Goal: Task Accomplishment & Management: Use online tool/utility

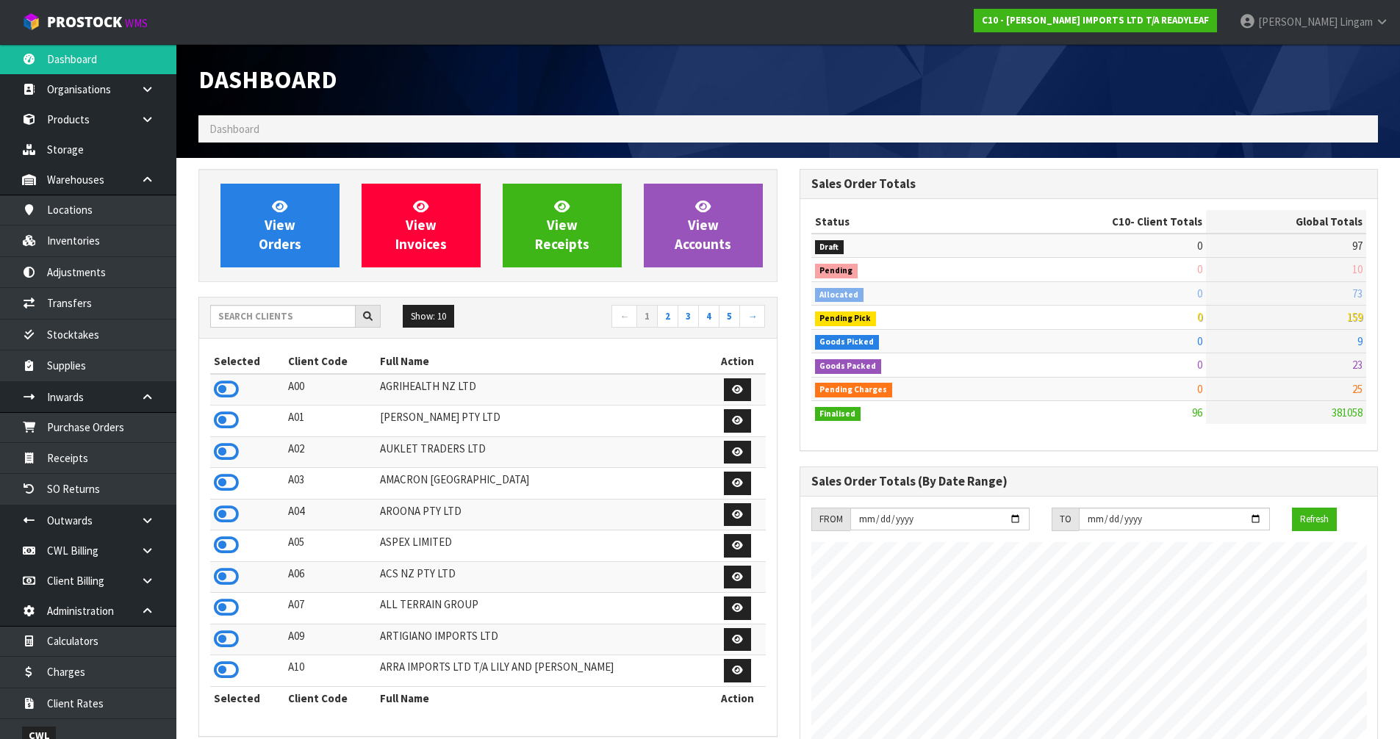
scroll to position [946, 600]
click at [282, 313] on input "text" at bounding box center [282, 316] width 145 height 23
click at [281, 317] on input "text" at bounding box center [282, 316] width 145 height 23
click at [291, 317] on input "text" at bounding box center [282, 316] width 145 height 23
click at [314, 309] on input "text" at bounding box center [282, 316] width 145 height 23
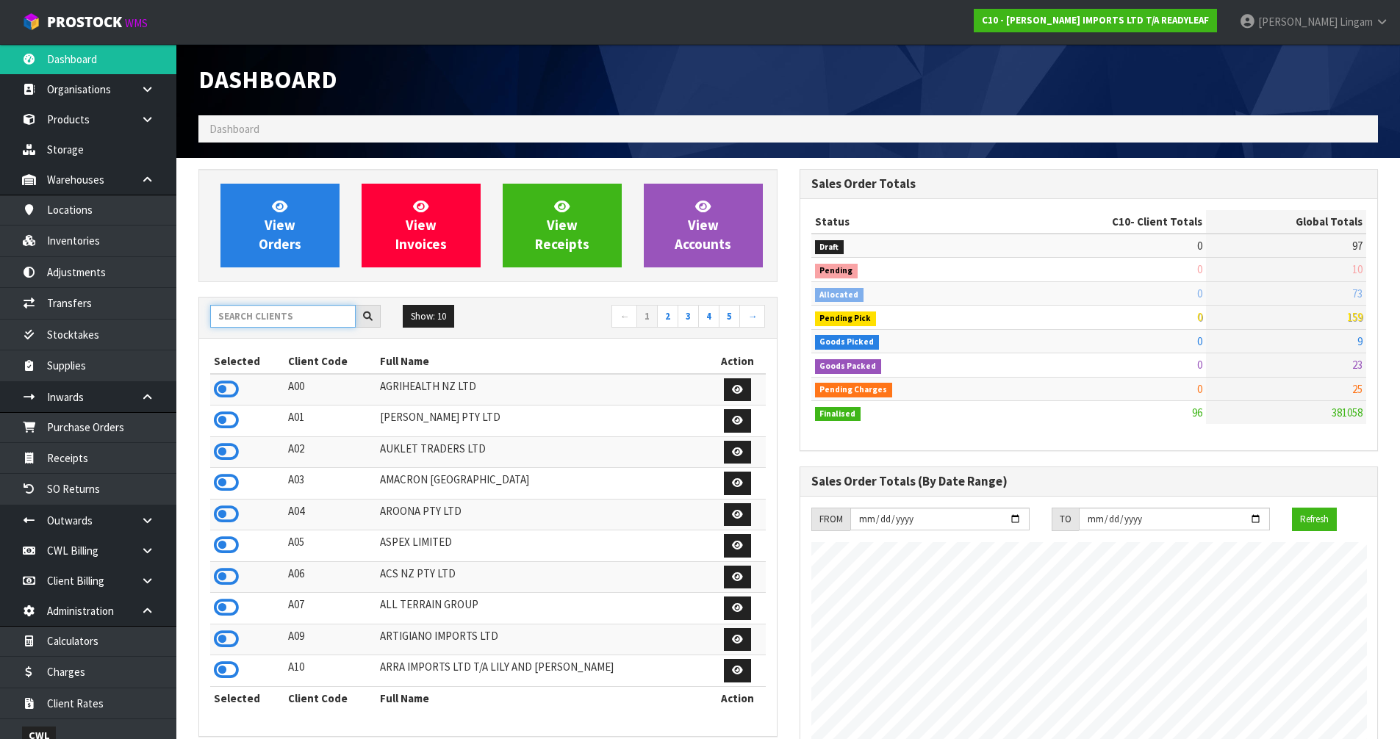
click at [261, 315] on input "text" at bounding box center [282, 316] width 145 height 23
click at [292, 323] on input "text" at bounding box center [282, 316] width 145 height 23
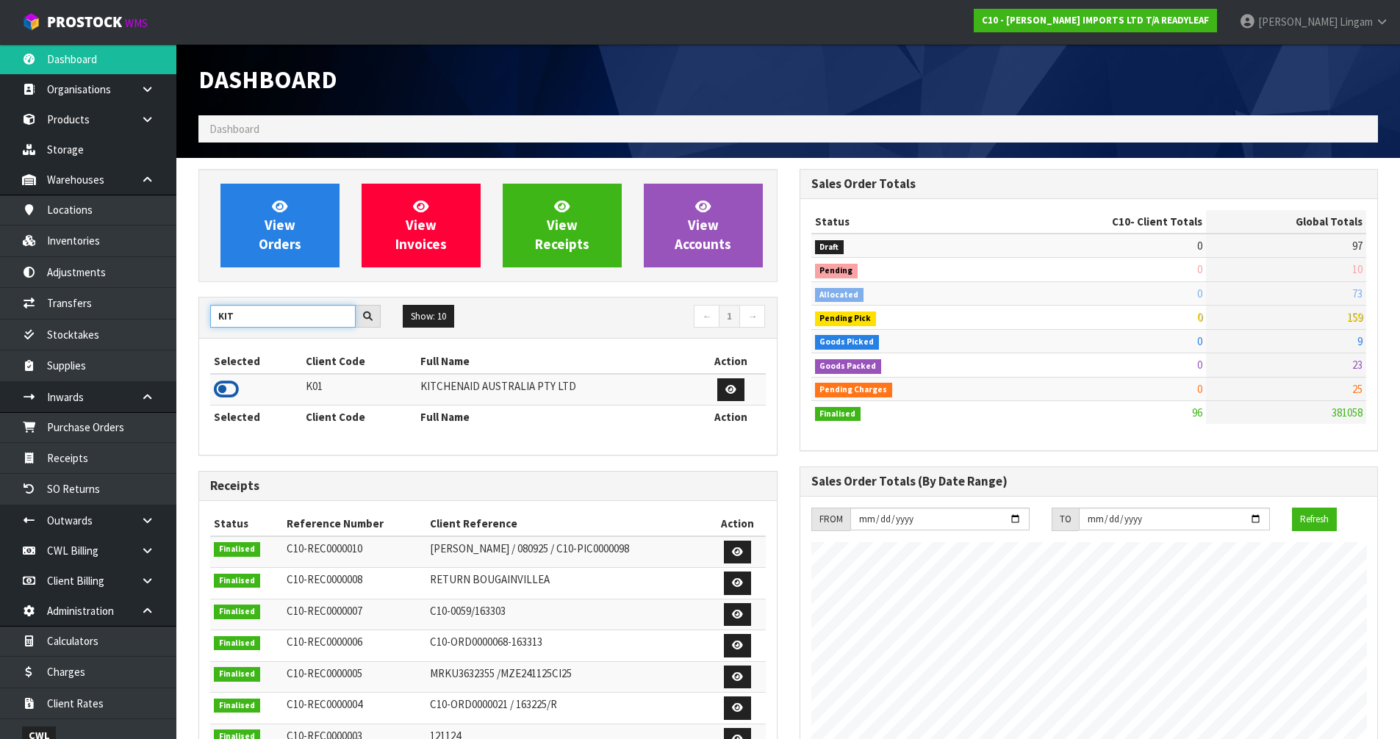
type input "KIT"
click at [226, 388] on icon at bounding box center [226, 389] width 25 height 22
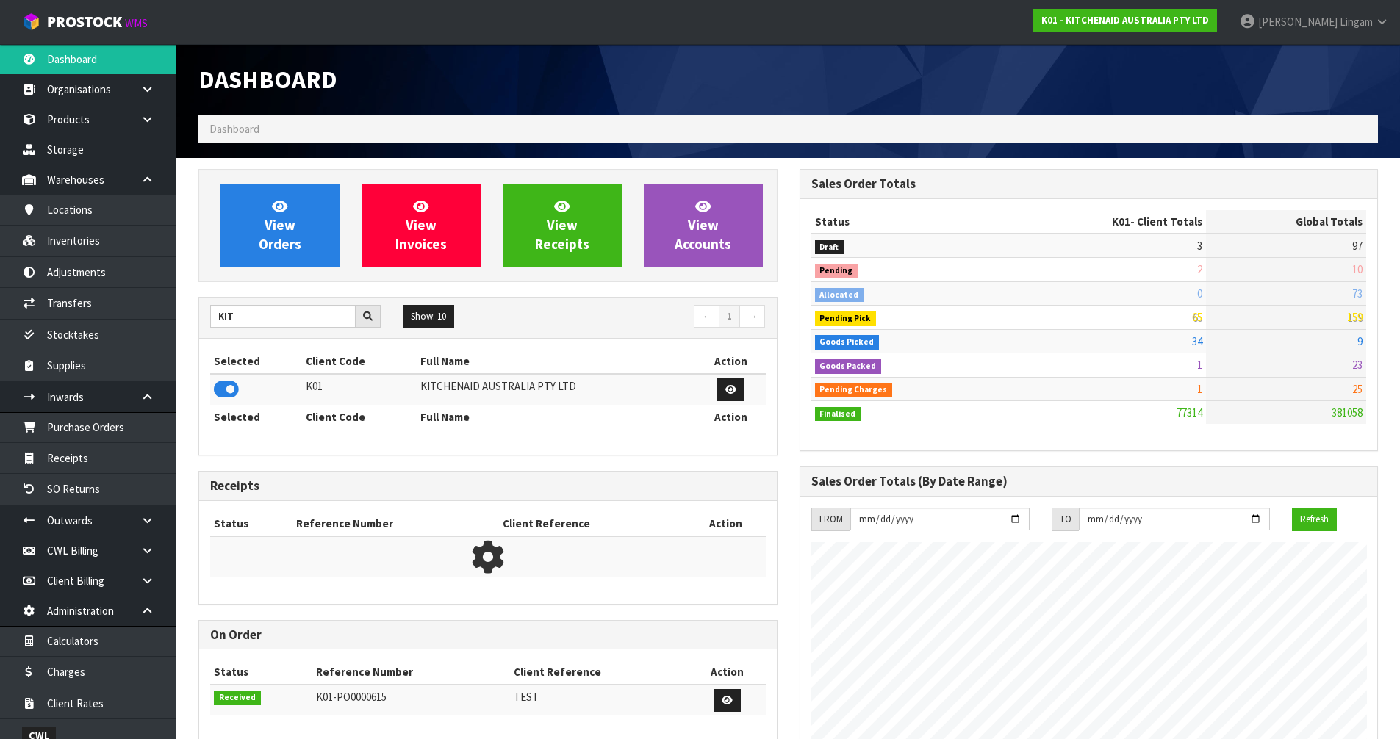
scroll to position [1113, 600]
click at [301, 246] on link "View Orders" at bounding box center [279, 226] width 119 height 84
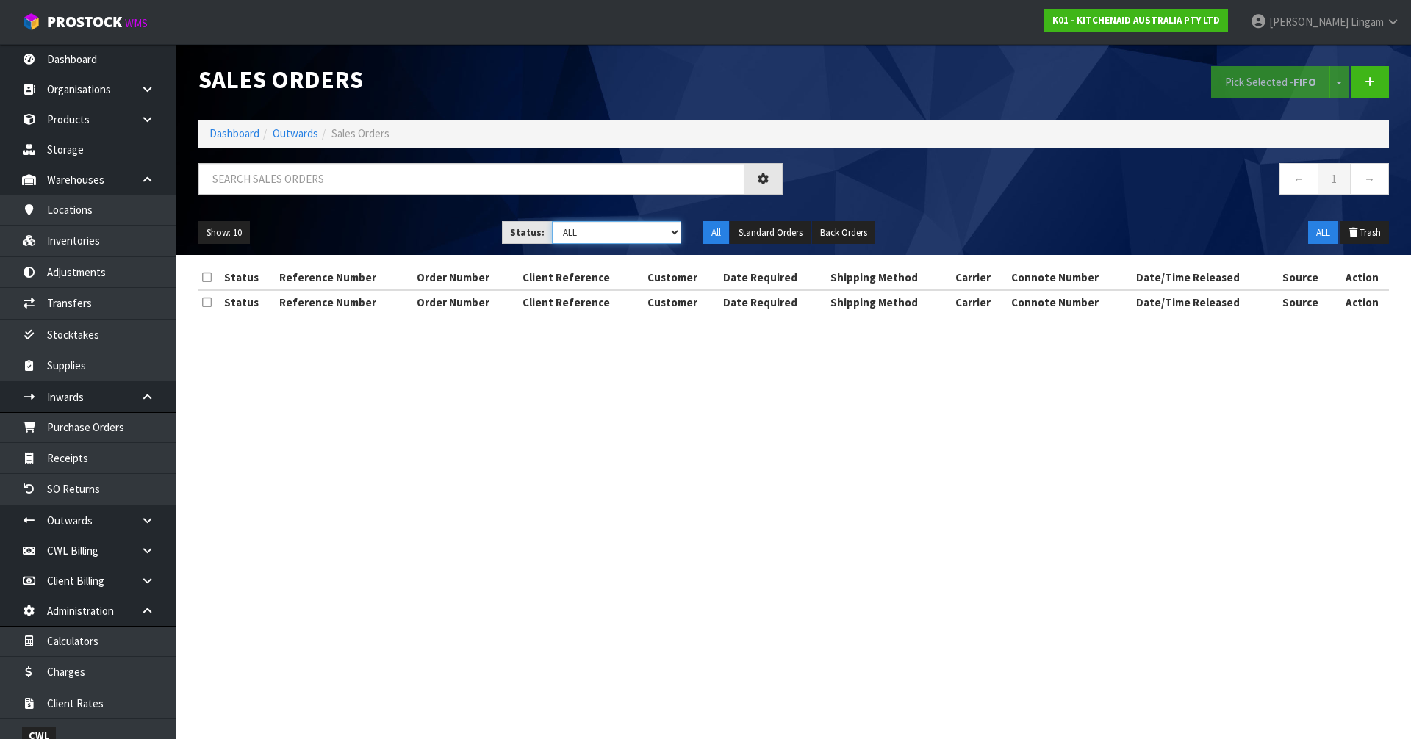
click at [668, 229] on select "Draft Pending Allocated Pending Pick Goods Picked Goods Packed Pending Charges …" at bounding box center [617, 232] width 130 height 23
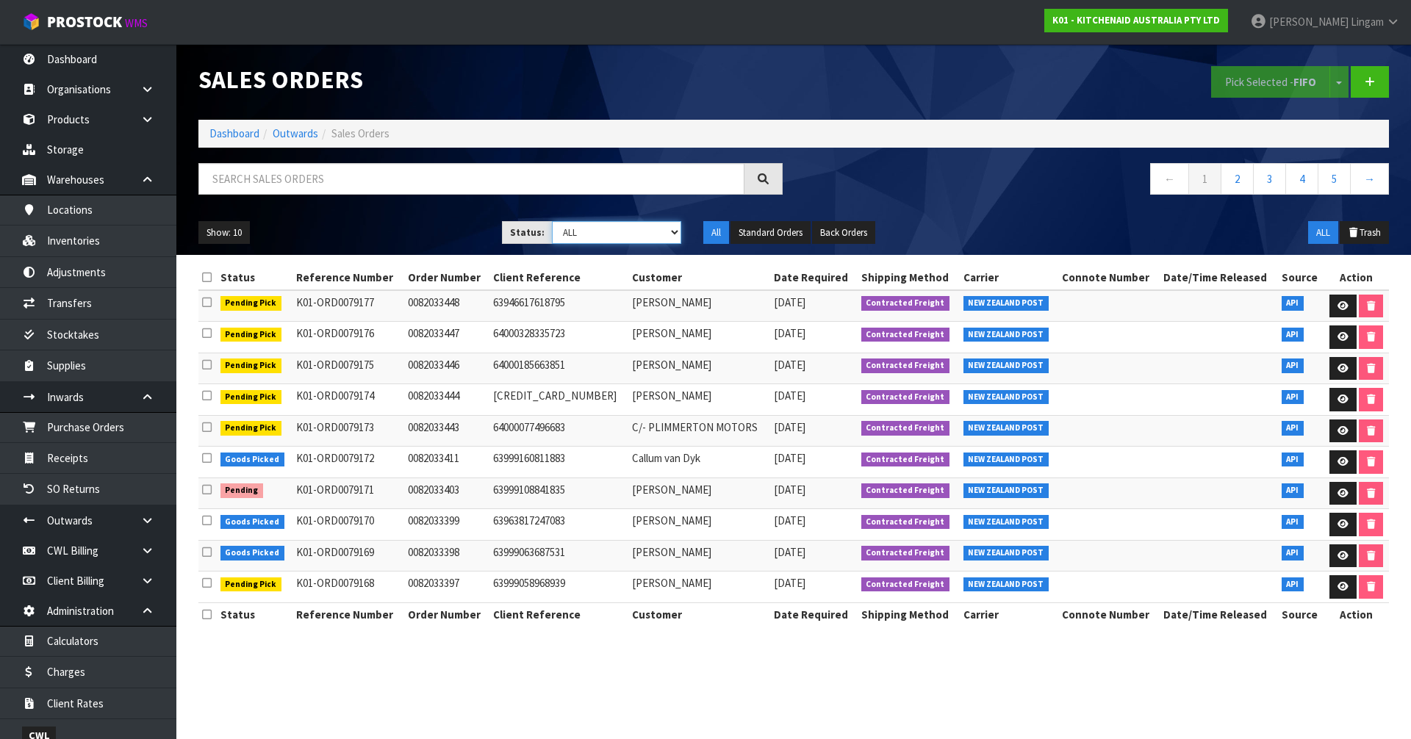
select select "string:6"
click at [552, 221] on select "Draft Pending Allocated Pending Pick Goods Picked Goods Packed Pending Charges …" at bounding box center [617, 232] width 130 height 23
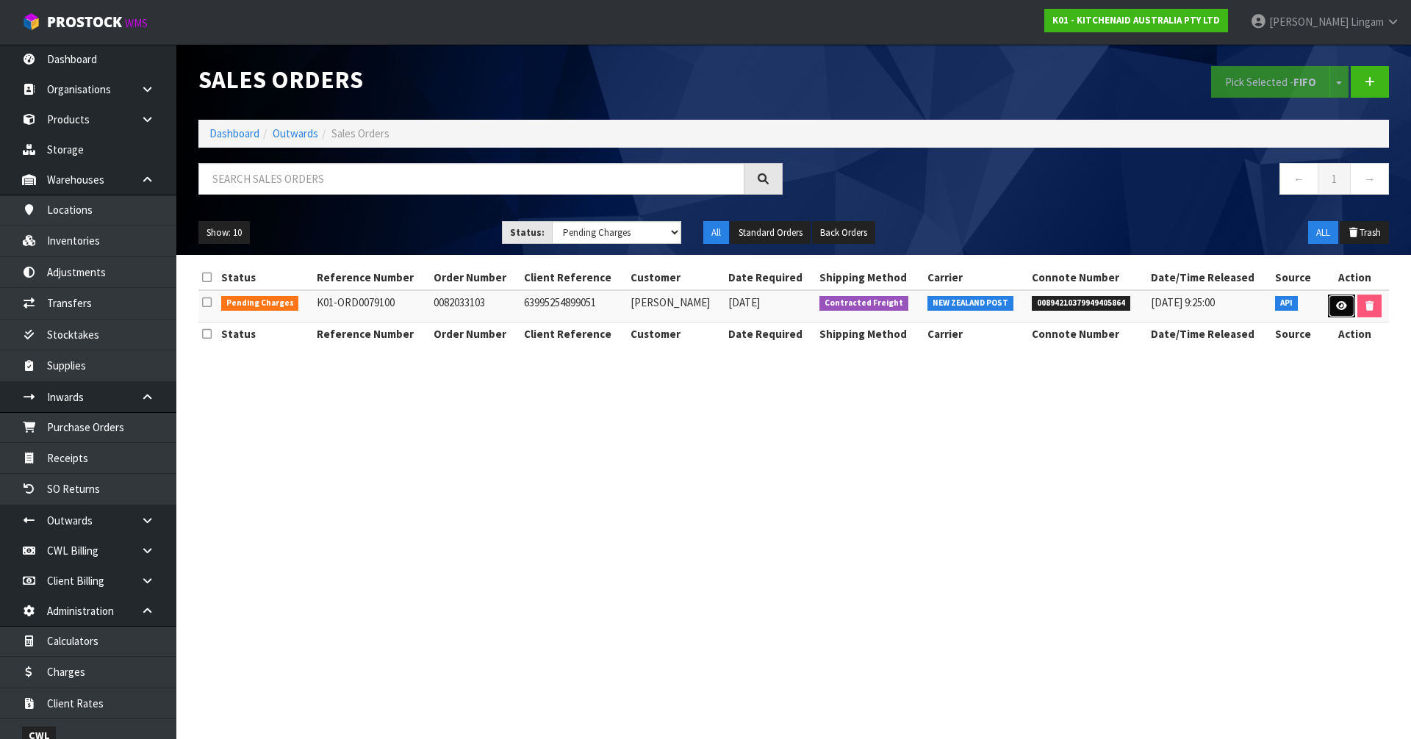
click at [1333, 298] on link at bounding box center [1341, 307] width 27 height 24
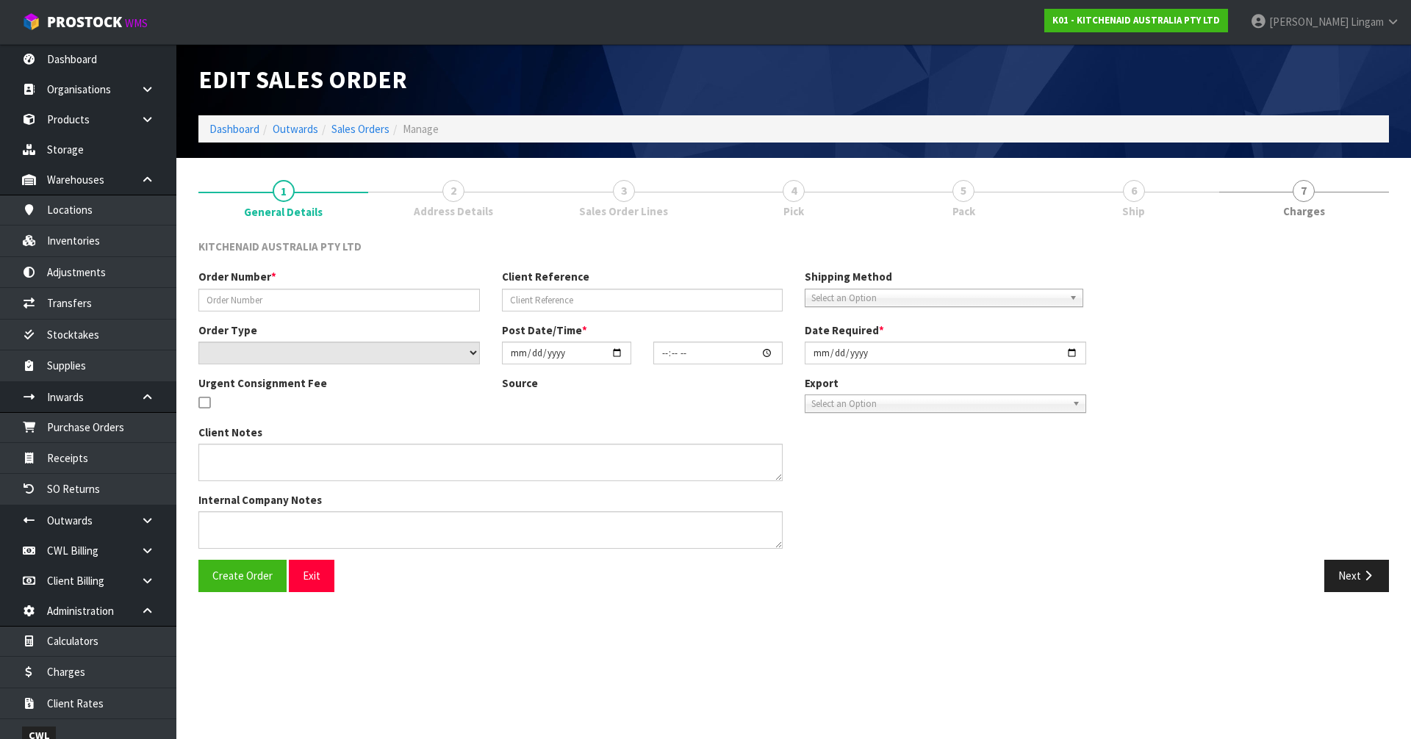
type input "0082033103"
type input "63995254899051"
select select "number:0"
type input "2025-09-13"
type input "09:39:23.000"
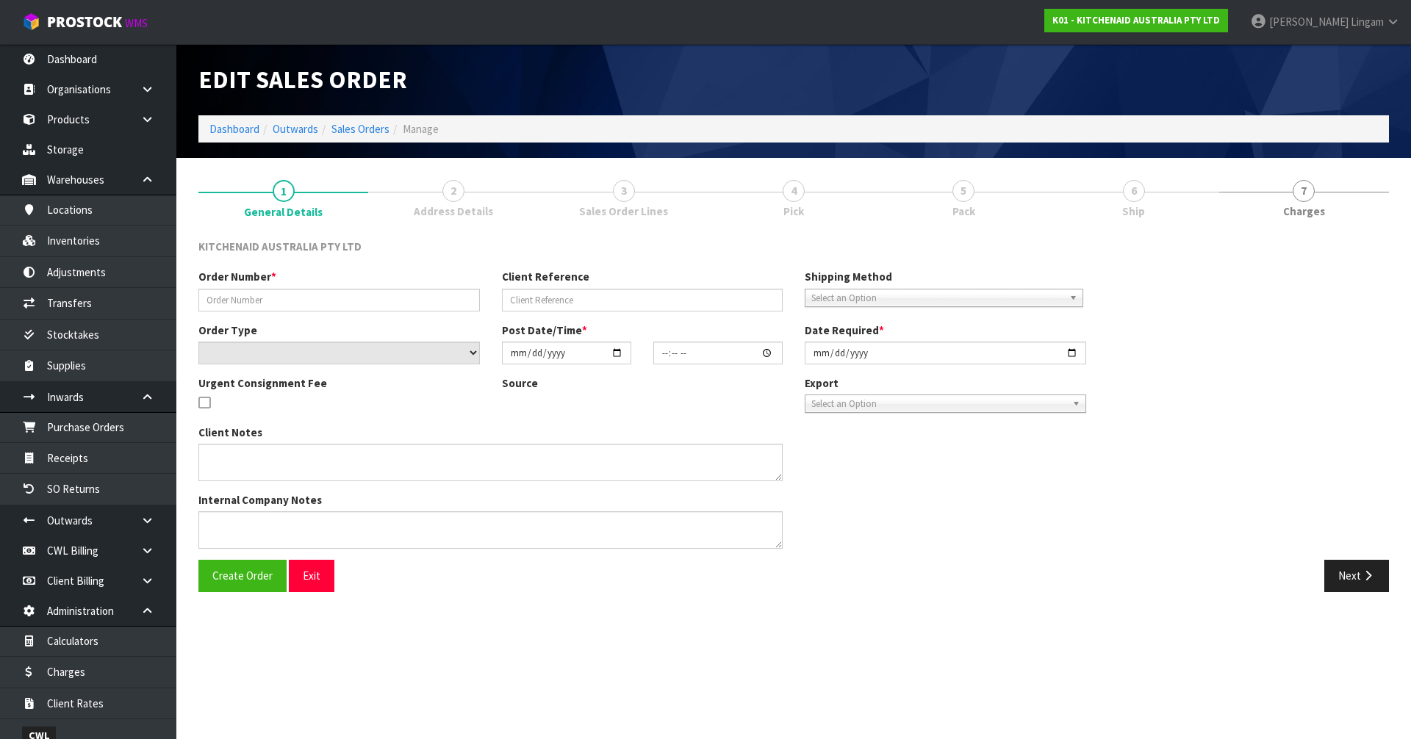
type input "2025-09-13"
click at [1399, 180] on section "1 General Details 2 Address Details 3 Sales Order Lines 4 Pick 5 Pack 6 Ship 7 …" at bounding box center [793, 386] width 1235 height 456
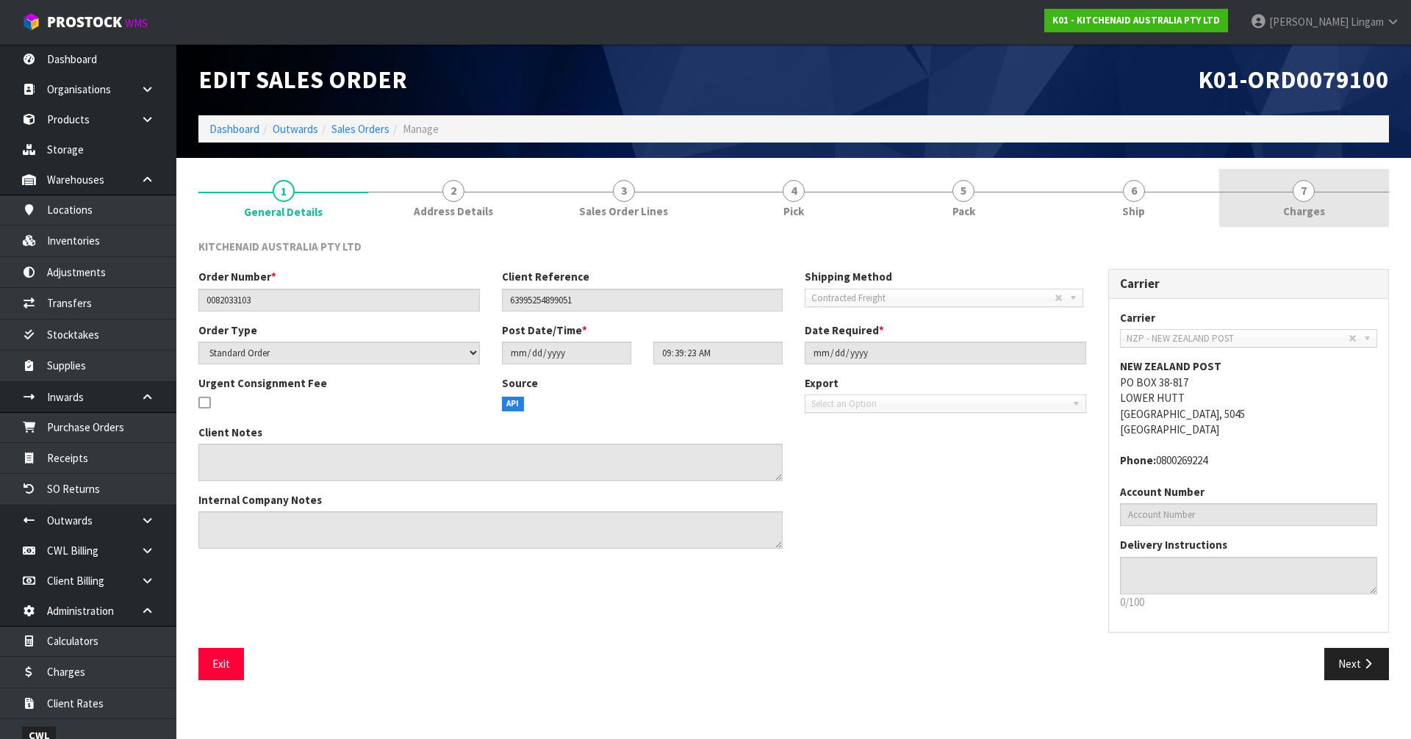
click at [1309, 218] on span "Charges" at bounding box center [1304, 211] width 42 height 15
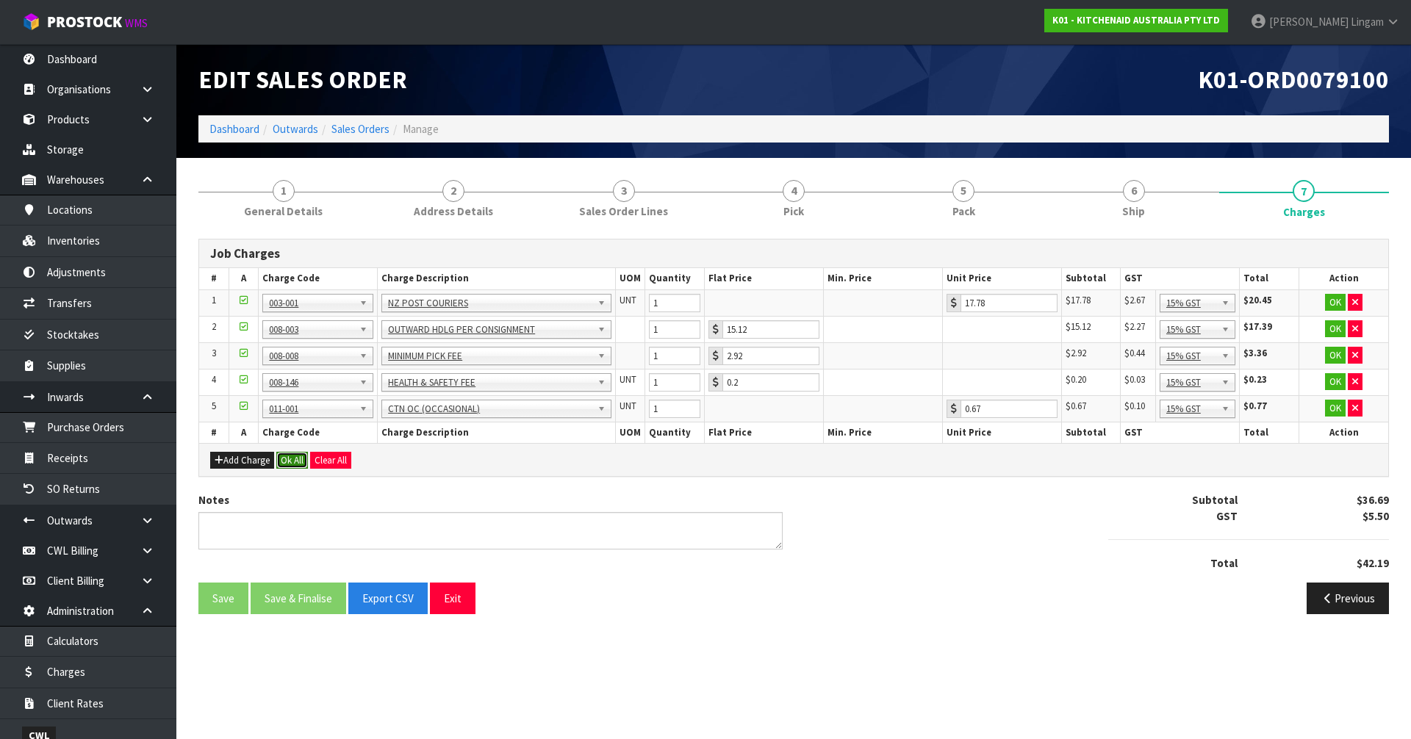
click at [299, 462] on button "Ok All" at bounding box center [292, 461] width 32 height 18
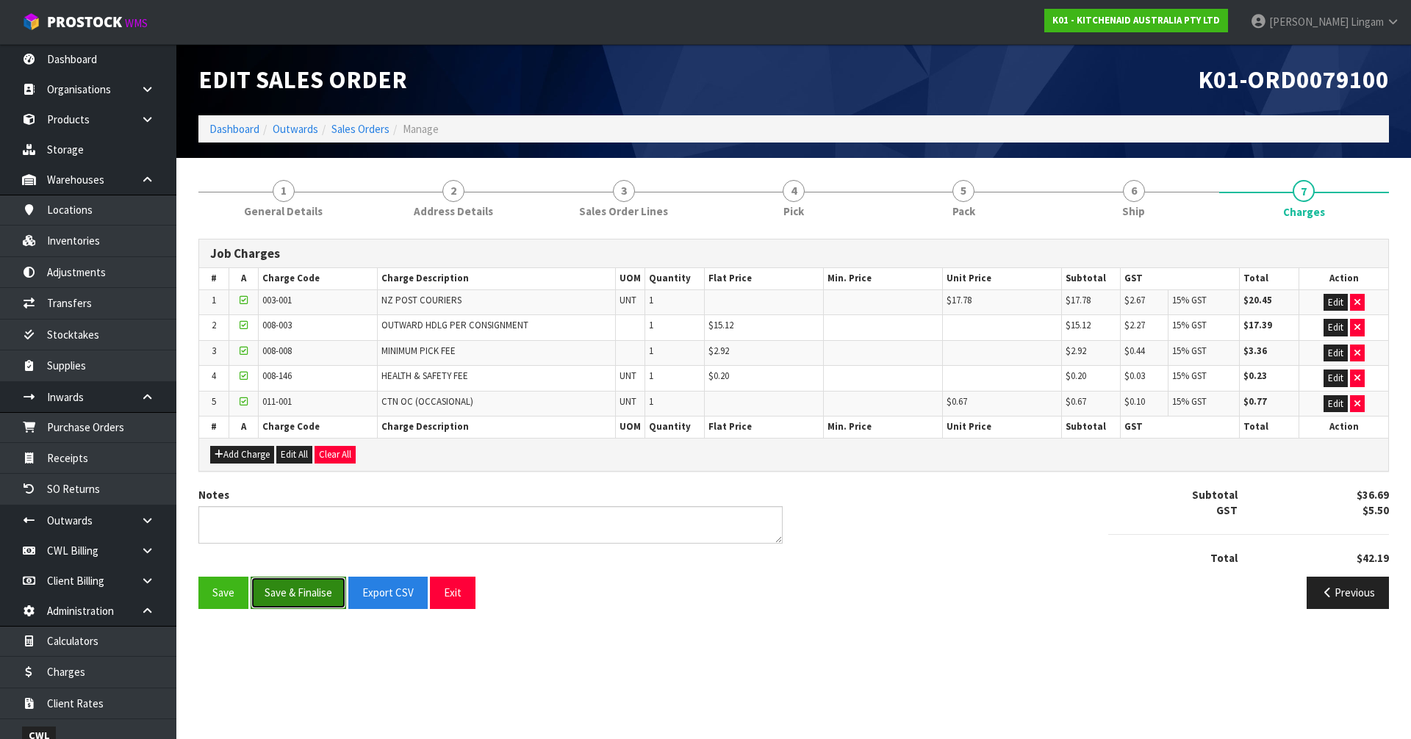
click at [301, 592] on button "Save & Finalise" at bounding box center [299, 593] width 96 height 32
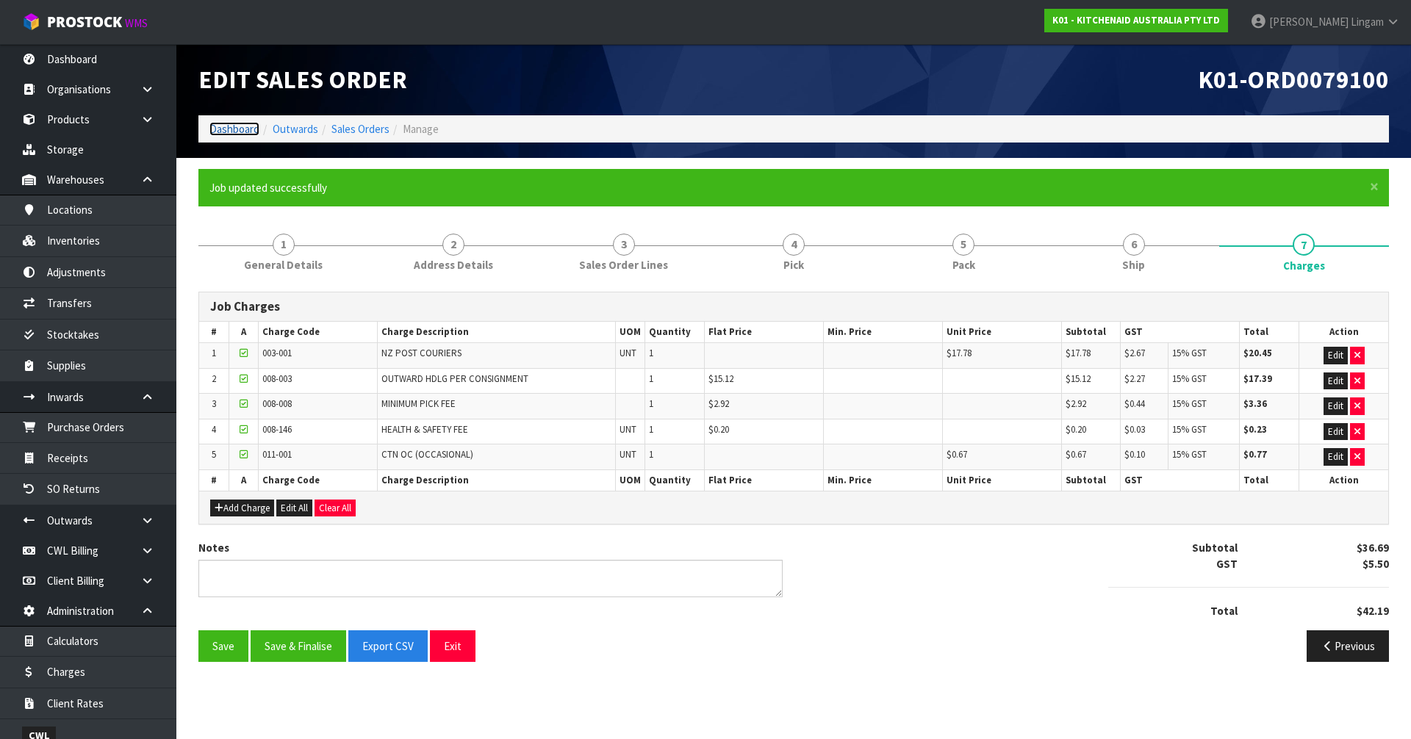
click at [224, 126] on link "Dashboard" at bounding box center [234, 129] width 50 height 14
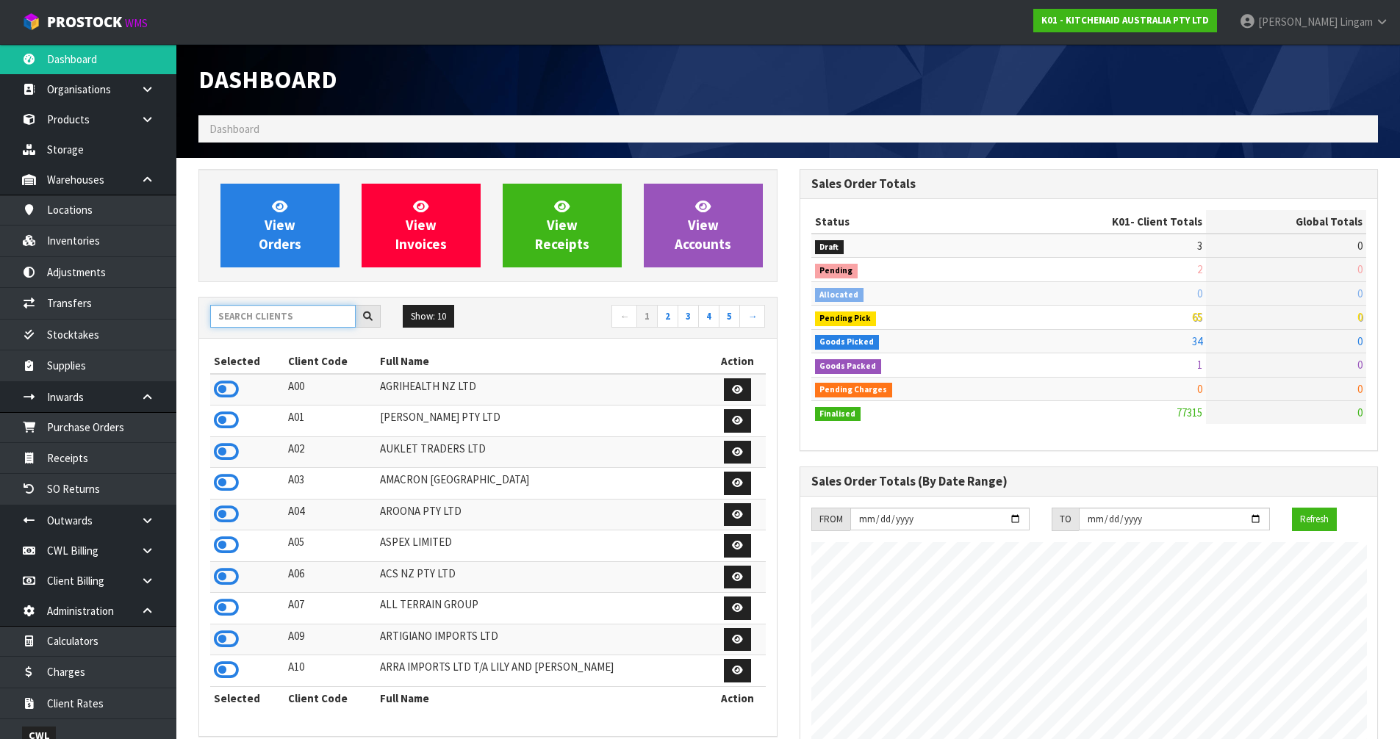
click at [254, 316] on input "text" at bounding box center [282, 316] width 145 height 23
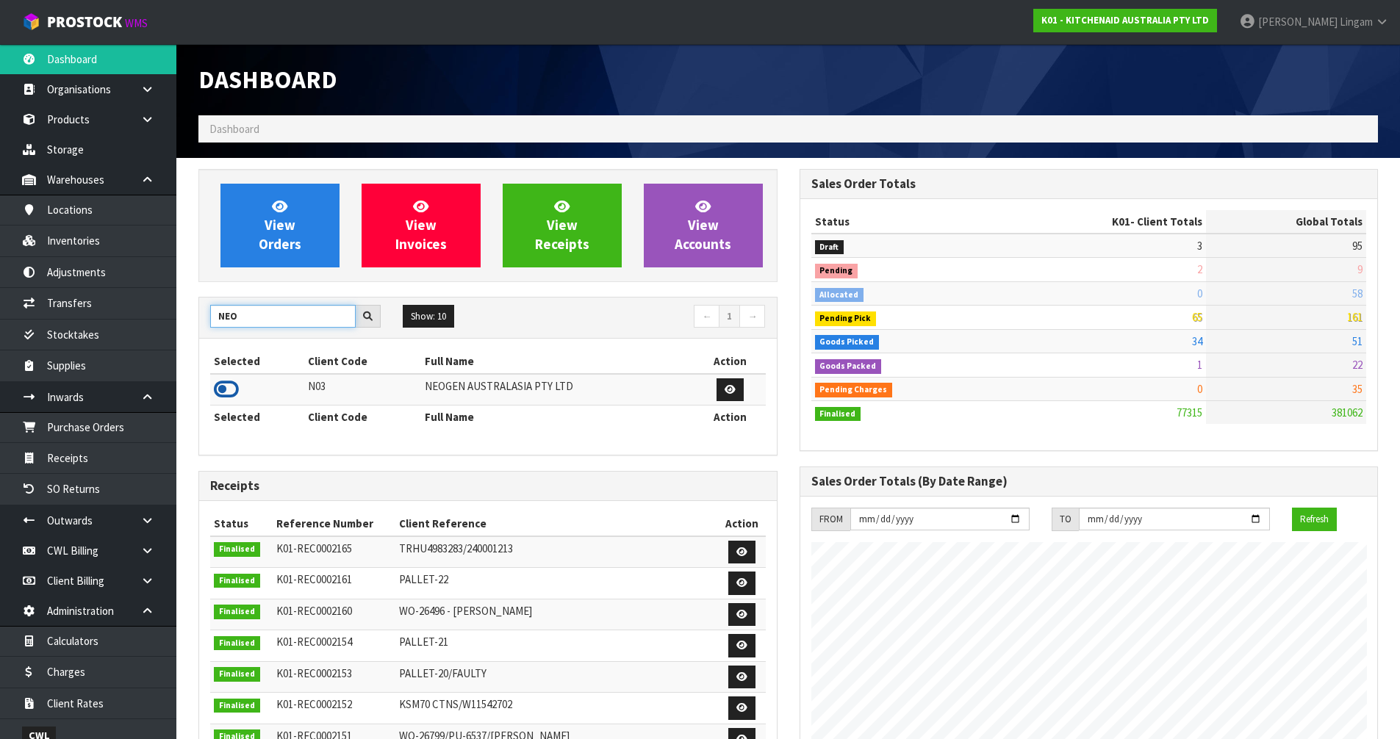
type input "NEO"
drag, startPoint x: 223, startPoint y: 391, endPoint x: 253, endPoint y: 363, distance: 41.1
click at [223, 390] on icon at bounding box center [226, 389] width 25 height 22
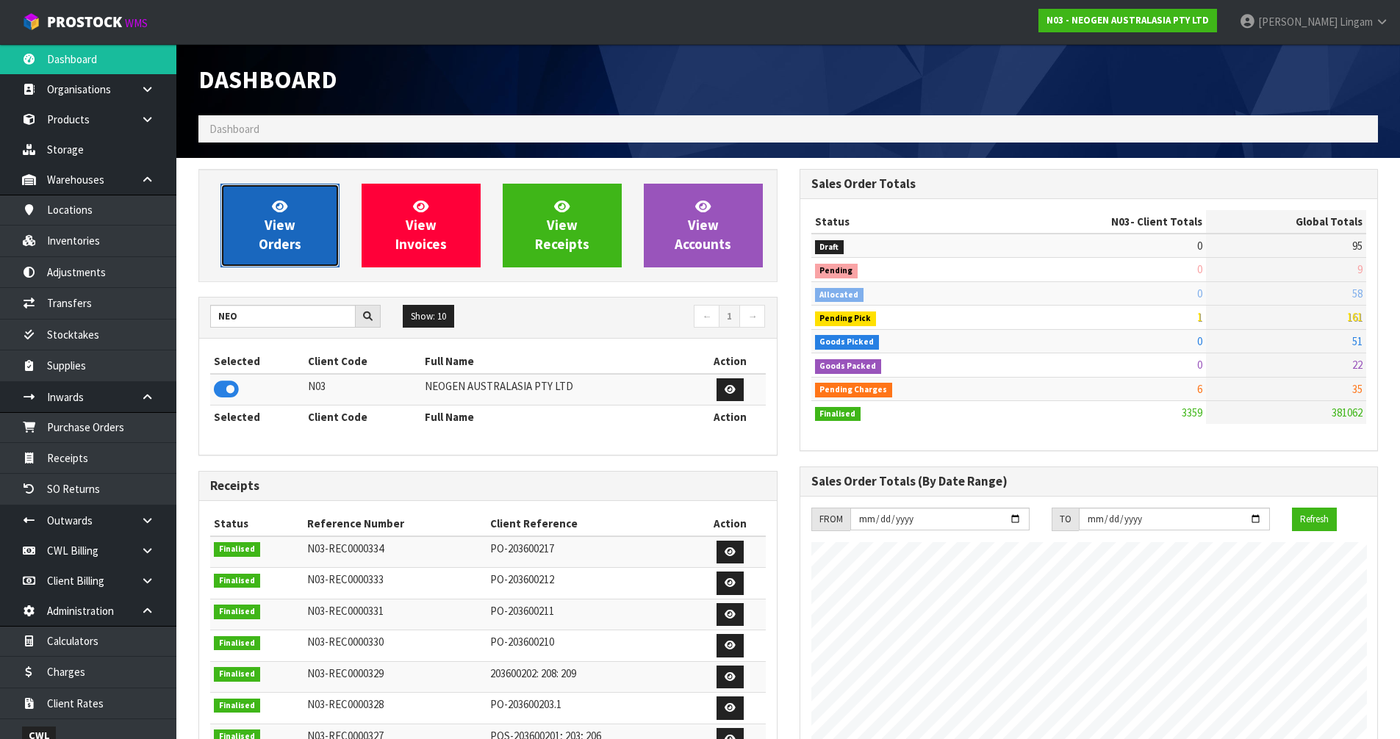
click at [297, 263] on link "View Orders" at bounding box center [279, 226] width 119 height 84
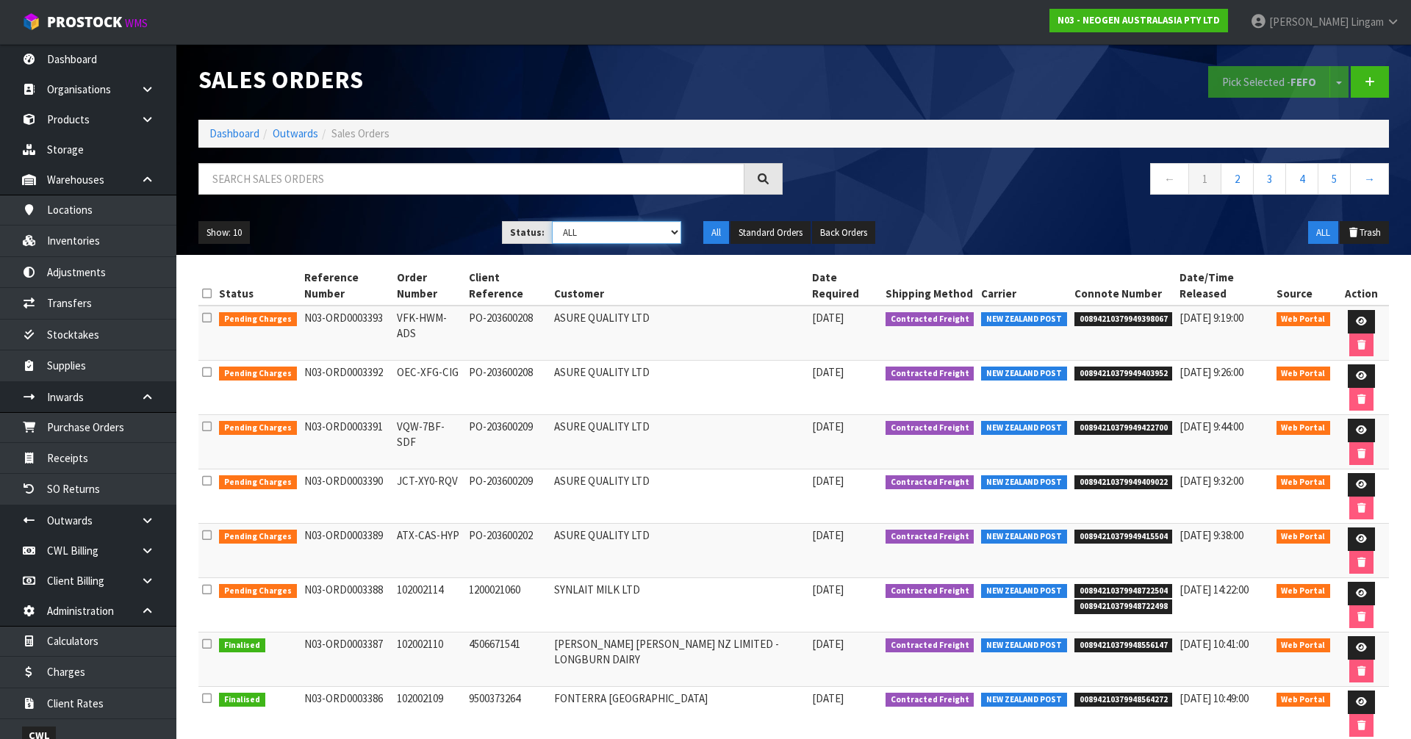
click at [641, 232] on select "Draft Pending Allocated Pending Pick Goods Picked Goods Packed Pending Charges …" at bounding box center [617, 232] width 130 height 23
select select "string:6"
click at [552, 221] on select "Draft Pending Allocated Pending Pick Goods Picked Goods Packed Pending Charges …" at bounding box center [617, 232] width 130 height 23
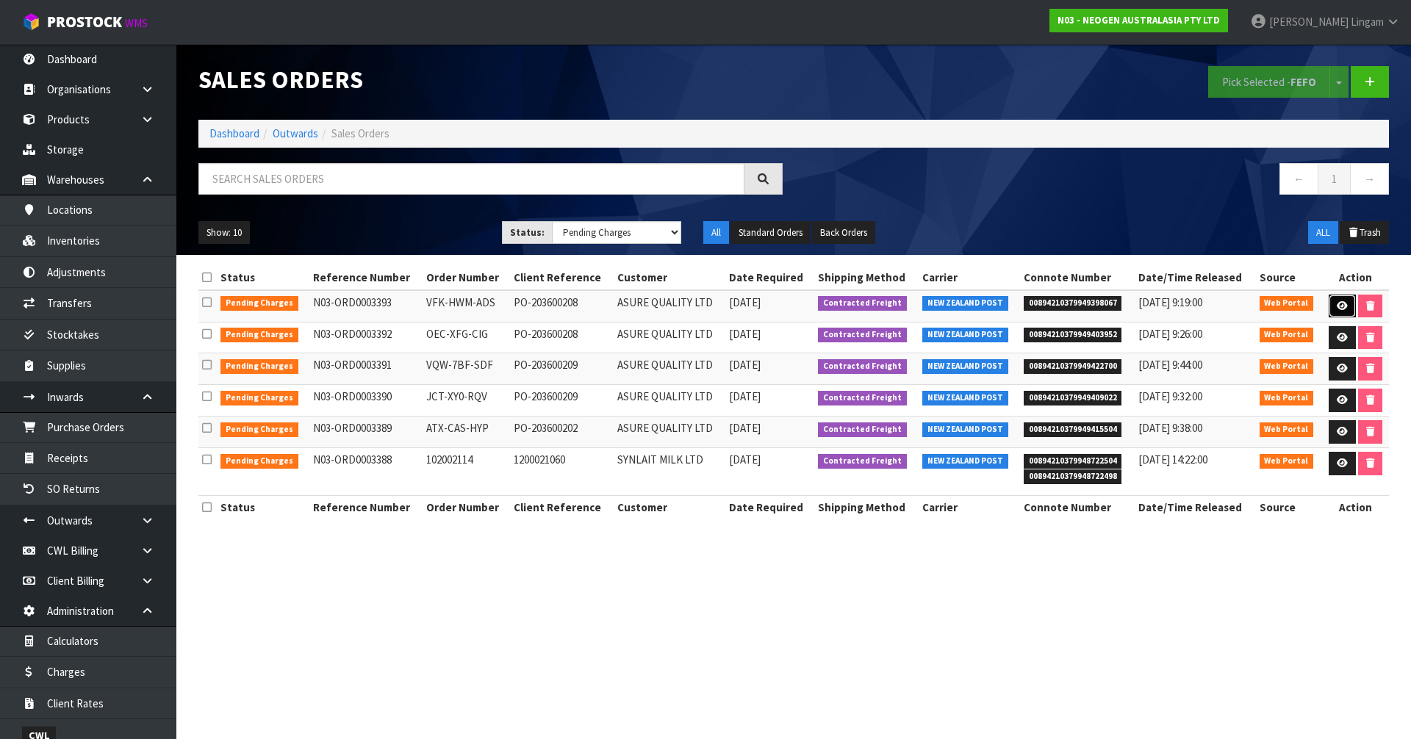
click at [1343, 297] on link at bounding box center [1342, 307] width 27 height 24
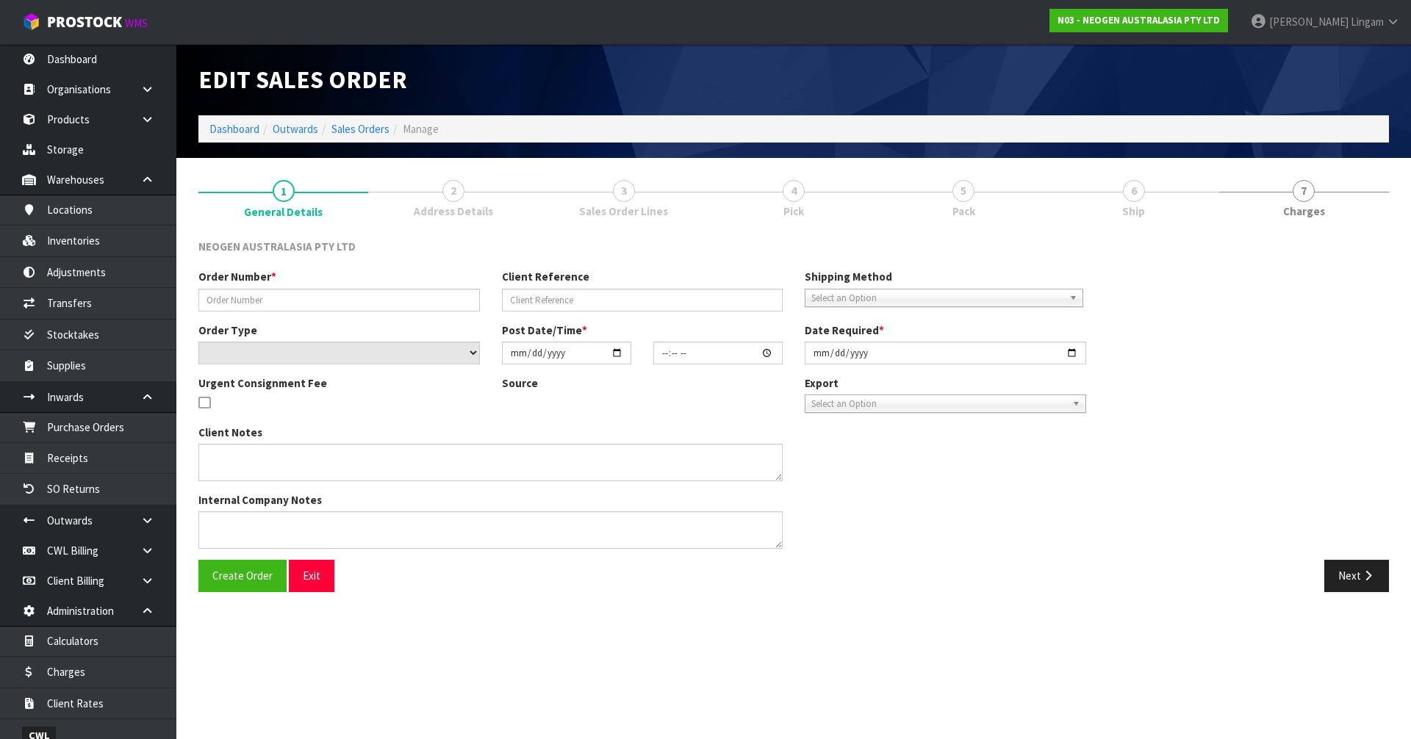
type input "VFK-HWM-ADS"
type input "PO-203600208"
select select "number:0"
type input "2025-09-11"
type input "15:46:00.000"
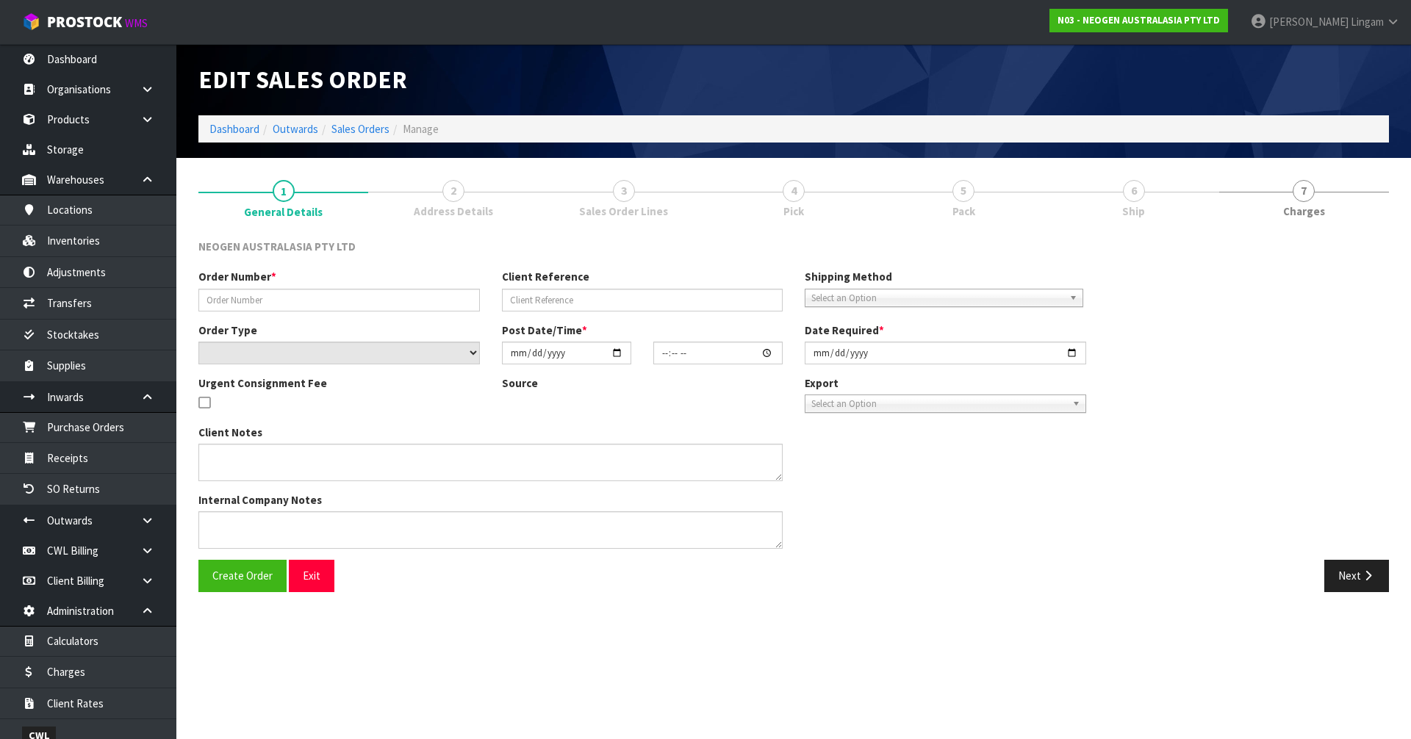
type input "[DATE]"
type textarea "PLEASE NOTE - THIS BOX MUST COME FROM HELD WAREHOUSE – BATCH # 3466ER A BARCODE…"
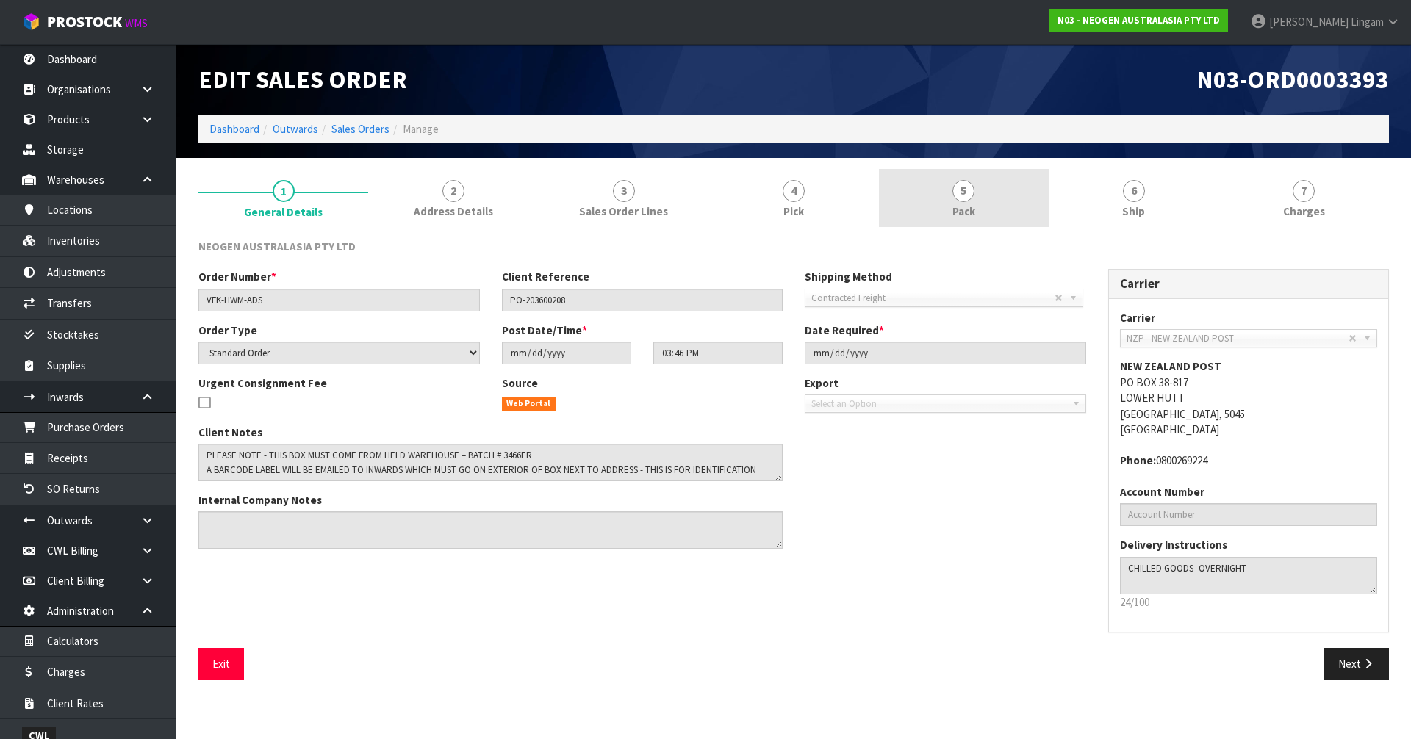
click at [1028, 203] on link "5 Pack" at bounding box center [964, 198] width 170 height 58
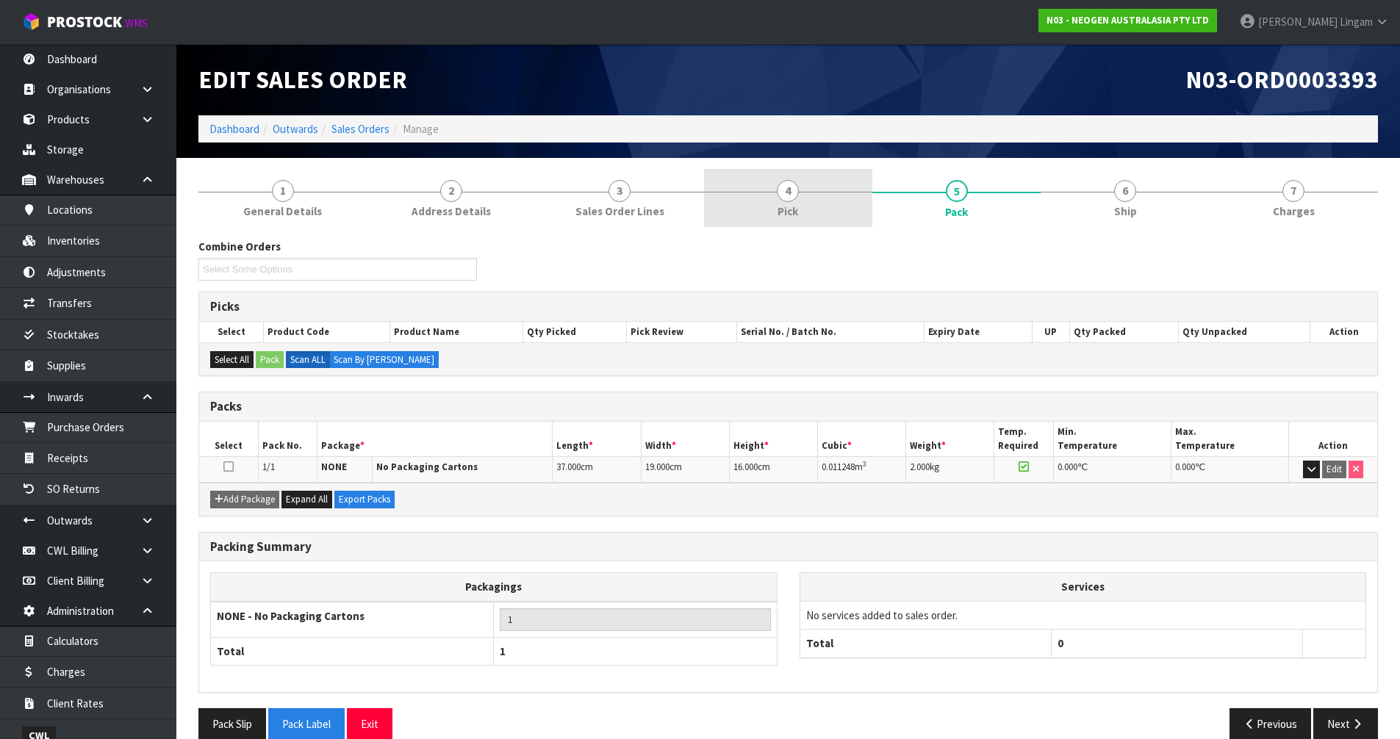
click at [805, 223] on link "4 Pick" at bounding box center [788, 198] width 168 height 58
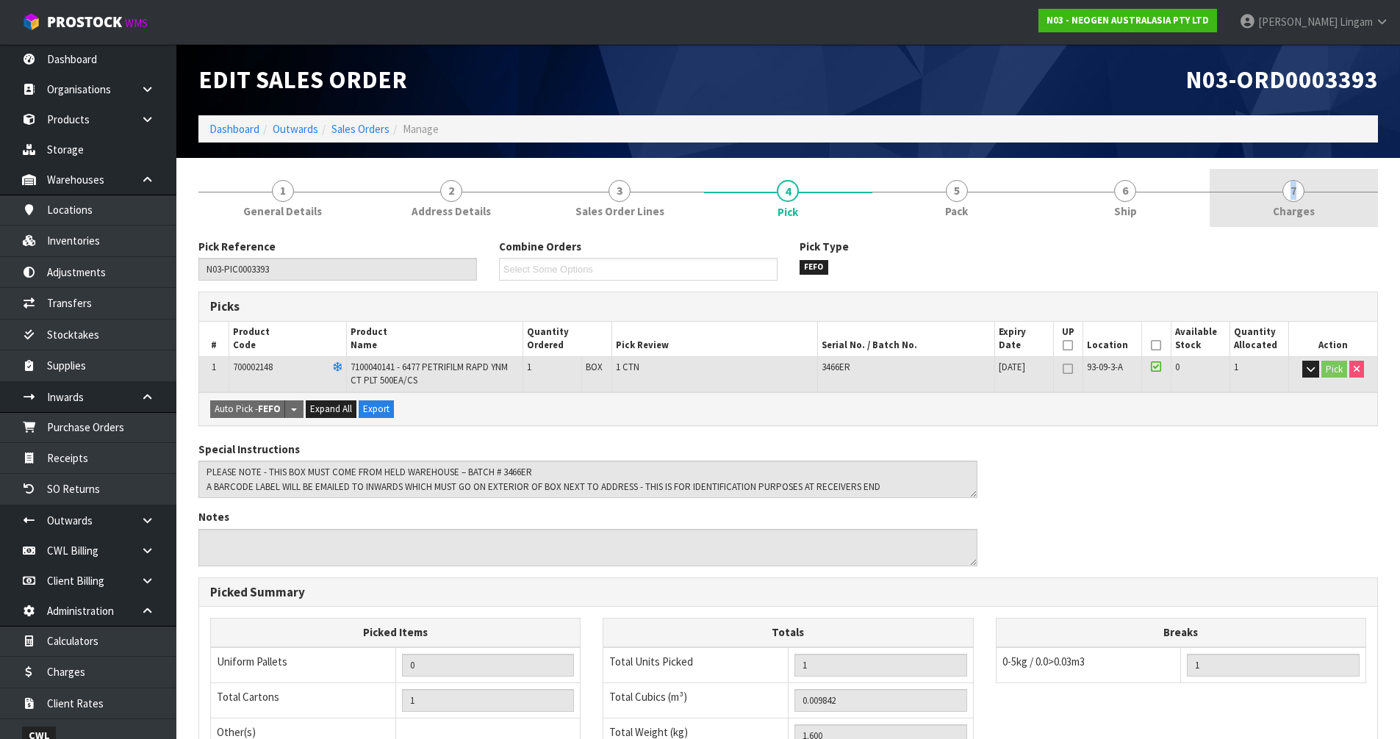
click at [1289, 200] on link "7 [GEOGRAPHIC_DATA]" at bounding box center [1294, 198] width 168 height 58
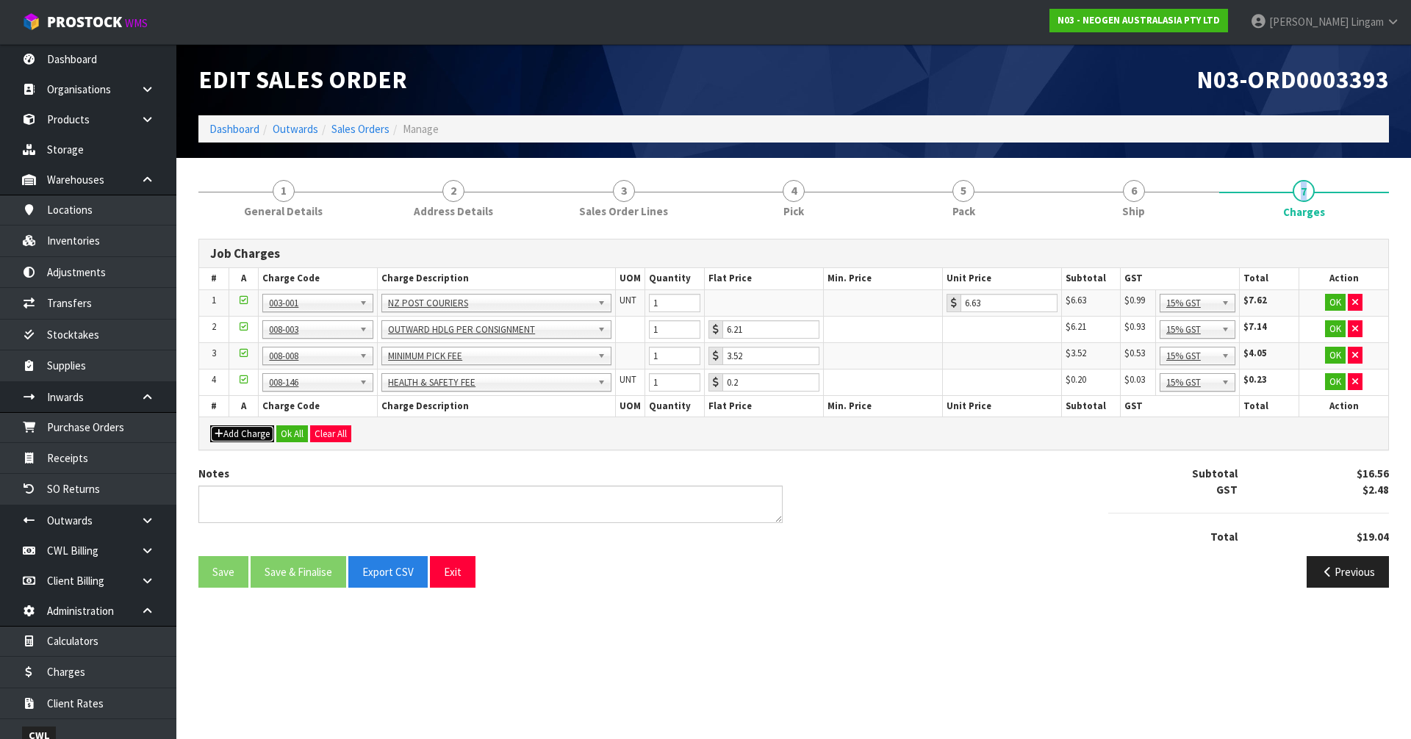
drag, startPoint x: 251, startPoint y: 437, endPoint x: 280, endPoint y: 436, distance: 29.4
click at [251, 437] on button "Add Charge" at bounding box center [242, 434] width 64 height 18
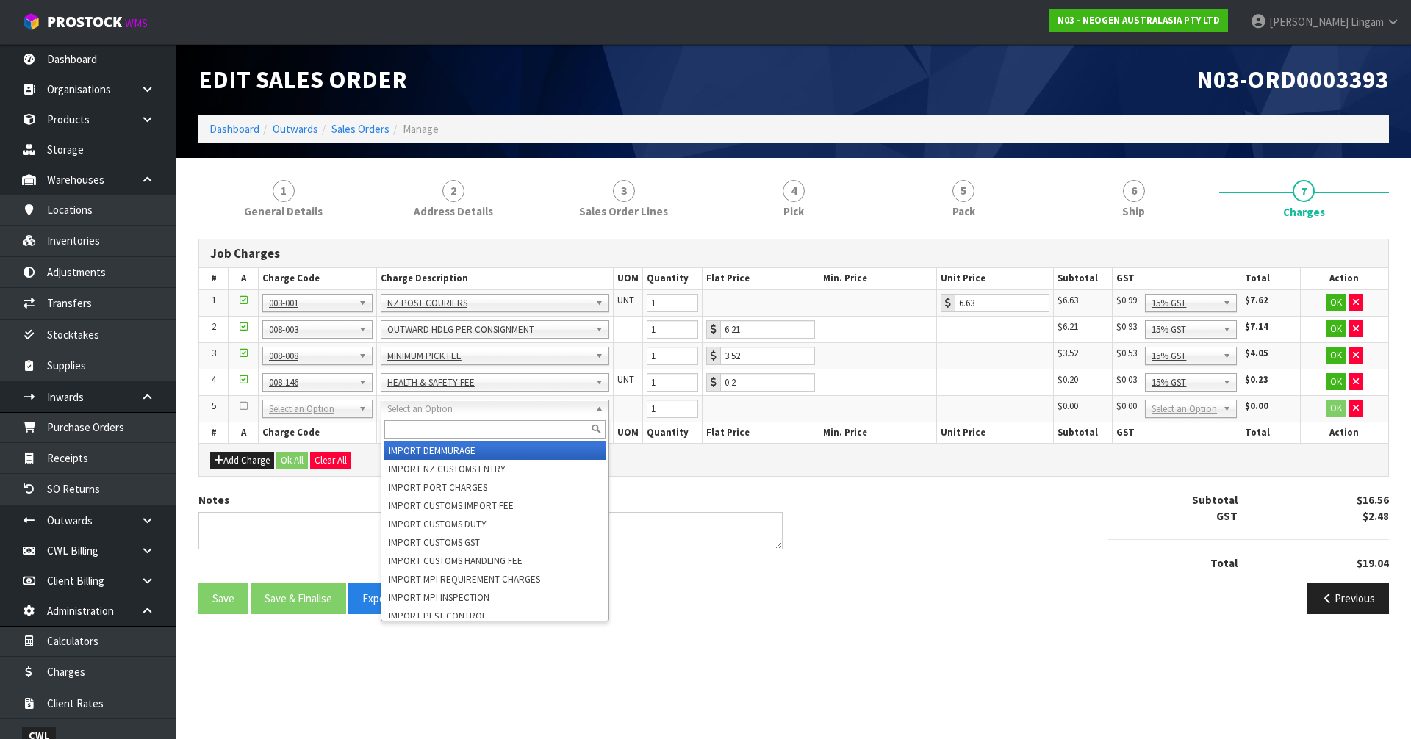
click at [419, 436] on input "text" at bounding box center [494, 429] width 221 height 18
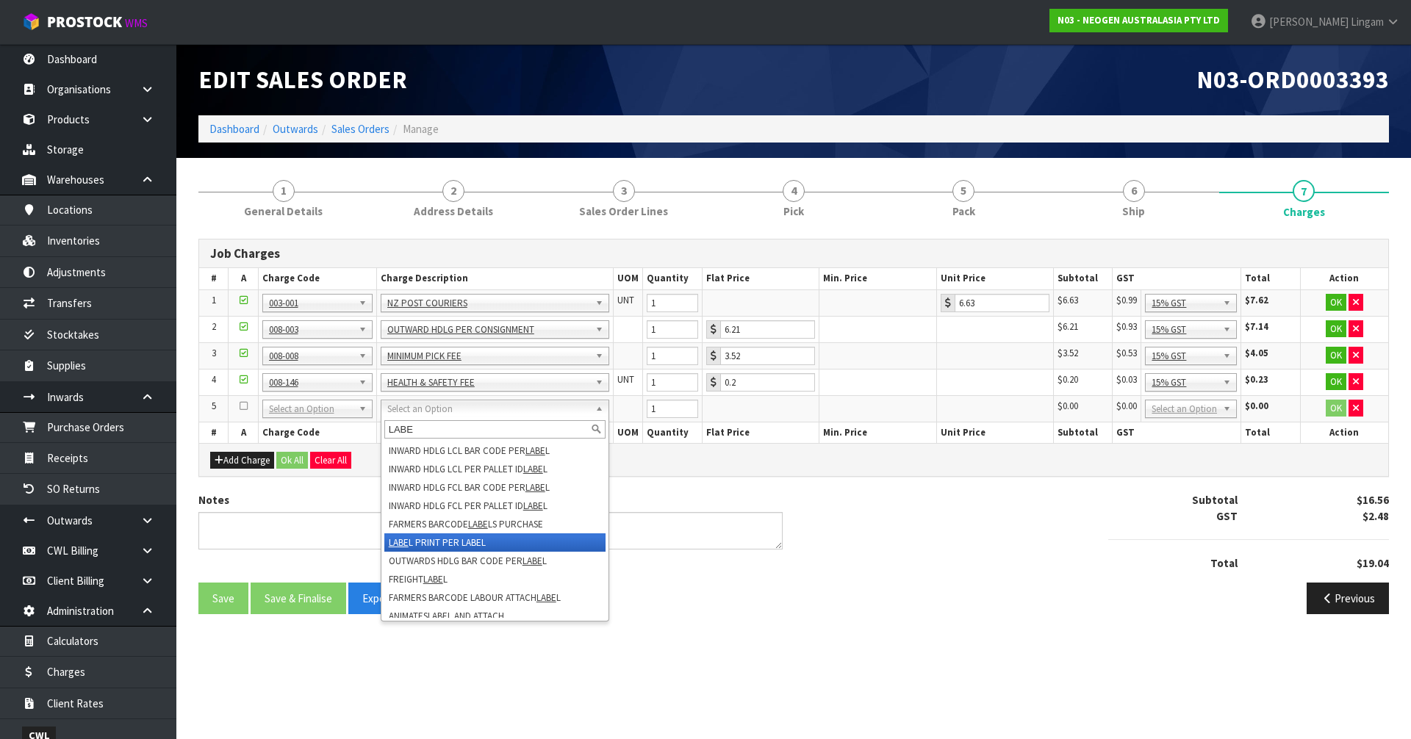
type input "LABE"
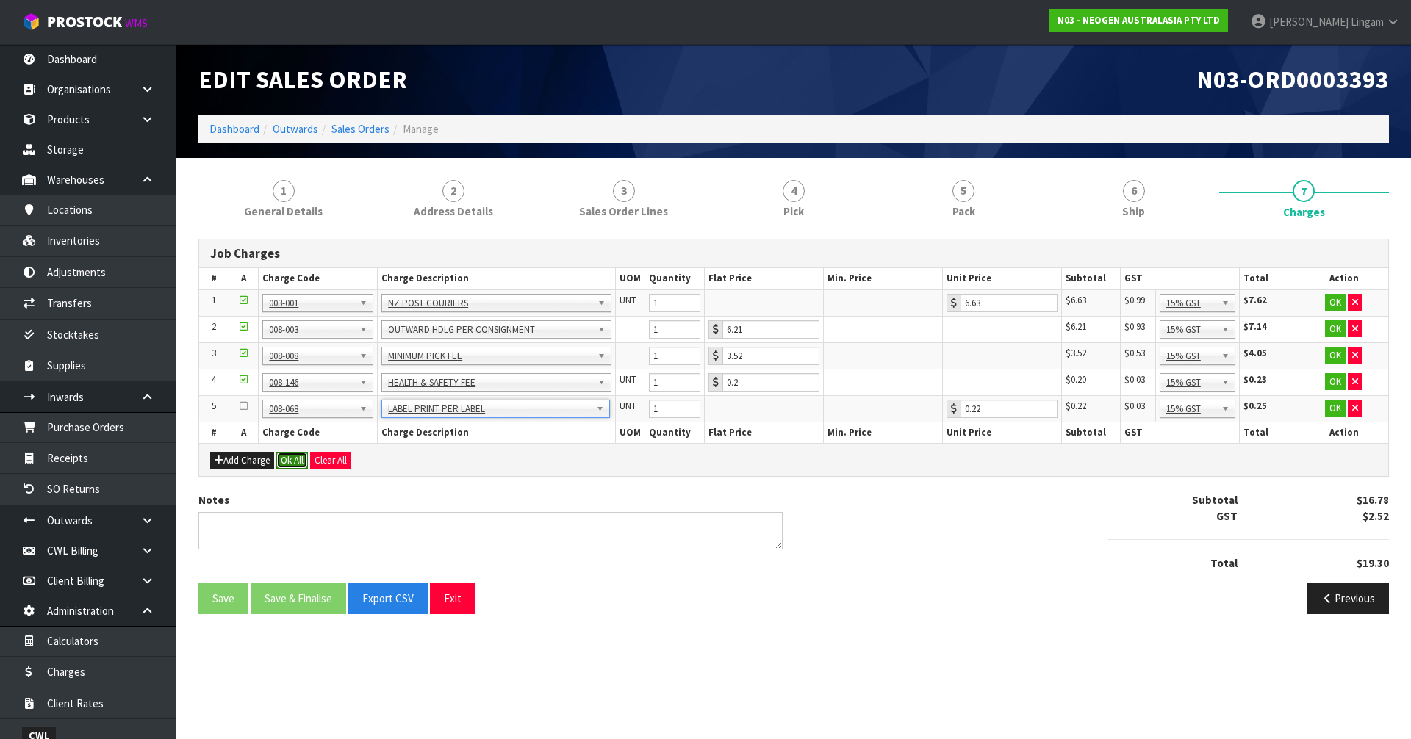
click at [289, 453] on button "Ok All" at bounding box center [292, 461] width 32 height 18
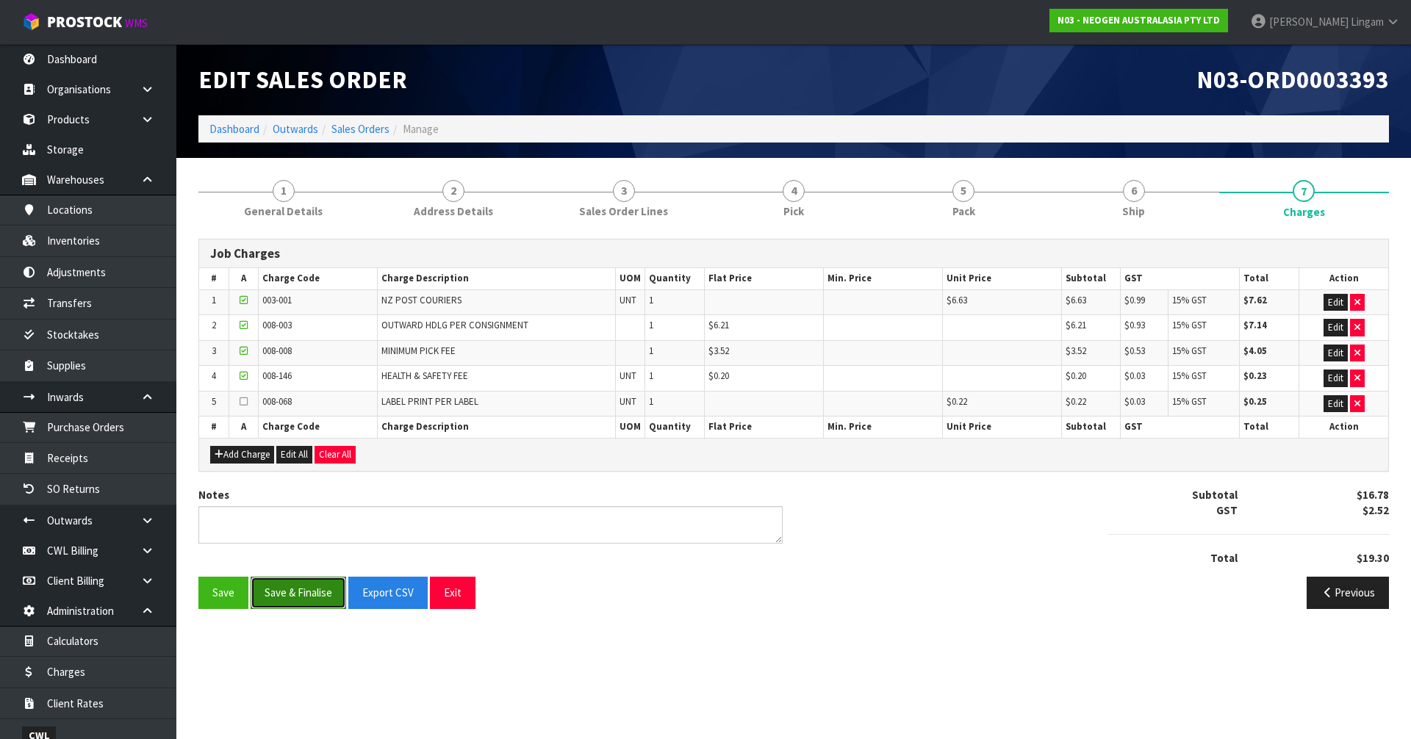
click at [300, 593] on button "Save & Finalise" at bounding box center [299, 593] width 96 height 32
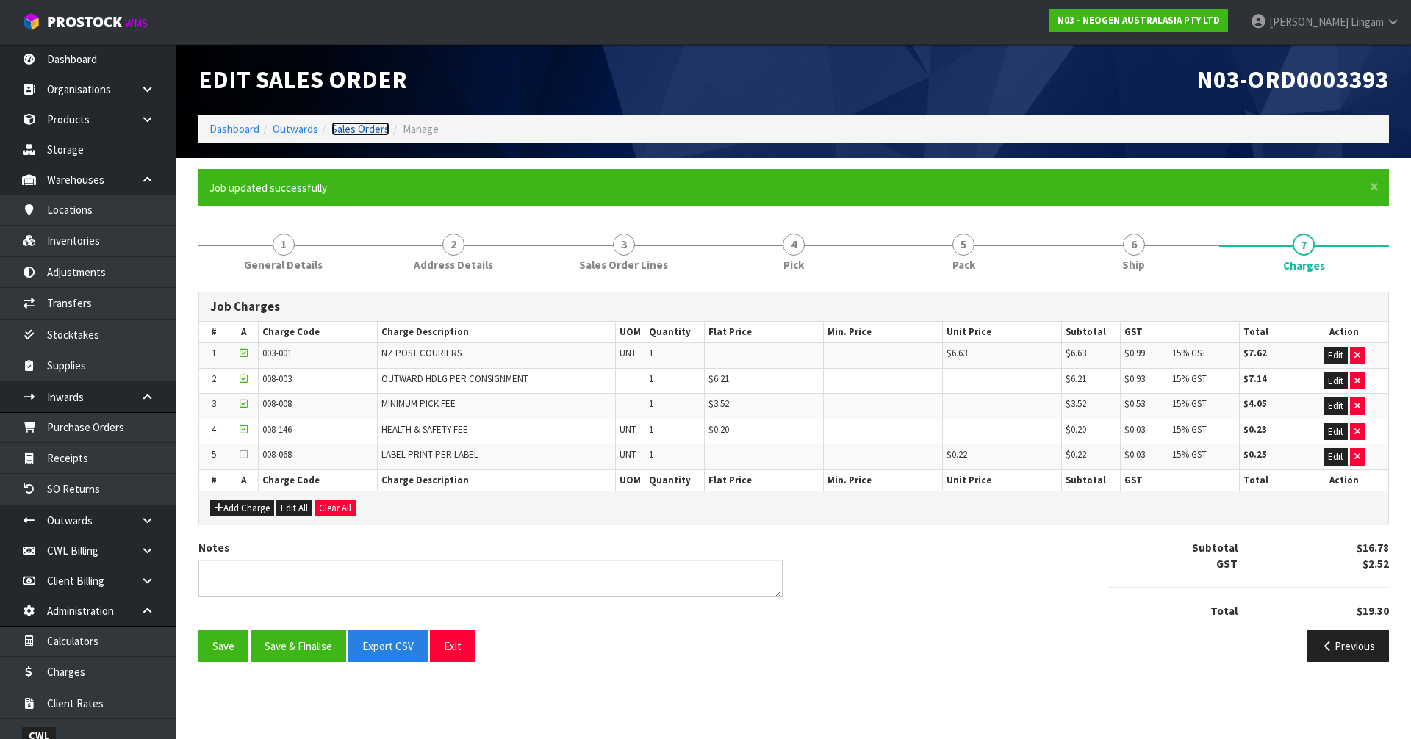
click at [348, 129] on link "Sales Orders" at bounding box center [360, 129] width 58 height 14
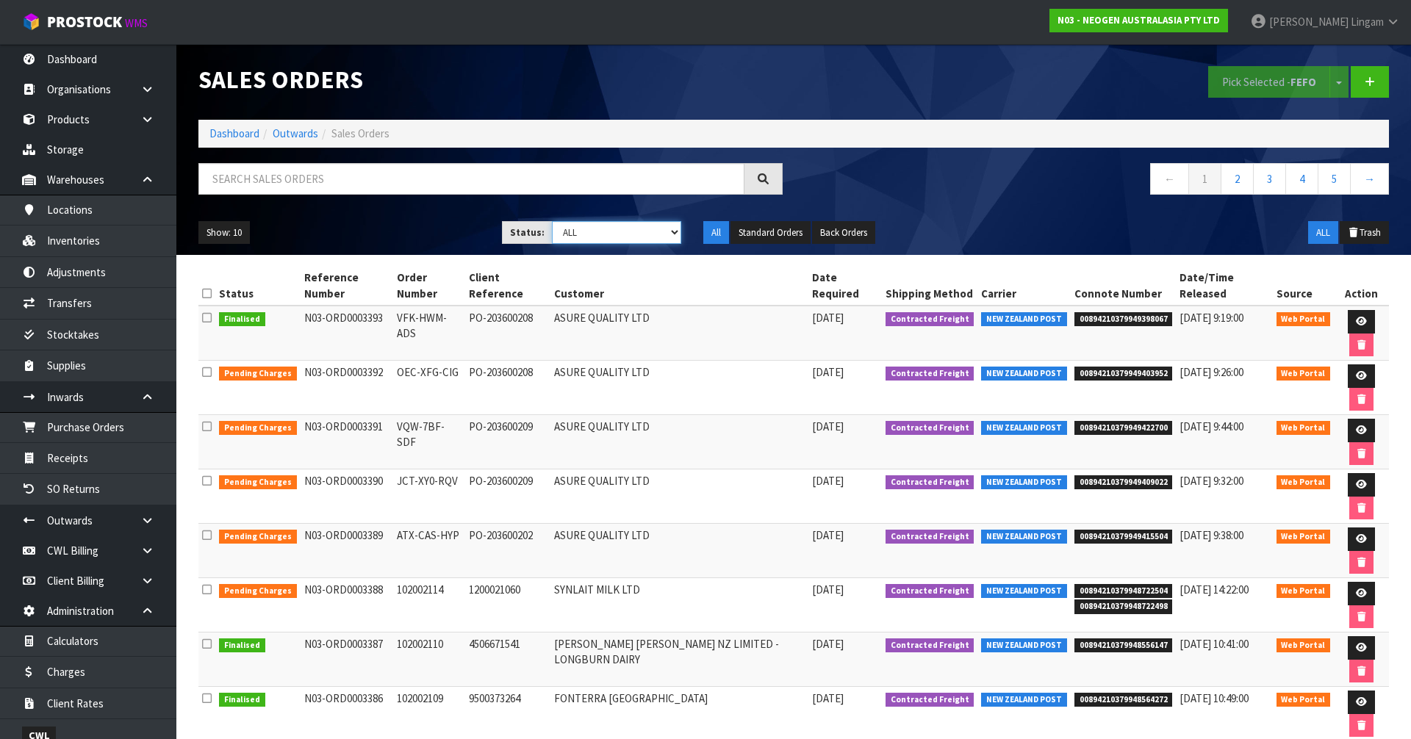
click at [654, 238] on select "Draft Pending Allocated Pending Pick Goods Picked Goods Packed Pending Charges …" at bounding box center [617, 232] width 130 height 23
select select "string:6"
click at [552, 221] on select "Draft Pending Allocated Pending Pick Goods Picked Goods Packed Pending Charges …" at bounding box center [617, 232] width 130 height 23
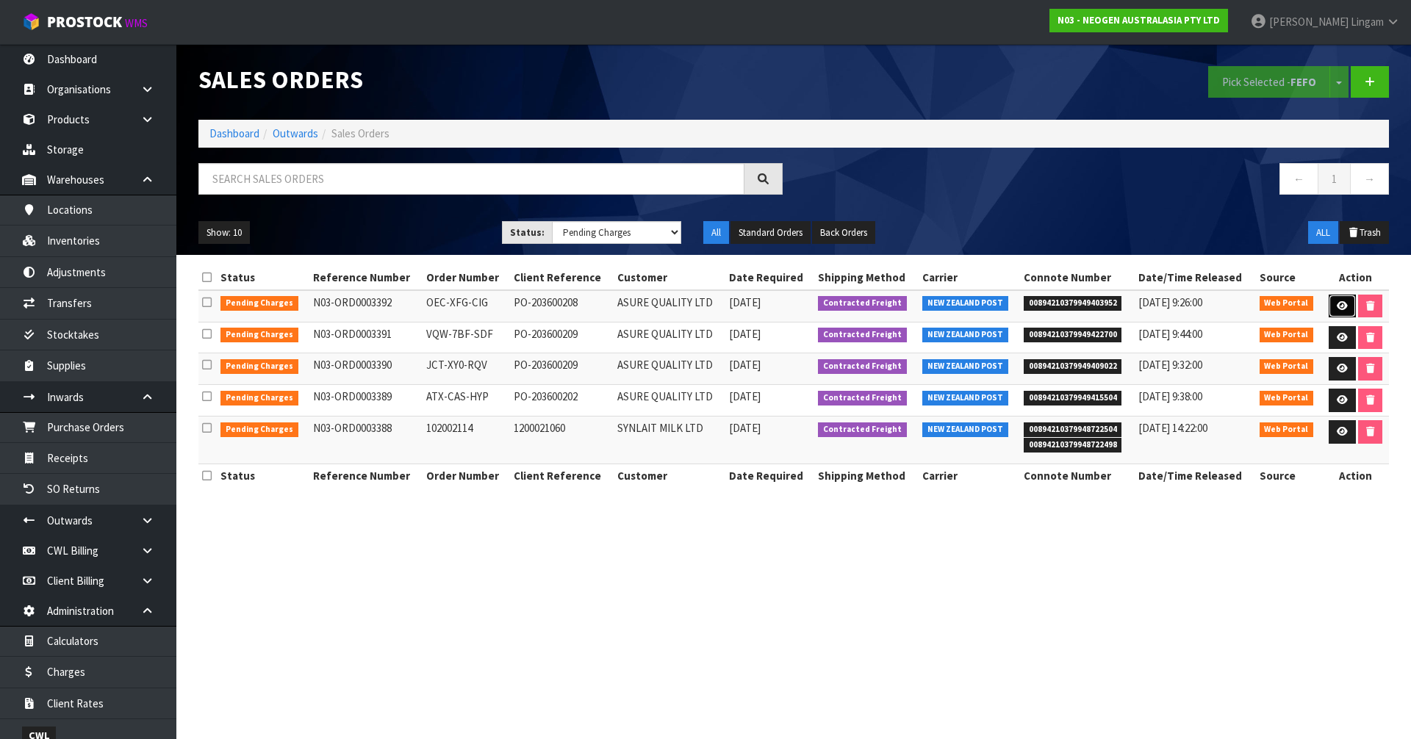
click at [1340, 303] on icon at bounding box center [1342, 306] width 11 height 10
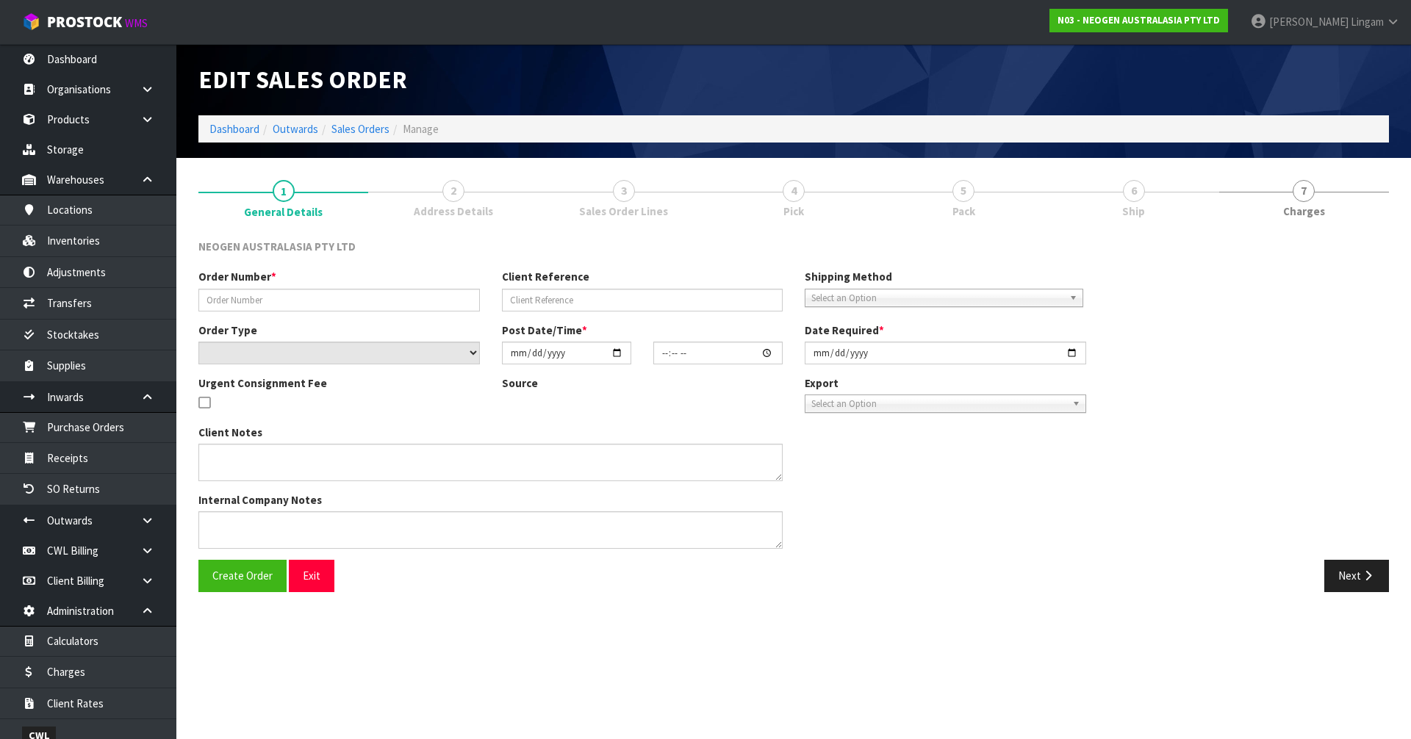
type input "OEC-XFG-CIG"
type input "PO-203600208"
select select "number:0"
type input "2025-09-11"
type input "15:35:00.000"
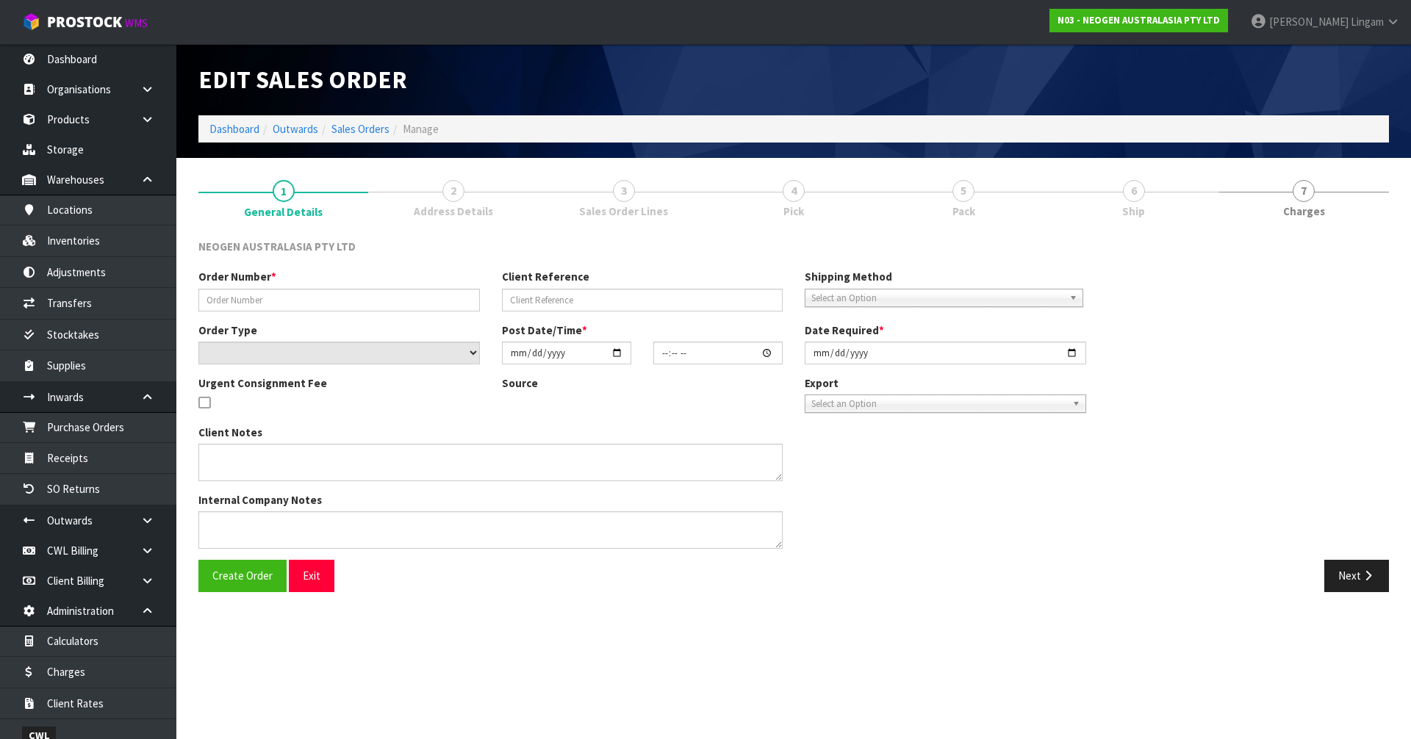
type input "[DATE]"
type textarea "PLEASE NOTE - THIS BOX MUST COME FROM HELD WAREHOUSE – BATCH # 3465H7 A BARCODE…"
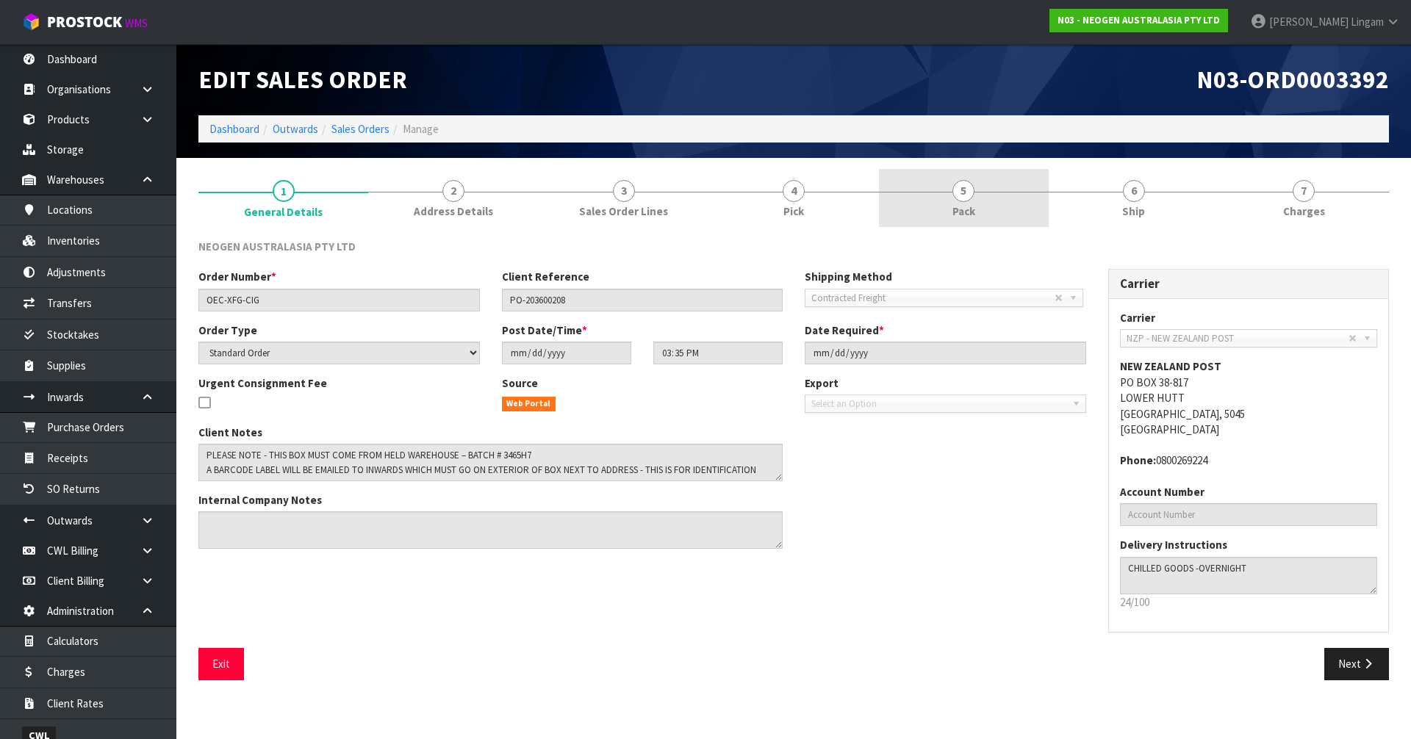
click at [977, 213] on link "5 Pack" at bounding box center [964, 198] width 170 height 58
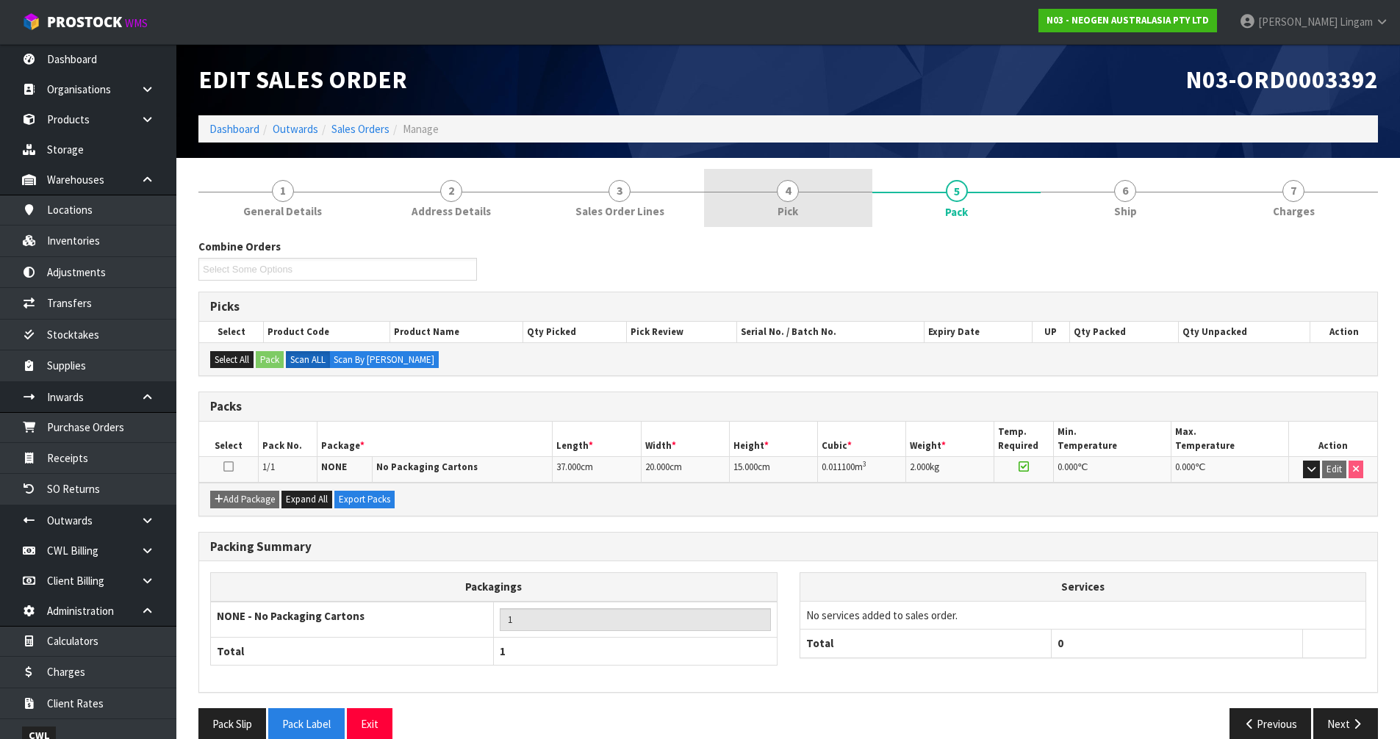
click at [811, 203] on link "4 Pick" at bounding box center [788, 198] width 168 height 58
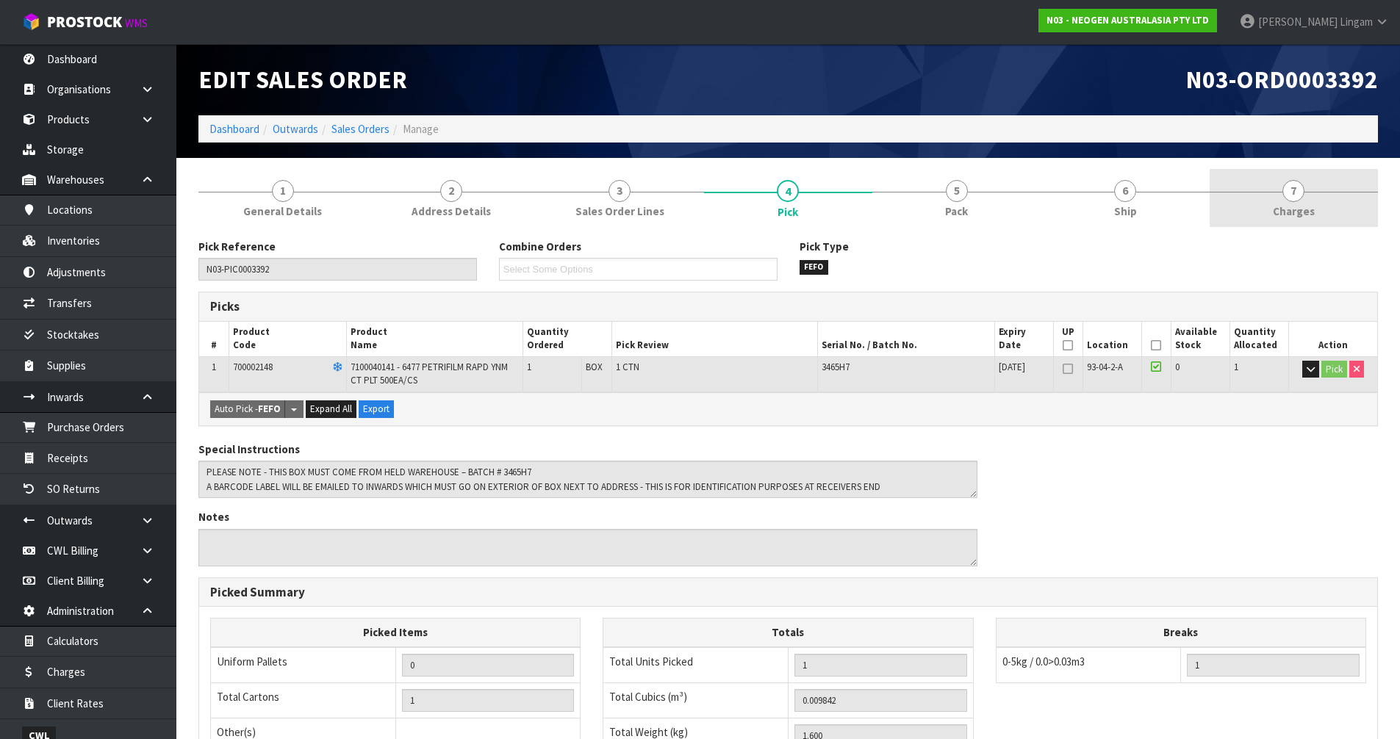
click at [1321, 209] on link "7 [GEOGRAPHIC_DATA]" at bounding box center [1294, 198] width 168 height 58
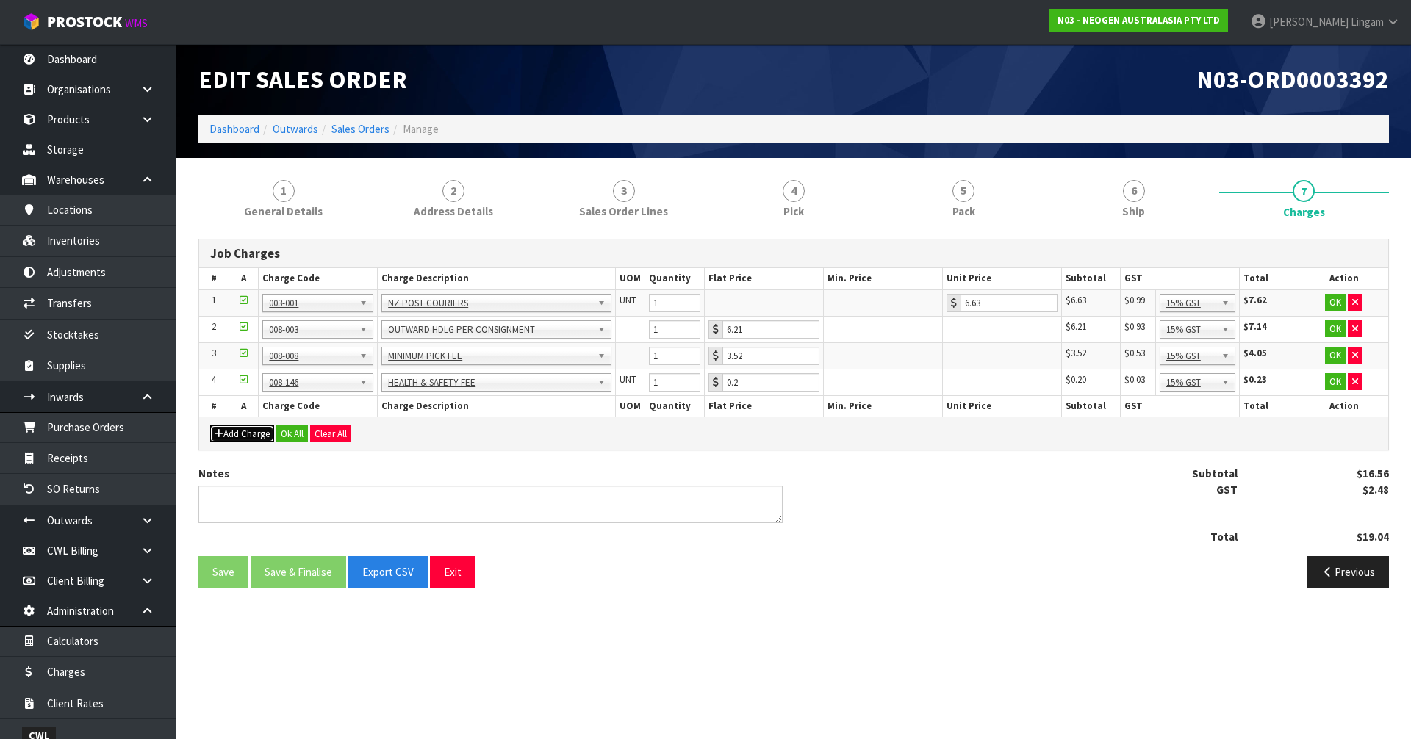
drag, startPoint x: 248, startPoint y: 428, endPoint x: 367, endPoint y: 434, distance: 119.2
click at [249, 427] on button "Add Charge" at bounding box center [242, 434] width 64 height 18
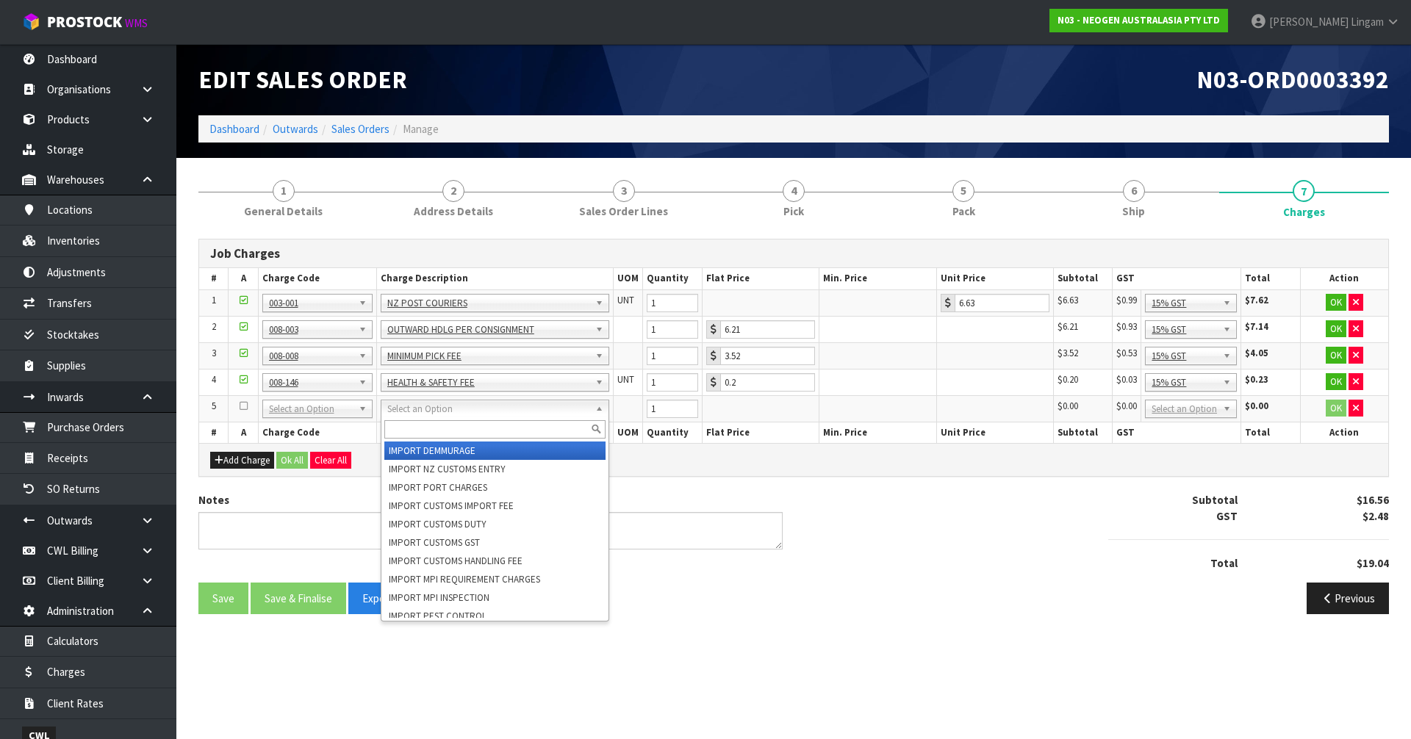
click at [412, 433] on input "text" at bounding box center [494, 429] width 221 height 18
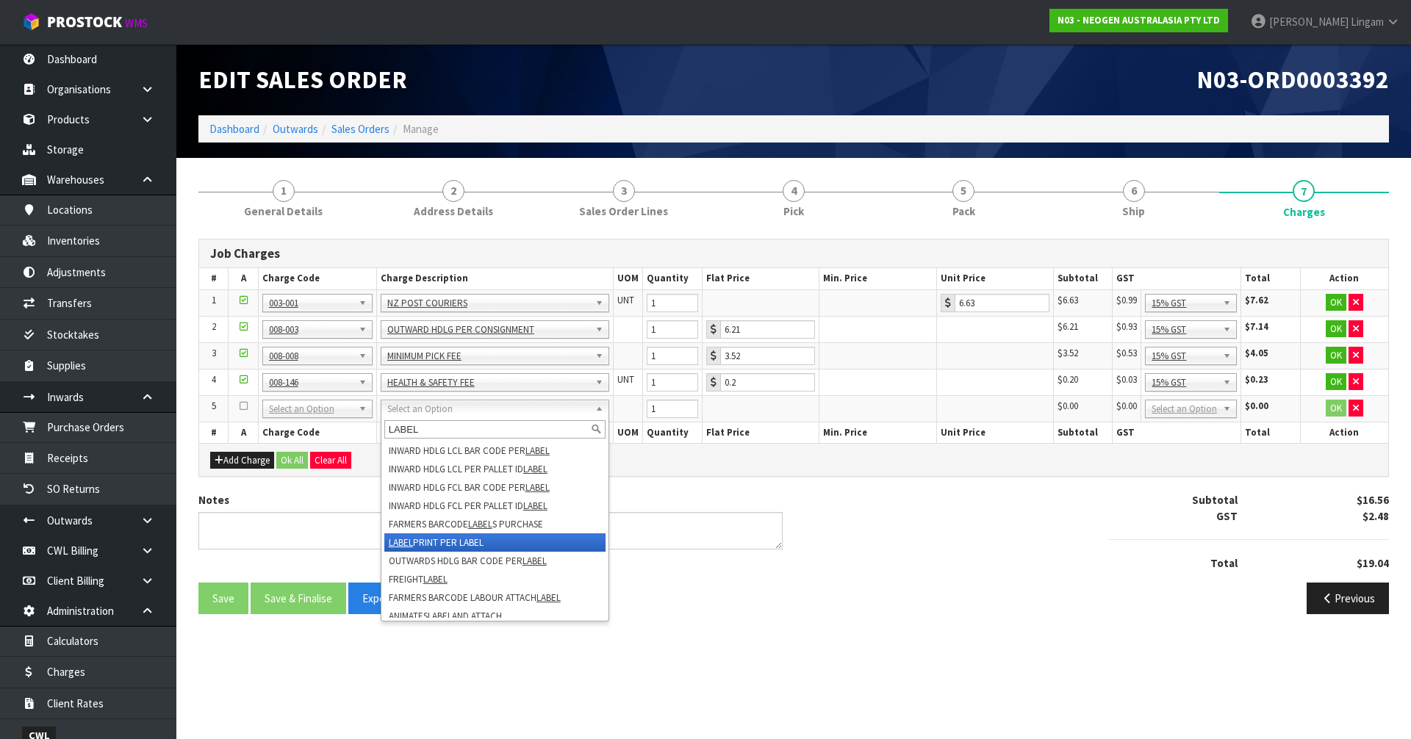
type input "LABEL"
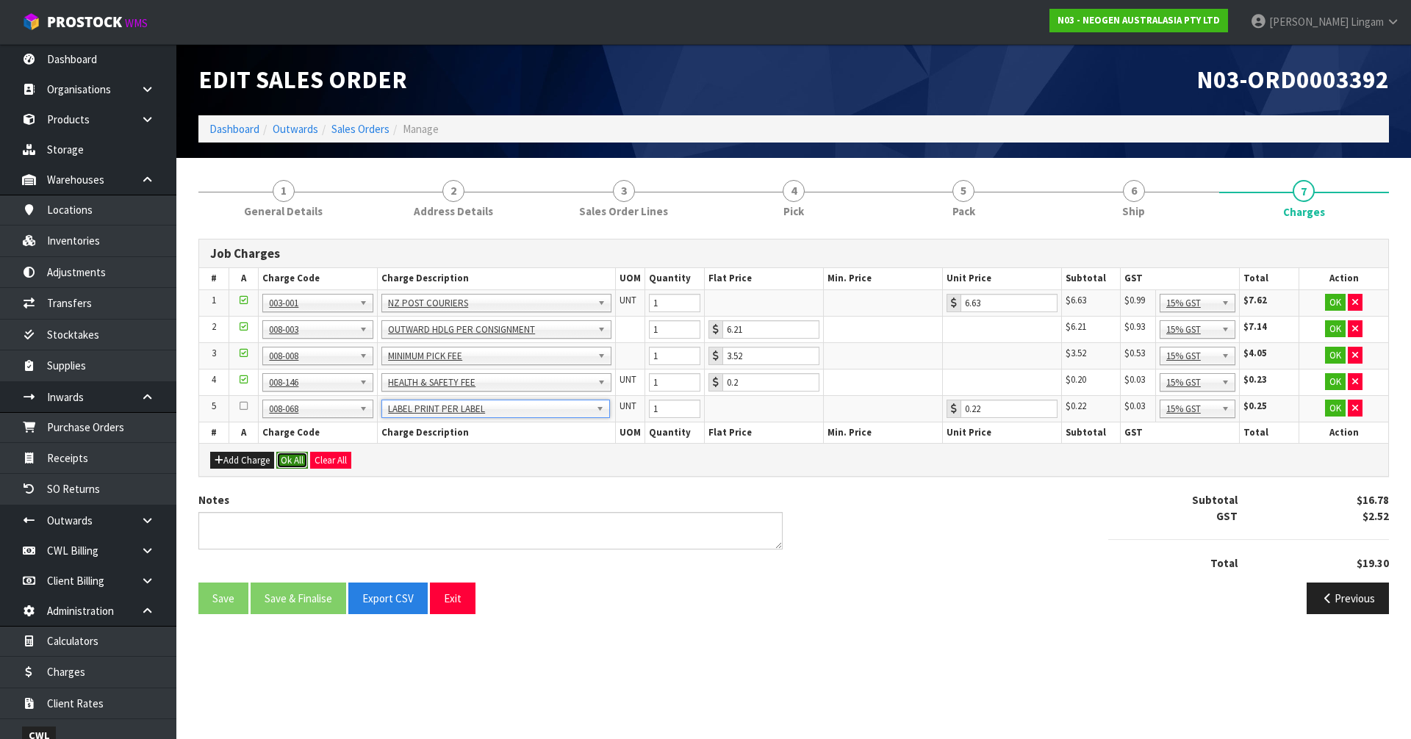
click at [294, 459] on button "Ok All" at bounding box center [292, 461] width 32 height 18
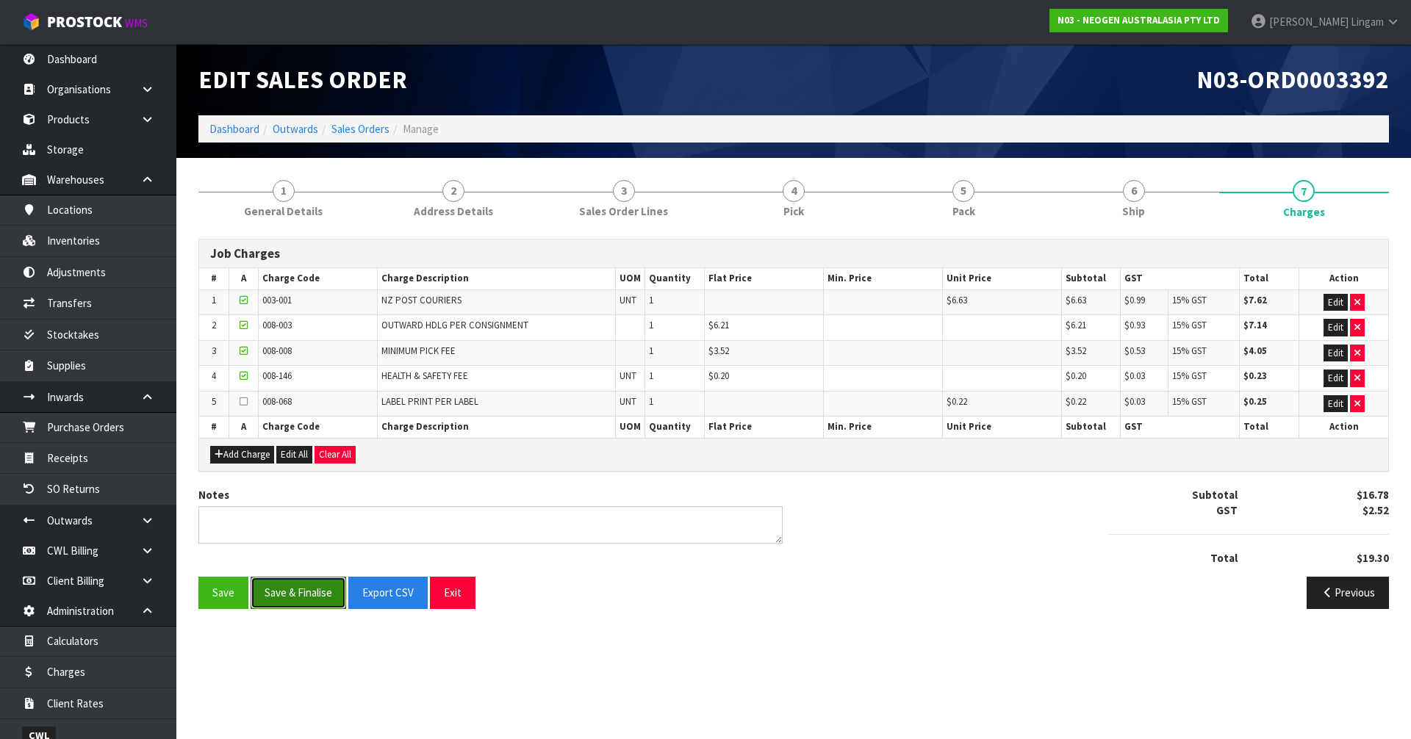
click at [288, 594] on button "Save & Finalise" at bounding box center [299, 593] width 96 height 32
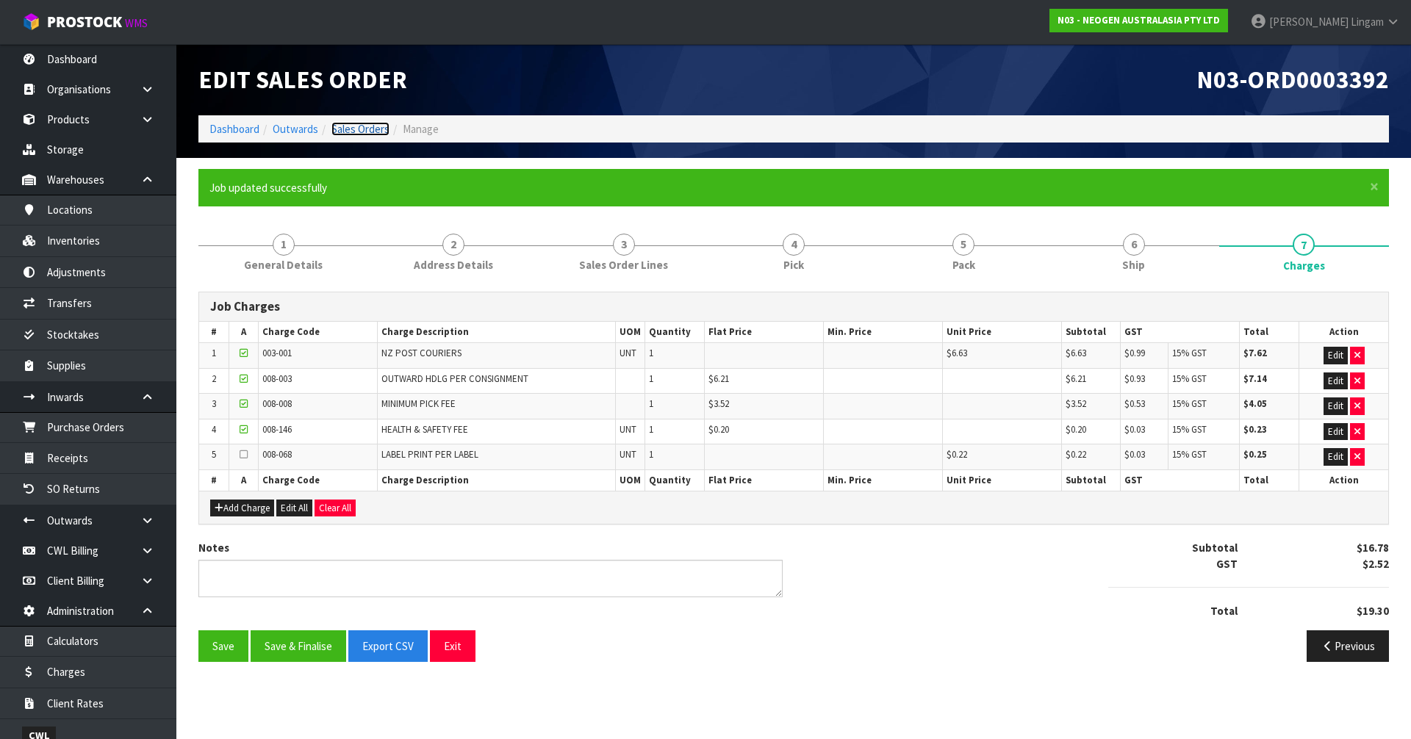
click at [372, 130] on link "Sales Orders" at bounding box center [360, 129] width 58 height 14
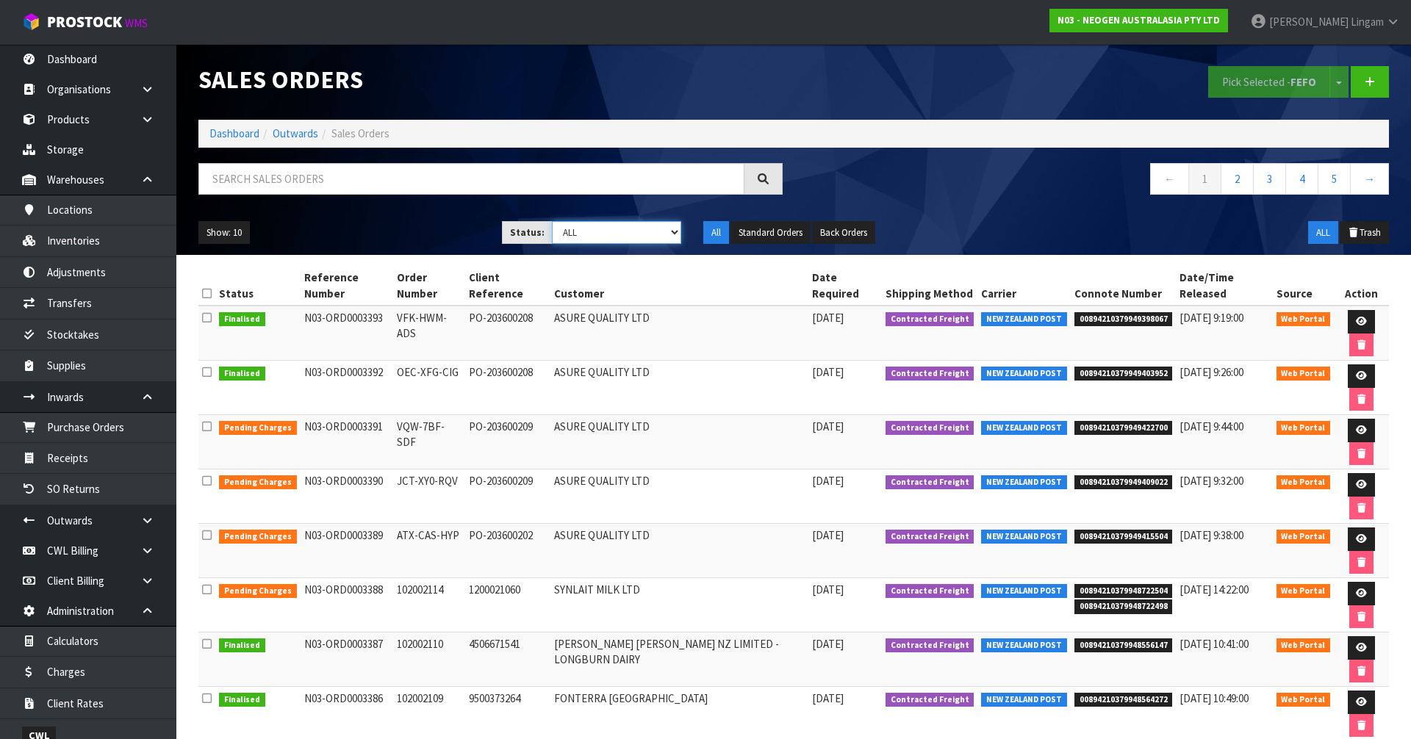
click at [612, 238] on select "Draft Pending Allocated Pending Pick Goods Picked Goods Packed Pending Charges …" at bounding box center [617, 232] width 130 height 23
select select "string:6"
click at [552, 221] on select "Draft Pending Allocated Pending Pick Goods Picked Goods Packed Pending Charges …" at bounding box center [617, 232] width 130 height 23
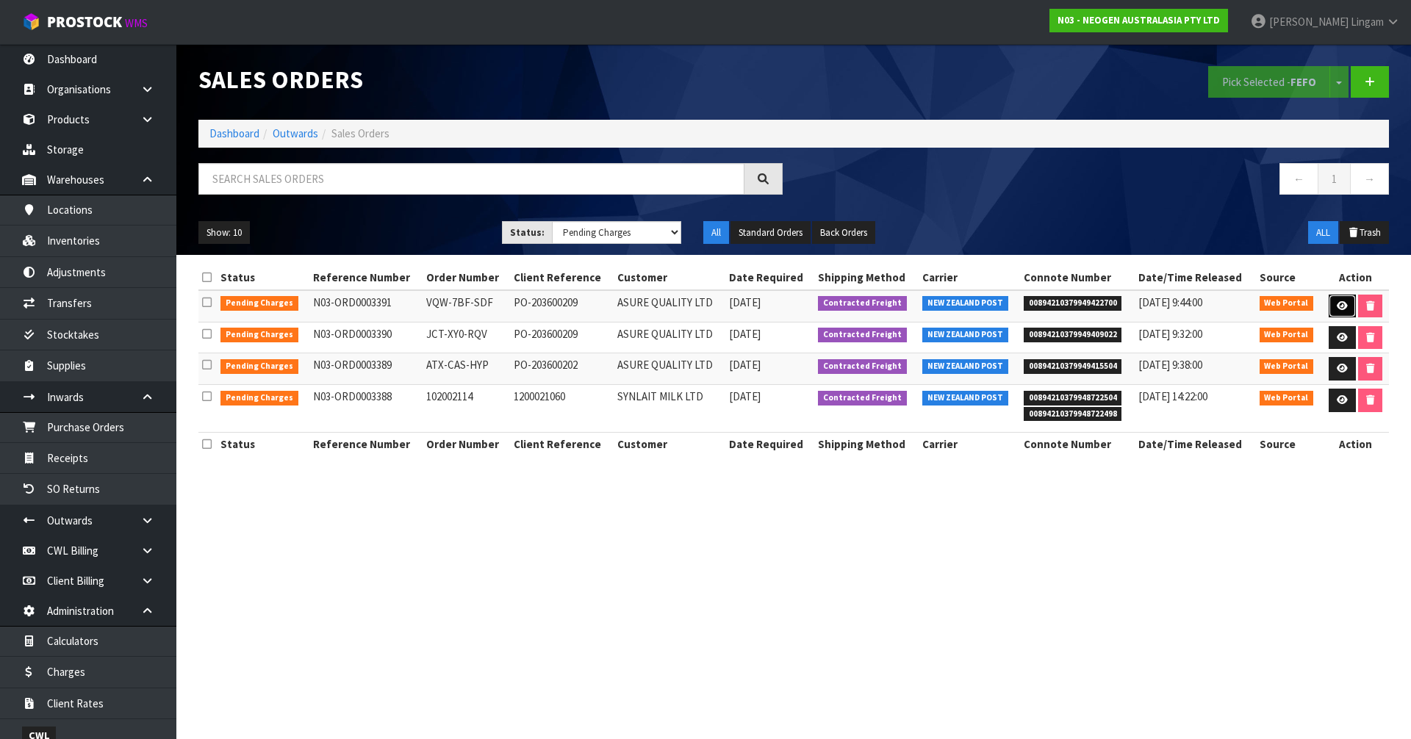
click at [1342, 303] on icon at bounding box center [1342, 306] width 11 height 10
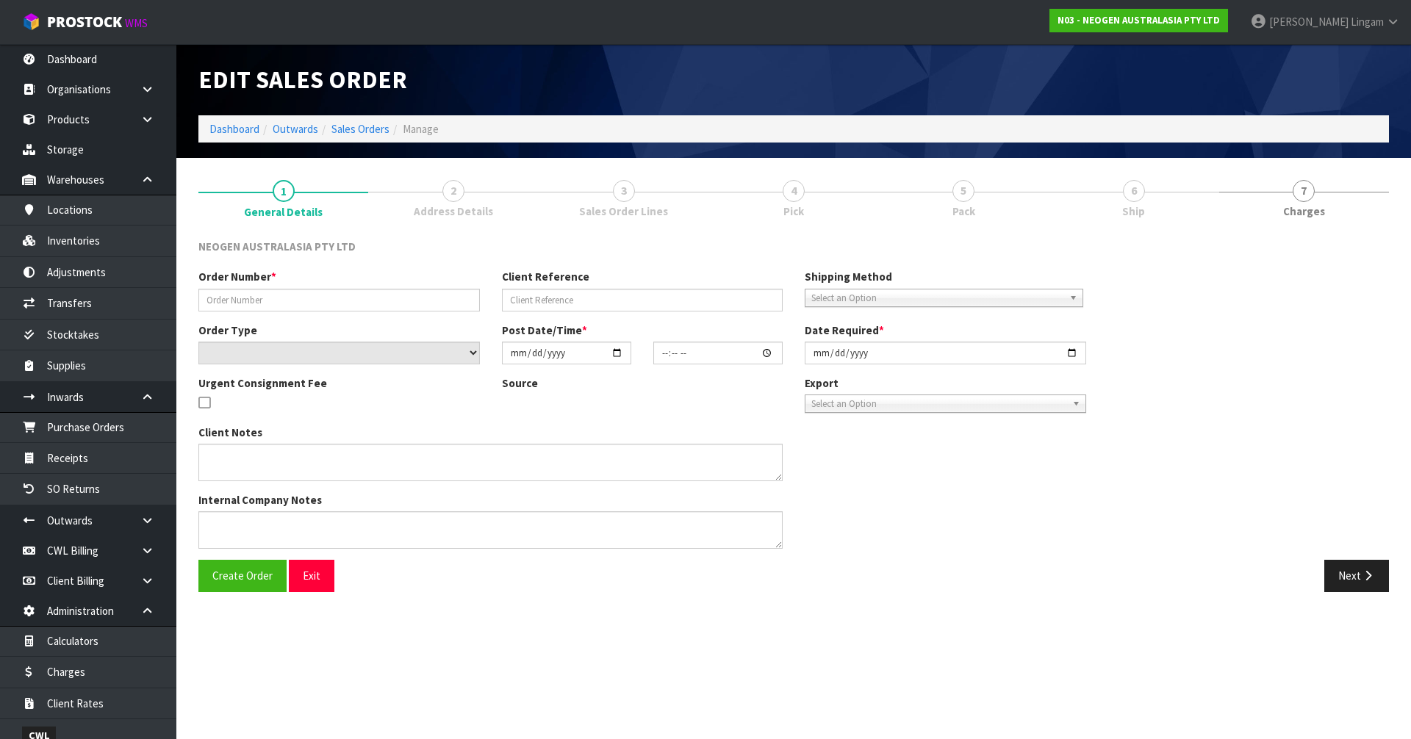
type input "VQW-7BF-SDF"
type input "PO-203600209"
select select "number:0"
type input "2025-09-11"
type input "15:21:00.000"
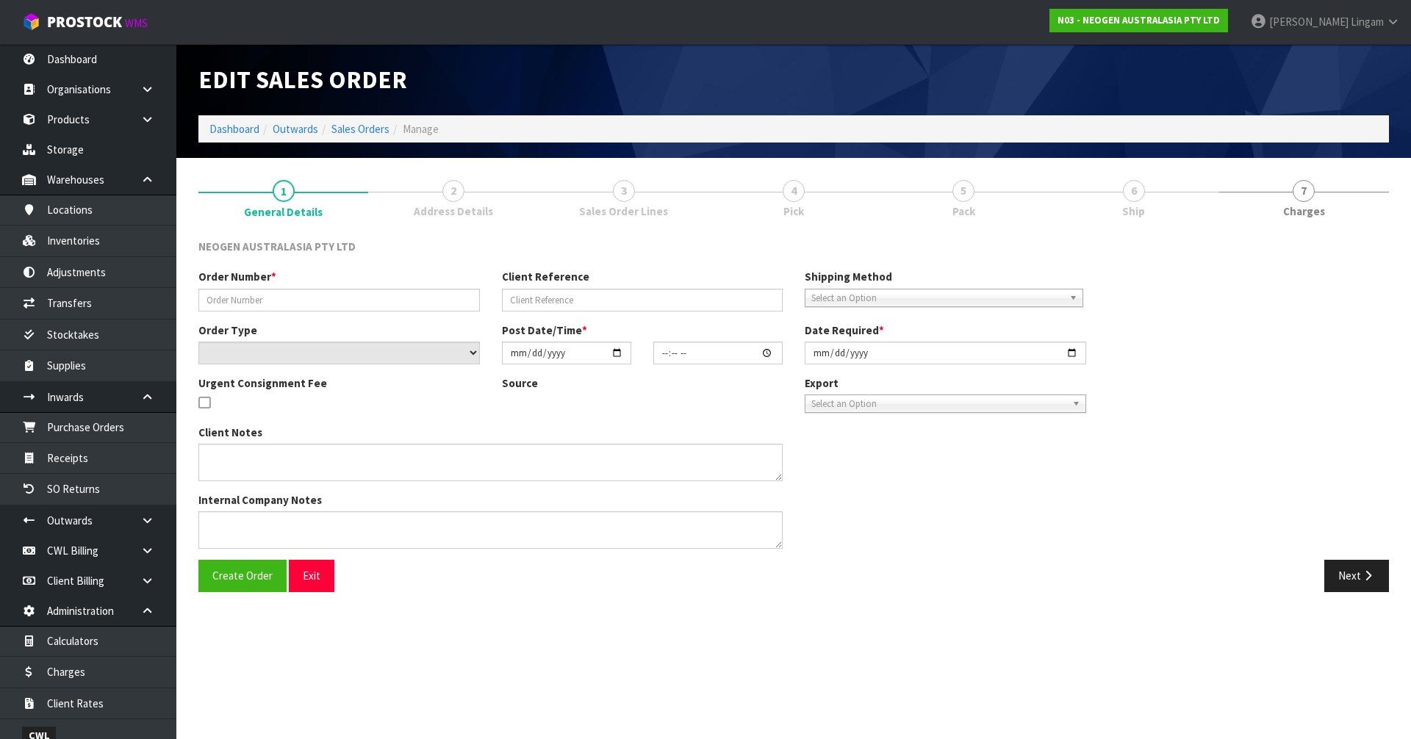
type input "[DATE]"
type textarea "PLEASE NOTE - THIS BOX MUST COME FROM HELD WAREHOUSE – BATCH # 345589 A BARCODE…"
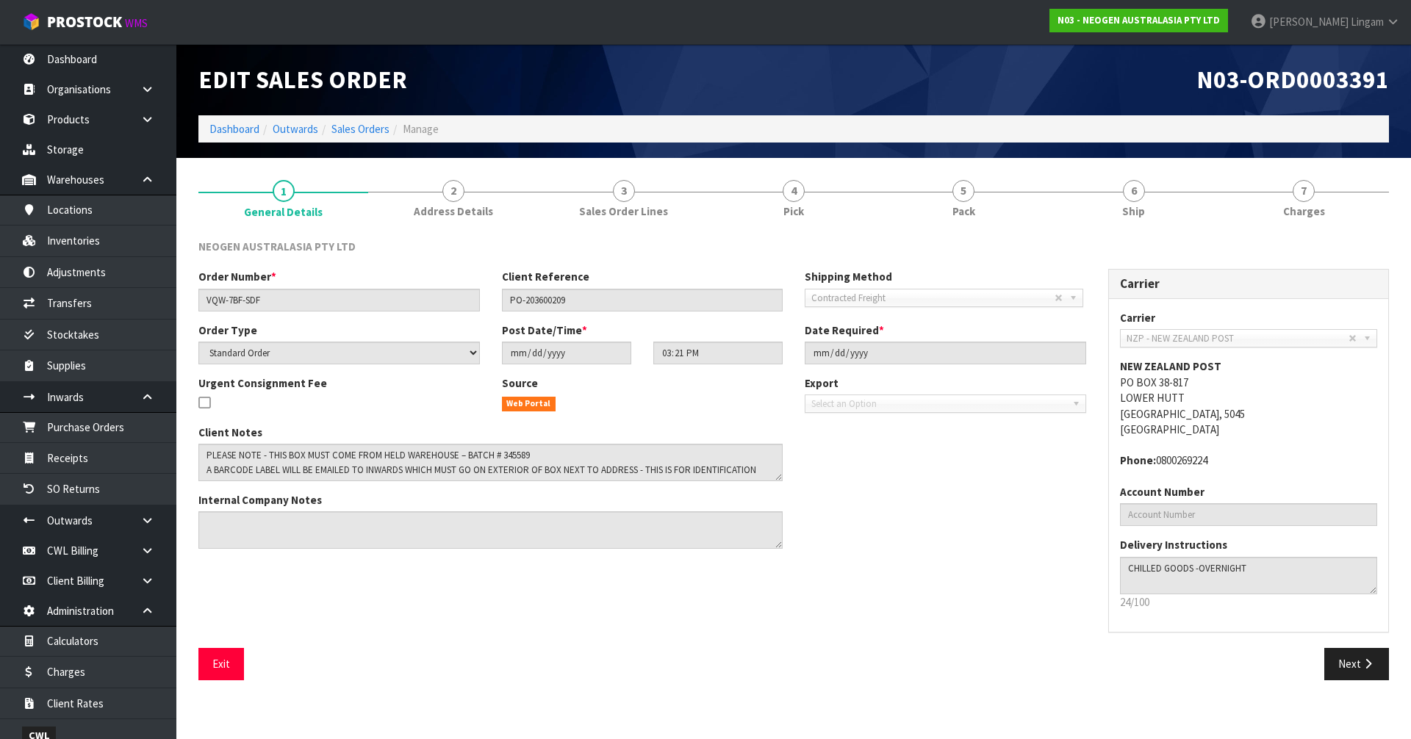
click at [844, 231] on div "NEOGEN AUSTRALASIA PTY LTD Order Number * VQW-7BF-SDF Client Reference PO-20360…" at bounding box center [793, 460] width 1190 height 464
click at [844, 215] on link "4 Pick" at bounding box center [793, 198] width 170 height 58
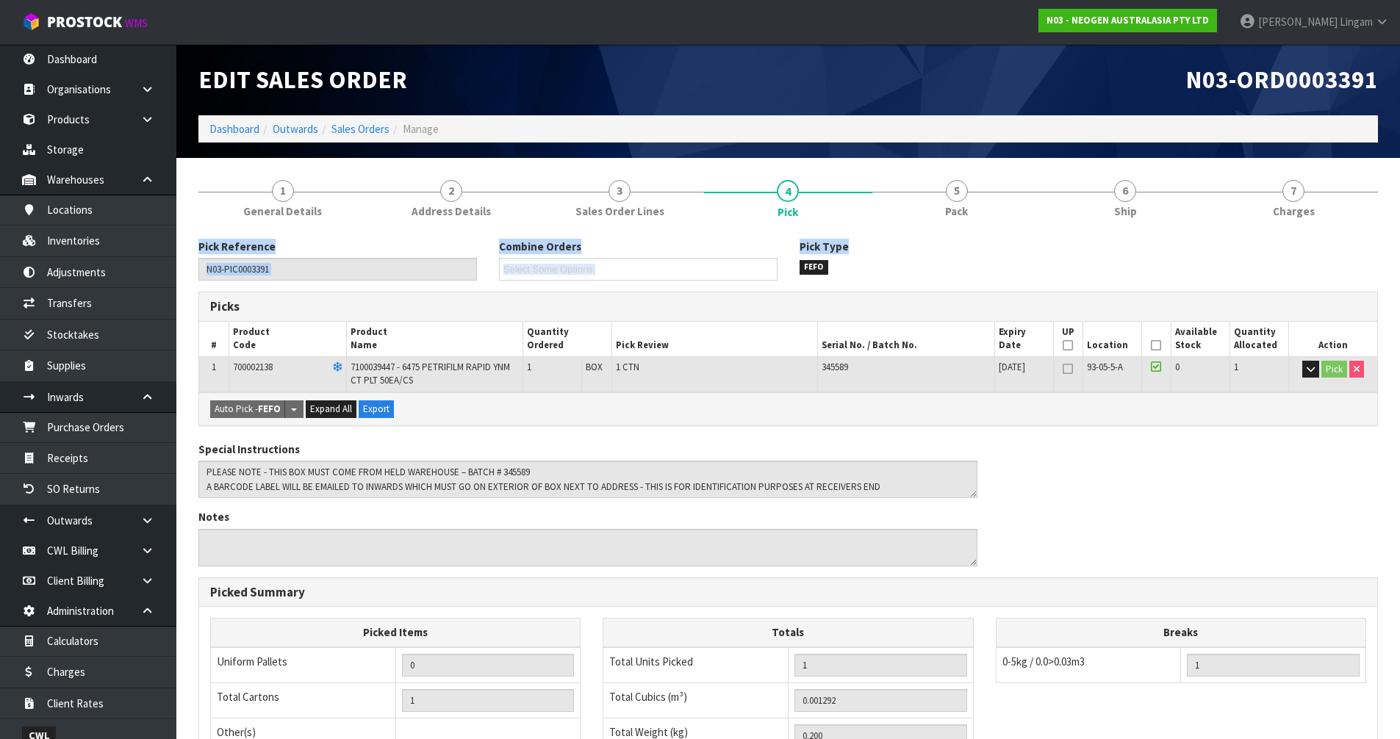
drag, startPoint x: 1335, startPoint y: 218, endPoint x: 1311, endPoint y: 251, distance: 40.4
click at [1311, 251] on div "1 General Details 2 Address Details 3 Sales Order Lines 4 Pick 5 Pack 6 Ship 7 …" at bounding box center [787, 570] width 1179 height 802
click at [1341, 197] on link "7 [GEOGRAPHIC_DATA]" at bounding box center [1294, 198] width 168 height 58
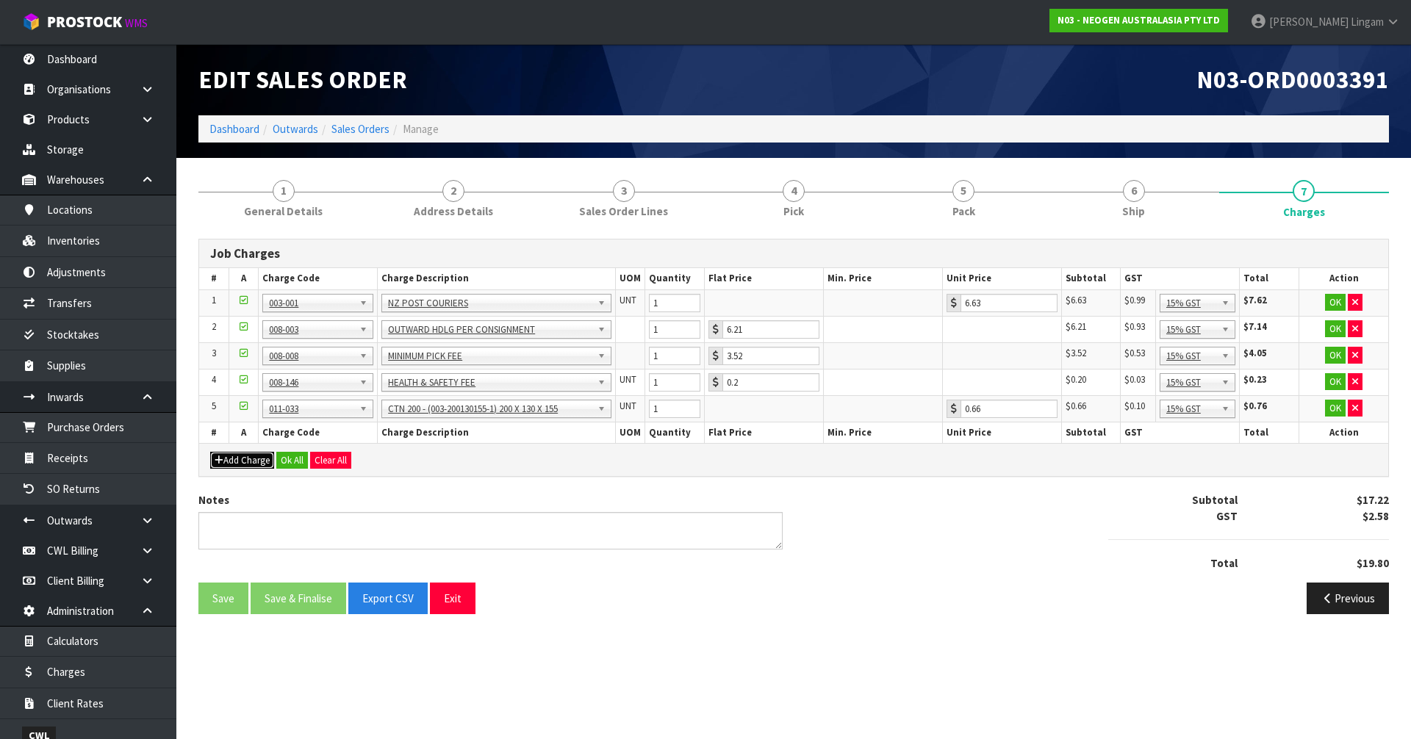
drag, startPoint x: 240, startPoint y: 459, endPoint x: 359, endPoint y: 456, distance: 119.1
click at [241, 459] on button "Add Charge" at bounding box center [242, 461] width 64 height 18
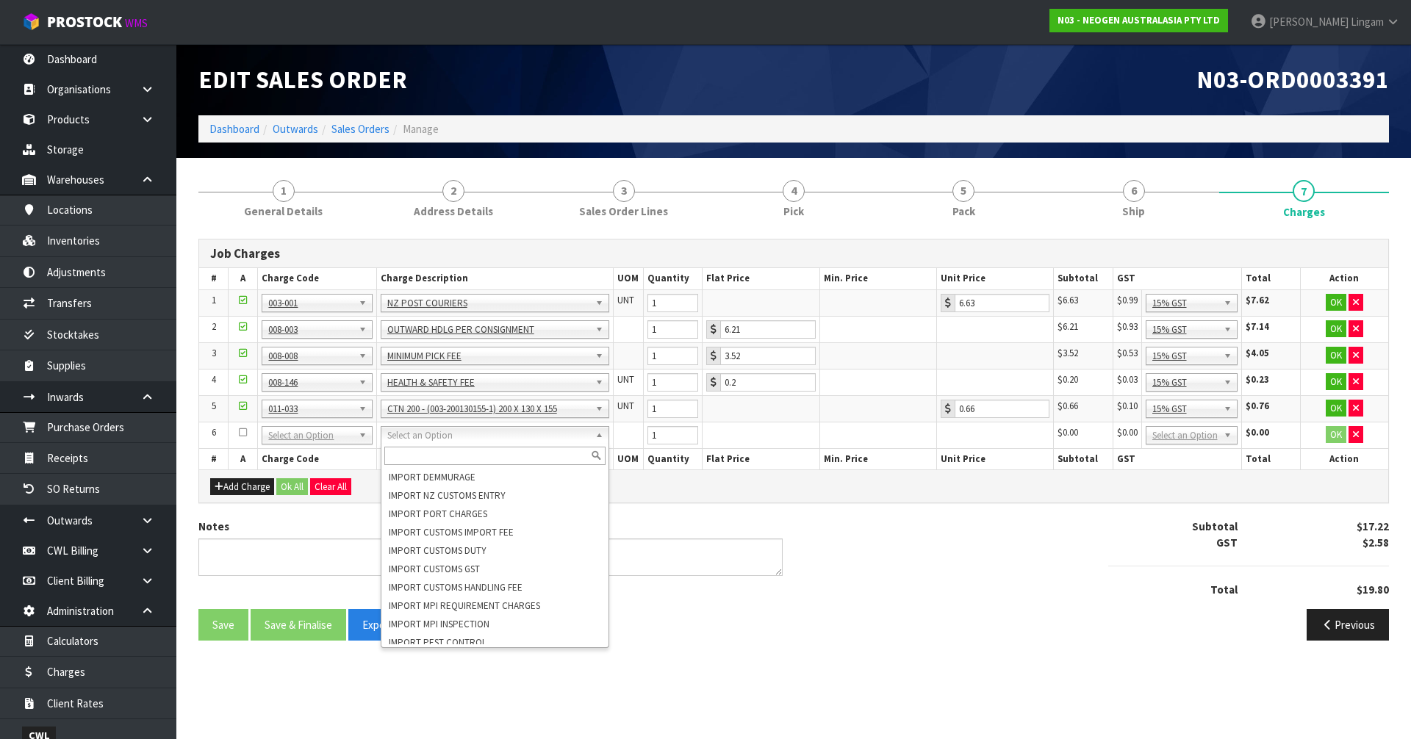
click at [423, 459] on input "text" at bounding box center [495, 456] width 222 height 18
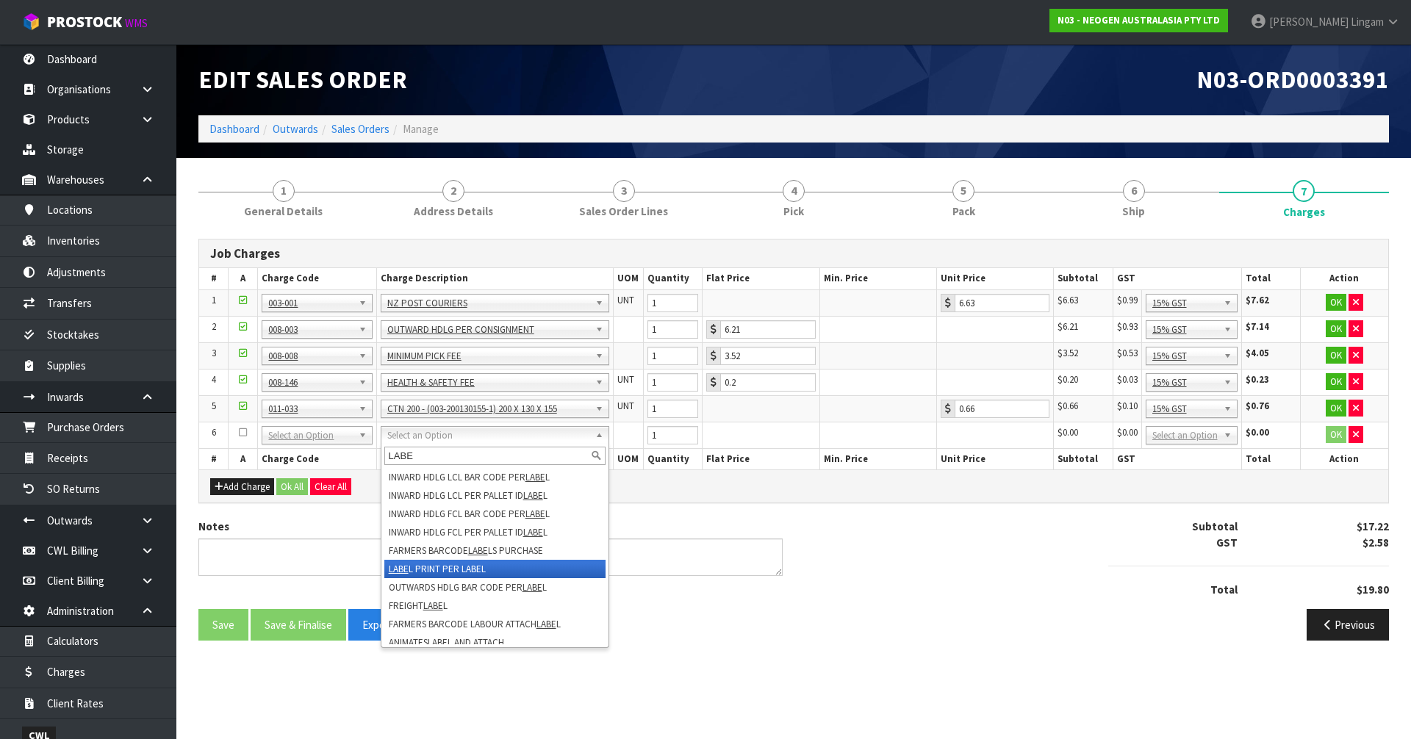
type input "LABE"
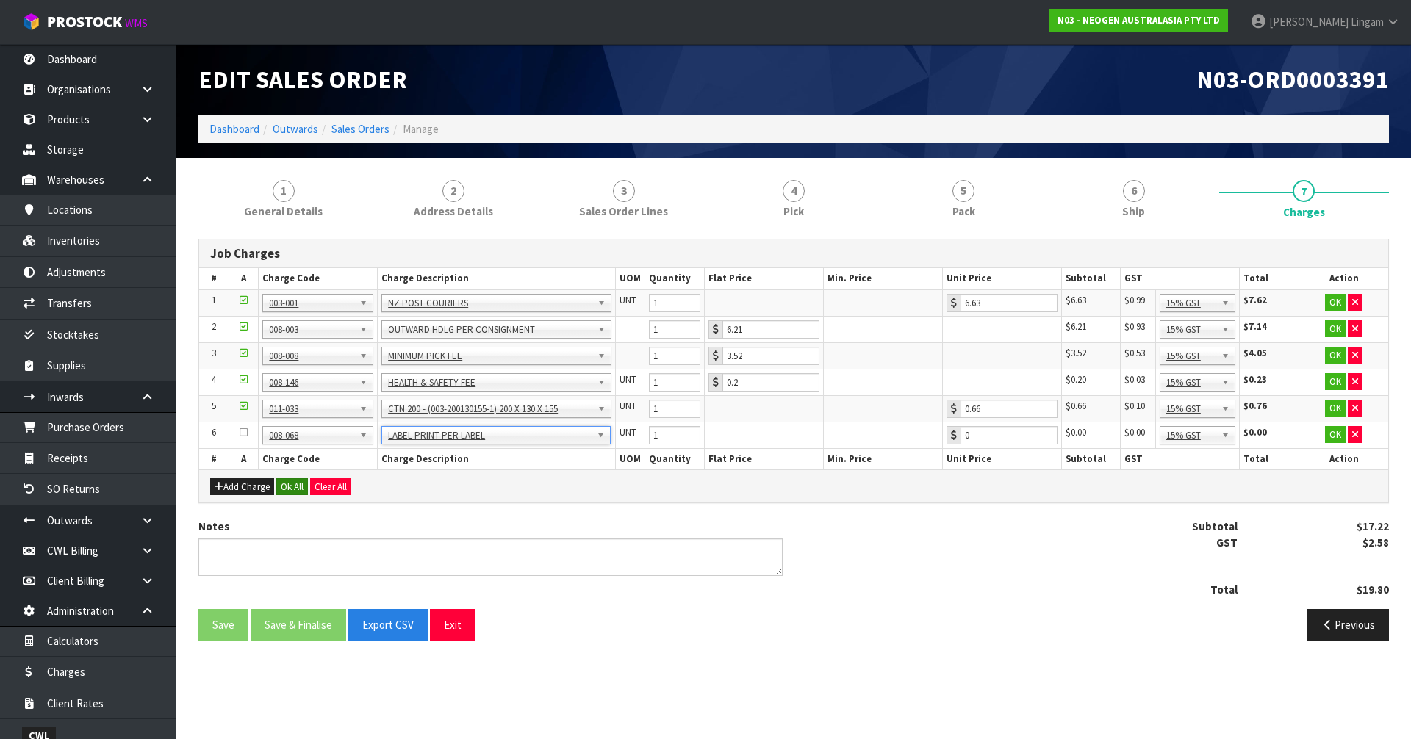
type input "0.22"
click at [287, 481] on button "Ok All" at bounding box center [292, 487] width 32 height 18
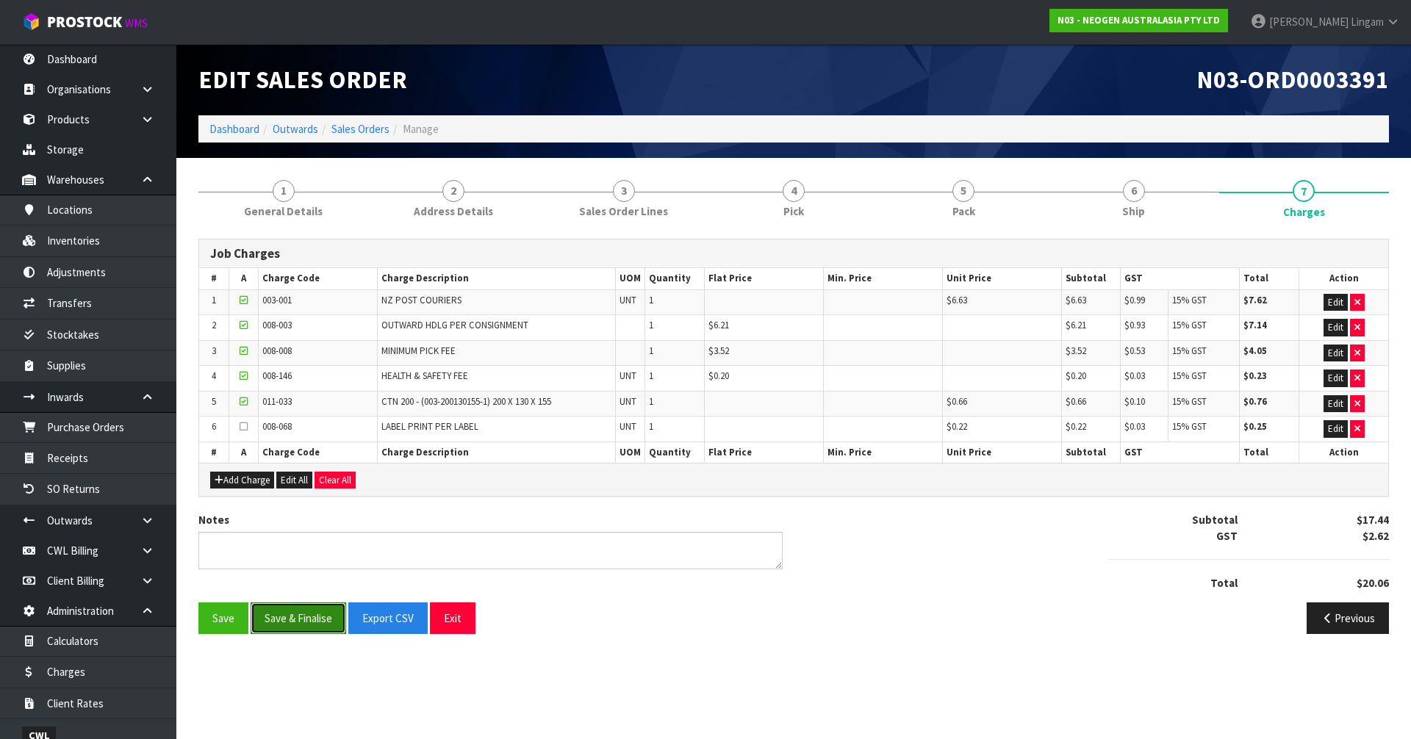
click at [310, 615] on button "Save & Finalise" at bounding box center [299, 619] width 96 height 32
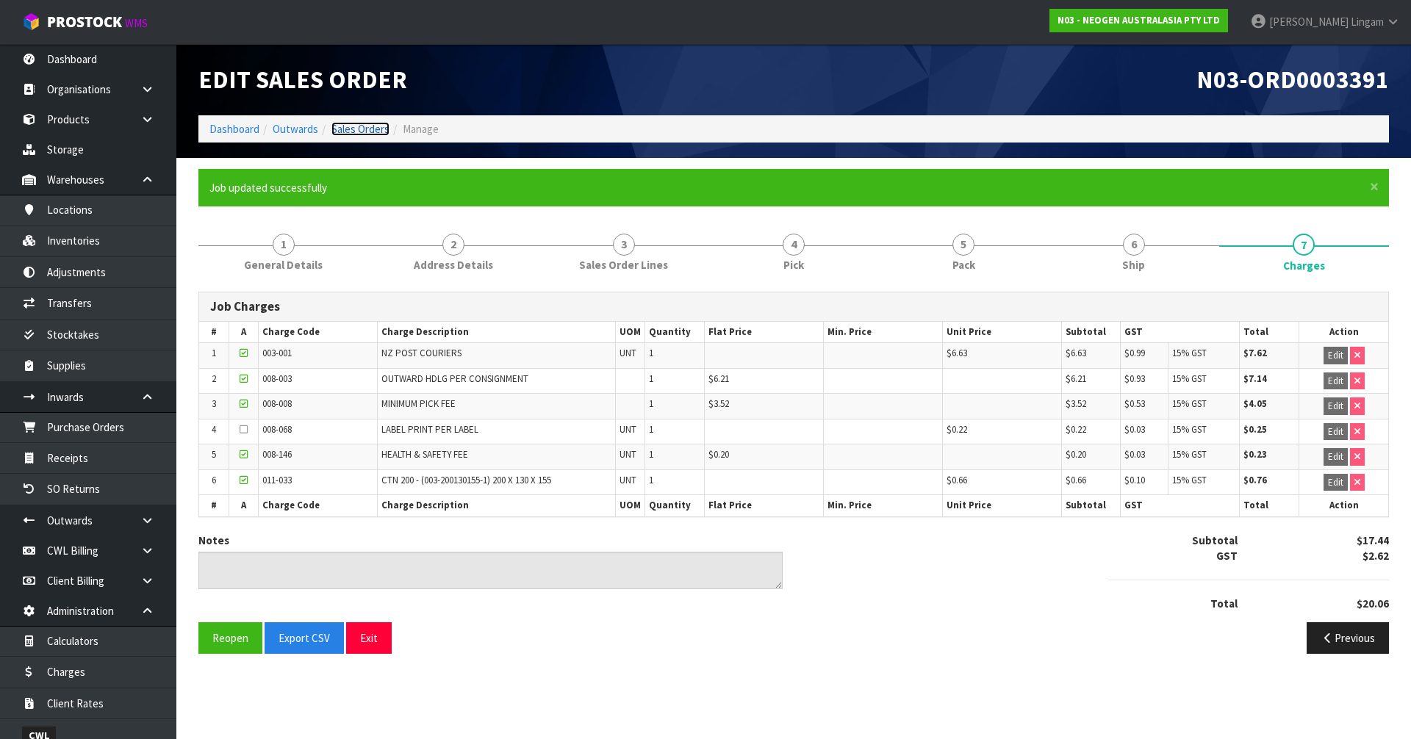
click at [369, 133] on link "Sales Orders" at bounding box center [360, 129] width 58 height 14
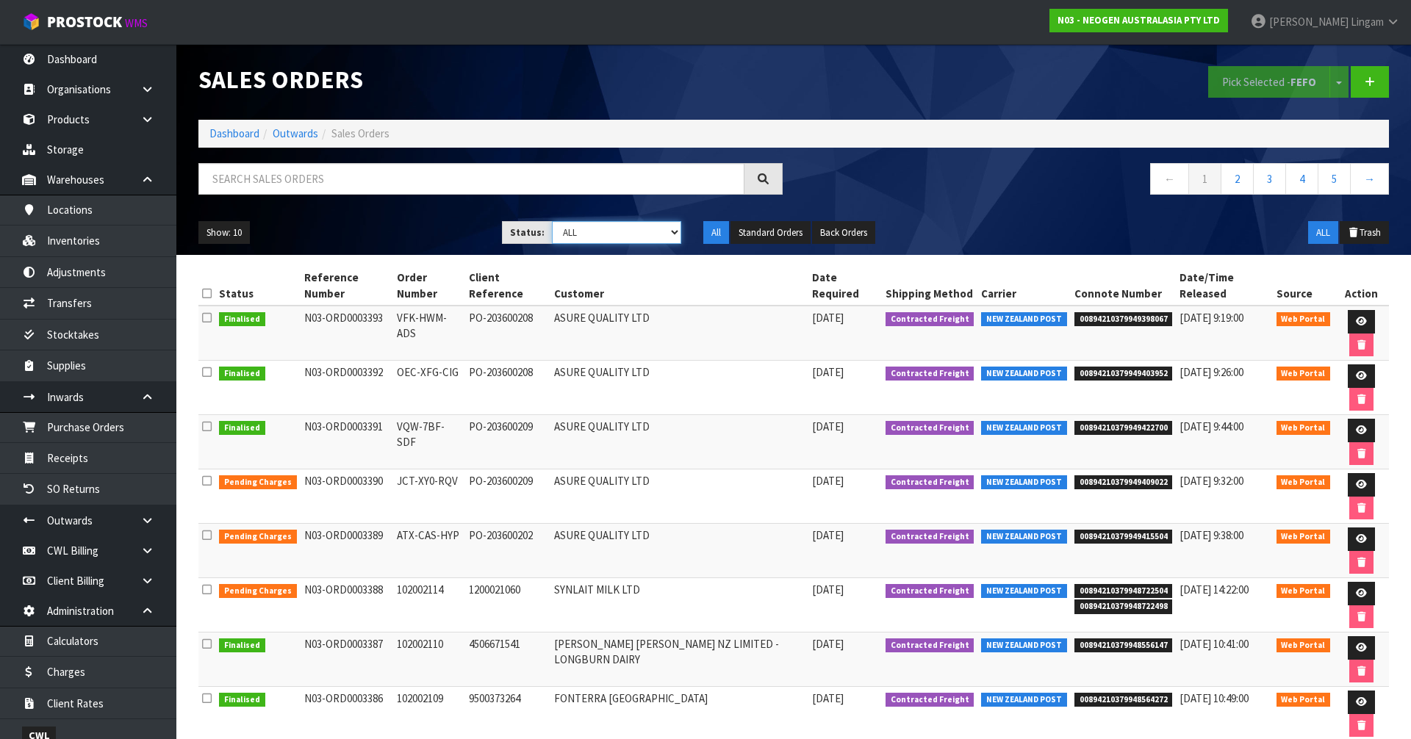
click at [614, 236] on select "Draft Pending Allocated Pending Pick Goods Picked Goods Packed Pending Charges …" at bounding box center [617, 232] width 130 height 23
select select "string:6"
click at [552, 221] on select "Draft Pending Allocated Pending Pick Goods Picked Goods Packed Pending Charges …" at bounding box center [617, 232] width 130 height 23
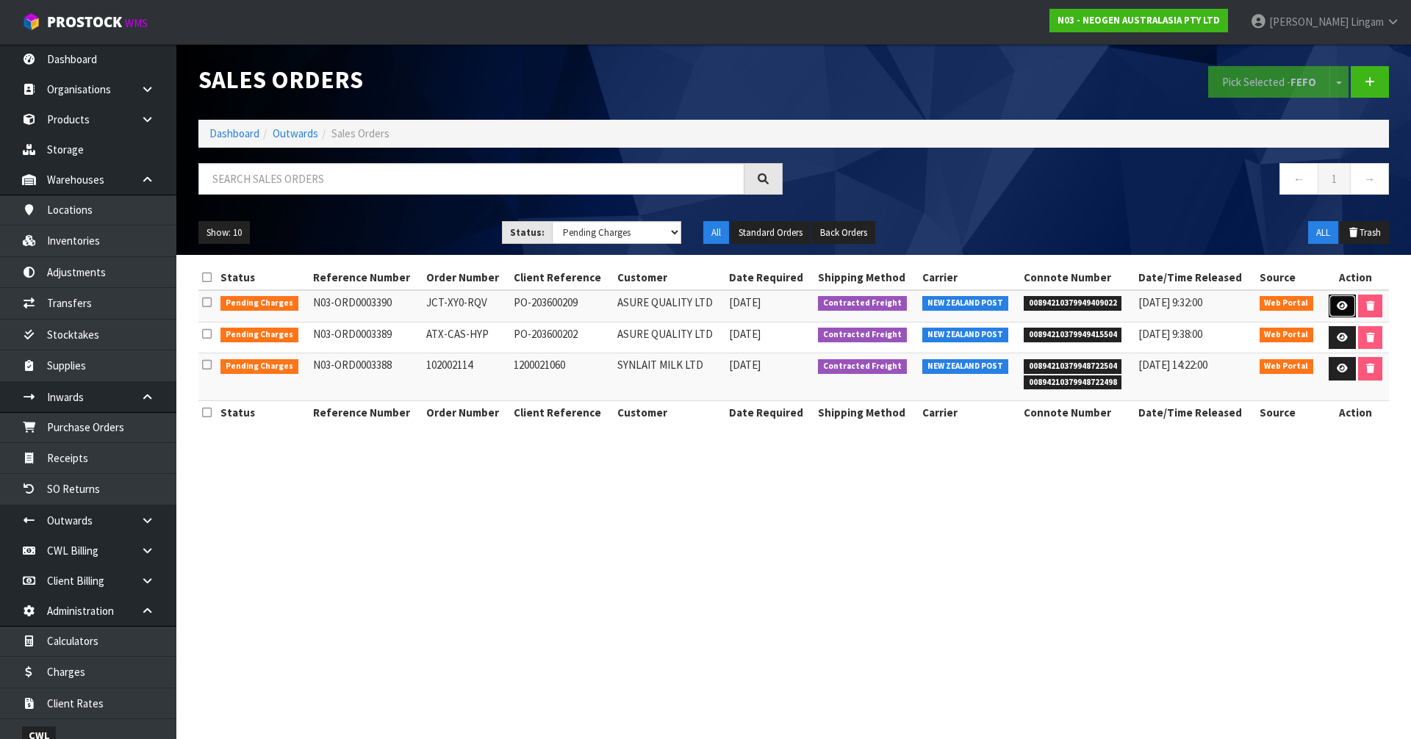
click at [1340, 309] on icon at bounding box center [1342, 306] width 11 height 10
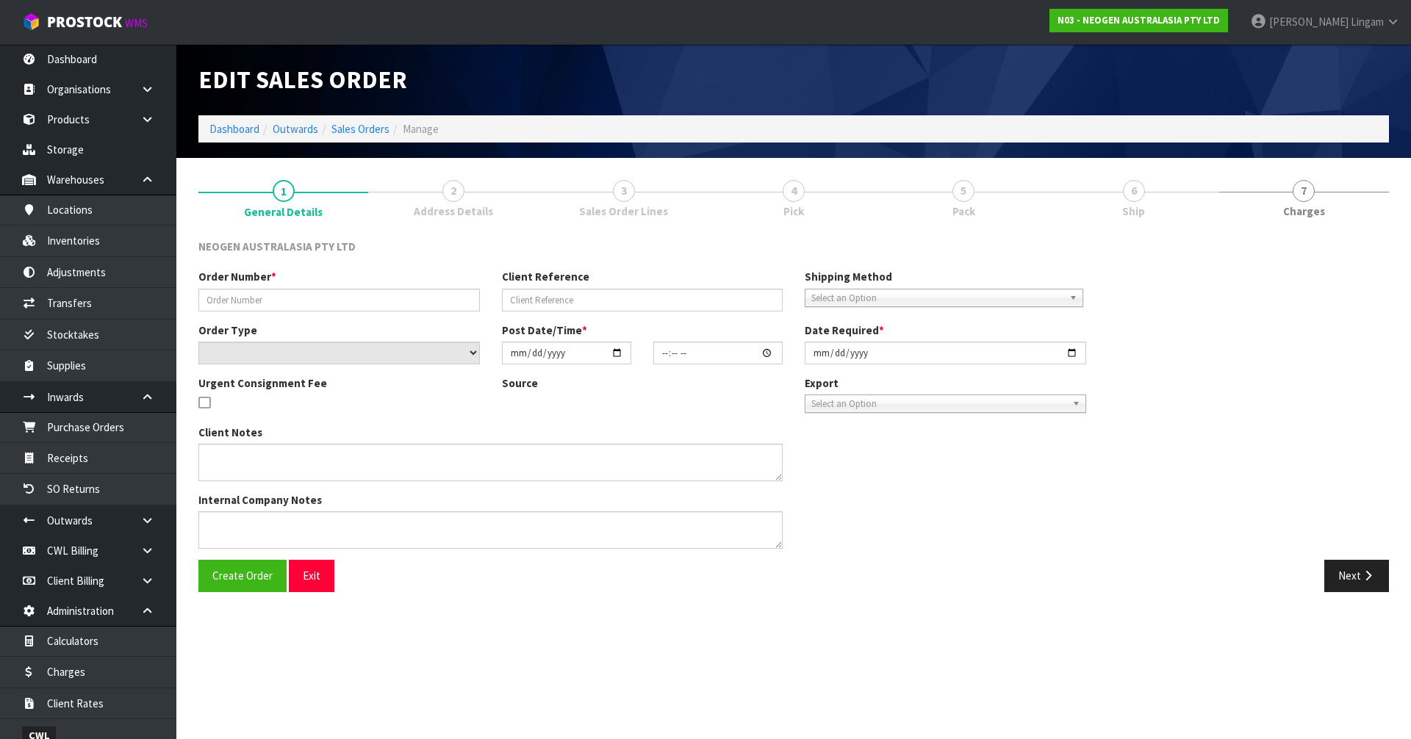
type input "JCT-XY0-RQV"
type input "PO-203600209"
select select "number:0"
type input "[DATE]"
type input "15:07:00.000"
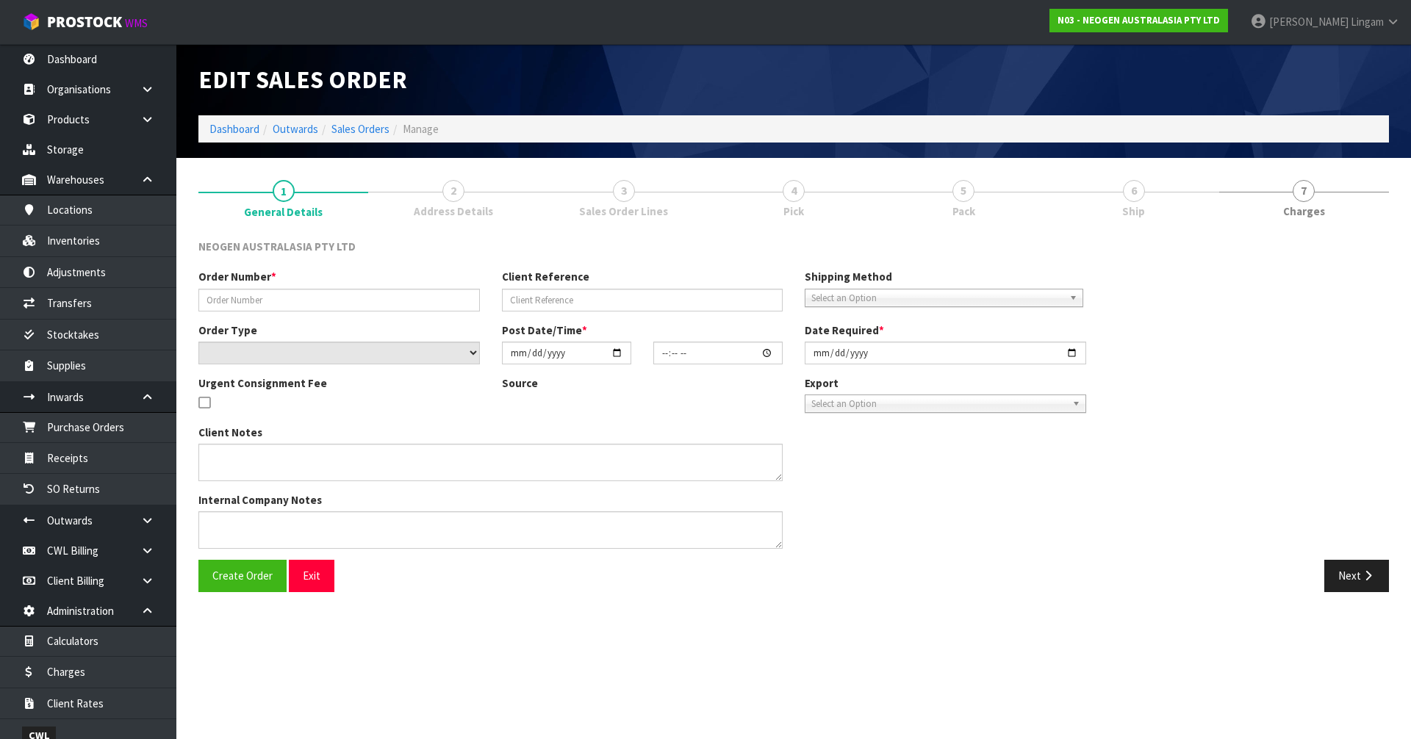
type input "[DATE]"
type textarea "PLEASE FIND ATTACHED THE BARCODE LABEL FOR ORDER - JCT-XY0-RQV PLEASE NOTE - TH…"
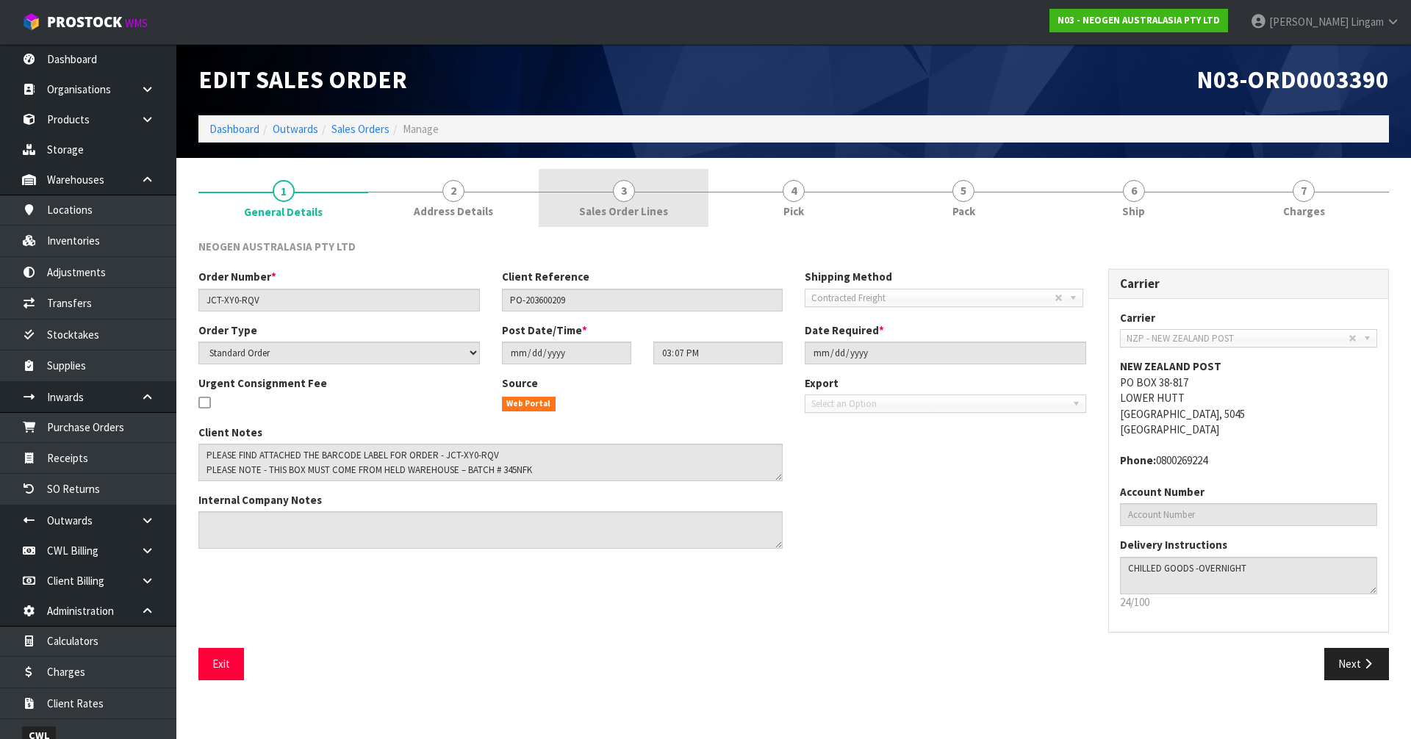
click at [639, 199] on link "3 Sales Order Lines" at bounding box center [624, 198] width 170 height 58
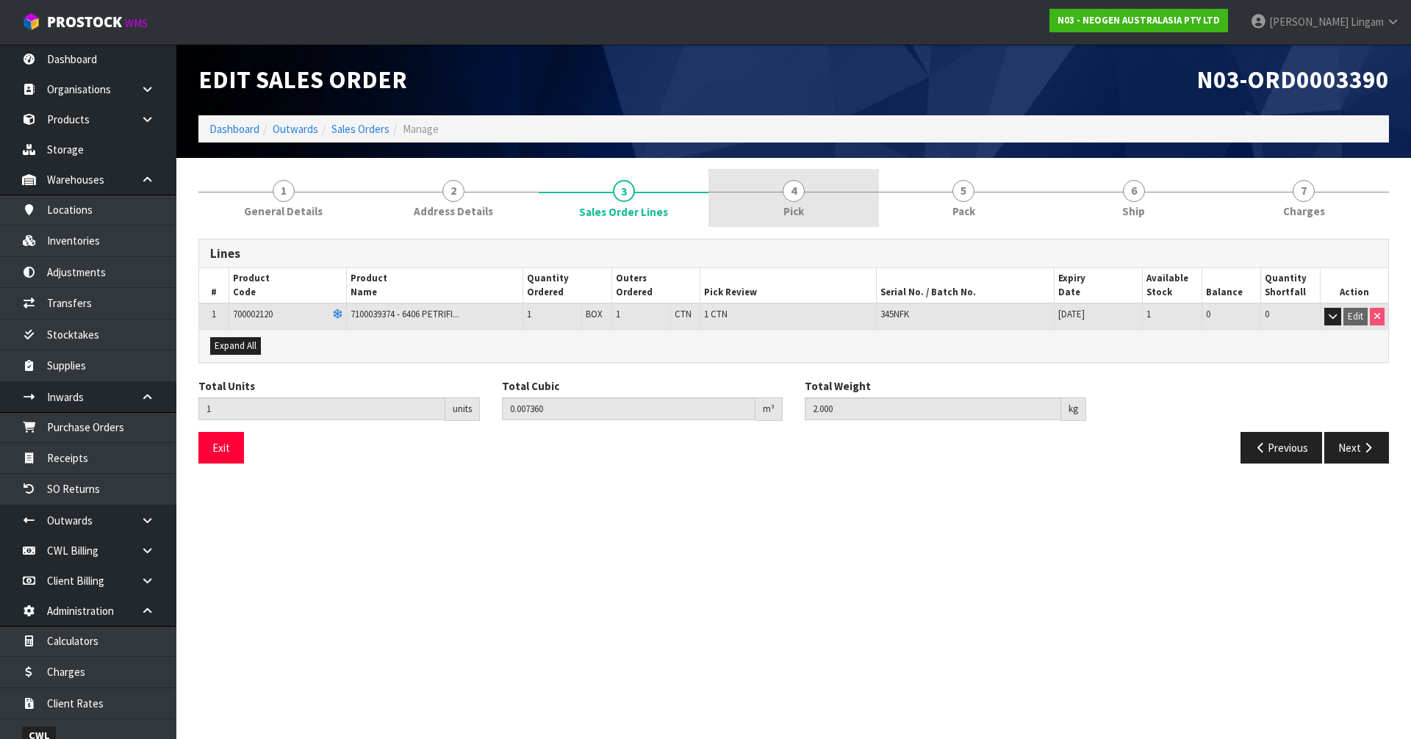
click at [824, 206] on link "4 Pick" at bounding box center [793, 198] width 170 height 58
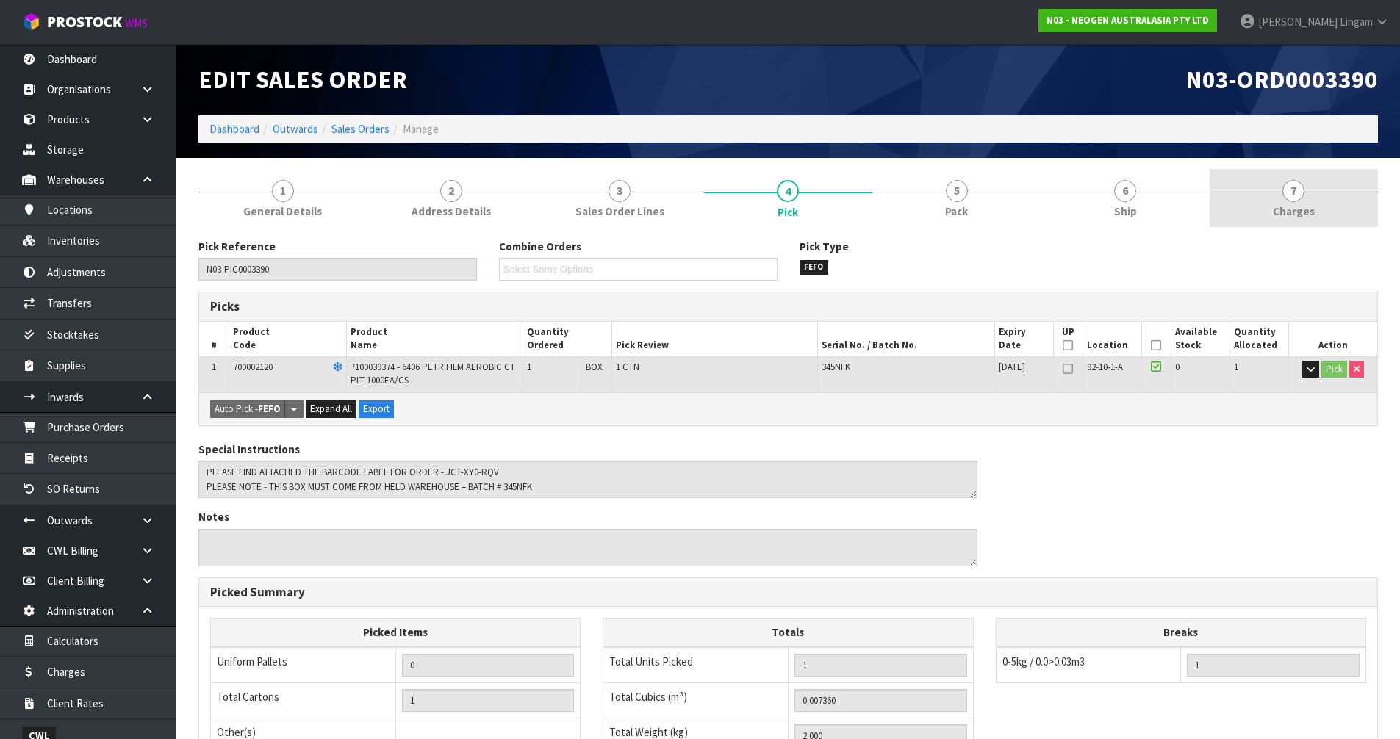
click at [1286, 206] on span "Charges" at bounding box center [1294, 211] width 42 height 15
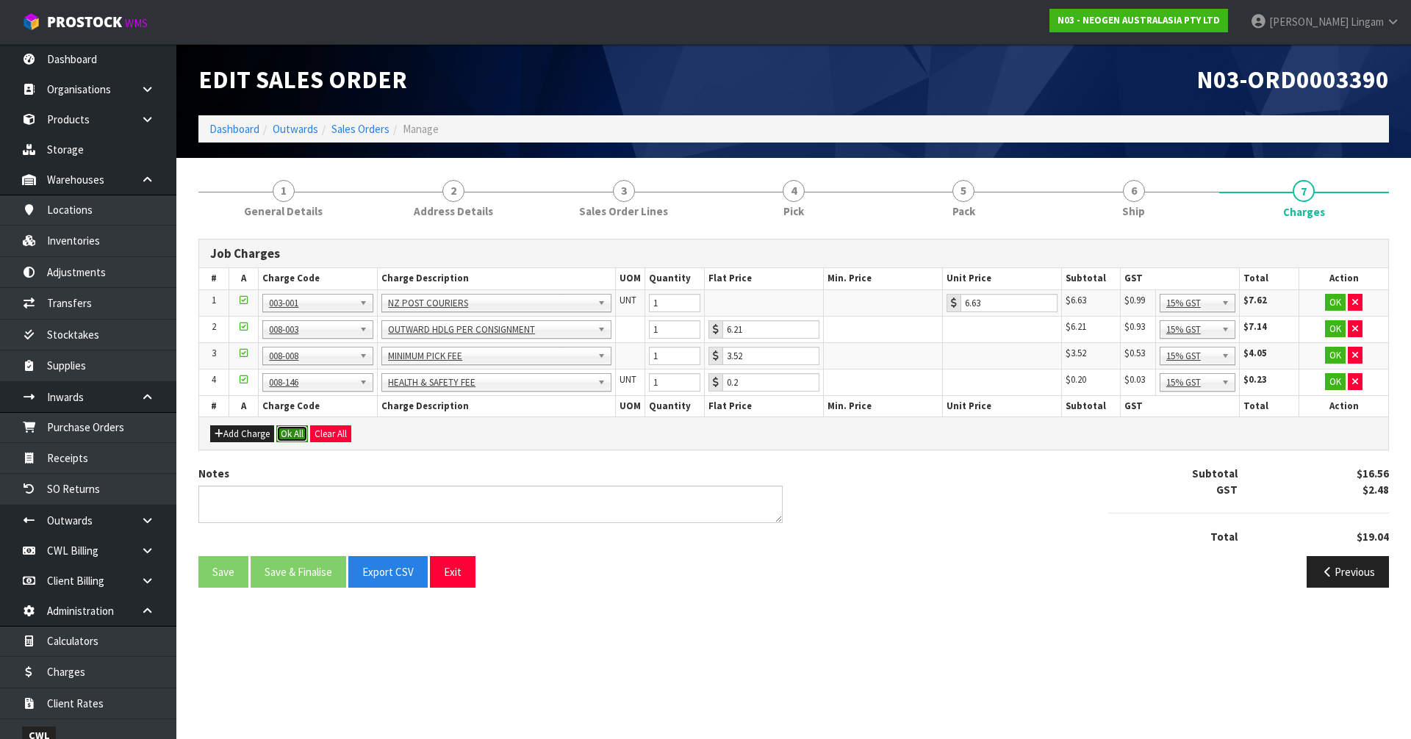
click at [298, 436] on button "Ok All" at bounding box center [292, 434] width 32 height 18
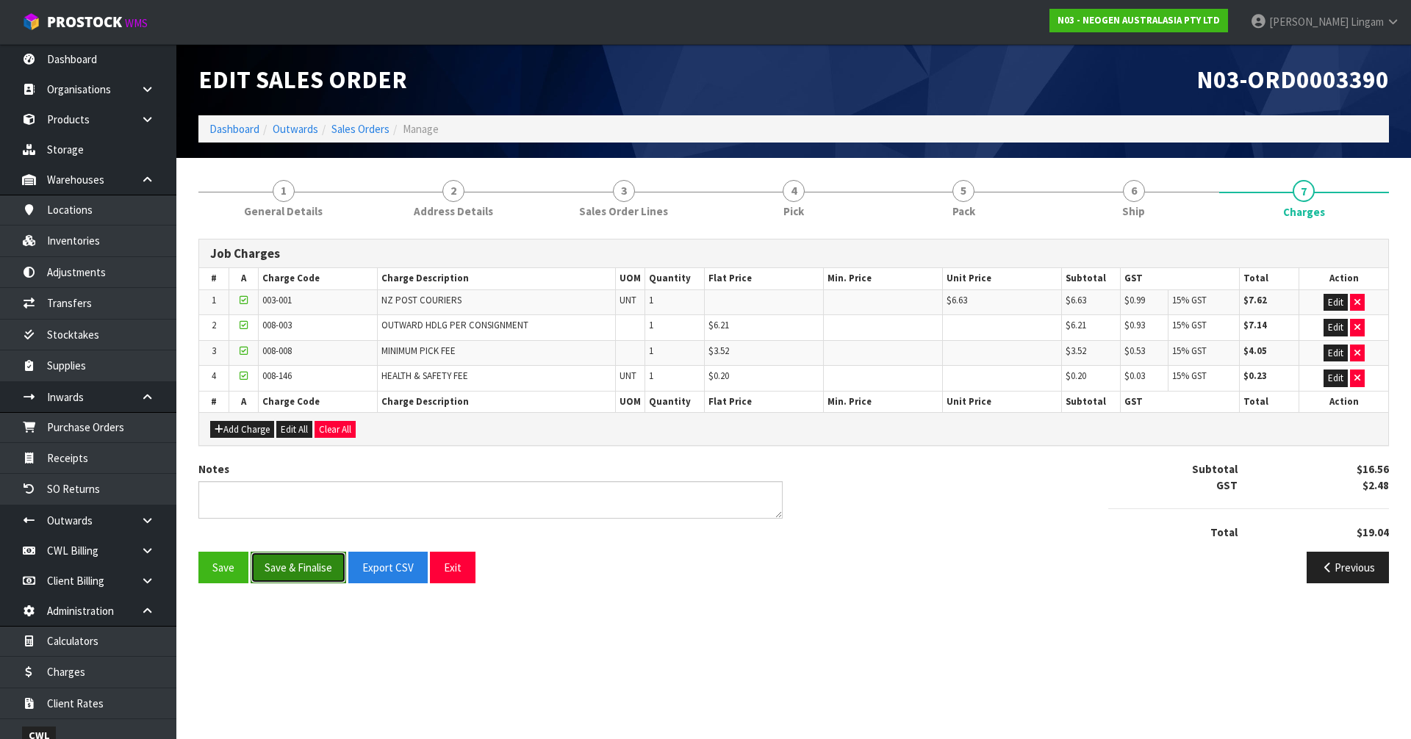
click at [317, 567] on button "Save & Finalise" at bounding box center [299, 568] width 96 height 32
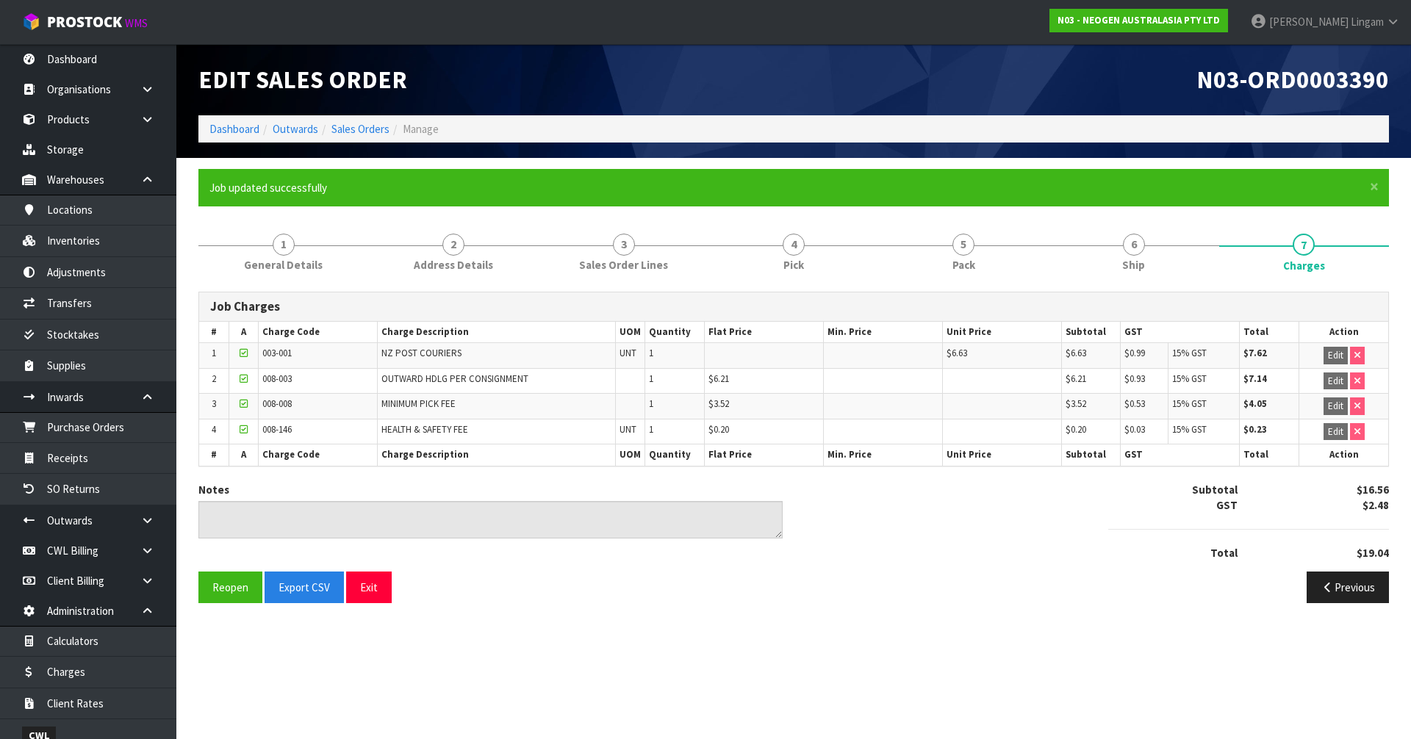
click at [237, 482] on div "Notes" at bounding box center [490, 510] width 584 height 57
click at [231, 592] on button "Reopen" at bounding box center [230, 588] width 64 height 32
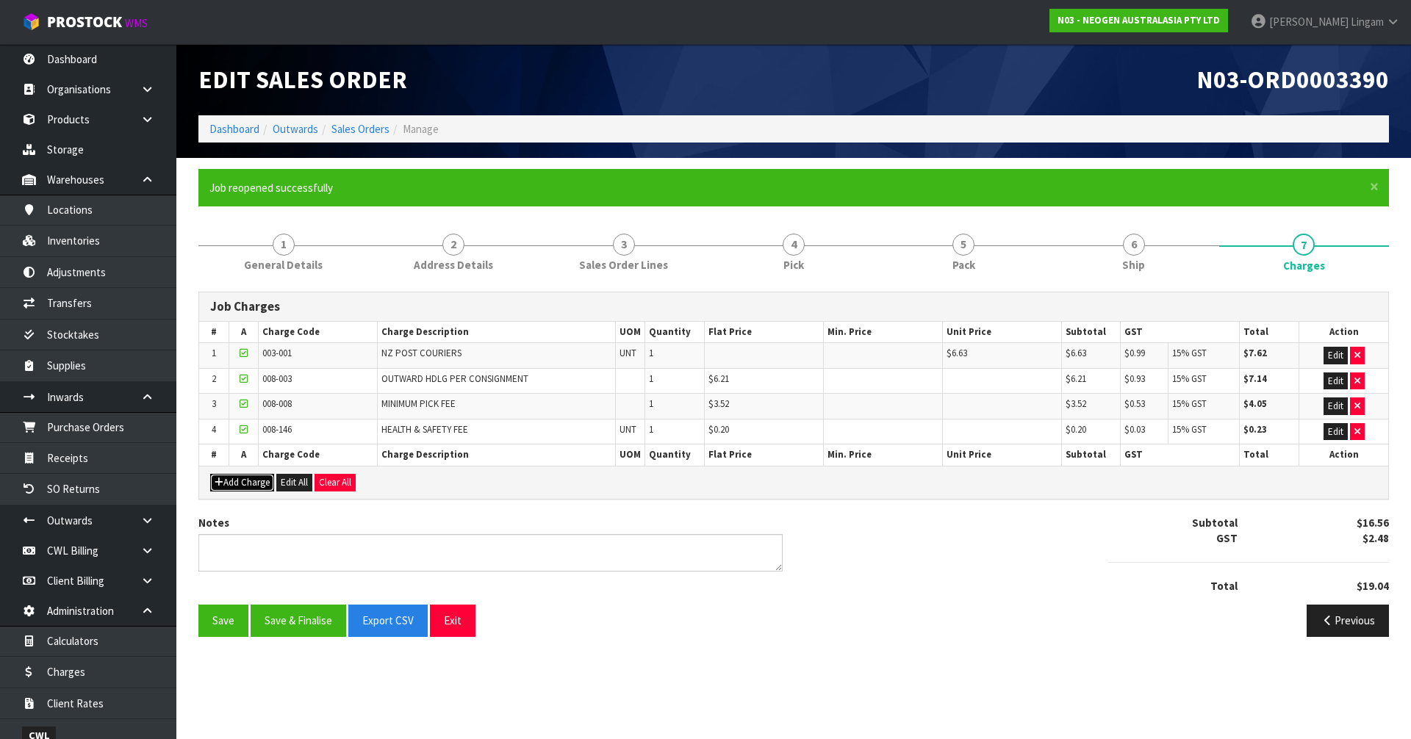
click at [265, 488] on button "Add Charge" at bounding box center [242, 483] width 64 height 18
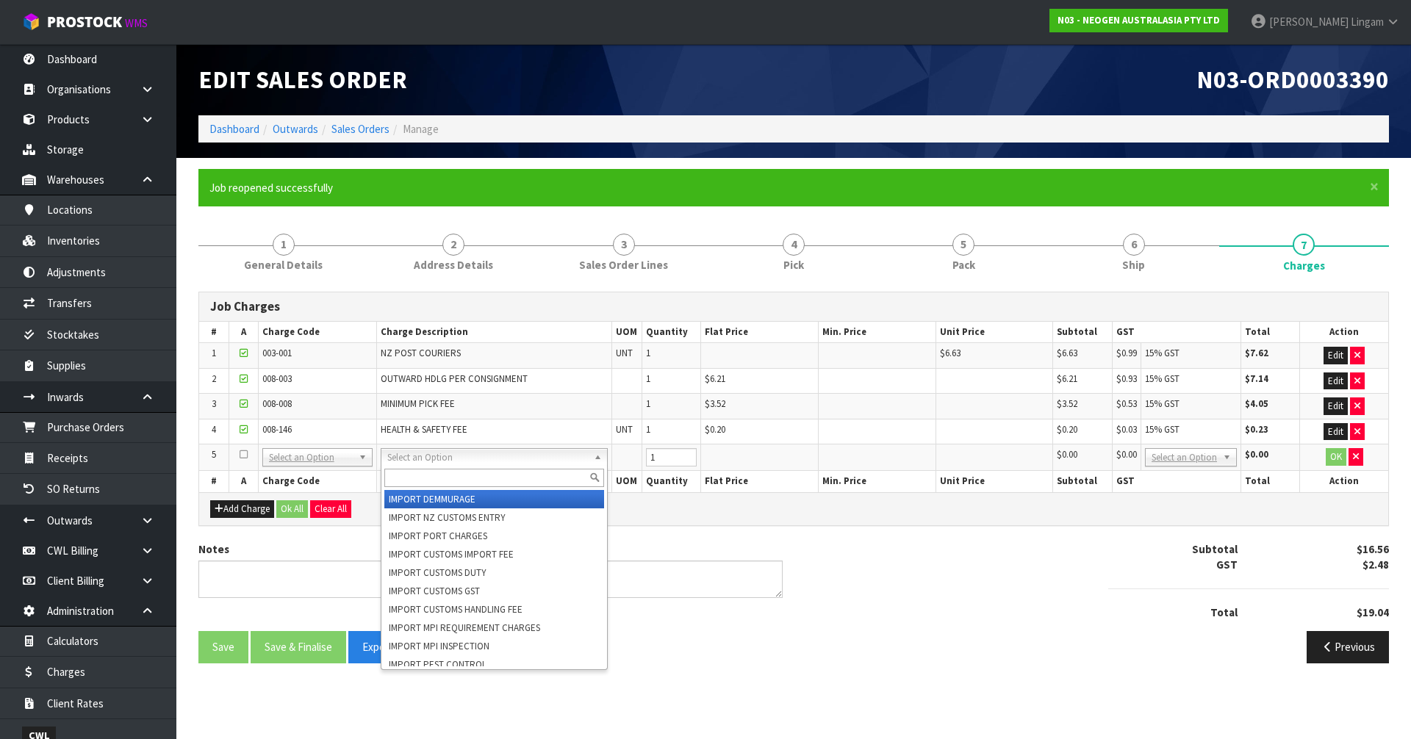
click at [400, 474] on input "text" at bounding box center [494, 478] width 220 height 18
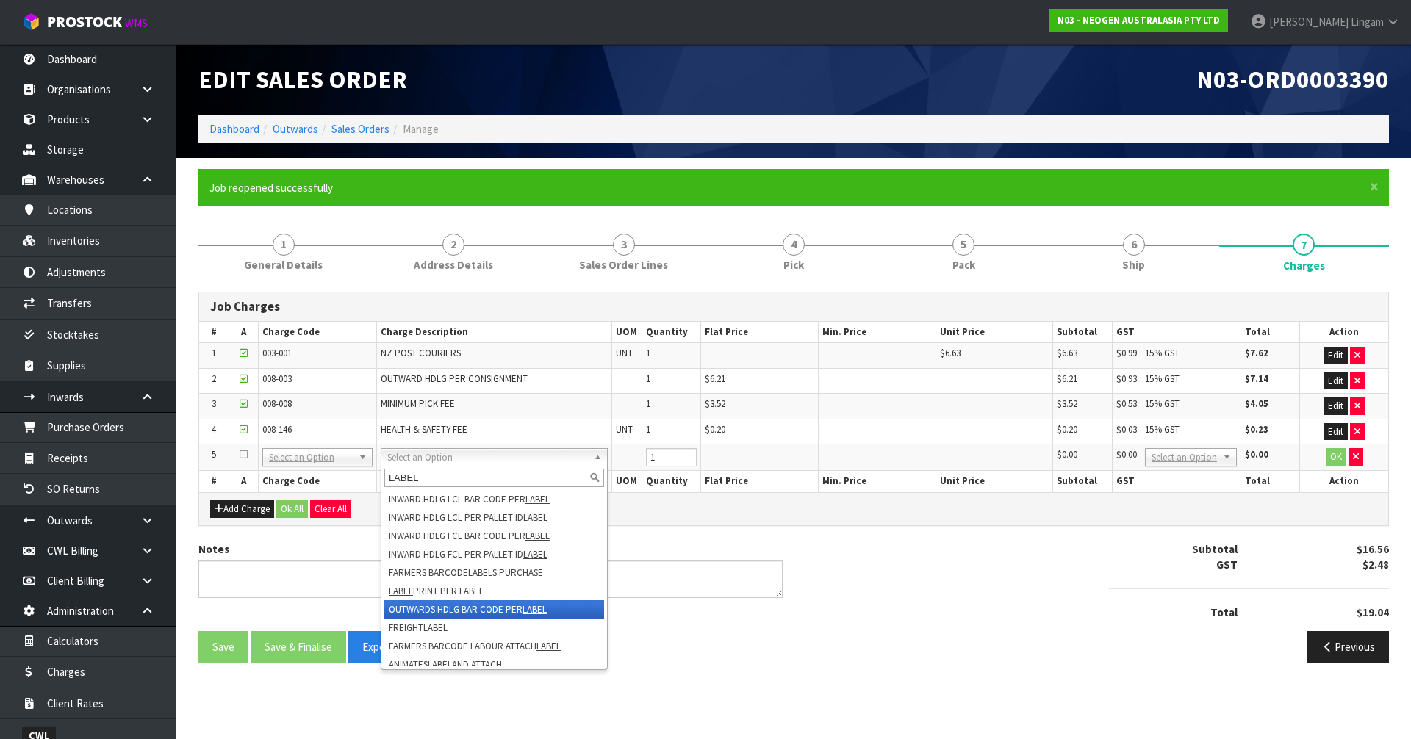
type input "LABEL"
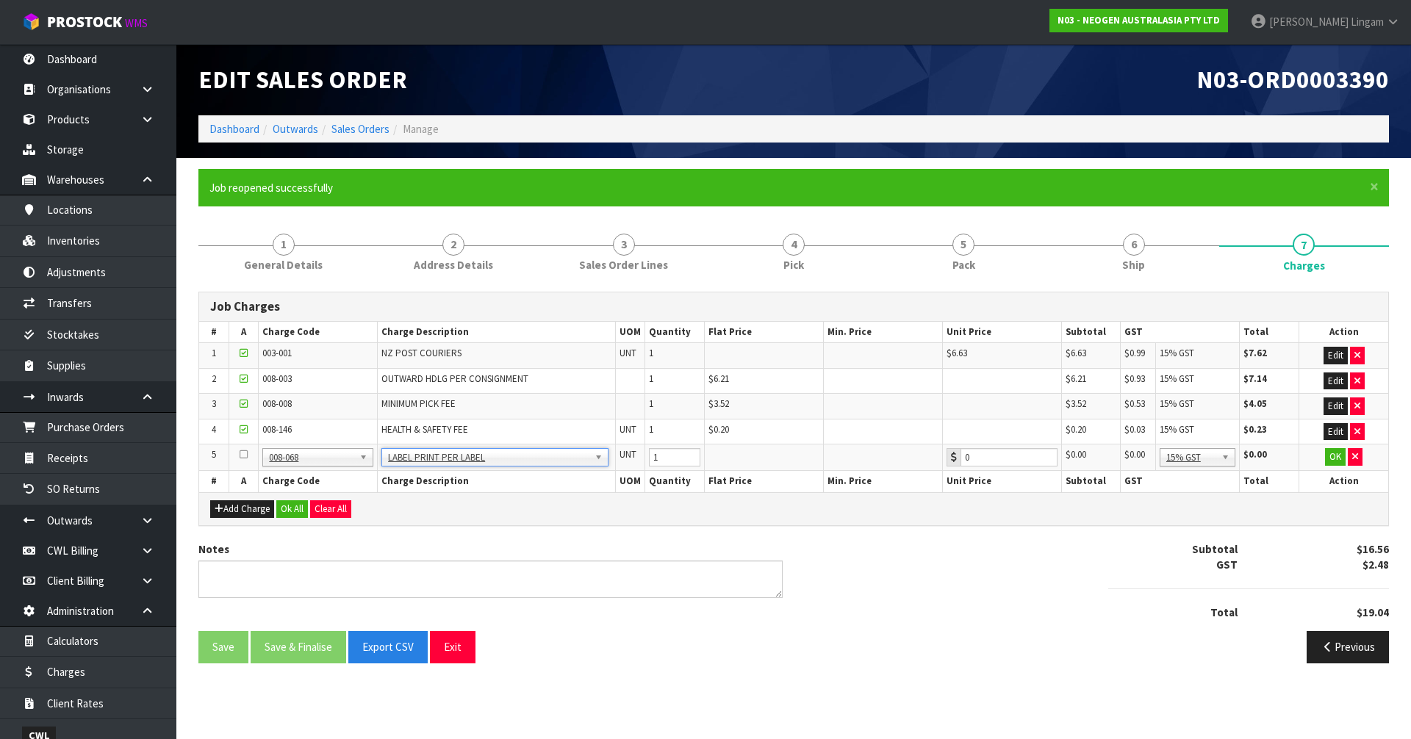
type input "0.22"
click at [301, 513] on button "Ok All" at bounding box center [292, 509] width 32 height 18
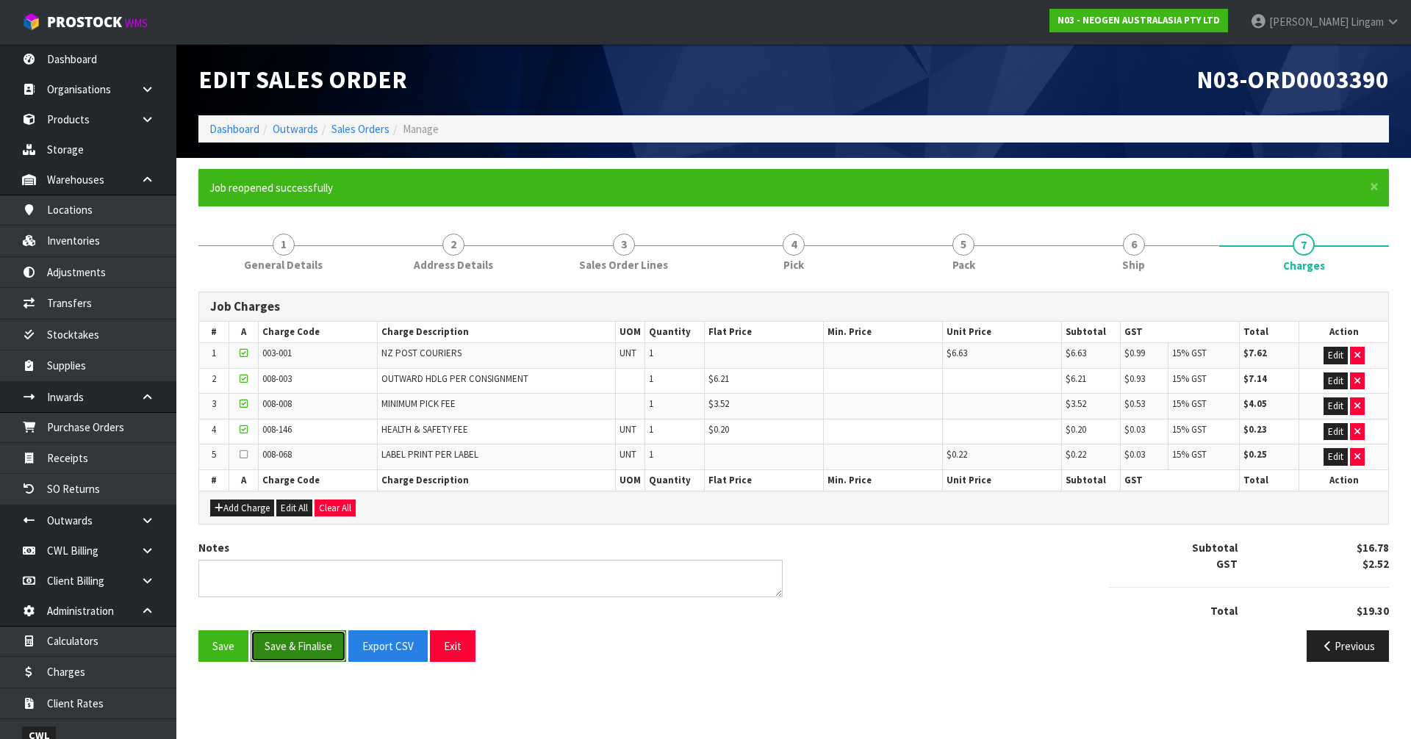
click at [306, 635] on button "Save & Finalise" at bounding box center [299, 646] width 96 height 32
click at [364, 135] on link "Sales Orders" at bounding box center [360, 129] width 58 height 14
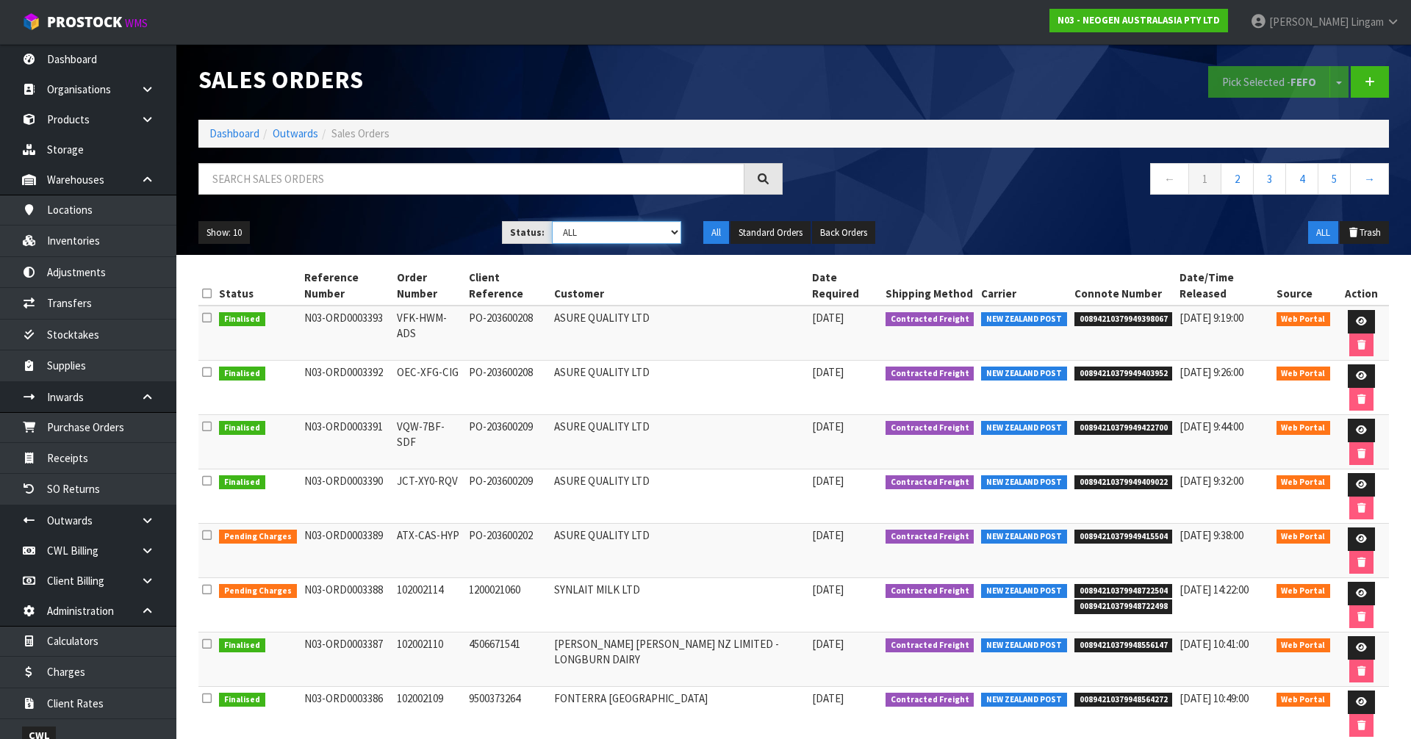
click at [666, 238] on select "Draft Pending Allocated Pending Pick Goods Picked Goods Packed Pending Charges …" at bounding box center [617, 232] width 130 height 23
select select "string:6"
click at [552, 221] on select "Draft Pending Allocated Pending Pick Goods Picked Goods Packed Pending Charges …" at bounding box center [617, 232] width 130 height 23
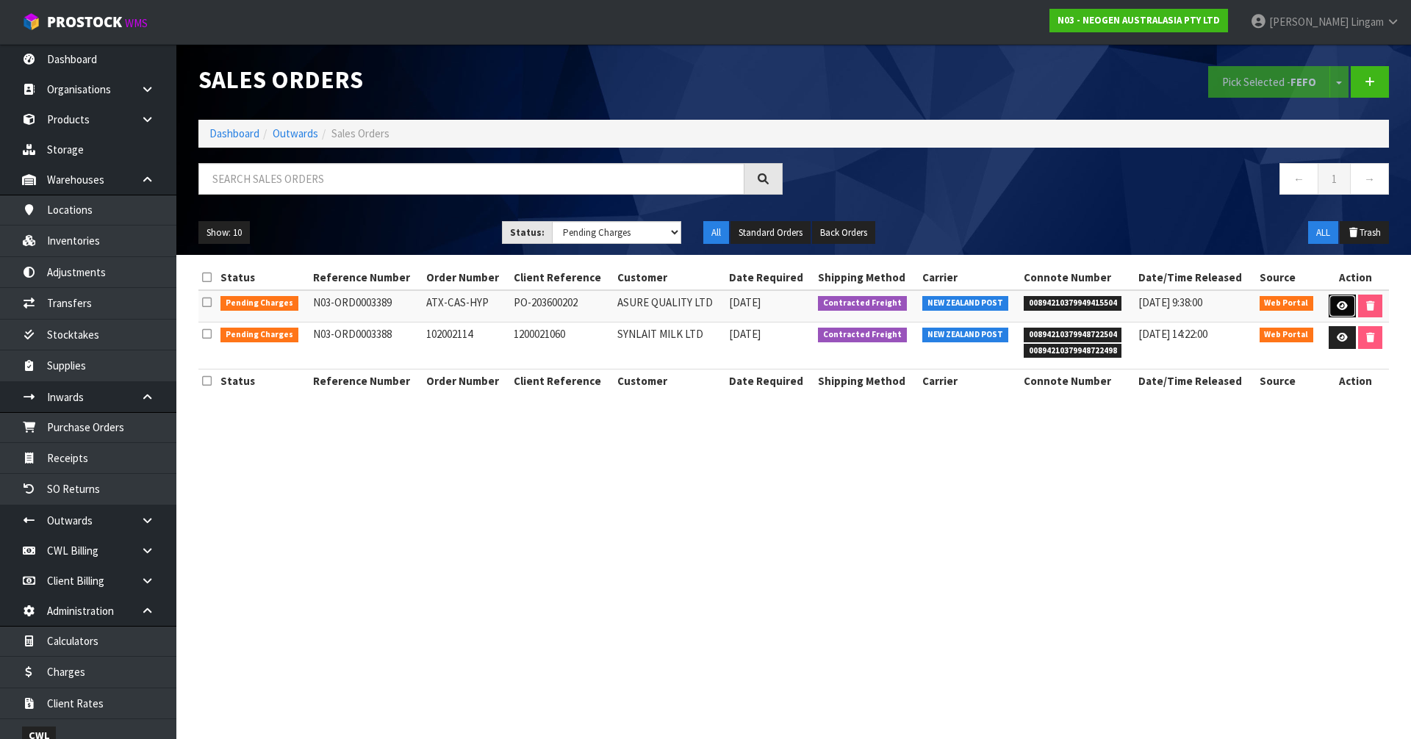
click at [1337, 301] on icon at bounding box center [1342, 306] width 11 height 10
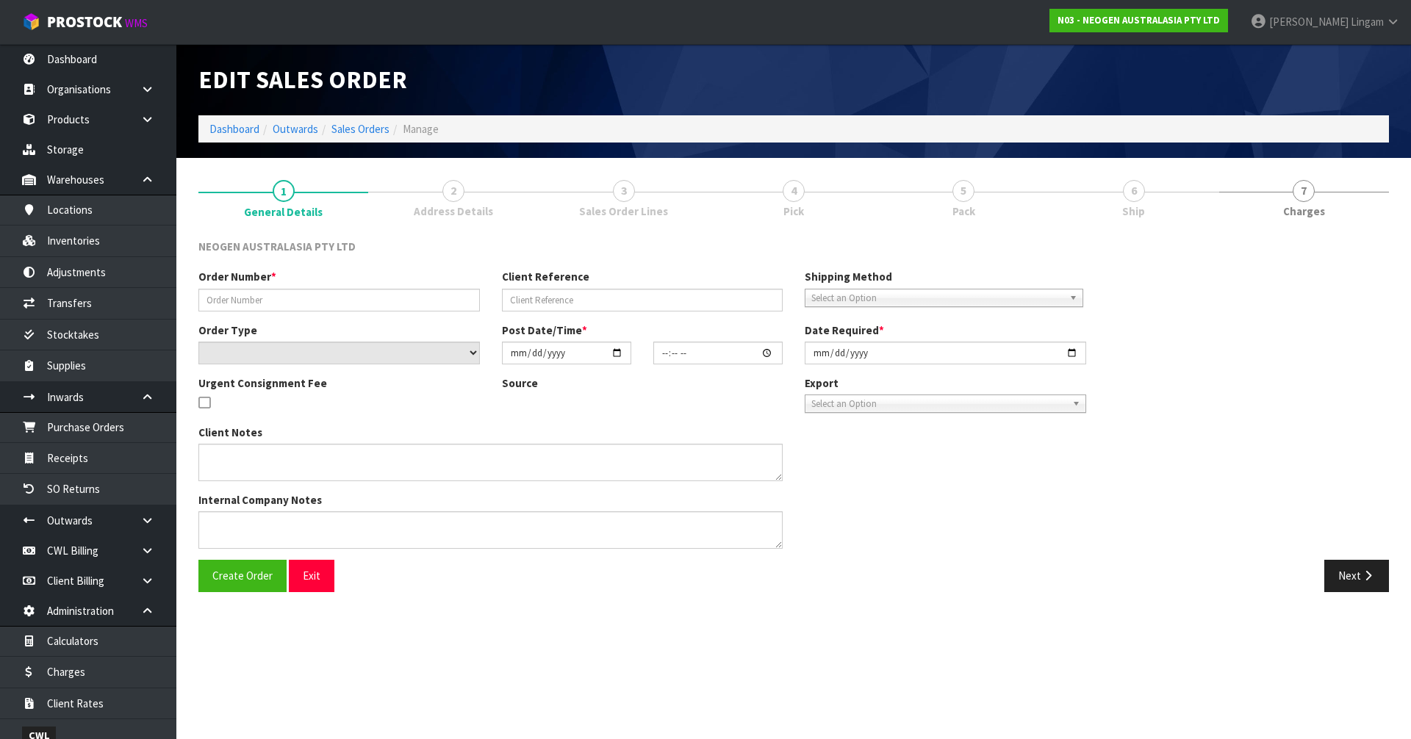
type input "ATX-CAS-HYP"
type input "PO-203600202"
select select "number:0"
type input "2025-09-11"
type input "14:45:00.000"
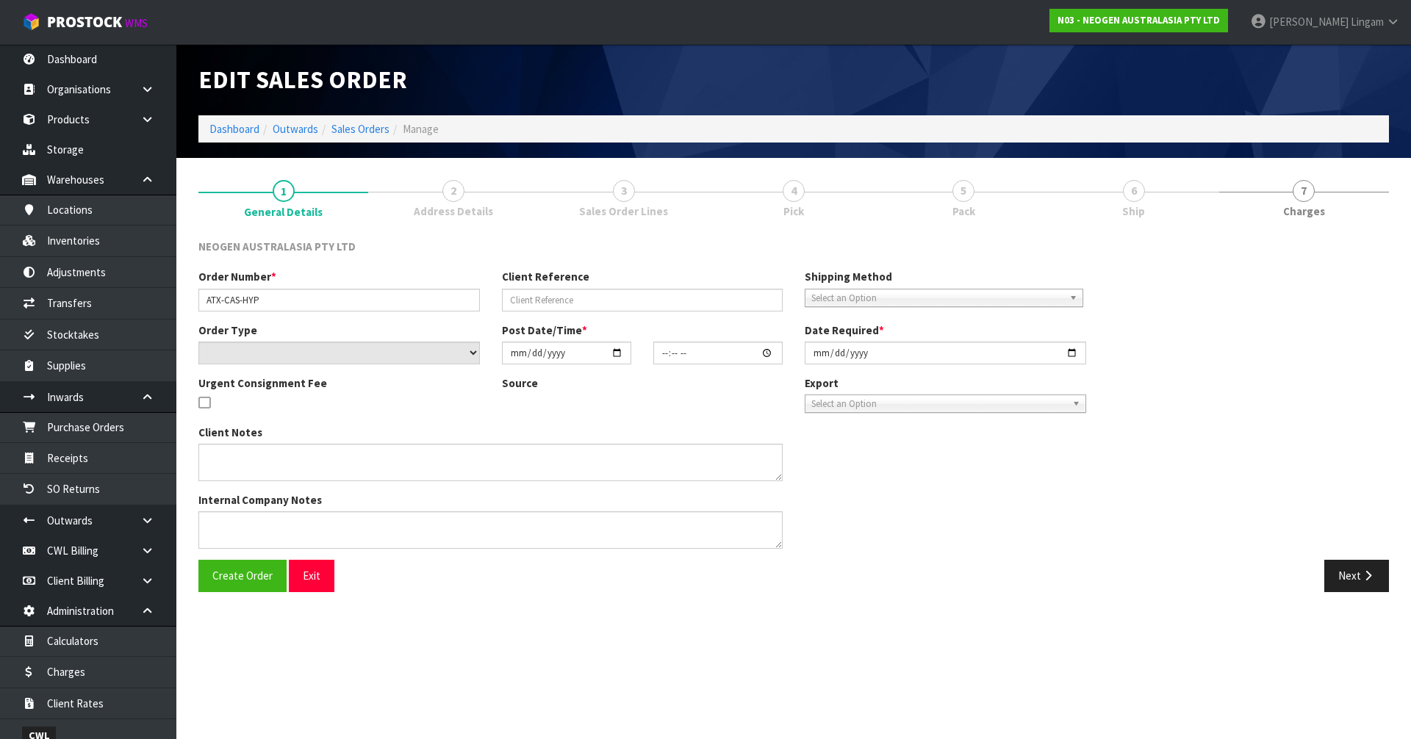
type input "2025-09-15"
type textarea "PLEASE FIND ATTACHED THE BARCODE LABEL FOR ORDER - ATX-CAS-HYP PO-203600202 PLE…"
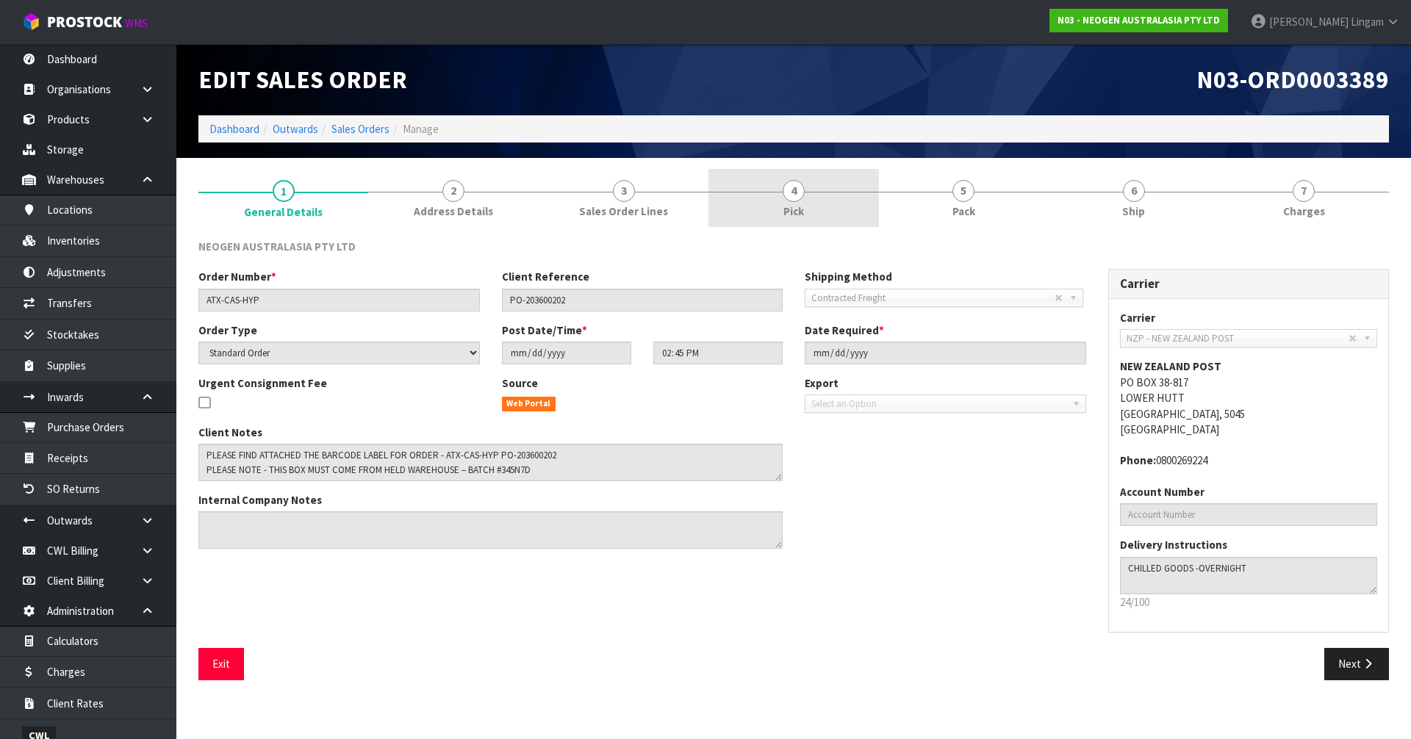
click at [847, 215] on link "4 Pick" at bounding box center [793, 198] width 170 height 58
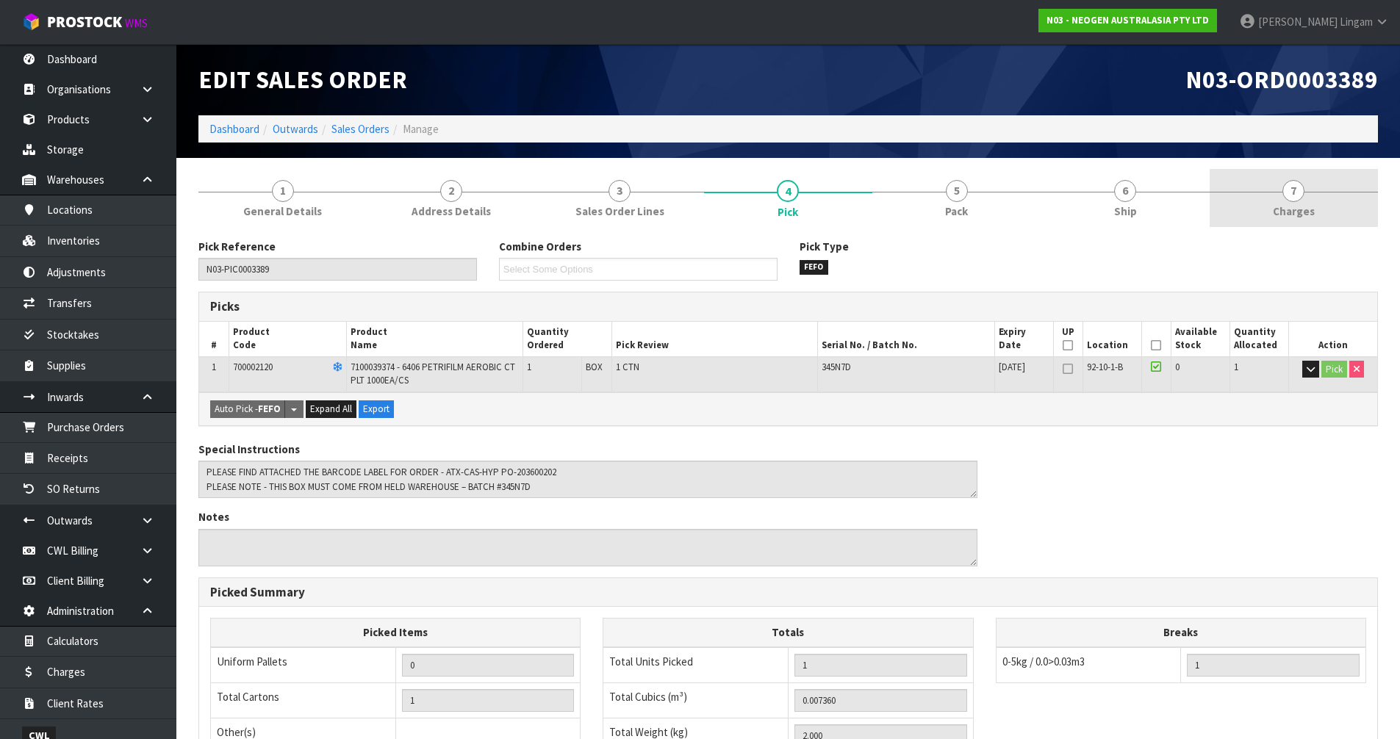
click at [1298, 212] on span "Charges" at bounding box center [1294, 211] width 42 height 15
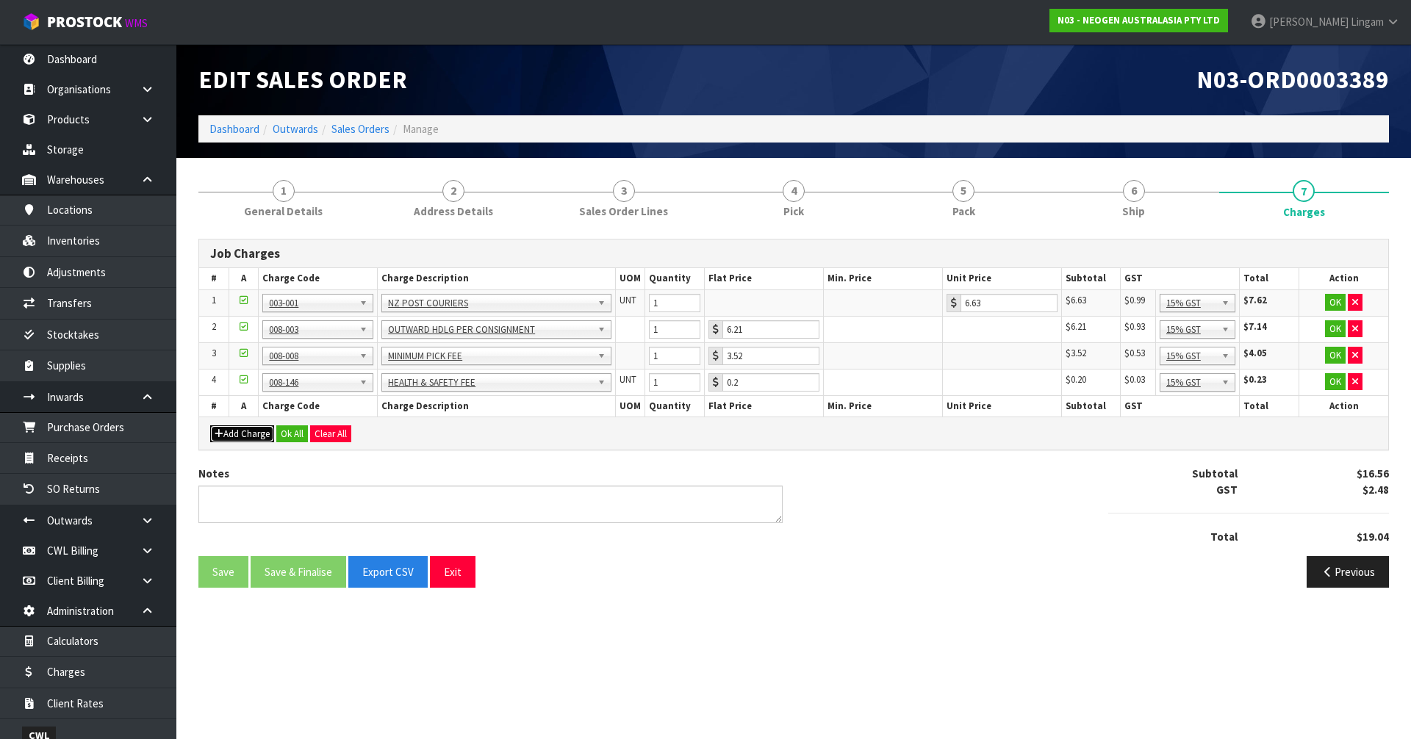
drag, startPoint x: 245, startPoint y: 436, endPoint x: 351, endPoint y: 422, distance: 107.6
click at [248, 436] on button "Add Charge" at bounding box center [242, 434] width 64 height 18
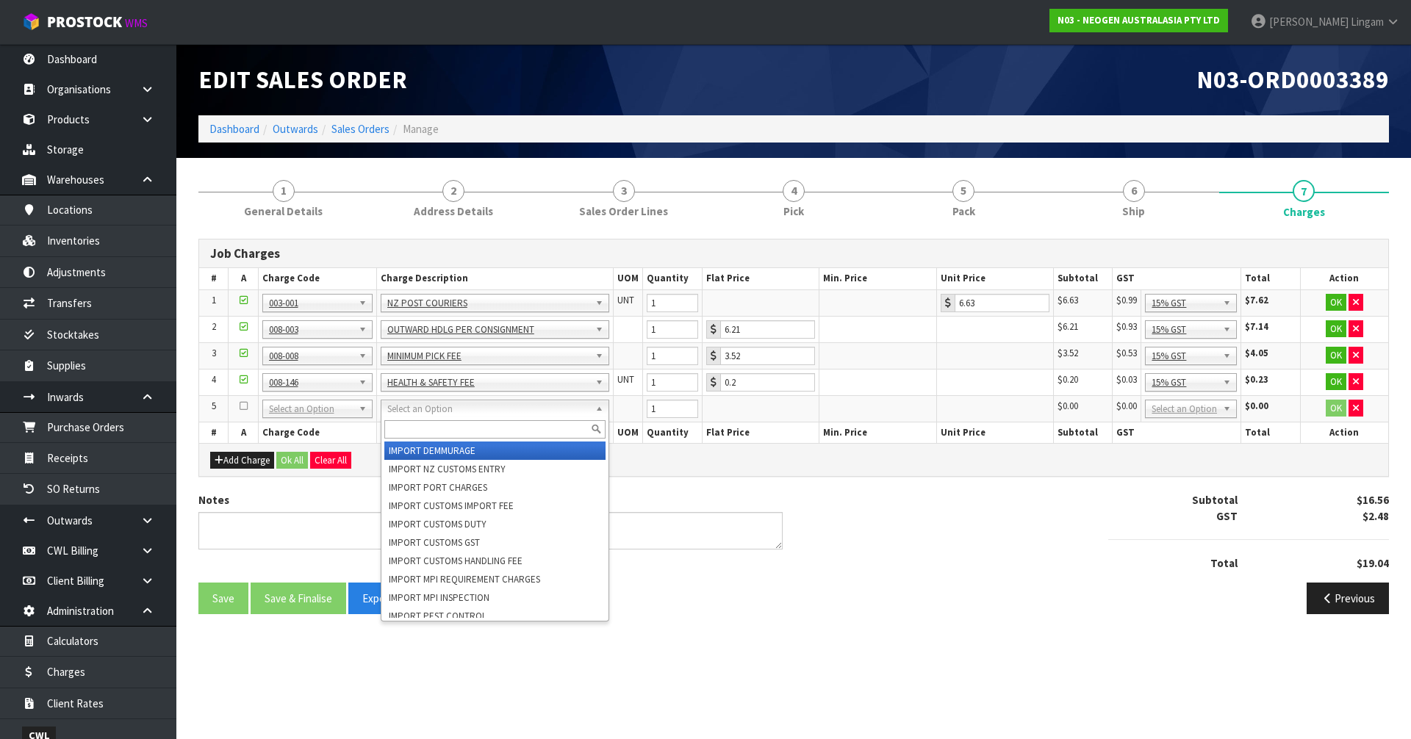
click at [403, 430] on input "text" at bounding box center [494, 429] width 221 height 18
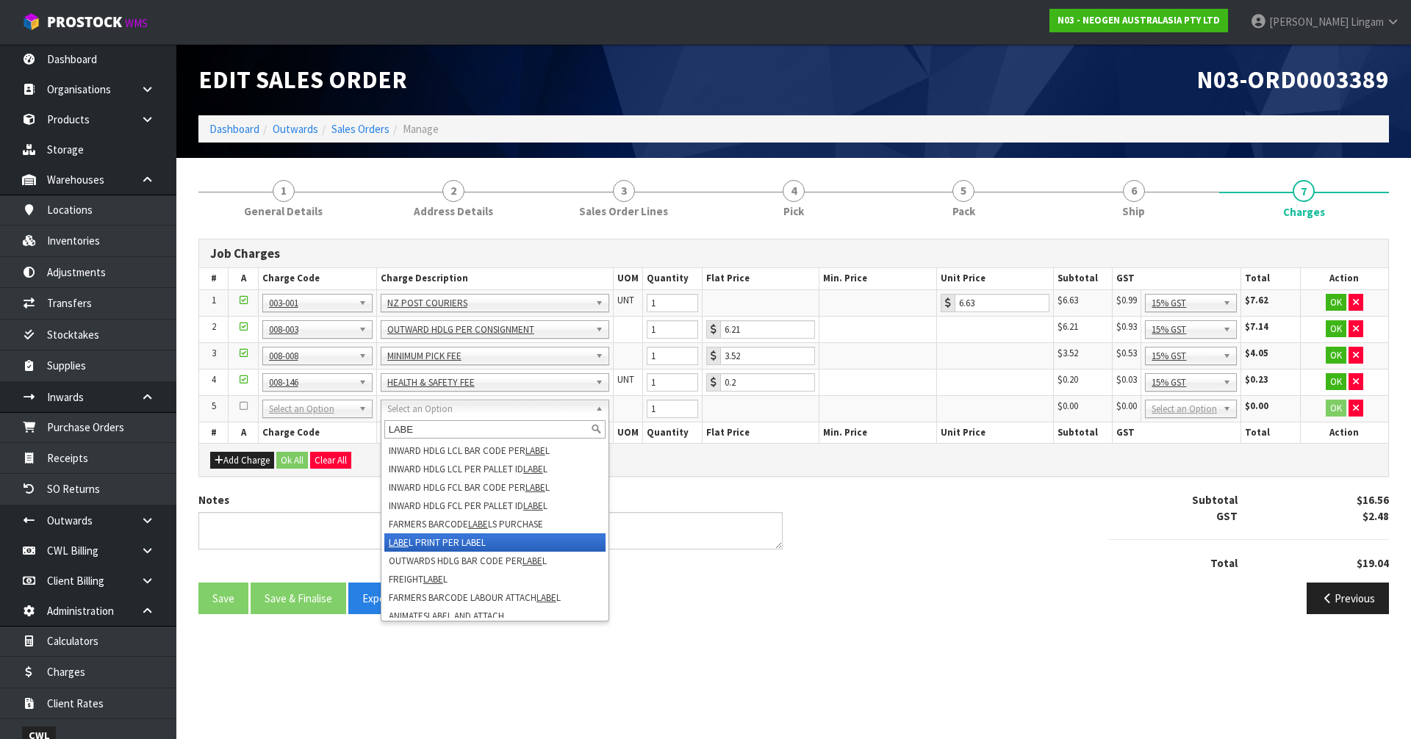
type input "LABE"
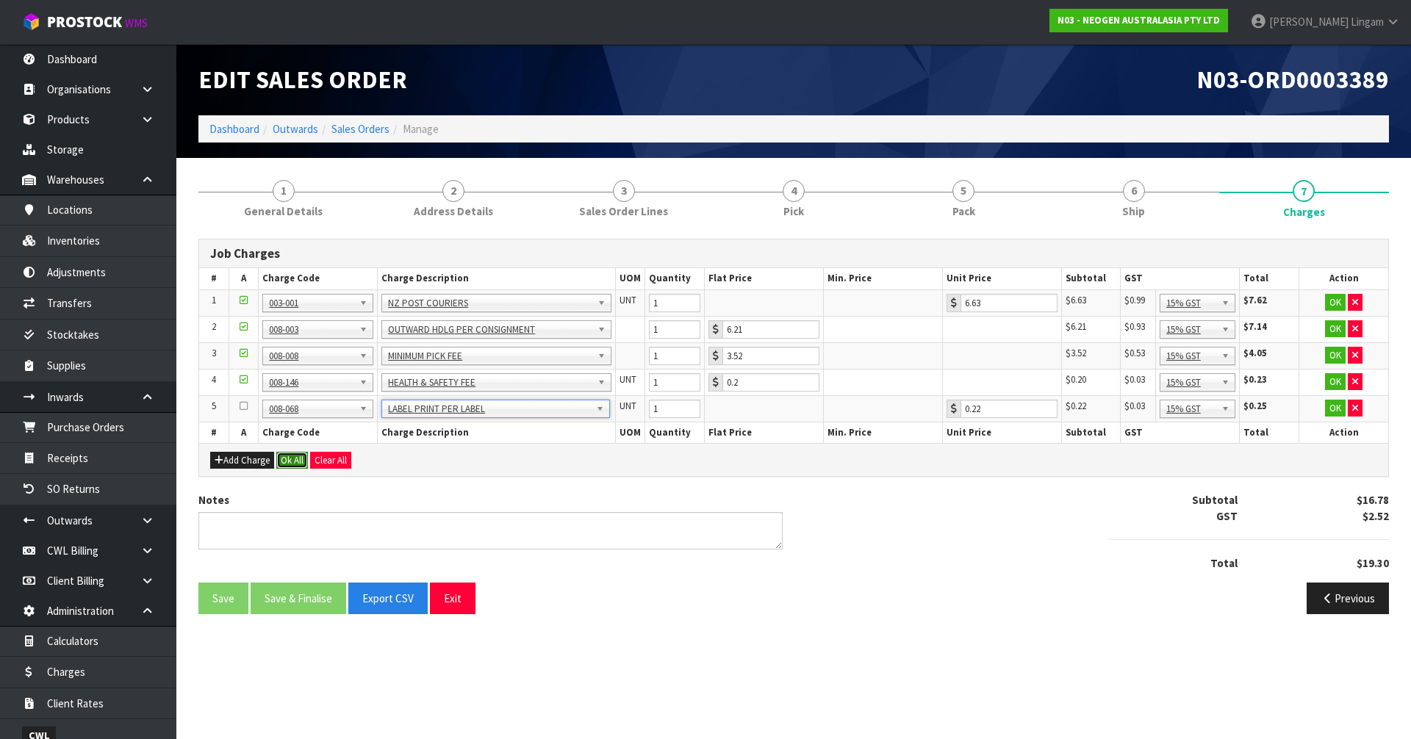
click at [294, 459] on button "Ok All" at bounding box center [292, 461] width 32 height 18
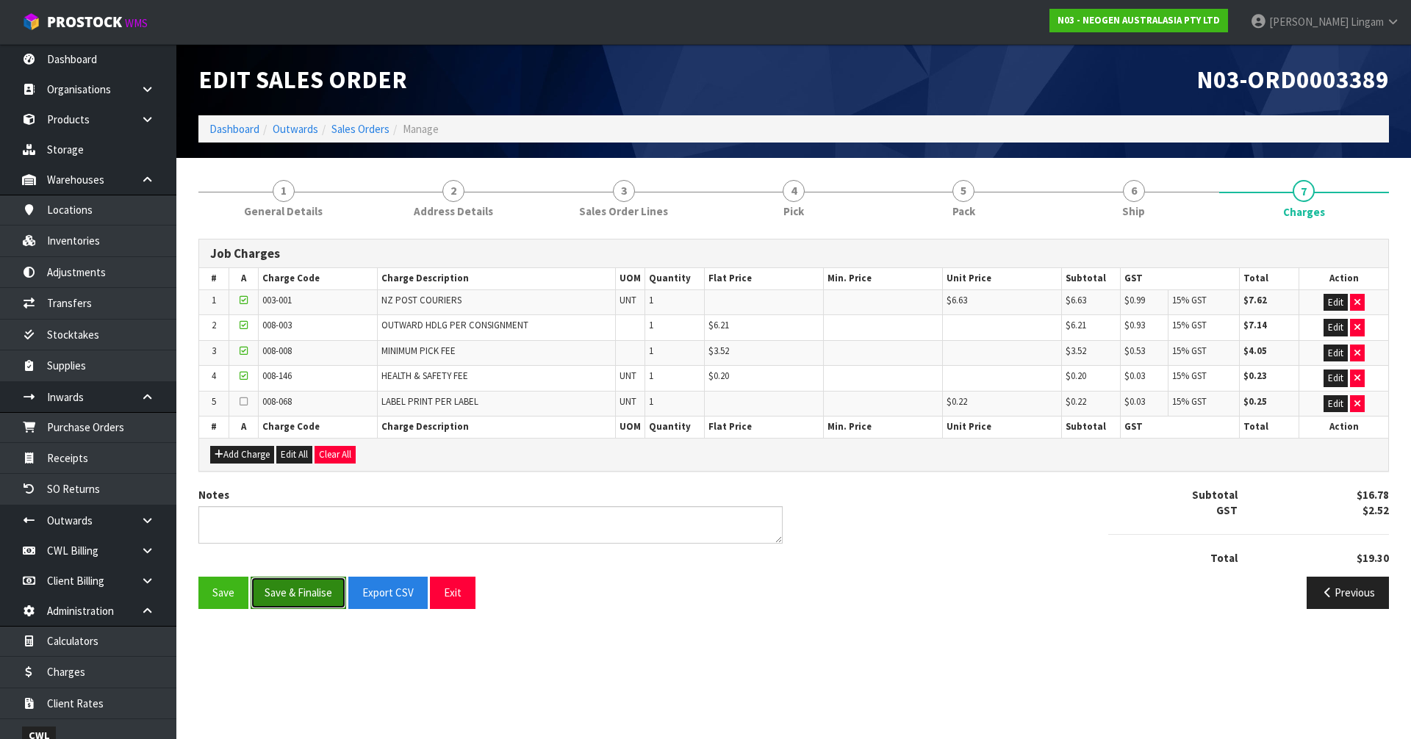
click at [320, 603] on button "Save & Finalise" at bounding box center [299, 593] width 96 height 32
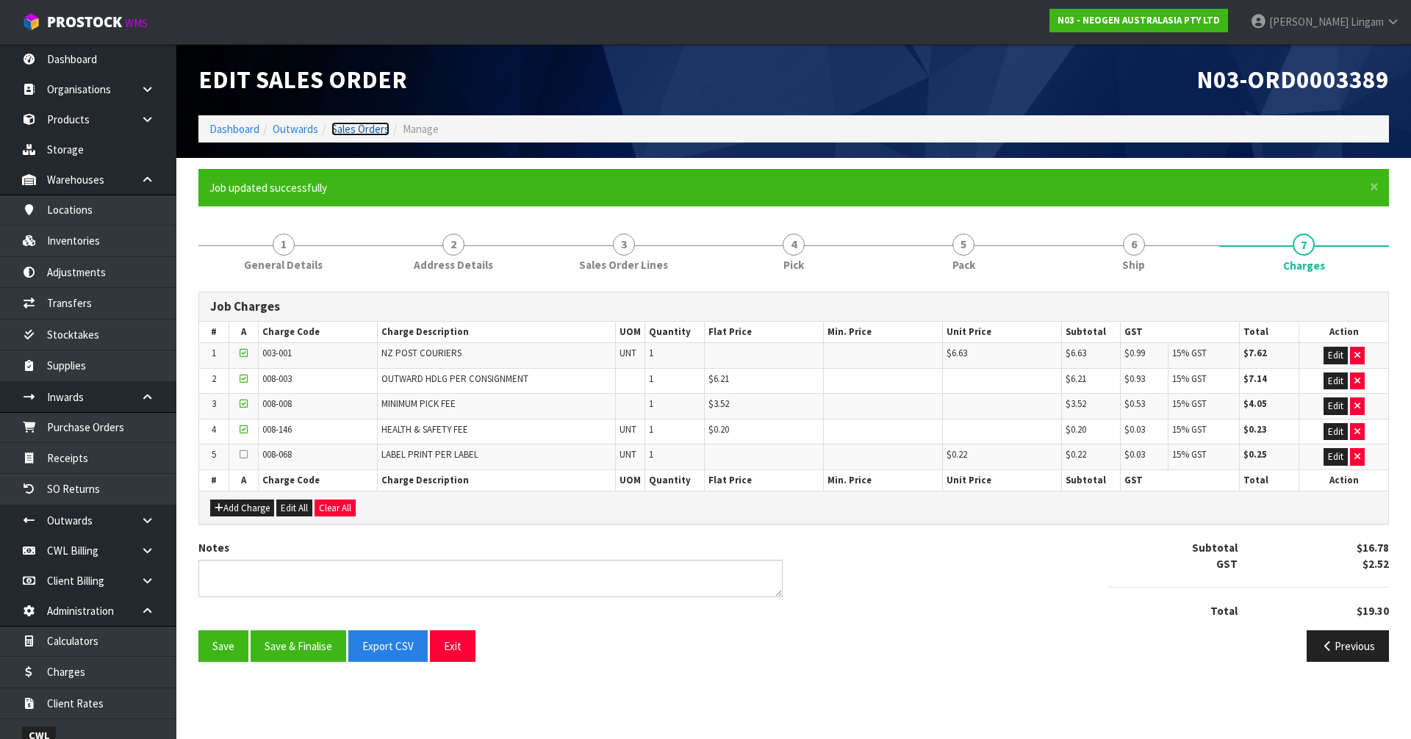
click at [376, 133] on link "Sales Orders" at bounding box center [360, 129] width 58 height 14
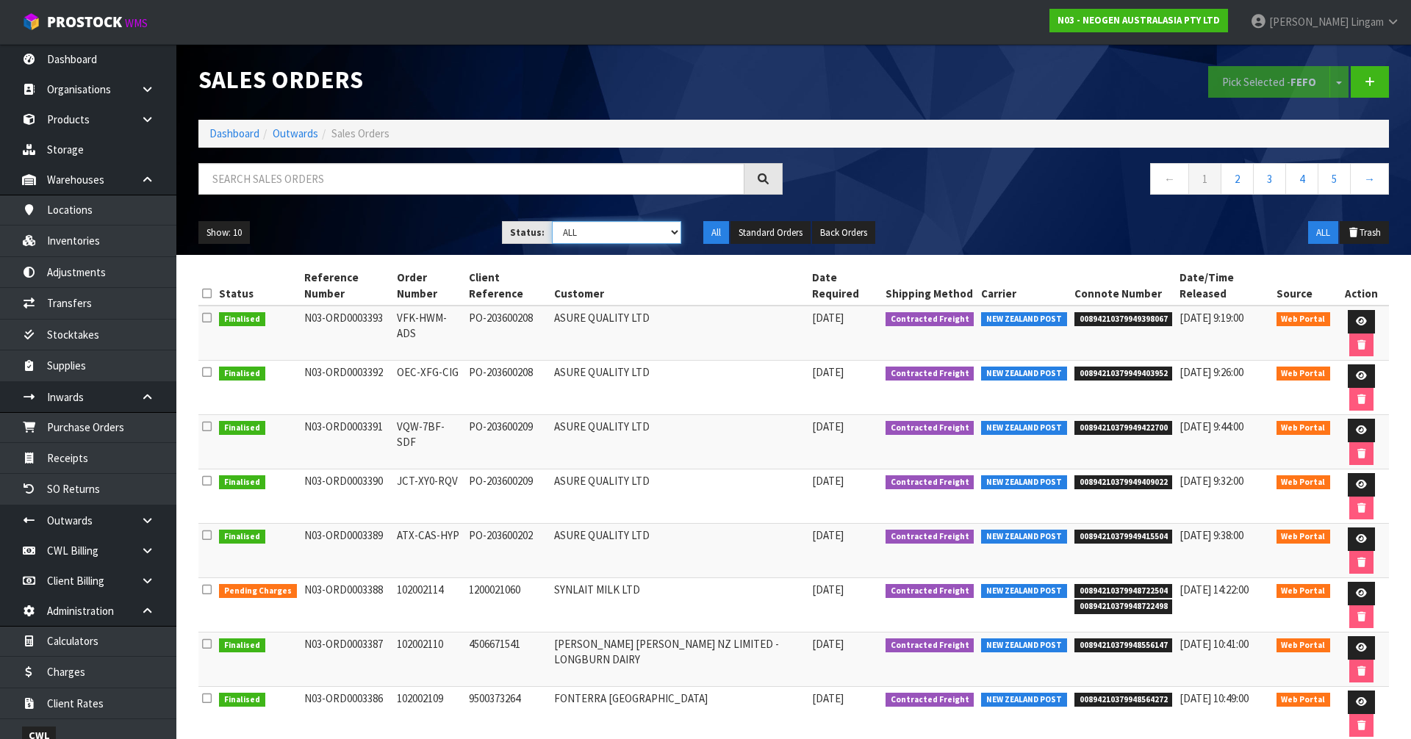
click at [651, 240] on select "Draft Pending Allocated Pending Pick Goods Picked Goods Packed Pending Charges …" at bounding box center [617, 232] width 130 height 23
select select "string:6"
click at [552, 221] on select "Draft Pending Allocated Pending Pick Goods Picked Goods Packed Pending Charges …" at bounding box center [617, 232] width 130 height 23
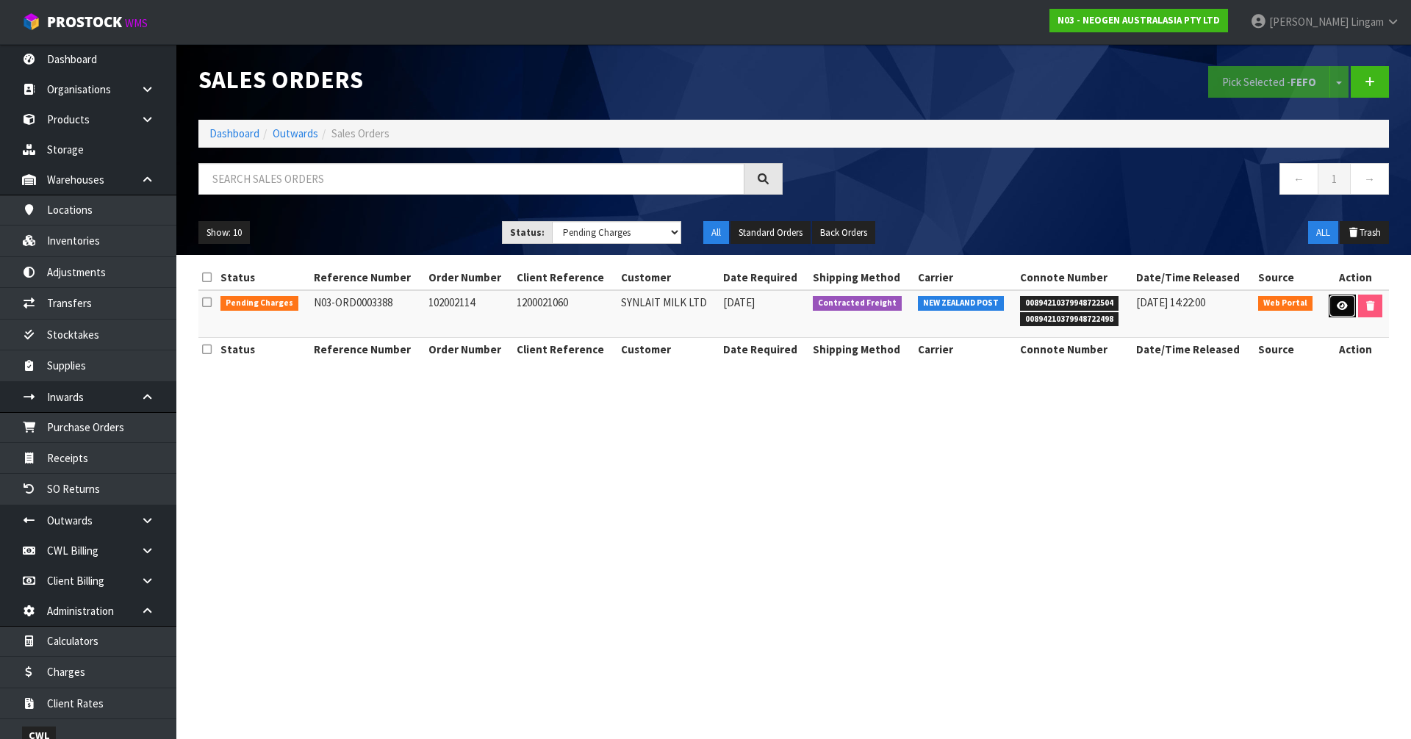
click at [1334, 312] on link at bounding box center [1342, 307] width 27 height 24
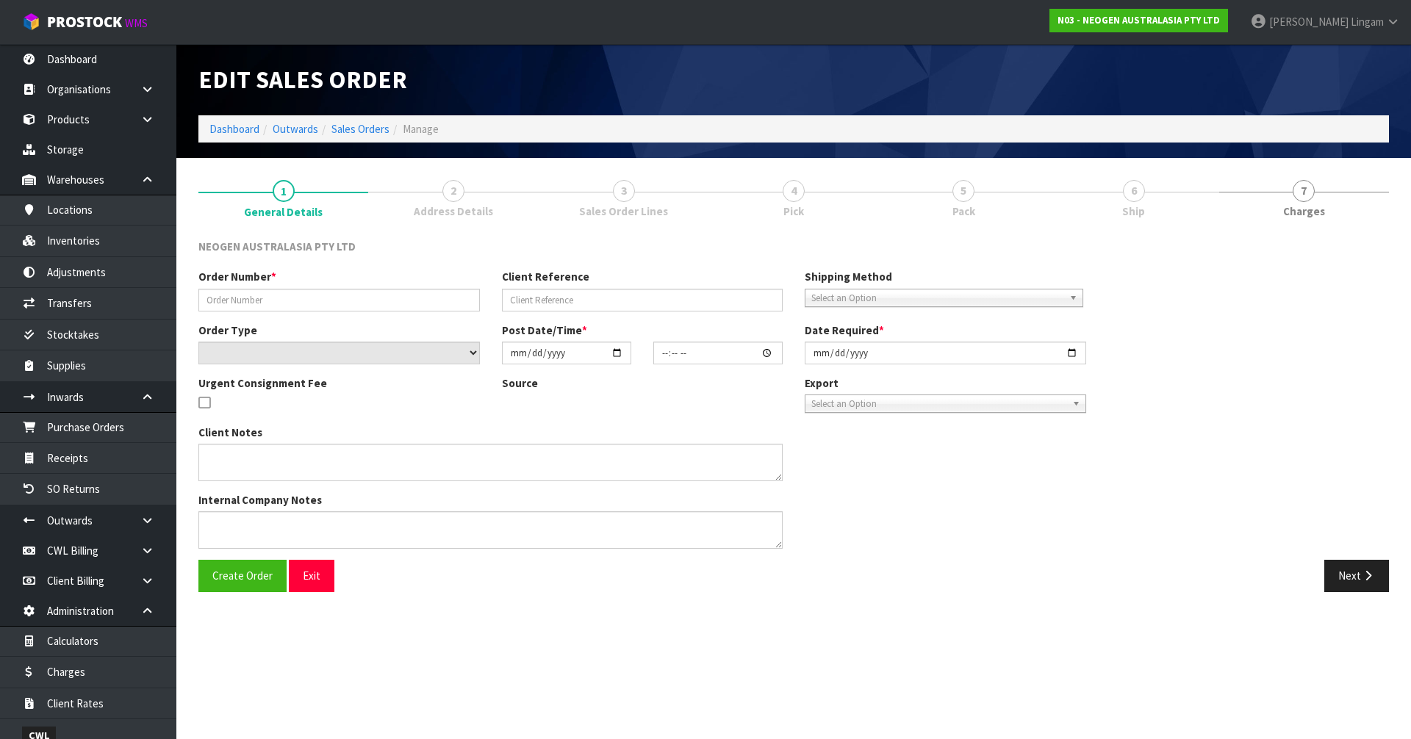
type input "102002114"
type input "1200021060"
select select "number:0"
type input "2025-09-11"
type input "11:29:00.000"
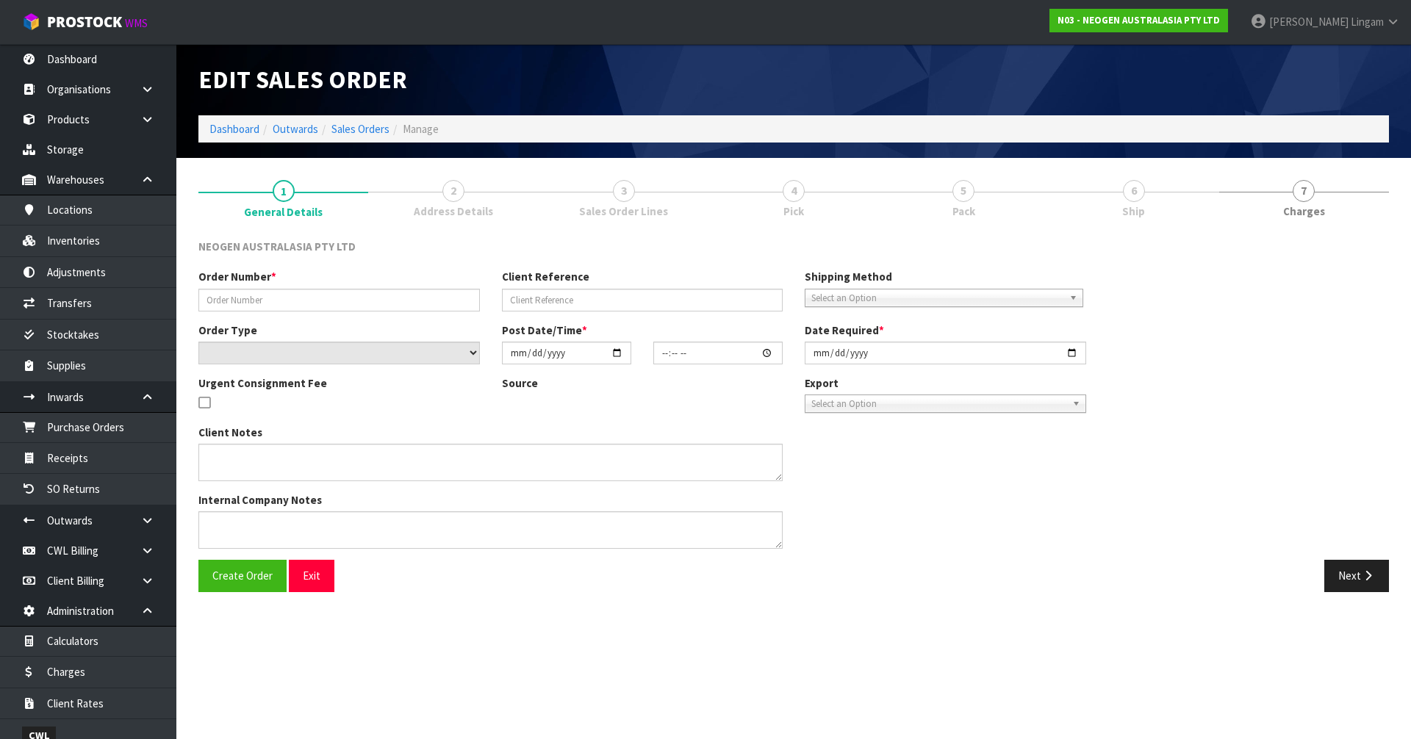
type input "2025-09-11"
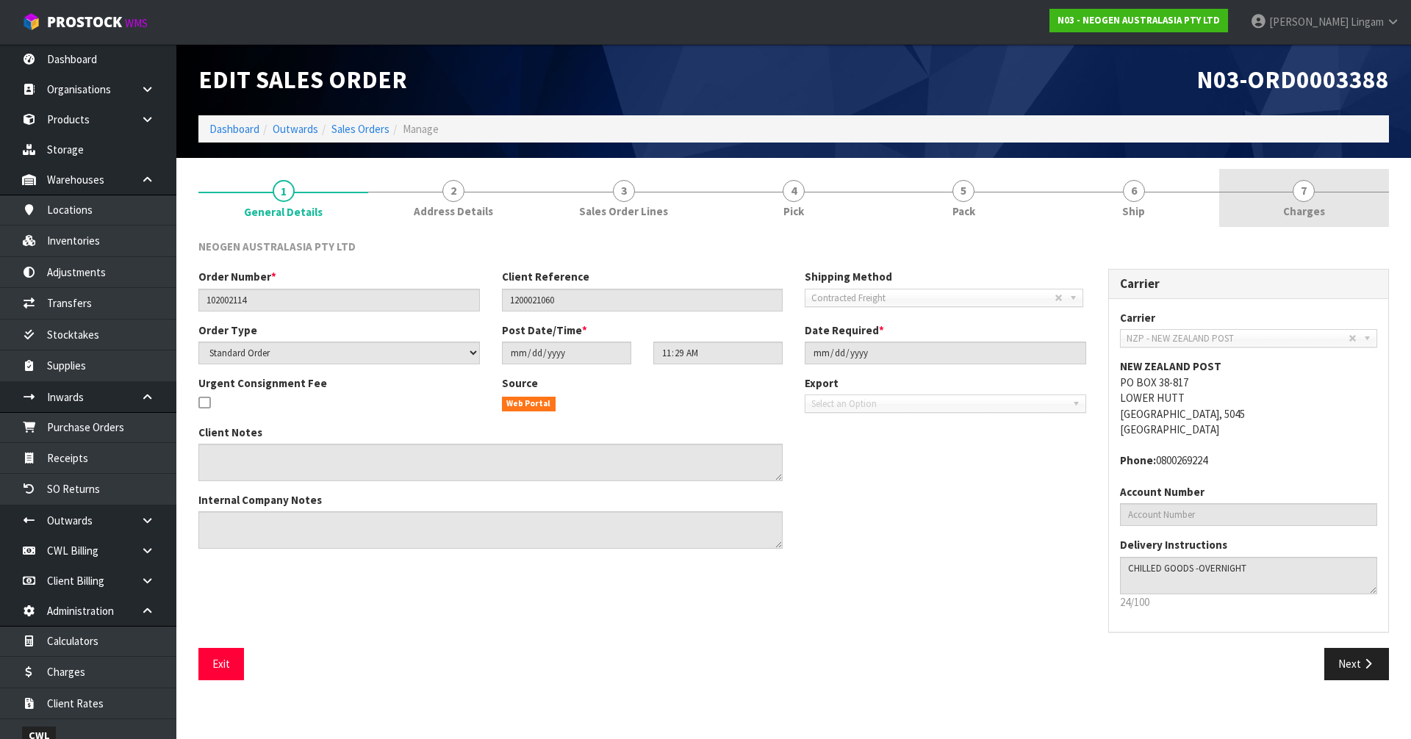
click at [1319, 210] on span "Charges" at bounding box center [1304, 211] width 42 height 15
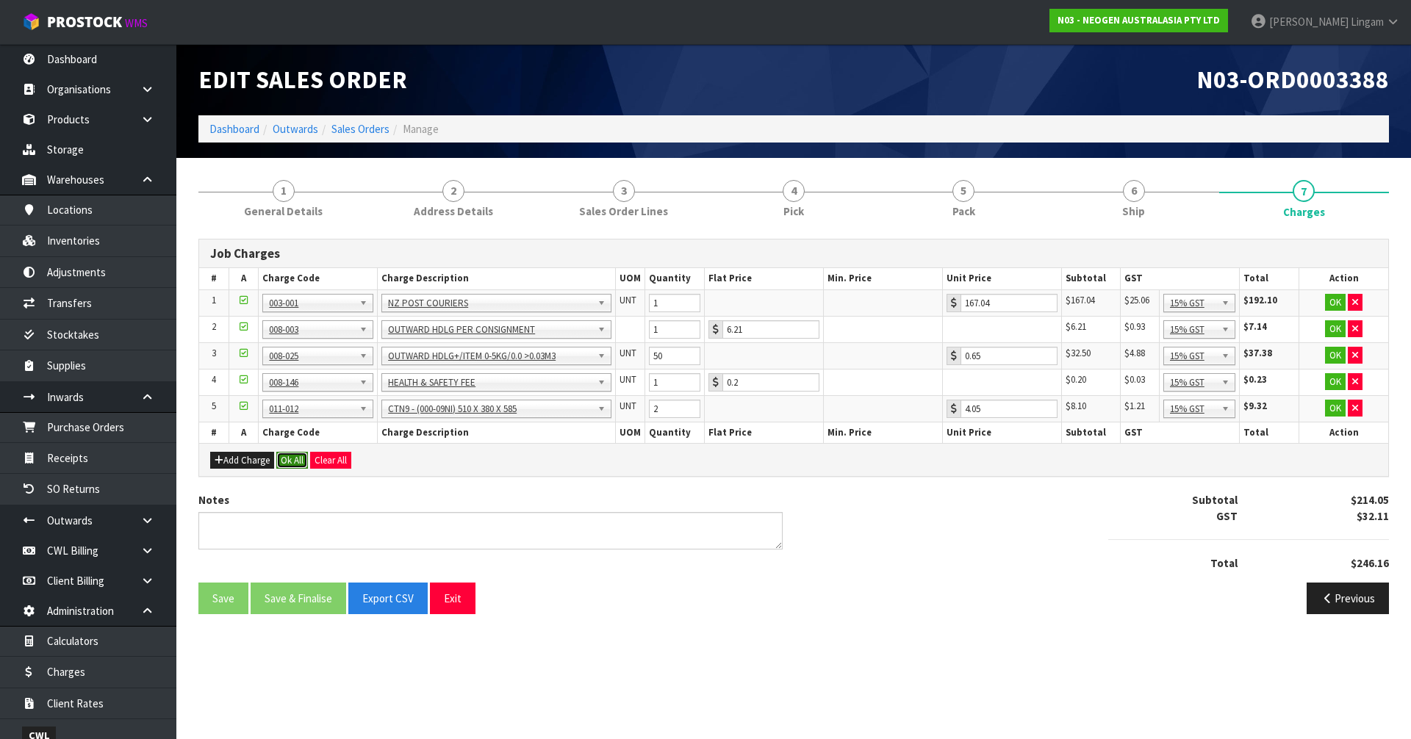
click at [299, 464] on button "Ok All" at bounding box center [292, 461] width 32 height 18
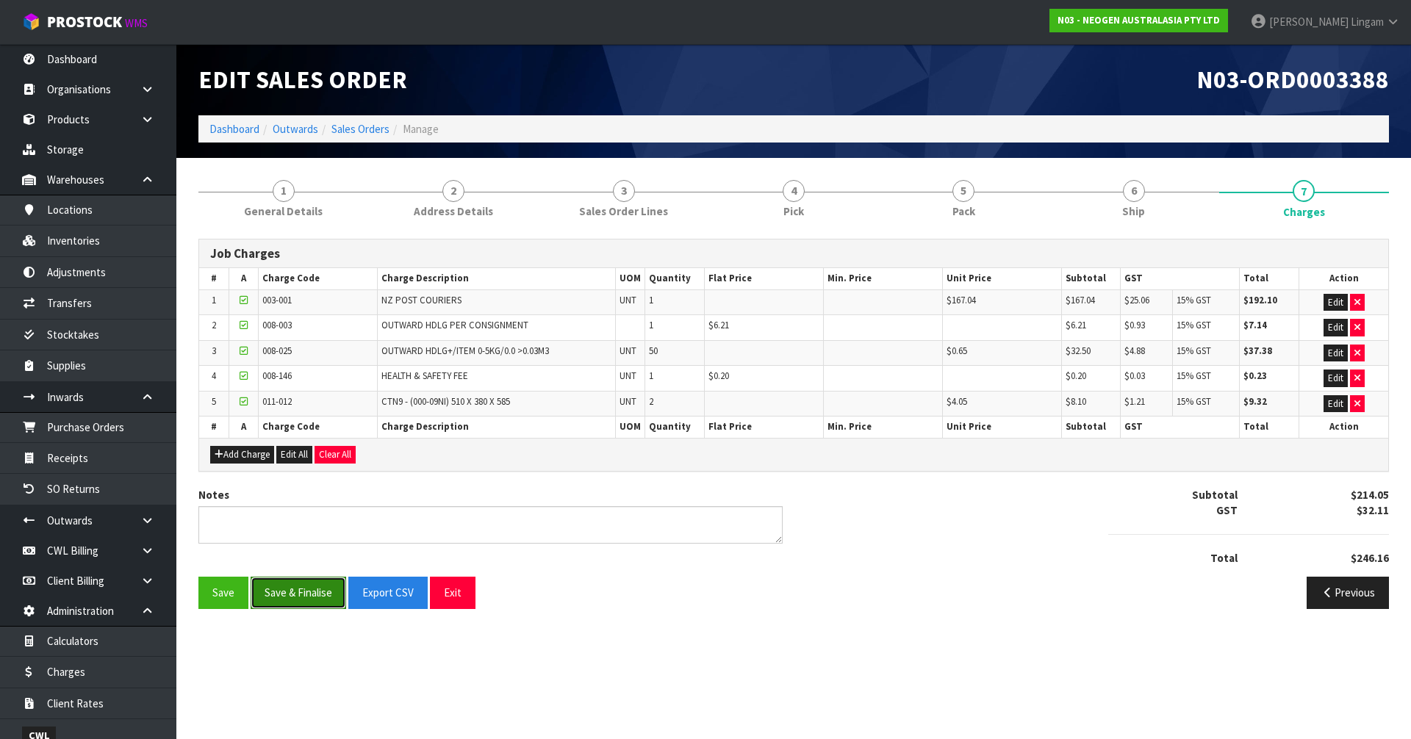
click at [309, 592] on button "Save & Finalise" at bounding box center [299, 593] width 96 height 32
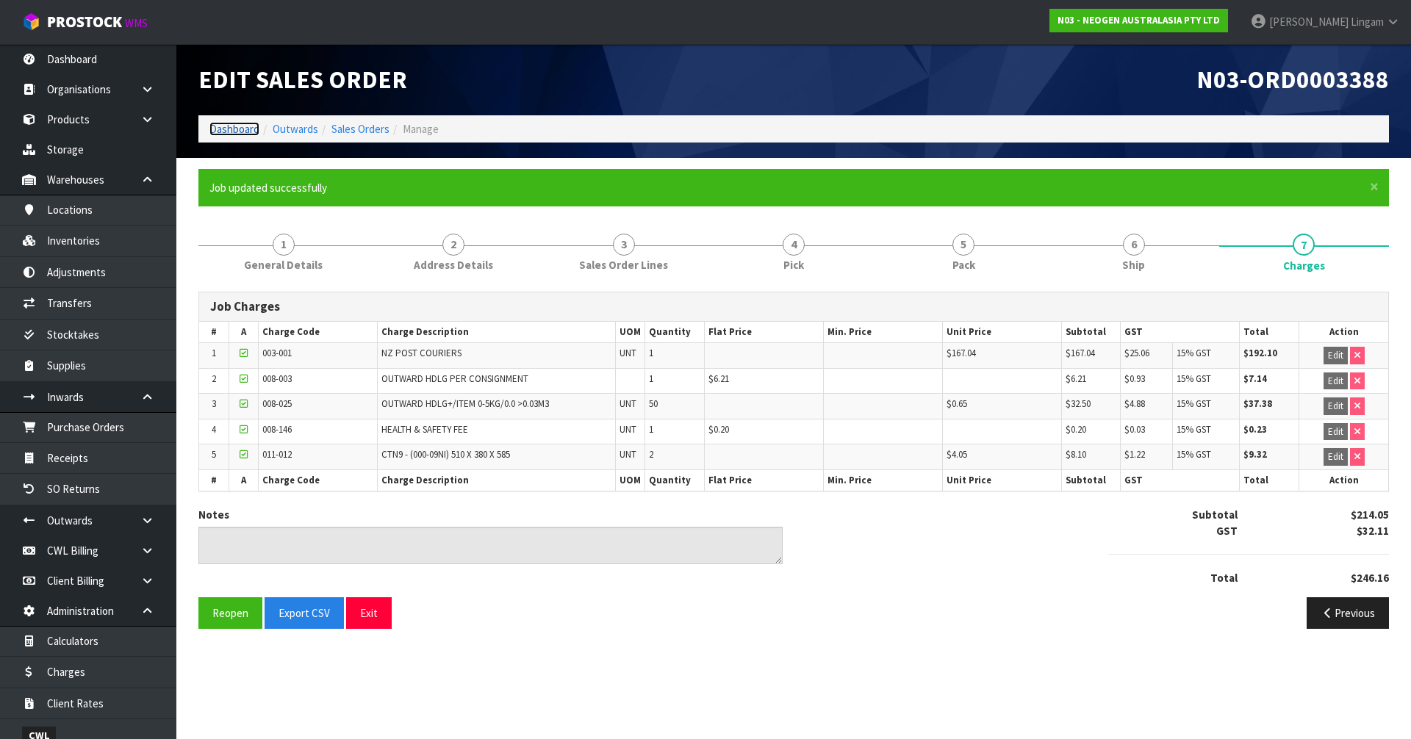
click at [231, 128] on link "Dashboard" at bounding box center [234, 129] width 50 height 14
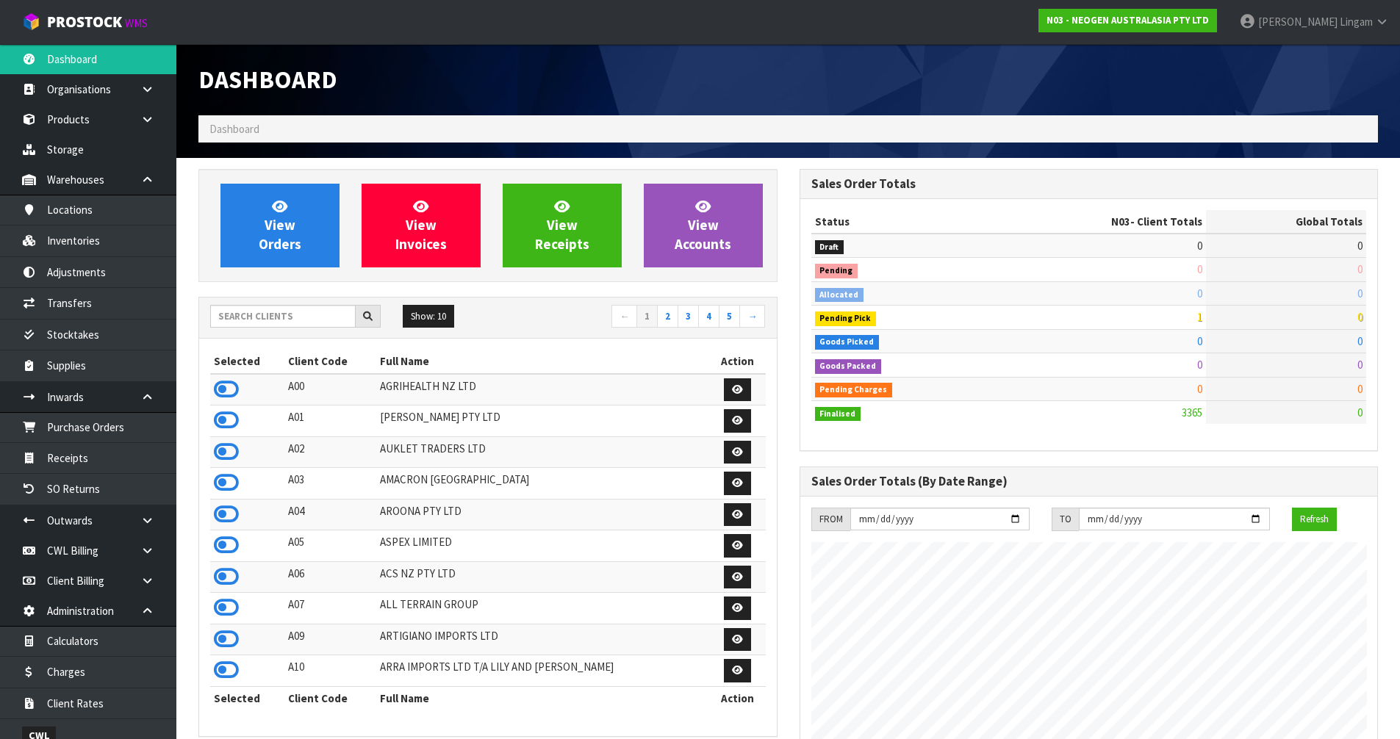
scroll to position [1113, 600]
click at [315, 317] on input "text" at bounding box center [282, 316] width 145 height 23
click at [336, 320] on input "text" at bounding box center [282, 316] width 145 height 23
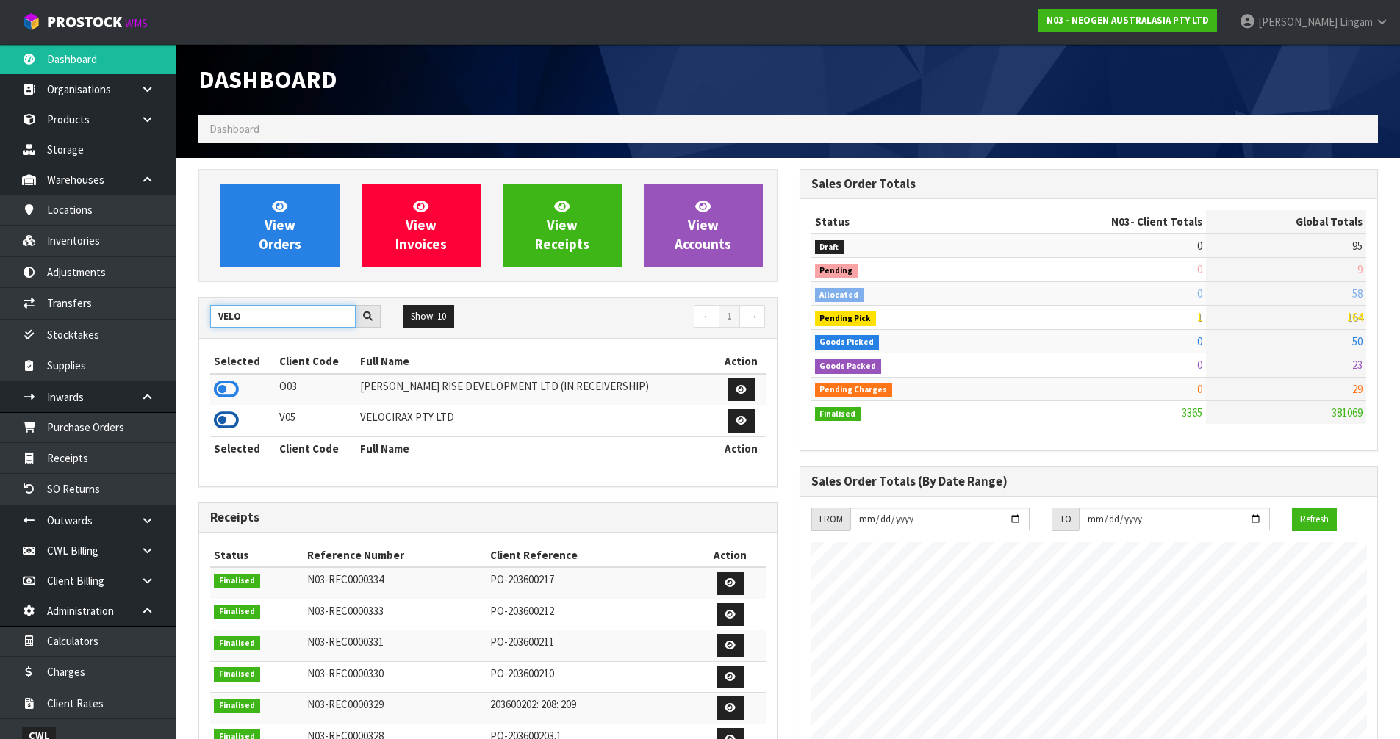
type input "VELO"
click at [233, 425] on icon at bounding box center [226, 420] width 25 height 22
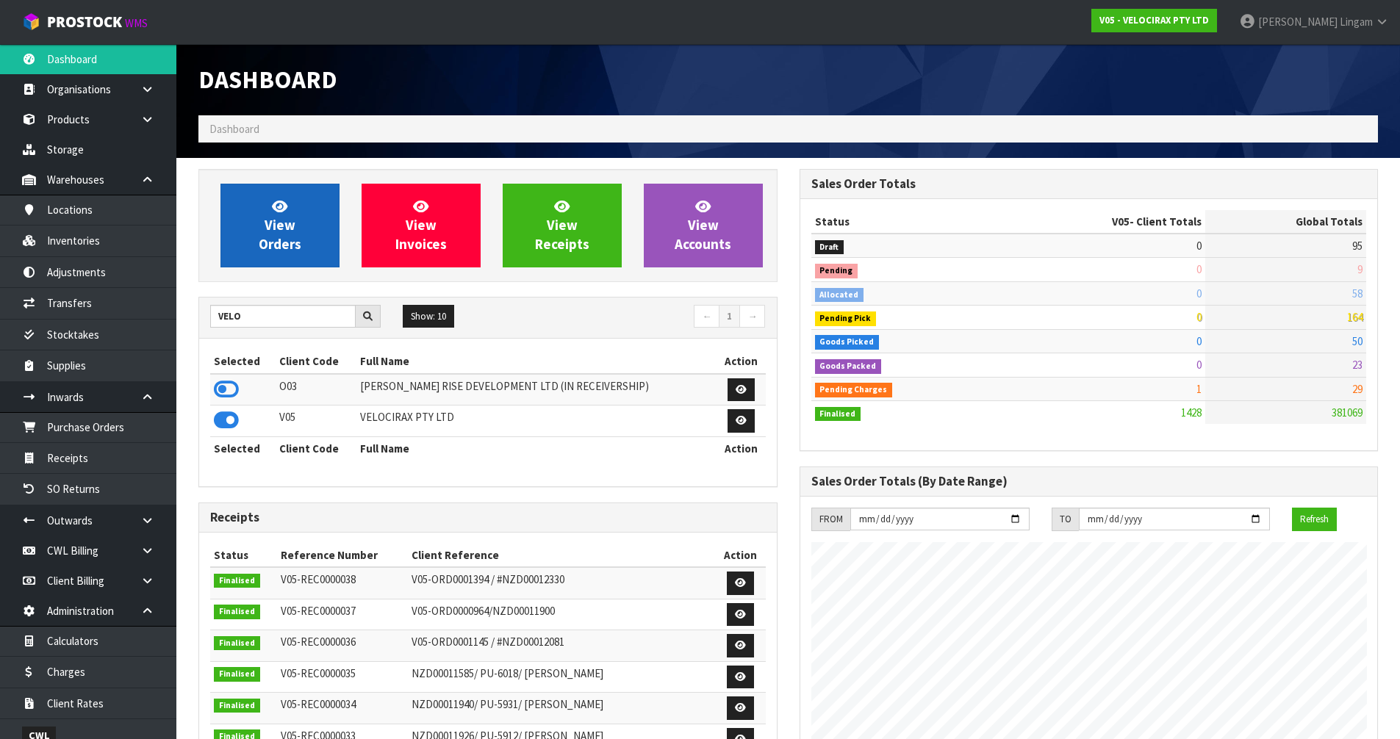
scroll to position [1145, 600]
click at [292, 251] on span "View Orders" at bounding box center [280, 225] width 43 height 55
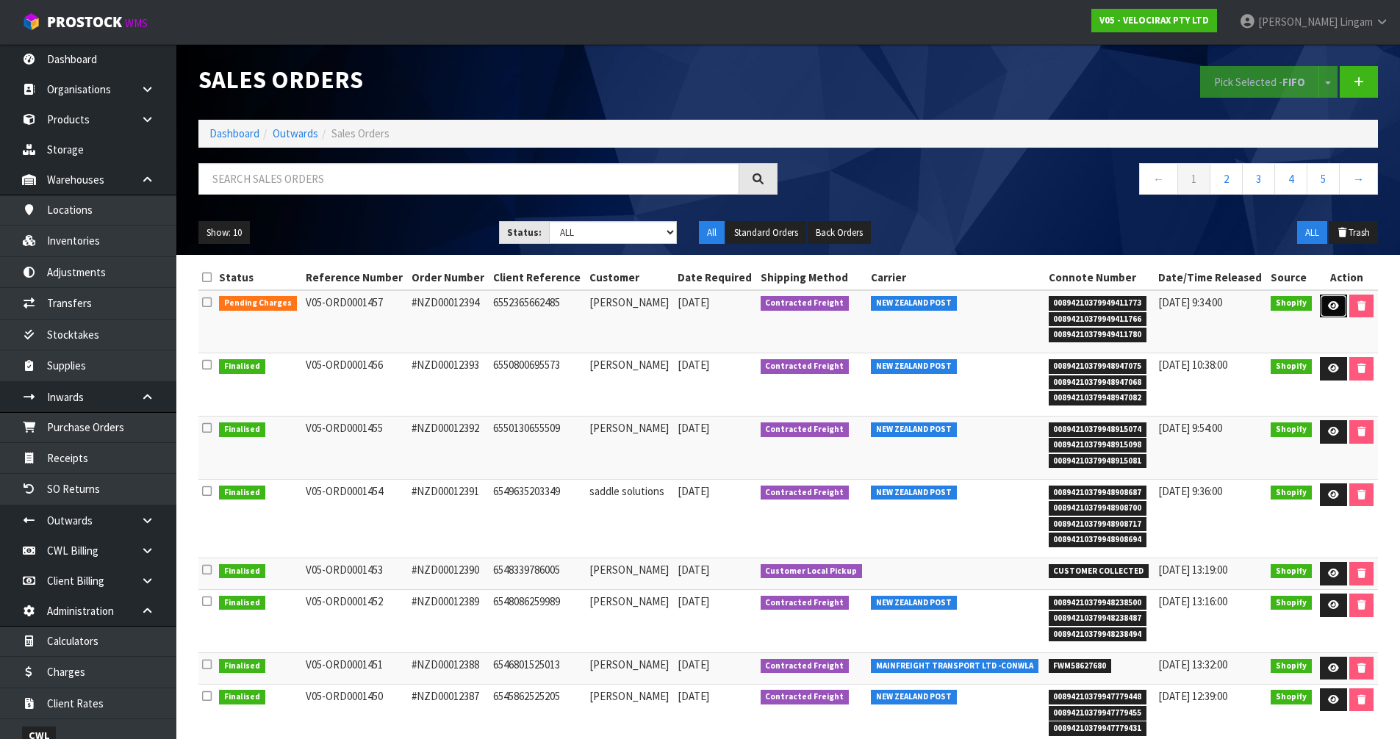
click at [1334, 312] on link at bounding box center [1333, 307] width 27 height 24
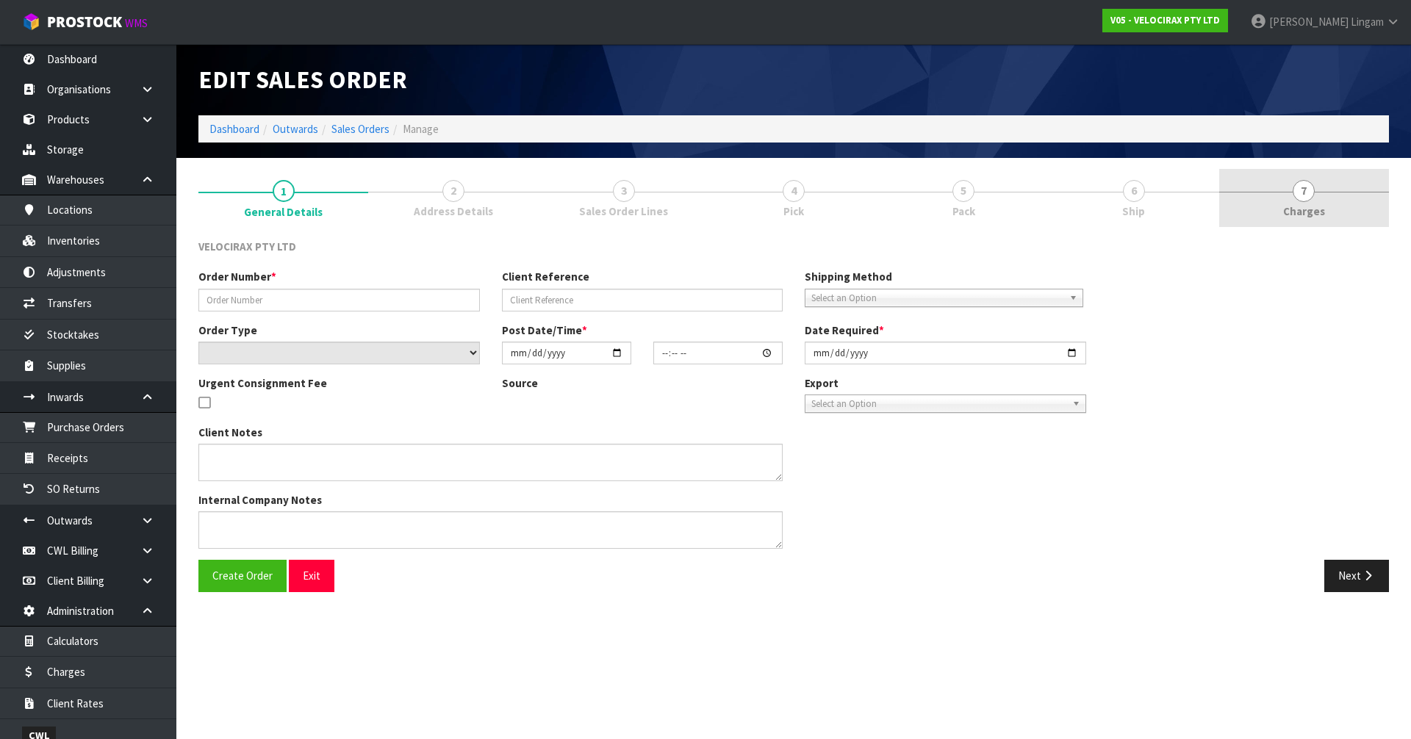
type input "#NZD00012394"
type input "6552365662485"
select select "number:0"
type input "2025-09-13"
type input "14:42:08.000"
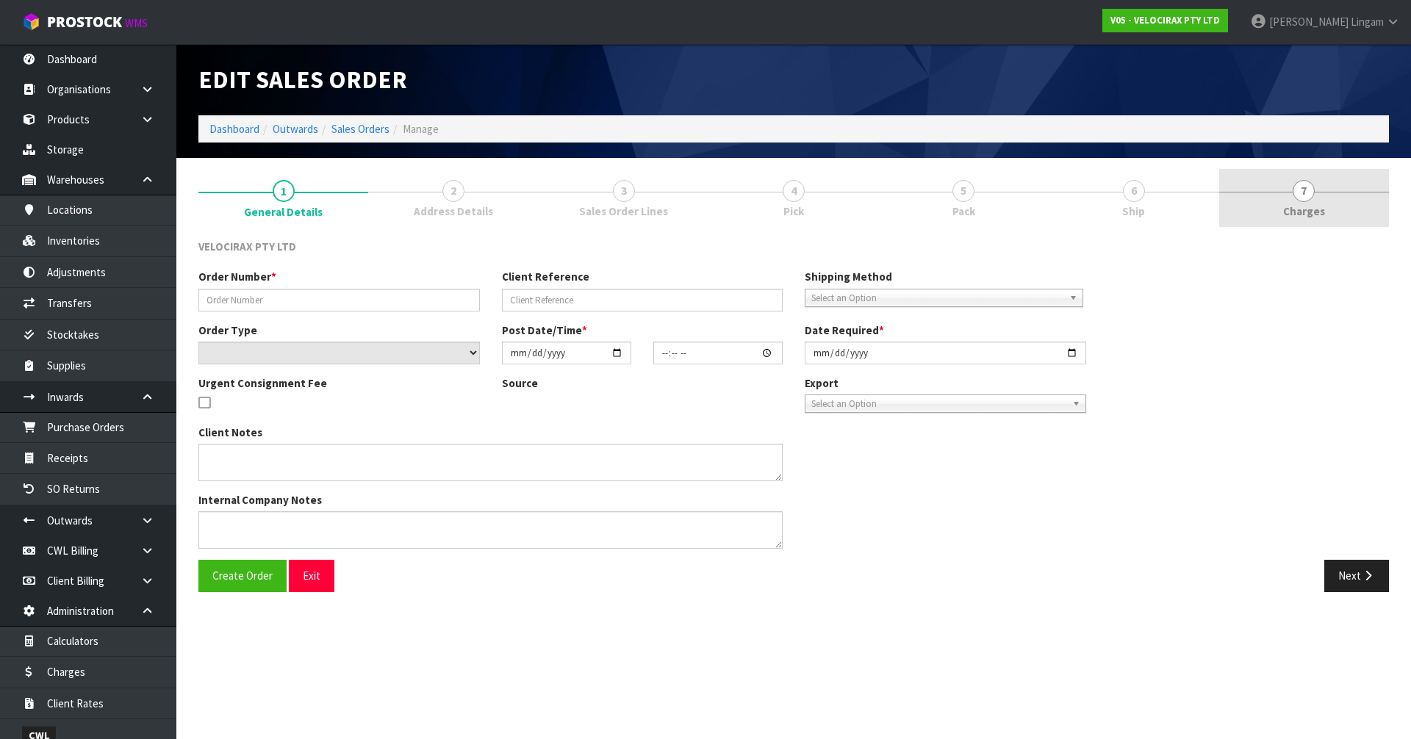
type input "2025-09-15"
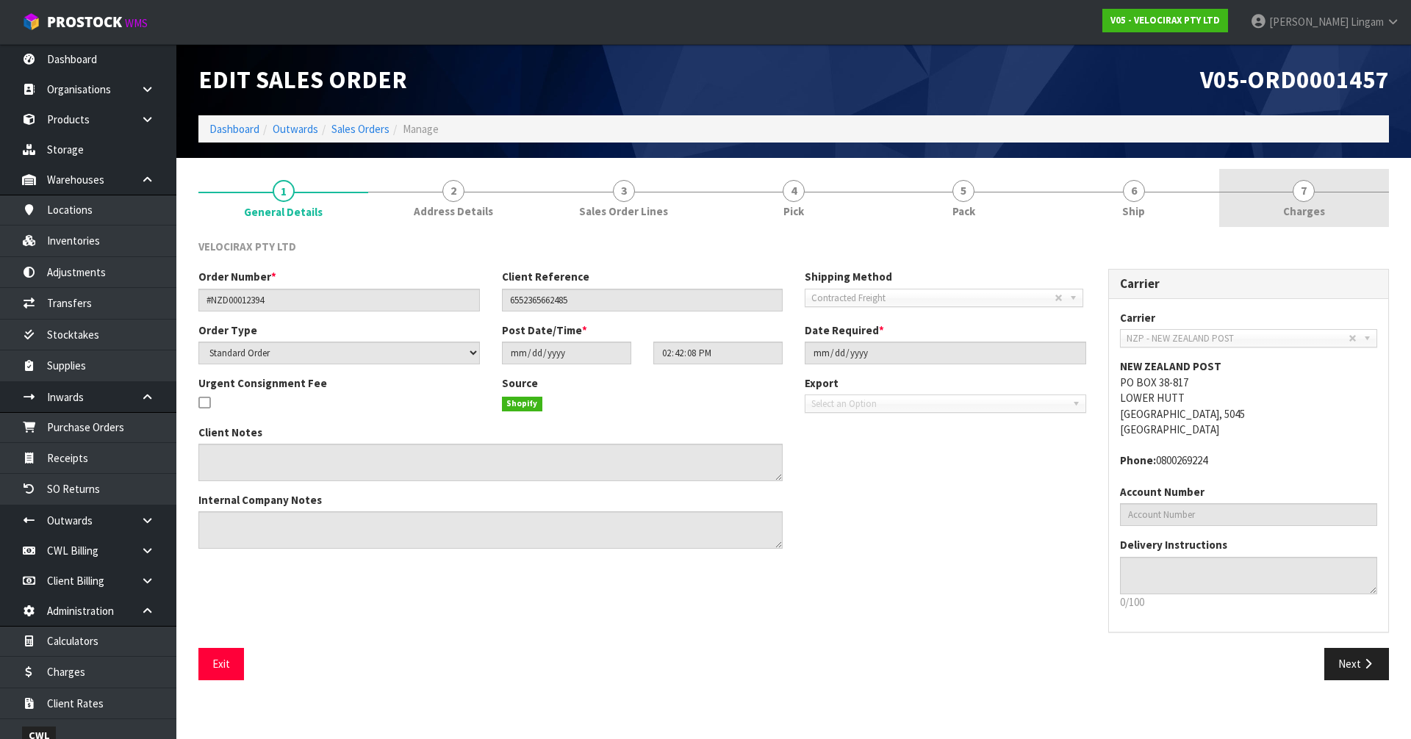
click at [1306, 225] on link "7 Charges" at bounding box center [1304, 198] width 170 height 58
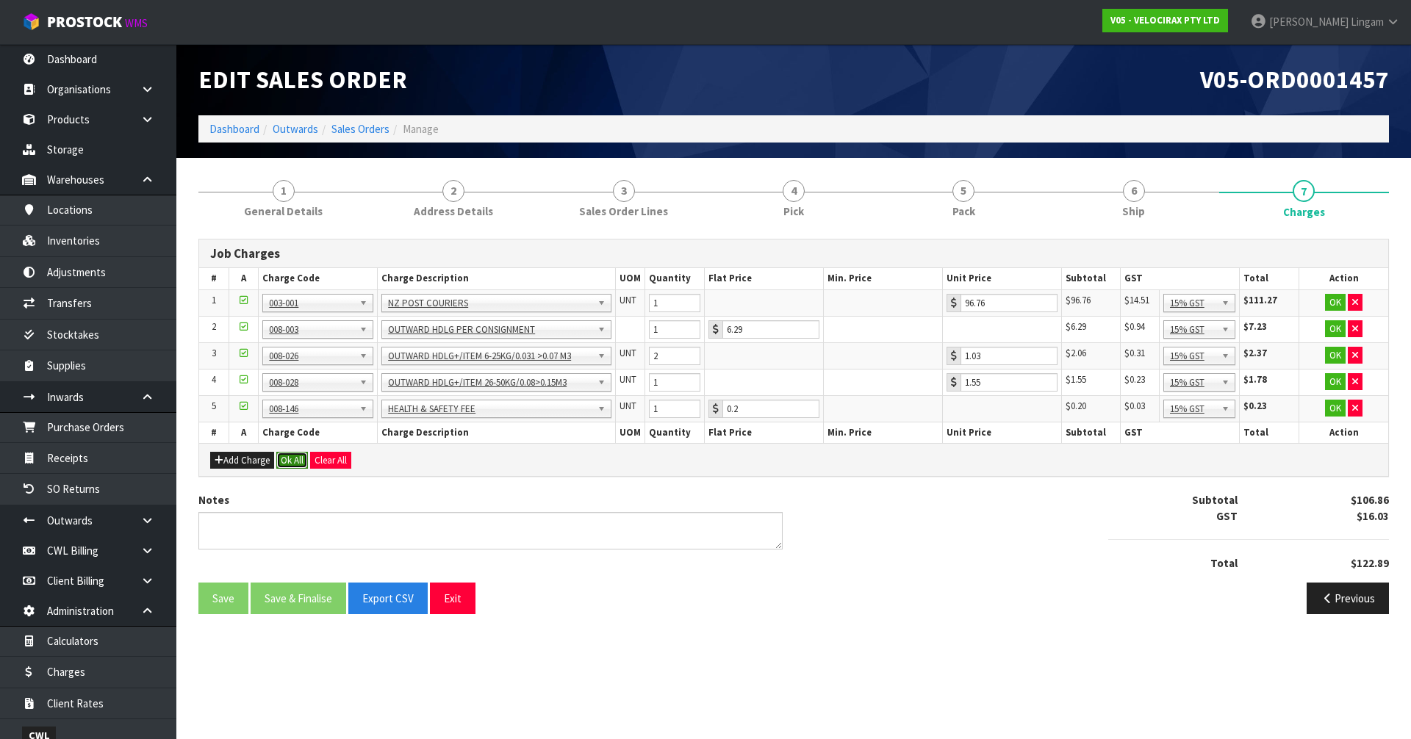
click at [294, 460] on button "Ok All" at bounding box center [292, 461] width 32 height 18
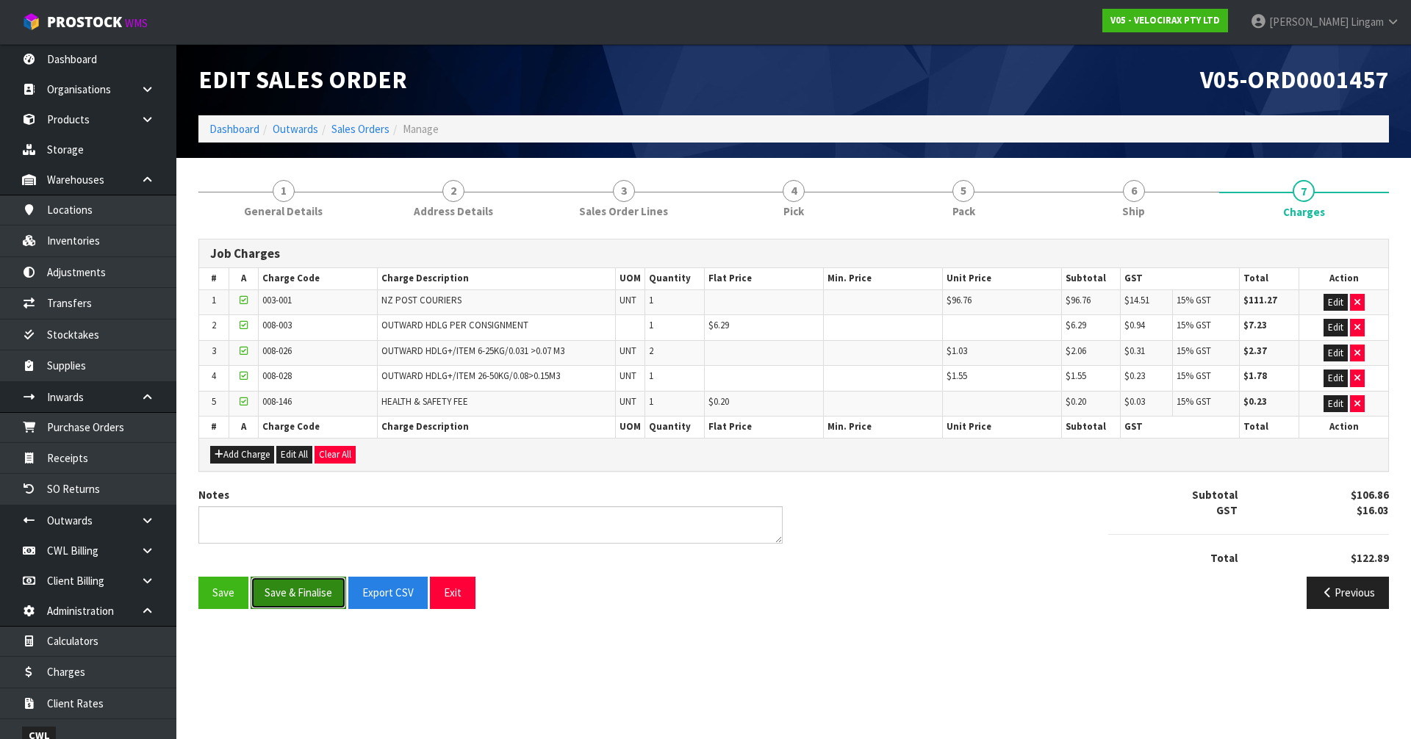
click at [298, 591] on button "Save & Finalise" at bounding box center [299, 593] width 96 height 32
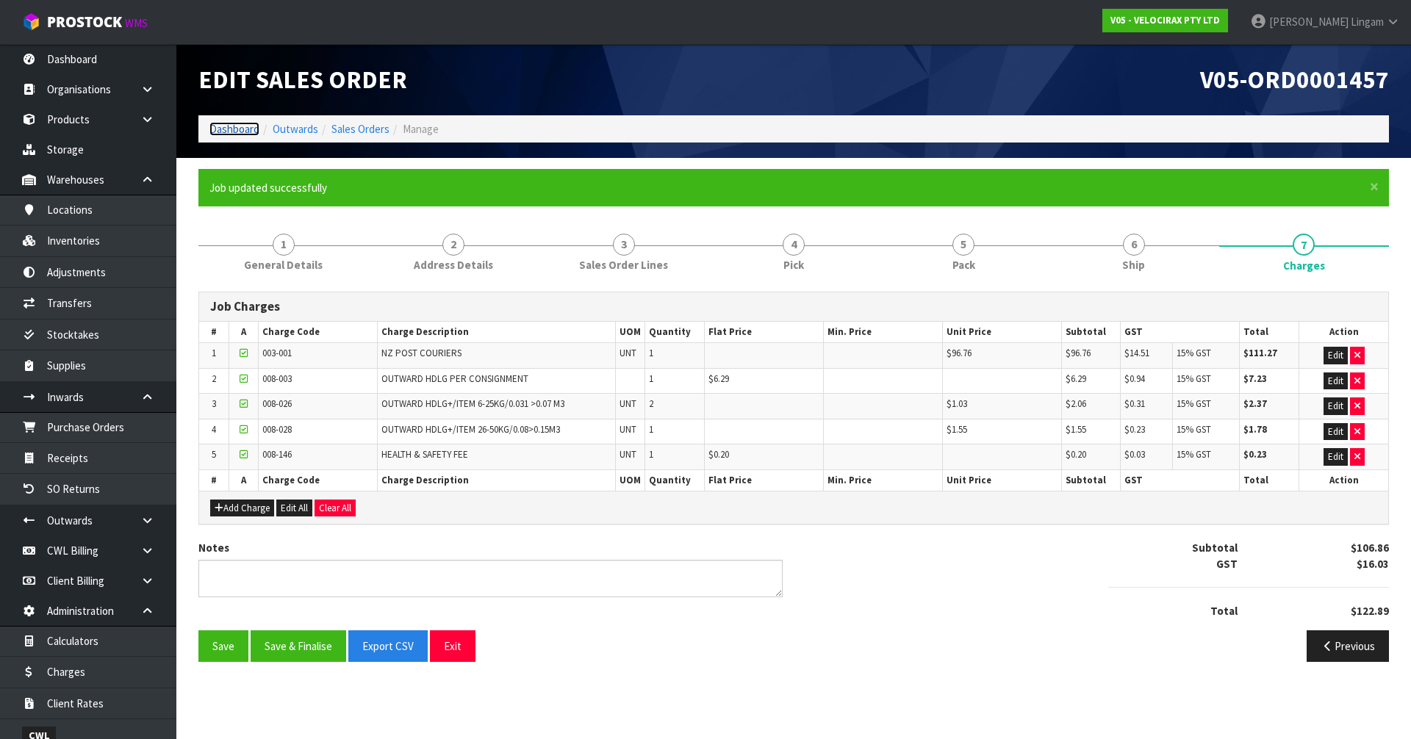
click at [245, 126] on link "Dashboard" at bounding box center [234, 129] width 50 height 14
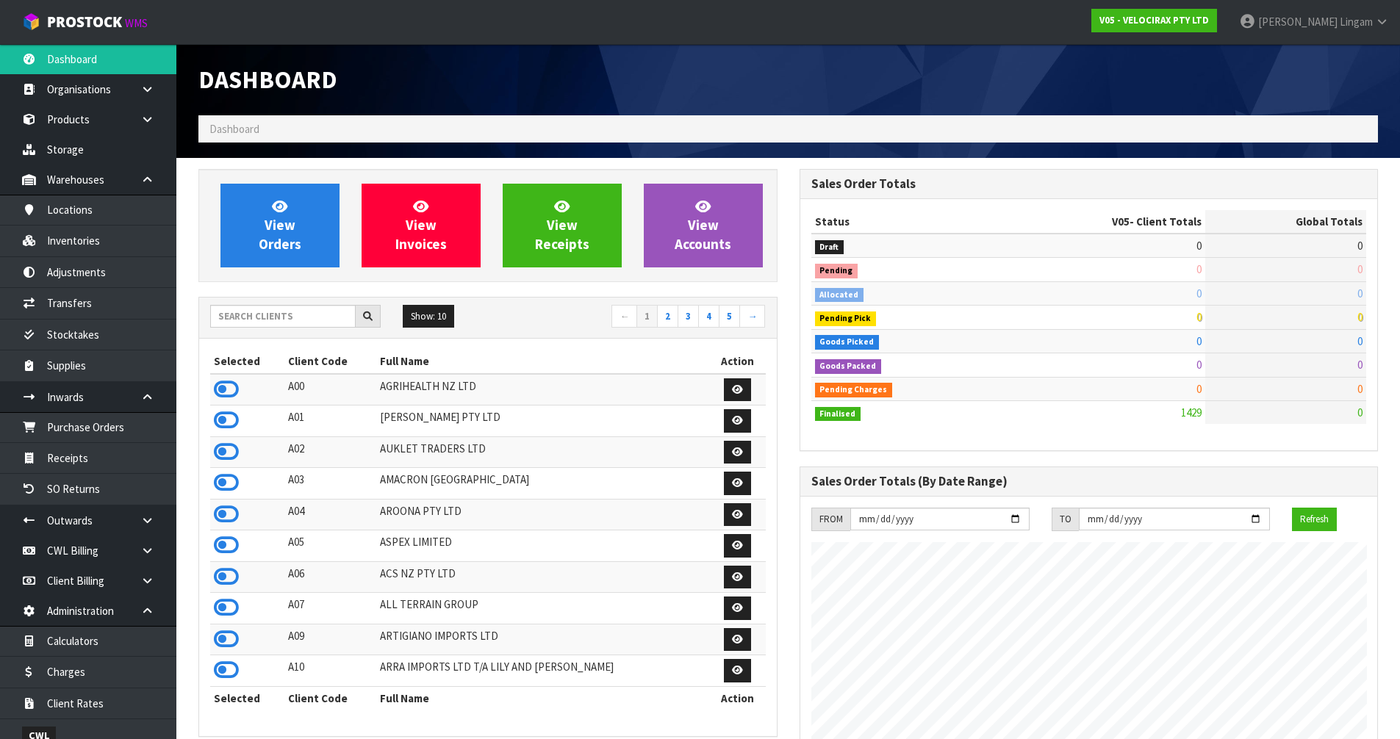
scroll to position [1145, 600]
click at [670, 319] on link "2" at bounding box center [667, 317] width 21 height 24
click at [223, 448] on icon at bounding box center [226, 452] width 25 height 22
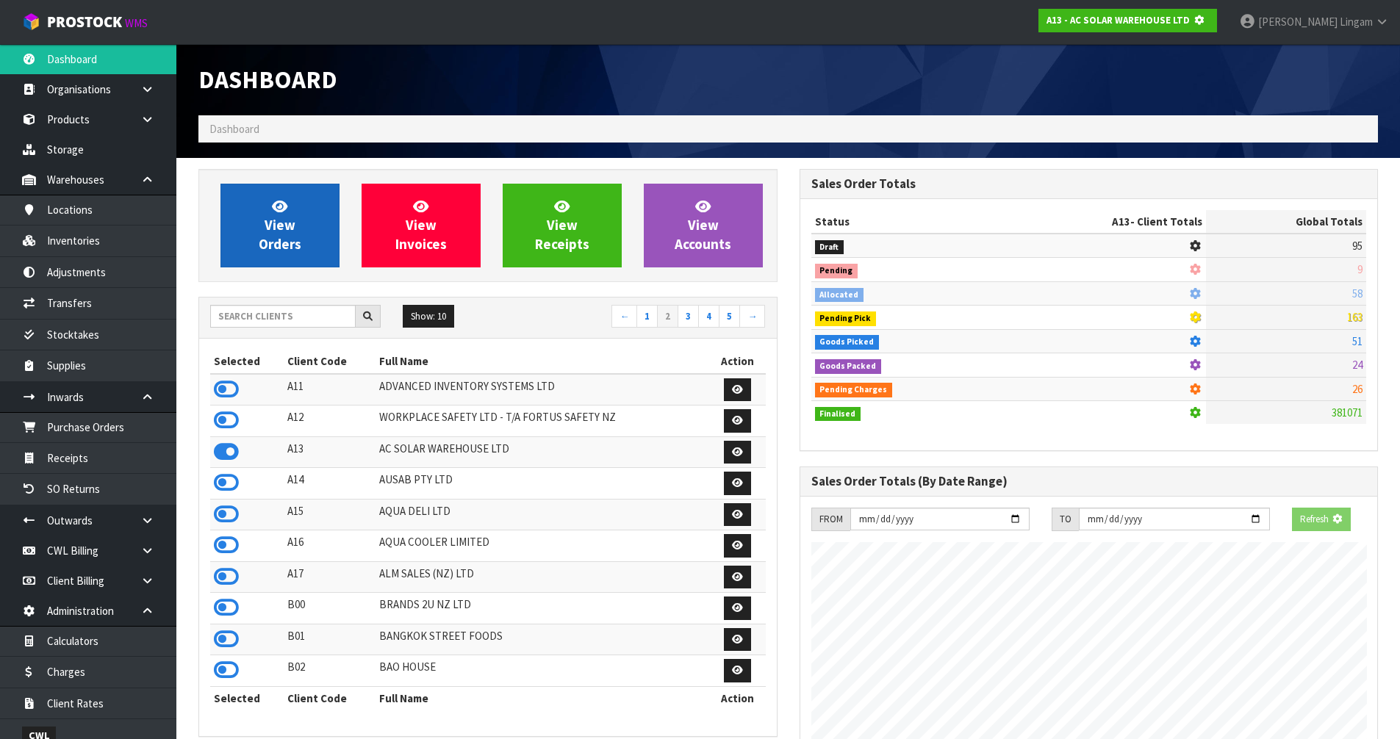
scroll to position [916, 600]
click at [293, 251] on span "View Orders" at bounding box center [280, 225] width 43 height 55
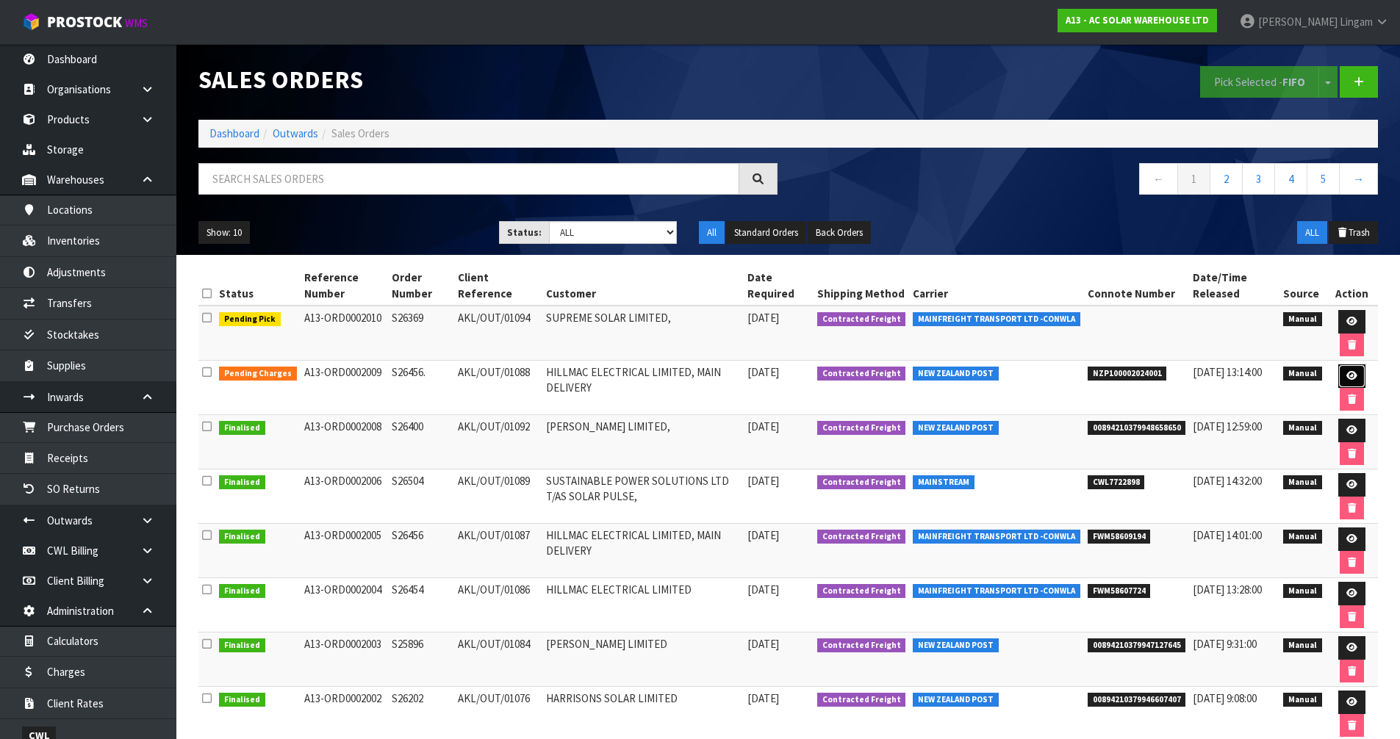
click at [1349, 375] on icon at bounding box center [1351, 376] width 11 height 10
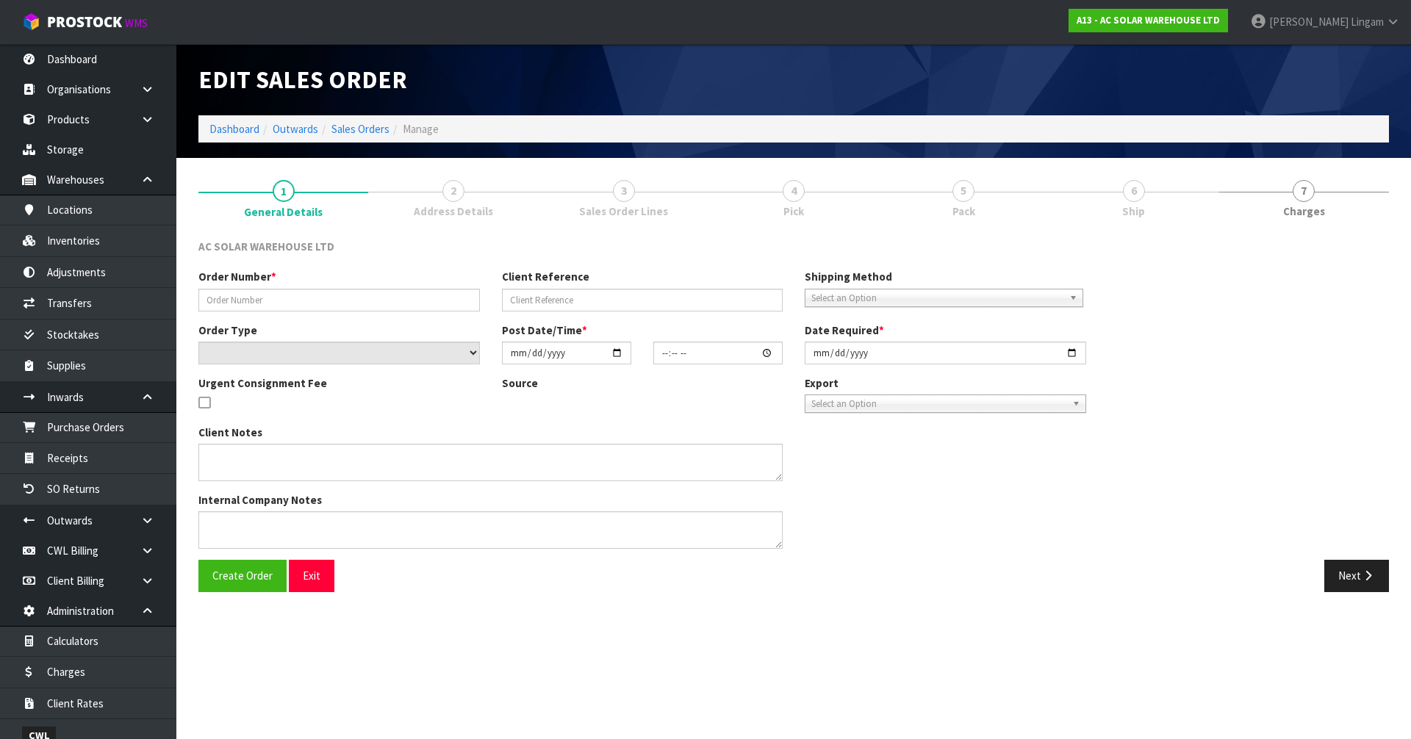
type input "S26456."
type input "AKL/OUT/01088"
select select "number:0"
type input "2025-09-11"
type input "12:50:00.000"
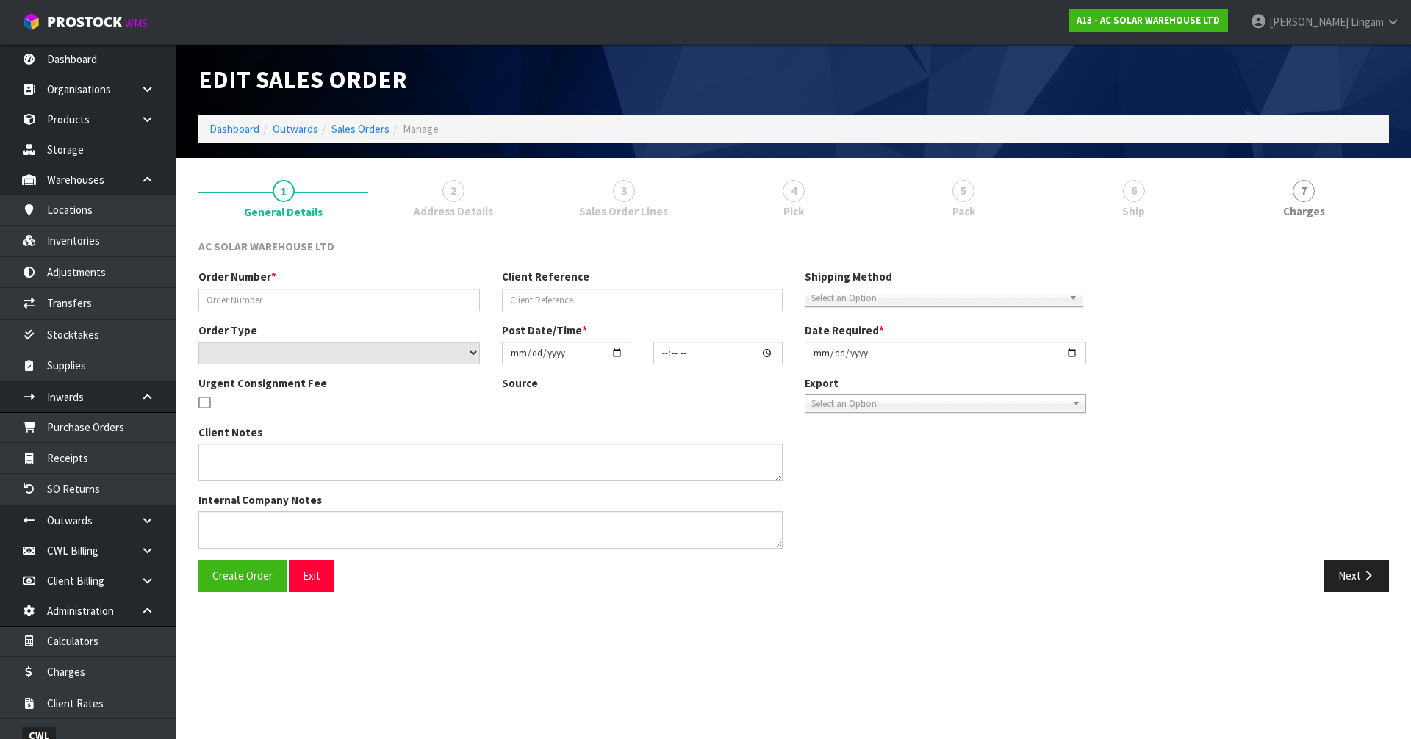
type input "2025-09-12"
type textarea "PACK TOGETHER AND SEND WITH FLIWAYS OVERSIZE POST"
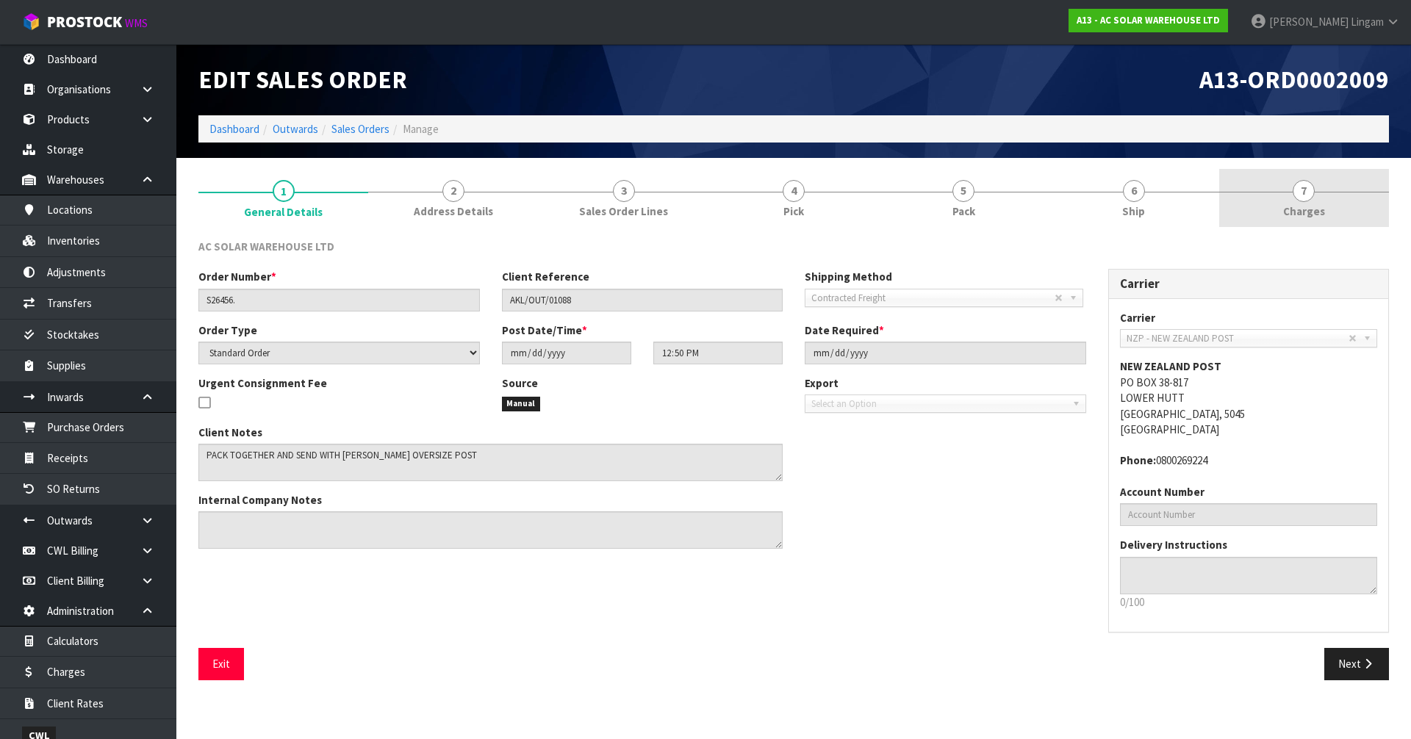
click at [1315, 216] on span "Charges" at bounding box center [1304, 211] width 42 height 15
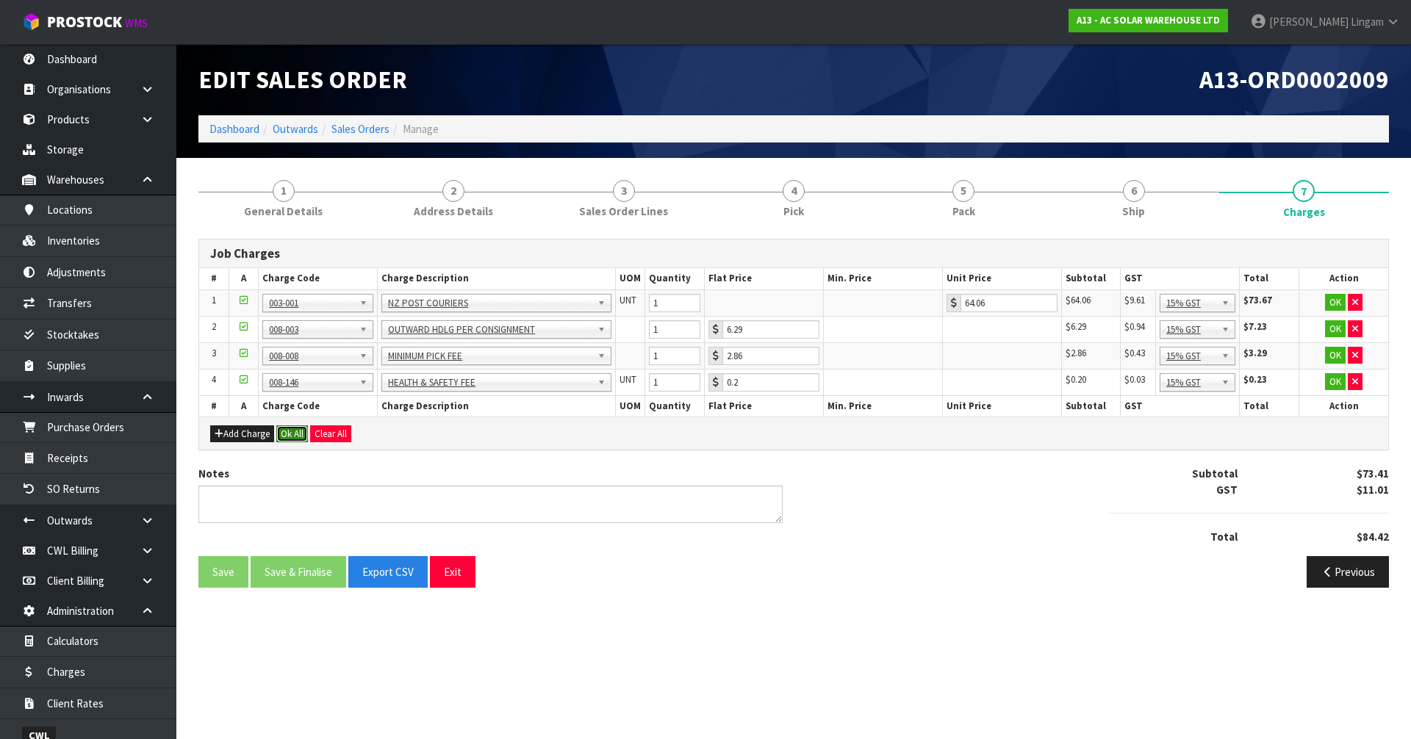
click at [287, 431] on button "Ok All" at bounding box center [292, 434] width 32 height 18
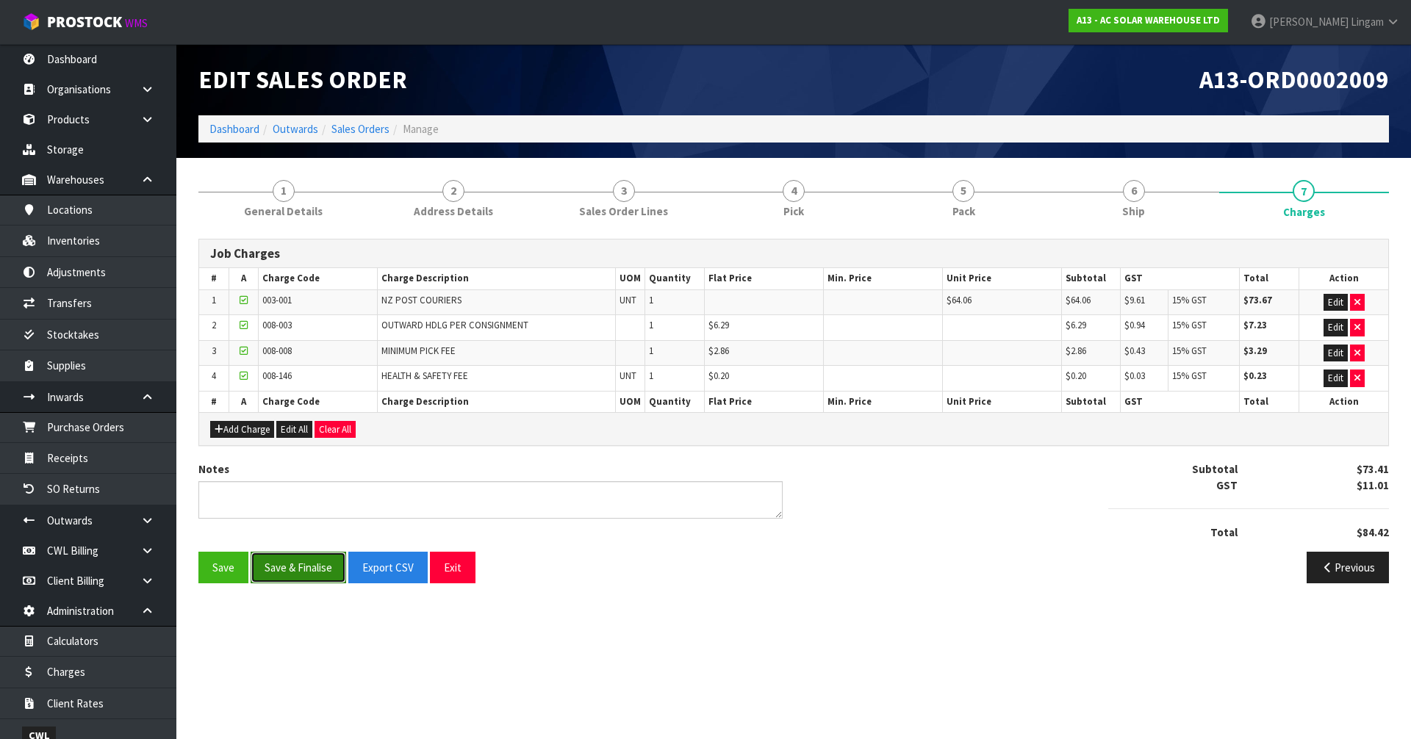
click at [286, 564] on button "Save & Finalise" at bounding box center [299, 568] width 96 height 32
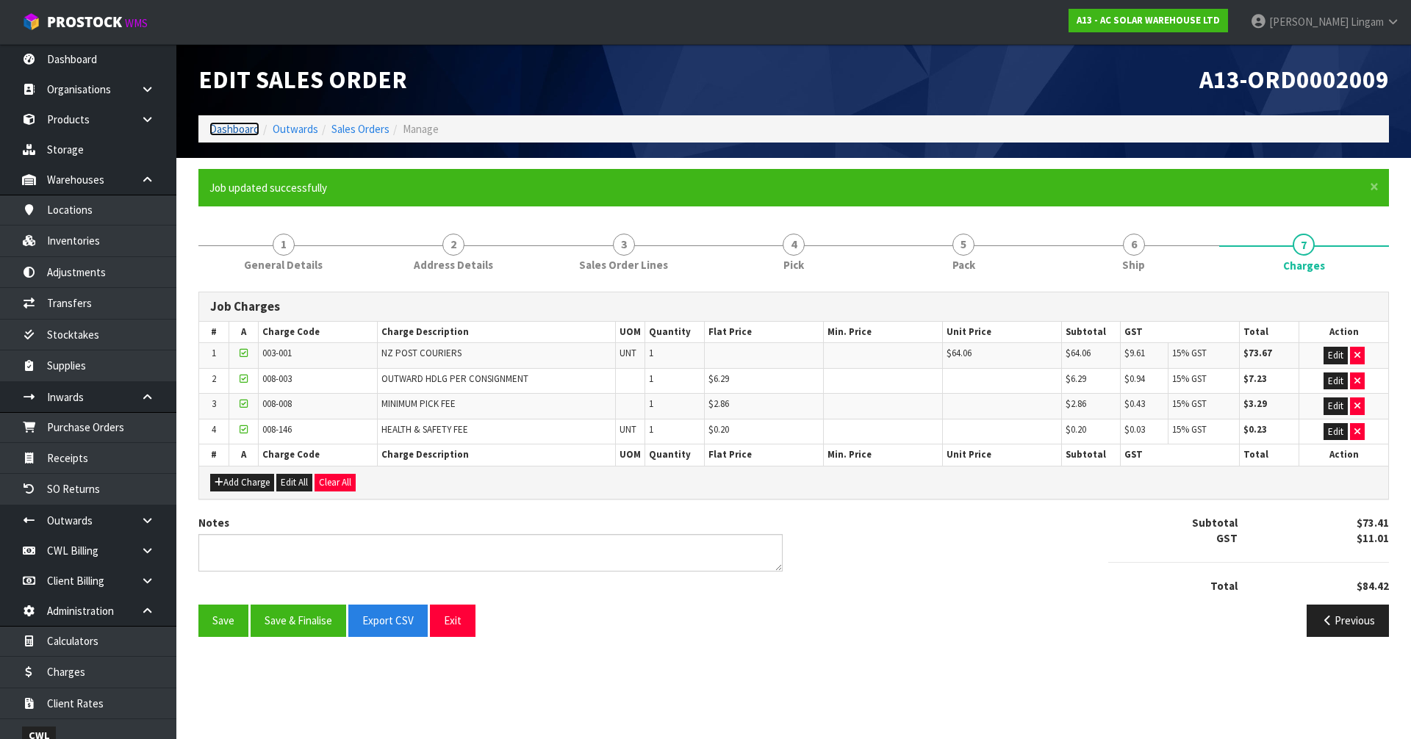
click at [233, 131] on link "Dashboard" at bounding box center [234, 129] width 50 height 14
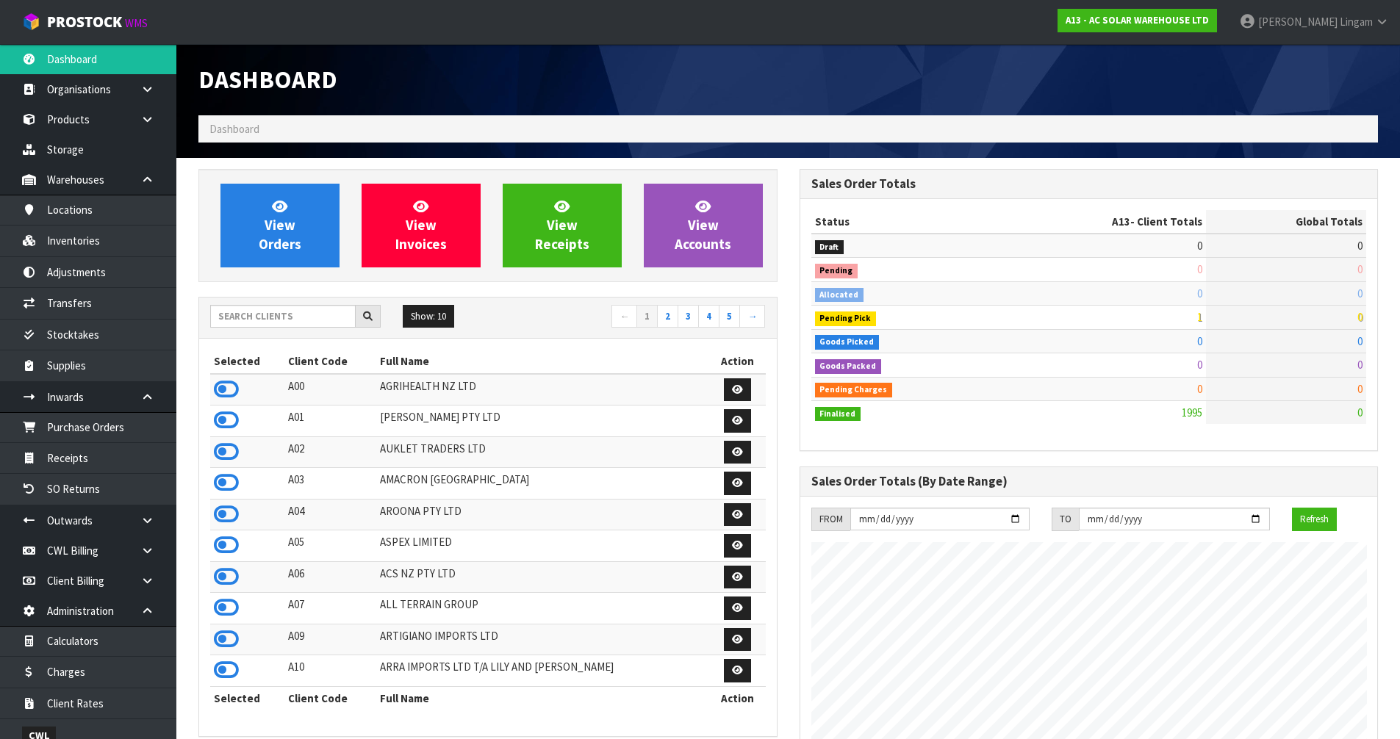
scroll to position [1176, 600]
click at [296, 319] on input "text" at bounding box center [282, 316] width 145 height 23
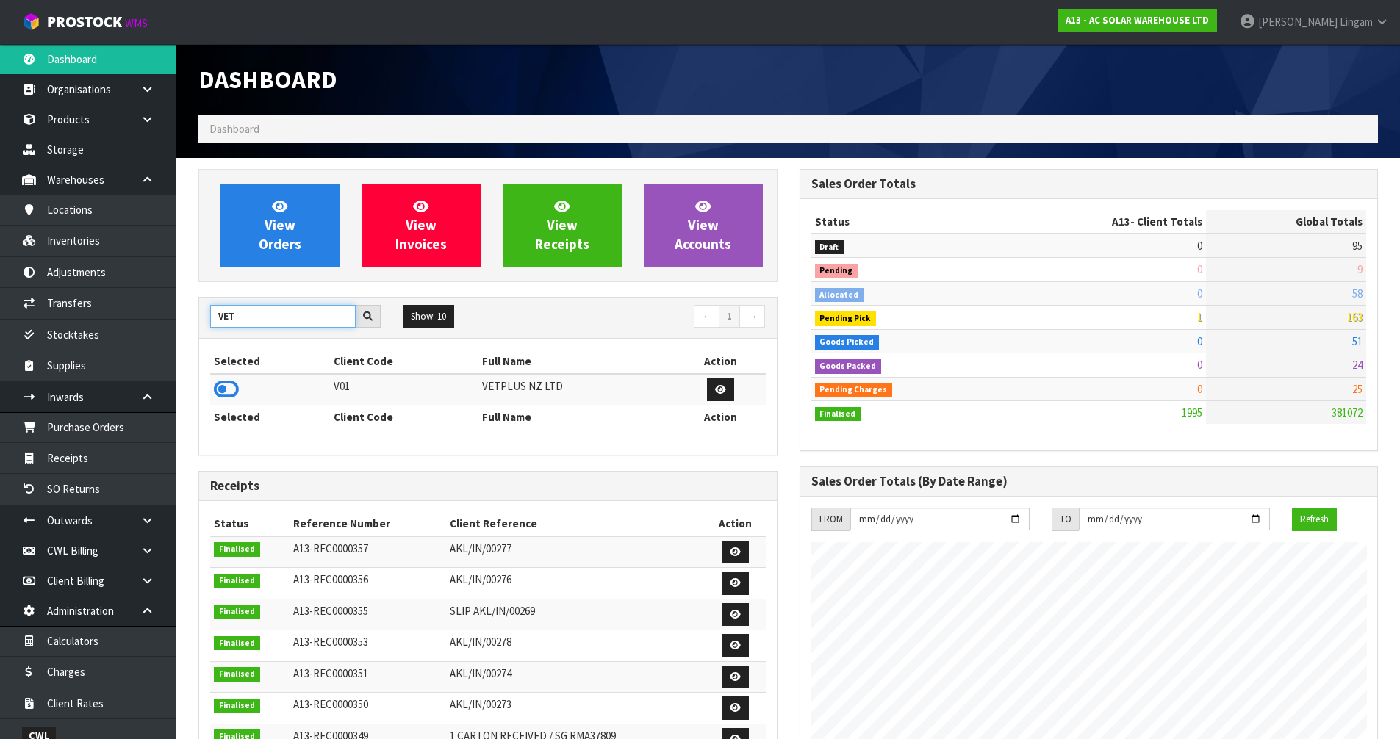
type input "VET"
click at [242, 387] on td at bounding box center [270, 390] width 120 height 32
click at [234, 390] on icon at bounding box center [226, 389] width 25 height 22
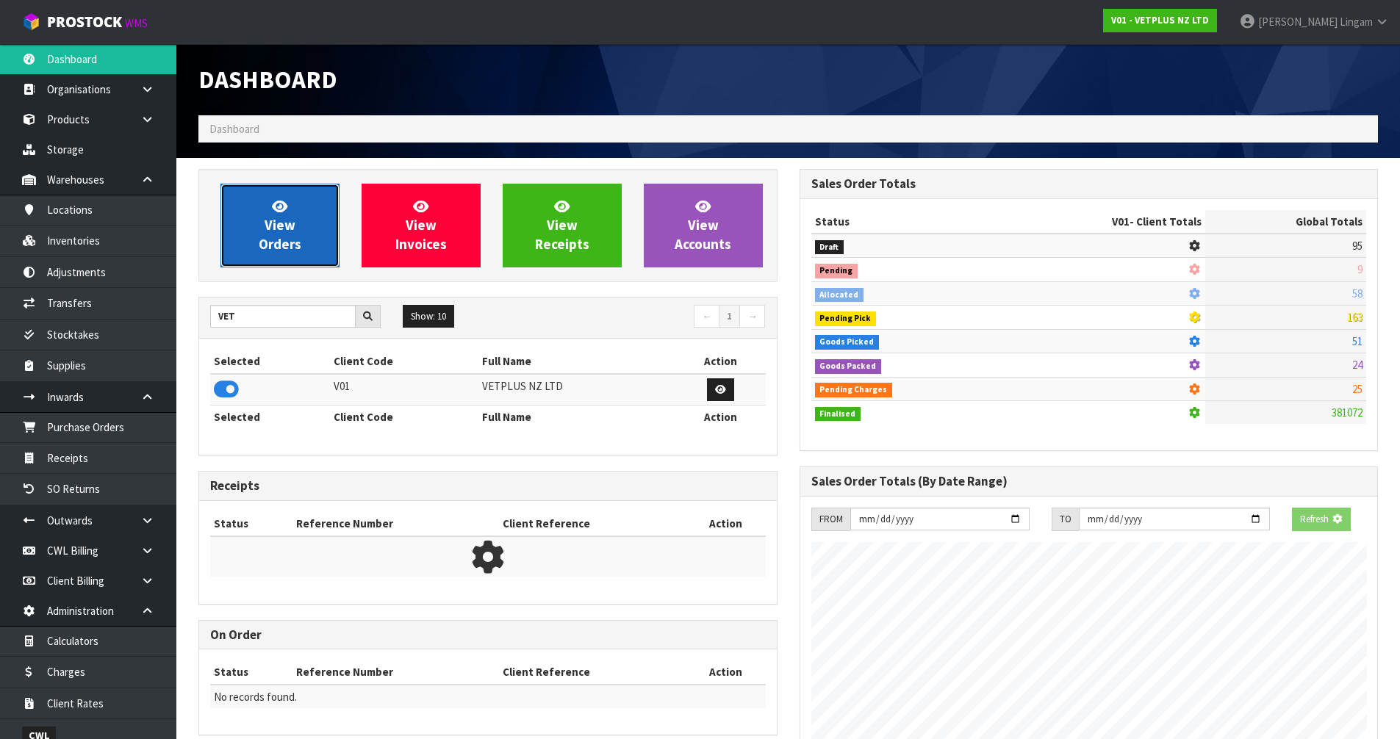
scroll to position [1113, 600]
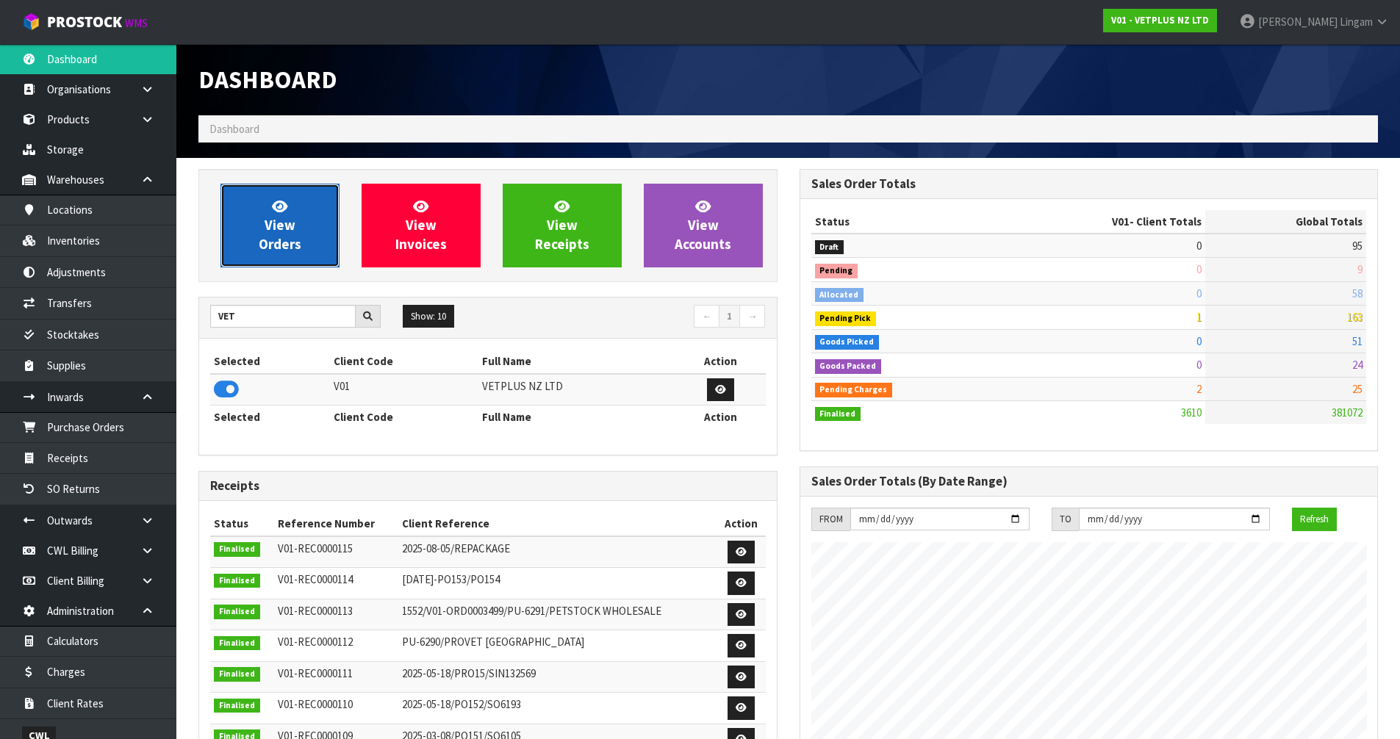
click at [320, 237] on link "View Orders" at bounding box center [279, 226] width 119 height 84
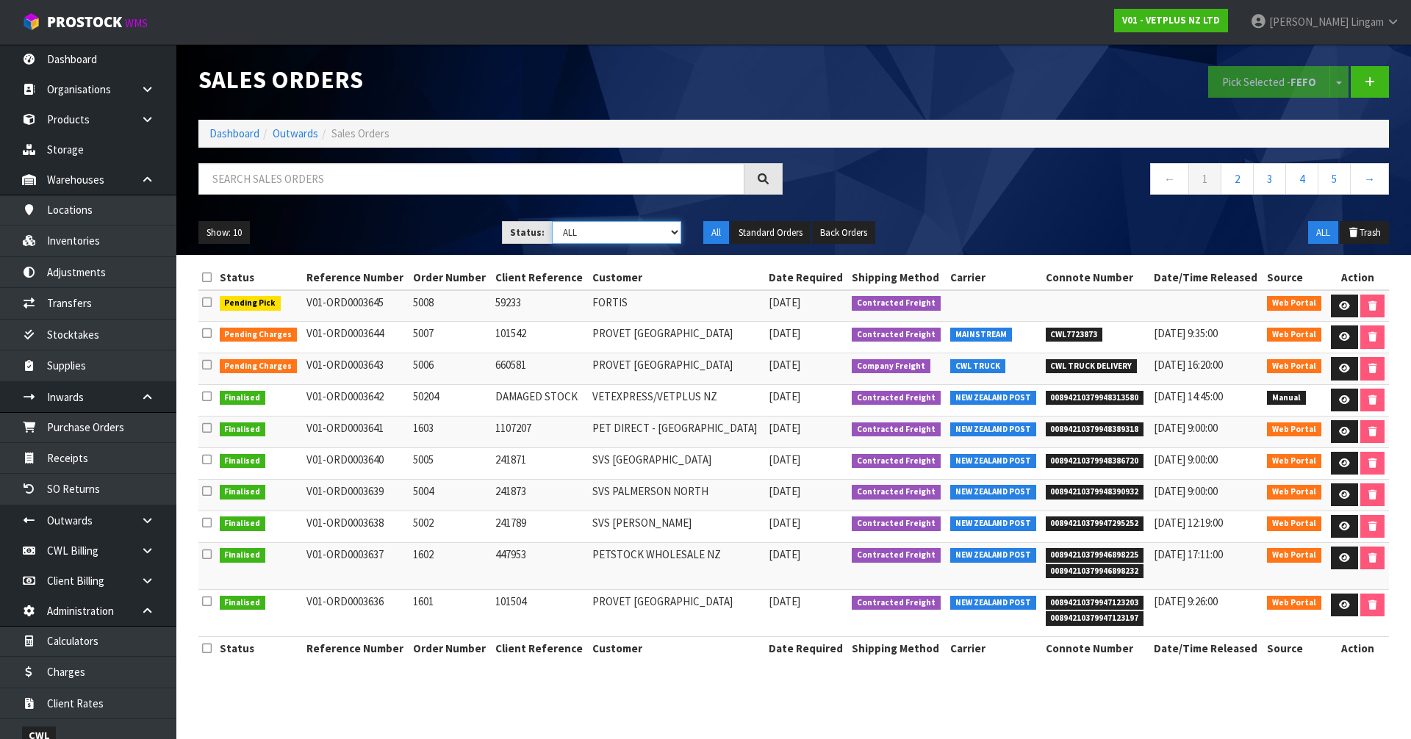
drag, startPoint x: 647, startPoint y: 233, endPoint x: 647, endPoint y: 242, distance: 9.6
click at [647, 233] on select "Draft Pending Allocated Pending Pick Goods Picked Goods Packed Pending Charges …" at bounding box center [617, 232] width 130 height 23
select select "string:6"
click at [552, 221] on select "Draft Pending Allocated Pending Pick Goods Picked Goods Packed Pending Charges …" at bounding box center [617, 232] width 130 height 23
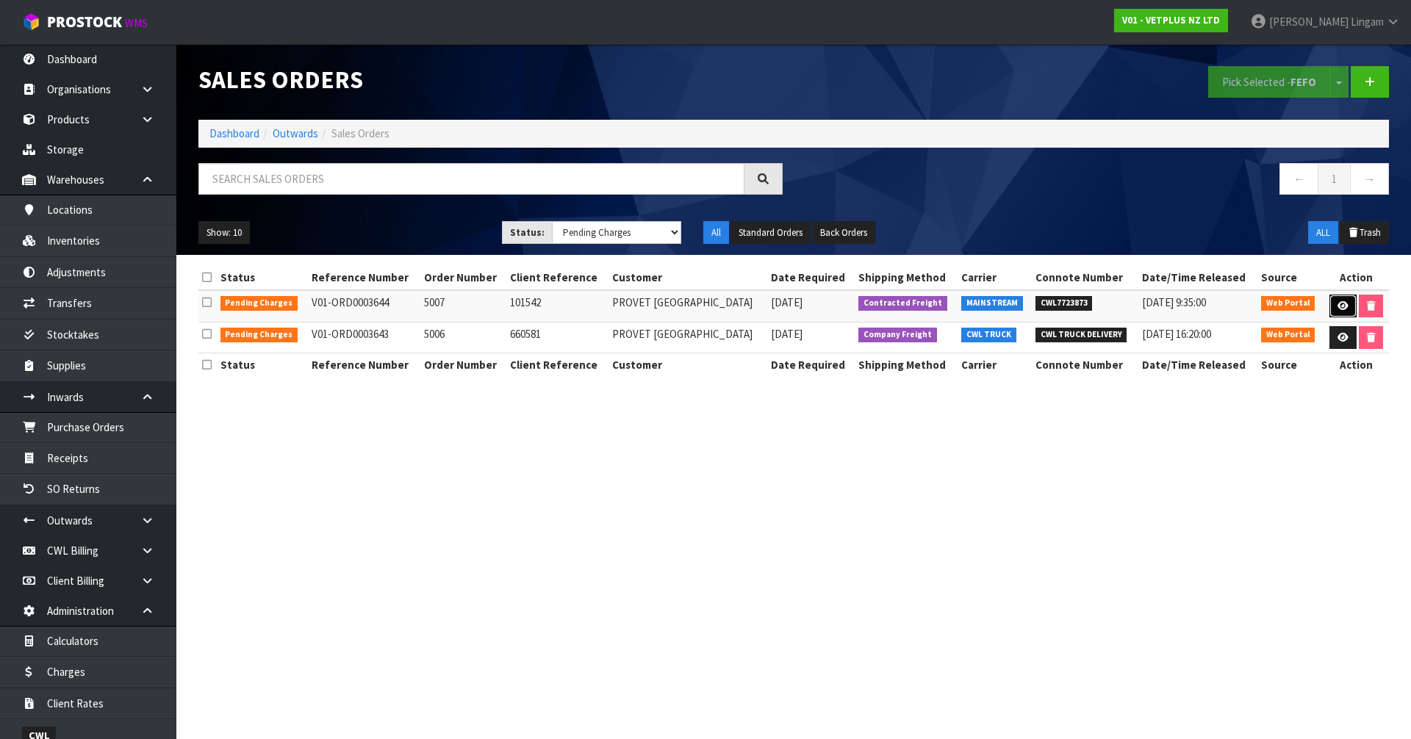
click at [1343, 306] on icon at bounding box center [1342, 306] width 11 height 10
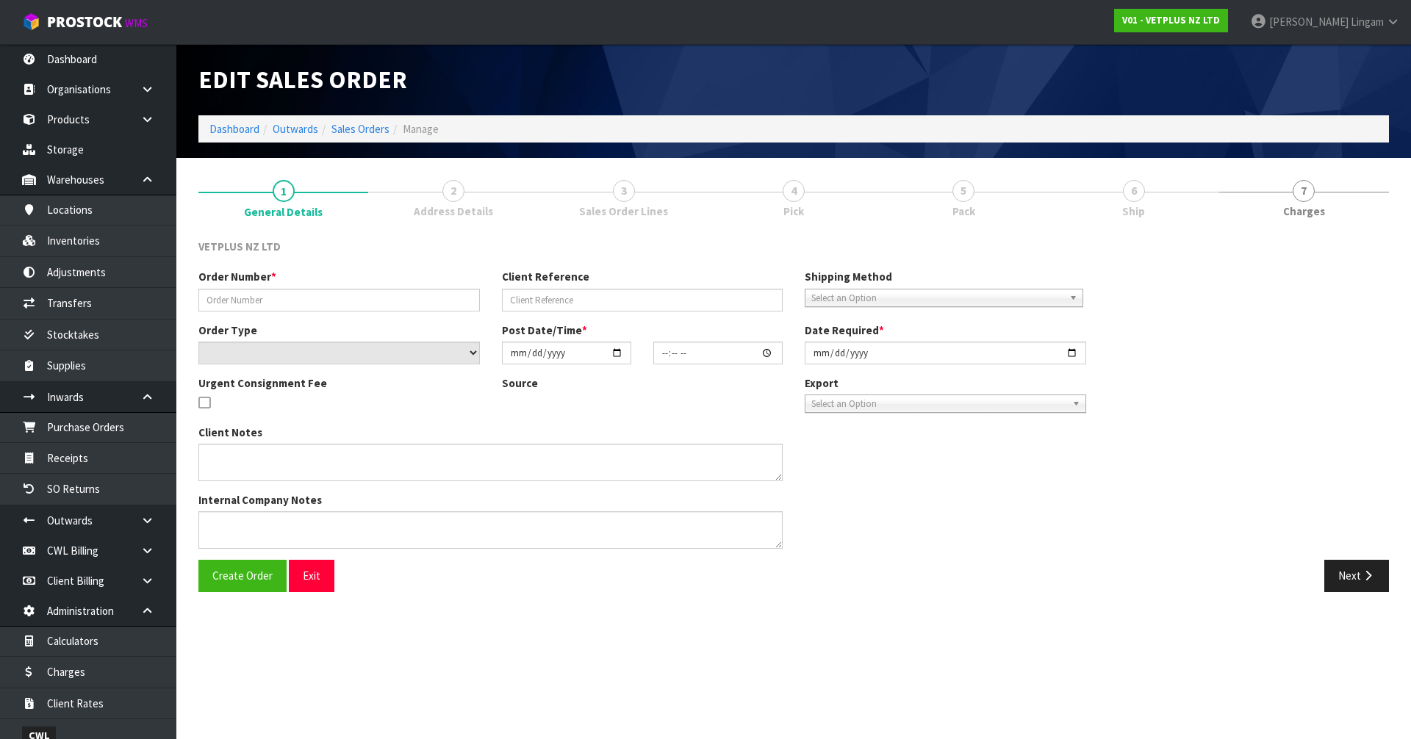
type input "5007"
type input "101542"
select select "number:0"
type input "2025-09-10"
type input "14:41:00.000"
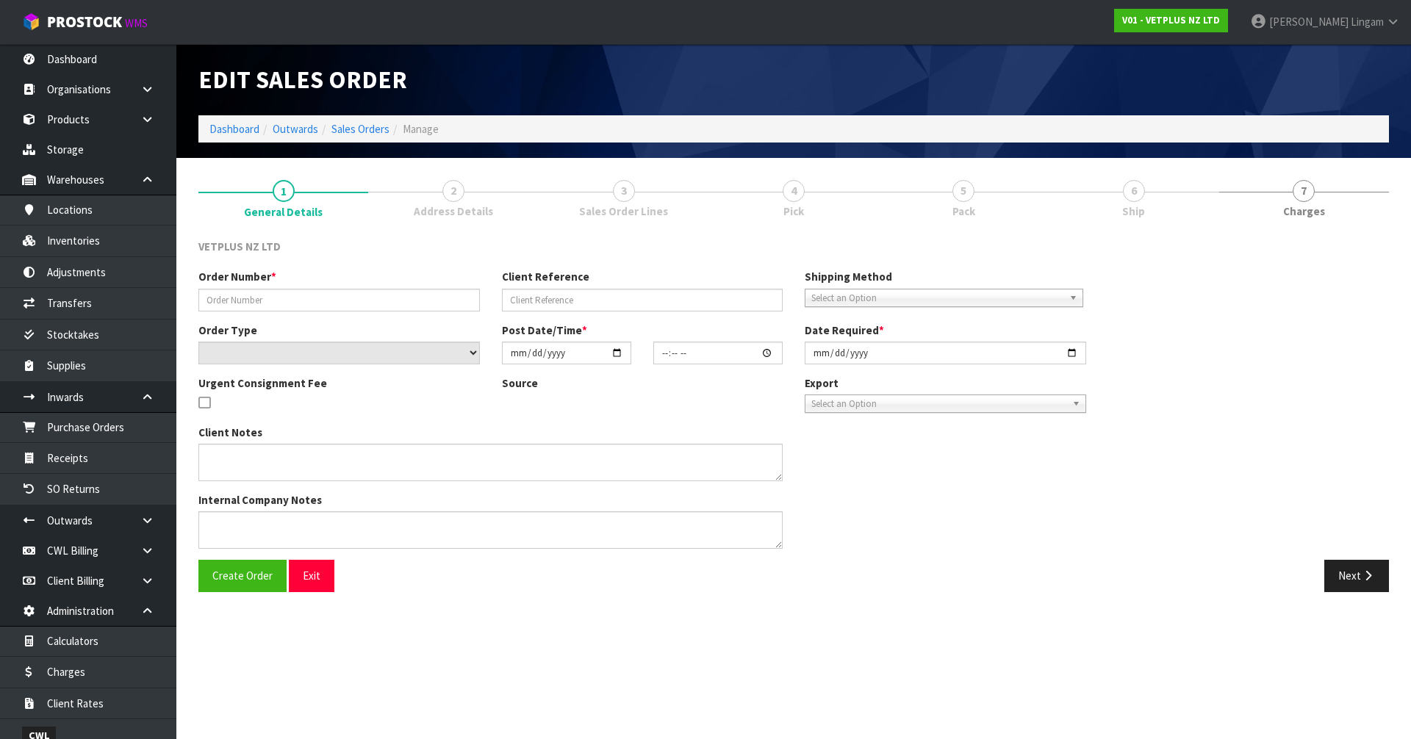
type input "2025-09-11"
type textarea "BACK ORDERS: 50107 AKTIVAIT MED & LGE BREED CAPS 60 X 16 50840 COMPLIVIT 150G X…"
type textarea "REMOVED 2 X 50907"
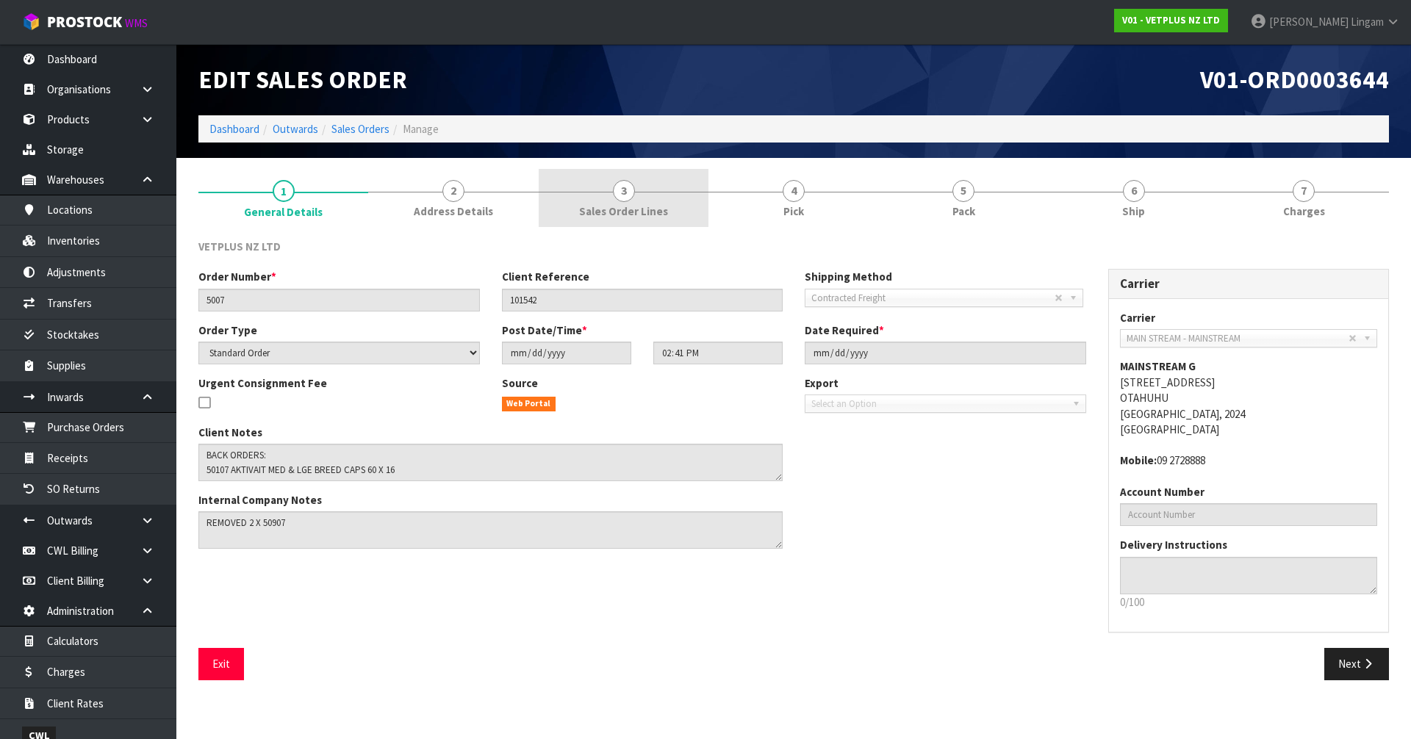
click at [669, 186] on link "3 Sales Order Lines" at bounding box center [624, 198] width 170 height 58
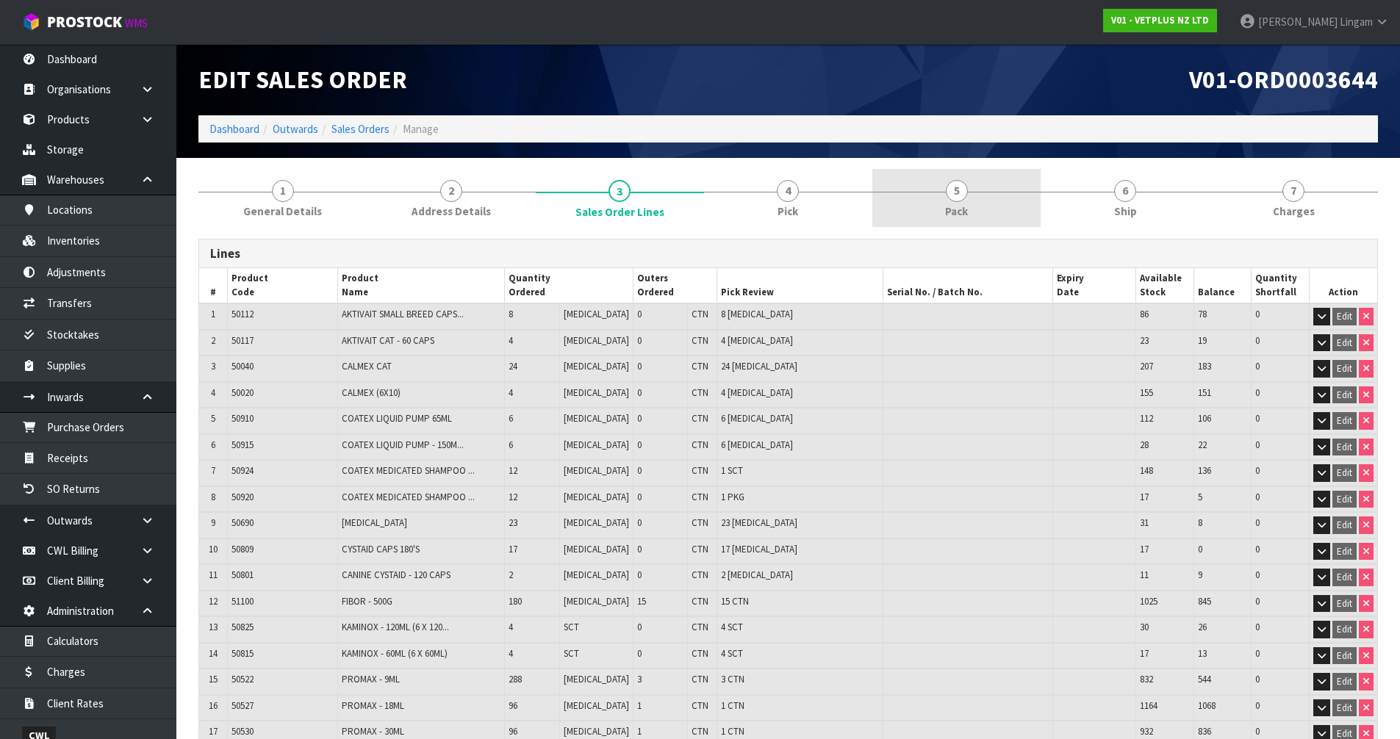
click at [1015, 191] on link "5 Pack" at bounding box center [956, 198] width 168 height 58
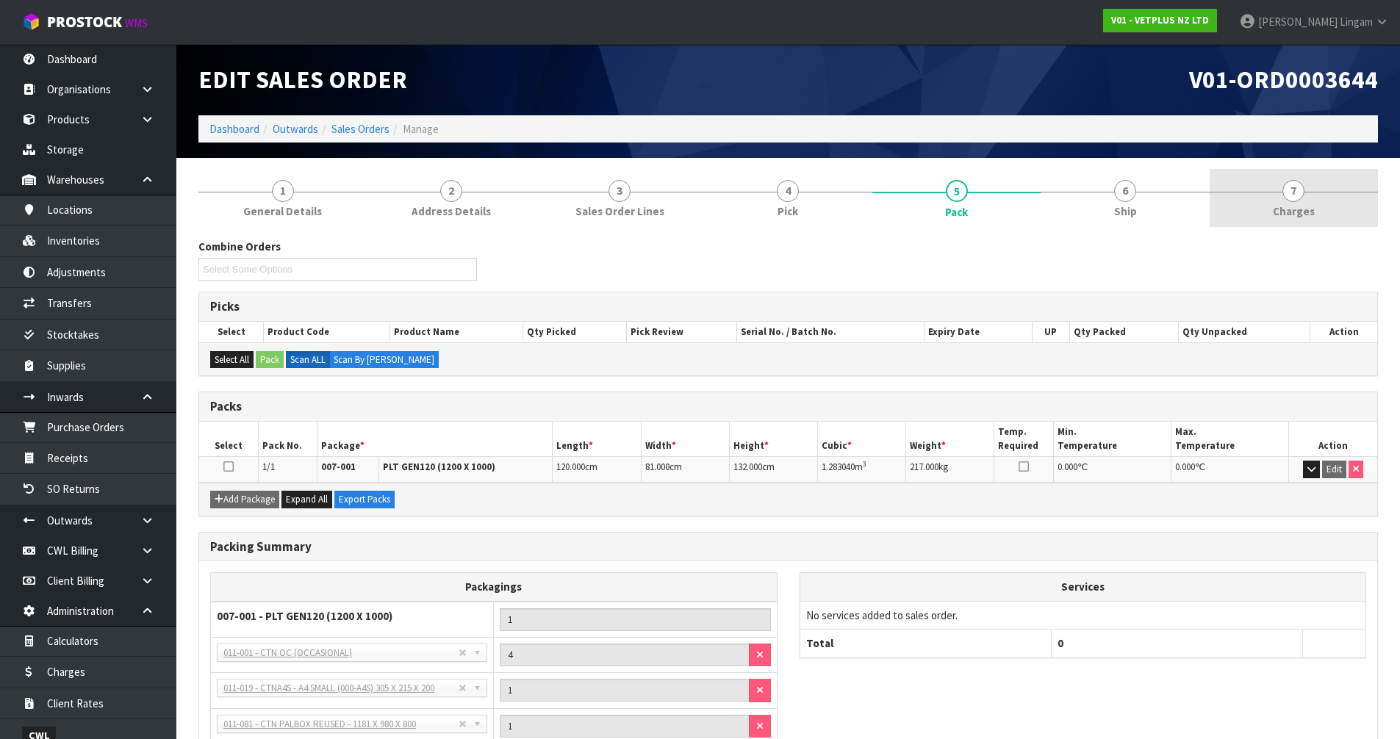
click at [1286, 203] on link "7 Charges" at bounding box center [1294, 198] width 168 height 58
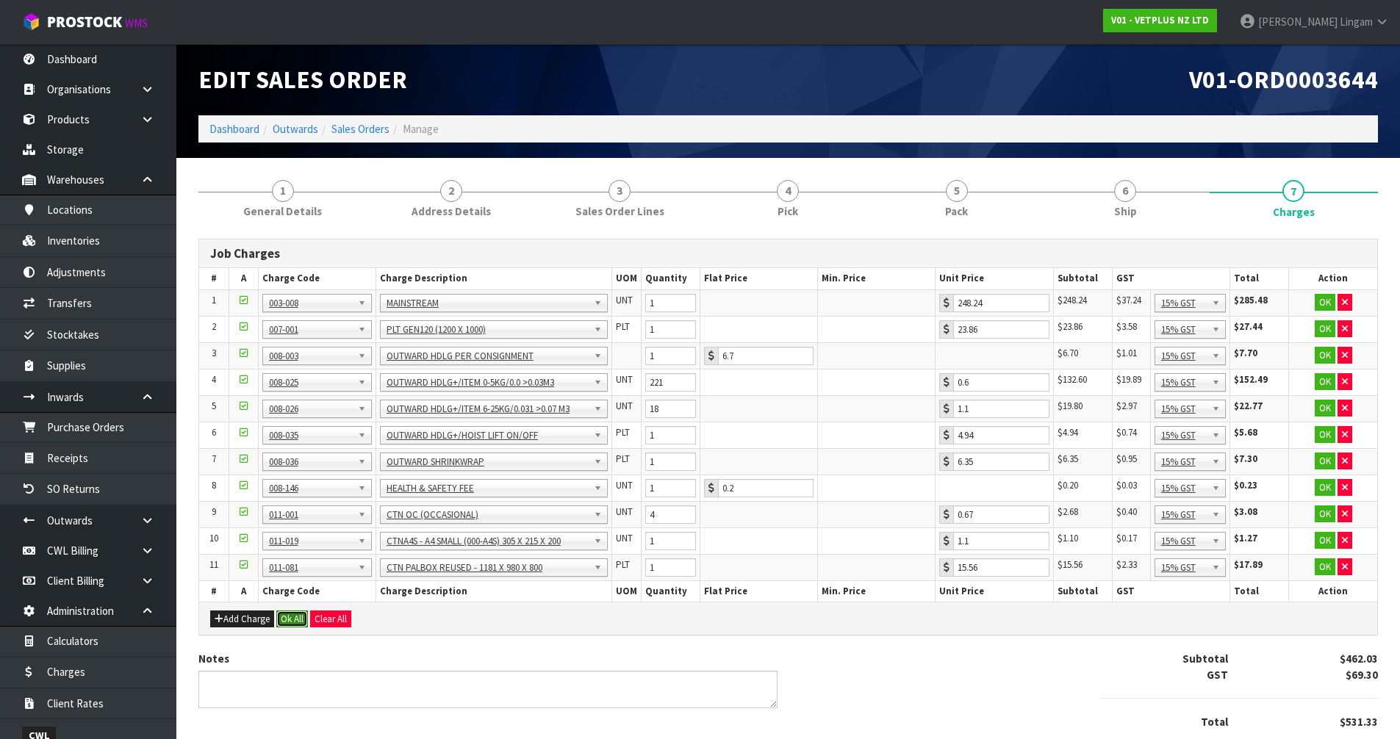
click at [289, 614] on button "Ok All" at bounding box center [292, 620] width 32 height 18
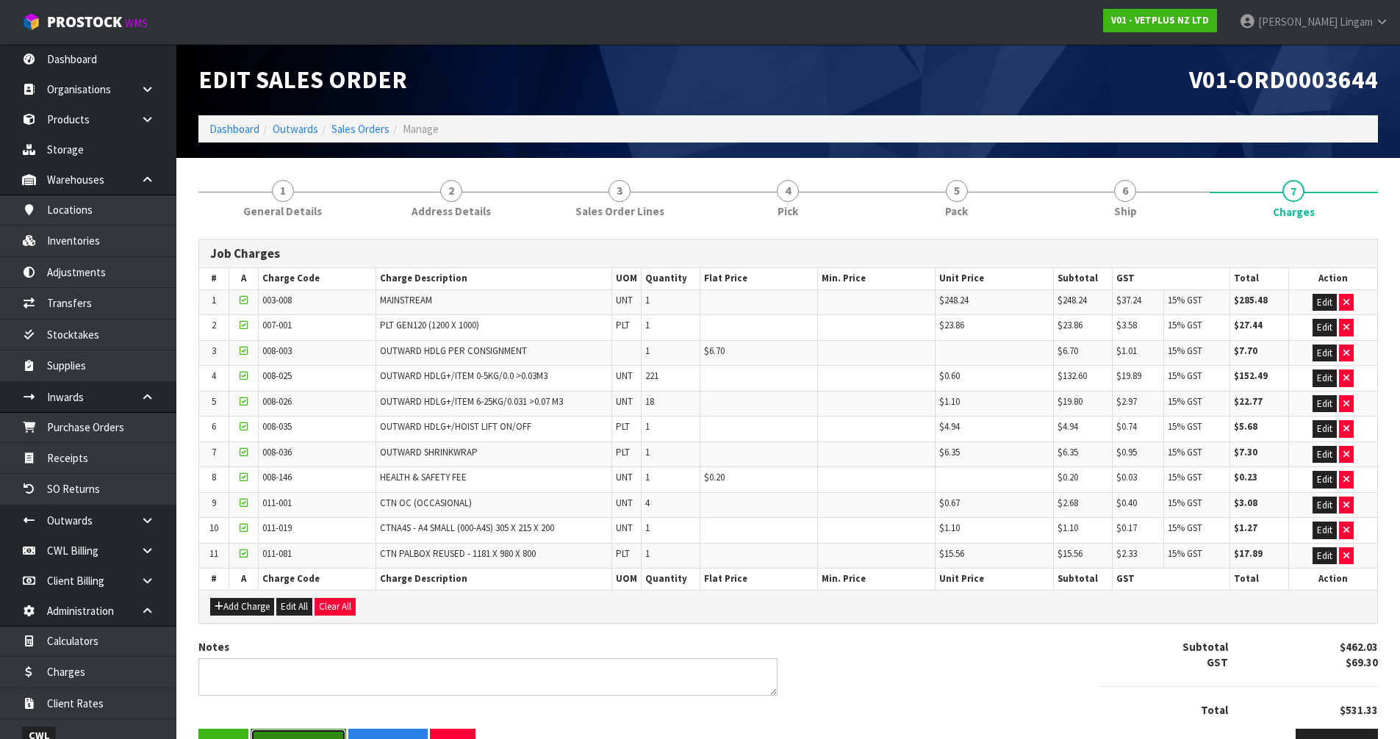
click at [306, 731] on button "Save & Finalise" at bounding box center [299, 745] width 96 height 32
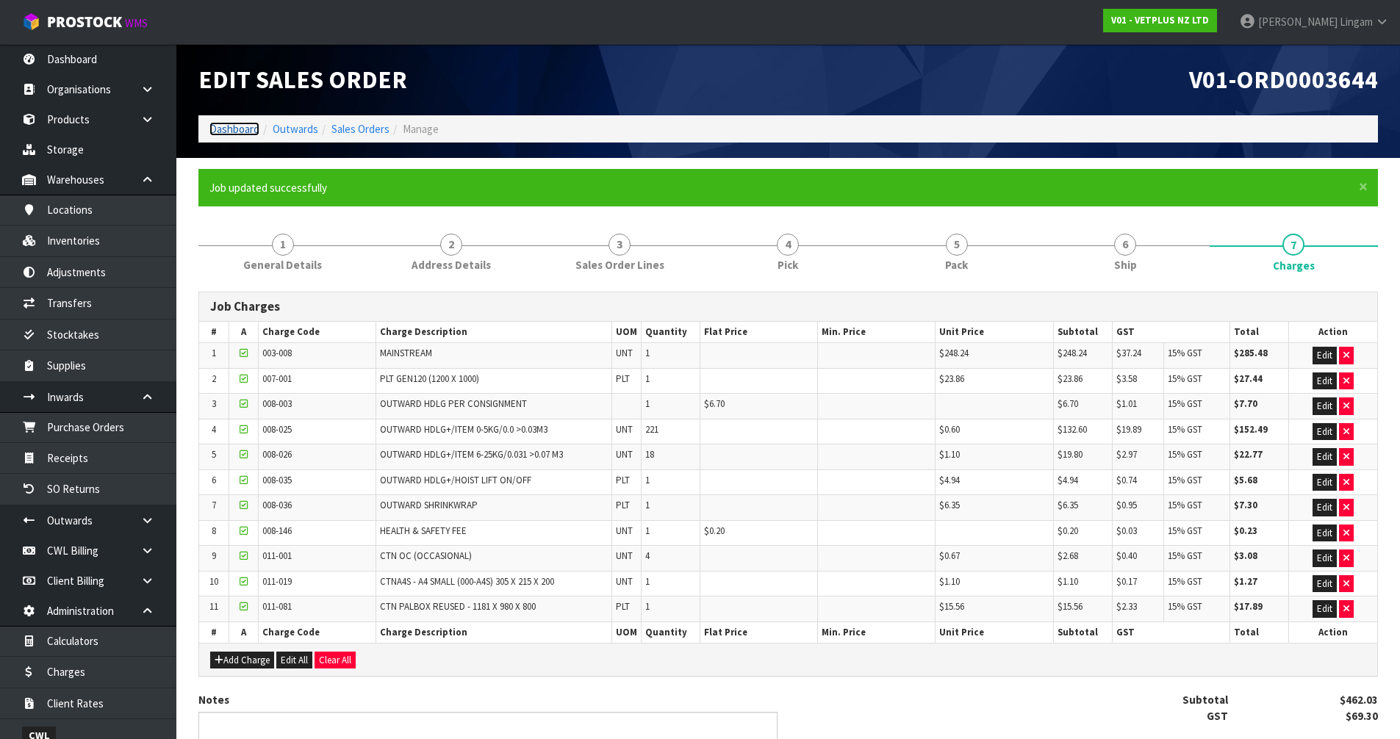
click at [235, 130] on link "Dashboard" at bounding box center [234, 129] width 50 height 14
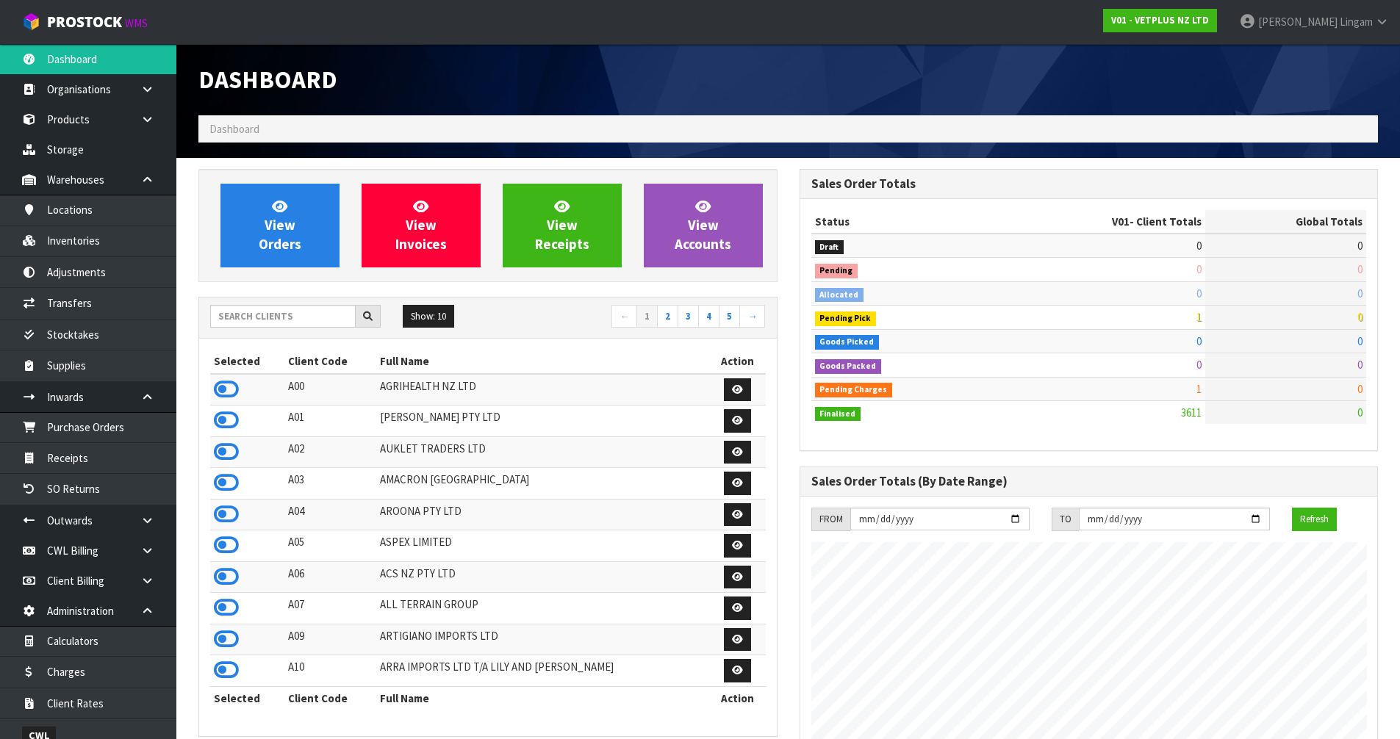
scroll to position [1113, 600]
click at [229, 310] on input "text" at bounding box center [282, 316] width 145 height 23
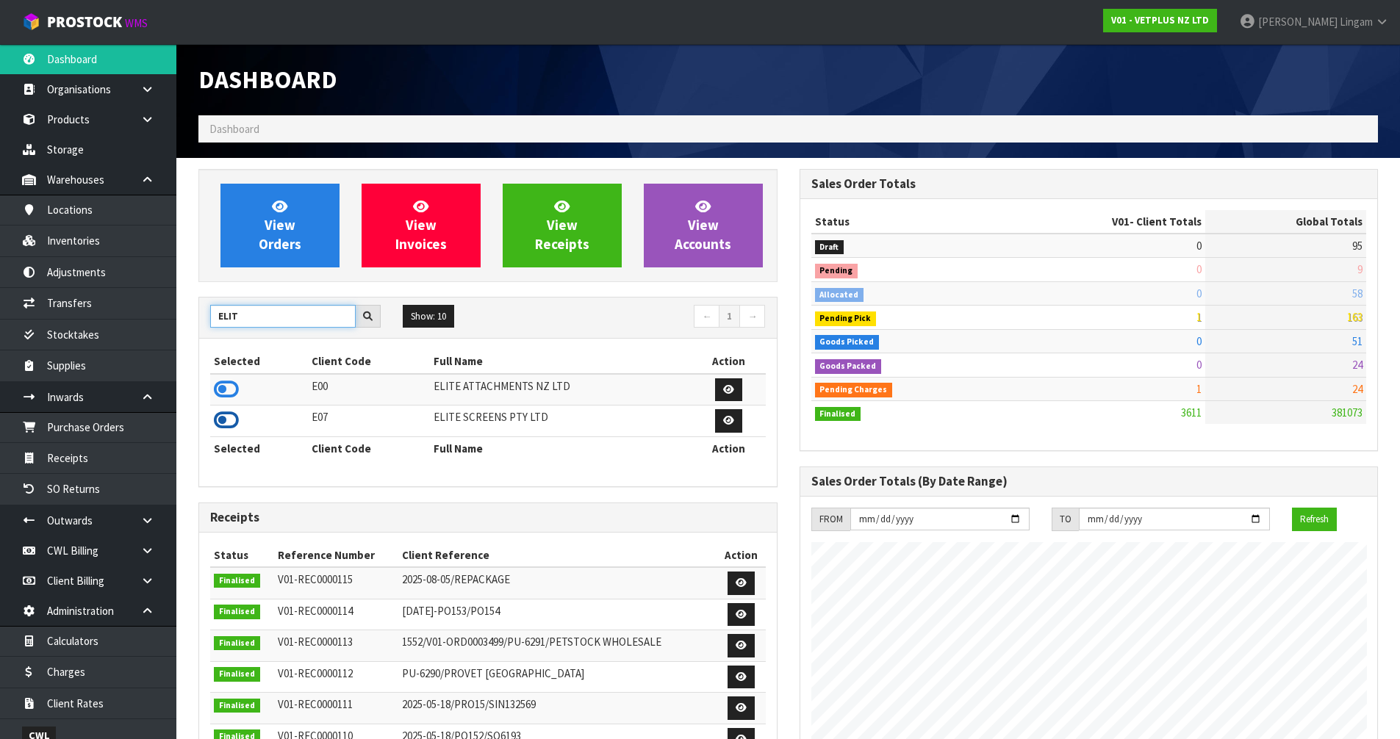
type input "ELIT"
click at [226, 417] on icon at bounding box center [226, 420] width 25 height 22
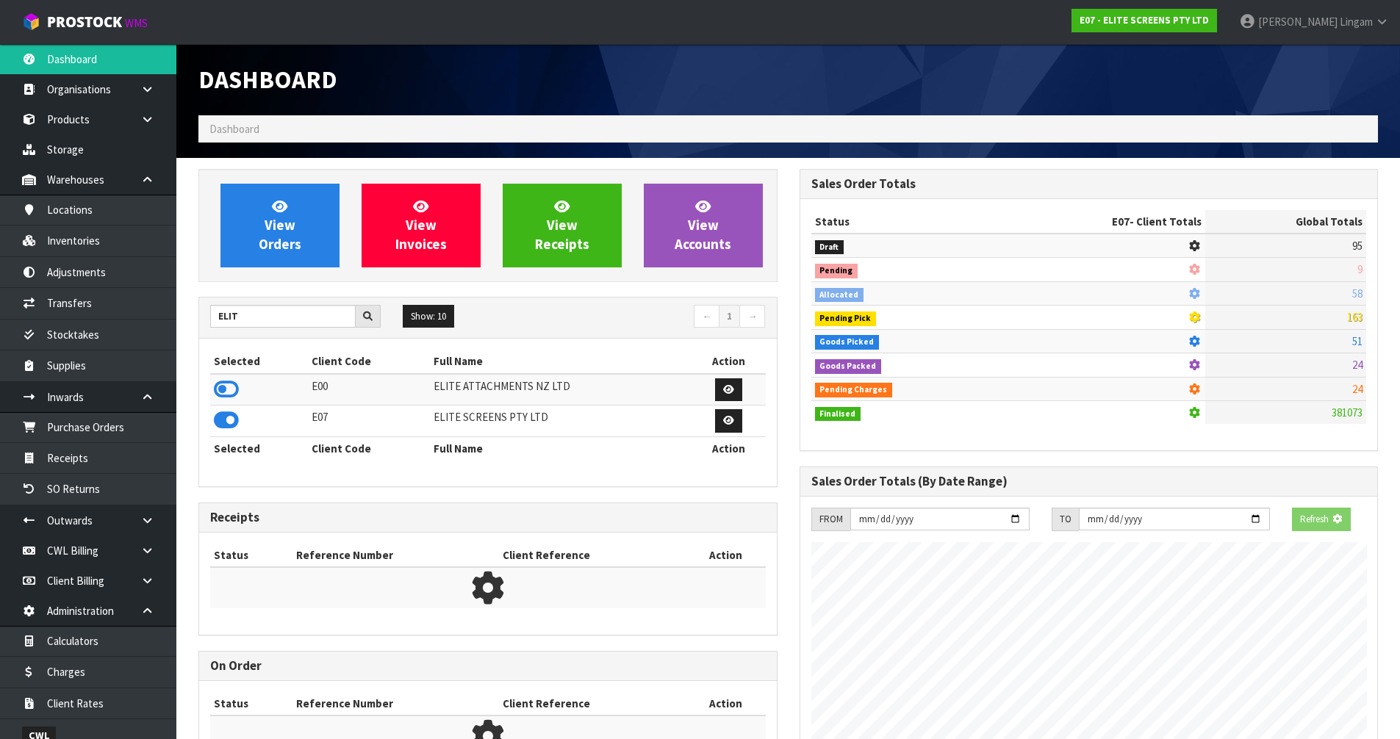
scroll to position [922, 600]
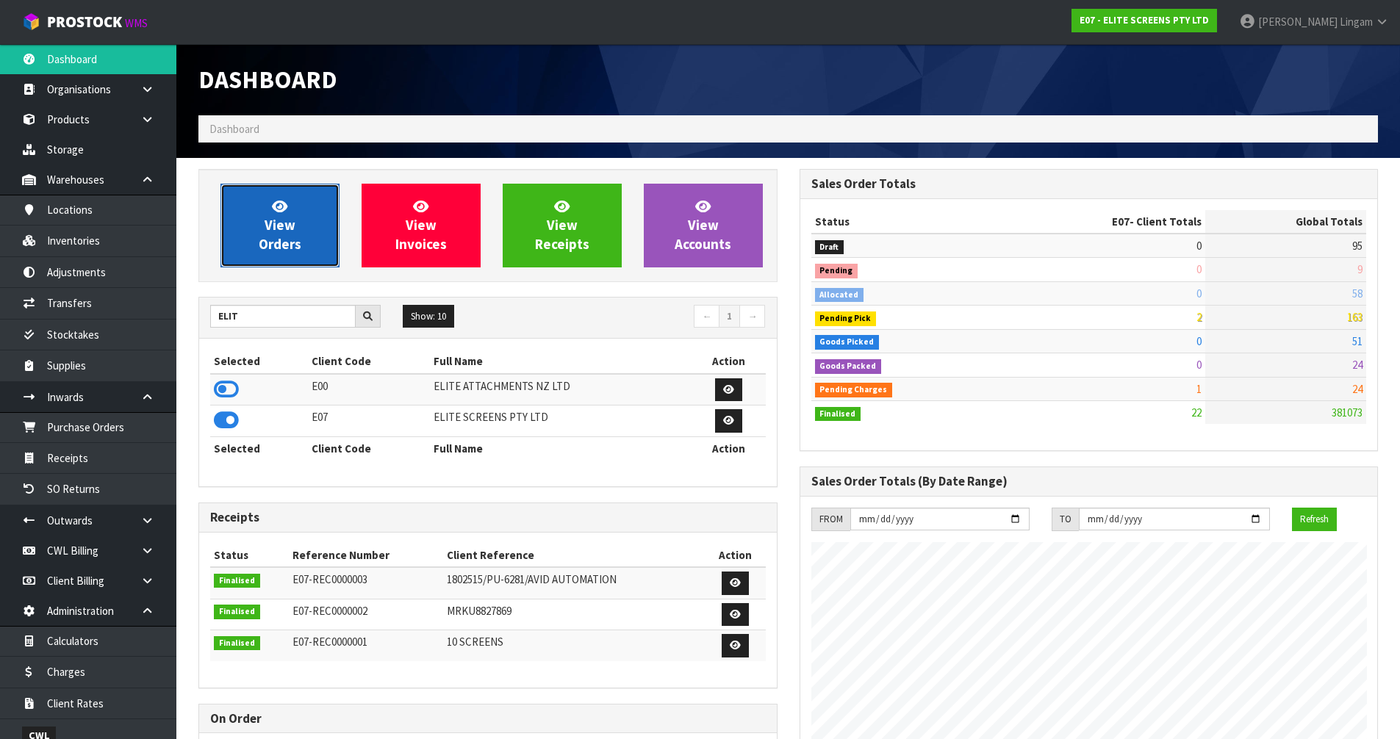
click at [304, 248] on link "View Orders" at bounding box center [279, 226] width 119 height 84
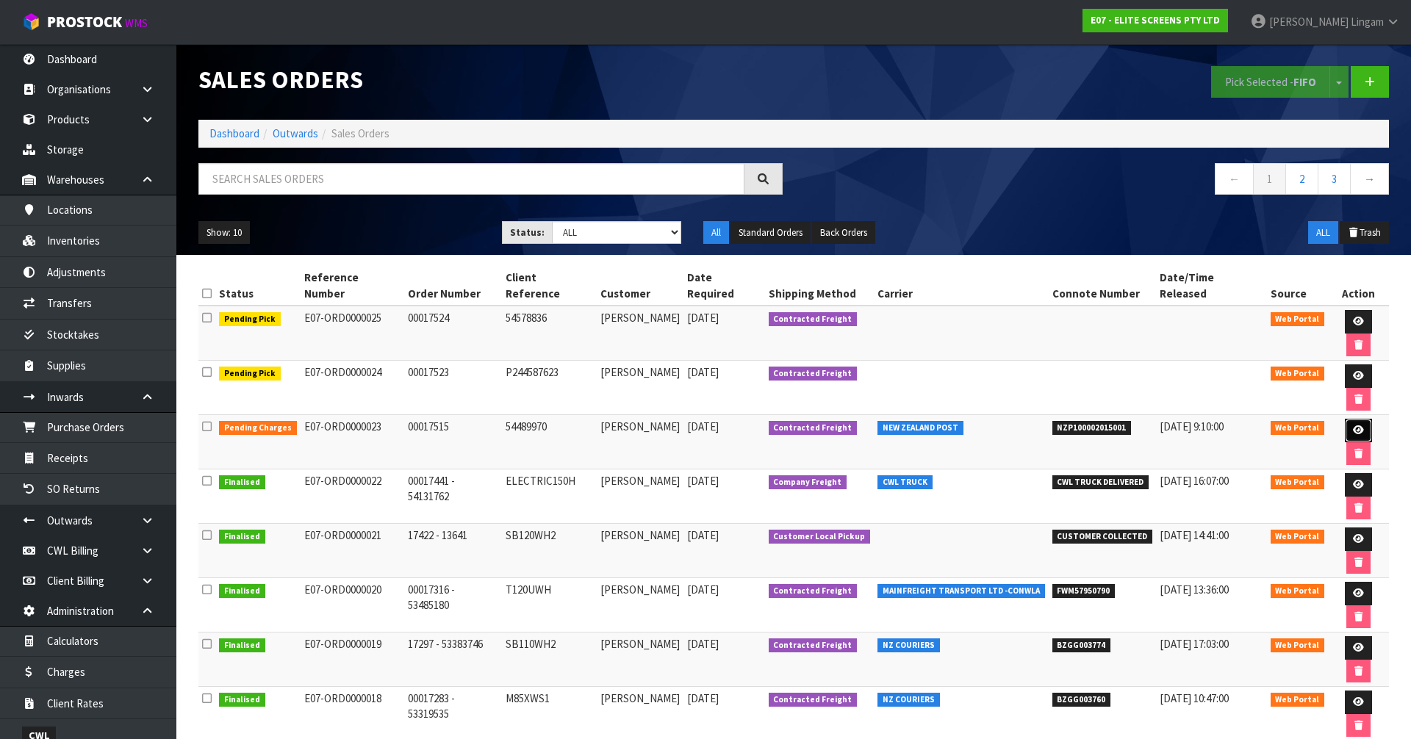
click at [1353, 425] on icon at bounding box center [1358, 430] width 11 height 10
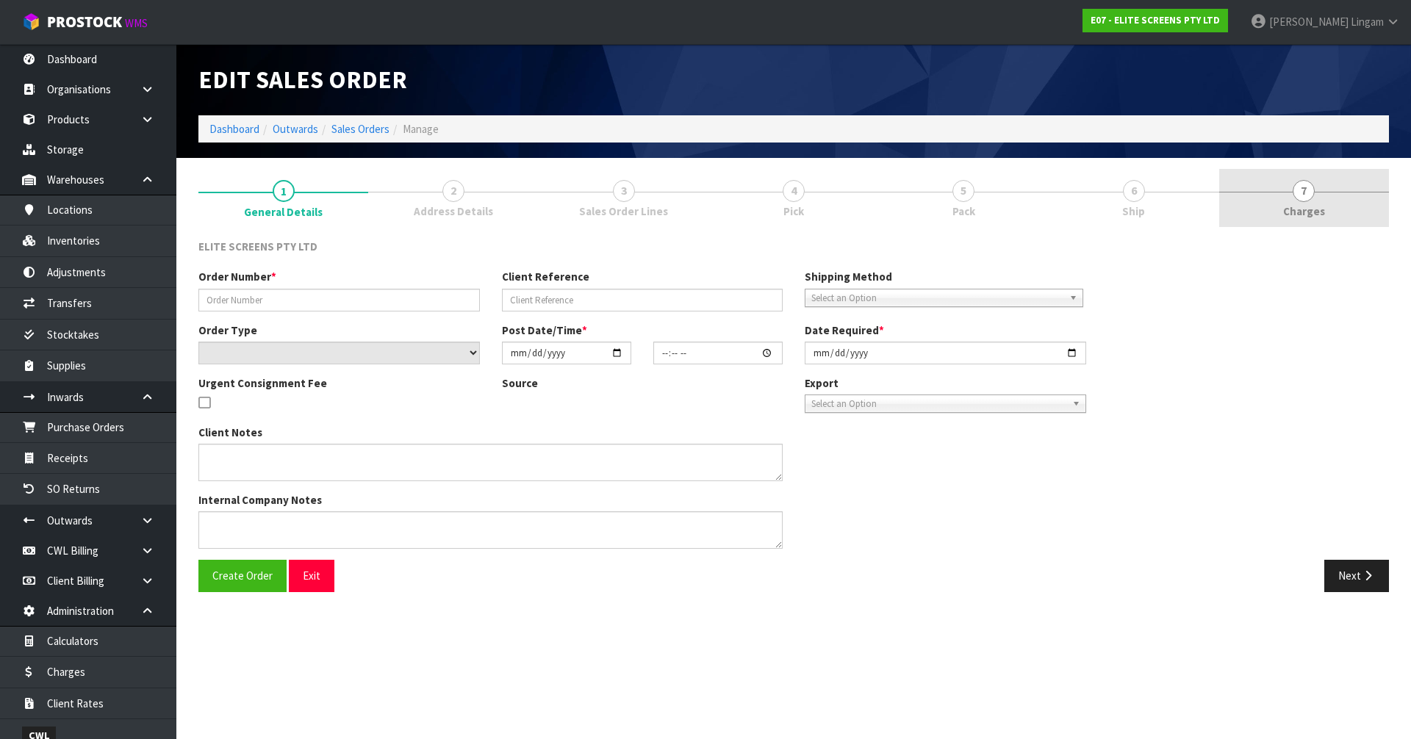
type input "00017515"
type input "54489970"
select select "number:0"
type input "2025-09-10"
type input "17:36:00.000"
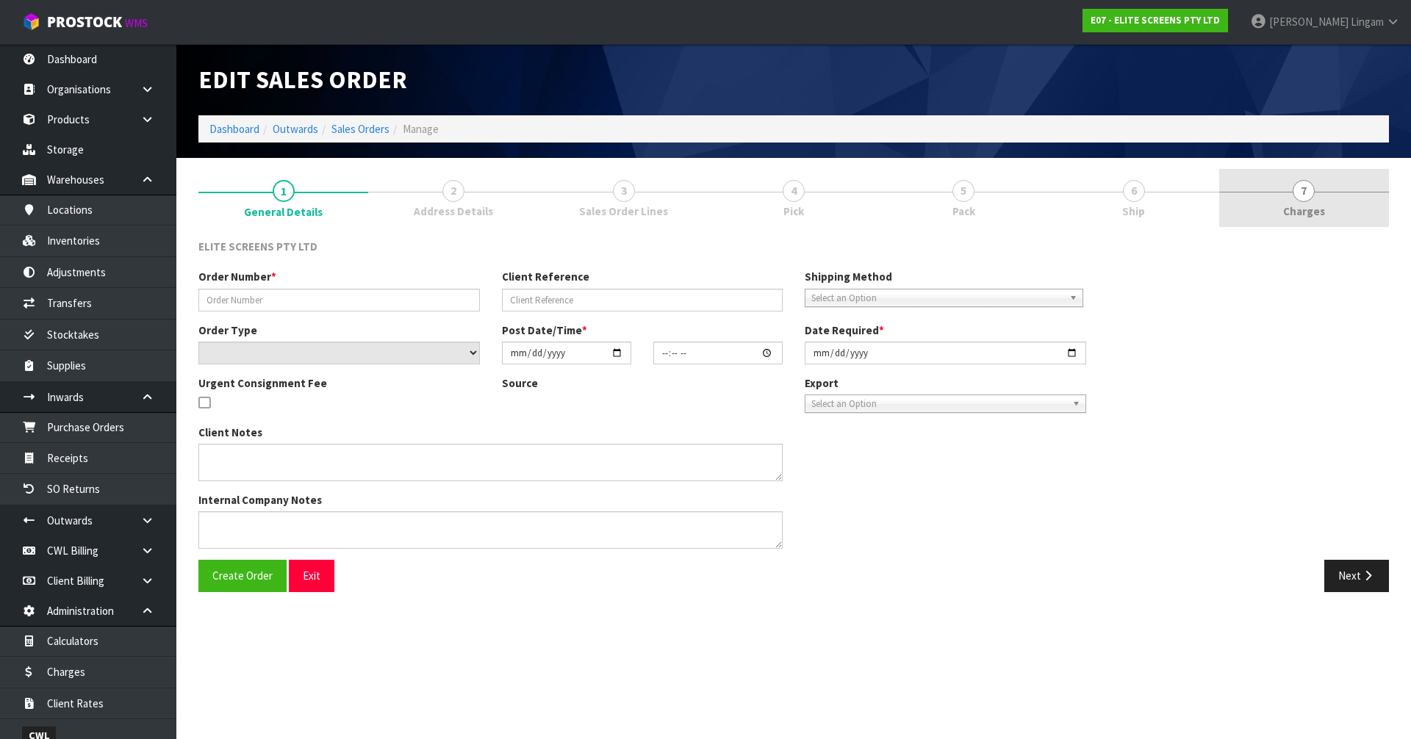
type input "2025-09-11"
type textarea "PLEASE USE THE FLYWAY FOR THIS ORDER. THE FLYWAY WILL BE CHEAPER , APPROXIMATEL…"
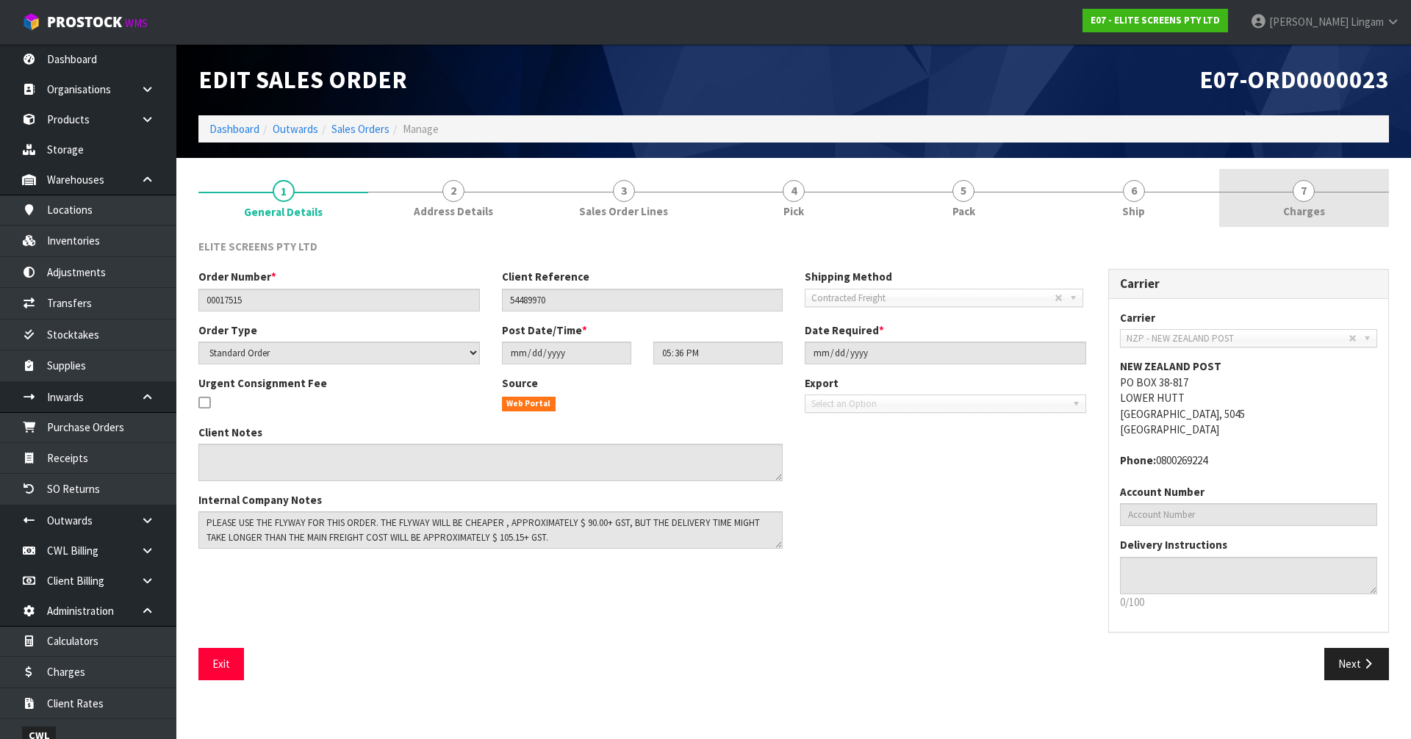
click at [1358, 195] on link "7 Charges" at bounding box center [1304, 198] width 170 height 58
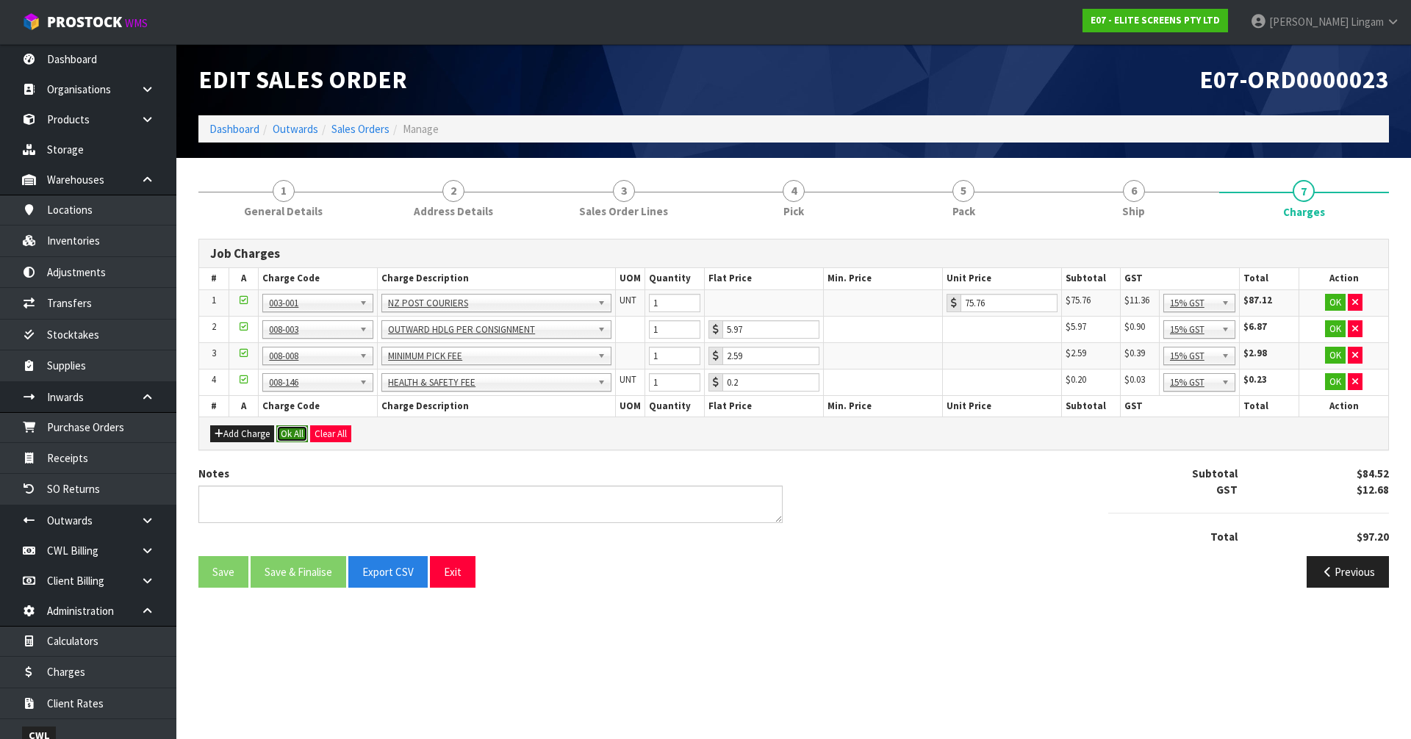
click at [291, 425] on button "Ok All" at bounding box center [292, 434] width 32 height 18
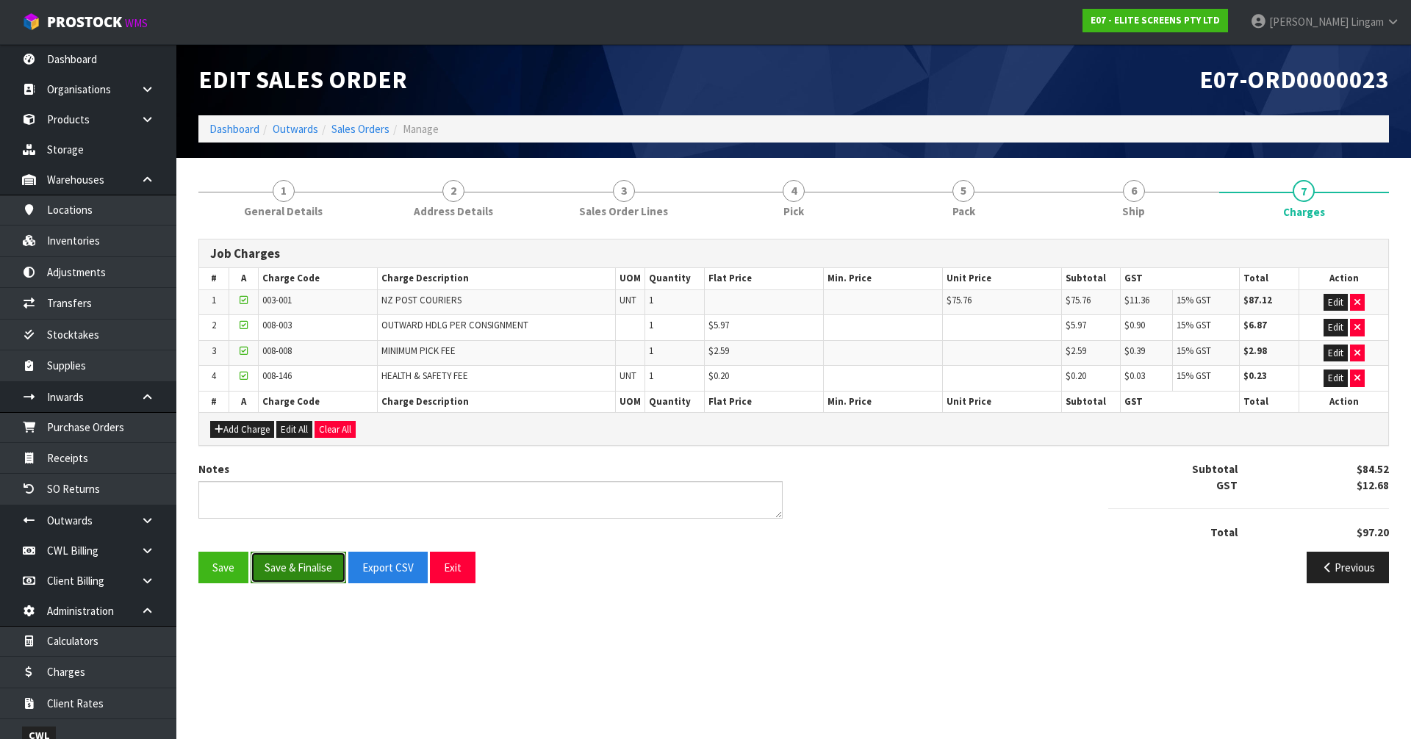
click at [308, 560] on button "Save & Finalise" at bounding box center [299, 568] width 96 height 32
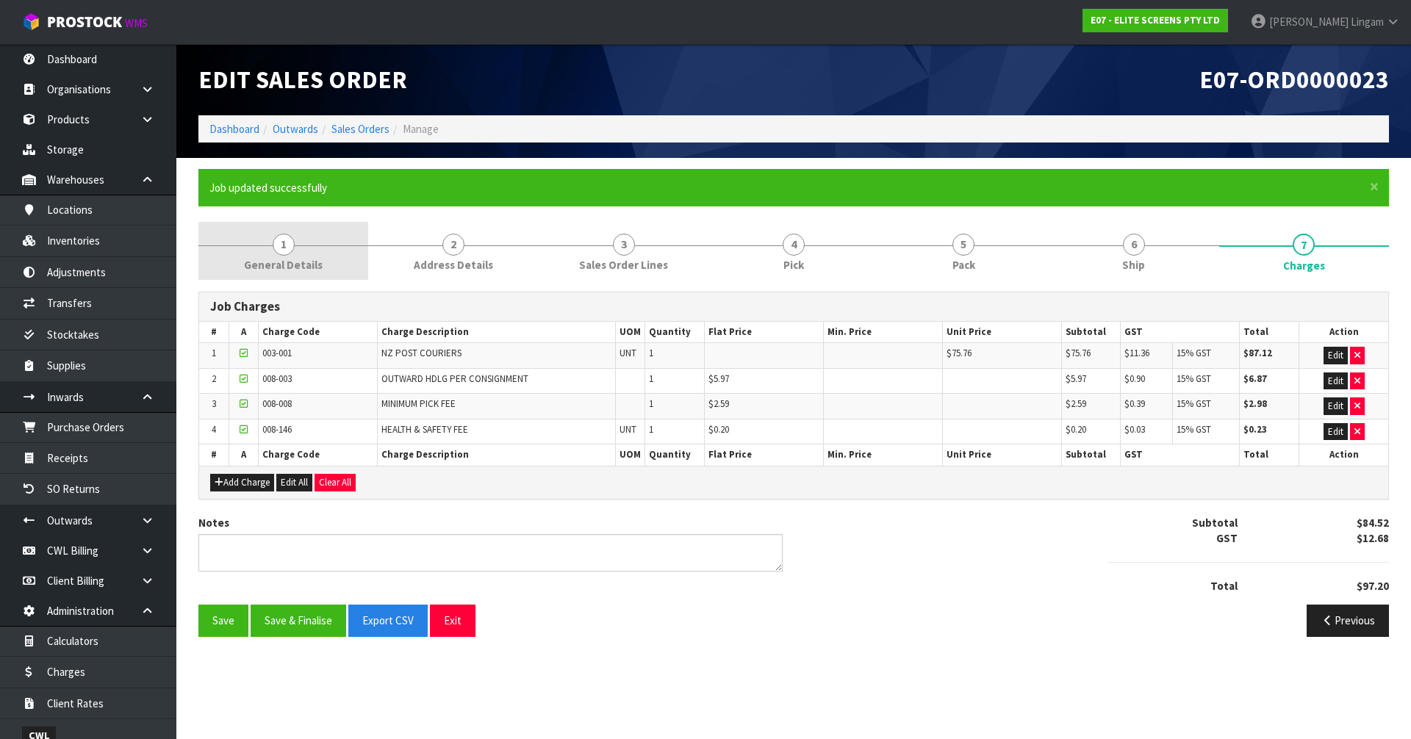
click at [292, 256] on link "1 General Details" at bounding box center [283, 251] width 170 height 58
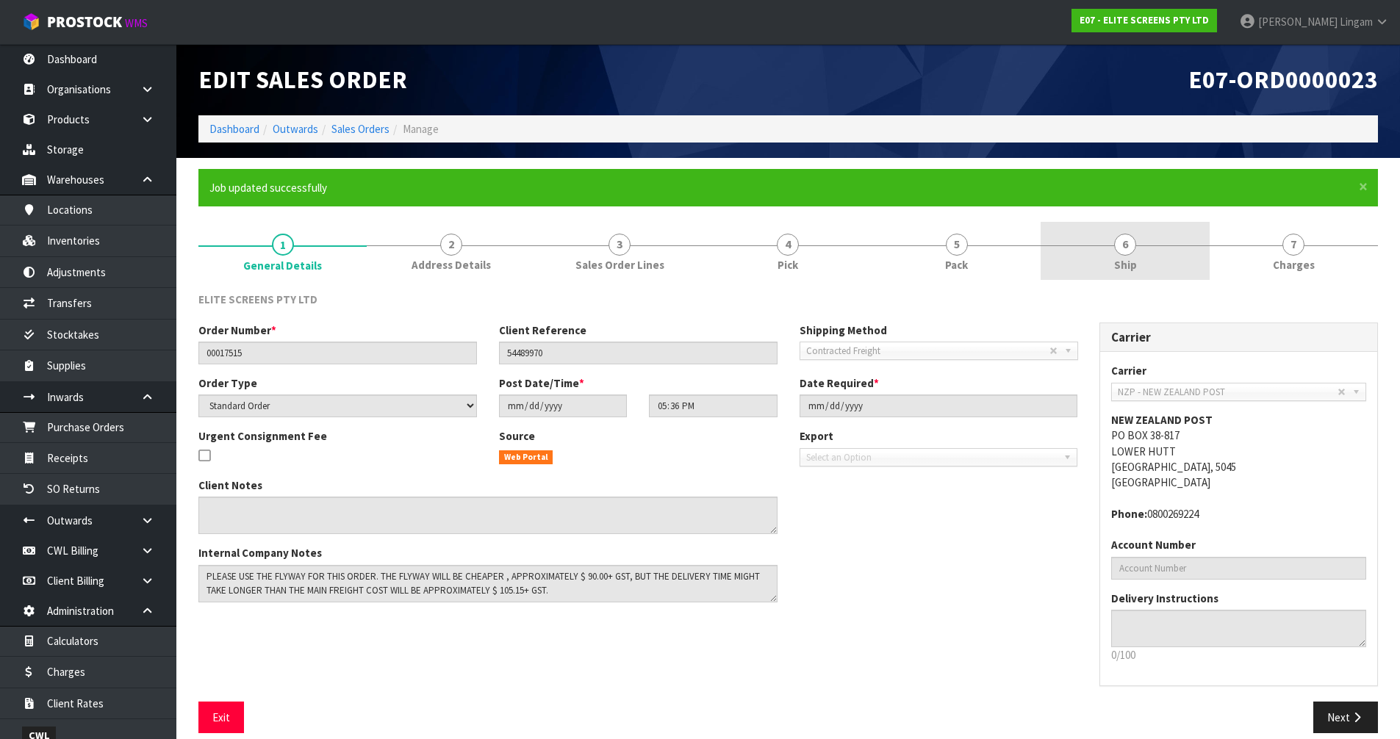
click at [1132, 276] on link "6 Ship" at bounding box center [1125, 251] width 168 height 58
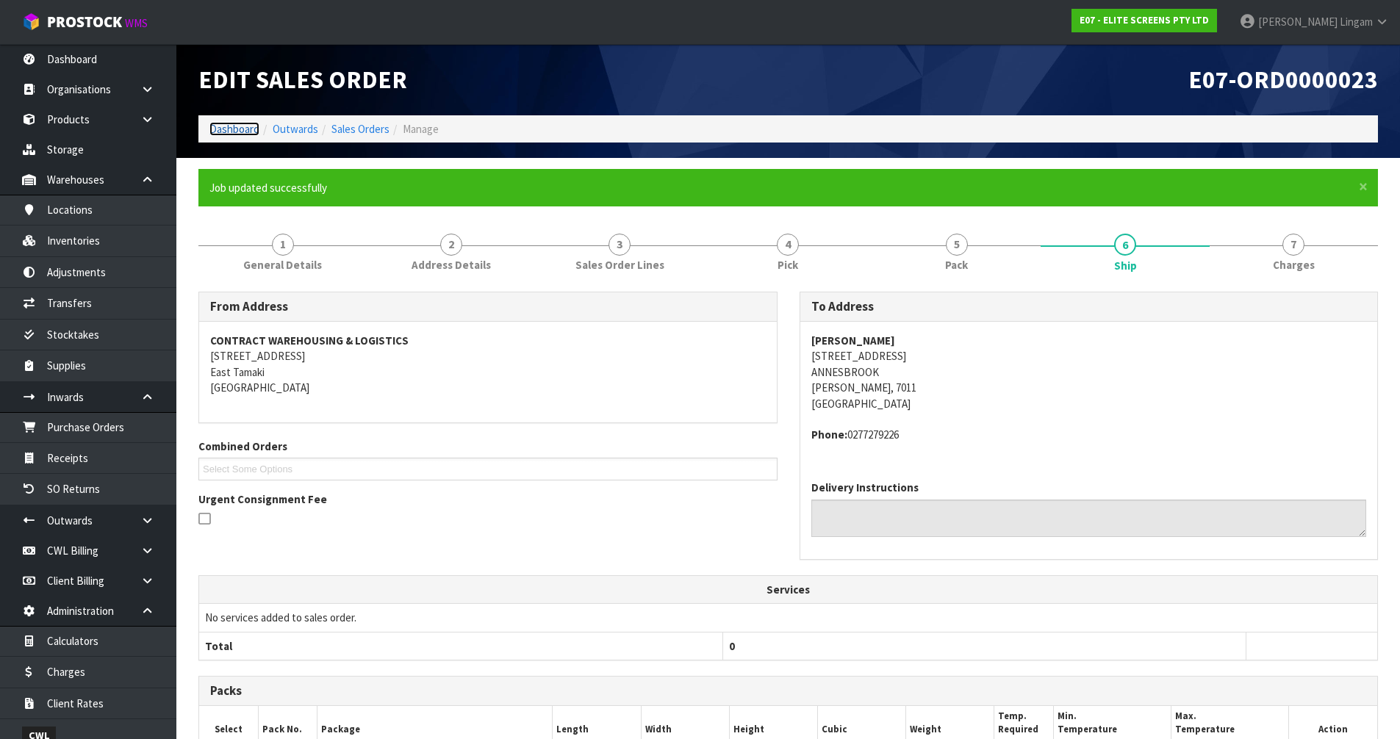
click at [229, 134] on link "Dashboard" at bounding box center [234, 129] width 50 height 14
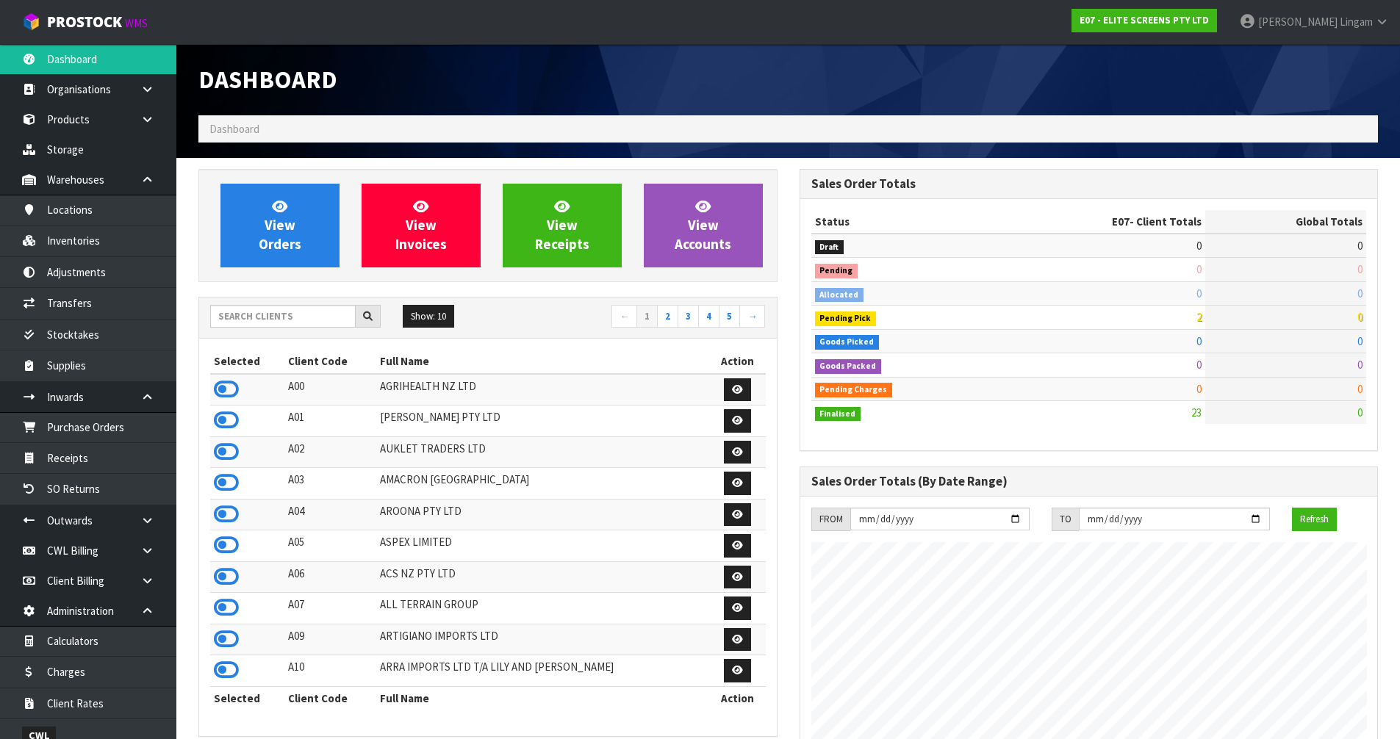
scroll to position [922, 600]
click at [315, 322] on input "text" at bounding box center [282, 316] width 145 height 23
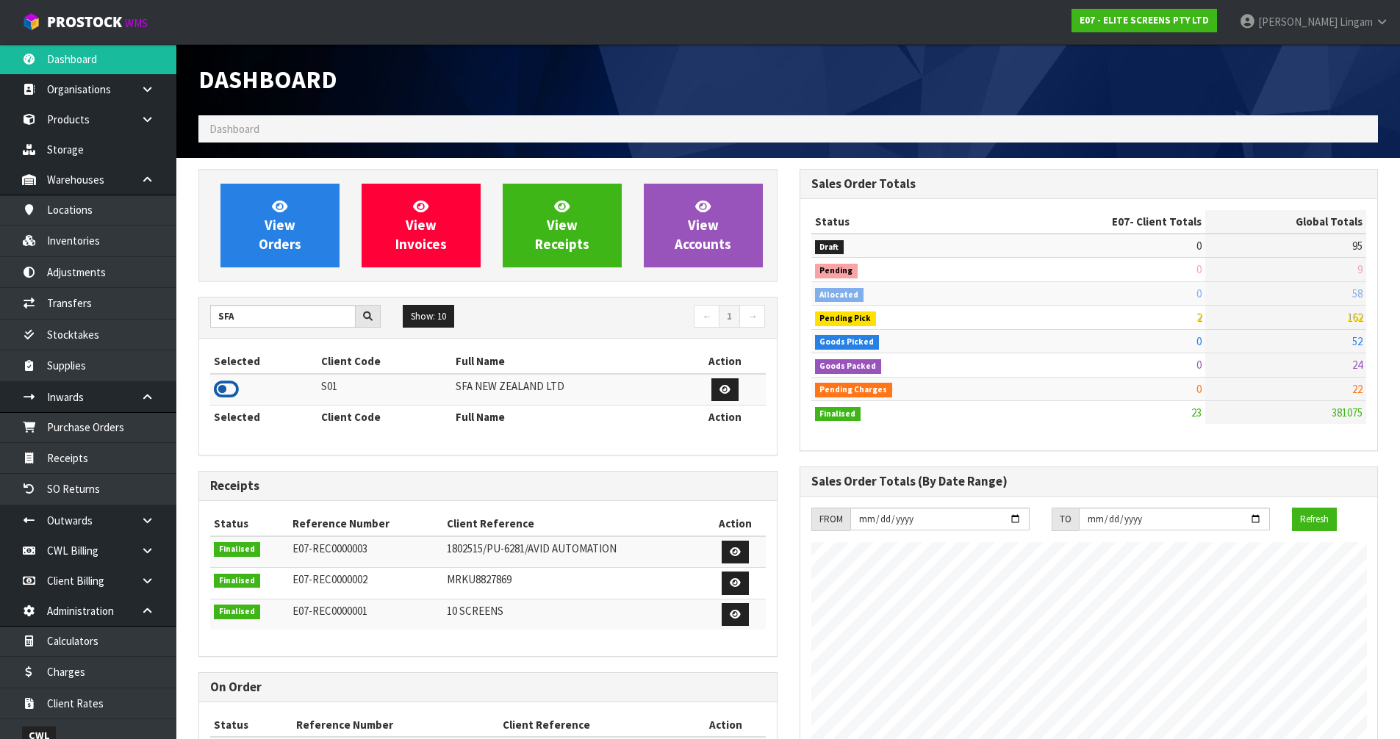
click at [223, 390] on icon at bounding box center [226, 389] width 25 height 22
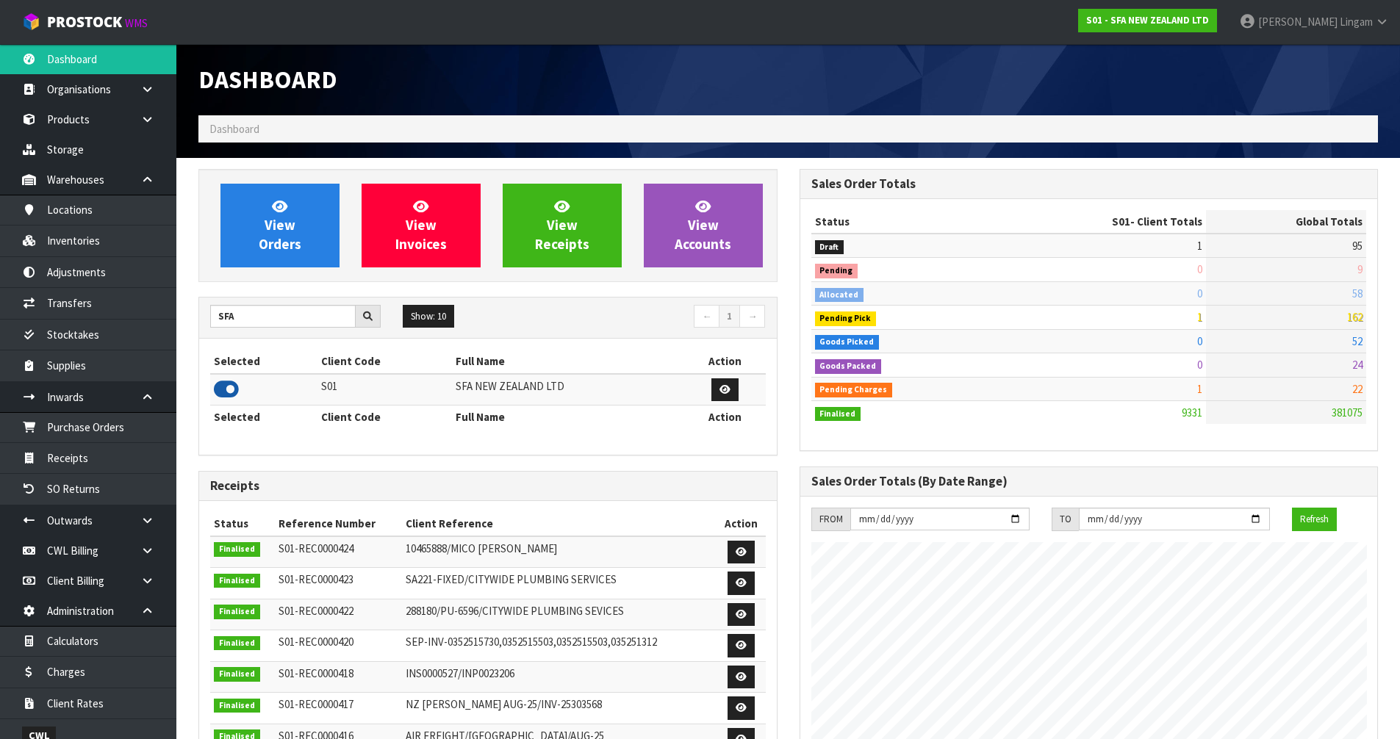
scroll to position [1113, 600]
drag, startPoint x: 244, startPoint y: 313, endPoint x: 166, endPoint y: 320, distance: 78.2
click at [166, 320] on body "Toggle navigation ProStock WMS S01 - SFA NEW ZEALAND LTD Vineeta Lingam Logout …" at bounding box center [700, 369] width 1400 height 739
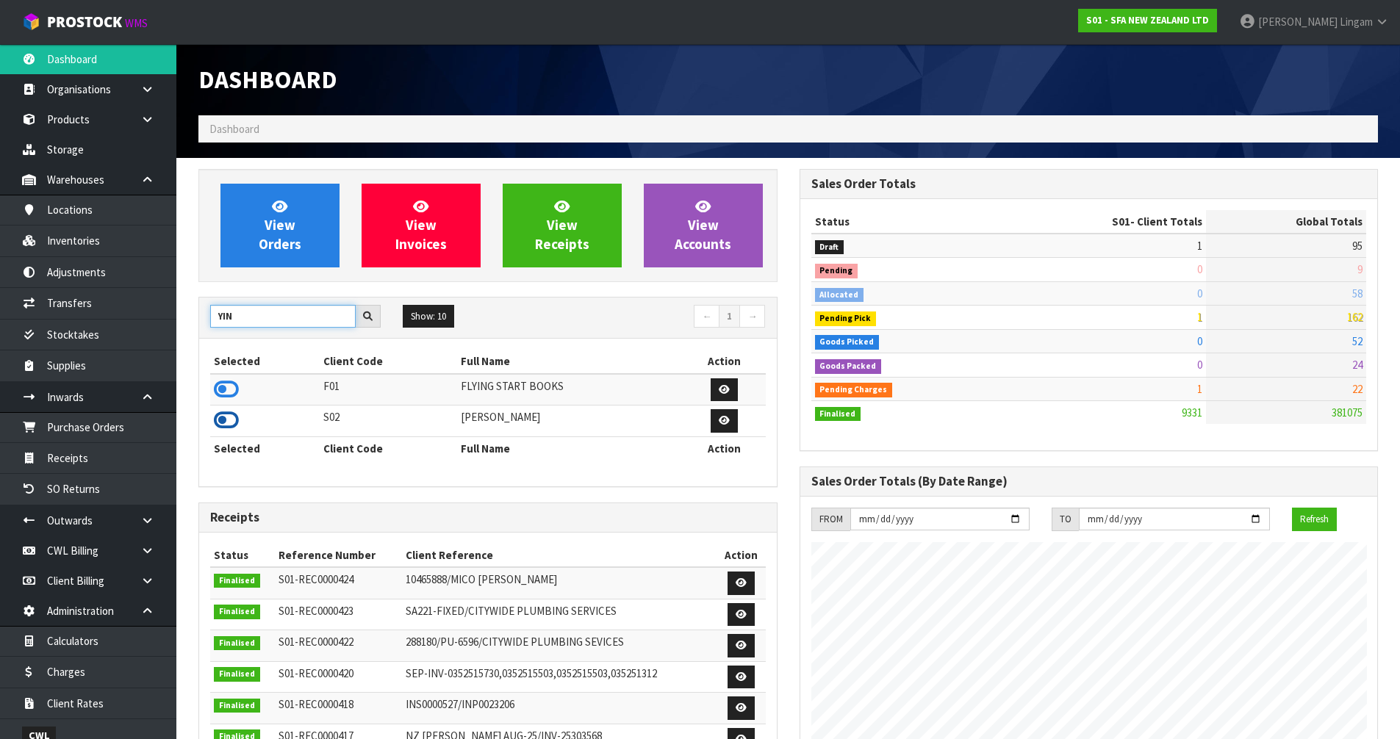
type input "YIN"
click at [223, 421] on icon at bounding box center [226, 420] width 25 height 22
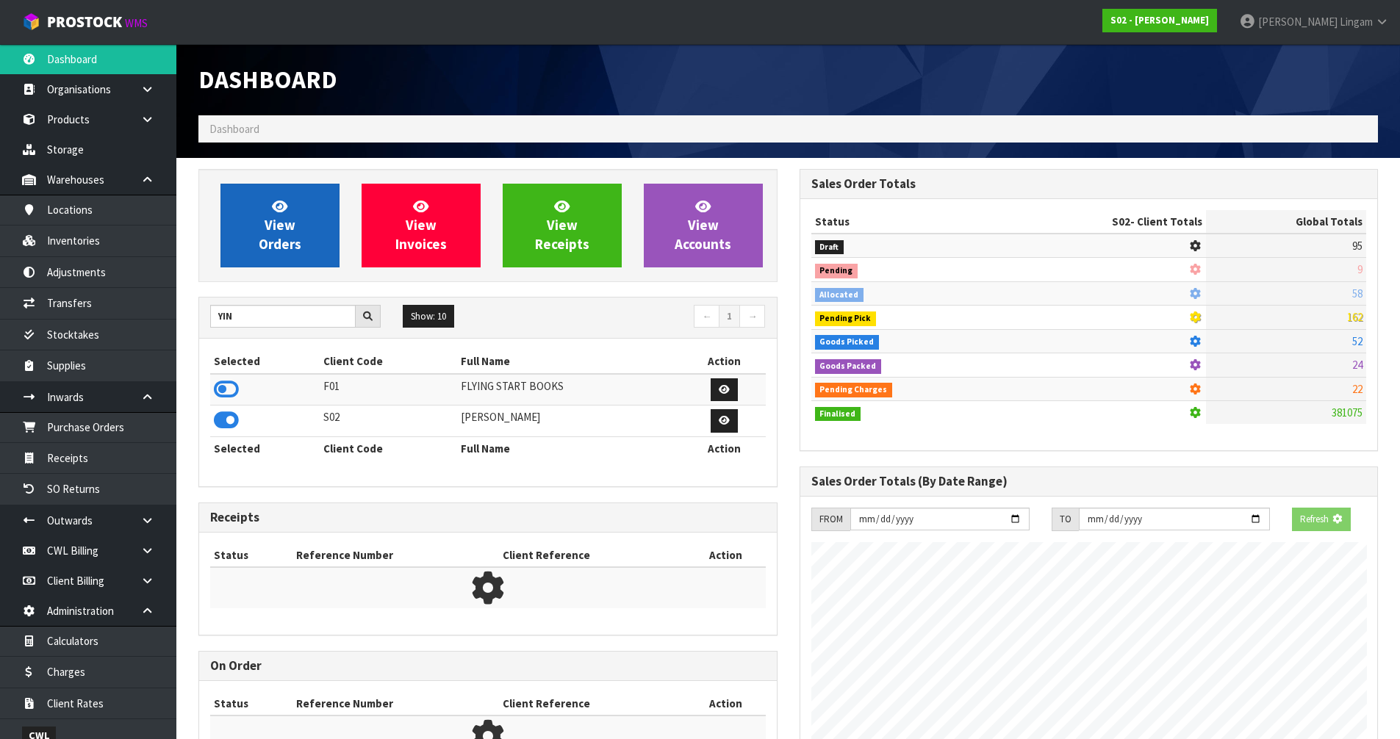
scroll to position [916, 600]
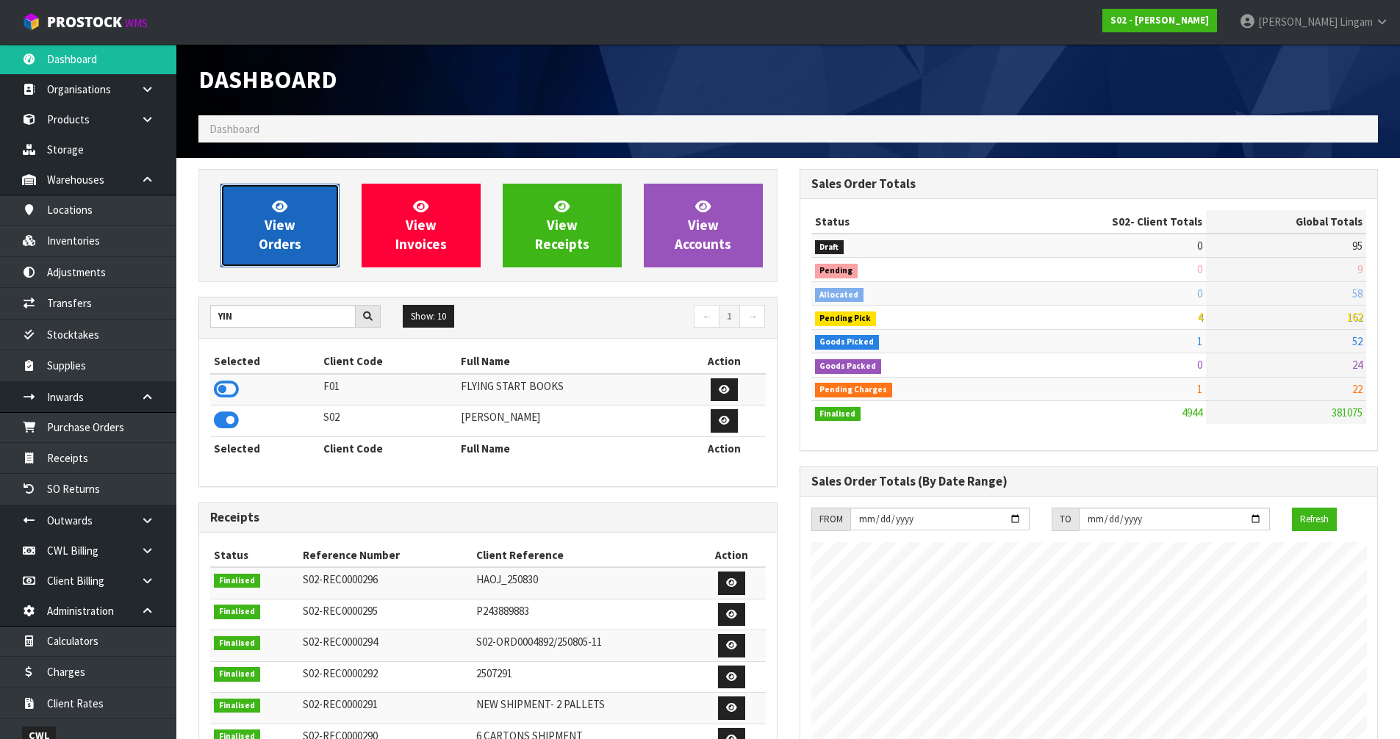
click at [272, 229] on span "View Orders" at bounding box center [280, 225] width 43 height 55
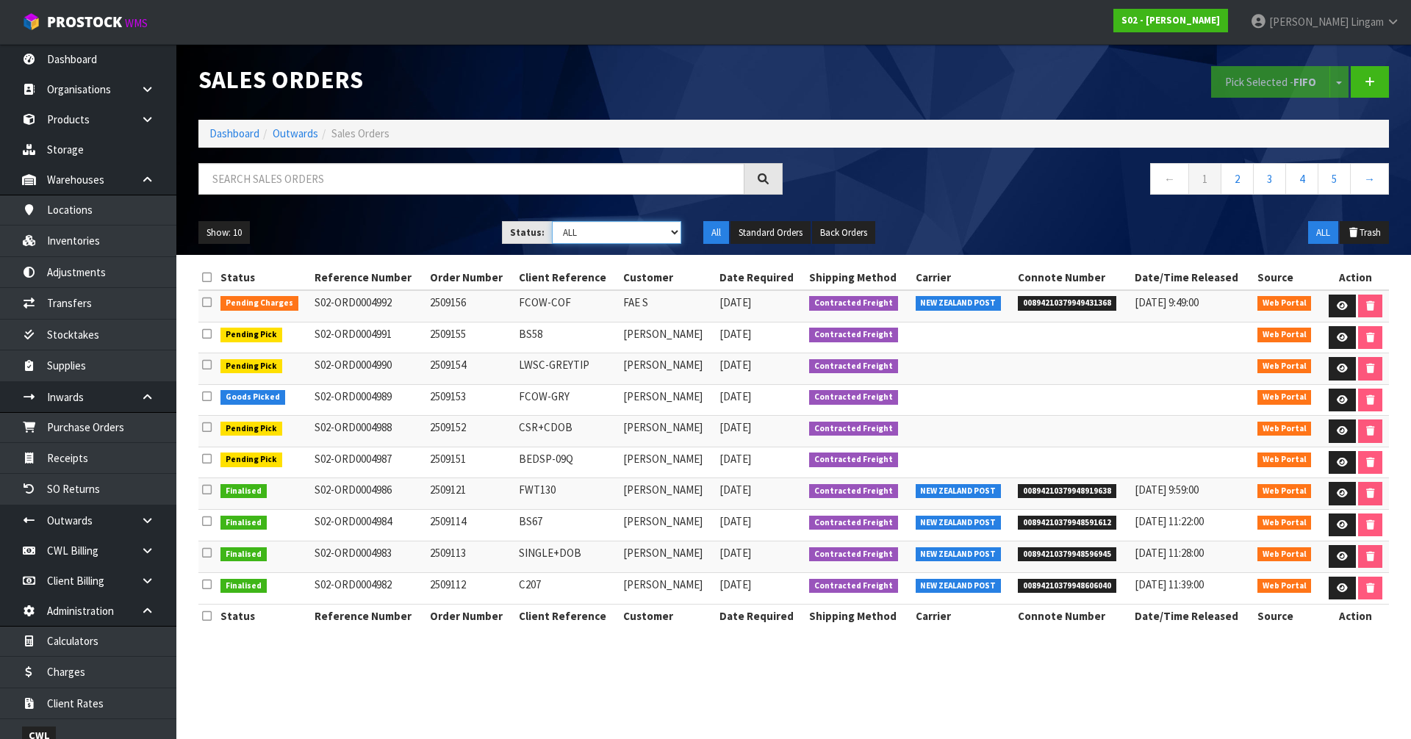
drag, startPoint x: 658, startPoint y: 231, endPoint x: 658, endPoint y: 243, distance: 11.8
click at [658, 231] on select "Draft Pending Allocated Pending Pick Goods Picked Goods Packed Pending Charges …" at bounding box center [617, 232] width 130 height 23
select select "string:6"
click at [552, 221] on select "Draft Pending Allocated Pending Pick Goods Picked Goods Packed Pending Charges …" at bounding box center [617, 232] width 130 height 23
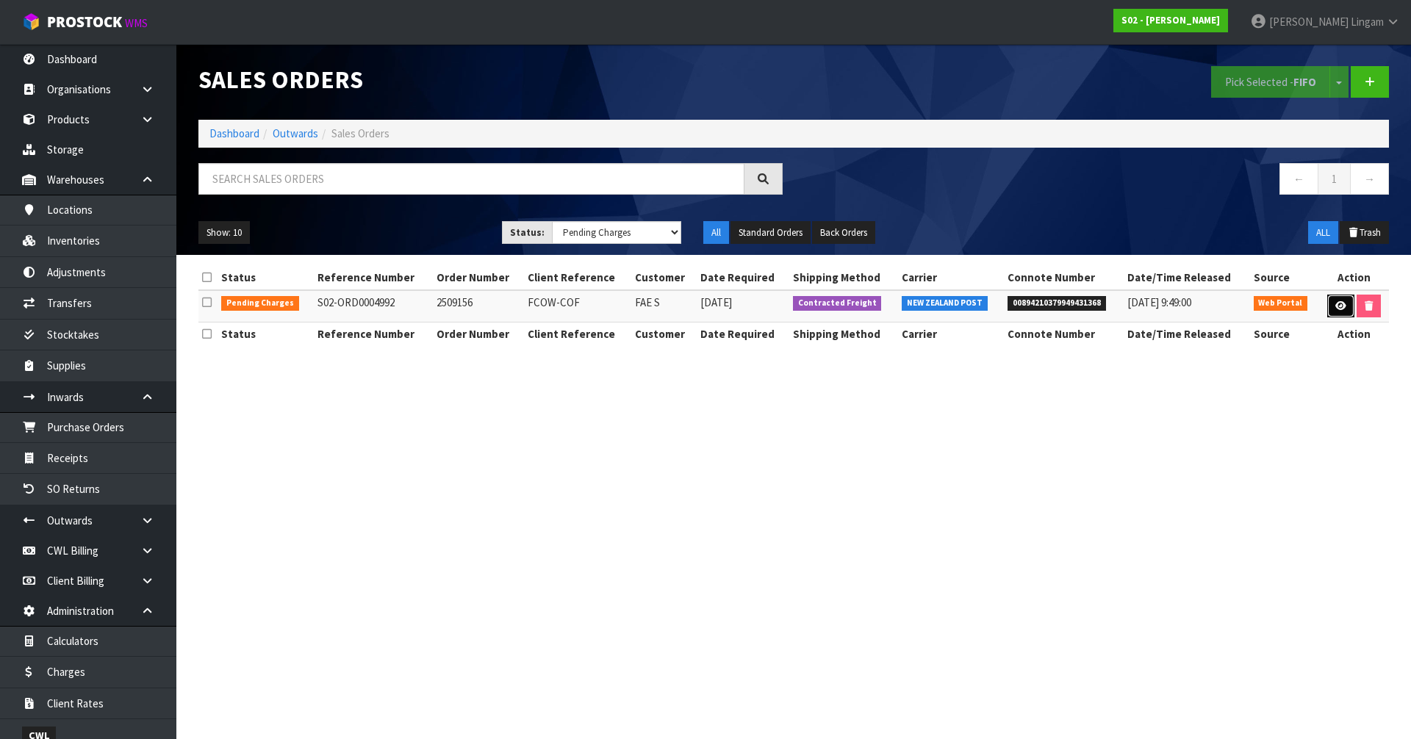
click at [1335, 303] on icon at bounding box center [1340, 306] width 11 height 10
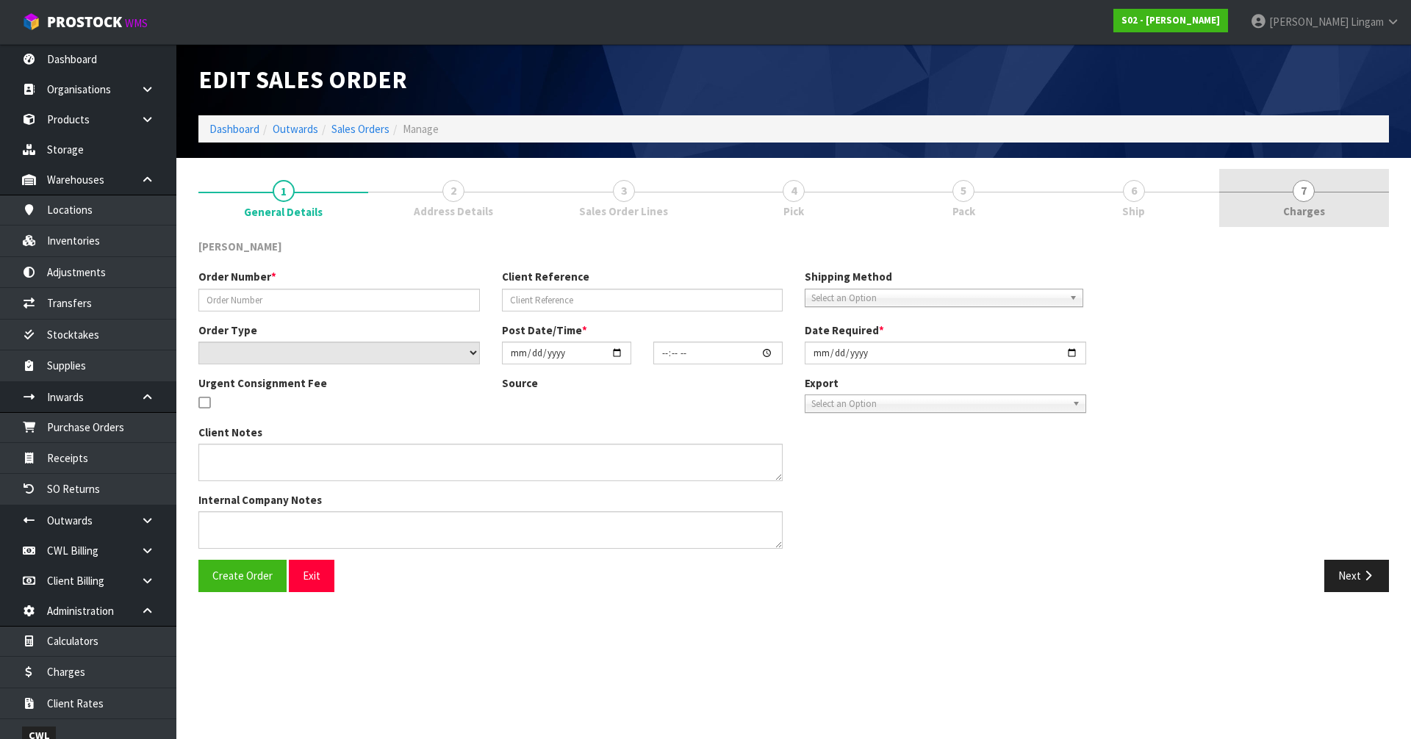
type input "2509156"
type input "FCOW-COF"
select select "number:0"
type input "2025-09-14"
type input "17:43:00.000"
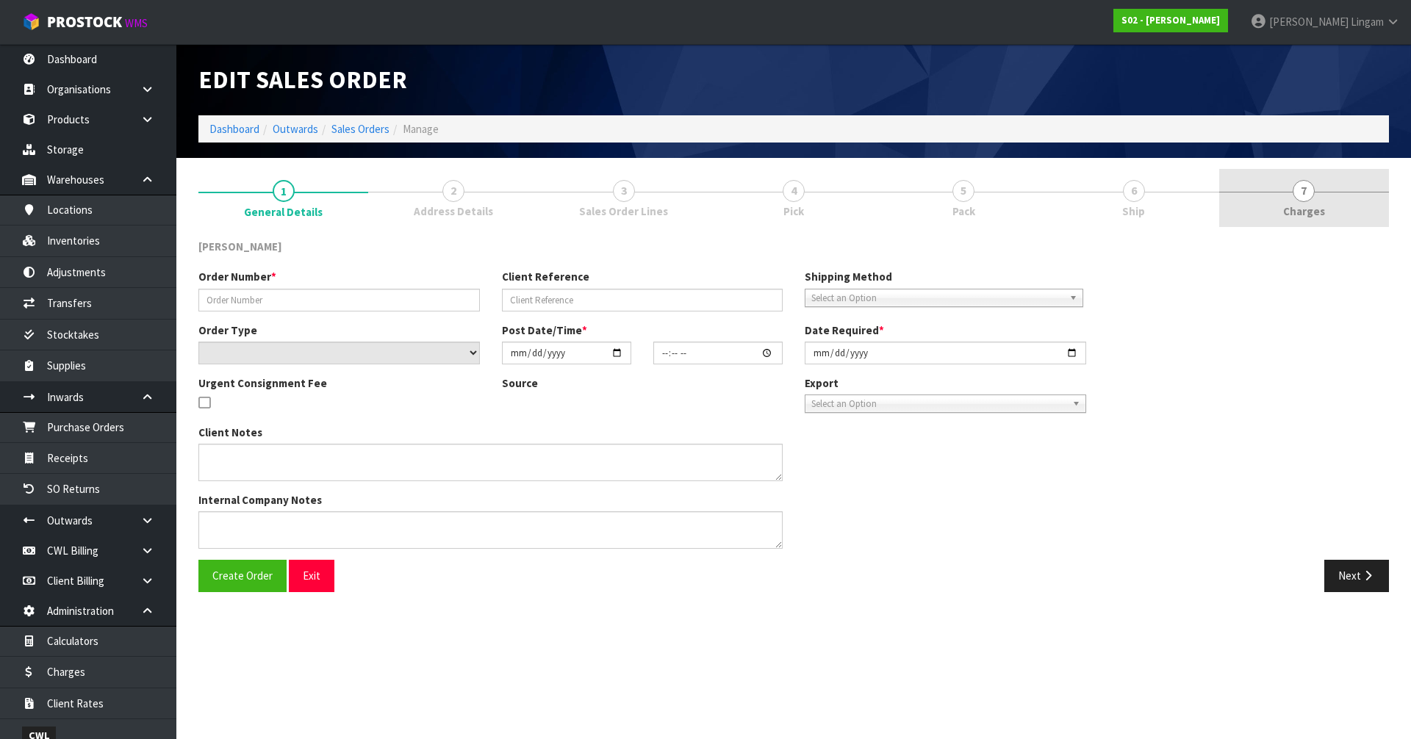
type input "2025-09-15"
click at [1360, 211] on link "7 Charges" at bounding box center [1304, 198] width 170 height 58
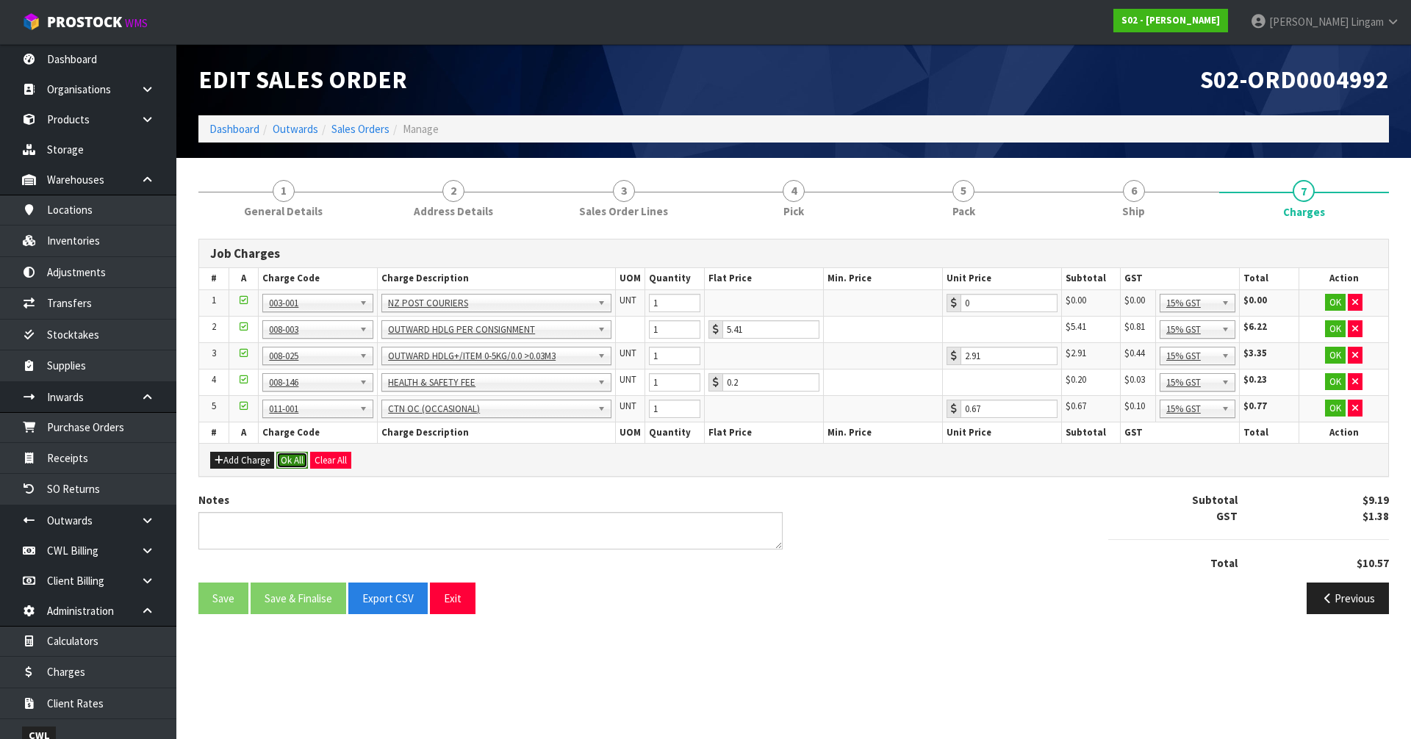
click at [290, 458] on button "Ok All" at bounding box center [292, 461] width 32 height 18
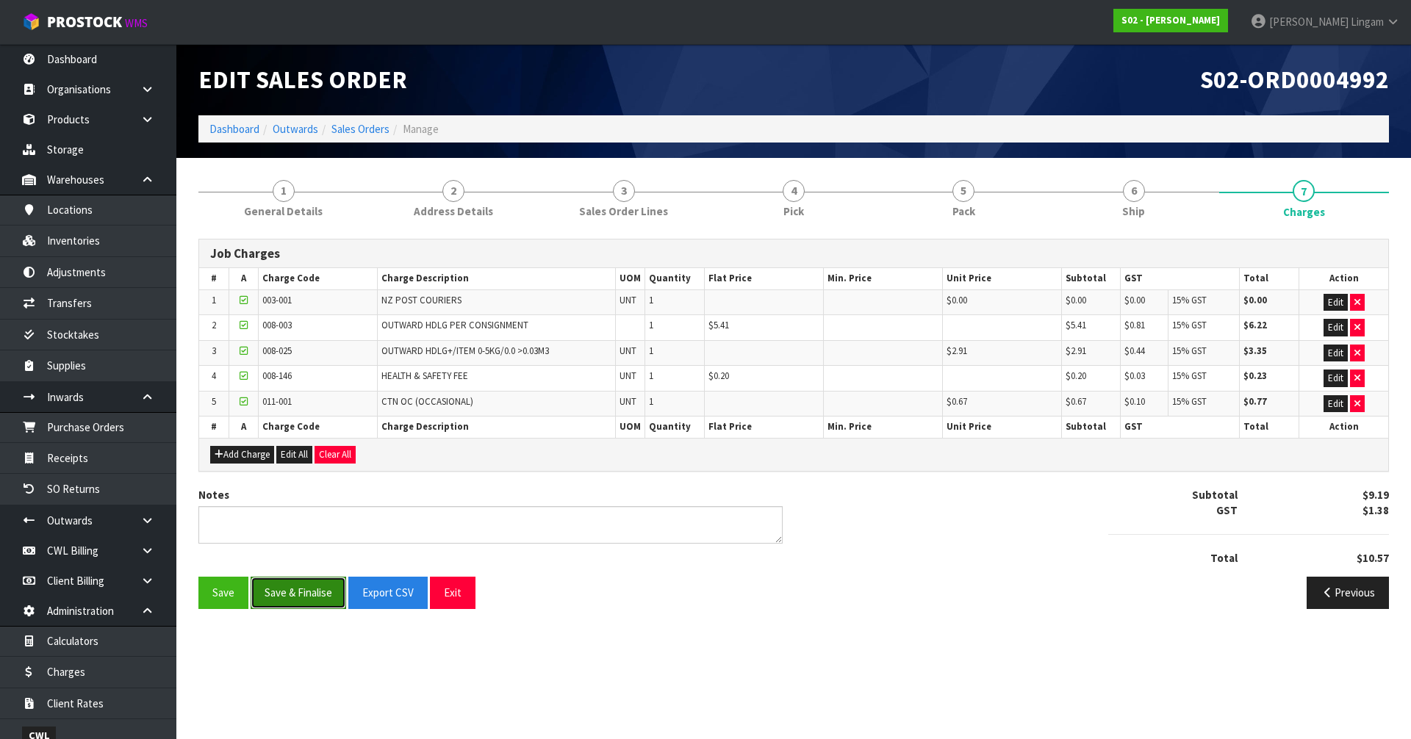
click at [299, 604] on button "Save & Finalise" at bounding box center [299, 593] width 96 height 32
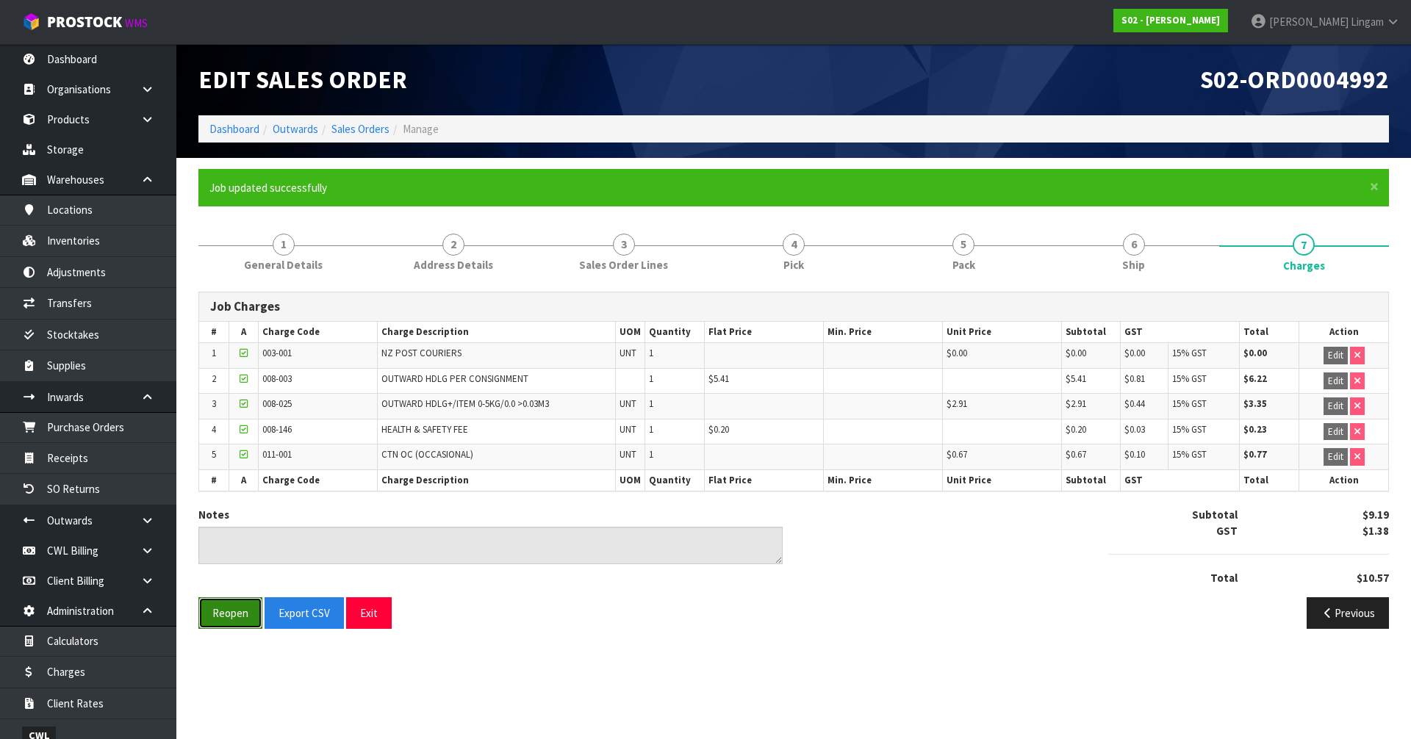
drag, startPoint x: 233, startPoint y: 615, endPoint x: 594, endPoint y: 523, distance: 373.0
click at [234, 615] on button "Reopen" at bounding box center [230, 613] width 64 height 32
click at [1159, 257] on ul "1 General Details 2 Address Details 3 Sales Order Lines 4 Pick 5 Pack 6 Ship 7 …" at bounding box center [793, 251] width 1190 height 59
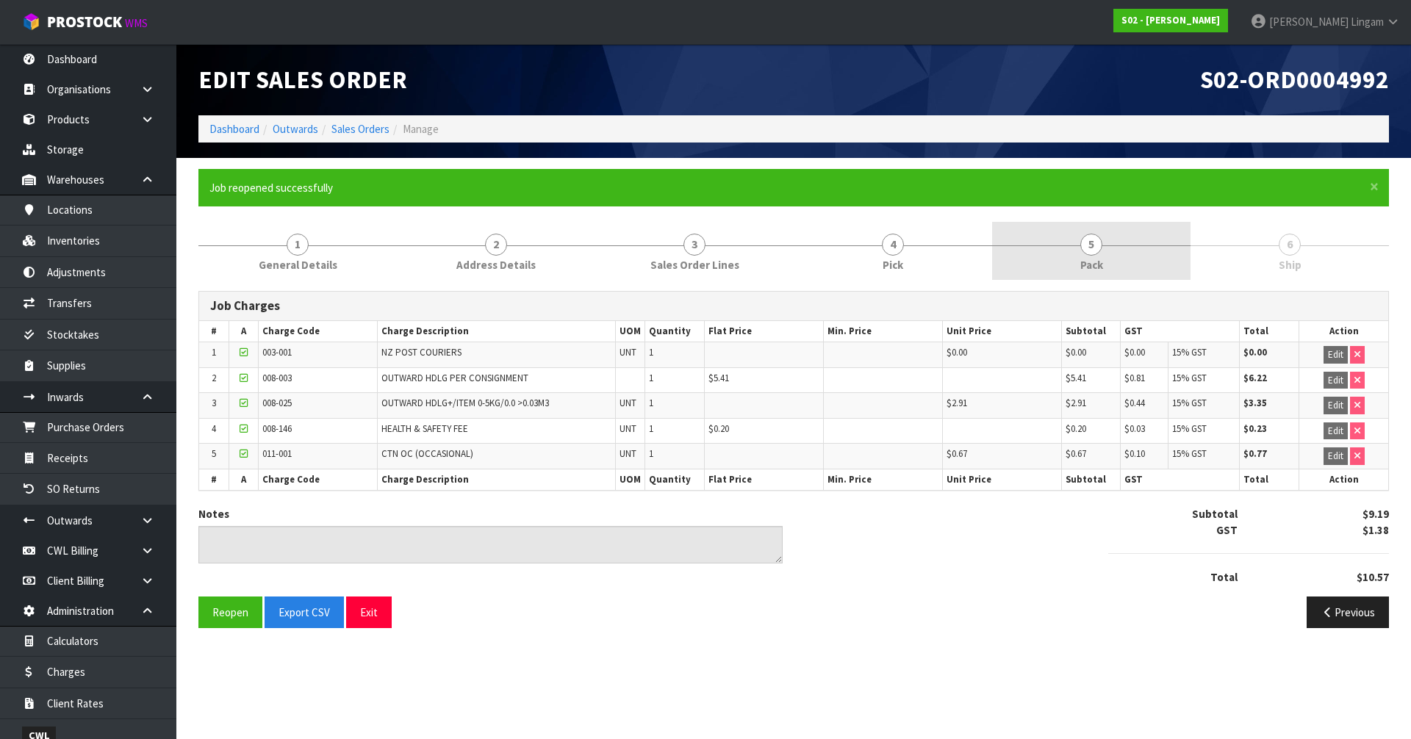
click at [1132, 263] on link "5 Pack" at bounding box center [1091, 251] width 198 height 58
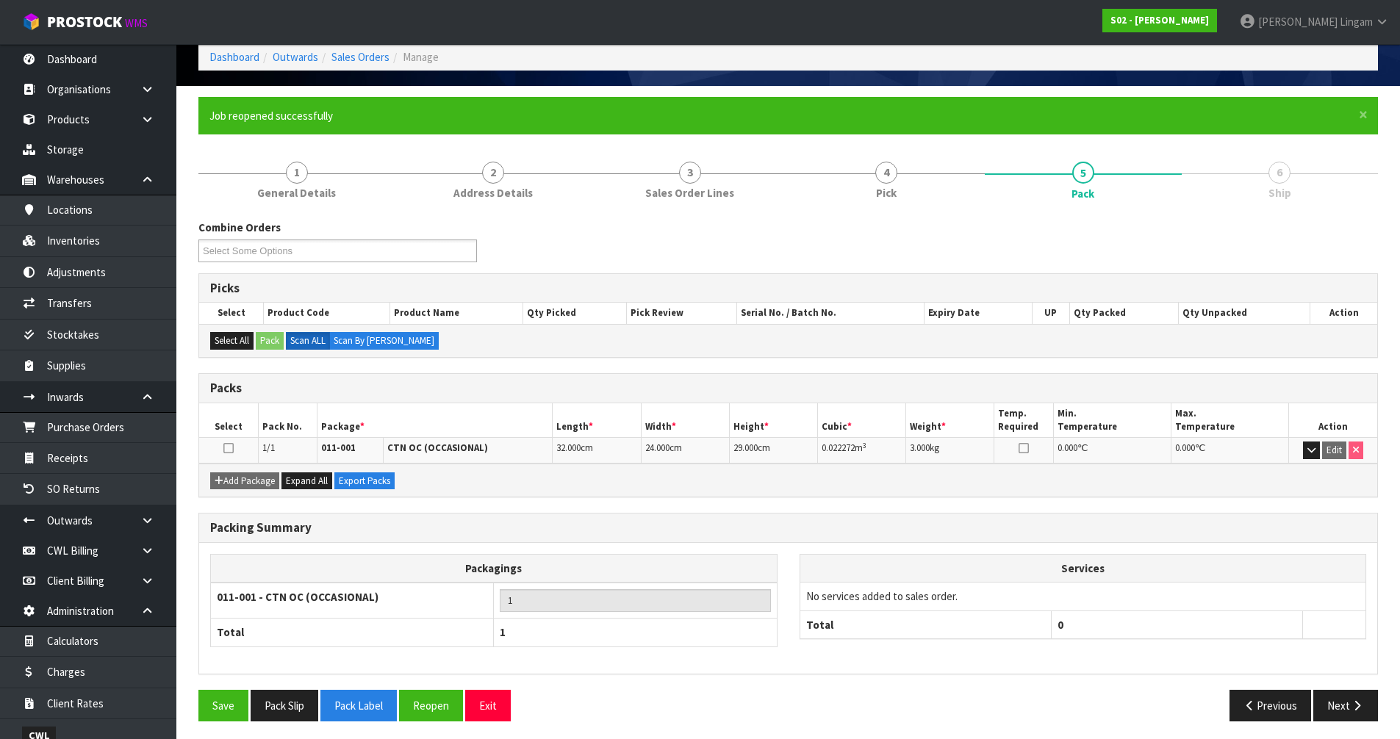
scroll to position [76, 0]
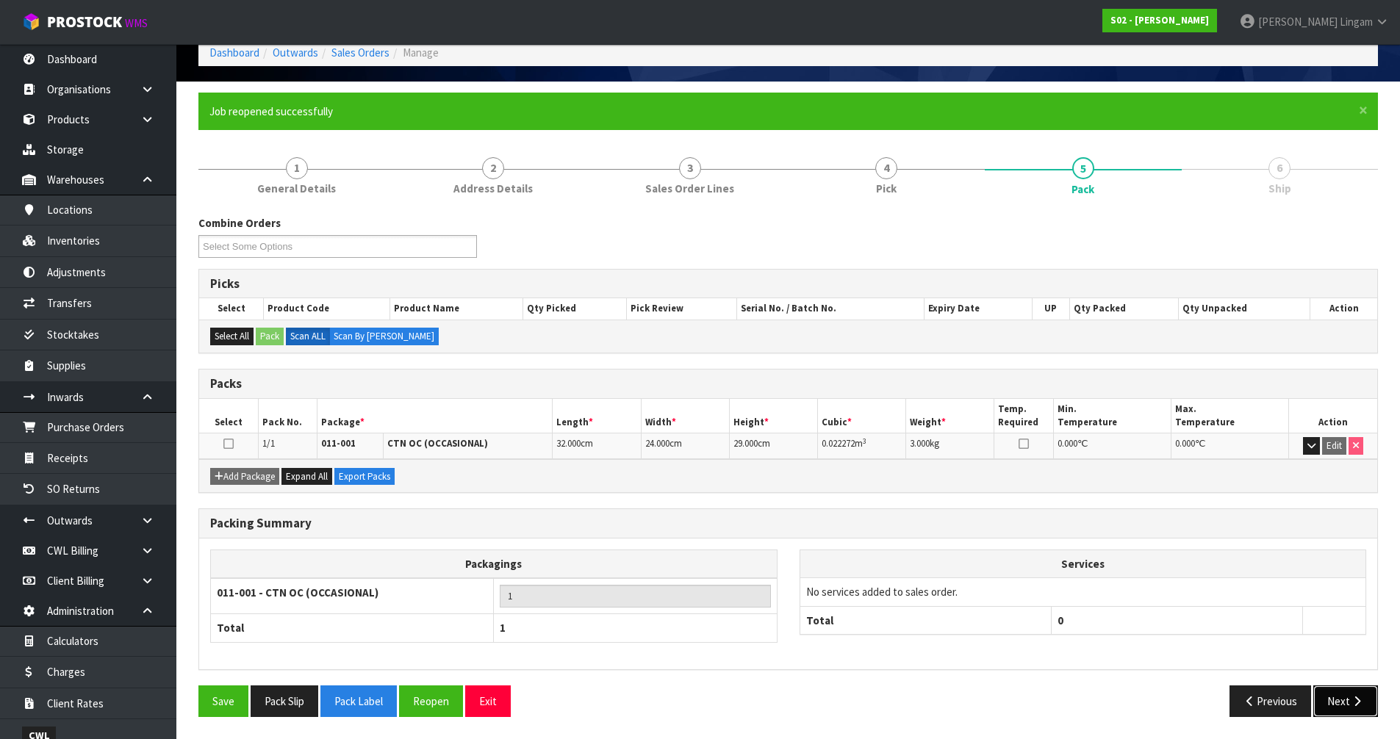
click at [1343, 703] on button "Next" at bounding box center [1345, 702] width 65 height 32
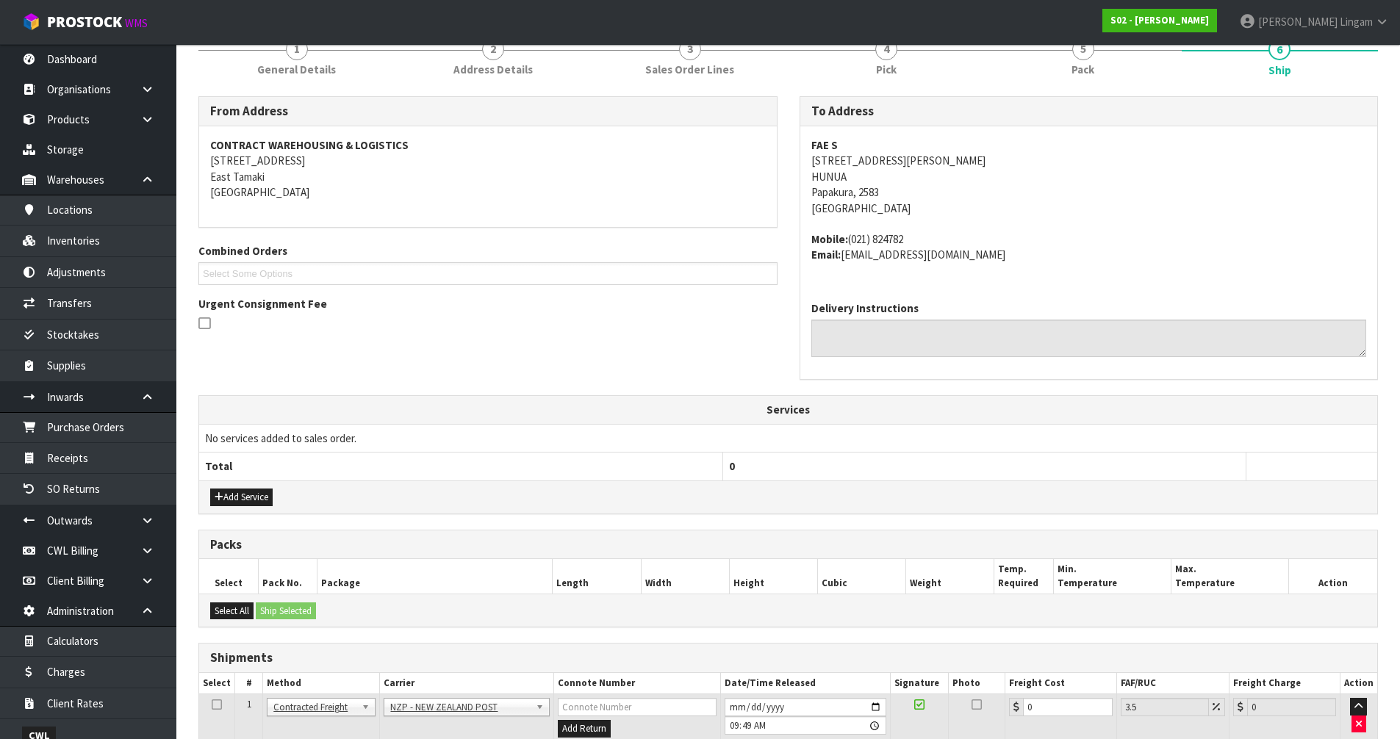
scroll to position [0, 0]
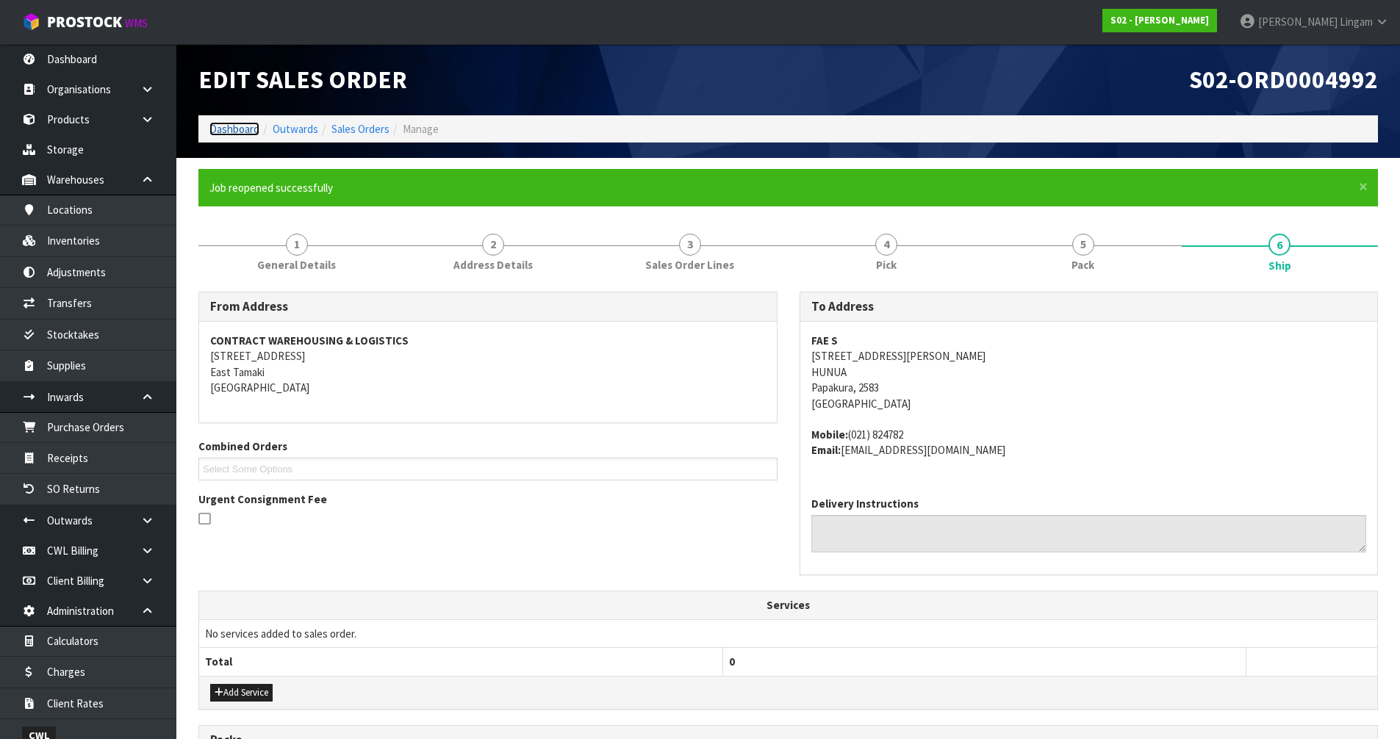
click at [241, 126] on link "Dashboard" at bounding box center [234, 129] width 50 height 14
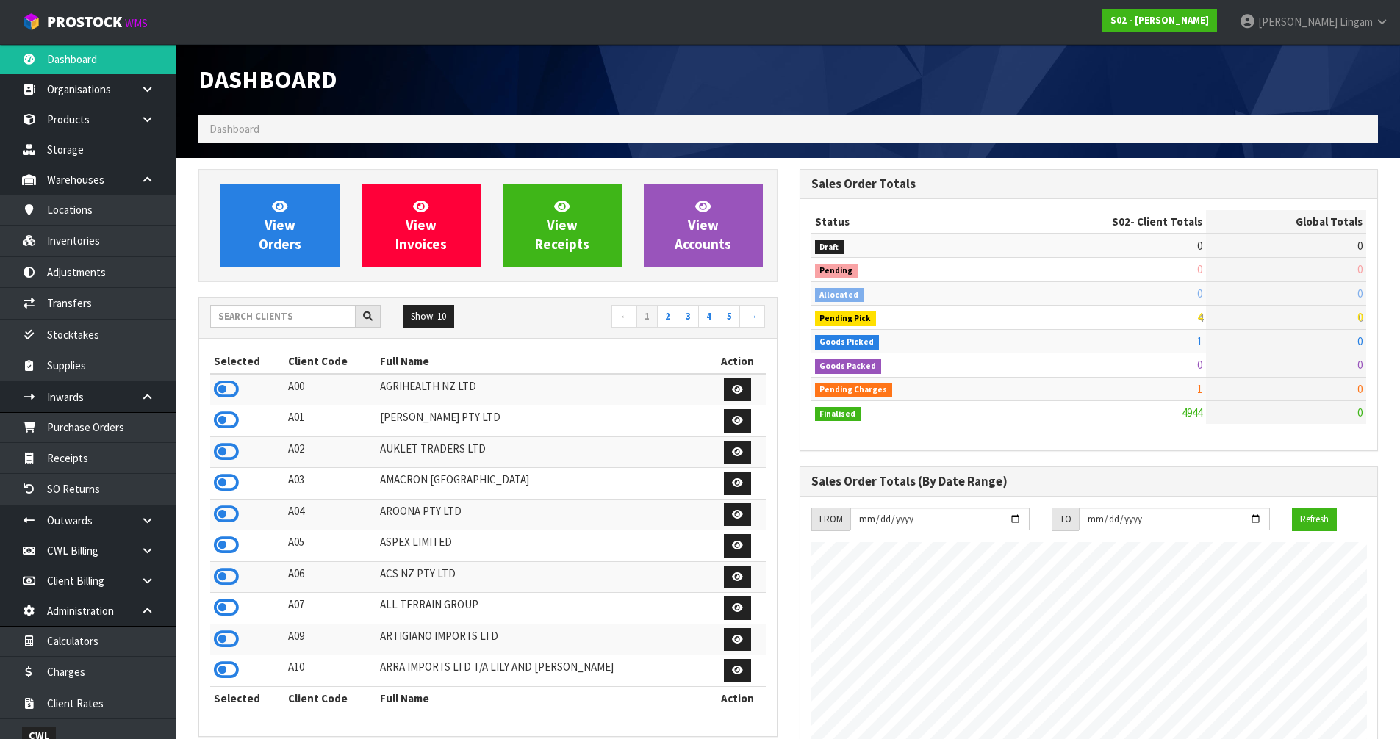
scroll to position [1113, 600]
drag, startPoint x: 259, startPoint y: 323, endPoint x: 251, endPoint y: 323, distance: 8.1
click at [251, 323] on input "text" at bounding box center [282, 316] width 145 height 23
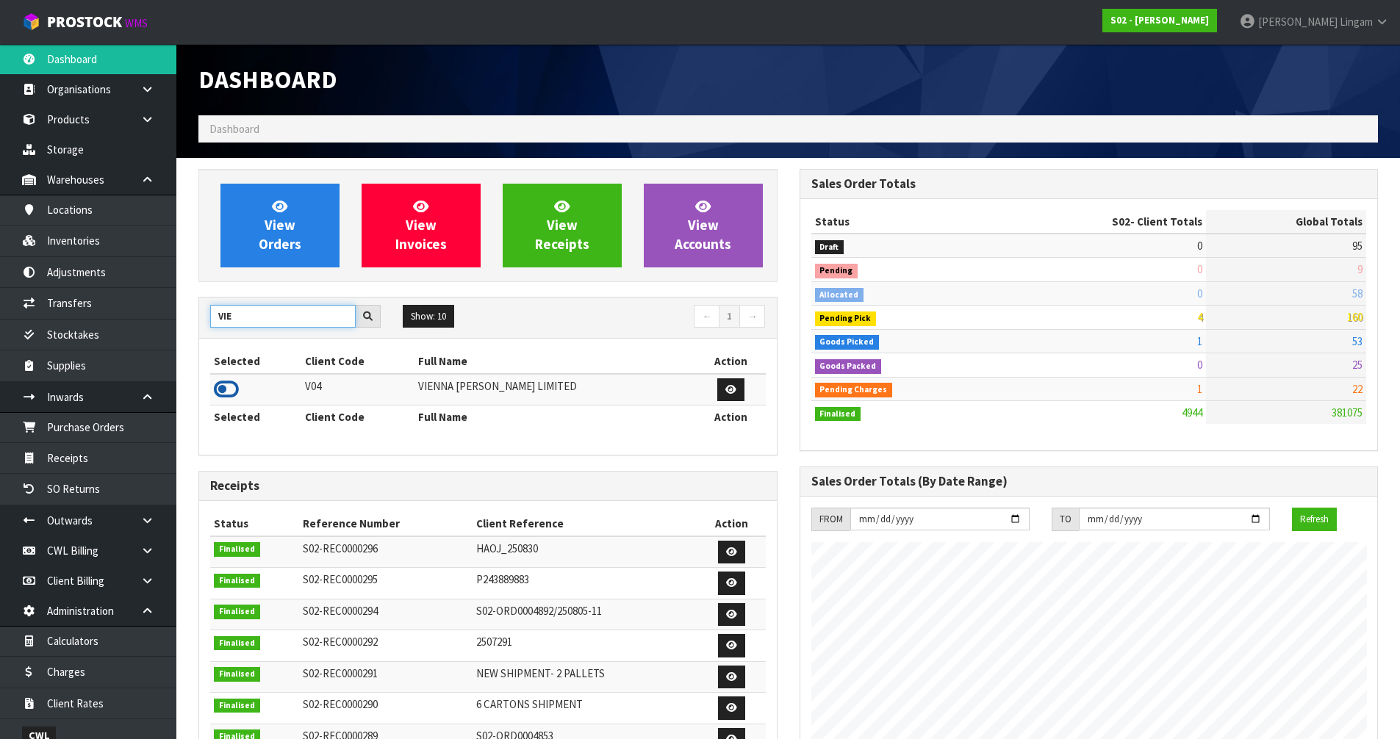
type input "VIE"
click at [220, 388] on icon at bounding box center [226, 389] width 25 height 22
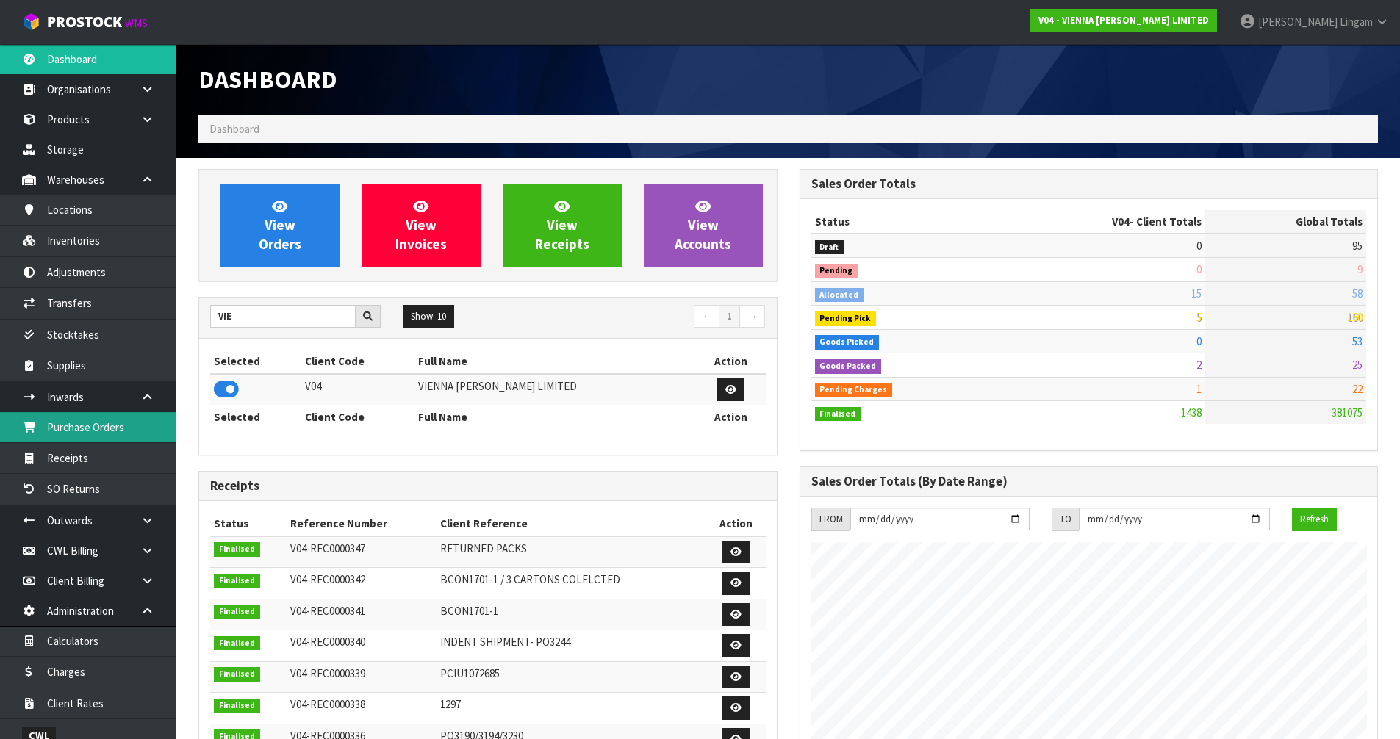
scroll to position [1145, 600]
click at [118, 436] on link "Purchase Orders" at bounding box center [88, 427] width 176 height 30
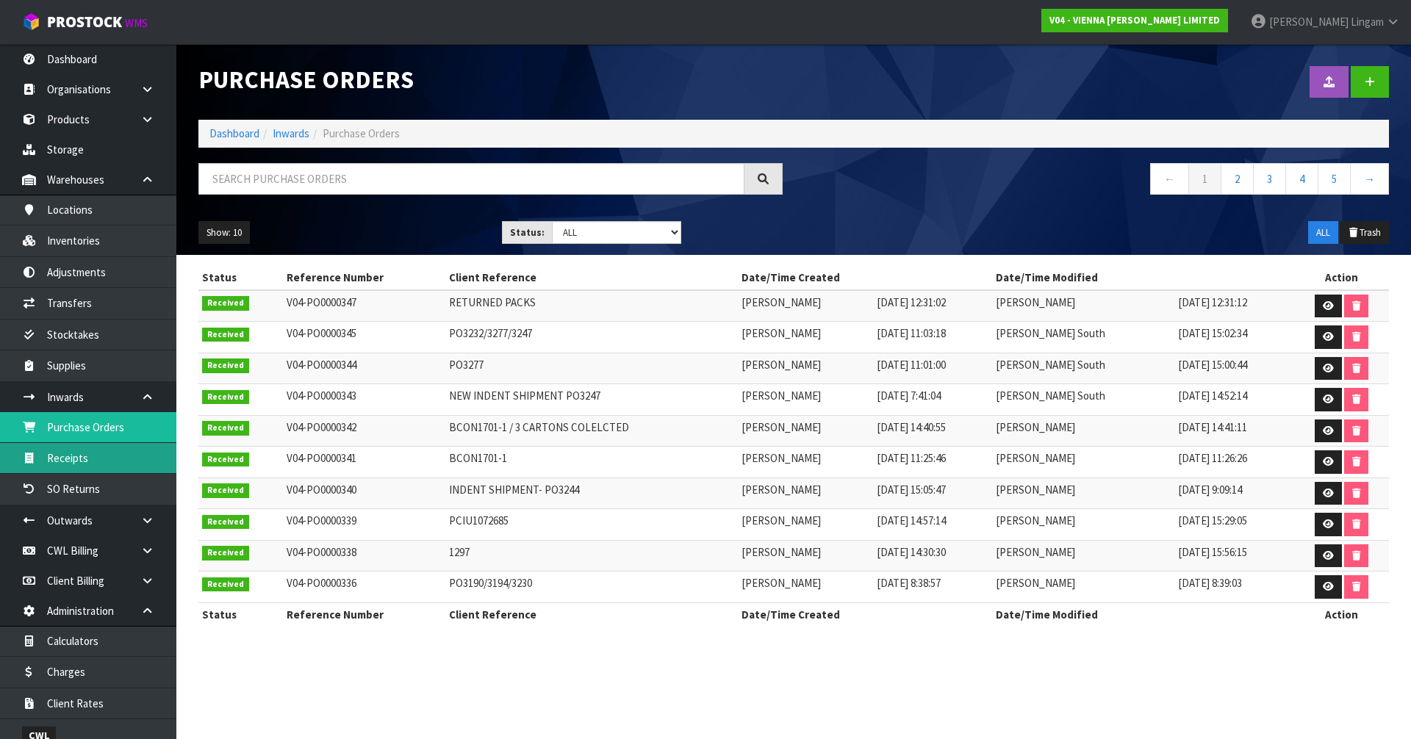
click at [101, 461] on link "Receipts" at bounding box center [88, 458] width 176 height 30
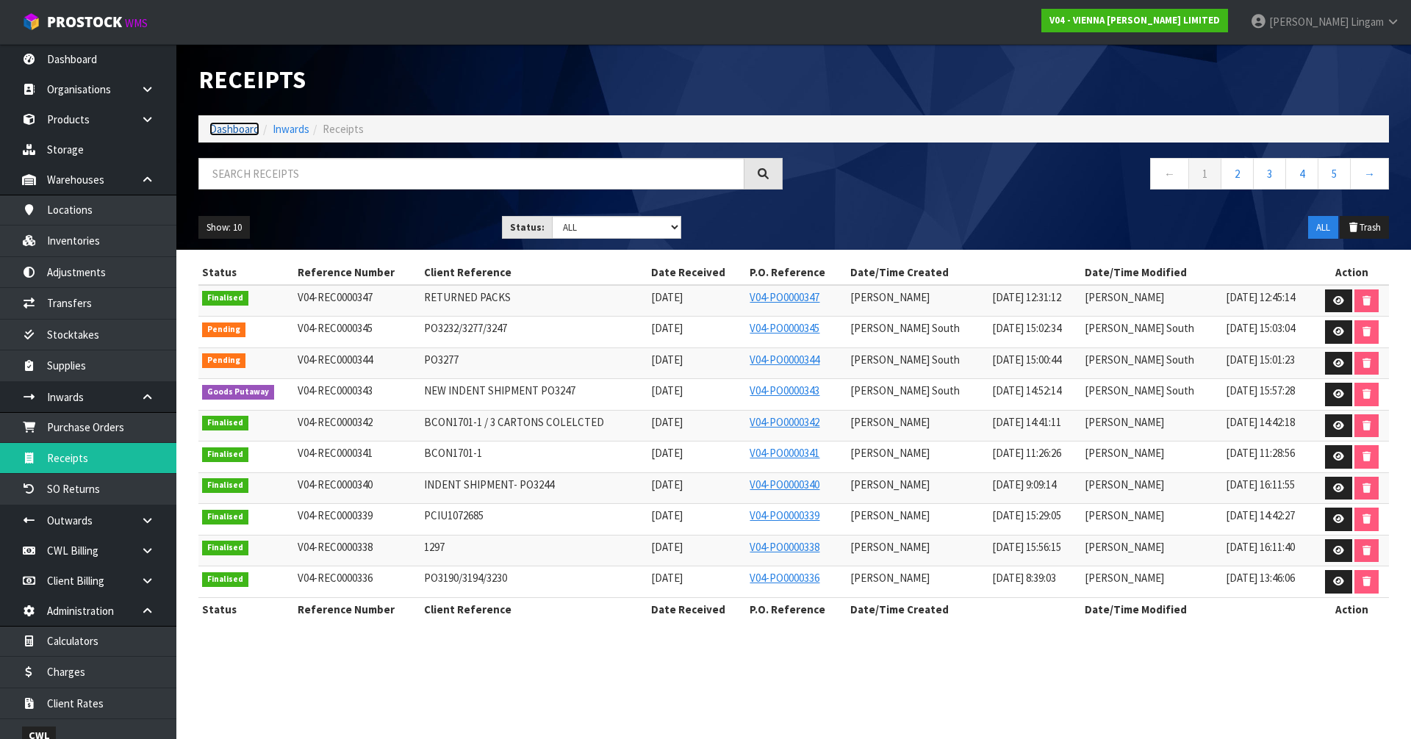
click at [218, 129] on link "Dashboard" at bounding box center [234, 129] width 50 height 14
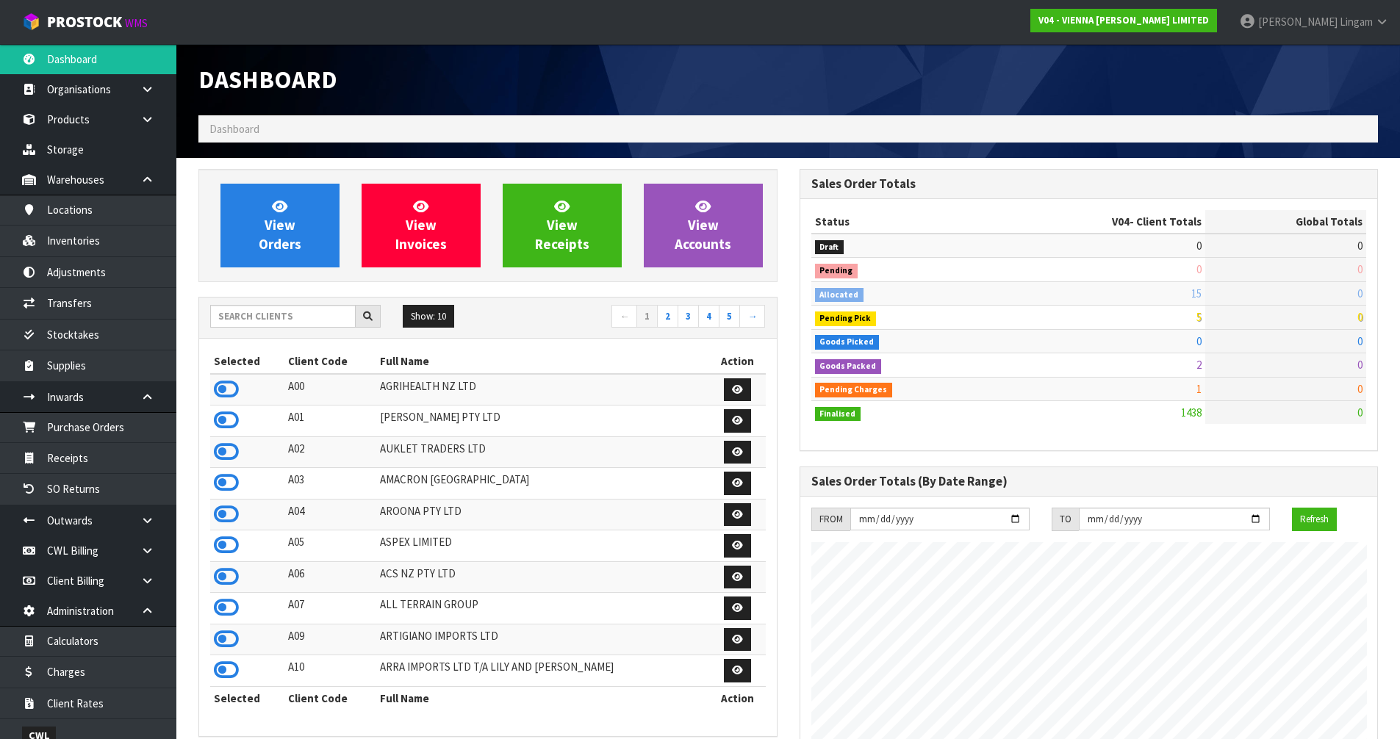
scroll to position [1145, 600]
click at [317, 210] on link "View Orders" at bounding box center [279, 226] width 119 height 84
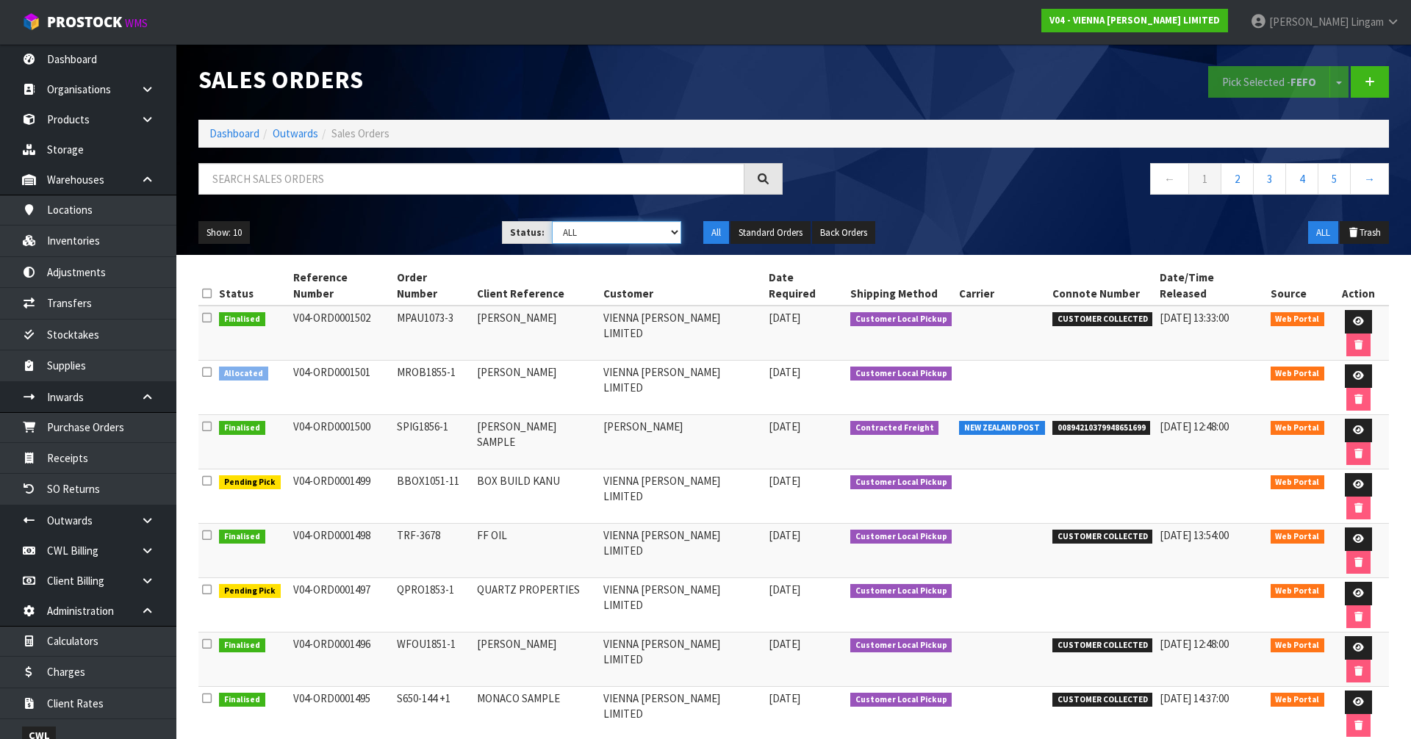
click at [656, 238] on select "Draft Pending Allocated Pending Pick Goods Picked Goods Packed Pending Charges …" at bounding box center [617, 232] width 130 height 23
select select "string:6"
click at [552, 221] on select "Draft Pending Allocated Pending Pick Goods Picked Goods Packed Pending Charges …" at bounding box center [617, 232] width 130 height 23
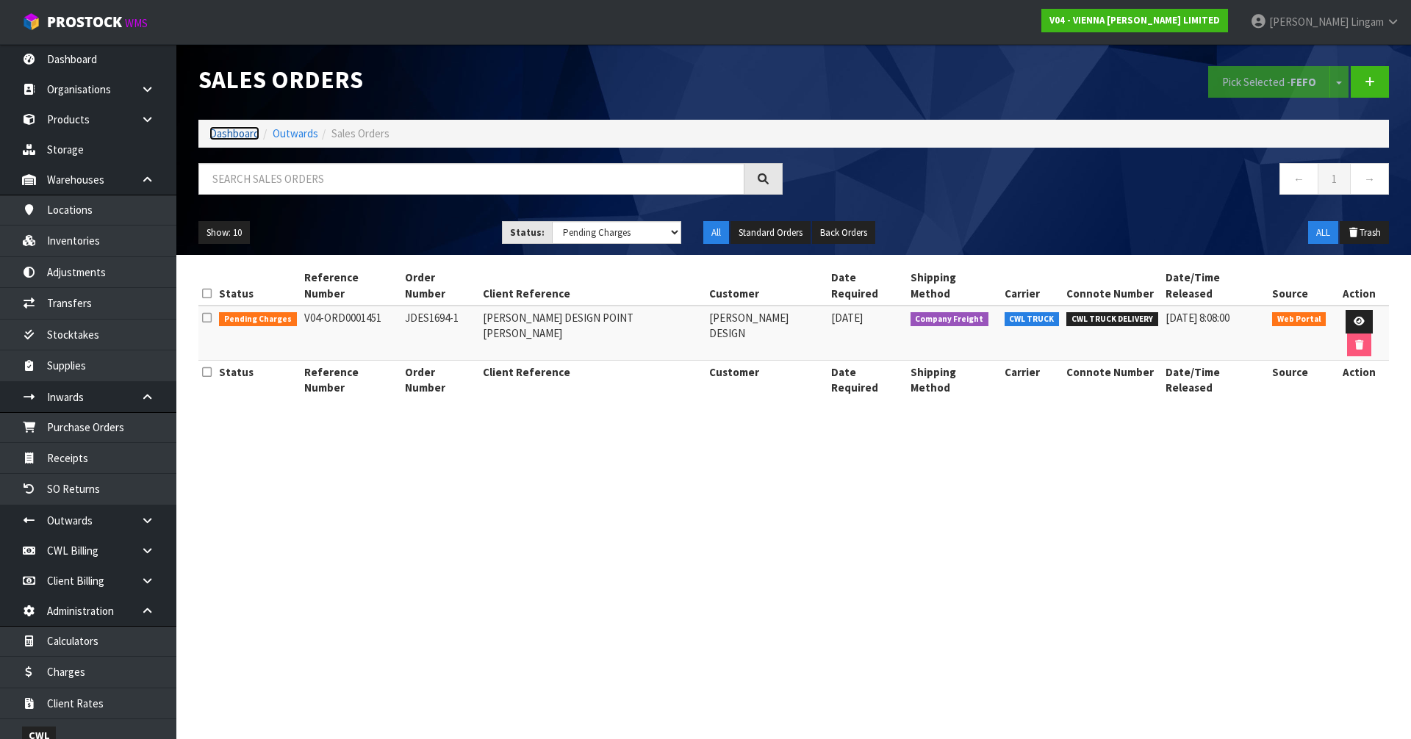
click at [234, 136] on link "Dashboard" at bounding box center [234, 133] width 50 height 14
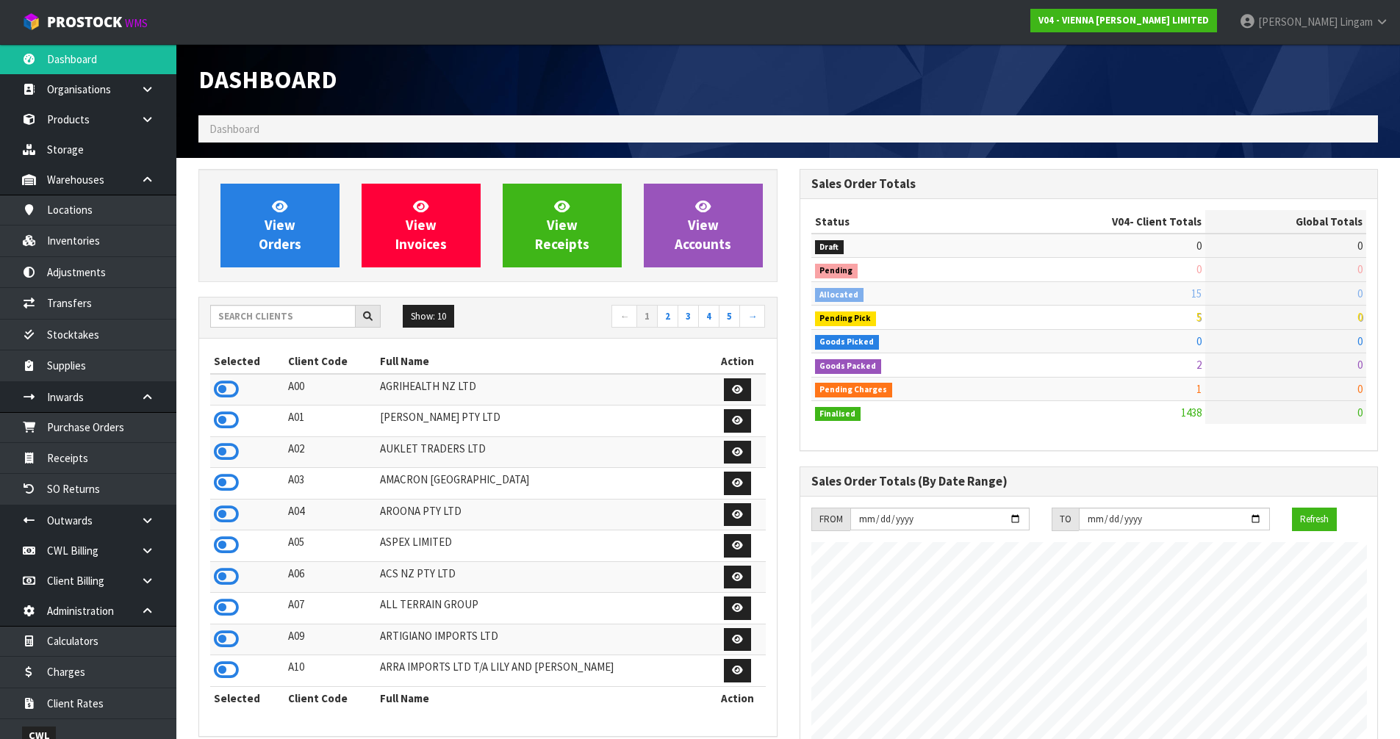
scroll to position [1145, 600]
click at [277, 234] on link "View Orders" at bounding box center [279, 226] width 119 height 84
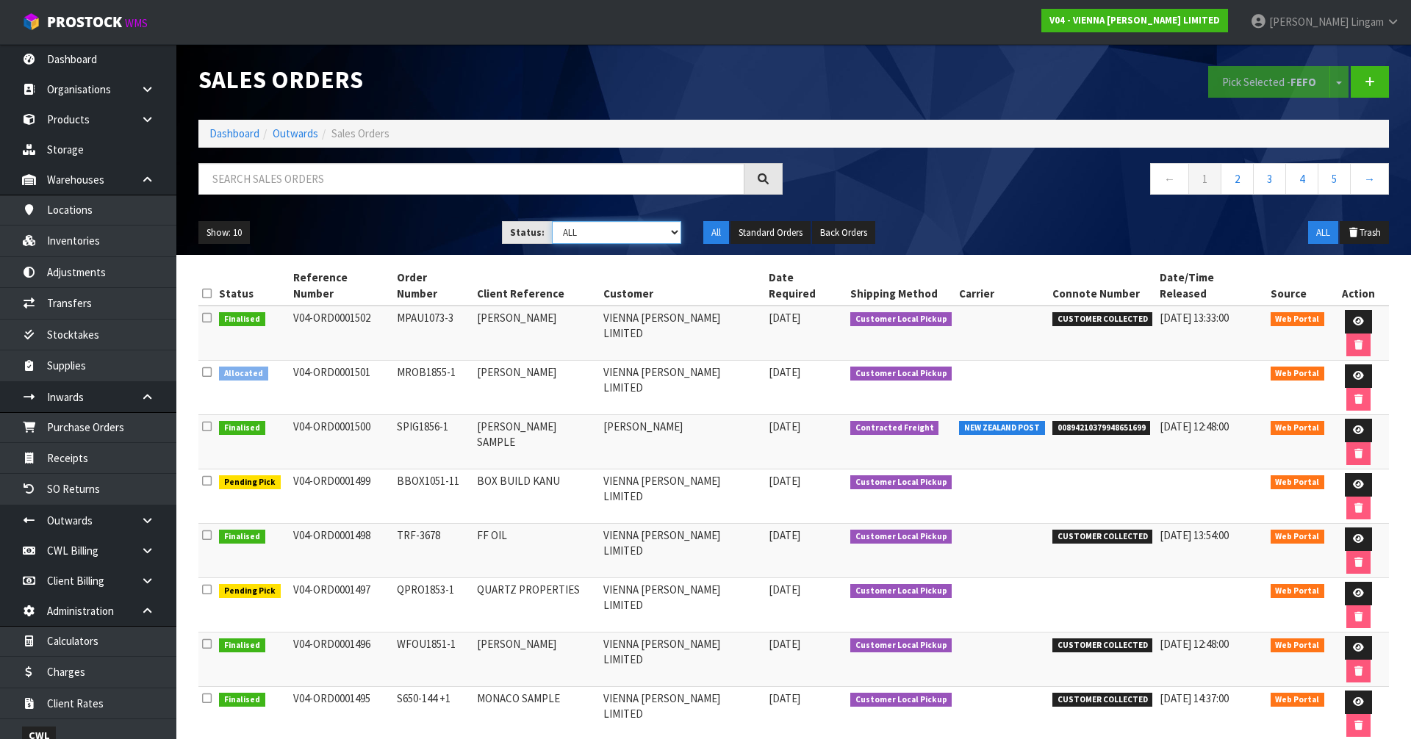
click at [646, 230] on select "Draft Pending Allocated Pending Pick Goods Picked Goods Packed Pending Charges …" at bounding box center [617, 232] width 130 height 23
select select "string:2"
click at [552, 221] on select "Draft Pending Allocated Pending Pick Goods Picked Goods Packed Pending Charges …" at bounding box center [617, 232] width 130 height 23
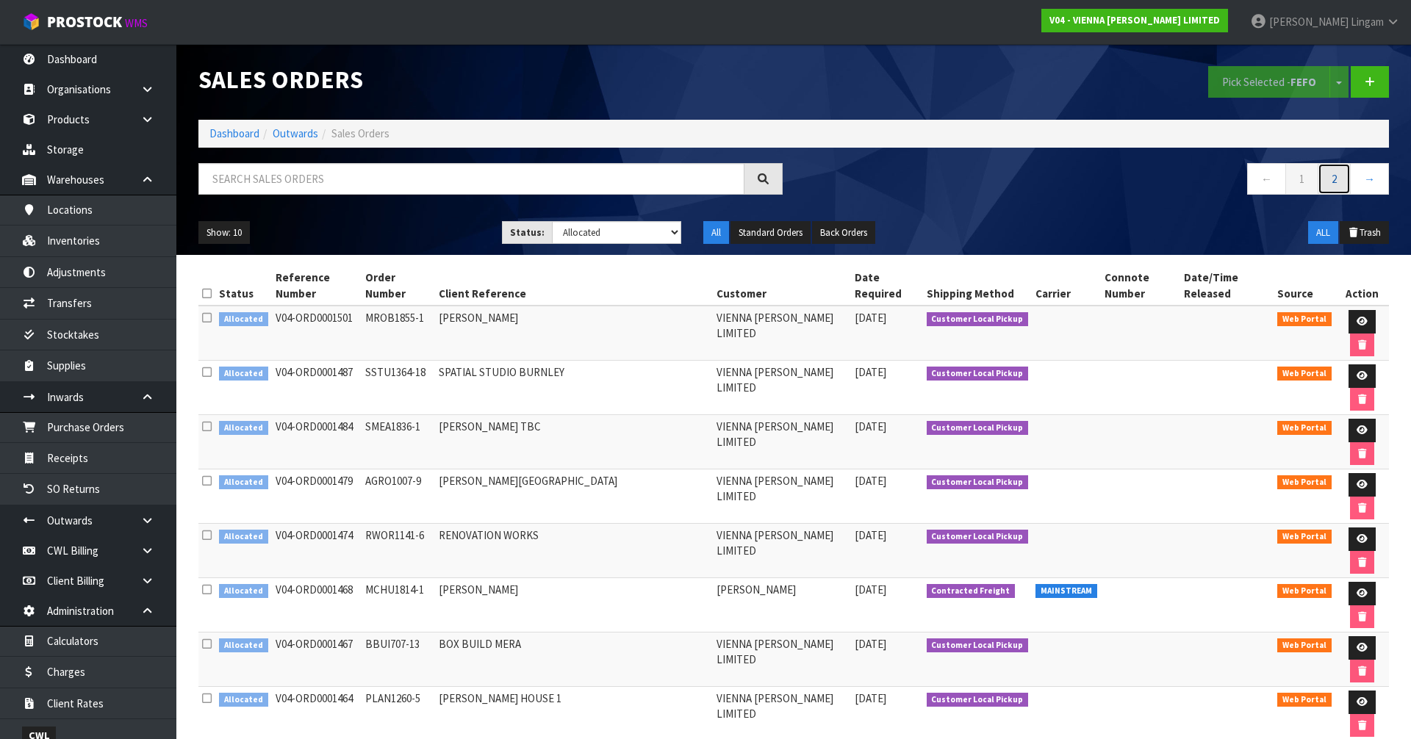
click at [1337, 182] on link "2" at bounding box center [1334, 179] width 33 height 32
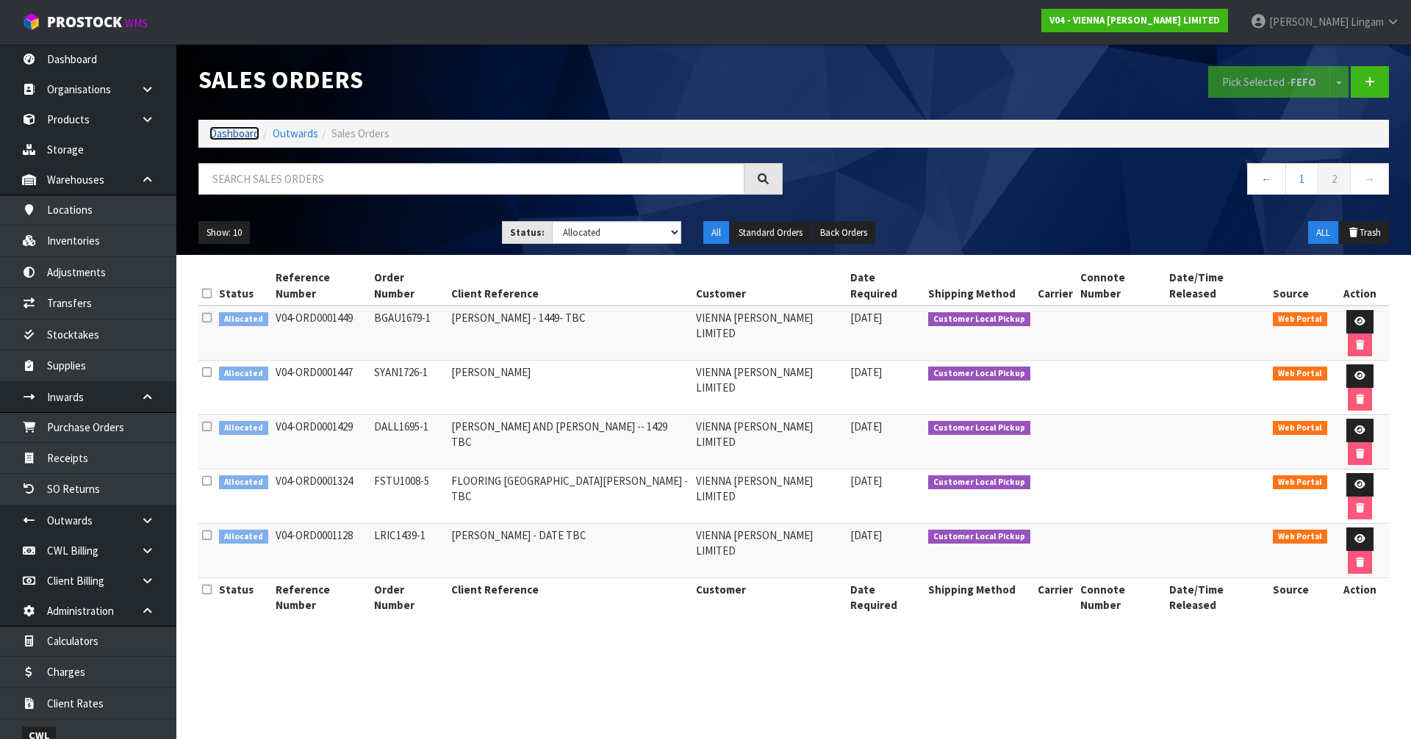
click at [228, 131] on link "Dashboard" at bounding box center [234, 133] width 50 height 14
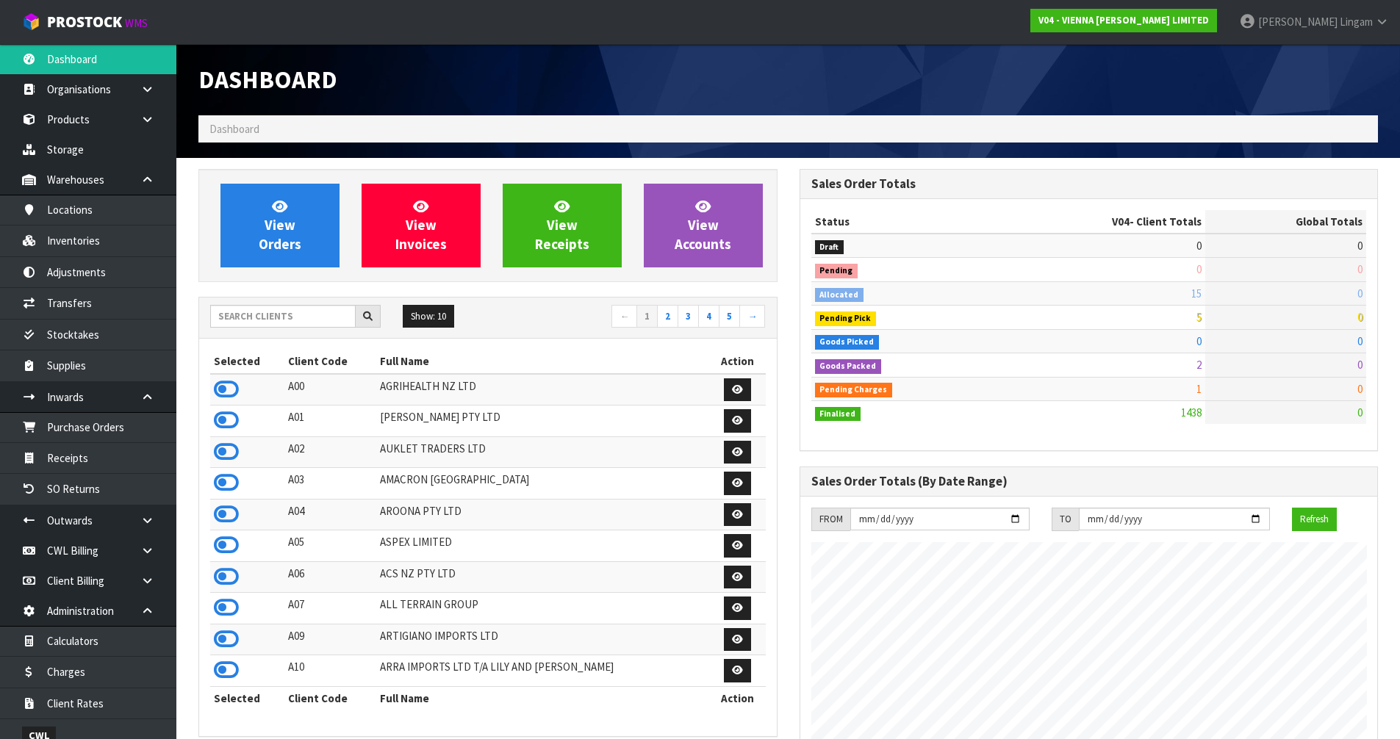
scroll to position [1145, 600]
click at [296, 244] on span "View Orders" at bounding box center [280, 225] width 43 height 55
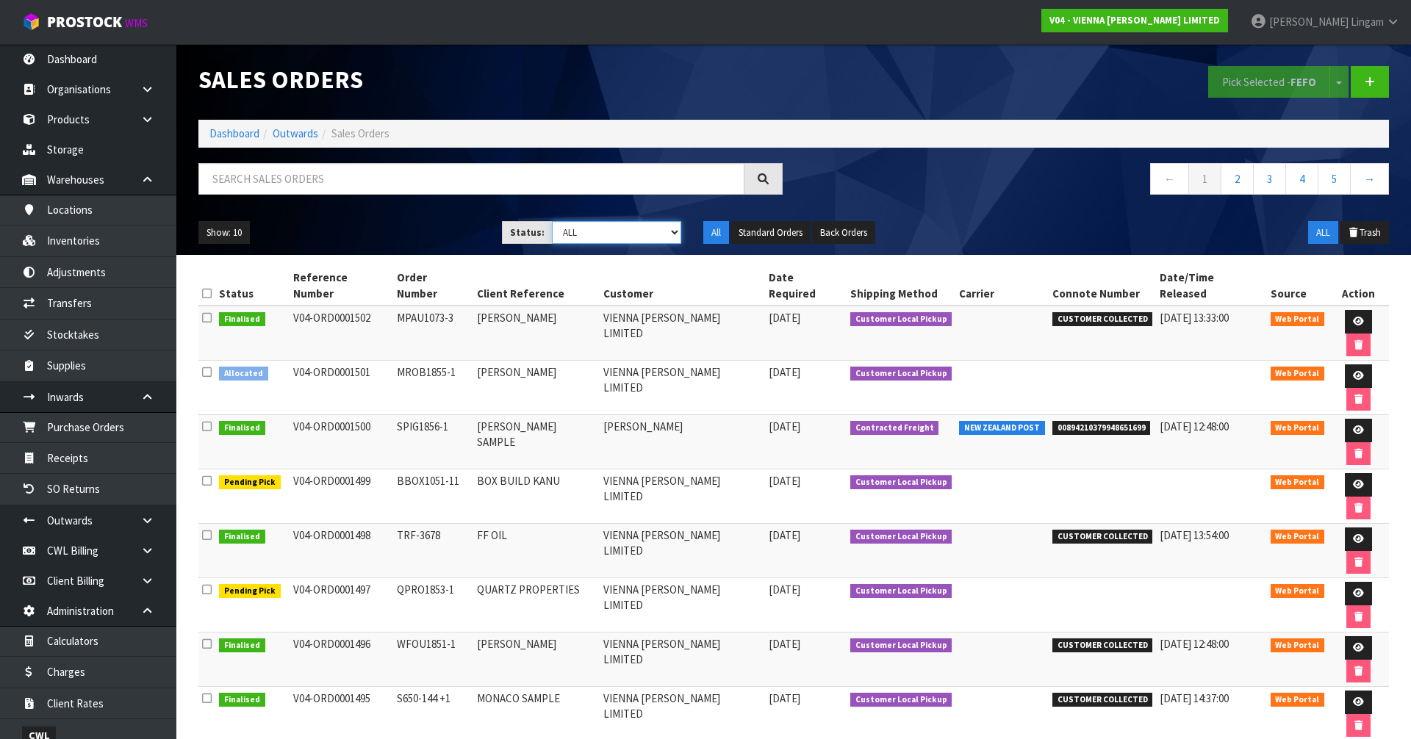
click at [652, 226] on select "Draft Pending Allocated Pending Pick Goods Picked Goods Packed Pending Charges …" at bounding box center [617, 232] width 130 height 23
select select "string:5"
click at [552, 221] on select "Draft Pending Allocated Pending Pick Goods Picked Goods Packed Pending Charges …" at bounding box center [617, 232] width 130 height 23
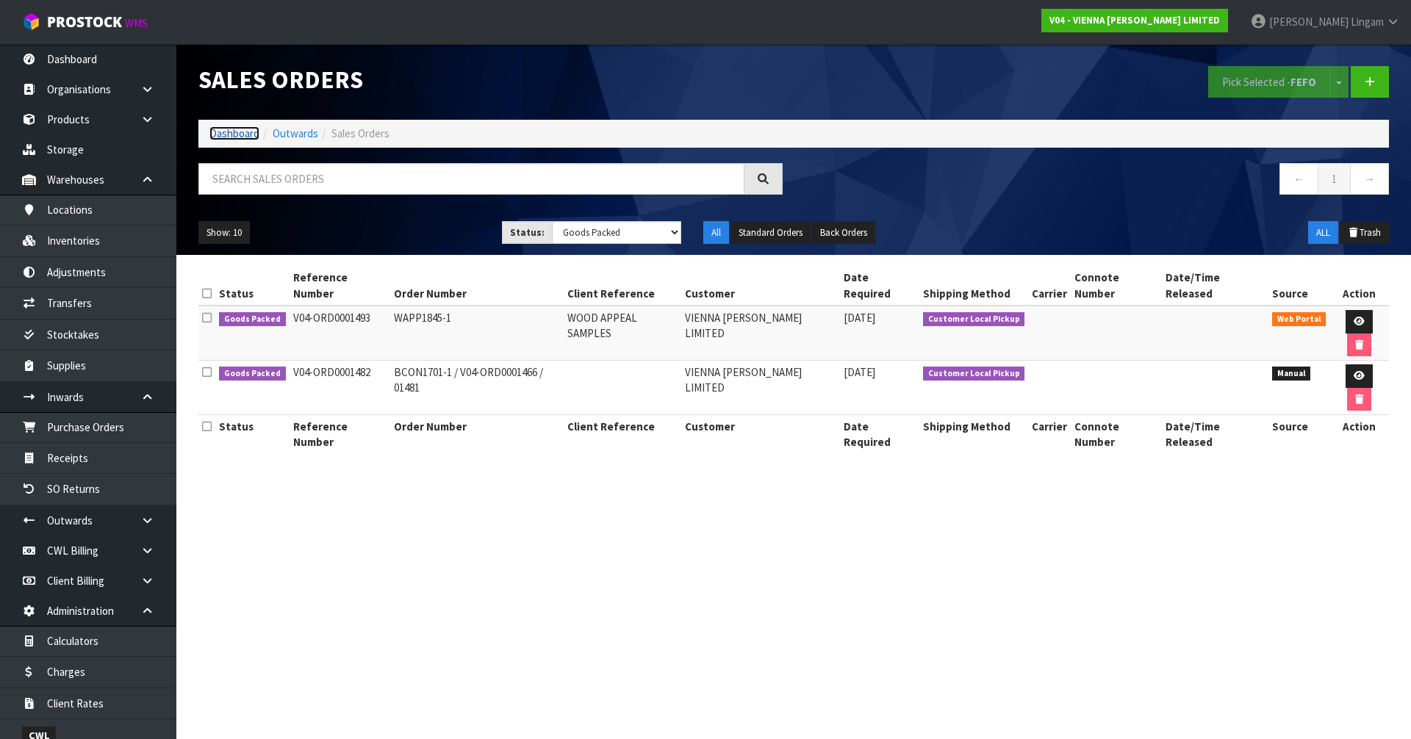
click at [234, 132] on link "Dashboard" at bounding box center [234, 133] width 50 height 14
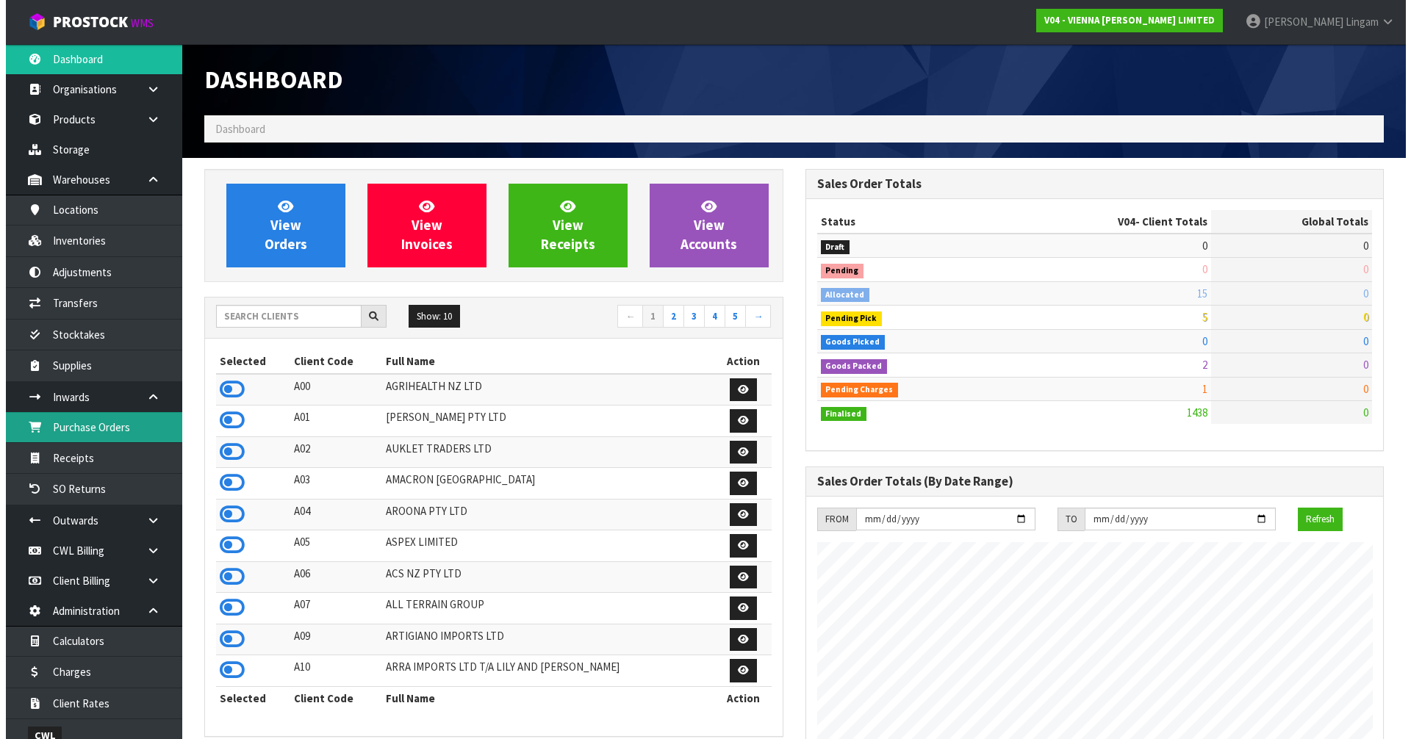
scroll to position [1145, 600]
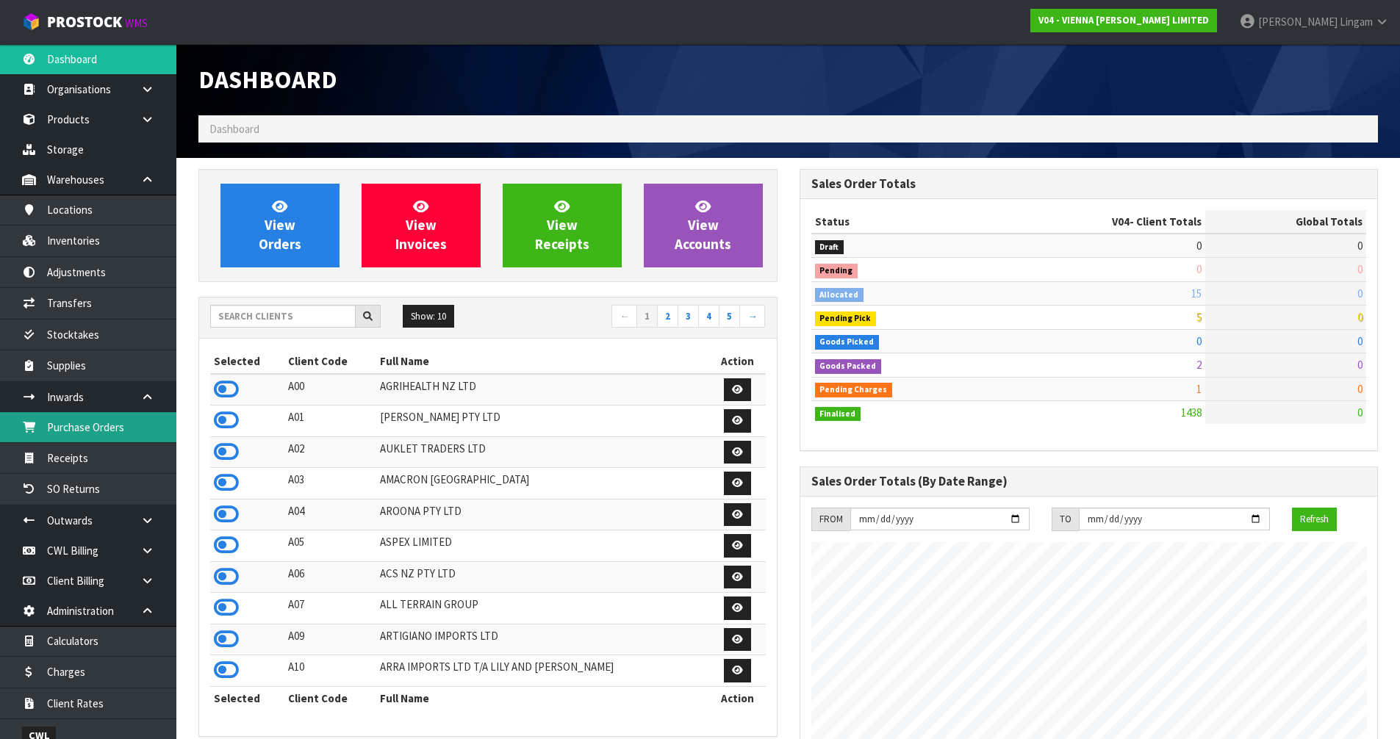
click at [123, 422] on link "Purchase Orders" at bounding box center [88, 427] width 176 height 30
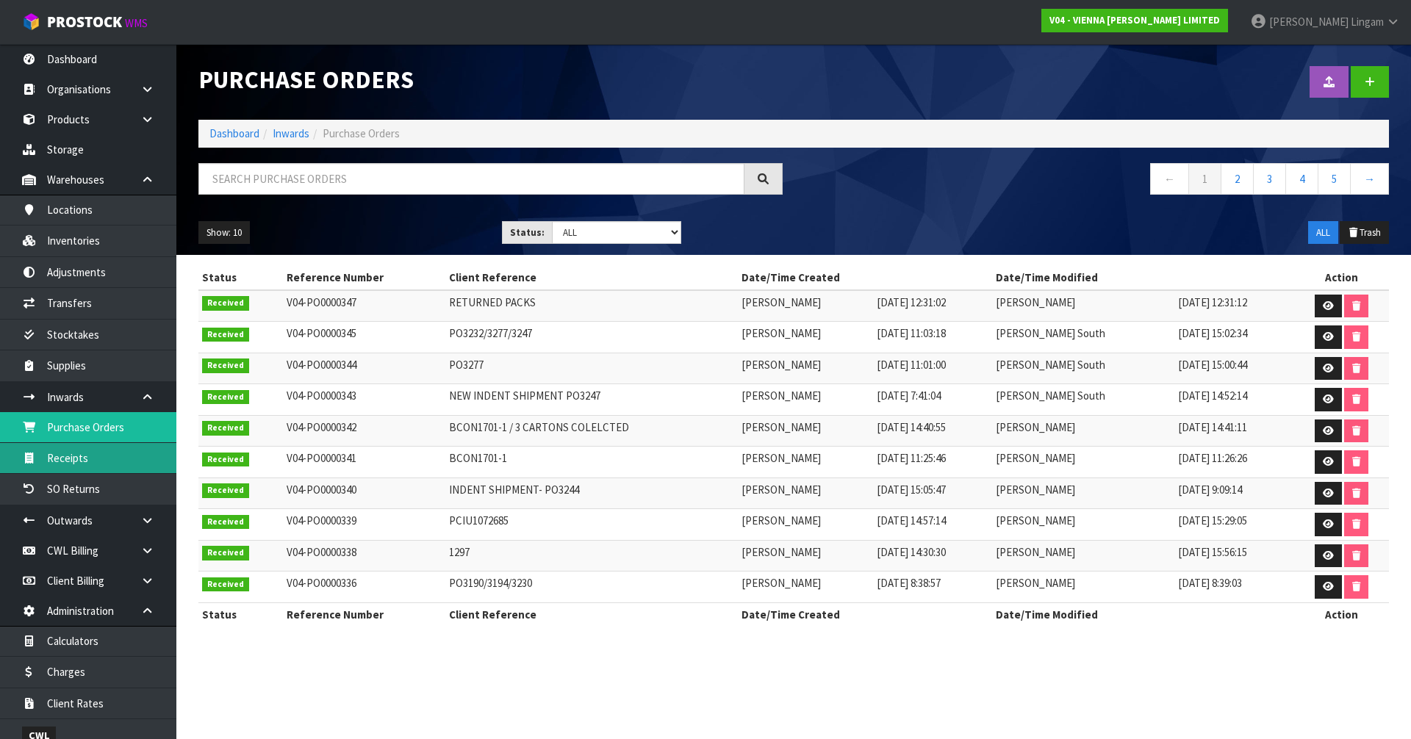
click at [121, 459] on link "Receipts" at bounding box center [88, 458] width 176 height 30
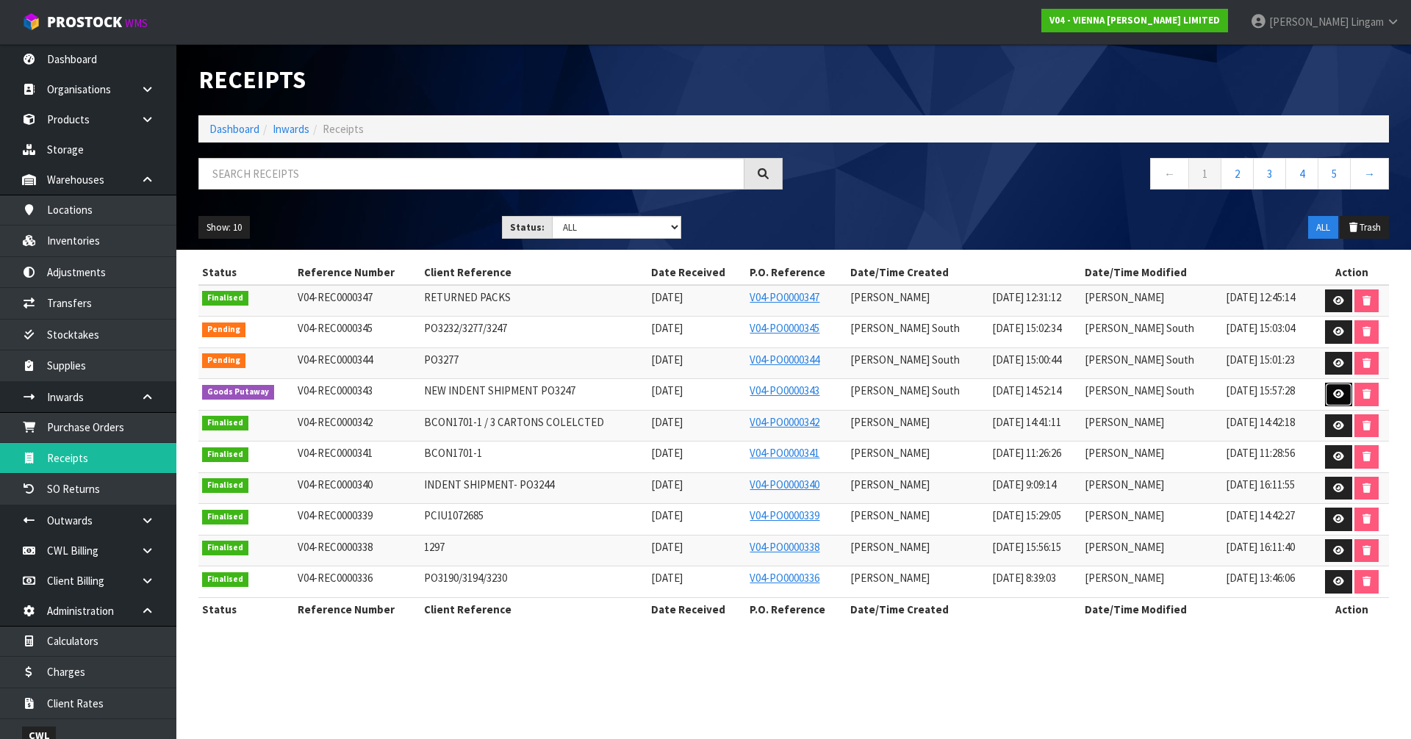
click at [1335, 398] on icon at bounding box center [1338, 394] width 11 height 10
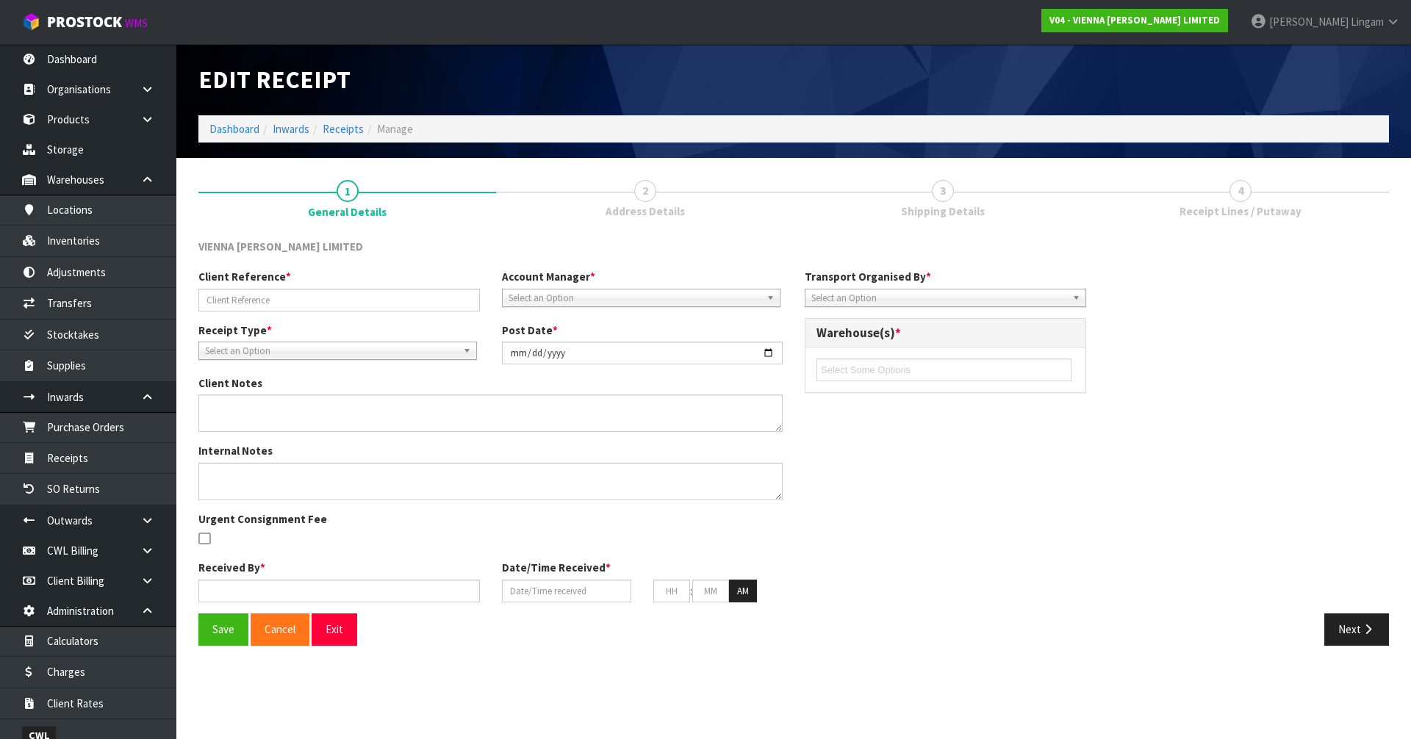
type input "NEW INDENT SHIPMENT PO3247"
type input "2025-09-12"
type textarea "ALL CAME IN SAME CONTAINER, CLIENT RESPONDED BOOKING SEPARATELY CHANGE CONVERSI…"
type input "[PERSON_NAME] South"
type input "10/09/2025"
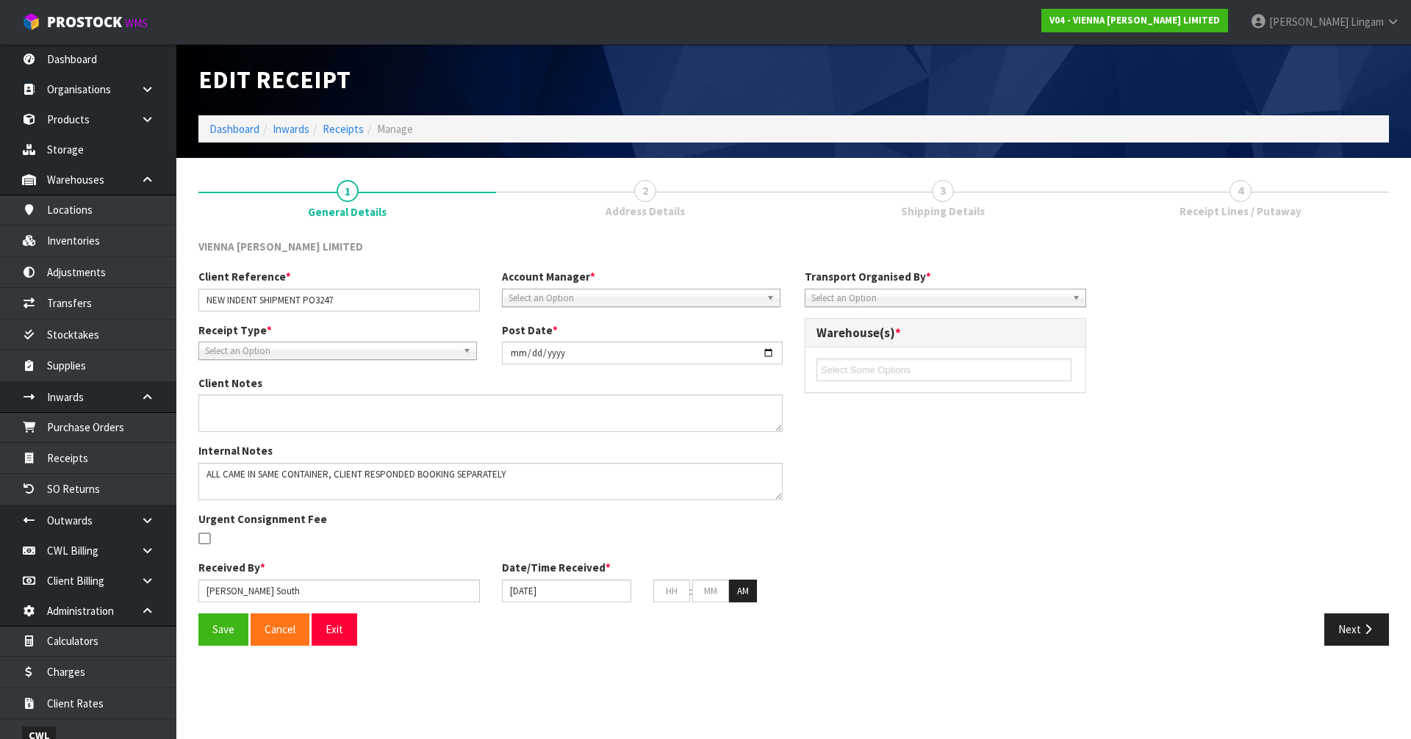
type input "10"
type input "00"
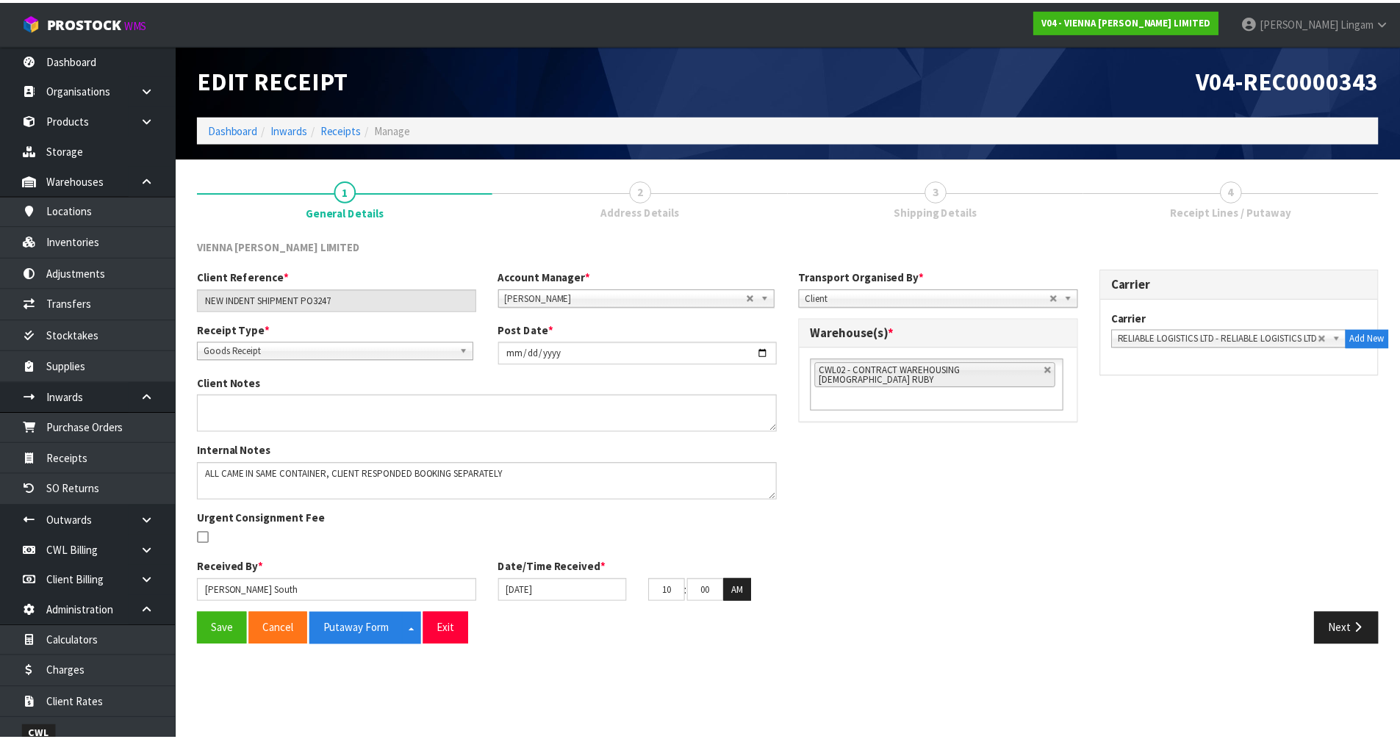
scroll to position [14, 0]
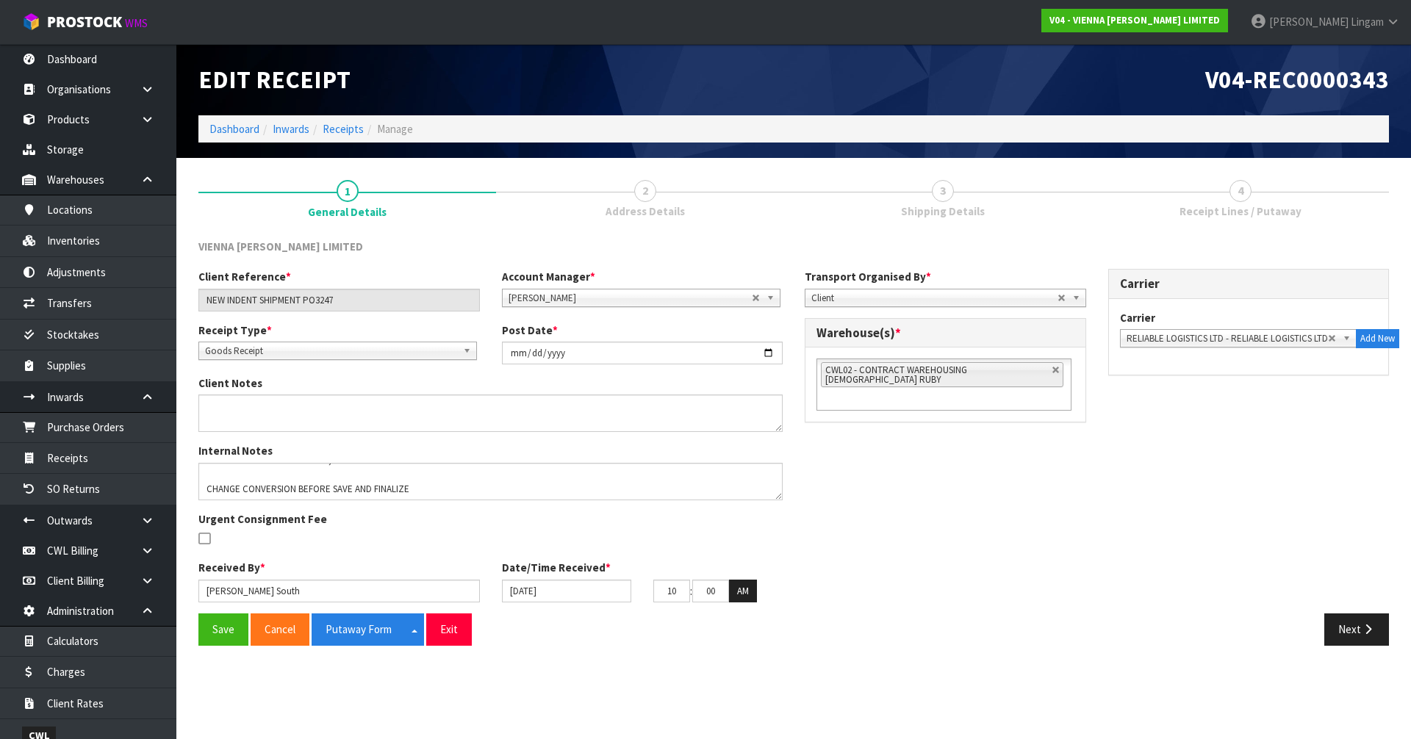
click at [1168, 540] on div "Client Reference * NEW INDENT SHIPMENT PO3247 Account Manager * Zubair Moolla R…" at bounding box center [793, 441] width 1212 height 345
click at [339, 133] on link "Receipts" at bounding box center [343, 129] width 41 height 14
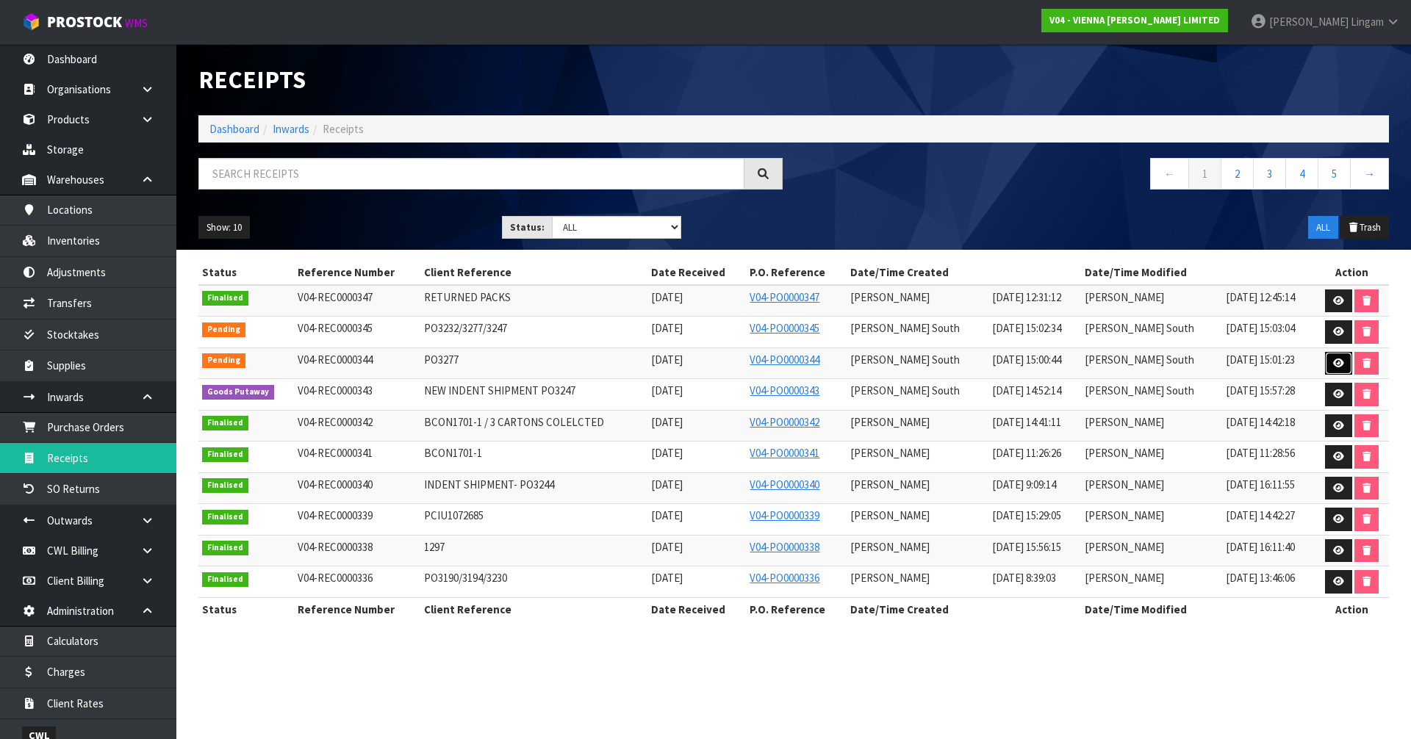
click at [1326, 362] on link at bounding box center [1338, 364] width 27 height 24
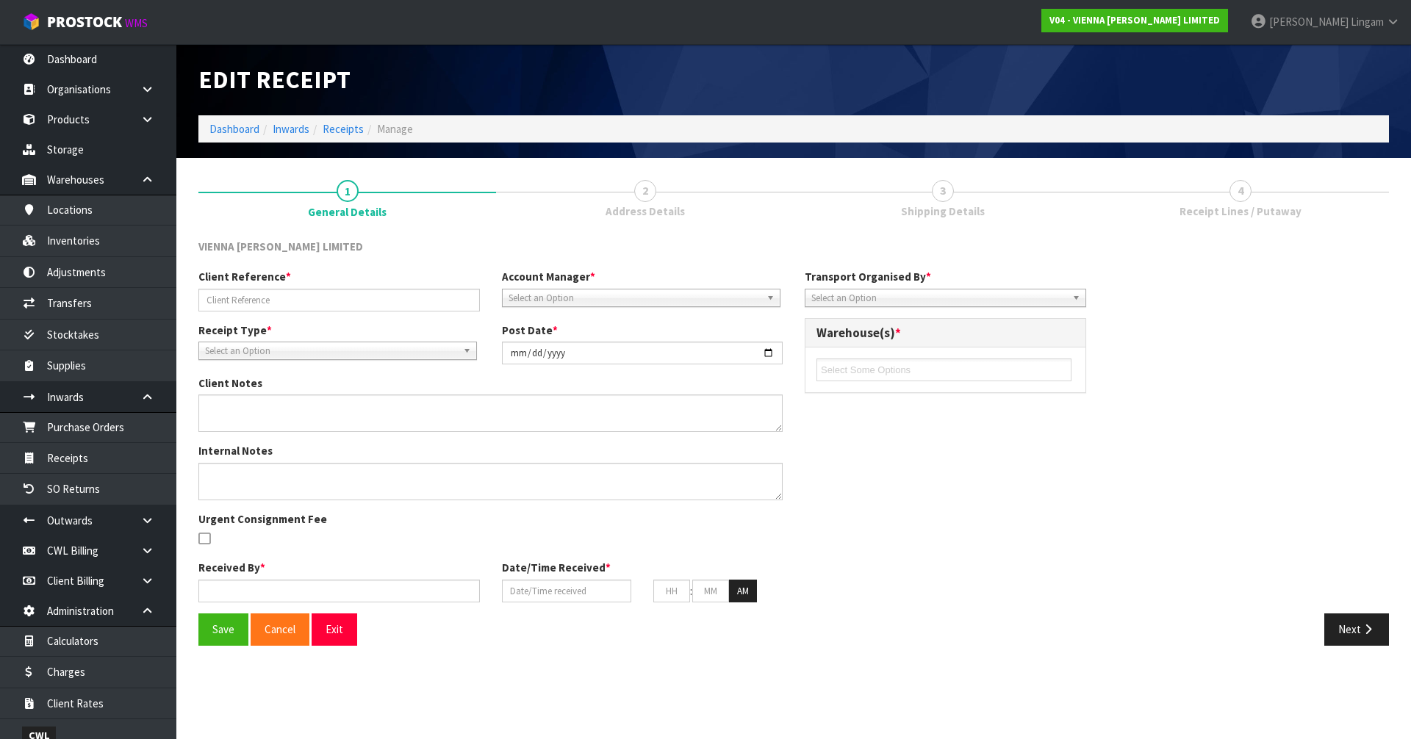
type input "PO3277"
type input "2025-09-12"
type input "[PERSON_NAME]"
type input "10/09/2025"
type input "10"
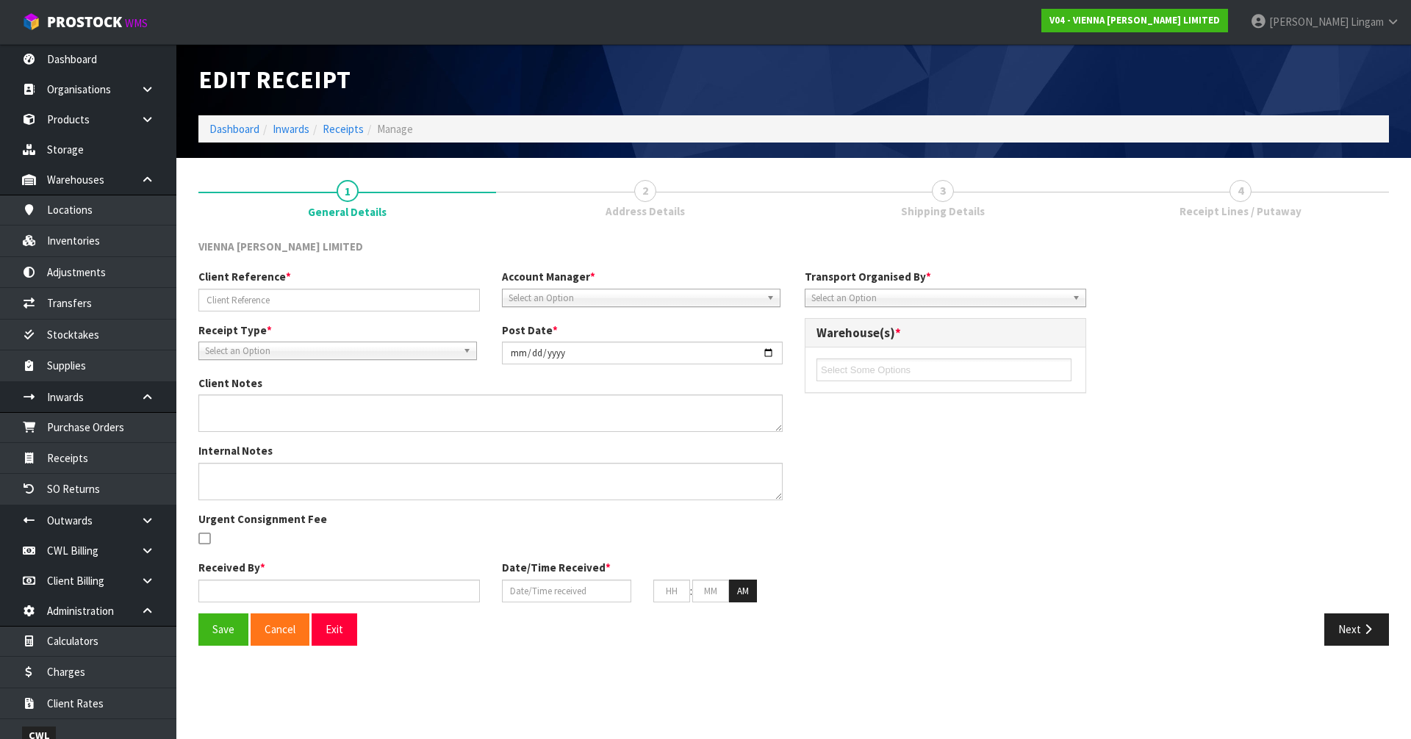
type input "00"
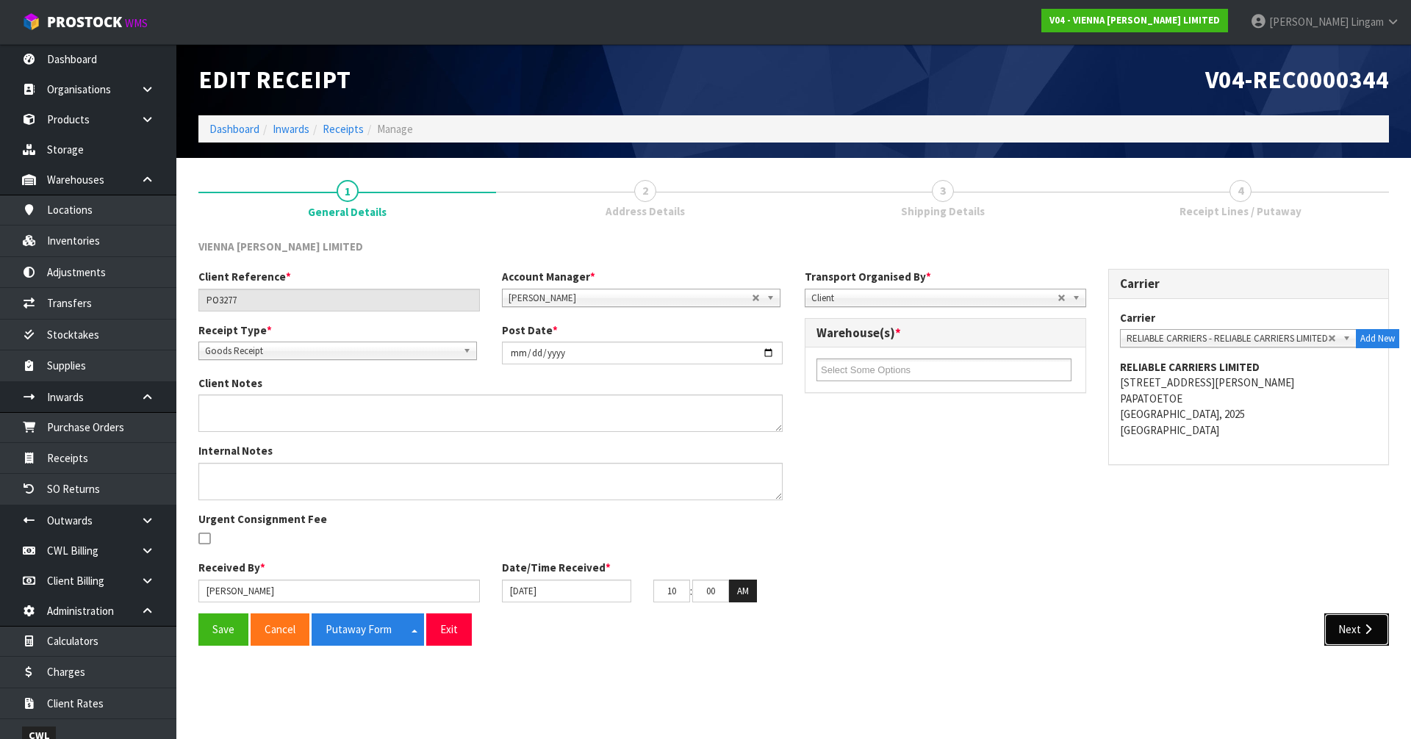
click at [1351, 627] on button "Next" at bounding box center [1356, 630] width 65 height 32
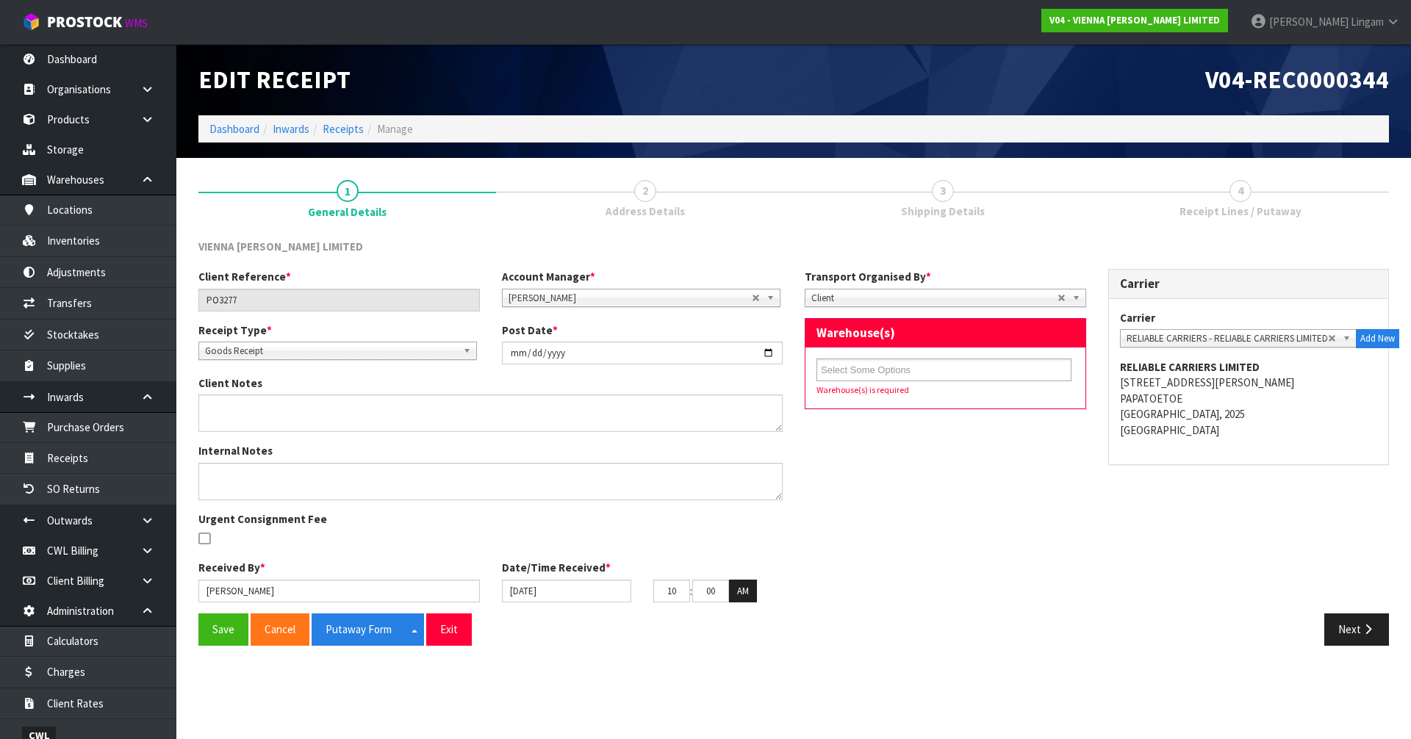
click at [1019, 586] on div "Client Reference * PO3277 Account Manager * Zubair Moolla Rod Giles Kirsty Gile…" at bounding box center [793, 441] width 1212 height 345
click at [875, 373] on input "text" at bounding box center [875, 370] width 108 height 18
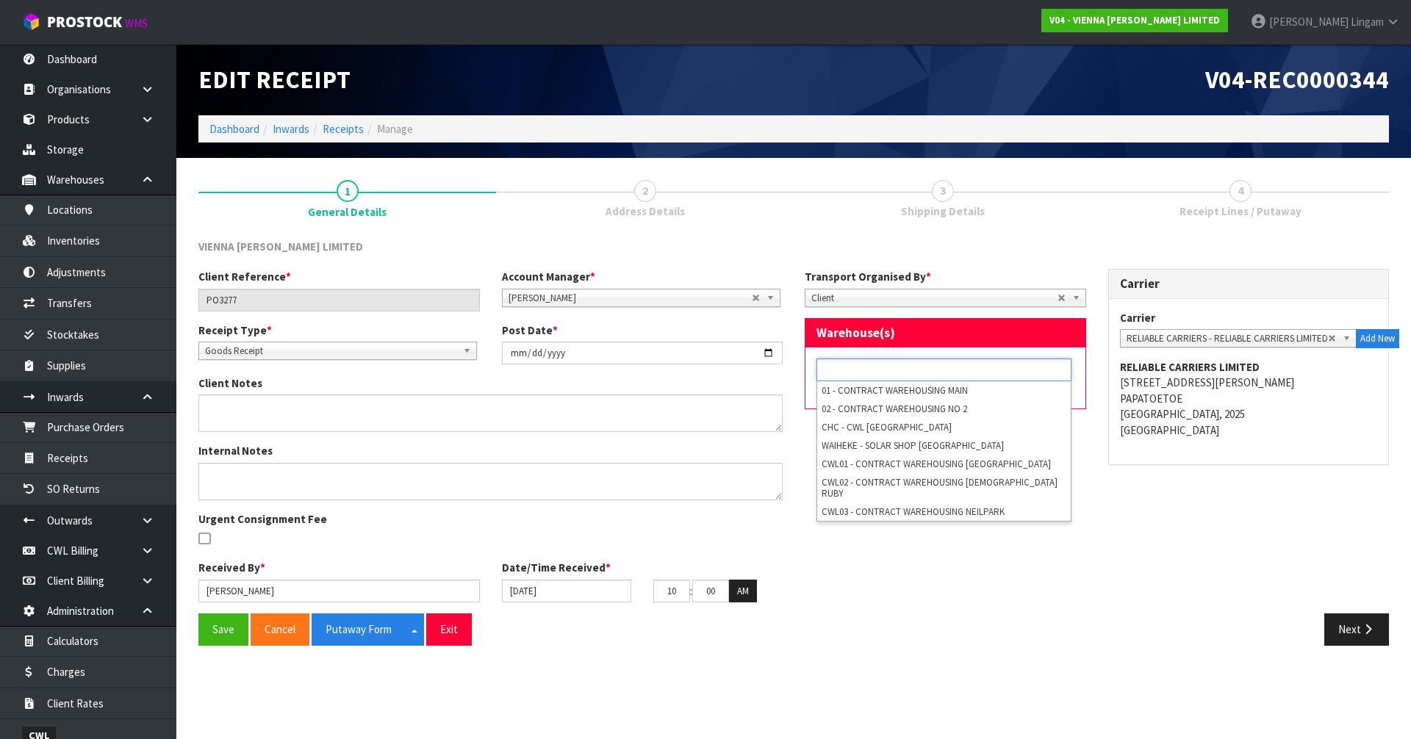
type input "Select Some Options"
click at [1012, 593] on div "Client Reference * PO3277 Account Manager * Zubair Moolla Rod Giles Kirsty Gile…" at bounding box center [793, 441] width 1212 height 345
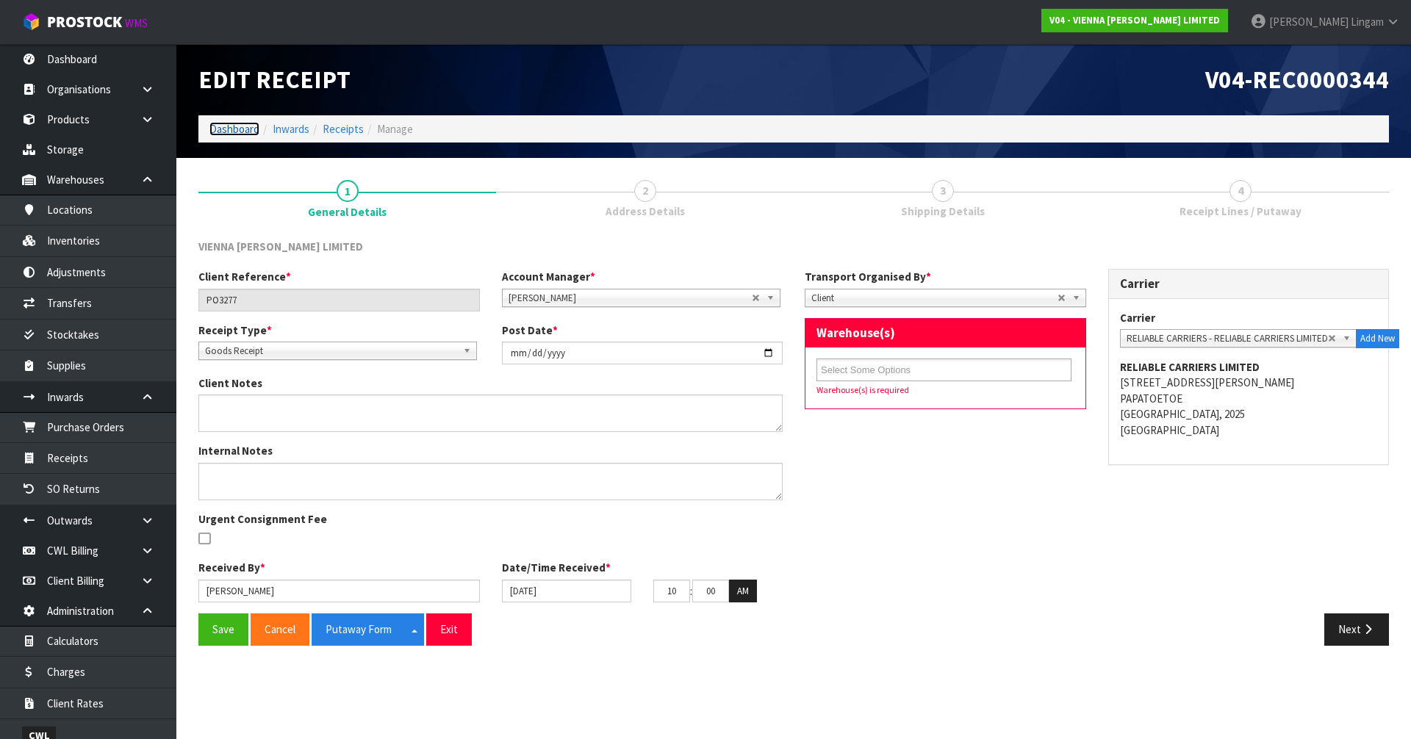
click at [226, 129] on link "Dashboard" at bounding box center [234, 129] width 50 height 14
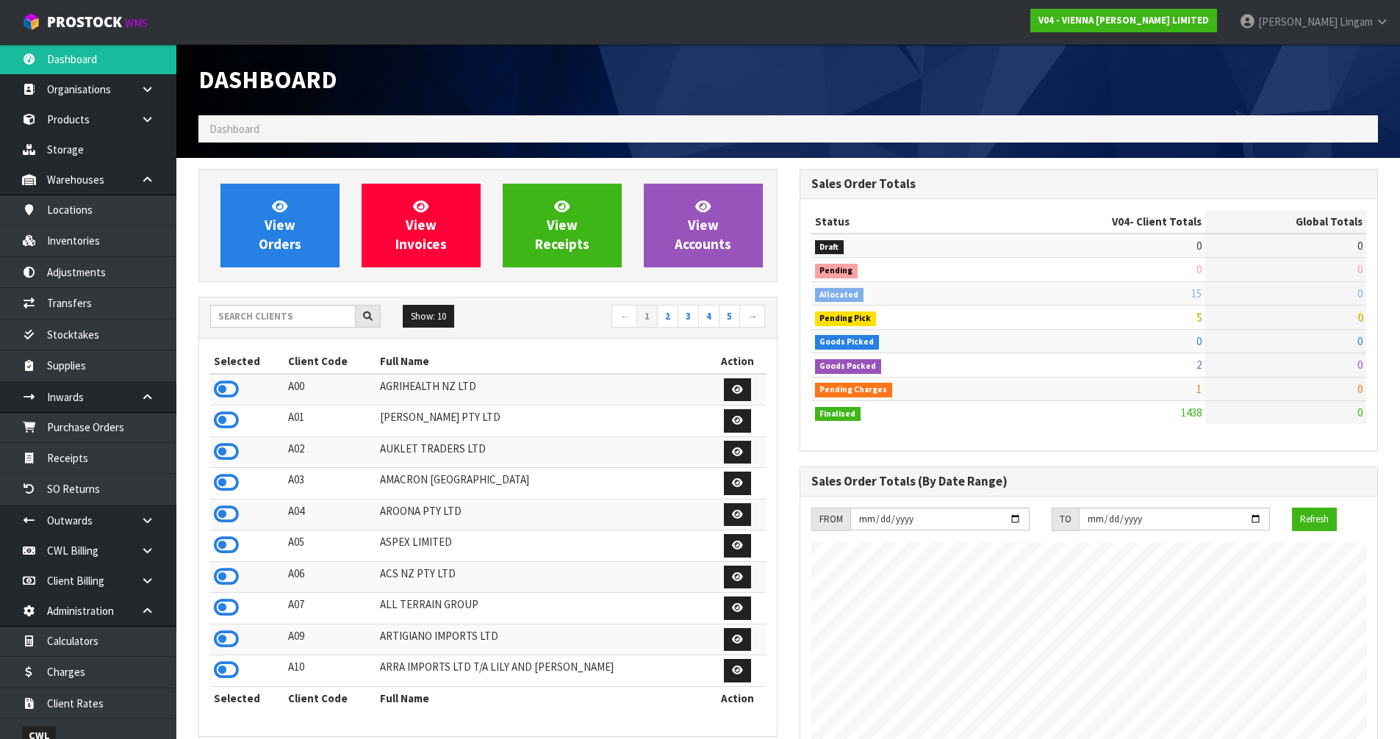
scroll to position [1145, 600]
click at [93, 459] on link "Receipts" at bounding box center [88, 458] width 176 height 30
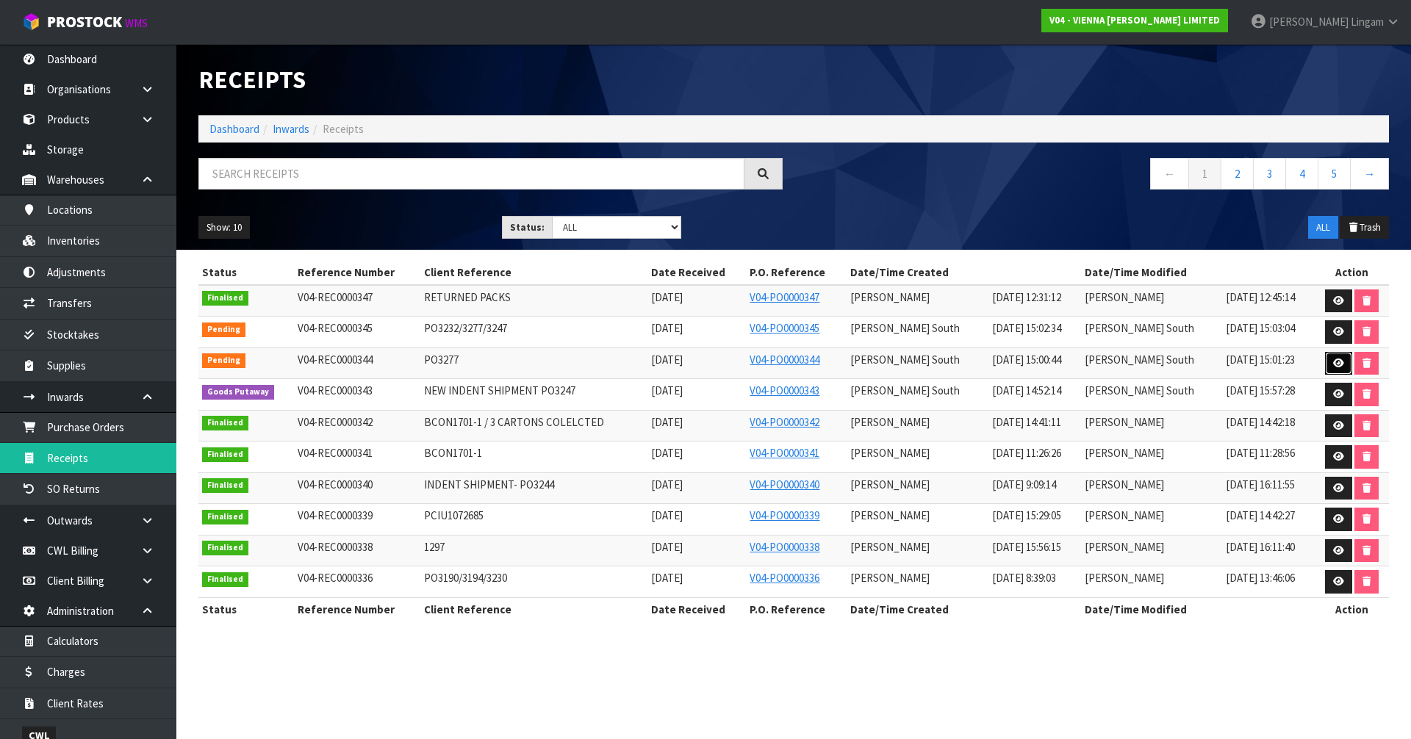
click at [1333, 363] on icon at bounding box center [1338, 364] width 11 height 10
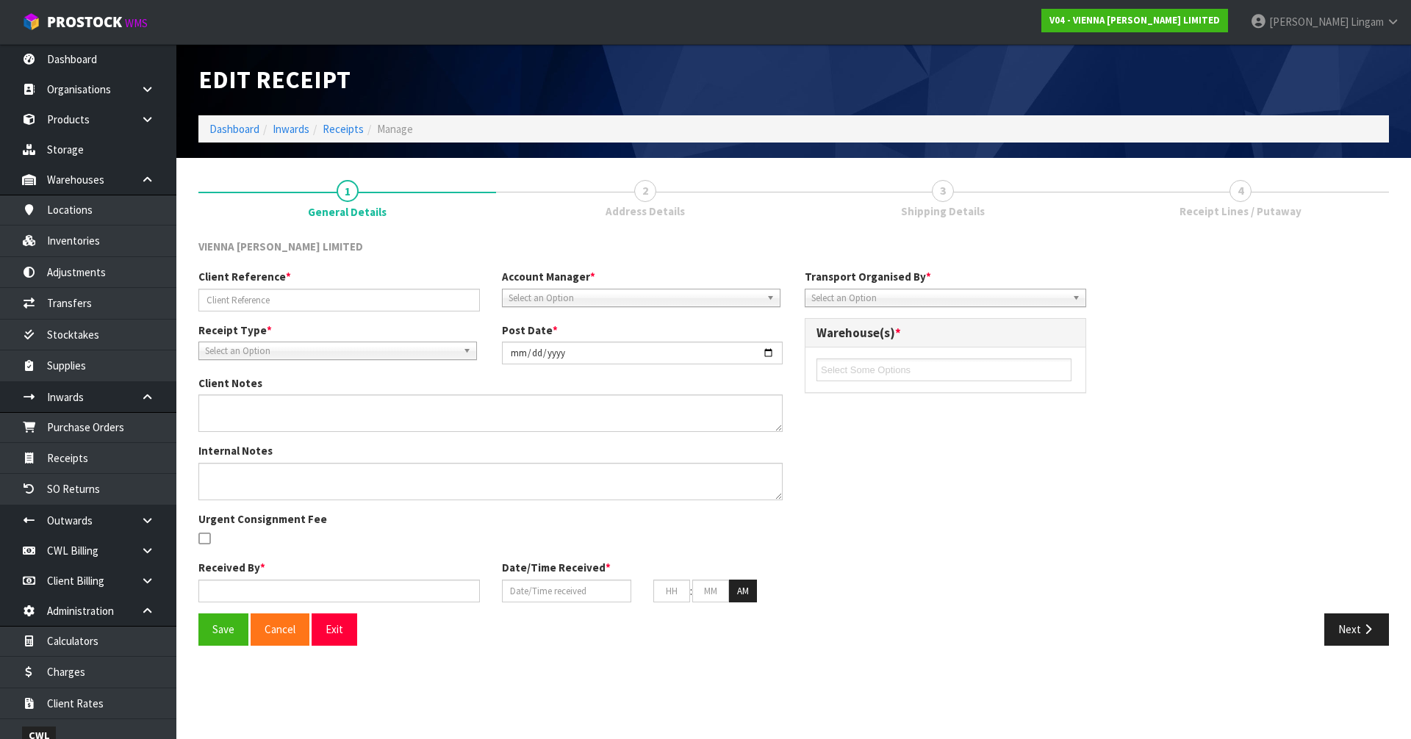
type input "PO3277"
type input "2025-09-12"
type input "[PERSON_NAME]"
type input "10/09/2025"
type input "10"
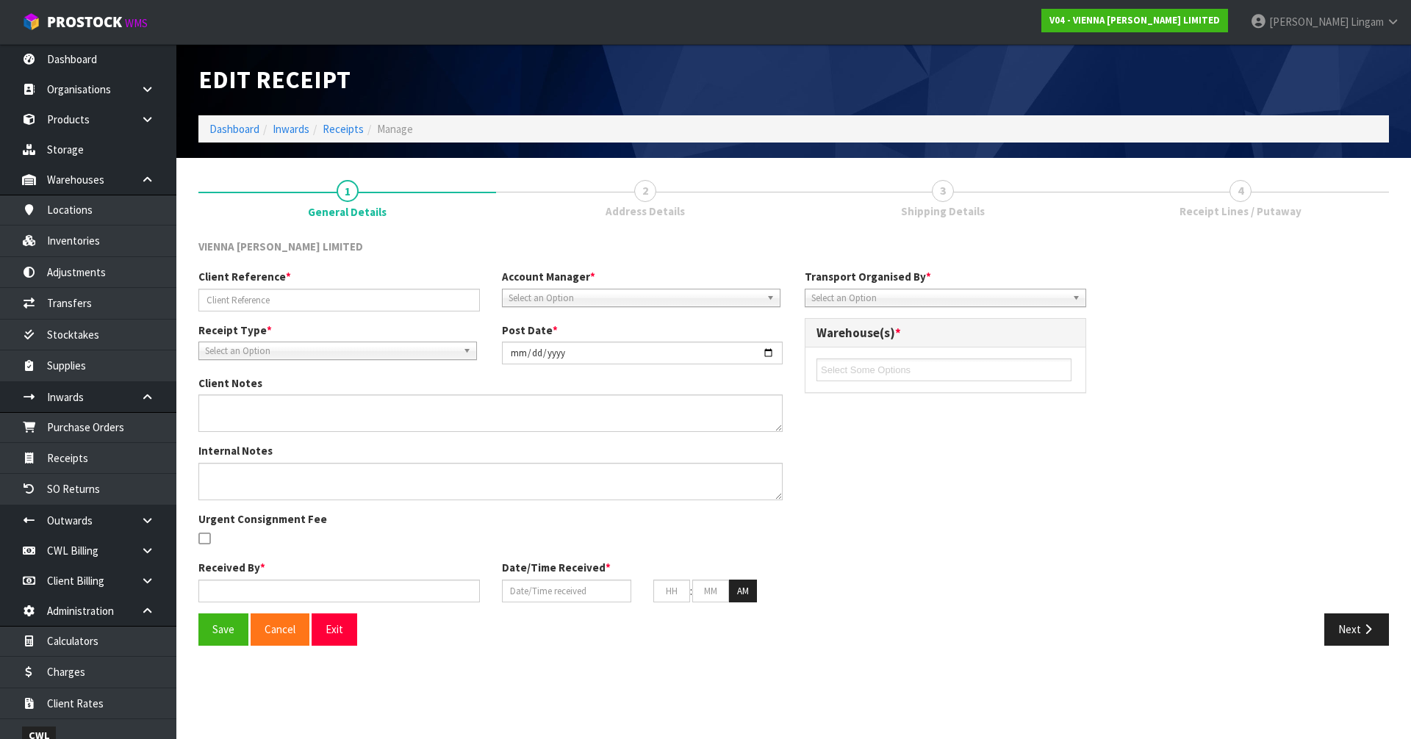
type input "00"
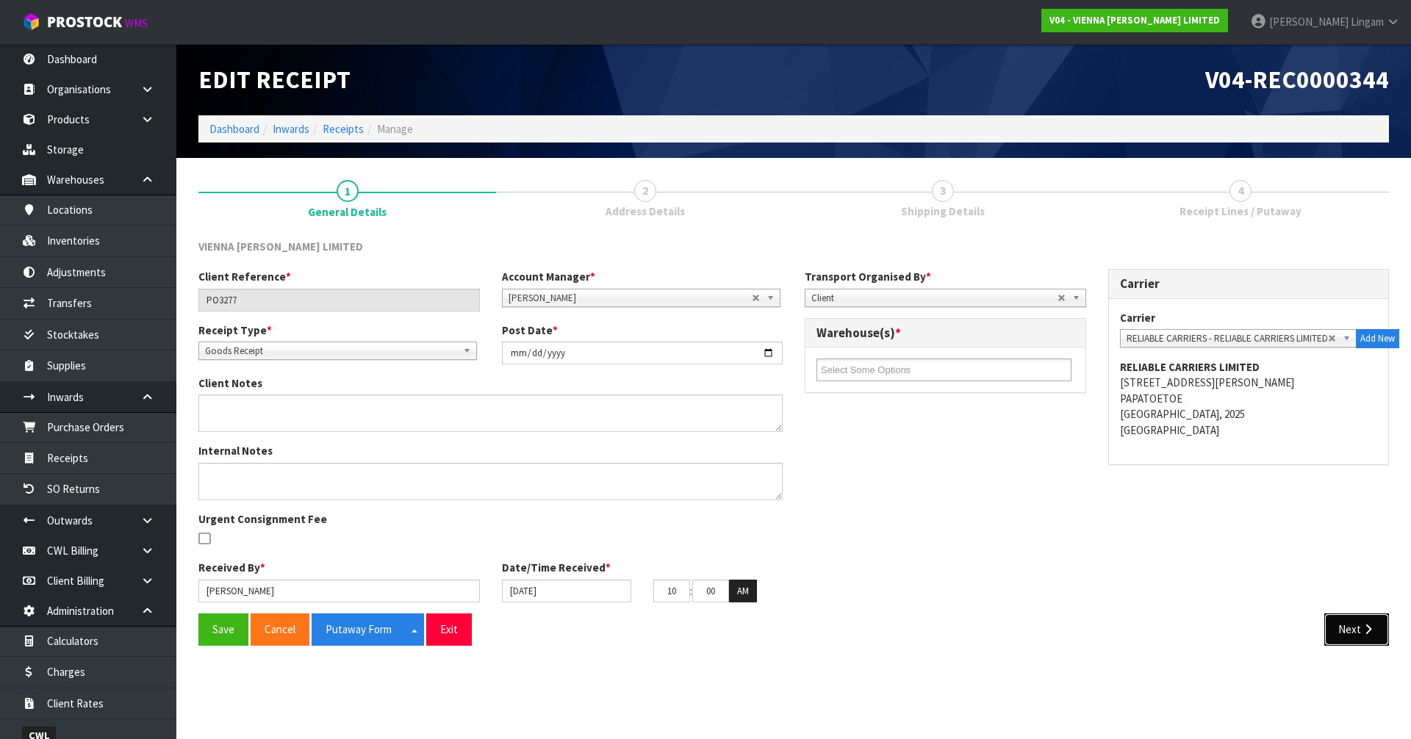
click at [1364, 639] on button "Next" at bounding box center [1356, 630] width 65 height 32
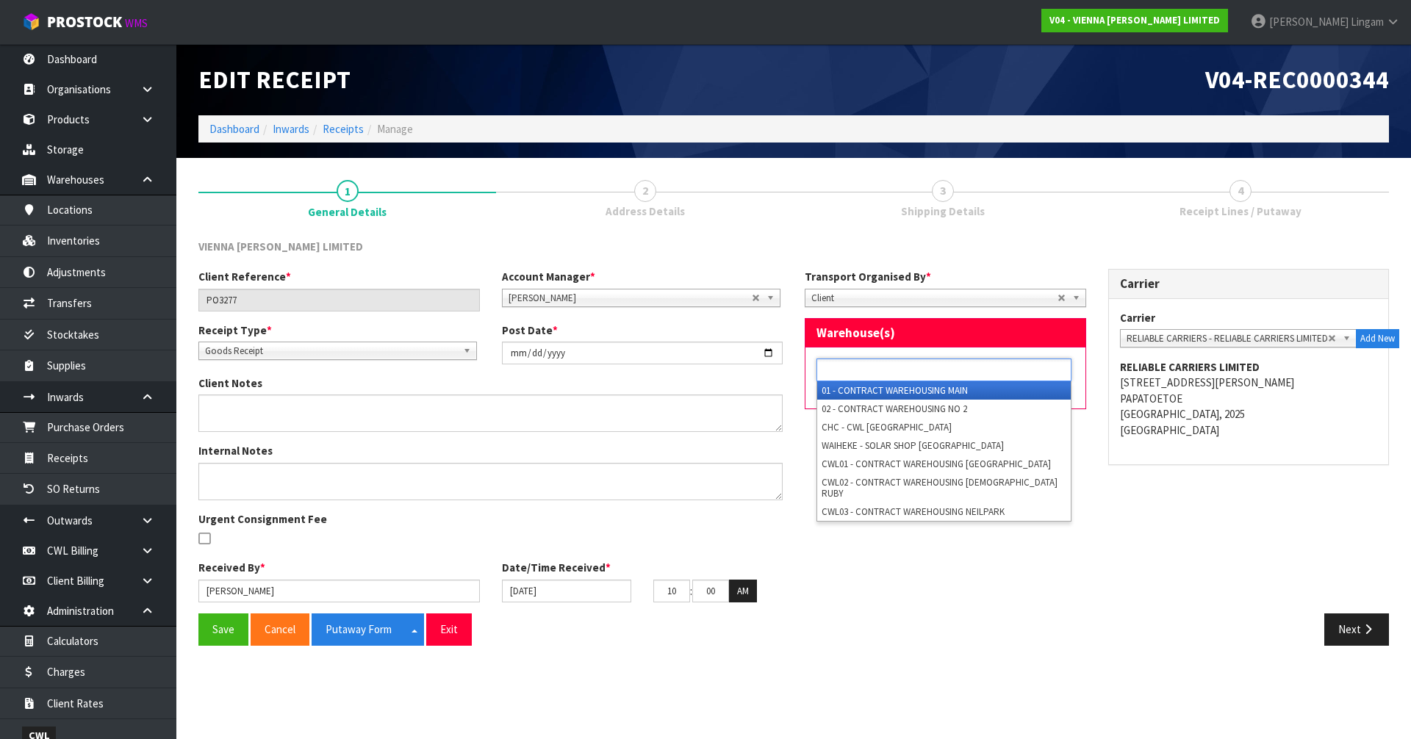
click at [917, 373] on input "text" at bounding box center [875, 370] width 108 height 18
type input "Select Some Options"
click at [247, 130] on link "Dashboard" at bounding box center [234, 129] width 50 height 14
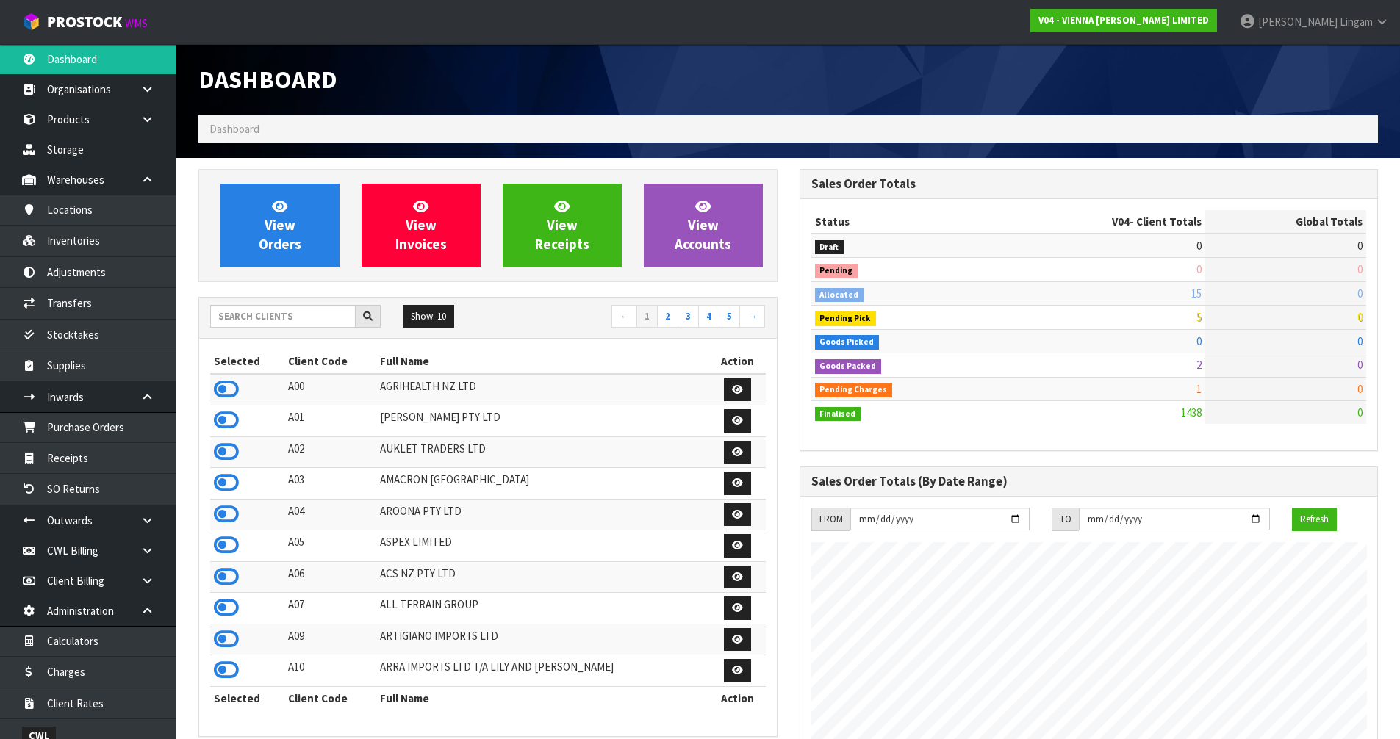
scroll to position [1145, 600]
click at [287, 320] on input "text" at bounding box center [282, 316] width 145 height 23
click at [62, 462] on link "Receipts" at bounding box center [88, 458] width 176 height 30
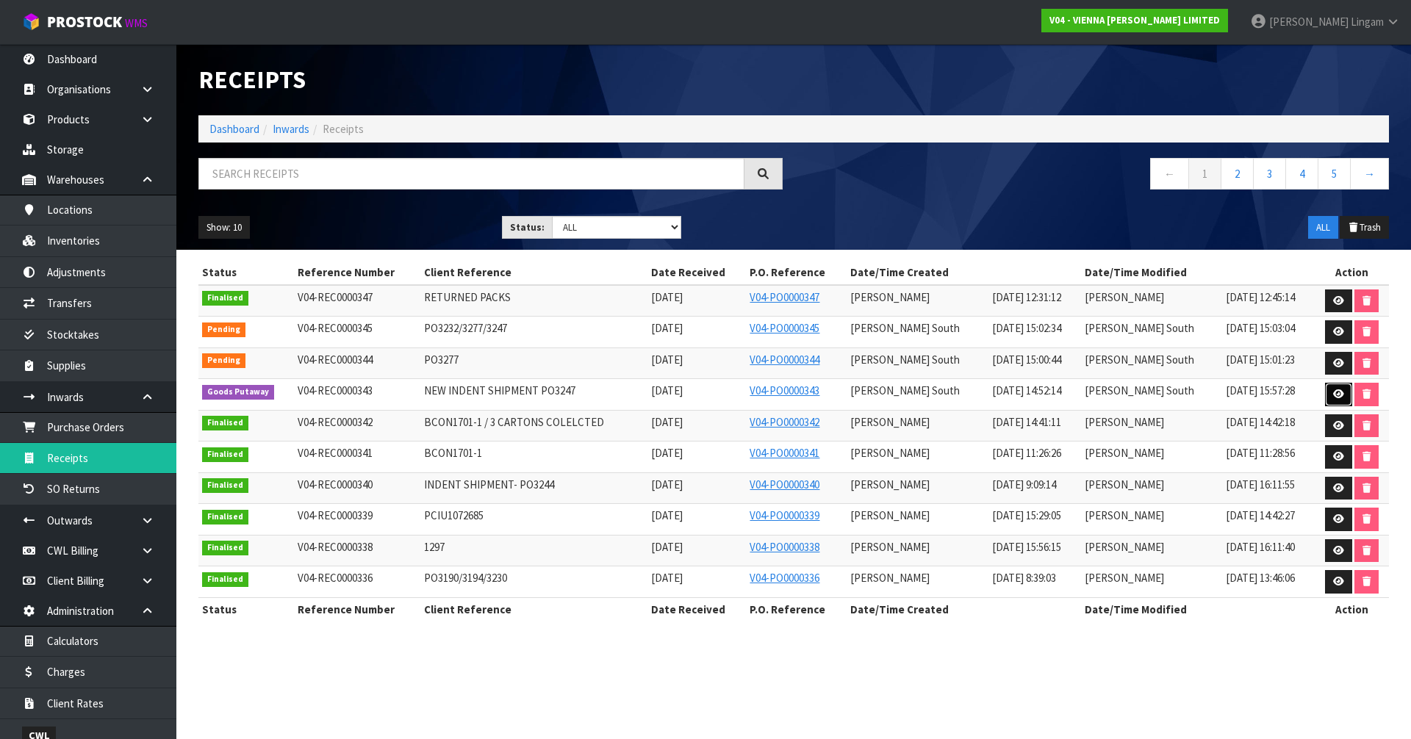
click at [1338, 395] on icon at bounding box center [1338, 394] width 11 height 10
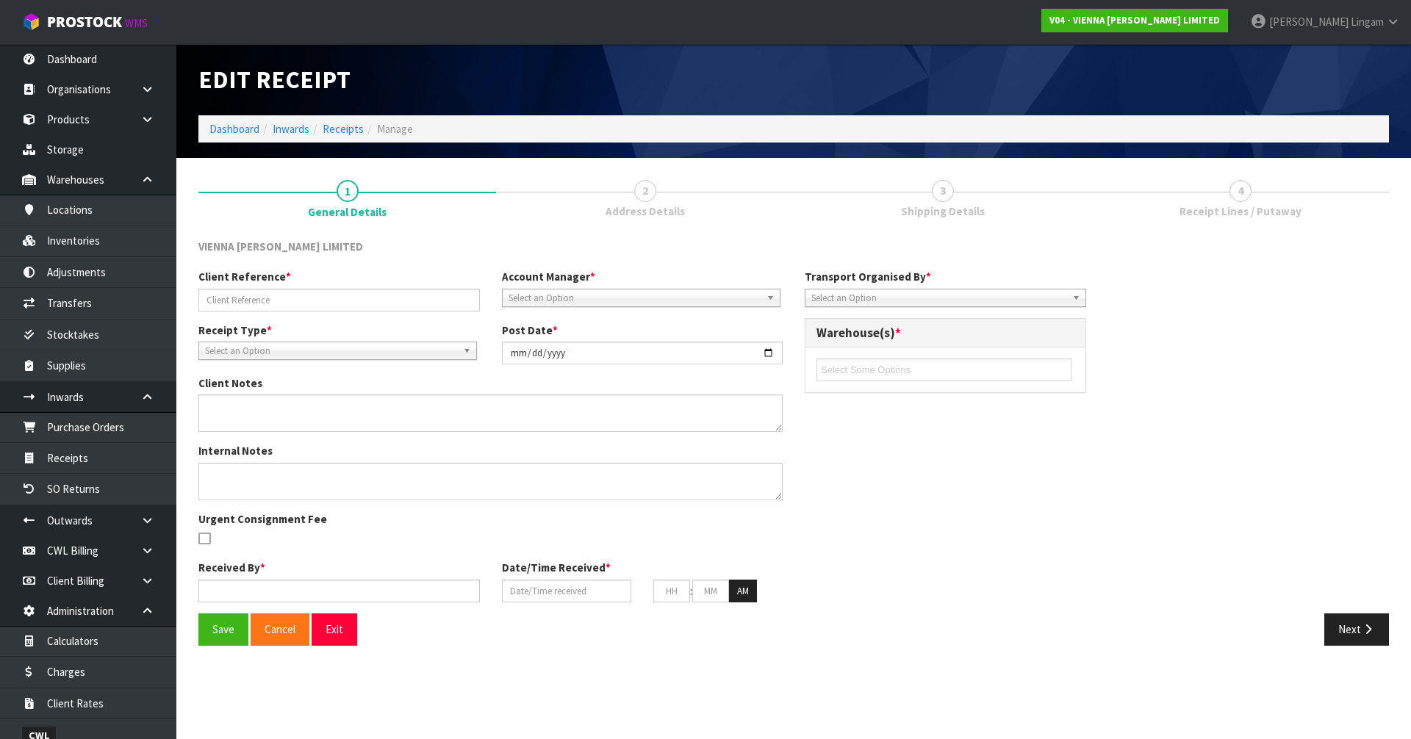
type input "NEW INDENT SHIPMENT PO3247"
type input "2025-09-12"
type textarea "ALL CAME IN SAME CONTAINER, CLIENT RESPONDED BOOKING SEPARATELY CHANGE CONVERSI…"
type input "[PERSON_NAME] South"
type input "10/09/2025"
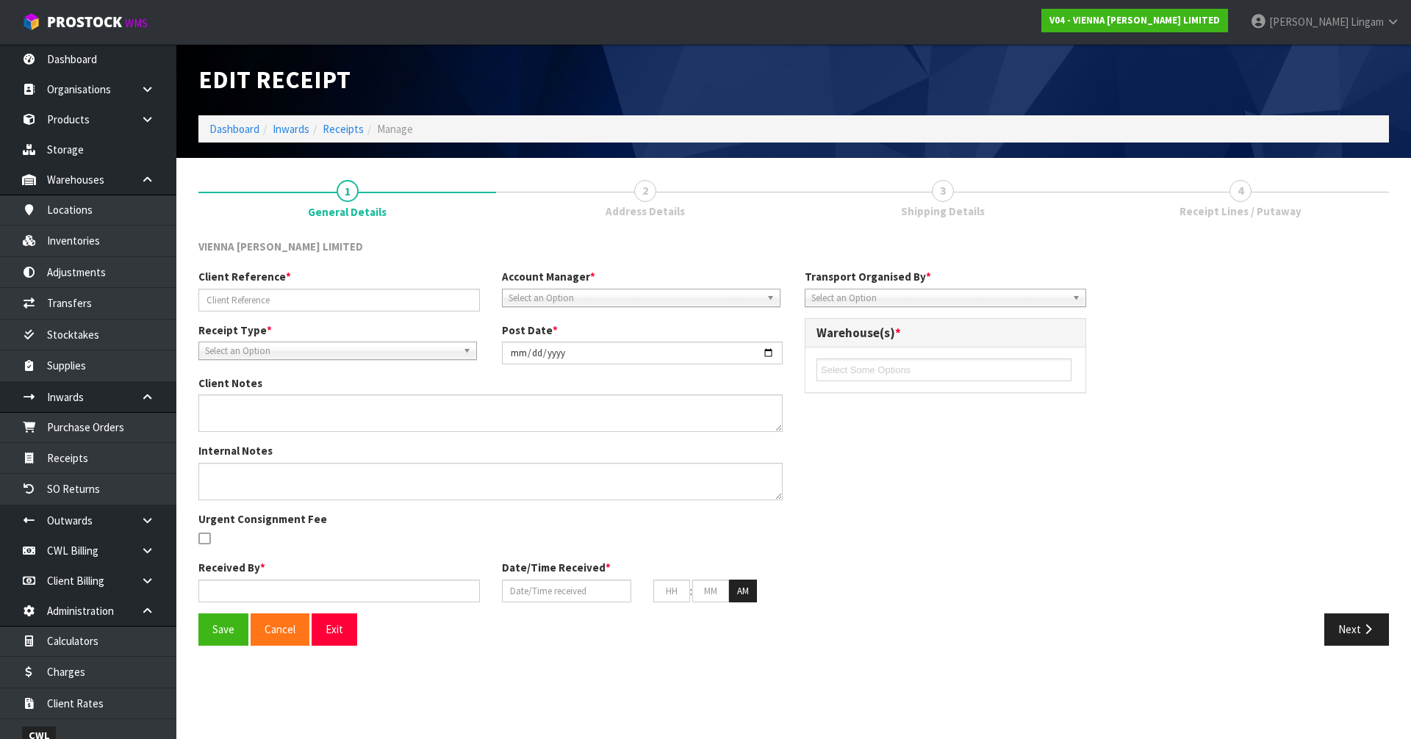
type input "10"
type input "00"
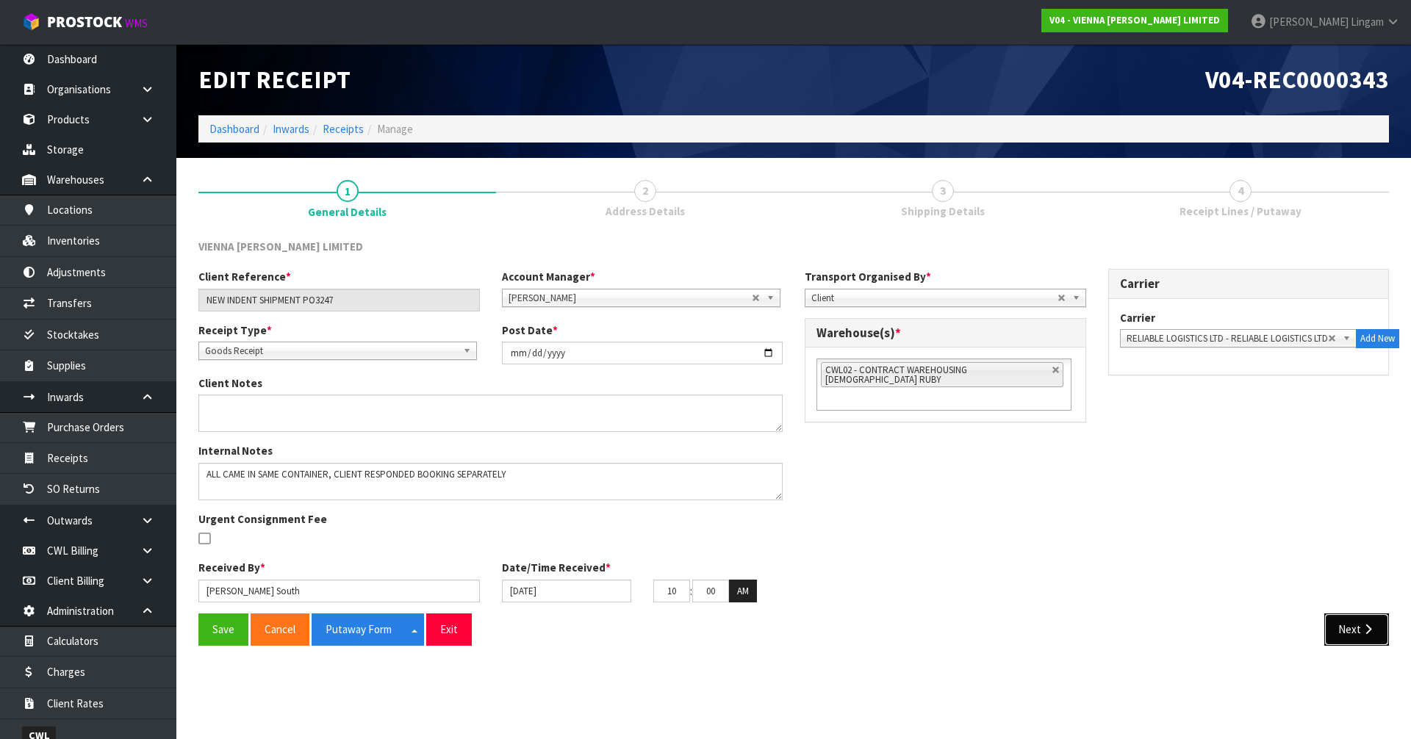
click at [1362, 628] on icon "button" at bounding box center [1368, 629] width 14 height 11
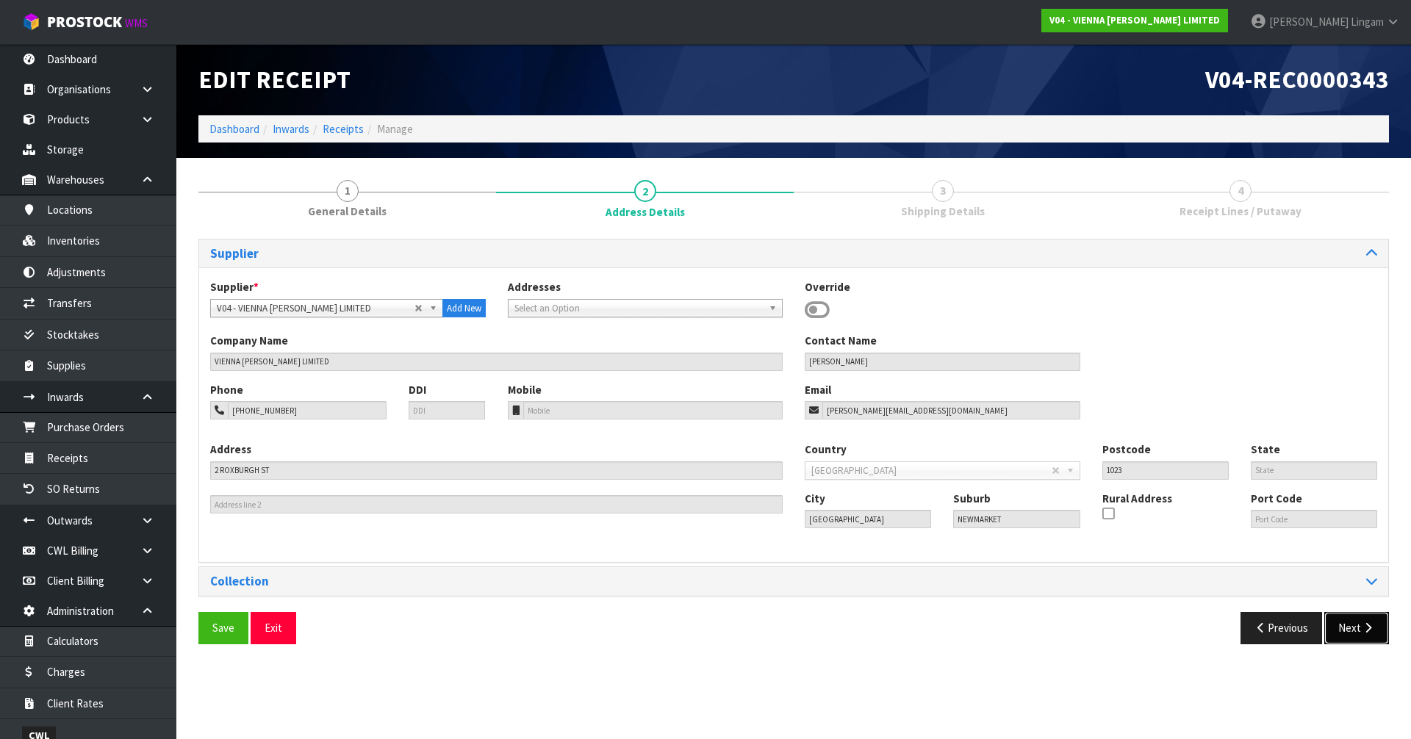
click at [1357, 619] on button "Next" at bounding box center [1356, 628] width 65 height 32
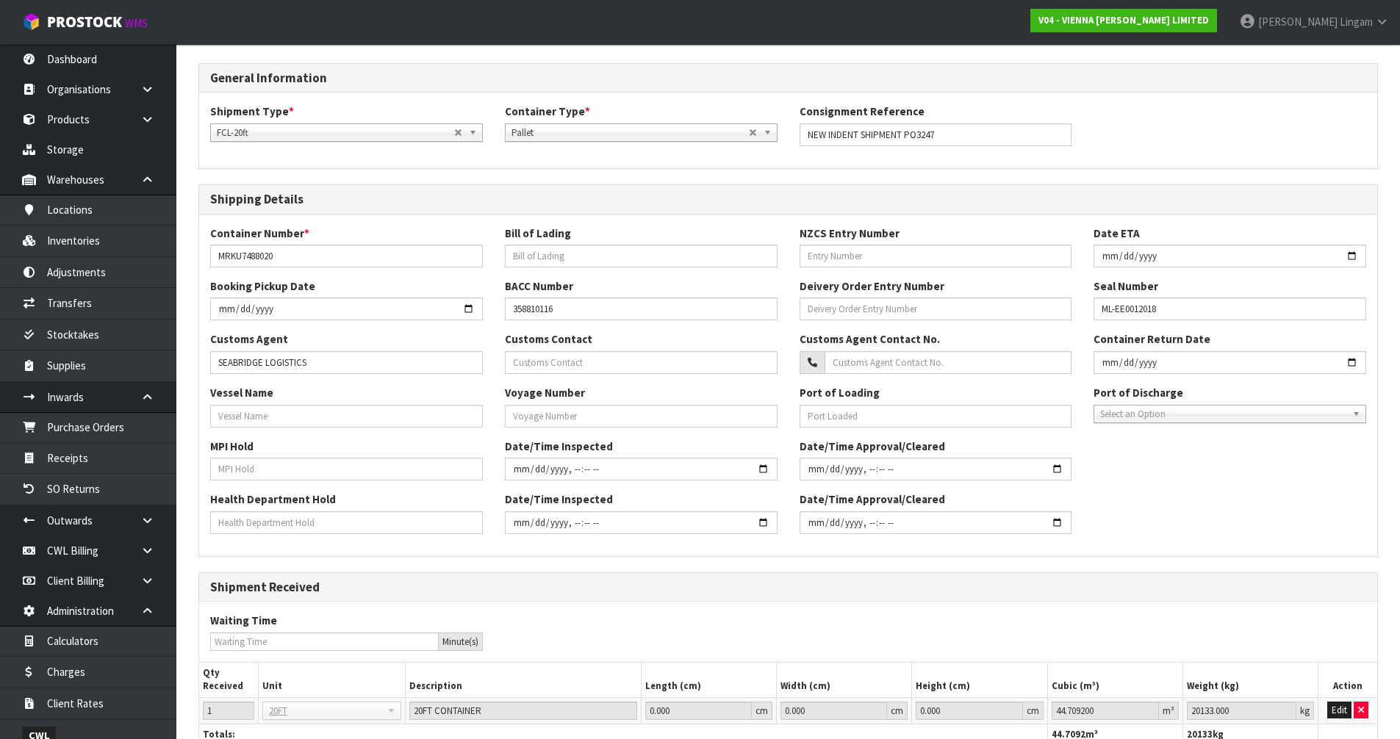
scroll to position [285, 0]
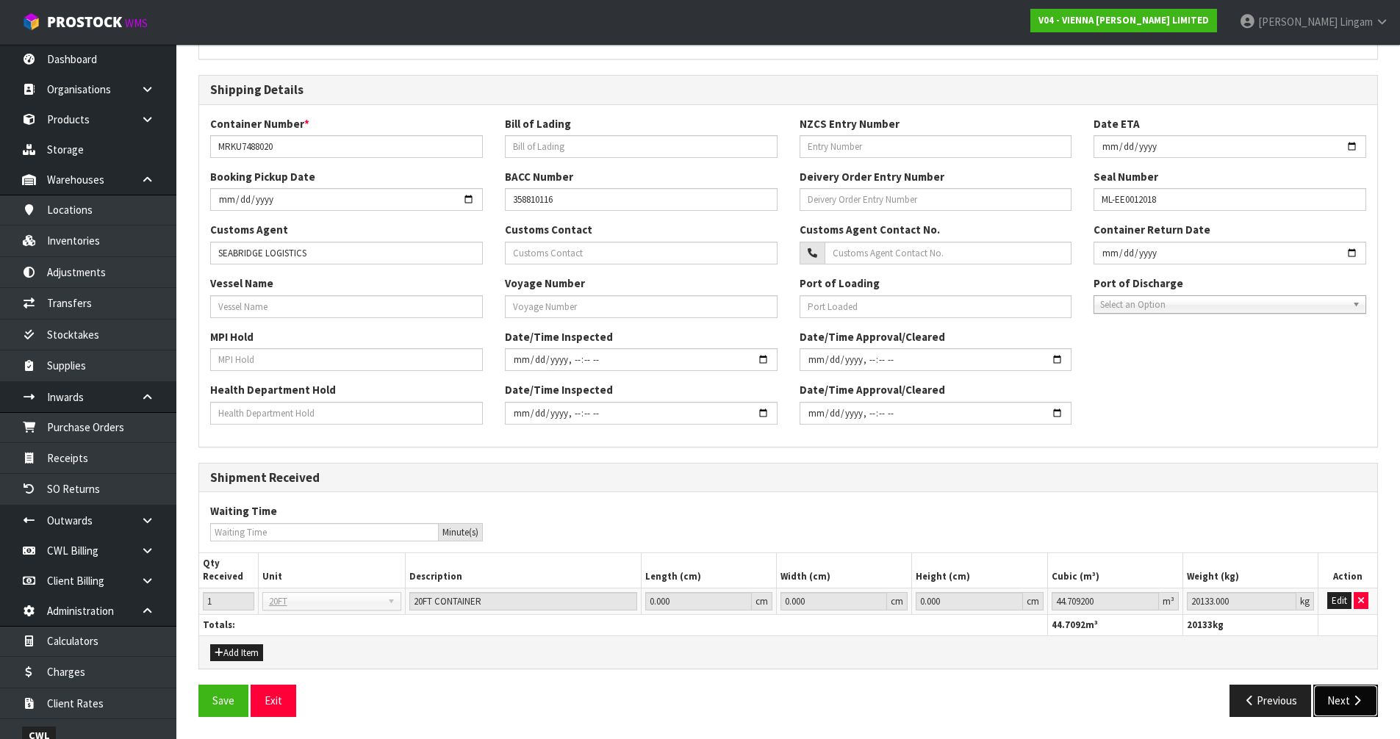
click at [1340, 696] on button "Next" at bounding box center [1345, 701] width 65 height 32
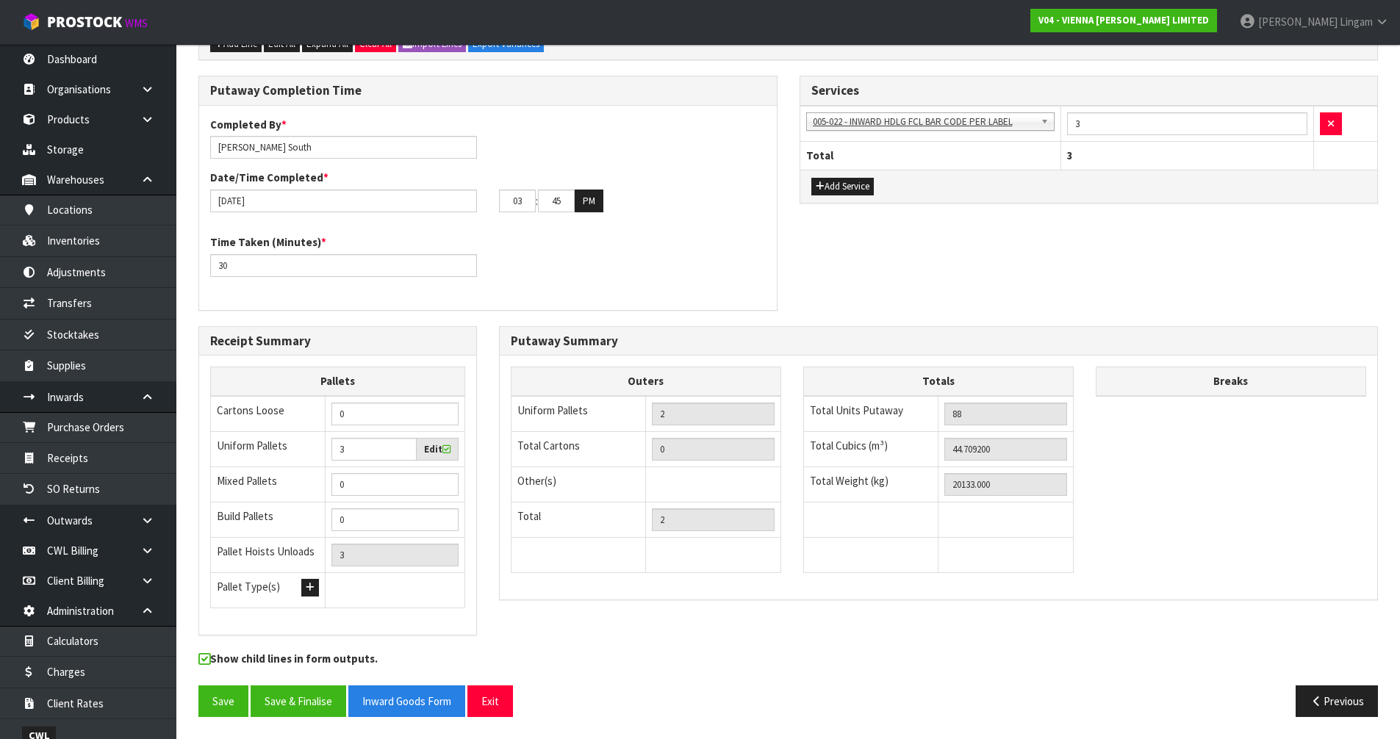
scroll to position [0, 0]
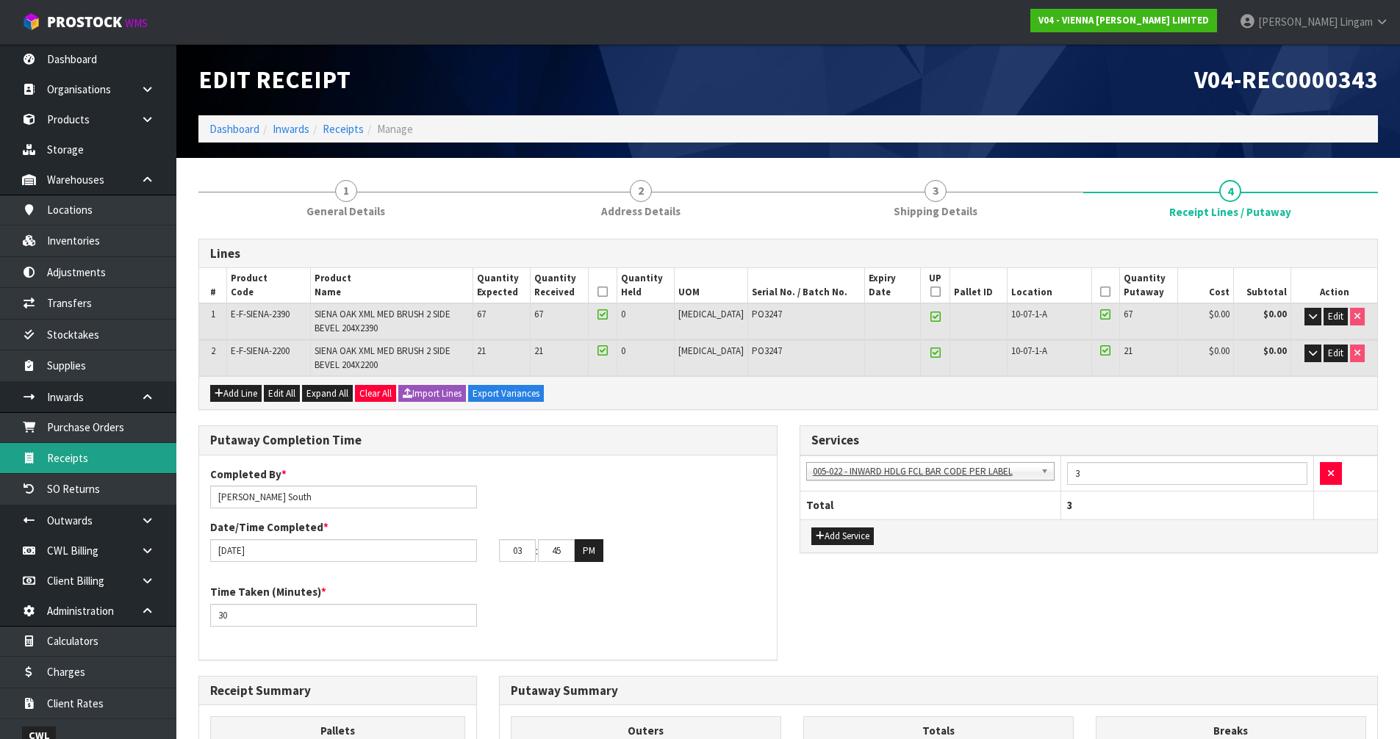
click at [82, 461] on link "Receipts" at bounding box center [88, 458] width 176 height 30
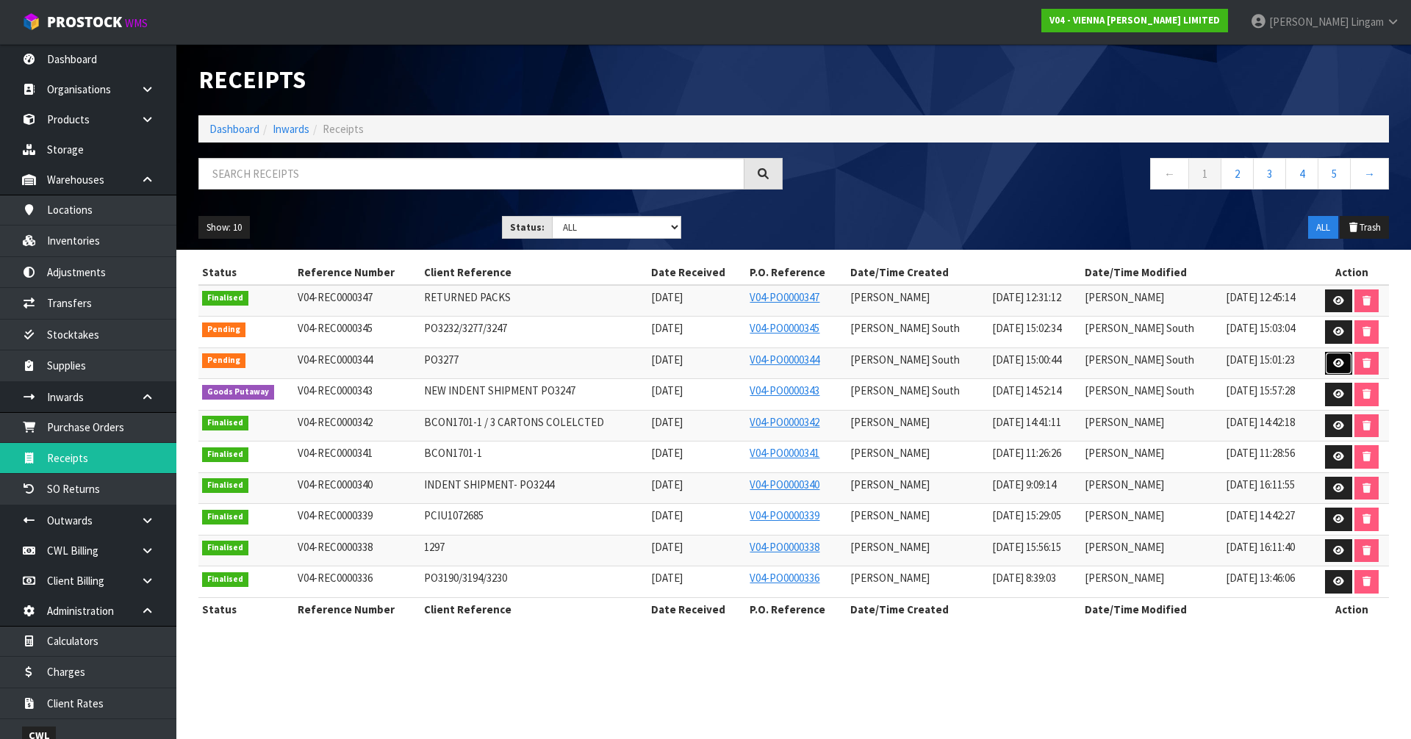
click at [1338, 364] on icon at bounding box center [1338, 364] width 11 height 10
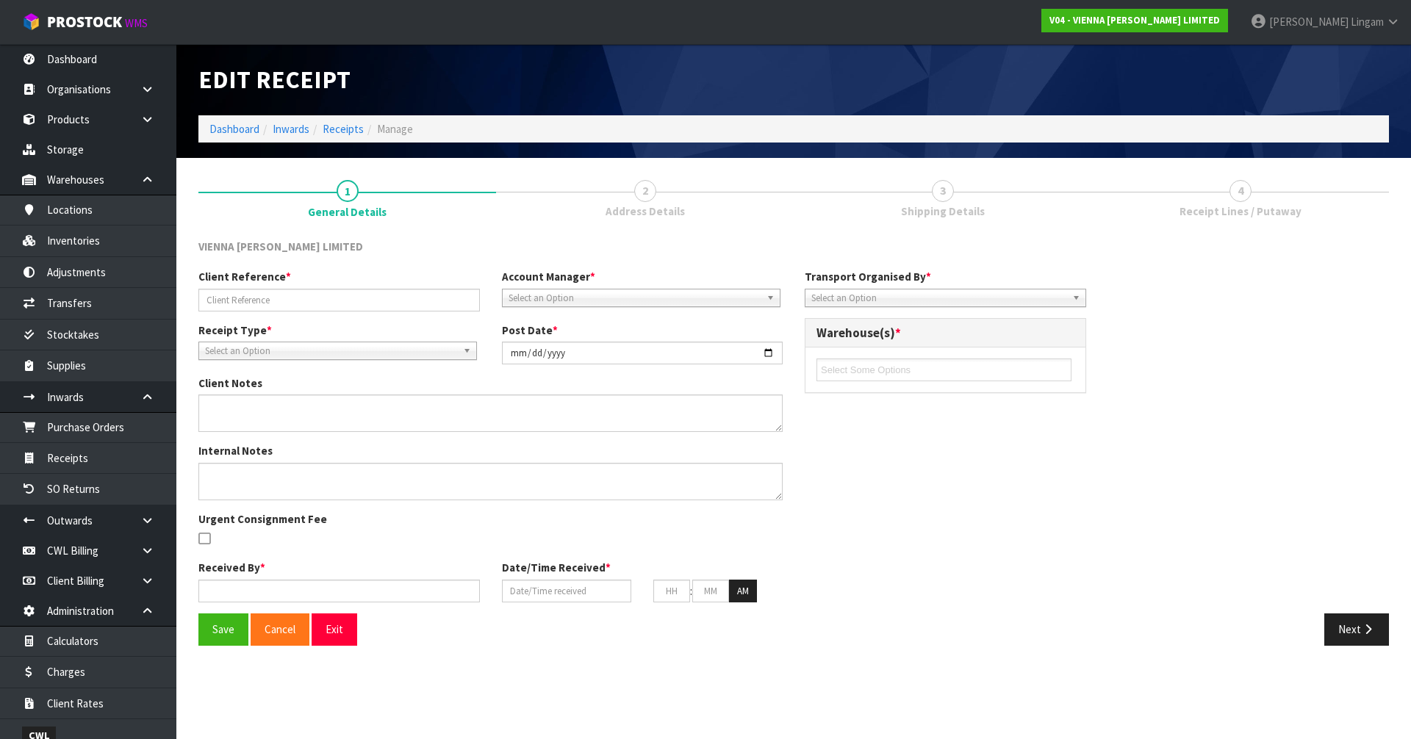
type input "PO3277"
type input "2025-09-12"
type input "[PERSON_NAME]"
type input "10/09/2025"
type input "10"
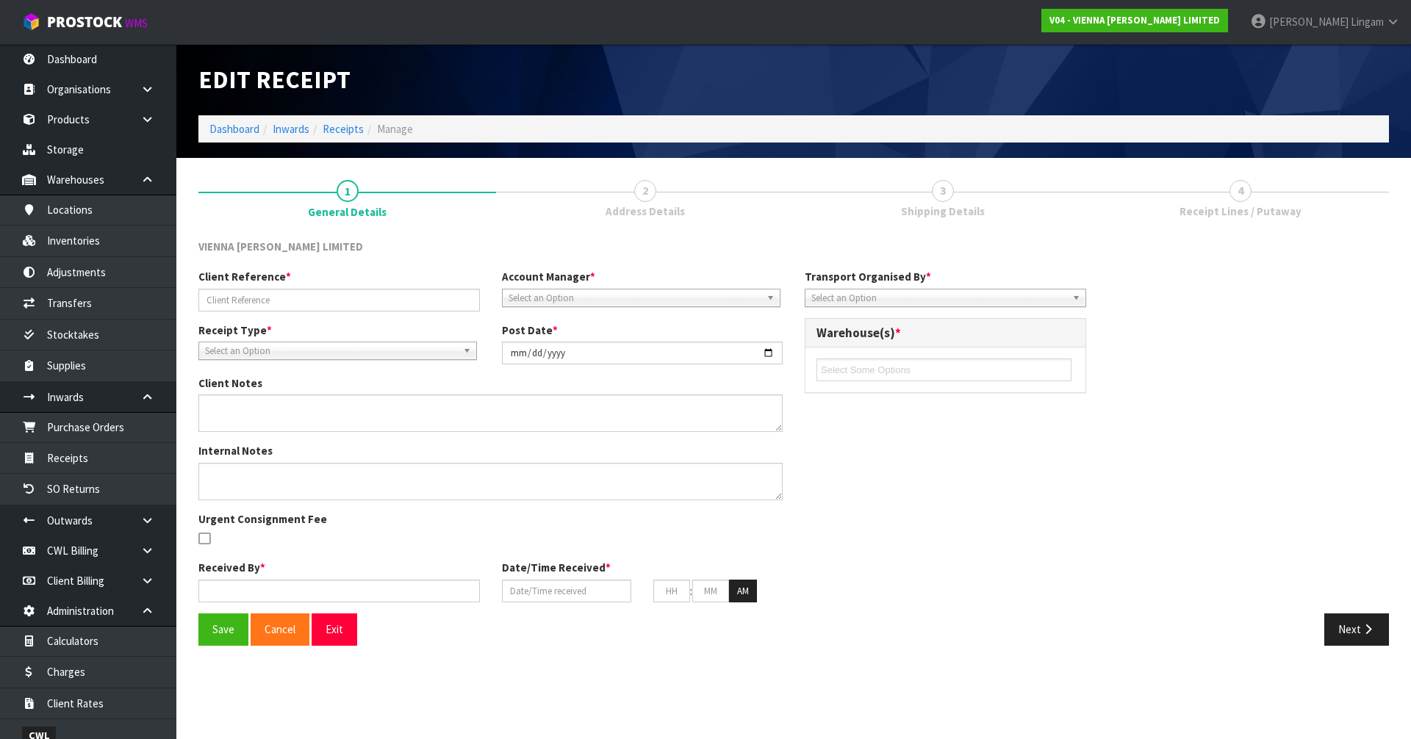
type input "00"
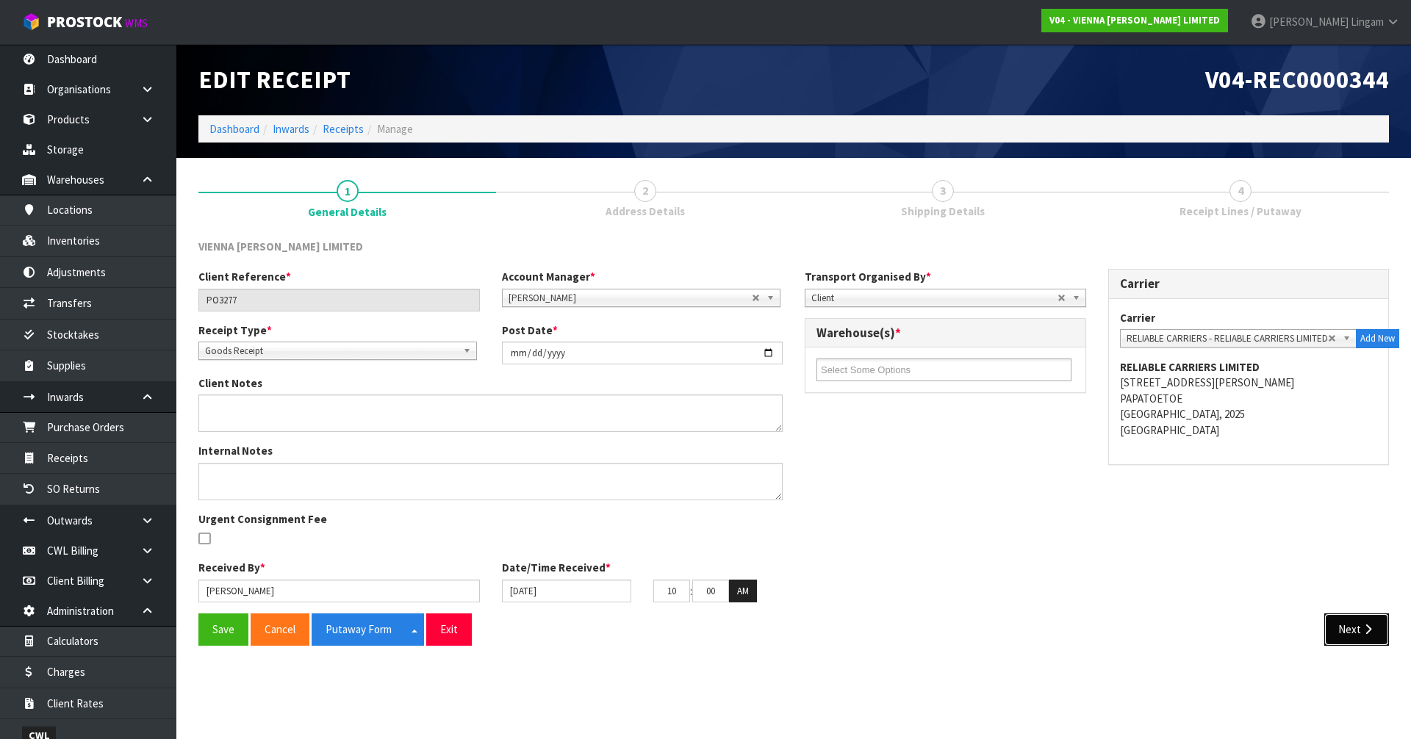
click at [1348, 630] on button "Next" at bounding box center [1356, 630] width 65 height 32
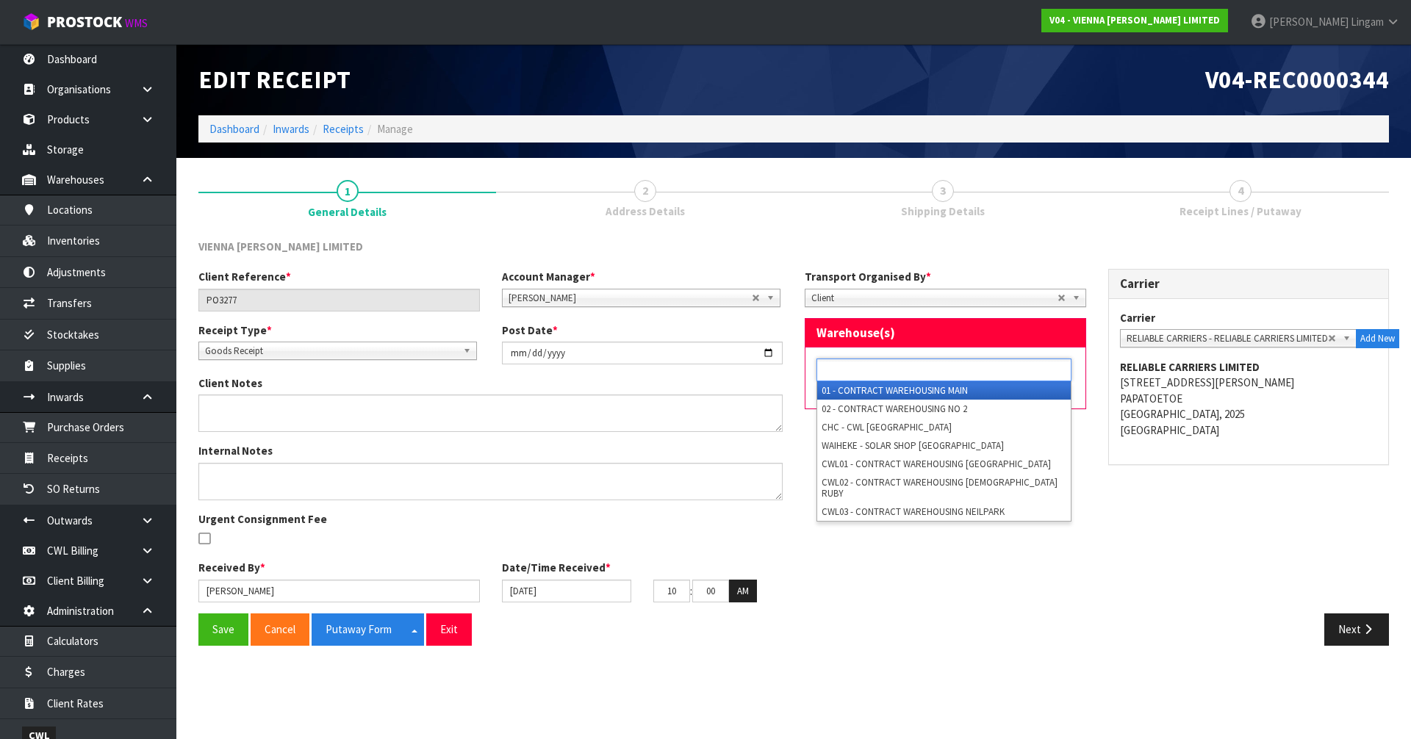
click at [883, 376] on input "text" at bounding box center [875, 370] width 108 height 18
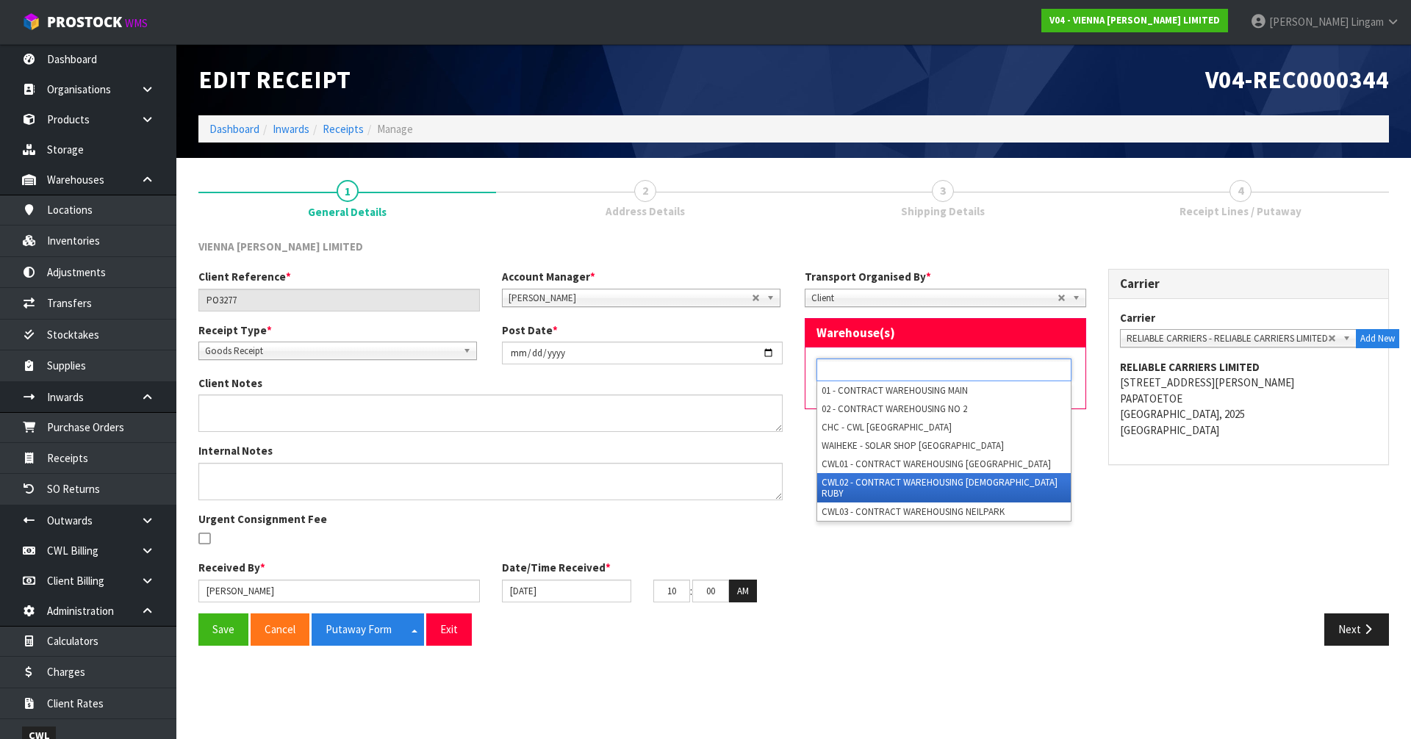
click at [941, 484] on li "CWL02 - CONTRACT WAREHOUSING [DEMOGRAPHIC_DATA] RUBY" at bounding box center [944, 487] width 254 height 29
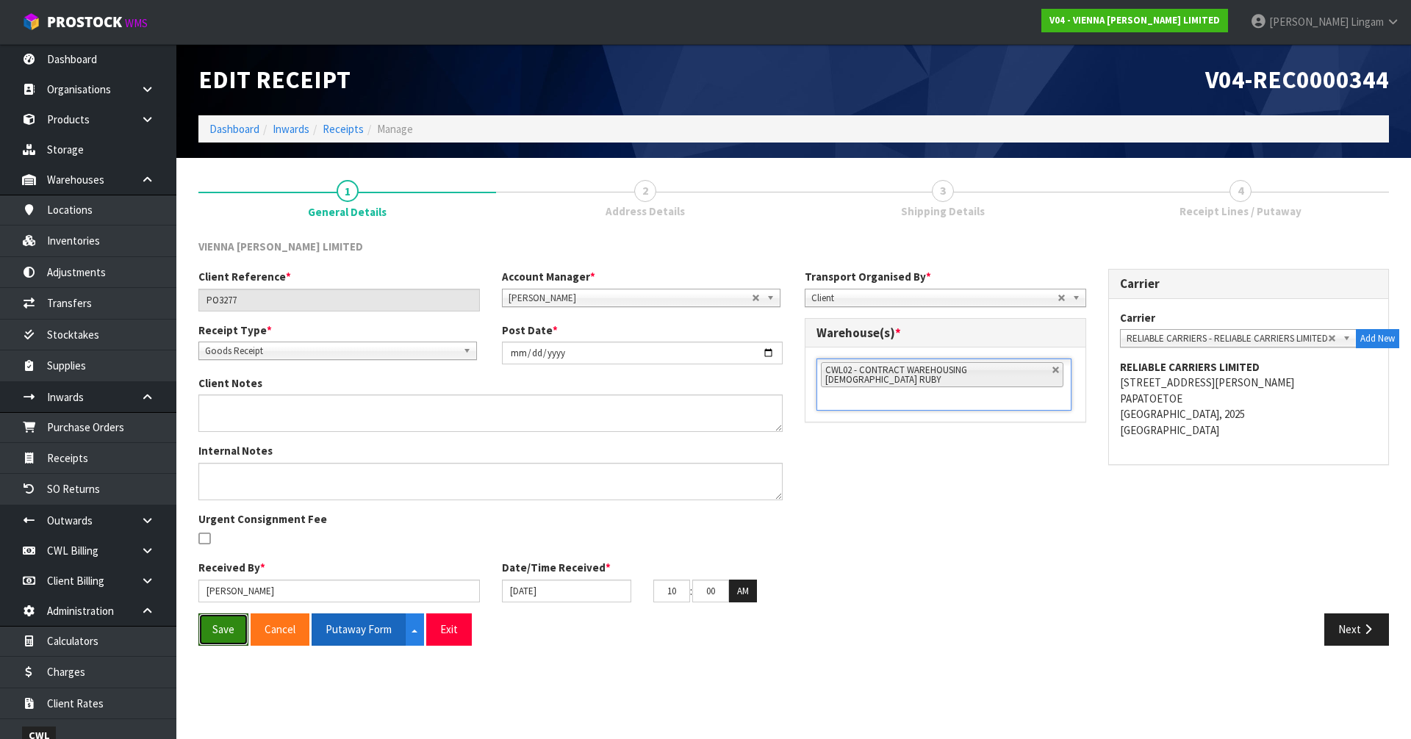
drag, startPoint x: 205, startPoint y: 635, endPoint x: 348, endPoint y: 625, distance: 143.6
click at [206, 635] on button "Save" at bounding box center [223, 630] width 50 height 32
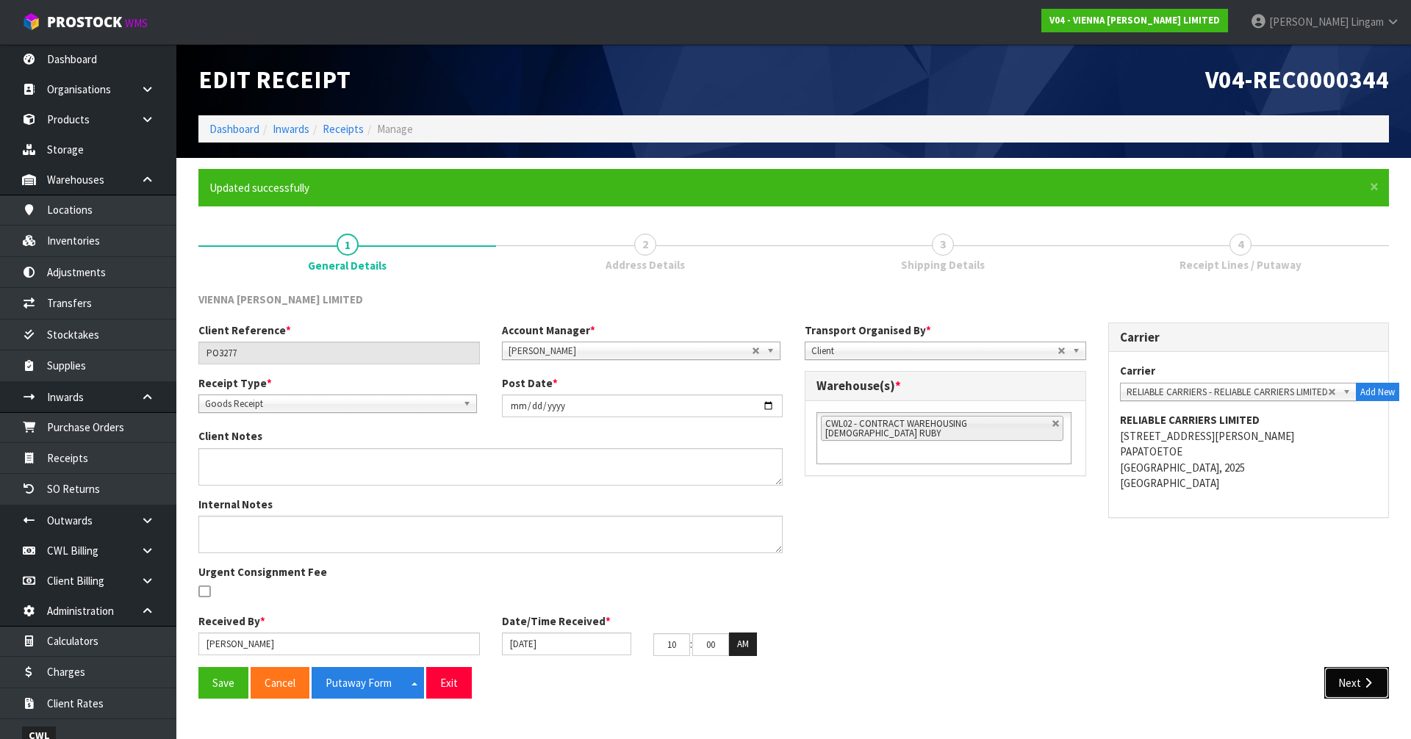
click at [1345, 688] on button "Next" at bounding box center [1356, 683] width 65 height 32
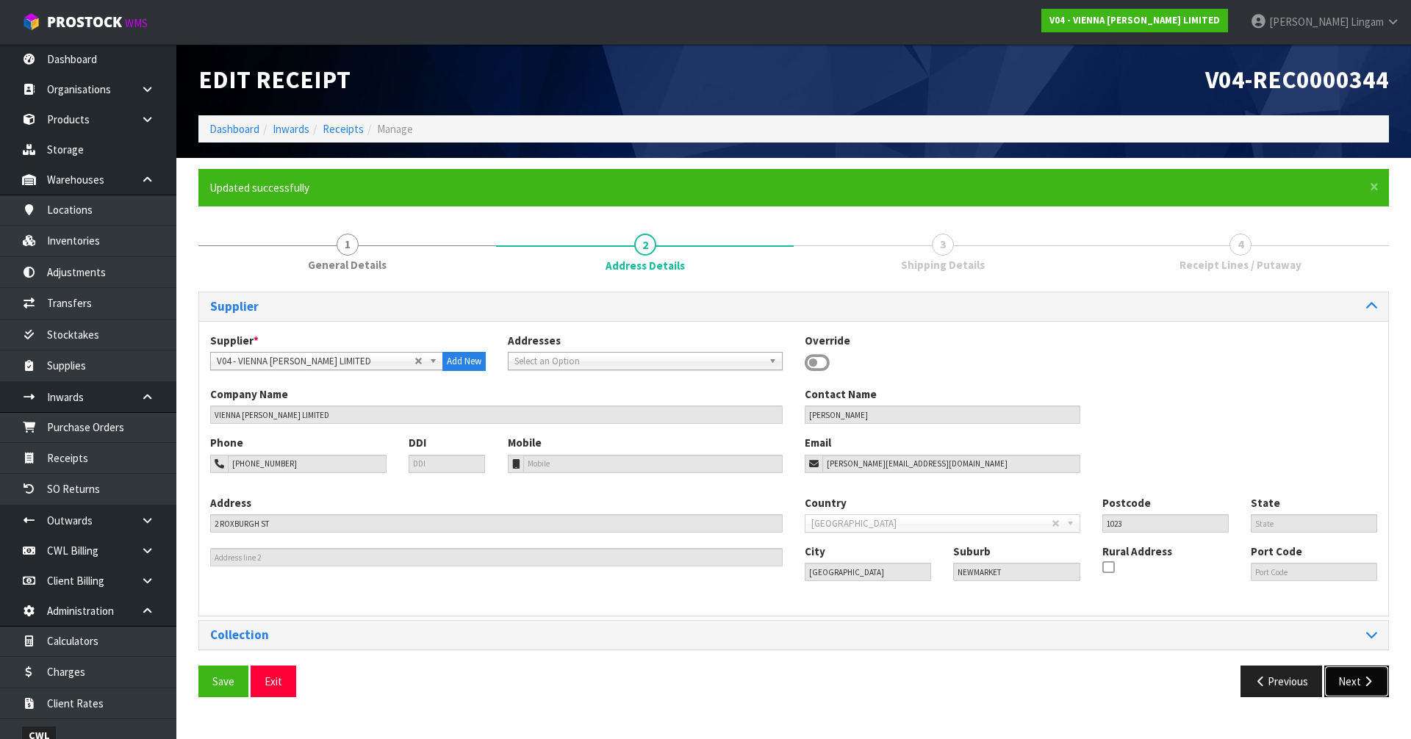
click at [1348, 688] on button "Next" at bounding box center [1356, 682] width 65 height 32
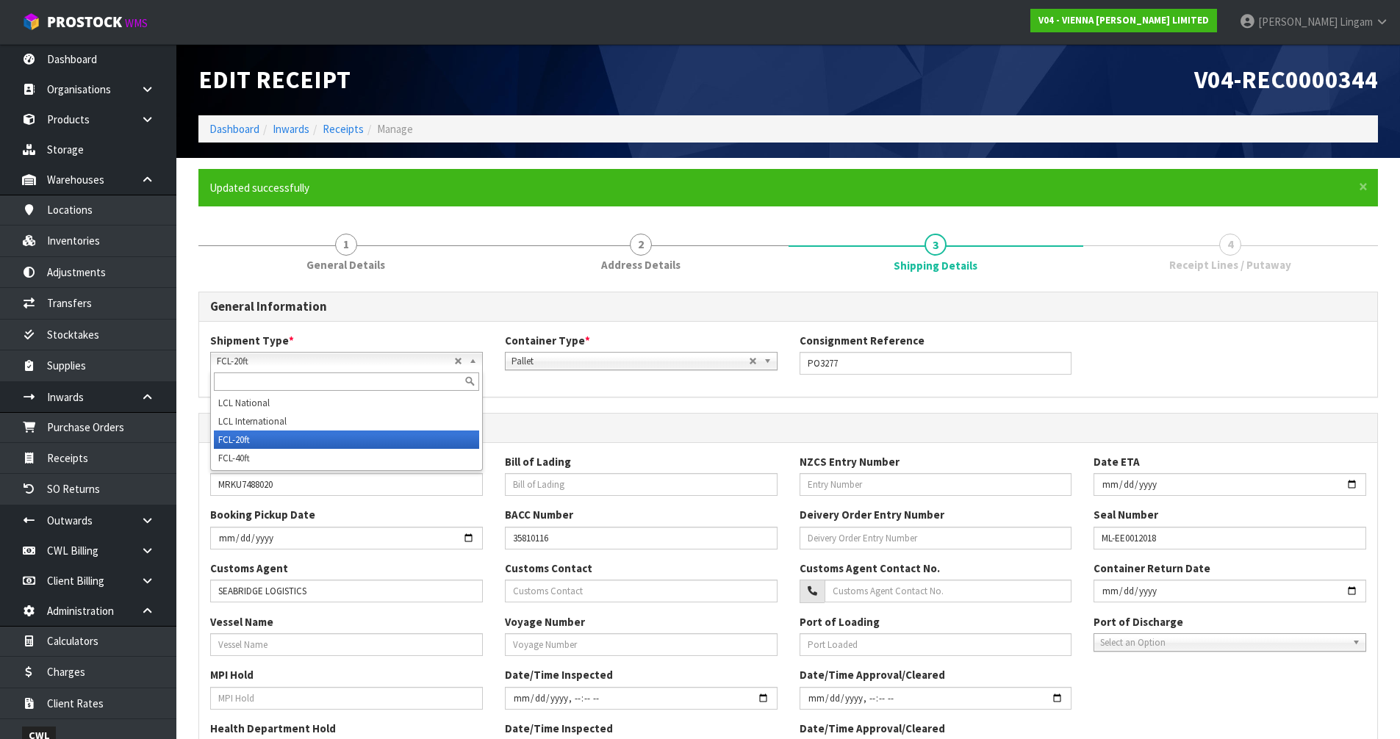
click at [373, 358] on span "FCL-20ft" at bounding box center [335, 362] width 237 height 18
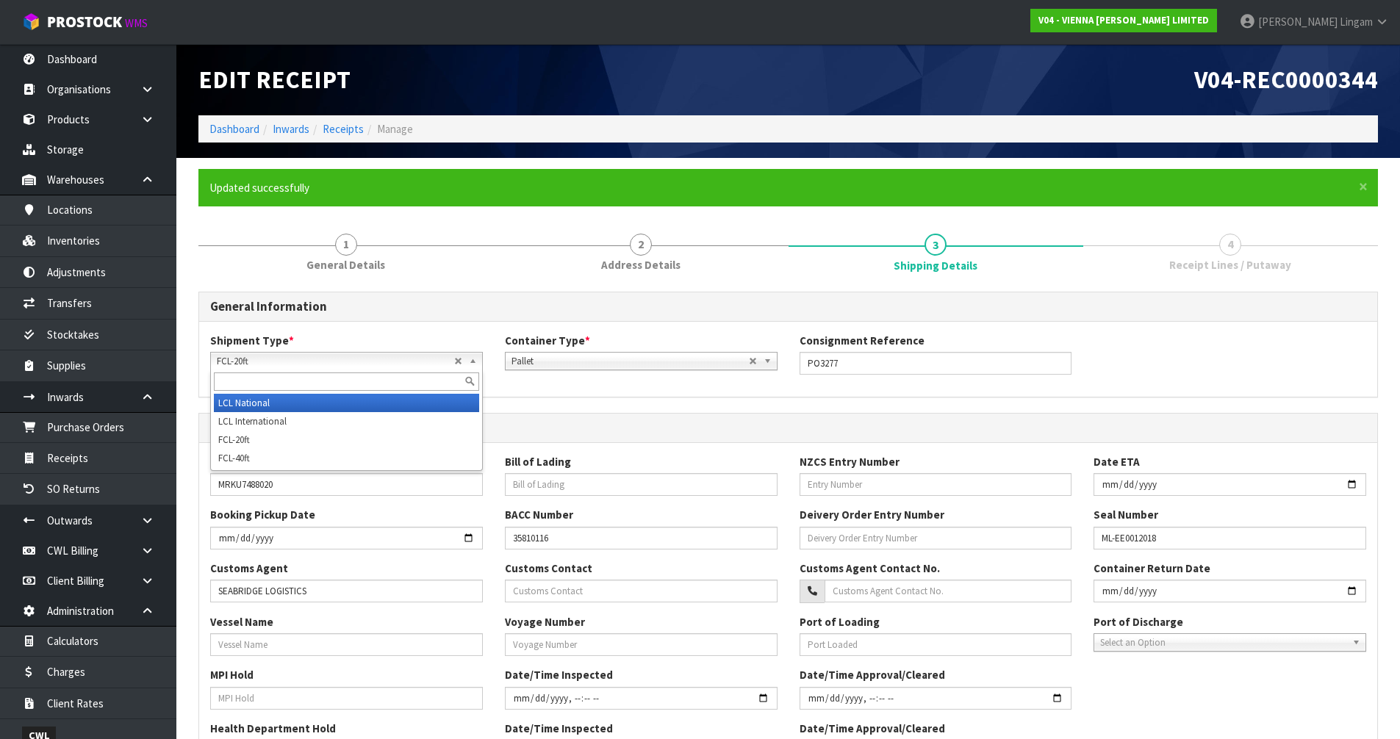
click at [263, 405] on li "LCL National" at bounding box center [346, 403] width 265 height 18
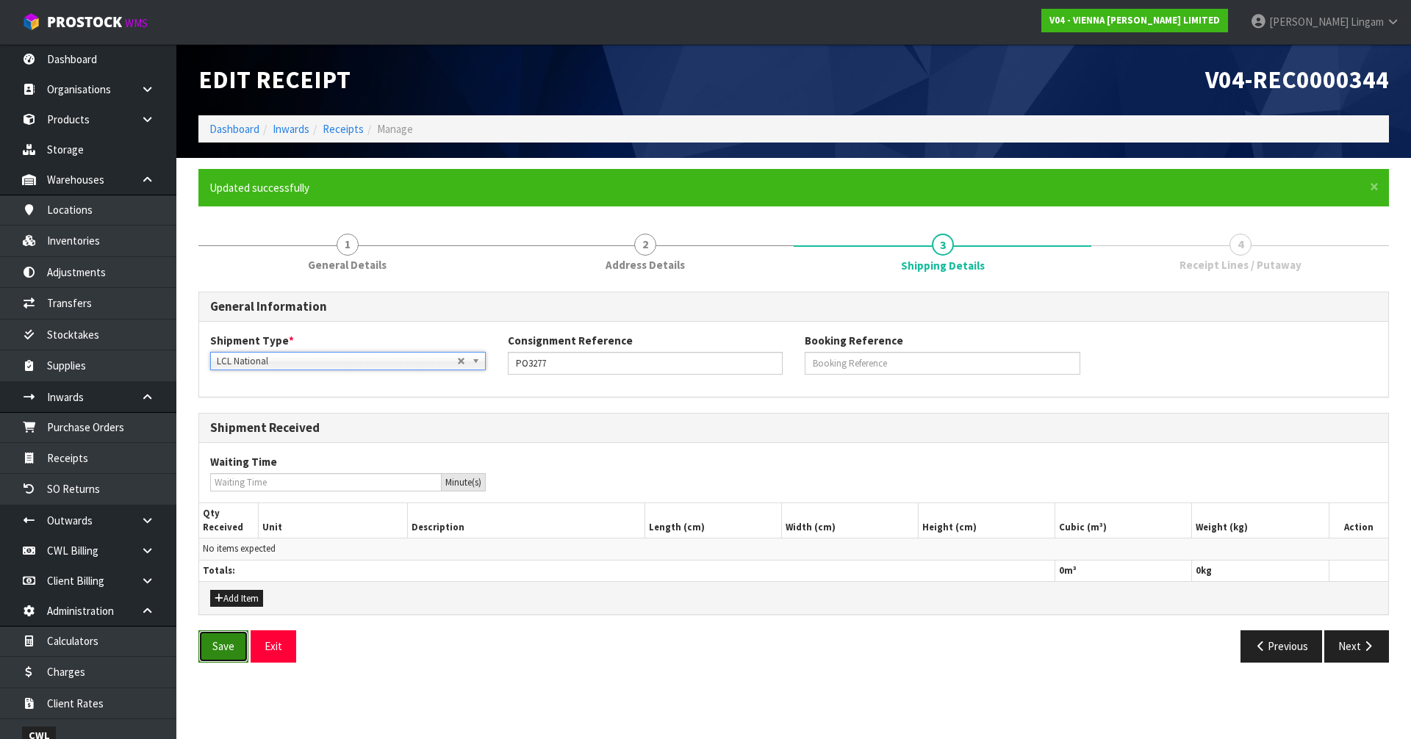
click at [226, 657] on button "Save" at bounding box center [223, 646] width 50 height 32
click at [1349, 657] on button "Next" at bounding box center [1356, 646] width 65 height 32
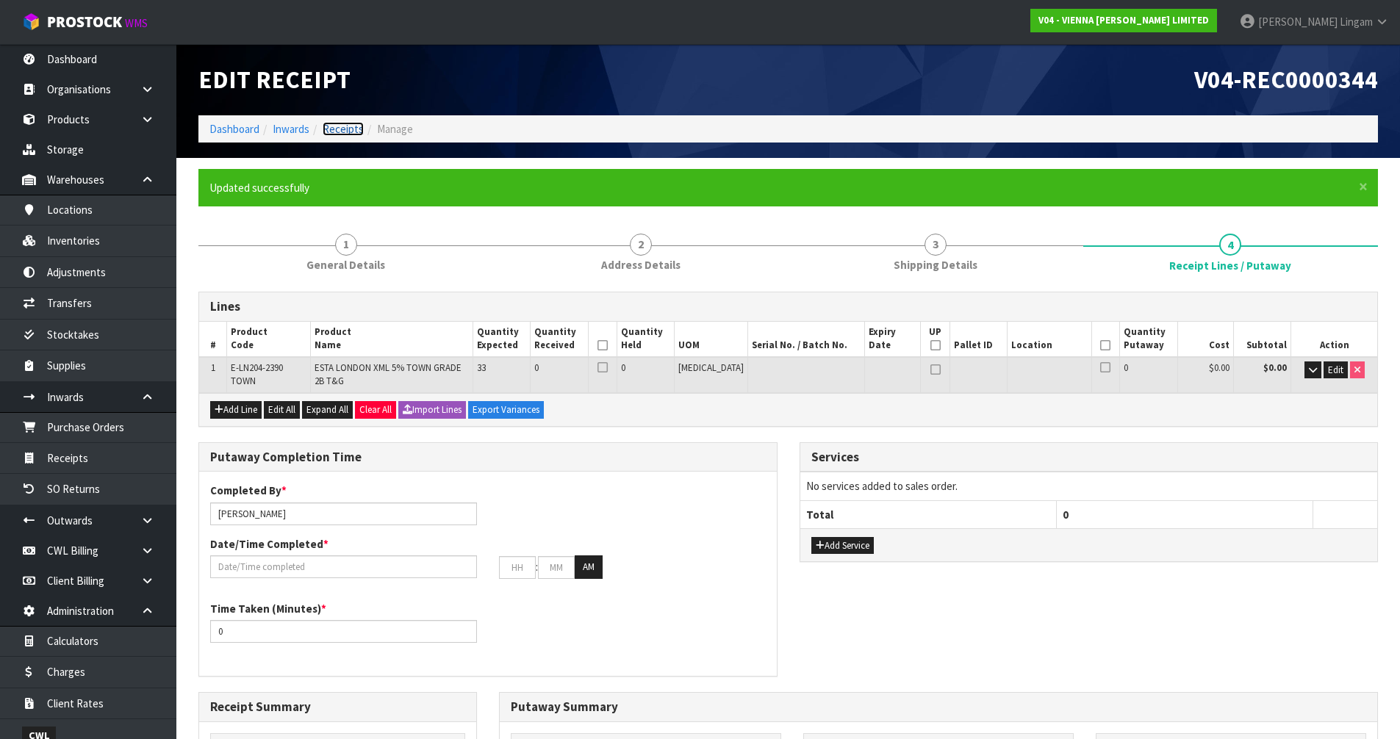
click at [353, 132] on link "Receipts" at bounding box center [343, 129] width 41 height 14
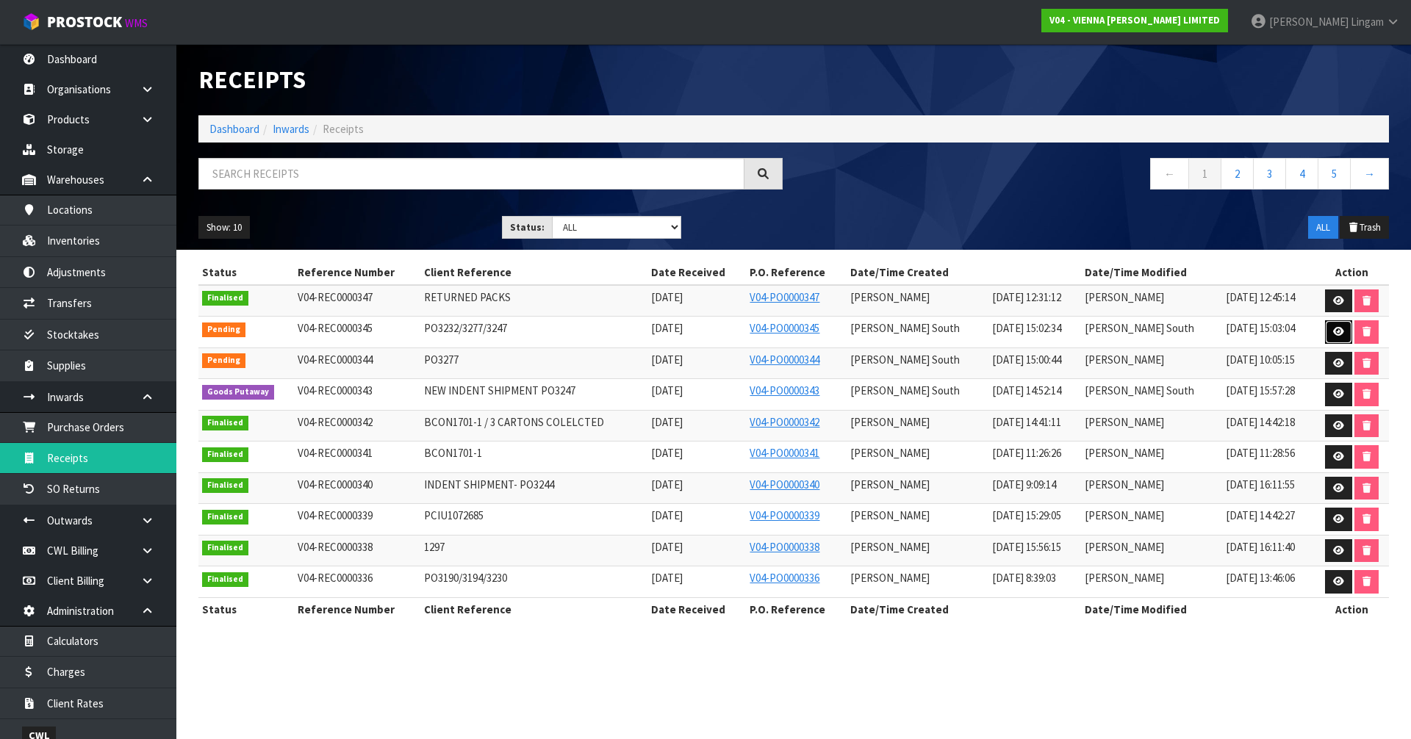
click at [1335, 327] on icon at bounding box center [1338, 332] width 11 height 10
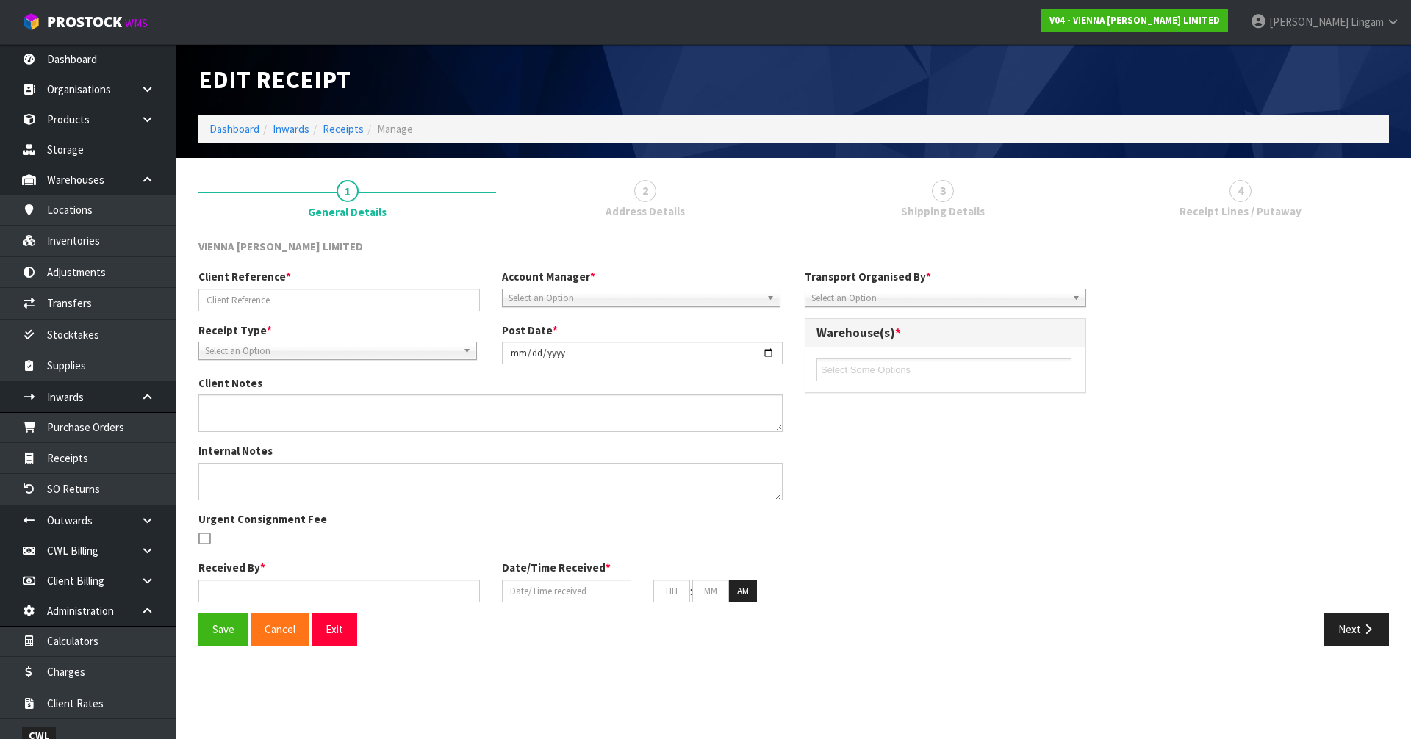
type input "PO3232/3277/3247"
type input "2025-09-12"
type input "MICHAEL"
type input "10/09/2025"
type input "10"
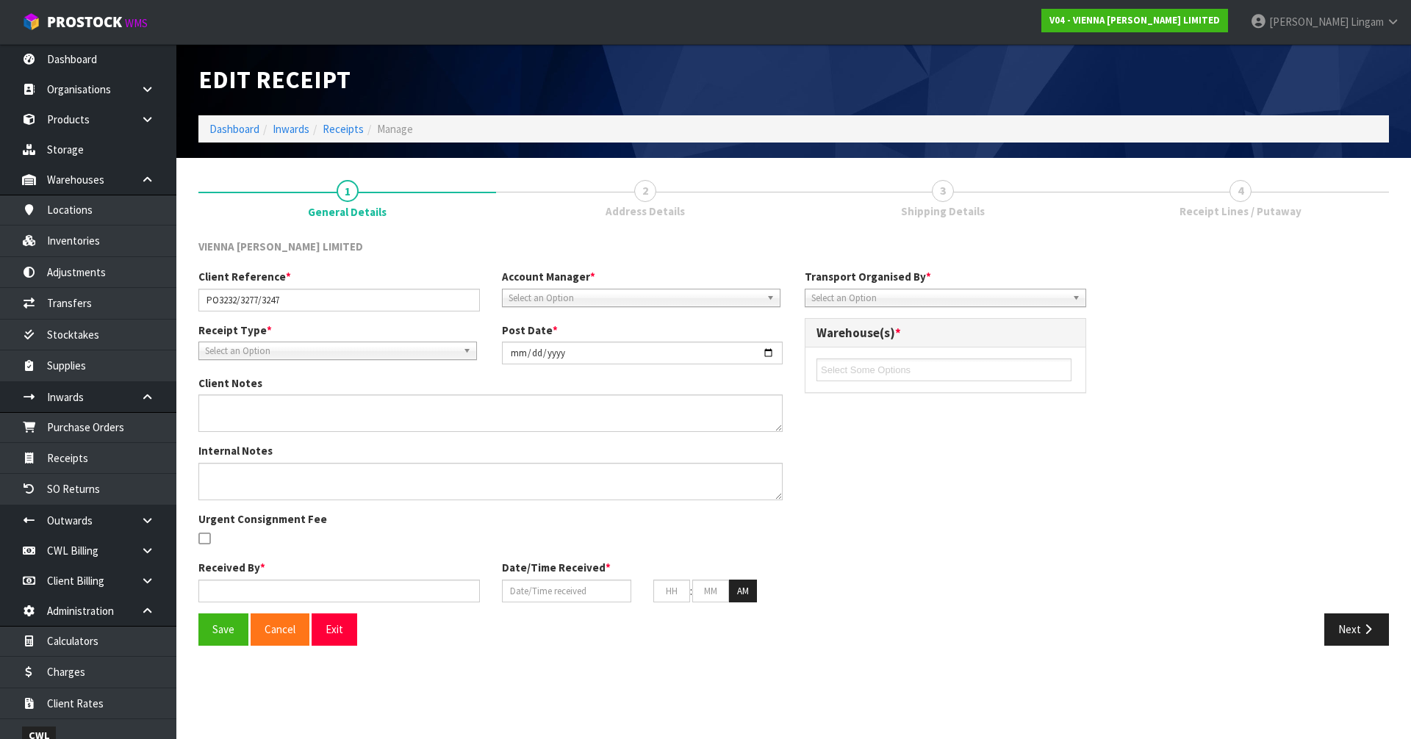
type input "00"
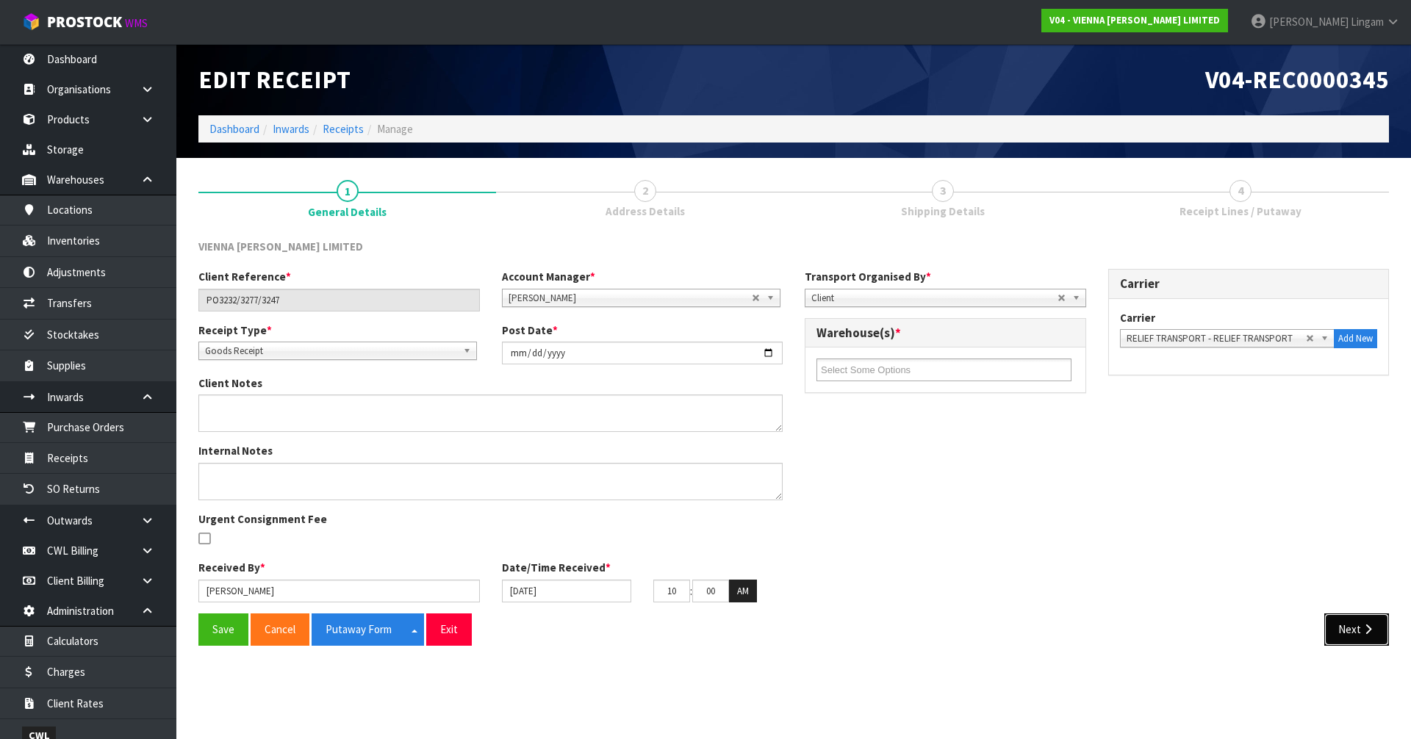
click at [1337, 636] on button "Next" at bounding box center [1356, 630] width 65 height 32
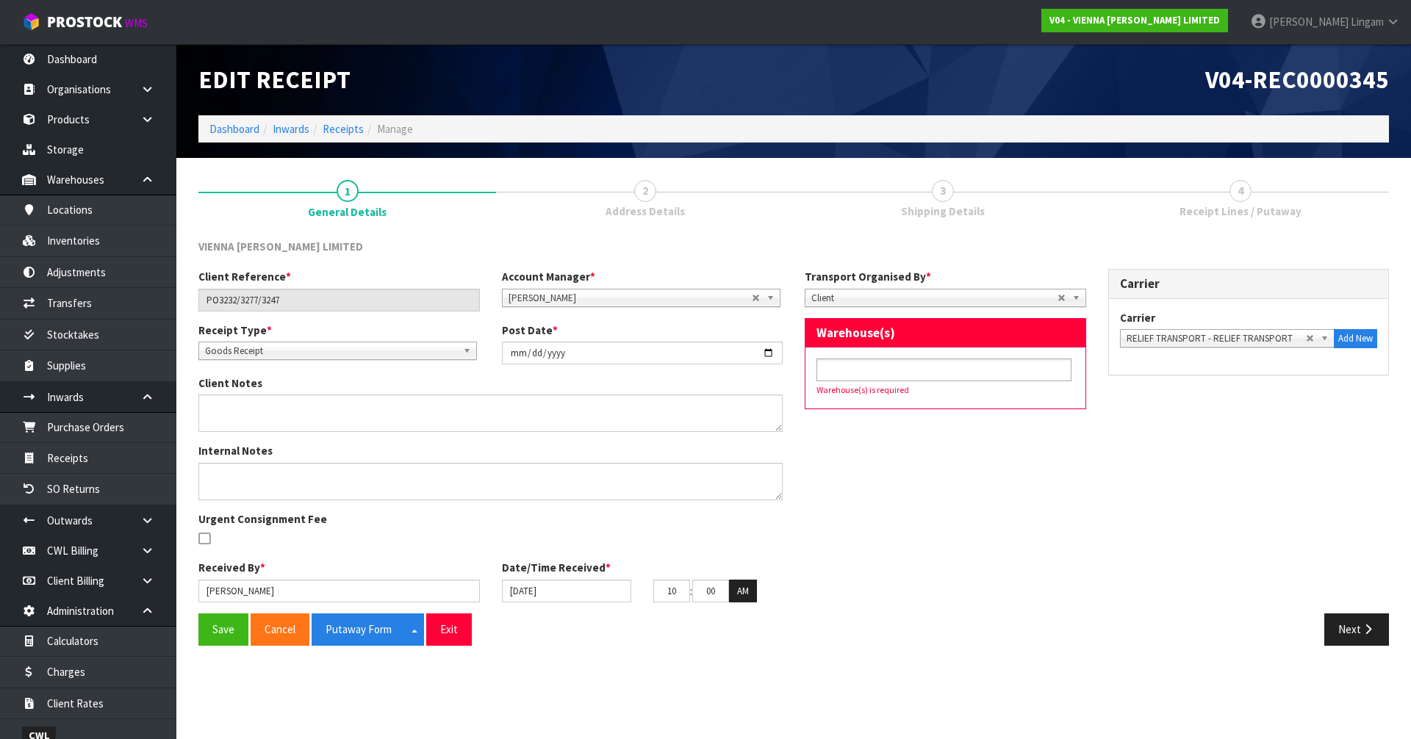
click at [862, 373] on input "text" at bounding box center [875, 370] width 108 height 18
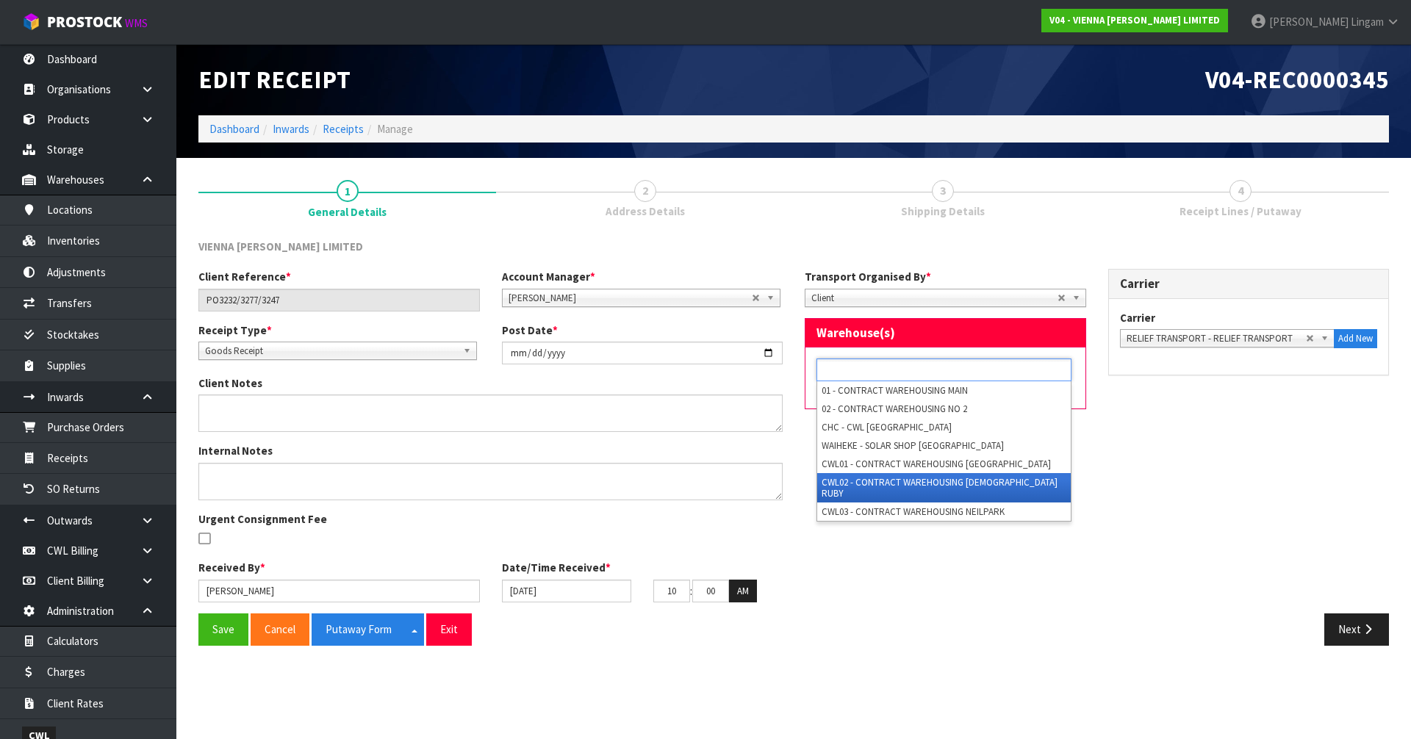
click at [880, 483] on li "CWL02 - CONTRACT WAREHOUSING [DEMOGRAPHIC_DATA] RUBY" at bounding box center [944, 487] width 254 height 29
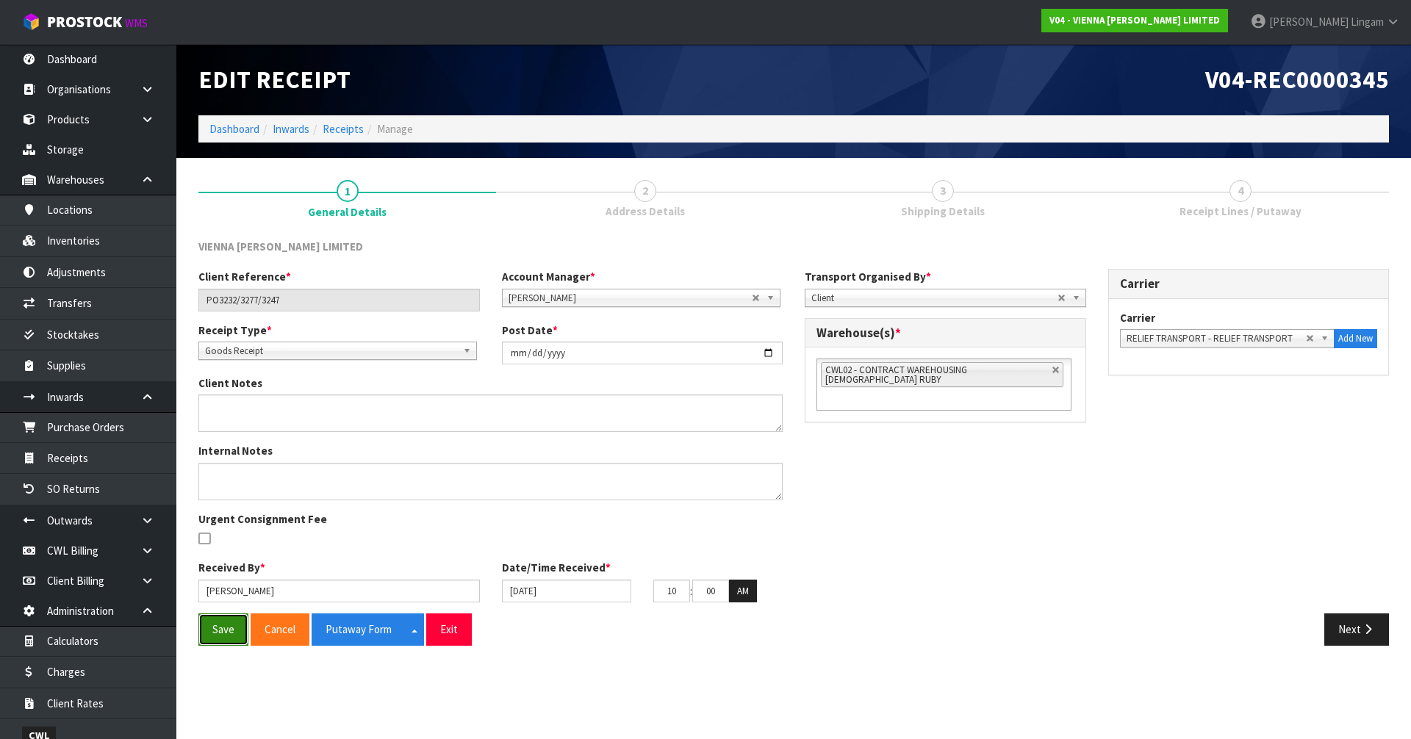
click at [226, 640] on button "Save" at bounding box center [223, 630] width 50 height 32
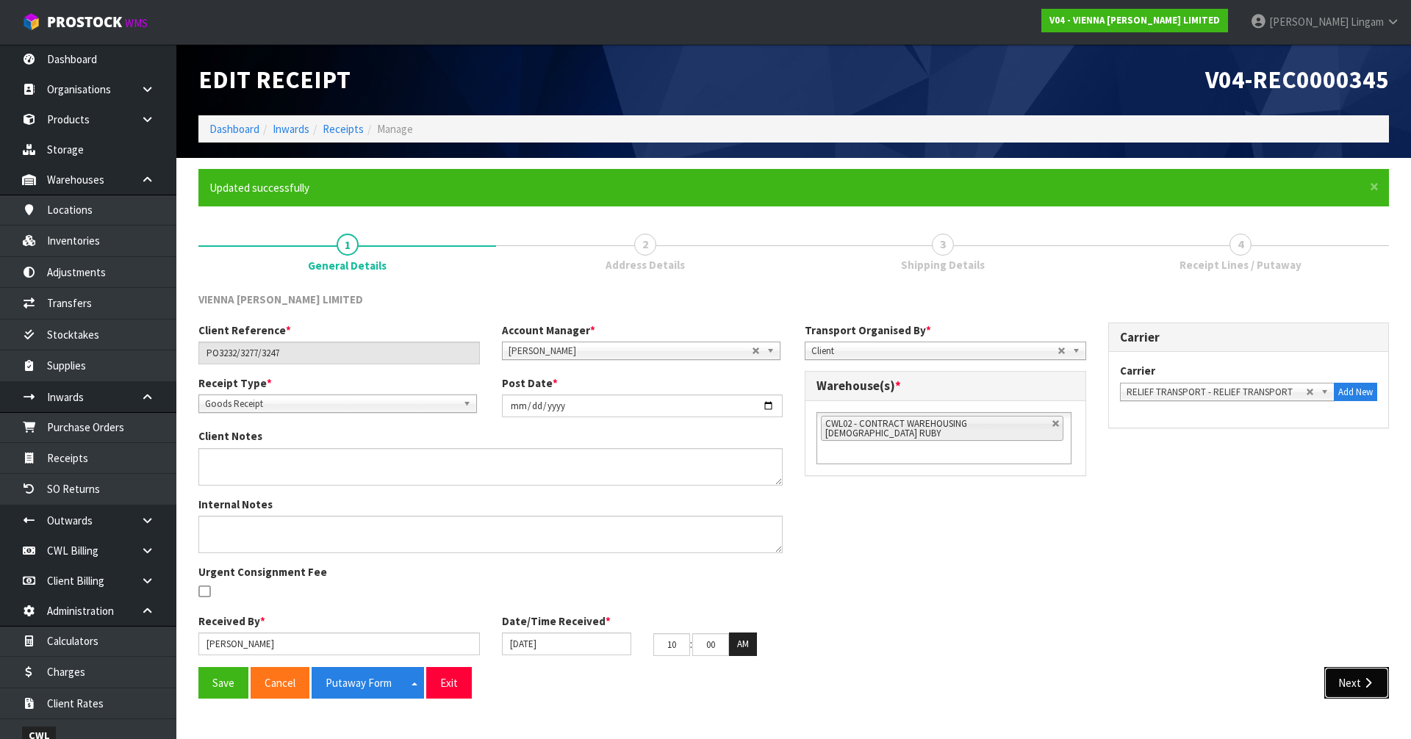
click at [1360, 694] on button "Next" at bounding box center [1356, 683] width 65 height 32
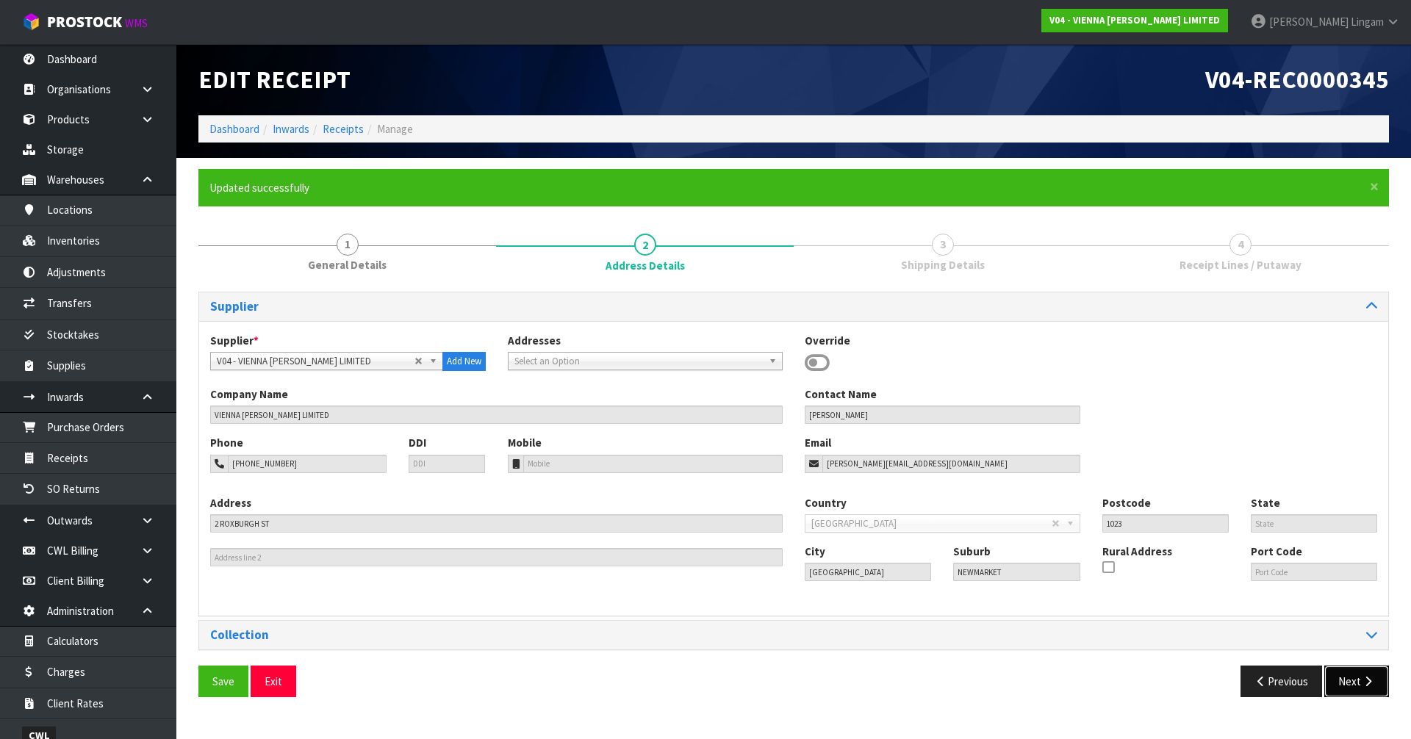
click at [1358, 680] on button "Next" at bounding box center [1356, 682] width 65 height 32
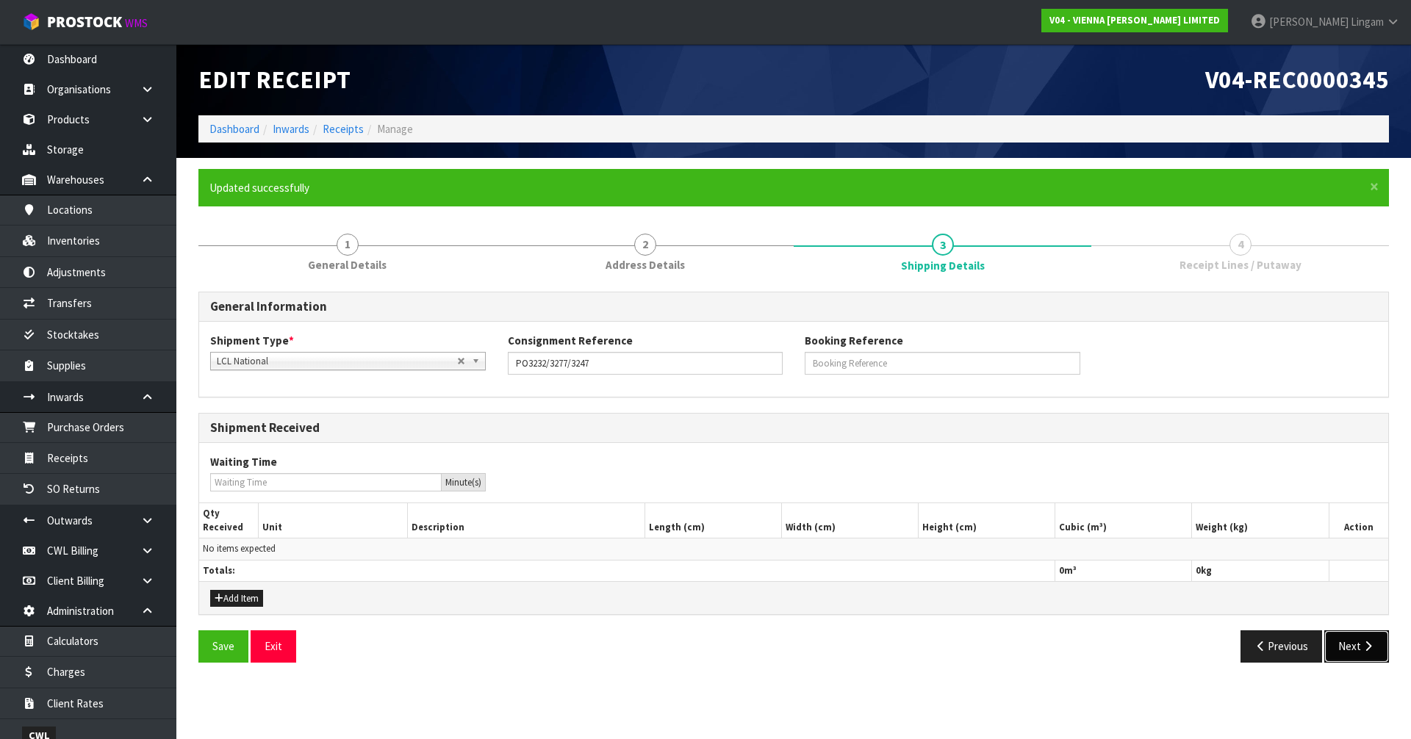
click at [1344, 649] on button "Next" at bounding box center [1356, 646] width 65 height 32
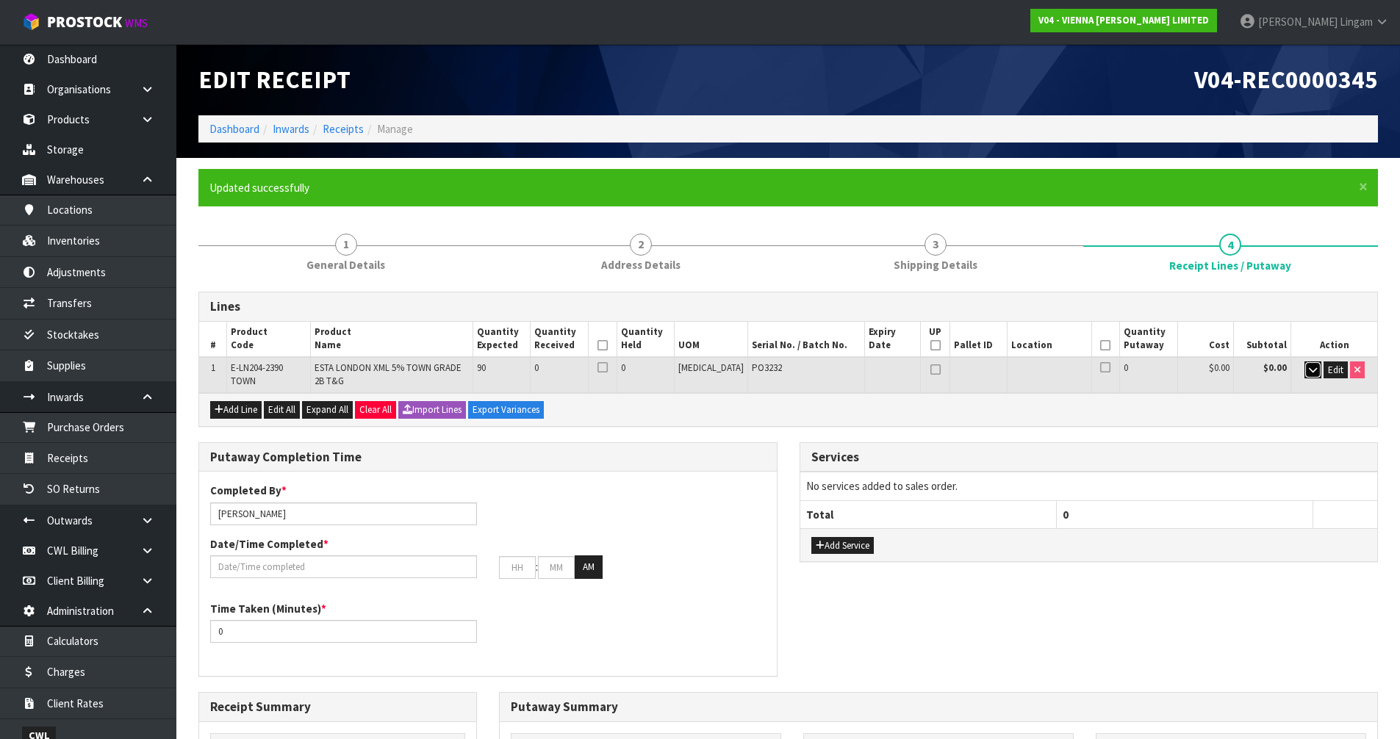
click at [1315, 368] on icon "button" at bounding box center [1313, 370] width 8 height 10
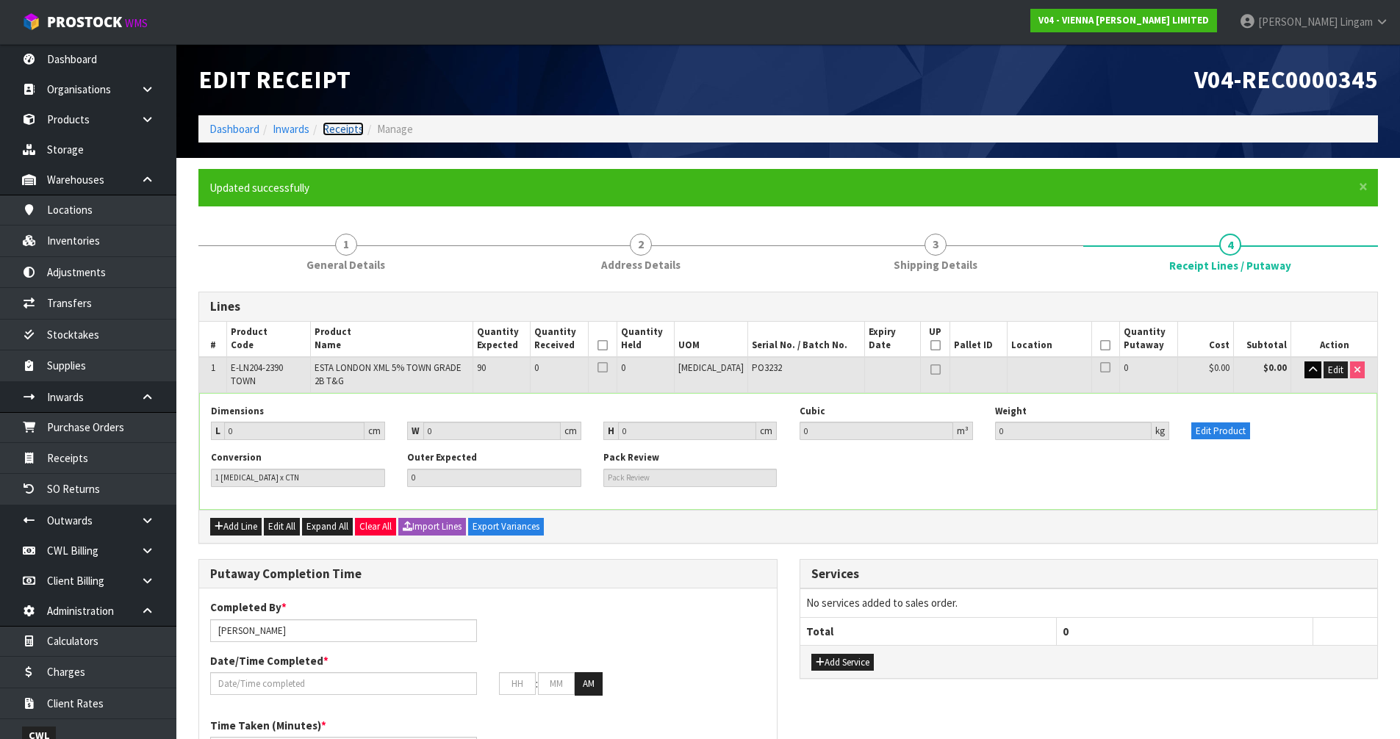
click at [344, 129] on link "Receipts" at bounding box center [343, 129] width 41 height 14
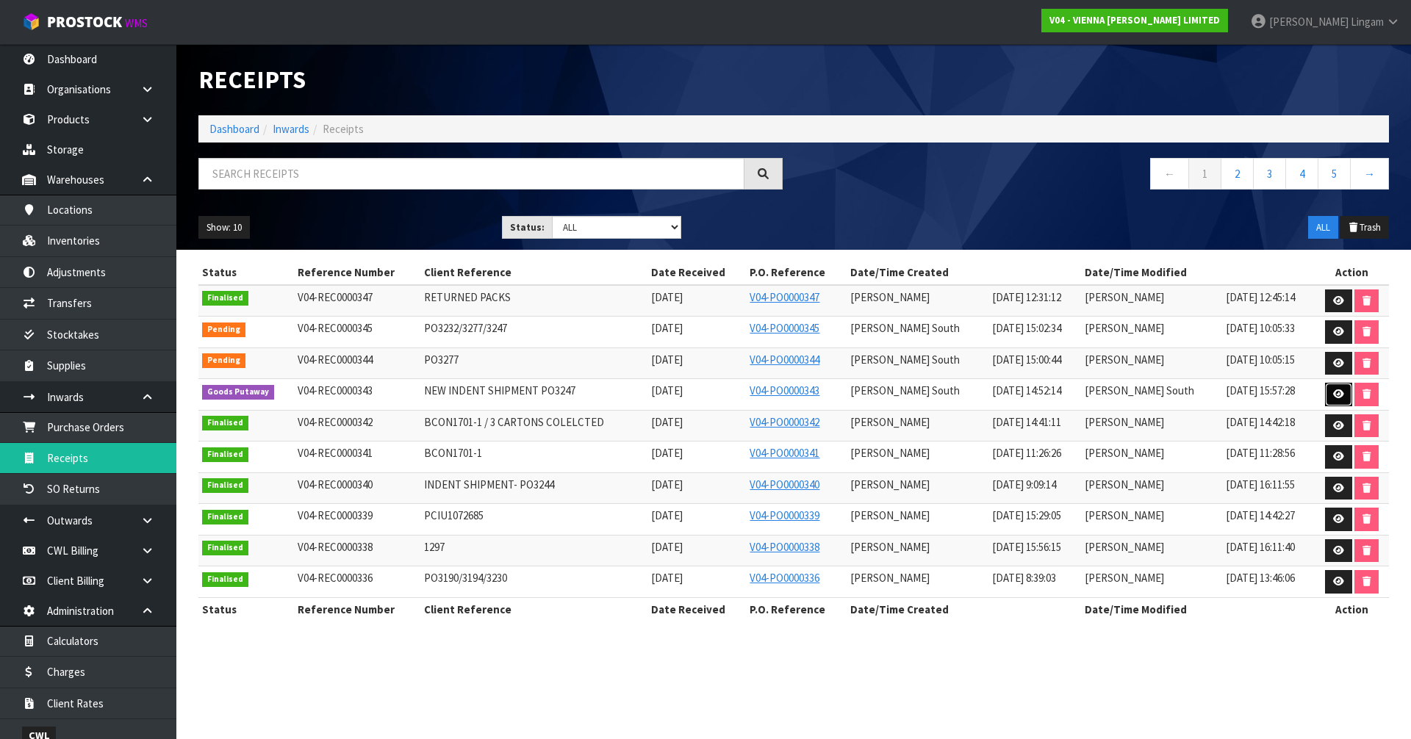
click at [1335, 390] on icon at bounding box center [1338, 394] width 11 height 10
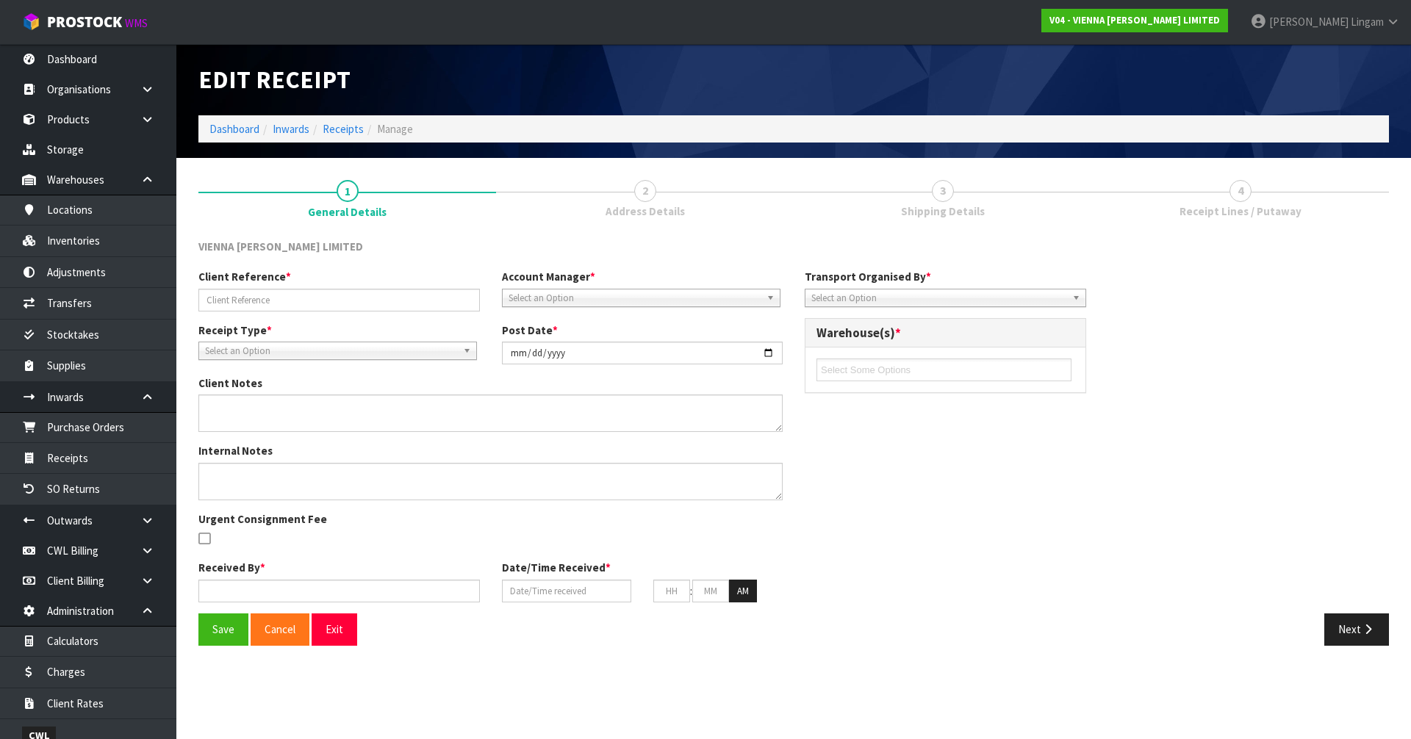
type input "NEW INDENT SHIPMENT PO3247"
type input "2025-09-12"
type textarea "ALL CAME IN SAME CONTAINER, CLIENT RESPONDED BOOKING SEPARATELY CHANGE CONVERSI…"
type input "[PERSON_NAME] South"
type input "10/09/2025"
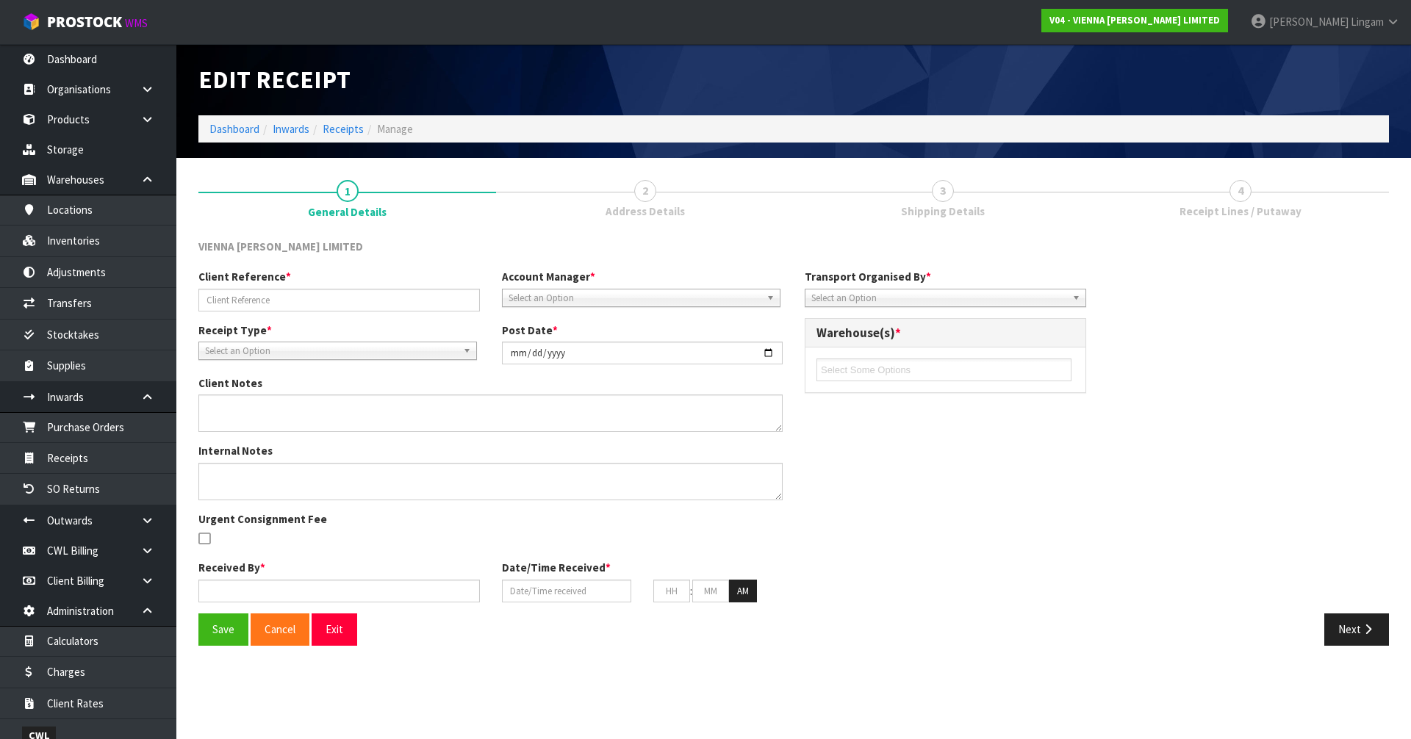
type input "10"
type input "00"
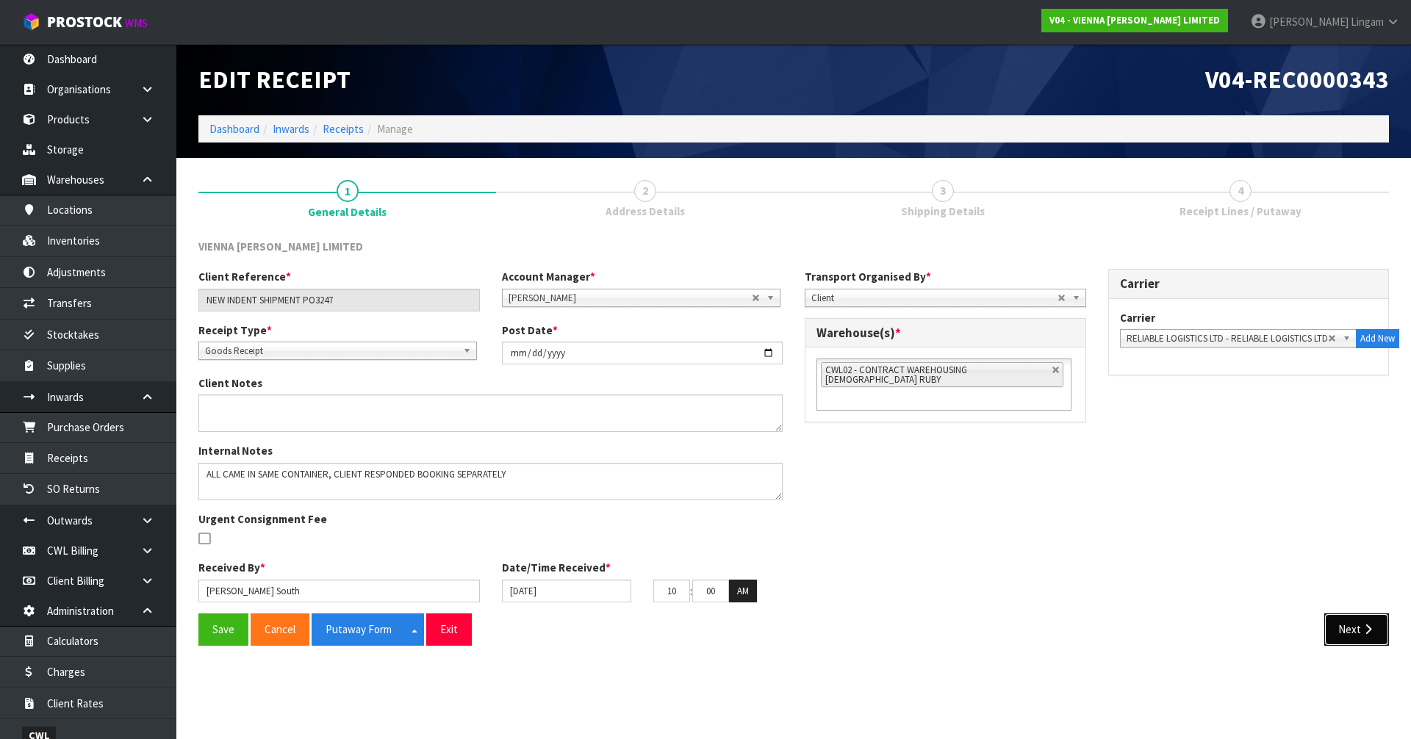
click at [1337, 632] on button "Next" at bounding box center [1356, 630] width 65 height 32
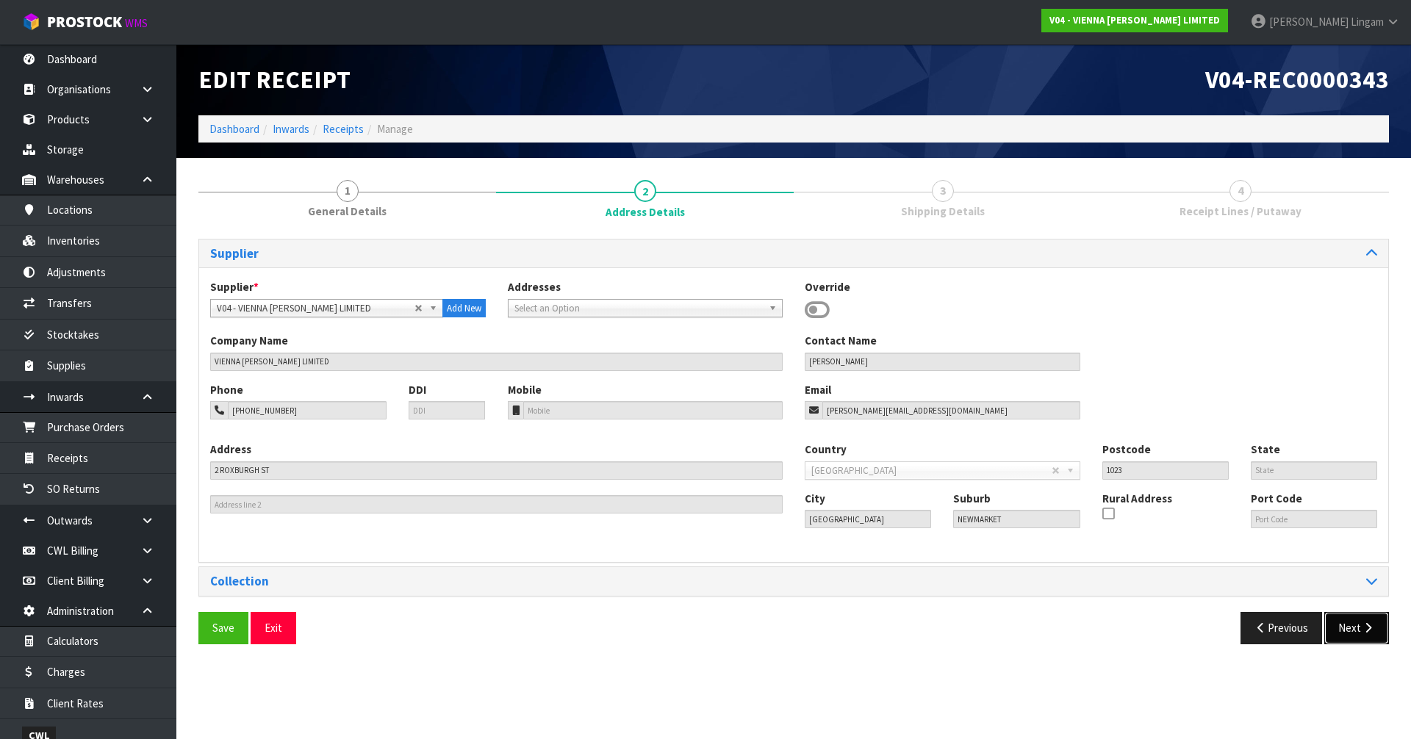
click at [1362, 625] on icon "button" at bounding box center [1368, 627] width 14 height 11
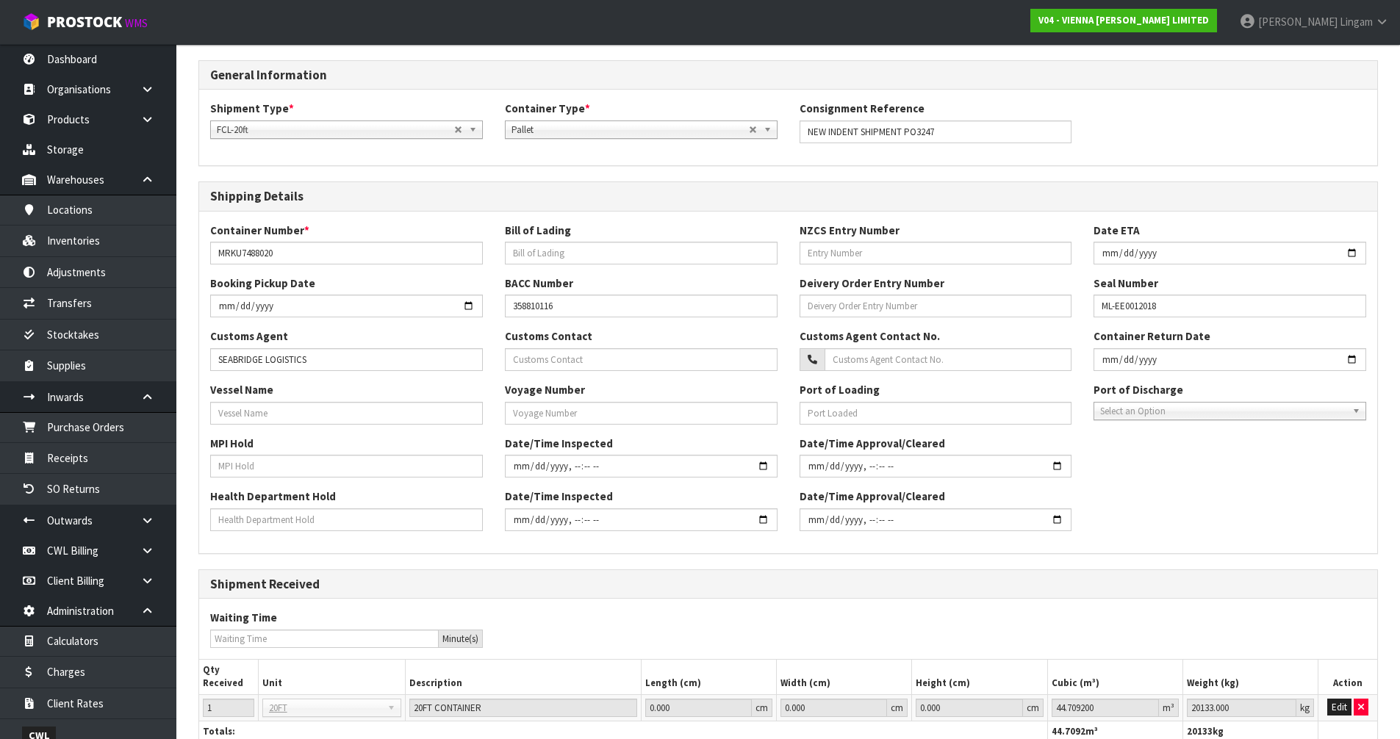
scroll to position [285, 0]
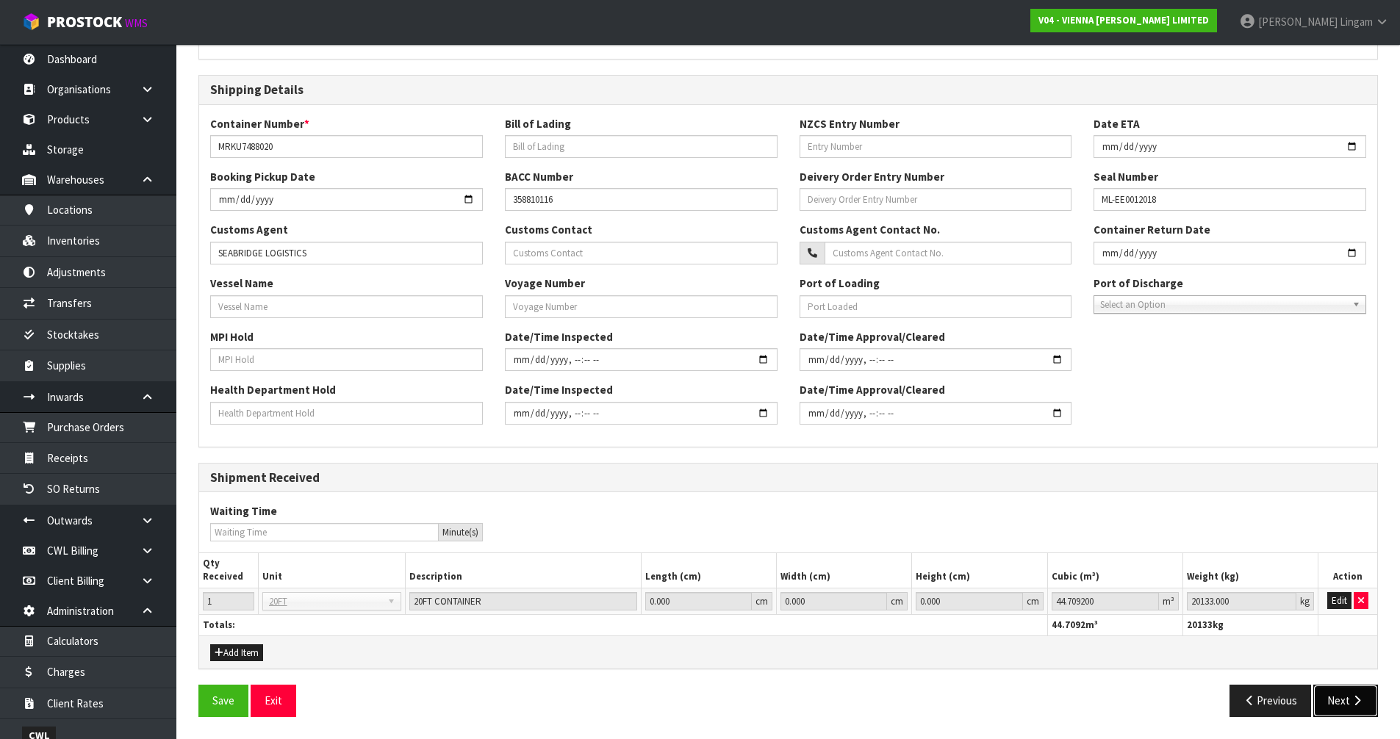
click at [1345, 701] on button "Next" at bounding box center [1345, 701] width 65 height 32
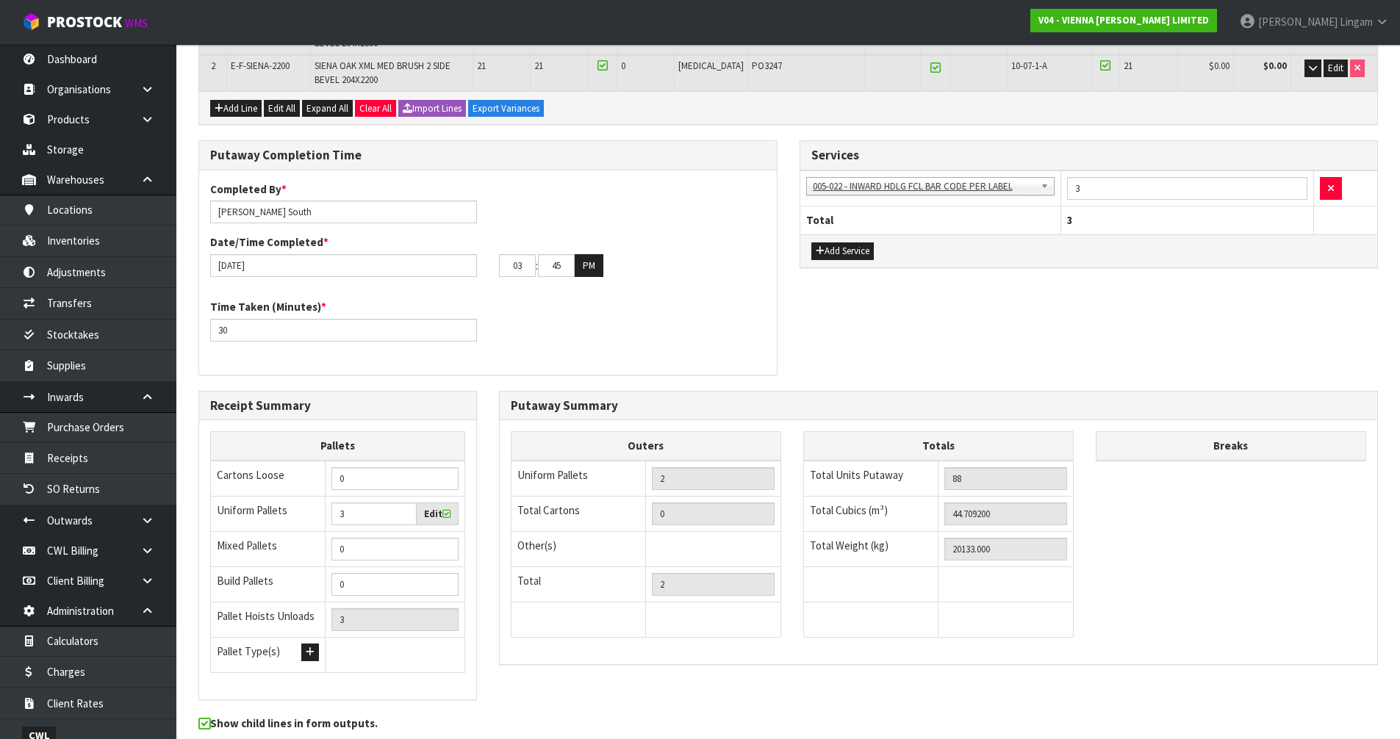
scroll to position [0, 0]
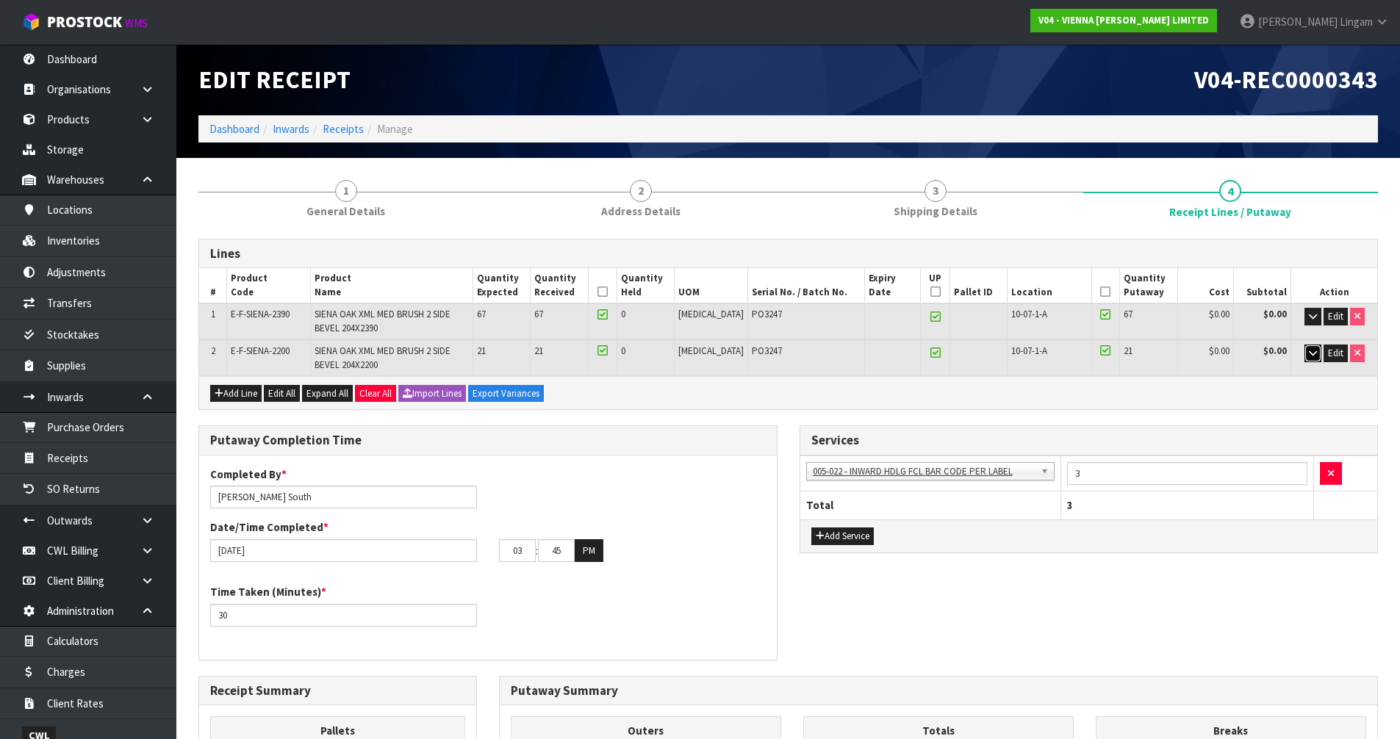
click at [1312, 355] on icon "button" at bounding box center [1313, 353] width 8 height 10
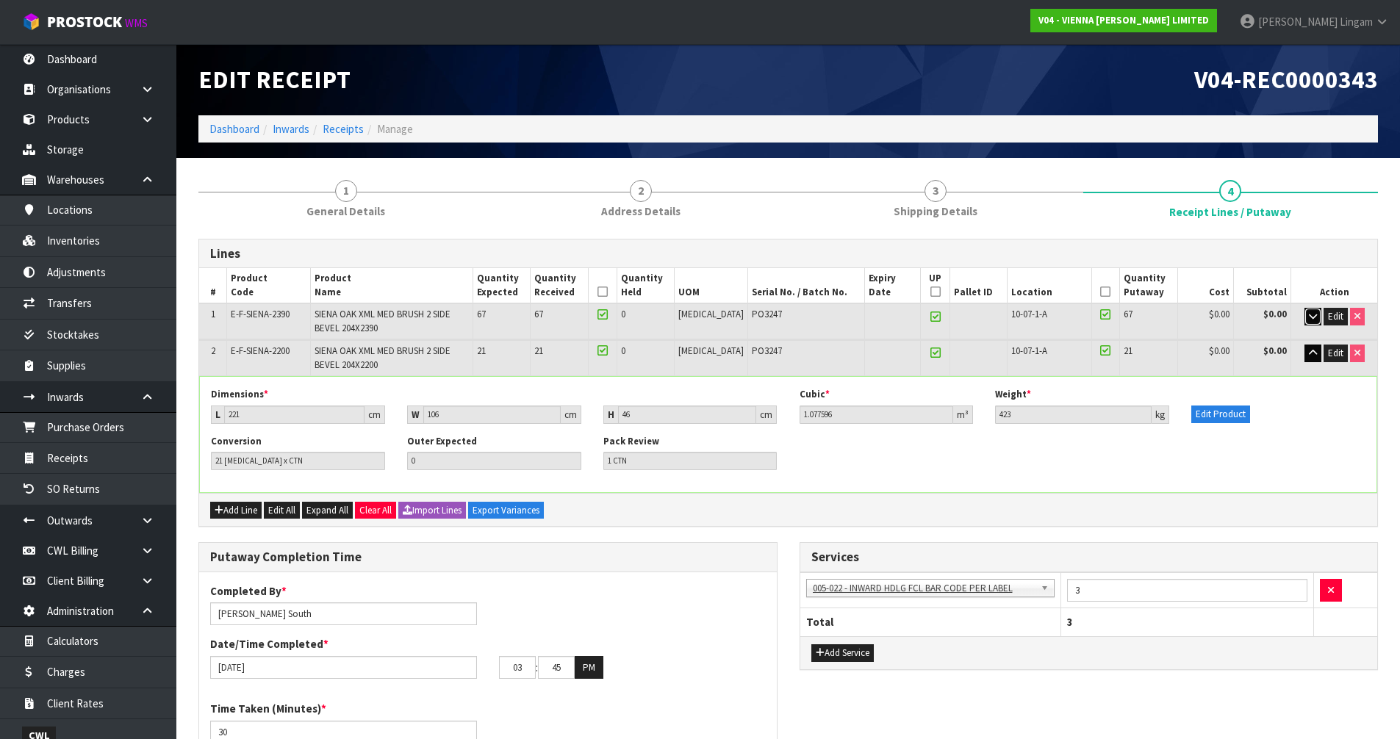
click at [1309, 316] on icon "button" at bounding box center [1313, 317] width 8 height 10
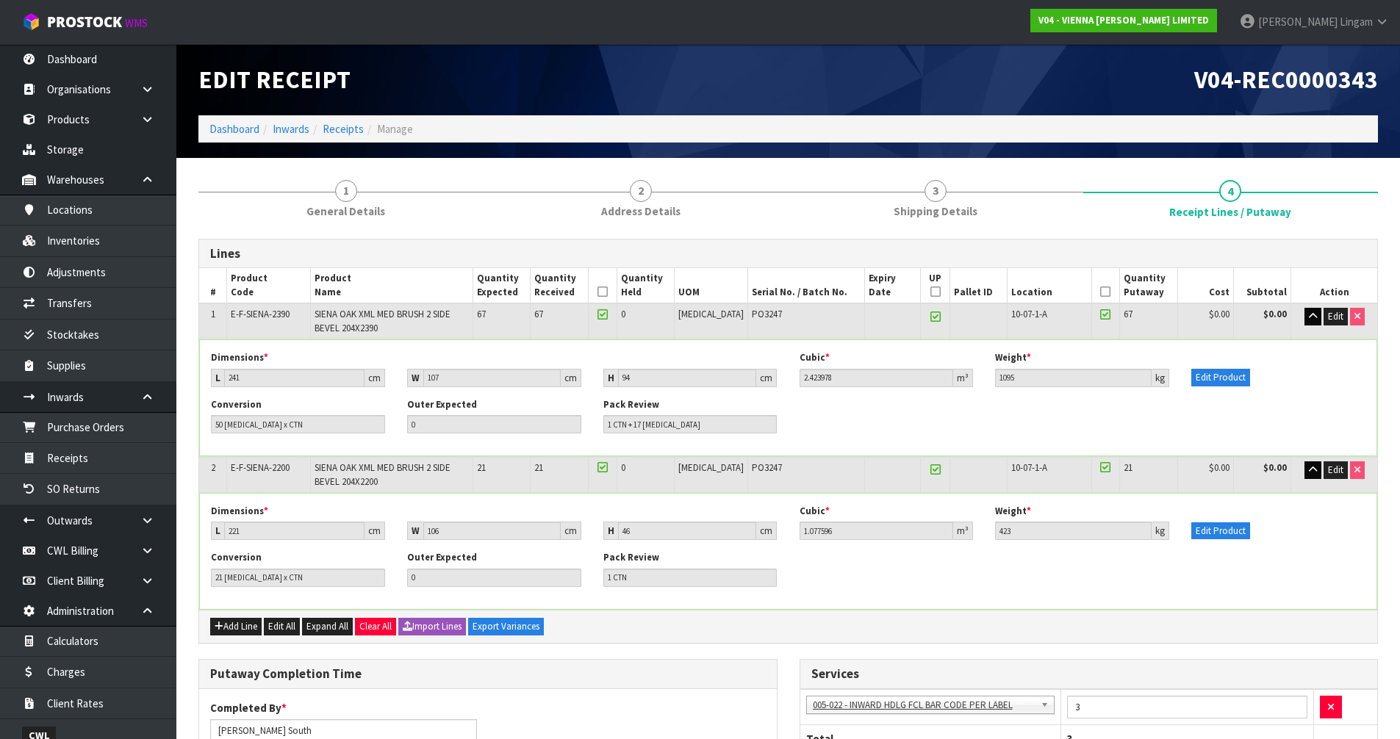
drag, startPoint x: 610, startPoint y: 592, endPoint x: 763, endPoint y: 572, distance: 155.0
click at [763, 572] on div "Conversion 21 PCE x CTN Outer Expected 0 Pack Review 1 CTN" at bounding box center [788, 574] width 1176 height 46
click at [249, 134] on link "Dashboard" at bounding box center [234, 129] width 50 height 14
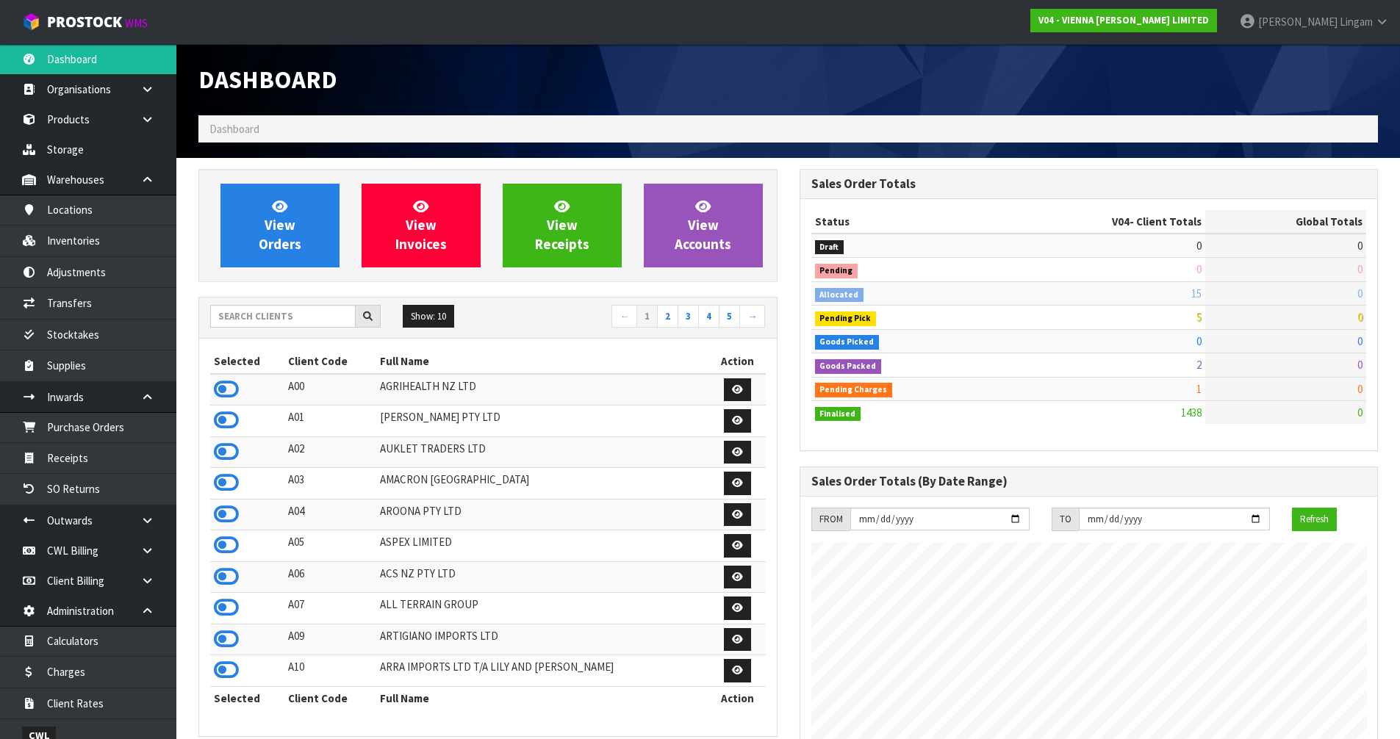
scroll to position [1145, 600]
click at [286, 235] on span "View Orders" at bounding box center [280, 225] width 43 height 55
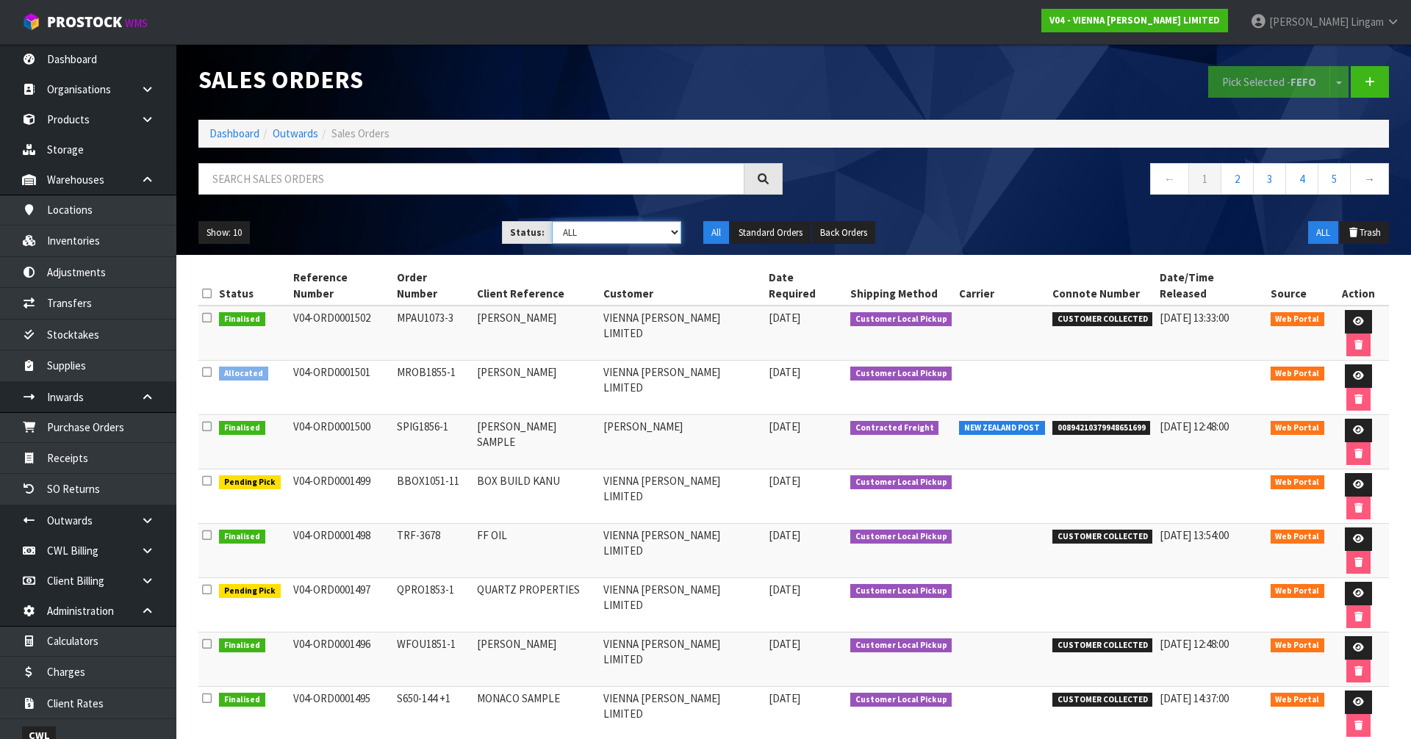
drag, startPoint x: 658, startPoint y: 229, endPoint x: 653, endPoint y: 240, distance: 11.9
click at [658, 229] on select "Draft Pending Allocated Pending Pick Goods Picked Goods Packed Pending Charges …" at bounding box center [617, 232] width 130 height 23
select select "string:6"
click at [552, 221] on select "Draft Pending Allocated Pending Pick Goods Picked Goods Packed Pending Charges …" at bounding box center [617, 232] width 130 height 23
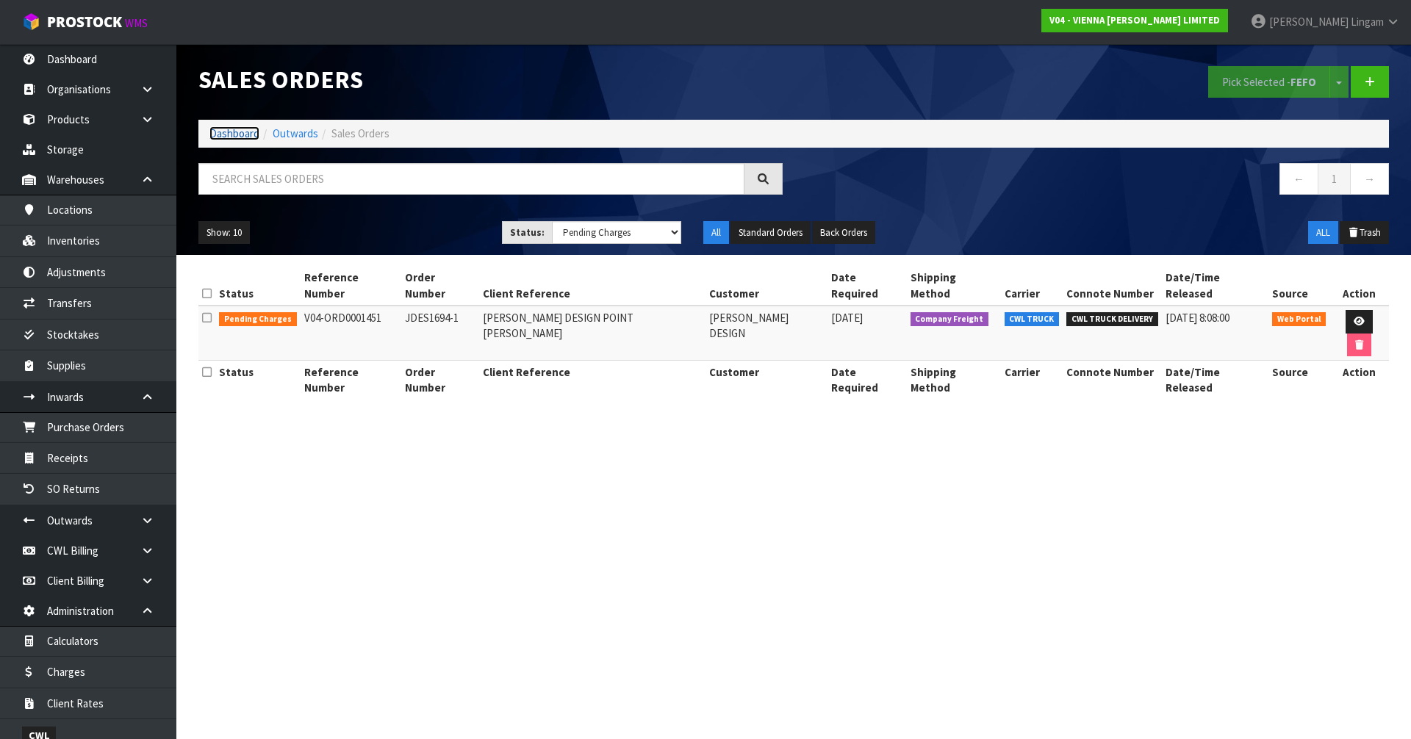
click at [241, 134] on link "Dashboard" at bounding box center [234, 133] width 50 height 14
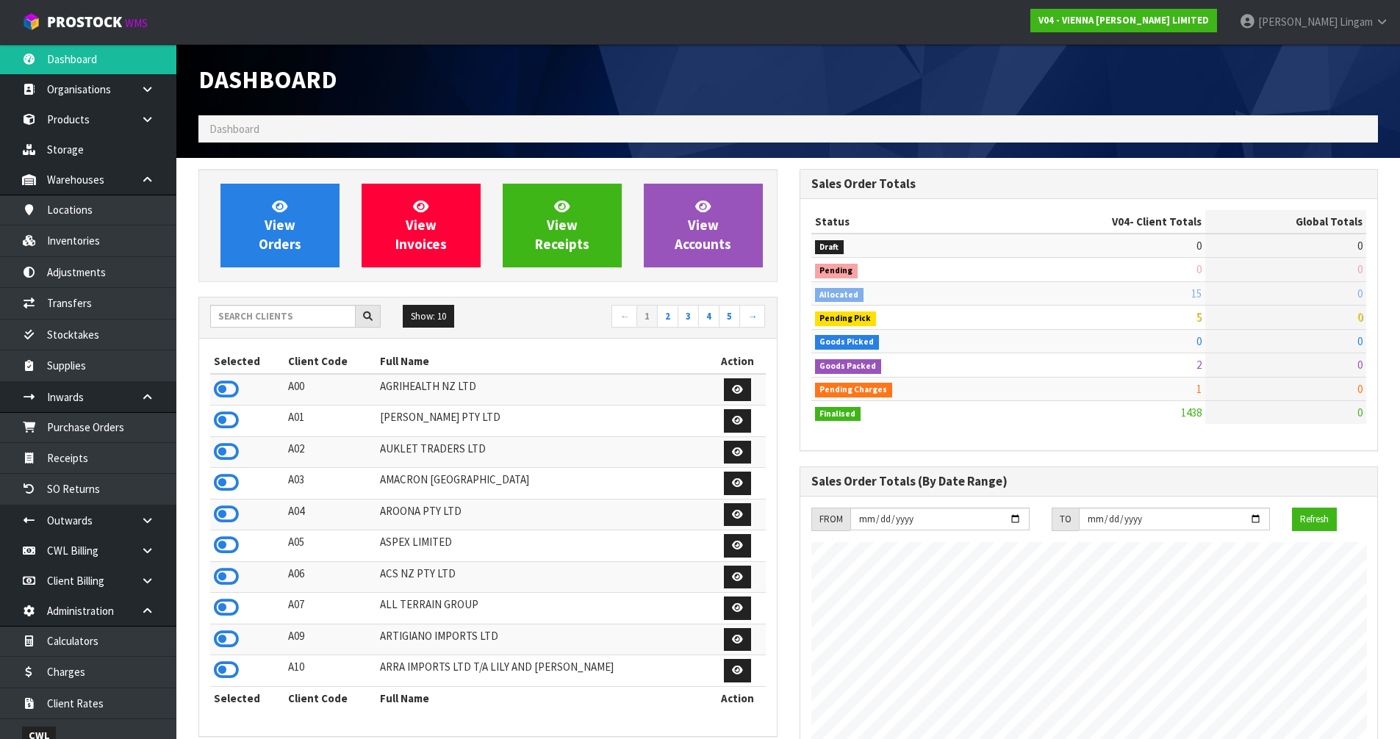
scroll to position [1145, 600]
click at [265, 318] on input "text" at bounding box center [282, 316] width 145 height 23
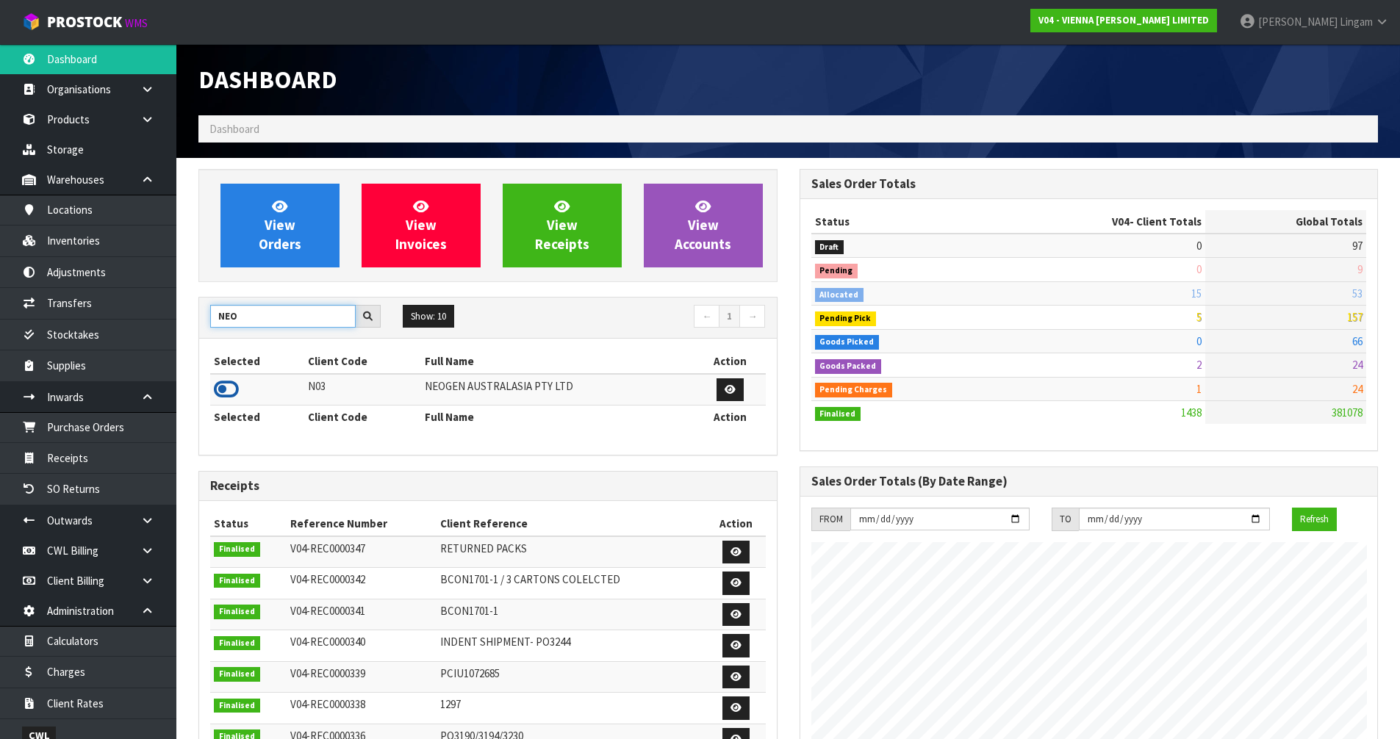
type input "NEO"
click at [228, 389] on icon at bounding box center [226, 389] width 25 height 22
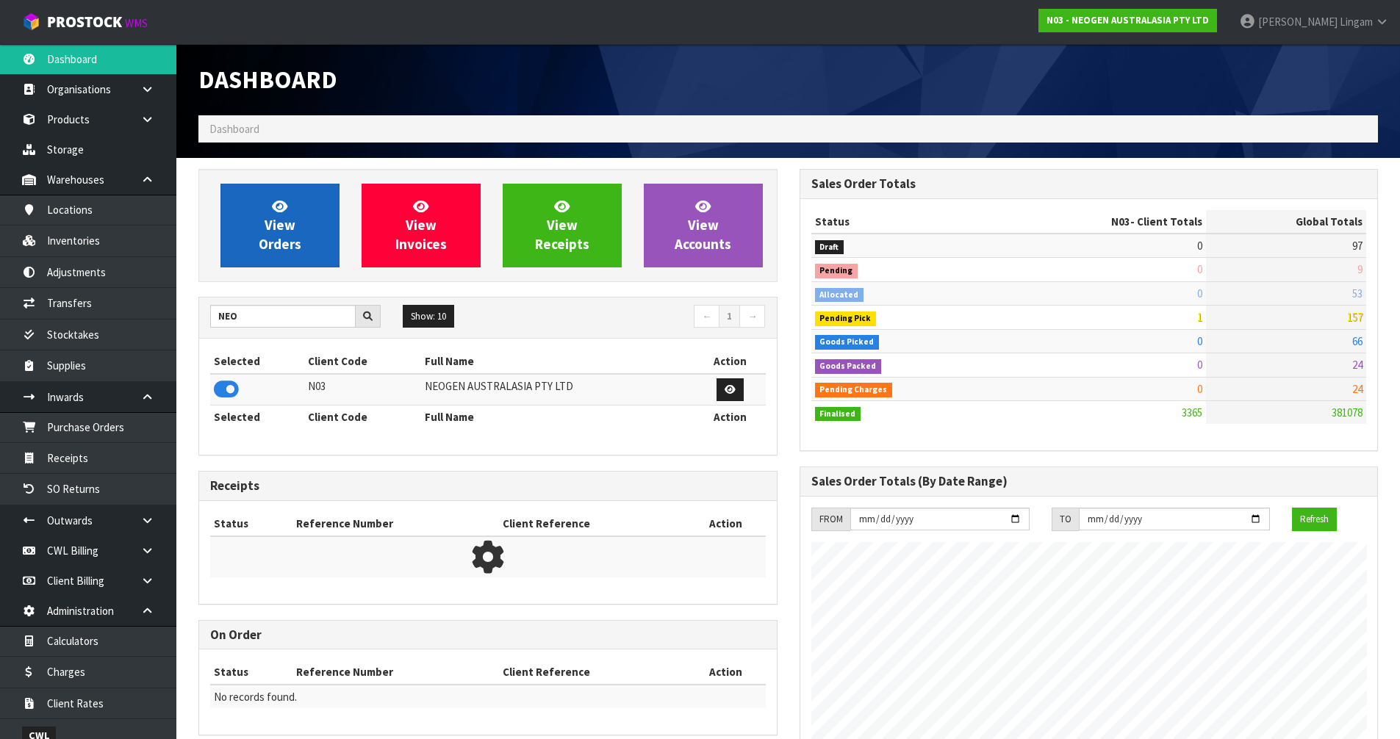
scroll to position [1113, 600]
click at [272, 233] on span "View Orders" at bounding box center [280, 225] width 43 height 55
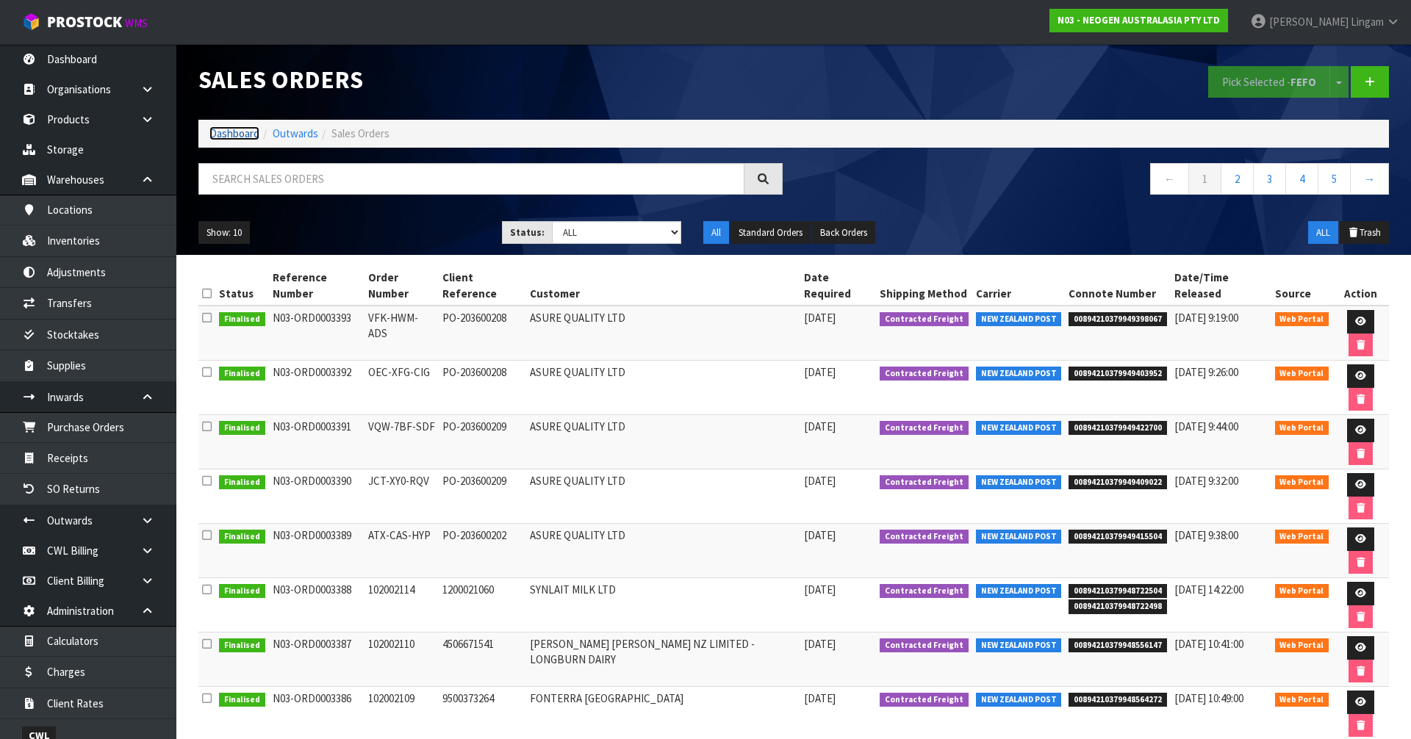
click at [229, 133] on link "Dashboard" at bounding box center [234, 133] width 50 height 14
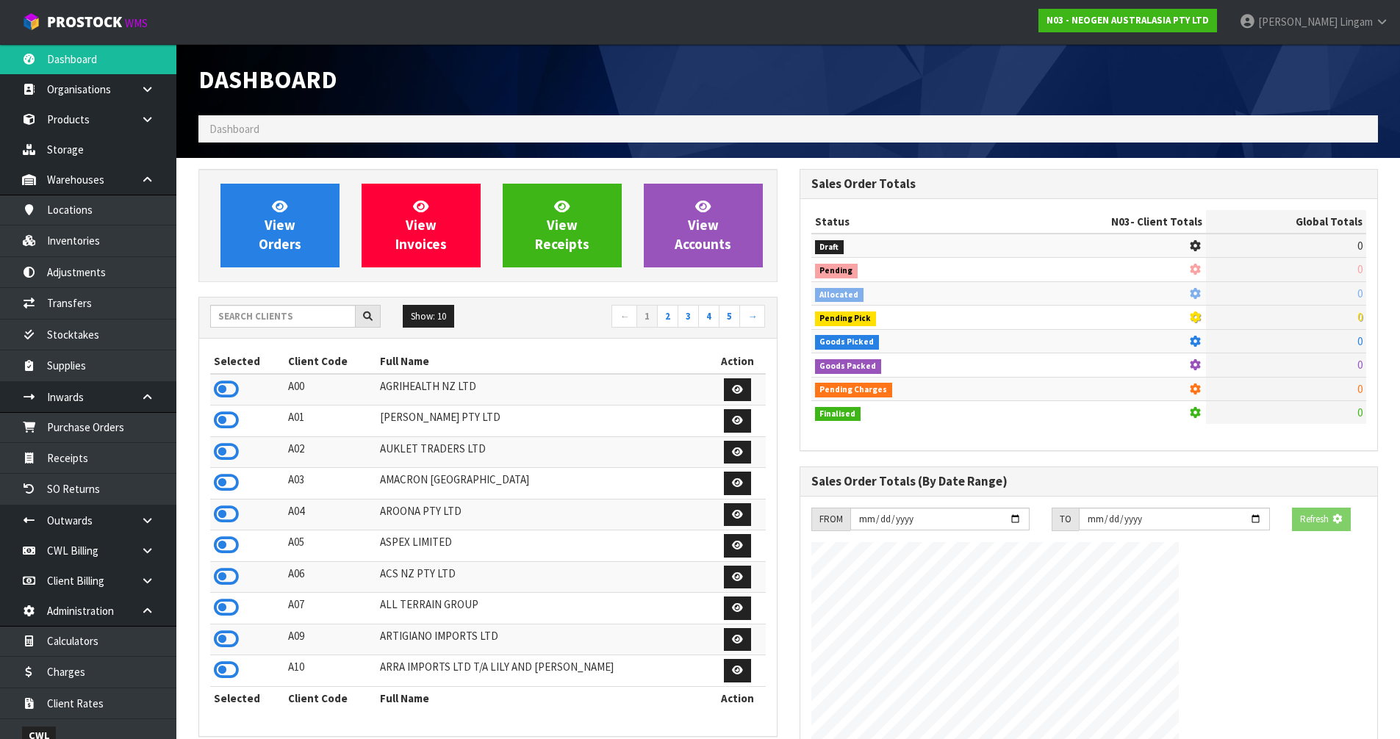
click at [65, 120] on div "Dashboard Dashboard View Orders View Invoices View Receipts View Accounts 5 10" at bounding box center [700, 550] width 1400 height 1101
click at [80, 126] on link "Products" at bounding box center [88, 119] width 176 height 30
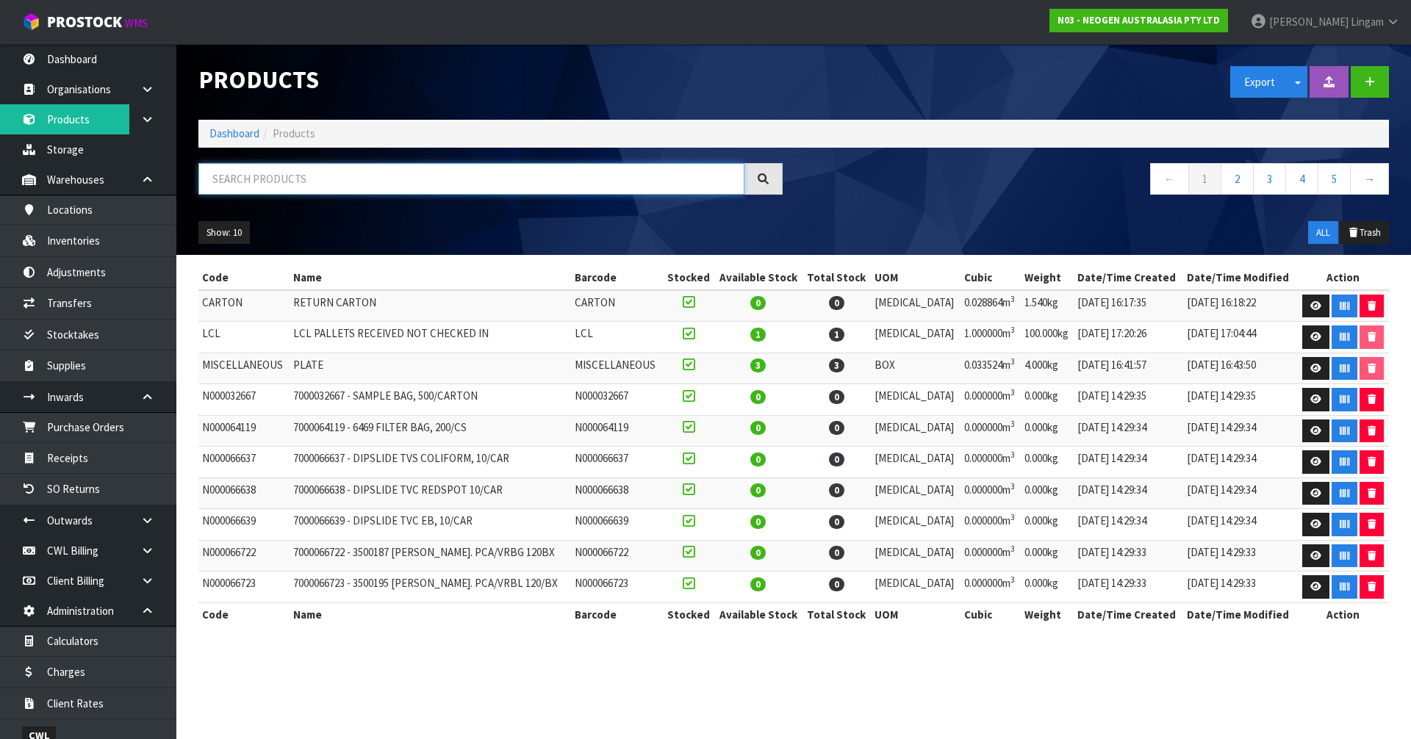
click at [315, 188] on input "text" at bounding box center [471, 179] width 546 height 32
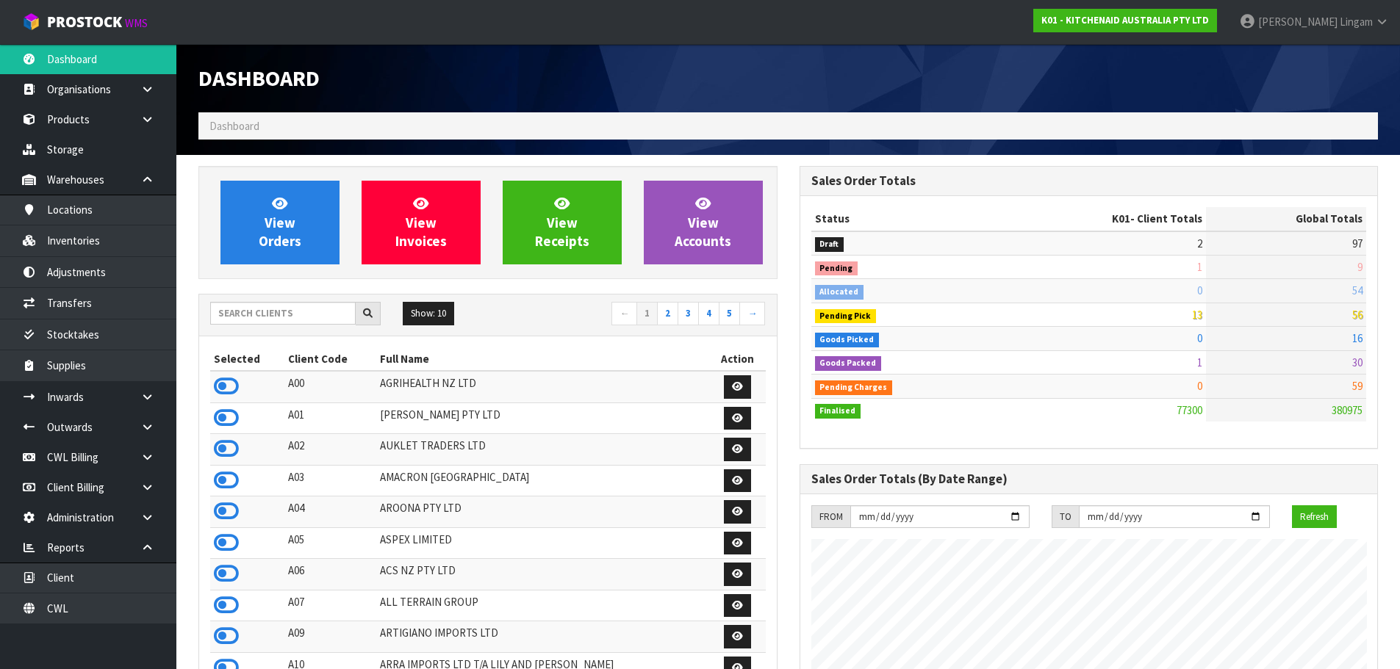
scroll to position [1113, 600]
click at [104, 608] on link "CWL" at bounding box center [88, 609] width 176 height 30
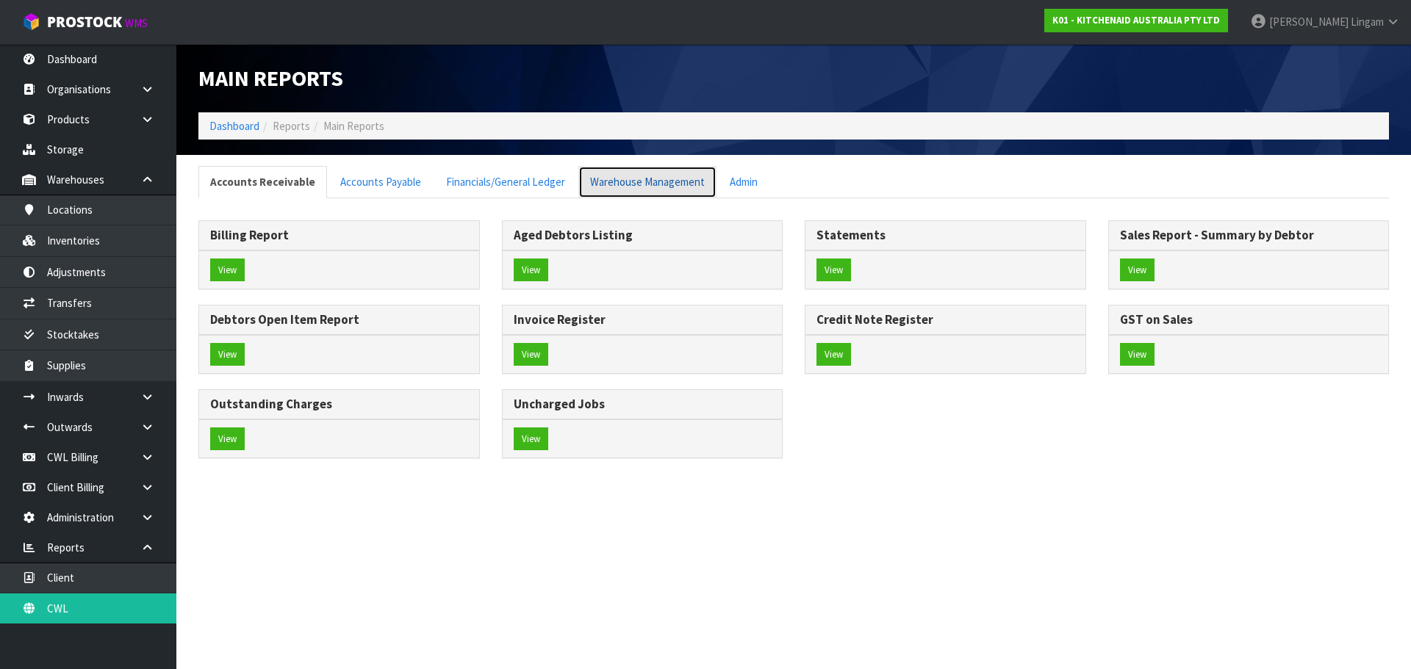
click at [665, 191] on link "Warehouse Management" at bounding box center [647, 182] width 138 height 32
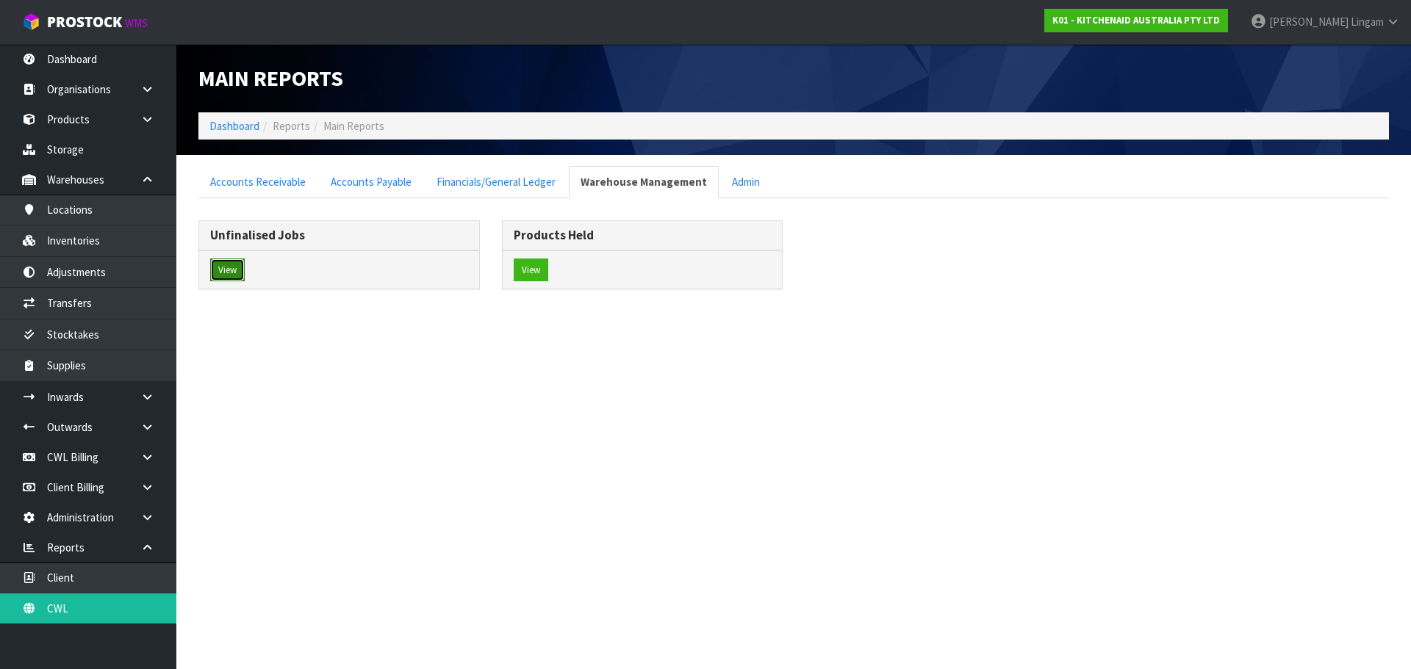
click at [235, 274] on button "View" at bounding box center [227, 271] width 35 height 24
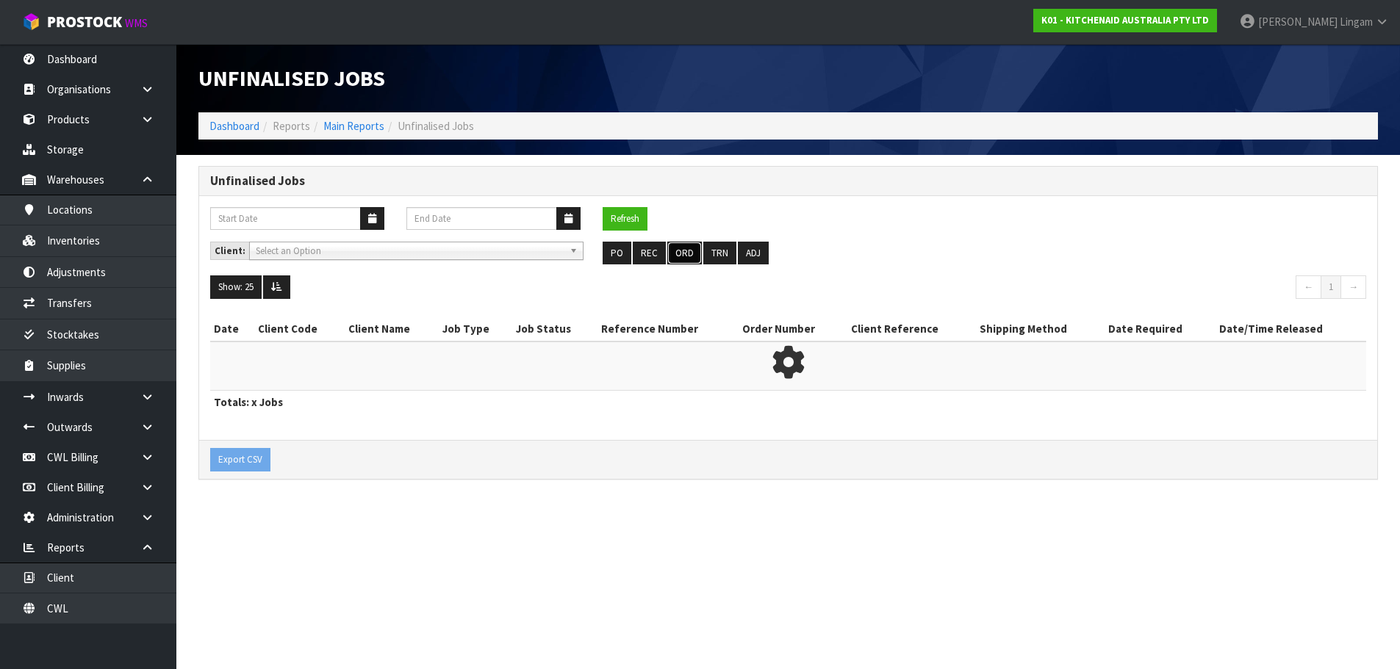
click at [676, 257] on button "ORD" at bounding box center [684, 254] width 35 height 24
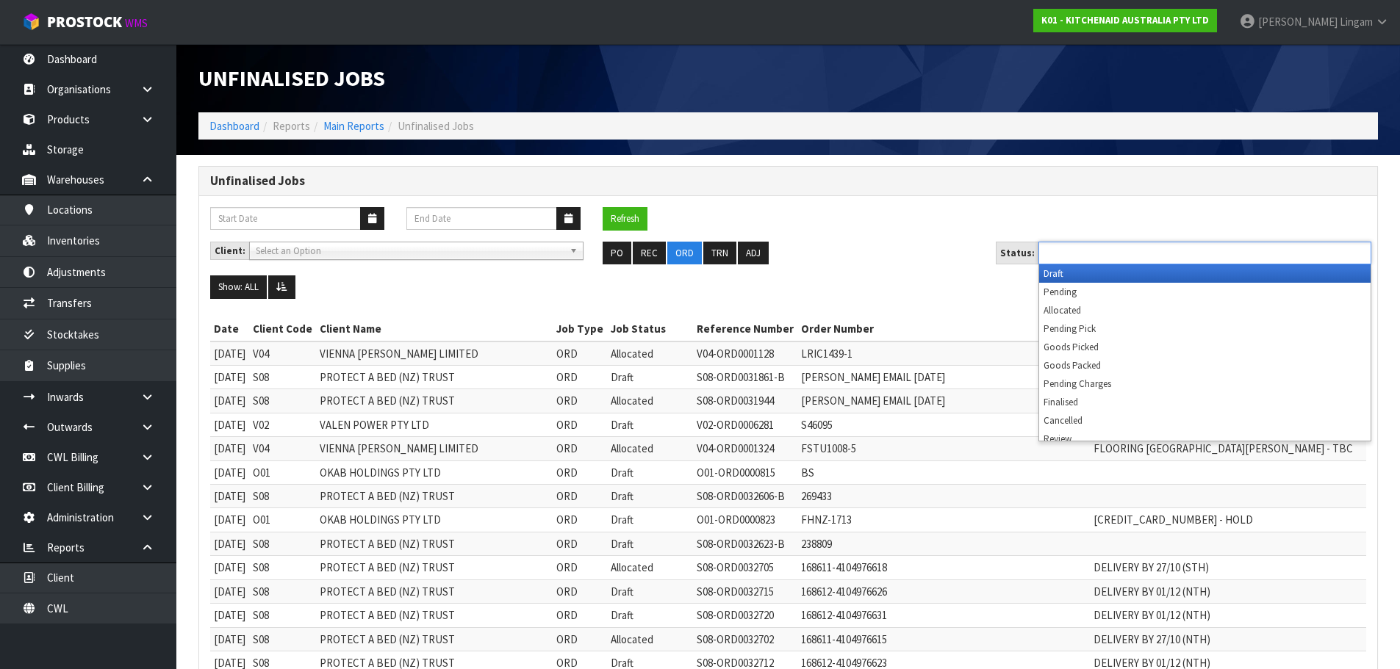
click at [1094, 261] on ul at bounding box center [1204, 253] width 333 height 23
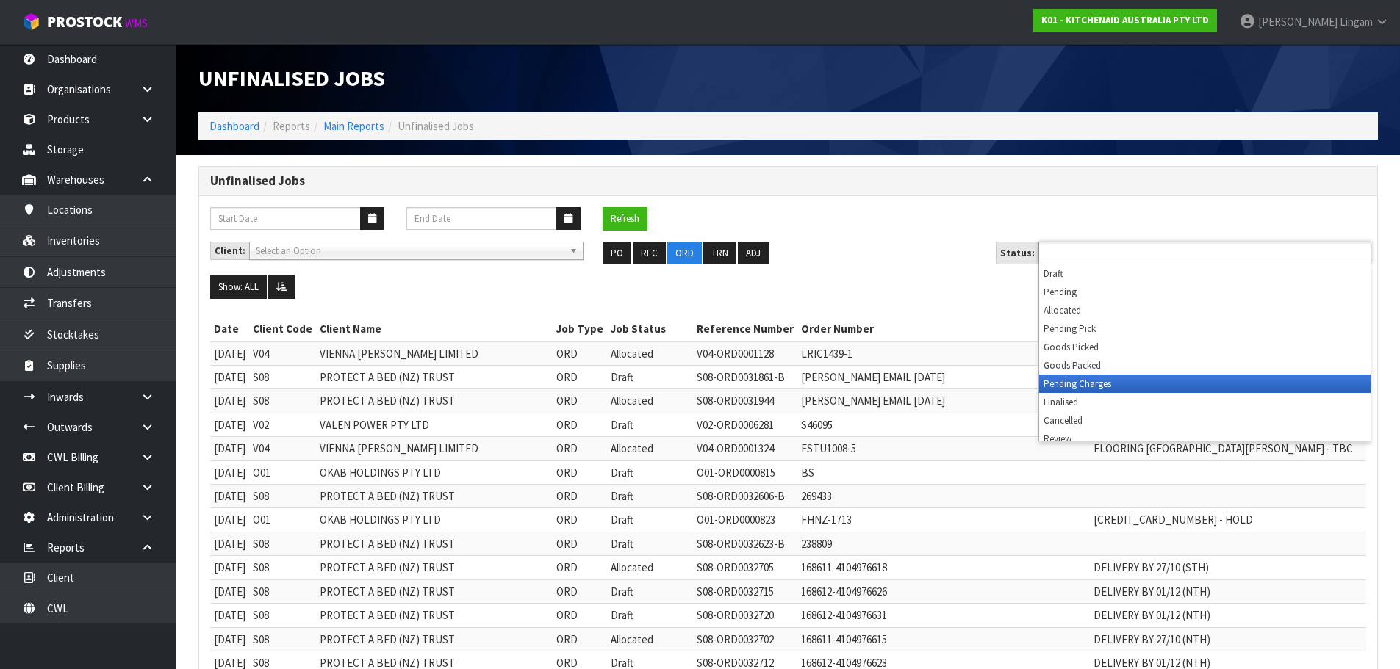
click at [1063, 384] on li "Pending Charges" at bounding box center [1204, 384] width 331 height 18
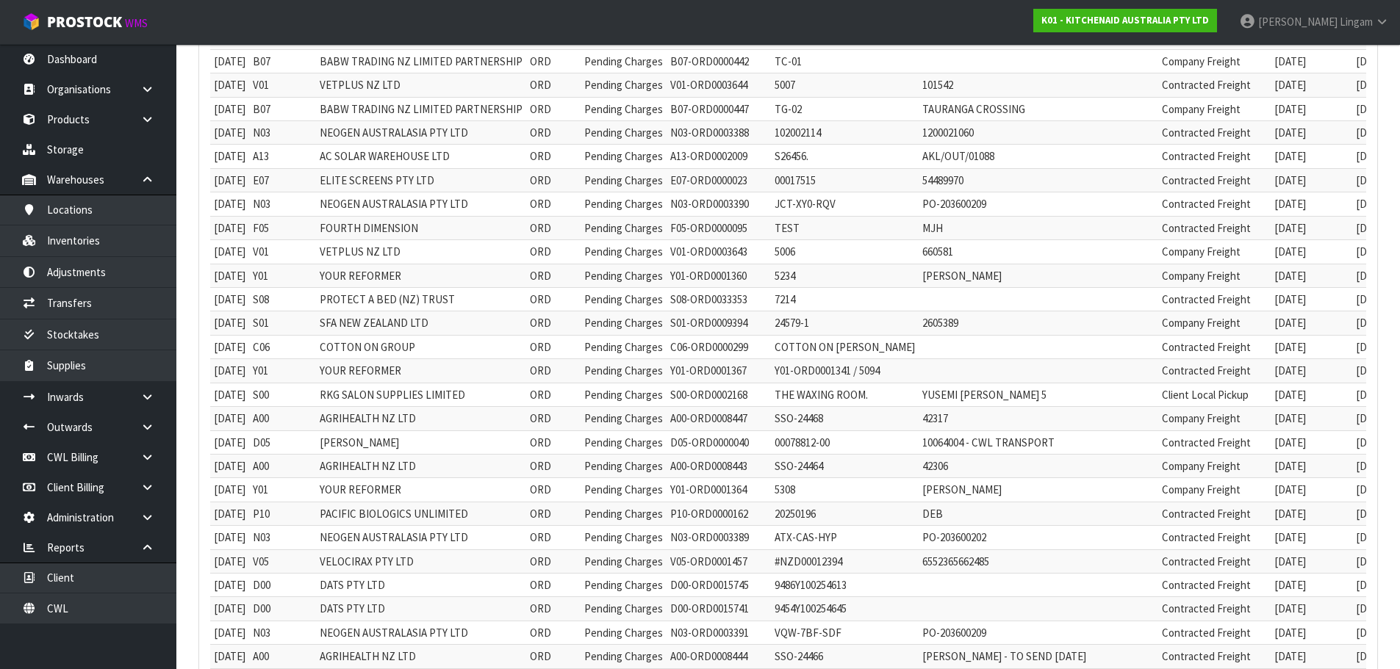
scroll to position [220, 0]
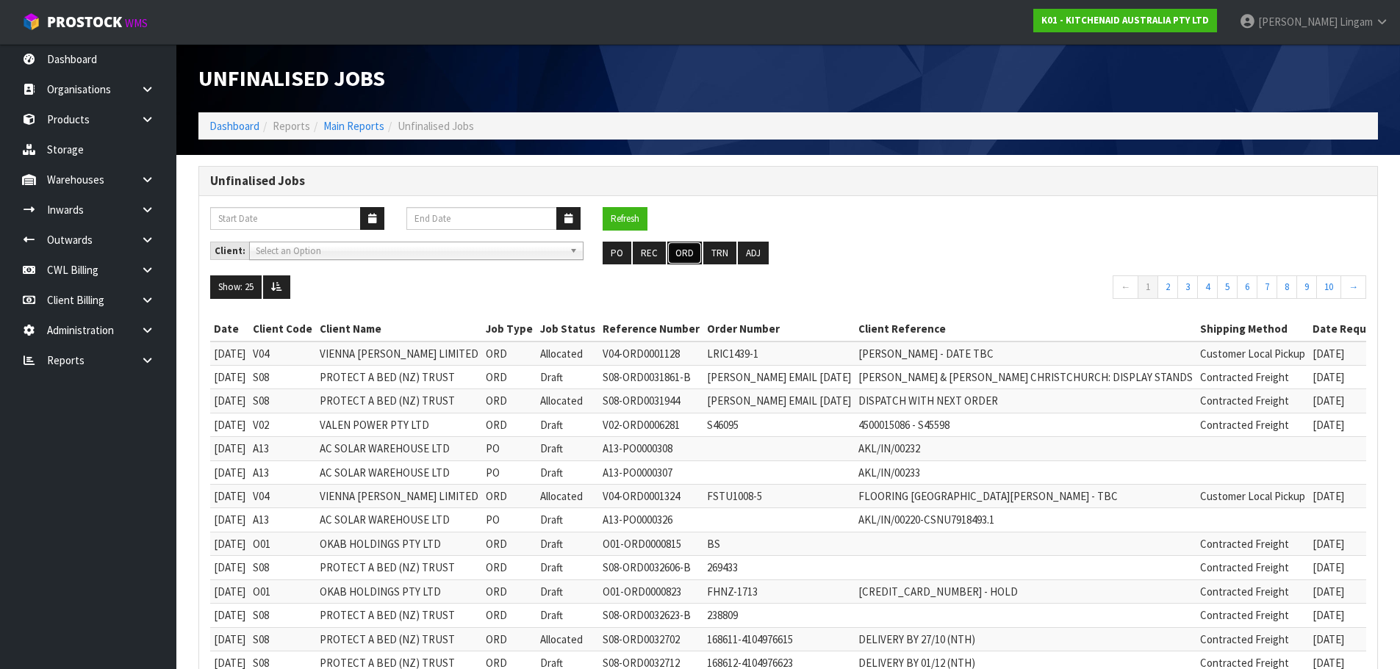
click at [694, 249] on button "ORD" at bounding box center [684, 254] width 35 height 24
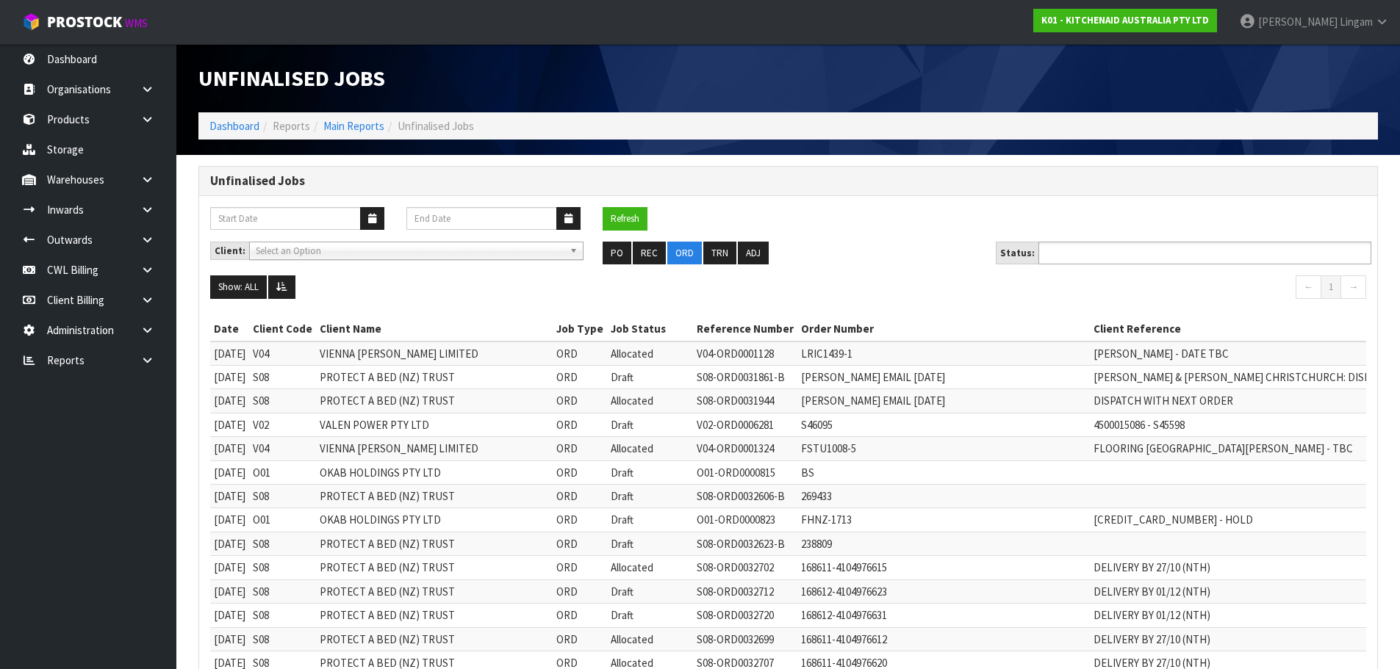
click at [1108, 251] on input "text" at bounding box center [1097, 253] width 108 height 18
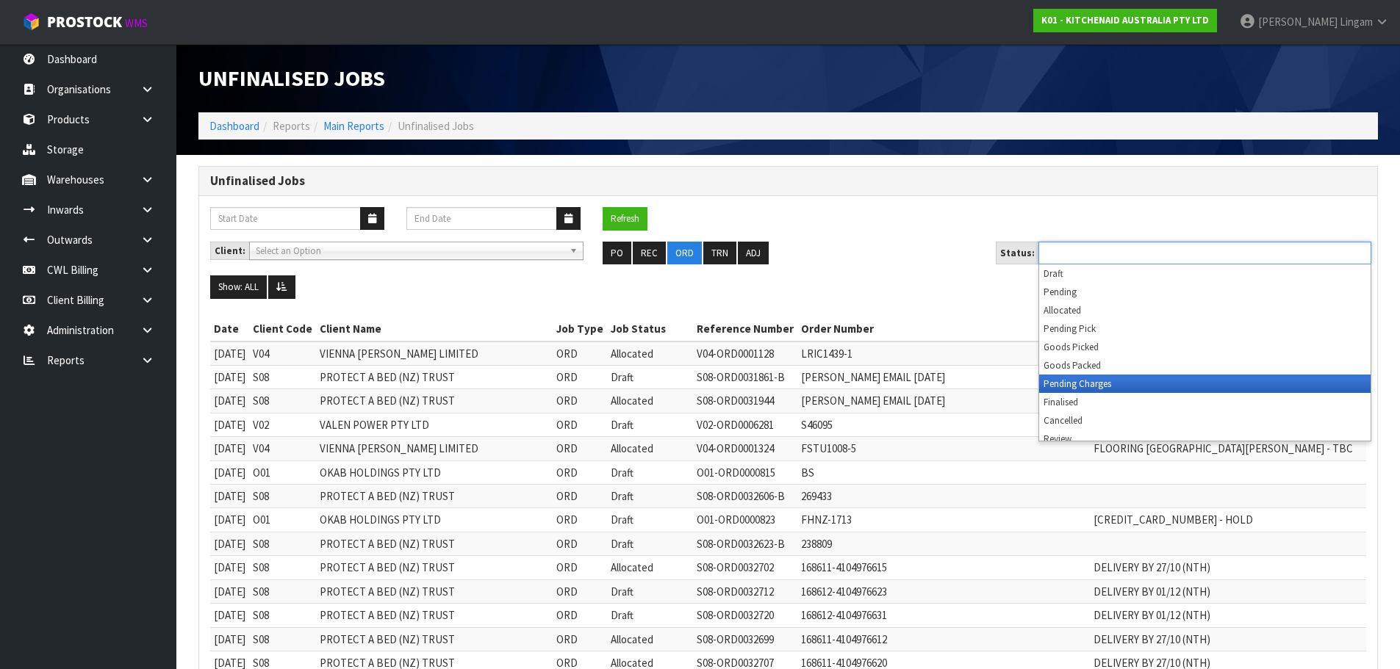
click at [1110, 383] on li "Pending Charges" at bounding box center [1204, 384] width 331 height 18
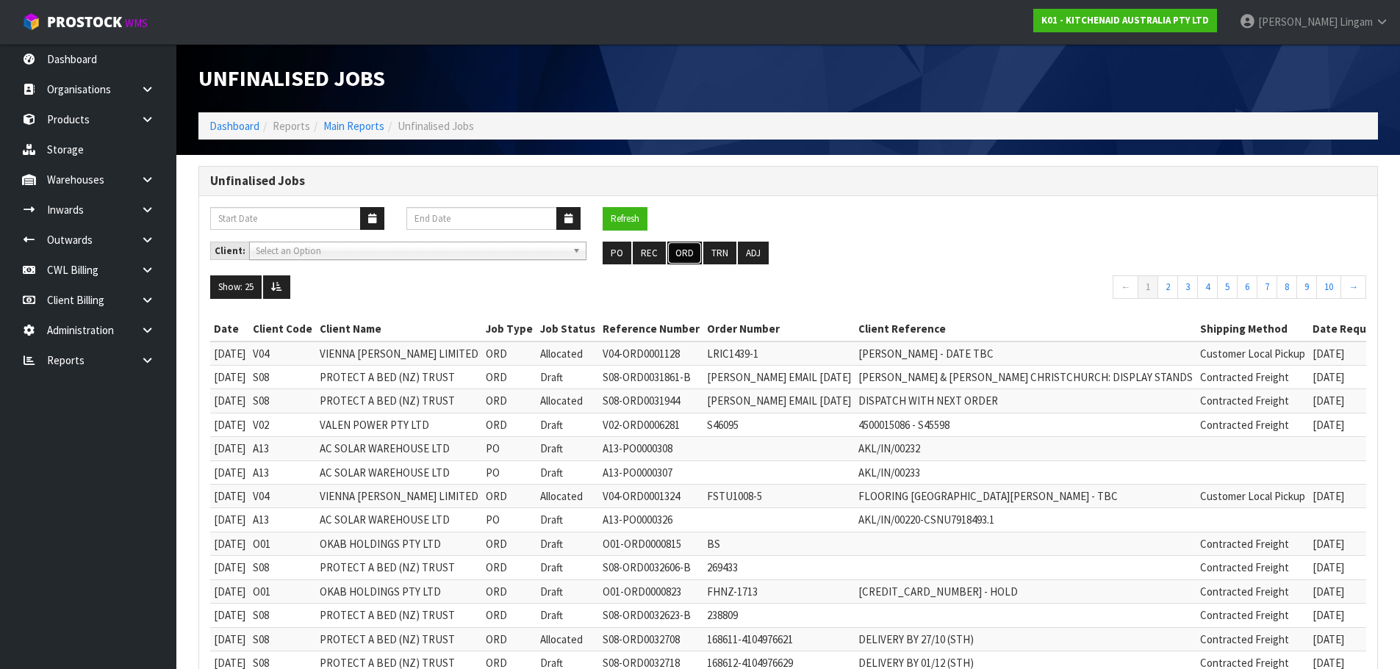
click at [685, 257] on button "ORD" at bounding box center [684, 254] width 35 height 24
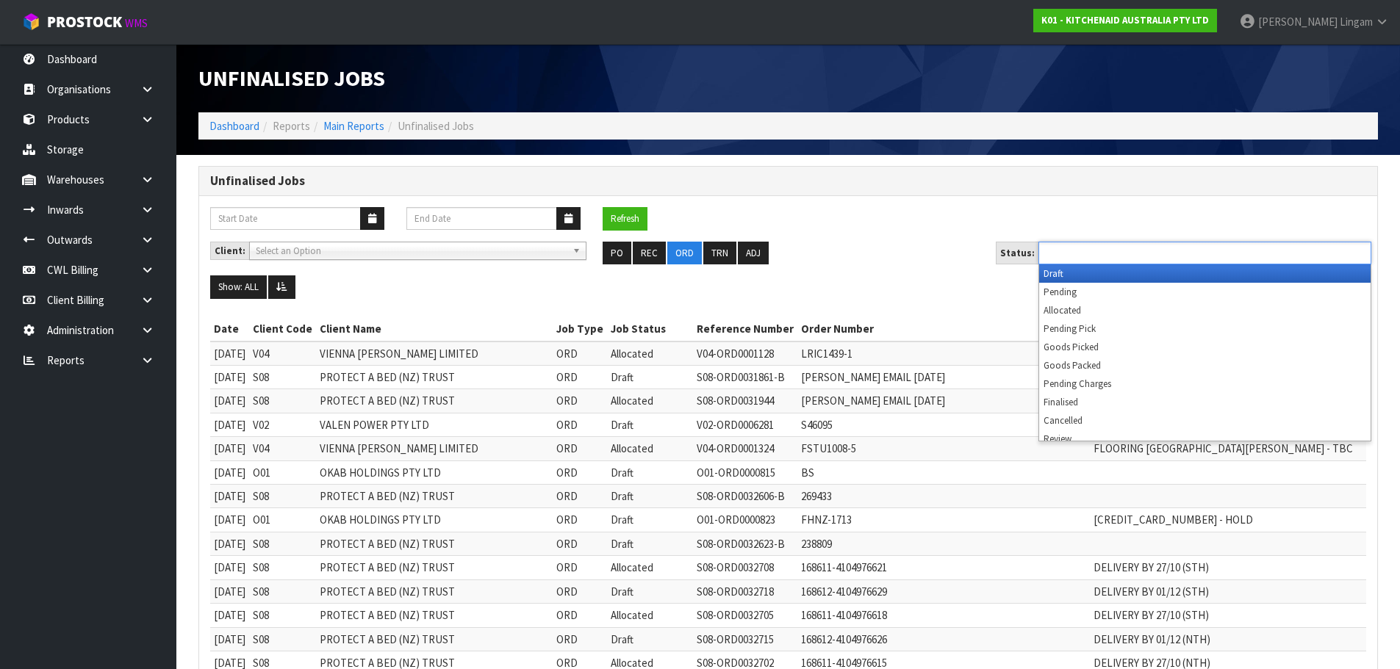
click at [1136, 259] on input "text" at bounding box center [1097, 253] width 108 height 18
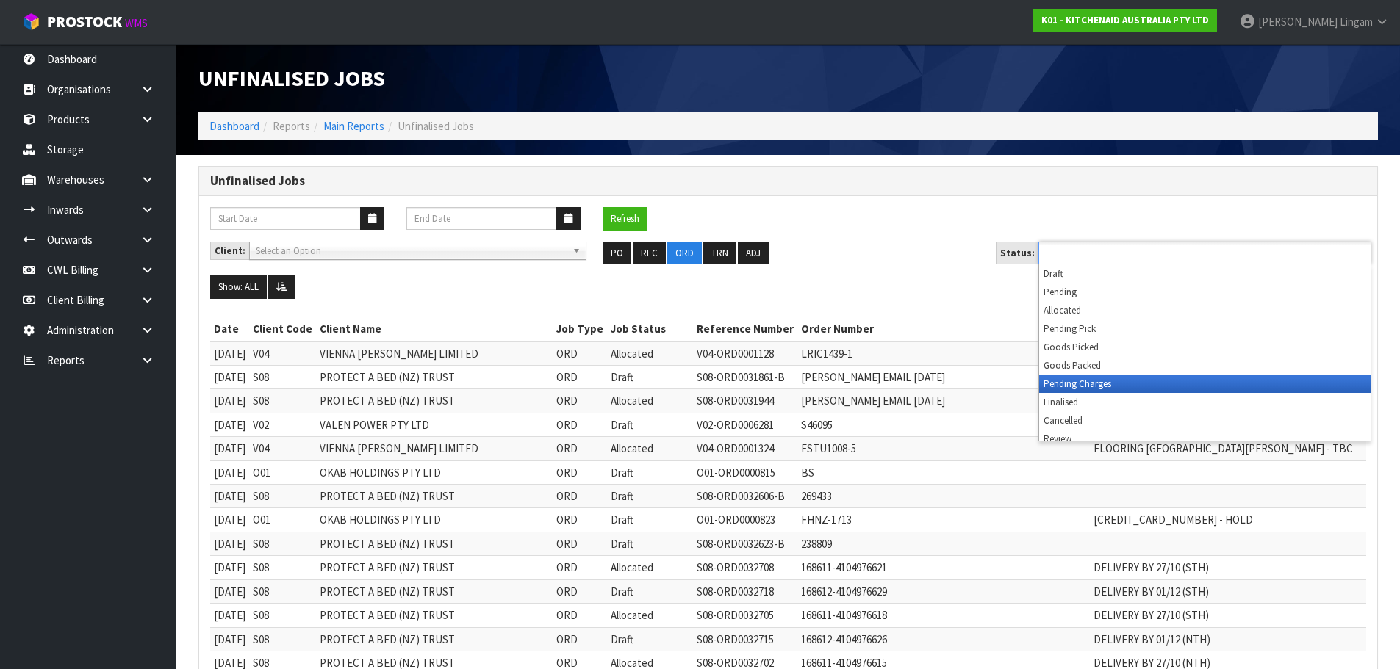
click at [1146, 387] on li "Pending Charges" at bounding box center [1204, 384] width 331 height 18
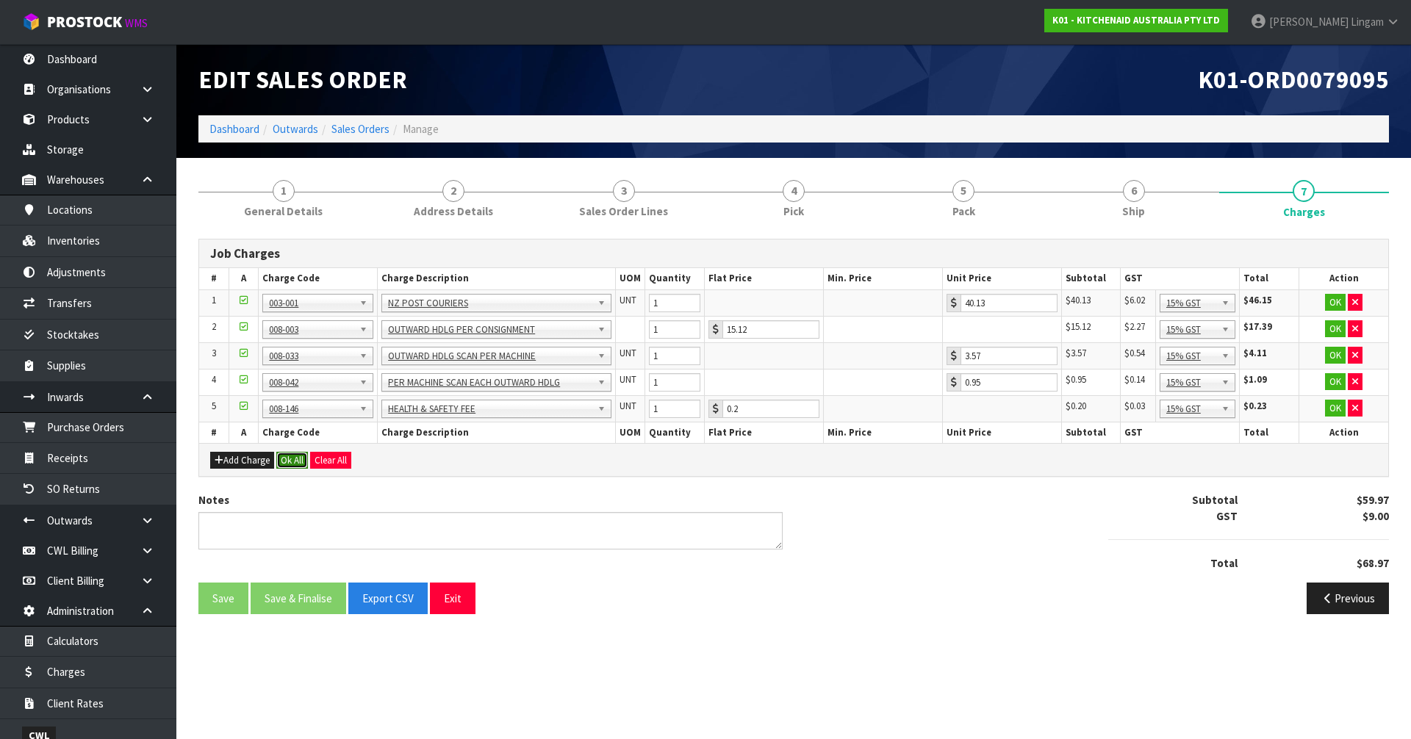
click at [279, 460] on button "Ok All" at bounding box center [292, 461] width 32 height 18
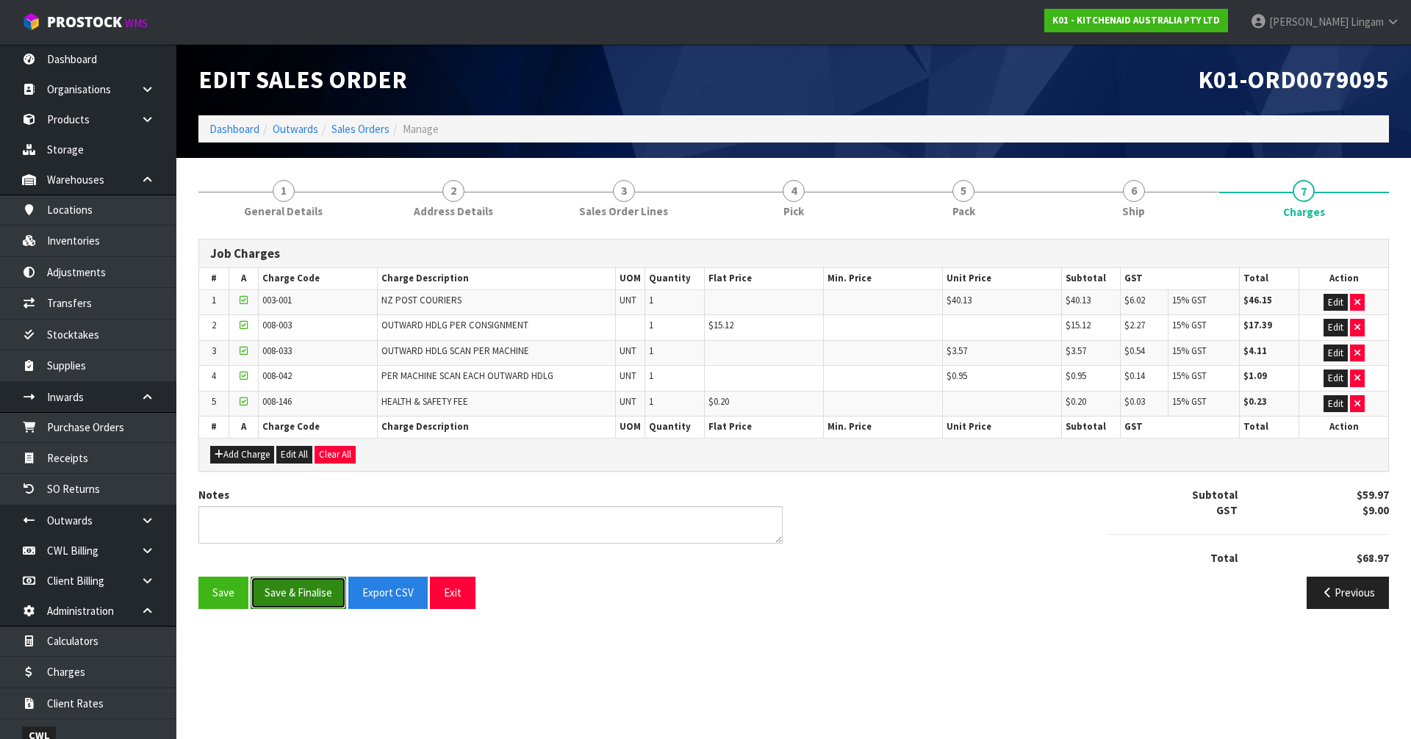
click at [295, 592] on button "Save & Finalise" at bounding box center [299, 593] width 96 height 32
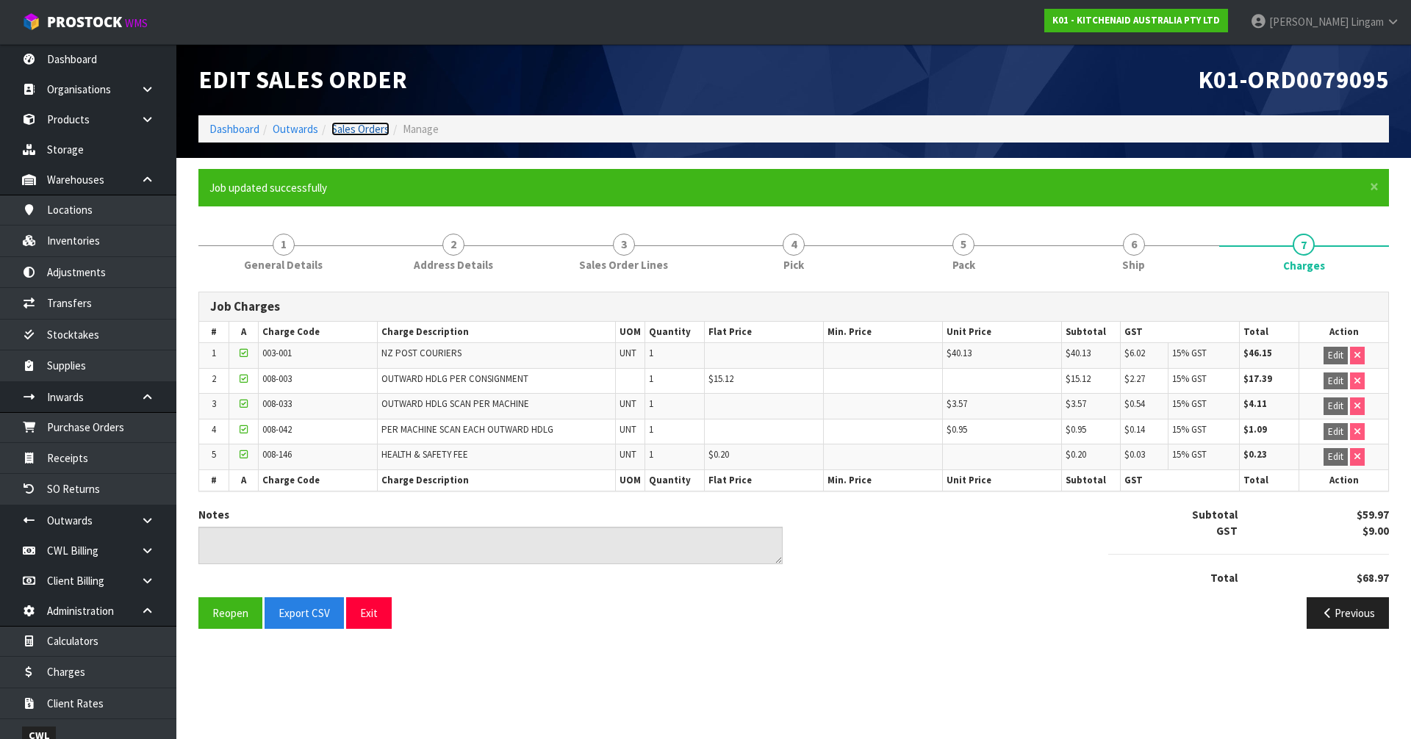
click at [365, 123] on link "Sales Orders" at bounding box center [360, 129] width 58 height 14
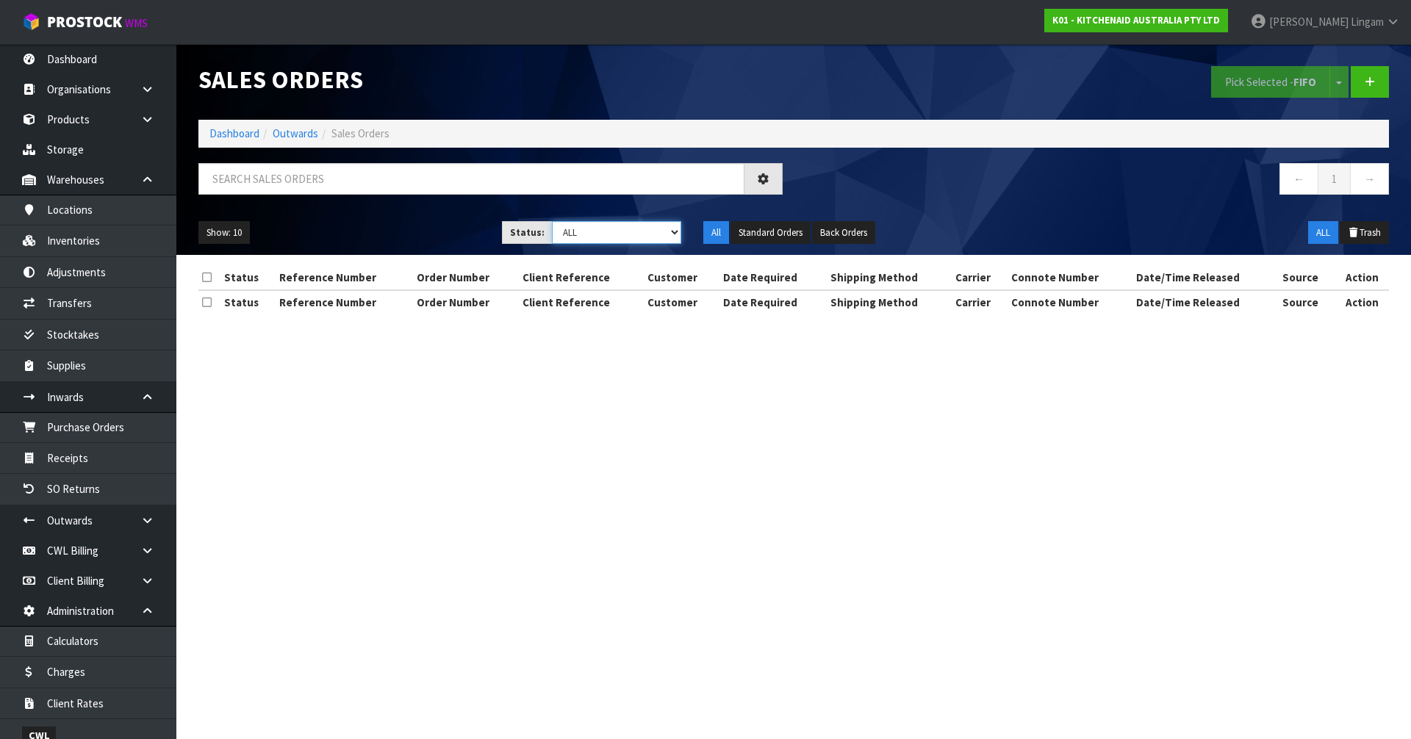
click at [655, 231] on select "Draft Pending Allocated Pending Pick Goods Picked Goods Packed Pending Charges …" at bounding box center [617, 232] width 130 height 23
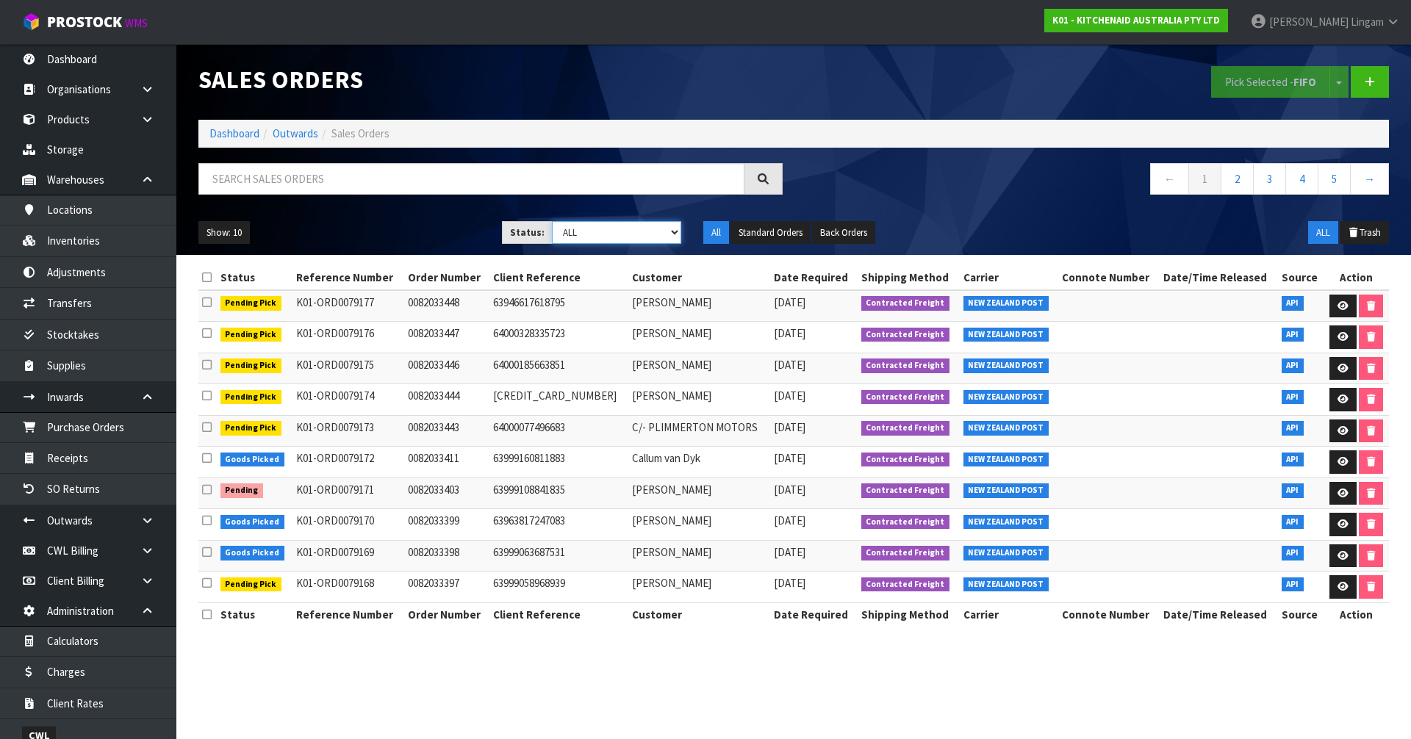
select select "string:6"
click at [552, 221] on select "Draft Pending Allocated Pending Pick Goods Picked Goods Packed Pending Charges …" at bounding box center [617, 232] width 130 height 23
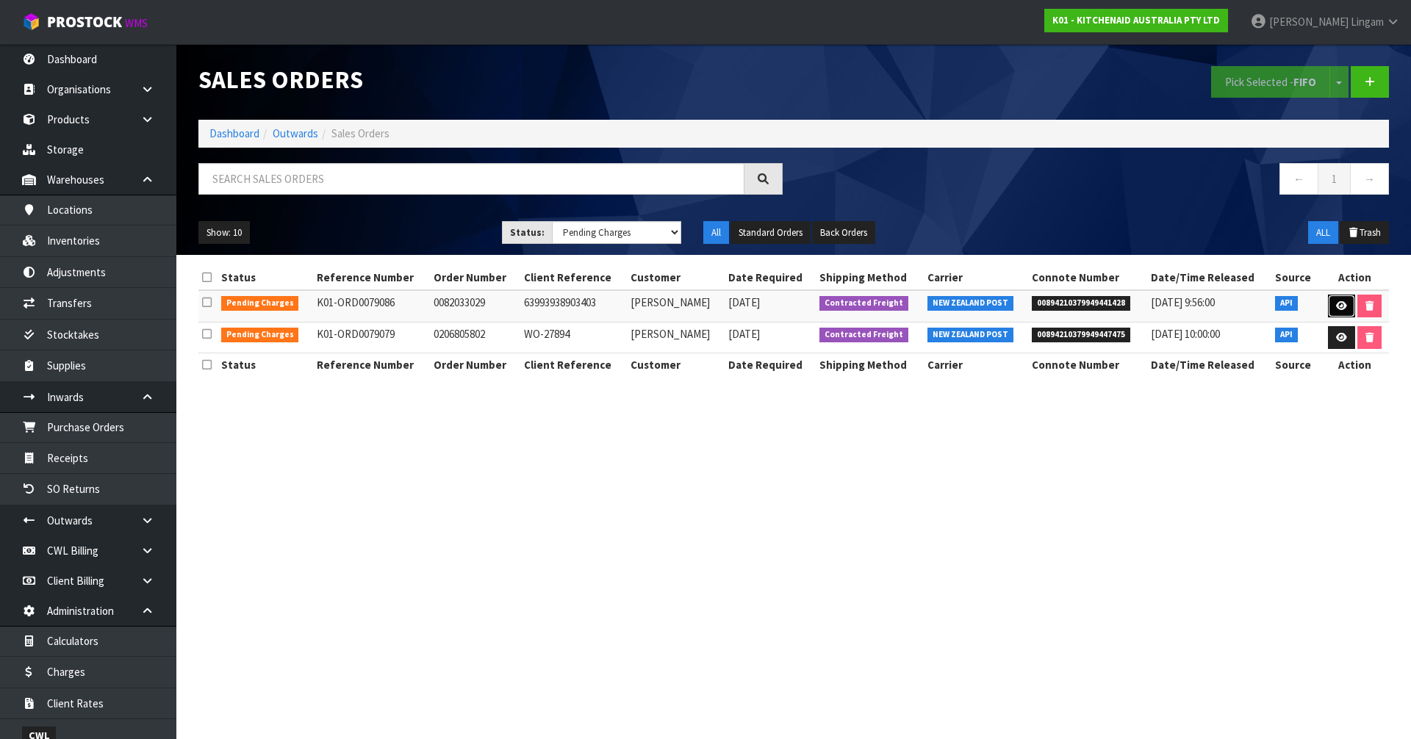
click at [1336, 305] on icon at bounding box center [1341, 306] width 11 height 10
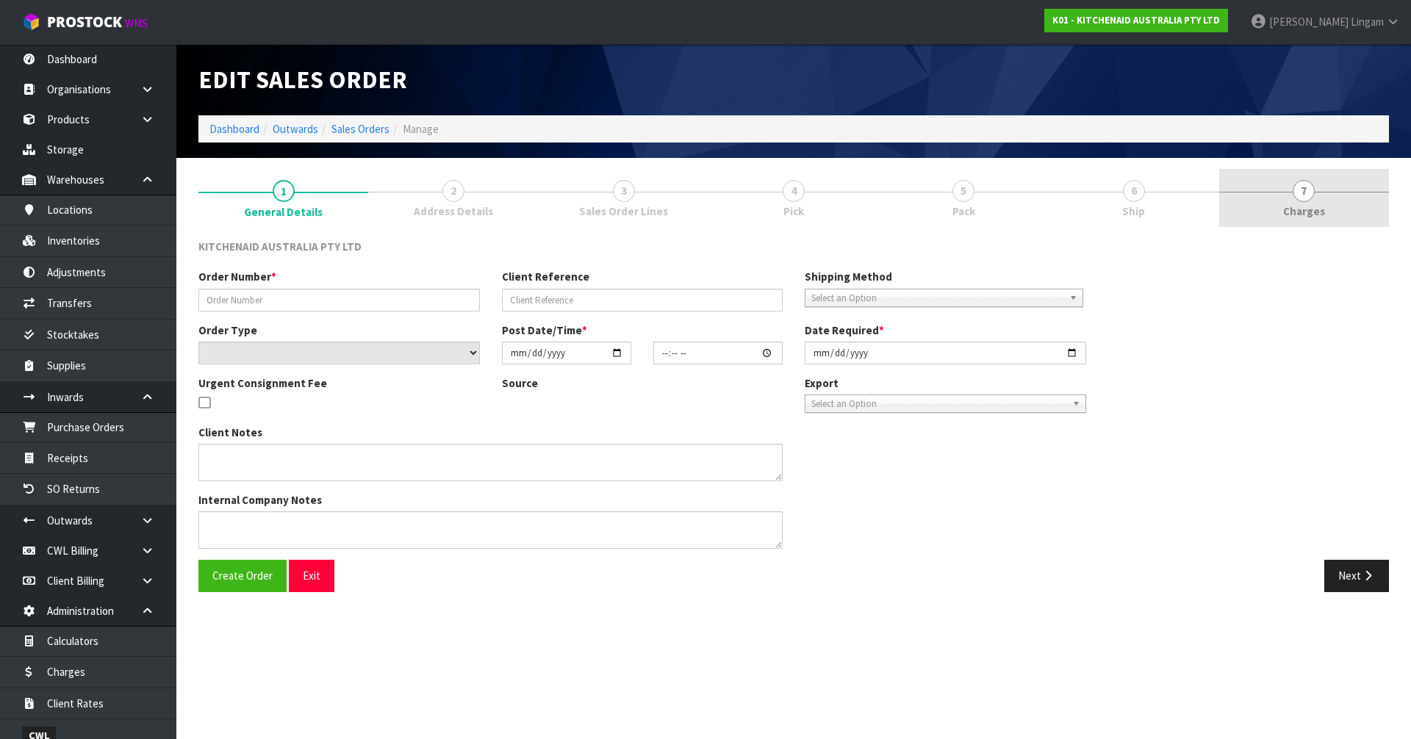
type input "0082033029"
type input "63993938903403"
select select "number:0"
type input "2025-09-12"
type input "19:40:58.000"
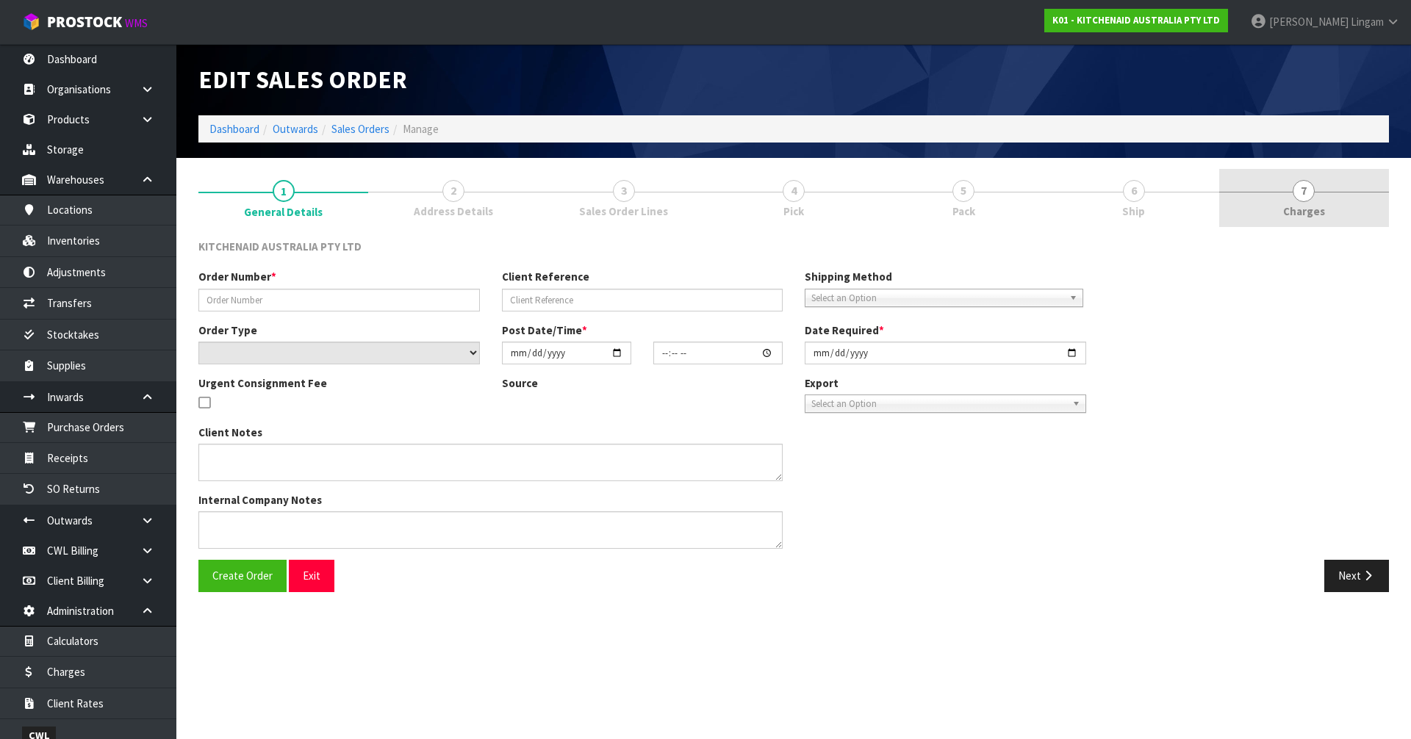
type input "2025-09-12"
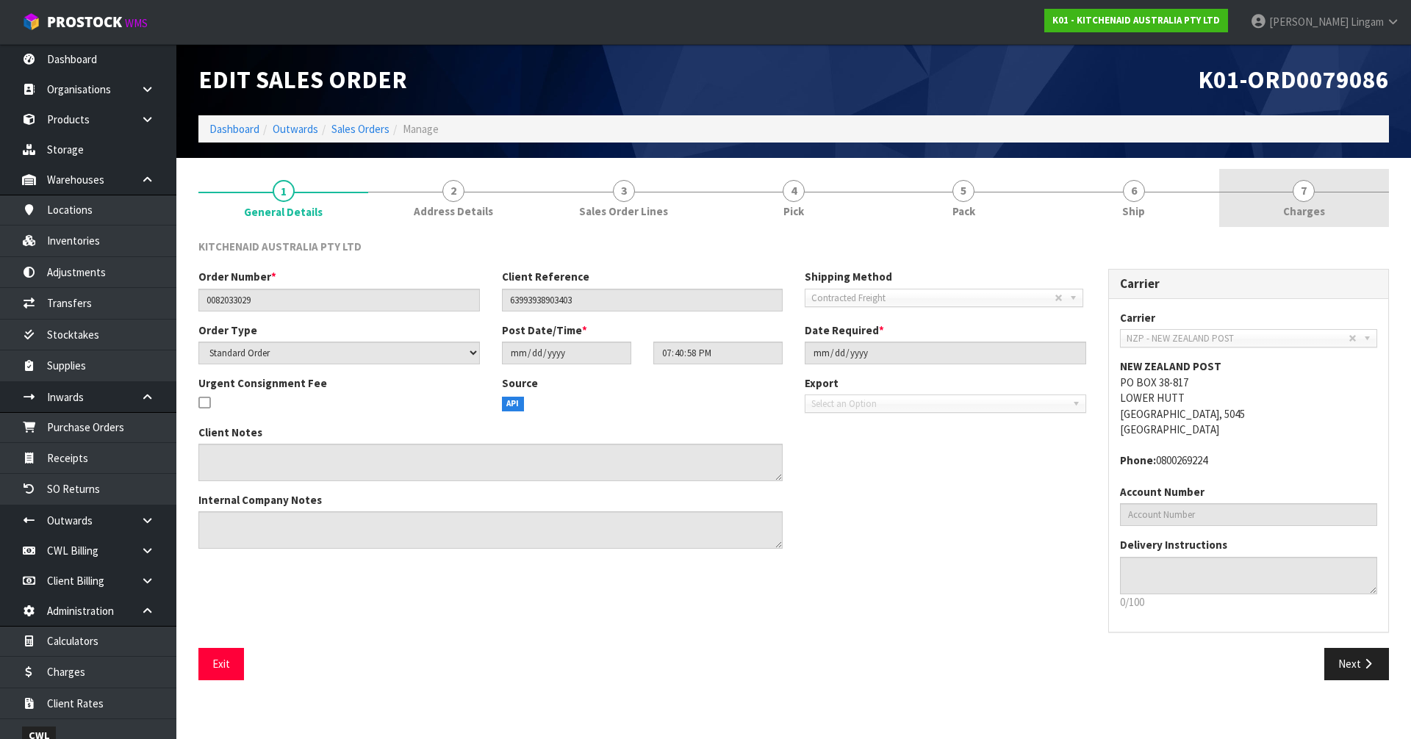
click at [1331, 192] on div at bounding box center [1304, 192] width 170 height 1
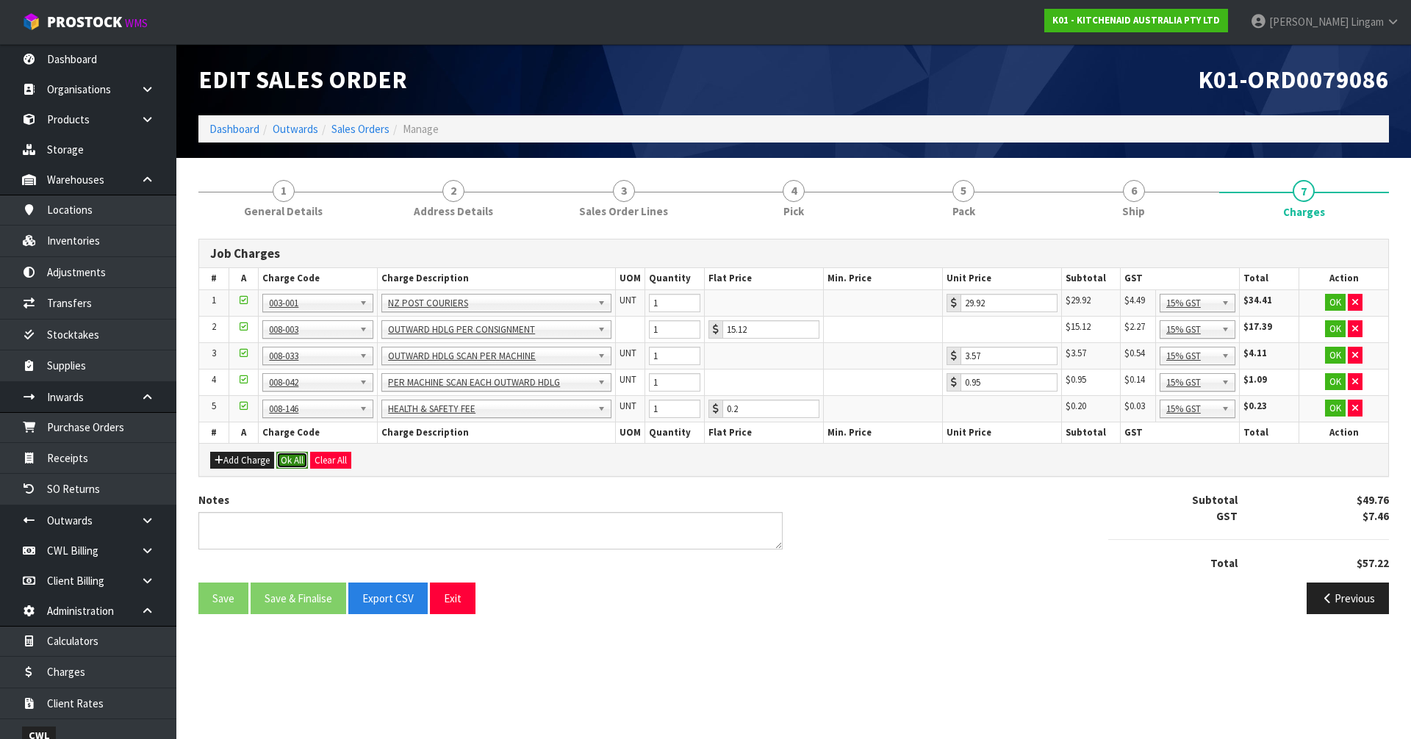
click at [294, 463] on button "Ok All" at bounding box center [292, 461] width 32 height 18
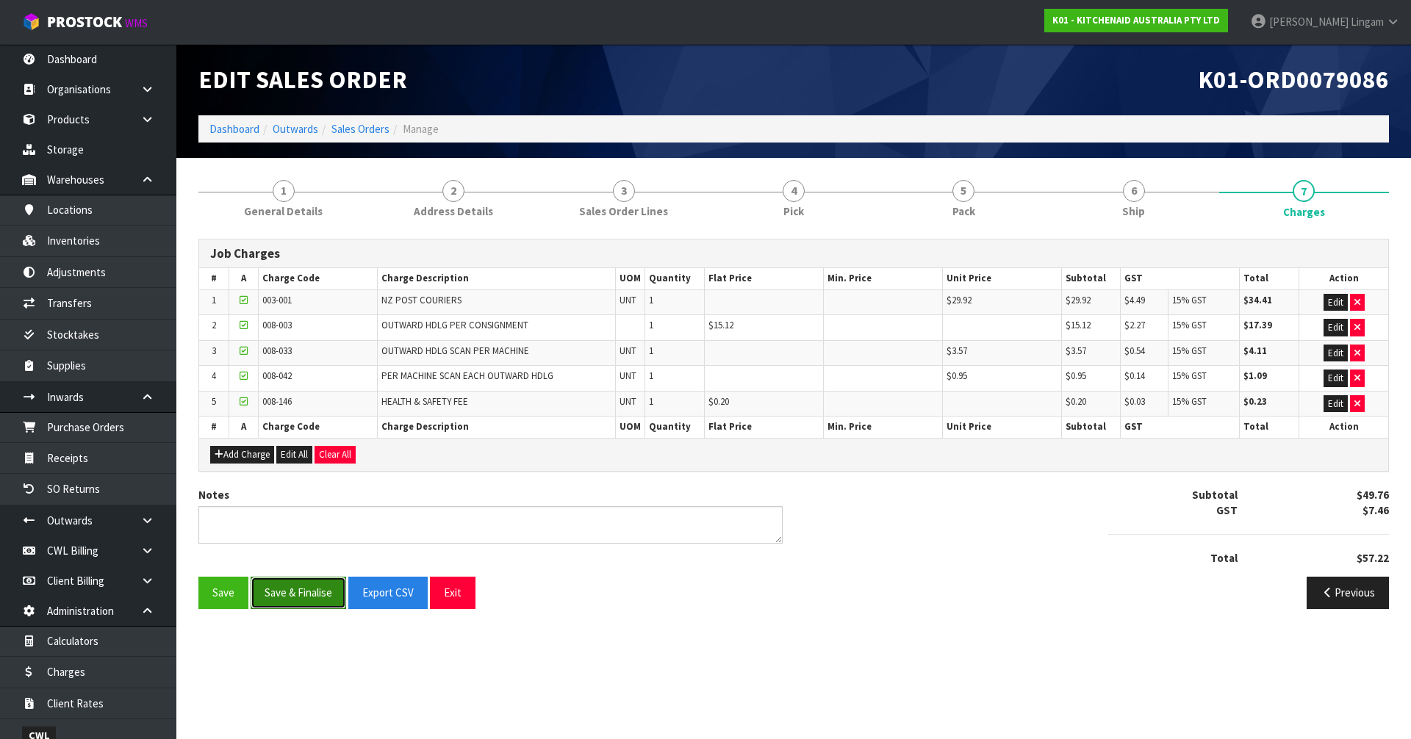
click at [303, 589] on button "Save & Finalise" at bounding box center [299, 593] width 96 height 32
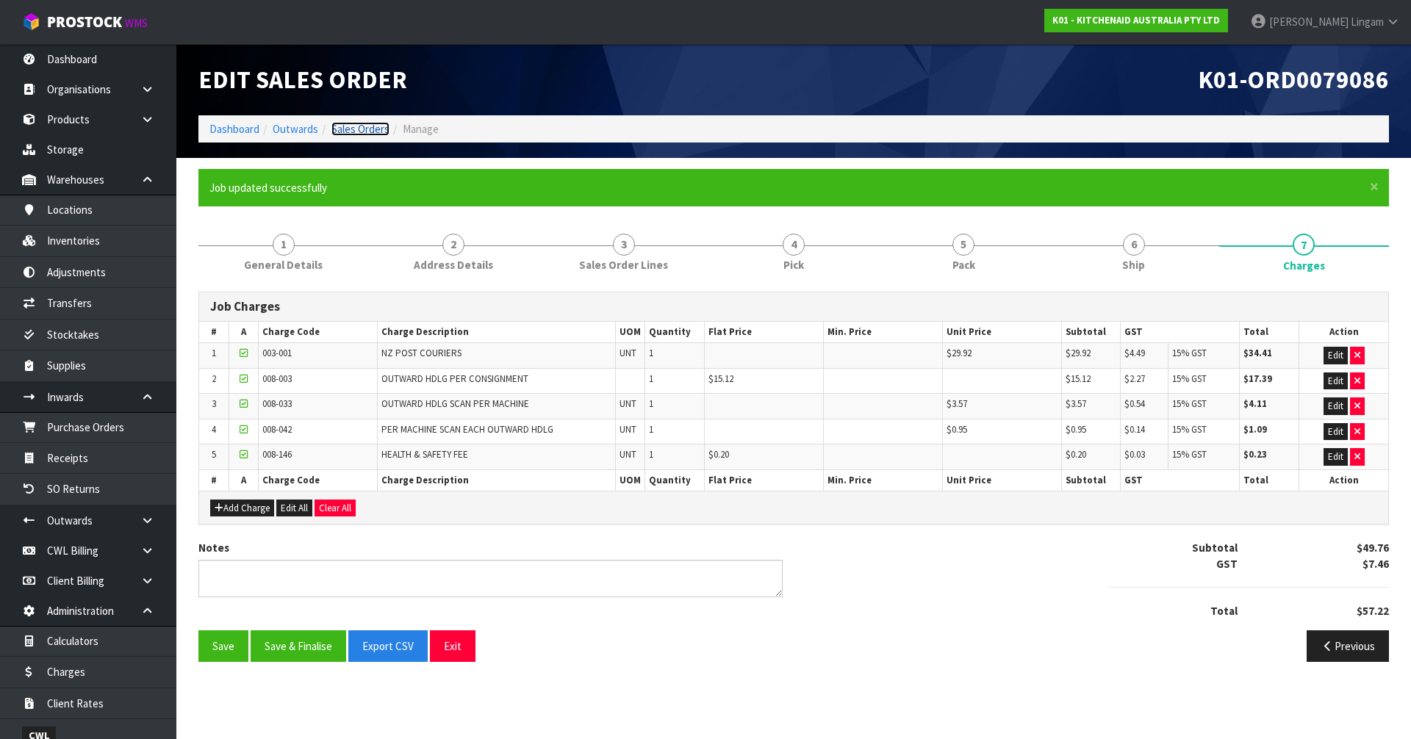
click at [371, 125] on link "Sales Orders" at bounding box center [360, 129] width 58 height 14
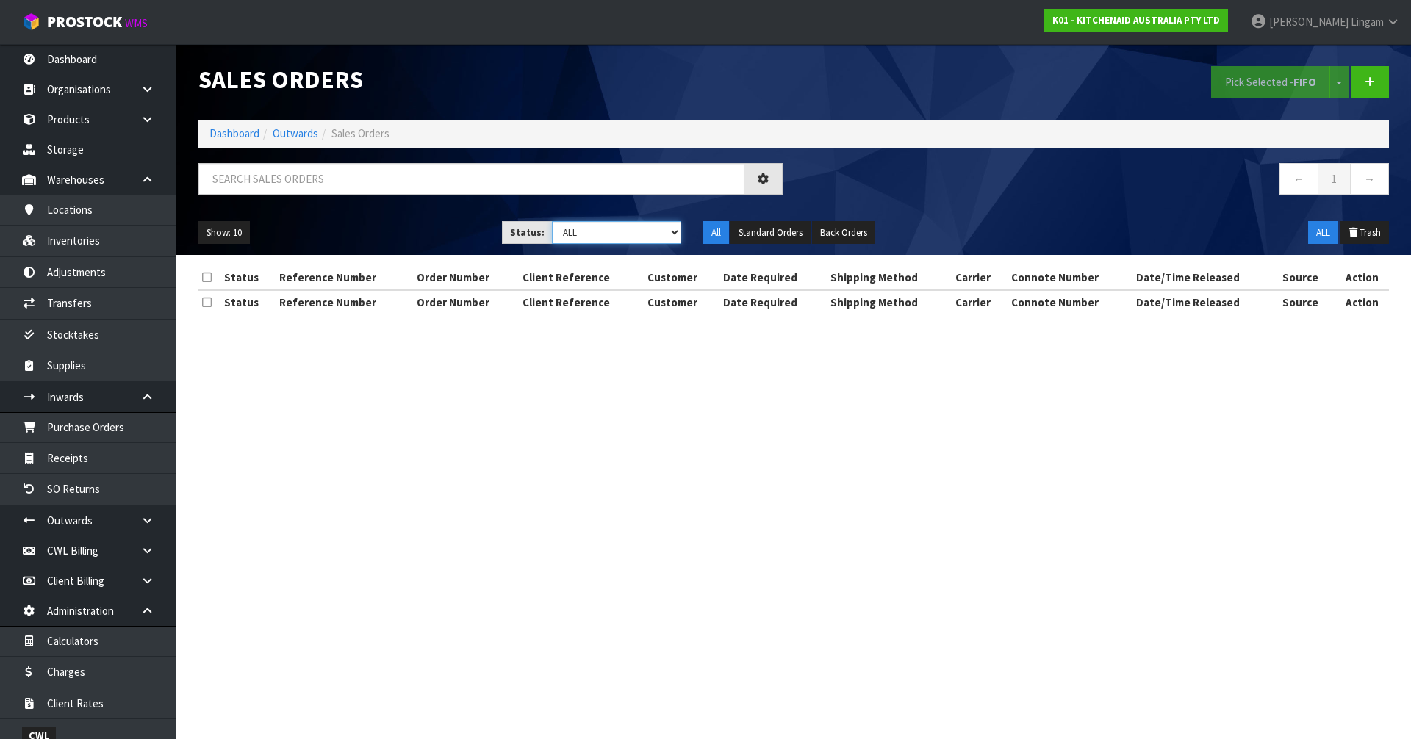
click at [636, 229] on select "Draft Pending Allocated Pending Pick Goods Picked Goods Packed Pending Charges …" at bounding box center [617, 232] width 130 height 23
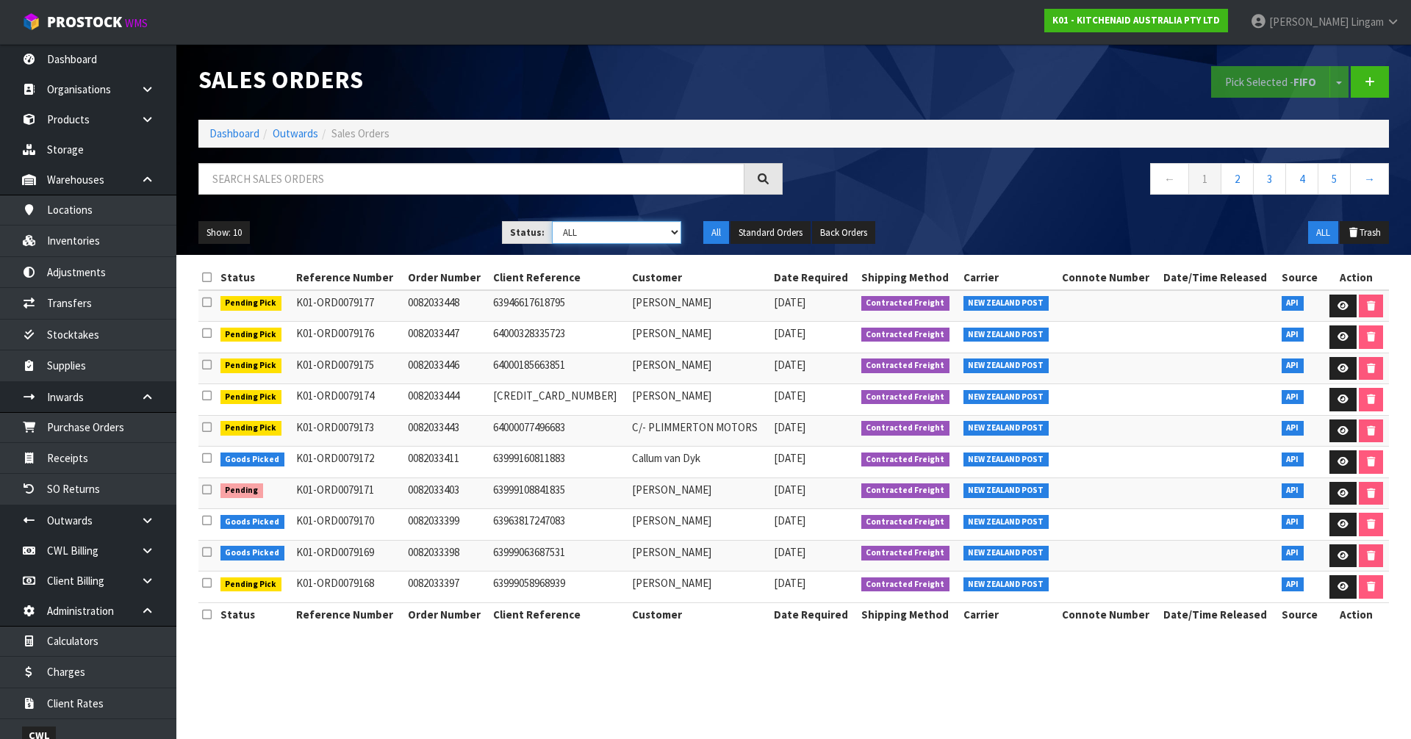
select select "string:6"
click at [552, 221] on select "Draft Pending Allocated Pending Pick Goods Picked Goods Packed Pending Charges …" at bounding box center [617, 232] width 130 height 23
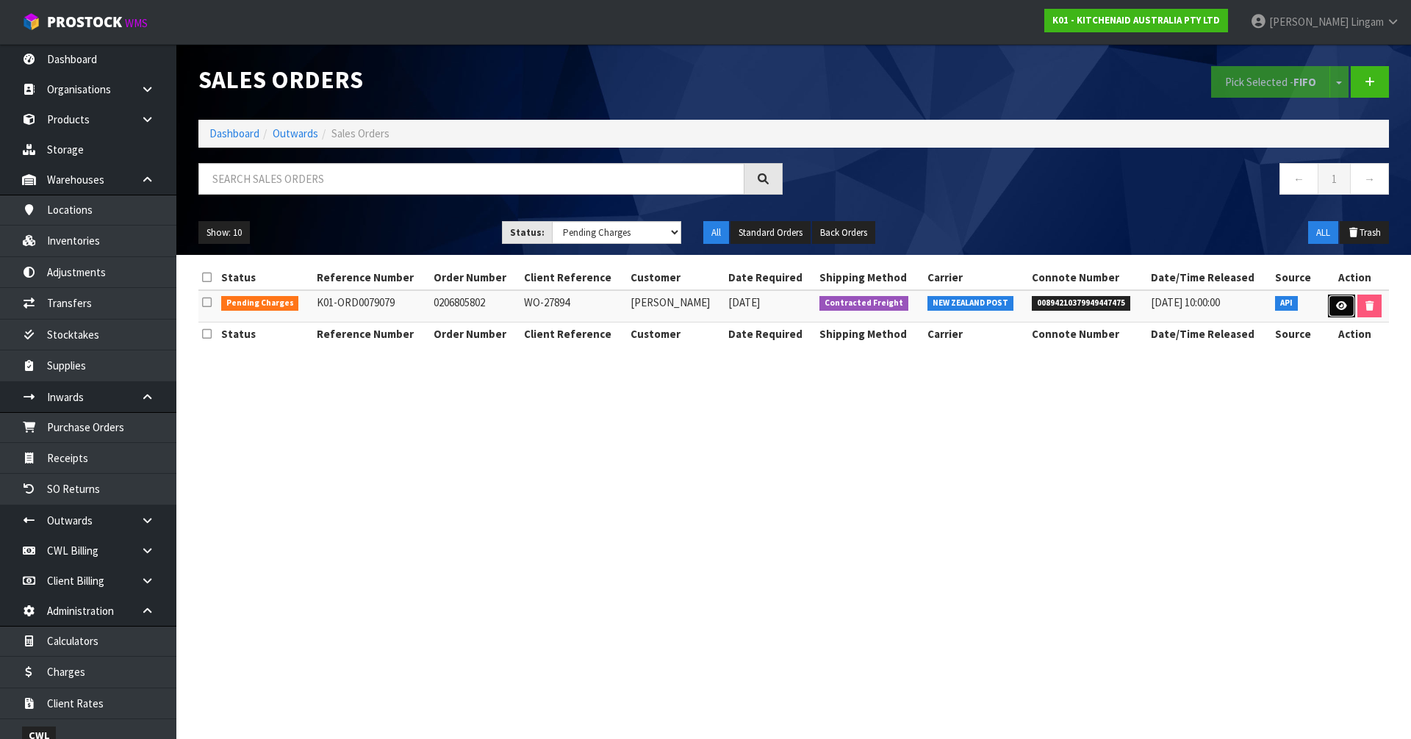
click at [1340, 313] on link at bounding box center [1341, 307] width 27 height 24
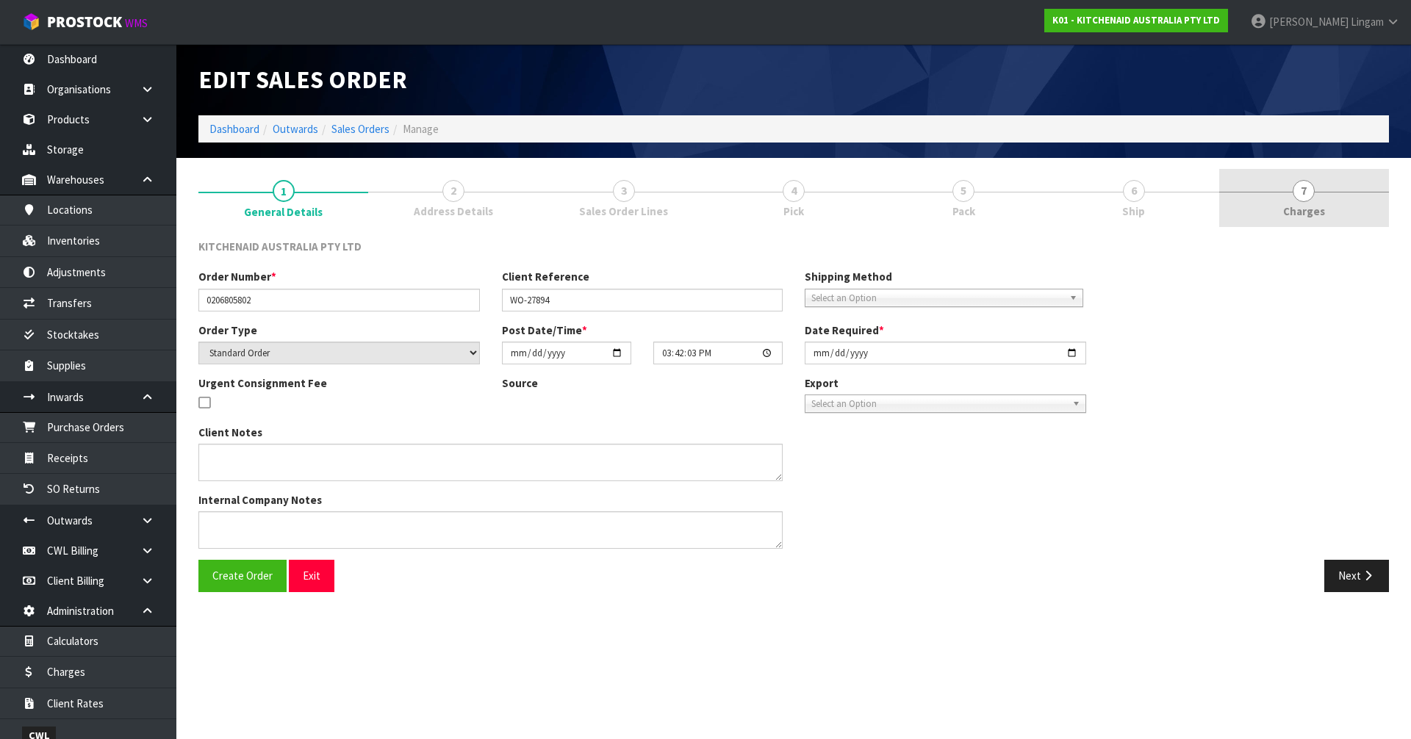
click at [1332, 207] on link "7 Charges" at bounding box center [1304, 198] width 170 height 58
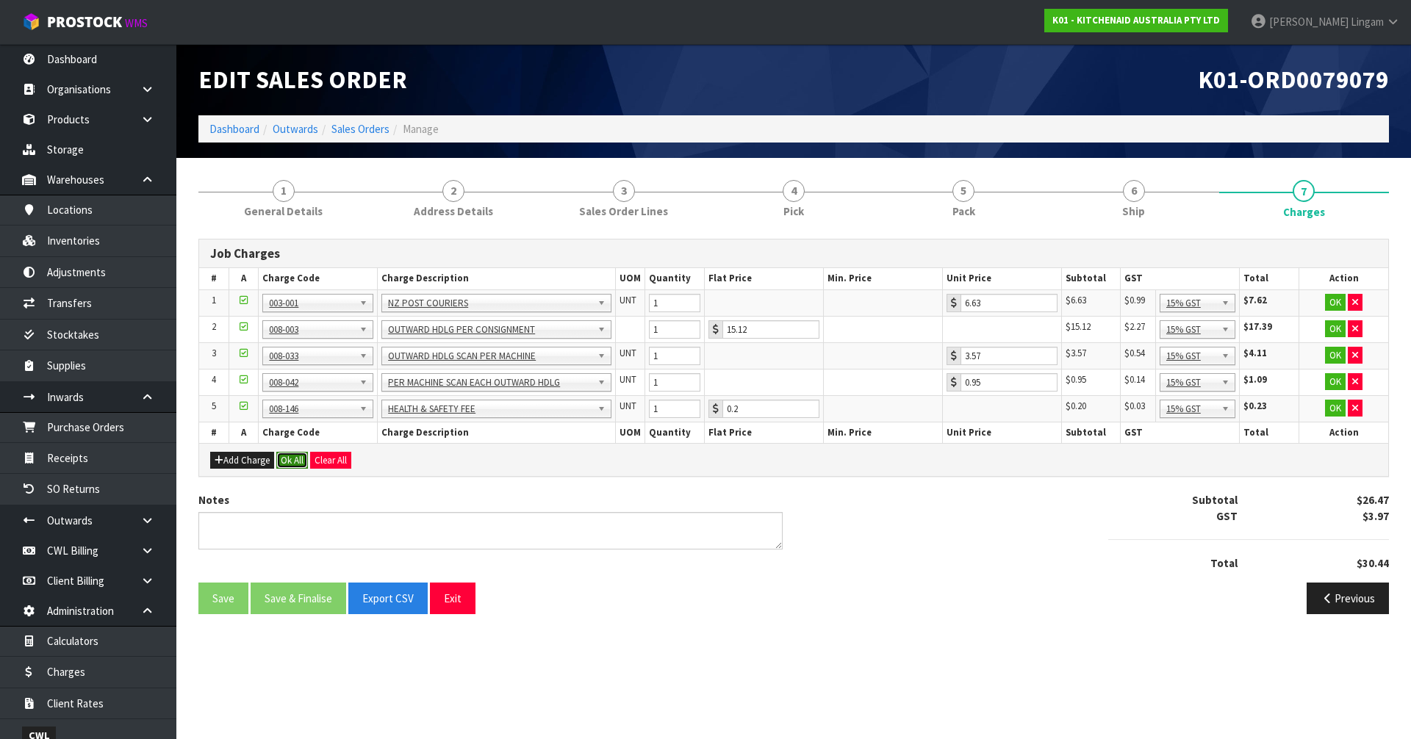
click at [295, 456] on button "Ok All" at bounding box center [292, 461] width 32 height 18
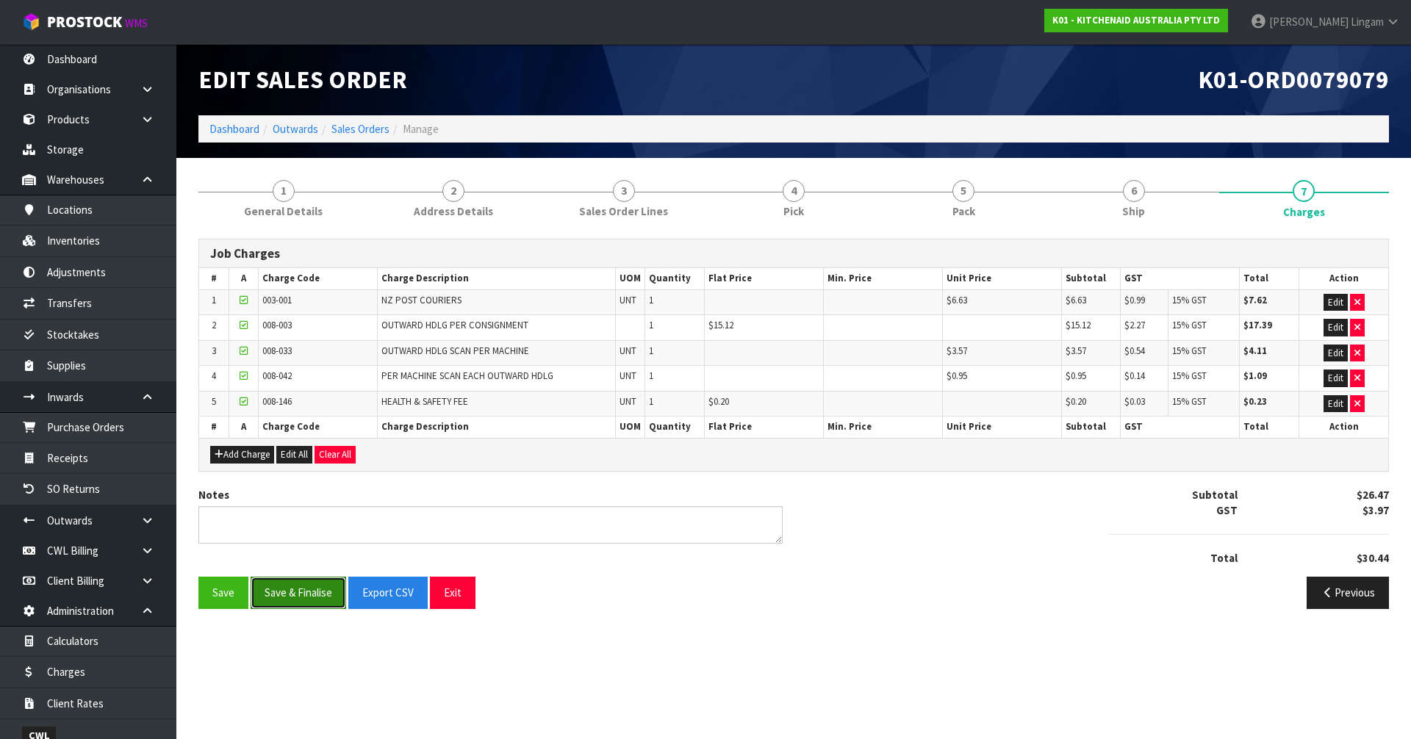
click at [306, 586] on button "Save & Finalise" at bounding box center [299, 593] width 96 height 32
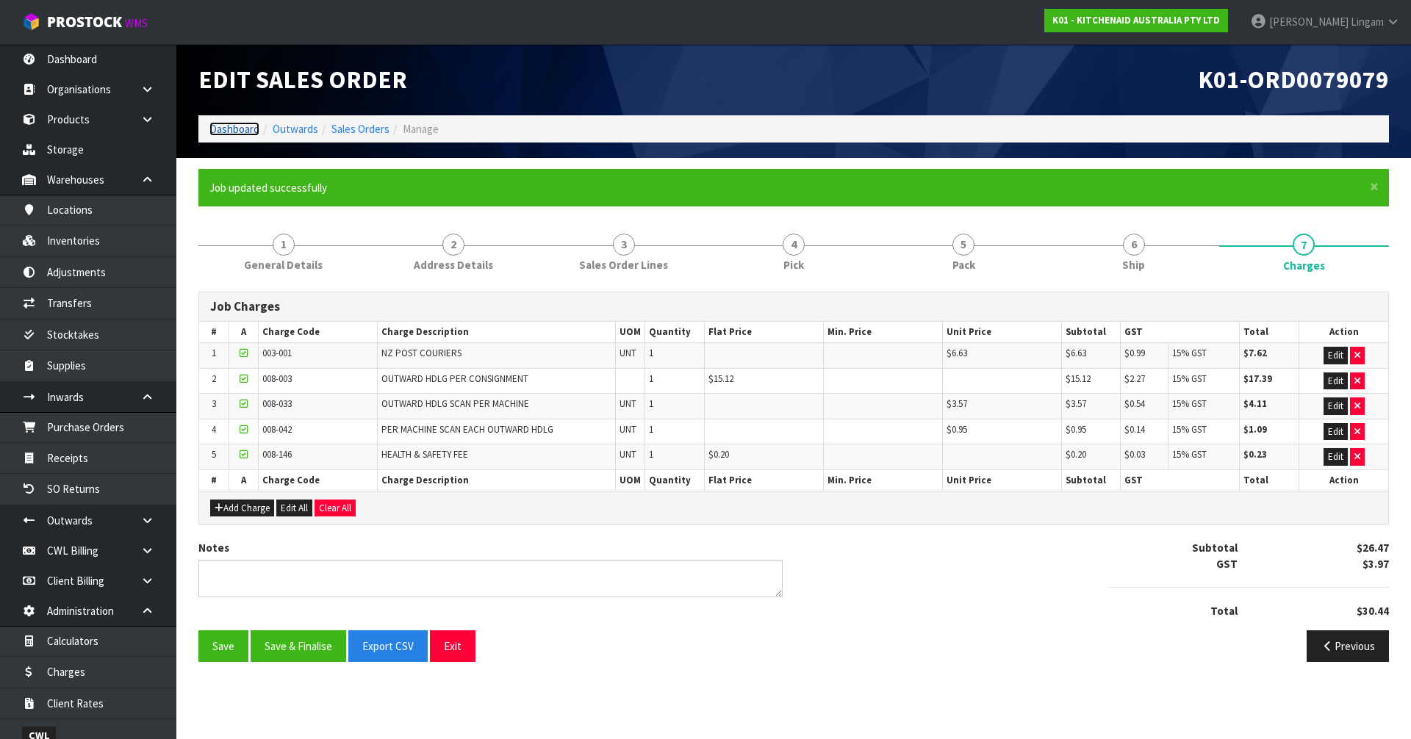
click at [220, 129] on link "Dashboard" at bounding box center [234, 129] width 50 height 14
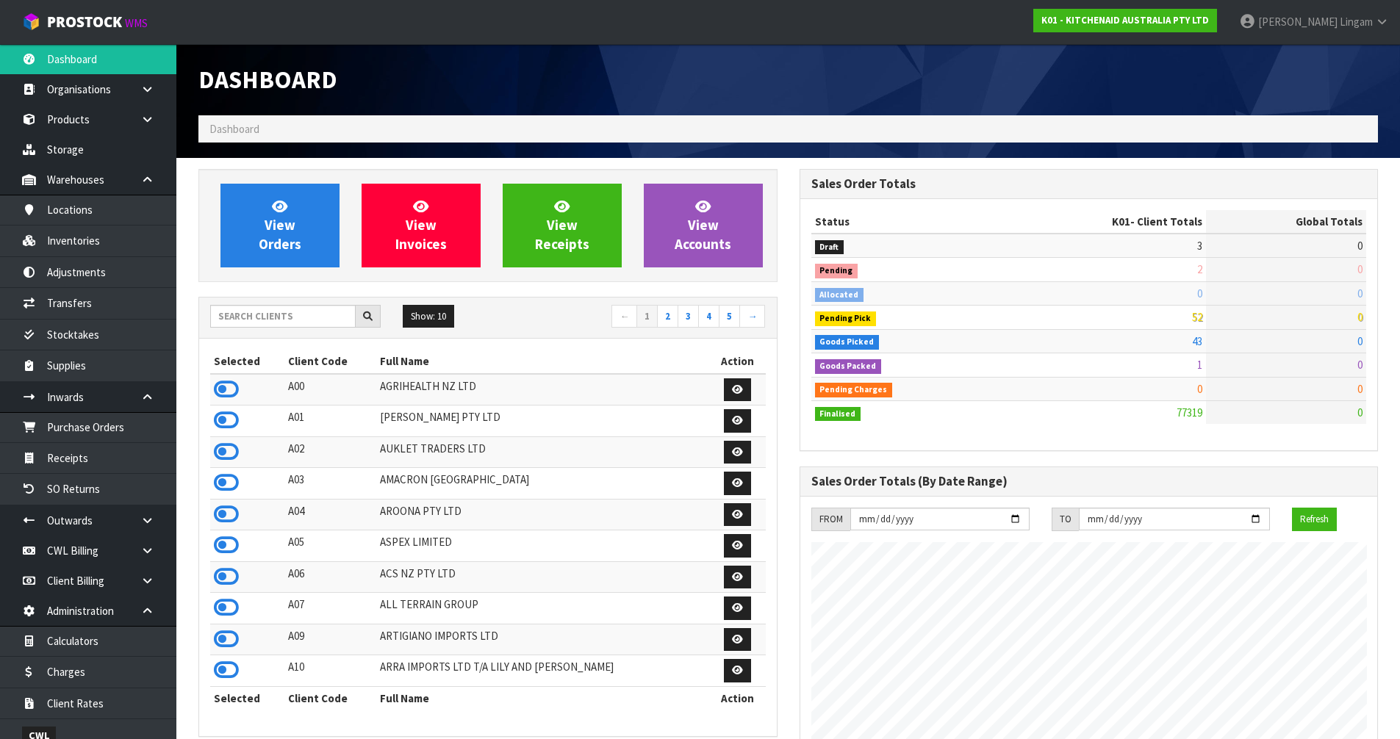
scroll to position [1113, 600]
click at [262, 312] on input "text" at bounding box center [282, 316] width 145 height 23
type input "CO"
click at [229, 613] on icon at bounding box center [226, 608] width 25 height 22
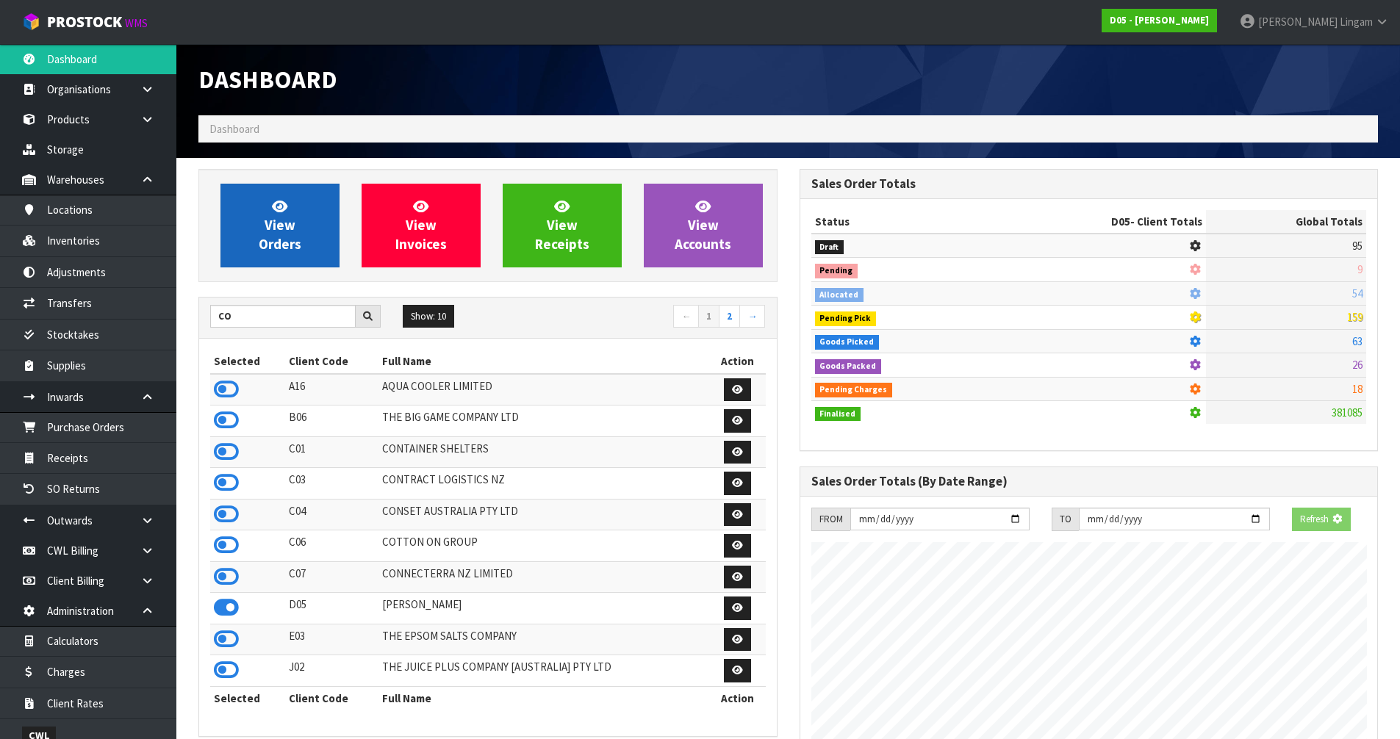
scroll to position [1286, 600]
click at [292, 253] on link "View Orders" at bounding box center [279, 226] width 119 height 84
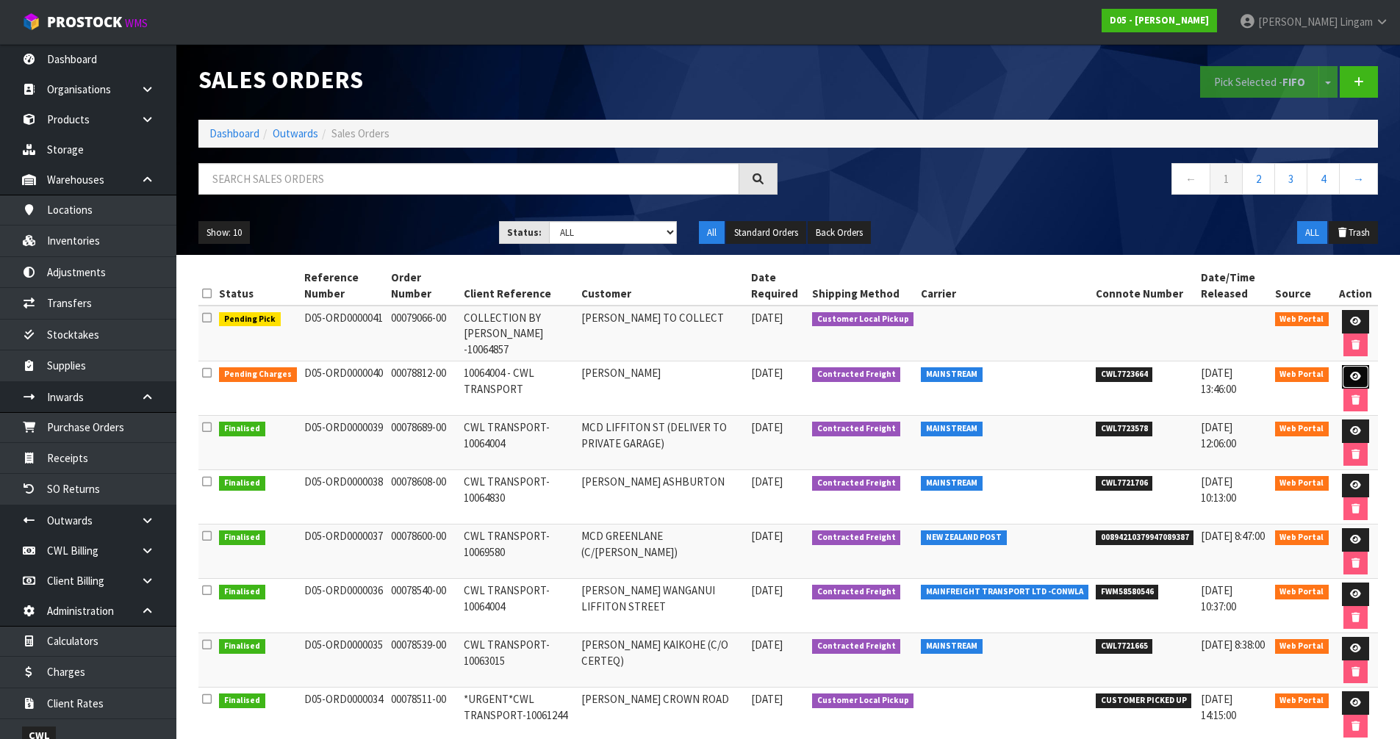
click at [1354, 373] on icon at bounding box center [1355, 377] width 11 height 10
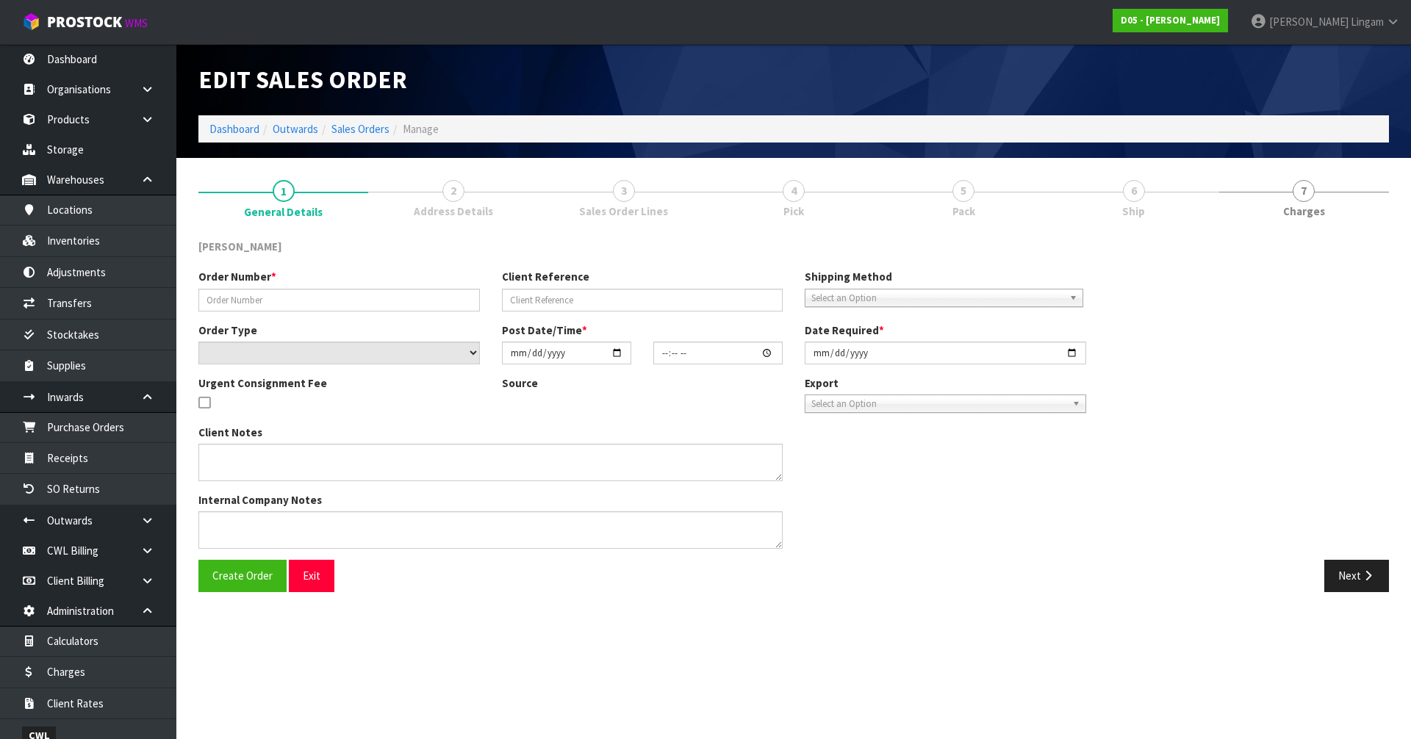
type input "00078812-00"
type input "10064004 - CWL TRANSPORT"
select select "number:0"
type input "2025-09-10"
type input "08:08:00.000"
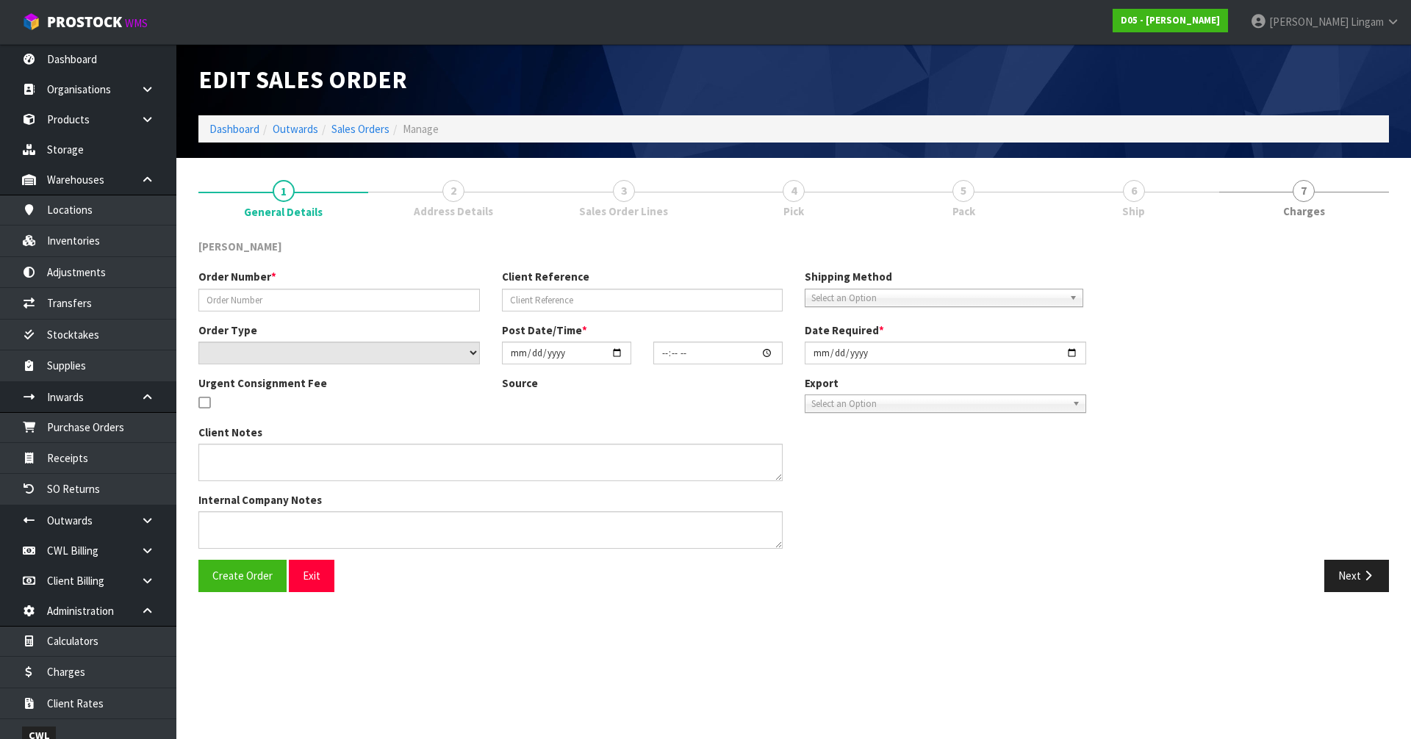
type input "[DATE]"
type textarea "REMAINING STOCK DUE IN ON LCL TCNU7240441 (40HC) ETA 13/9. PLEASE RECEIVE PICK …"
type textarea "I HAVE INCLUDED INFORMATION IN THE CLIENT NOTES. WE ARE WAITING FOR A DELIVERY …"
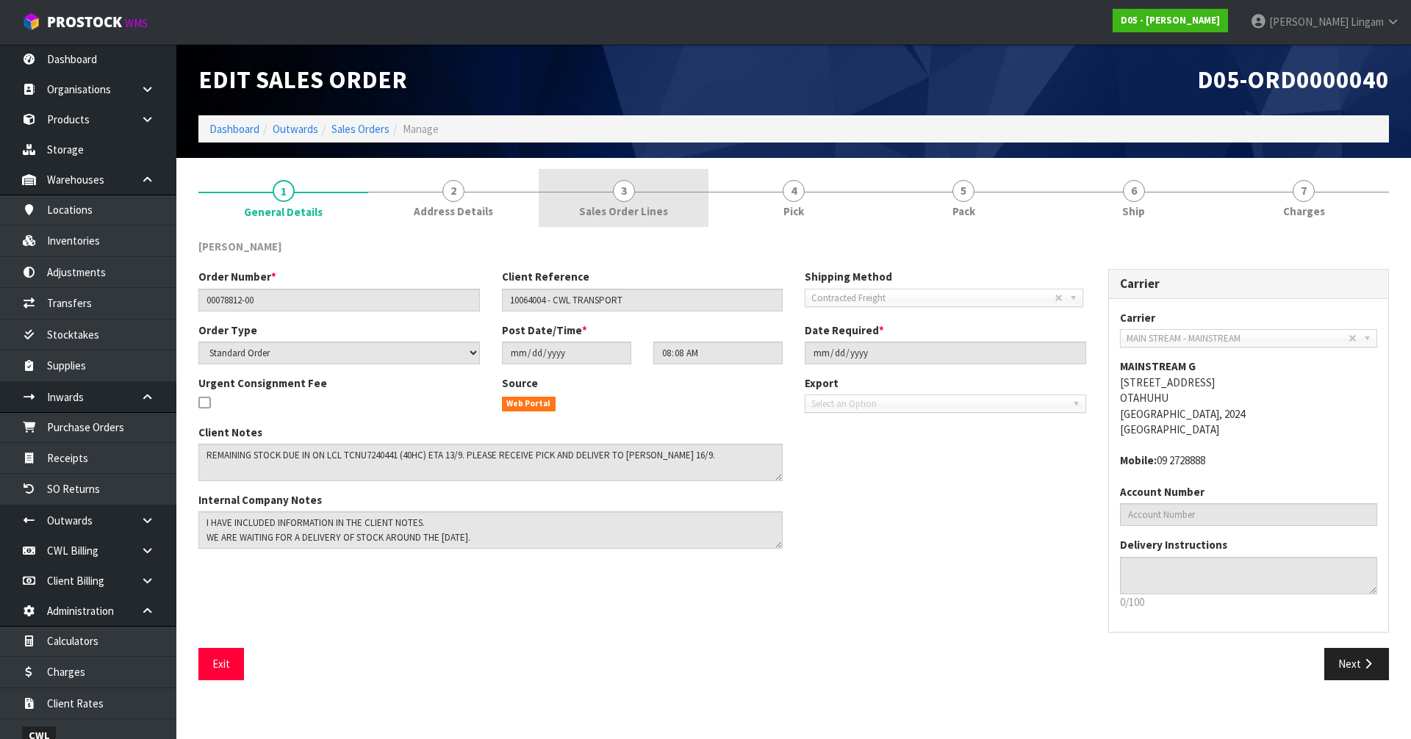
click at [669, 193] on link "3 Sales Order Lines" at bounding box center [624, 198] width 170 height 58
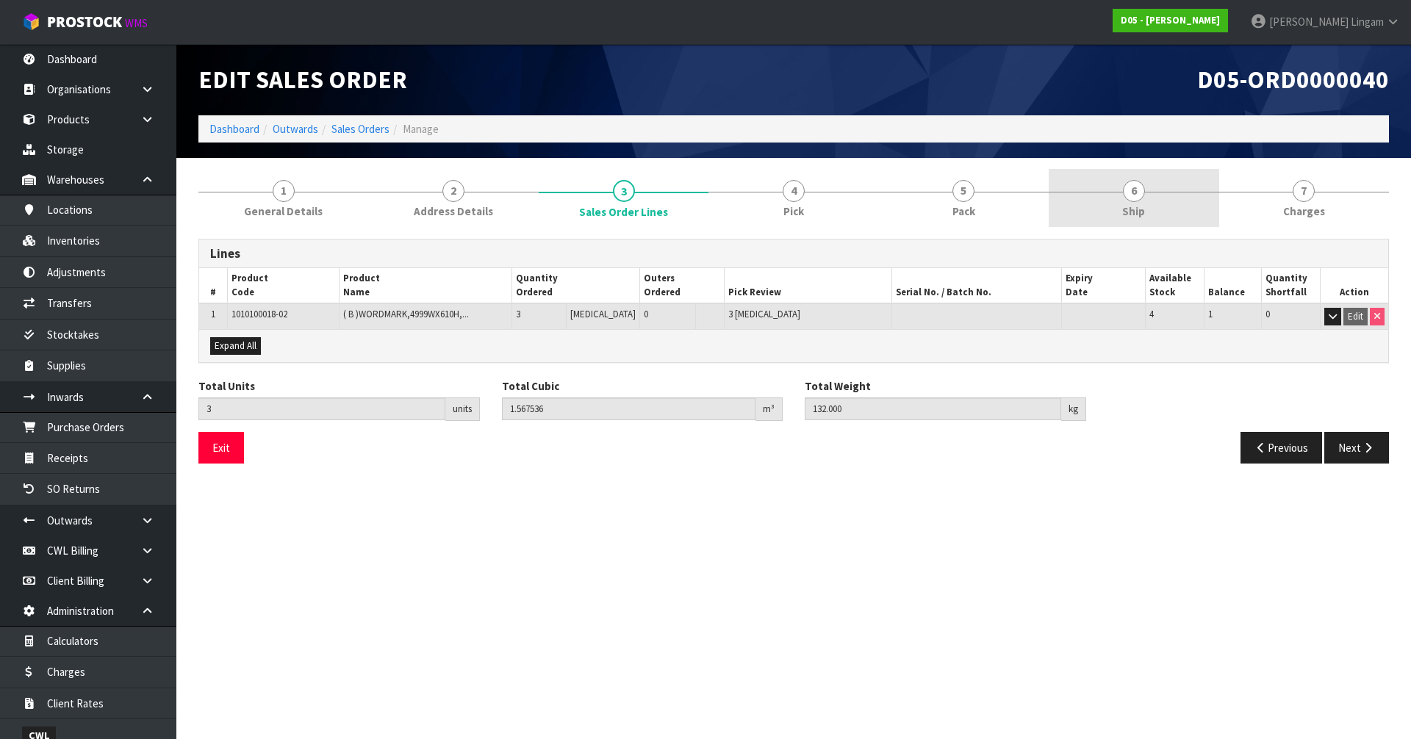
click at [1154, 187] on link "6 Ship" at bounding box center [1134, 198] width 170 height 58
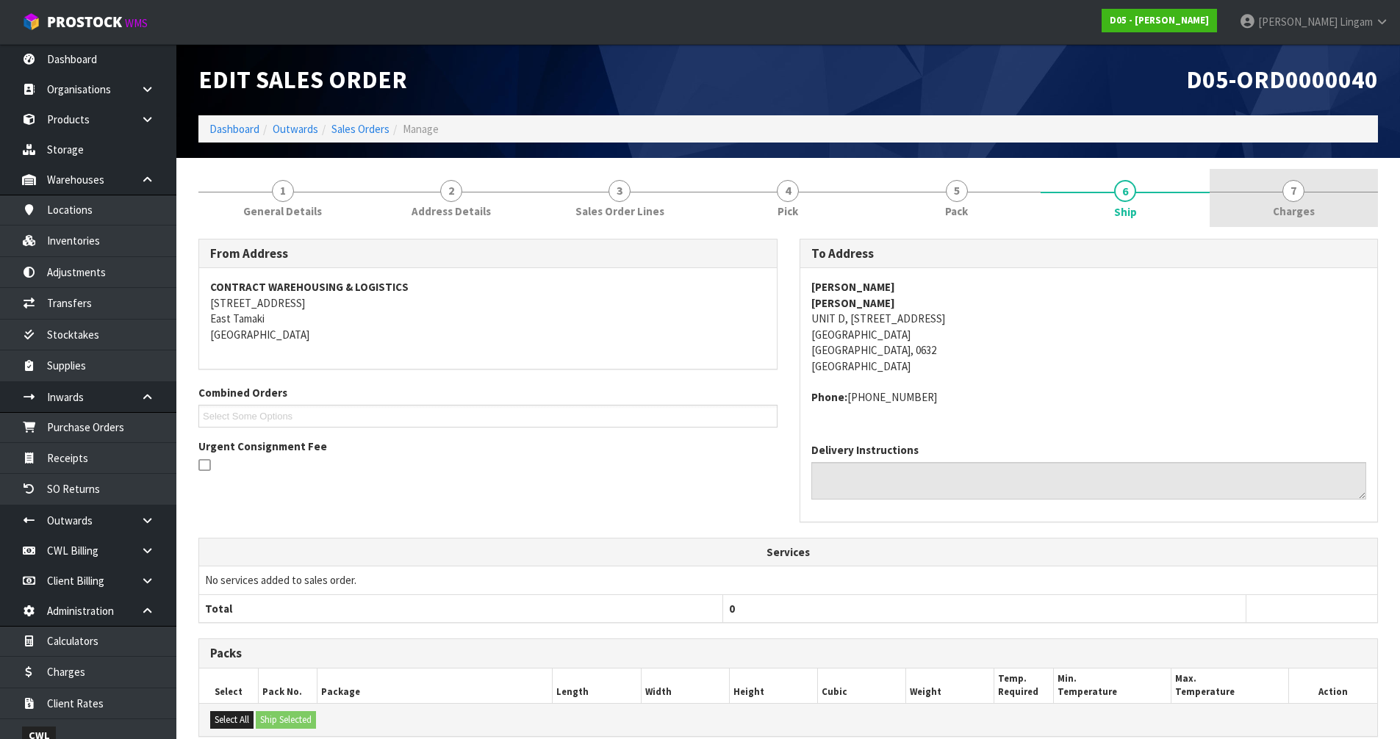
click at [1328, 204] on link "7 Charges" at bounding box center [1294, 198] width 168 height 58
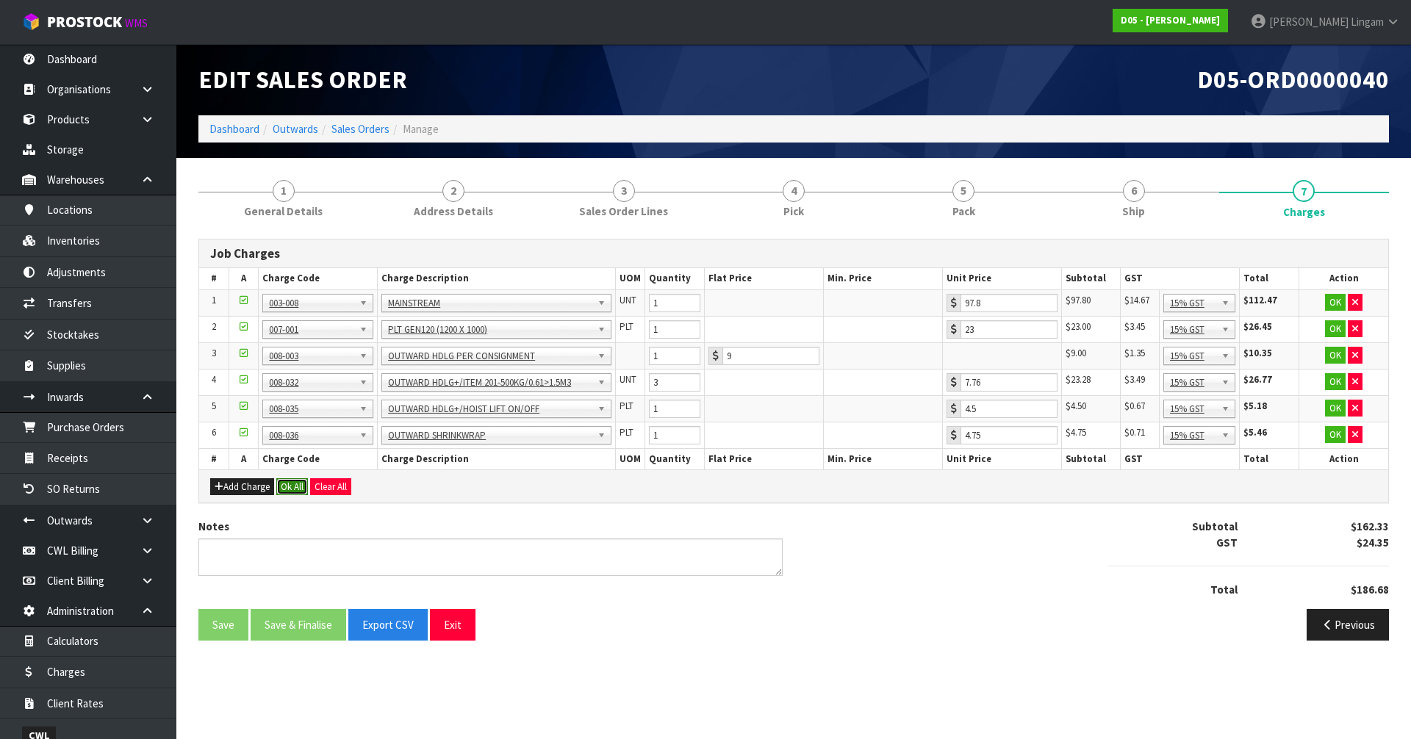
click at [297, 490] on button "Ok All" at bounding box center [292, 487] width 32 height 18
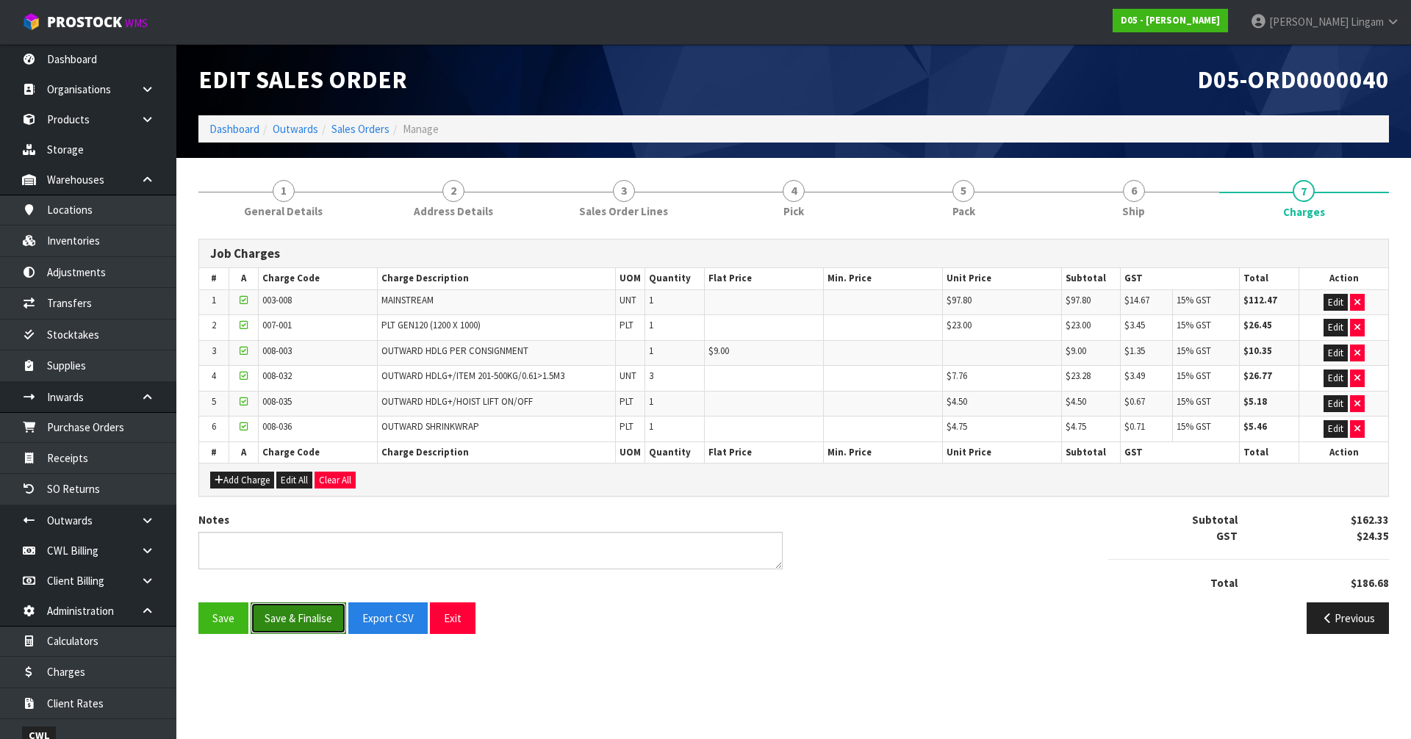
click at [316, 621] on button "Save & Finalise" at bounding box center [299, 619] width 96 height 32
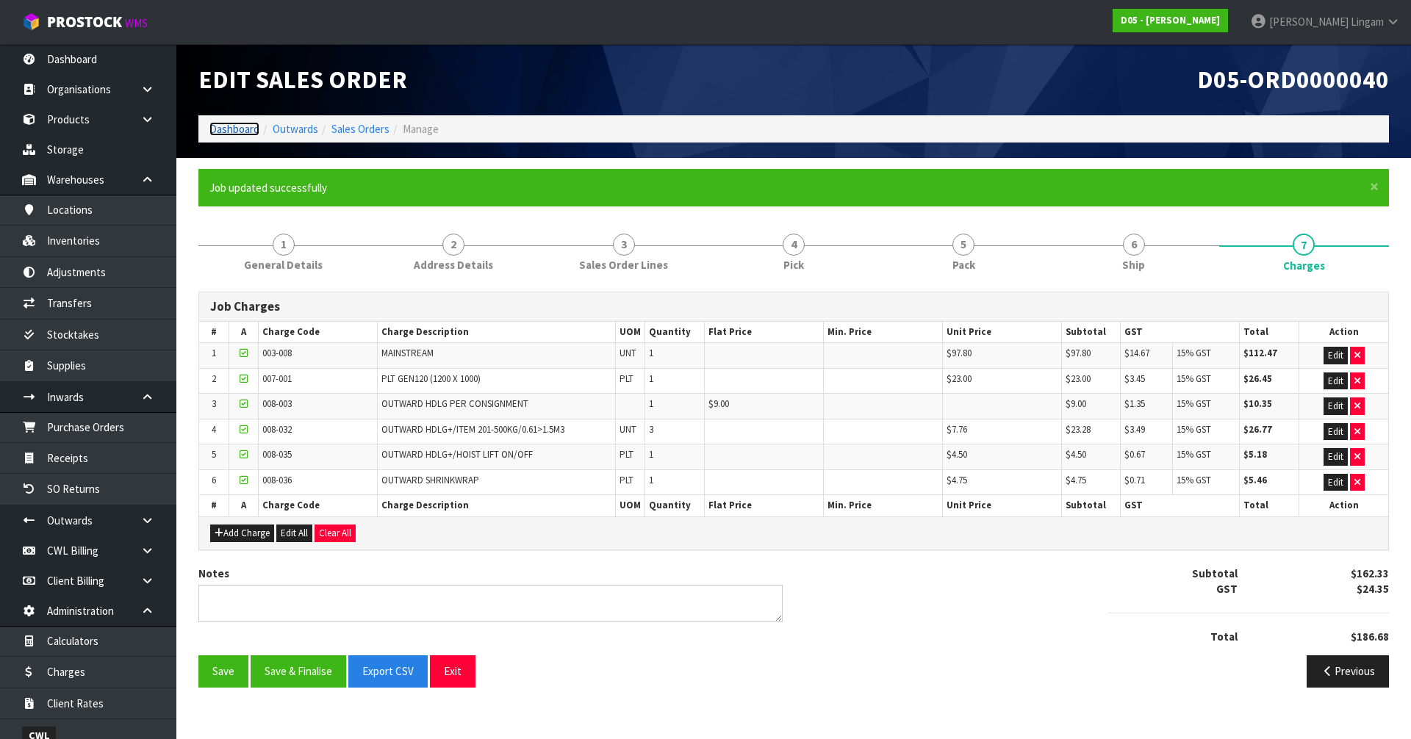
click at [234, 134] on link "Dashboard" at bounding box center [234, 129] width 50 height 14
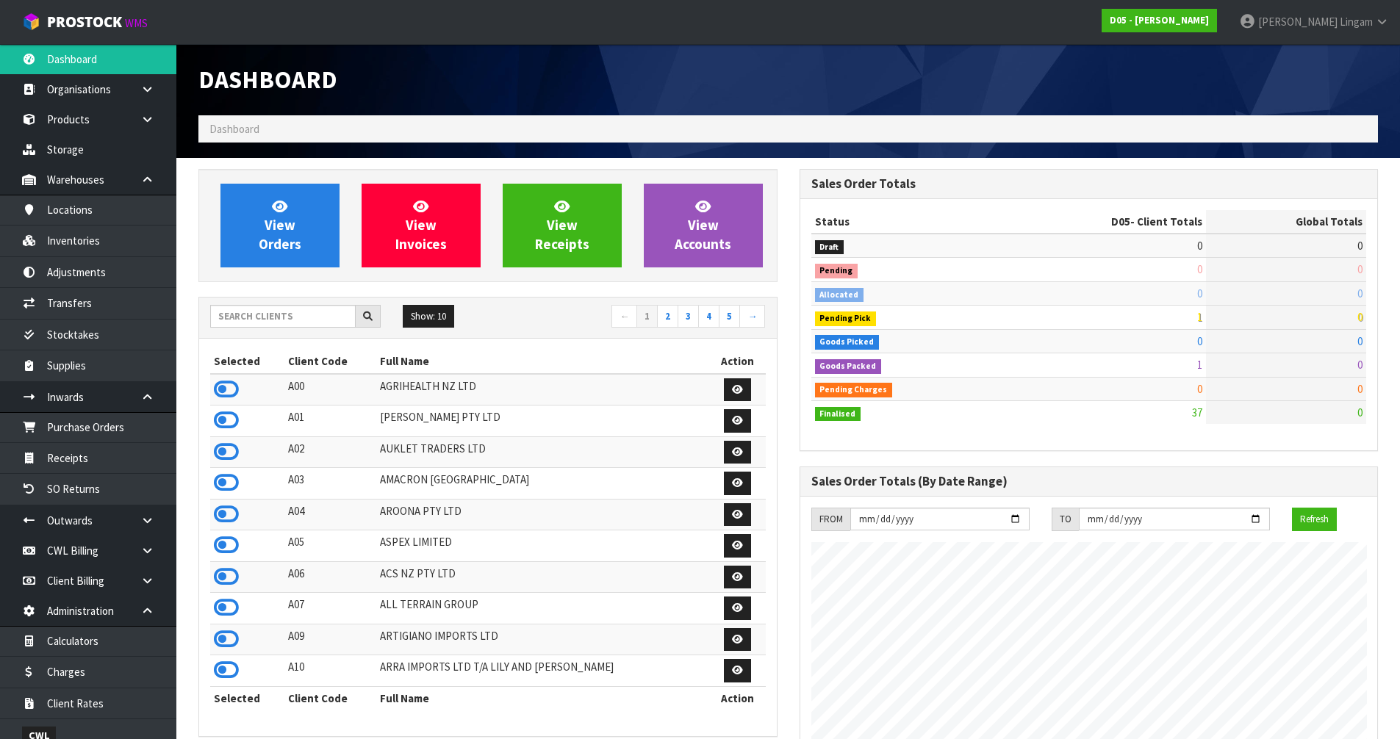
scroll to position [1286, 600]
click at [284, 234] on link "View Orders" at bounding box center [279, 226] width 119 height 84
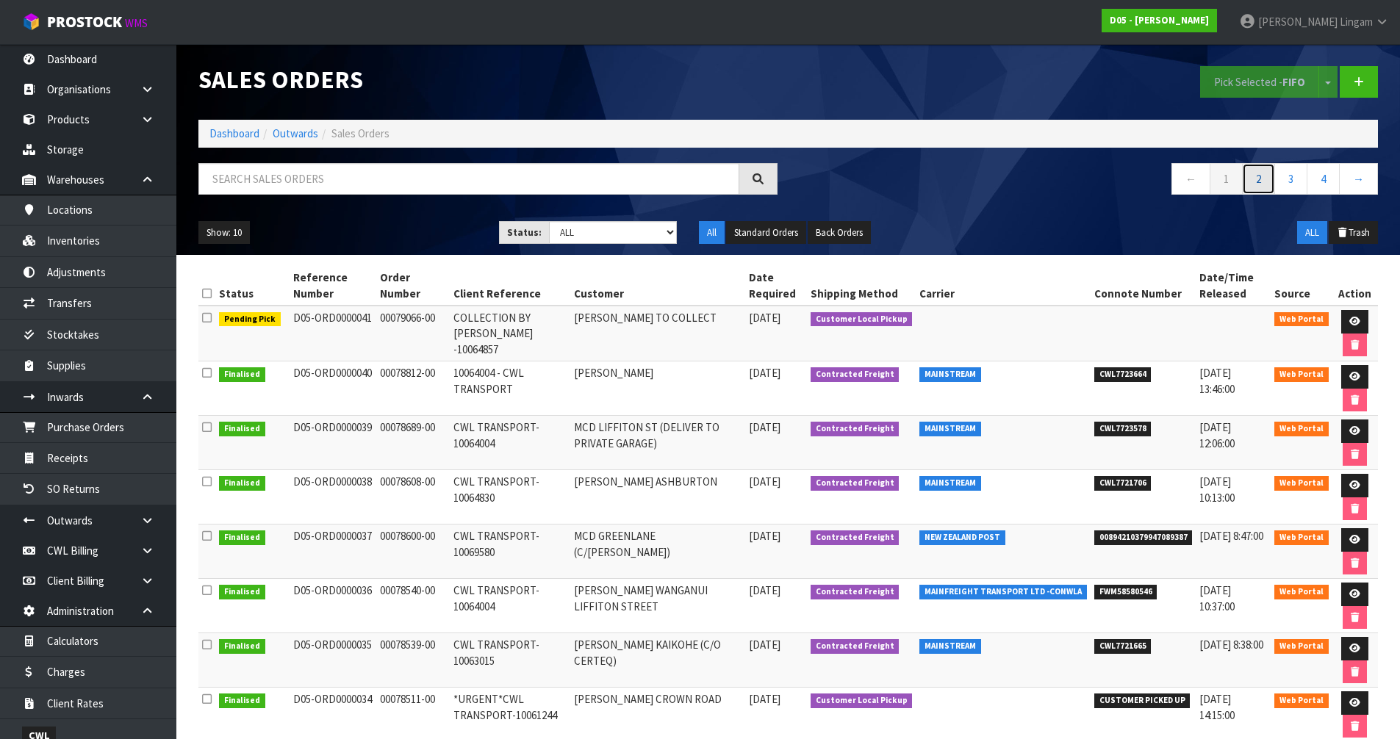
click at [1262, 184] on link "2" at bounding box center [1258, 179] width 33 height 32
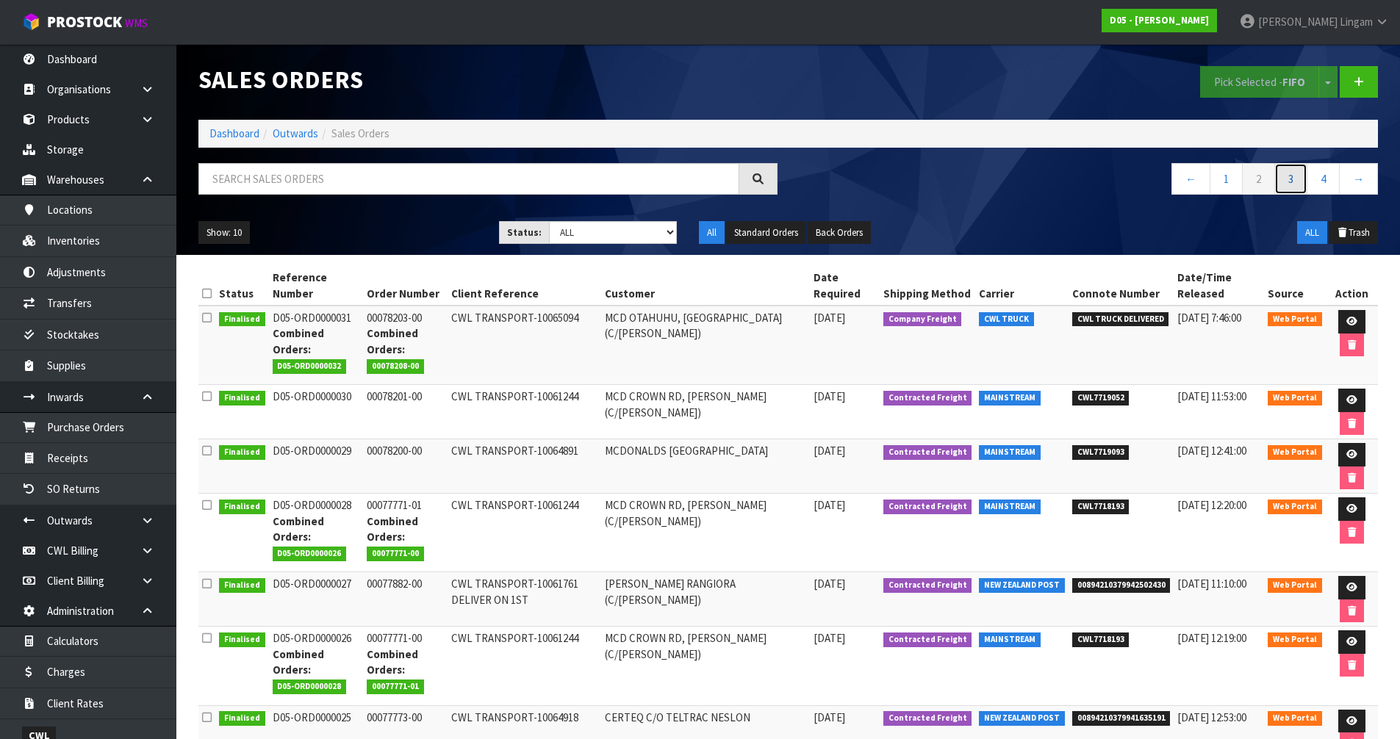
click at [1296, 178] on link "3" at bounding box center [1290, 179] width 33 height 32
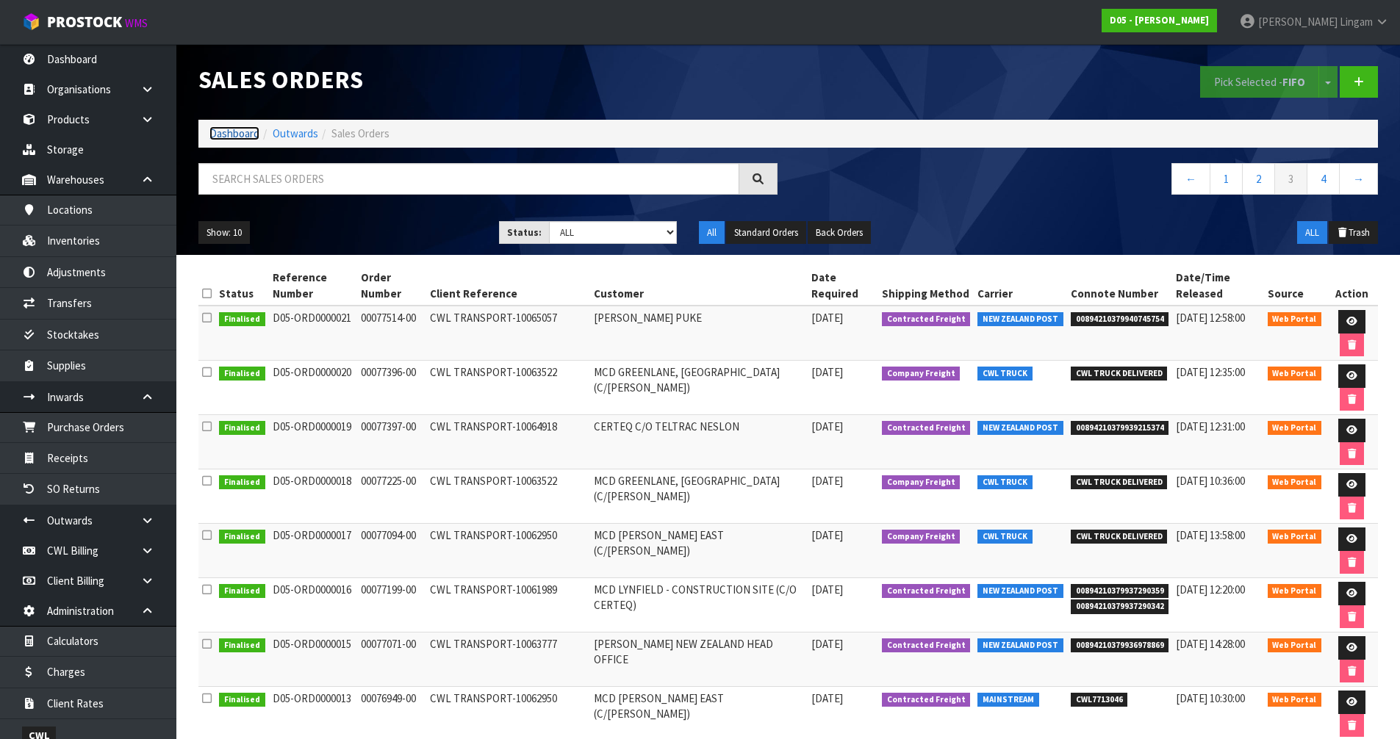
click at [226, 132] on link "Dashboard" at bounding box center [234, 133] width 50 height 14
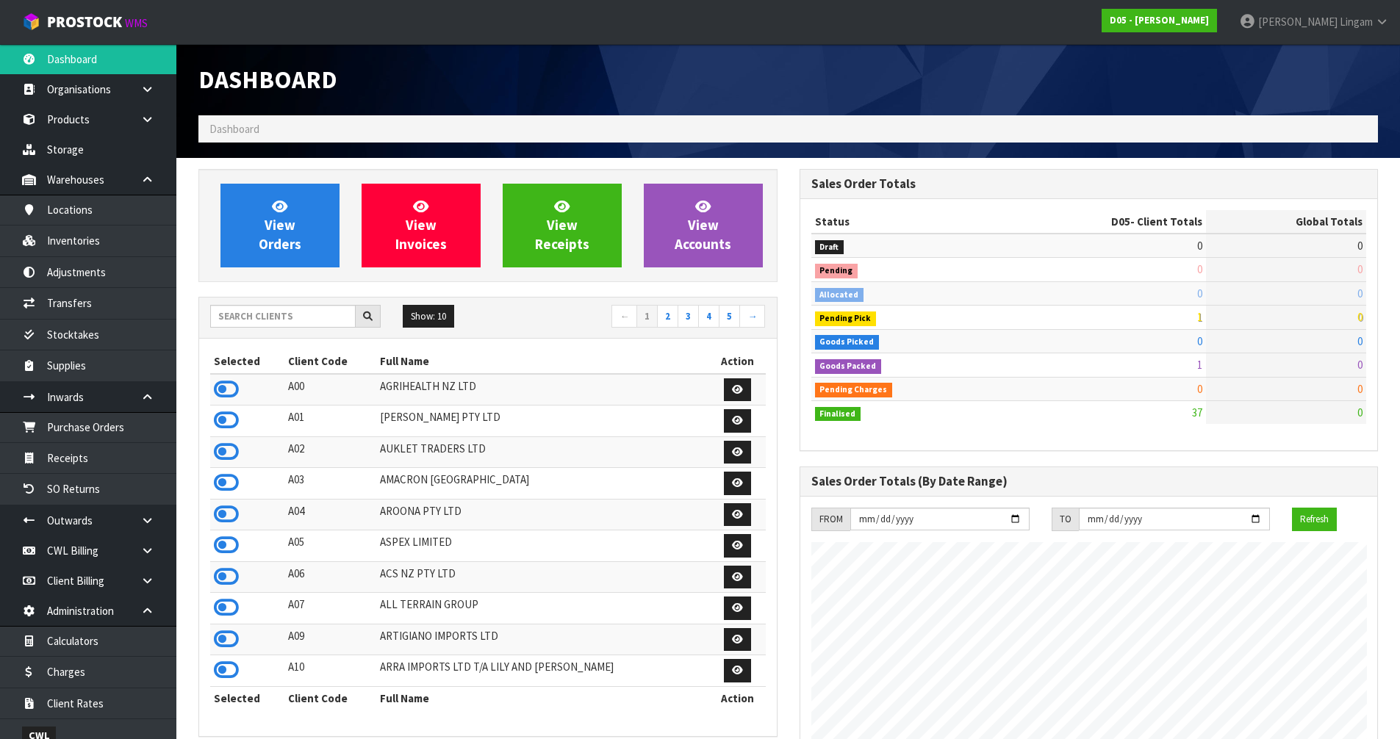
scroll to position [1286, 600]
click at [290, 318] on input "text" at bounding box center [282, 316] width 145 height 23
click at [309, 250] on link "View Orders" at bounding box center [279, 226] width 119 height 84
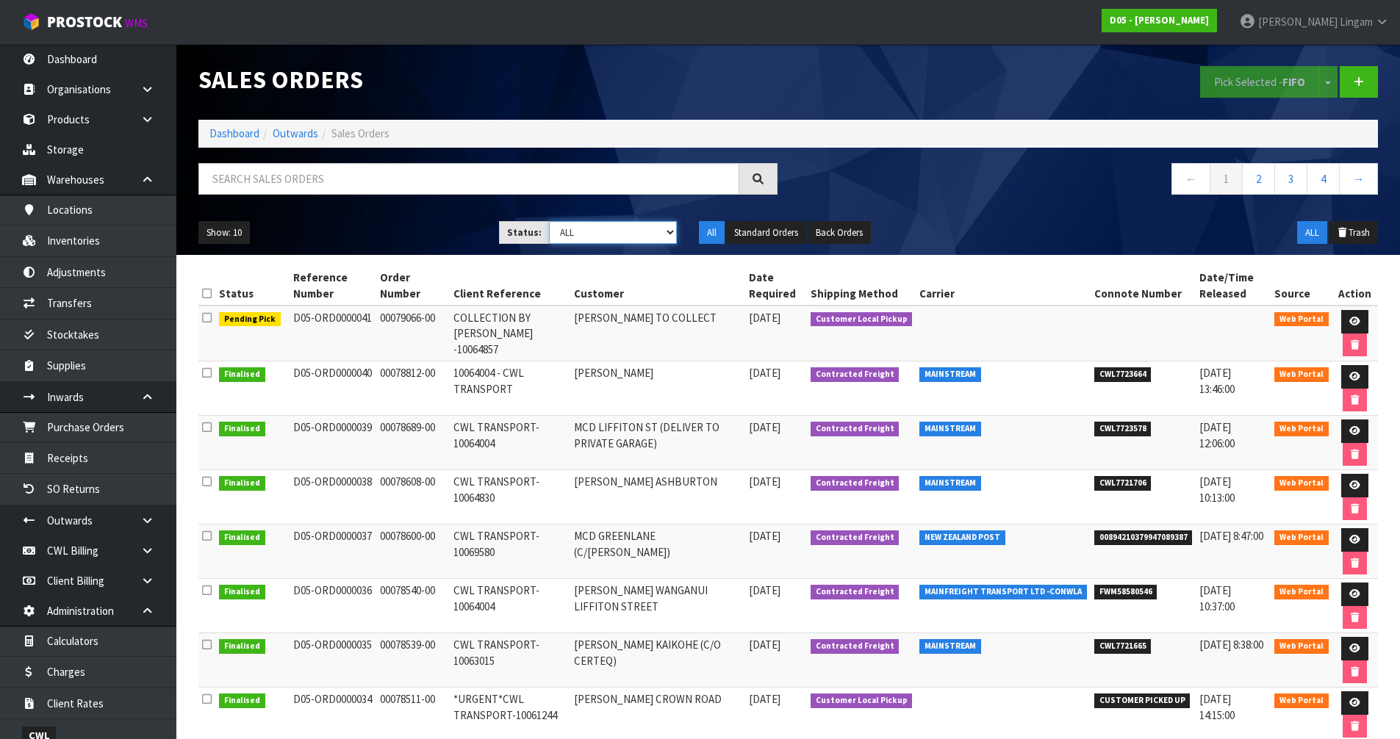
click at [639, 237] on select "Draft Pending Allocated Pending Pick Goods Picked Goods Packed Pending Charges …" at bounding box center [613, 232] width 128 height 23
select select "string:5"
click at [549, 221] on select "Draft Pending Allocated Pending Pick Goods Picked Goods Packed Pending Charges …" at bounding box center [613, 232] width 128 height 23
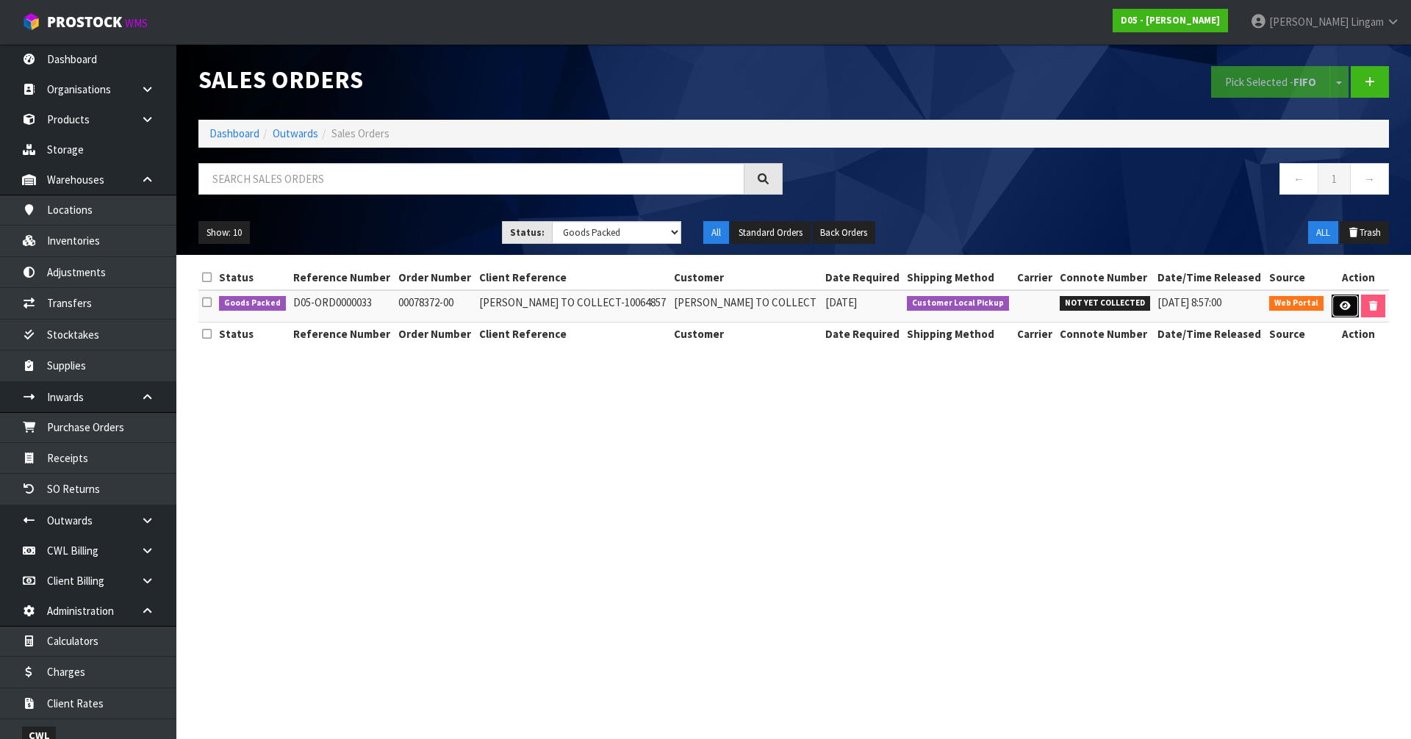
click at [1342, 306] on icon at bounding box center [1345, 306] width 11 height 10
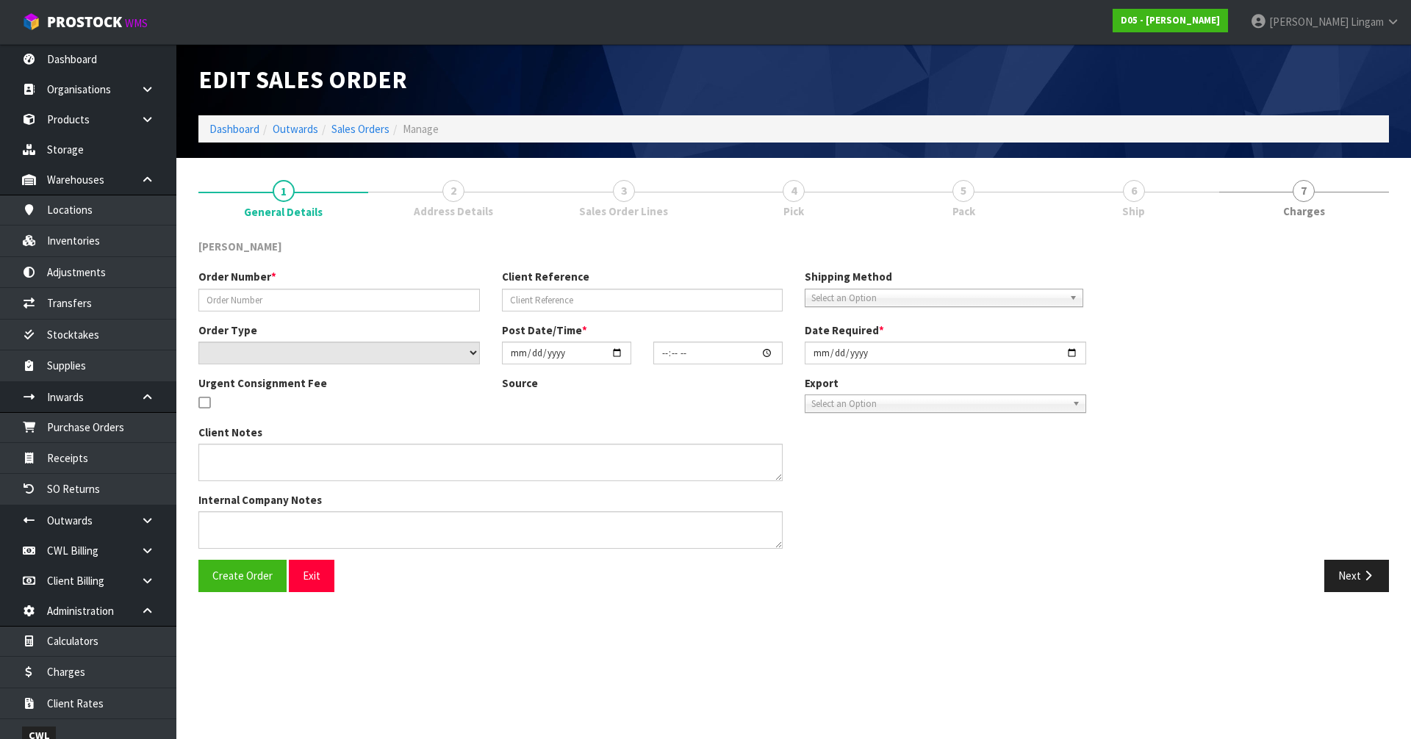
type input "00078372-00"
type input "RODIER TO COLLECT-10064857"
select select "number:0"
type input "2025-09-02"
type input "17:16:00.000"
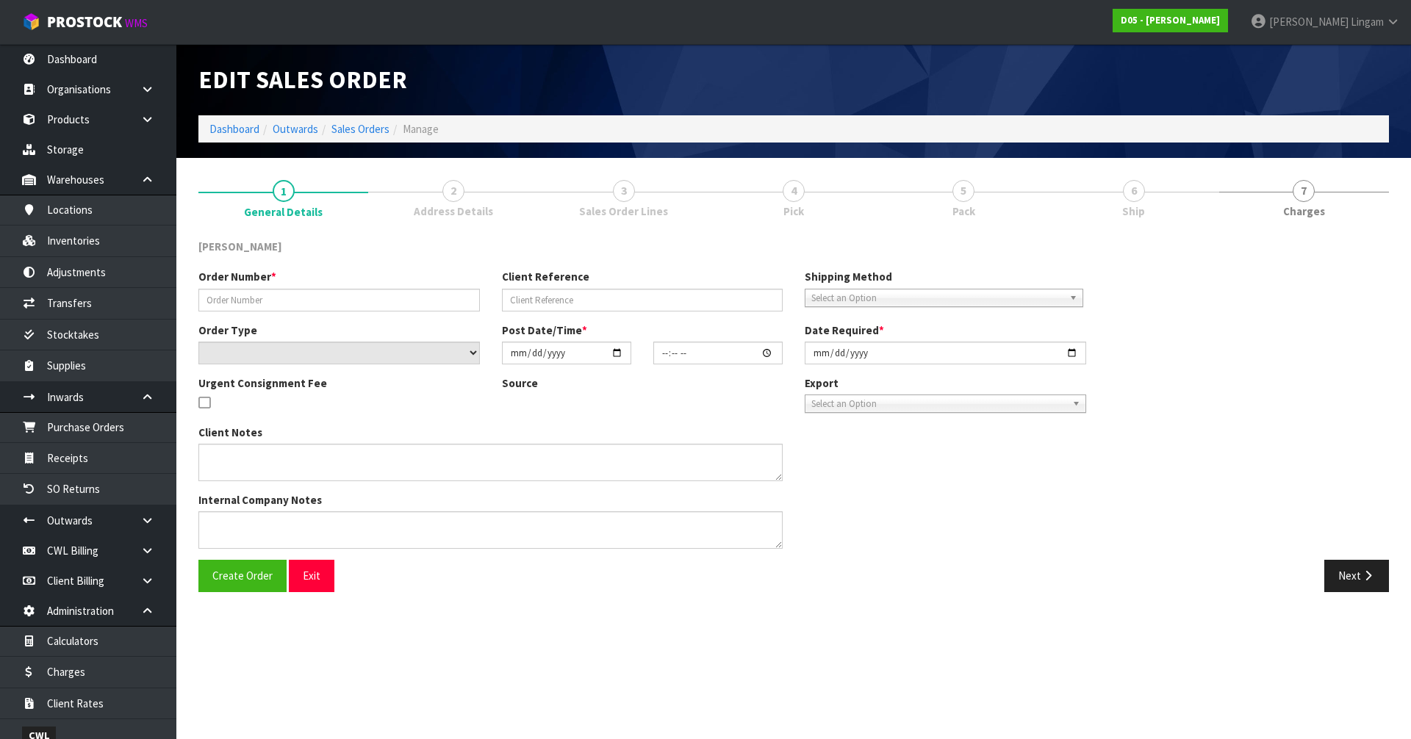
type input "2025-09-05"
type textarea "DDD 8/9 RODIER TO COLLECT FROM WAREHOUSE AND CHECK BEFORE TAKING TO SITE"
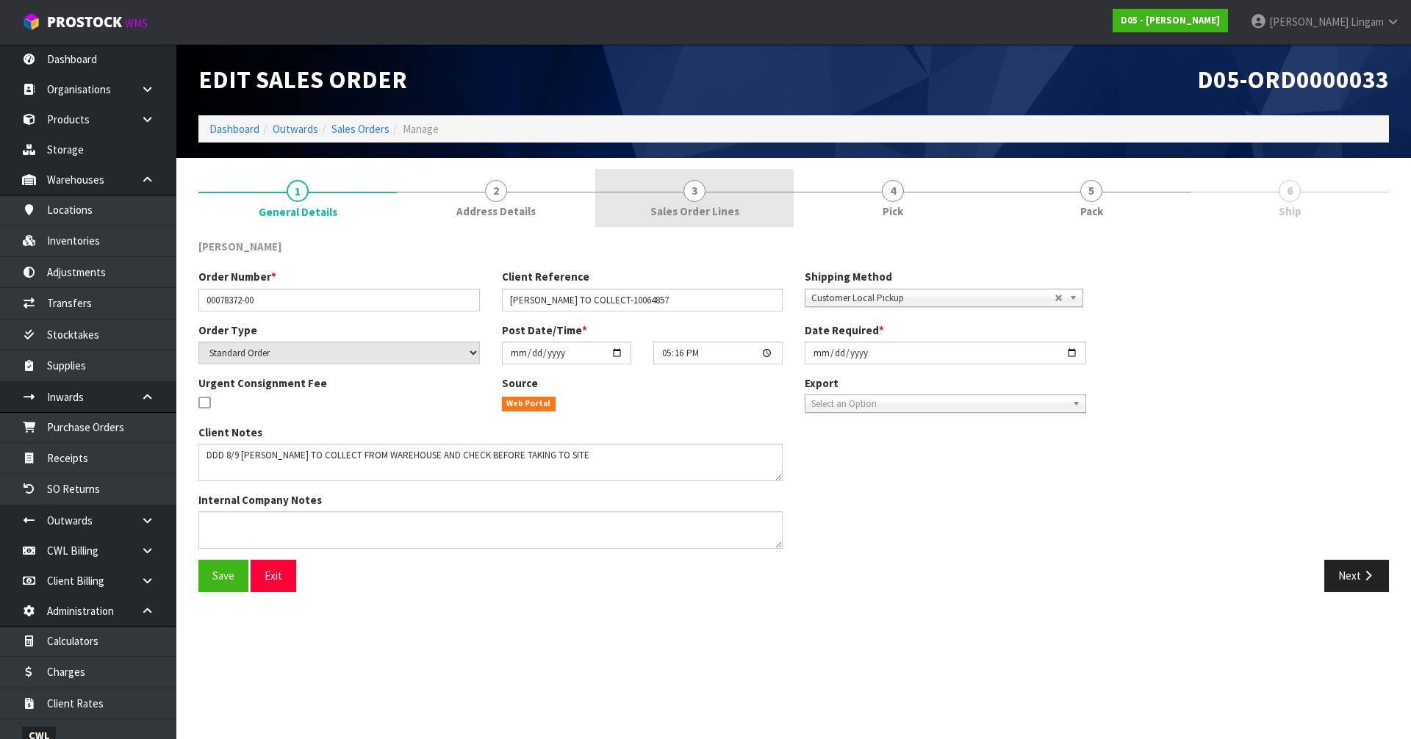
click at [703, 212] on span "Sales Order Lines" at bounding box center [694, 211] width 89 height 15
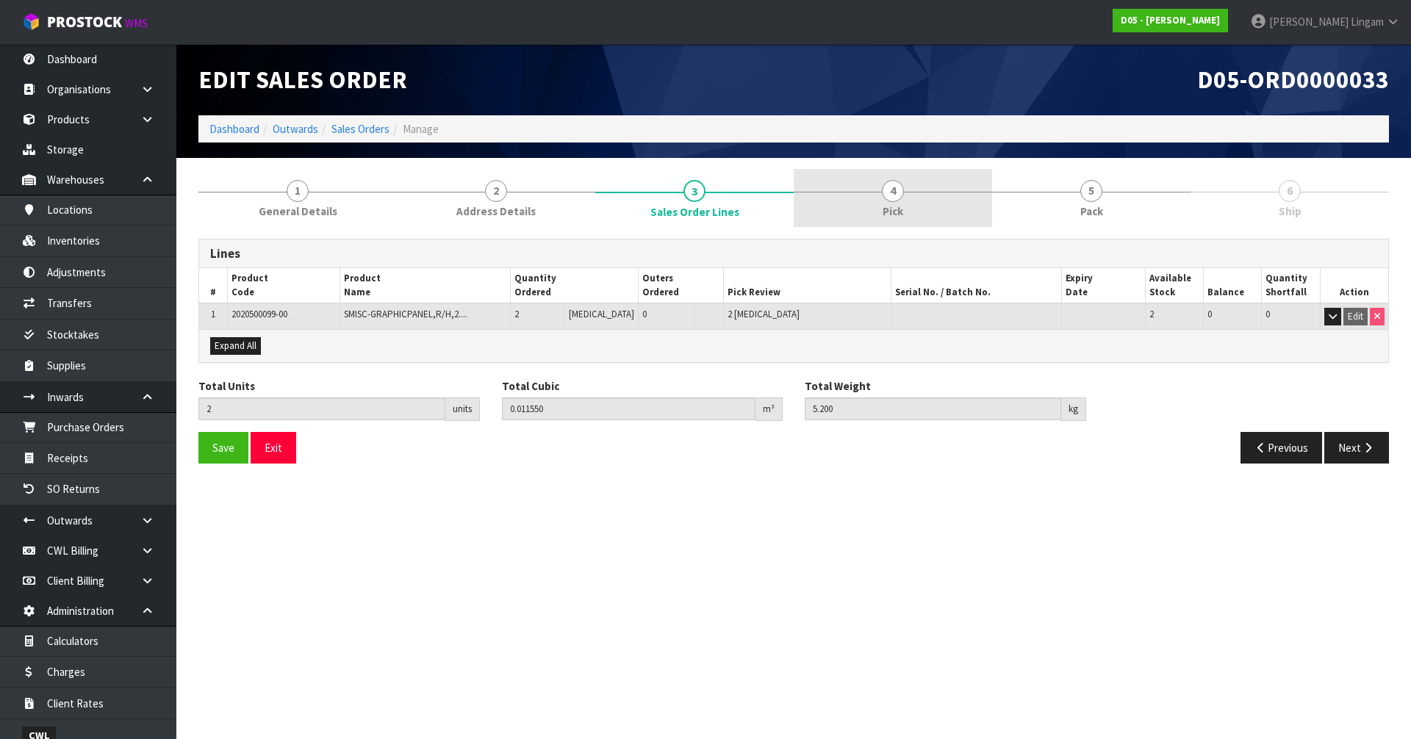
click at [896, 212] on span "Pick" at bounding box center [893, 211] width 21 height 15
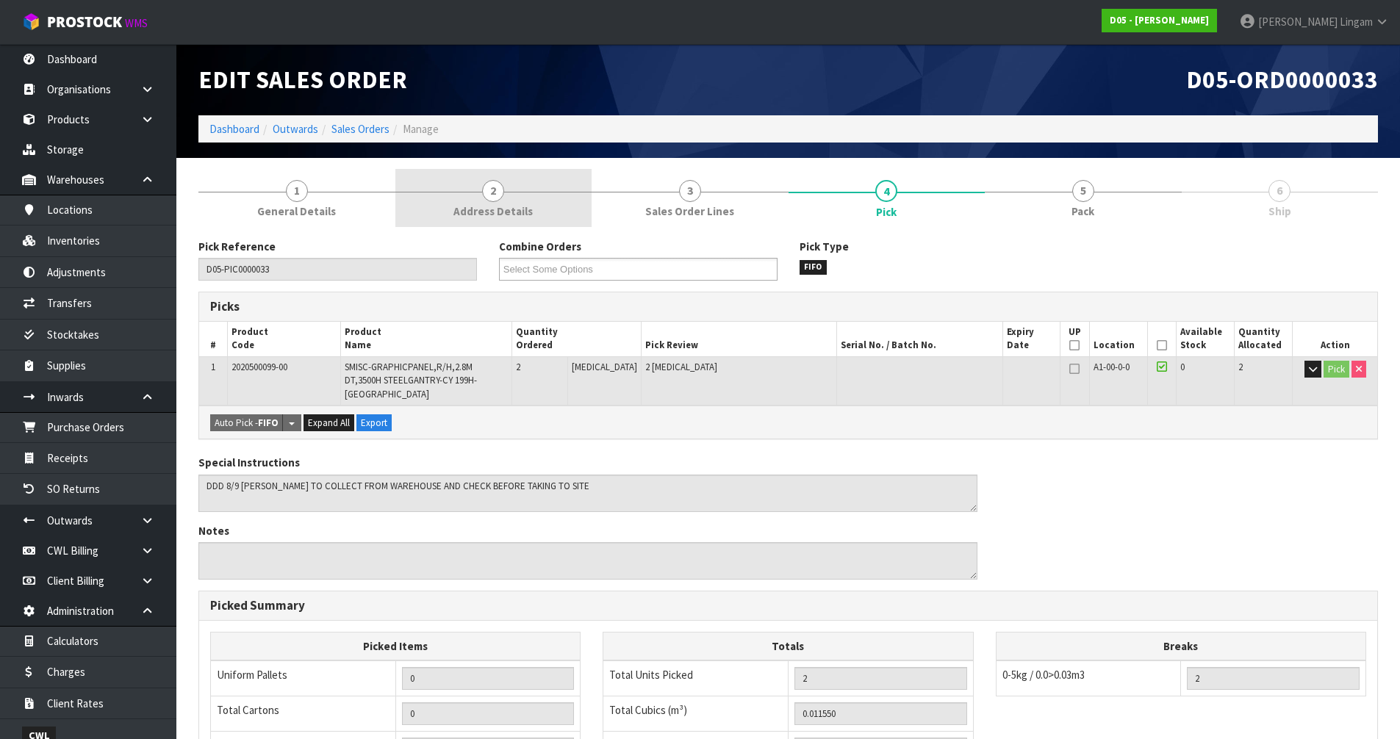
click at [507, 198] on link "2 Address Details" at bounding box center [493, 198] width 197 height 58
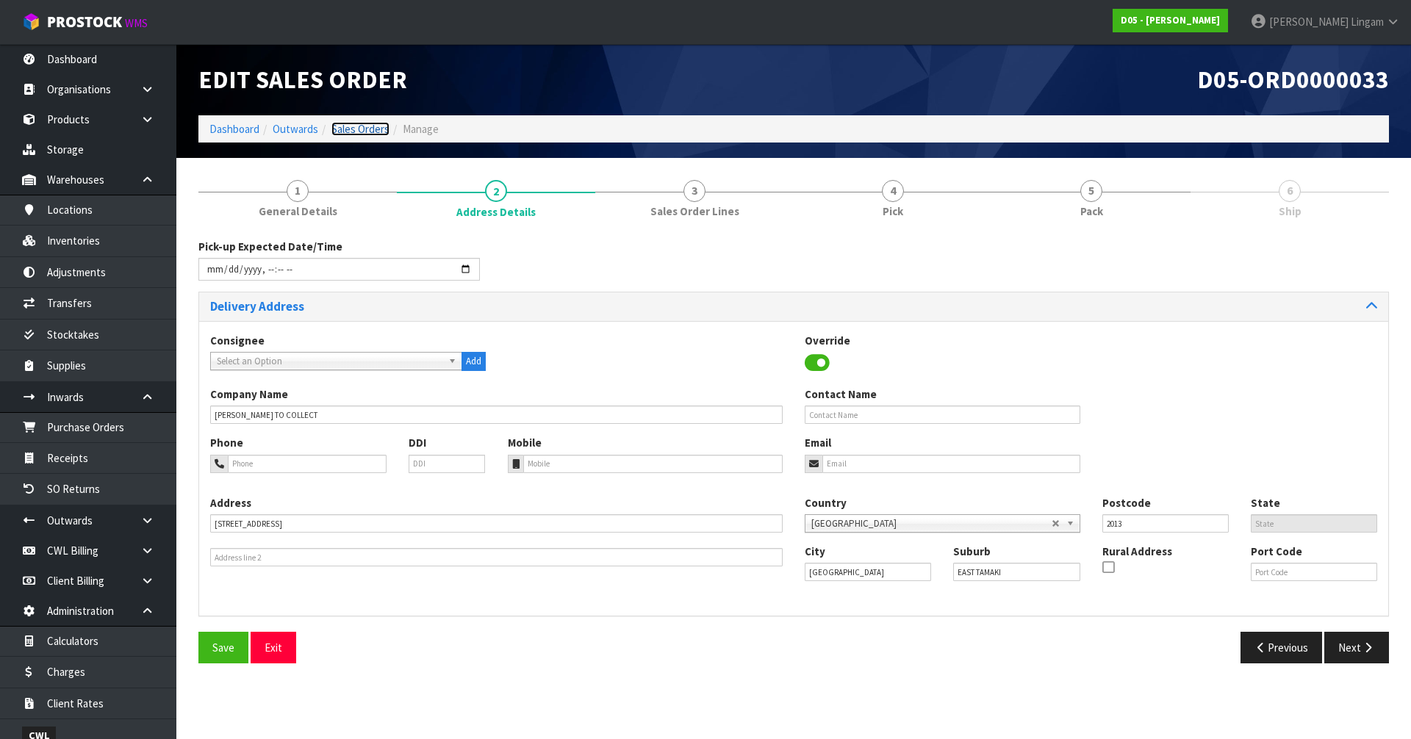
click at [373, 132] on link "Sales Orders" at bounding box center [360, 129] width 58 height 14
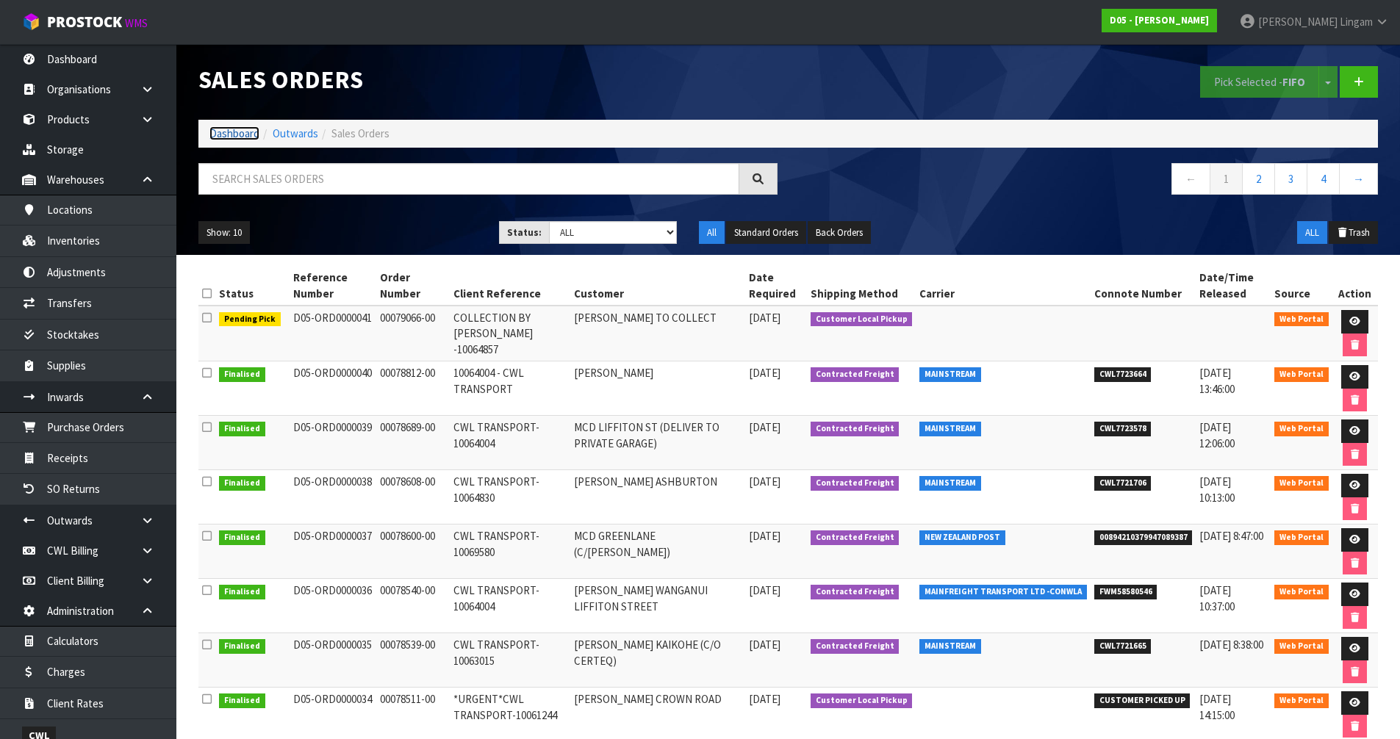
click at [240, 138] on link "Dashboard" at bounding box center [234, 133] width 50 height 14
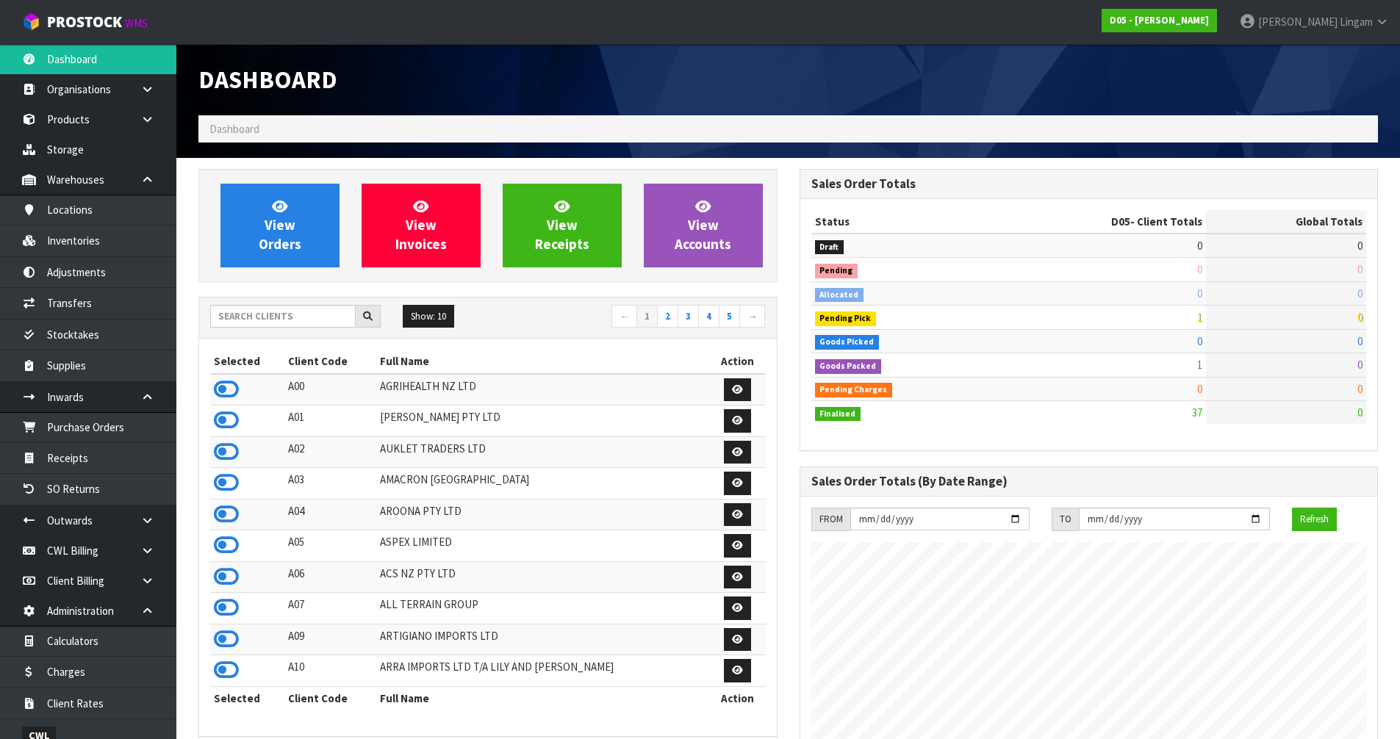
scroll to position [1286, 600]
click at [287, 259] on link "View Orders" at bounding box center [279, 226] width 119 height 84
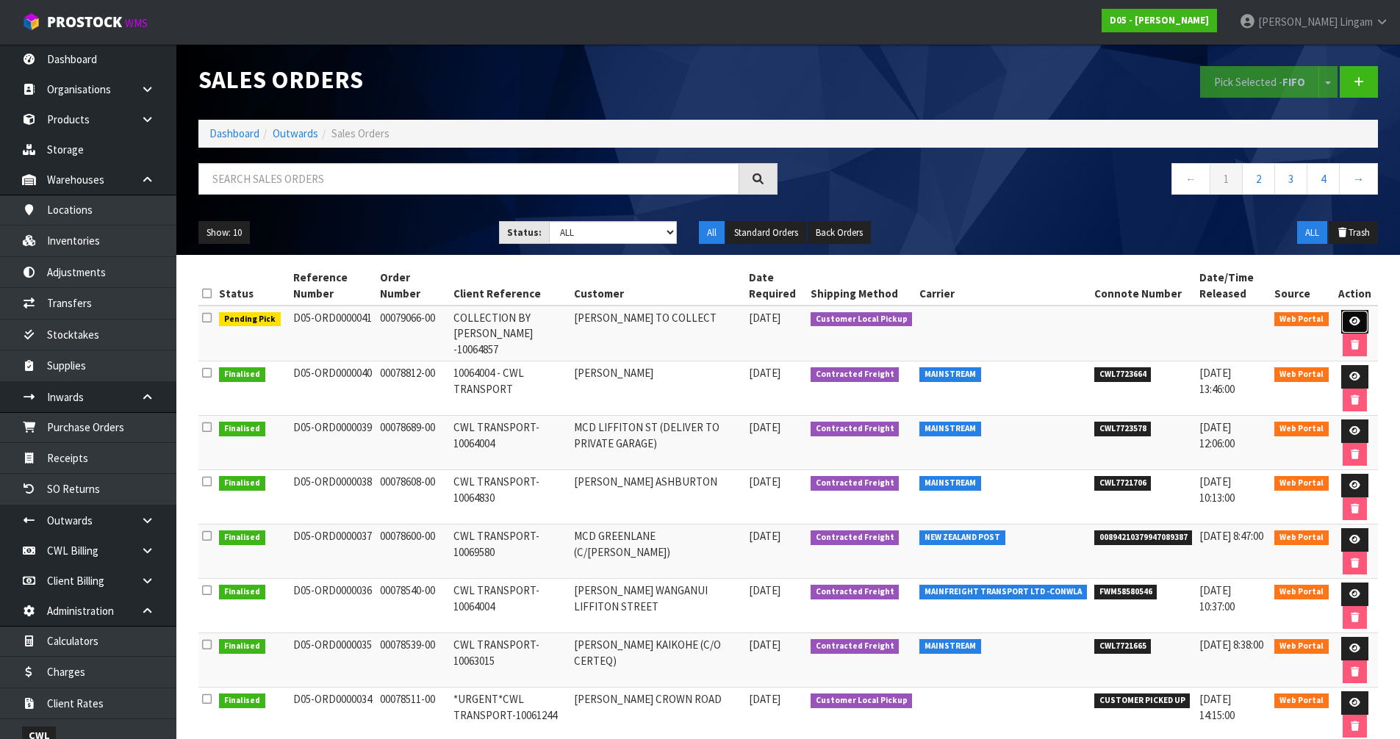
click at [1348, 316] on link at bounding box center [1354, 322] width 27 height 24
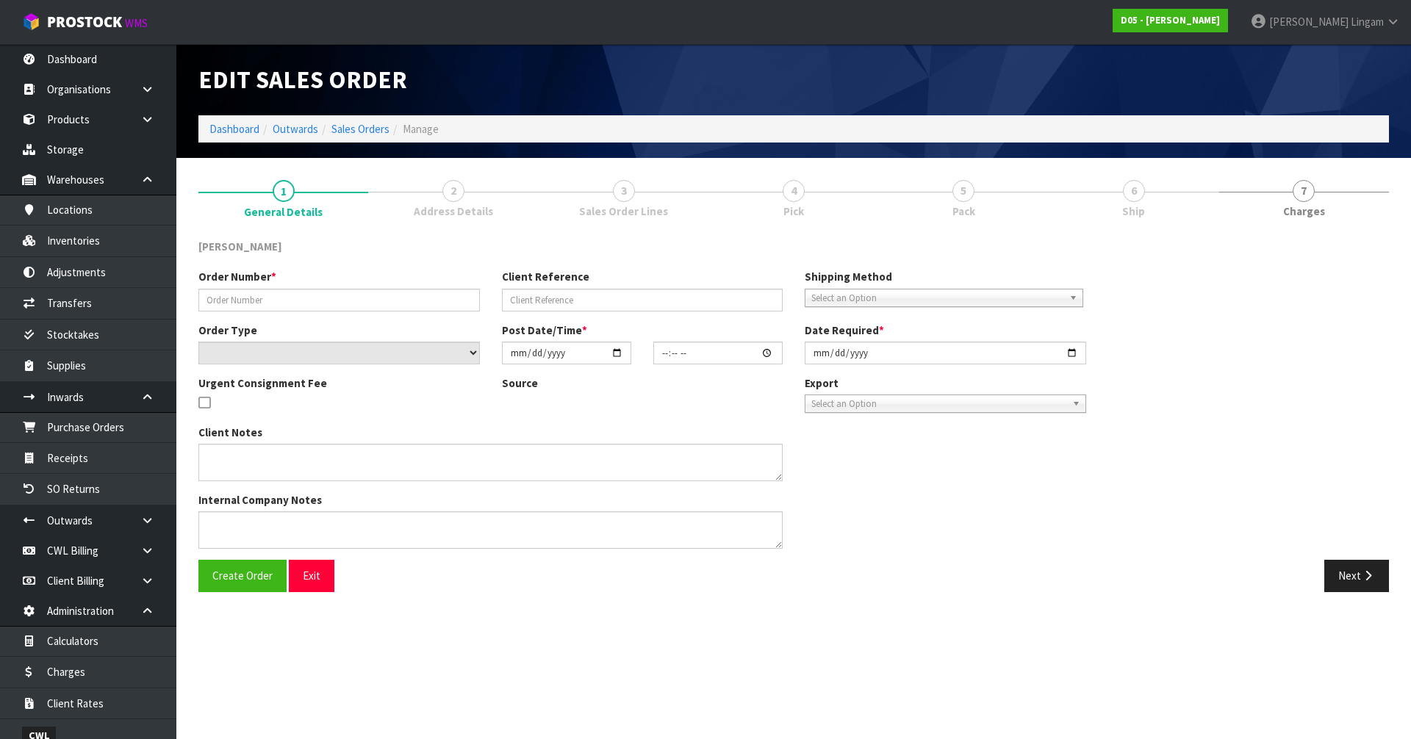
type input "00079066-00"
type input "COLLECTION BY RODIER -10064857"
select select "number:0"
type input "[DATE]"
type input "07:02:00.000"
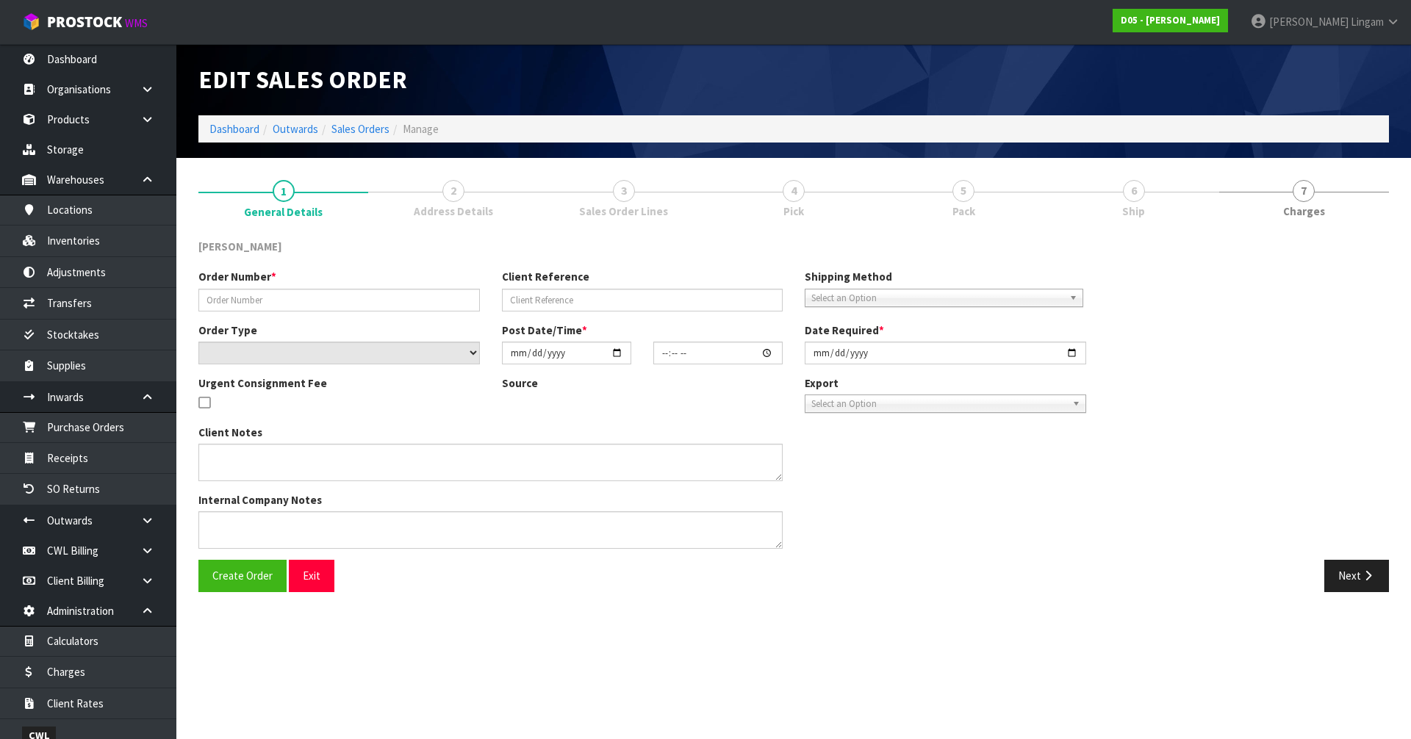
type input "[DATE]"
type textarea "DDD 16/9 RODIER TO COLLECT FROM WAREHOUSE AND CHECK BEFORE TAKING TO SITE"
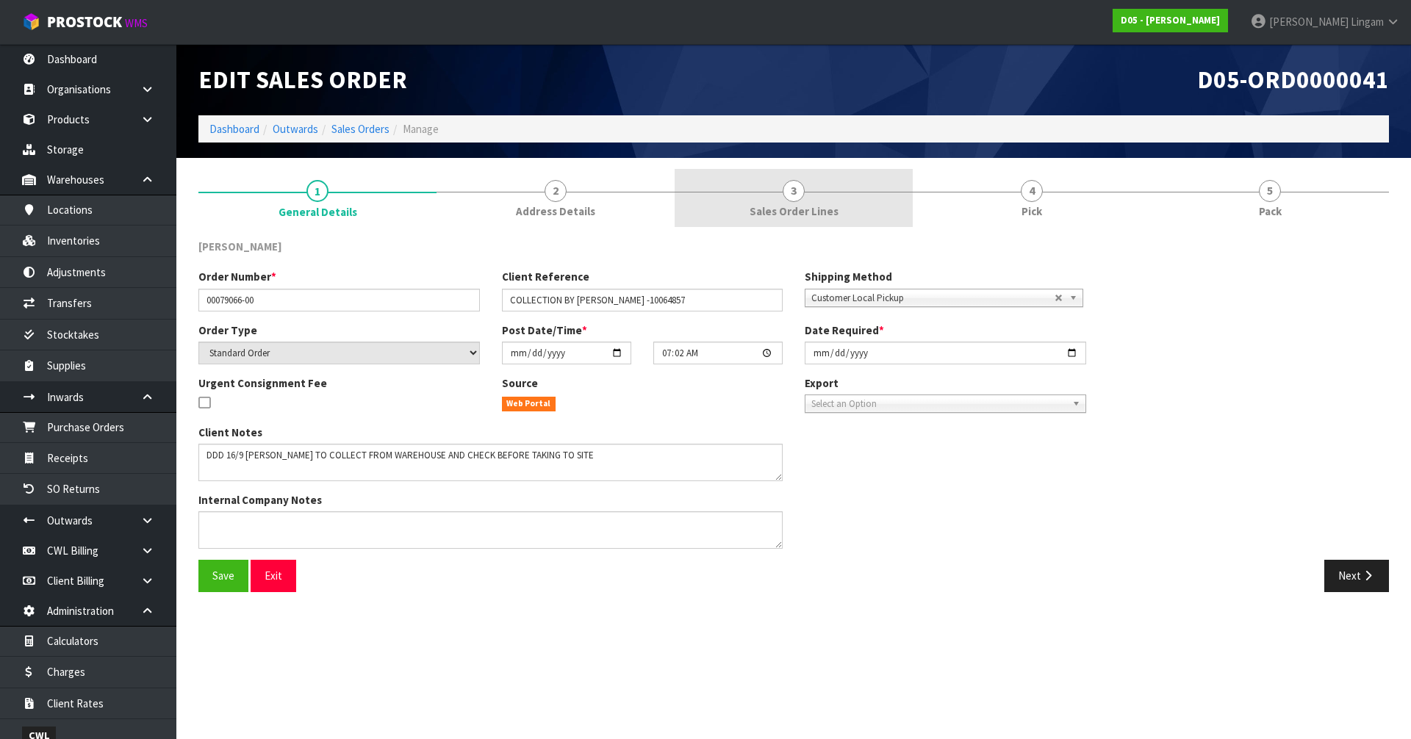
click at [838, 205] on link "3 Sales Order Lines" at bounding box center [794, 198] width 238 height 58
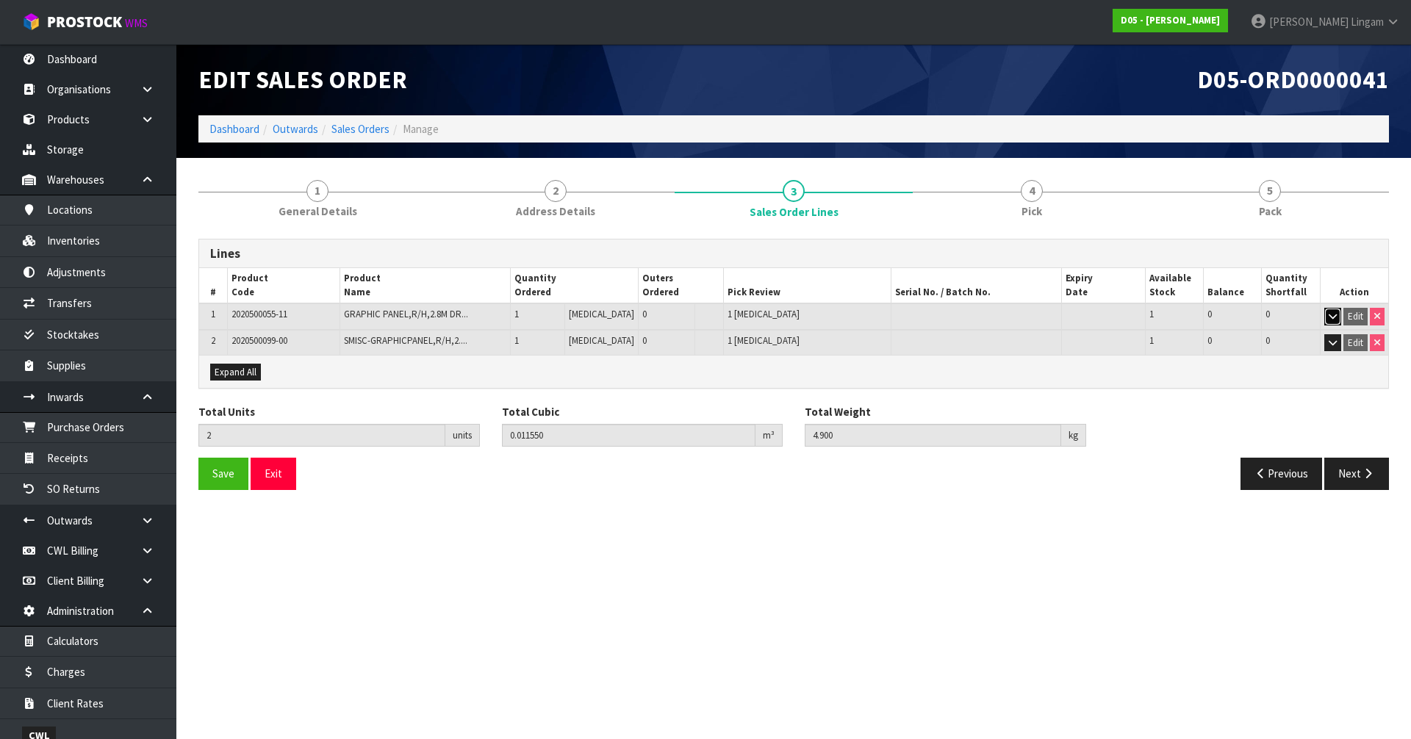
click at [1329, 317] on icon "button" at bounding box center [1333, 317] width 8 height 10
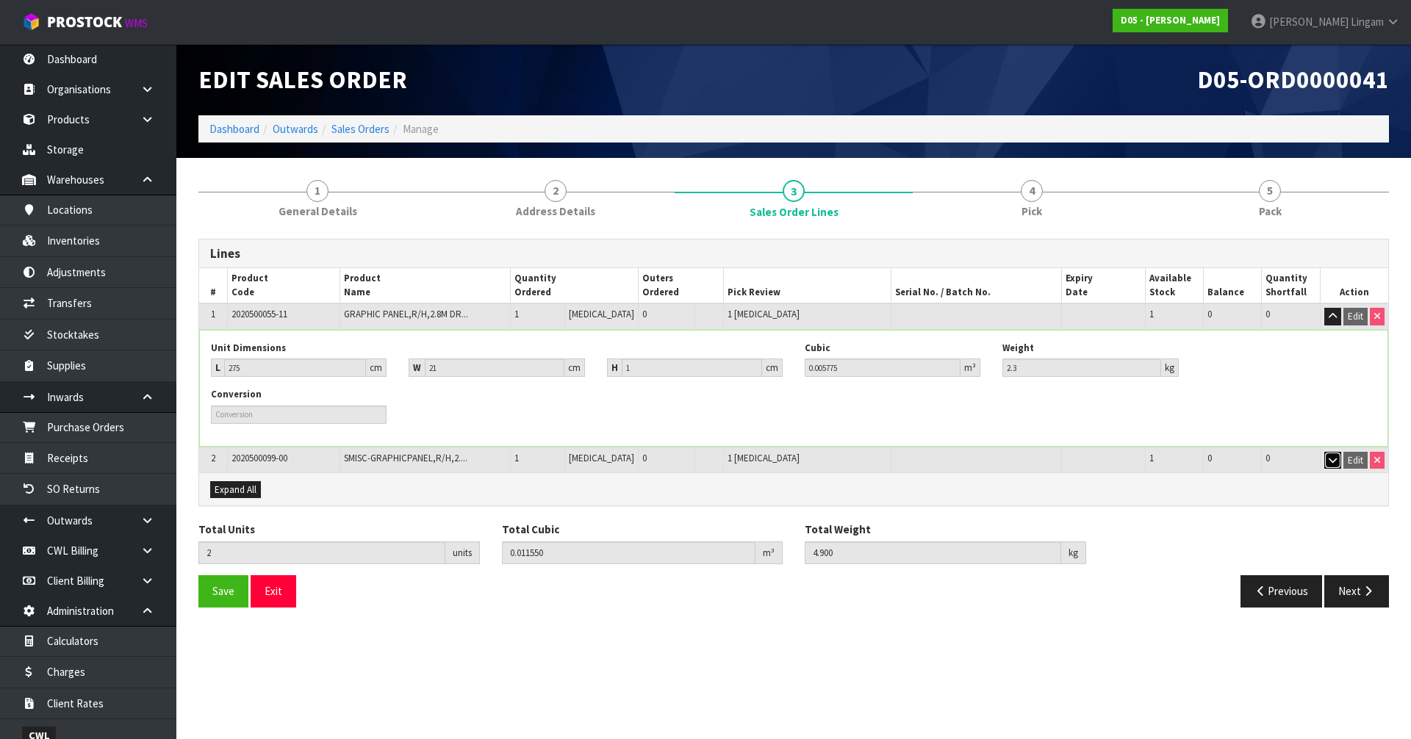
click at [1334, 461] on icon "button" at bounding box center [1333, 461] width 8 height 10
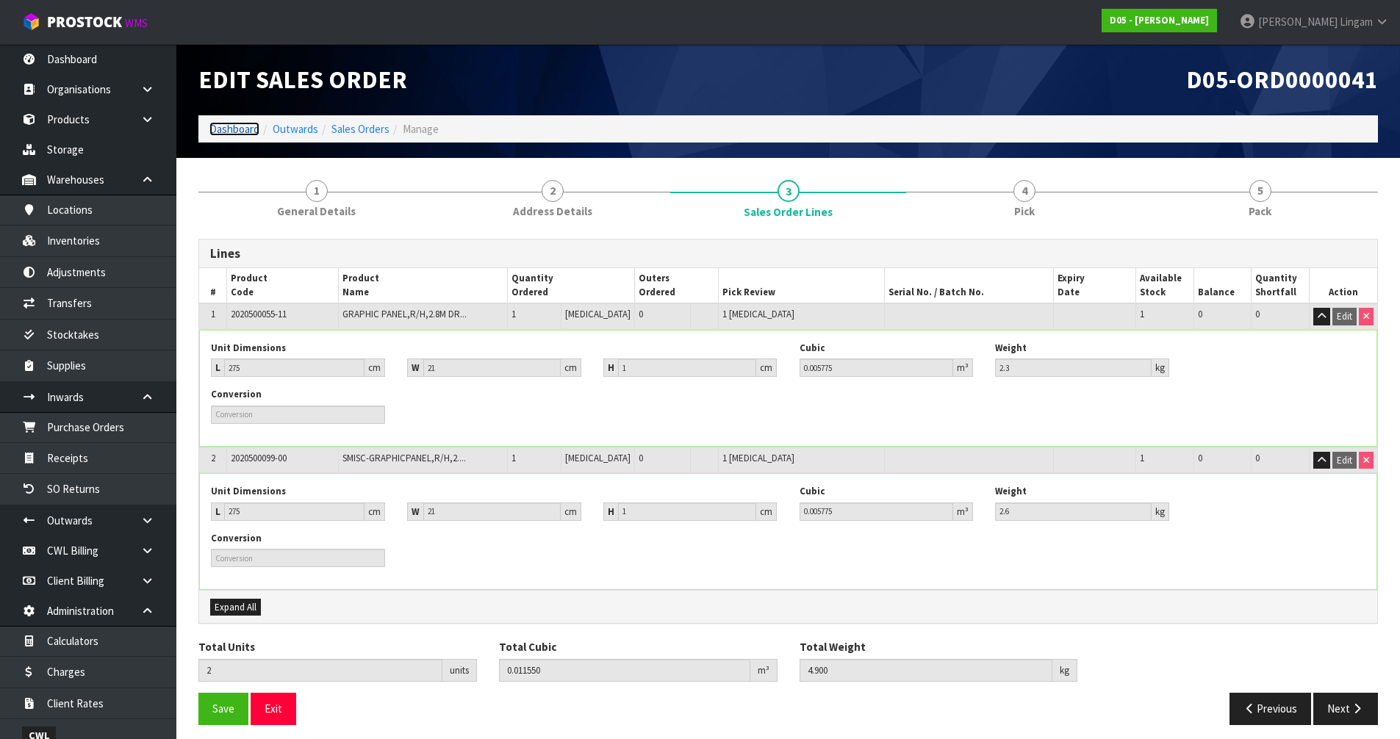
click at [227, 131] on link "Dashboard" at bounding box center [234, 129] width 50 height 14
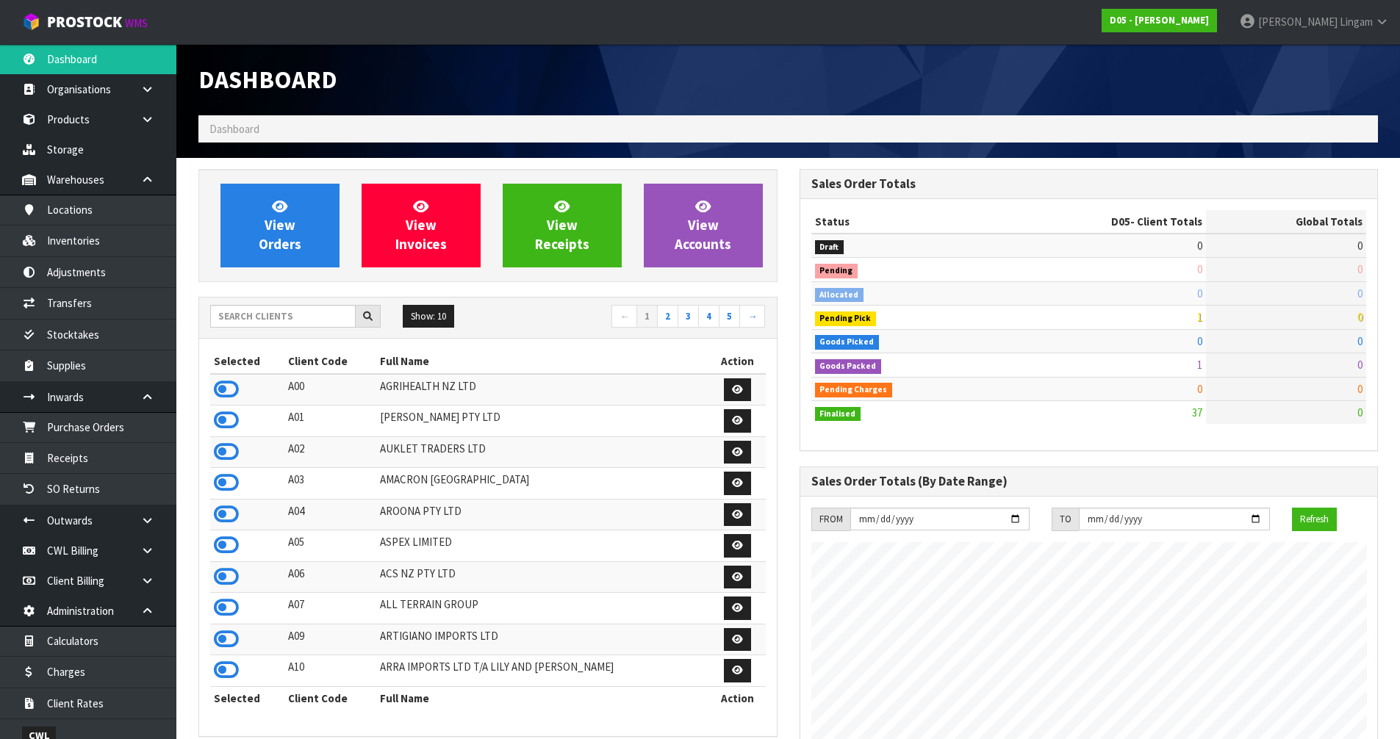
scroll to position [1286, 600]
click at [308, 318] on input "text" at bounding box center [282, 316] width 145 height 23
click at [290, 320] on input "text" at bounding box center [282, 316] width 145 height 23
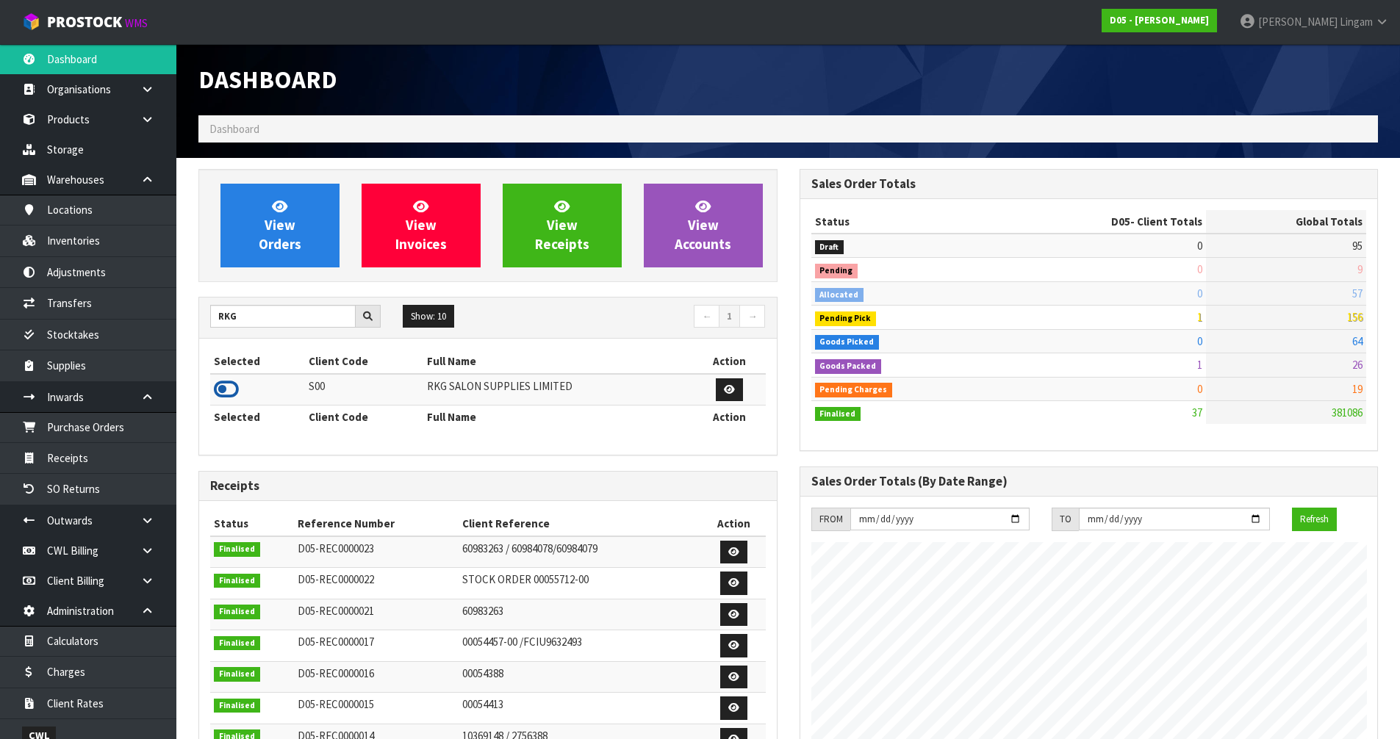
click at [230, 393] on icon at bounding box center [226, 389] width 25 height 22
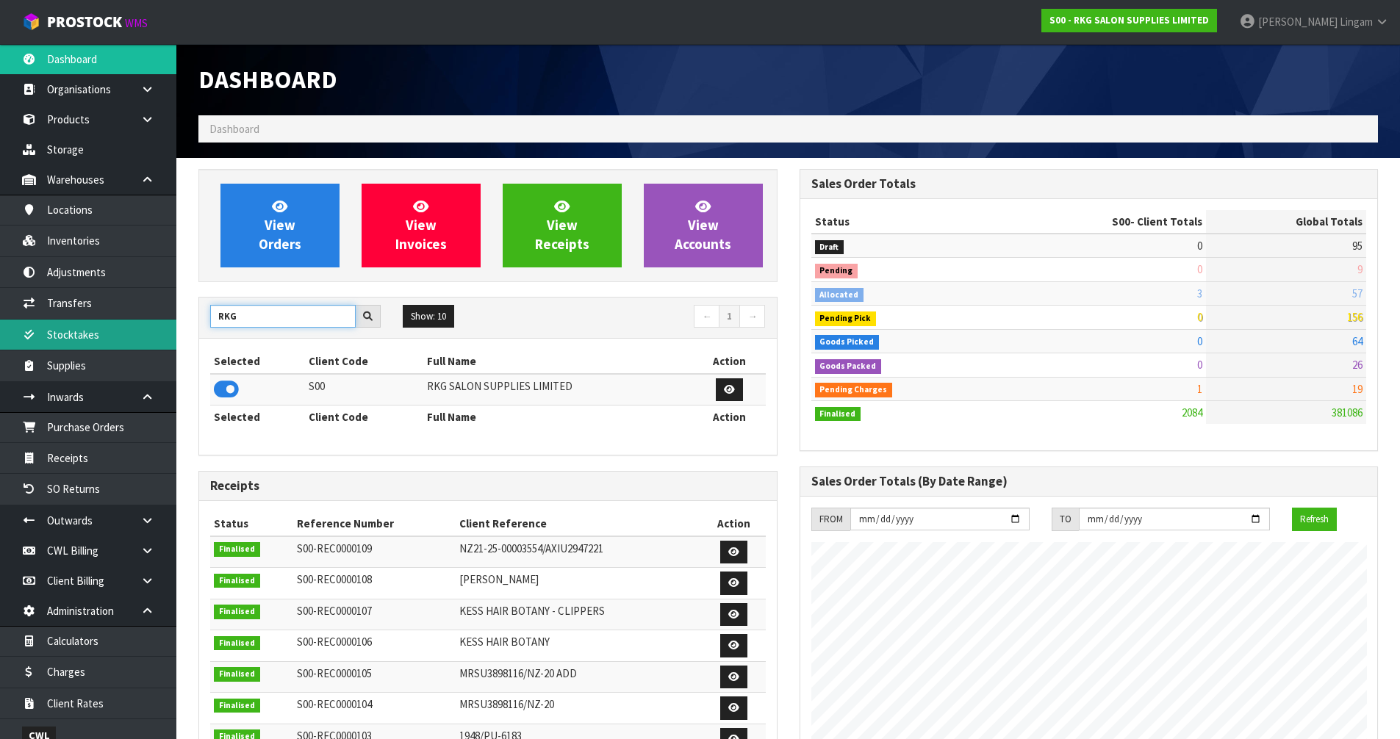
drag, startPoint x: 291, startPoint y: 317, endPoint x: 162, endPoint y: 321, distance: 129.4
click at [162, 321] on body "Toggle navigation ProStock WMS S00 - RKG SALON SUPPLIES LIMITED Vineeta Lingam …" at bounding box center [700, 369] width 1400 height 739
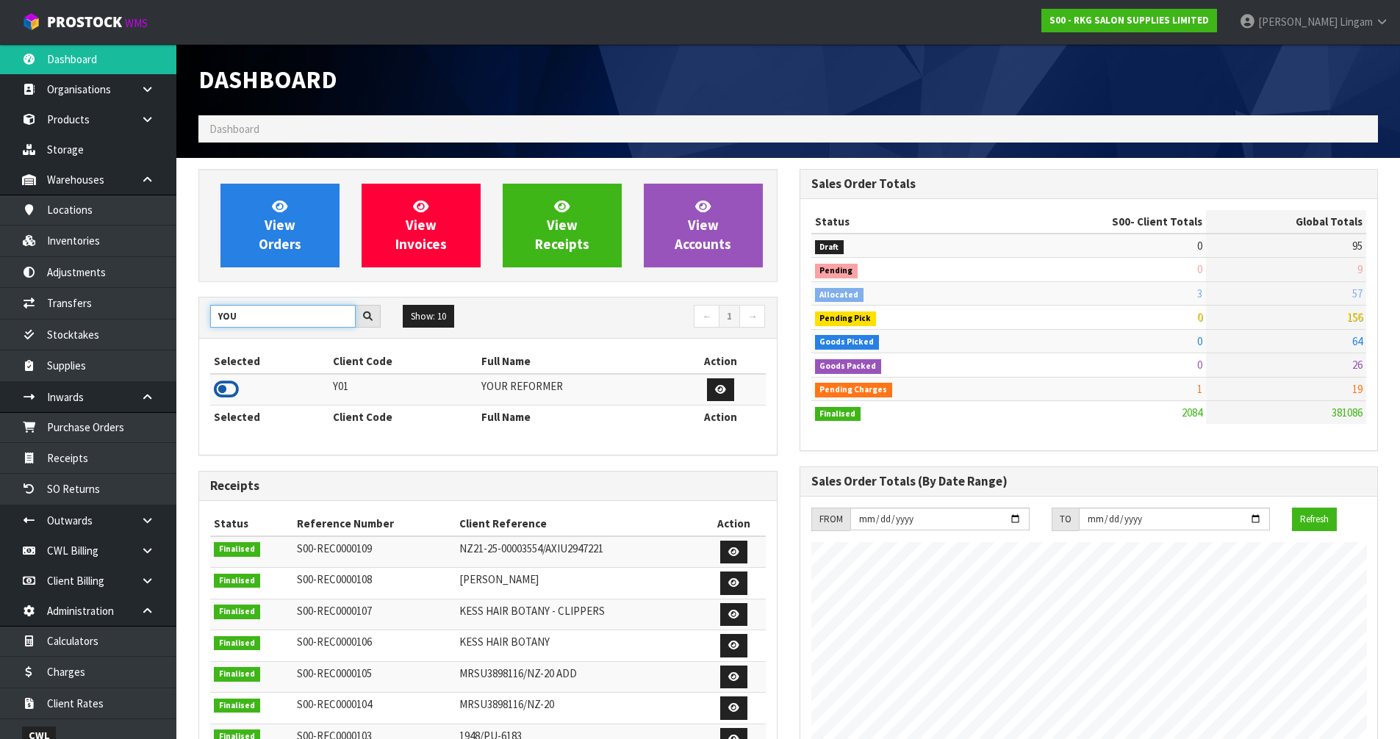
type input "YOU"
click at [226, 389] on icon at bounding box center [226, 389] width 25 height 22
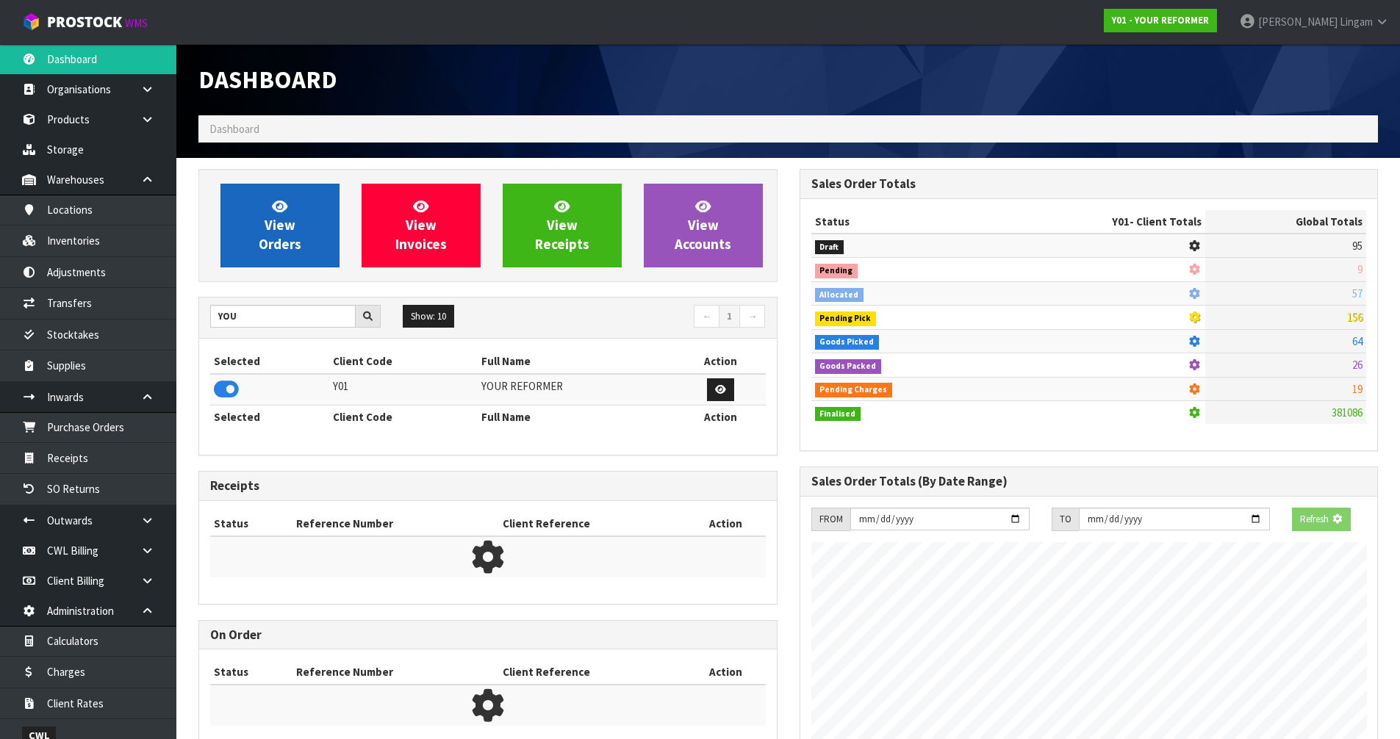
scroll to position [916, 600]
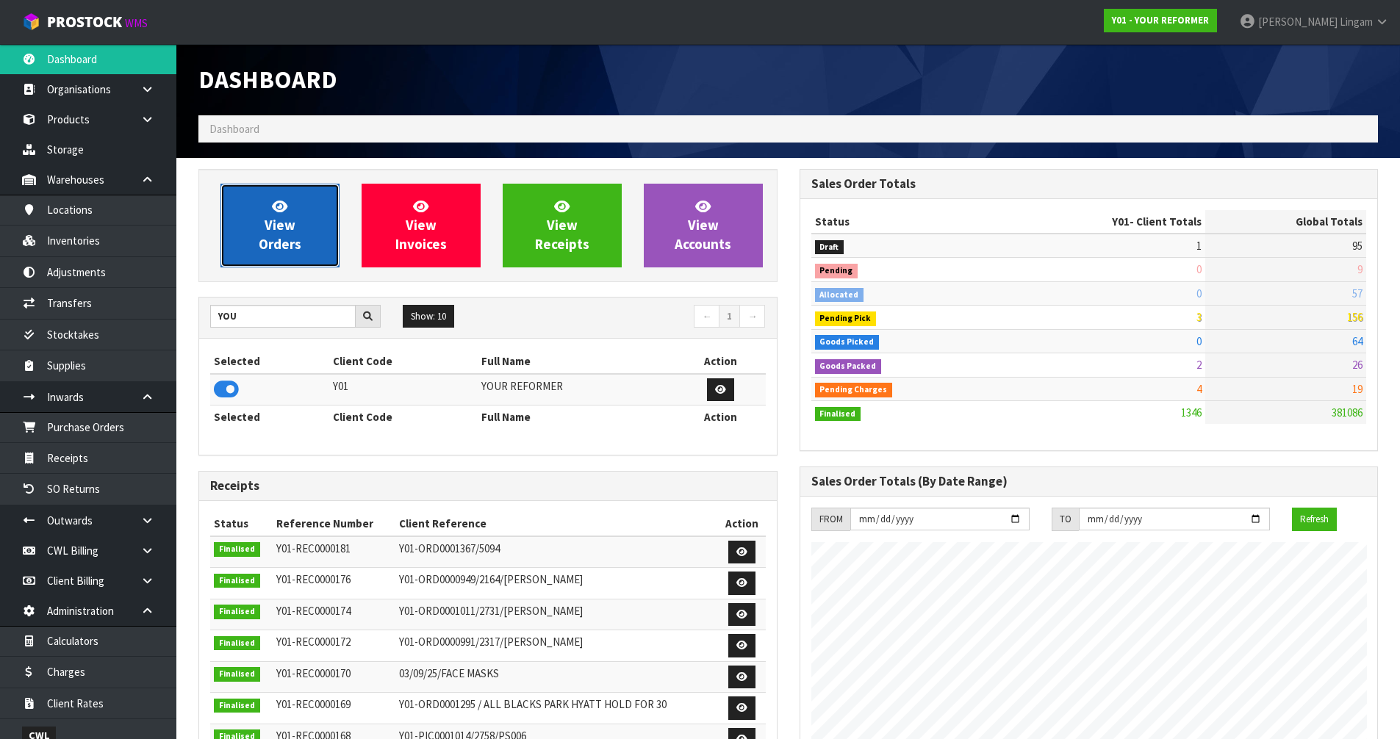
click at [295, 219] on link "View Orders" at bounding box center [279, 226] width 119 height 84
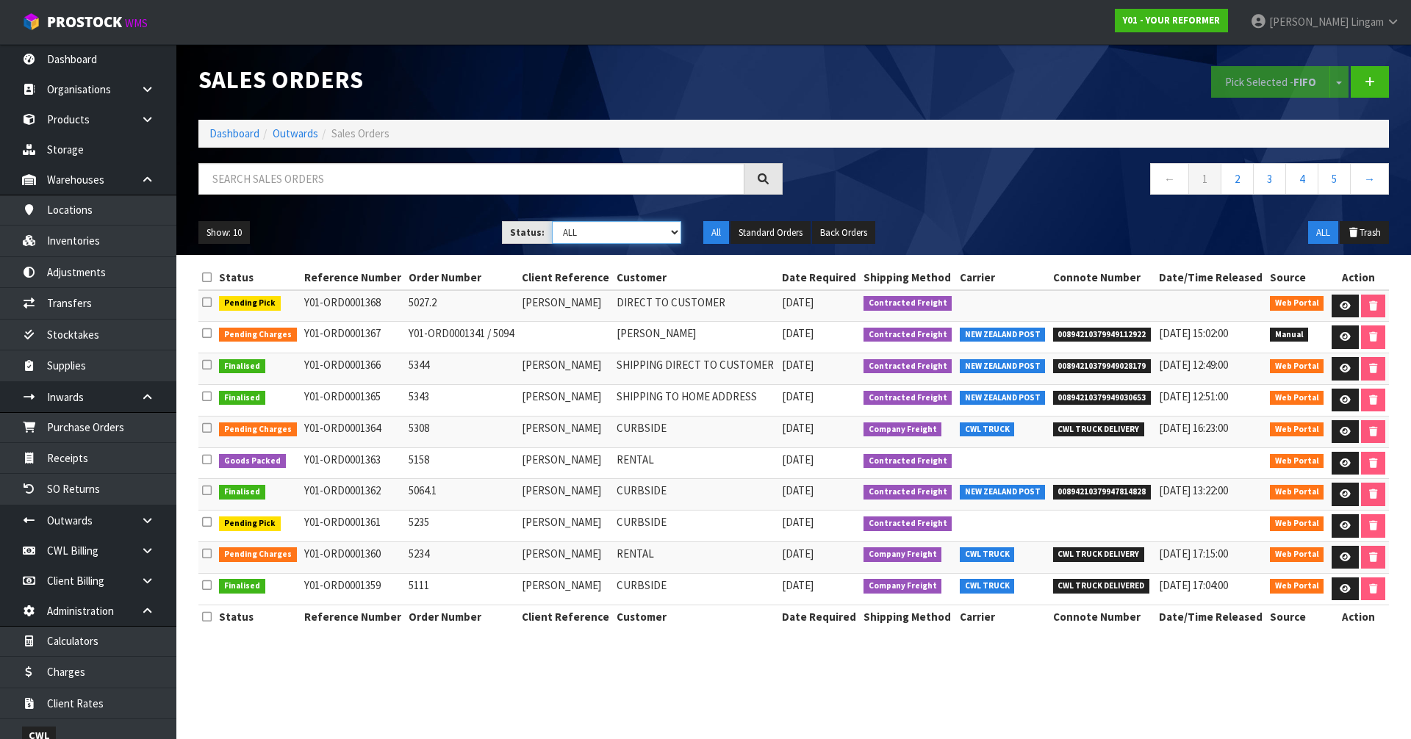
click at [658, 235] on select "Draft Pending Allocated Pending Pick Goods Picked Goods Packed Pending Charges …" at bounding box center [617, 232] width 130 height 23
select select "string:6"
click at [552, 221] on select "Draft Pending Allocated Pending Pick Goods Picked Goods Packed Pending Charges …" at bounding box center [617, 232] width 130 height 23
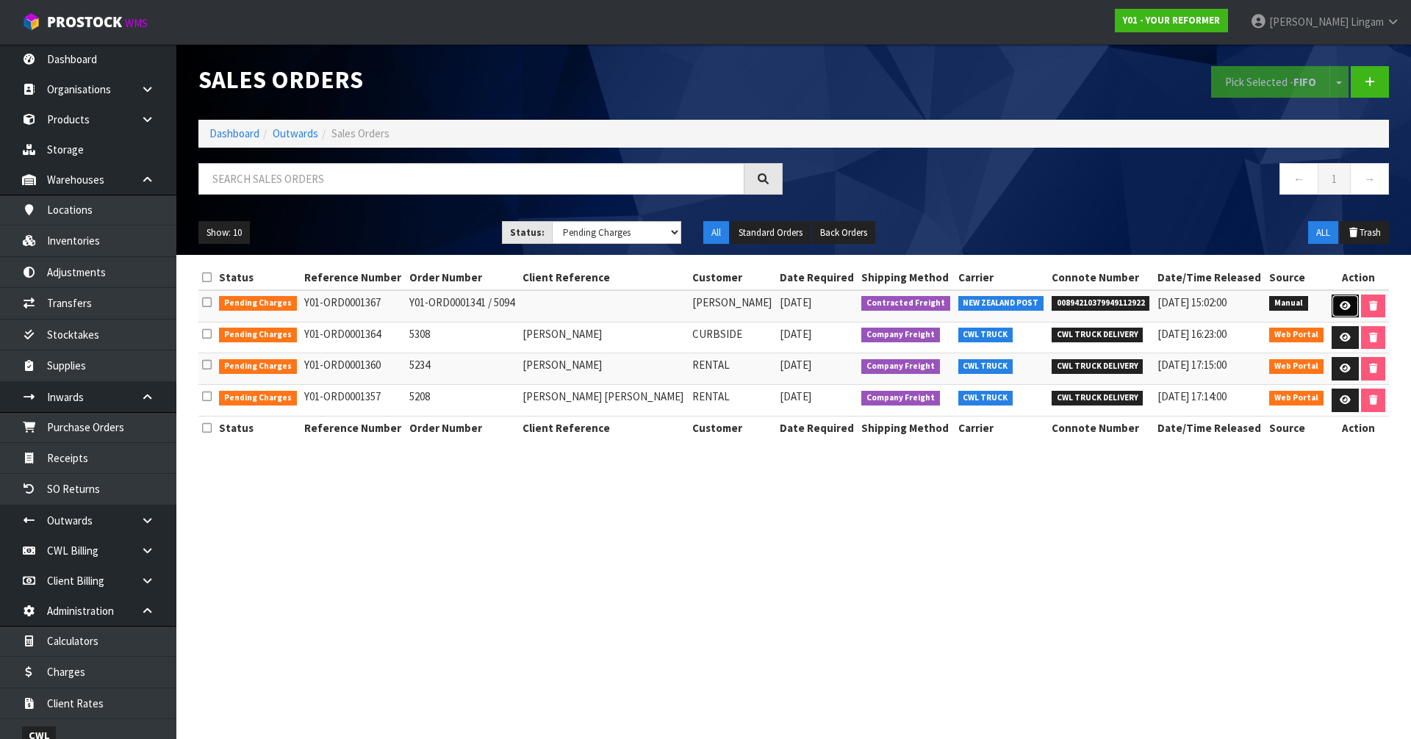
click at [1340, 303] on icon at bounding box center [1345, 306] width 11 height 10
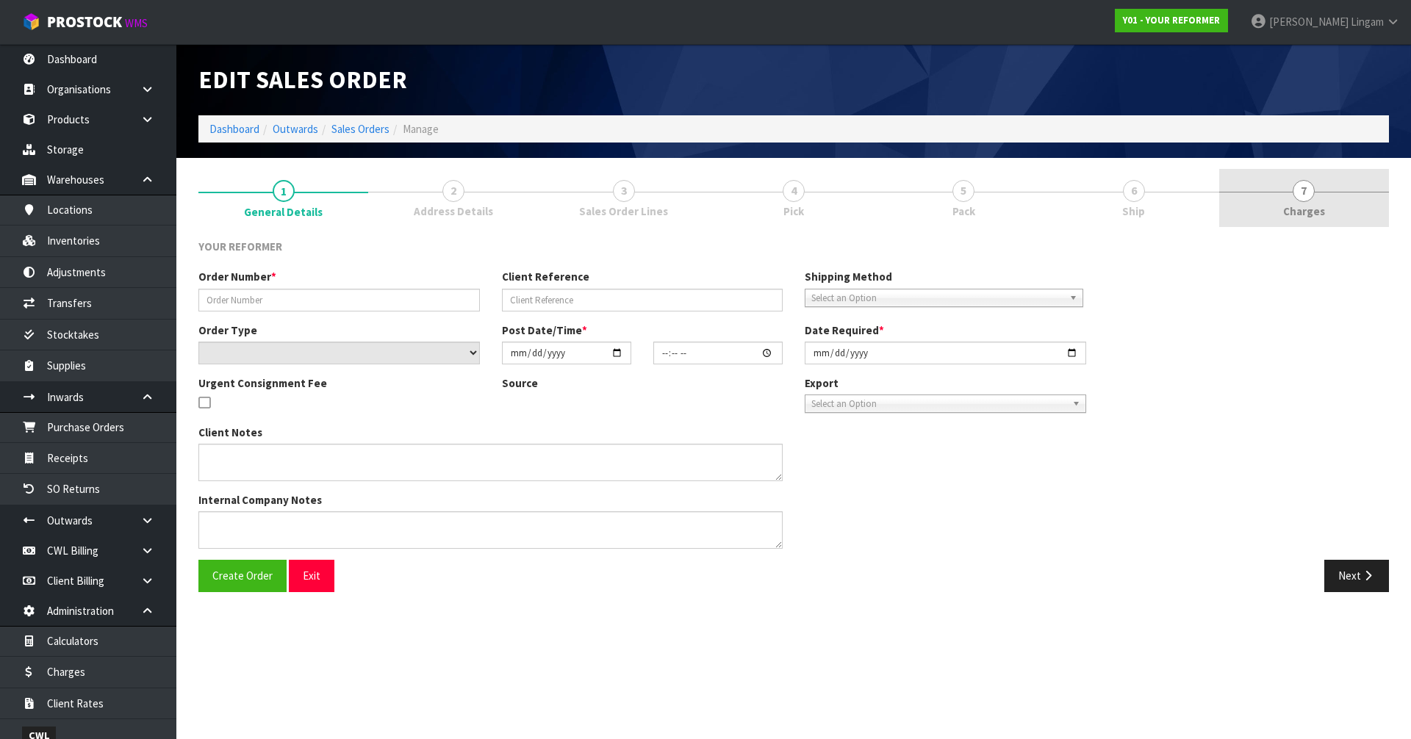
type input "Y01-ORD0001341 / 5094"
select select "number:0"
type input "[DATE]"
type input "13:01:00.000"
type input "[DATE]"
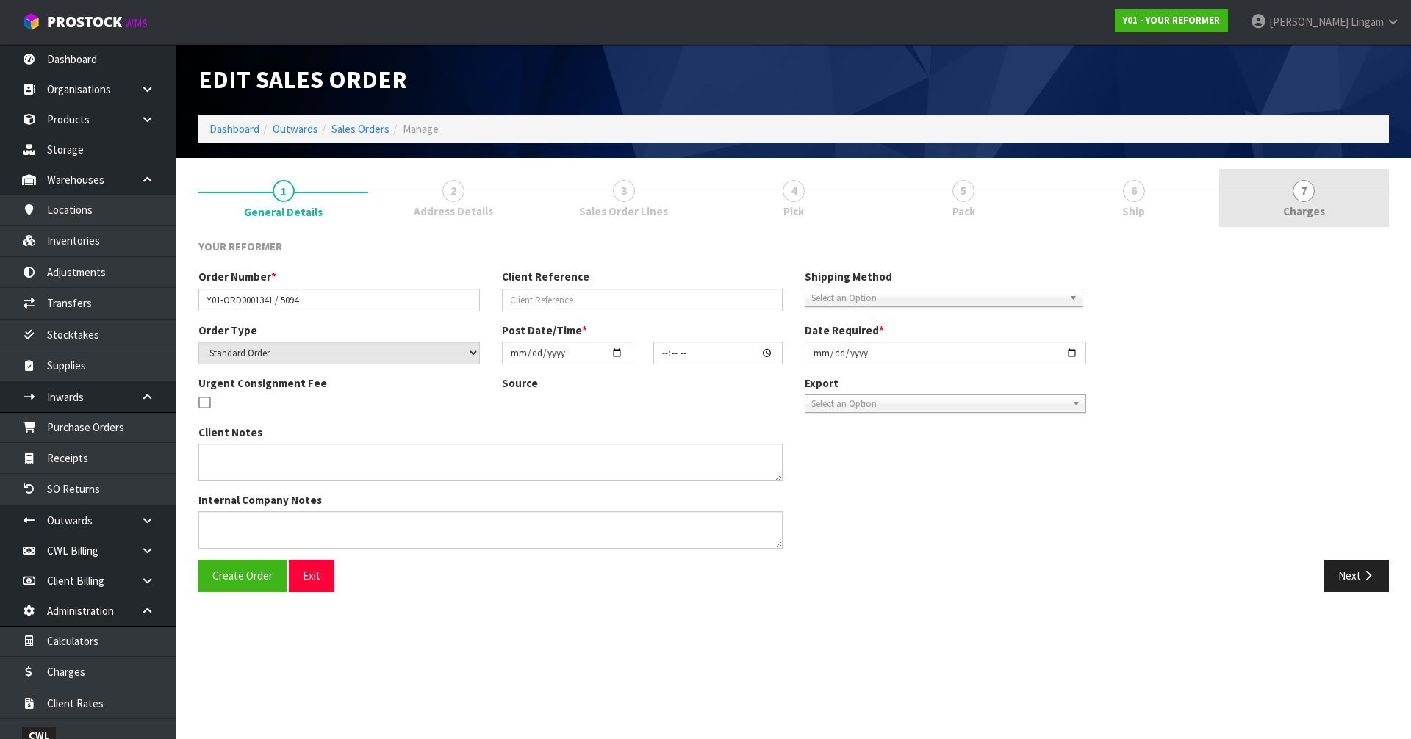
type textarea "THE RENTAL REFORMER DELIVERY IS MISSING A PILATES BALL. COULD YOU PLEASE ARRANG…"
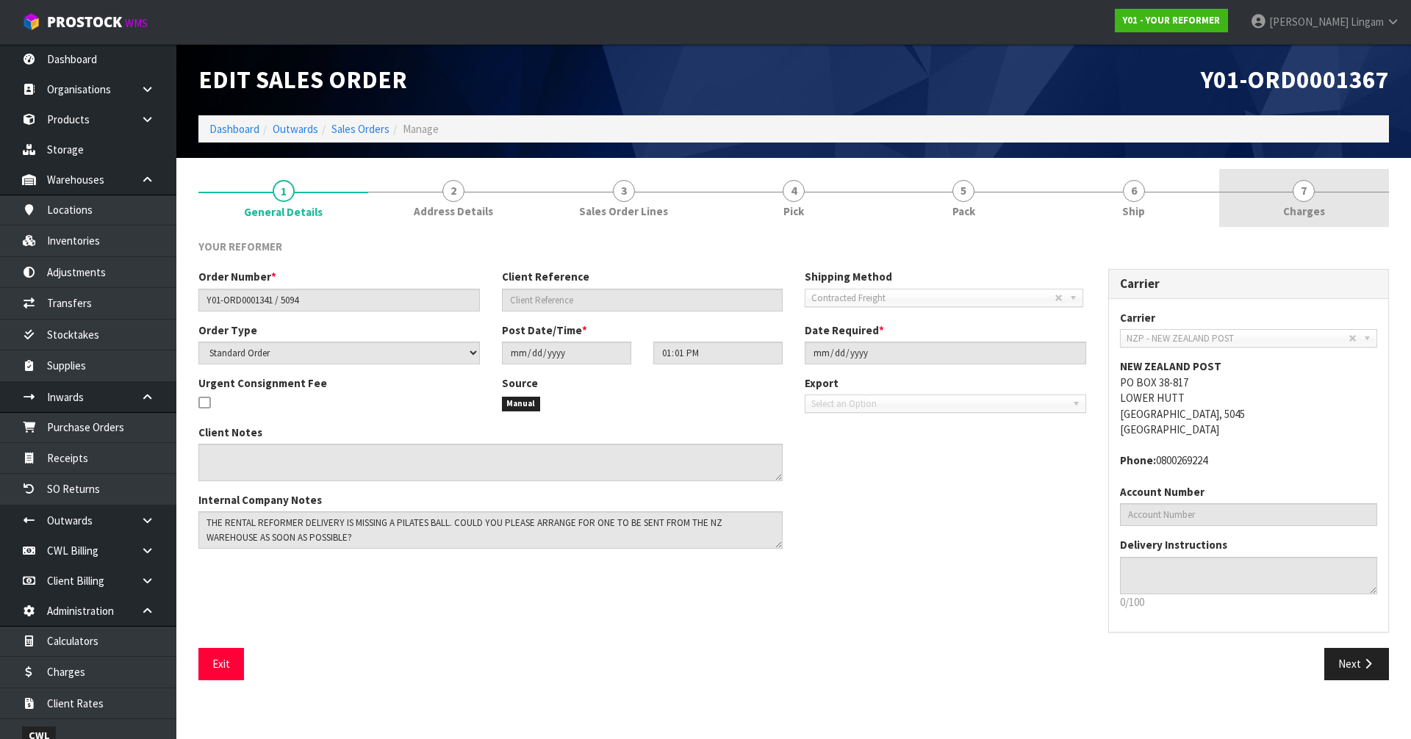
click at [1322, 206] on span "Charges" at bounding box center [1304, 211] width 42 height 15
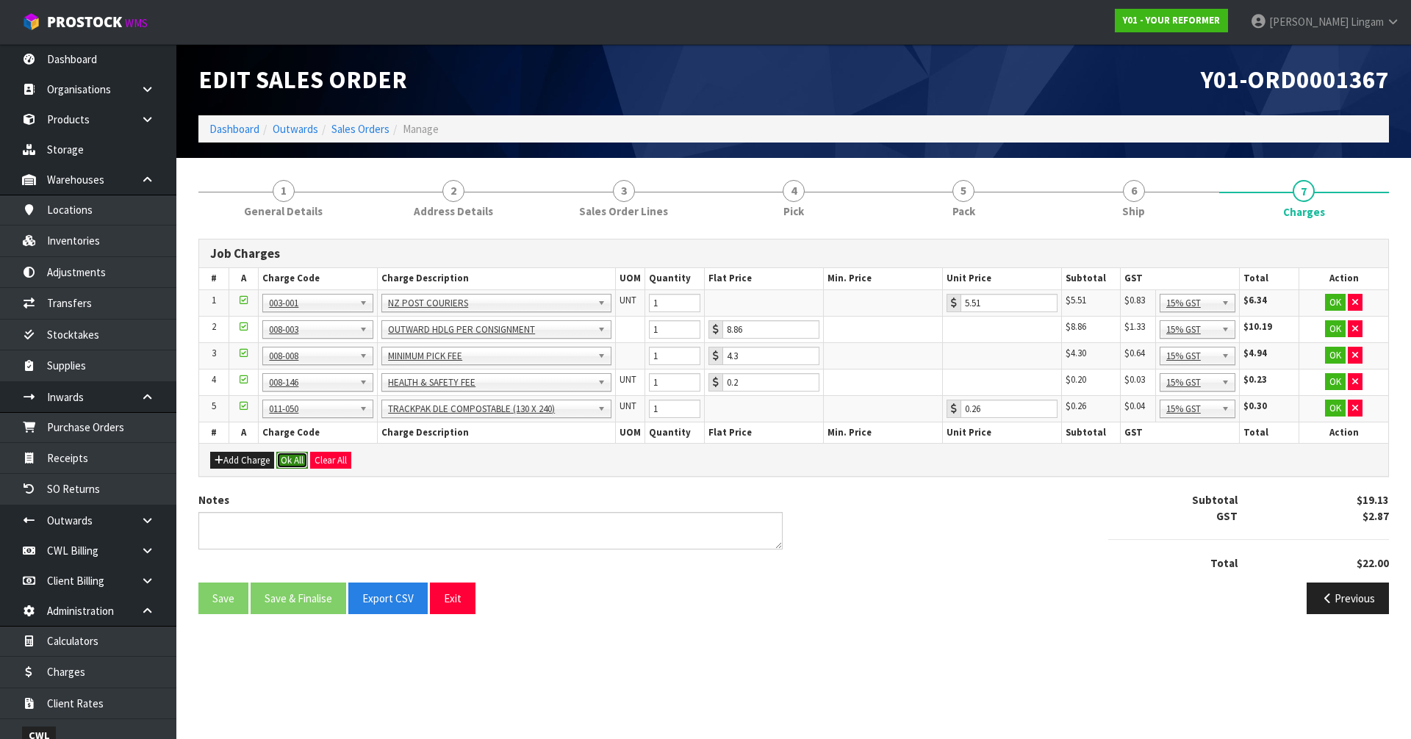
click at [303, 469] on button "Ok All" at bounding box center [292, 461] width 32 height 18
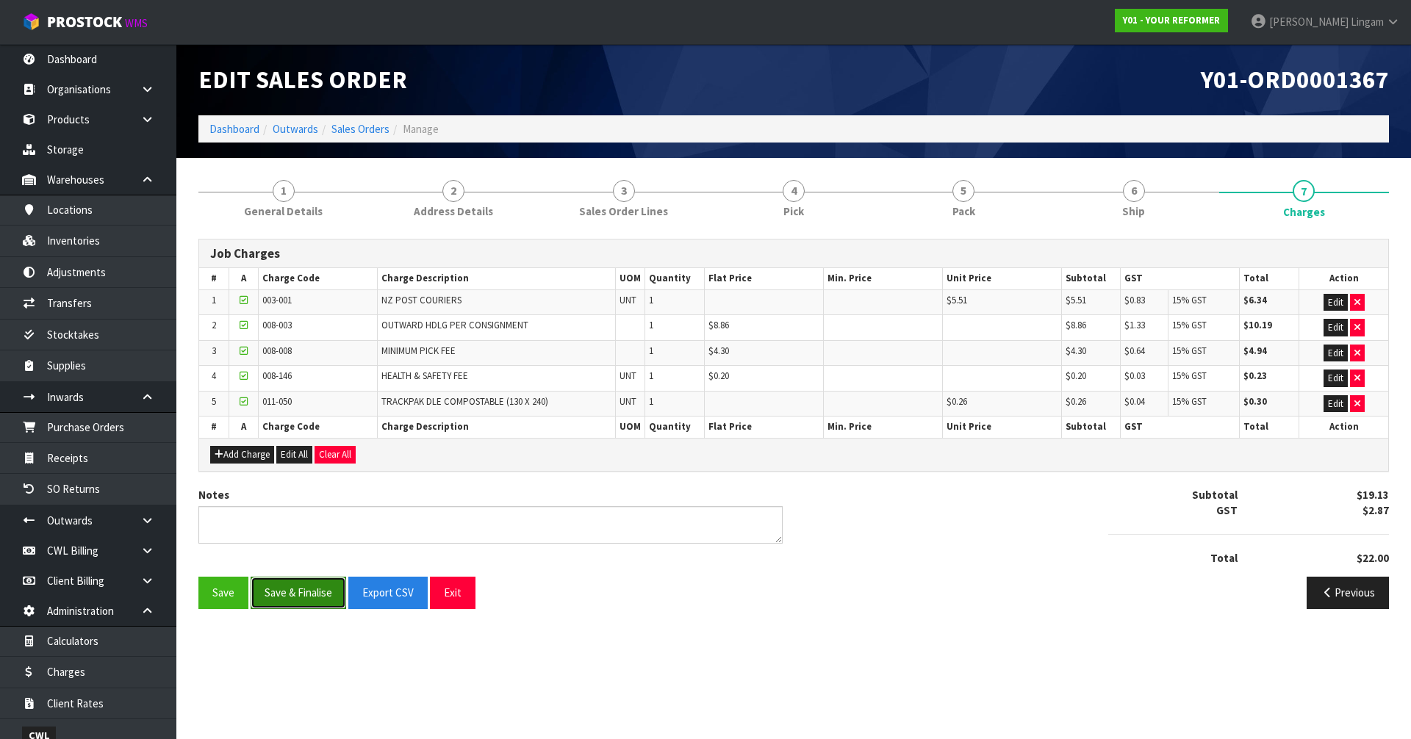
click at [306, 592] on button "Save & Finalise" at bounding box center [299, 593] width 96 height 32
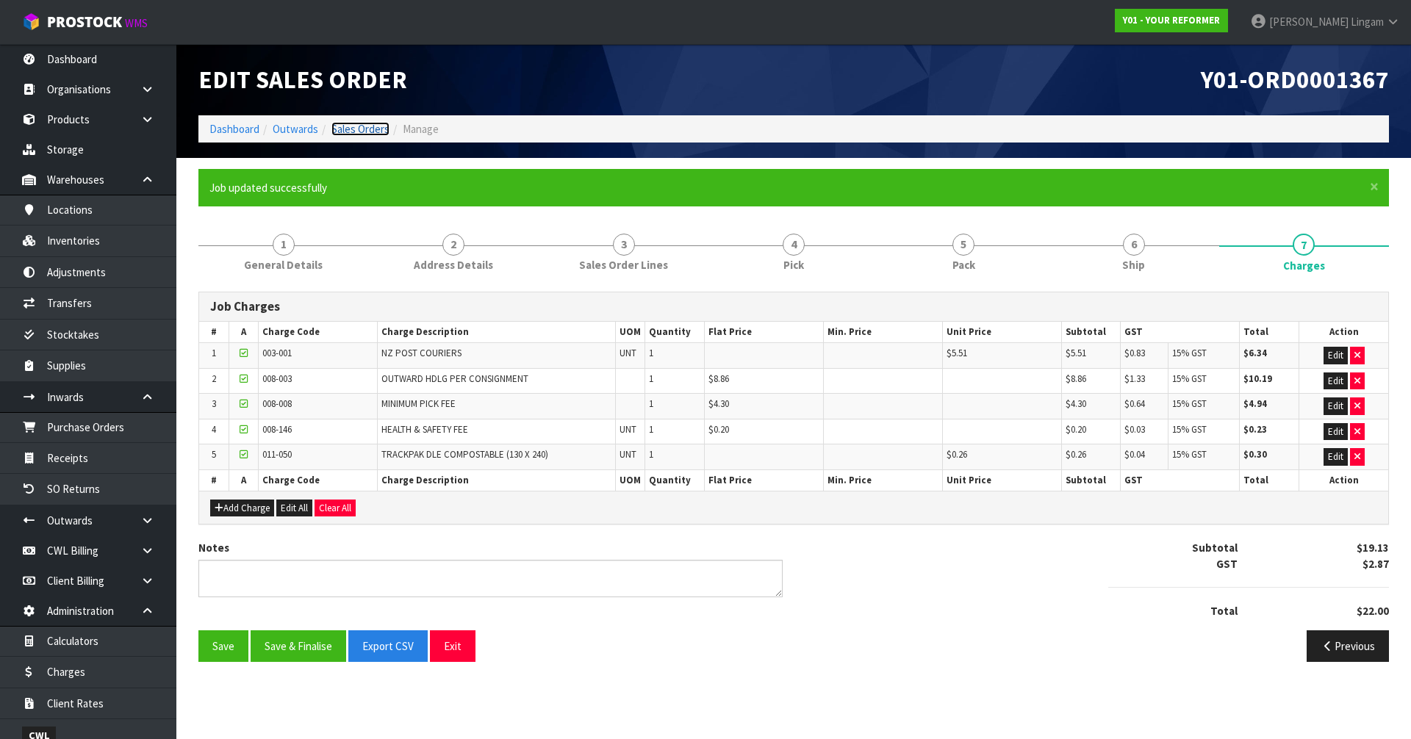
click at [375, 134] on link "Sales Orders" at bounding box center [360, 129] width 58 height 14
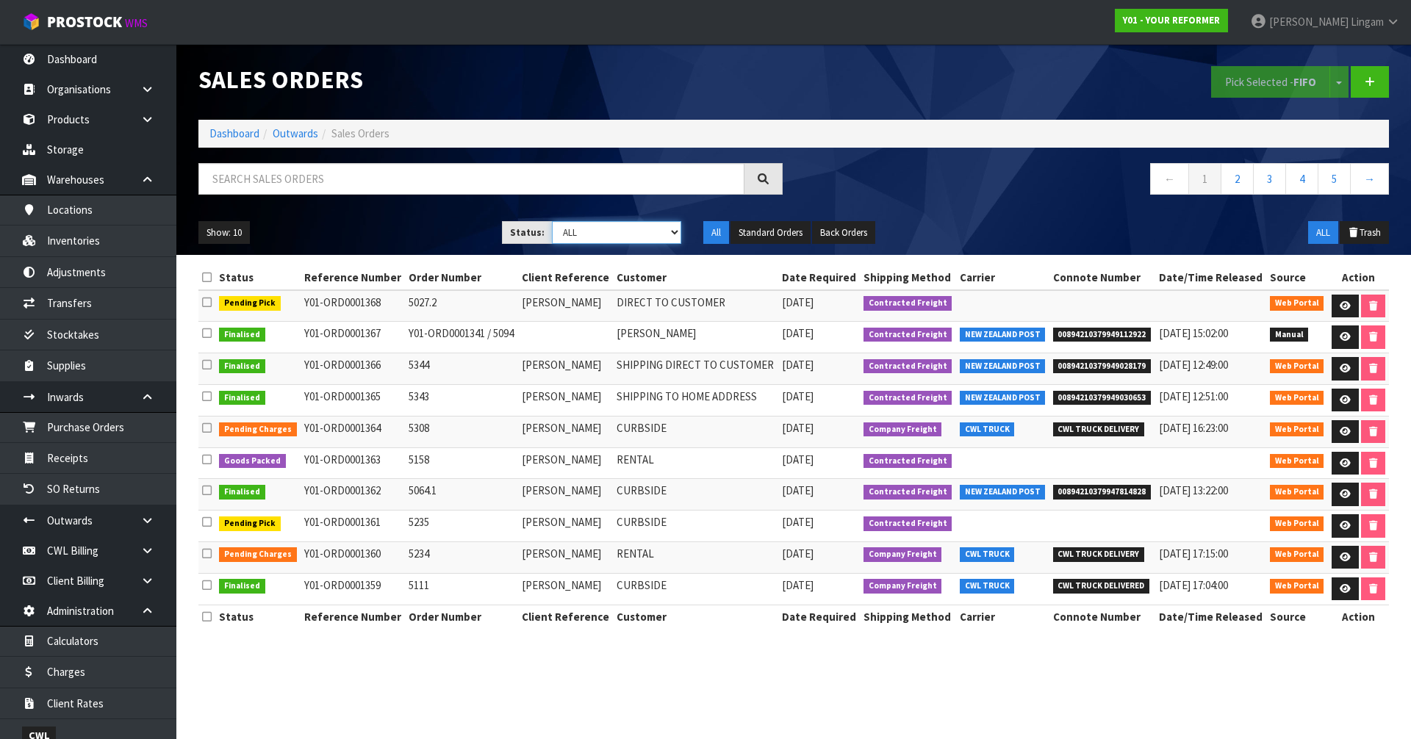
click at [643, 230] on select "Draft Pending Allocated Pending Pick Goods Picked Goods Packed Pending Charges …" at bounding box center [617, 232] width 130 height 23
select select "string:3"
click at [552, 221] on select "Draft Pending Allocated Pending Pick Goods Picked Goods Packed Pending Charges …" at bounding box center [617, 232] width 130 height 23
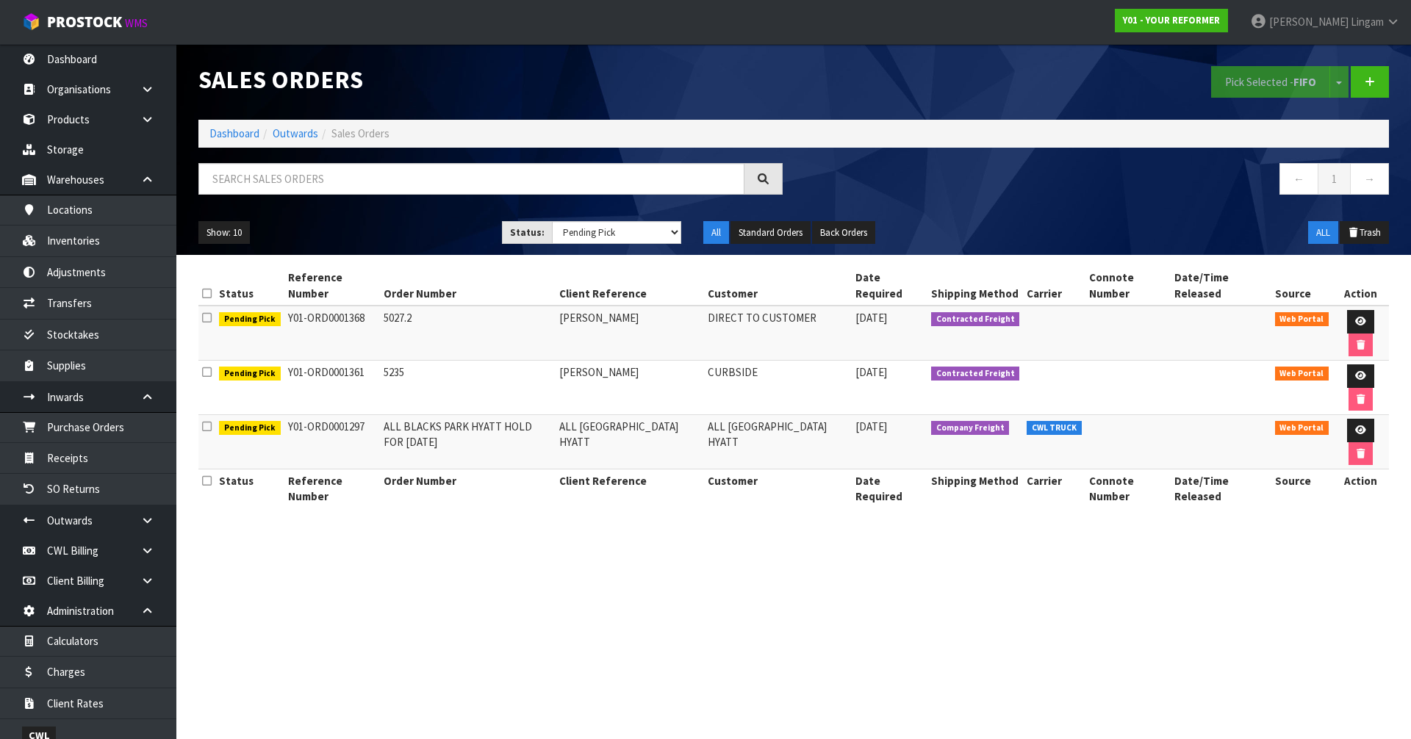
click at [457, 566] on section "Sales Orders Pick Selected - FIFO Split button! FIFO - First In First Out FEFO …" at bounding box center [705, 369] width 1411 height 739
click at [241, 132] on link "Dashboard" at bounding box center [234, 133] width 50 height 14
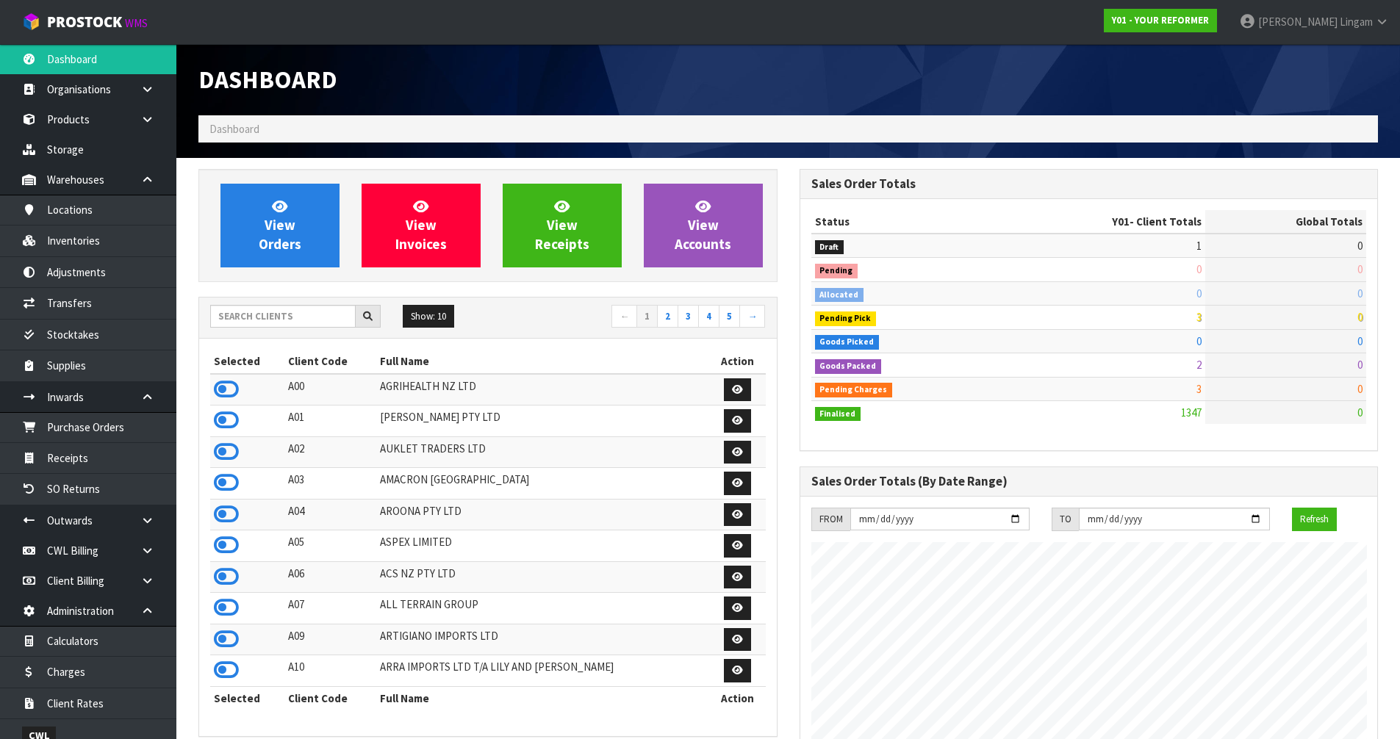
scroll to position [1066, 600]
click at [70, 123] on link "Products" at bounding box center [88, 119] width 176 height 30
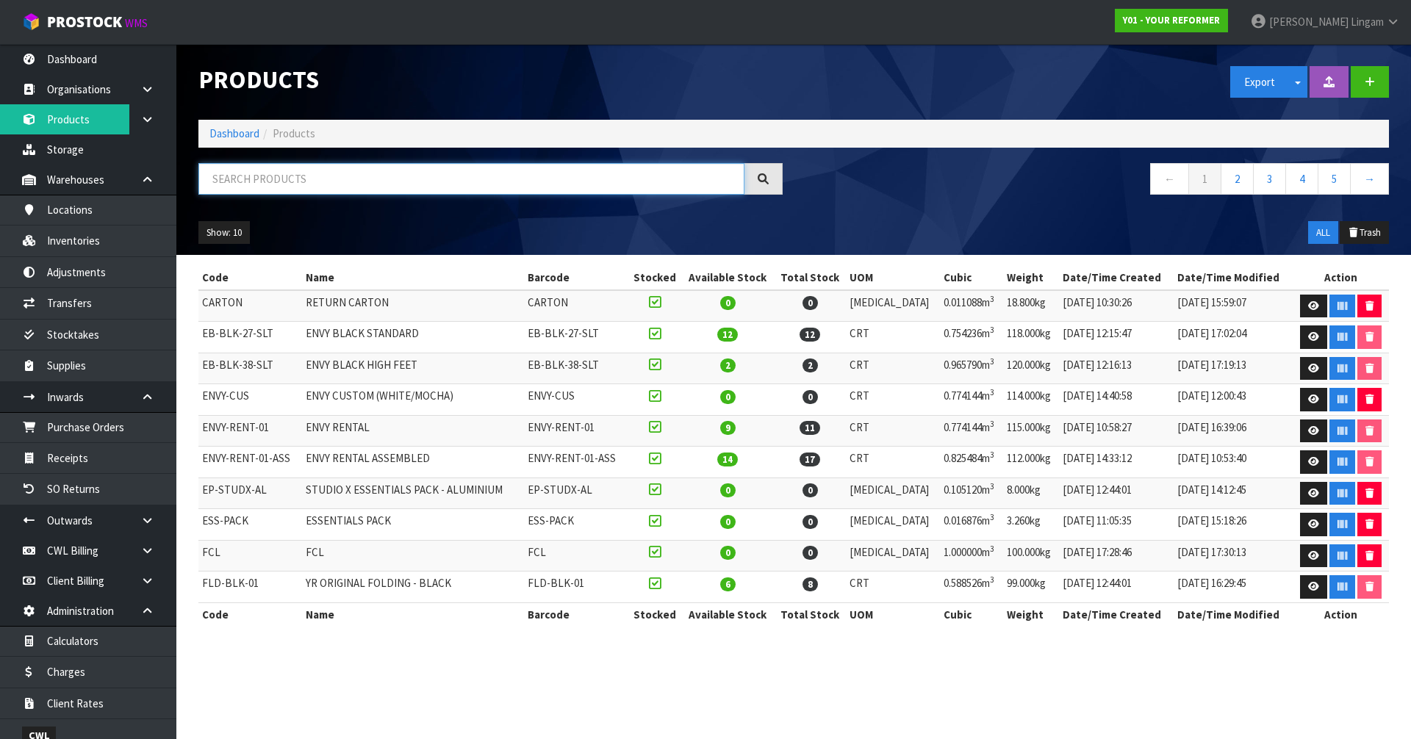
click at [334, 184] on input "text" at bounding box center [471, 179] width 546 height 32
paste input "700002257"
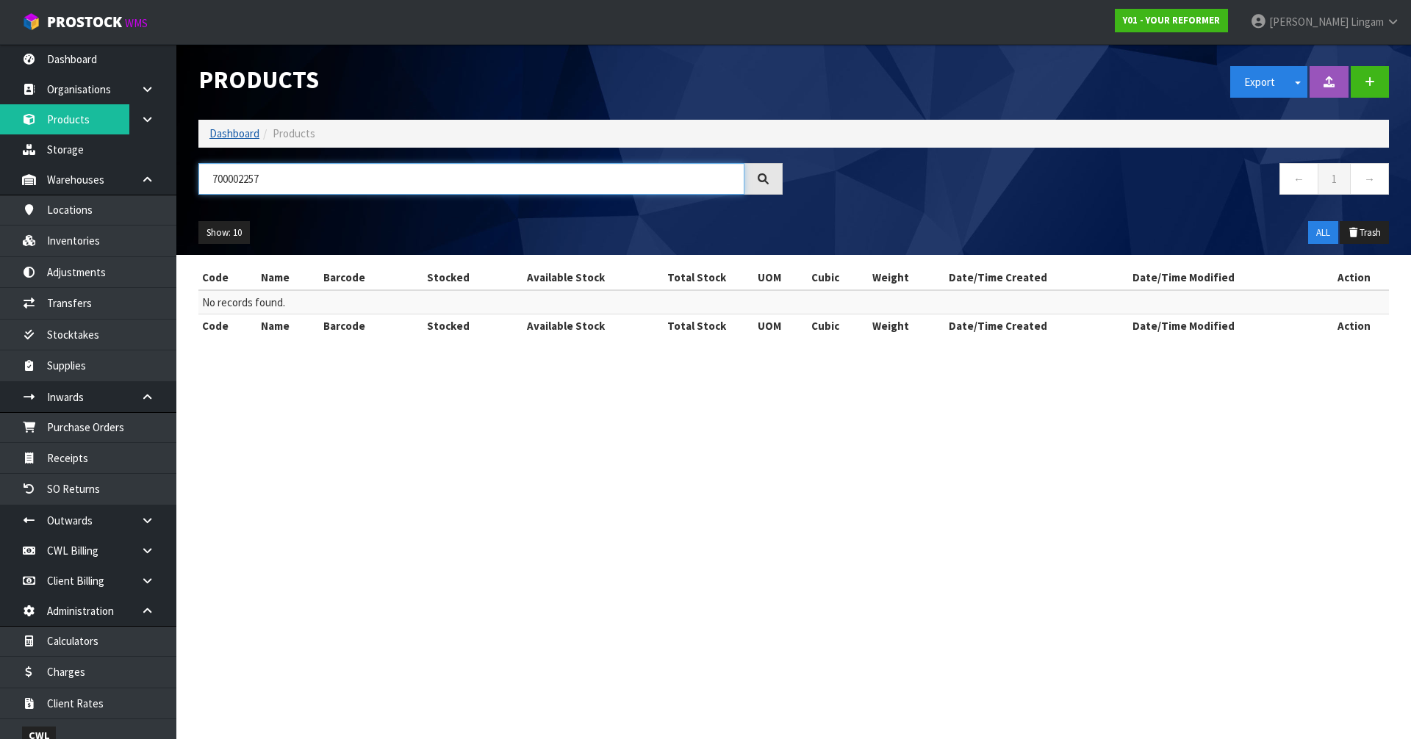
type input "700002257"
click at [228, 135] on link "Dashboard" at bounding box center [234, 133] width 50 height 14
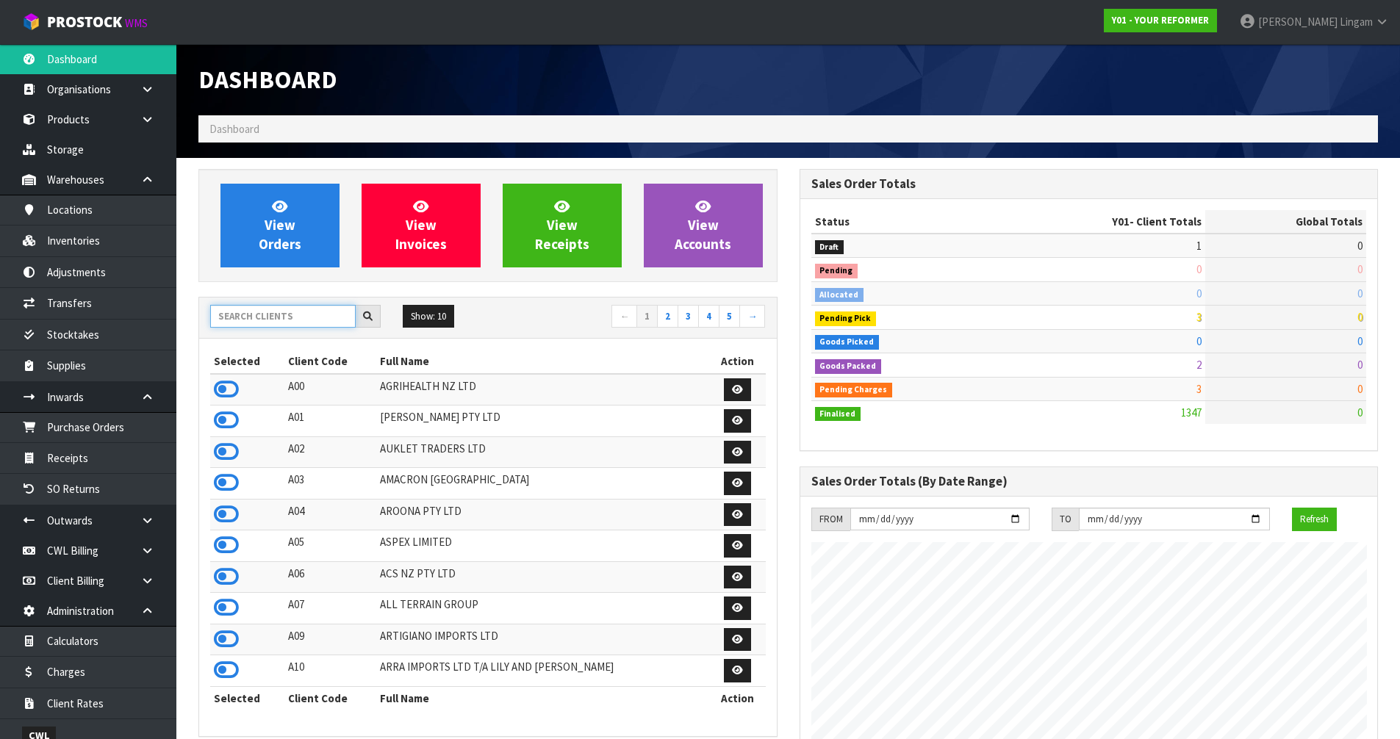
click at [279, 312] on input "text" at bounding box center [282, 316] width 145 height 23
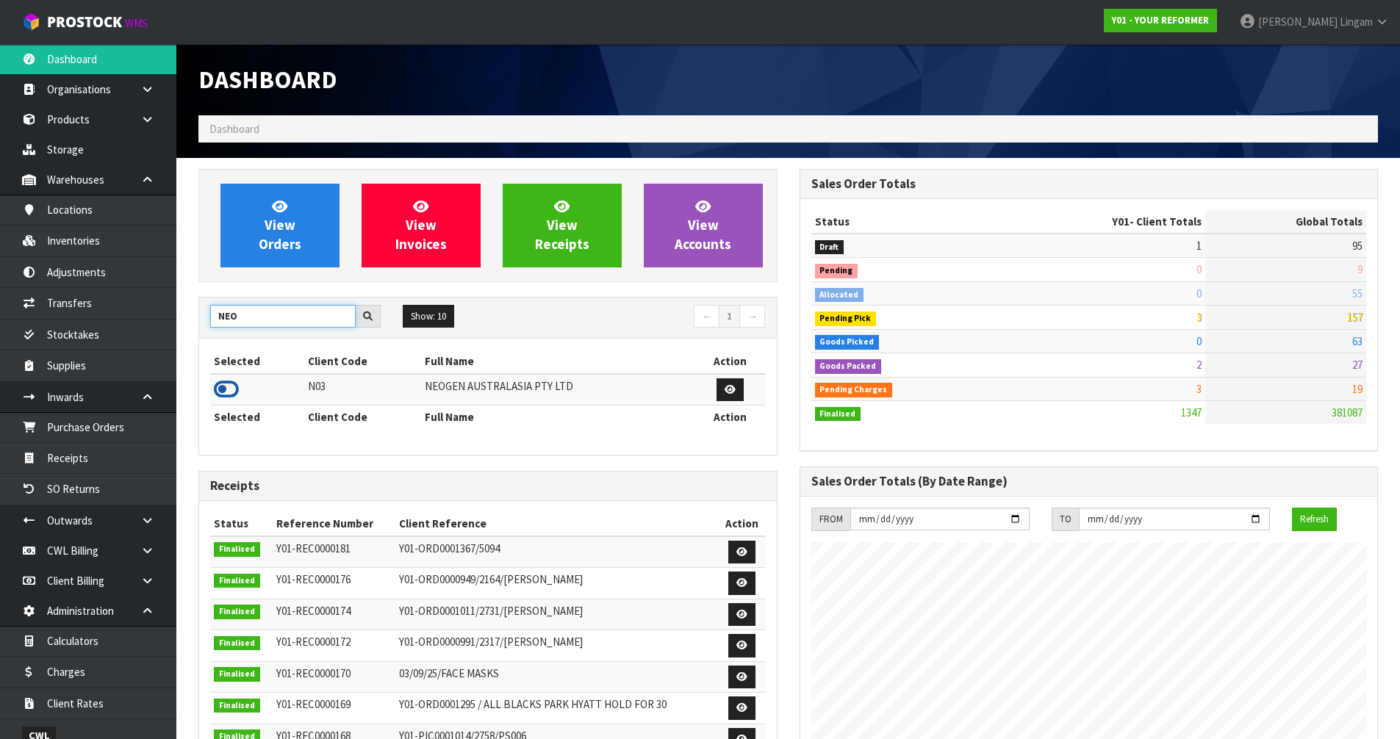
type input "NEO"
click at [226, 390] on icon at bounding box center [226, 389] width 25 height 22
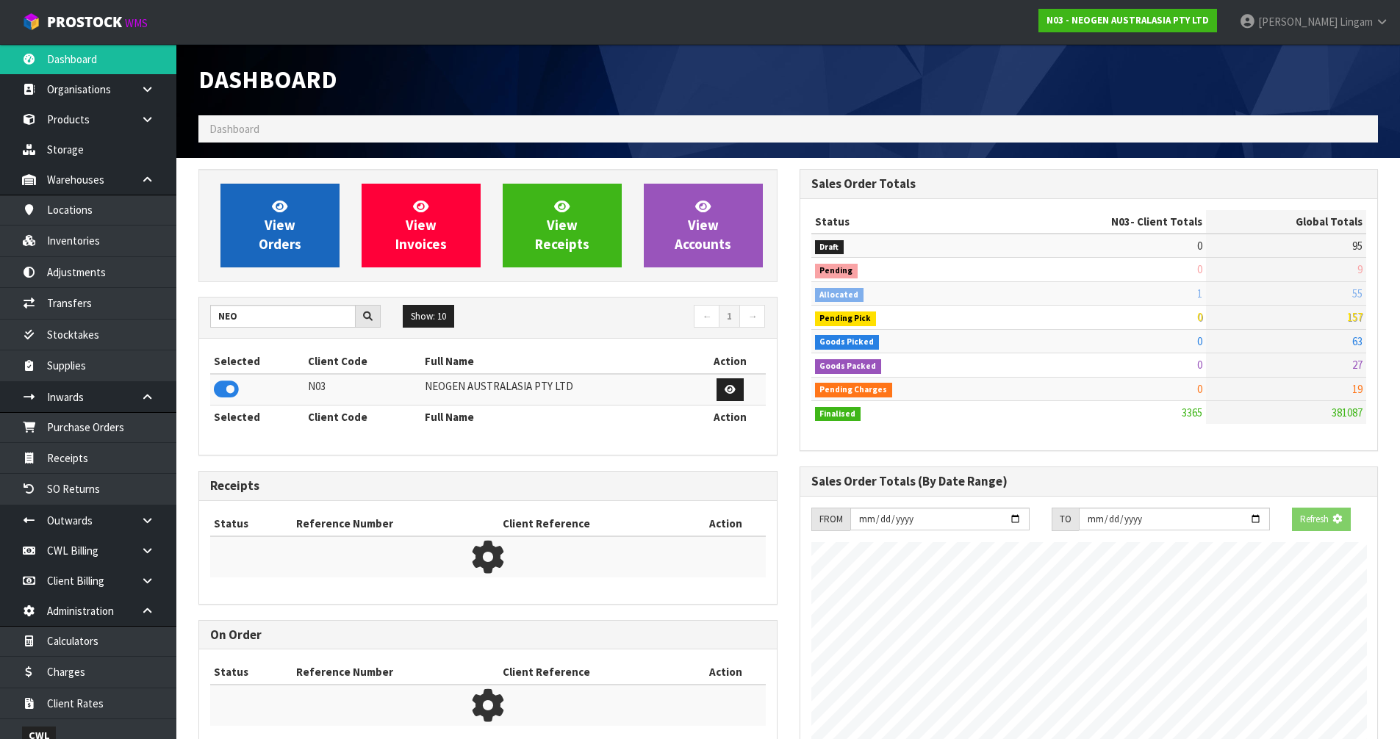
scroll to position [1113, 600]
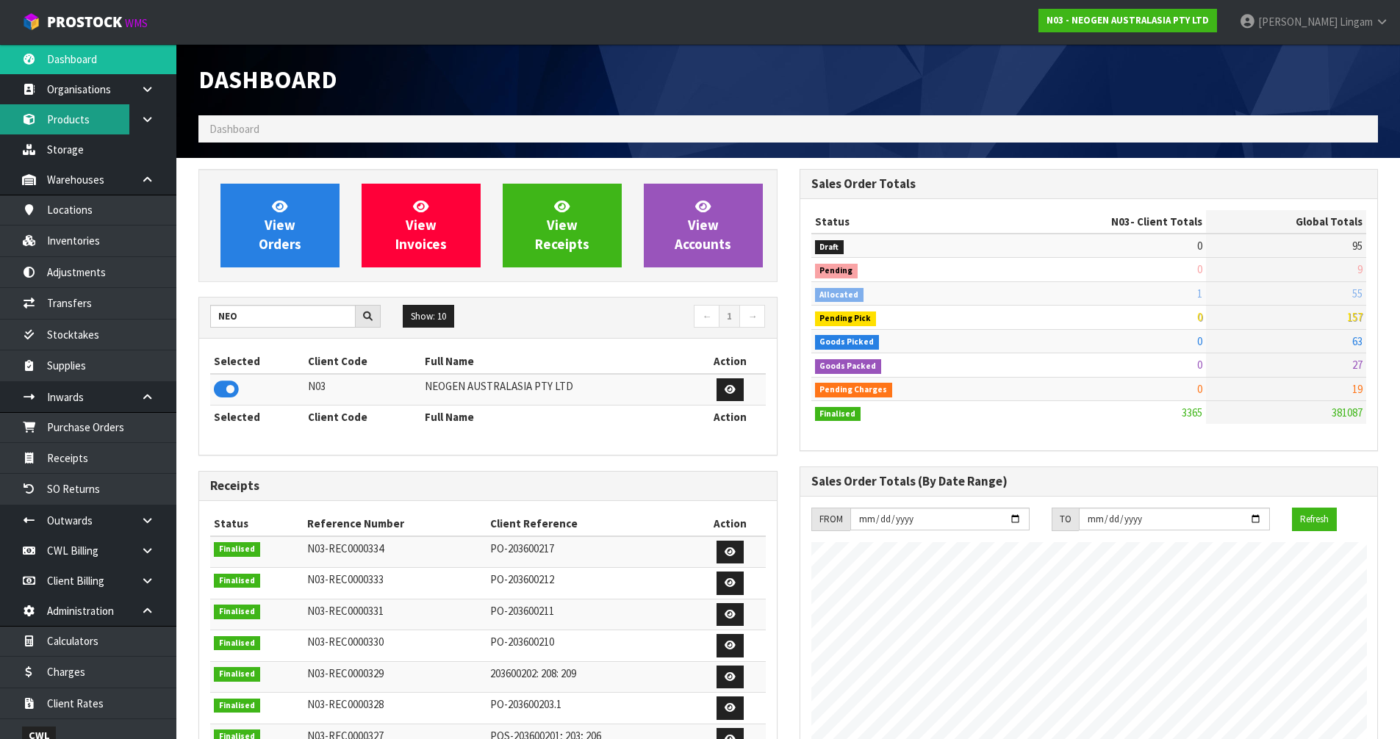
click at [71, 127] on link "Products" at bounding box center [88, 119] width 176 height 30
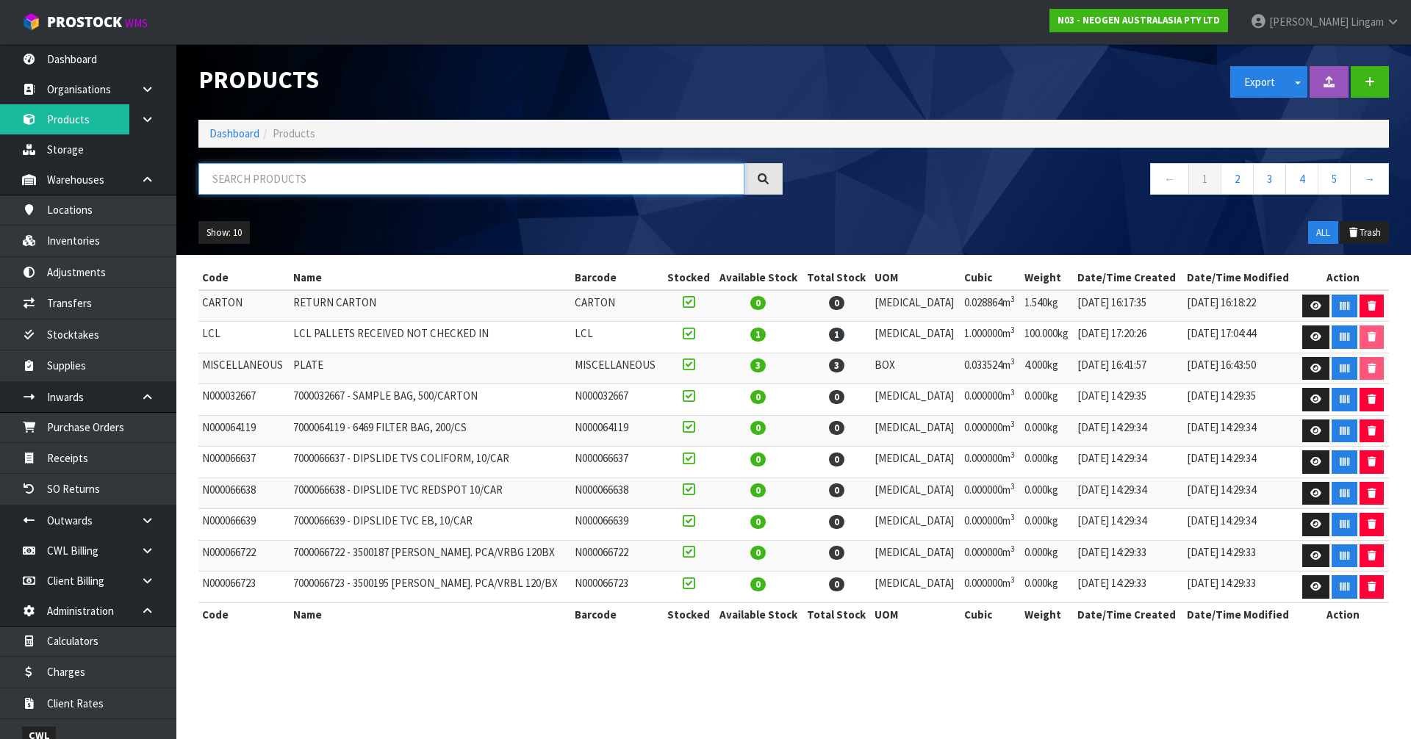
click at [449, 185] on input "text" at bounding box center [471, 179] width 546 height 32
paste input "700002257"
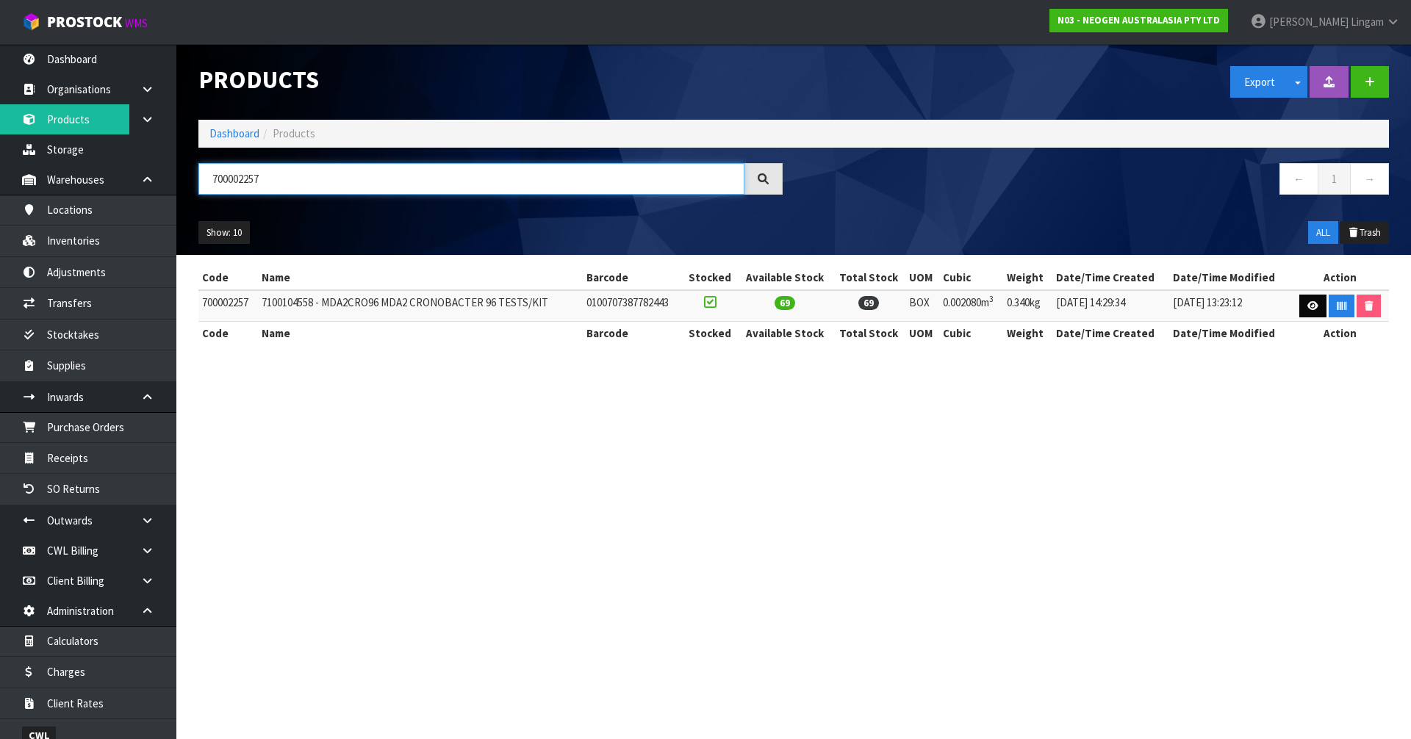
type input "700002257"
click at [1309, 299] on link at bounding box center [1312, 307] width 27 height 24
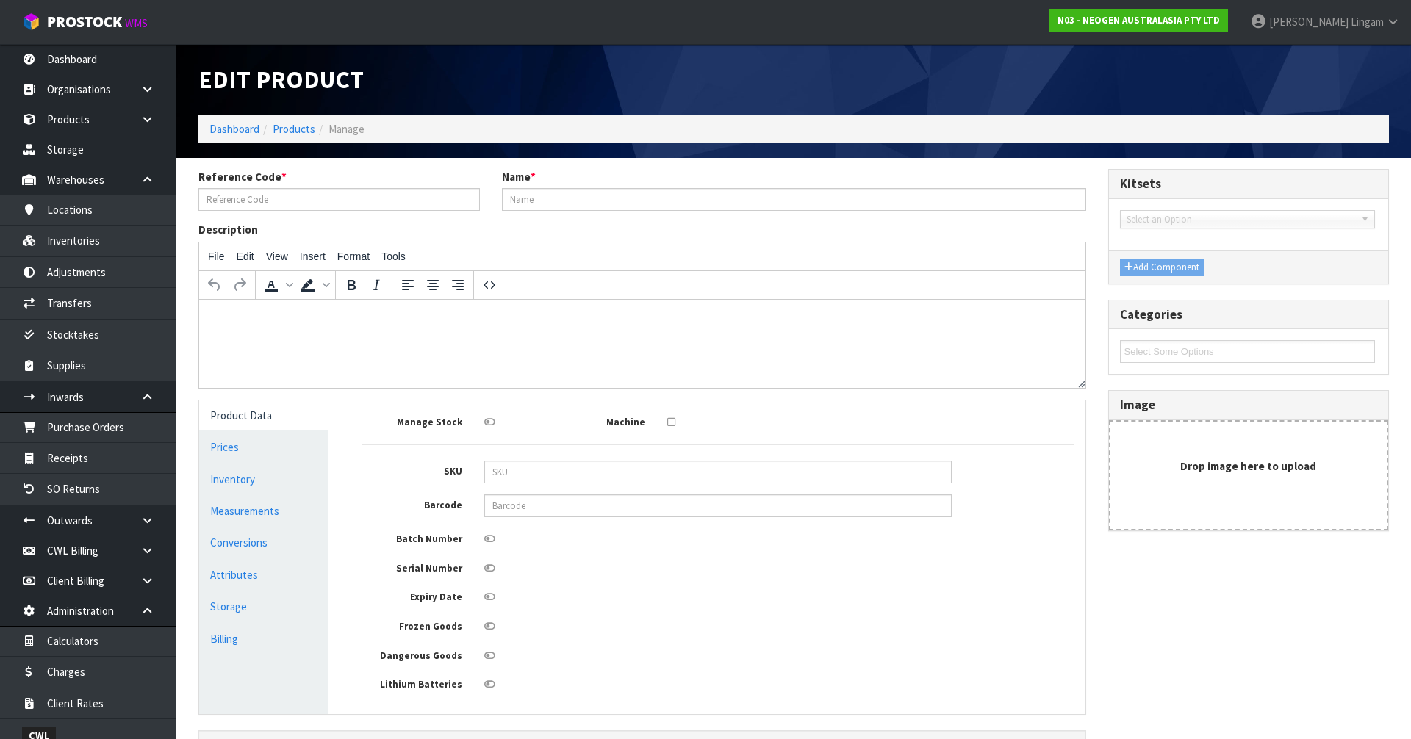
type input "700002257"
type input "7100104558 - MDA2CRO96 MDA2 CRONOBACTER 96 TESTS/KIT"
type input "0100707387782443"
type input "20"
type input "13"
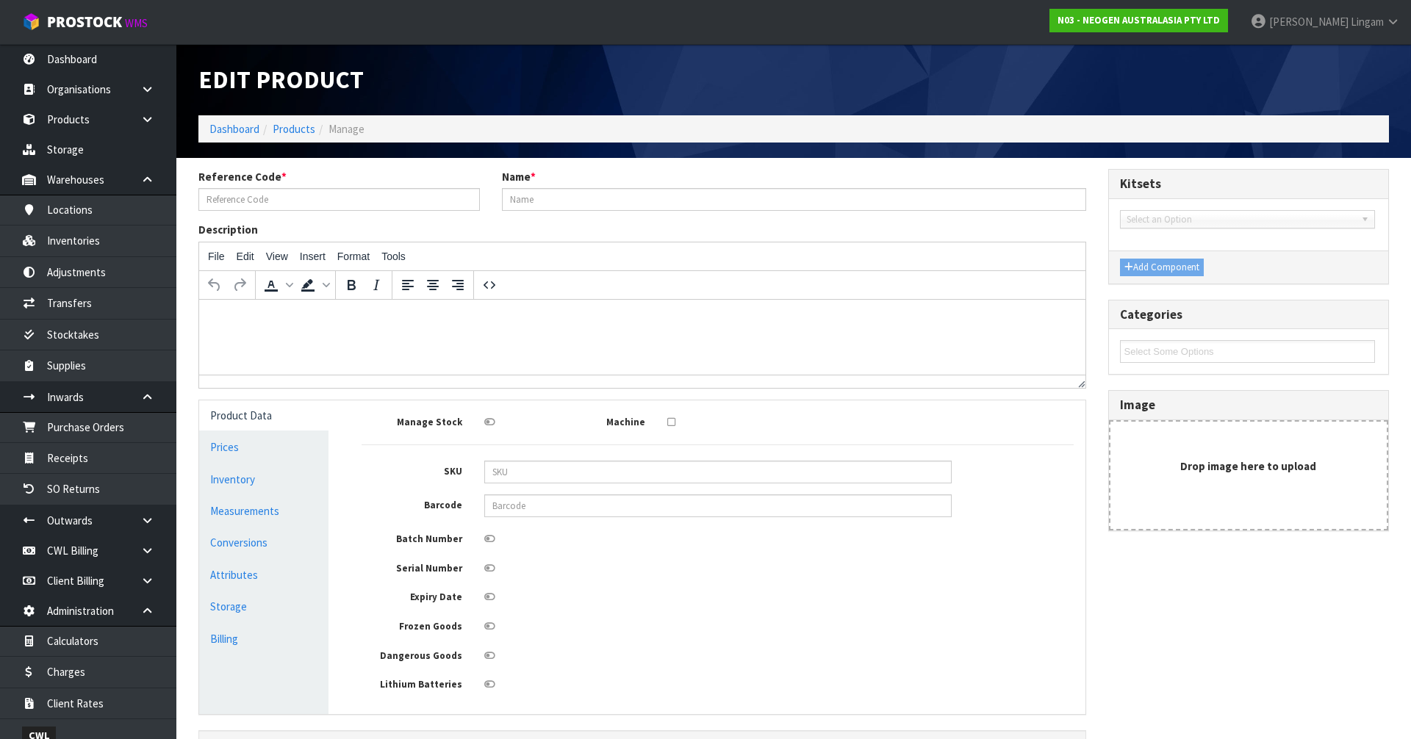
type input "8"
type input "0.00208"
type input "0.34"
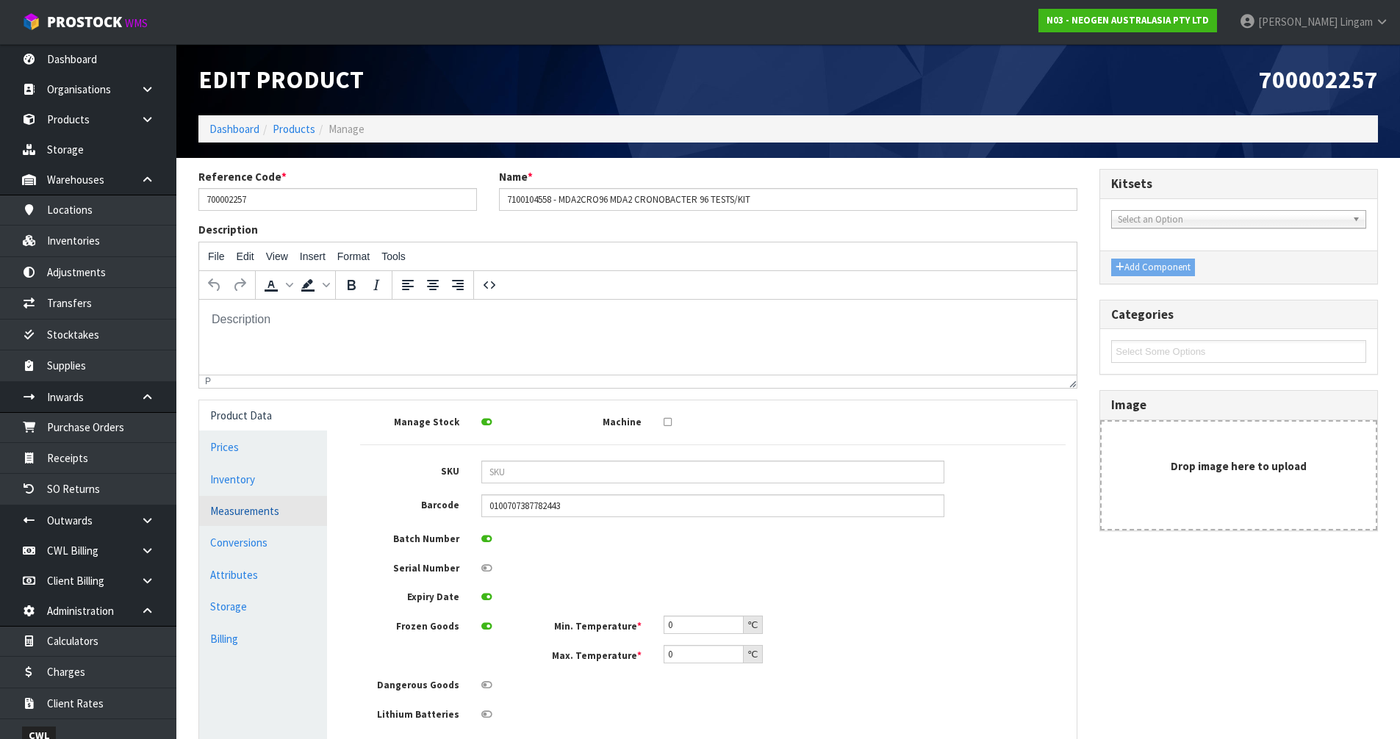
click at [262, 517] on link "Measurements" at bounding box center [263, 511] width 128 height 30
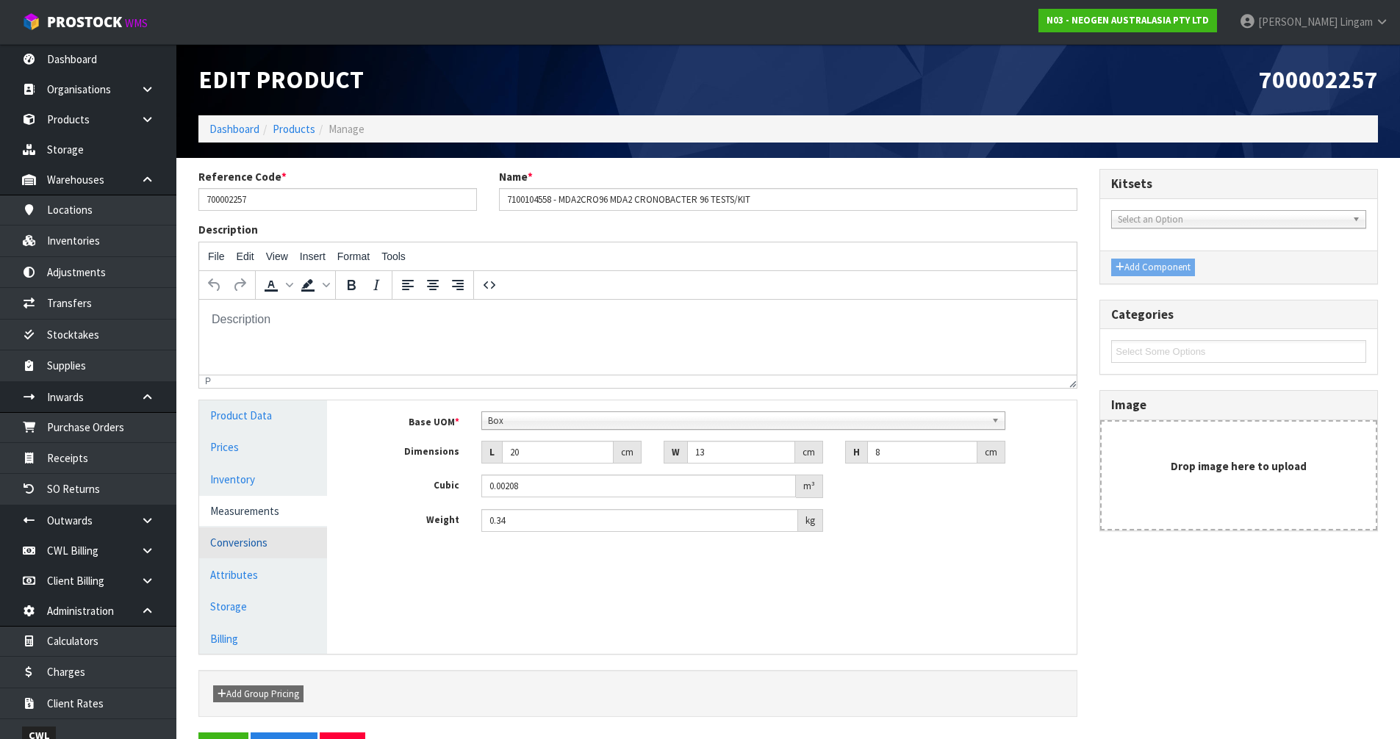
click at [260, 544] on link "Conversions" at bounding box center [263, 543] width 128 height 30
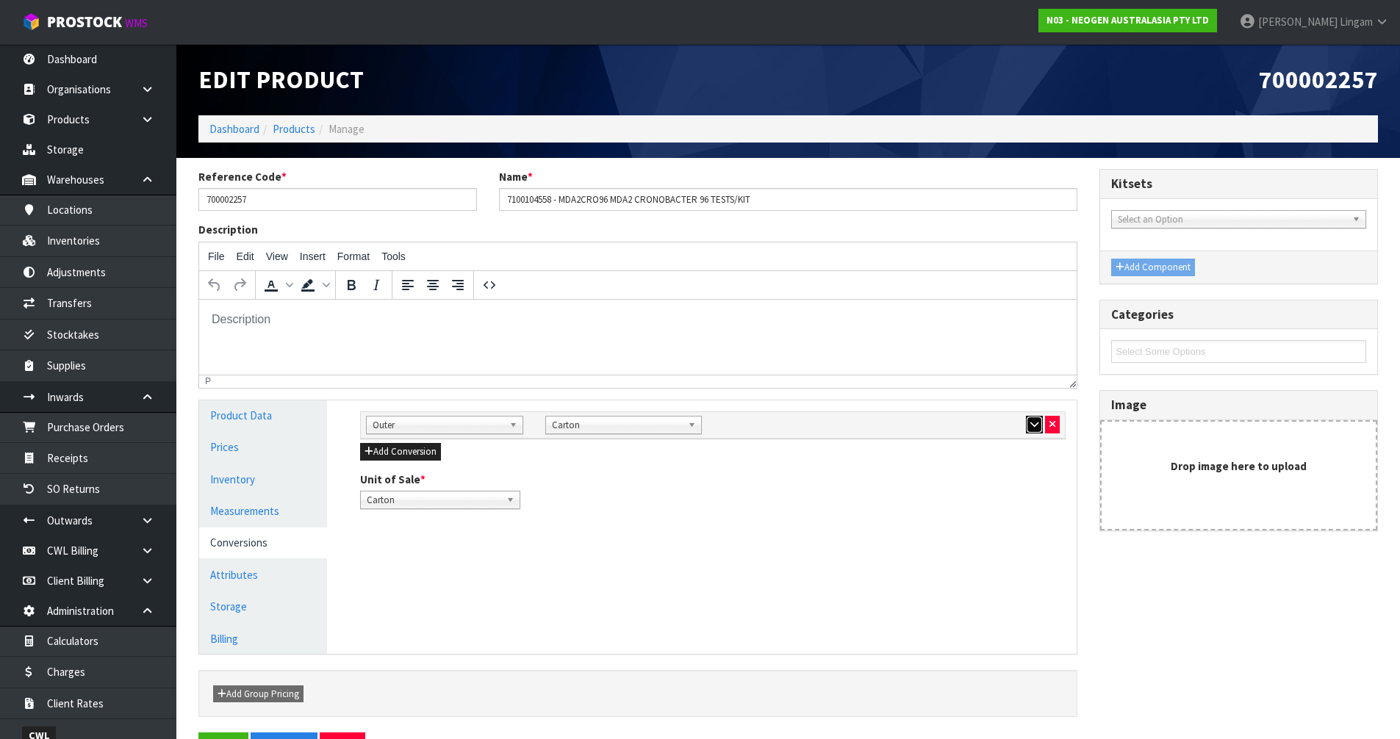
click at [1029, 426] on button "button" at bounding box center [1034, 425] width 17 height 18
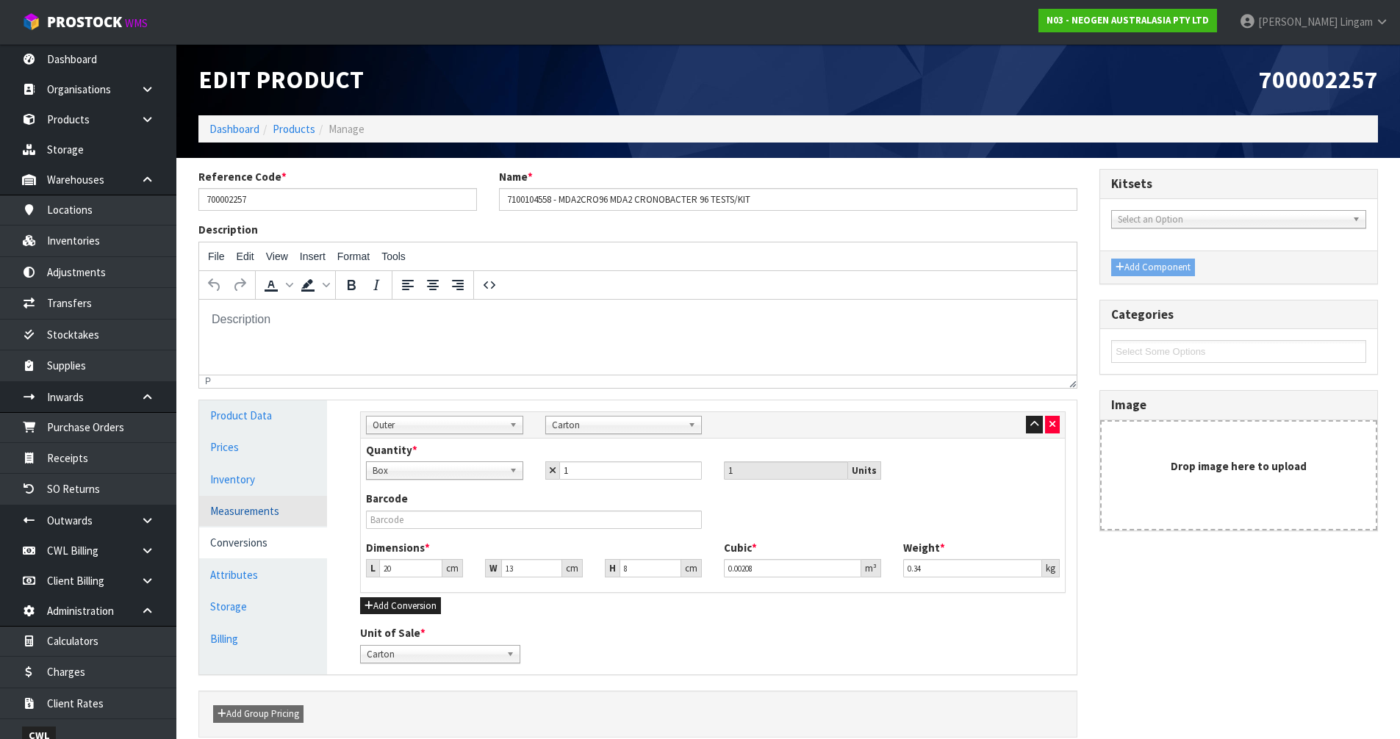
click at [251, 519] on link "Measurements" at bounding box center [263, 511] width 128 height 30
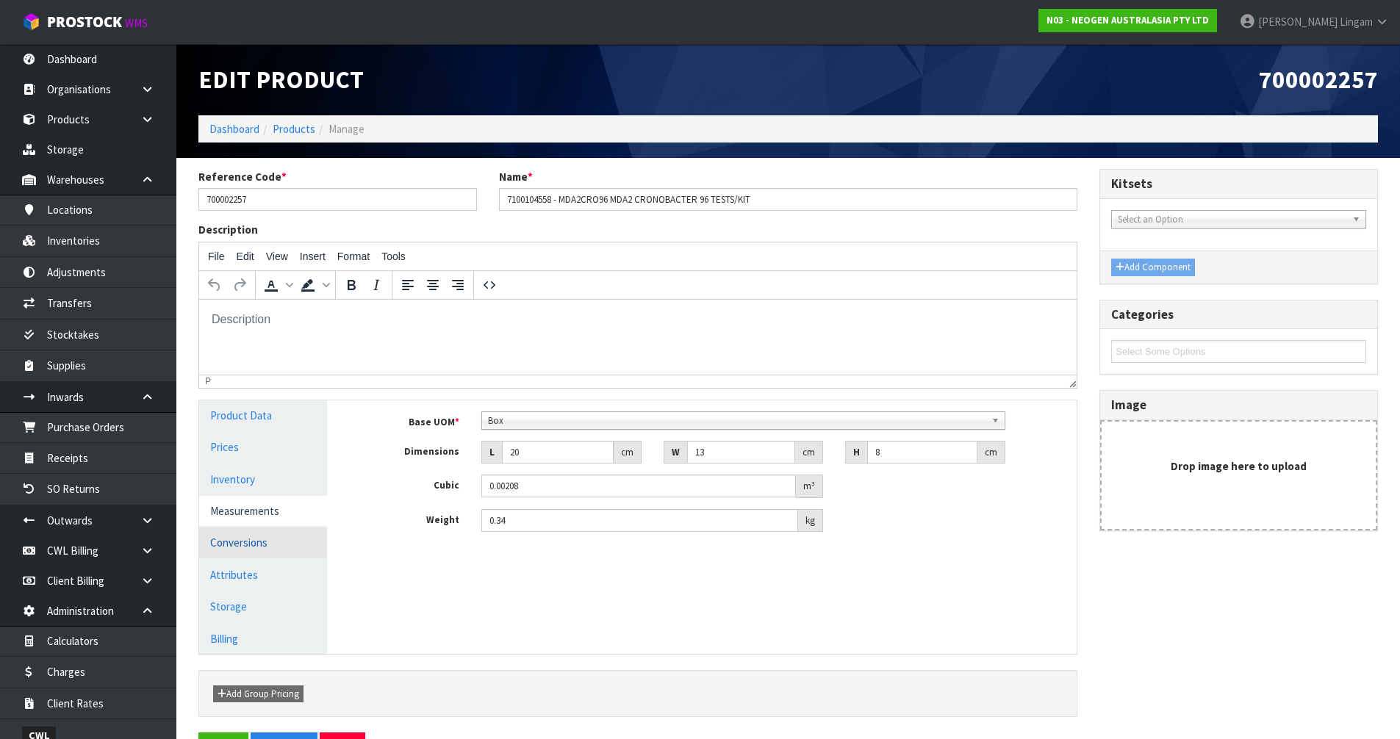
click at [274, 547] on link "Conversions" at bounding box center [263, 543] width 128 height 30
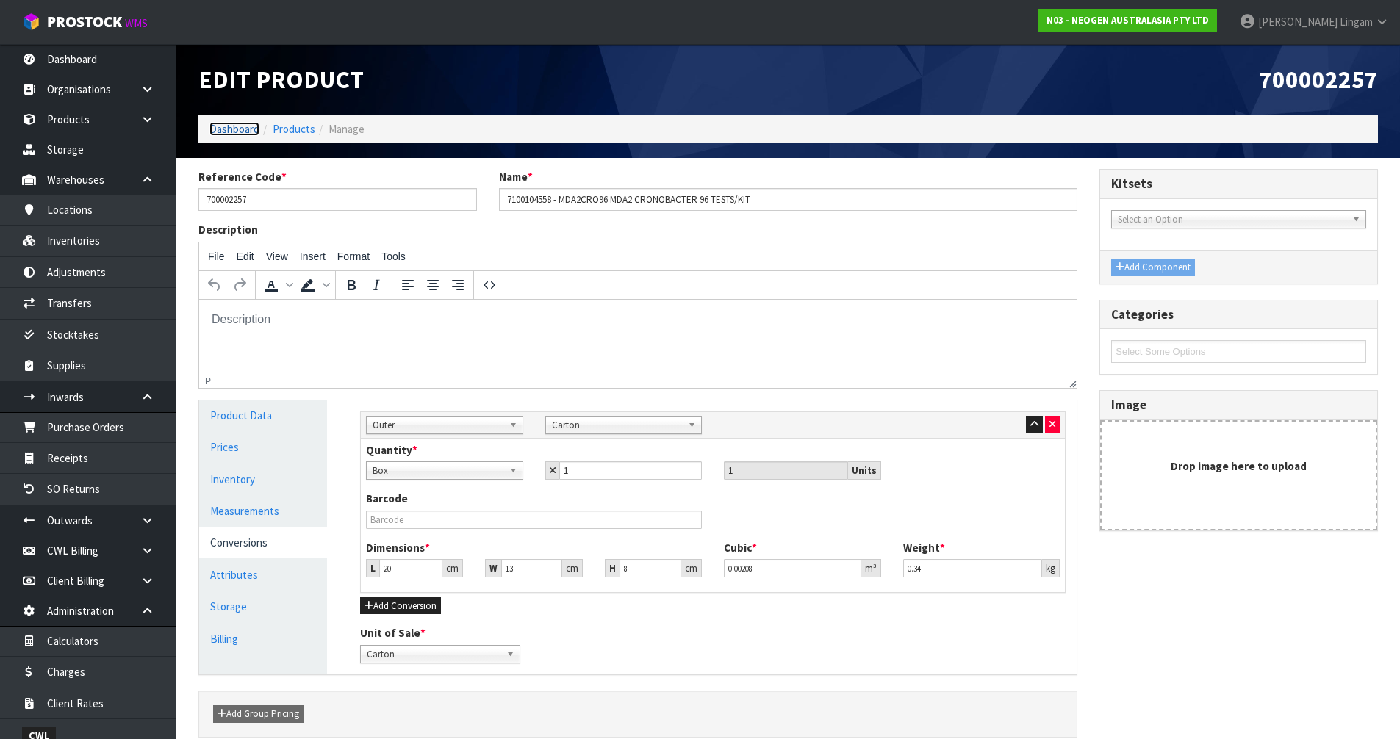
click at [226, 132] on link "Dashboard" at bounding box center [234, 129] width 50 height 14
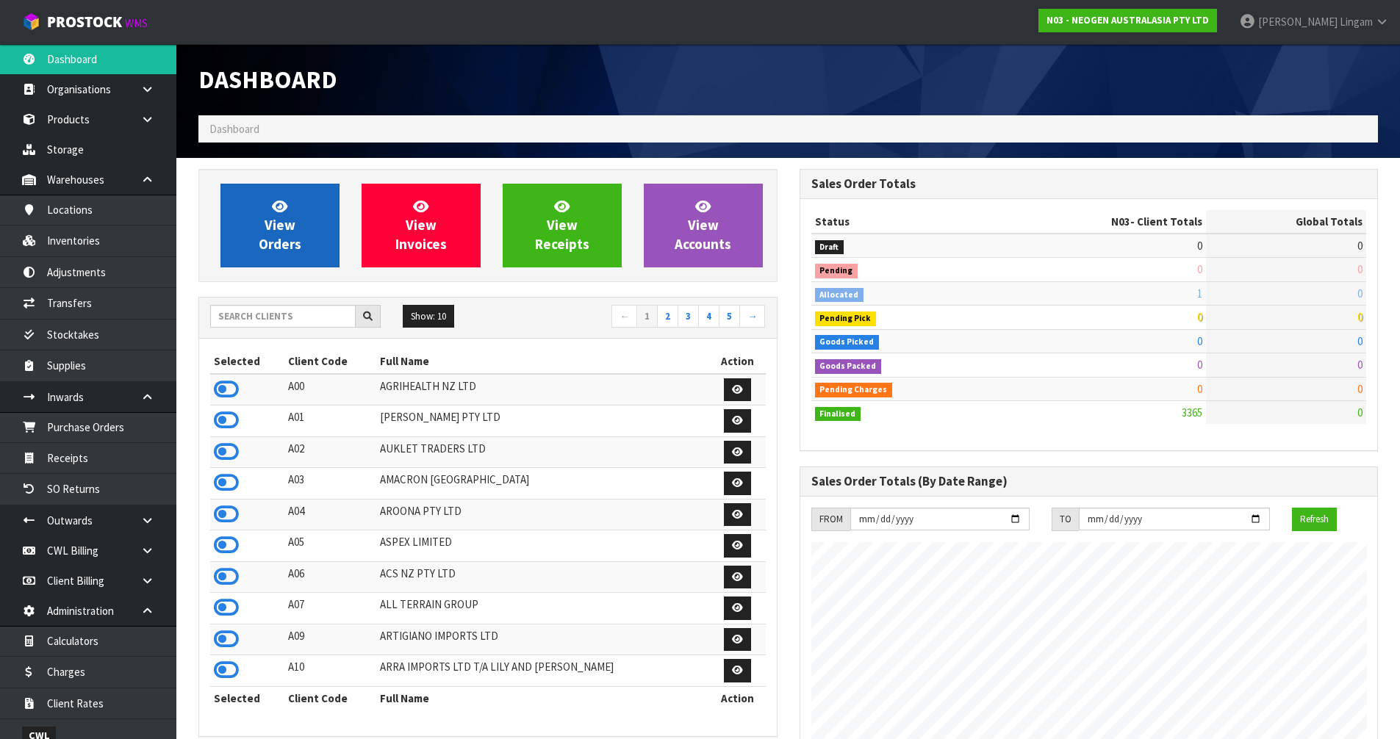
scroll to position [1113, 600]
click at [281, 230] on span "View Orders" at bounding box center [280, 225] width 43 height 55
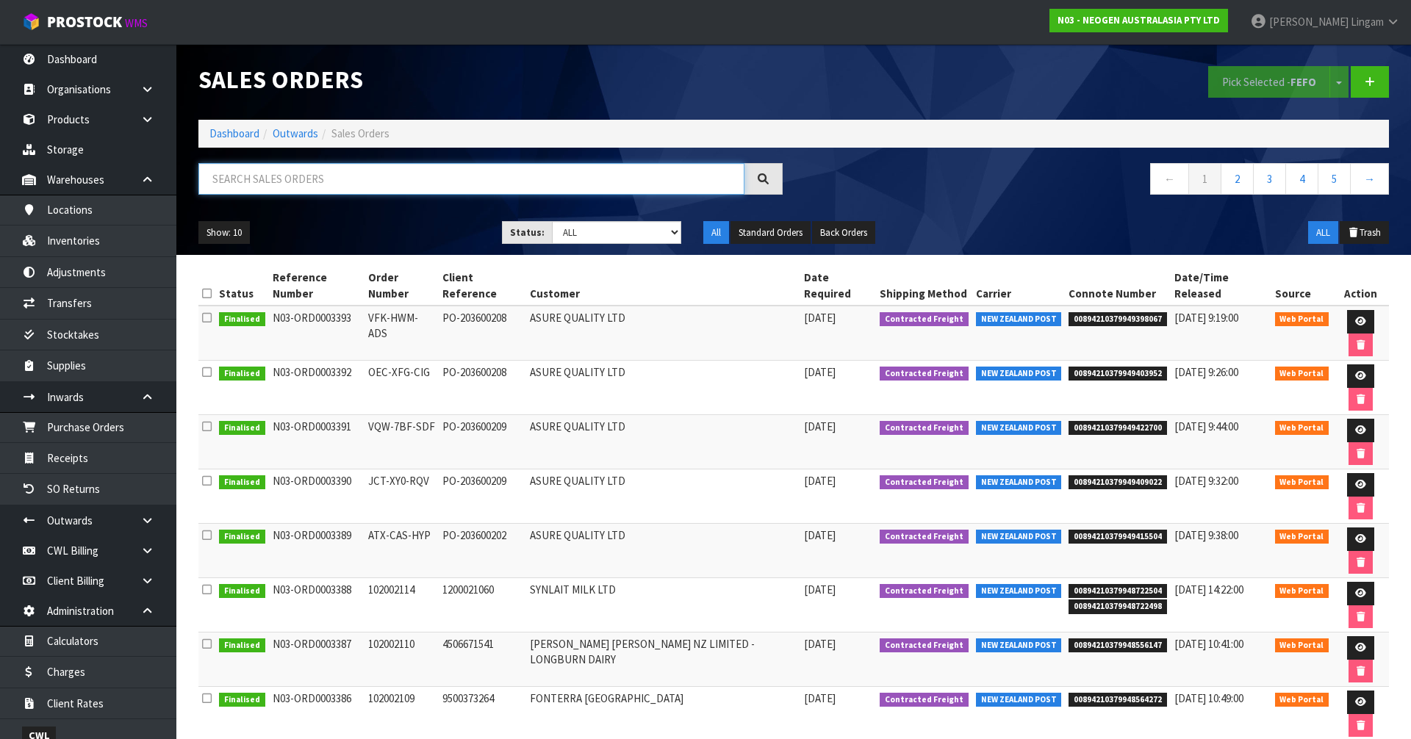
click at [402, 187] on input "text" at bounding box center [471, 179] width 546 height 32
paste input "700002257"
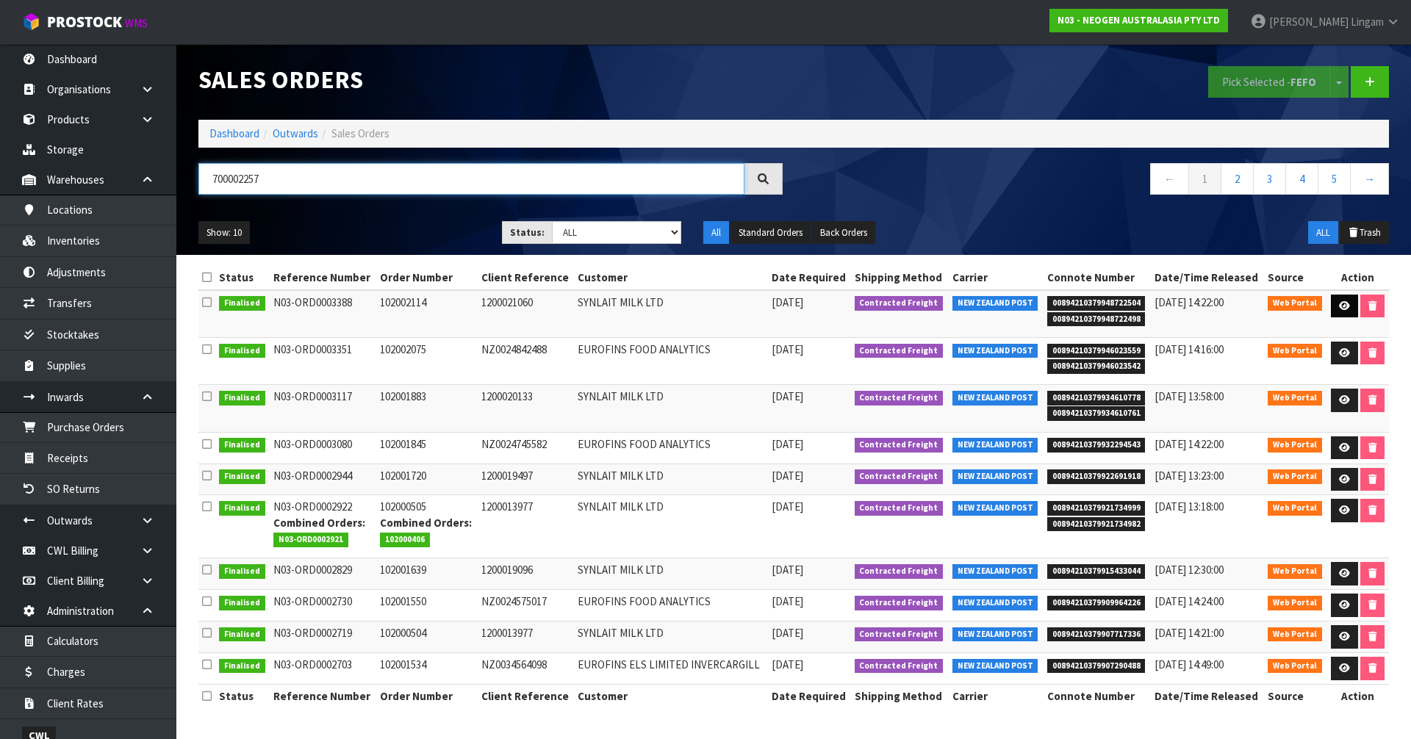
type input "700002257"
click at [1341, 305] on icon at bounding box center [1344, 306] width 11 height 10
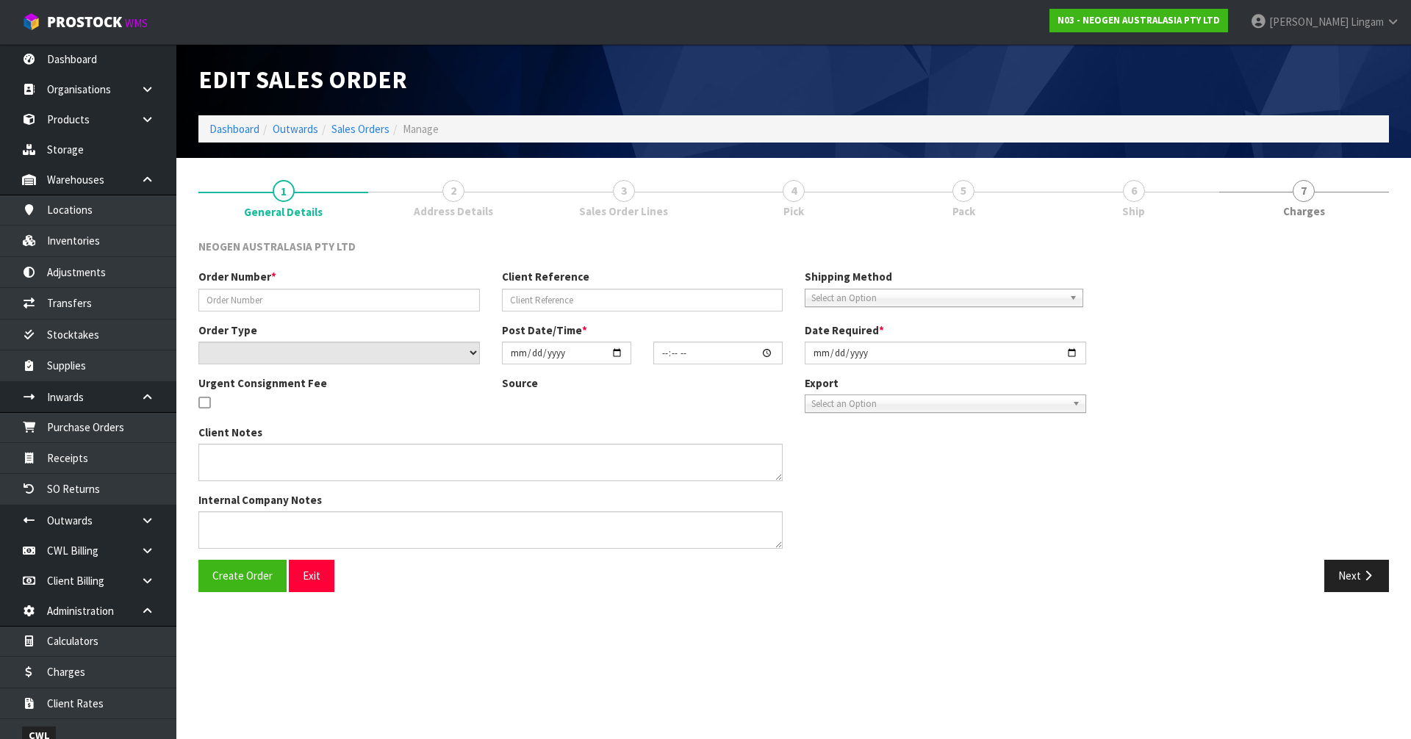
type input "102002114"
type input "1200021060"
select select "number:0"
type input "2025-09-11"
type input "11:29:00.000"
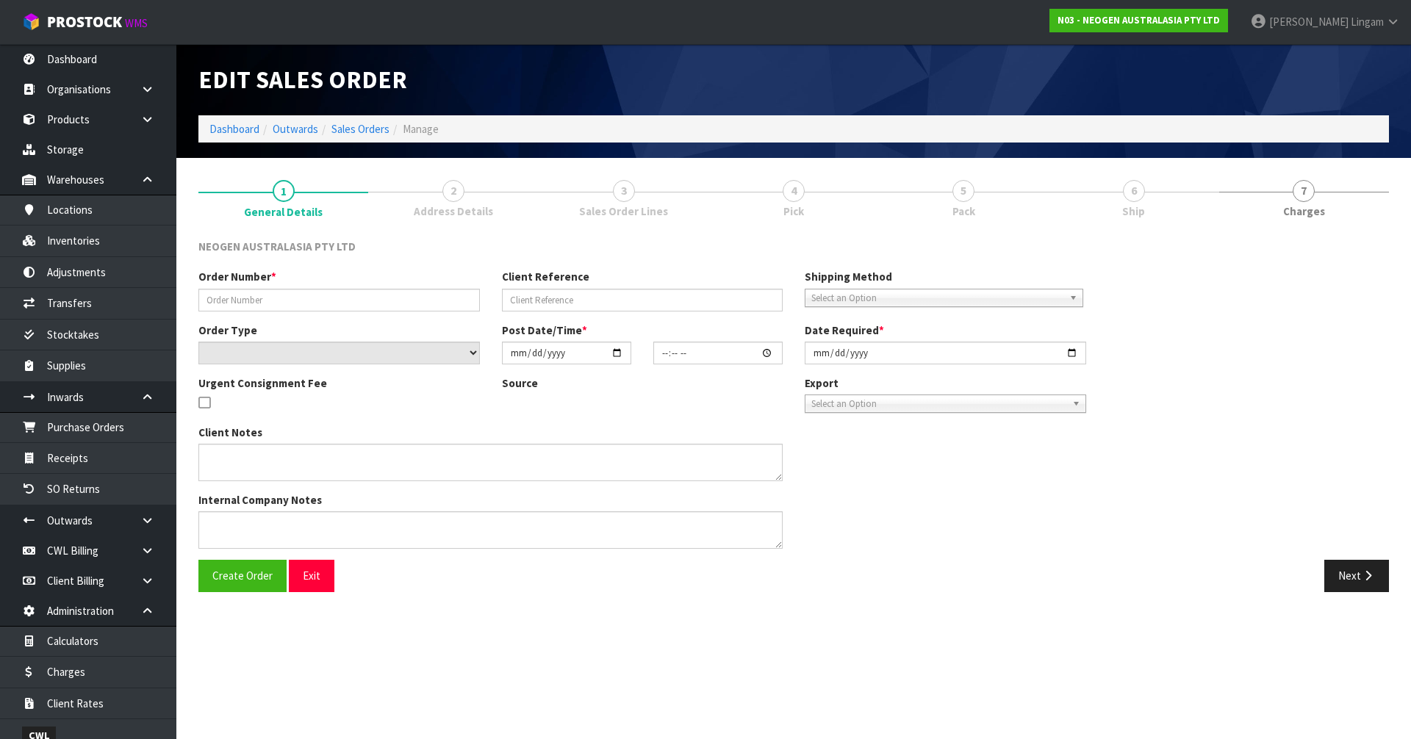
type input "2025-09-11"
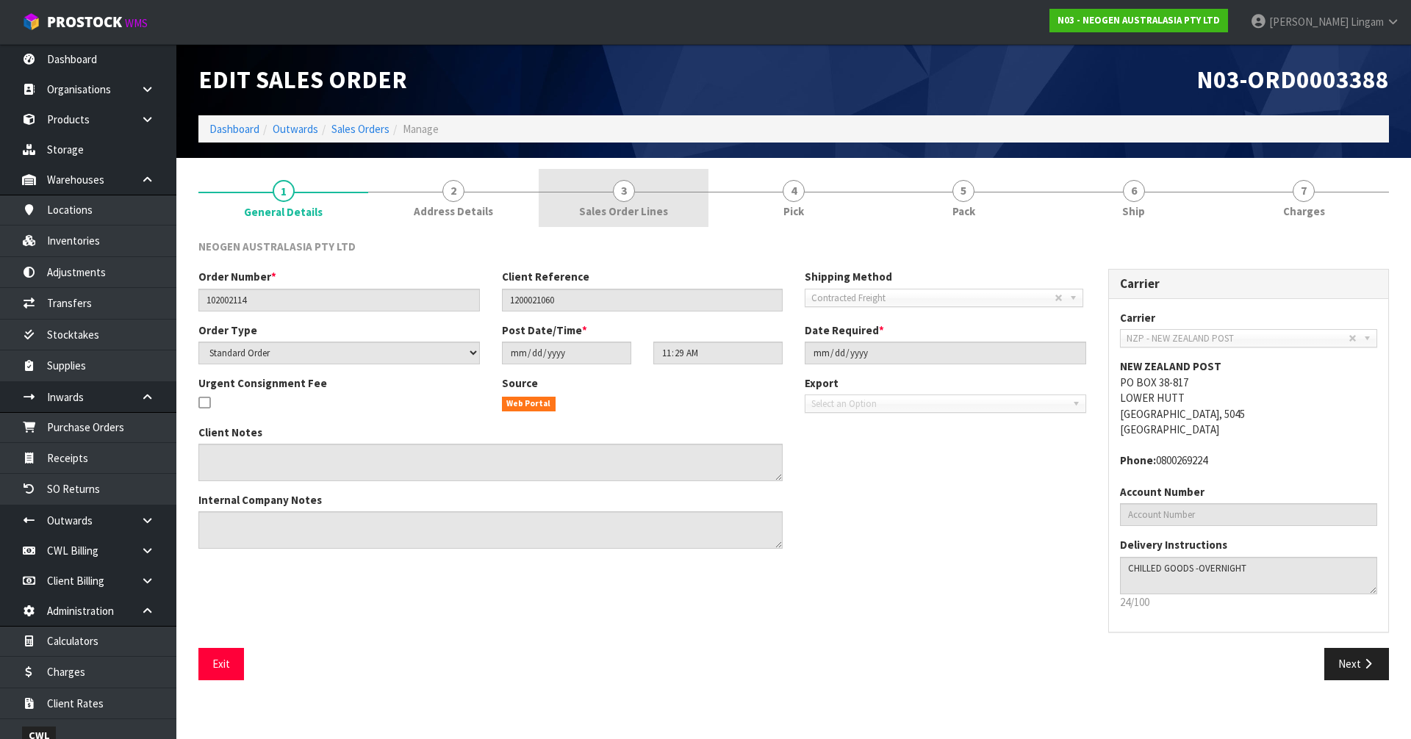
click at [625, 198] on span "3" at bounding box center [624, 191] width 22 height 22
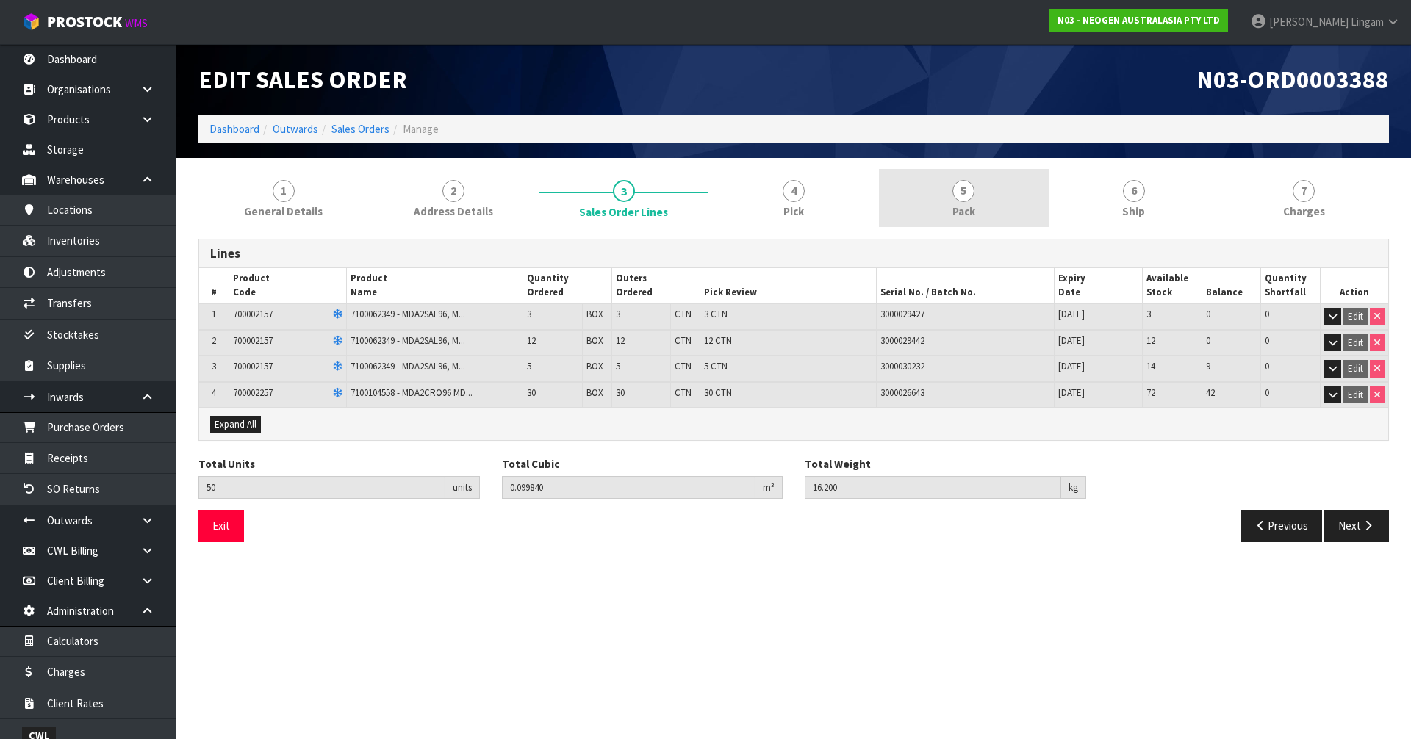
click at [1002, 212] on link "5 Pack" at bounding box center [964, 198] width 170 height 58
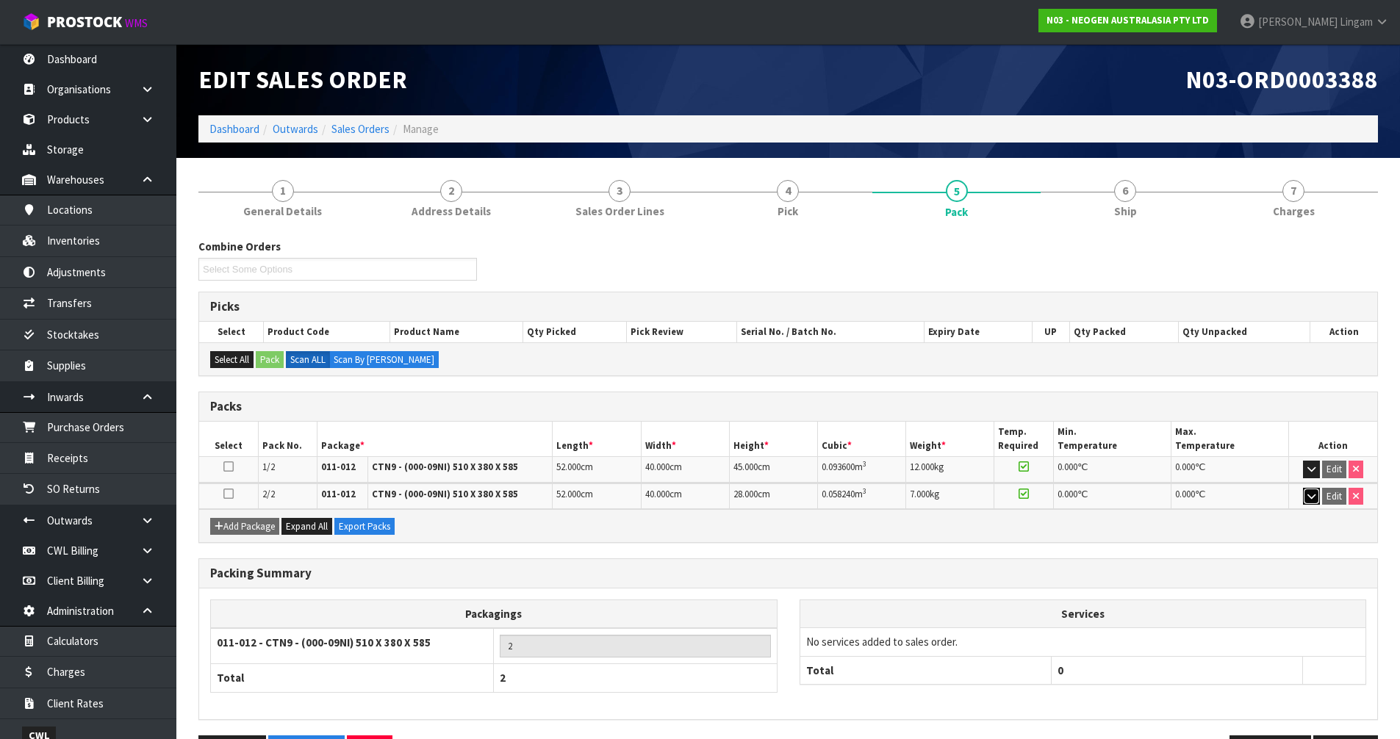
click at [1307, 497] on icon "button" at bounding box center [1311, 497] width 8 height 10
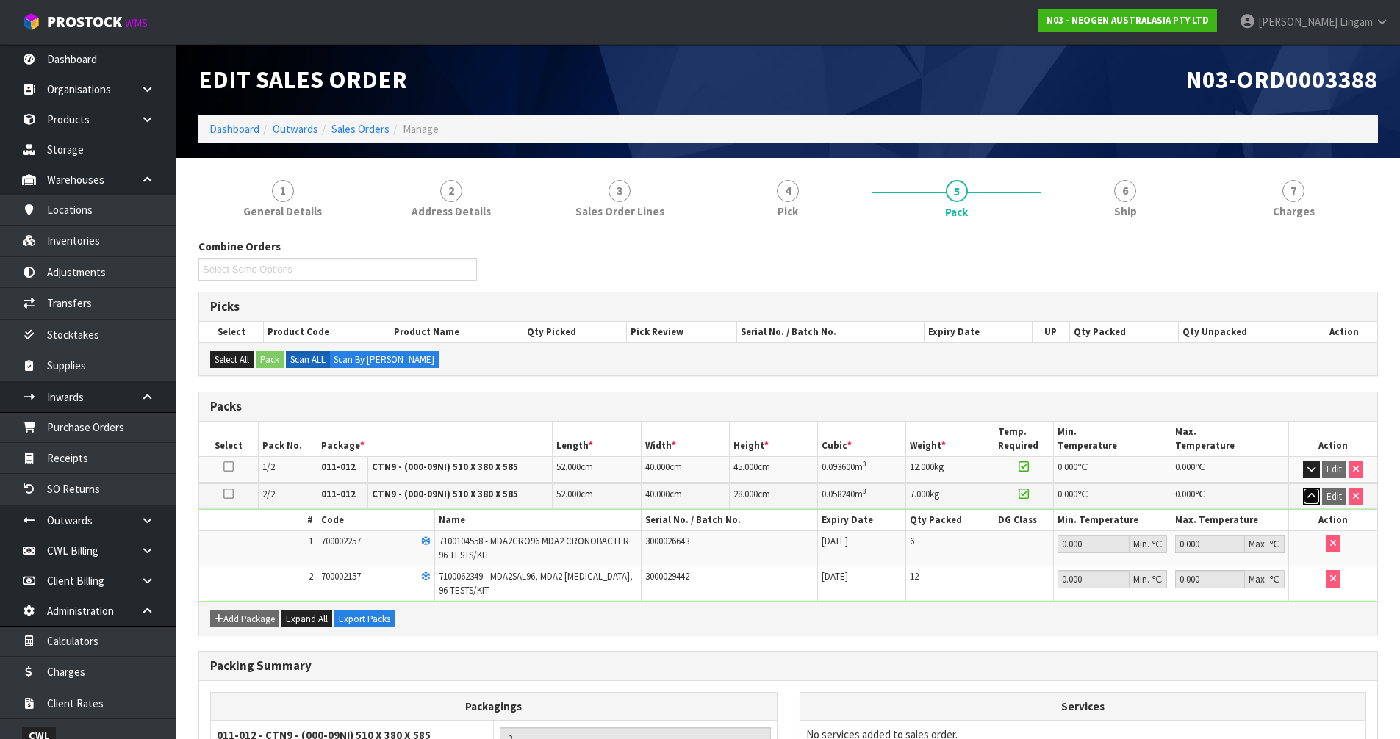
click at [1307, 497] on icon "button" at bounding box center [1311, 497] width 8 height 10
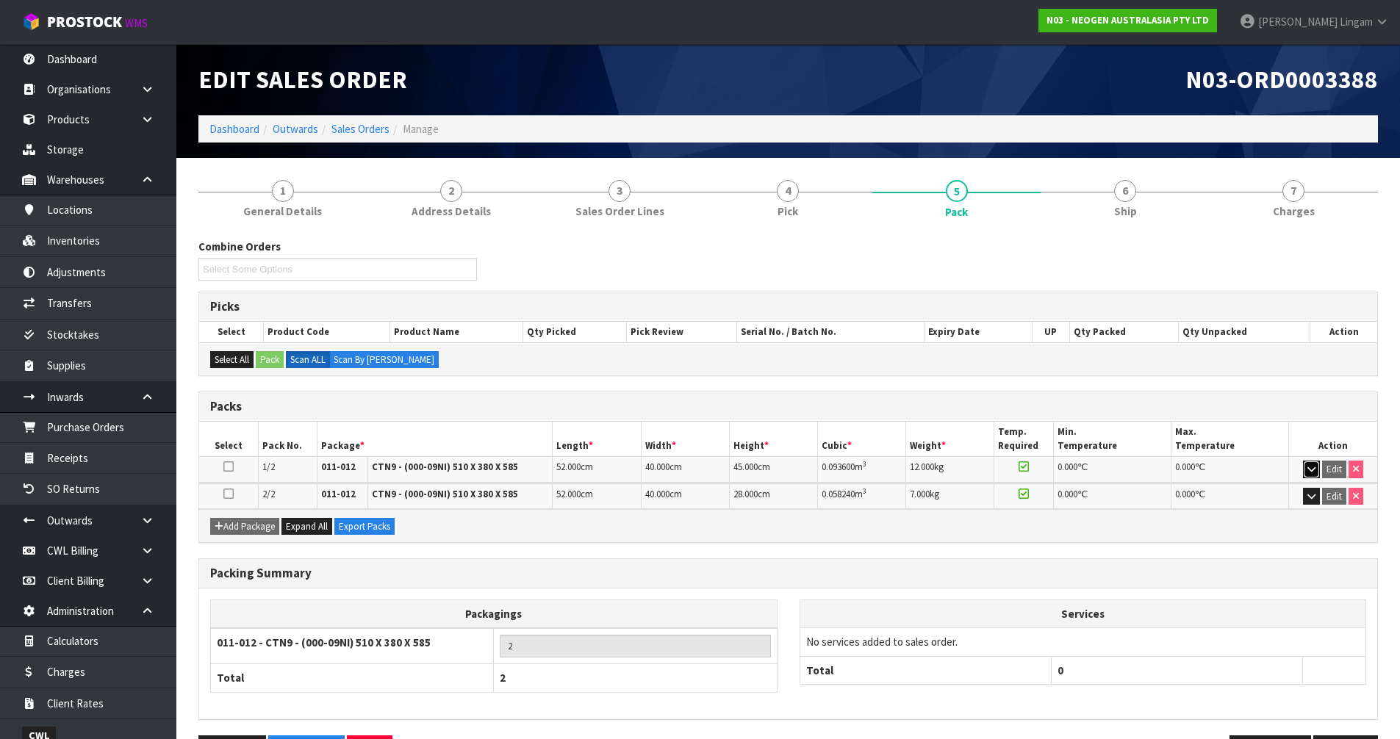
click at [1310, 470] on icon "button" at bounding box center [1311, 469] width 8 height 10
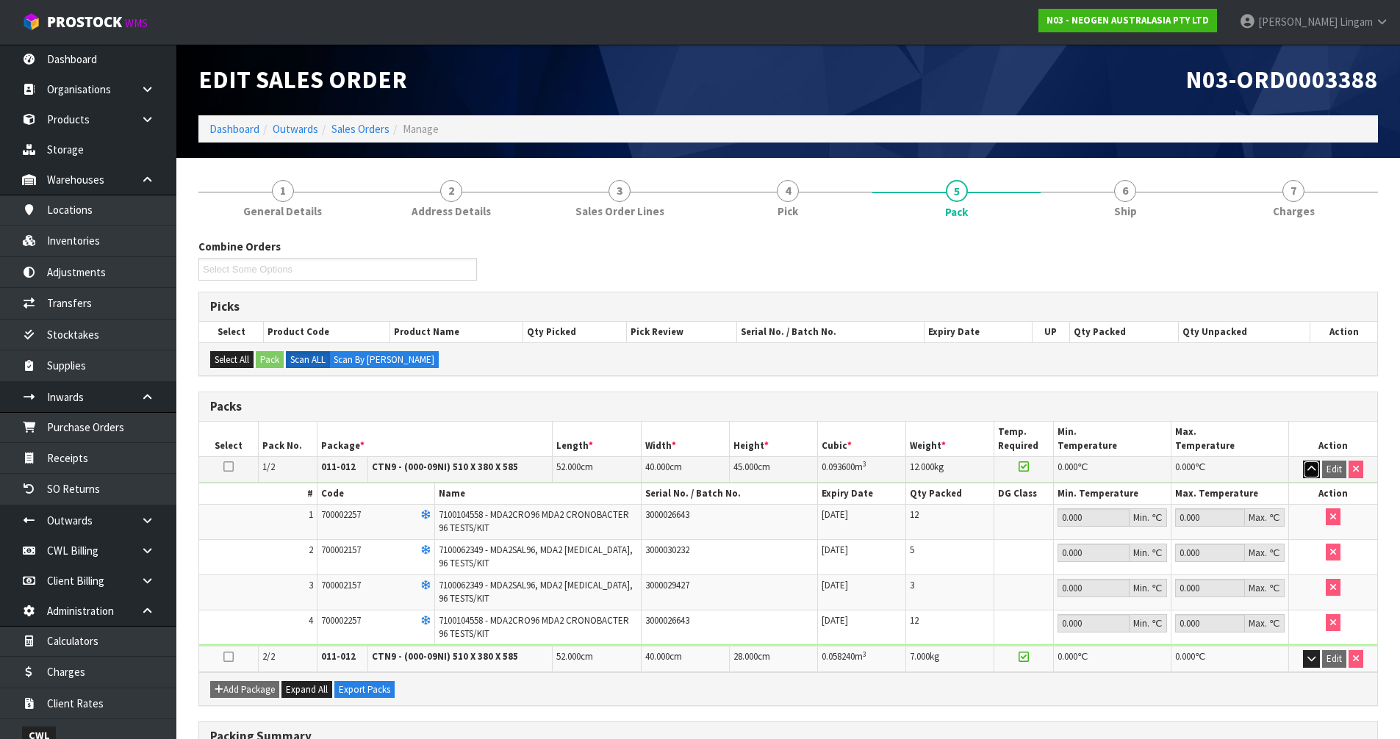
click at [1310, 470] on icon "button" at bounding box center [1311, 469] width 8 height 10
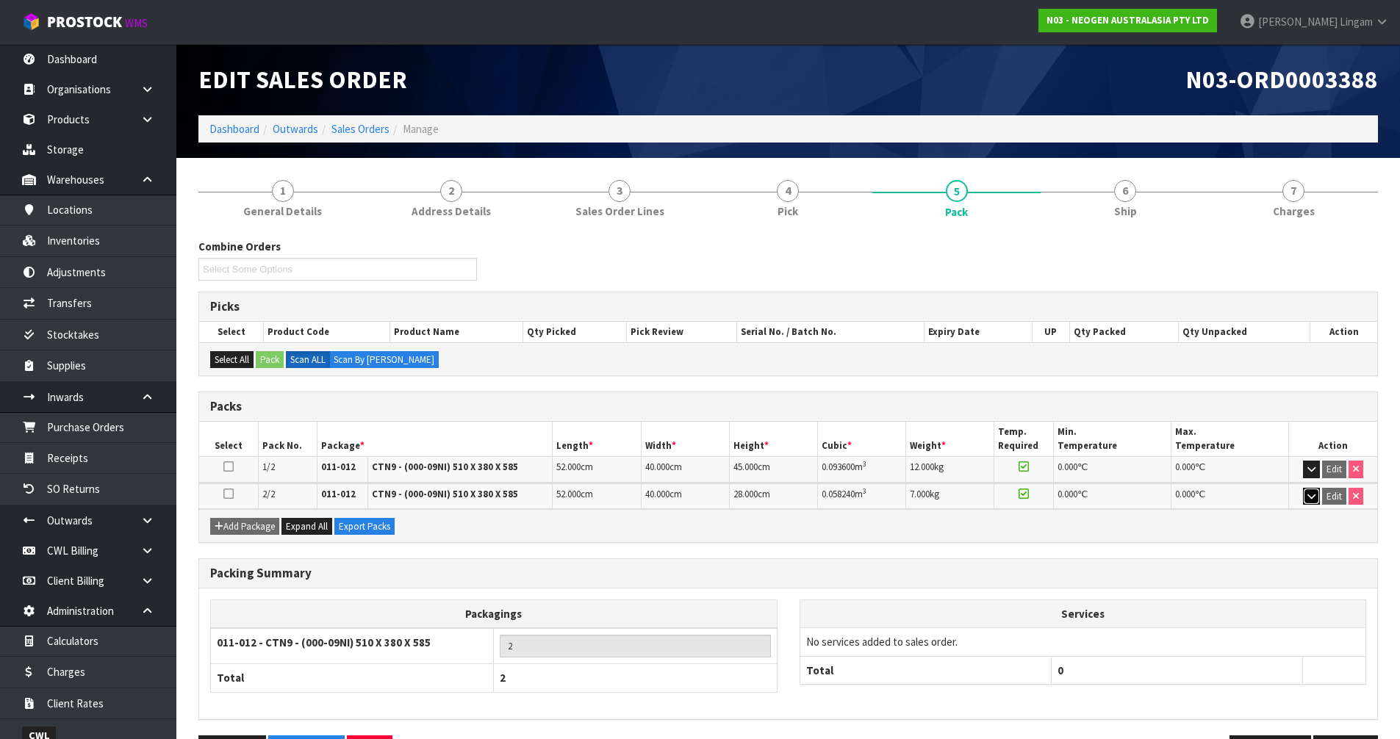
click at [1315, 501] on button "button" at bounding box center [1311, 497] width 17 height 18
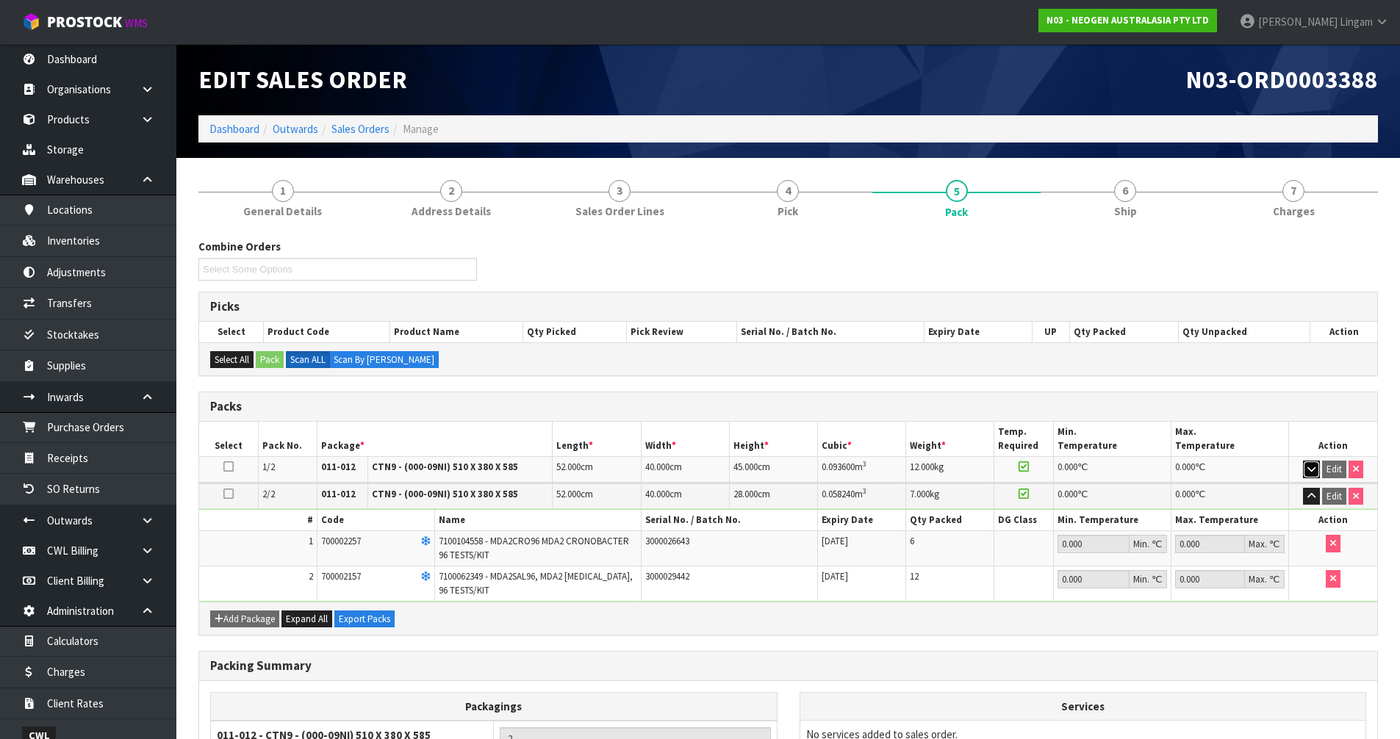
click at [1313, 471] on icon "button" at bounding box center [1311, 469] width 8 height 10
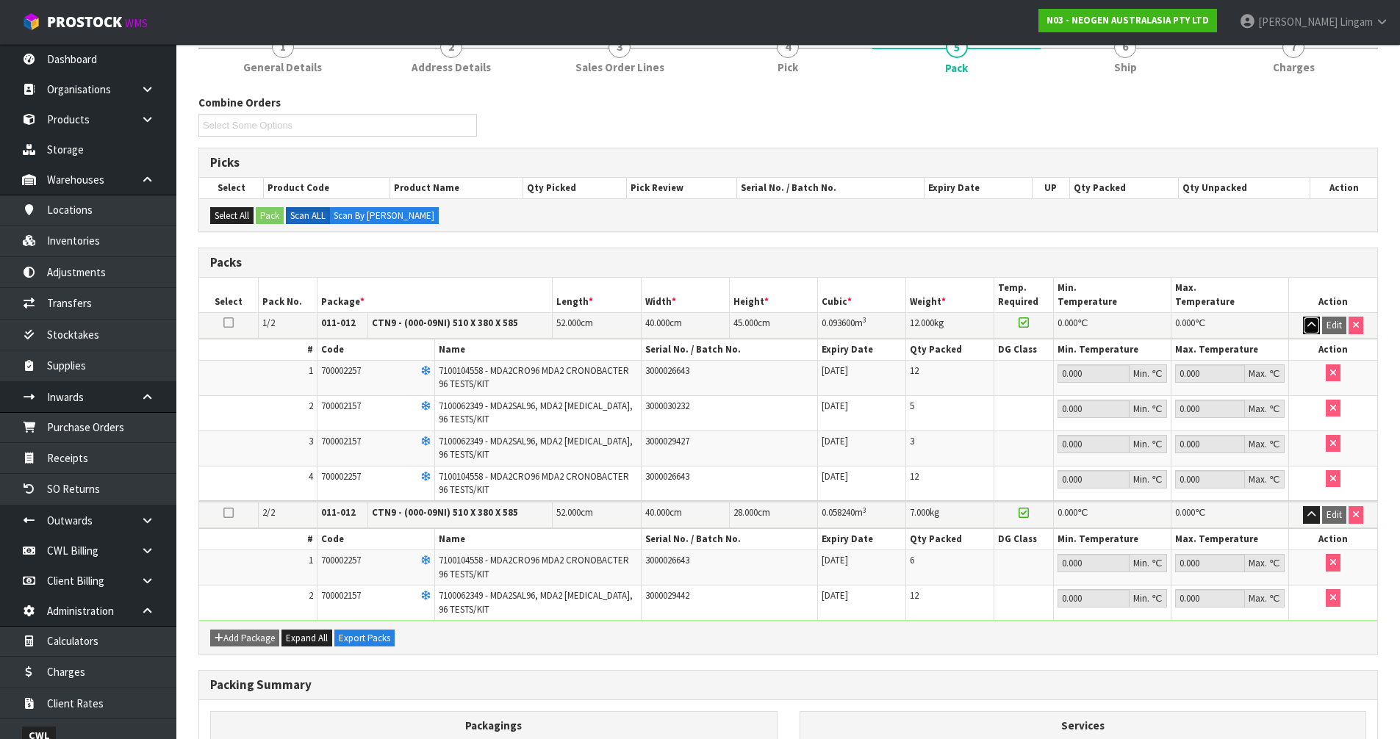
scroll to position [147, 0]
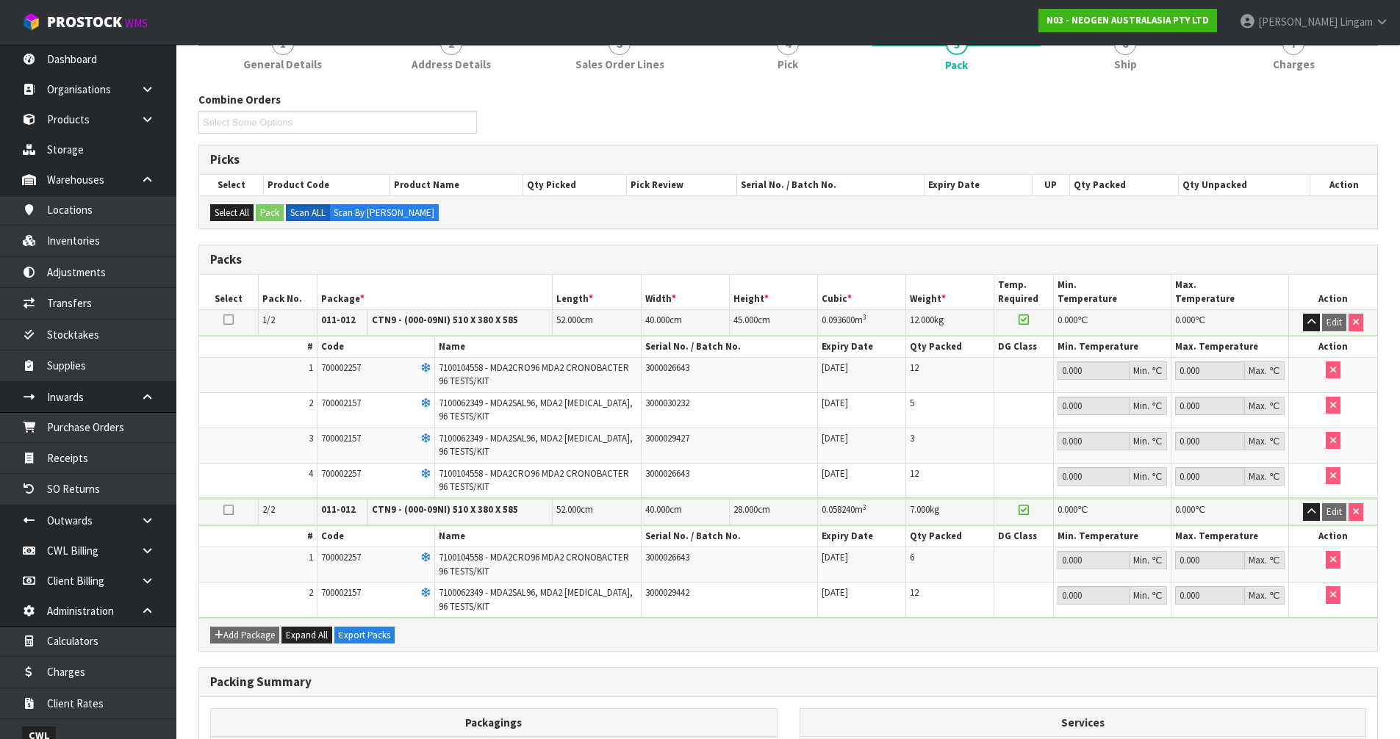
click at [351, 434] on span "700002157" at bounding box center [341, 438] width 40 height 12
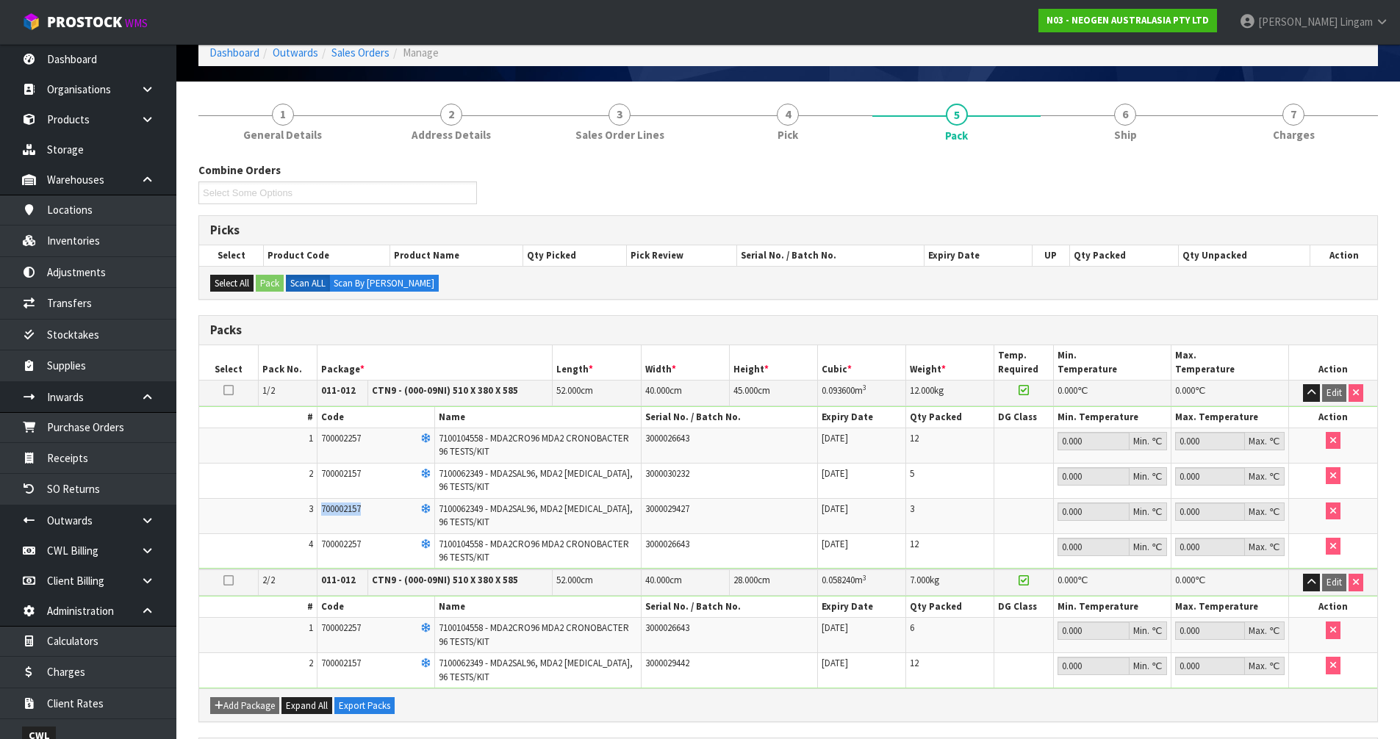
scroll to position [0, 0]
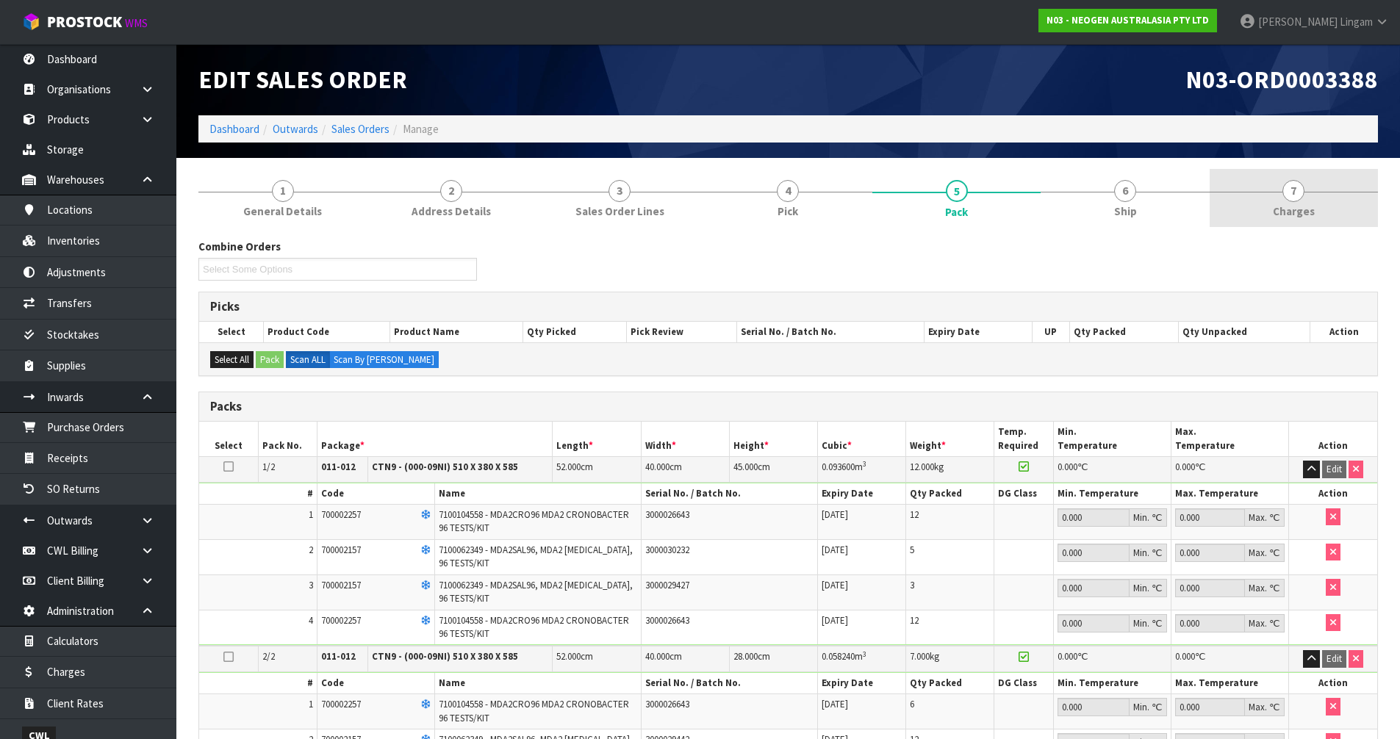
click at [1283, 198] on link "7 [GEOGRAPHIC_DATA]" at bounding box center [1294, 198] width 168 height 58
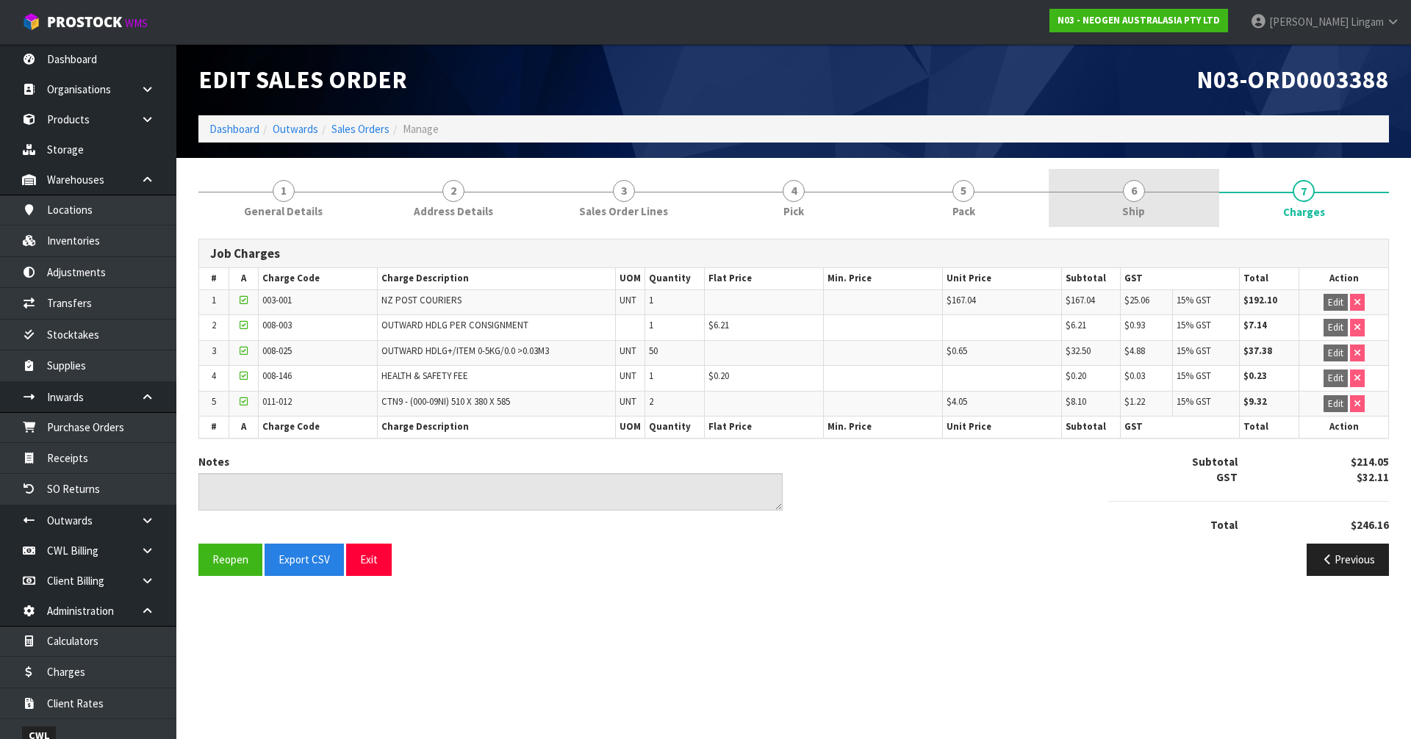
click at [1130, 201] on span "6" at bounding box center [1134, 191] width 22 height 22
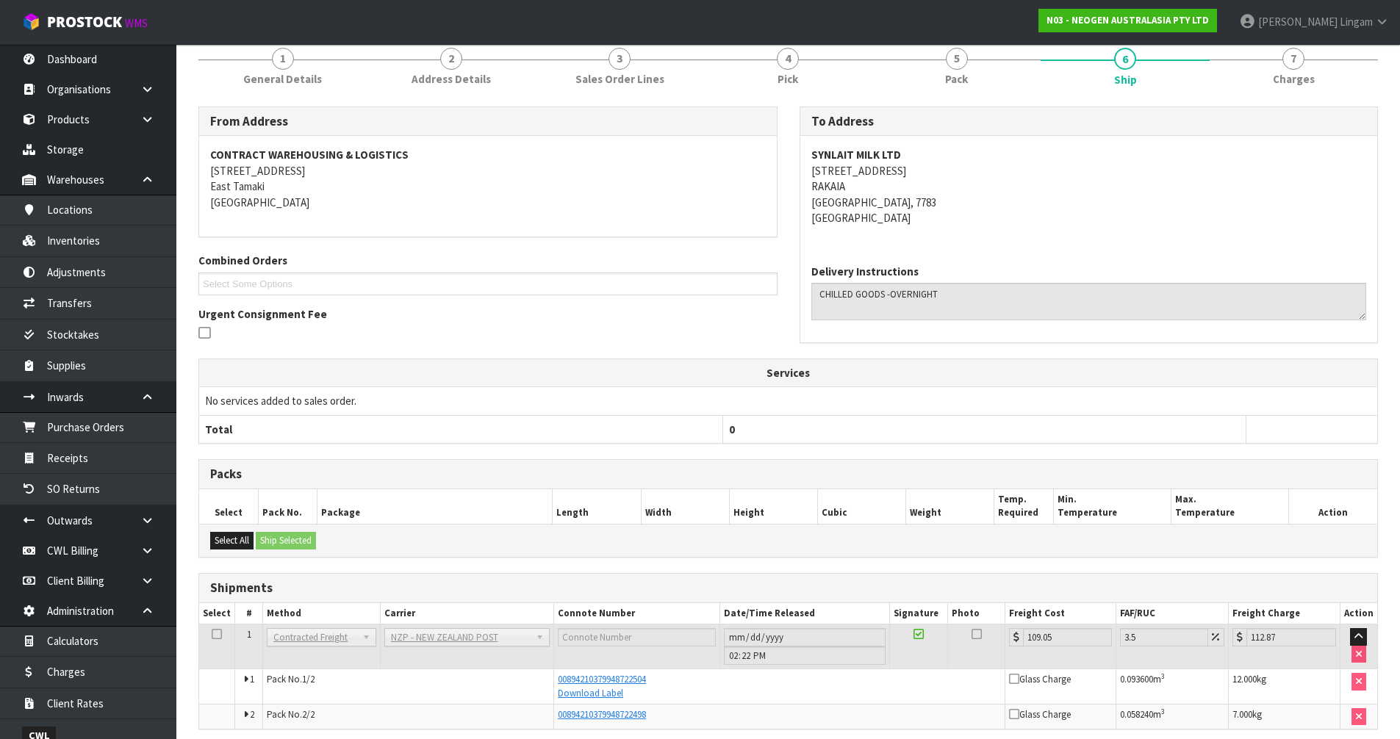
scroll to position [193, 0]
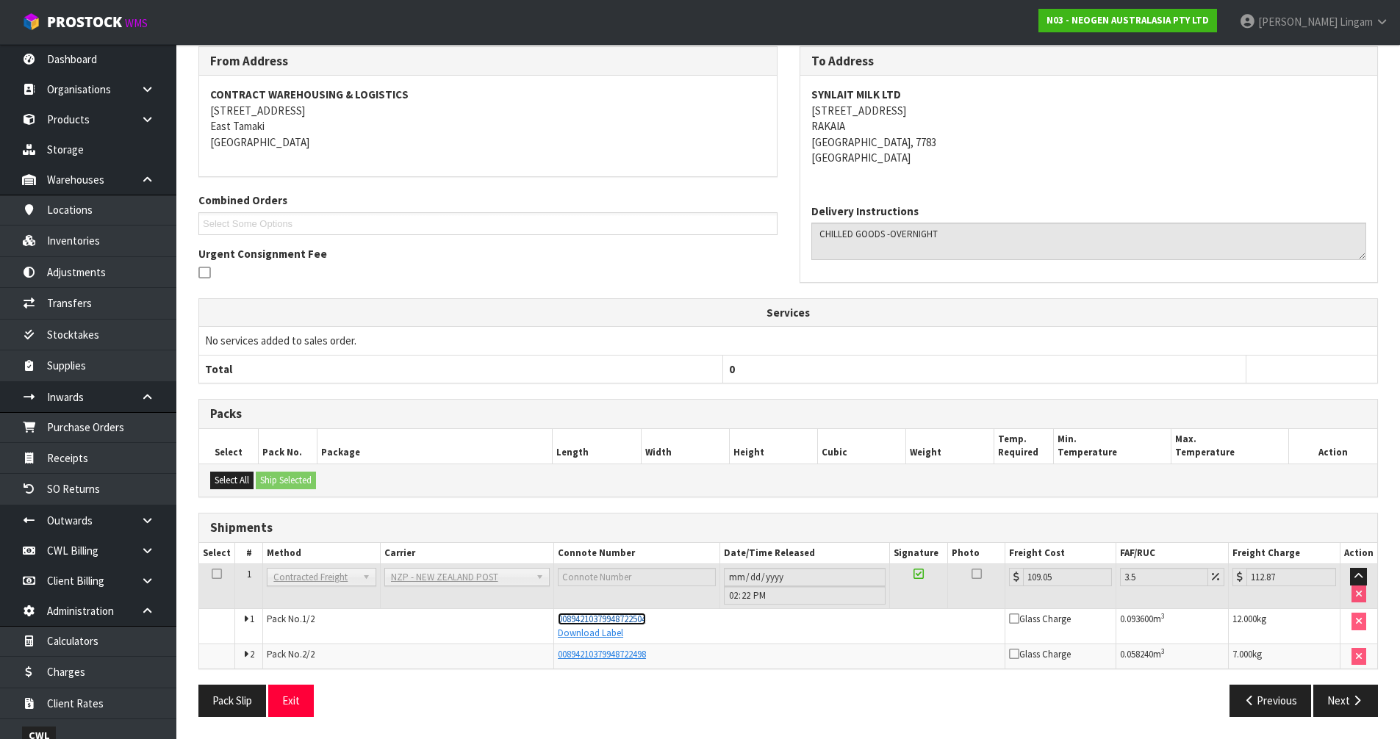
click at [644, 622] on span "00894210379948722504" at bounding box center [602, 619] width 88 height 12
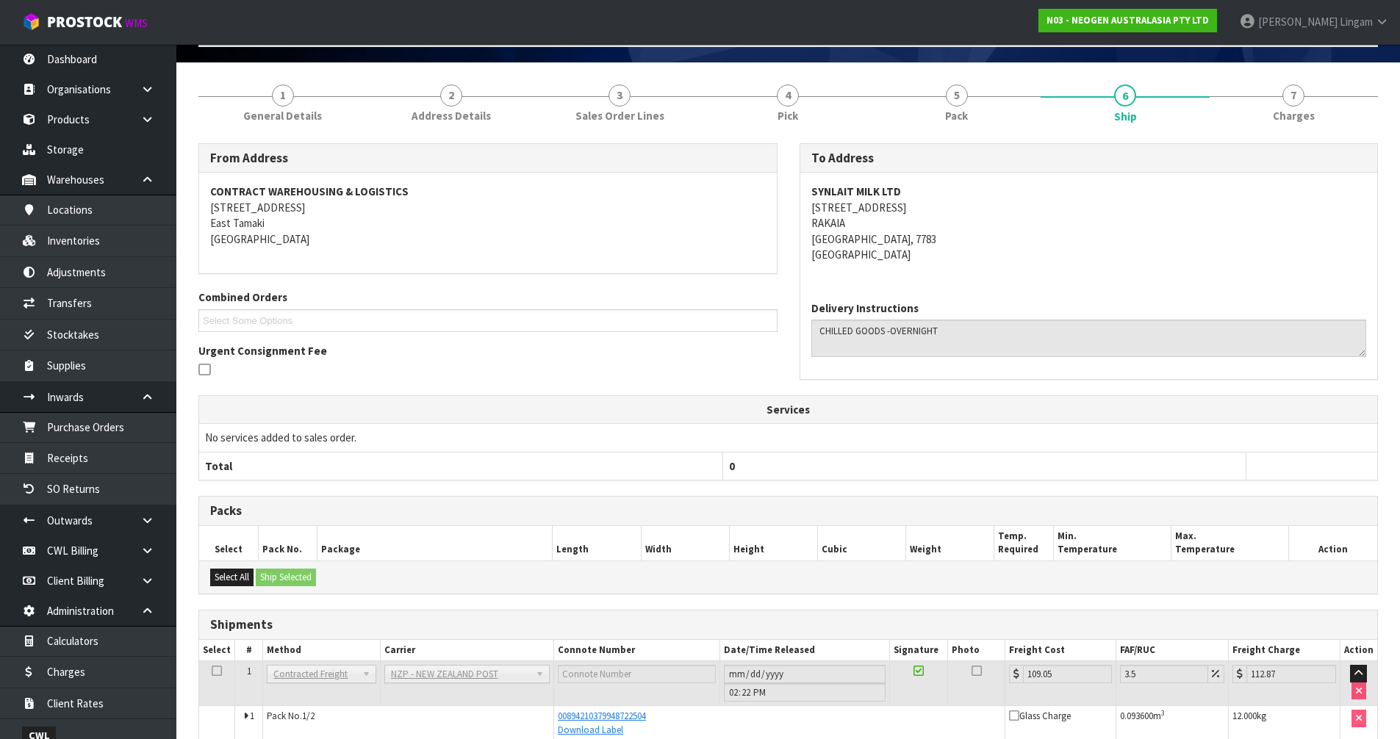
scroll to position [0, 0]
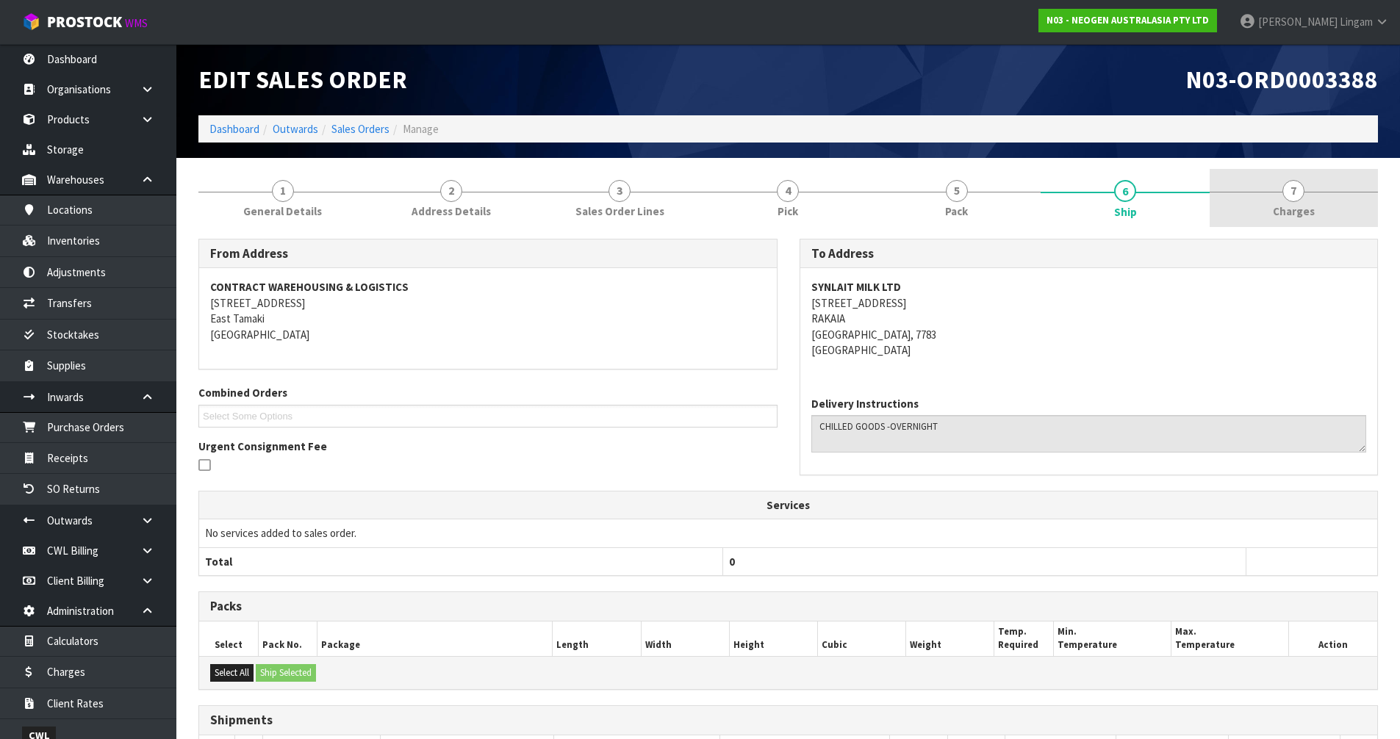
click at [1347, 209] on link "7 [GEOGRAPHIC_DATA]" at bounding box center [1294, 198] width 168 height 58
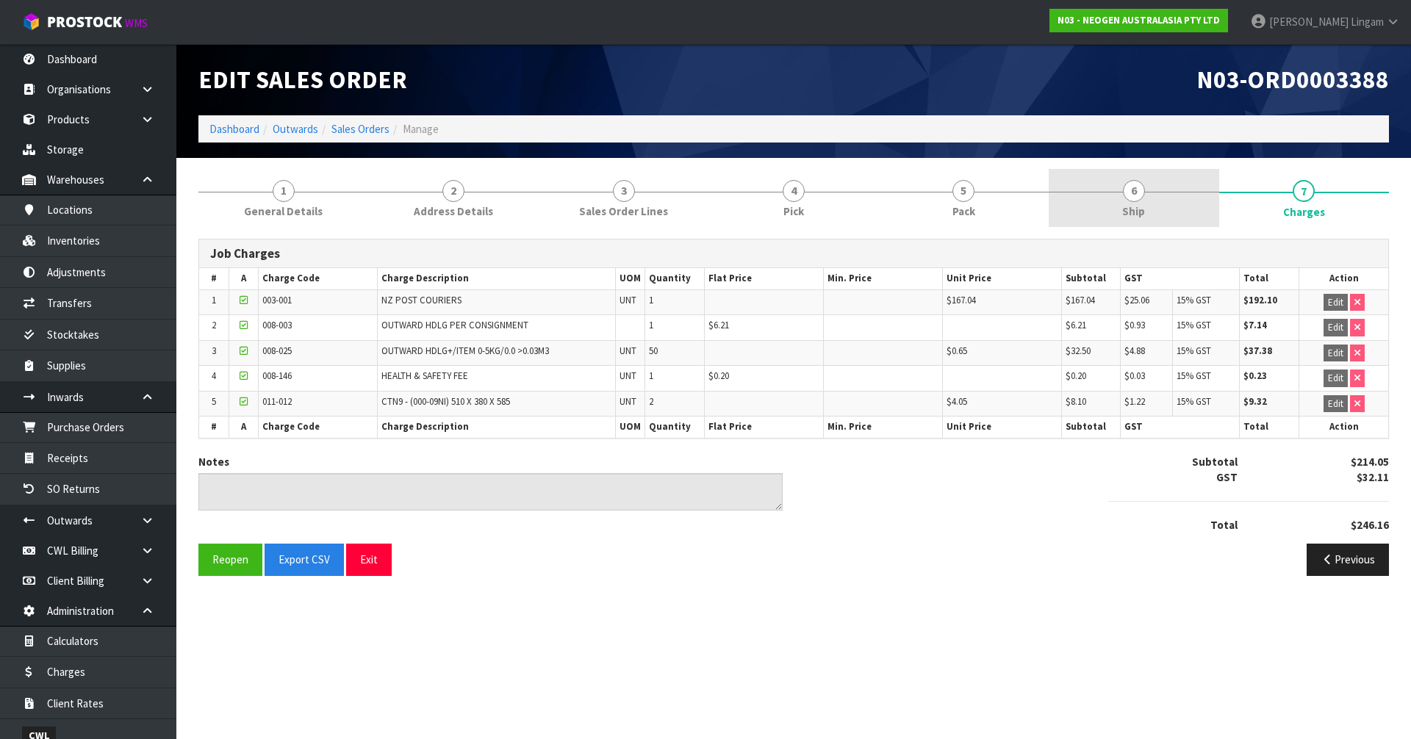
click at [1155, 204] on link "6 Ship" at bounding box center [1134, 198] width 170 height 58
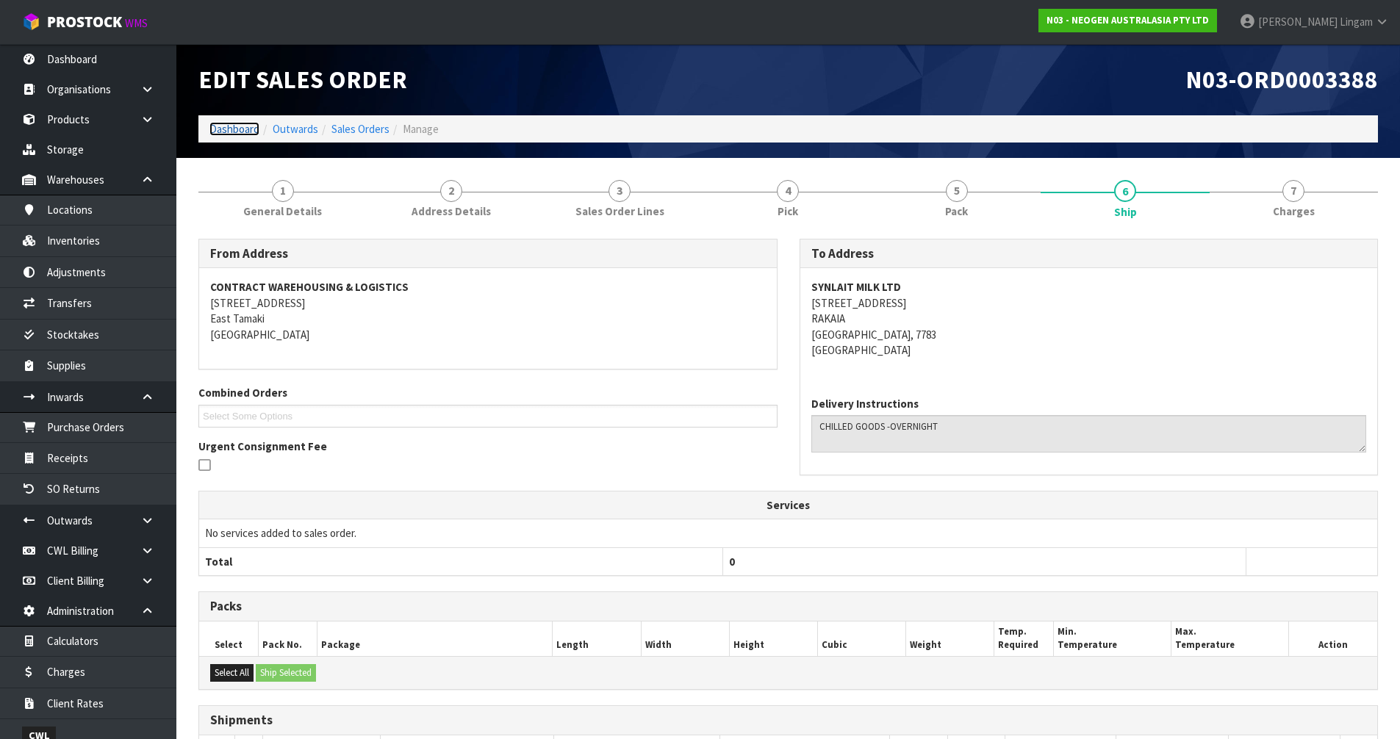
click at [229, 127] on link "Dashboard" at bounding box center [234, 129] width 50 height 14
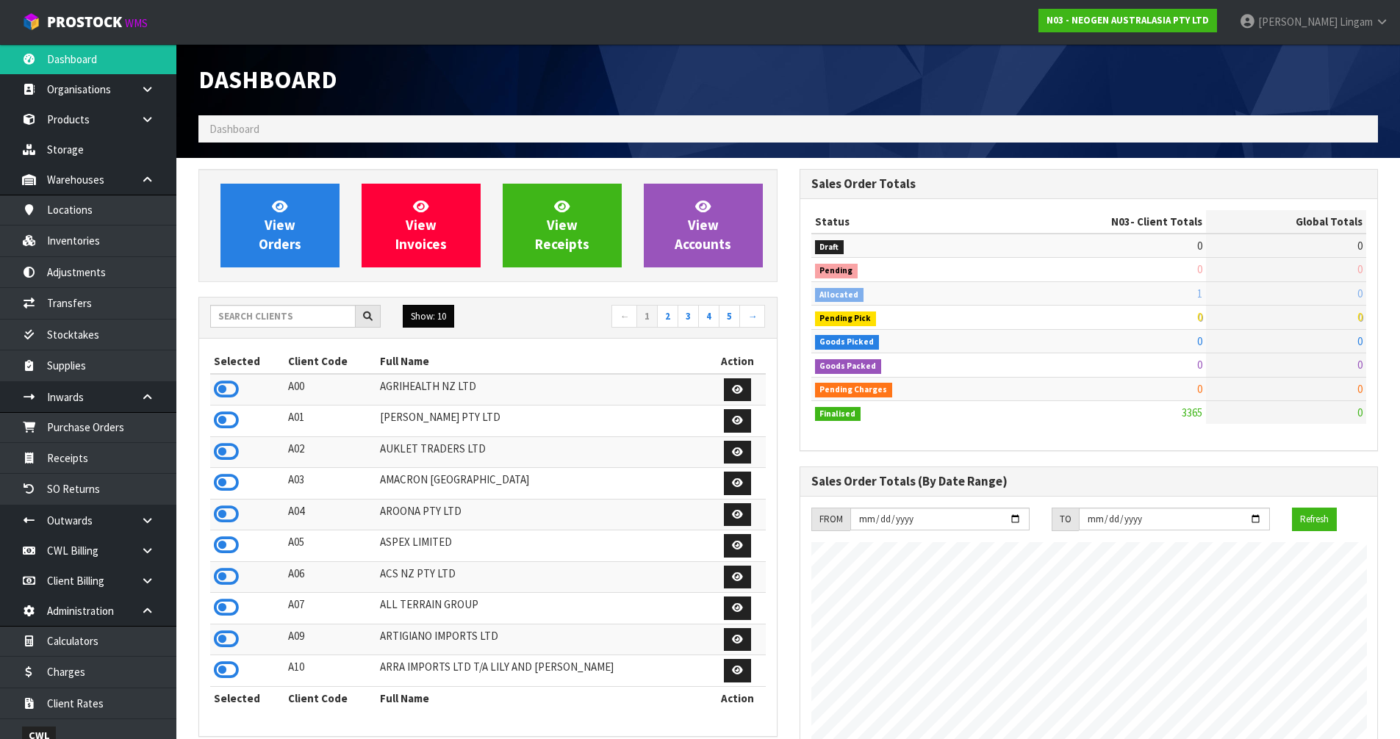
scroll to position [1113, 600]
click at [312, 321] on input "text" at bounding box center [282, 316] width 145 height 23
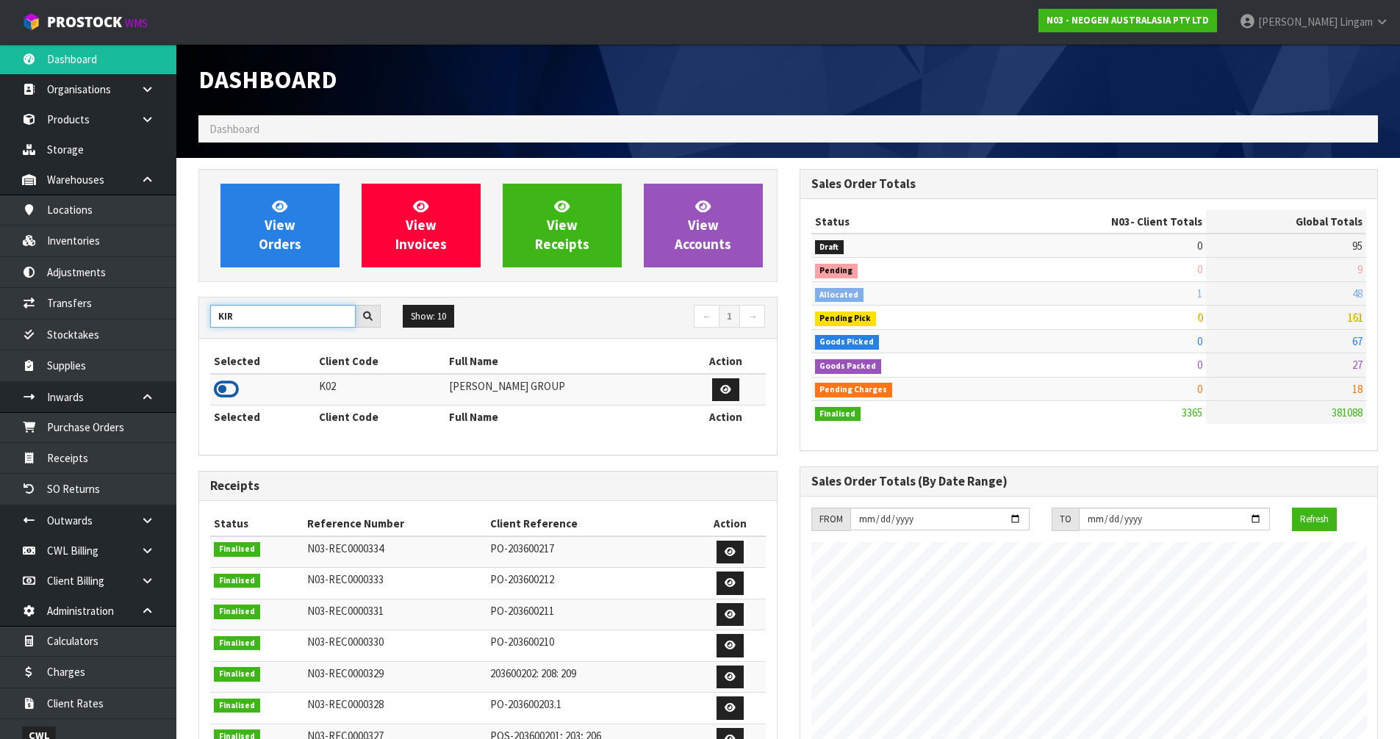
type input "KIR"
click at [218, 389] on icon at bounding box center [226, 389] width 25 height 22
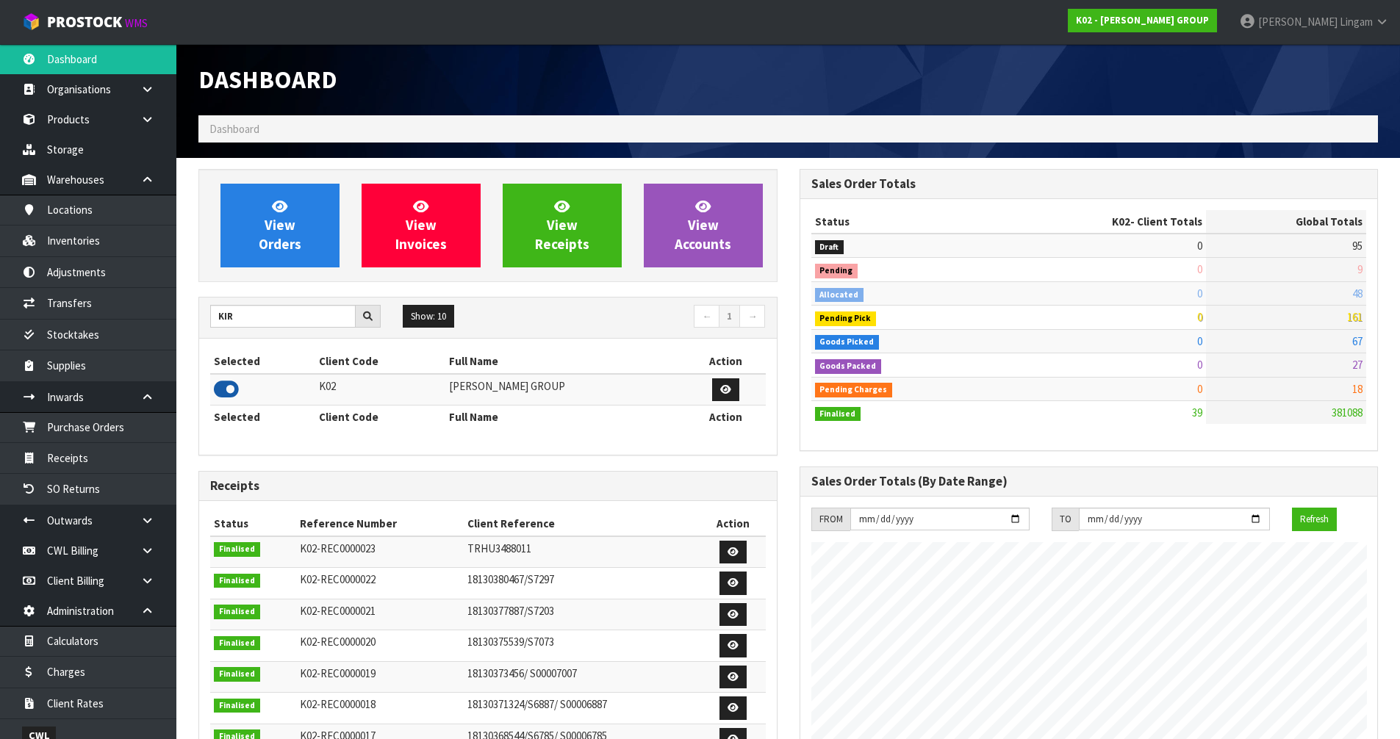
scroll to position [899, 600]
click at [91, 437] on link "Purchase Orders" at bounding box center [88, 427] width 176 height 30
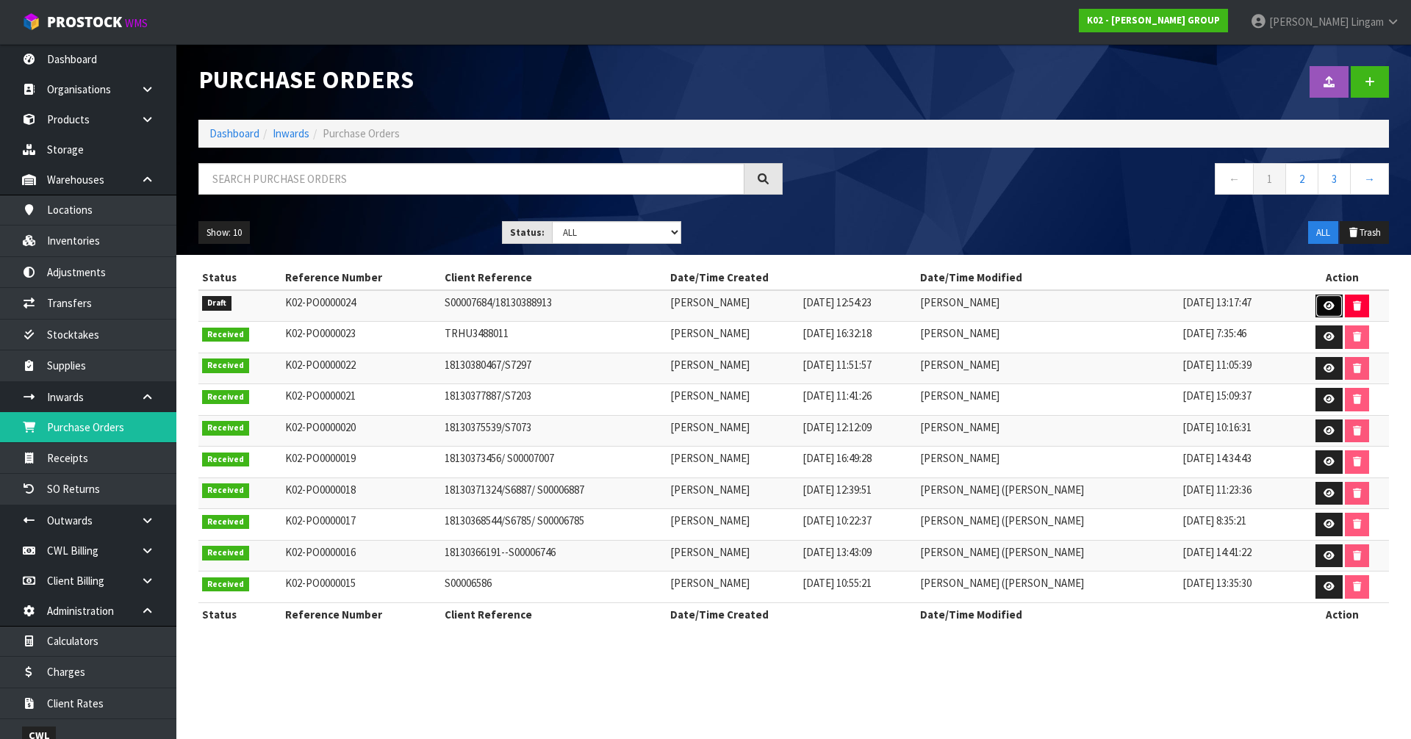
click at [1320, 307] on link at bounding box center [1328, 307] width 27 height 24
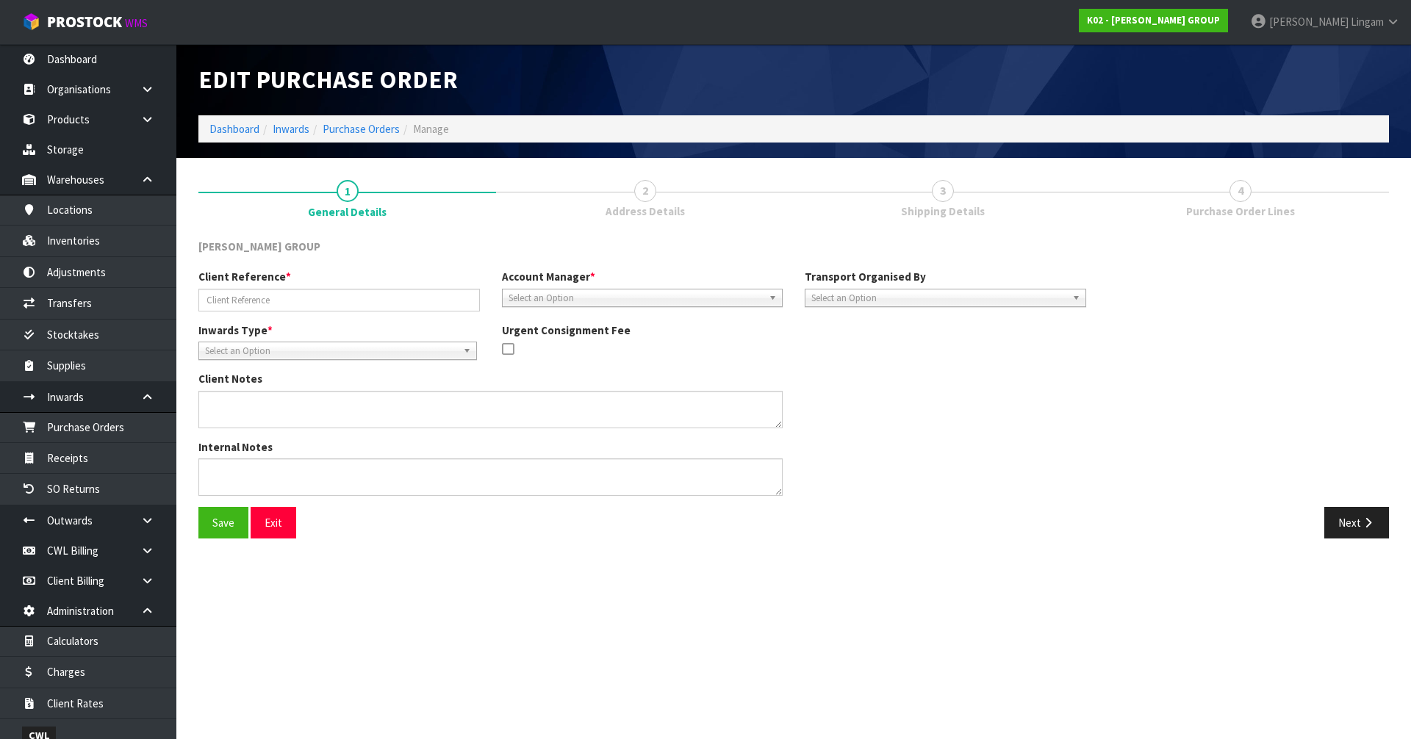
type input "S00007684/18130388913"
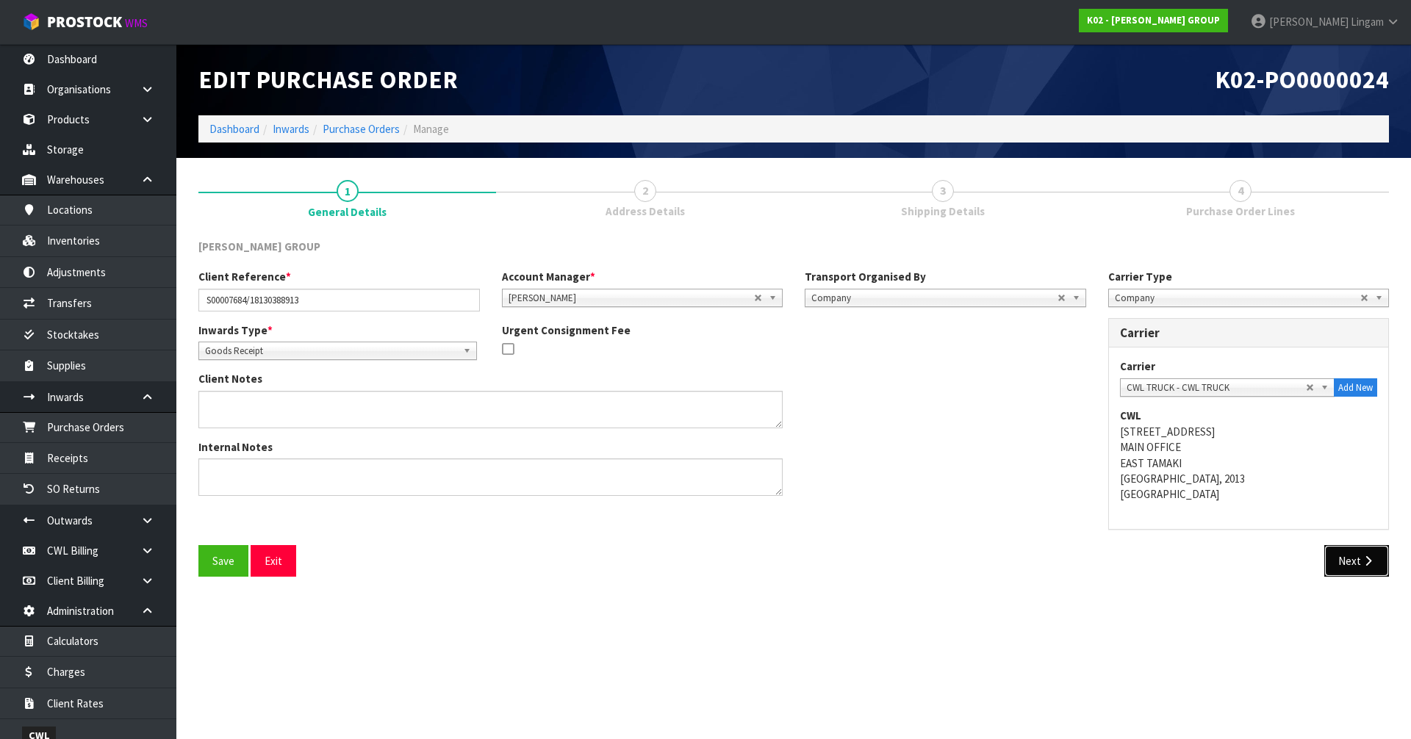
click at [1366, 556] on icon "button" at bounding box center [1368, 561] width 14 height 11
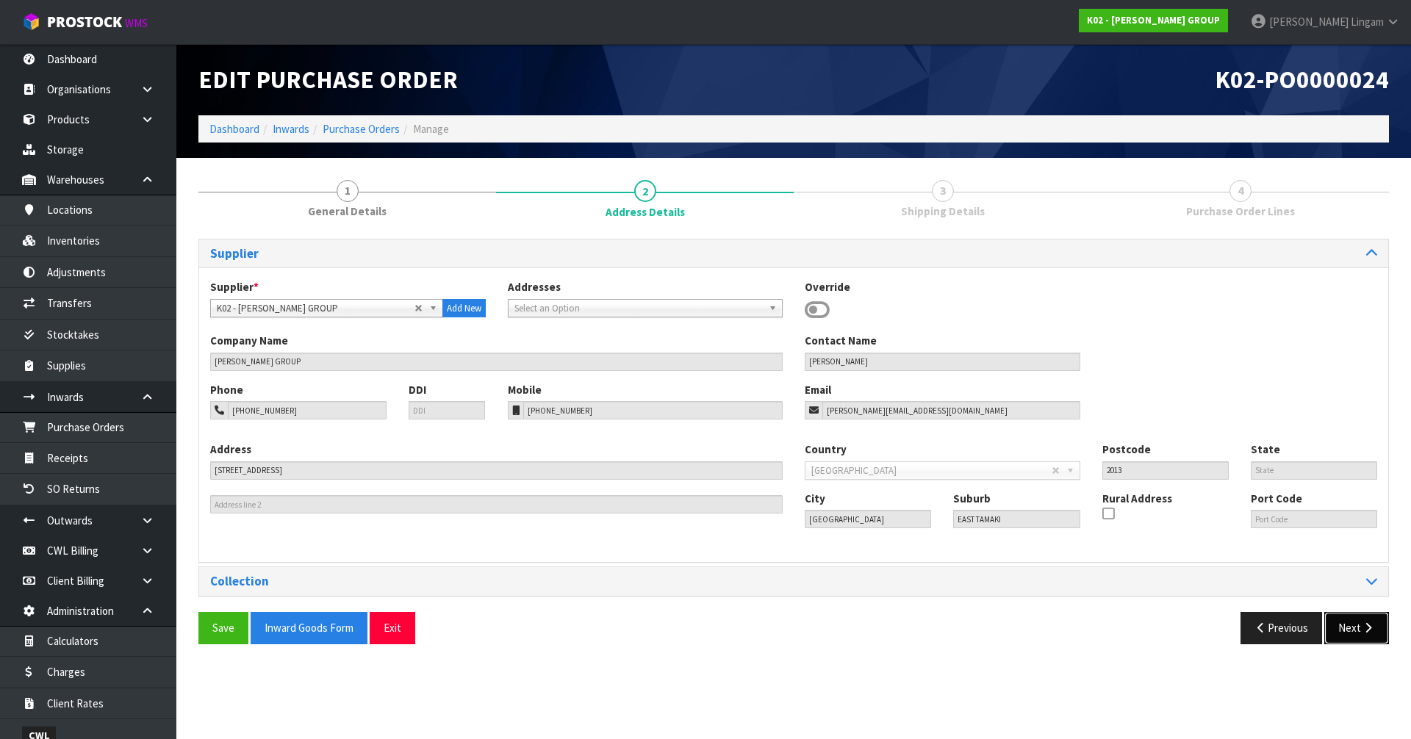
click at [1354, 624] on button "Next" at bounding box center [1356, 628] width 65 height 32
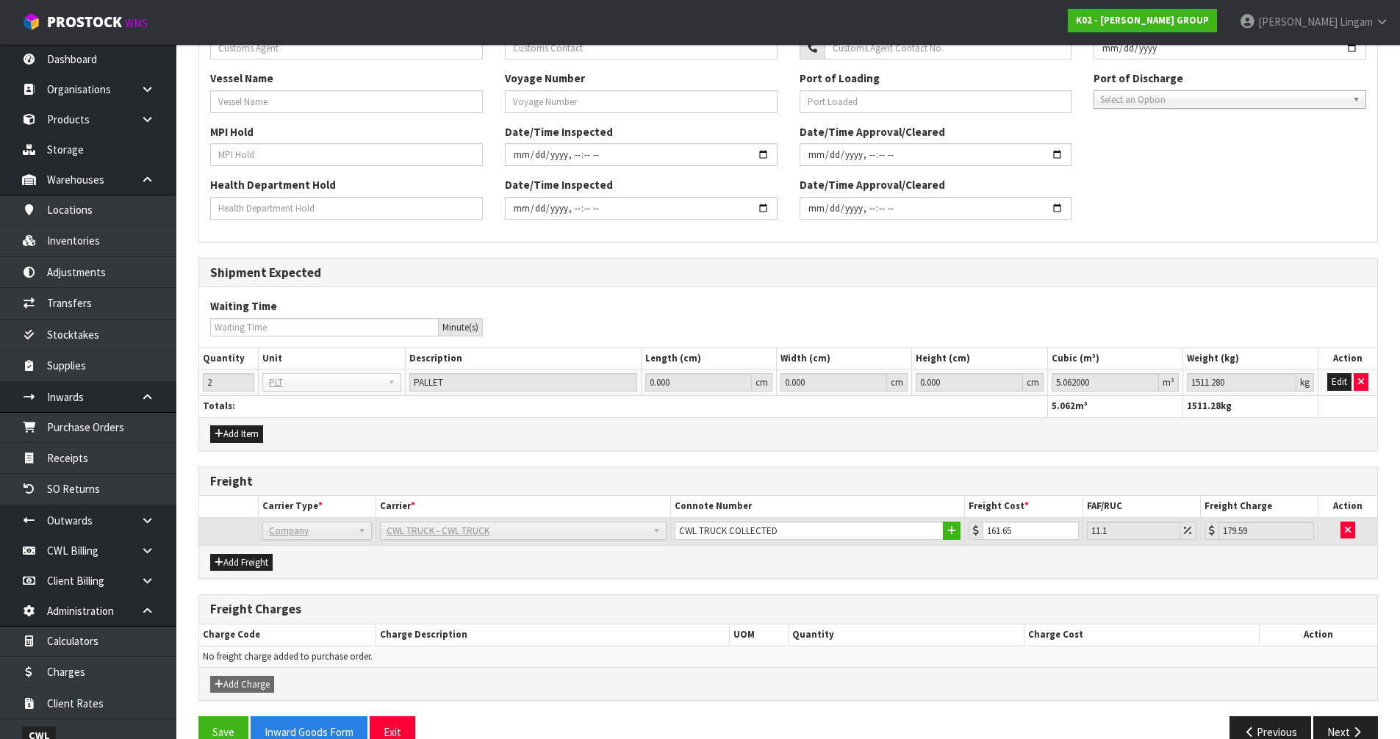
scroll to position [522, 0]
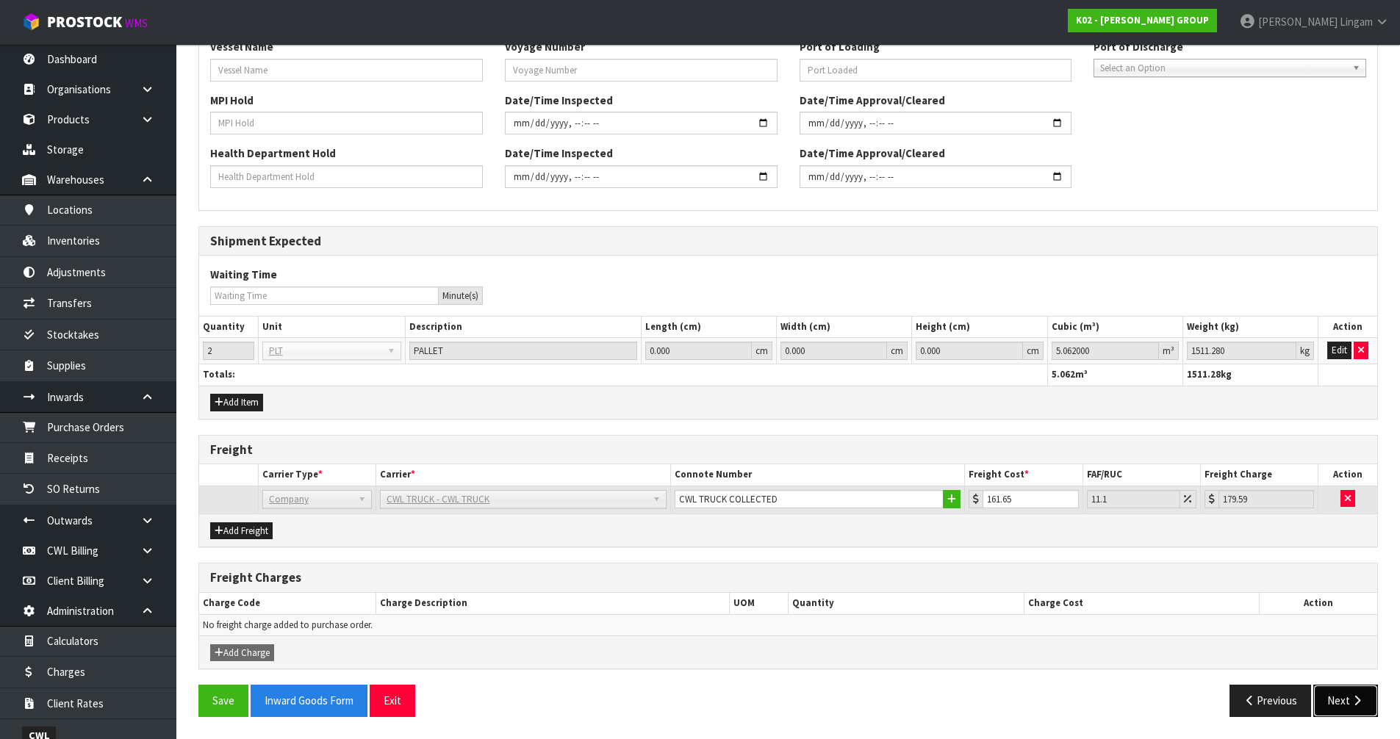
click at [1326, 697] on button "Next" at bounding box center [1345, 701] width 65 height 32
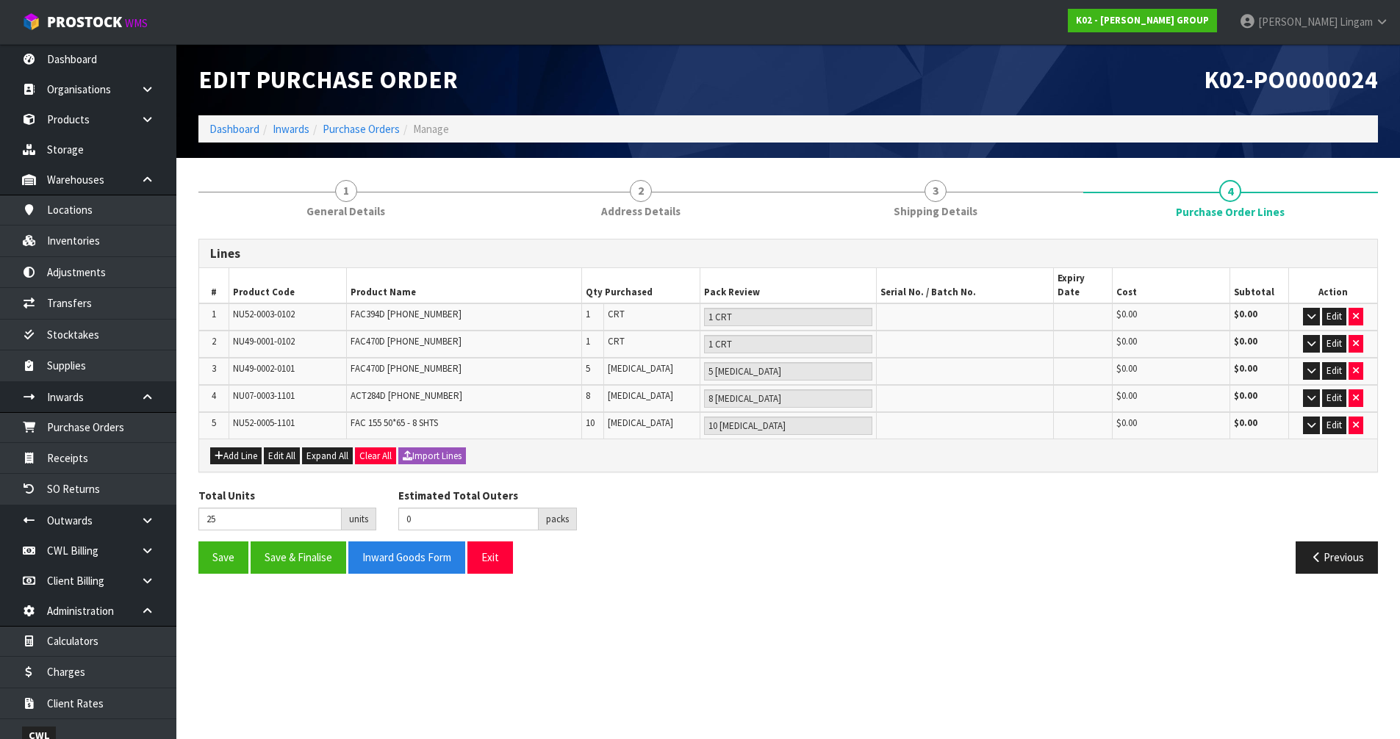
scroll to position [0, 0]
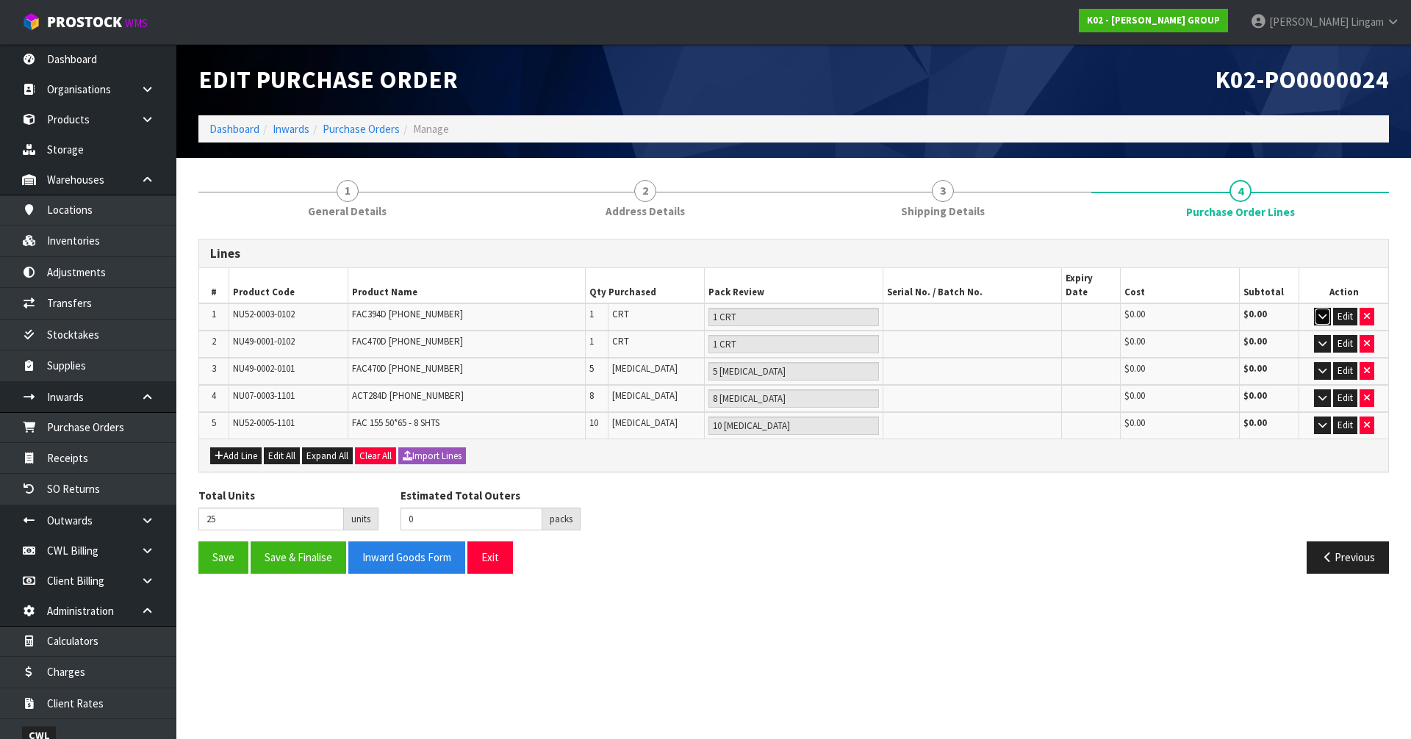
click at [1326, 308] on button "button" at bounding box center [1322, 317] width 17 height 18
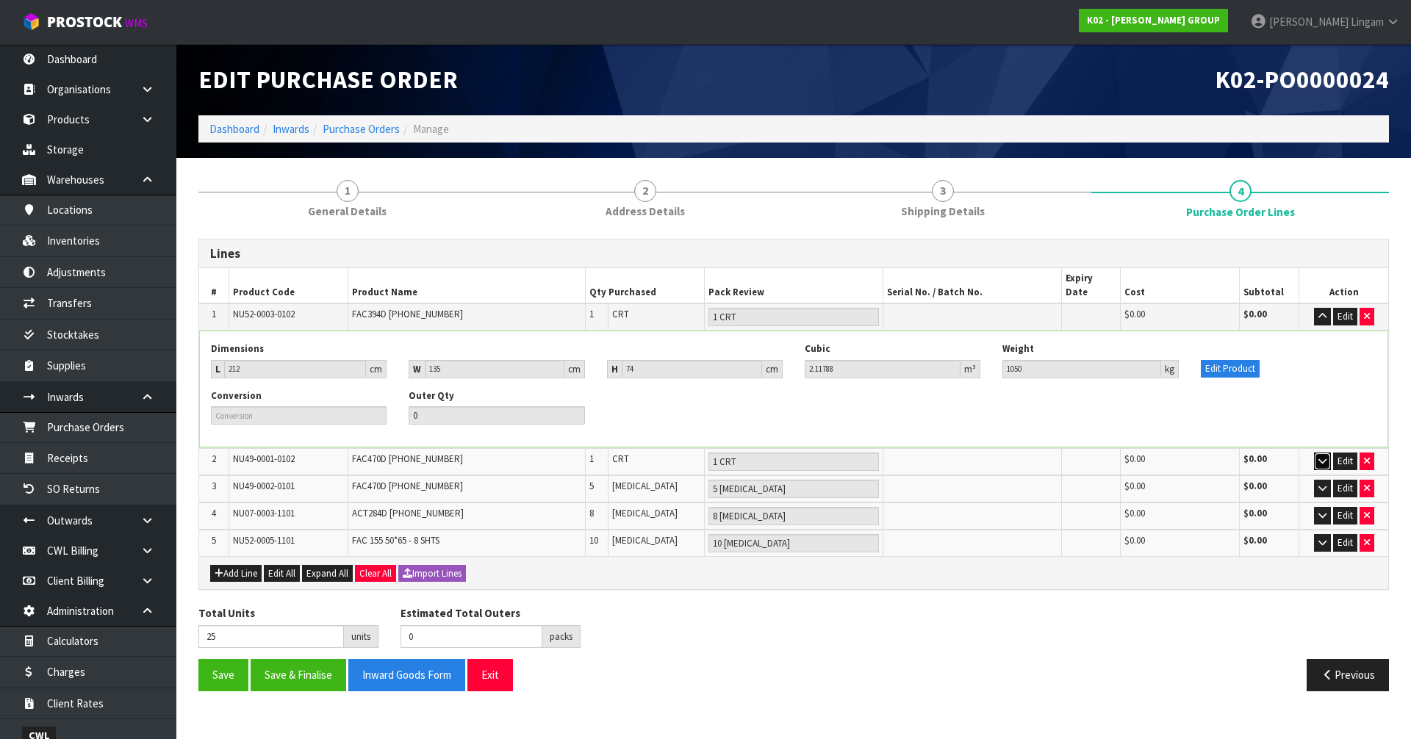
click at [1322, 456] on icon "button" at bounding box center [1322, 461] width 8 height 10
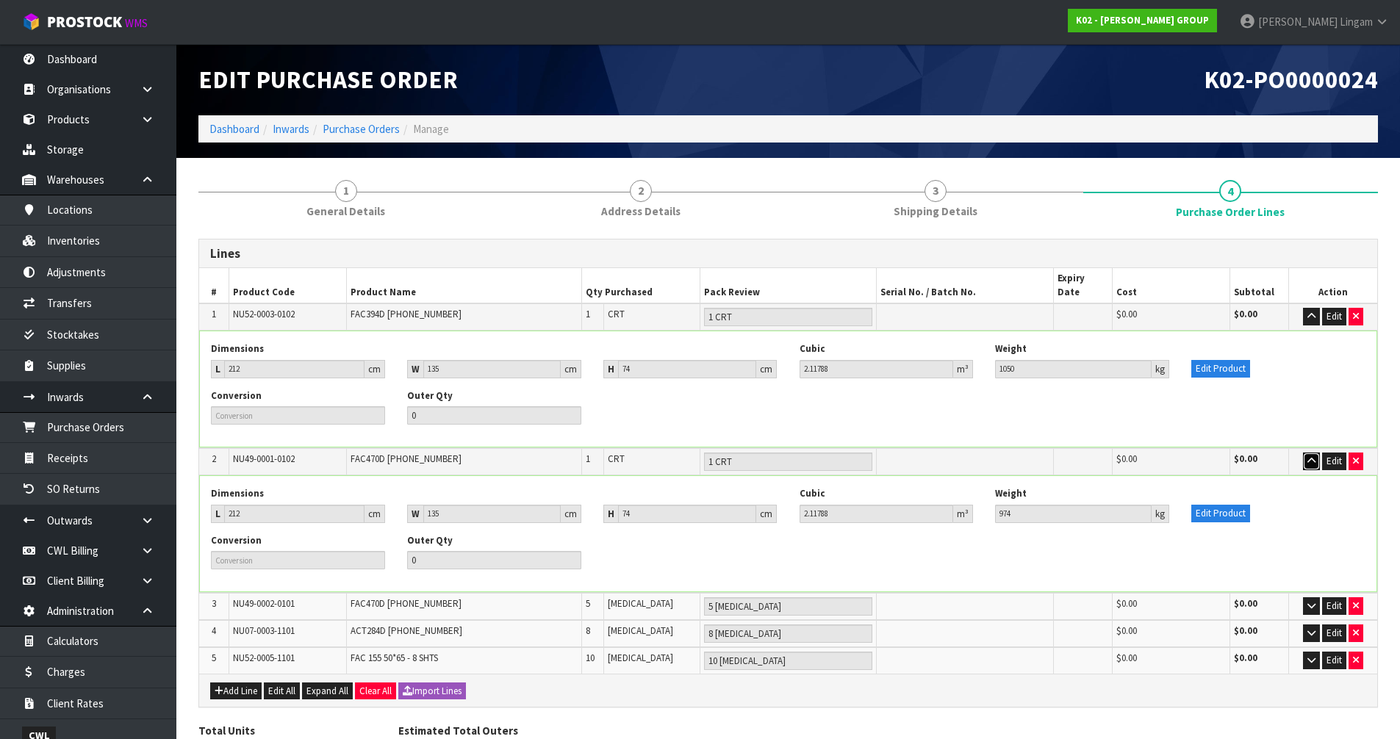
click at [1310, 456] on icon "button" at bounding box center [1311, 461] width 8 height 10
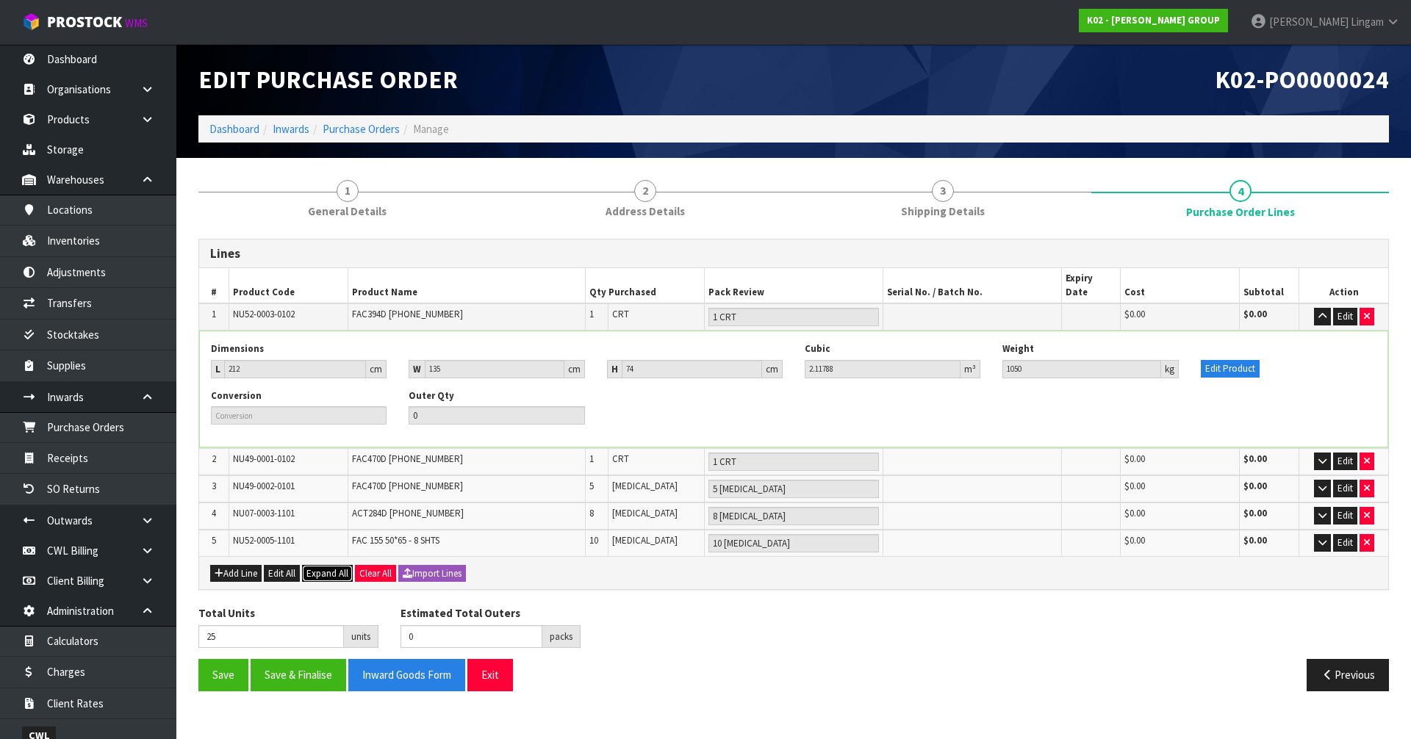
click at [320, 567] on span "Expand All" at bounding box center [327, 573] width 42 height 12
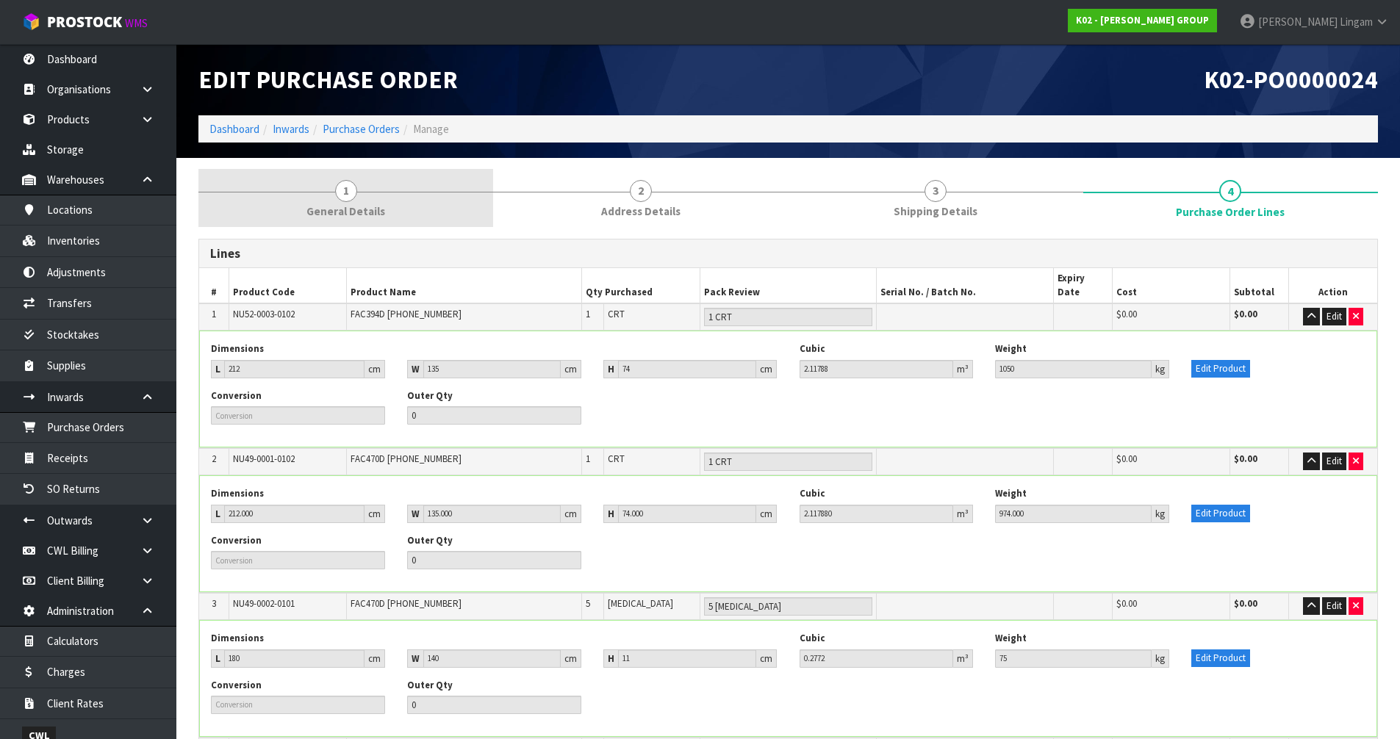
click at [372, 184] on link "1 General Details" at bounding box center [345, 198] width 295 height 58
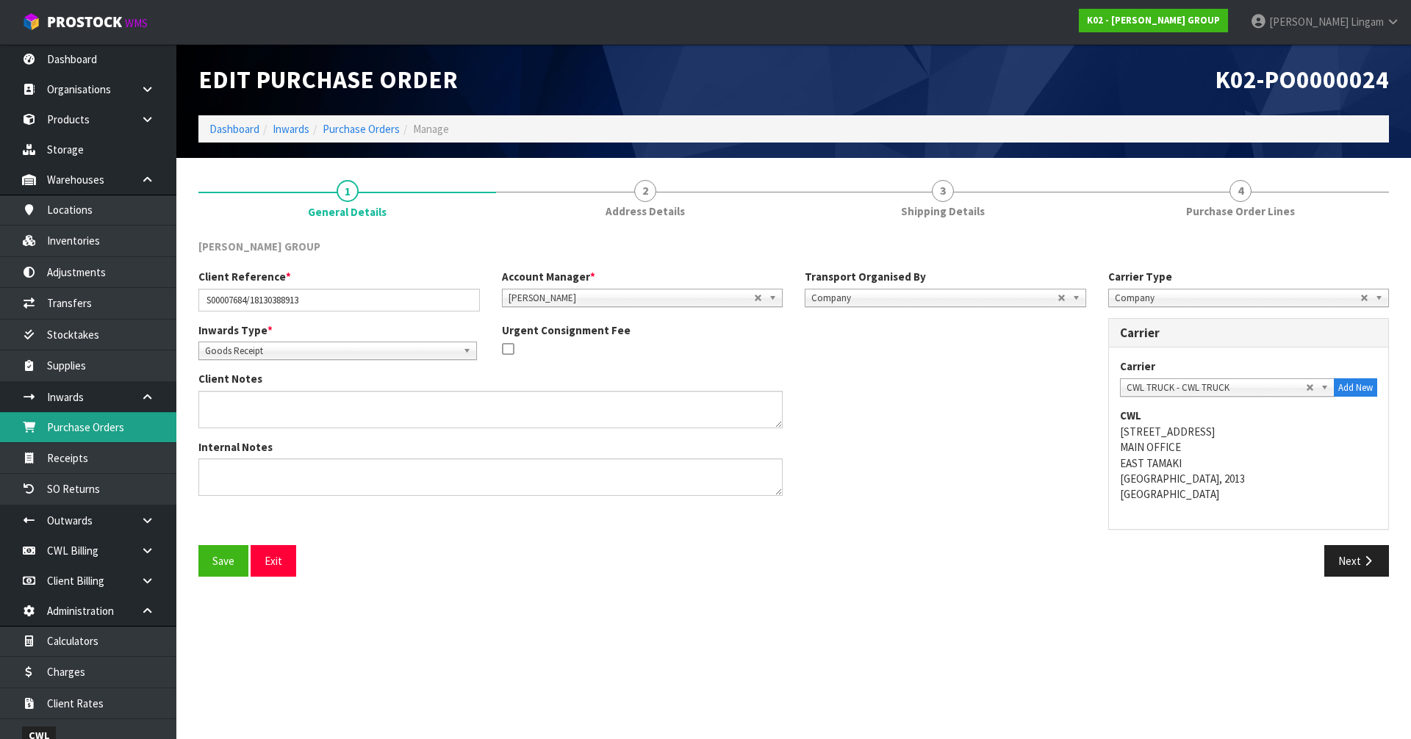
click at [107, 428] on link "Purchase Orders" at bounding box center [88, 427] width 176 height 30
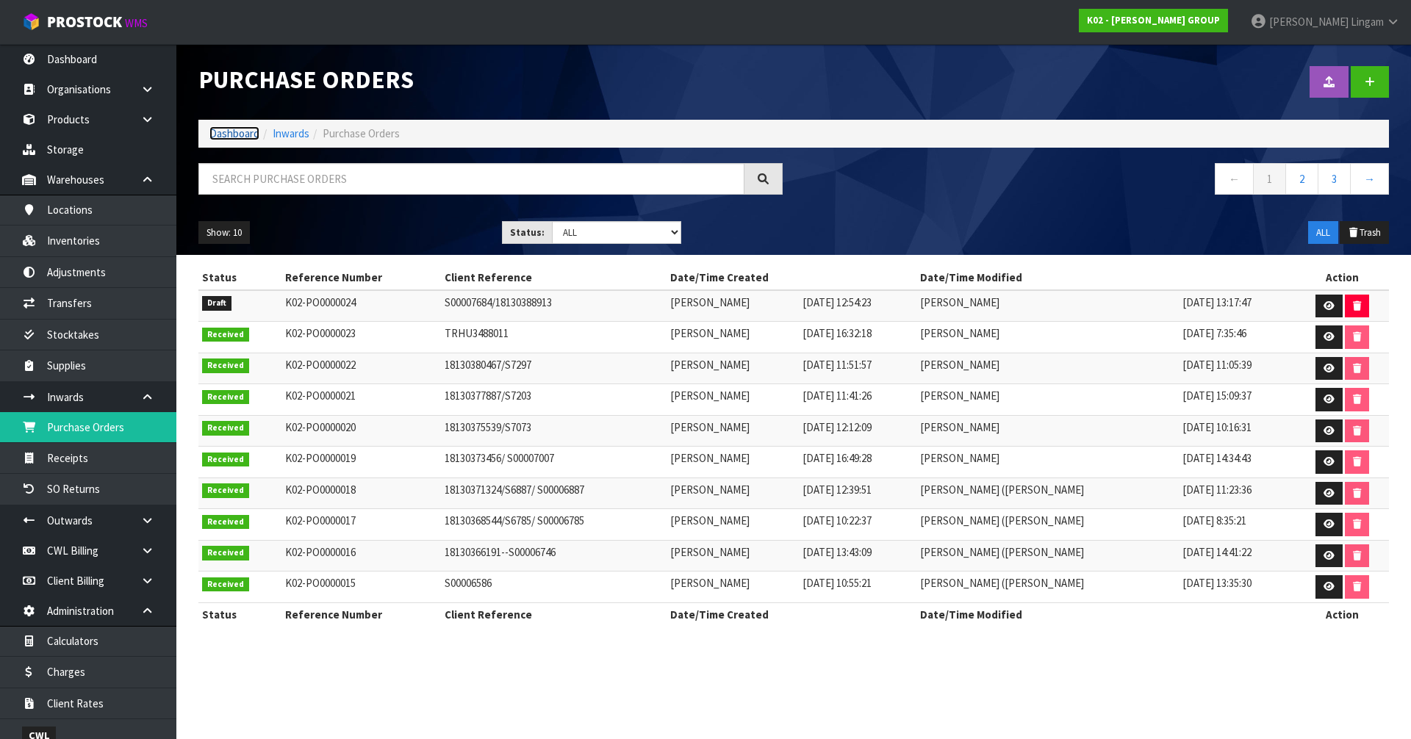
click at [247, 134] on link "Dashboard" at bounding box center [234, 133] width 50 height 14
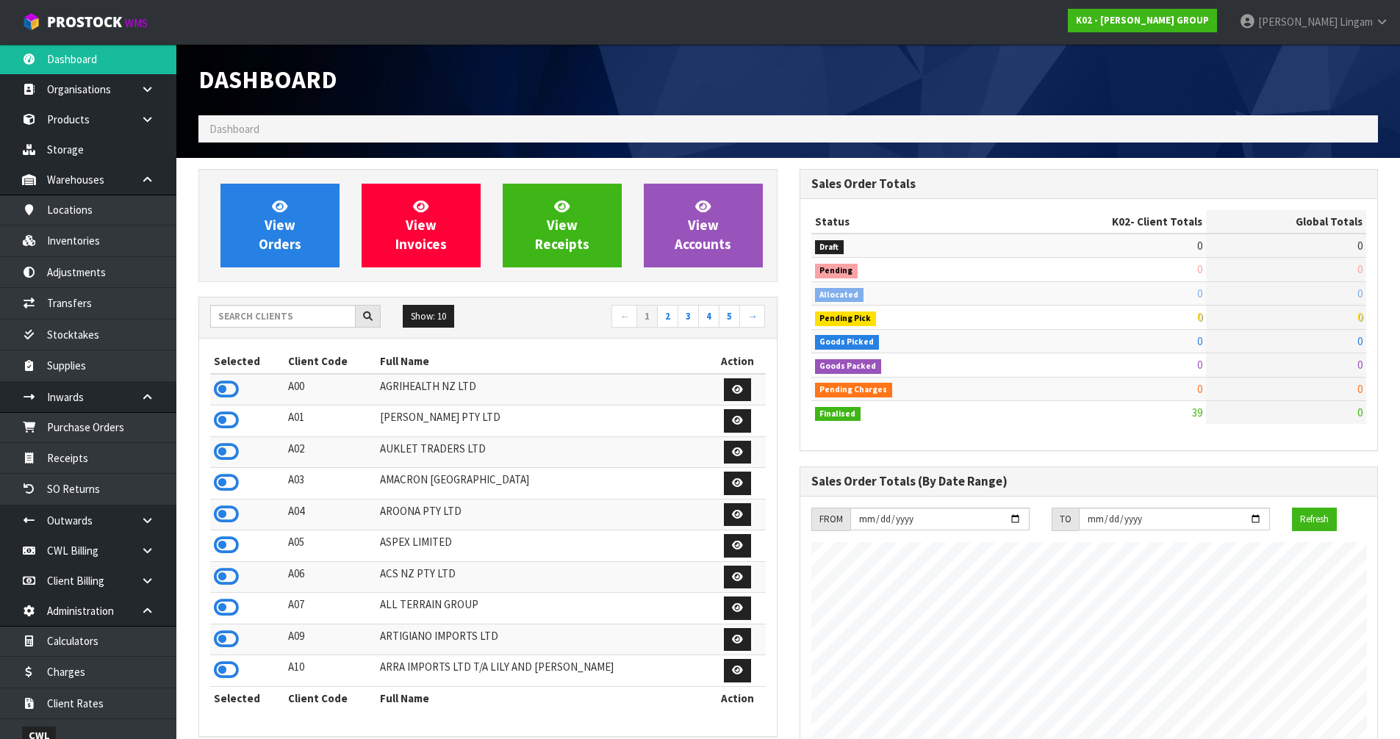
scroll to position [899, 600]
click at [239, 320] on input "text" at bounding box center [282, 316] width 145 height 23
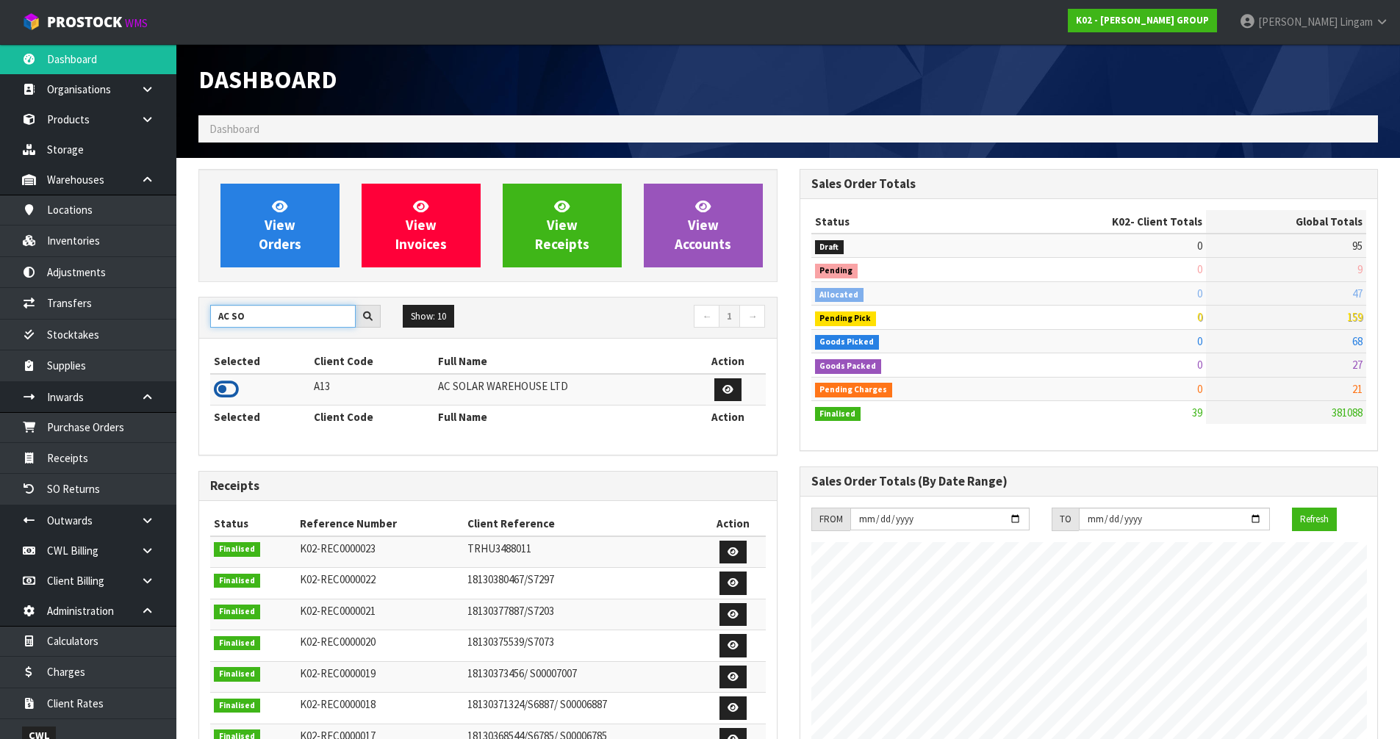
type input "AC SO"
click at [231, 388] on icon at bounding box center [226, 389] width 25 height 22
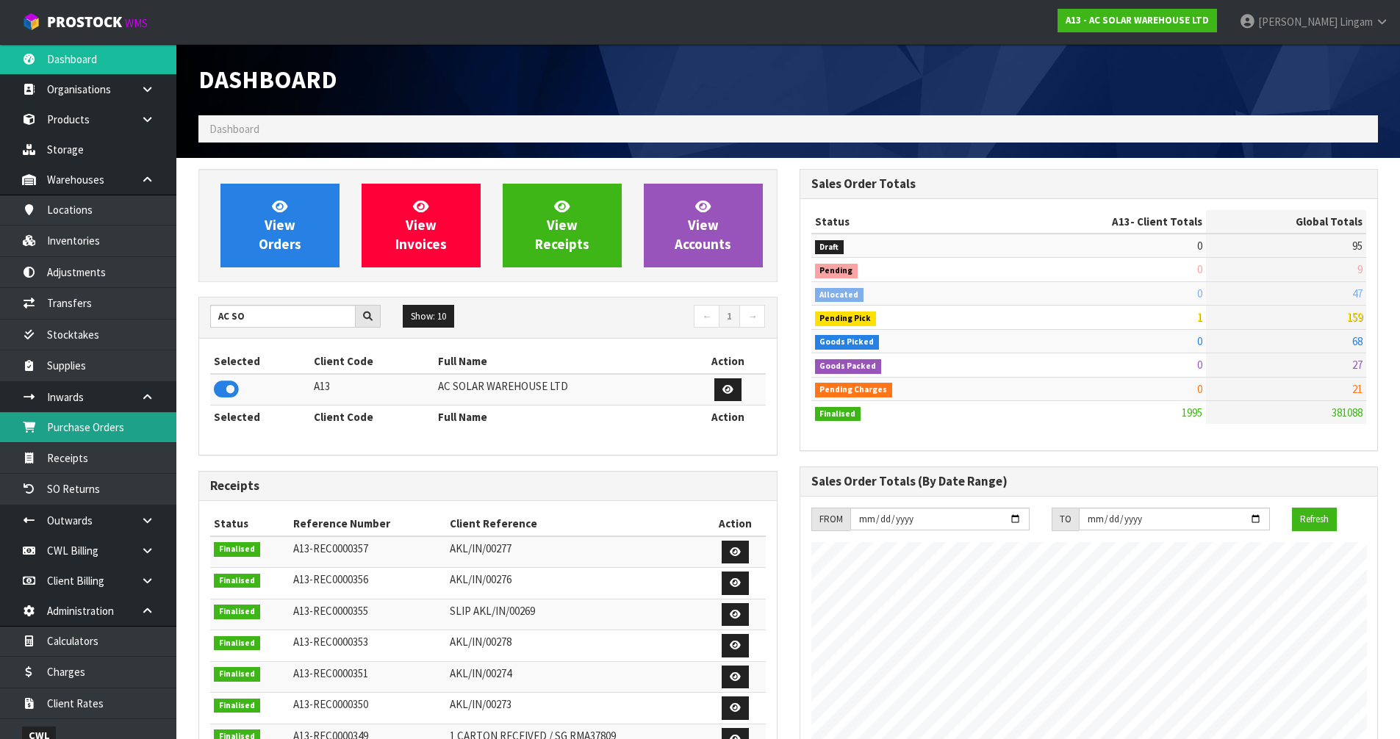
scroll to position [1113, 600]
click at [47, 116] on link "Products" at bounding box center [88, 119] width 176 height 30
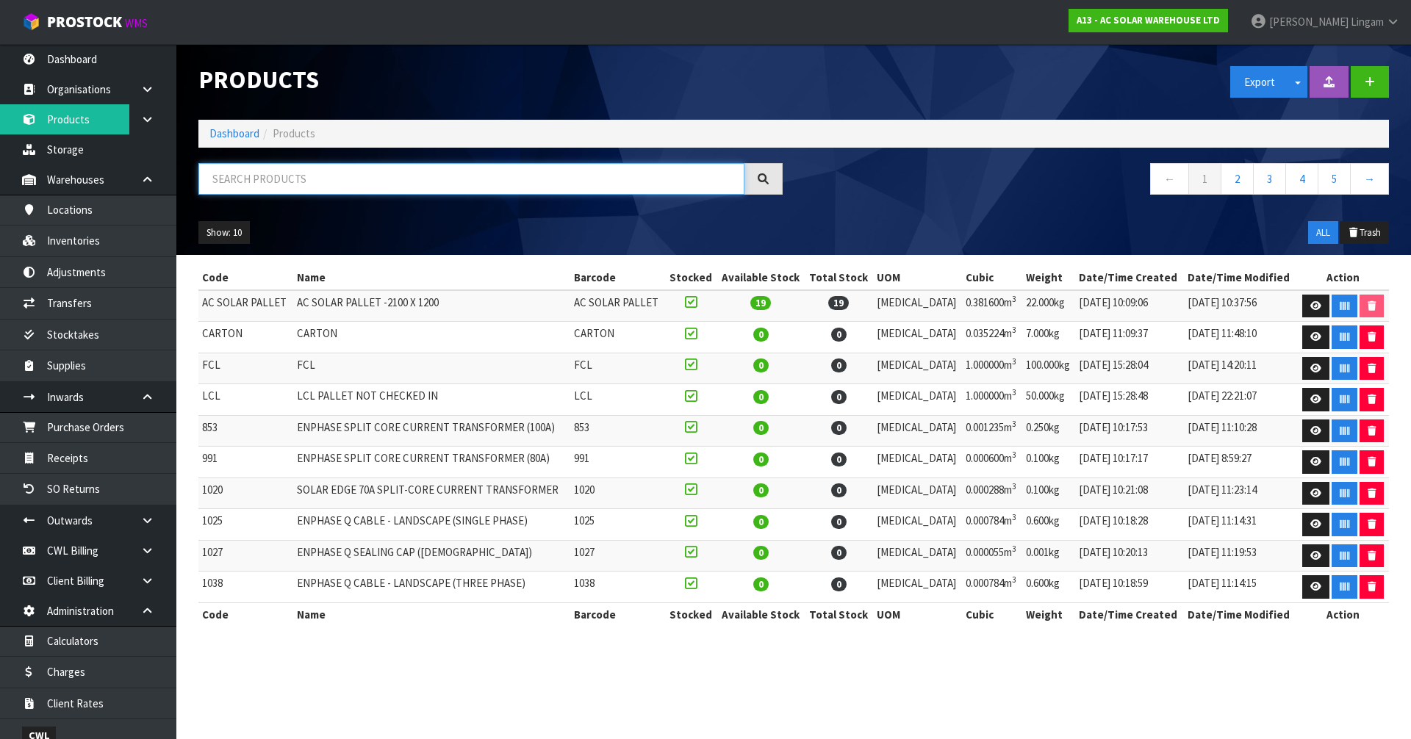
click at [401, 176] on input "text" at bounding box center [471, 179] width 546 height 32
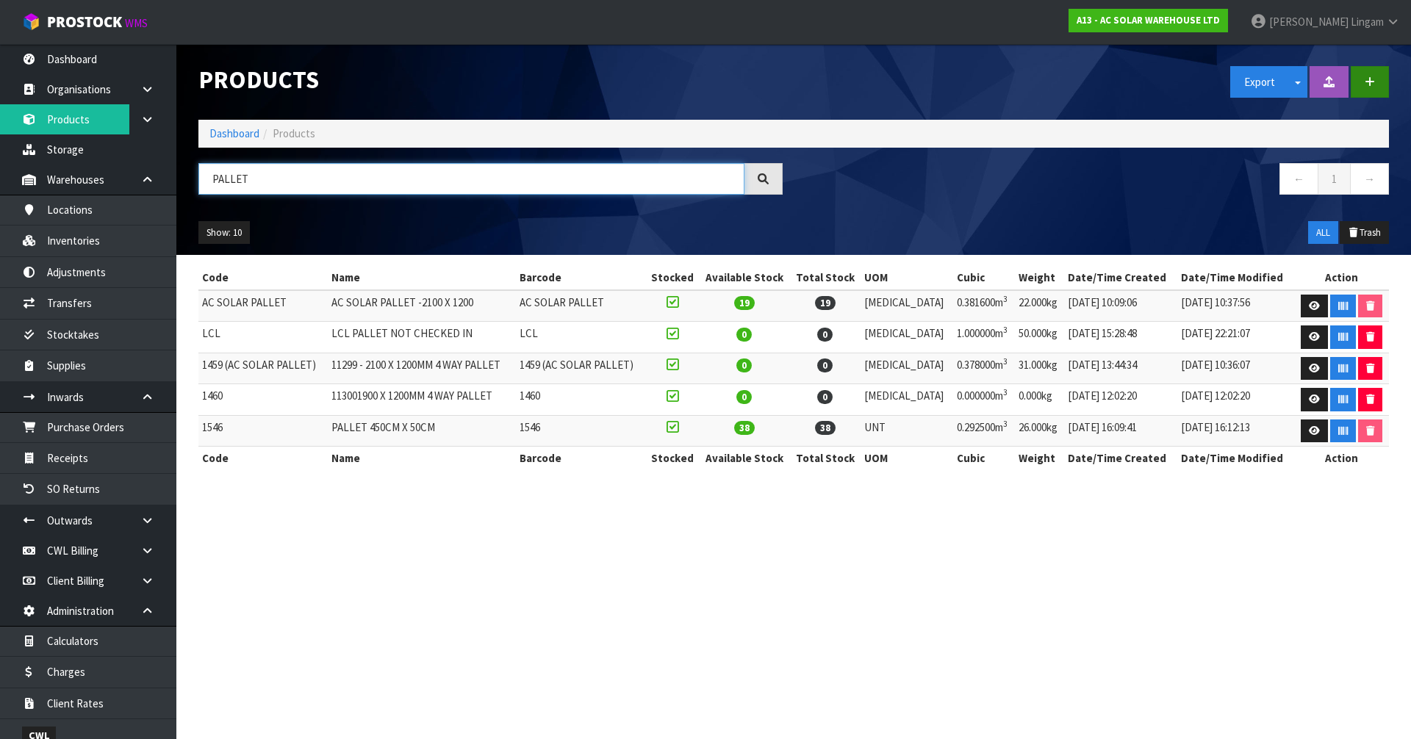
type input "PALLET"
click at [1369, 88] on button "button" at bounding box center [1370, 82] width 38 height 32
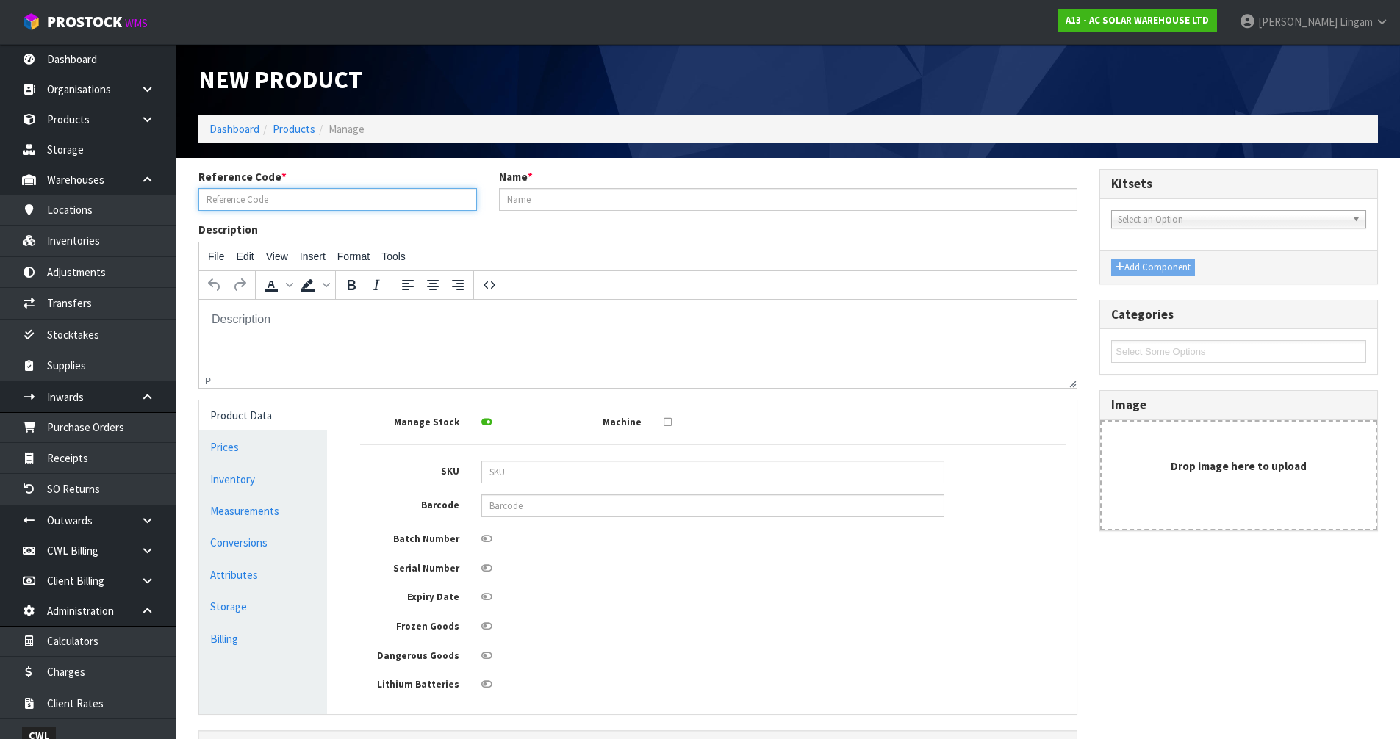
click at [293, 201] on input "text" at bounding box center [337, 199] width 279 height 23
type input "AC SOLAR OVERSIZE PALLET"
click at [546, 203] on input "text" at bounding box center [788, 199] width 579 height 23
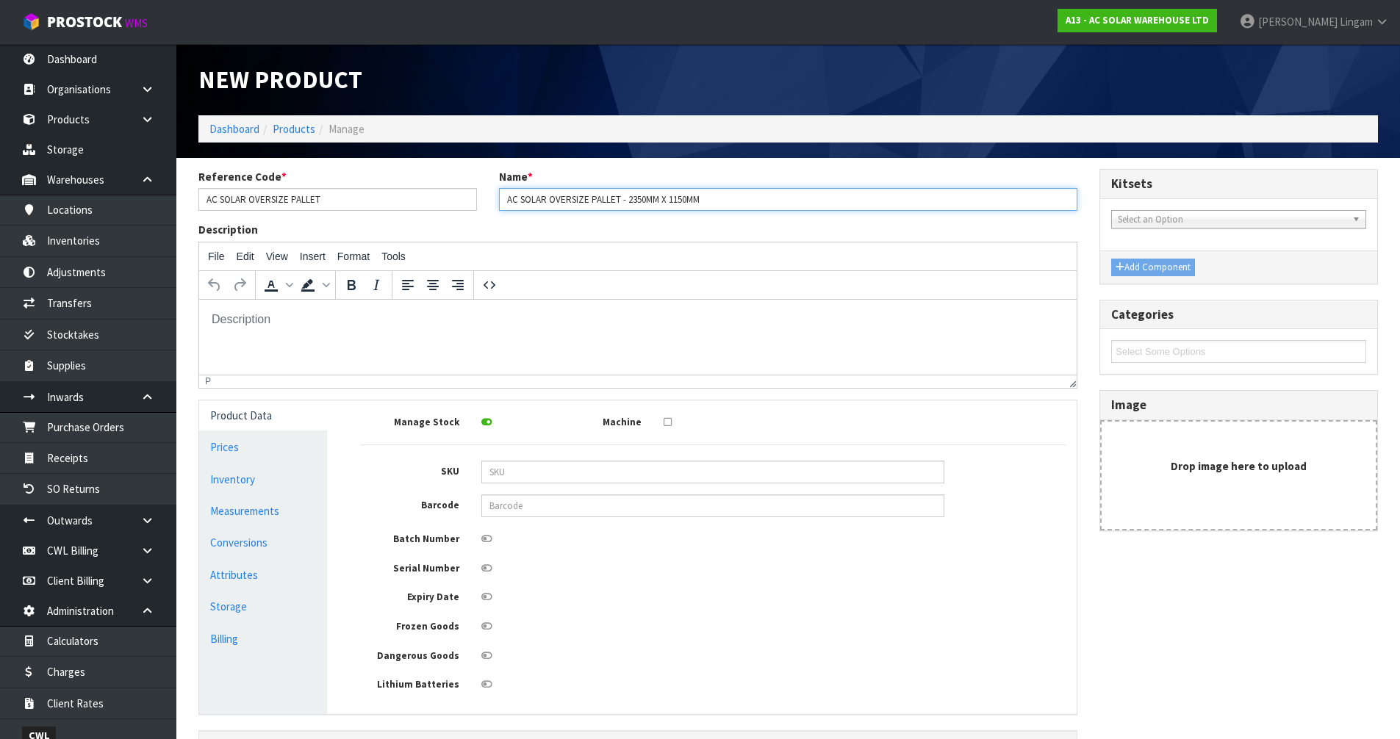
scroll to position [107, 0]
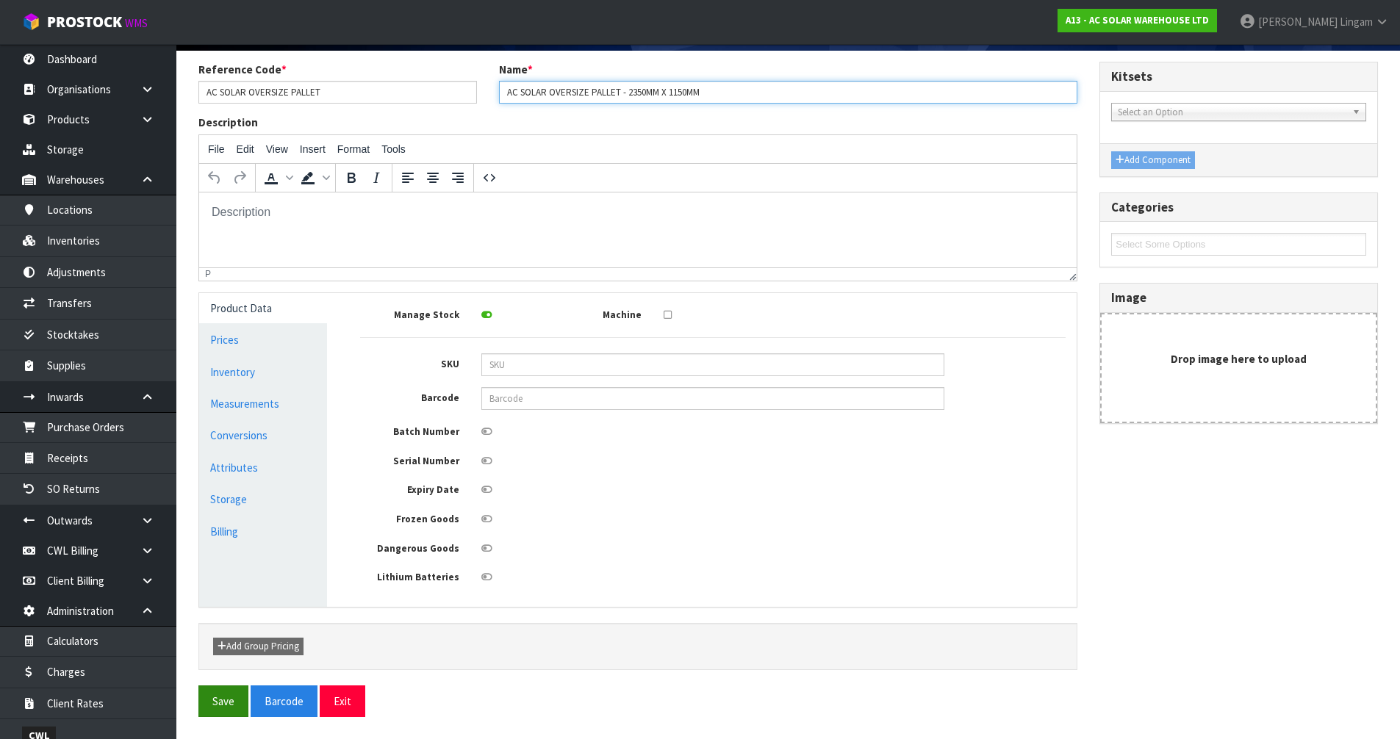
type input "AC SOLAR OVERSIZE PALLET - 2350MM X 1150MM"
click at [223, 703] on button "Save" at bounding box center [223, 702] width 50 height 32
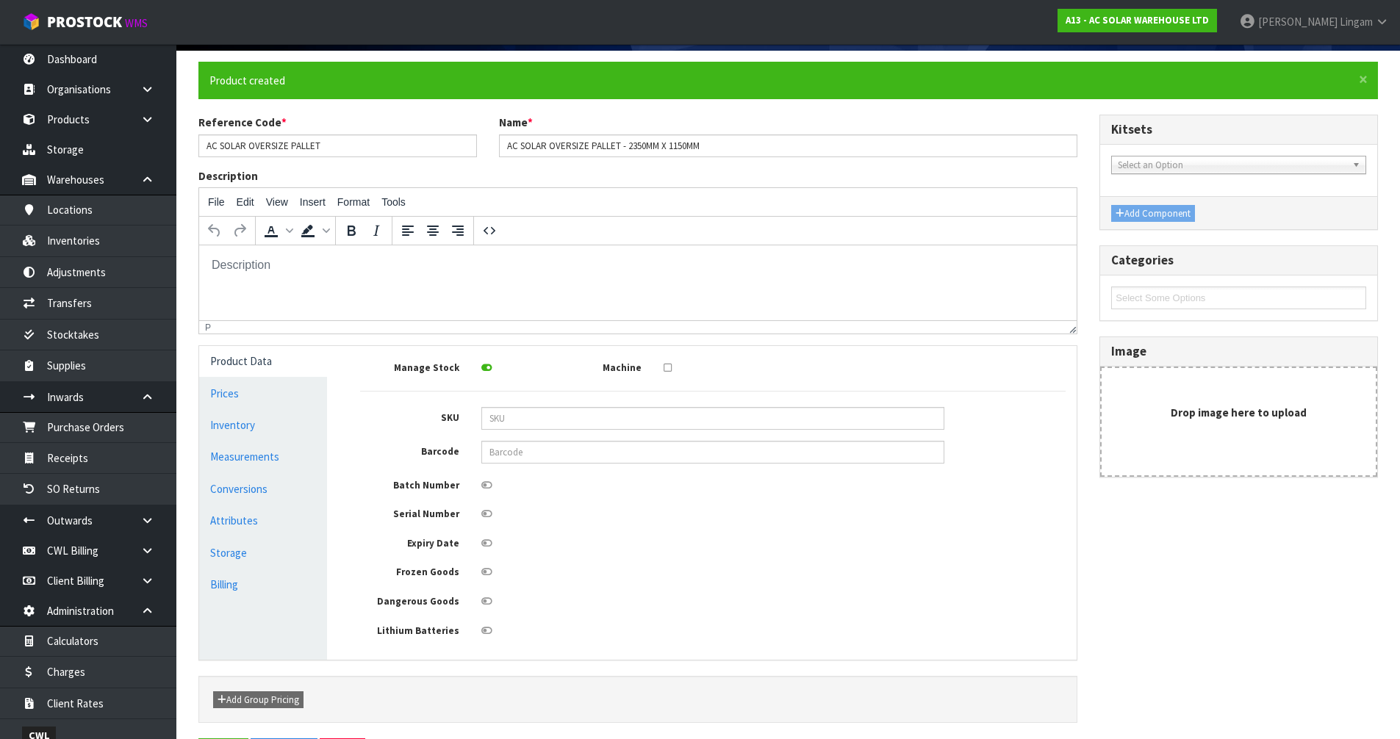
scroll to position [0, 0]
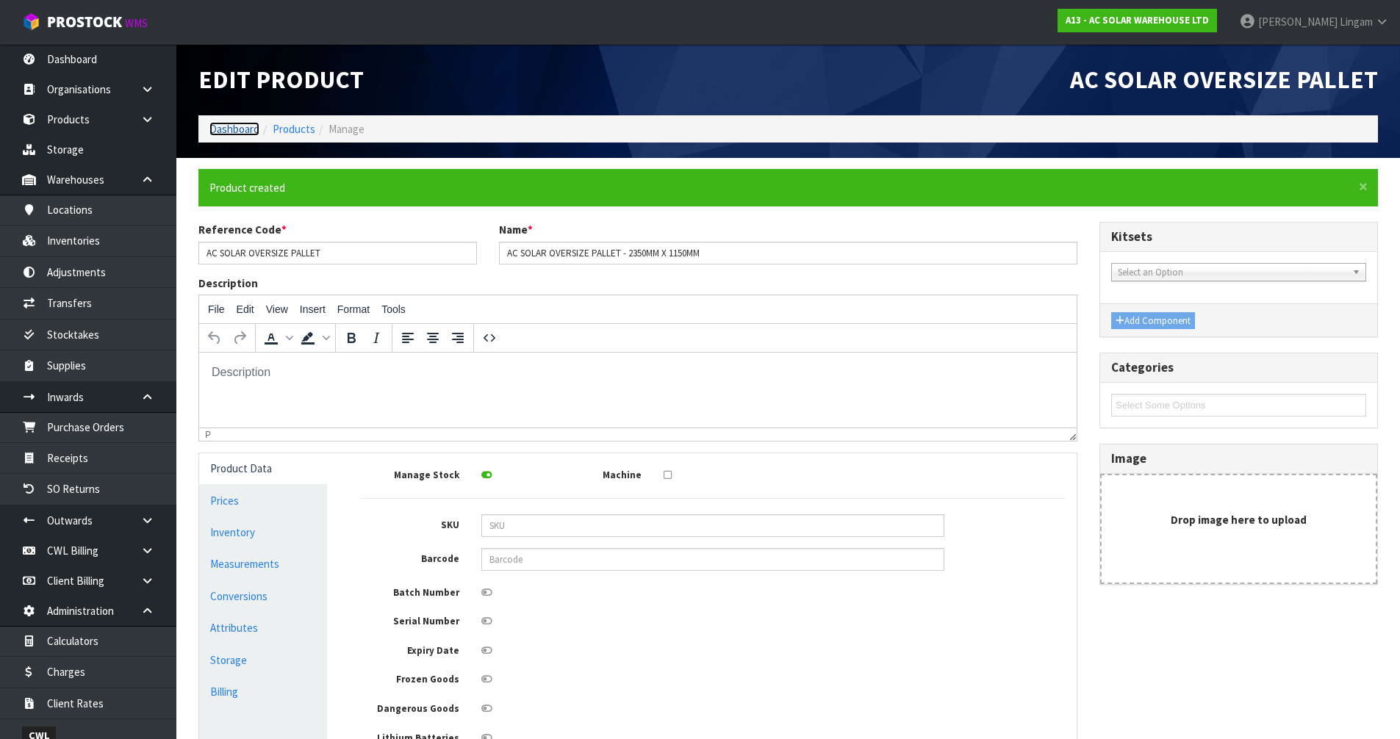
click at [229, 129] on link "Dashboard" at bounding box center [234, 129] width 50 height 14
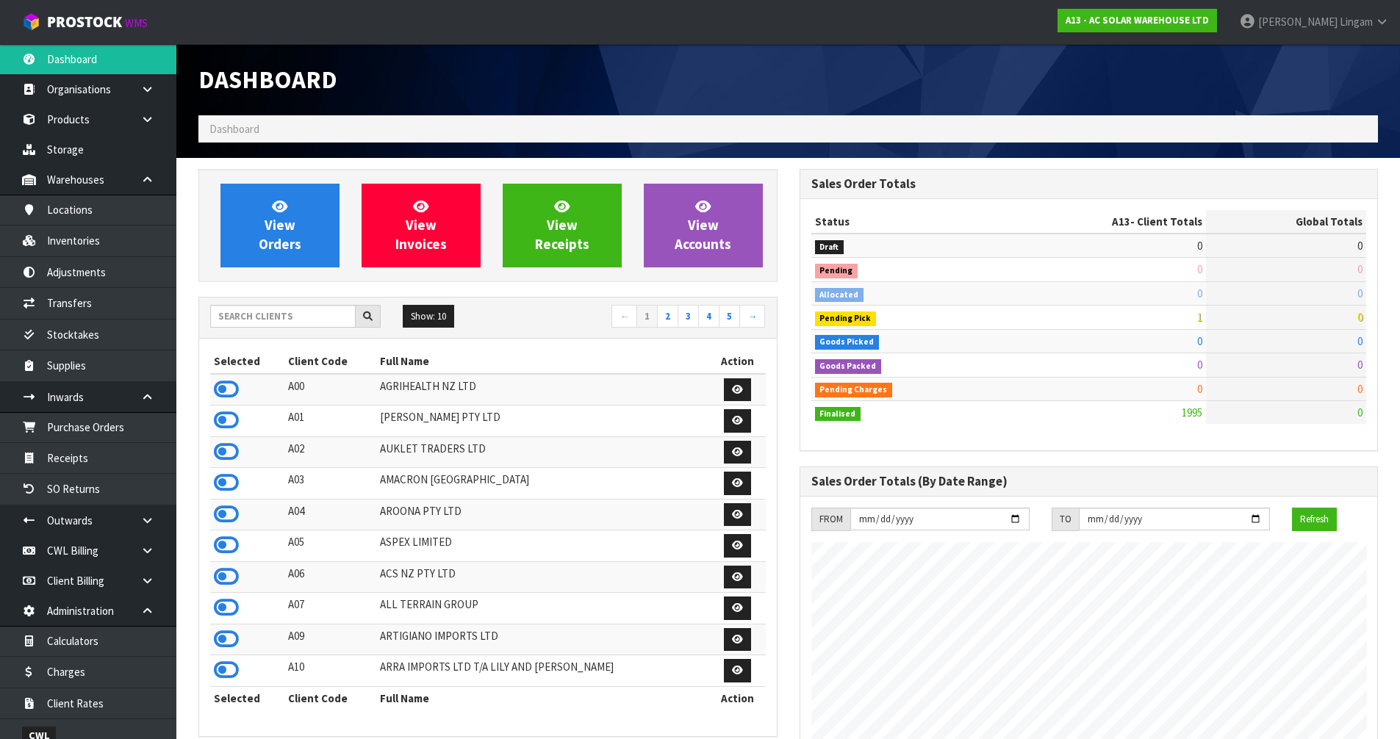
scroll to position [1161, 600]
click at [274, 320] on input "text" at bounding box center [282, 316] width 145 height 23
click at [272, 323] on input "text" at bounding box center [282, 316] width 145 height 23
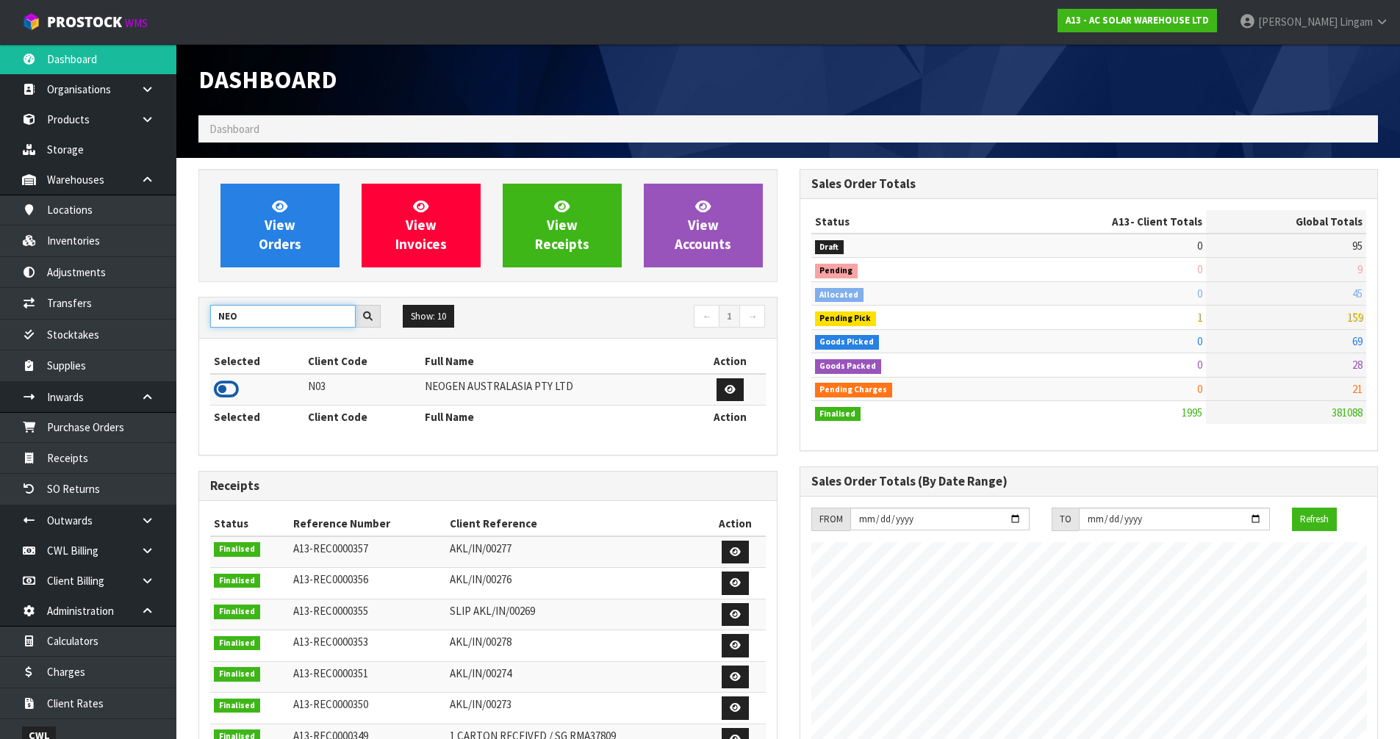
type input "NEO"
click at [227, 392] on icon at bounding box center [226, 389] width 25 height 22
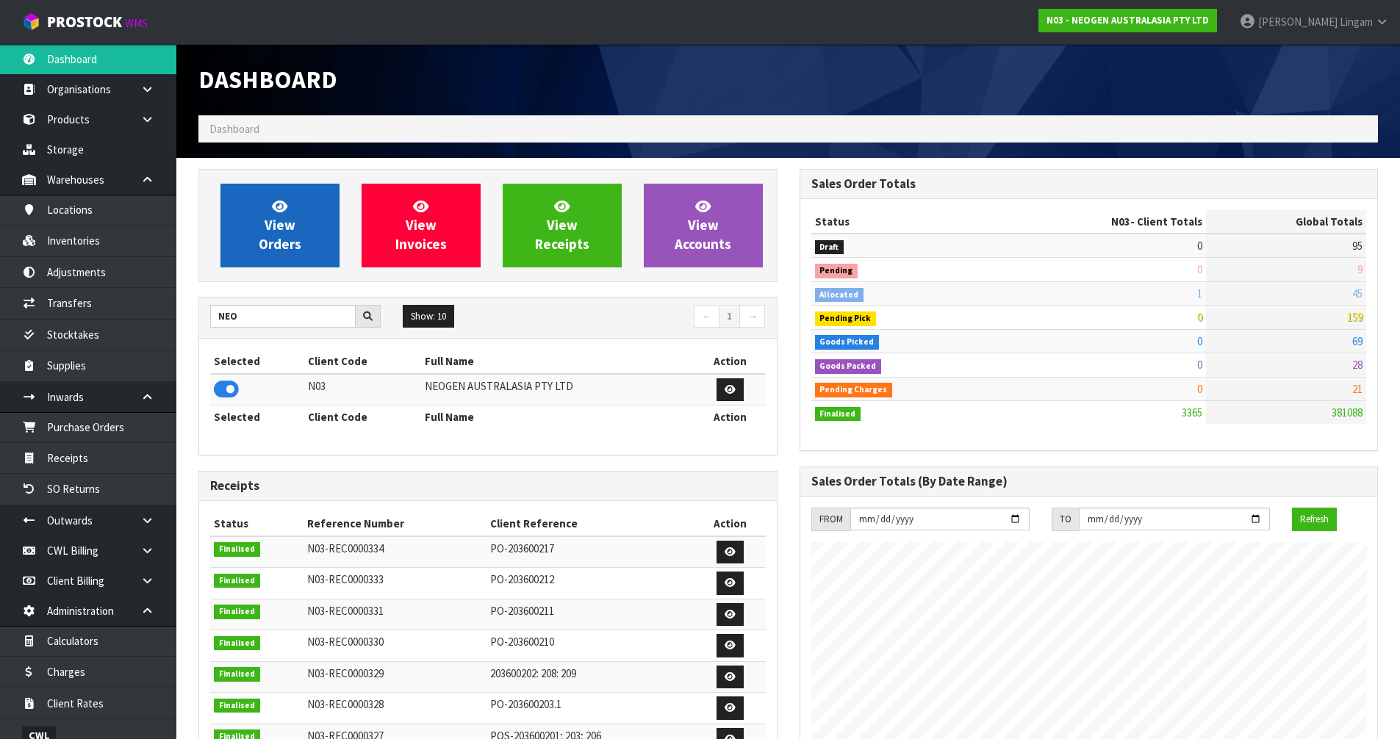
scroll to position [1113, 600]
click at [271, 255] on link "View Orders" at bounding box center [279, 226] width 119 height 84
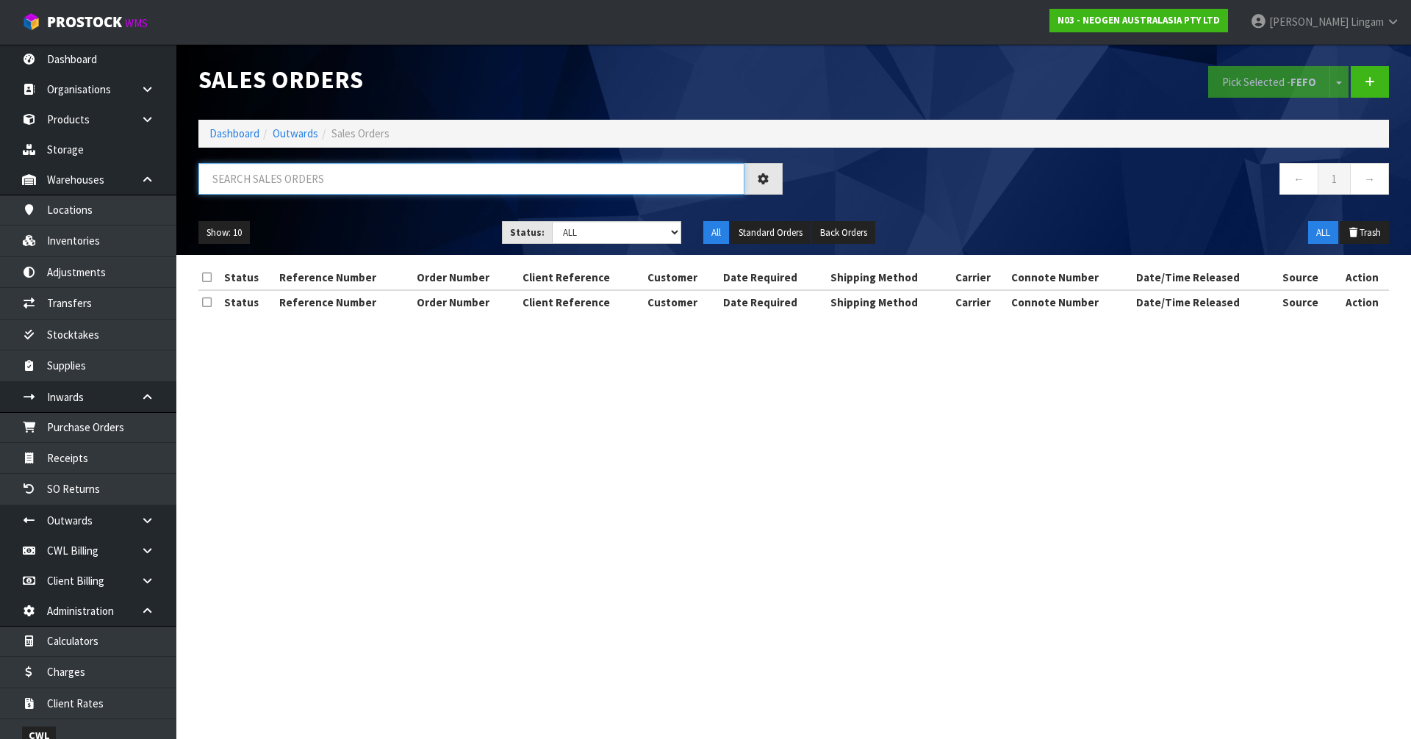
click at [404, 178] on input "text" at bounding box center [471, 179] width 546 height 32
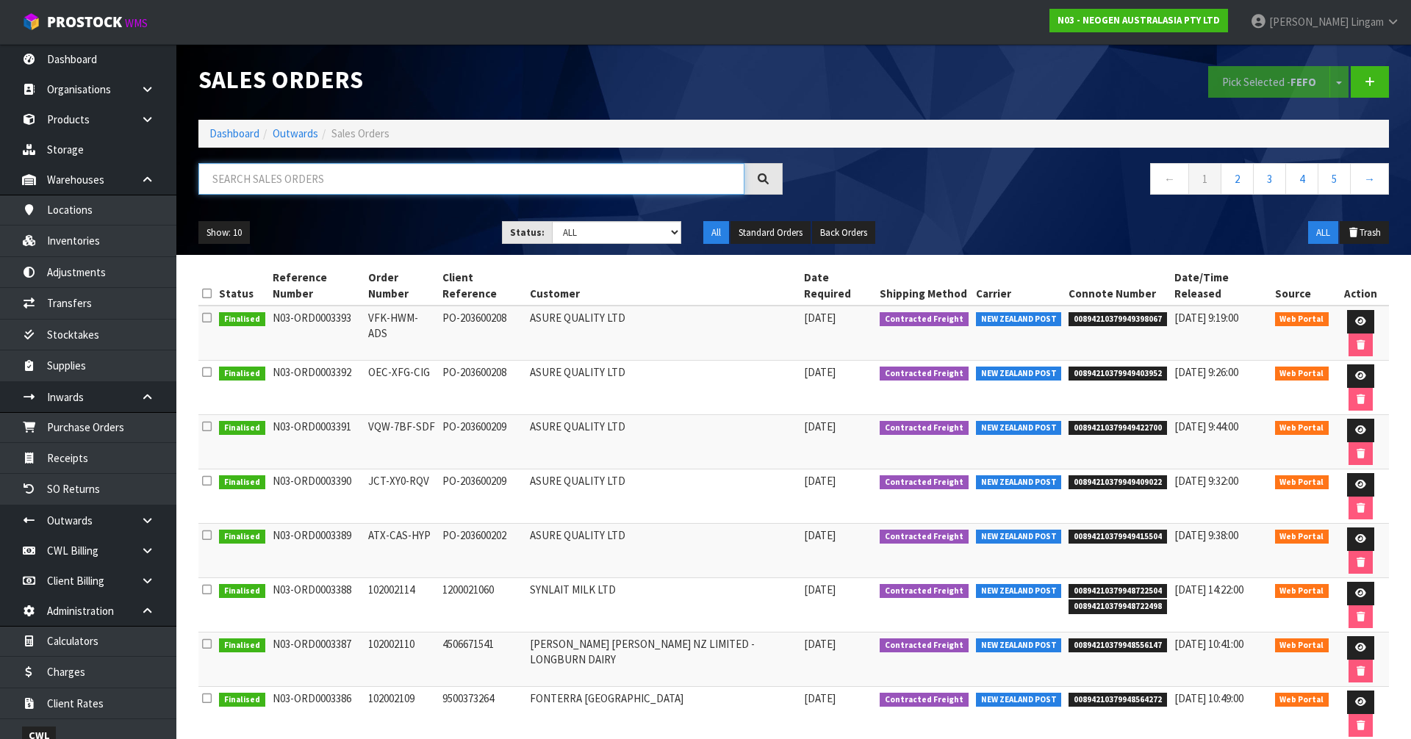
paste input "700002257"
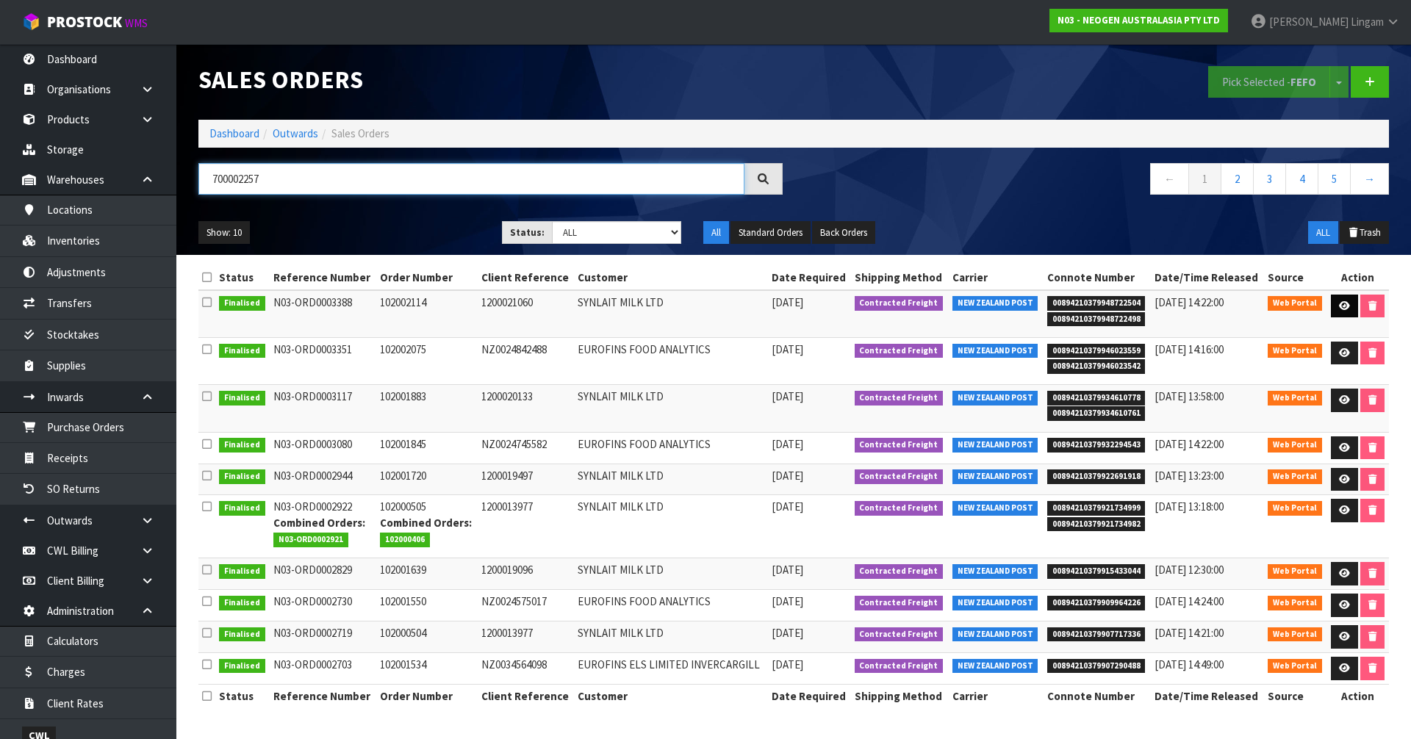
type input "700002257"
click at [1344, 309] on icon at bounding box center [1344, 306] width 11 height 10
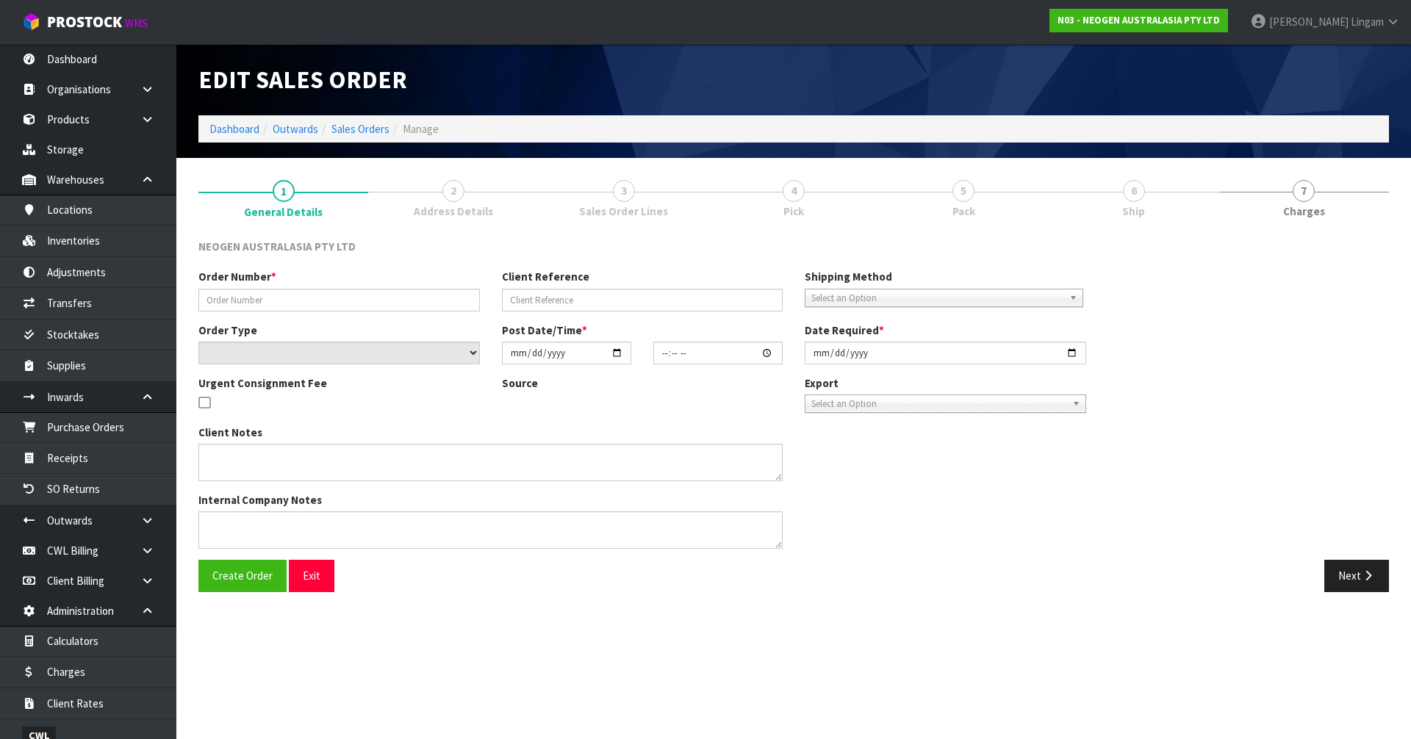
type input "102002114"
type input "1200021060"
select select "number:0"
type input "2025-09-11"
type input "11:29:00.000"
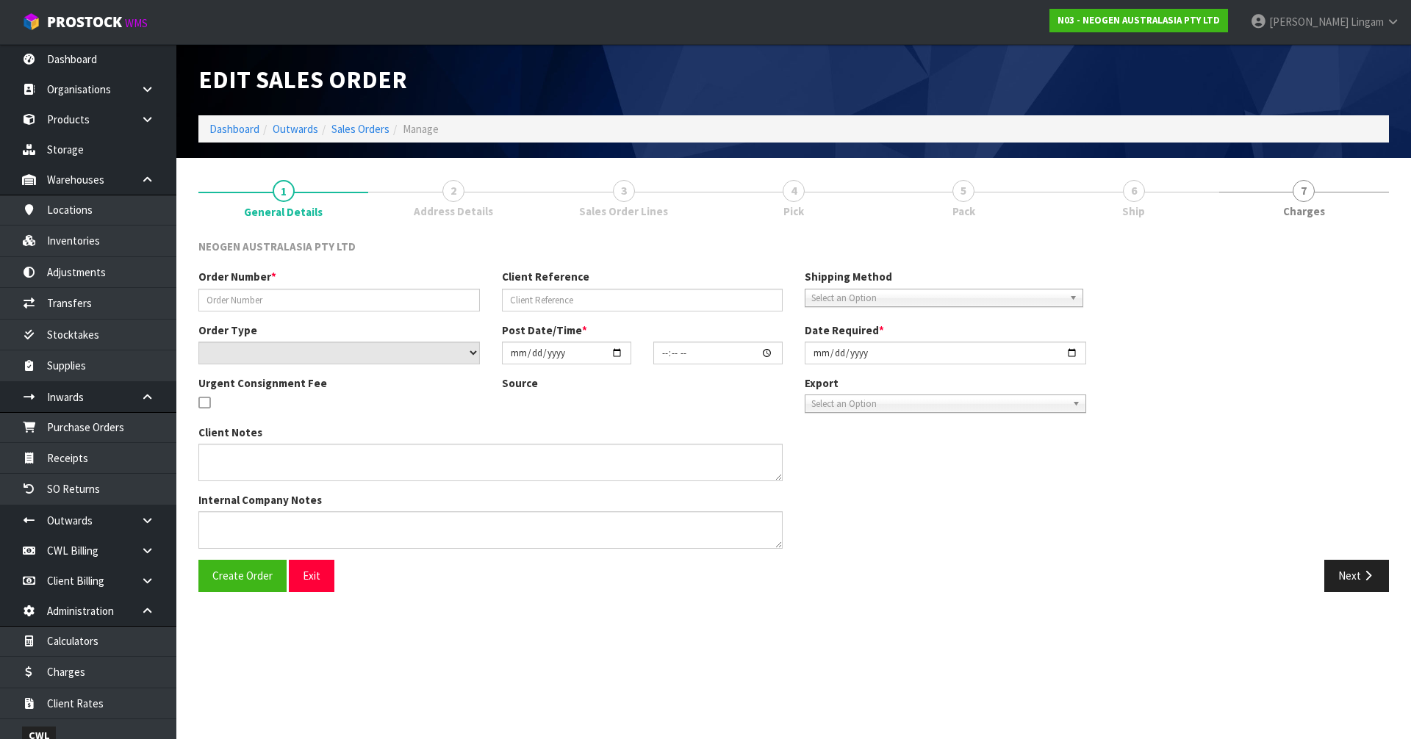
type input "2025-09-11"
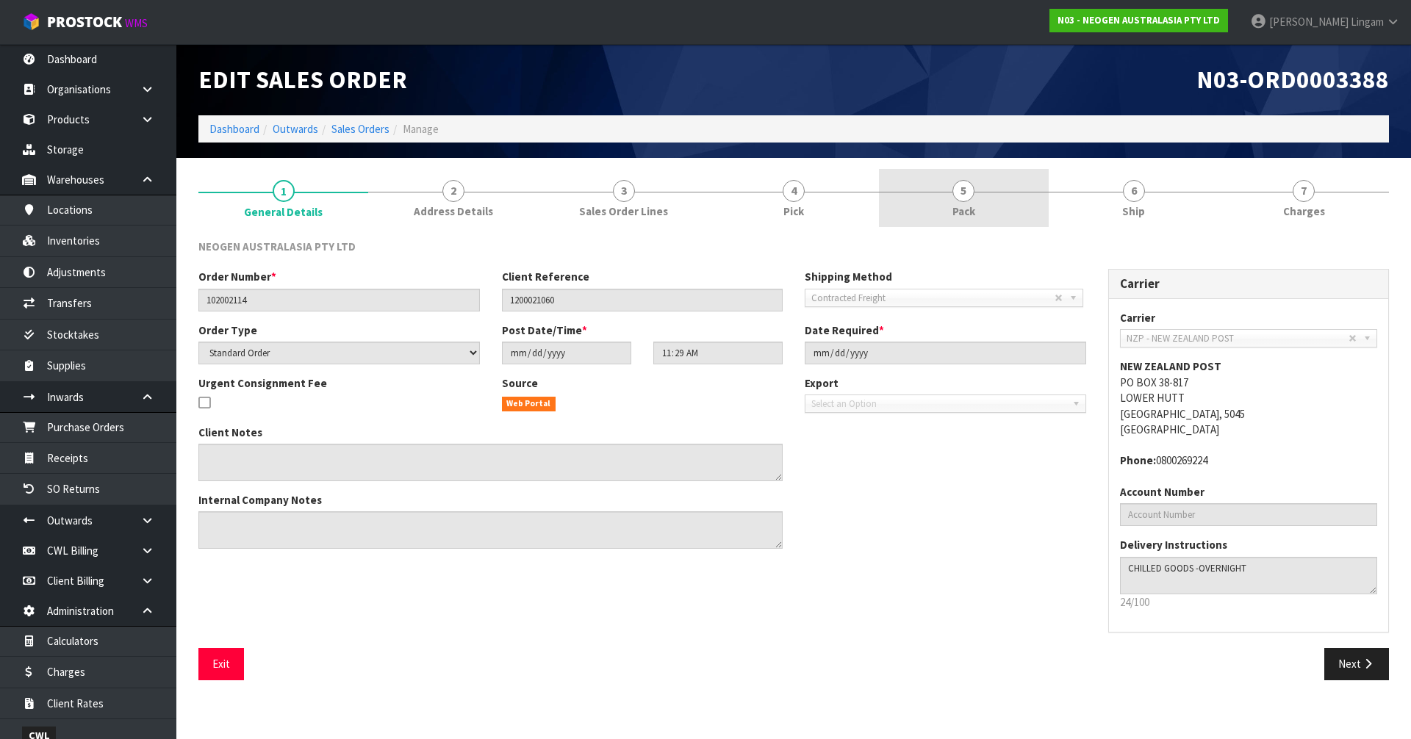
click at [1010, 206] on link "5 Pack" at bounding box center [964, 198] width 170 height 58
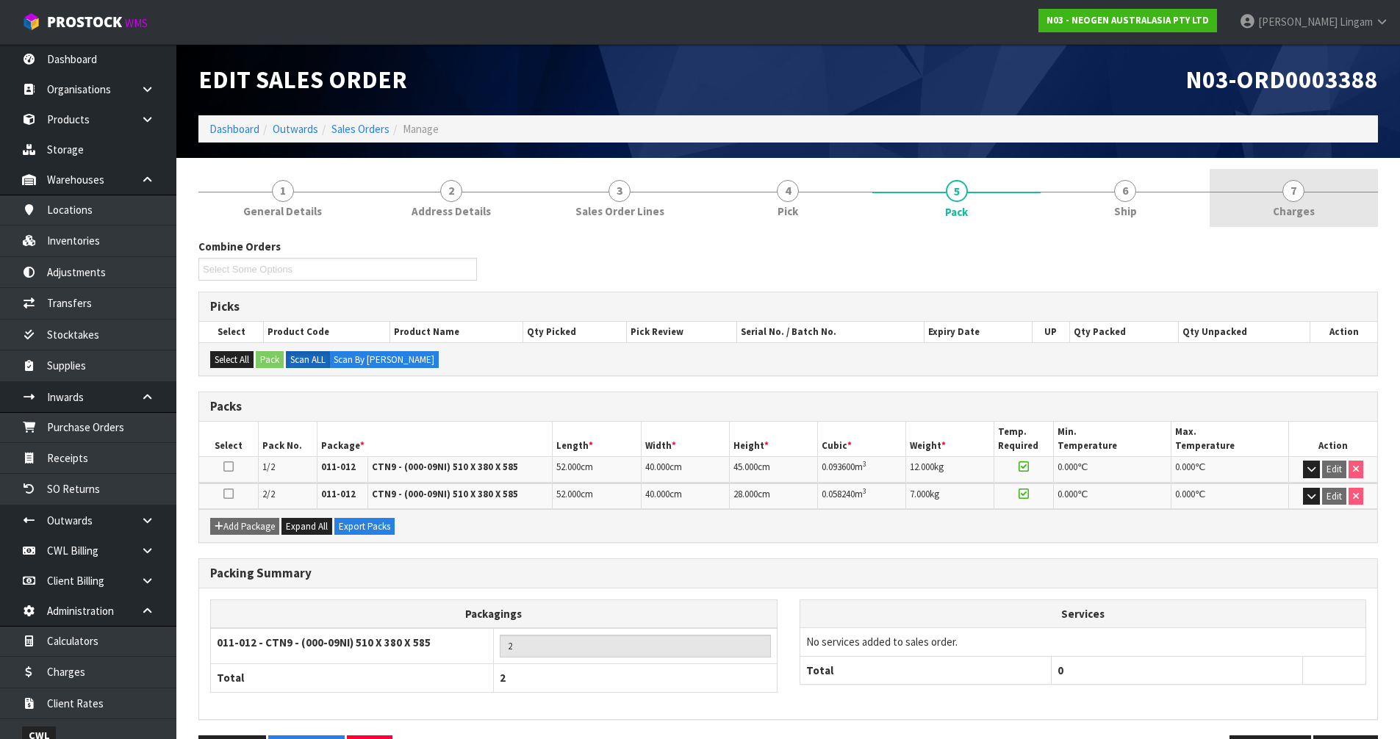
click at [1272, 203] on link "7 [GEOGRAPHIC_DATA]" at bounding box center [1294, 198] width 168 height 58
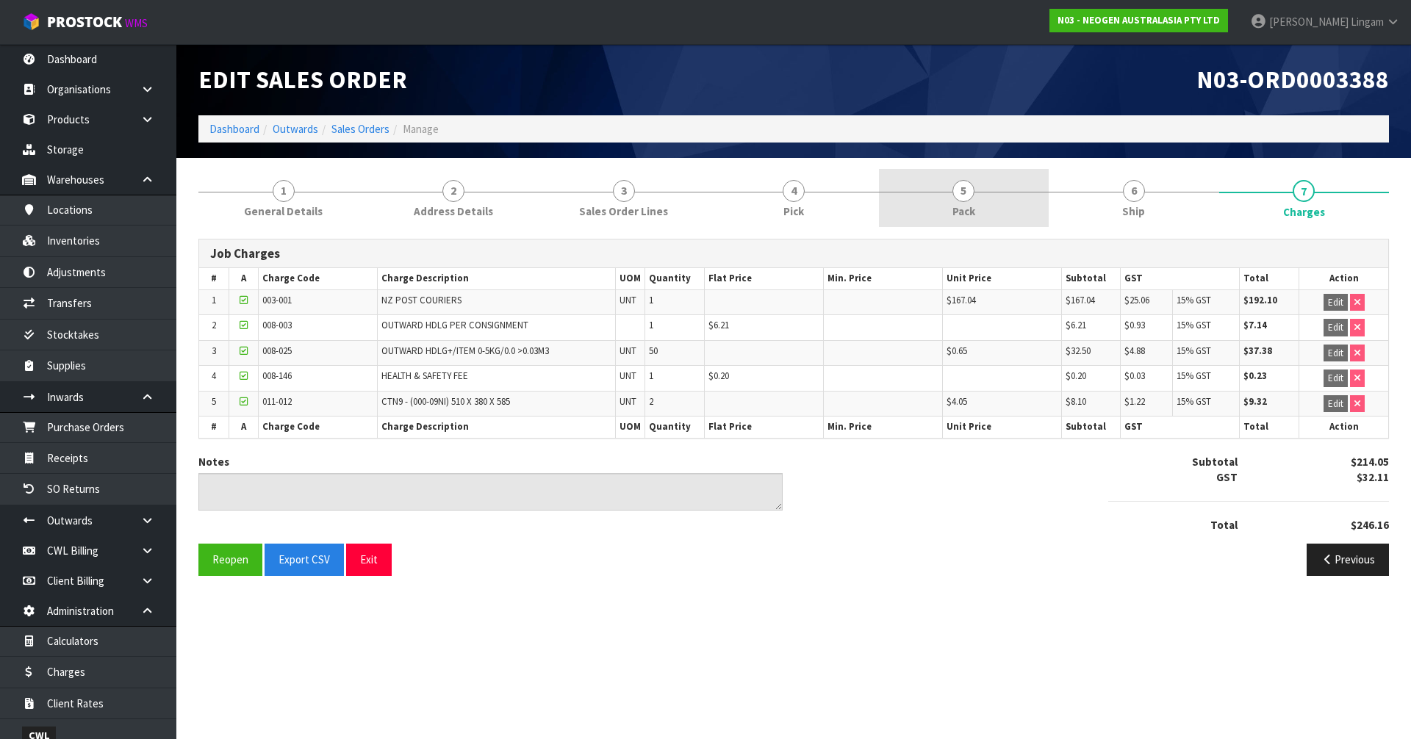
click at [955, 215] on span "Pack" at bounding box center [963, 211] width 23 height 15
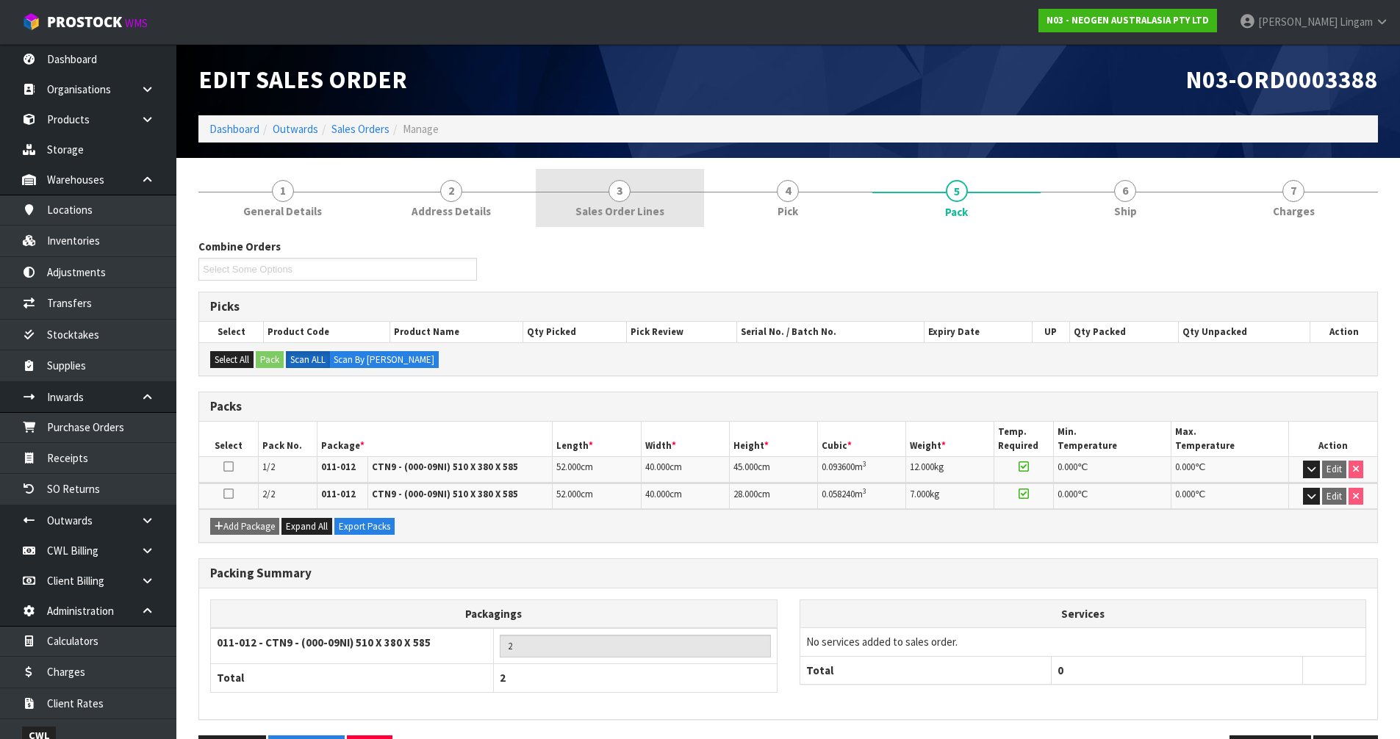
click at [677, 204] on link "3 Sales Order Lines" at bounding box center [620, 198] width 168 height 58
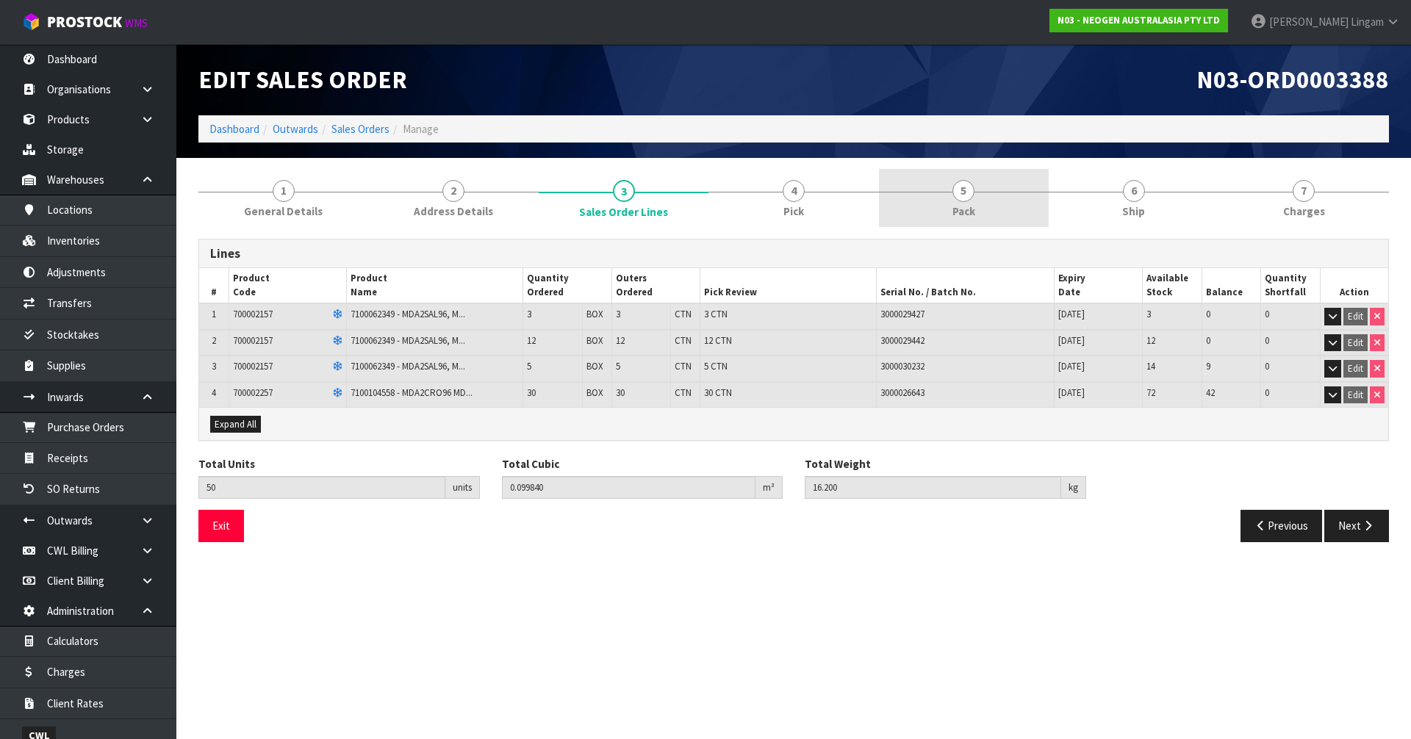
click at [975, 204] on span "Pack" at bounding box center [963, 211] width 23 height 15
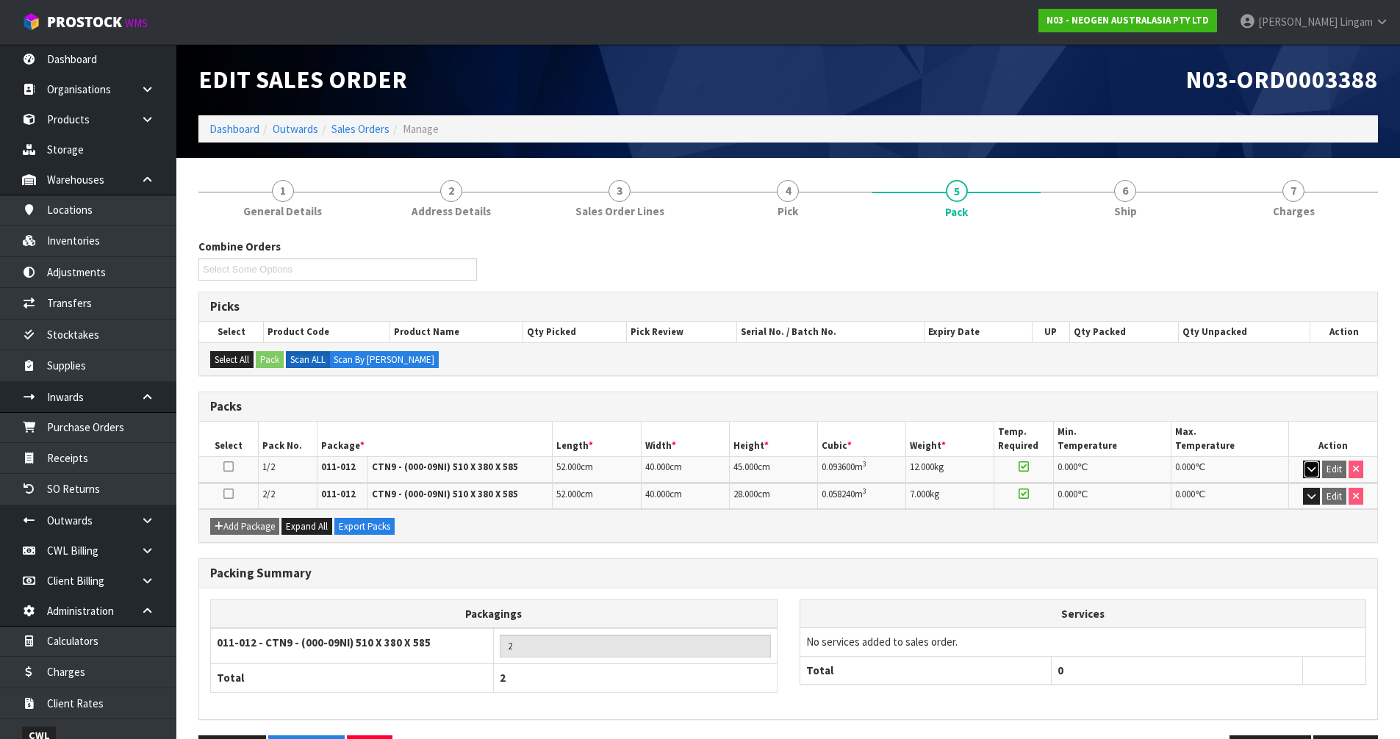
click at [1304, 467] on button "button" at bounding box center [1311, 470] width 17 height 18
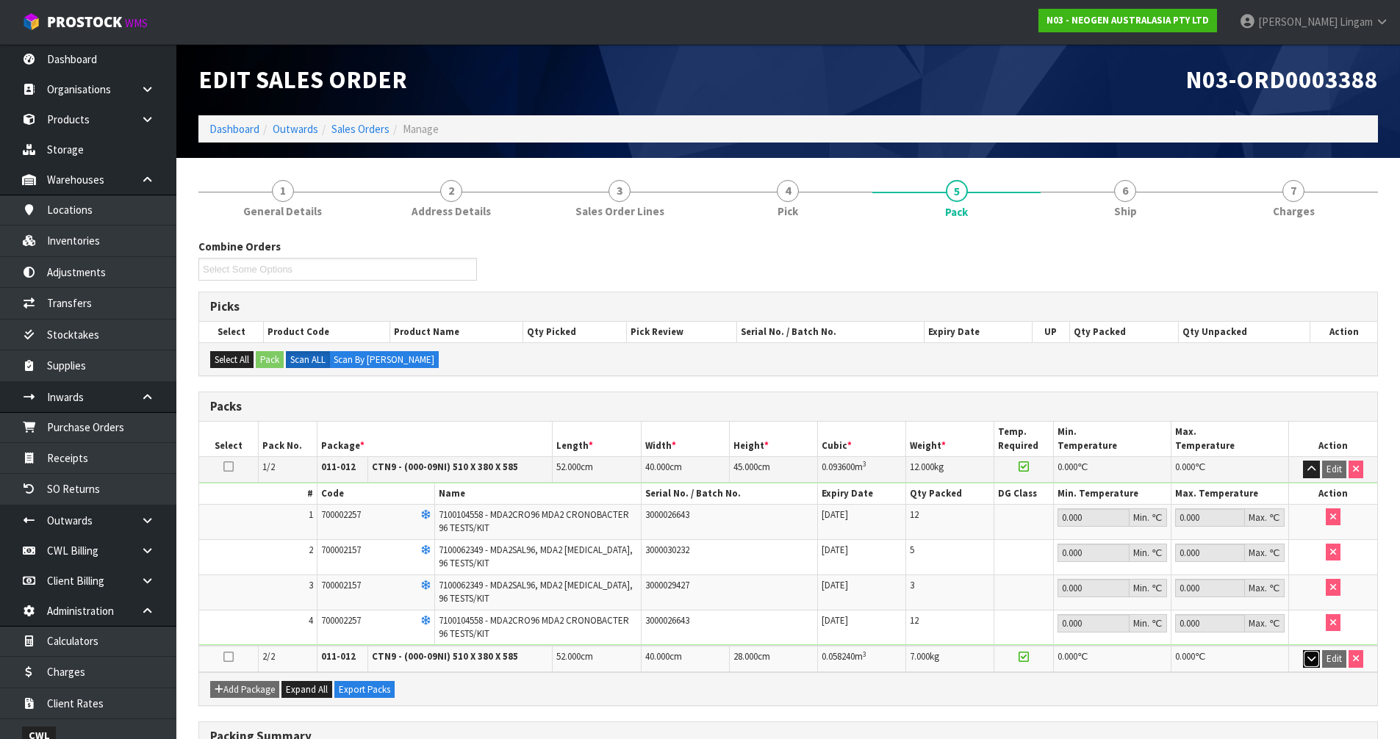
click at [1315, 661] on icon "button" at bounding box center [1311, 659] width 8 height 10
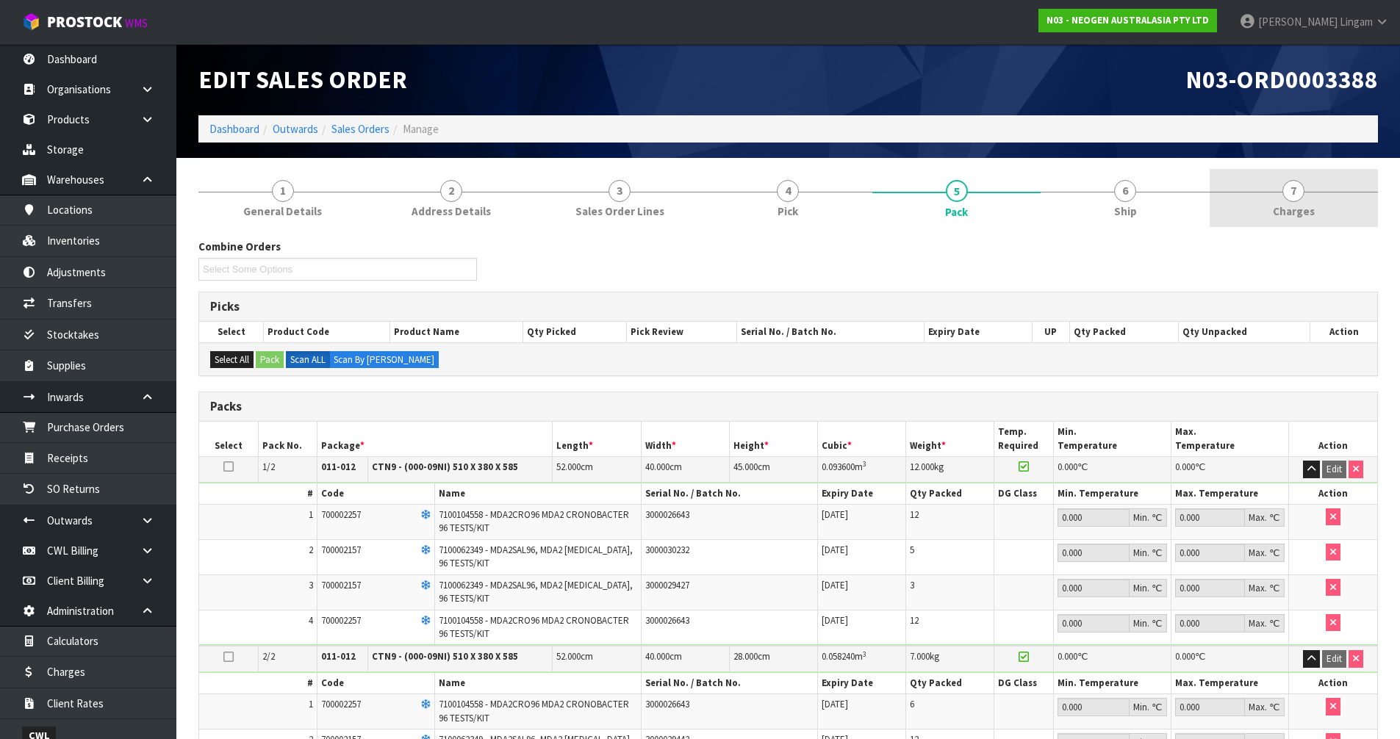
click at [1331, 217] on link "7 [GEOGRAPHIC_DATA]" at bounding box center [1294, 198] width 168 height 58
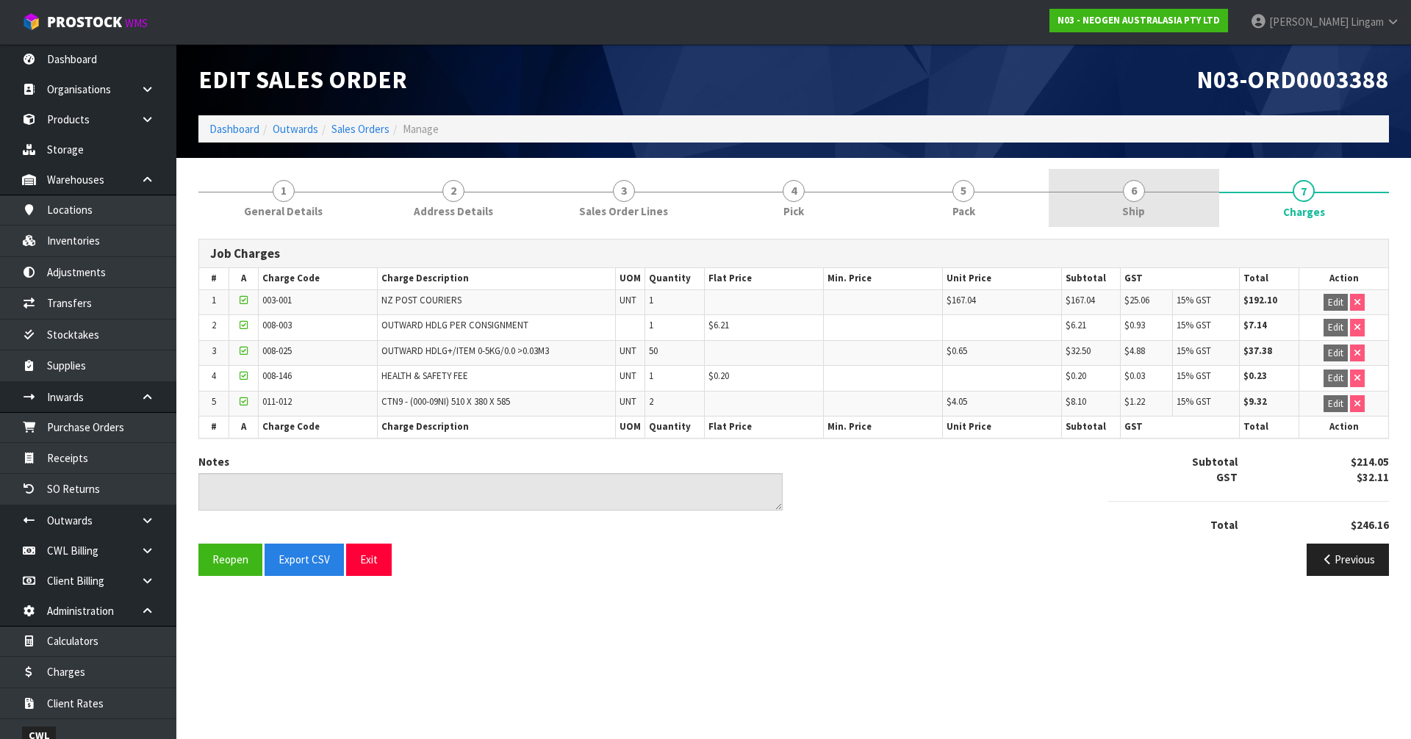
click at [1163, 211] on link "6 Ship" at bounding box center [1134, 198] width 170 height 58
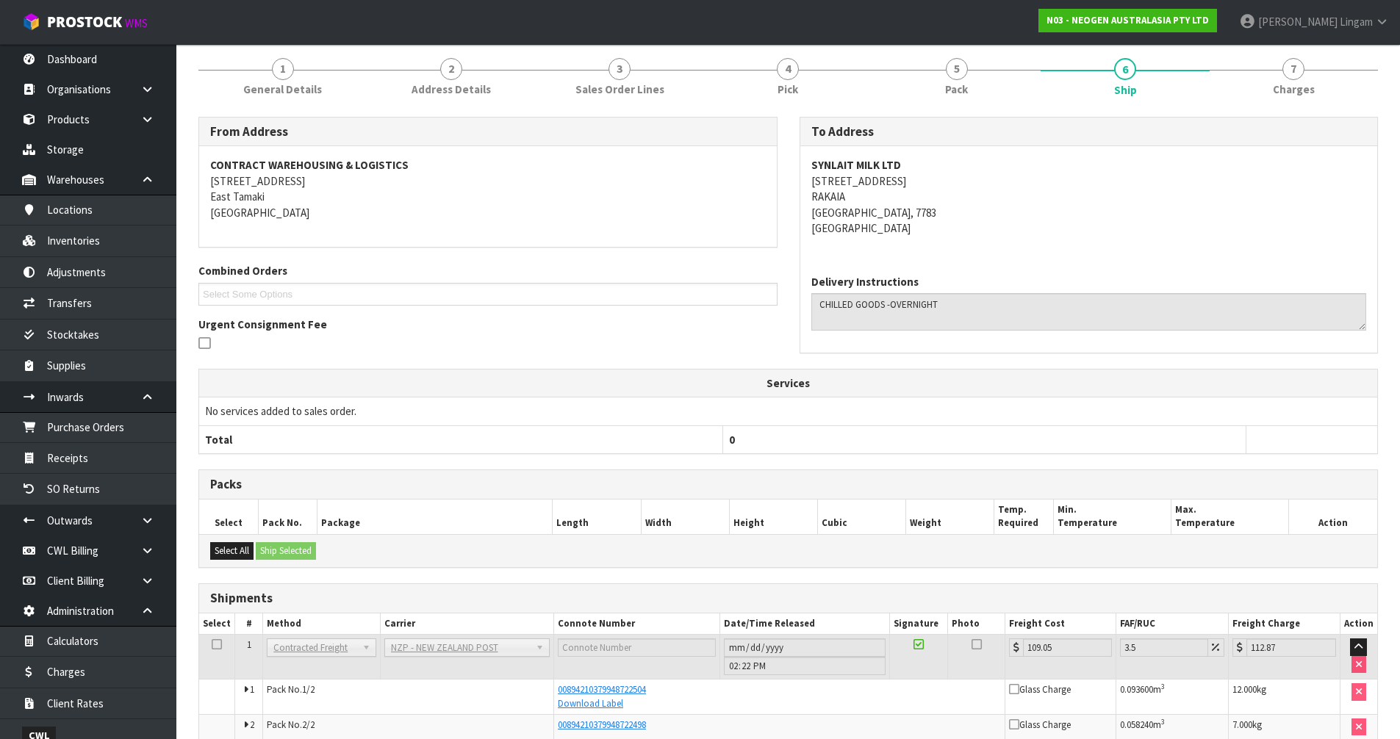
scroll to position [193, 0]
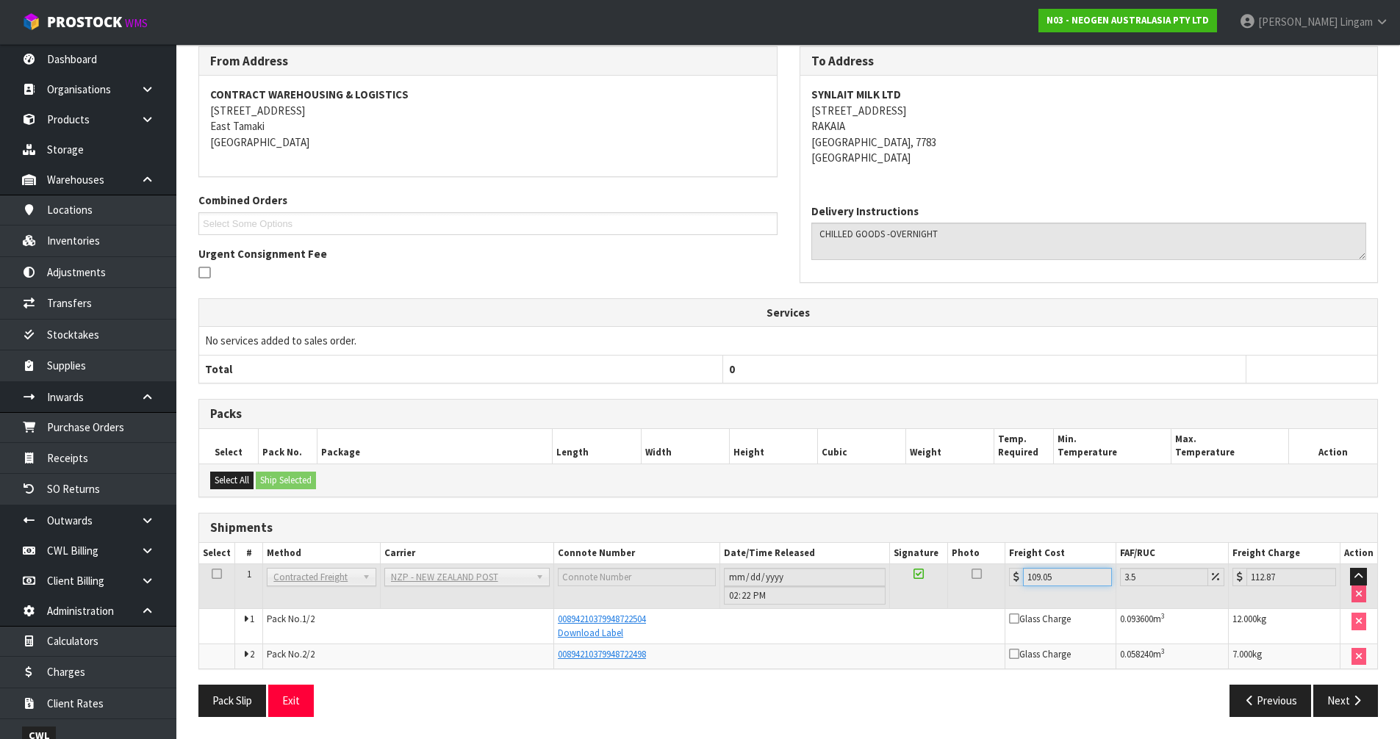
drag, startPoint x: 1071, startPoint y: 578, endPoint x: 1000, endPoint y: 584, distance: 71.5
click at [1000, 584] on tr "1 Client Local Pickup Customer Local Pickup Company Freight Contracted Freight …" at bounding box center [788, 586] width 1178 height 45
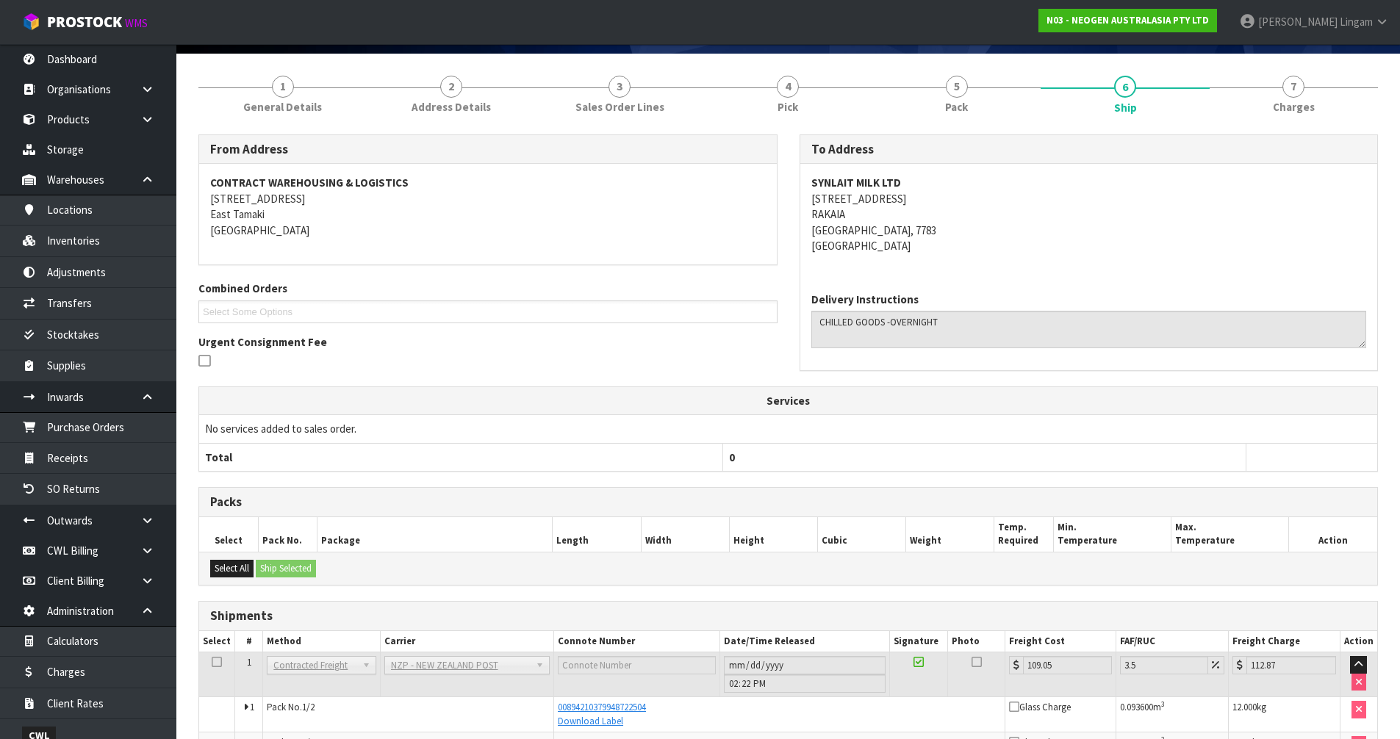
scroll to position [0, 0]
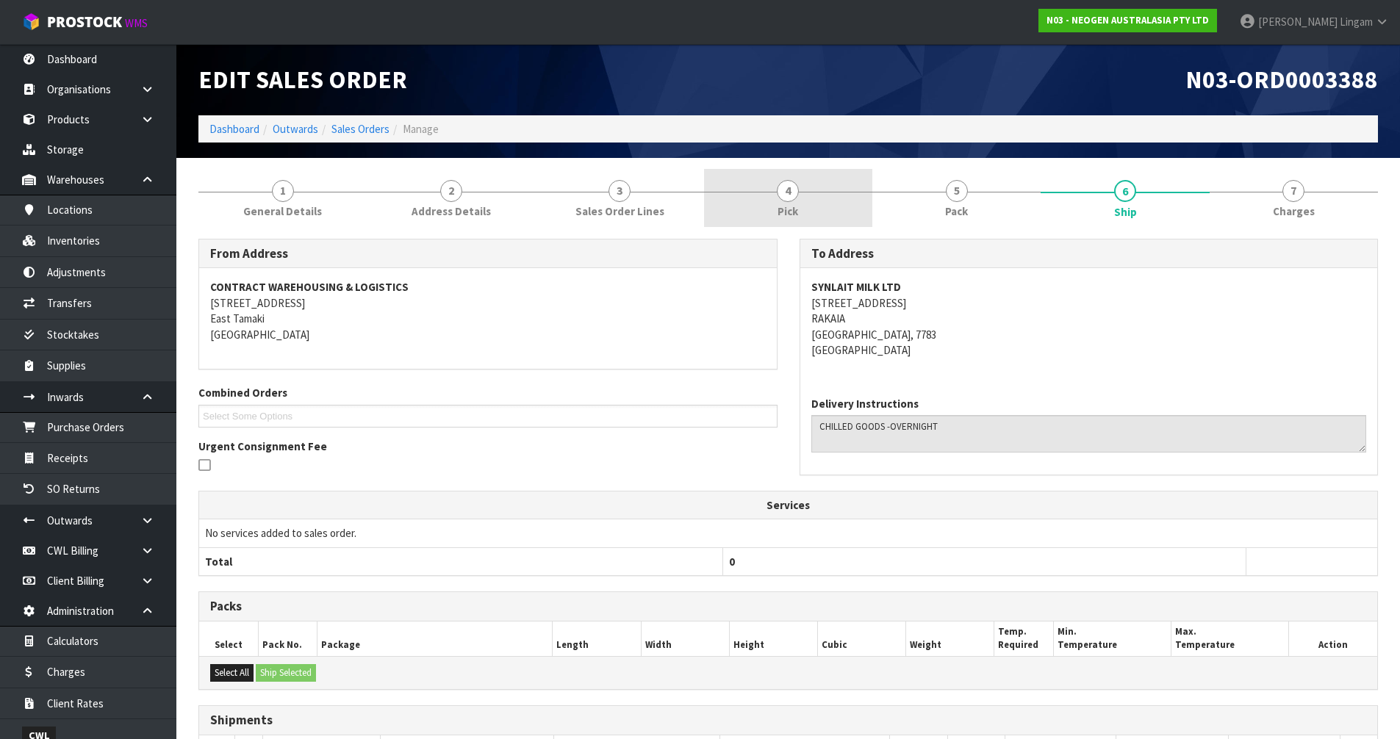
click at [820, 208] on link "4 Pick" at bounding box center [788, 198] width 168 height 58
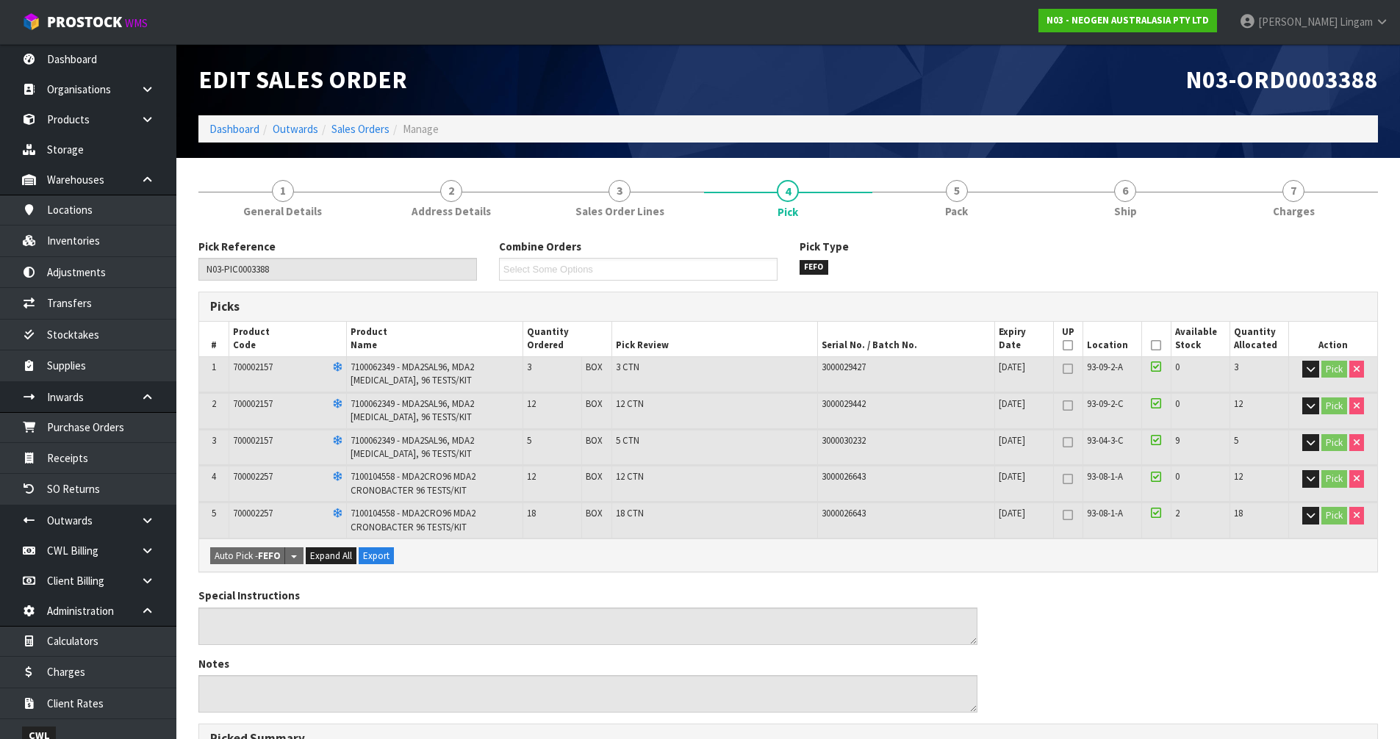
drag, startPoint x: 1256, startPoint y: 303, endPoint x: 1249, endPoint y: 321, distance: 19.5
drag, startPoint x: 1249, startPoint y: 321, endPoint x: 1294, endPoint y: 628, distance: 309.7
click at [1273, 664] on div "Special Instructions Notes" at bounding box center [787, 656] width 1201 height 136
click at [1313, 520] on icon "button" at bounding box center [1311, 516] width 8 height 10
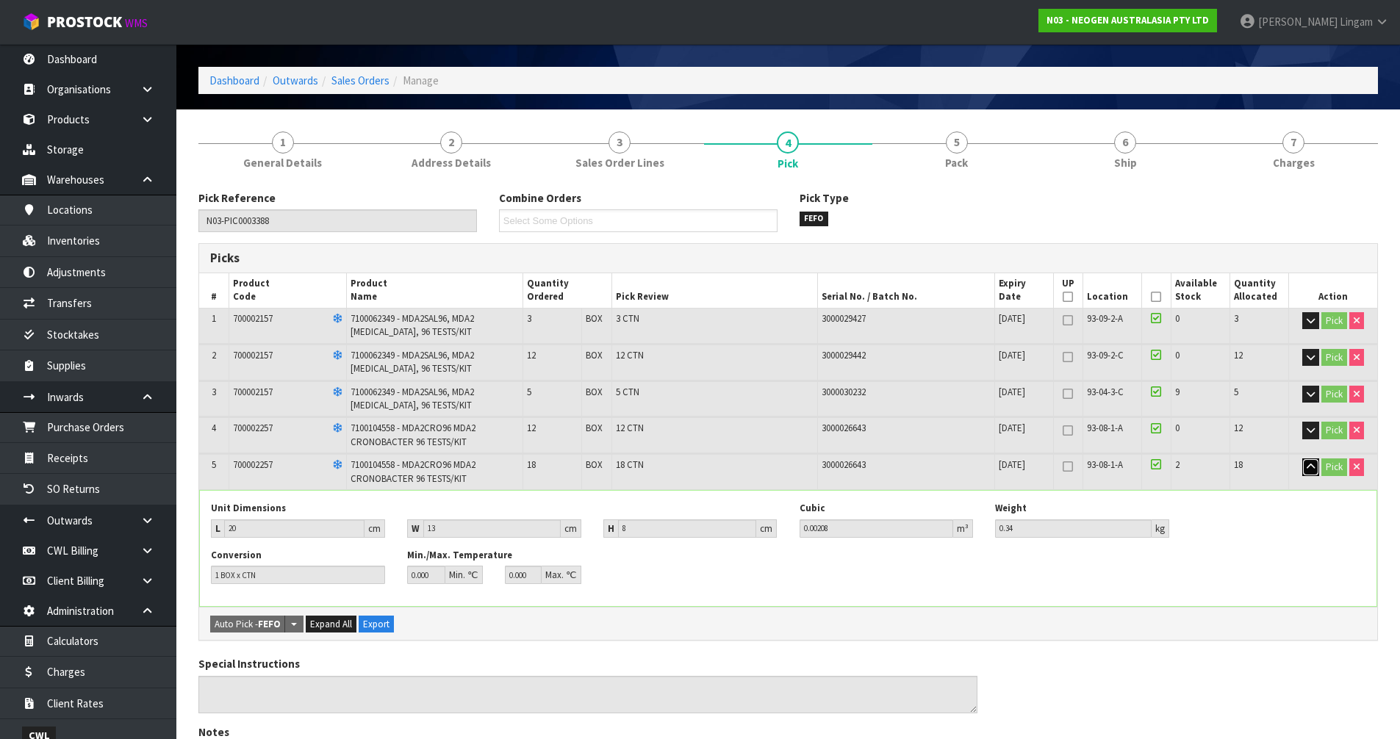
scroll to position [73, 0]
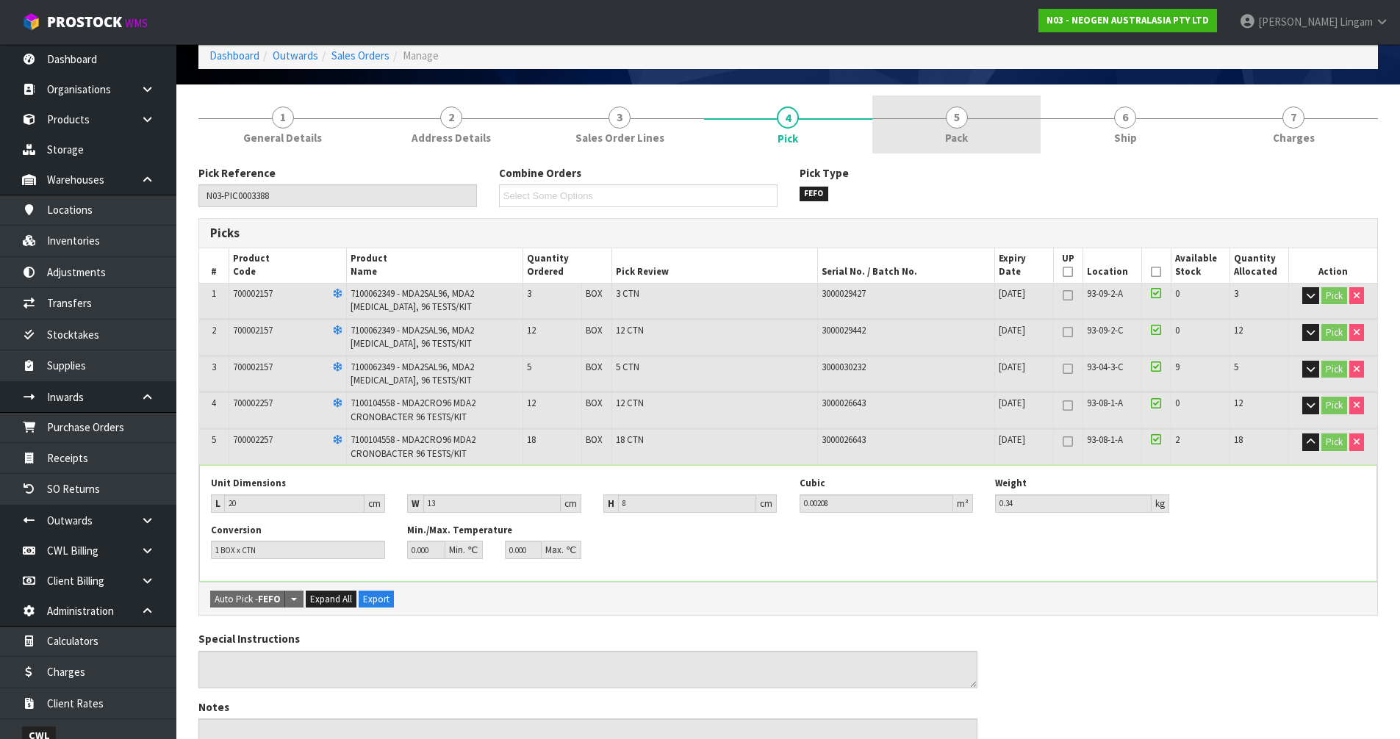
click at [1016, 148] on link "5 Pack" at bounding box center [956, 125] width 168 height 58
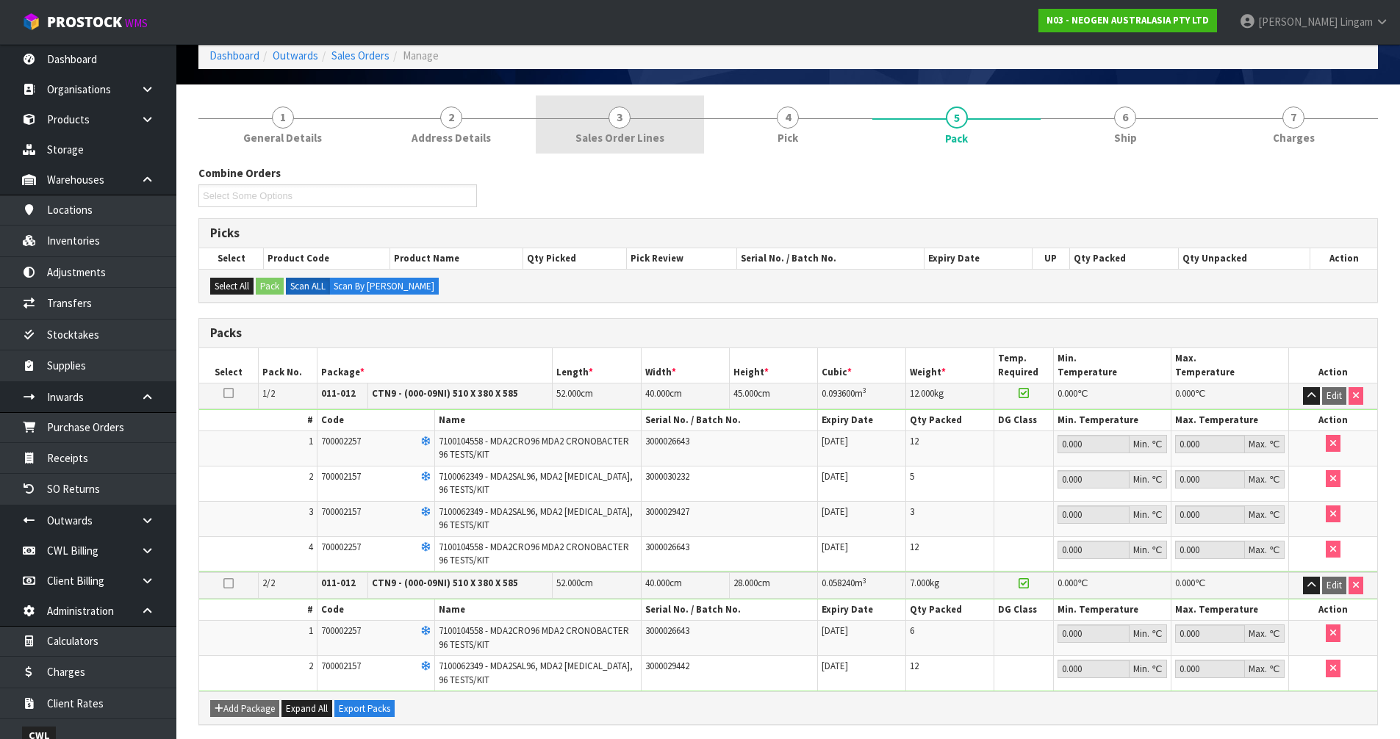
click at [665, 136] on link "3 Sales Order Lines" at bounding box center [620, 125] width 168 height 58
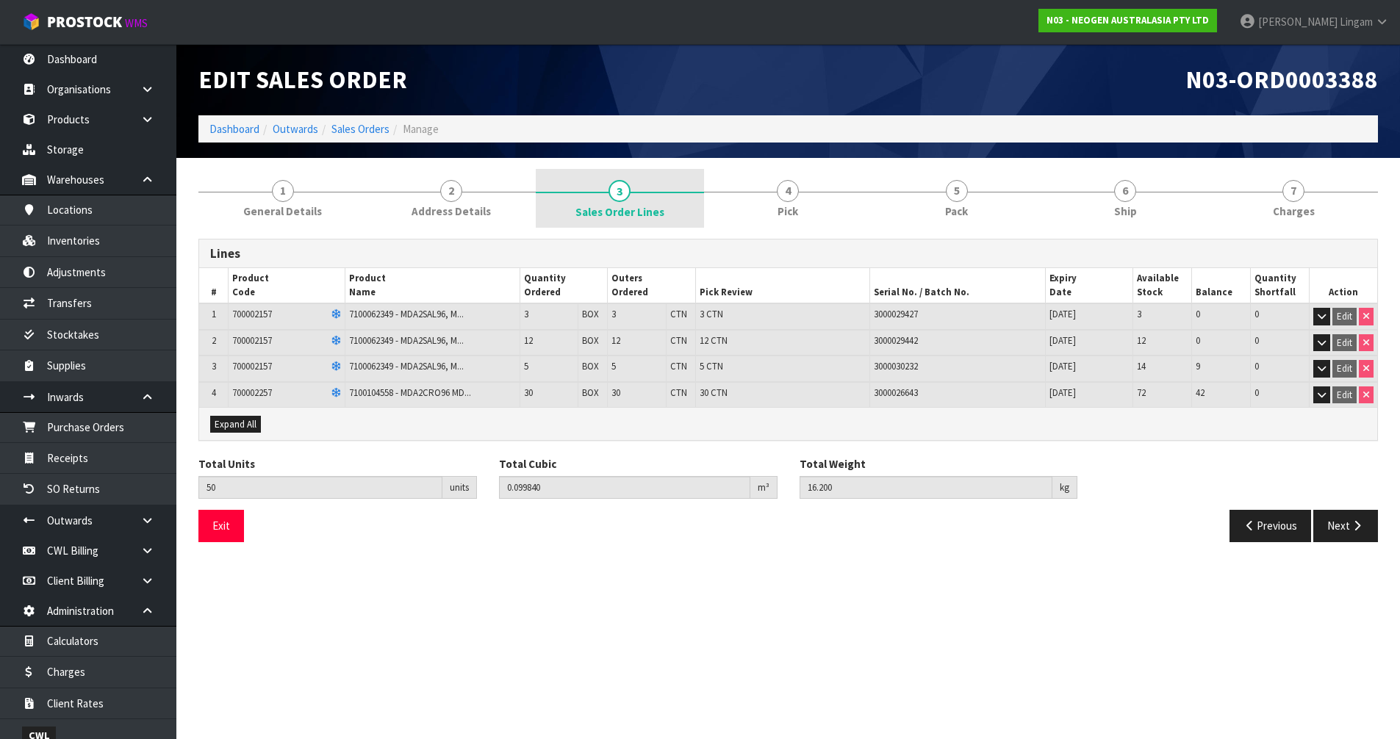
scroll to position [0, 0]
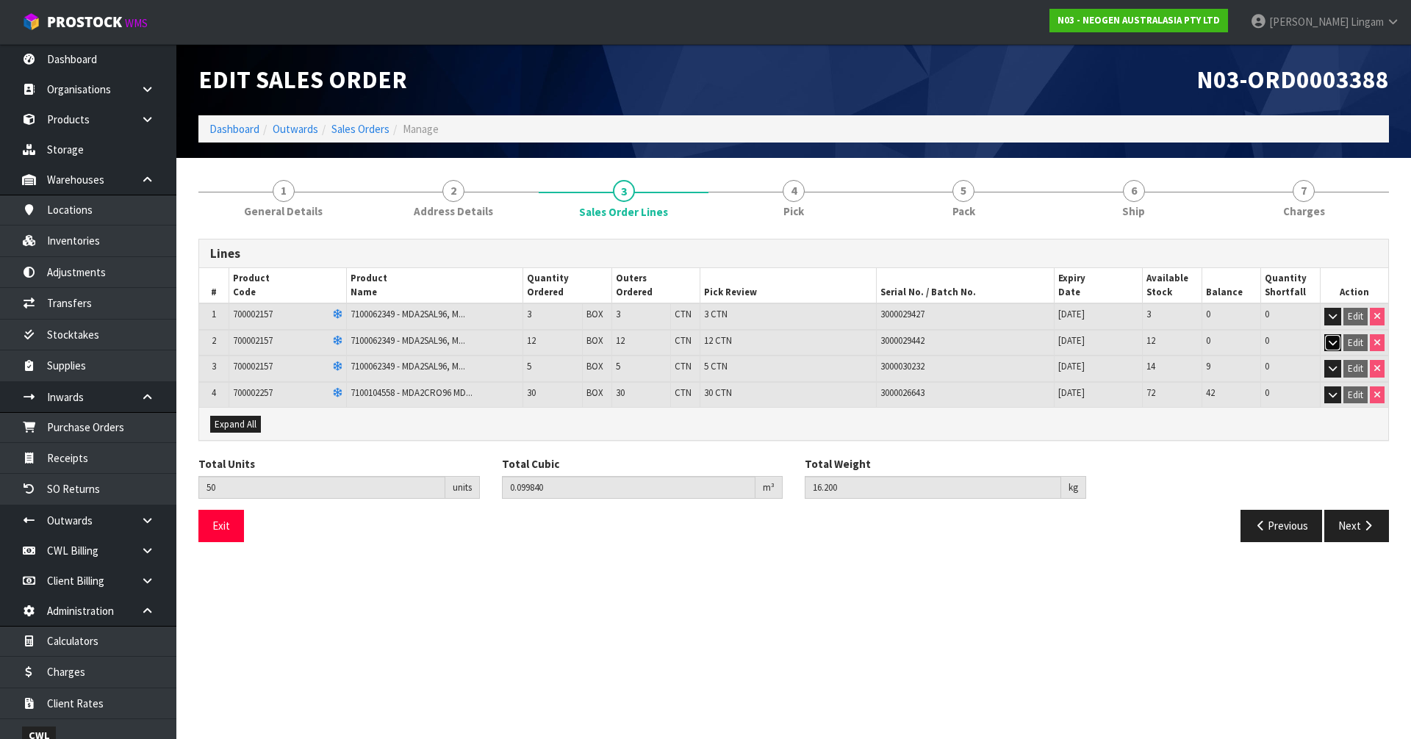
click at [1333, 341] on icon "button" at bounding box center [1333, 343] width 8 height 10
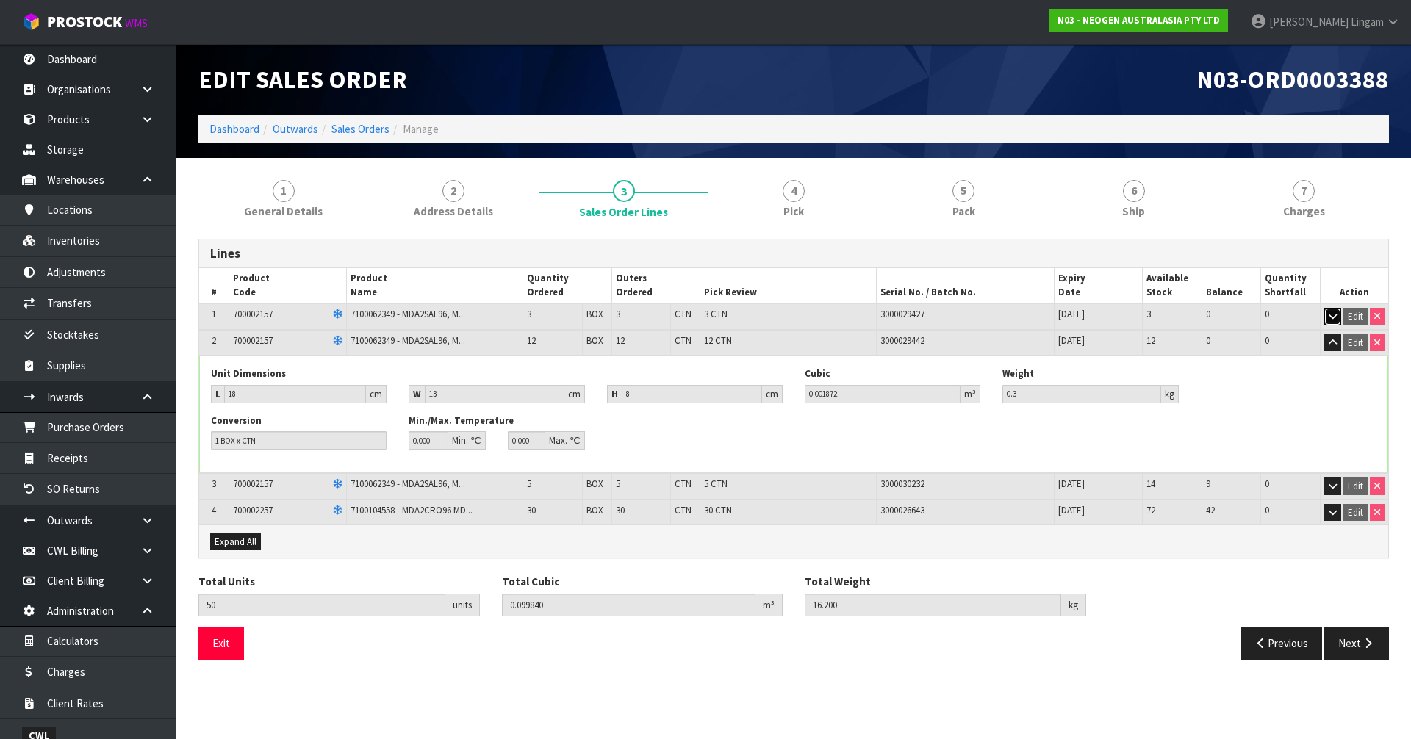
click at [1332, 322] on button "button" at bounding box center [1332, 317] width 17 height 18
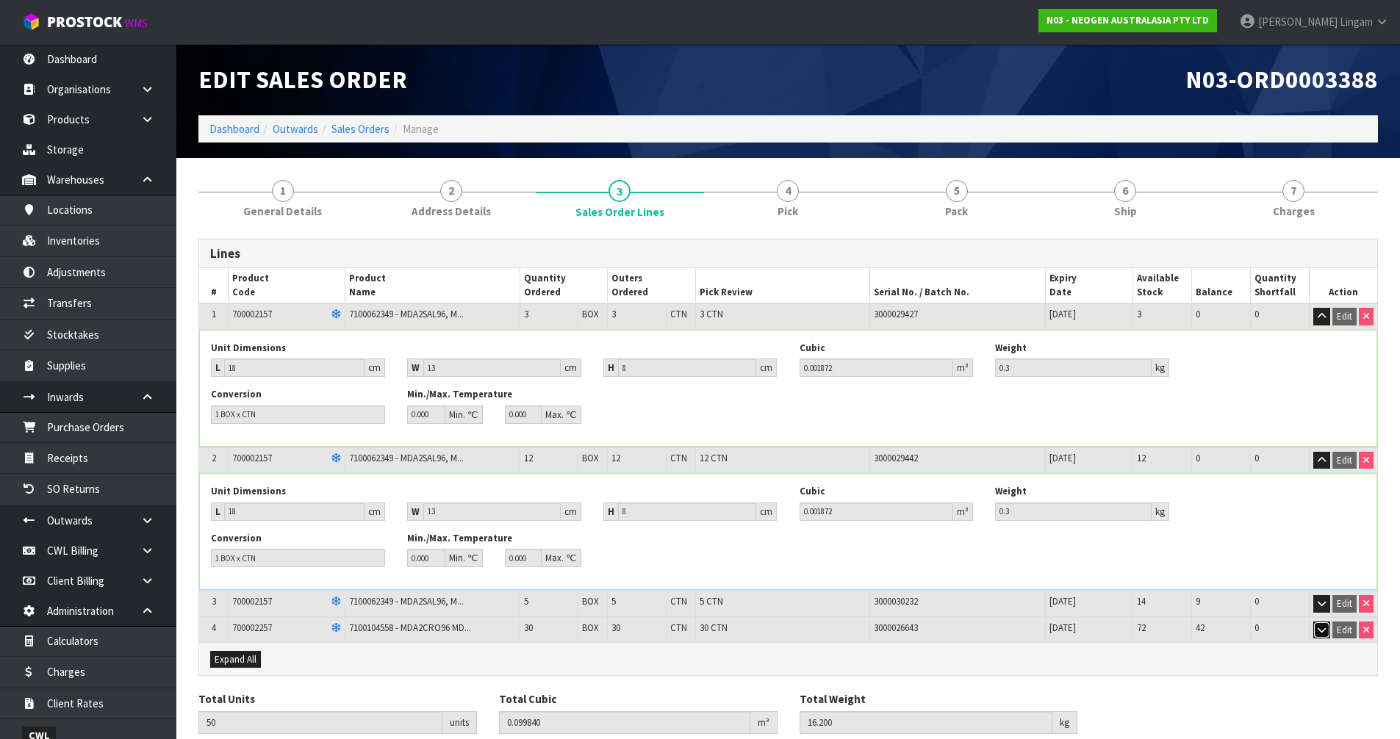
click at [1318, 634] on icon "button" at bounding box center [1322, 630] width 8 height 10
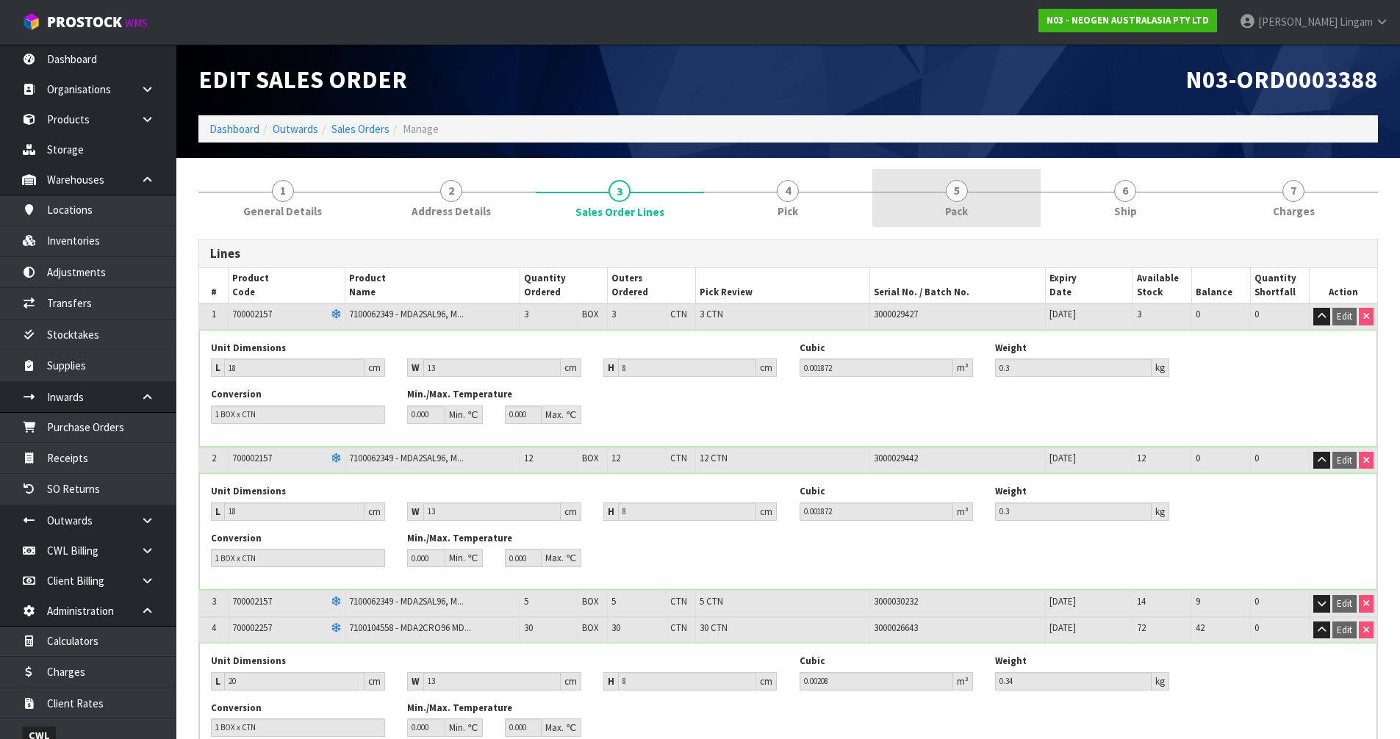
click at [1011, 219] on link "5 Pack" at bounding box center [956, 198] width 168 height 58
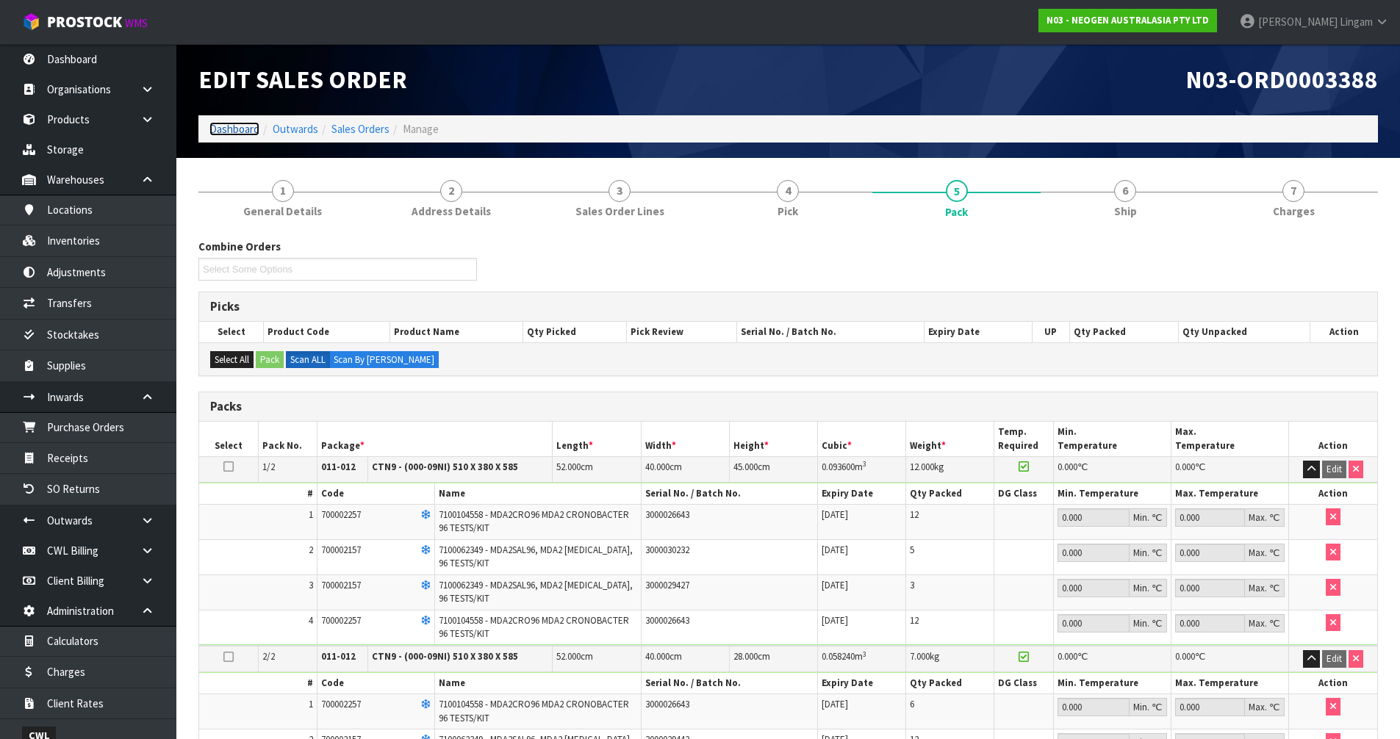
click at [240, 130] on link "Dashboard" at bounding box center [234, 129] width 50 height 14
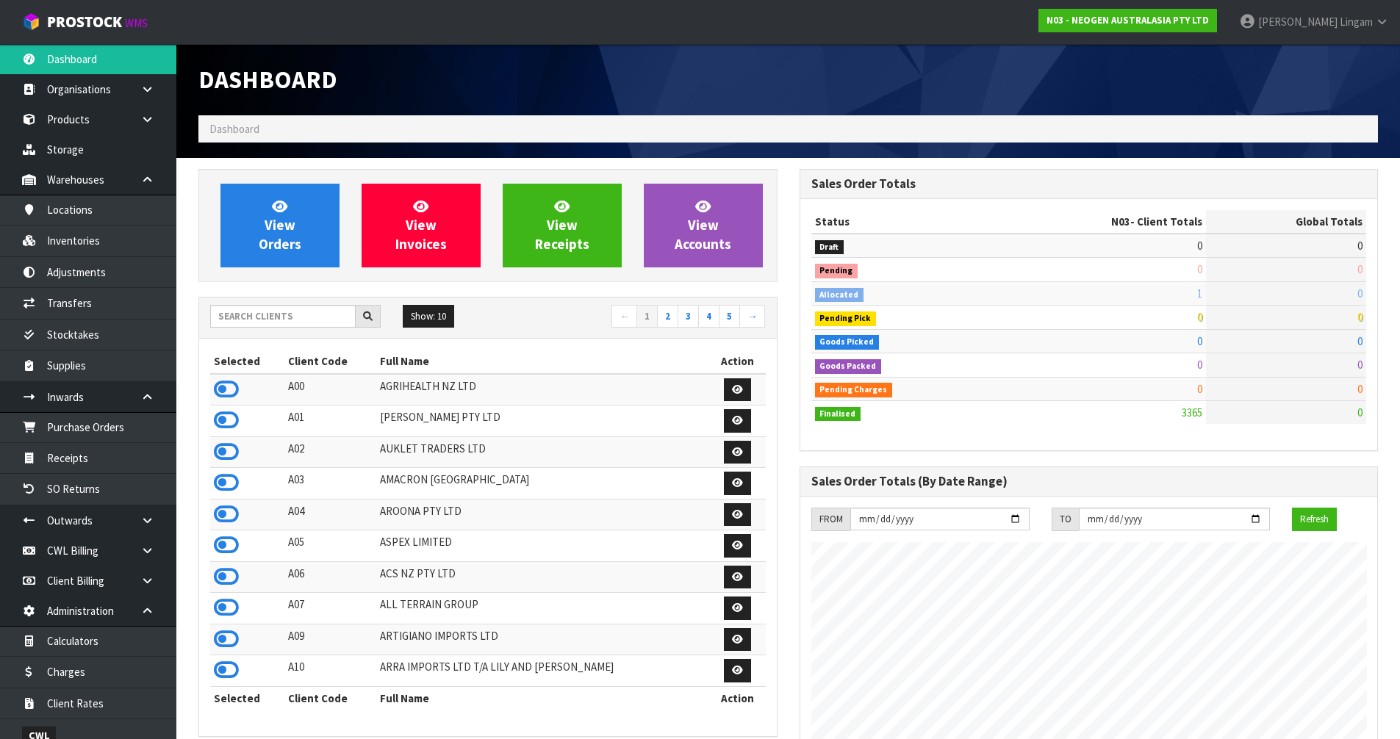
scroll to position [1113, 600]
click at [271, 321] on input "text" at bounding box center [282, 316] width 145 height 23
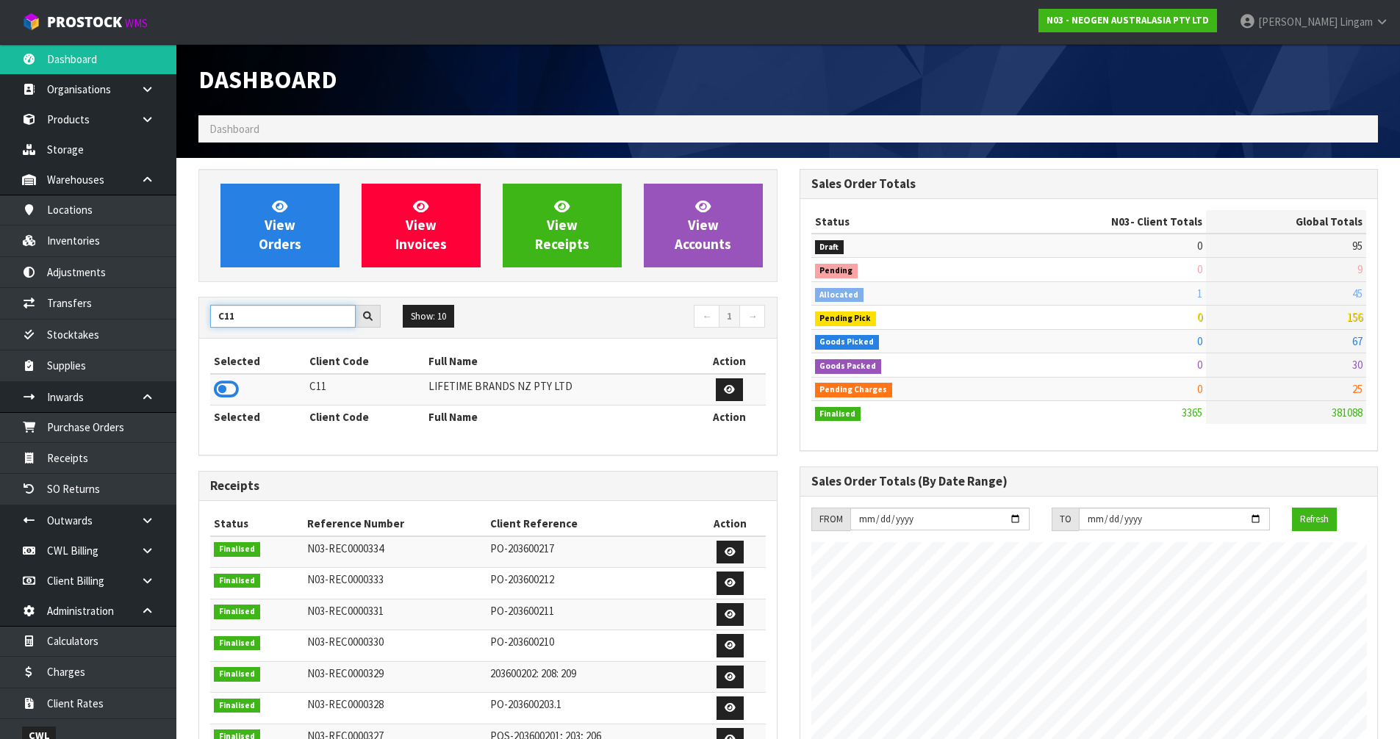
type input "C11"
click at [226, 384] on icon at bounding box center [226, 389] width 25 height 22
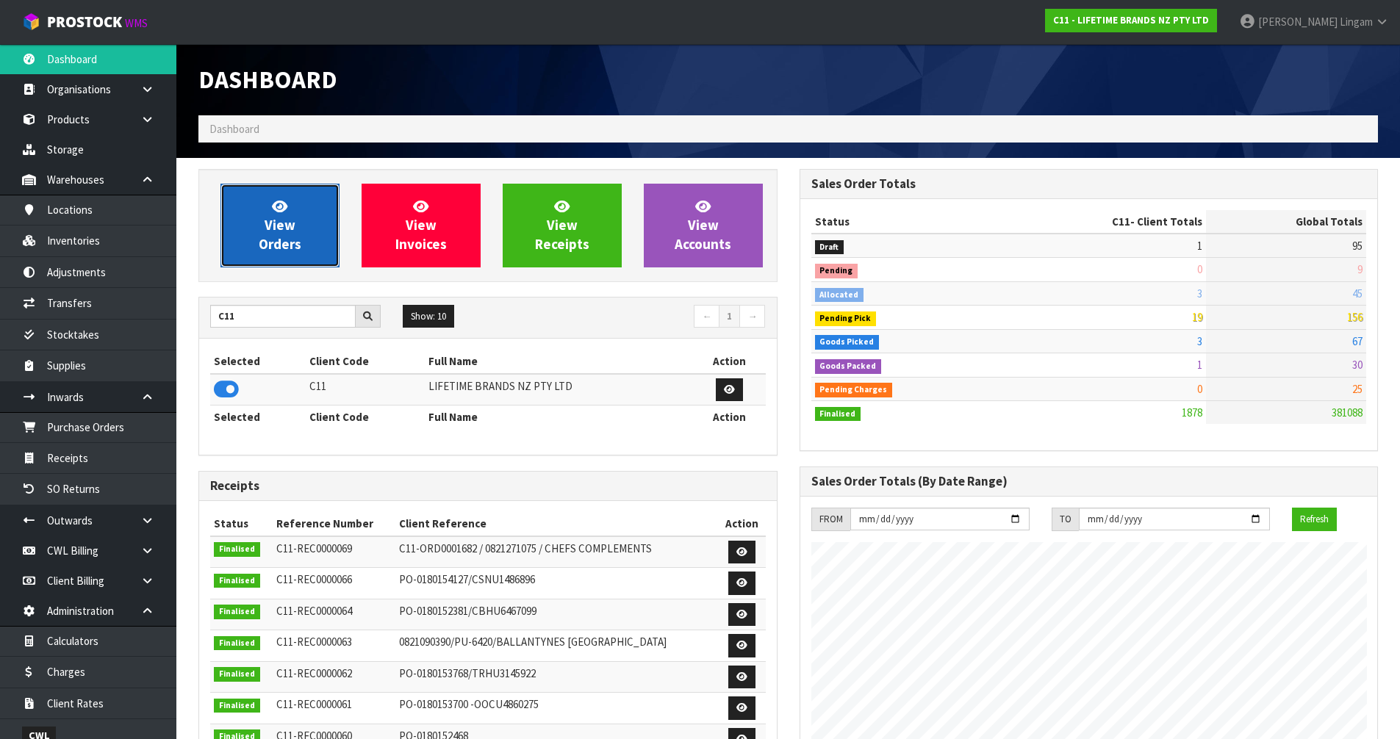
click at [279, 241] on span "View Orders" at bounding box center [280, 225] width 43 height 55
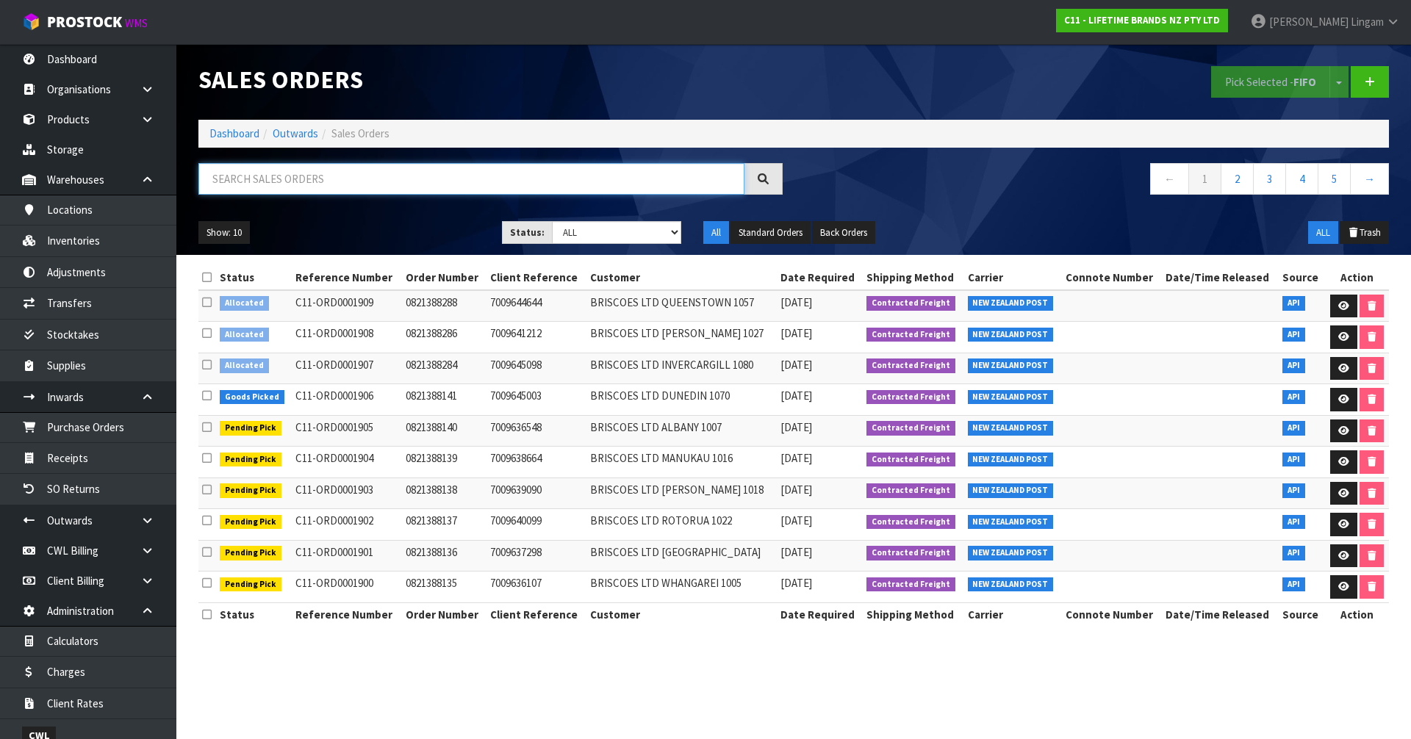
click at [359, 179] on input "text" at bounding box center [471, 179] width 546 height 32
paste input "0821388291"
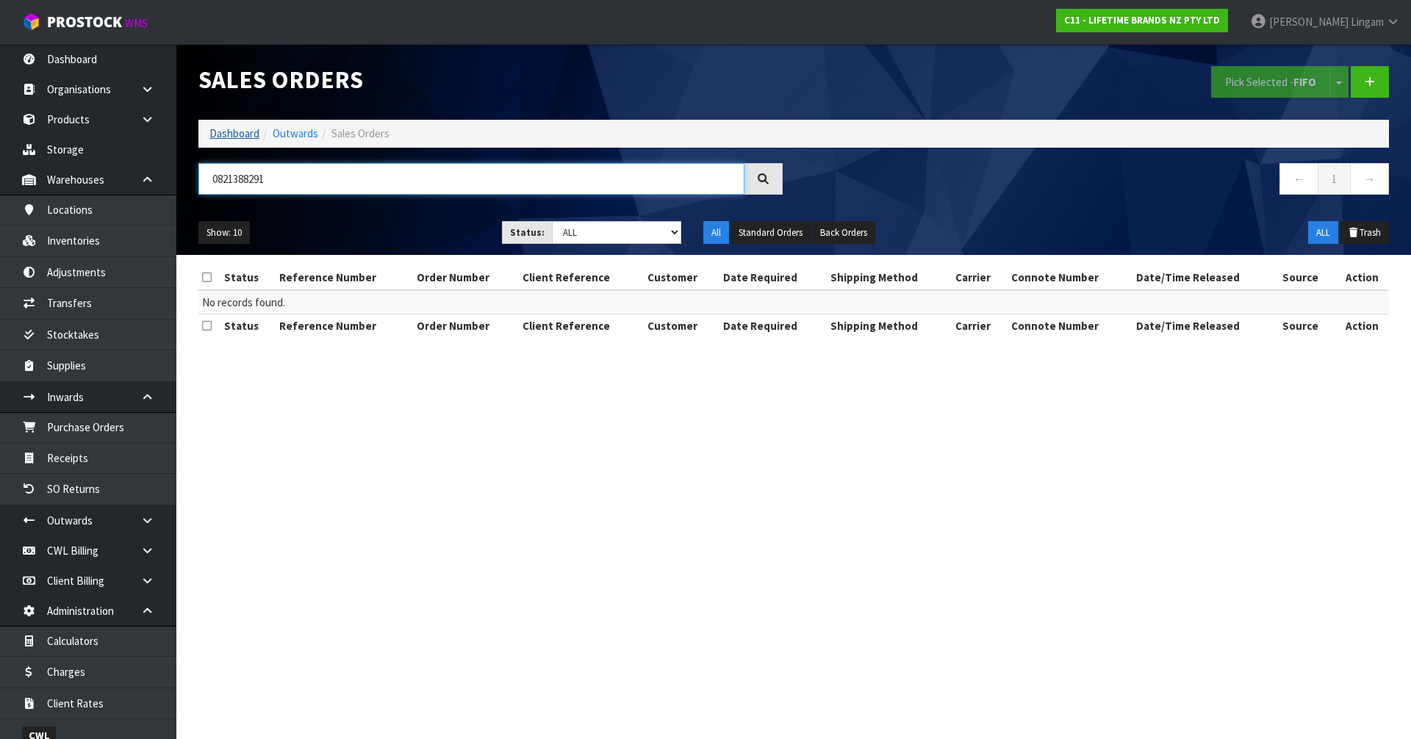
type input "0821388291"
click at [237, 131] on link "Dashboard" at bounding box center [234, 133] width 50 height 14
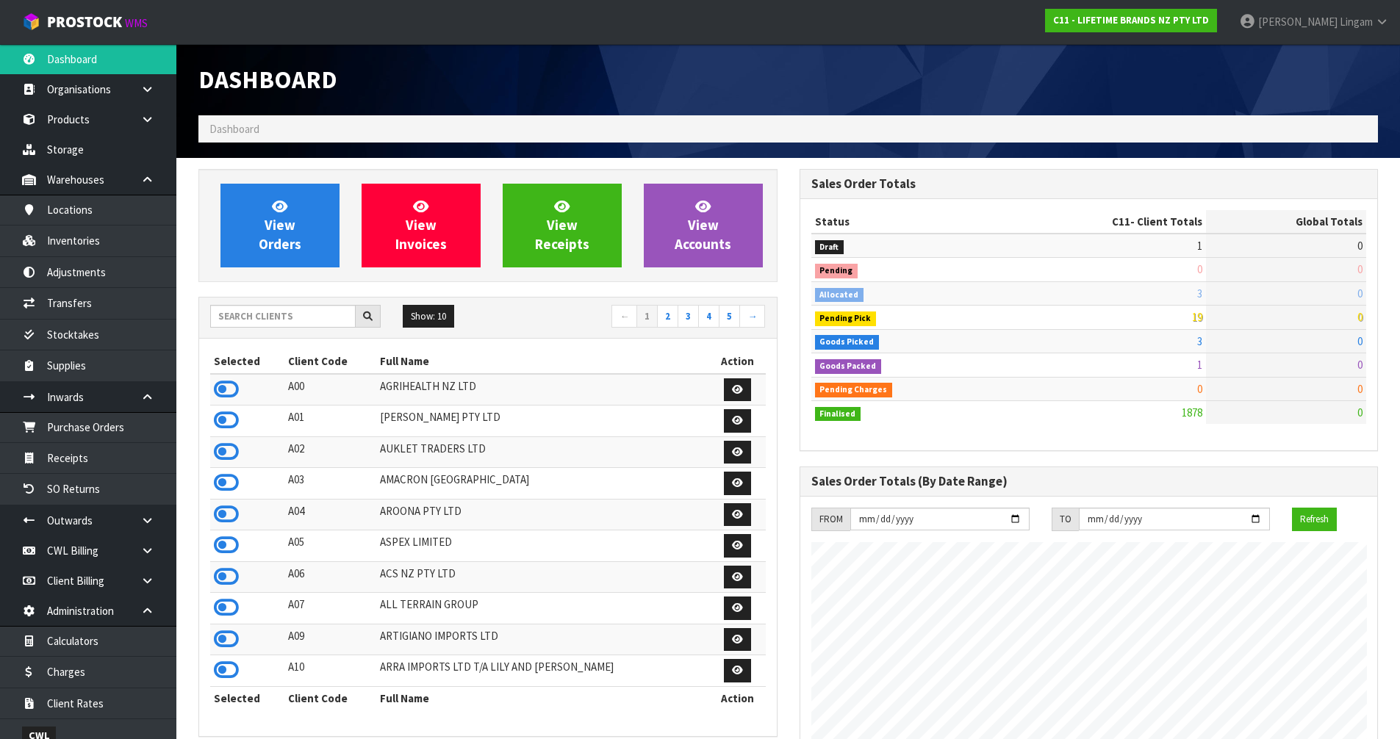
scroll to position [1113, 600]
click at [304, 245] on link "View Orders" at bounding box center [279, 226] width 119 height 84
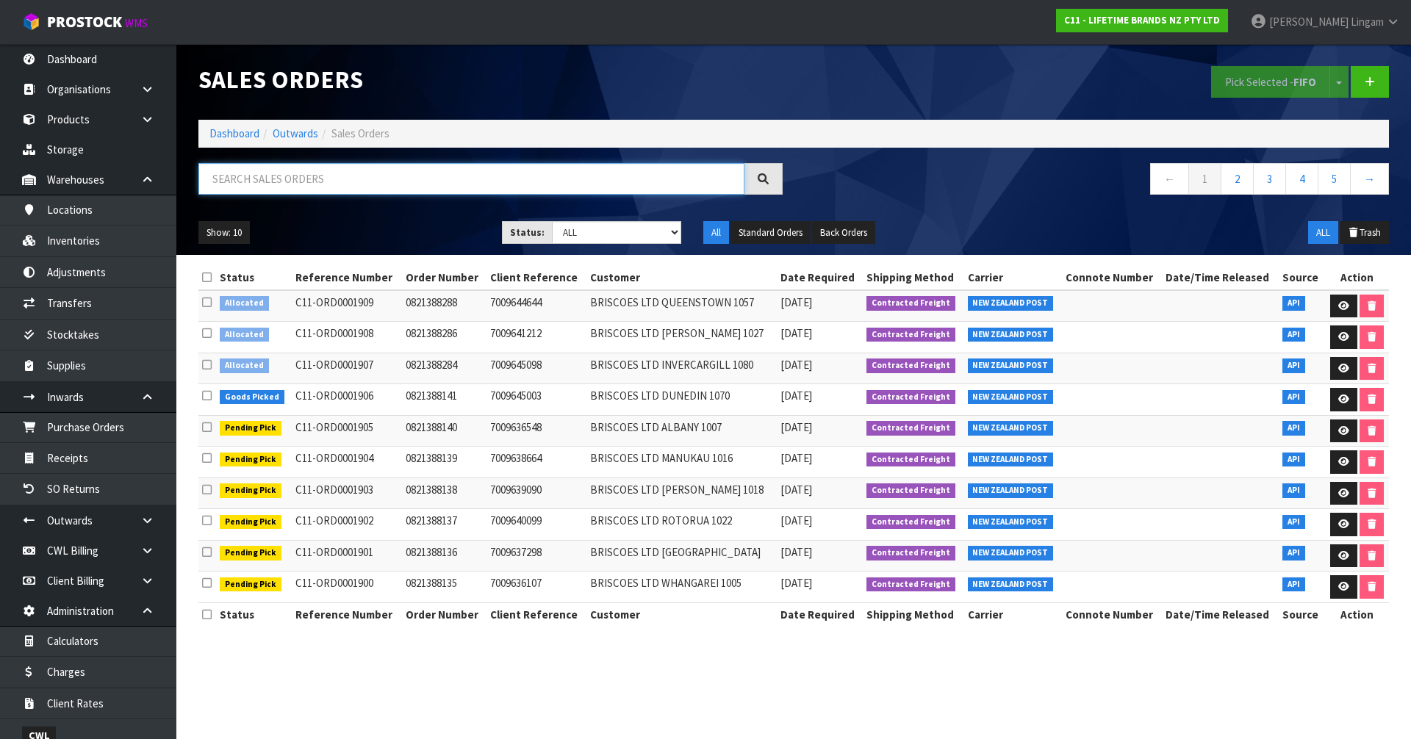
click at [478, 184] on input "text" at bounding box center [471, 179] width 546 height 32
paste input "0821388291"
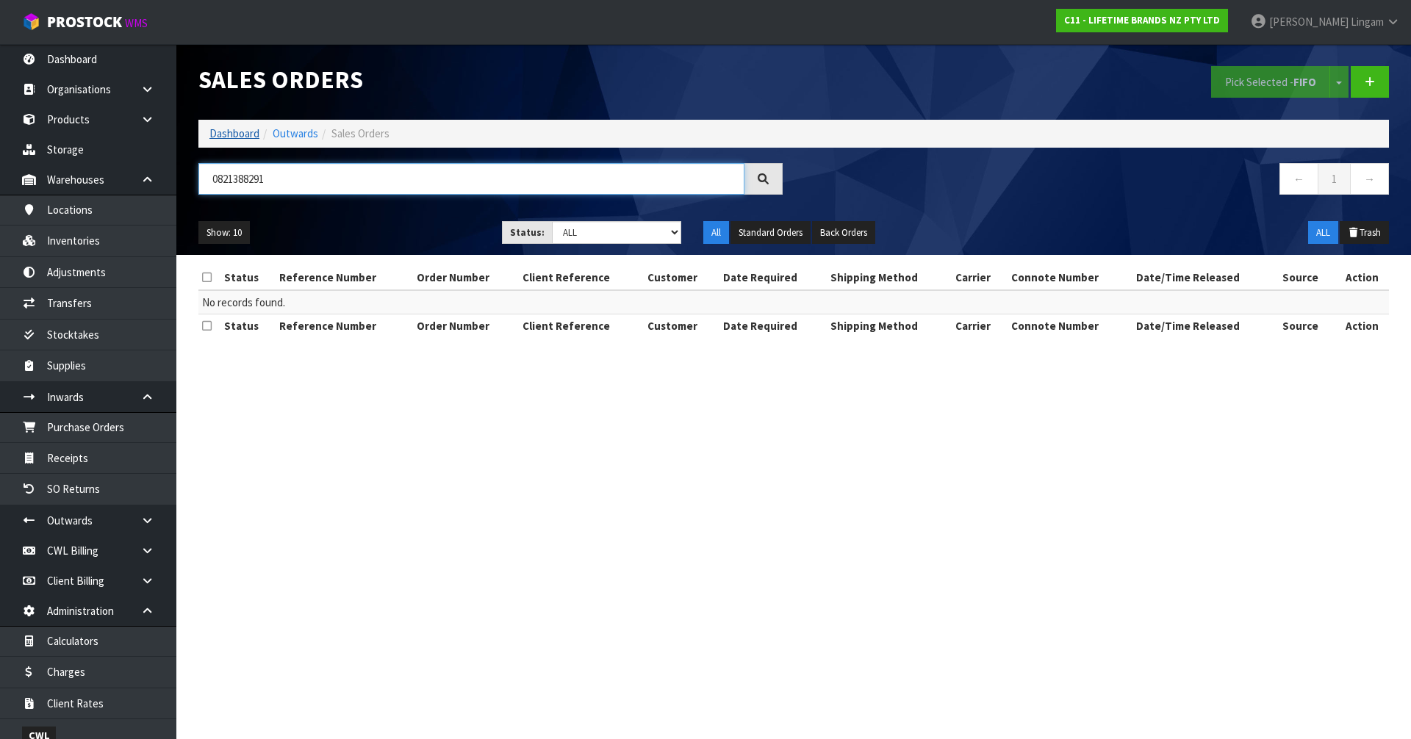
type input "0821388291"
click at [231, 131] on link "Dashboard" at bounding box center [234, 133] width 50 height 14
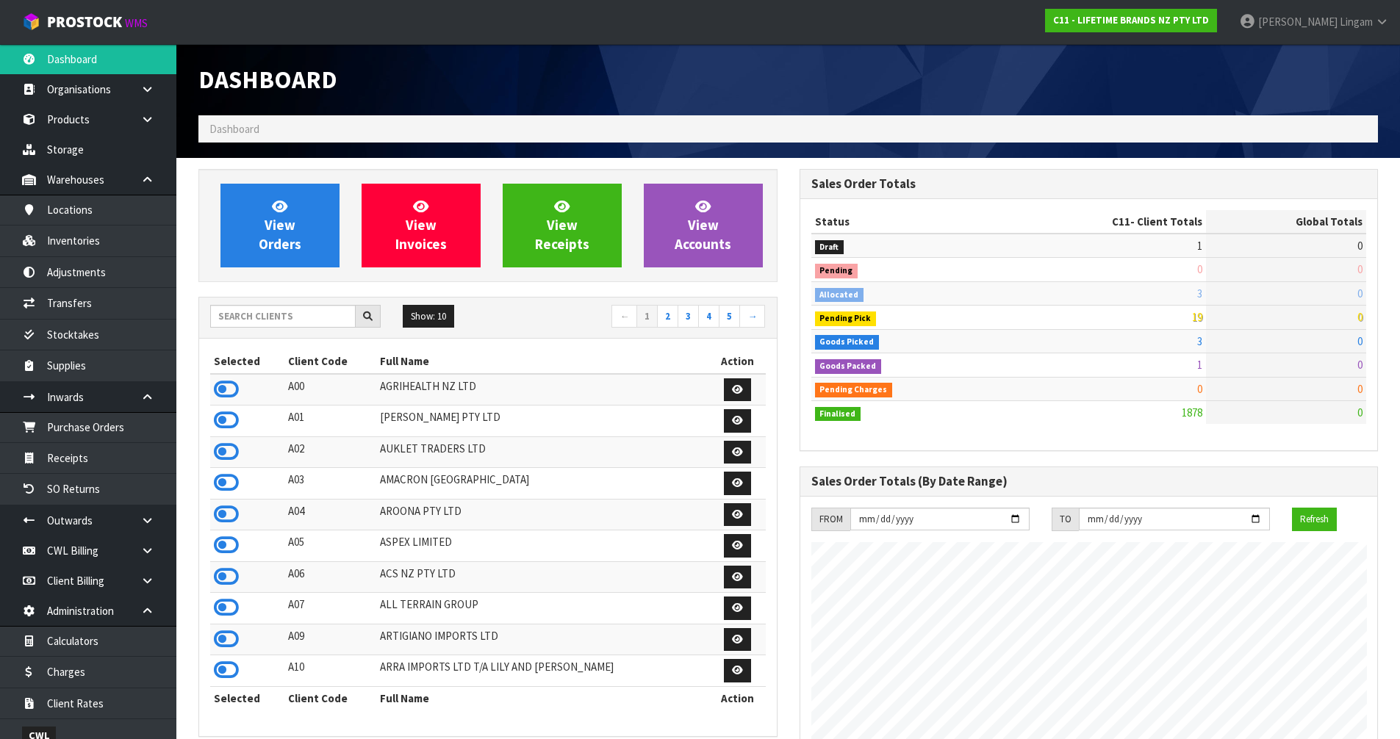
scroll to position [1113, 600]
click at [281, 235] on span "View Orders" at bounding box center [280, 225] width 43 height 55
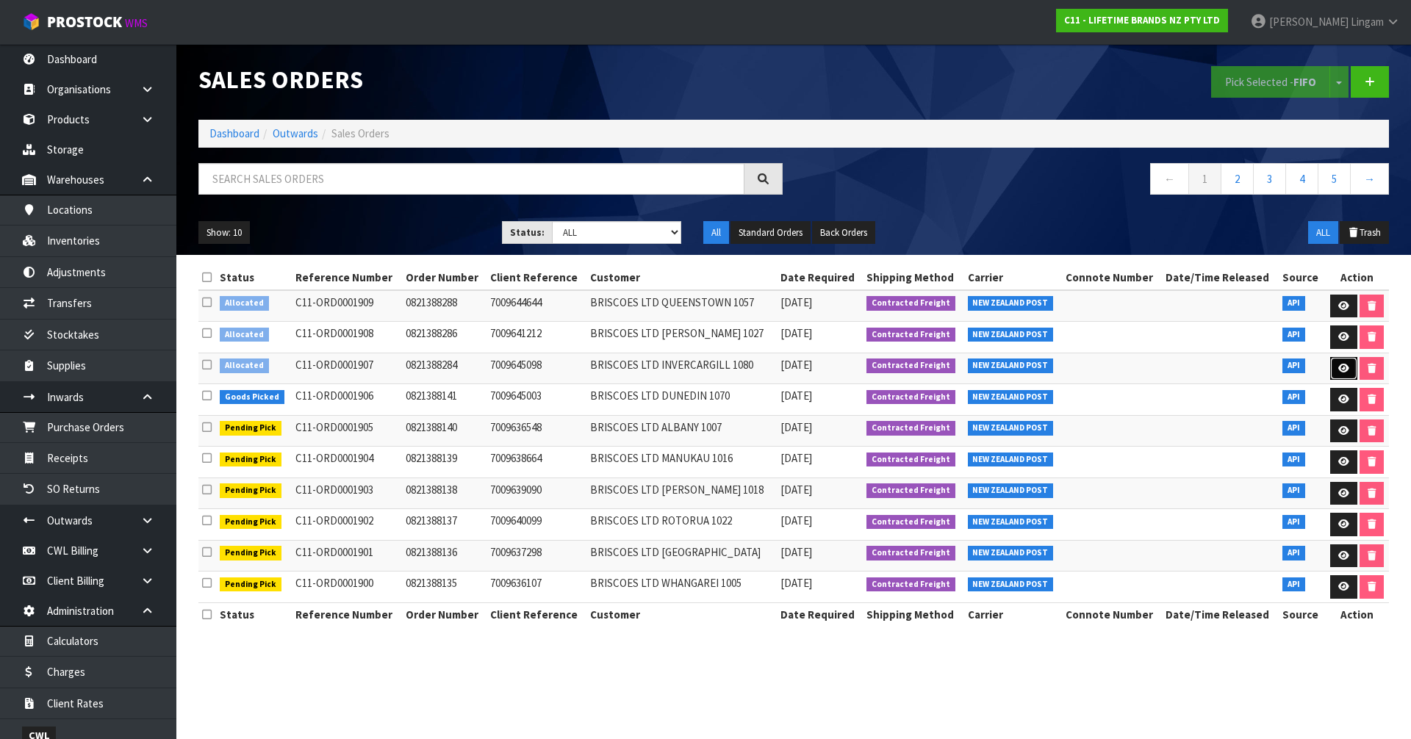
click at [1343, 364] on icon at bounding box center [1343, 369] width 11 height 10
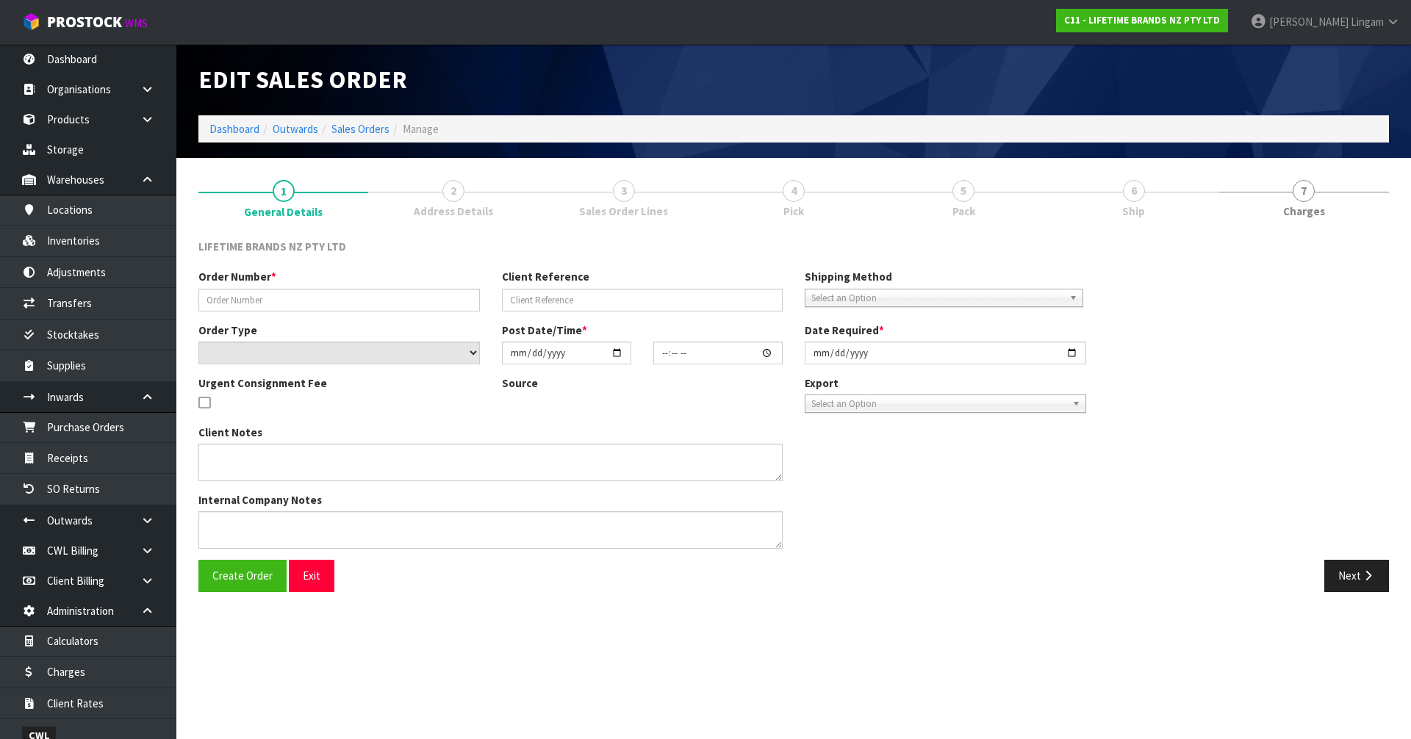
type input "0821388284"
type input "7009645098"
select select "number:0"
type input "[DATE]"
type input "10:44:12.000"
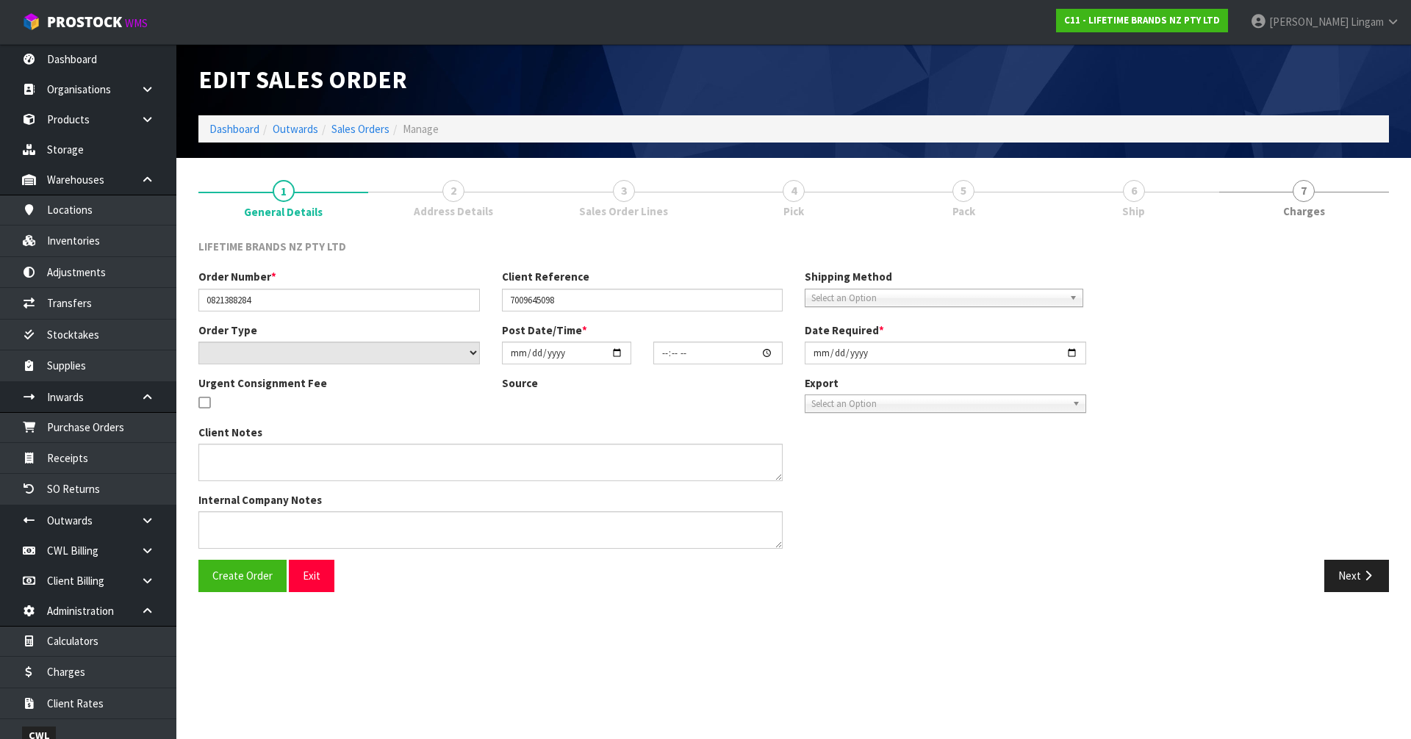
type input "[DATE]"
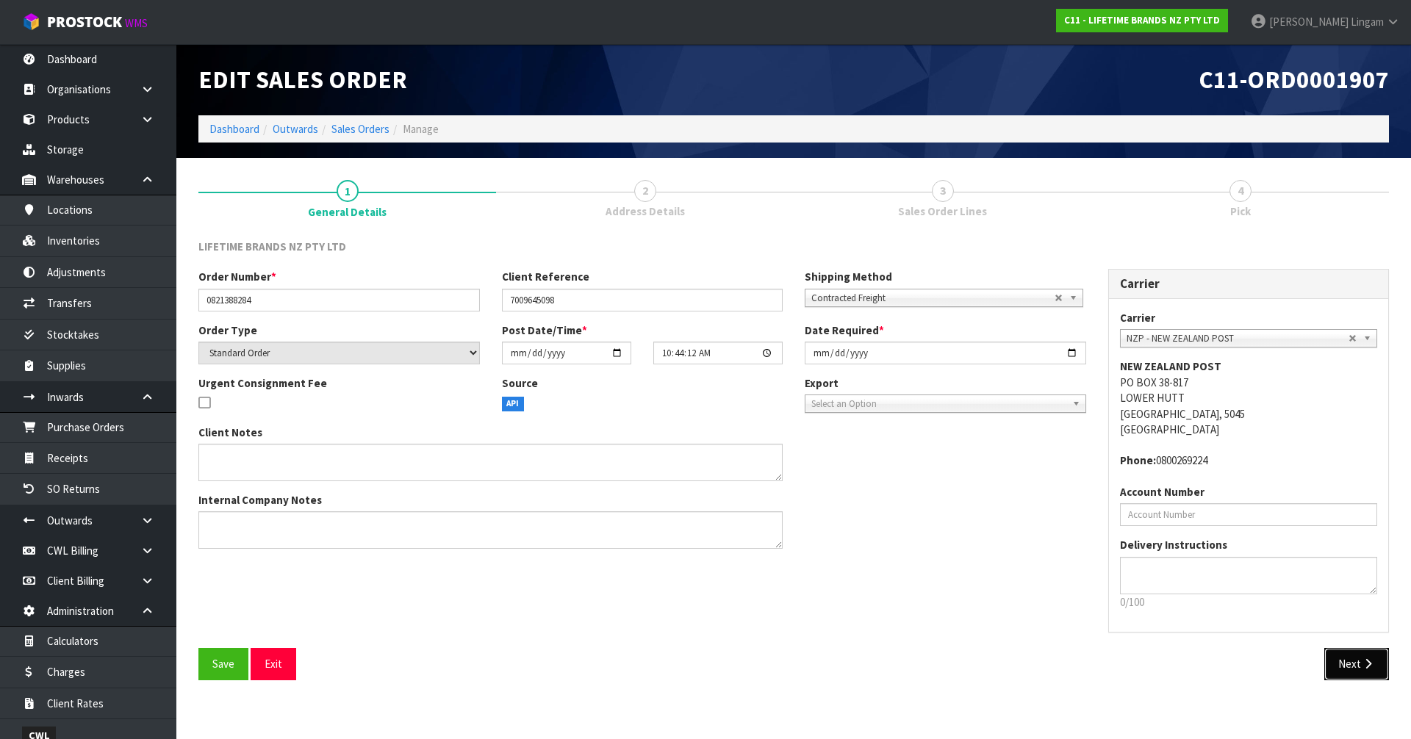
click at [1361, 666] on icon "button" at bounding box center [1368, 663] width 14 height 11
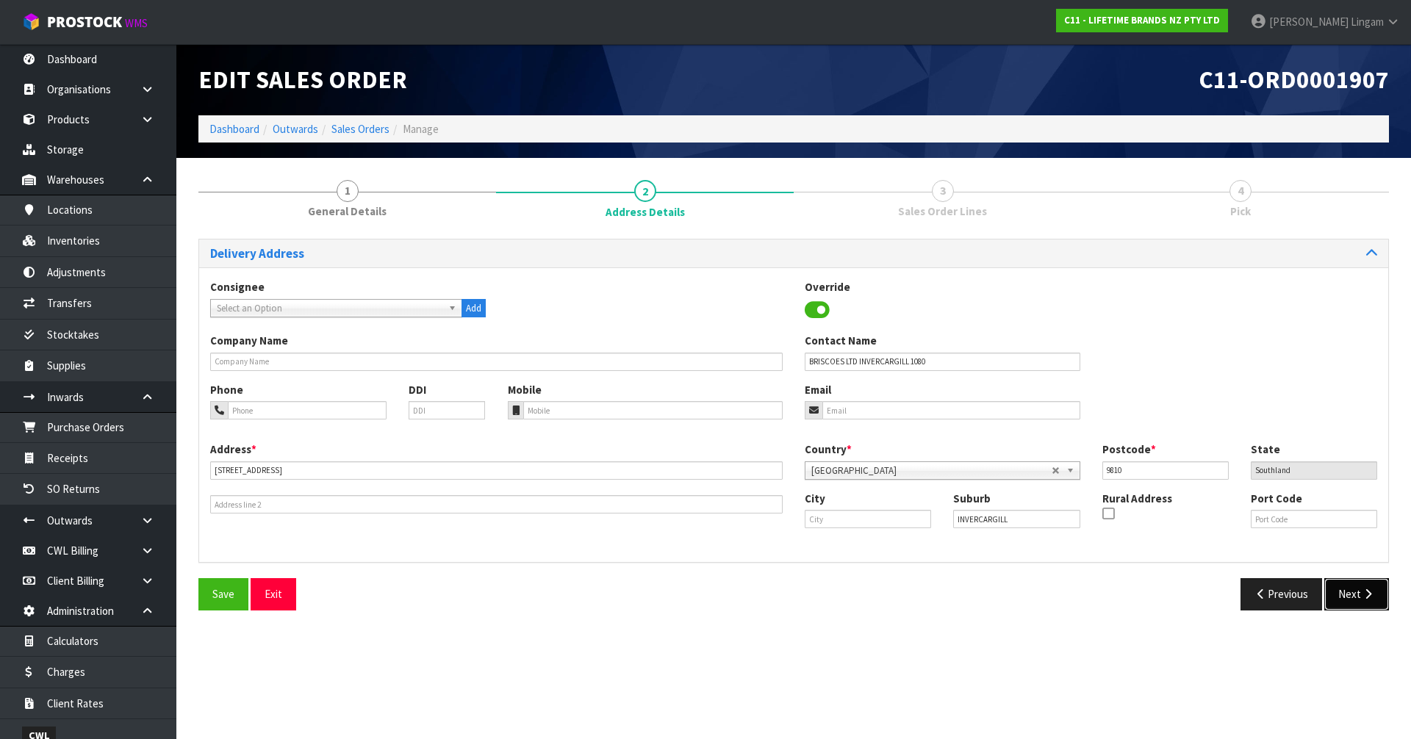
click at [1357, 594] on button "Next" at bounding box center [1356, 594] width 65 height 32
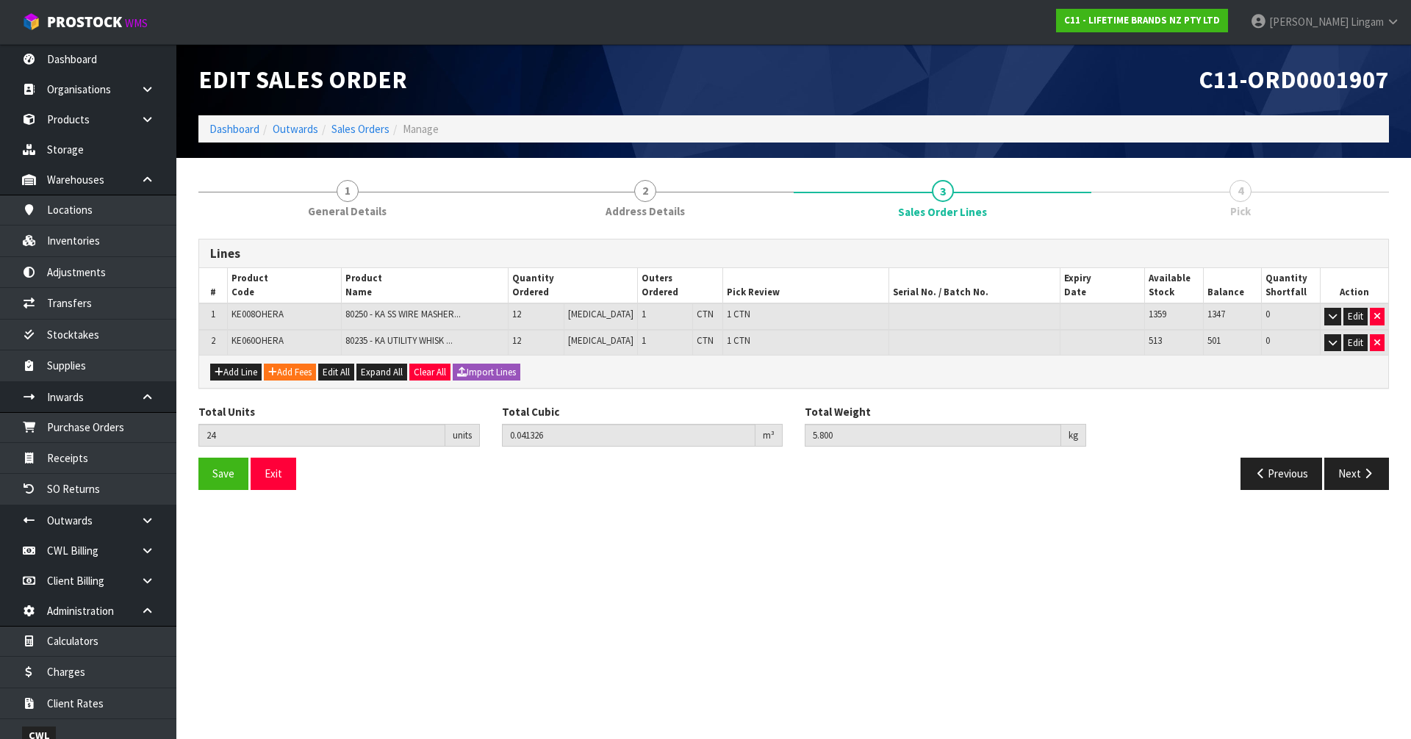
click at [1351, 457] on div "Total Units 24 units Total Cubic 0.041326 m³ Total Weight 5.800 kg" at bounding box center [793, 431] width 1212 height 54
click at [1348, 475] on button "Next" at bounding box center [1356, 474] width 65 height 32
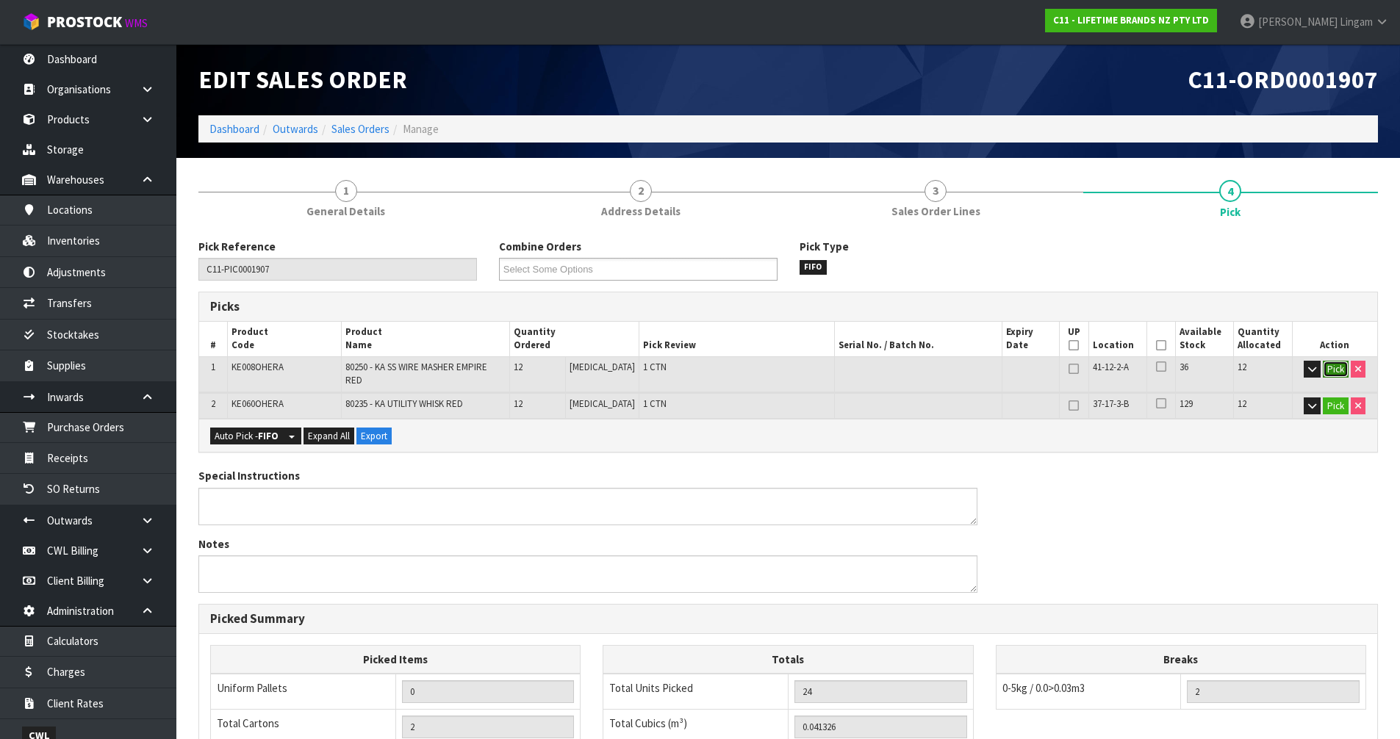
click at [1335, 370] on button "Pick" at bounding box center [1336, 370] width 26 height 18
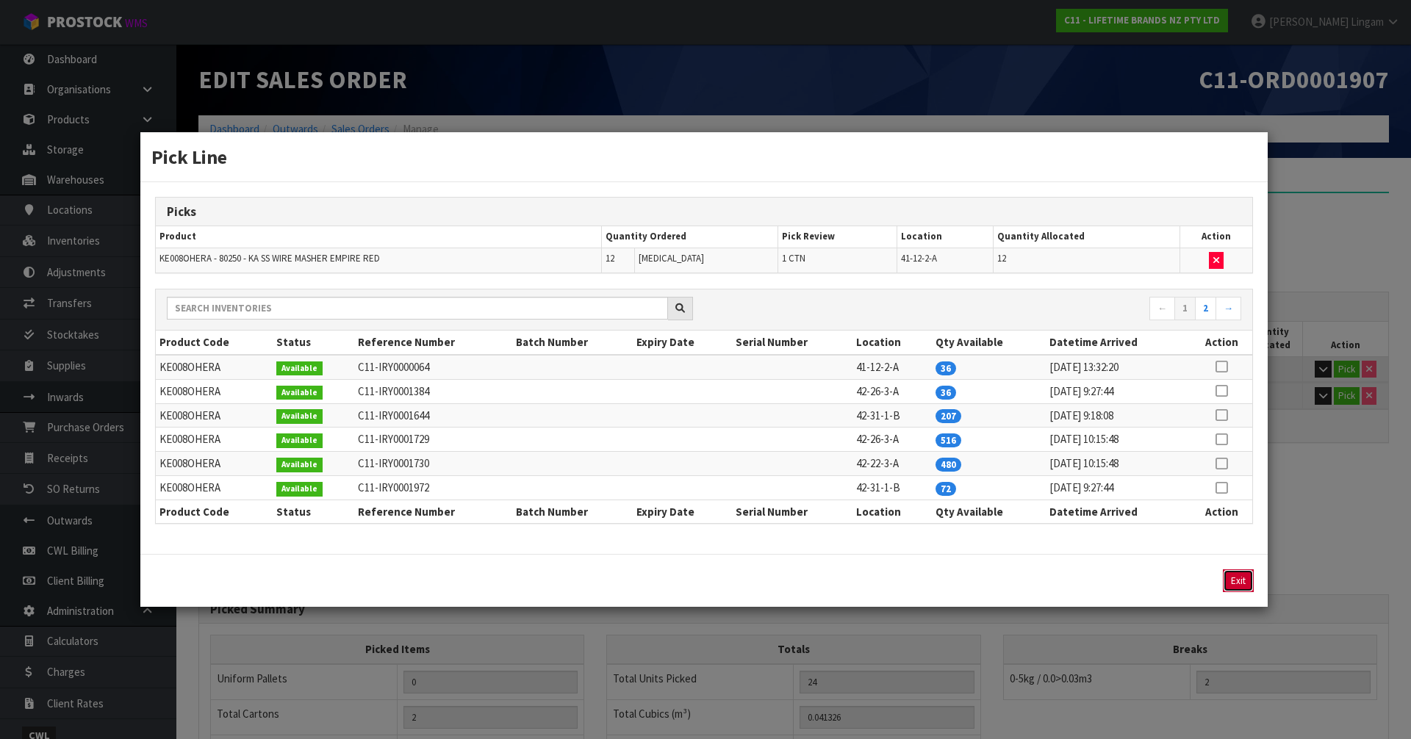
click at [1240, 581] on button "Exit" at bounding box center [1238, 580] width 31 height 23
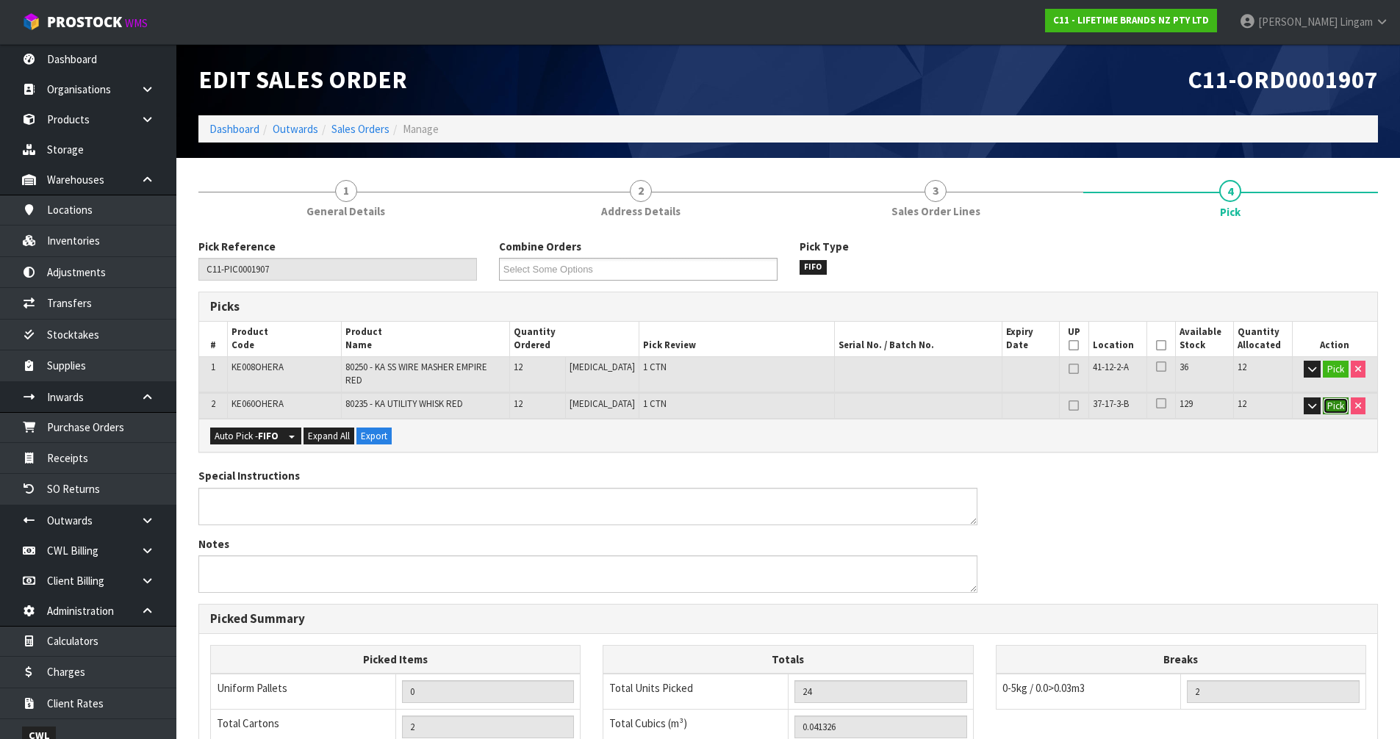
click at [1326, 398] on button "Pick" at bounding box center [1336, 407] width 26 height 18
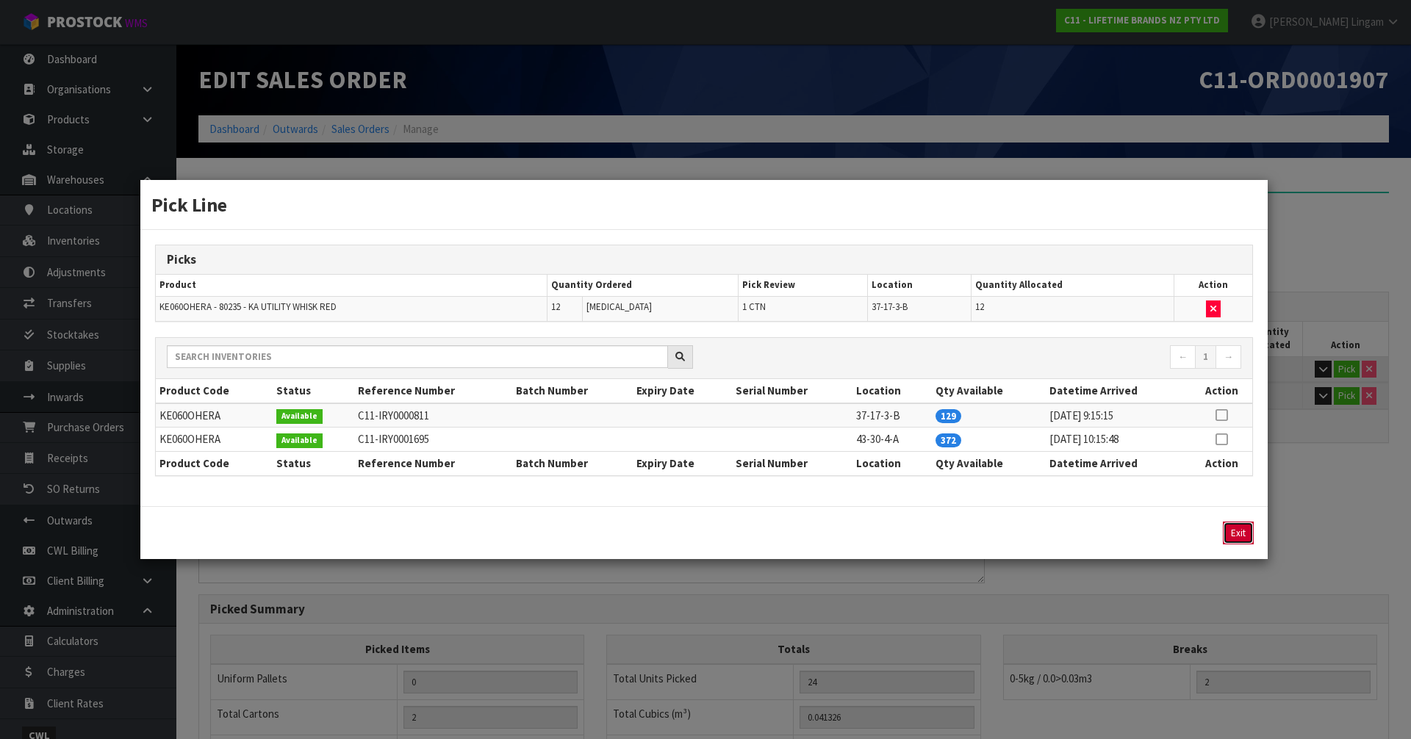
click at [1237, 528] on button "Exit" at bounding box center [1238, 533] width 31 height 23
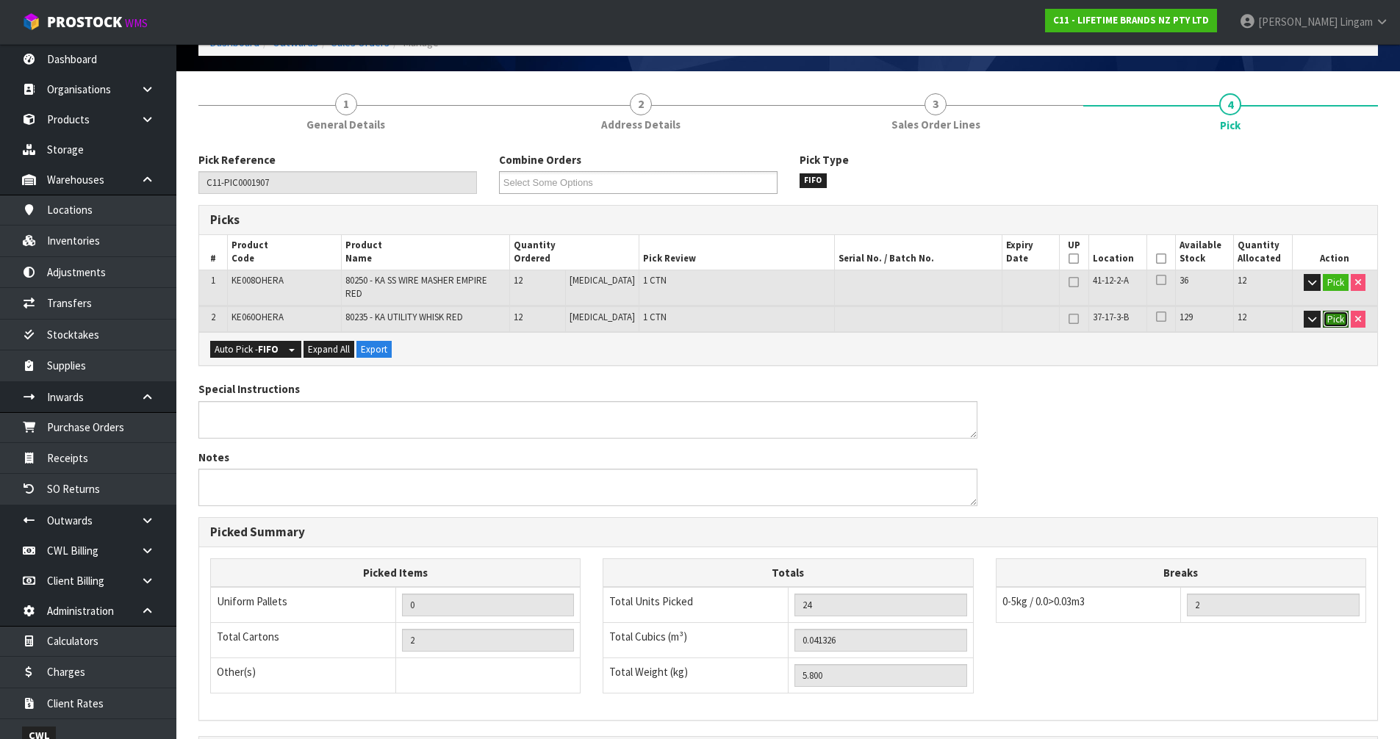
scroll to position [260, 0]
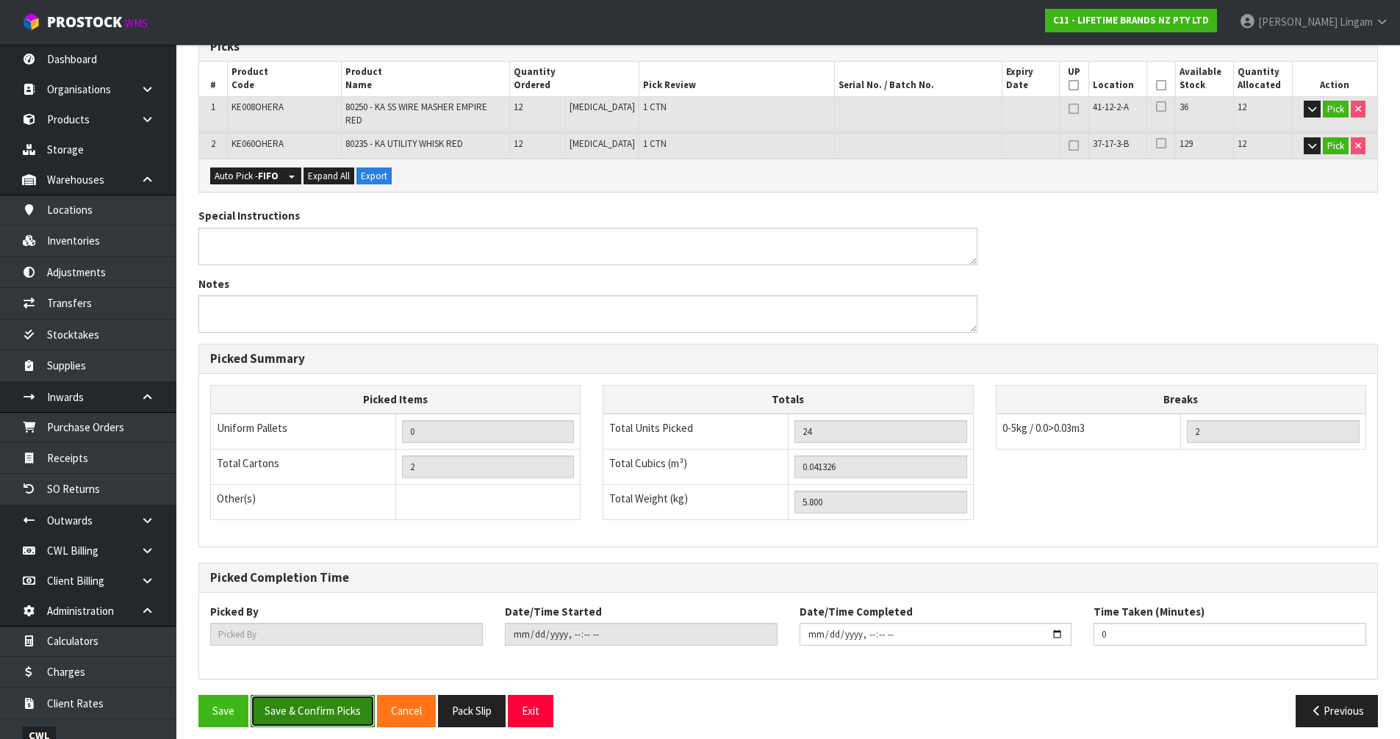
click at [331, 699] on button "Save & Confirm Picks" at bounding box center [313, 711] width 124 height 32
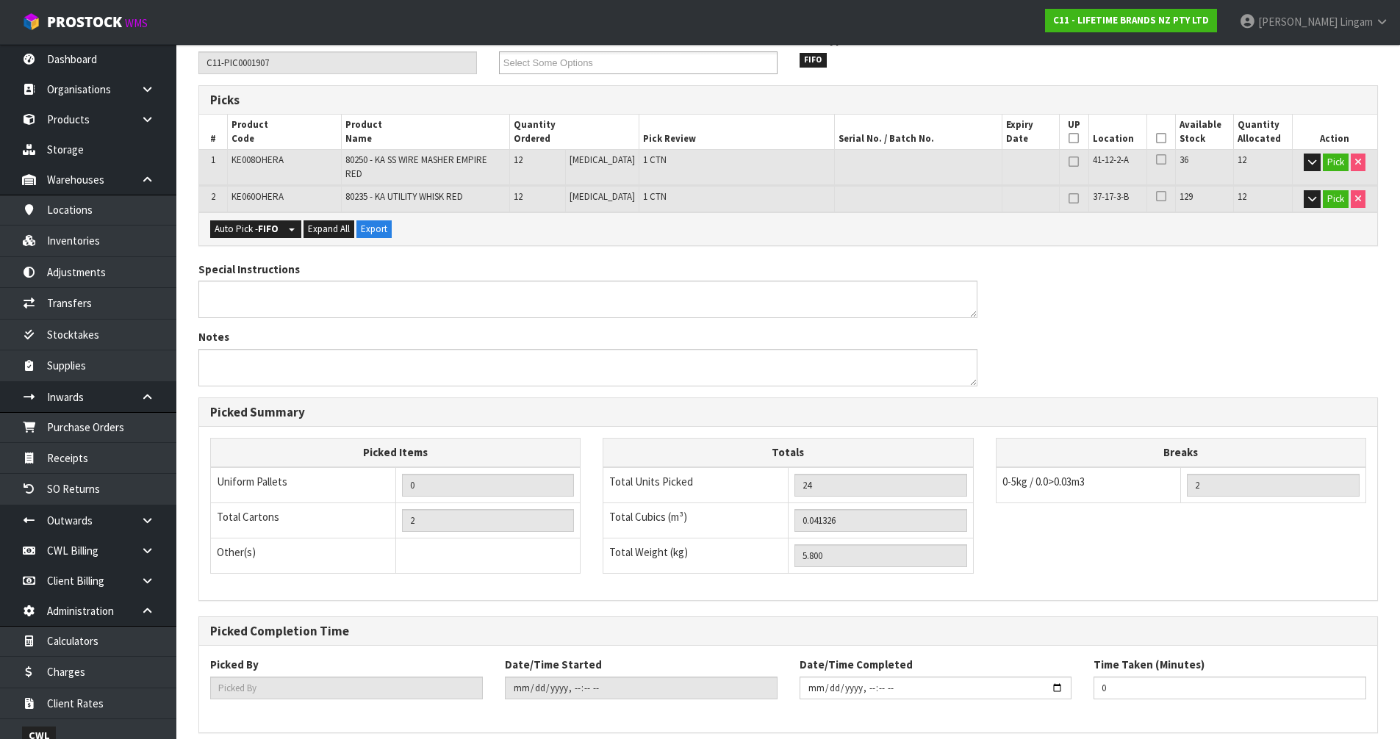
type input "[PERSON_NAME]"
type input "2025-09-15T10:52:24"
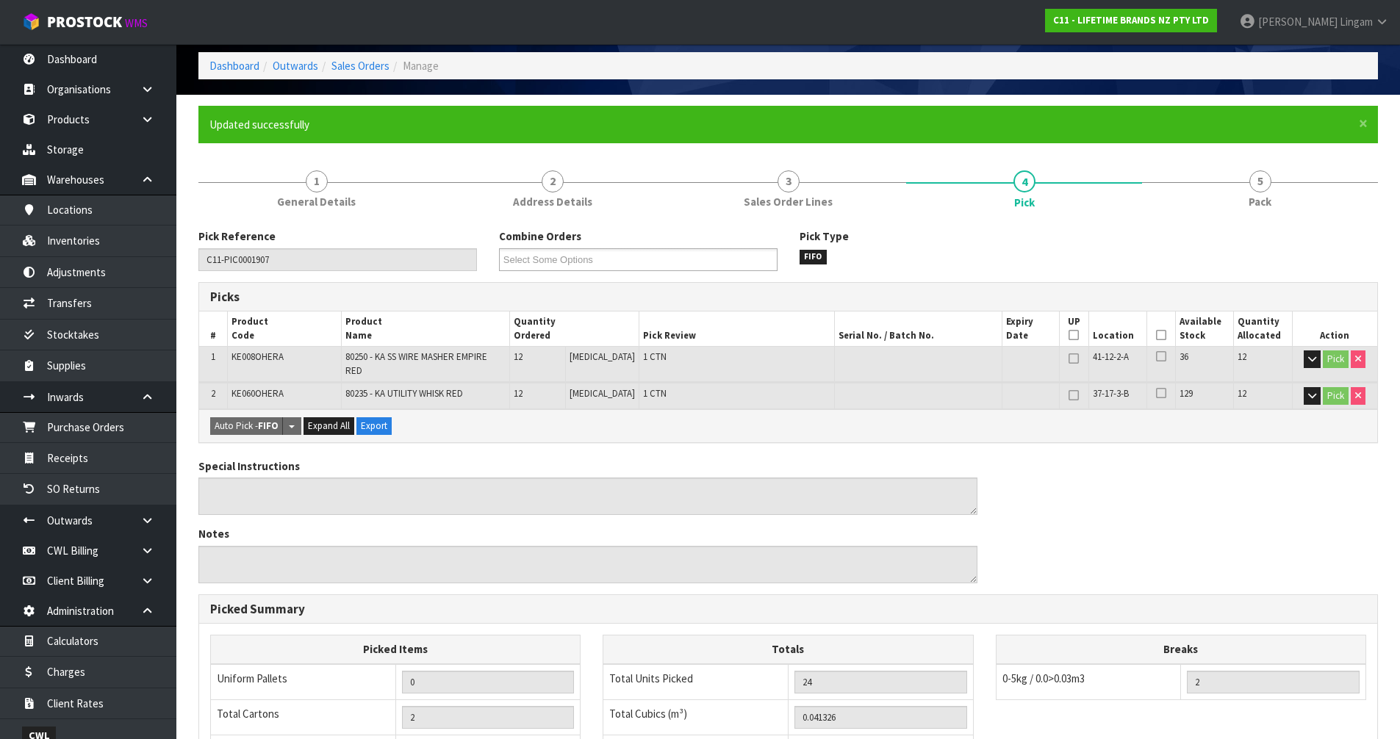
scroll to position [314, 0]
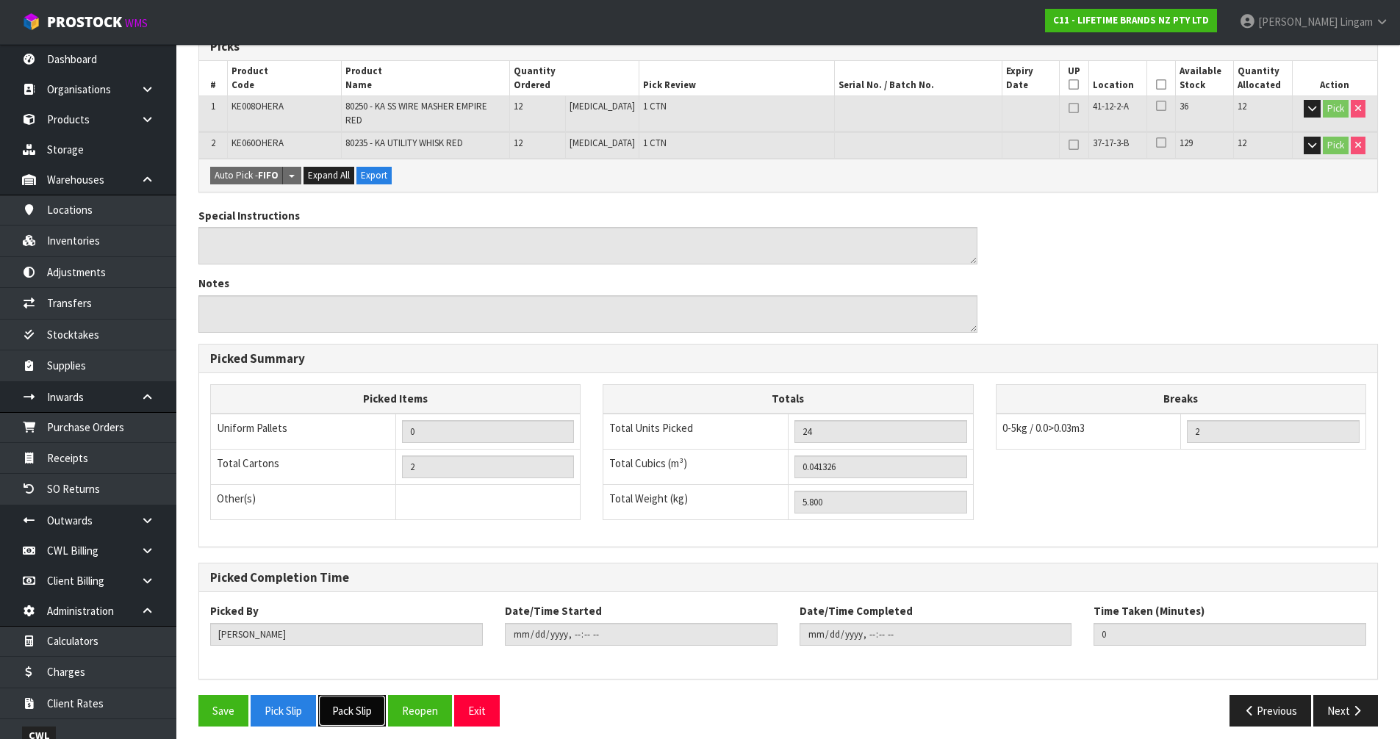
click at [362, 705] on button "Pack Slip" at bounding box center [352, 711] width 68 height 32
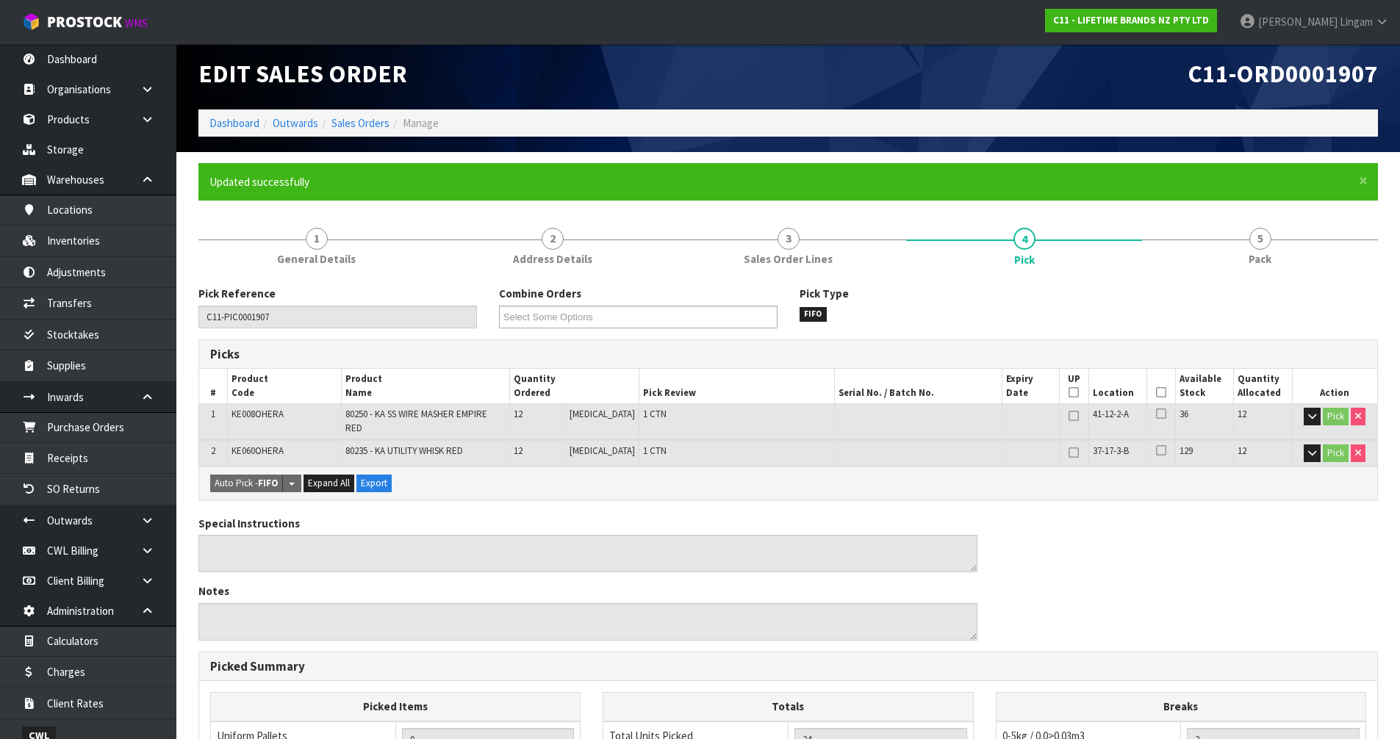
scroll to position [0, 0]
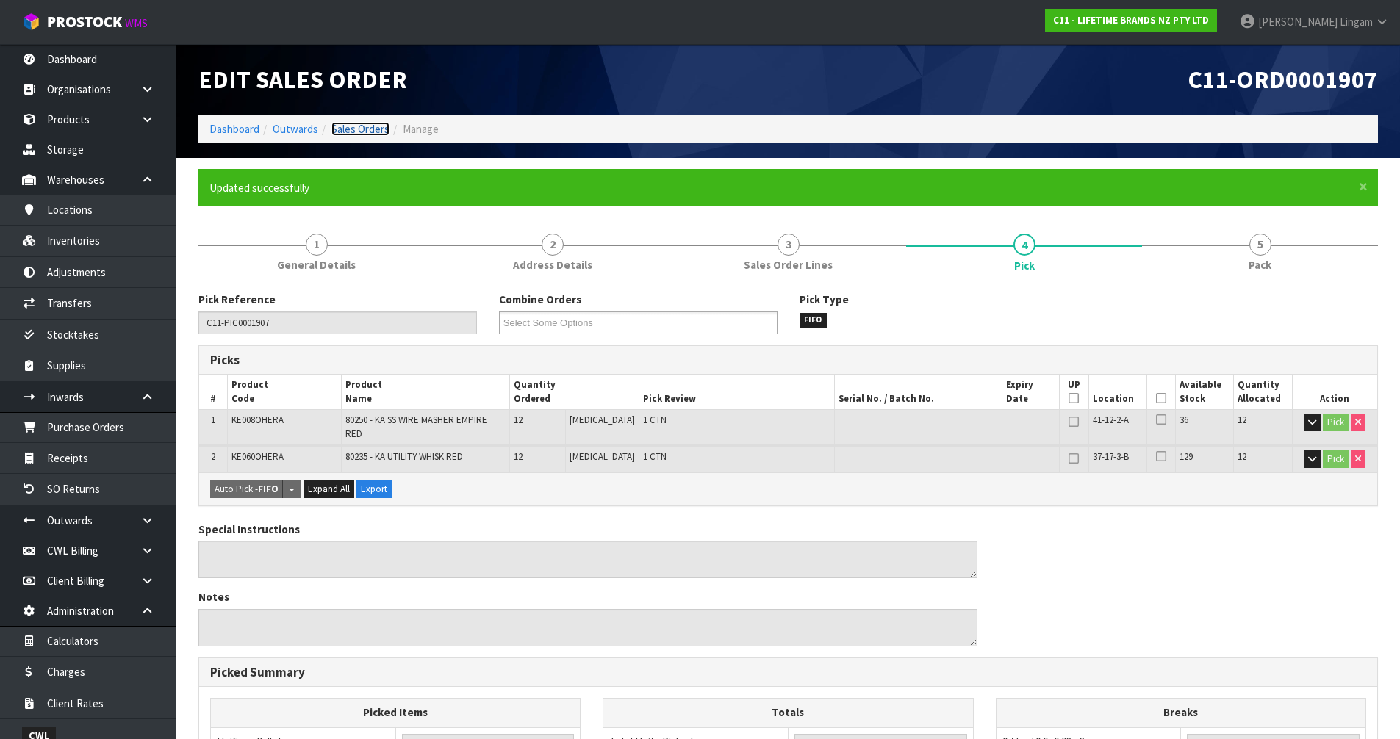
click at [365, 131] on link "Sales Orders" at bounding box center [360, 129] width 58 height 14
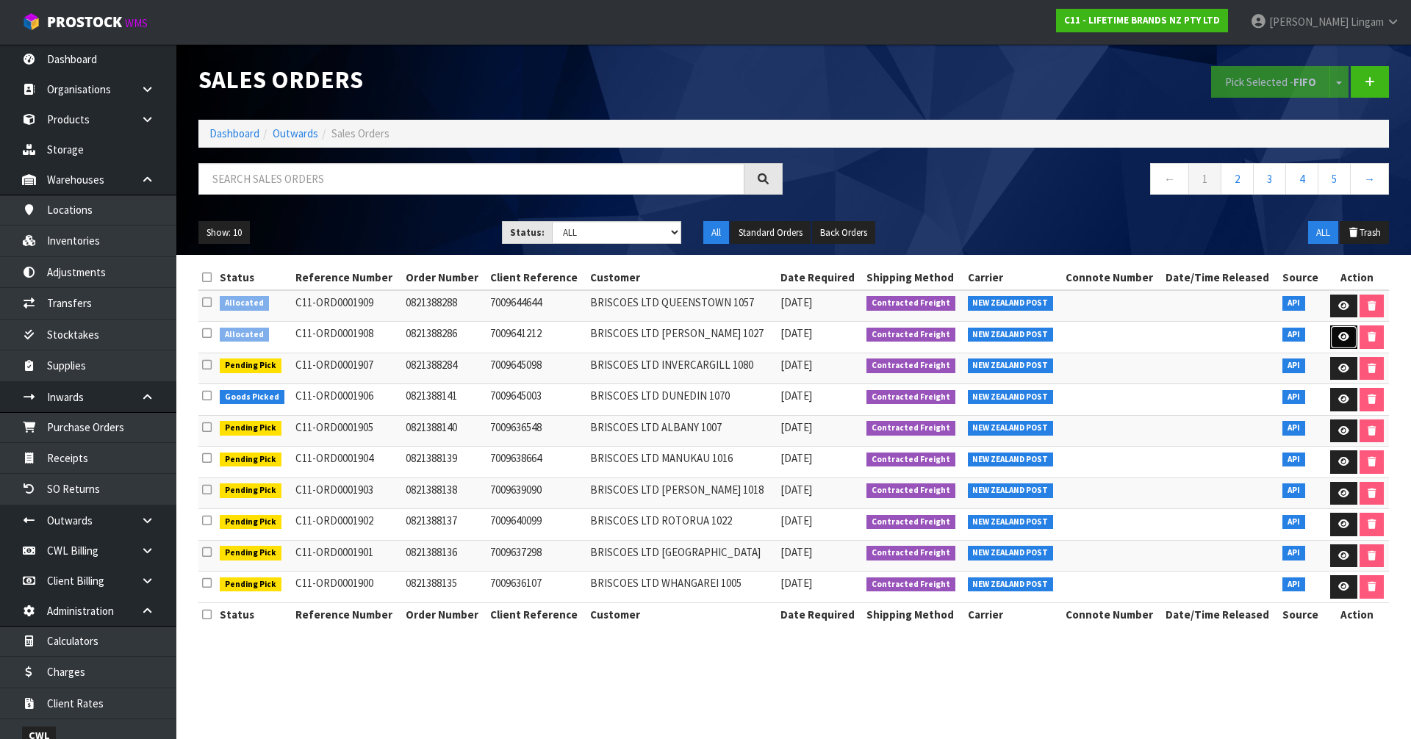
click at [1345, 334] on icon at bounding box center [1343, 337] width 11 height 10
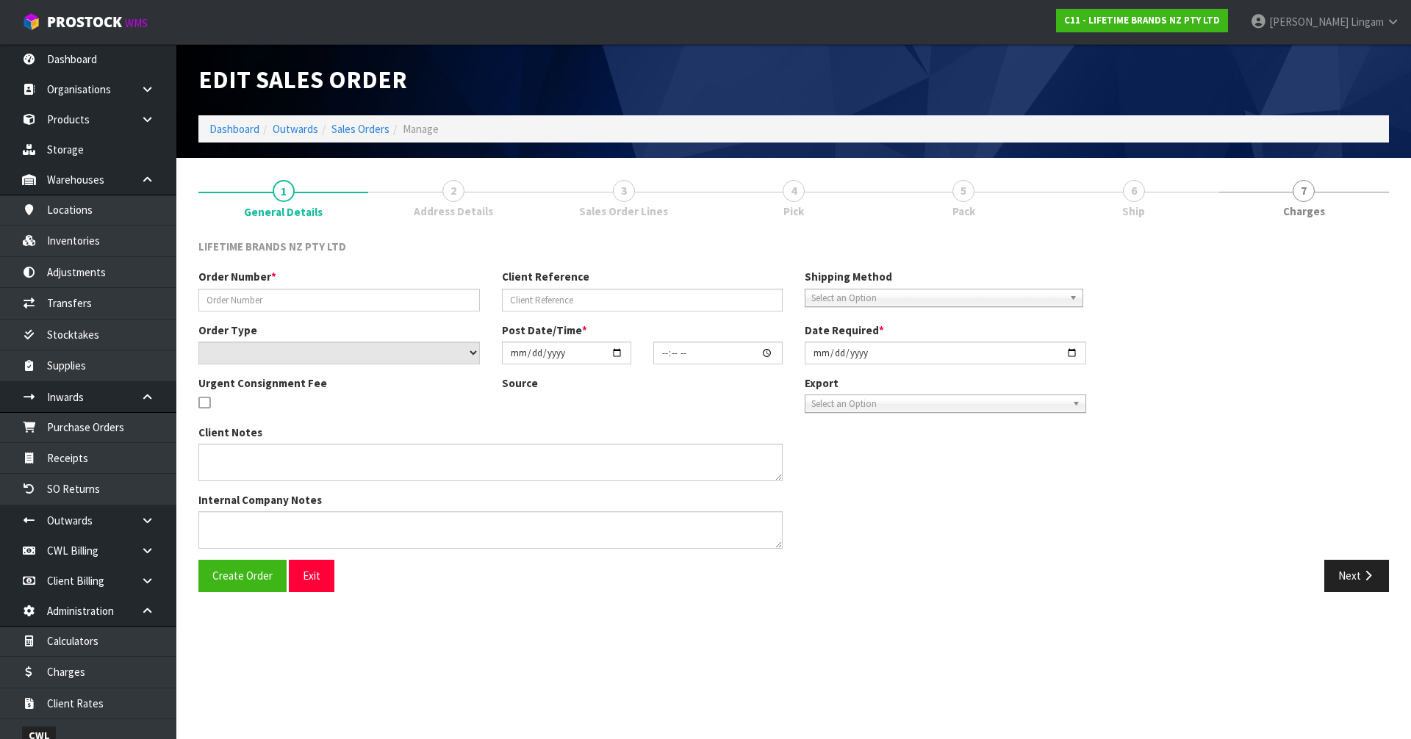
type input "0821388286"
type input "7009641212"
select select "number:0"
type input "[DATE]"
type input "10:44:12.000"
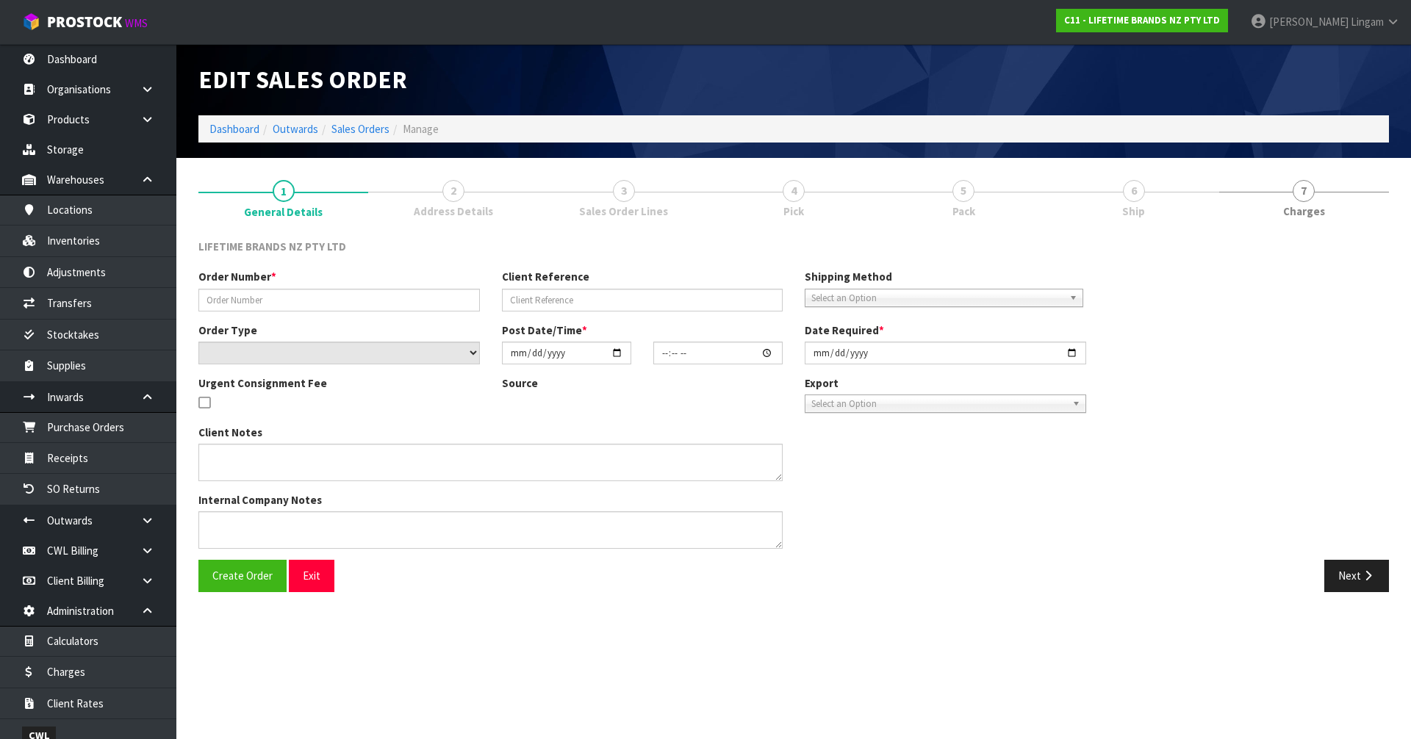
type input "[DATE]"
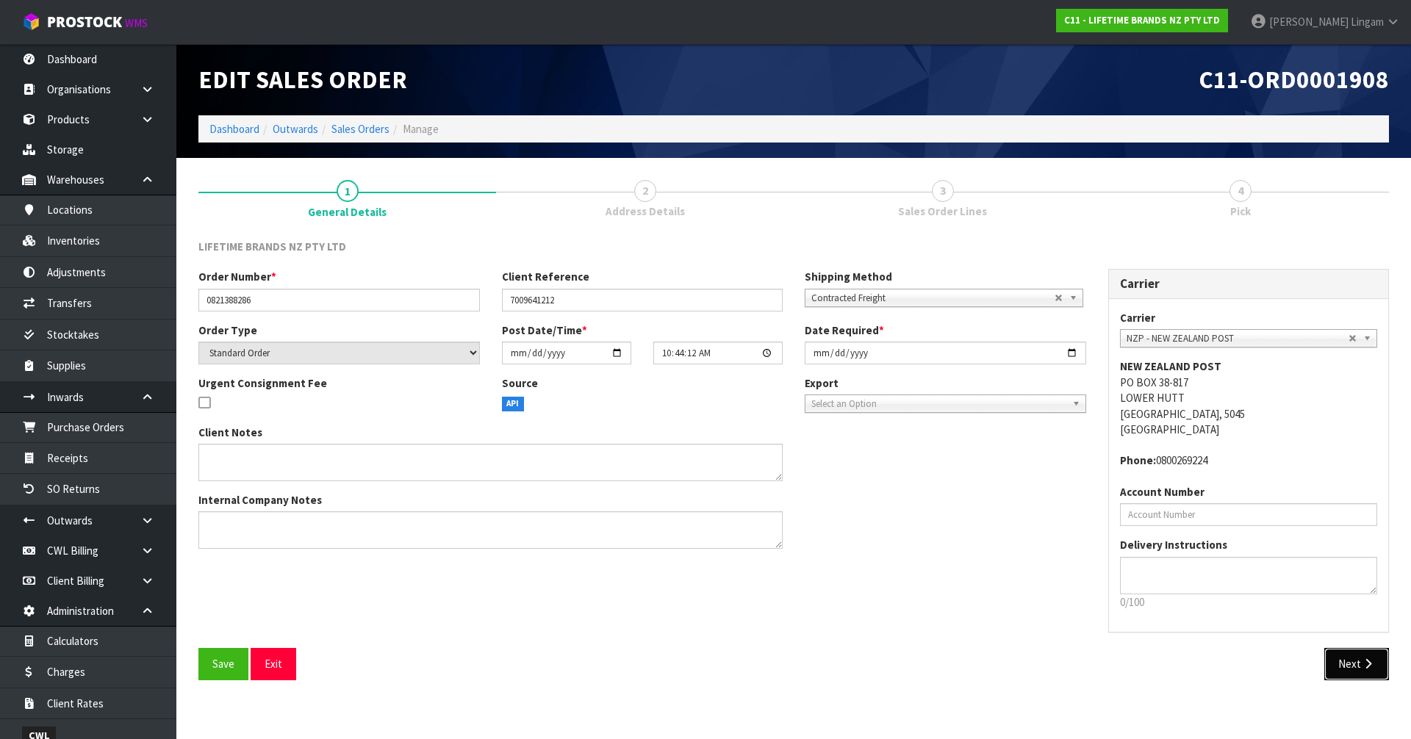
click at [1350, 660] on button "Next" at bounding box center [1356, 664] width 65 height 32
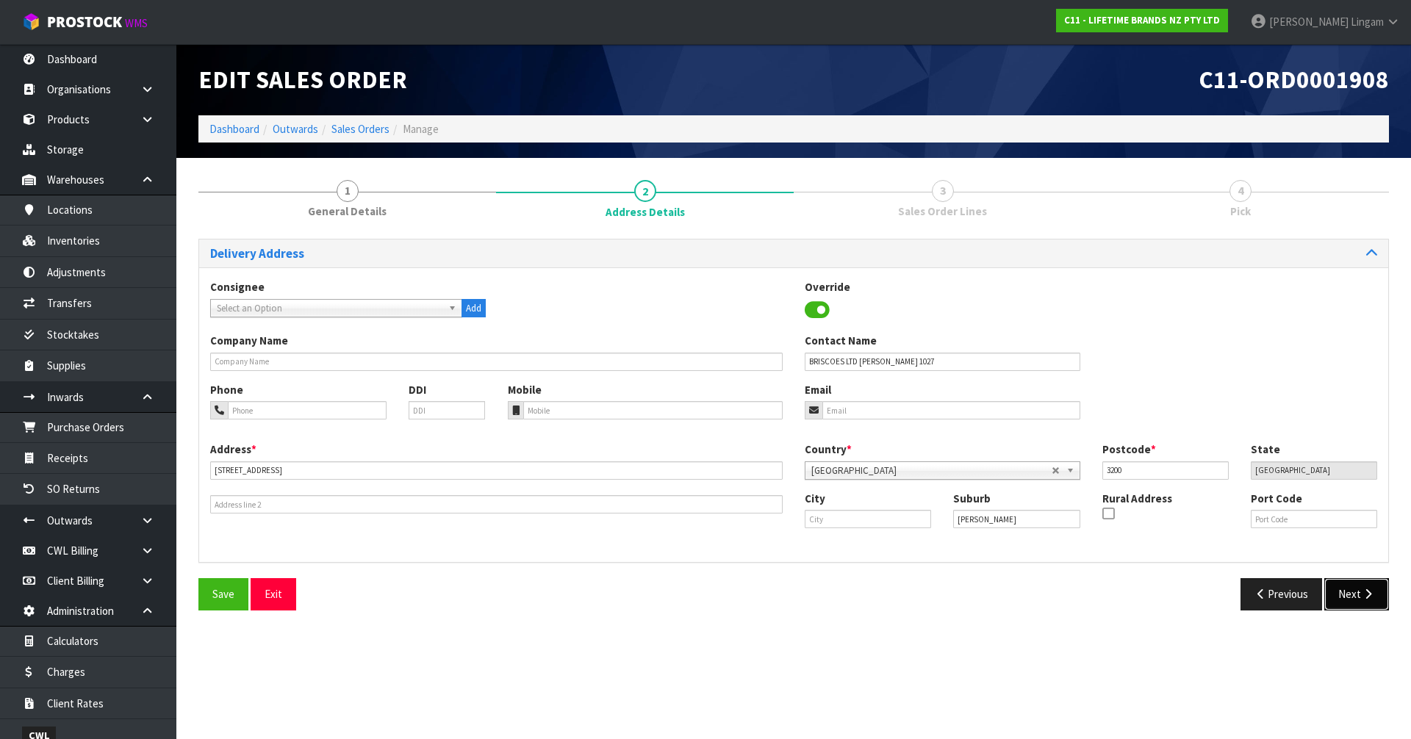
click at [1359, 596] on button "Next" at bounding box center [1356, 594] width 65 height 32
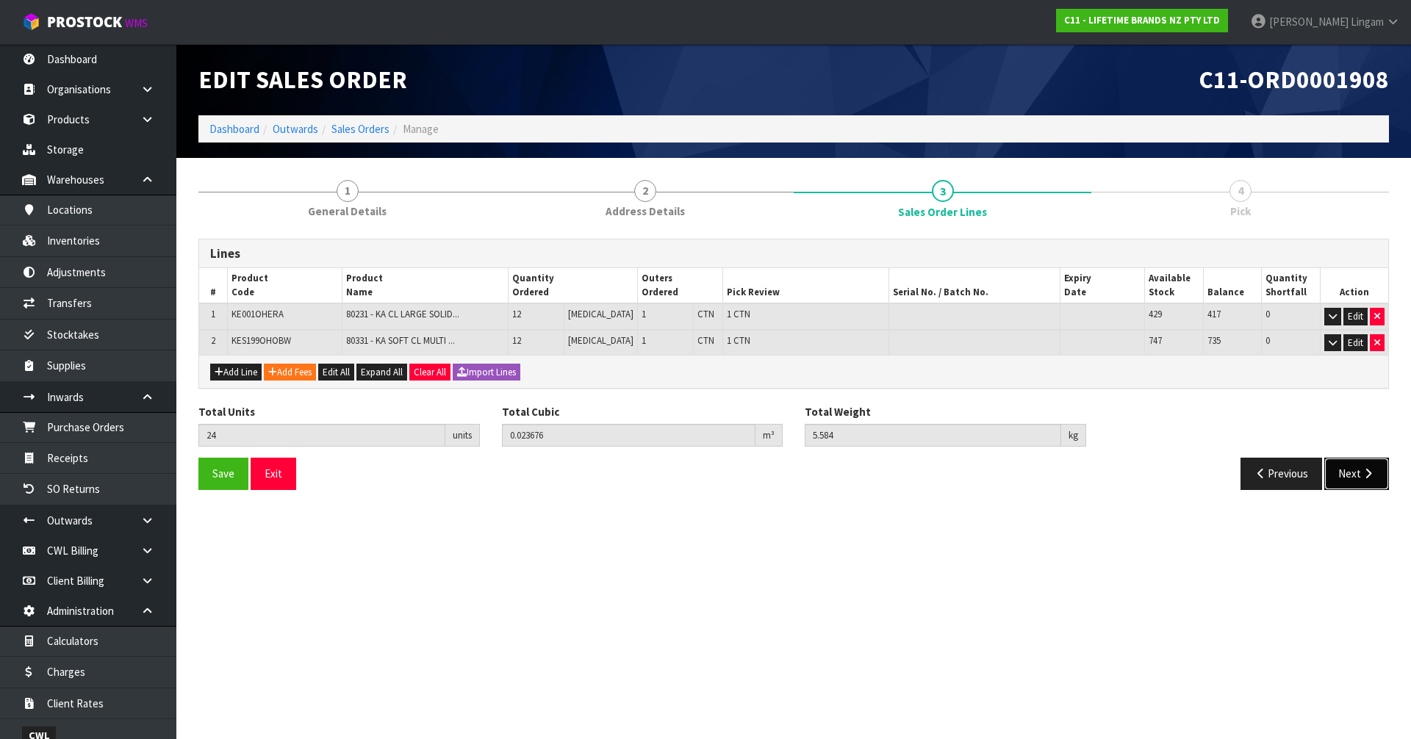
click at [1349, 470] on button "Next" at bounding box center [1356, 474] width 65 height 32
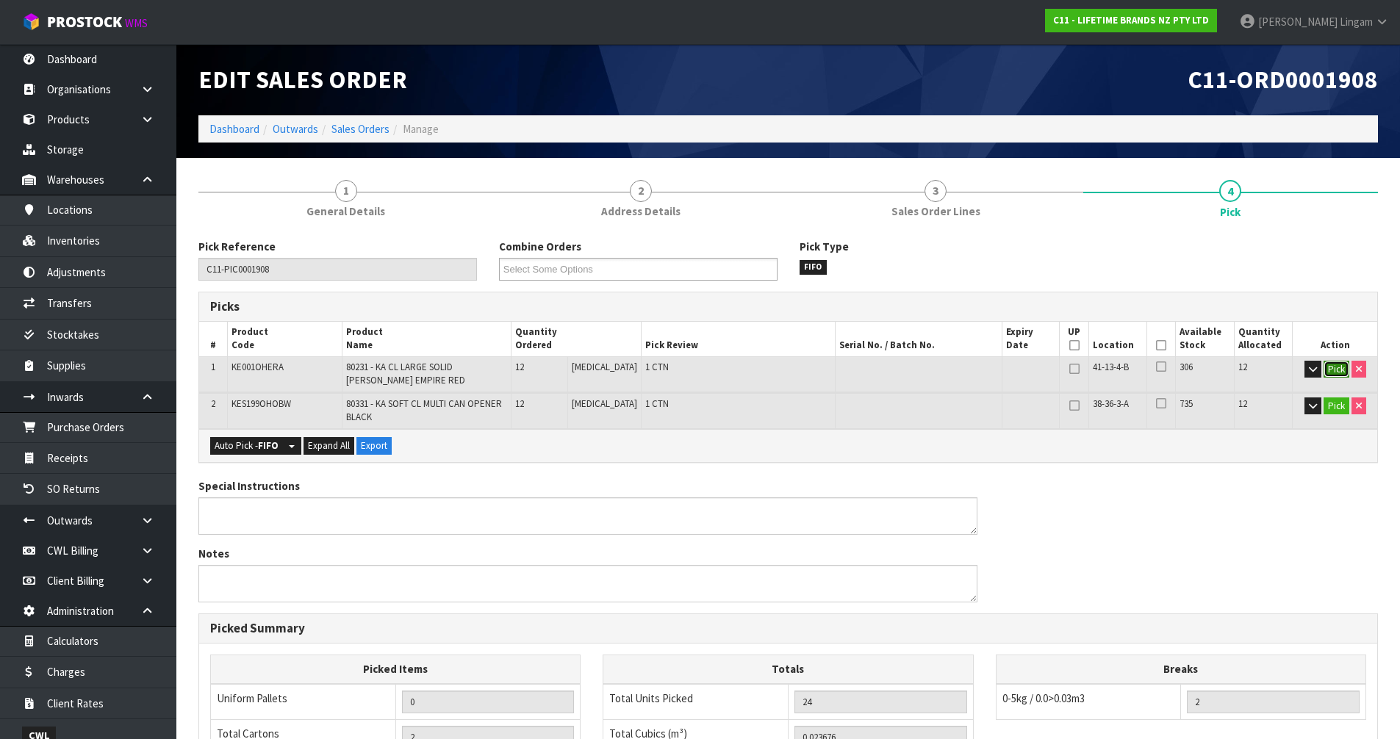
click at [1327, 370] on button "Pick" at bounding box center [1336, 370] width 26 height 18
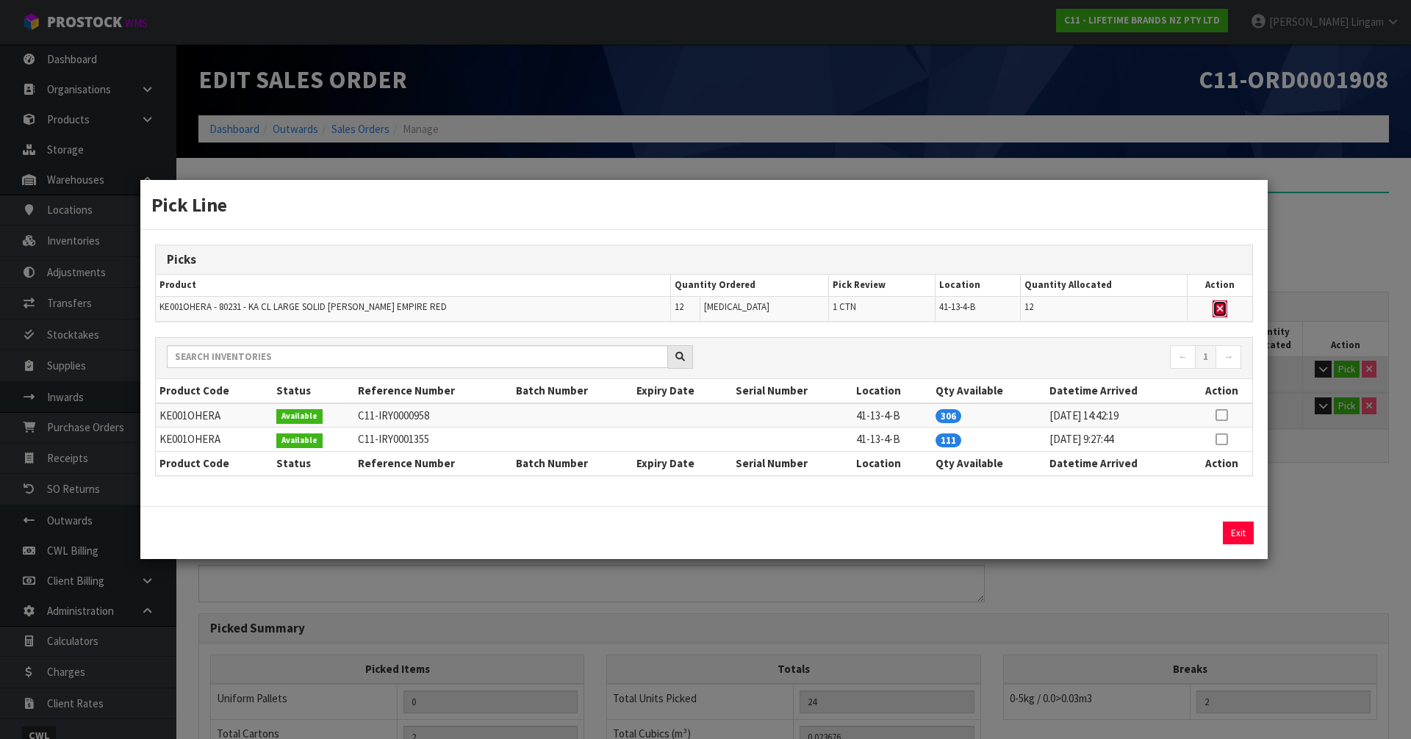
click at [1222, 306] on button "button" at bounding box center [1219, 310] width 15 height 18
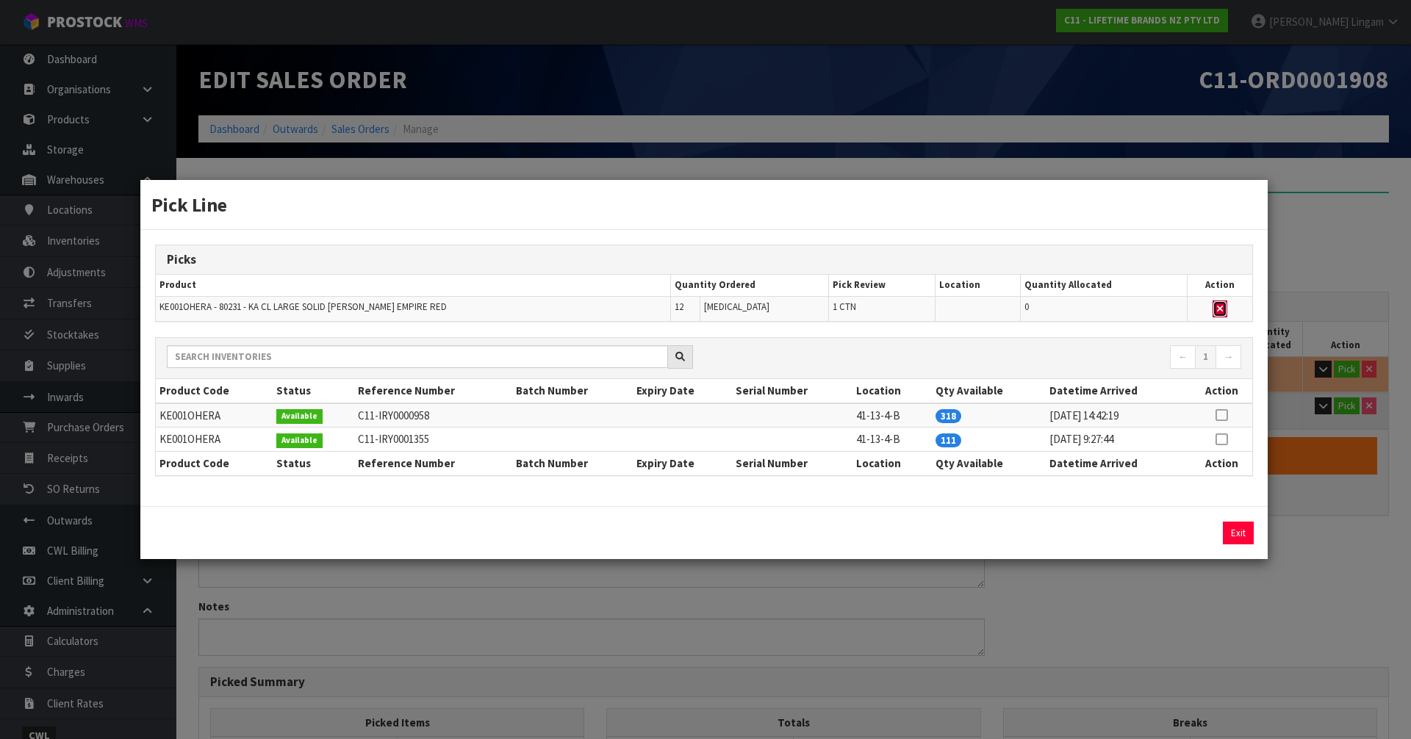
type input "1"
type input "12"
type input "0.006456"
type input "3.264"
click at [1218, 440] on icon at bounding box center [1221, 439] width 12 height 1
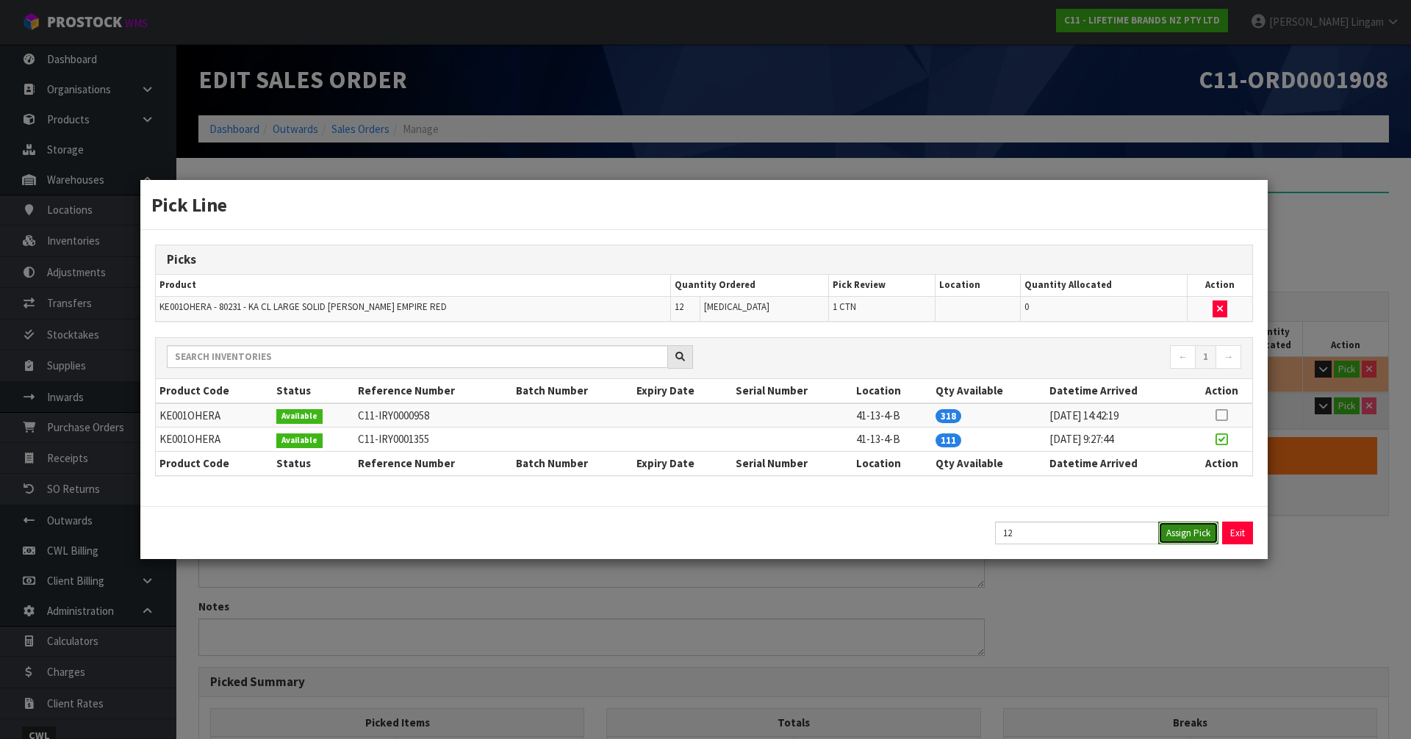
click at [1196, 528] on button "Assign Pick" at bounding box center [1188, 533] width 60 height 23
type input "2"
type input "24"
type input "0.023676"
type input "5.584"
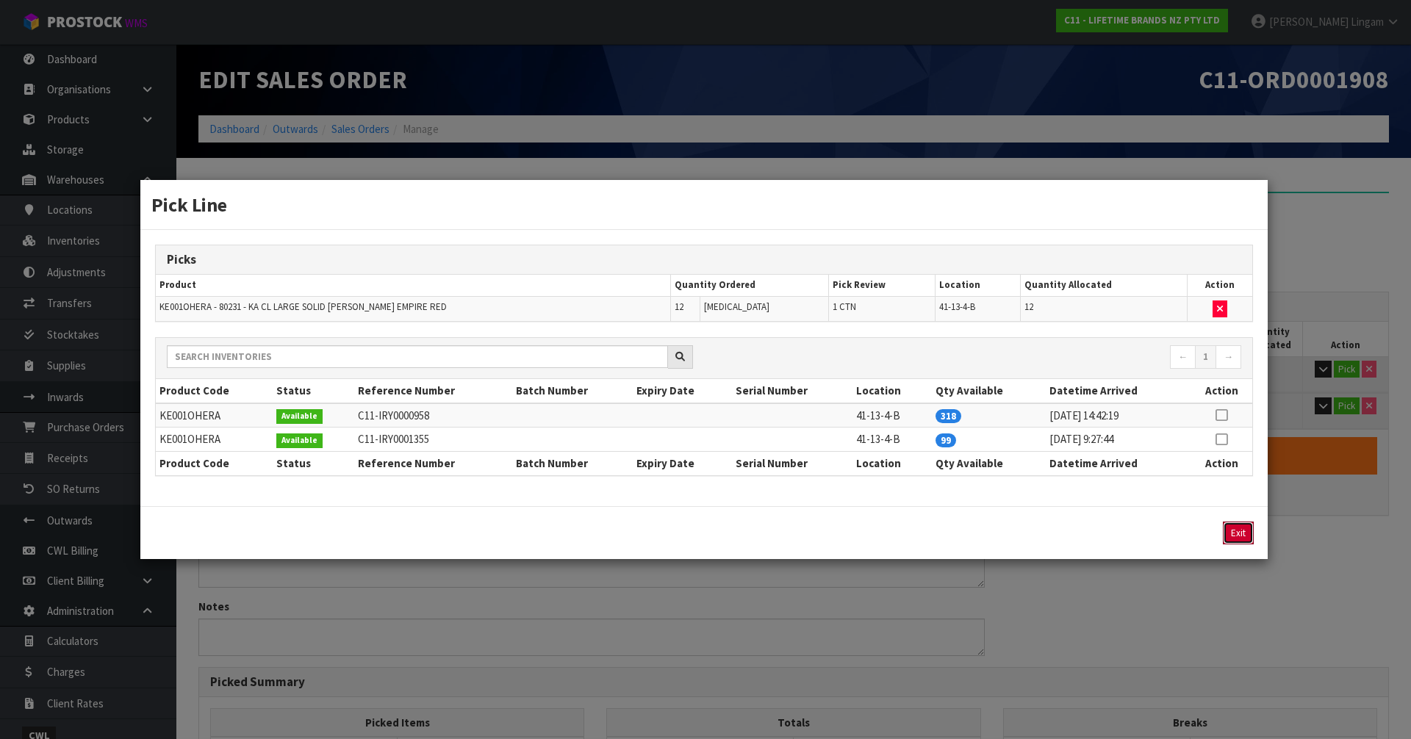
click at [1233, 528] on button "Exit" at bounding box center [1238, 533] width 31 height 23
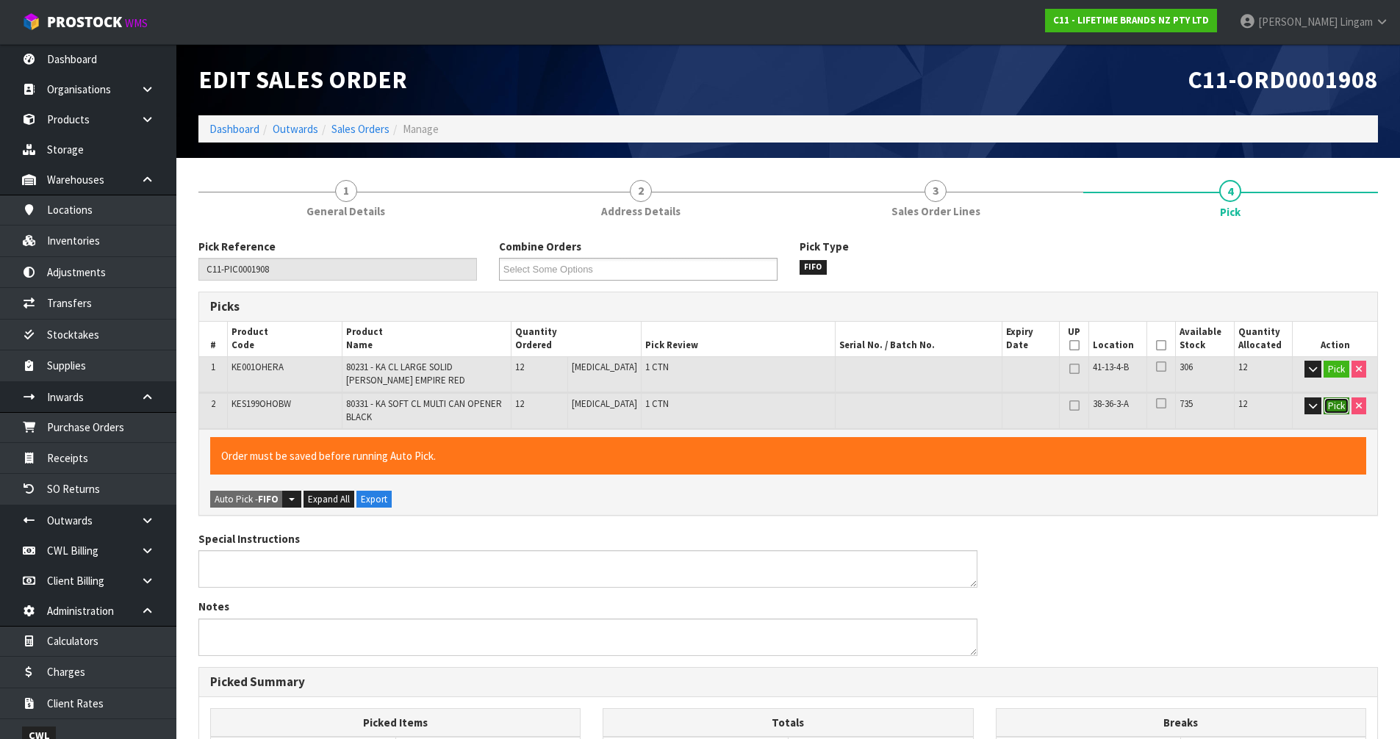
click at [1329, 405] on button "Pick" at bounding box center [1336, 407] width 26 height 18
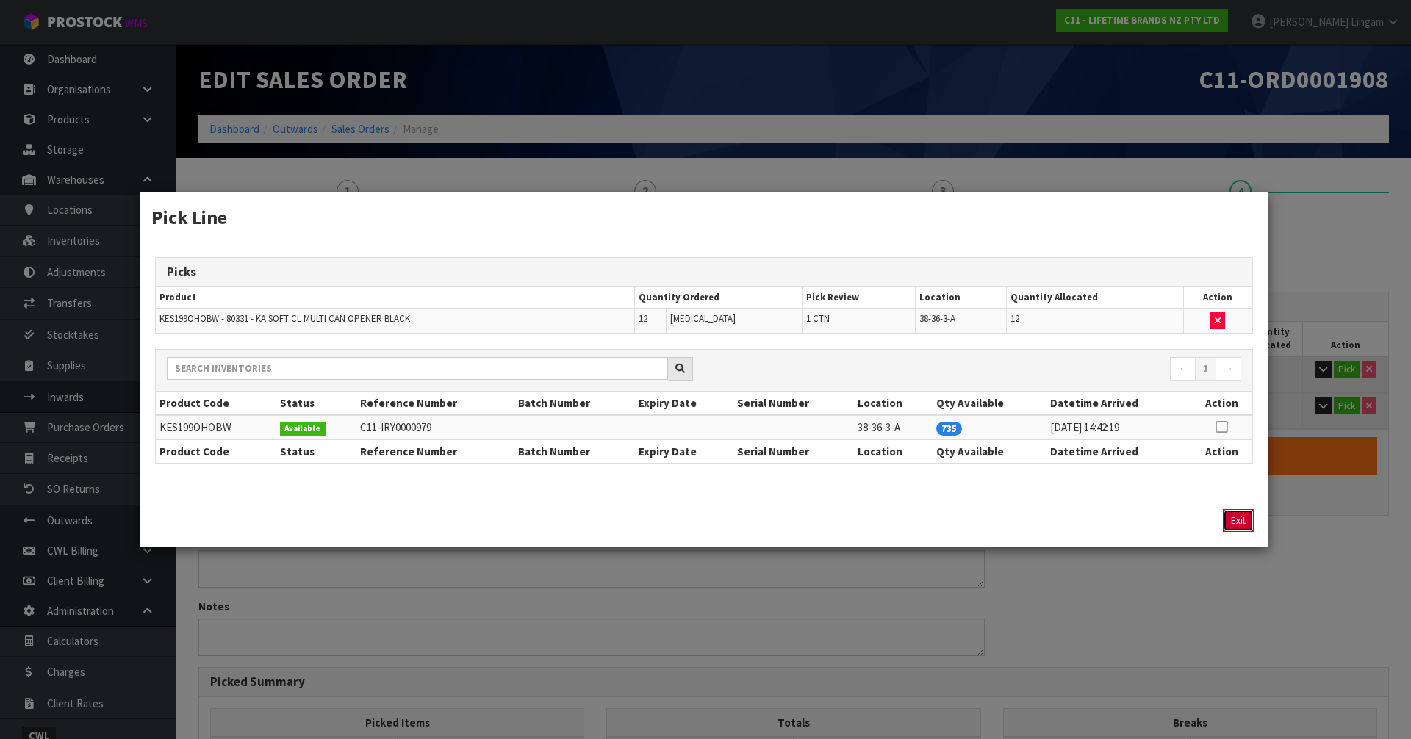
click at [1248, 515] on button "Exit" at bounding box center [1238, 520] width 31 height 23
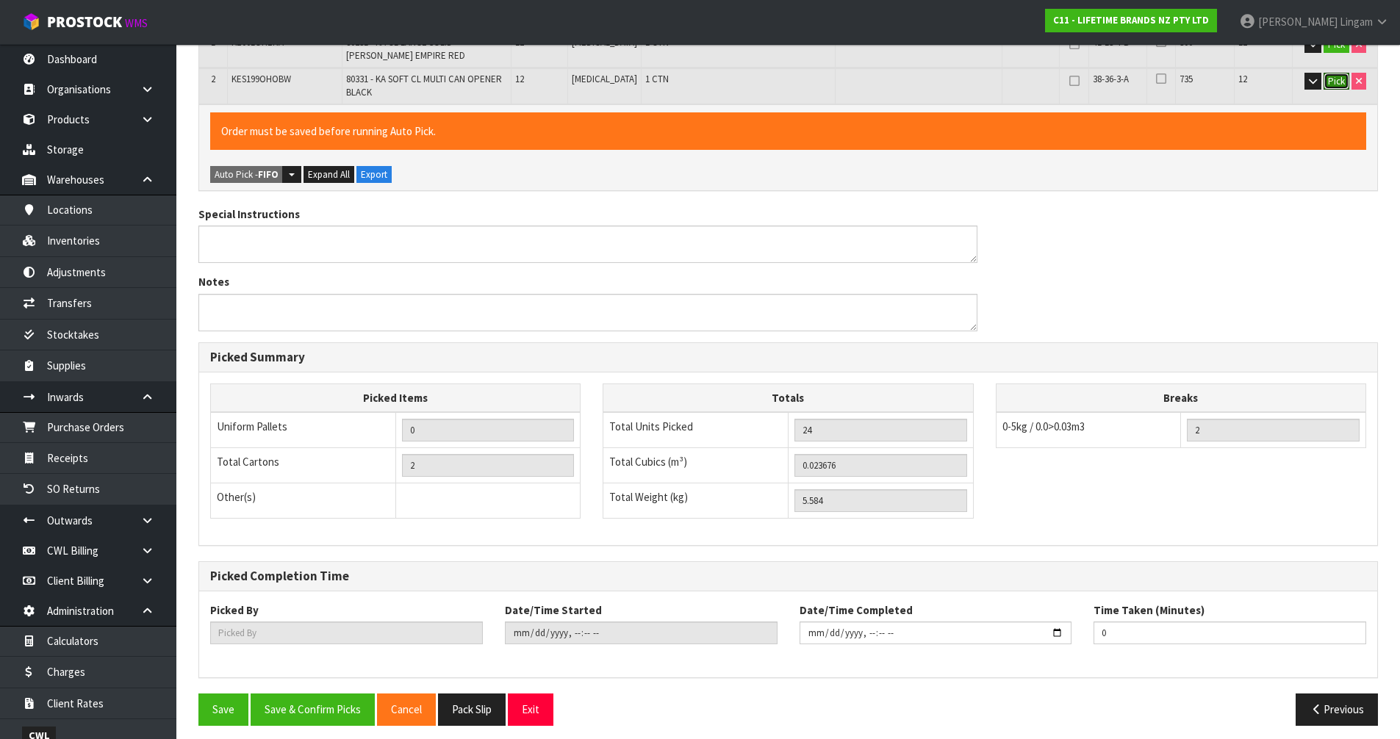
scroll to position [334, 0]
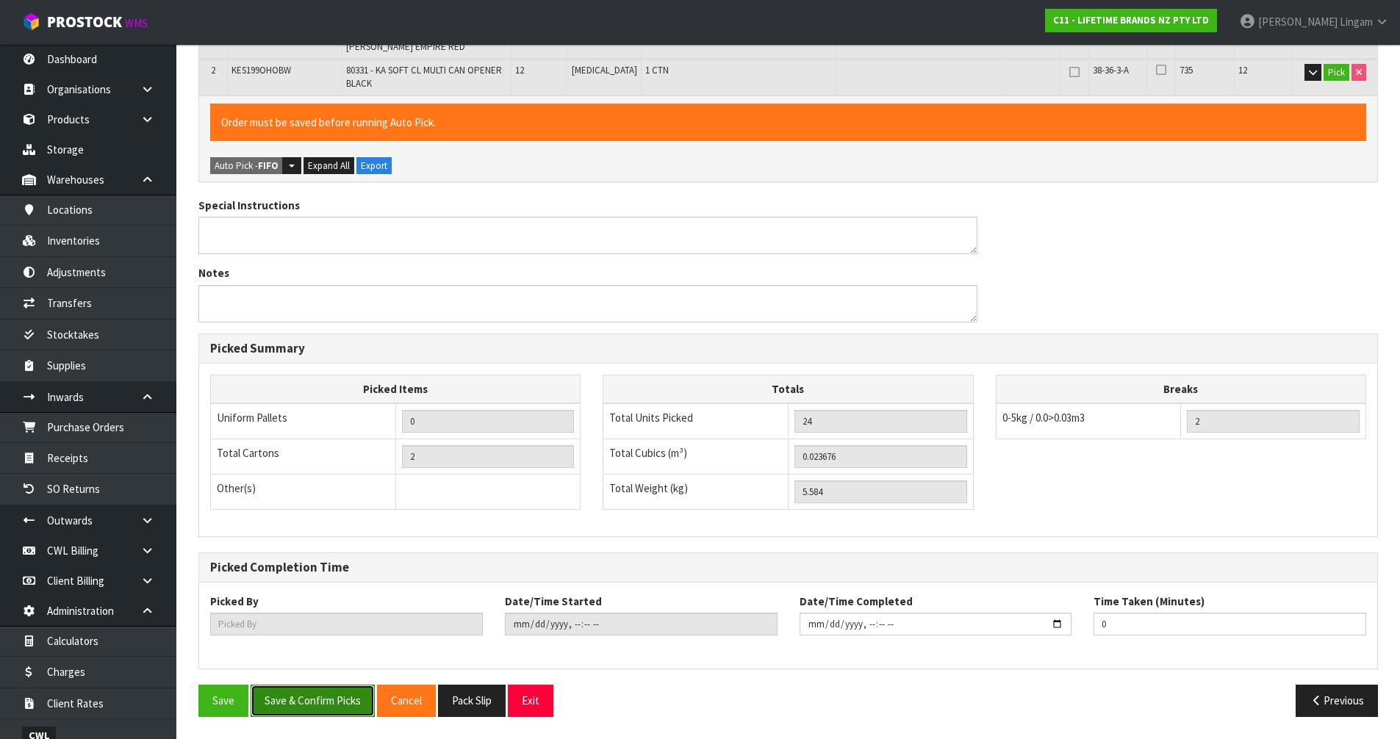
drag, startPoint x: 329, startPoint y: 702, endPoint x: 364, endPoint y: 691, distance: 37.0
click at [328, 702] on button "Save & Confirm Picks" at bounding box center [313, 701] width 124 height 32
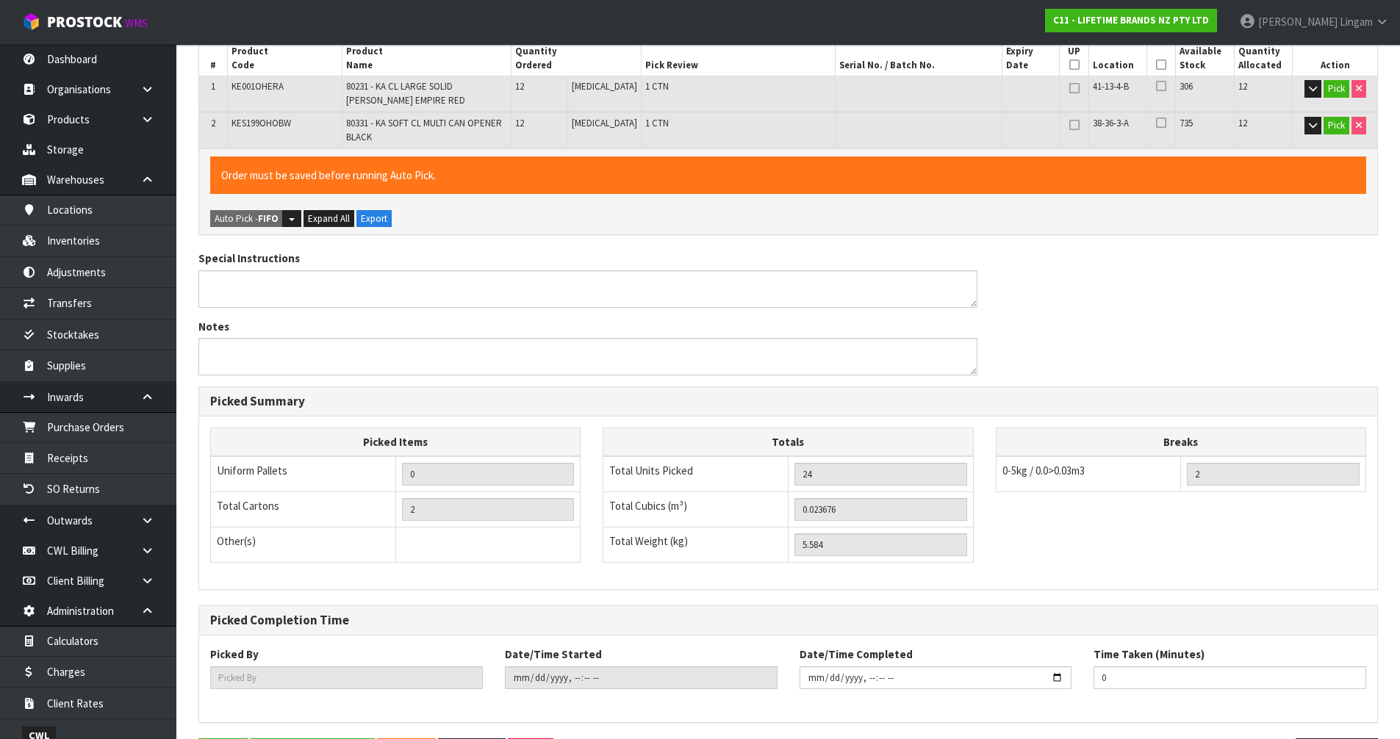
scroll to position [0, 0]
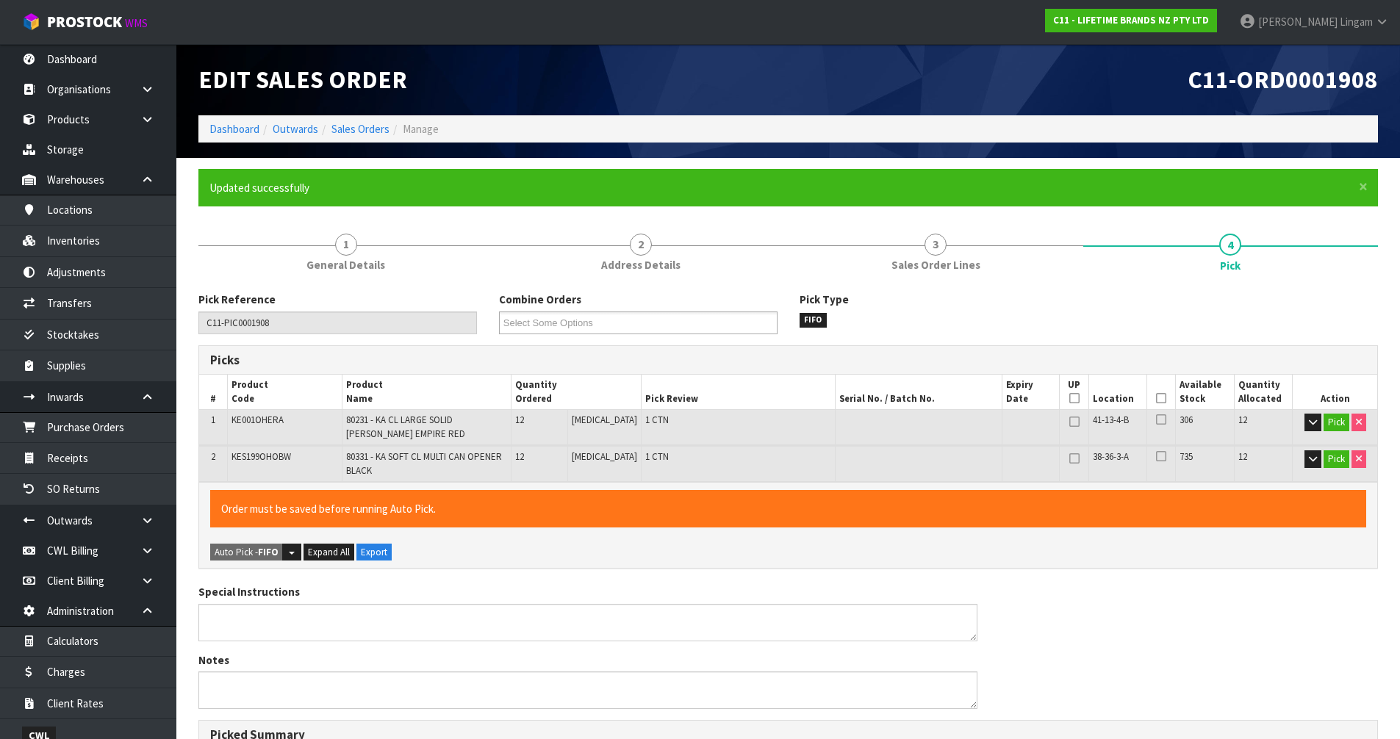
type input "[PERSON_NAME]"
type input "2025-09-15T10:53:46"
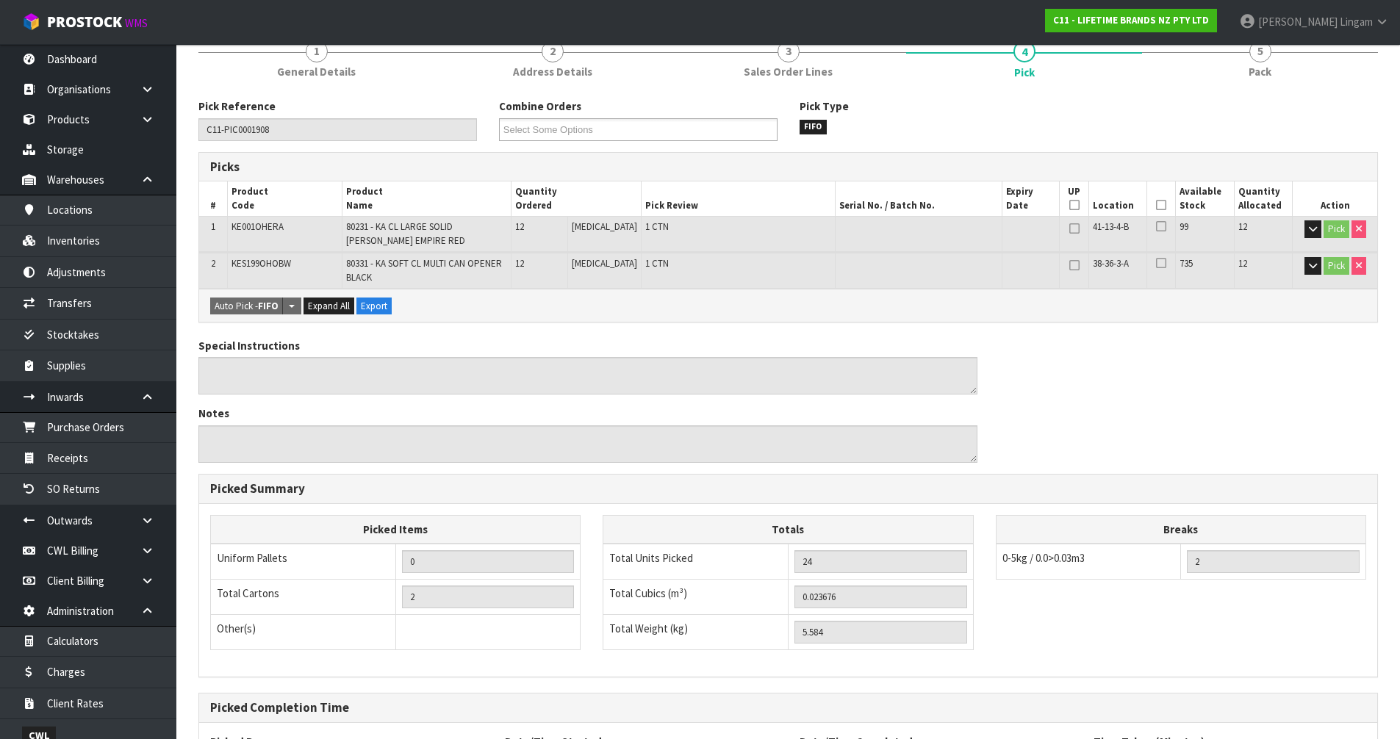
scroll to position [334, 0]
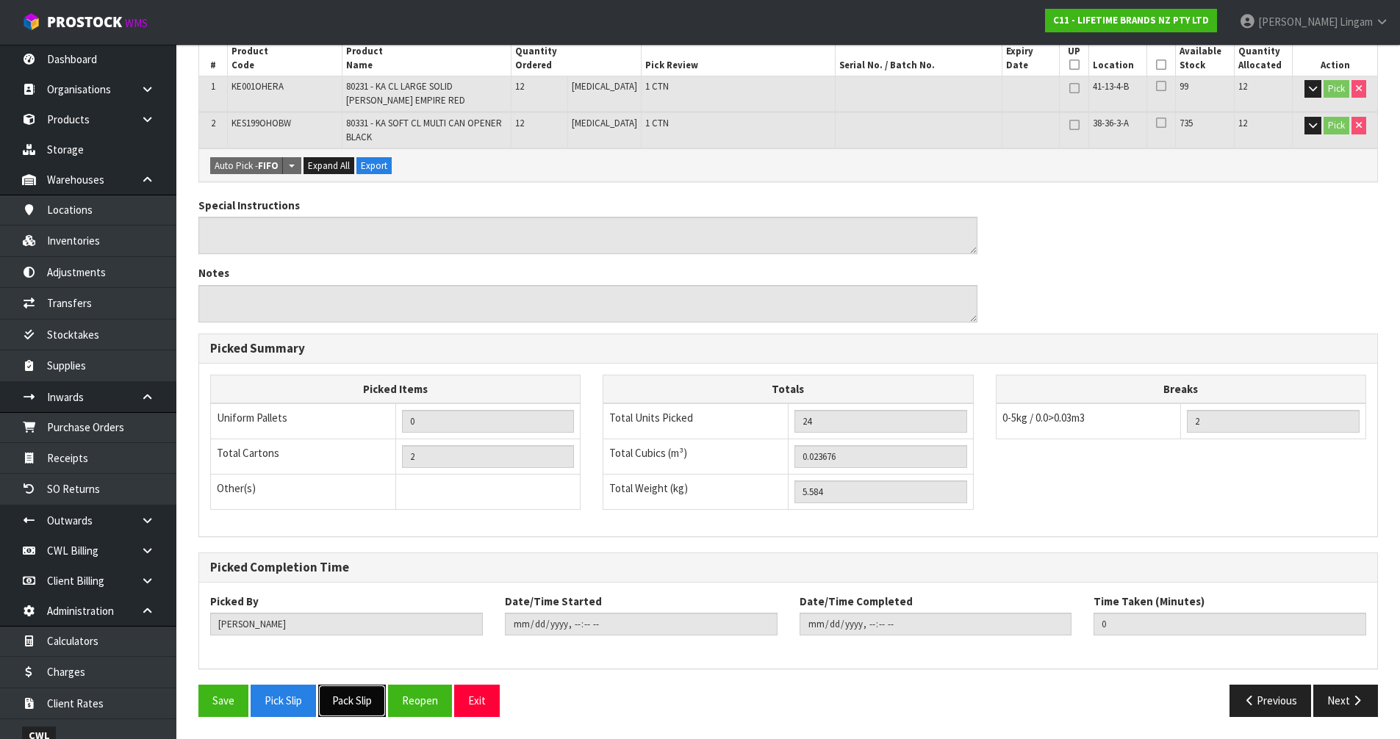
click at [353, 701] on button "Pack Slip" at bounding box center [352, 701] width 68 height 32
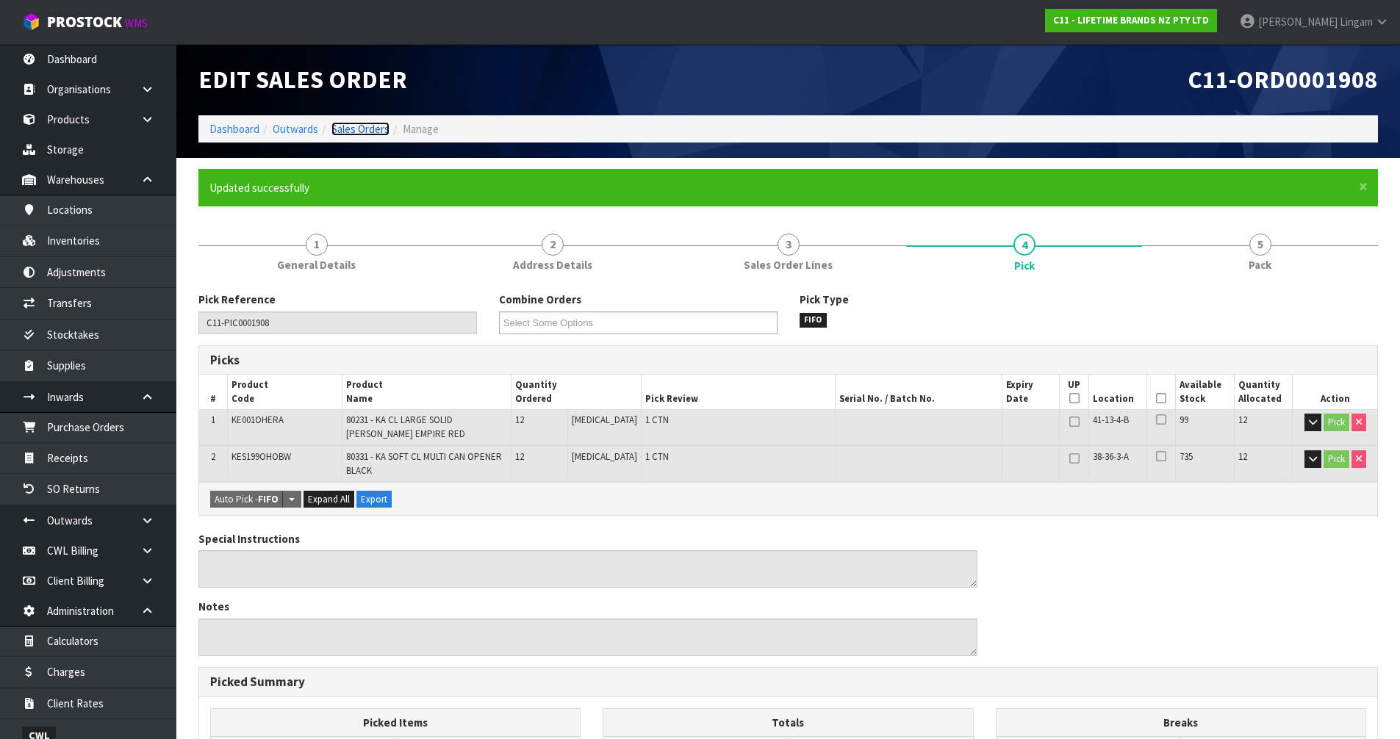
click at [372, 130] on link "Sales Orders" at bounding box center [360, 129] width 58 height 14
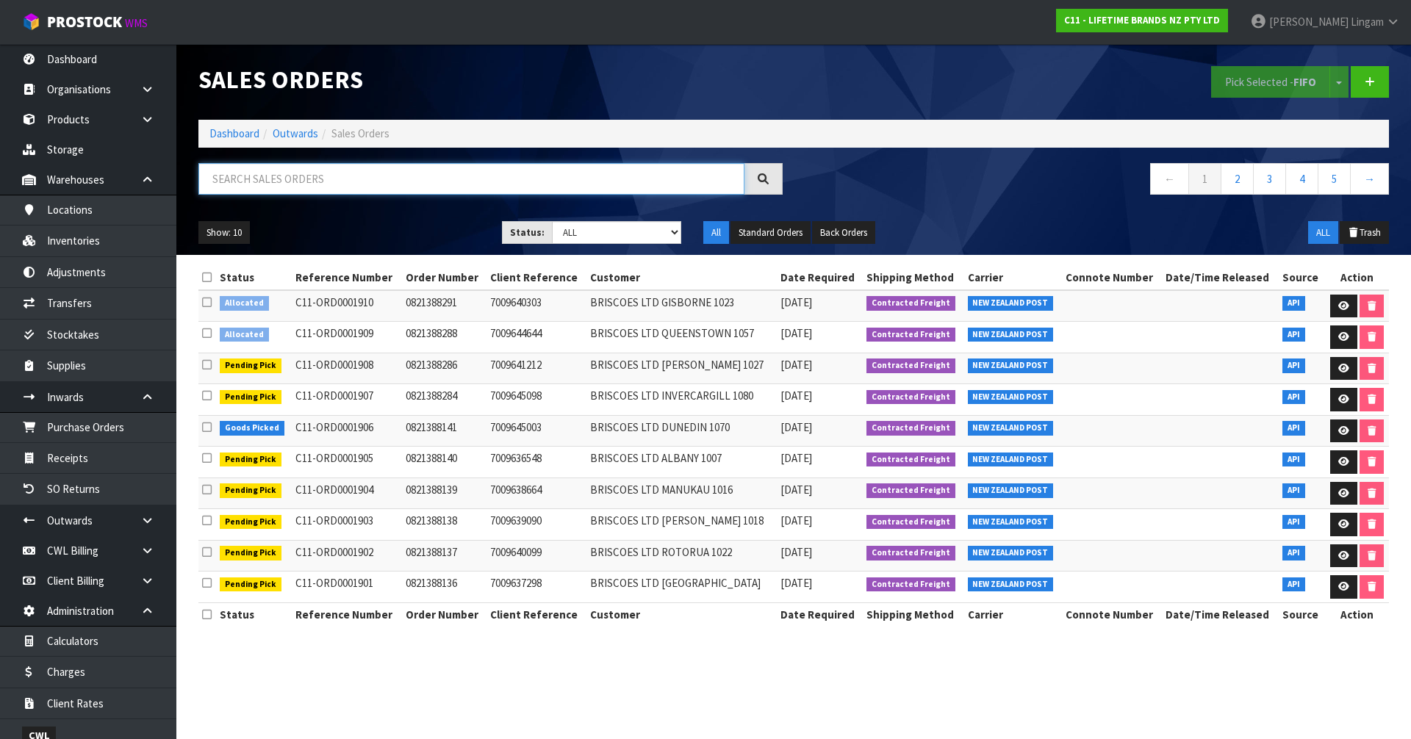
click at [456, 186] on input "text" at bounding box center [471, 179] width 546 height 32
paste input "0821388291"
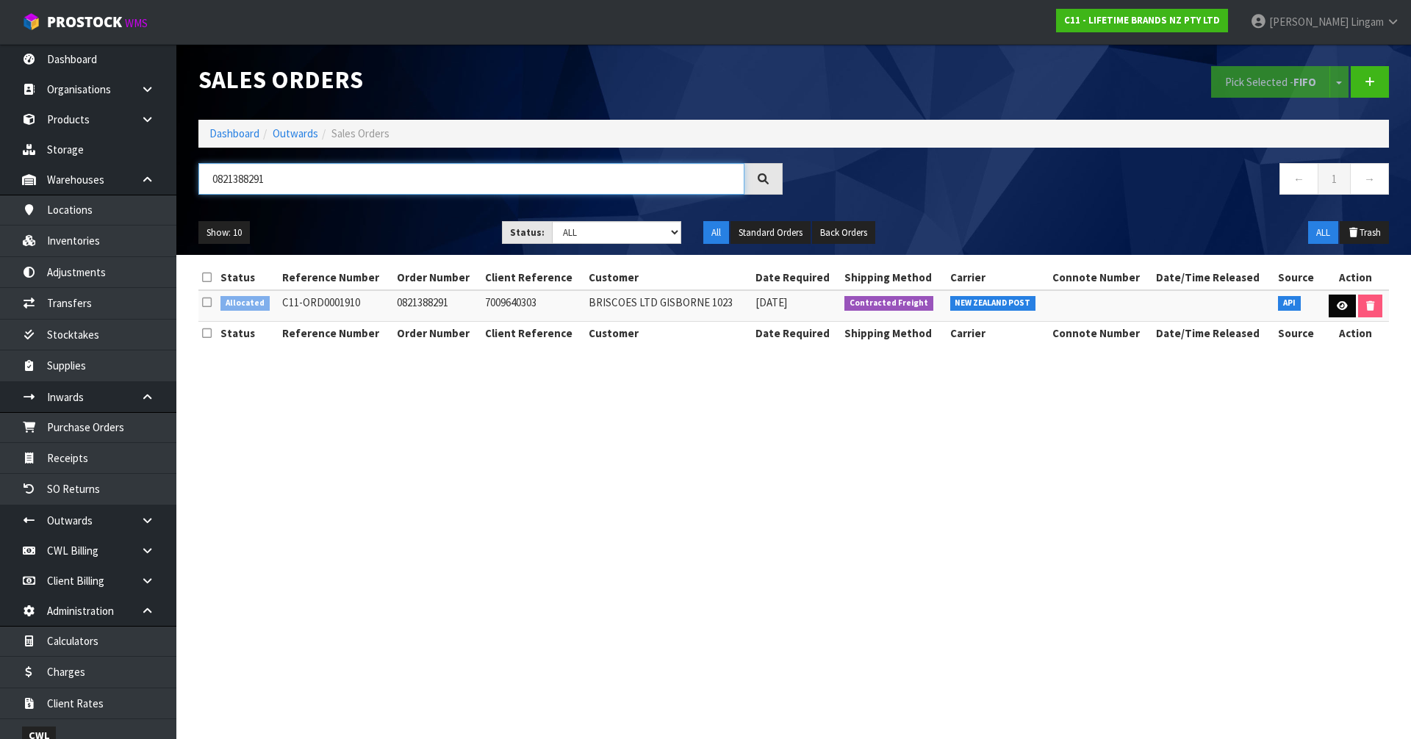
type input "0821388291"
click at [1340, 309] on icon at bounding box center [1342, 306] width 11 height 10
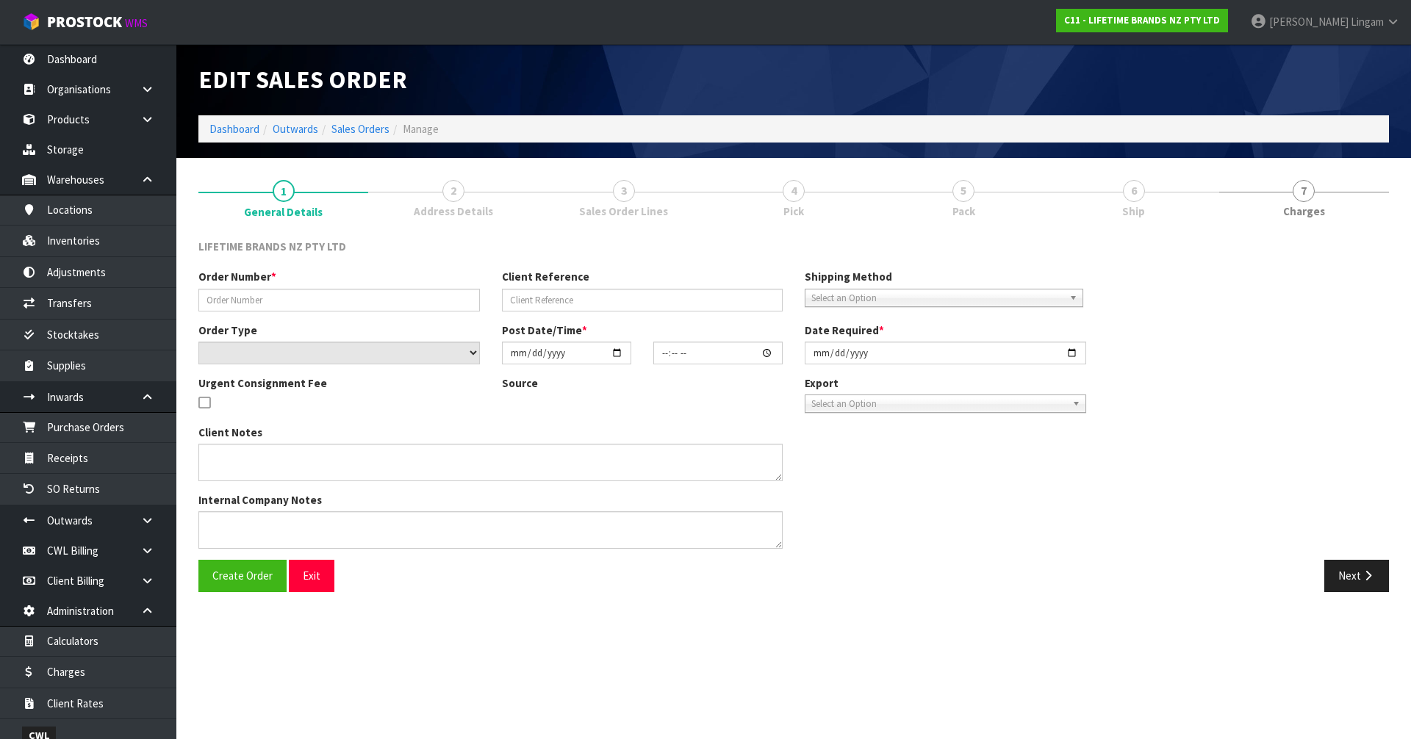
type input "0821388291"
type input "7009640303"
select select "number:0"
type input "[DATE]"
type input "10:54:05.000"
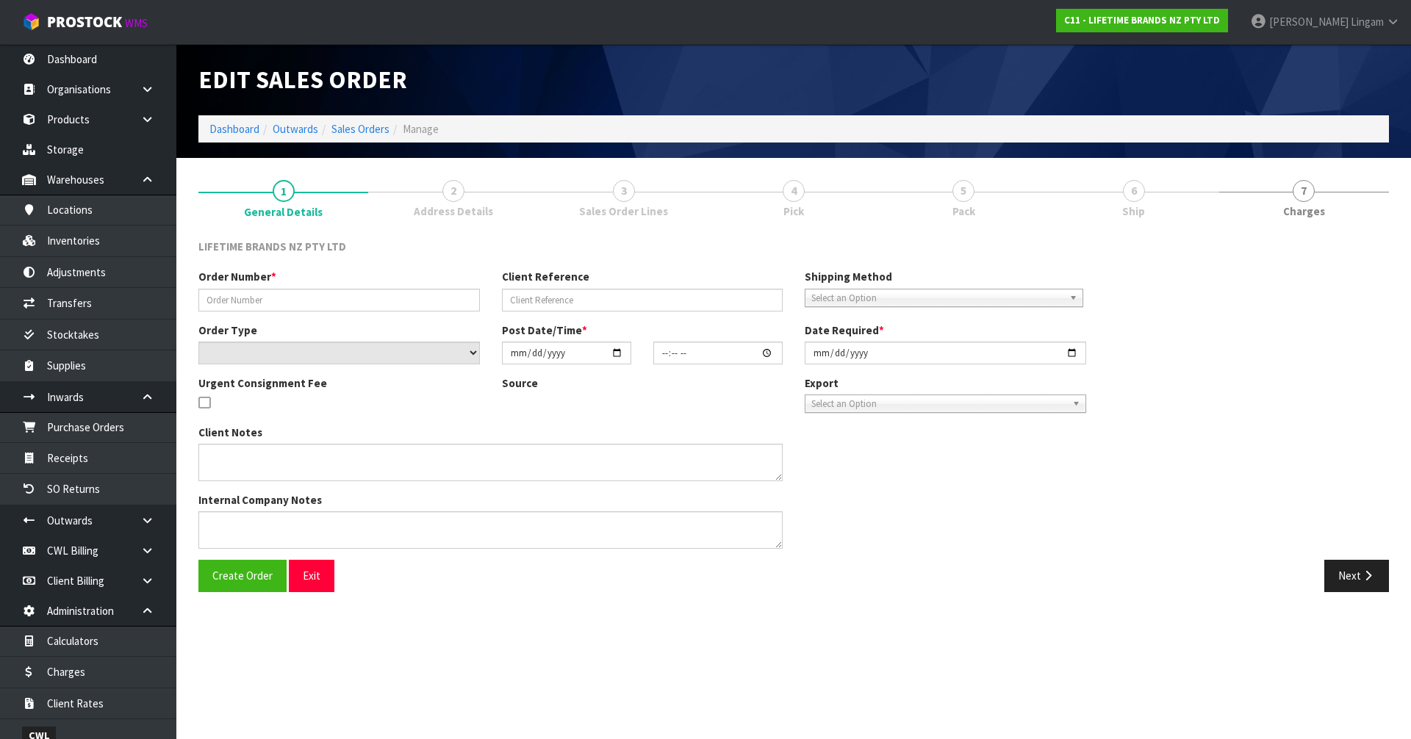
type input "[DATE]"
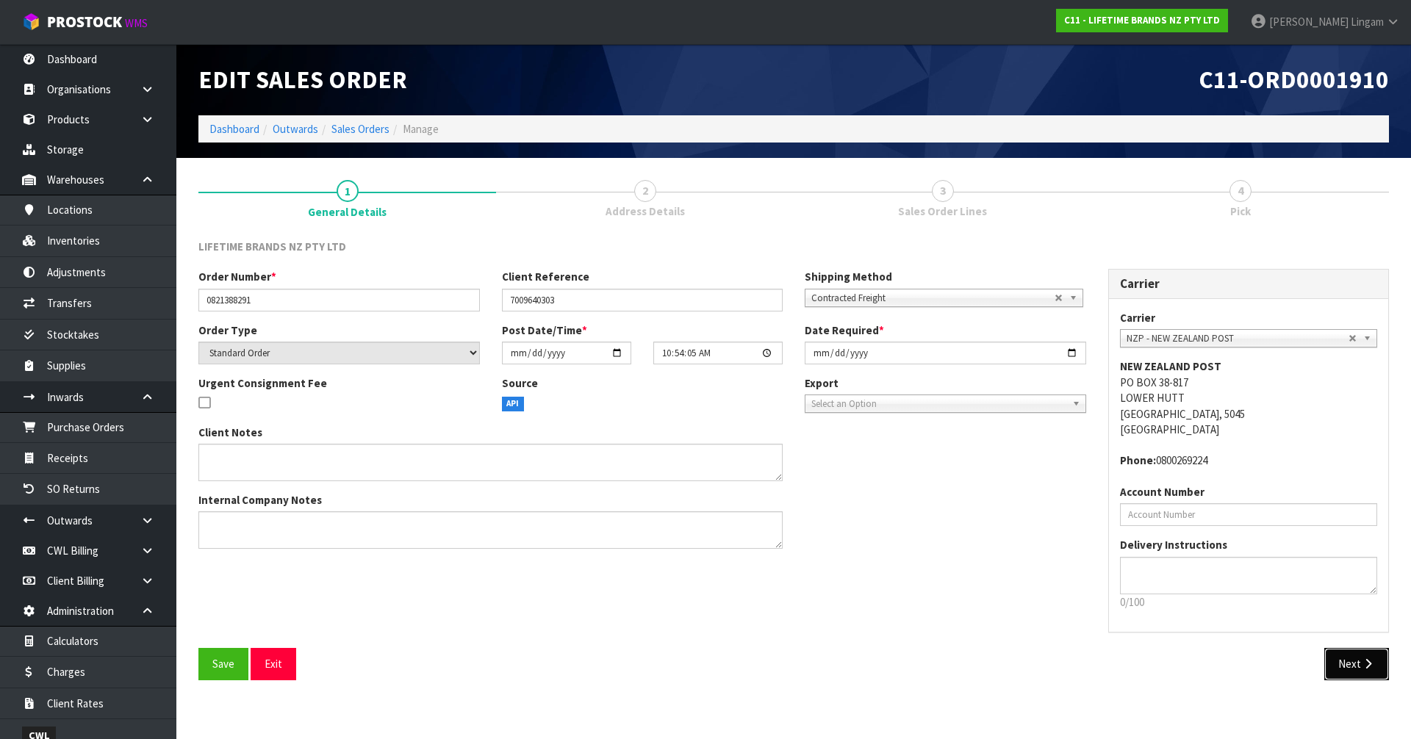
click at [1351, 659] on button "Next" at bounding box center [1356, 664] width 65 height 32
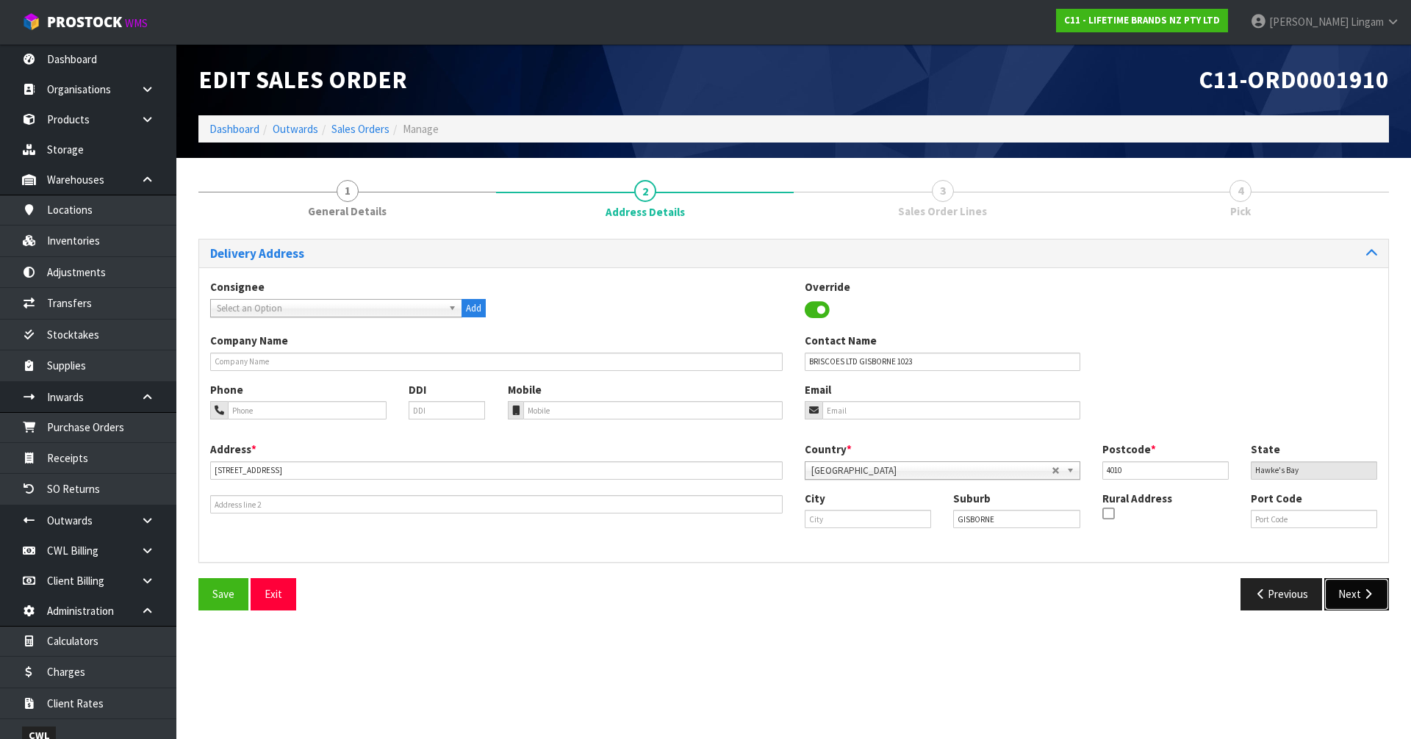
click at [1351, 592] on button "Next" at bounding box center [1356, 594] width 65 height 32
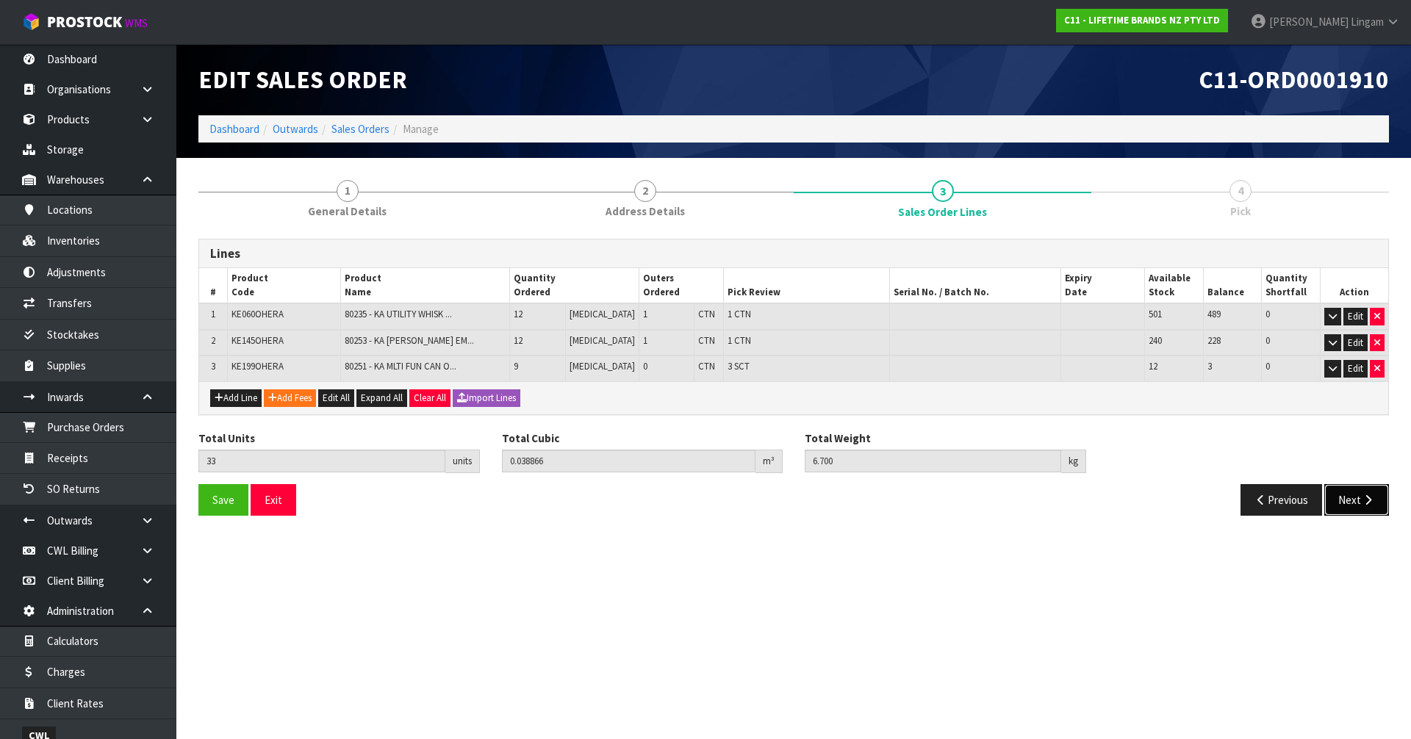
click at [1340, 499] on button "Next" at bounding box center [1356, 500] width 65 height 32
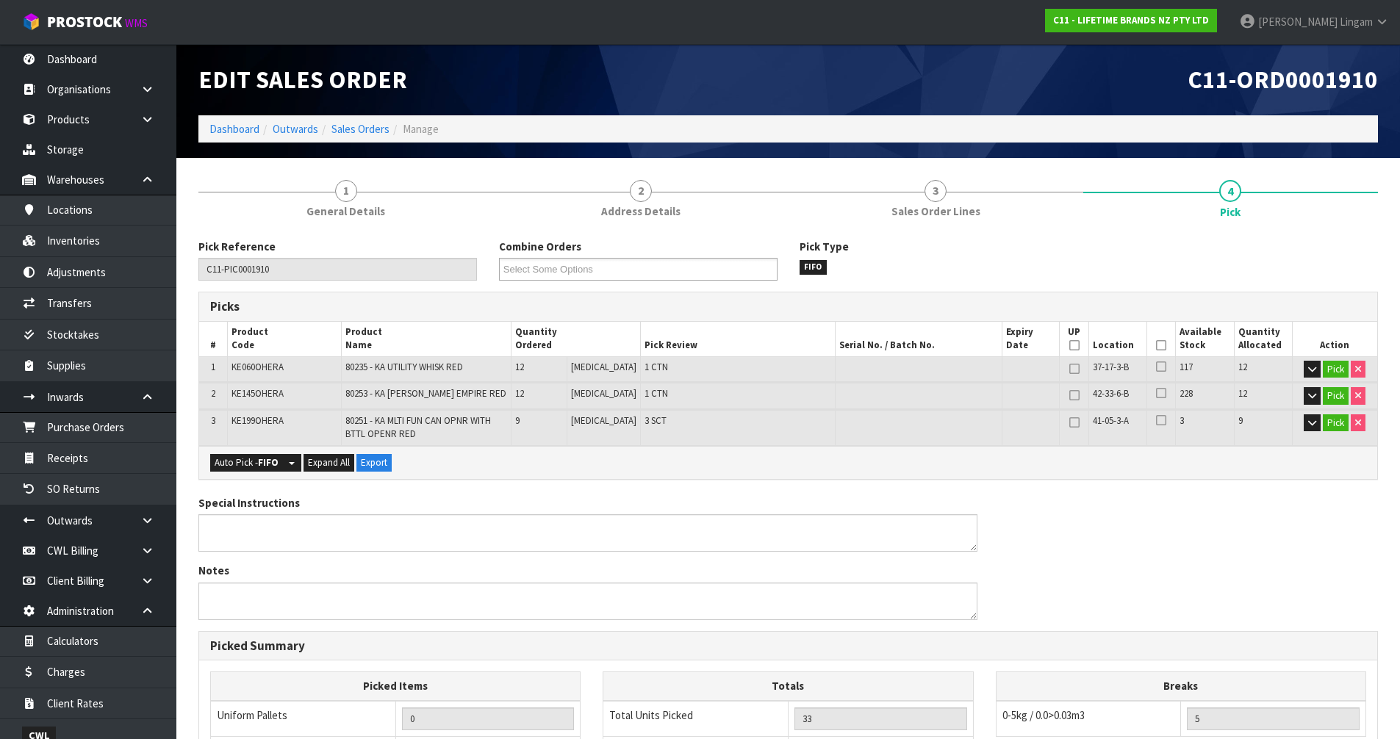
click at [262, 423] on span "KE199OHERA" at bounding box center [257, 420] width 52 height 12
copy span "KE199OHERA"
click at [91, 245] on link "Inventories" at bounding box center [88, 241] width 176 height 30
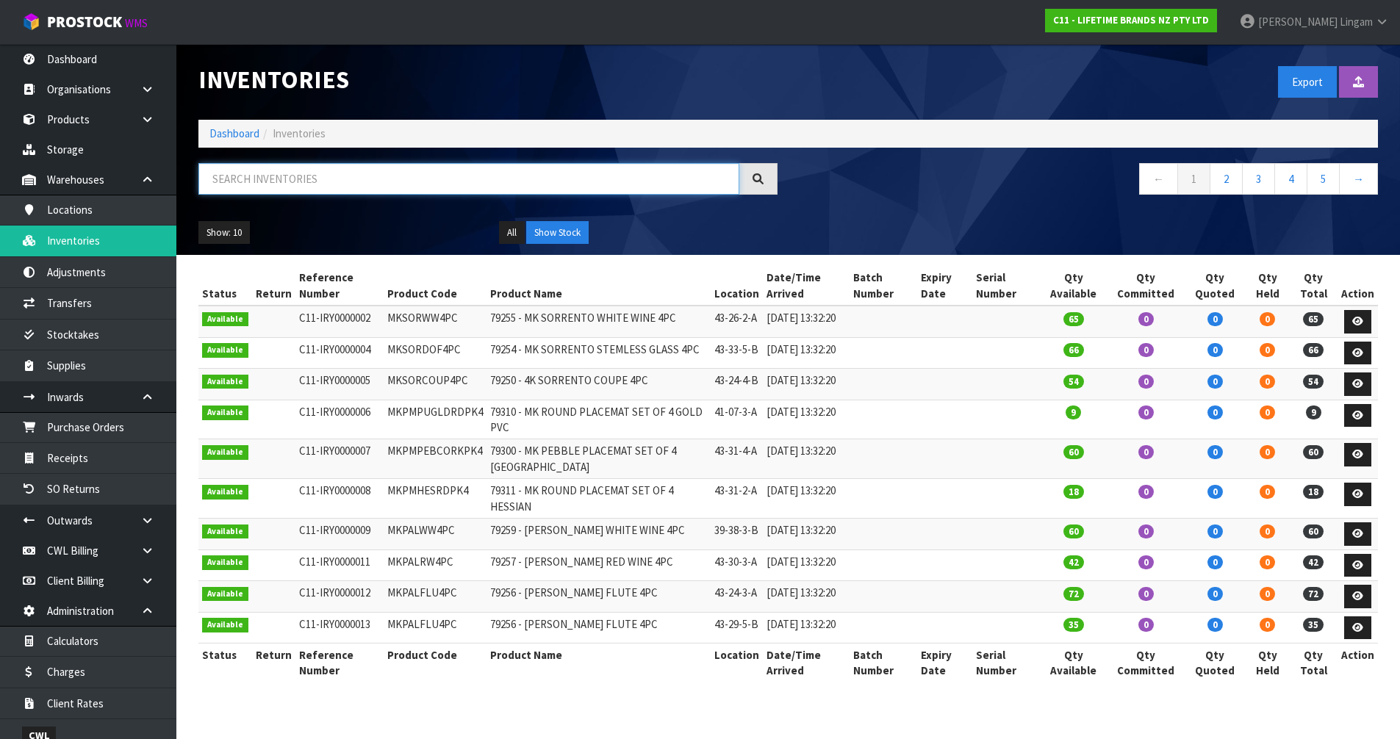
click at [526, 187] on input "text" at bounding box center [468, 179] width 541 height 32
paste input "KE199OHERA"
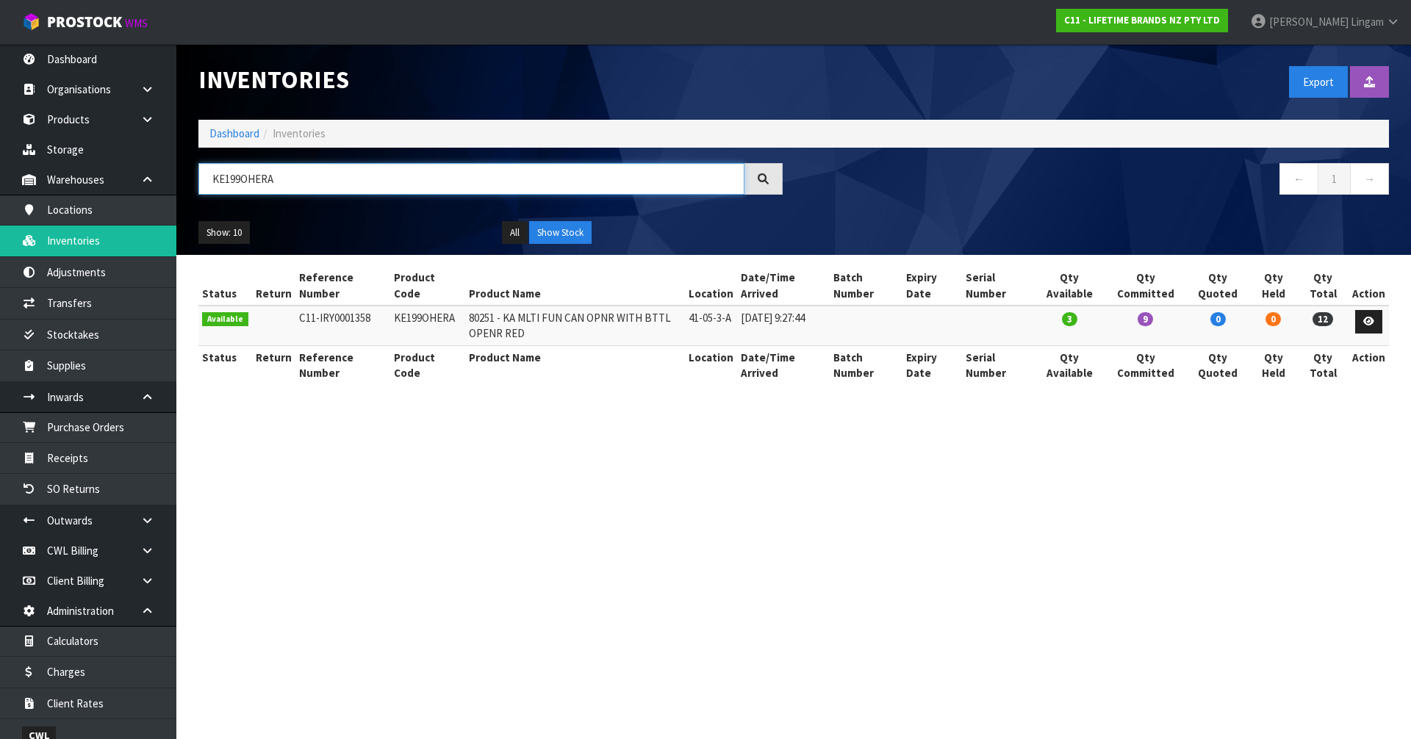
type input "KE199OHERA"
click at [232, 134] on link "Dashboard" at bounding box center [234, 133] width 50 height 14
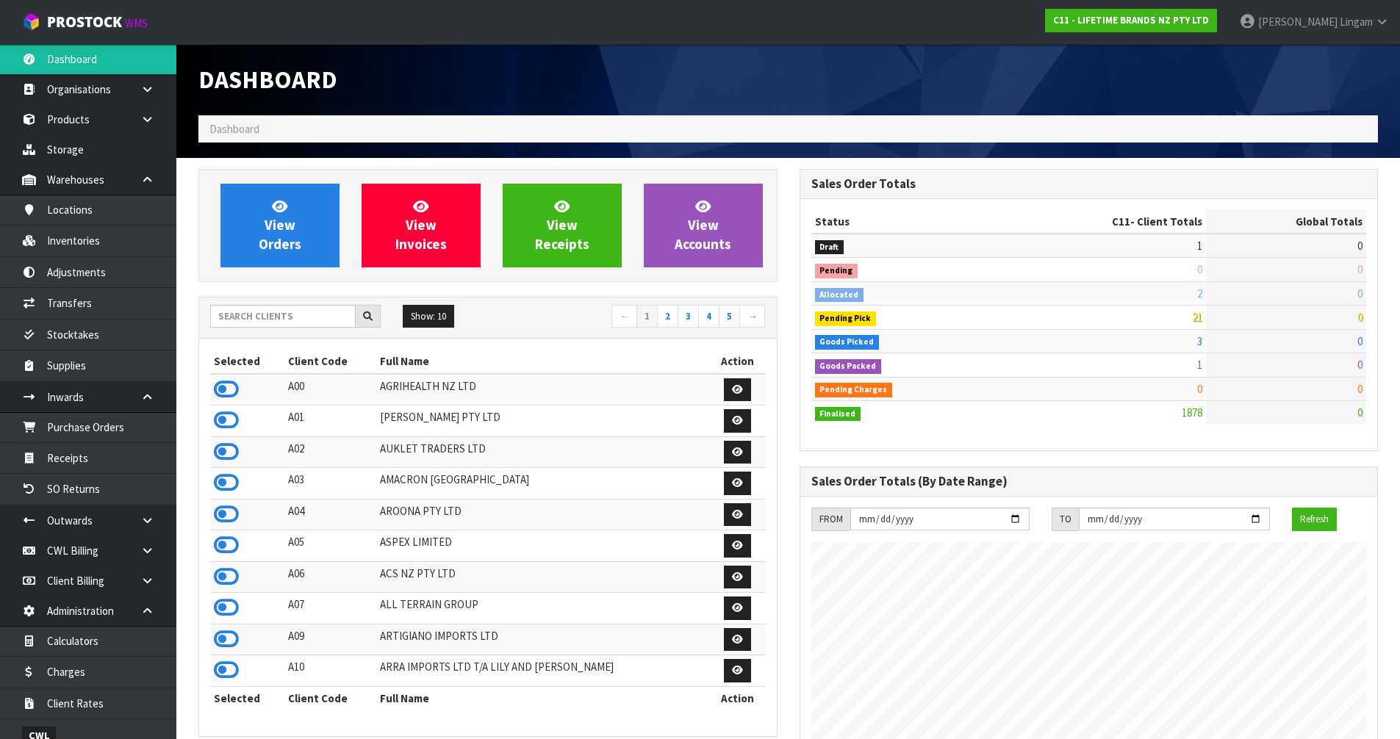
scroll to position [1113, 600]
click at [278, 222] on span "View Orders" at bounding box center [280, 225] width 43 height 55
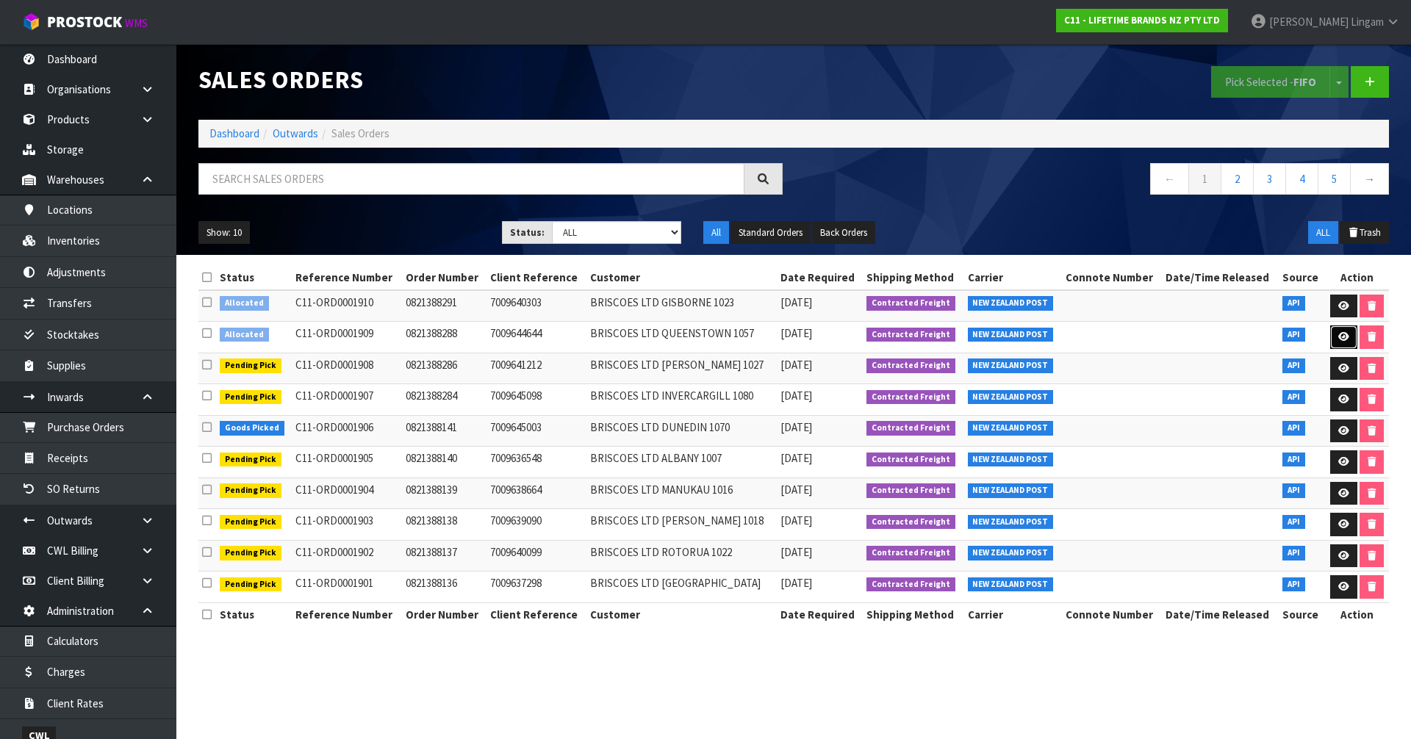
click at [1345, 332] on icon at bounding box center [1343, 337] width 11 height 10
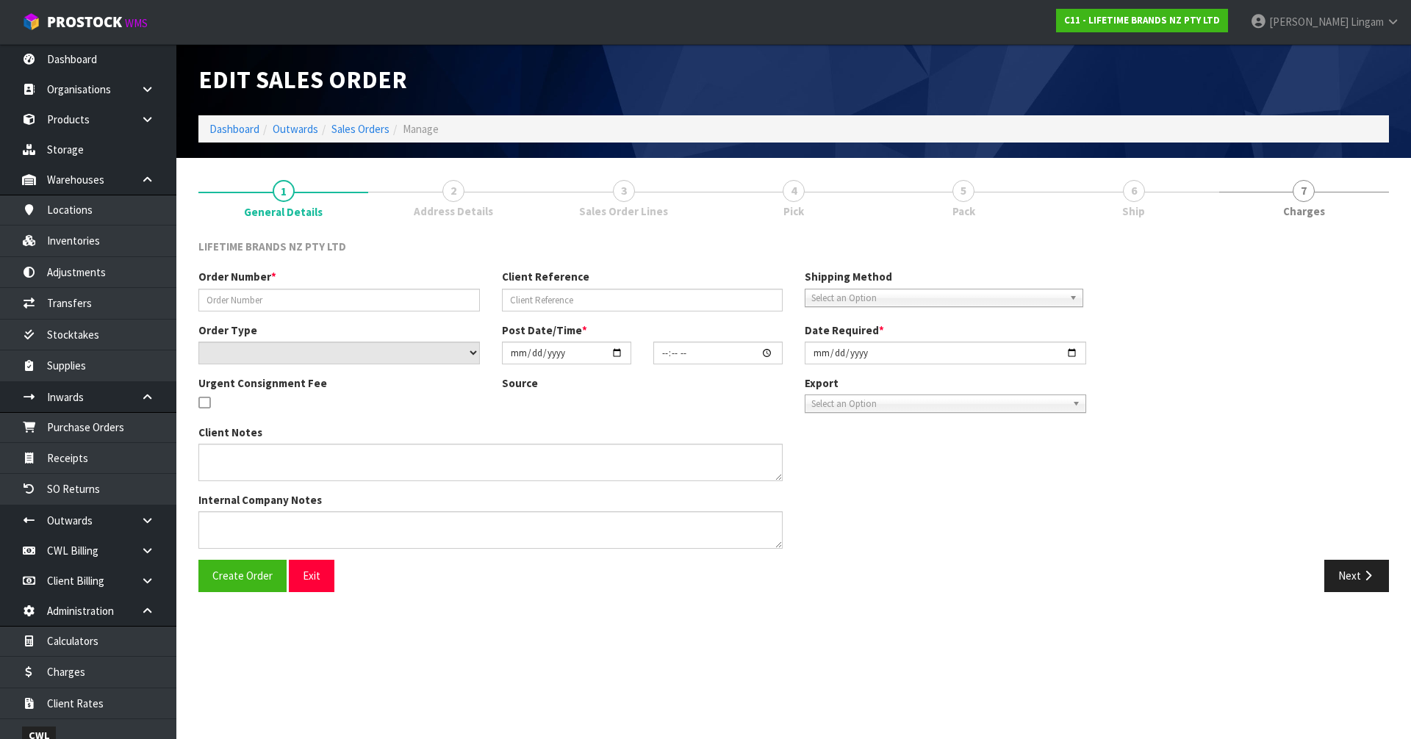
type input "0821388288"
type input "7009644644"
select select "number:0"
type input "[DATE]"
type input "10:49:03.000"
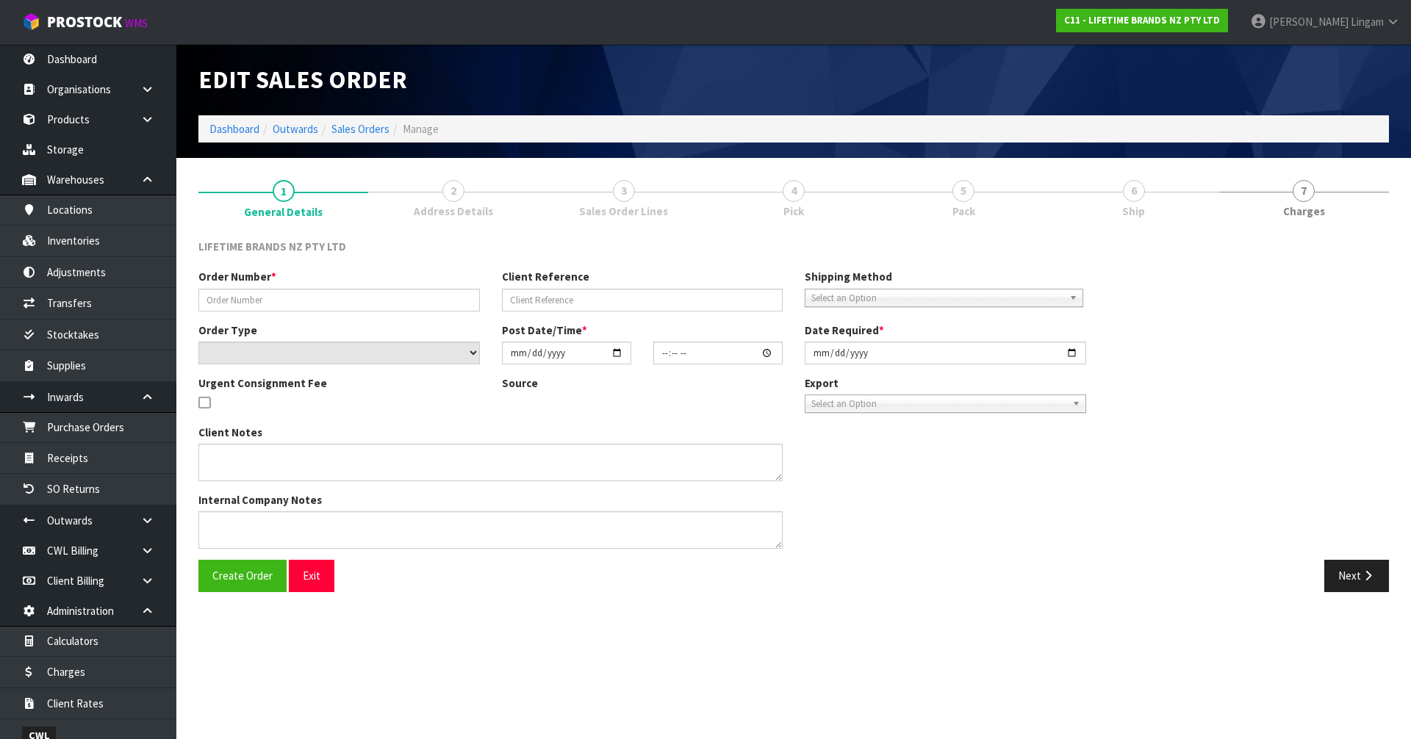
type input "[DATE]"
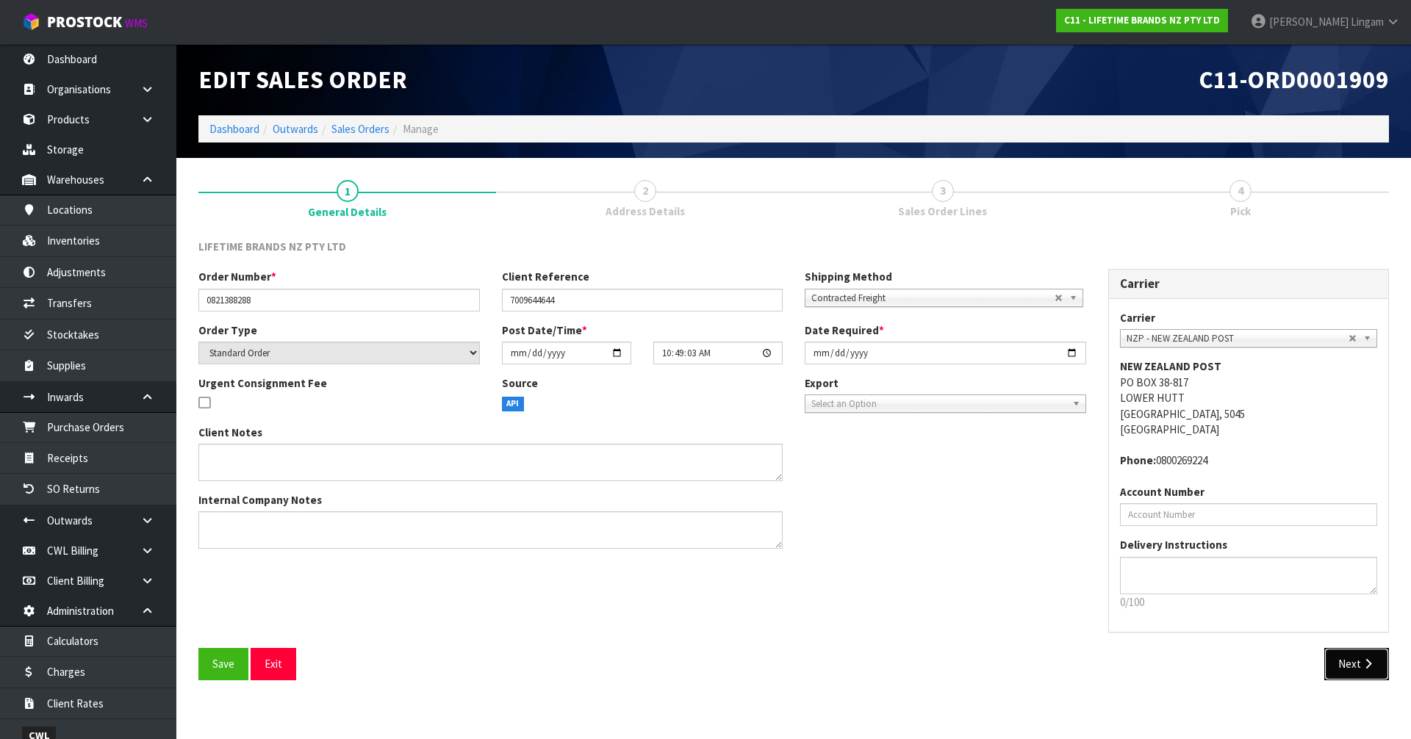
click at [1347, 663] on button "Next" at bounding box center [1356, 664] width 65 height 32
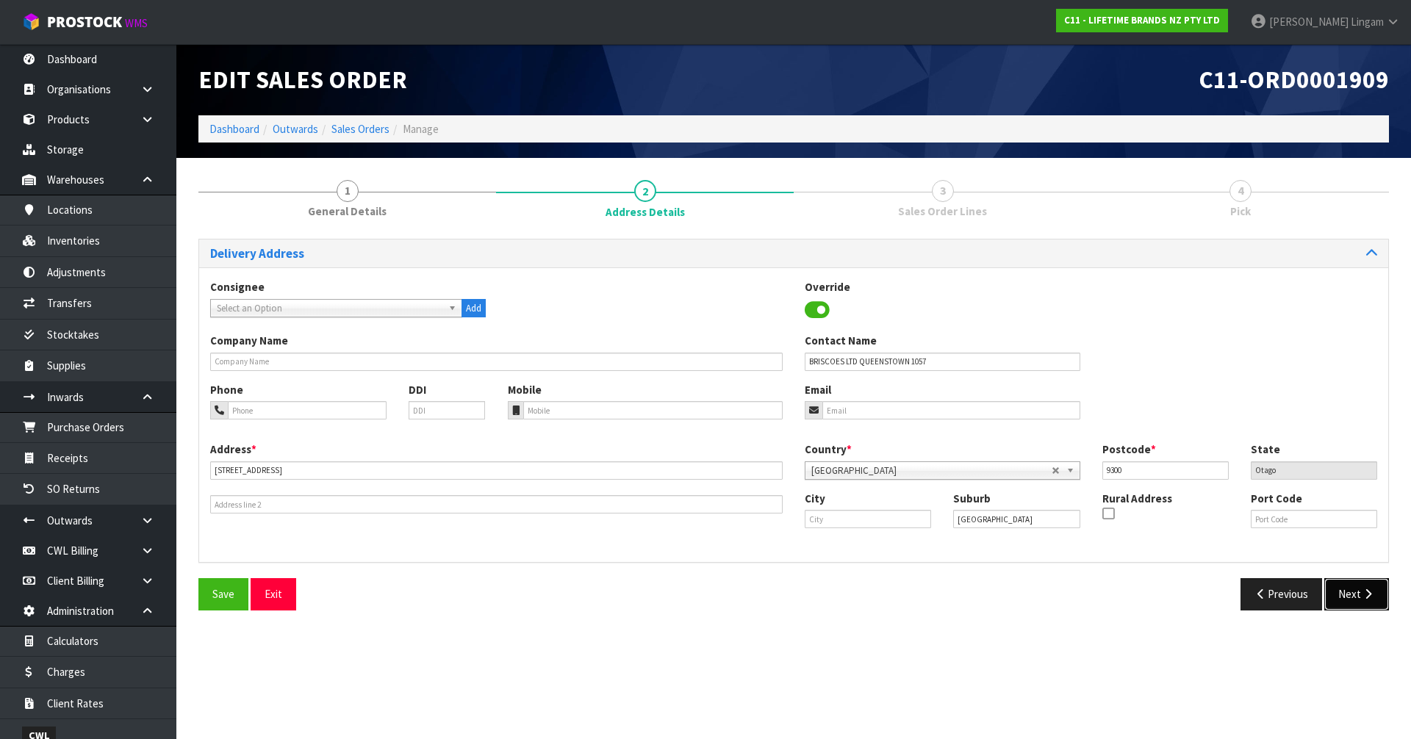
click at [1348, 593] on button "Next" at bounding box center [1356, 594] width 65 height 32
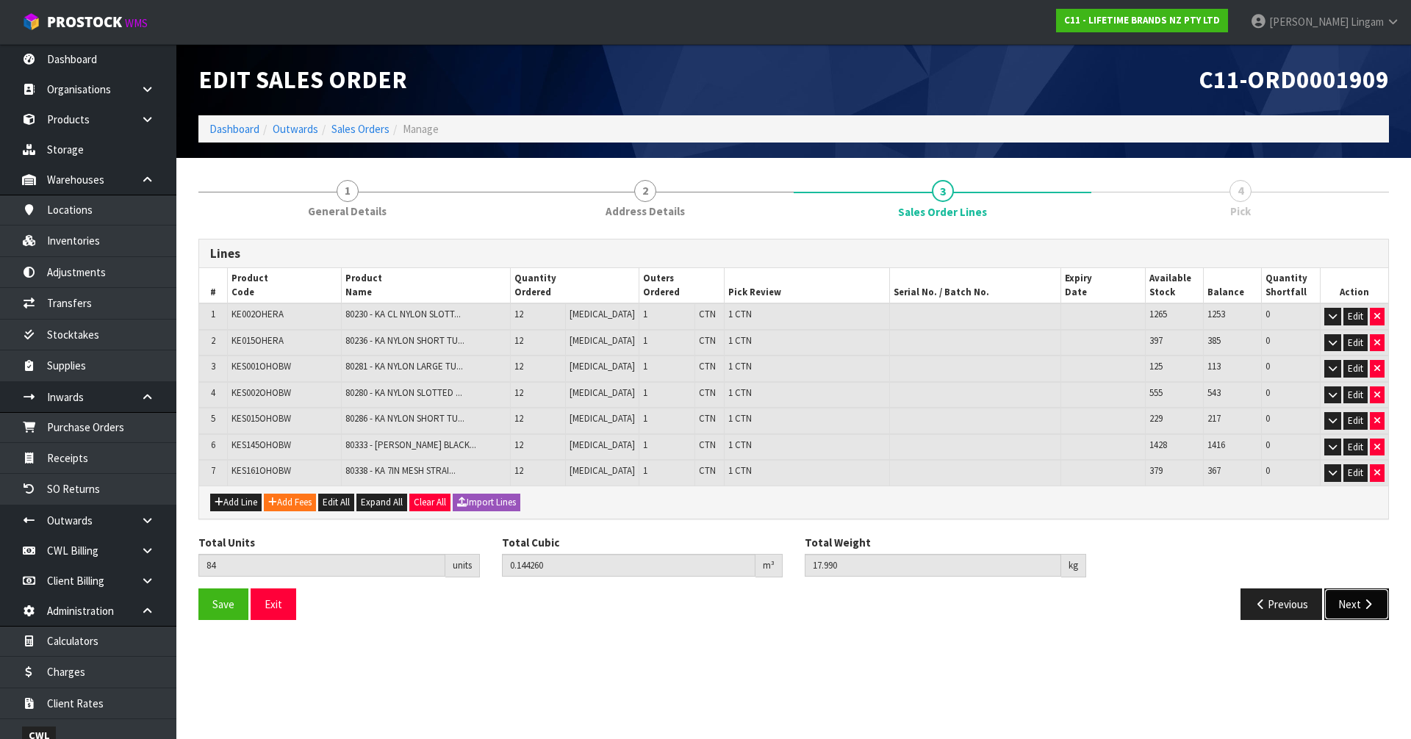
click at [1339, 603] on button "Next" at bounding box center [1356, 605] width 65 height 32
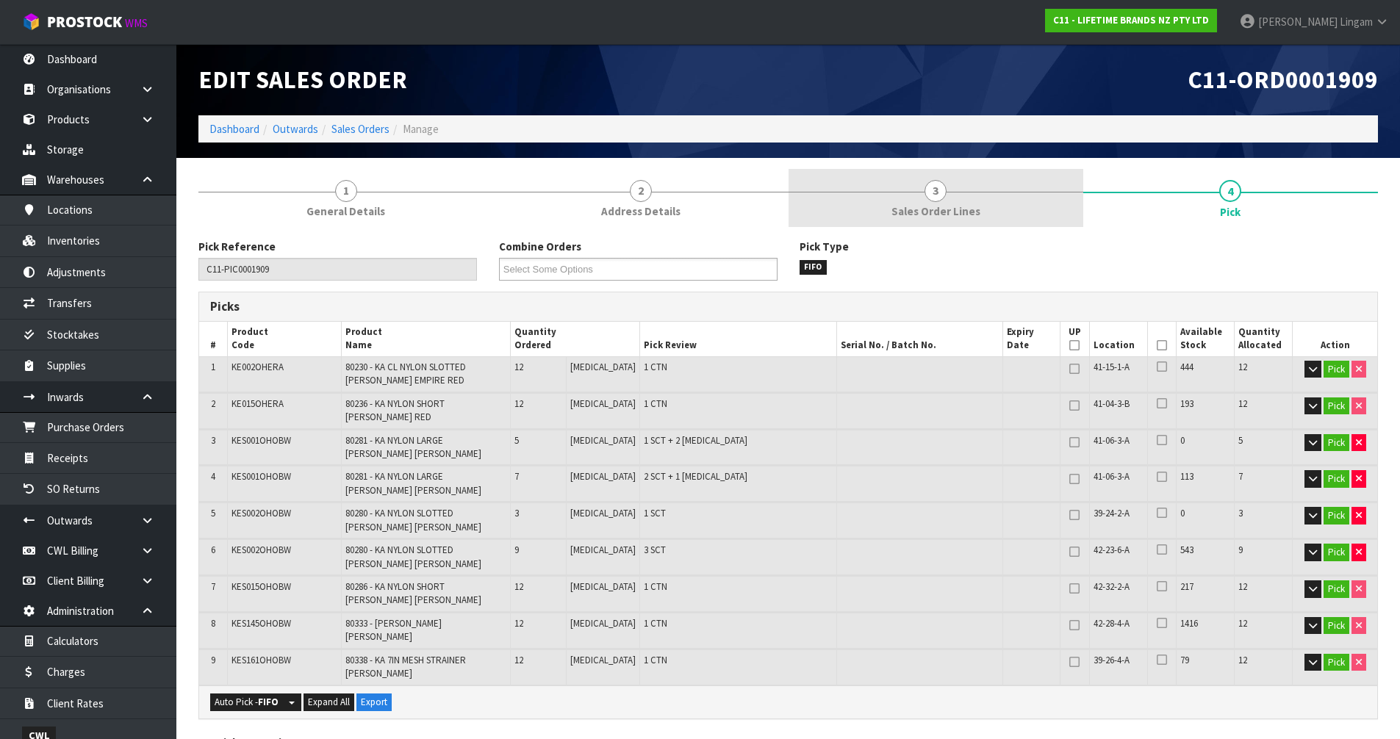
click at [1001, 199] on link "3 Sales Order Lines" at bounding box center [935, 198] width 295 height 58
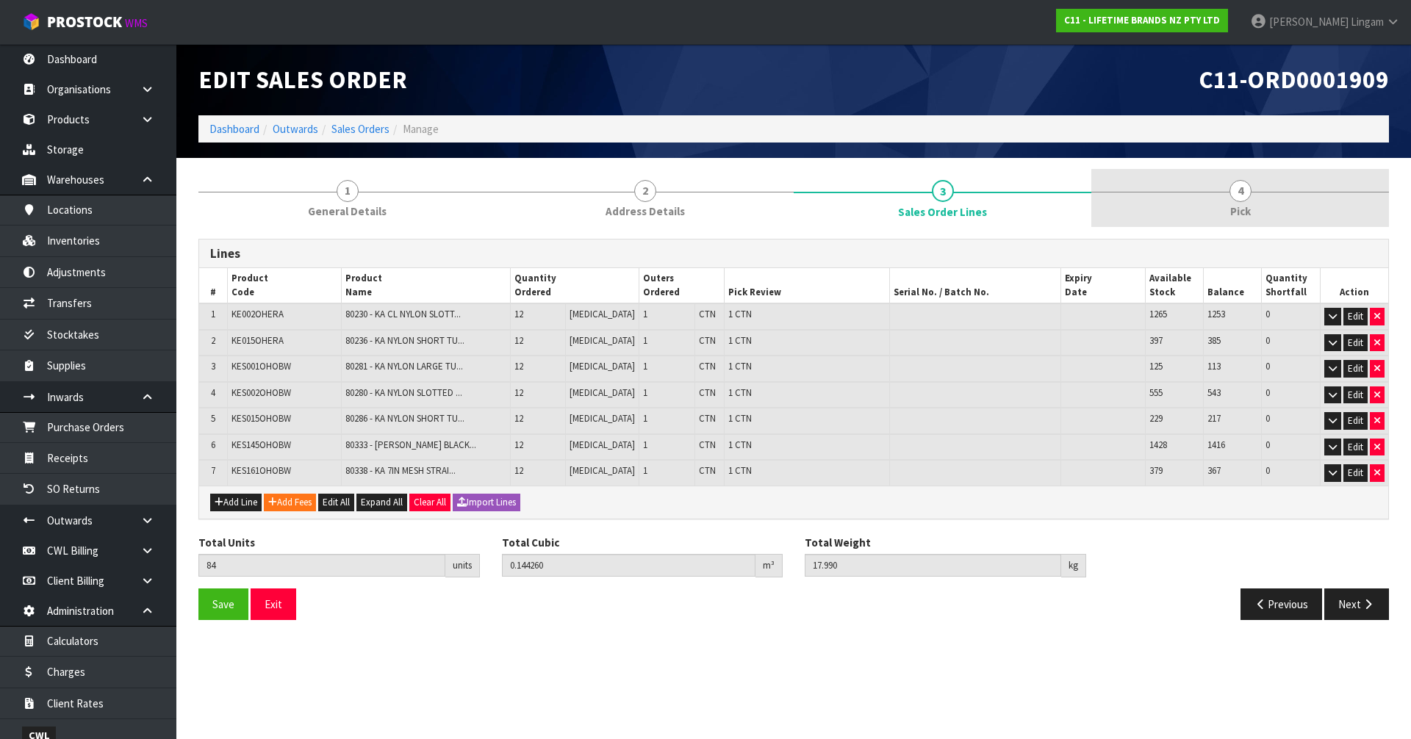
click at [1268, 208] on link "4 Pick" at bounding box center [1240, 198] width 298 height 58
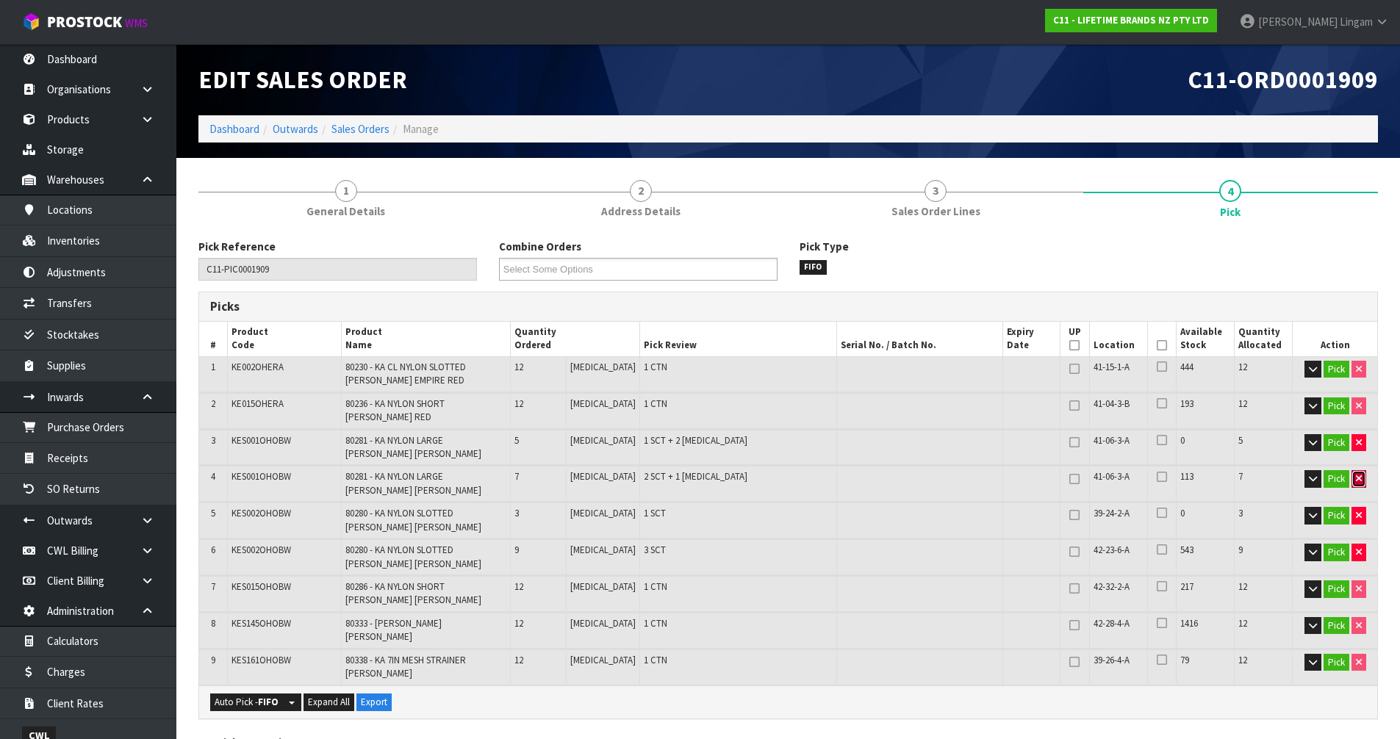
click at [1356, 474] on icon "button" at bounding box center [1359, 479] width 6 height 10
type input "77"
type input "0.128101"
type input "15.21"
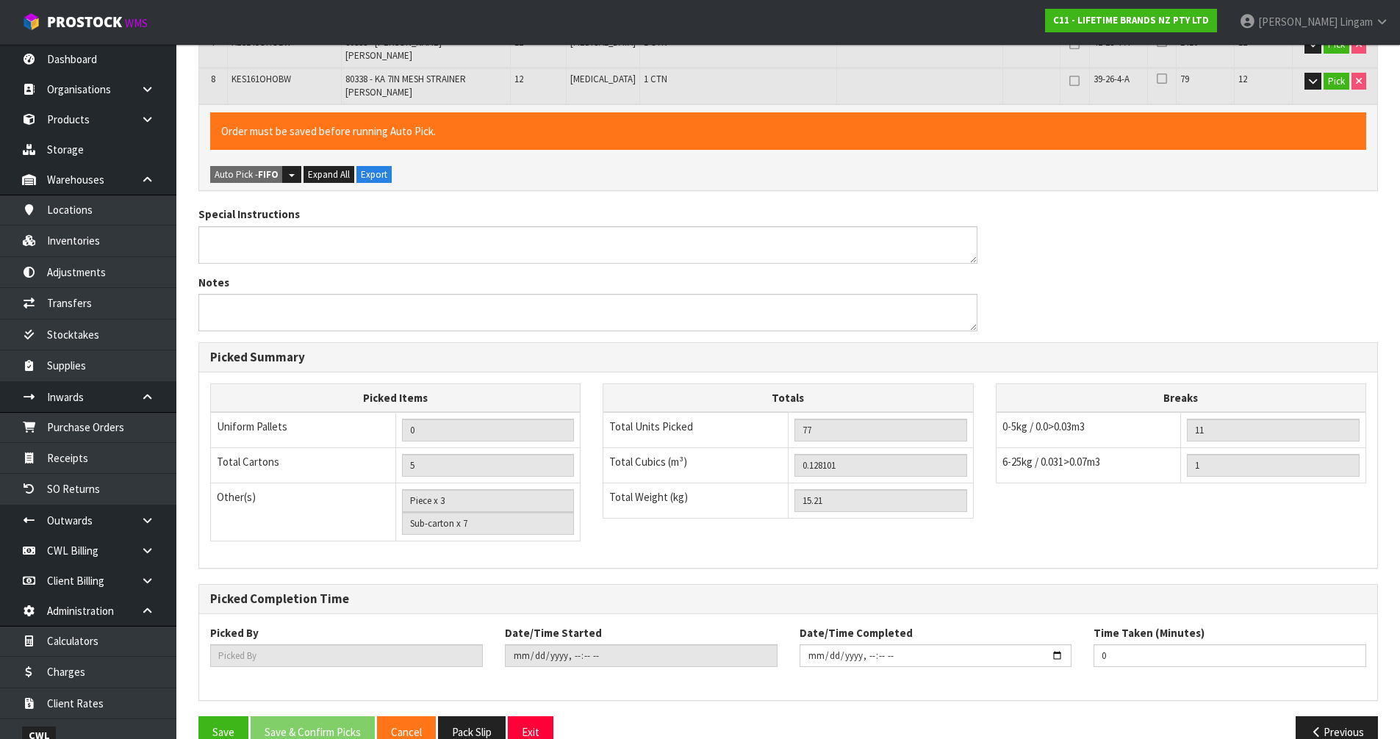
scroll to position [547, 0]
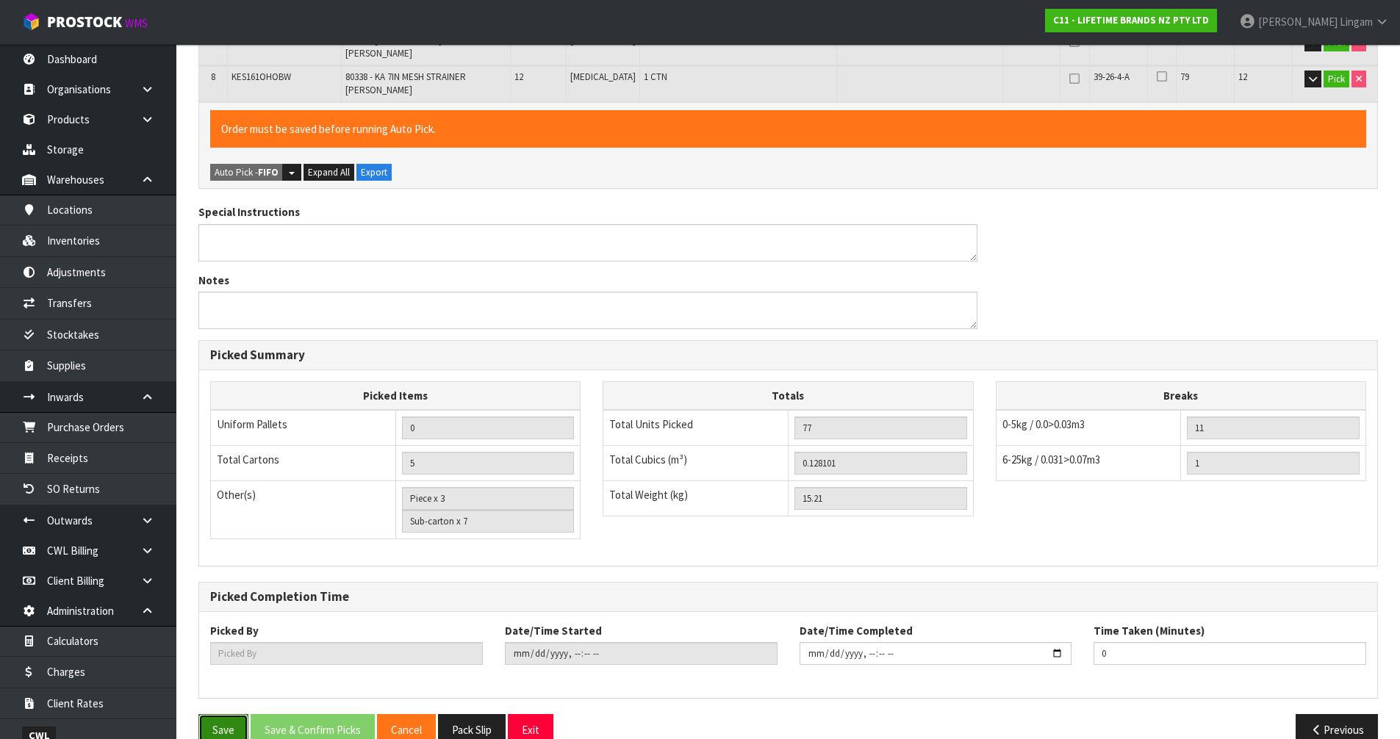
click at [218, 716] on button "Save" at bounding box center [223, 730] width 50 height 32
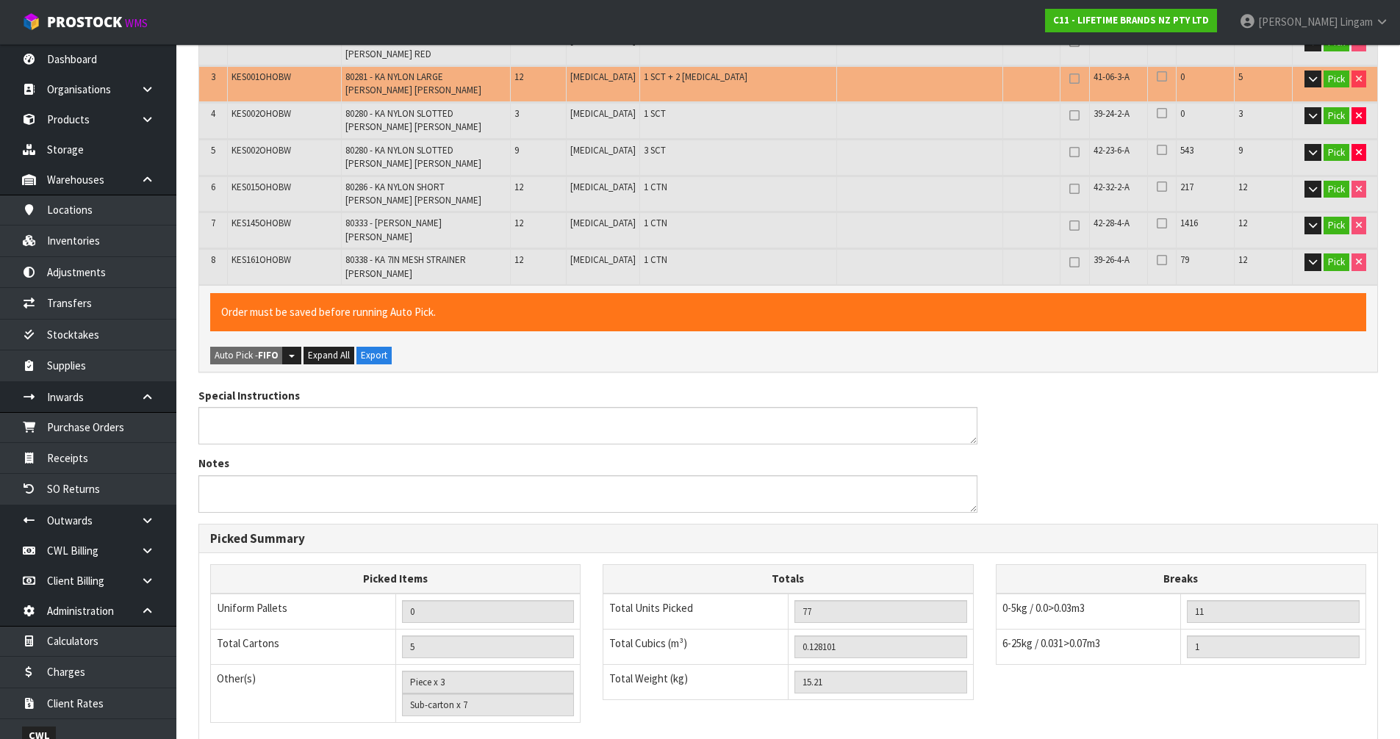
type input "Piece x 2"
type input "Sub-carton x 5"
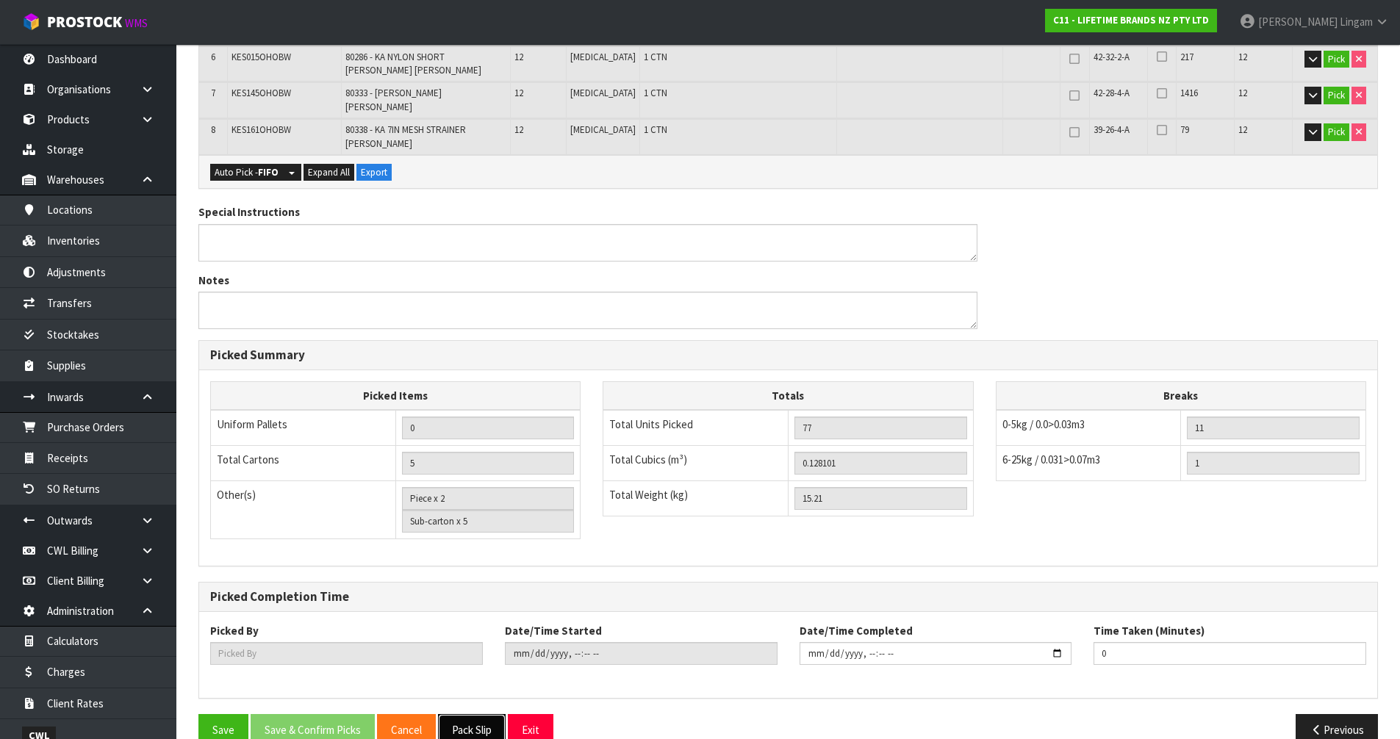
click at [456, 714] on button "Pack Slip" at bounding box center [472, 730] width 68 height 32
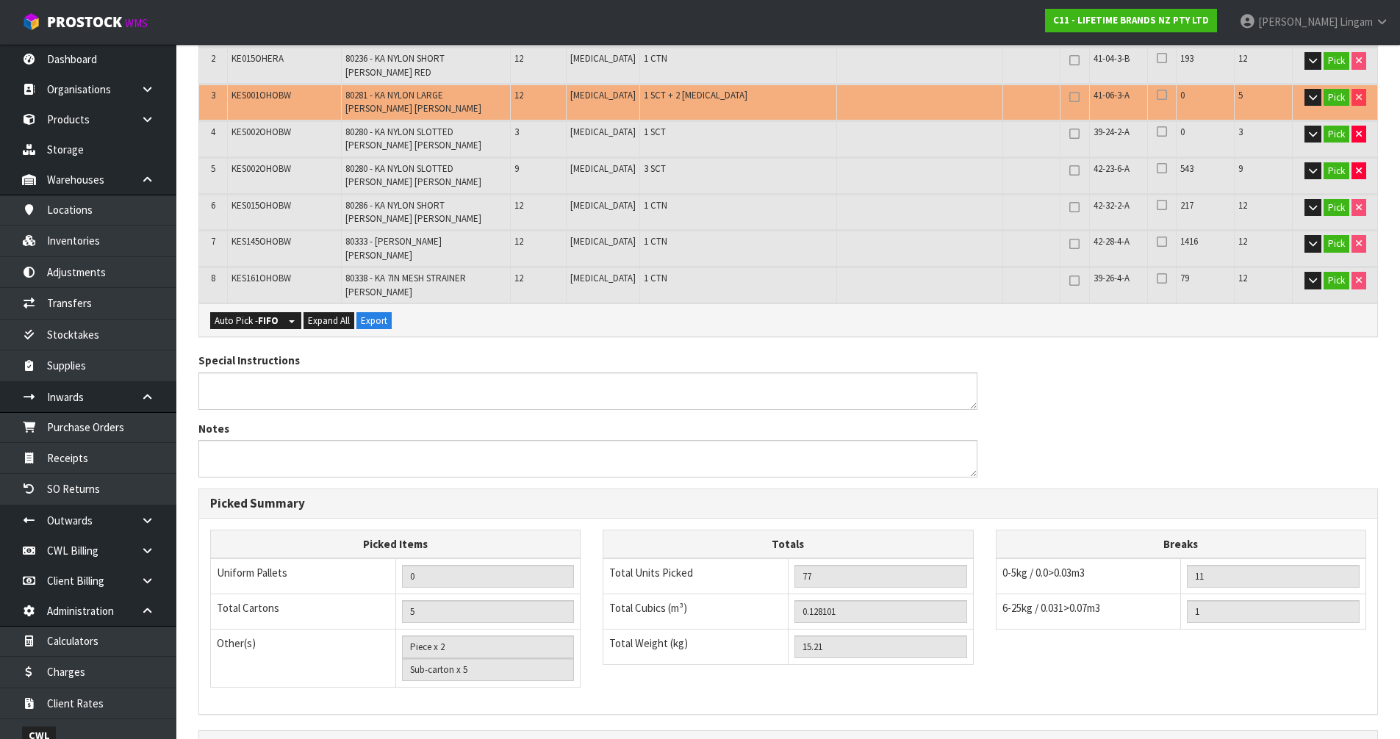
scroll to position [326, 0]
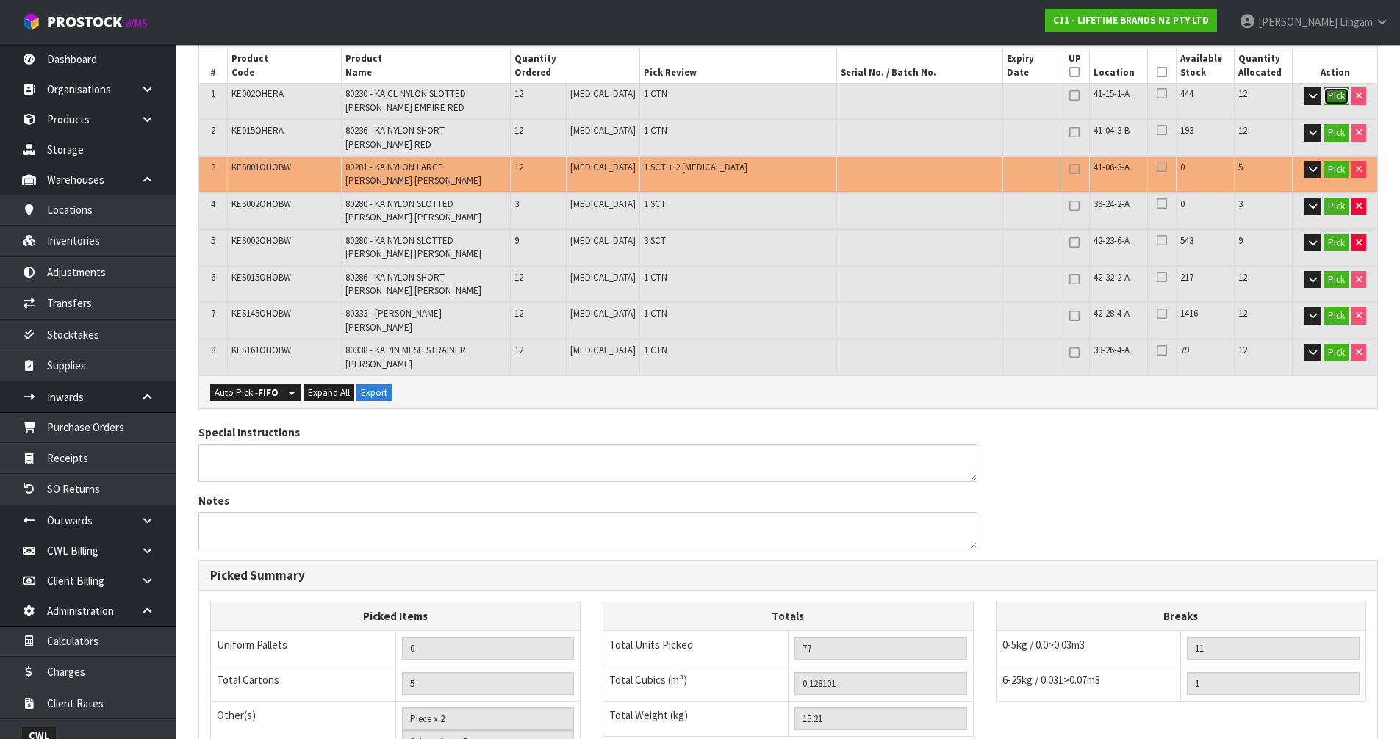
click at [1337, 96] on button "Pick" at bounding box center [1336, 96] width 26 height 18
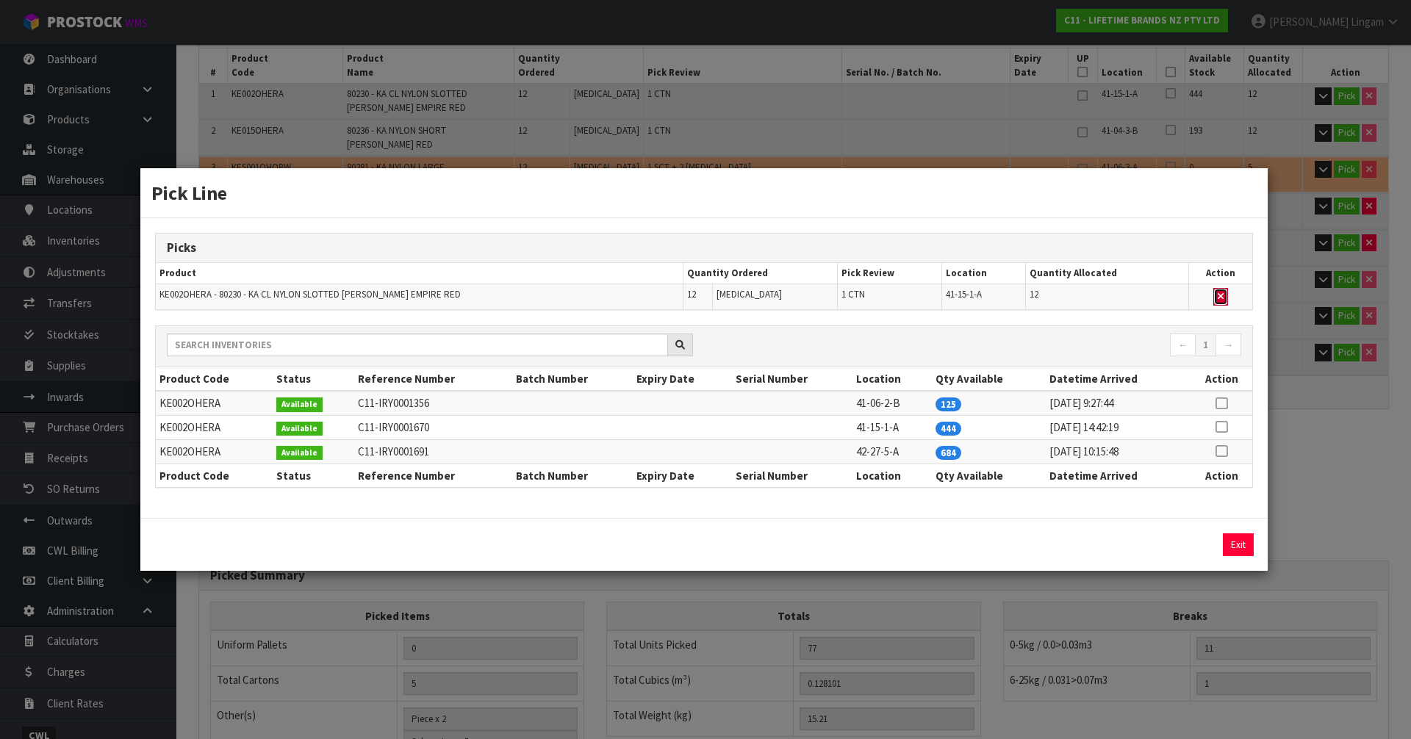
click at [1220, 292] on icon "button" at bounding box center [1221, 297] width 6 height 10
type input "4"
type input "65"
type input "0.108697"
type input "12.91"
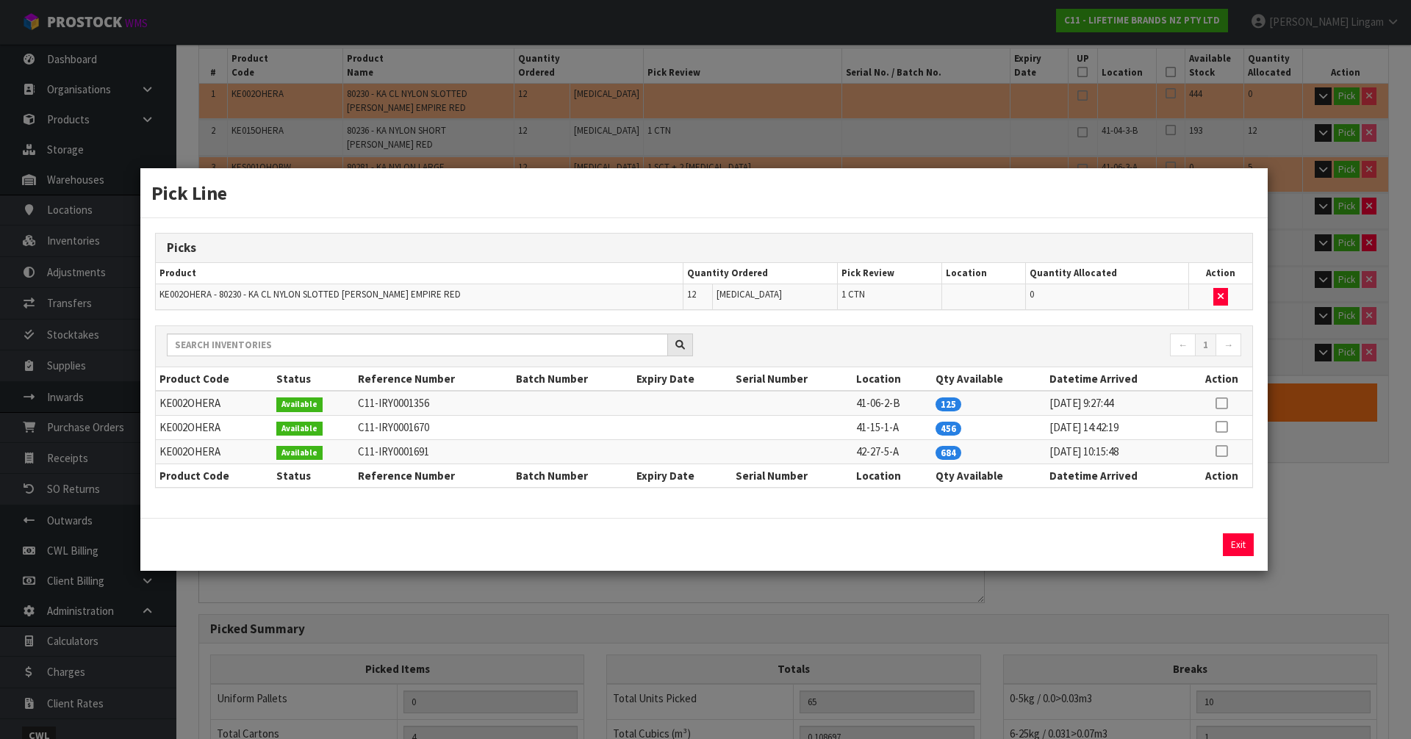
click at [1221, 403] on icon at bounding box center [1221, 403] width 12 height 1
drag, startPoint x: 1196, startPoint y: 541, endPoint x: 1231, endPoint y: 543, distance: 34.6
click at [1199, 542] on button "Assign Pick" at bounding box center [1188, 544] width 60 height 23
type input "5"
type input "77"
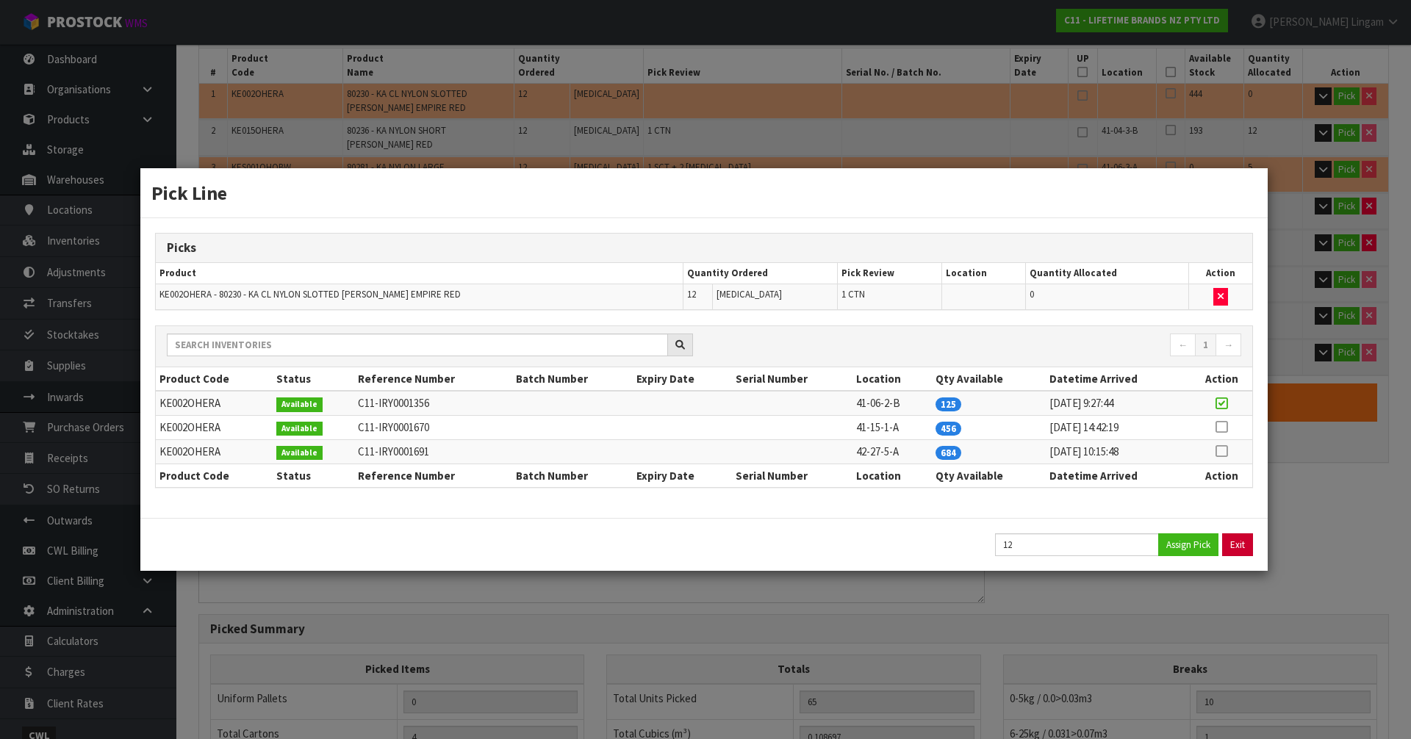
type input "0.128101"
type input "15.21"
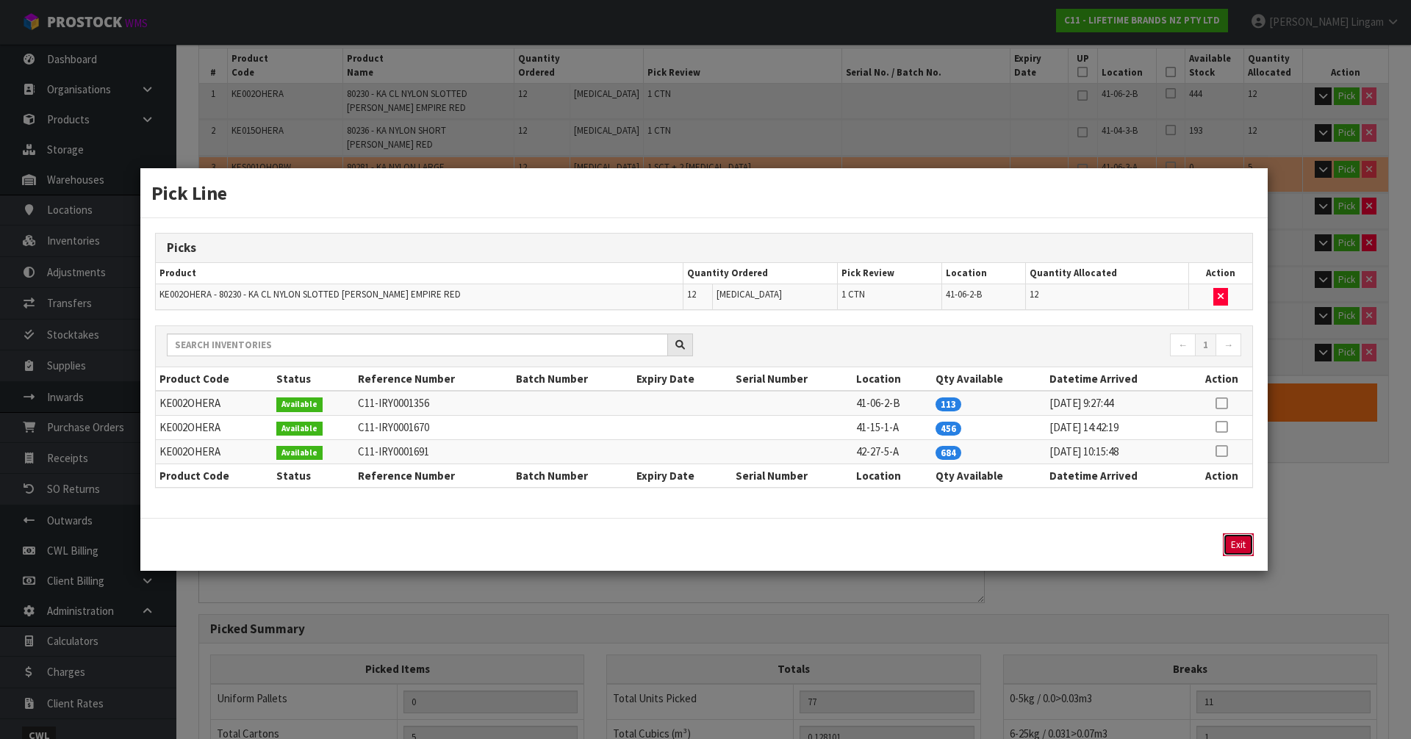
click at [1239, 542] on button "Exit" at bounding box center [1238, 544] width 31 height 23
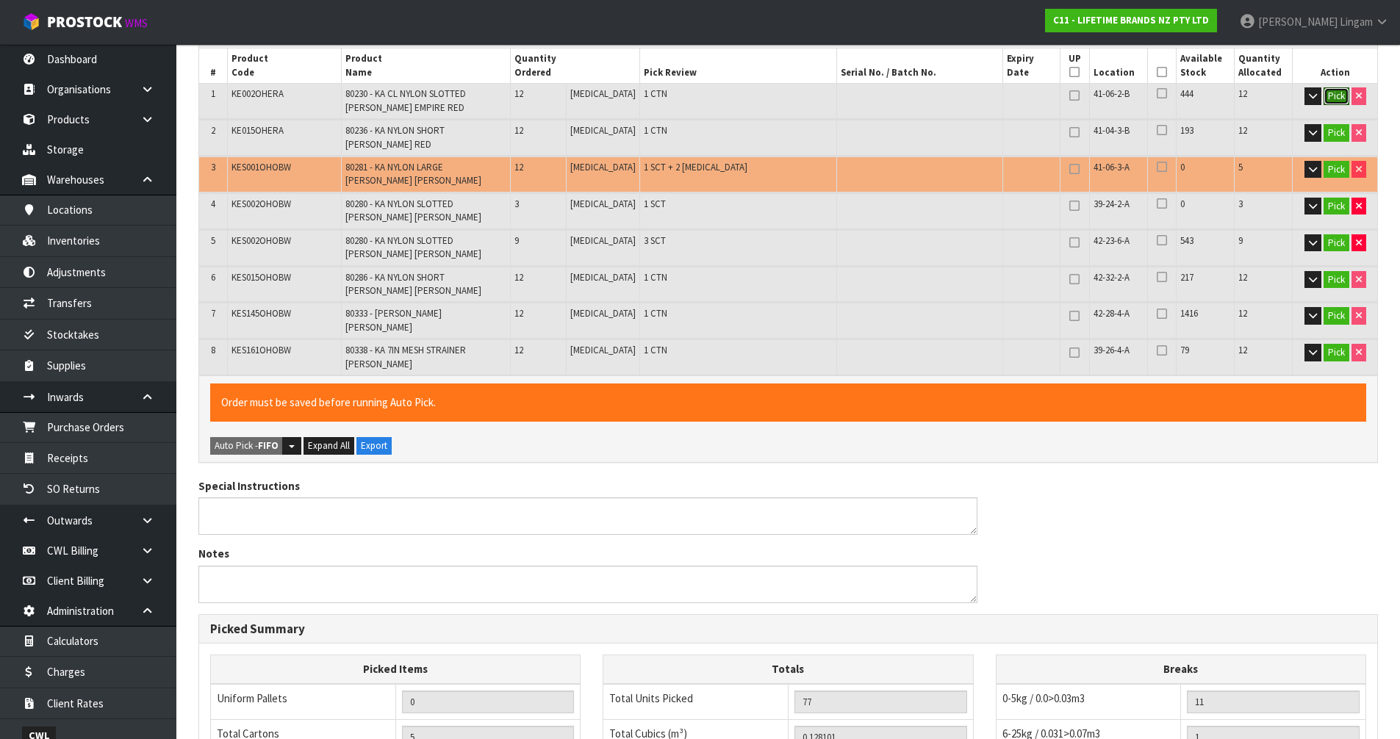
scroll to position [253, 0]
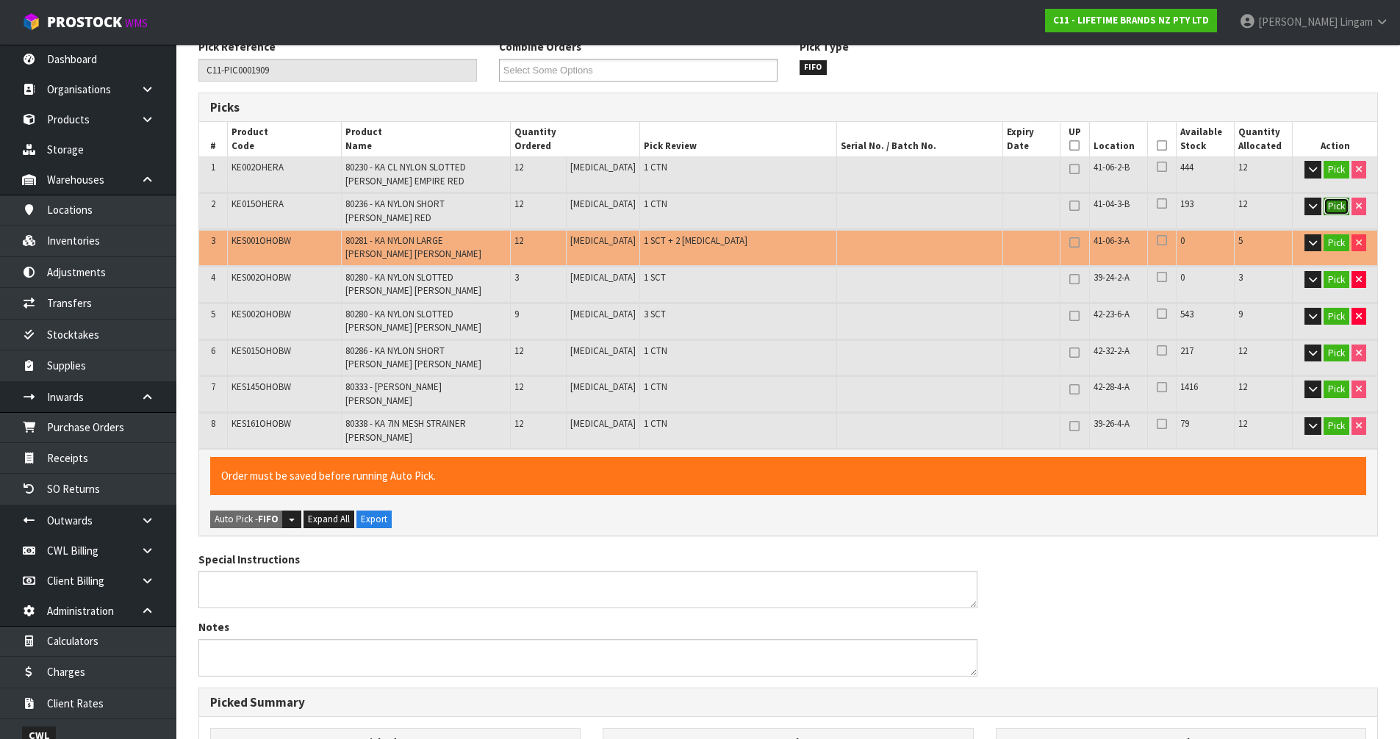
click at [1337, 207] on button "Pick" at bounding box center [1336, 207] width 26 height 18
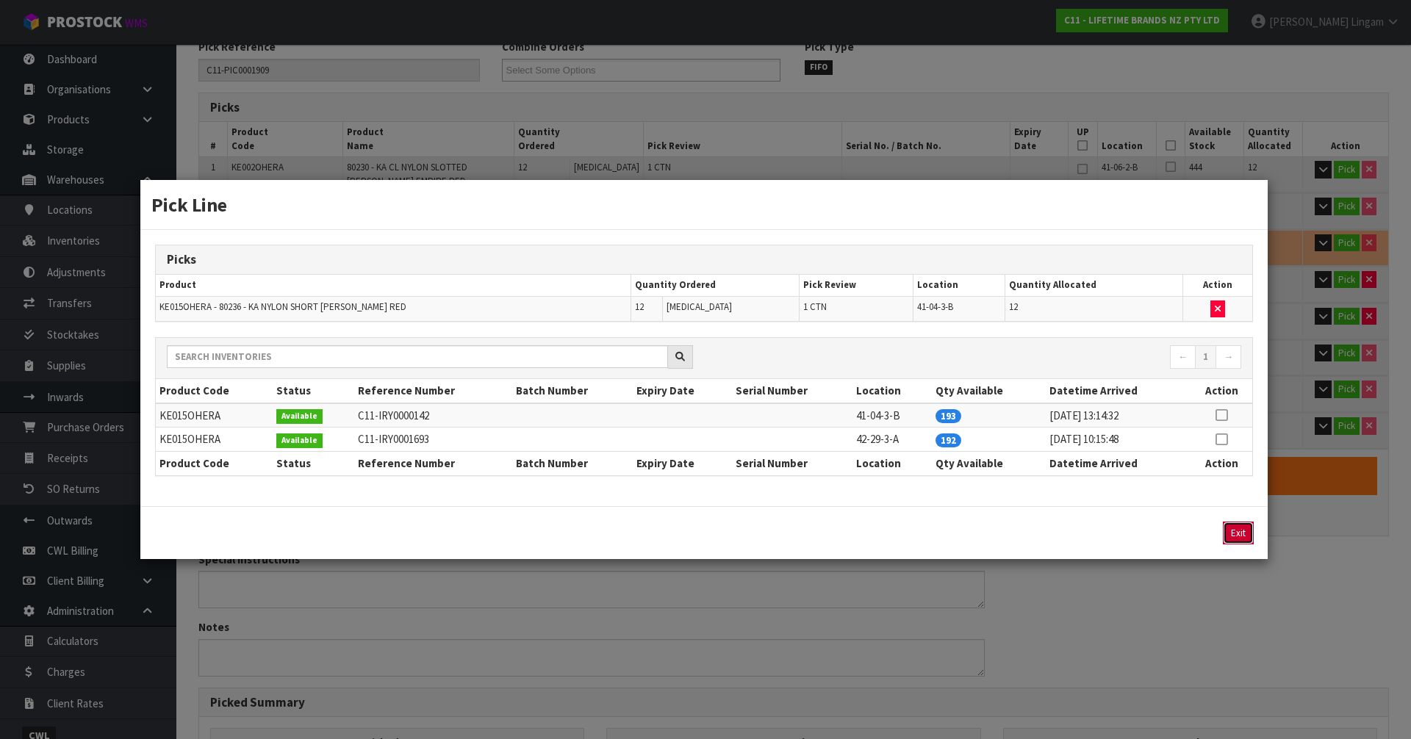
click at [1230, 534] on button "Exit" at bounding box center [1238, 533] width 31 height 23
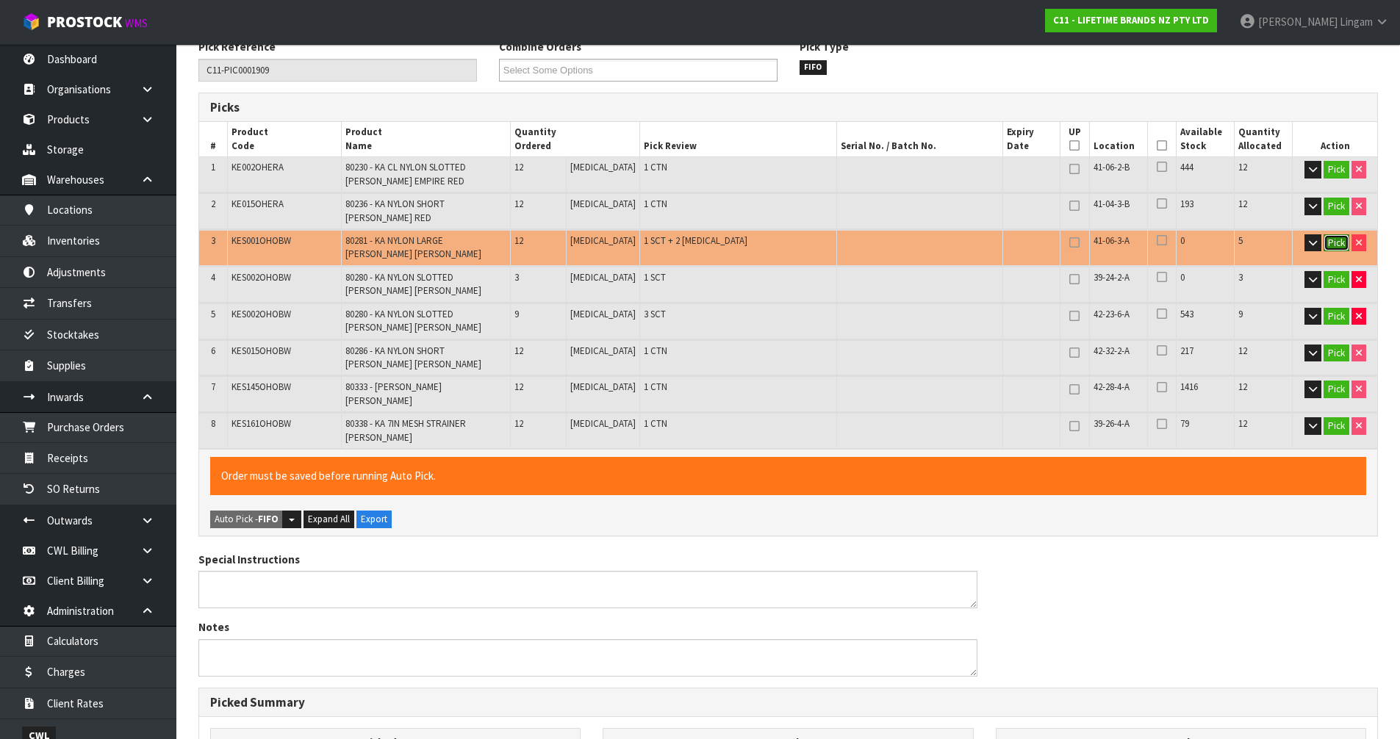
click at [1334, 234] on button "Pick" at bounding box center [1336, 243] width 26 height 18
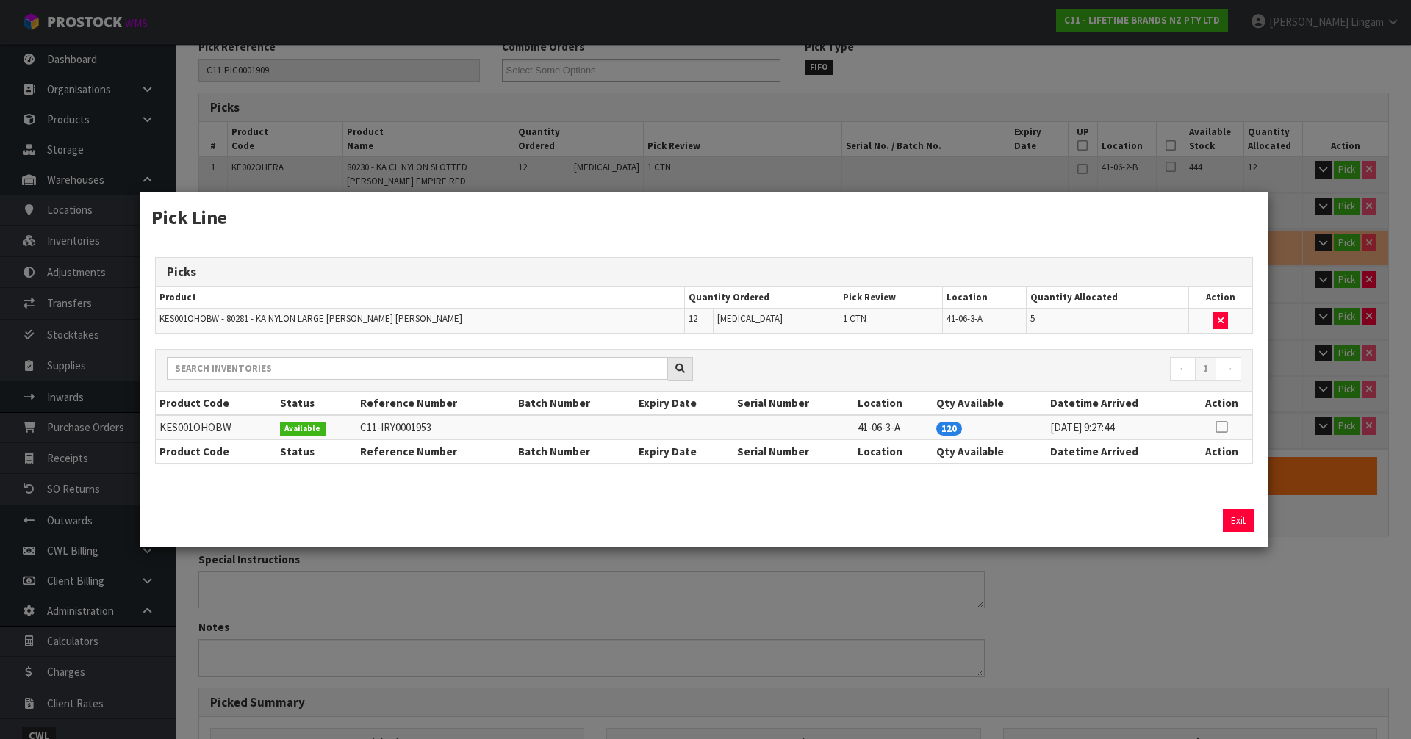
click at [1224, 427] on icon at bounding box center [1221, 427] width 12 height 1
drag, startPoint x: 1197, startPoint y: 523, endPoint x: 1213, endPoint y: 522, distance: 16.2
click at [1198, 523] on button "Assign Pick" at bounding box center [1188, 520] width 60 height 23
type input "84"
type input "0.135729"
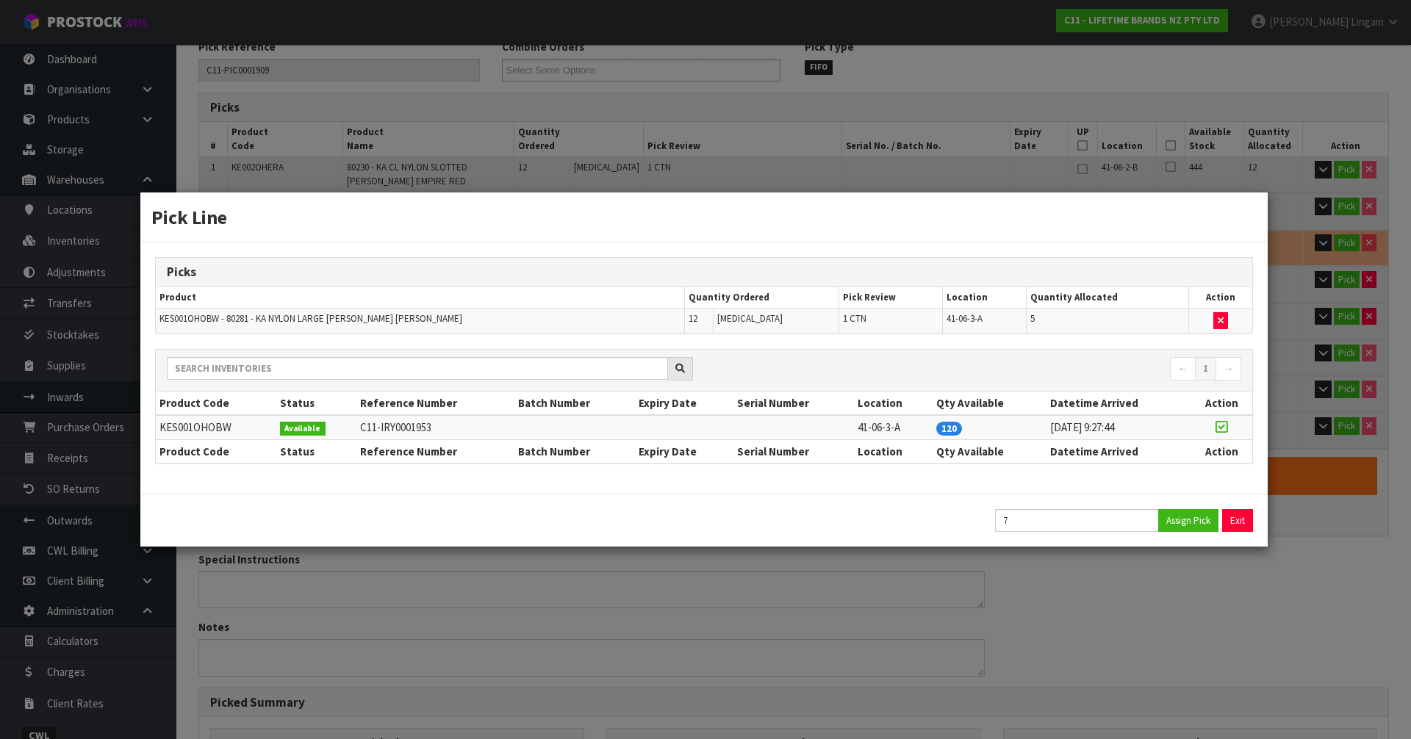
type input "16.39"
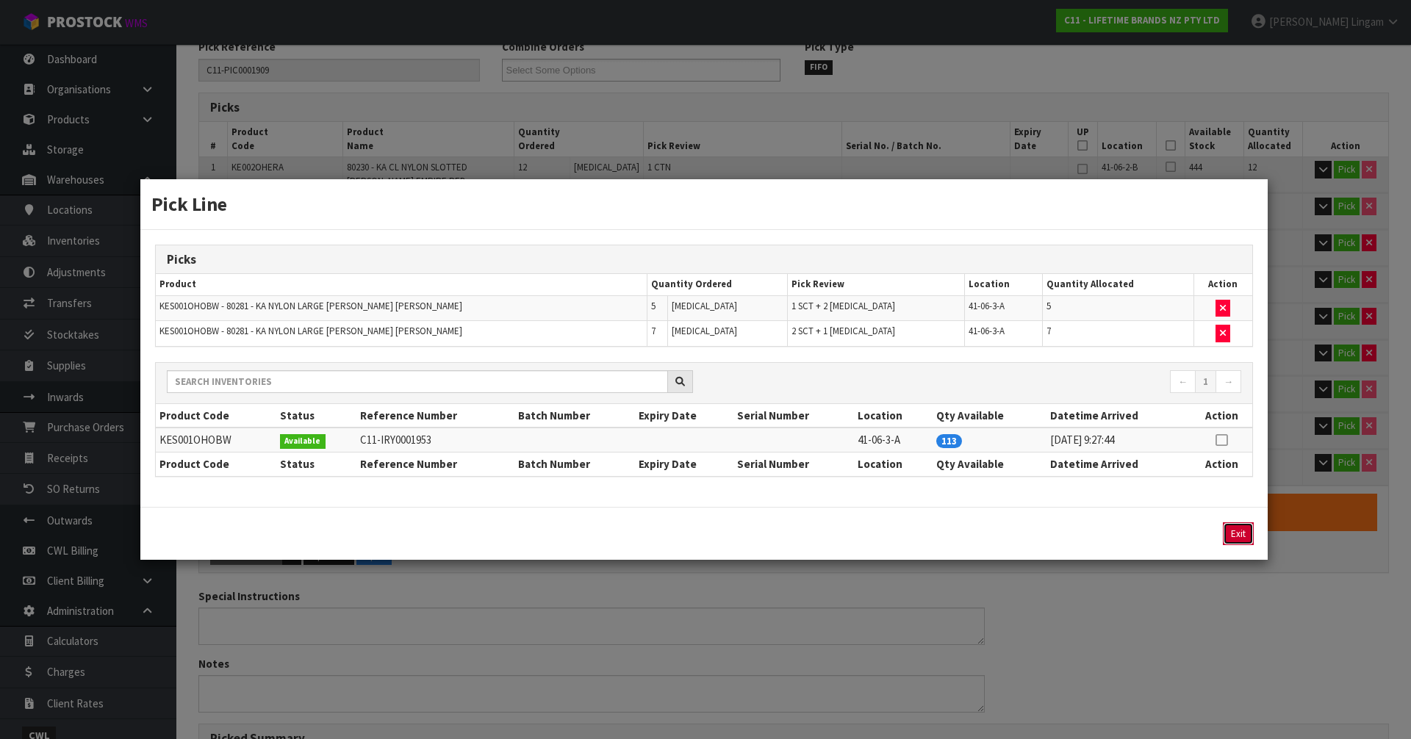
click at [1237, 530] on button "Exit" at bounding box center [1238, 533] width 31 height 23
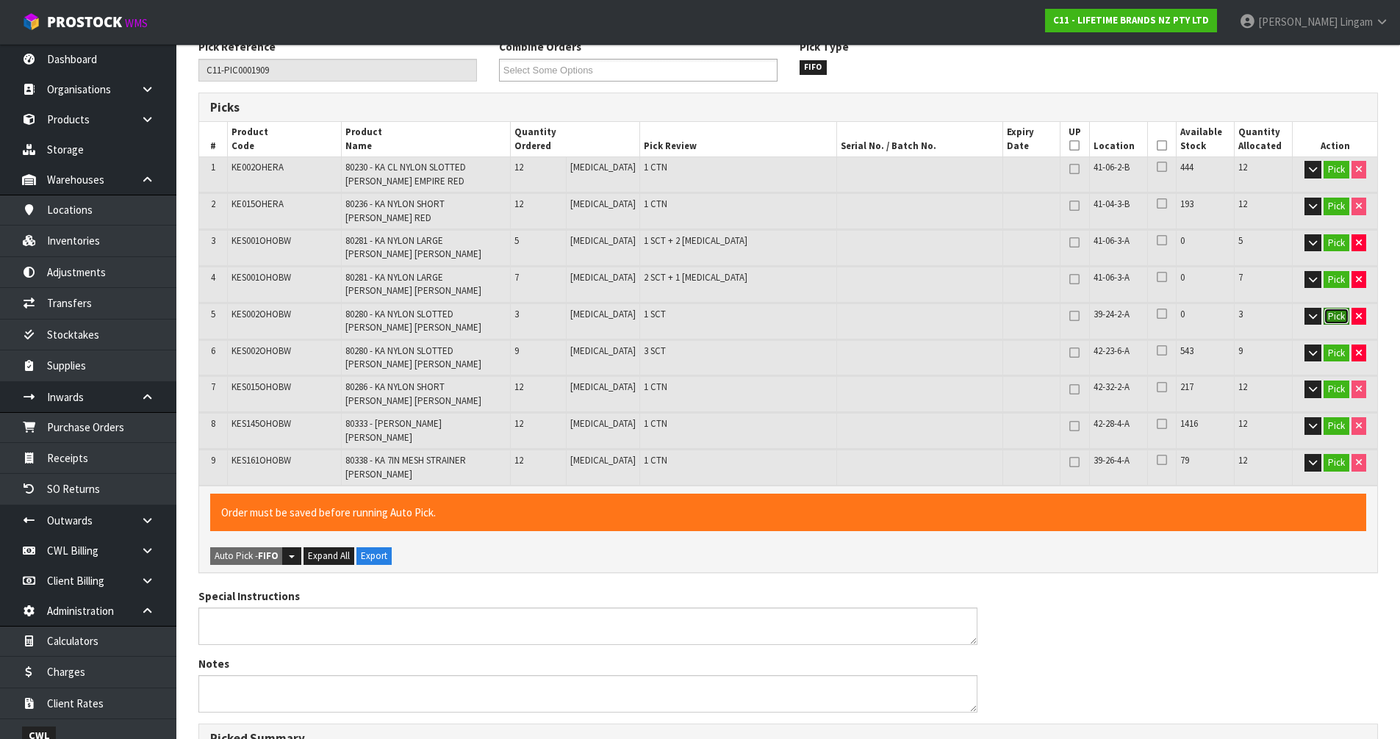
click at [1335, 310] on button "Pick" at bounding box center [1336, 317] width 26 height 18
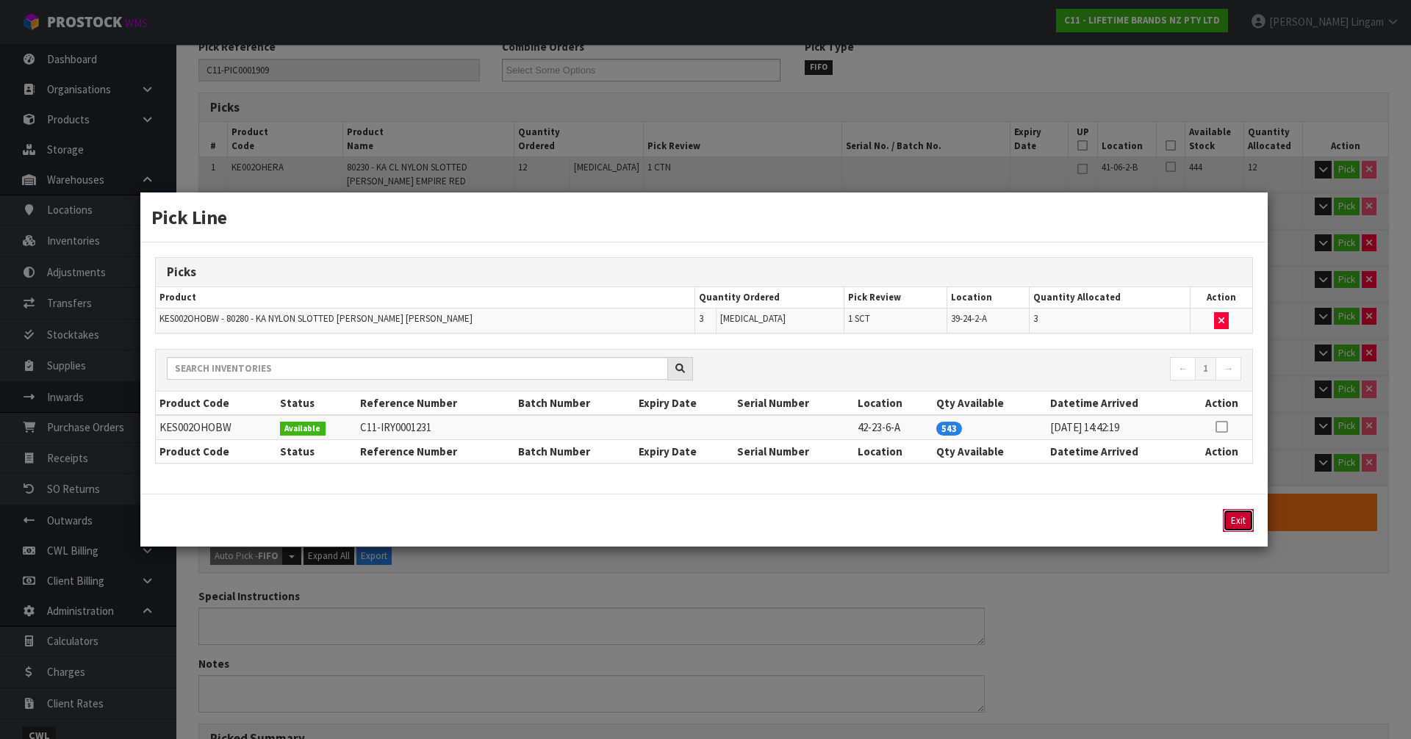
click at [1243, 522] on button "Exit" at bounding box center [1238, 520] width 31 height 23
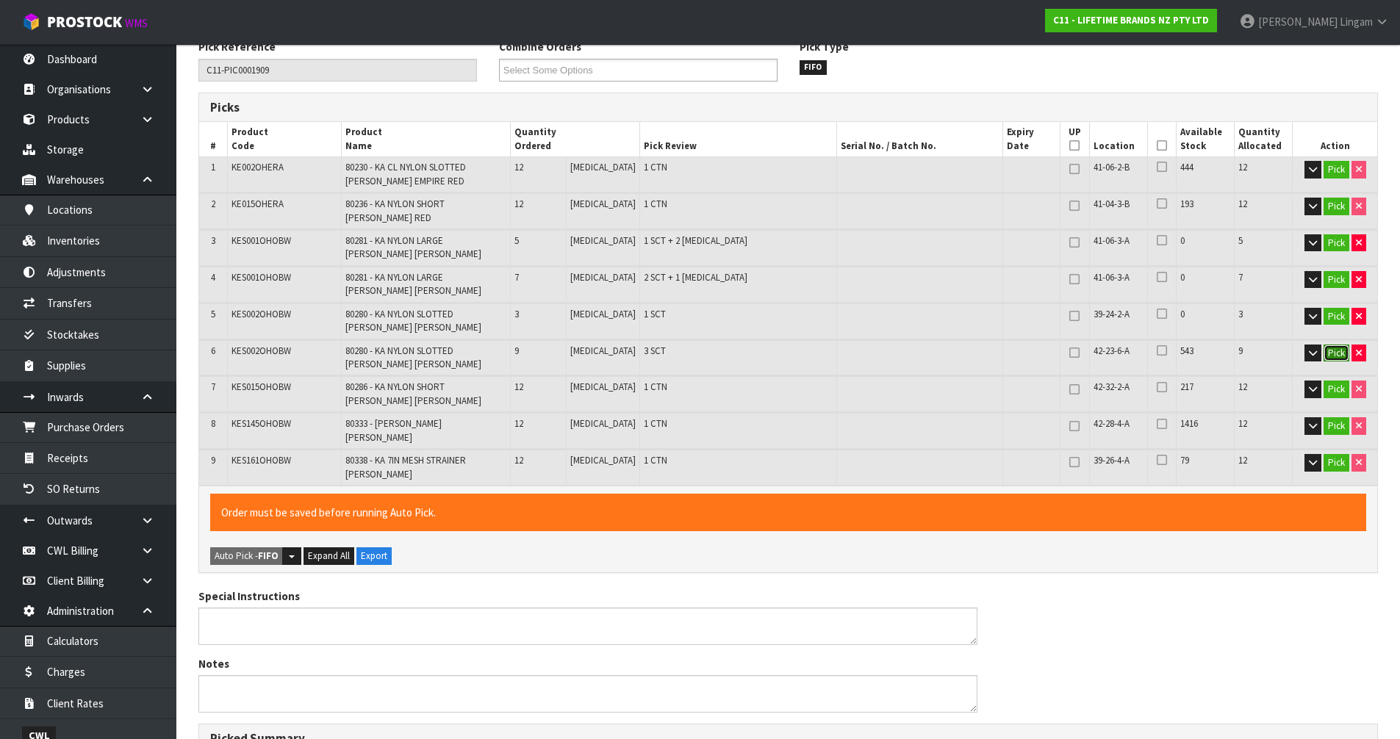
click at [1338, 345] on button "Pick" at bounding box center [1336, 354] width 26 height 18
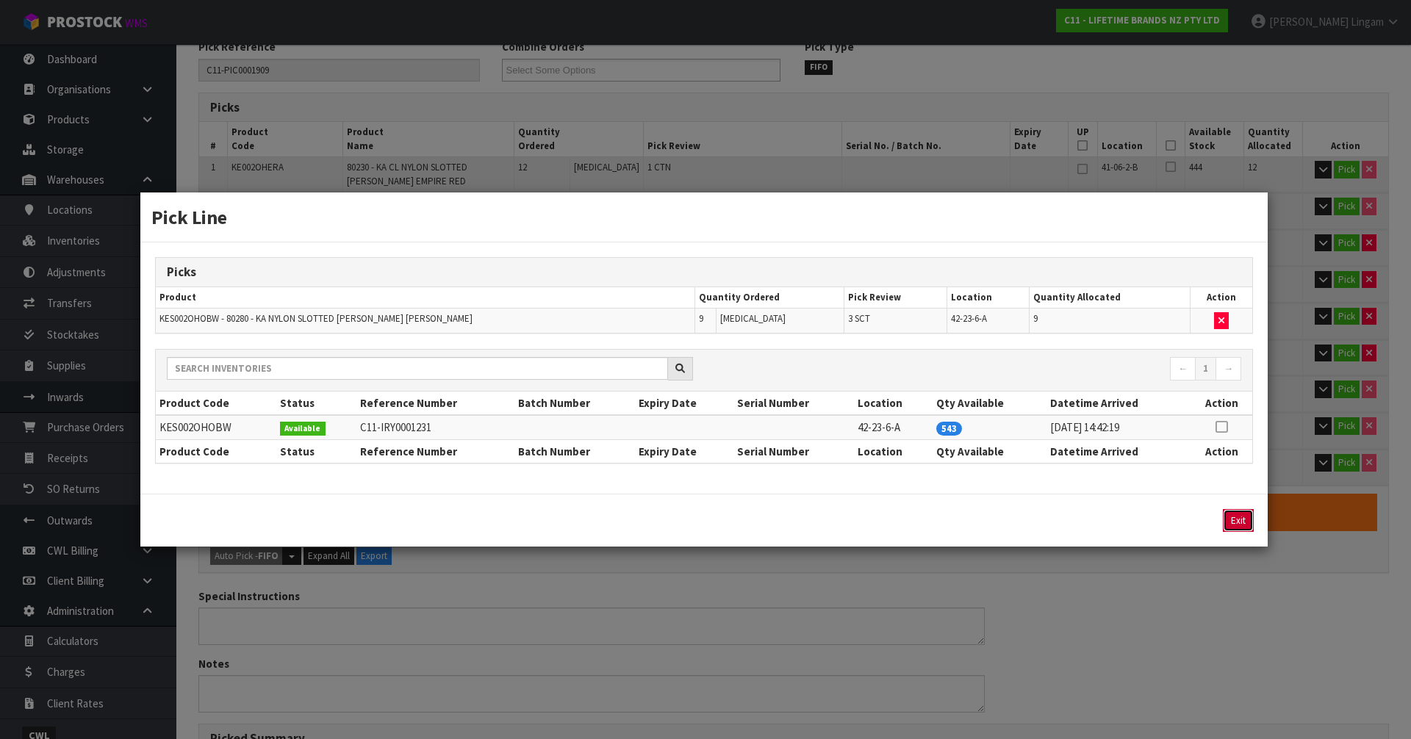
click at [1243, 522] on button "Exit" at bounding box center [1238, 520] width 31 height 23
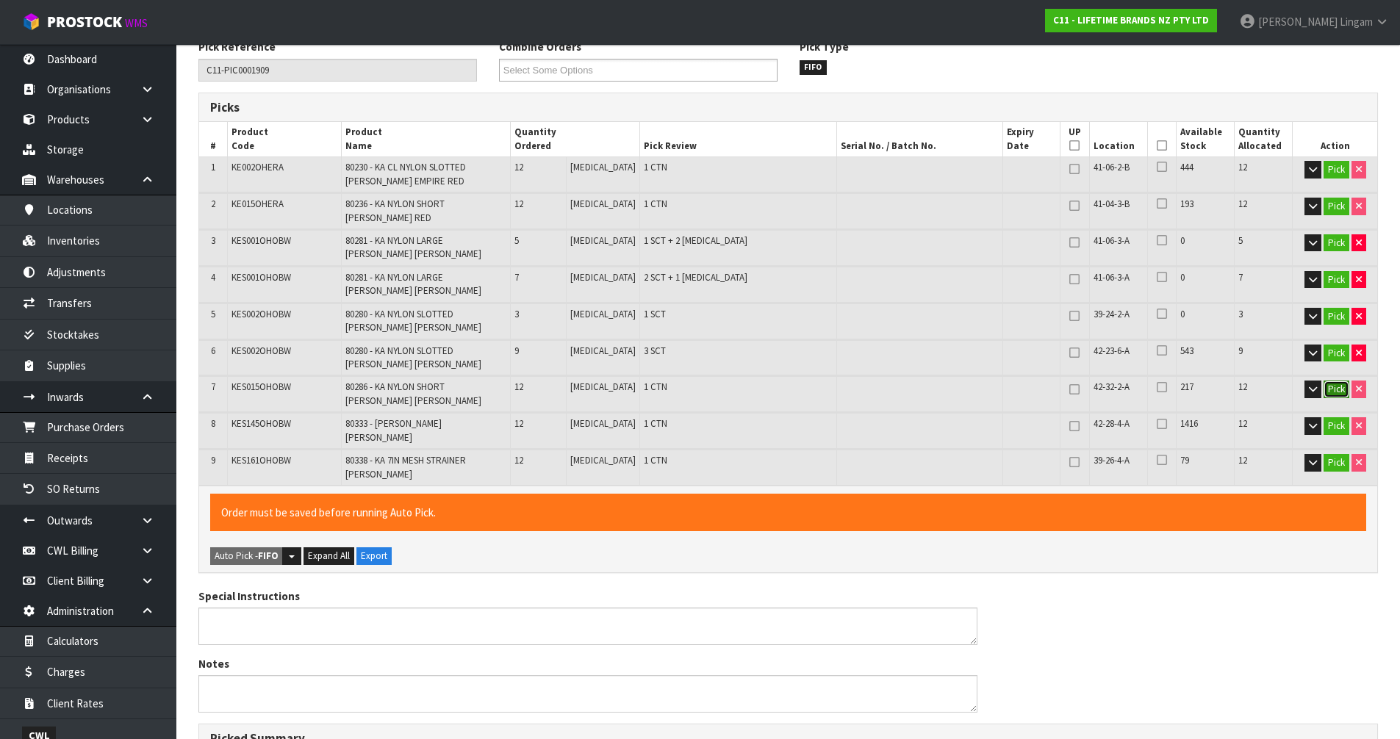
click at [1327, 381] on button "Pick" at bounding box center [1336, 390] width 26 height 18
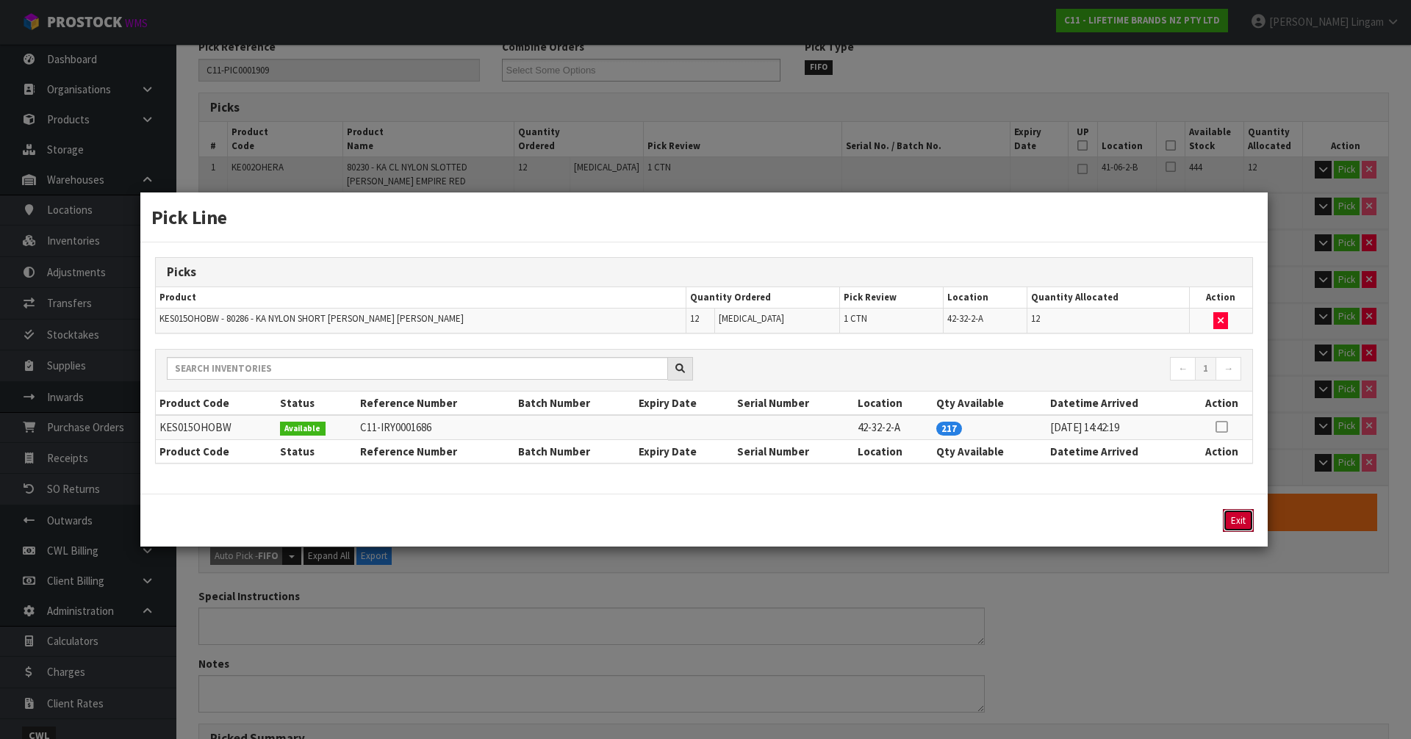
click at [1249, 520] on button "Exit" at bounding box center [1238, 520] width 31 height 23
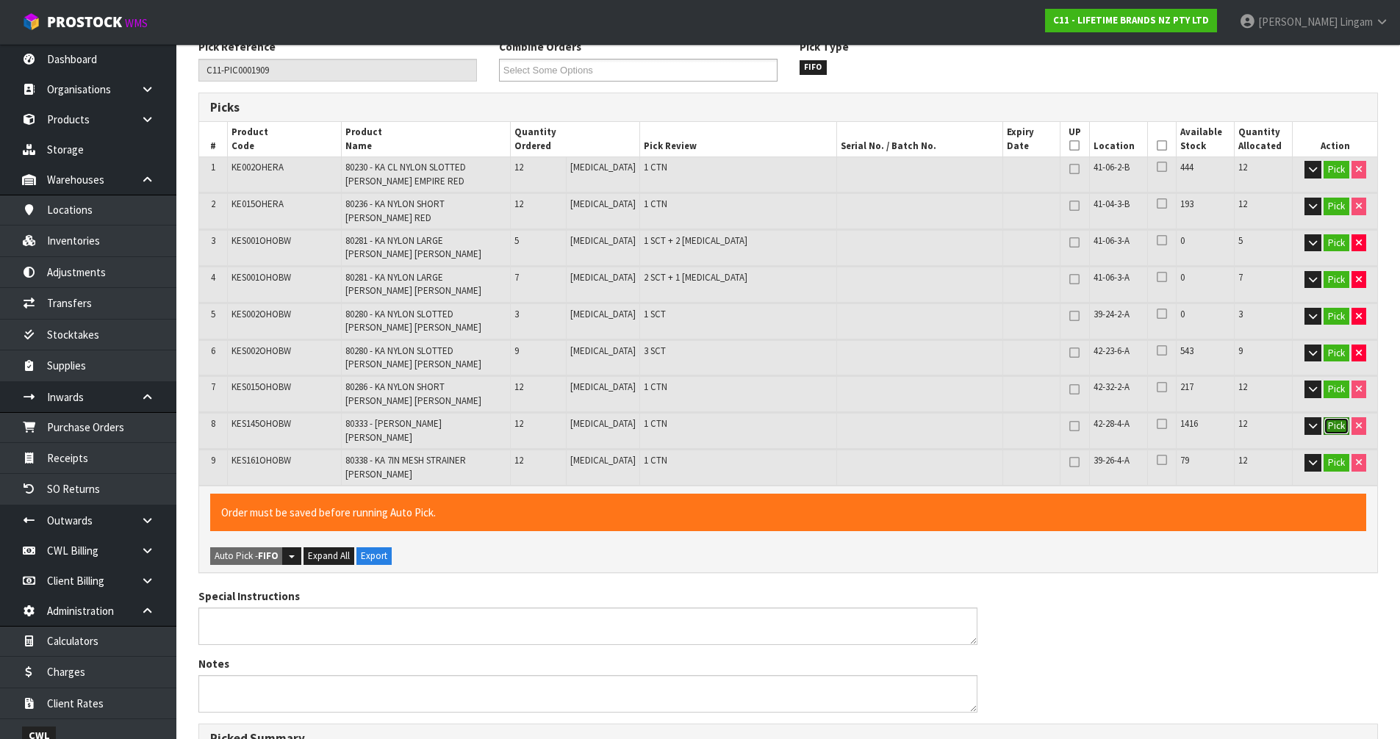
click at [1331, 417] on button "Pick" at bounding box center [1336, 426] width 26 height 18
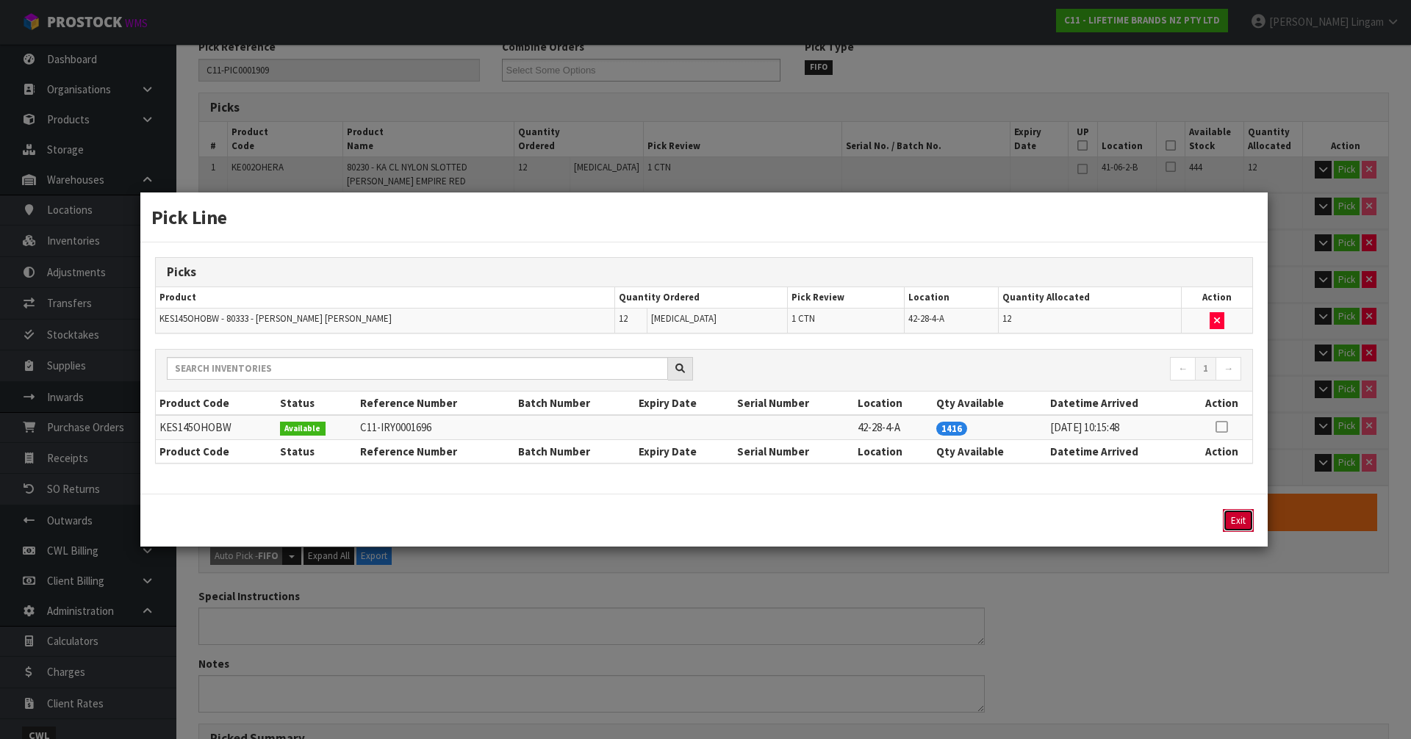
click at [1244, 515] on button "Exit" at bounding box center [1238, 520] width 31 height 23
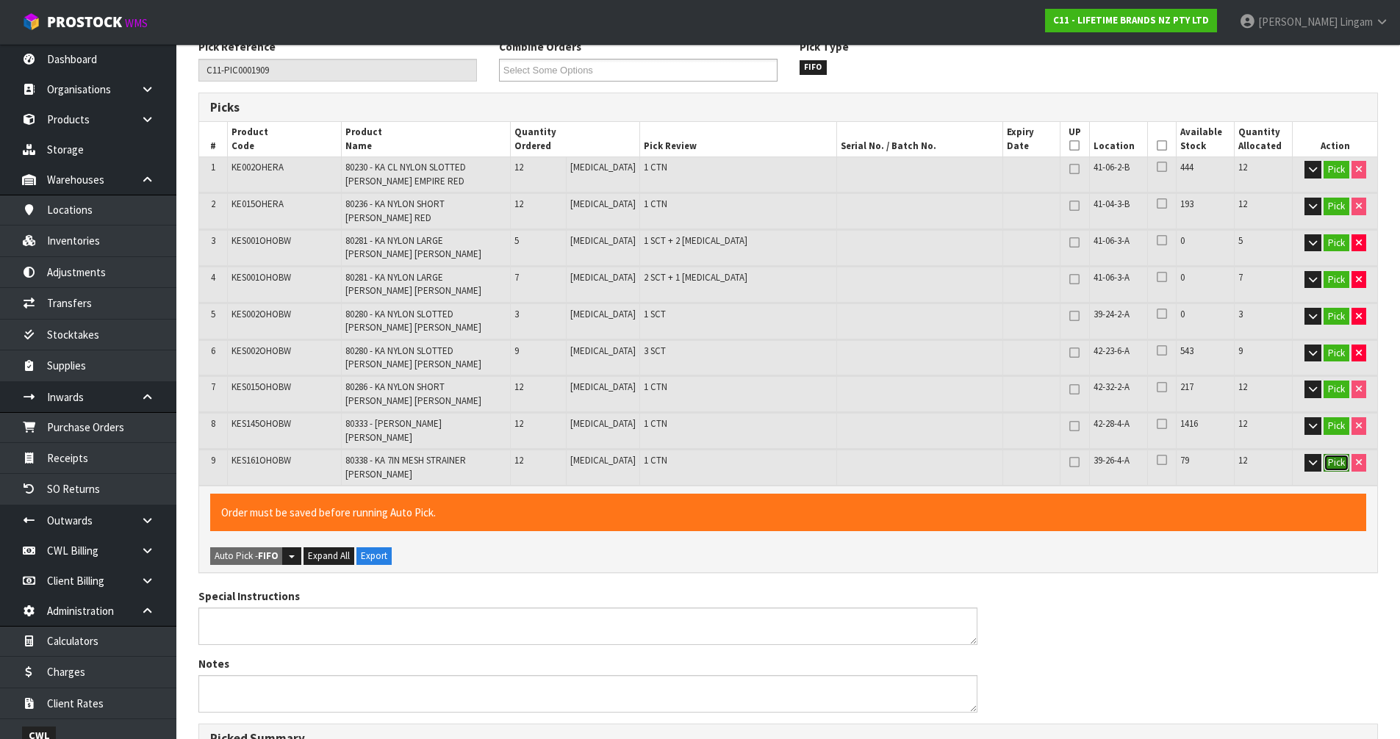
click at [1332, 454] on button "Pick" at bounding box center [1336, 463] width 26 height 18
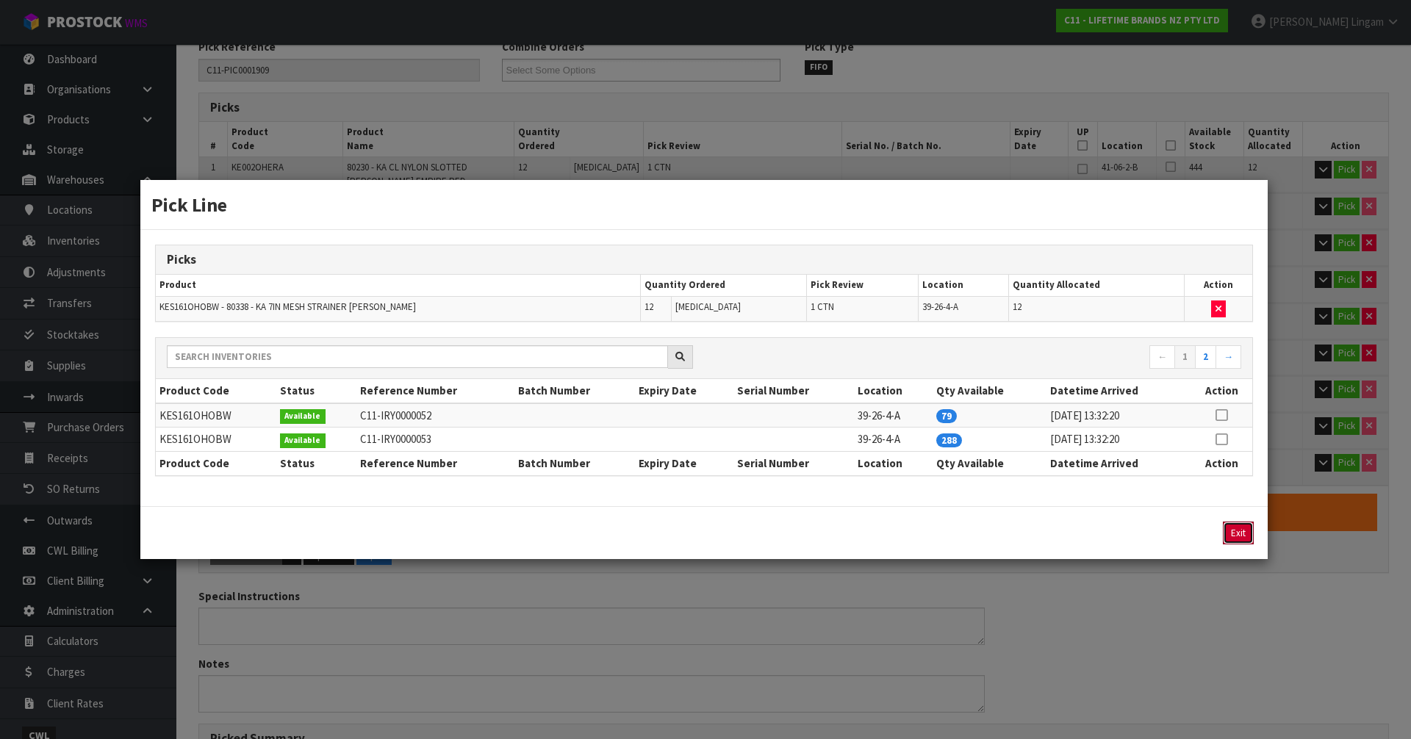
drag, startPoint x: 1229, startPoint y: 536, endPoint x: 1163, endPoint y: 540, distance: 65.5
click at [1163, 540] on div "Exit" at bounding box center [1124, 533] width 258 height 23
click at [1222, 310] on button "button" at bounding box center [1218, 310] width 15 height 18
type input "4"
type input "72"
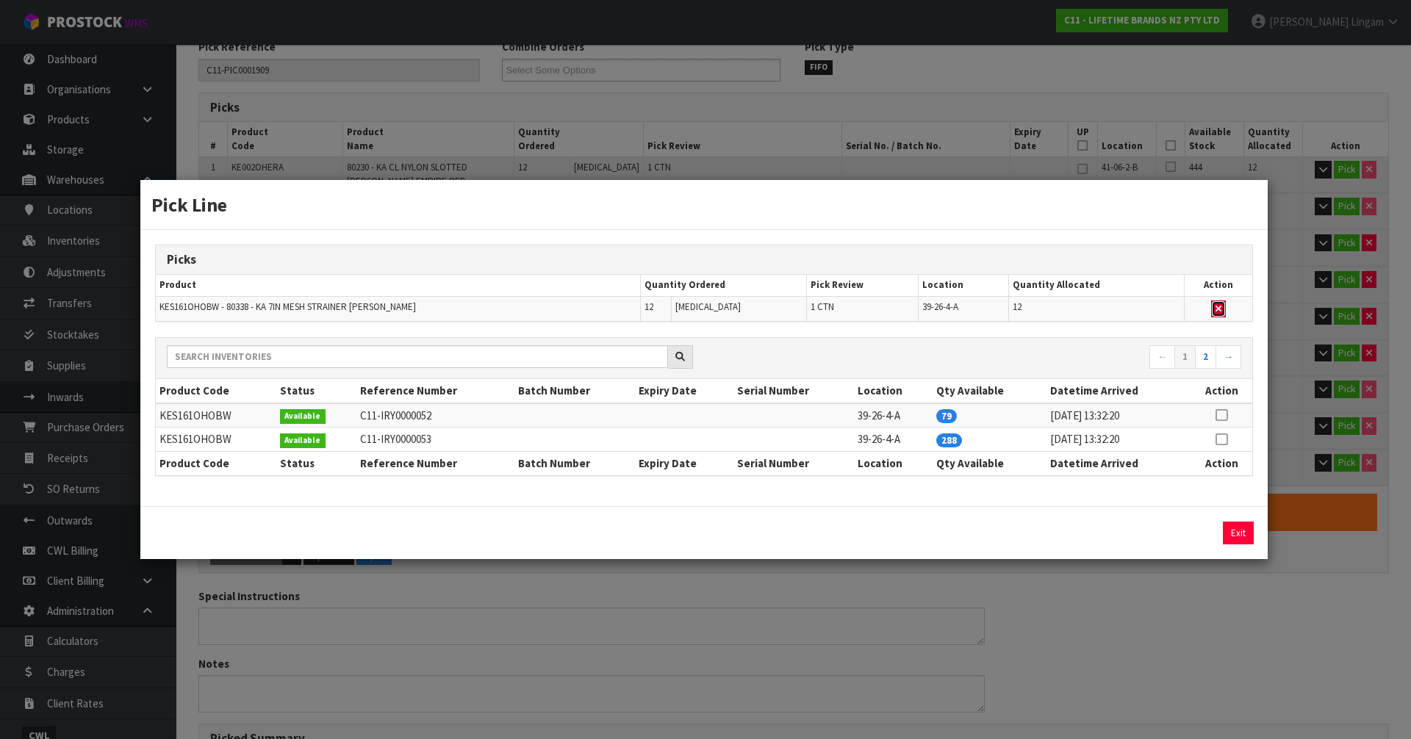
type input "0.082929"
type input "12.59"
drag, startPoint x: 1223, startPoint y: 414, endPoint x: 1219, endPoint y: 478, distance: 64.0
click at [1223, 415] on icon at bounding box center [1221, 415] width 12 height 1
click at [1201, 525] on button "Assign Pick" at bounding box center [1188, 533] width 60 height 23
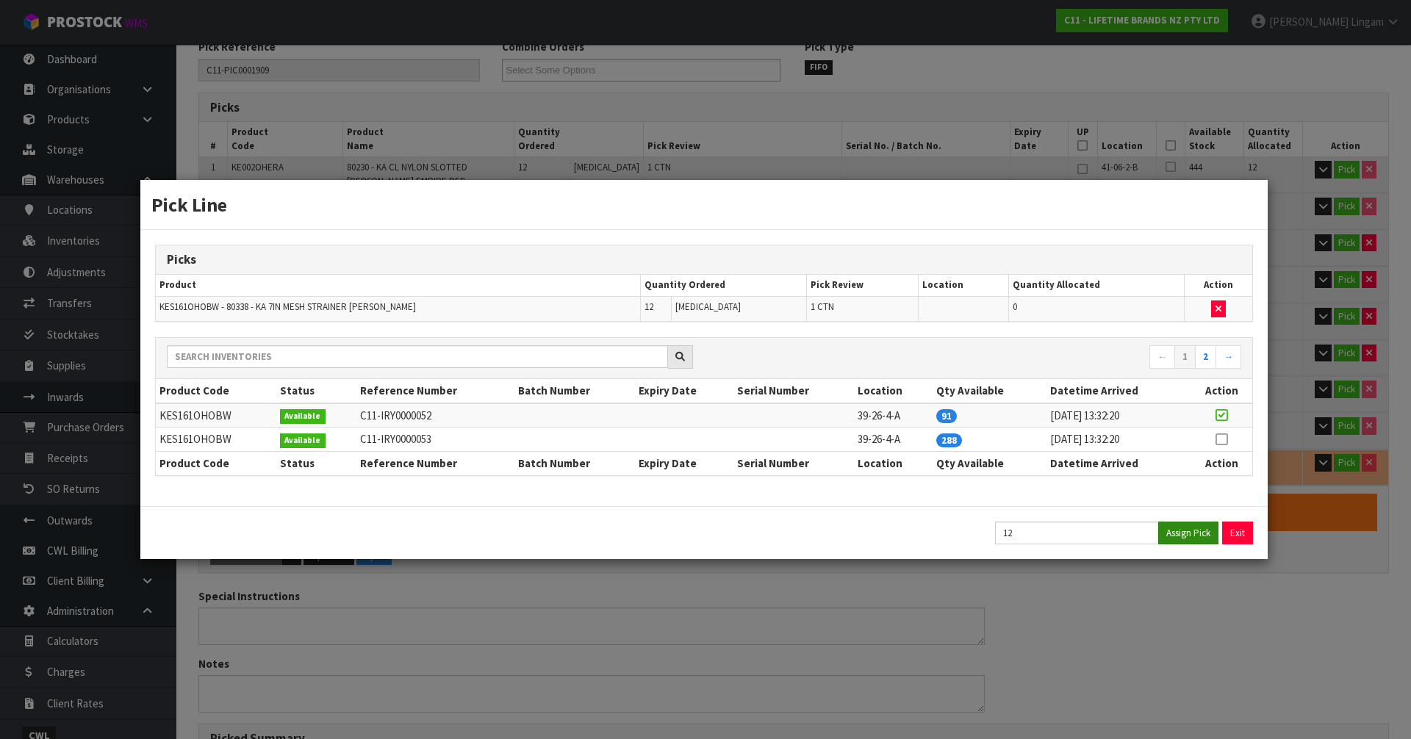
type input "5"
type input "84"
type input "0.135729"
type input "16.39"
click at [1229, 533] on button "Exit" at bounding box center [1237, 533] width 31 height 23
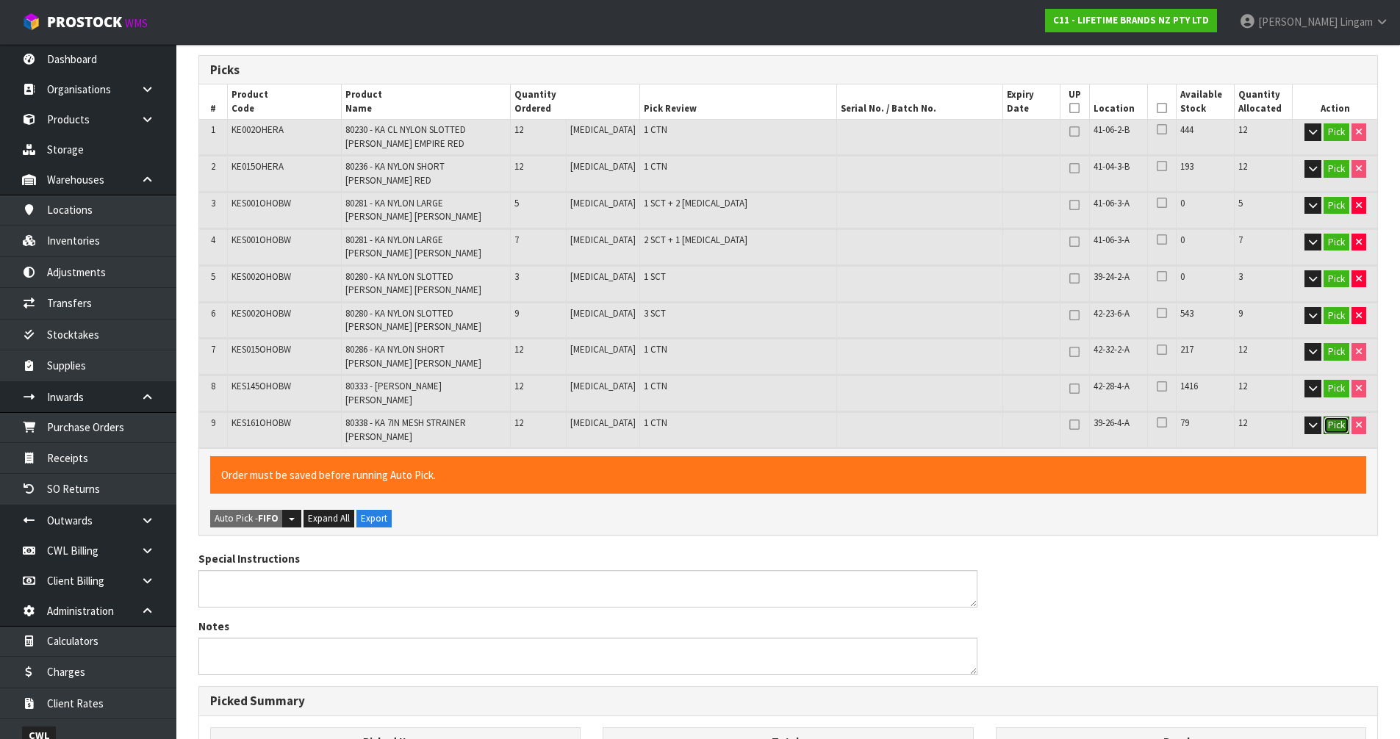
scroll to position [636, 0]
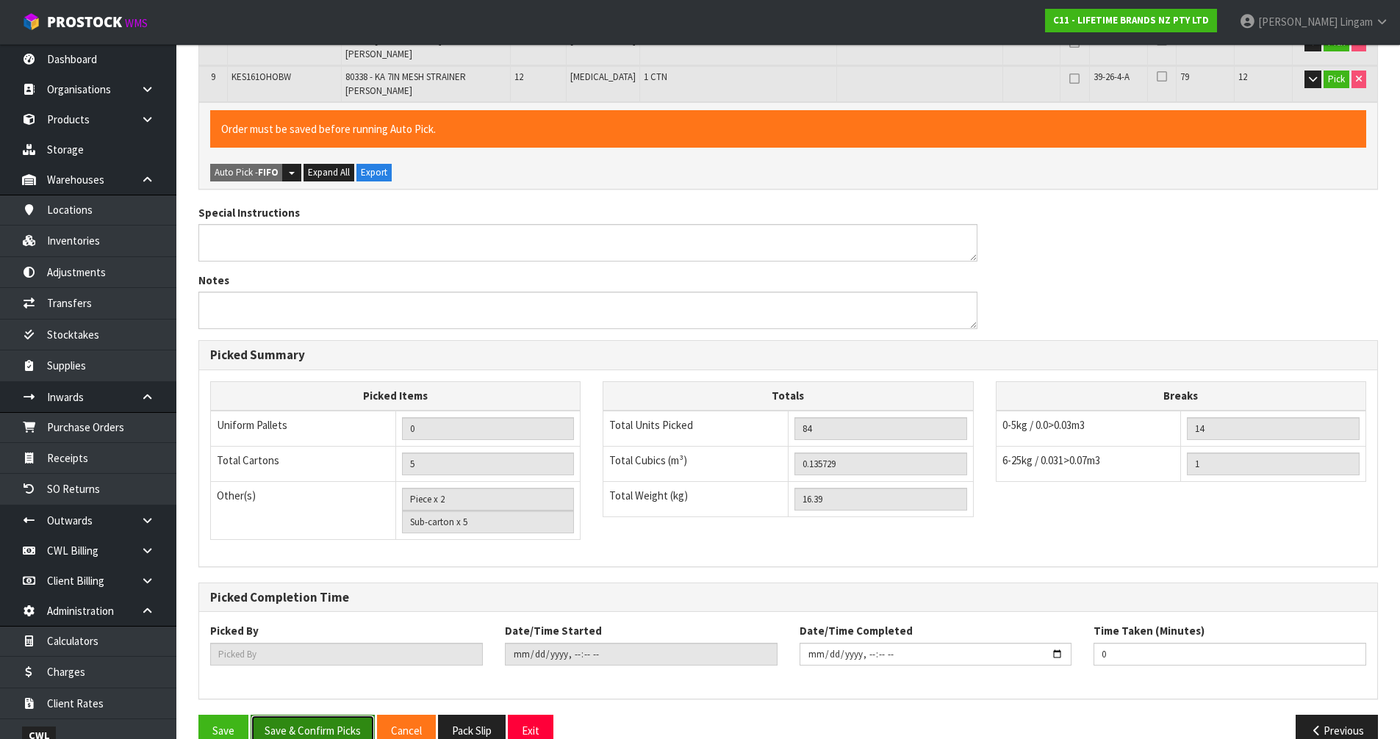
click at [320, 715] on button "Save & Confirm Picks" at bounding box center [313, 731] width 124 height 32
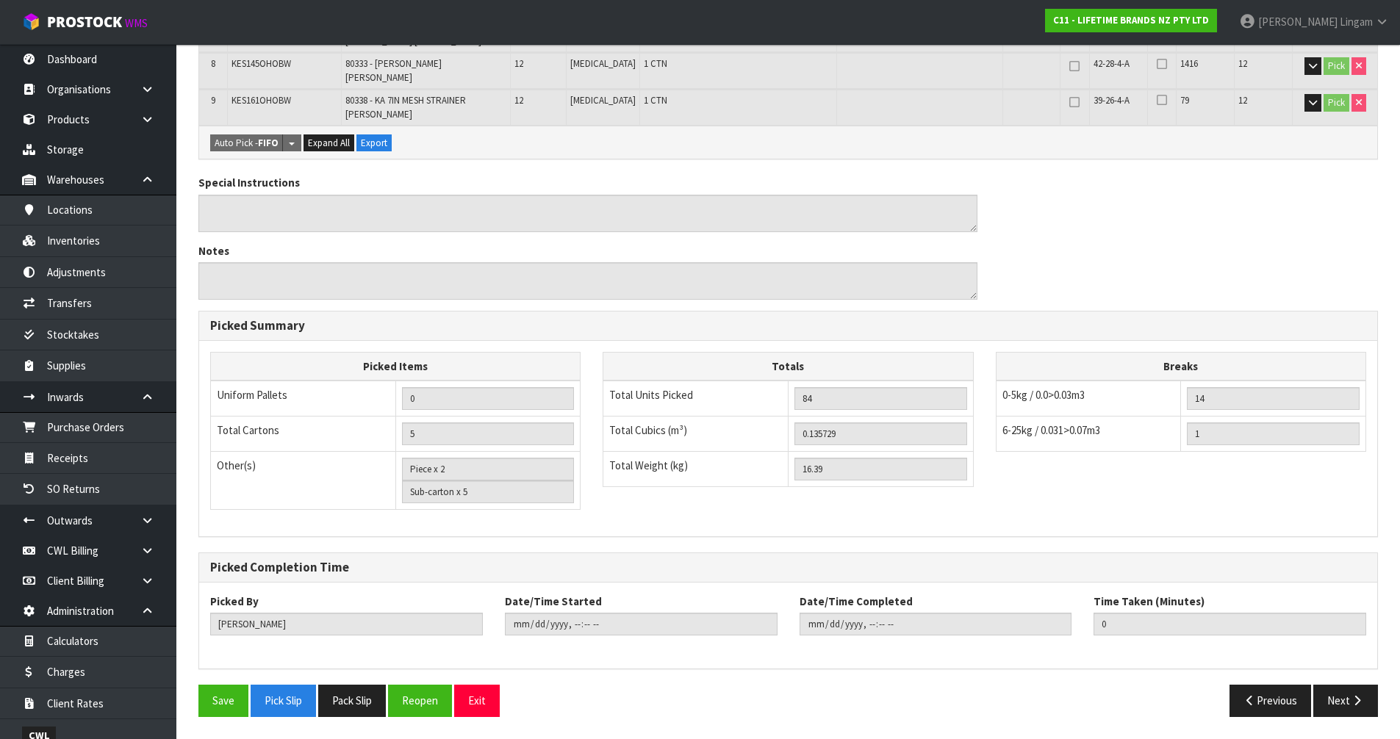
type input "Piece x 3"
type input "Sub-carton x 7"
type input "[PERSON_NAME]"
type input "2025-09-15T10:59:20"
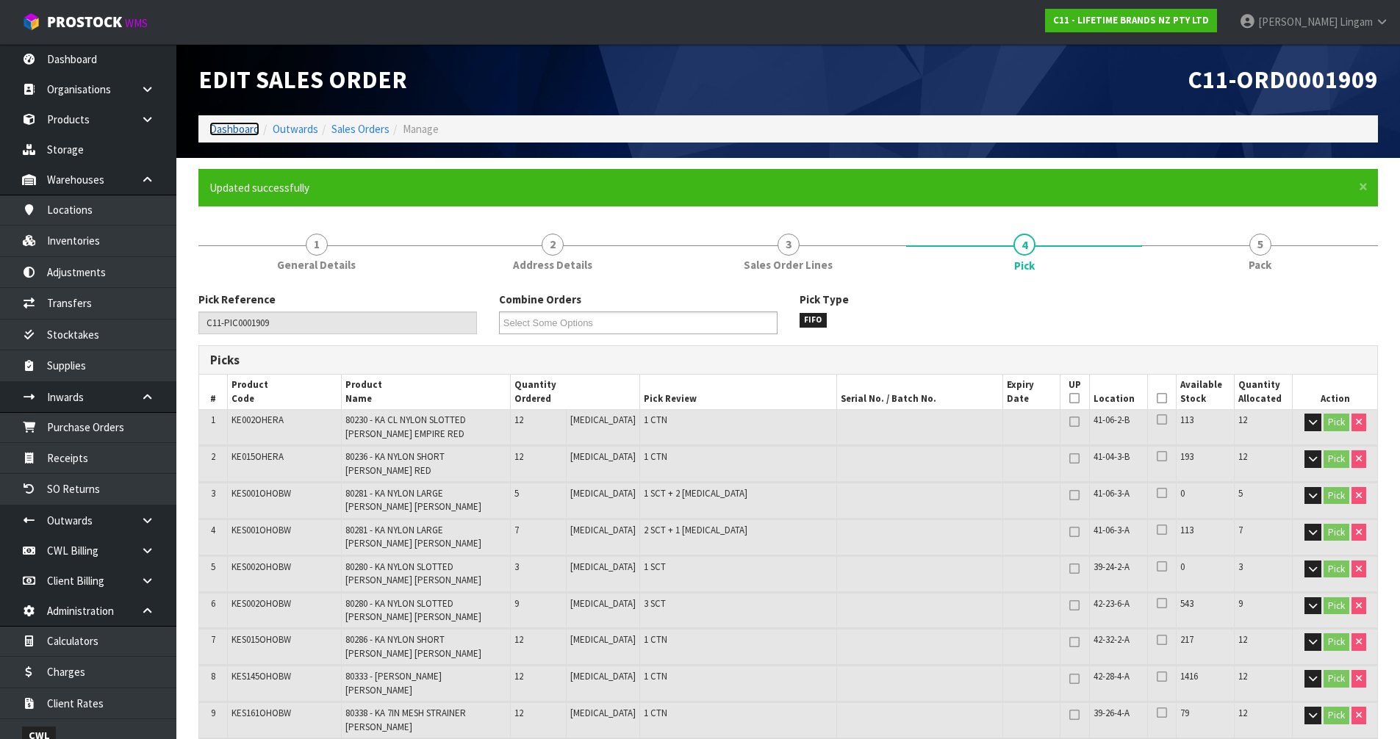
click at [240, 132] on link "Dashboard" at bounding box center [234, 129] width 50 height 14
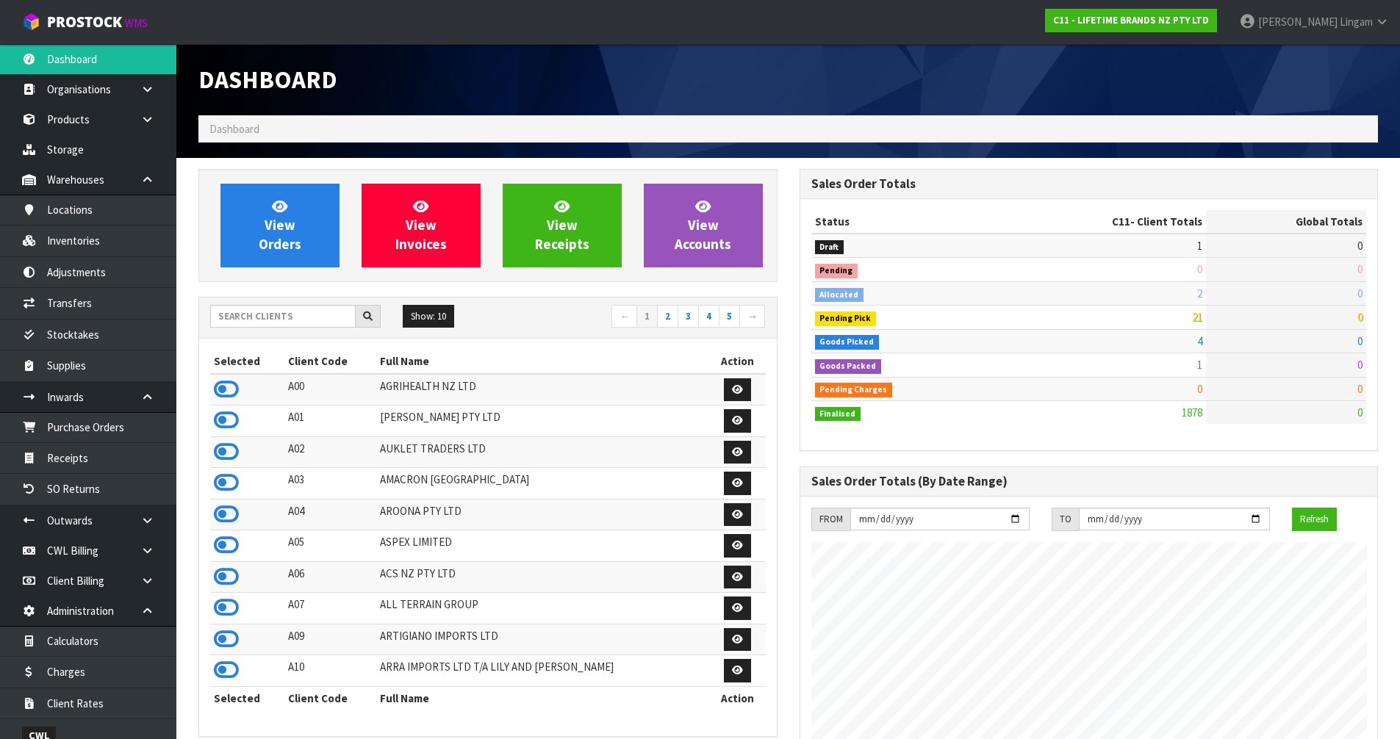
scroll to position [1113, 600]
click at [275, 245] on span "View Orders" at bounding box center [280, 225] width 43 height 55
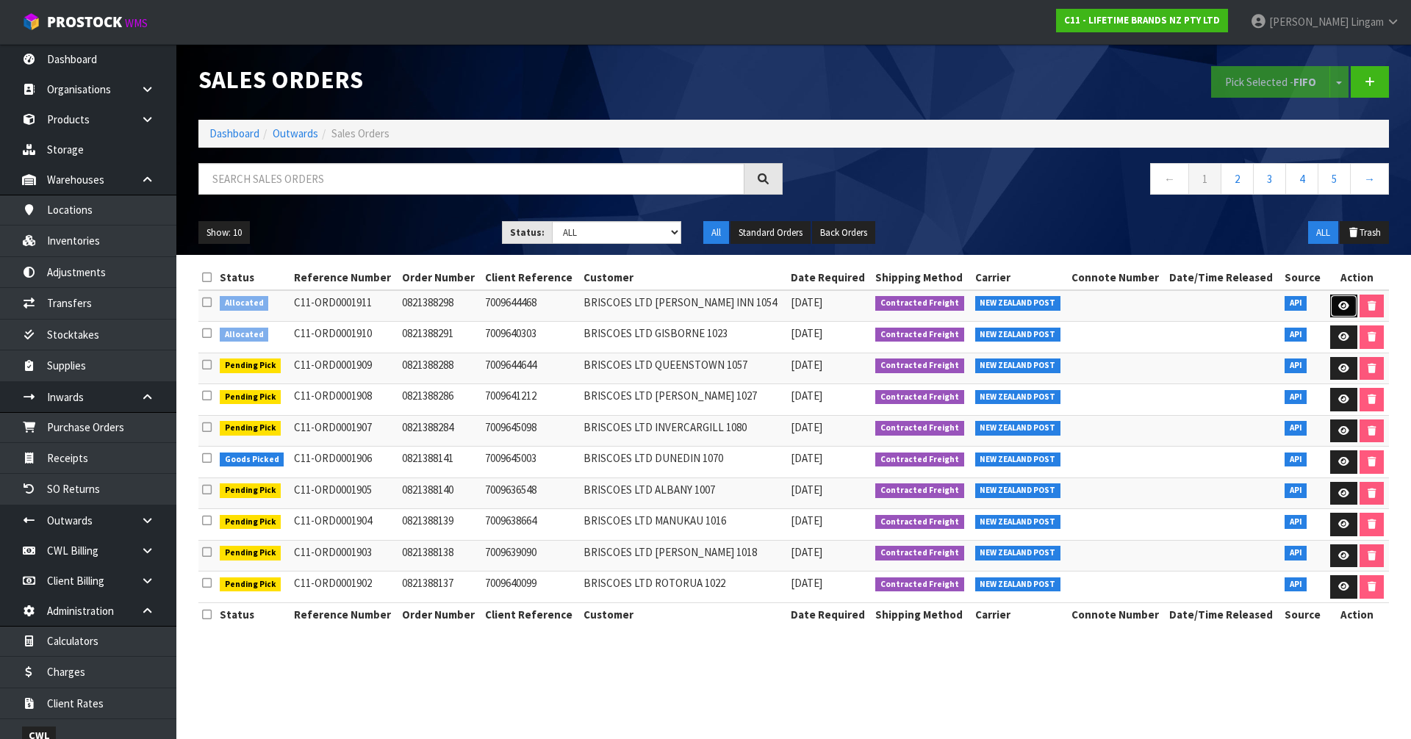
click at [1336, 299] on link at bounding box center [1343, 307] width 27 height 24
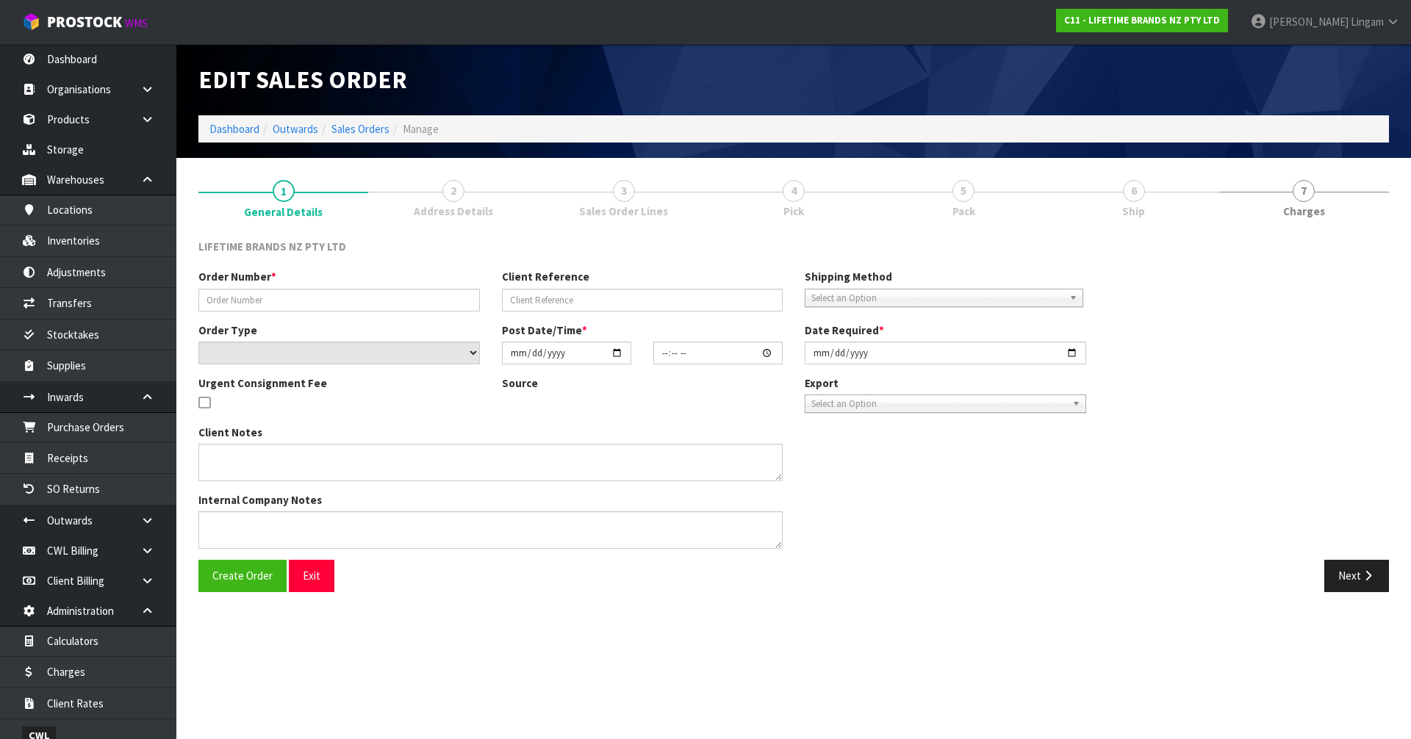
type input "0821388298"
type input "7009644468"
select select "number:0"
type input "[DATE]"
type input "10:59:08.000"
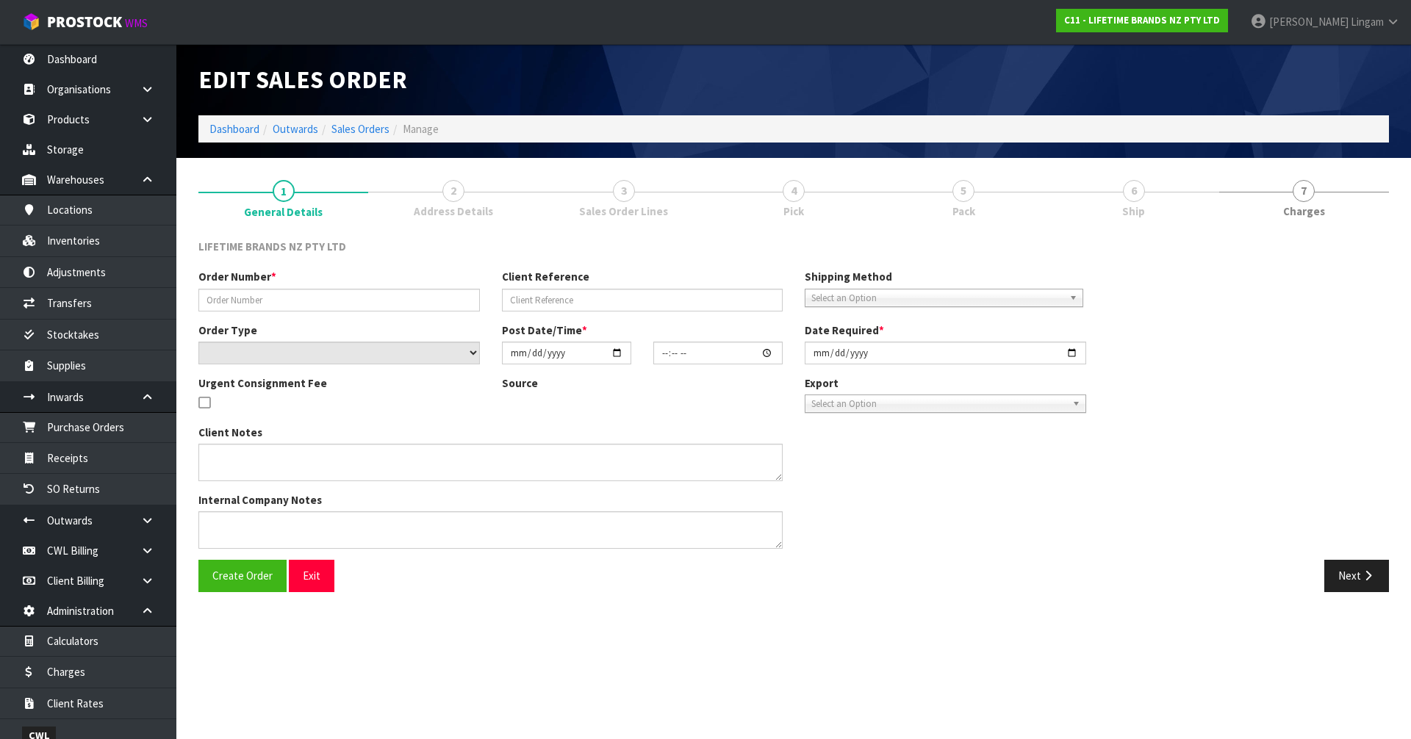
type input "[DATE]"
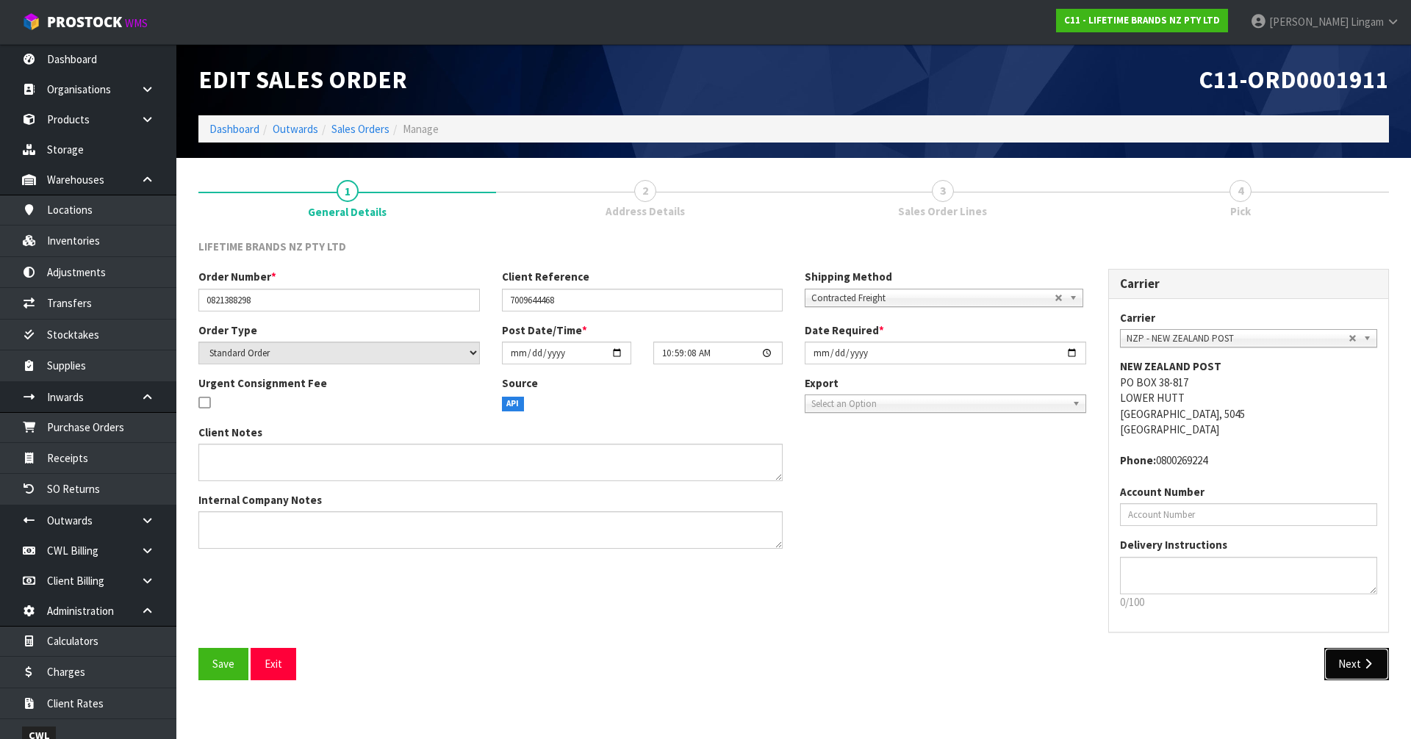
click at [1362, 664] on icon "button" at bounding box center [1368, 663] width 14 height 11
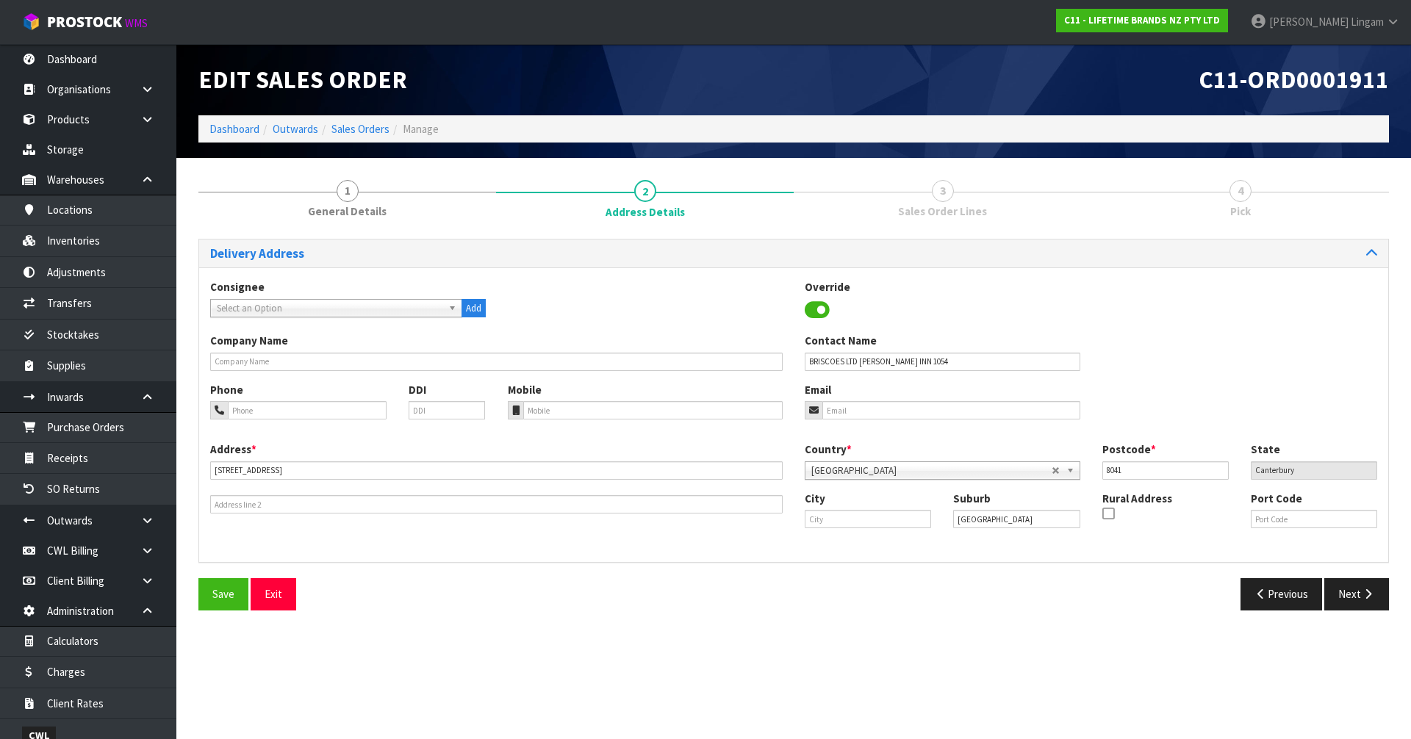
click at [1355, 617] on div "Save Exit Previous Next" at bounding box center [793, 599] width 1212 height 43
click at [1354, 605] on button "Next" at bounding box center [1356, 594] width 65 height 32
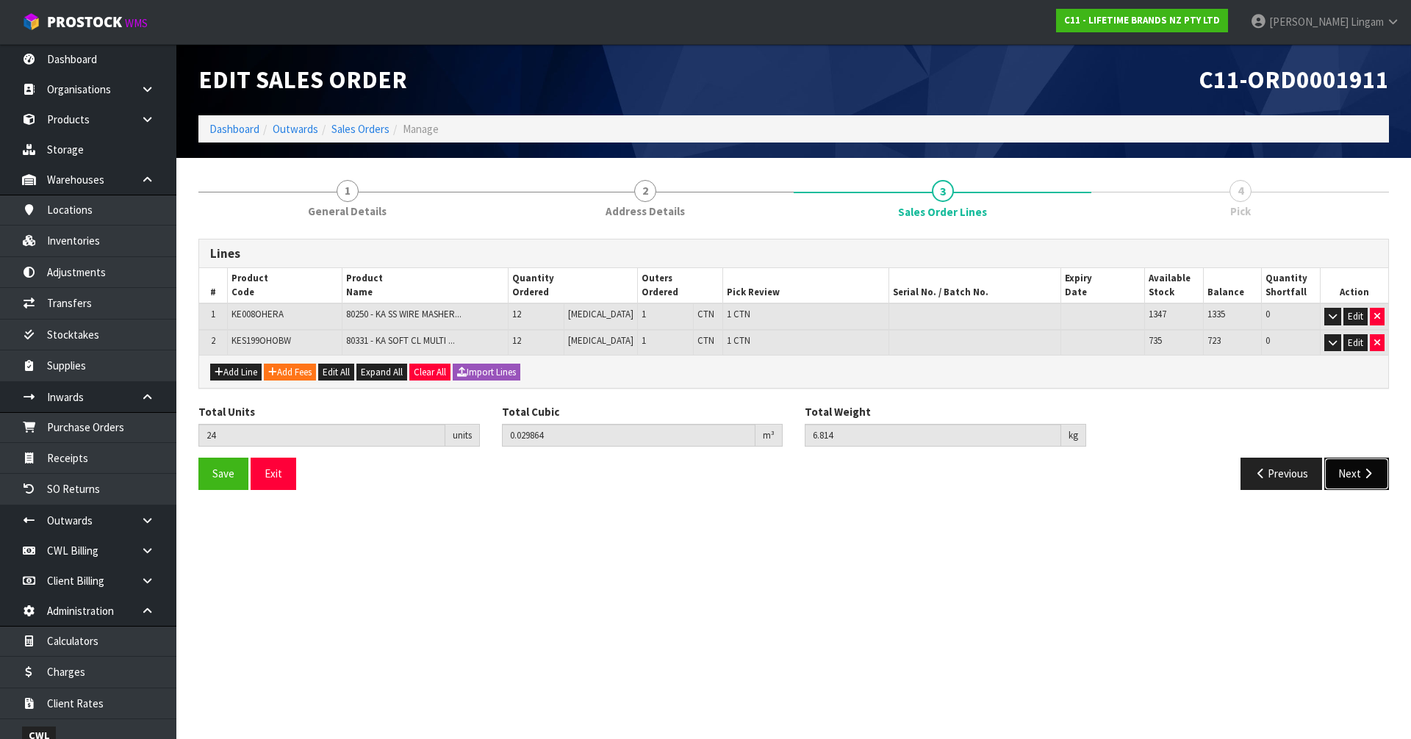
click at [1343, 475] on button "Next" at bounding box center [1356, 474] width 65 height 32
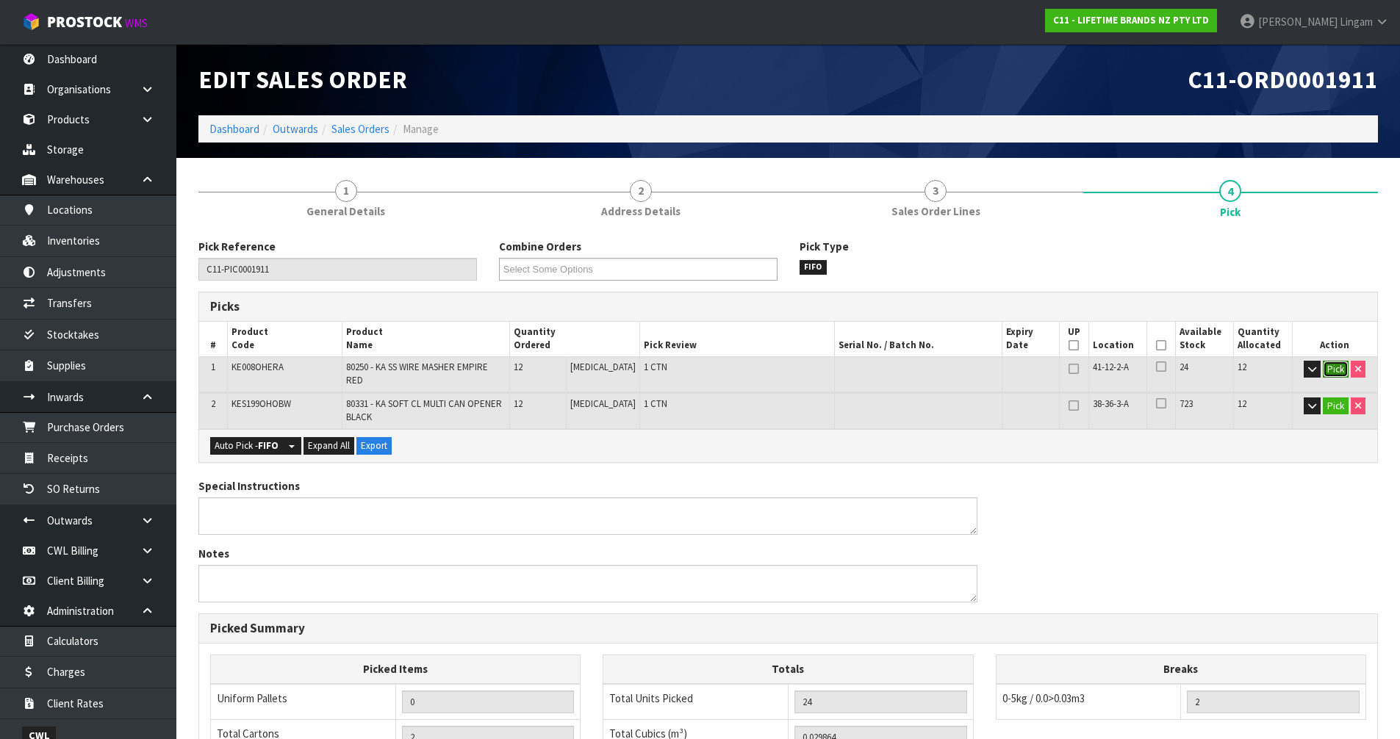
click at [1340, 364] on button "Pick" at bounding box center [1336, 370] width 26 height 18
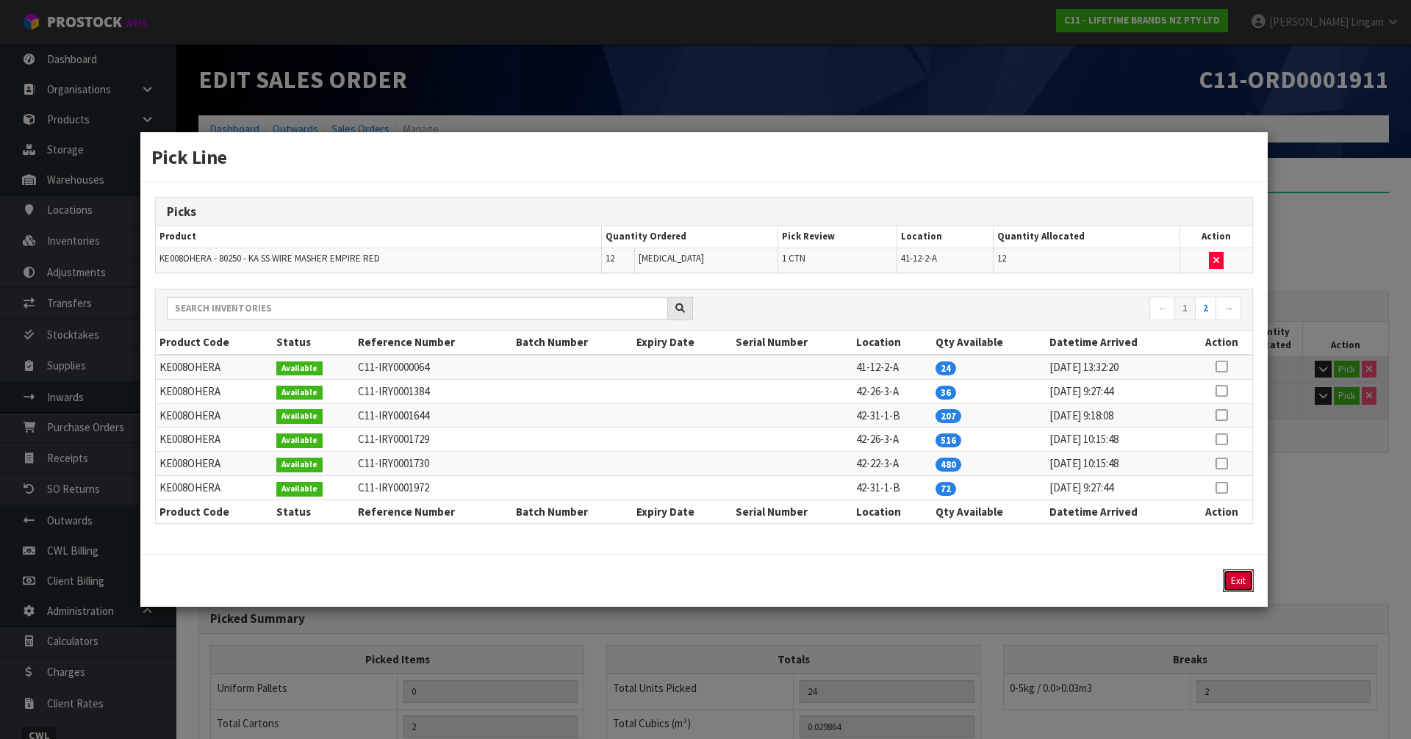
click at [1240, 578] on button "Exit" at bounding box center [1238, 580] width 31 height 23
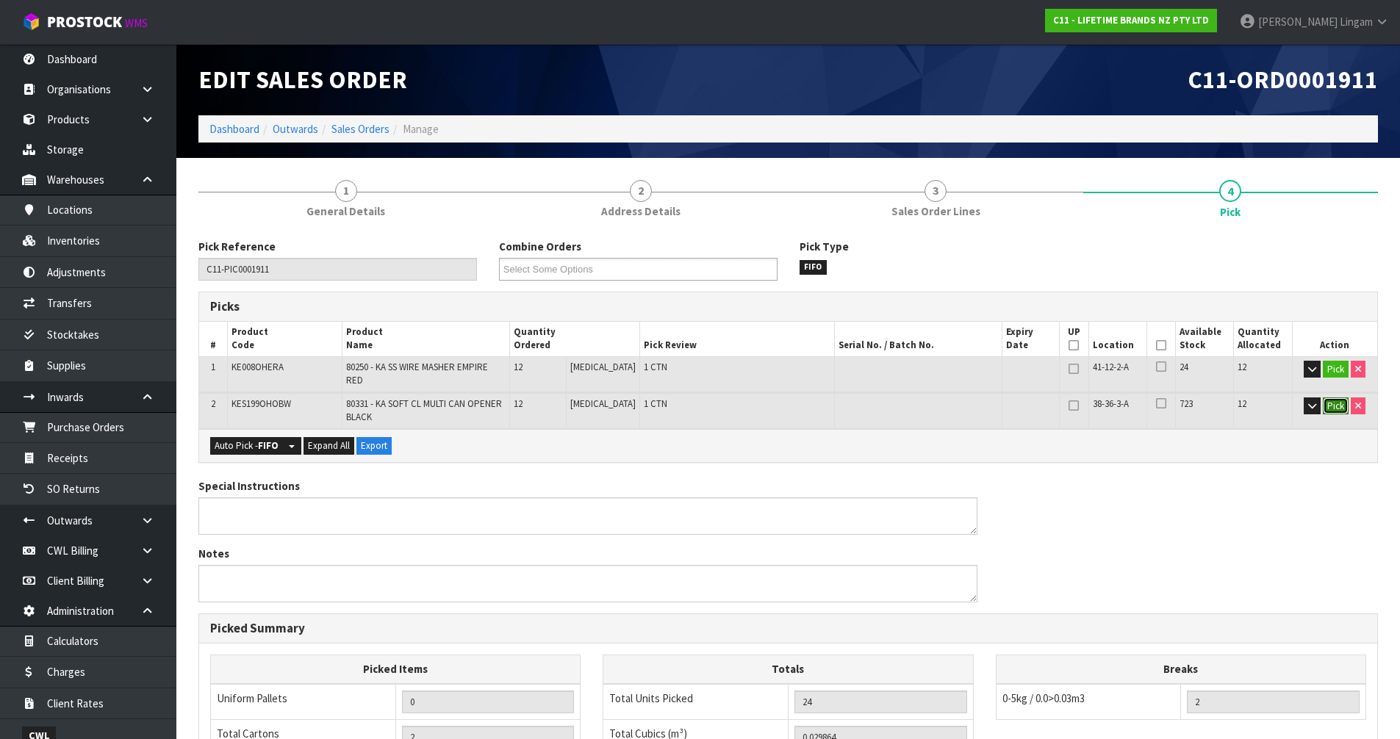
click at [1340, 398] on button "Pick" at bounding box center [1336, 407] width 26 height 18
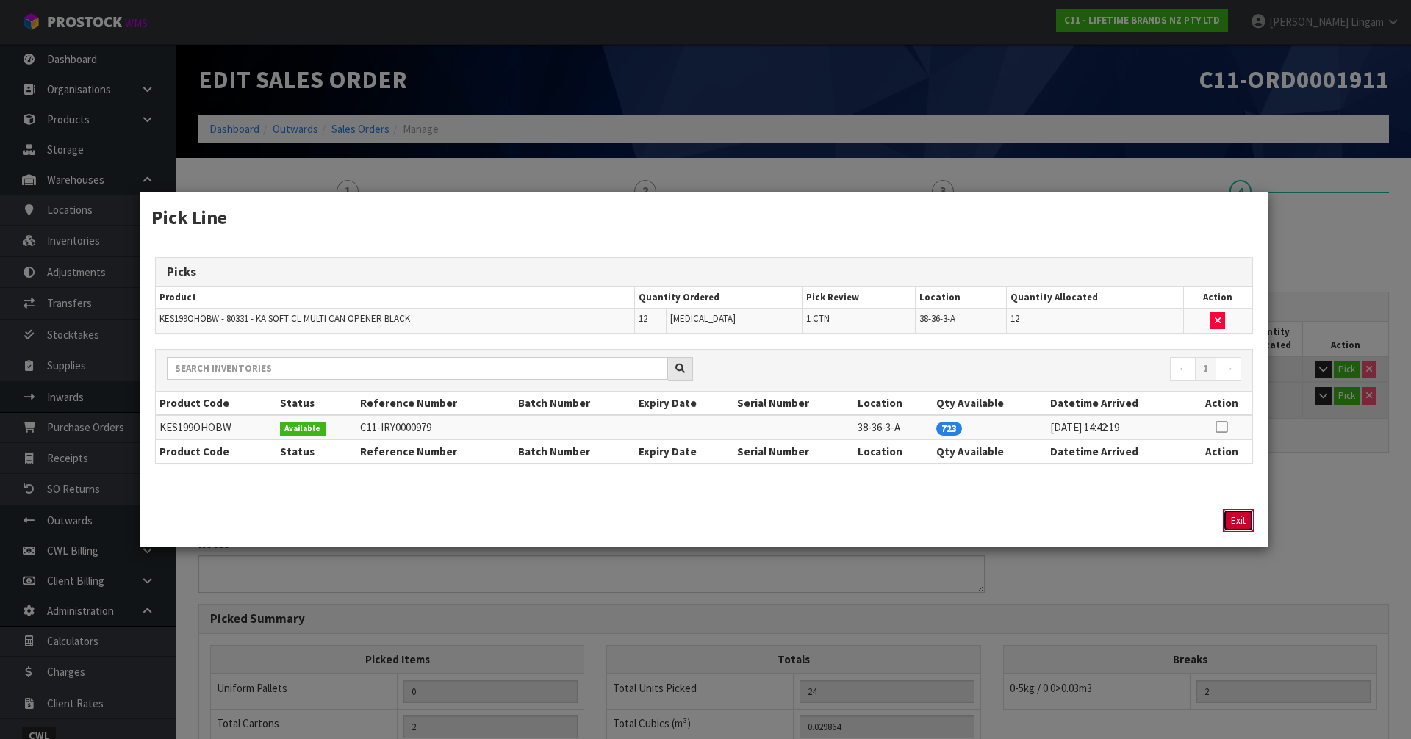
click at [1245, 520] on button "Exit" at bounding box center [1238, 520] width 31 height 23
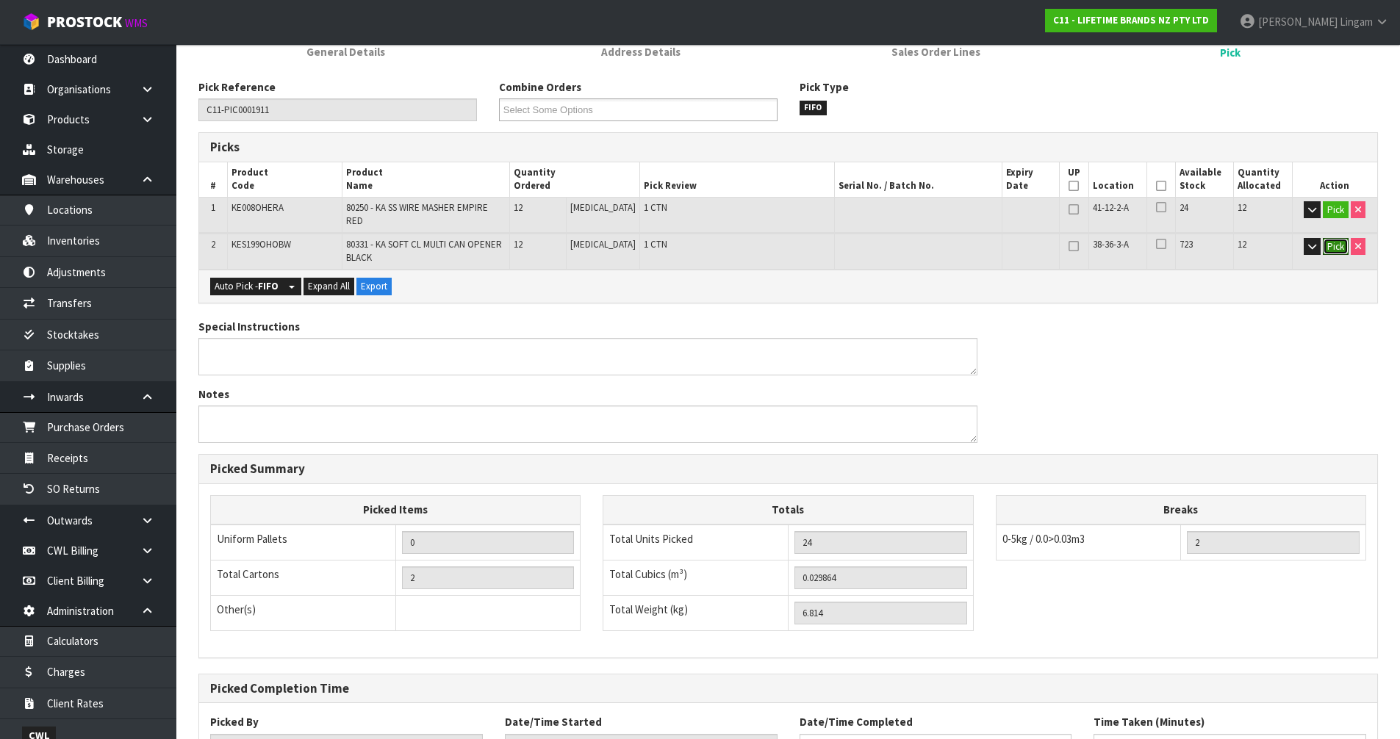
scroll to position [270, 0]
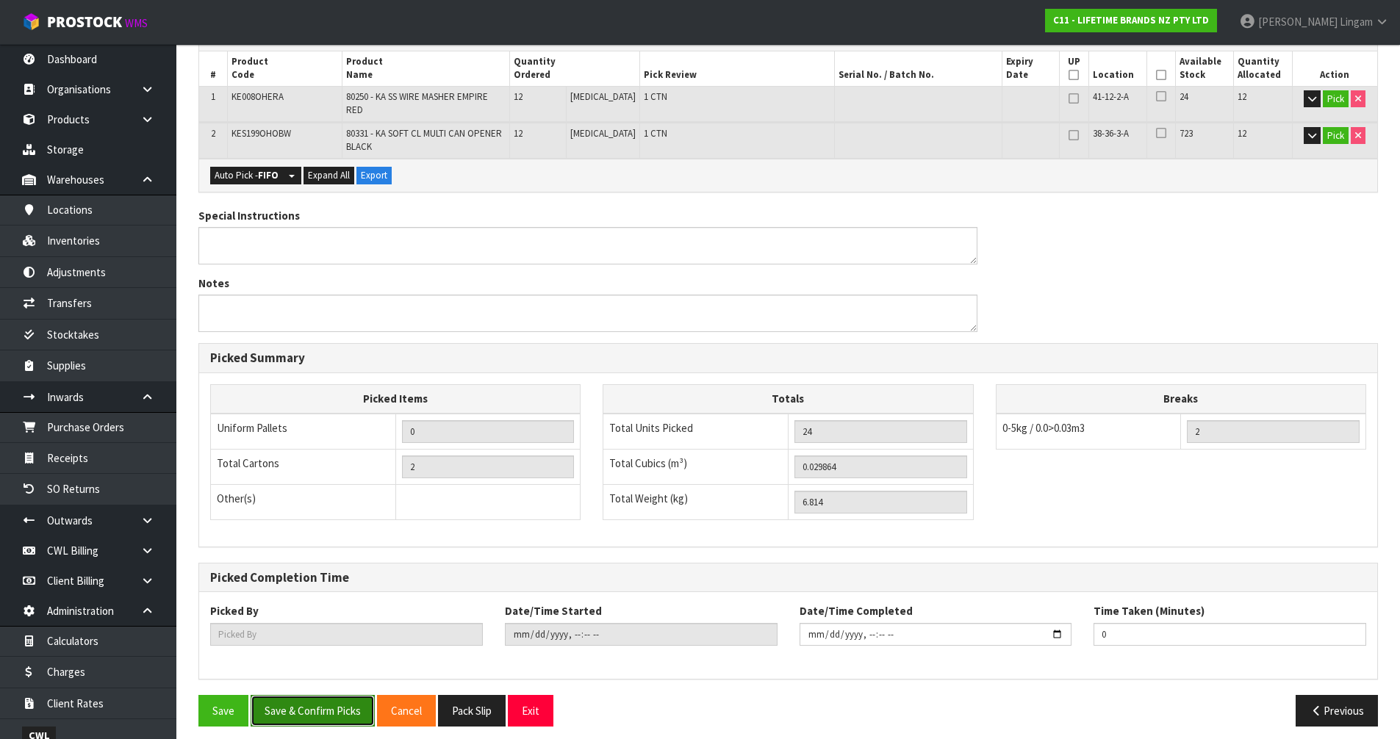
click at [308, 706] on button "Save & Confirm Picks" at bounding box center [313, 711] width 124 height 32
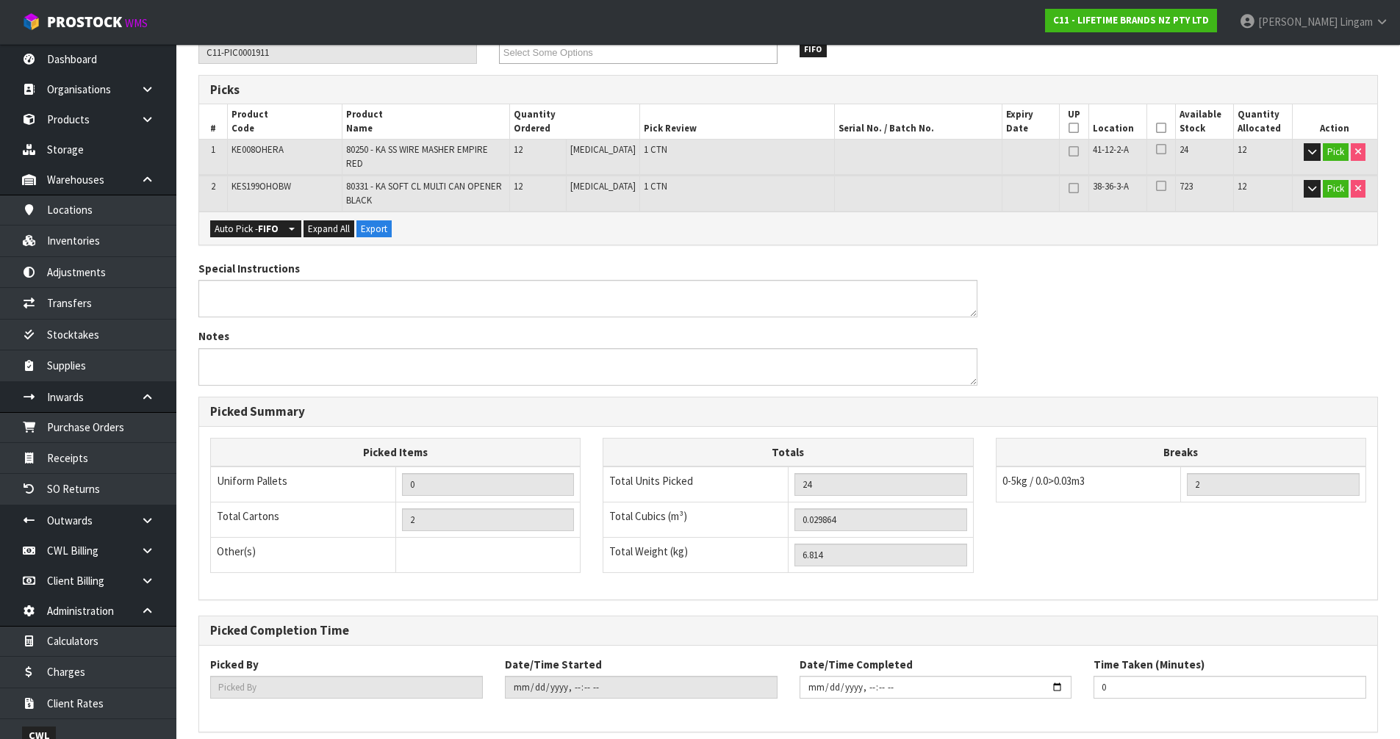
scroll to position [0, 0]
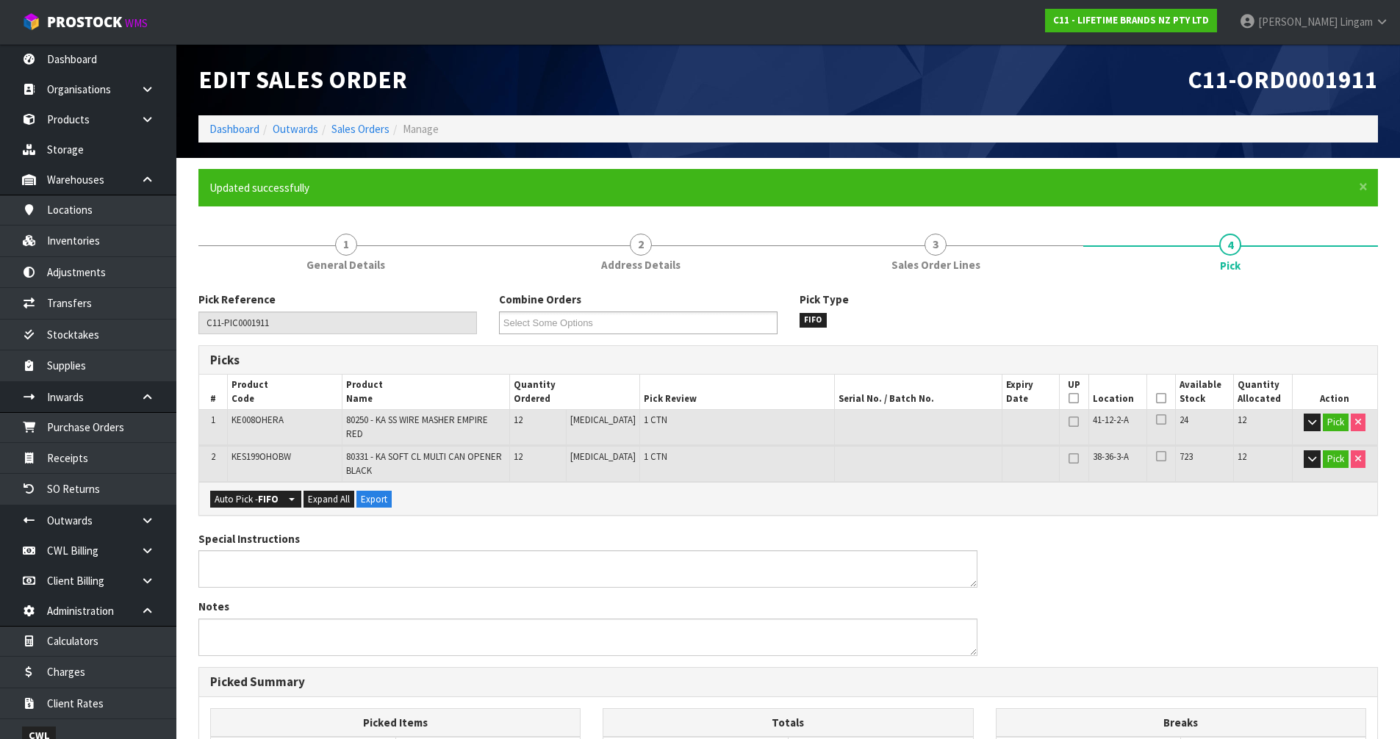
type input "[PERSON_NAME]"
type input "2025-09-15T11:00"
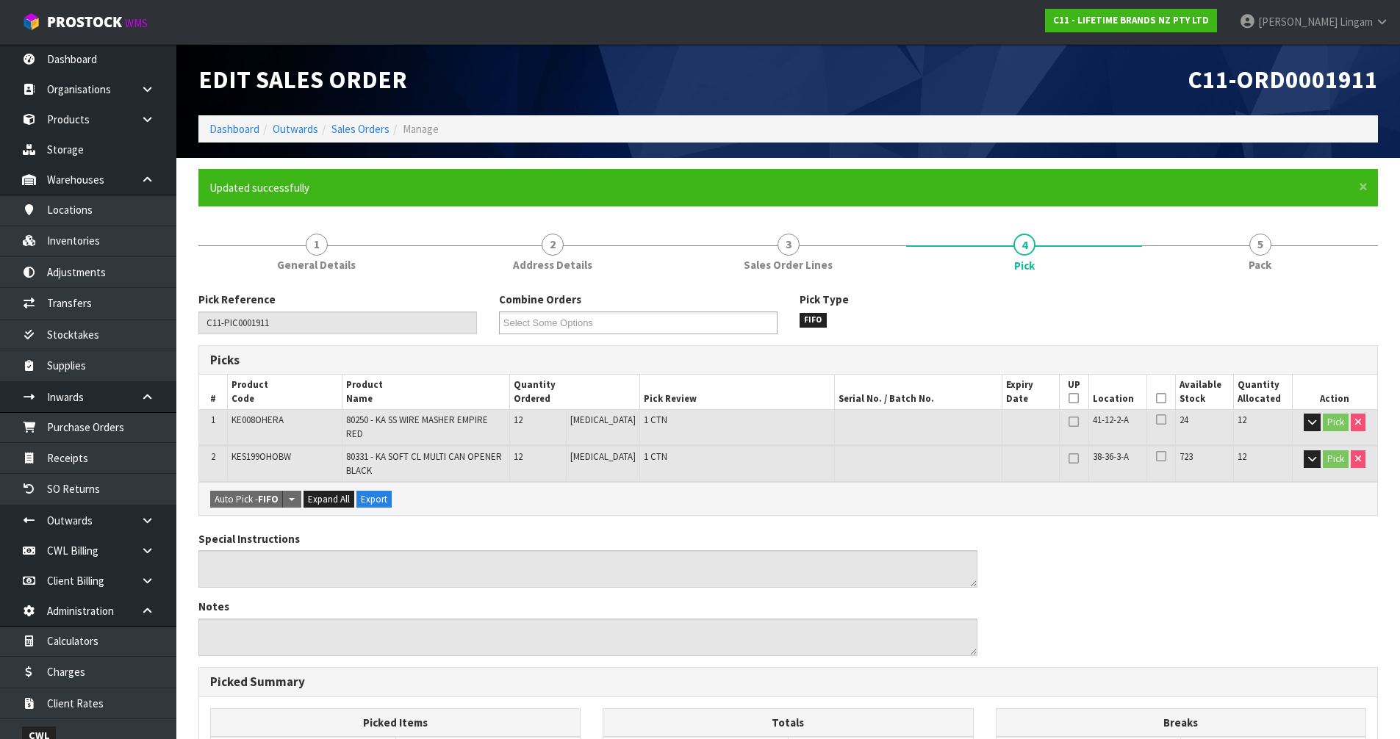
scroll to position [323, 0]
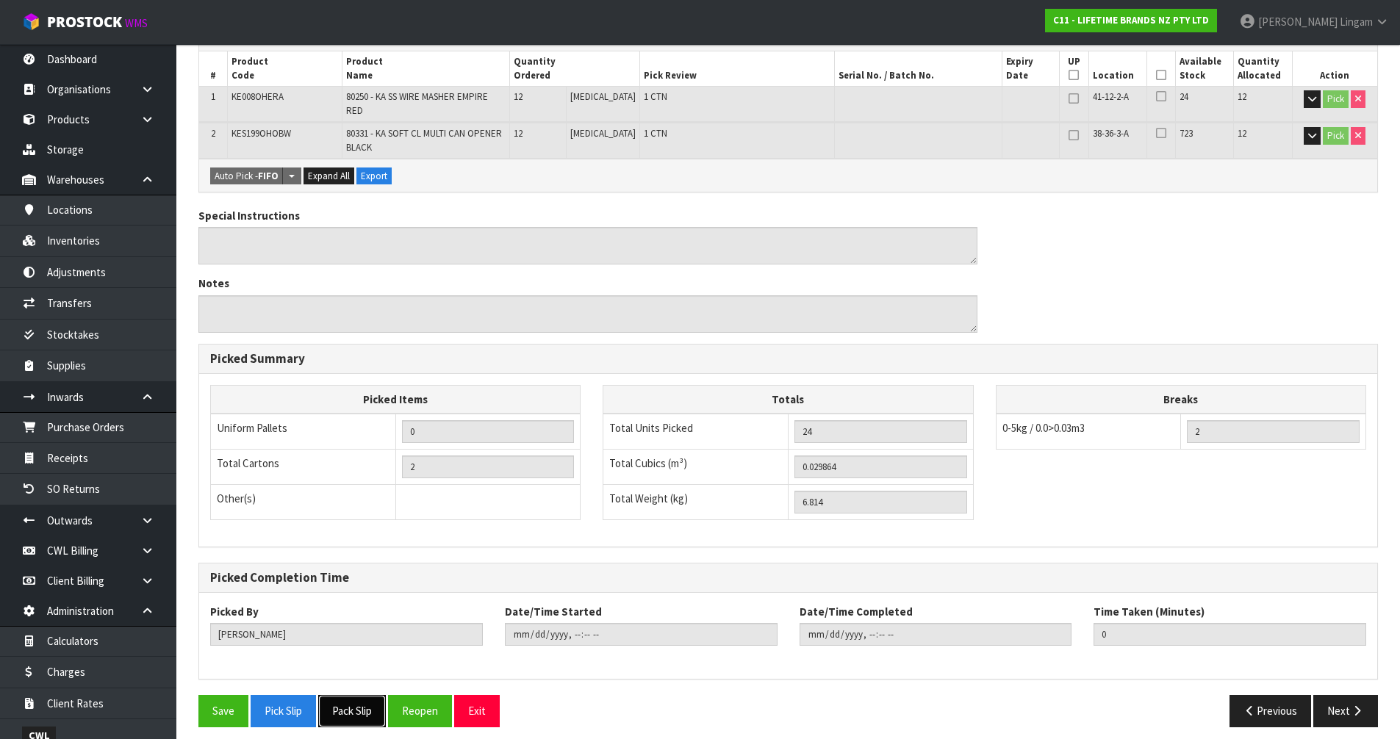
click at [353, 703] on button "Pack Slip" at bounding box center [352, 711] width 68 height 32
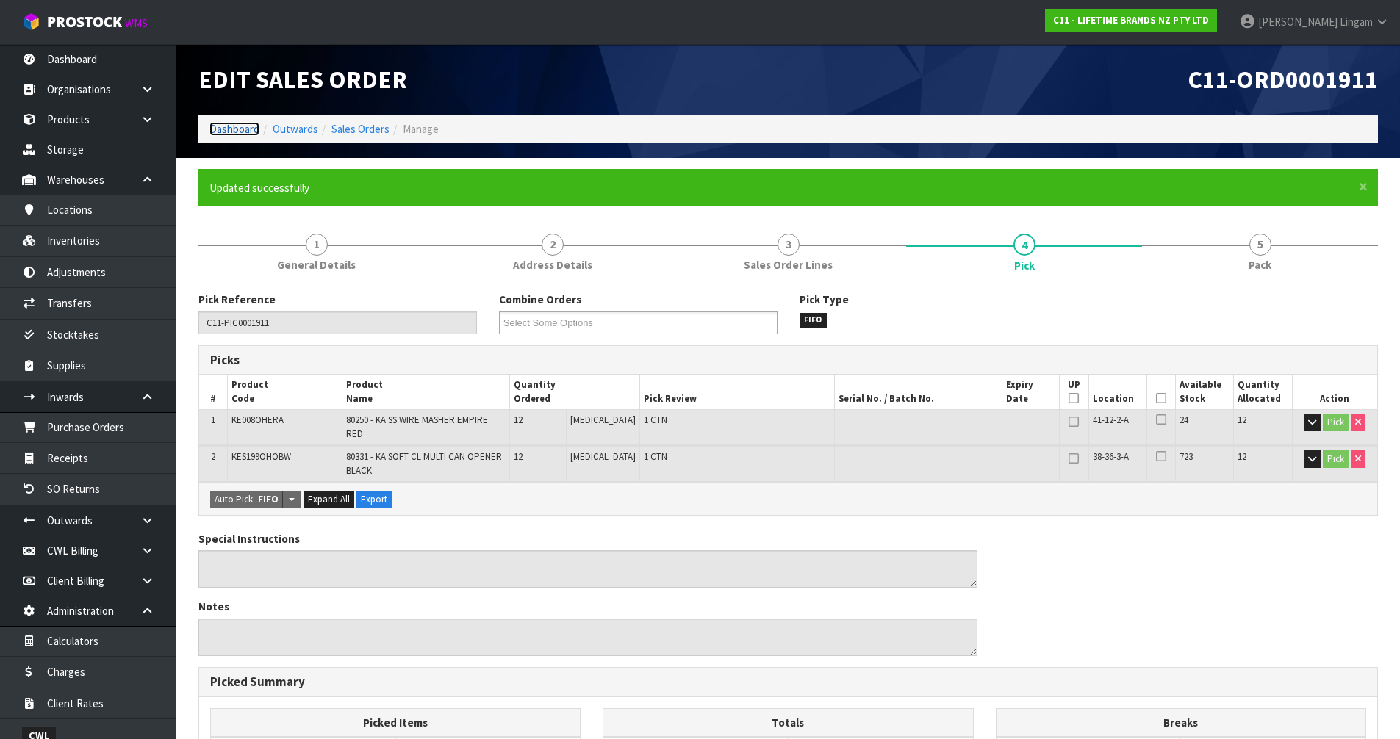
click at [237, 127] on link "Dashboard" at bounding box center [234, 129] width 50 height 14
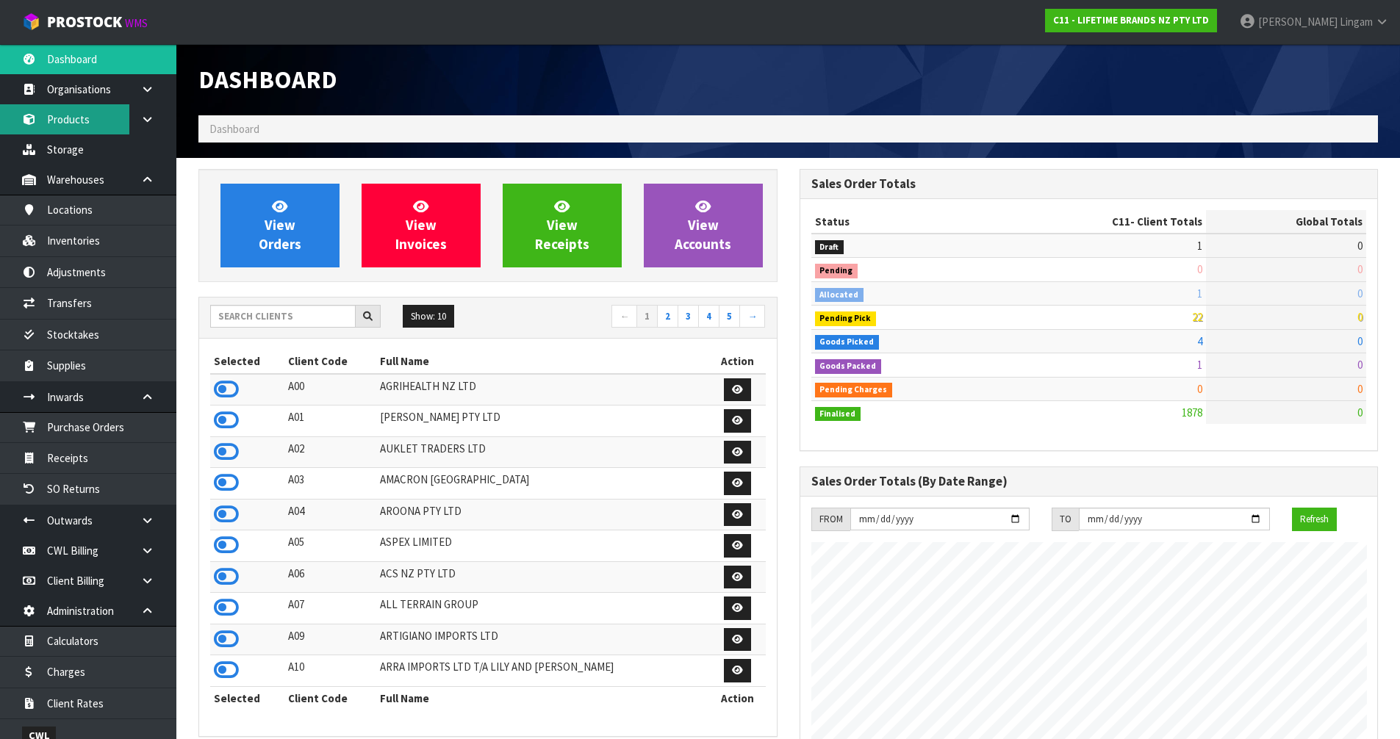
scroll to position [1113, 600]
click at [667, 318] on link "2" at bounding box center [667, 317] width 21 height 24
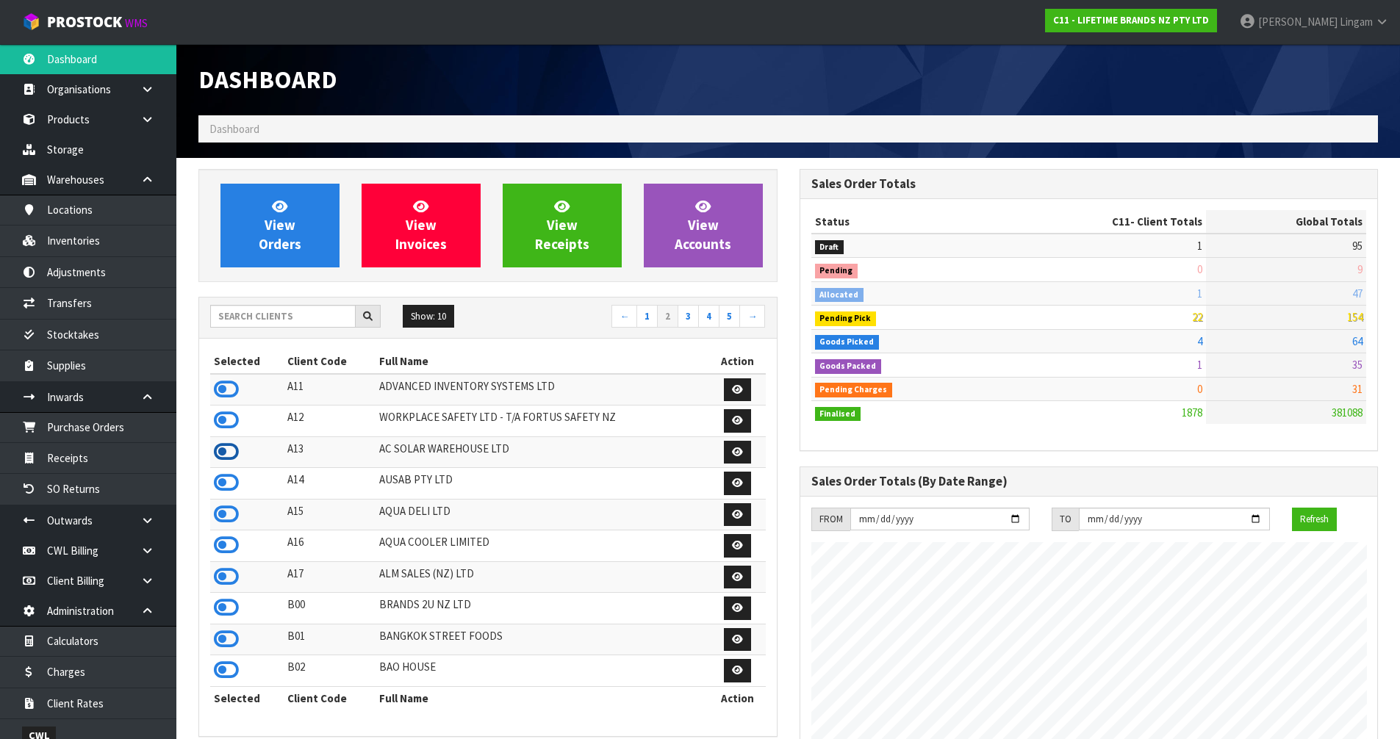
click at [227, 454] on icon at bounding box center [226, 452] width 25 height 22
click at [85, 124] on link "Products" at bounding box center [88, 119] width 176 height 30
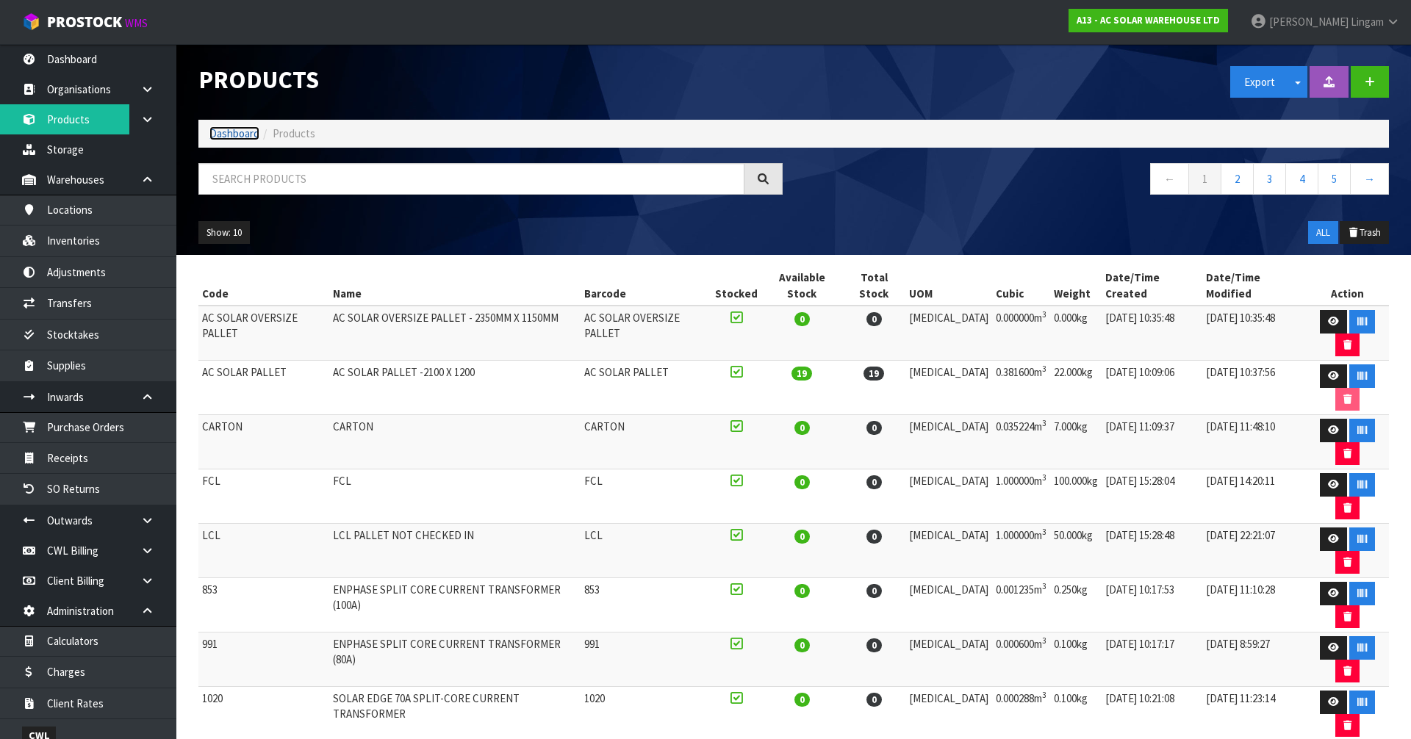
click at [224, 137] on link "Dashboard" at bounding box center [234, 133] width 50 height 14
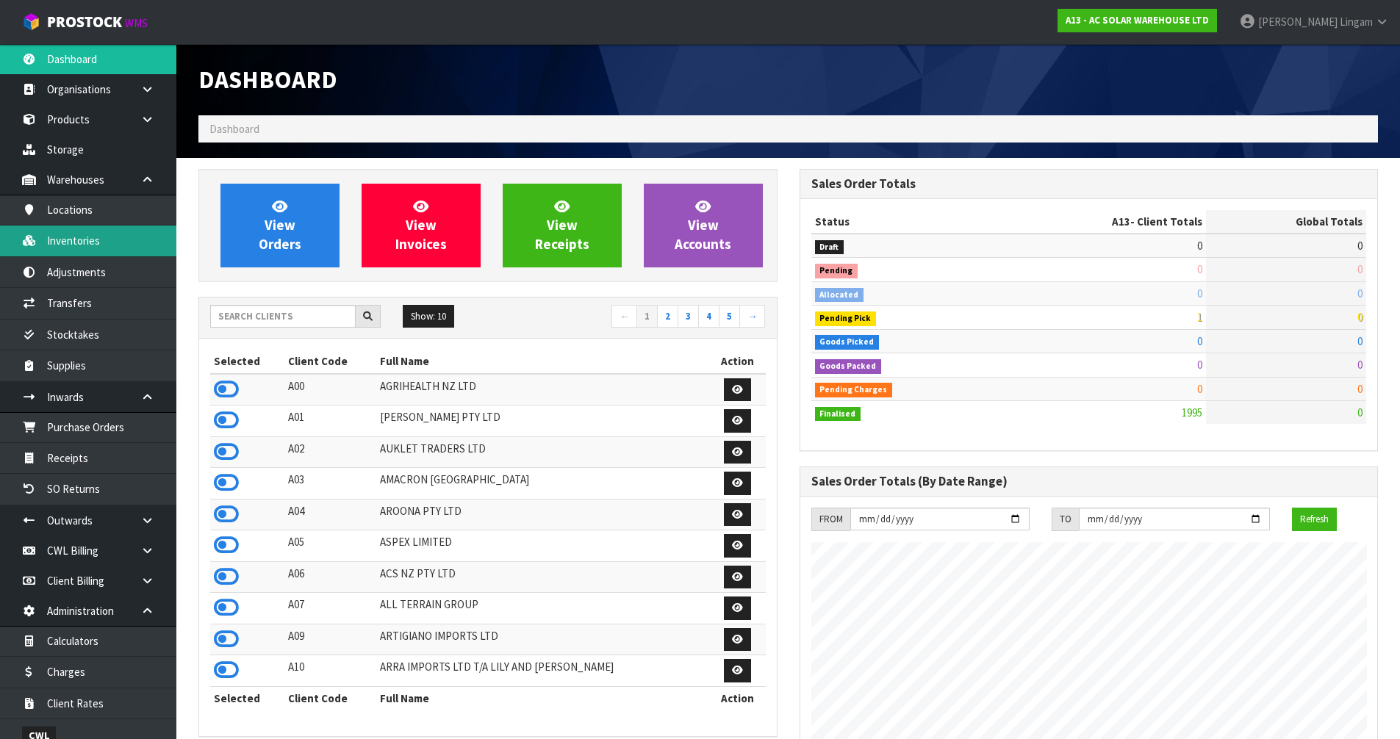
scroll to position [1161, 600]
click at [323, 315] on input "text" at bounding box center [282, 316] width 145 height 23
click at [290, 319] on input "text" at bounding box center [282, 316] width 145 height 23
click at [329, 316] on input "text" at bounding box center [282, 316] width 145 height 23
click at [250, 315] on input "text" at bounding box center [282, 316] width 145 height 23
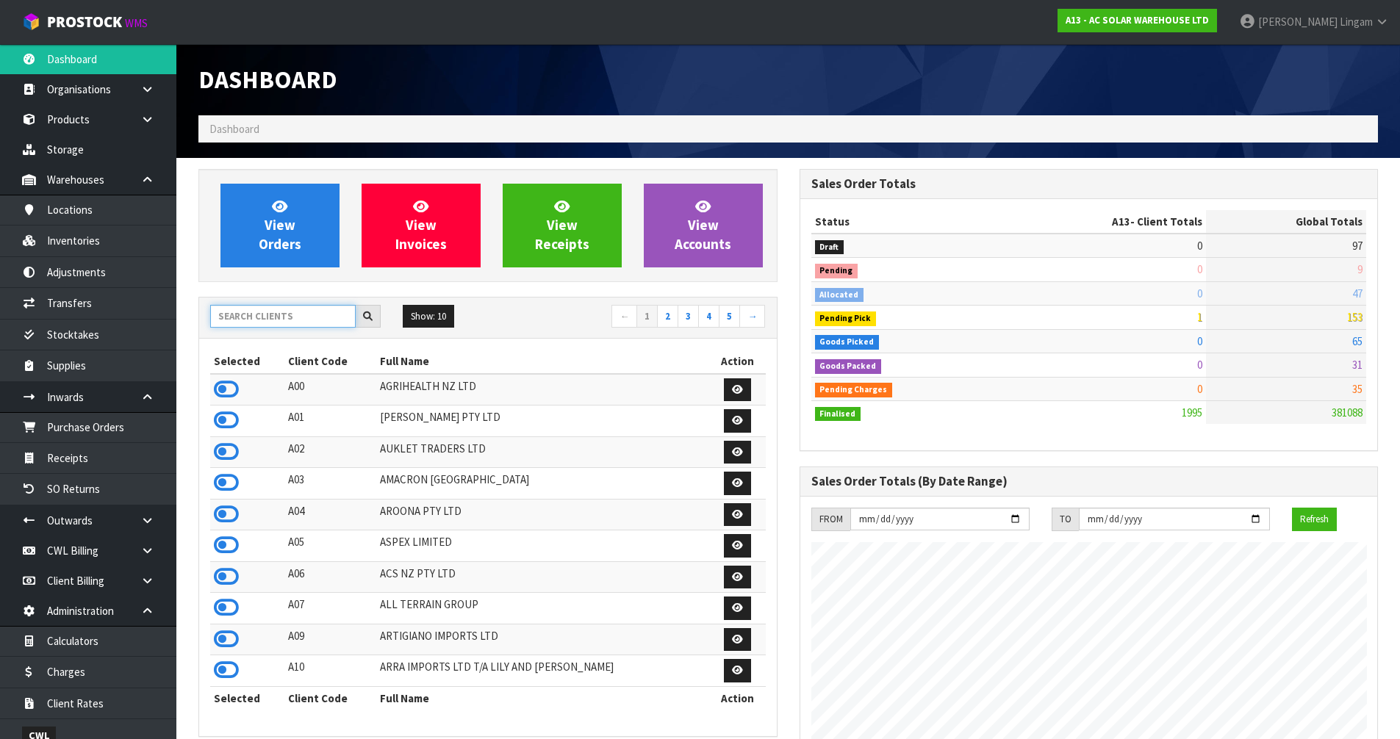
drag, startPoint x: 297, startPoint y: 318, endPoint x: 297, endPoint y: 308, distance: 10.3
click at [298, 310] on input "text" at bounding box center [282, 316] width 145 height 23
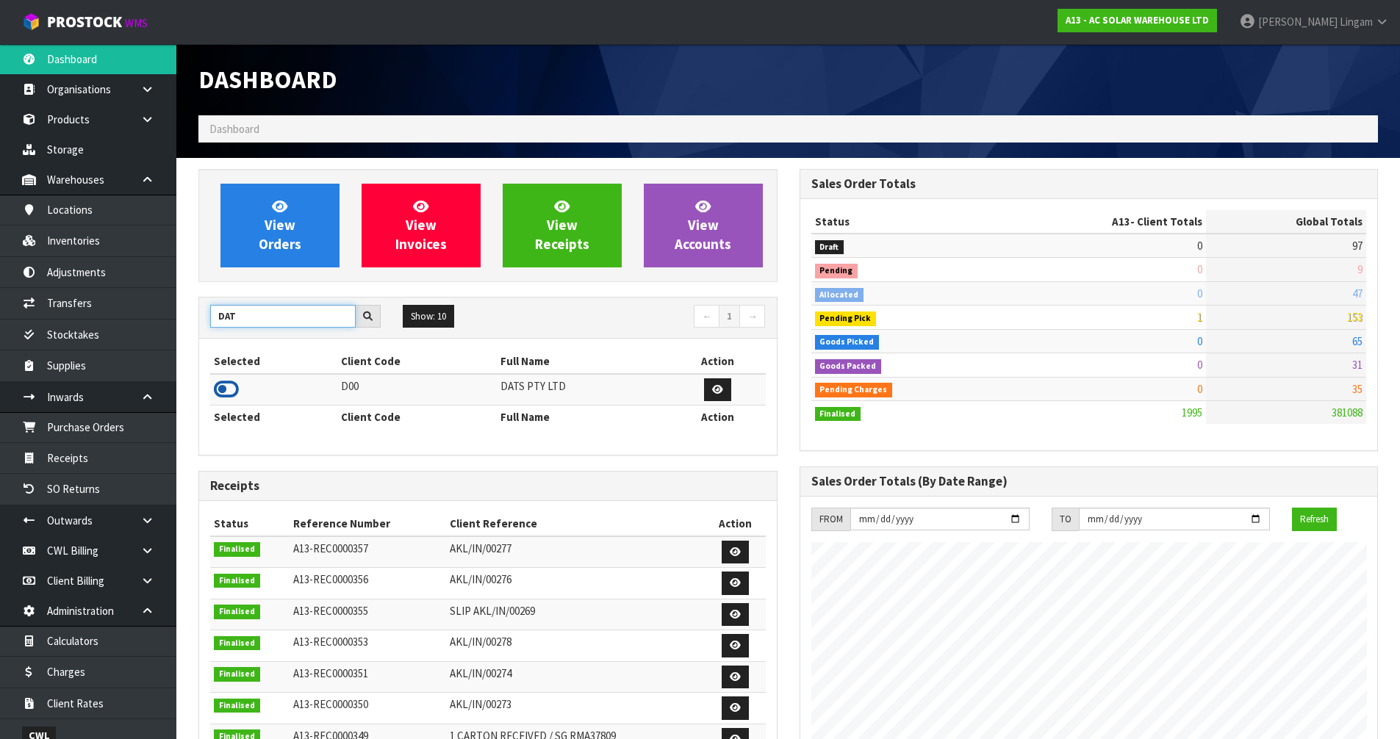
type input "DAT"
click at [229, 389] on icon at bounding box center [226, 389] width 25 height 22
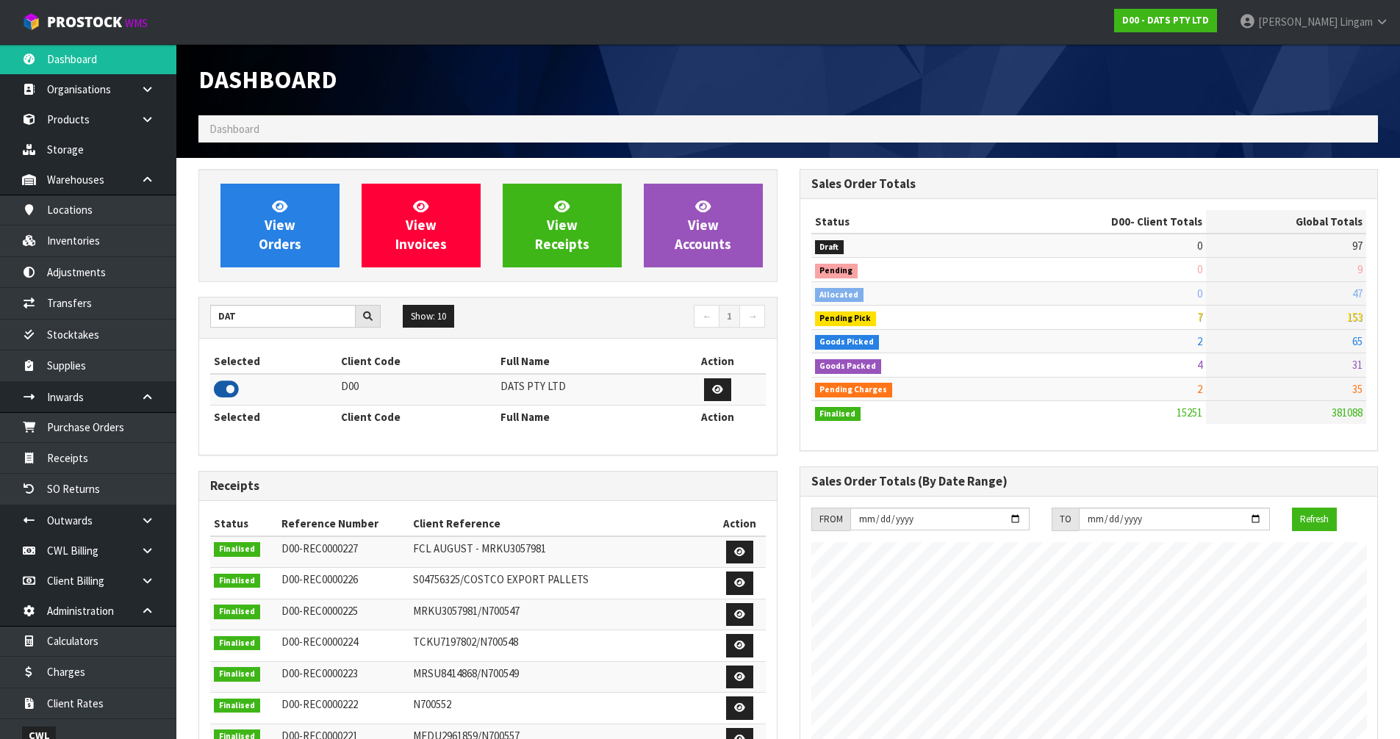
scroll to position [1113, 600]
click at [68, 124] on link "Products" at bounding box center [88, 119] width 176 height 30
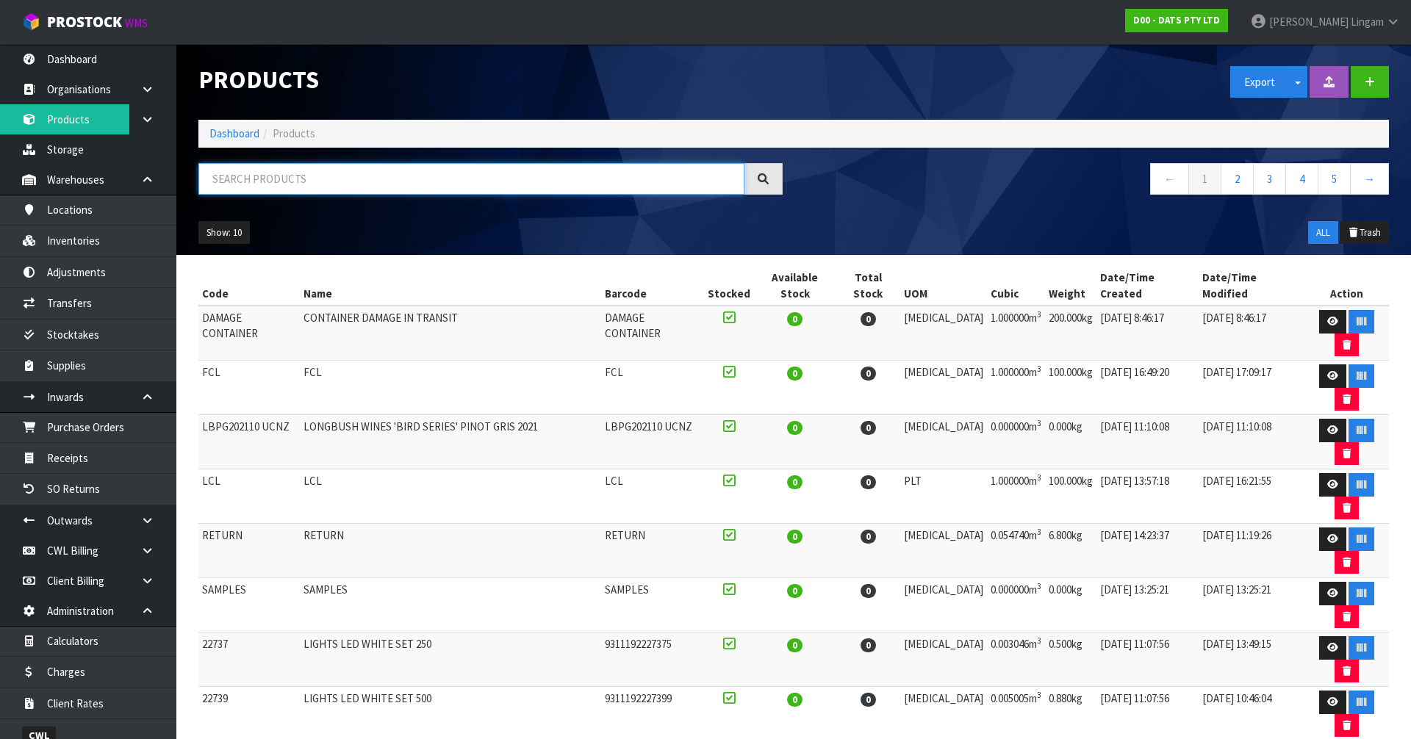
click at [393, 178] on input "text" at bounding box center [471, 179] width 546 height 32
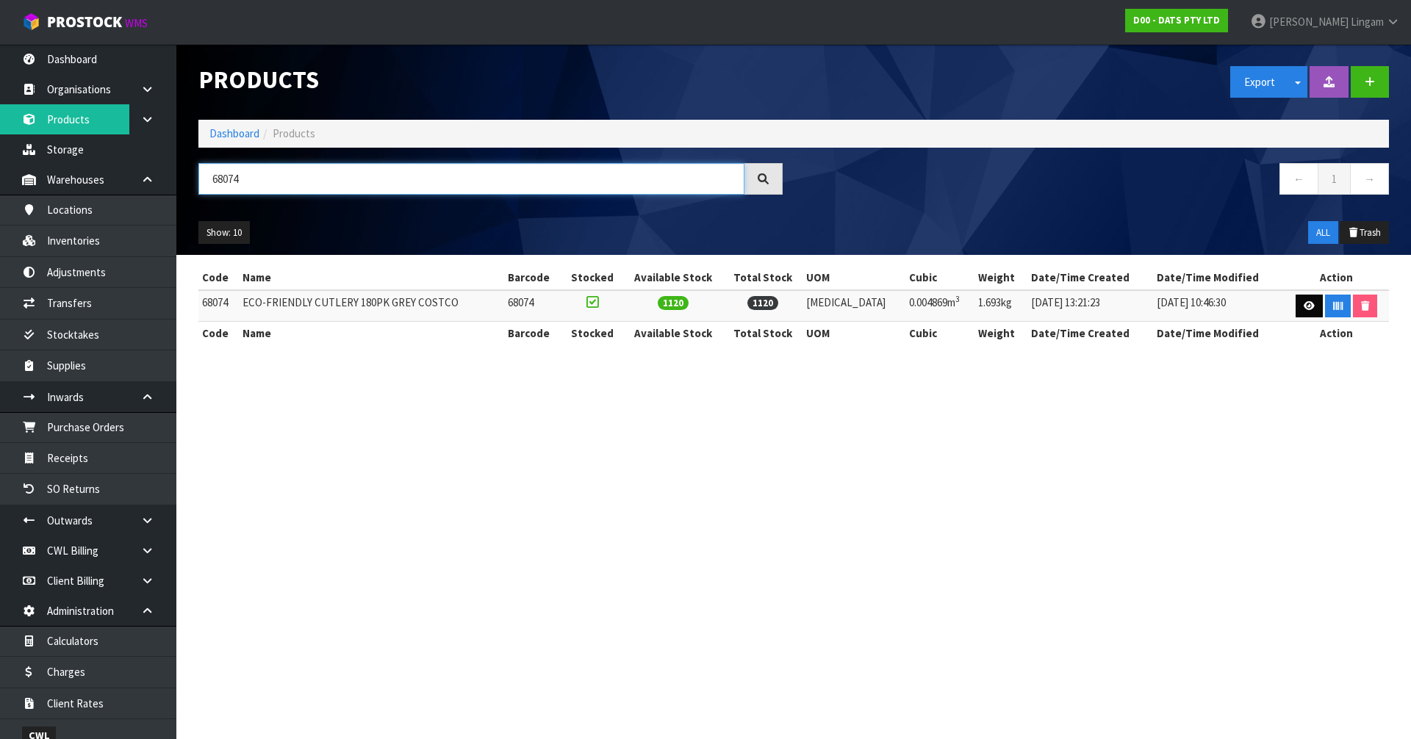
type input "68074"
click at [1304, 307] on icon at bounding box center [1309, 306] width 11 height 10
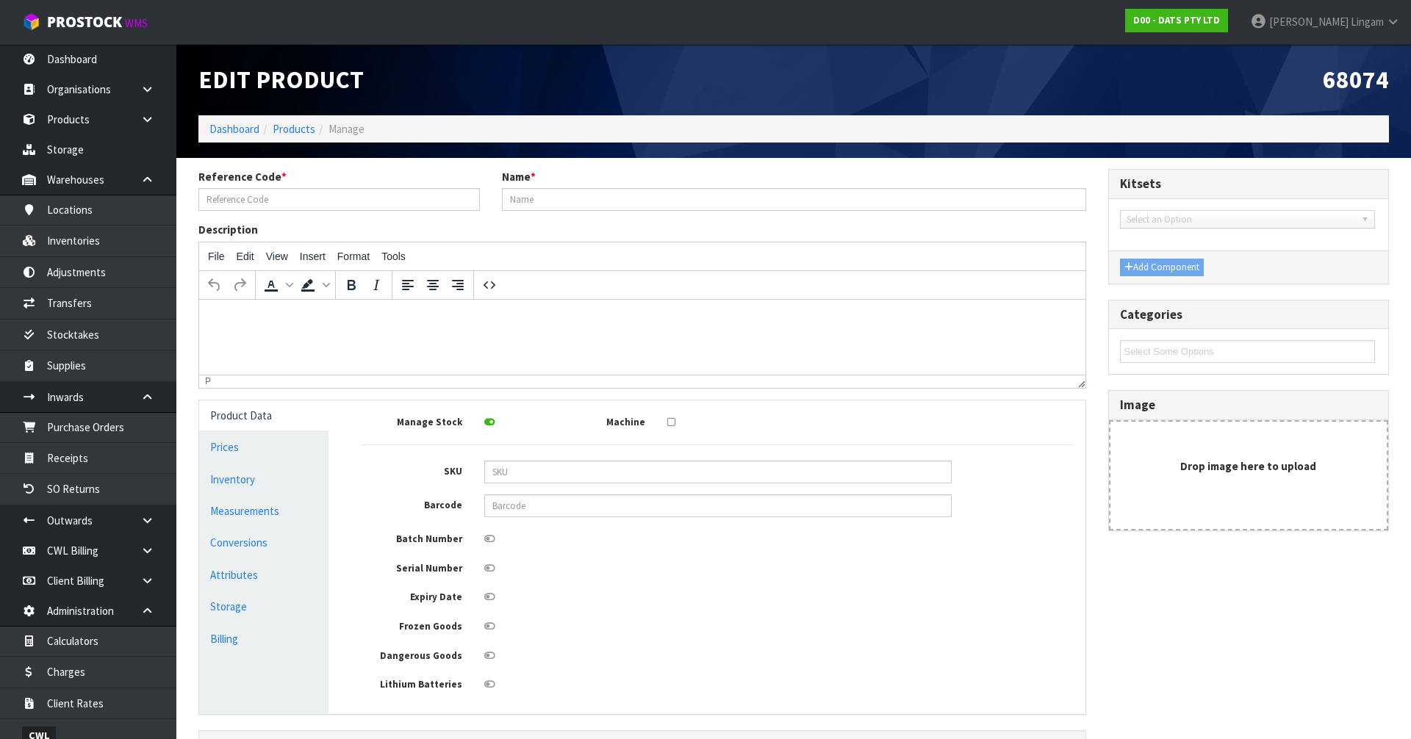
type input "68074"
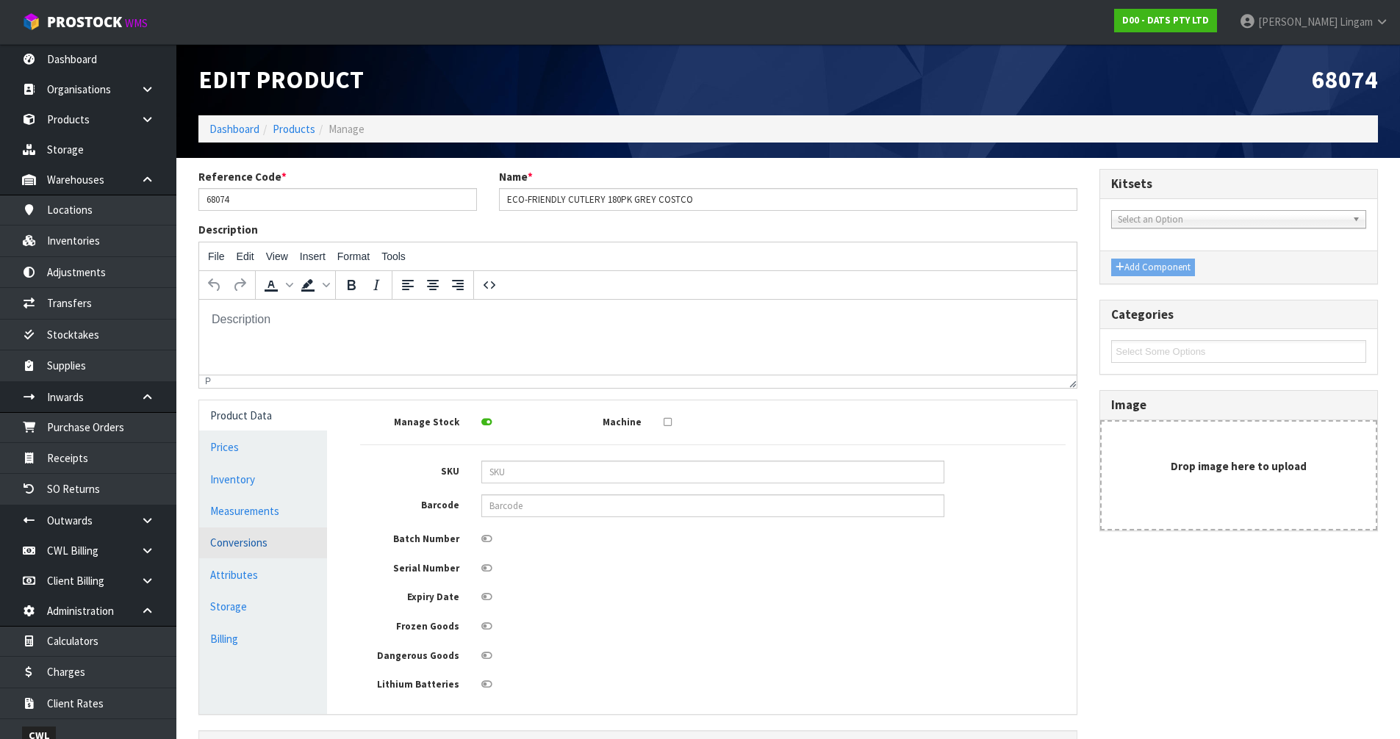
click at [268, 542] on link "Conversions" at bounding box center [263, 543] width 128 height 30
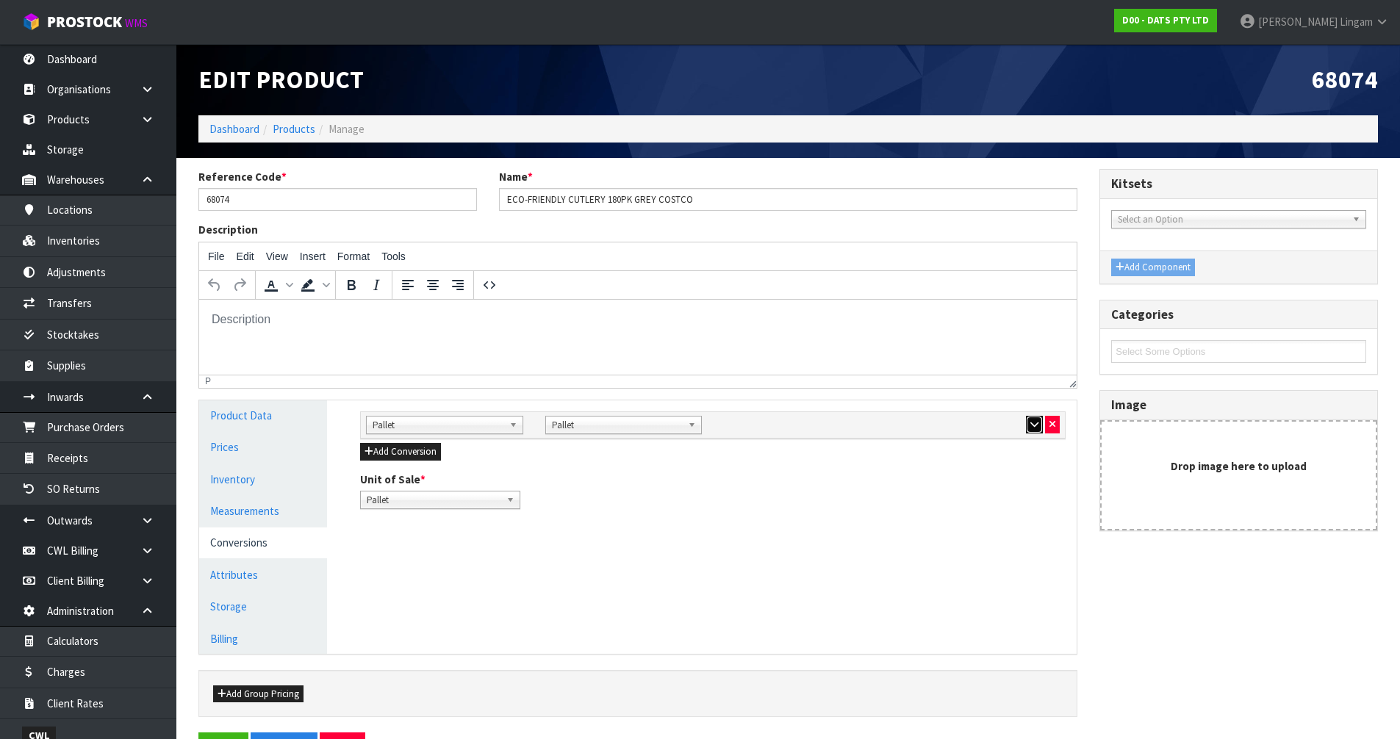
click at [1031, 422] on icon "button" at bounding box center [1034, 425] width 8 height 10
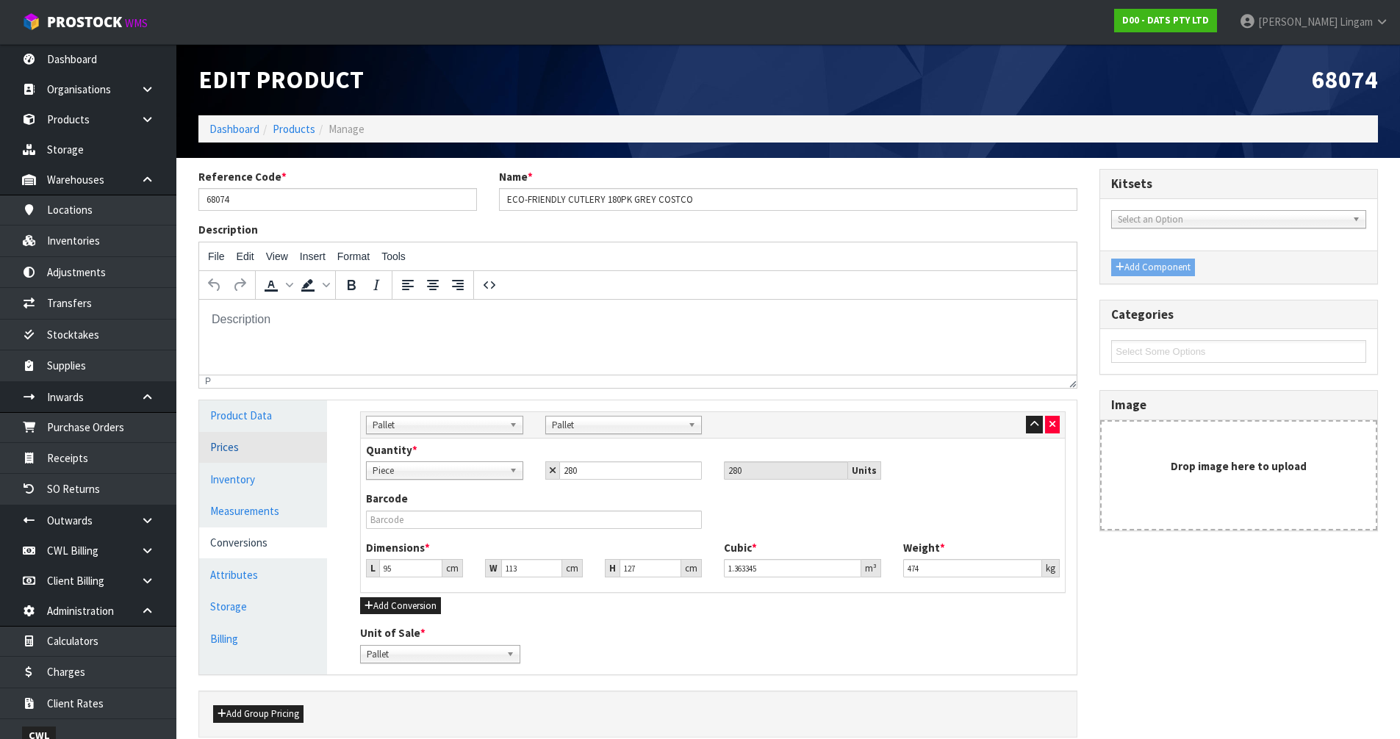
click at [255, 454] on link "Prices" at bounding box center [263, 447] width 128 height 30
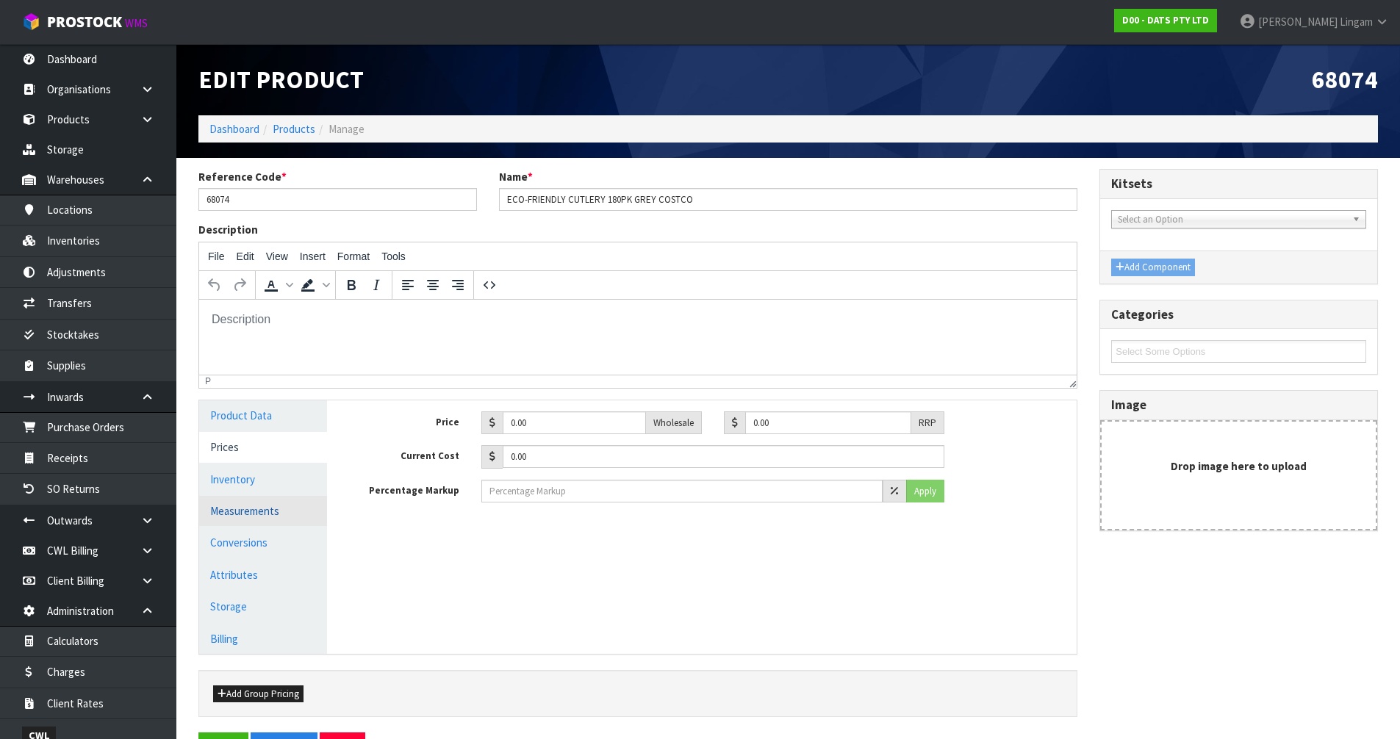
click at [279, 515] on link "Measurements" at bounding box center [263, 511] width 128 height 30
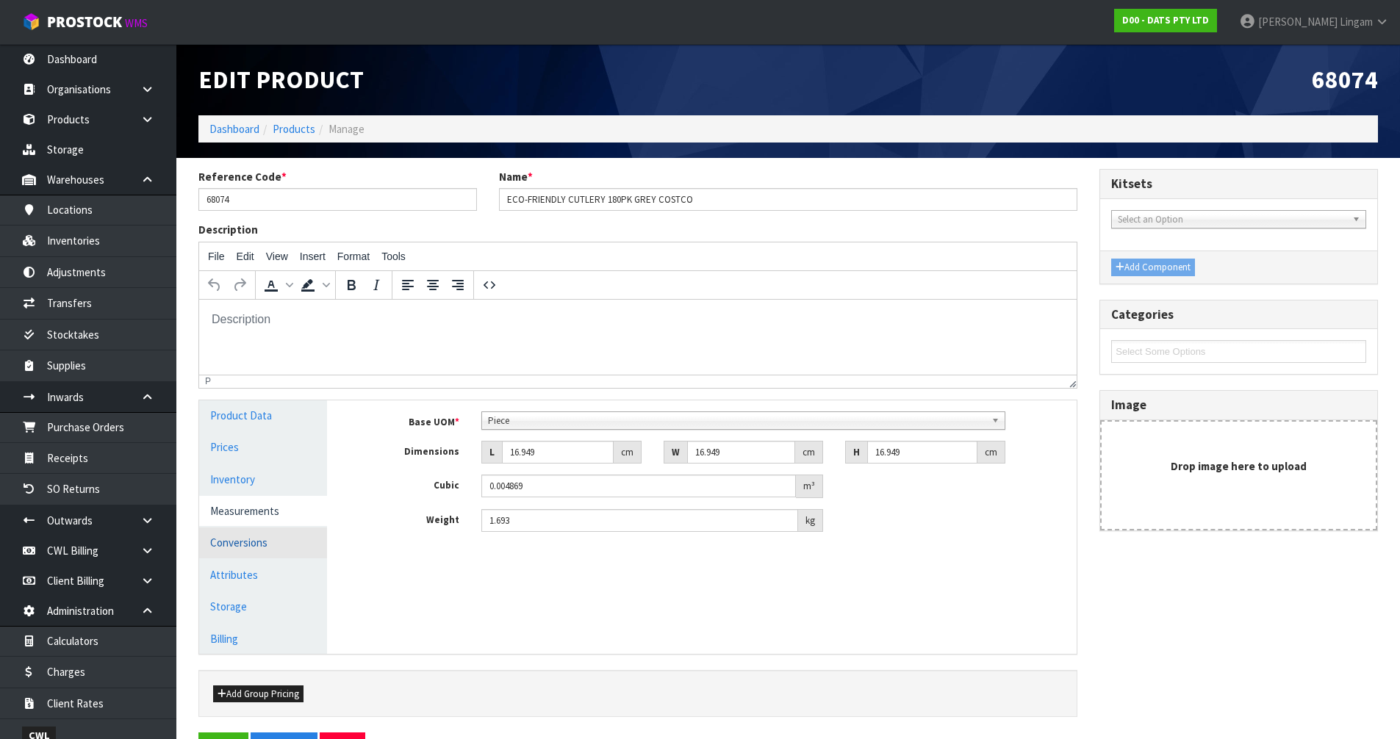
click at [273, 547] on link "Conversions" at bounding box center [263, 543] width 128 height 30
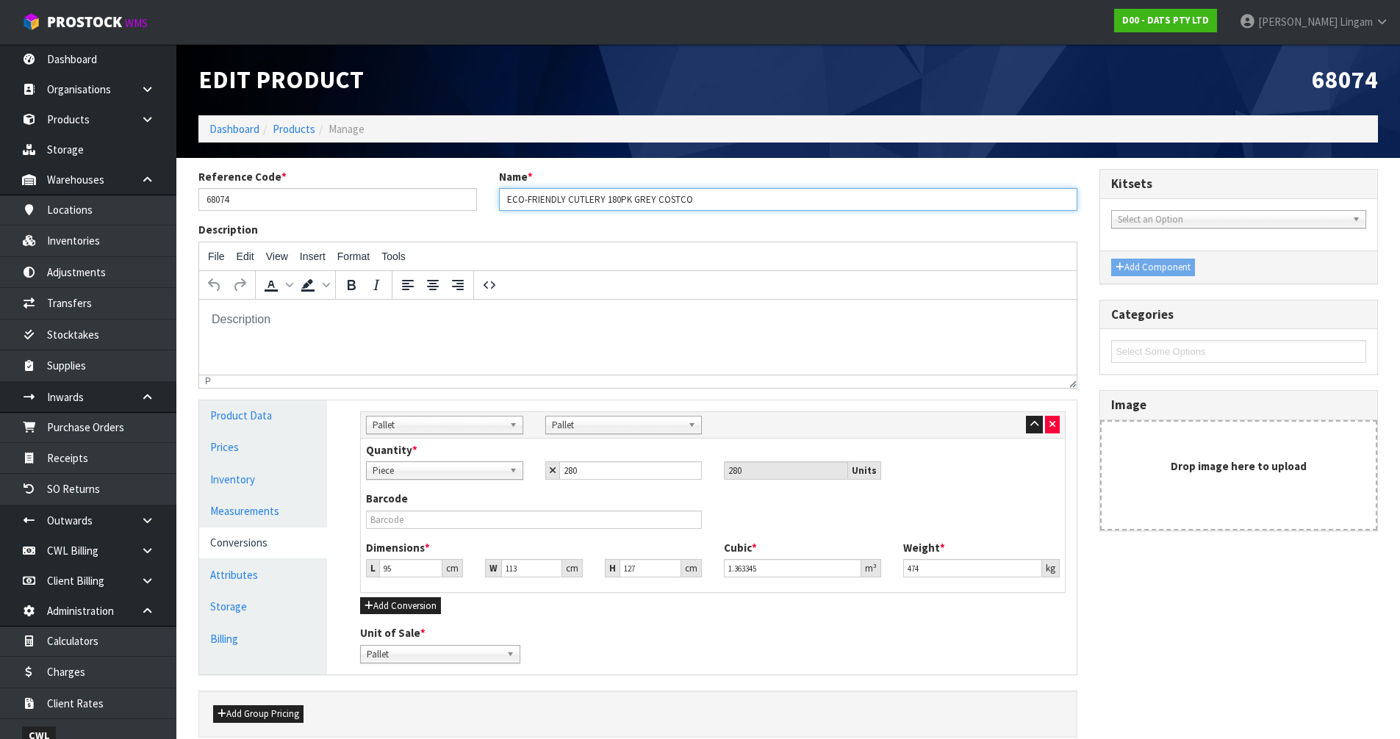
click at [506, 198] on input "ECO-FRIENDLY CUTLERY 180PK GREY COSTCO" at bounding box center [788, 199] width 579 height 23
type input "( 156990) ECO-FRIENDLY CUTLERY 180PK GREY COSTCO"
click at [754, 230] on div "Description File Edit View Insert Format Tools To open the popup, press Shift+E…" at bounding box center [637, 305] width 901 height 166
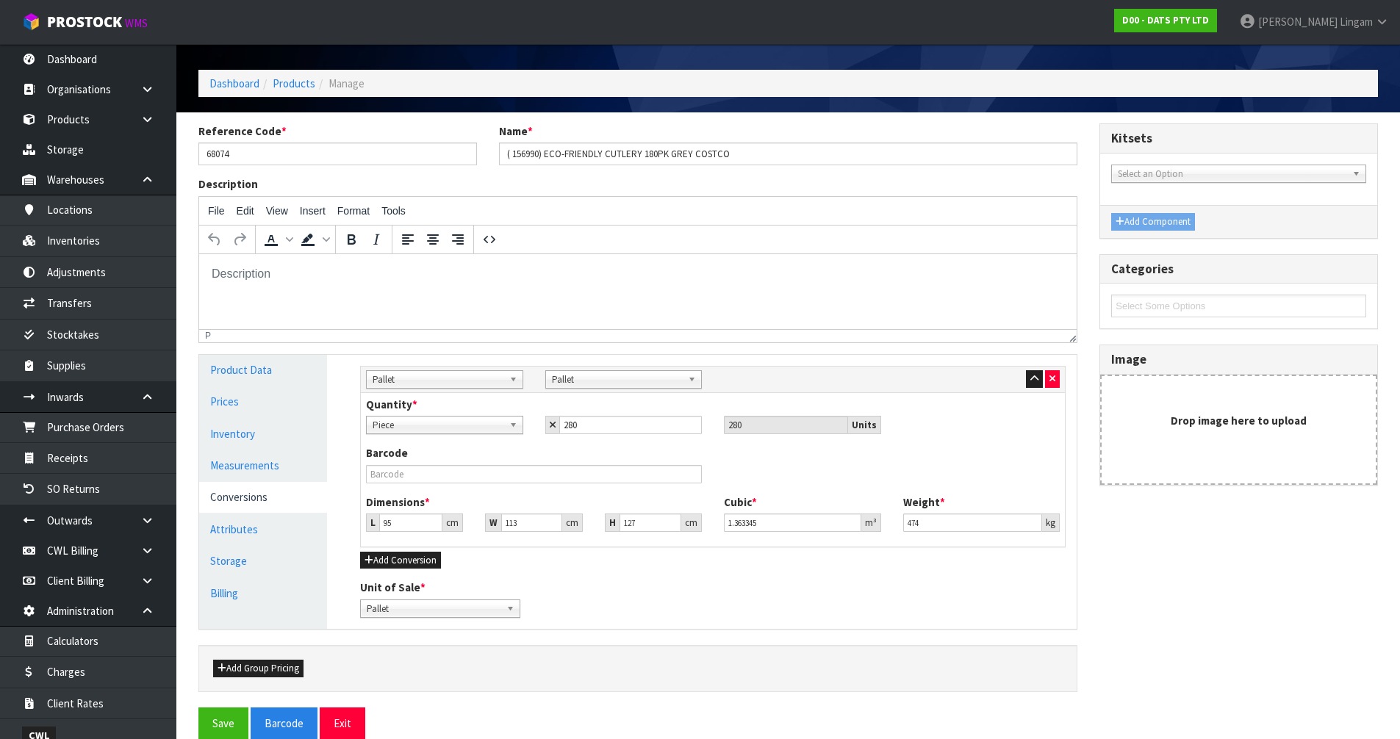
scroll to position [68, 0]
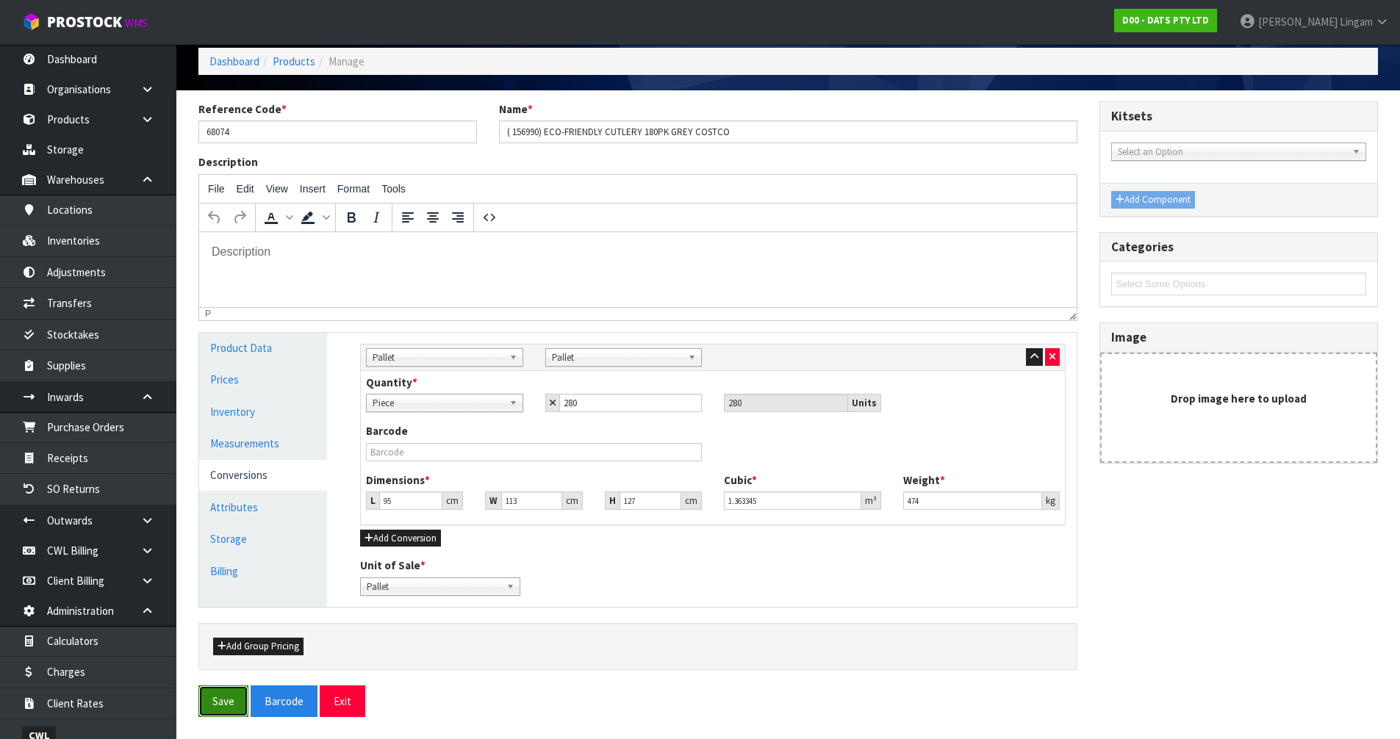
click at [226, 702] on button "Save" at bounding box center [223, 702] width 50 height 32
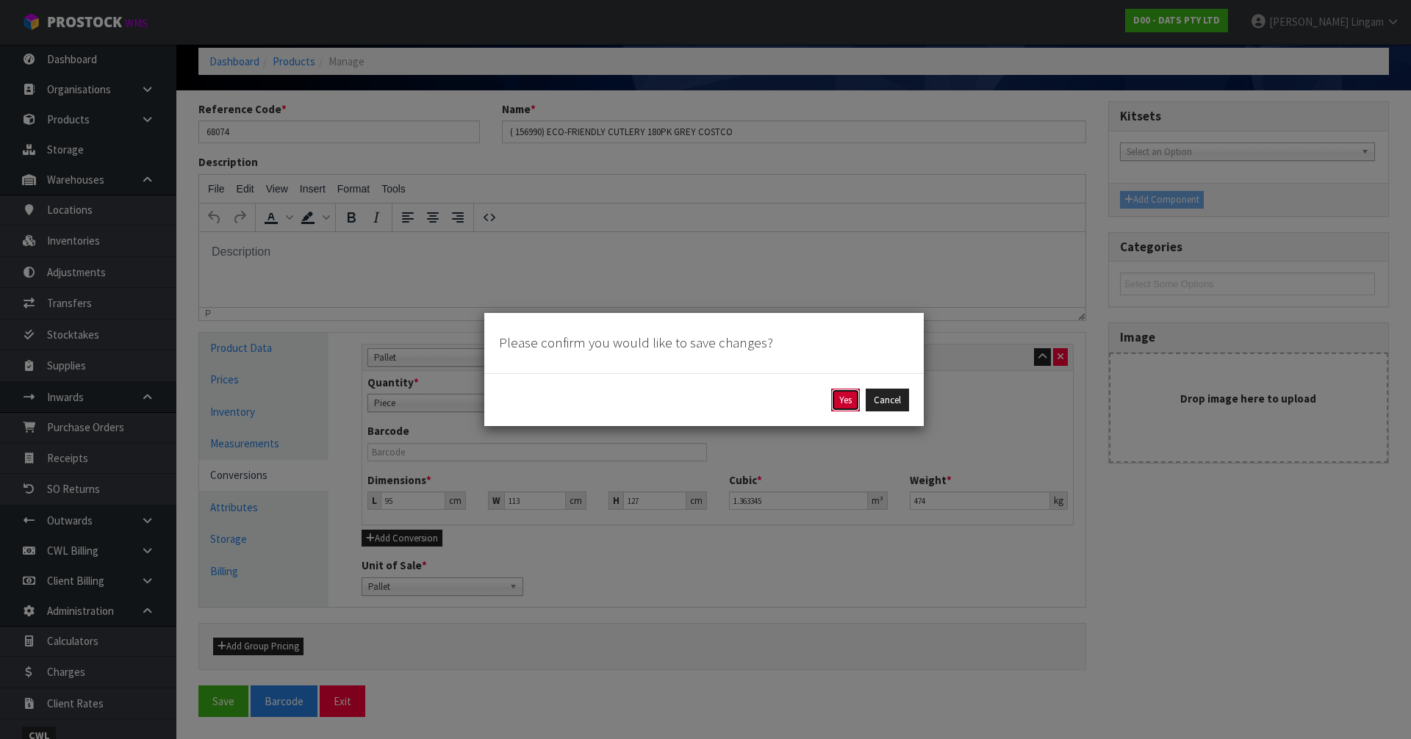
click at [844, 400] on button "Yes" at bounding box center [845, 401] width 29 height 24
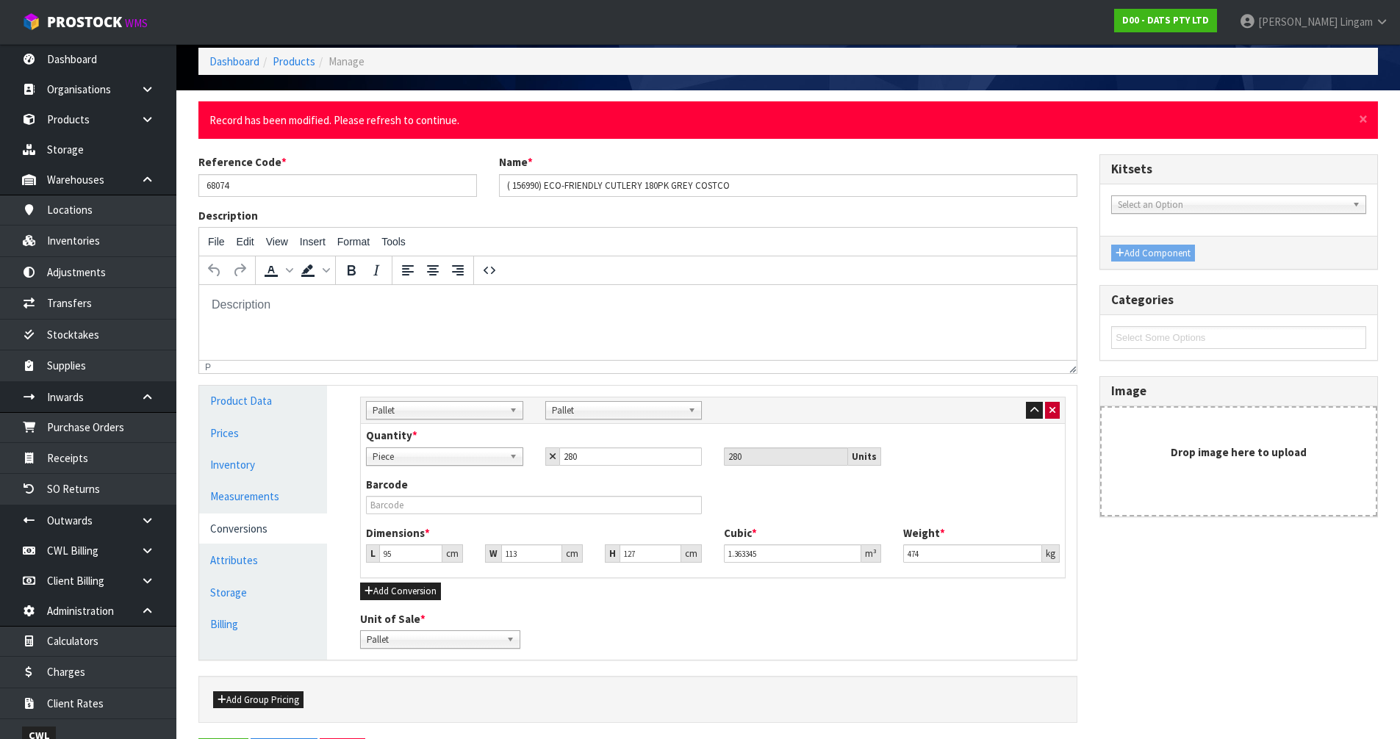
scroll to position [0, 0]
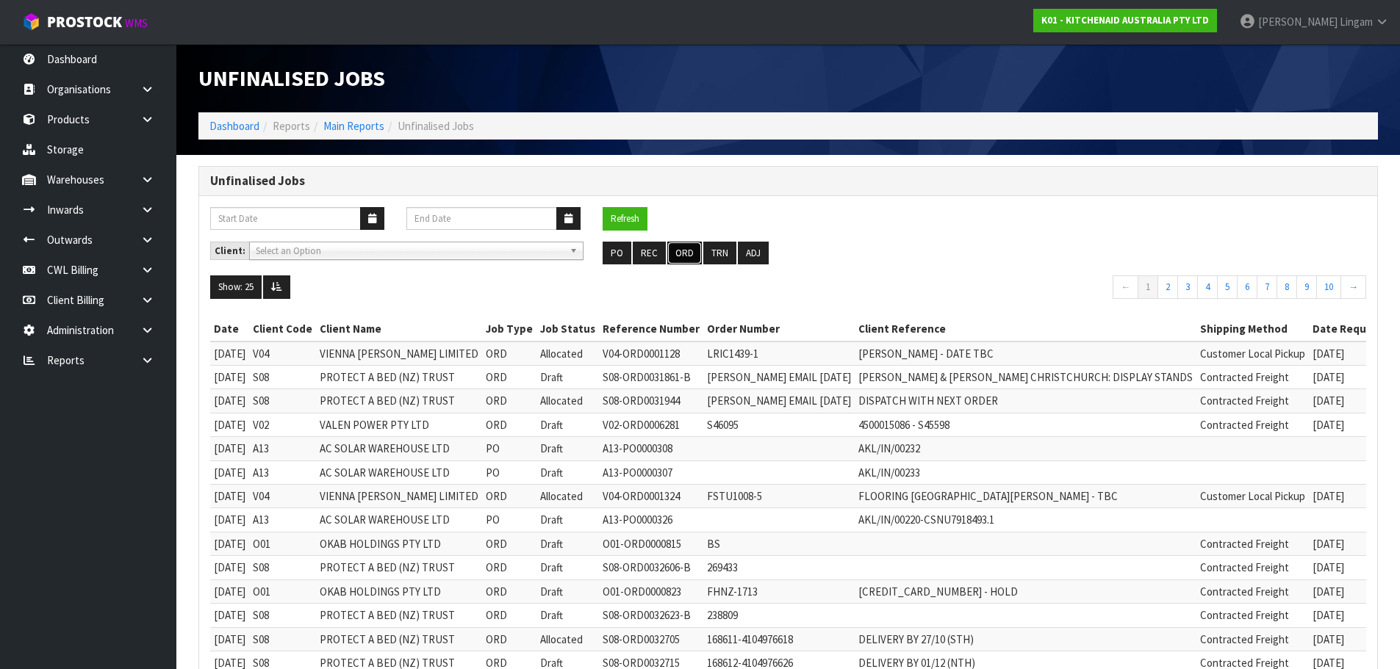
click at [681, 255] on button "ORD" at bounding box center [684, 254] width 35 height 24
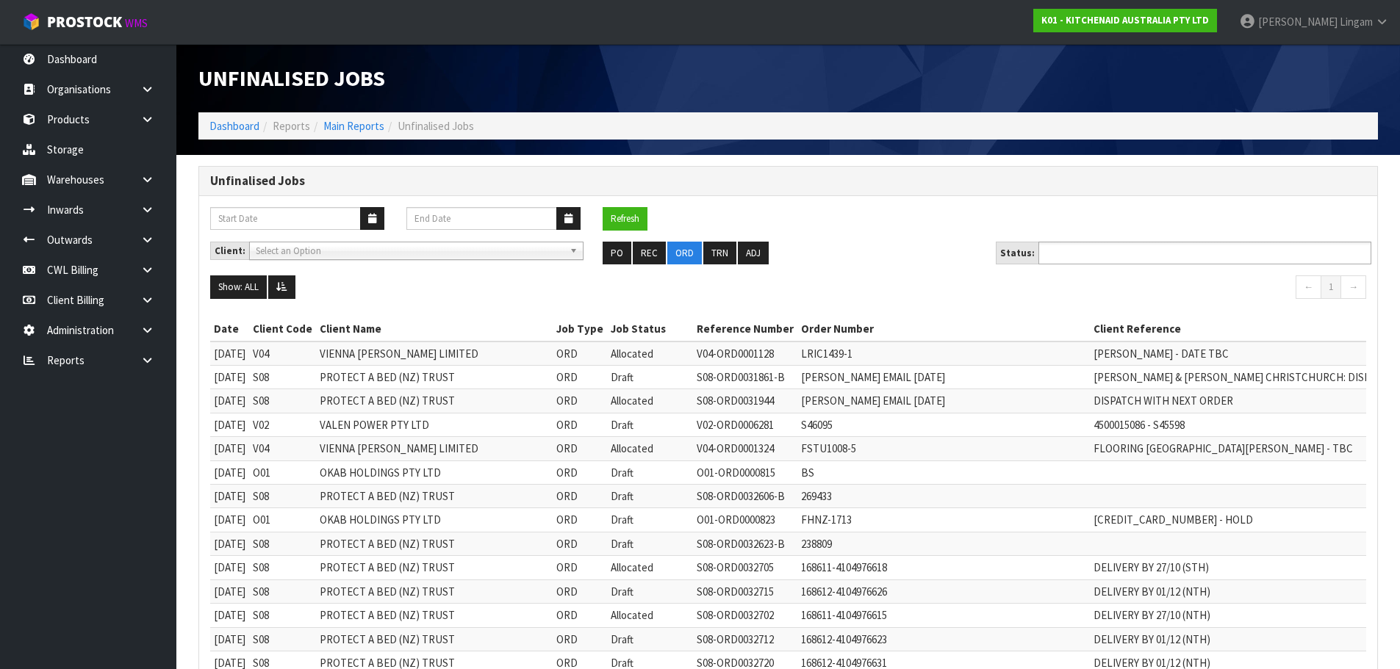
click at [1123, 248] on input "text" at bounding box center [1097, 253] width 108 height 18
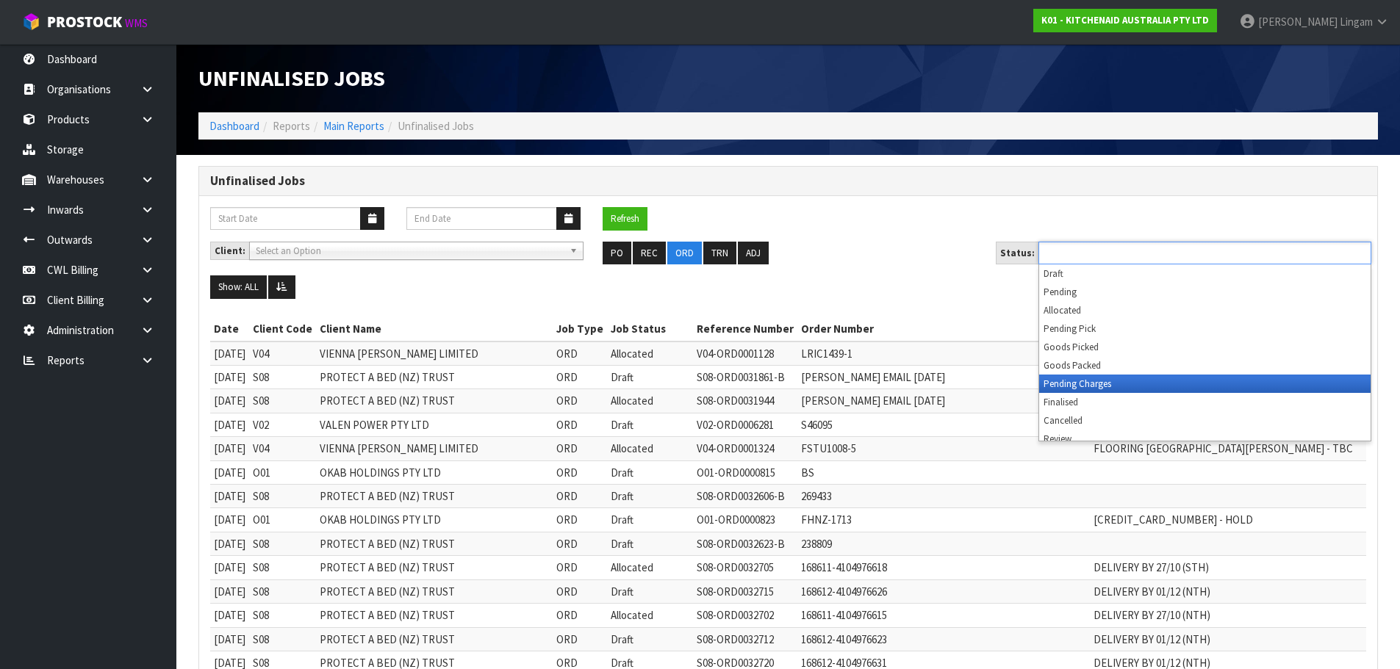
click at [1121, 385] on li "Pending Charges" at bounding box center [1204, 384] width 331 height 18
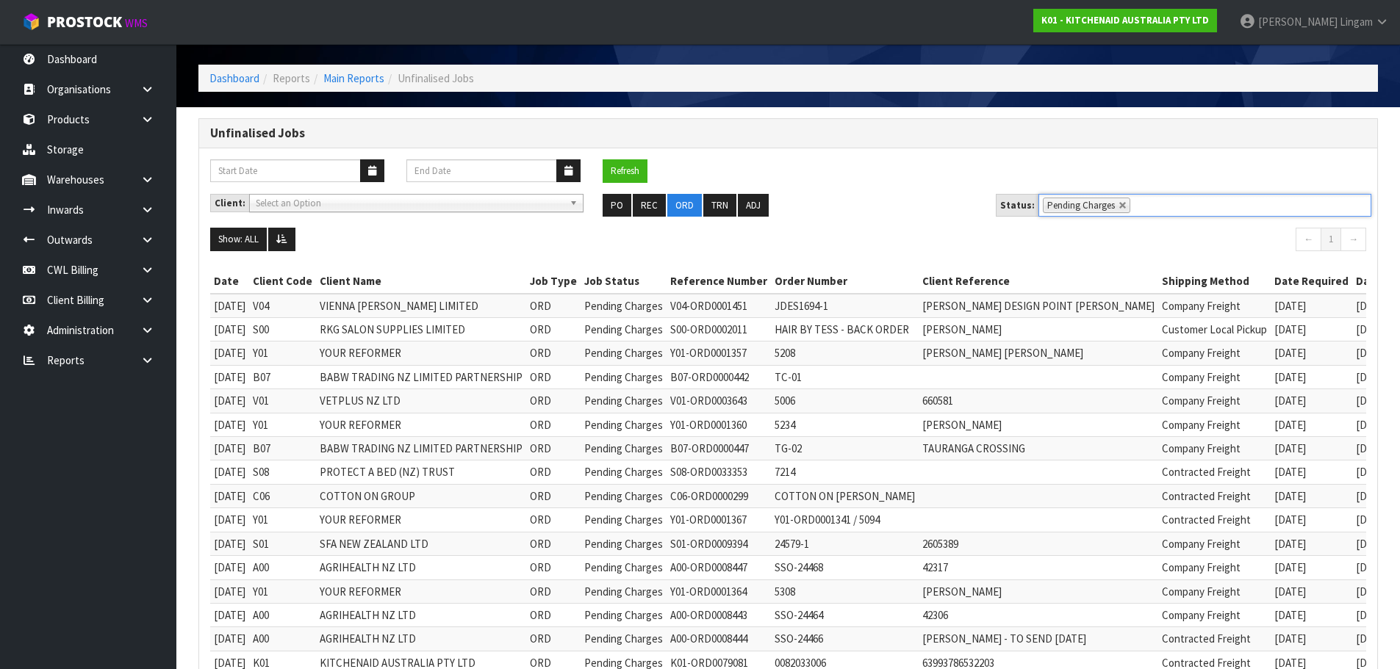
scroll to position [73, 0]
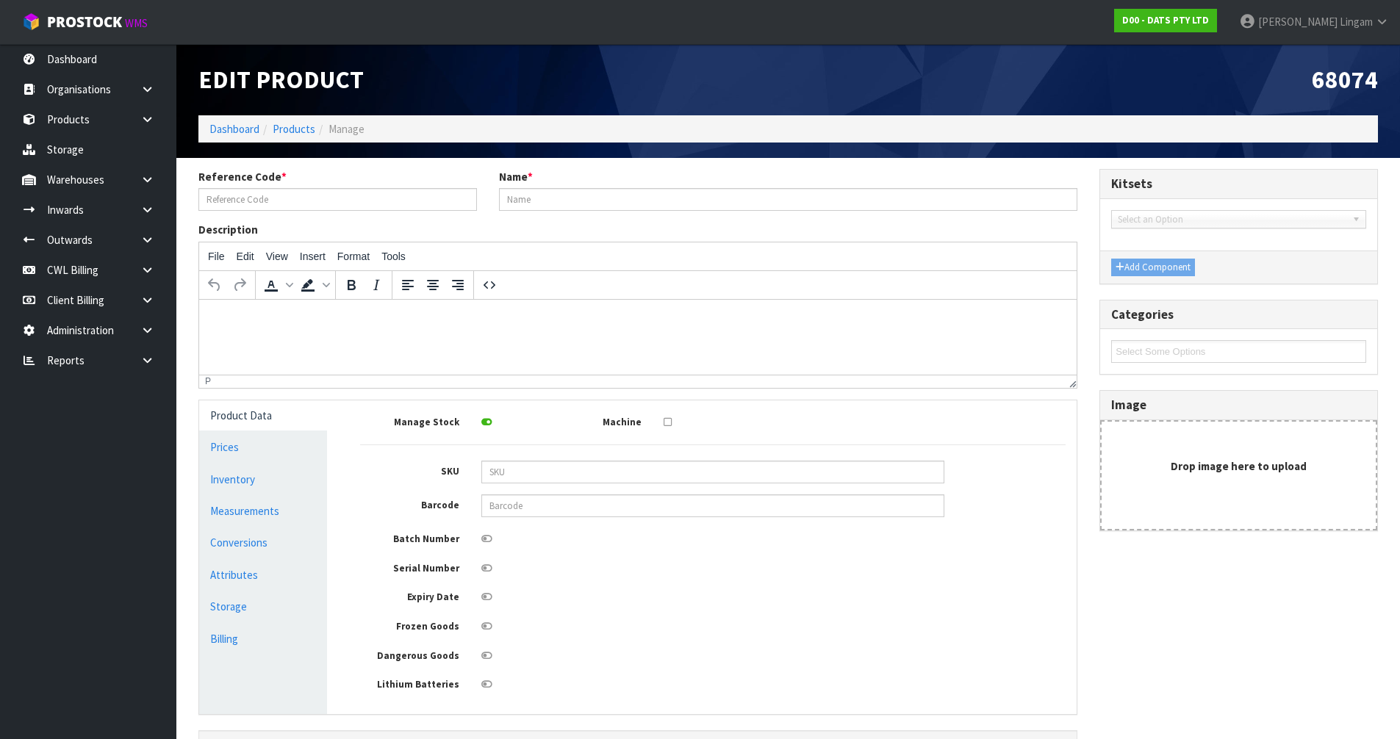
type input "68074"
click at [508, 204] on input "ECO-FRIENDLY CUTLERY 180PK GREY COSTCO" at bounding box center [788, 199] width 579 height 23
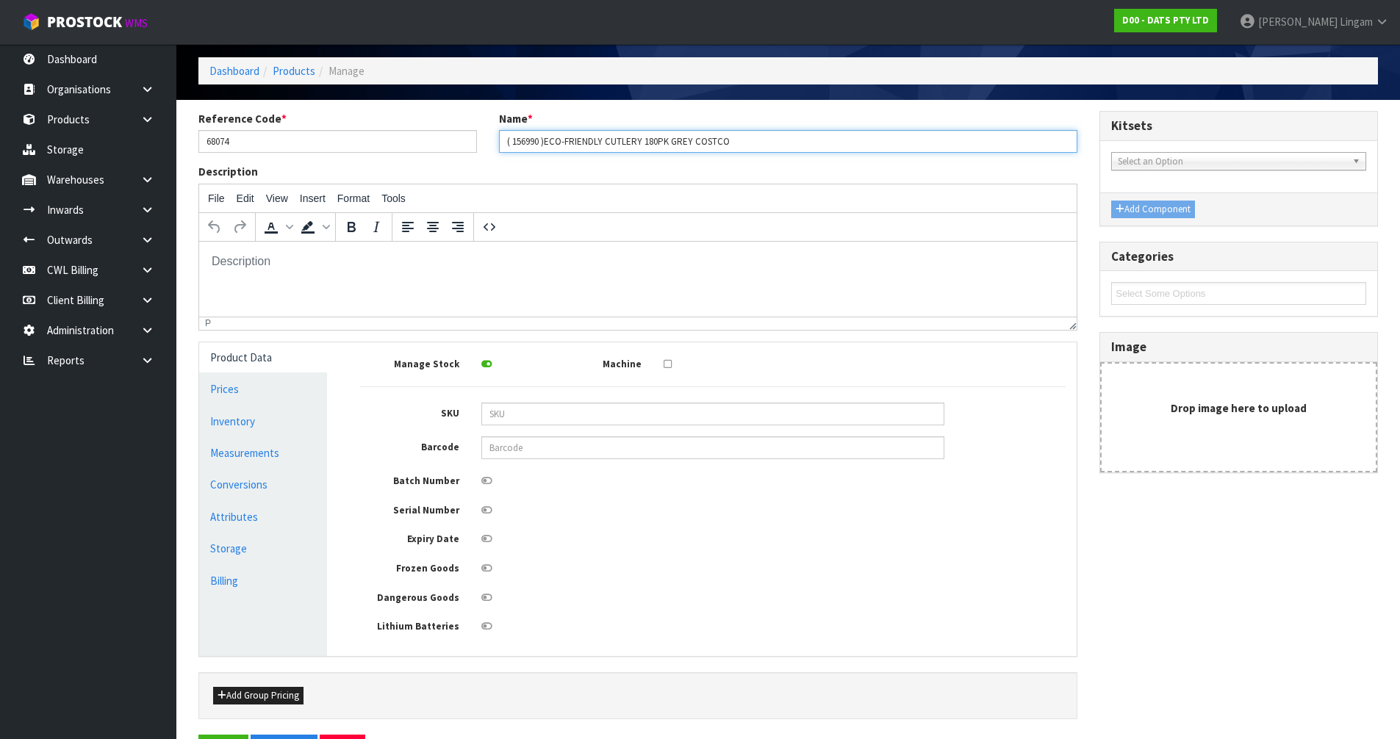
scroll to position [107, 0]
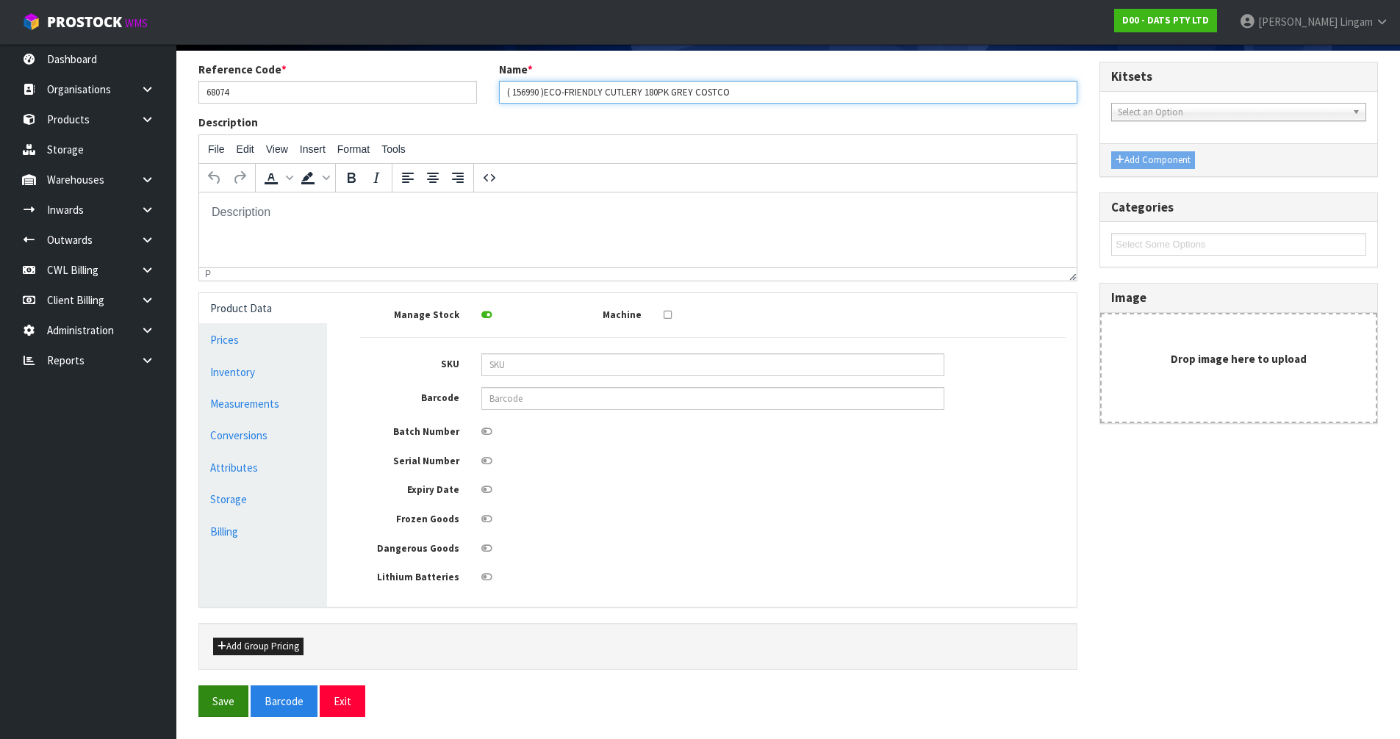
type input "( 156990 )ECO-FRIENDLY CUTLERY 180PK GREY COSTCO"
click at [220, 704] on button "Save" at bounding box center [223, 702] width 50 height 32
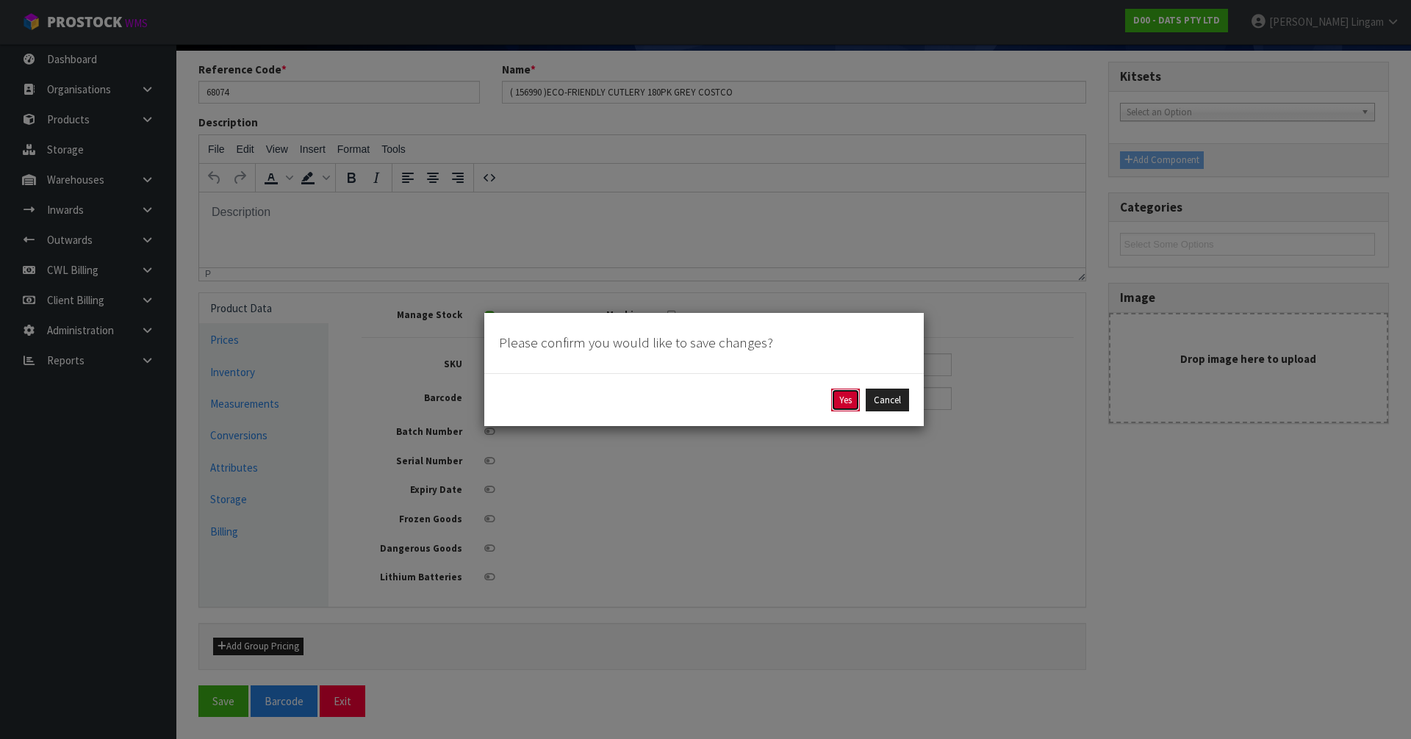
click at [838, 402] on button "Yes" at bounding box center [845, 401] width 29 height 24
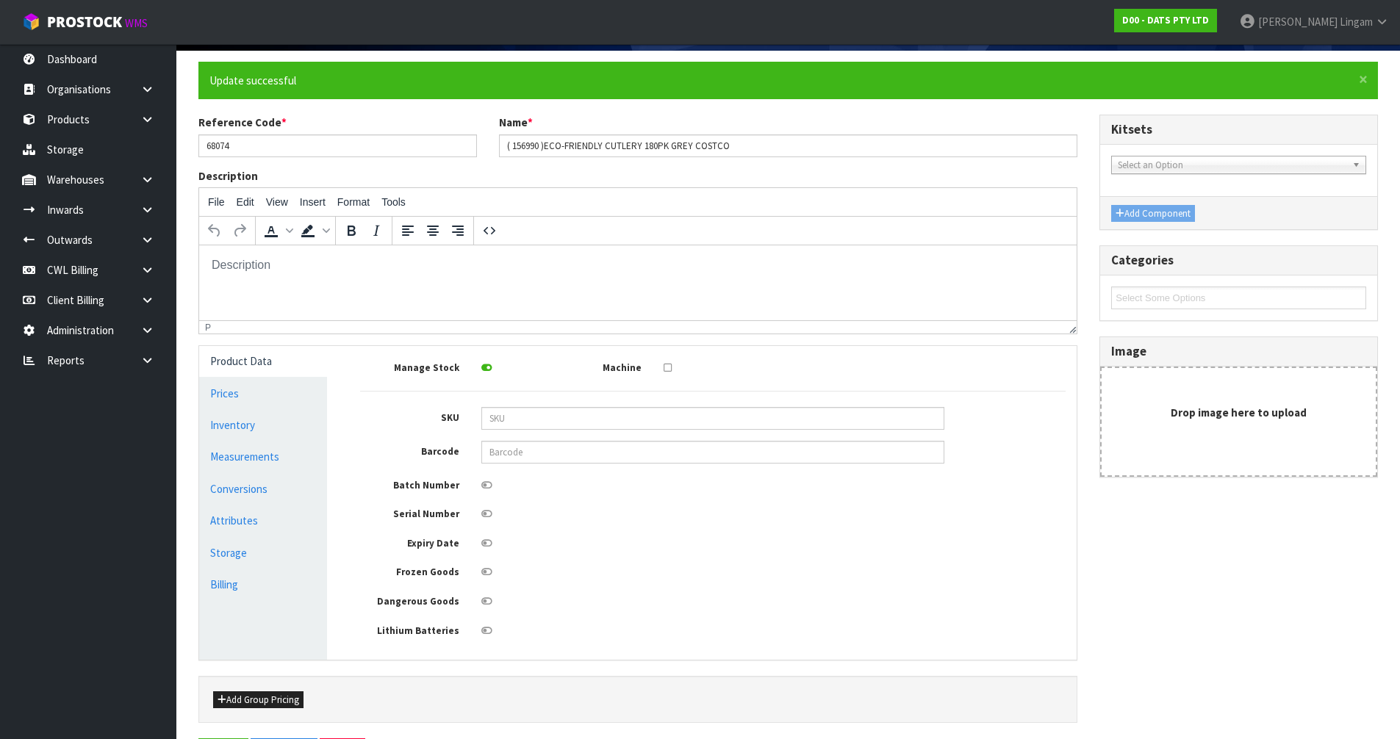
scroll to position [0, 0]
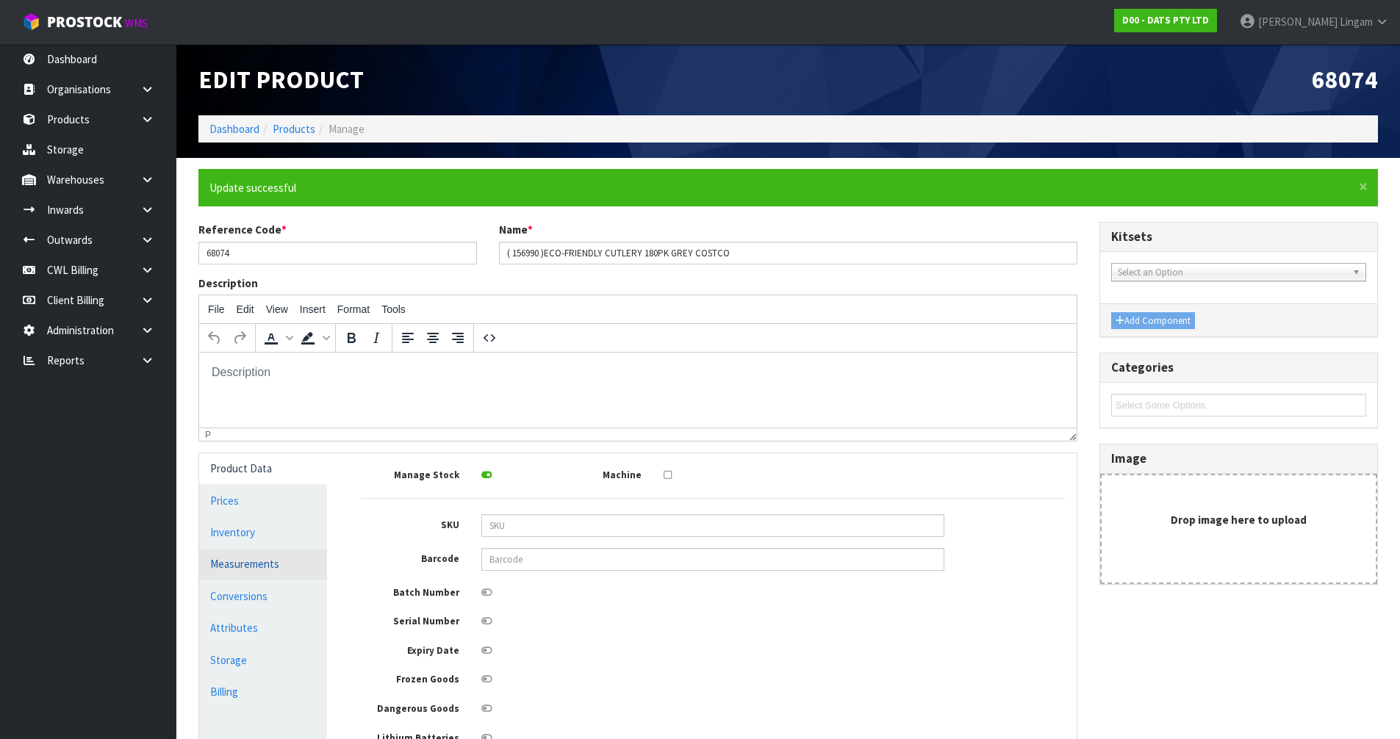
click at [298, 571] on link "Measurements" at bounding box center [263, 564] width 128 height 30
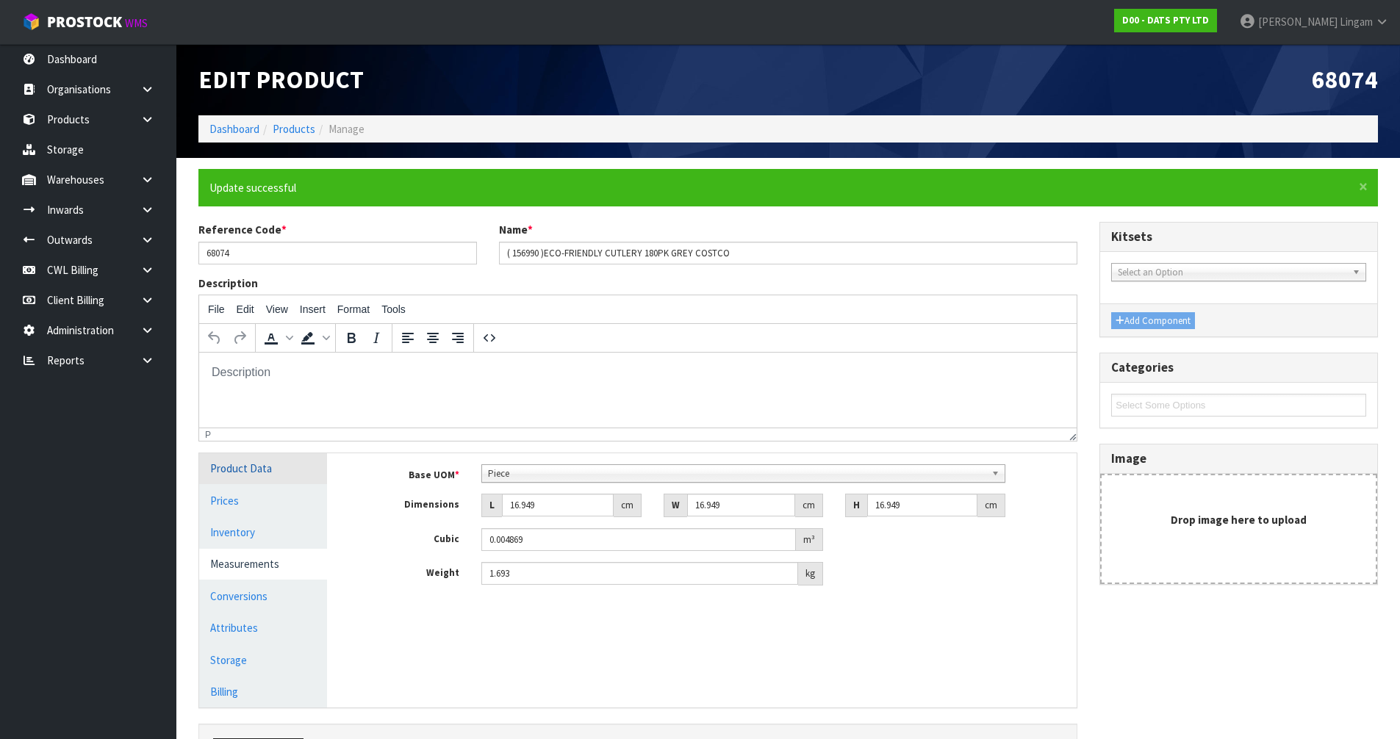
click at [290, 470] on link "Product Data" at bounding box center [263, 468] width 128 height 30
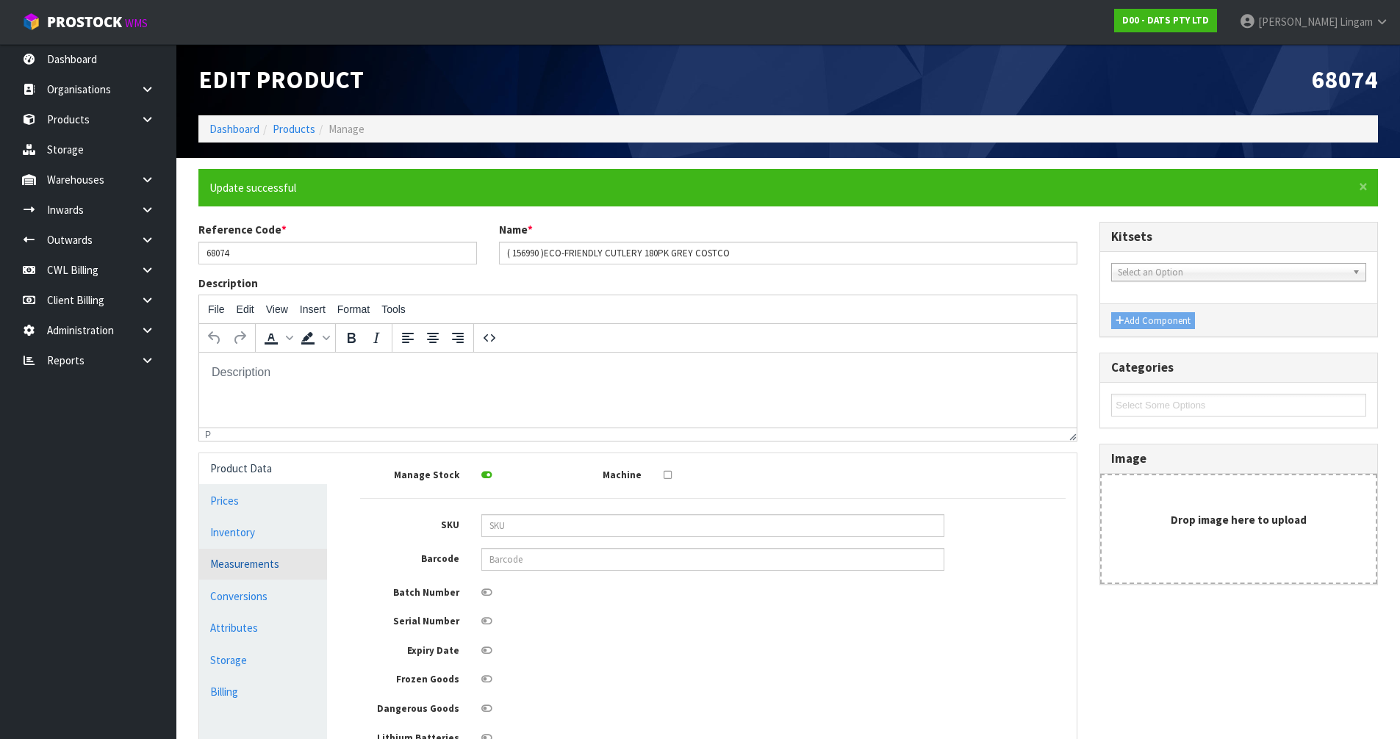
click at [248, 566] on link "Measurements" at bounding box center [263, 564] width 128 height 30
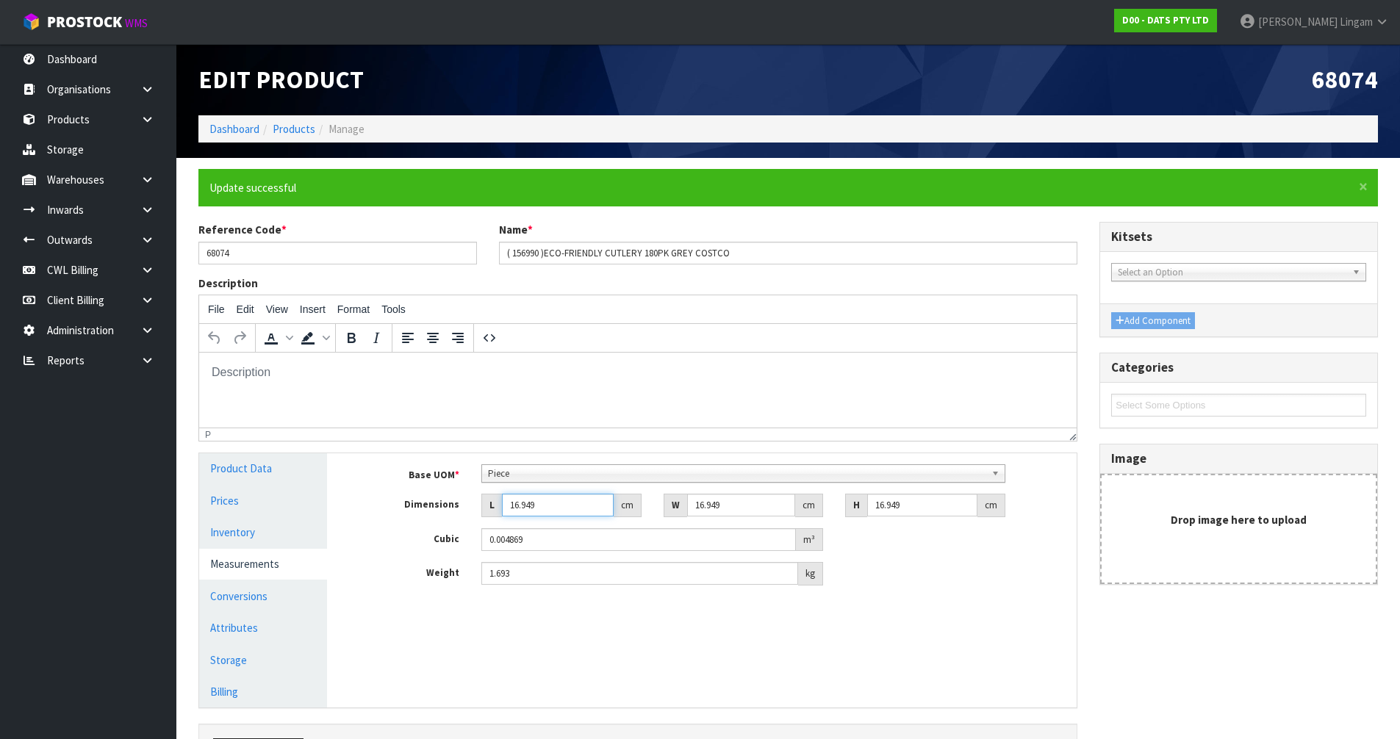
drag, startPoint x: 545, startPoint y: 508, endPoint x: 459, endPoint y: 513, distance: 85.4
click at [459, 513] on div "Dimensions L 16.949 cm W 16.949 cm H 16.949 cm" at bounding box center [712, 506] width 727 height 24
type input "1"
type input "0.000287"
type input "19"
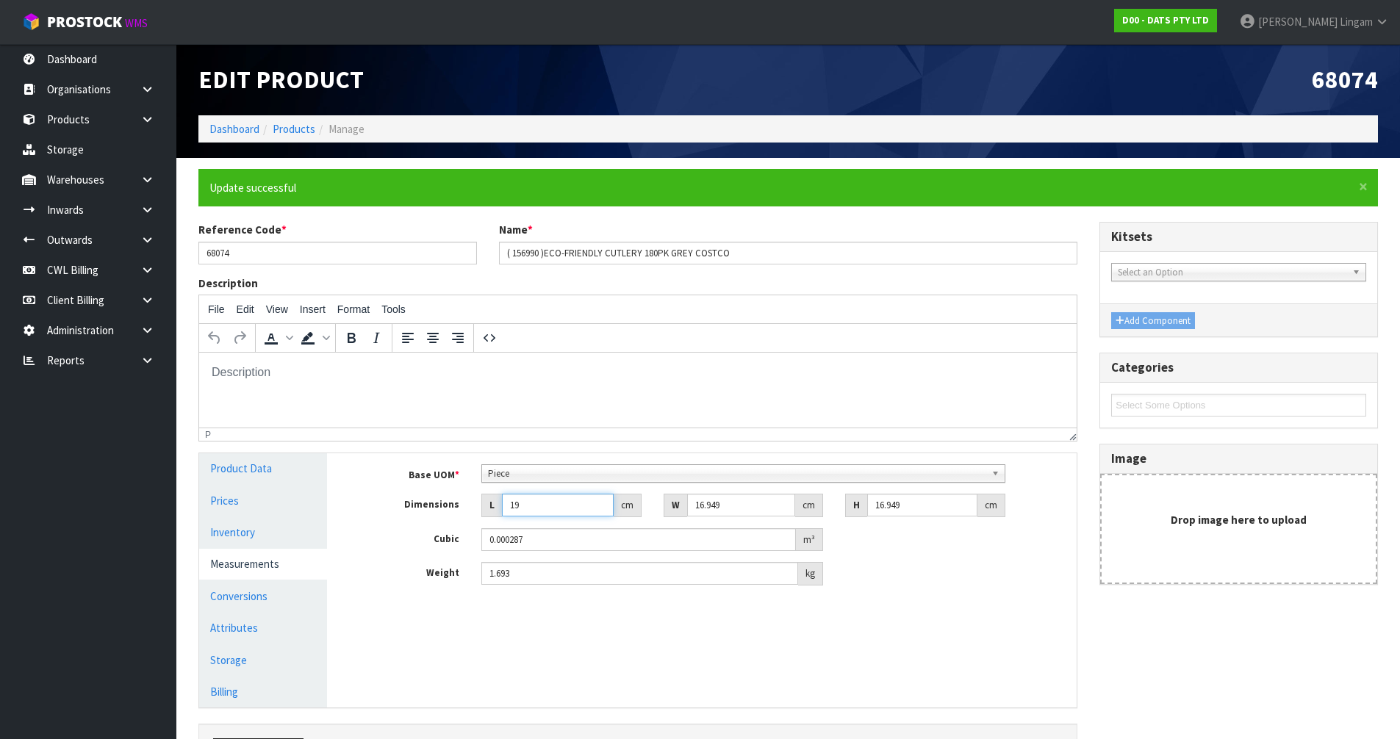
type input "0.005458"
type input "19"
drag, startPoint x: 746, startPoint y: 508, endPoint x: 679, endPoint y: 509, distance: 66.9
click at [679, 509] on div "W 16.949 cm" at bounding box center [744, 506] width 160 height 24
type input "1"
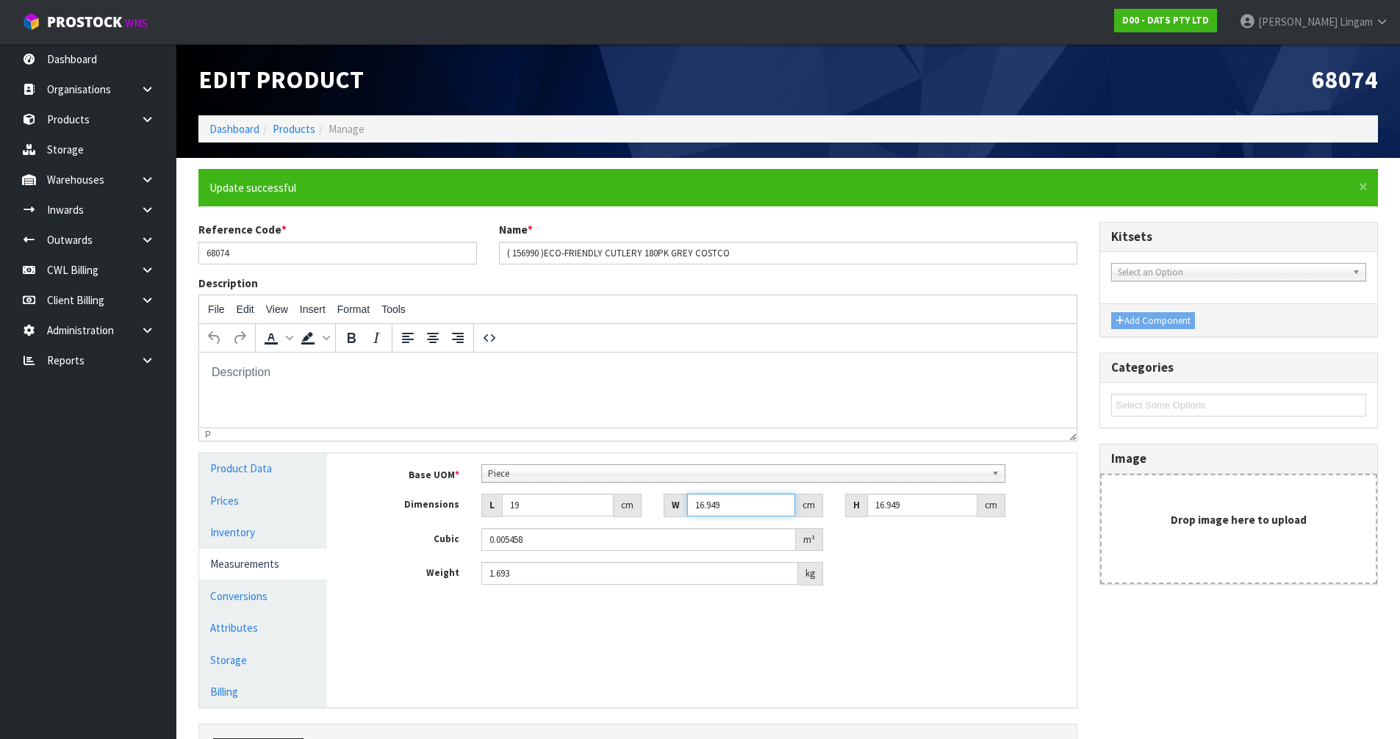
type input "0.000322"
type input "16"
type input "0.005152"
type input "16"
drag, startPoint x: 911, startPoint y: 508, endPoint x: 852, endPoint y: 512, distance: 59.7
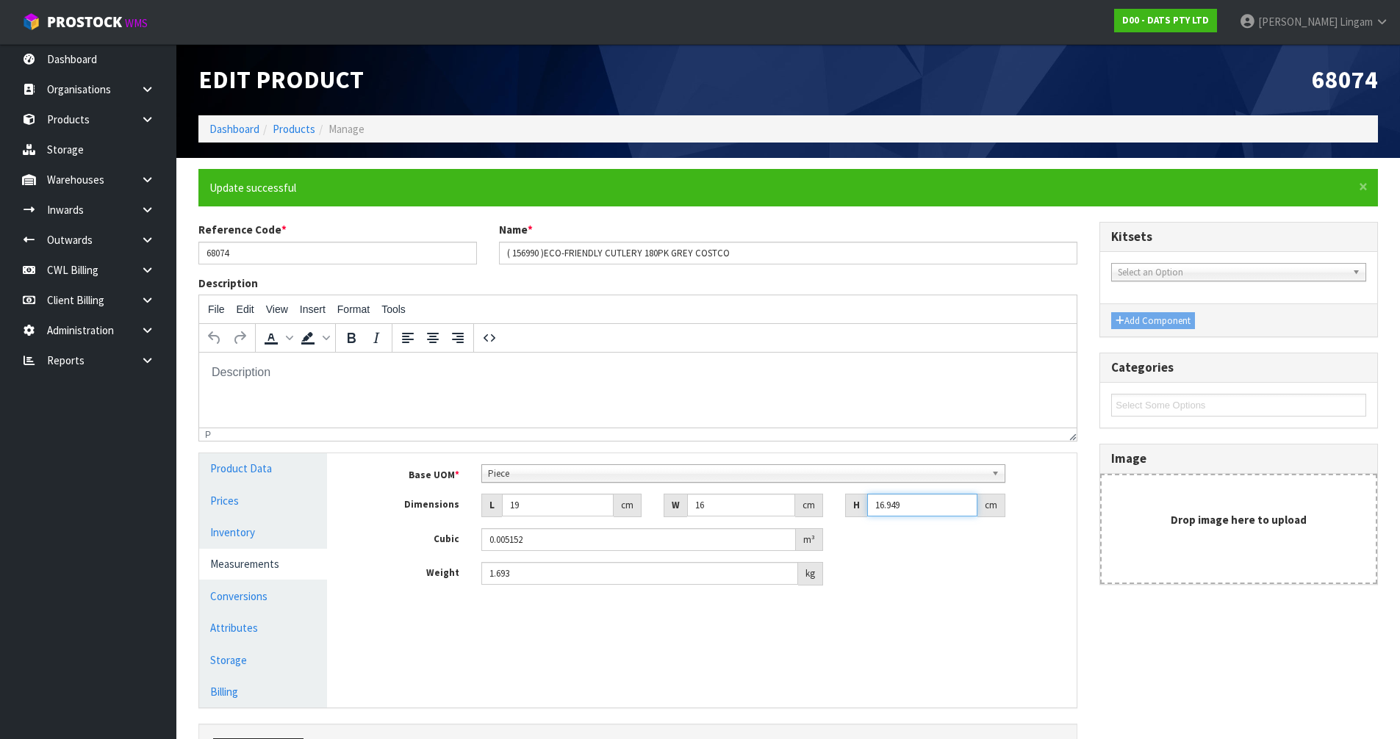
click at [852, 512] on div "H 16.949 cm" at bounding box center [925, 506] width 160 height 24
type input "1"
type input "0.000304"
type input "14"
type input "0.004256"
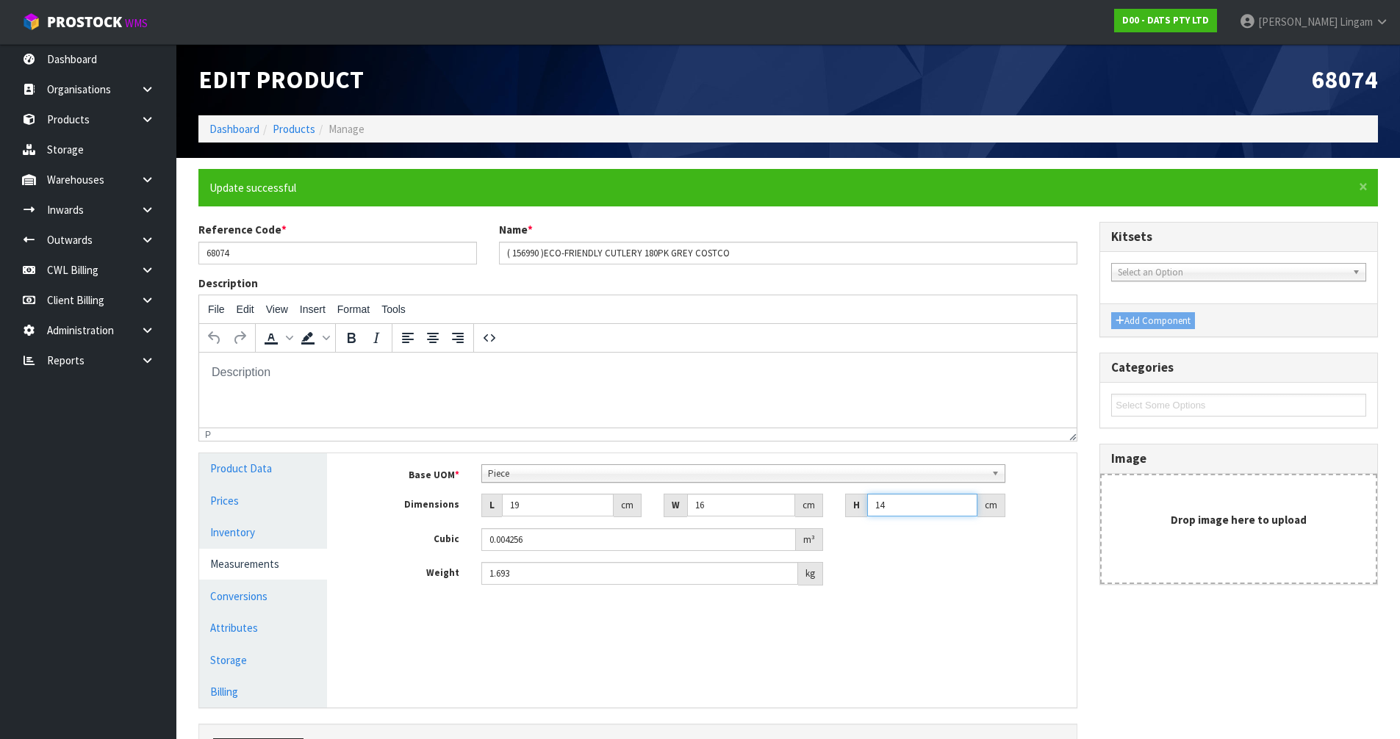
type input "14"
click at [899, 556] on div "Base UOM * Bag Bar Basket Bin Bottle Box Bundle Cabinet Cage Carton Case Coil C…" at bounding box center [712, 524] width 705 height 121
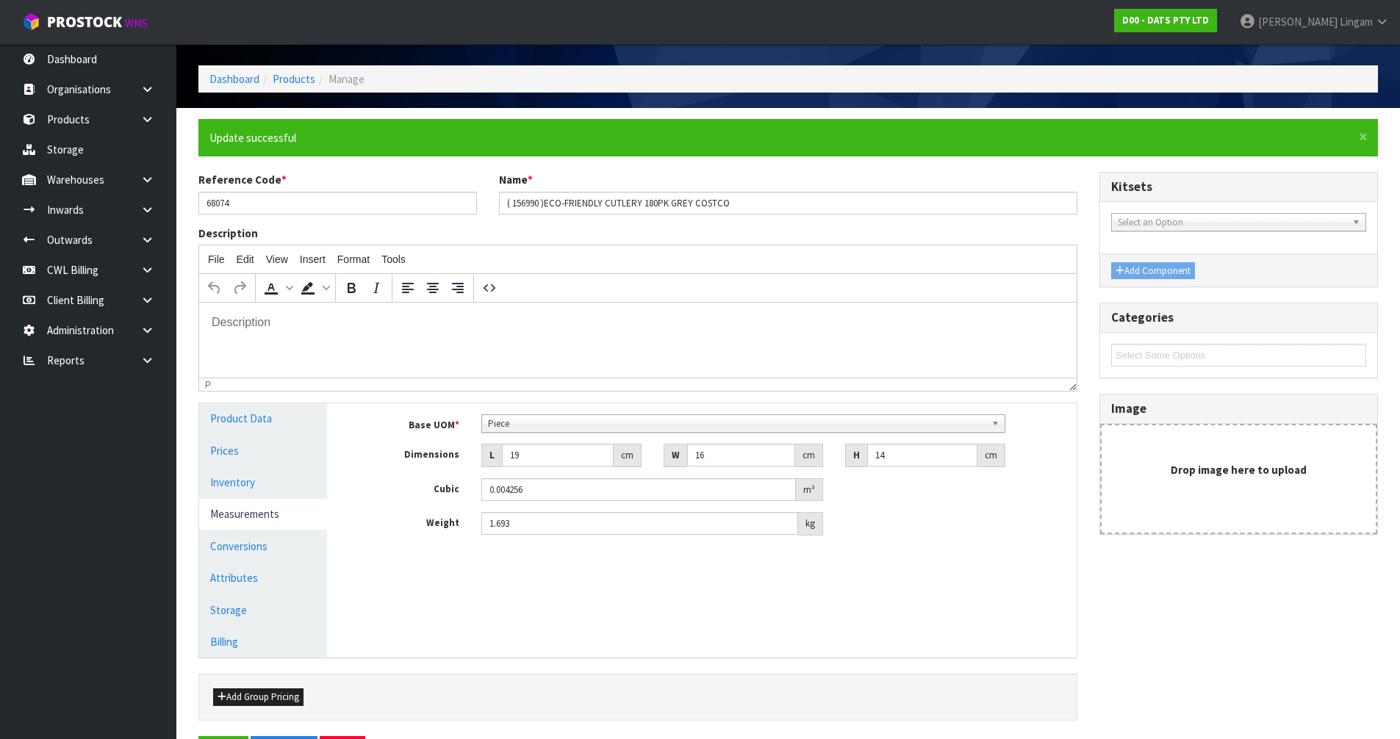
scroll to position [101, 0]
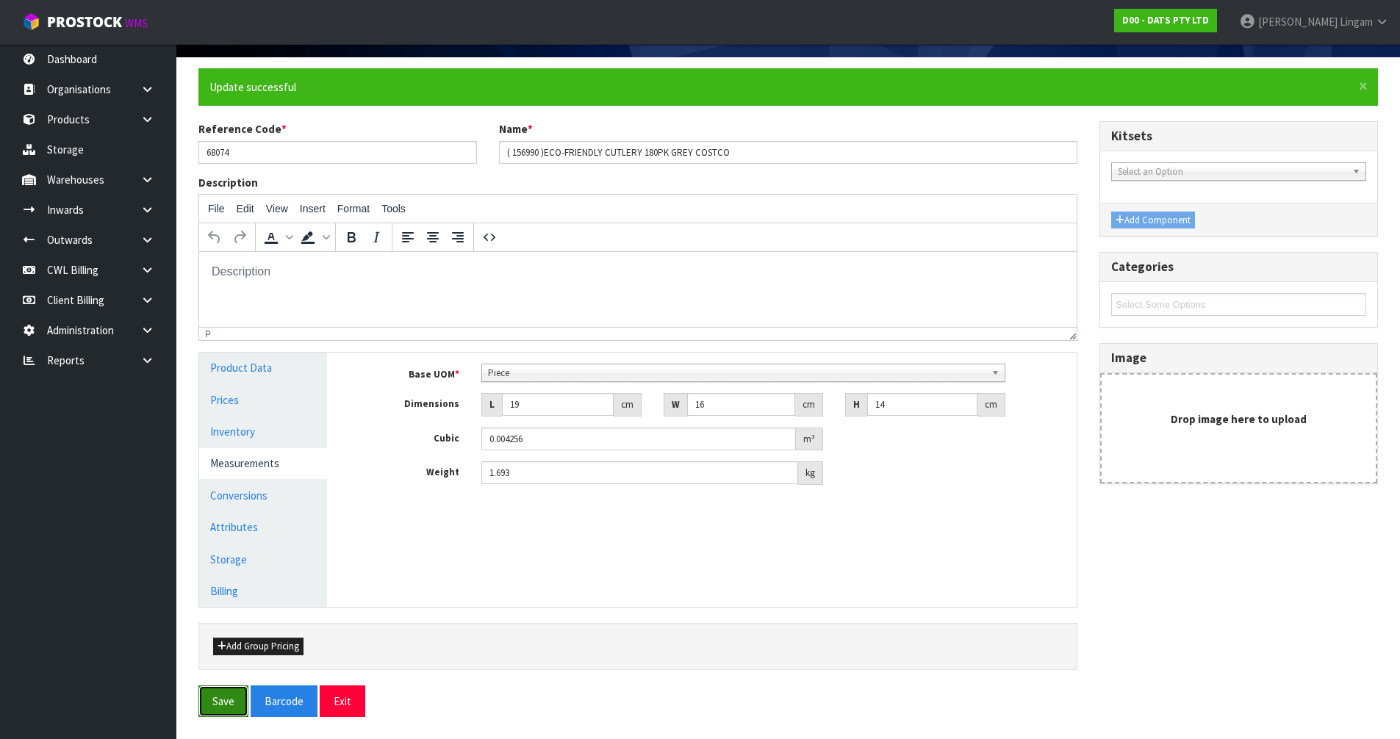
click at [221, 708] on button "Save" at bounding box center [223, 702] width 50 height 32
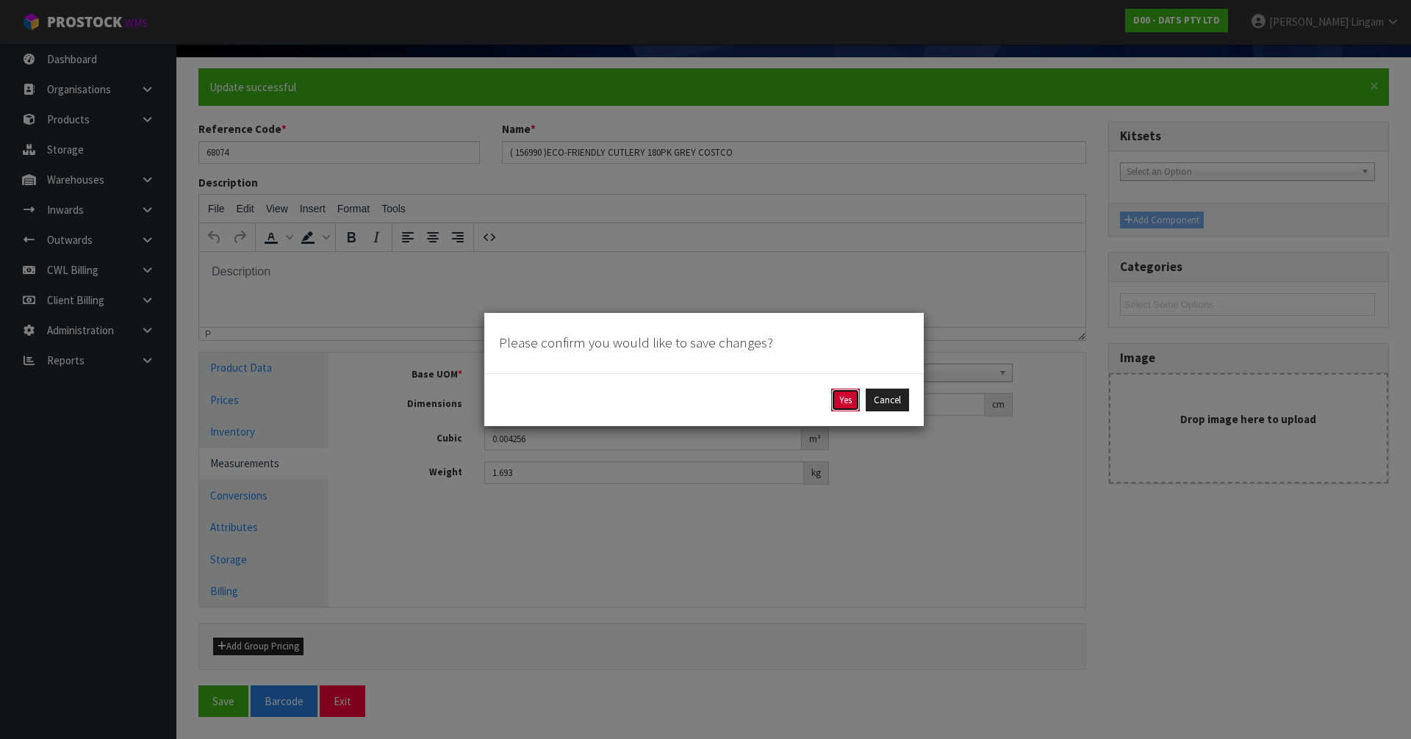
click at [847, 403] on button "Yes" at bounding box center [845, 401] width 29 height 24
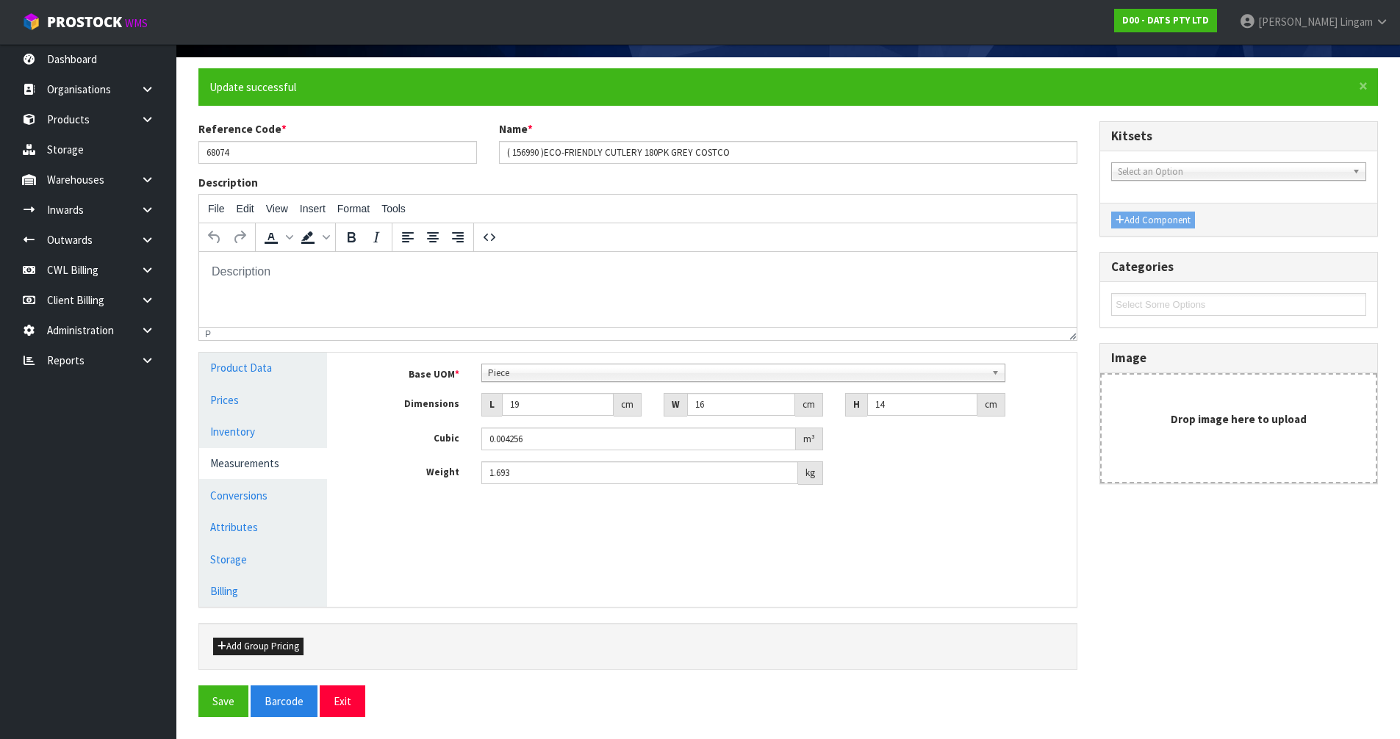
scroll to position [0, 0]
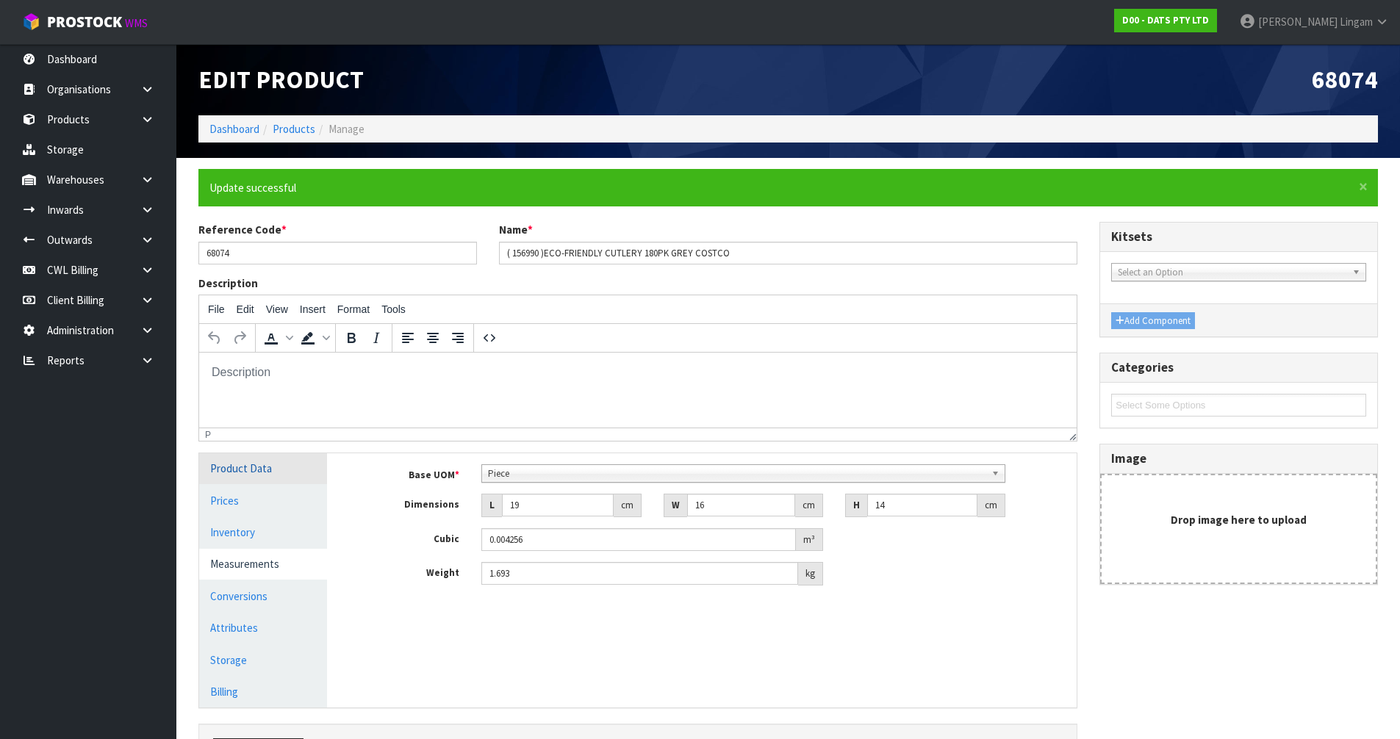
click at [261, 473] on link "Product Data" at bounding box center [263, 468] width 128 height 30
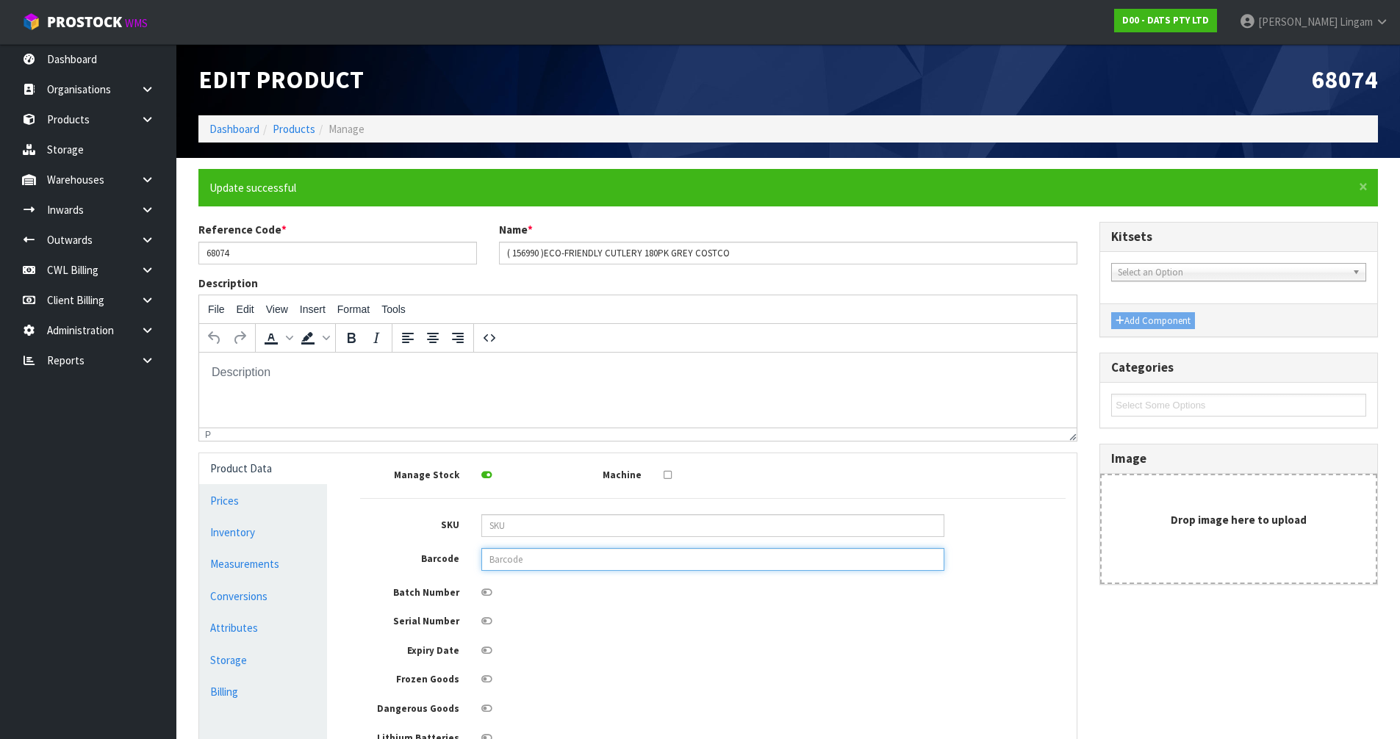
click at [507, 561] on input "text" at bounding box center [712, 559] width 463 height 23
paste input "9311192680743"
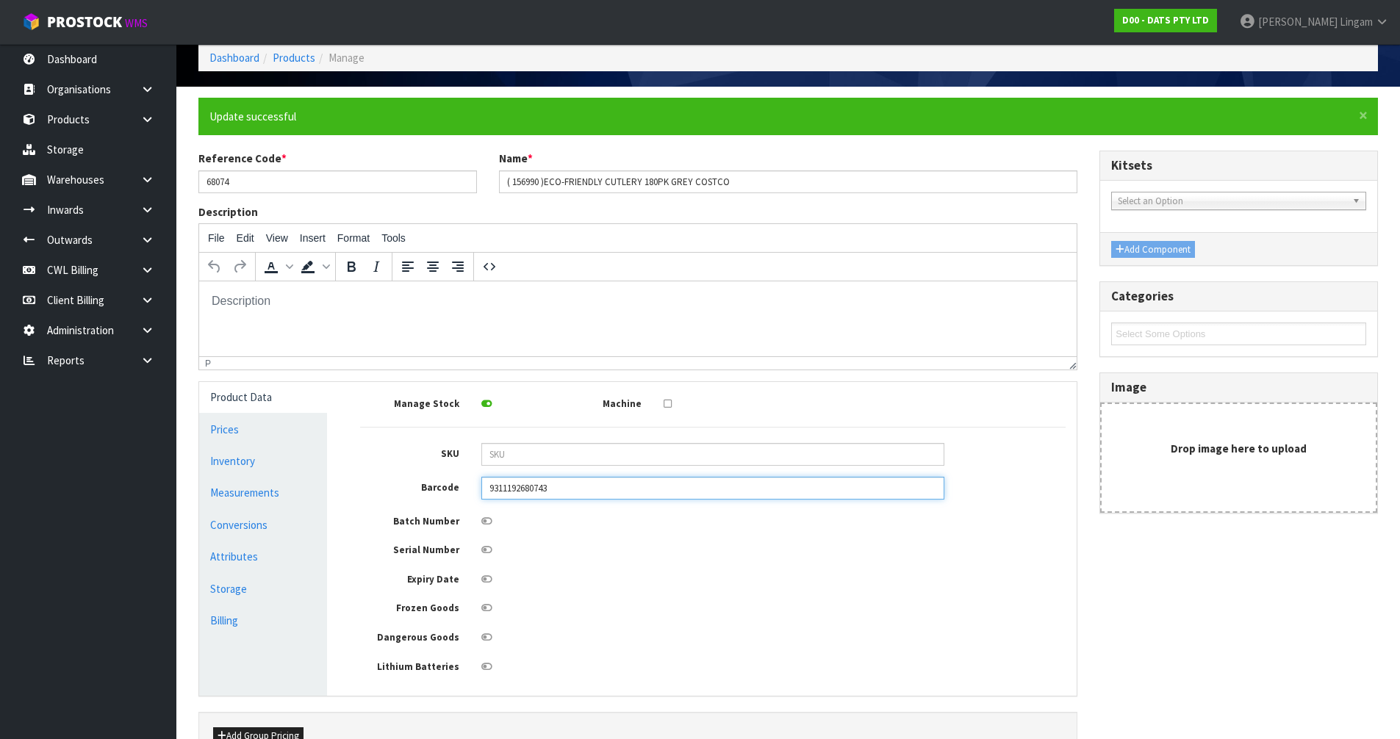
scroll to position [161, 0]
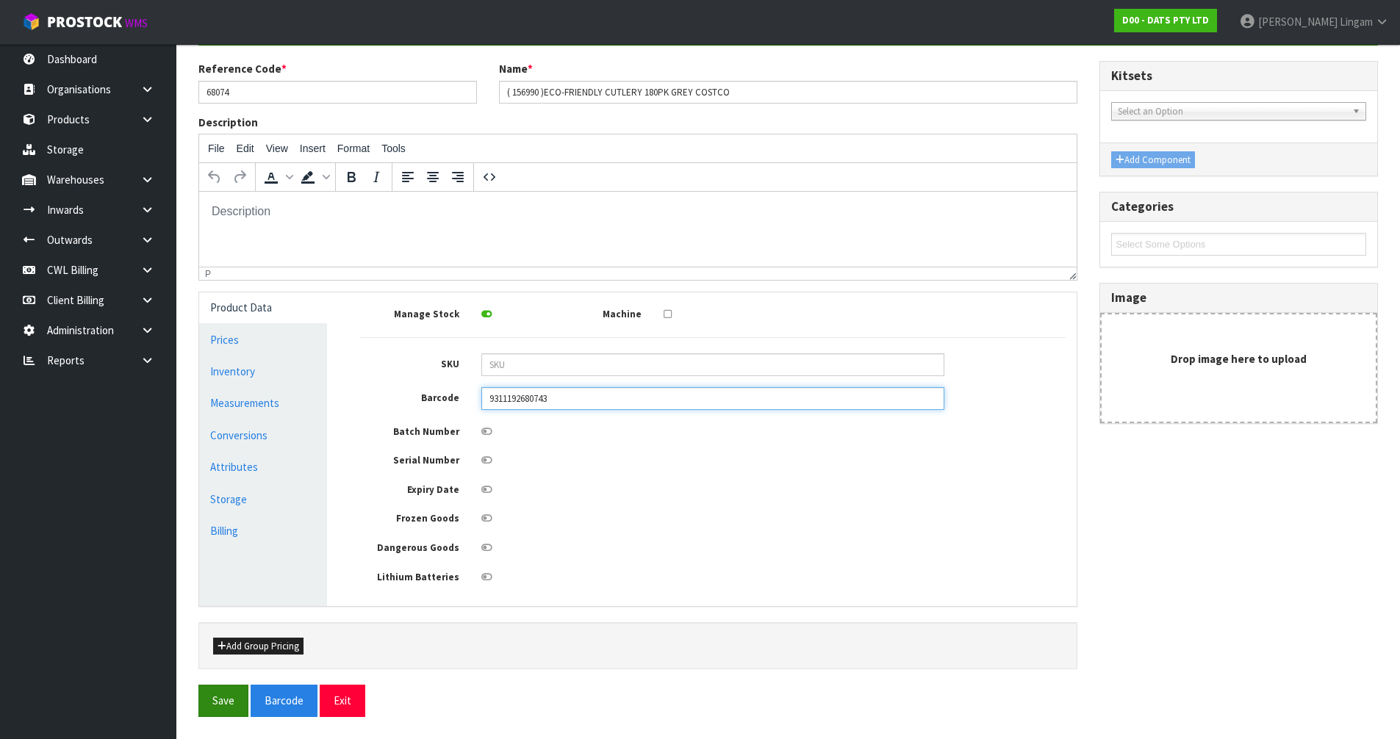
type input "9311192680743"
click at [228, 700] on button "Save" at bounding box center [223, 701] width 50 height 32
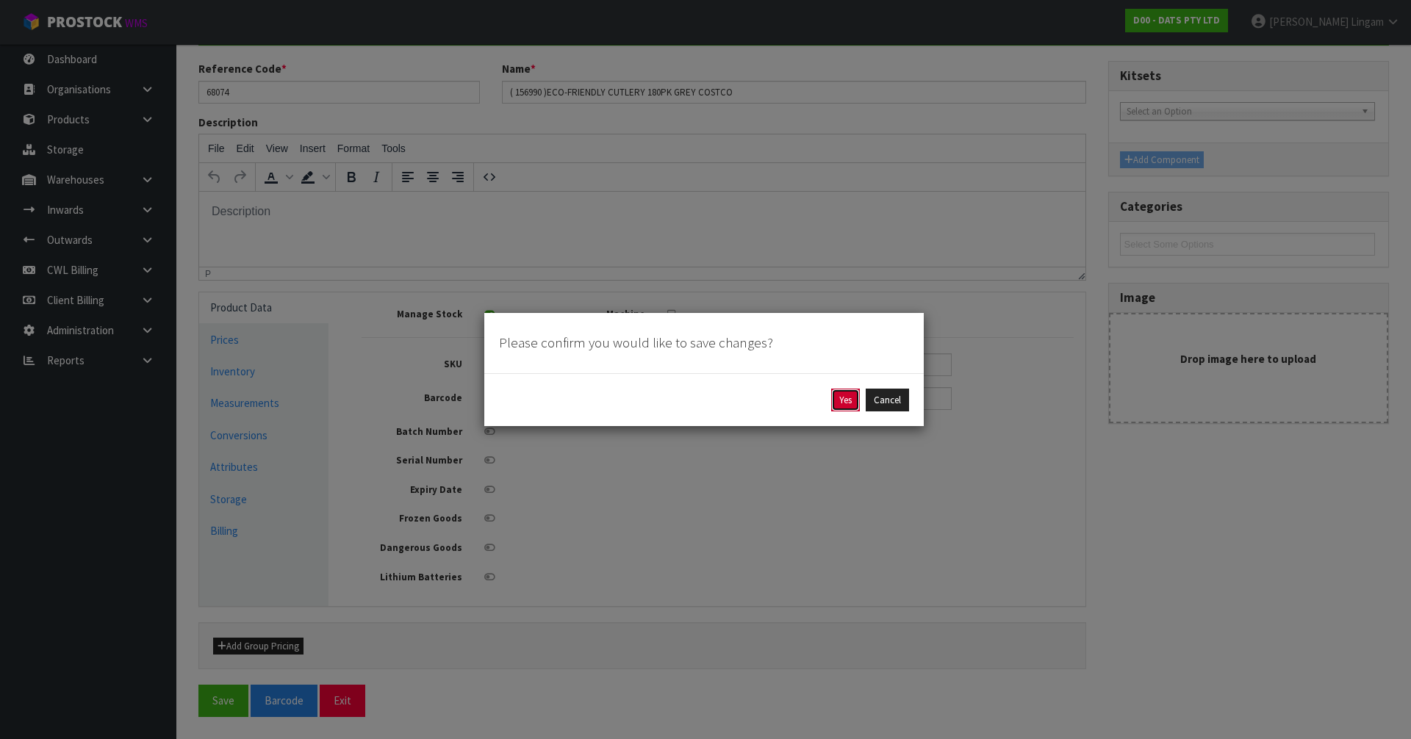
click at [836, 405] on button "Yes" at bounding box center [845, 401] width 29 height 24
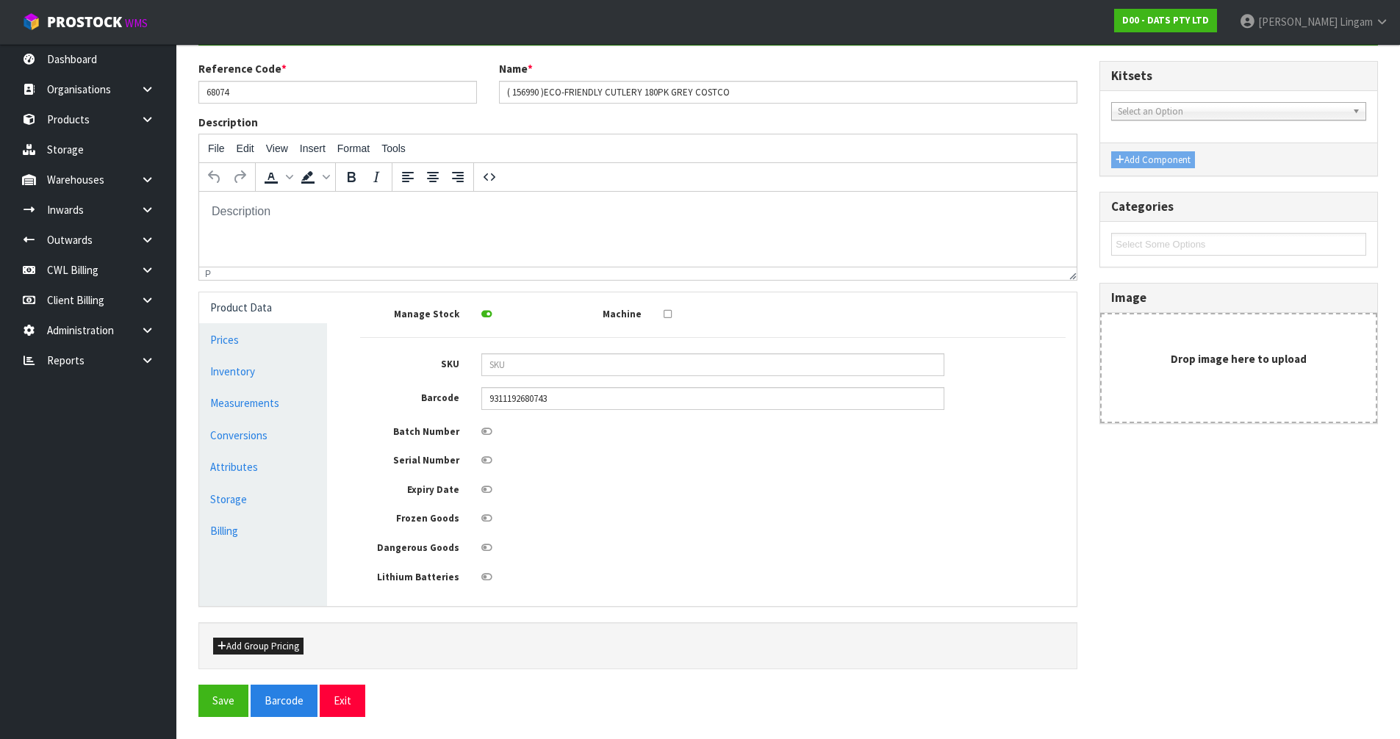
scroll to position [0, 0]
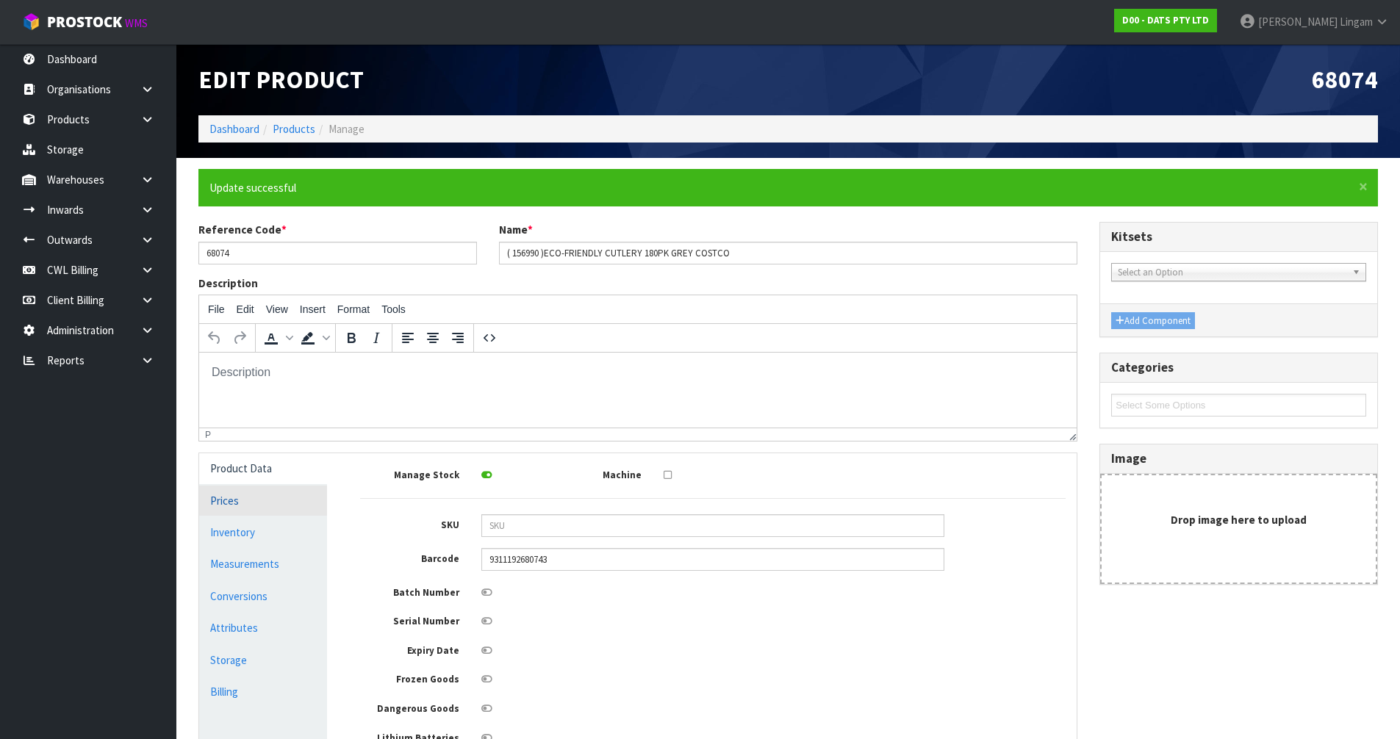
click at [252, 500] on link "Prices" at bounding box center [263, 501] width 128 height 30
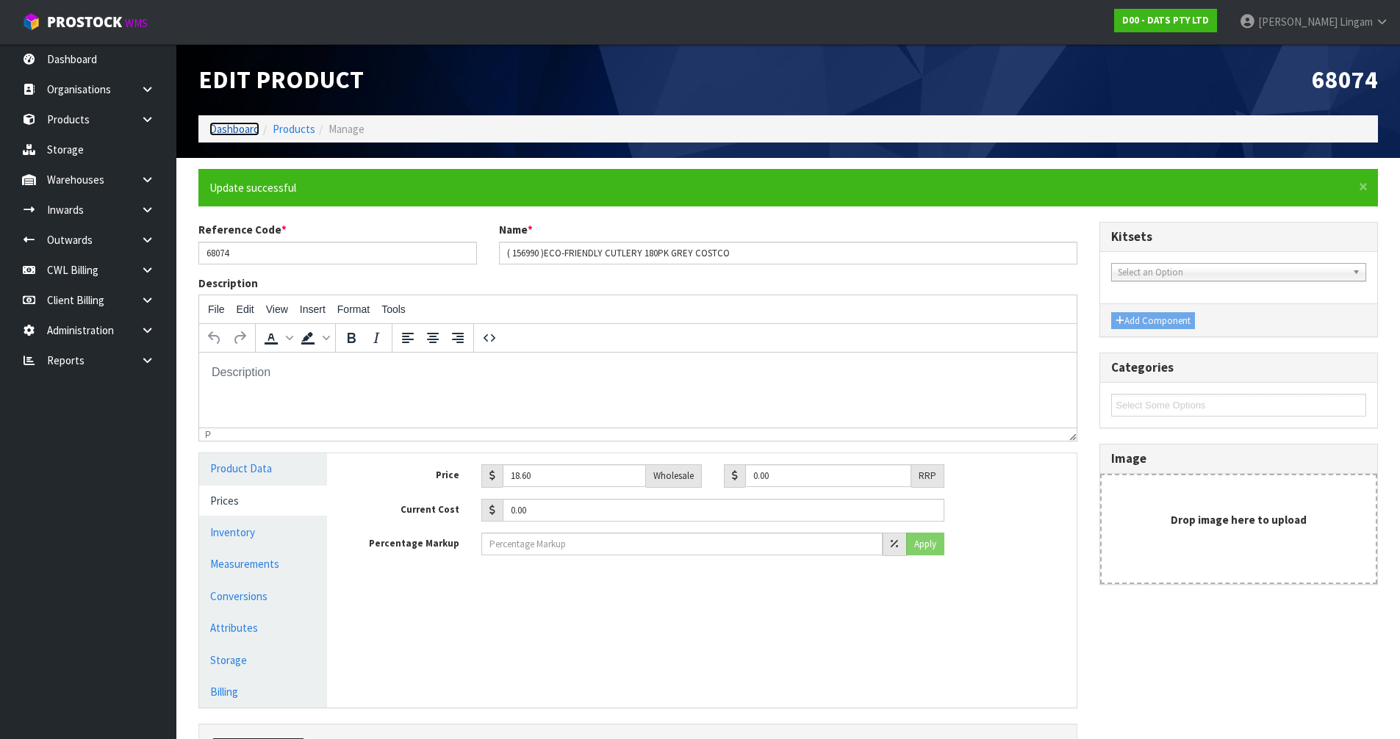
click at [220, 128] on link "Dashboard" at bounding box center [234, 129] width 50 height 14
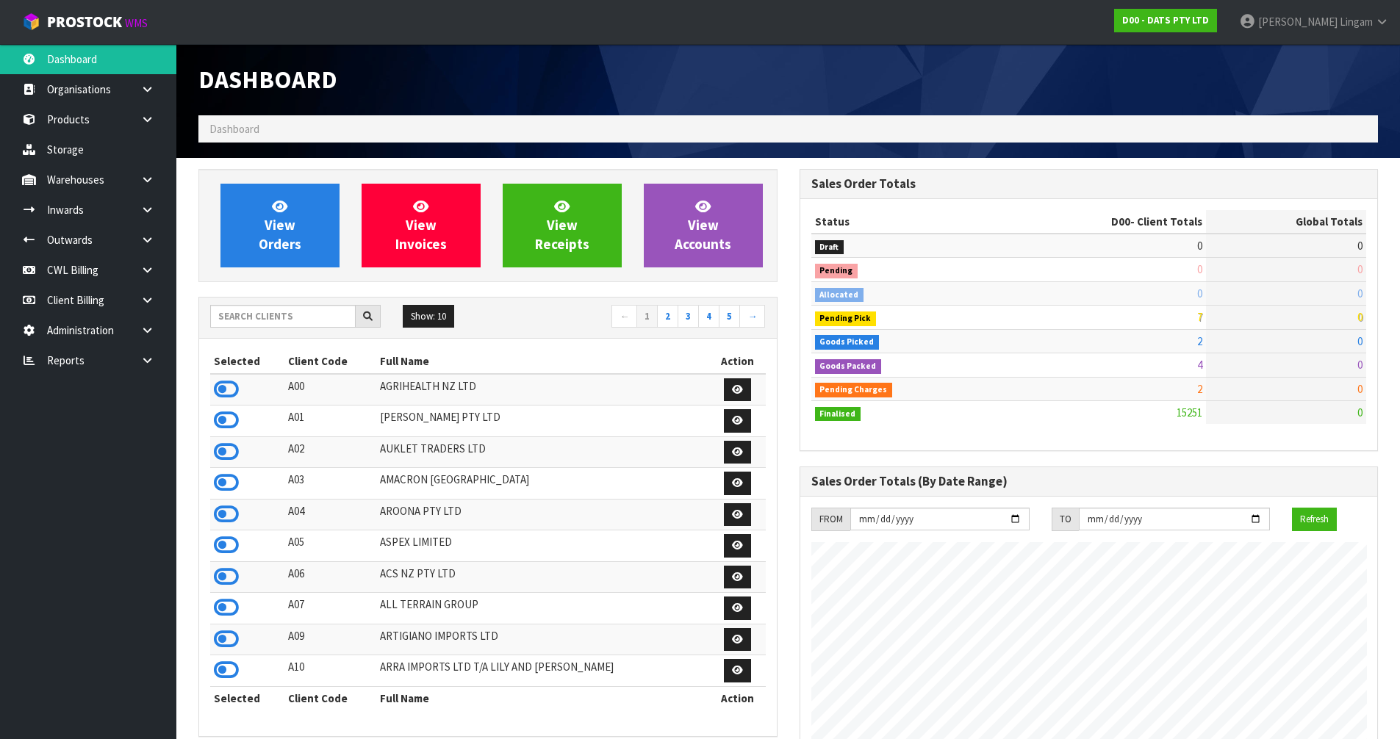
scroll to position [1113, 600]
click at [143, 216] on link at bounding box center [152, 210] width 47 height 30
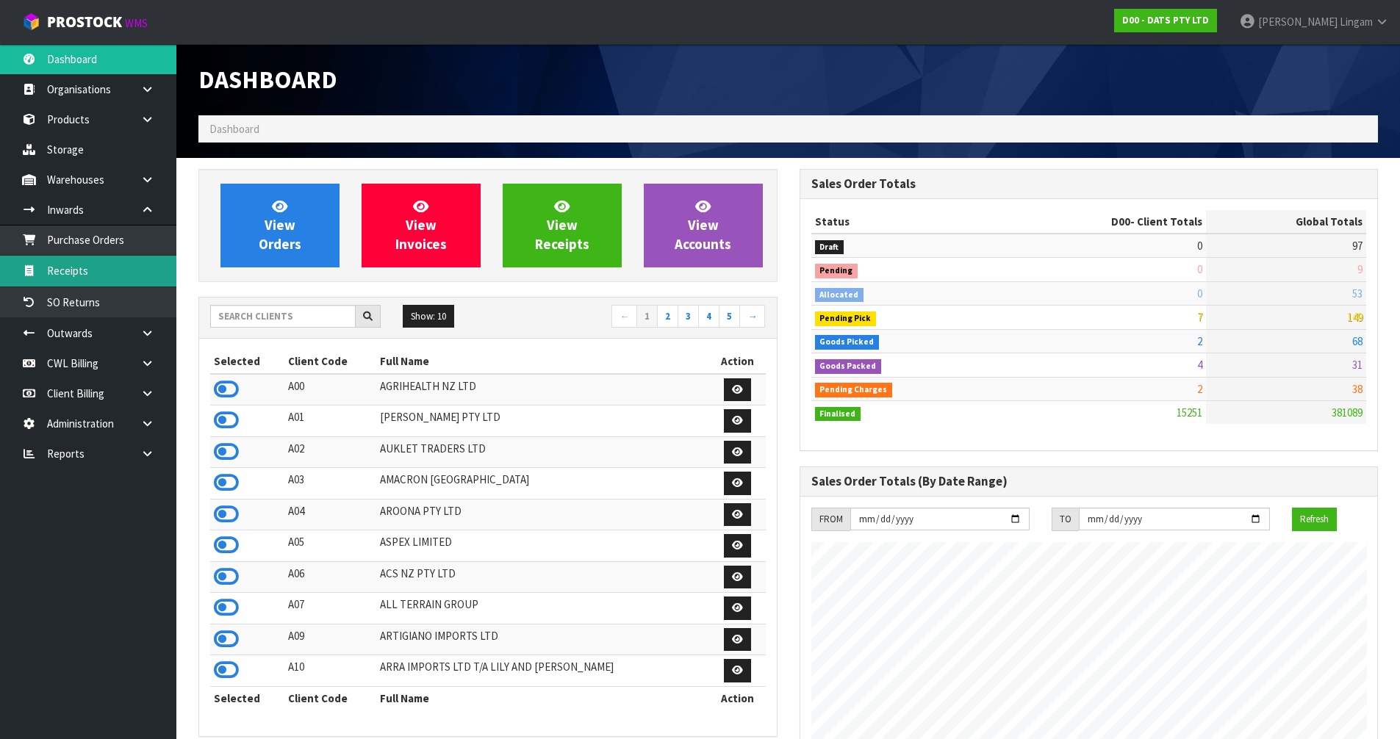
click at [88, 277] on link "Receipts" at bounding box center [88, 271] width 176 height 30
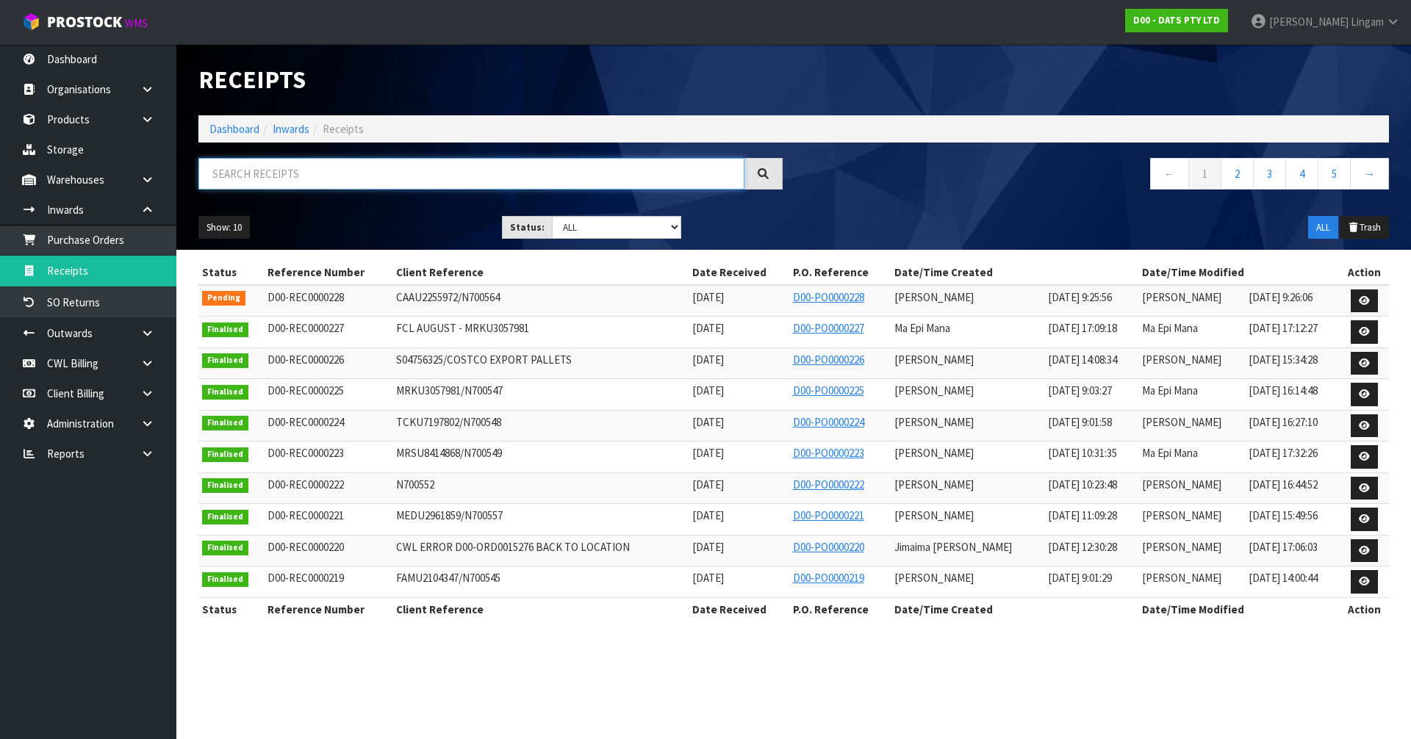
click at [393, 177] on input "text" at bounding box center [471, 174] width 546 height 32
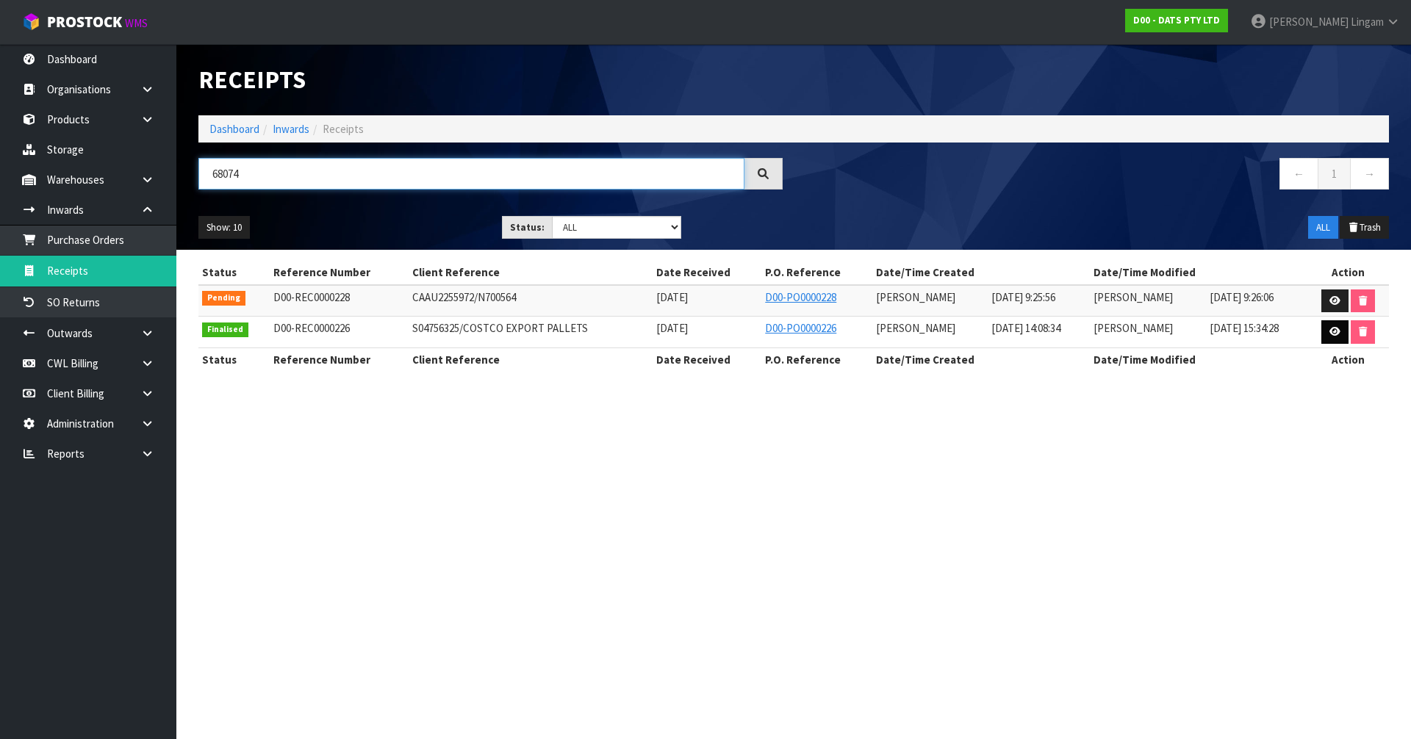
type input "68074"
click at [1342, 331] on link at bounding box center [1334, 332] width 27 height 24
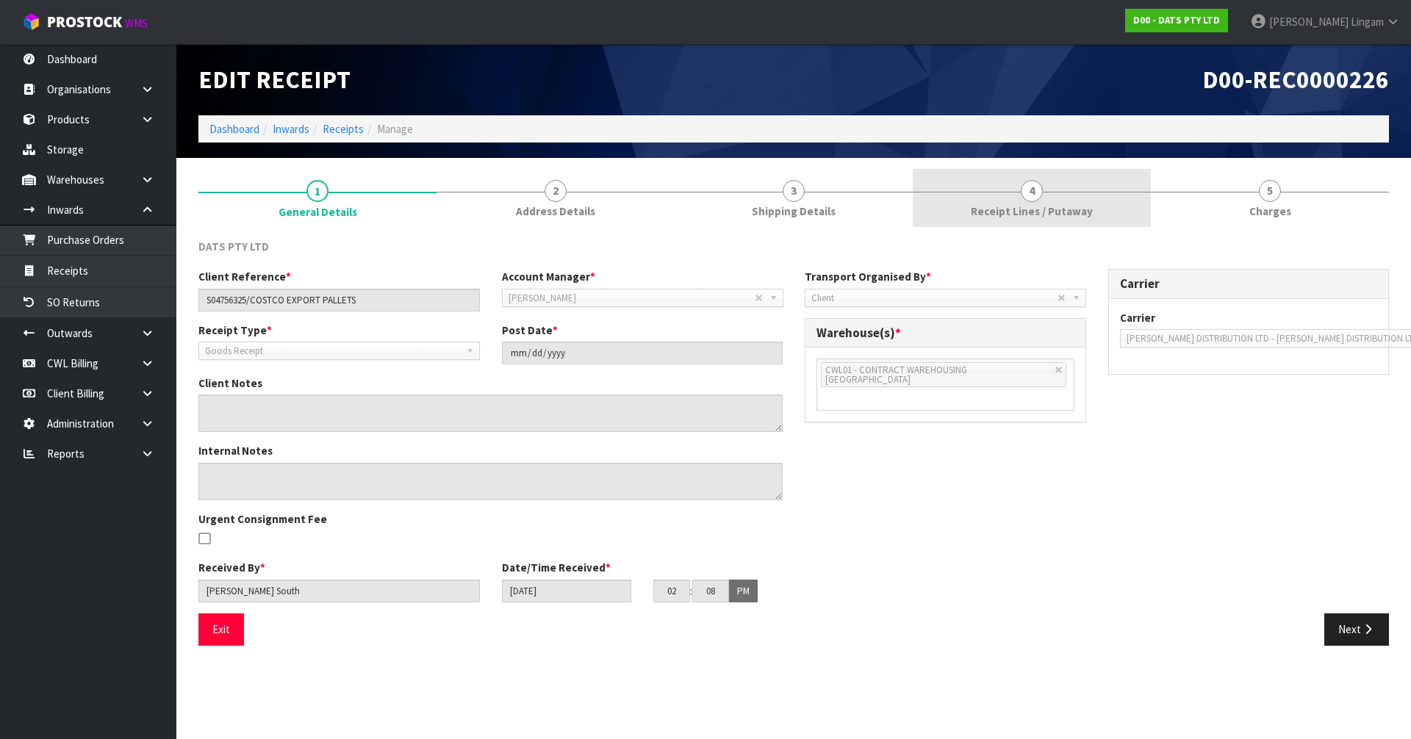
click at [1047, 204] on span "Receipt Lines / Putaway" at bounding box center [1032, 211] width 122 height 15
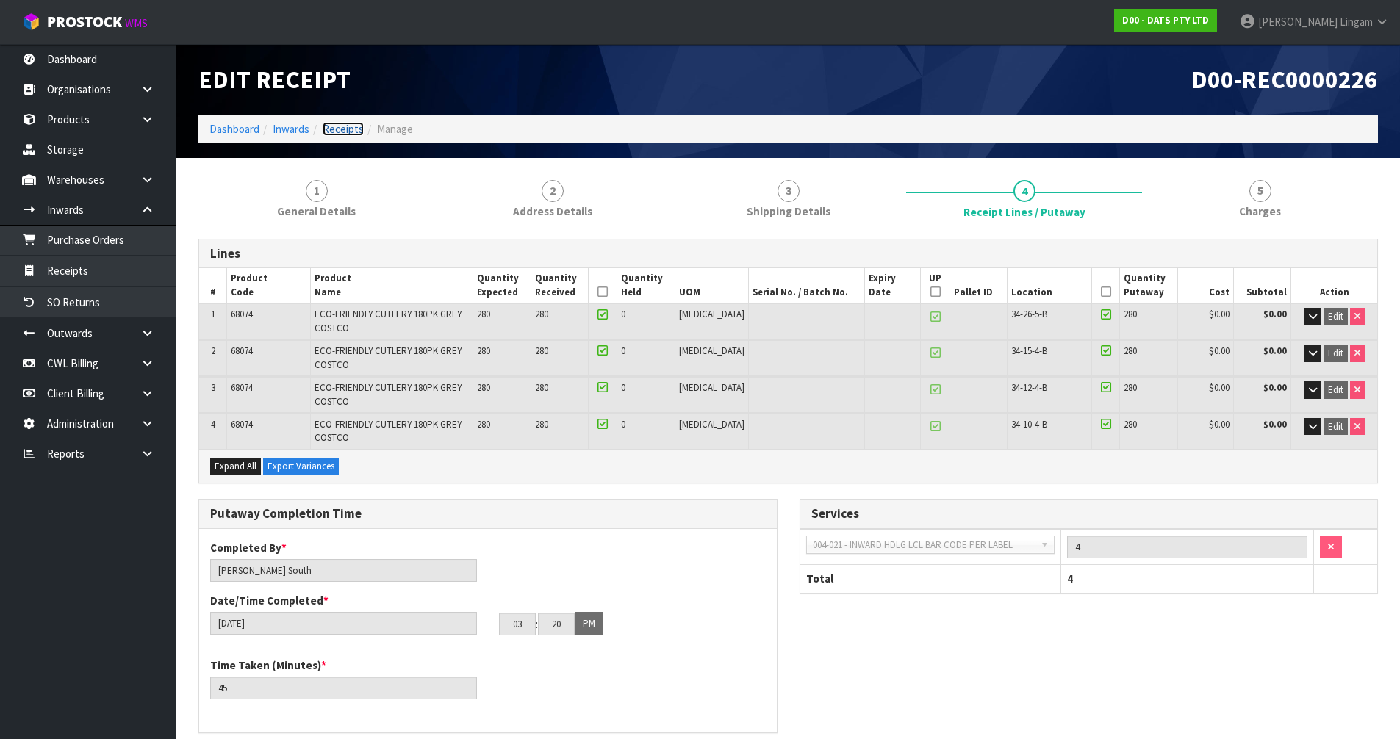
click at [347, 126] on link "Receipts" at bounding box center [343, 129] width 41 height 14
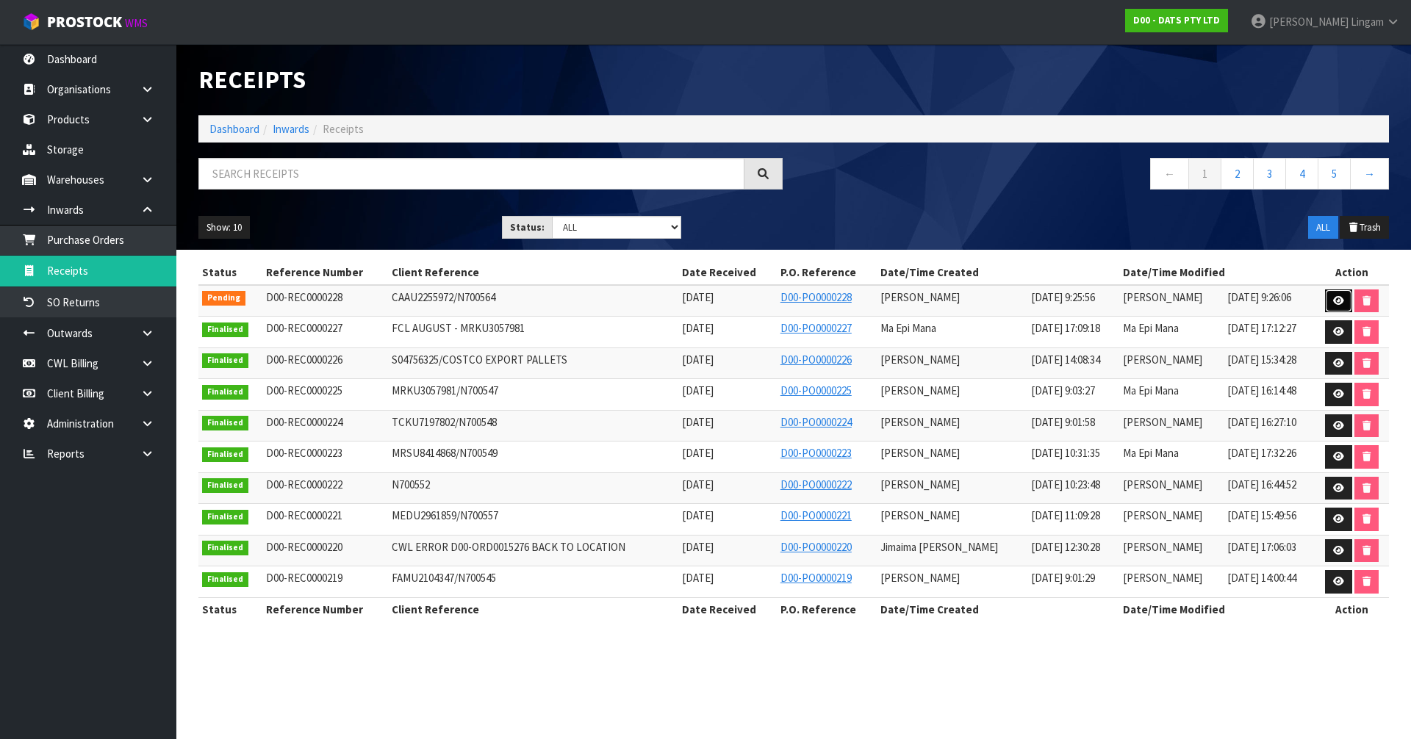
click at [1333, 303] on icon at bounding box center [1338, 301] width 11 height 10
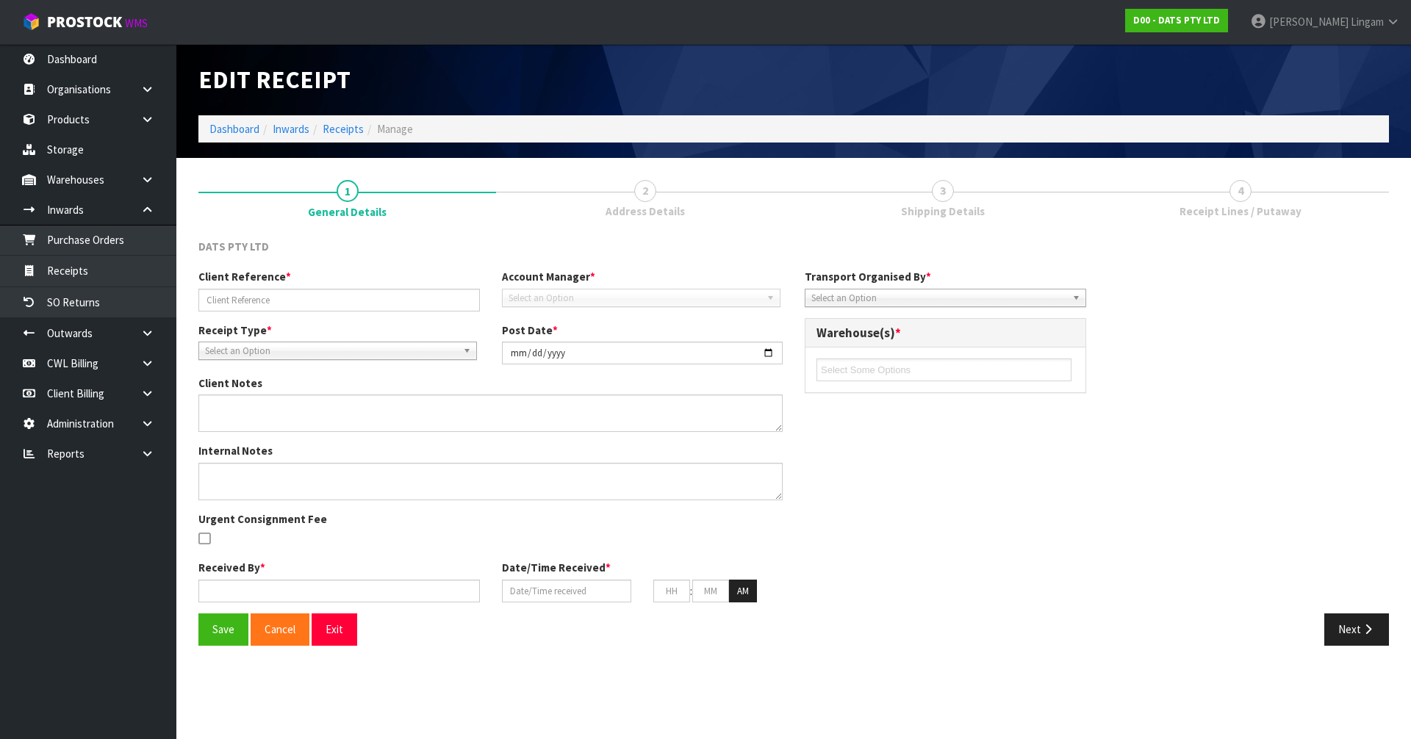
type input "CAAU2255972/N700564"
type input "[DATE]"
type input "[PERSON_NAME]"
type input "[DATE]"
type input "09"
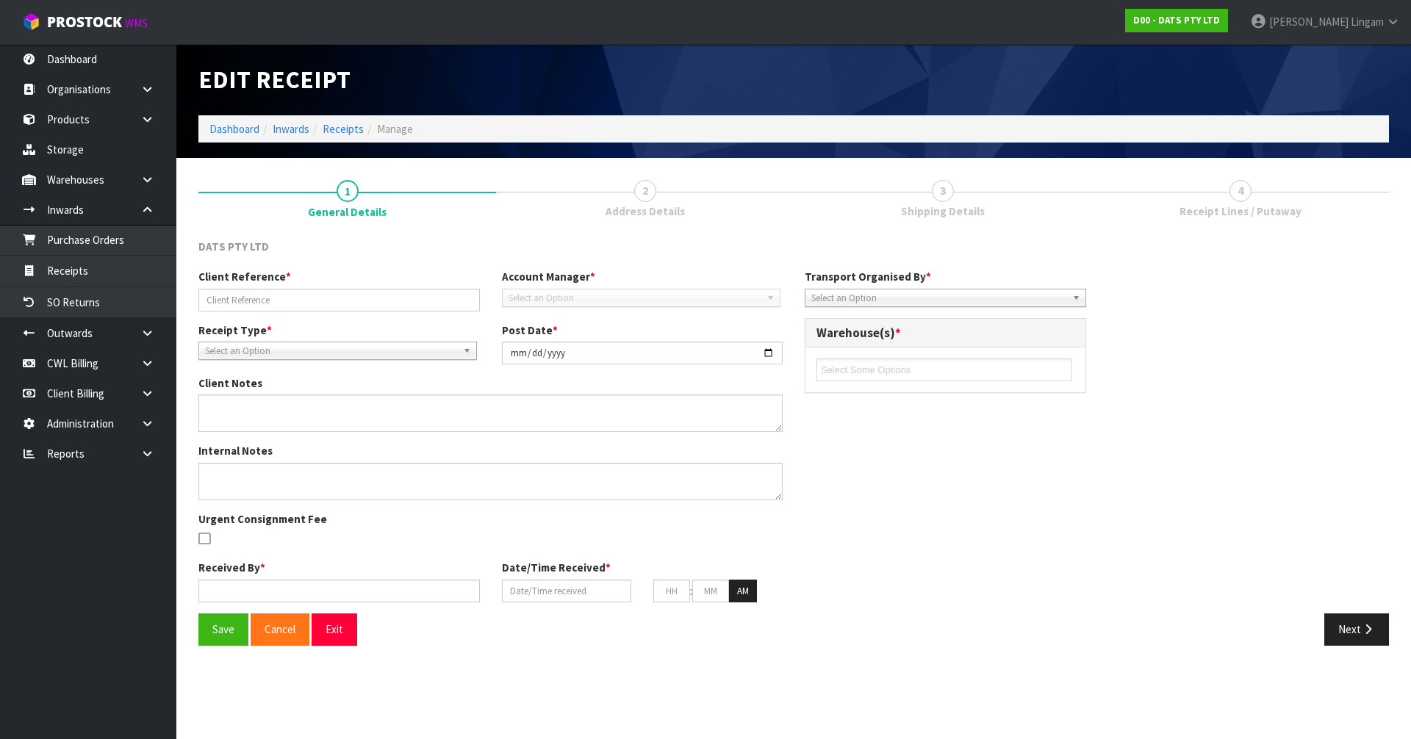
type input "25"
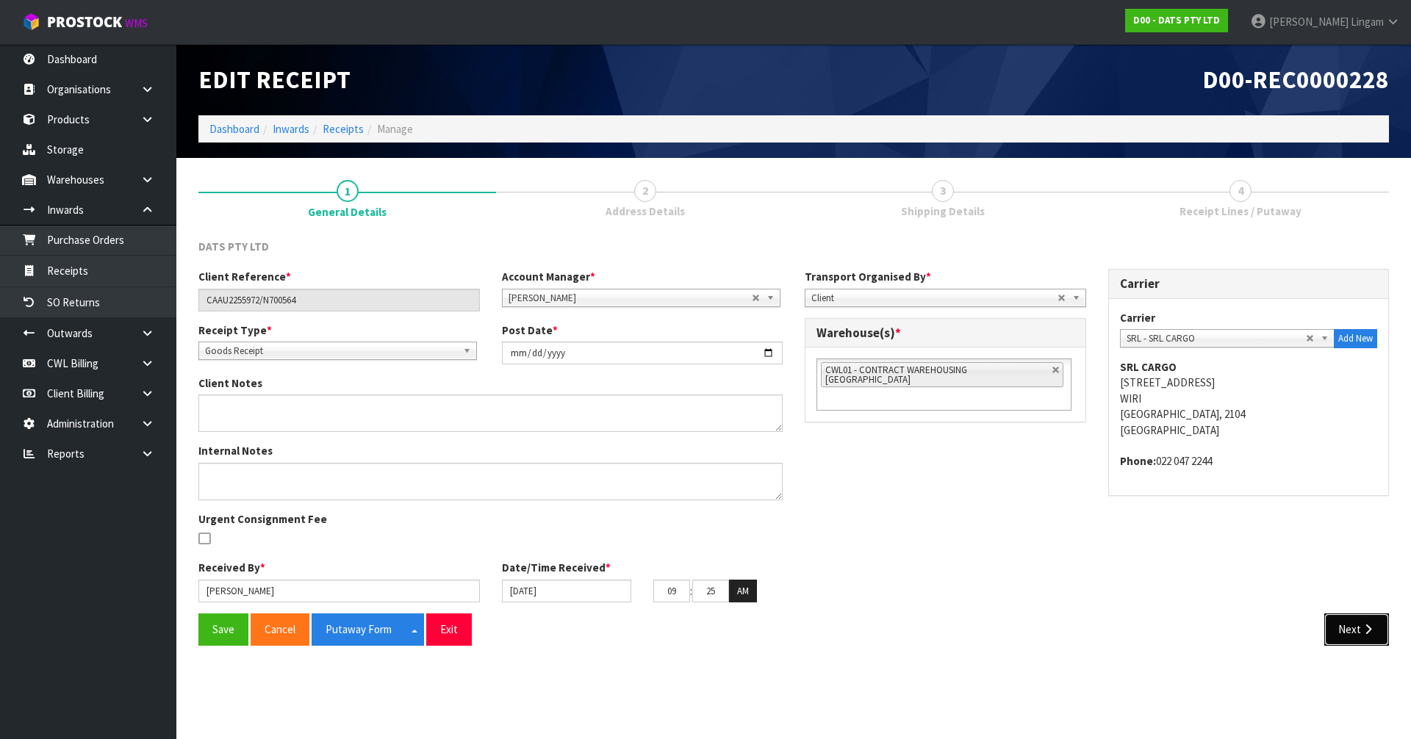
click at [1347, 634] on button "Next" at bounding box center [1356, 630] width 65 height 32
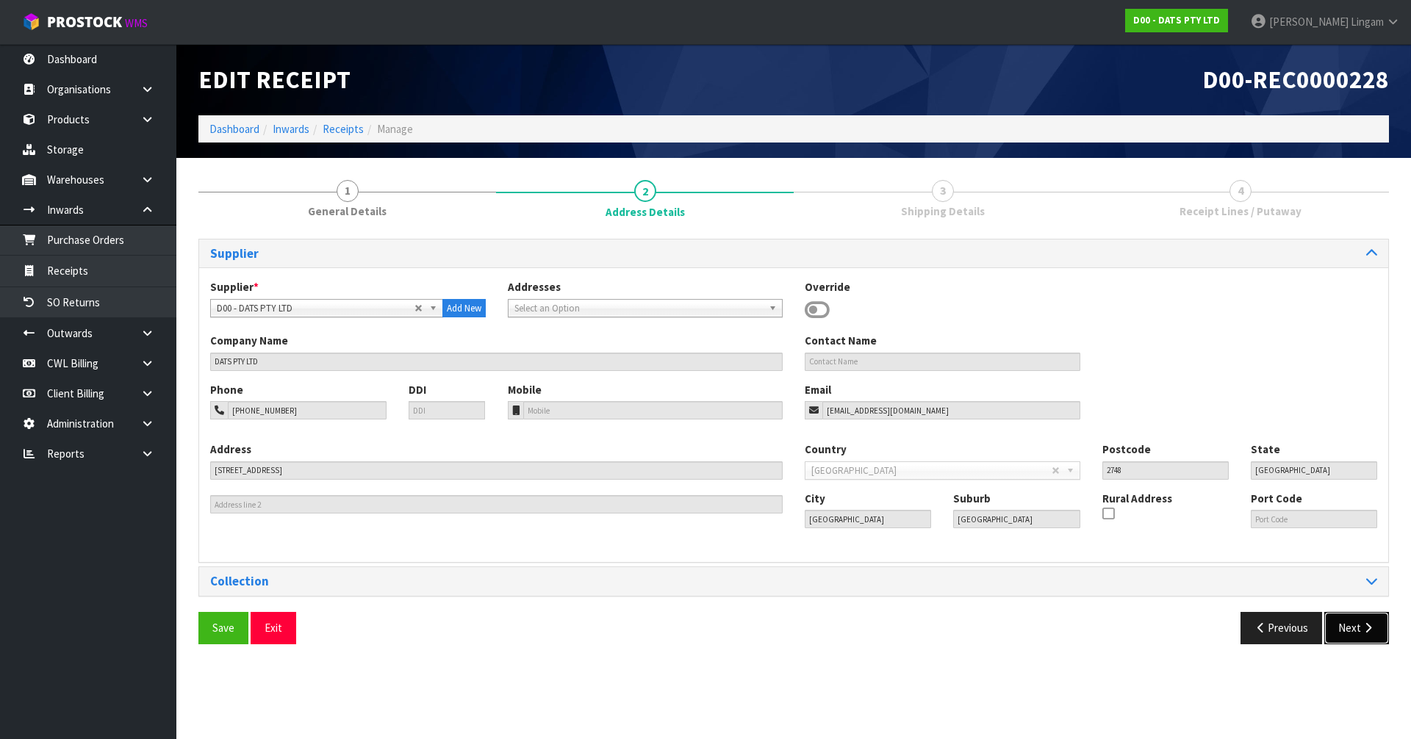
click at [1347, 625] on button "Next" at bounding box center [1356, 628] width 65 height 32
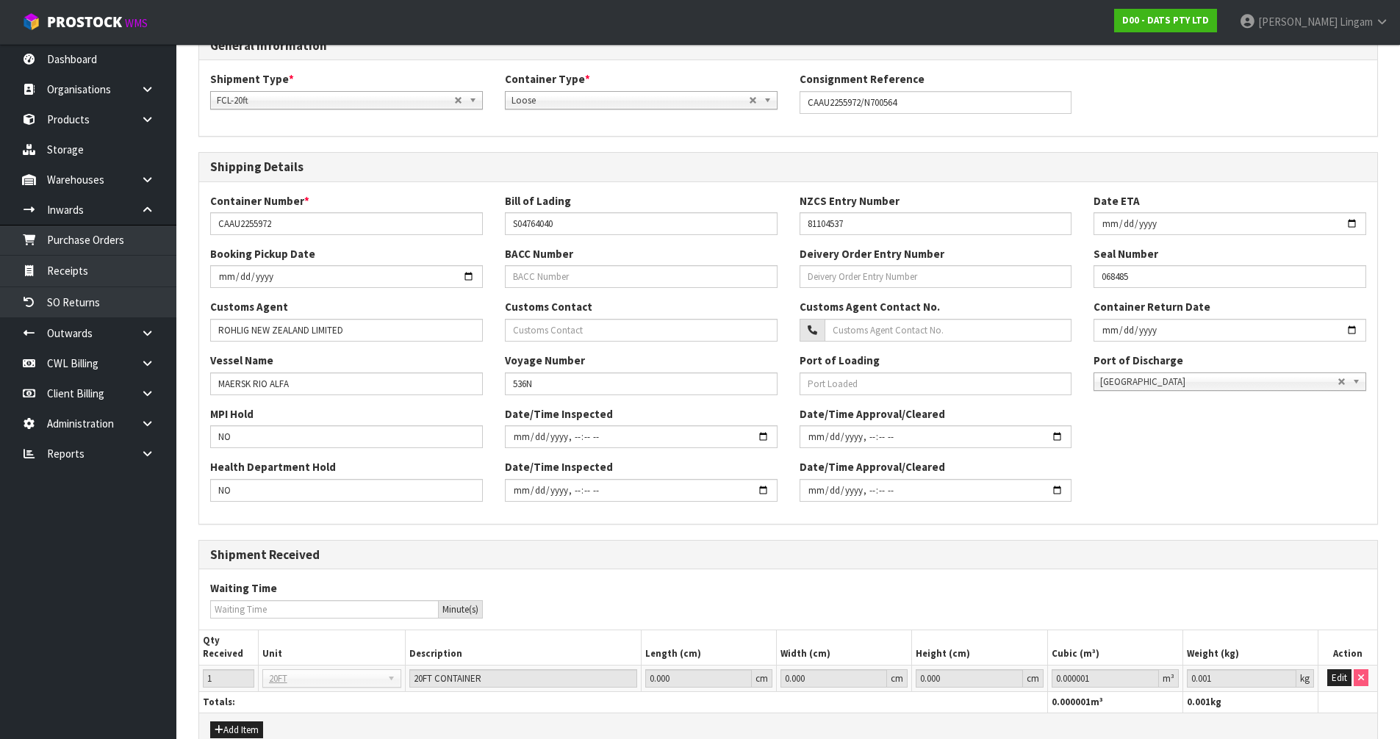
scroll to position [285, 0]
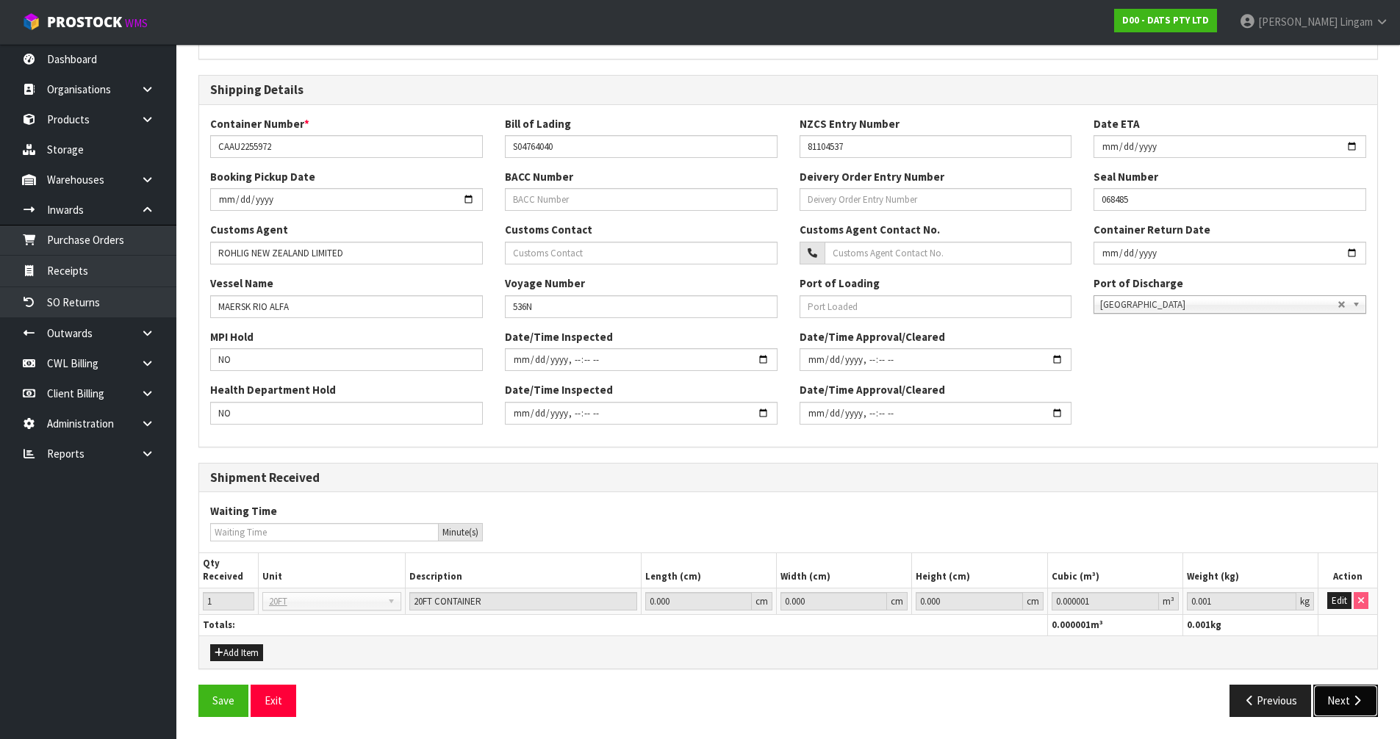
click at [1348, 710] on button "Next" at bounding box center [1345, 701] width 65 height 32
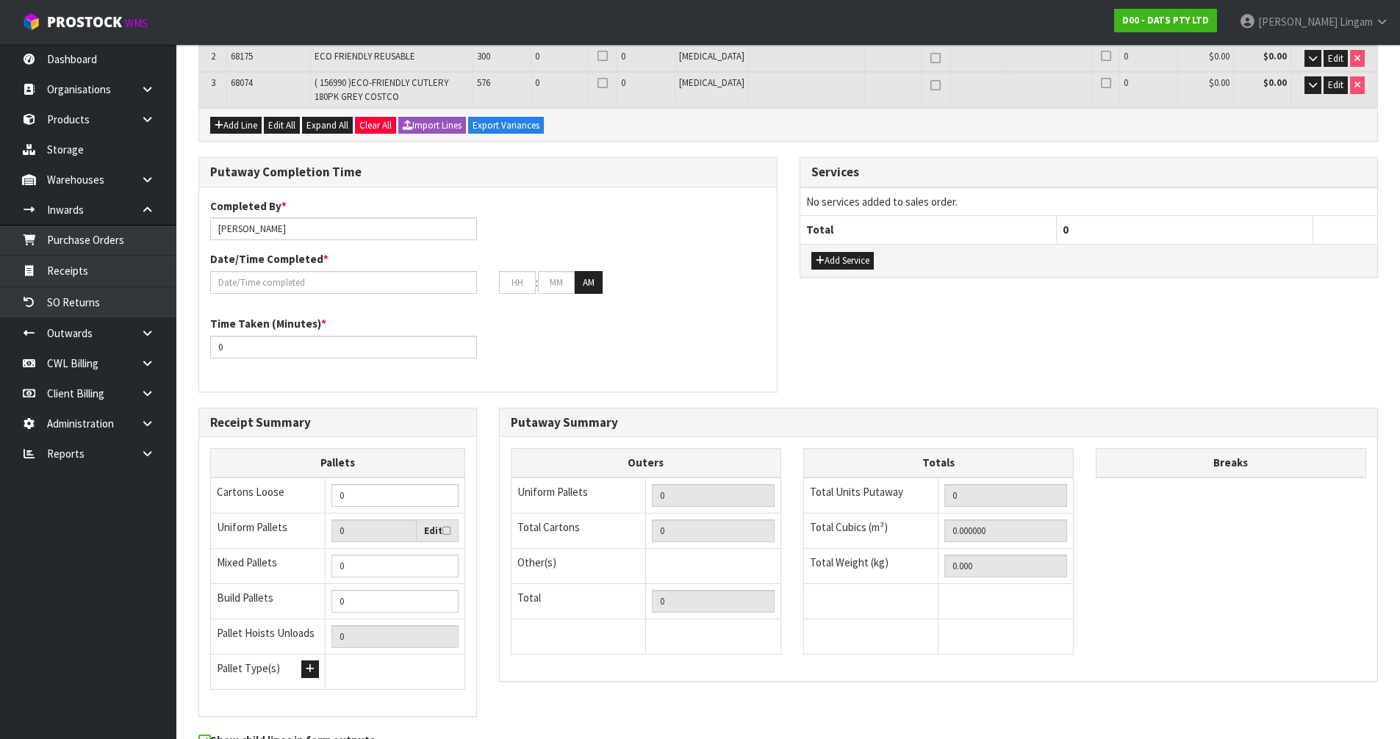
scroll to position [0, 0]
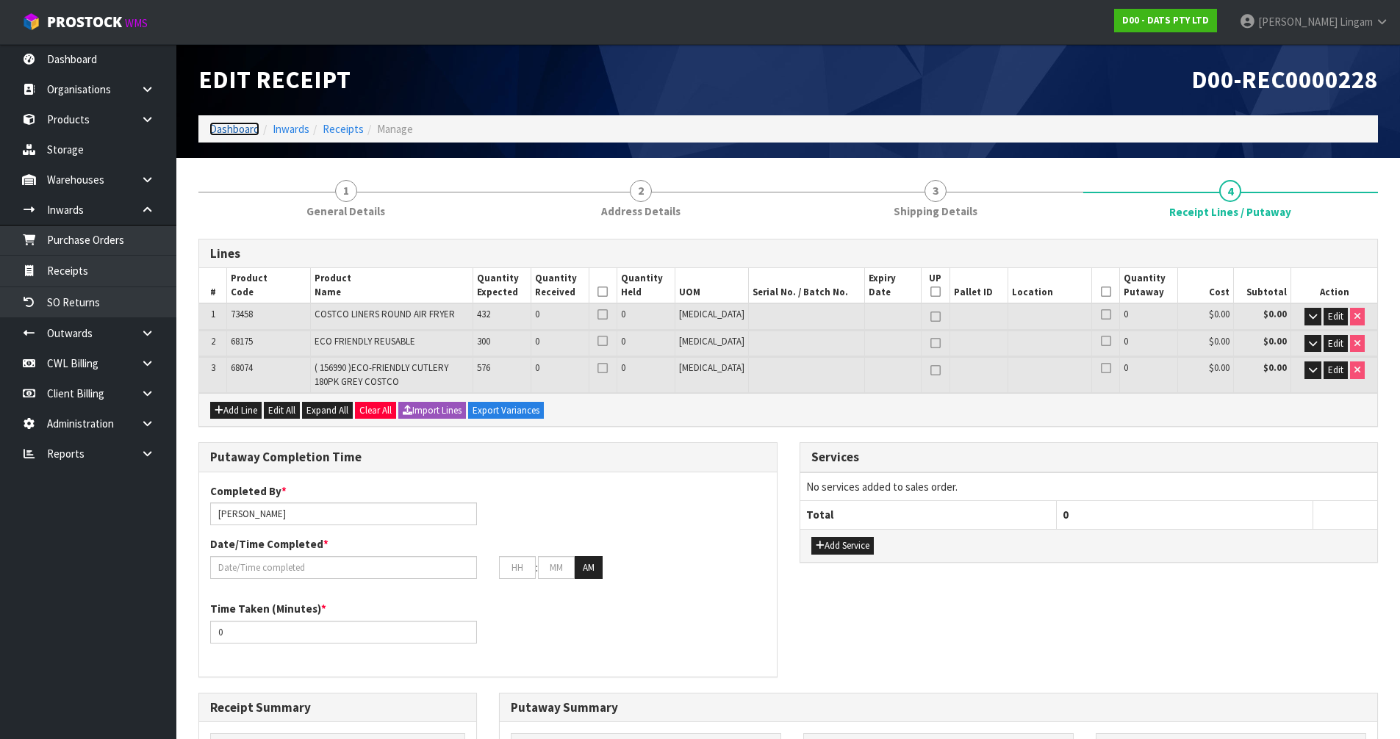
click at [237, 129] on link "Dashboard" at bounding box center [234, 129] width 50 height 14
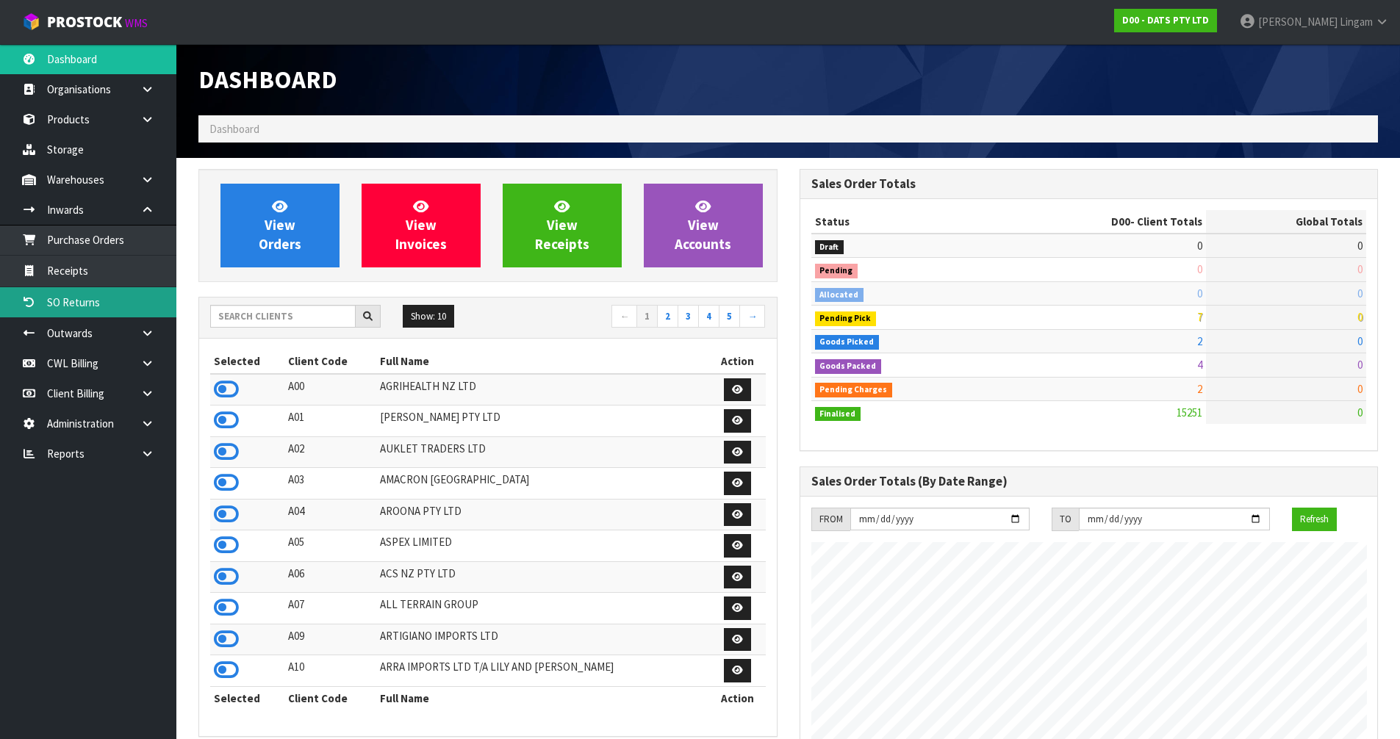
scroll to position [1113, 600]
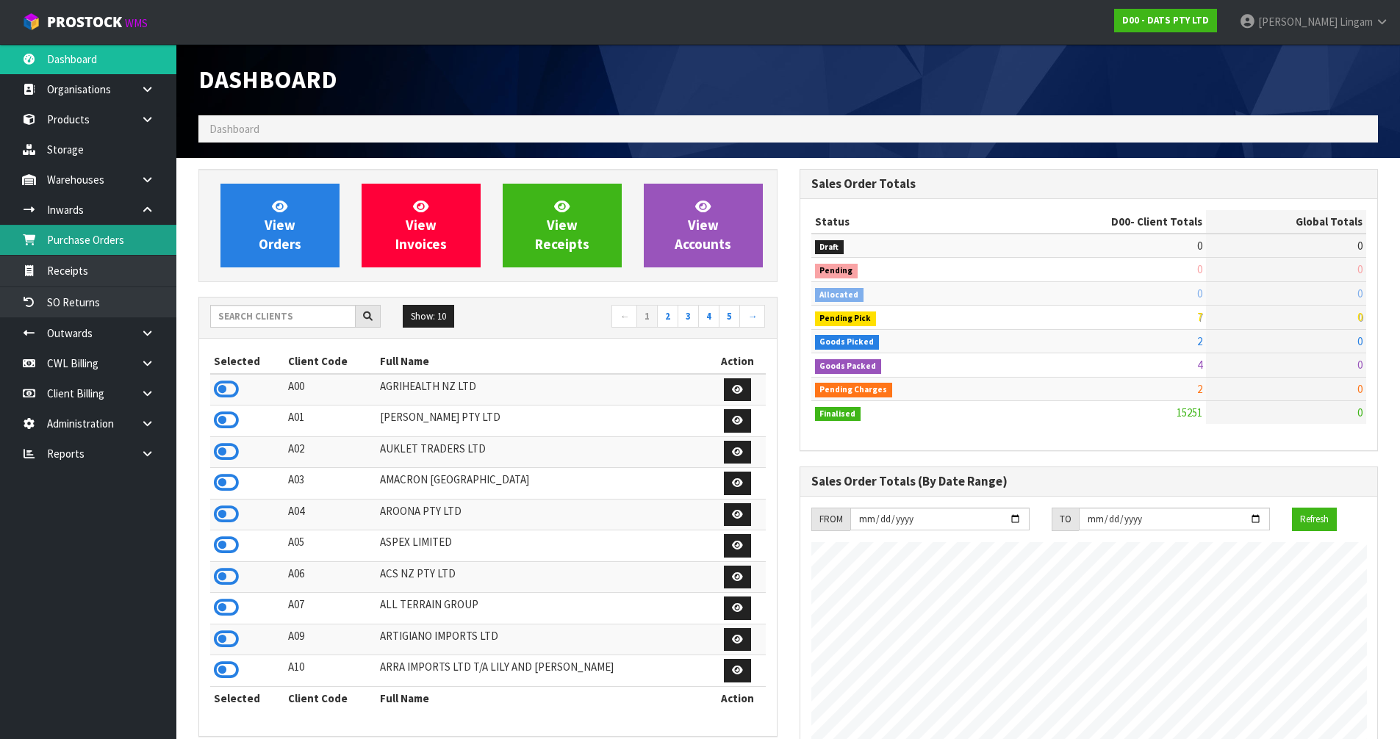
click at [112, 240] on link "Purchase Orders" at bounding box center [88, 240] width 176 height 30
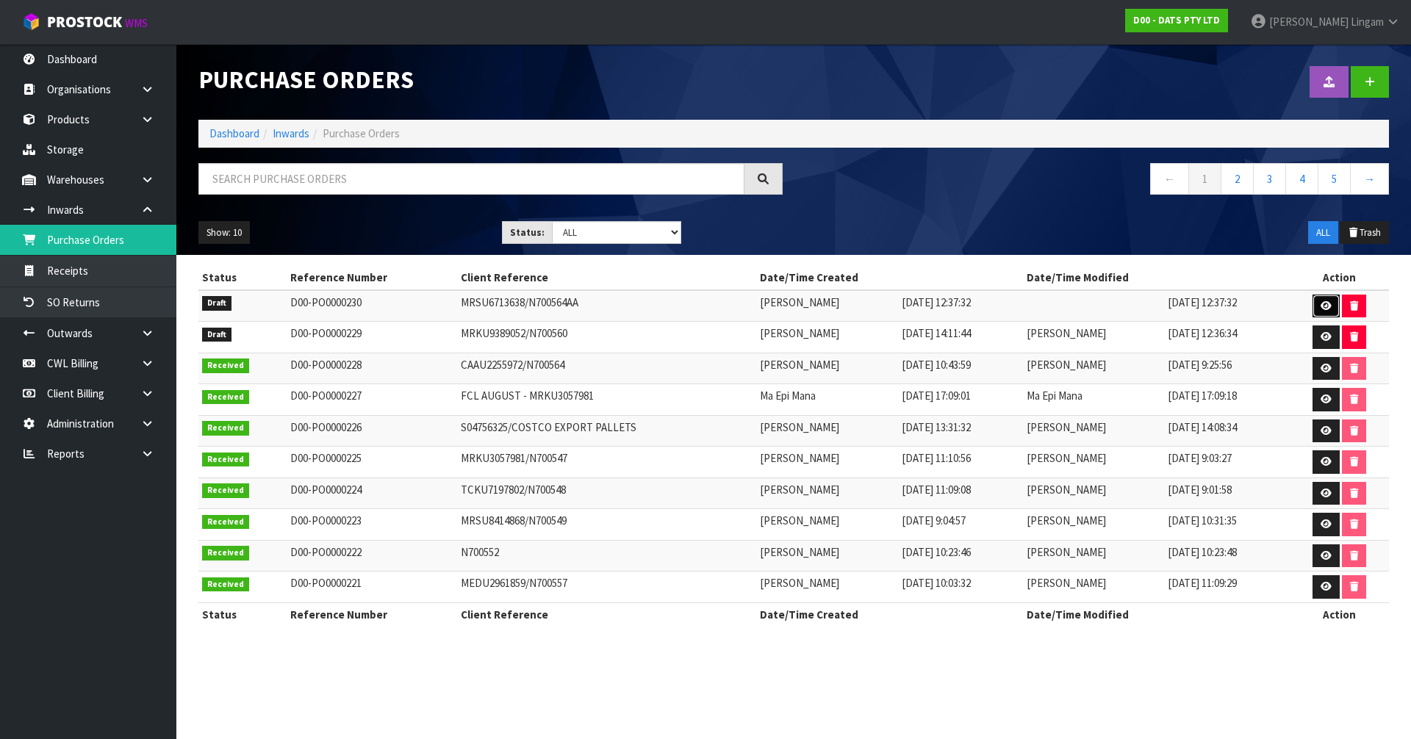
click at [1319, 306] on link at bounding box center [1325, 307] width 27 height 24
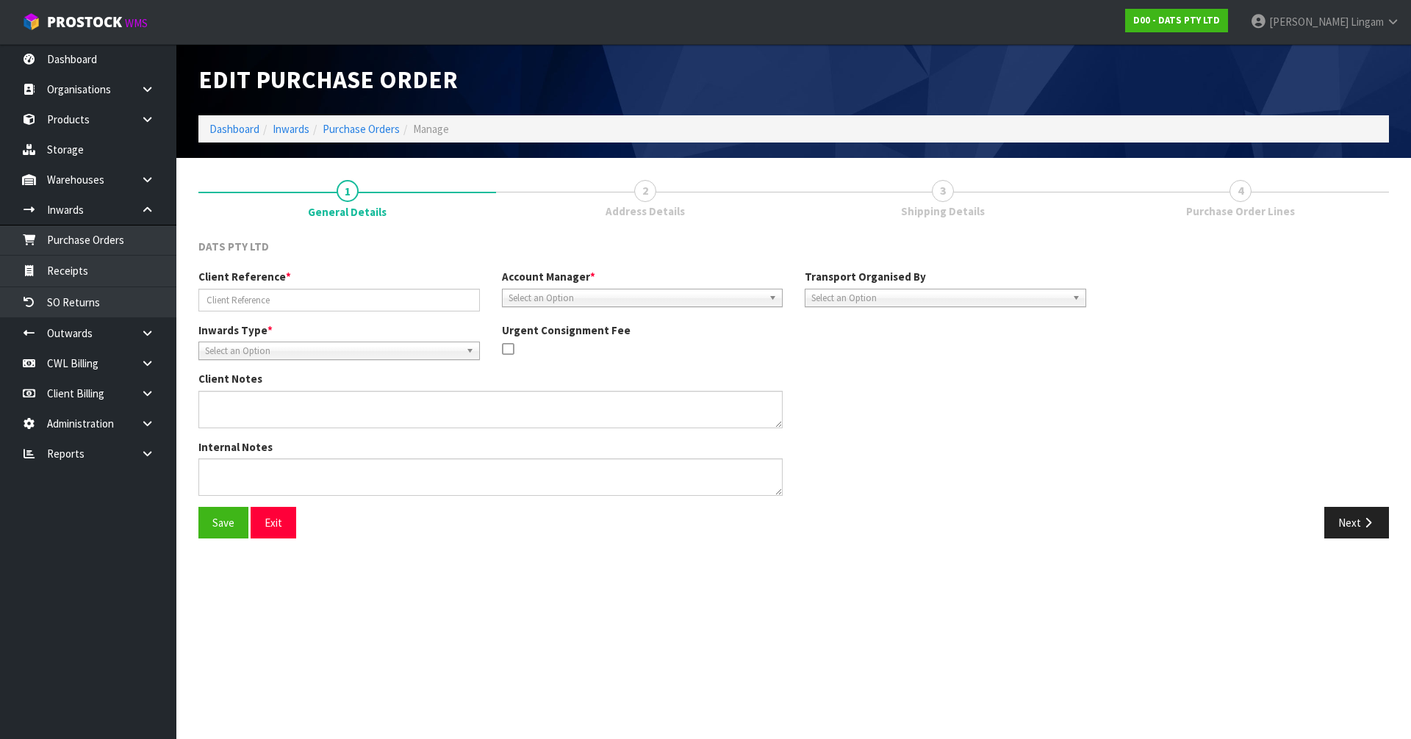
type input "MRSU6713638/N700564AA"
click at [1357, 504] on div "Client Reference * MRSU6713638/N700564AA Account Manager * [PERSON_NAME] [PERSO…" at bounding box center [793, 388] width 1212 height 238
click at [1357, 511] on button "Next" at bounding box center [1356, 523] width 65 height 32
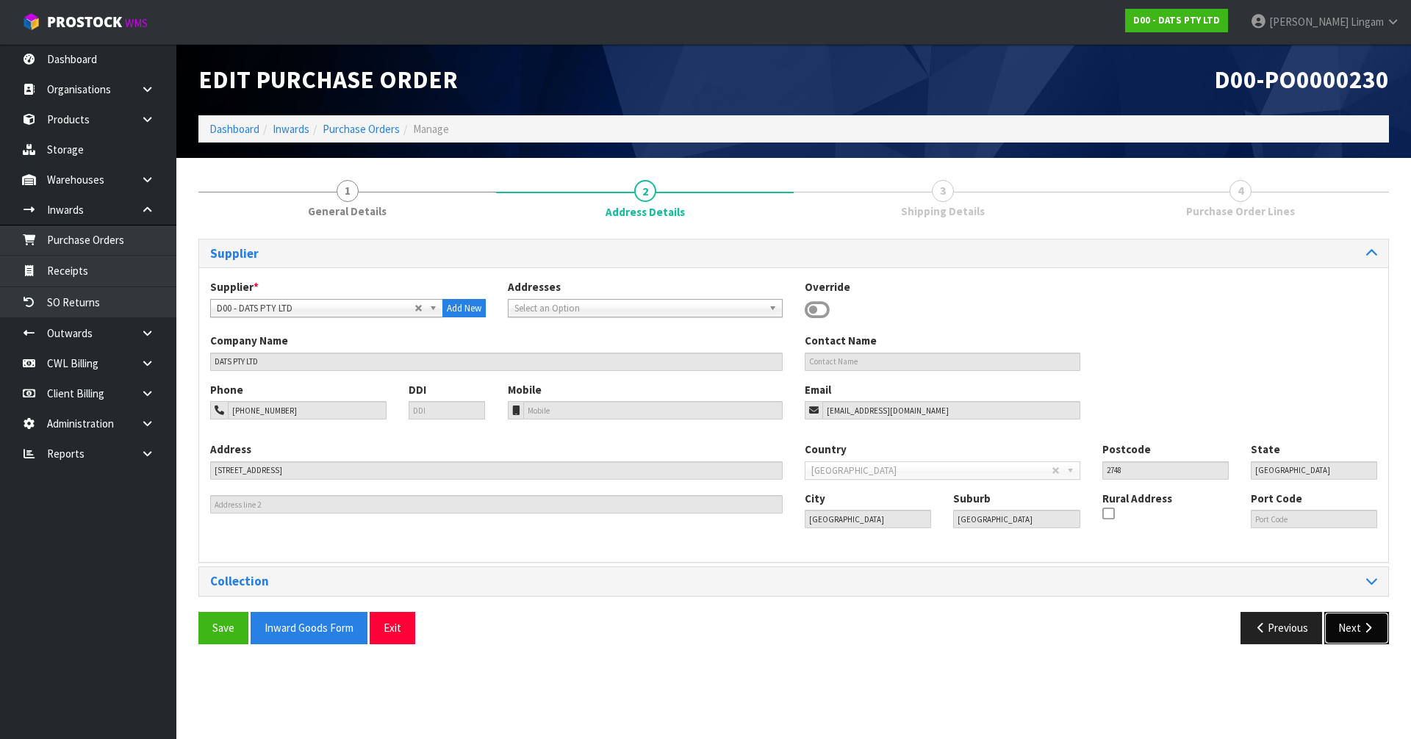
click at [1357, 635] on button "Next" at bounding box center [1356, 628] width 65 height 32
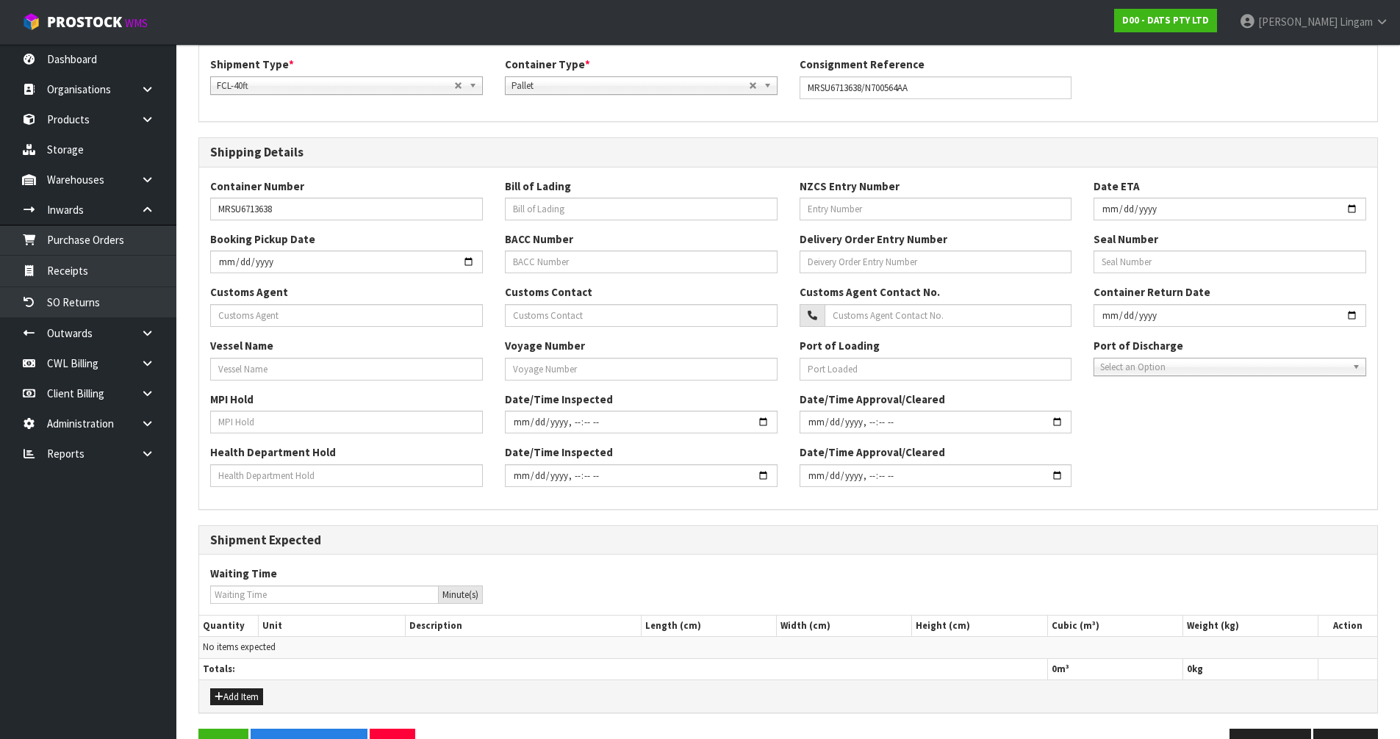
scroll to position [267, 0]
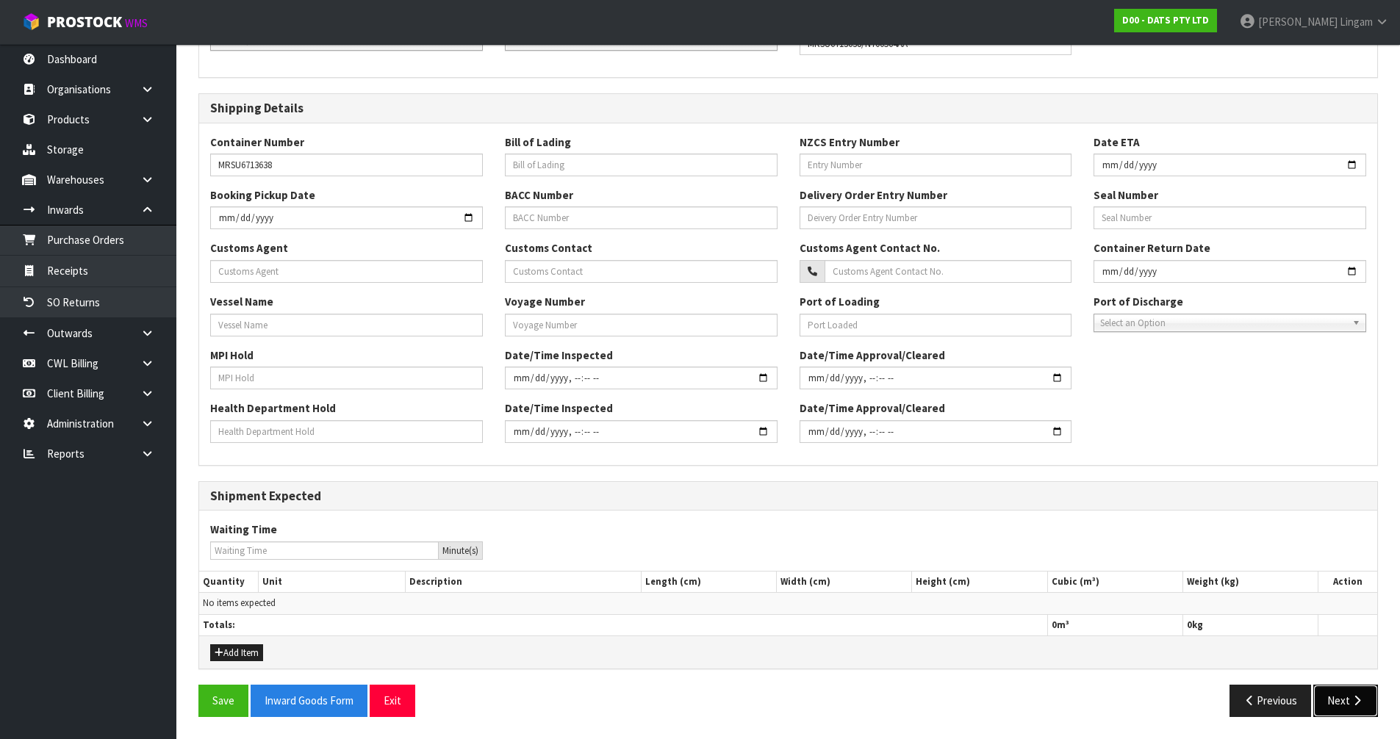
click at [1340, 703] on button "Next" at bounding box center [1345, 701] width 65 height 32
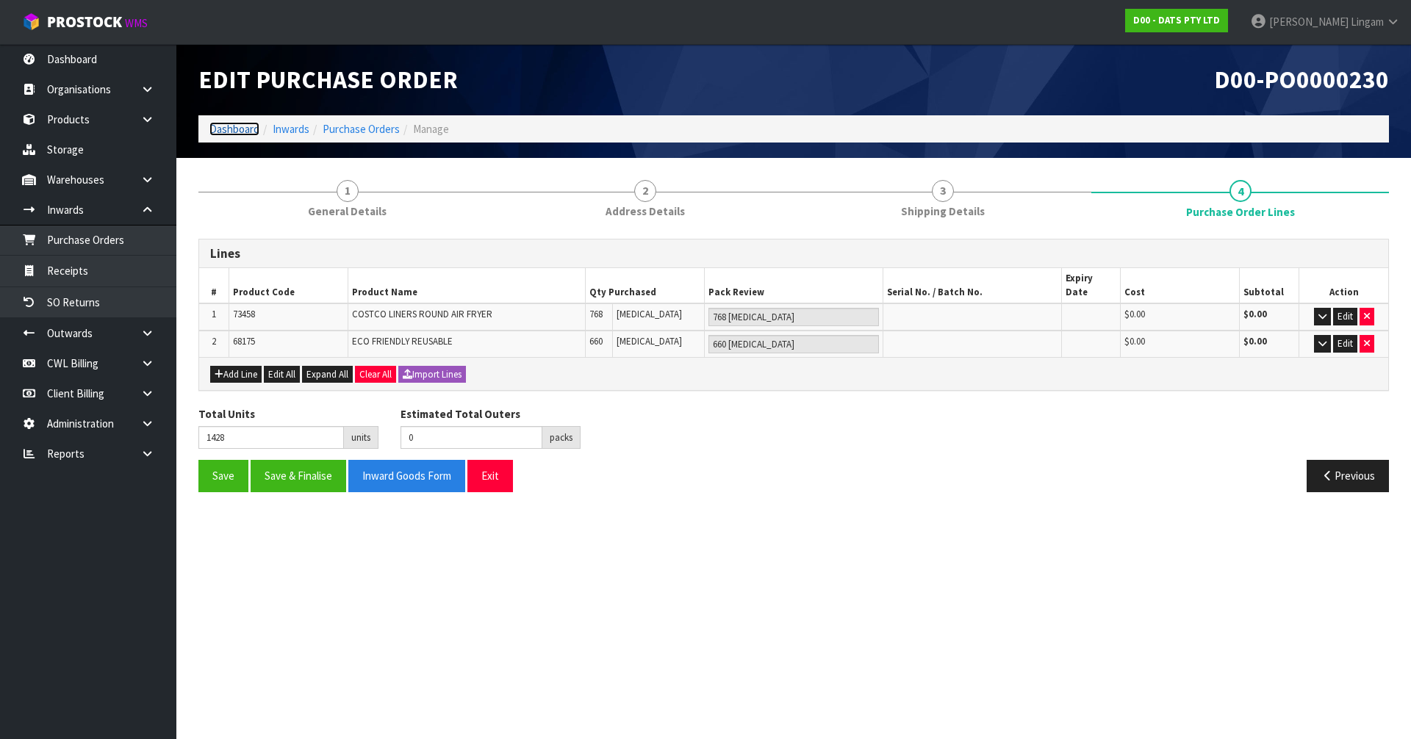
click at [241, 126] on link "Dashboard" at bounding box center [234, 129] width 50 height 14
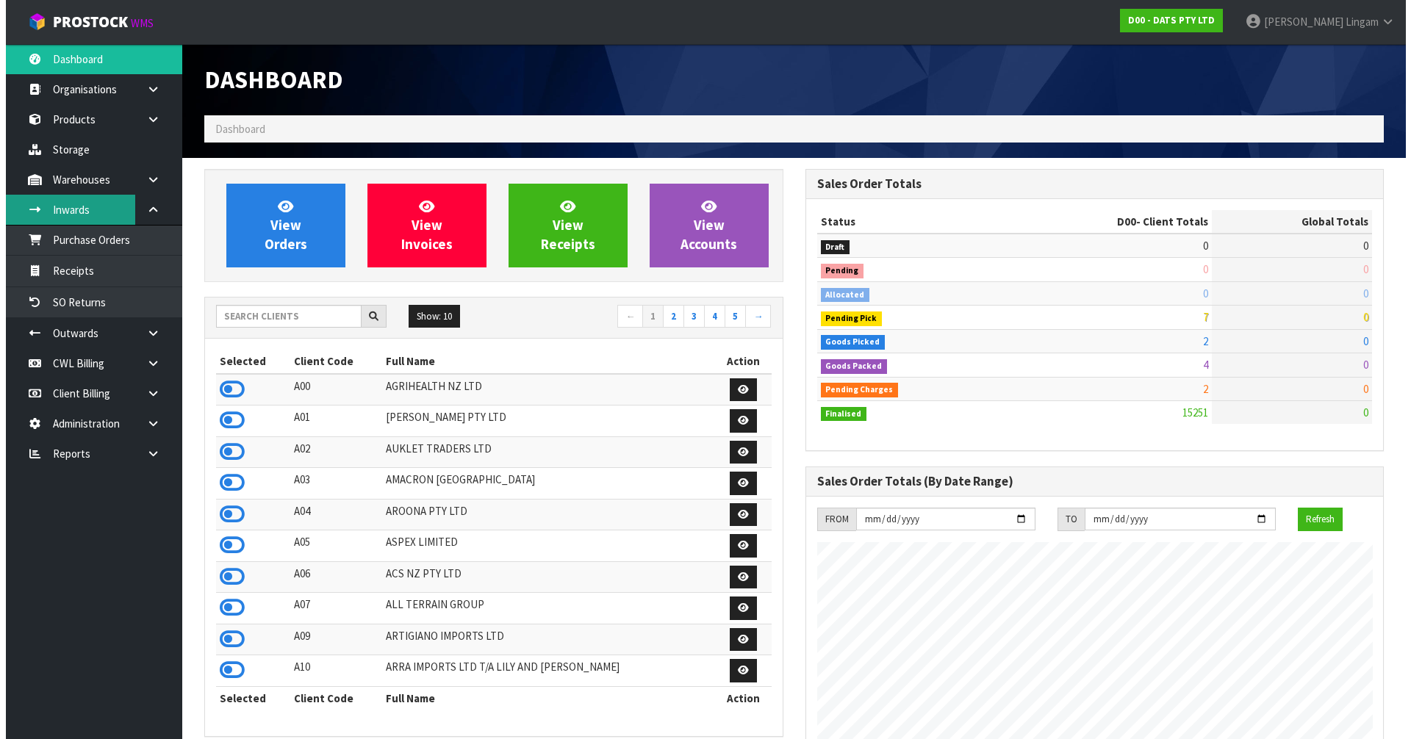
scroll to position [1113, 600]
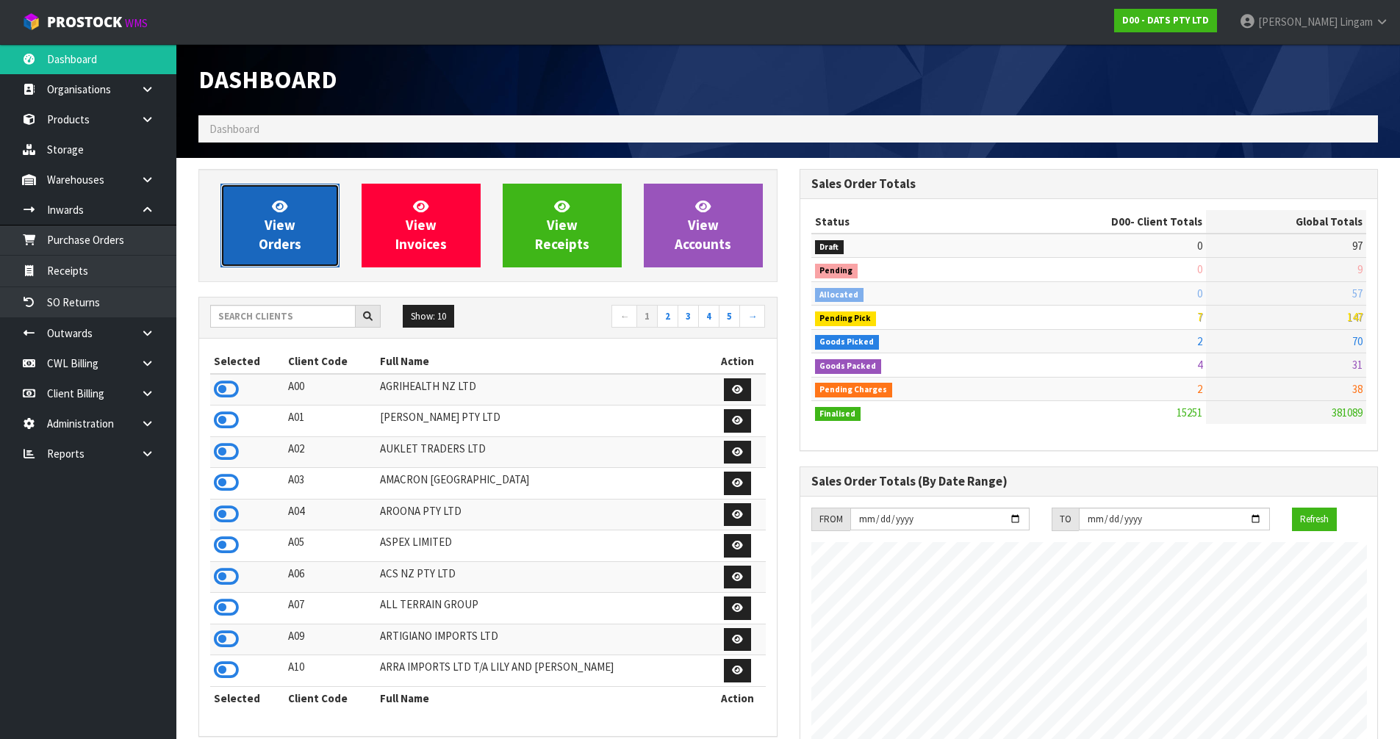
click at [271, 223] on span "View Orders" at bounding box center [280, 225] width 43 height 55
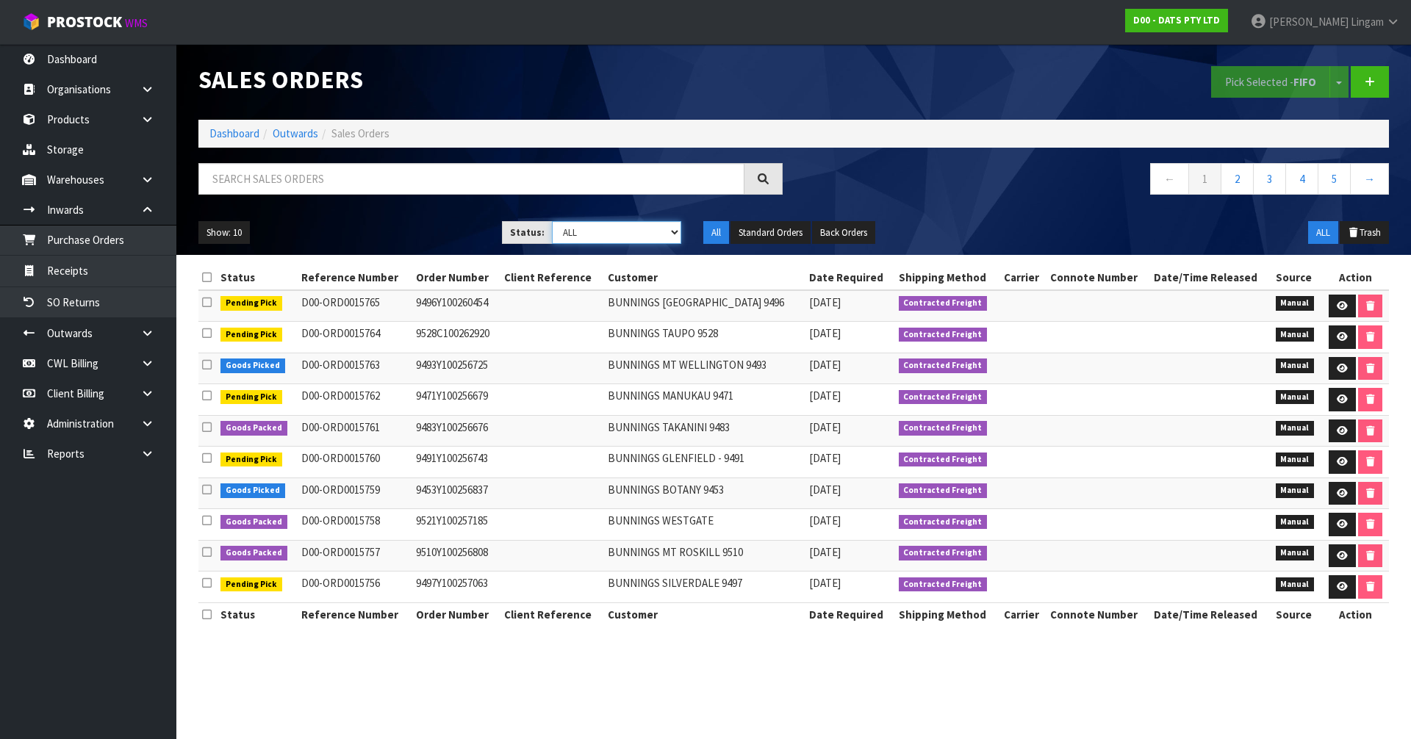
click at [659, 237] on select "Draft Pending Allocated Pending Pick Goods Picked Goods Packed Pending Charges …" at bounding box center [617, 232] width 130 height 23
select select "string:6"
click at [552, 221] on select "Draft Pending Allocated Pending Pick Goods Picked Goods Packed Pending Charges …" at bounding box center [617, 232] width 130 height 23
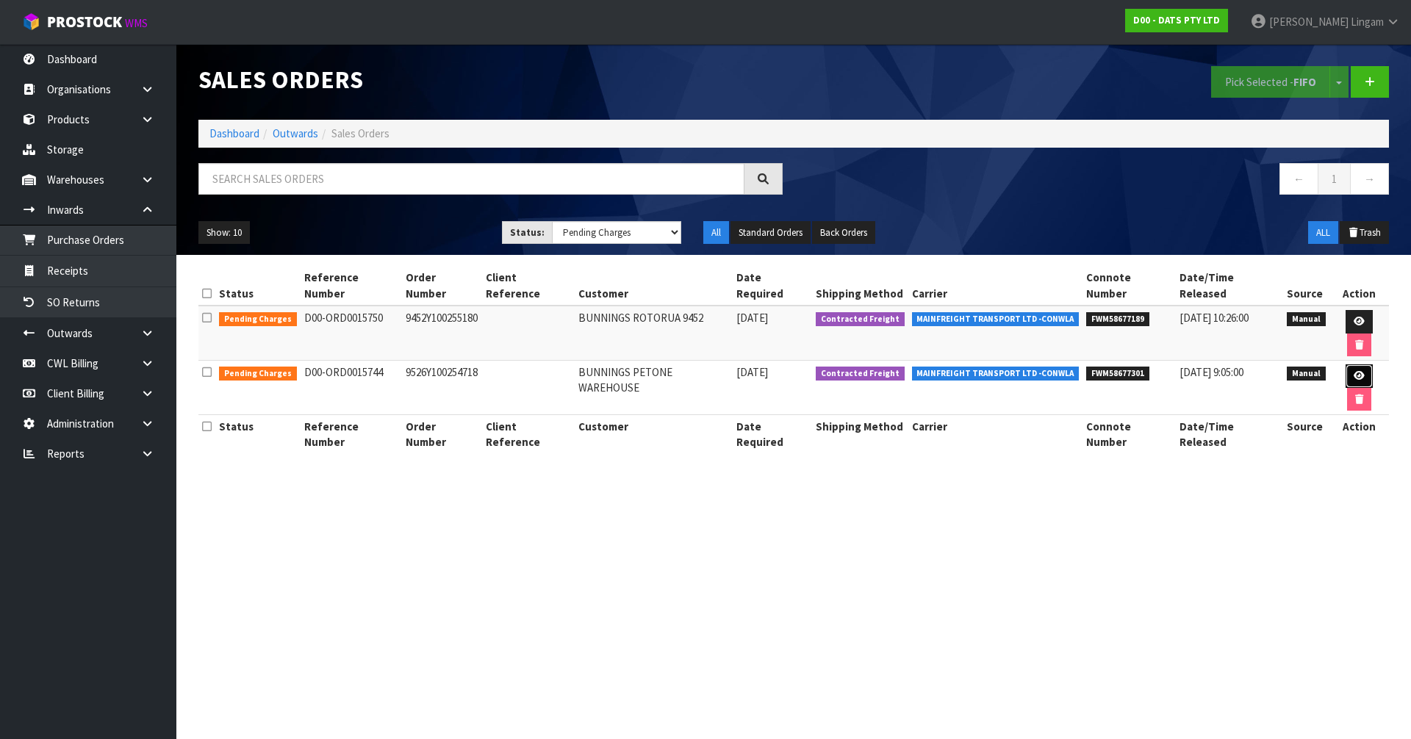
click at [1354, 371] on icon at bounding box center [1359, 376] width 11 height 10
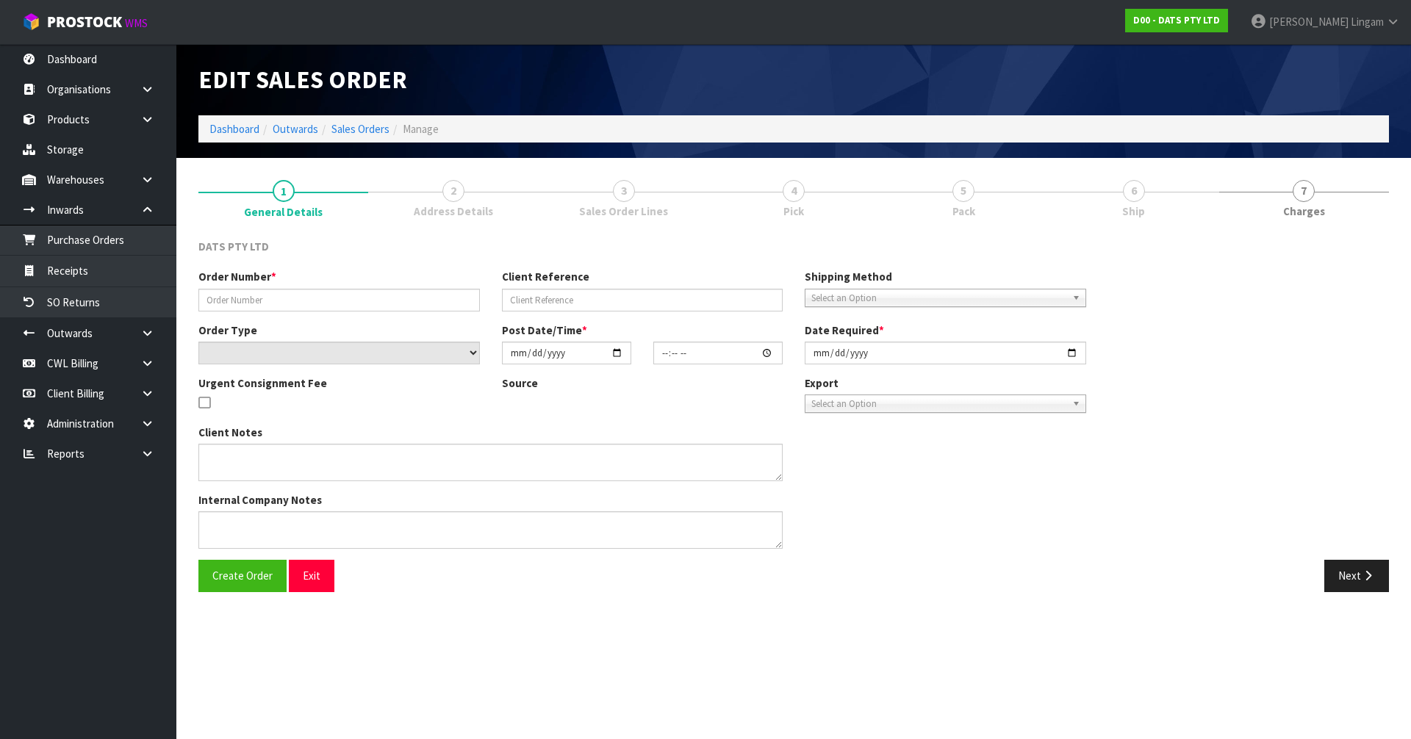
type input "9526Y100254718"
select select "number:0"
type input "[DATE]"
type input "09:48:00.000"
type input "[DATE]"
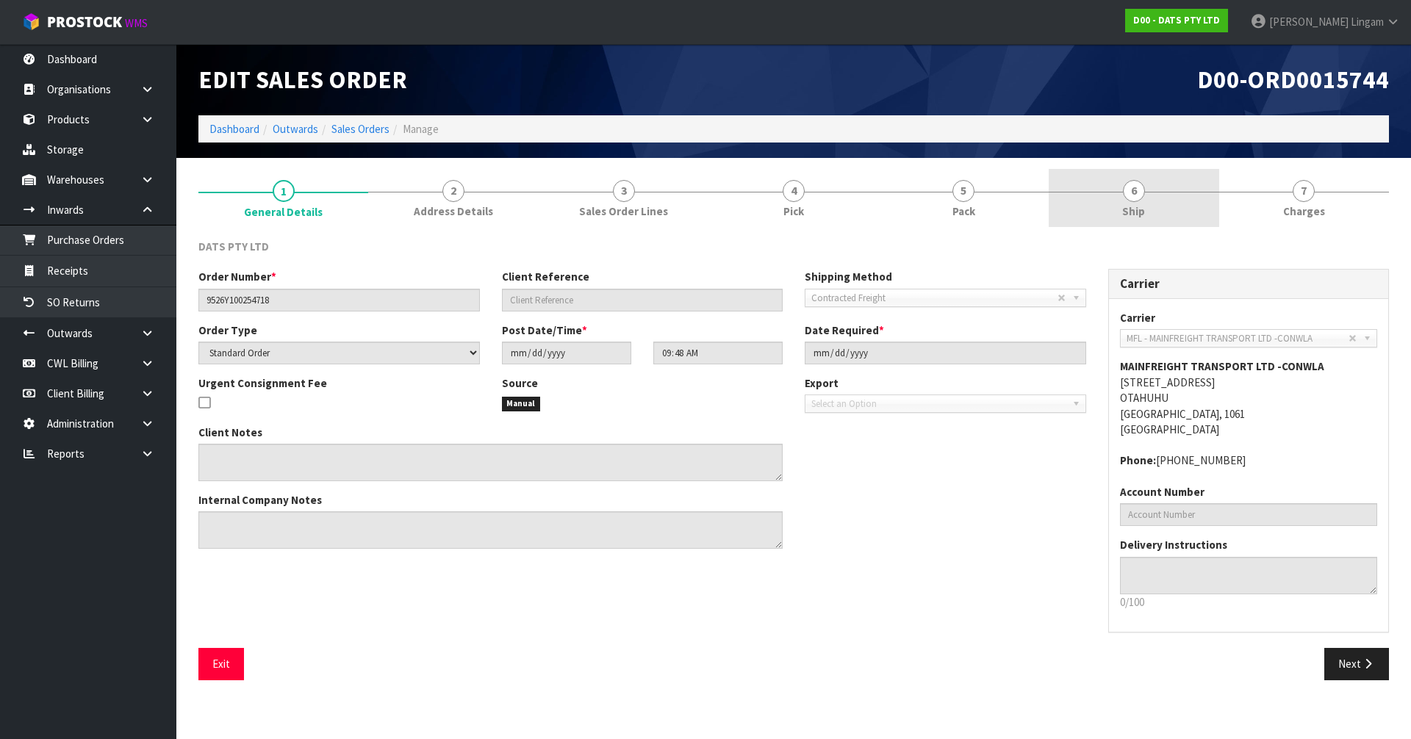
click at [1168, 197] on link "6 Ship" at bounding box center [1134, 198] width 170 height 58
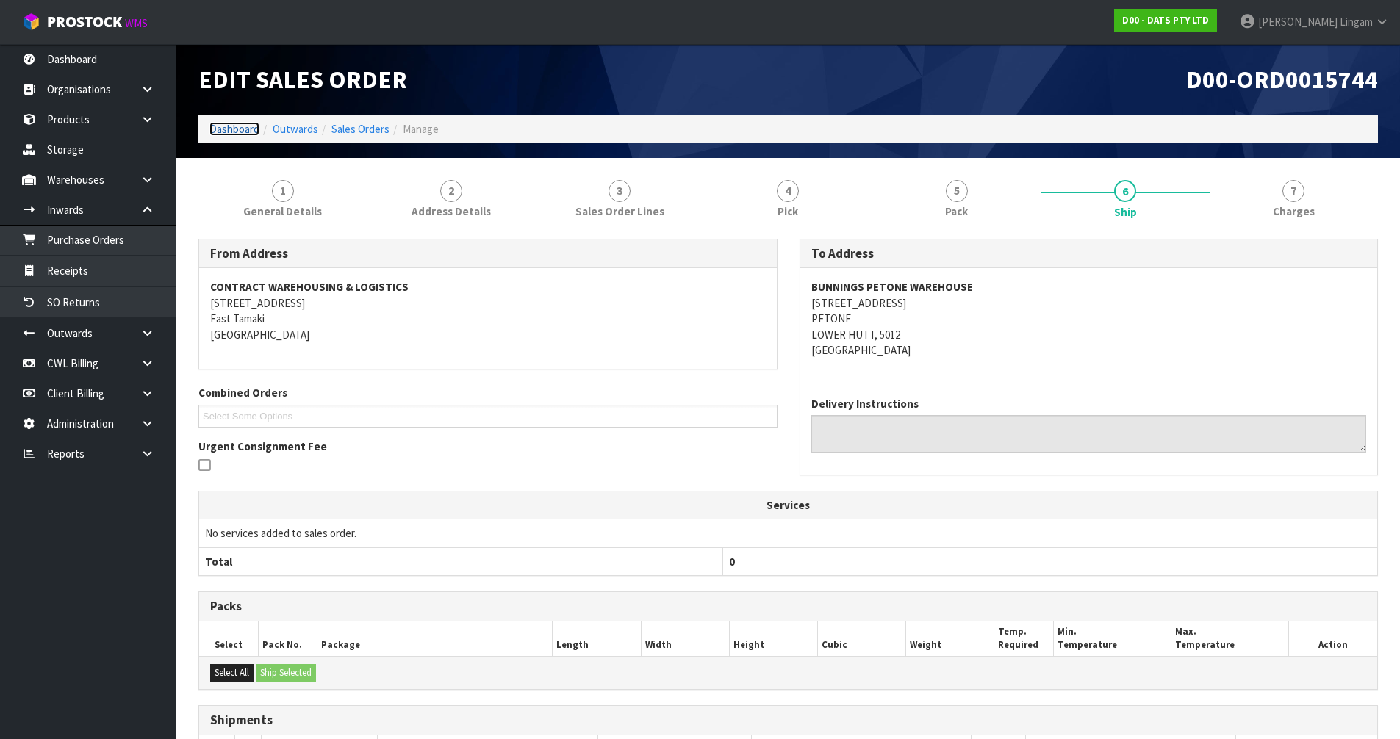
click at [238, 129] on link "Dashboard" at bounding box center [234, 129] width 50 height 14
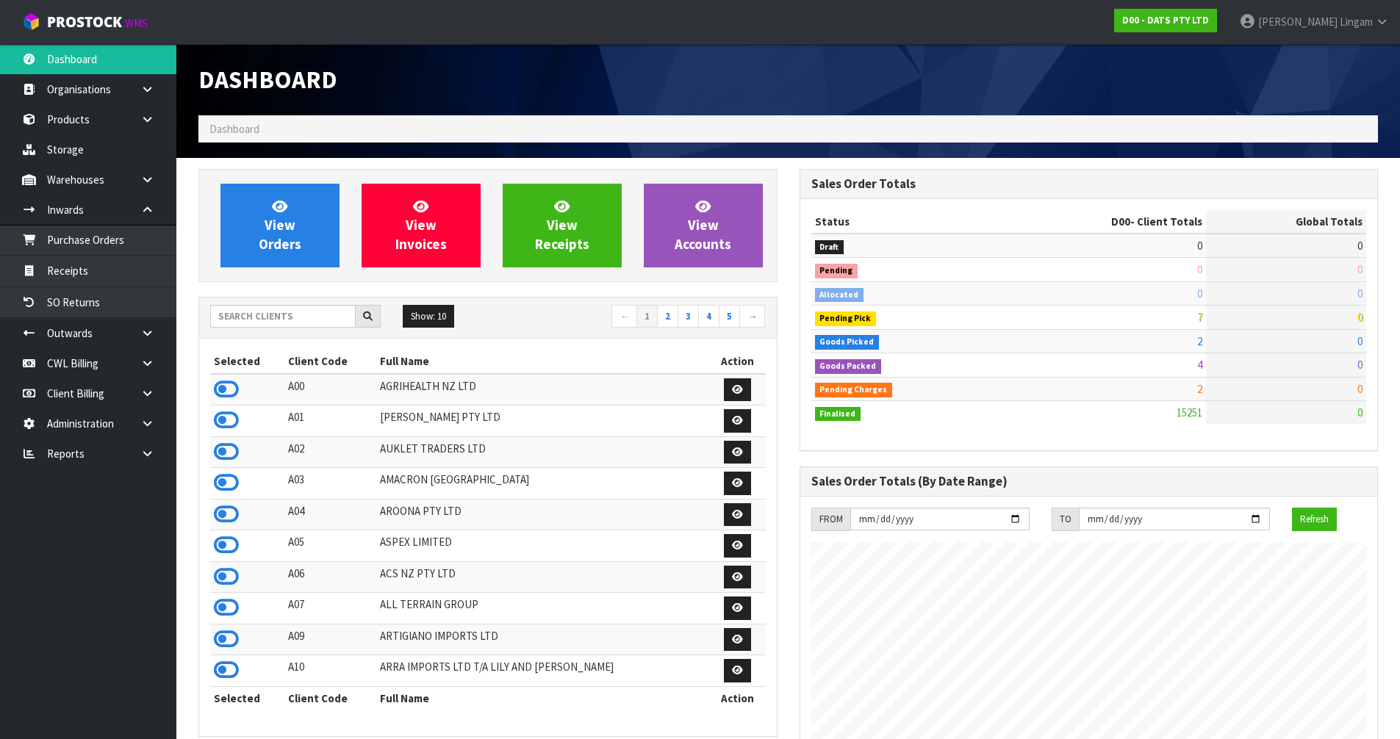
scroll to position [1113, 600]
click at [280, 312] on input "text" at bounding box center [282, 316] width 145 height 23
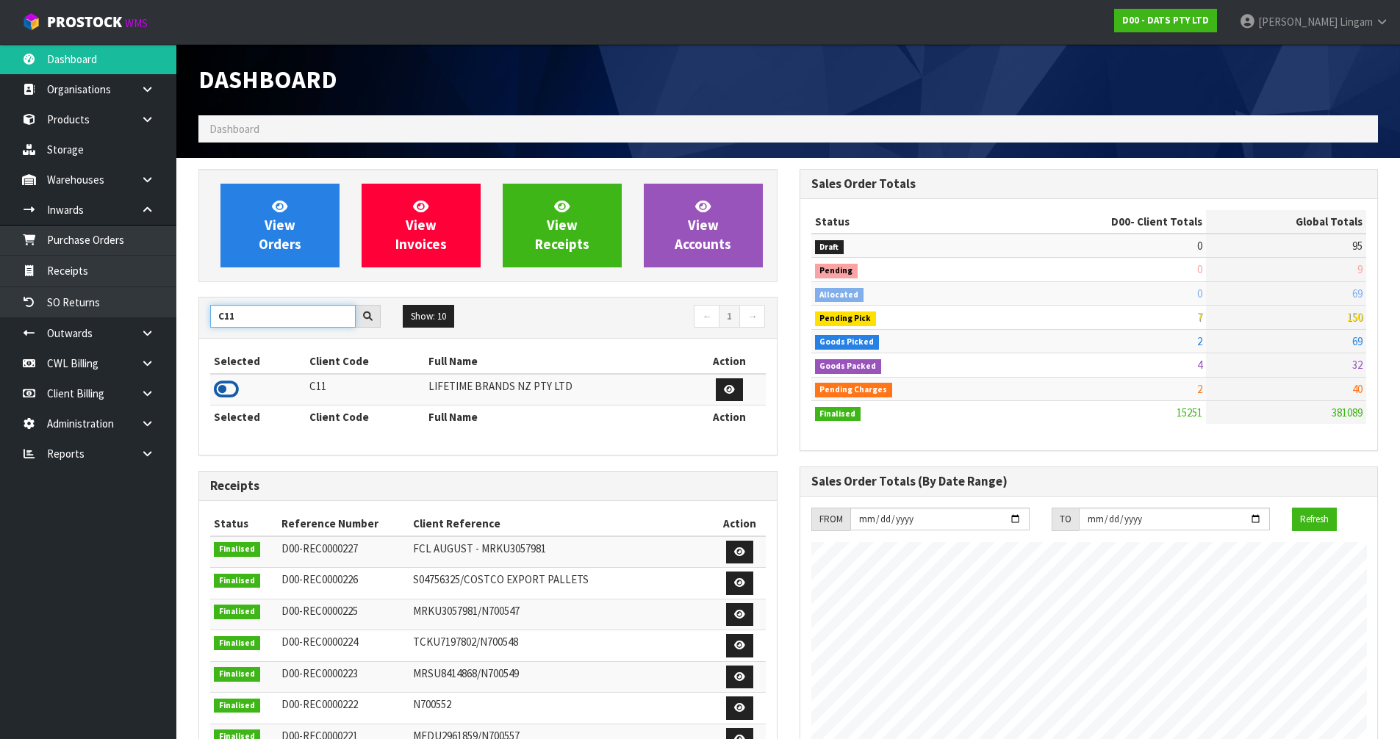
type input "C11"
click at [231, 394] on icon at bounding box center [226, 389] width 25 height 22
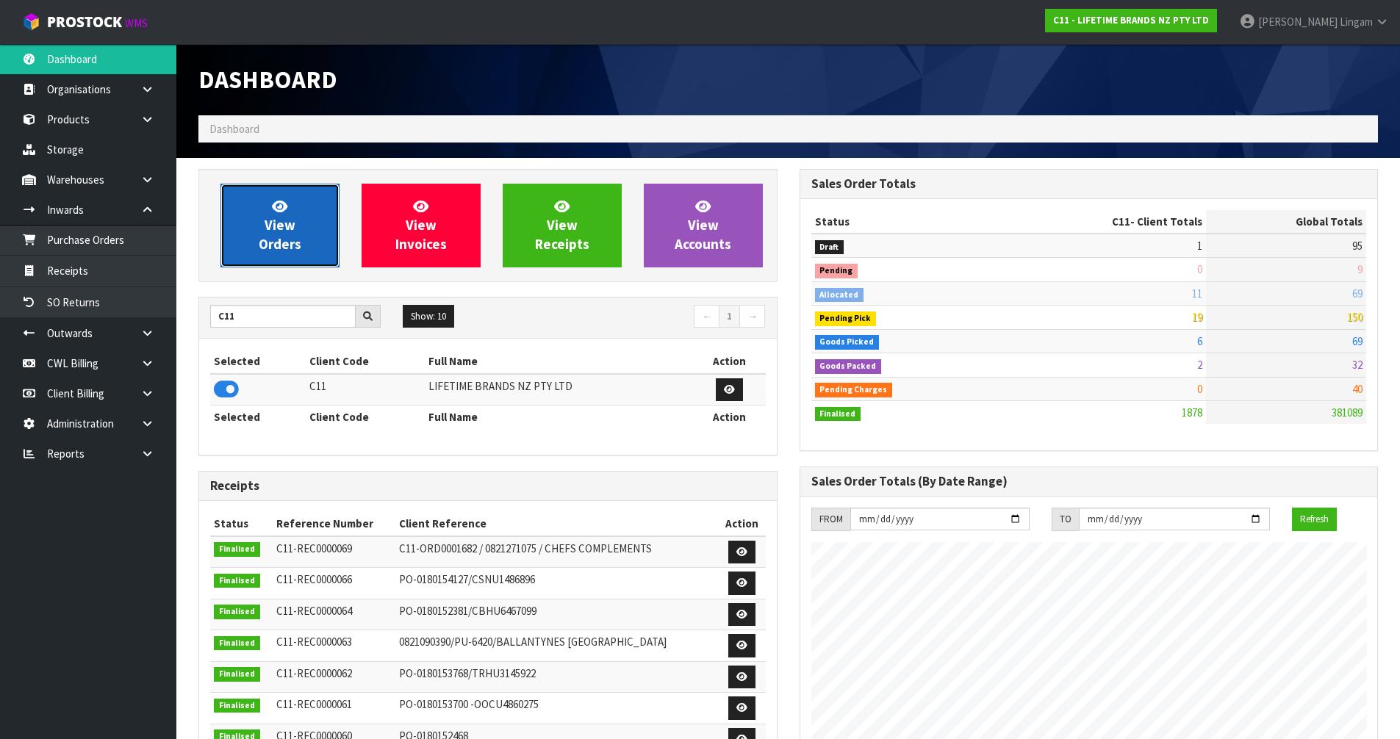
click at [244, 259] on link "View Orders" at bounding box center [279, 226] width 119 height 84
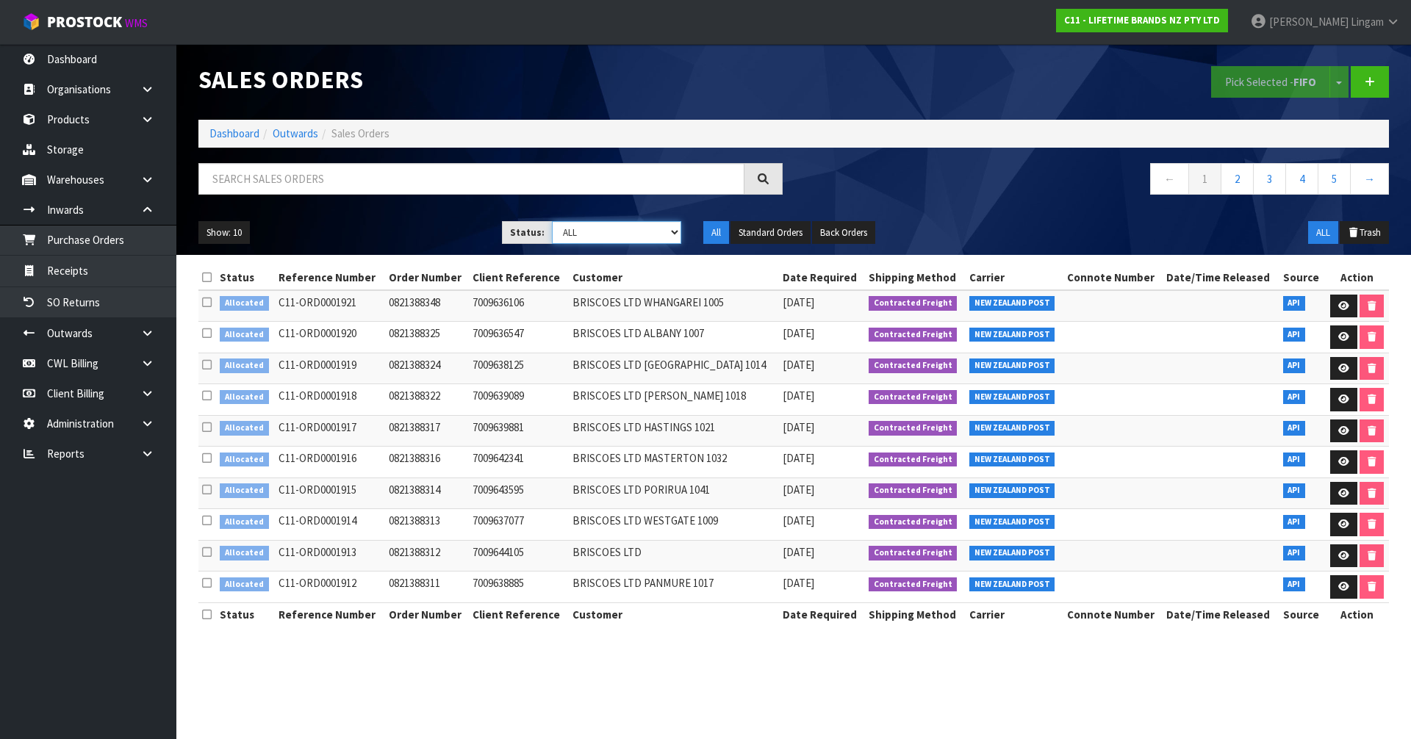
click at [647, 239] on select "Draft Pending Allocated Pending Pick Goods Picked Goods Packed Pending Charges …" at bounding box center [617, 232] width 130 height 23
select select "string:2"
click at [552, 221] on select "Draft Pending Allocated Pending Pick Goods Picked Goods Packed Pending Charges …" at bounding box center [617, 232] width 130 height 23
click at [1341, 176] on link "2" at bounding box center [1334, 179] width 33 height 32
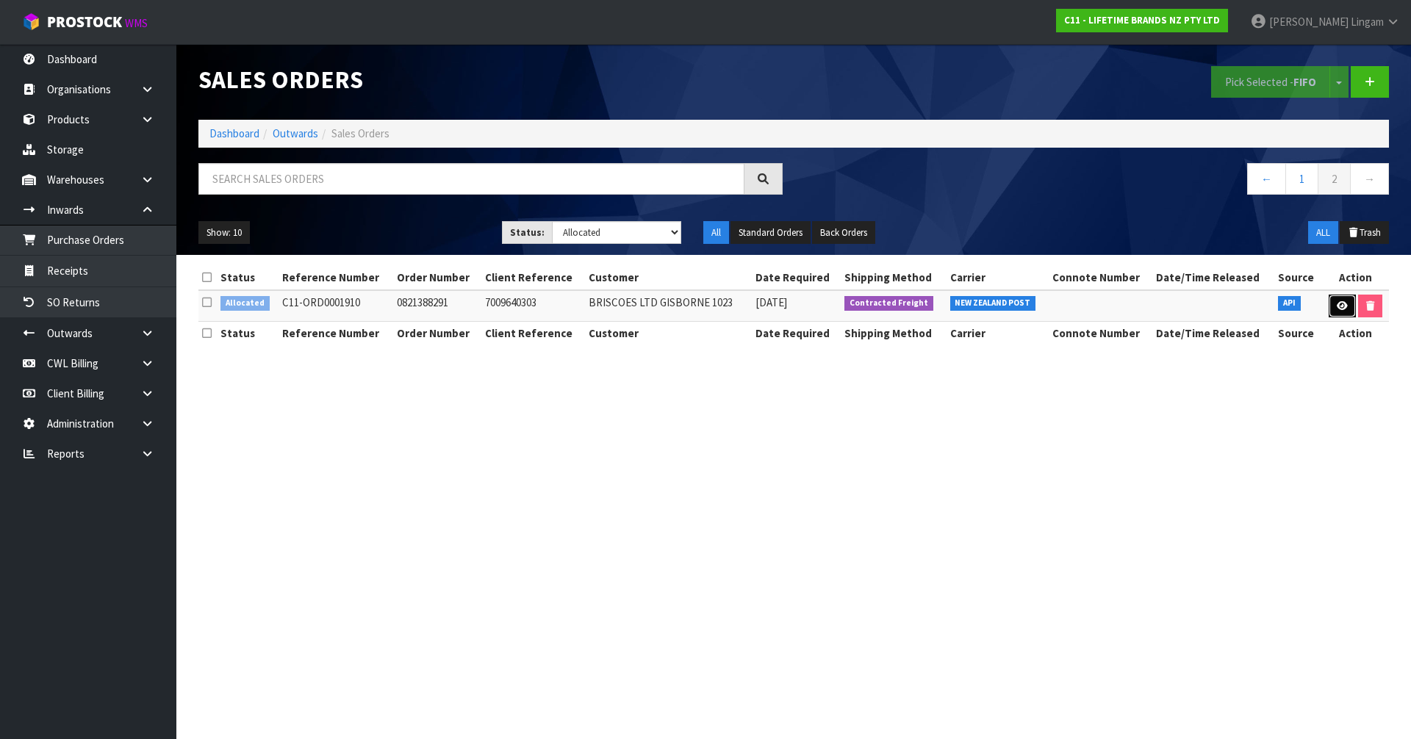
click at [1337, 298] on link at bounding box center [1342, 307] width 27 height 24
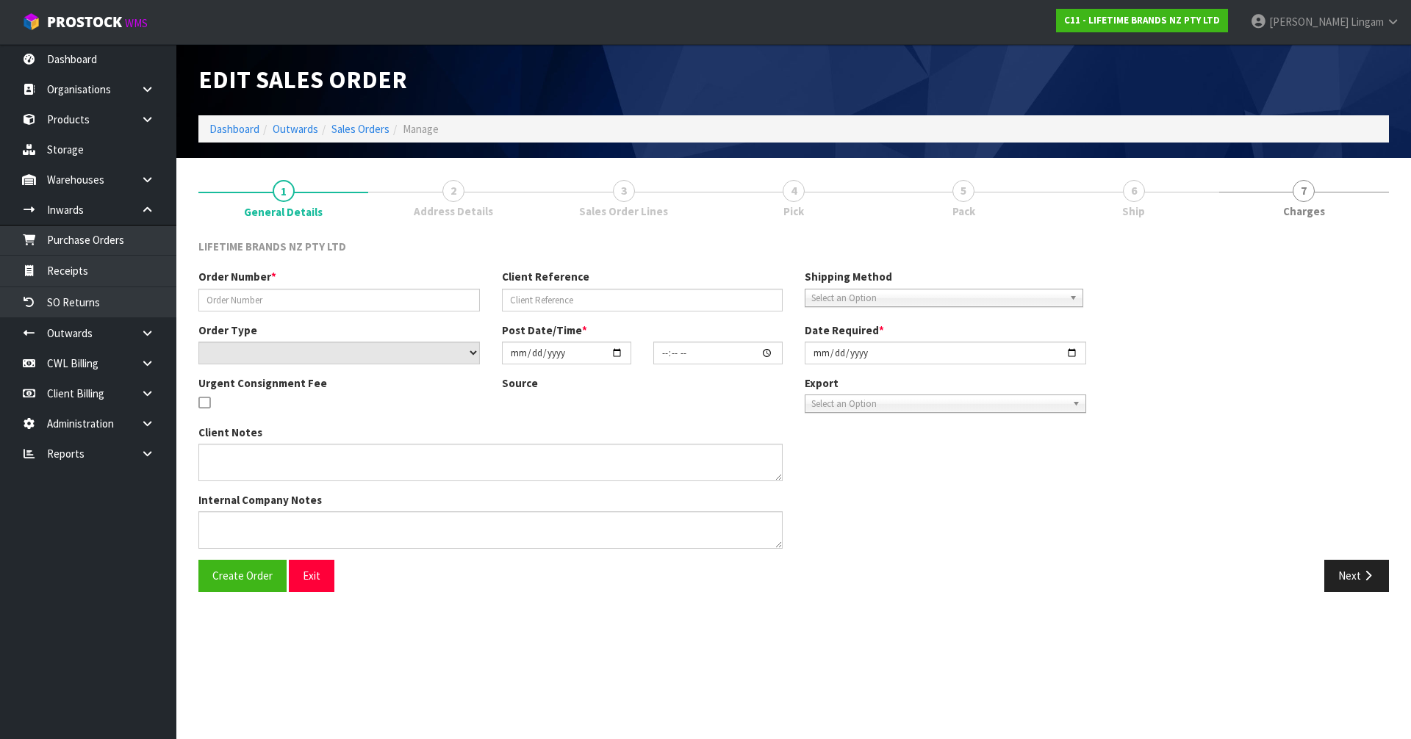
type input "0821388291"
type input "7009640303"
select select "number:0"
type input "[DATE]"
type input "10:54:05.000"
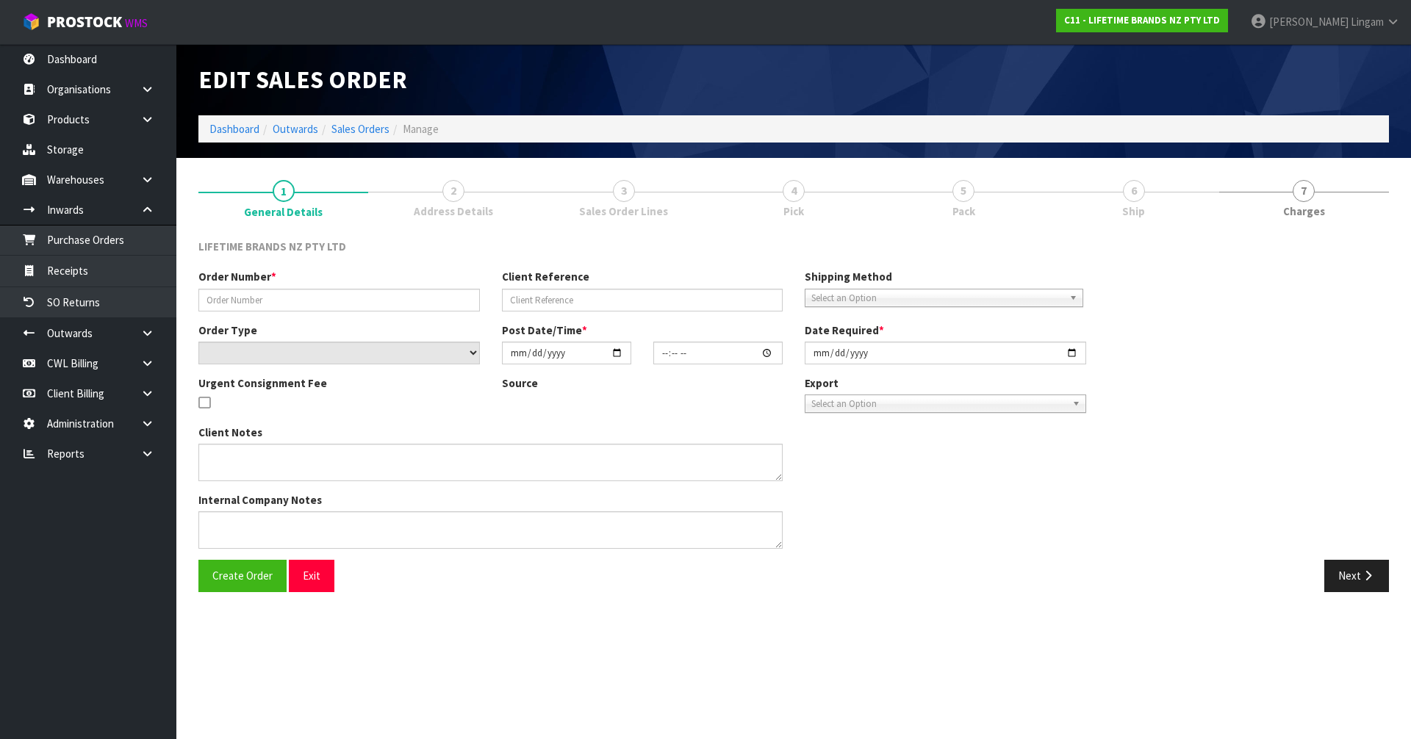
type input "[DATE]"
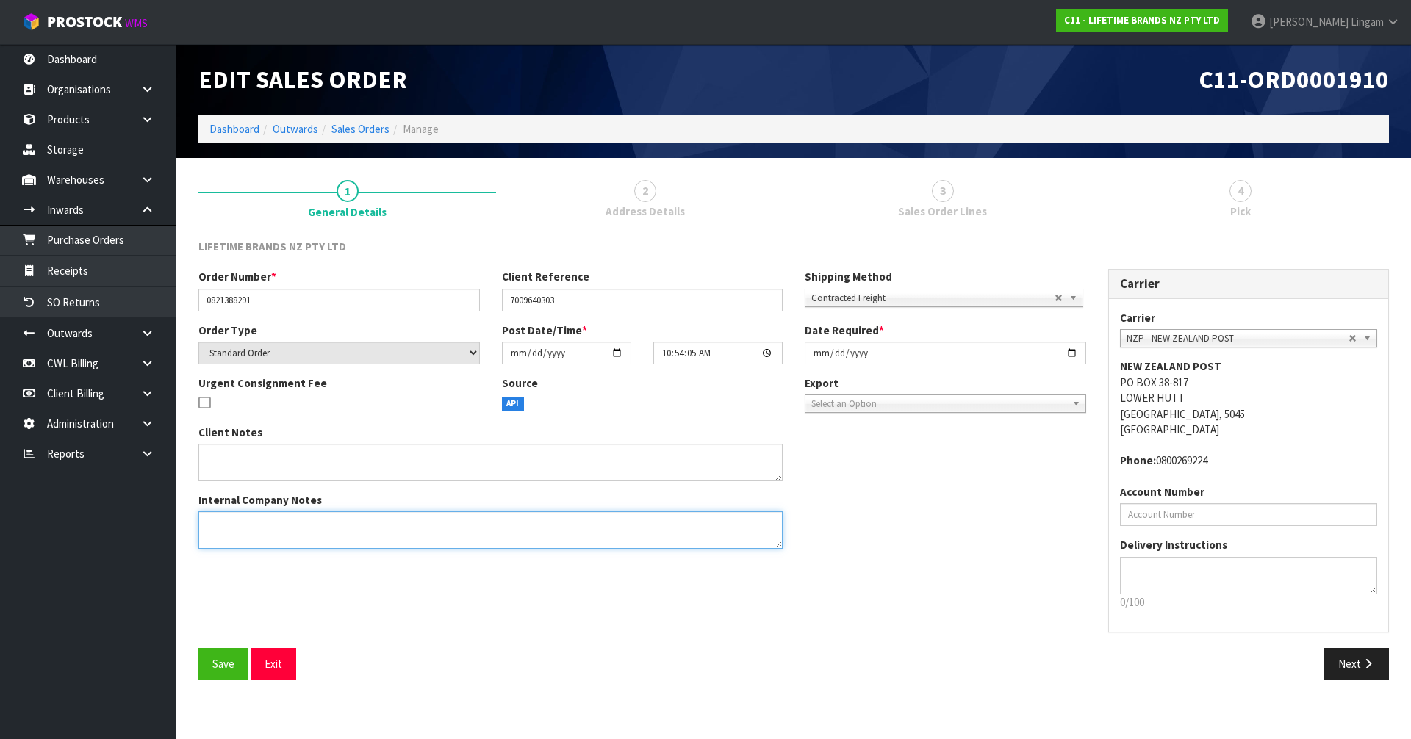
click at [234, 539] on textarea at bounding box center [490, 529] width 584 height 37
click at [350, 530] on textarea at bounding box center [490, 529] width 584 height 37
paste textarea "KE199OHERA"
type textarea "REJECT LINE FOR CODE KE199OHERA"
drag, startPoint x: 227, startPoint y: 669, endPoint x: 236, endPoint y: 666, distance: 9.3
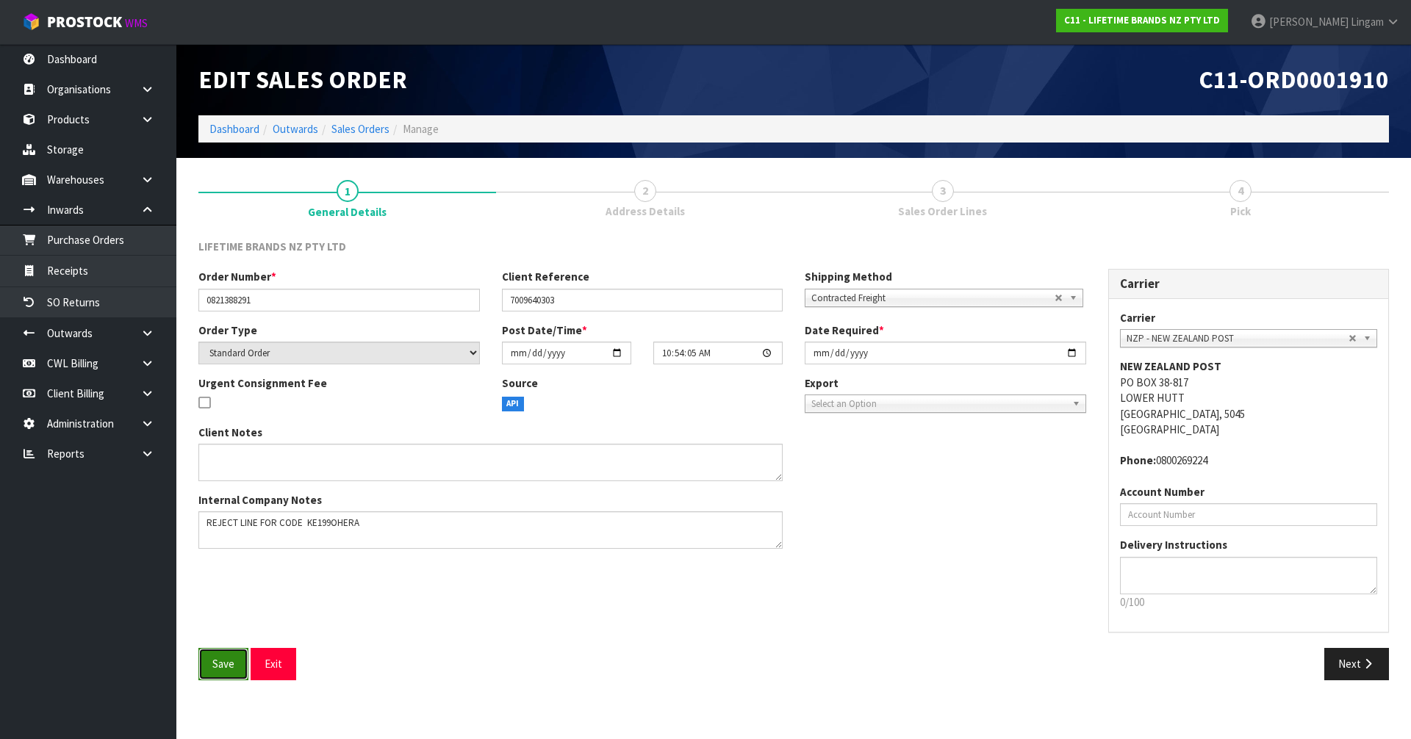
click at [232, 667] on span "Save" at bounding box center [223, 664] width 22 height 14
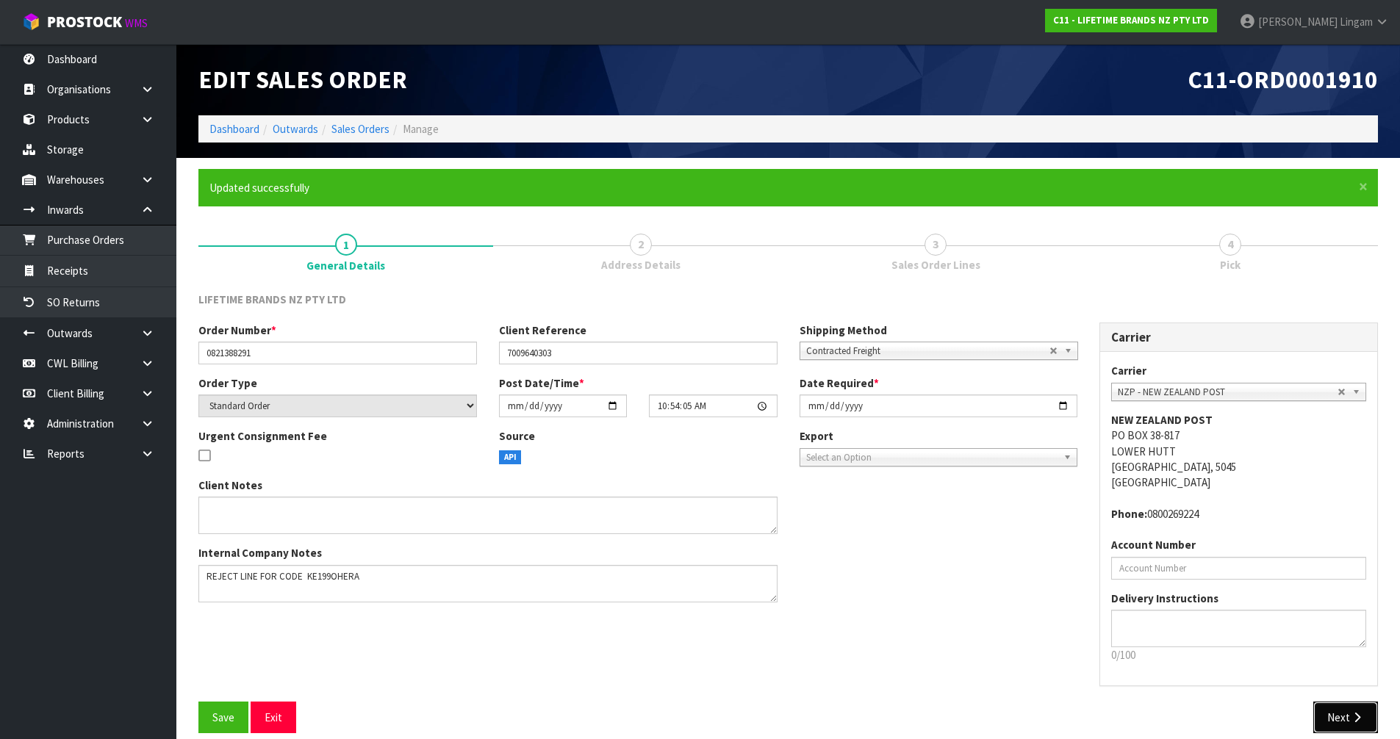
click at [1339, 713] on button "Next" at bounding box center [1345, 718] width 65 height 32
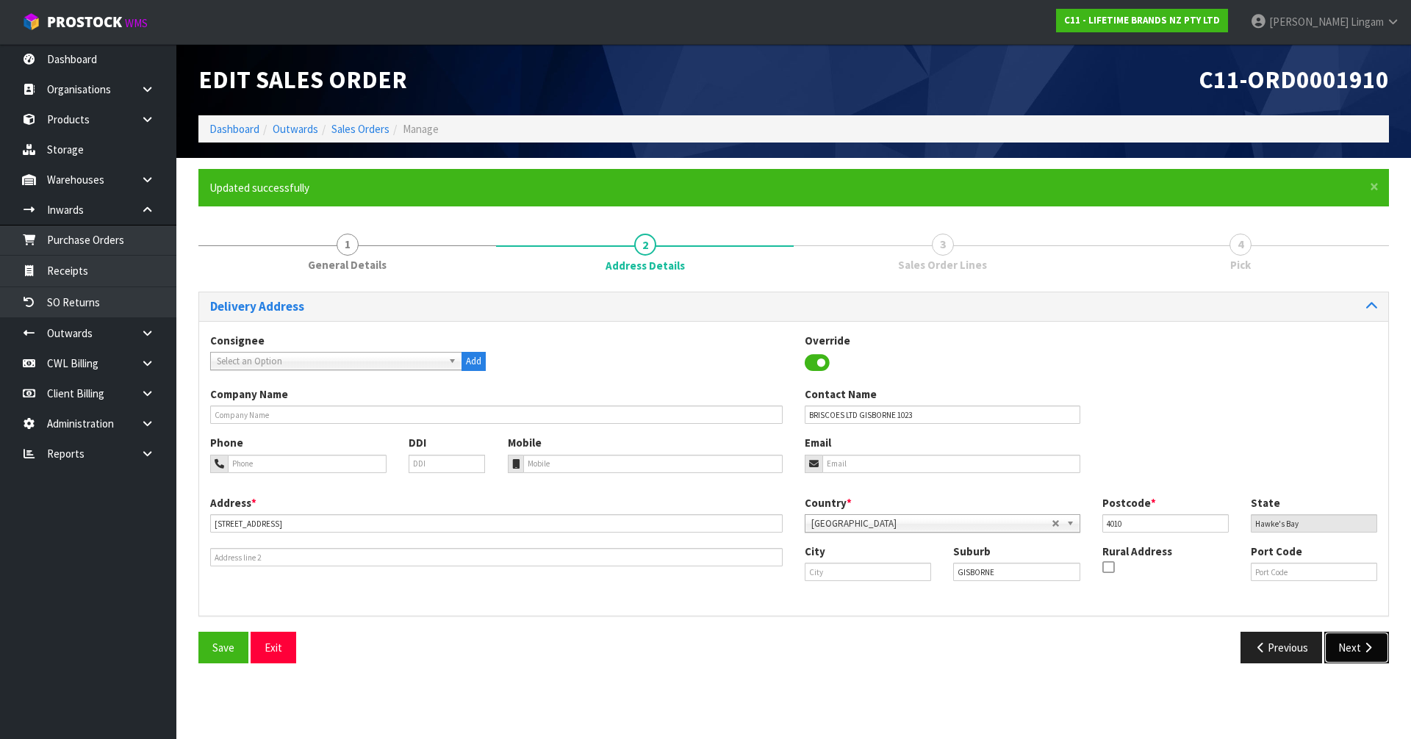
click at [1359, 650] on button "Next" at bounding box center [1356, 648] width 65 height 32
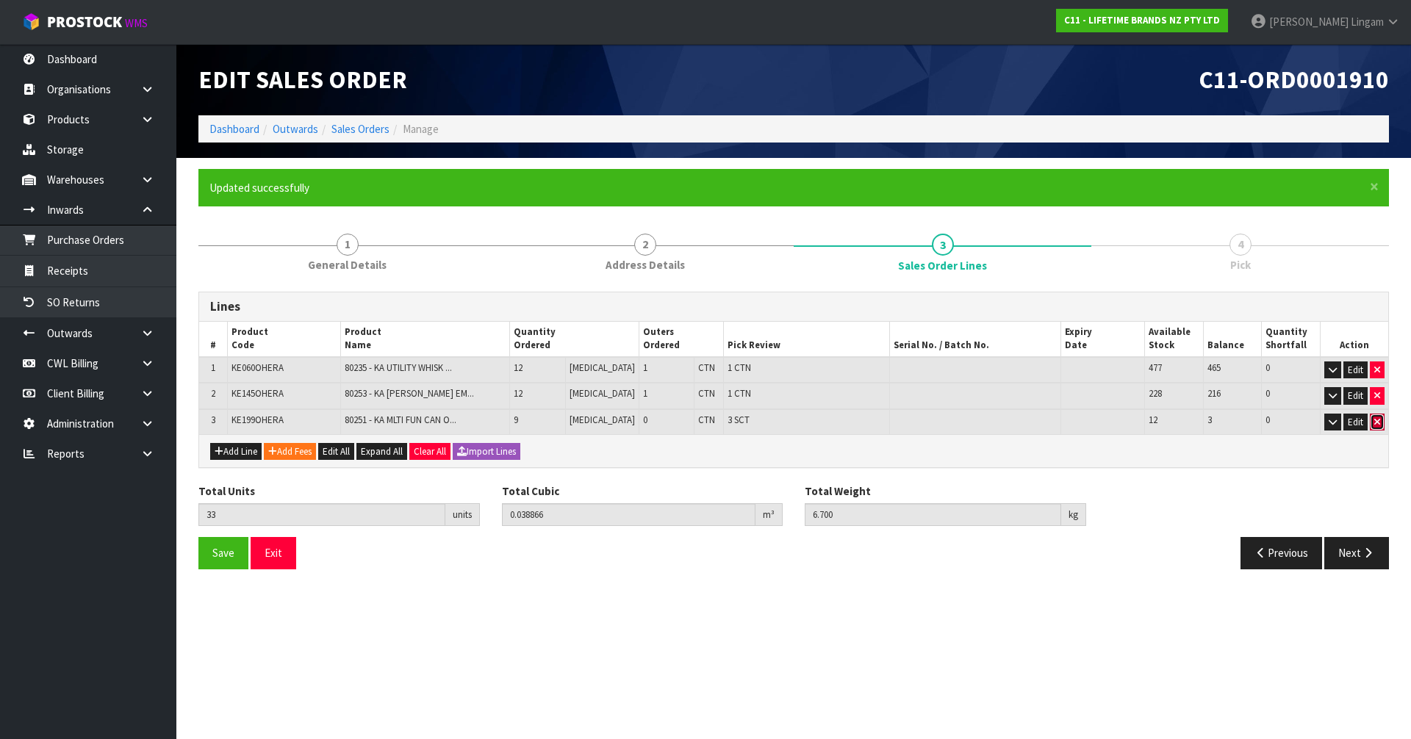
click at [1381, 426] on button "button" at bounding box center [1377, 423] width 15 height 18
type input "24"
type input "0.025816"
type input "3.85"
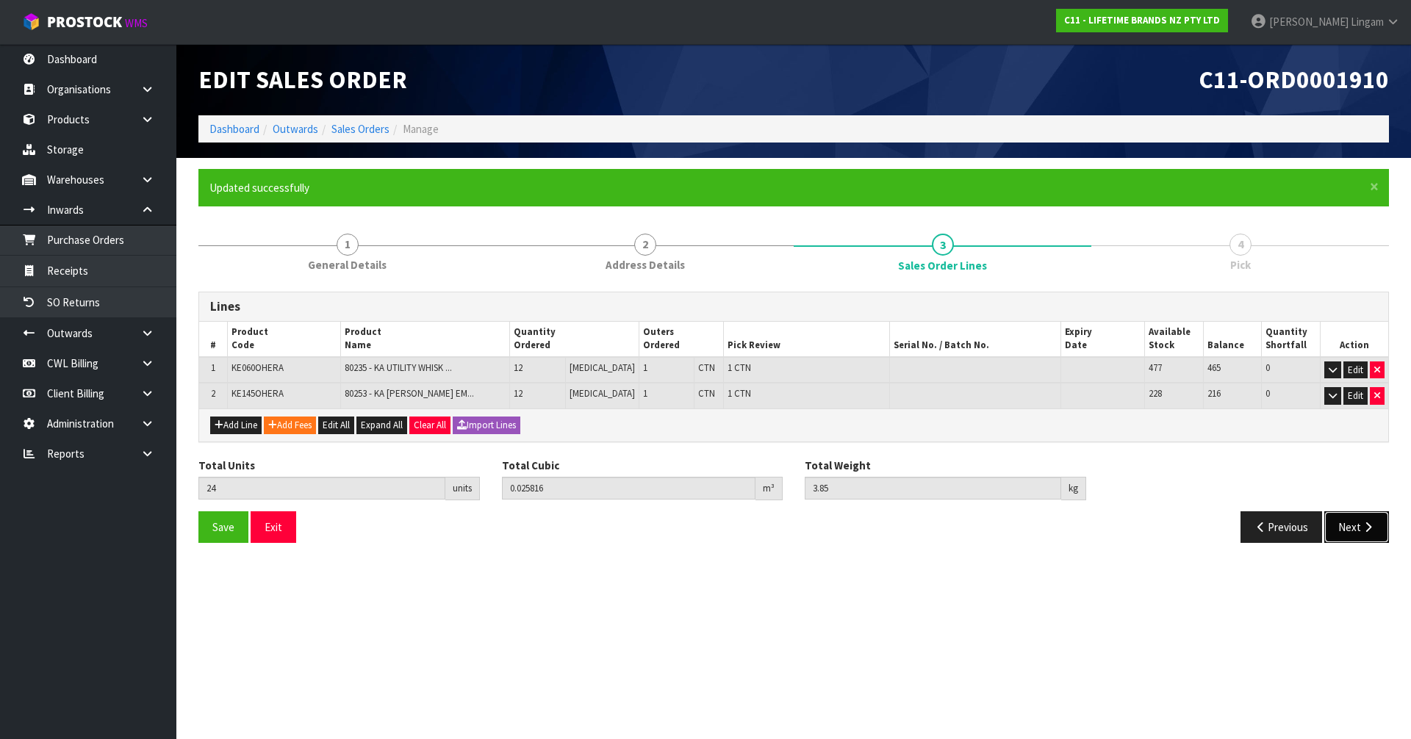
click at [1361, 536] on button "Next" at bounding box center [1356, 527] width 65 height 32
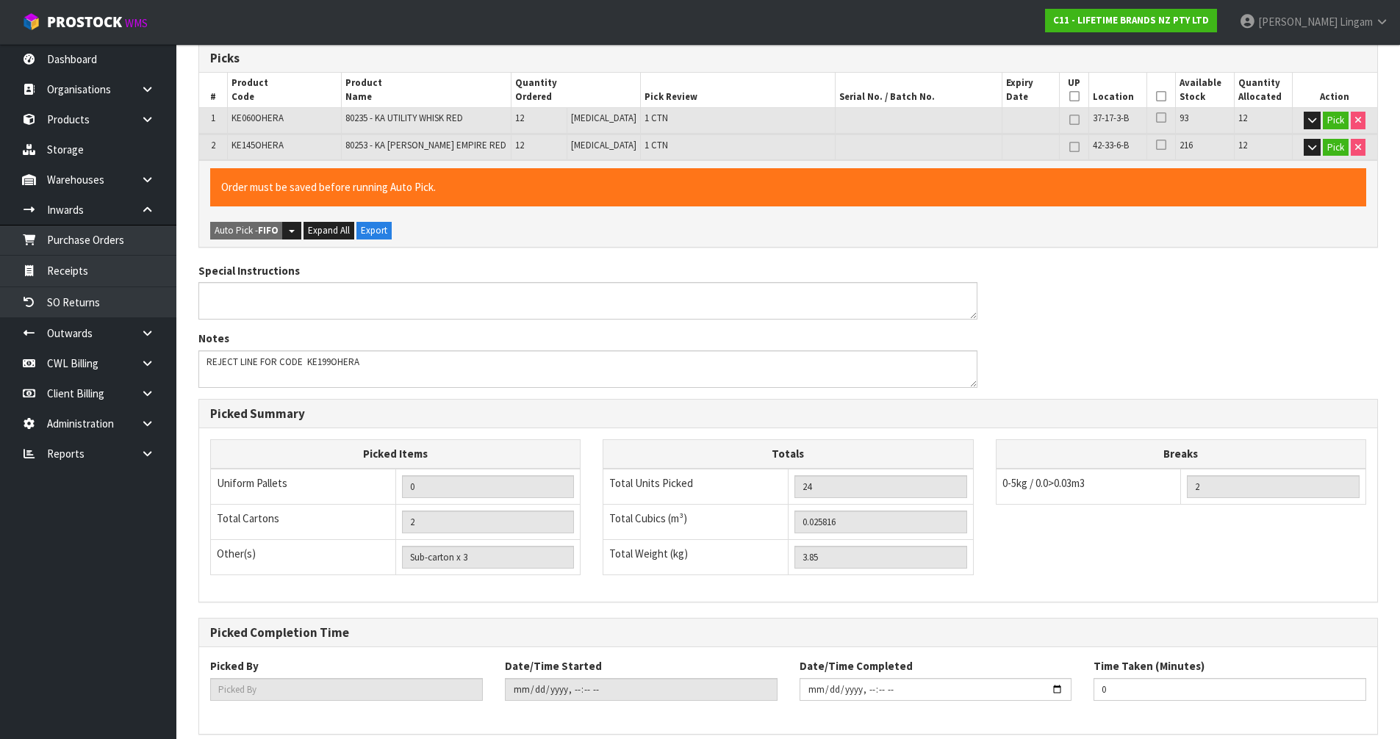
scroll to position [367, 0]
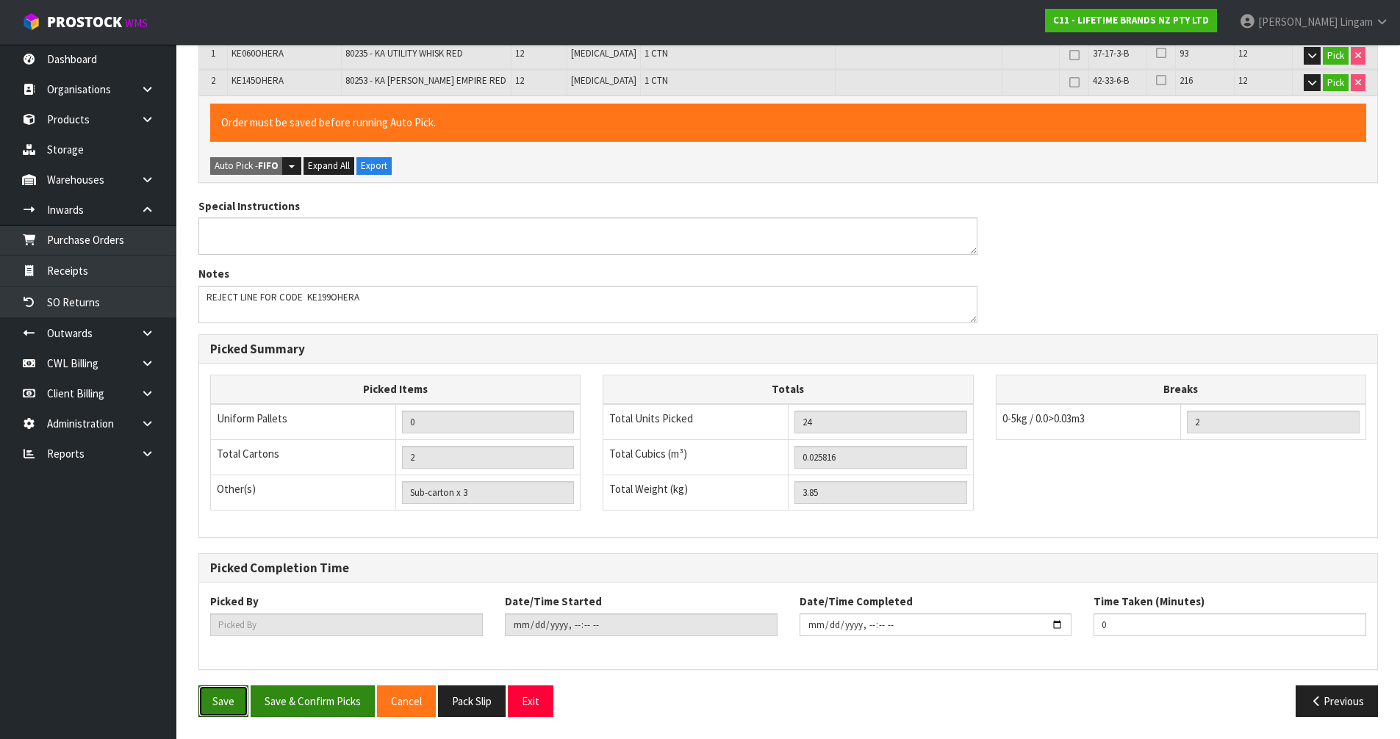
drag, startPoint x: 230, startPoint y: 708, endPoint x: 295, endPoint y: 696, distance: 66.6
click at [232, 707] on button "Save" at bounding box center [223, 702] width 50 height 32
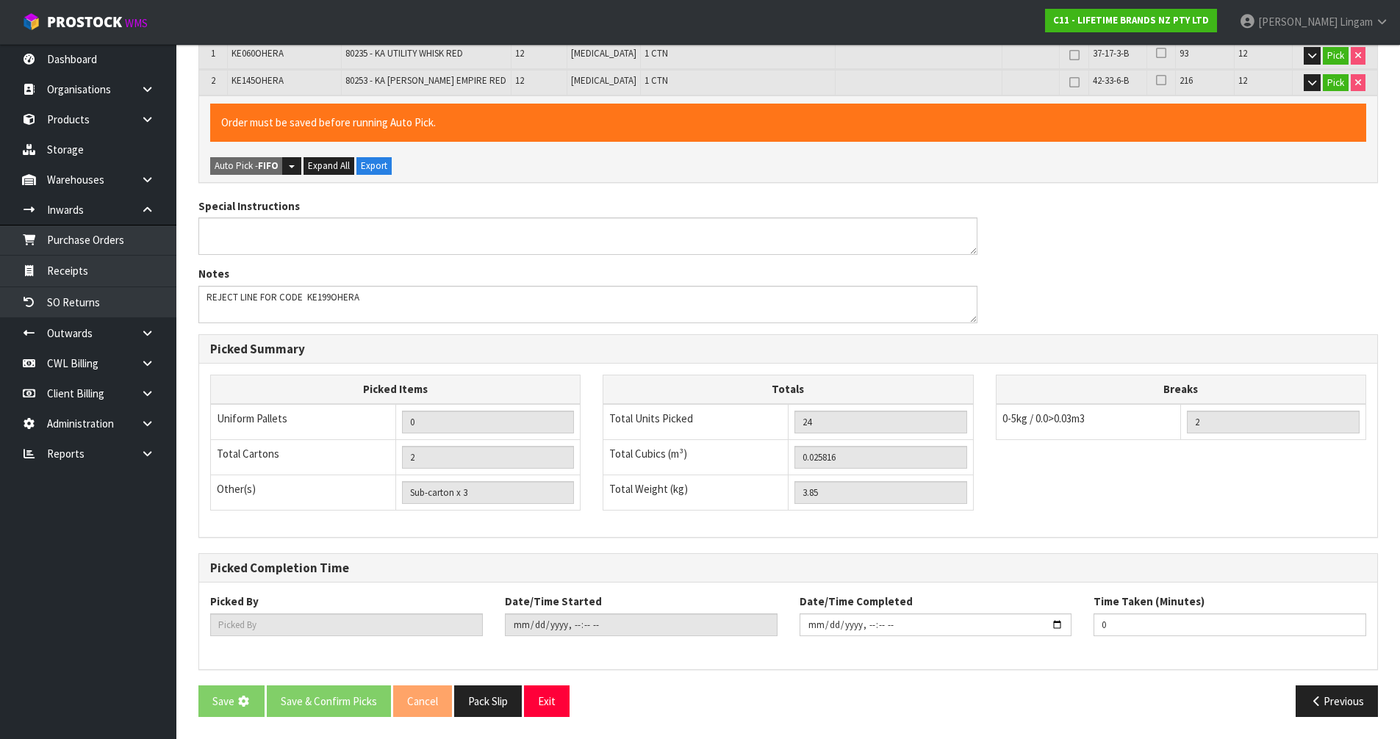
scroll to position [0, 0]
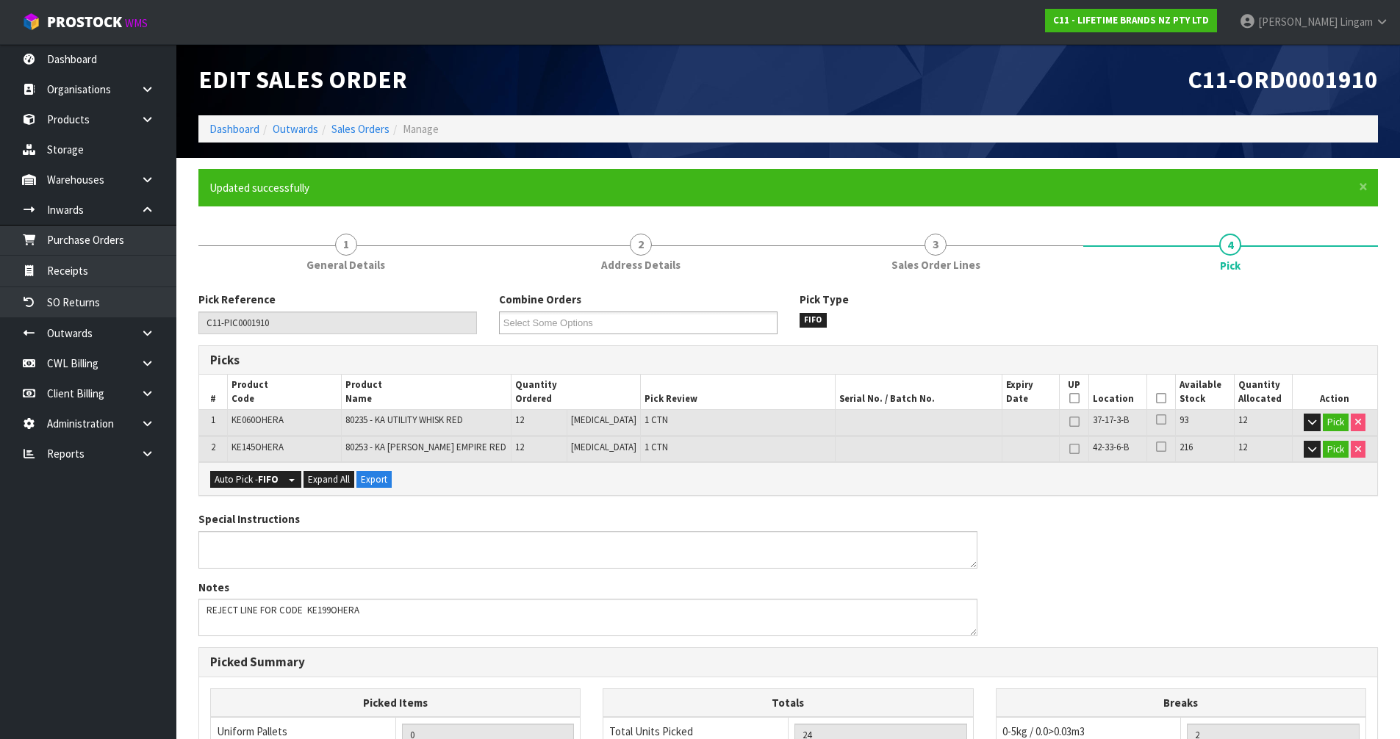
type input "Sub-carton x 0"
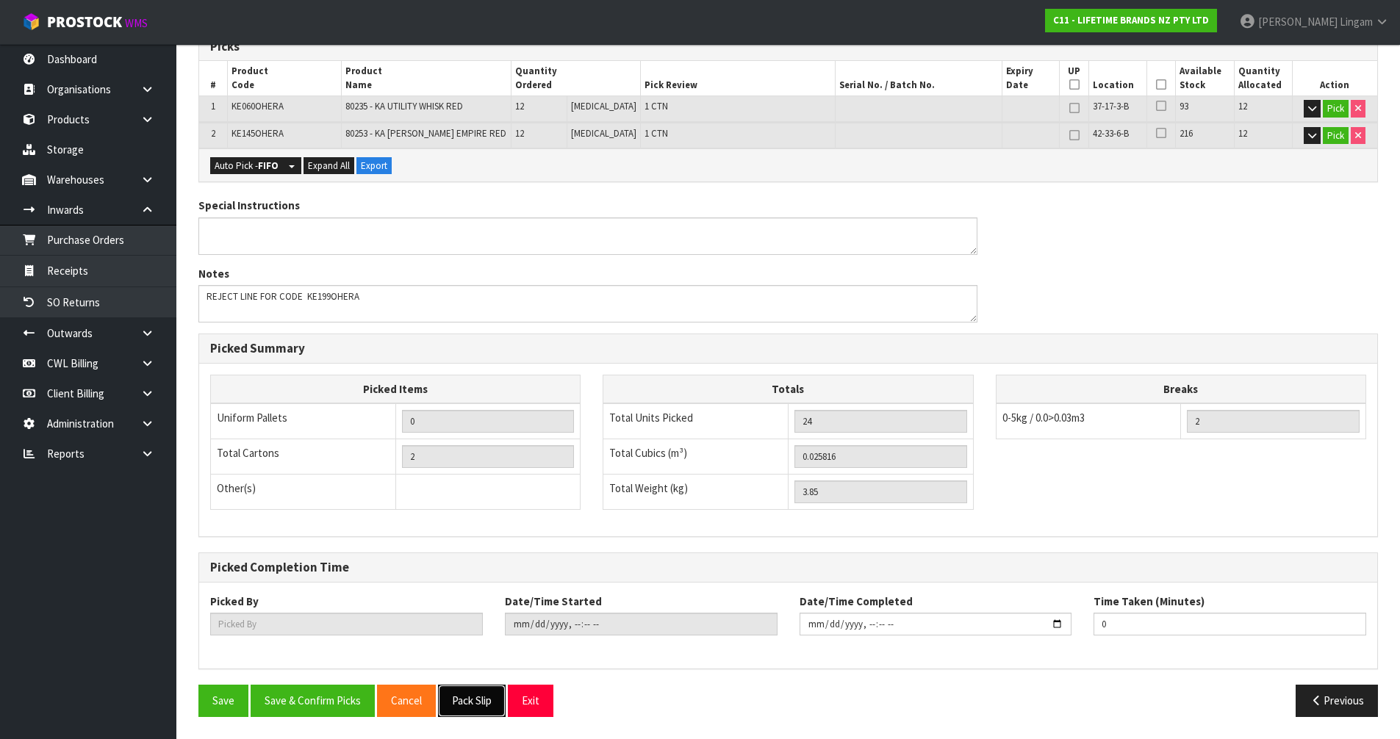
click at [480, 703] on button "Pack Slip" at bounding box center [472, 701] width 68 height 32
click at [1336, 109] on button "Pick" at bounding box center [1336, 109] width 26 height 18
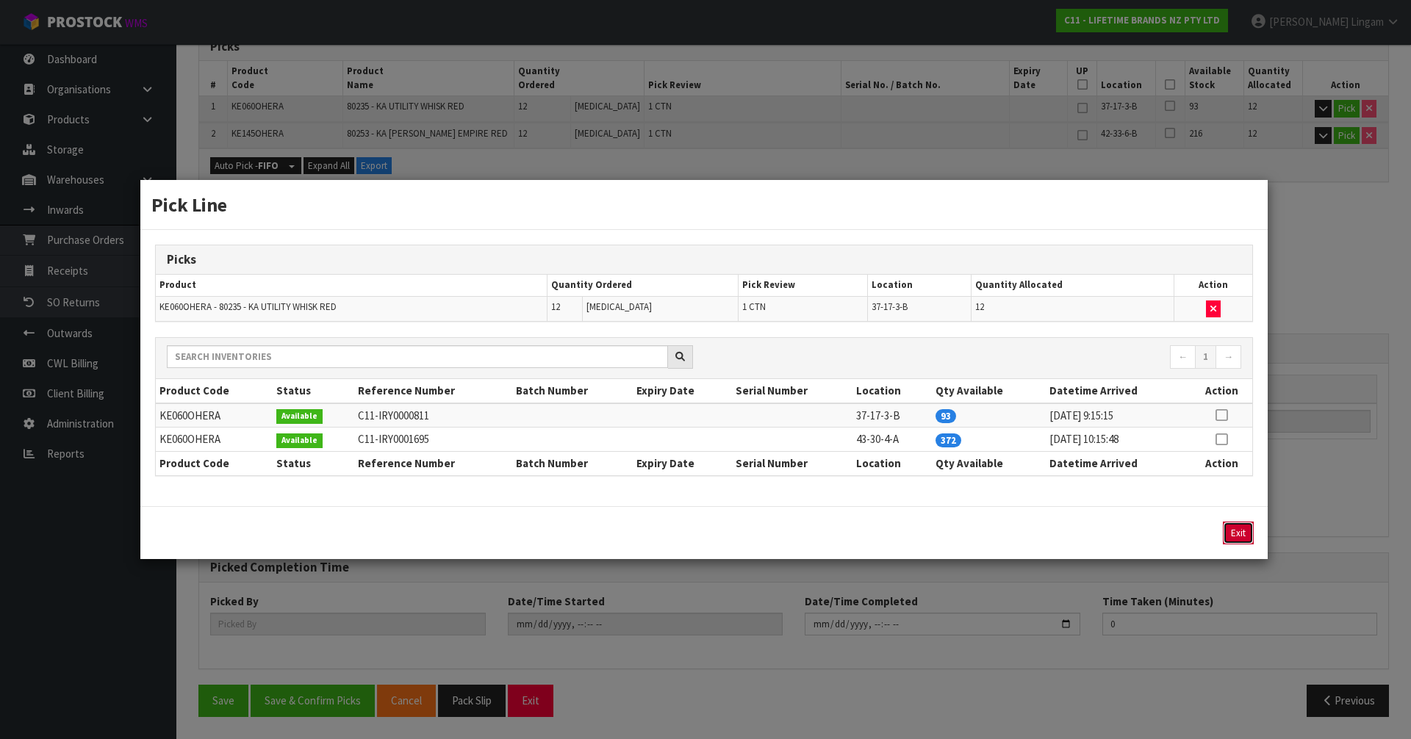
click at [1249, 534] on button "Exit" at bounding box center [1238, 533] width 31 height 23
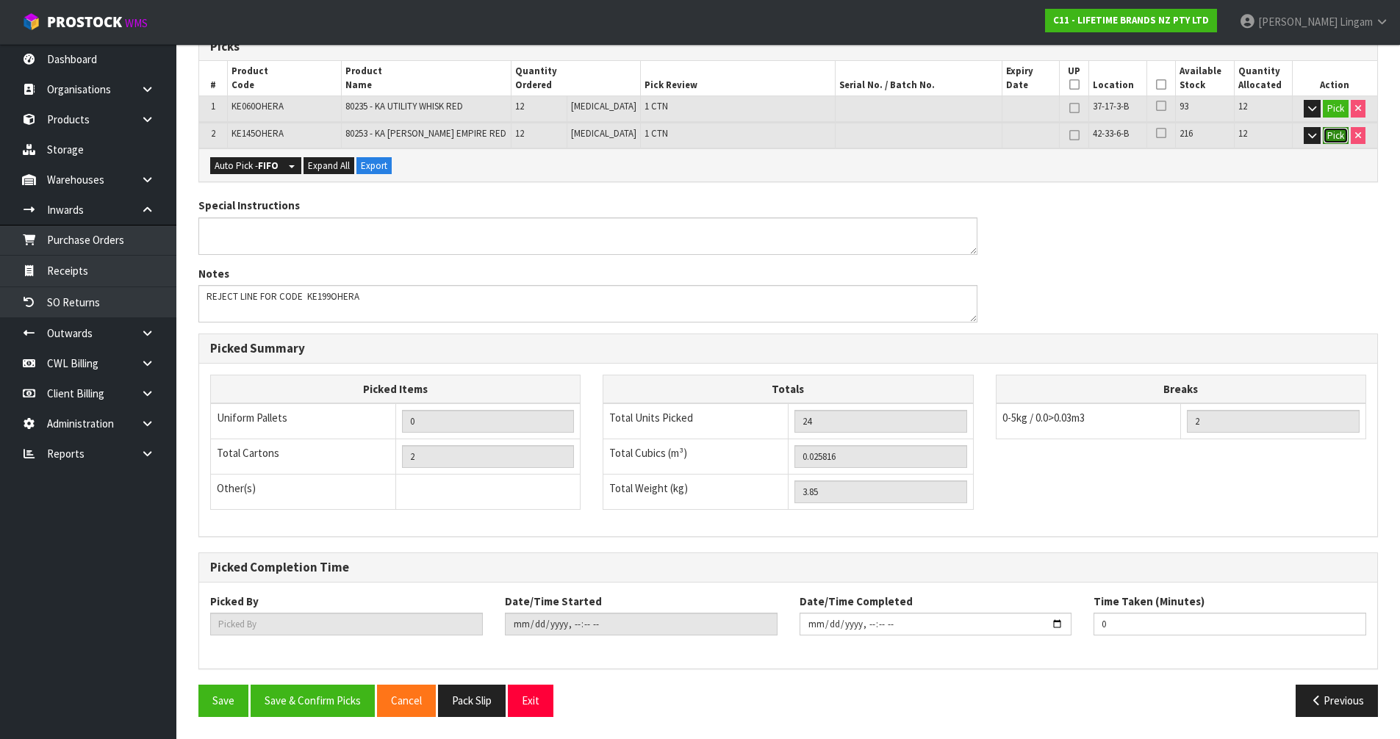
click at [1338, 140] on button "Pick" at bounding box center [1336, 136] width 26 height 18
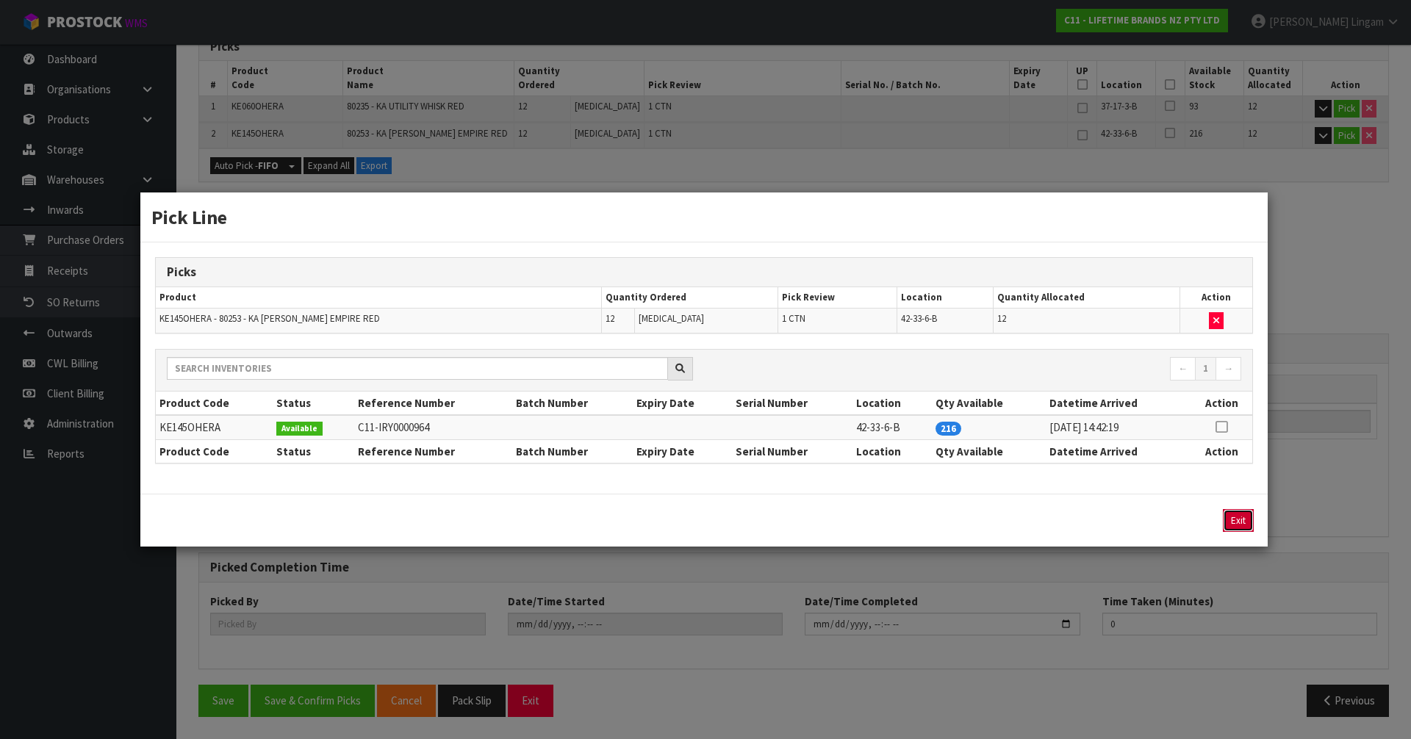
click at [1238, 526] on button "Exit" at bounding box center [1238, 520] width 31 height 23
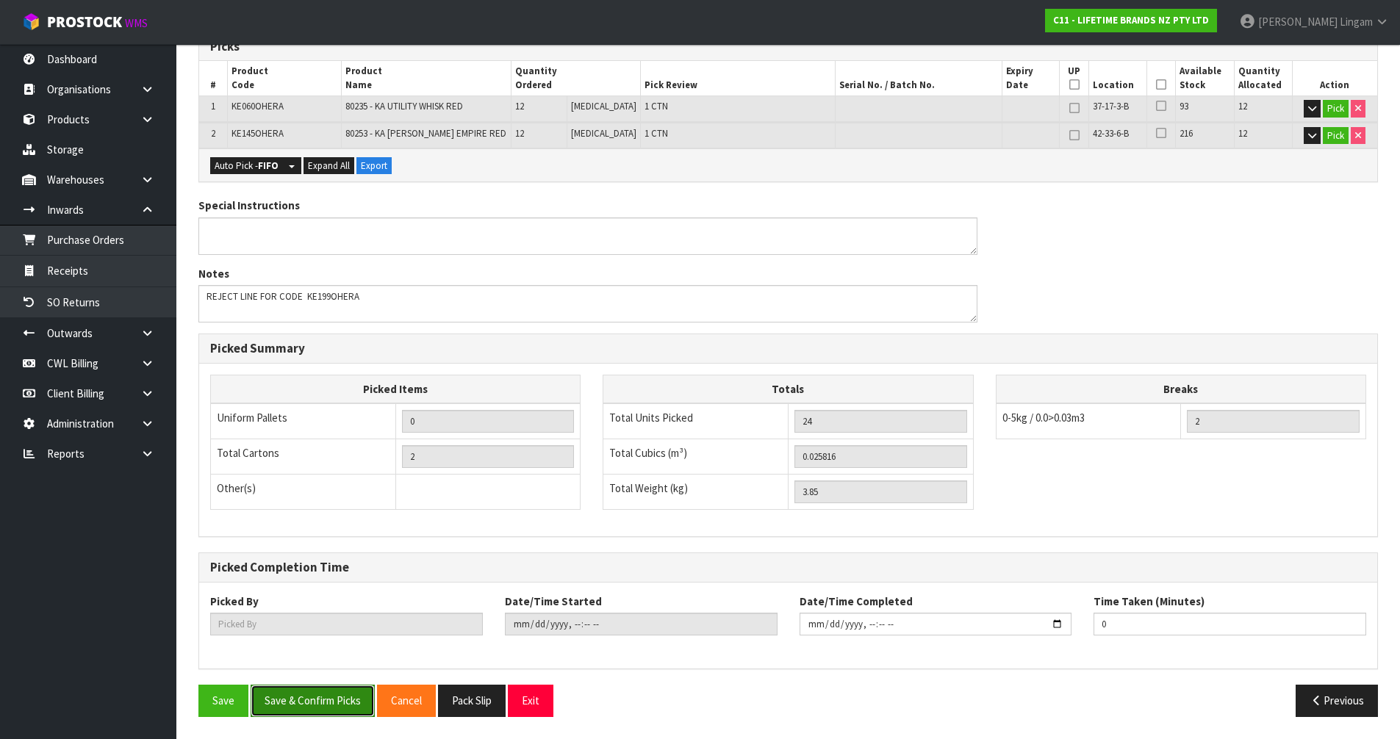
click at [334, 698] on button "Save & Confirm Picks" at bounding box center [313, 701] width 124 height 32
type input "[PERSON_NAME]"
type input "[DATE]T11:35:17"
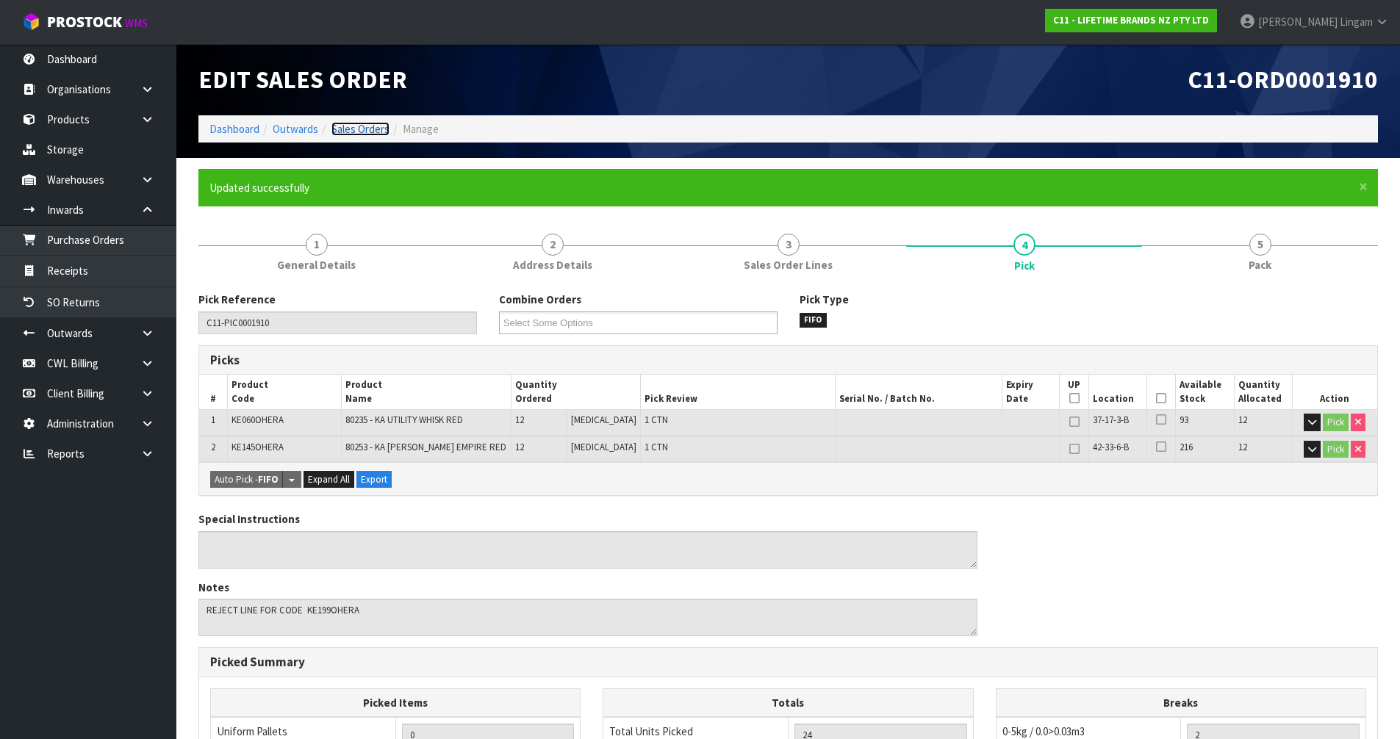
click at [376, 132] on link "Sales Orders" at bounding box center [360, 129] width 58 height 14
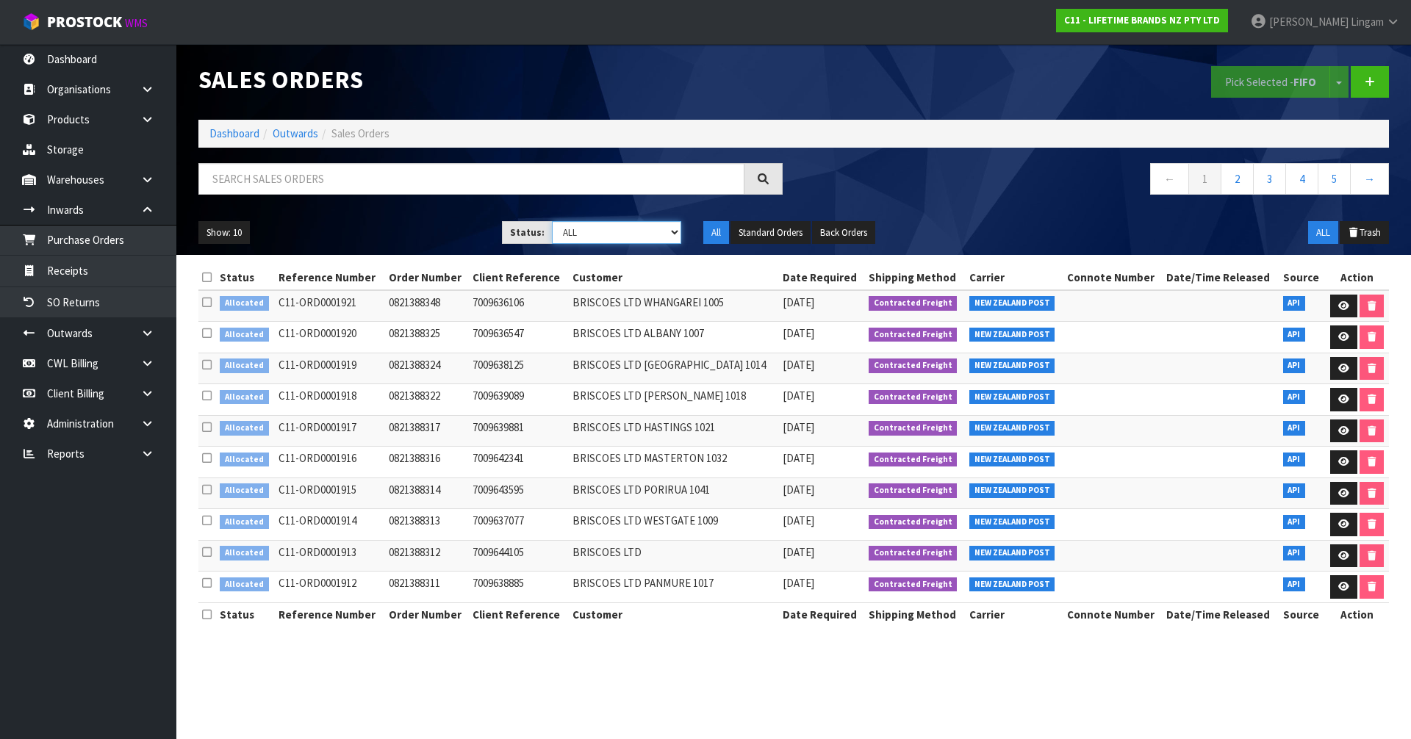
drag, startPoint x: 661, startPoint y: 232, endPoint x: 653, endPoint y: 242, distance: 13.1
click at [661, 232] on select "Draft Pending Allocated Pending Pick Goods Picked Goods Packed Pending Charges …" at bounding box center [617, 232] width 130 height 23
select select "string:2"
click at [552, 221] on select "Draft Pending Allocated Pending Pick Goods Picked Goods Packed Pending Charges …" at bounding box center [617, 232] width 130 height 23
click at [1339, 306] on icon at bounding box center [1343, 306] width 11 height 10
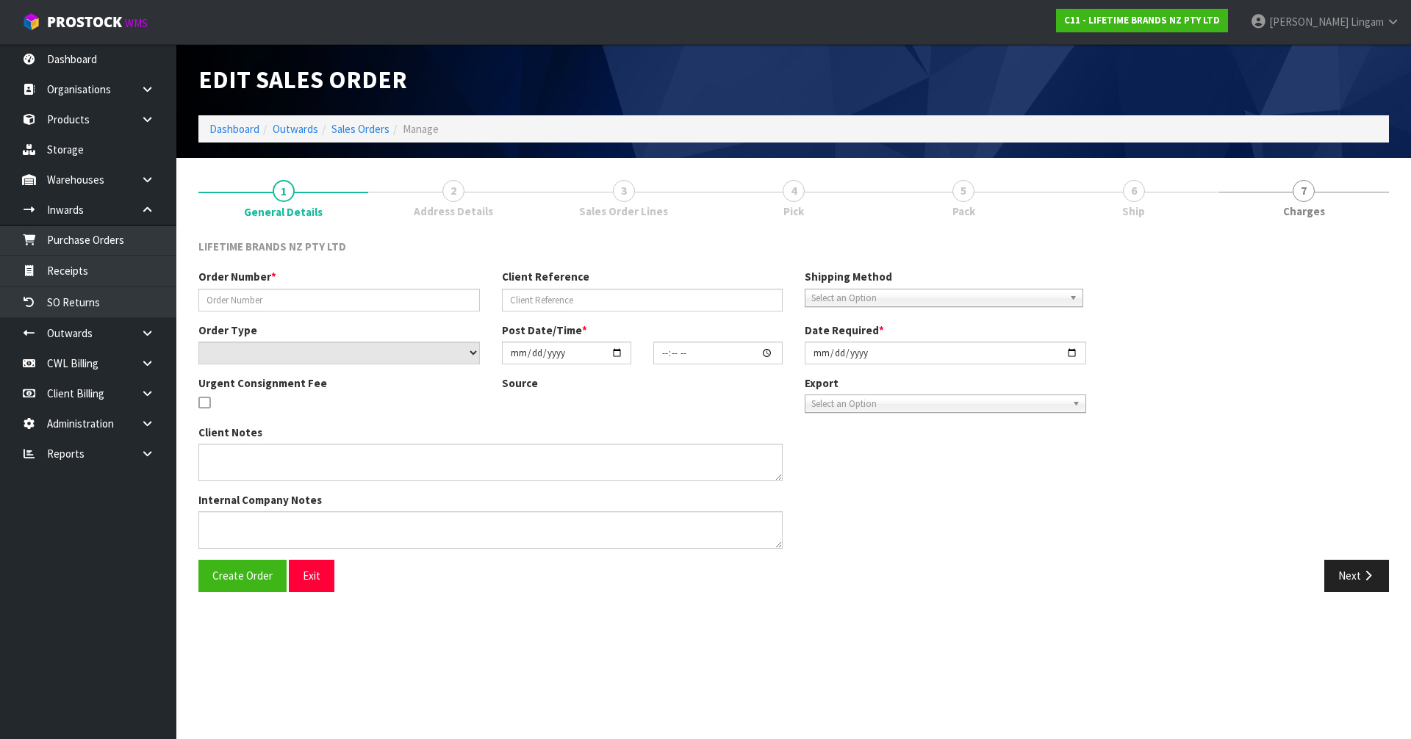
type input "0821388348"
type input "7009636106"
select select "number:0"
type input "[DATE]"
type input "11:24:04.000"
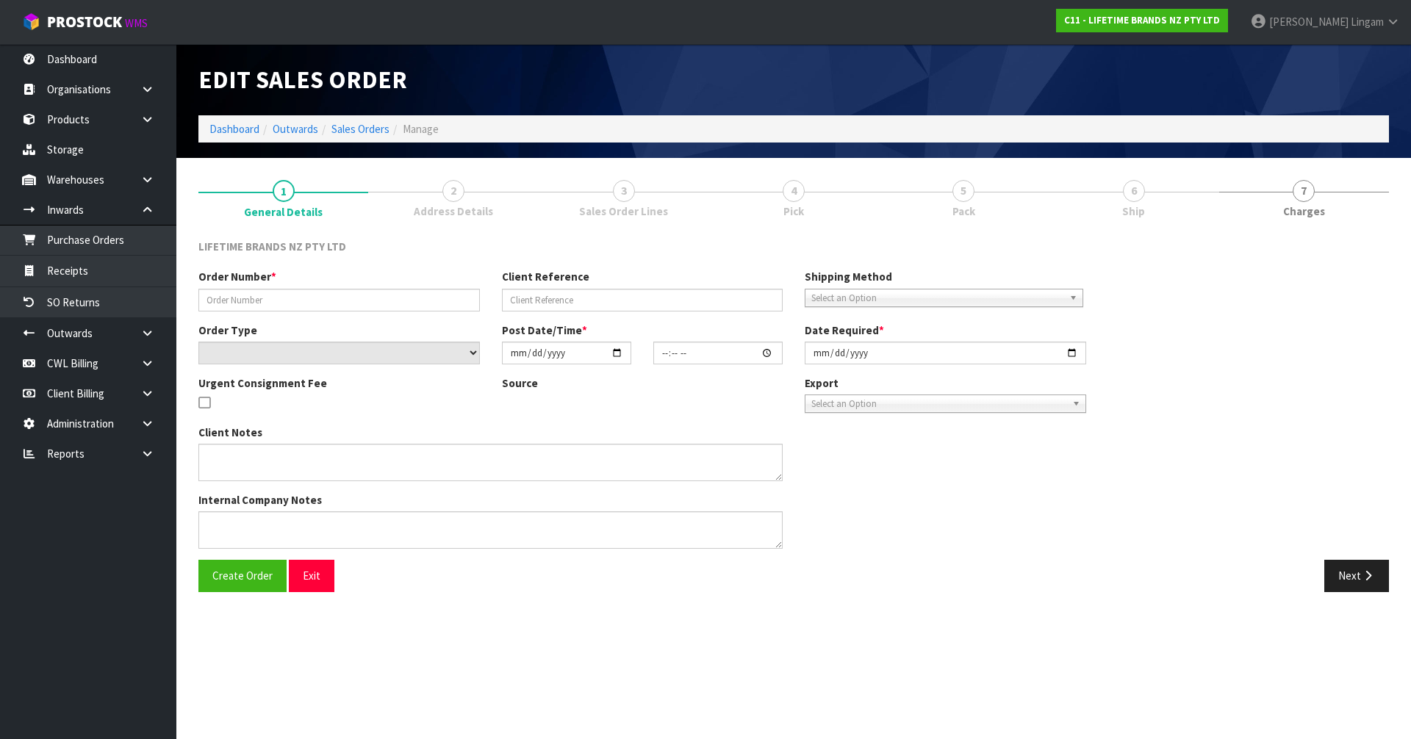
type input "[DATE]"
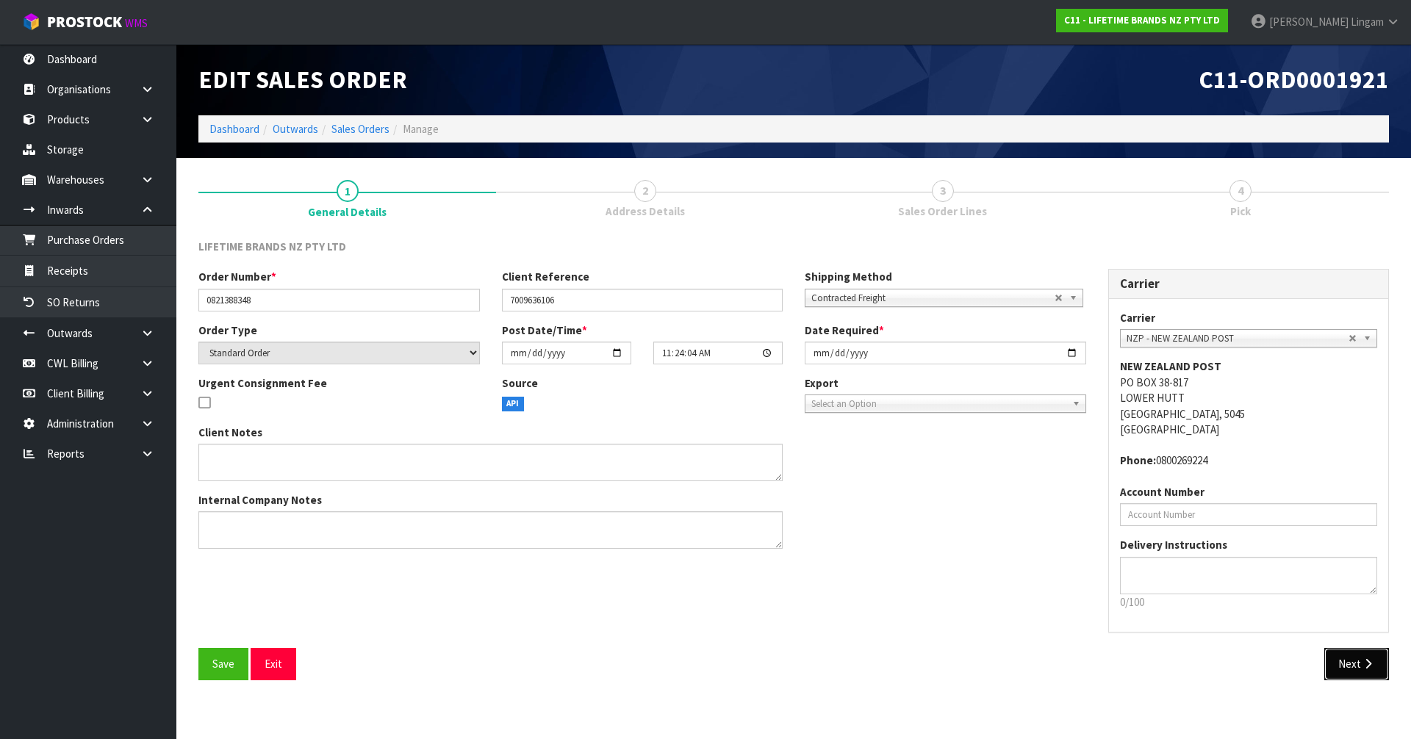
click at [1350, 672] on button "Next" at bounding box center [1356, 664] width 65 height 32
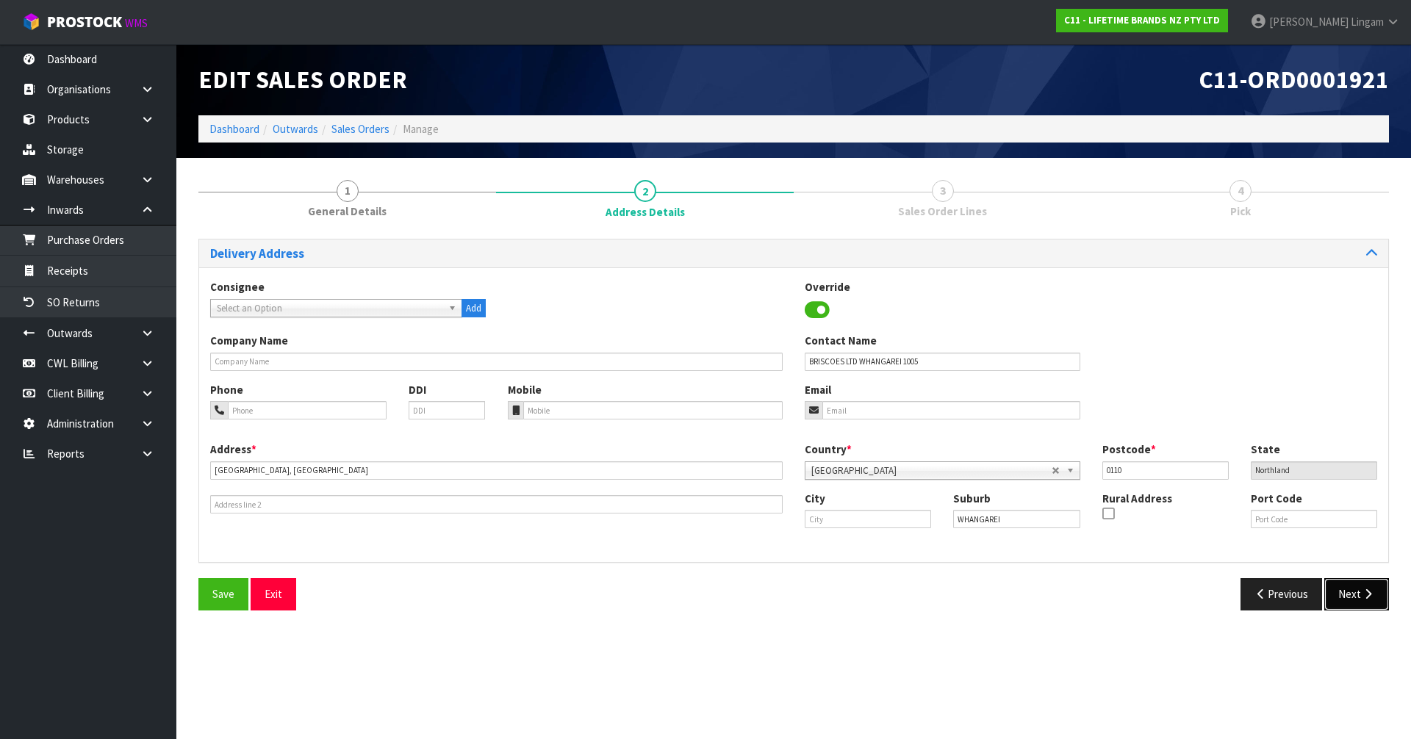
click at [1348, 598] on button "Next" at bounding box center [1356, 594] width 65 height 32
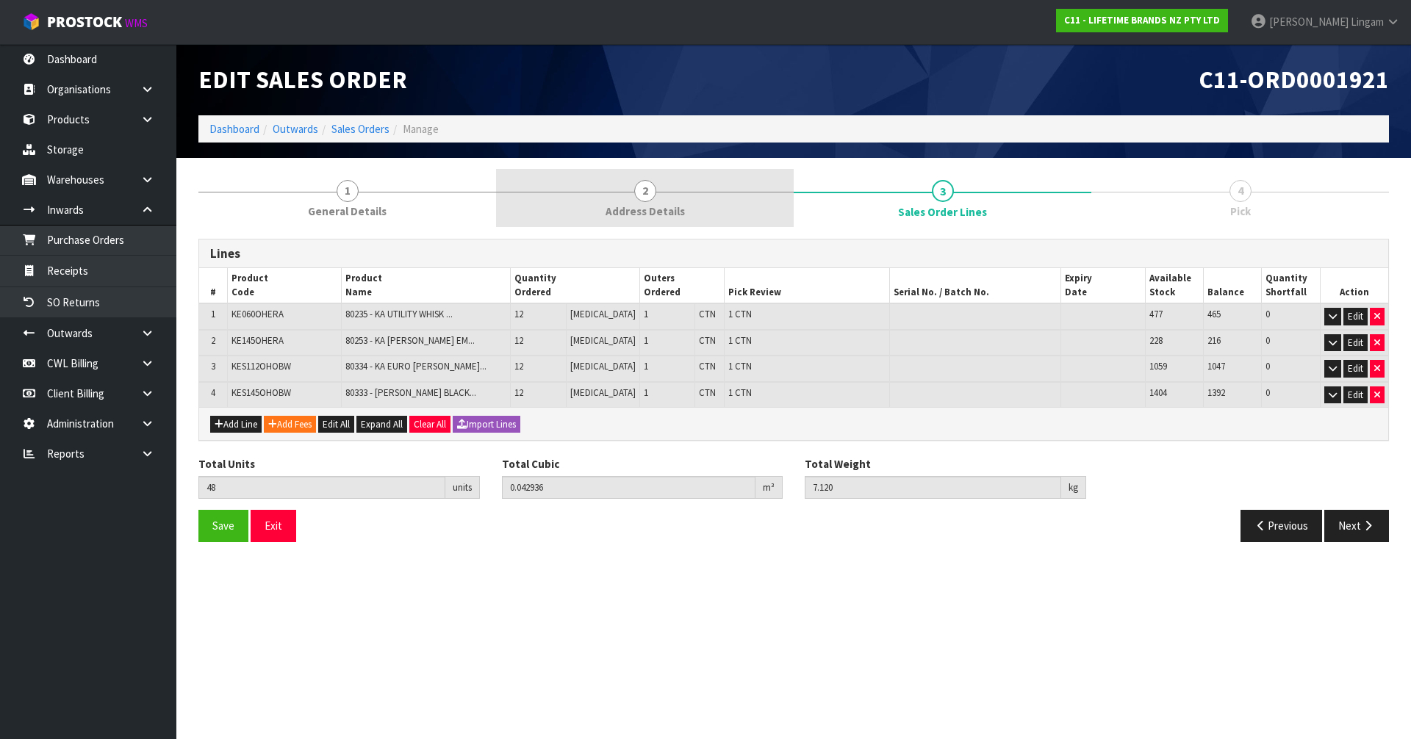
click at [673, 204] on span "Address Details" at bounding box center [645, 211] width 79 height 15
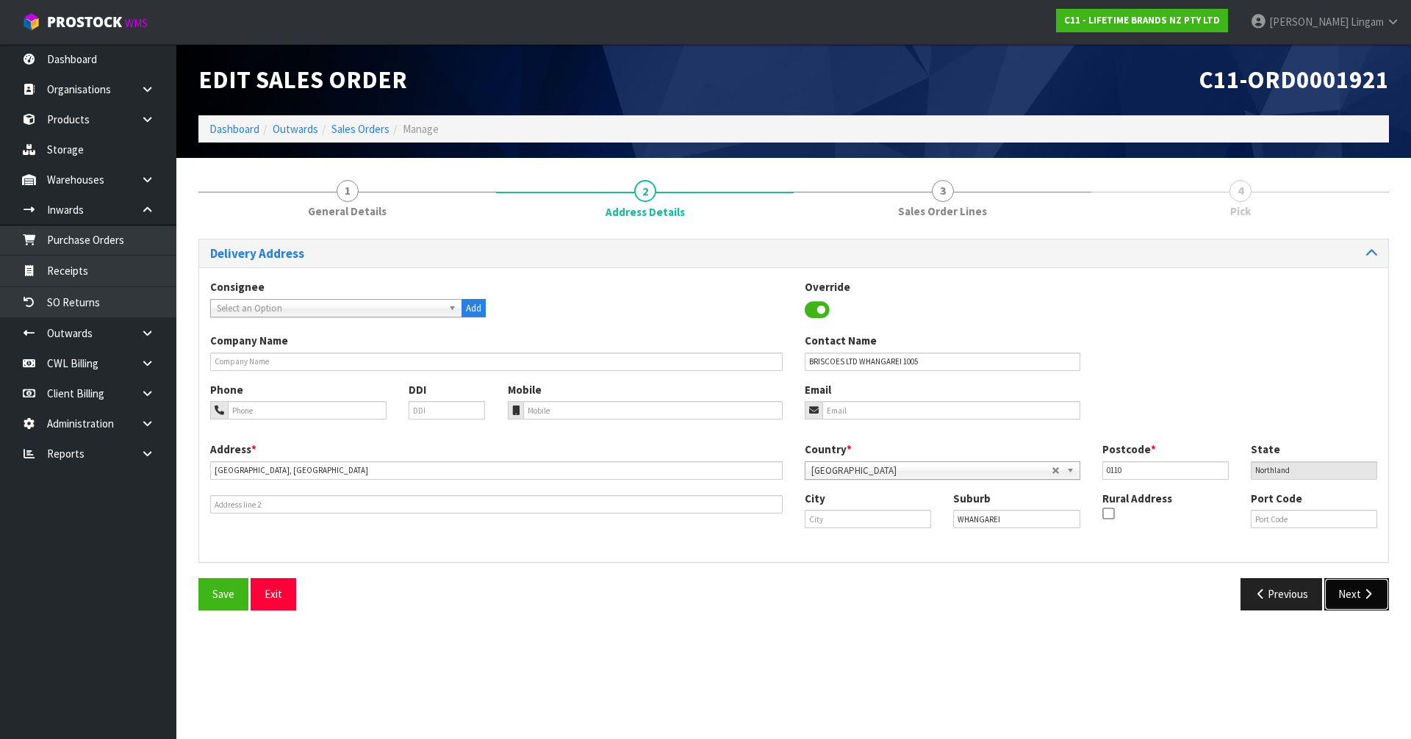
click at [1351, 597] on button "Next" at bounding box center [1356, 594] width 65 height 32
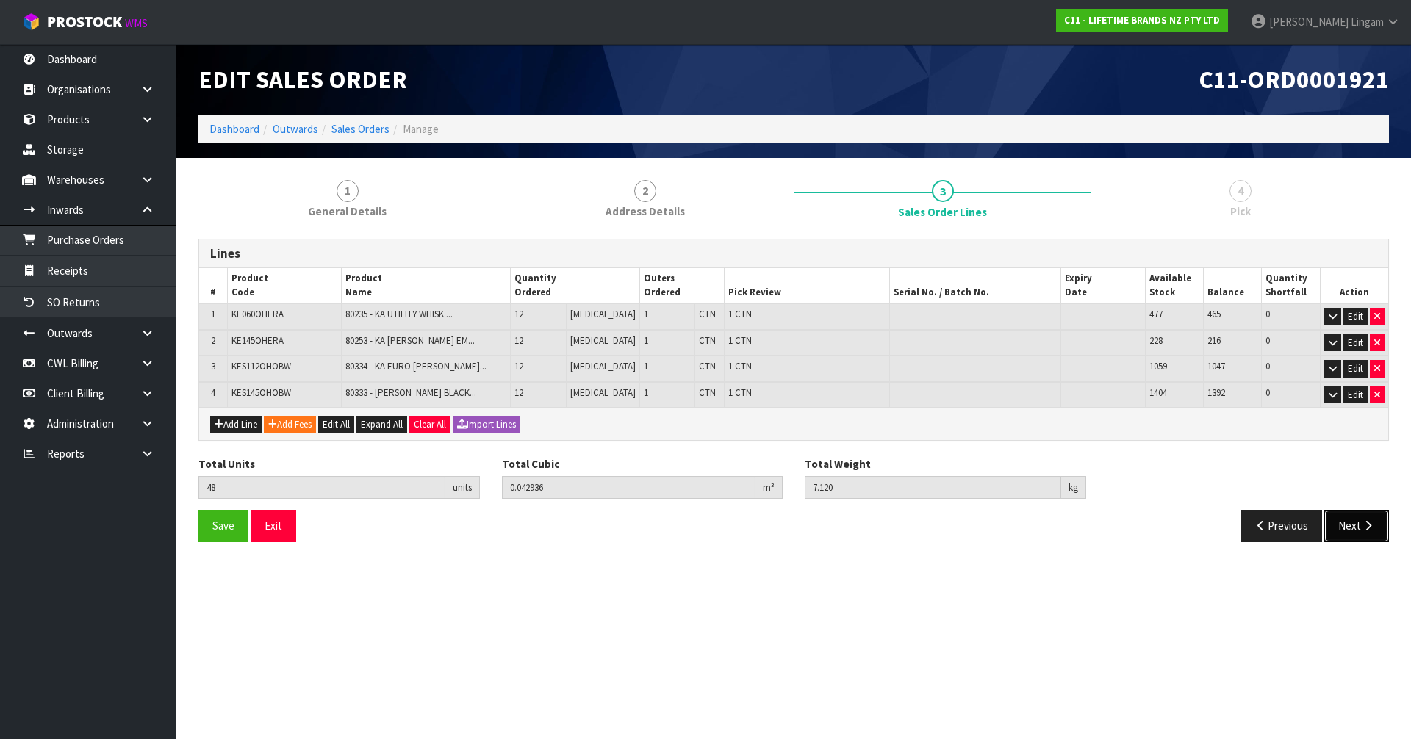
click at [1365, 533] on button "Next" at bounding box center [1356, 526] width 65 height 32
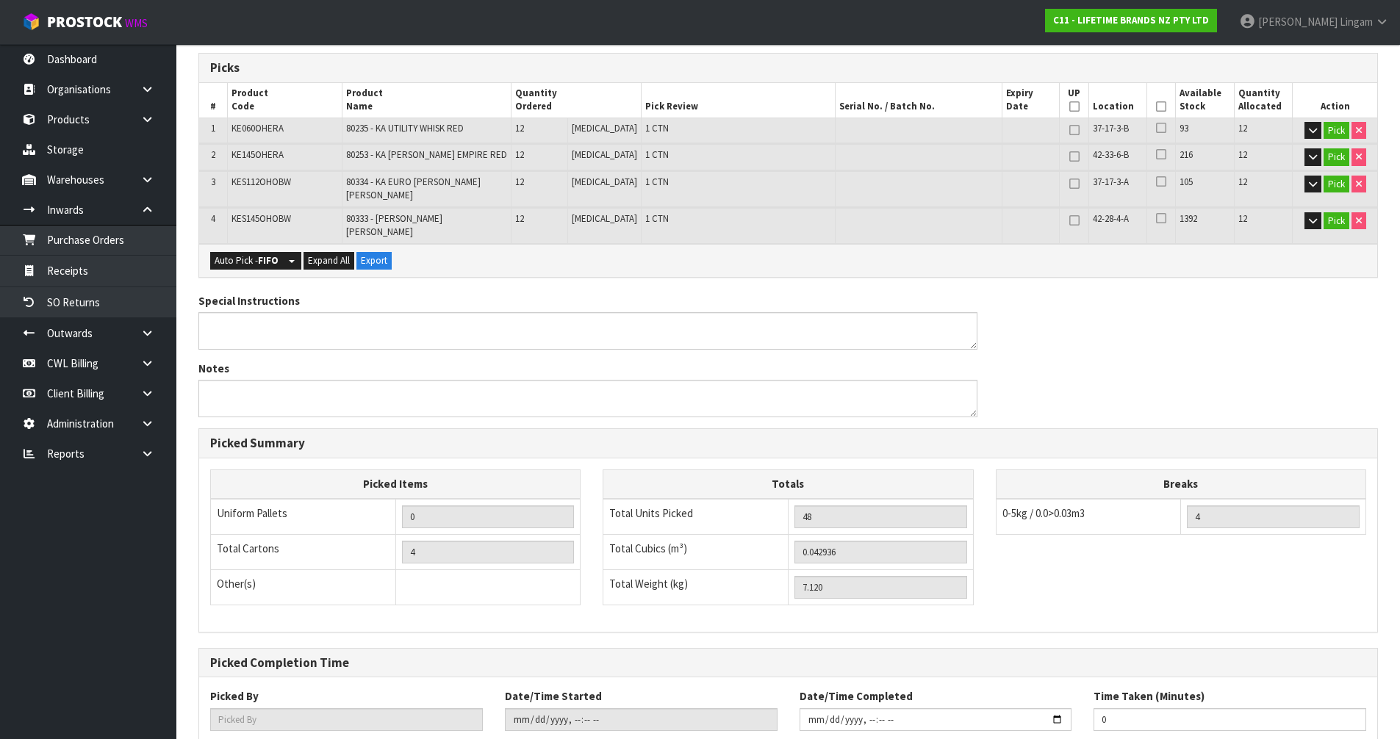
scroll to position [314, 0]
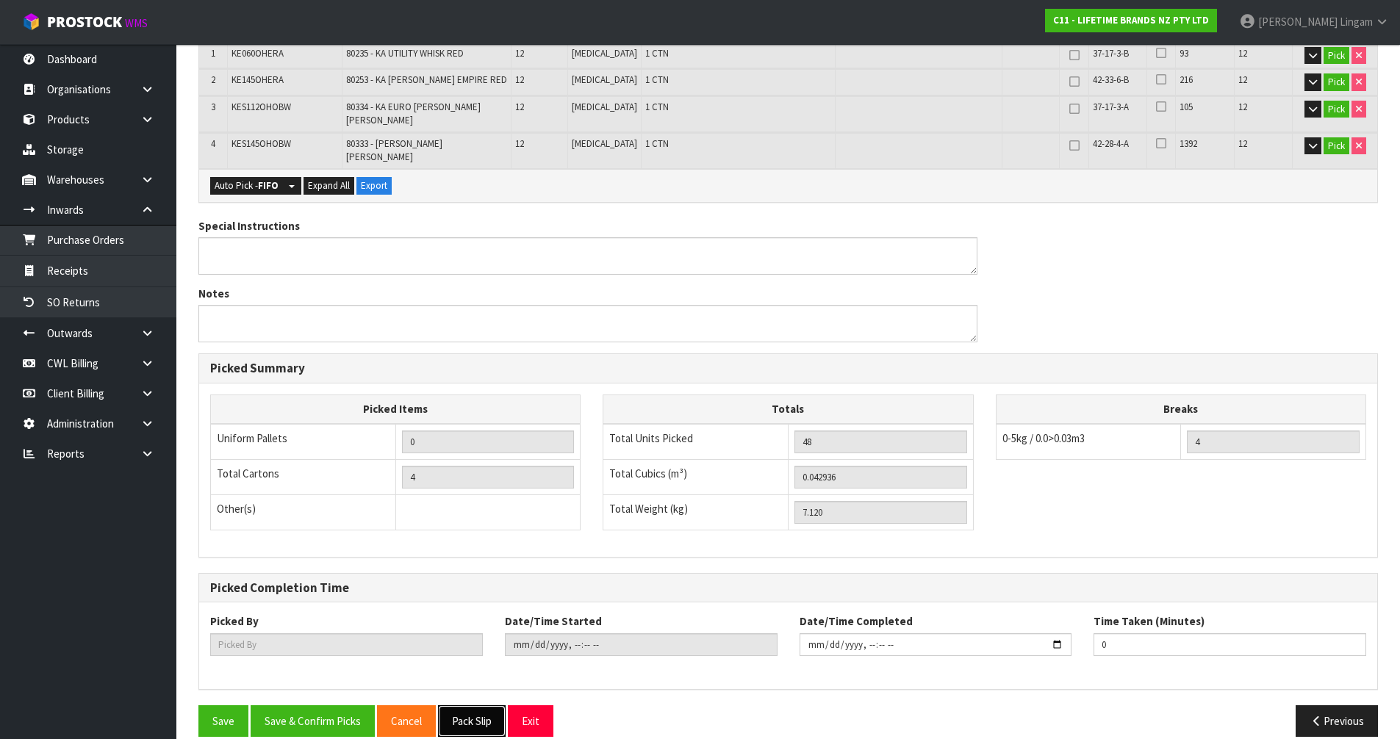
drag, startPoint x: 480, startPoint y: 701, endPoint x: 884, endPoint y: 626, distance: 411.1
click at [481, 705] on button "Pack Slip" at bounding box center [472, 721] width 68 height 32
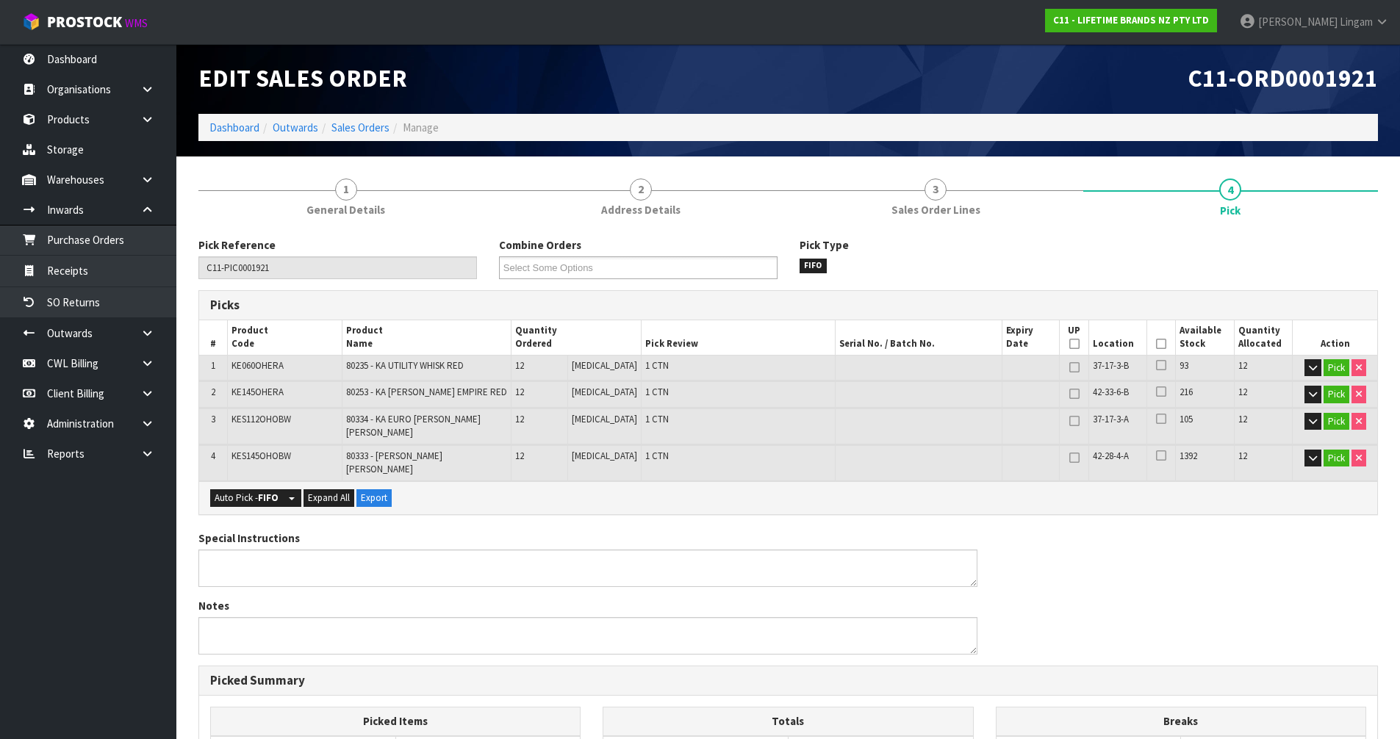
scroll to position [0, 0]
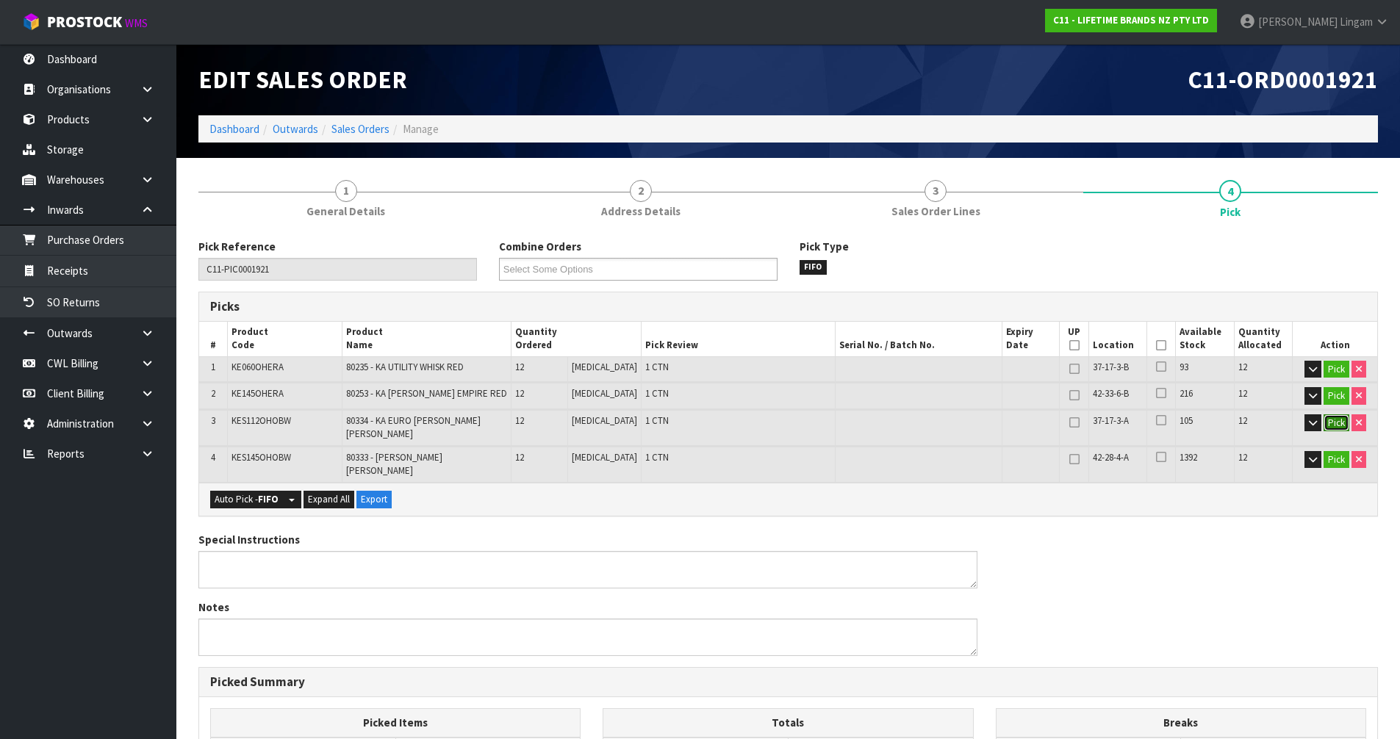
click at [1333, 421] on button "Pick" at bounding box center [1336, 423] width 26 height 18
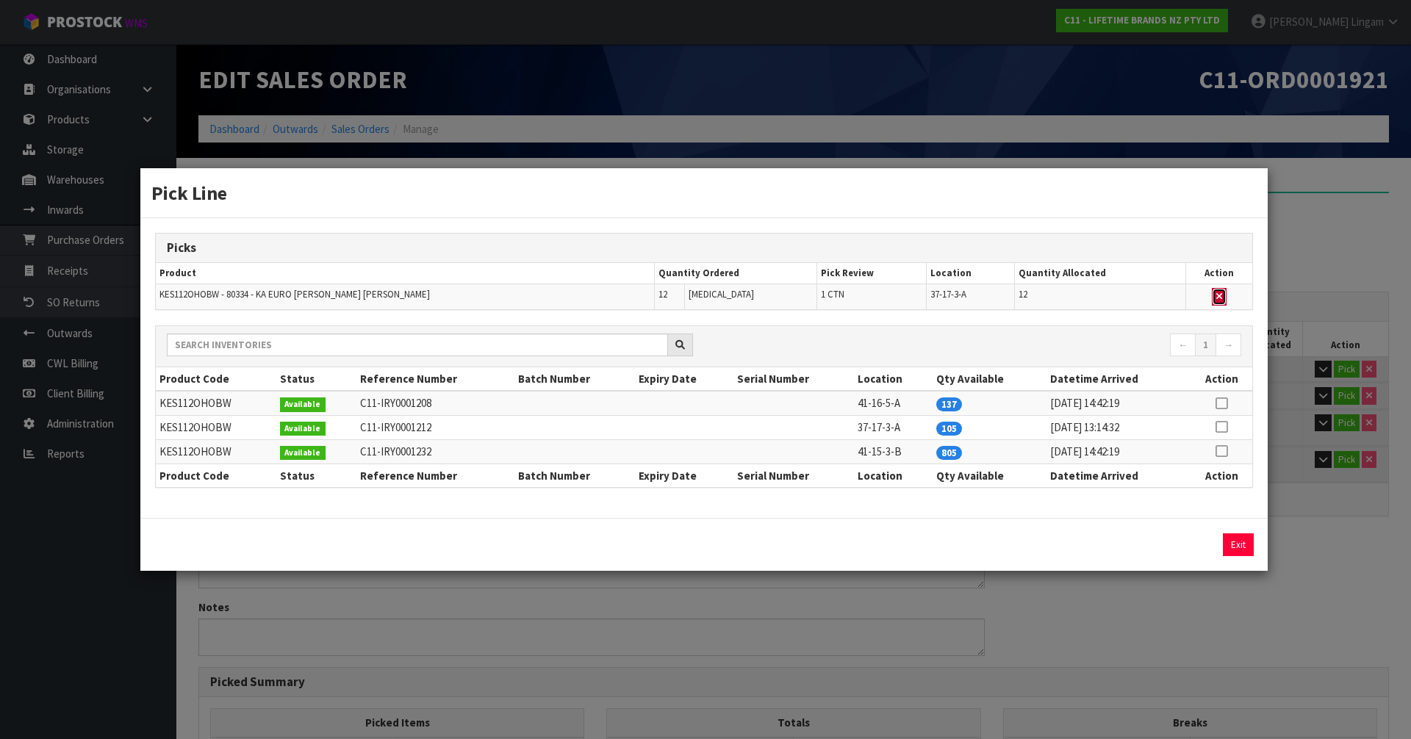
click at [1216, 293] on icon "button" at bounding box center [1219, 297] width 6 height 10
type input "3"
type input "36"
type input "0.034776"
type input "5.5"
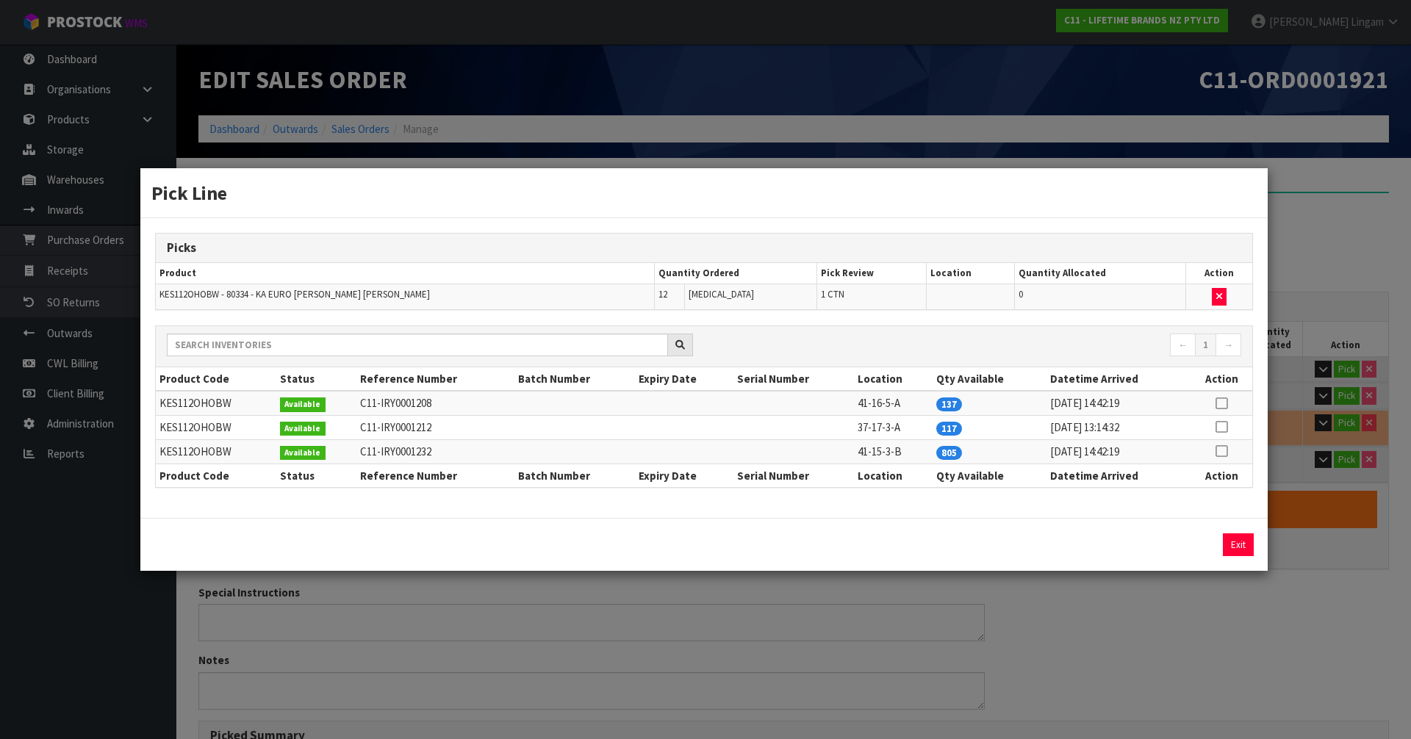
click at [1220, 403] on icon at bounding box center [1221, 403] width 12 height 1
click at [1203, 544] on button "Assign Pick" at bounding box center [1188, 544] width 60 height 23
type input "4"
type input "48"
type input "0.042936"
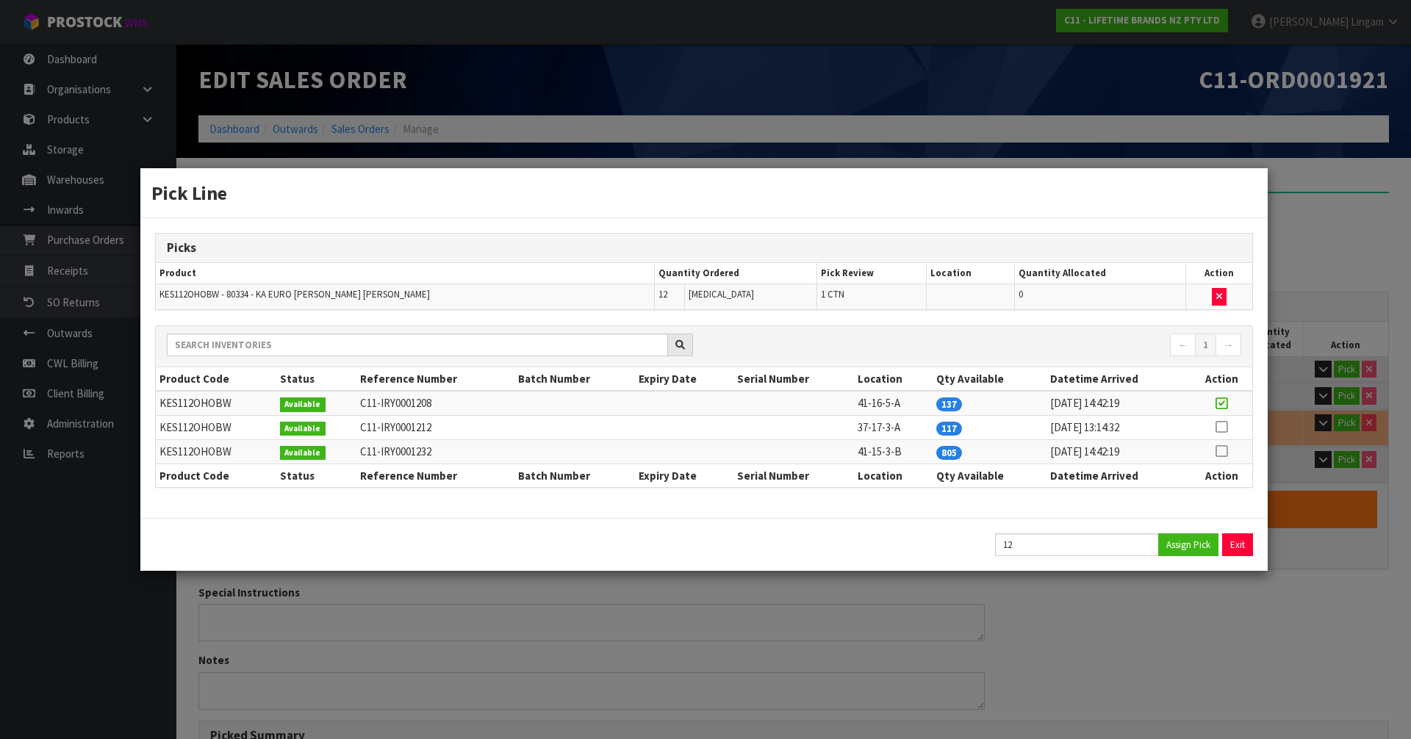
type input "7.12"
click at [1231, 540] on button "Exit" at bounding box center [1238, 544] width 31 height 23
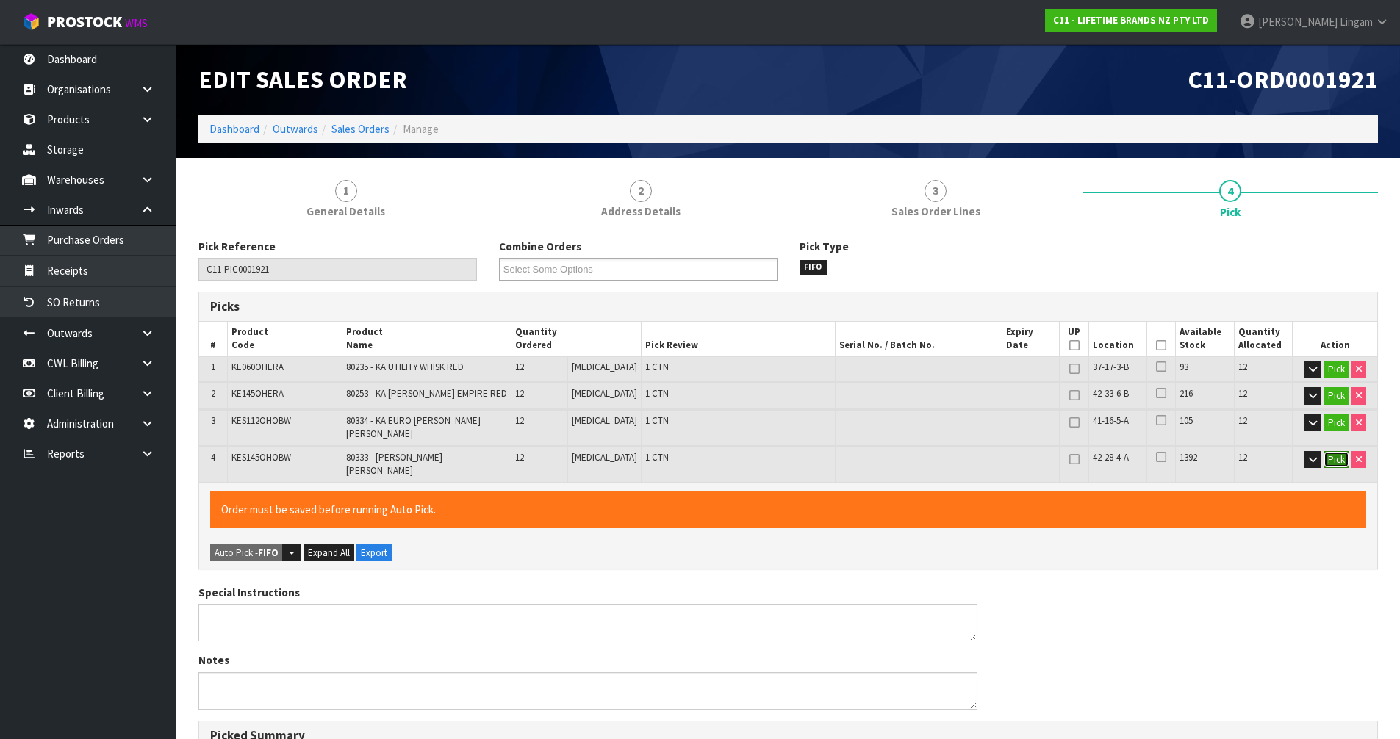
click at [1332, 451] on button "Pick" at bounding box center [1336, 460] width 26 height 18
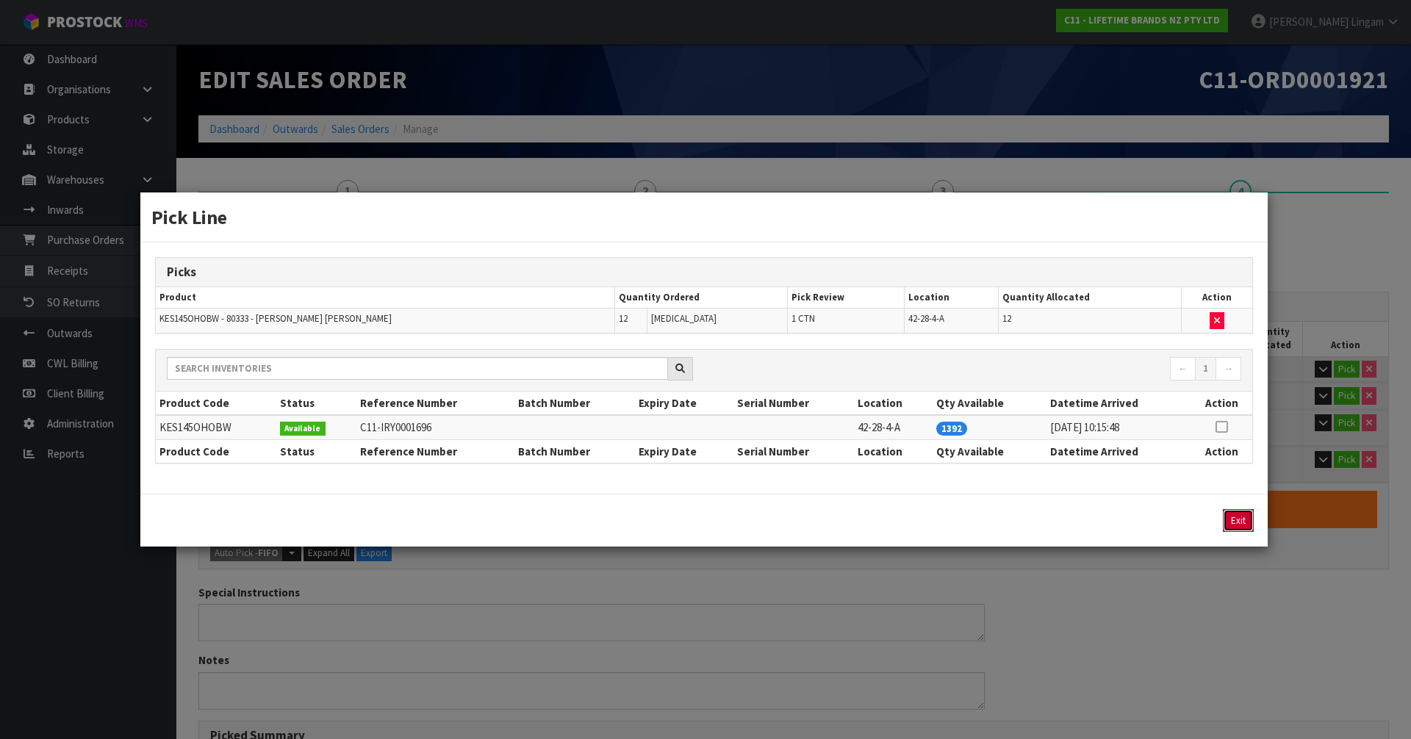
drag, startPoint x: 1240, startPoint y: 523, endPoint x: 1310, endPoint y: 456, distance: 97.2
click at [1240, 522] on button "Exit" at bounding box center [1238, 520] width 31 height 23
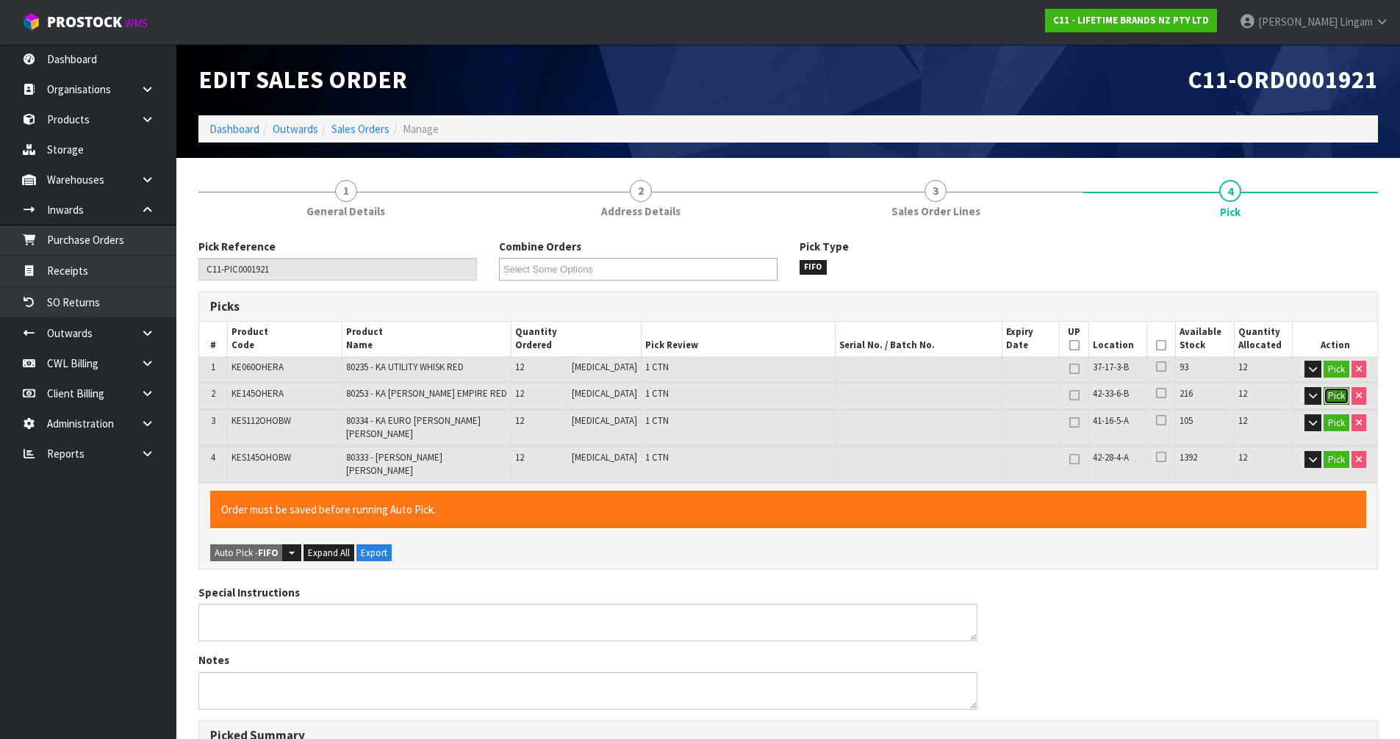
click at [1338, 396] on button "Pick" at bounding box center [1336, 396] width 26 height 18
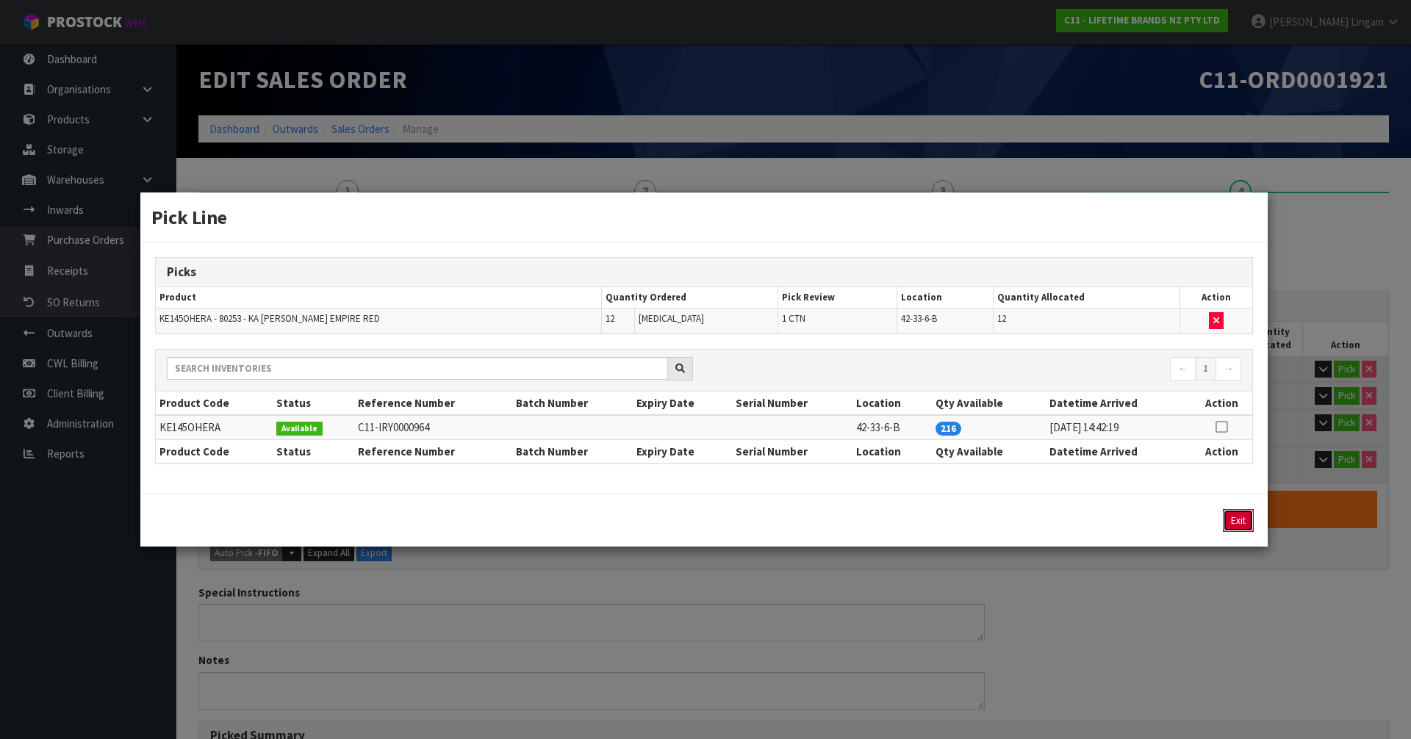
click at [1229, 520] on button "Exit" at bounding box center [1238, 520] width 31 height 23
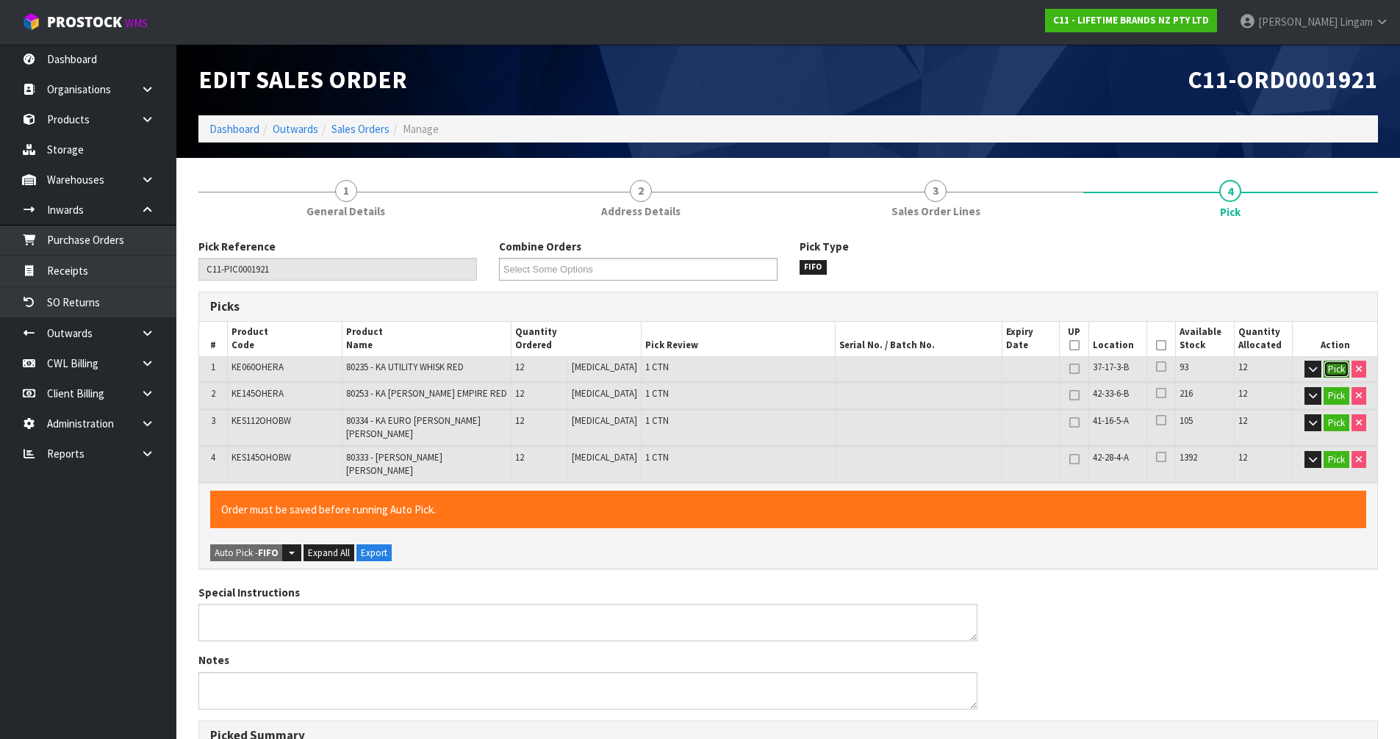
click at [1338, 362] on button "Pick" at bounding box center [1336, 370] width 26 height 18
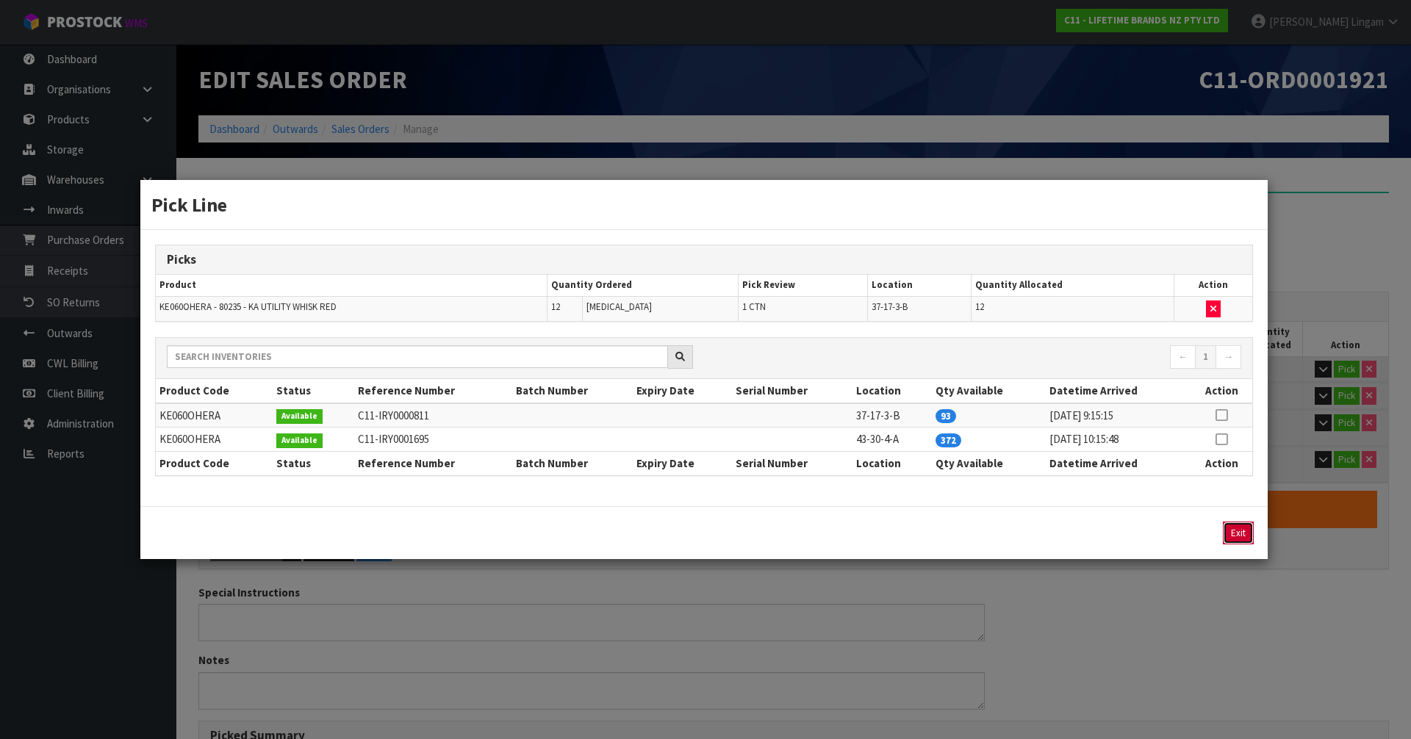
click at [1237, 534] on button "Exit" at bounding box center [1238, 533] width 31 height 23
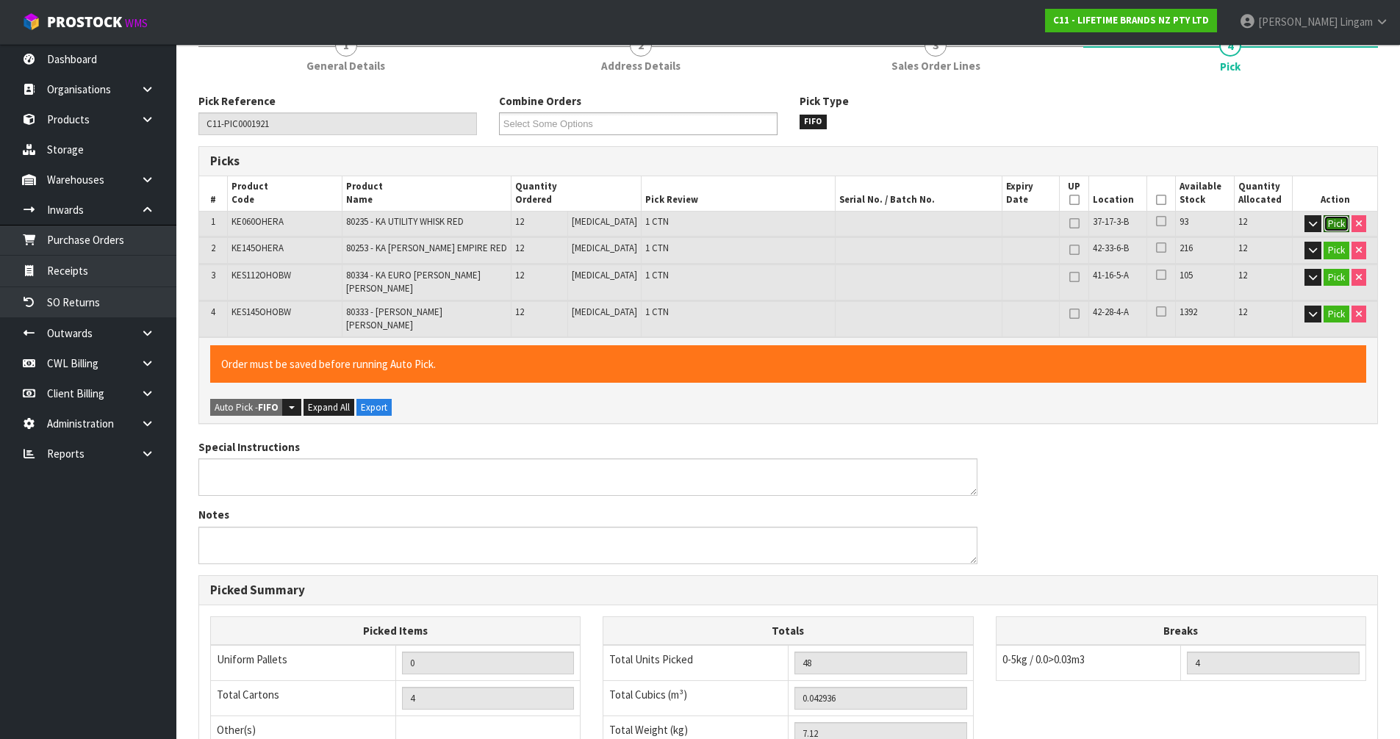
scroll to position [367, 0]
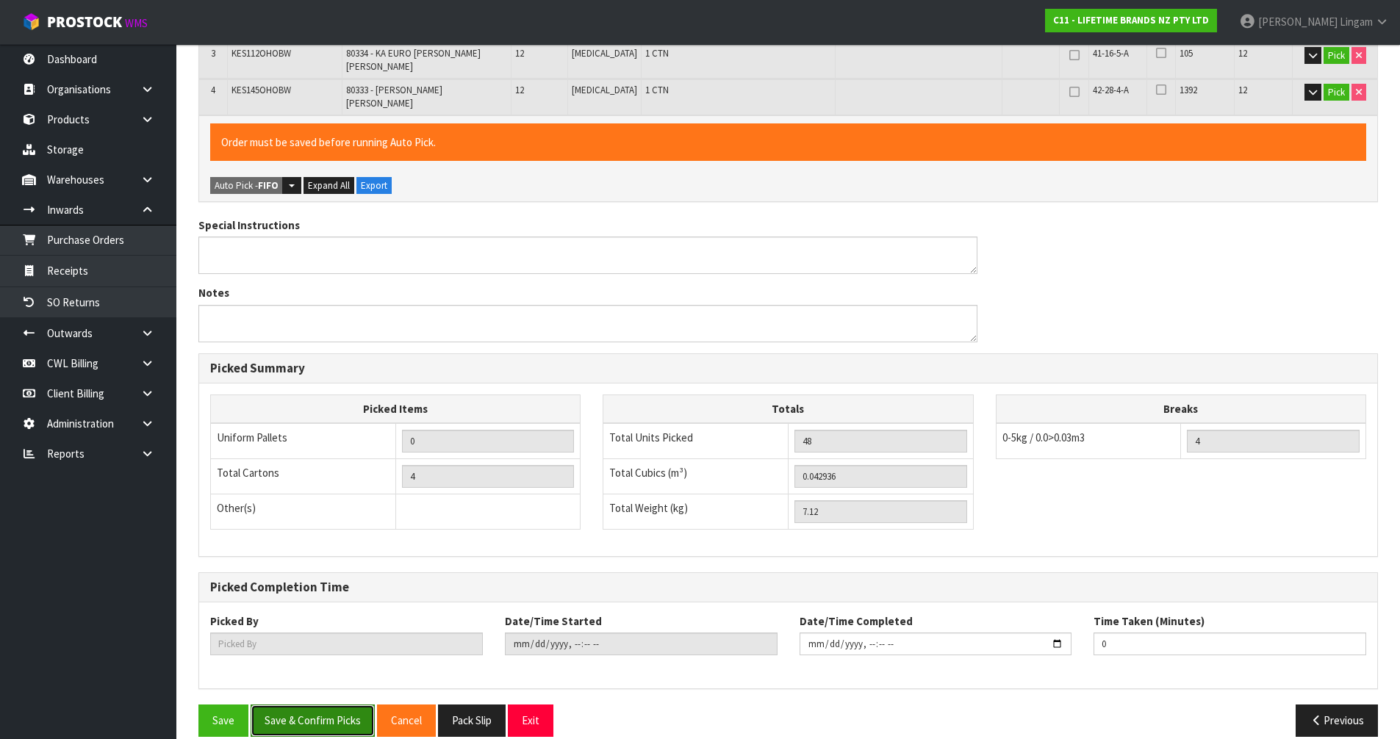
click at [337, 705] on button "Save & Confirm Picks" at bounding box center [313, 721] width 124 height 32
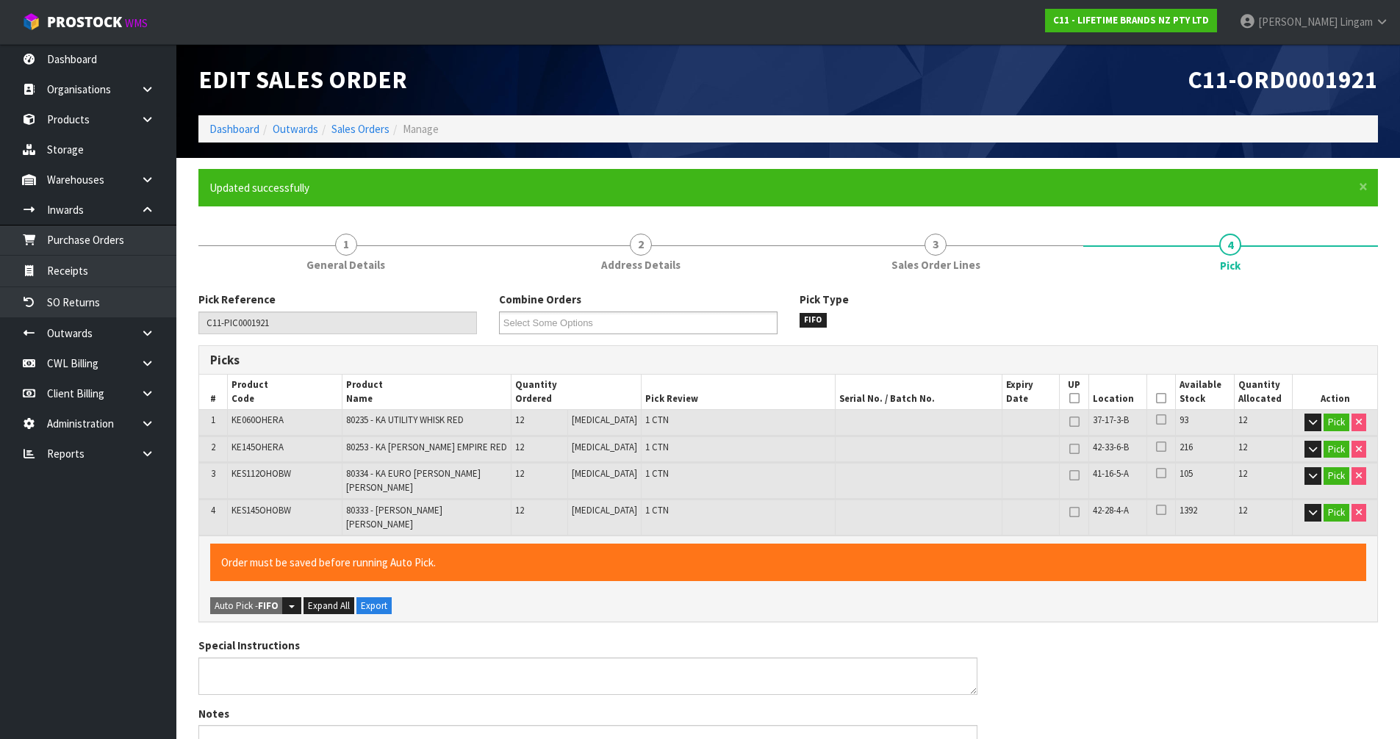
type input "[PERSON_NAME]"
type input "2025-09-15T11:36:51"
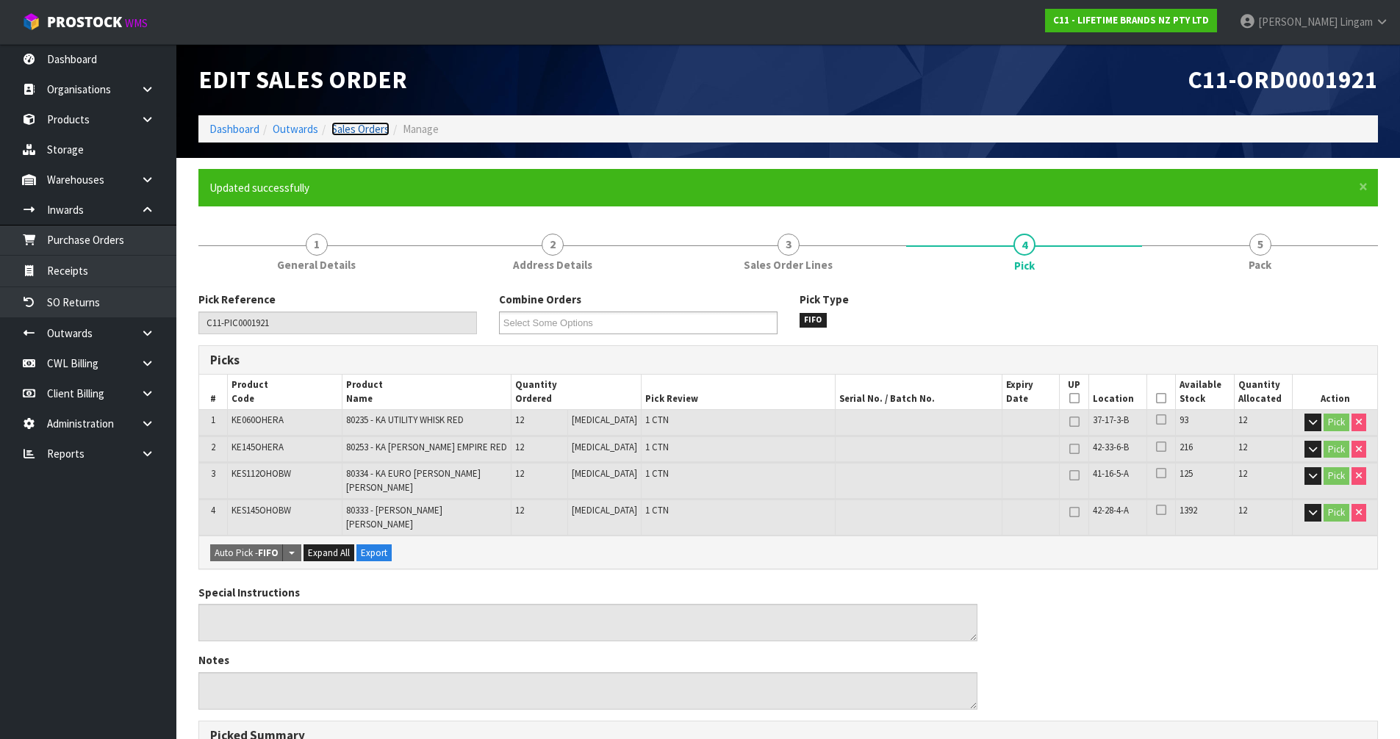
click at [380, 126] on link "Sales Orders" at bounding box center [360, 129] width 58 height 14
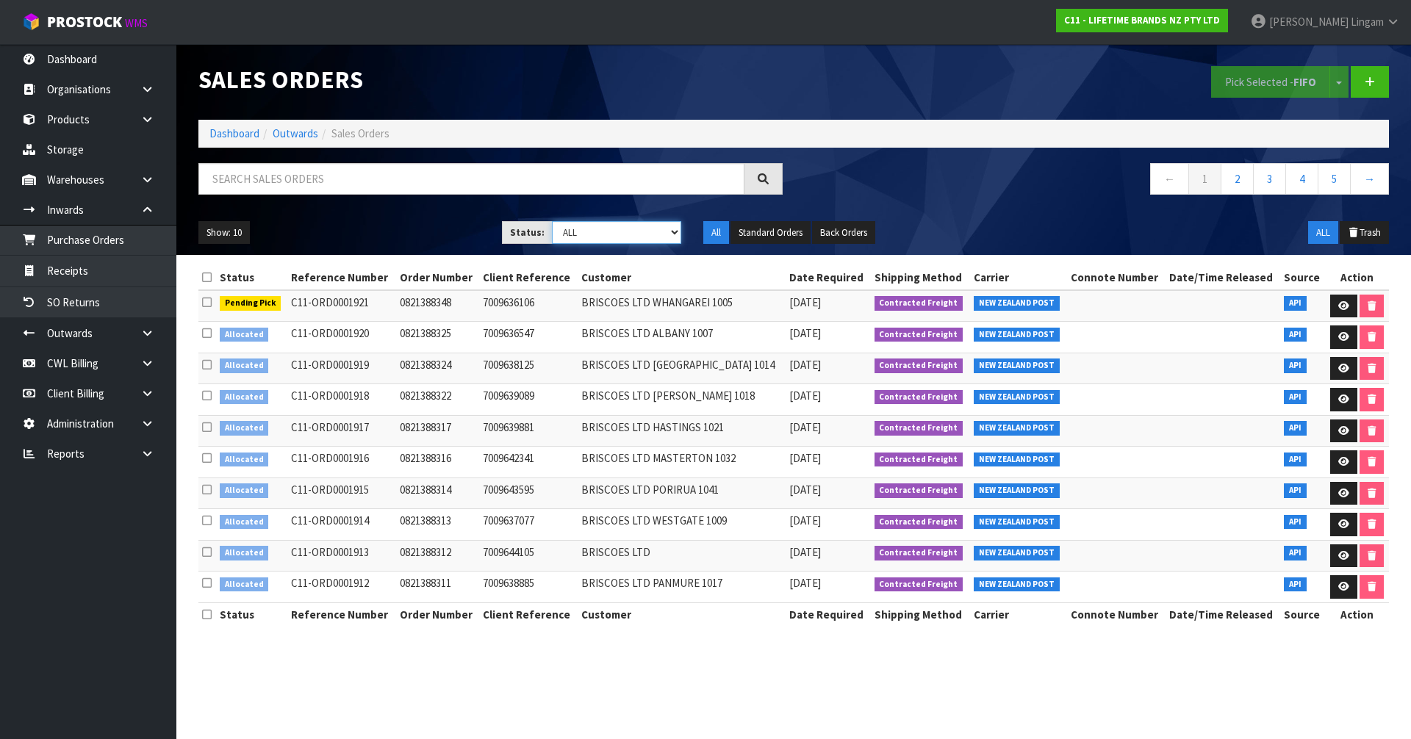
drag, startPoint x: 665, startPoint y: 231, endPoint x: 655, endPoint y: 241, distance: 14.5
click at [665, 231] on select "Draft Pending Allocated Pending Pick Goods Picked Goods Packed Pending Charges …" at bounding box center [617, 232] width 130 height 23
select select "string:2"
click at [552, 221] on select "Draft Pending Allocated Pending Pick Goods Picked Goods Packed Pending Charges …" at bounding box center [617, 232] width 130 height 23
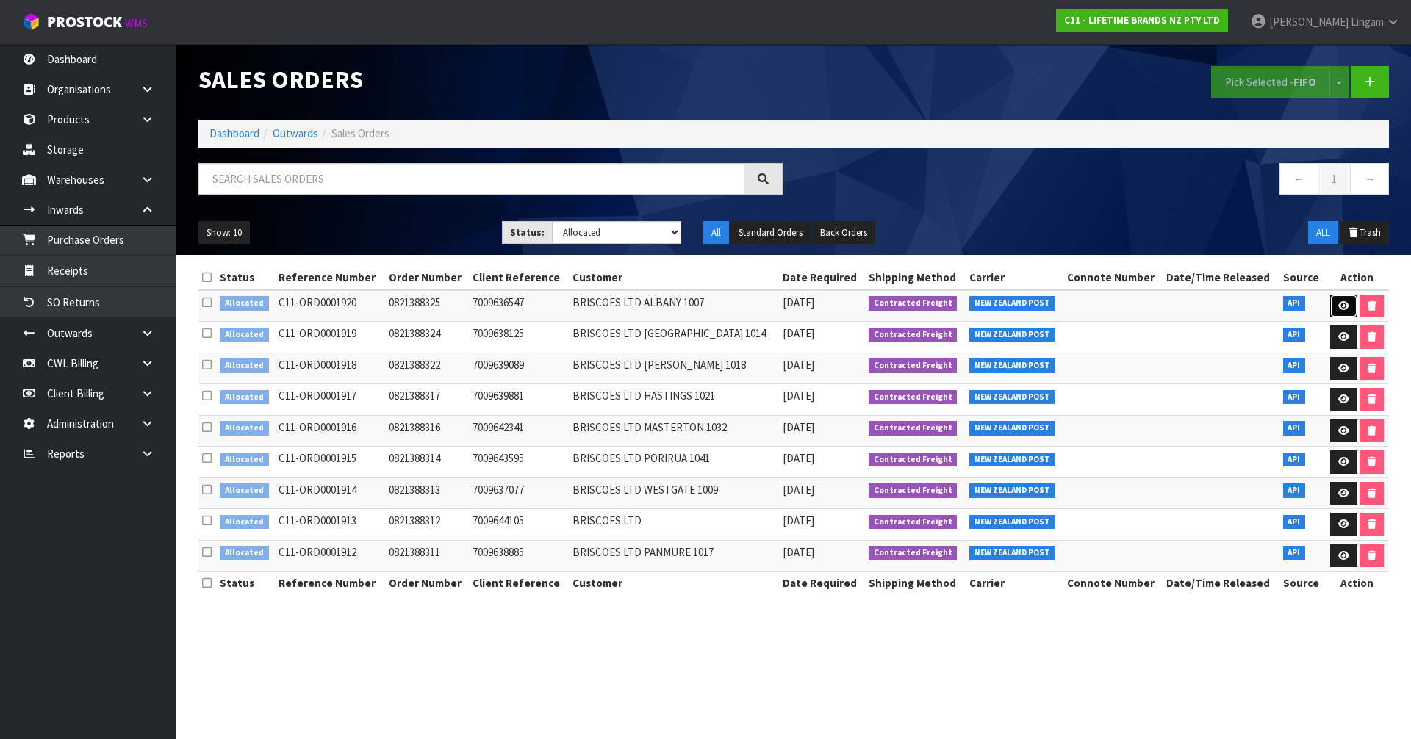
click at [1338, 309] on icon at bounding box center [1343, 306] width 11 height 10
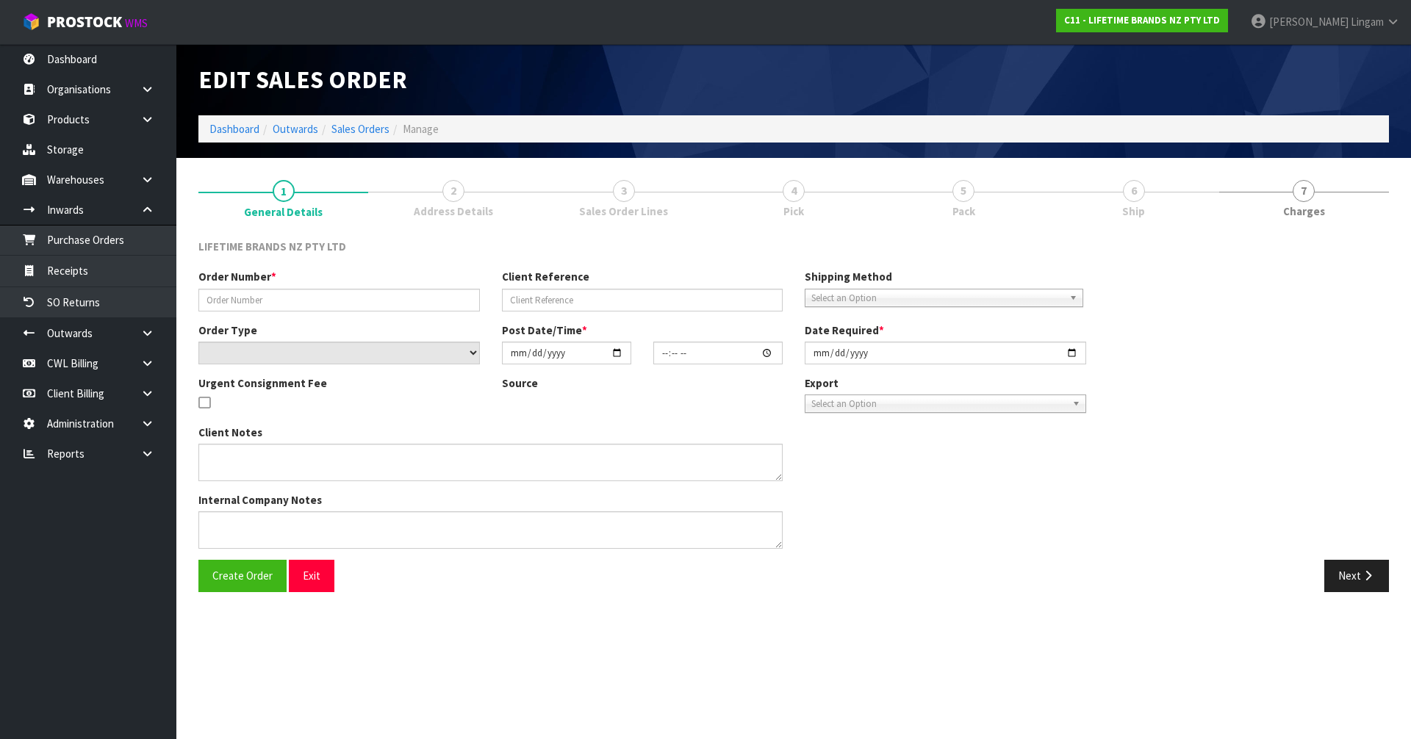
type input "0821388325"
type input "7009636547"
select select "number:0"
type input "[DATE]"
type input "11:24:03.000"
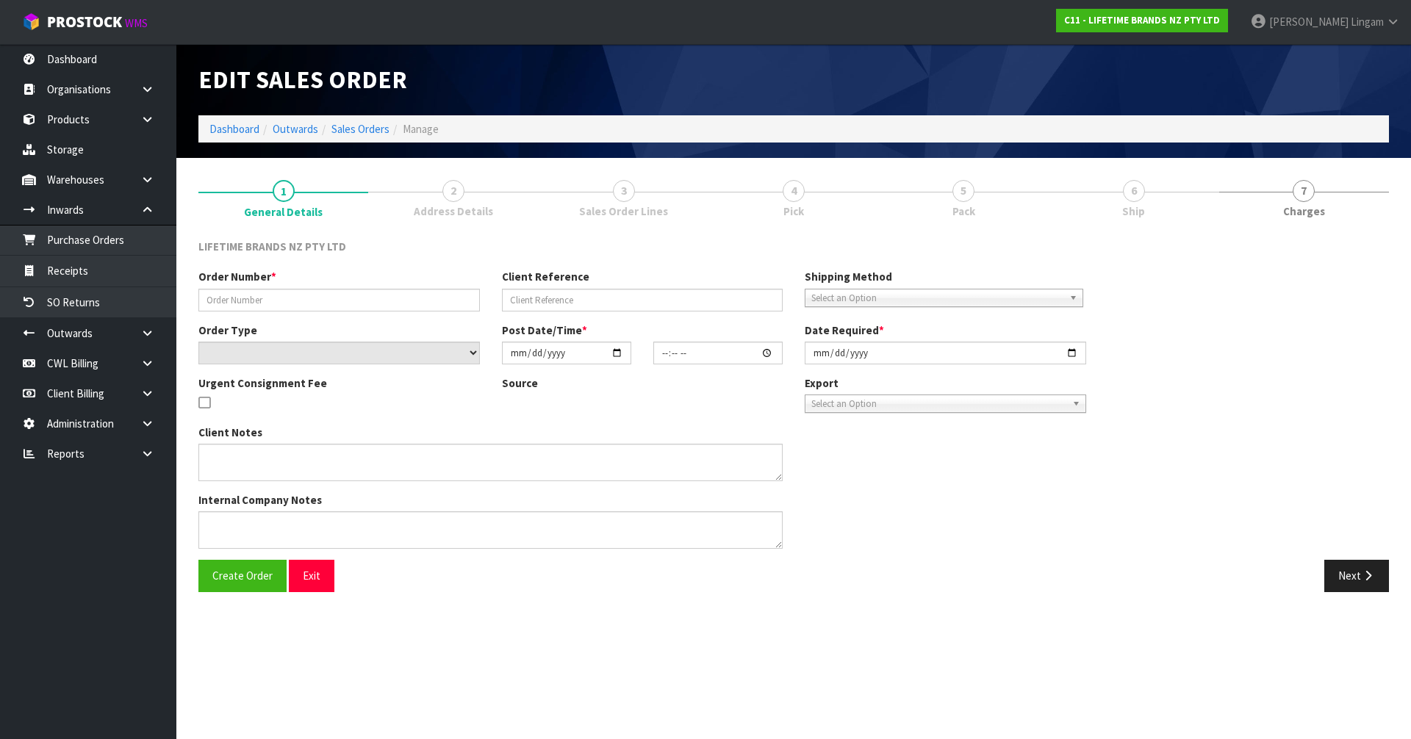
type input "[DATE]"
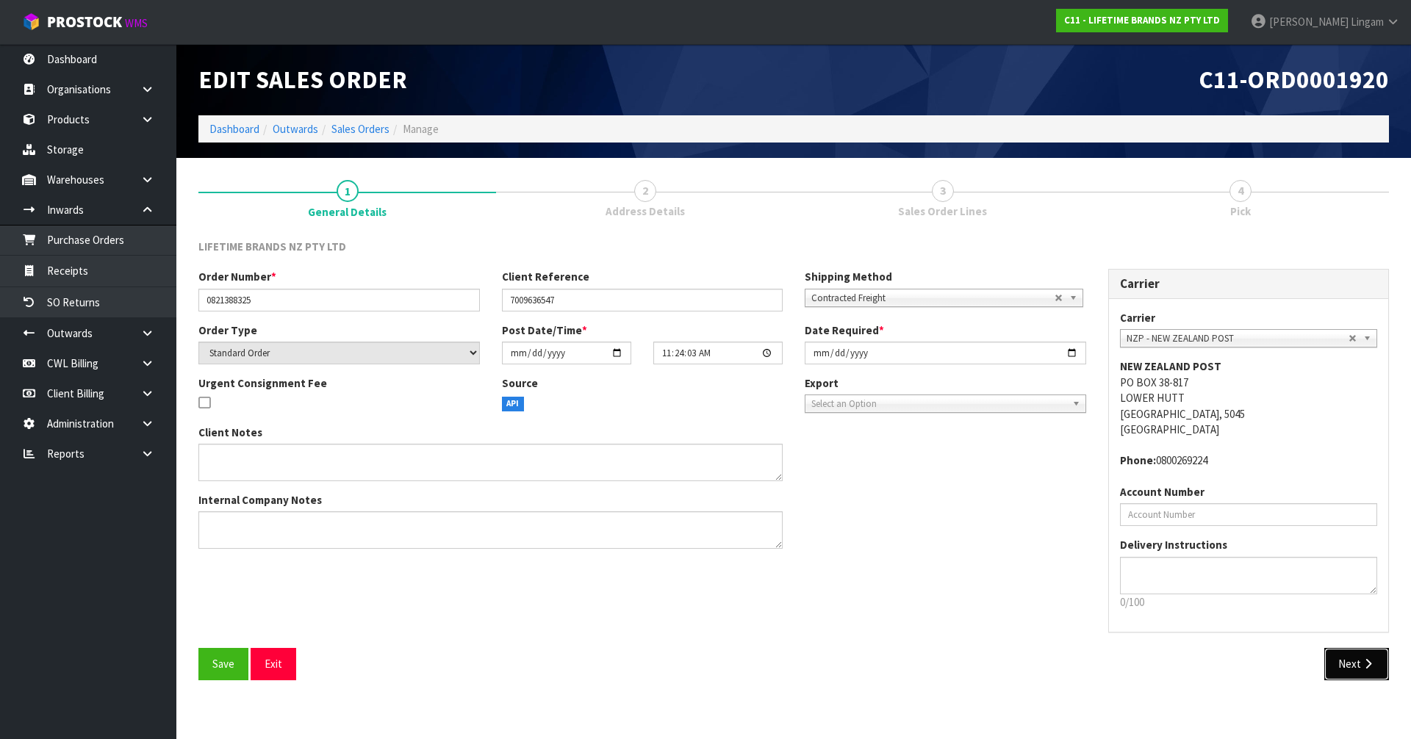
click at [1339, 659] on button "Next" at bounding box center [1356, 664] width 65 height 32
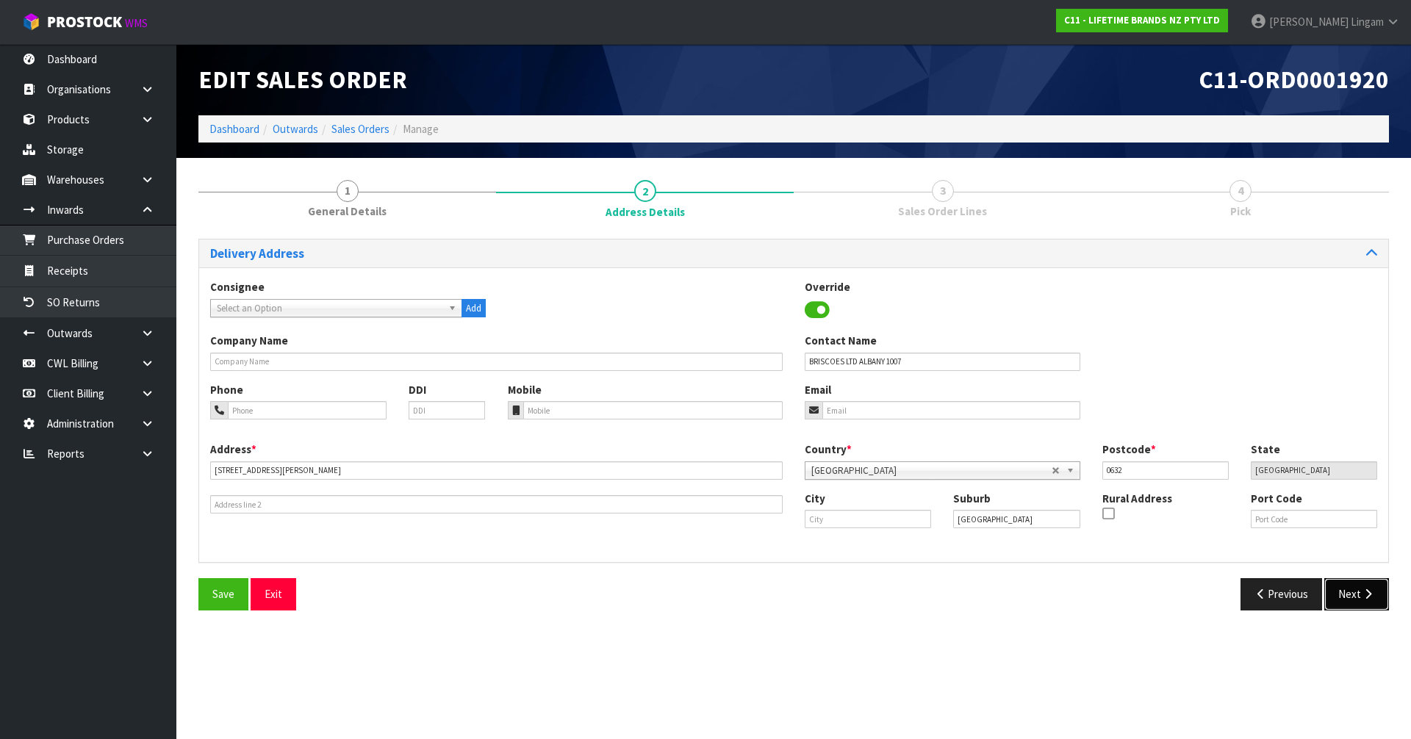
click at [1353, 586] on button "Next" at bounding box center [1356, 594] width 65 height 32
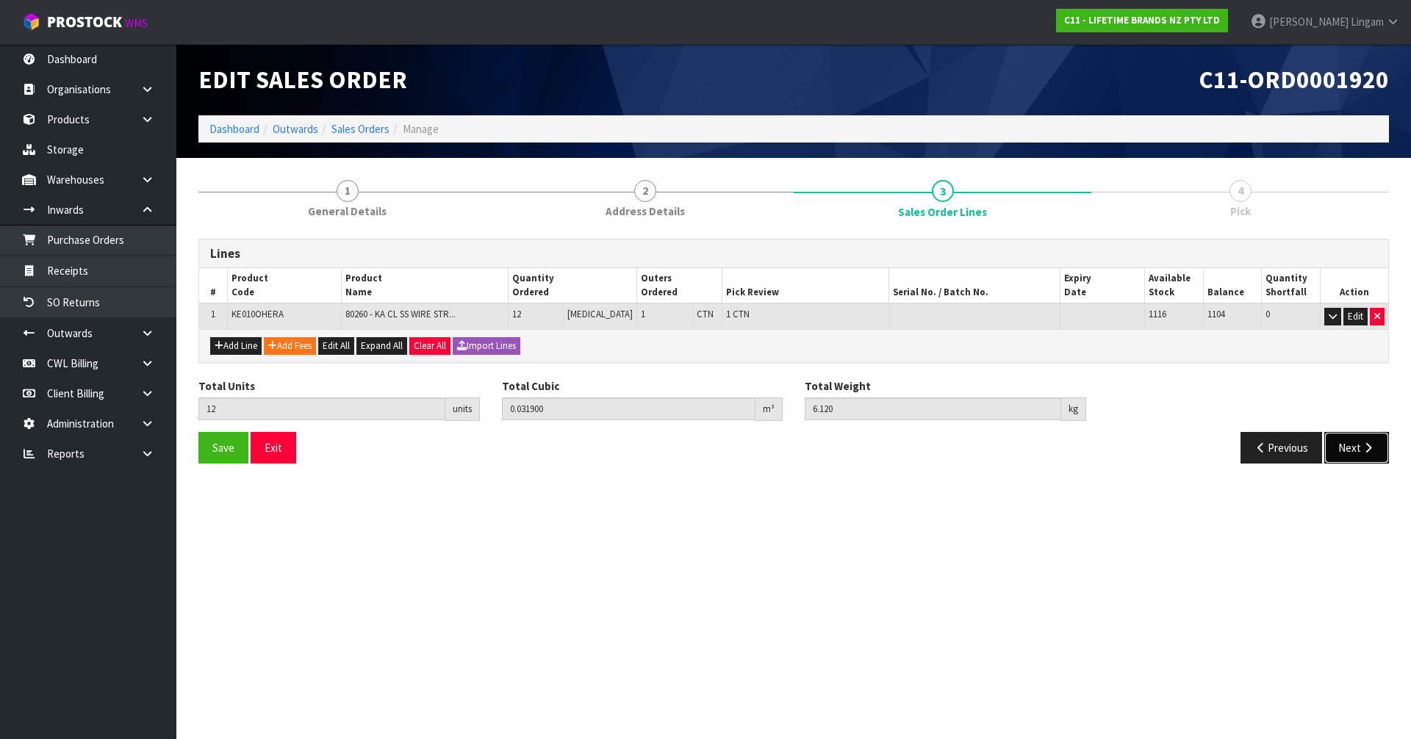
click at [1356, 450] on button "Next" at bounding box center [1356, 448] width 65 height 32
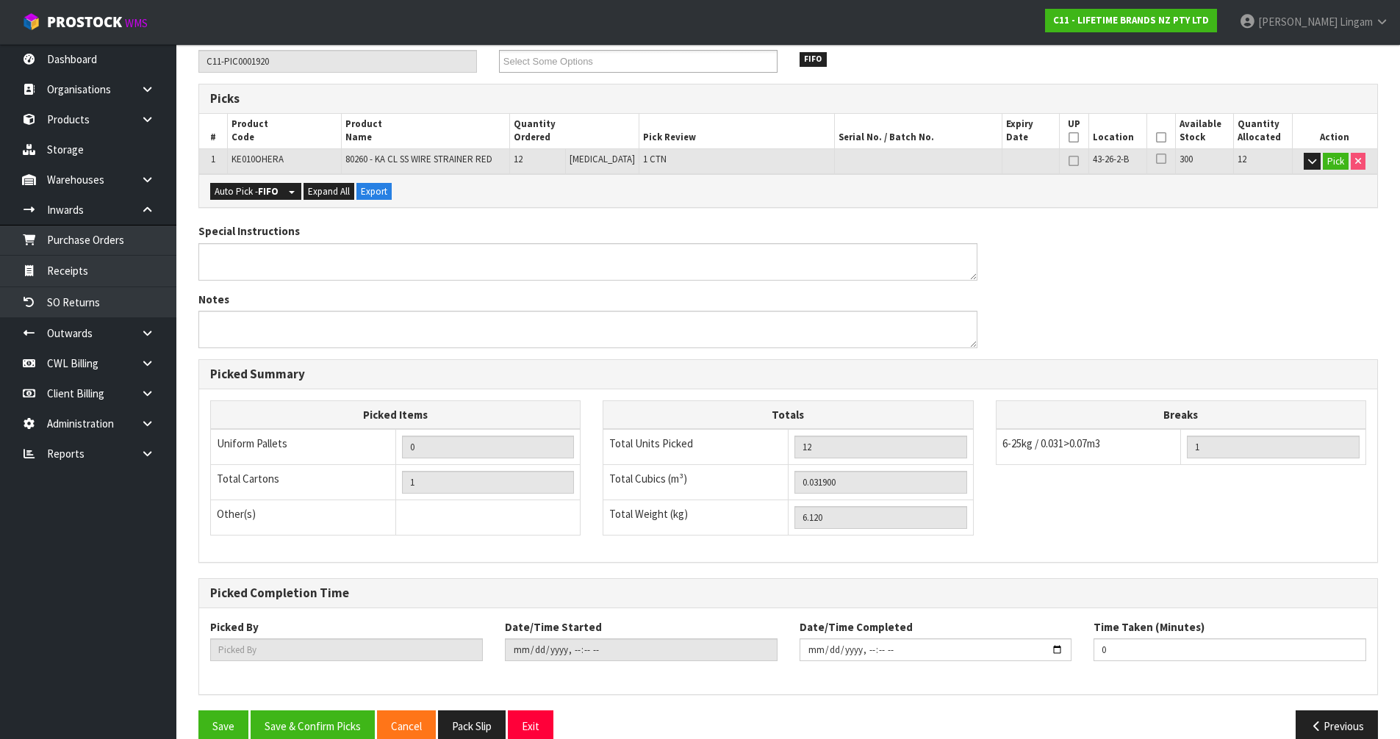
scroll to position [234, 0]
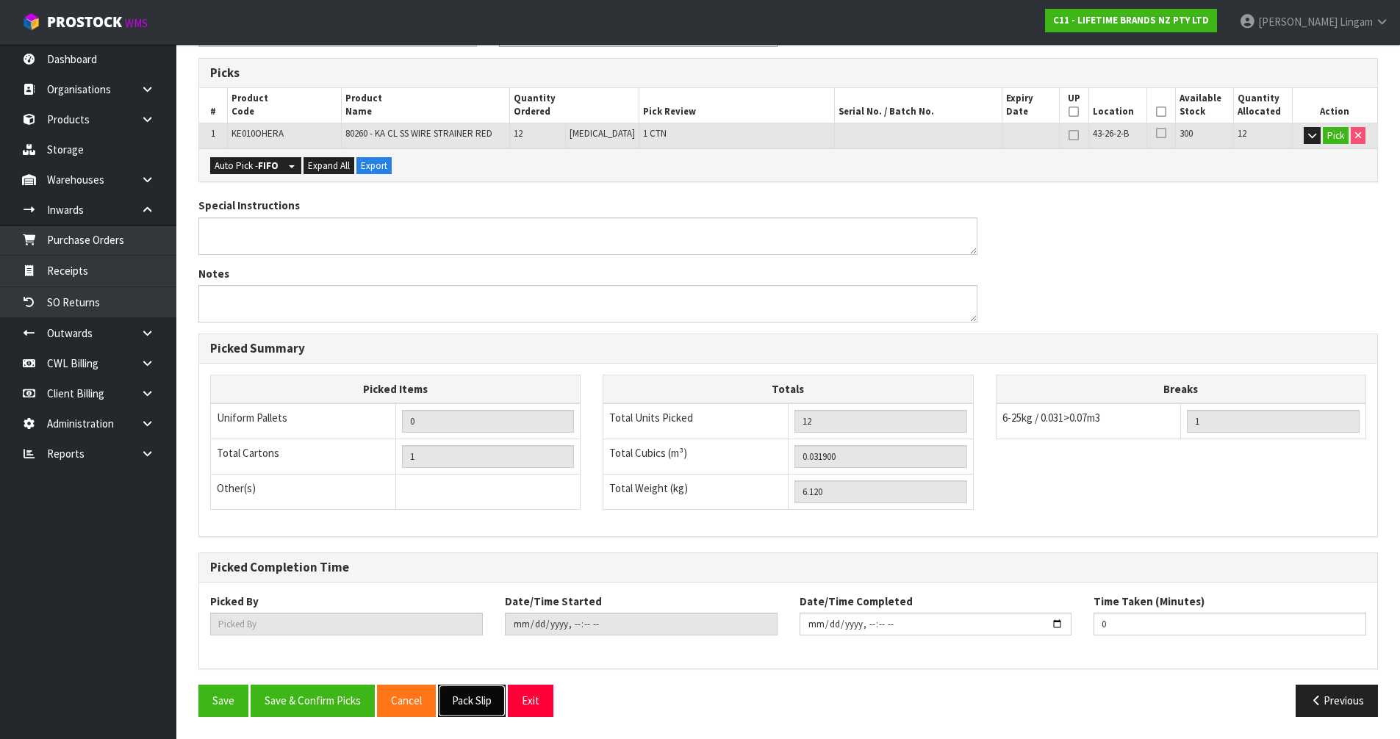
click at [483, 697] on button "Pack Slip" at bounding box center [472, 701] width 68 height 32
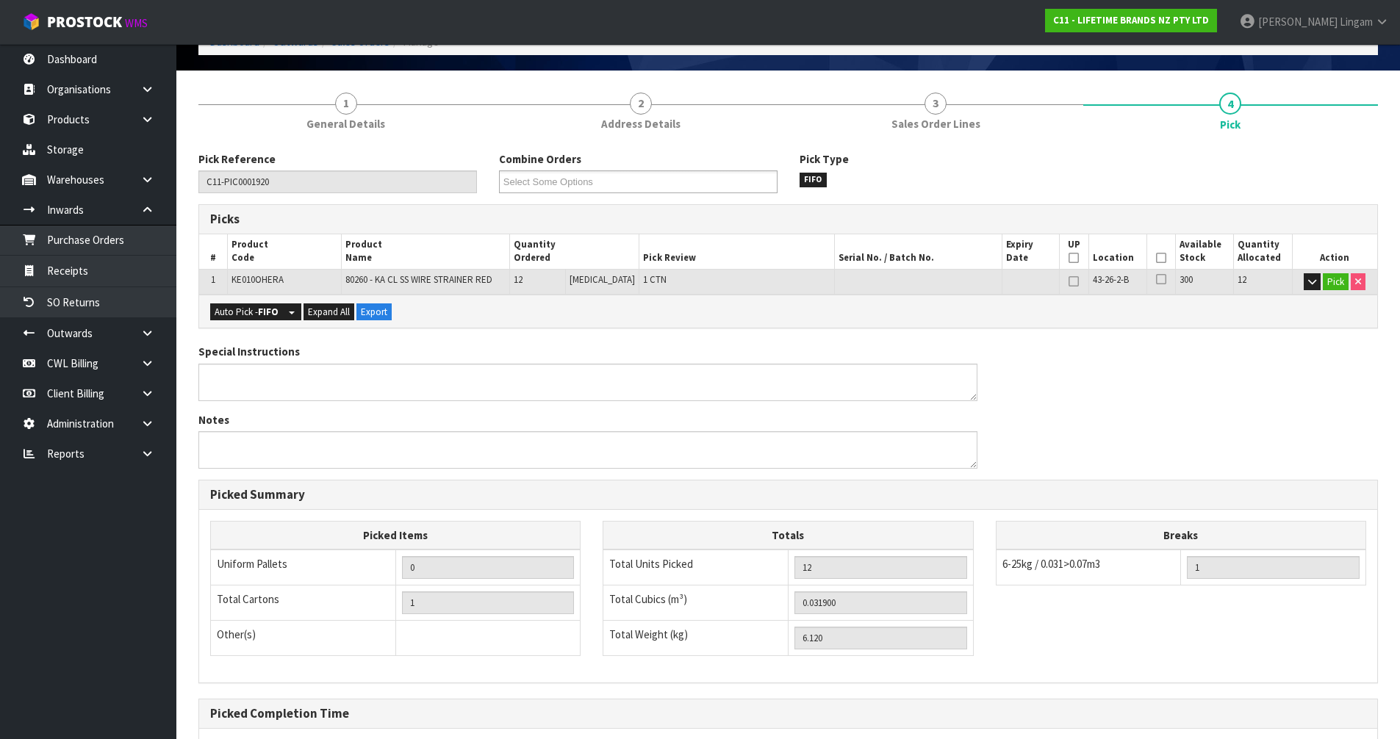
scroll to position [0, 0]
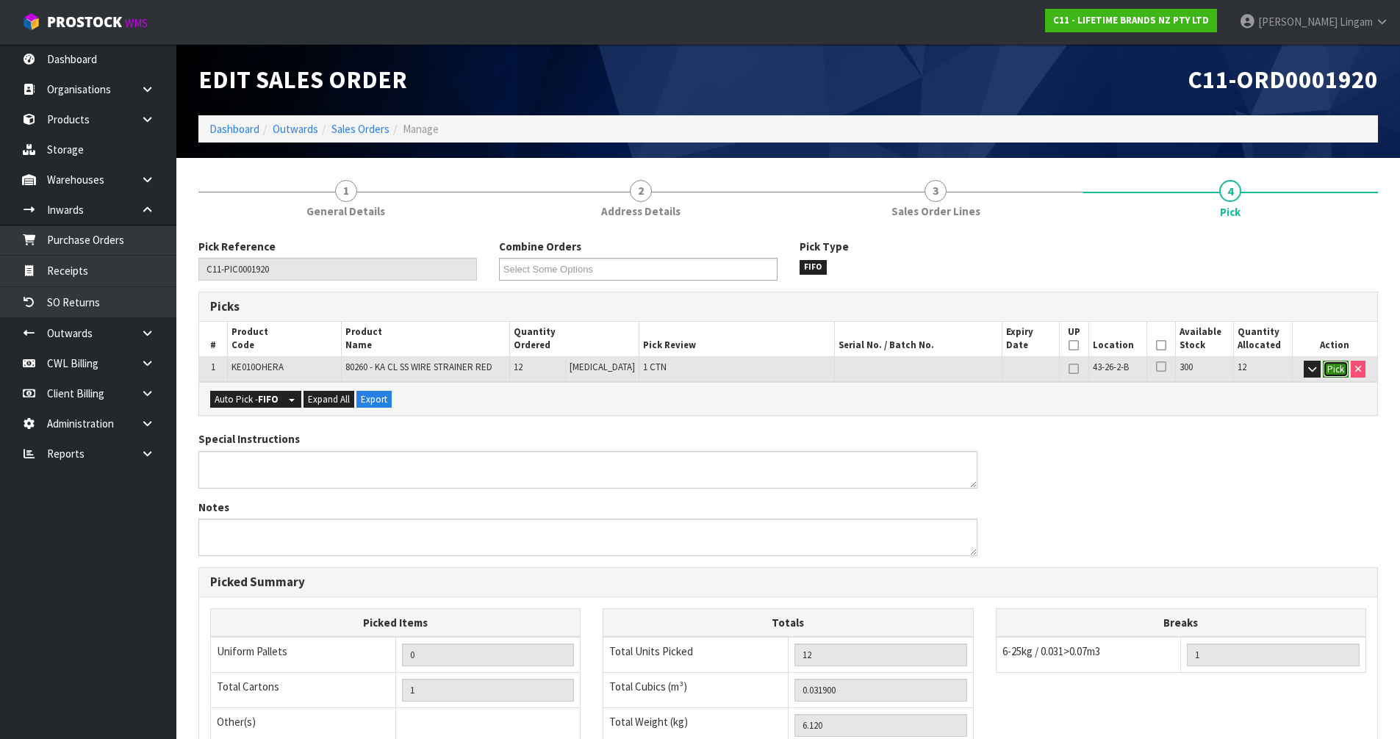
click at [1333, 368] on button "Pick" at bounding box center [1336, 370] width 26 height 18
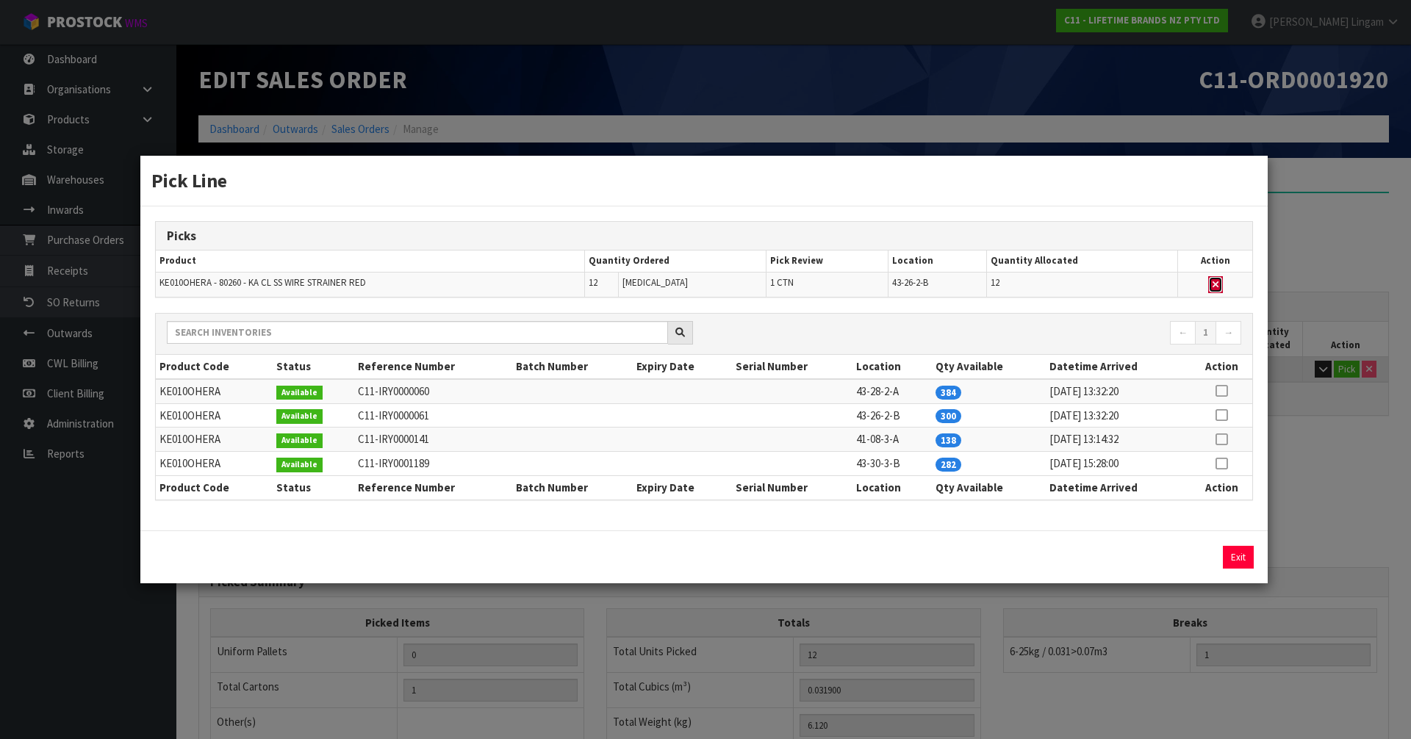
click at [1215, 281] on icon "button" at bounding box center [1215, 285] width 6 height 10
type input "0"
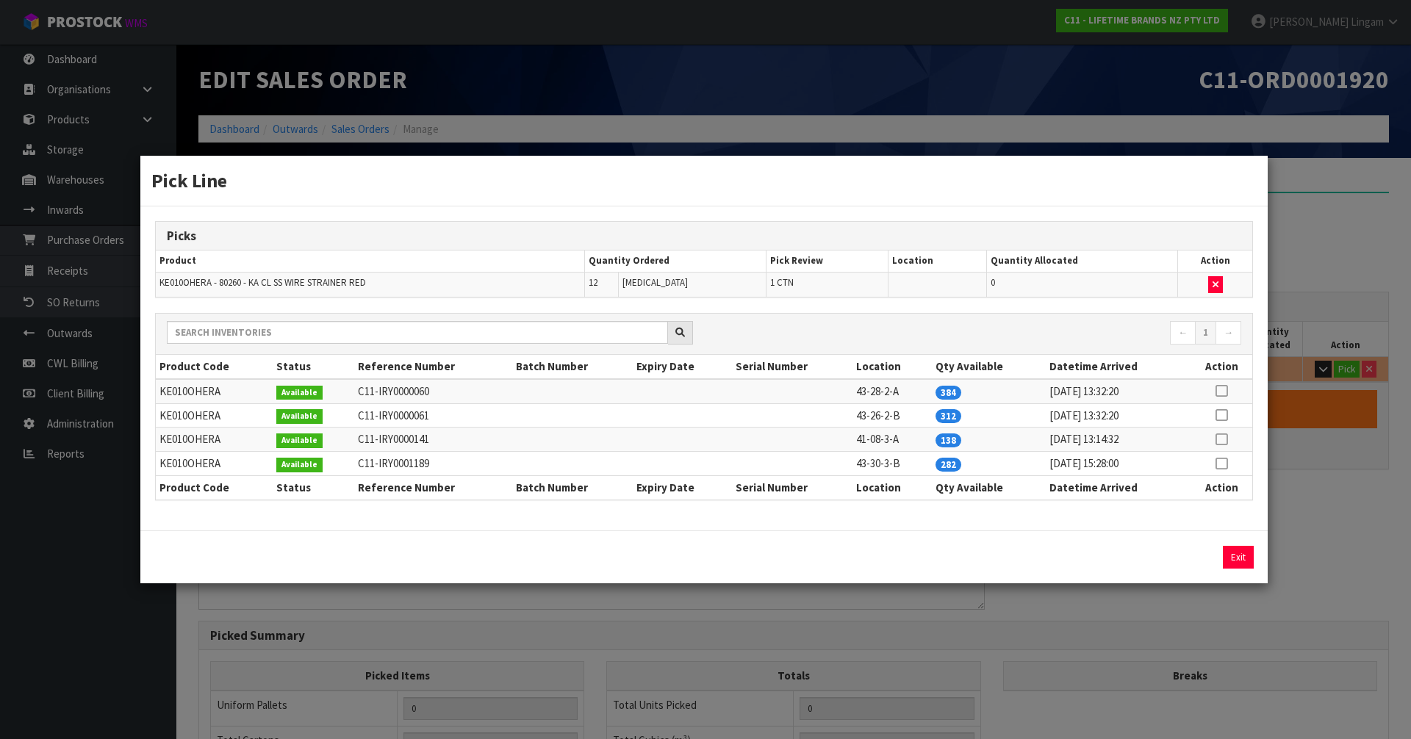
click at [1224, 439] on icon at bounding box center [1221, 439] width 12 height 1
click at [1188, 553] on button "Assign Pick" at bounding box center [1188, 557] width 60 height 23
type input "1"
type input "12"
type input "0.0319"
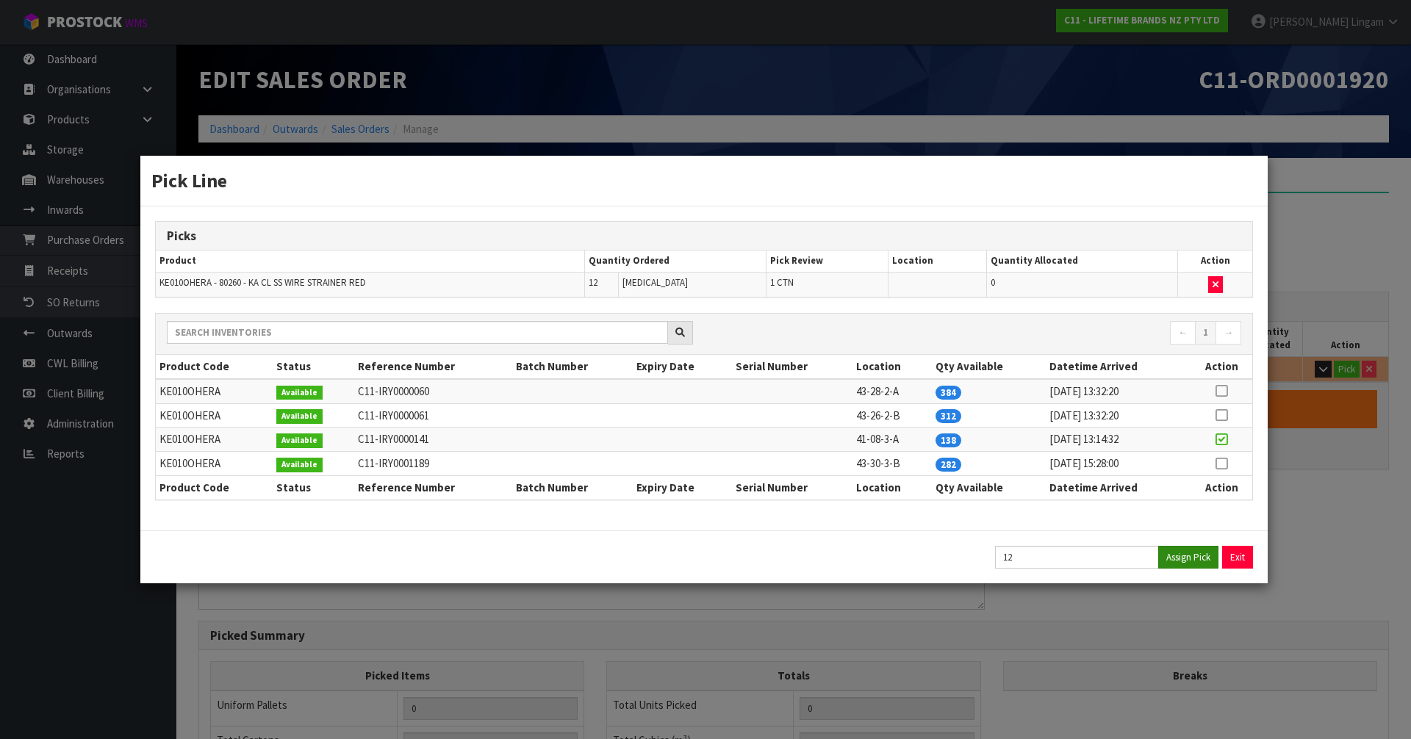
type input "6.12"
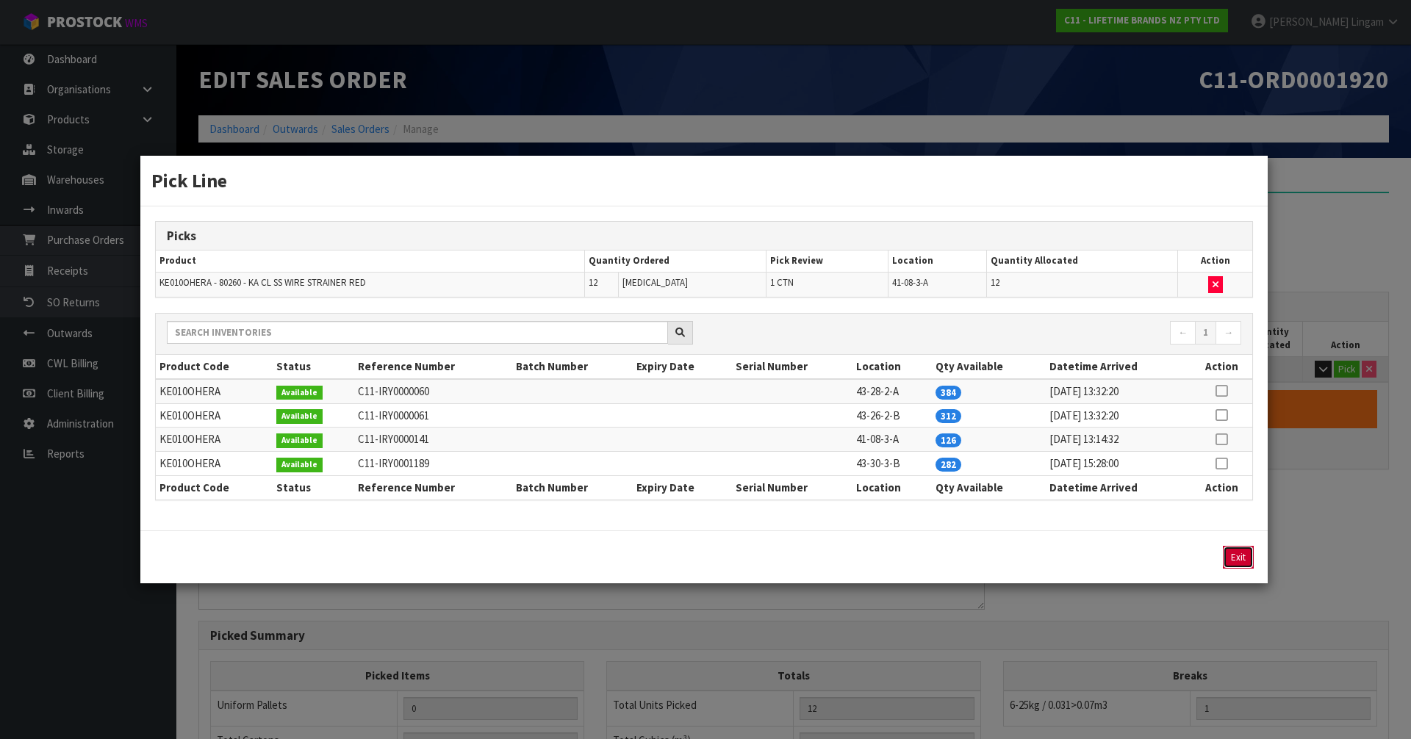
click at [1235, 553] on button "Exit" at bounding box center [1238, 557] width 31 height 23
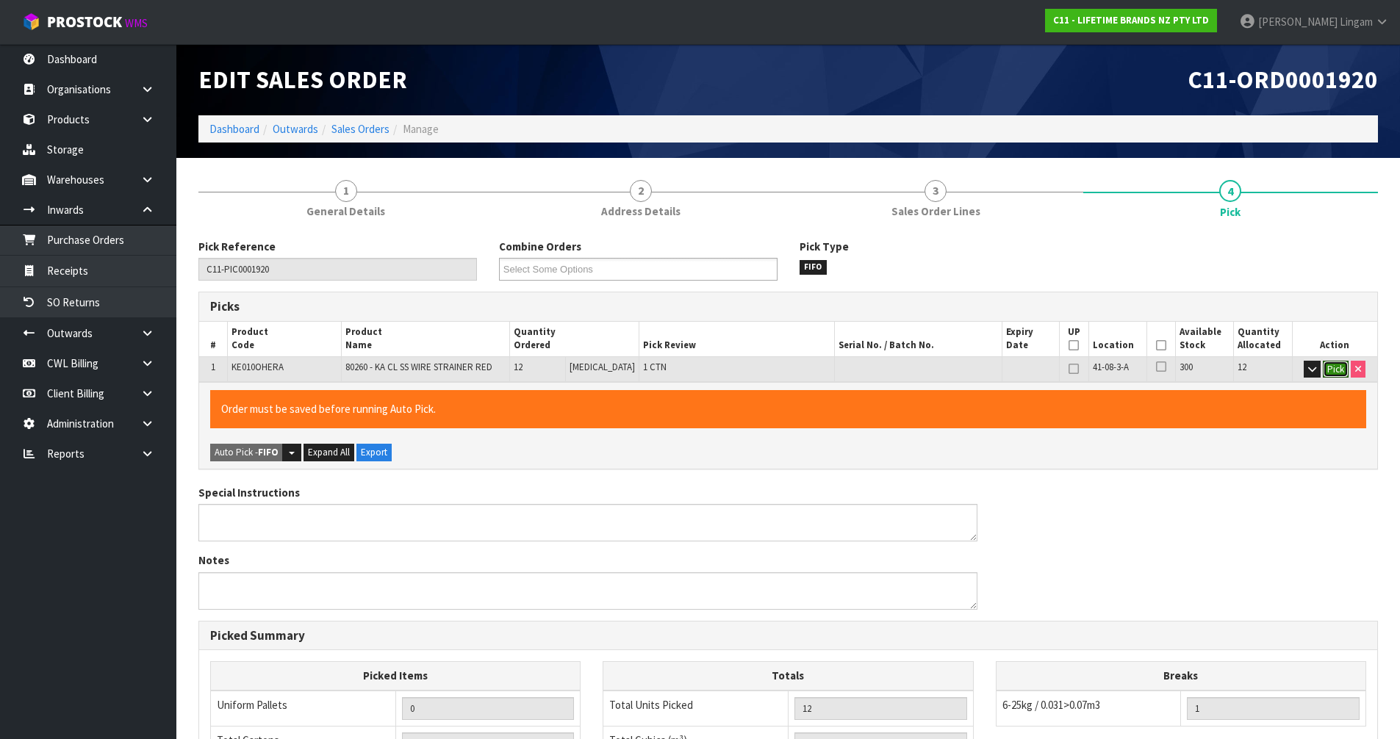
scroll to position [287, 0]
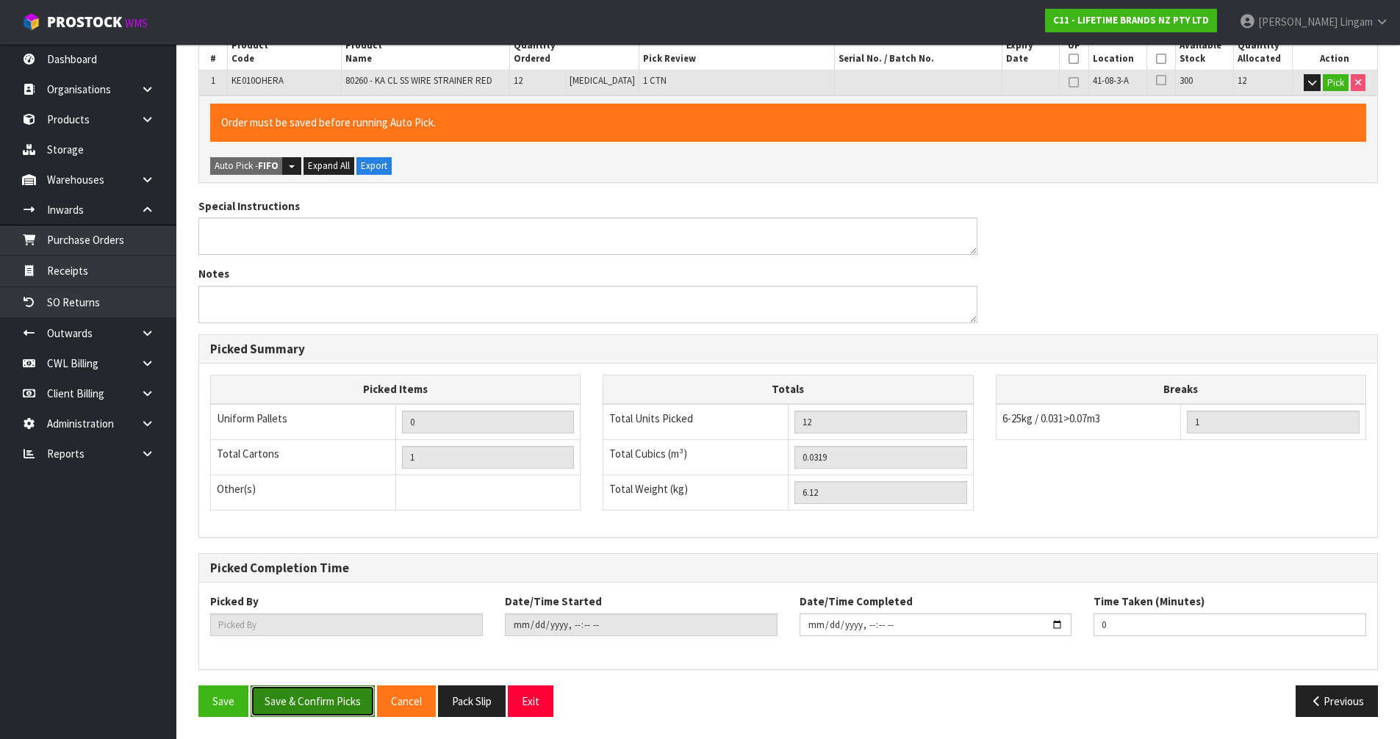
click at [298, 705] on button "Save & Confirm Picks" at bounding box center [313, 702] width 124 height 32
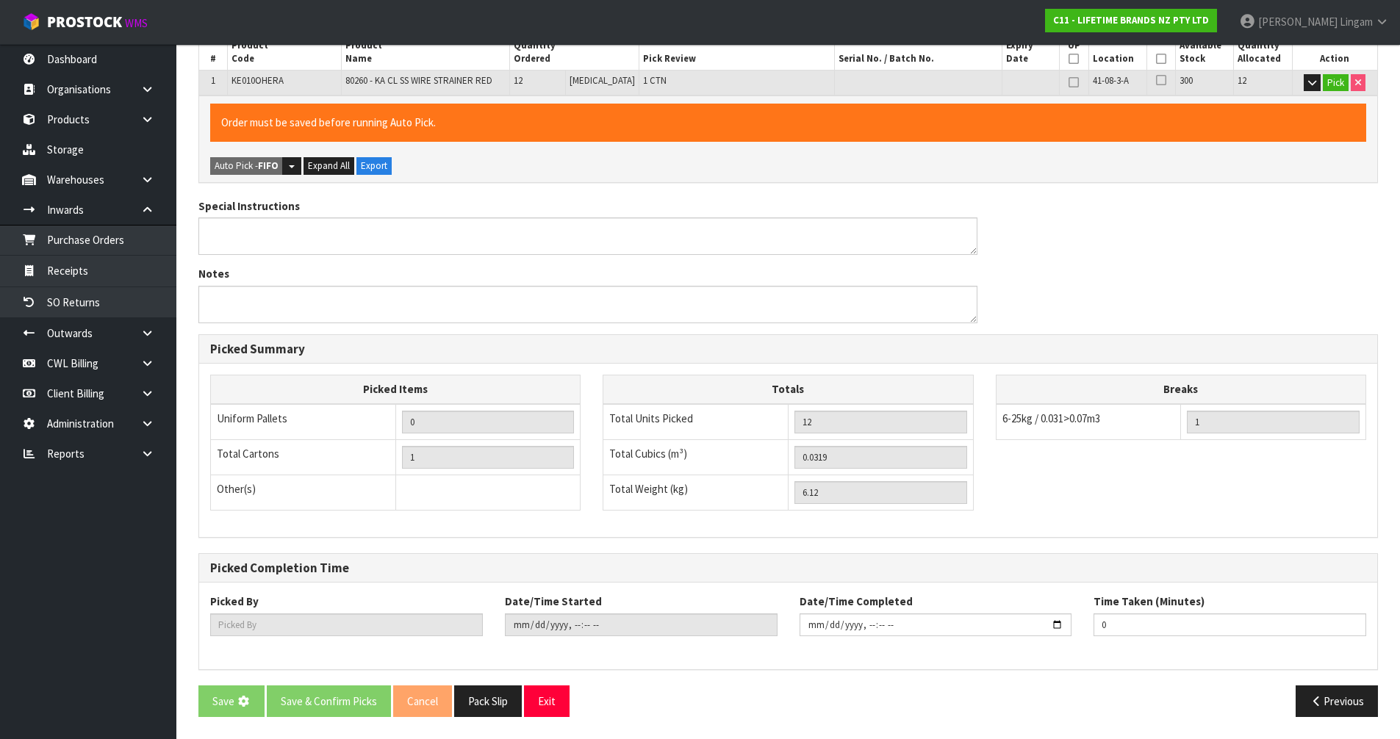
scroll to position [0, 0]
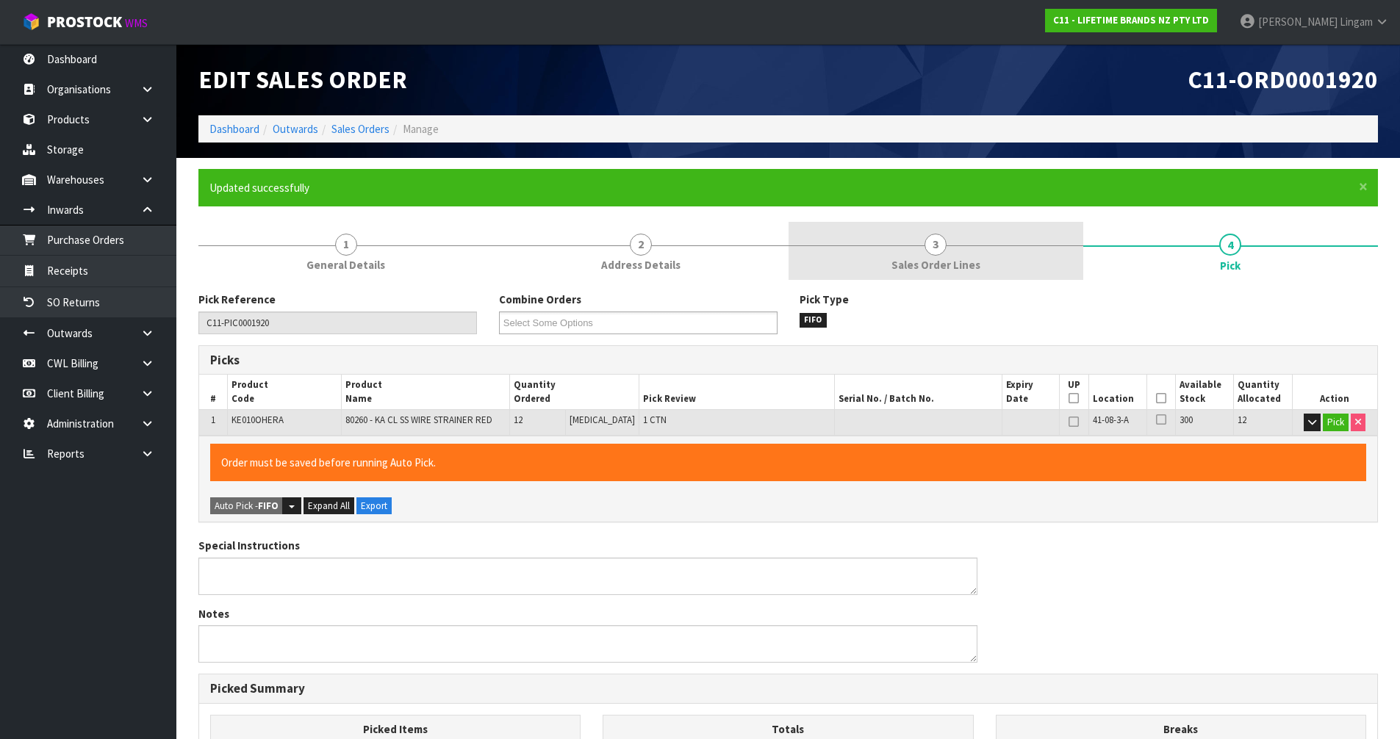
type input "[PERSON_NAME]"
type input "2025-09-15T11:37:18"
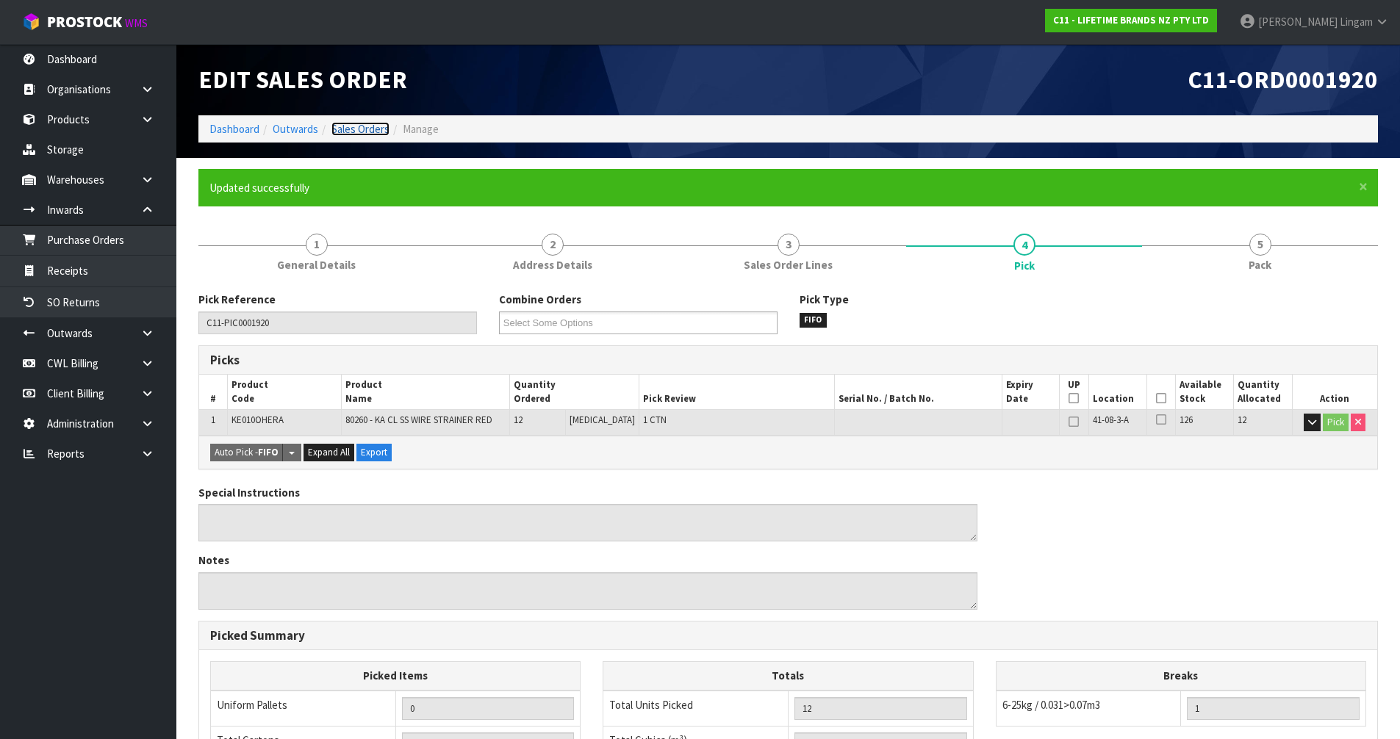
click at [366, 129] on link "Sales Orders" at bounding box center [360, 129] width 58 height 14
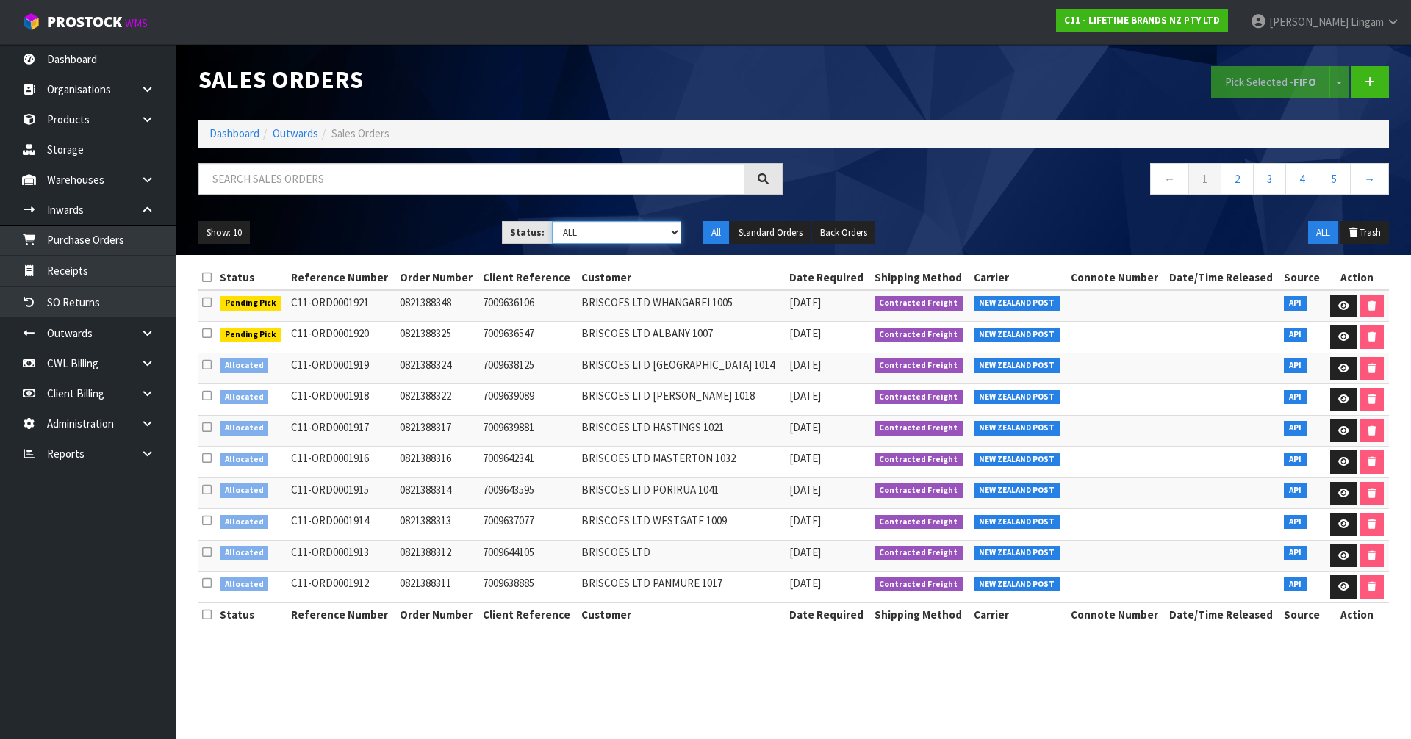
click at [639, 231] on select "Draft Pending Allocated Pending Pick Goods Picked Goods Packed Pending Charges …" at bounding box center [617, 232] width 130 height 23
select select "string:2"
click at [552, 221] on select "Draft Pending Allocated Pending Pick Goods Picked Goods Packed Pending Charges …" at bounding box center [617, 232] width 130 height 23
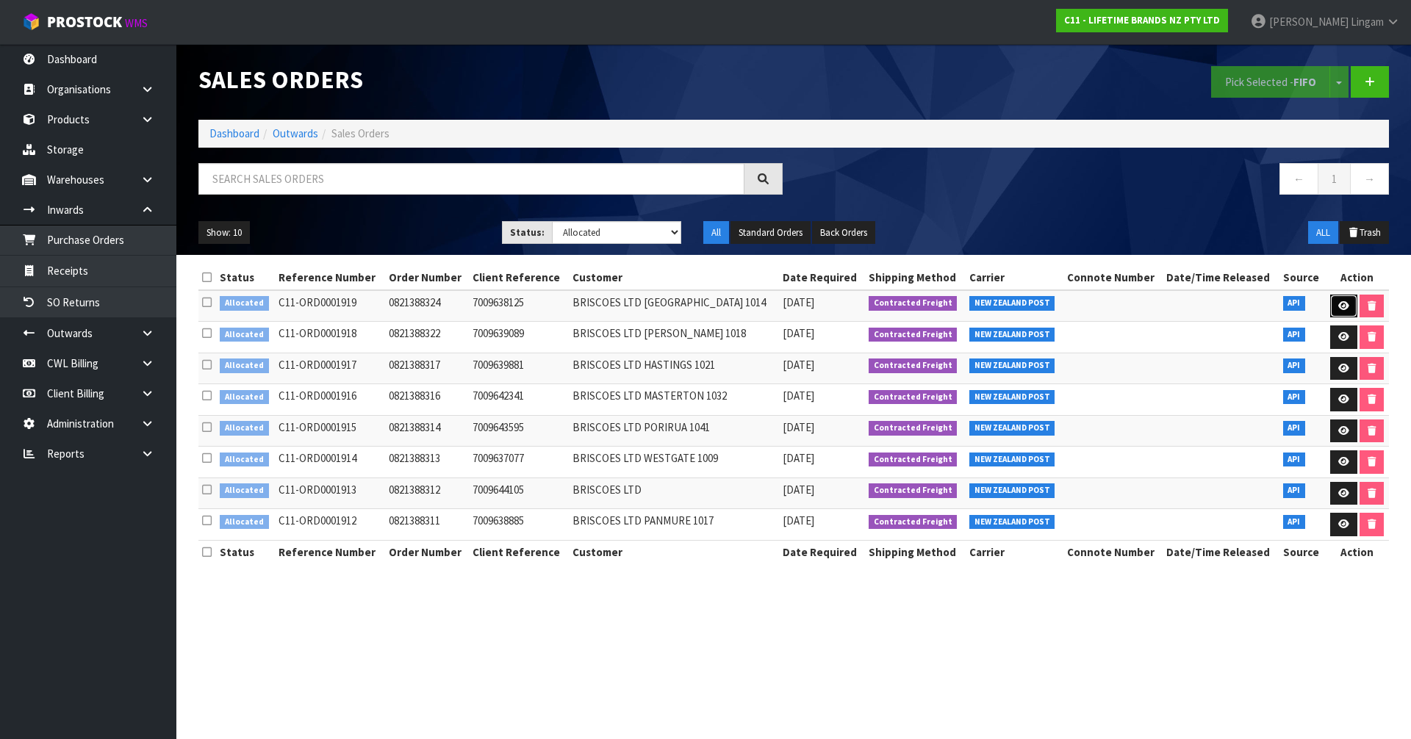
click at [1338, 303] on icon at bounding box center [1343, 306] width 11 height 10
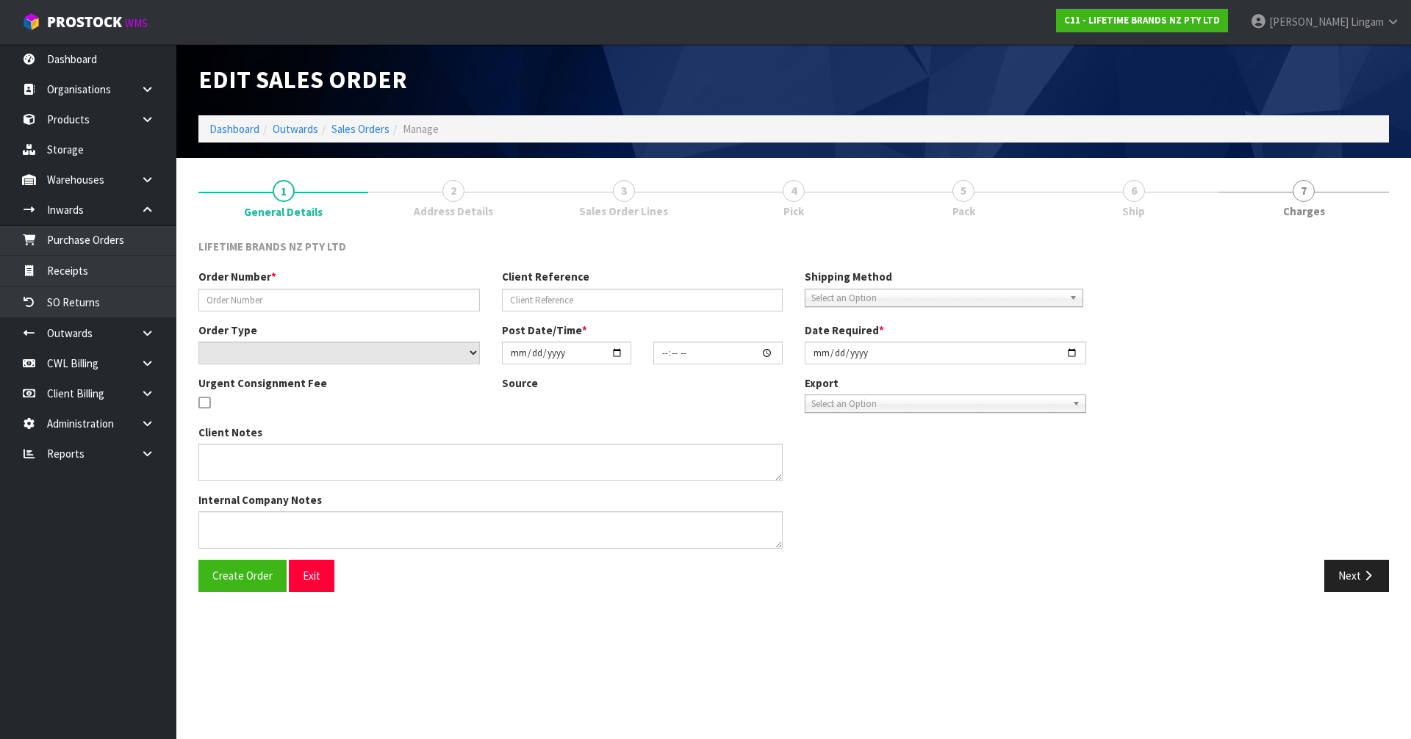
type input "0821388324"
type input "7009638125"
select select "number:0"
type input "[DATE]"
type input "11:19:13.000"
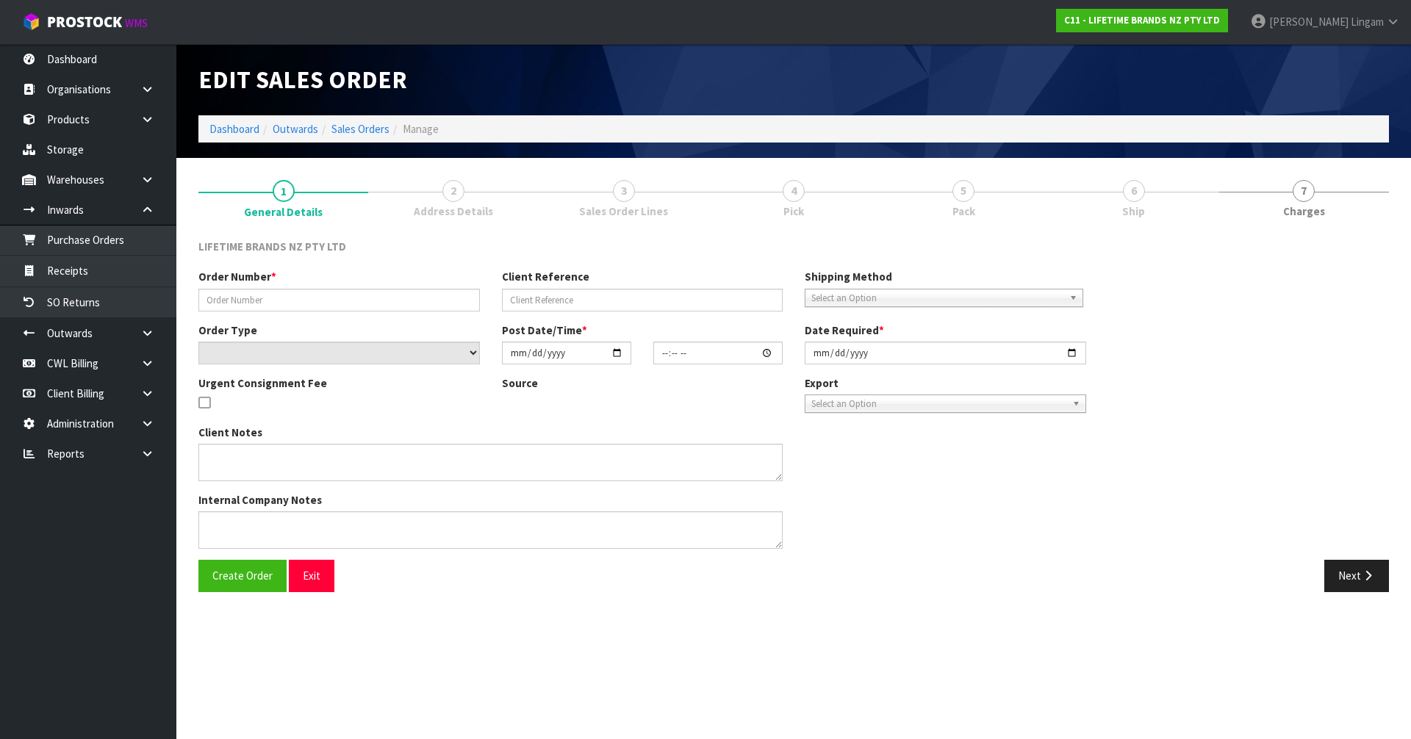
type input "[DATE]"
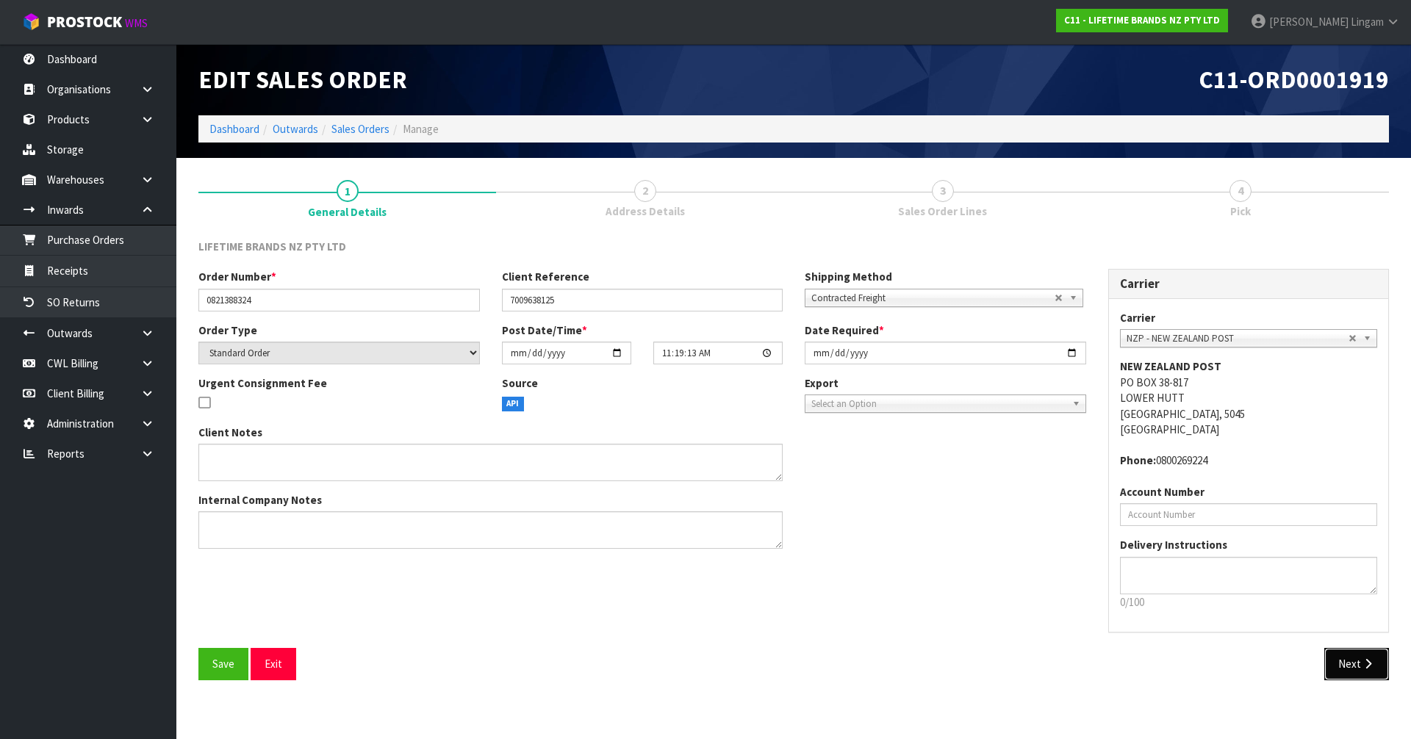
click at [1355, 675] on button "Next" at bounding box center [1356, 664] width 65 height 32
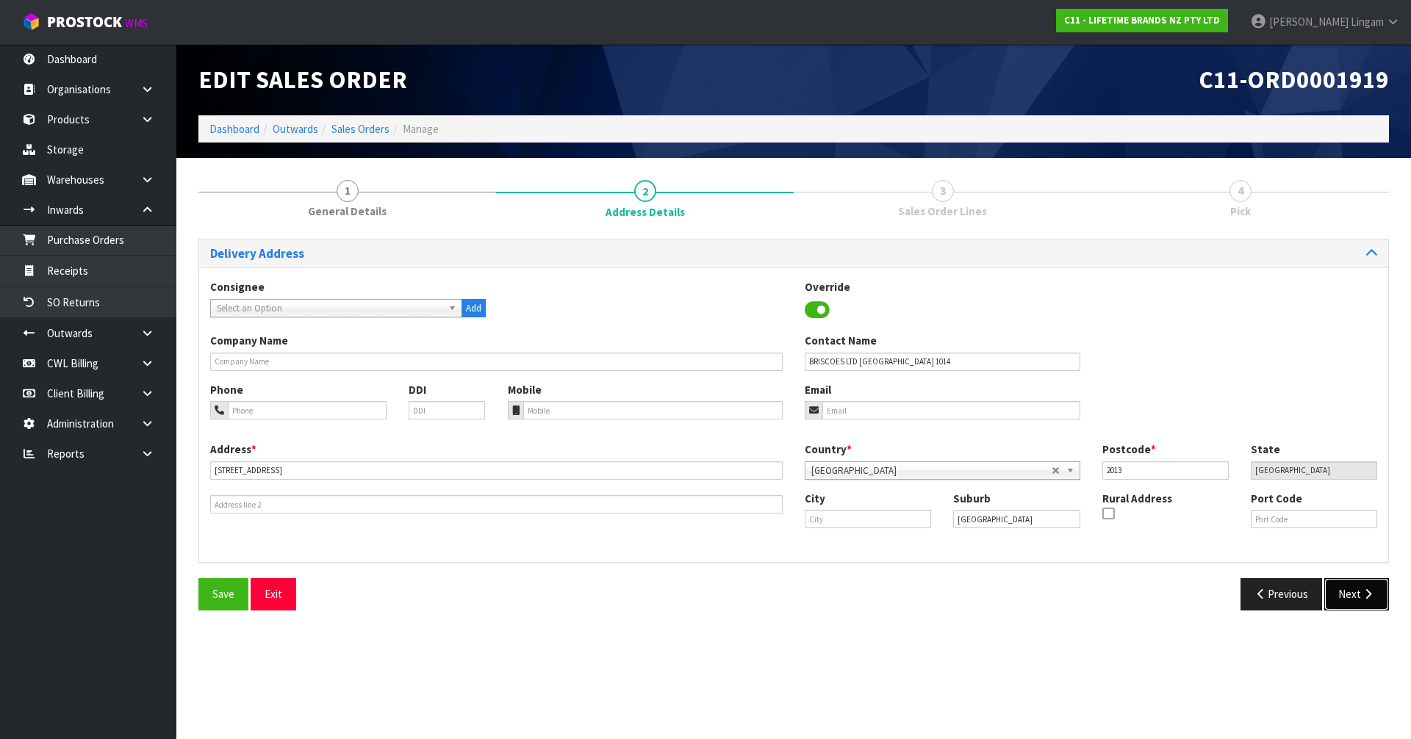
click at [1349, 609] on button "Next" at bounding box center [1356, 594] width 65 height 32
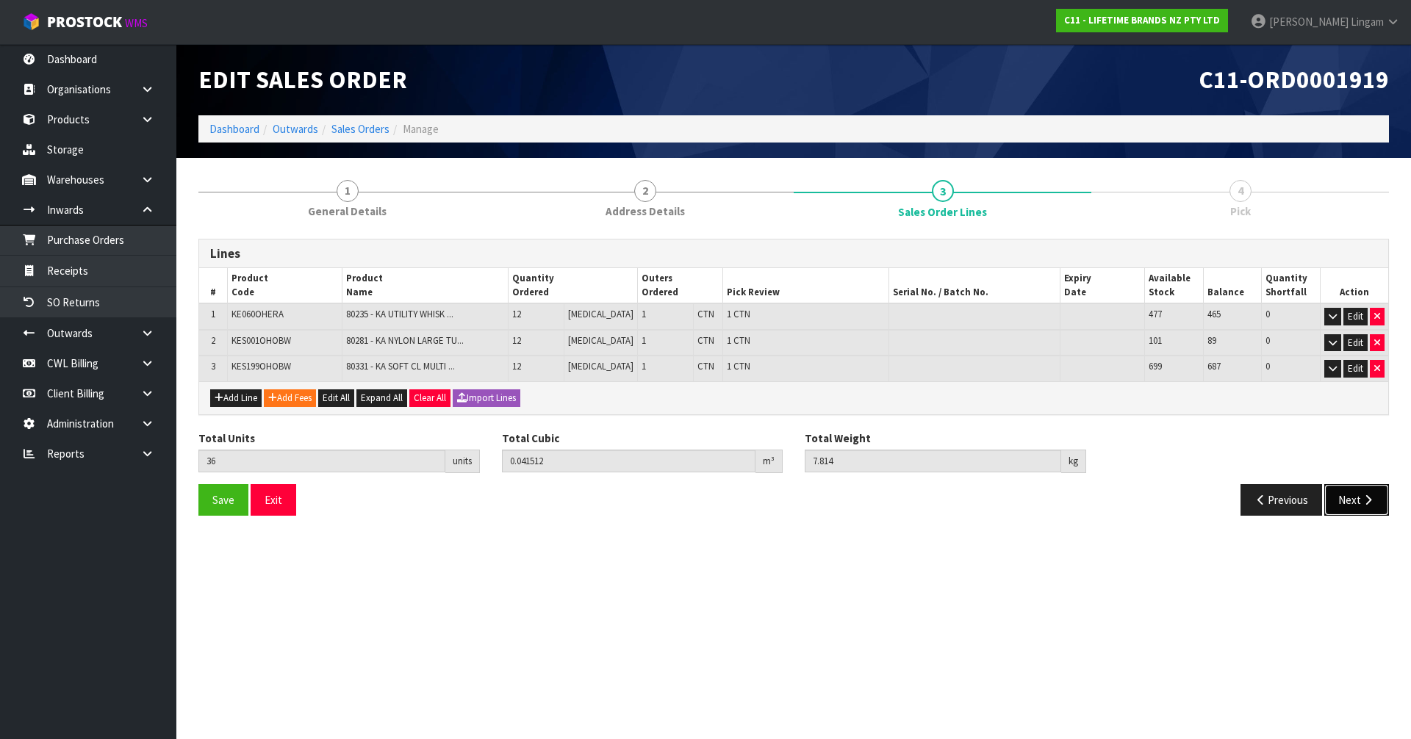
click at [1355, 508] on button "Next" at bounding box center [1356, 500] width 65 height 32
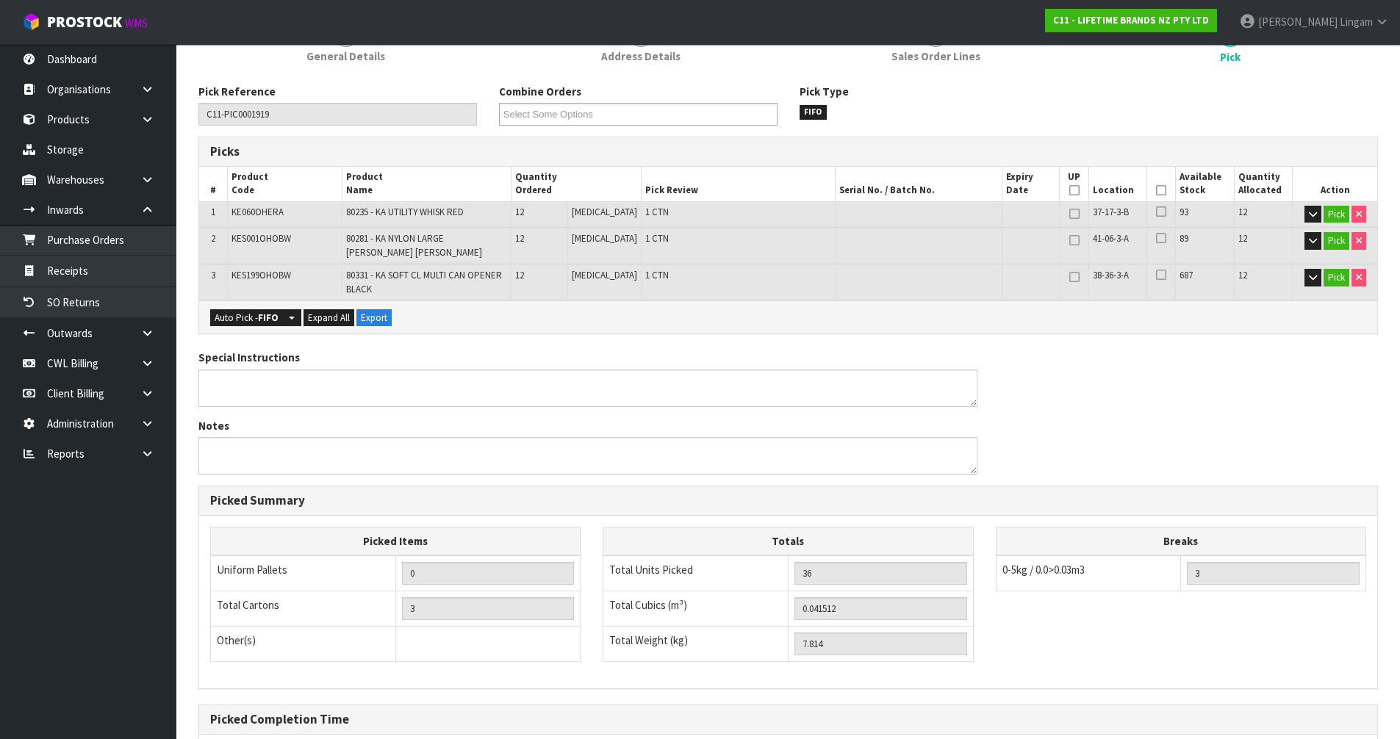
scroll to position [307, 0]
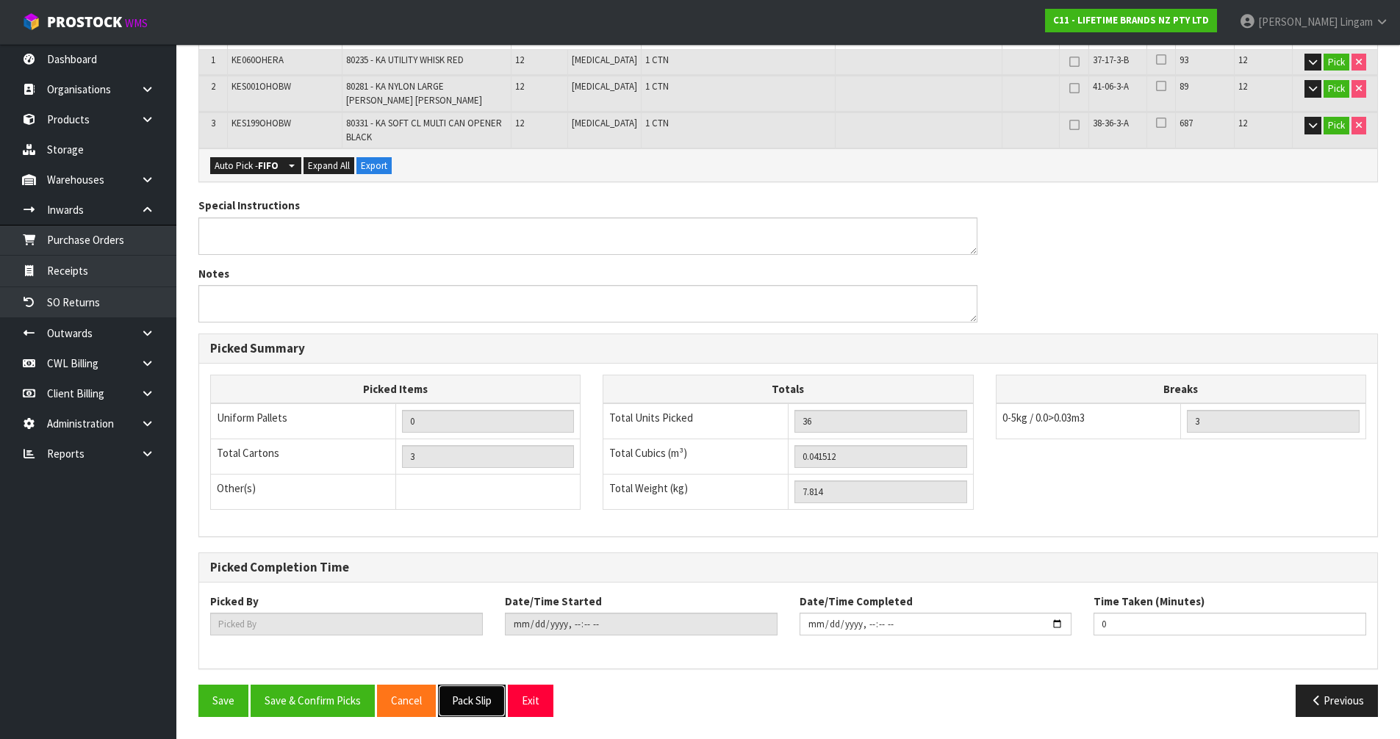
click at [487, 694] on button "Pack Slip" at bounding box center [472, 701] width 68 height 32
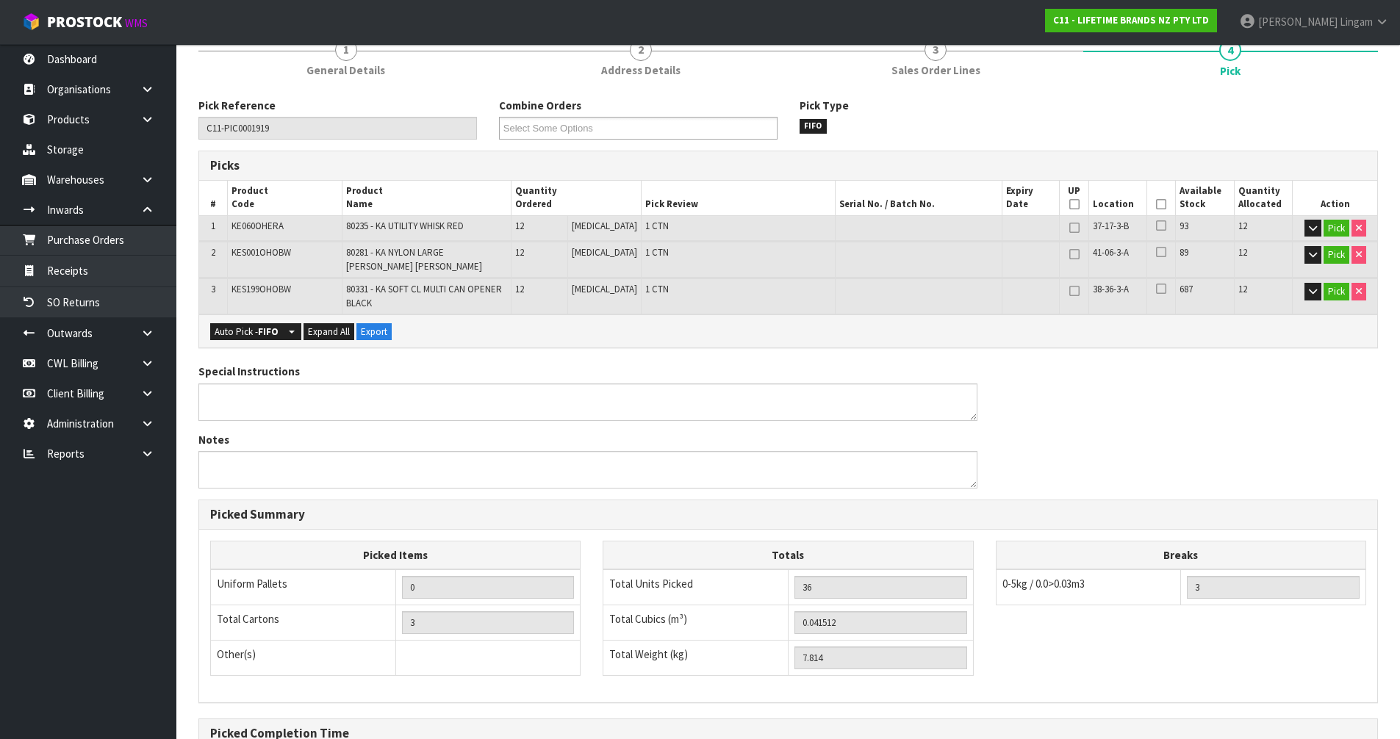
scroll to position [0, 0]
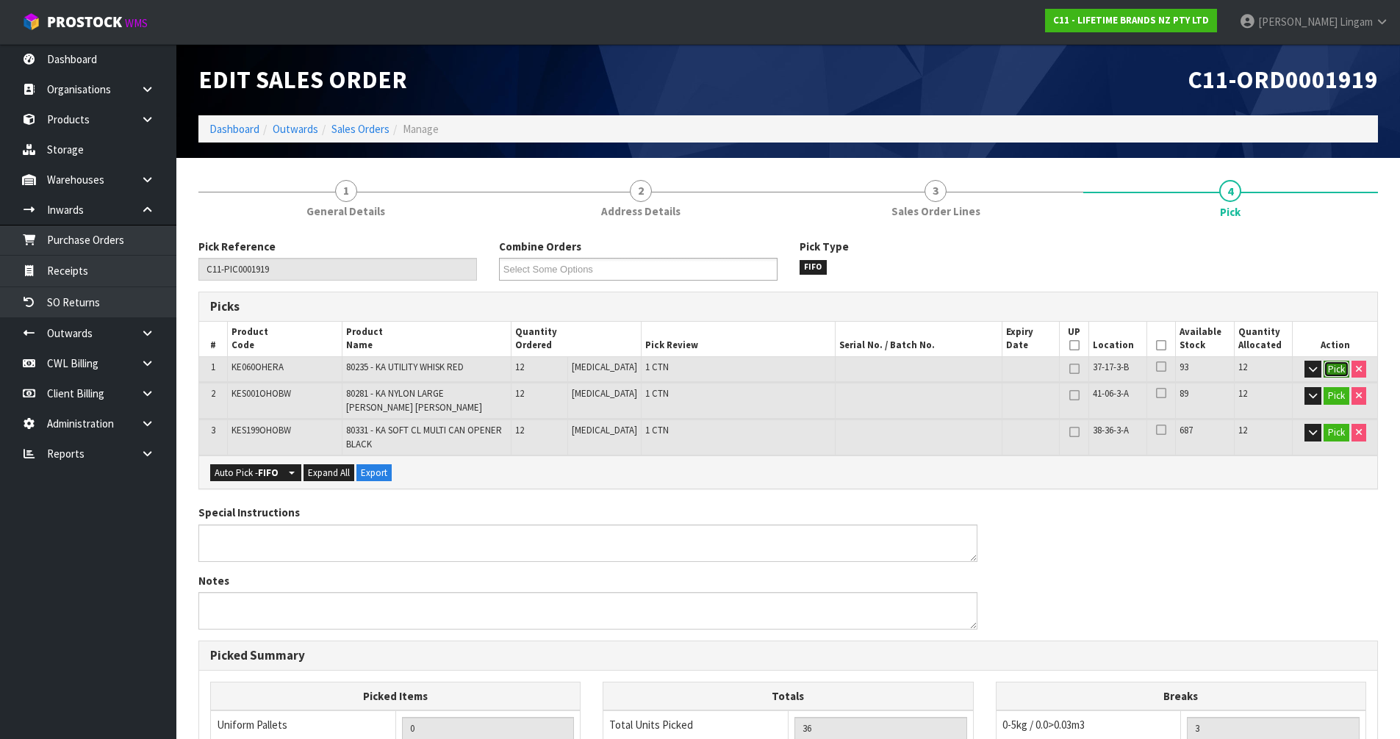
click at [1336, 370] on button "Pick" at bounding box center [1336, 370] width 26 height 18
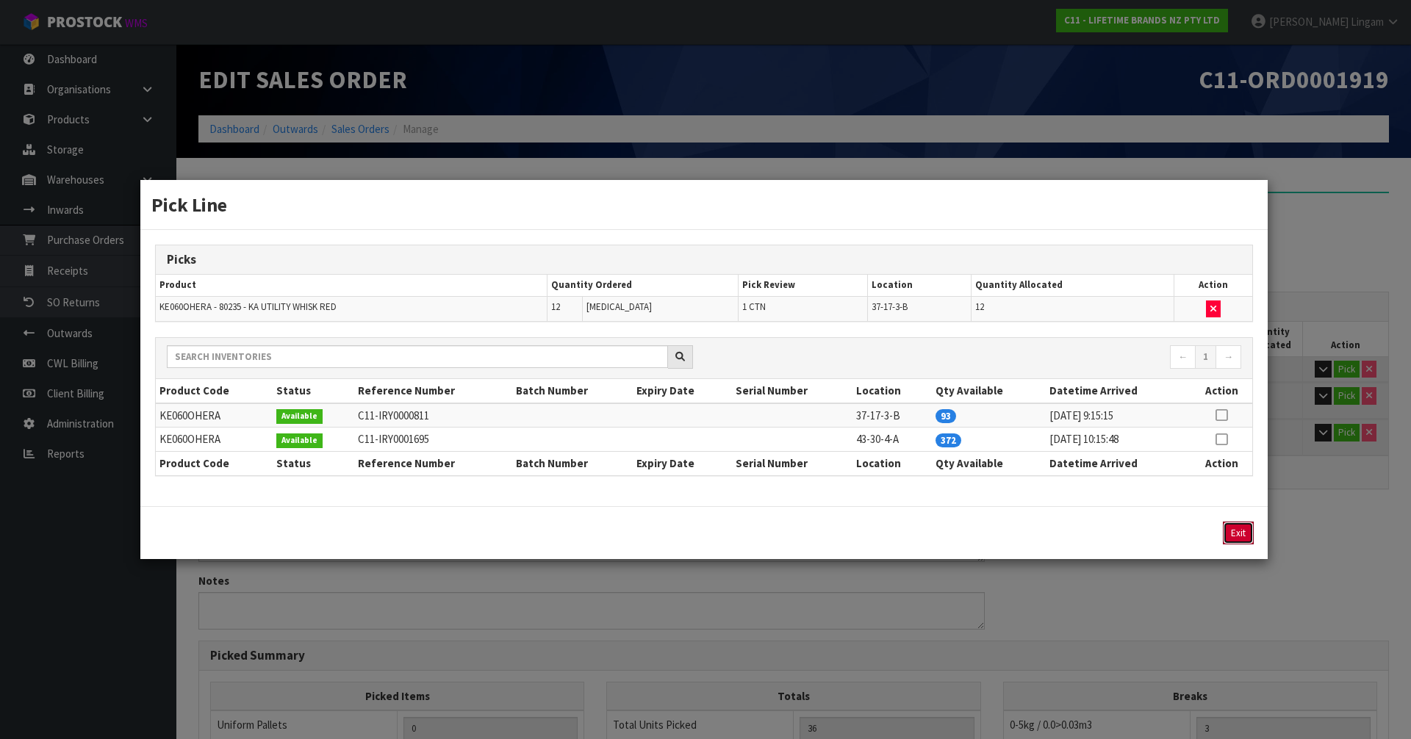
click at [1243, 533] on button "Exit" at bounding box center [1238, 533] width 31 height 23
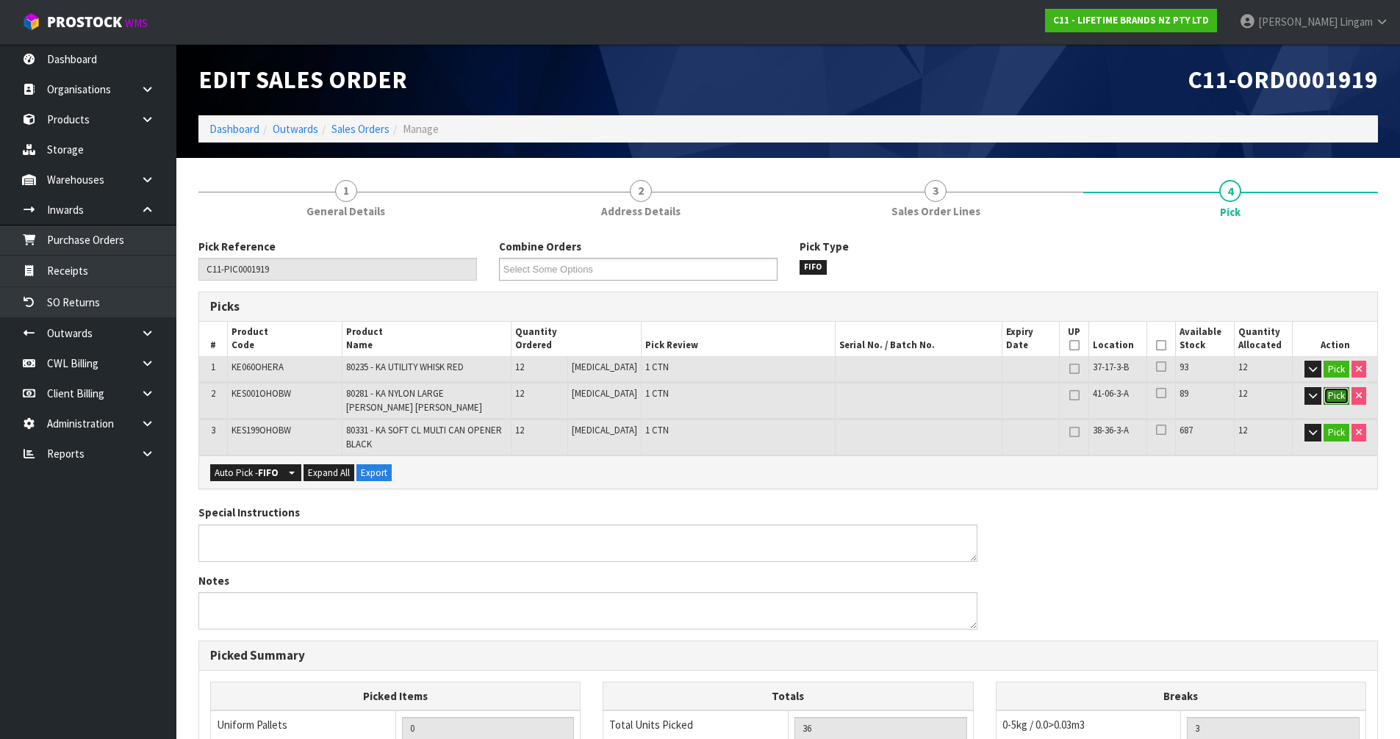
click at [1336, 399] on button "Pick" at bounding box center [1336, 396] width 26 height 18
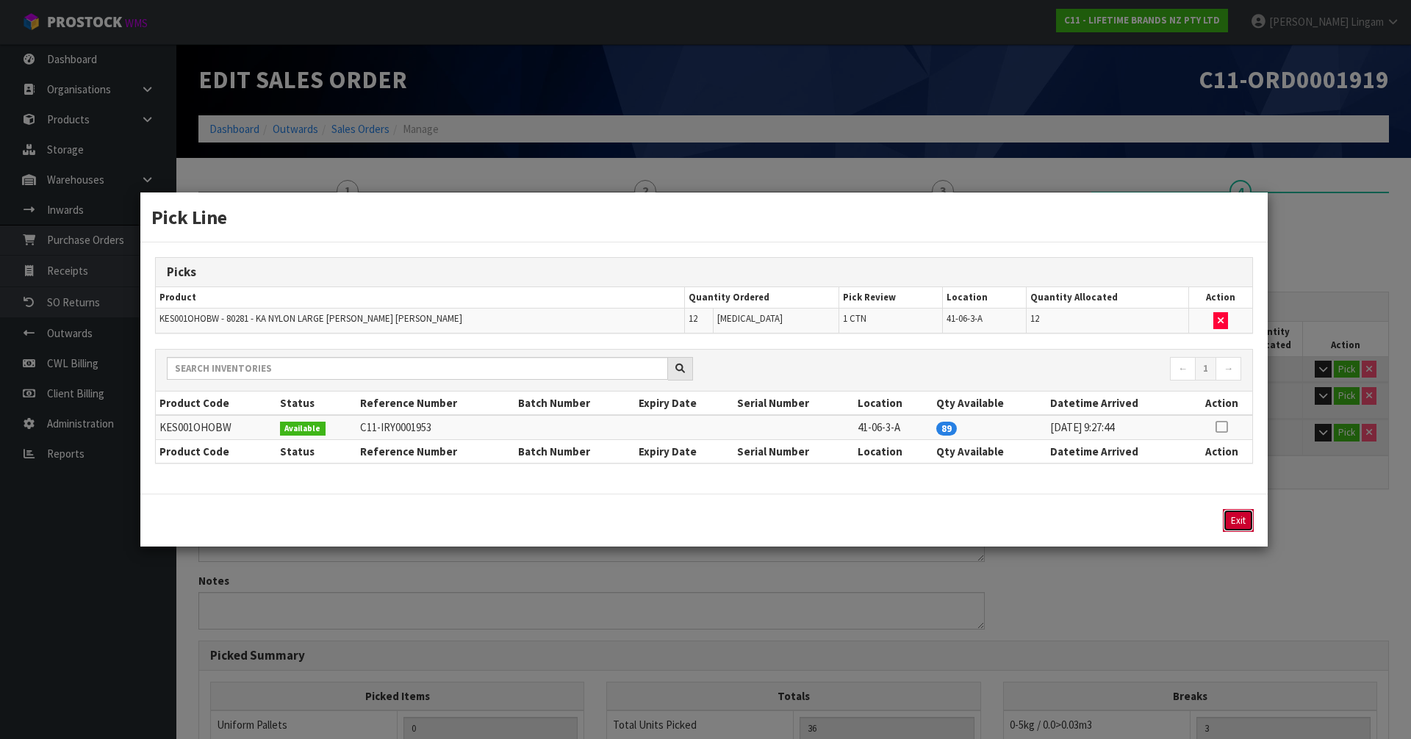
drag, startPoint x: 1237, startPoint y: 520, endPoint x: 1326, endPoint y: 459, distance: 107.6
click at [1237, 520] on button "Exit" at bounding box center [1238, 520] width 31 height 23
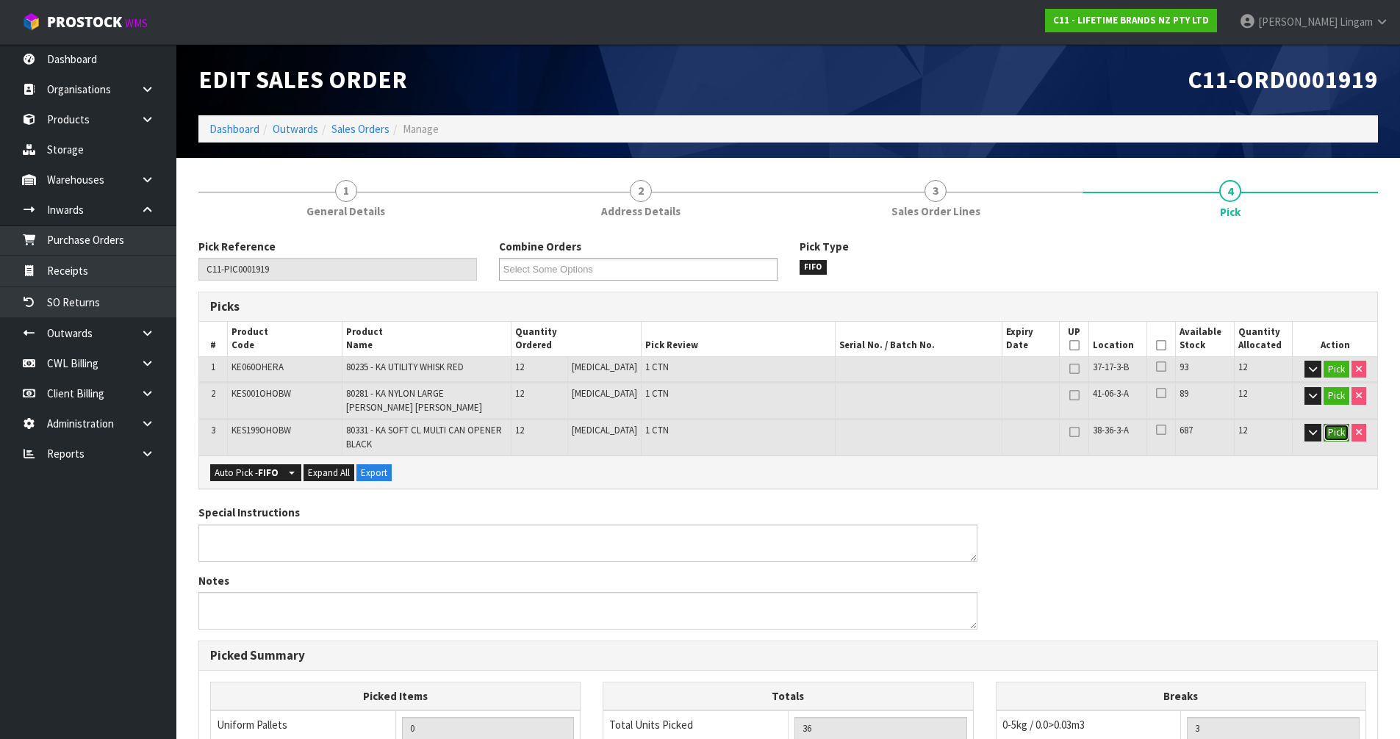
click at [1337, 431] on button "Pick" at bounding box center [1336, 433] width 26 height 18
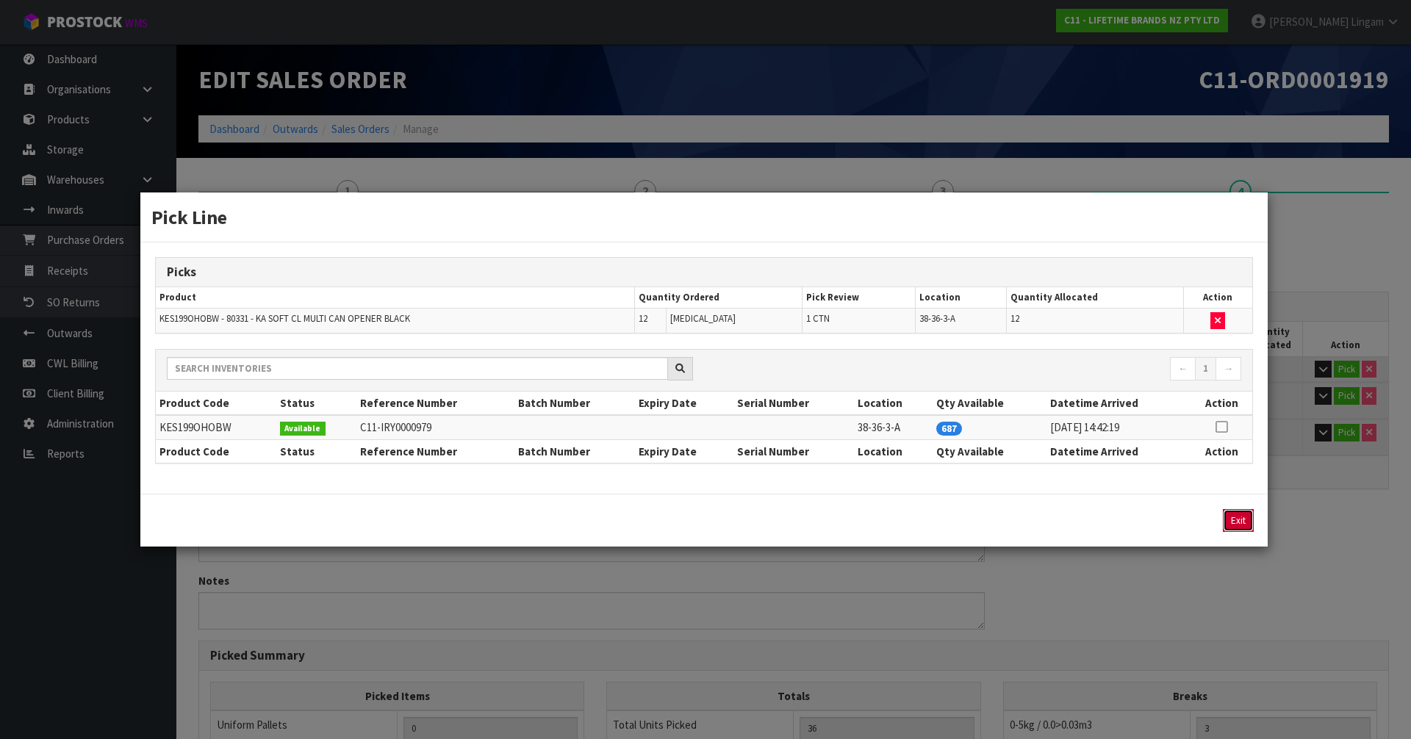
click at [1235, 522] on button "Exit" at bounding box center [1238, 520] width 31 height 23
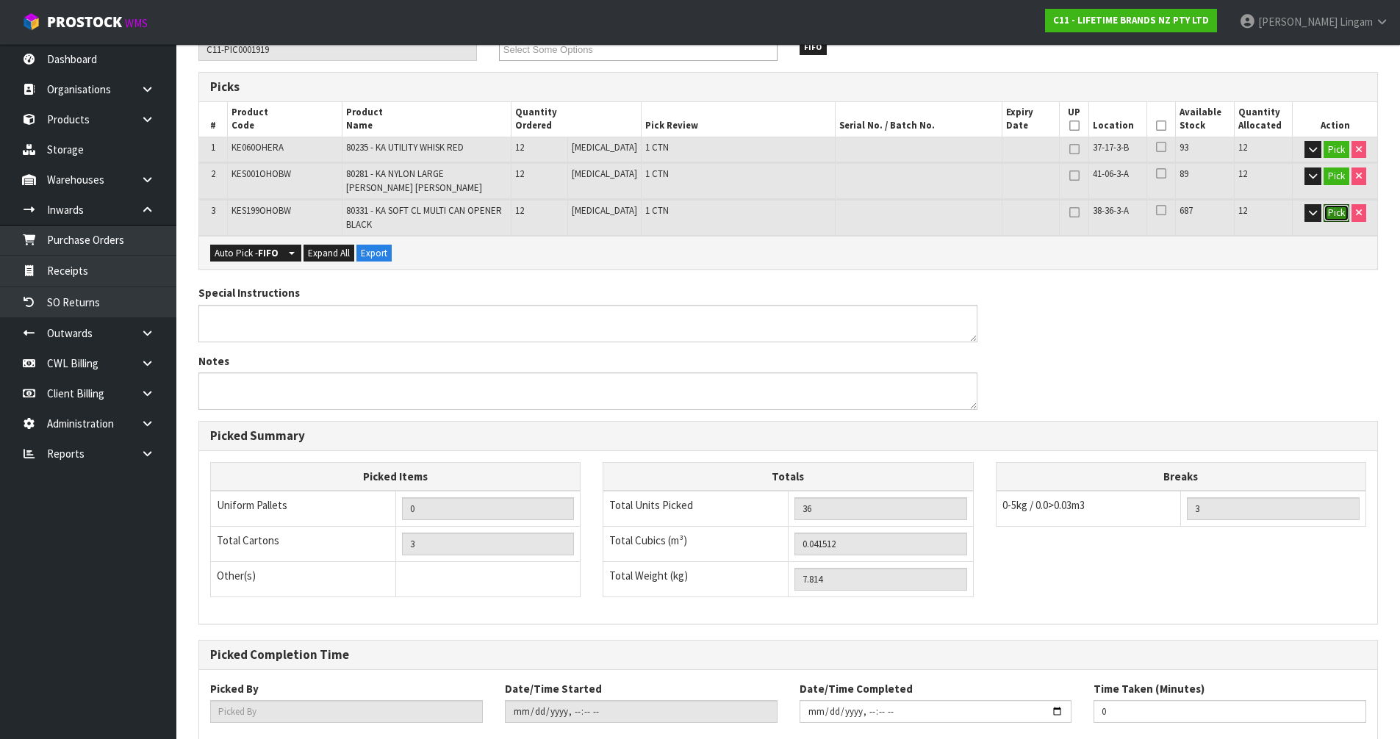
scroll to position [307, 0]
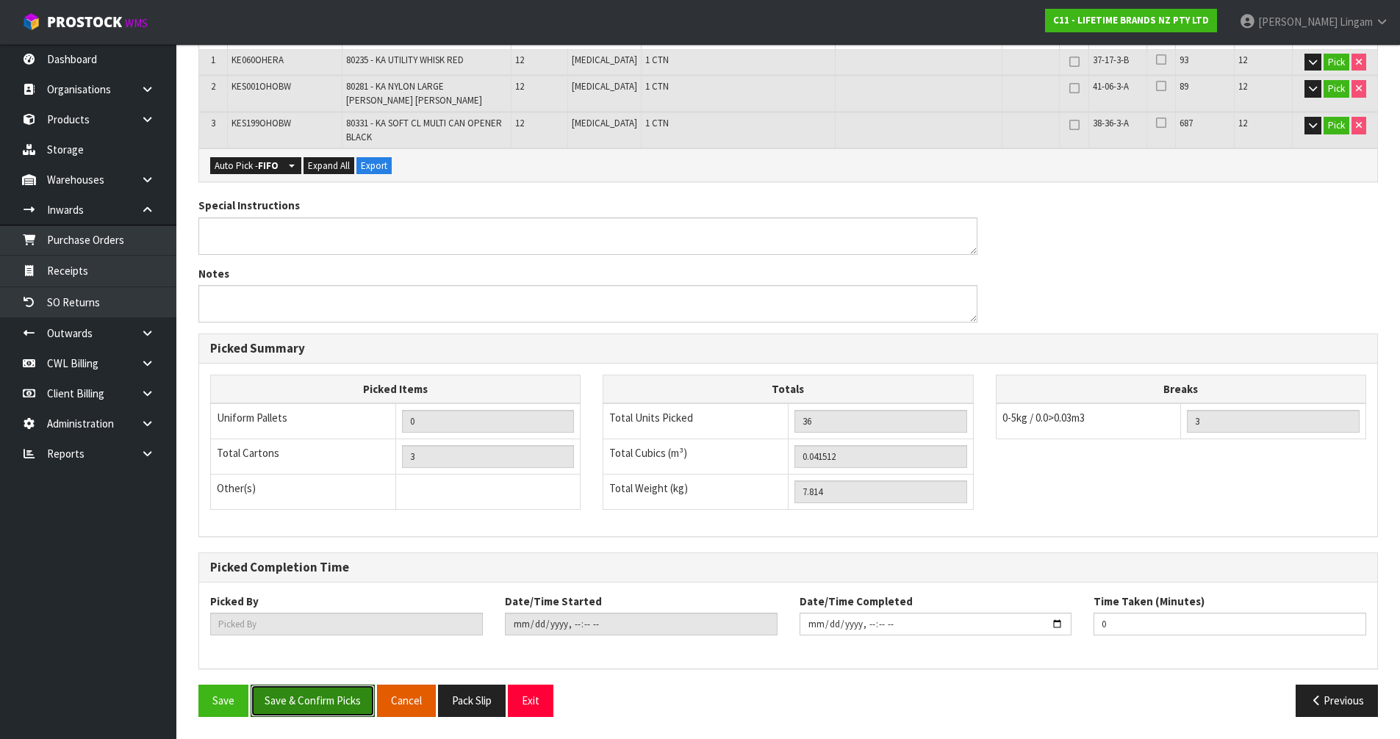
drag, startPoint x: 307, startPoint y: 703, endPoint x: 399, endPoint y: 691, distance: 92.6
click at [308, 701] on button "Save & Confirm Picks" at bounding box center [313, 701] width 124 height 32
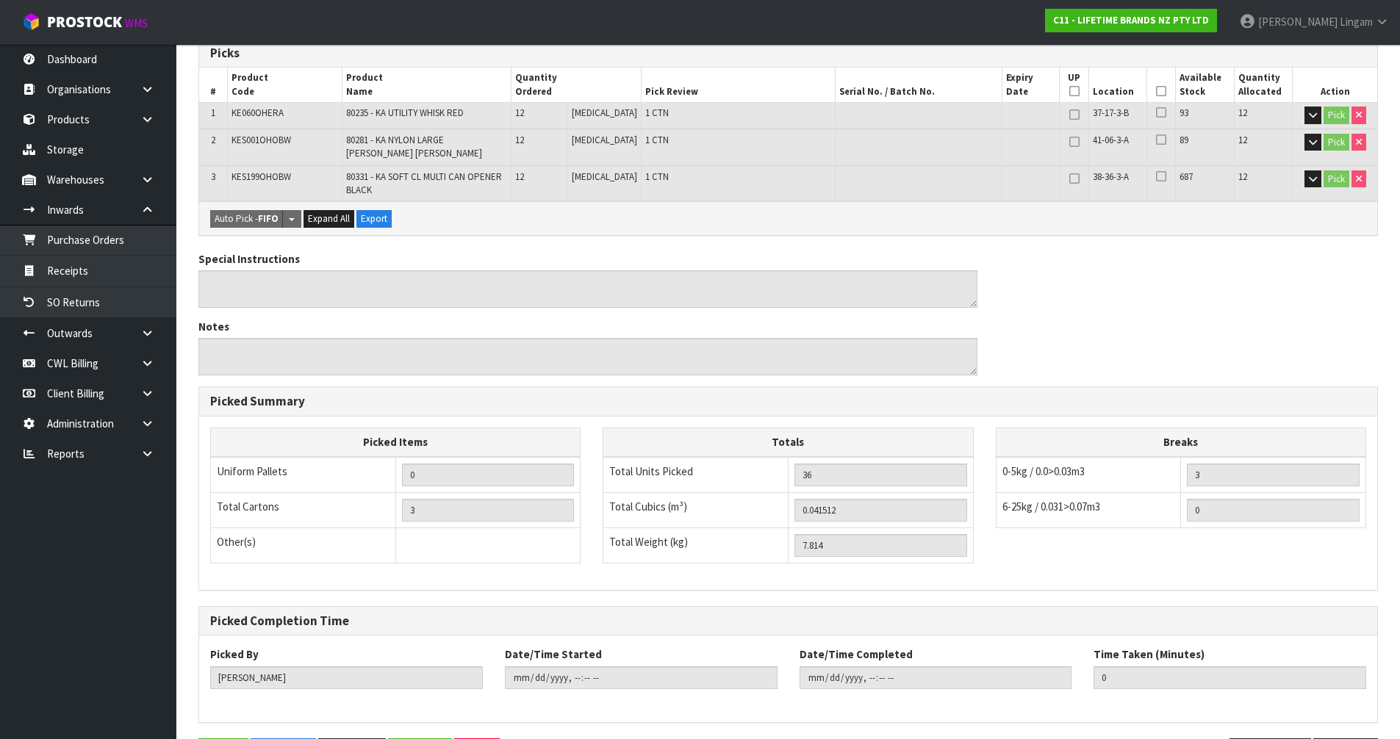
type input "[PERSON_NAME]"
type input "2025-09-15T11:37:43"
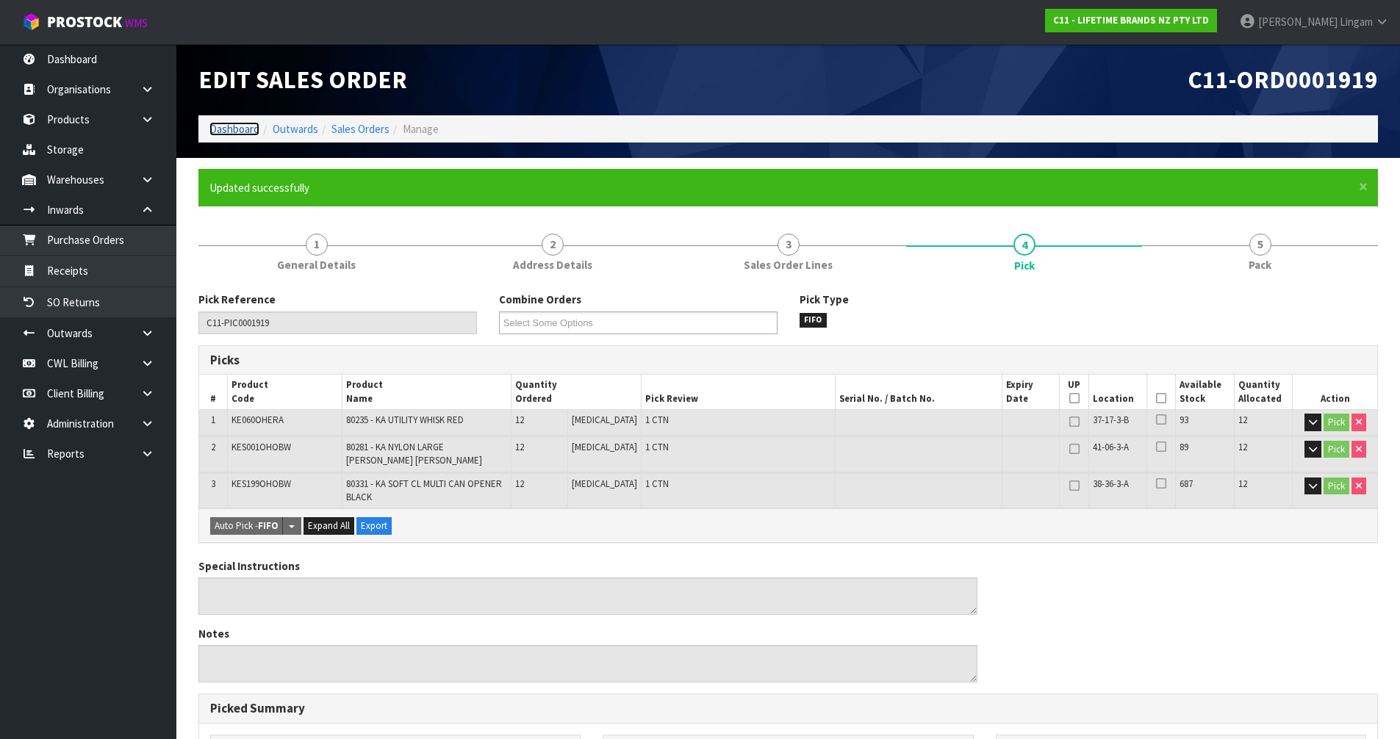
click at [232, 129] on link "Dashboard" at bounding box center [234, 129] width 50 height 14
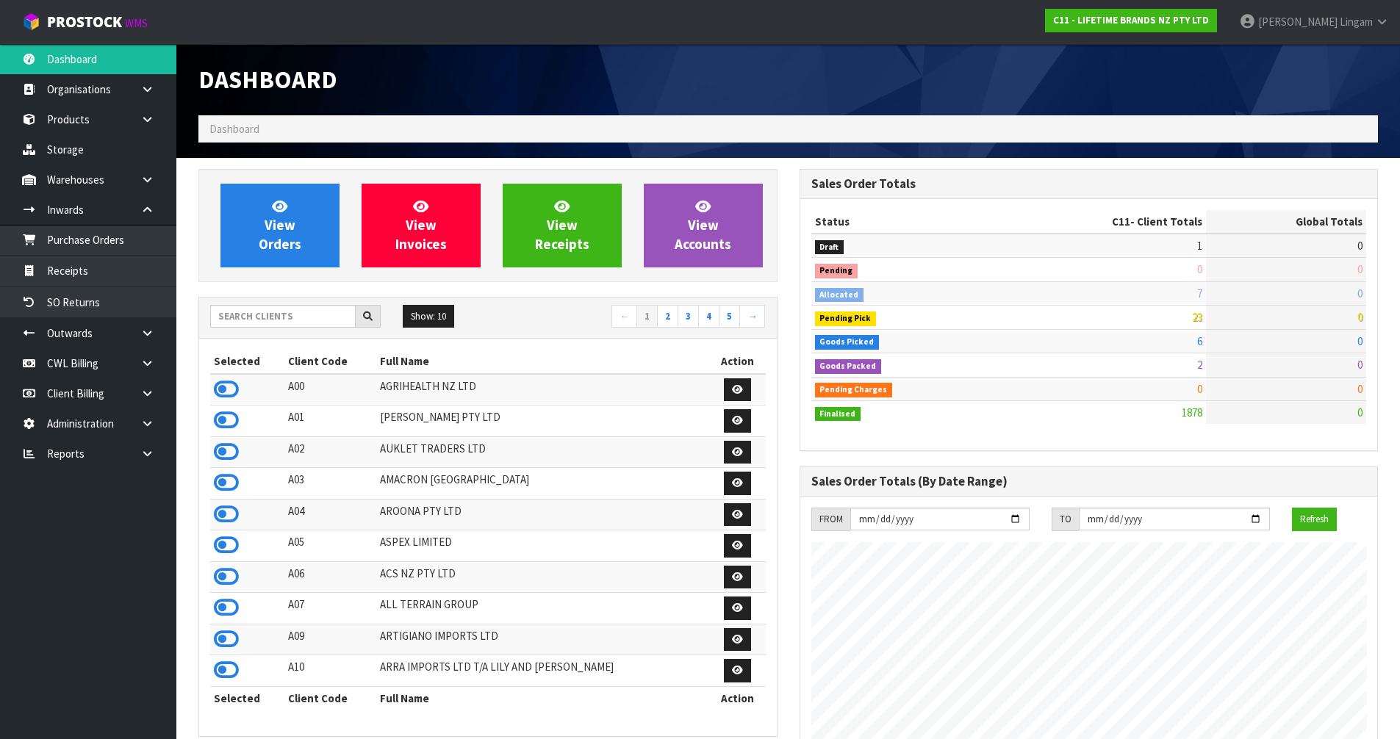
scroll to position [1113, 600]
click at [288, 312] on input "text" at bounding box center [282, 316] width 145 height 23
click at [262, 320] on input "text" at bounding box center [282, 316] width 145 height 23
click at [251, 317] on input "text" at bounding box center [282, 316] width 145 height 23
click at [233, 317] on input "text" at bounding box center [282, 316] width 145 height 23
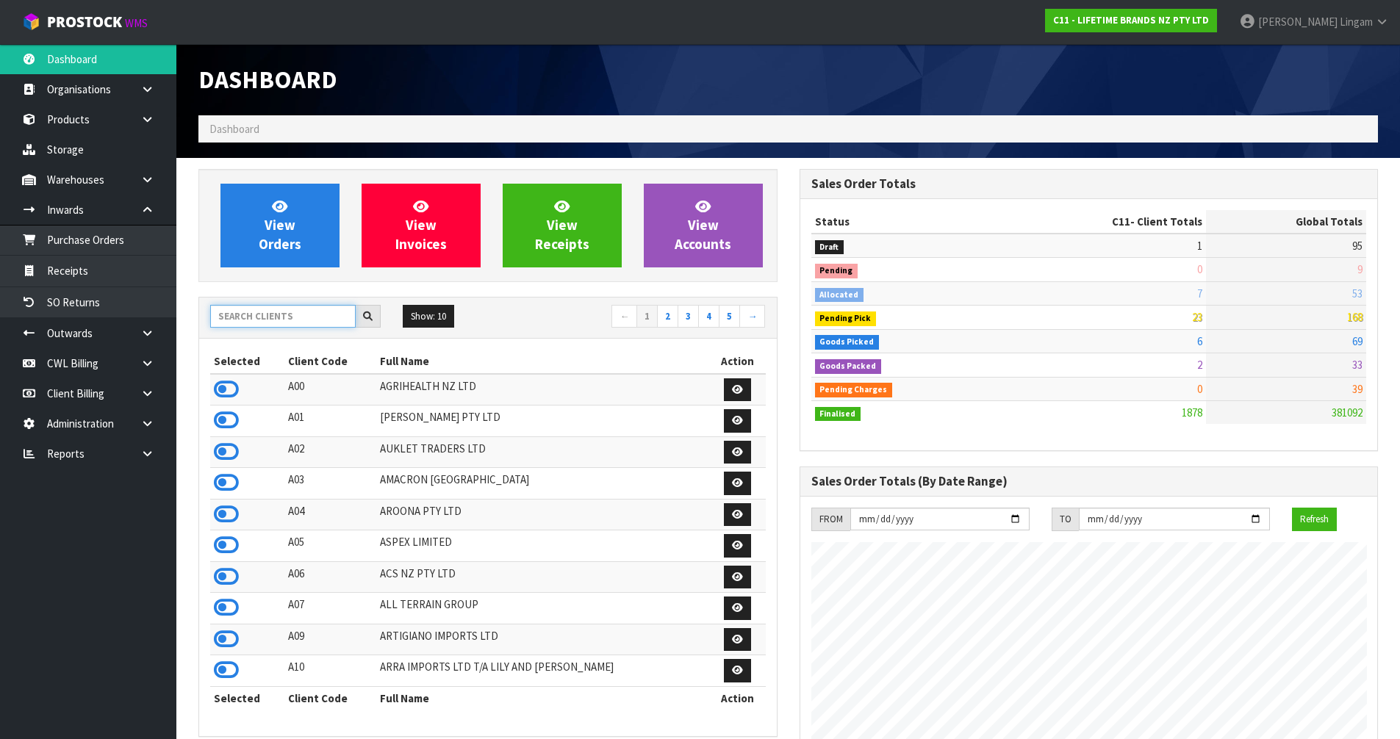
click at [230, 316] on input "text" at bounding box center [282, 316] width 145 height 23
click at [295, 321] on input "text" at bounding box center [282, 316] width 145 height 23
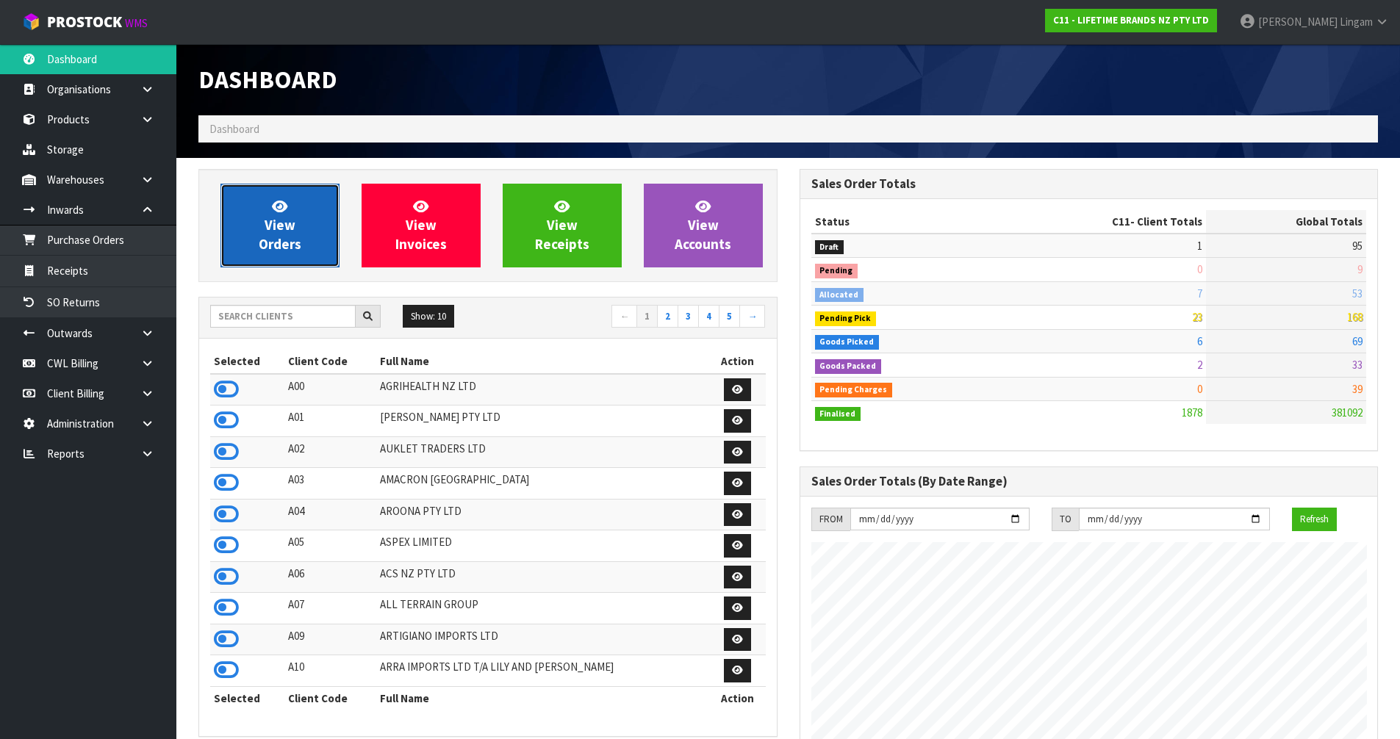
click at [303, 232] on link "View Orders" at bounding box center [279, 226] width 119 height 84
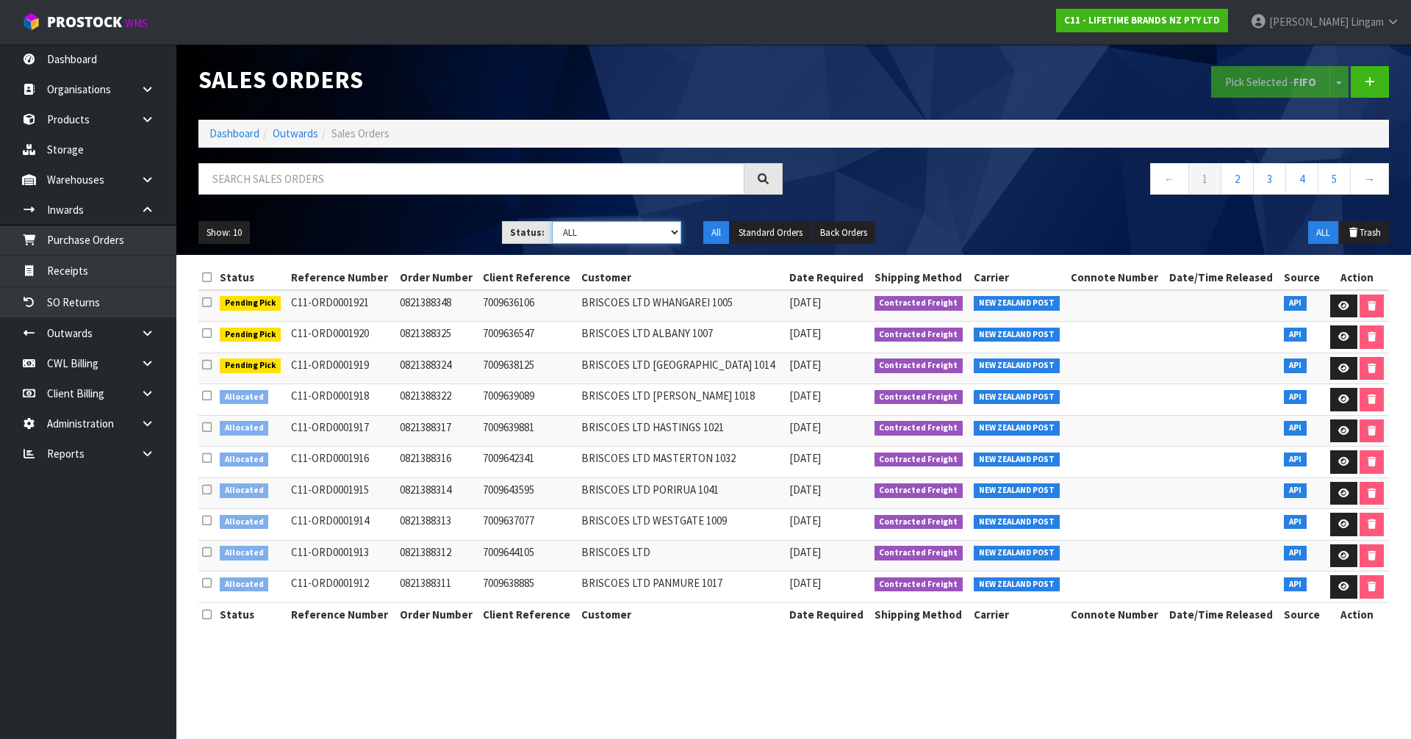
click at [656, 234] on select "Draft Pending Allocated Pending Pick Goods Picked Goods Packed Pending Charges …" at bounding box center [617, 232] width 130 height 23
select select "string:2"
click at [552, 221] on select "Draft Pending Allocated Pending Pick Goods Picked Goods Packed Pending Charges …" at bounding box center [617, 232] width 130 height 23
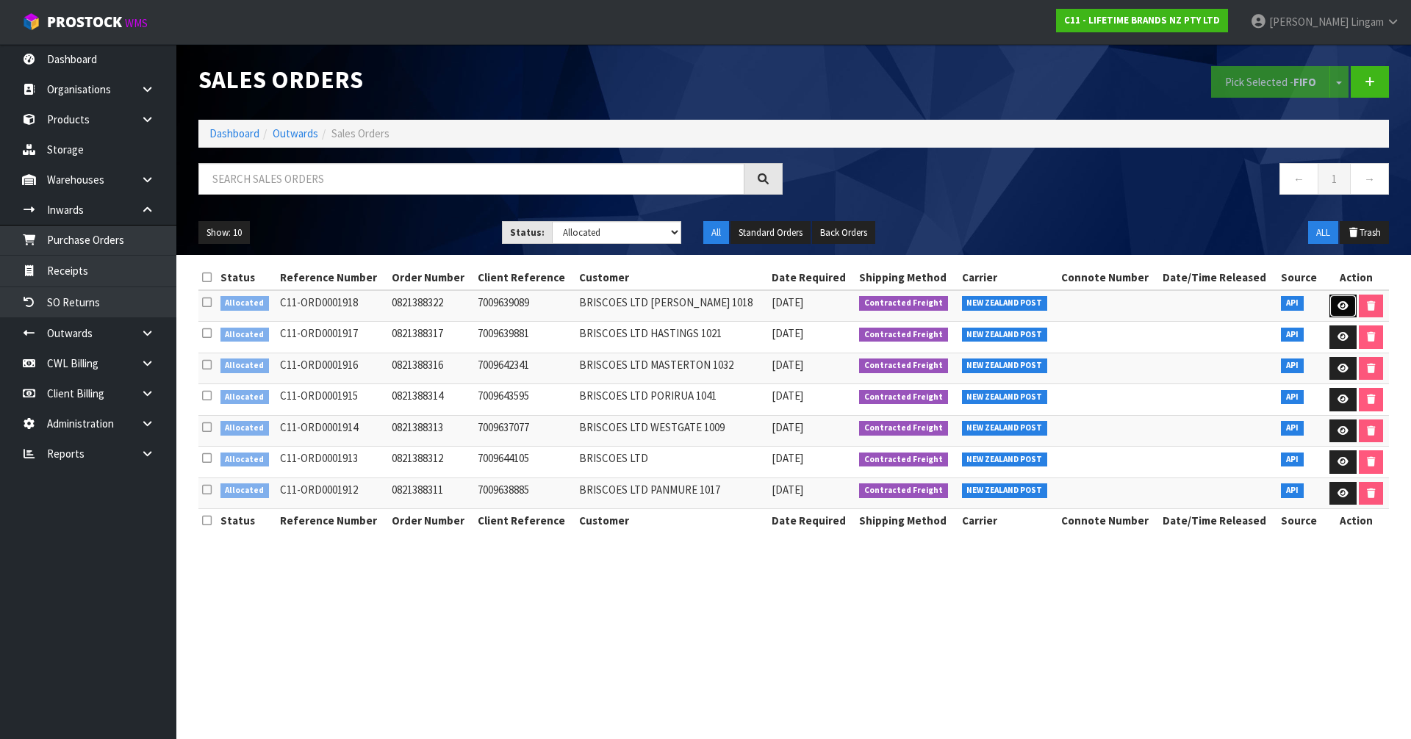
click at [1340, 305] on icon at bounding box center [1342, 306] width 11 height 10
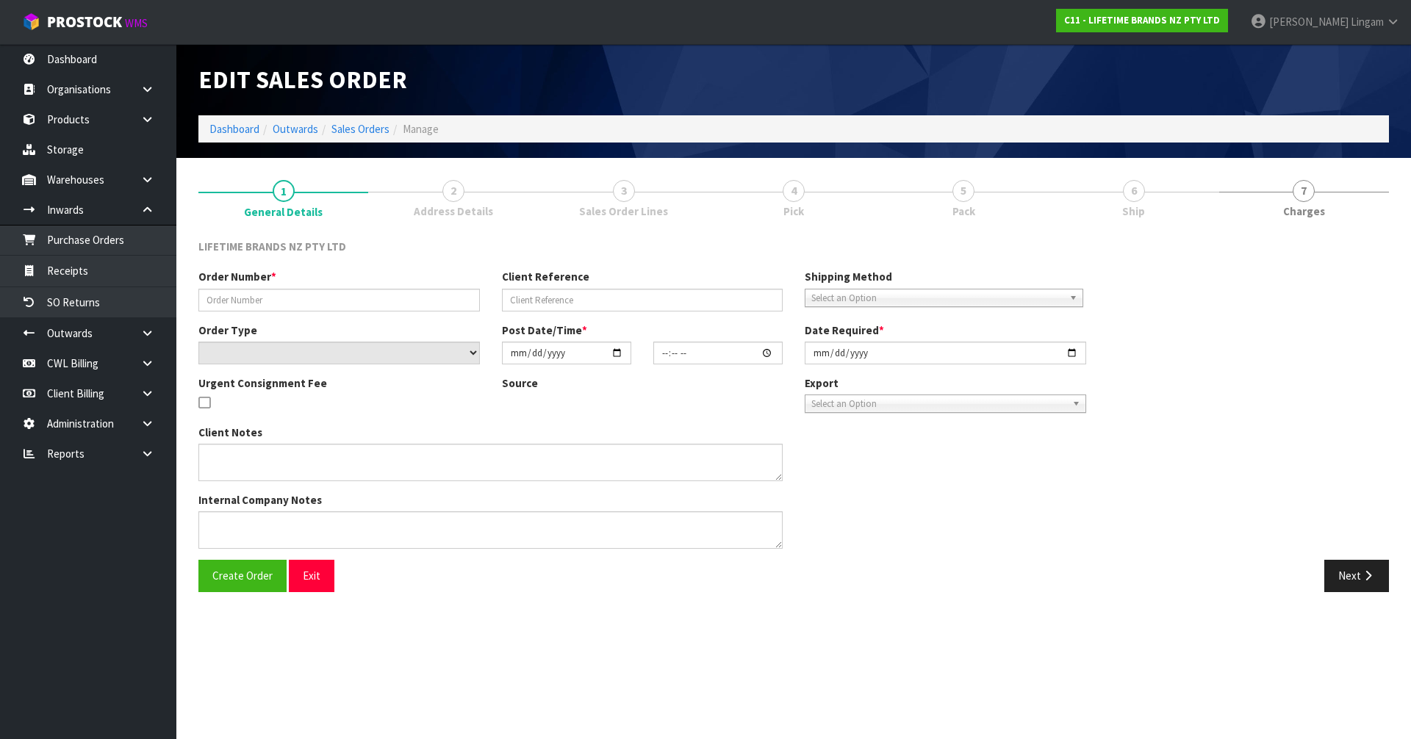
type input "0821388322"
type input "7009639089"
select select "number:0"
type input "[DATE]"
type input "11:19:12.000"
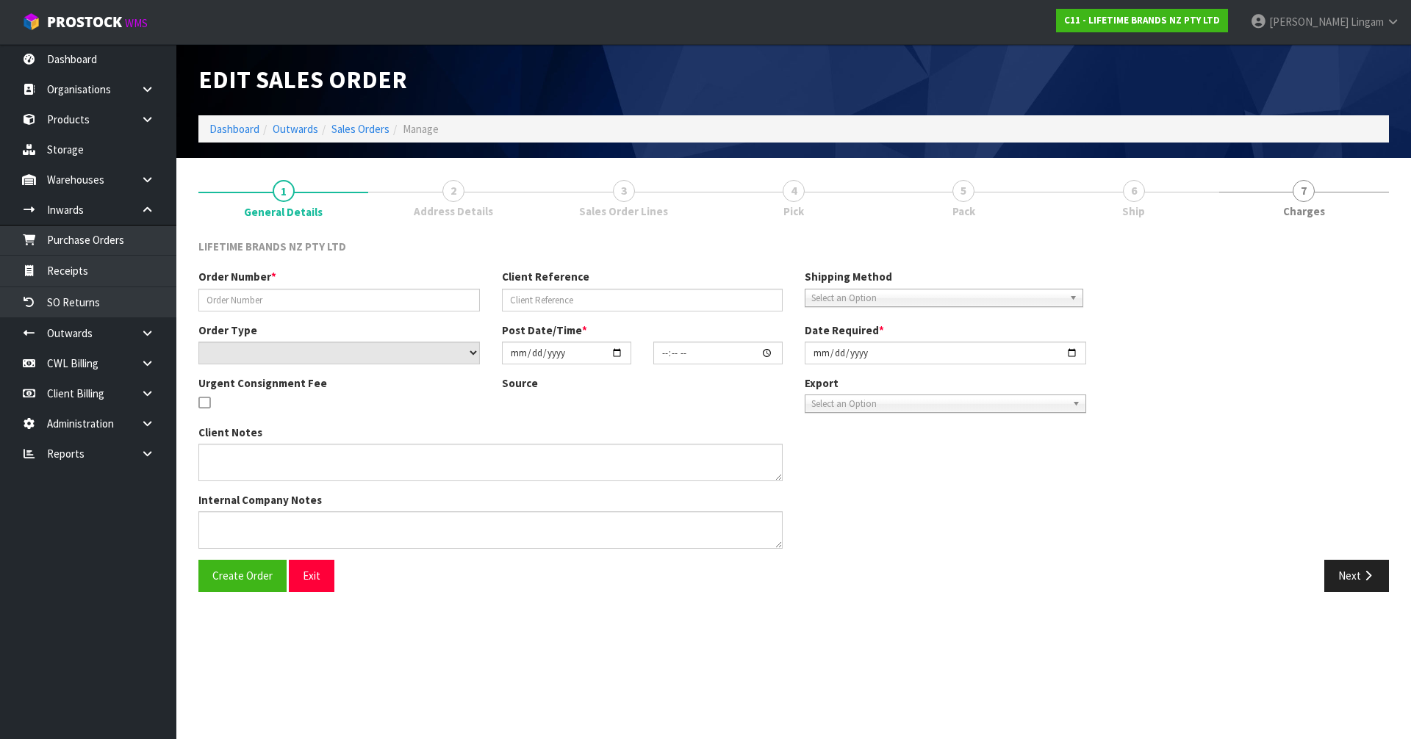
type input "[DATE]"
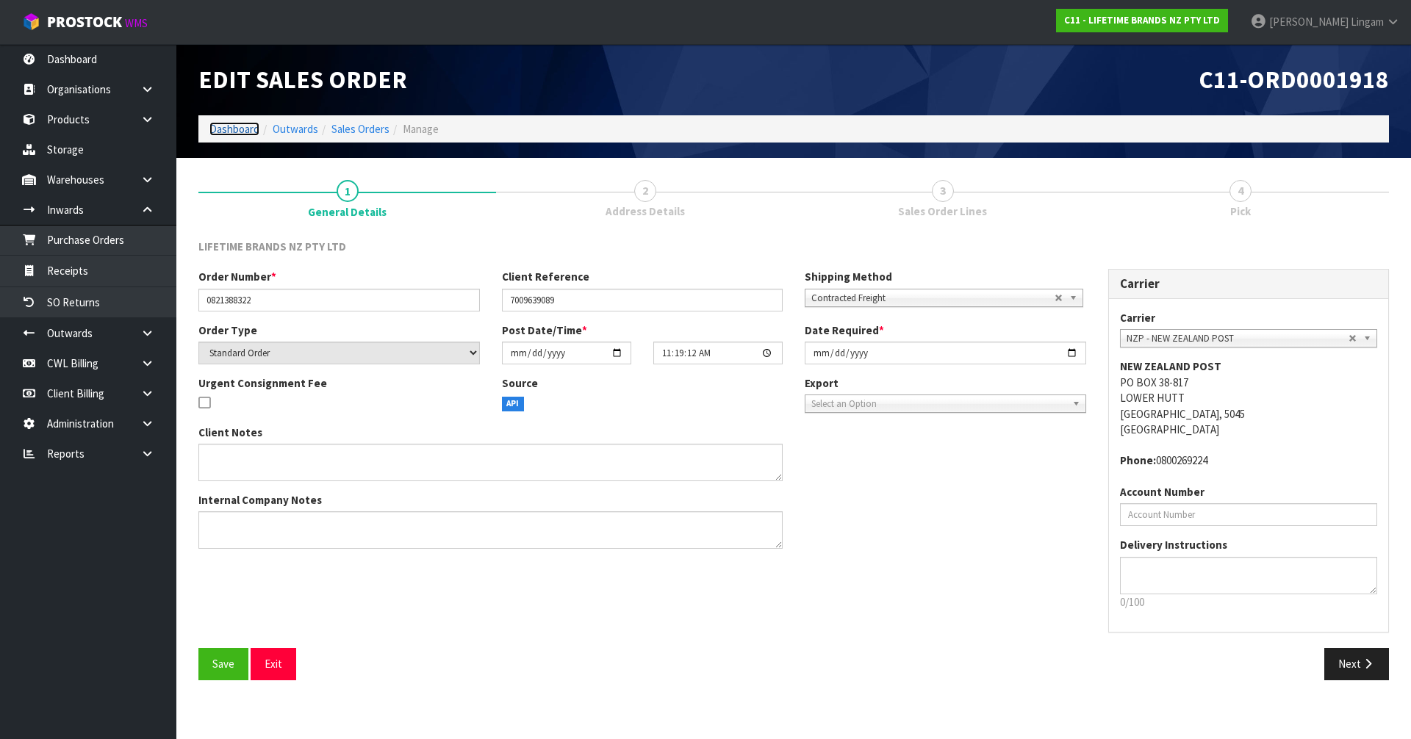
click at [247, 135] on link "Dashboard" at bounding box center [234, 129] width 50 height 14
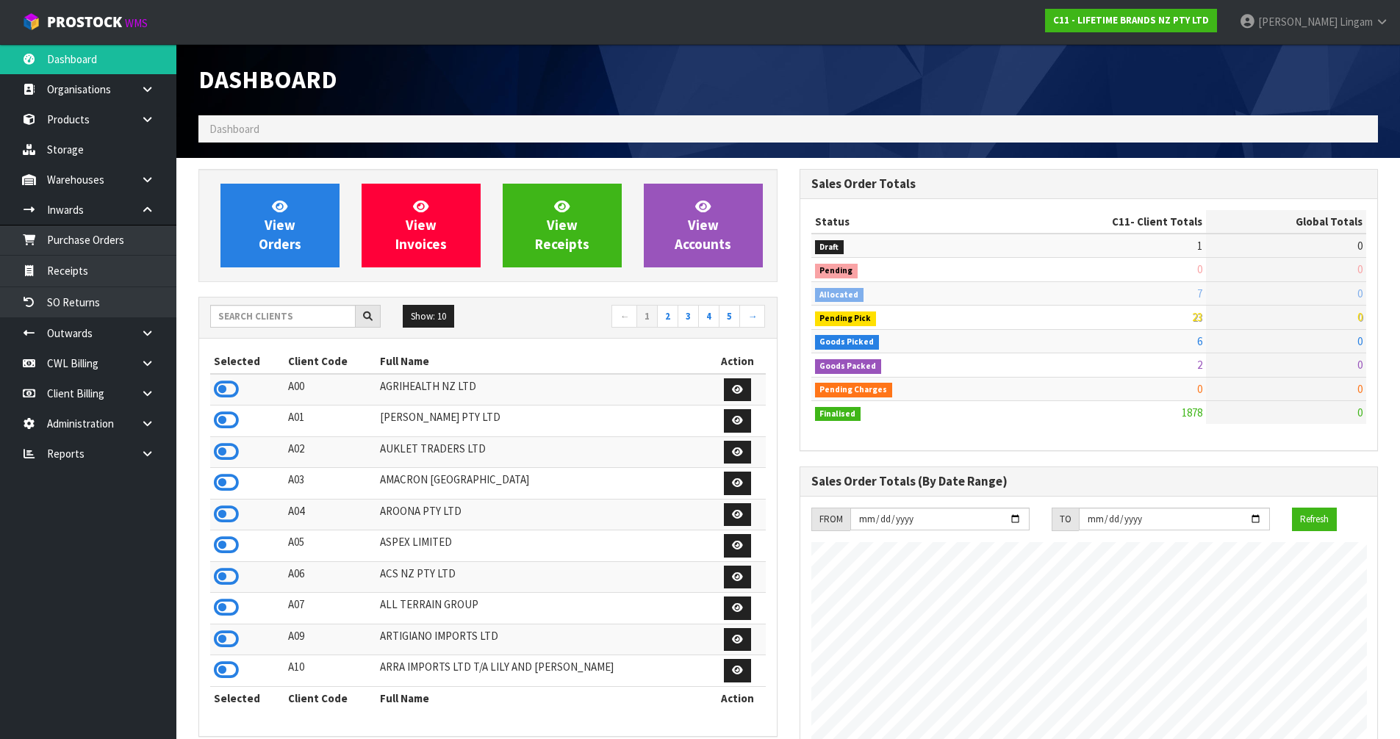
scroll to position [1113, 600]
click at [306, 237] on link "View Orders" at bounding box center [279, 226] width 119 height 84
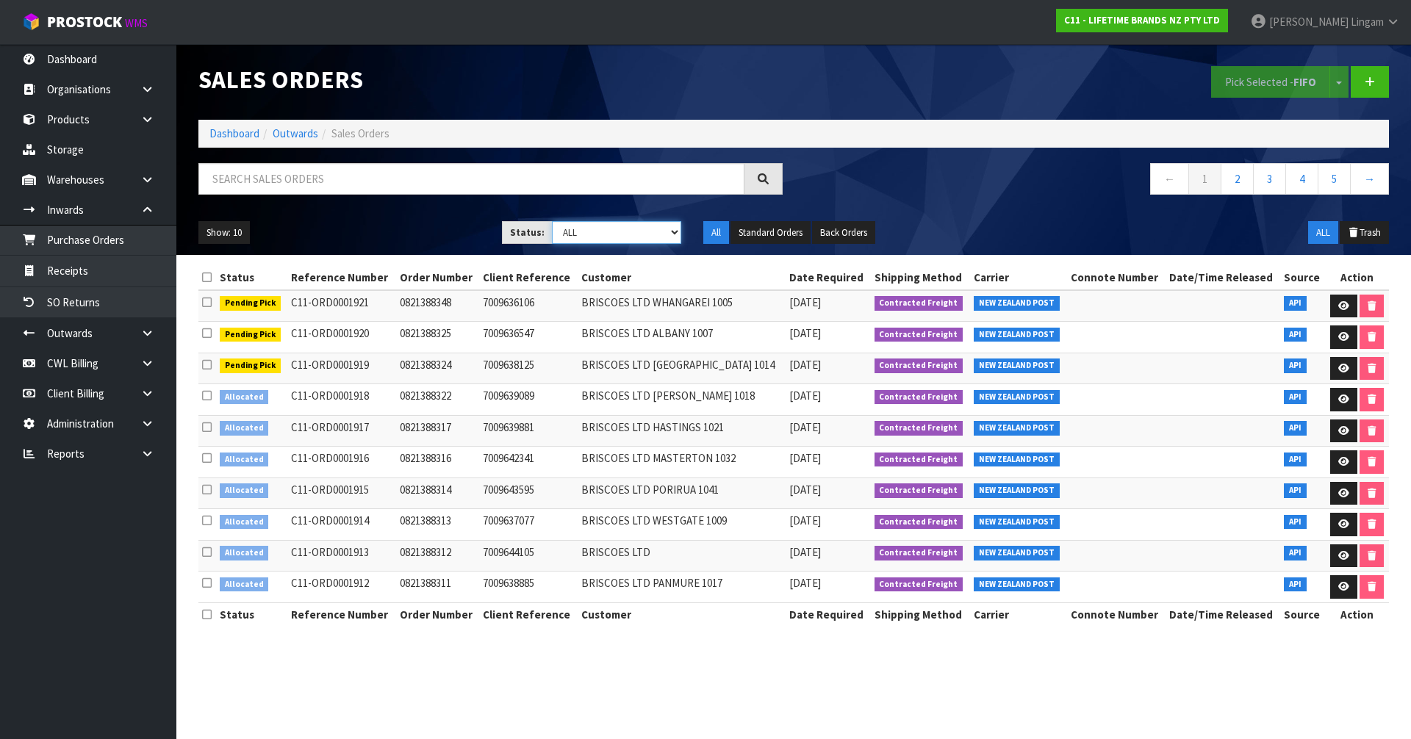
click at [644, 227] on select "Draft Pending Allocated Pending Pick Goods Picked Goods Packed Pending Charges …" at bounding box center [617, 232] width 130 height 23
select select "string:2"
click at [552, 221] on select "Draft Pending Allocated Pending Pick Goods Picked Goods Packed Pending Charges …" at bounding box center [617, 232] width 130 height 23
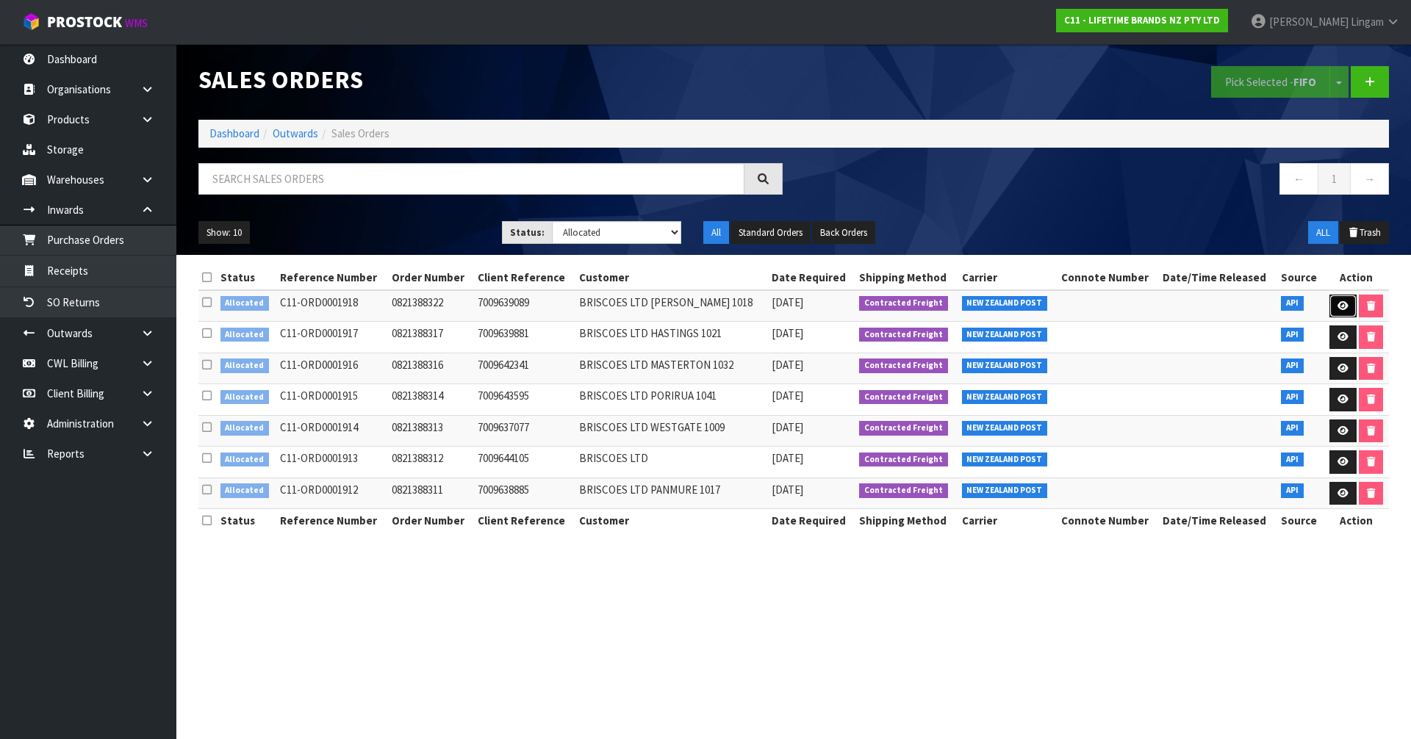
click at [1342, 299] on link at bounding box center [1342, 307] width 27 height 24
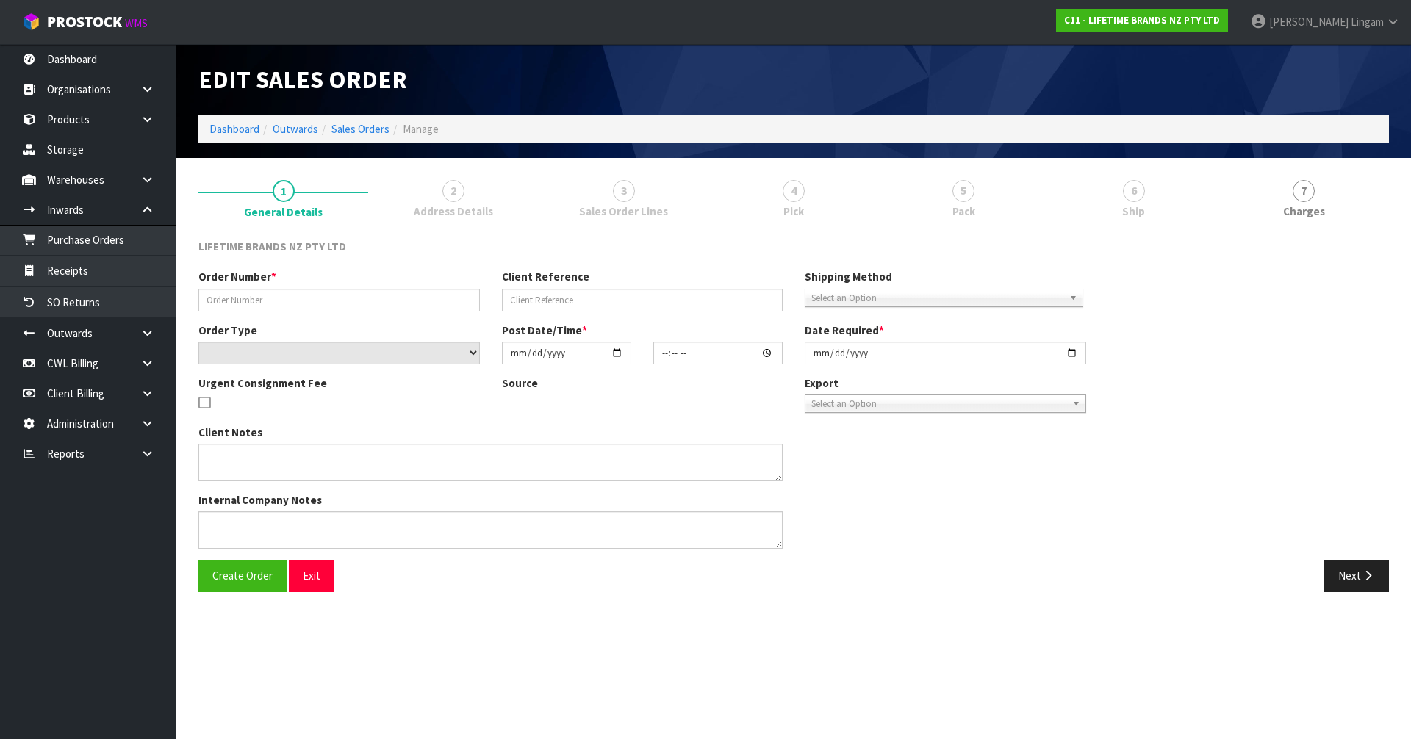
type input "0821388322"
type input "7009639089"
select select "number:0"
type input "[DATE]"
type input "11:19:12.000"
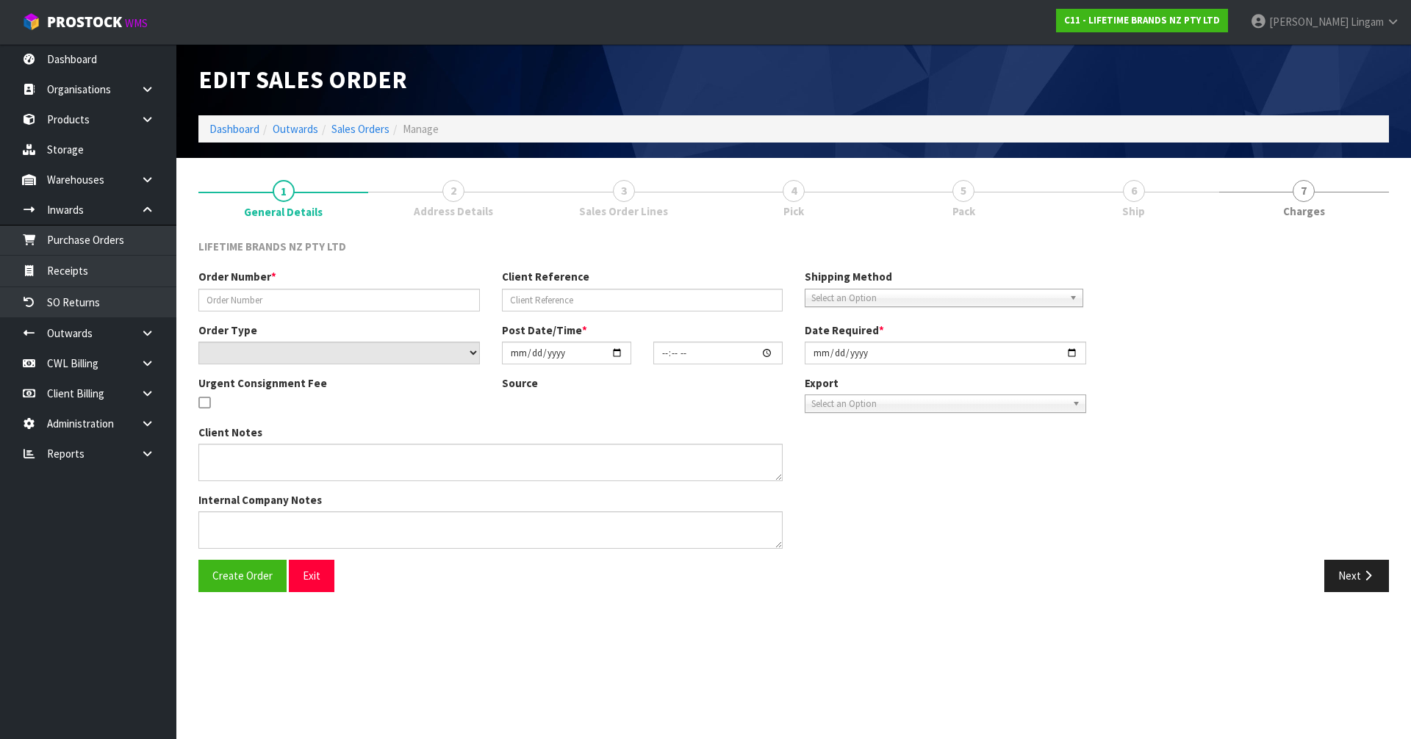
type input "[DATE]"
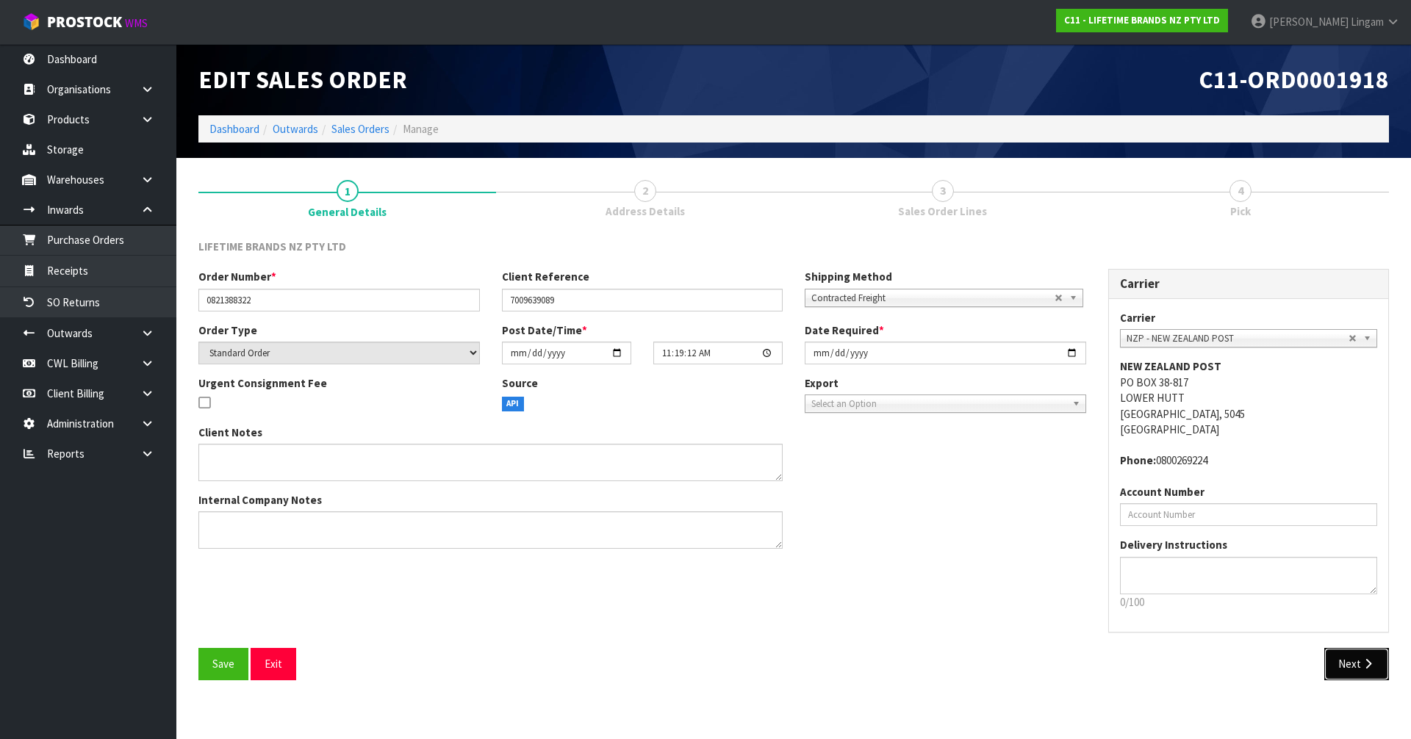
click at [1354, 666] on button "Next" at bounding box center [1356, 664] width 65 height 32
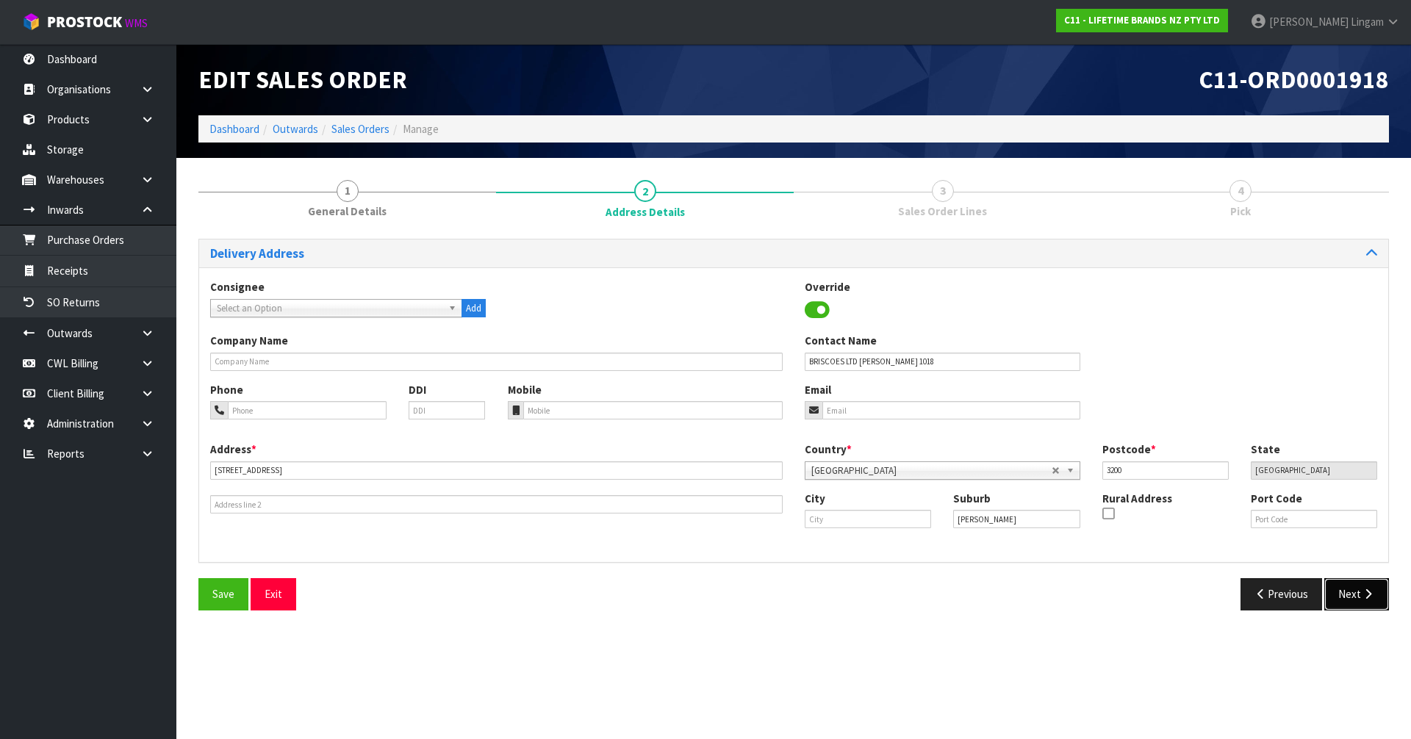
click at [1363, 601] on button "Next" at bounding box center [1356, 594] width 65 height 32
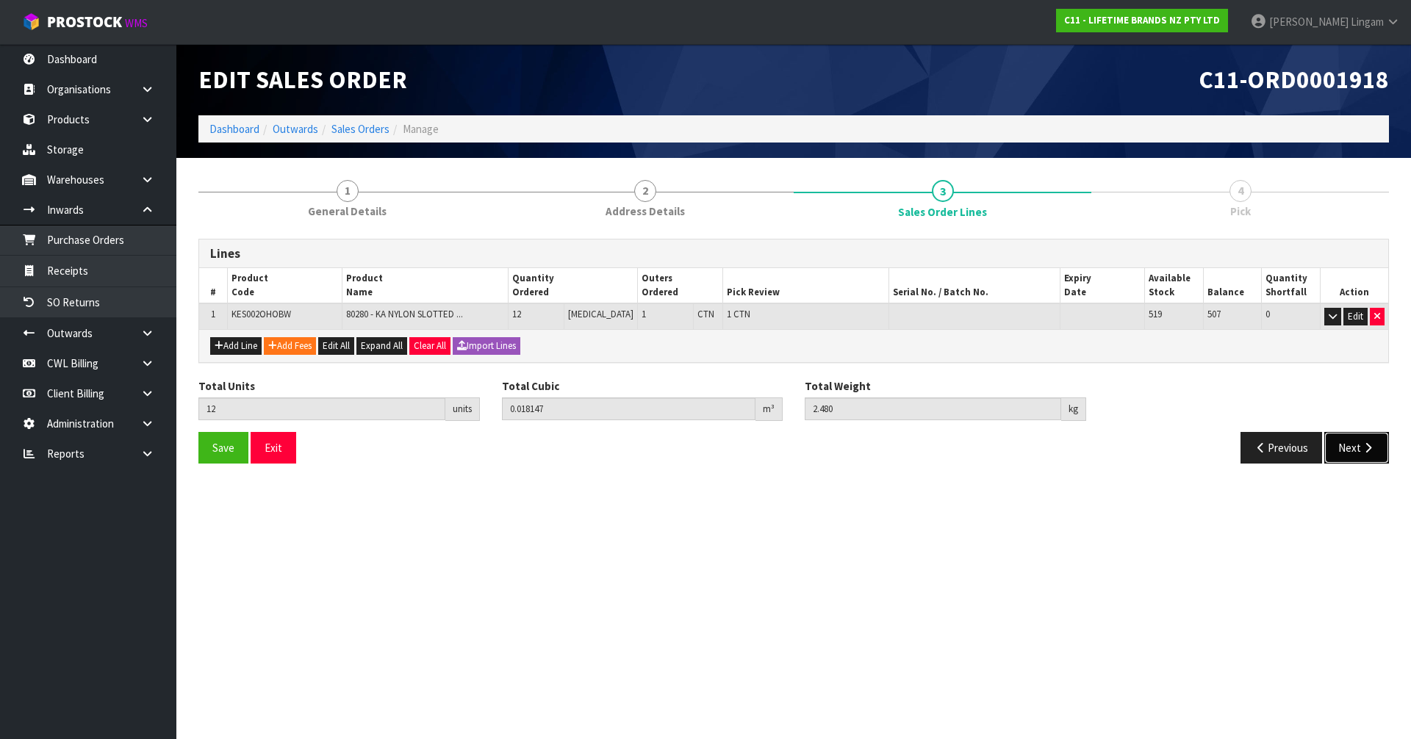
click at [1343, 437] on button "Next" at bounding box center [1356, 448] width 65 height 32
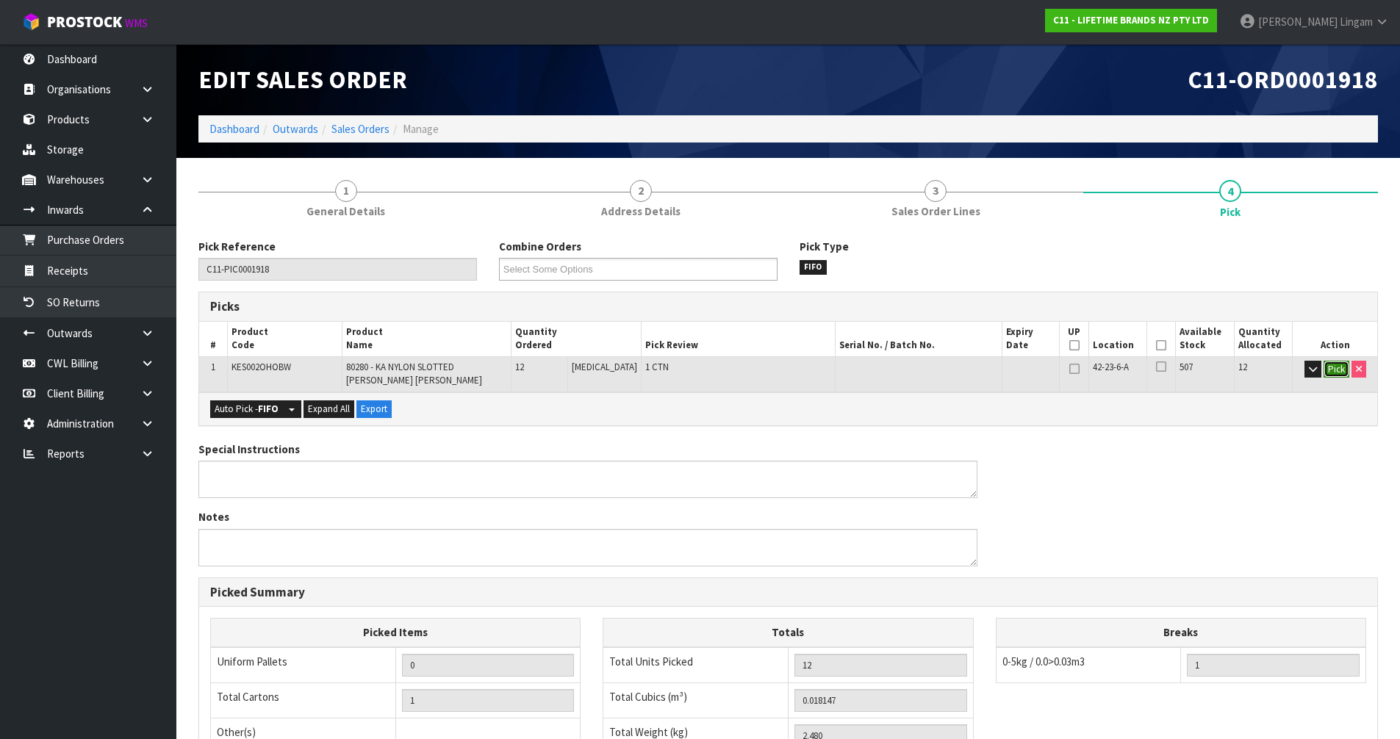
click at [1334, 367] on button "Pick" at bounding box center [1336, 370] width 26 height 18
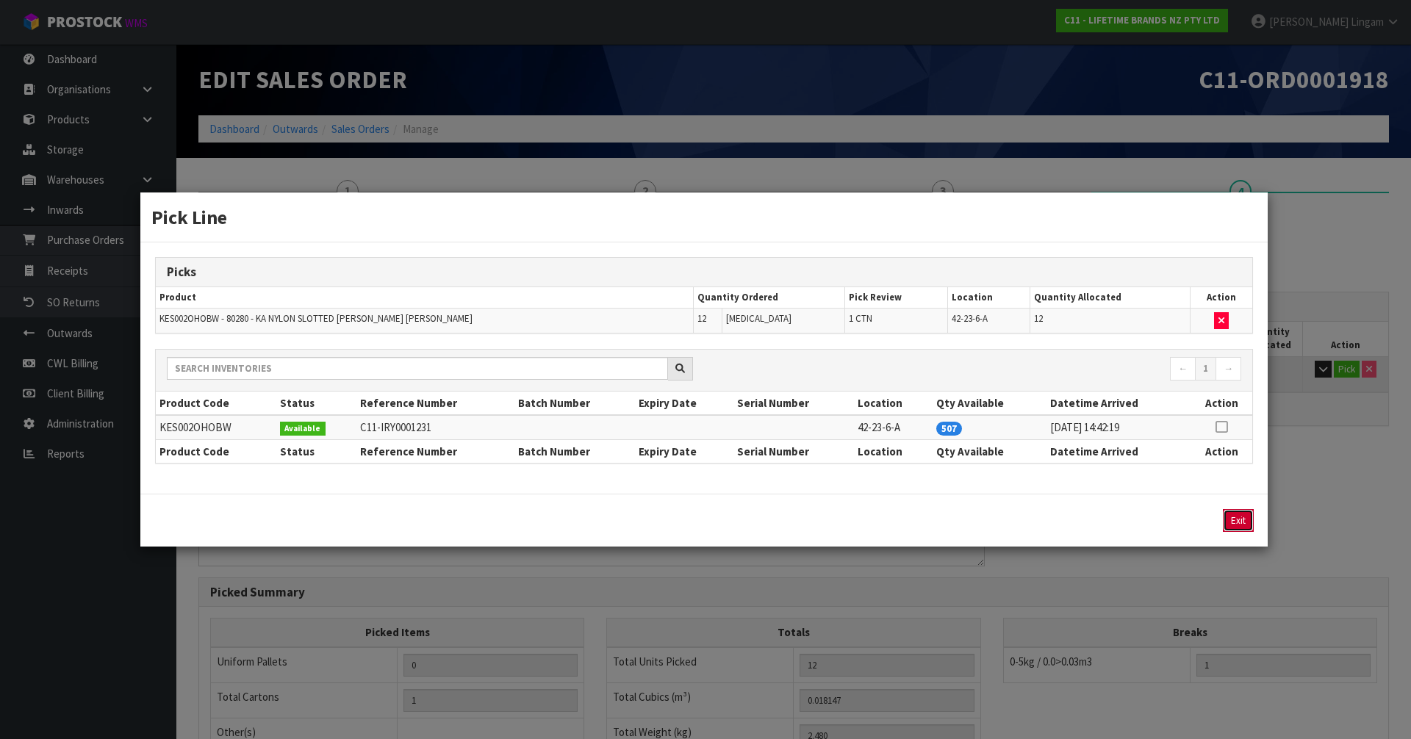
click at [1246, 522] on button "Exit" at bounding box center [1238, 520] width 31 height 23
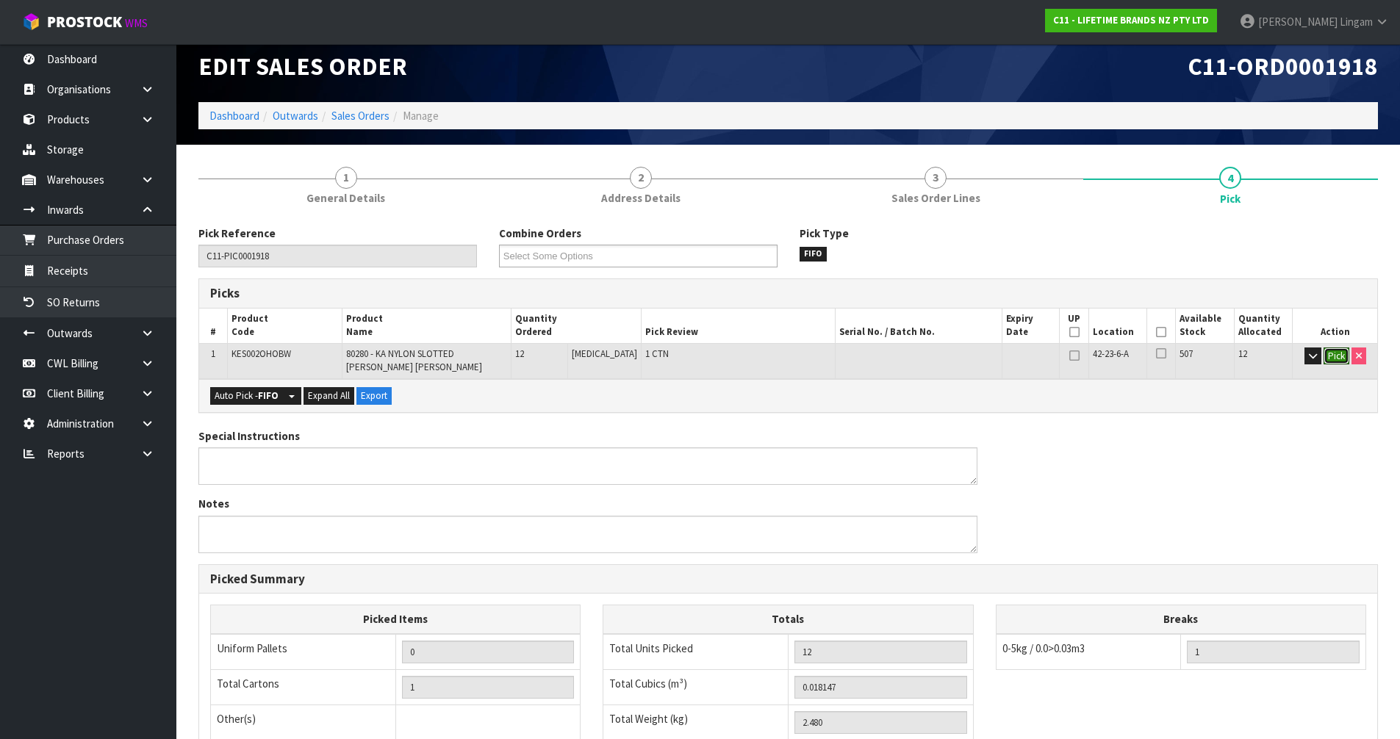
scroll to position [243, 0]
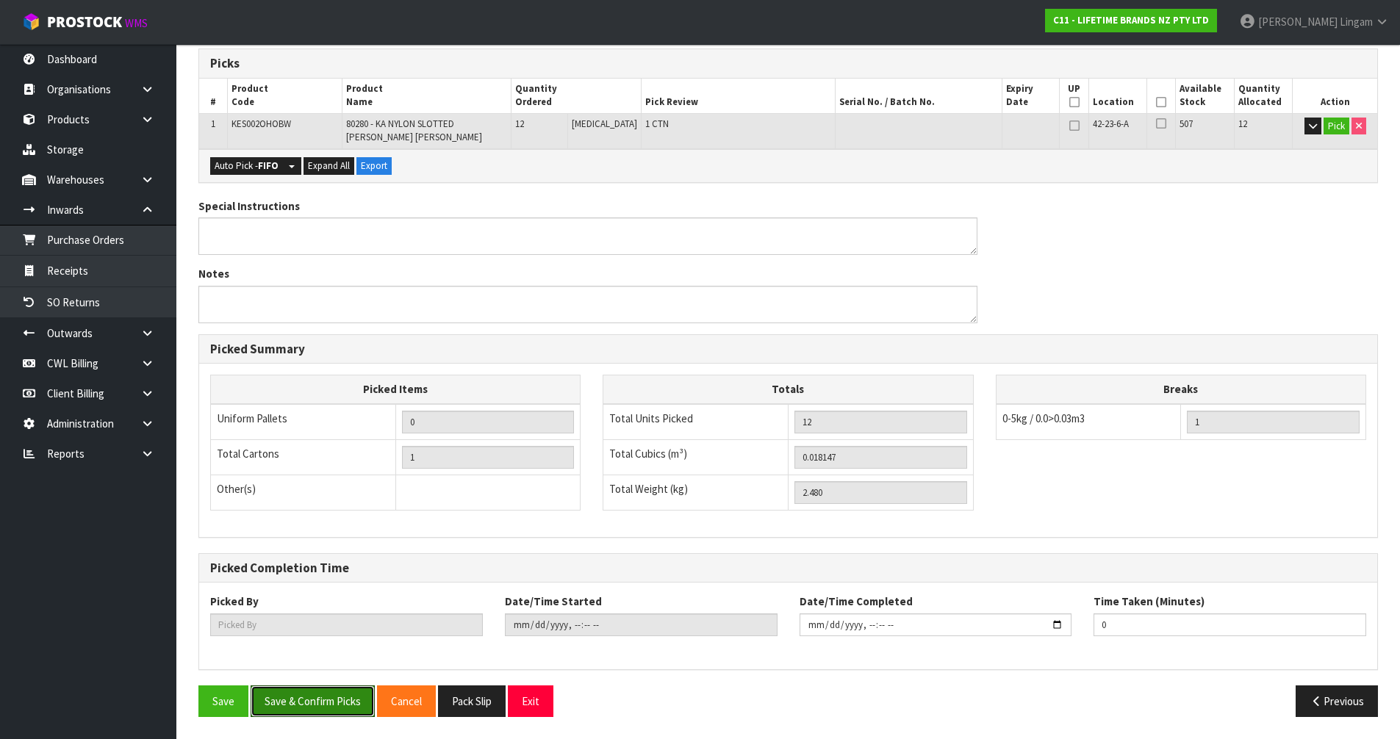
drag, startPoint x: 309, startPoint y: 701, endPoint x: 536, endPoint y: 644, distance: 234.9
click at [311, 697] on button "Save & Confirm Picks" at bounding box center [313, 702] width 124 height 32
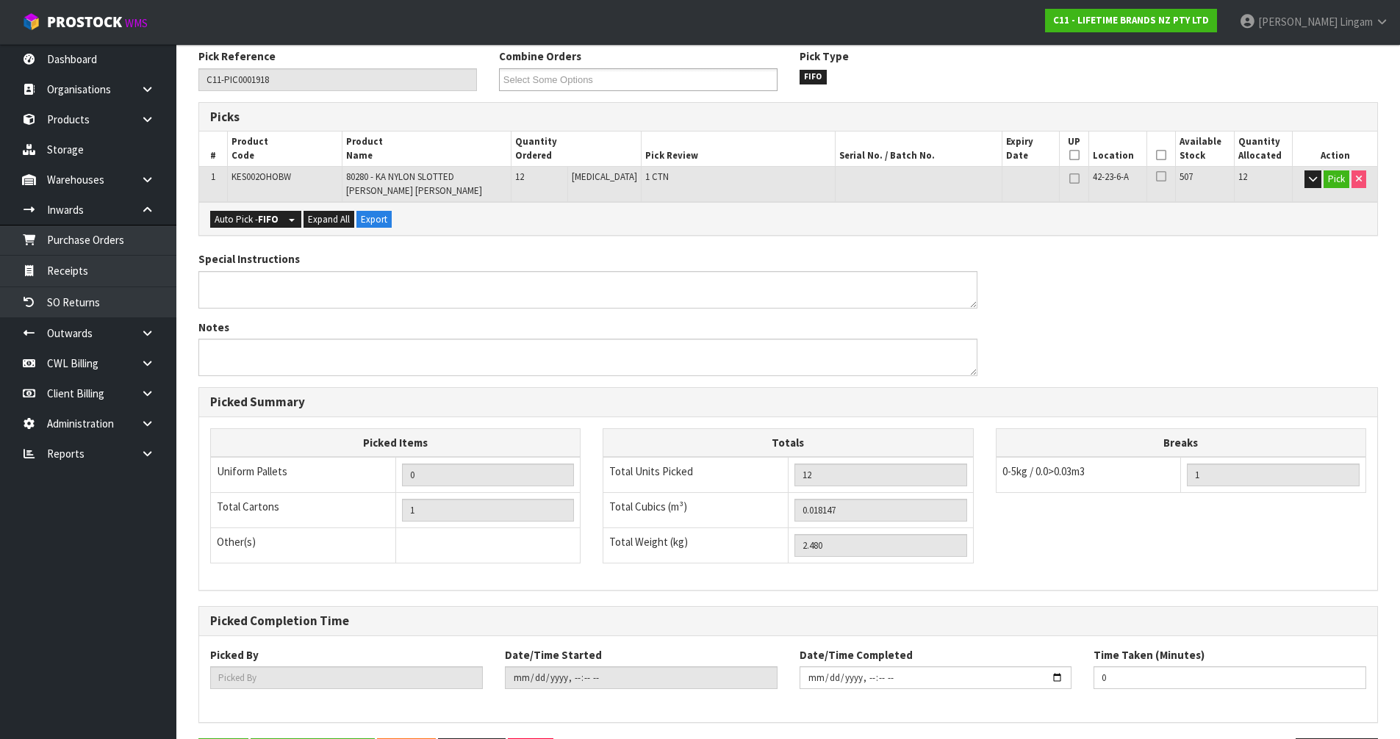
type input "[PERSON_NAME]"
type input "2025-09-15T11:46:37"
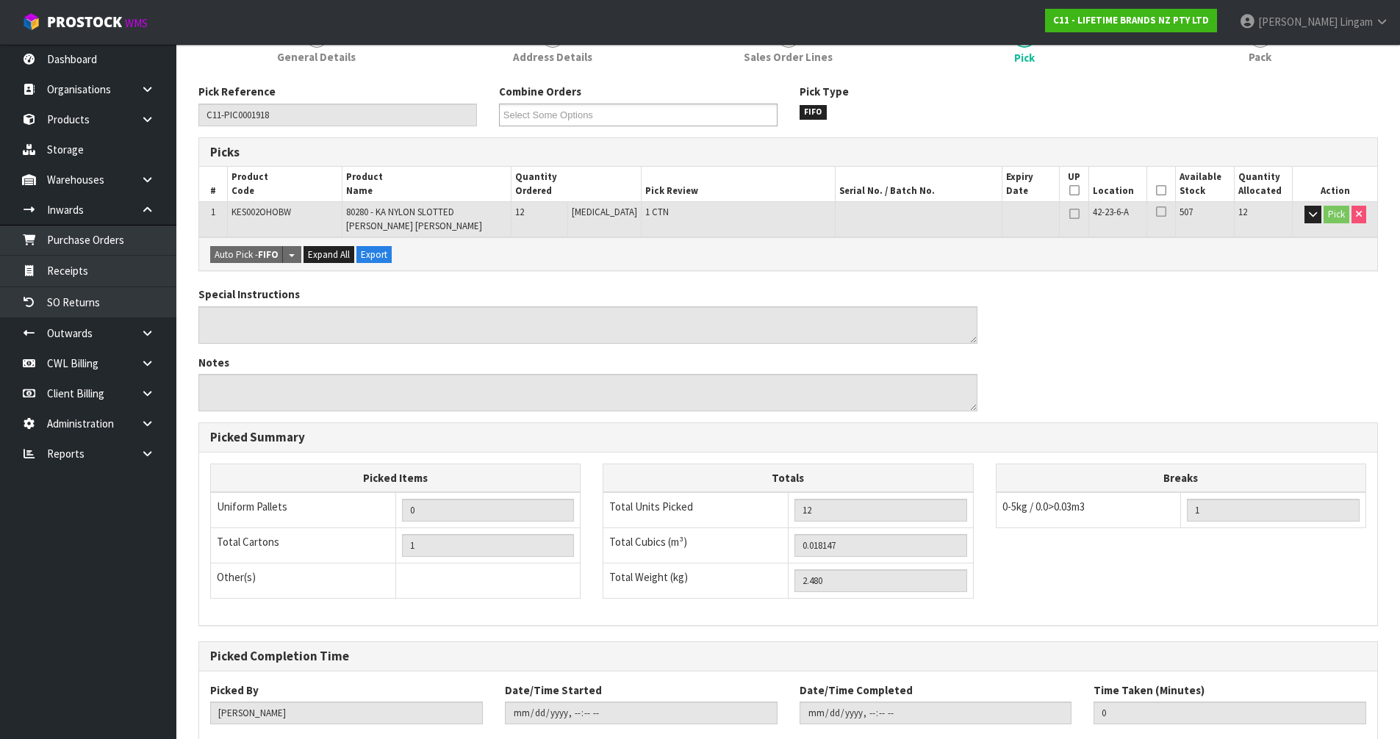
scroll to position [297, 0]
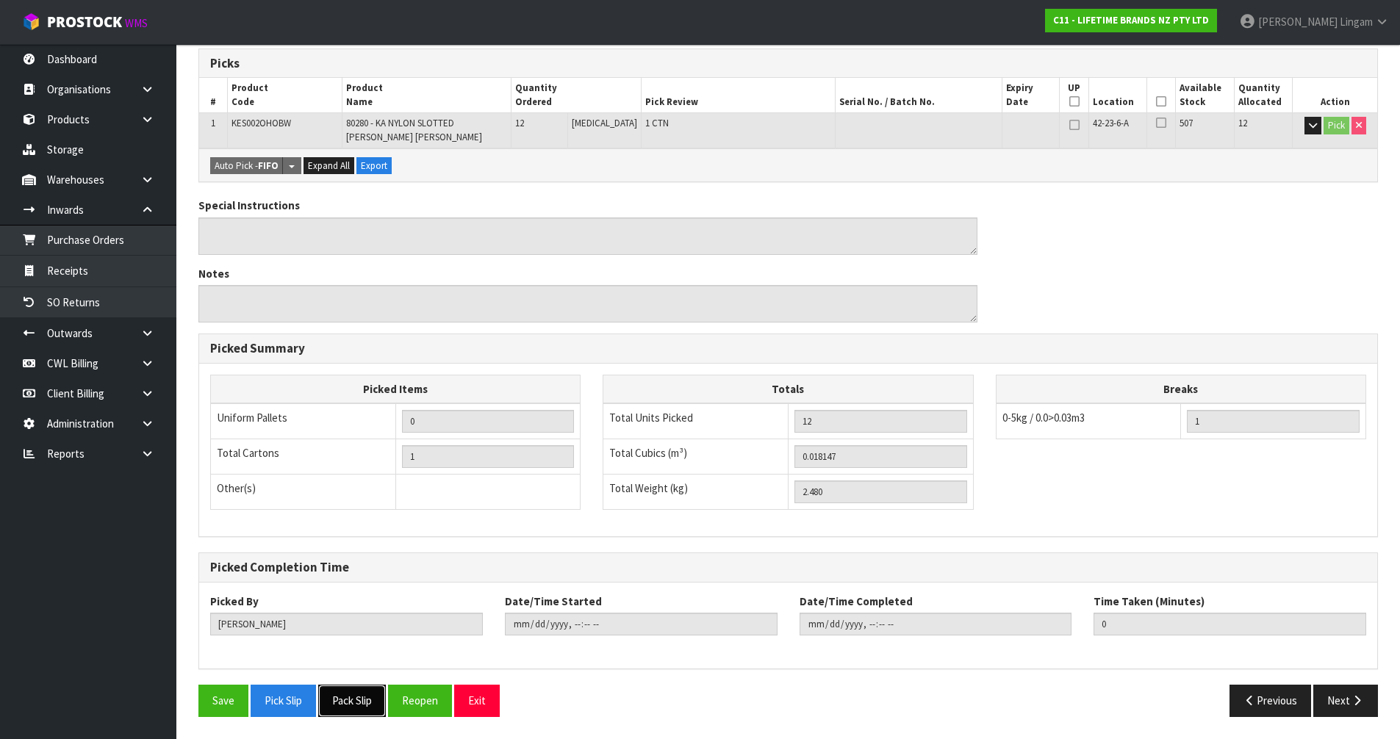
click at [356, 711] on button "Pack Slip" at bounding box center [352, 701] width 68 height 32
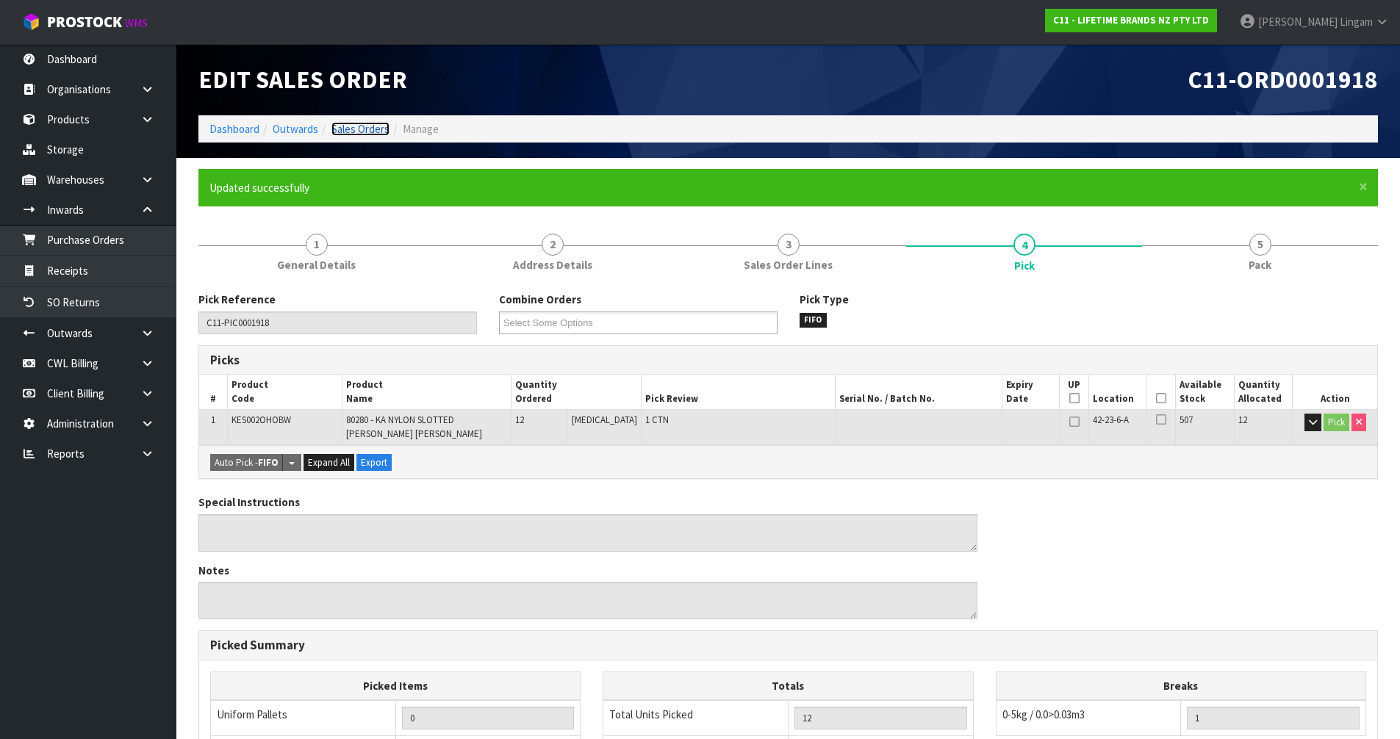
click at [362, 131] on link "Sales Orders" at bounding box center [360, 129] width 58 height 14
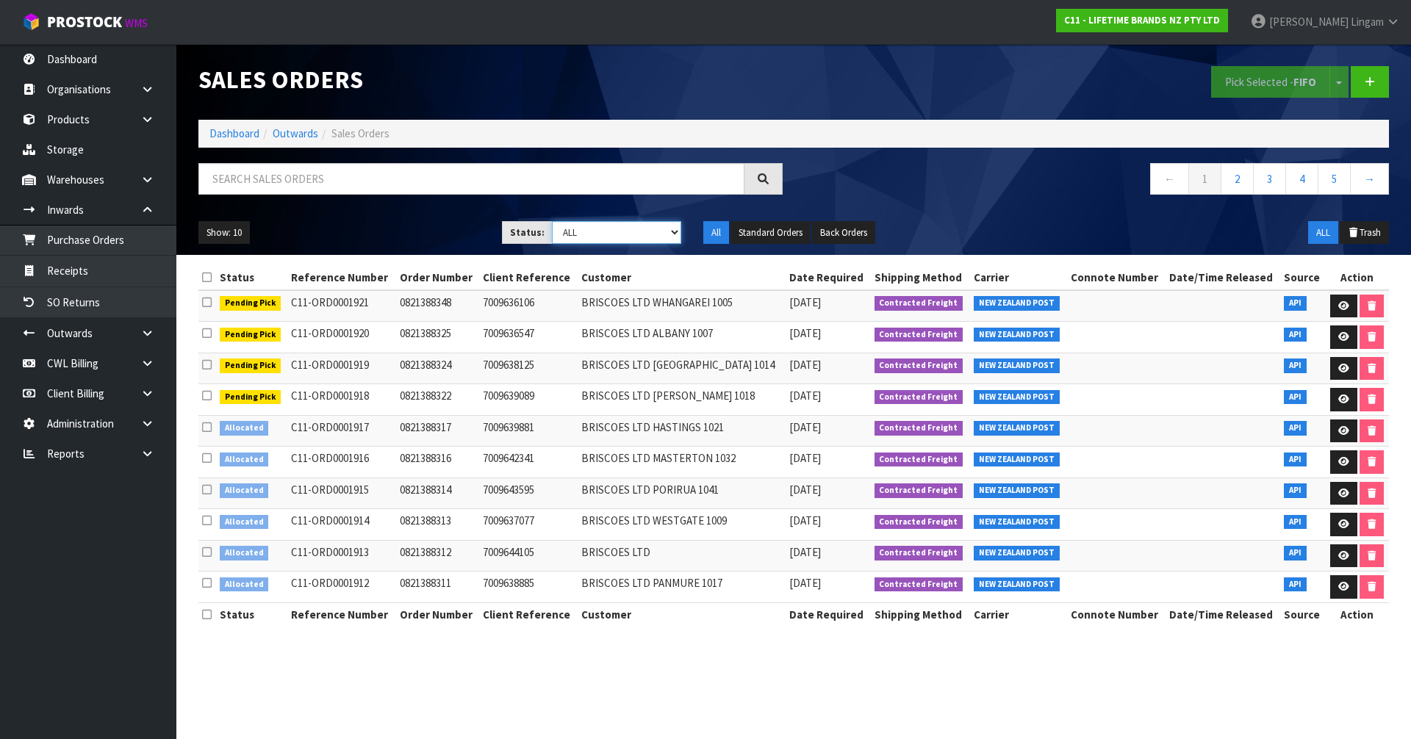
click at [642, 240] on select "Draft Pending Allocated Pending Pick Goods Picked Goods Packed Pending Charges …" at bounding box center [617, 232] width 130 height 23
select select "string:2"
click at [552, 221] on select "Draft Pending Allocated Pending Pick Goods Picked Goods Packed Pending Charges …" at bounding box center [617, 232] width 130 height 23
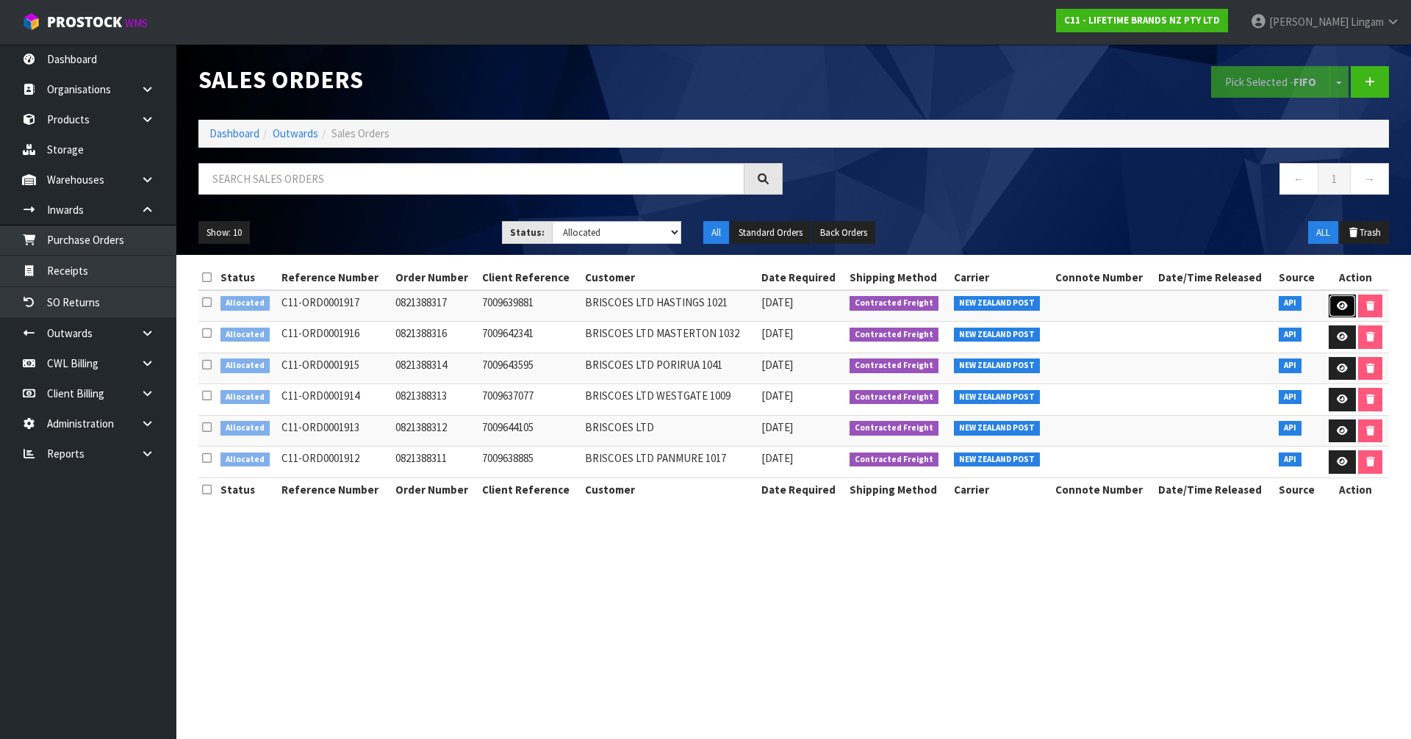
click at [1340, 314] on link at bounding box center [1342, 307] width 27 height 24
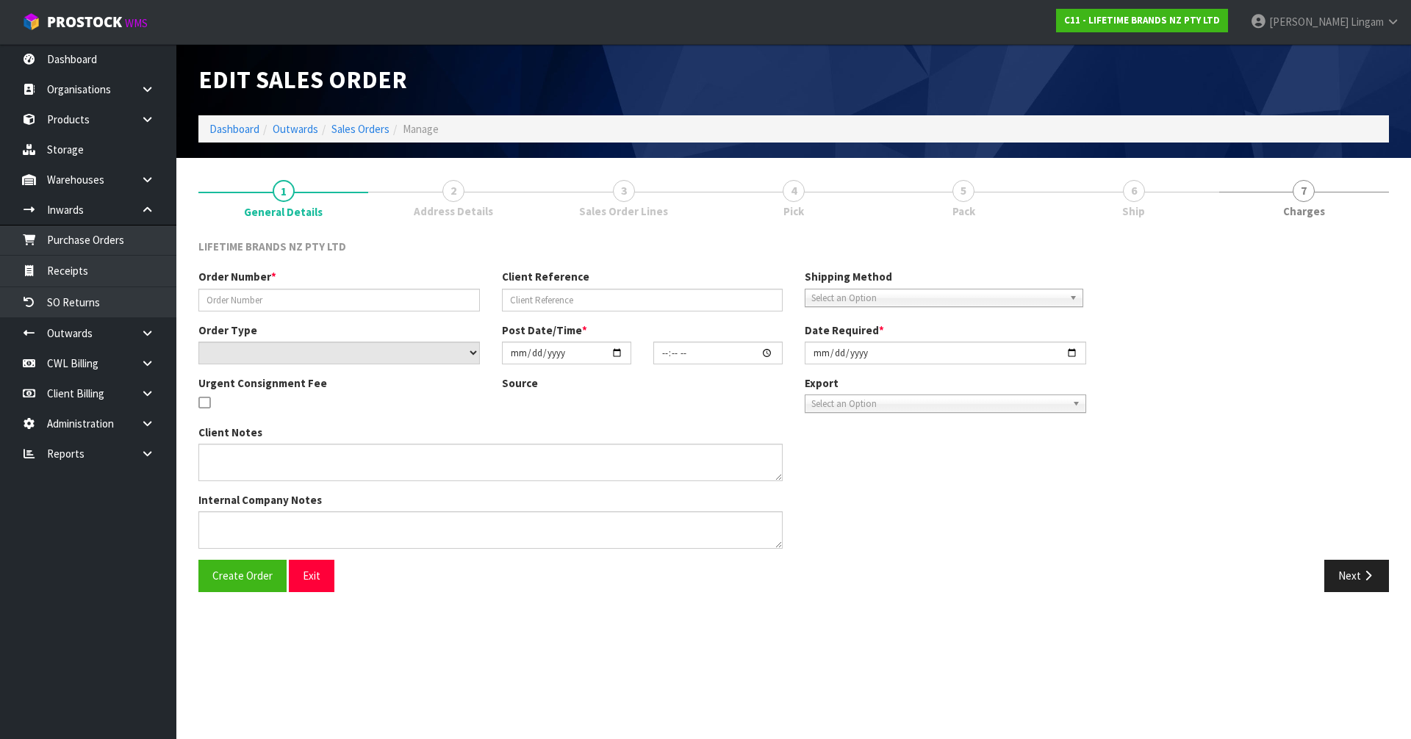
type input "0821388317"
type input "7009639881"
select select "number:0"
type input "[DATE]"
type input "11:14:09.000"
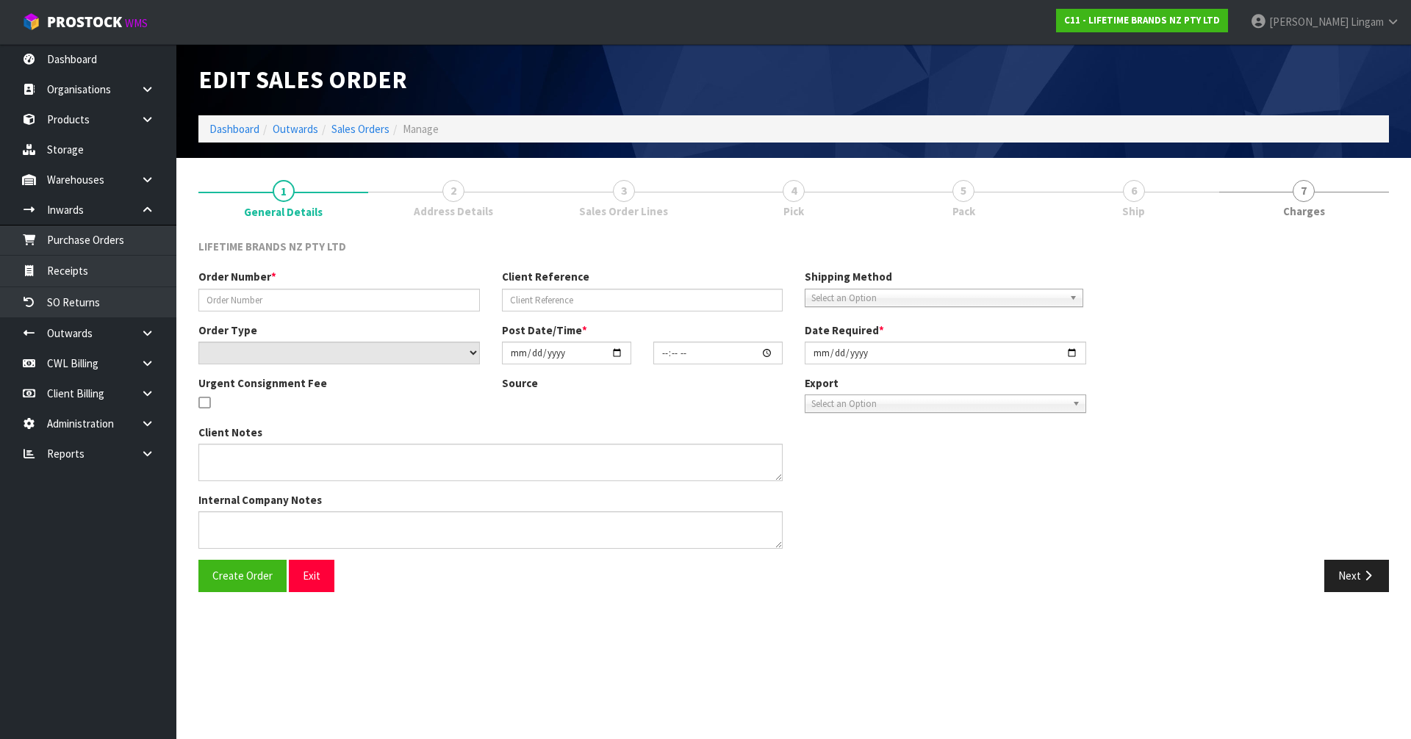
type input "[DATE]"
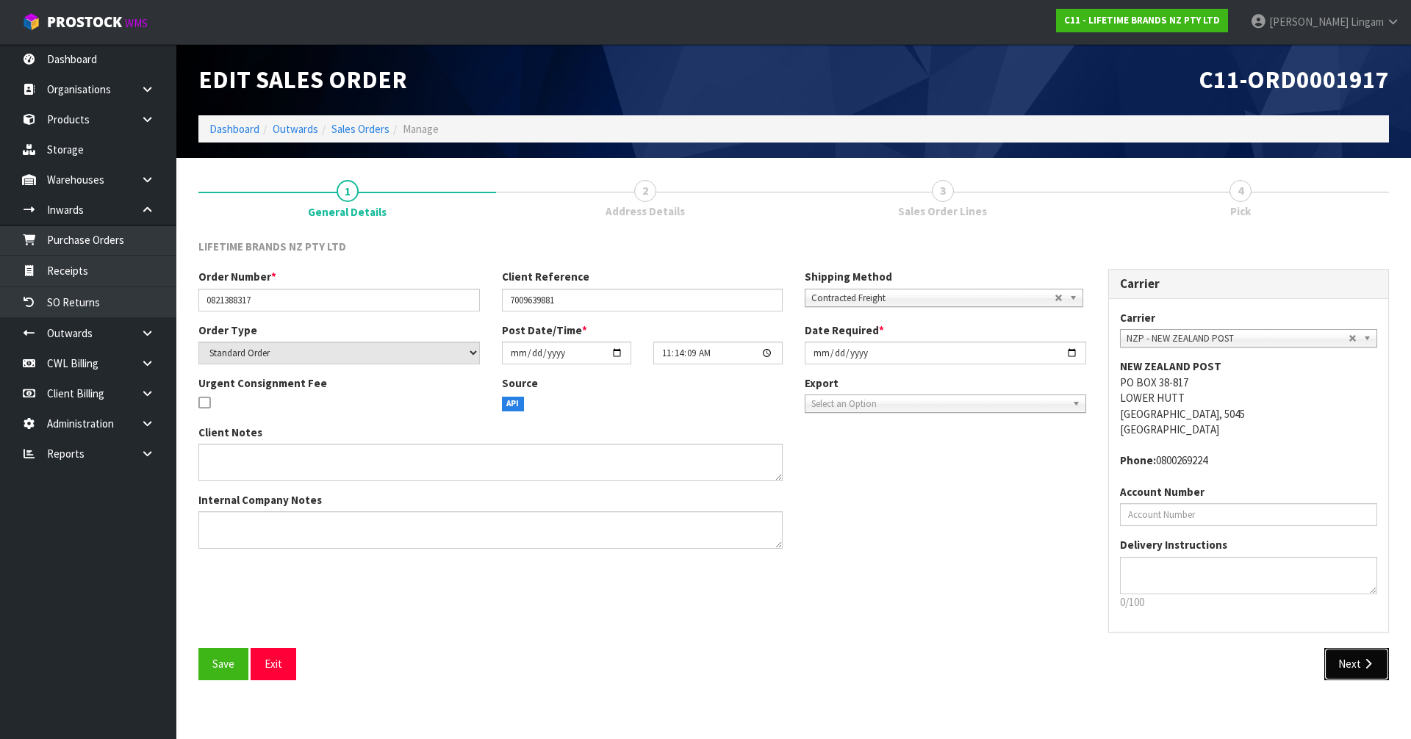
click at [1347, 675] on button "Next" at bounding box center [1356, 664] width 65 height 32
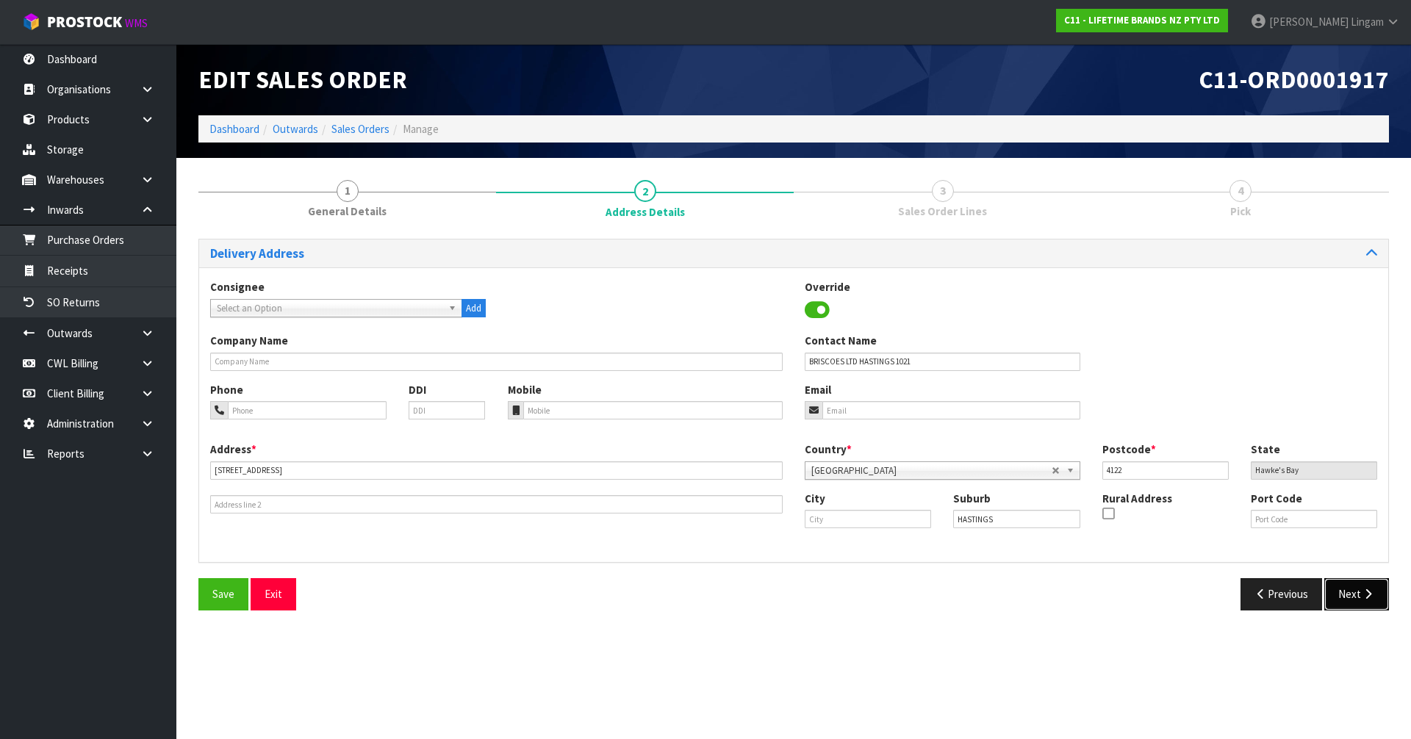
click at [1357, 609] on button "Next" at bounding box center [1356, 594] width 65 height 32
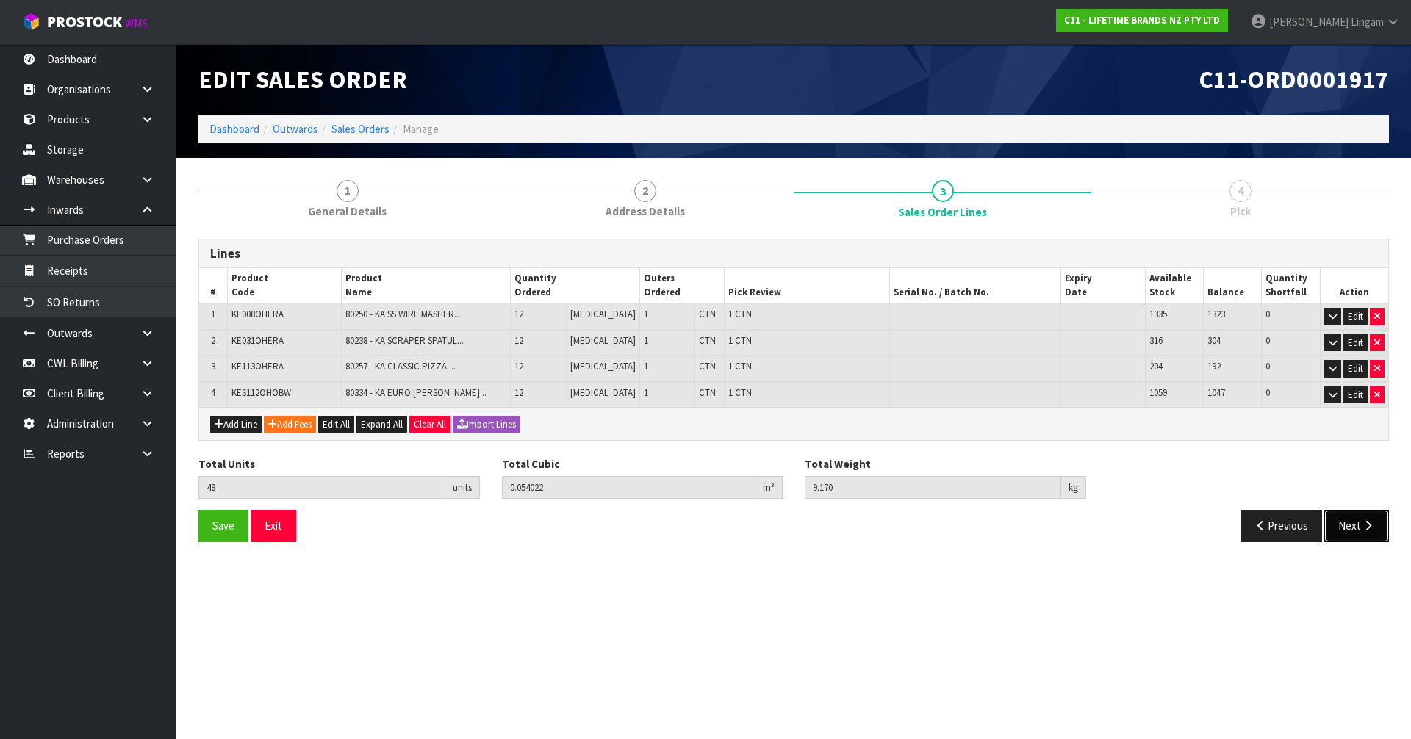
click at [1361, 537] on button "Next" at bounding box center [1356, 526] width 65 height 32
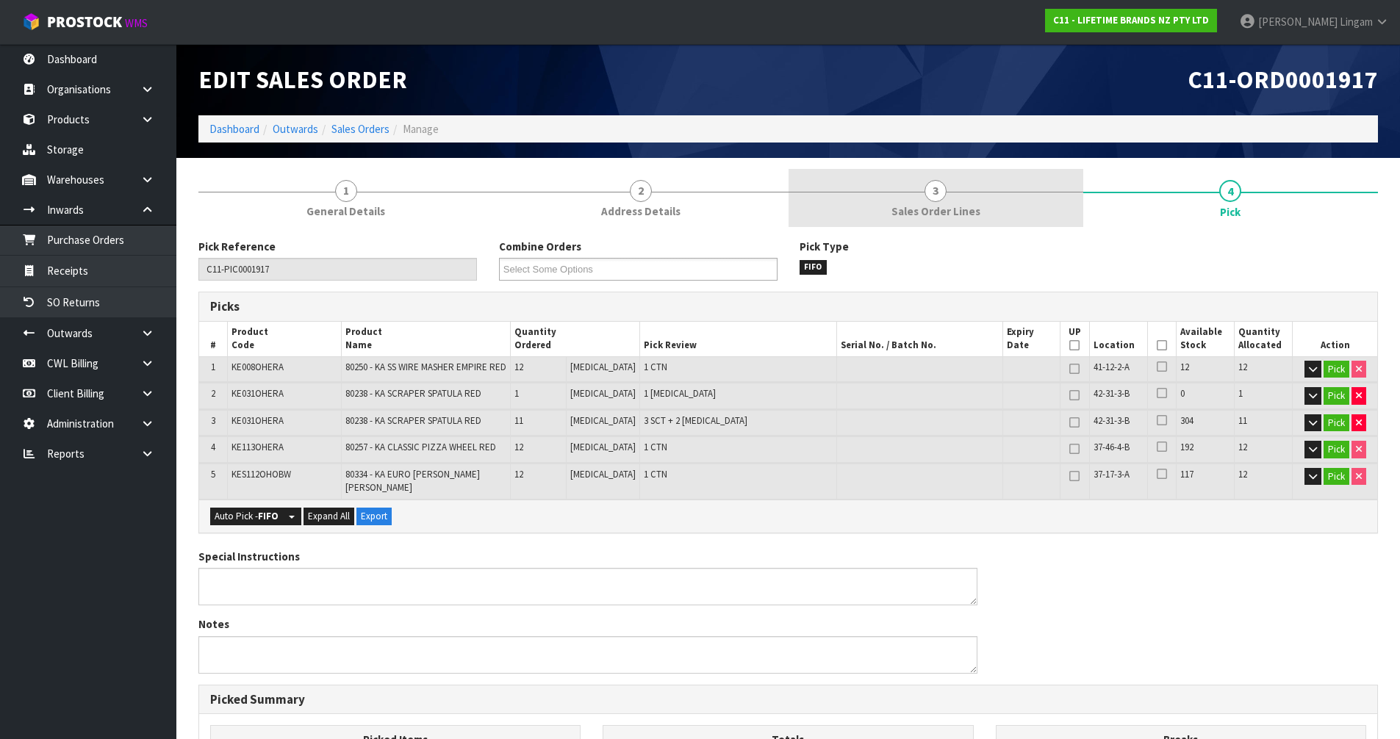
click at [947, 212] on span "Sales Order Lines" at bounding box center [935, 211] width 89 height 15
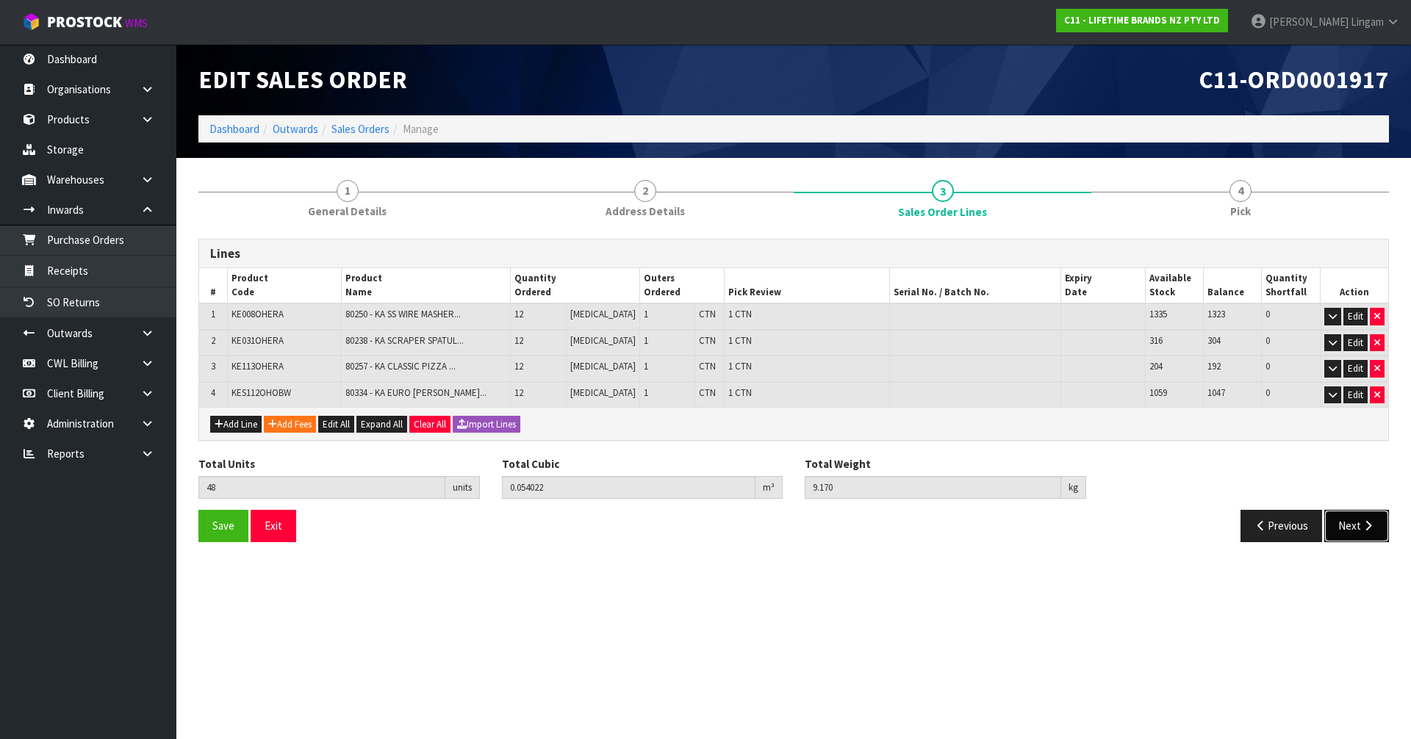
click at [1340, 532] on button "Next" at bounding box center [1356, 526] width 65 height 32
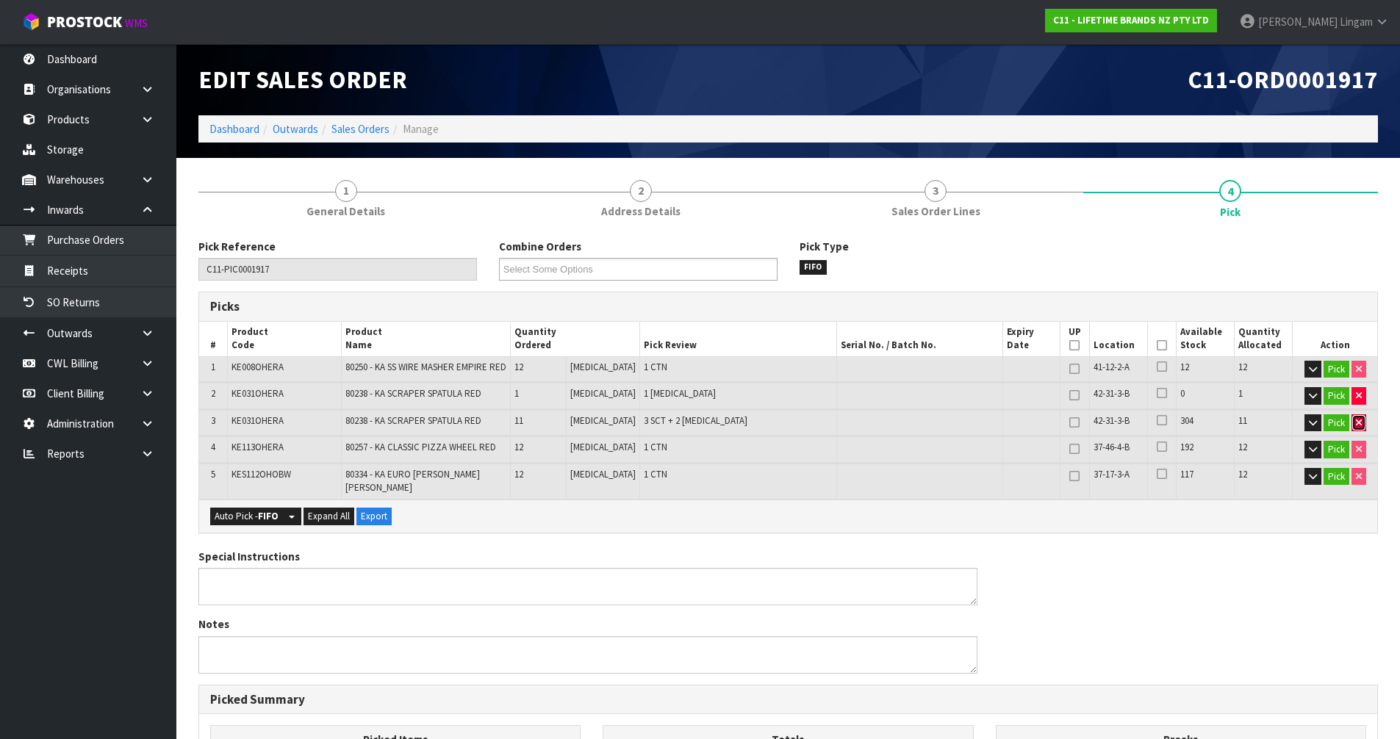
click at [1359, 424] on button "button" at bounding box center [1358, 423] width 15 height 18
type input "37"
type input "0.044774"
type input "7.32"
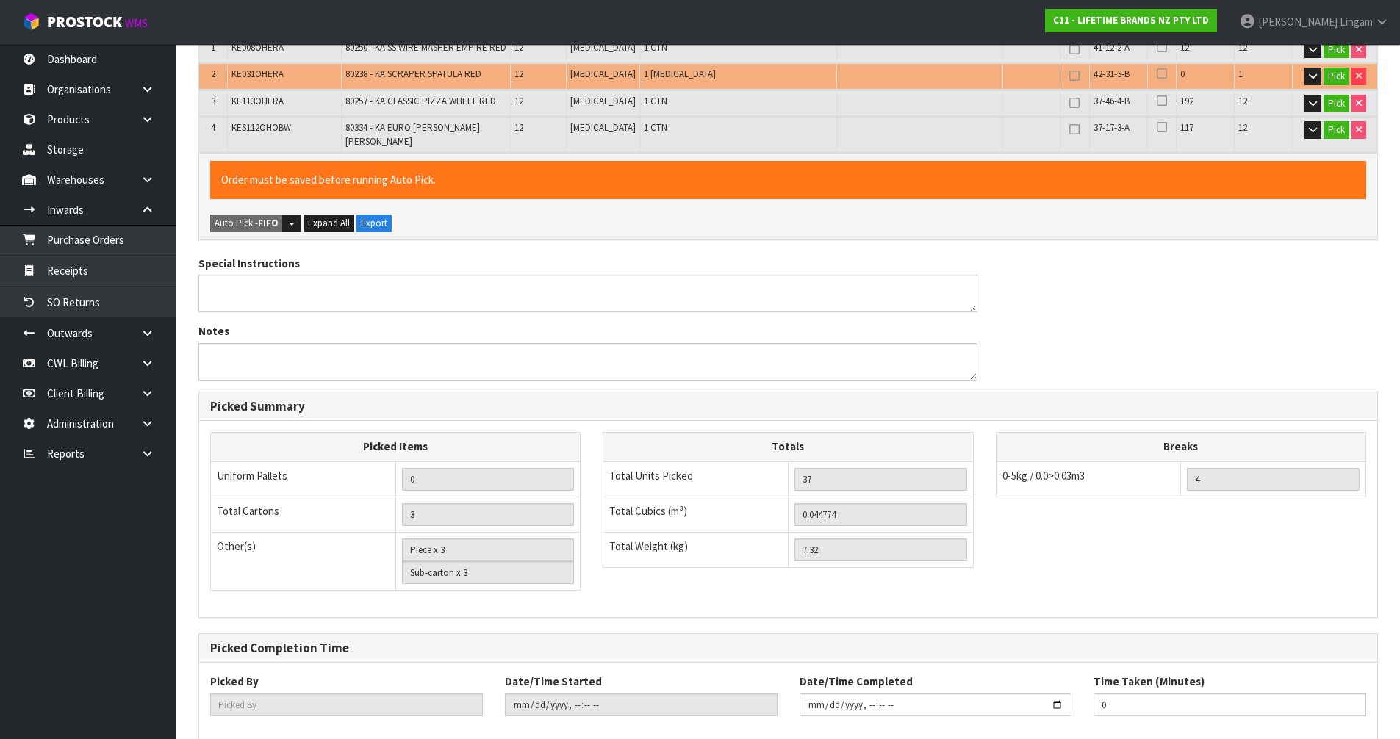
scroll to position [390, 0]
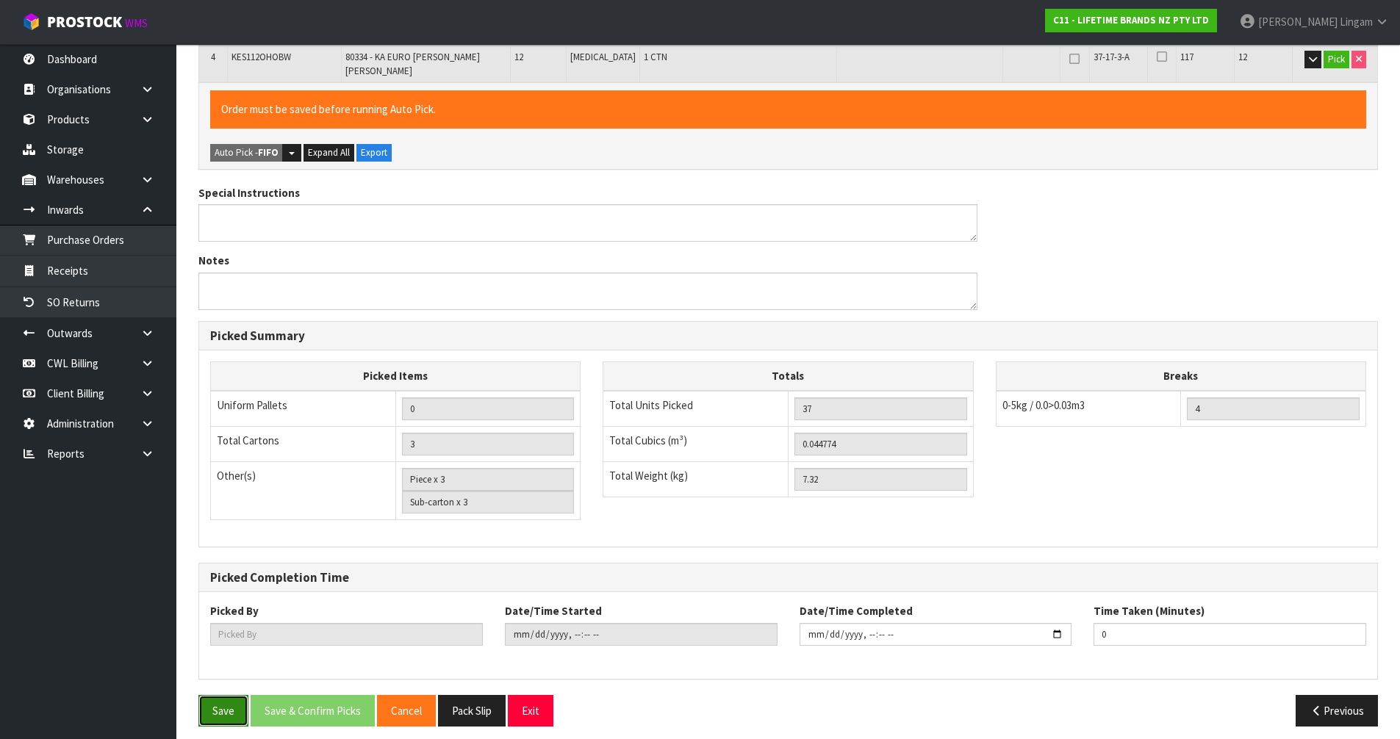
click at [219, 703] on button "Save" at bounding box center [223, 711] width 50 height 32
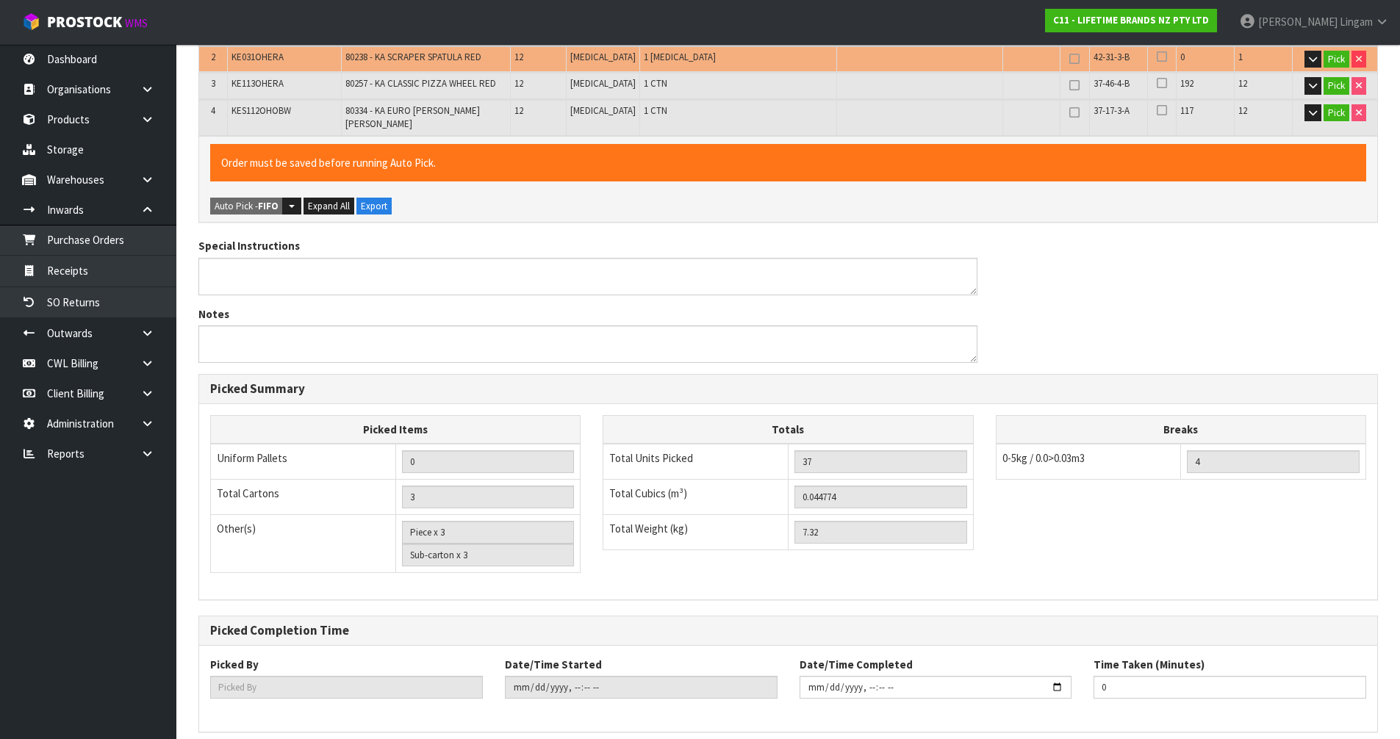
scroll to position [0, 0]
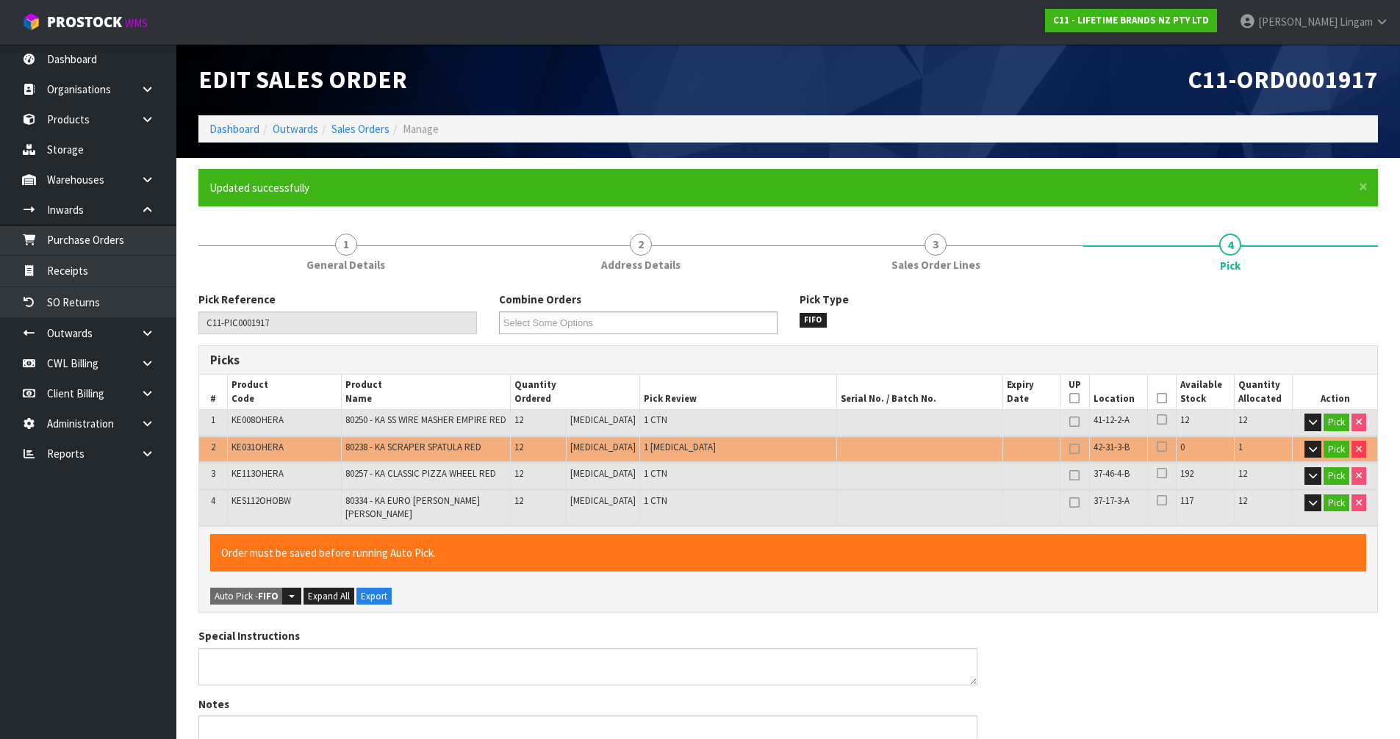
type input "Piece x 1"
type input "Sub-carton x 0"
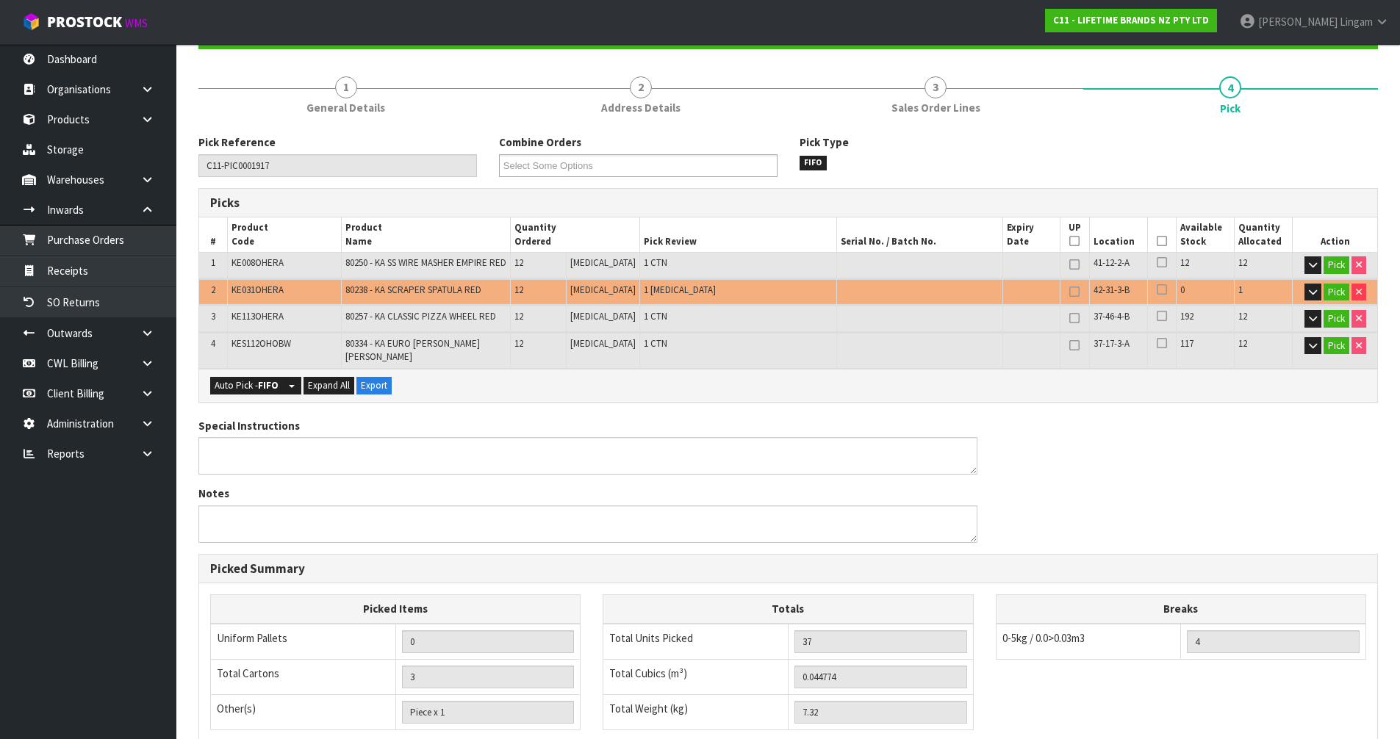
scroll to position [367, 0]
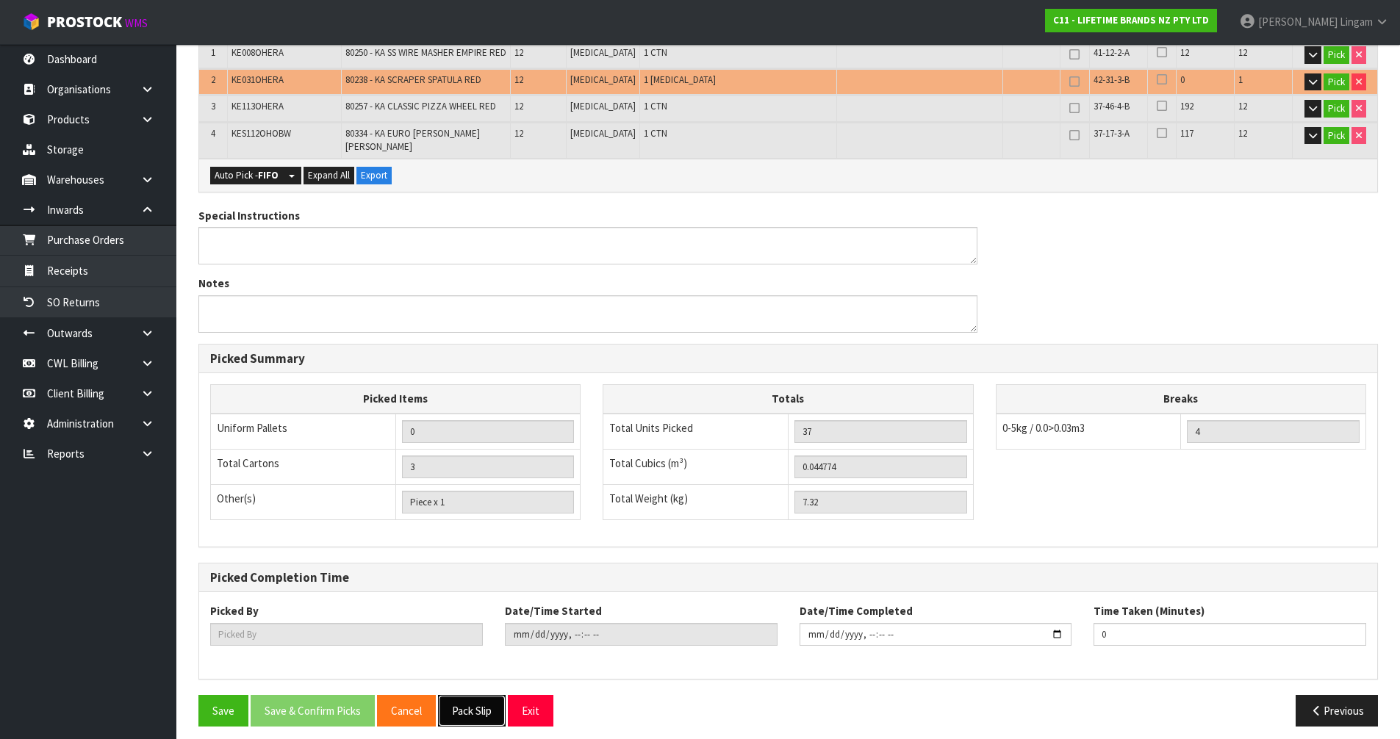
click at [482, 711] on button "Pack Slip" at bounding box center [472, 711] width 68 height 32
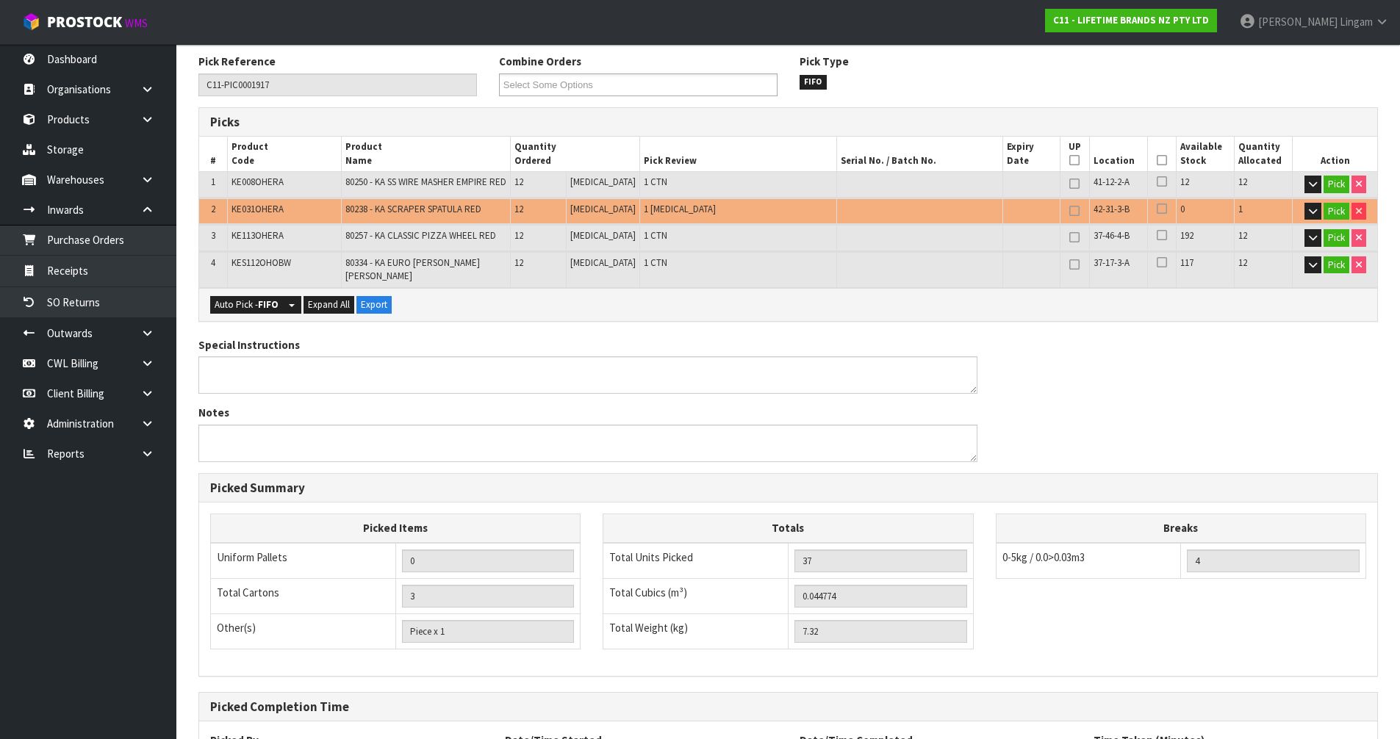
scroll to position [220, 0]
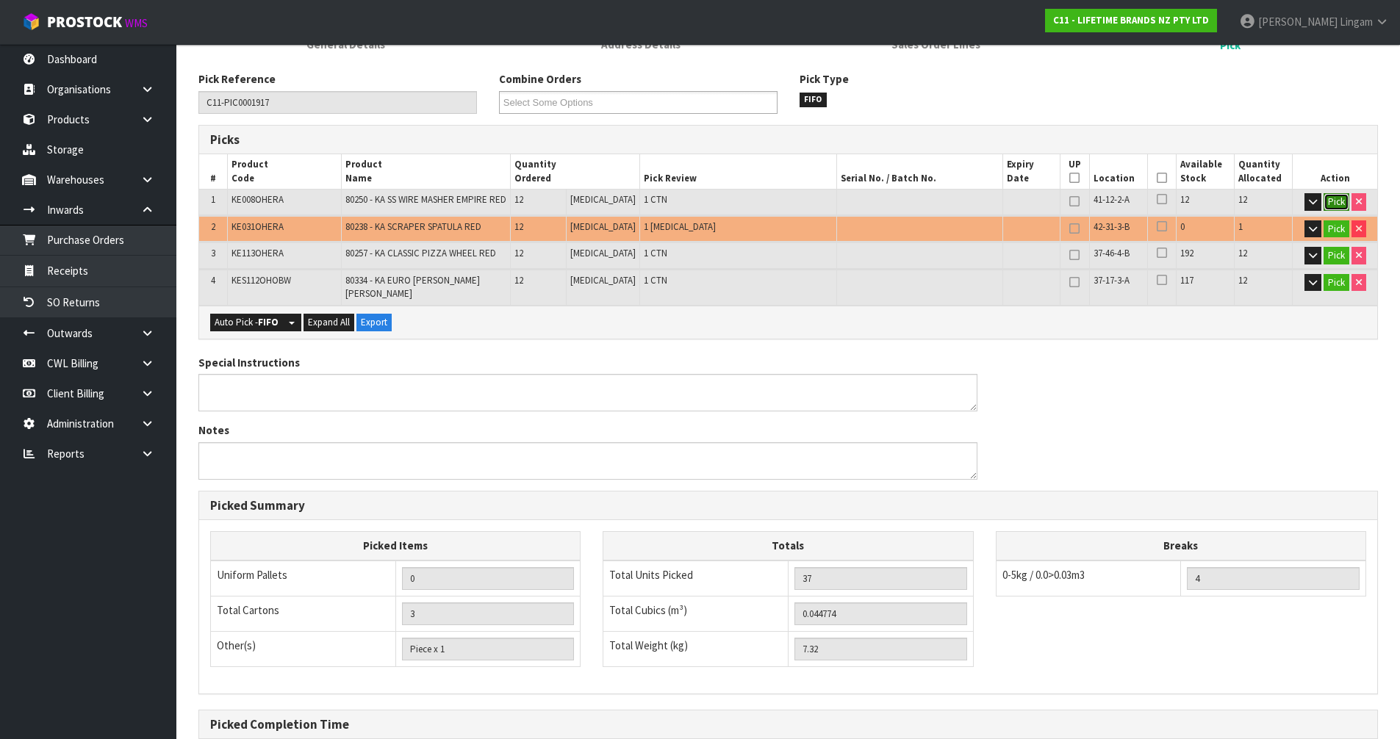
click at [1334, 201] on button "Pick" at bounding box center [1336, 202] width 26 height 18
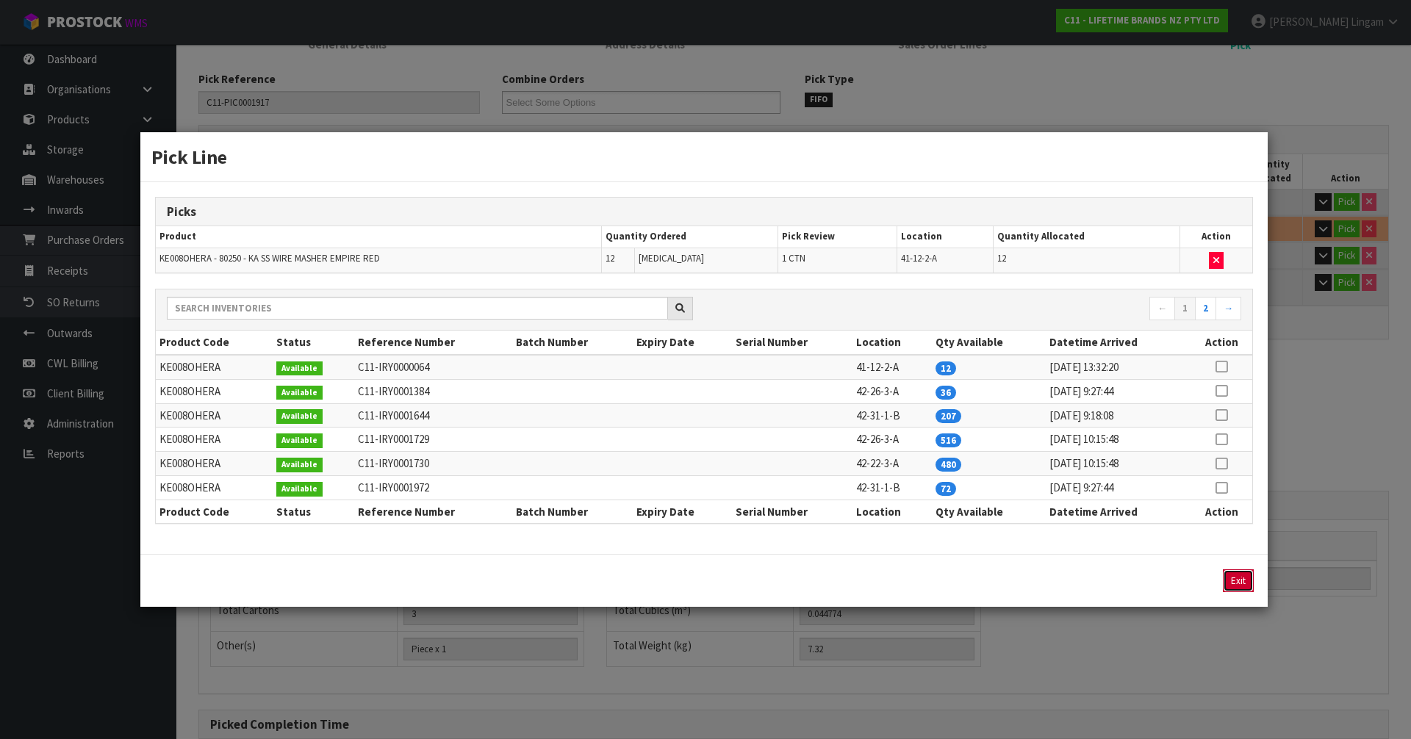
click at [1251, 589] on button "Exit" at bounding box center [1238, 580] width 31 height 23
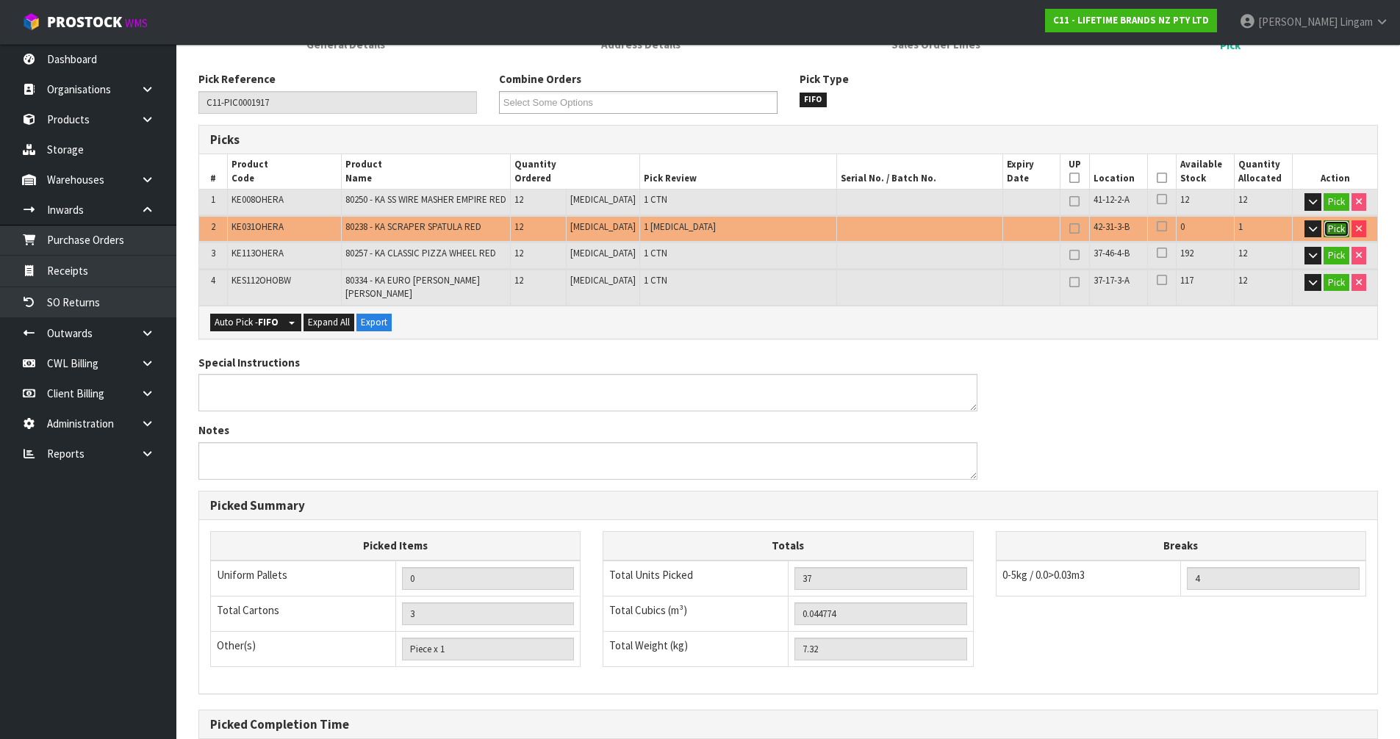
click at [1335, 233] on button "Pick" at bounding box center [1336, 229] width 26 height 18
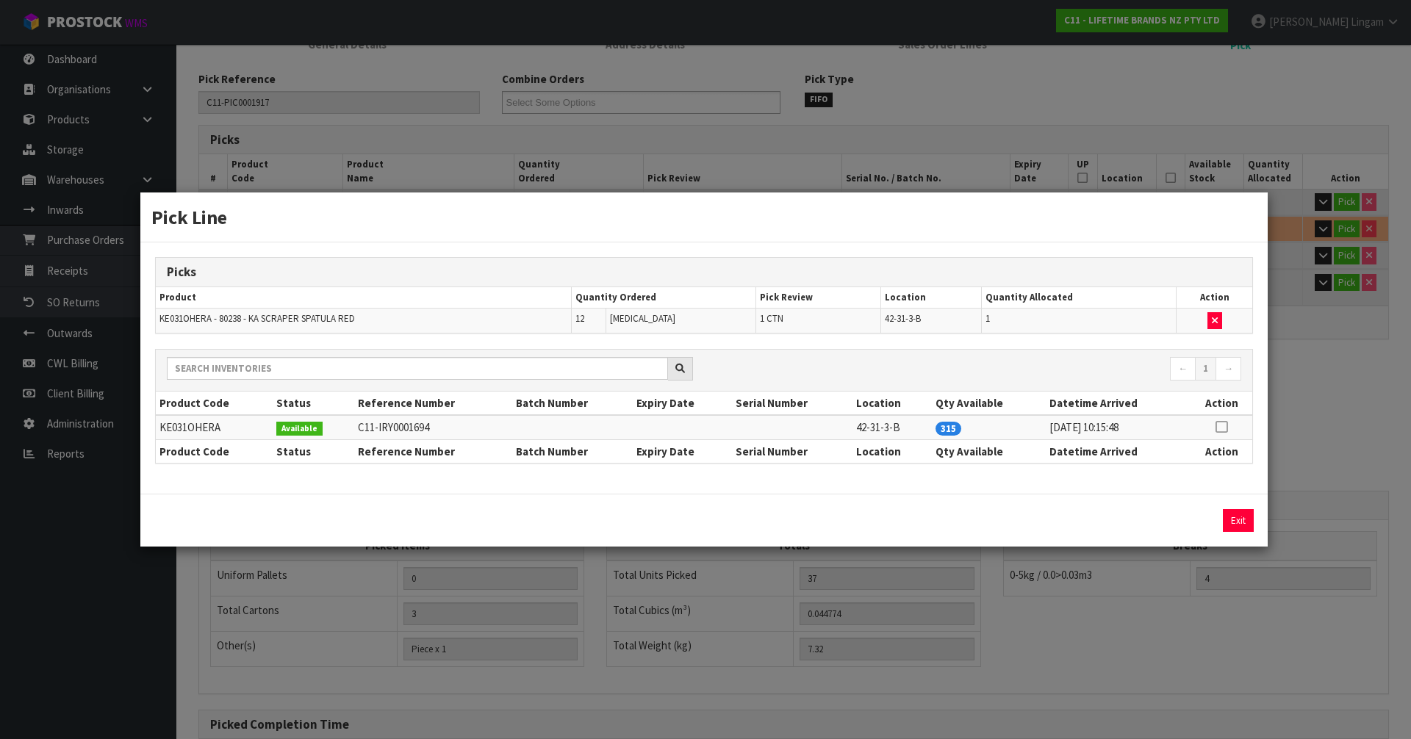
click at [1224, 427] on icon at bounding box center [1221, 427] width 12 height 1
click at [1187, 522] on button "Assign Pick" at bounding box center [1188, 520] width 60 height 23
type input "48"
type input "0.050942"
type input "8.97"
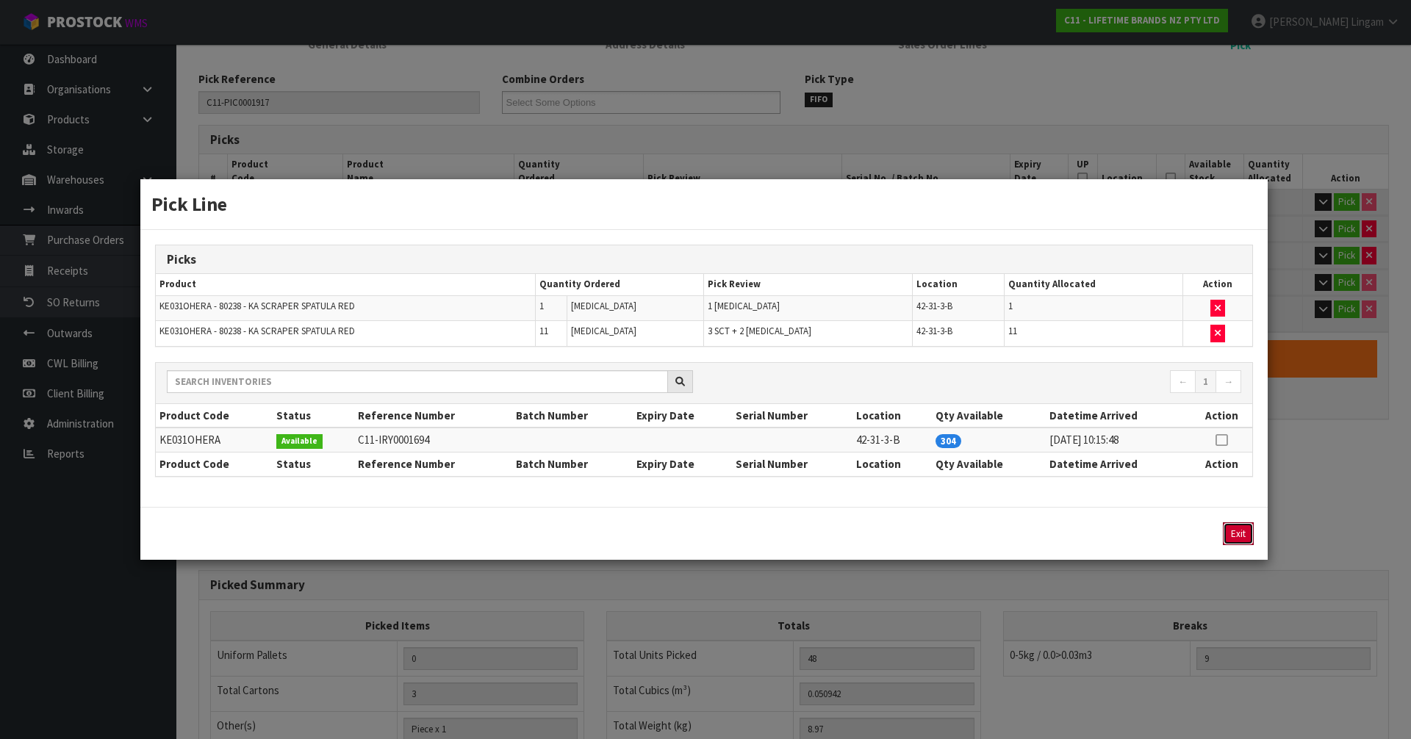
drag, startPoint x: 1229, startPoint y: 533, endPoint x: 1240, endPoint y: 528, distance: 11.8
click at [1230, 533] on button "Exit" at bounding box center [1238, 533] width 31 height 23
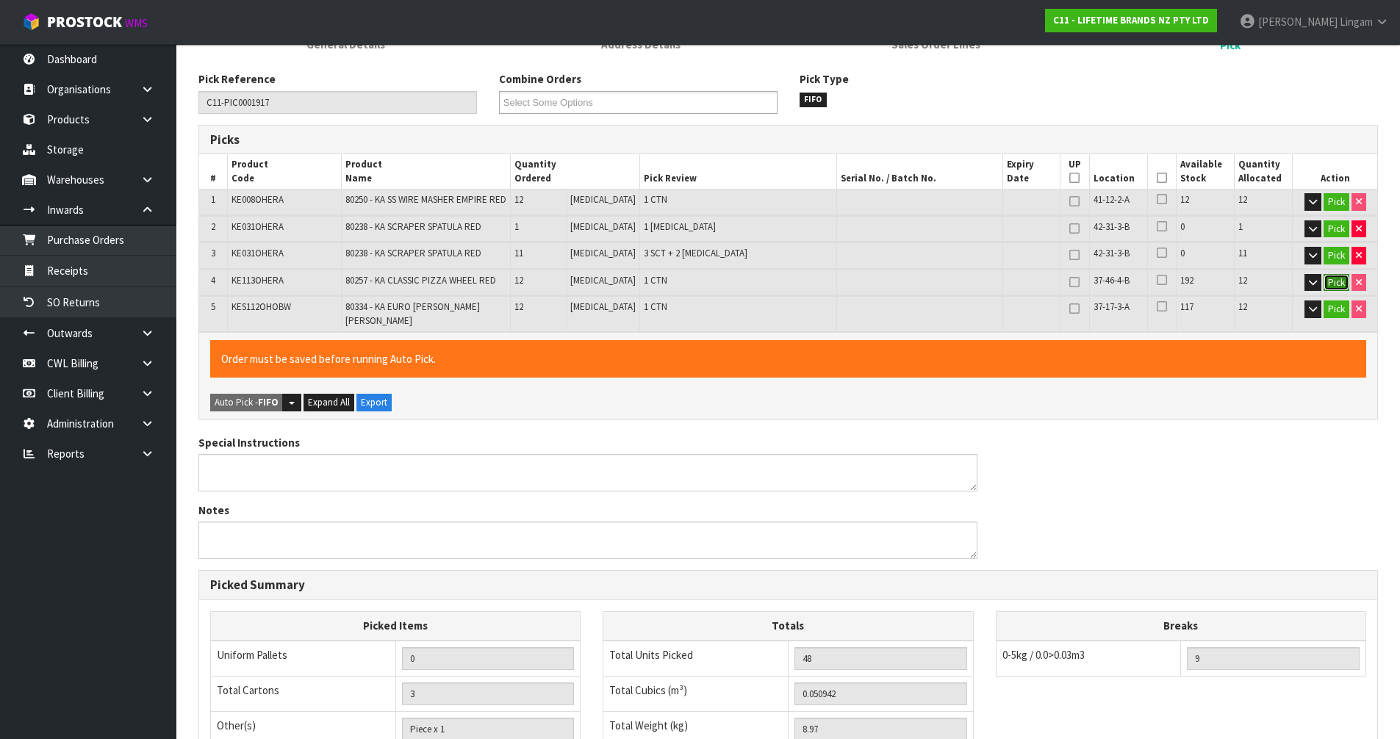
click at [1331, 283] on button "Pick" at bounding box center [1336, 283] width 26 height 18
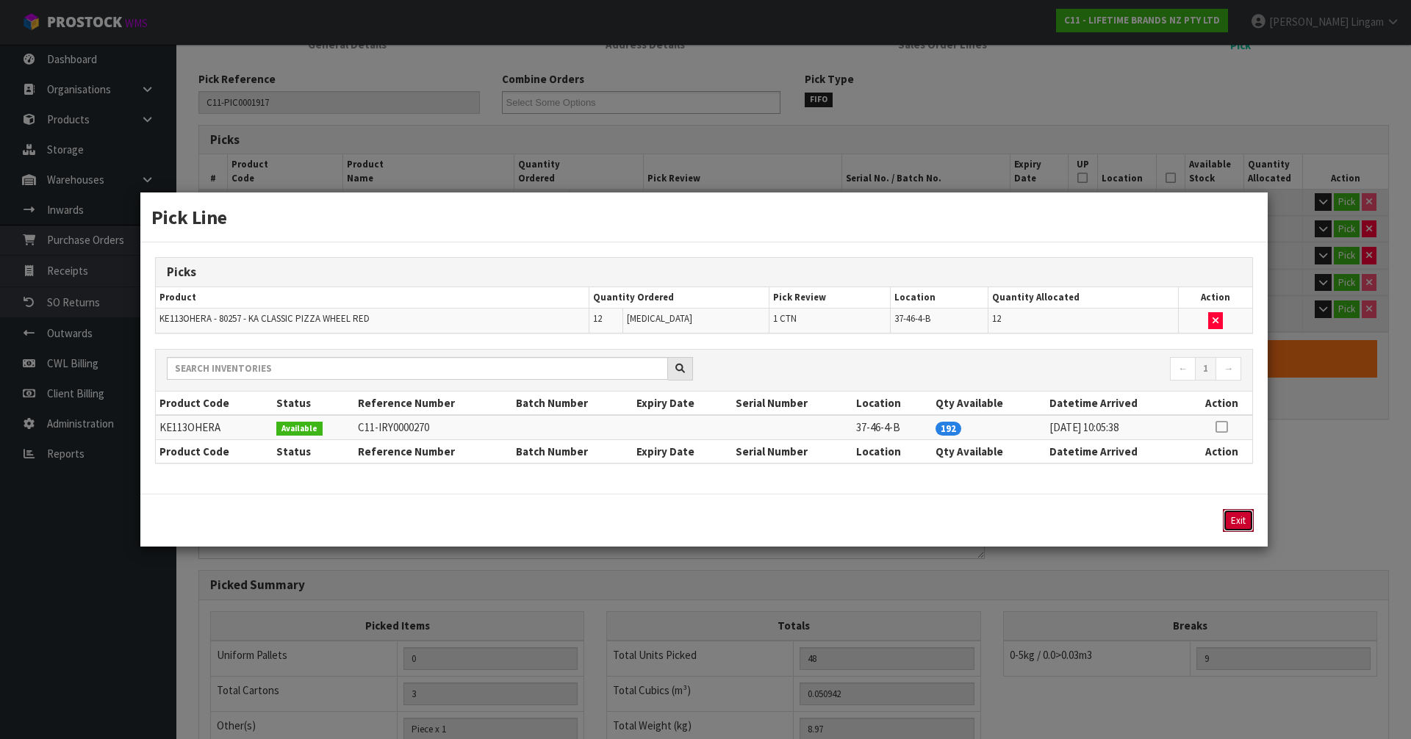
drag, startPoint x: 1236, startPoint y: 520, endPoint x: 1286, endPoint y: 457, distance: 80.0
click at [1239, 519] on button "Exit" at bounding box center [1238, 520] width 31 height 23
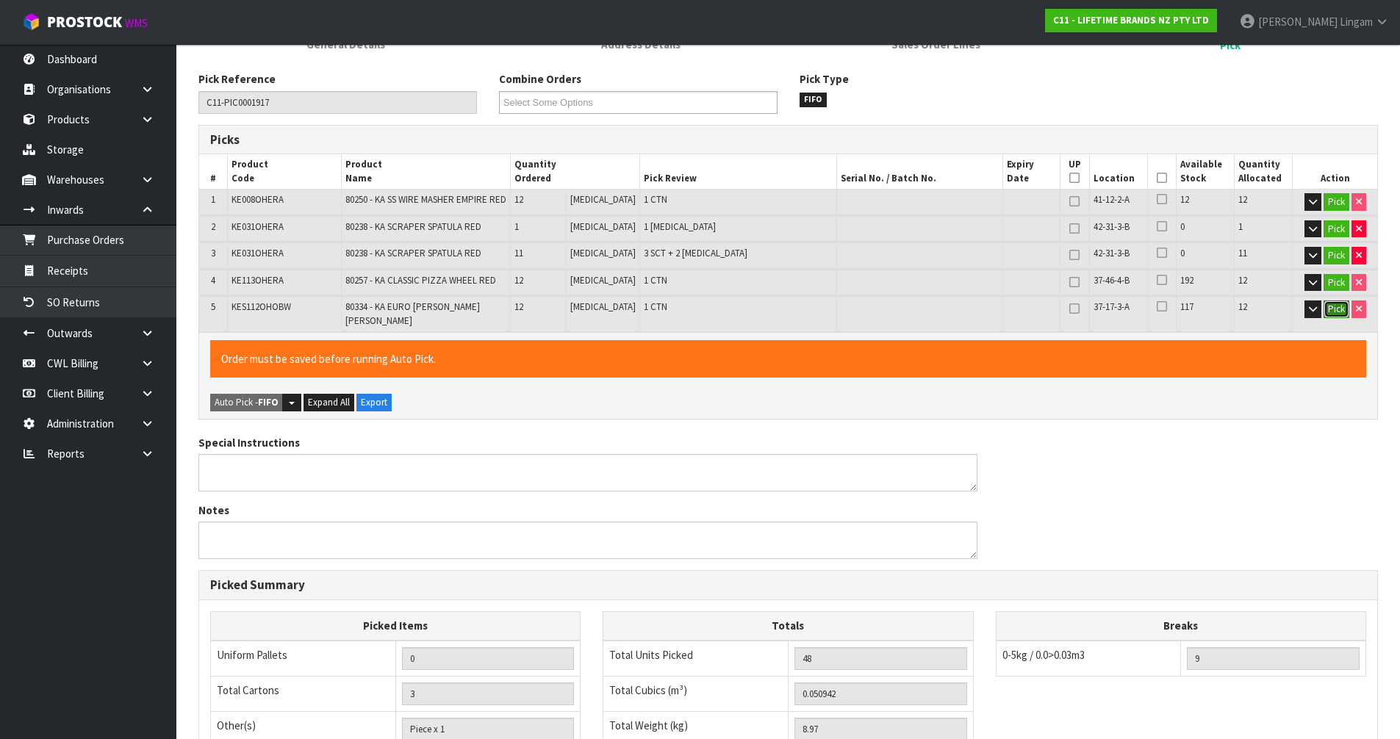
click at [1334, 312] on button "Pick" at bounding box center [1336, 310] width 26 height 18
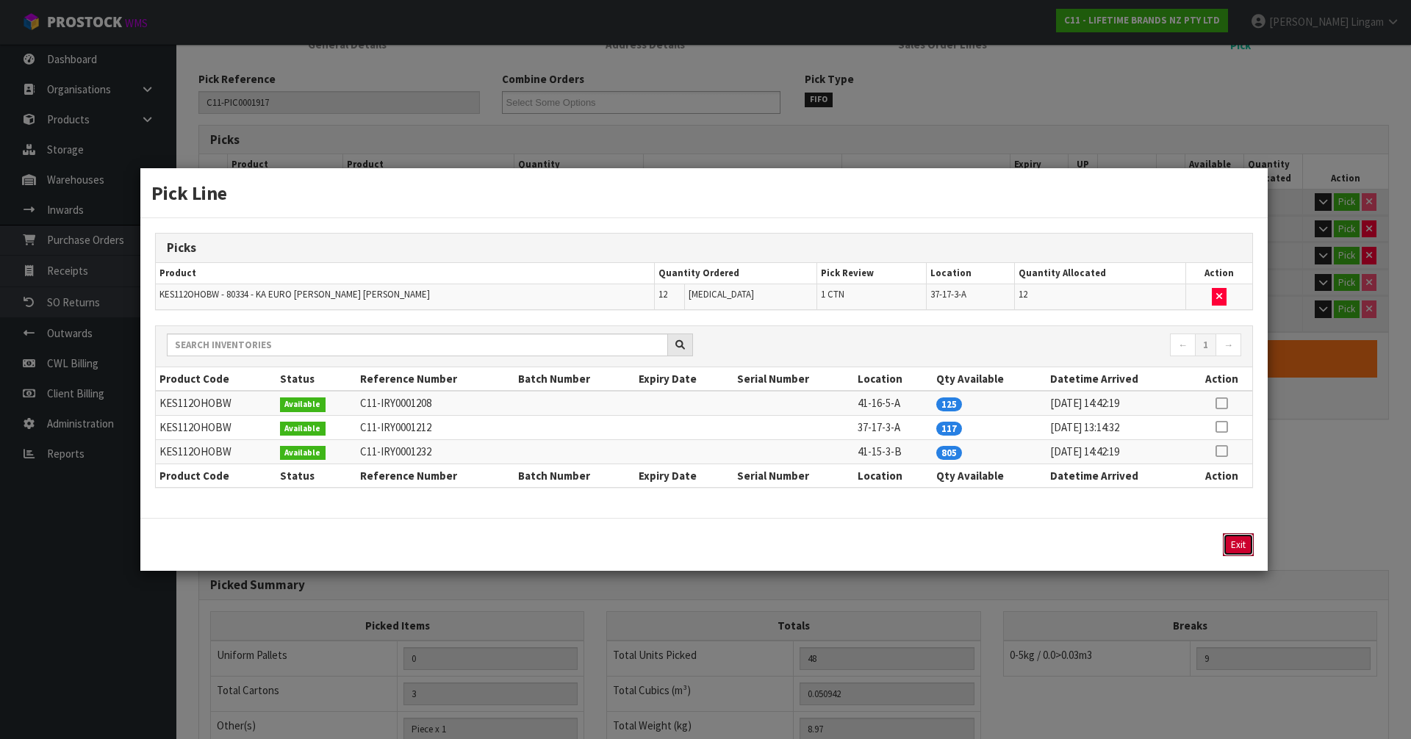
drag, startPoint x: 1231, startPoint y: 547, endPoint x: 1146, endPoint y: 548, distance: 84.5
click at [1146, 548] on div "Exit" at bounding box center [1124, 544] width 258 height 23
click at [1222, 296] on button "button" at bounding box center [1219, 297] width 15 height 18
type input "2"
type input "36"
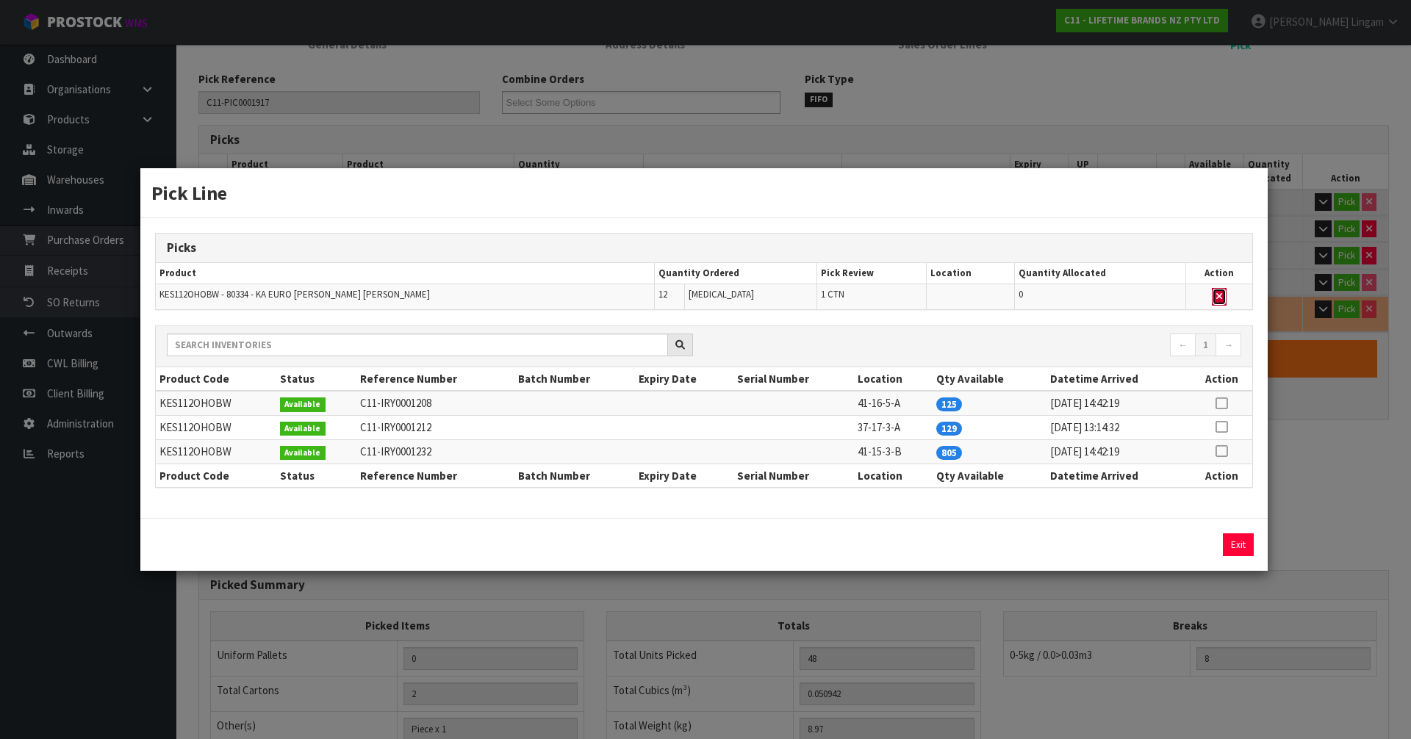
type input "0.042782"
type input "7.35"
click at [1225, 404] on icon at bounding box center [1221, 403] width 12 height 1
click at [1188, 545] on button "Assign Pick" at bounding box center [1188, 544] width 60 height 23
type input "3"
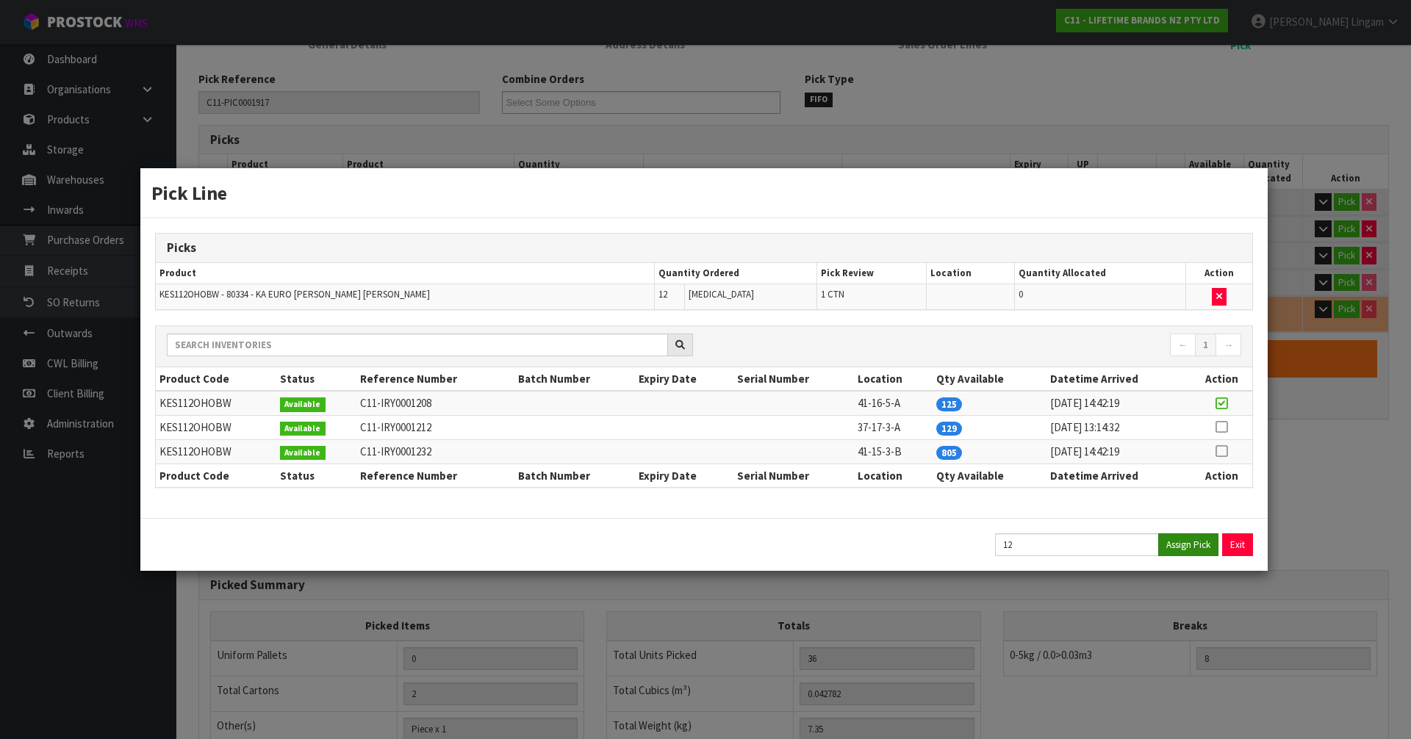
type input "48"
type input "0.050942"
type input "8.97"
click at [1244, 547] on button "Exit" at bounding box center [1238, 544] width 31 height 23
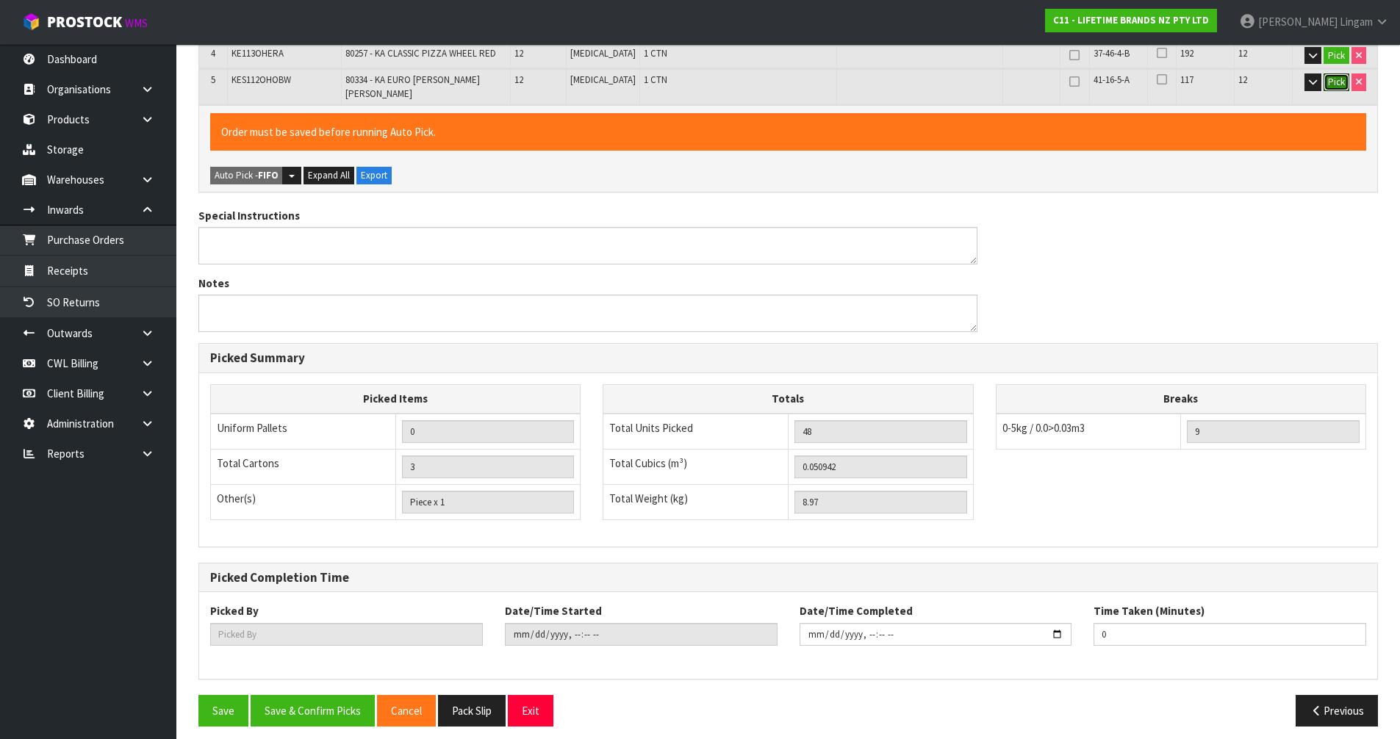
scroll to position [7, 0]
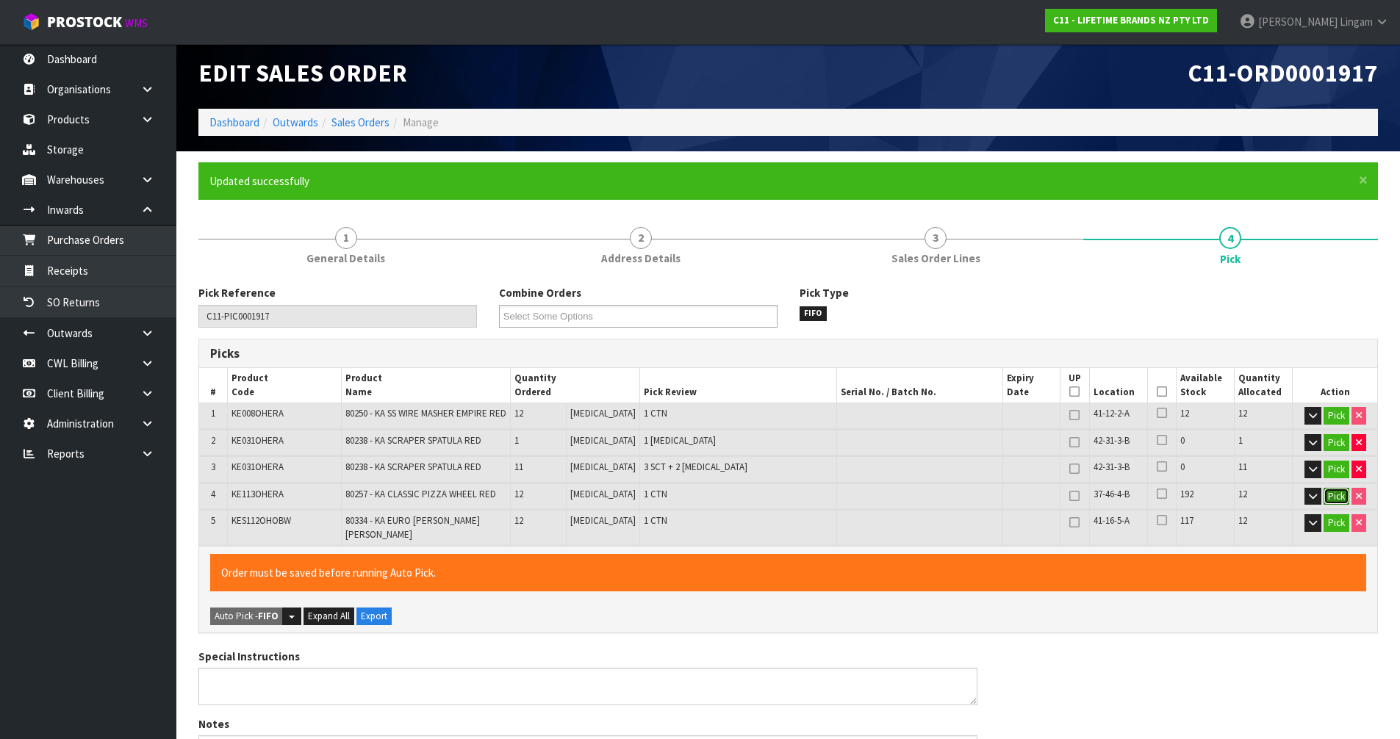
click at [1336, 496] on button "Pick" at bounding box center [1336, 497] width 26 height 18
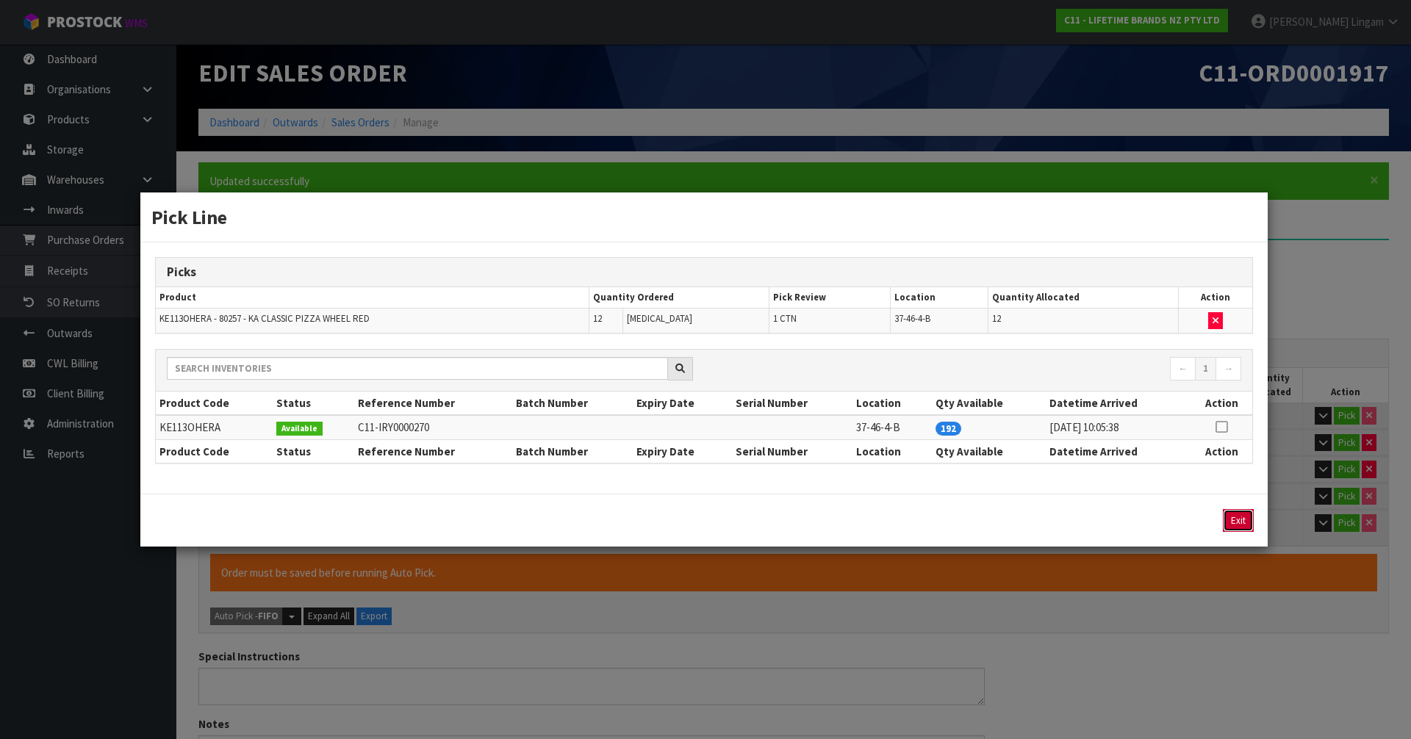
click at [1236, 525] on button "Exit" at bounding box center [1238, 520] width 31 height 23
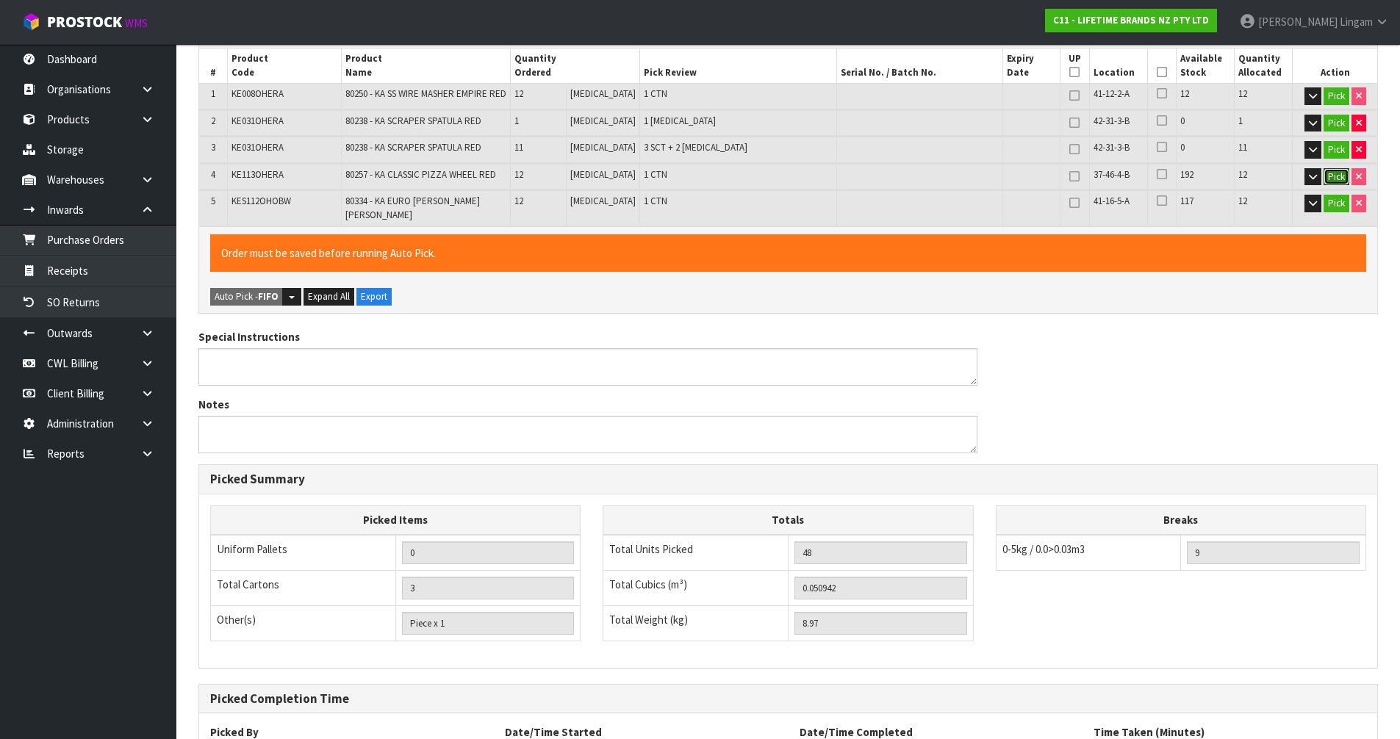
scroll to position [448, 0]
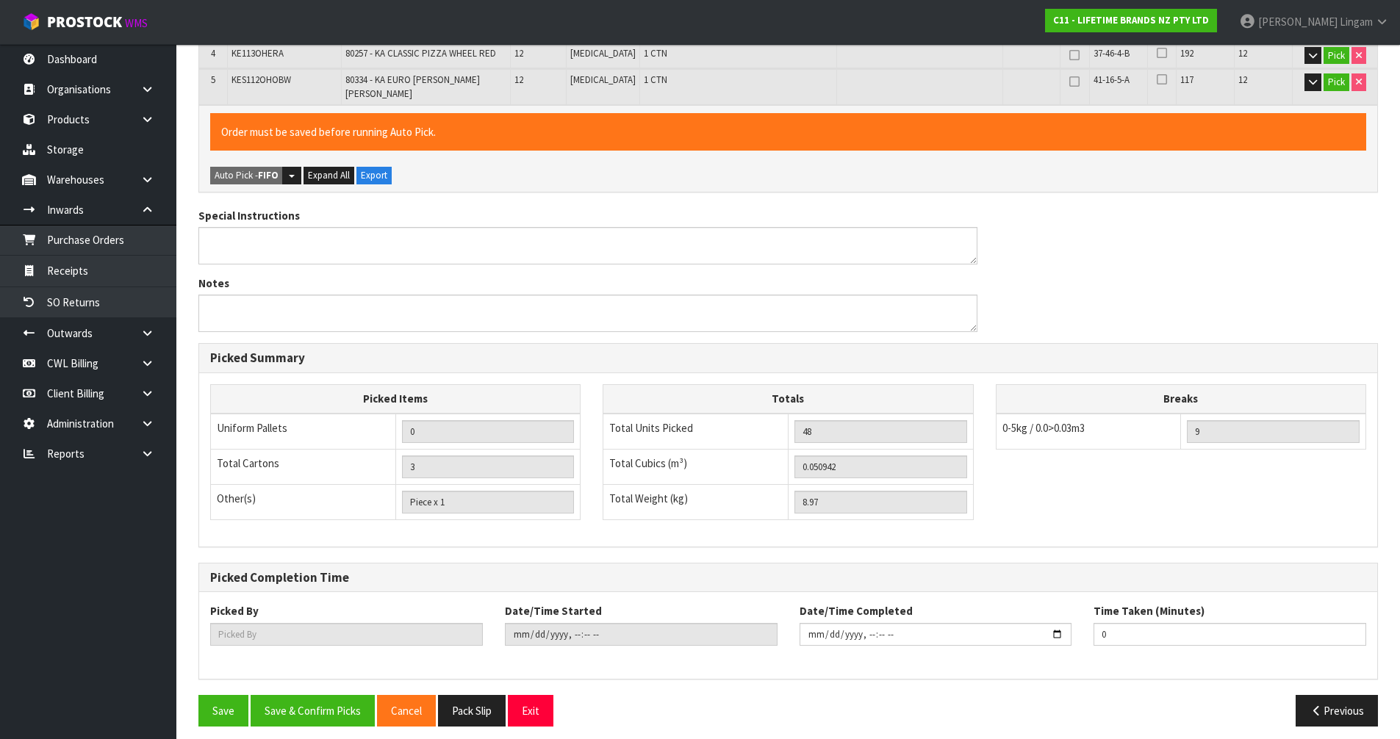
click at [301, 718] on div "Save Save & Confirm Picks Cancel Pack Slip Exit Previous" at bounding box center [787, 716] width 1201 height 43
click at [290, 708] on button "Save & Confirm Picks" at bounding box center [313, 711] width 124 height 32
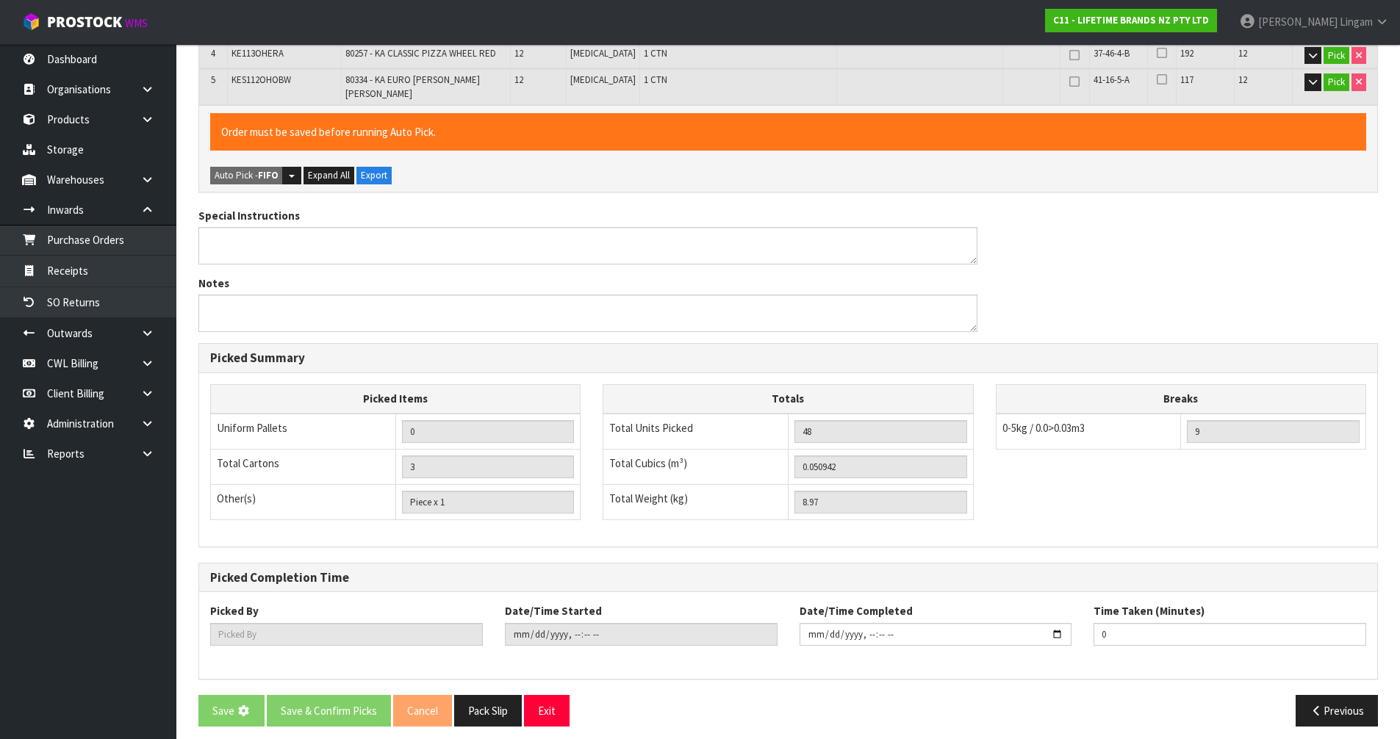
scroll to position [0, 0]
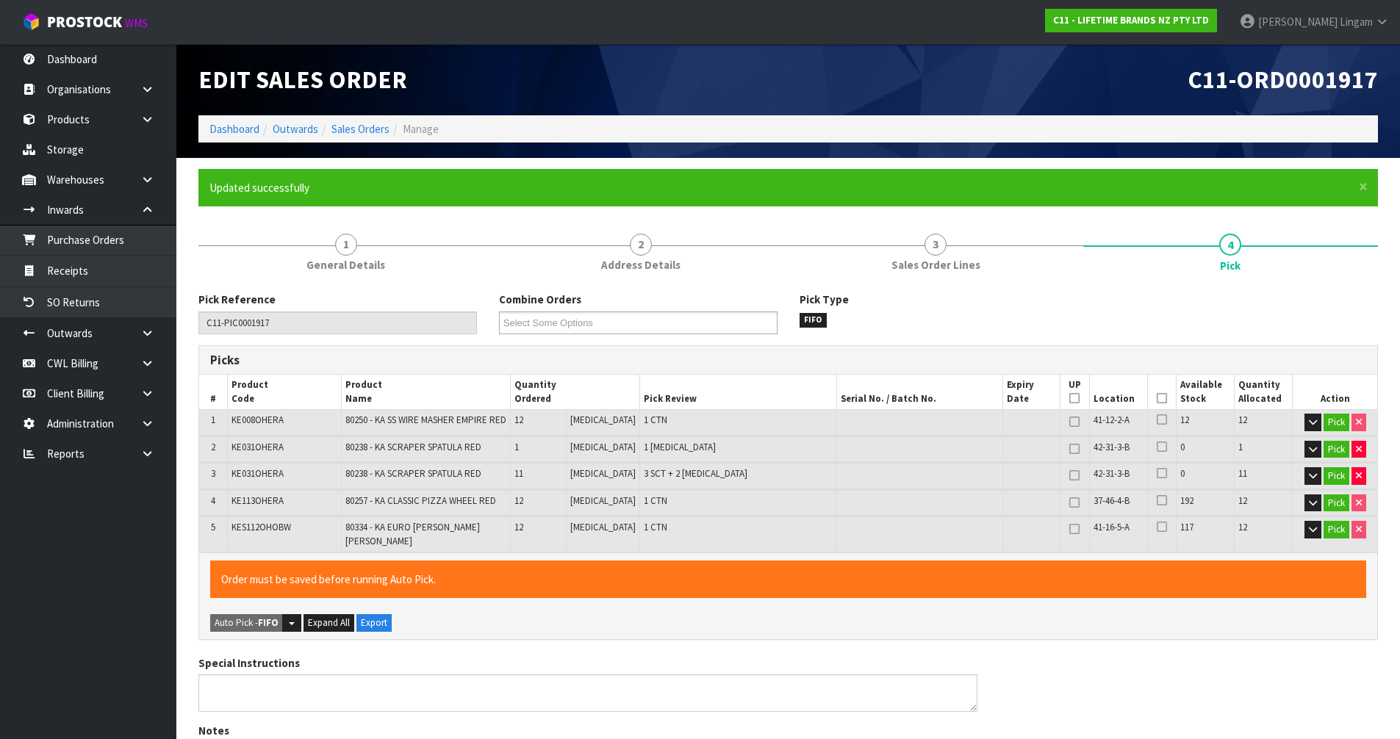
type input "Piece x 3"
type input "Sub-carton x 3"
type input "[PERSON_NAME]"
type input "2025-09-15T11:49:38"
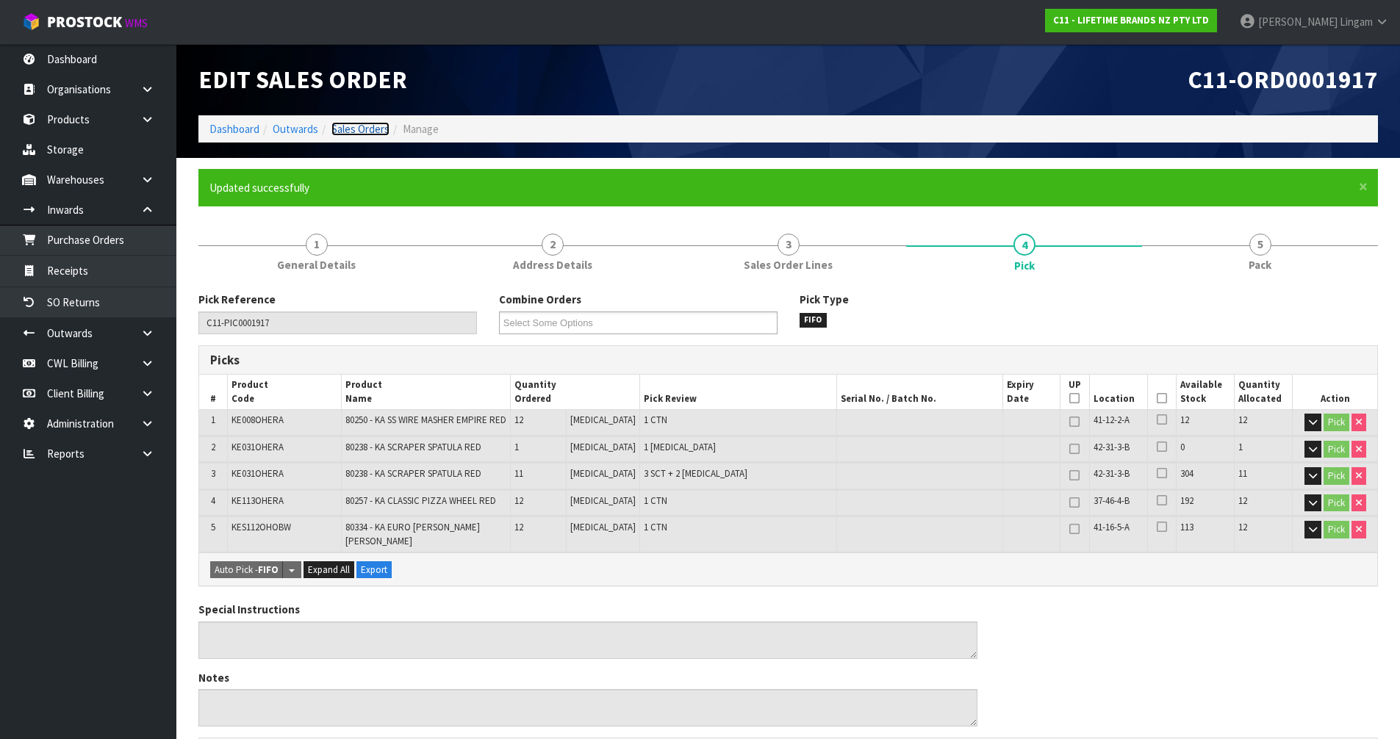
click at [366, 128] on link "Sales Orders" at bounding box center [360, 129] width 58 height 14
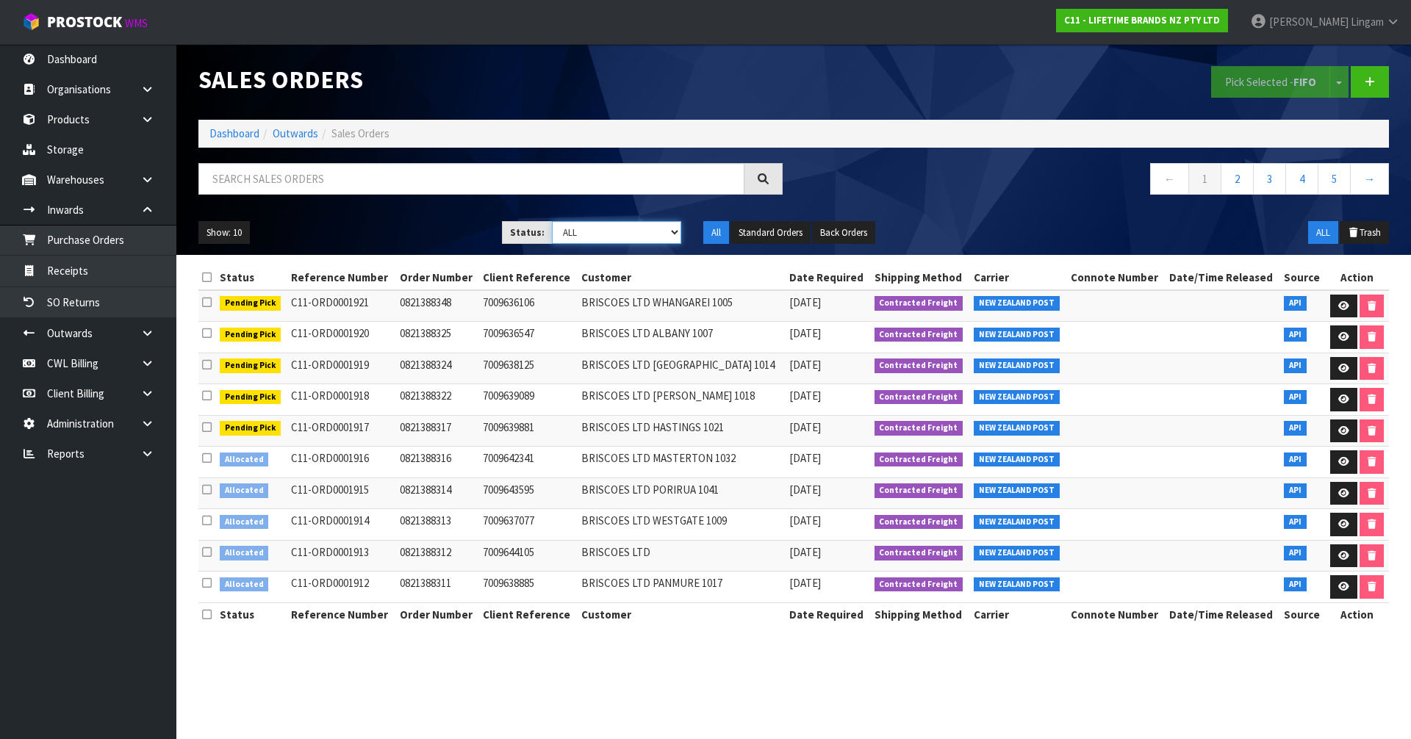
click at [652, 240] on select "Draft Pending Allocated Pending Pick Goods Picked Goods Packed Pending Charges …" at bounding box center [617, 232] width 130 height 23
select select "string:2"
click at [552, 221] on select "Draft Pending Allocated Pending Pick Goods Picked Goods Packed Pending Charges …" at bounding box center [617, 232] width 130 height 23
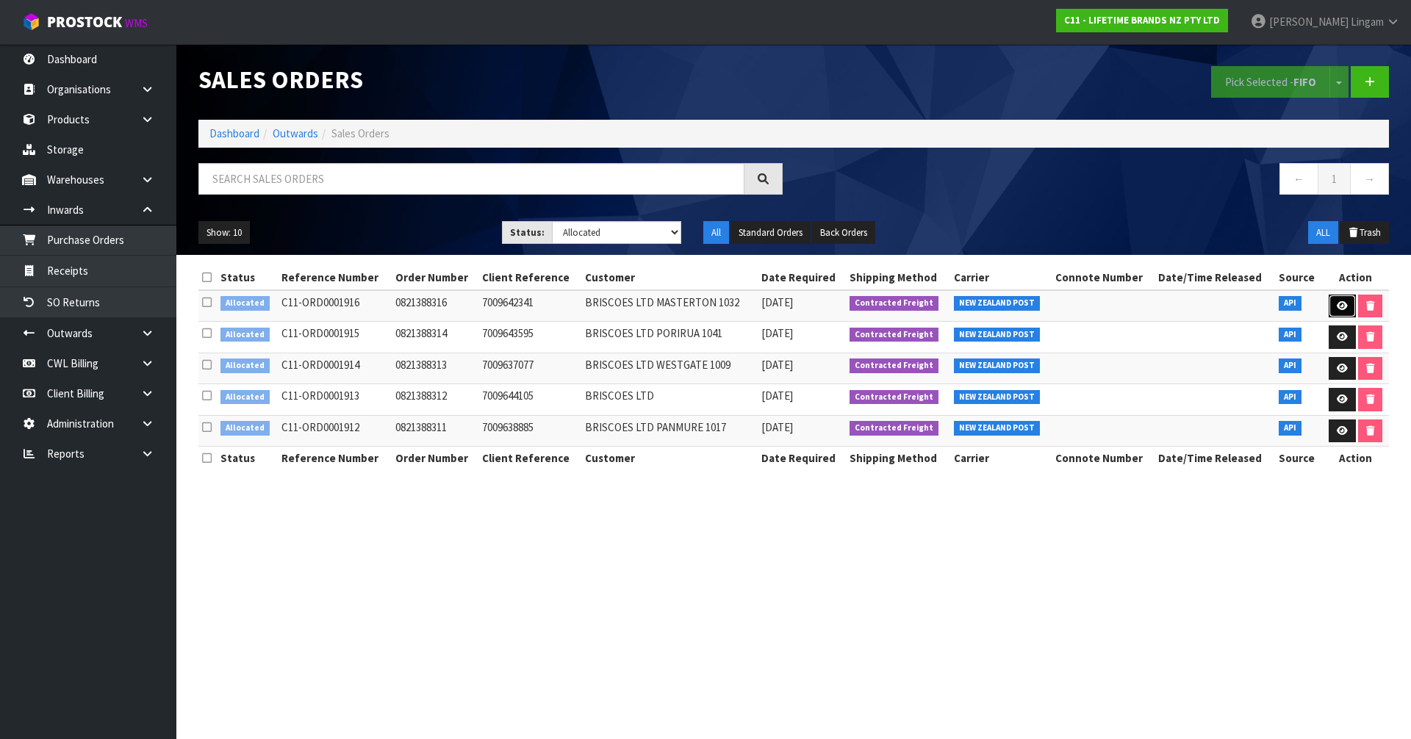
click at [1337, 311] on link at bounding box center [1342, 307] width 27 height 24
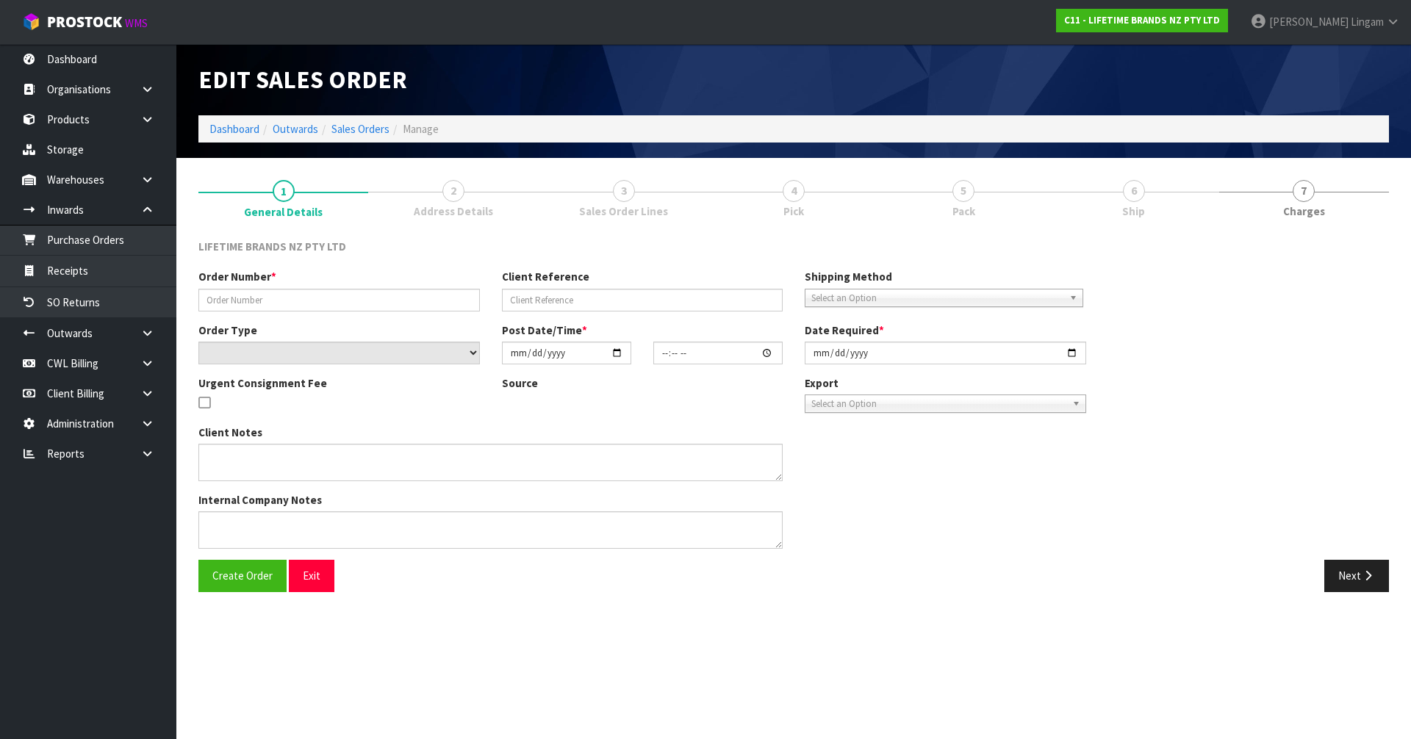
type input "0821388316"
type input "7009642341"
select select "number:0"
type input "[DATE]"
type input "11:14:09.000"
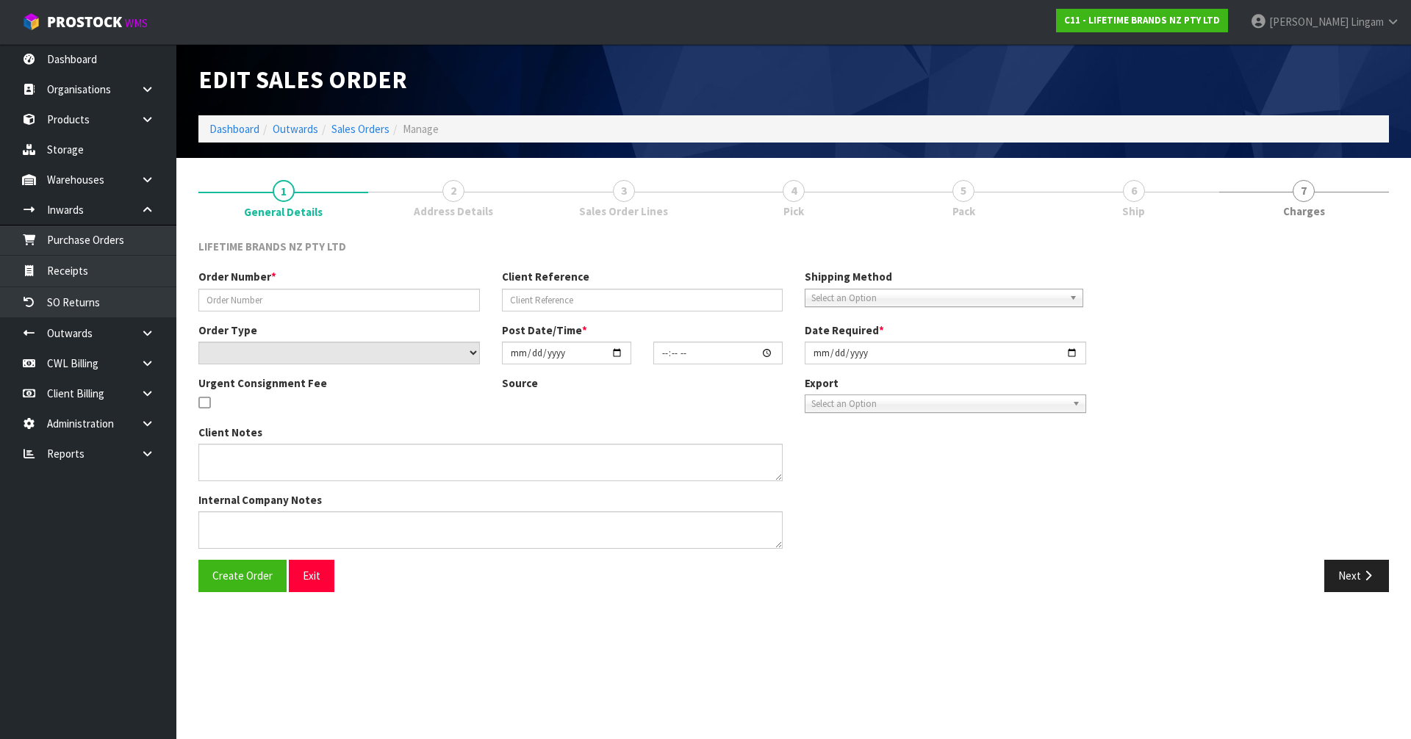
type input "[DATE]"
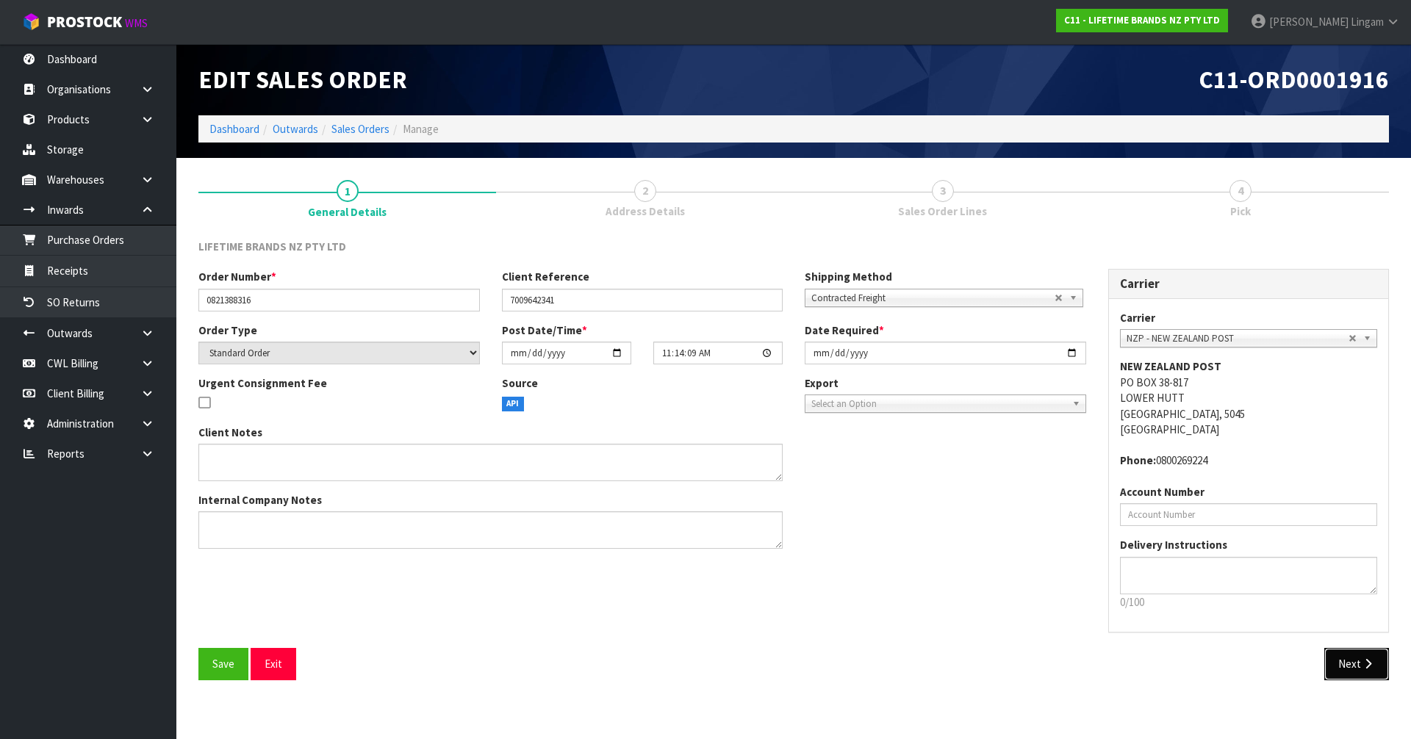
click at [1355, 664] on button "Next" at bounding box center [1356, 664] width 65 height 32
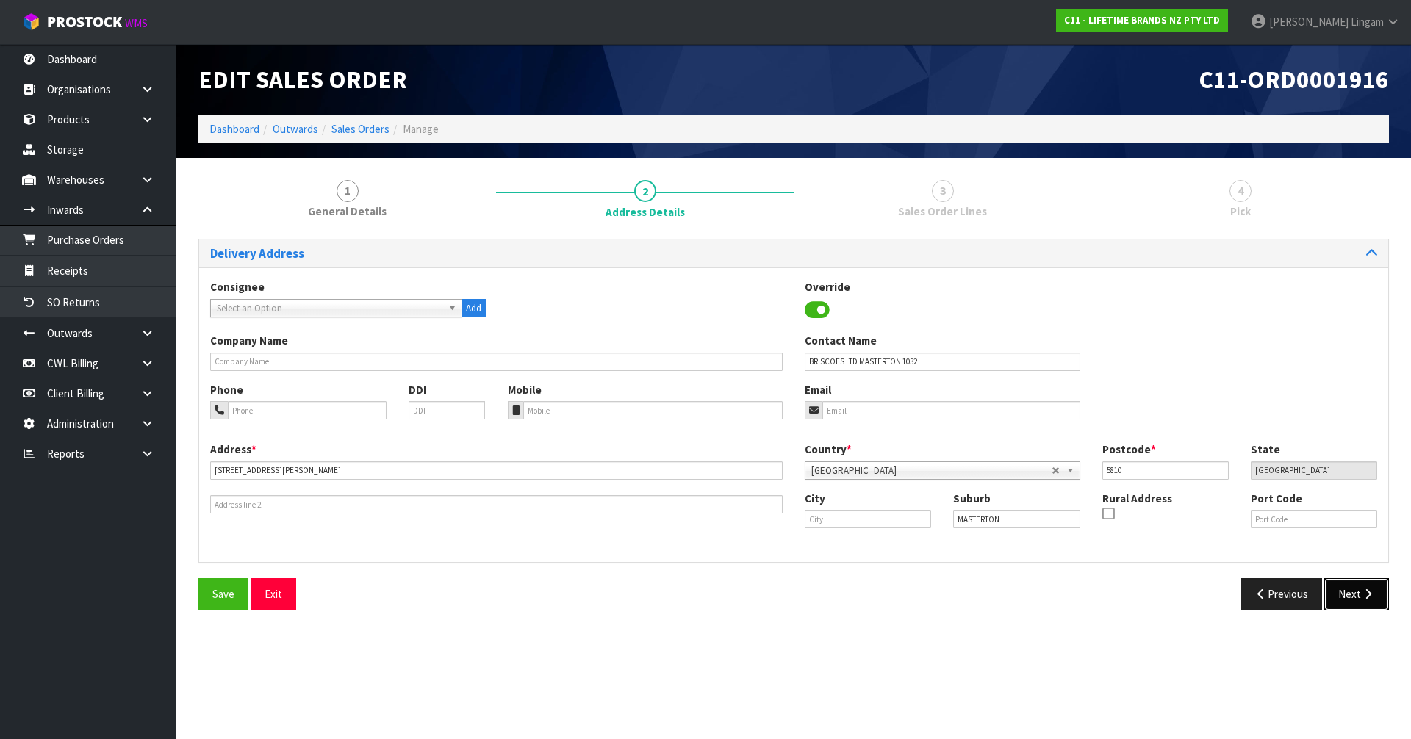
click at [1359, 598] on button "Next" at bounding box center [1356, 594] width 65 height 32
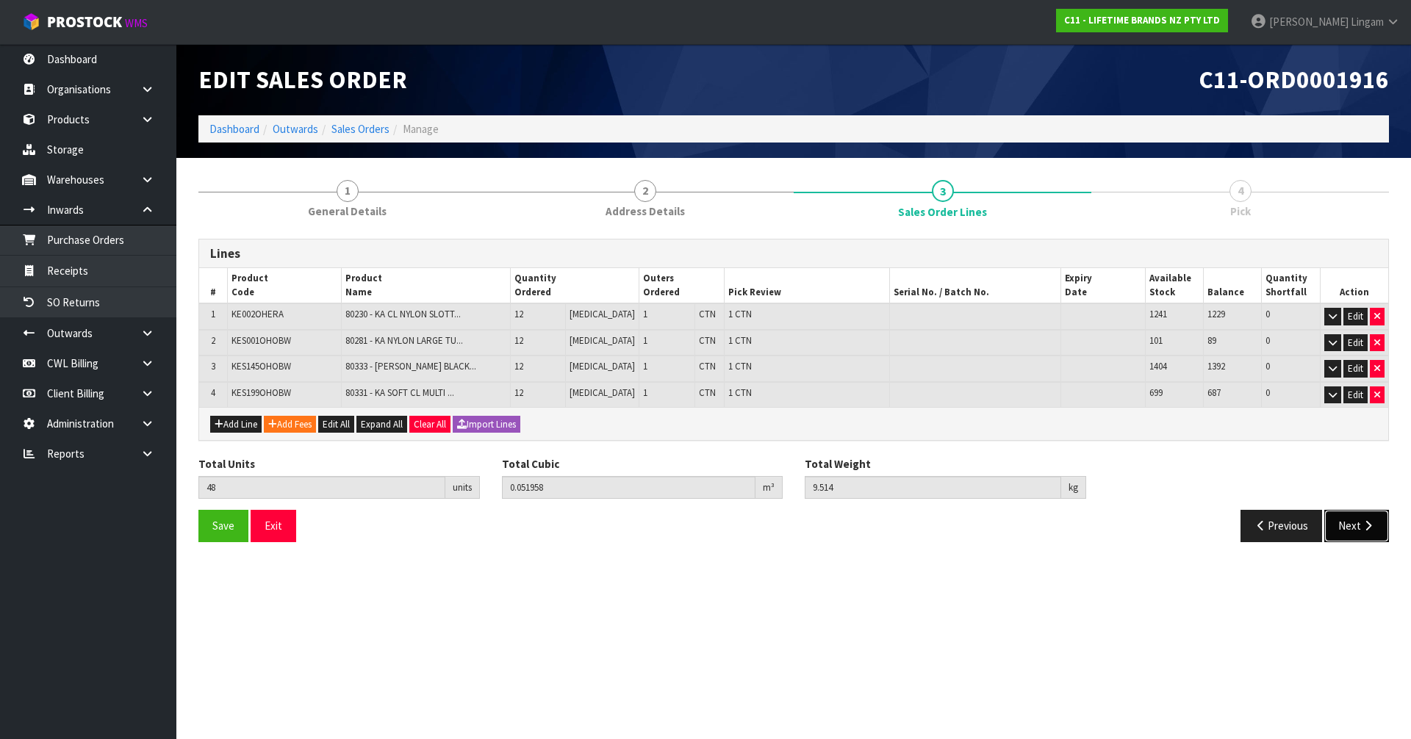
click at [1343, 529] on button "Next" at bounding box center [1356, 526] width 65 height 32
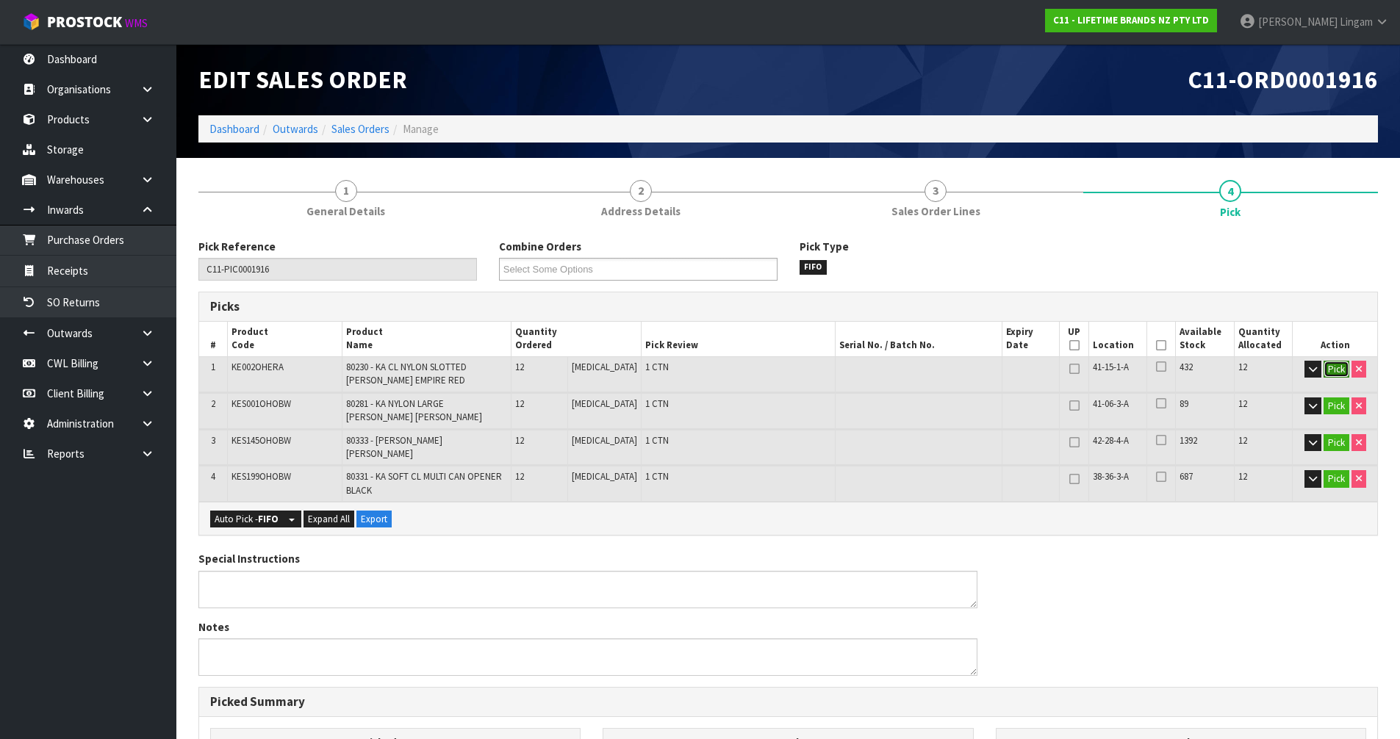
click at [1339, 370] on button "Pick" at bounding box center [1336, 370] width 26 height 18
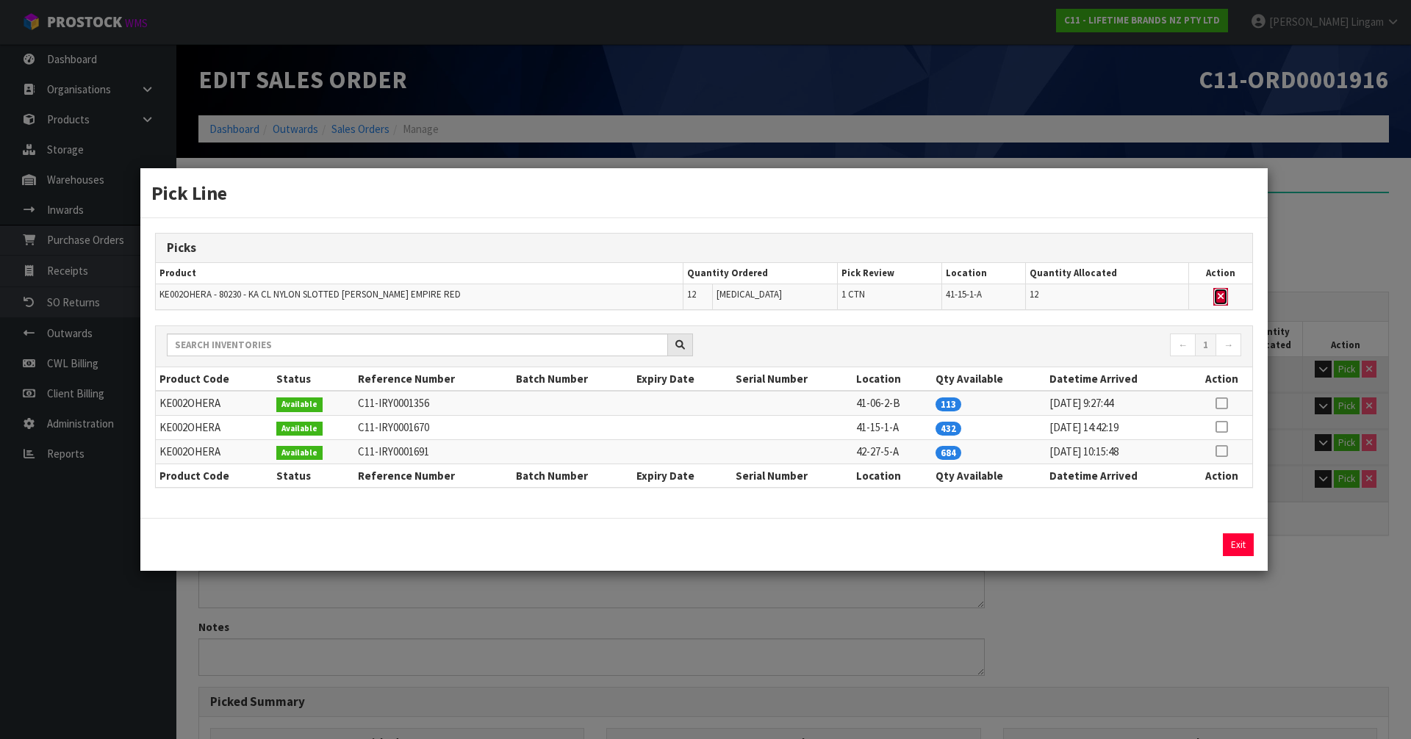
click at [1215, 300] on button "button" at bounding box center [1220, 297] width 15 height 18
type input "3"
type input "36"
type input "0.032554"
type input "7.214"
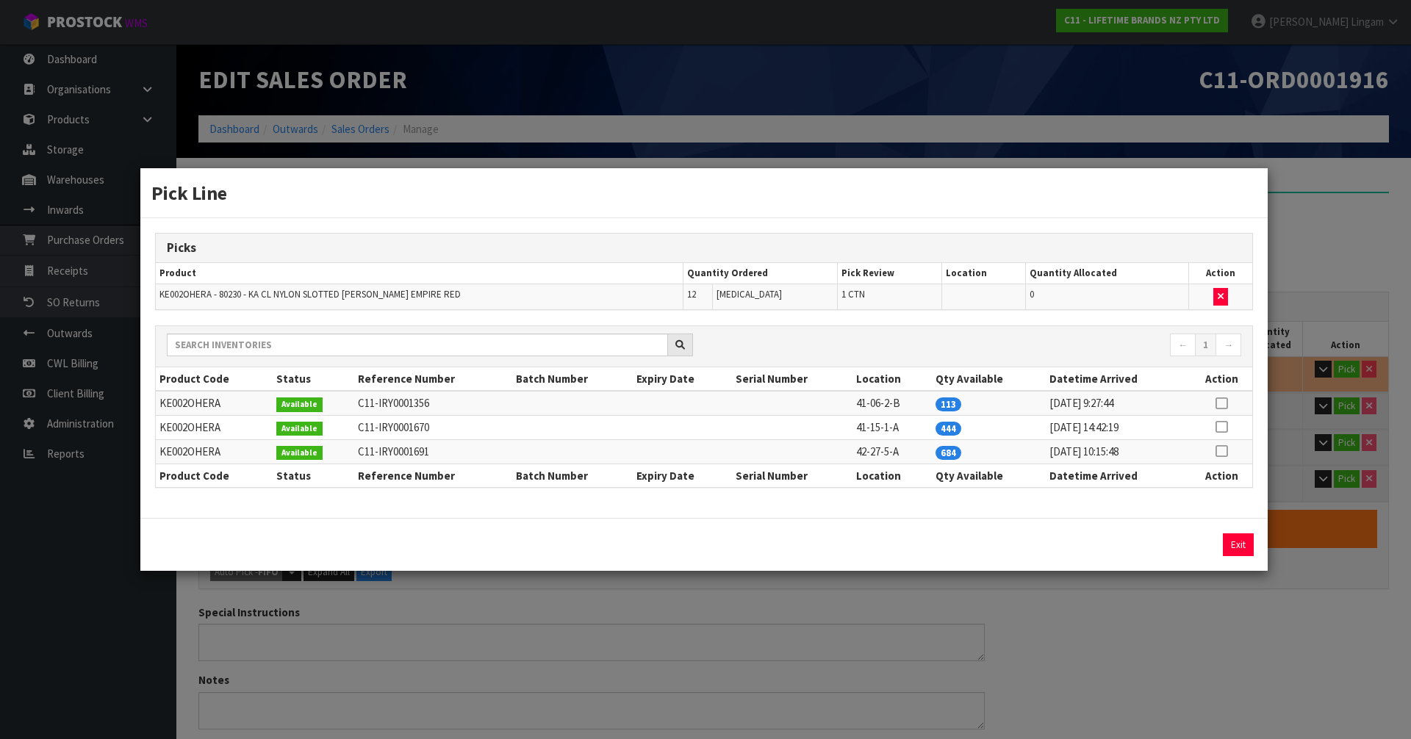
click at [1218, 403] on icon at bounding box center [1221, 403] width 12 height 1
click at [1193, 543] on button "Assign Pick" at bounding box center [1188, 544] width 60 height 23
type input "4"
type input "48"
type input "0.051958"
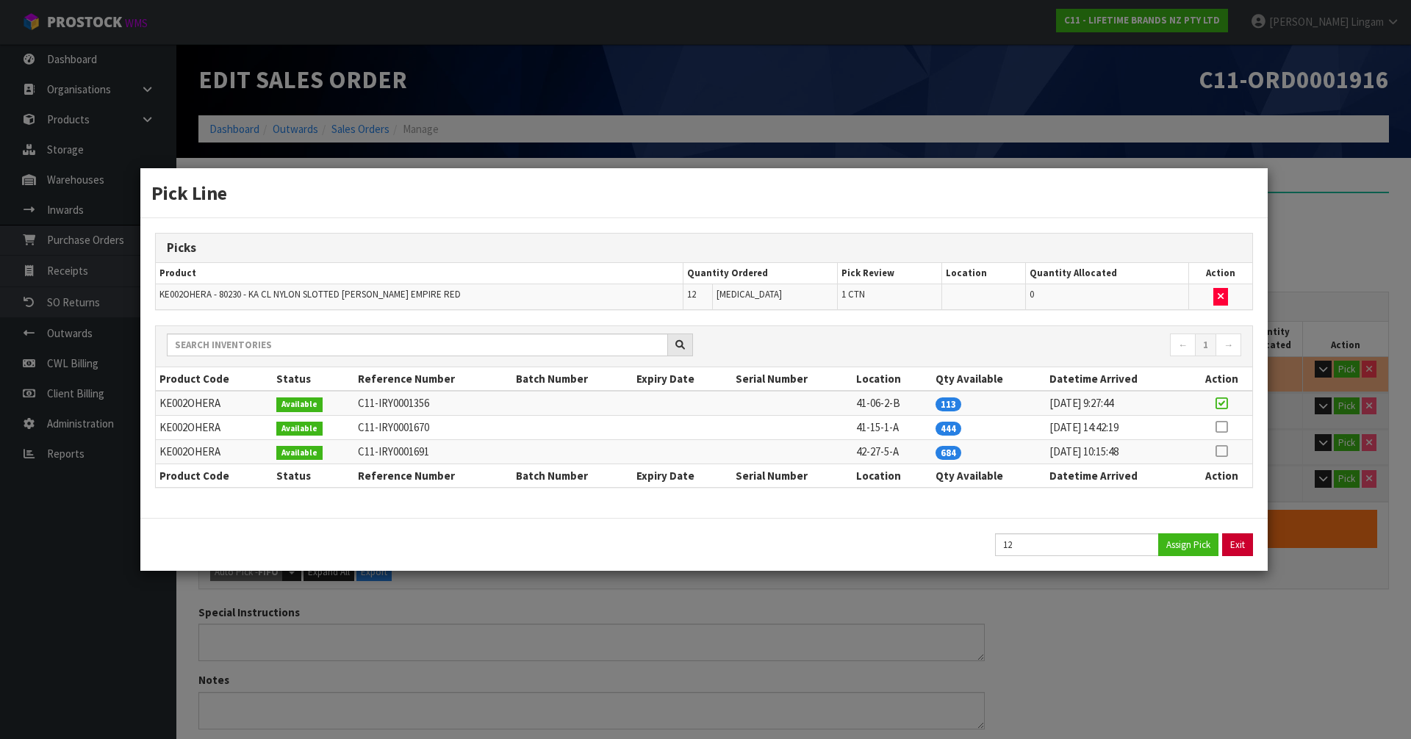
type input "9.514"
click at [1240, 542] on button "Exit" at bounding box center [1238, 544] width 31 height 23
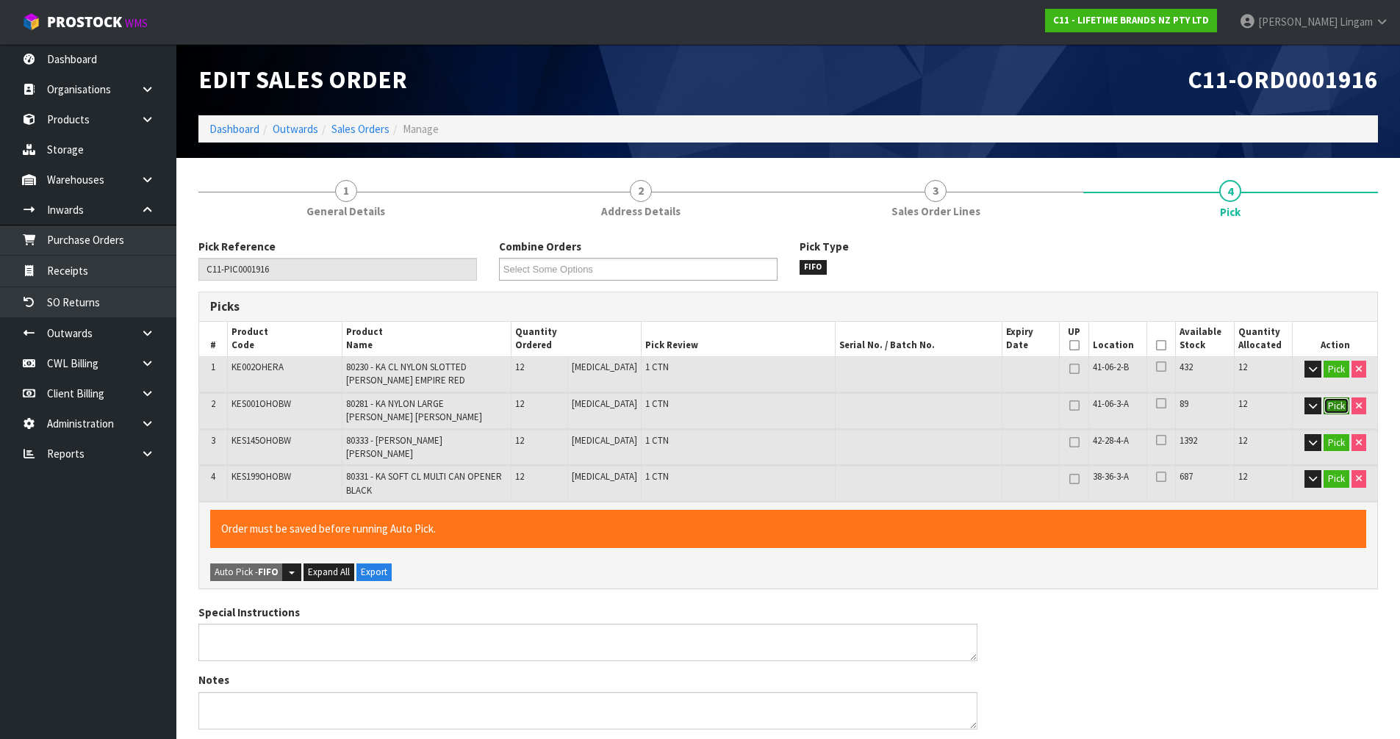
click at [1336, 407] on button "Pick" at bounding box center [1336, 407] width 26 height 18
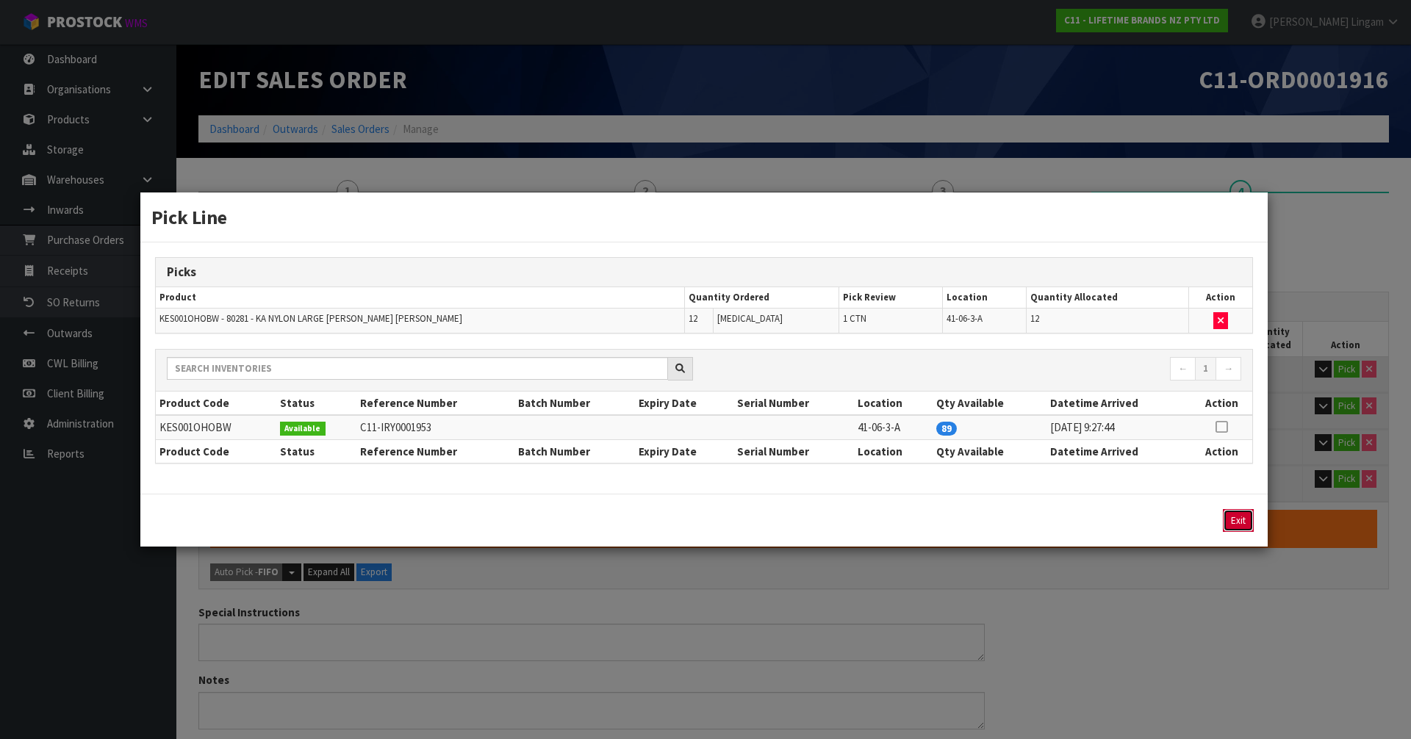
drag, startPoint x: 1243, startPoint y: 522, endPoint x: 1305, endPoint y: 497, distance: 67.5
click at [1243, 522] on button "Exit" at bounding box center [1238, 520] width 31 height 23
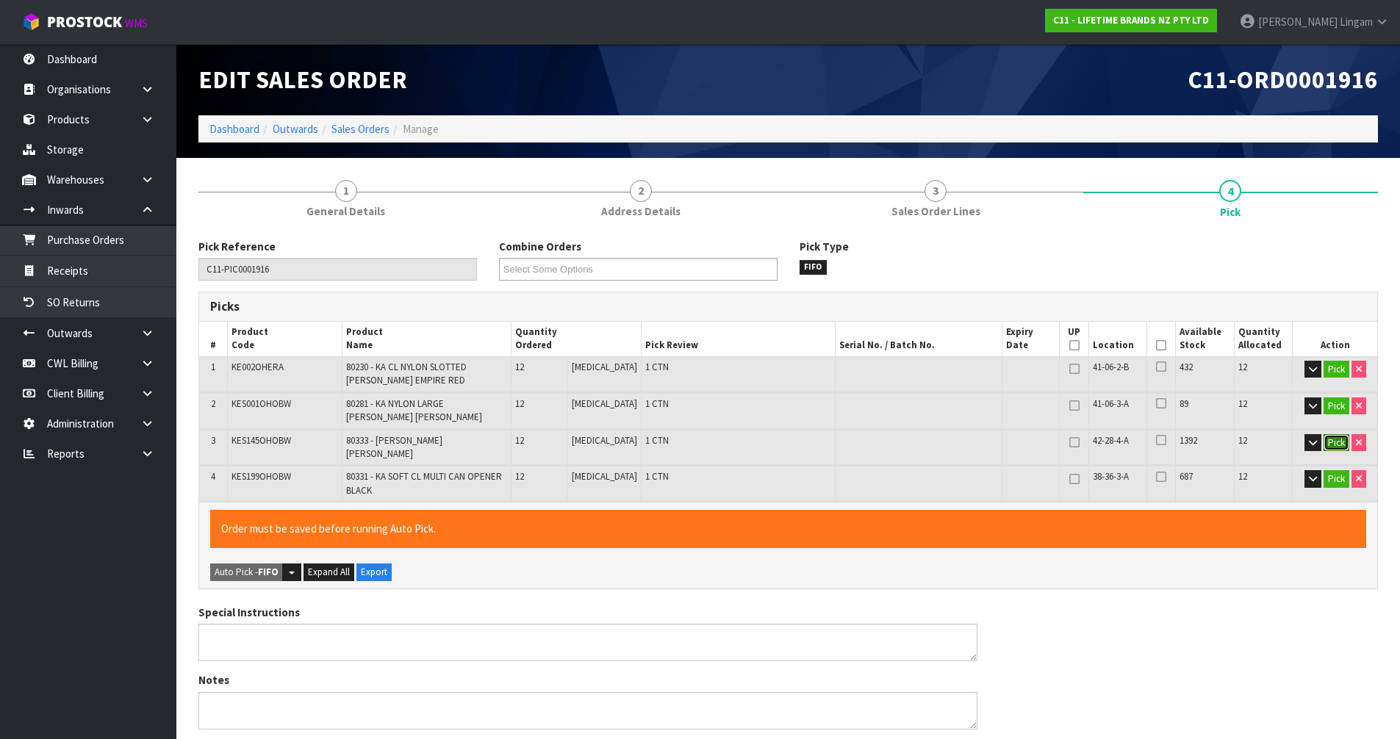
click at [1335, 443] on button "Pick" at bounding box center [1336, 443] width 26 height 18
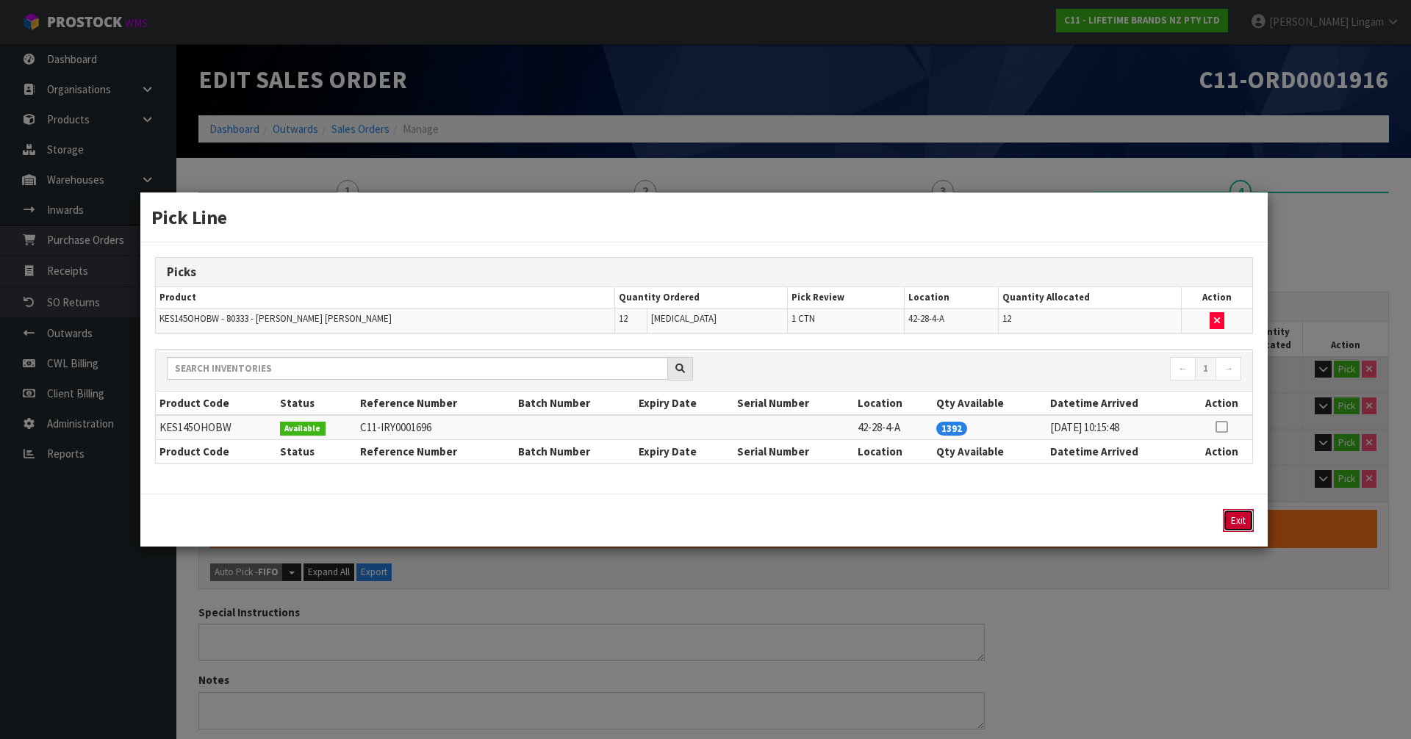
click at [1234, 525] on button "Exit" at bounding box center [1238, 520] width 31 height 23
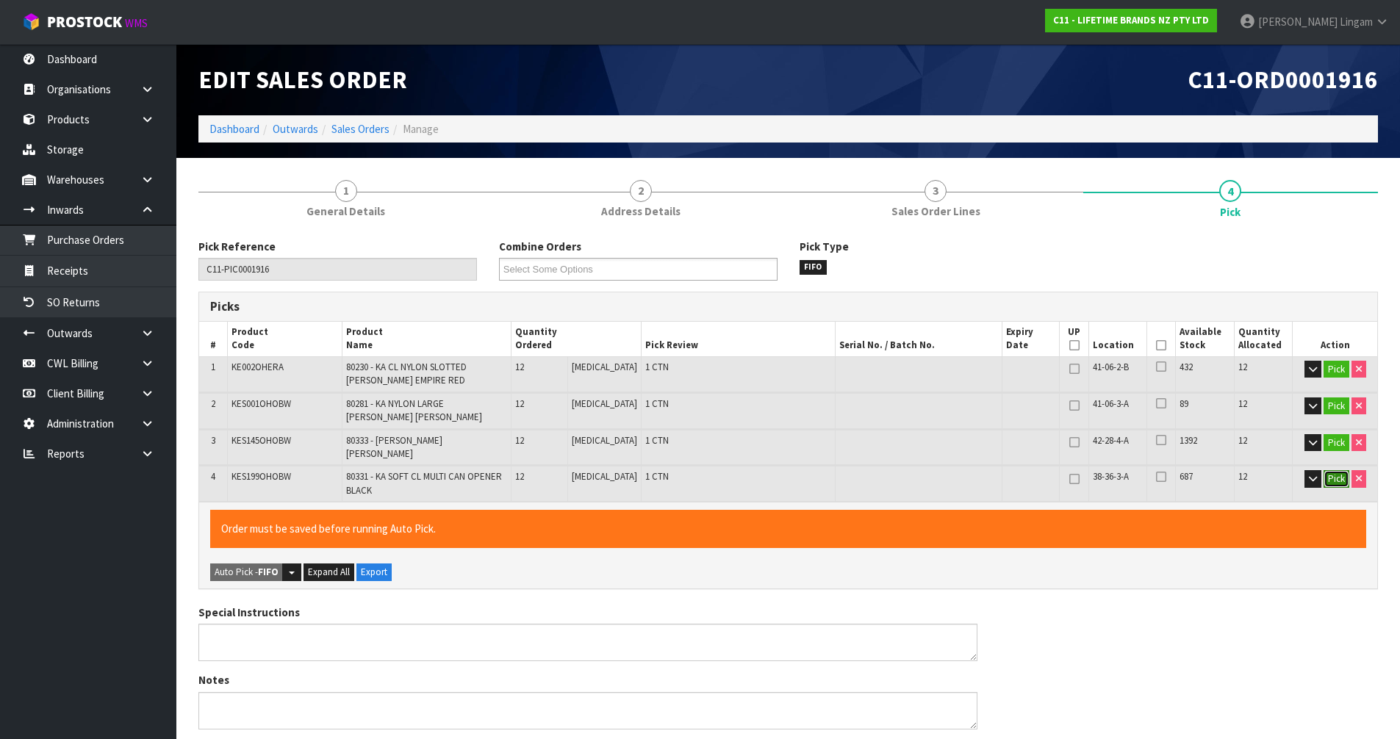
click at [1330, 472] on button "Pick" at bounding box center [1336, 479] width 26 height 18
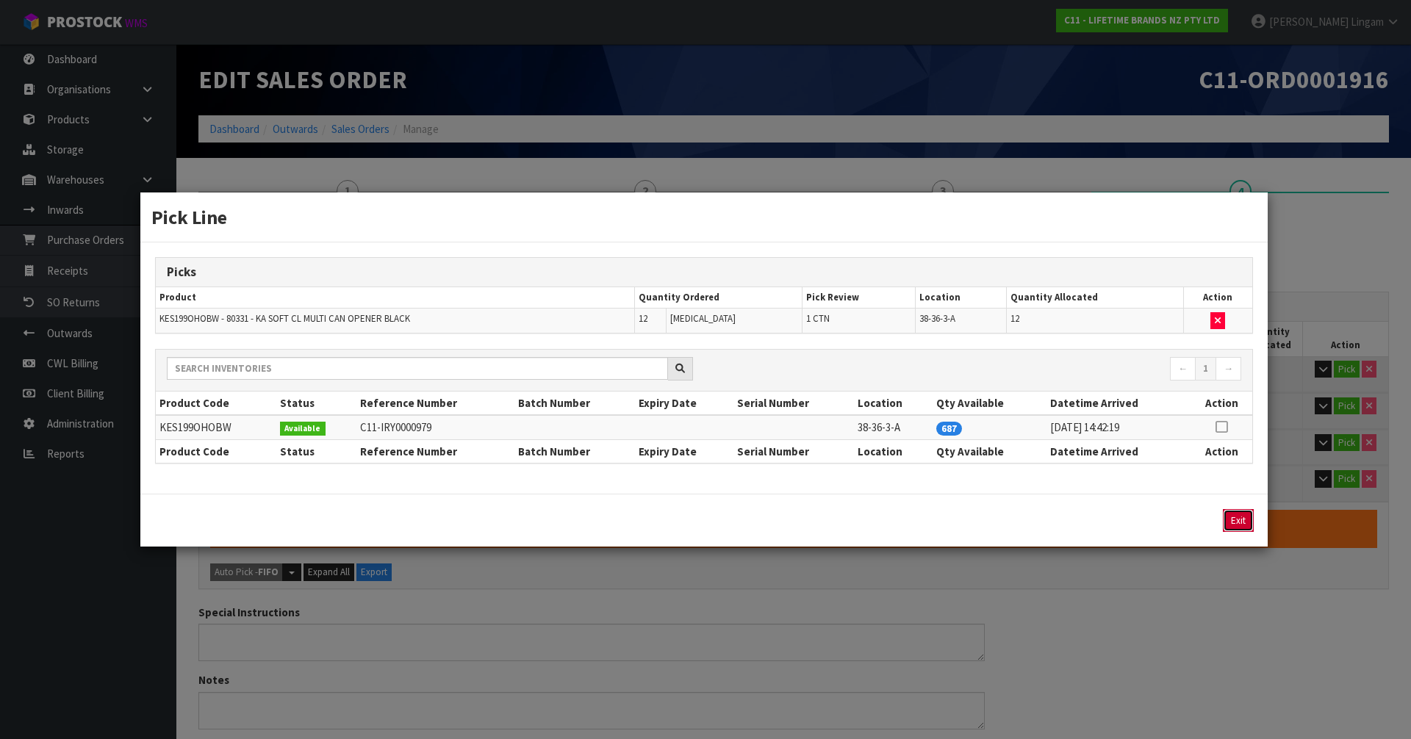
click at [1243, 524] on button "Exit" at bounding box center [1238, 520] width 31 height 23
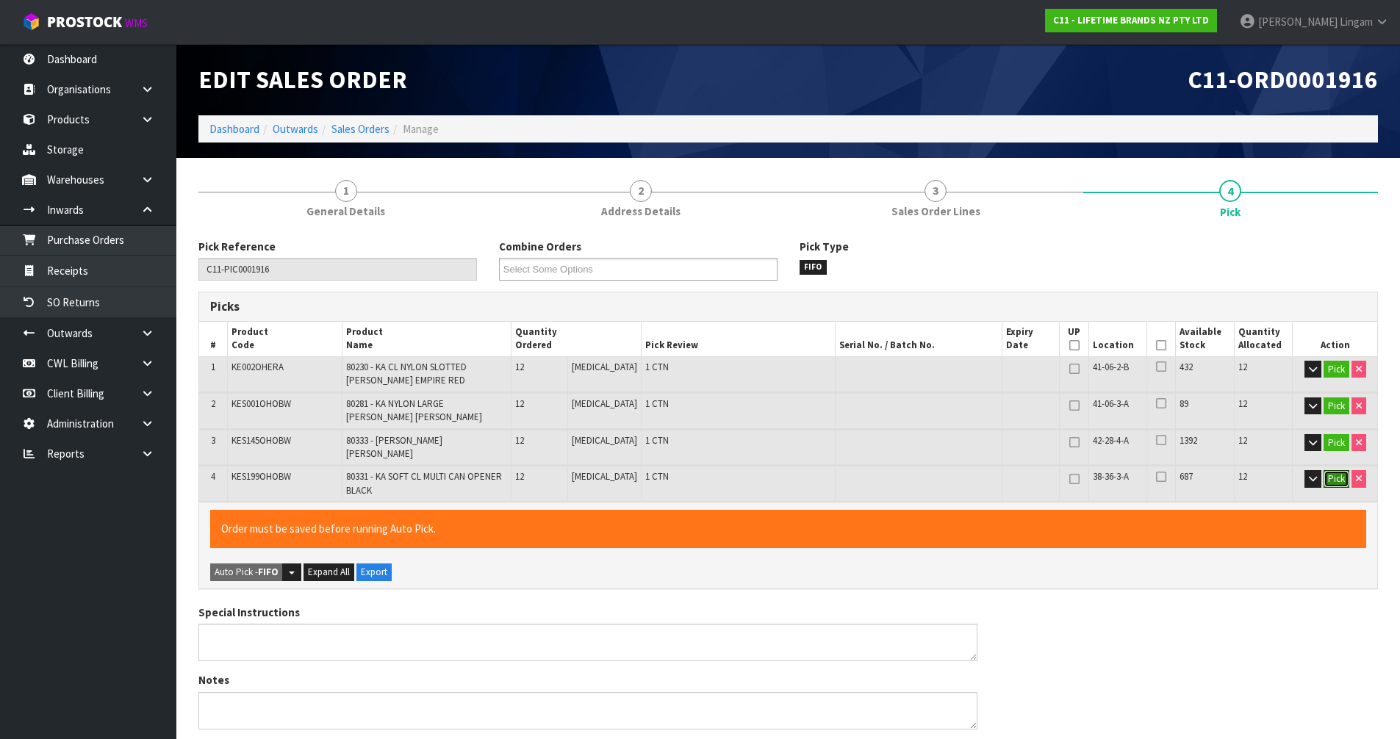
scroll to position [397, 0]
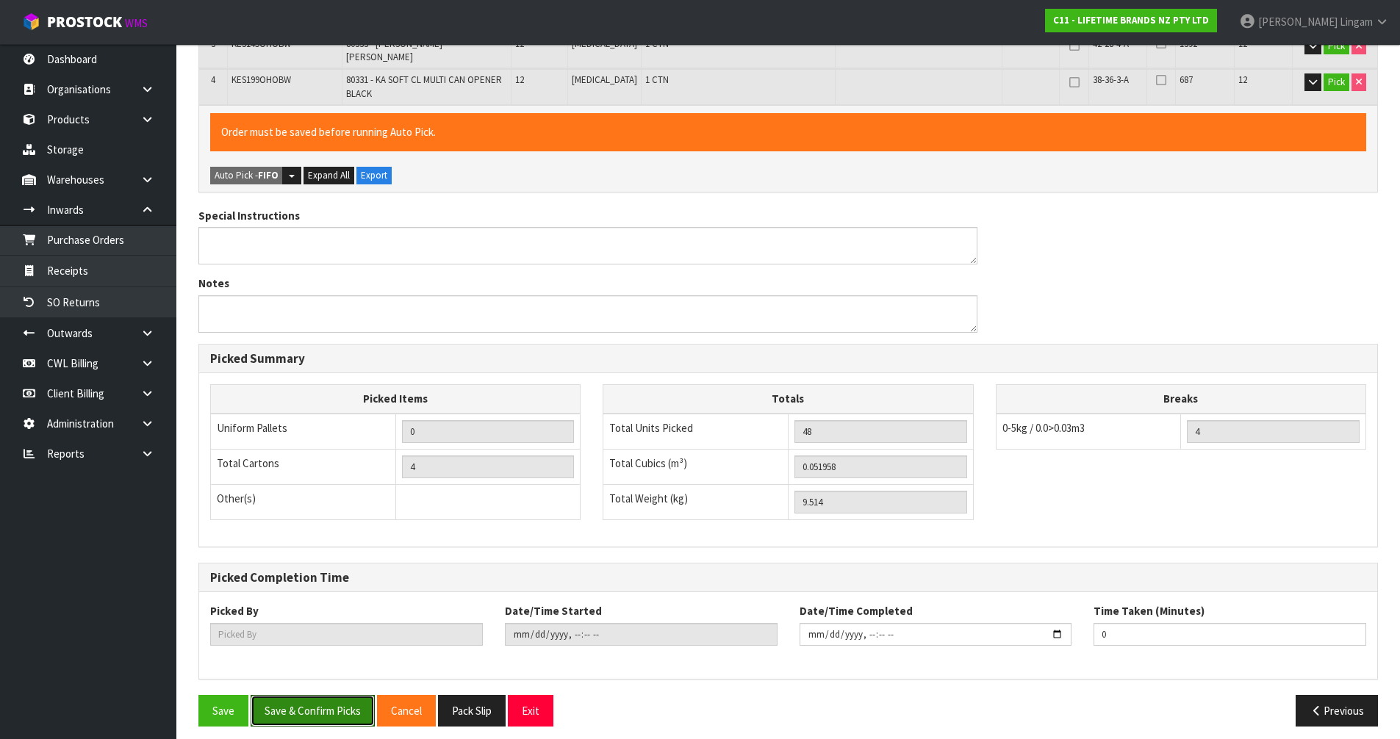
drag, startPoint x: 320, startPoint y: 702, endPoint x: 417, endPoint y: 678, distance: 100.7
click at [322, 701] on button "Save & Confirm Picks" at bounding box center [313, 711] width 124 height 32
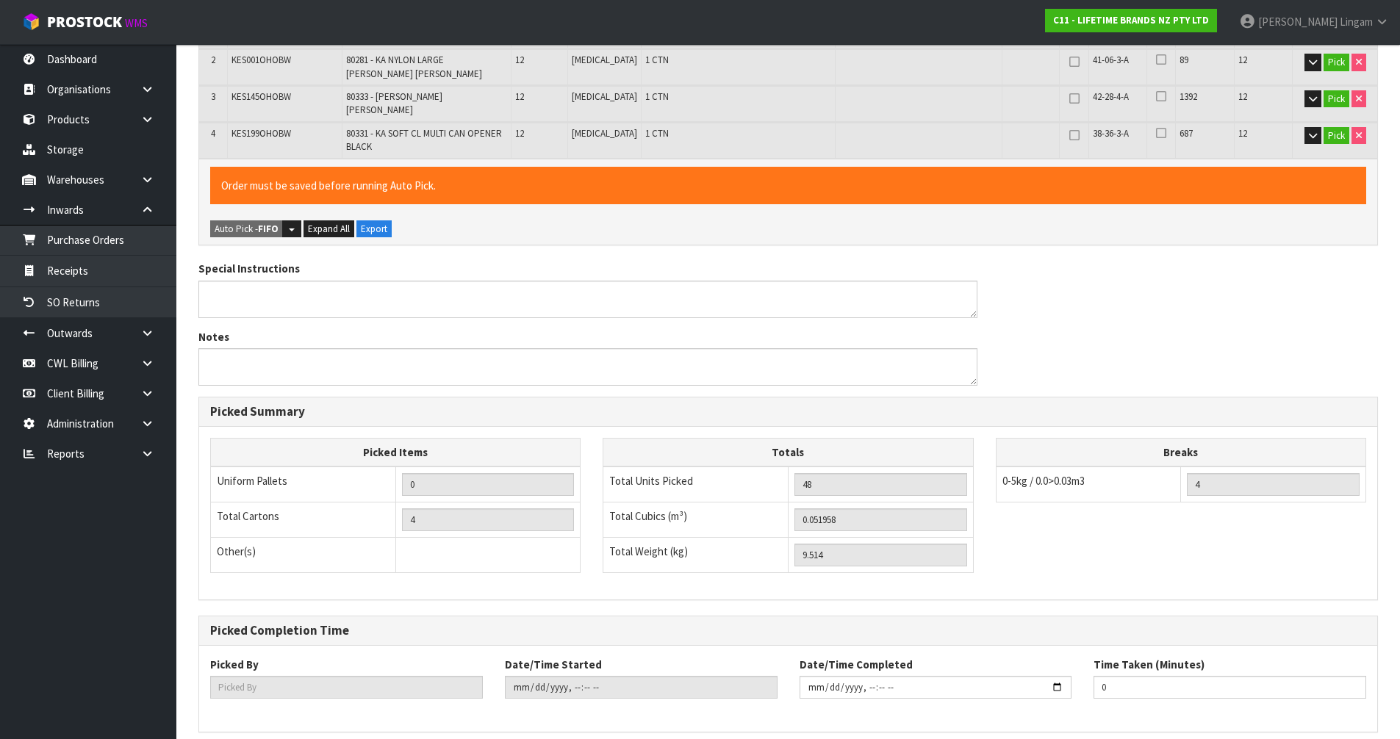
type input "[PERSON_NAME]"
type input "2025-09-15T11:51:50"
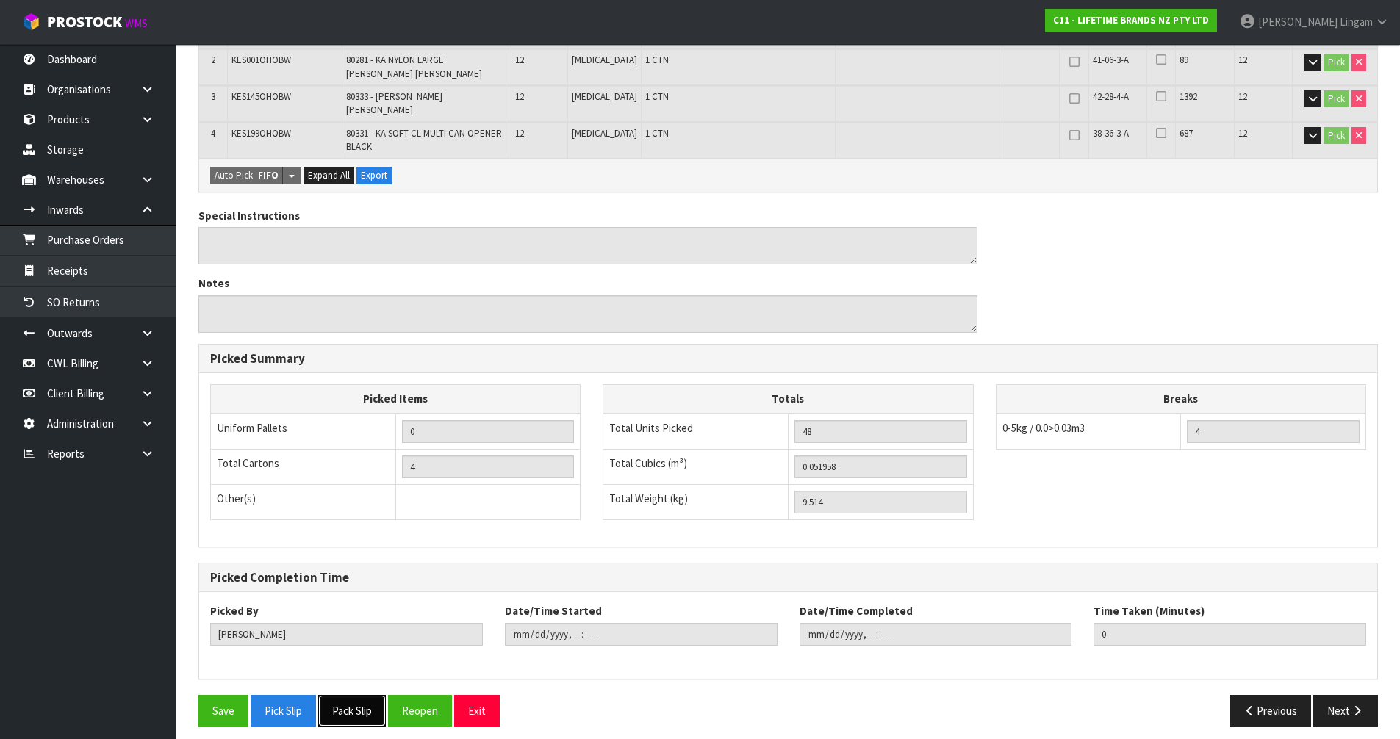
click at [361, 699] on button "Pack Slip" at bounding box center [352, 711] width 68 height 32
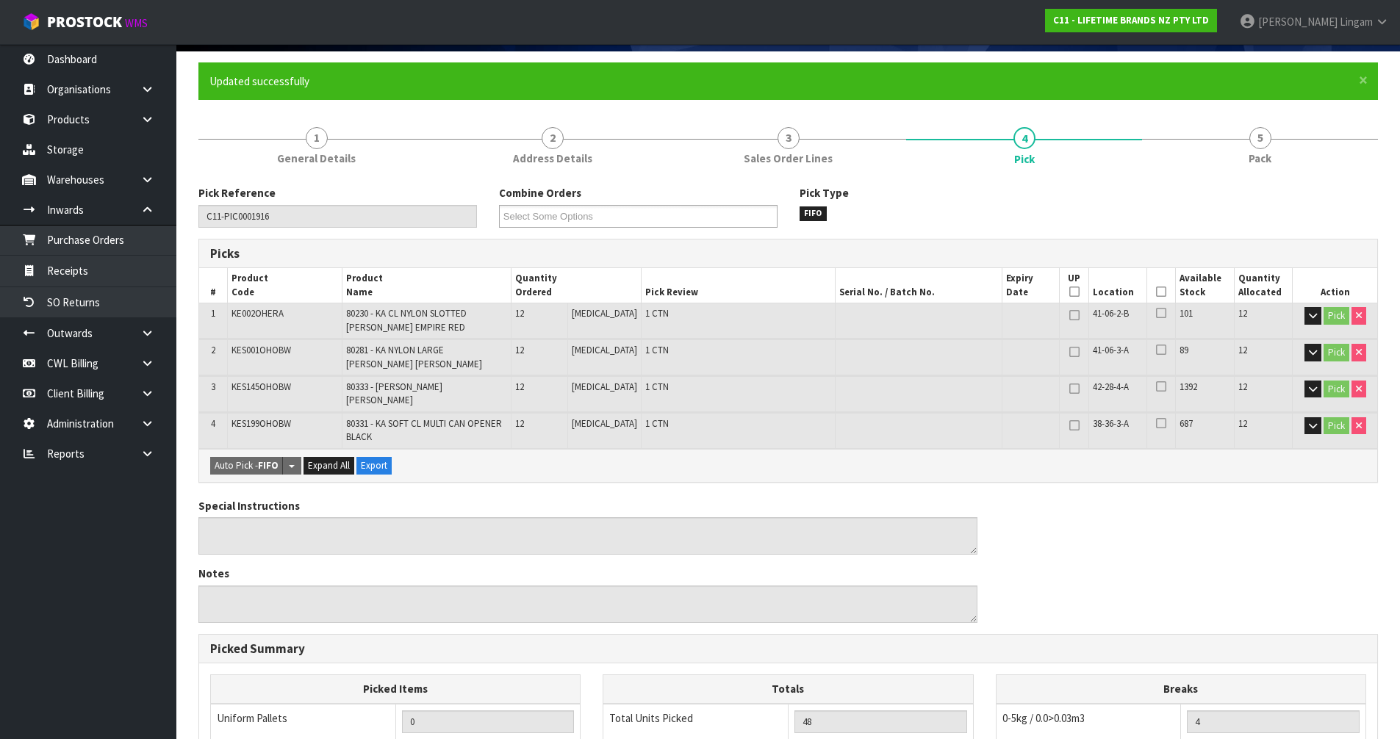
scroll to position [0, 0]
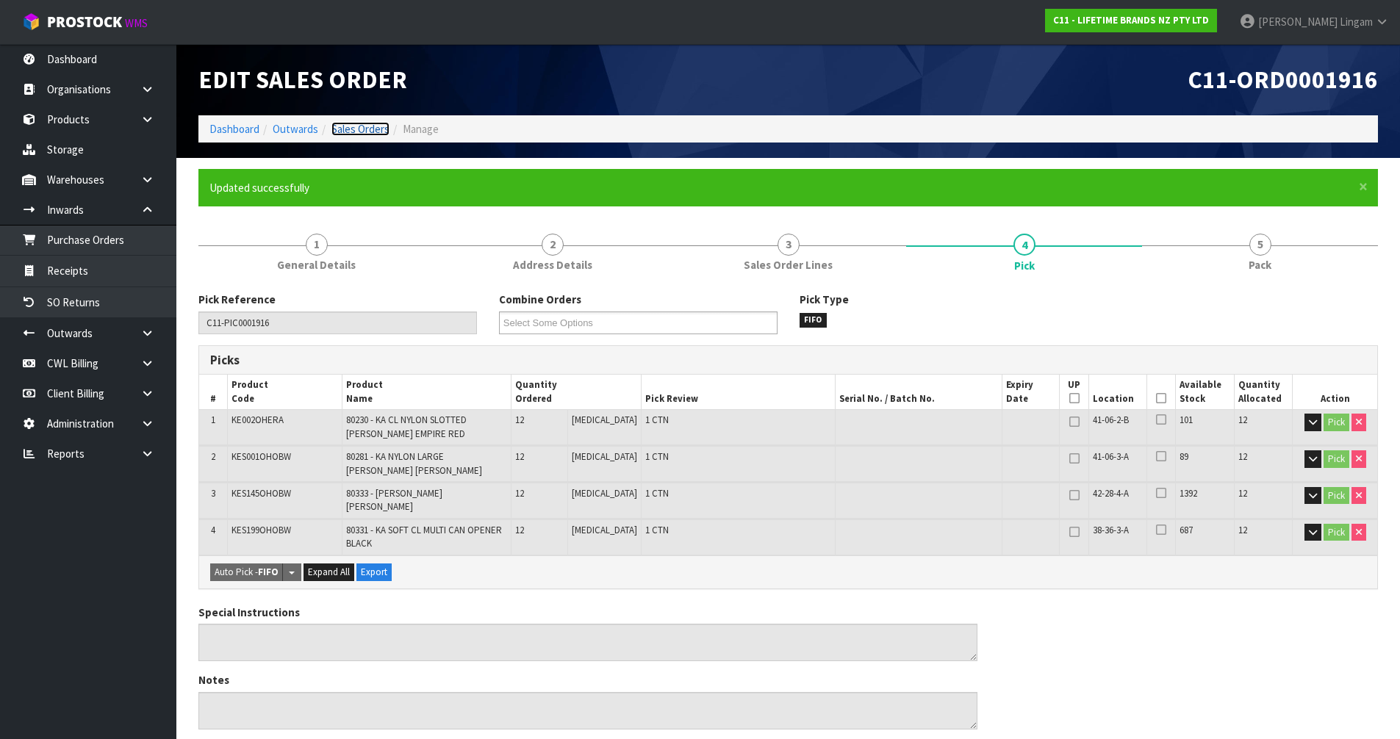
click at [370, 131] on link "Sales Orders" at bounding box center [360, 129] width 58 height 14
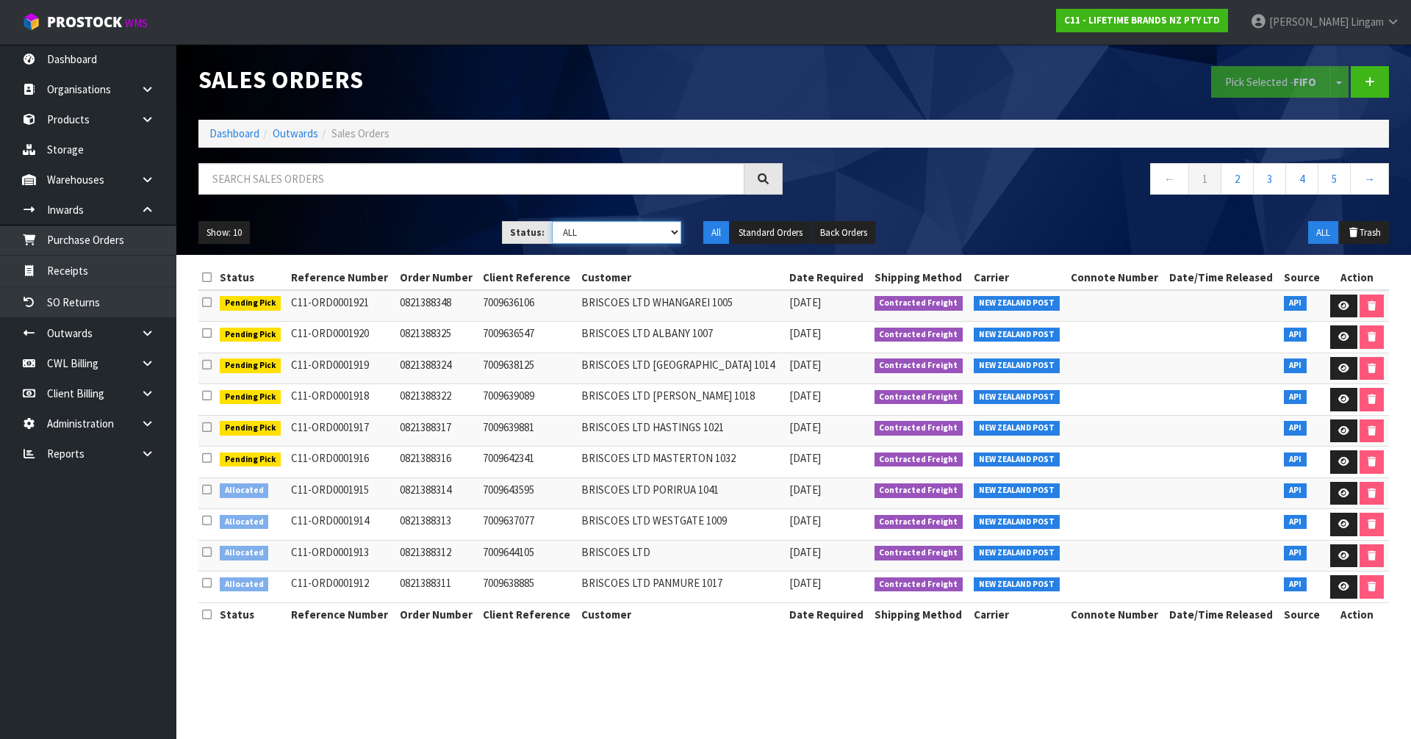
click at [649, 231] on select "Draft Pending Allocated Pending Pick Goods Picked Goods Packed Pending Charges …" at bounding box center [617, 232] width 130 height 23
select select "string:2"
click at [552, 221] on select "Draft Pending Allocated Pending Pick Goods Picked Goods Packed Pending Charges …" at bounding box center [617, 232] width 130 height 23
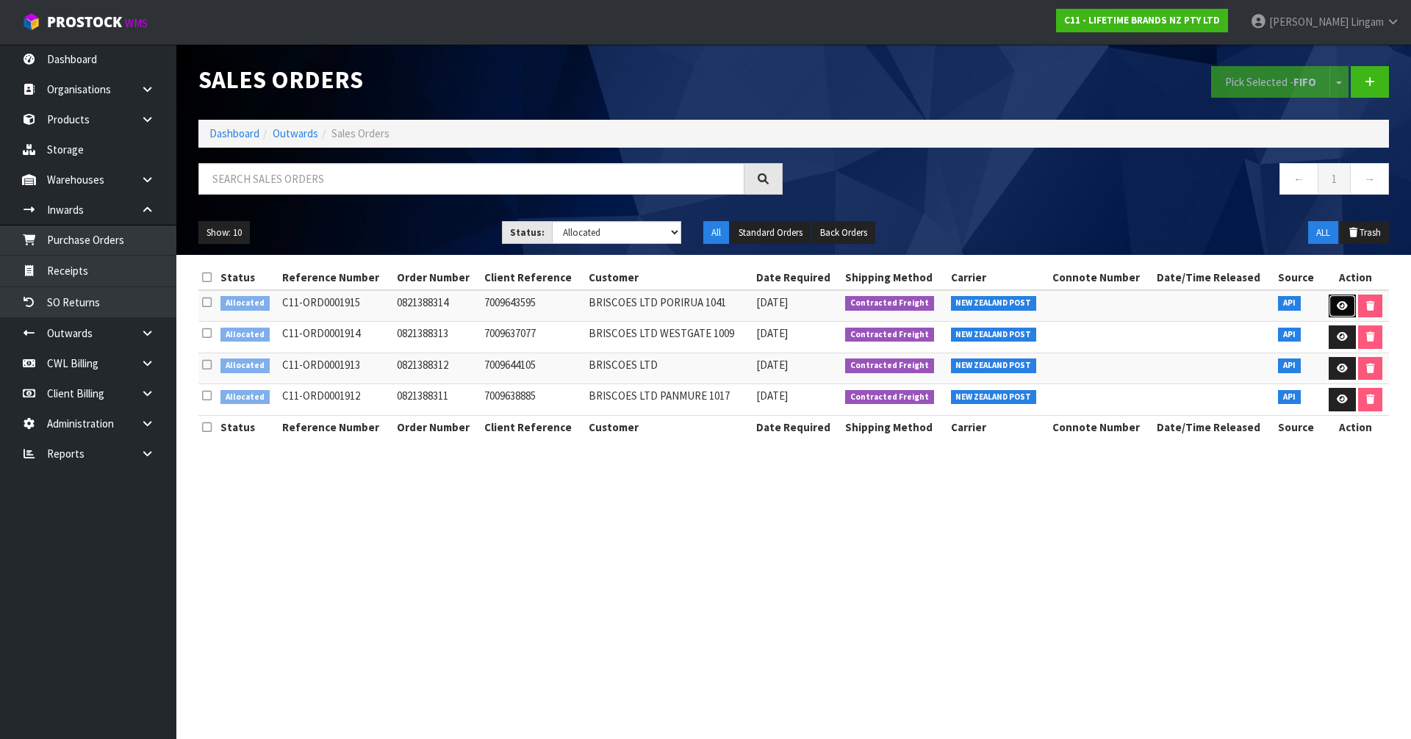
click at [1338, 300] on link at bounding box center [1342, 307] width 27 height 24
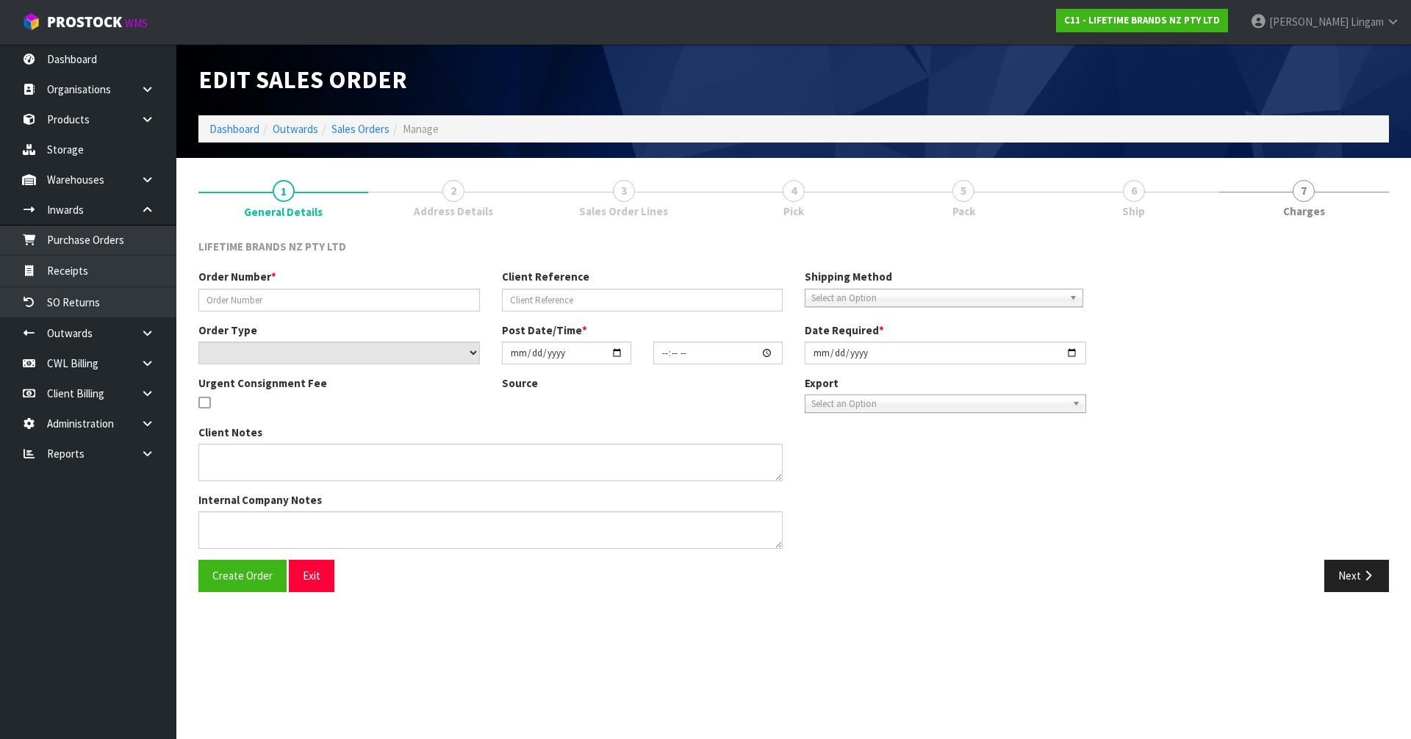
type input "0821388314"
type input "7009643595"
select select "number:0"
type input "[DATE]"
type input "11:14:08.000"
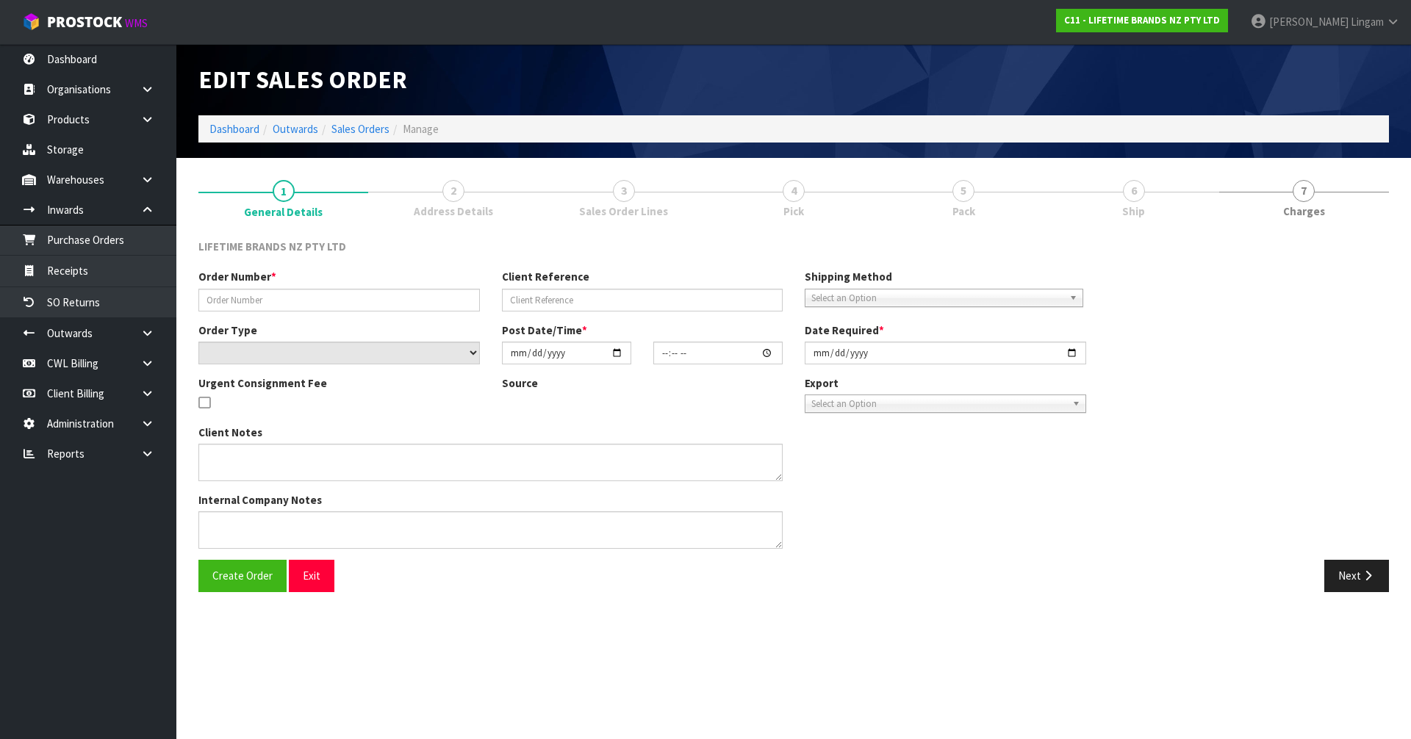
type input "[DATE]"
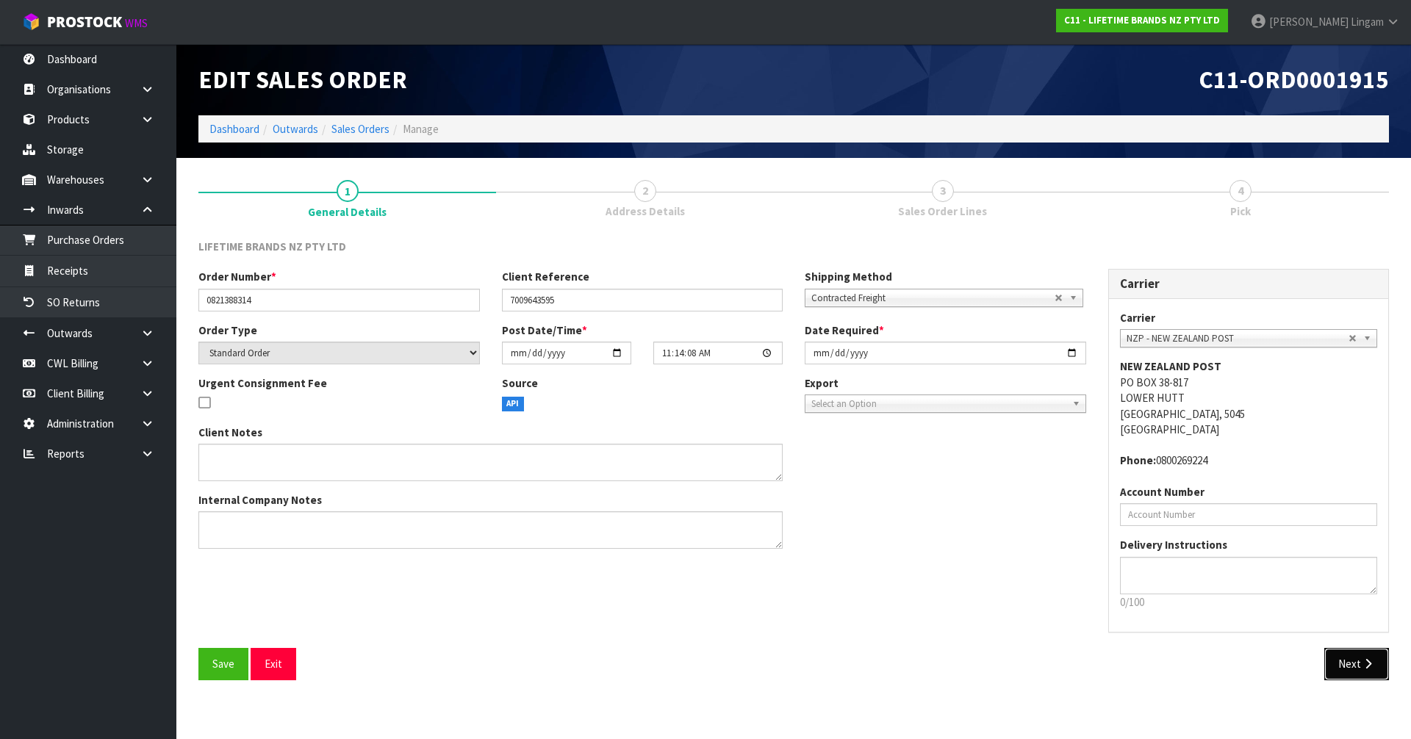
click at [1345, 664] on button "Next" at bounding box center [1356, 664] width 65 height 32
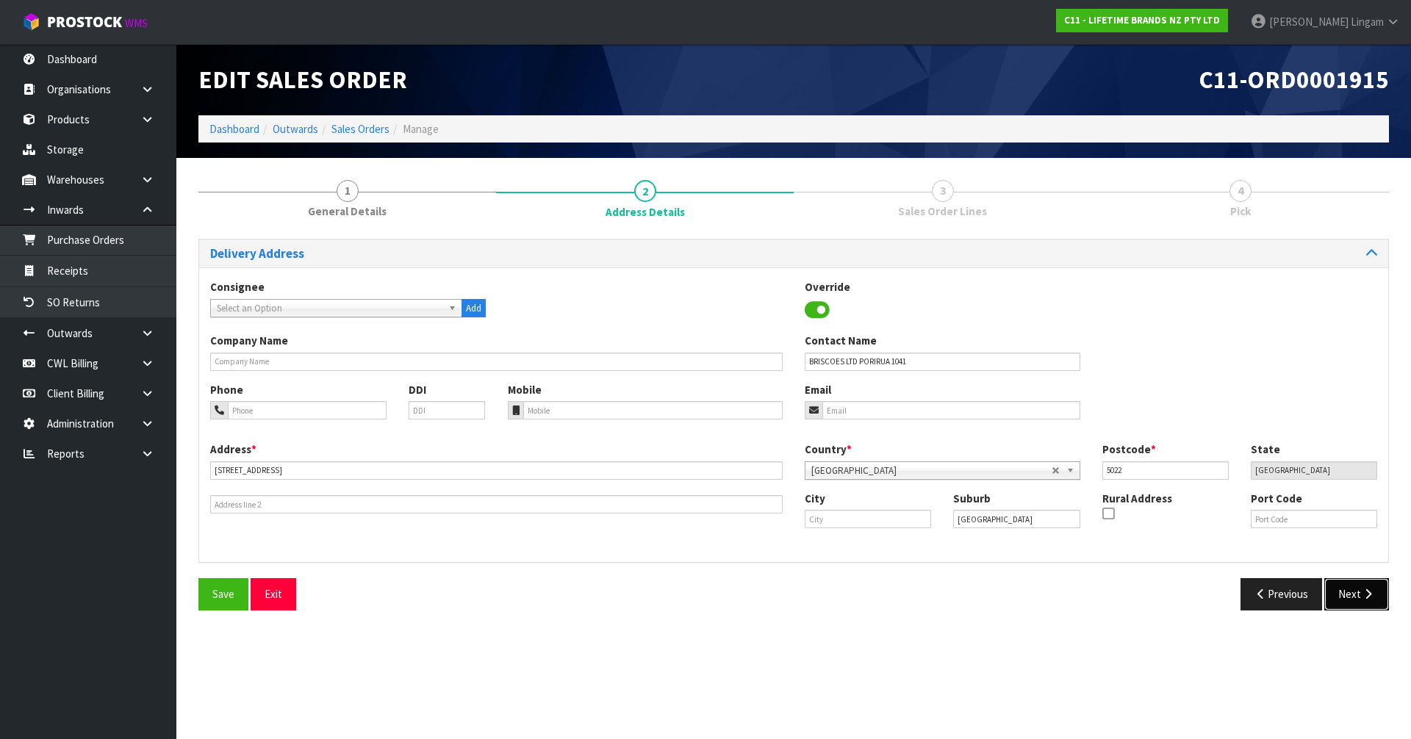
click at [1348, 595] on button "Next" at bounding box center [1356, 594] width 65 height 32
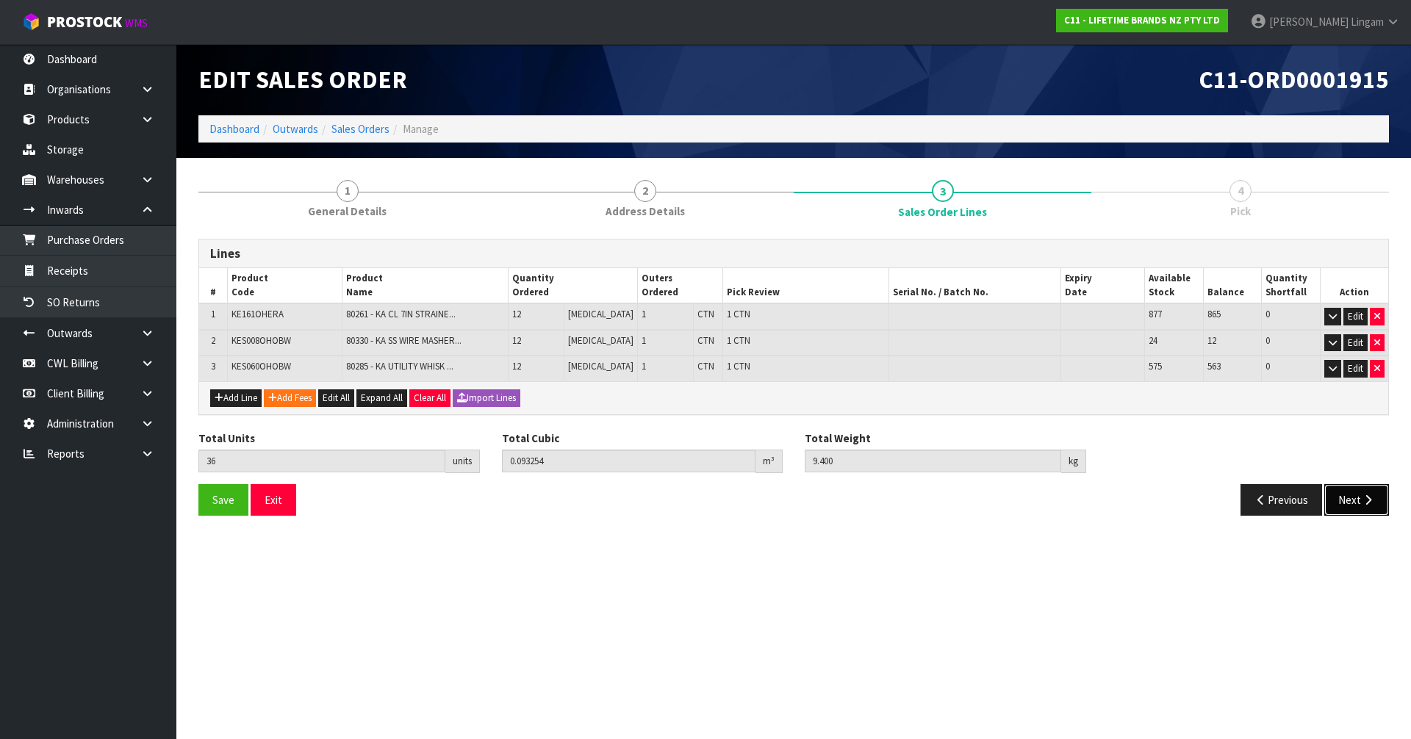
click at [1364, 500] on icon "button" at bounding box center [1368, 500] width 14 height 11
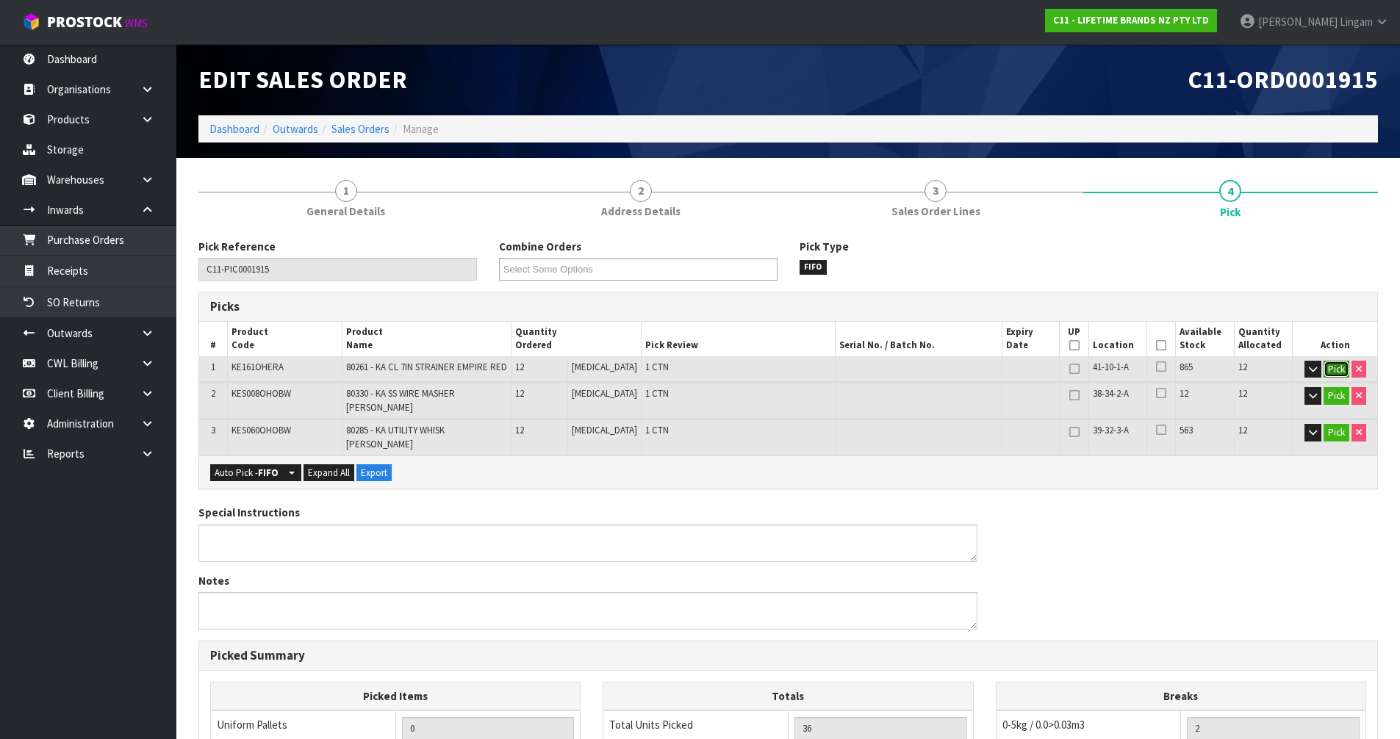
click at [1334, 370] on button "Pick" at bounding box center [1336, 370] width 26 height 18
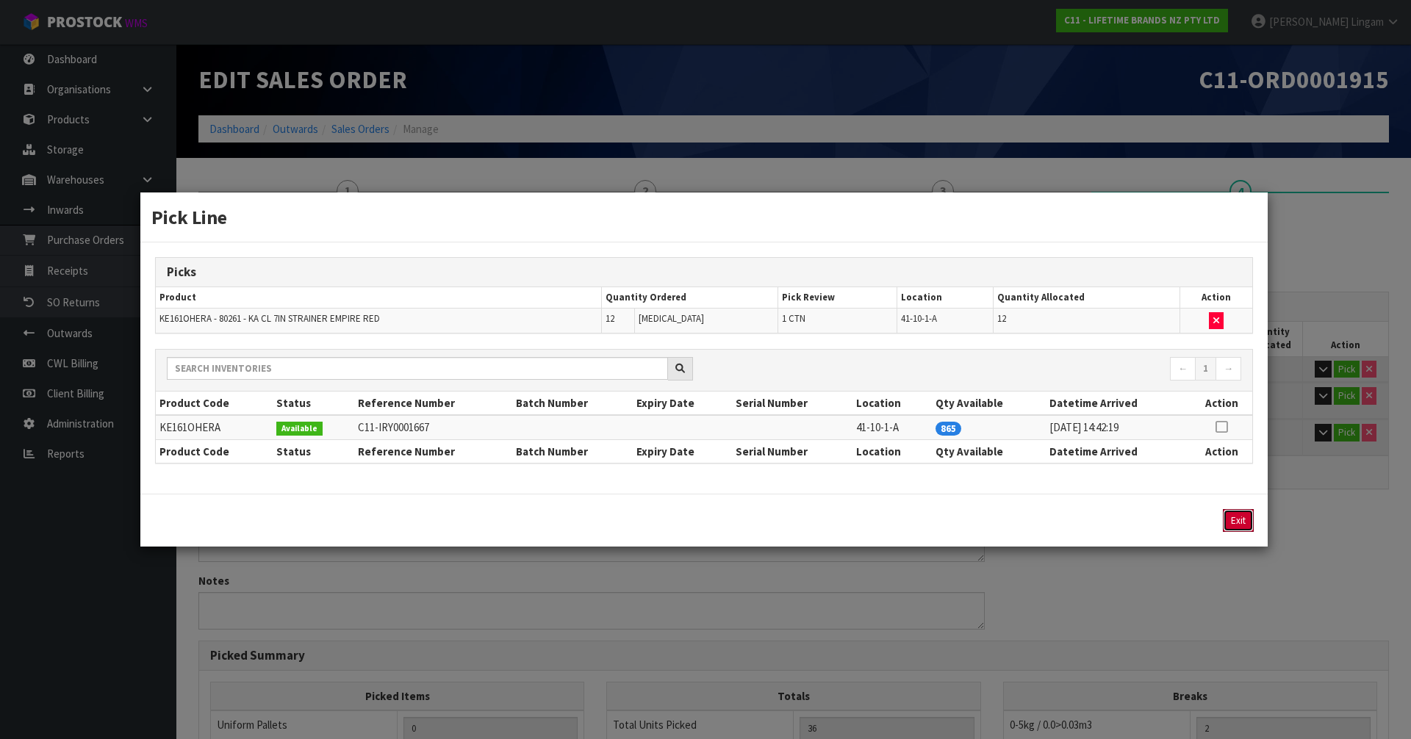
drag, startPoint x: 1236, startPoint y: 525, endPoint x: 1297, endPoint y: 475, distance: 78.8
click at [1238, 525] on button "Exit" at bounding box center [1238, 520] width 31 height 23
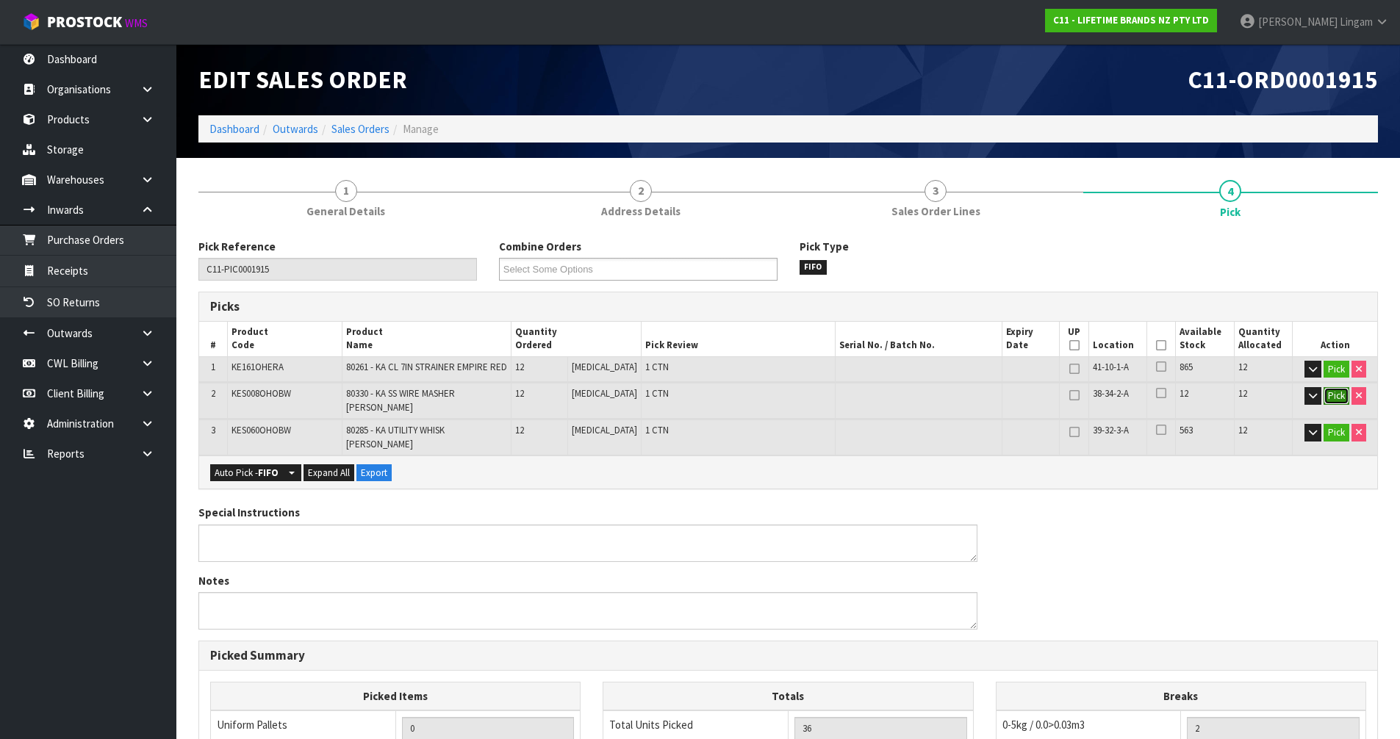
click at [1340, 400] on button "Pick" at bounding box center [1336, 396] width 26 height 18
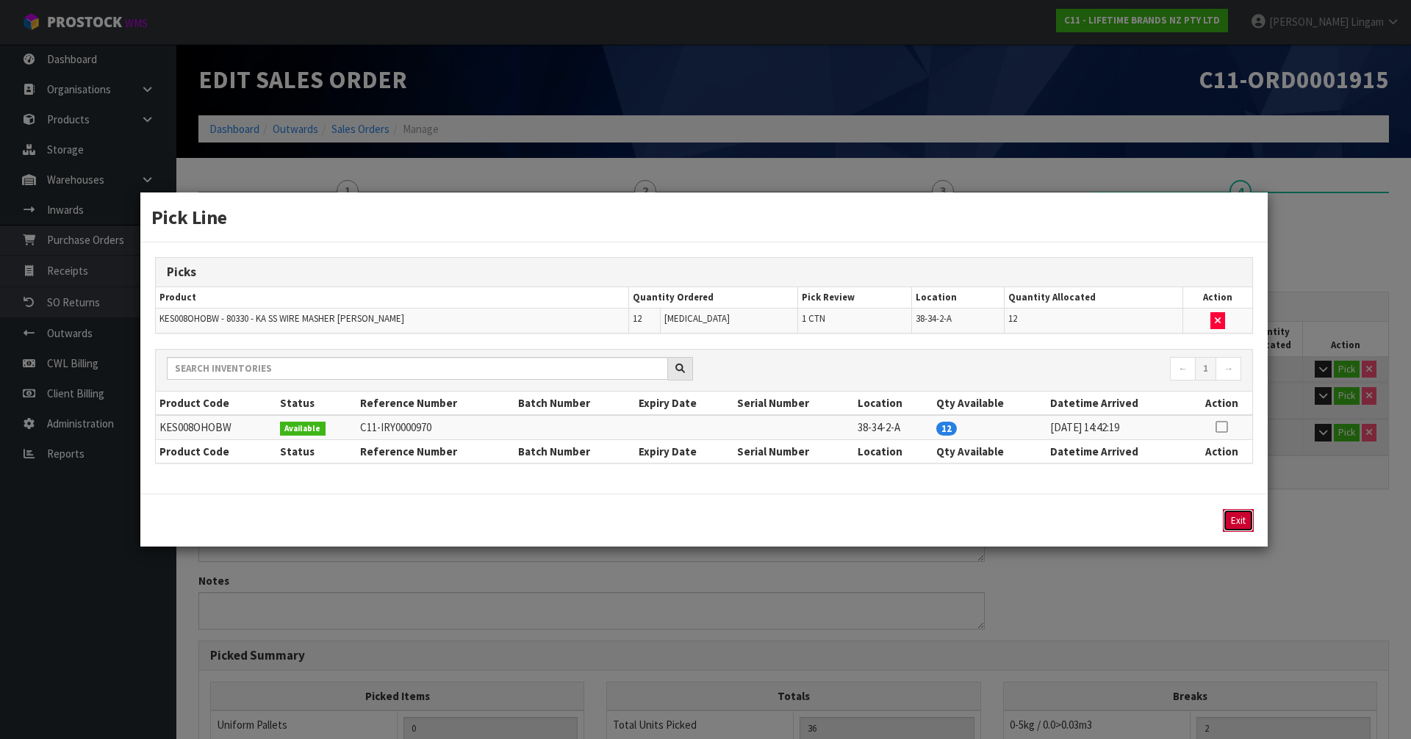
click at [1235, 522] on button "Exit" at bounding box center [1238, 520] width 31 height 23
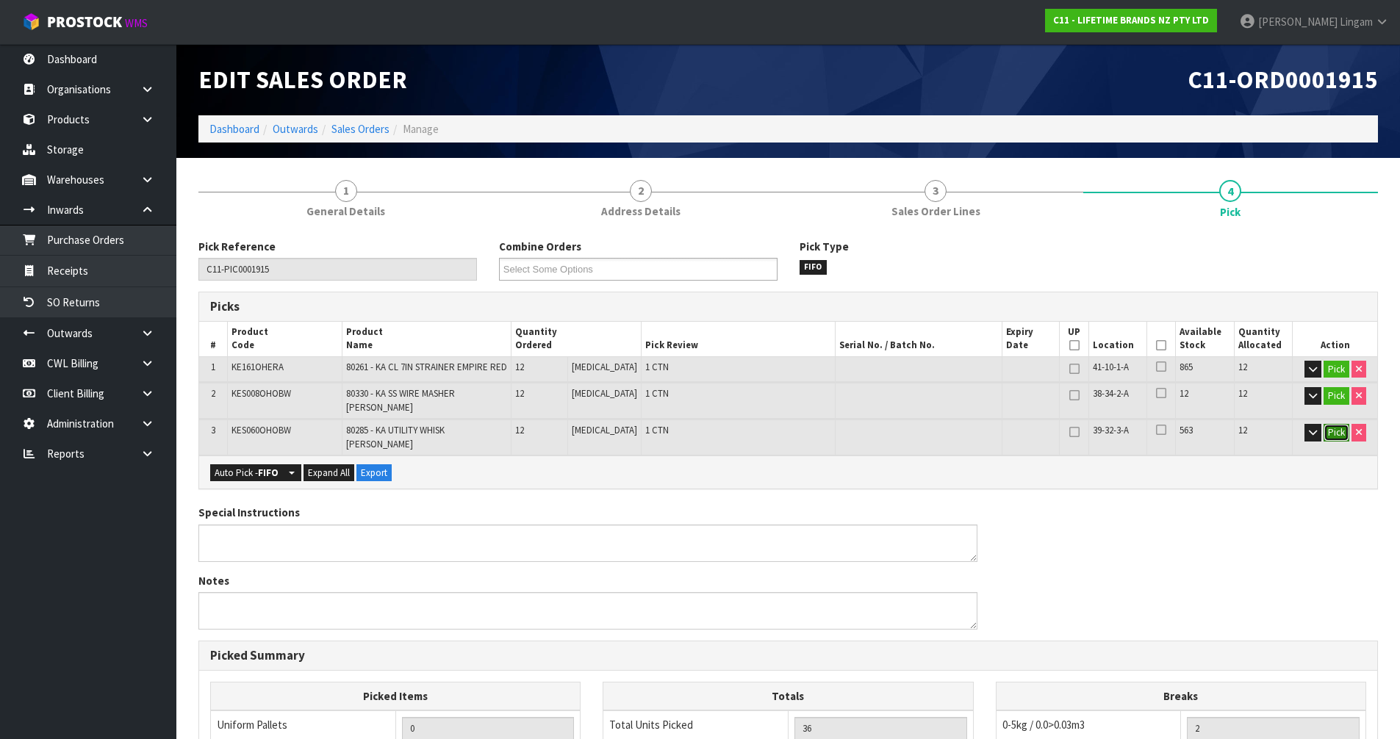
click at [1331, 424] on button "Pick" at bounding box center [1336, 433] width 26 height 18
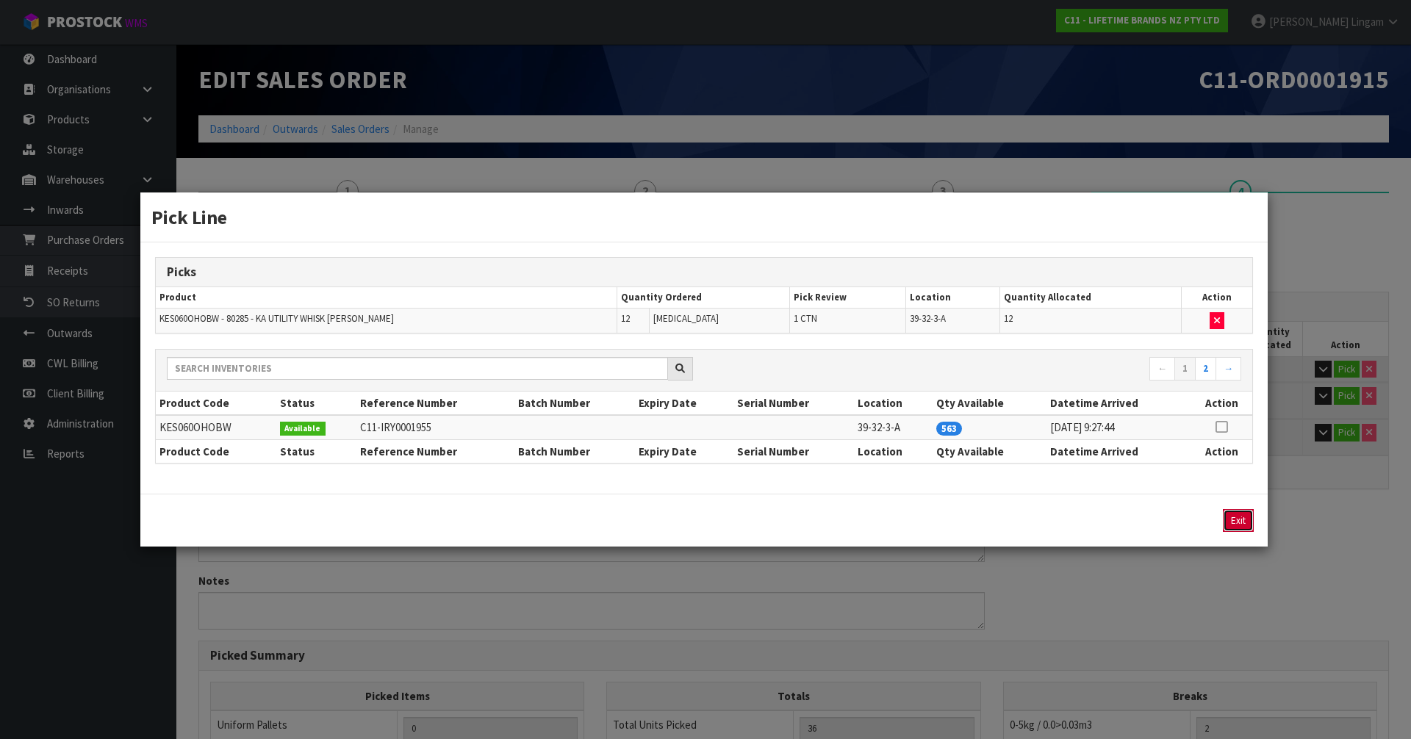
click at [1243, 519] on button "Exit" at bounding box center [1238, 520] width 31 height 23
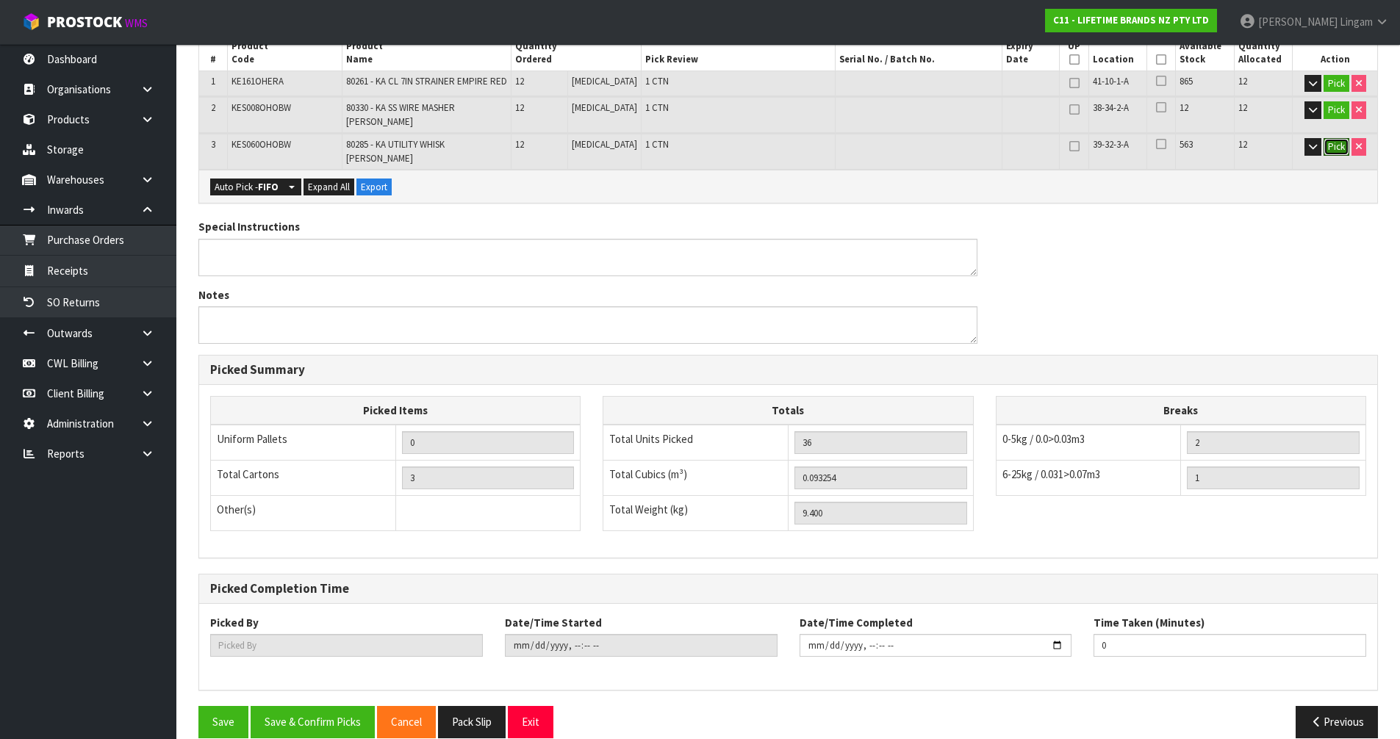
scroll to position [287, 0]
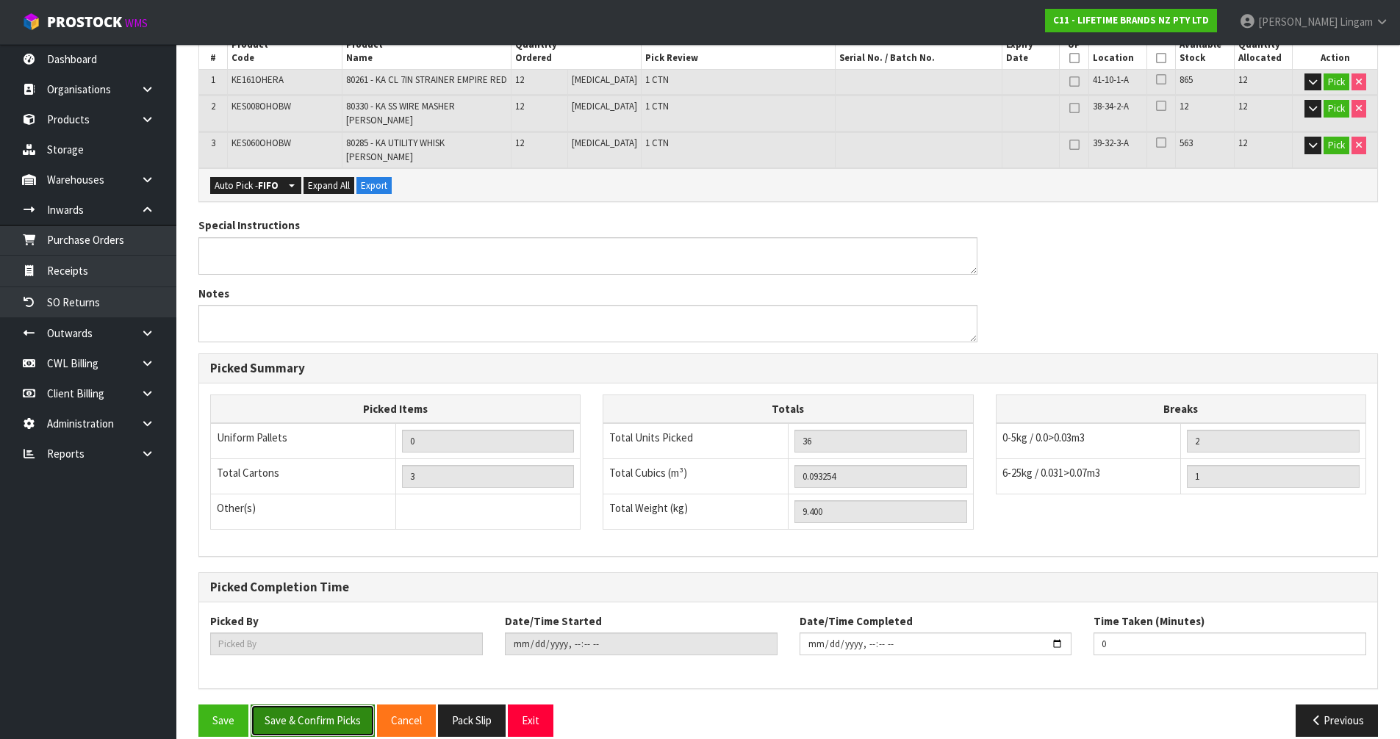
click at [324, 709] on button "Save & Confirm Picks" at bounding box center [313, 721] width 124 height 32
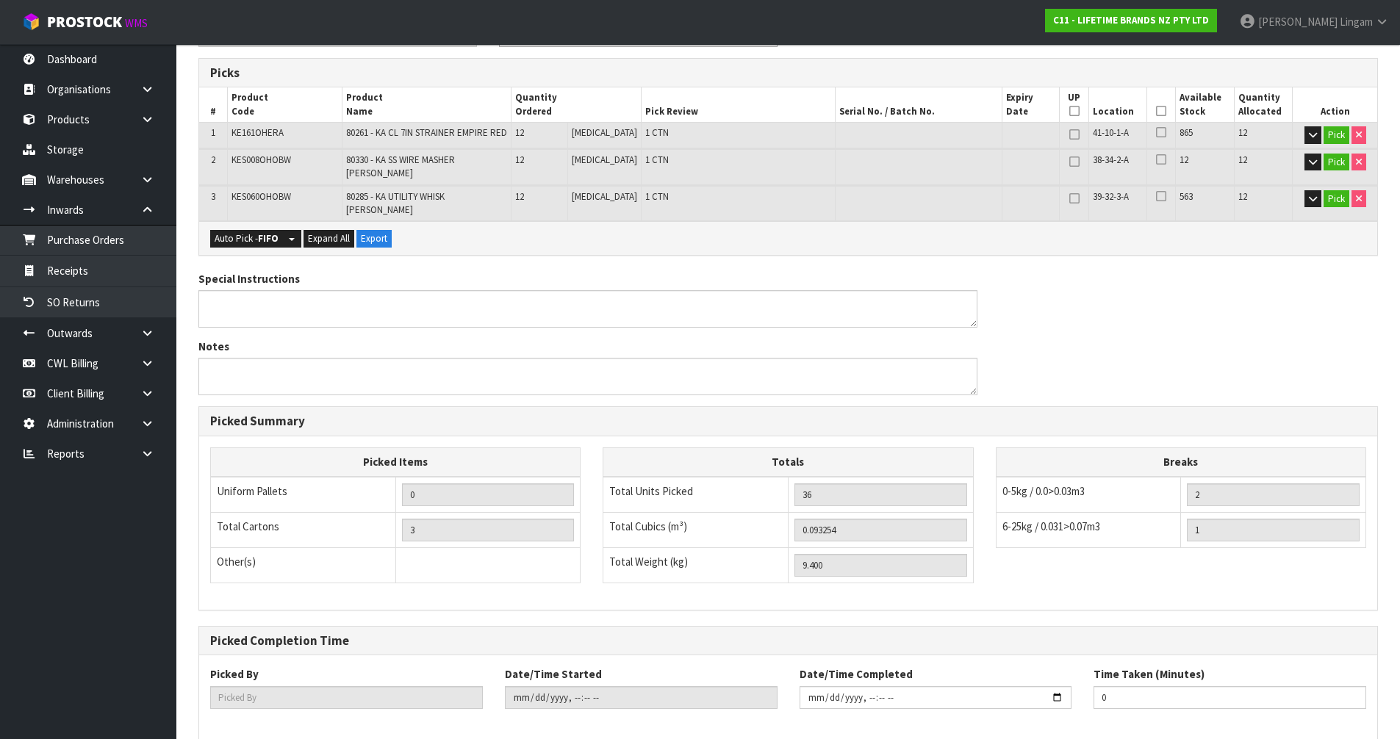
scroll to position [0, 0]
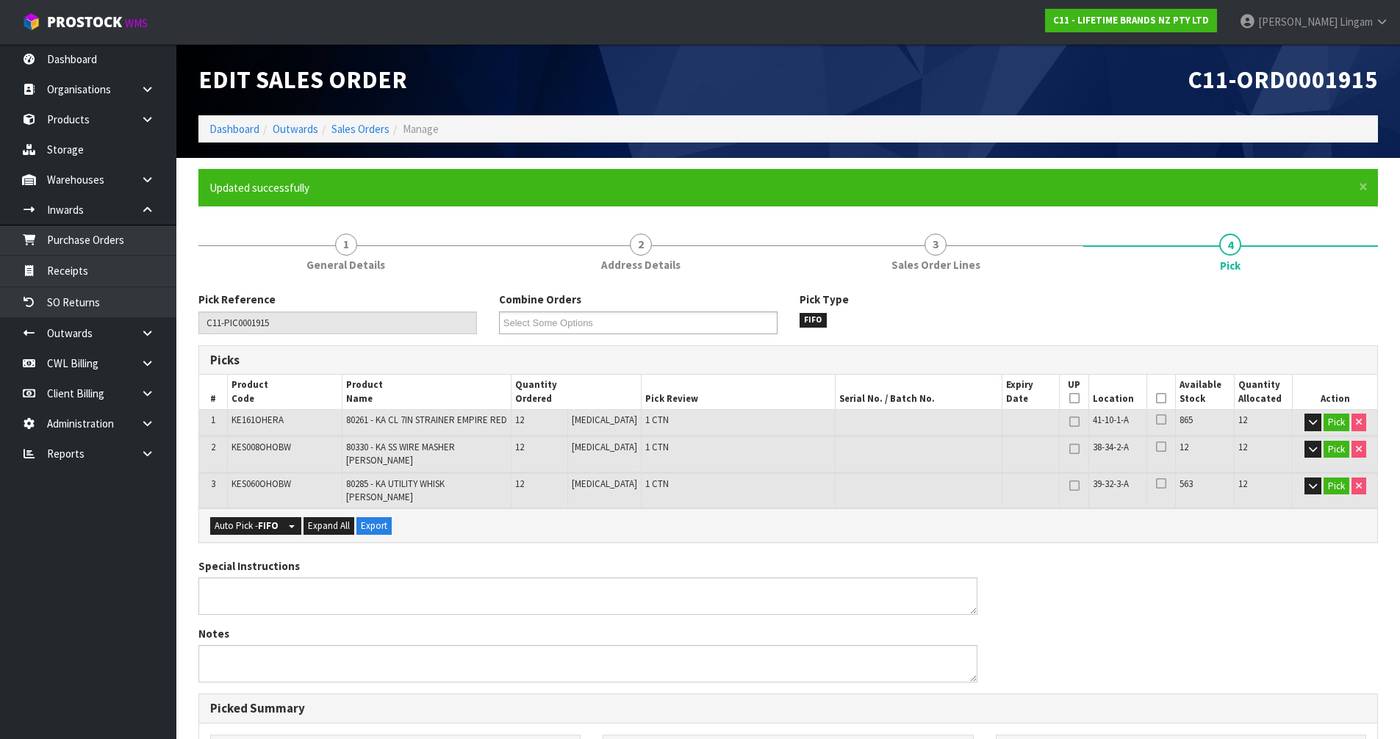
type input "[PERSON_NAME]"
type input "2025-09-15T11:52:14"
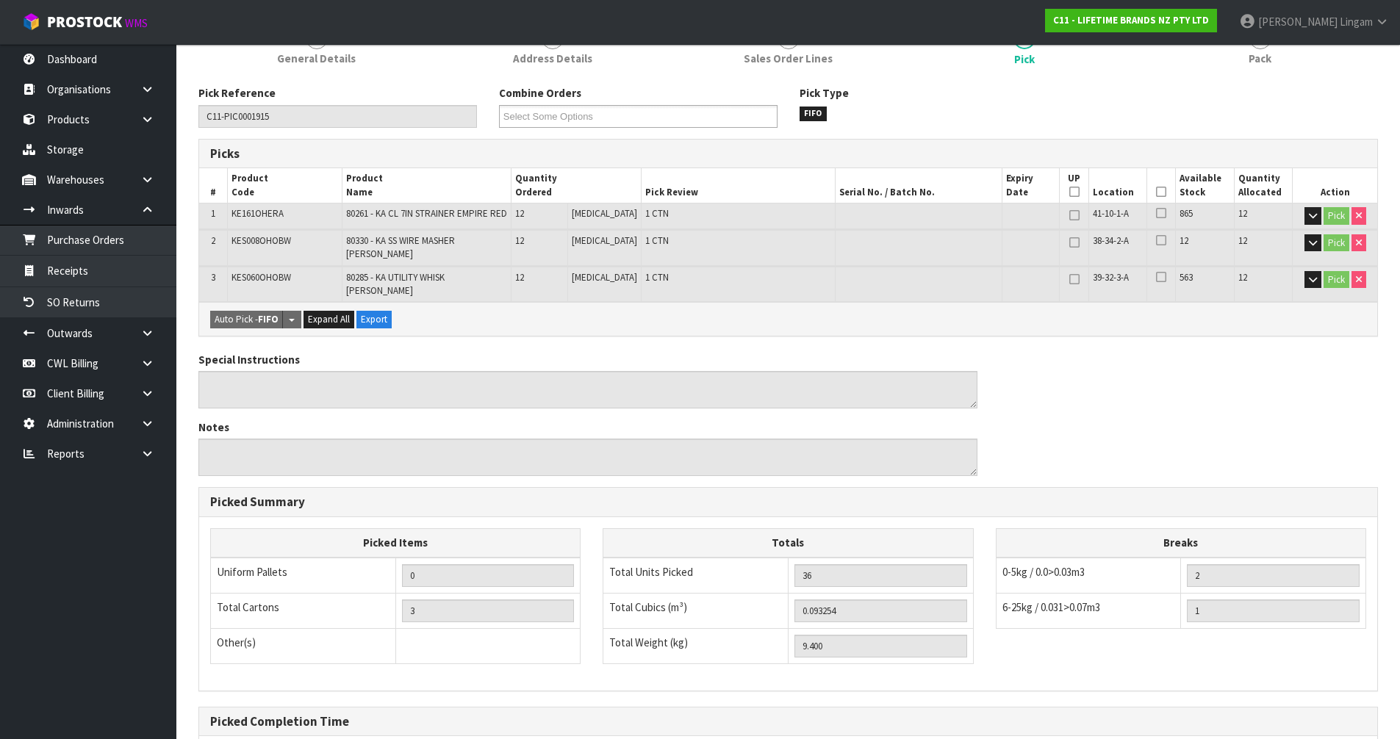
scroll to position [340, 0]
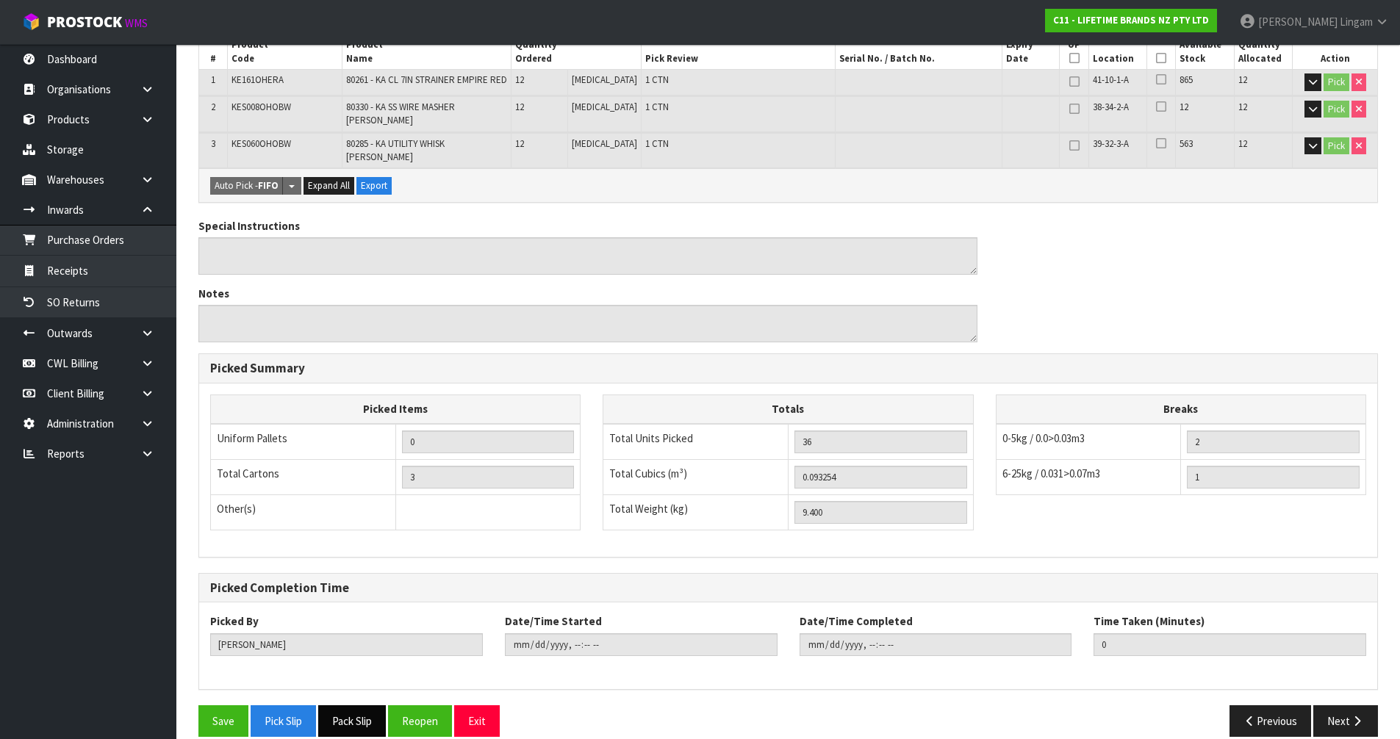
click at [366, 705] on button "Pack Slip" at bounding box center [352, 721] width 68 height 32
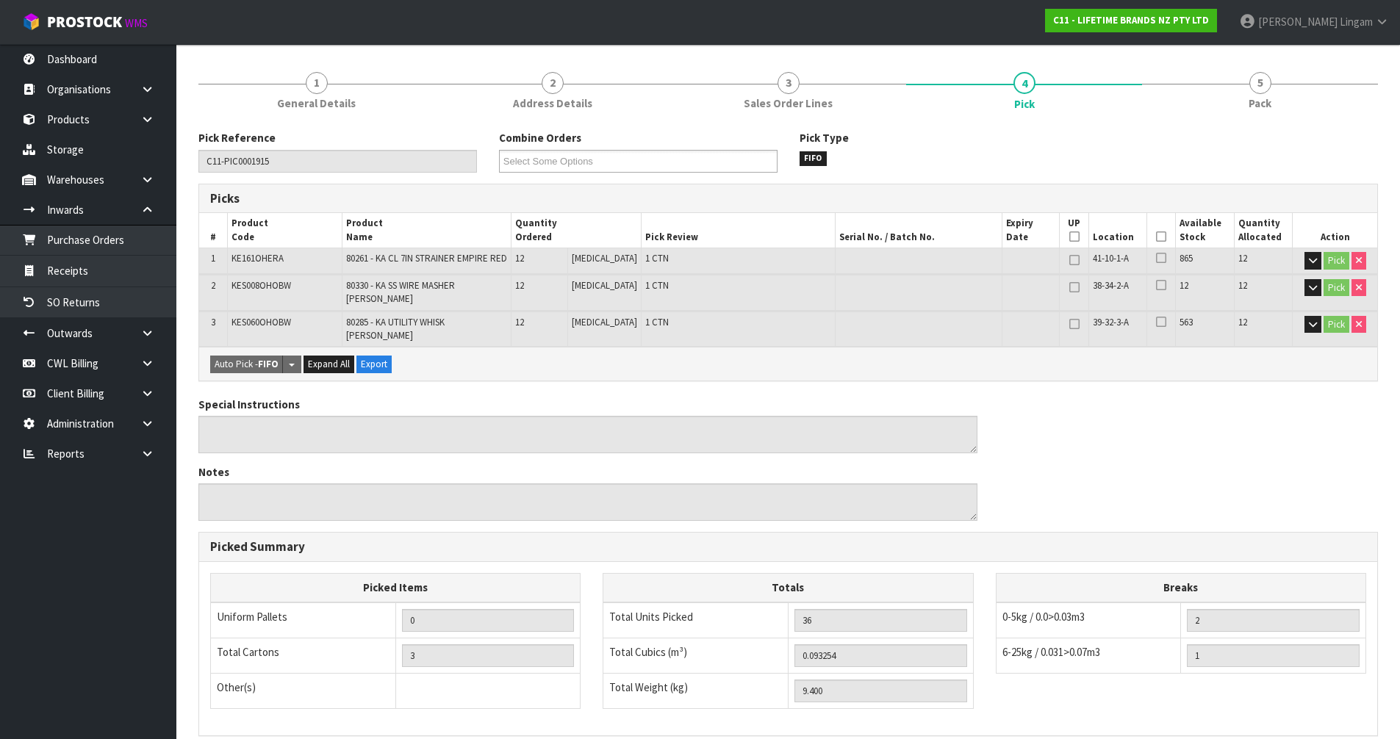
scroll to position [0, 0]
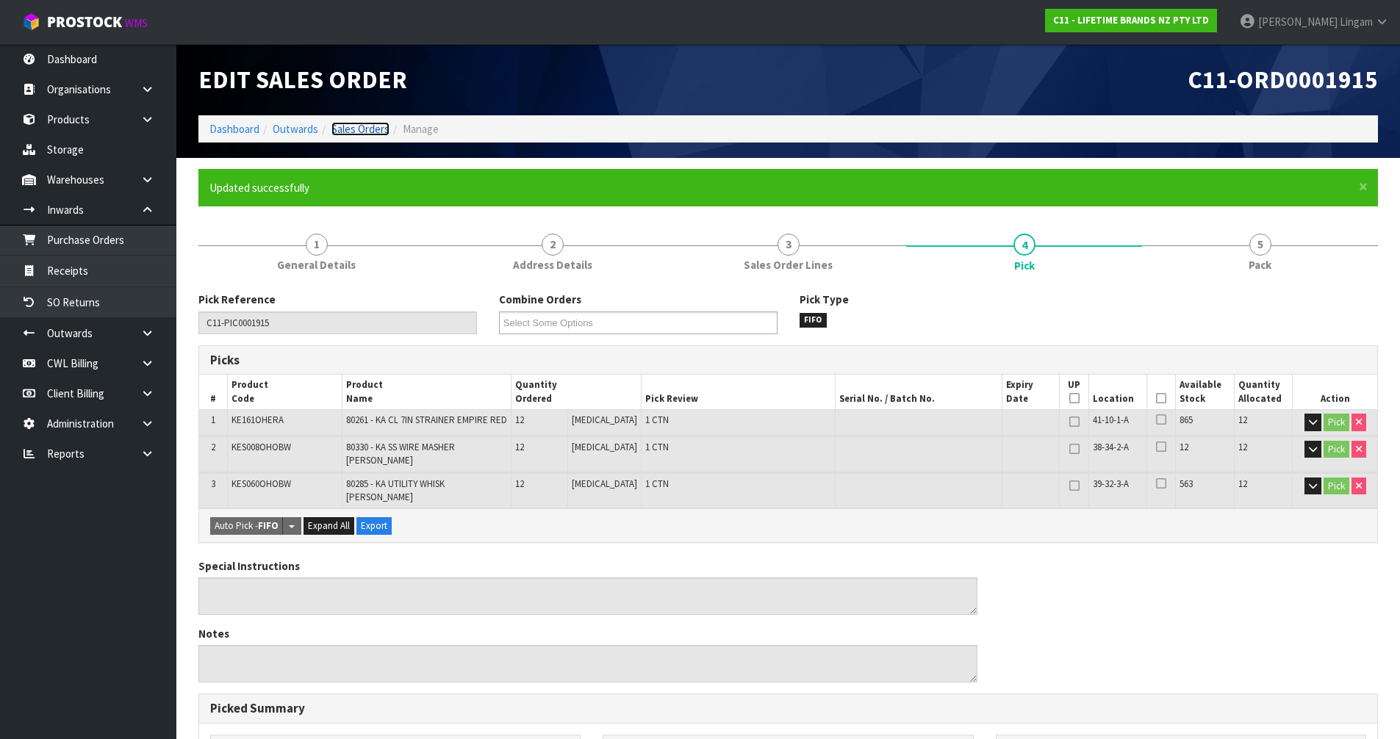
click at [372, 128] on link "Sales Orders" at bounding box center [360, 129] width 58 height 14
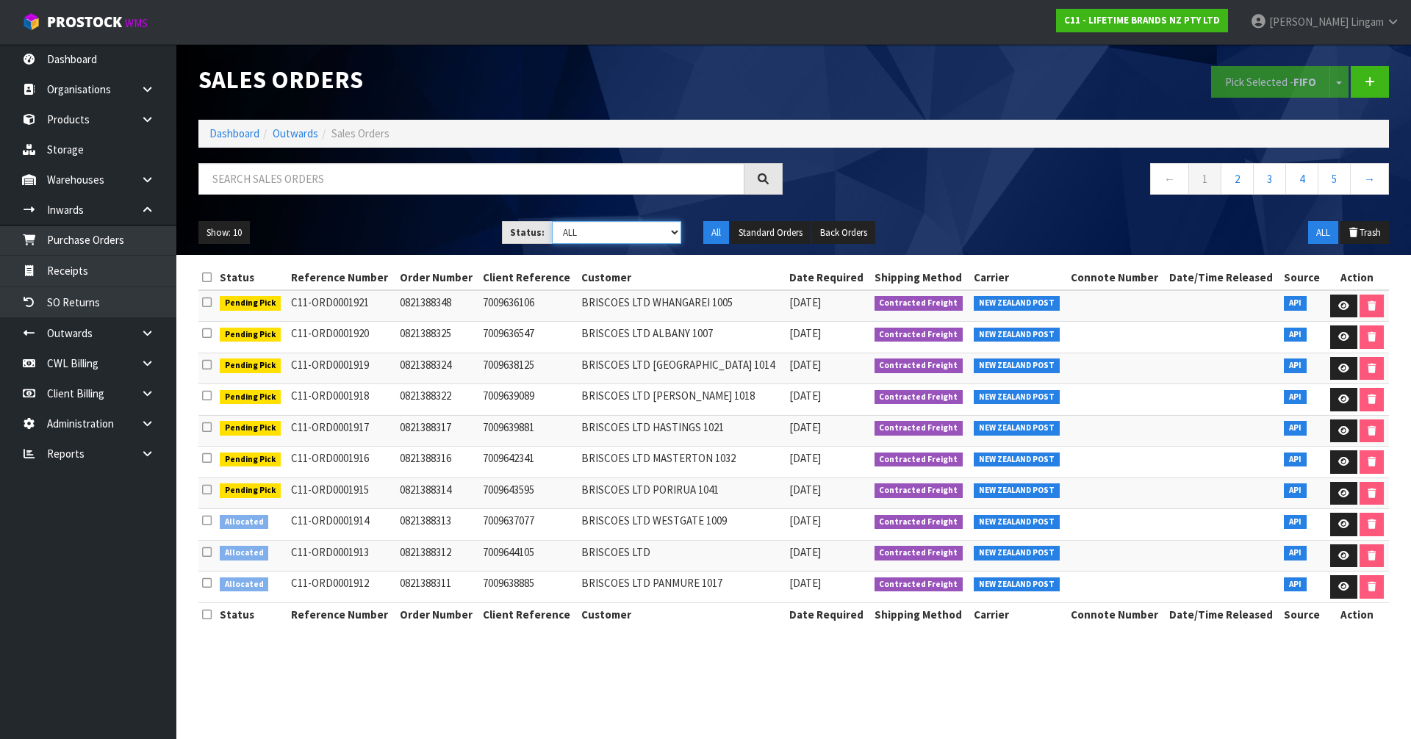
click at [624, 233] on select "Draft Pending Allocated Pending Pick Goods Picked Goods Packed Pending Charges …" at bounding box center [617, 232] width 130 height 23
select select "string:2"
click at [552, 221] on select "Draft Pending Allocated Pending Pick Goods Picked Goods Packed Pending Charges …" at bounding box center [617, 232] width 130 height 23
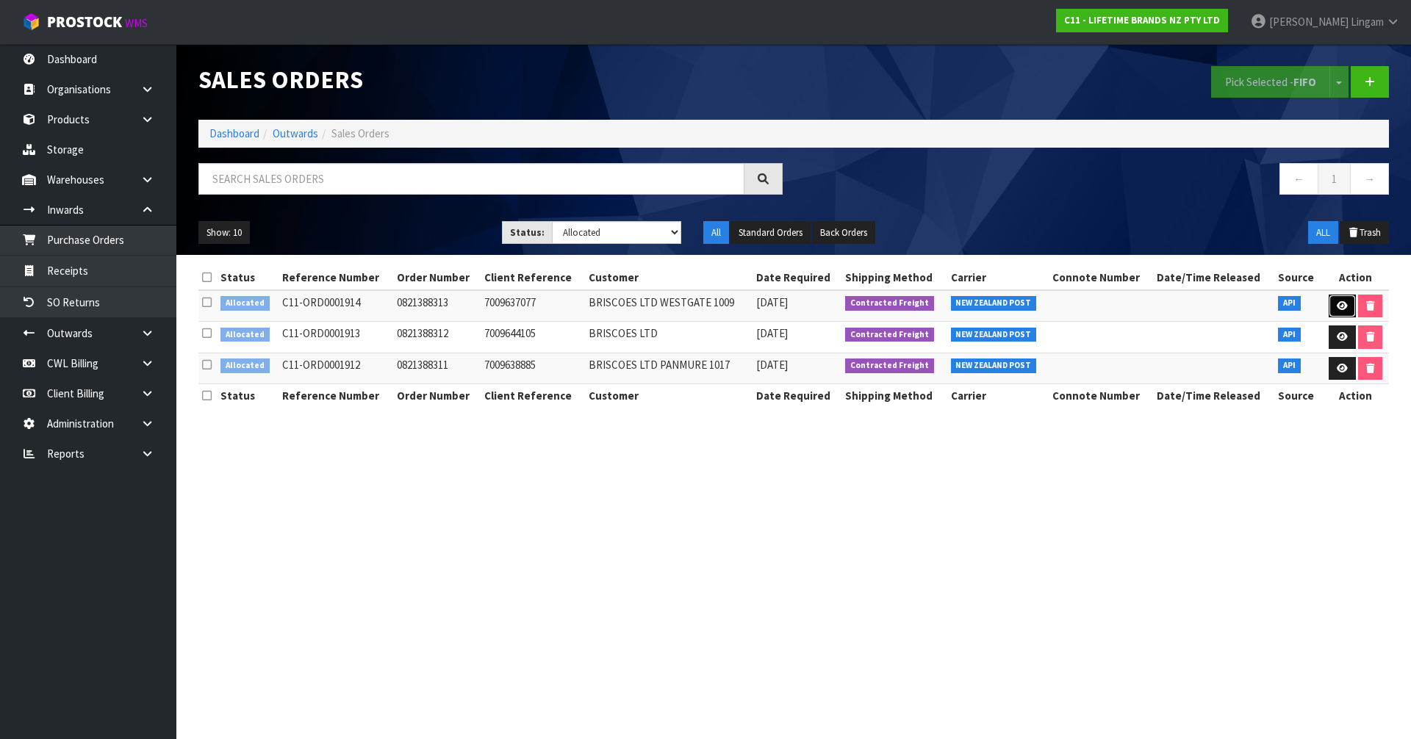
click at [1332, 309] on link at bounding box center [1342, 307] width 27 height 24
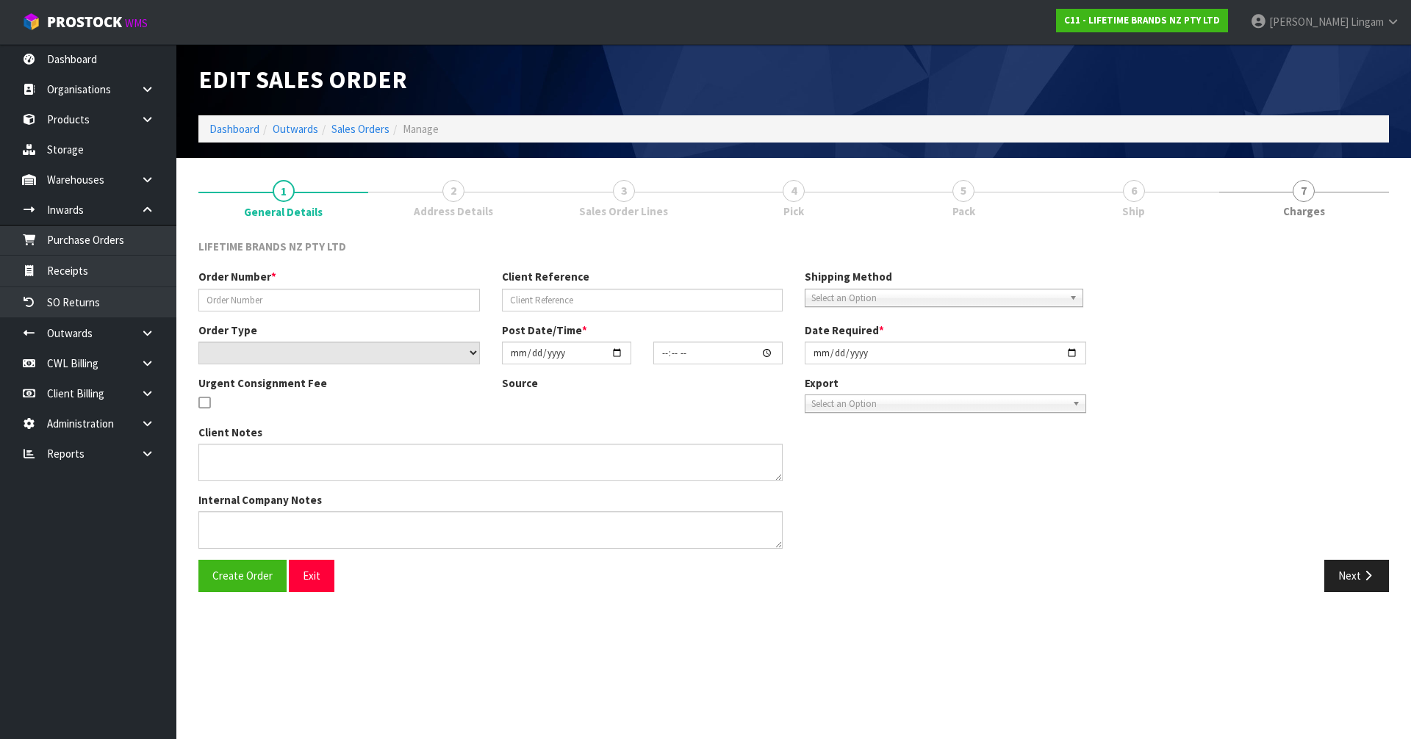
type input "0821388313"
type input "7009637077"
select select "number:0"
type input "[DATE]"
type input "11:14:07.000"
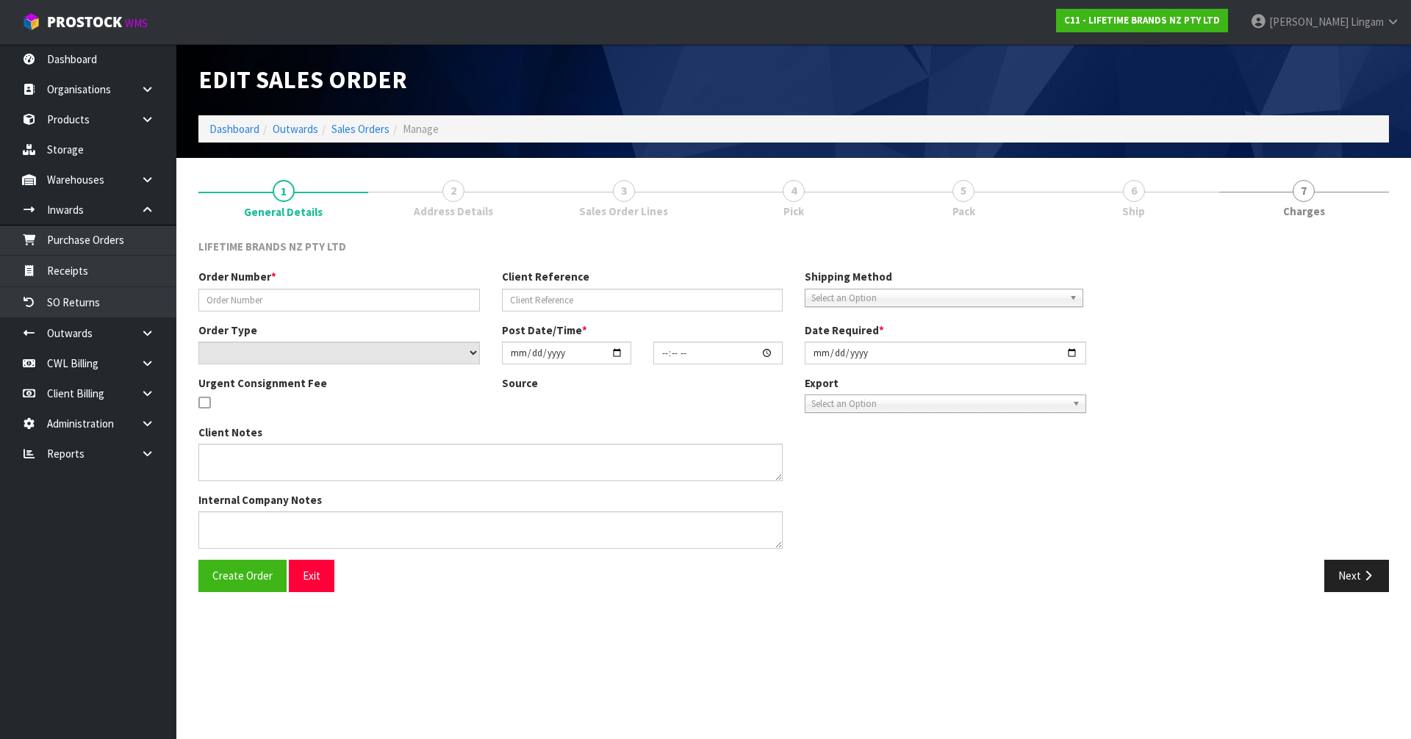
type input "[DATE]"
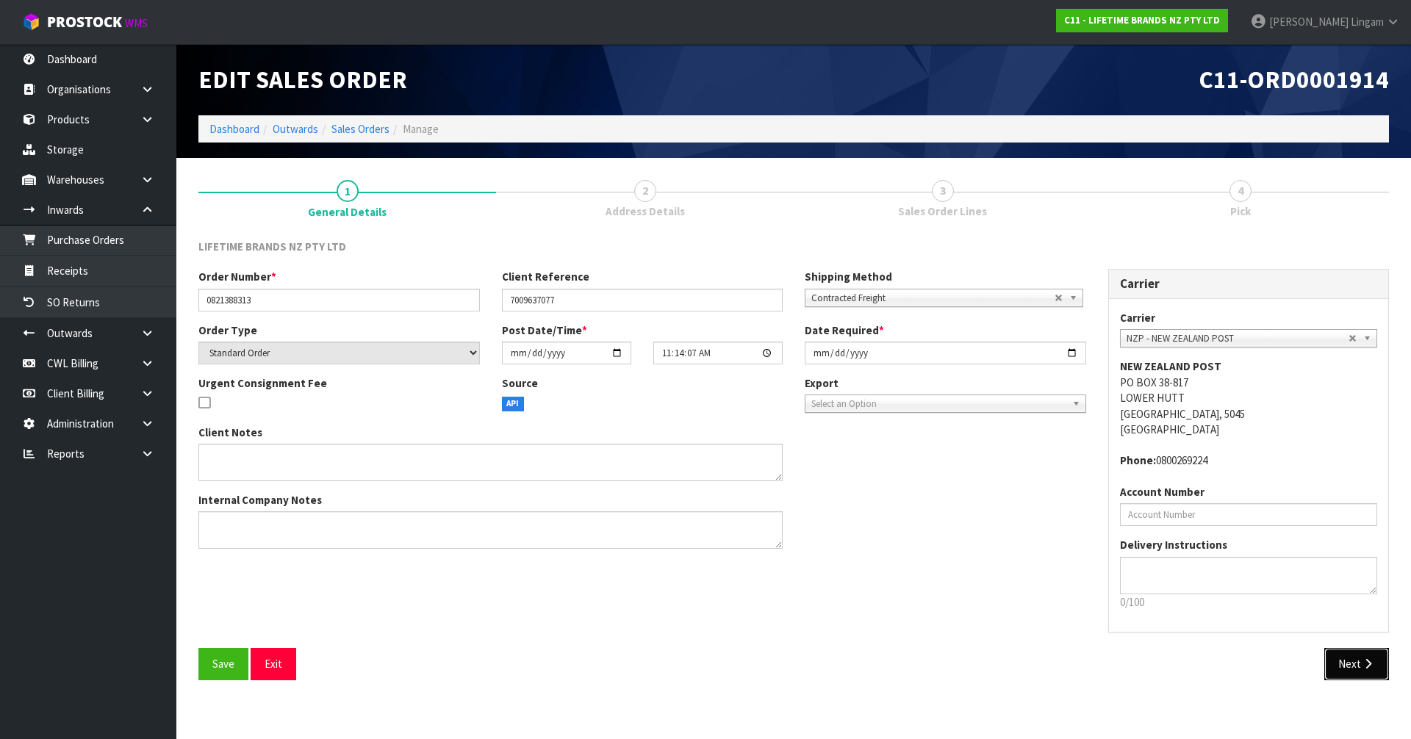
click at [1362, 660] on icon "button" at bounding box center [1368, 663] width 14 height 11
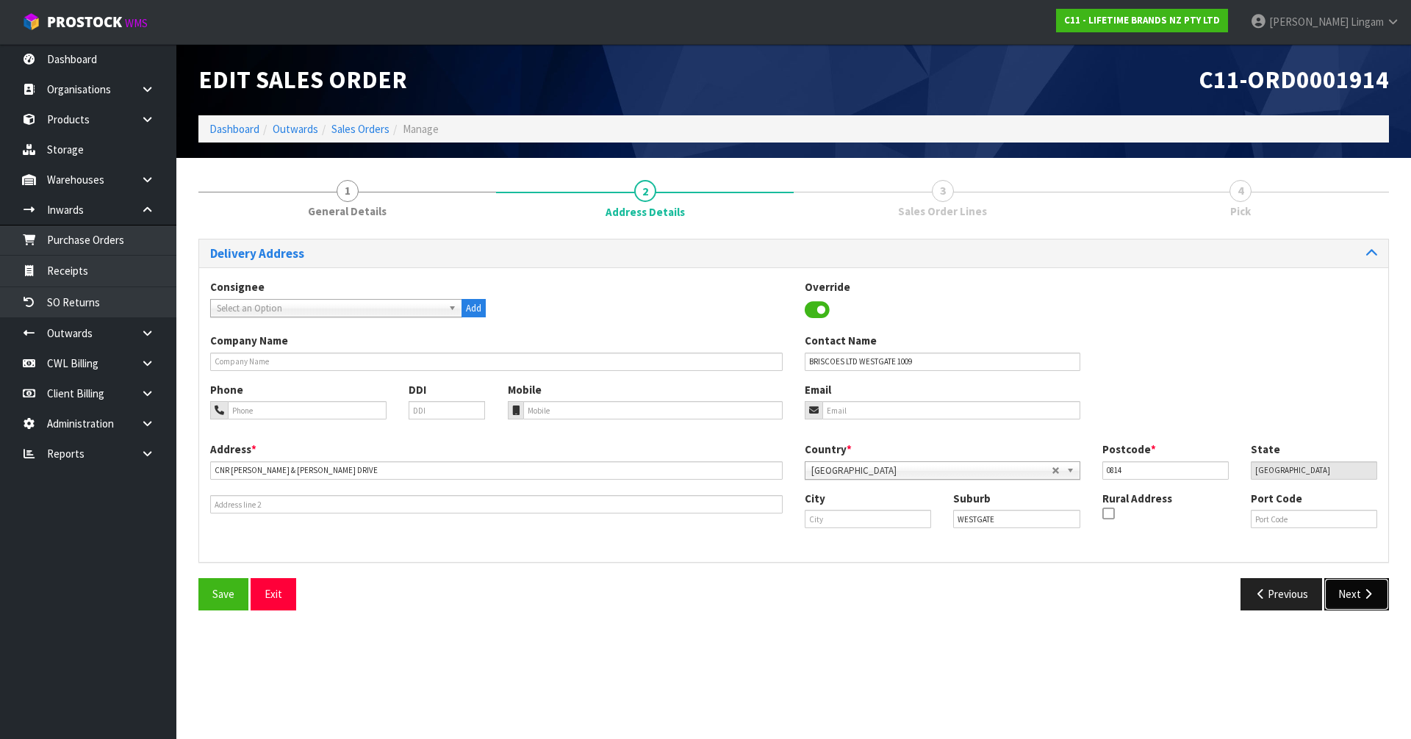
click at [1352, 592] on button "Next" at bounding box center [1356, 594] width 65 height 32
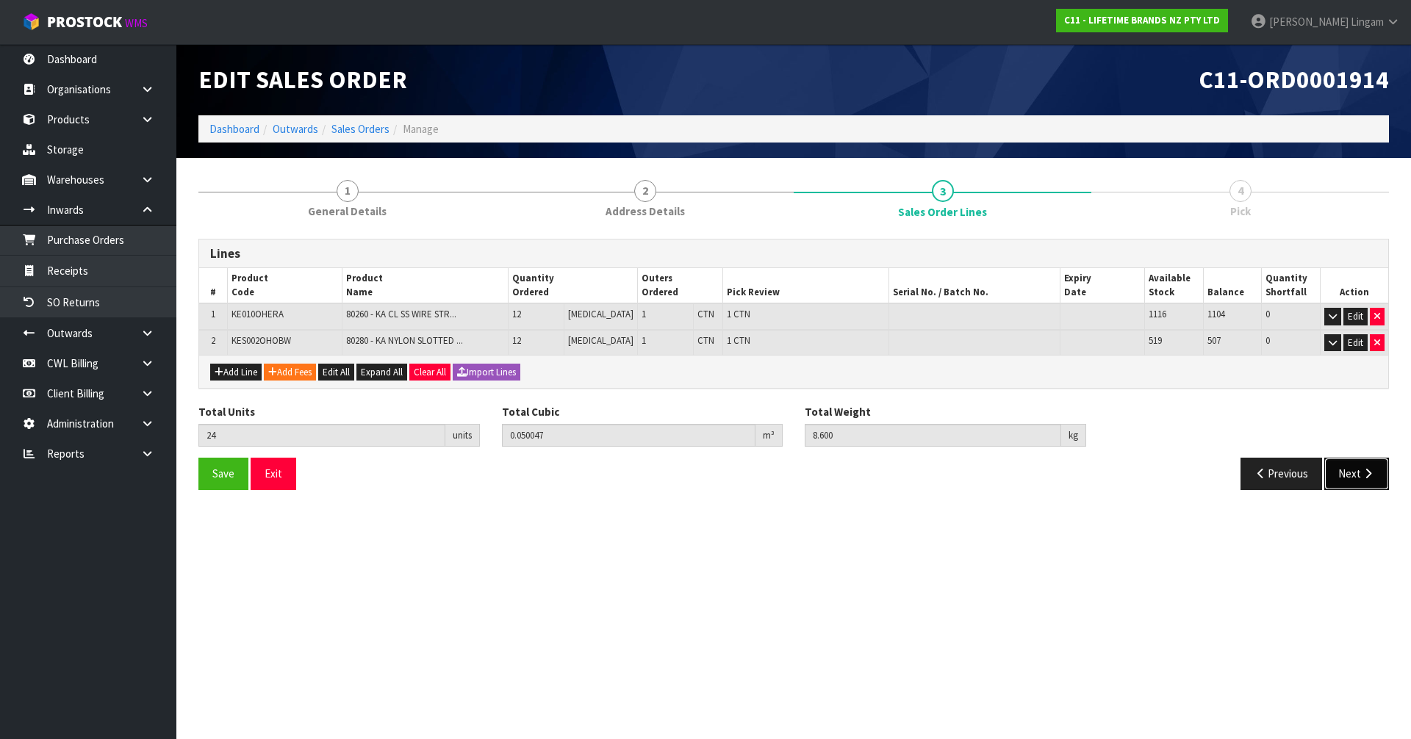
click at [1359, 481] on button "Next" at bounding box center [1356, 474] width 65 height 32
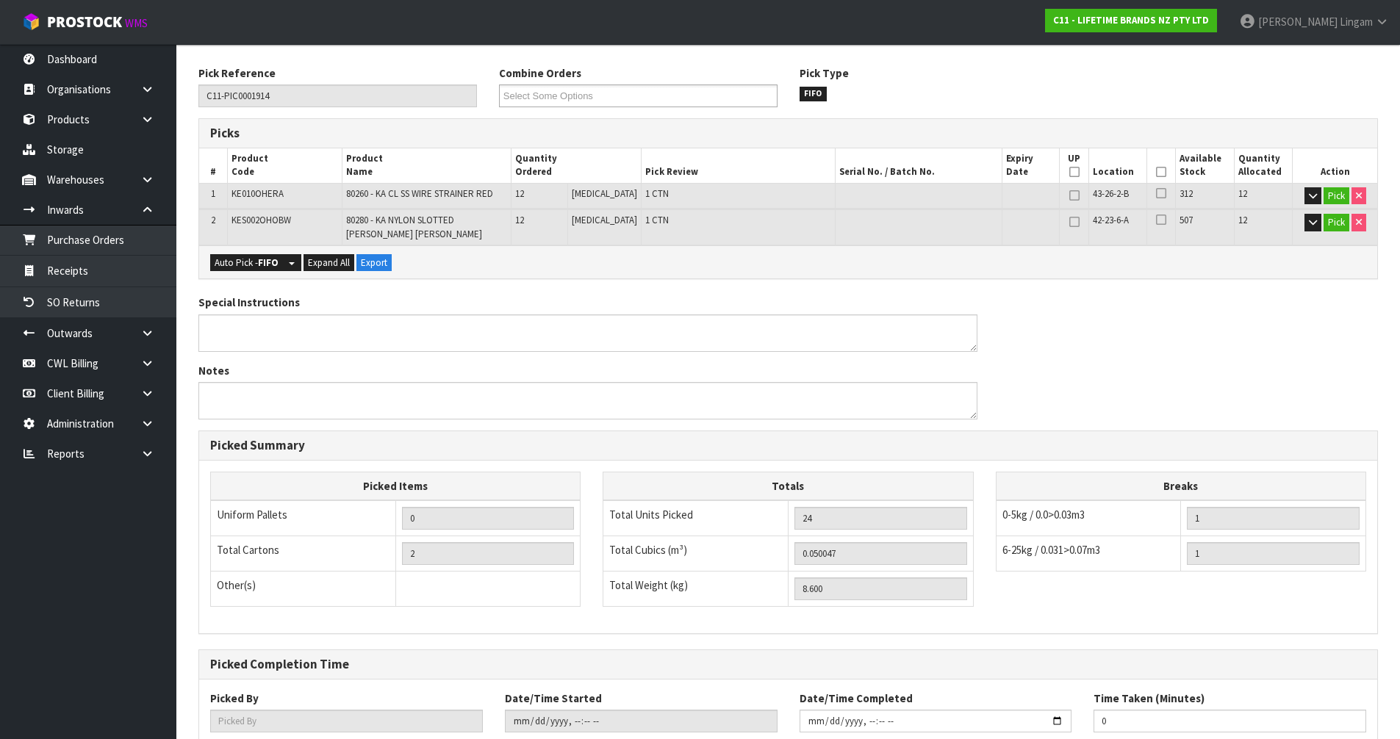
scroll to position [270, 0]
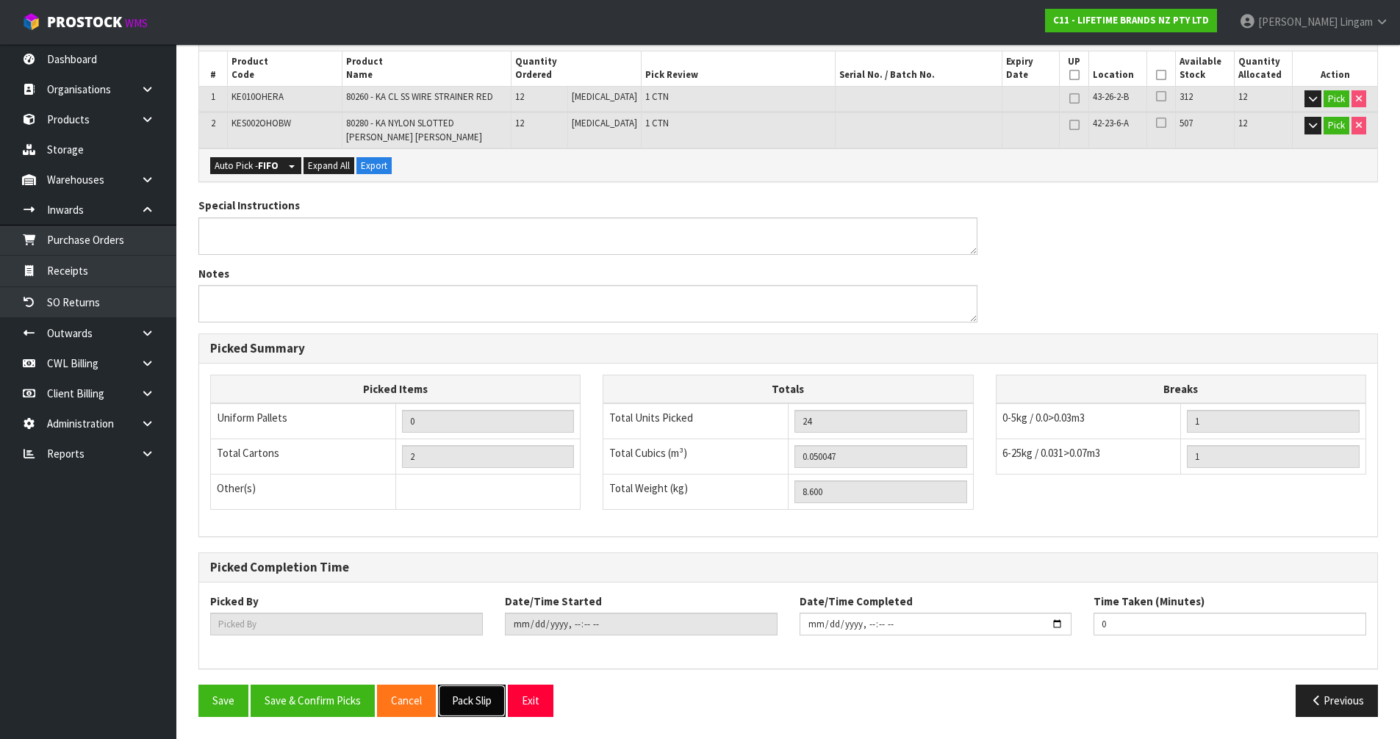
click at [479, 703] on button "Pack Slip" at bounding box center [472, 701] width 68 height 32
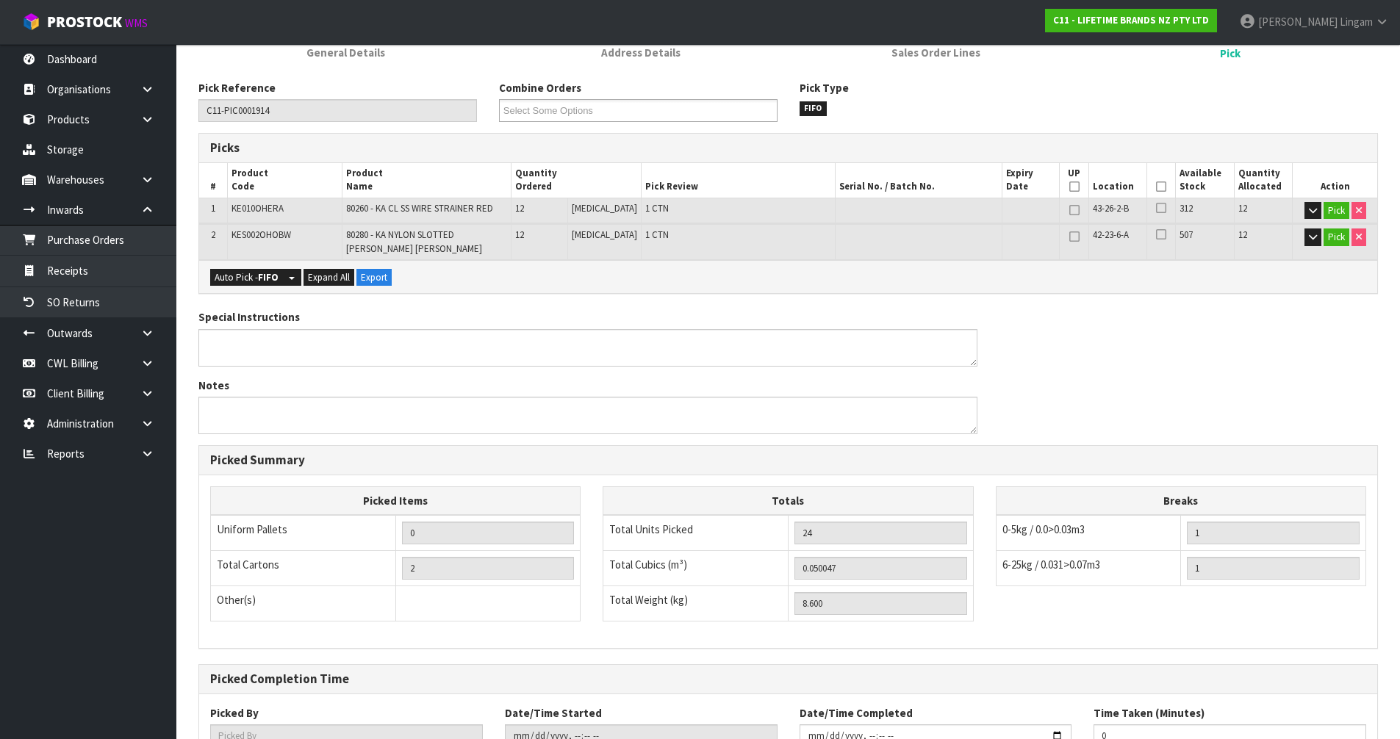
scroll to position [0, 0]
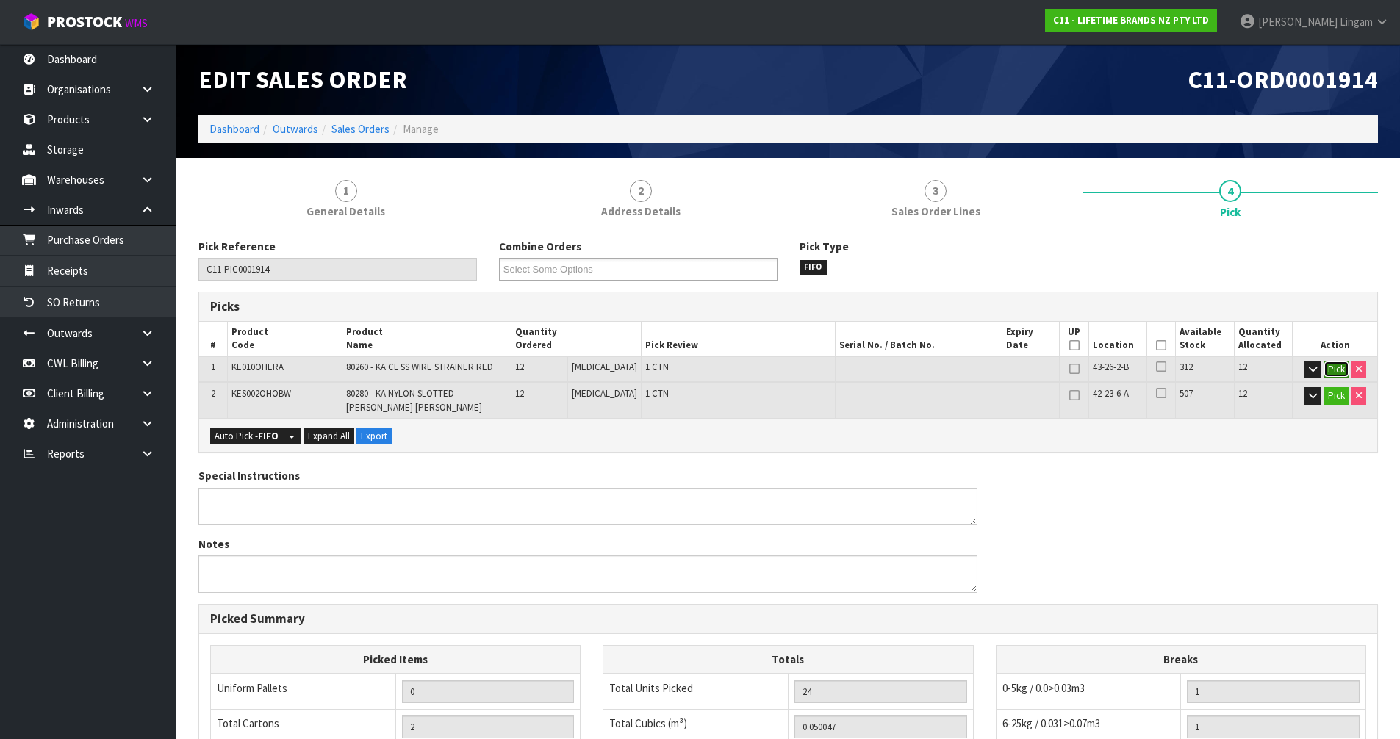
click at [1329, 369] on button "Pick" at bounding box center [1336, 370] width 26 height 18
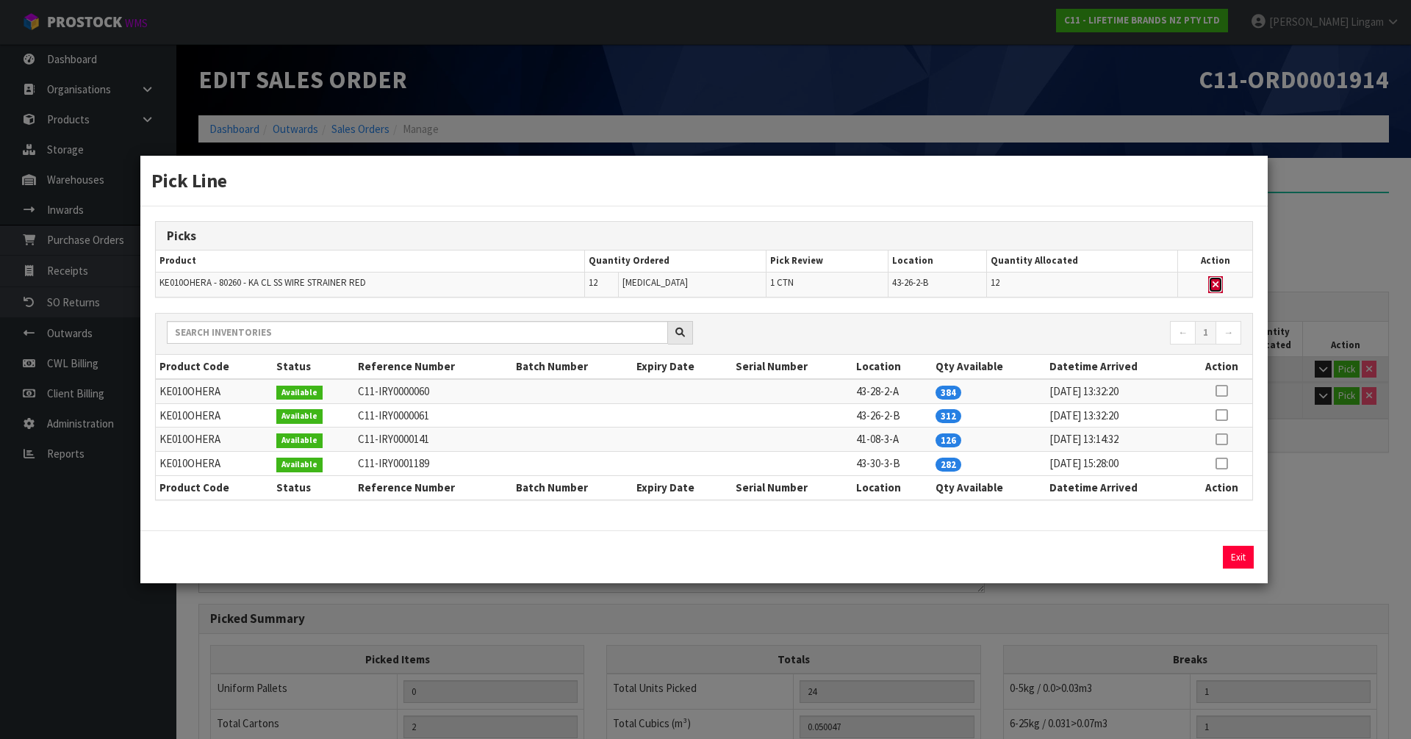
click at [1217, 287] on icon "button" at bounding box center [1215, 285] width 6 height 10
type input "1"
type input "12"
type input "0.018147"
type input "2.48"
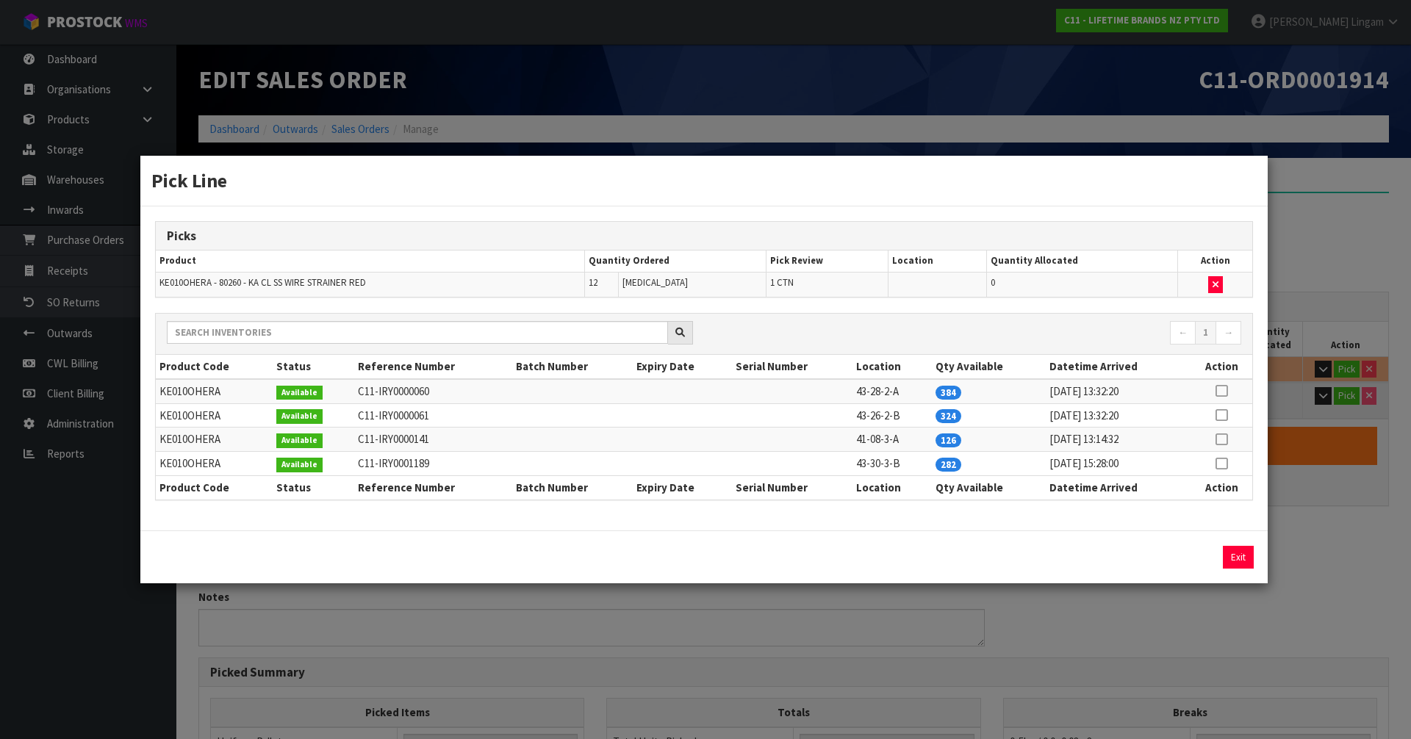
click at [1224, 440] on icon at bounding box center [1221, 439] width 12 height 1
click at [1205, 560] on button "Assign Pick" at bounding box center [1188, 557] width 60 height 23
type input "2"
type input "24"
type input "0.050047"
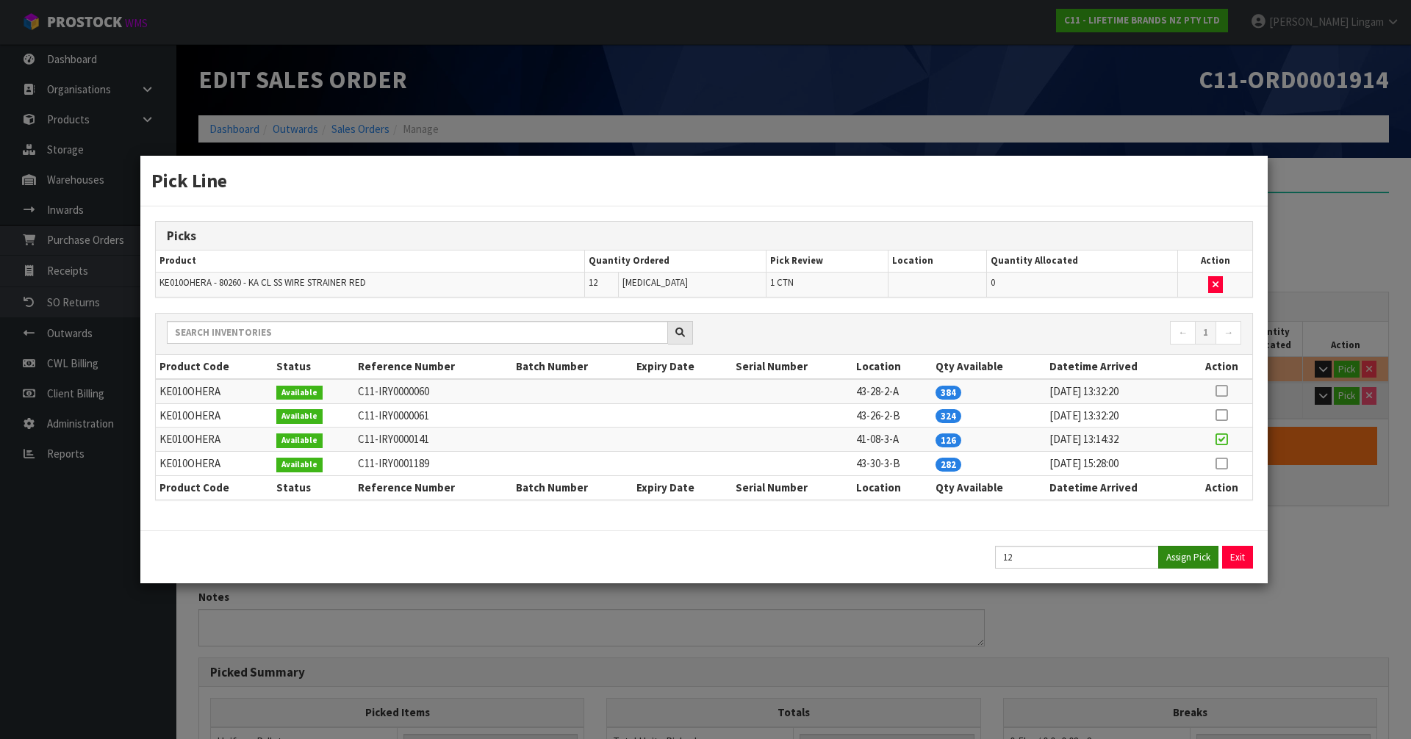
type input "8.6"
click at [1245, 561] on button "Exit" at bounding box center [1238, 557] width 31 height 23
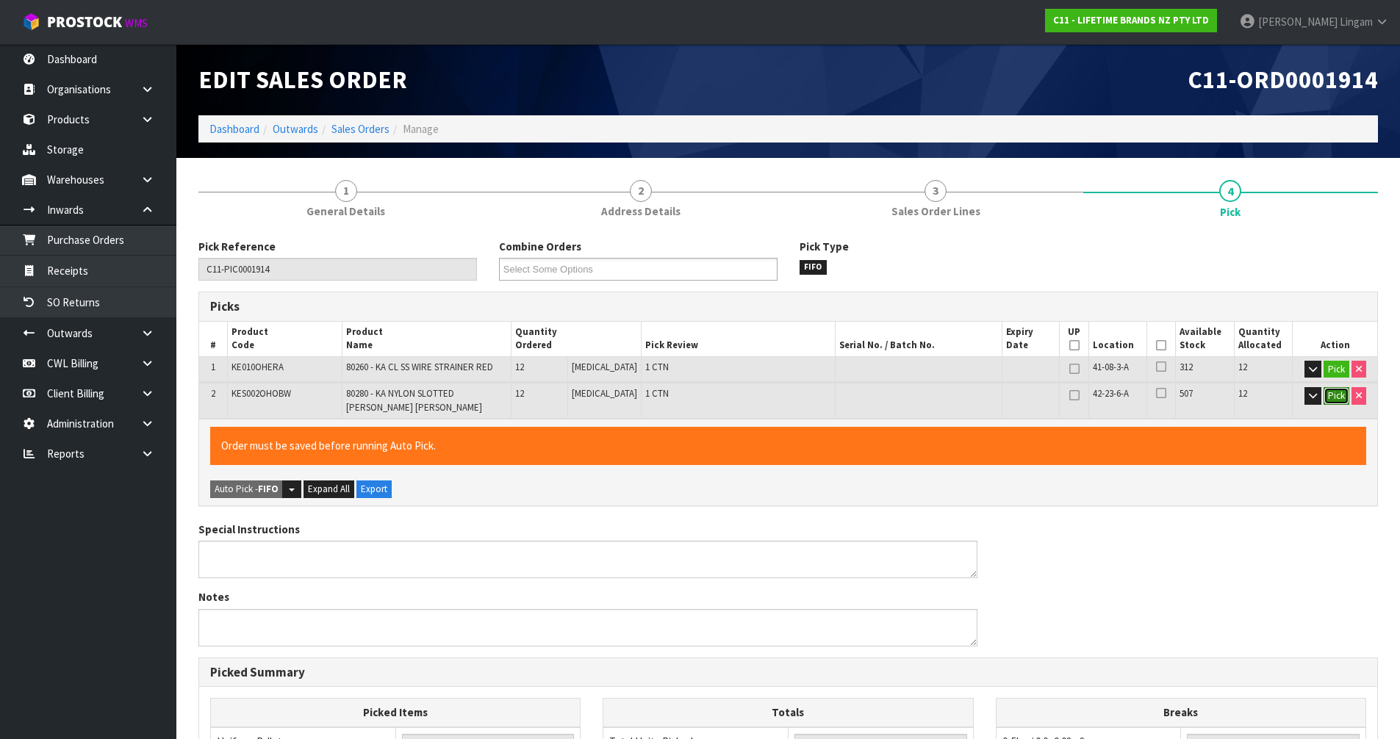
click at [1342, 400] on button "Pick" at bounding box center [1336, 396] width 26 height 18
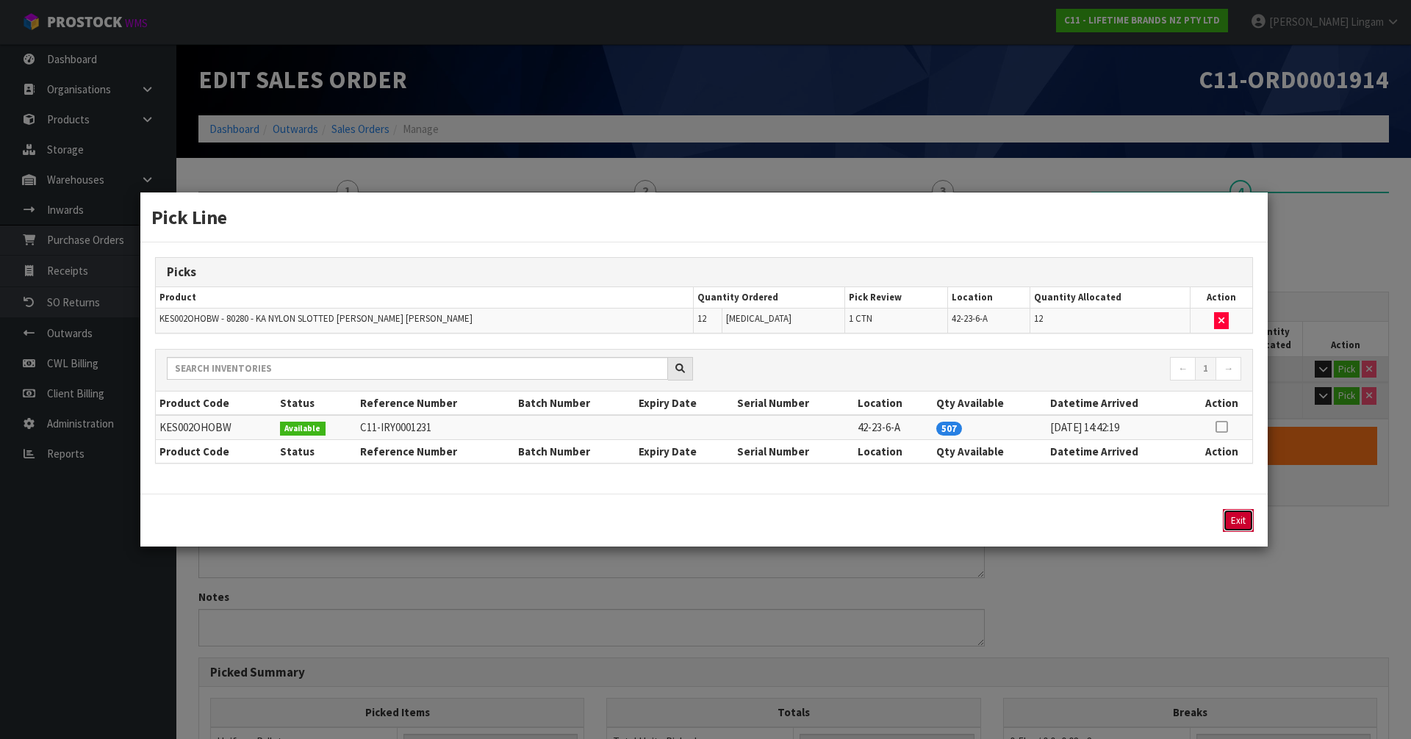
click at [1250, 523] on button "Exit" at bounding box center [1238, 520] width 31 height 23
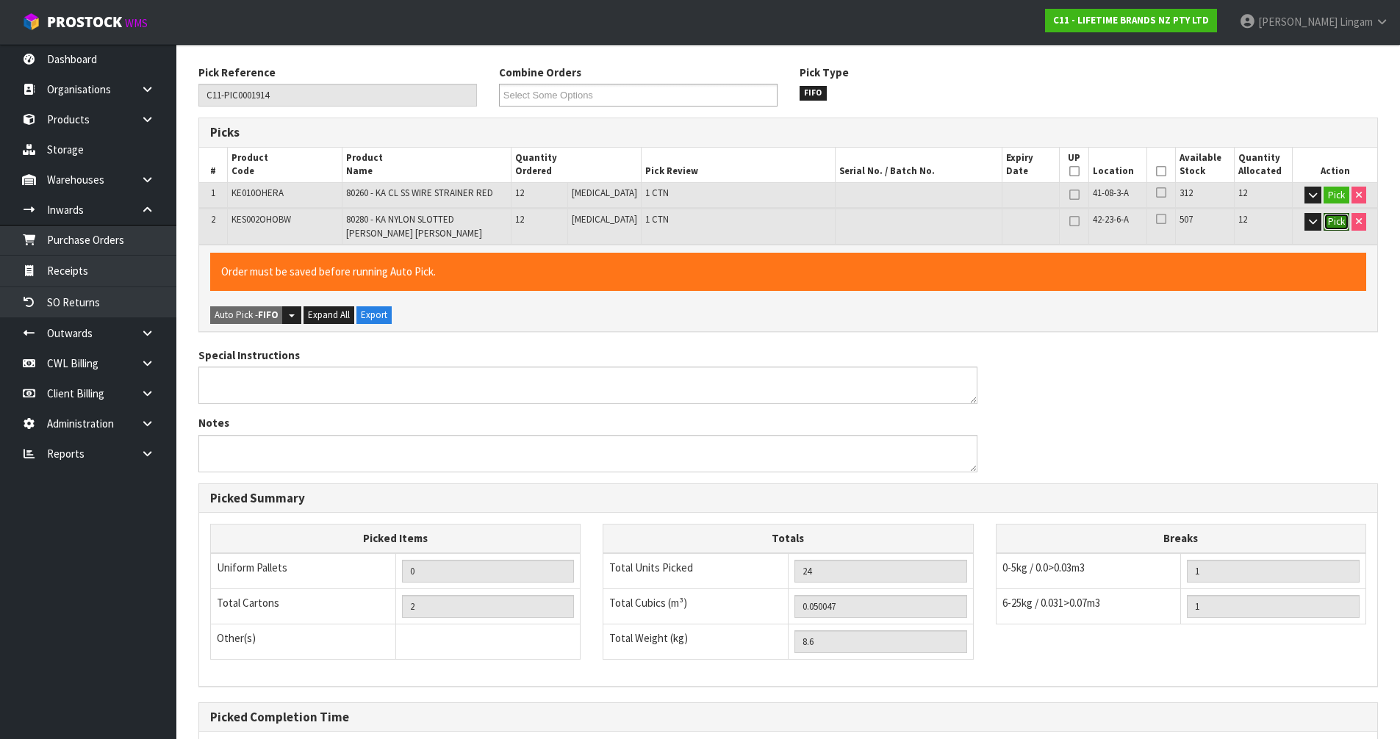
scroll to position [323, 0]
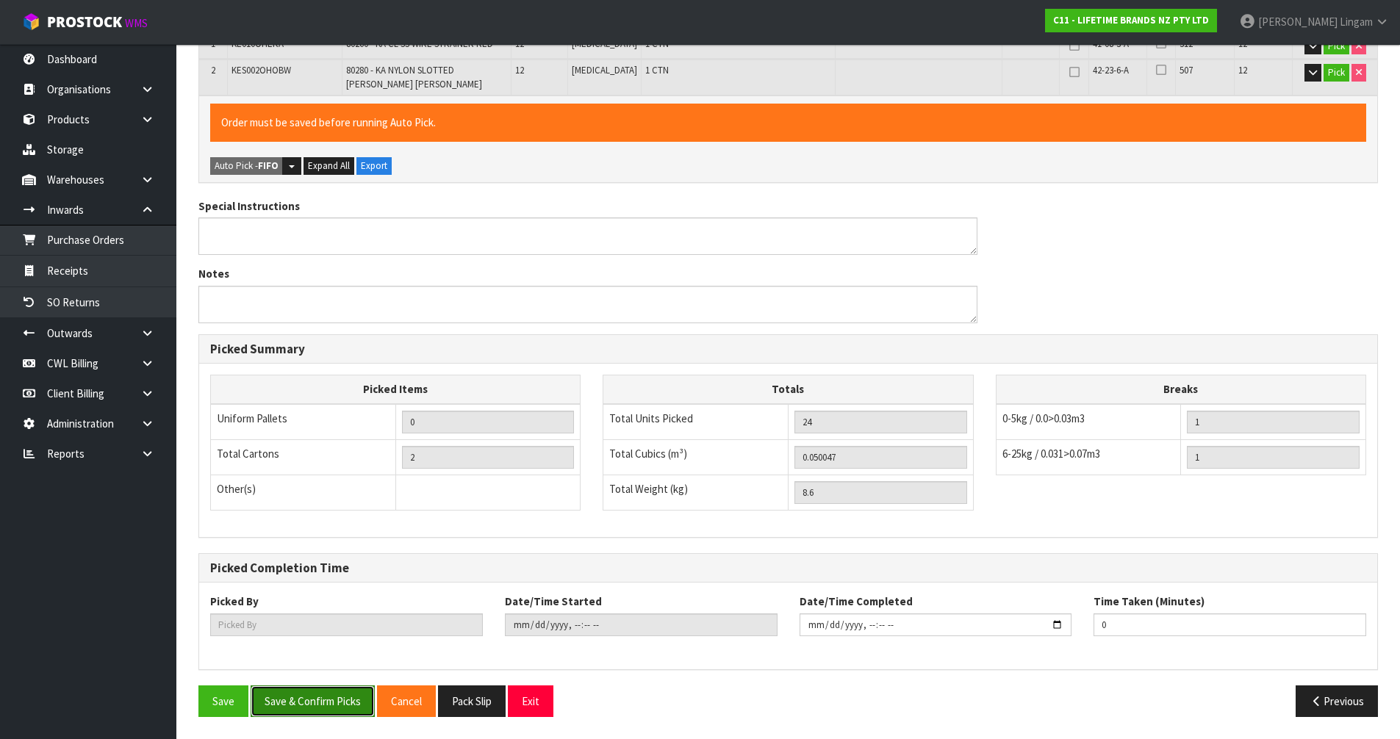
click at [334, 711] on button "Save & Confirm Picks" at bounding box center [313, 702] width 124 height 32
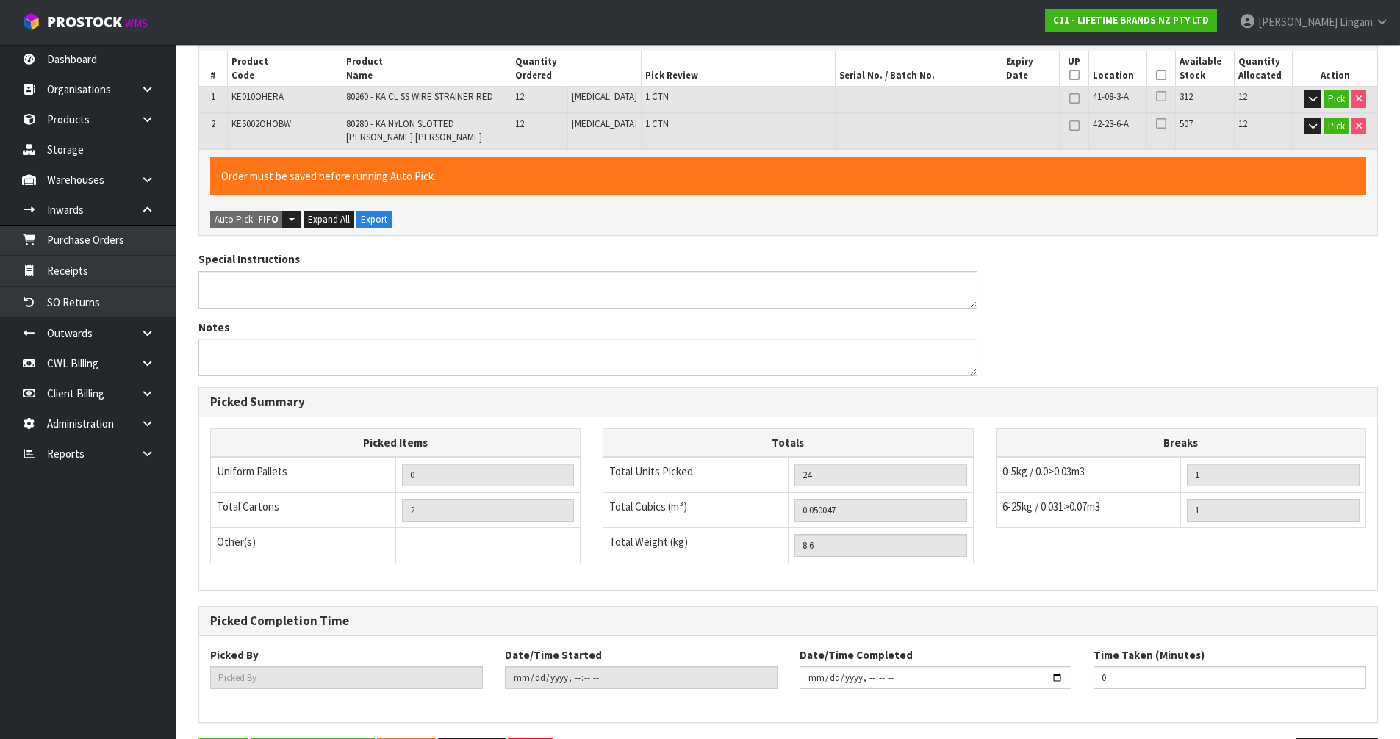
type input "[PERSON_NAME]"
type input "2025-09-15T11:53:25"
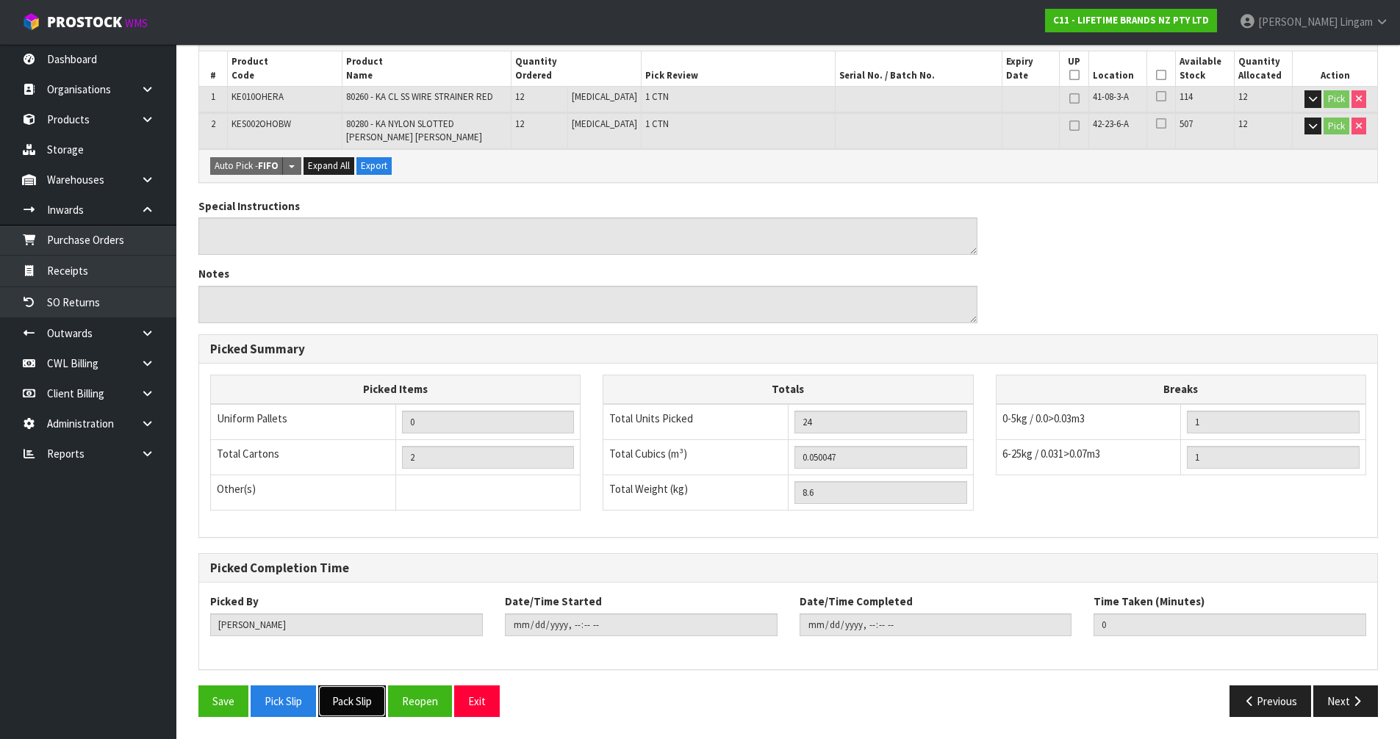
click at [345, 708] on button "Pack Slip" at bounding box center [352, 702] width 68 height 32
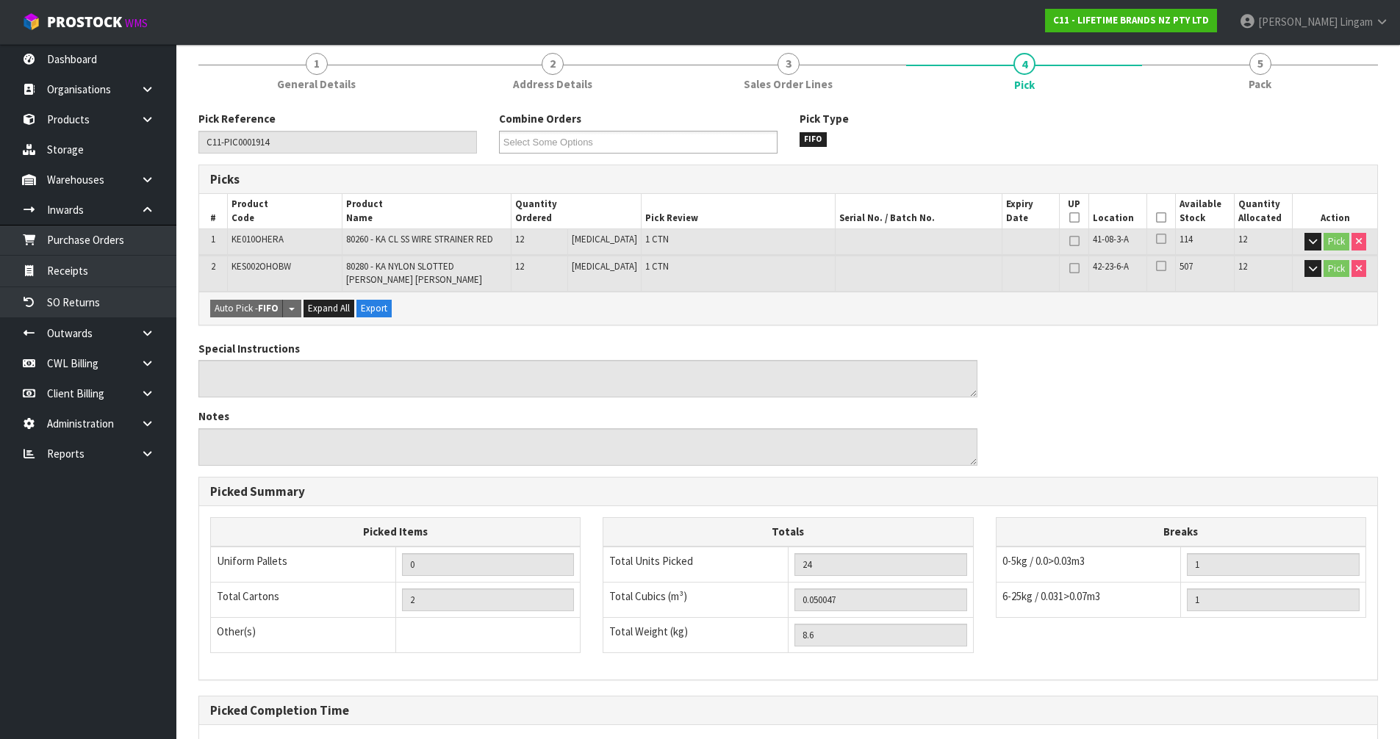
scroll to position [0, 0]
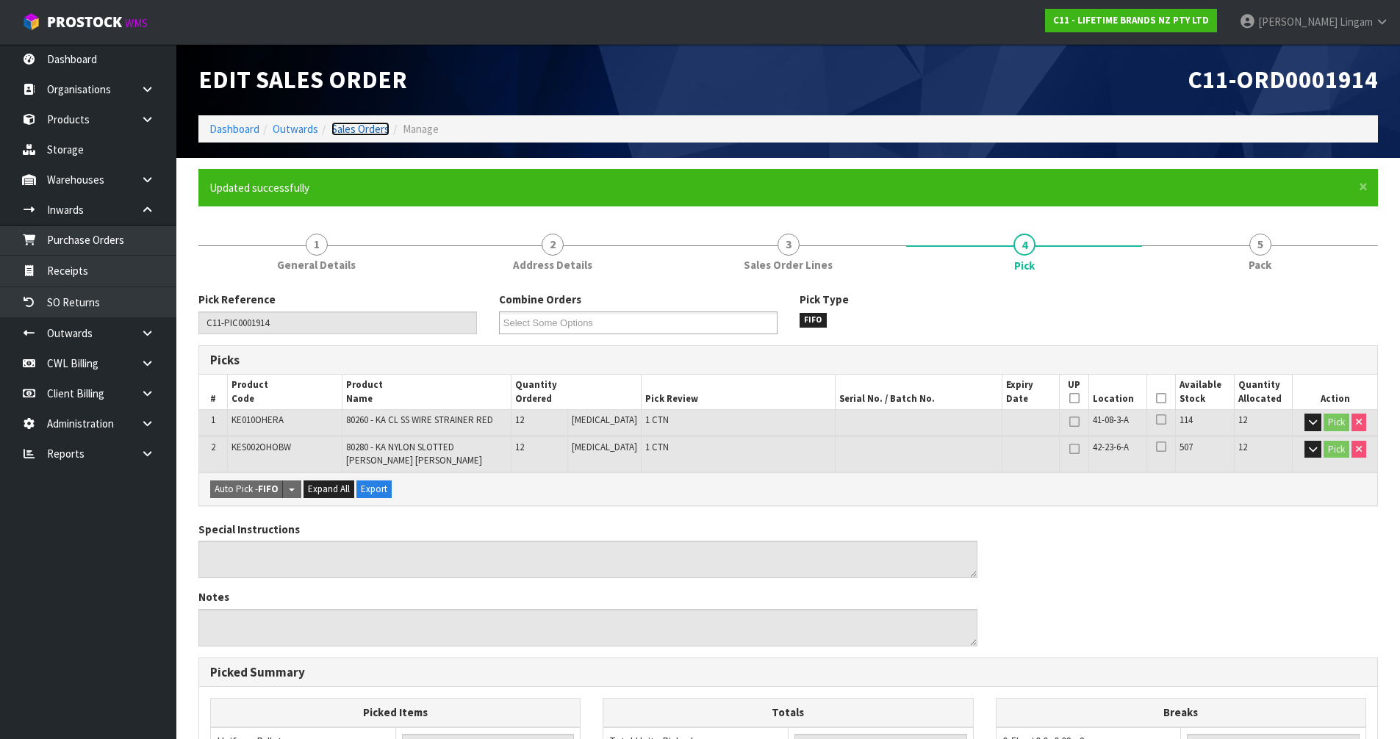
click at [376, 128] on link "Sales Orders" at bounding box center [360, 129] width 58 height 14
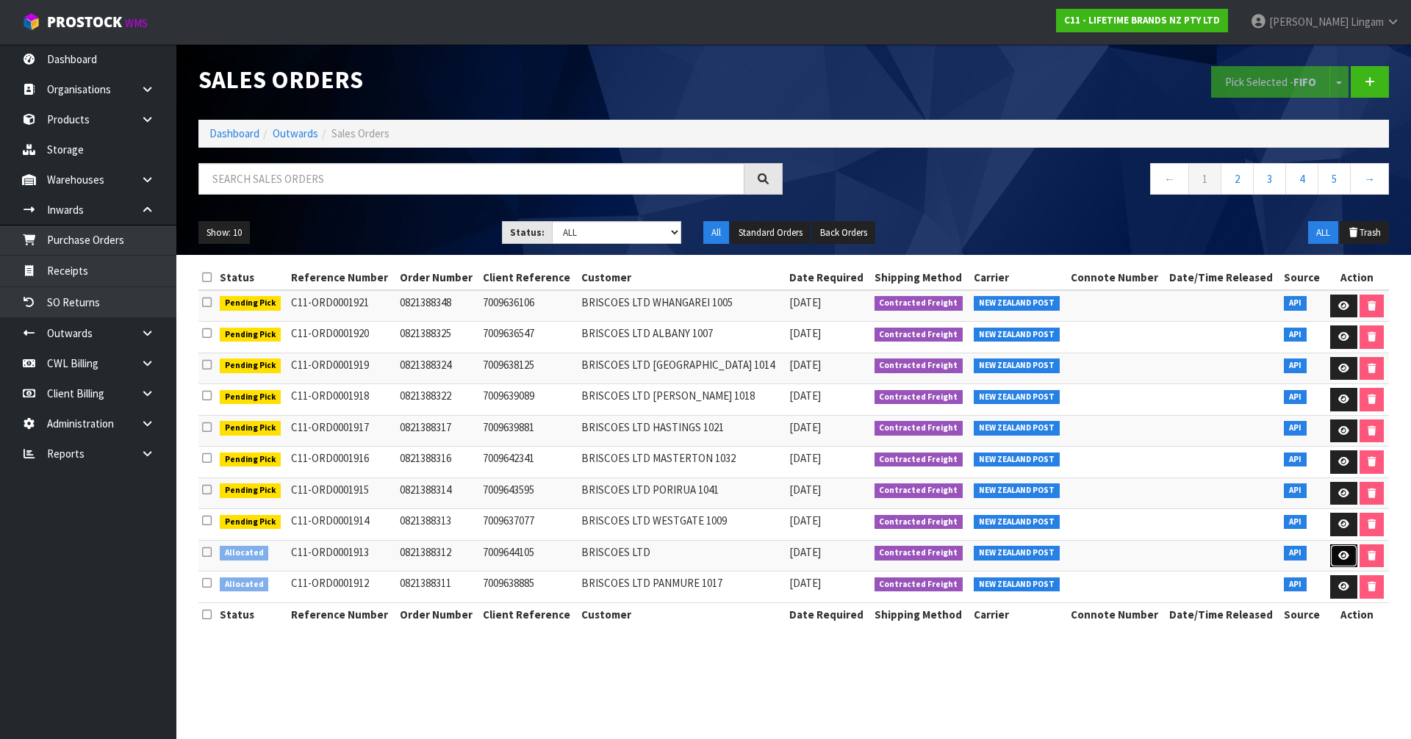
click at [1340, 554] on icon at bounding box center [1343, 556] width 11 height 10
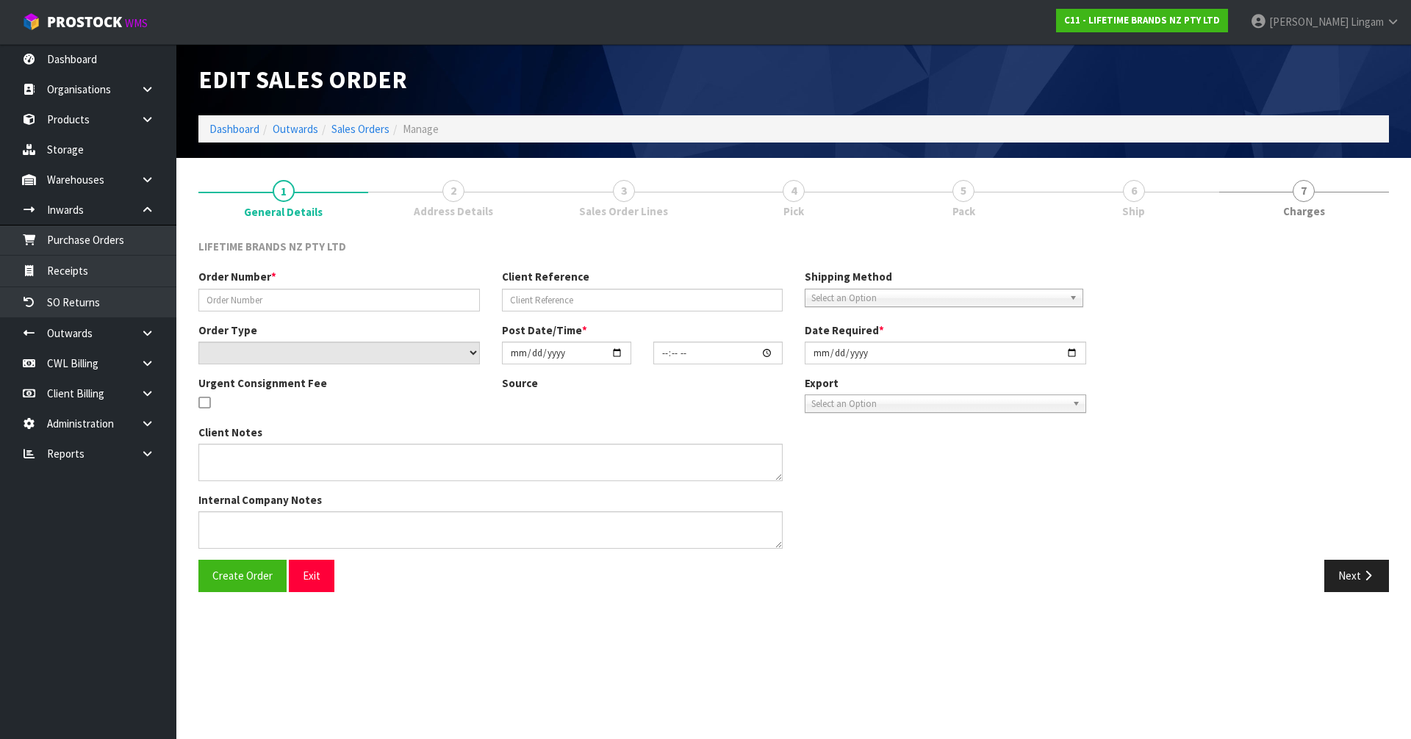
type input "0821388312"
type input "7009644105"
select select "number:0"
type input "[DATE]"
type input "11:09:04.000"
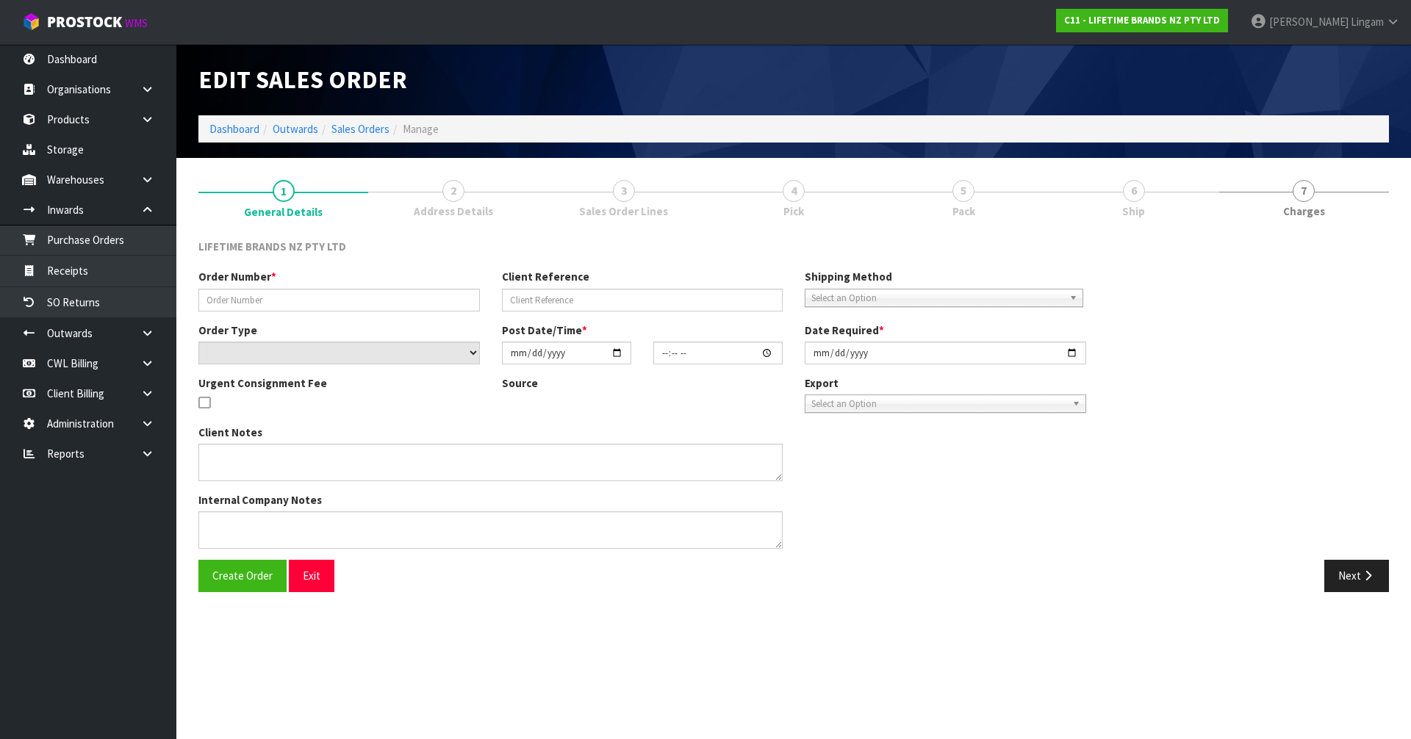
type input "[DATE]"
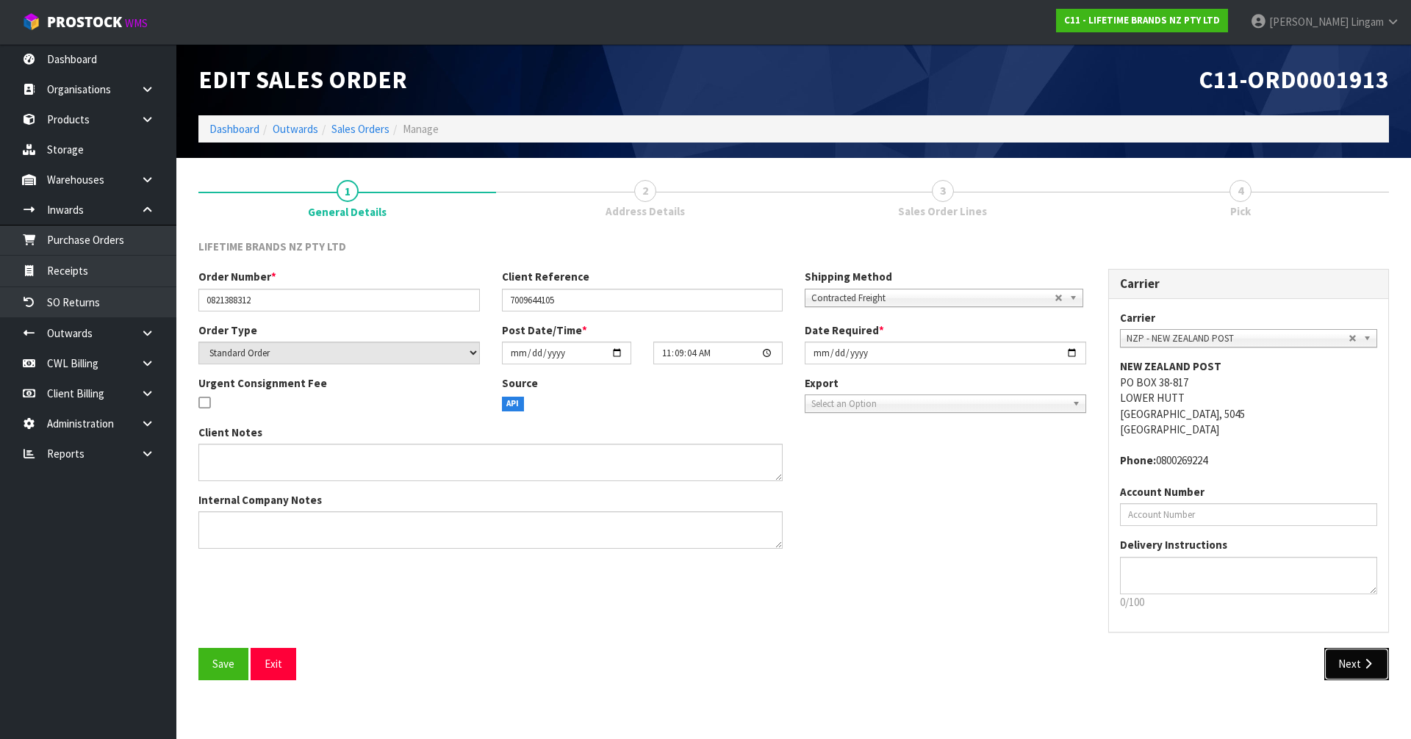
click at [1343, 673] on button "Next" at bounding box center [1356, 664] width 65 height 32
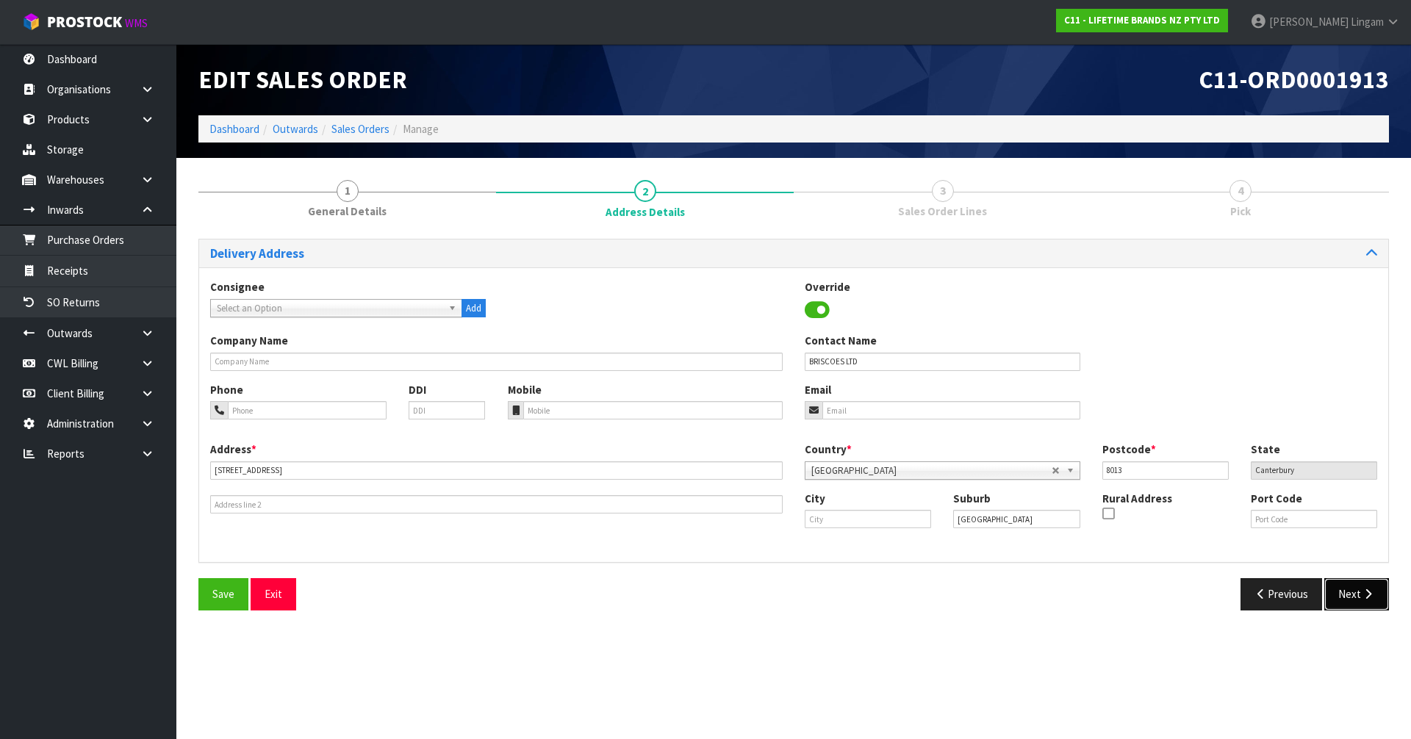
click at [1347, 595] on button "Next" at bounding box center [1356, 594] width 65 height 32
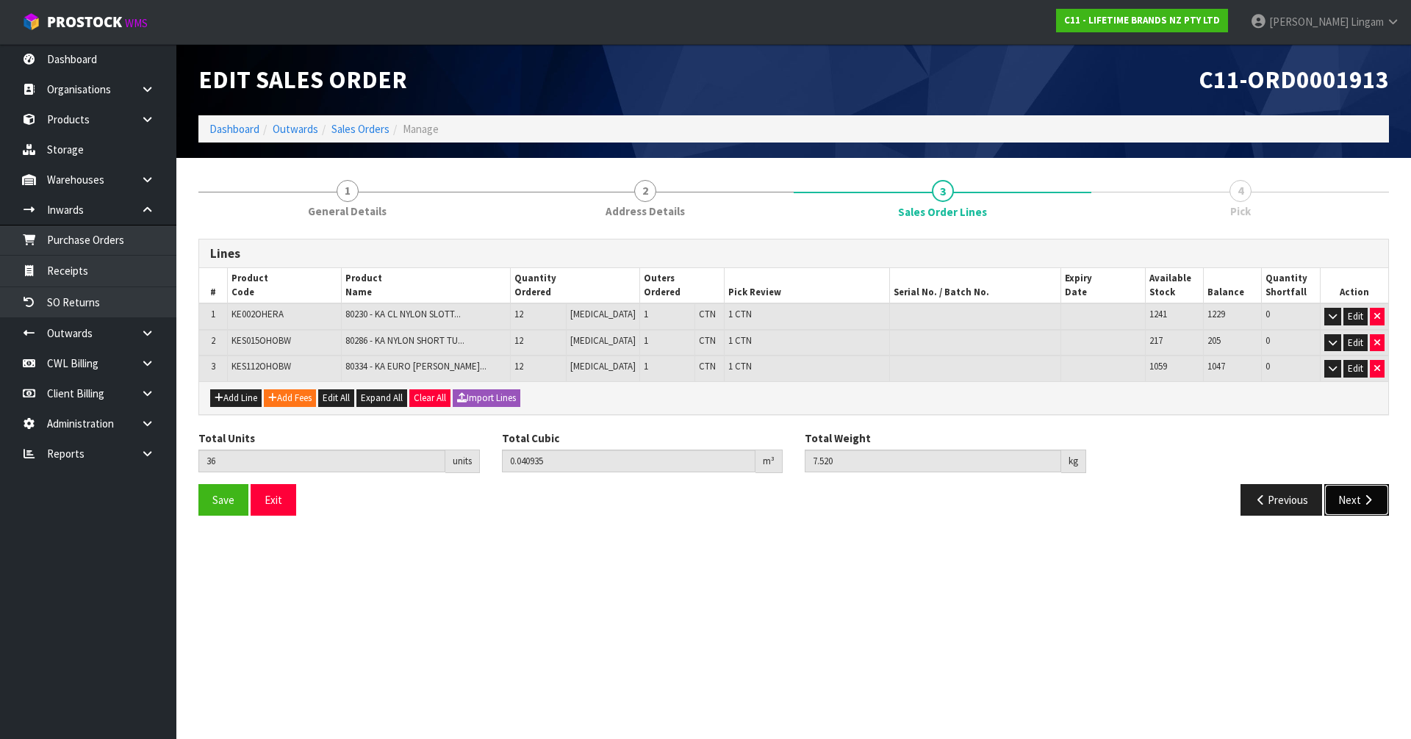
click at [1352, 505] on button "Next" at bounding box center [1356, 500] width 65 height 32
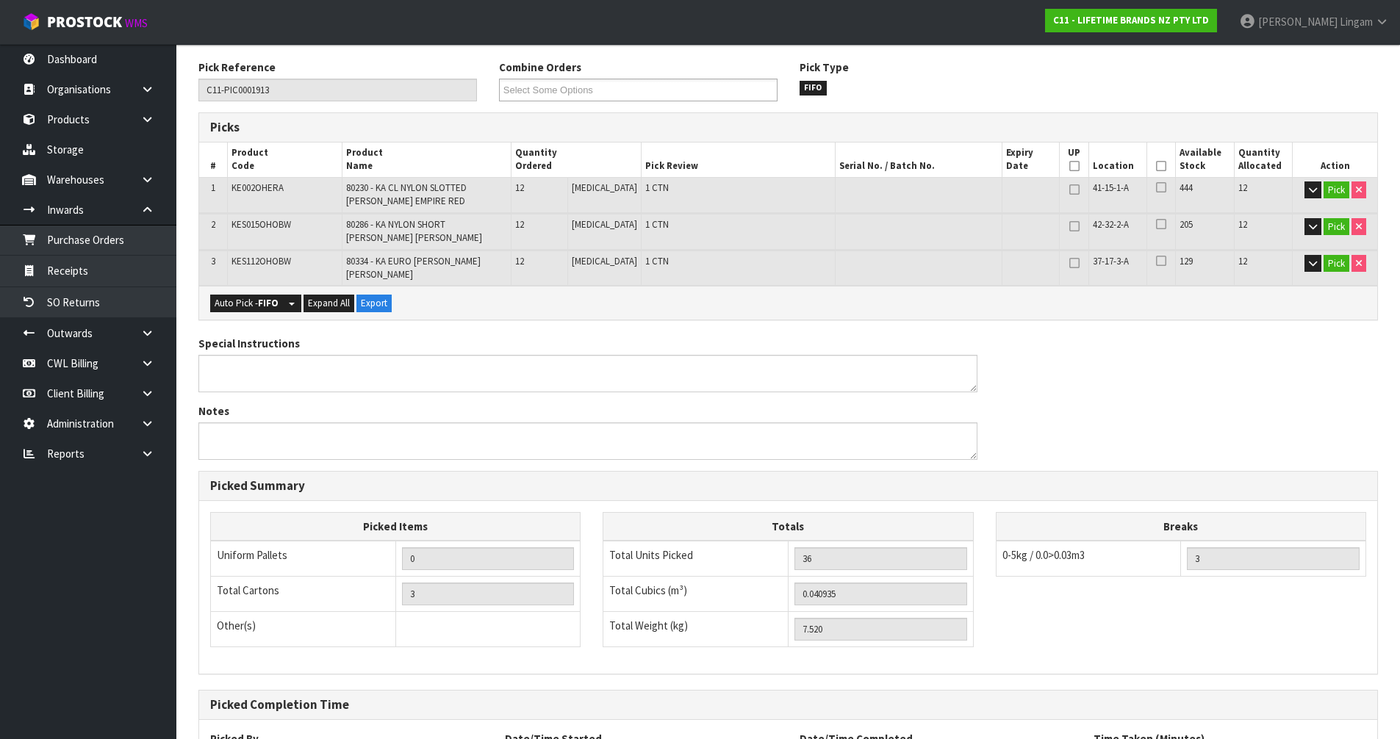
scroll to position [307, 0]
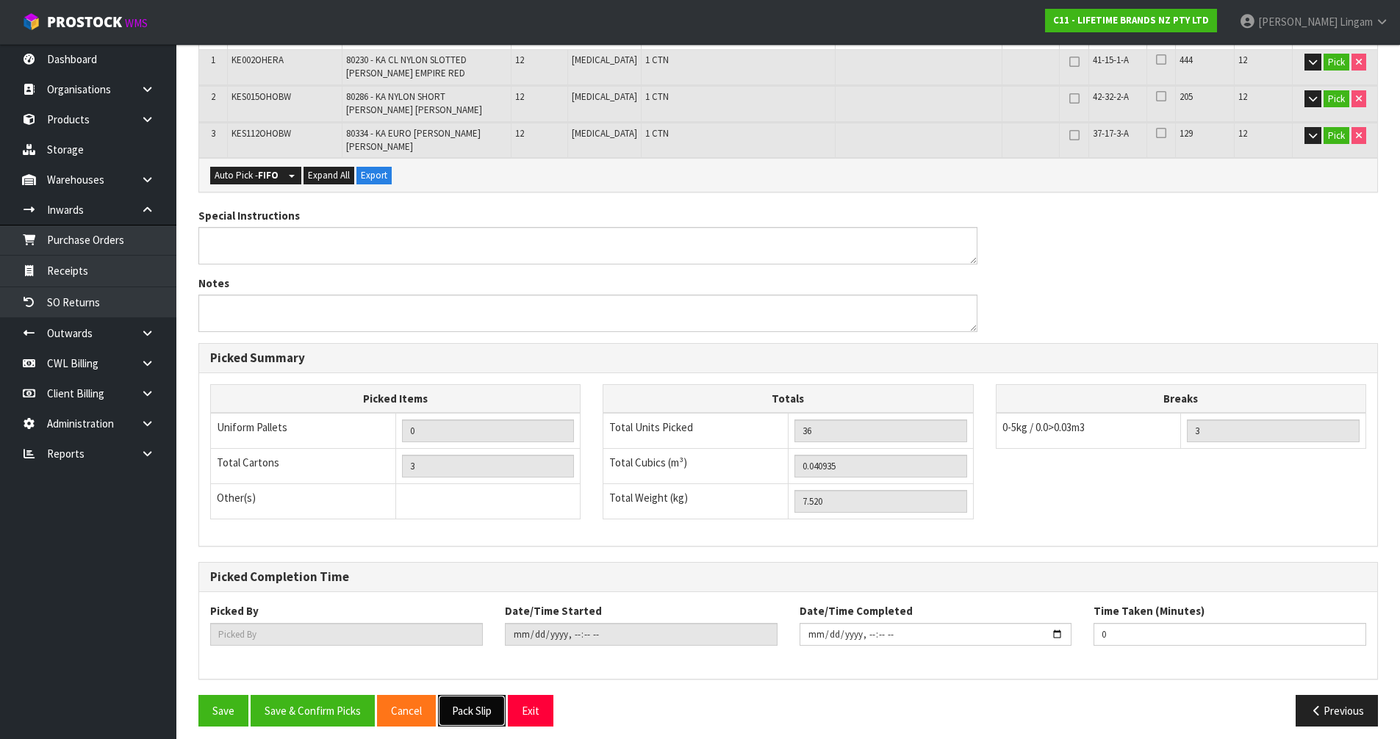
click at [482, 705] on button "Pack Slip" at bounding box center [472, 711] width 68 height 32
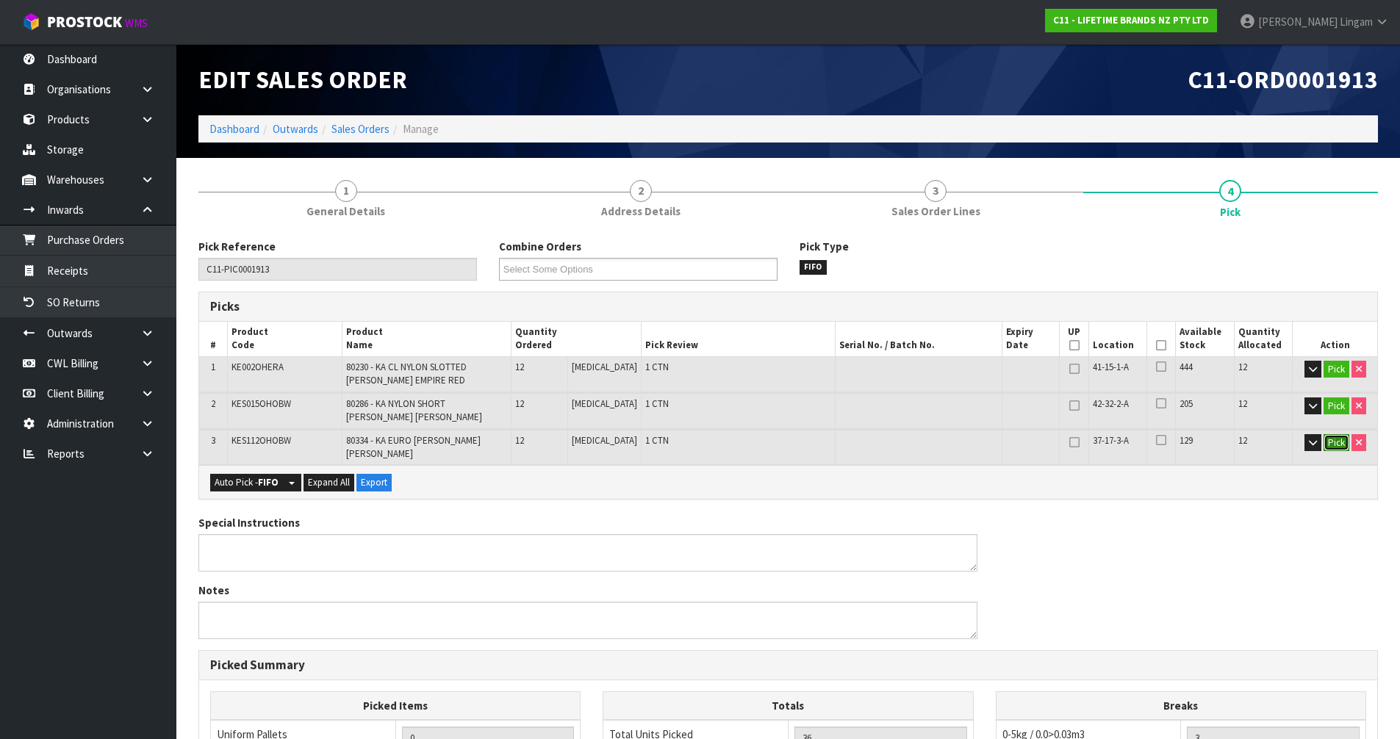
click at [1334, 446] on button "Pick" at bounding box center [1336, 443] width 26 height 18
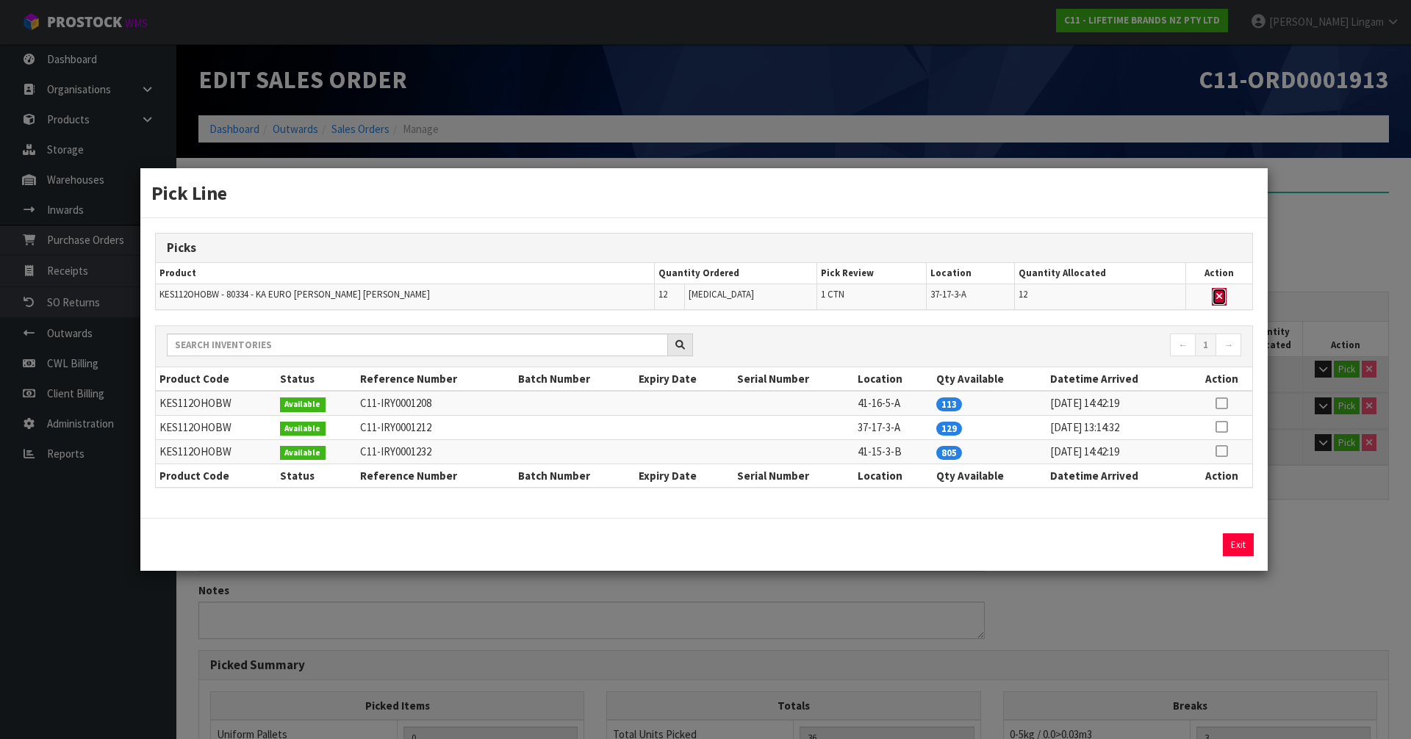
click at [1216, 296] on icon "button" at bounding box center [1219, 297] width 6 height 10
type input "2"
type input "24"
type input "0.032775"
type input "5.9"
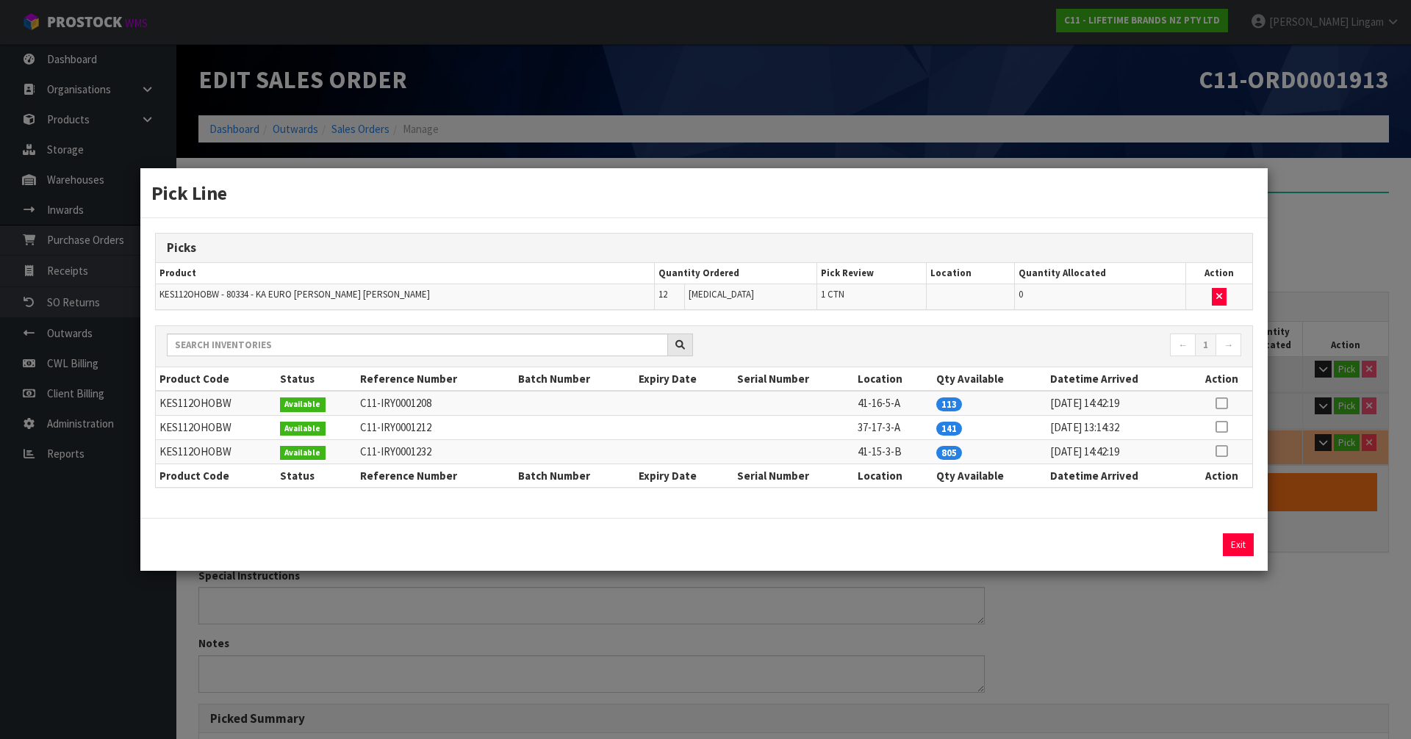
click at [1218, 404] on icon at bounding box center [1221, 403] width 12 height 1
drag, startPoint x: 1192, startPoint y: 542, endPoint x: 1202, endPoint y: 545, distance: 10.7
click at [1193, 542] on button "Assign Pick" at bounding box center [1188, 544] width 60 height 23
type input "3"
type input "36"
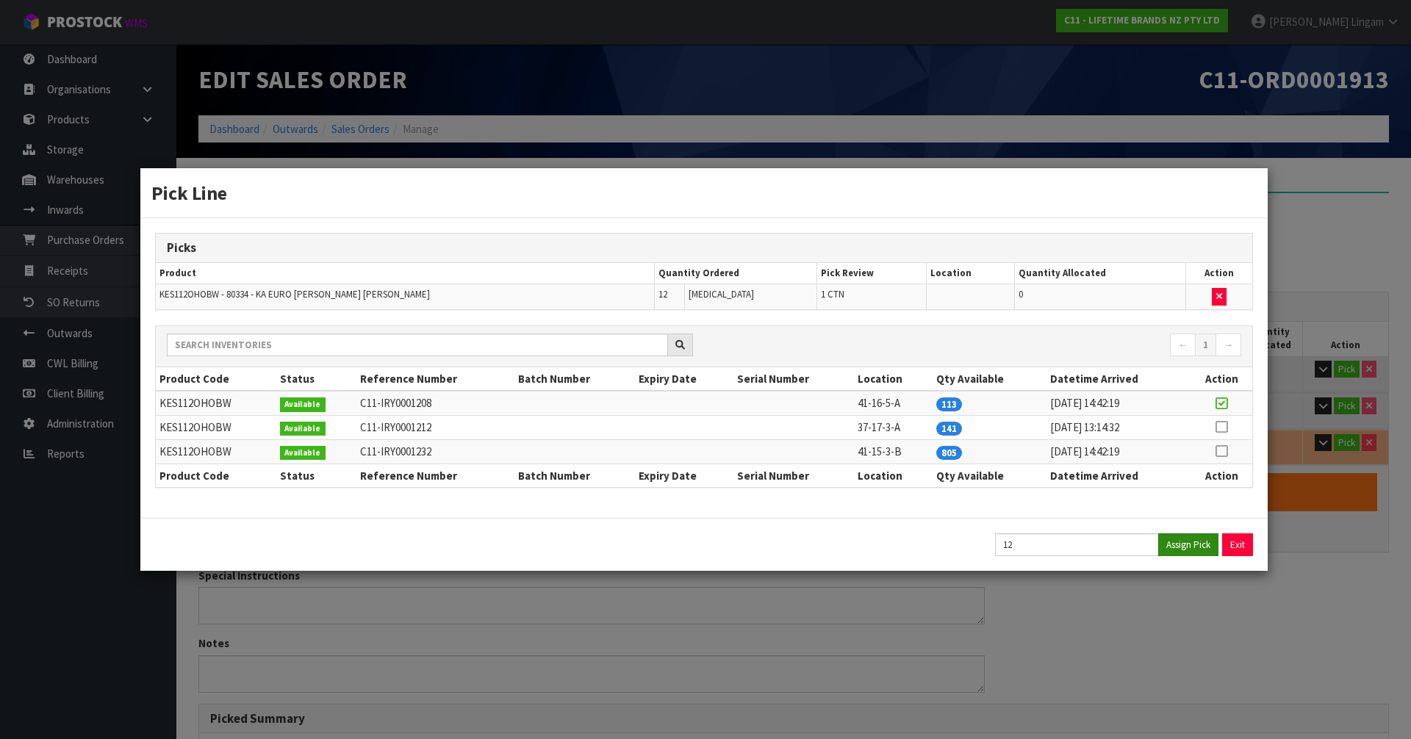
type input "0.040935"
type input "7.52"
click at [1226, 539] on button "Exit" at bounding box center [1238, 544] width 31 height 23
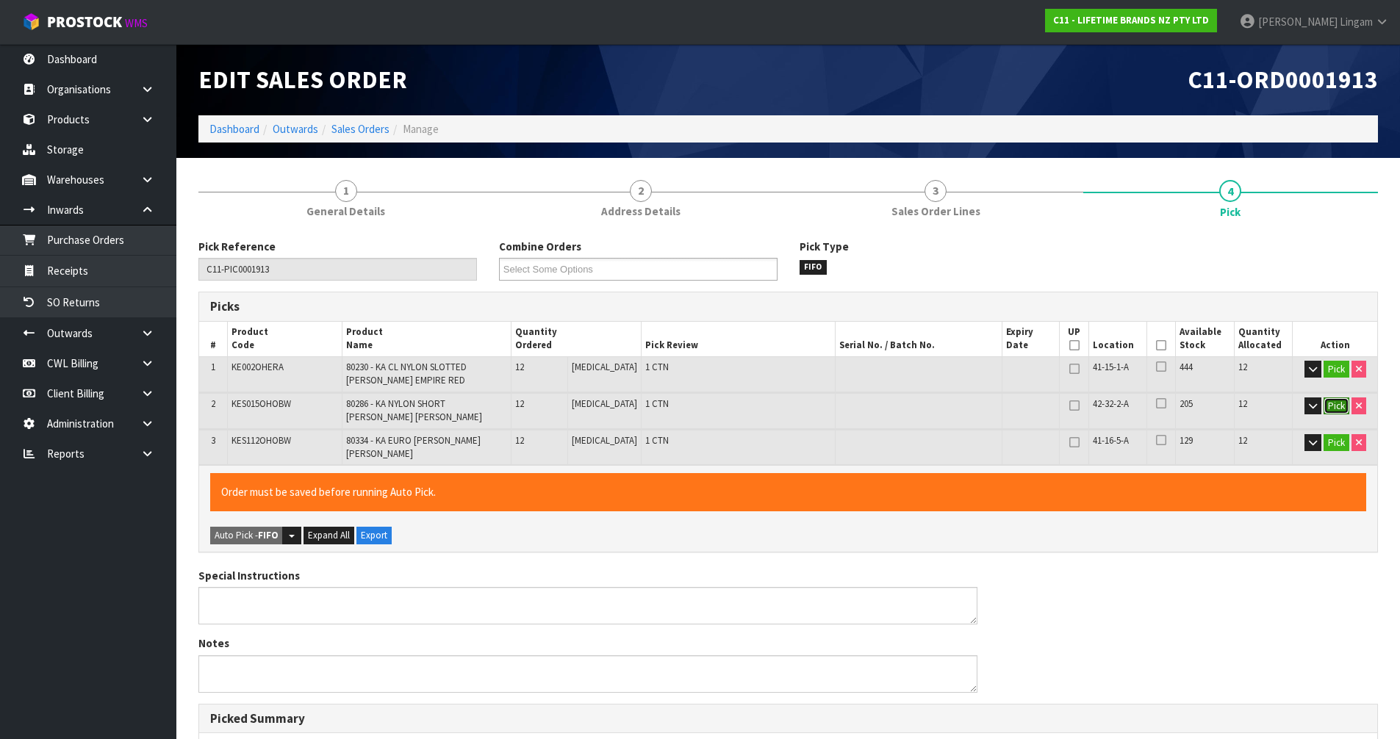
click at [1327, 404] on button "Pick" at bounding box center [1336, 407] width 26 height 18
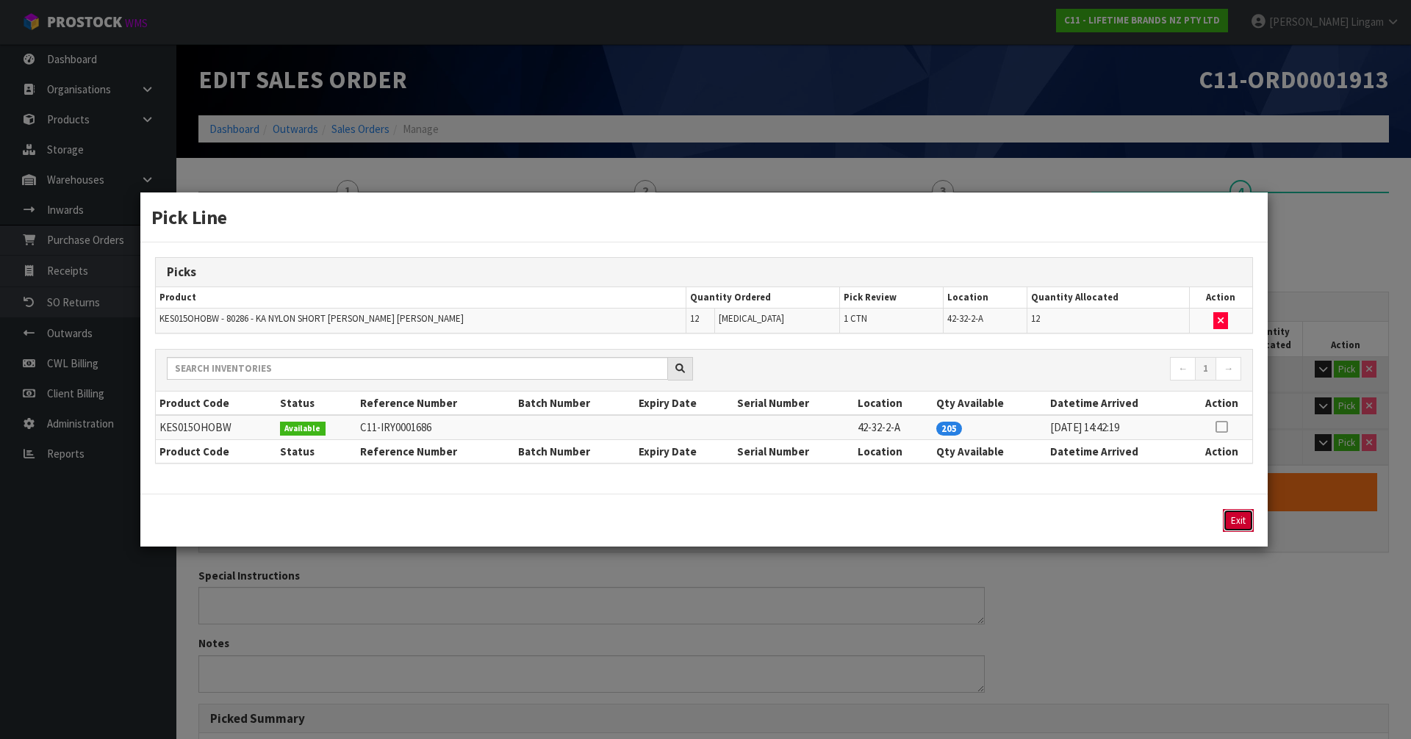
click at [1234, 526] on button "Exit" at bounding box center [1238, 520] width 31 height 23
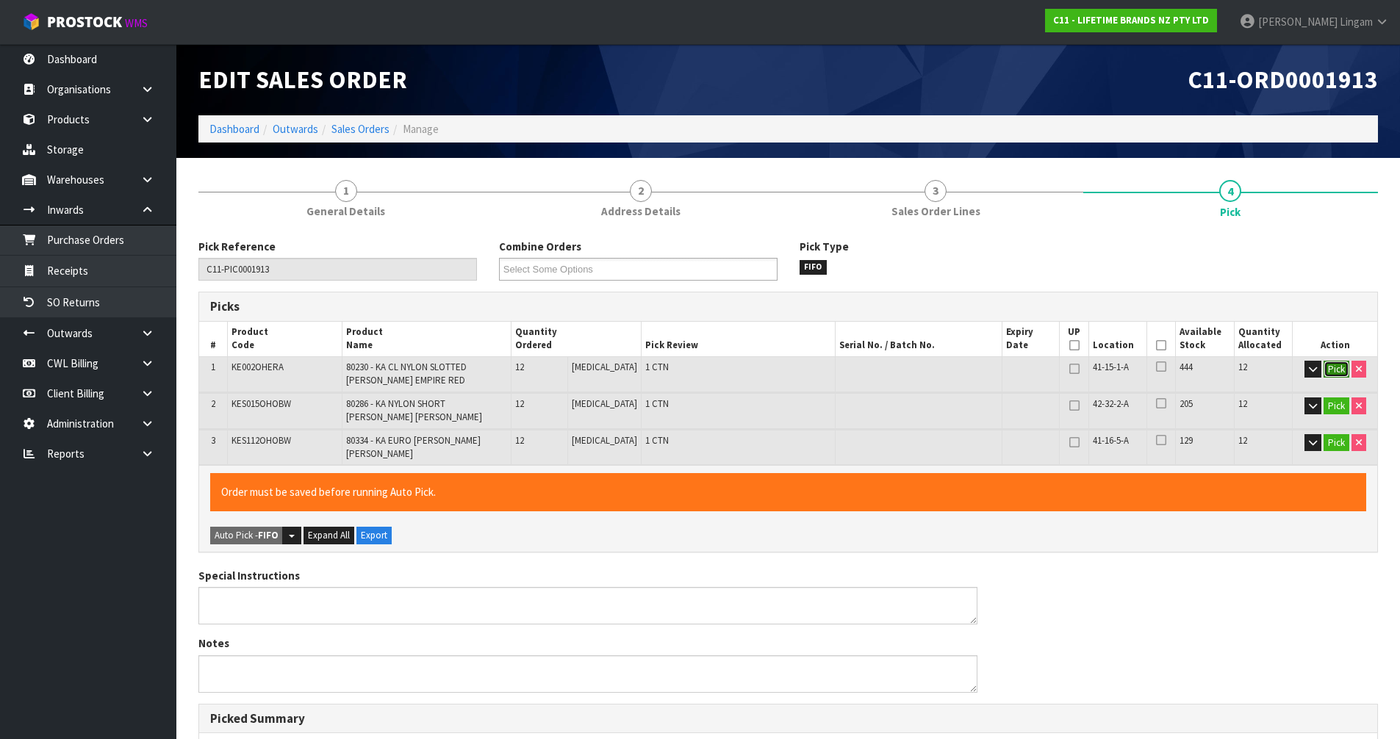
click at [1332, 370] on button "Pick" at bounding box center [1336, 370] width 26 height 18
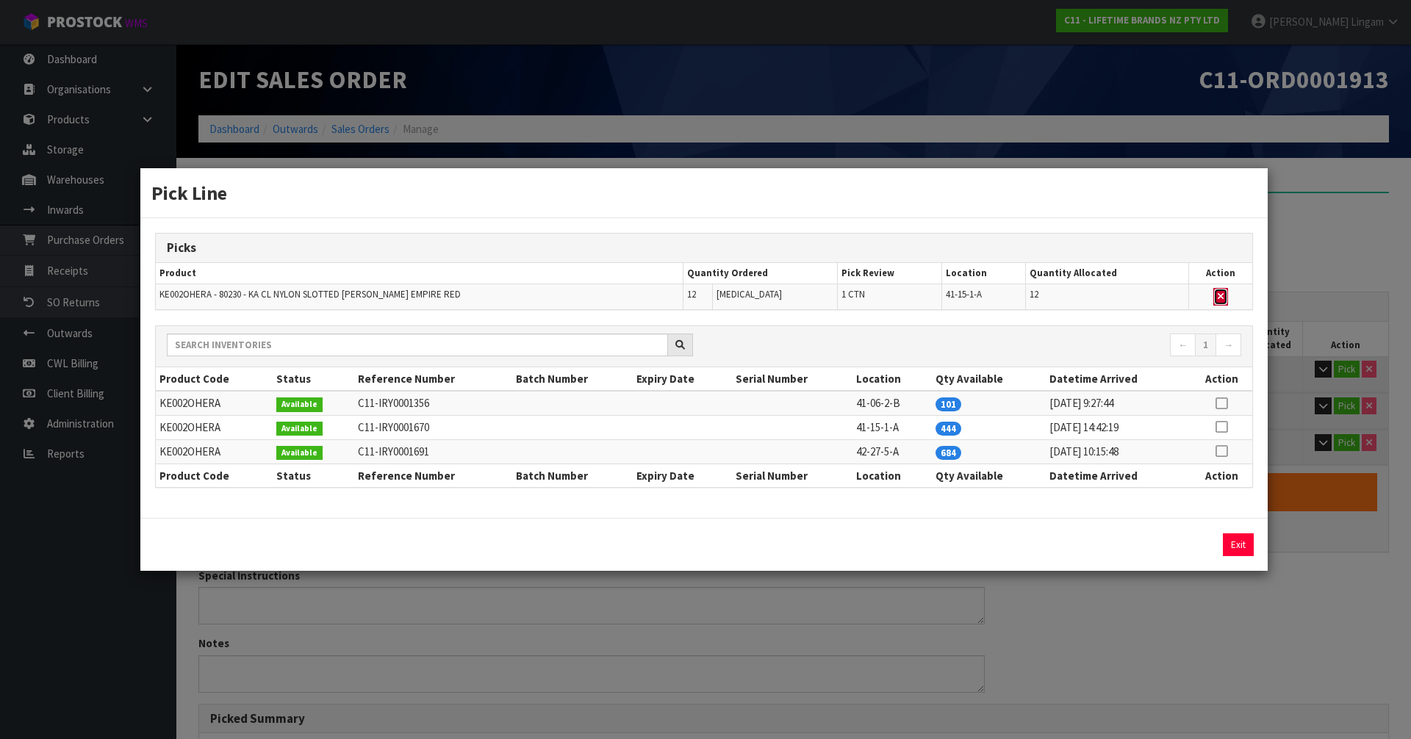
click at [1220, 301] on icon "button" at bounding box center [1221, 297] width 6 height 10
type input "2"
type input "24"
type input "0.021531"
type input "5.22"
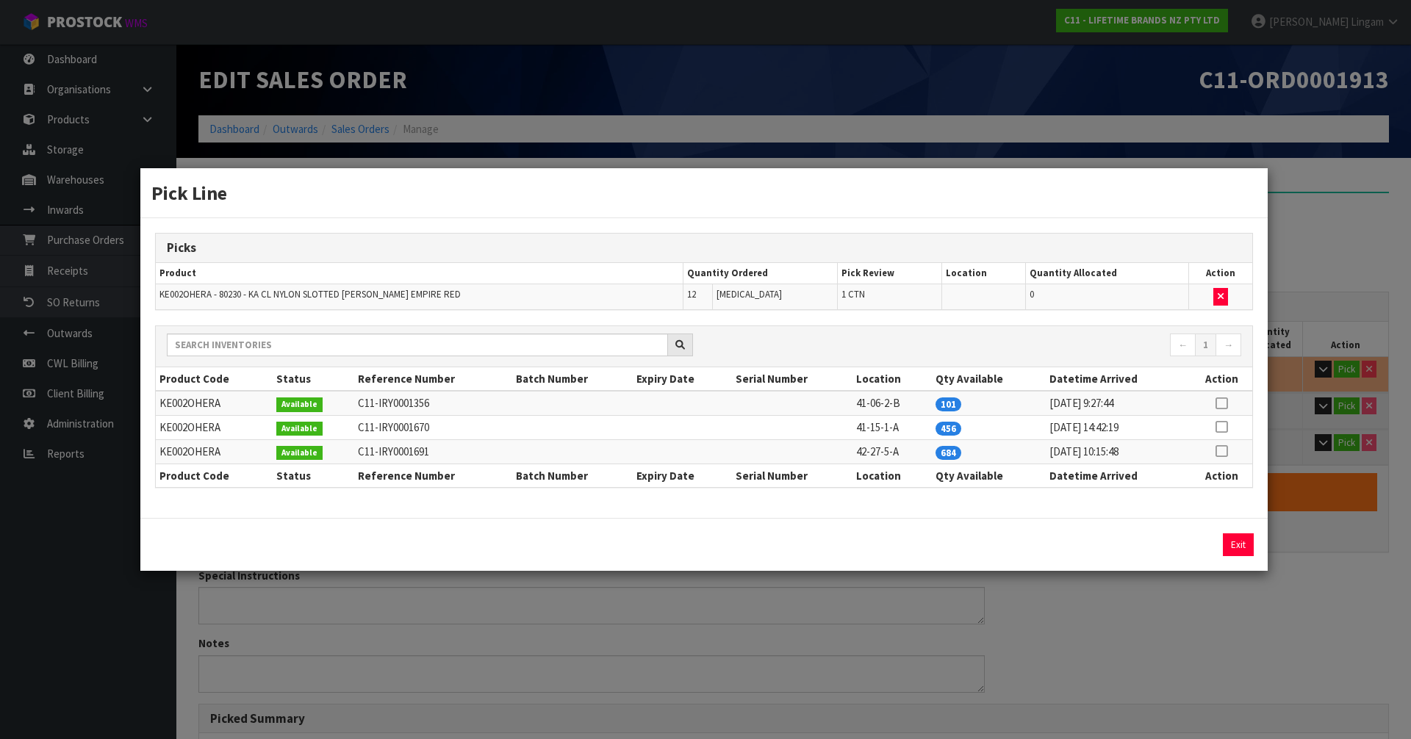
click at [1226, 404] on icon at bounding box center [1221, 403] width 12 height 1
drag, startPoint x: 1190, startPoint y: 539, endPoint x: 1204, endPoint y: 542, distance: 14.1
click at [1192, 539] on button "Assign Pick" at bounding box center [1188, 544] width 60 height 23
type input "3"
type input "36"
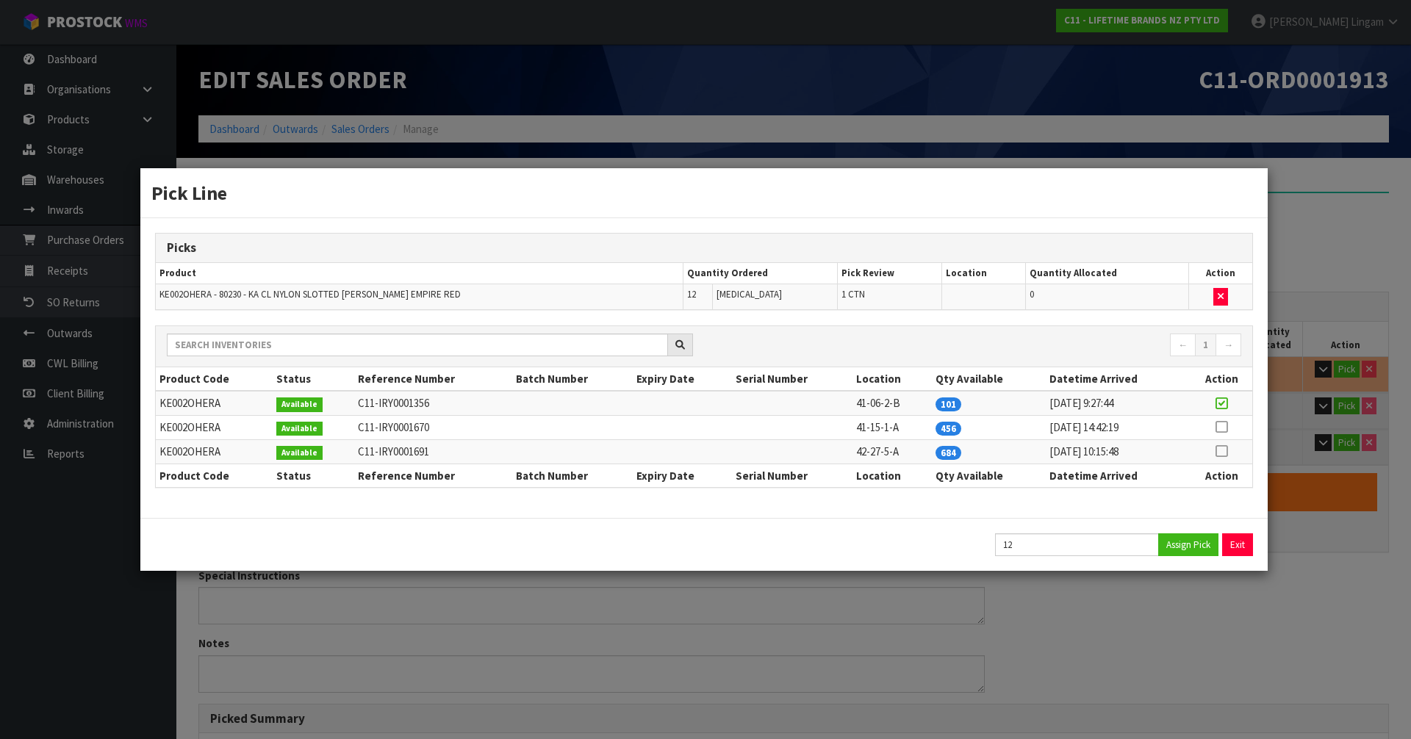
type input "0.040935"
type input "7.52"
click at [1232, 540] on button "Exit" at bounding box center [1238, 544] width 31 height 23
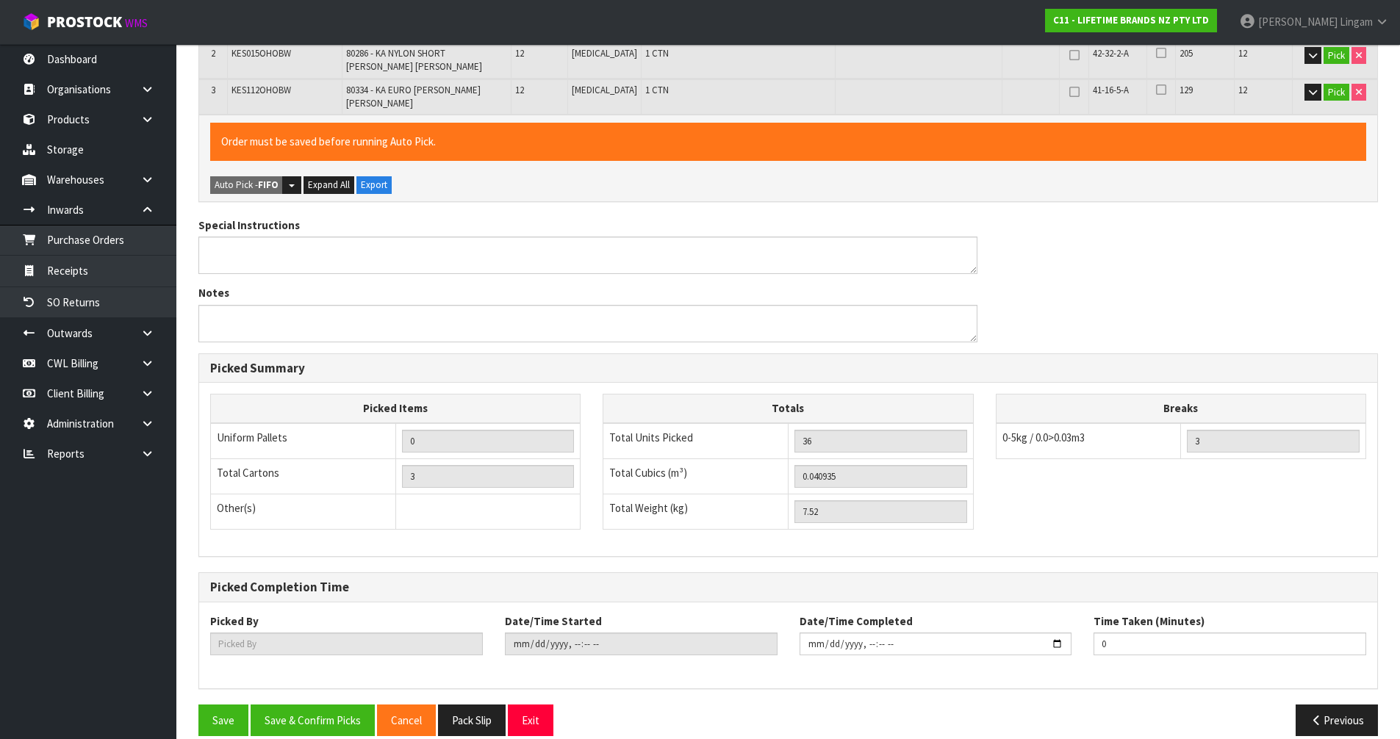
scroll to position [360, 0]
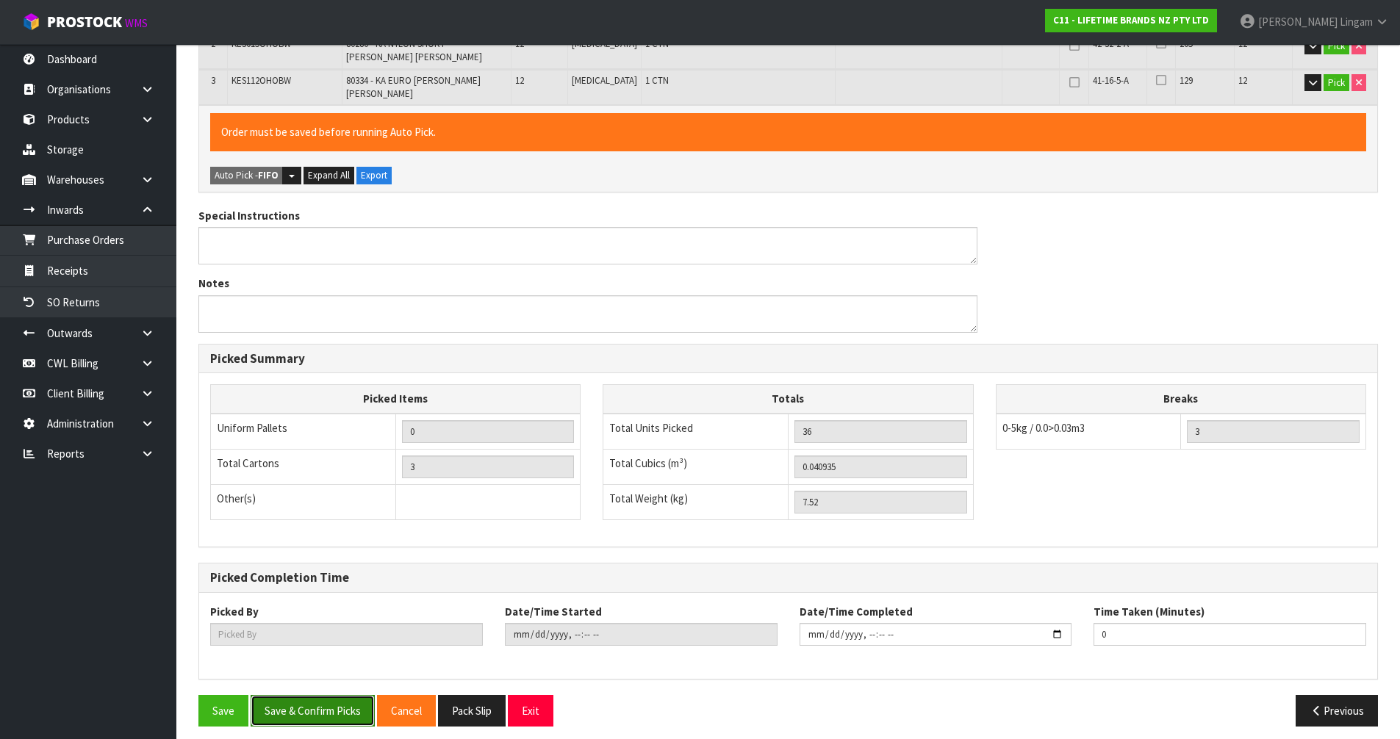
click at [300, 703] on button "Save & Confirm Picks" at bounding box center [313, 711] width 124 height 32
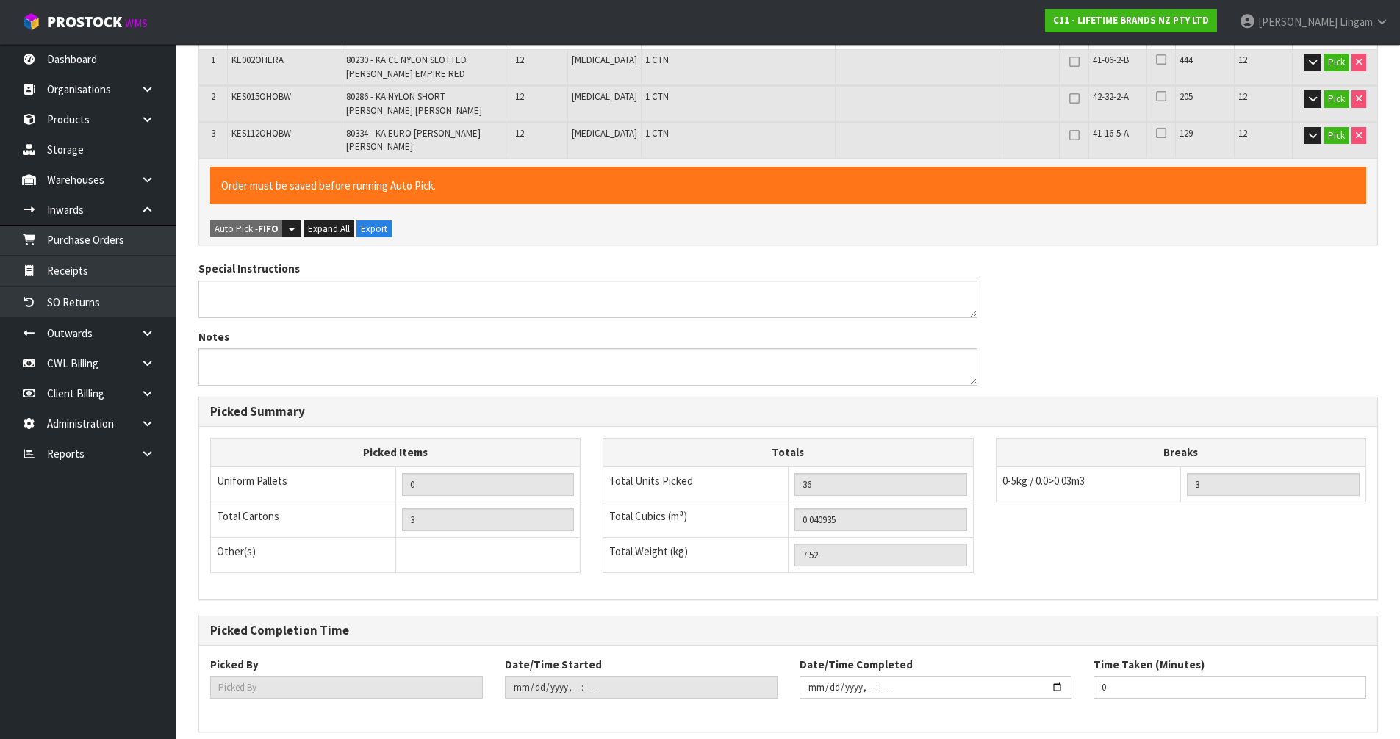
type input "[PERSON_NAME]"
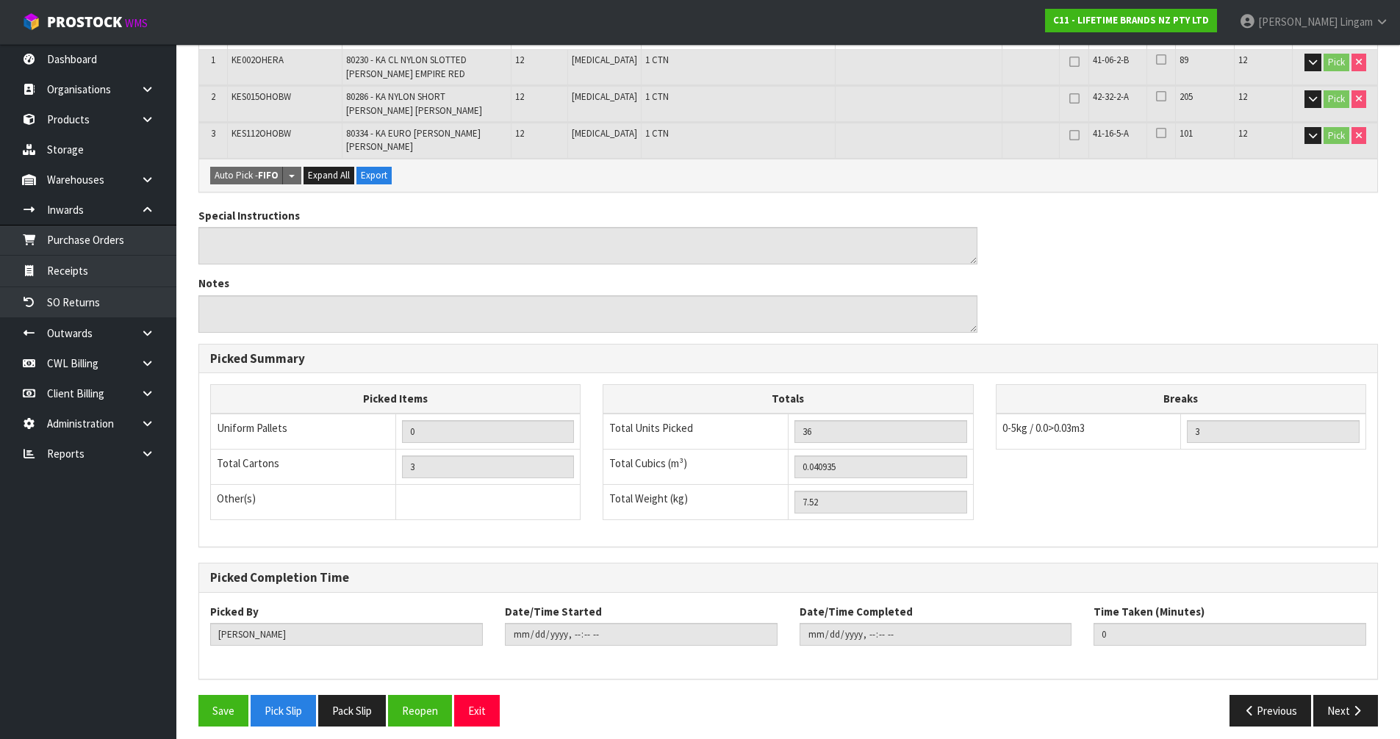
scroll to position [0, 0]
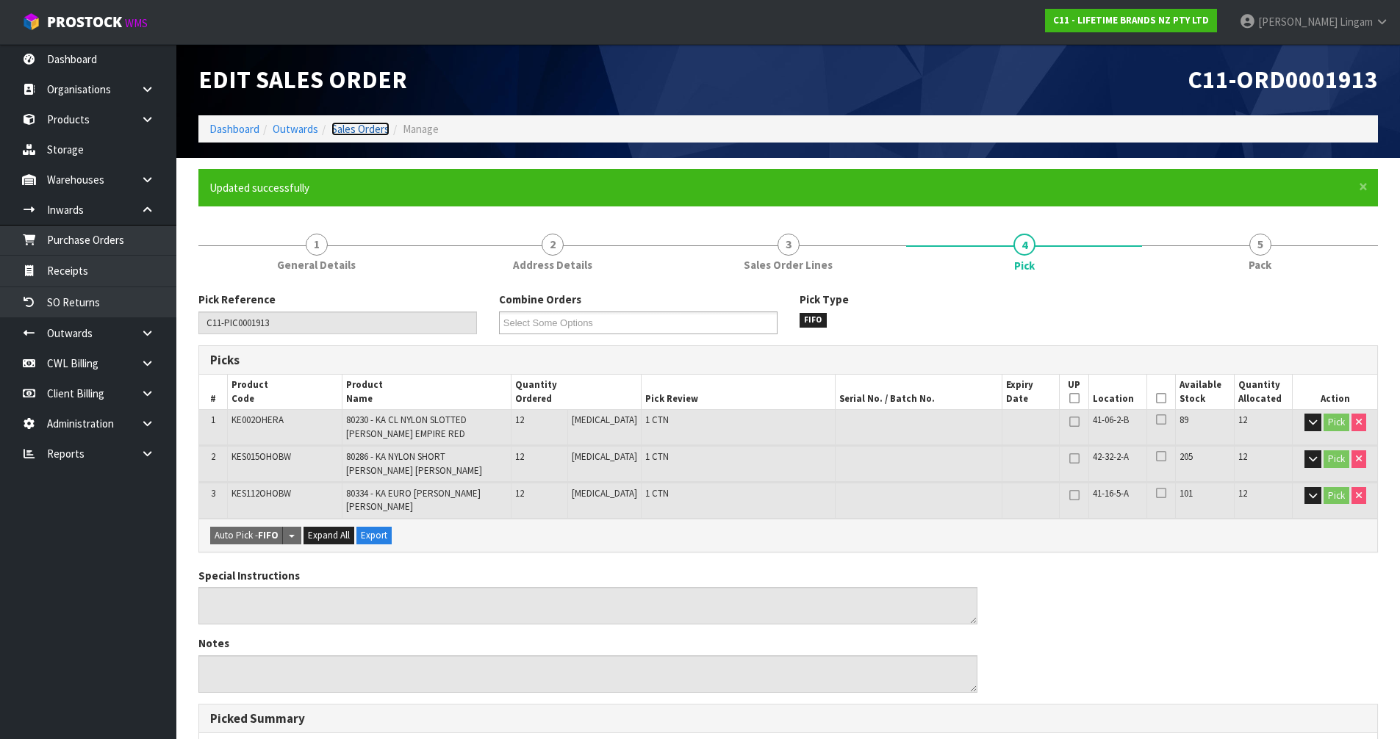
click at [374, 127] on link "Sales Orders" at bounding box center [360, 129] width 58 height 14
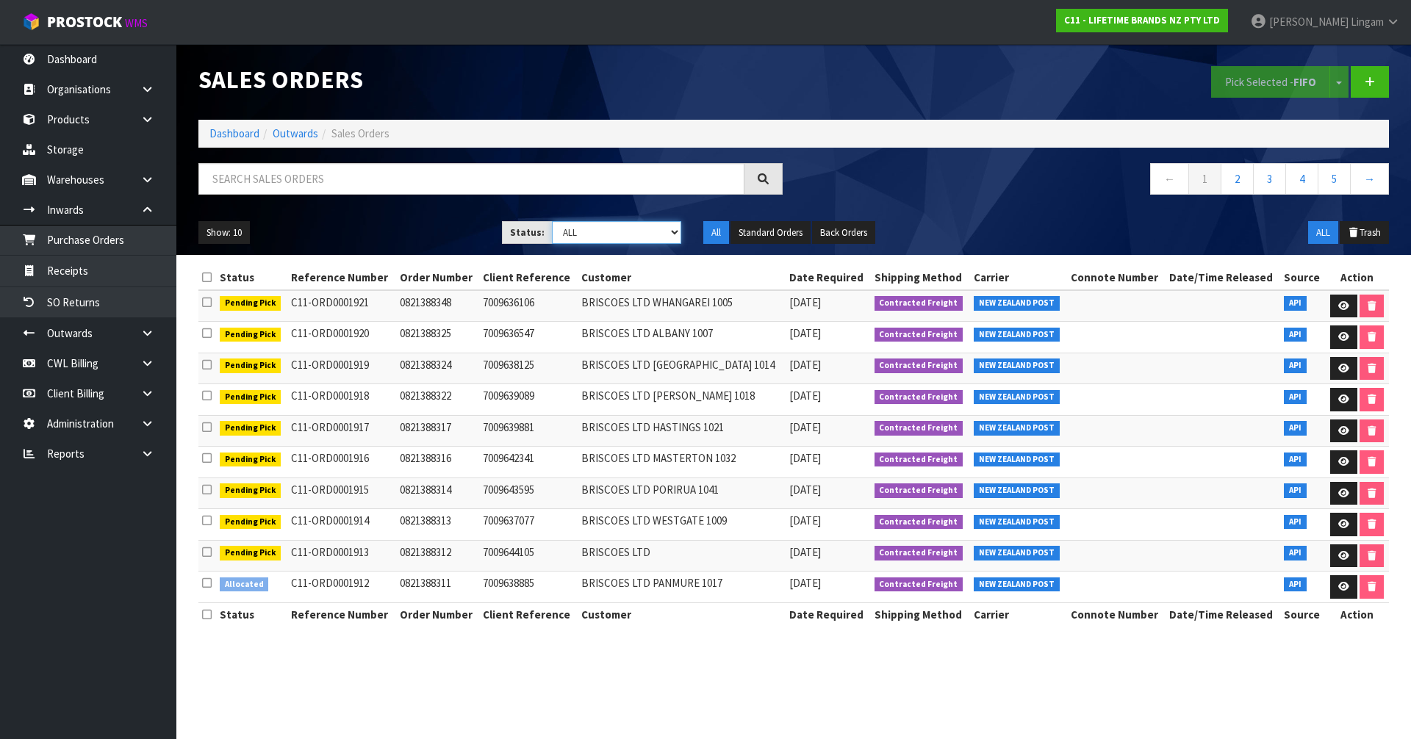
click at [655, 238] on select "Draft Pending Allocated Pending Pick Goods Picked Goods Packed Pending Charges …" at bounding box center [617, 232] width 130 height 23
click at [552, 221] on select "Draft Pending Allocated Pending Pick Goods Picked Goods Packed Pending Charges …" at bounding box center [617, 232] width 130 height 23
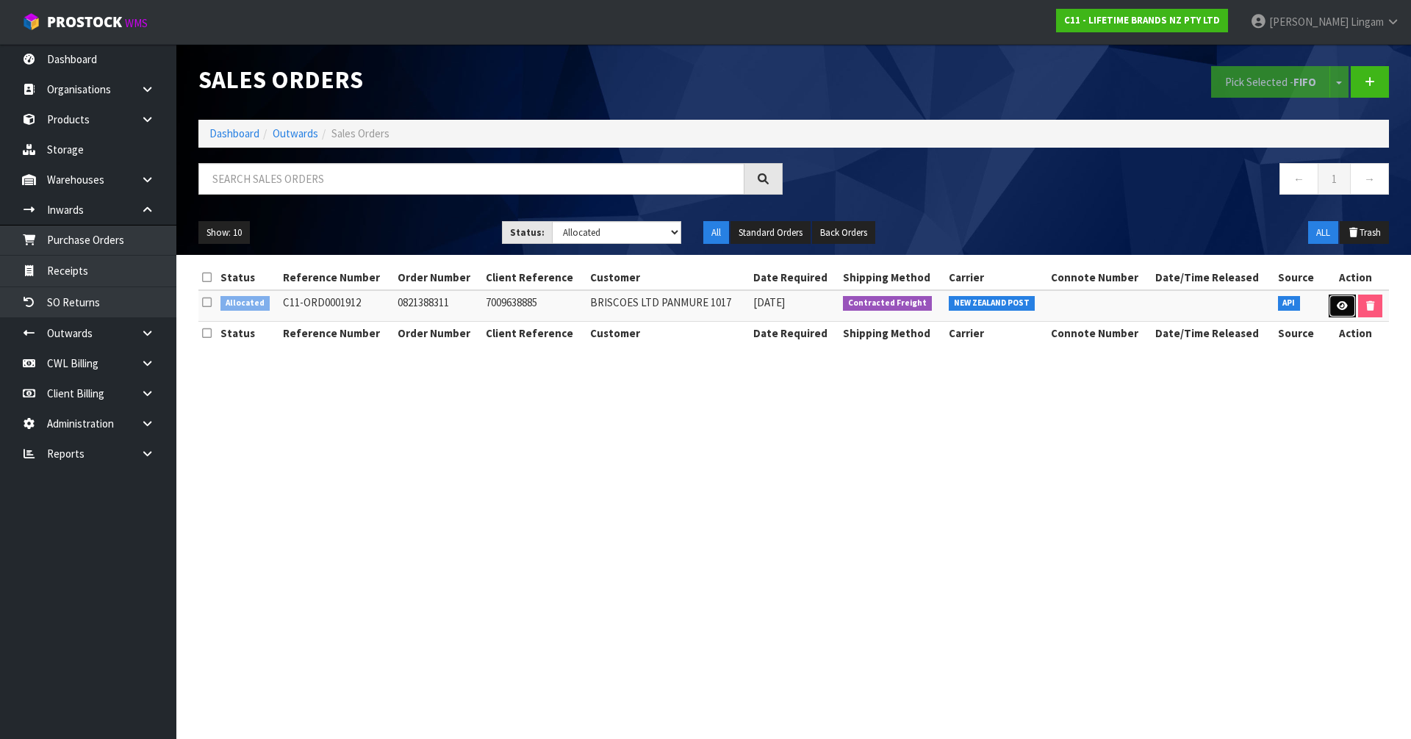
click at [1343, 298] on link at bounding box center [1342, 307] width 27 height 24
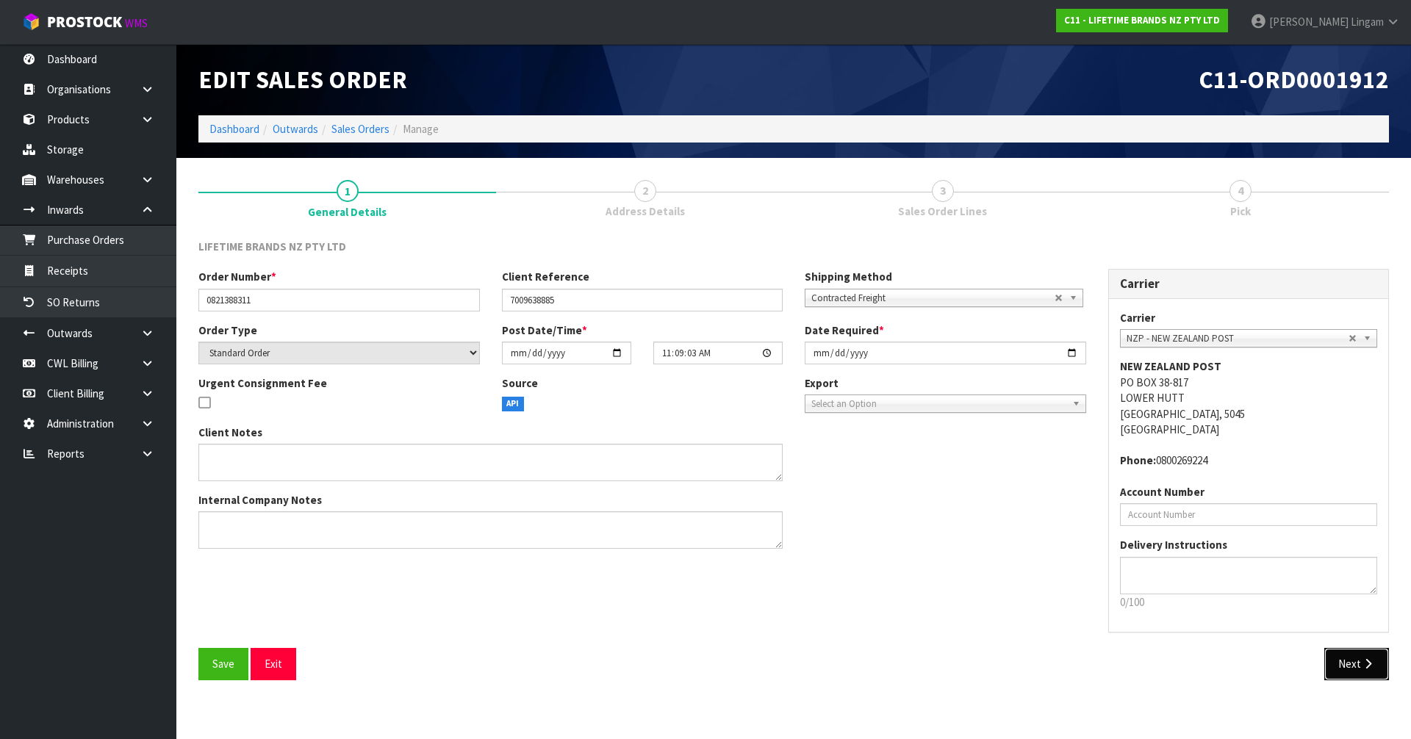
click at [1348, 662] on button "Next" at bounding box center [1356, 664] width 65 height 32
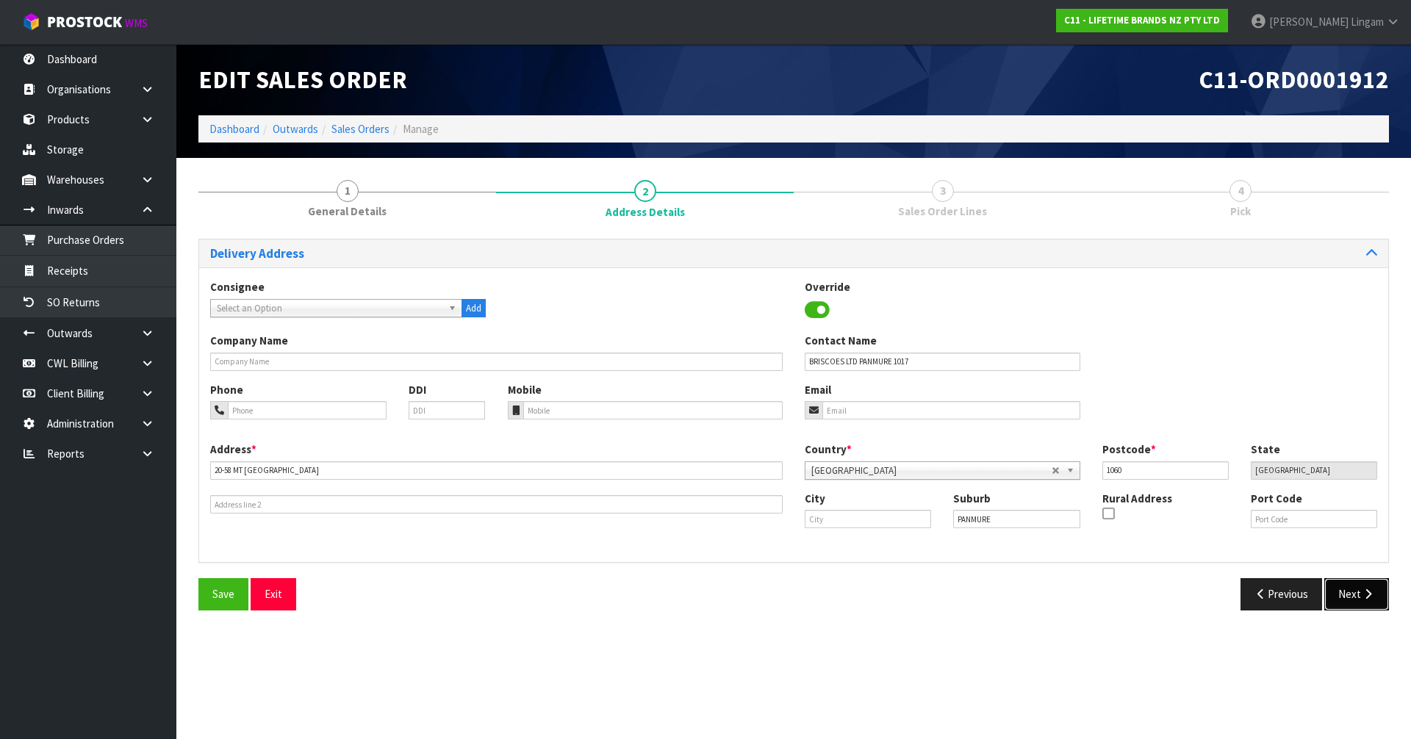
click at [1350, 596] on button "Next" at bounding box center [1356, 594] width 65 height 32
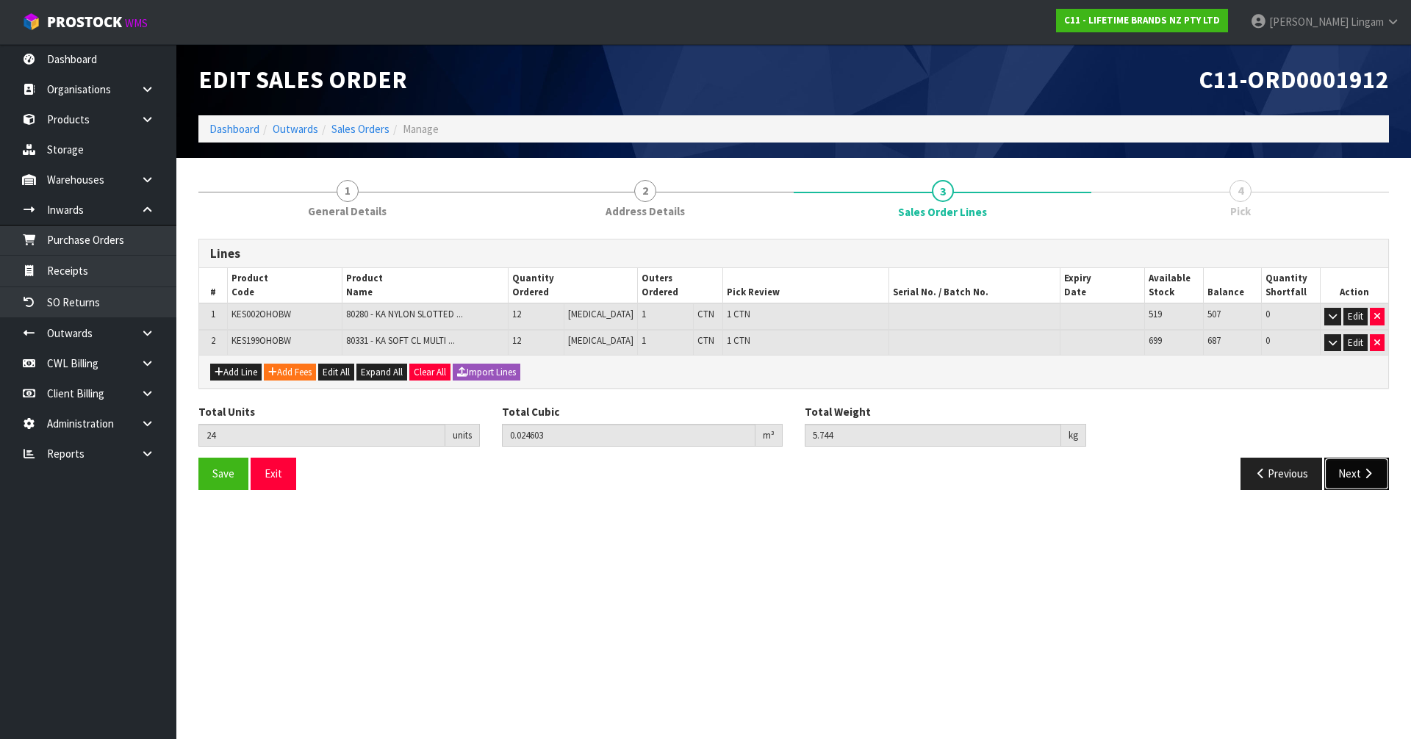
click at [1337, 477] on button "Next" at bounding box center [1356, 474] width 65 height 32
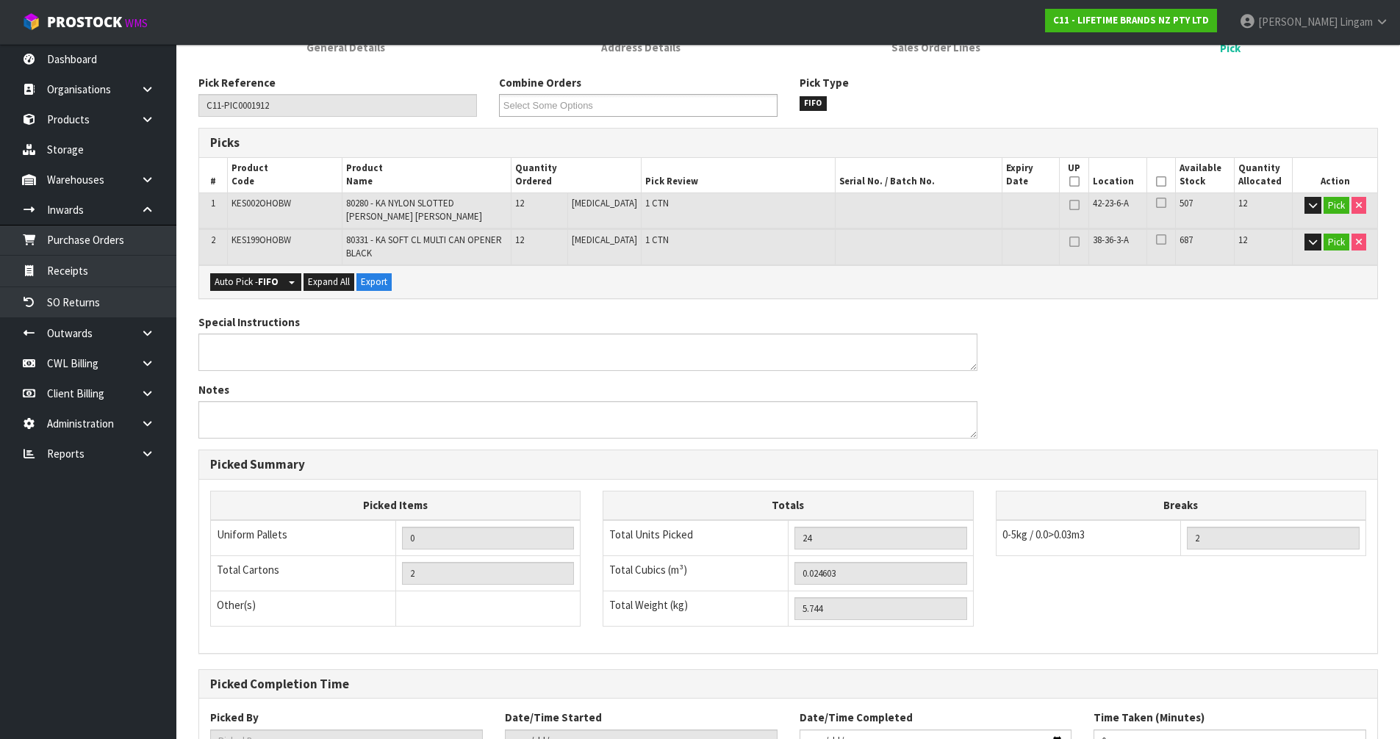
scroll to position [280, 0]
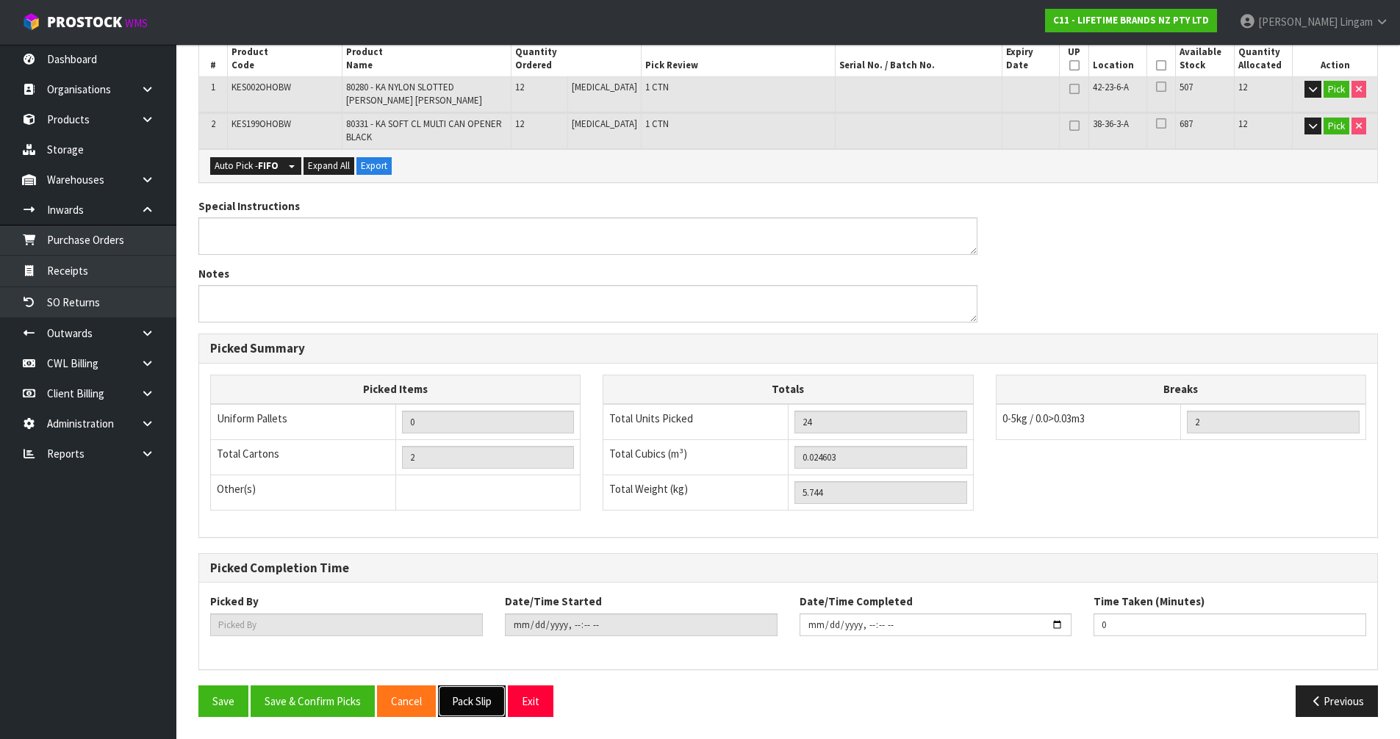
click at [489, 705] on button "Pack Slip" at bounding box center [472, 702] width 68 height 32
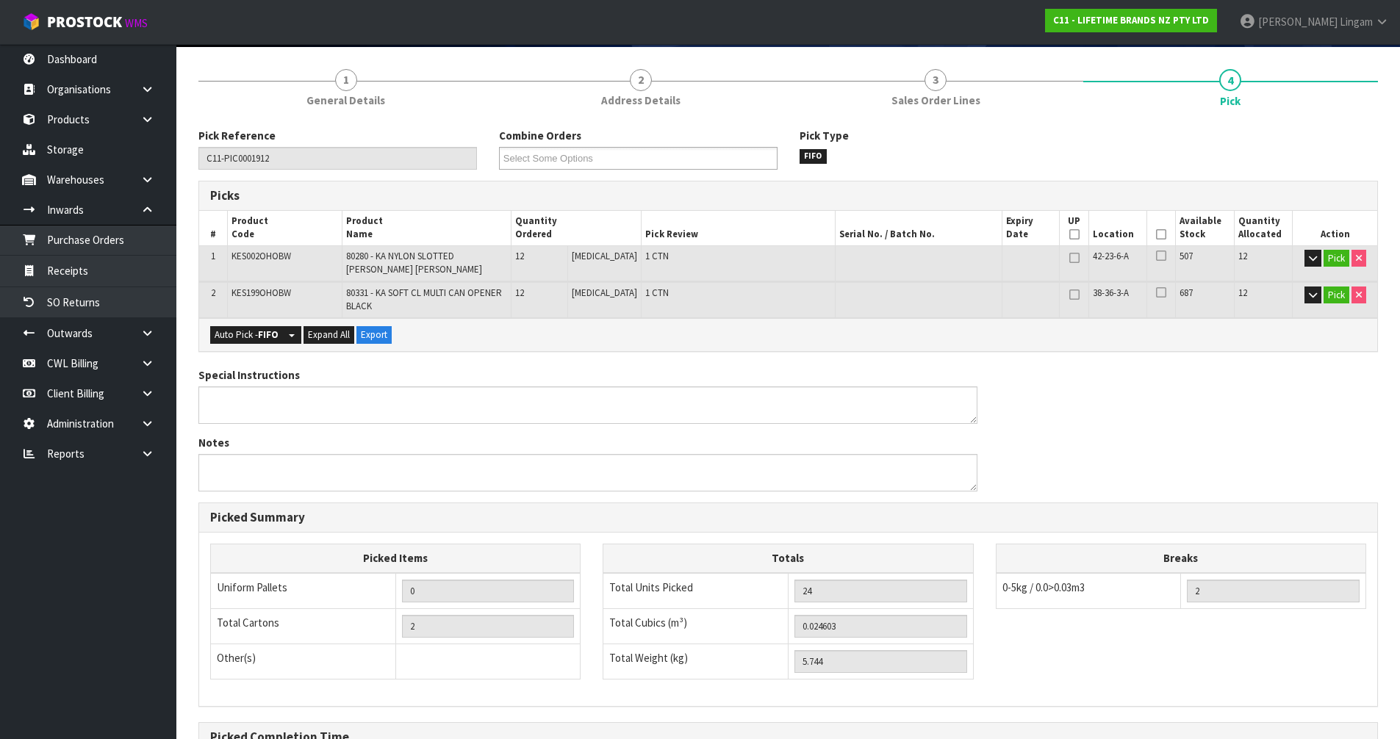
scroll to position [0, 0]
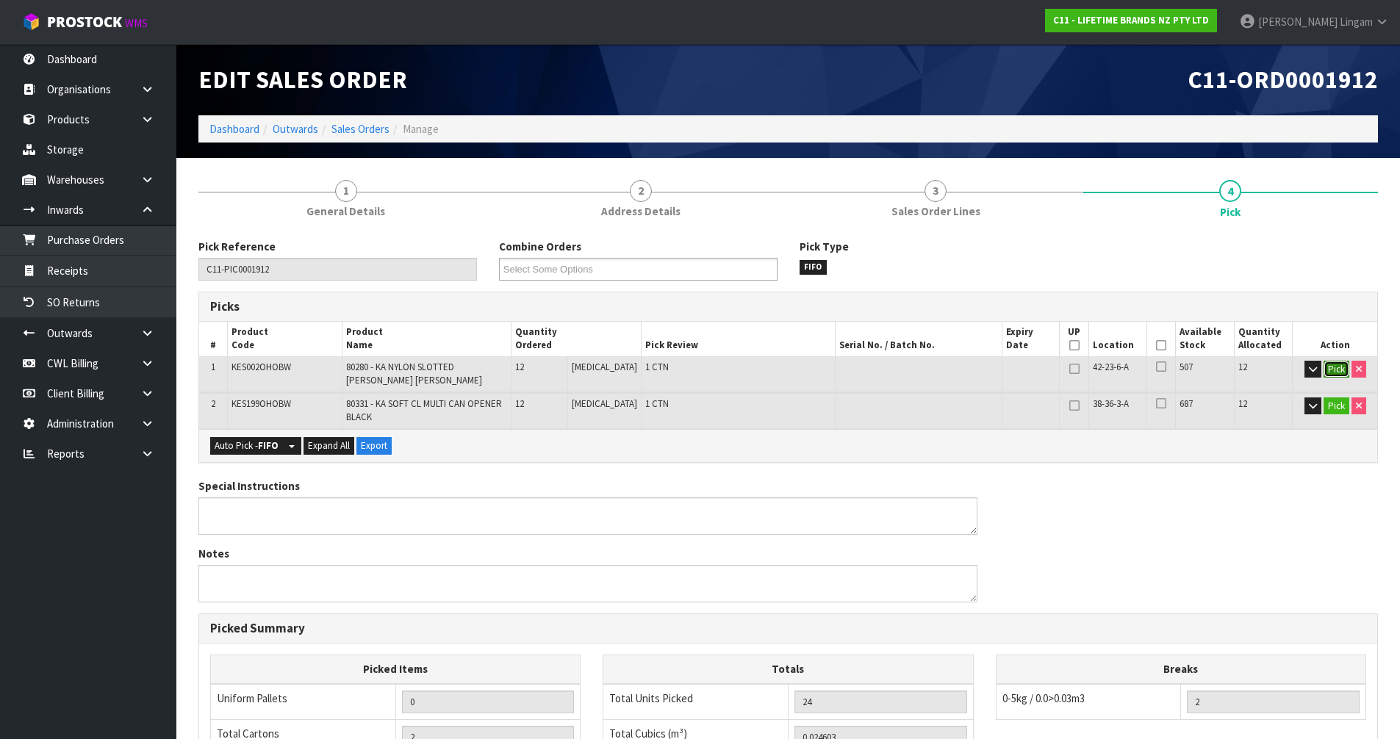
click at [1337, 368] on button "Pick" at bounding box center [1336, 370] width 26 height 18
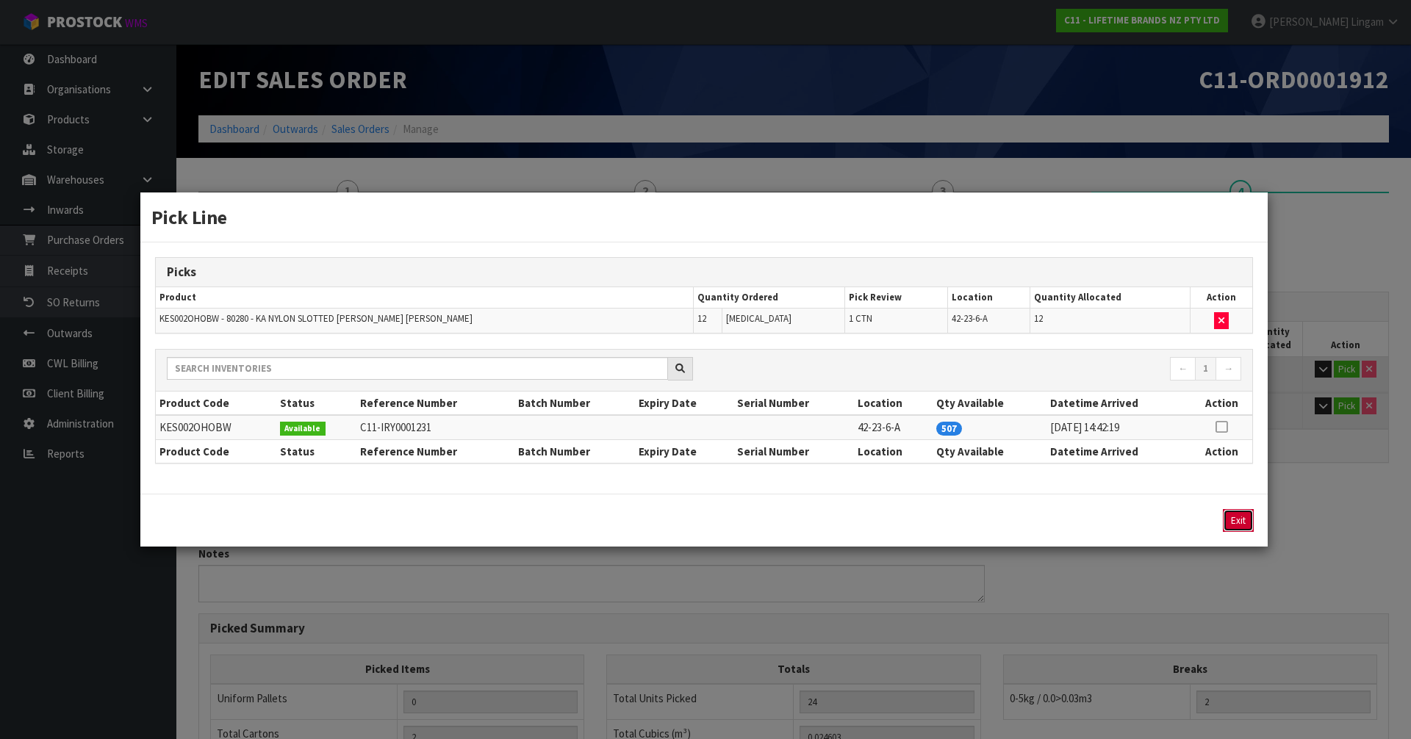
drag, startPoint x: 1245, startPoint y: 527, endPoint x: 1257, endPoint y: 519, distance: 14.3
click at [1245, 526] on button "Exit" at bounding box center [1238, 520] width 31 height 23
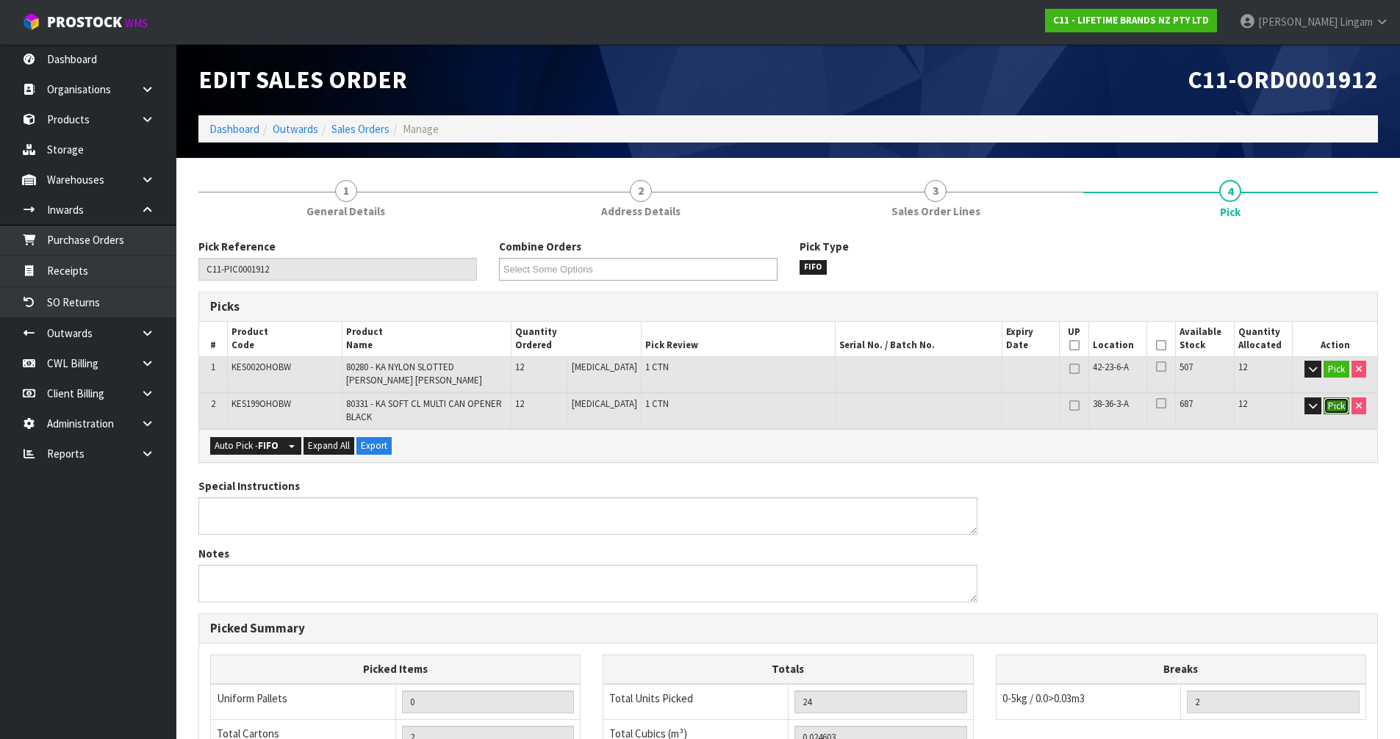
click at [1337, 409] on button "Pick" at bounding box center [1336, 407] width 26 height 18
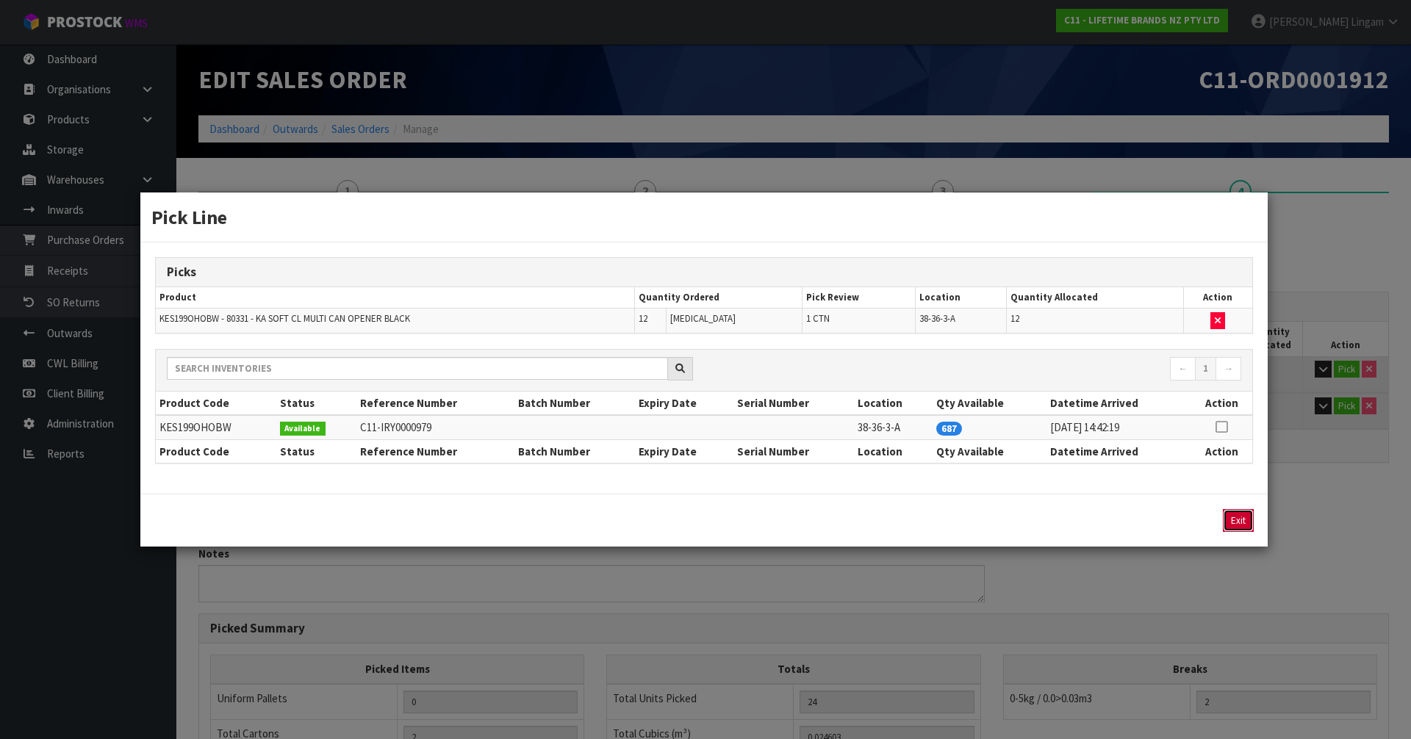
click at [1233, 529] on button "Exit" at bounding box center [1238, 520] width 31 height 23
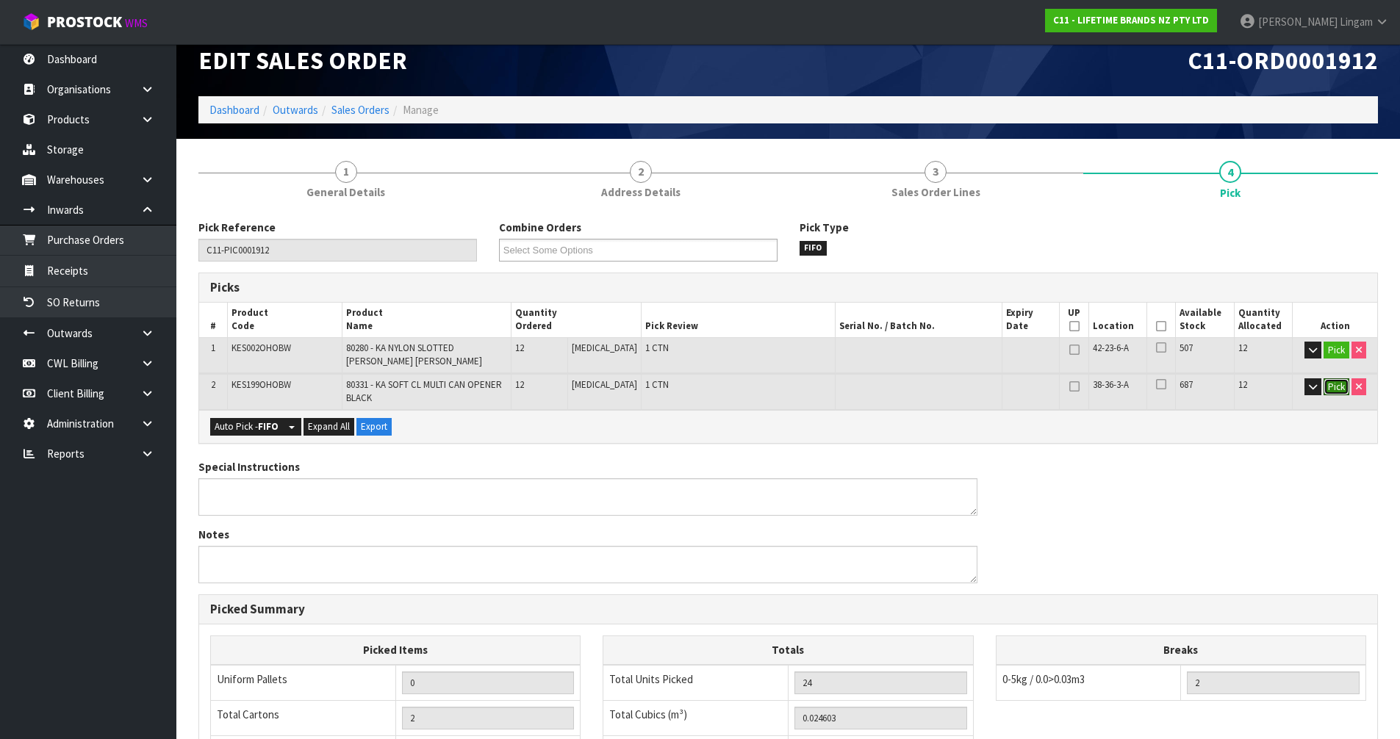
scroll to position [280, 0]
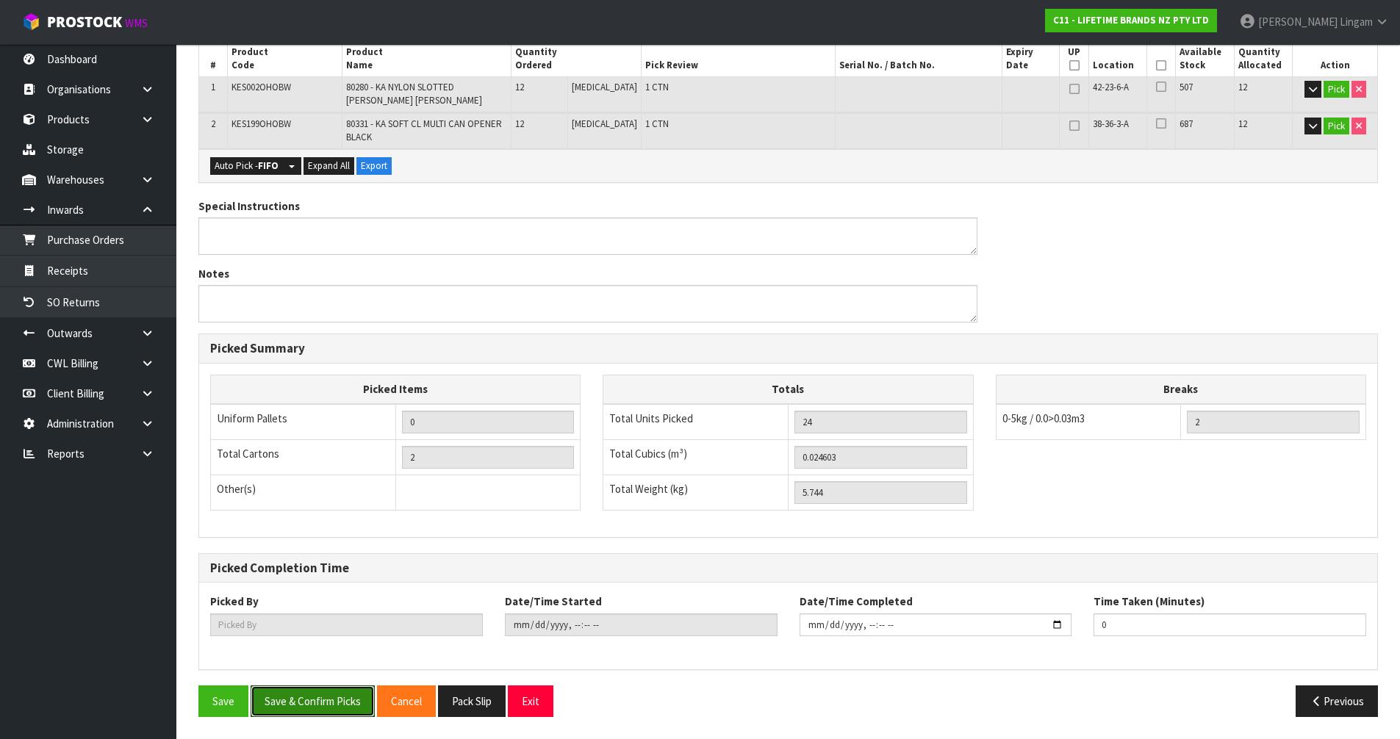
drag, startPoint x: 312, startPoint y: 694, endPoint x: 405, endPoint y: 664, distance: 97.1
click at [317, 689] on button "Save & Confirm Picks" at bounding box center [313, 702] width 124 height 32
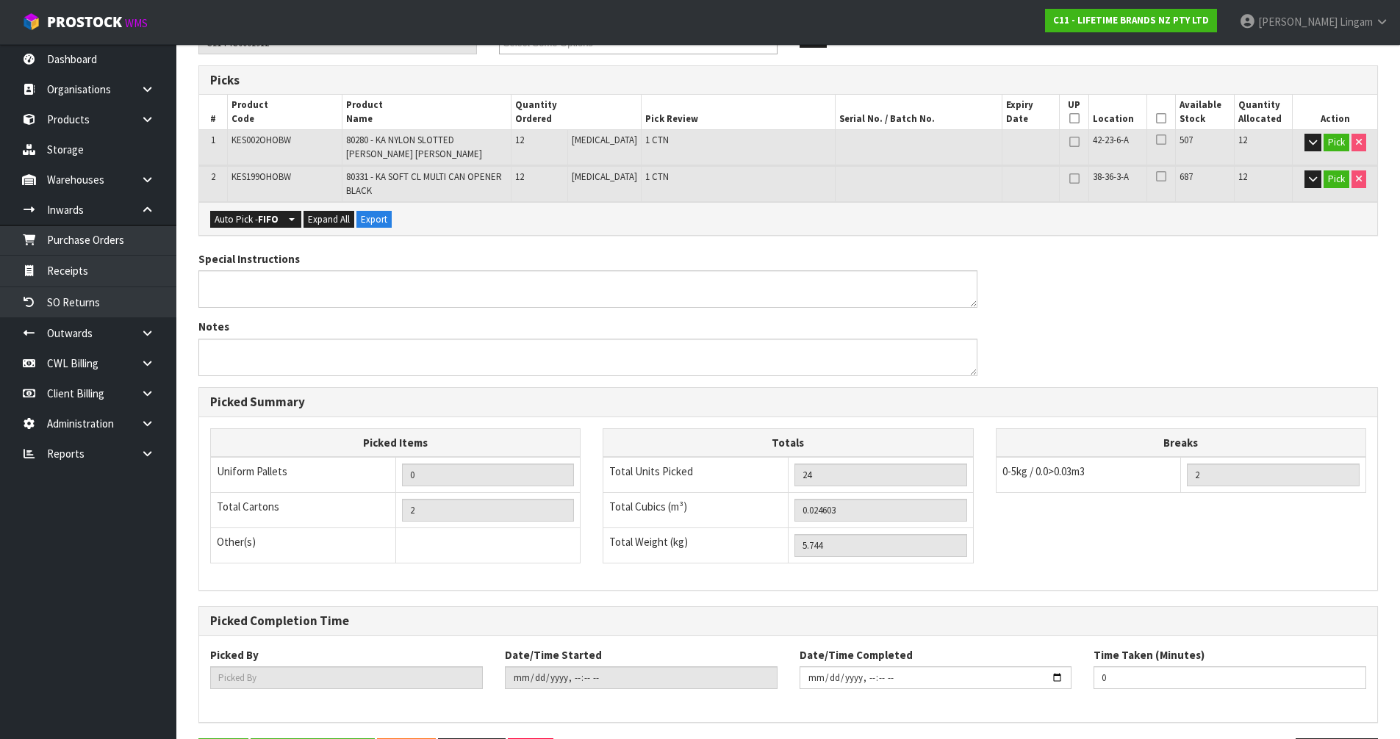
scroll to position [0, 0]
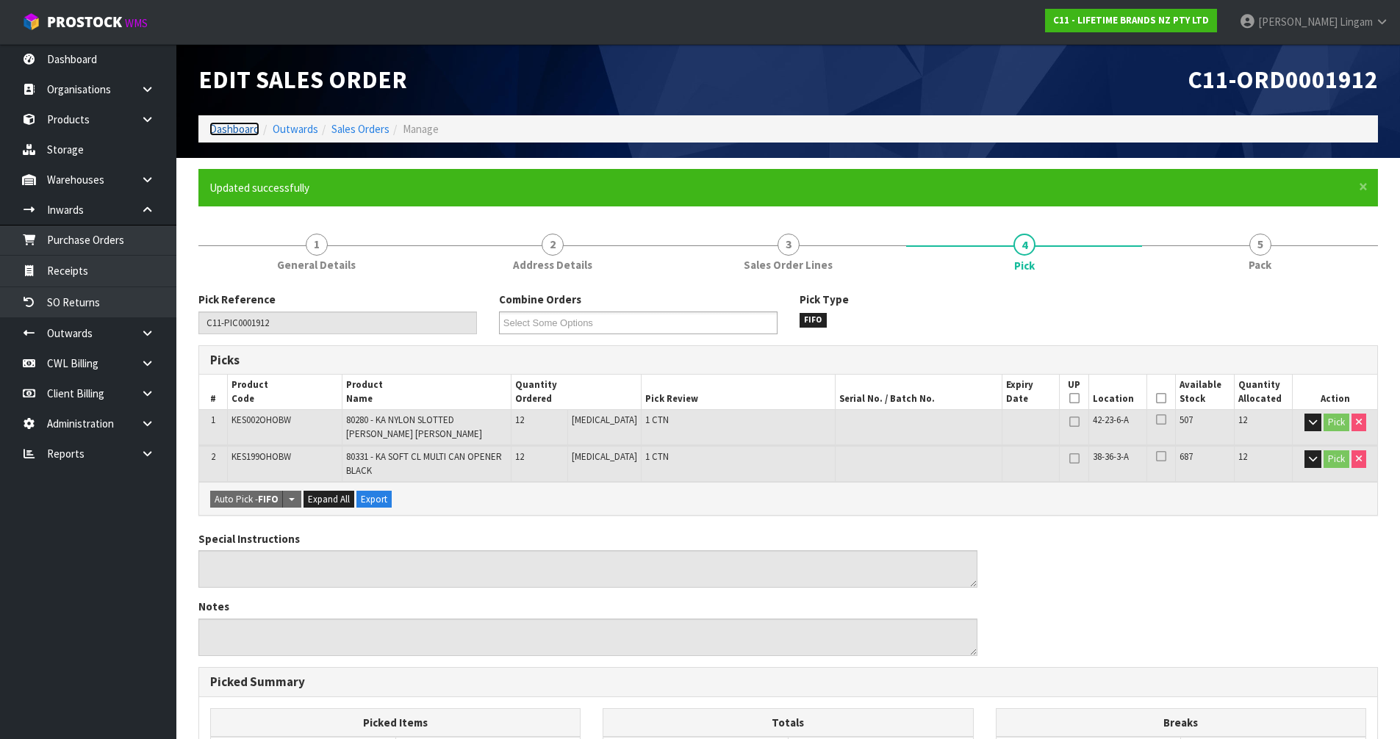
click at [218, 123] on link "Dashboard" at bounding box center [234, 129] width 50 height 14
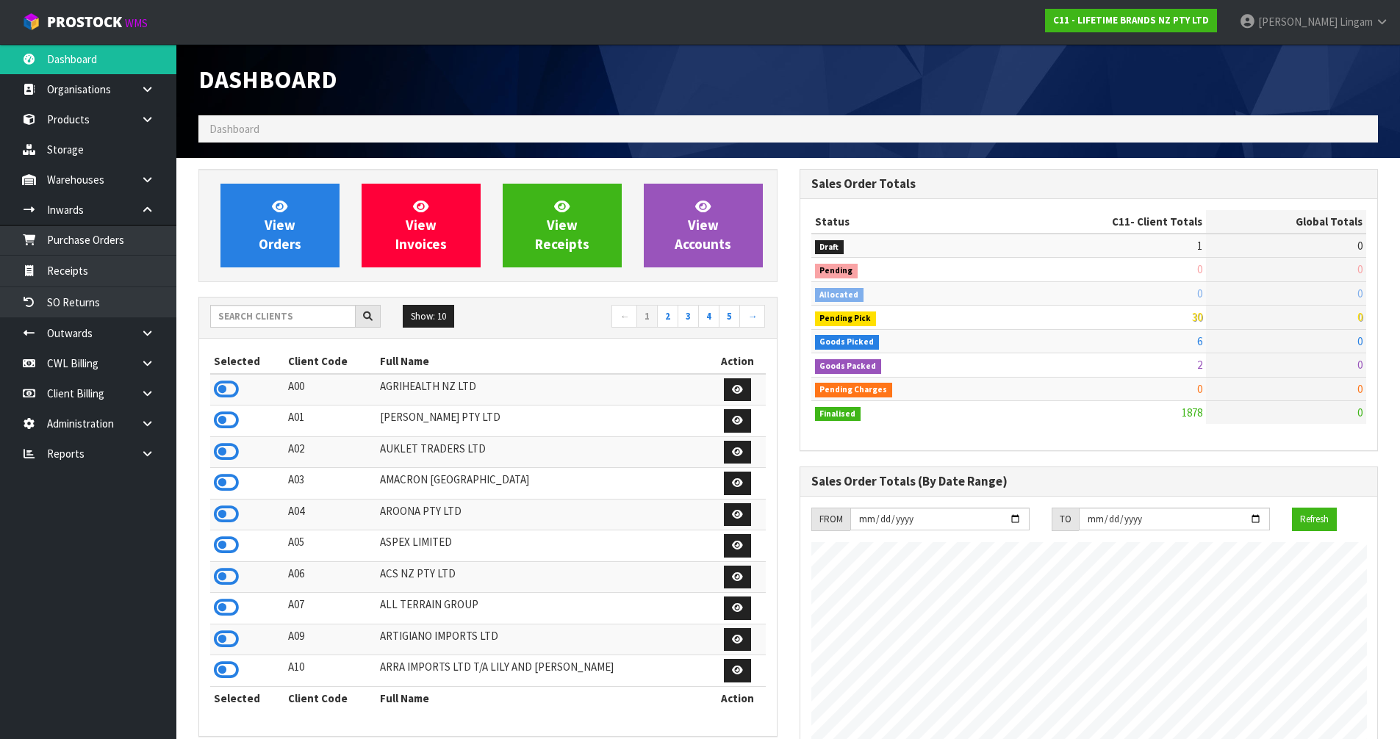
scroll to position [1113, 600]
click at [265, 240] on span "View Orders" at bounding box center [280, 225] width 43 height 55
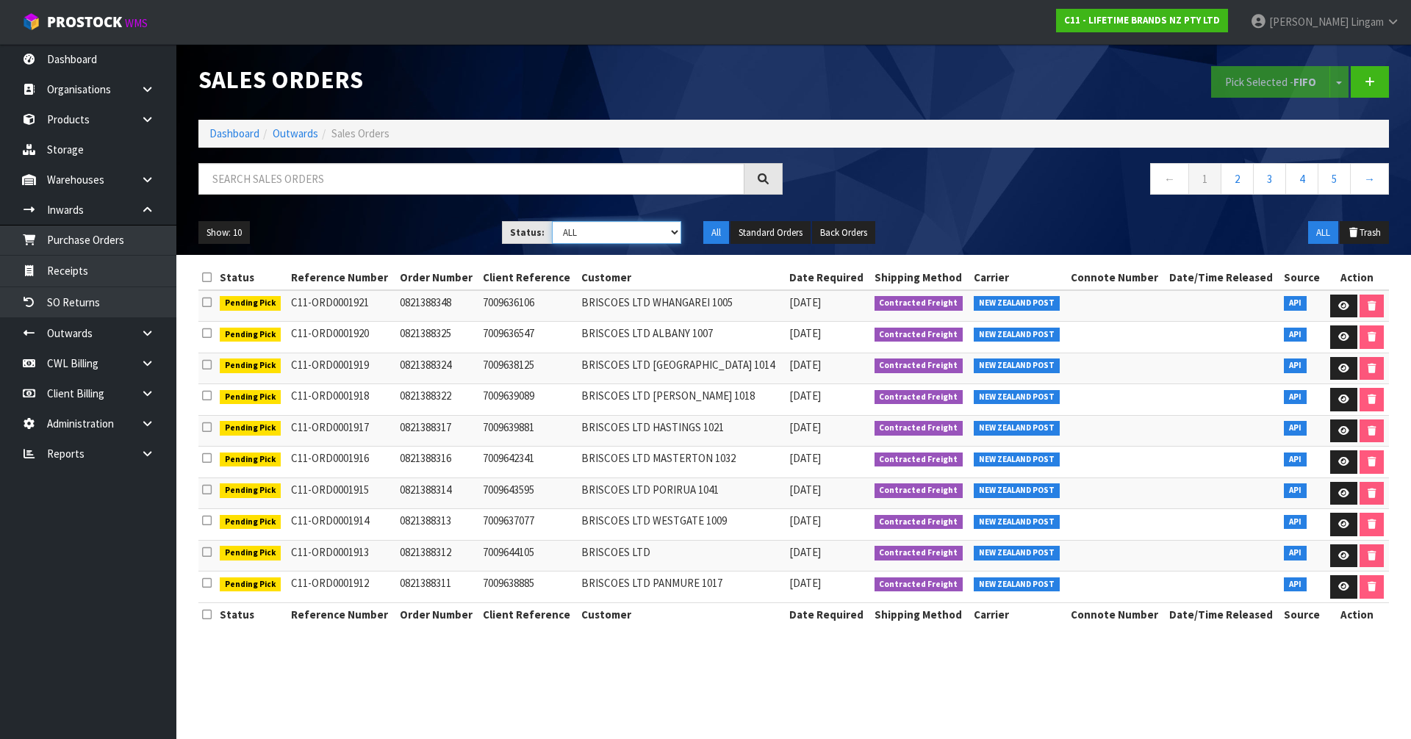
click at [631, 229] on select "Draft Pending Allocated Pending Pick Goods Picked Goods Packed Pending Charges …" at bounding box center [617, 232] width 130 height 23
click at [552, 221] on select "Draft Pending Allocated Pending Pick Goods Picked Goods Packed Pending Charges …" at bounding box center [617, 232] width 130 height 23
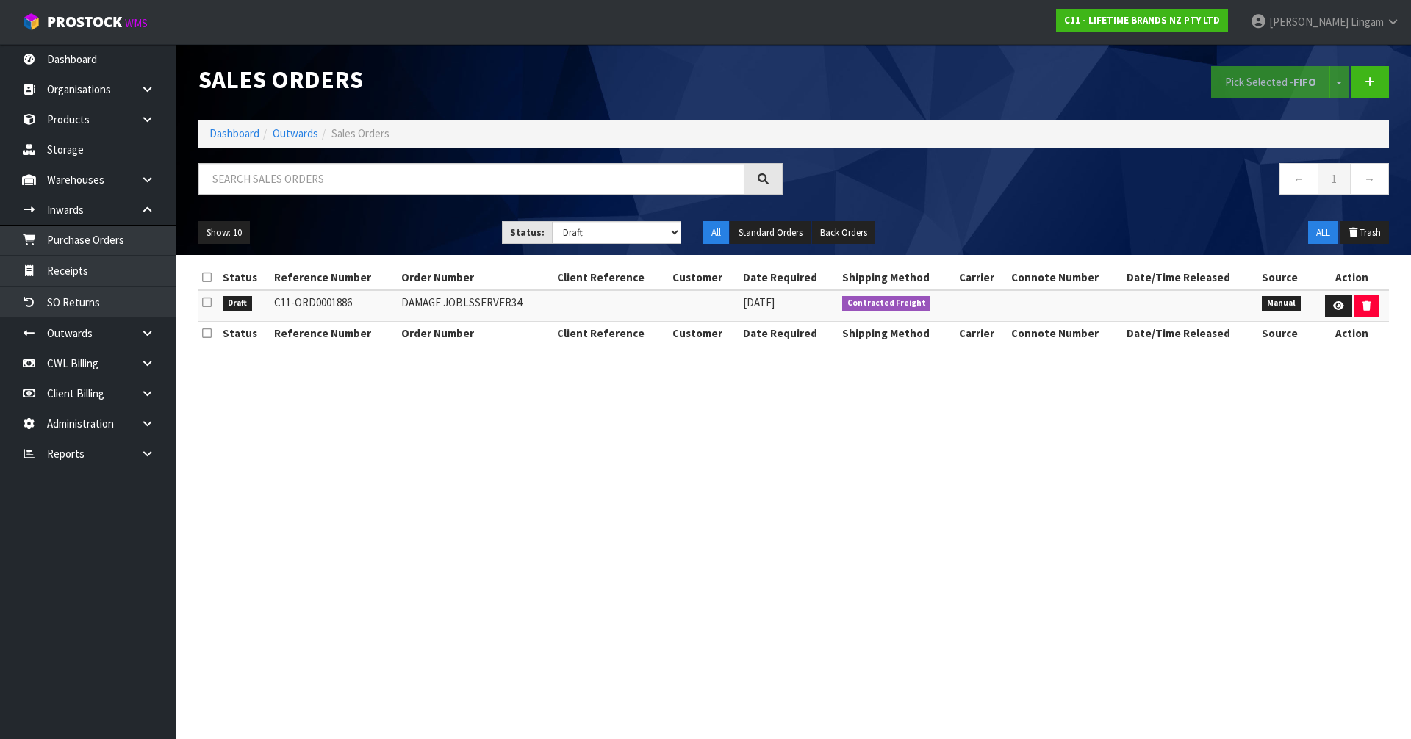
click at [501, 303] on td "DAMAGE JOBLSSERVER34" at bounding box center [476, 306] width 156 height 32
copy td "JOBLSSERVER34"
click at [157, 187] on link at bounding box center [152, 180] width 47 height 30
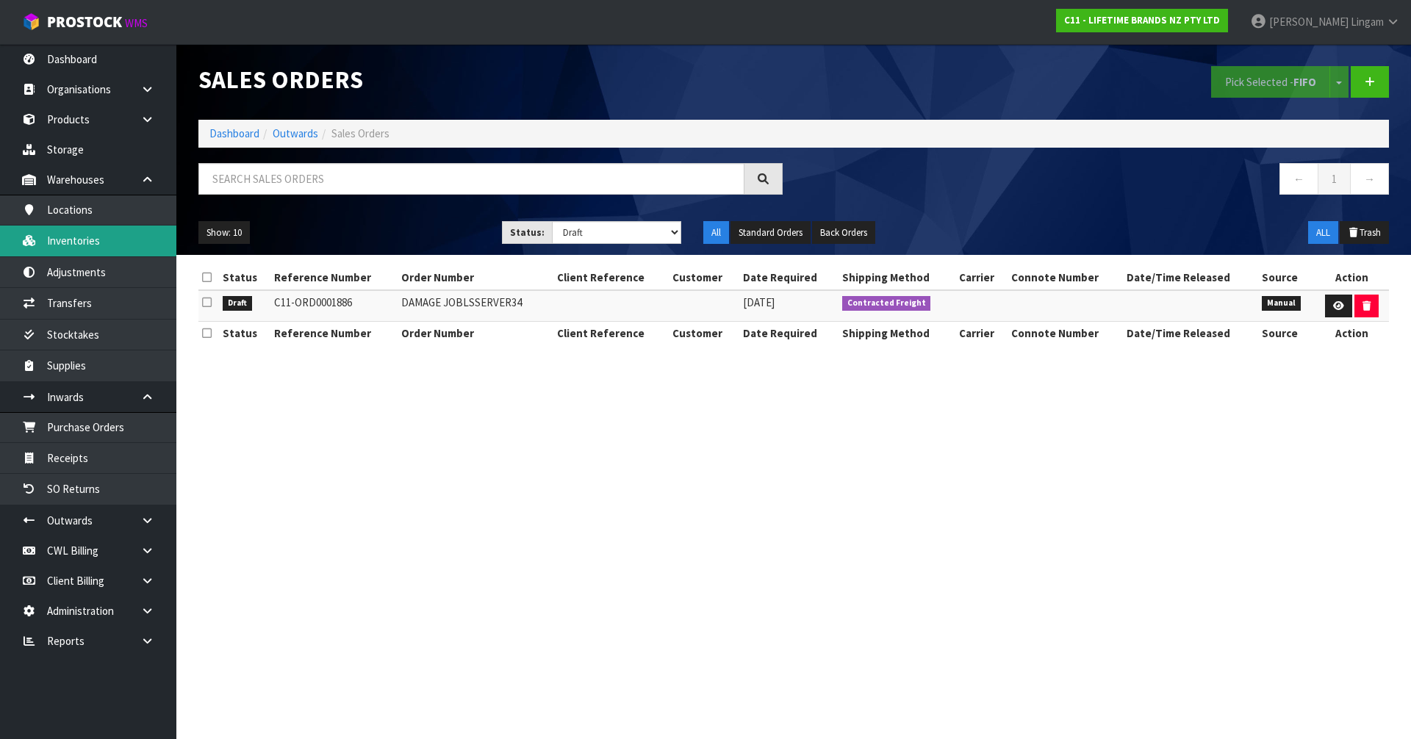
click at [95, 245] on link "Inventories" at bounding box center [88, 241] width 176 height 30
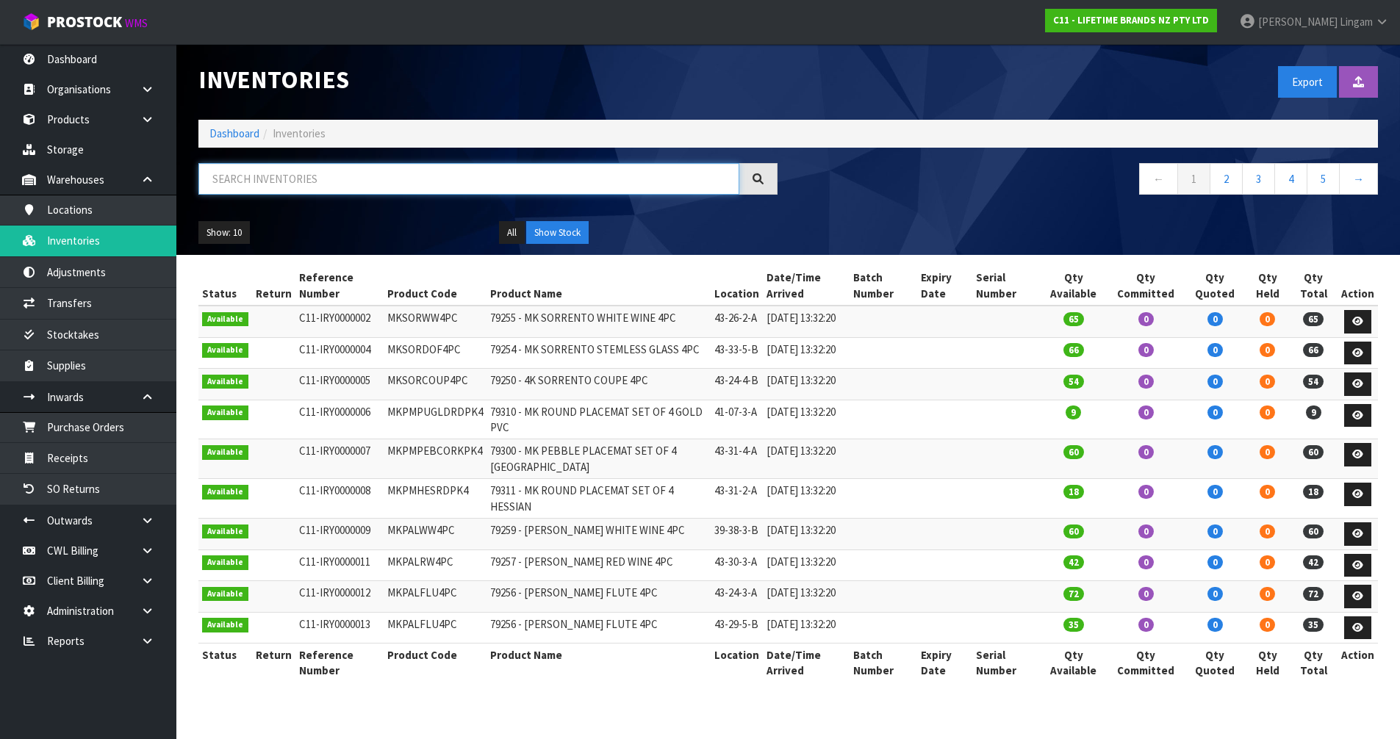
click at [332, 182] on input "text" at bounding box center [468, 179] width 541 height 32
paste input "JOBLSSERVER34"
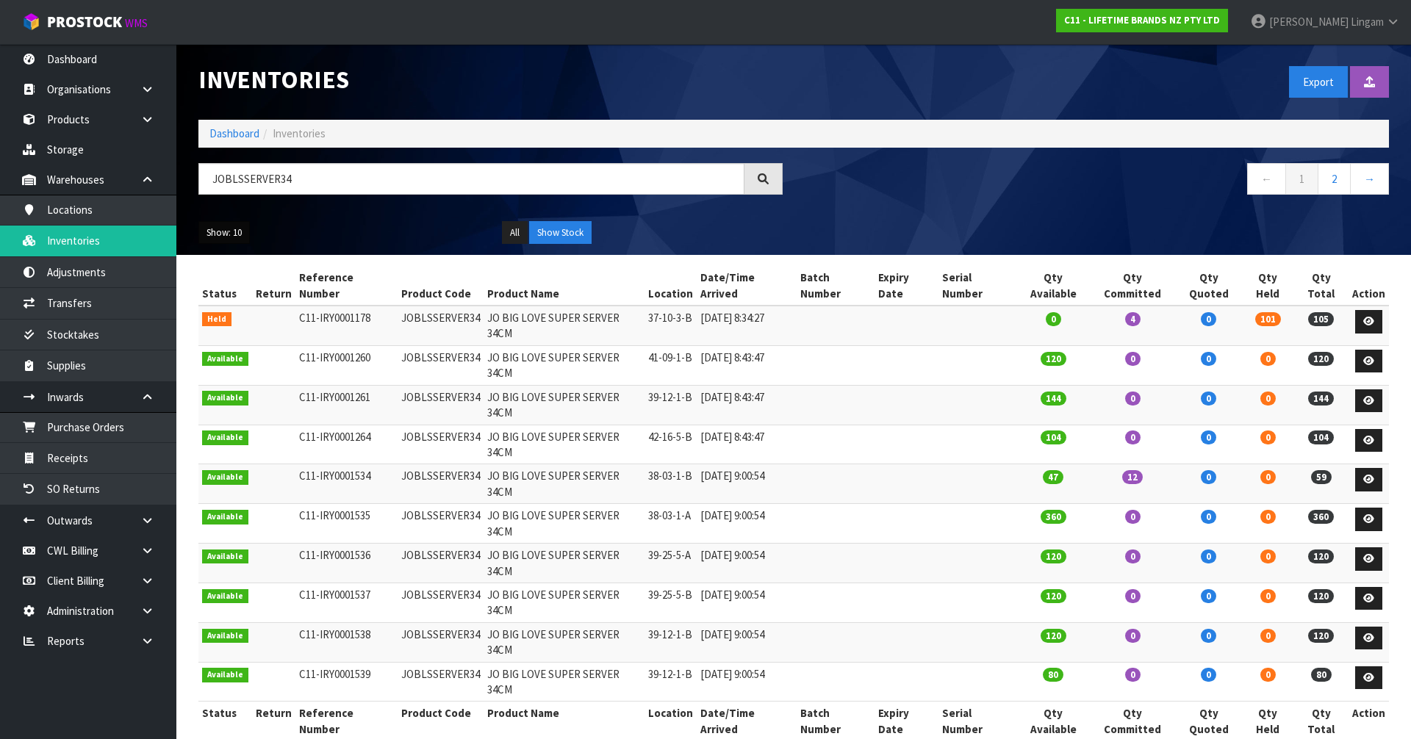
click at [220, 237] on button "Show: 10" at bounding box center [223, 233] width 51 height 24
click at [239, 315] on link "50" at bounding box center [257, 320] width 116 height 20
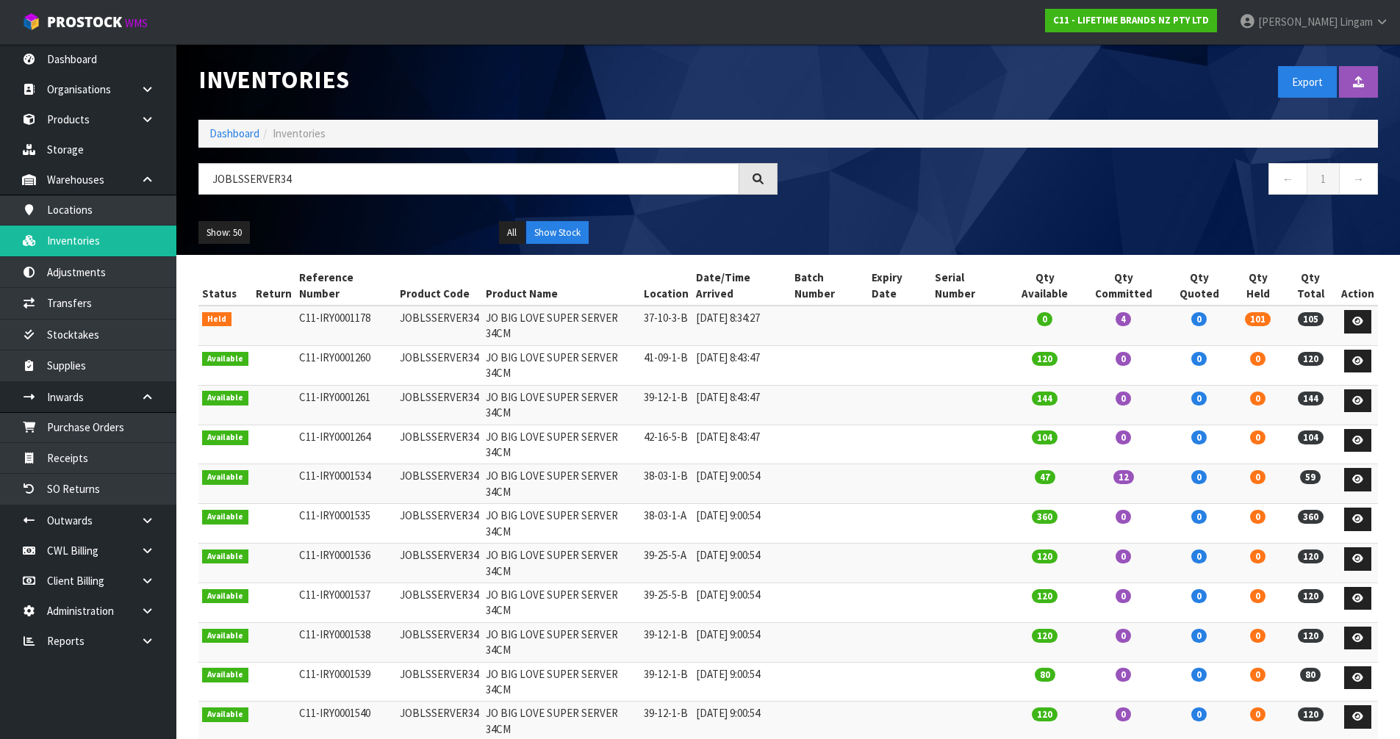
click at [456, 306] on td "JOBLSSERVER34" at bounding box center [439, 326] width 86 height 40
copy td "JOBLSSERVER34"
click at [90, 306] on link "Transfers" at bounding box center [88, 303] width 176 height 30
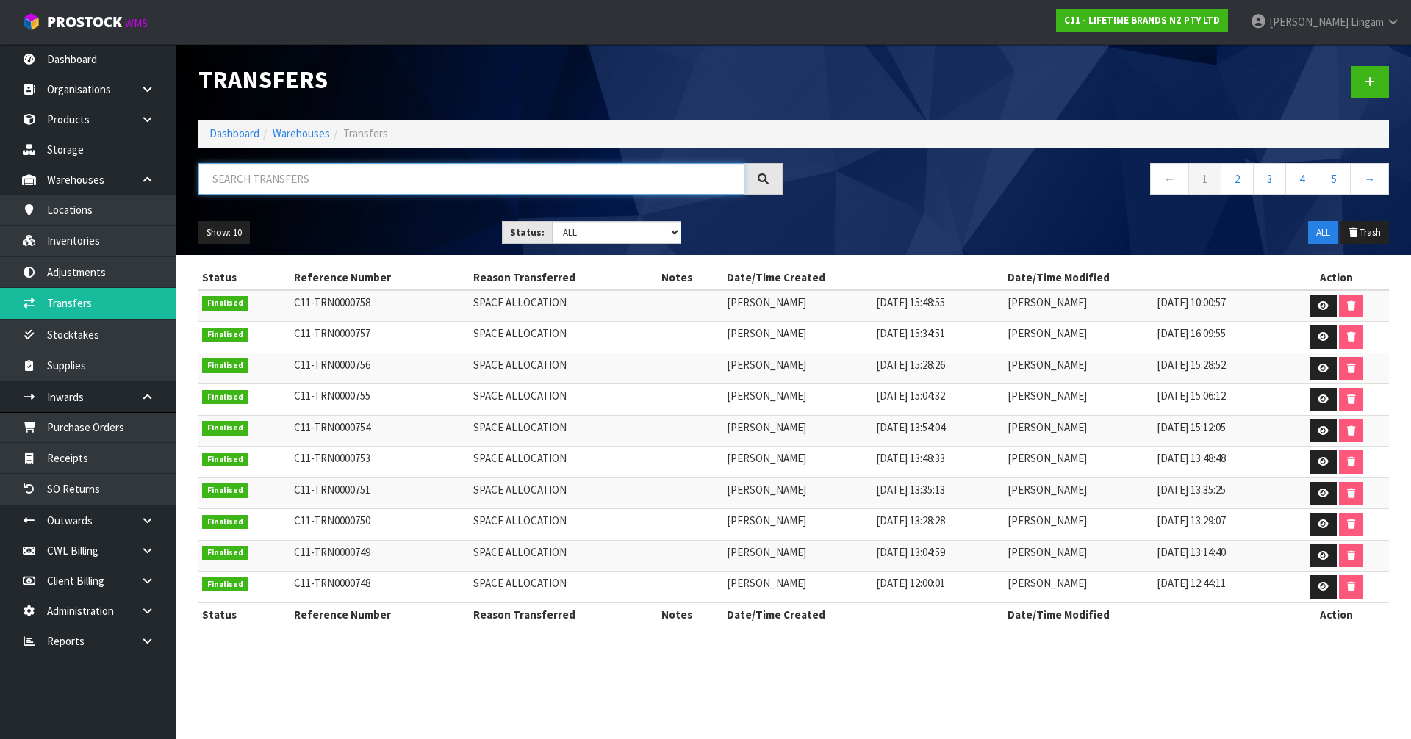
click at [491, 188] on input "text" at bounding box center [471, 179] width 546 height 32
paste input "JOBLSSERVER34"
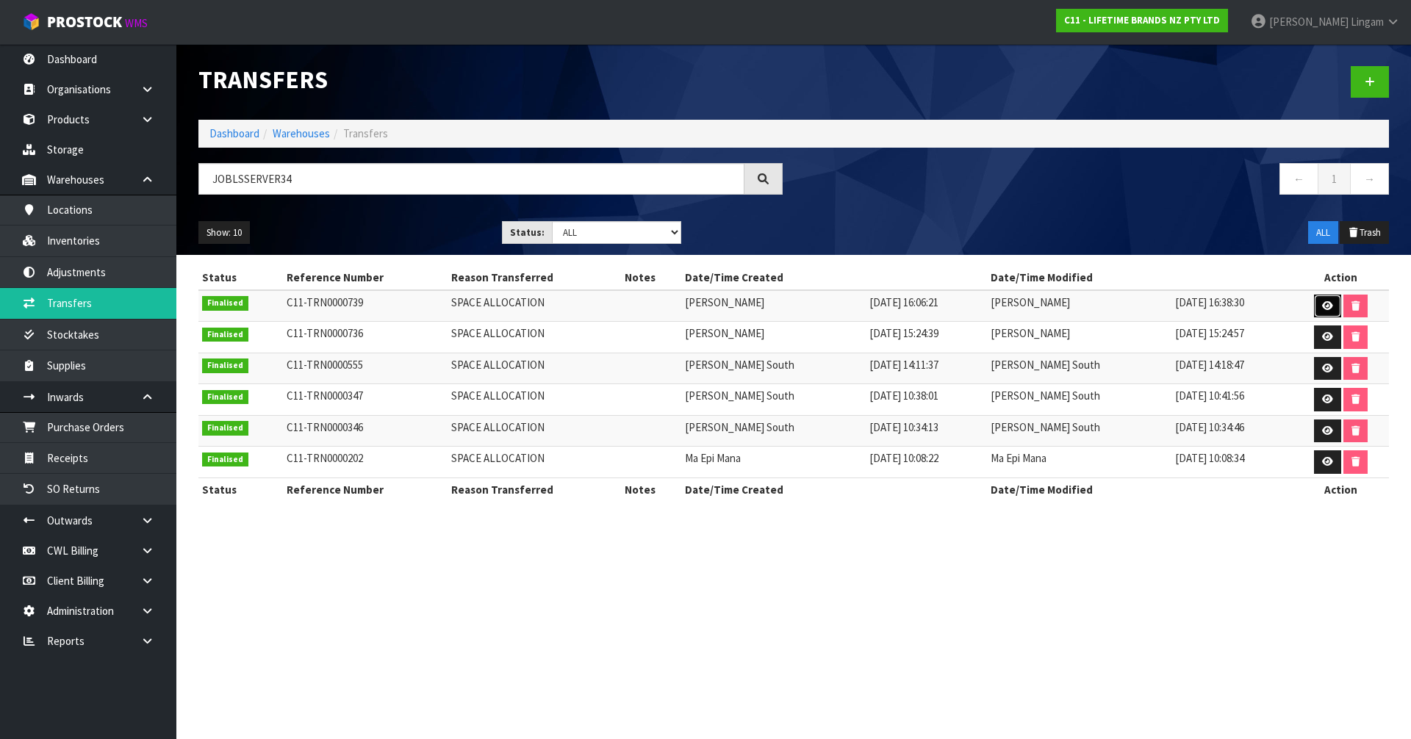
click at [1322, 304] on icon at bounding box center [1327, 306] width 11 height 10
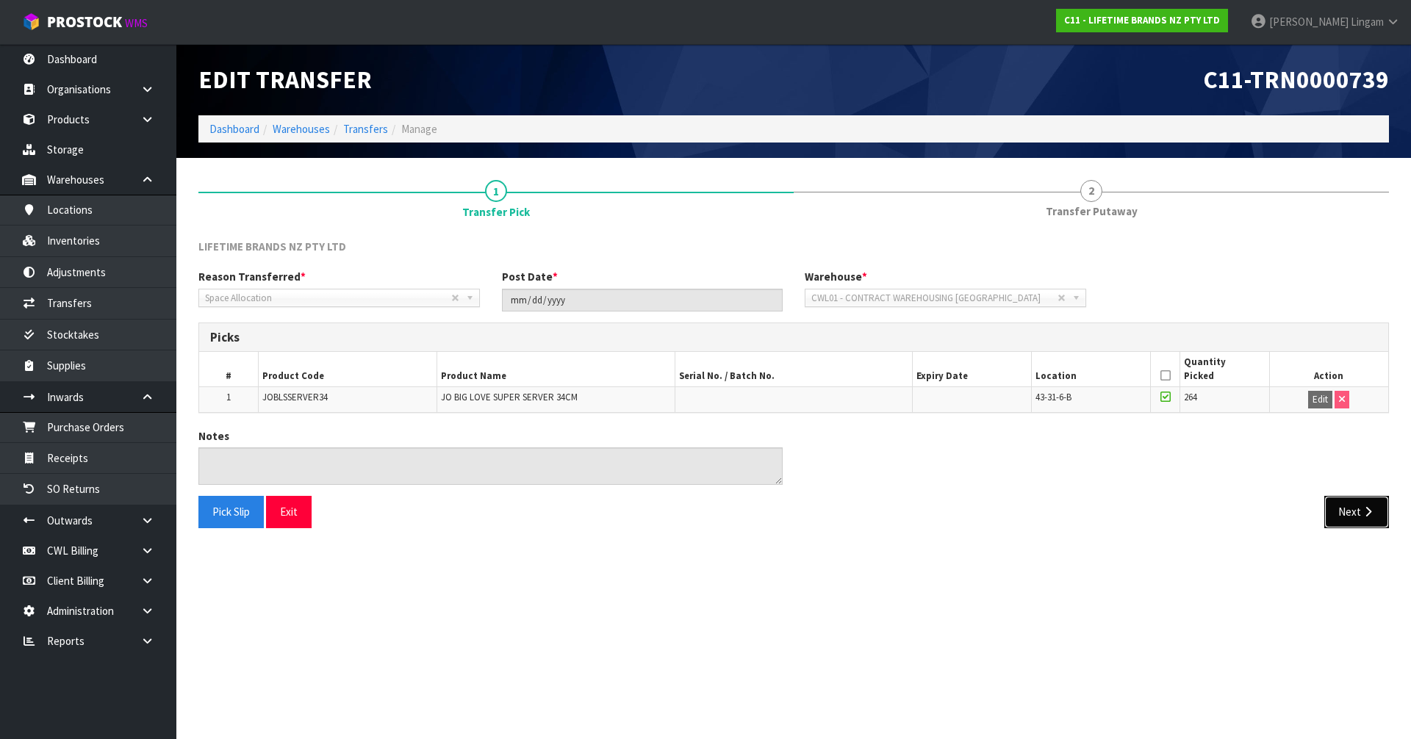
click at [1354, 505] on button "Next" at bounding box center [1356, 512] width 65 height 32
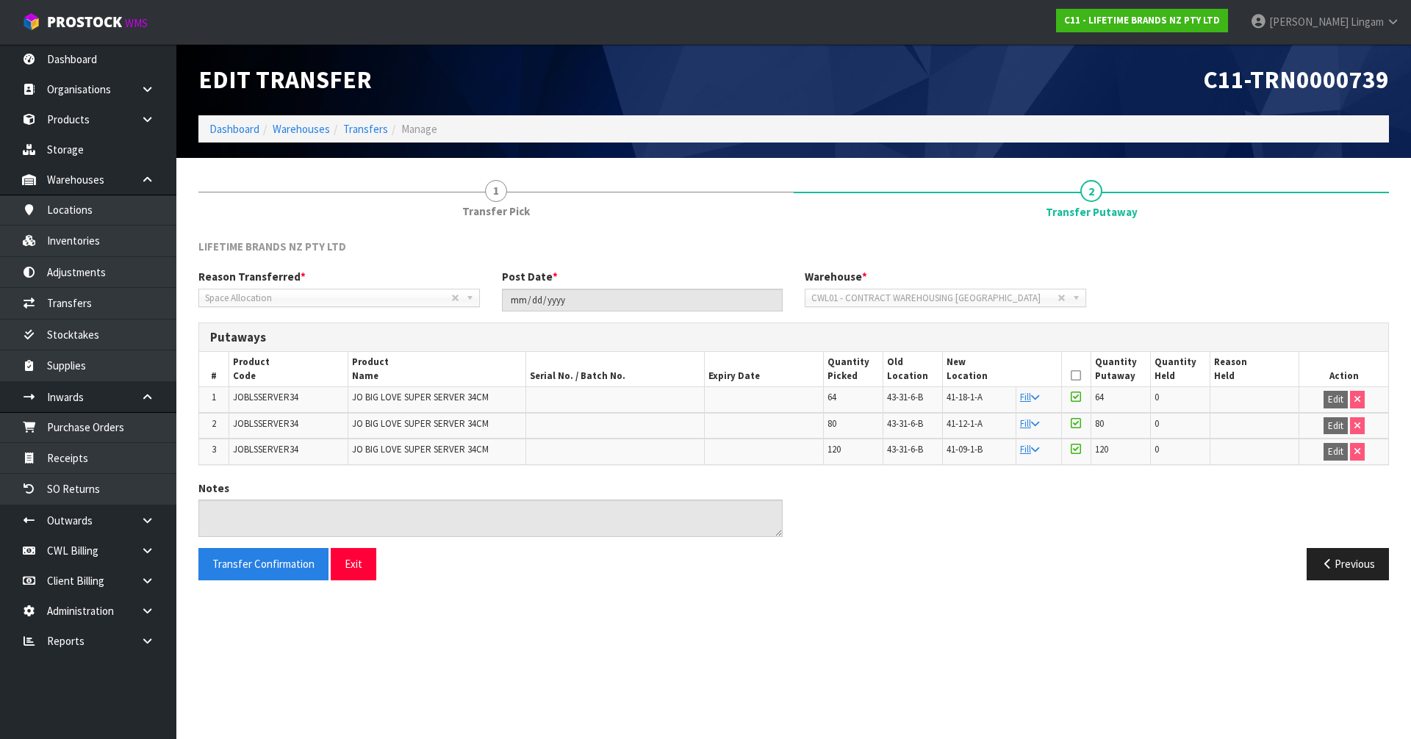
click at [272, 450] on span "JOBLSSERVER34" at bounding box center [265, 449] width 65 height 12
copy span "JOBLSSERVER34"
click at [73, 242] on link "Inventories" at bounding box center [88, 241] width 176 height 30
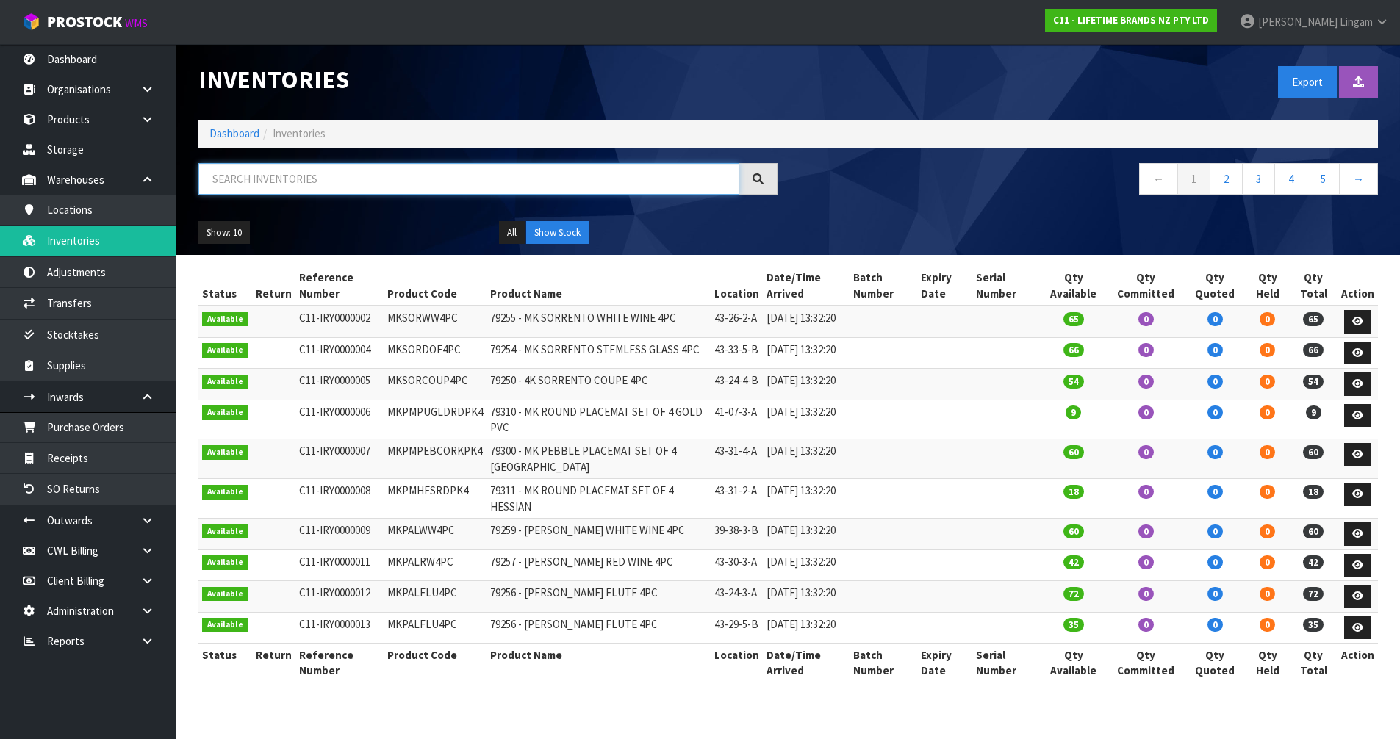
click at [536, 183] on input "text" at bounding box center [468, 179] width 541 height 32
paste input "JOBLSSERVER34"
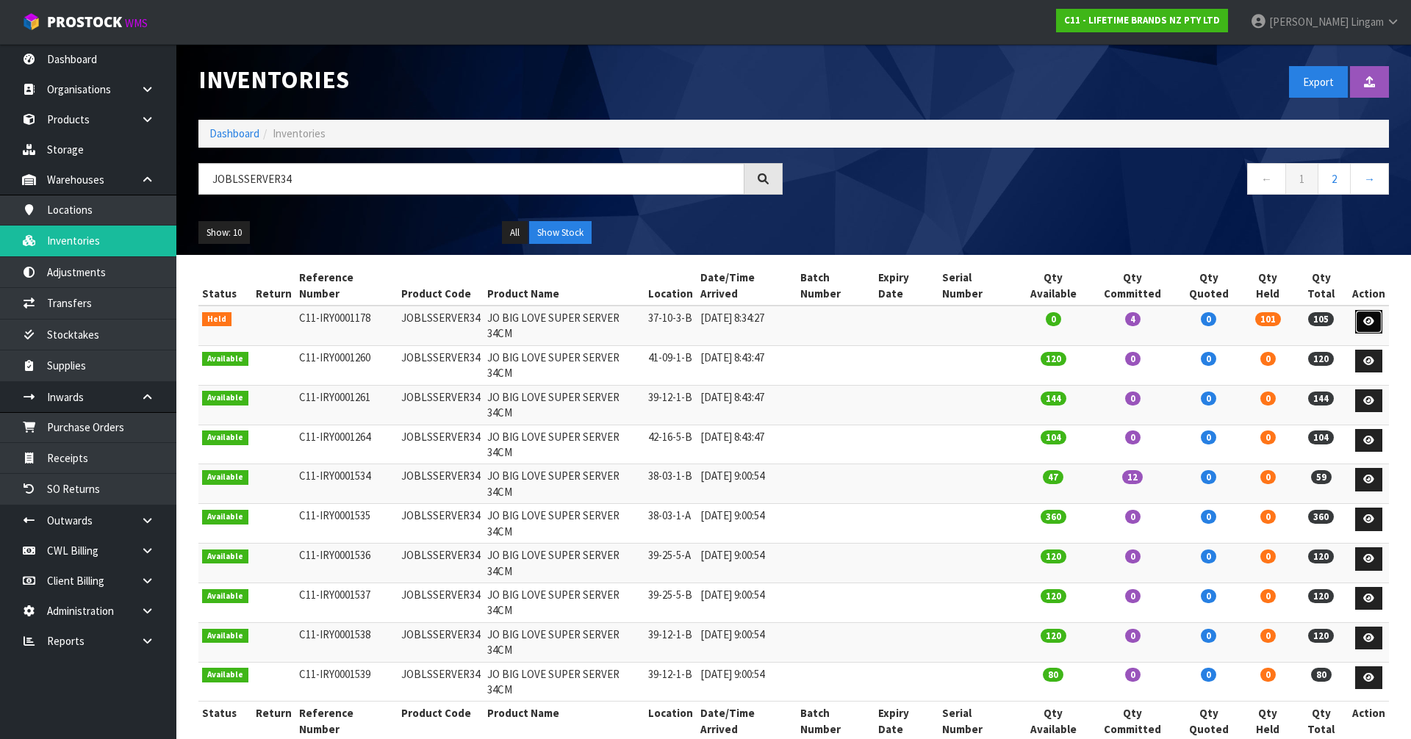
click at [1368, 317] on icon at bounding box center [1368, 322] width 11 height 10
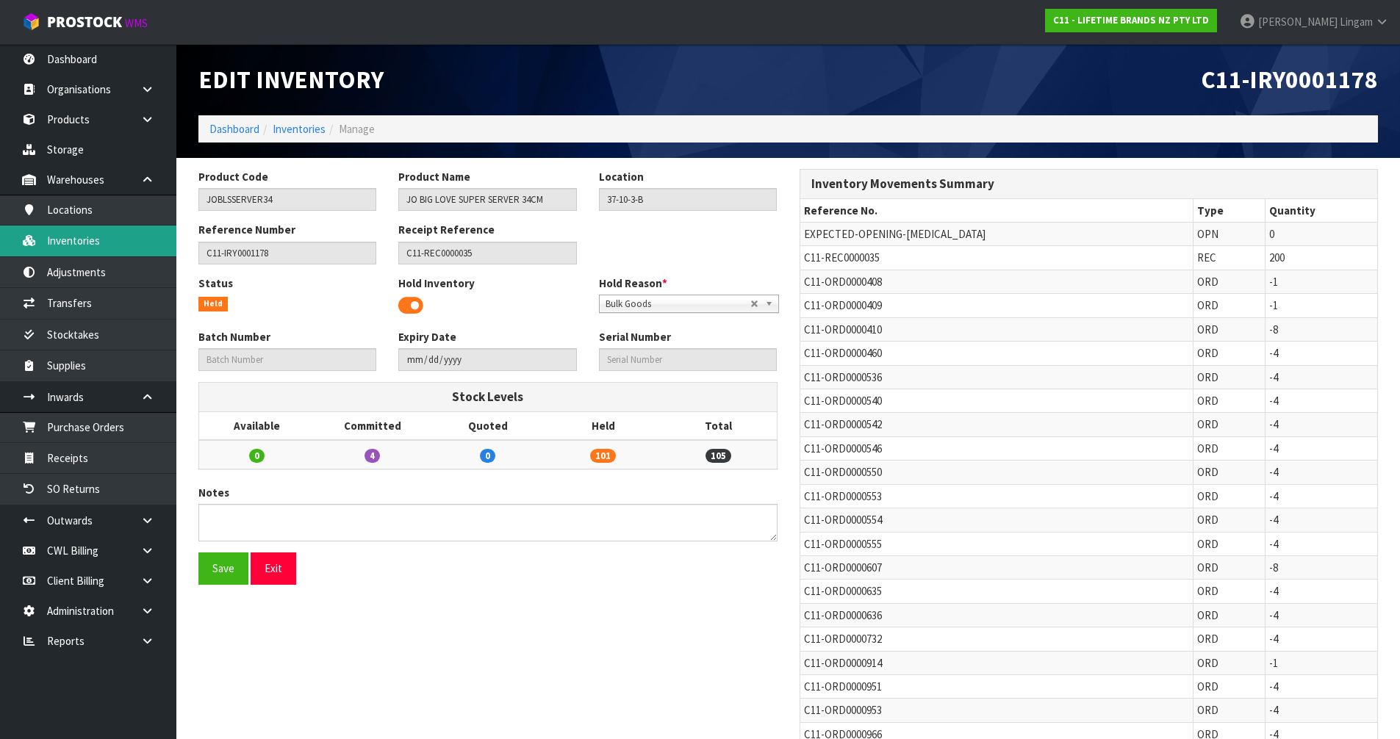
click at [96, 248] on link "Inventories" at bounding box center [88, 241] width 176 height 30
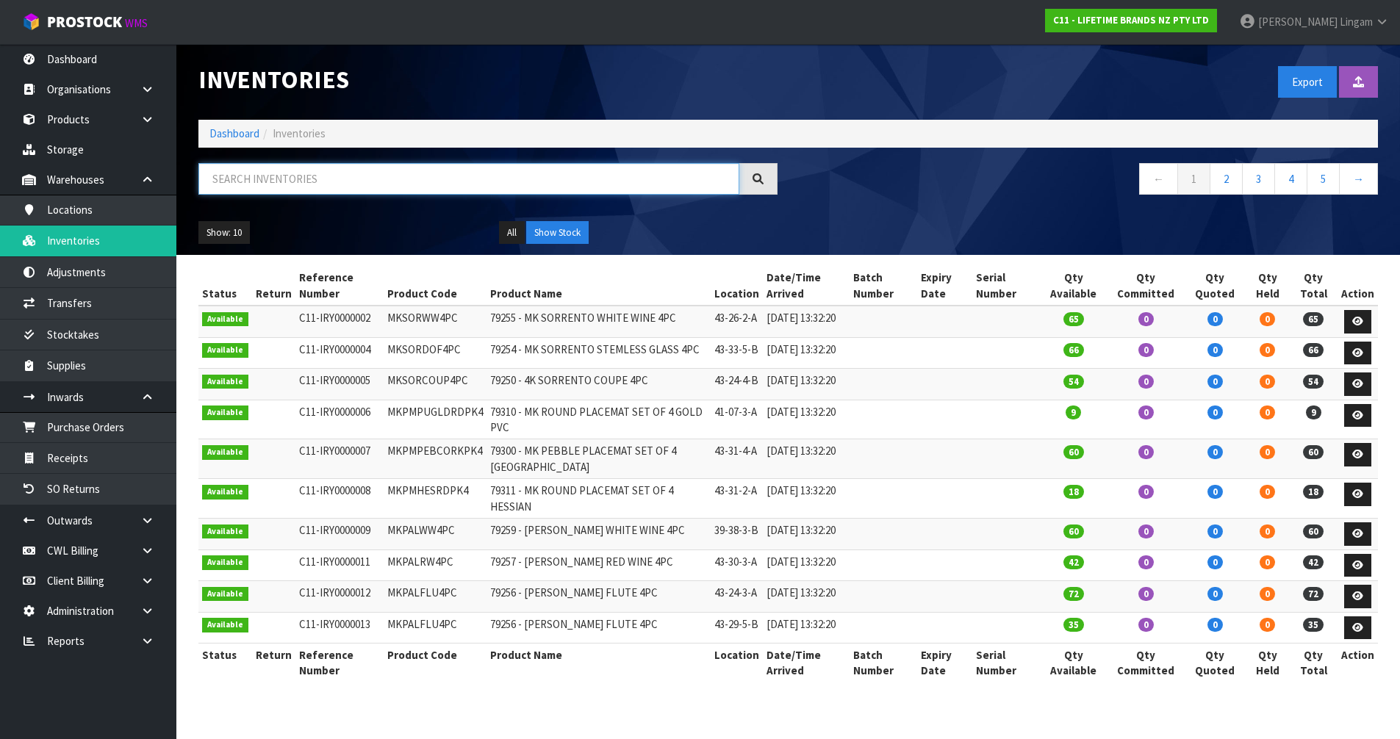
click at [398, 187] on input "text" at bounding box center [468, 179] width 541 height 32
paste input "JOBLSSERVER34"
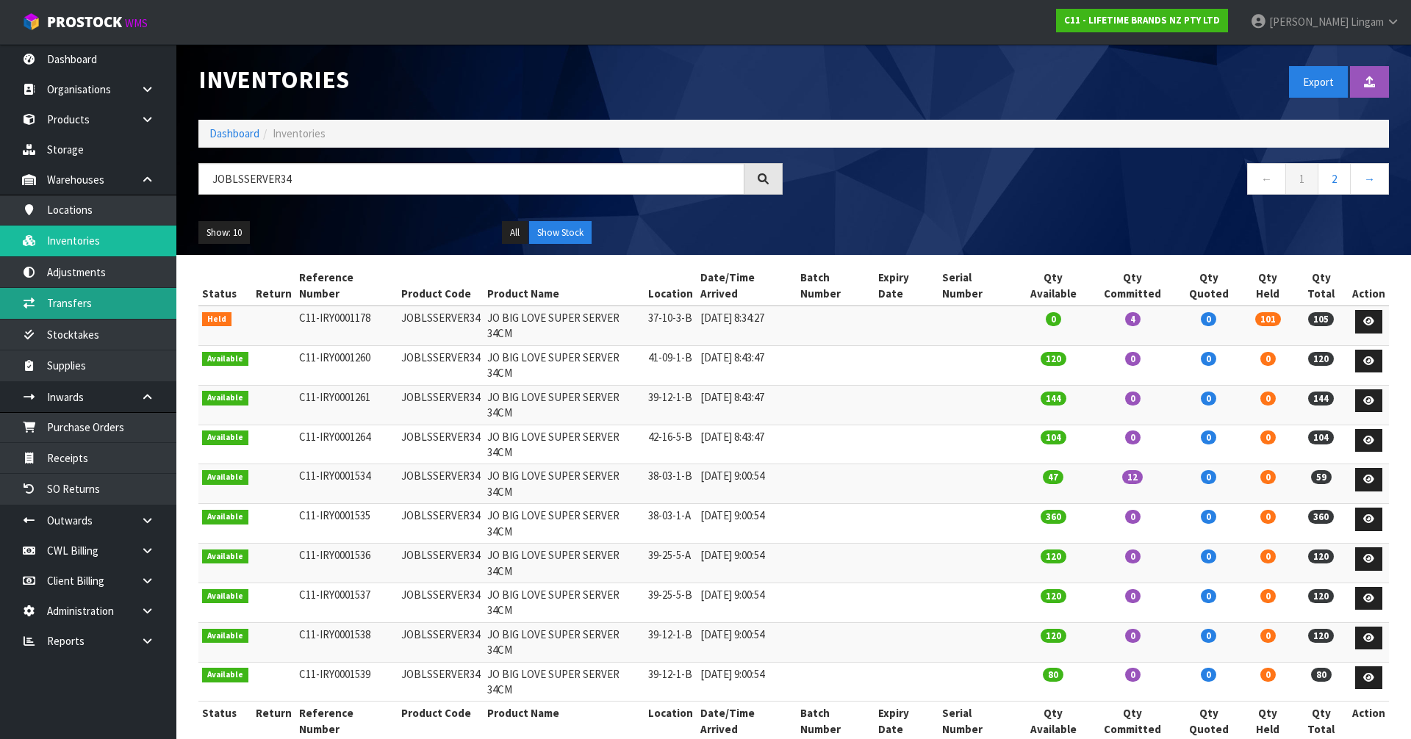
click at [90, 303] on link "Transfers" at bounding box center [88, 303] width 176 height 30
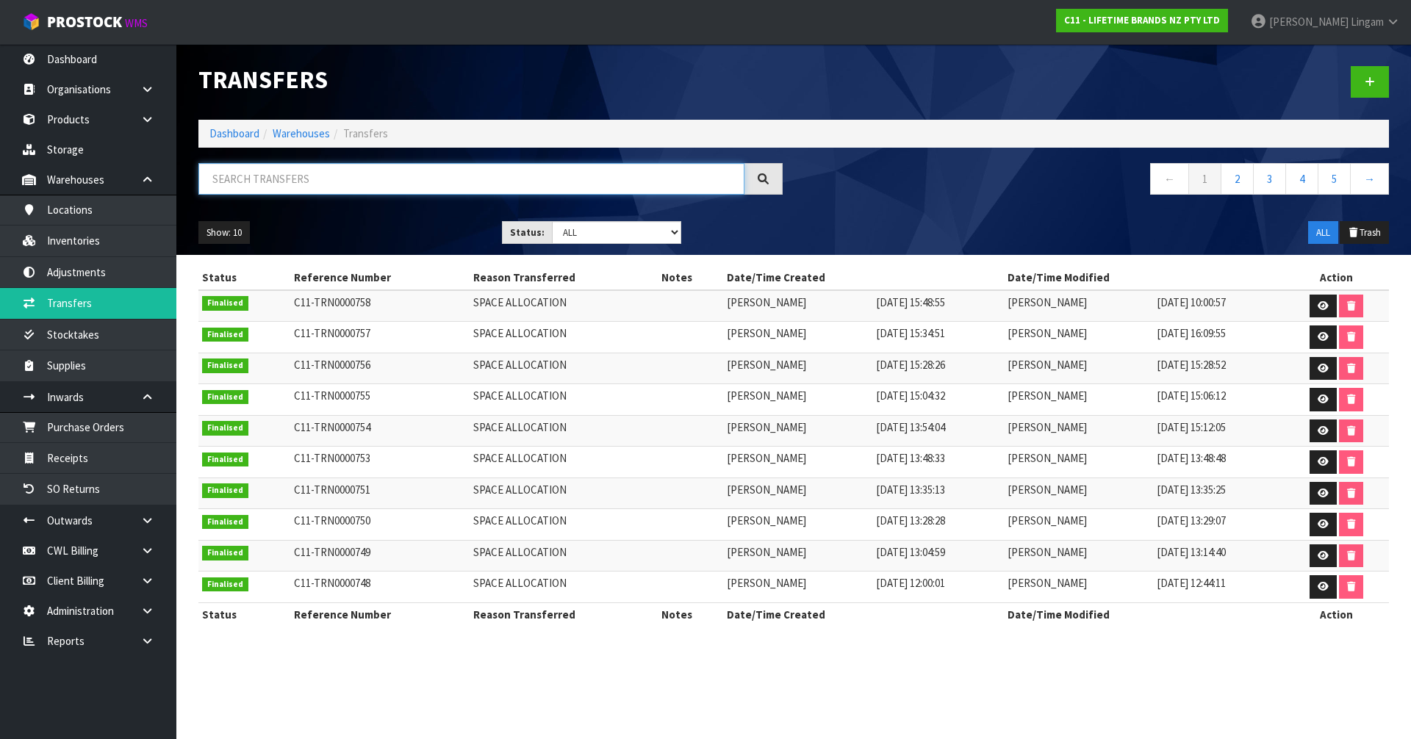
click at [291, 187] on input "text" at bounding box center [471, 179] width 546 height 32
paste input "JOBLSSERVER34"
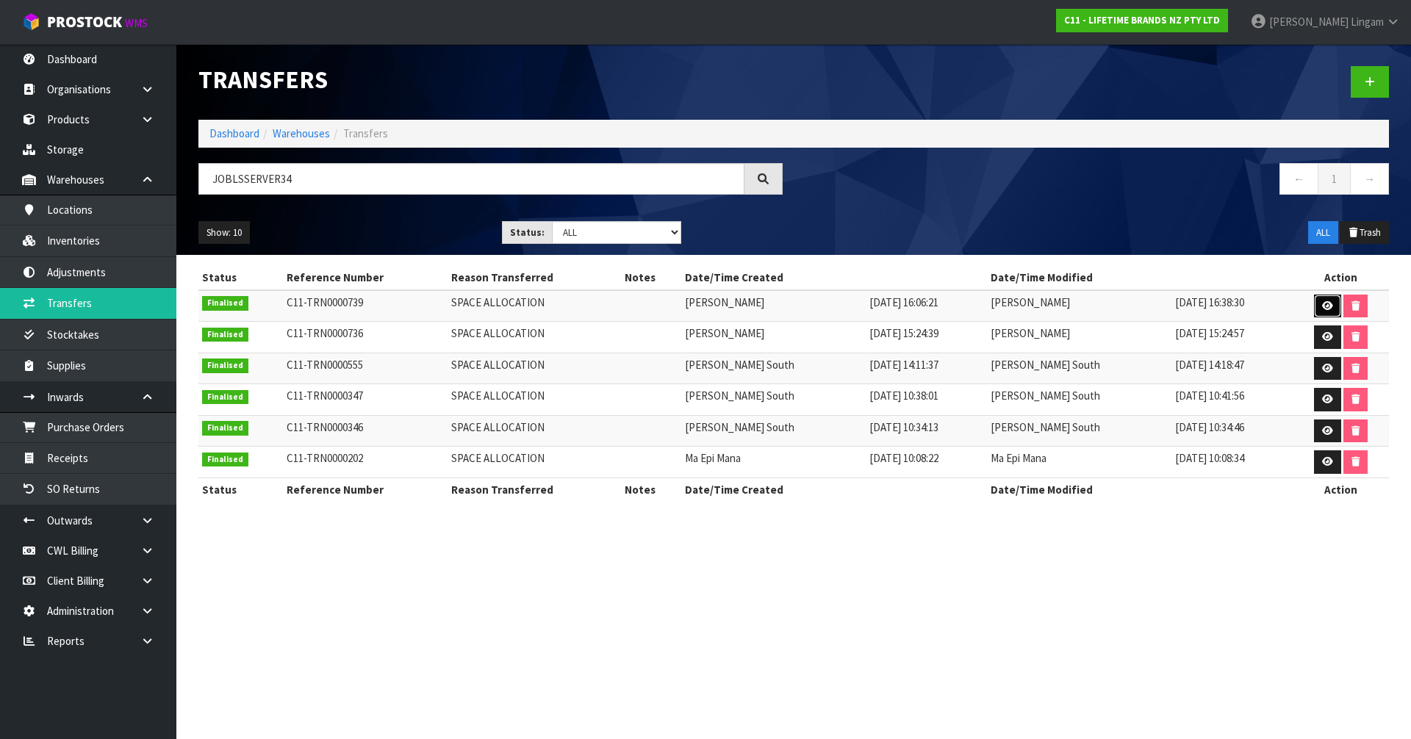
click at [1322, 307] on icon at bounding box center [1327, 306] width 11 height 10
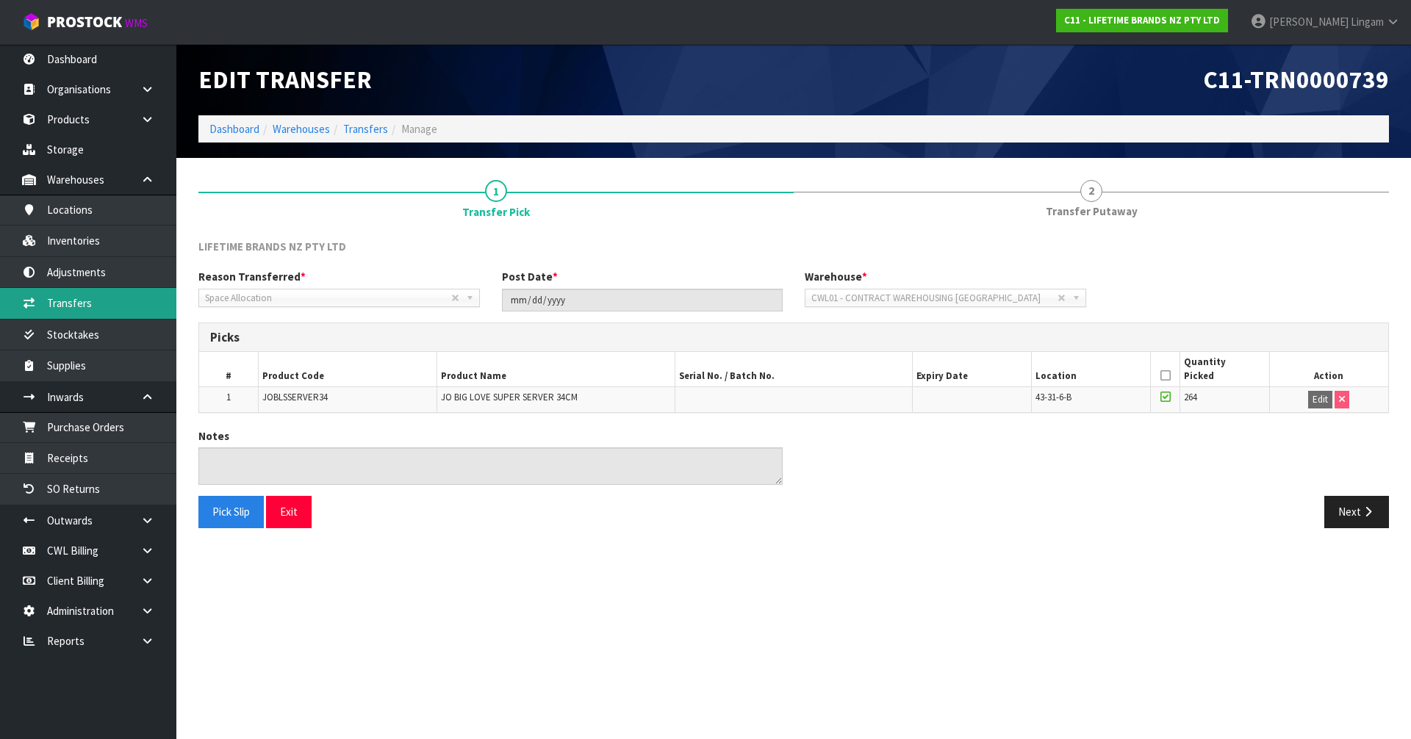
click at [77, 298] on link "Transfers" at bounding box center [88, 303] width 176 height 30
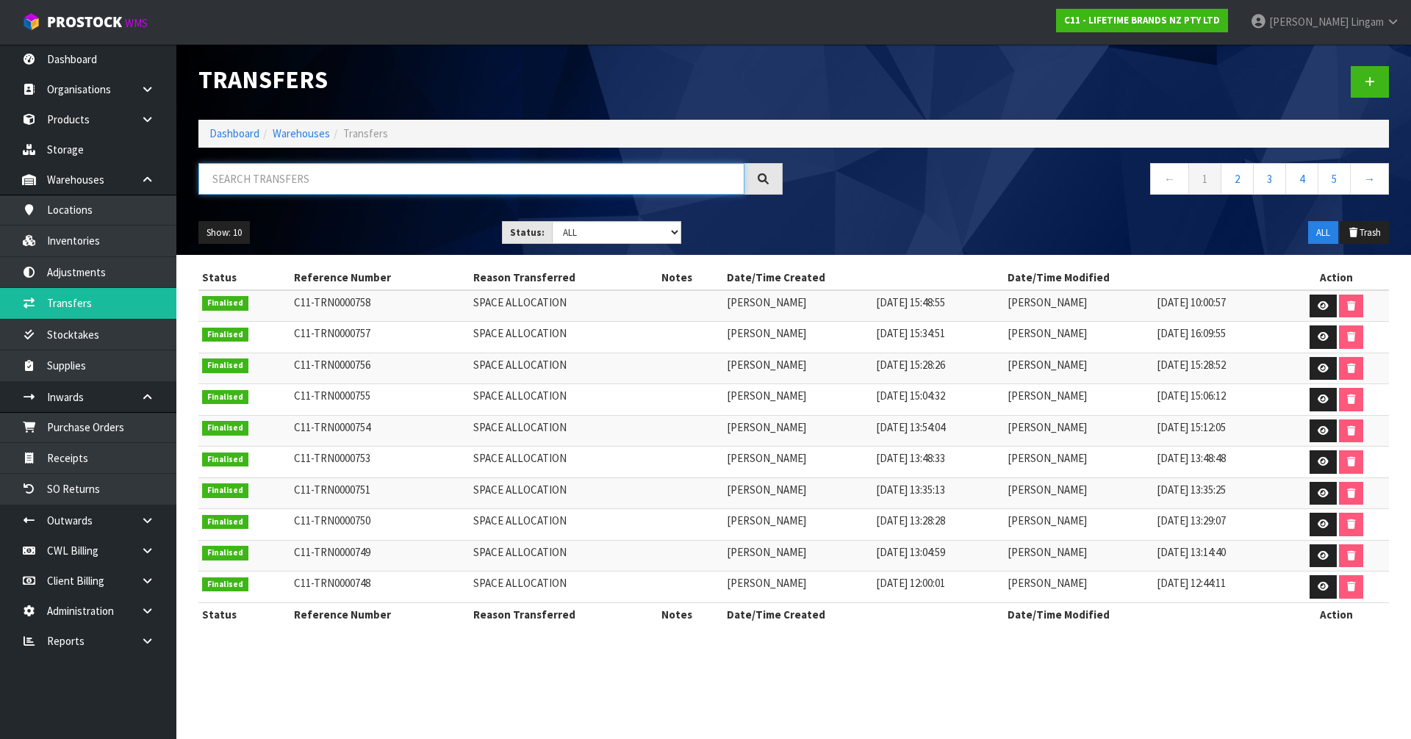
click at [351, 181] on input "text" at bounding box center [471, 179] width 546 height 32
paste input "JOBLSSERVER34"
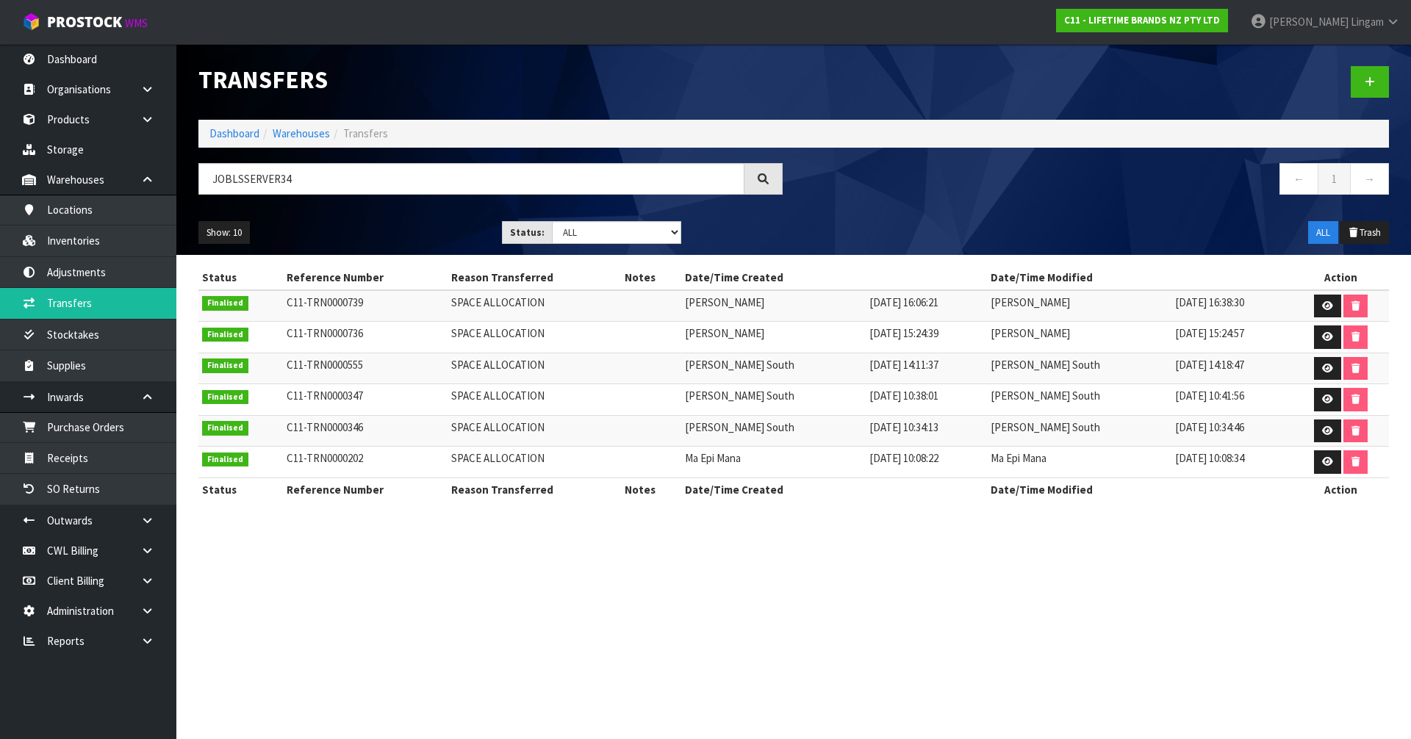
click at [624, 611] on section "Transfers Dashboard Warehouses Transfers JOBLSSERVER34 ← 1 → Show: 10 5 10 25 5…" at bounding box center [705, 369] width 1411 height 739
click at [237, 134] on link "Dashboard" at bounding box center [234, 133] width 50 height 14
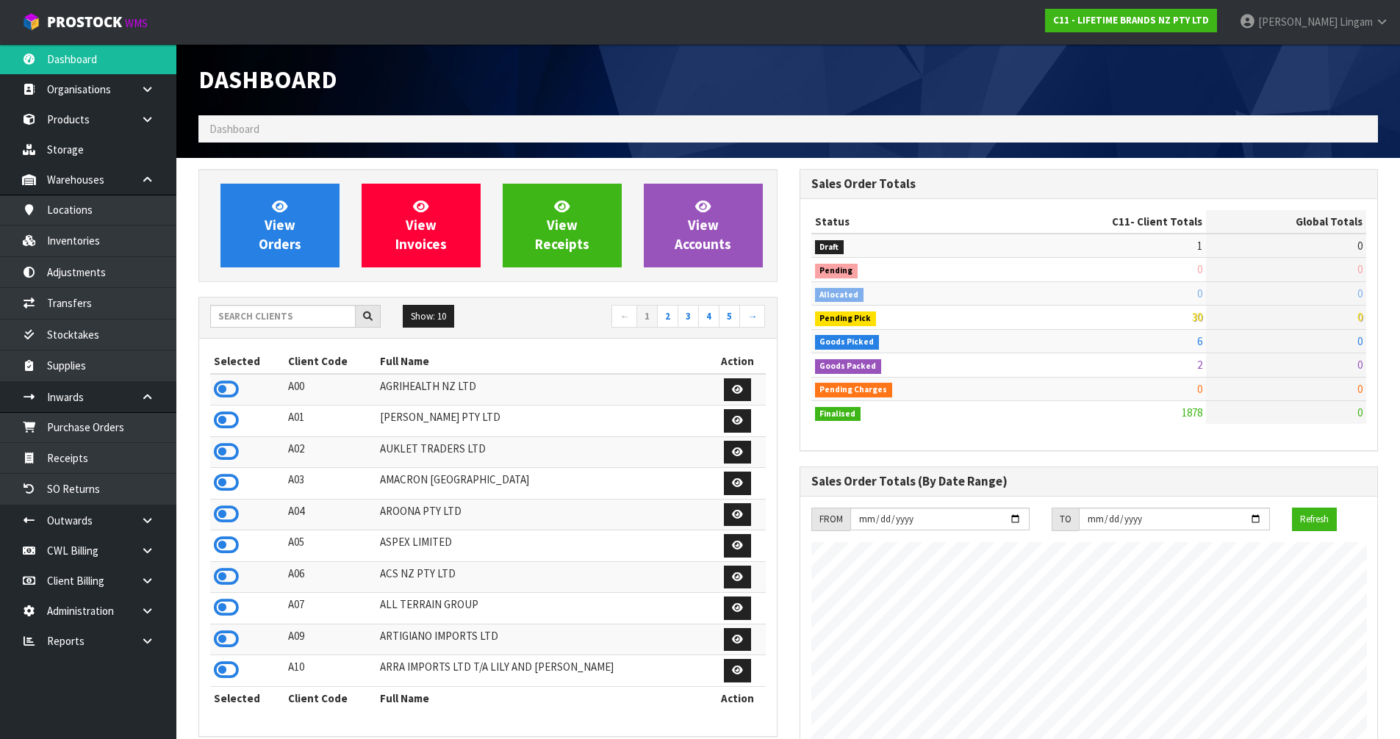
scroll to position [1113, 600]
click at [281, 317] on input "text" at bounding box center [282, 316] width 145 height 23
click at [326, 310] on input "text" at bounding box center [282, 316] width 145 height 23
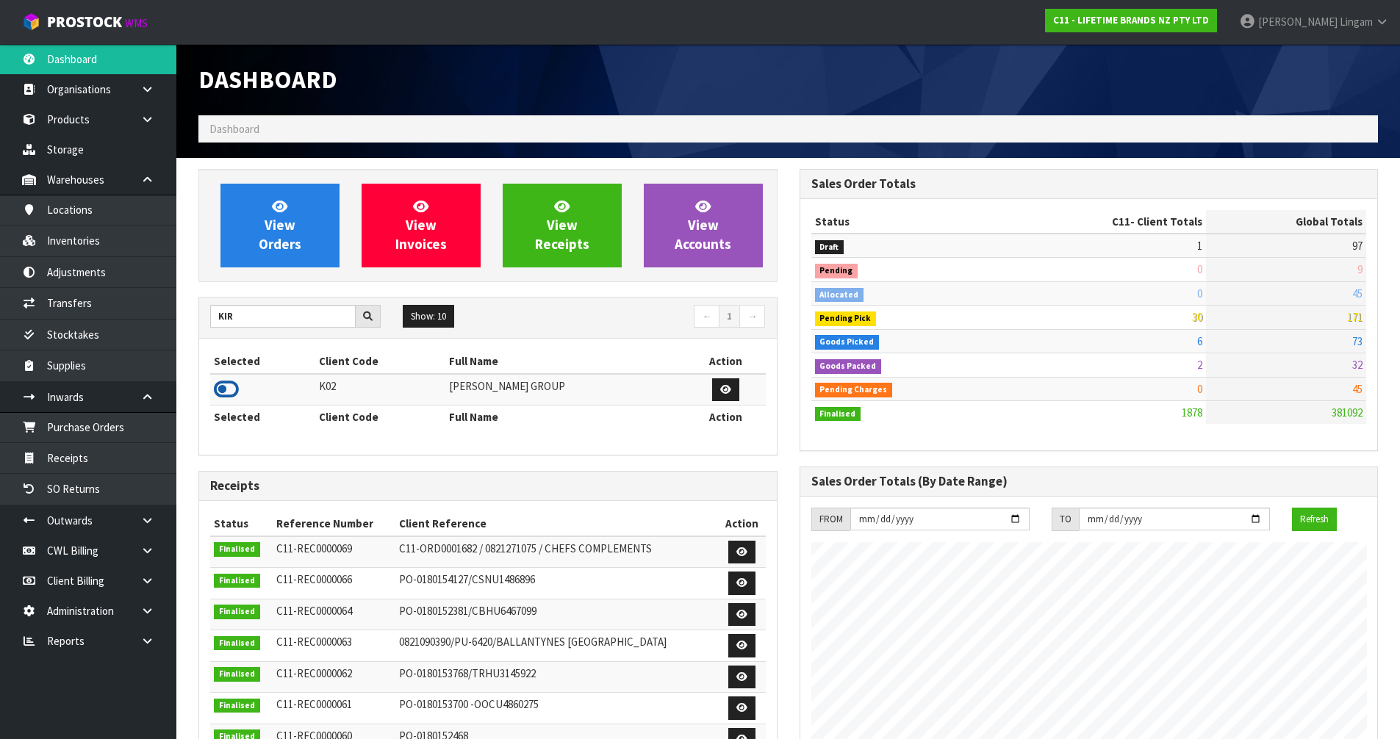
click at [221, 386] on icon at bounding box center [226, 389] width 25 height 22
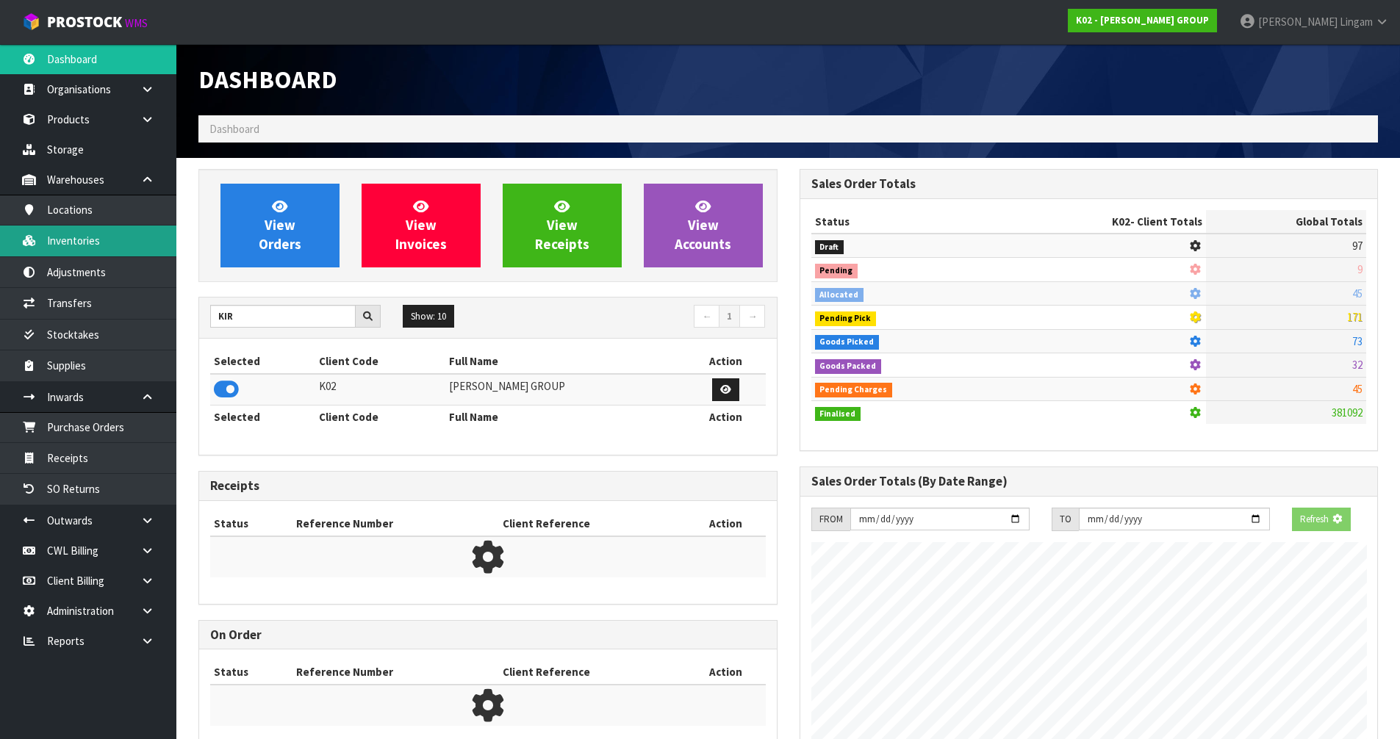
scroll to position [922, 600]
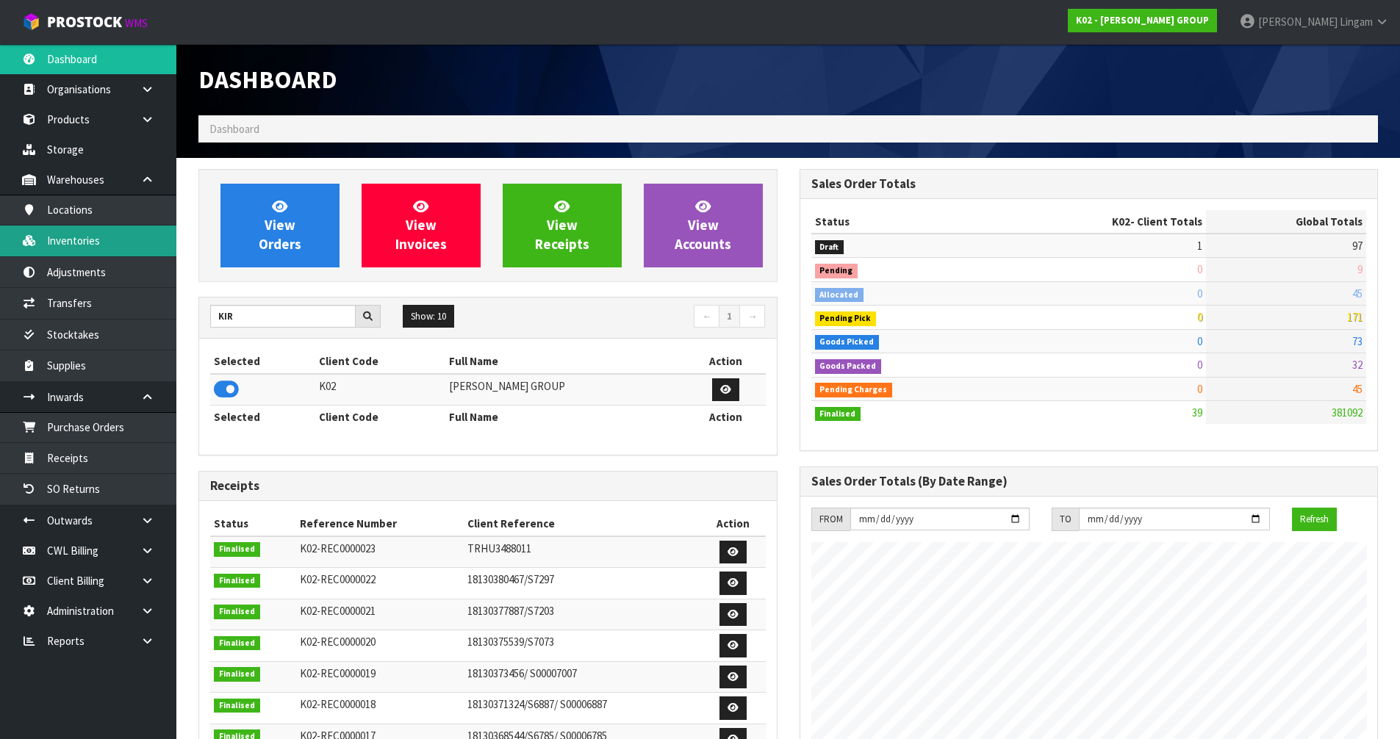
click at [99, 246] on link "Inventories" at bounding box center [88, 241] width 176 height 30
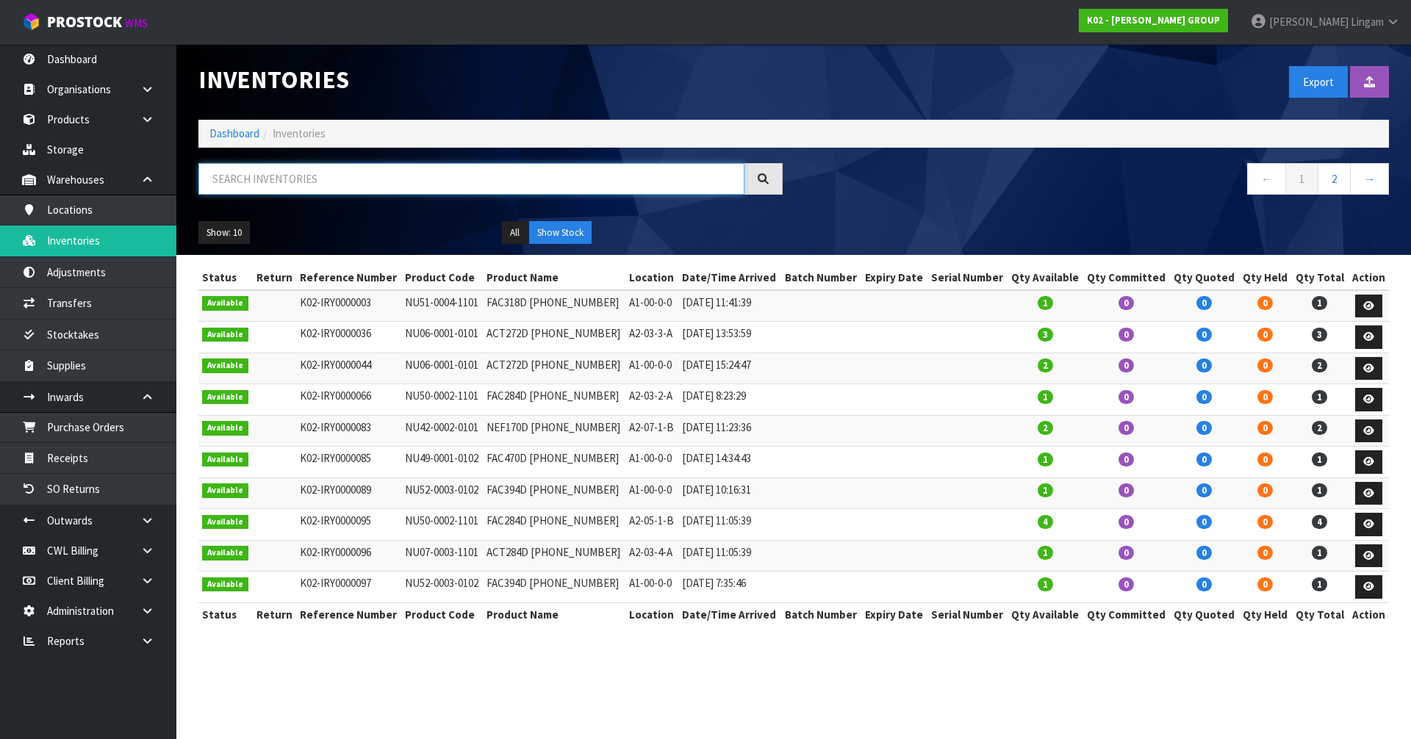
click at [270, 175] on input "text" at bounding box center [471, 179] width 546 height 32
paste input "NU41-0002-1101"
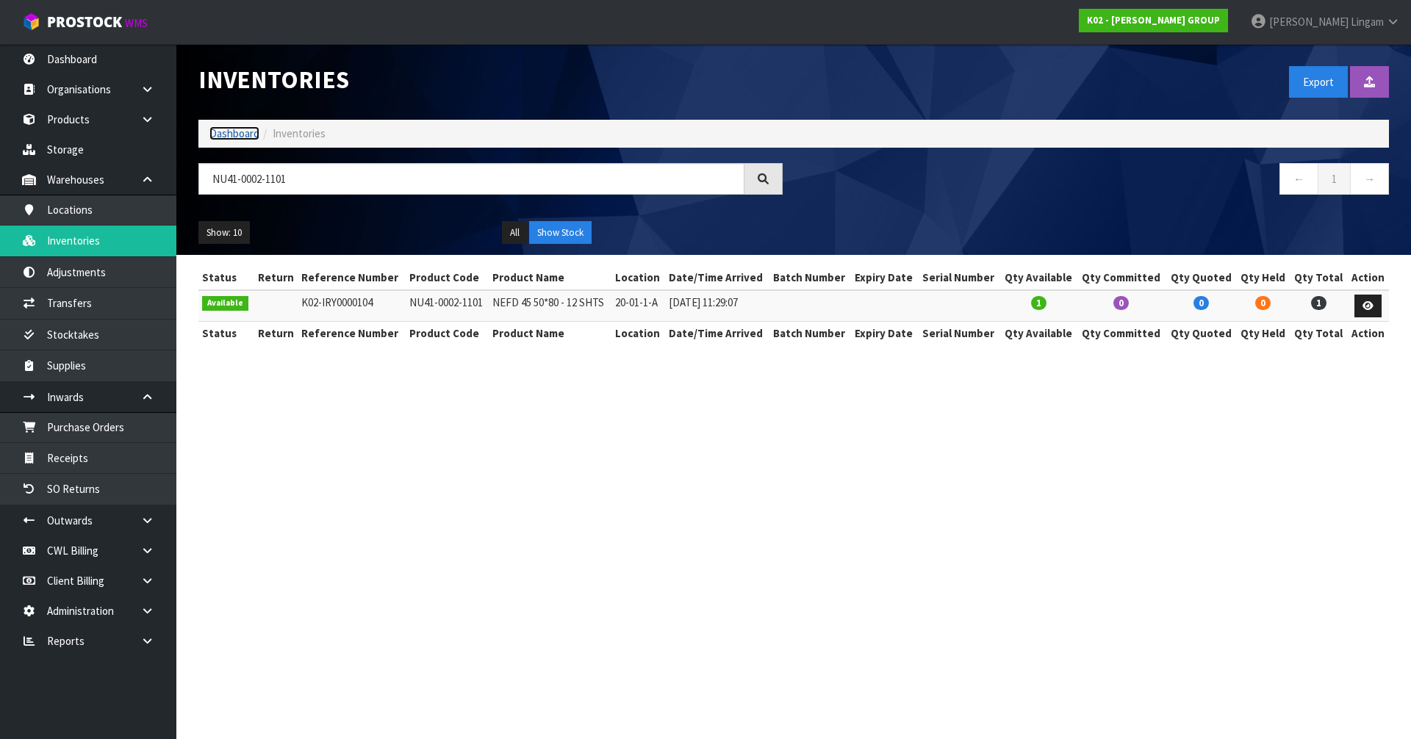
click at [237, 135] on link "Dashboard" at bounding box center [234, 133] width 50 height 14
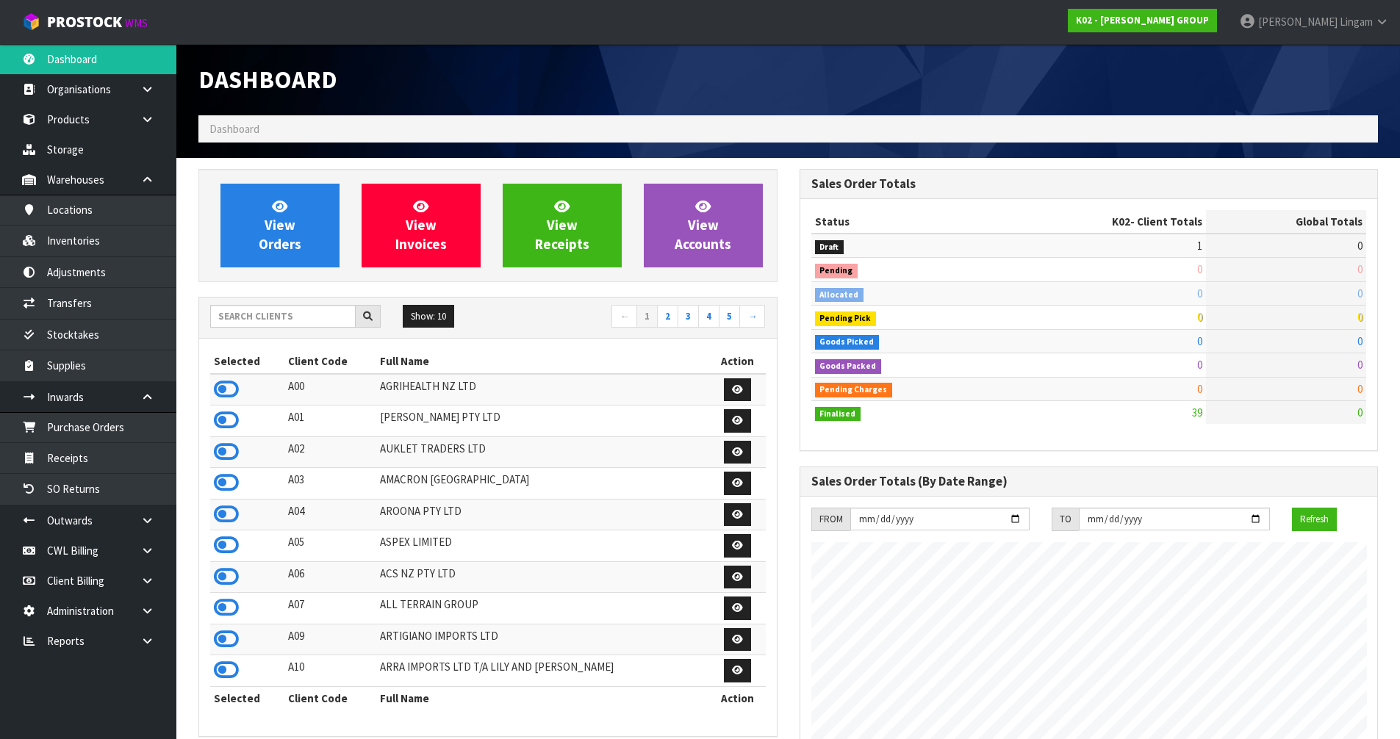
scroll to position [922, 600]
click at [329, 320] on input "text" at bounding box center [282, 316] width 145 height 23
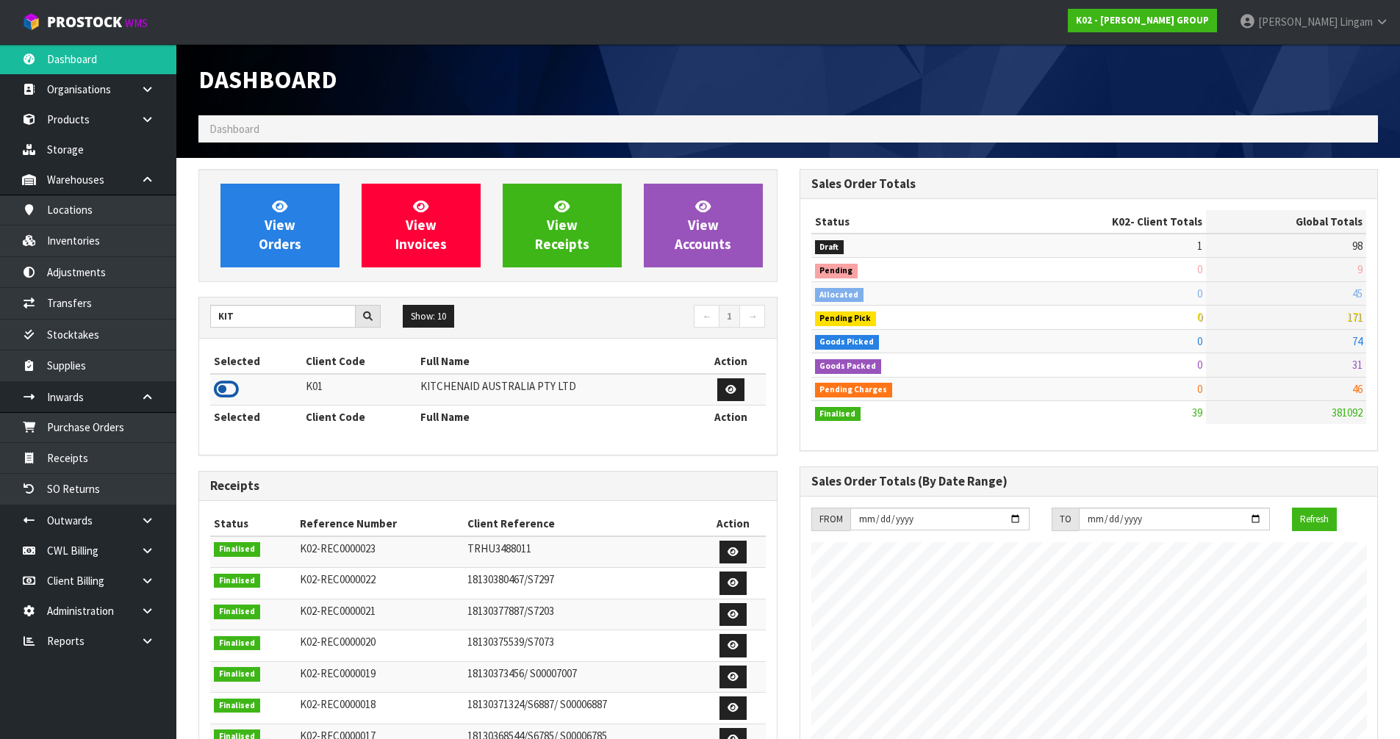
click at [226, 392] on icon at bounding box center [226, 389] width 25 height 22
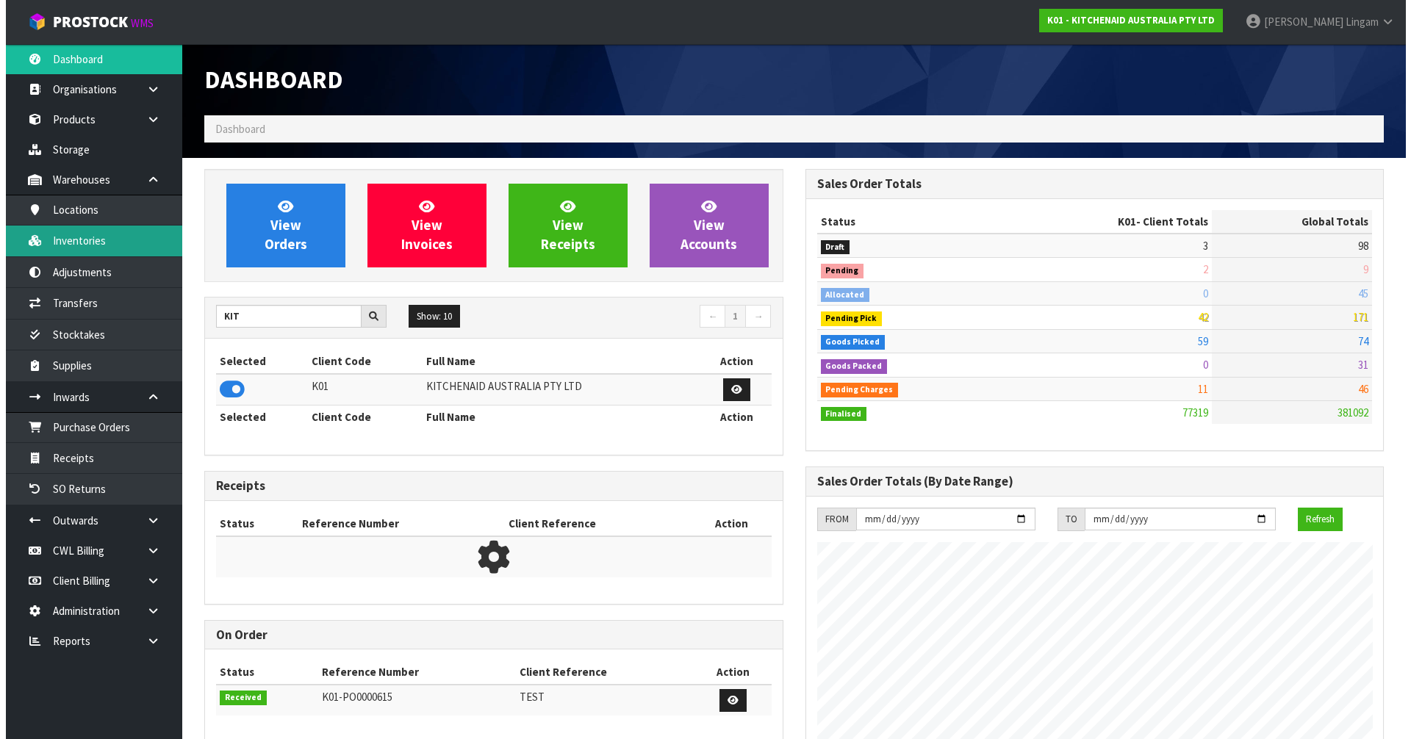
scroll to position [1113, 600]
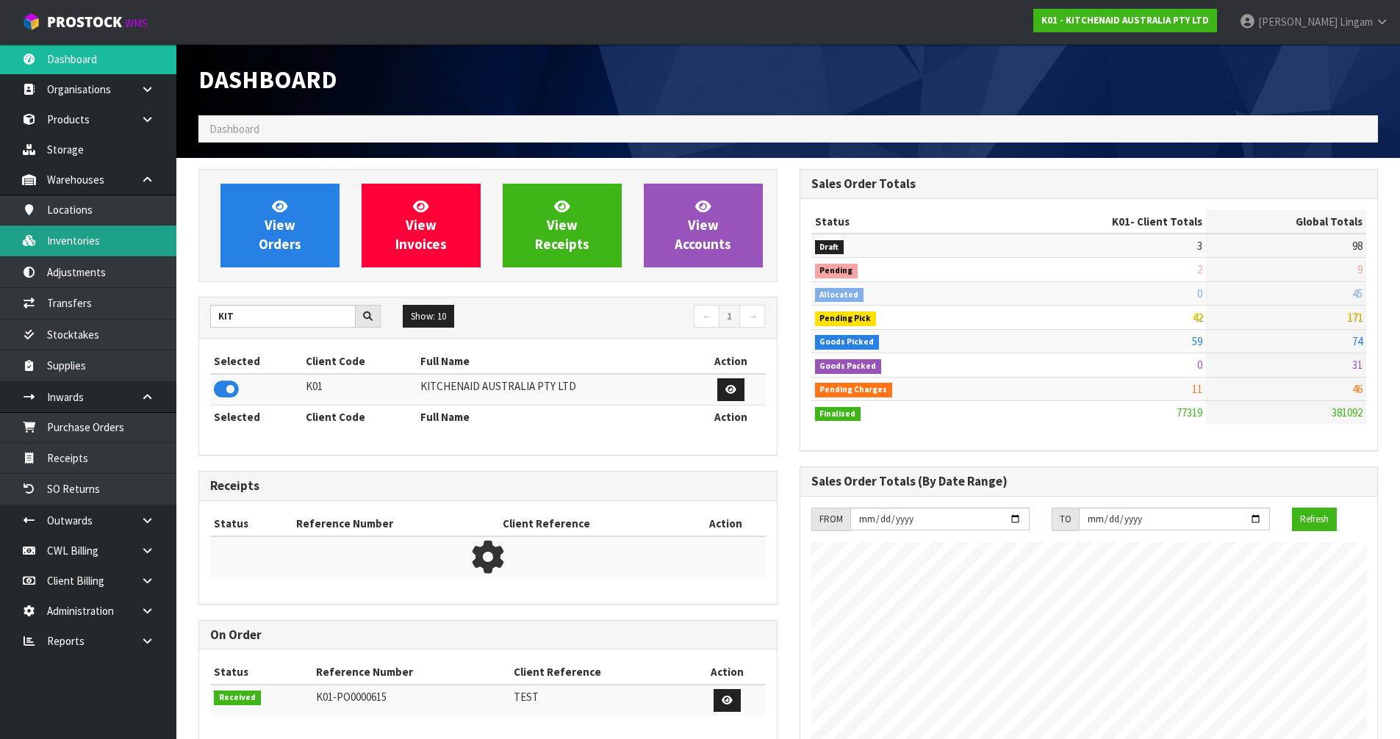
click at [112, 250] on link "Inventories" at bounding box center [88, 241] width 176 height 30
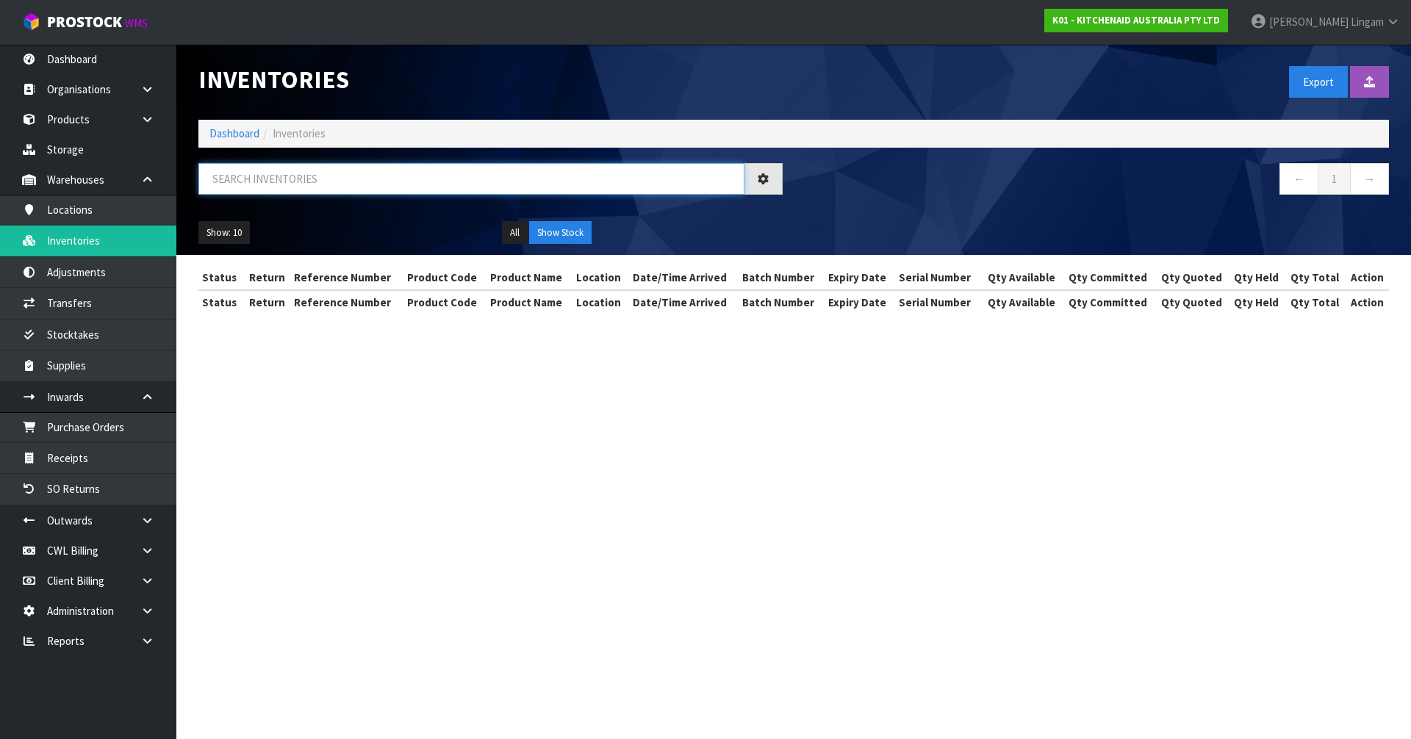
click at [383, 179] on input "text" at bounding box center [471, 179] width 546 height 32
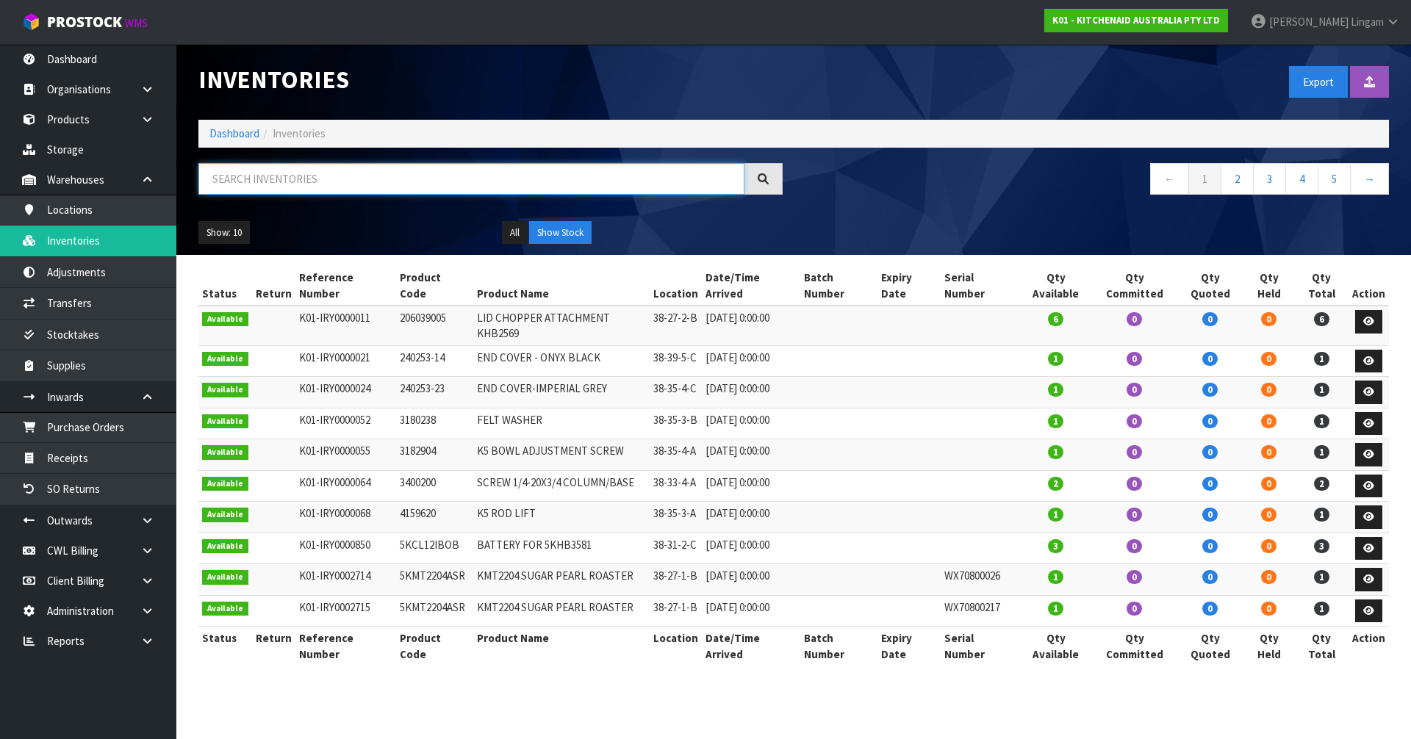
paste input "WXD4600276"
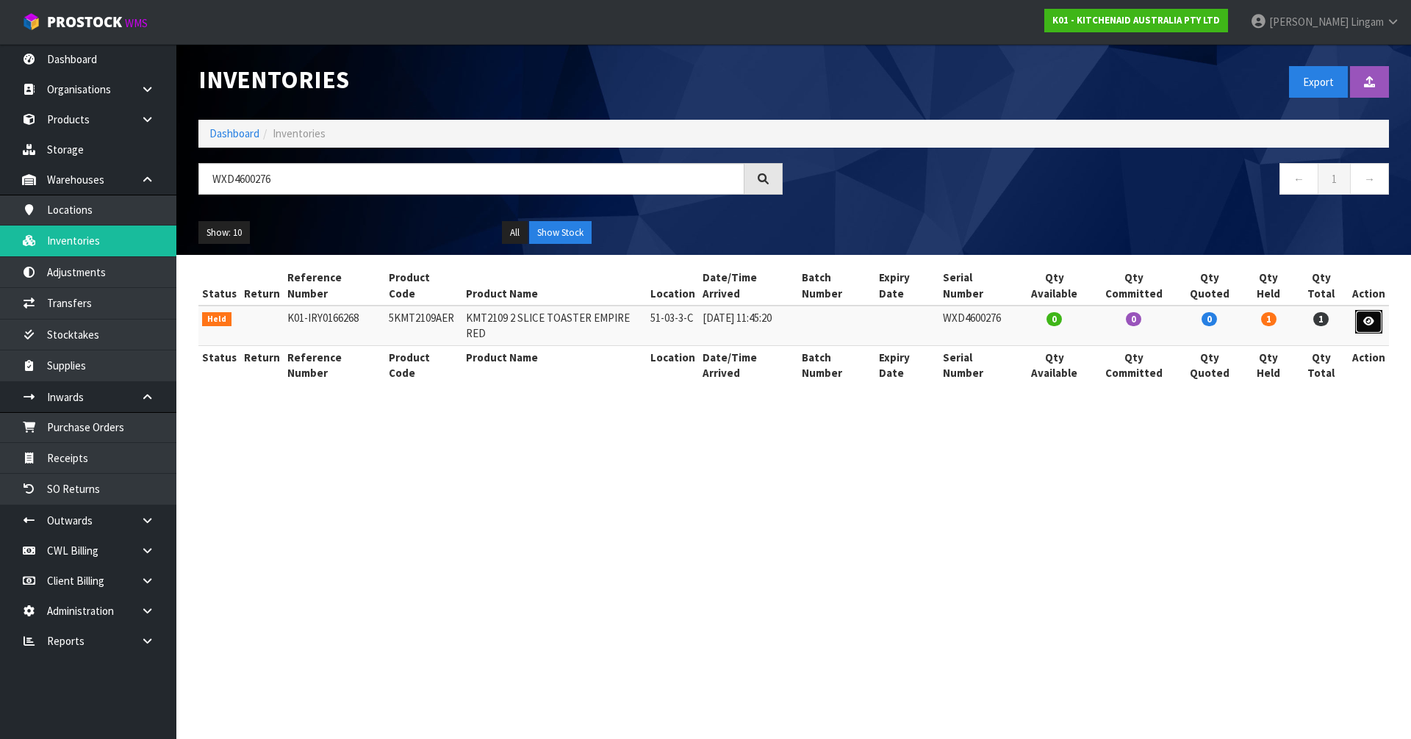
click at [1367, 317] on icon at bounding box center [1368, 322] width 11 height 10
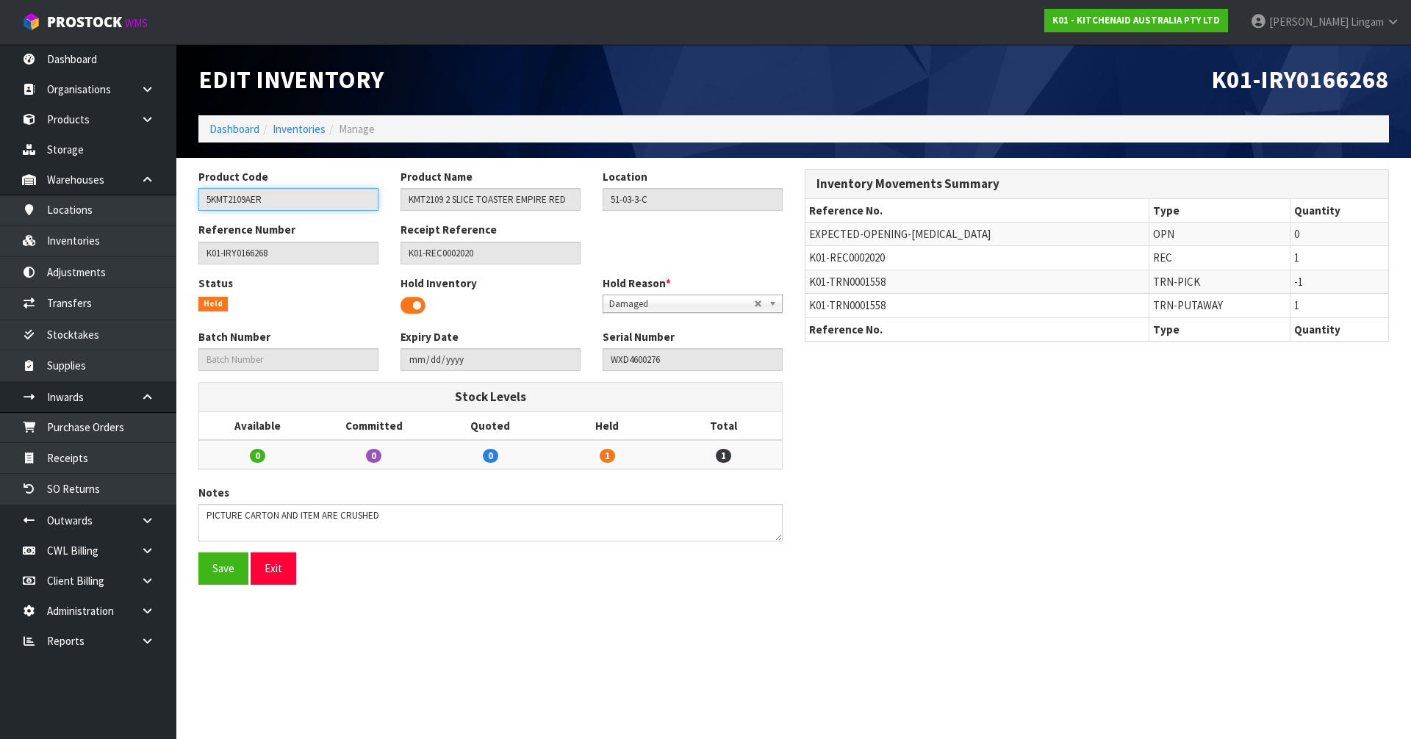
click at [249, 195] on input "5KMT2109AER" at bounding box center [288, 199] width 180 height 23
click at [64, 309] on link "Transfers" at bounding box center [88, 303] width 176 height 30
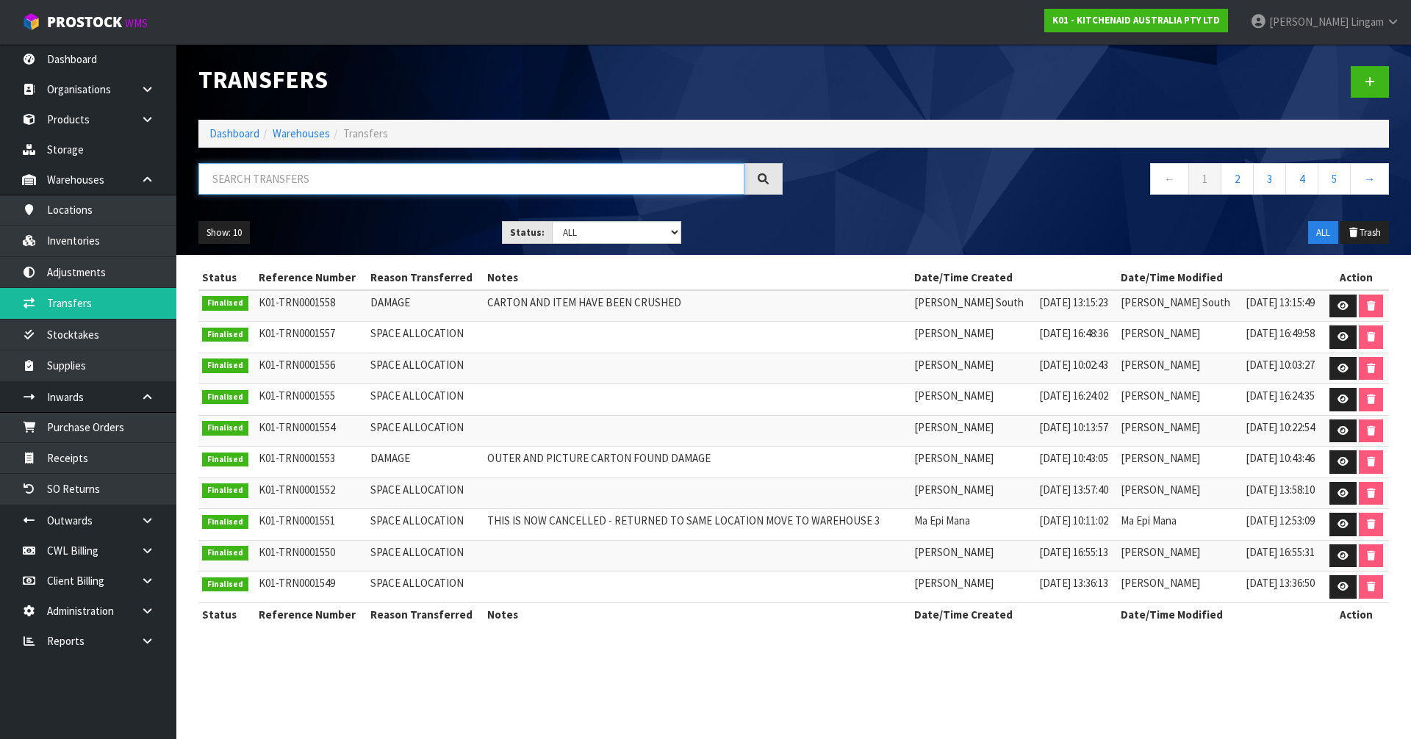
click at [284, 179] on input "text" at bounding box center [471, 179] width 546 height 32
paste input "5KMT2109AER"
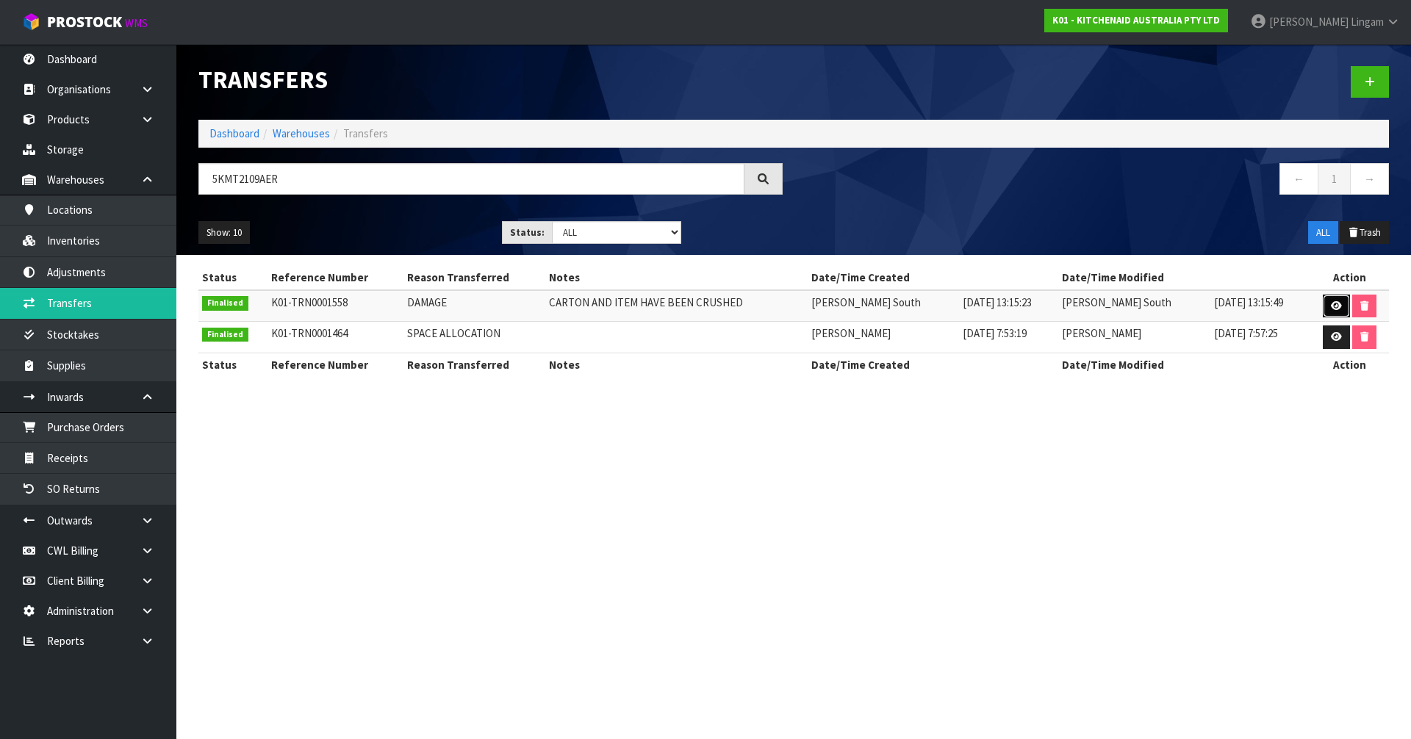
click at [1332, 312] on link at bounding box center [1336, 307] width 27 height 24
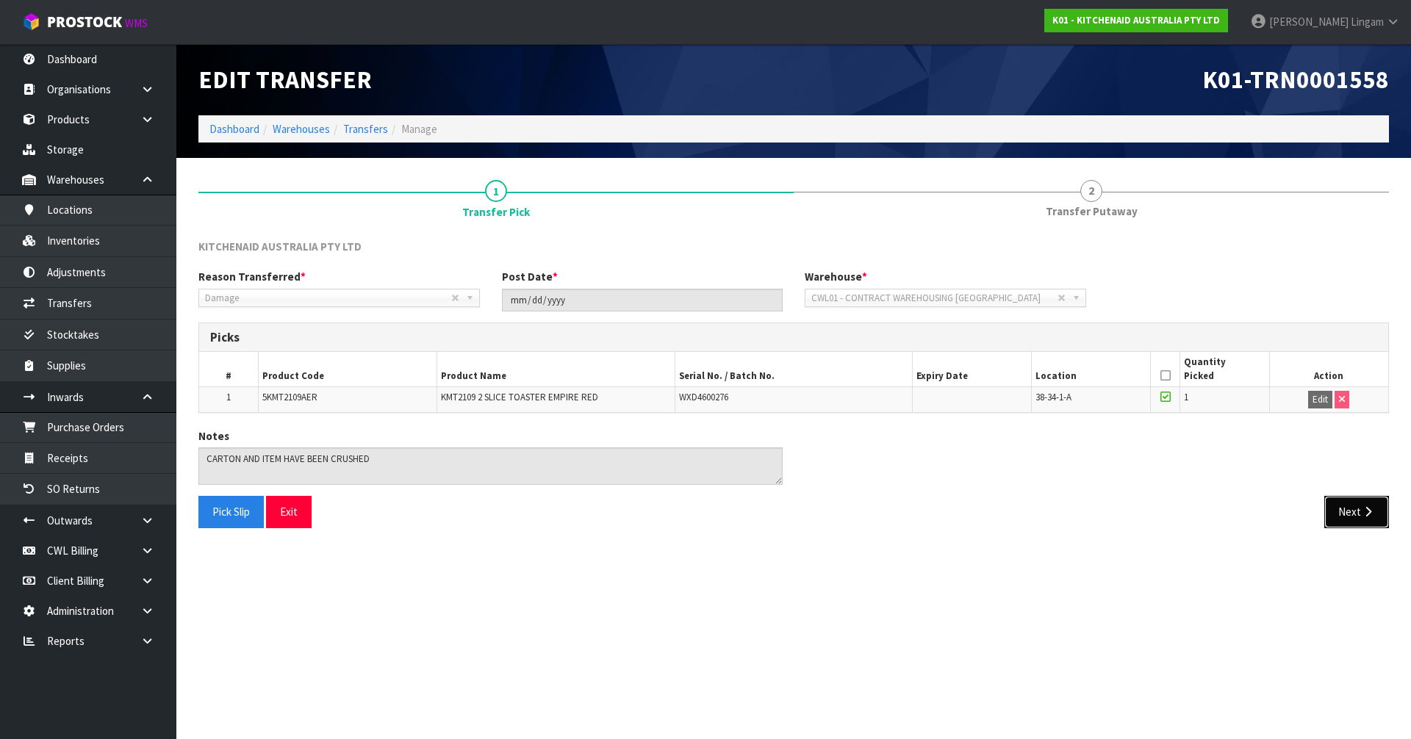
click at [1354, 518] on button "Next" at bounding box center [1356, 512] width 65 height 32
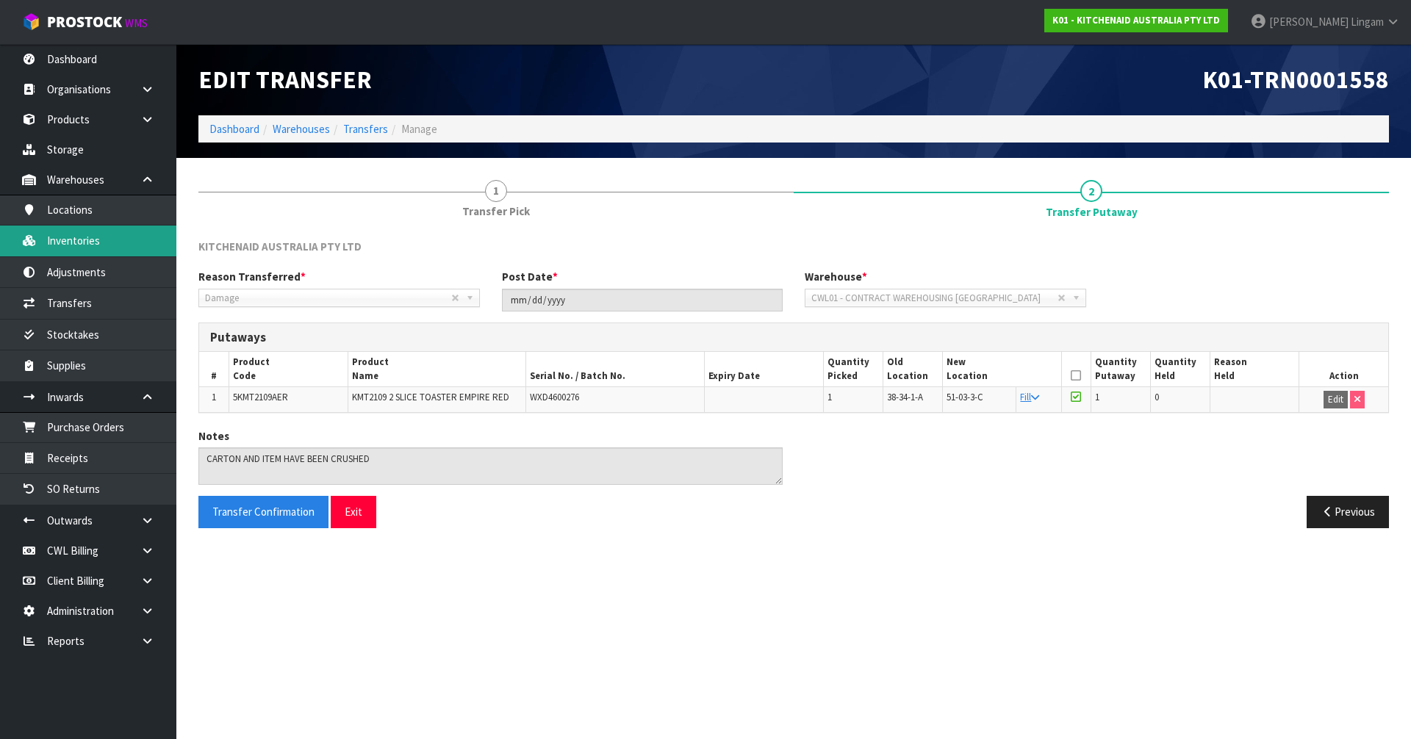
click at [77, 235] on link "Inventories" at bounding box center [88, 241] width 176 height 30
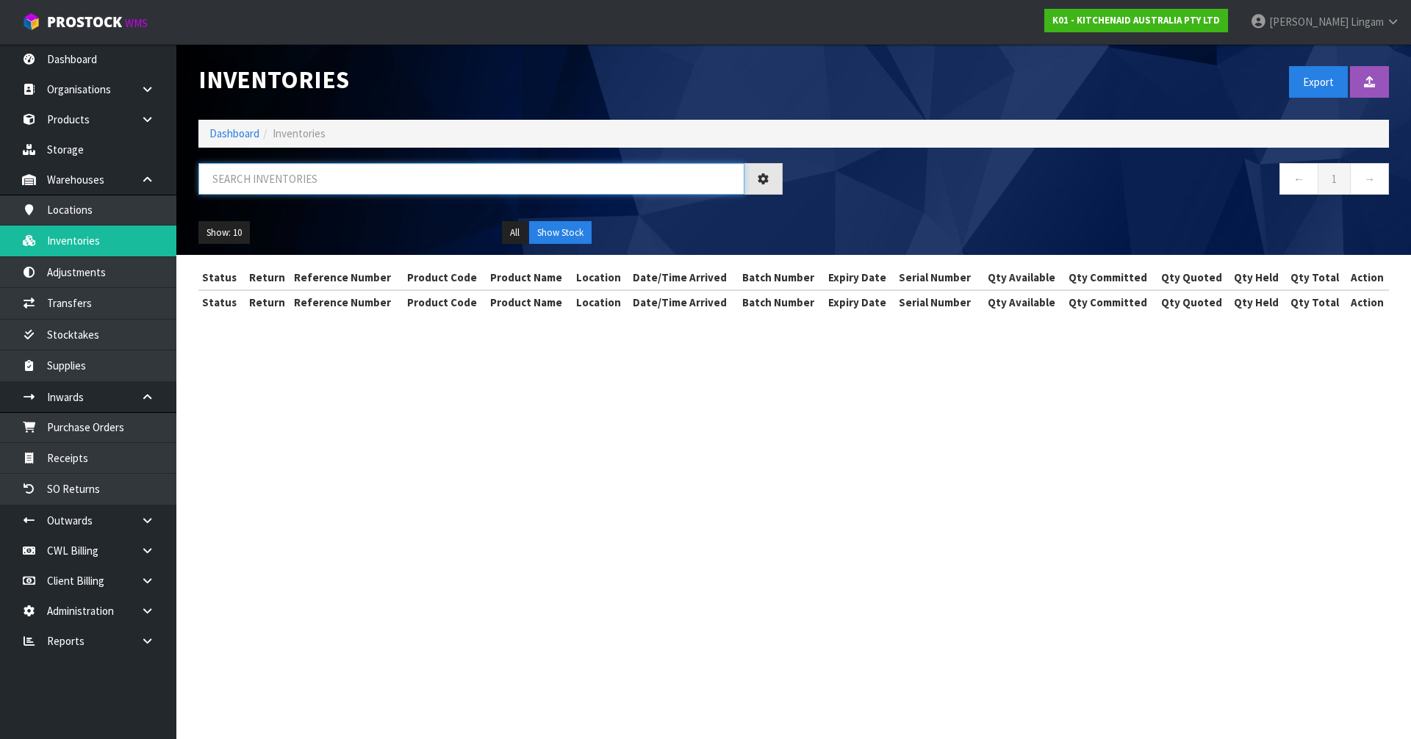
click at [348, 181] on input "text" at bounding box center [471, 179] width 546 height 32
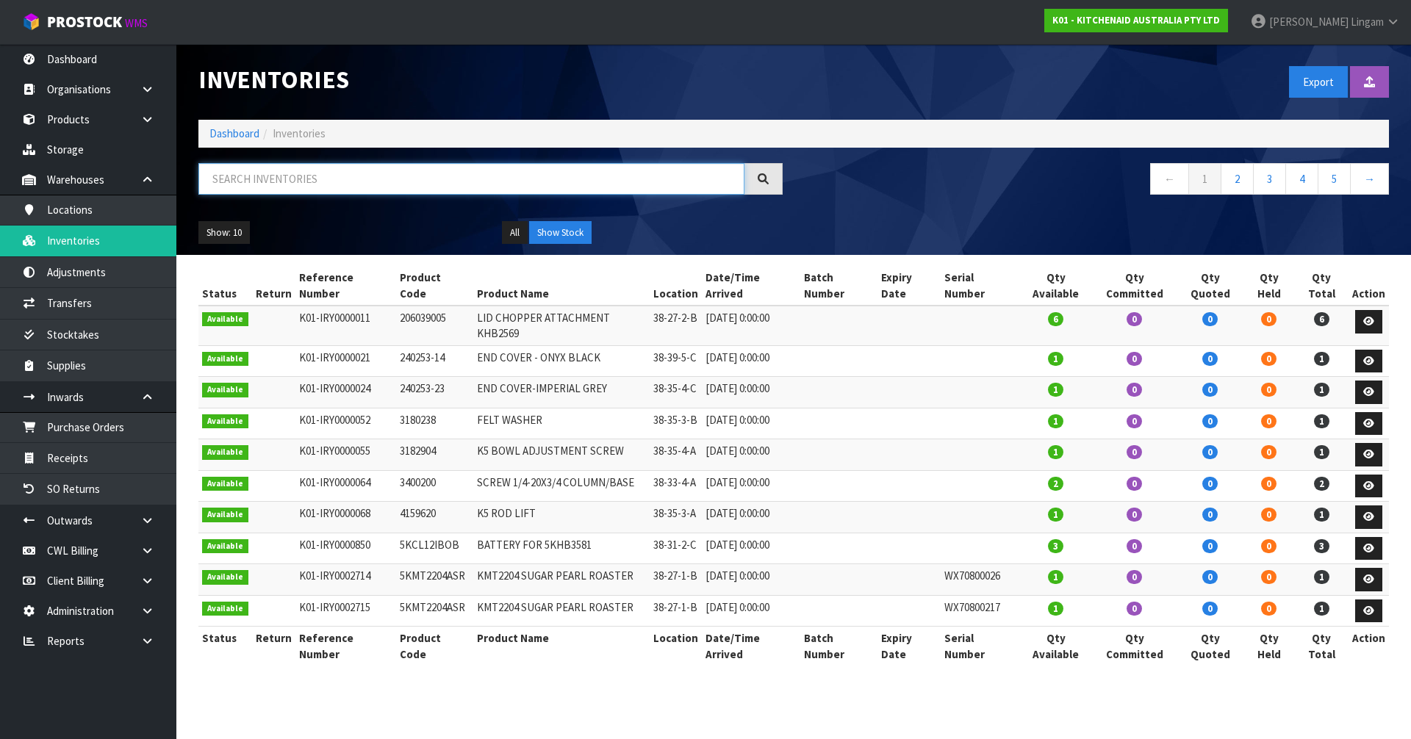
paste input "5KMT2109AER"
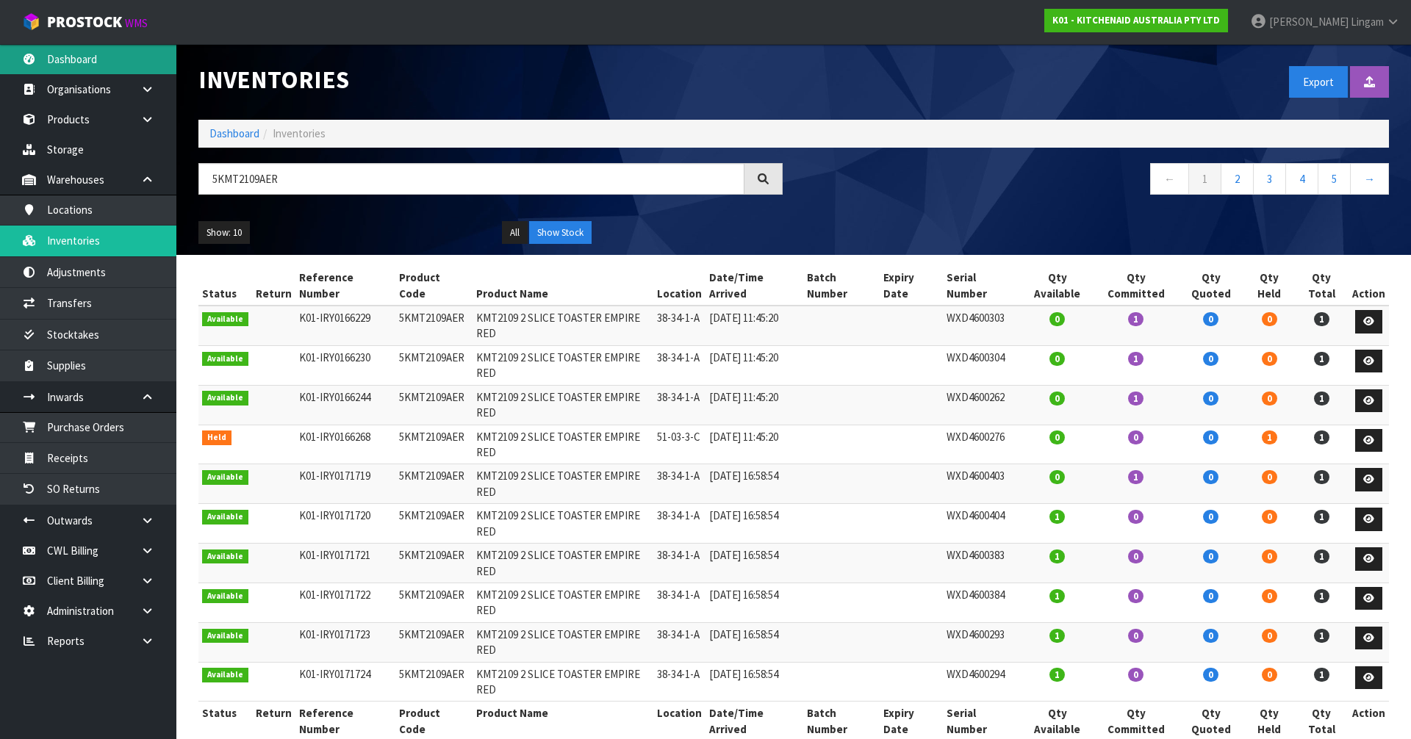
type input "5KMT2109AER"
click at [140, 639] on icon at bounding box center [147, 641] width 14 height 11
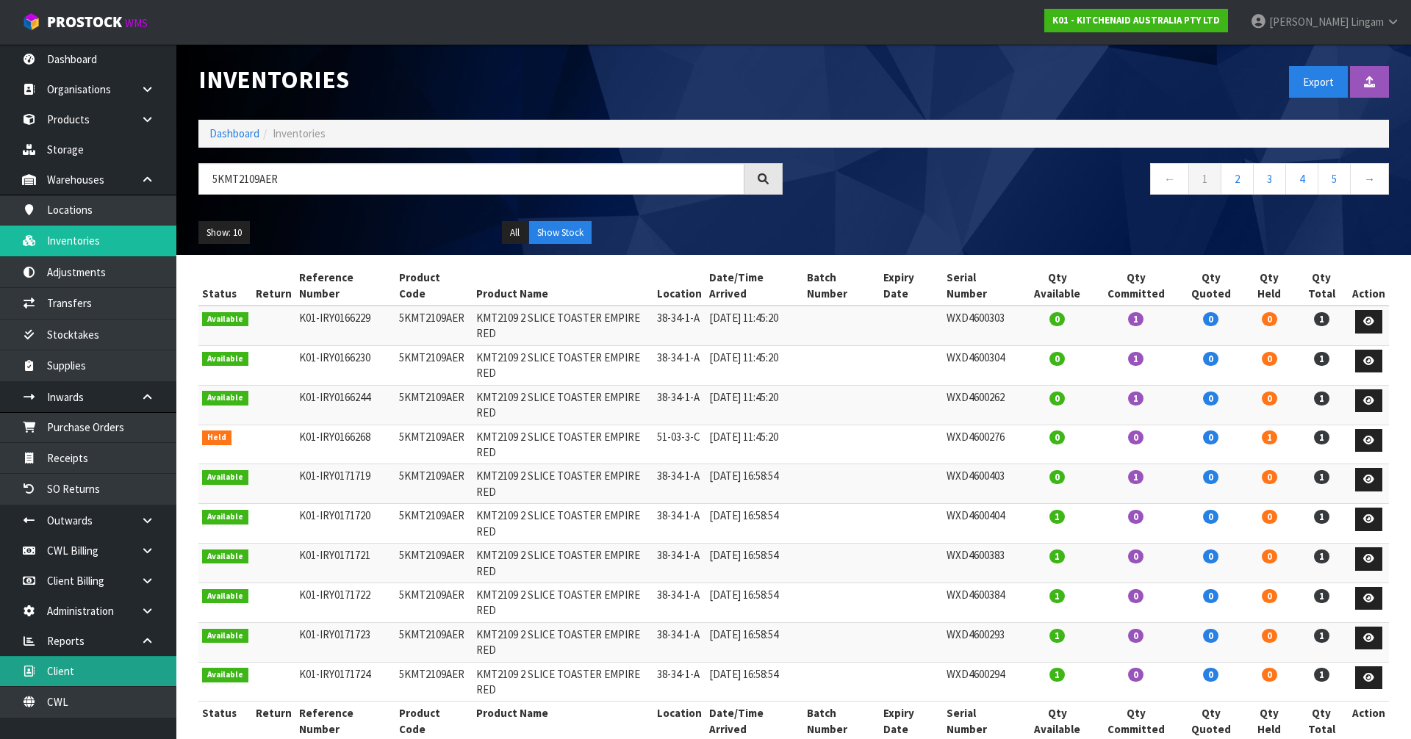
click at [125, 678] on link "Client" at bounding box center [88, 671] width 176 height 30
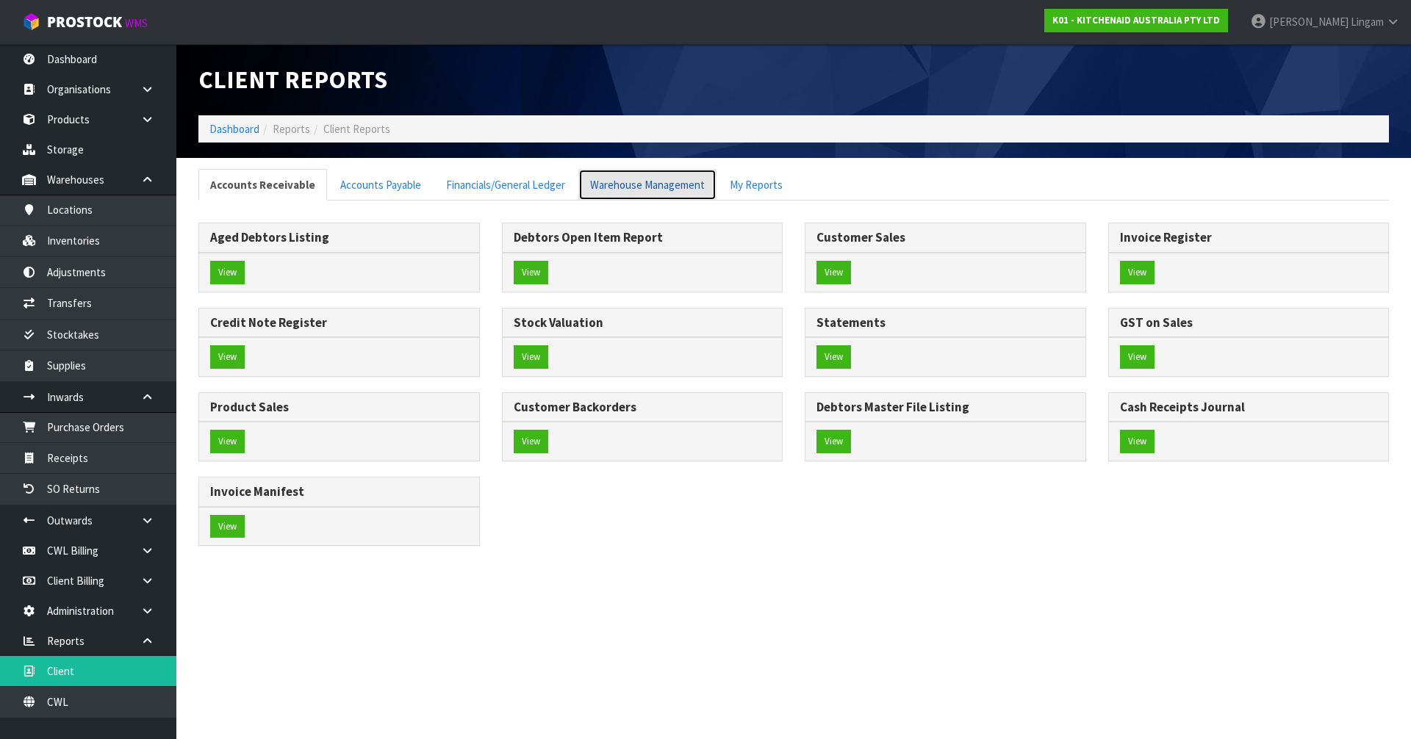
click at [683, 173] on link "Warehouse Management" at bounding box center [647, 185] width 138 height 32
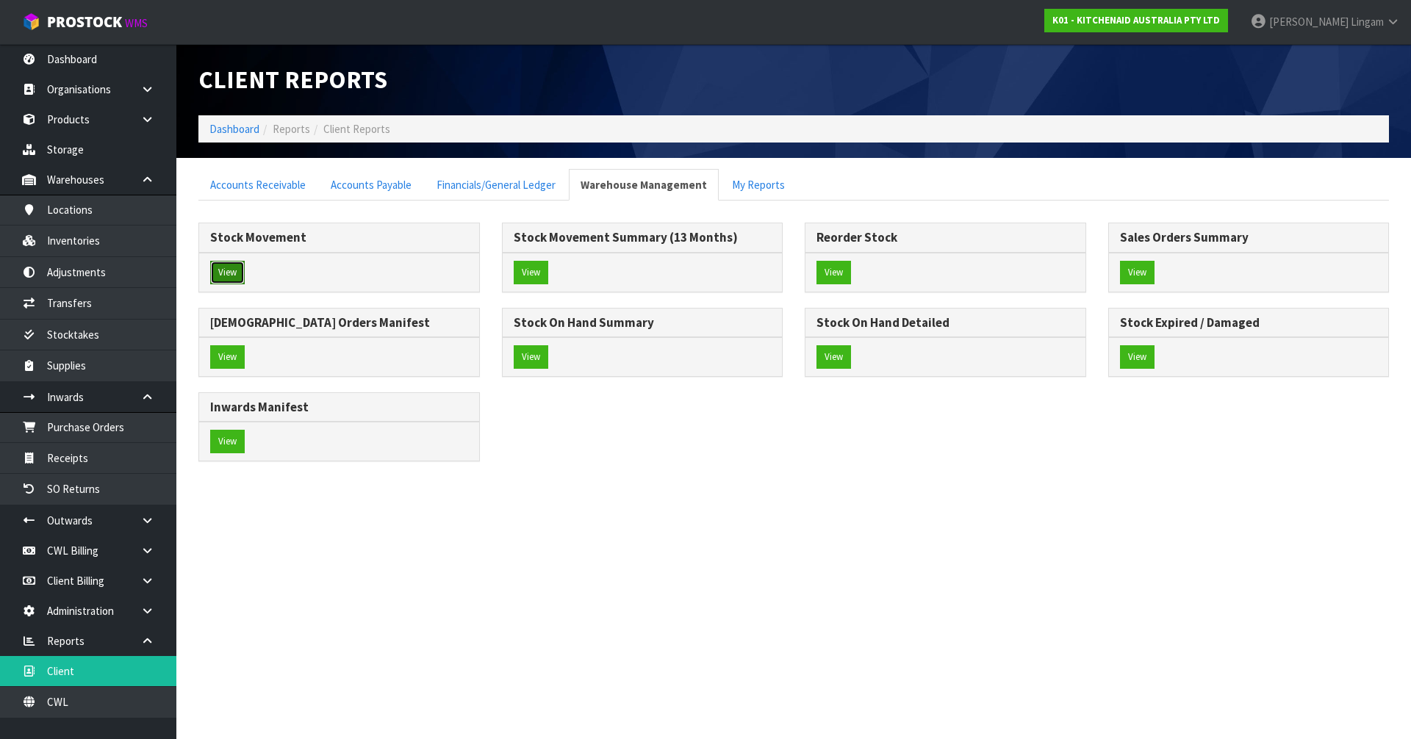
click at [232, 274] on button "View" at bounding box center [227, 273] width 35 height 24
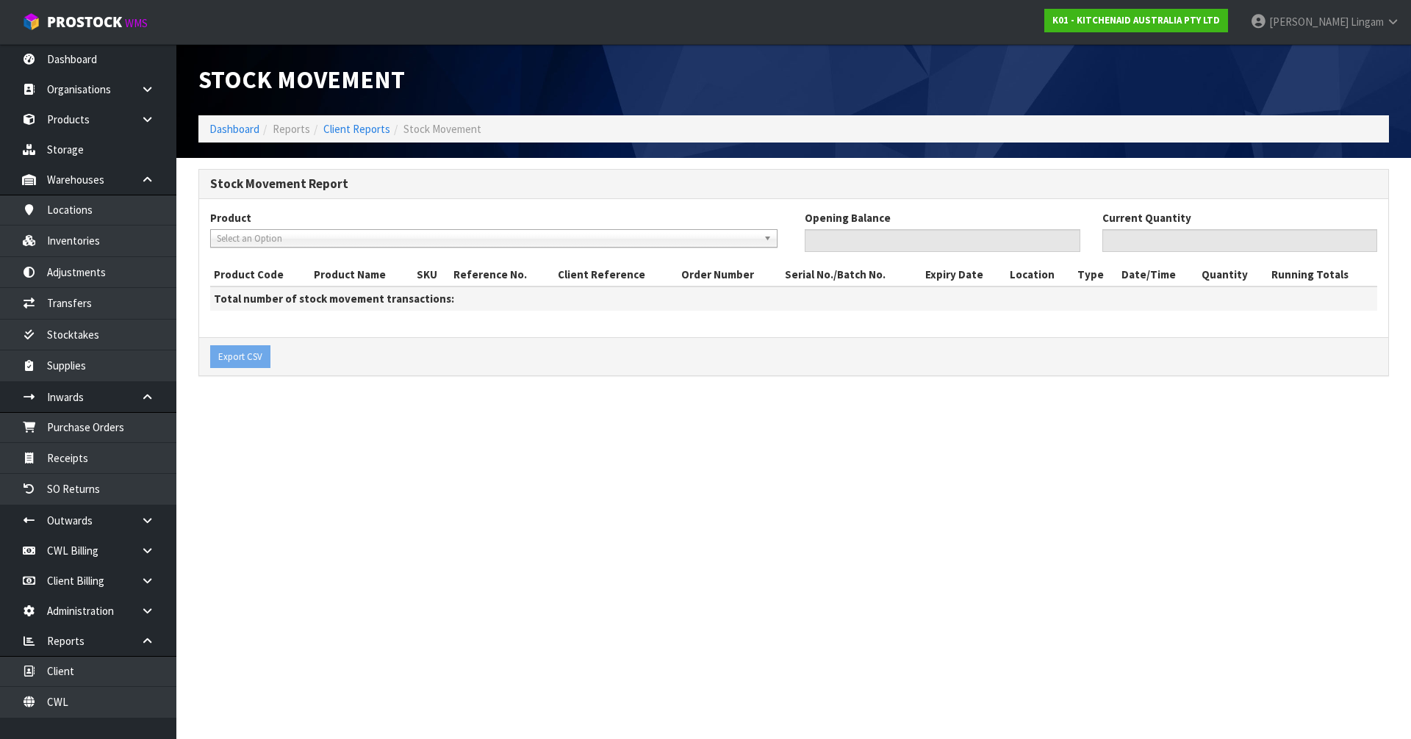
click at [267, 229] on link "Select an Option" at bounding box center [493, 238] width 567 height 18
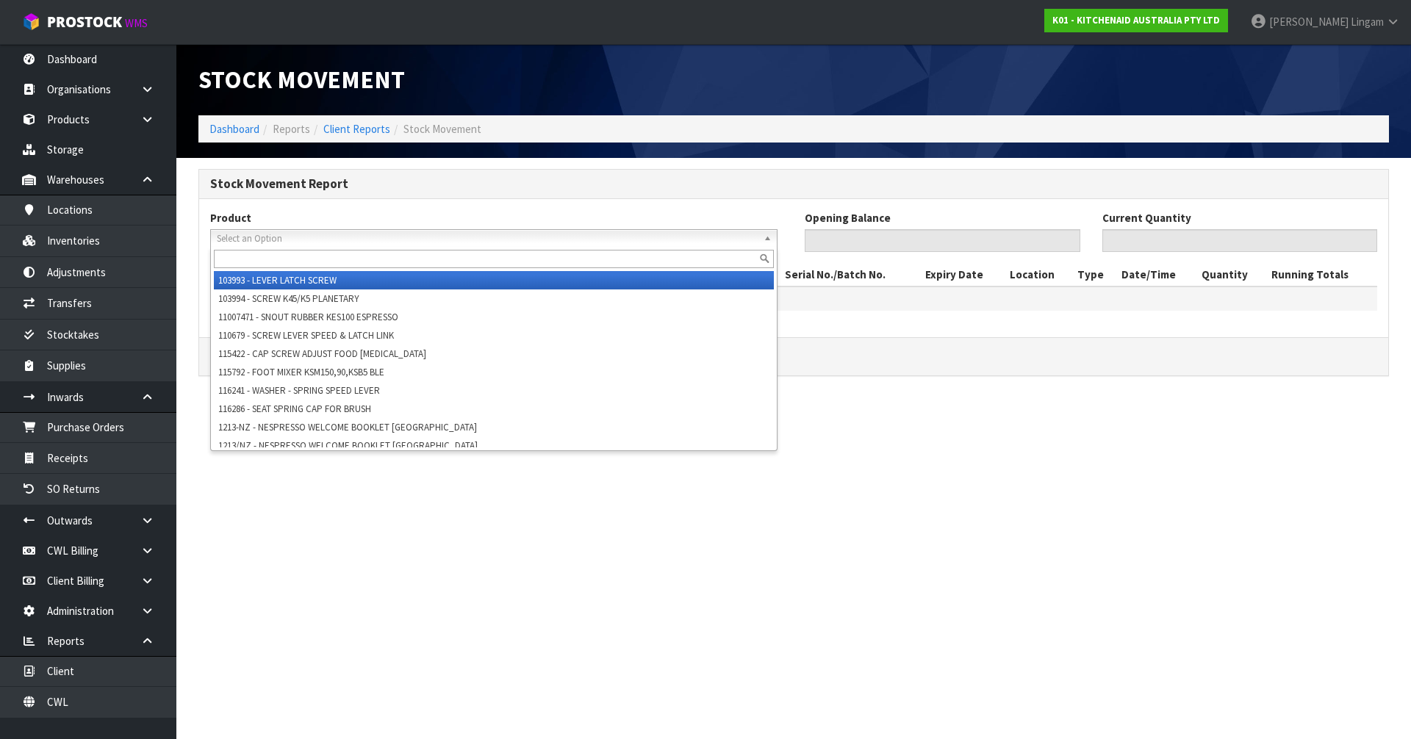
click at [266, 234] on span "Select an Option" at bounding box center [487, 239] width 541 height 18
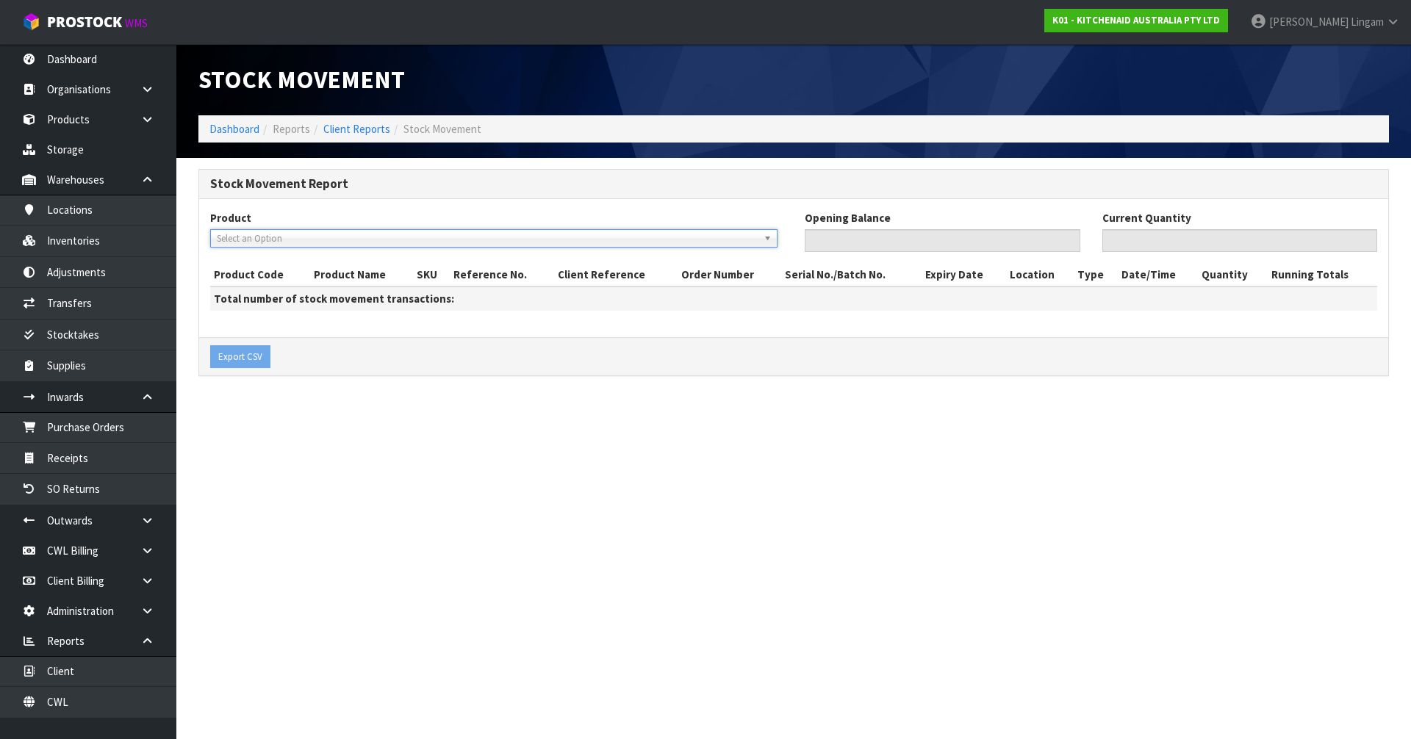
click at [269, 238] on span "Select an Option" at bounding box center [487, 239] width 541 height 18
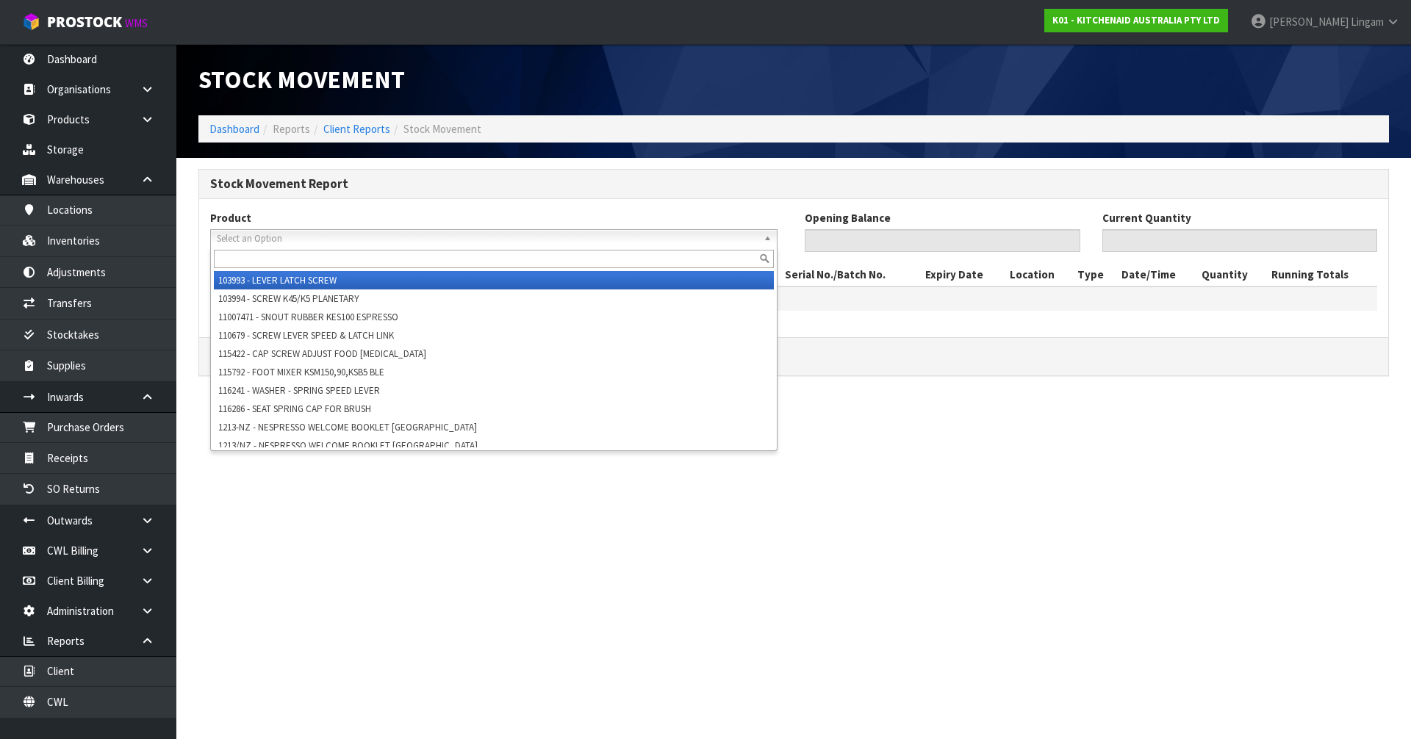
click at [263, 254] on input "text" at bounding box center [494, 259] width 560 height 18
paste input "5KMT2109AER"
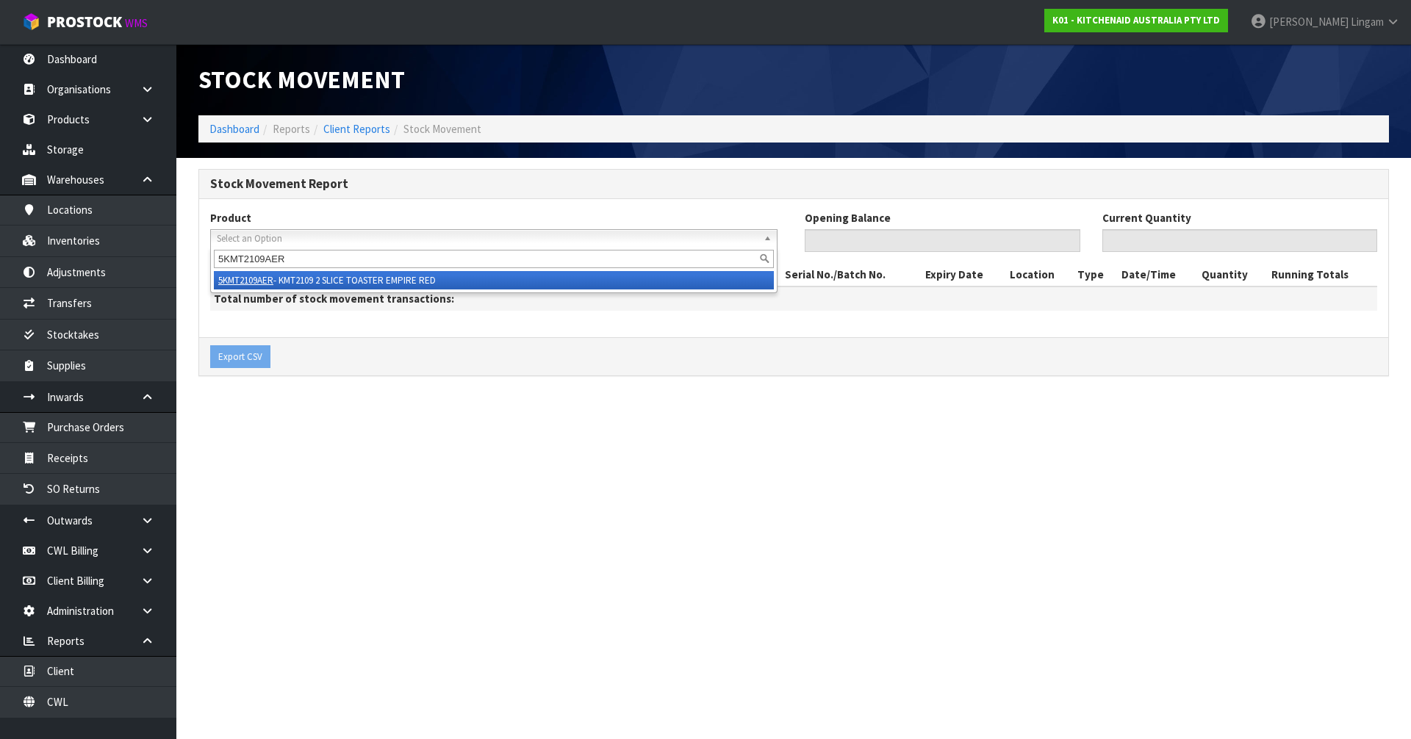
type input "5KMT2109AER"
click at [328, 282] on li "5KMT2109AER - KMT2109 2 SLICE TOASTER EMPIRE RED" at bounding box center [494, 280] width 560 height 18
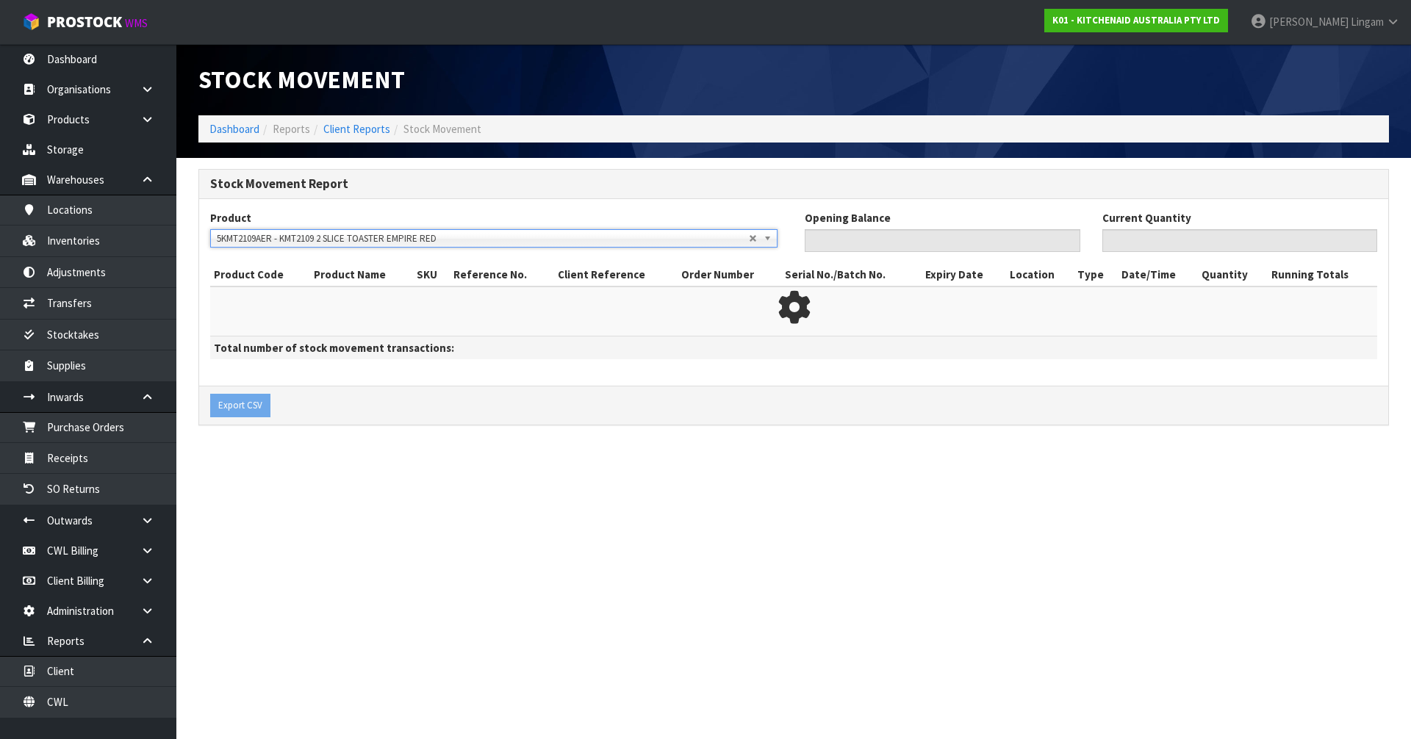
type input "0"
type input "52"
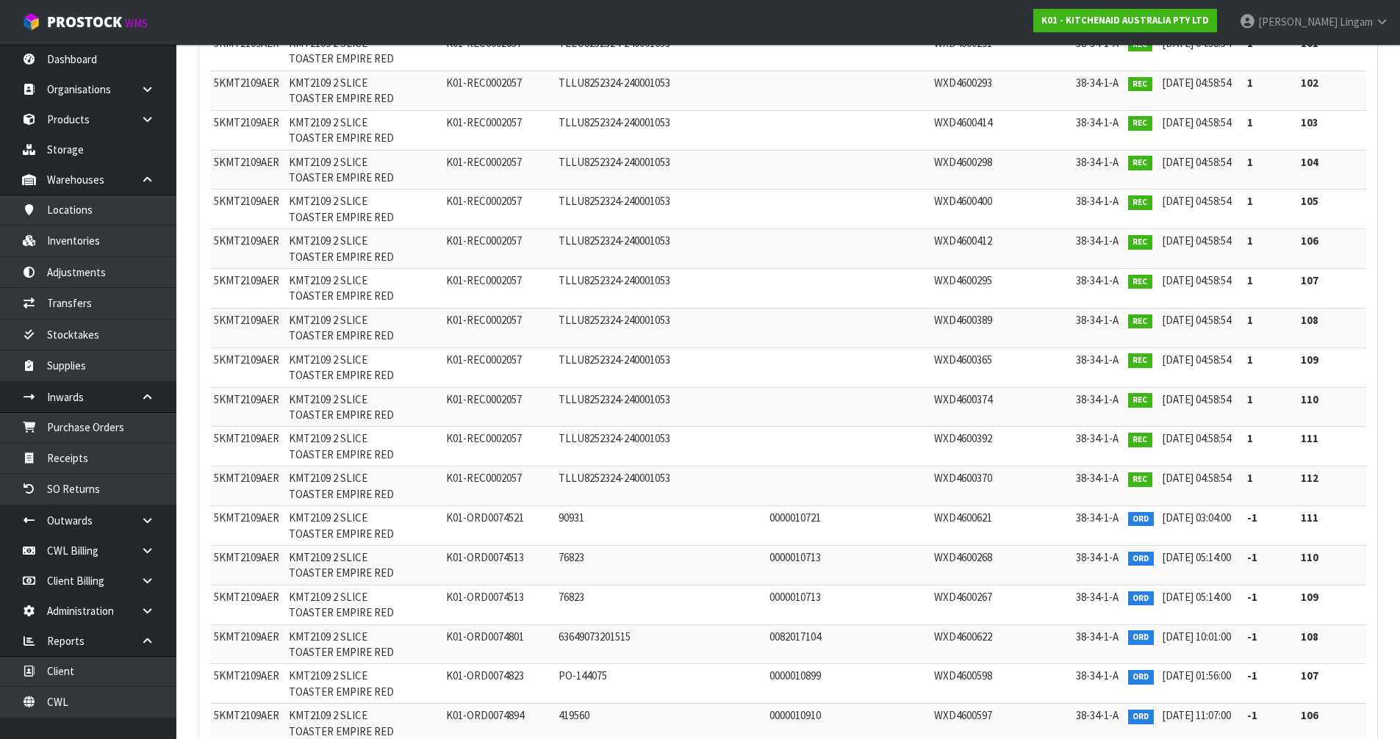
scroll to position [23390, 0]
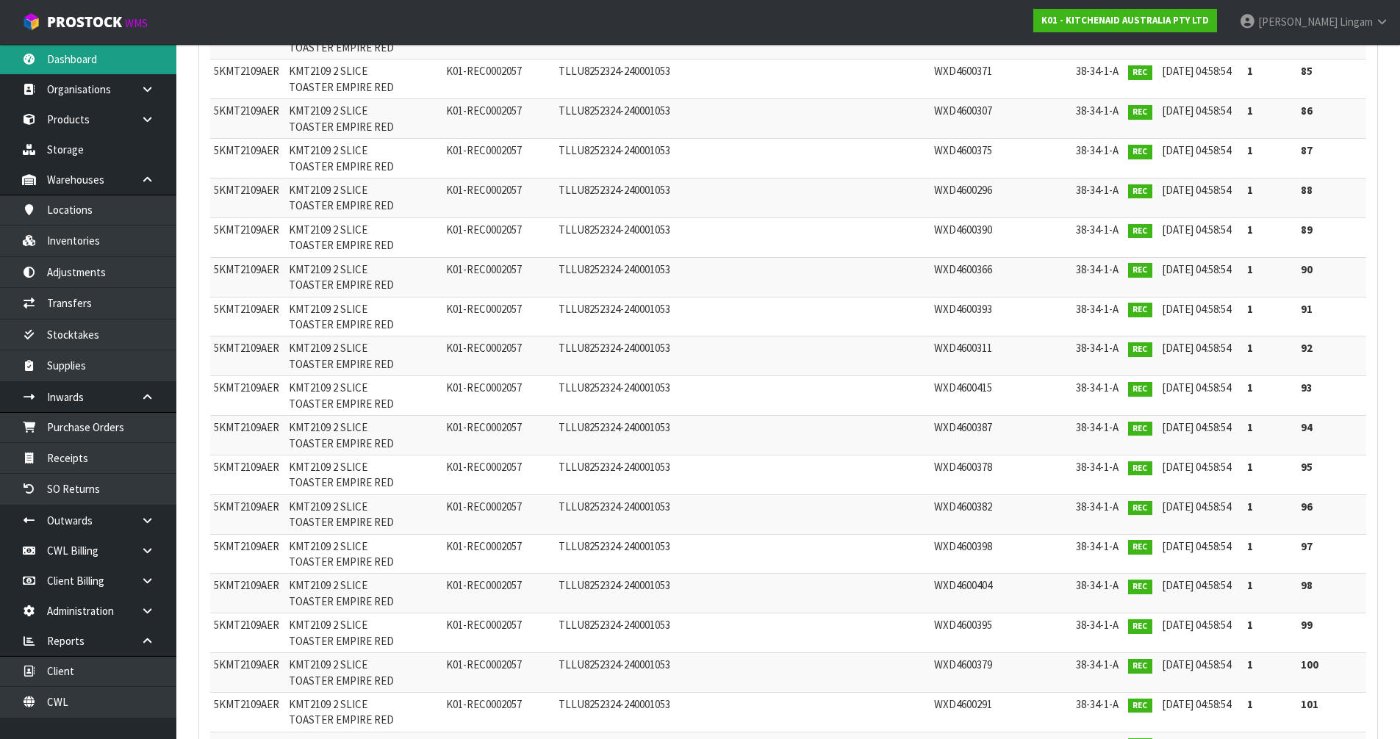
click at [74, 62] on link "Dashboard" at bounding box center [88, 59] width 176 height 30
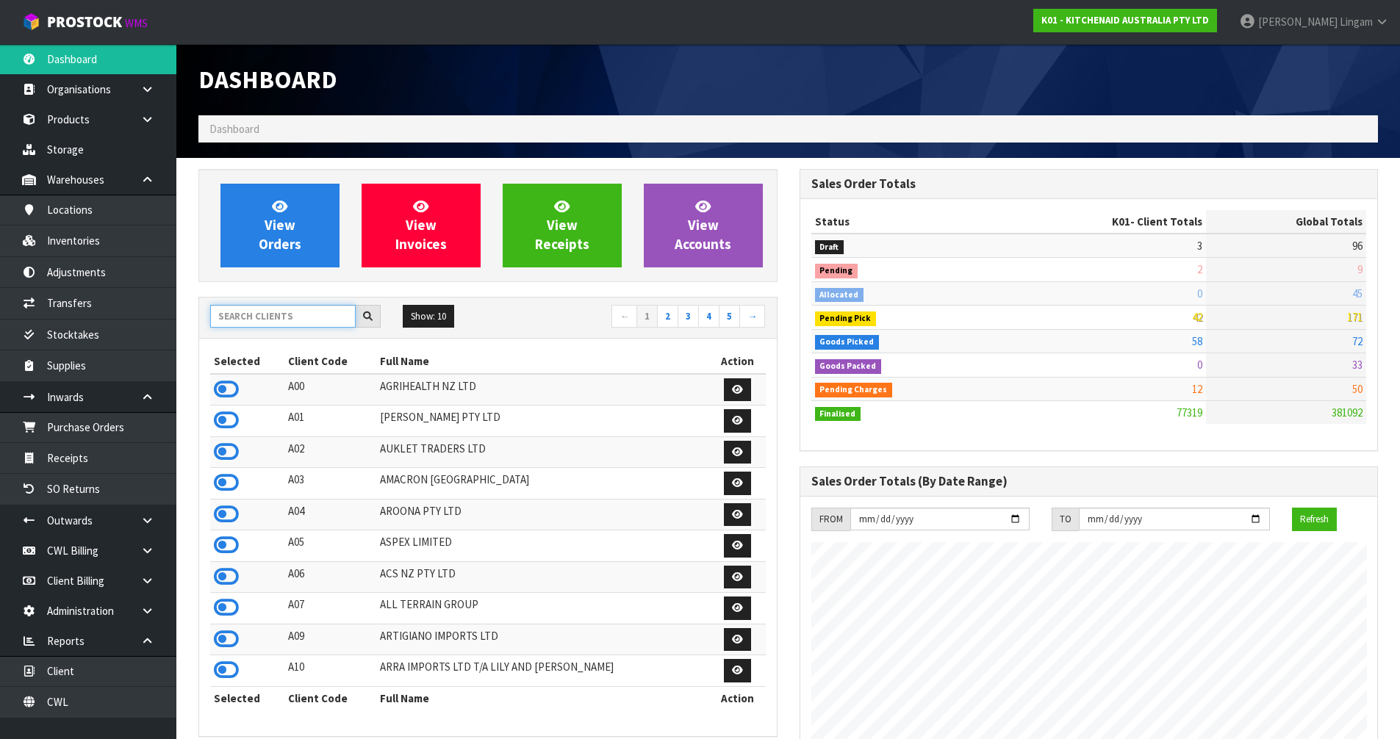
click at [276, 315] on input "text" at bounding box center [282, 316] width 145 height 23
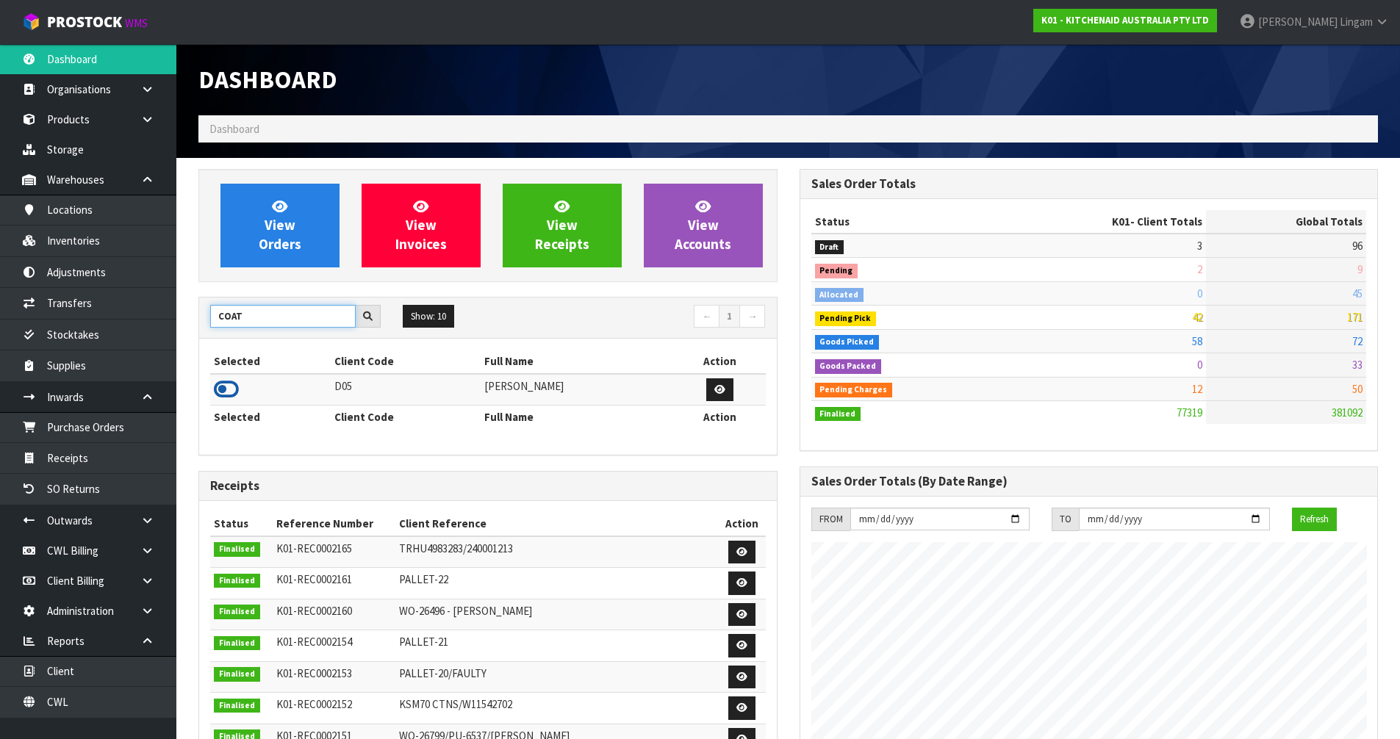
type input "COAT"
click at [217, 388] on icon at bounding box center [226, 389] width 25 height 22
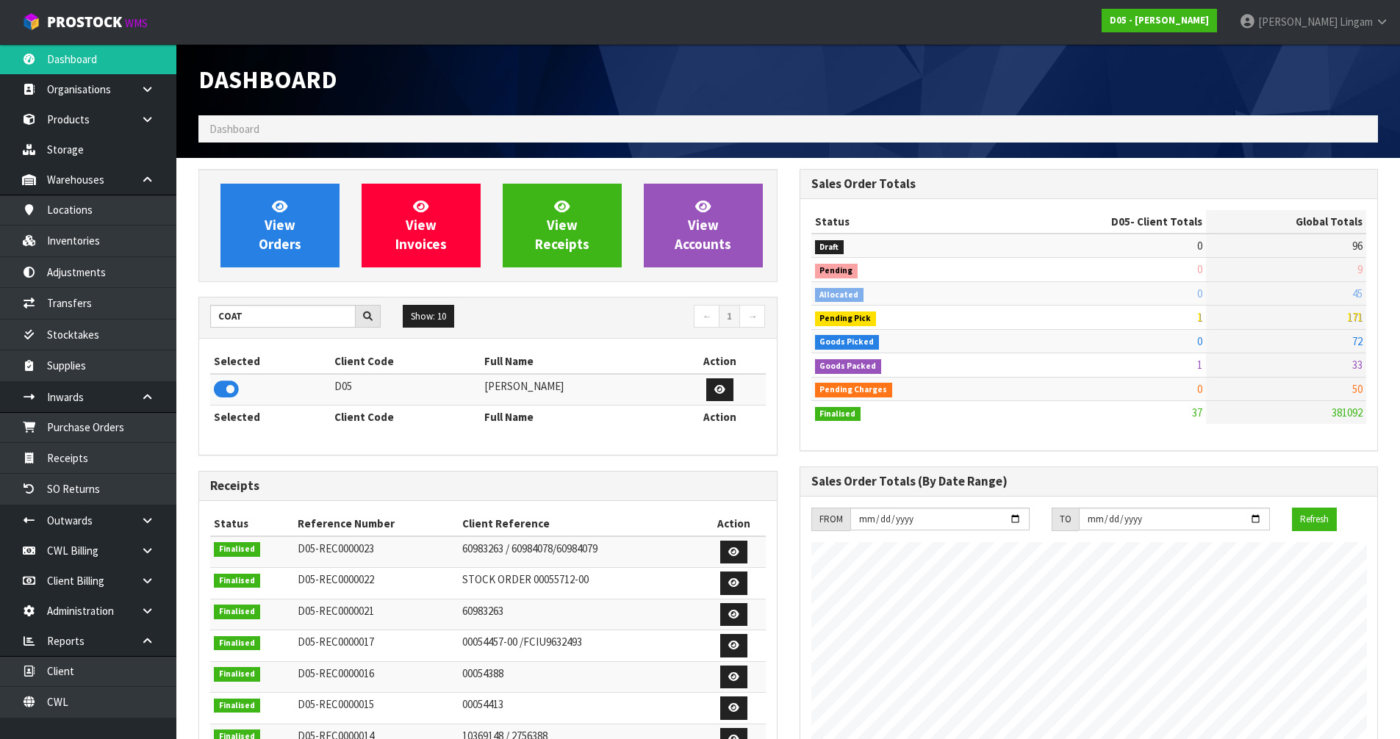
scroll to position [1286, 600]
click at [312, 217] on link "View Orders" at bounding box center [279, 226] width 119 height 84
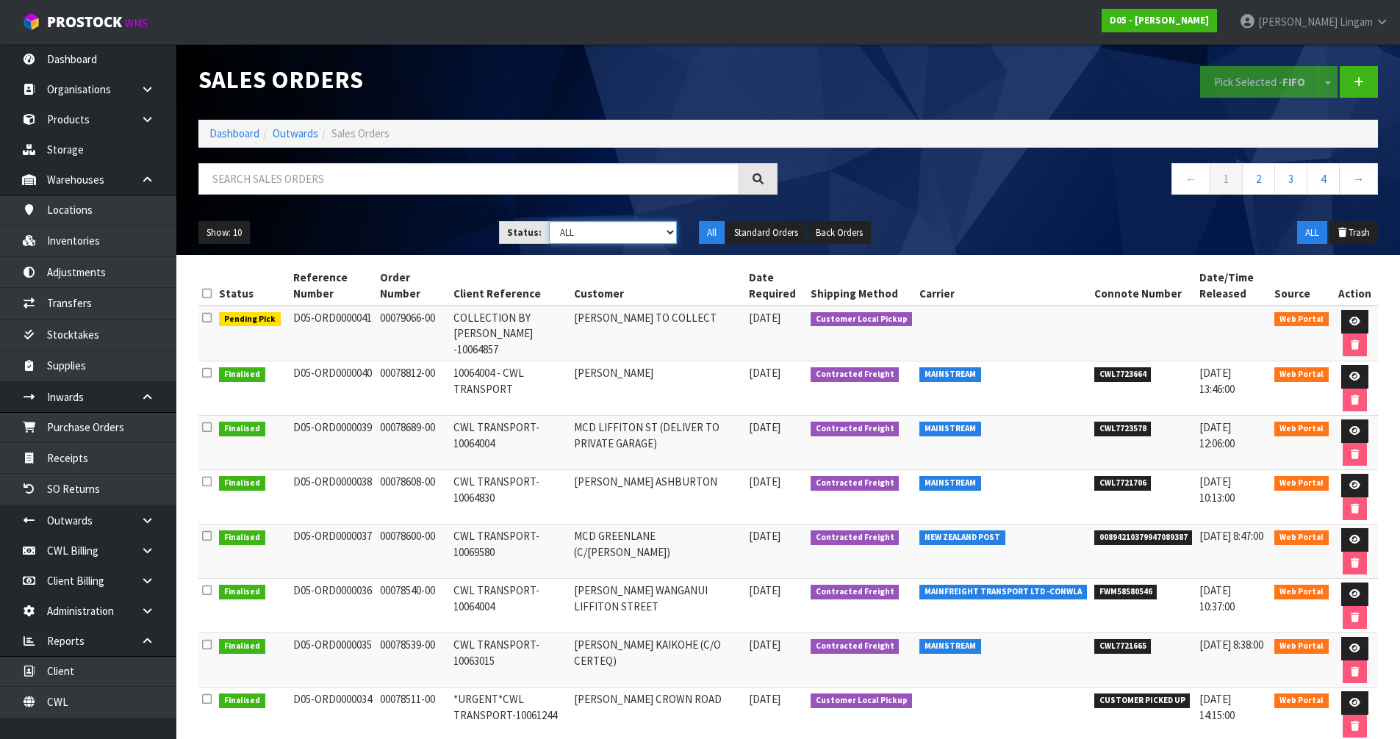
click at [658, 234] on select "Draft Pending Allocated Pending Pick Goods Picked Goods Packed Pending Charges …" at bounding box center [613, 232] width 128 height 23
select select "string:5"
click at [549, 221] on select "Draft Pending Allocated Pending Pick Goods Picked Goods Packed Pending Charges …" at bounding box center [613, 232] width 128 height 23
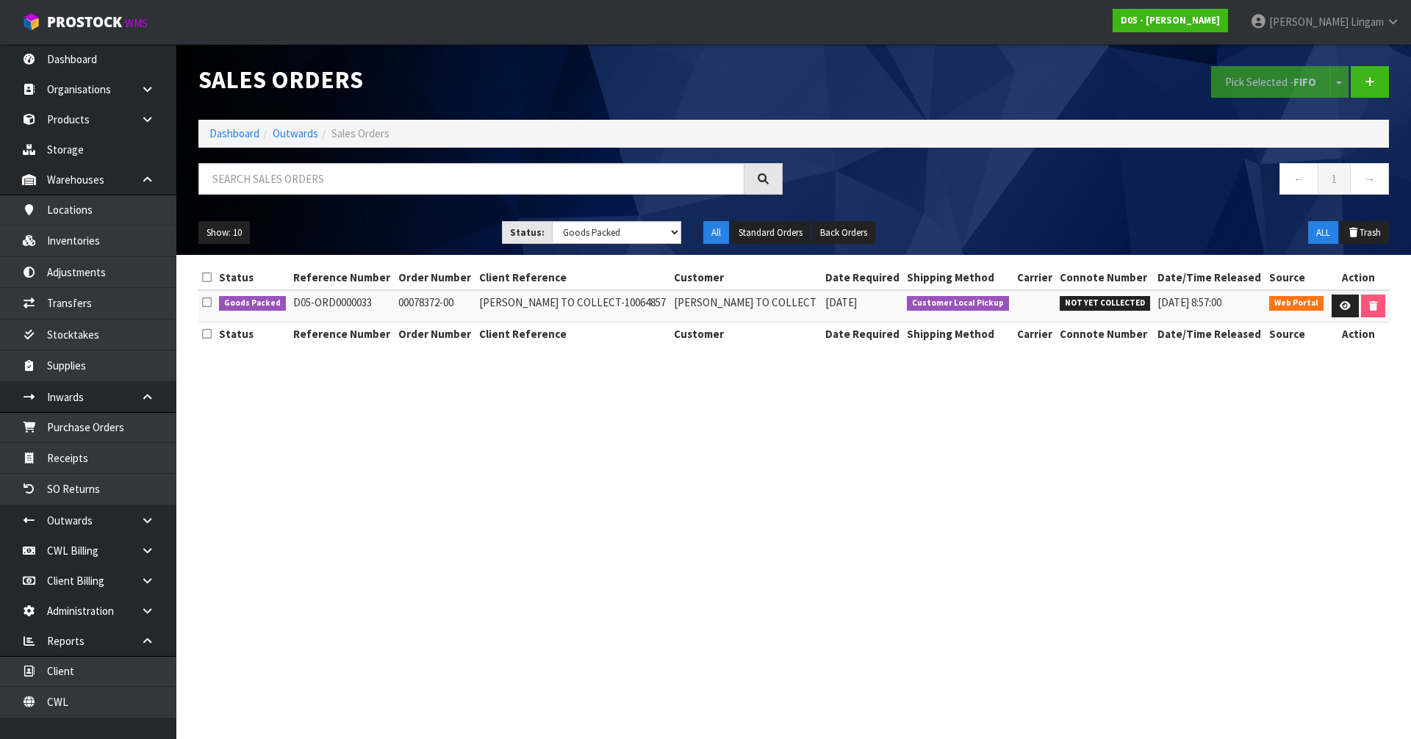
click at [568, 464] on section "Sales Orders Pick Selected - FIFO Split button! FIFO - First In First Out FEFO …" at bounding box center [705, 369] width 1411 height 739
click at [243, 134] on link "Dashboard" at bounding box center [234, 133] width 50 height 14
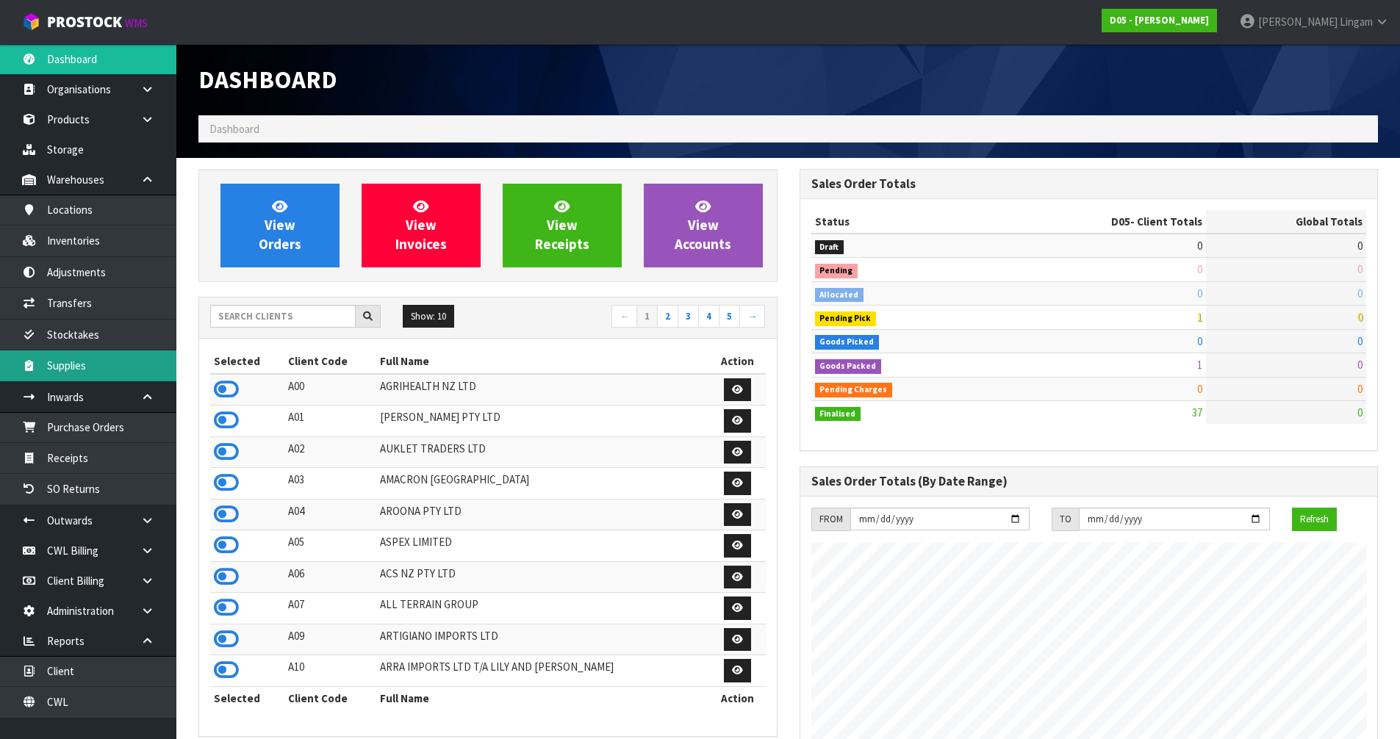
scroll to position [1286, 600]
click at [307, 315] on input "text" at bounding box center [282, 316] width 145 height 23
click at [263, 315] on input "text" at bounding box center [282, 316] width 145 height 23
click at [315, 317] on input "text" at bounding box center [282, 316] width 145 height 23
click at [329, 320] on input "text" at bounding box center [282, 316] width 145 height 23
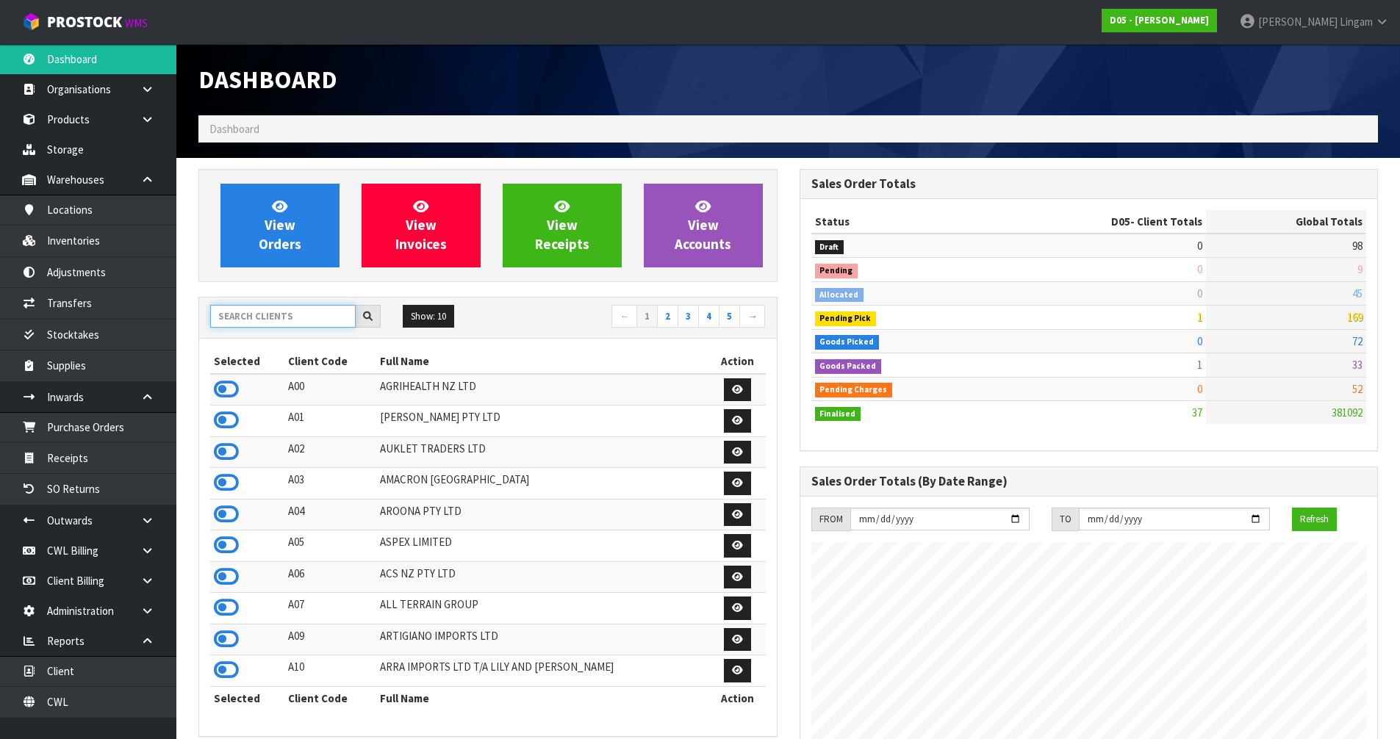
click at [317, 316] on input "text" at bounding box center [282, 316] width 145 height 23
click at [321, 322] on input "text" at bounding box center [282, 316] width 145 height 23
click at [322, 320] on input "text" at bounding box center [282, 316] width 145 height 23
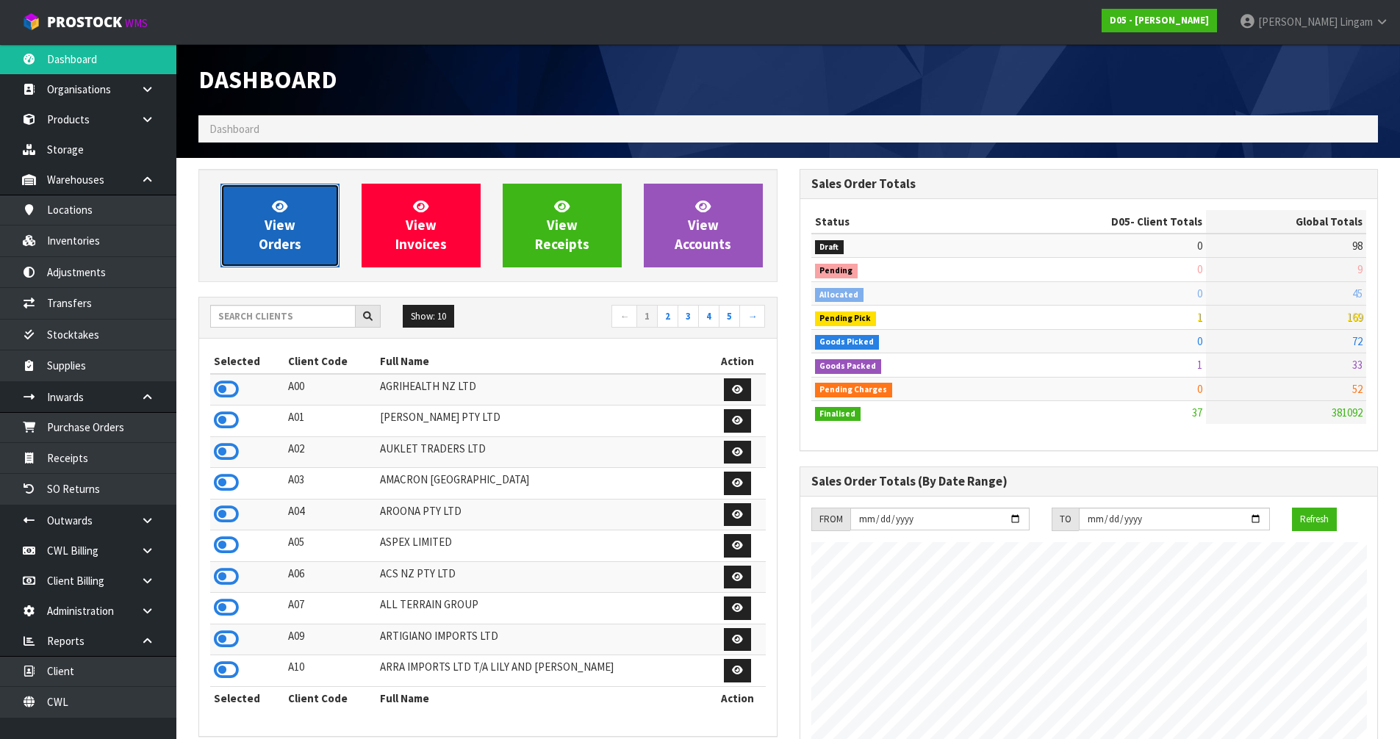
click at [309, 254] on link "View Orders" at bounding box center [279, 226] width 119 height 84
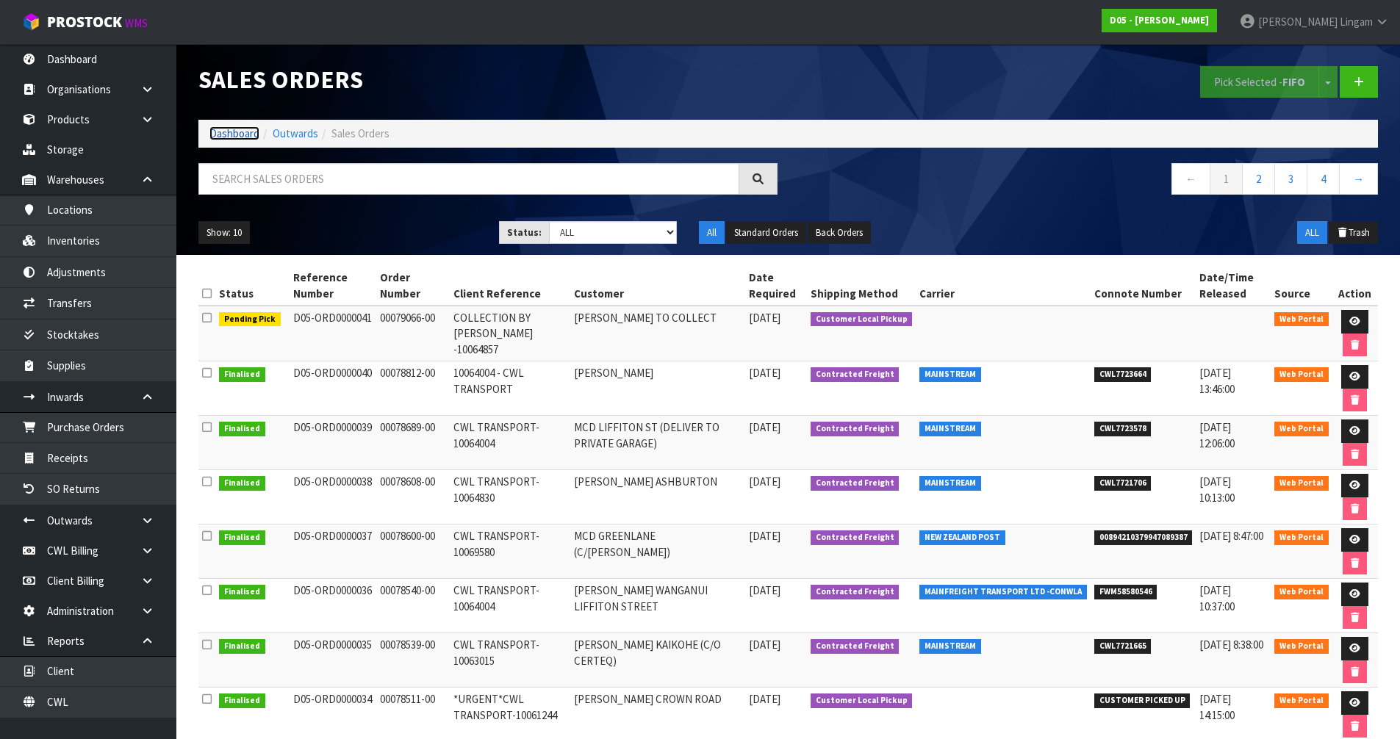
click at [226, 134] on link "Dashboard" at bounding box center [234, 133] width 50 height 14
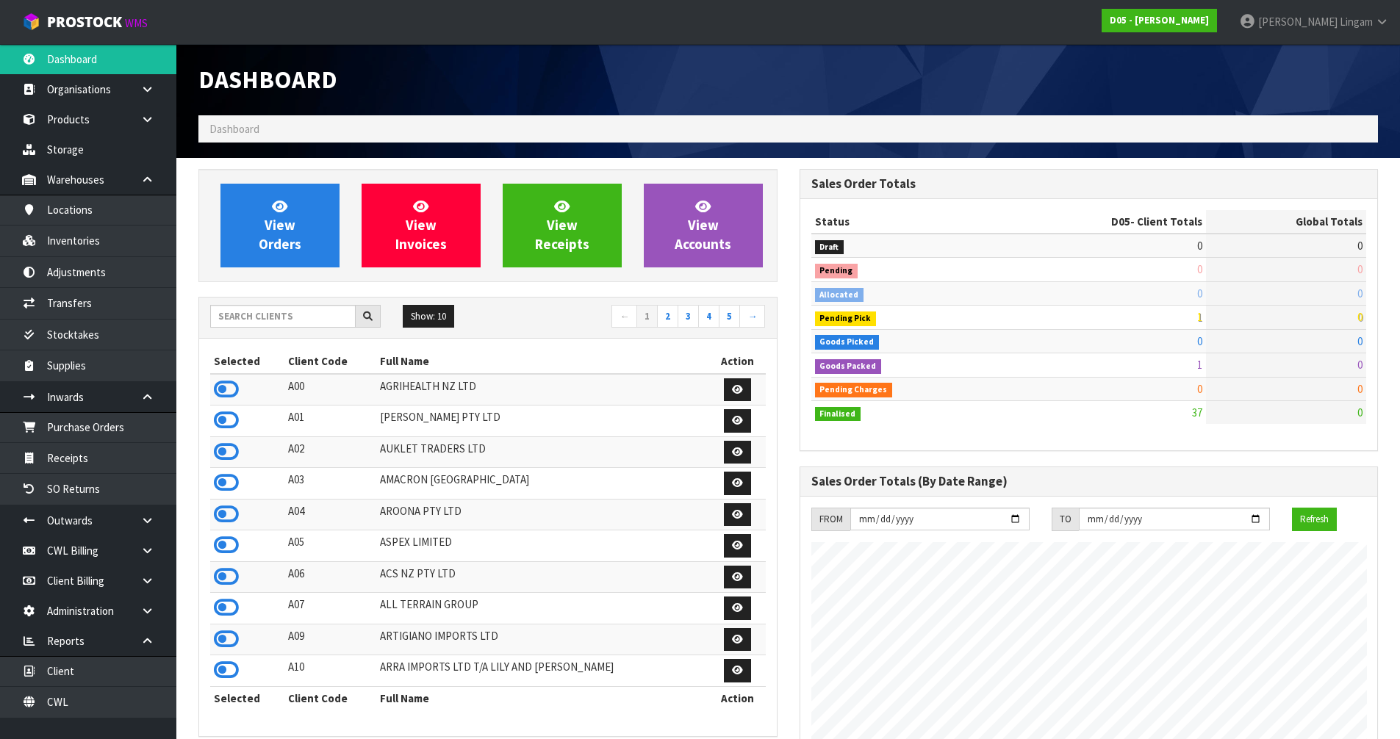
scroll to position [1286, 600]
click at [314, 321] on input "text" at bounding box center [282, 316] width 145 height 23
click at [279, 317] on input "text" at bounding box center [282, 316] width 145 height 23
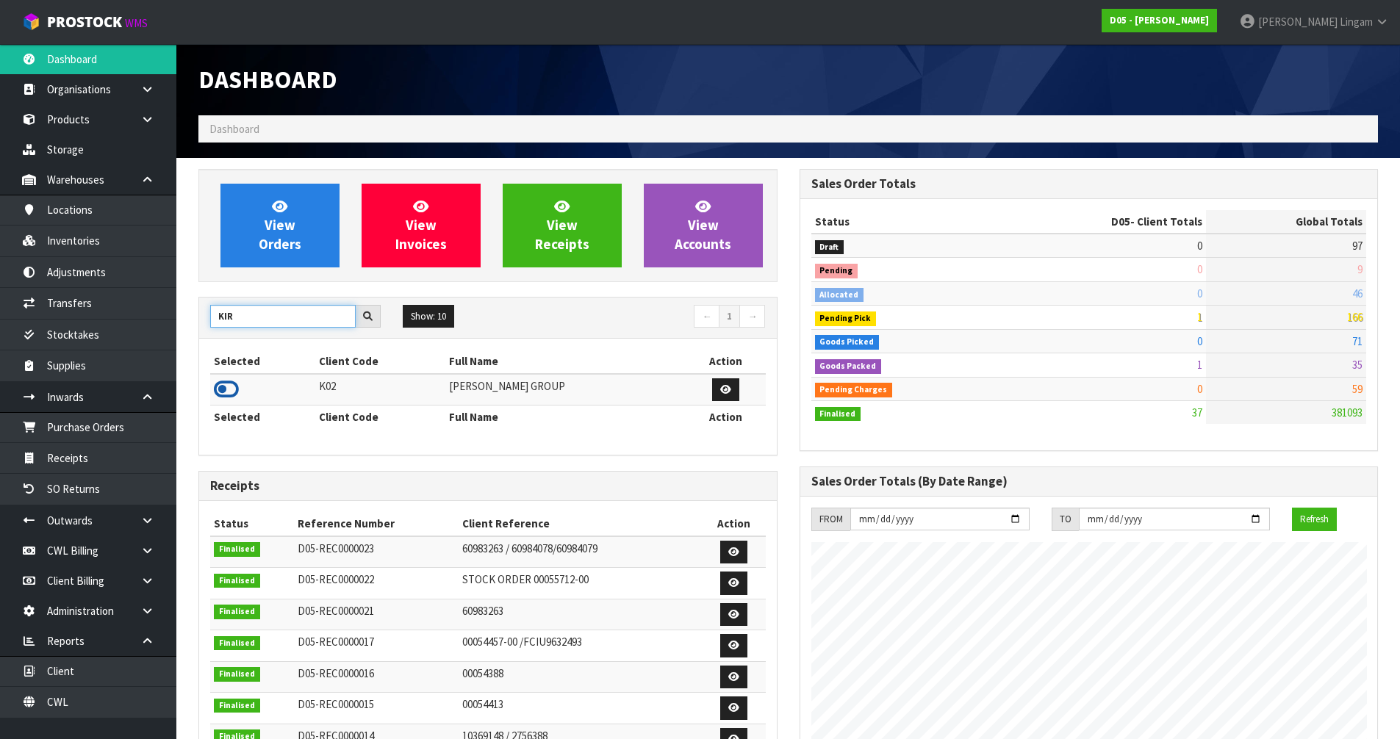
type input "KIR"
click at [226, 389] on icon at bounding box center [226, 389] width 25 height 22
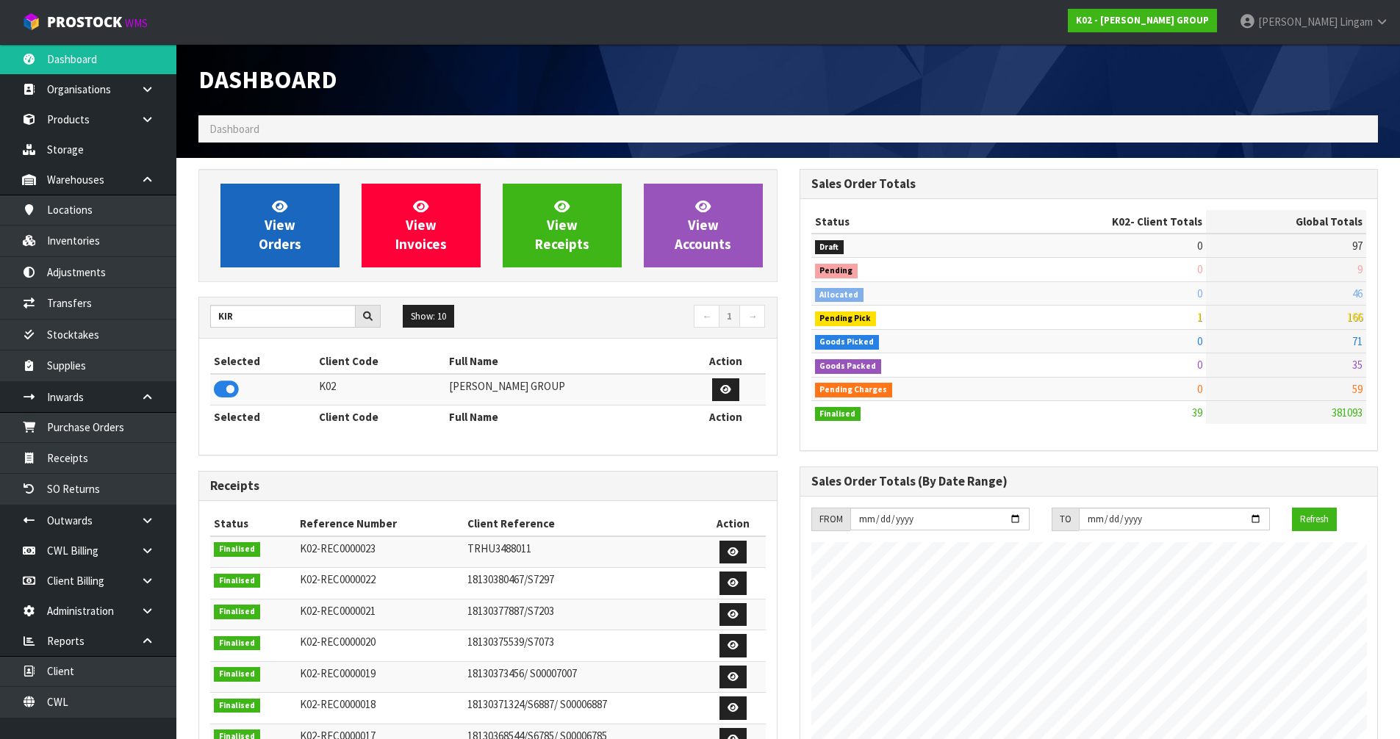
scroll to position [922, 600]
click at [273, 245] on span "View Orders" at bounding box center [280, 225] width 43 height 55
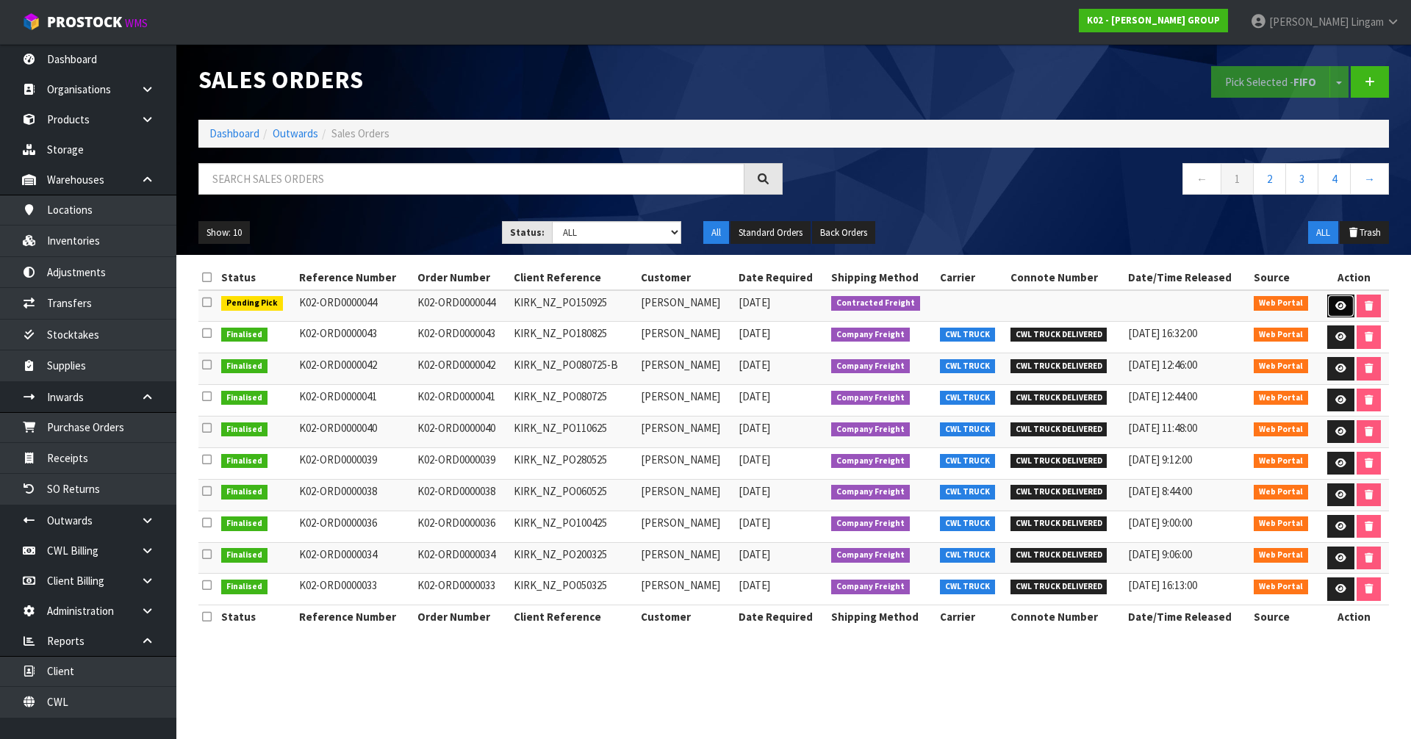
click at [1340, 312] on link at bounding box center [1340, 307] width 27 height 24
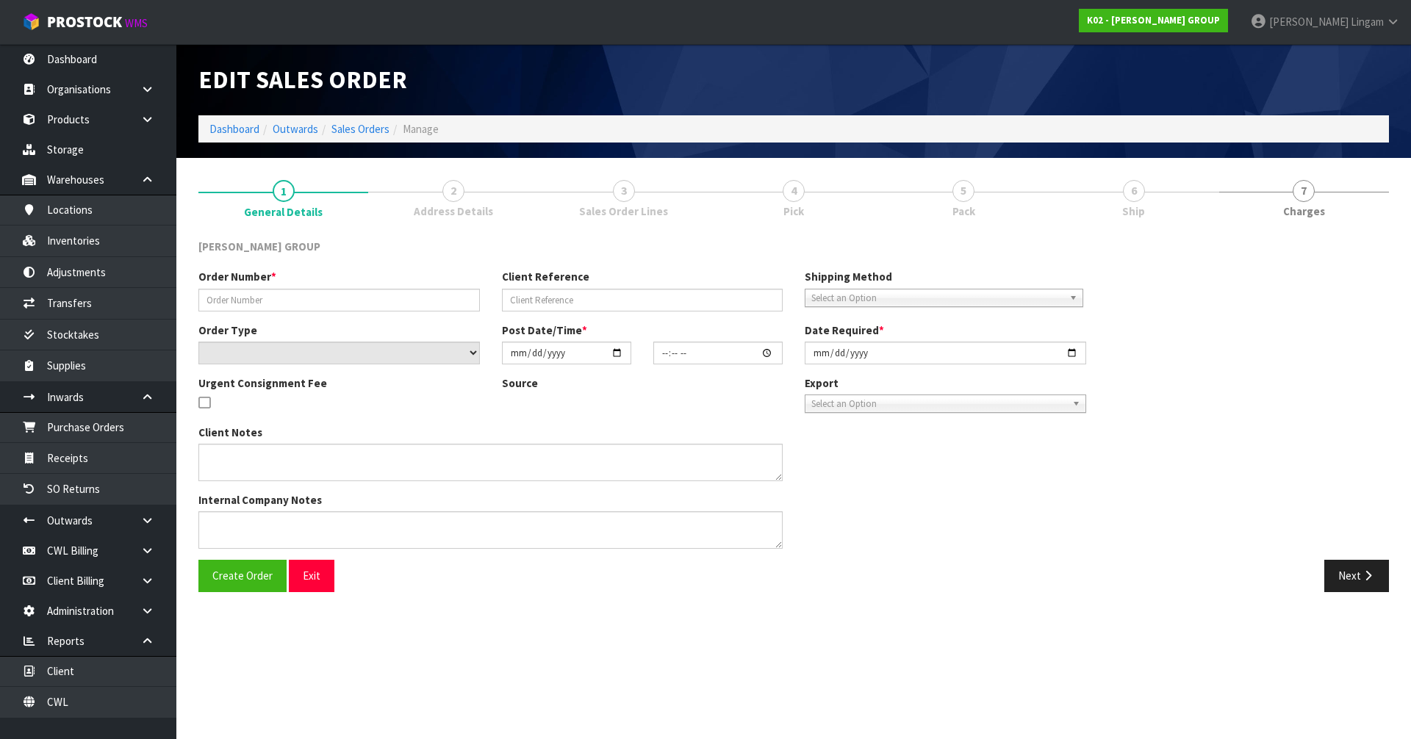
type input "K02-ORD0000044"
type input "KIRK_NZ_PO150925"
select select "number:0"
type input "[DATE]"
type input "11:50:00.000"
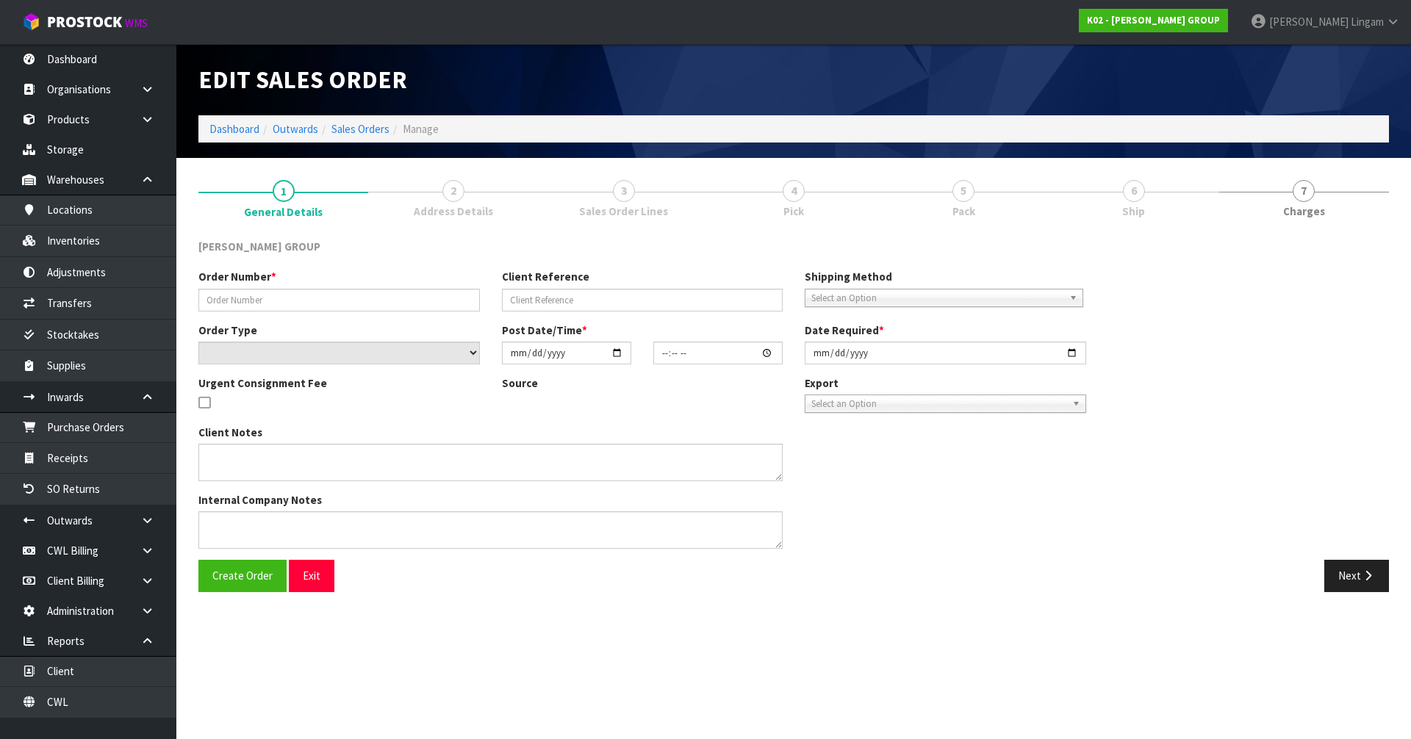
type input "[DATE]"
type textarea "*NOTE THE PLATE MATERIAL IS FRAGILE. DO NOT STACK MULTIPLE SMALL CARTONS ON LAR…"
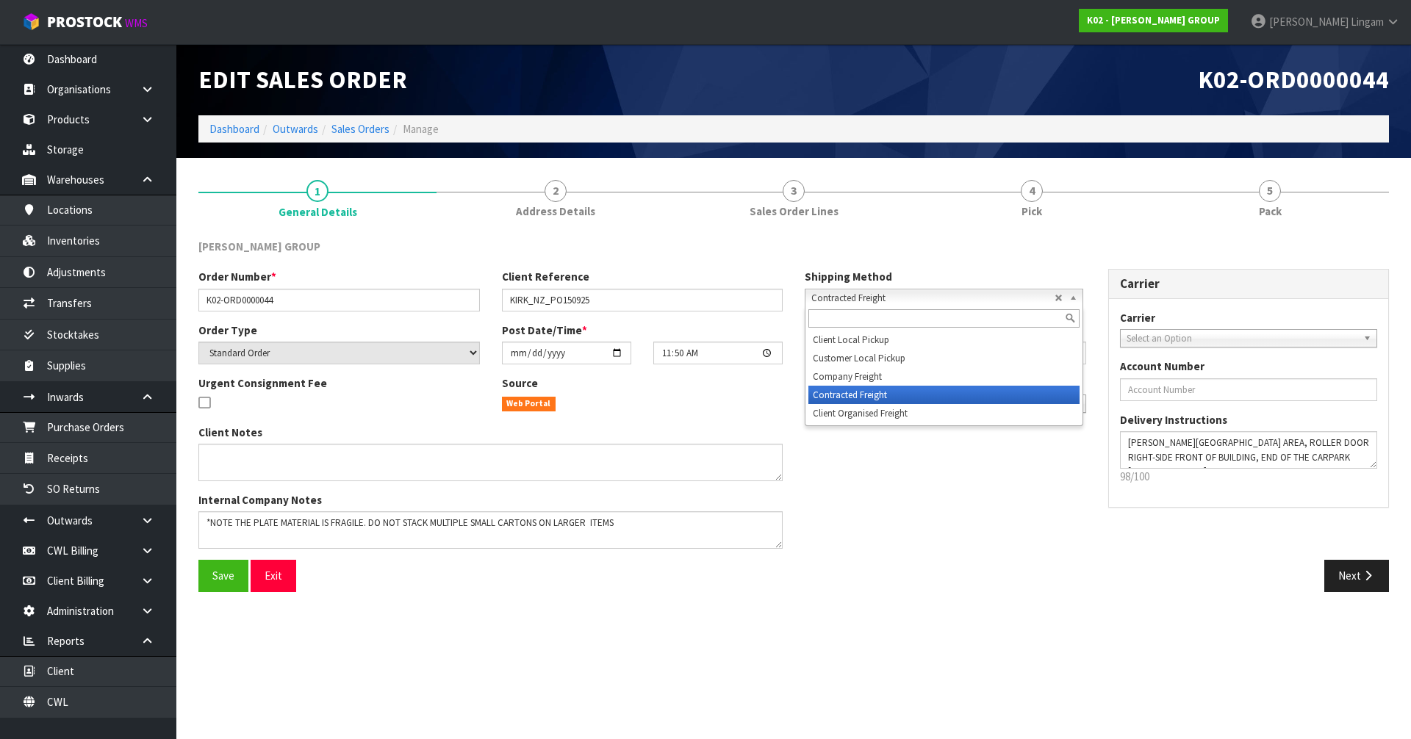
click at [867, 298] on span "Contracted Freight" at bounding box center [932, 299] width 243 height 18
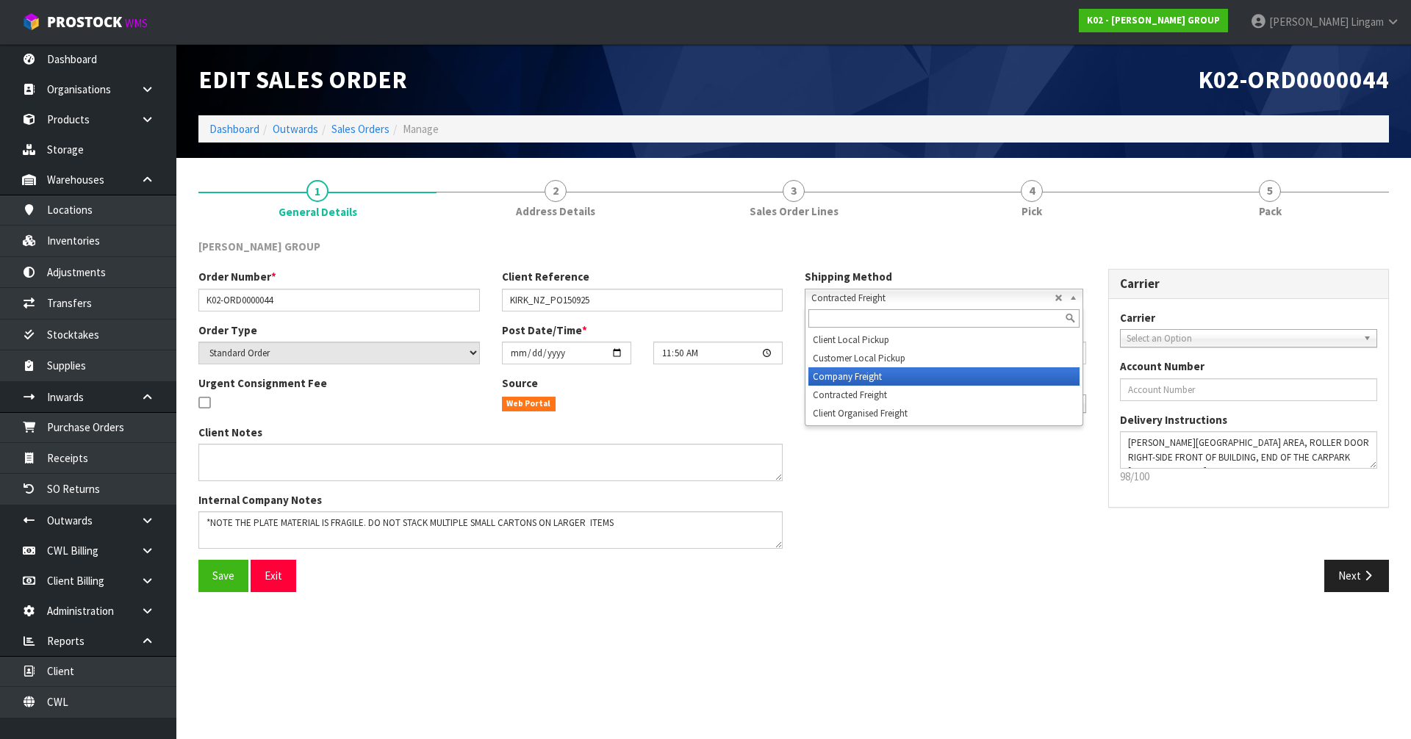
click at [835, 381] on li "Company Freight" at bounding box center [943, 376] width 271 height 18
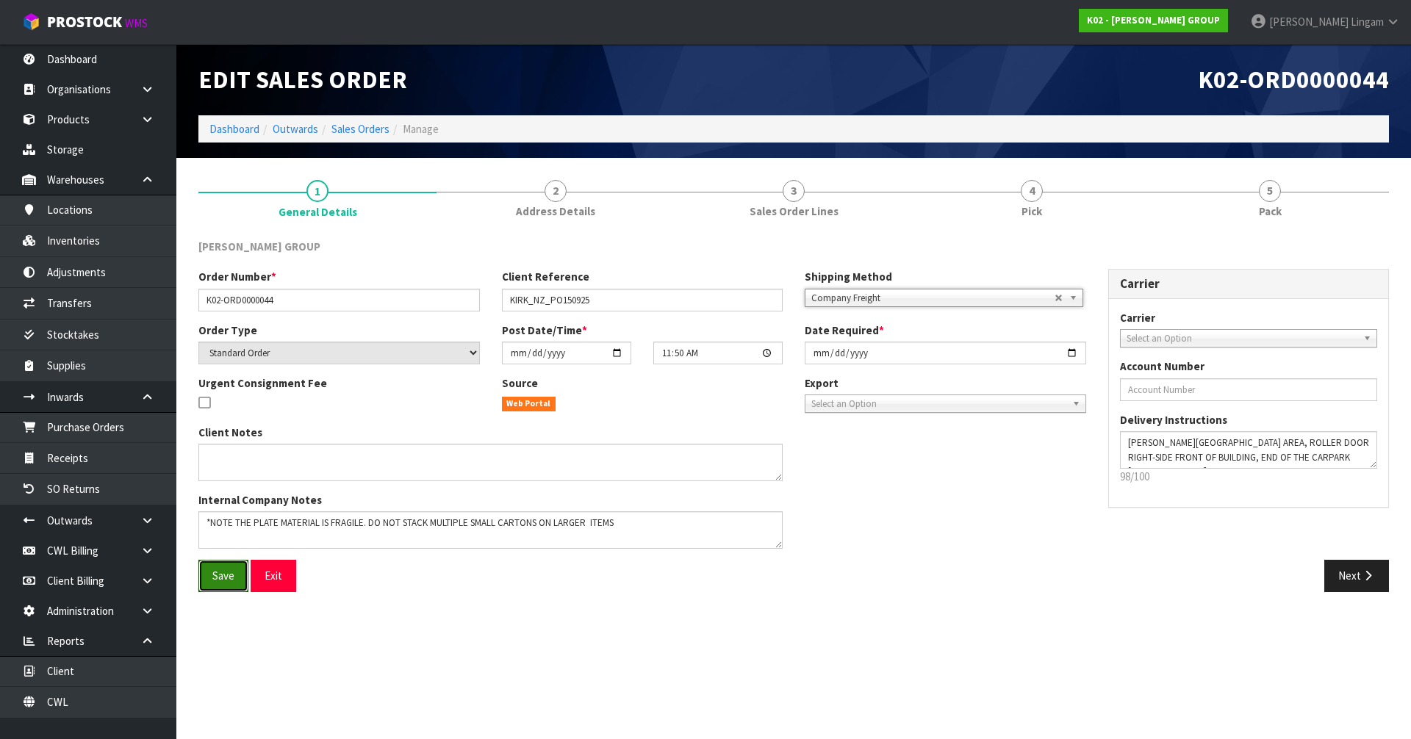
drag, startPoint x: 234, startPoint y: 578, endPoint x: 378, endPoint y: 556, distance: 145.0
click at [234, 576] on button "Save" at bounding box center [223, 576] width 50 height 32
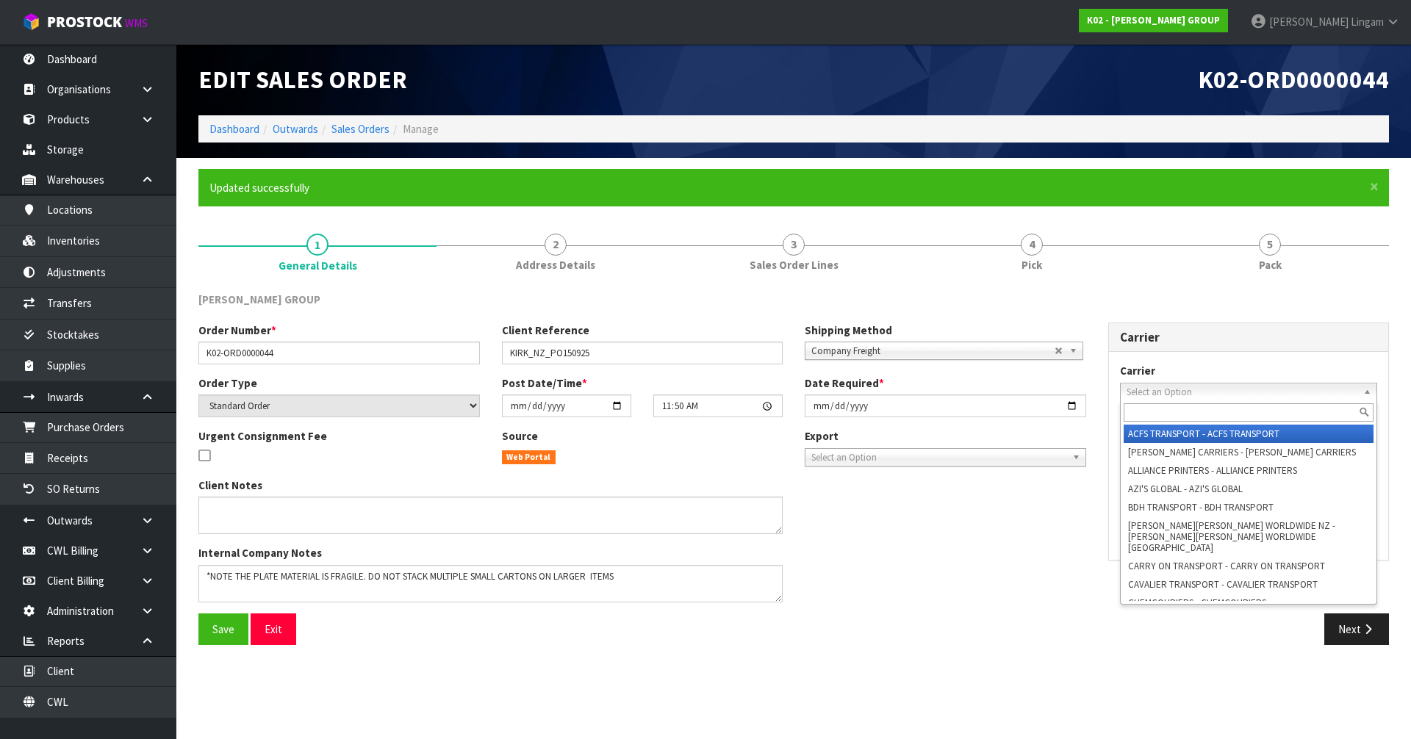
click at [1153, 387] on span "Select an Option" at bounding box center [1242, 393] width 231 height 18
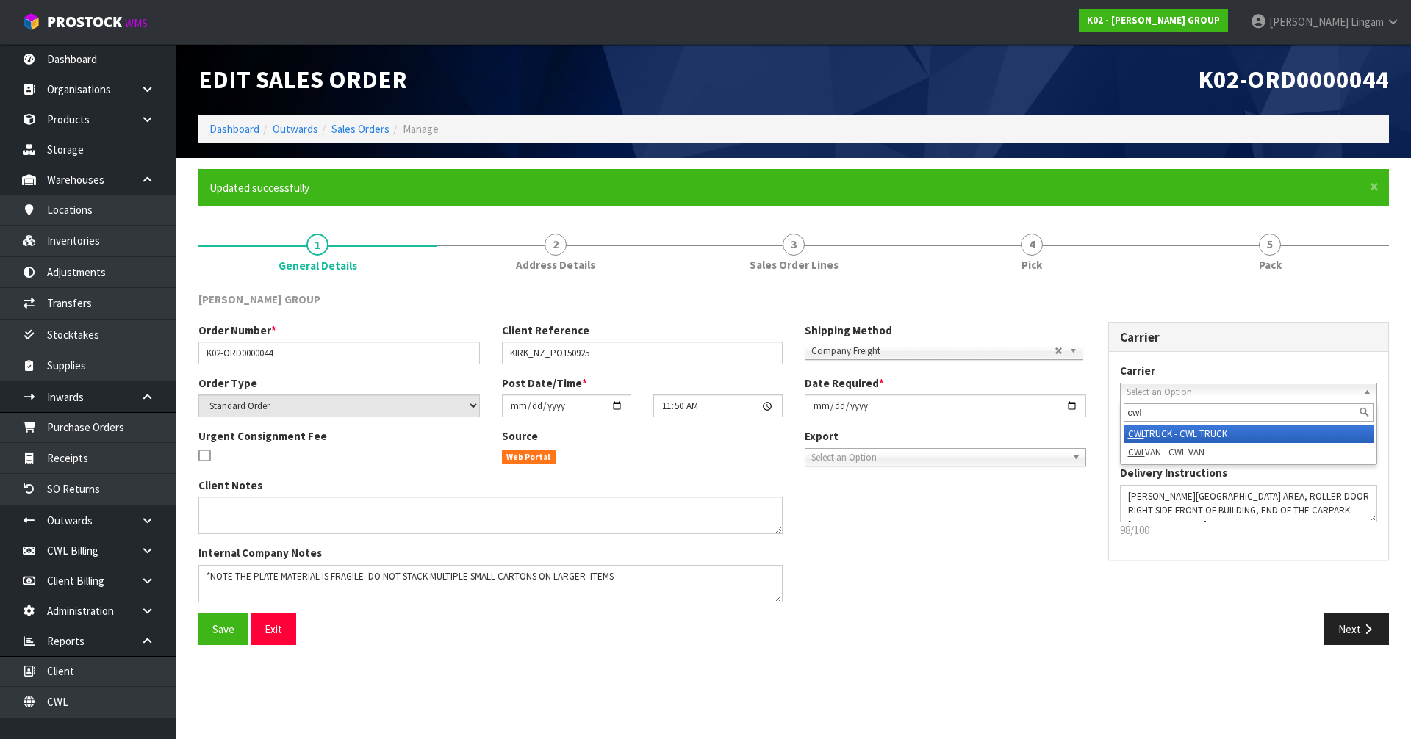
type input "cwl"
click at [1233, 437] on li "CWL TRUCK - CWL TRUCK" at bounding box center [1249, 434] width 251 height 18
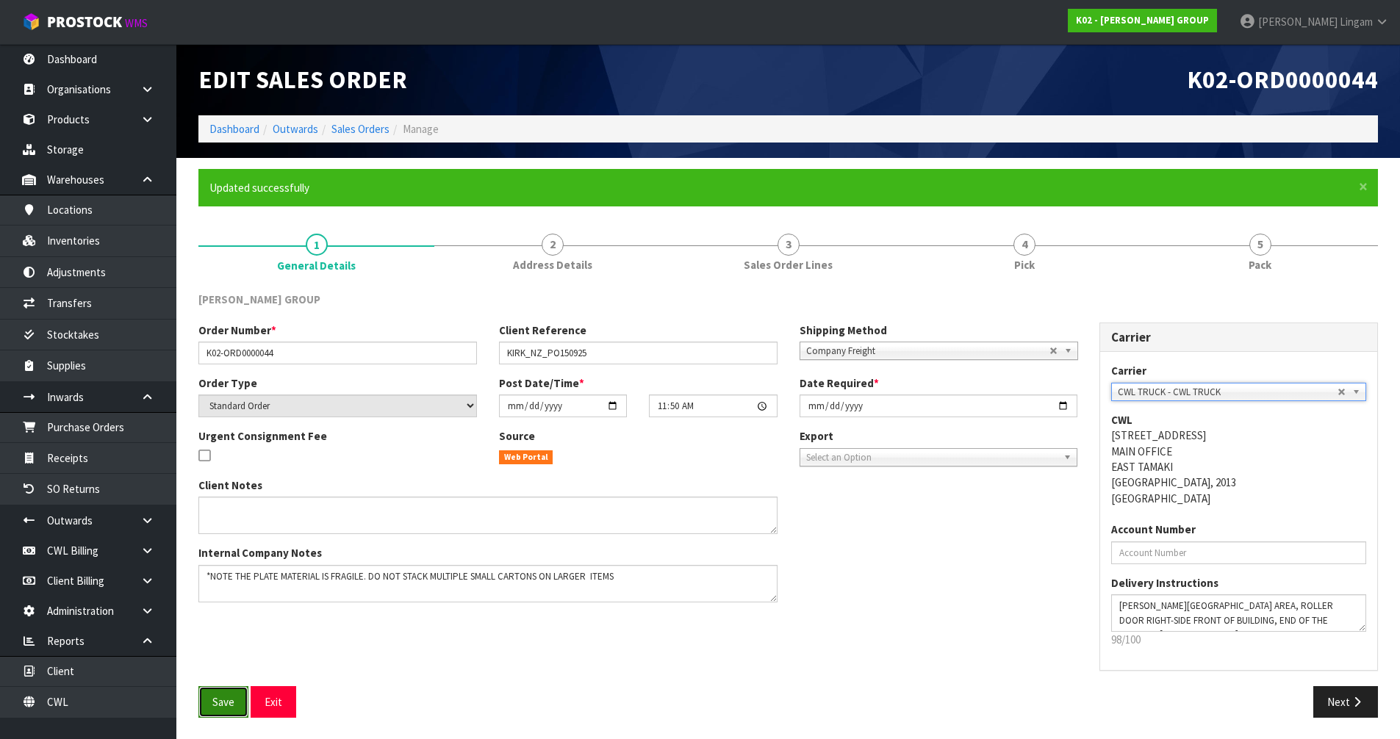
click at [222, 706] on span "Save" at bounding box center [223, 702] width 22 height 14
click at [231, 127] on link "Dashboard" at bounding box center [234, 129] width 50 height 14
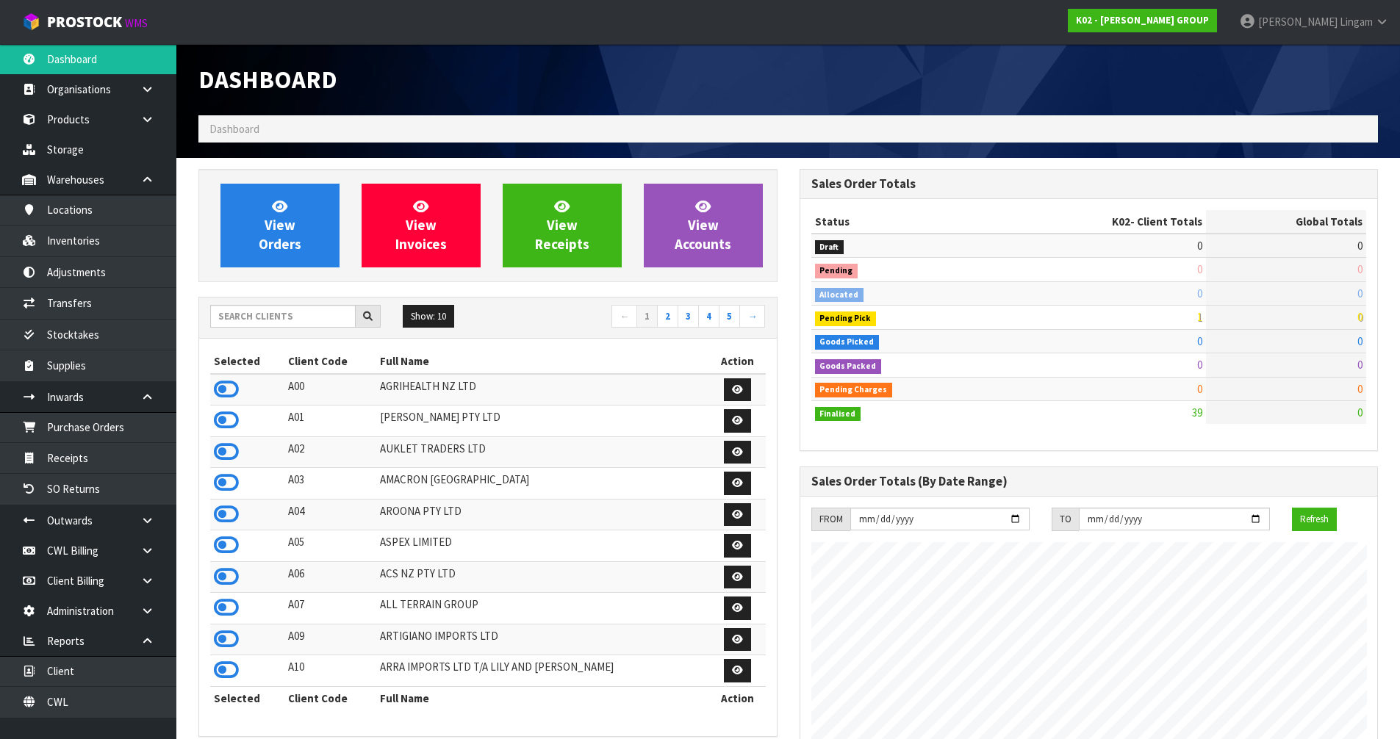
scroll to position [922, 600]
click at [266, 320] on input "text" at bounding box center [282, 316] width 145 height 23
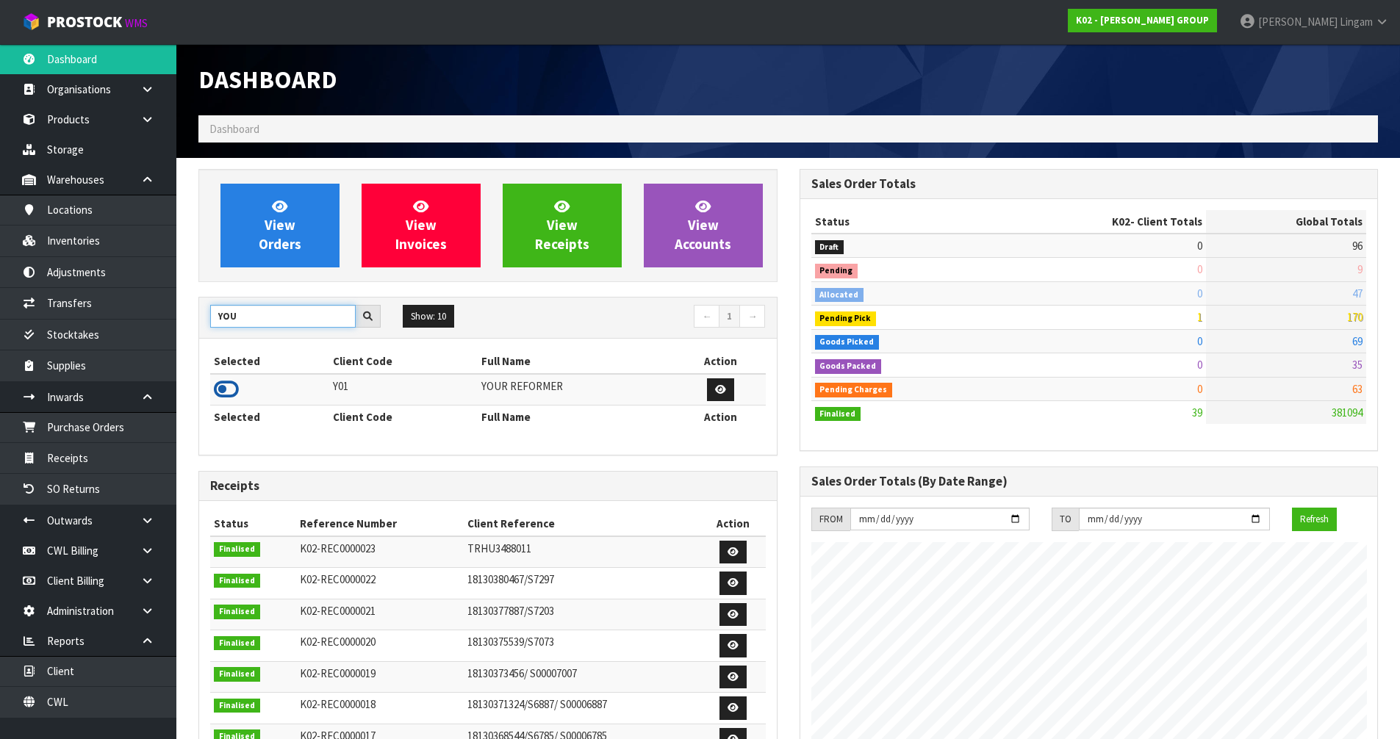
type input "YOU"
click at [223, 389] on icon at bounding box center [226, 389] width 25 height 22
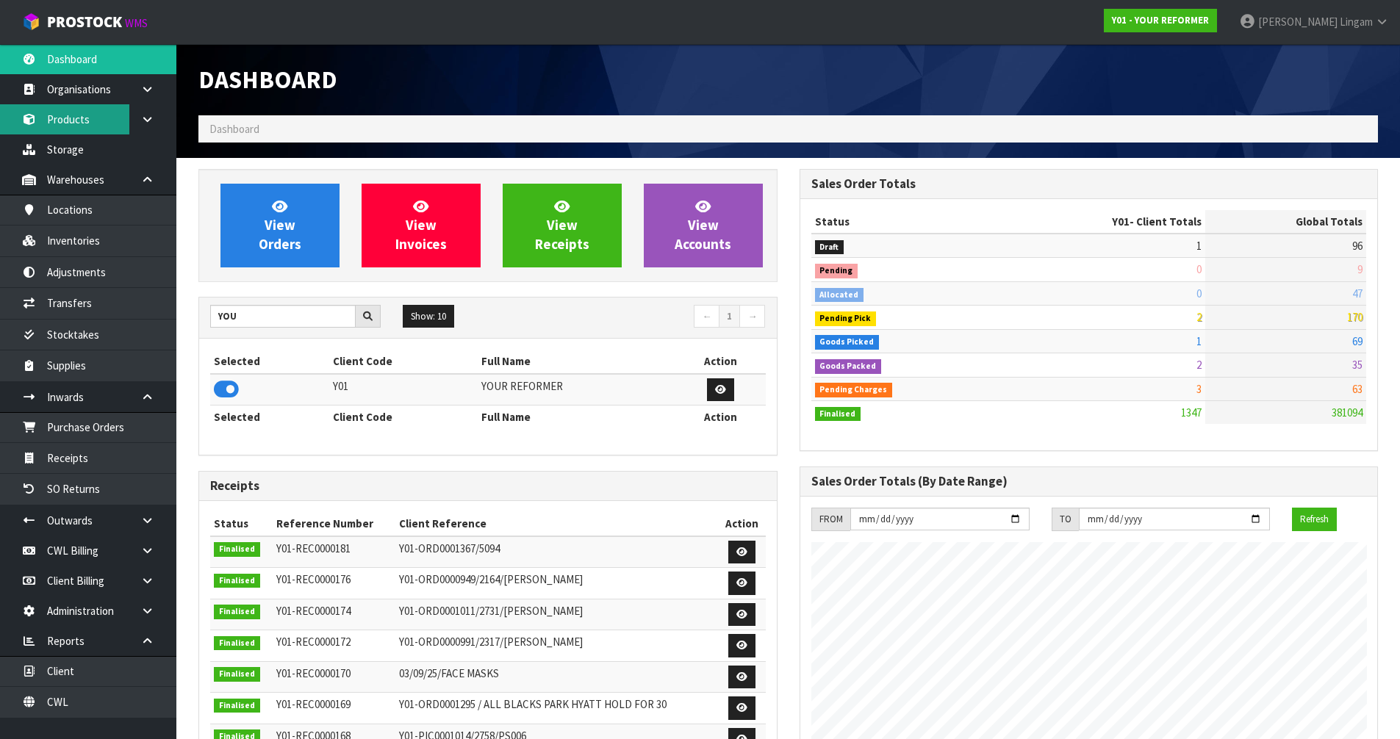
scroll to position [1066, 600]
click at [71, 119] on link "Products" at bounding box center [88, 119] width 176 height 30
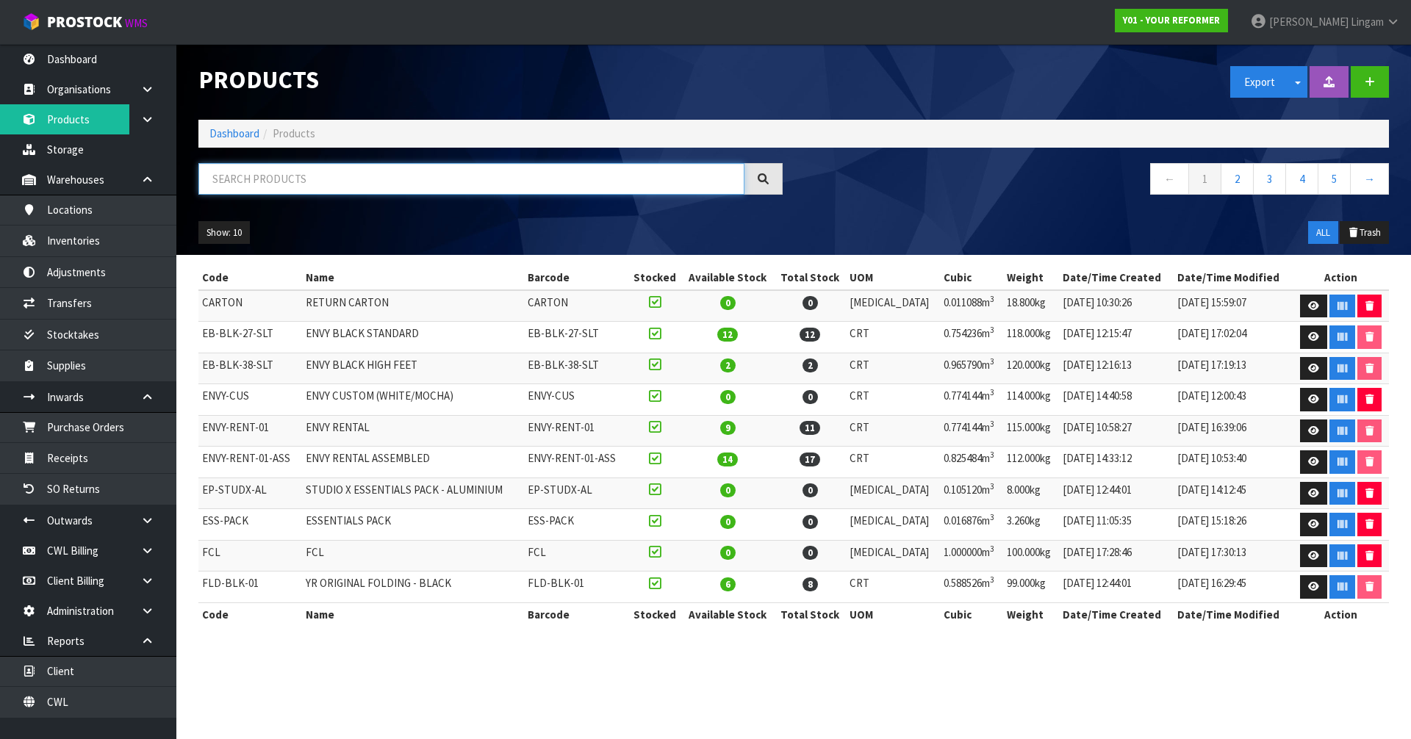
click at [331, 182] on input "text" at bounding box center [471, 179] width 546 height 32
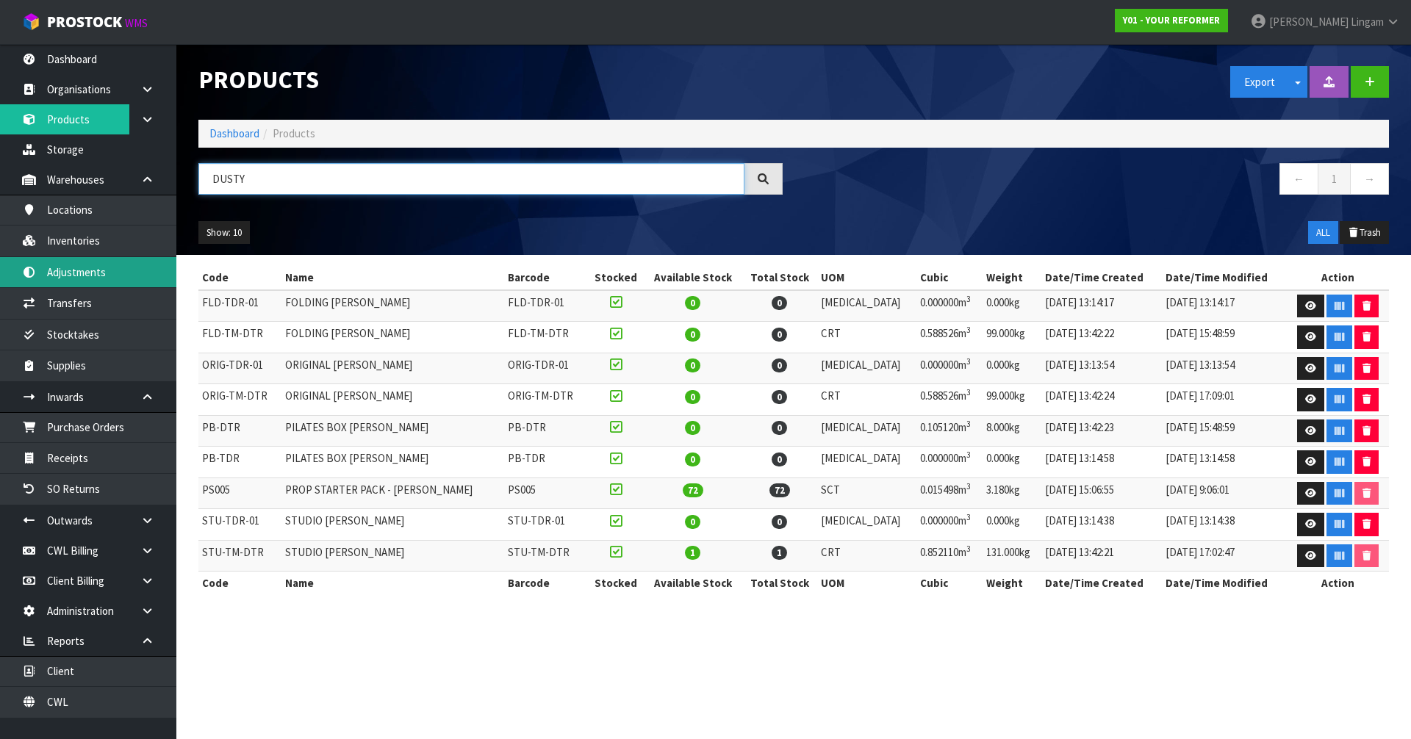
type input "DUSTY"
click at [232, 130] on link "Dashboard" at bounding box center [234, 133] width 50 height 14
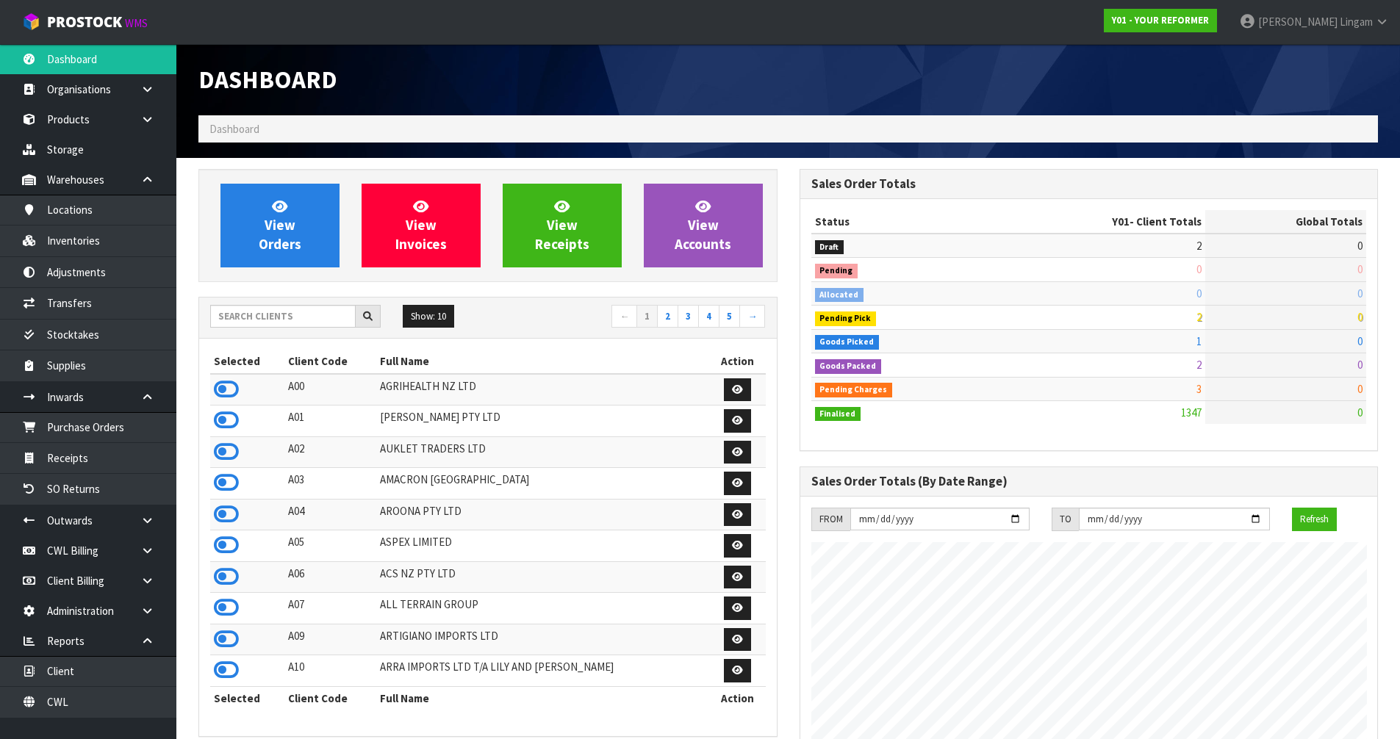
scroll to position [1066, 600]
click at [272, 234] on link "View Orders" at bounding box center [279, 226] width 119 height 84
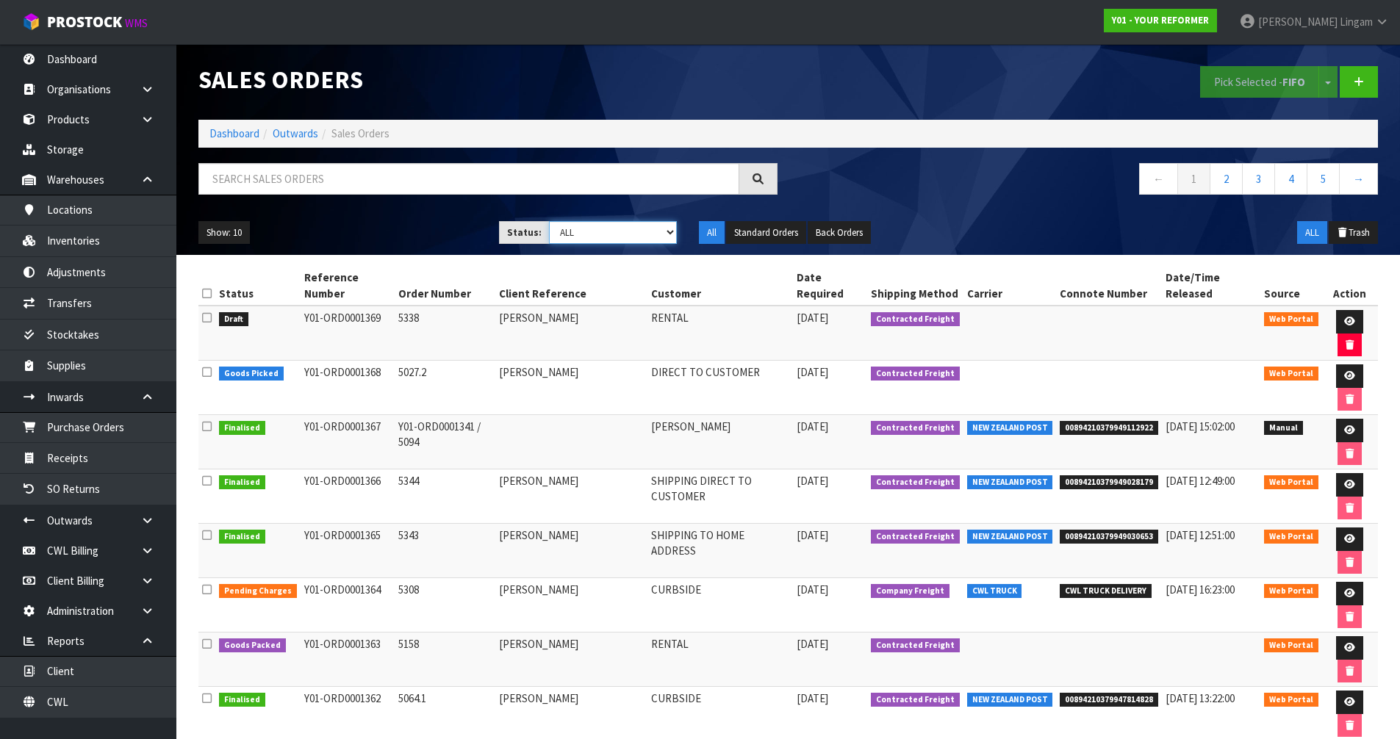
click at [644, 229] on select "Draft Pending Allocated Pending Pick Goods Picked Goods Packed Pending Charges …" at bounding box center [613, 232] width 128 height 23
select select "string:6"
click at [549, 221] on select "Draft Pending Allocated Pending Pick Goods Picked Goods Packed Pending Charges …" at bounding box center [613, 232] width 128 height 23
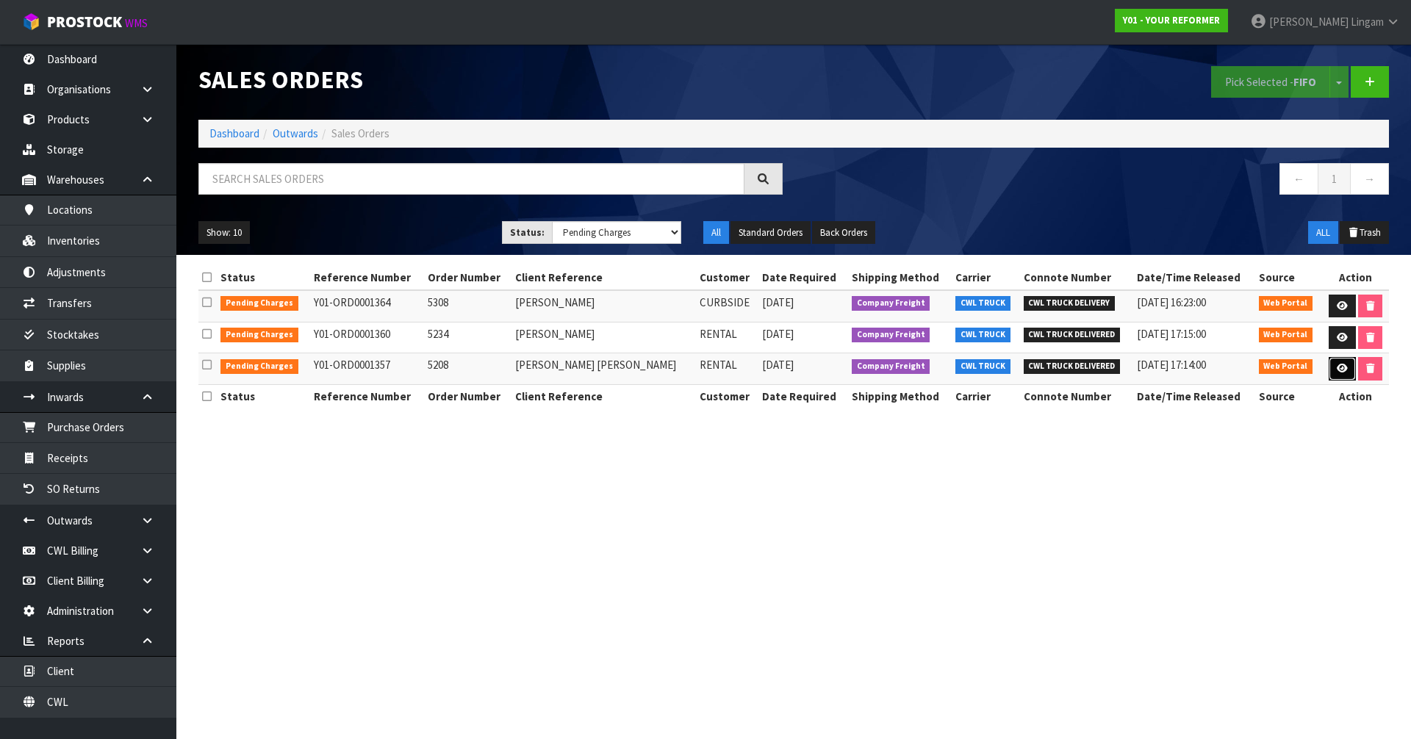
click at [1339, 370] on icon at bounding box center [1342, 369] width 11 height 10
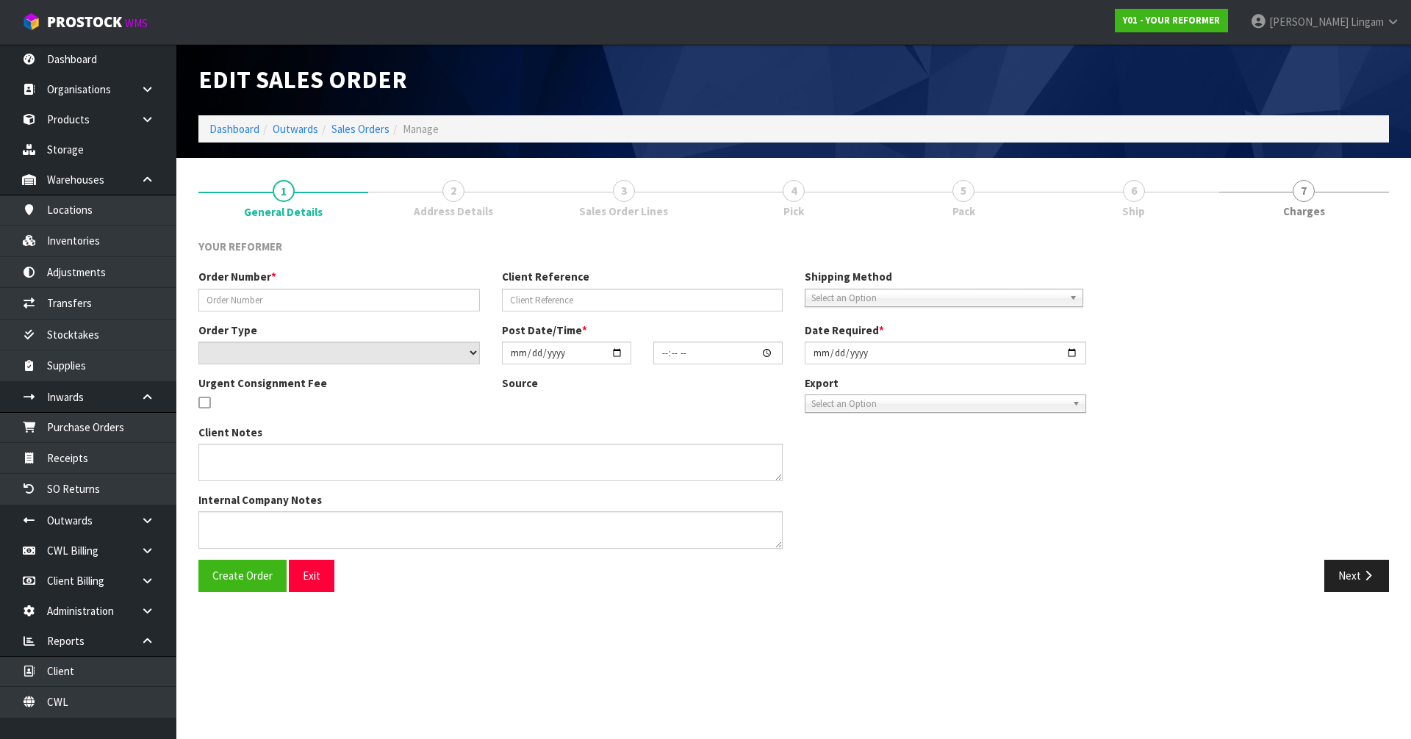
type input "5208"
type input "[PERSON_NAME] [PERSON_NAME]"
select select "number:0"
type input "[DATE]"
type input "12:06:00.000"
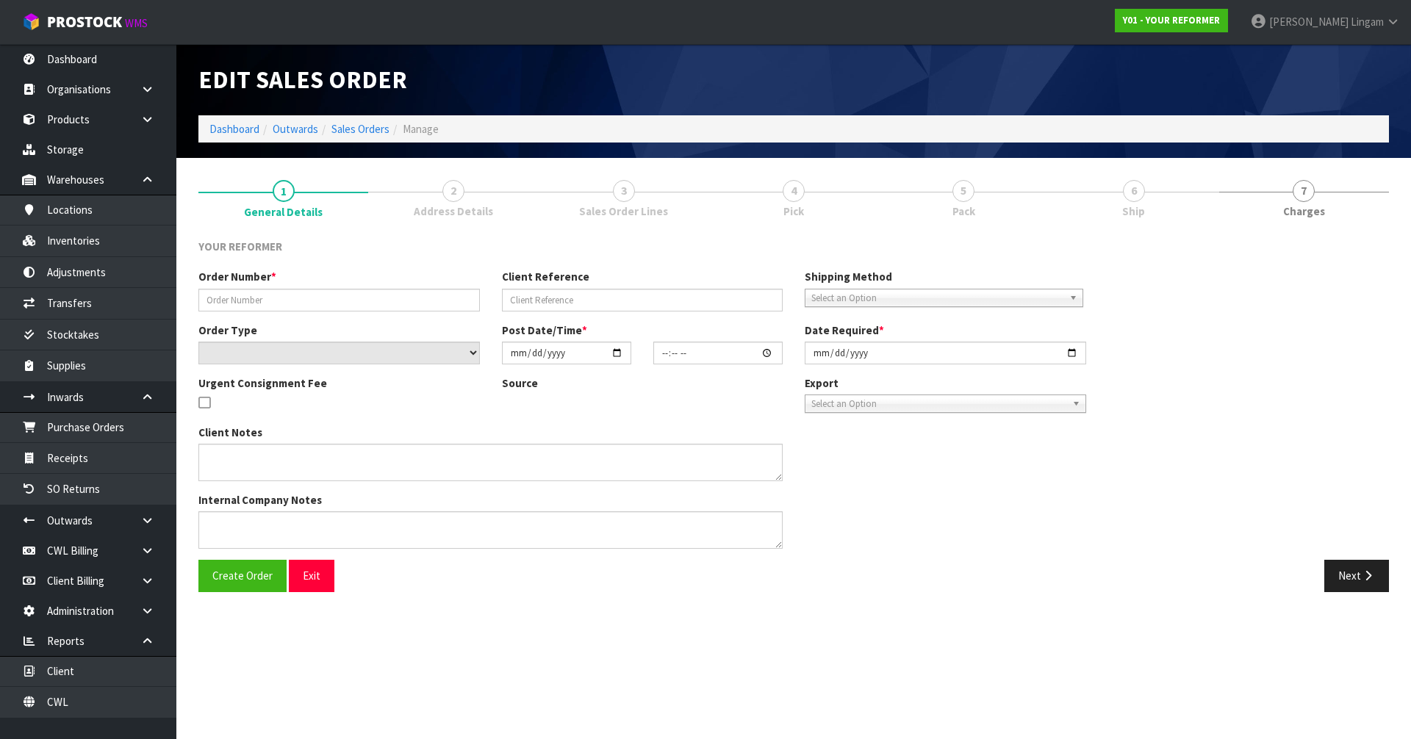
type input "[DATE]"
type textarea "[PERSON_NAME] [PERSON_NAME] [STREET_ADDRESS] [PHONE_NUMBER]"
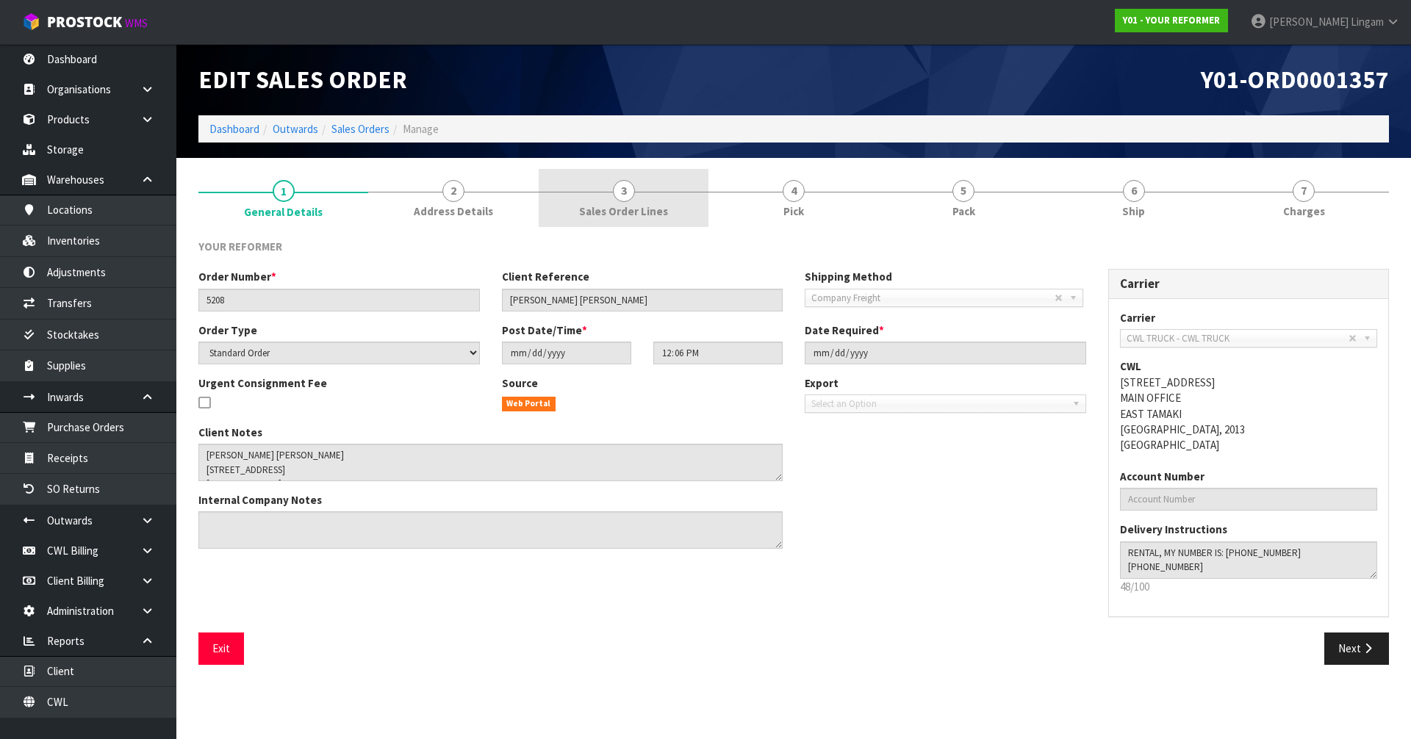
click at [654, 194] on link "3 Sales Order Lines" at bounding box center [624, 198] width 170 height 58
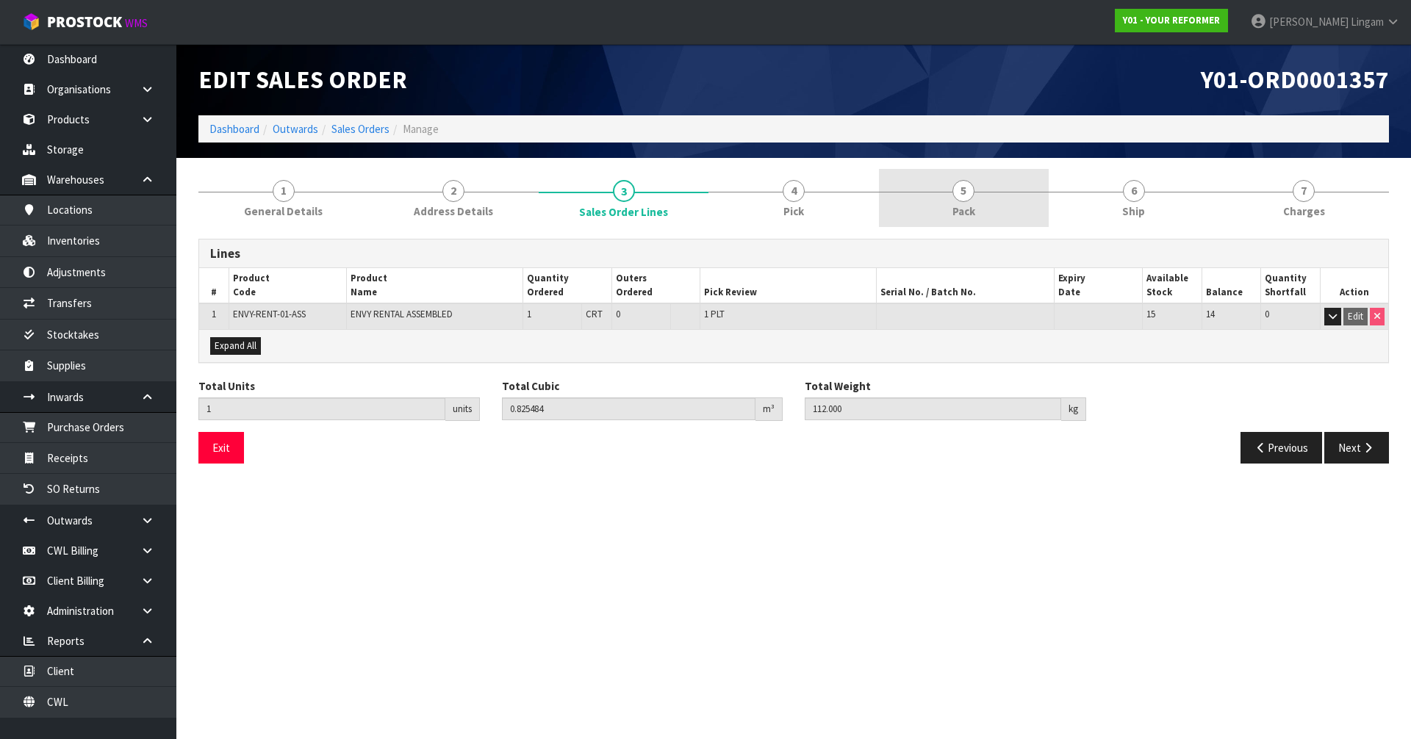
click at [964, 201] on span "5" at bounding box center [963, 191] width 22 height 22
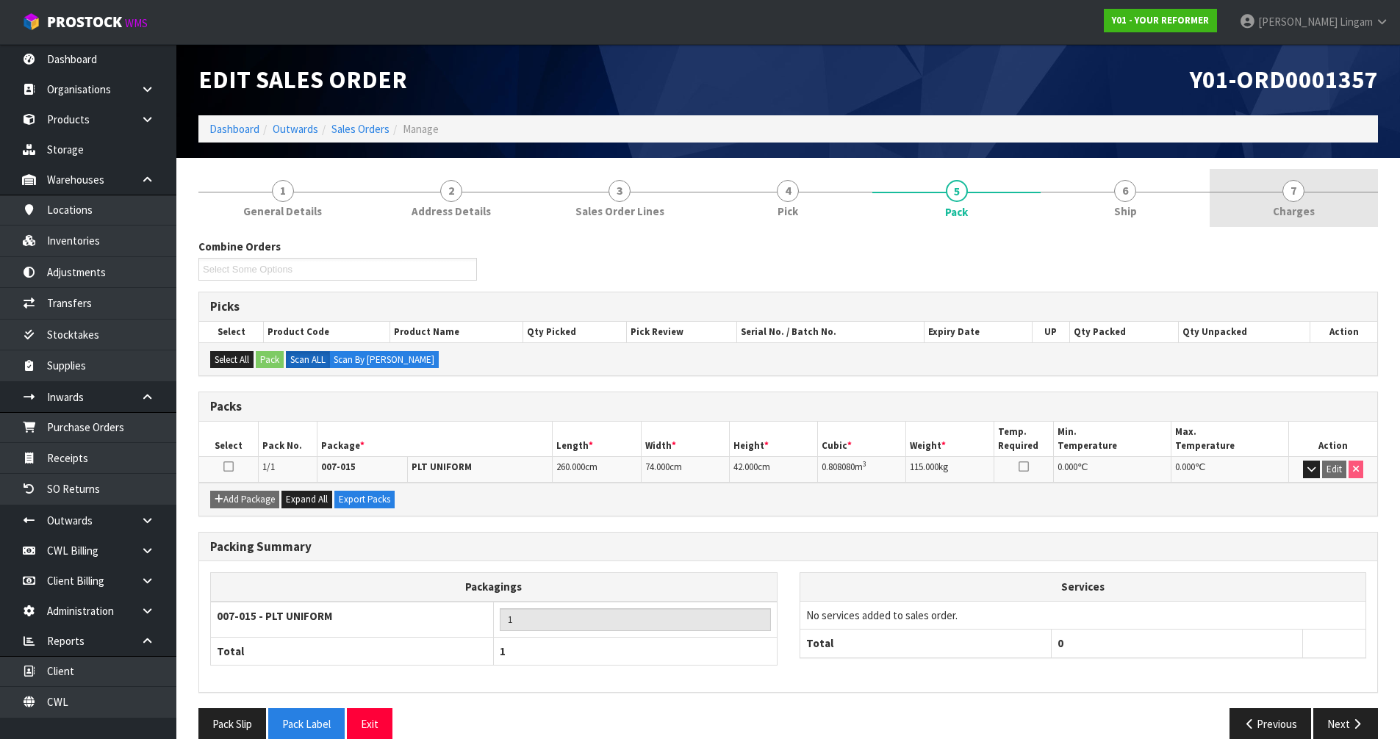
click at [1312, 212] on span "Charges" at bounding box center [1294, 211] width 42 height 15
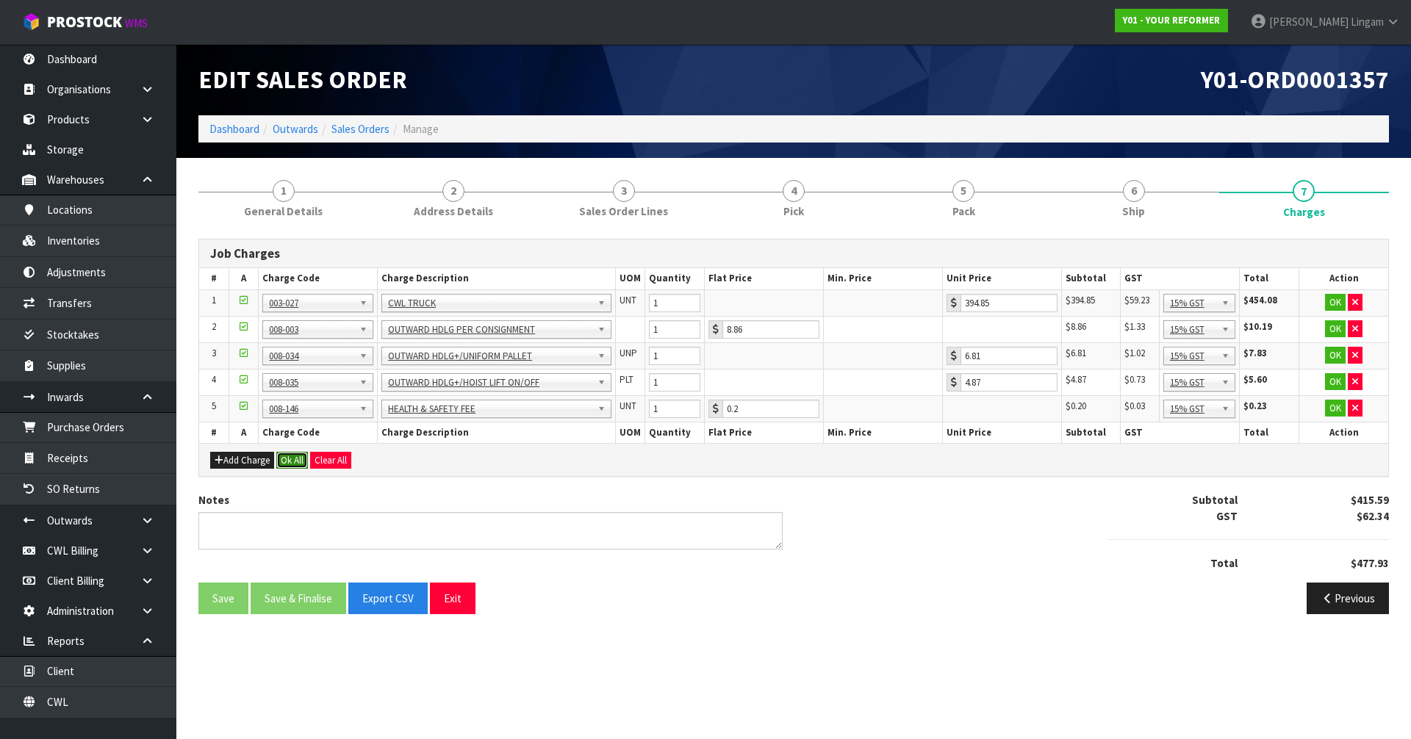
click at [290, 456] on button "Ok All" at bounding box center [292, 461] width 32 height 18
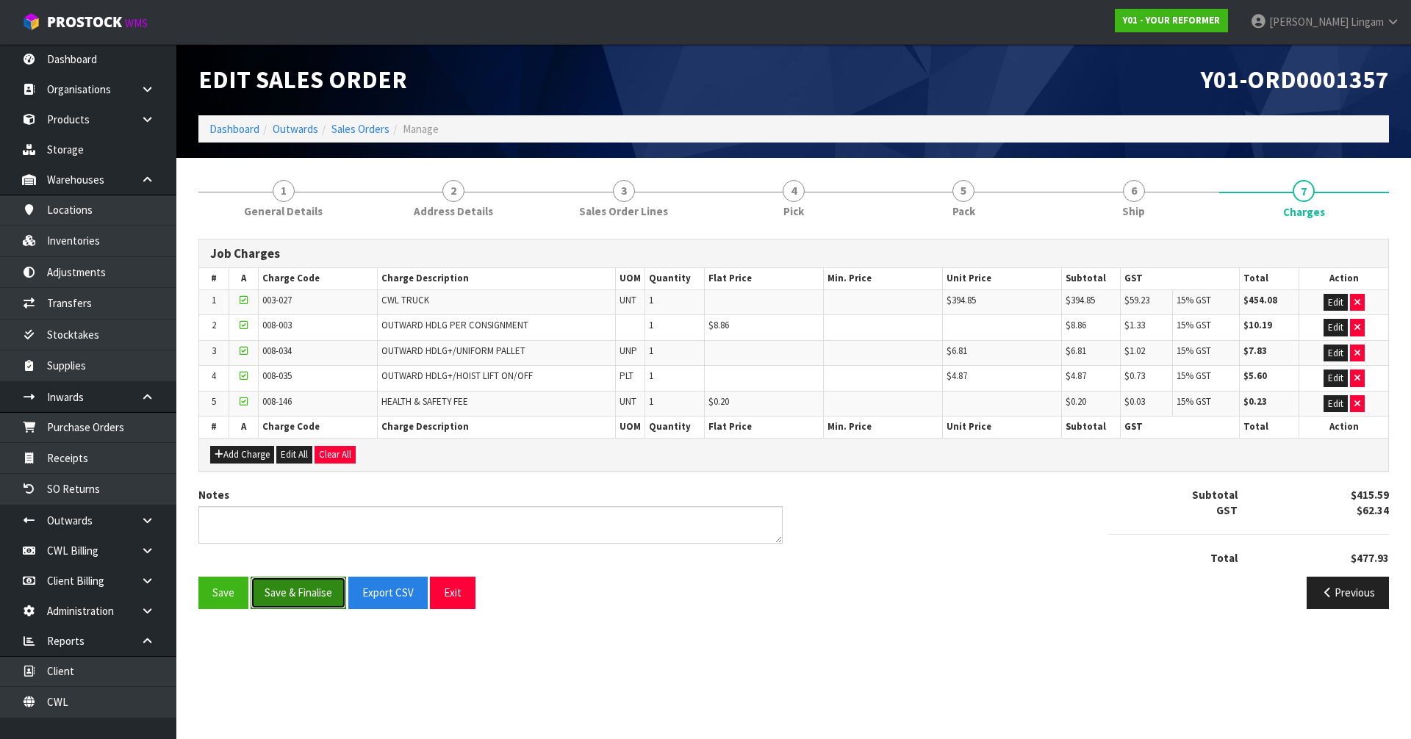
click at [315, 594] on button "Save & Finalise" at bounding box center [299, 593] width 96 height 32
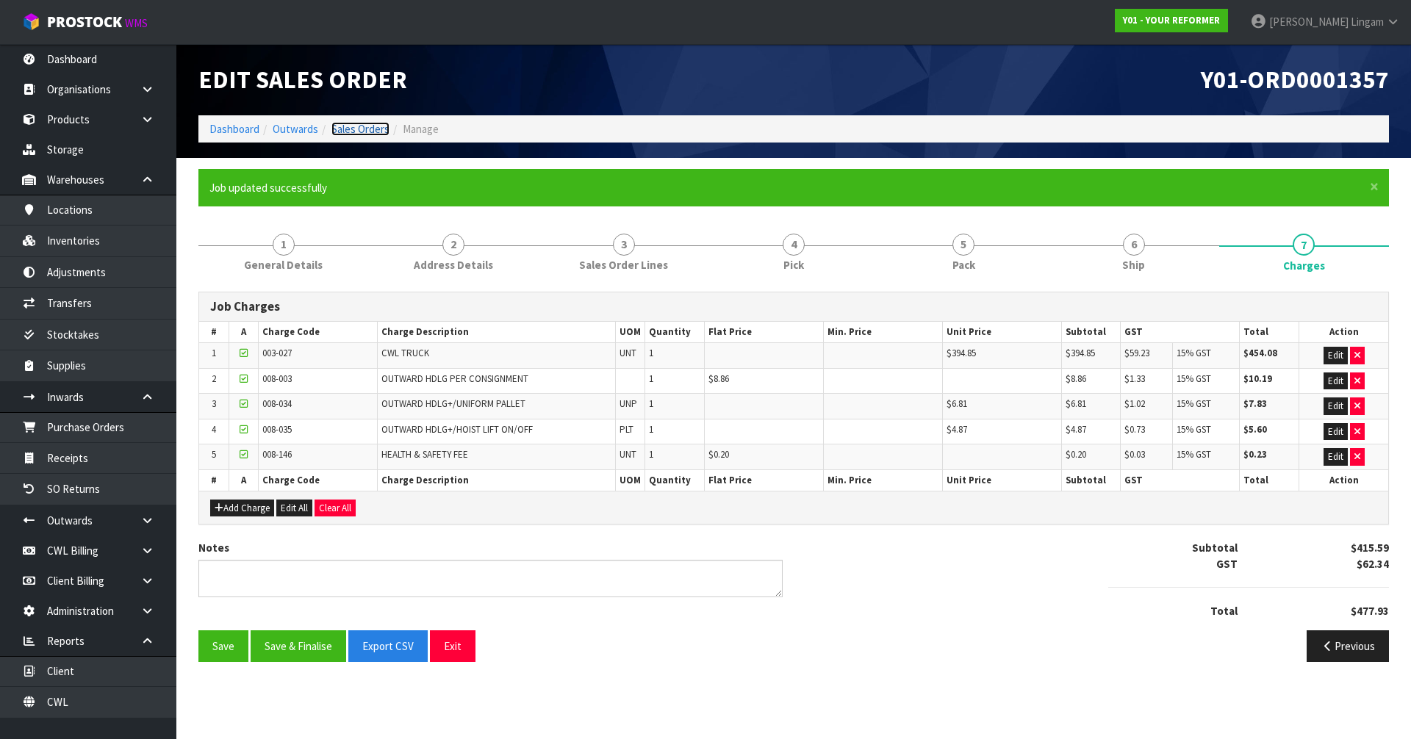
click at [360, 131] on link "Sales Orders" at bounding box center [360, 129] width 58 height 14
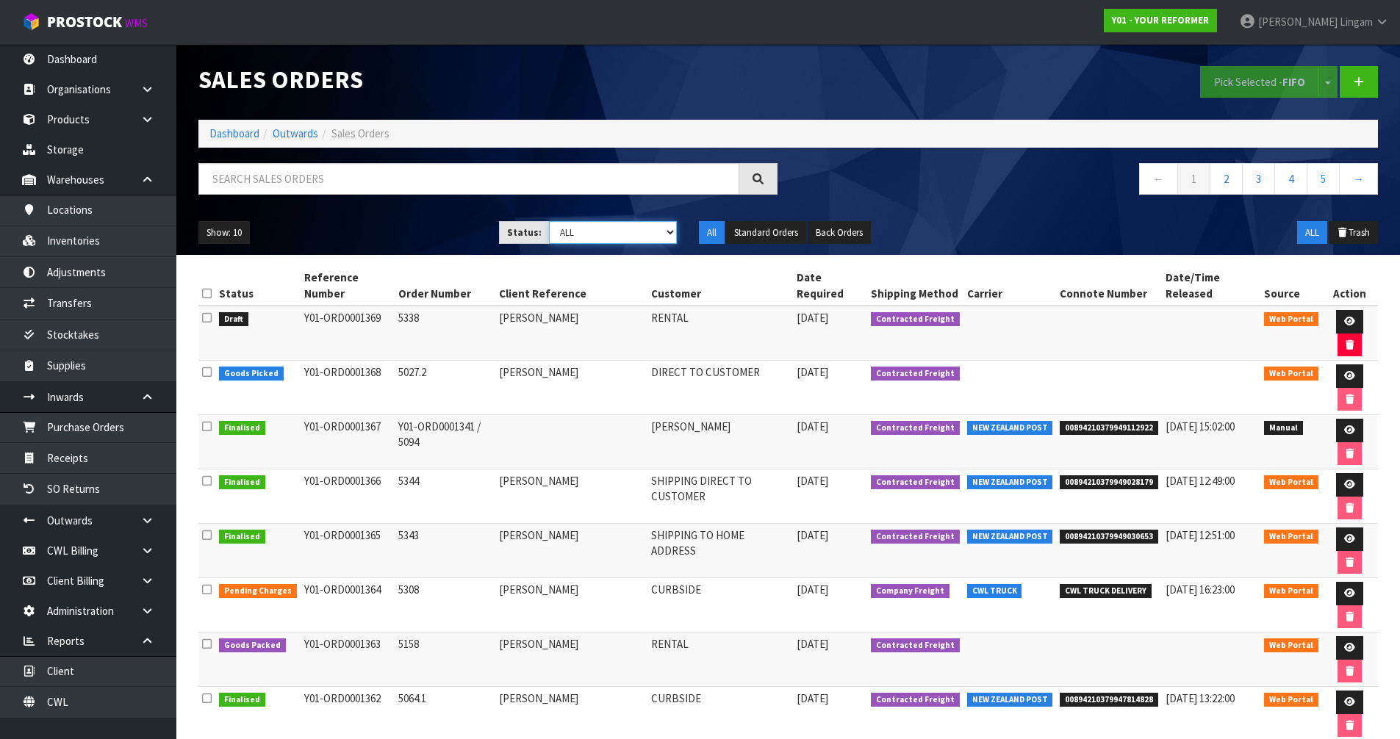
click at [611, 233] on select "Draft Pending Allocated Pending Pick Goods Picked Goods Packed Pending Charges …" at bounding box center [613, 232] width 128 height 23
select select "string:6"
click at [549, 221] on select "Draft Pending Allocated Pending Pick Goods Picked Goods Packed Pending Charges …" at bounding box center [613, 232] width 128 height 23
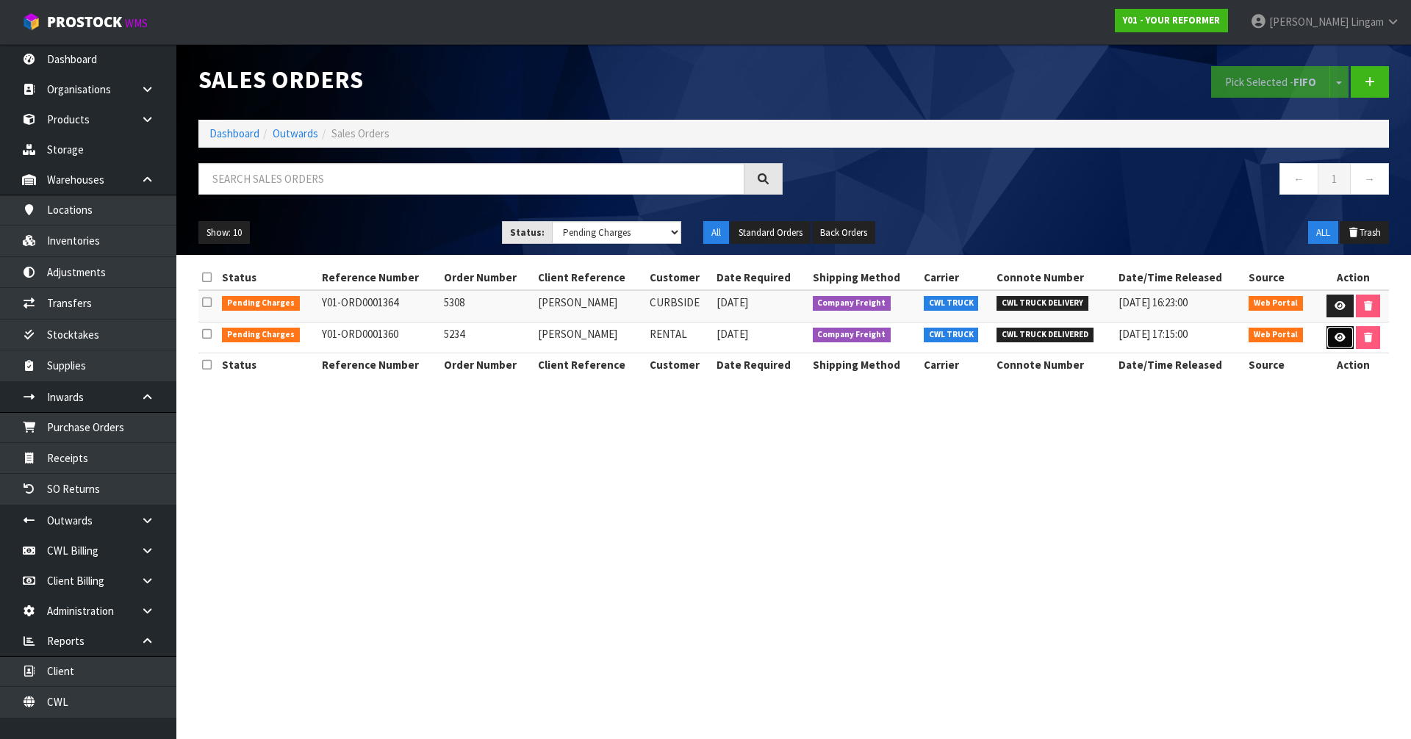
click at [1334, 337] on icon at bounding box center [1339, 338] width 11 height 10
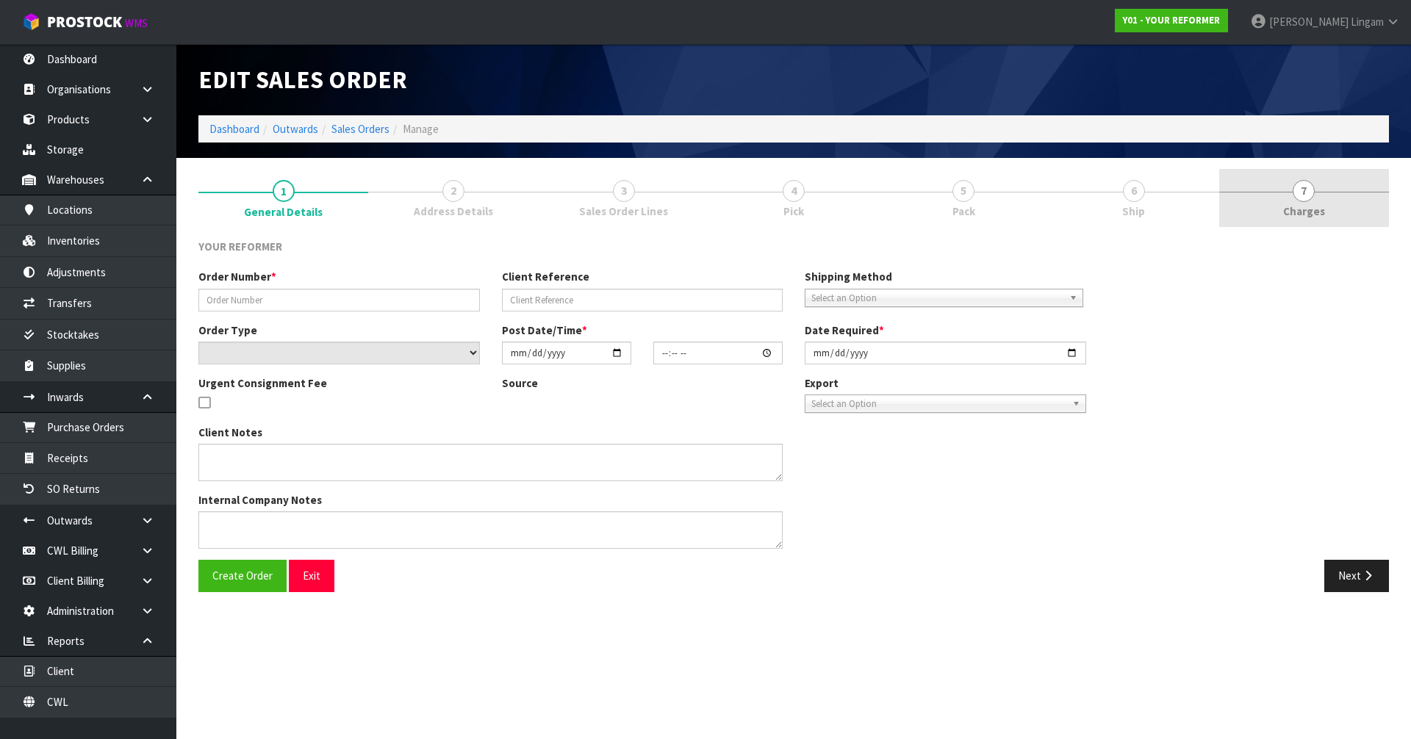
click at [1337, 195] on link "7 [GEOGRAPHIC_DATA]" at bounding box center [1304, 198] width 170 height 58
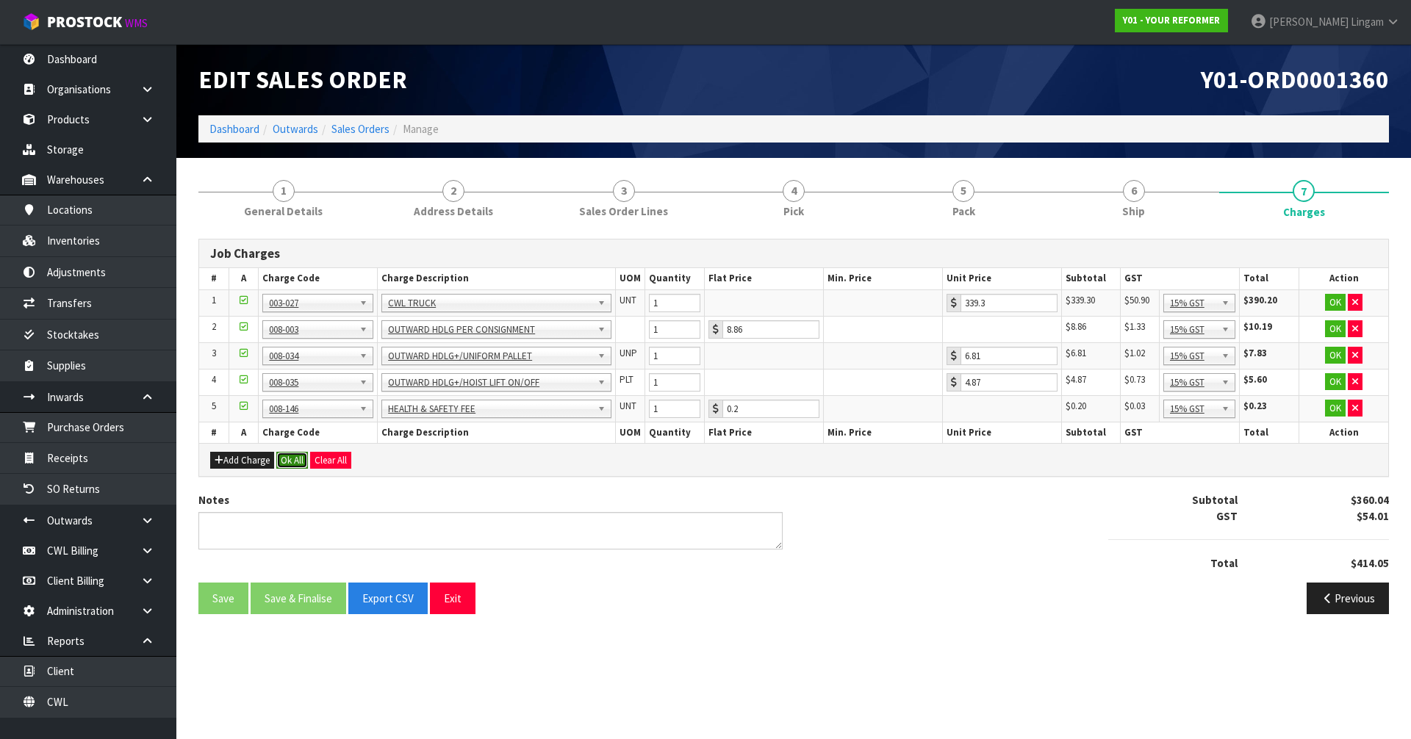
click at [283, 460] on button "Ok All" at bounding box center [292, 461] width 32 height 18
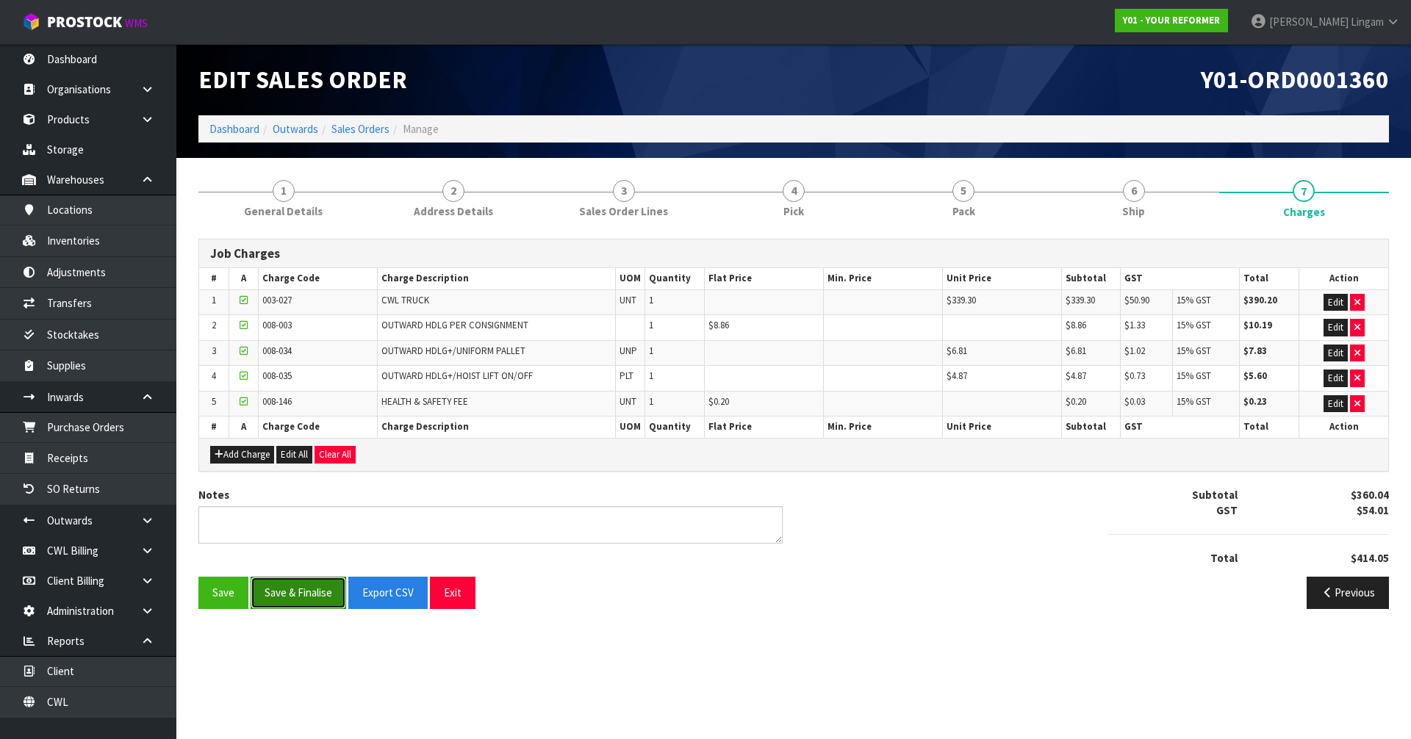
click at [306, 598] on button "Save & Finalise" at bounding box center [299, 593] width 96 height 32
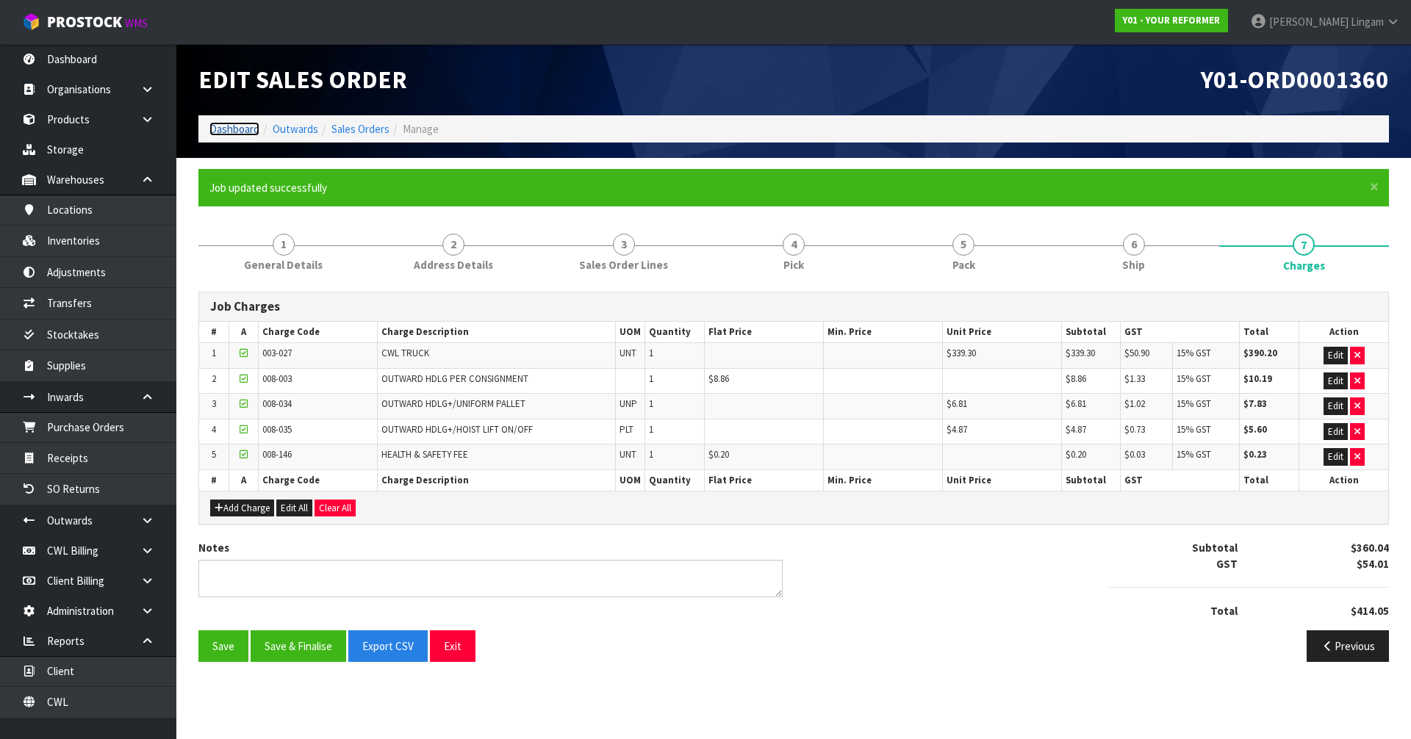
click at [231, 128] on link "Dashboard" at bounding box center [234, 129] width 50 height 14
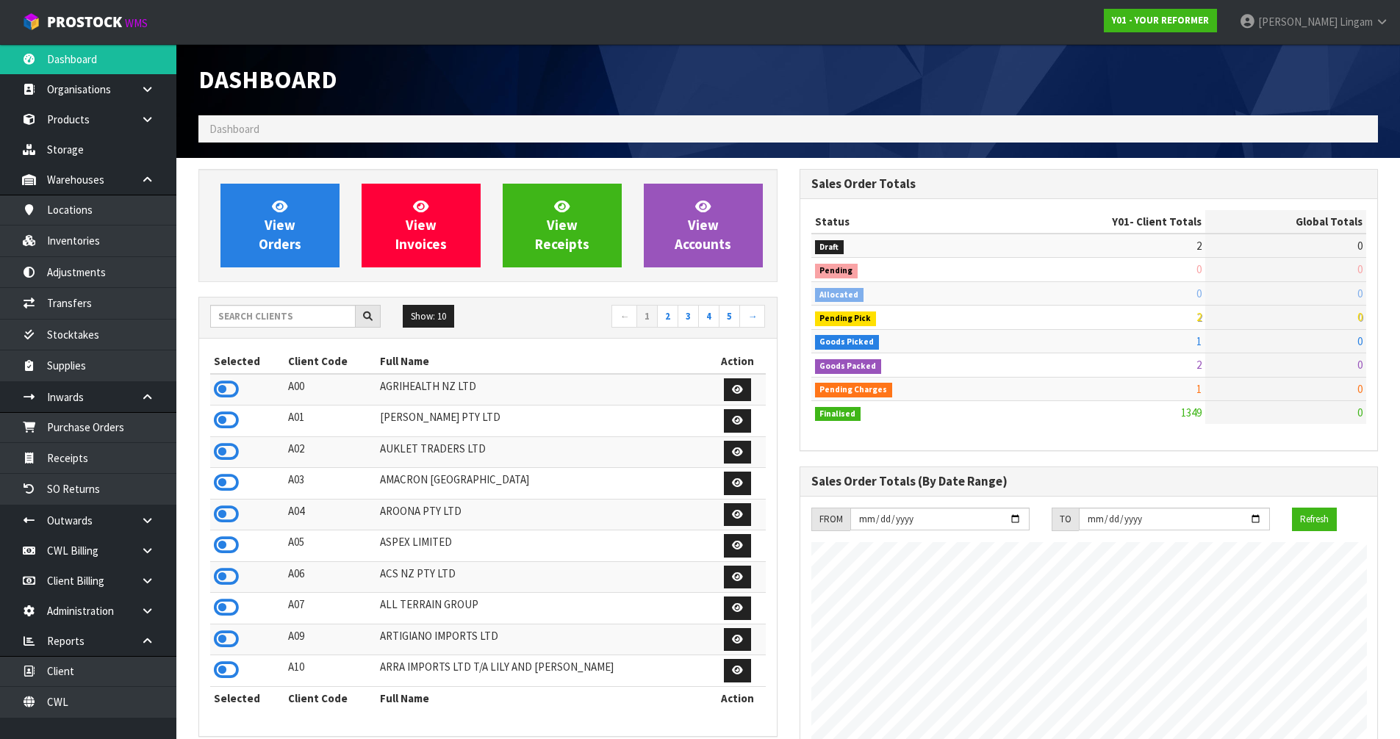
scroll to position [1066, 600]
click at [302, 317] on input "text" at bounding box center [282, 316] width 145 height 23
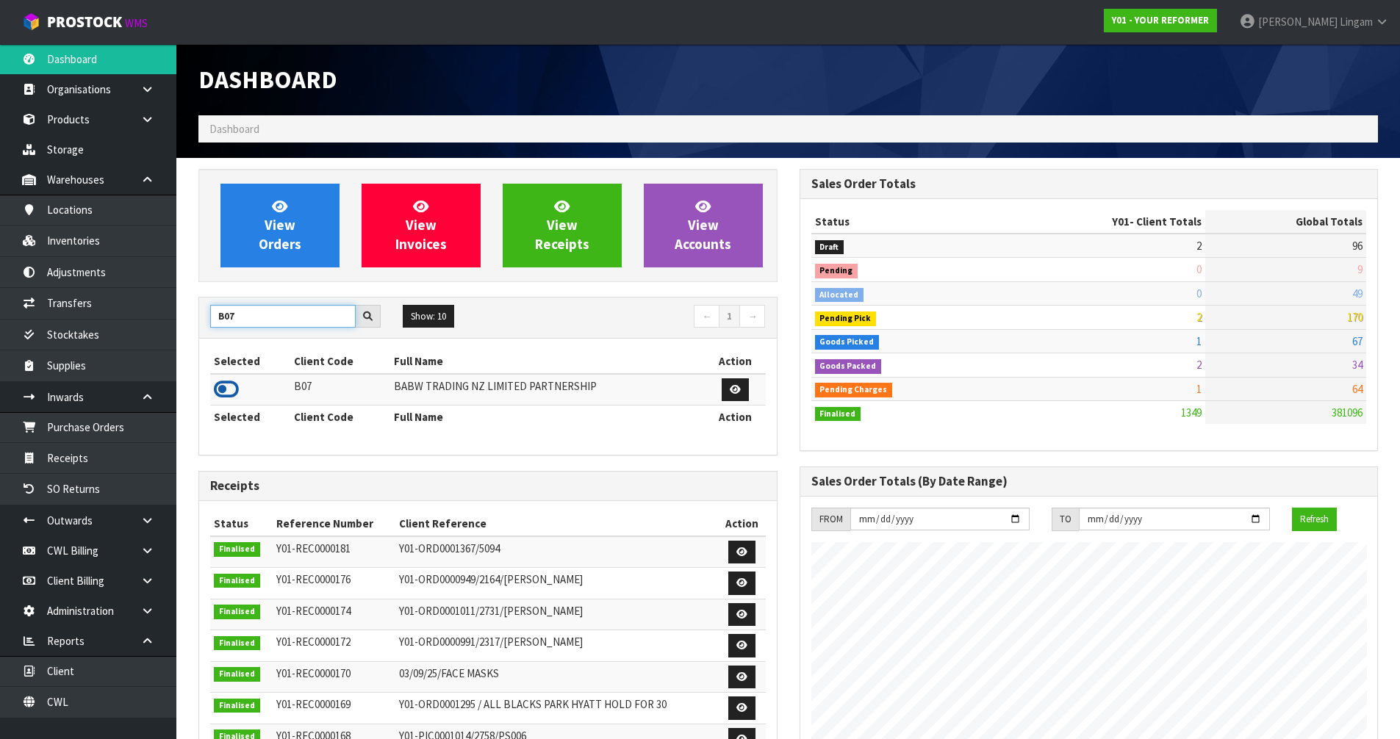
type input "B07"
click at [235, 390] on icon at bounding box center [226, 389] width 25 height 22
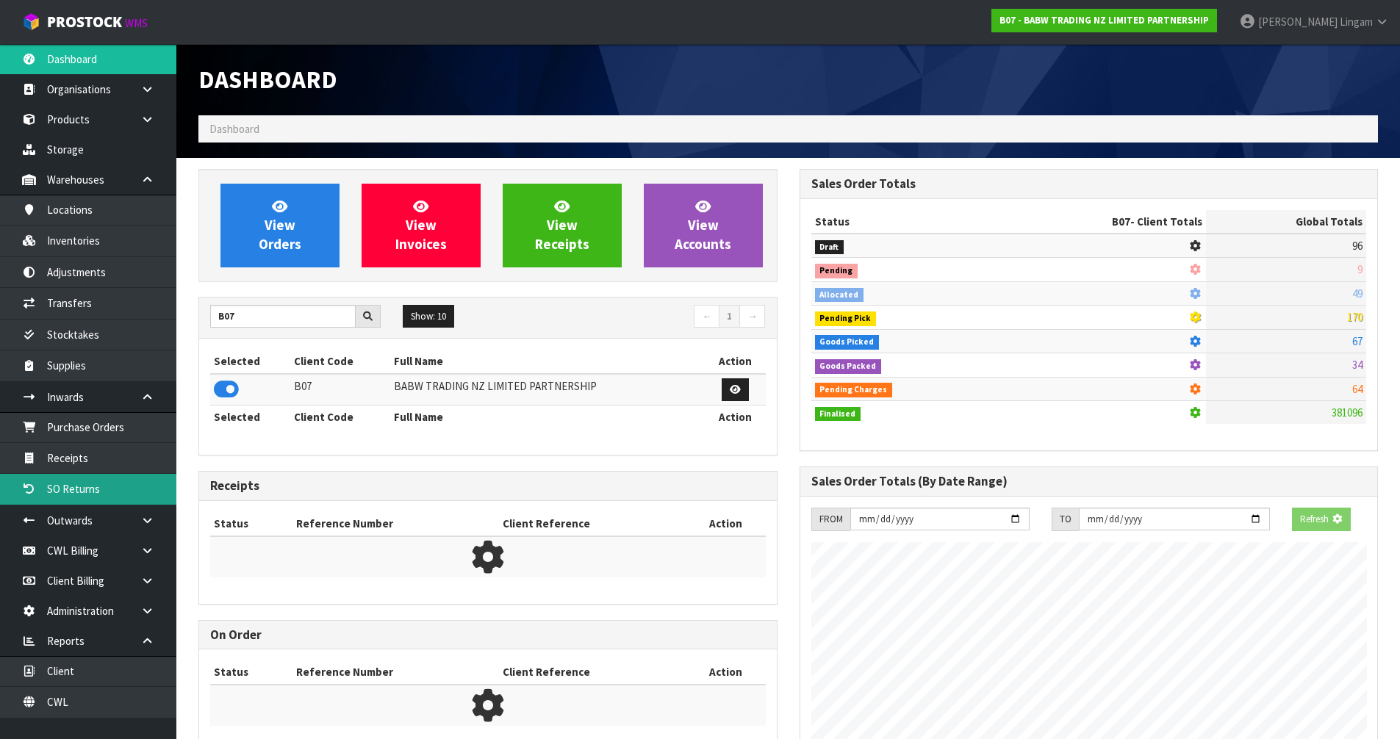
scroll to position [1113, 600]
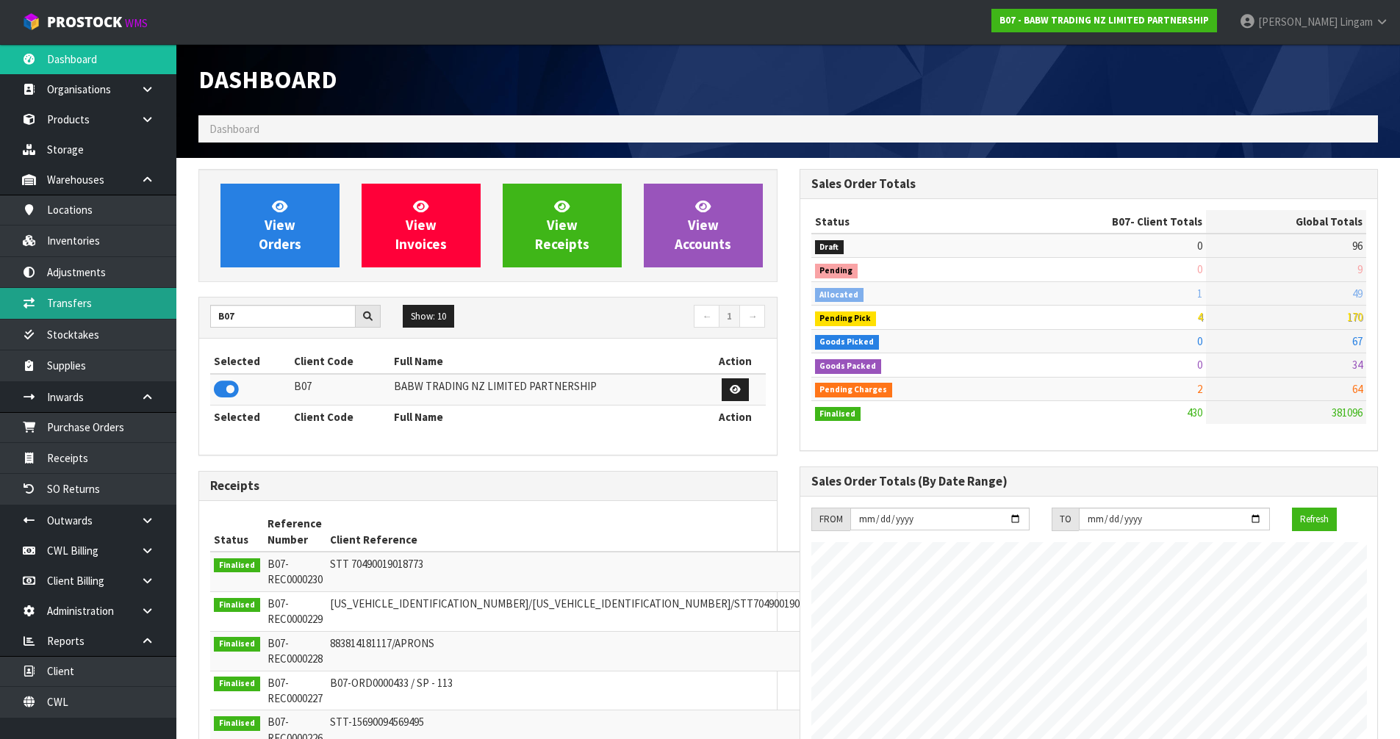
click at [85, 307] on link "Transfers" at bounding box center [88, 303] width 176 height 30
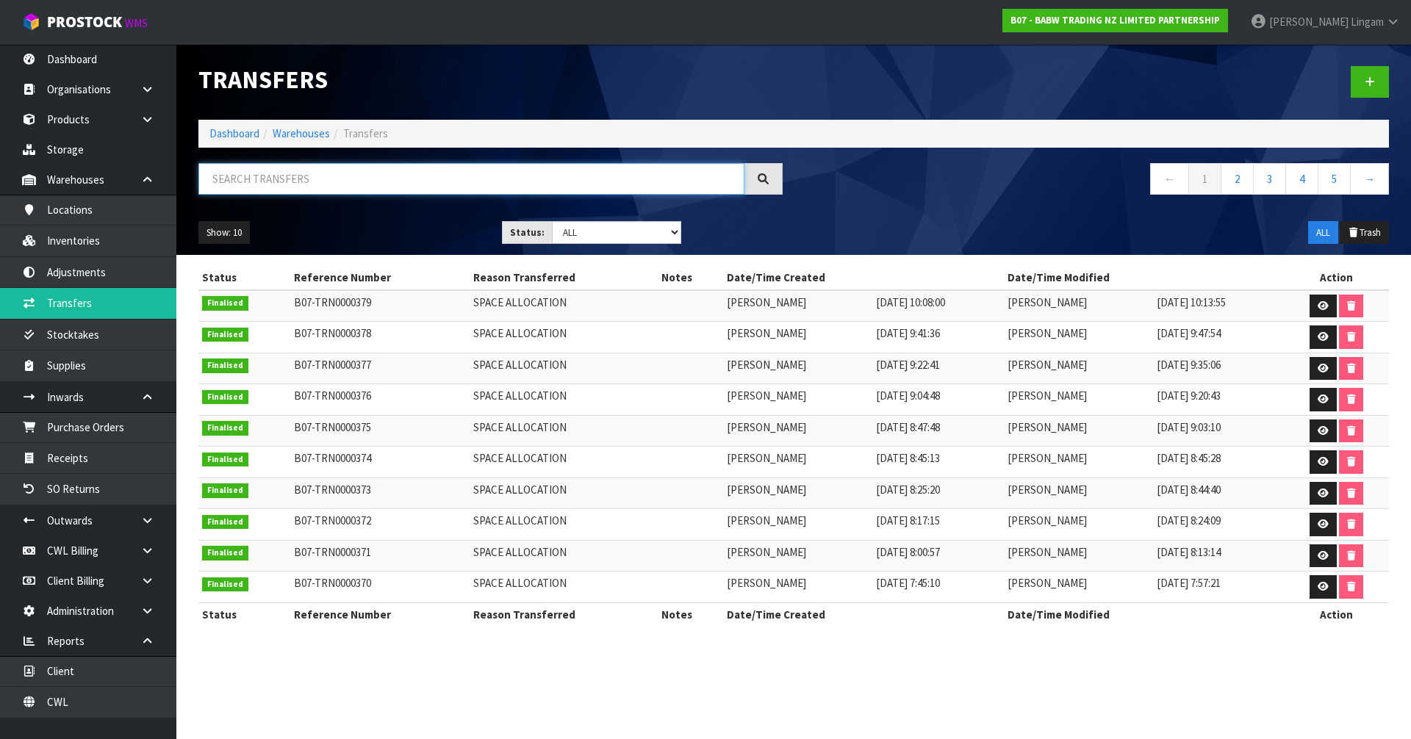
click at [389, 184] on input "text" at bounding box center [471, 179] width 546 height 32
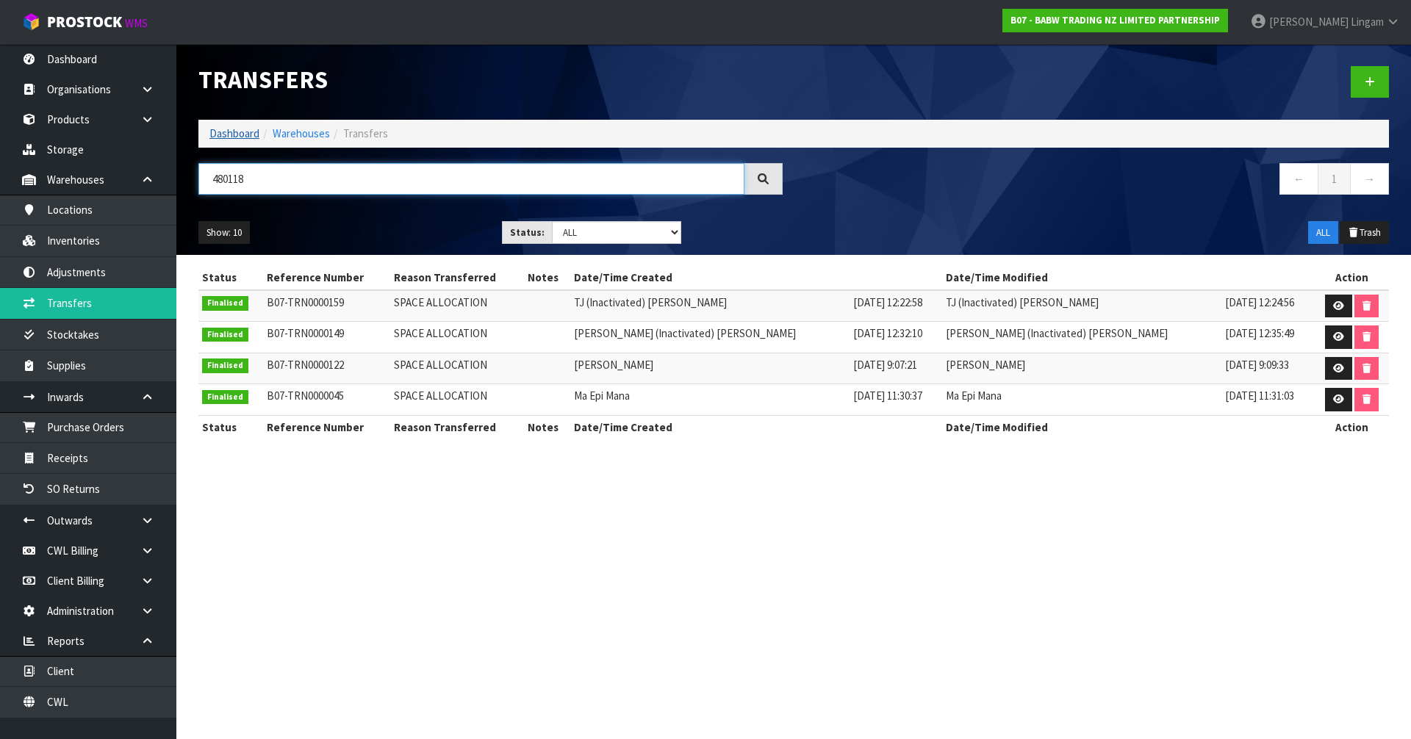
type input "480118"
click at [238, 132] on link "Dashboard" at bounding box center [234, 133] width 50 height 14
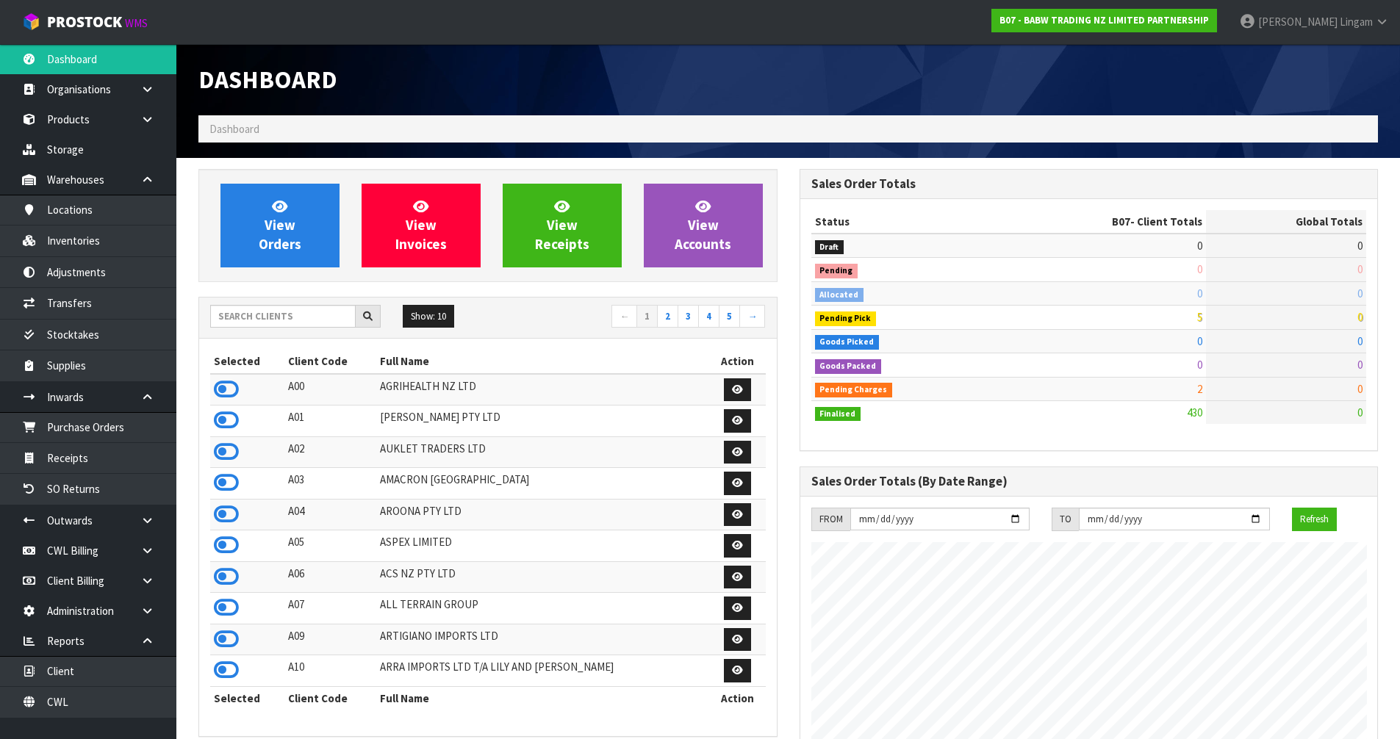
scroll to position [1113, 600]
click at [265, 313] on input "text" at bounding box center [282, 316] width 145 height 23
click at [291, 312] on input "text" at bounding box center [282, 316] width 145 height 23
click at [297, 322] on input "text" at bounding box center [282, 316] width 145 height 23
click at [279, 321] on input "text" at bounding box center [282, 316] width 145 height 23
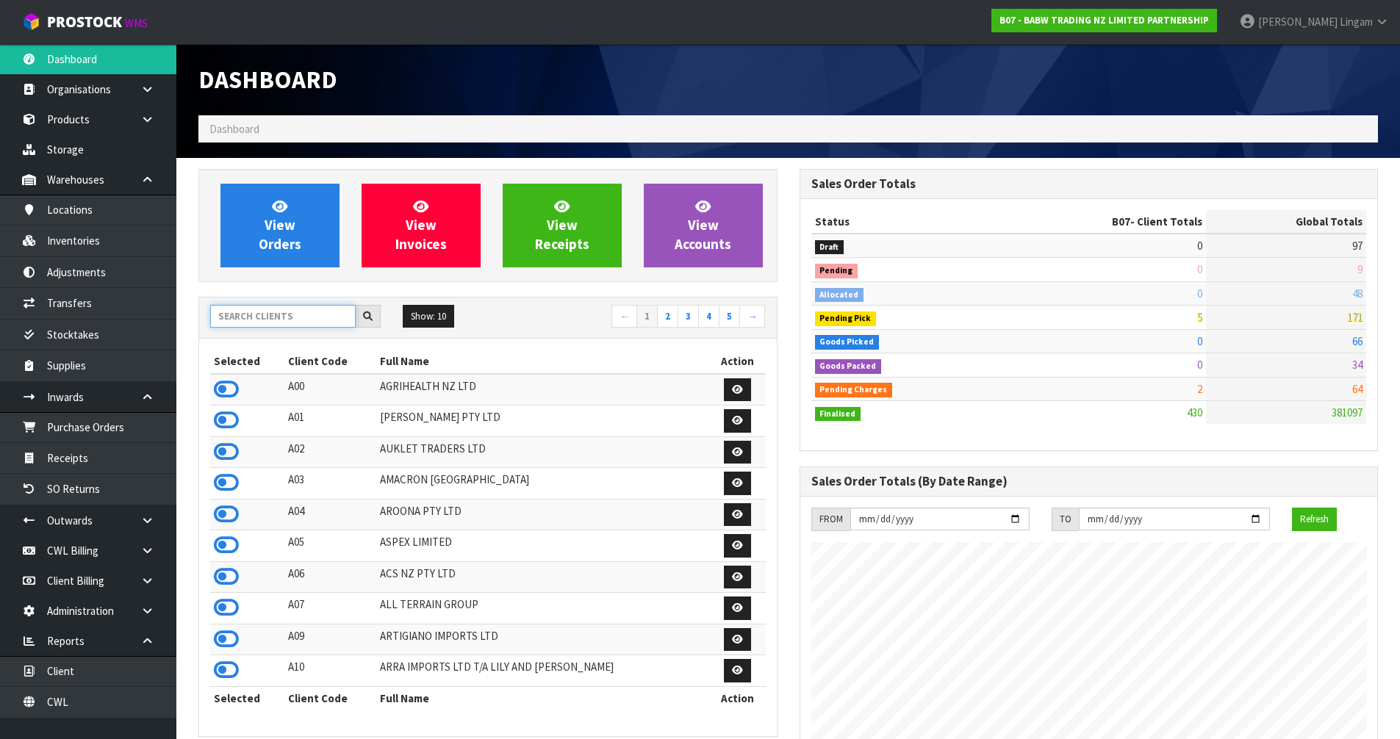
click at [303, 317] on input "text" at bounding box center [282, 316] width 145 height 23
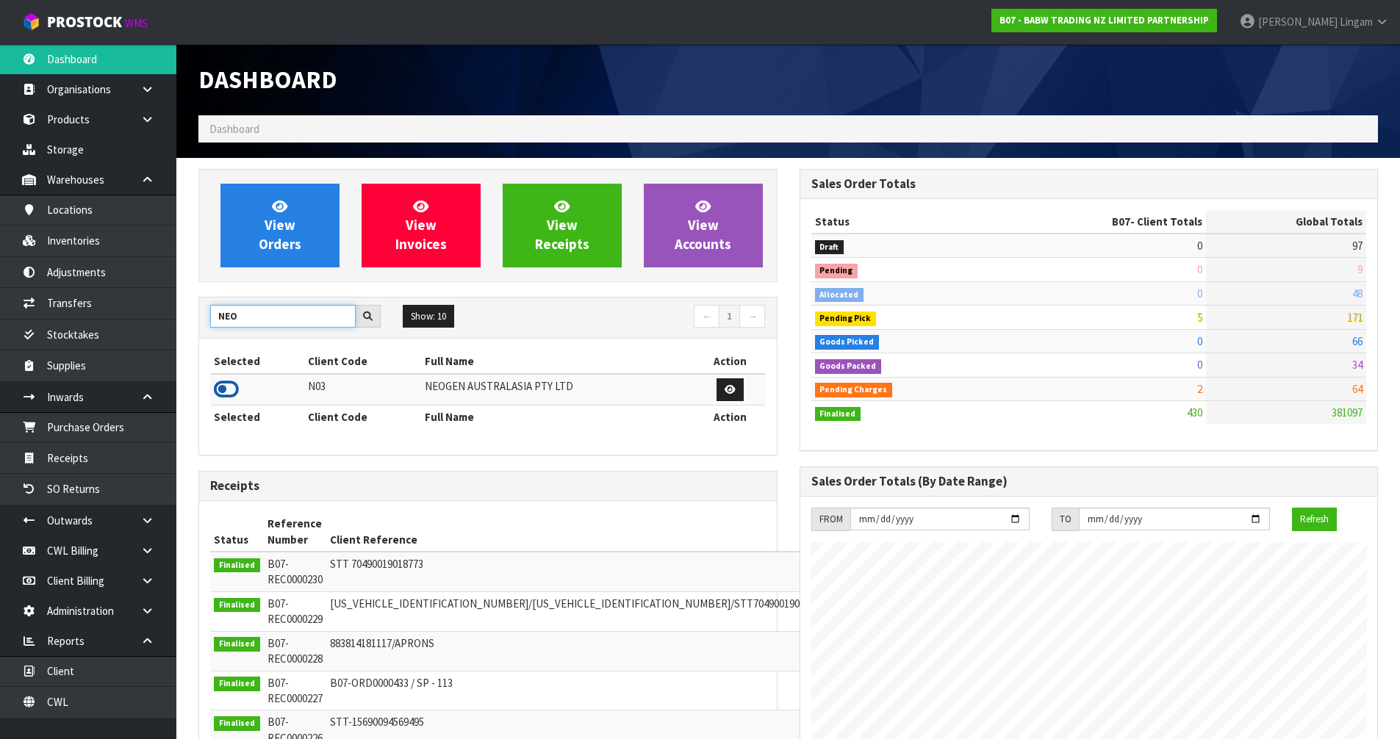
type input "NEO"
click at [230, 390] on icon at bounding box center [226, 389] width 25 height 22
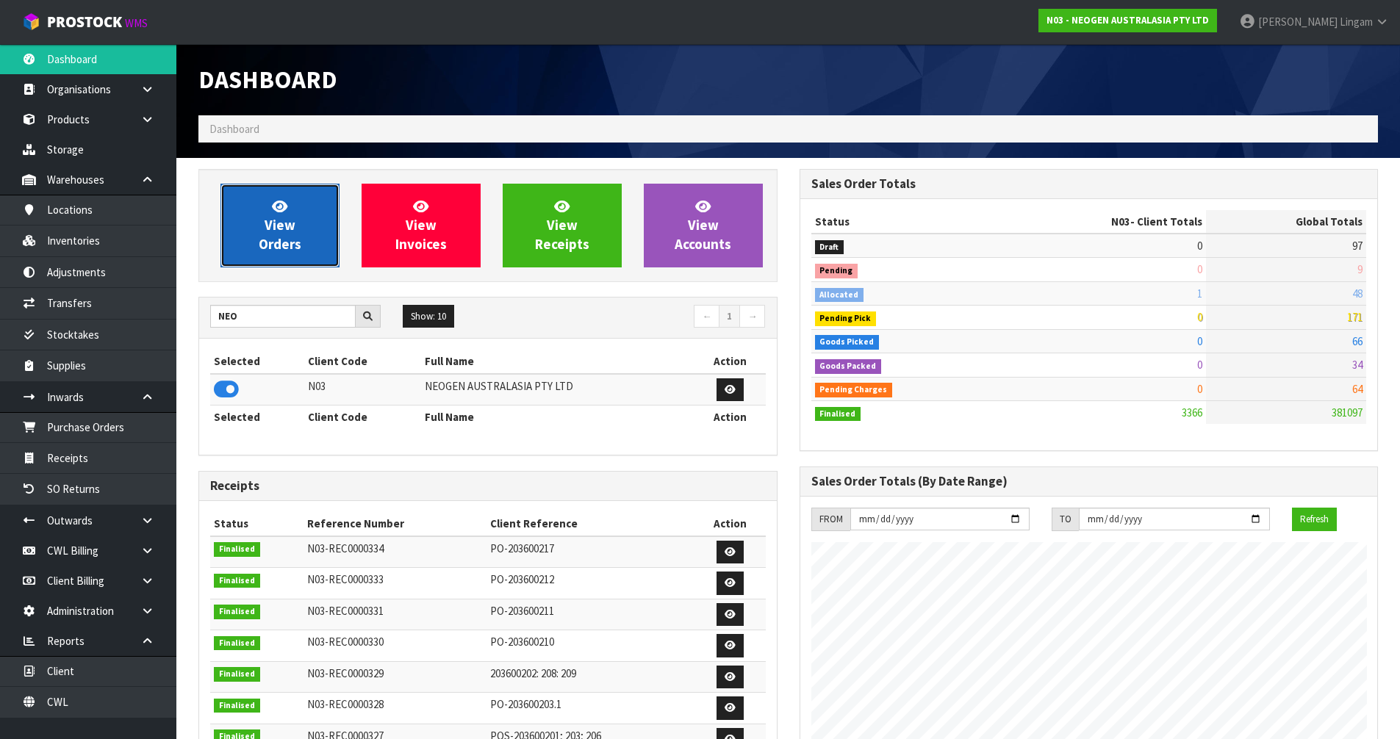
click at [295, 237] on span "View Orders" at bounding box center [280, 225] width 43 height 55
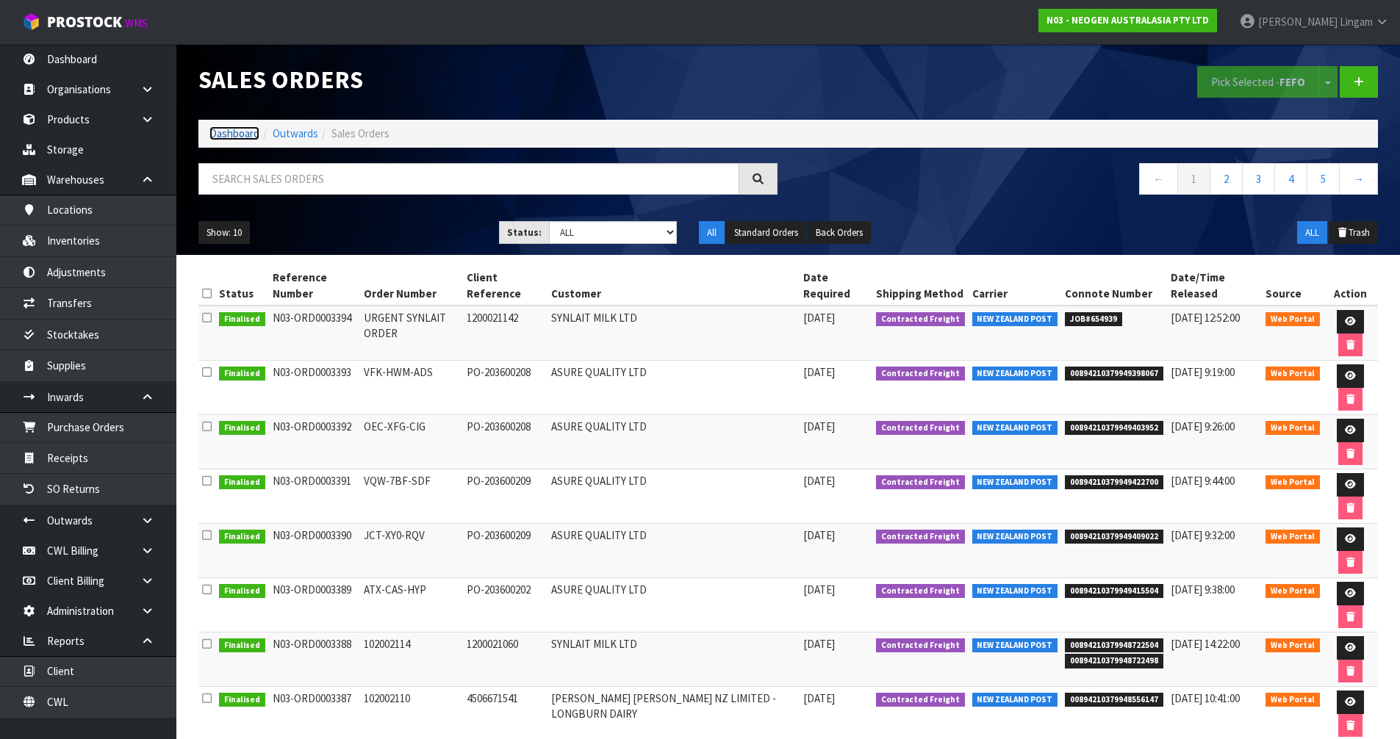
click at [225, 134] on link "Dashboard" at bounding box center [234, 133] width 50 height 14
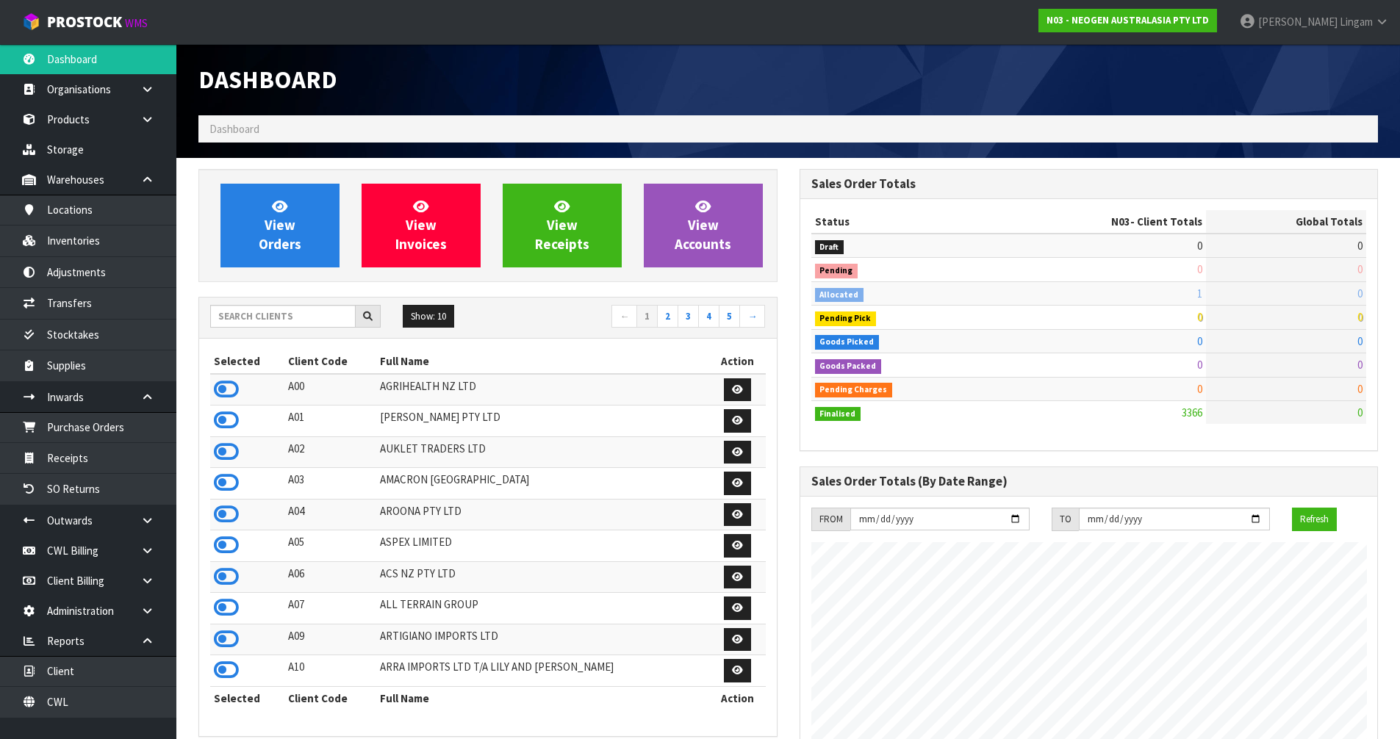
scroll to position [1113, 600]
click at [298, 317] on input "text" at bounding box center [282, 316] width 145 height 23
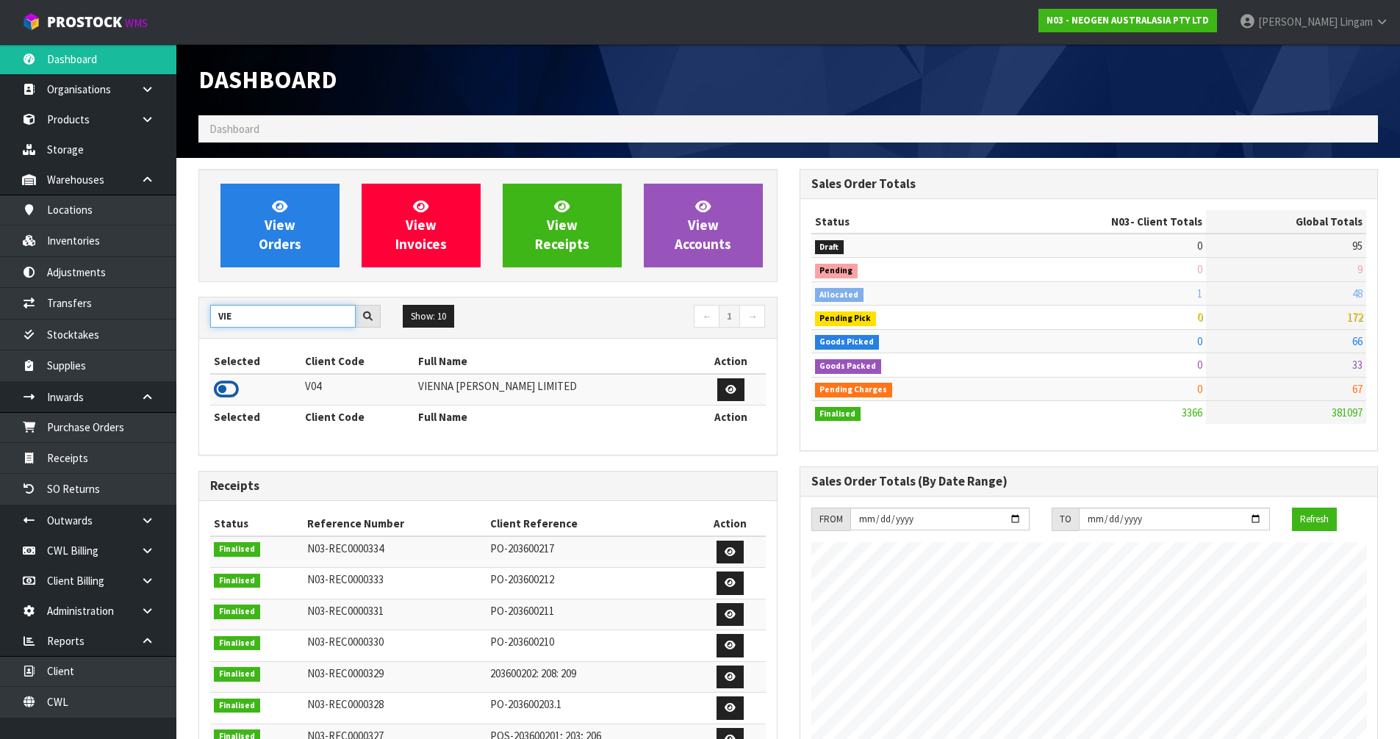
type input "VIE"
click at [226, 392] on icon at bounding box center [226, 389] width 25 height 22
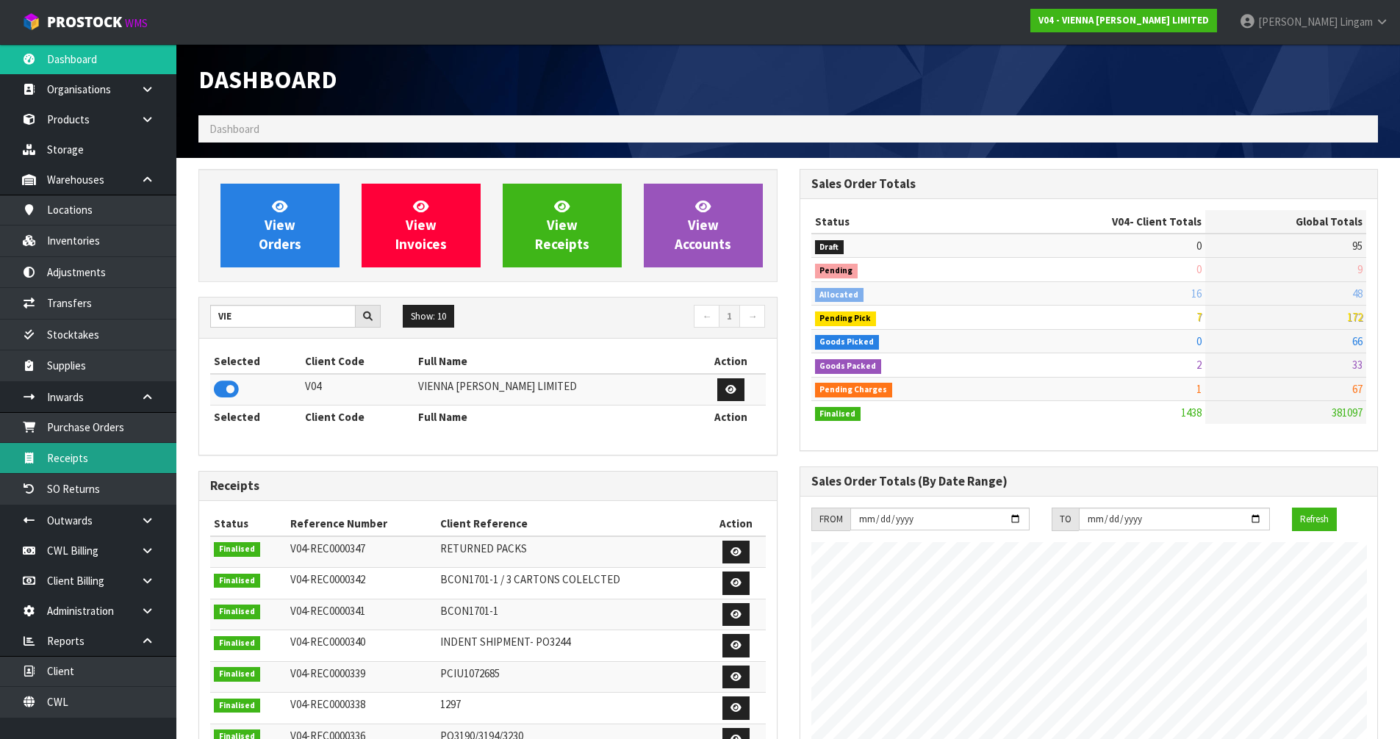
click at [106, 457] on link "Receipts" at bounding box center [88, 458] width 176 height 30
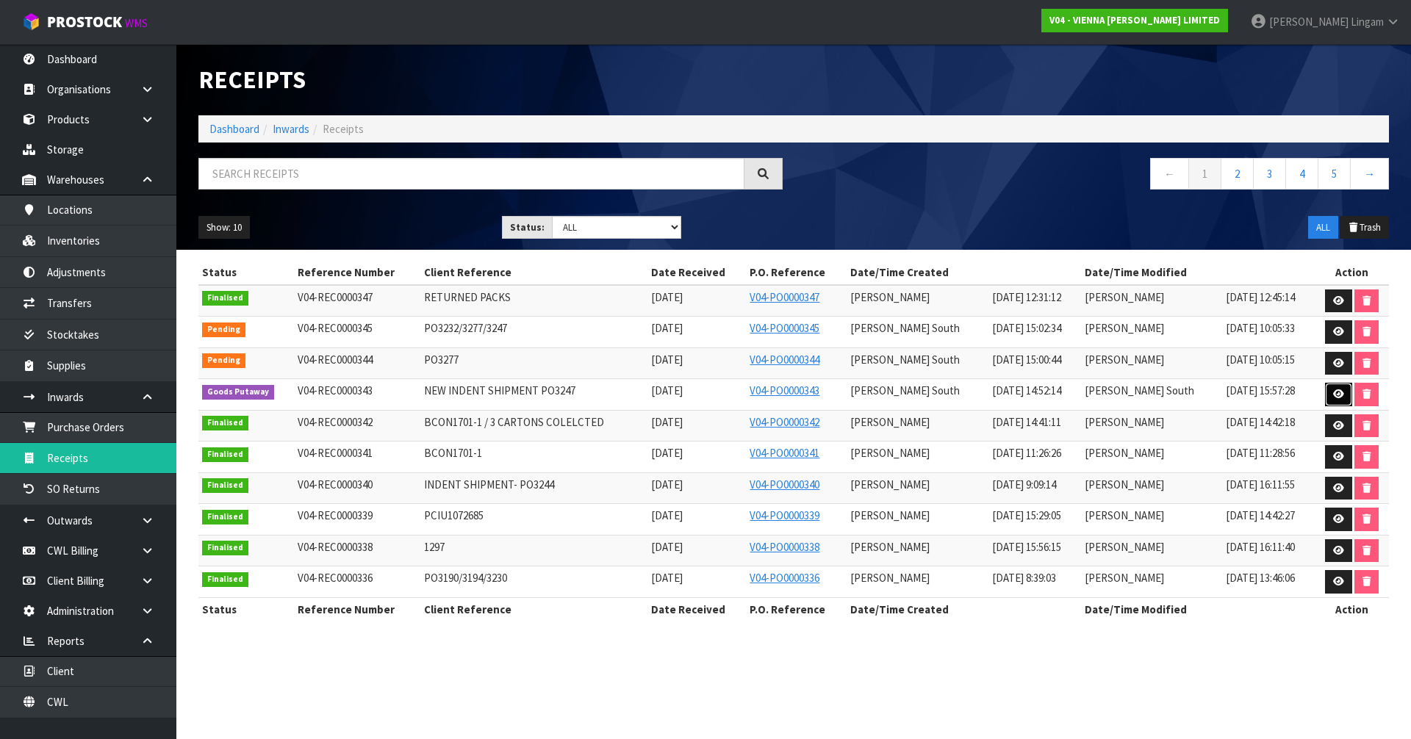
click at [1338, 394] on icon at bounding box center [1338, 394] width 11 height 10
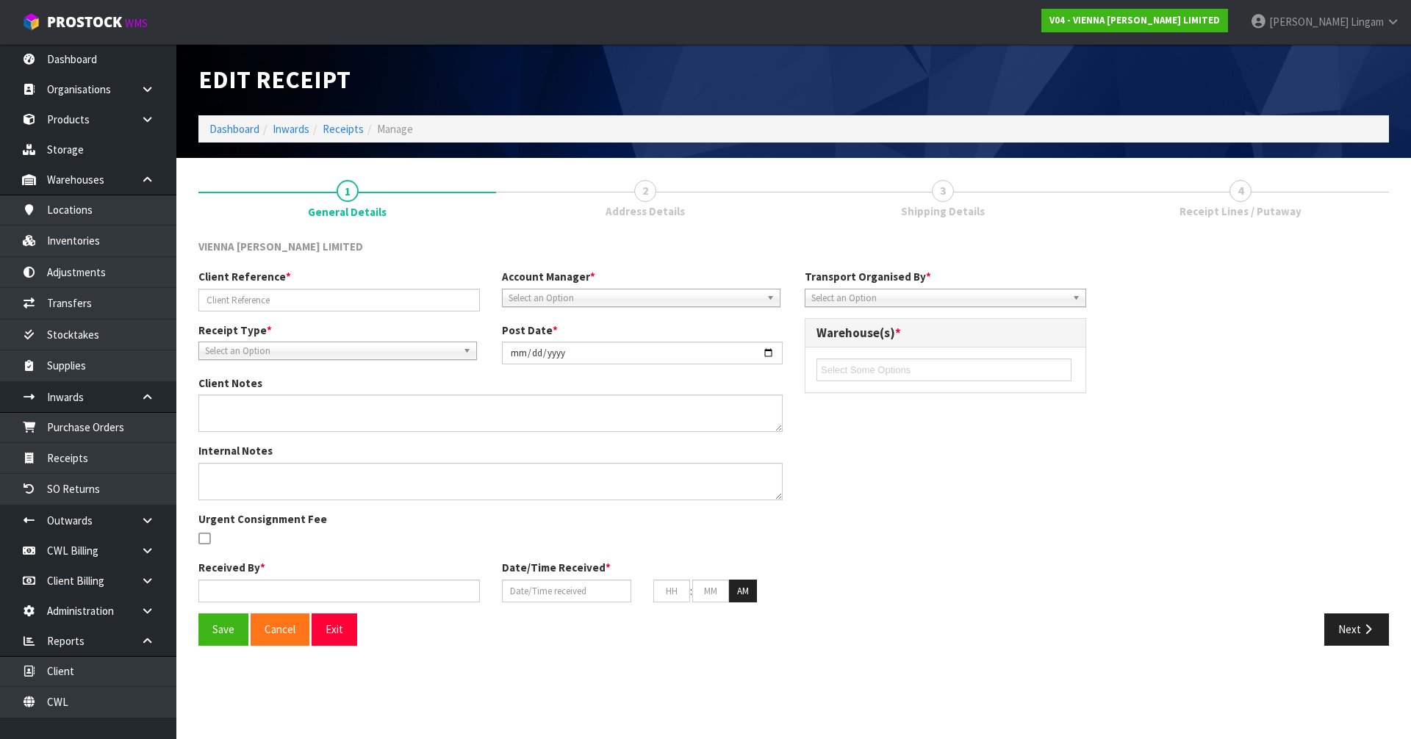
type input "NEW INDENT SHIPMENT PO3247"
type input "[DATE]"
type textarea "ALL CAME IN SAME CONTAINER, CLIENT RESPONDED BOOKING SEPARATELY CHANGE CONVERSI…"
type input "[PERSON_NAME] South"
type input "[DATE]"
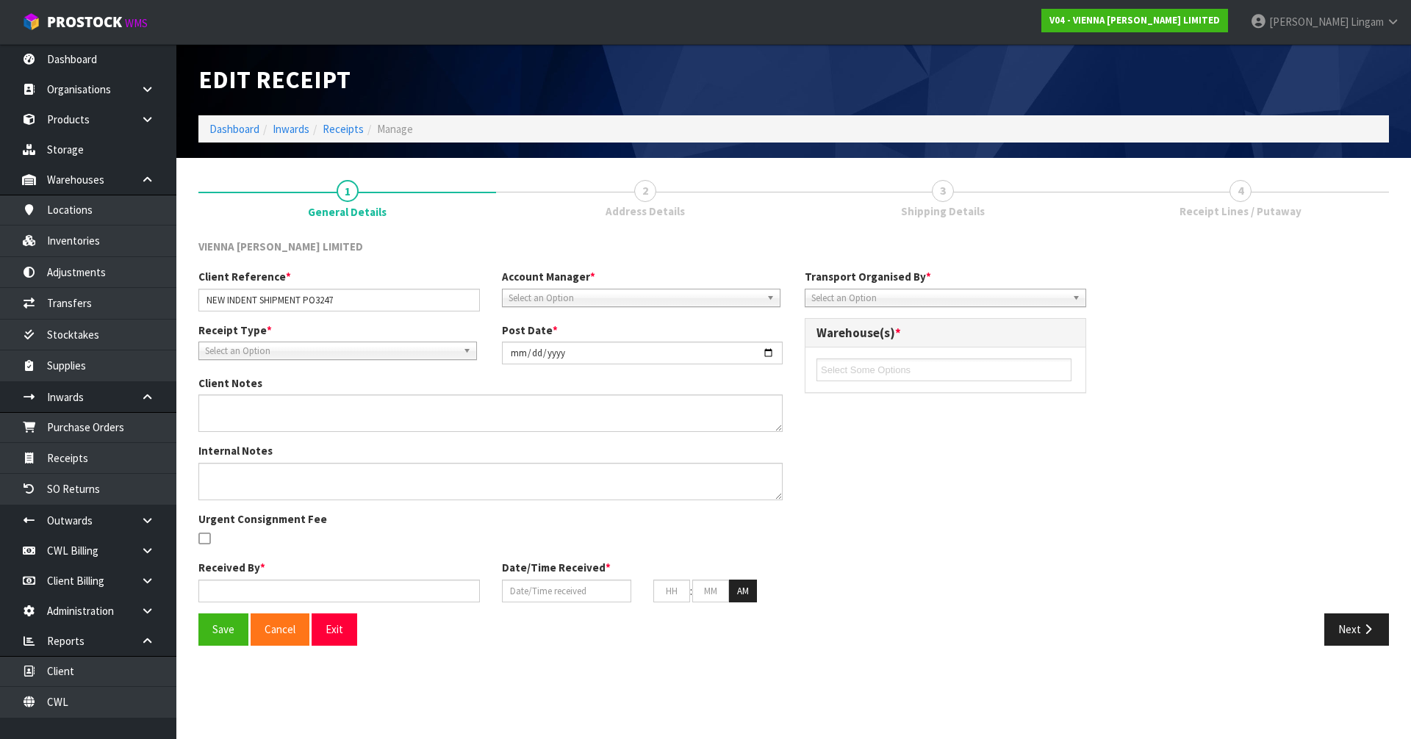
type input "10"
type input "00"
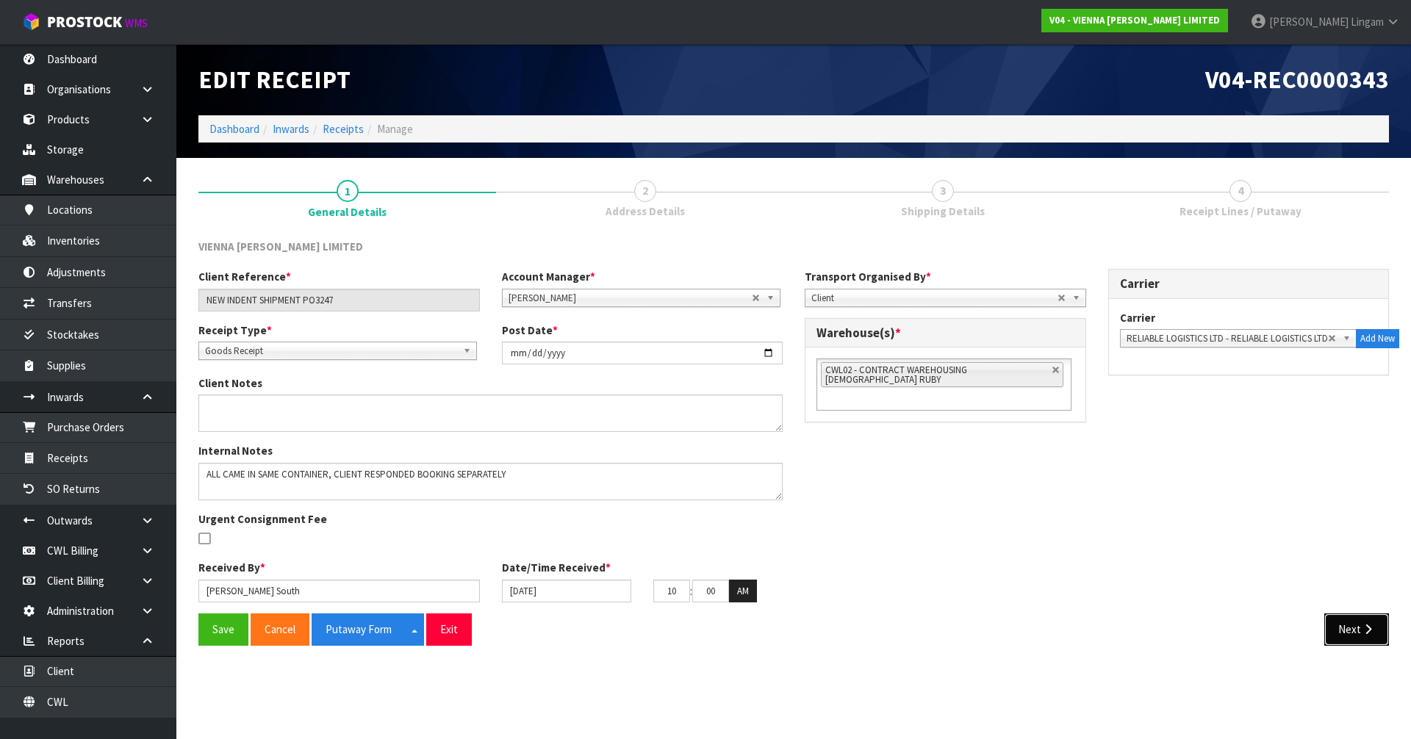
click at [1376, 631] on button "Next" at bounding box center [1356, 630] width 65 height 32
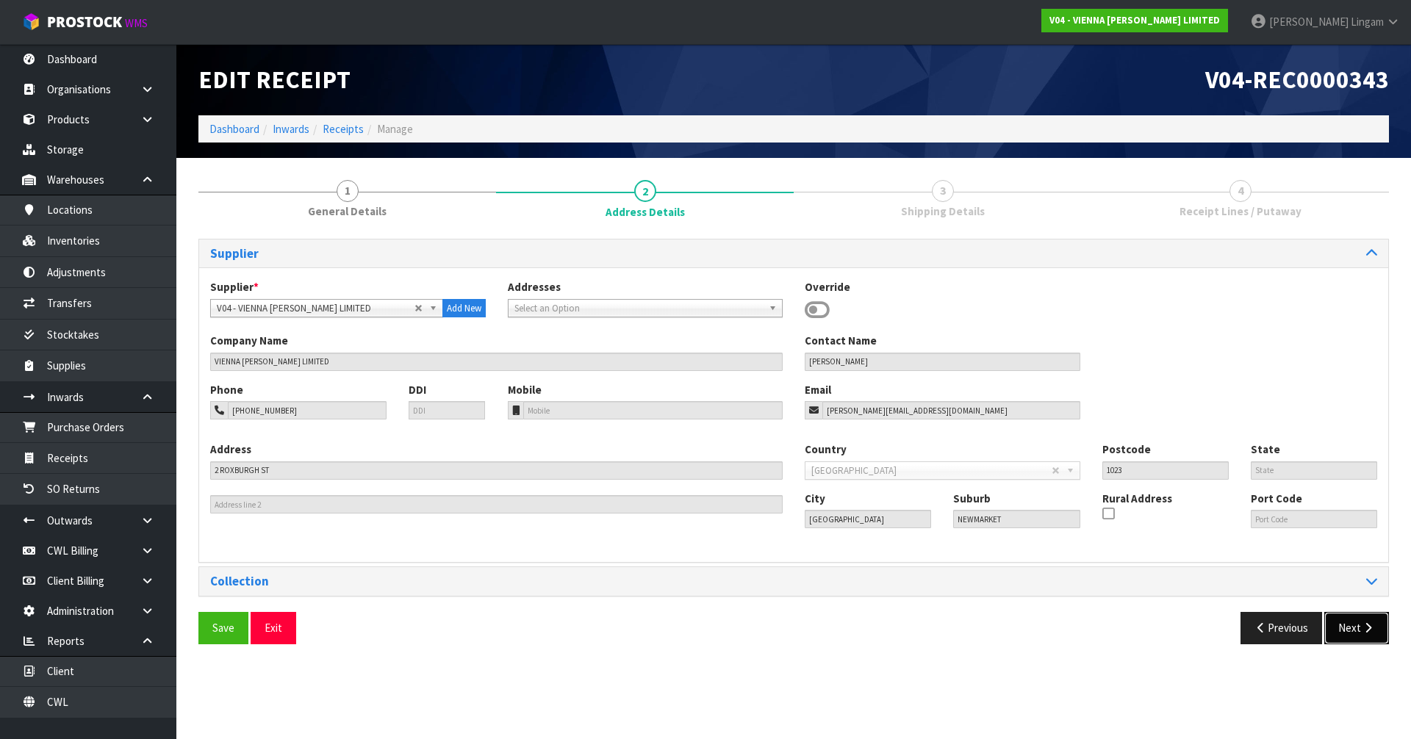
click at [1365, 630] on icon "button" at bounding box center [1368, 627] width 14 height 11
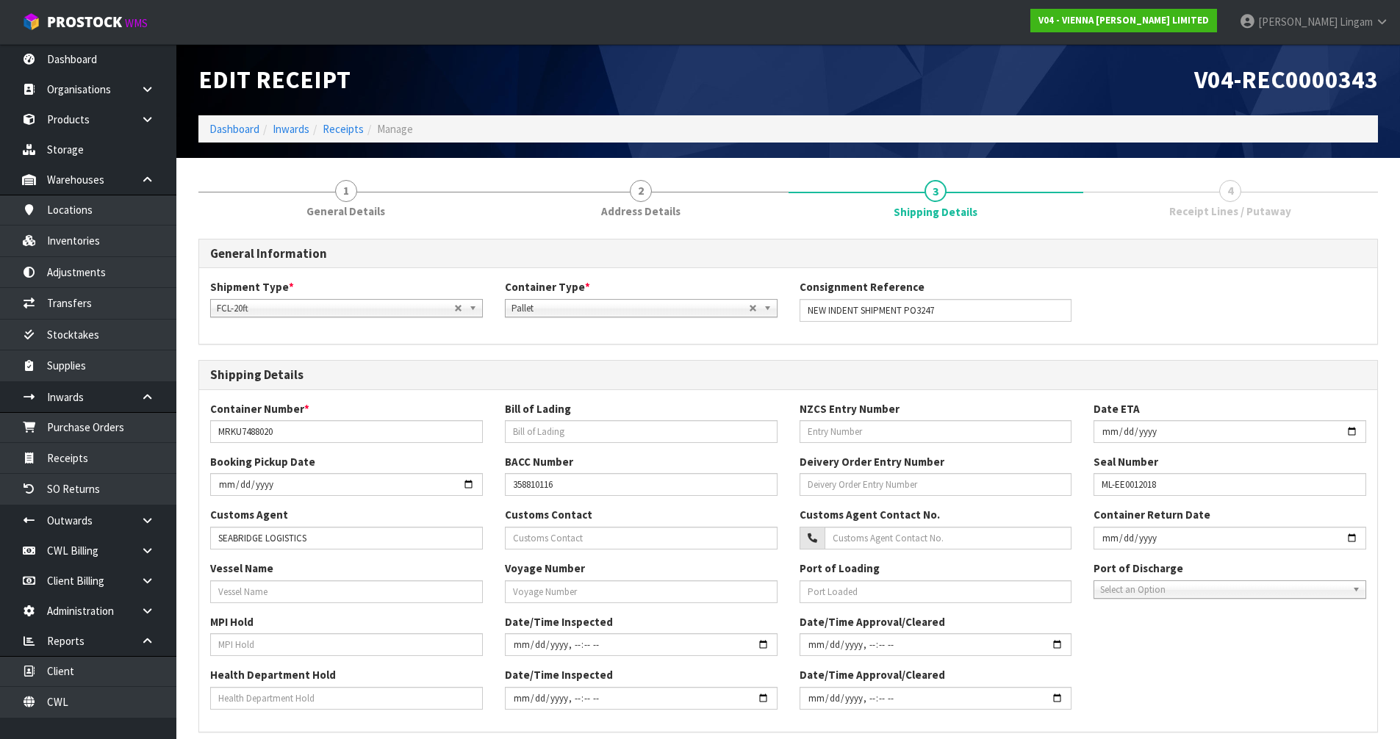
scroll to position [285, 0]
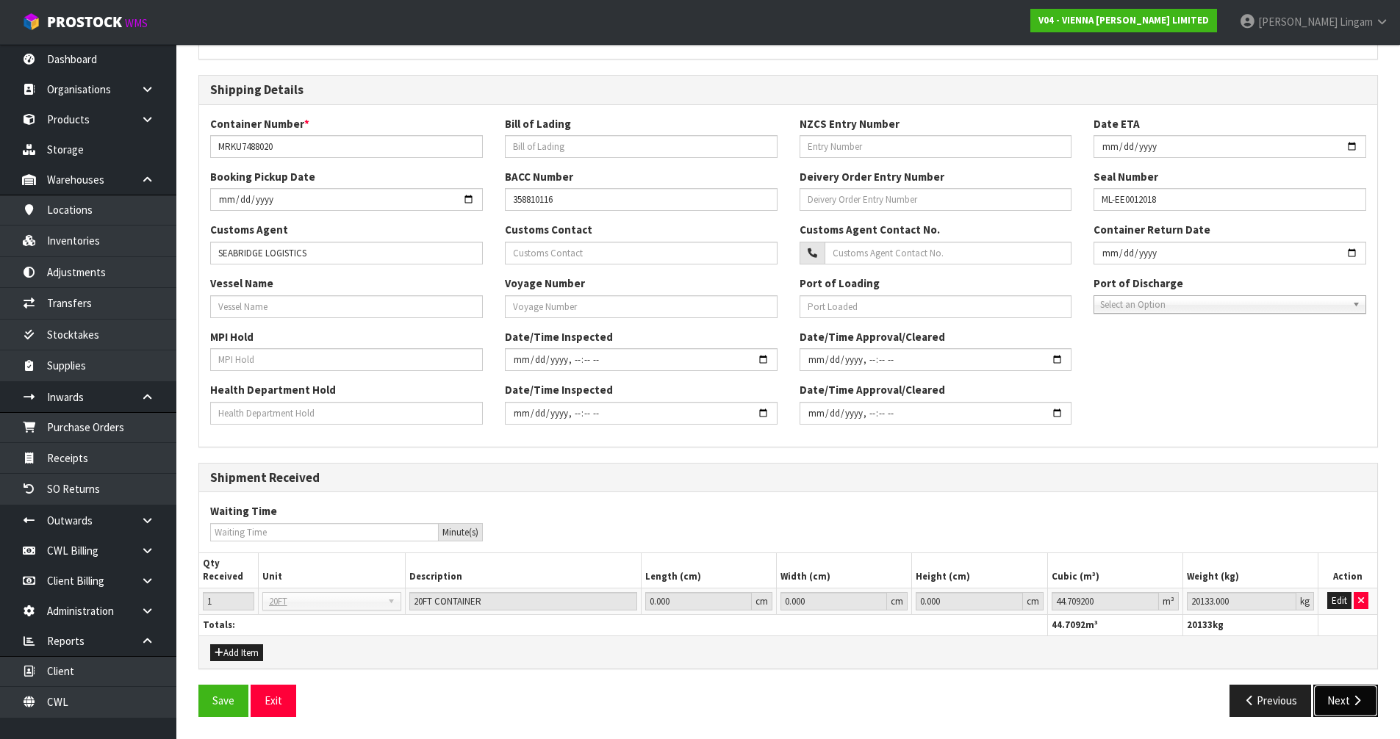
click at [1350, 703] on icon "button" at bounding box center [1357, 700] width 14 height 11
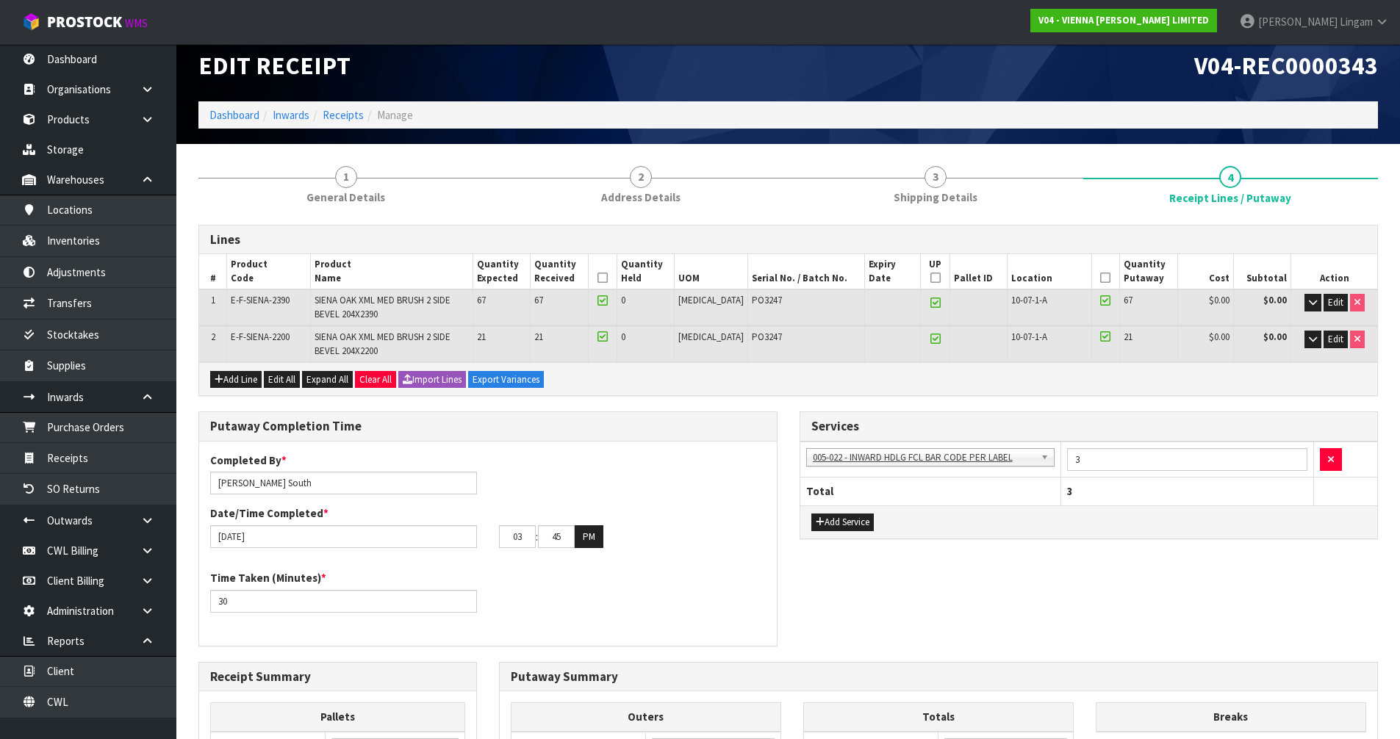
scroll to position [0, 0]
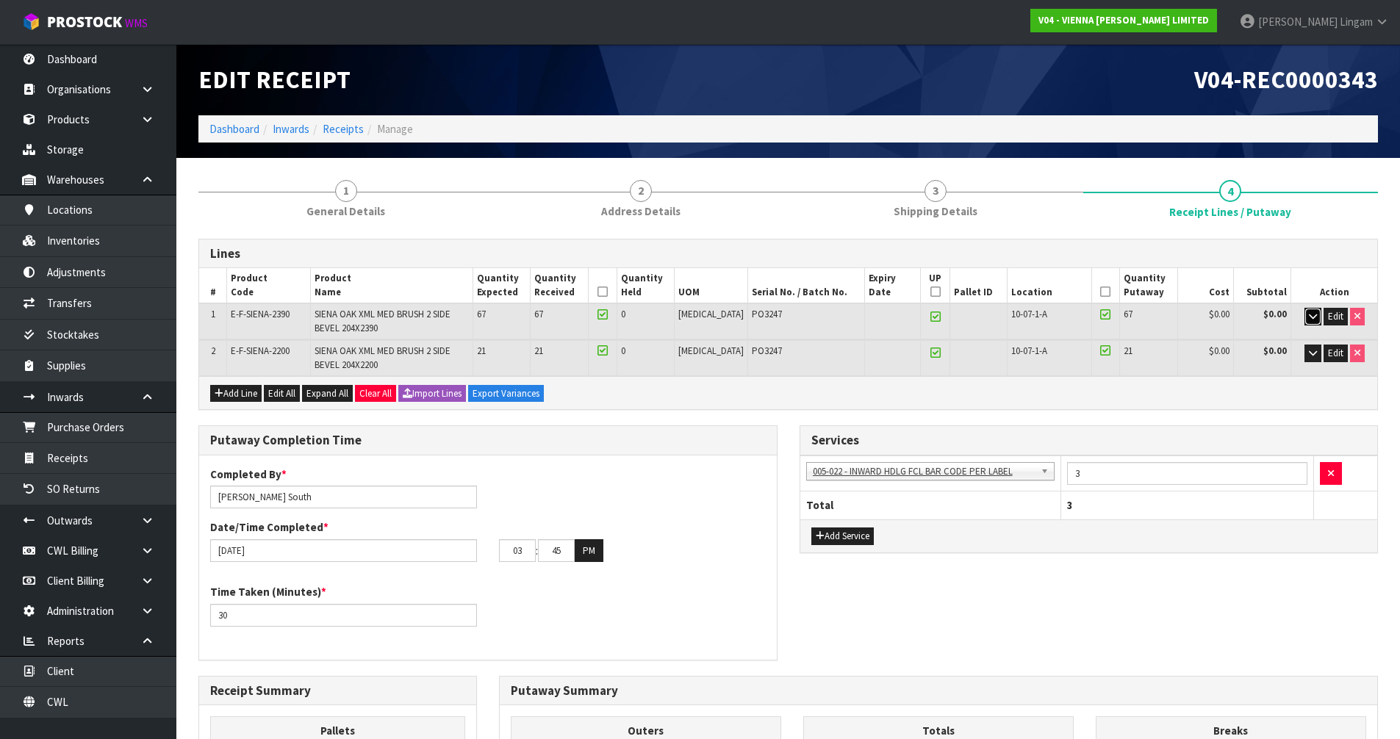
click at [1309, 317] on icon "button" at bounding box center [1313, 317] width 8 height 10
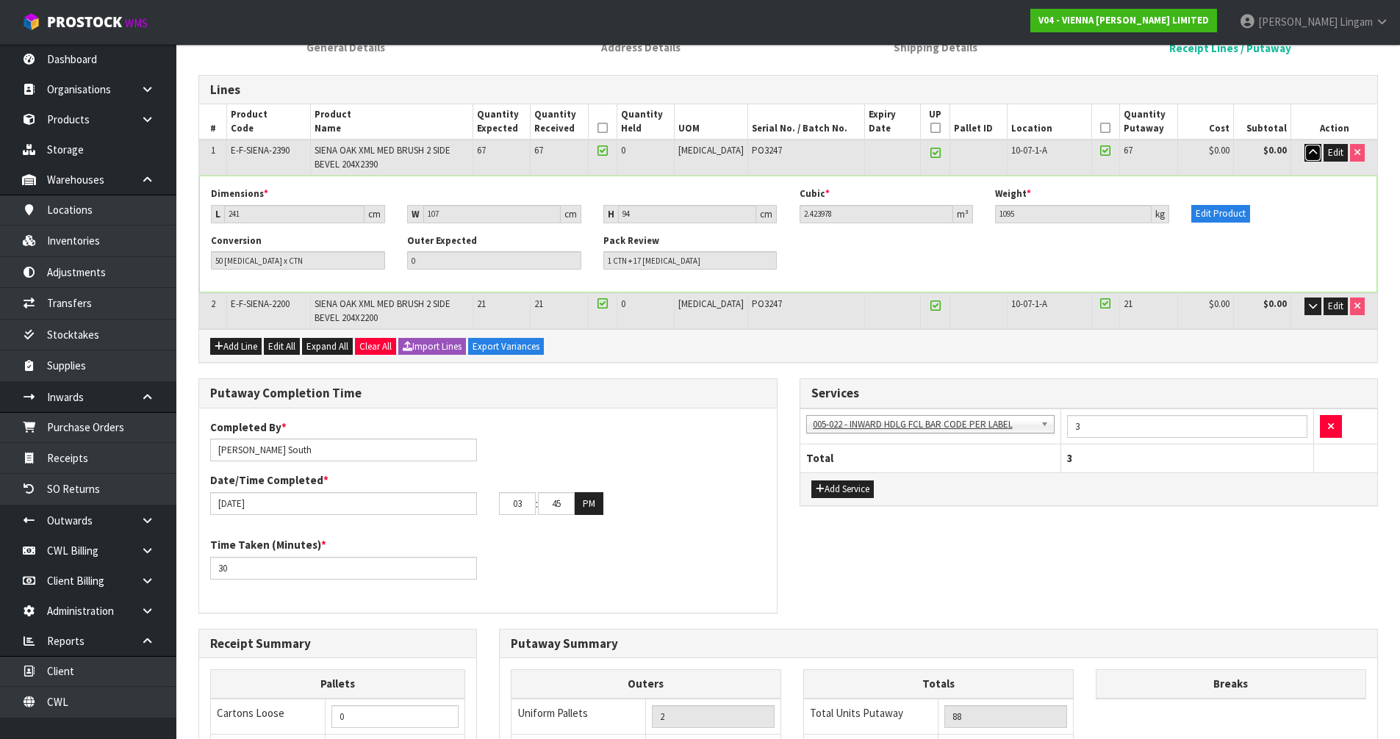
scroll to position [147, 0]
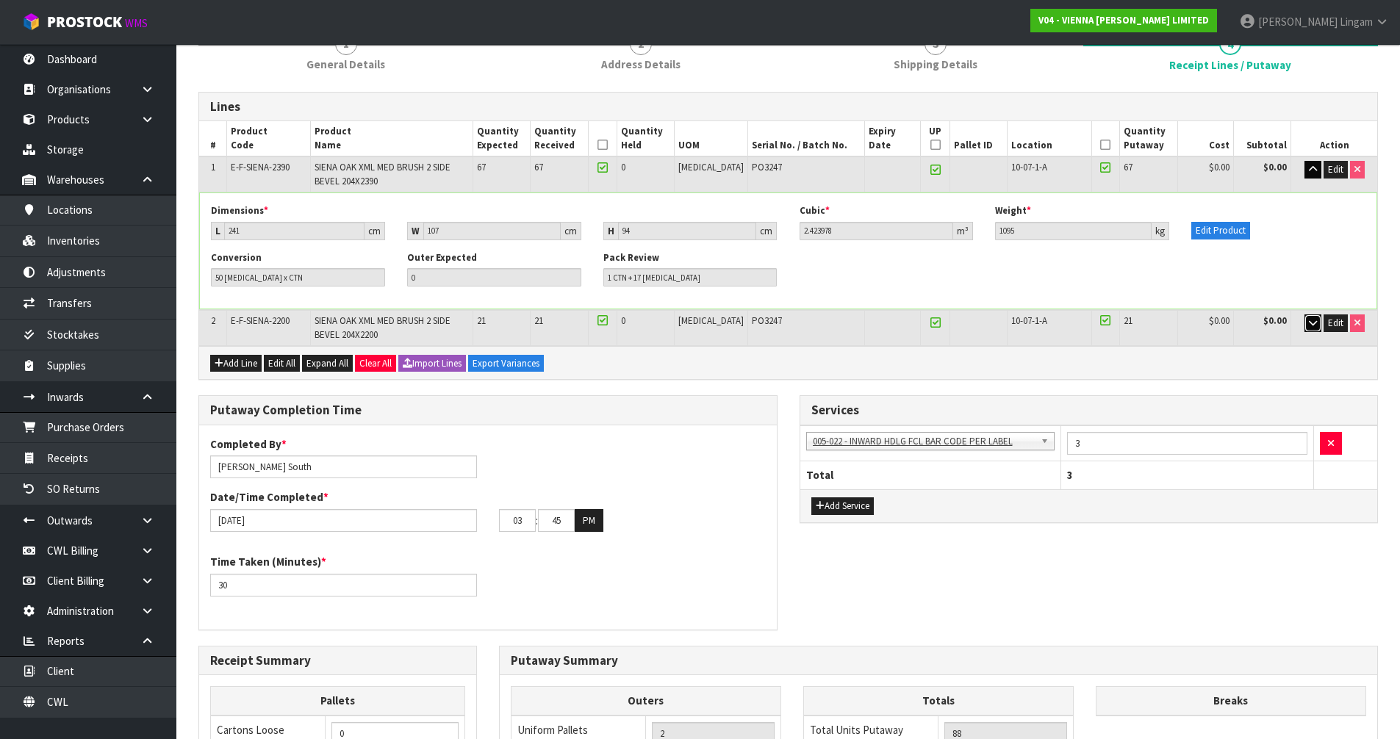
click at [1312, 323] on icon "button" at bounding box center [1313, 323] width 8 height 10
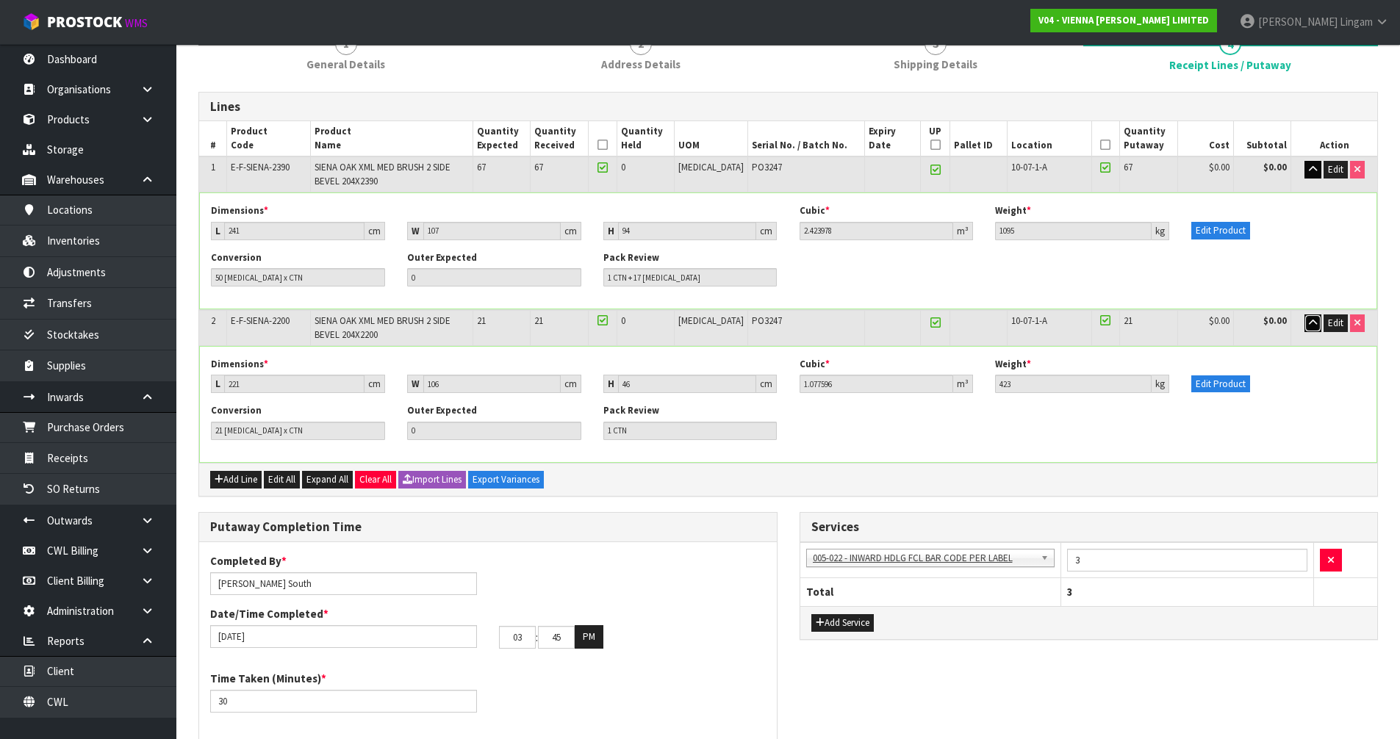
click at [1309, 324] on icon "button" at bounding box center [1313, 323] width 8 height 10
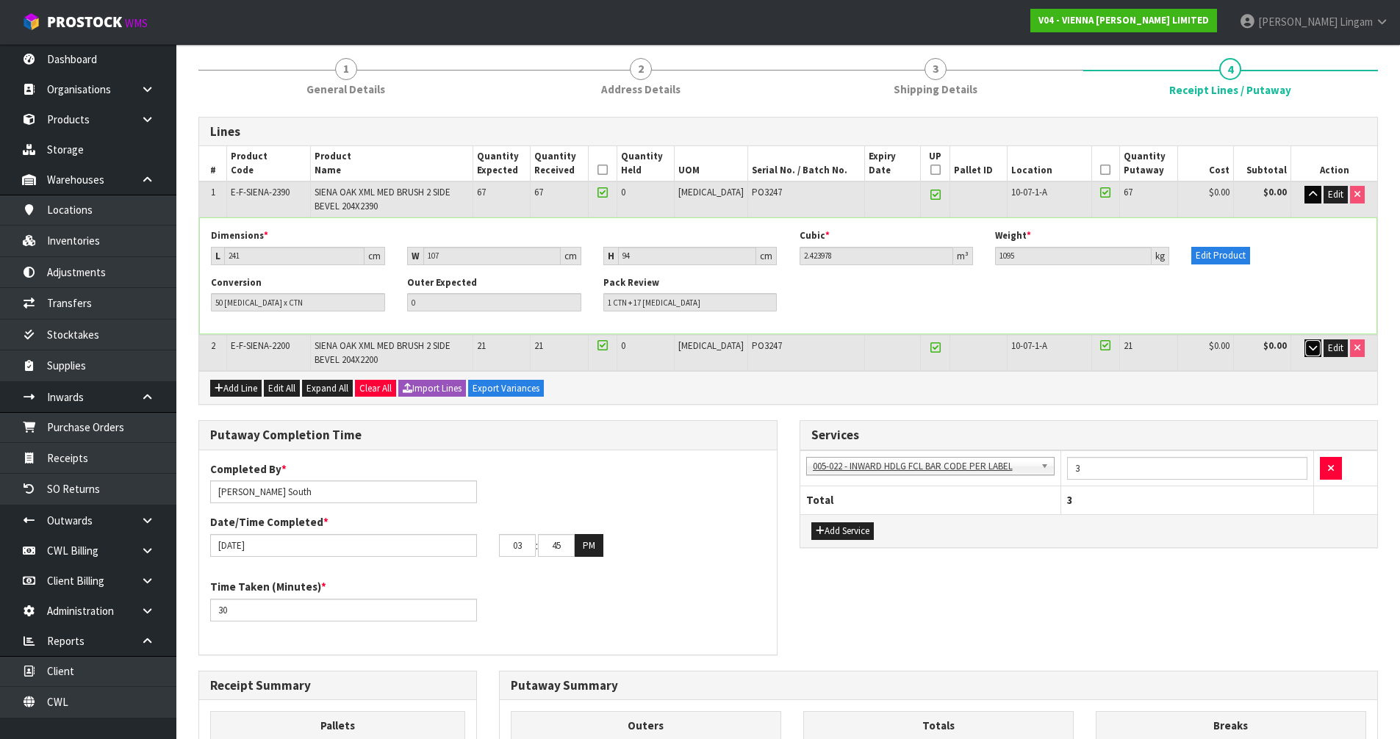
scroll to position [73, 0]
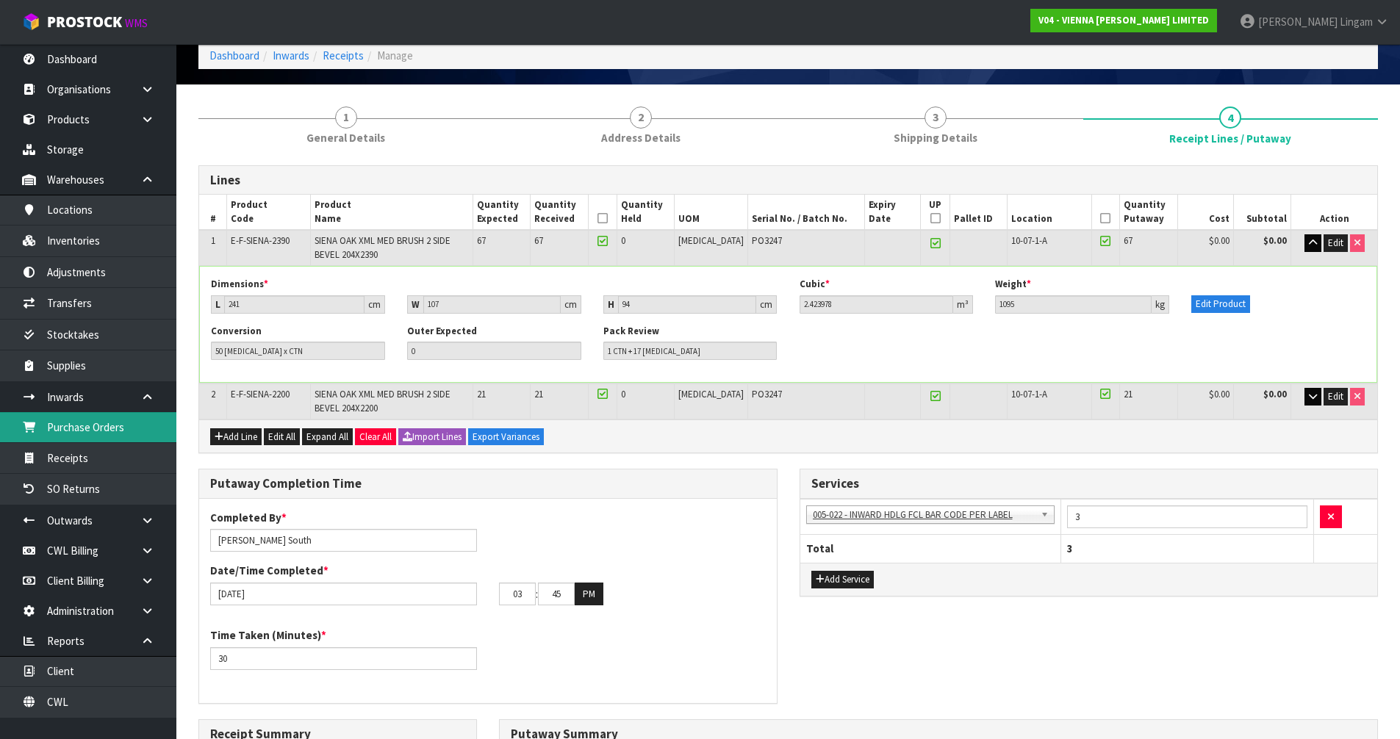
click at [93, 432] on link "Purchase Orders" at bounding box center [88, 427] width 176 height 30
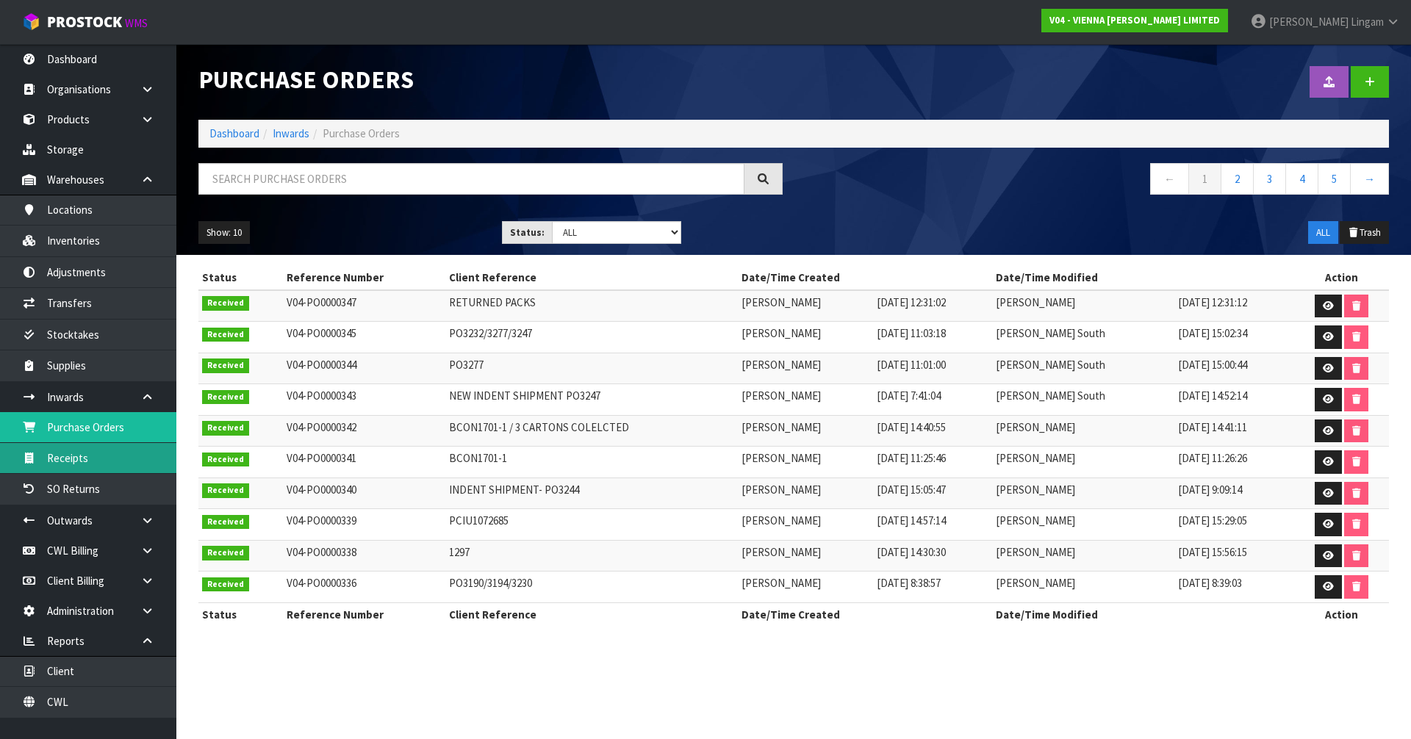
click at [81, 461] on link "Receipts" at bounding box center [88, 458] width 176 height 30
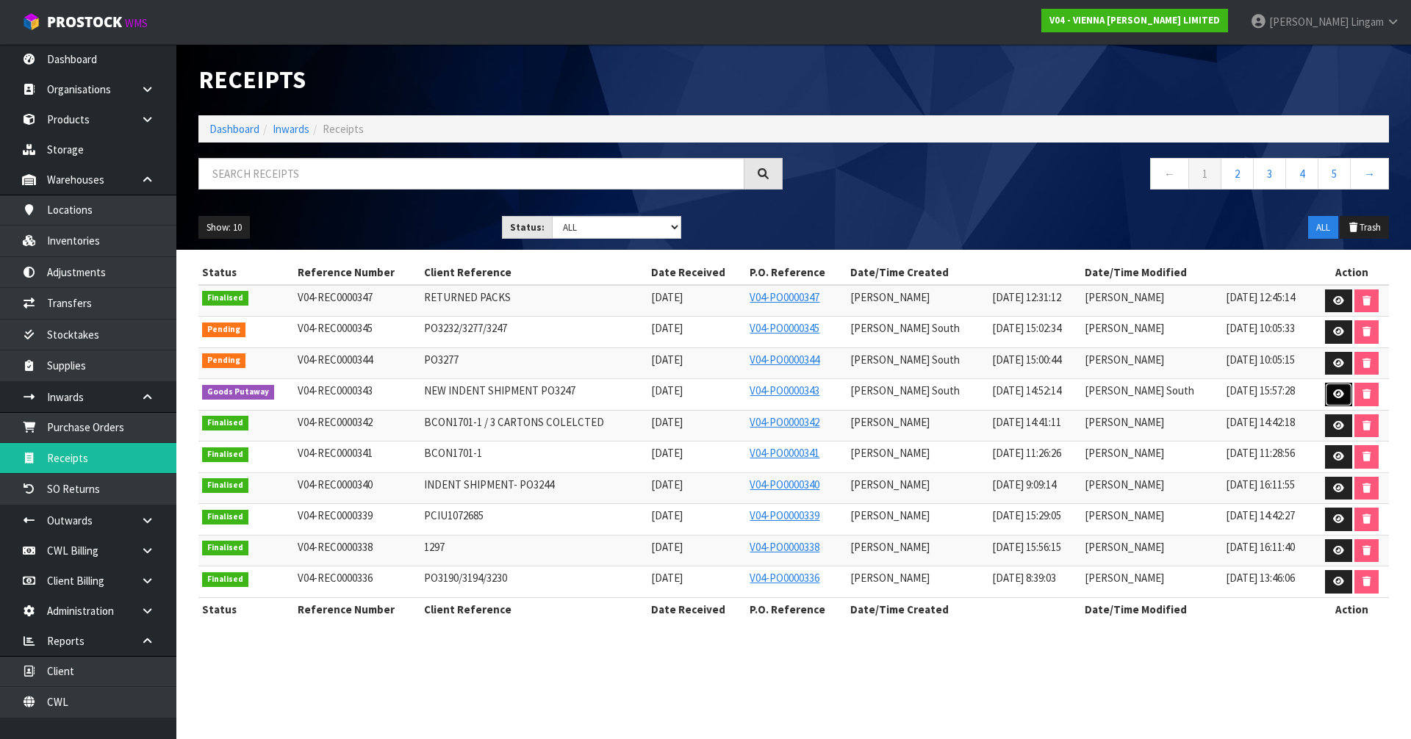
click at [1337, 401] on link at bounding box center [1338, 395] width 27 height 24
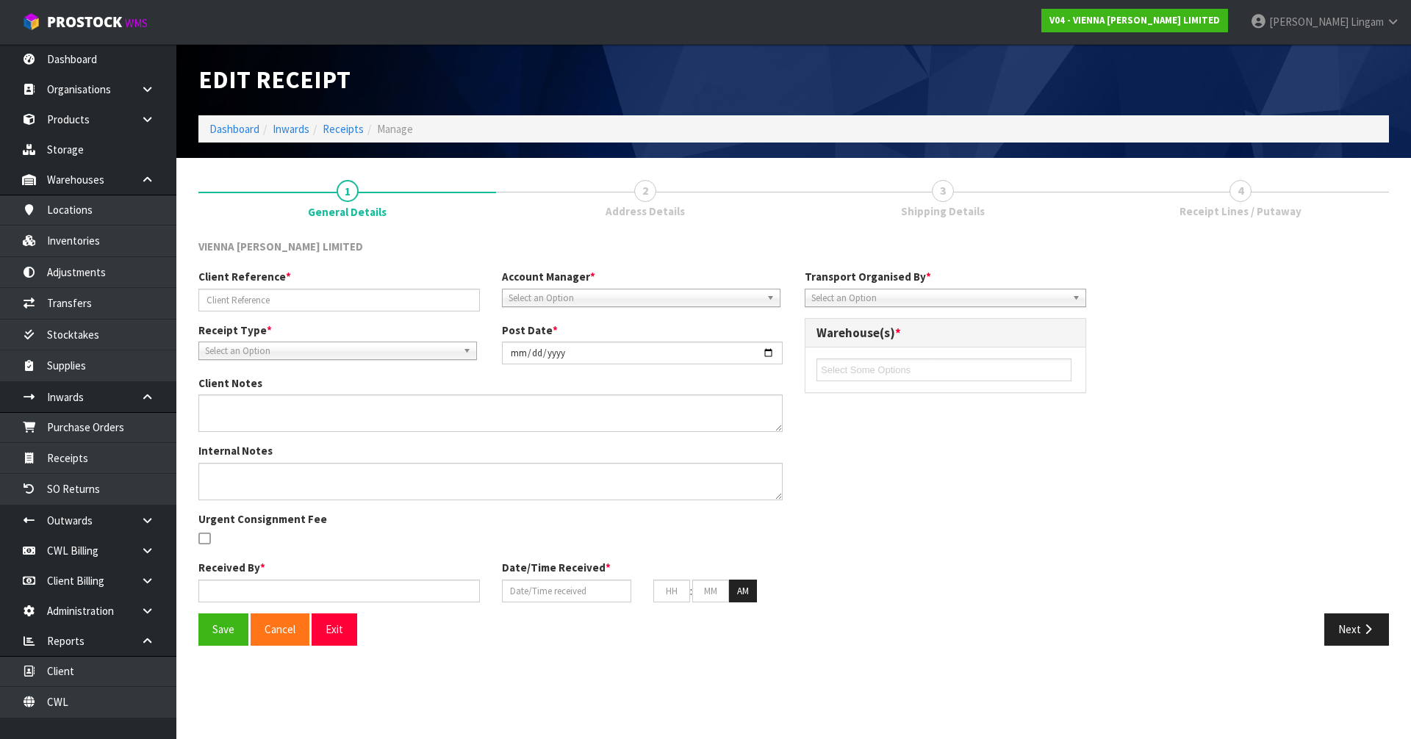
type input "NEW INDENT SHIPMENT PO3247"
type input "[DATE]"
type textarea "ALL CAME IN SAME CONTAINER, CLIENT RESPONDED BOOKING SEPARATELY CHANGE CONVERSI…"
type input "[PERSON_NAME] South"
type input "[DATE]"
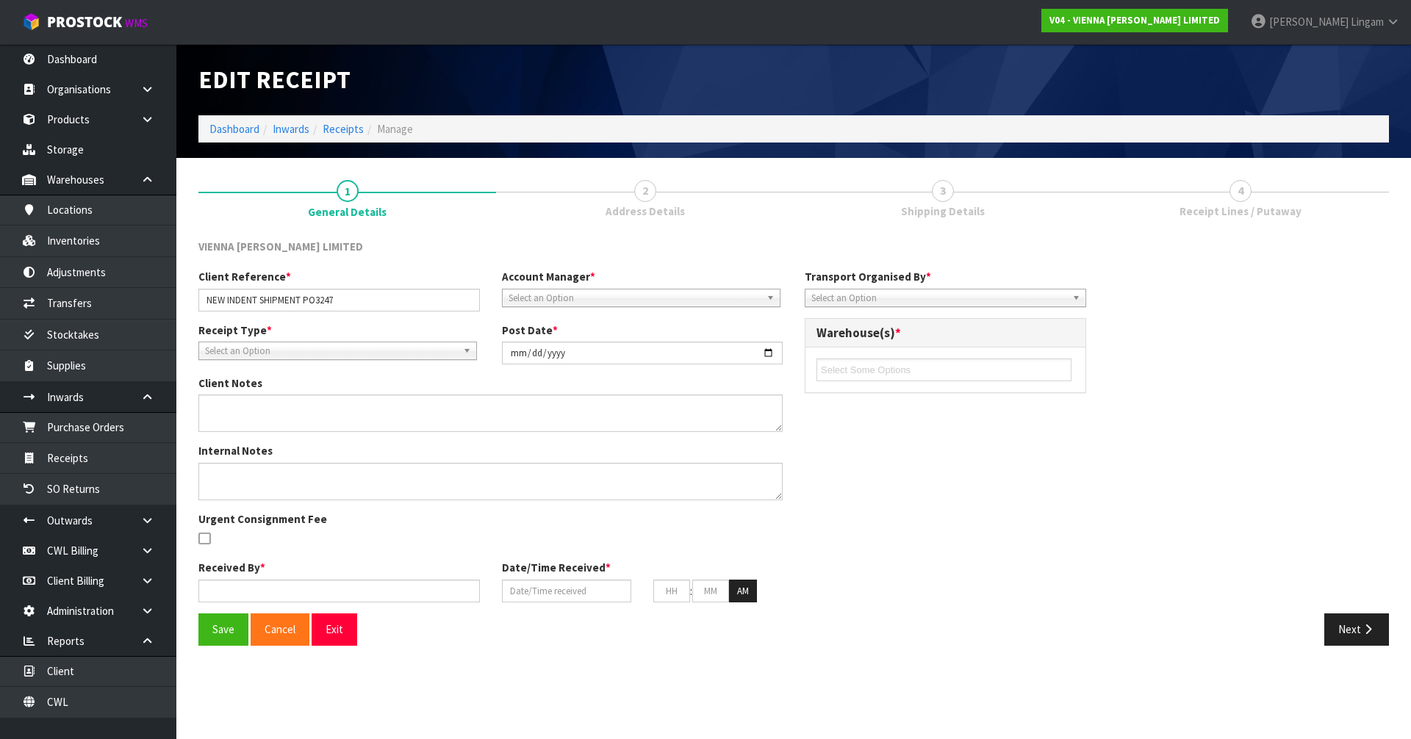
type input "10"
type input "00"
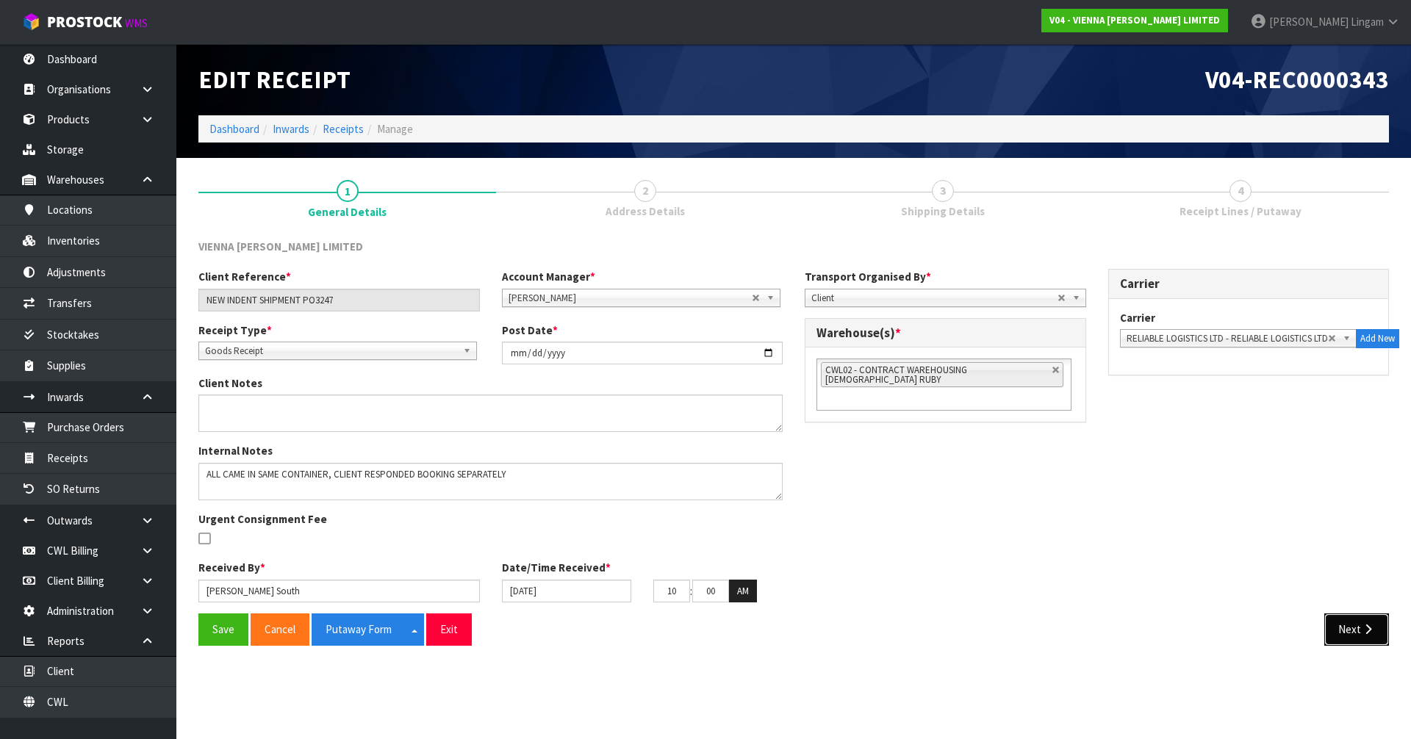
click at [1354, 636] on button "Next" at bounding box center [1356, 630] width 65 height 32
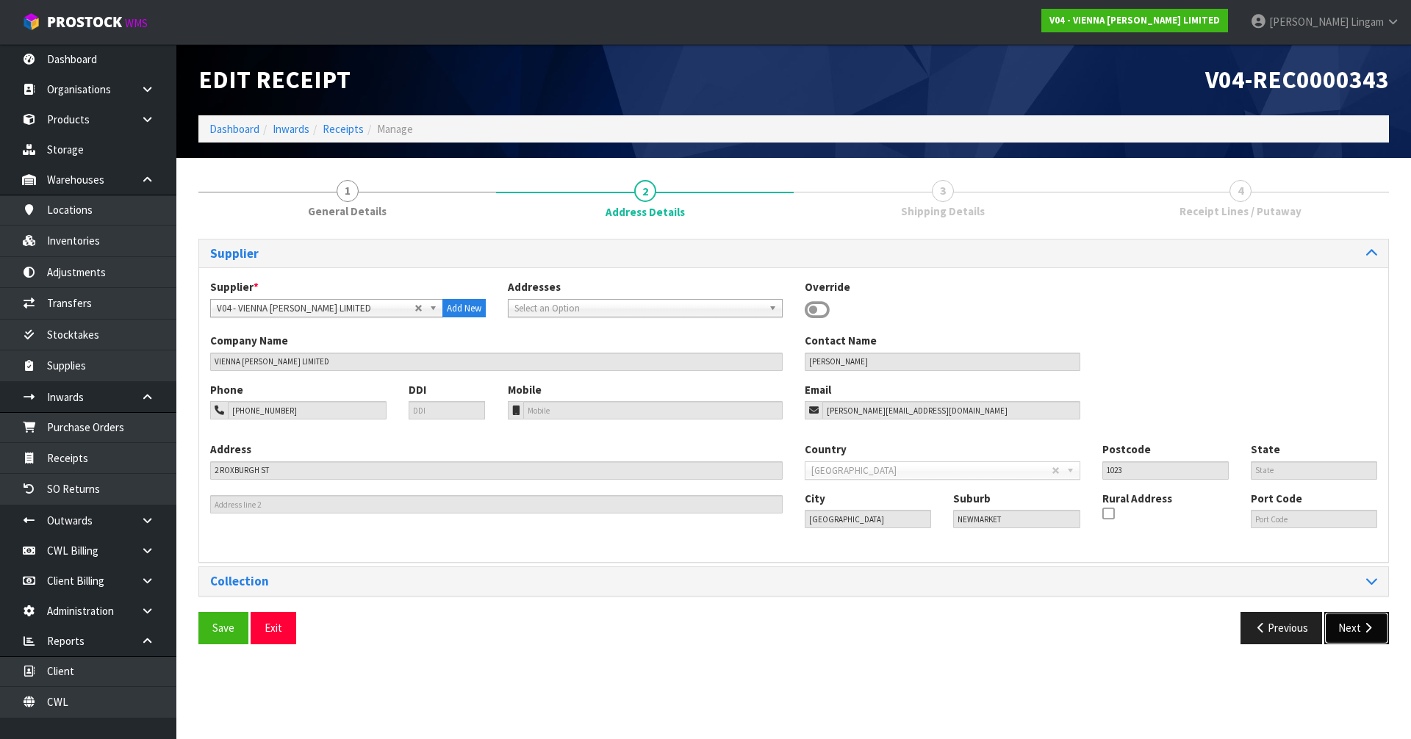
click at [1348, 636] on button "Next" at bounding box center [1356, 628] width 65 height 32
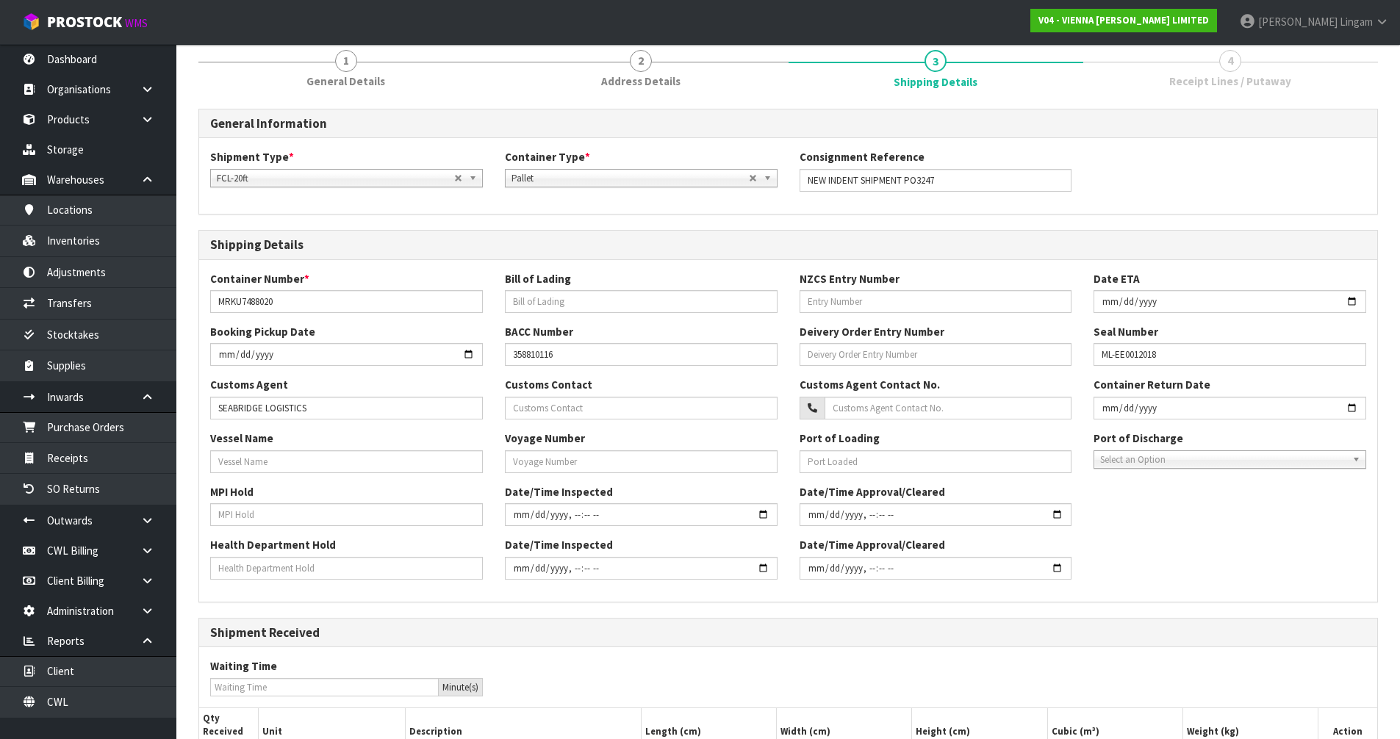
scroll to position [285, 0]
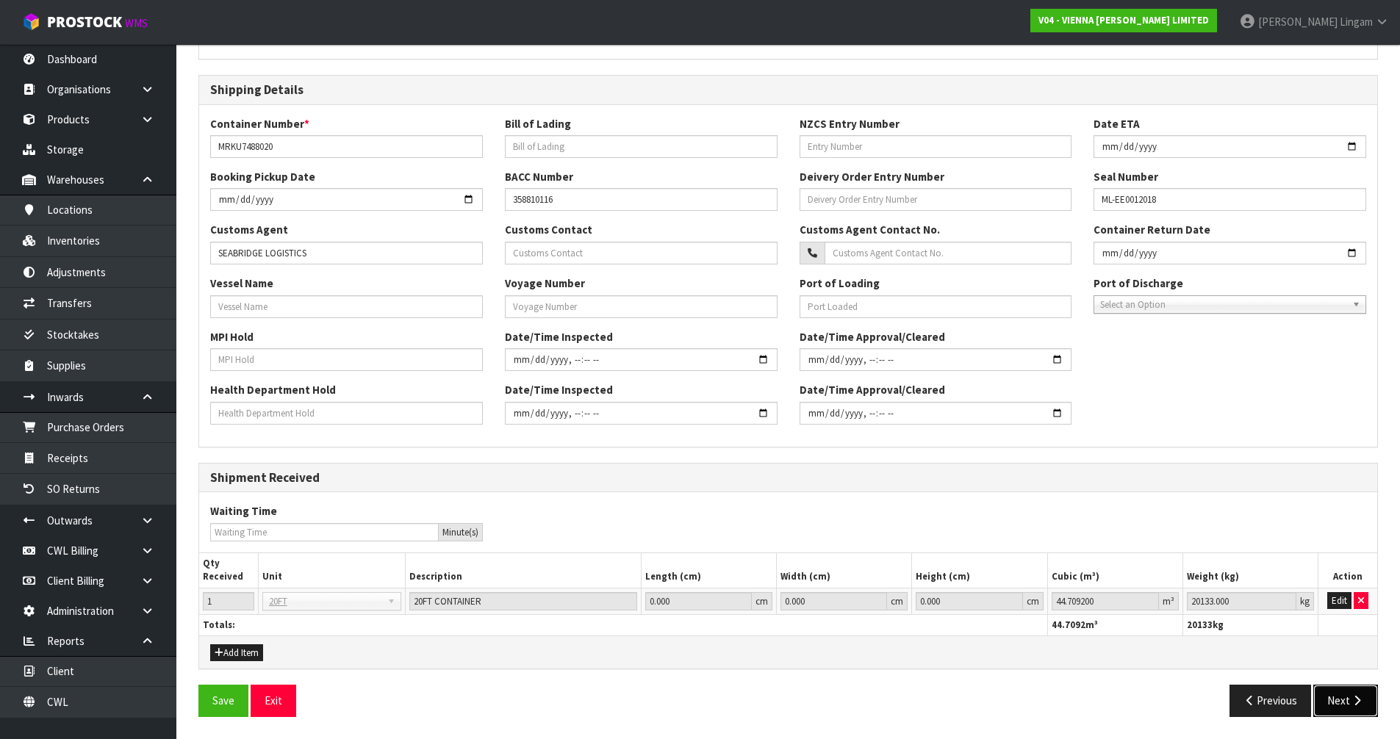
click at [1339, 702] on button "Next" at bounding box center [1345, 701] width 65 height 32
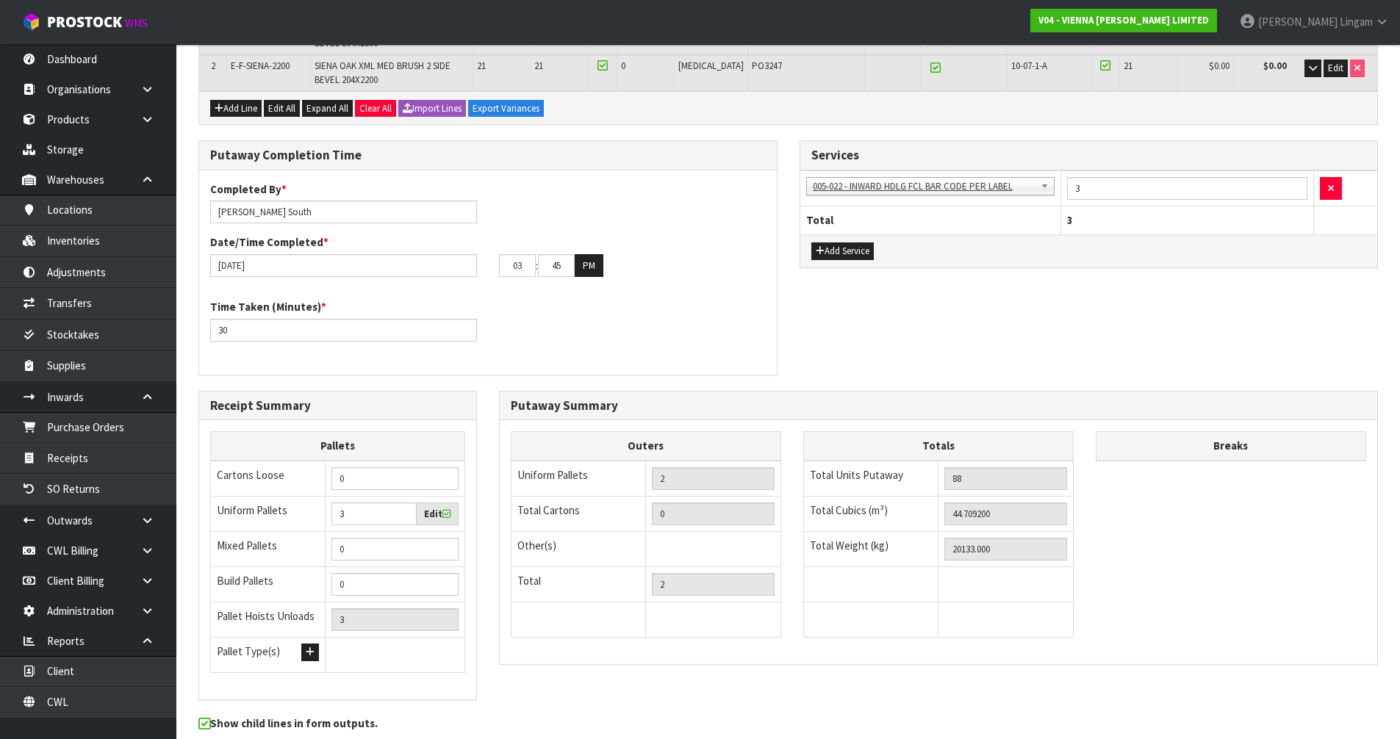
scroll to position [0, 0]
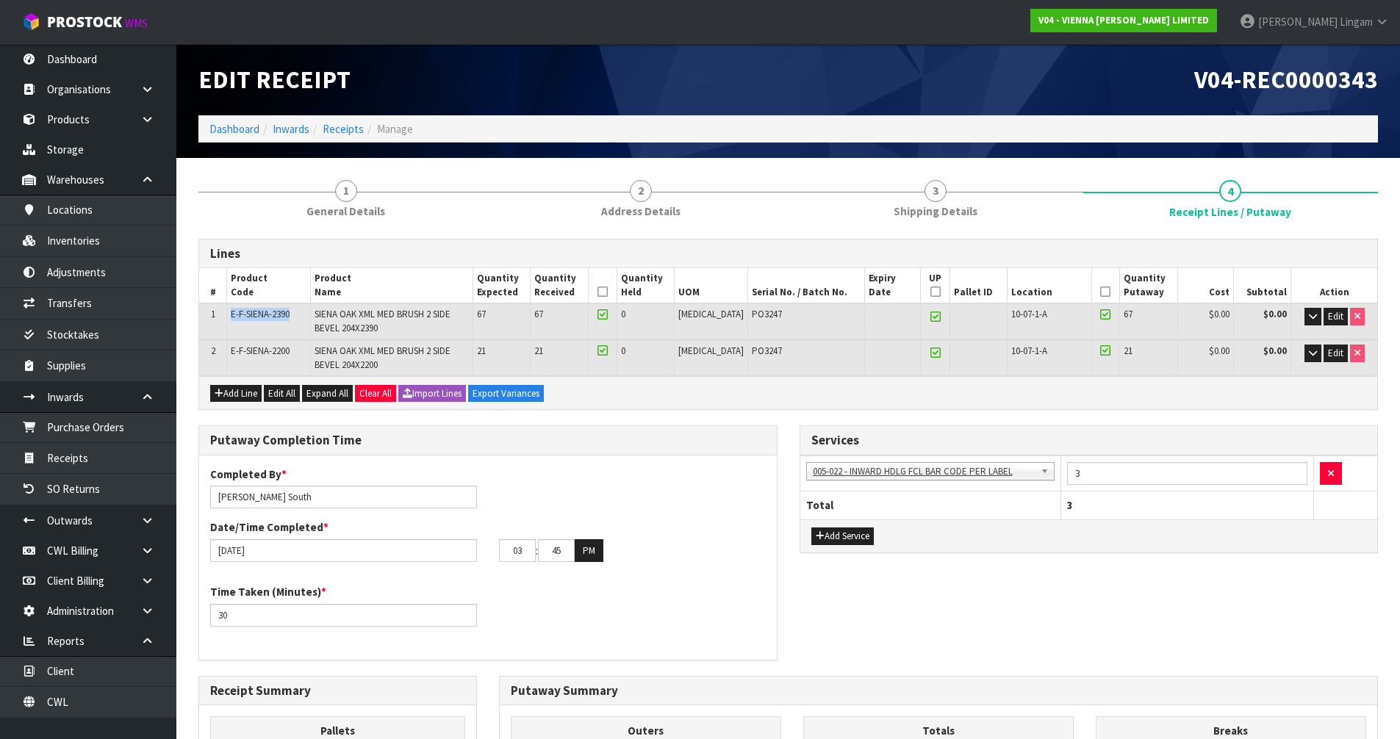
drag, startPoint x: 234, startPoint y: 315, endPoint x: 302, endPoint y: 317, distance: 67.7
click at [302, 317] on td "E-F-SIENA-2390" at bounding box center [269, 320] width 84 height 35
copy span "E-F-SIENA-2390"
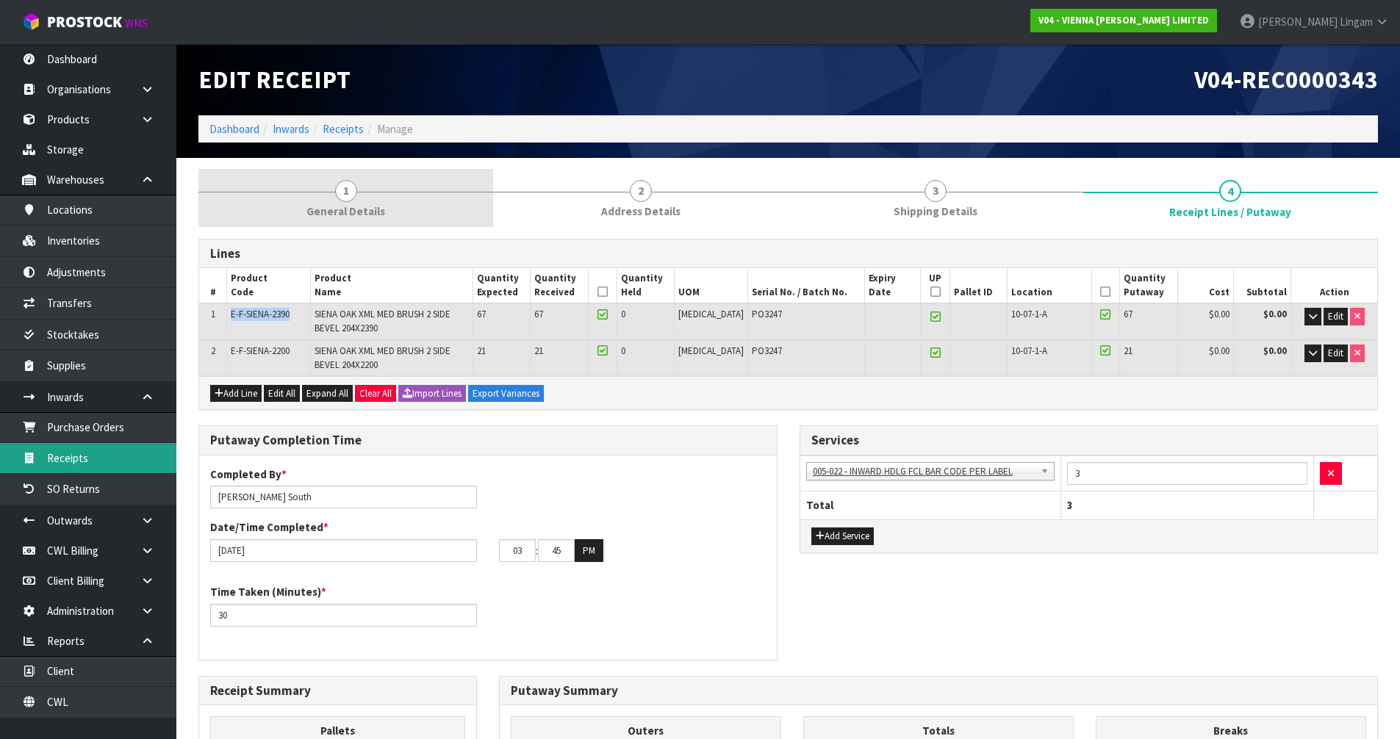
click at [72, 461] on link "Receipts" at bounding box center [88, 458] width 176 height 30
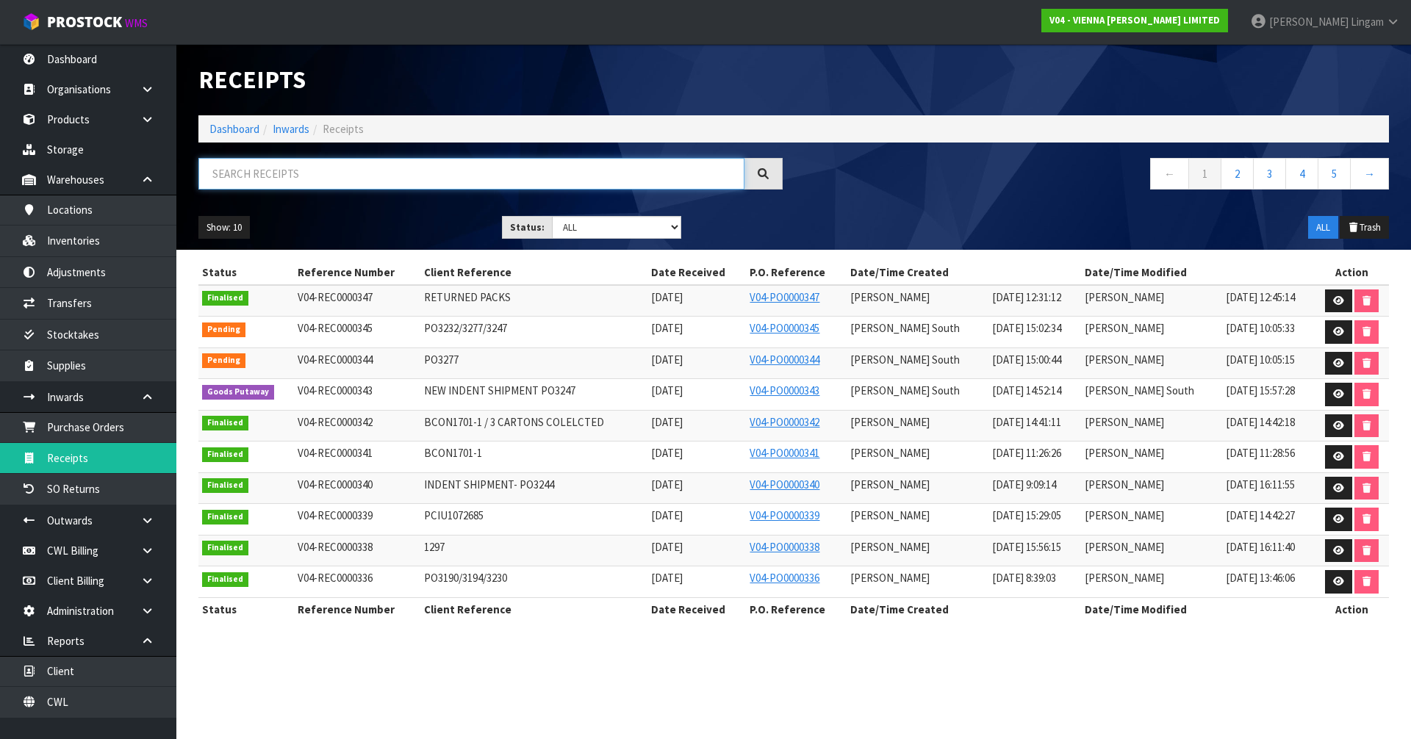
click at [392, 177] on input "text" at bounding box center [471, 174] width 546 height 32
paste input "E-F-SIENA-2390"
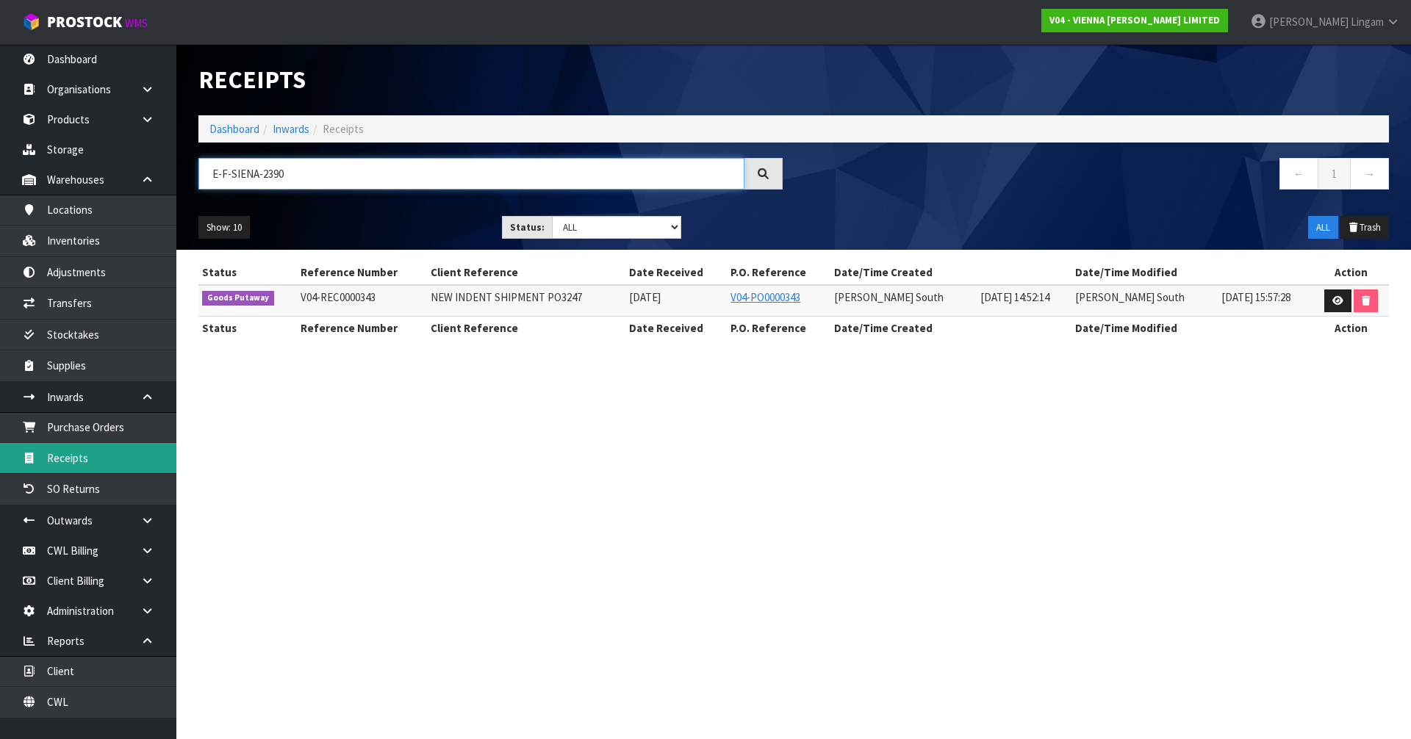
type input "E-F-SIENA-2390"
click at [81, 460] on link "Receipts" at bounding box center [88, 458] width 176 height 30
click at [69, 453] on link "Receipts" at bounding box center [88, 458] width 176 height 30
drag, startPoint x: 315, startPoint y: 164, endPoint x: 195, endPoint y: 171, distance: 120.0
click at [195, 171] on div "E-F-SIENA-2390" at bounding box center [490, 179] width 606 height 43
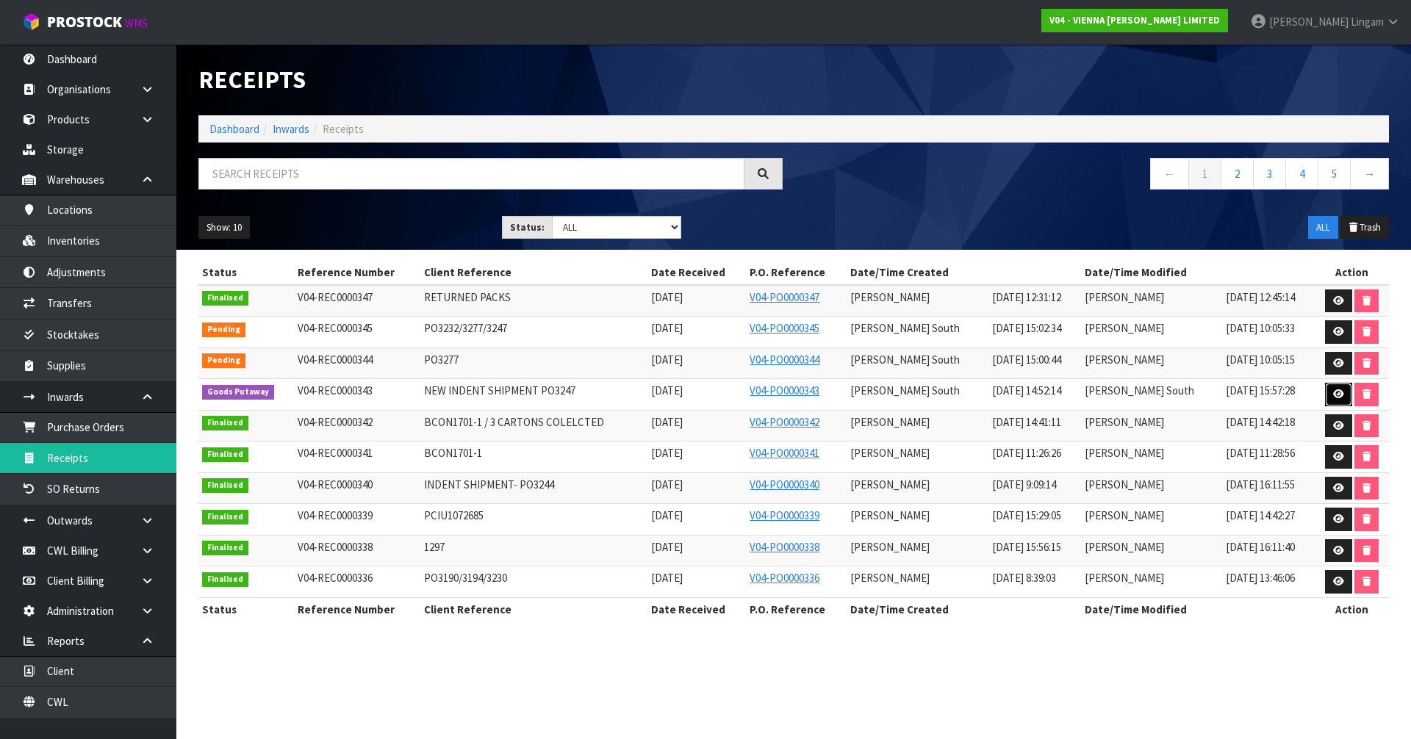
click at [1329, 395] on link at bounding box center [1338, 395] width 27 height 24
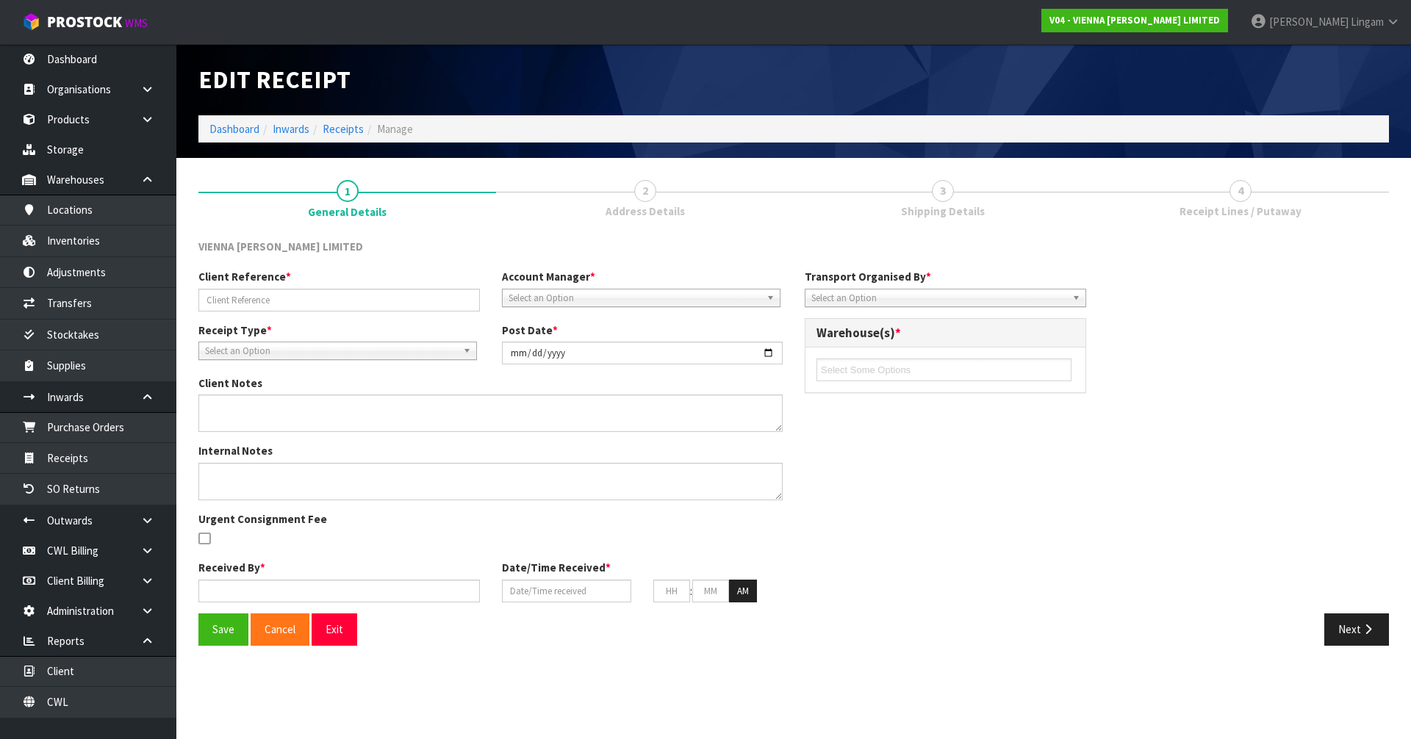
type input "NEW INDENT SHIPMENT PO3247"
type input "[DATE]"
type textarea "ALL CAME IN SAME CONTAINER, CLIENT RESPONDED BOOKING SEPARATELY CHANGE CONVERSI…"
type input "[PERSON_NAME] South"
type input "[DATE]"
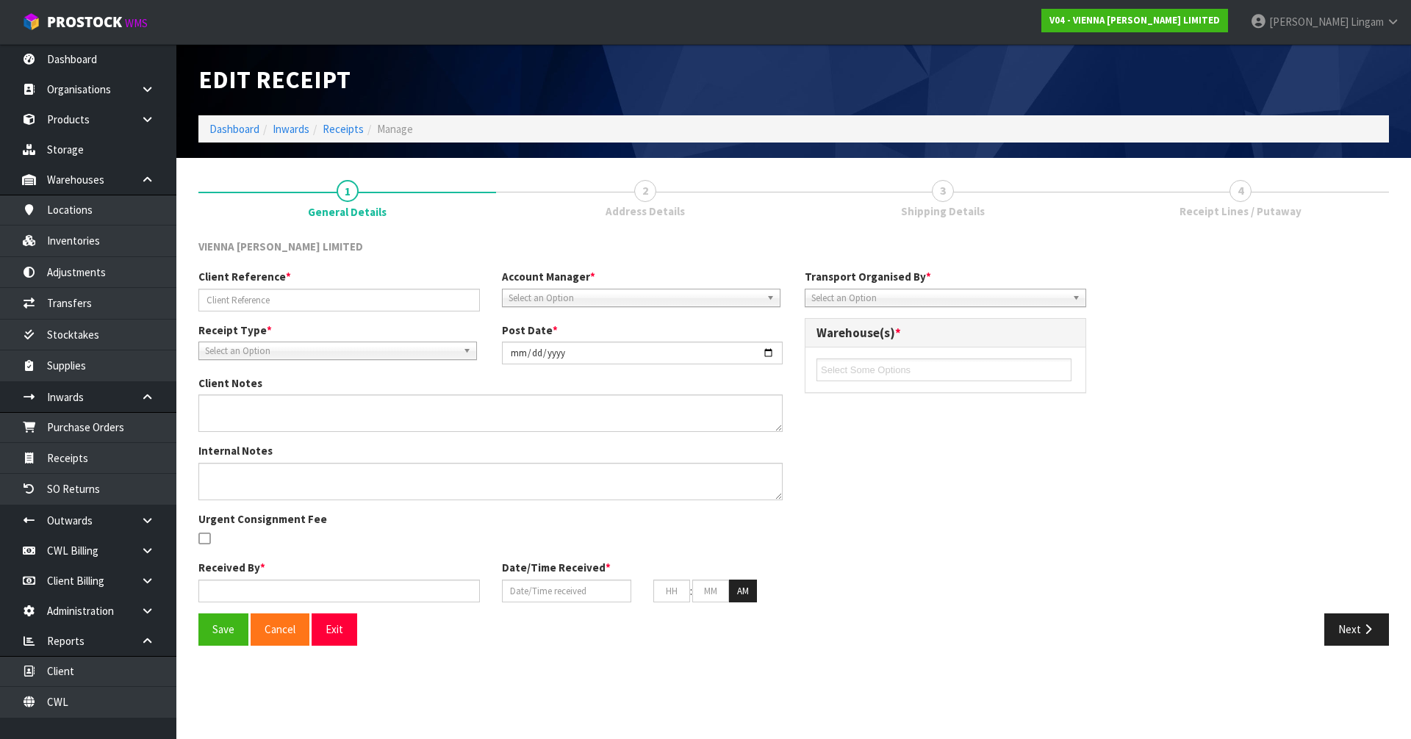
type input "10"
type input "00"
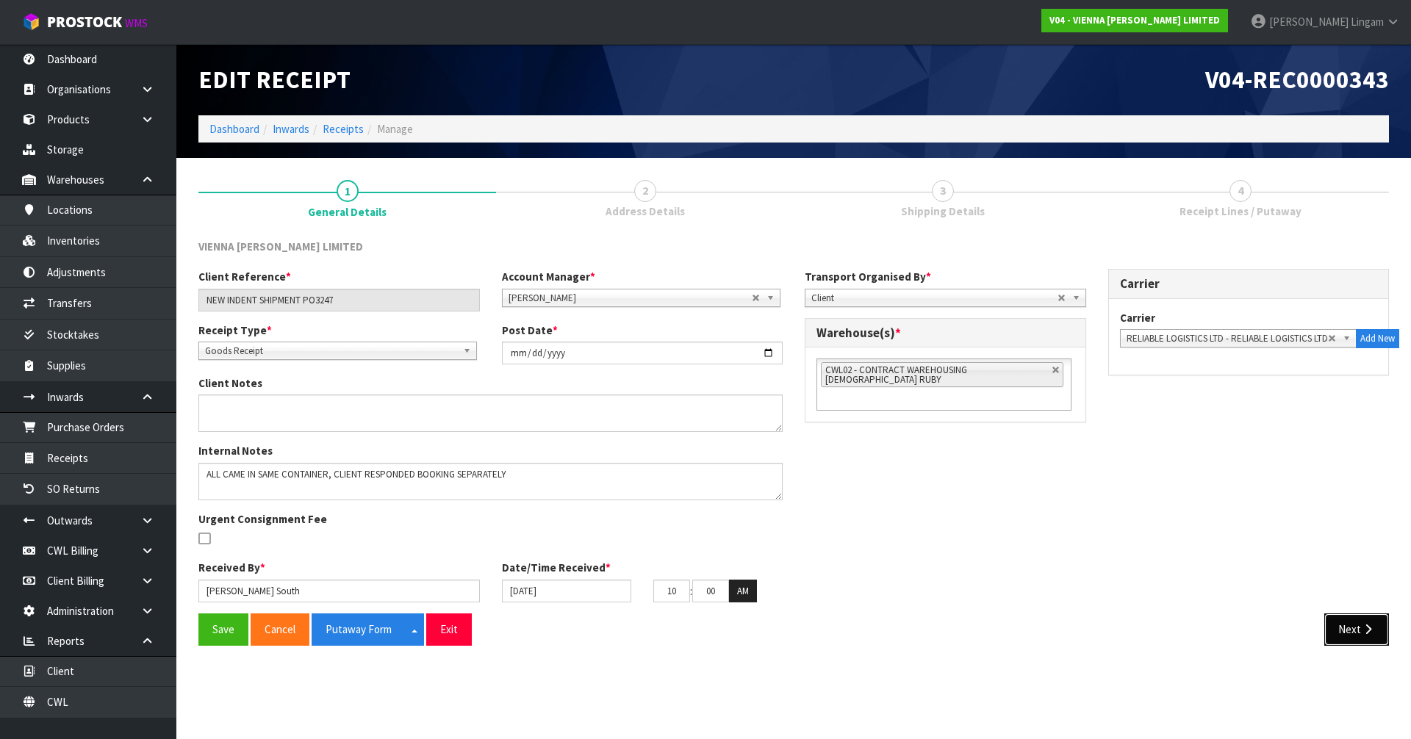
click at [1360, 629] on button "Next" at bounding box center [1356, 630] width 65 height 32
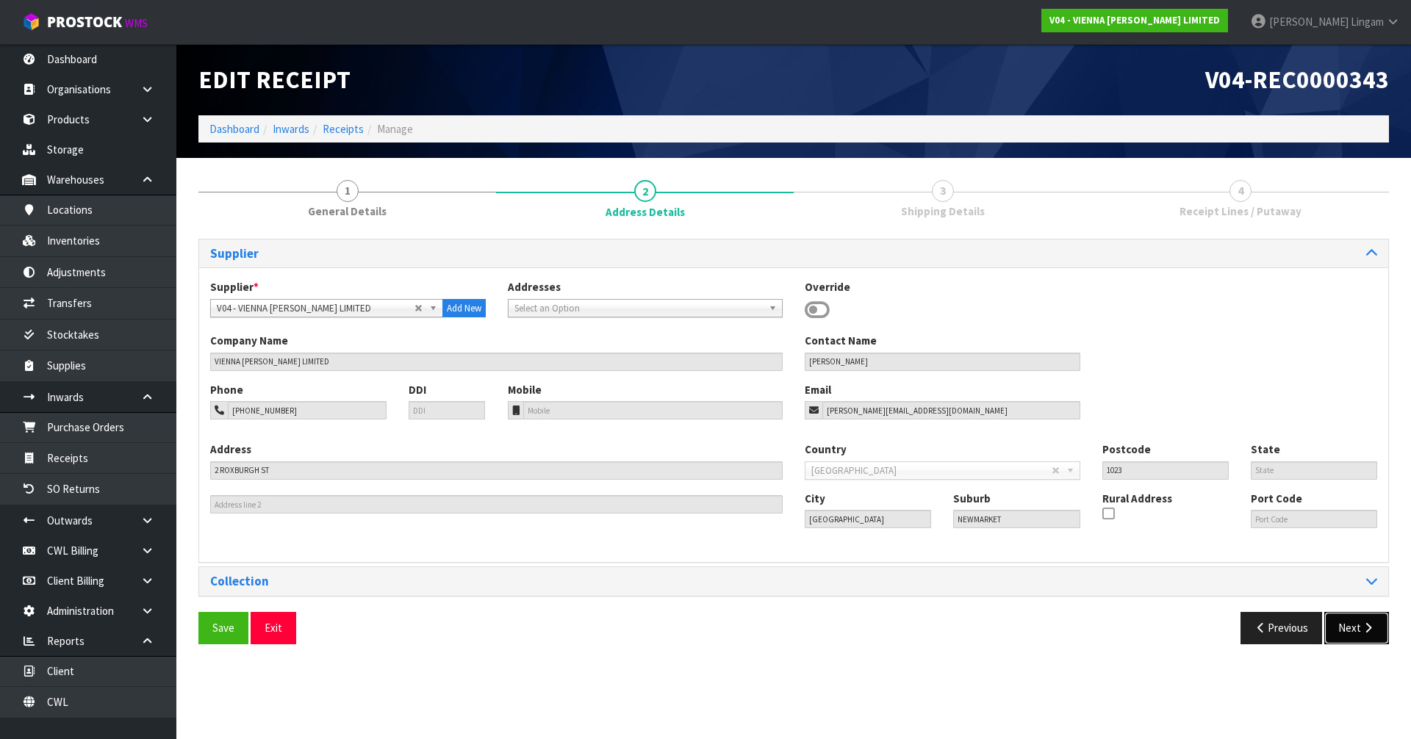
click at [1354, 630] on button "Next" at bounding box center [1356, 628] width 65 height 32
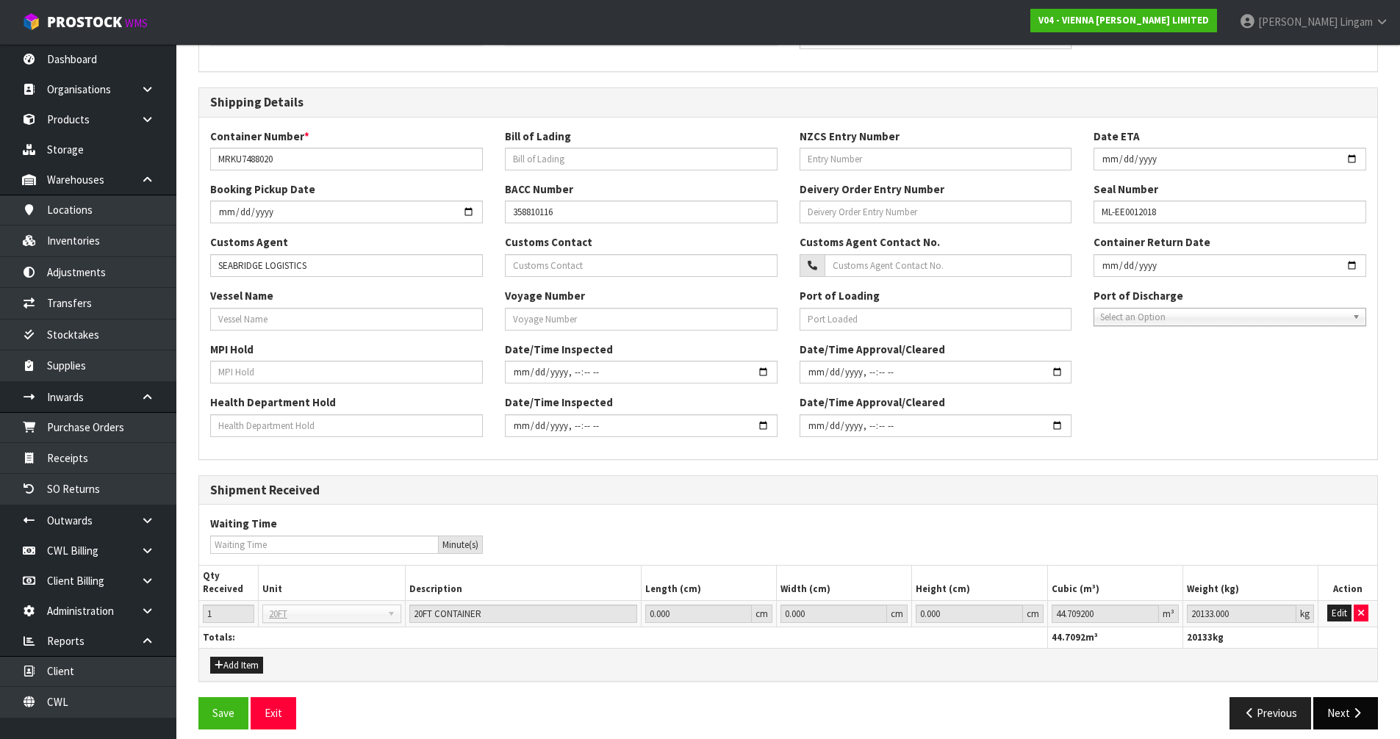
scroll to position [285, 0]
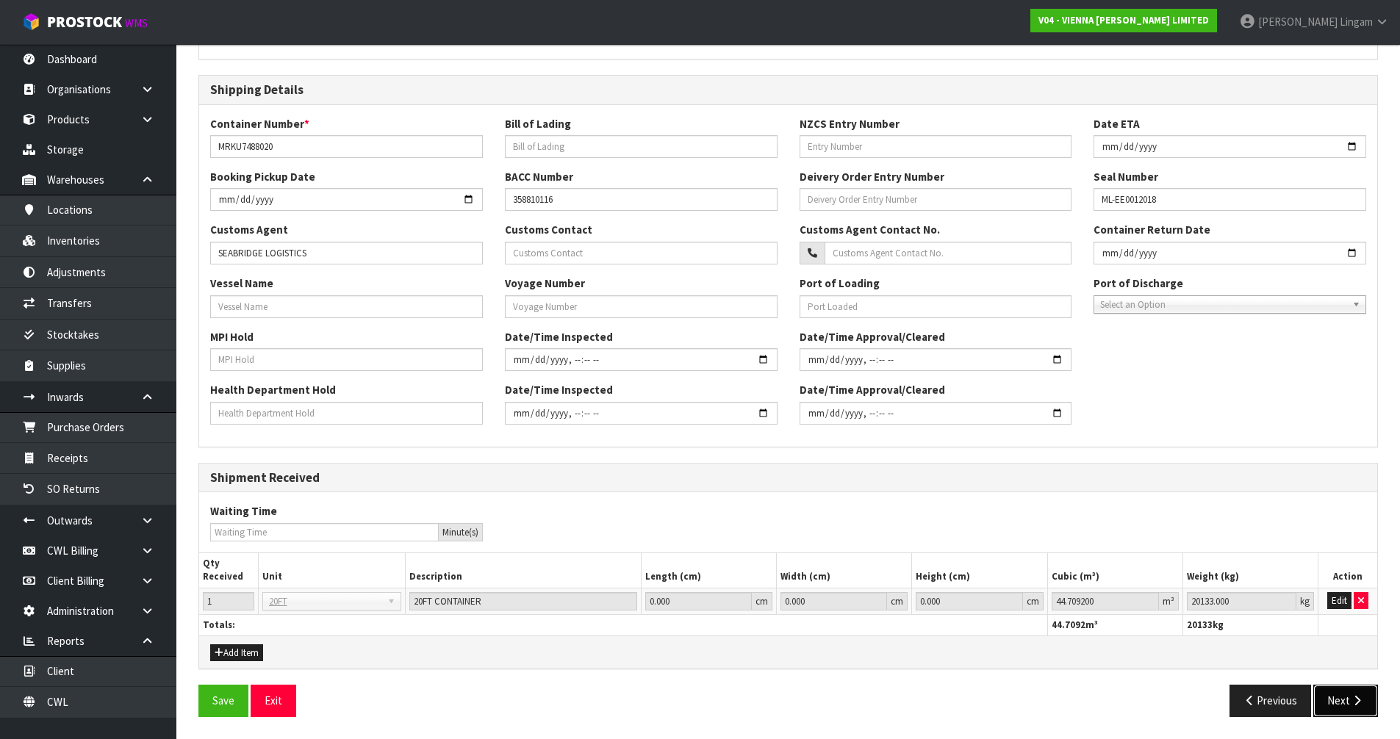
click at [1342, 703] on button "Next" at bounding box center [1345, 701] width 65 height 32
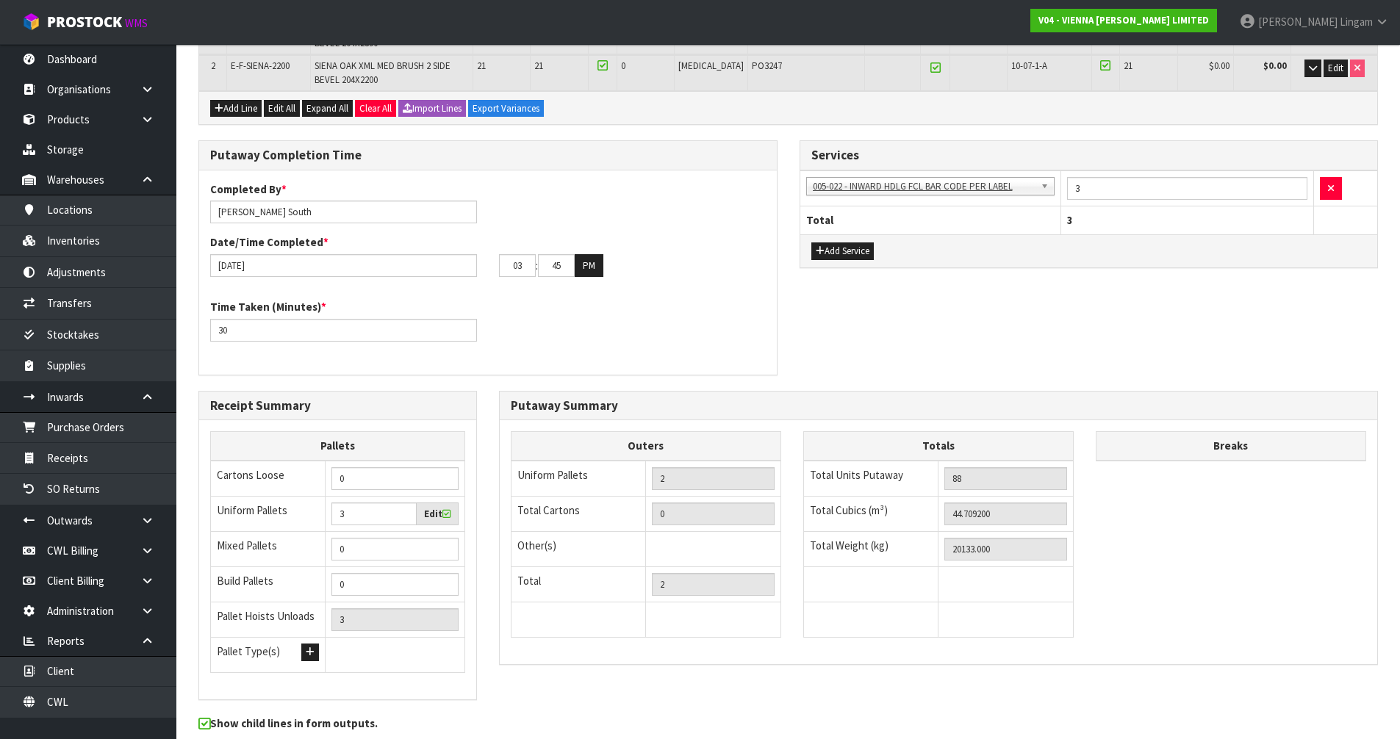
scroll to position [0, 0]
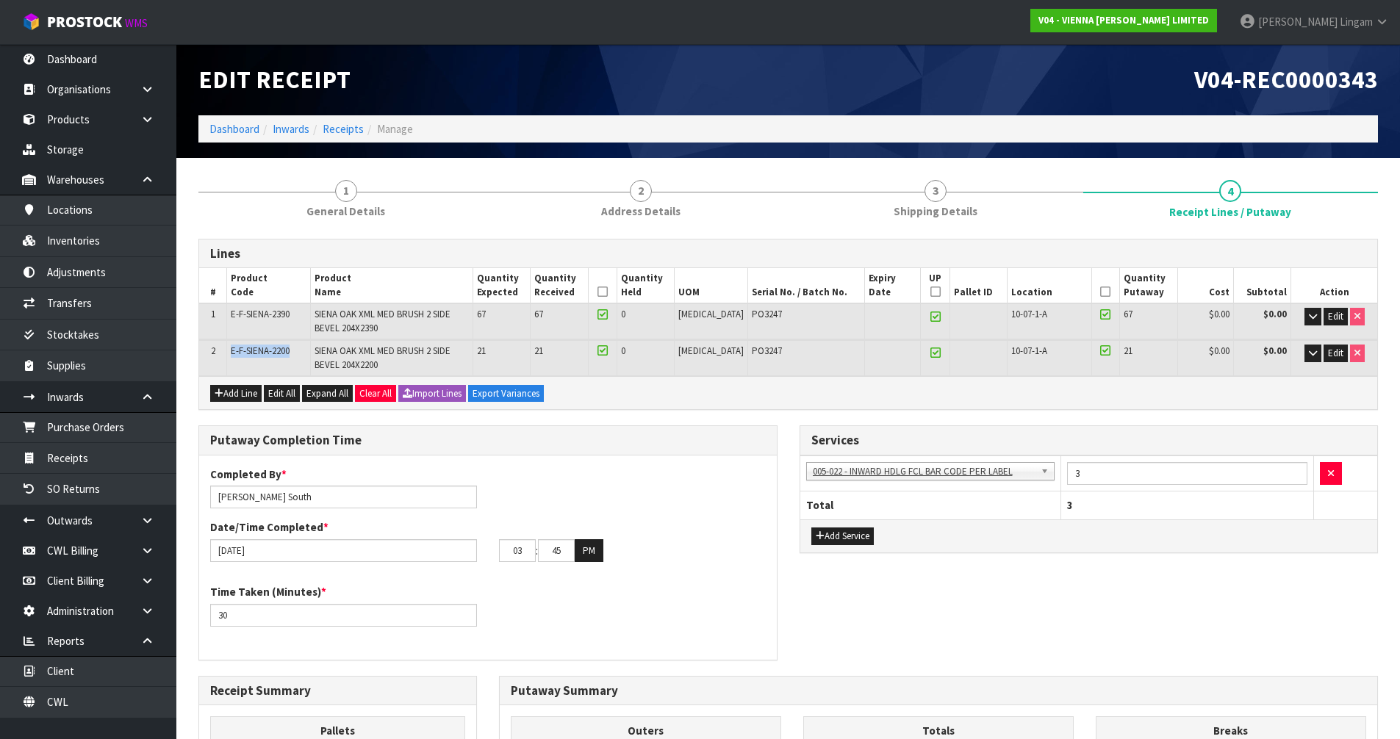
drag, startPoint x: 229, startPoint y: 351, endPoint x: 298, endPoint y: 355, distance: 69.2
click at [298, 355] on td "E-F-SIENA-2200" at bounding box center [269, 357] width 84 height 35
copy span "E-F-SIENA-2200"
click at [72, 466] on link "Receipts" at bounding box center [88, 458] width 176 height 30
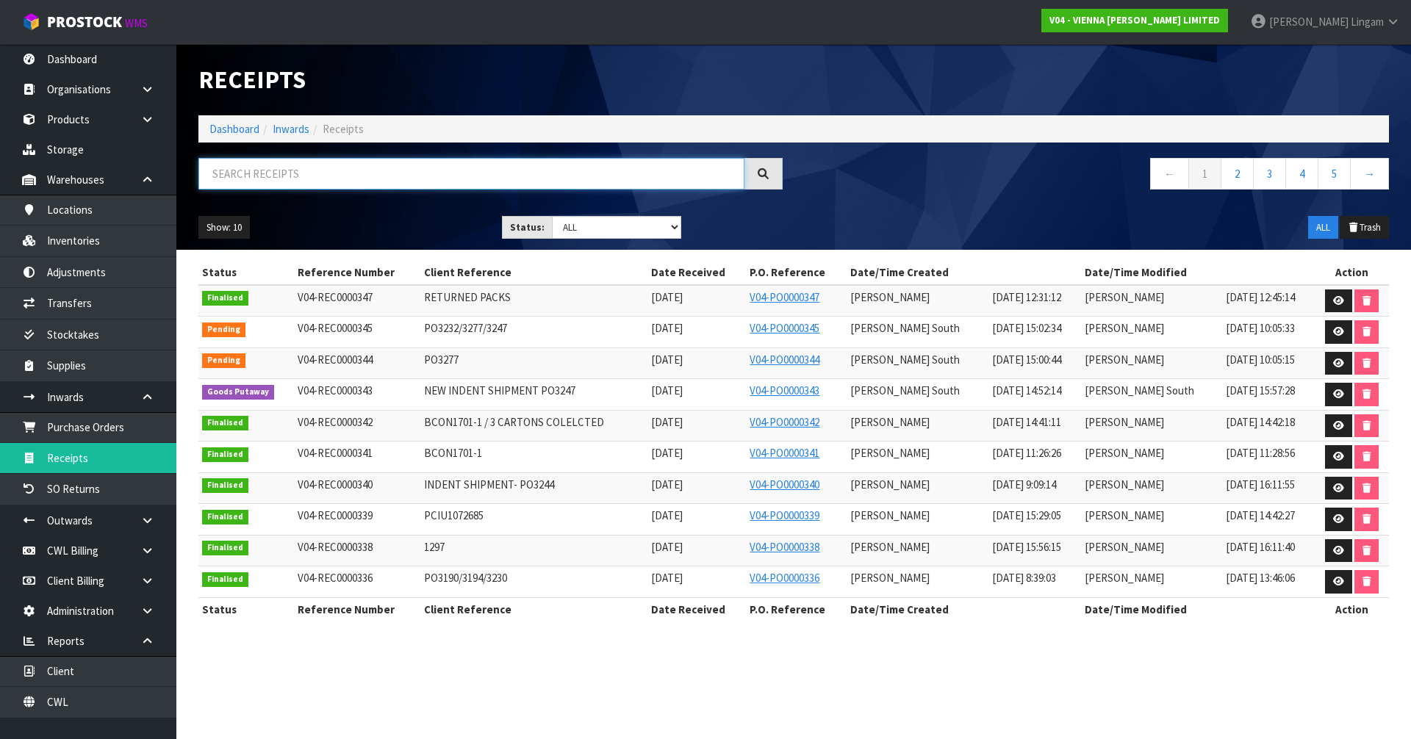
click at [331, 176] on input "text" at bounding box center [471, 174] width 546 height 32
paste input "E-F-SIENA-2200"
type input "E-F-SIENA-2200"
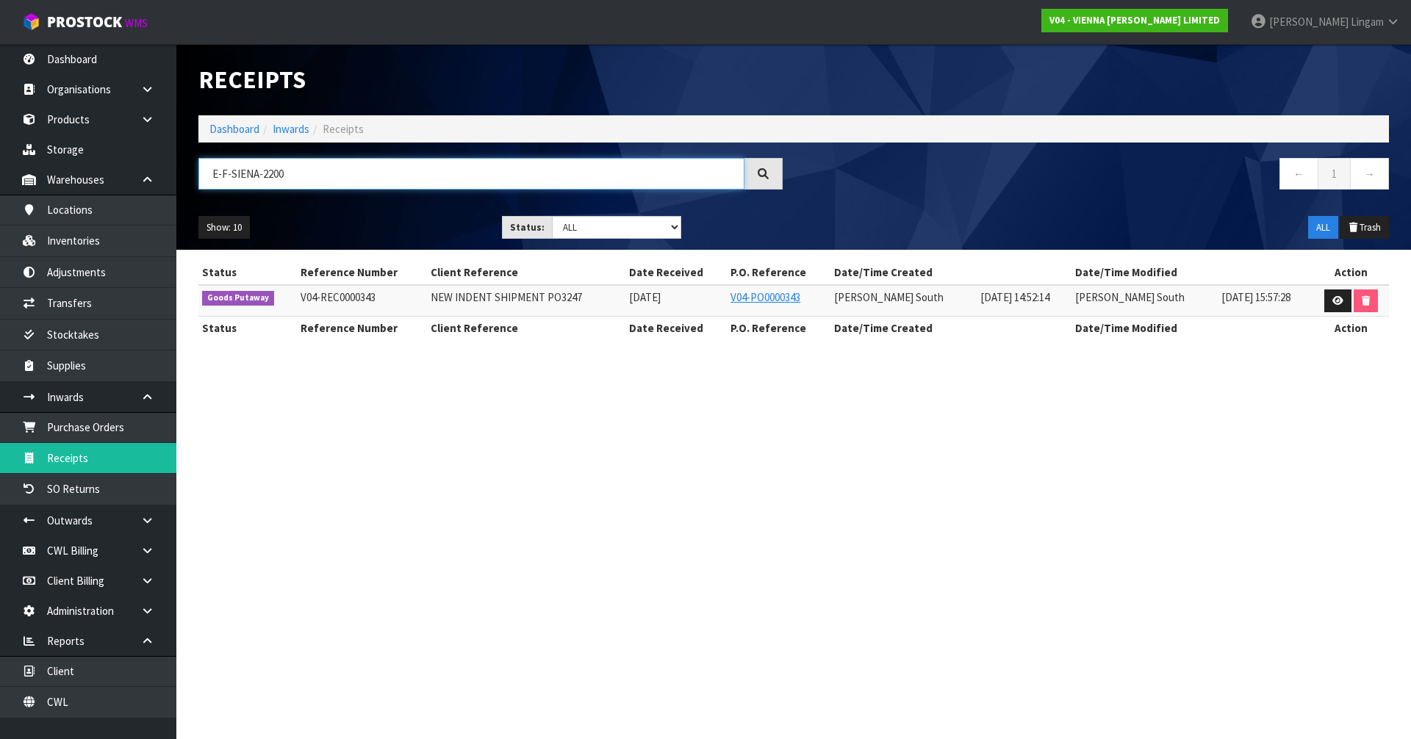
drag, startPoint x: 317, startPoint y: 170, endPoint x: 205, endPoint y: 180, distance: 112.9
click at [205, 180] on input "E-F-SIENA-2200" at bounding box center [471, 174] width 546 height 32
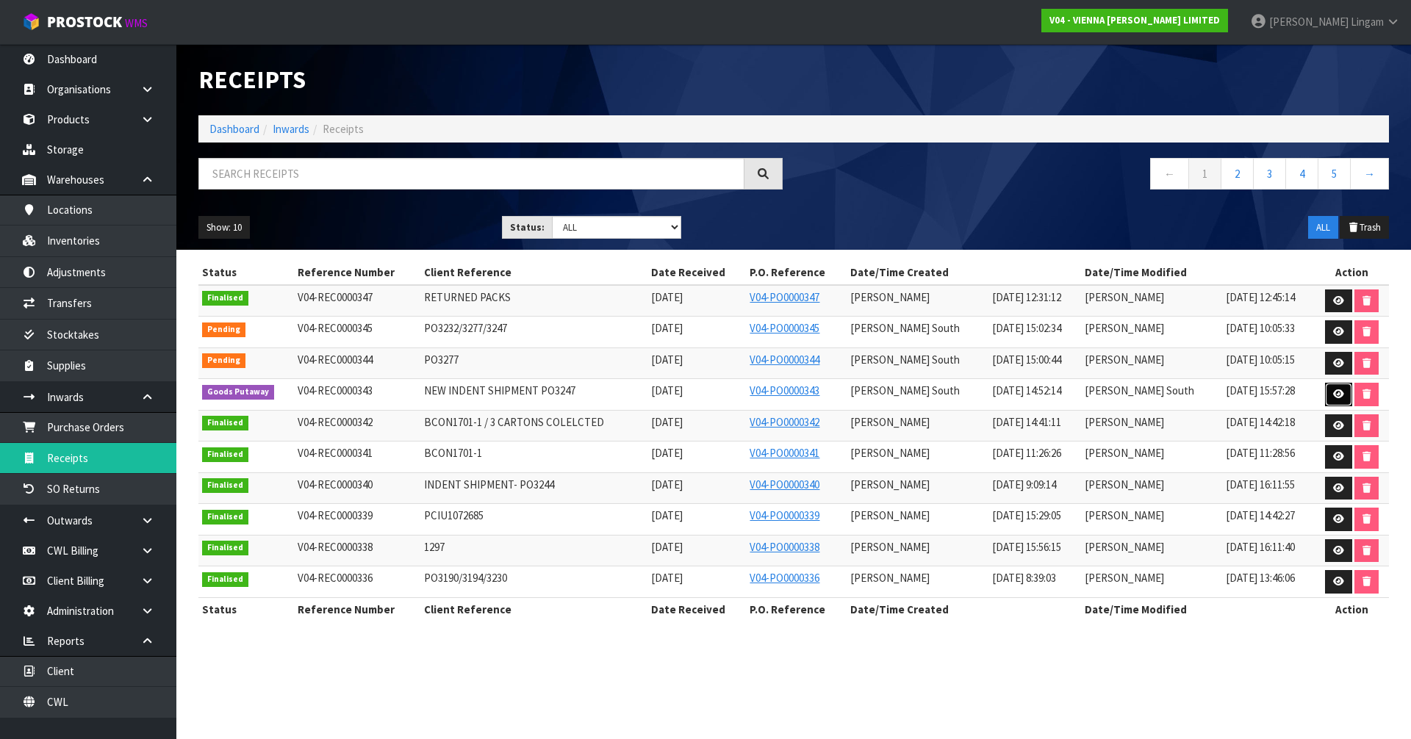
click at [1333, 396] on icon at bounding box center [1338, 394] width 11 height 10
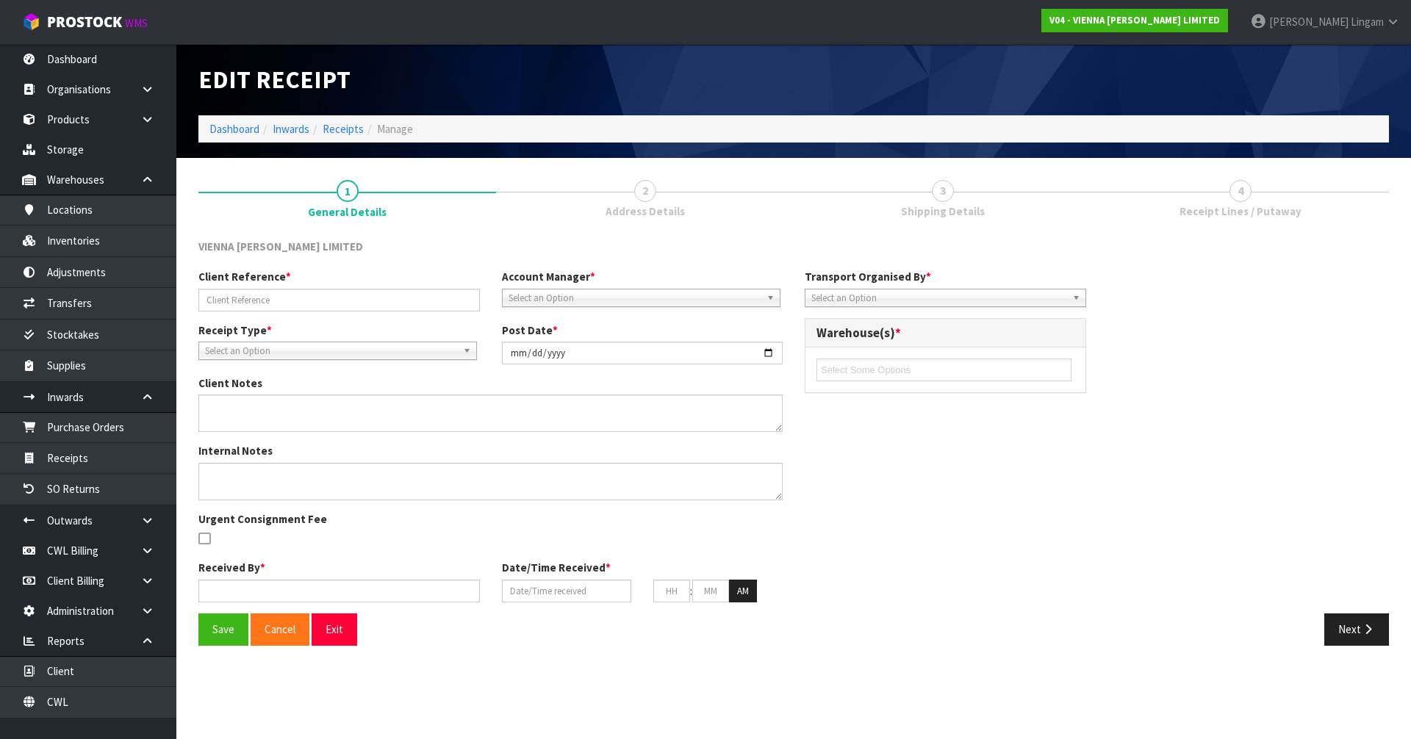
type input "NEW INDENT SHIPMENT PO3247"
type input "[DATE]"
type textarea "ALL CAME IN SAME CONTAINER, CLIENT RESPONDED BOOKING SEPARATELY CHANGE CONVERSI…"
type input "[PERSON_NAME] South"
type input "[DATE]"
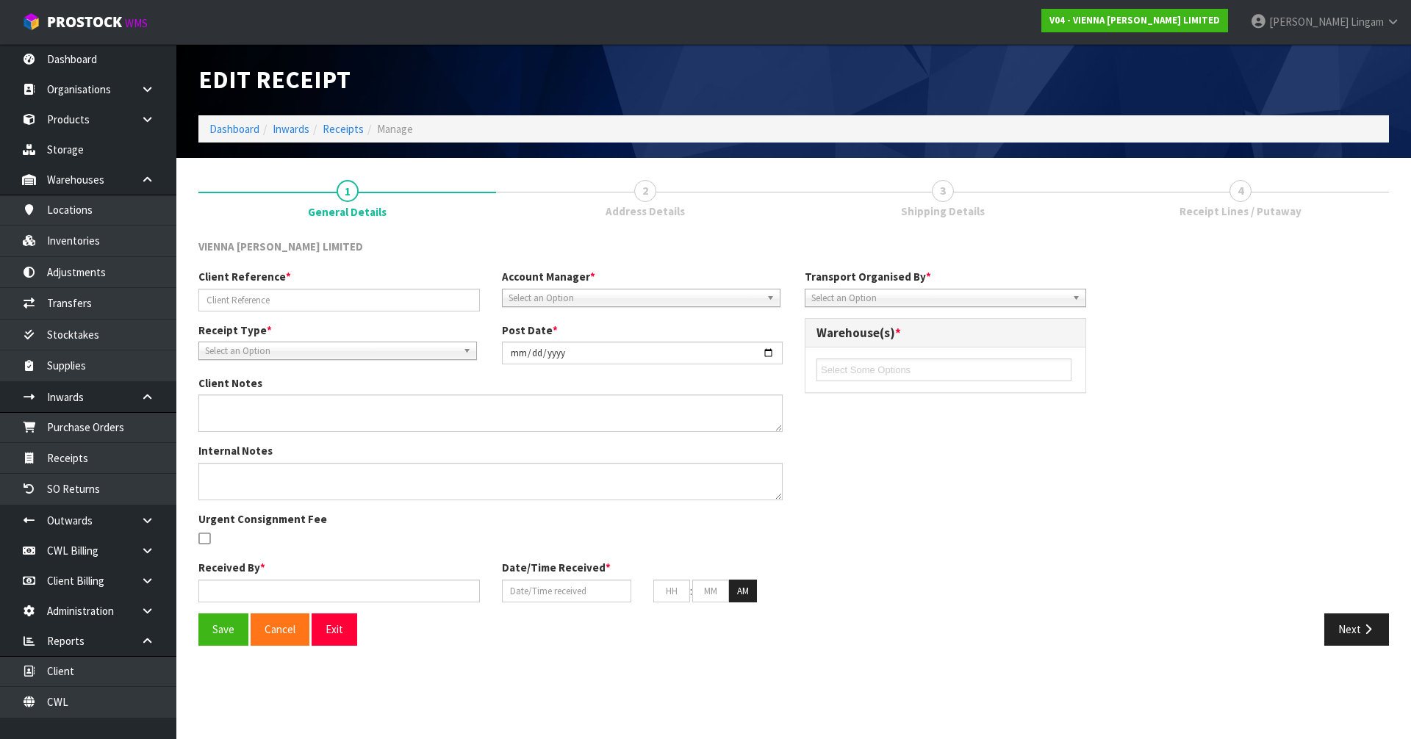
type input "10"
type input "00"
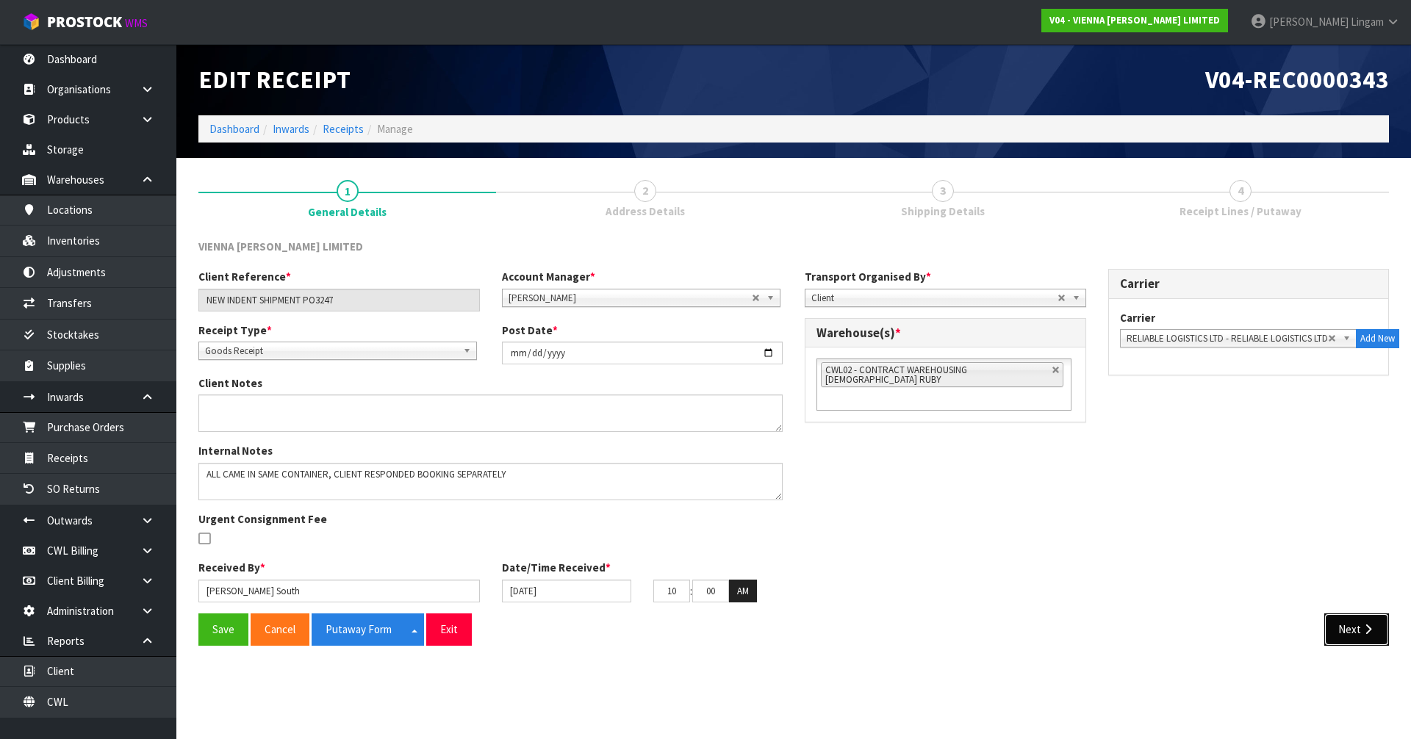
click at [1348, 628] on button "Next" at bounding box center [1356, 630] width 65 height 32
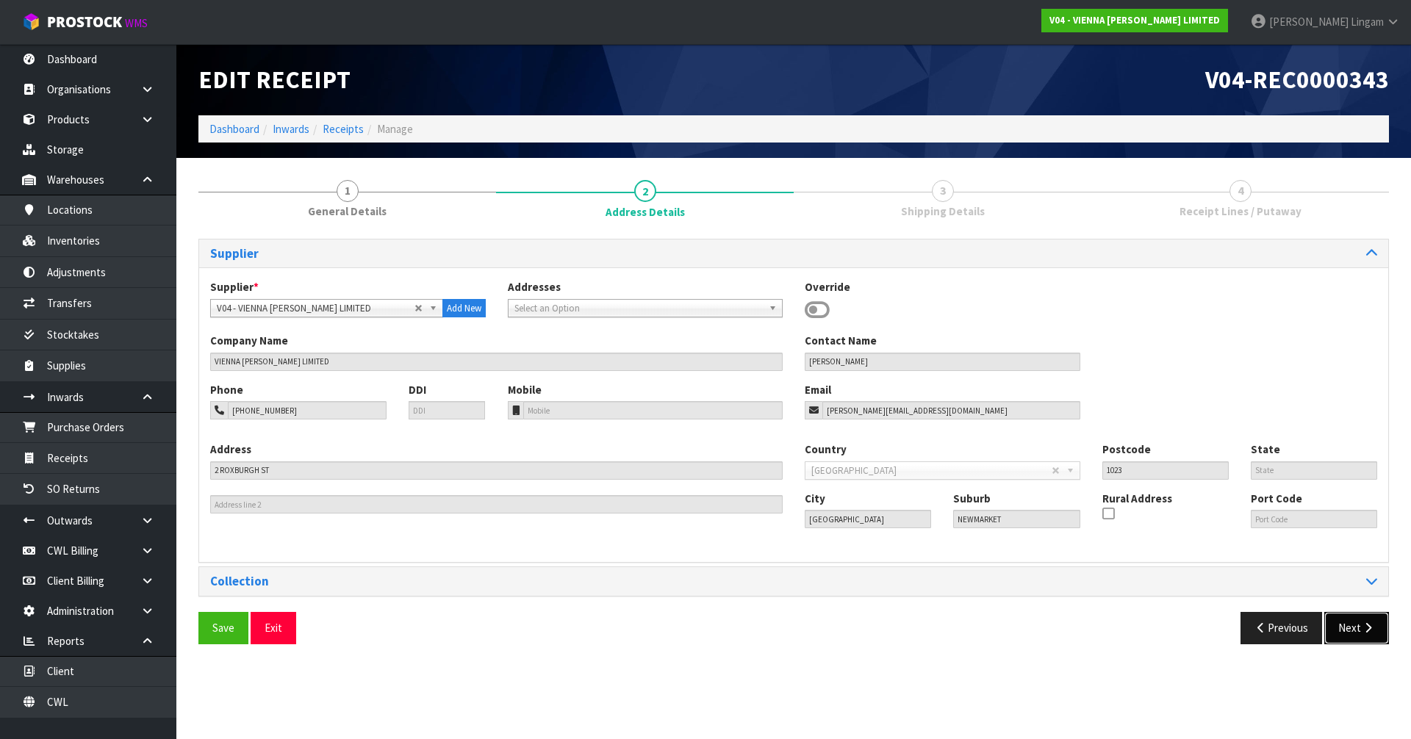
click at [1351, 625] on button "Next" at bounding box center [1356, 628] width 65 height 32
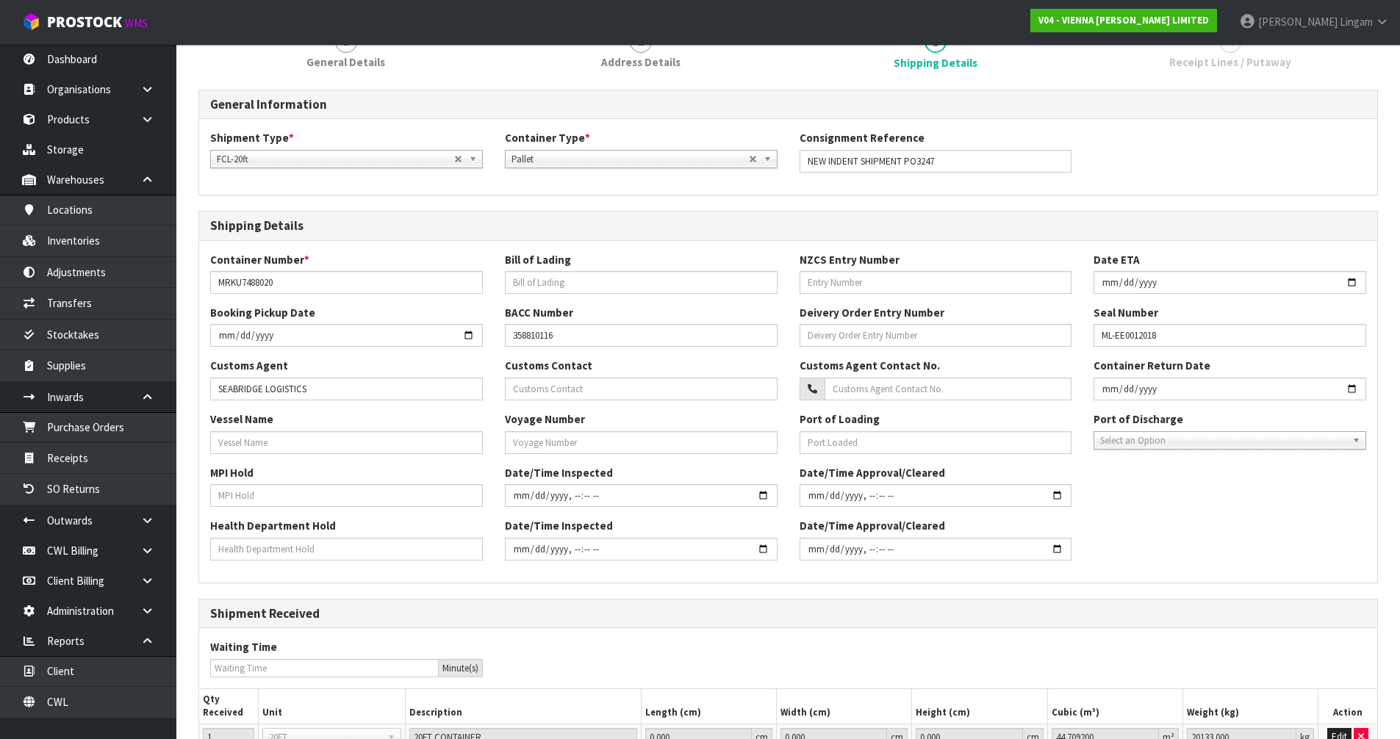
scroll to position [285, 0]
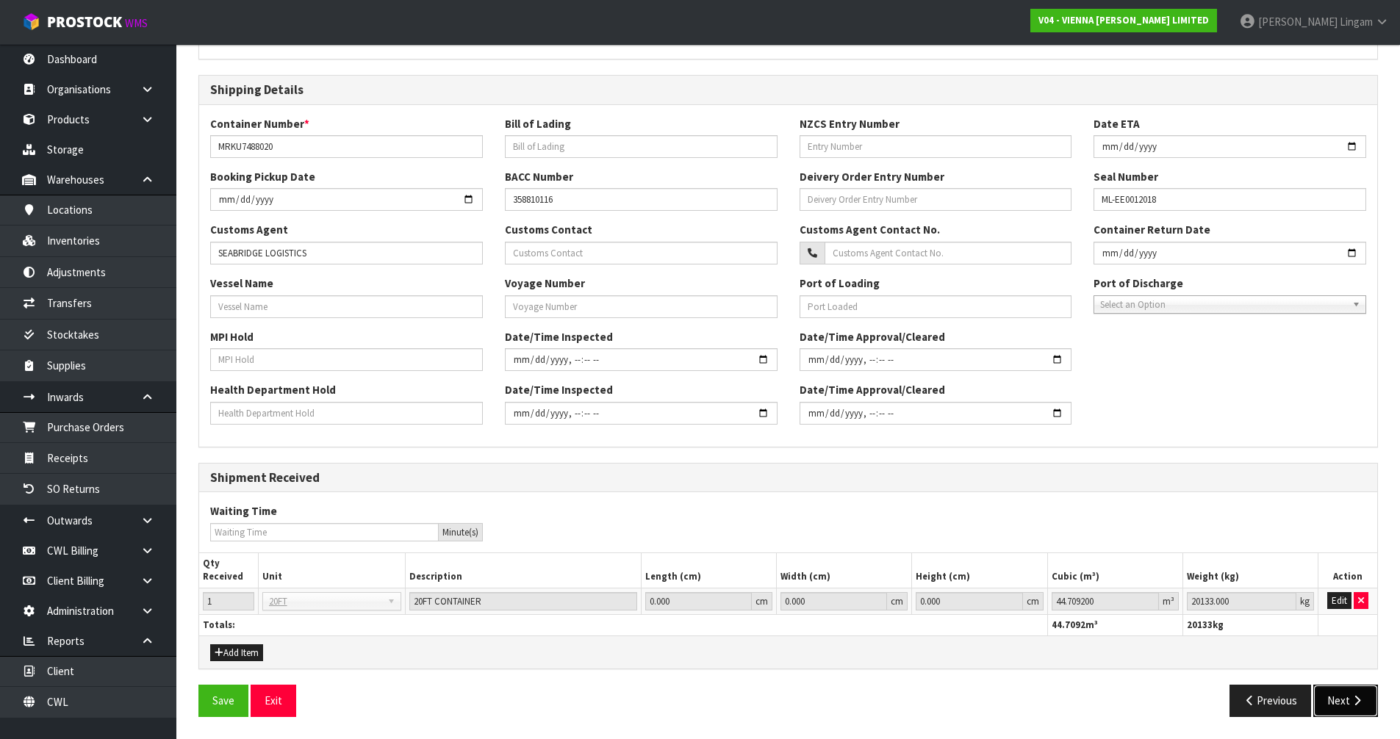
click at [1351, 708] on button "Next" at bounding box center [1345, 701] width 65 height 32
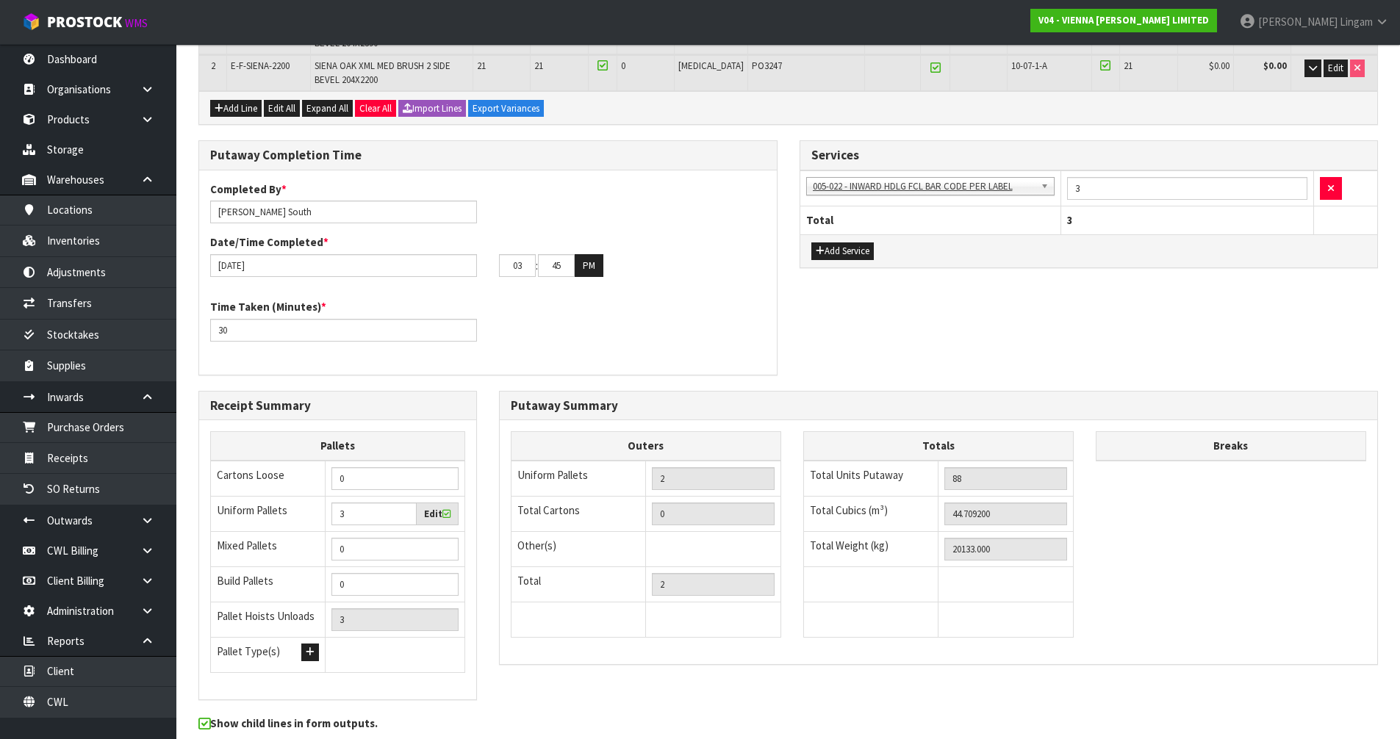
scroll to position [0, 0]
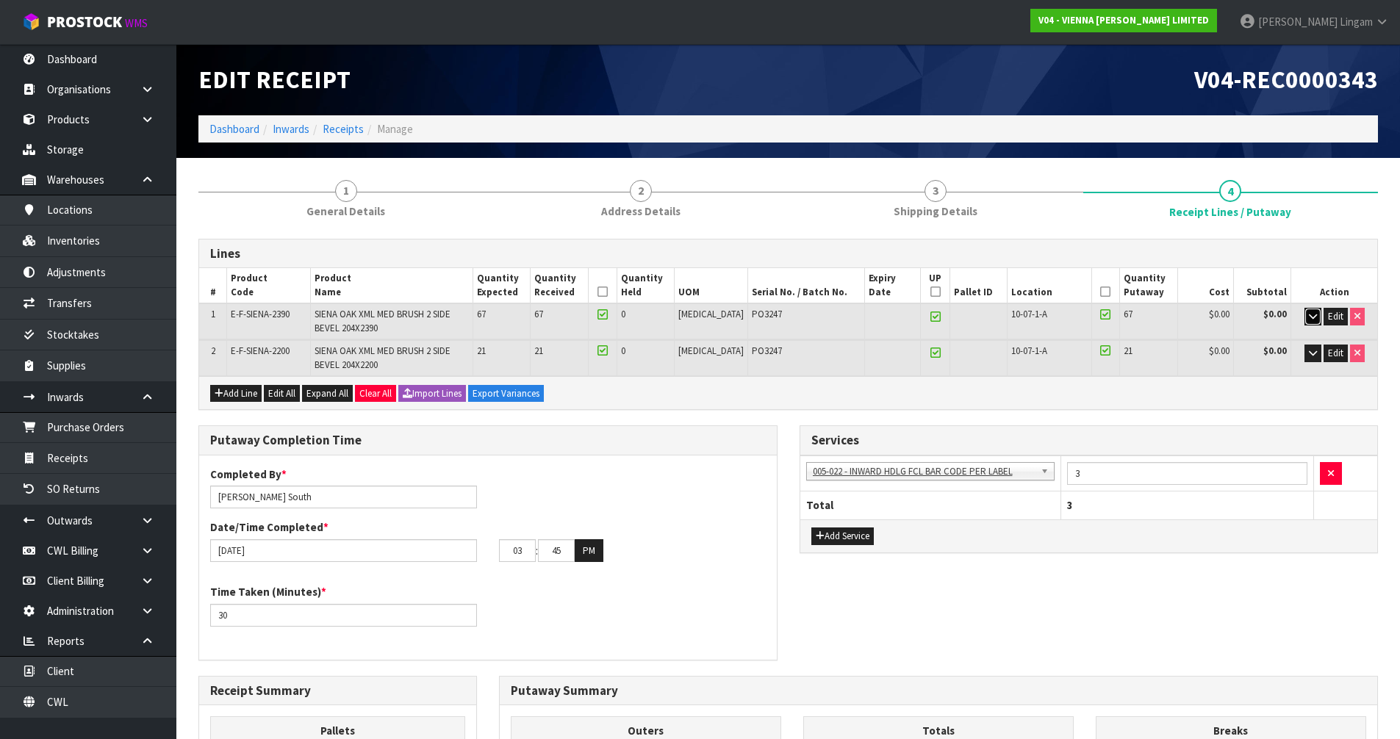
click at [1307, 309] on button "button" at bounding box center [1312, 317] width 17 height 18
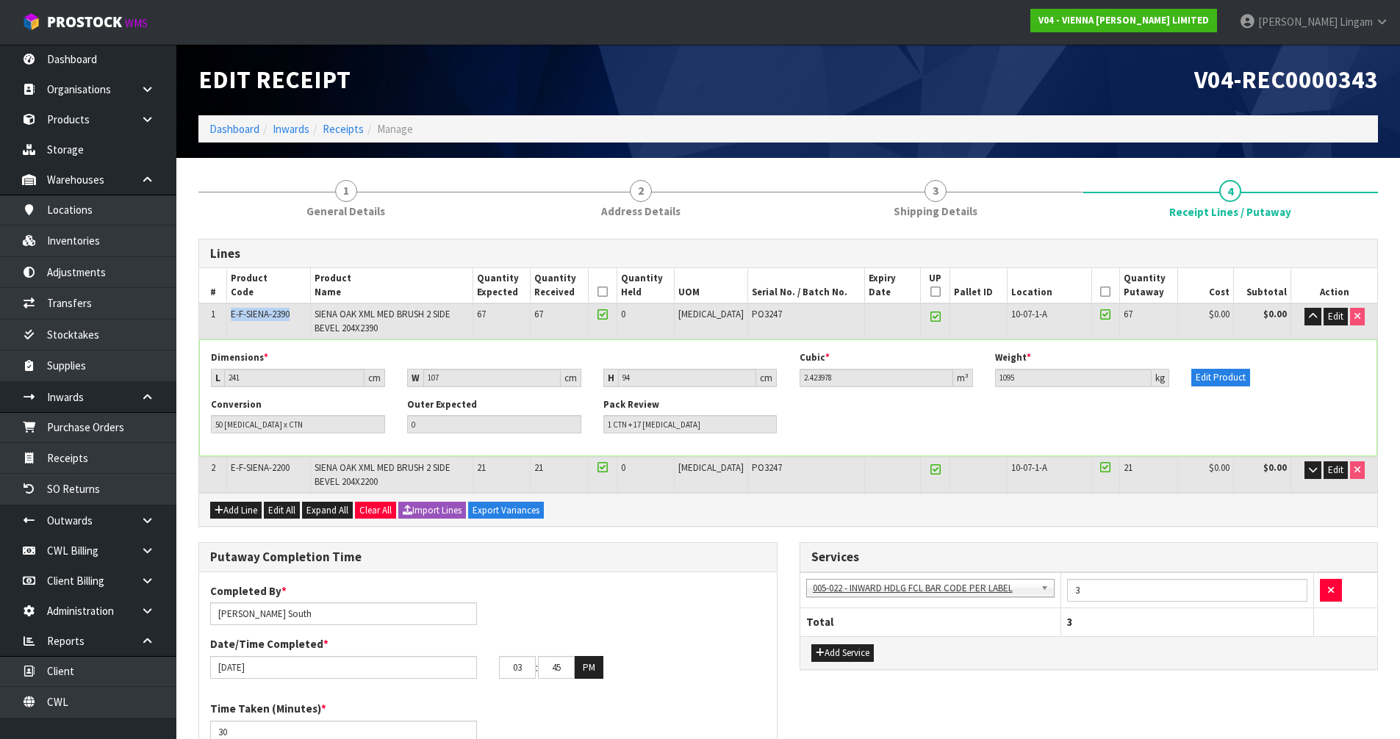
drag, startPoint x: 298, startPoint y: 314, endPoint x: 233, endPoint y: 321, distance: 65.1
click at [233, 321] on td "E-F-SIENA-2390" at bounding box center [269, 320] width 84 height 35
copy span "E-F-SIENA-2390"
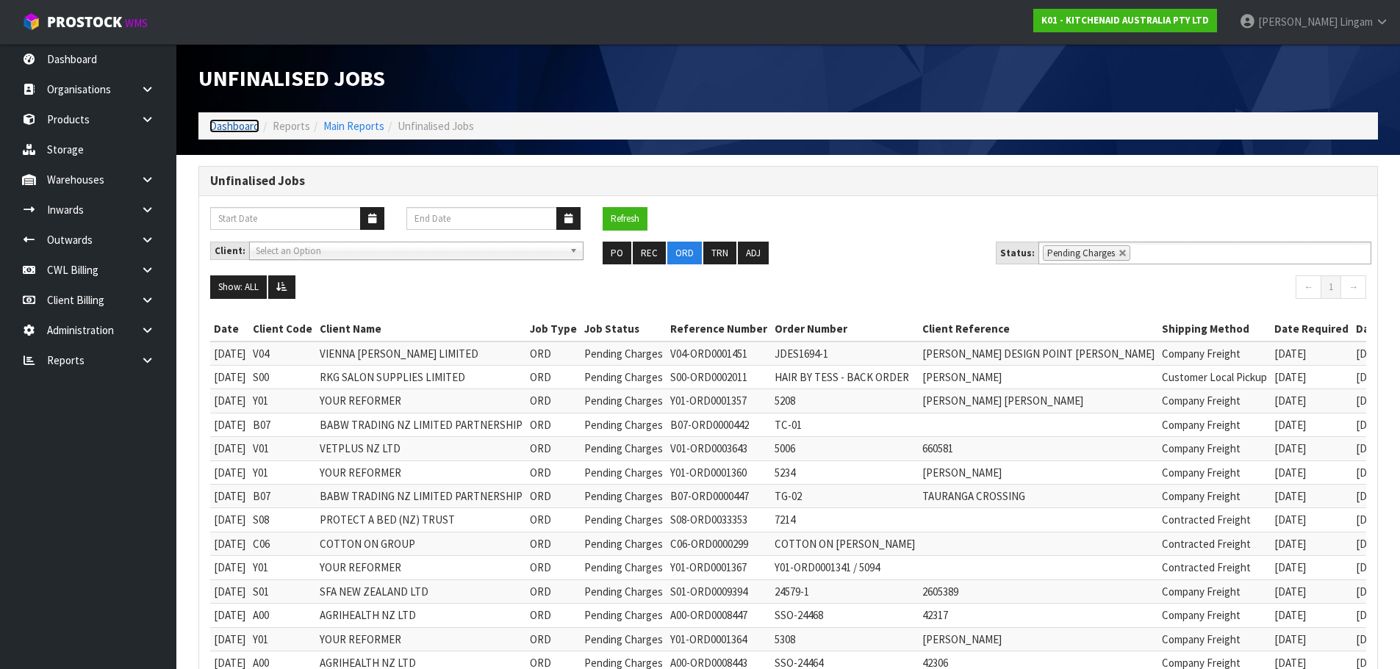
click at [234, 129] on link "Dashboard" at bounding box center [234, 126] width 50 height 14
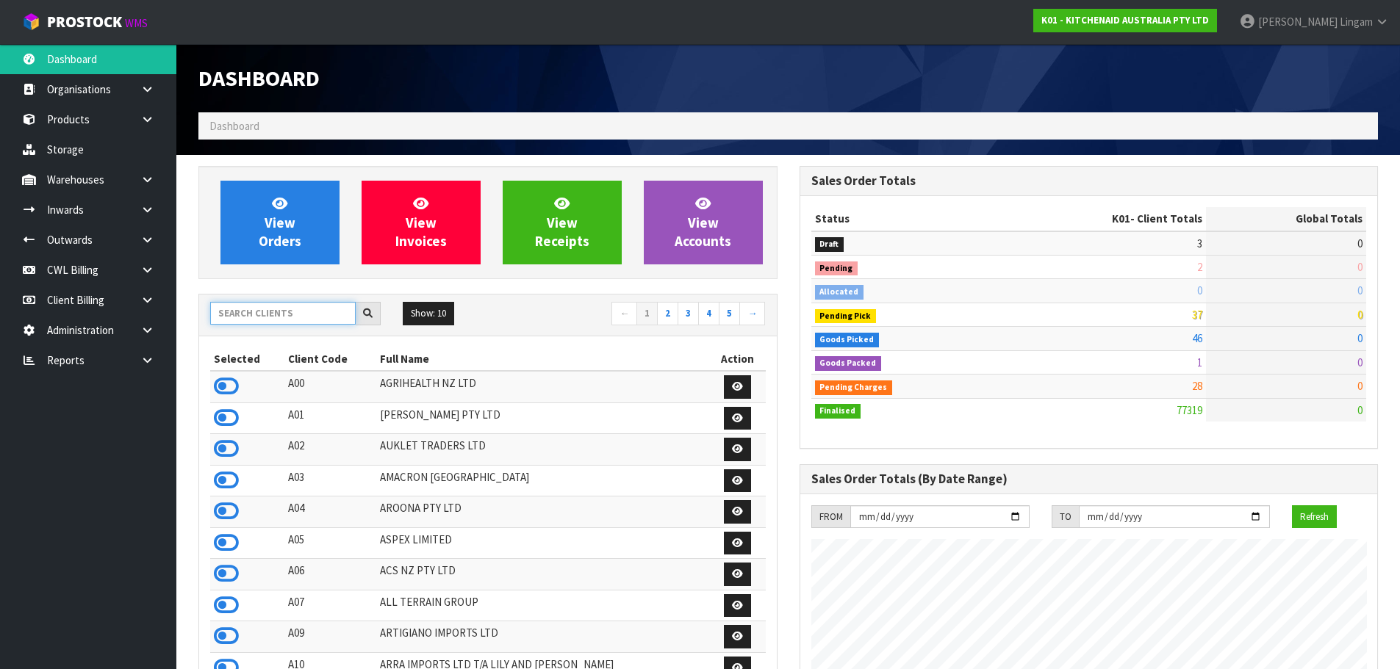
click at [298, 313] on input "text" at bounding box center [282, 313] width 145 height 23
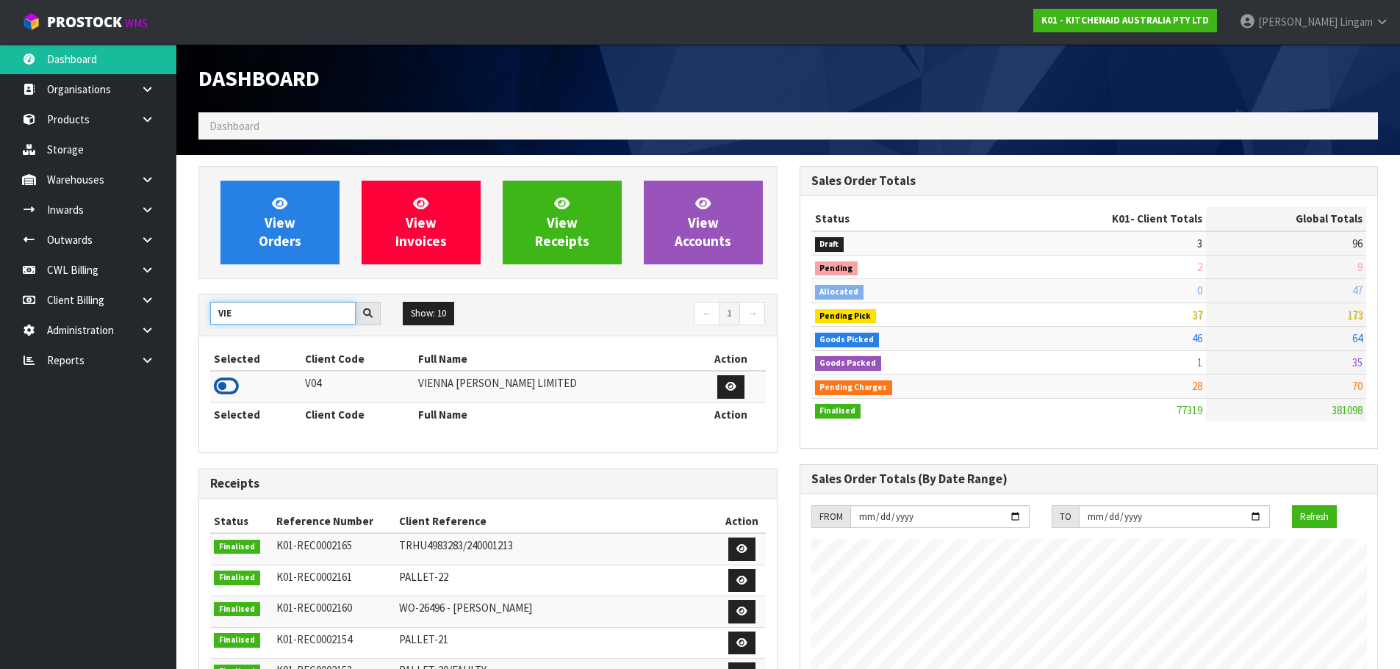
type input "VIE"
click at [221, 387] on icon at bounding box center [226, 387] width 25 height 22
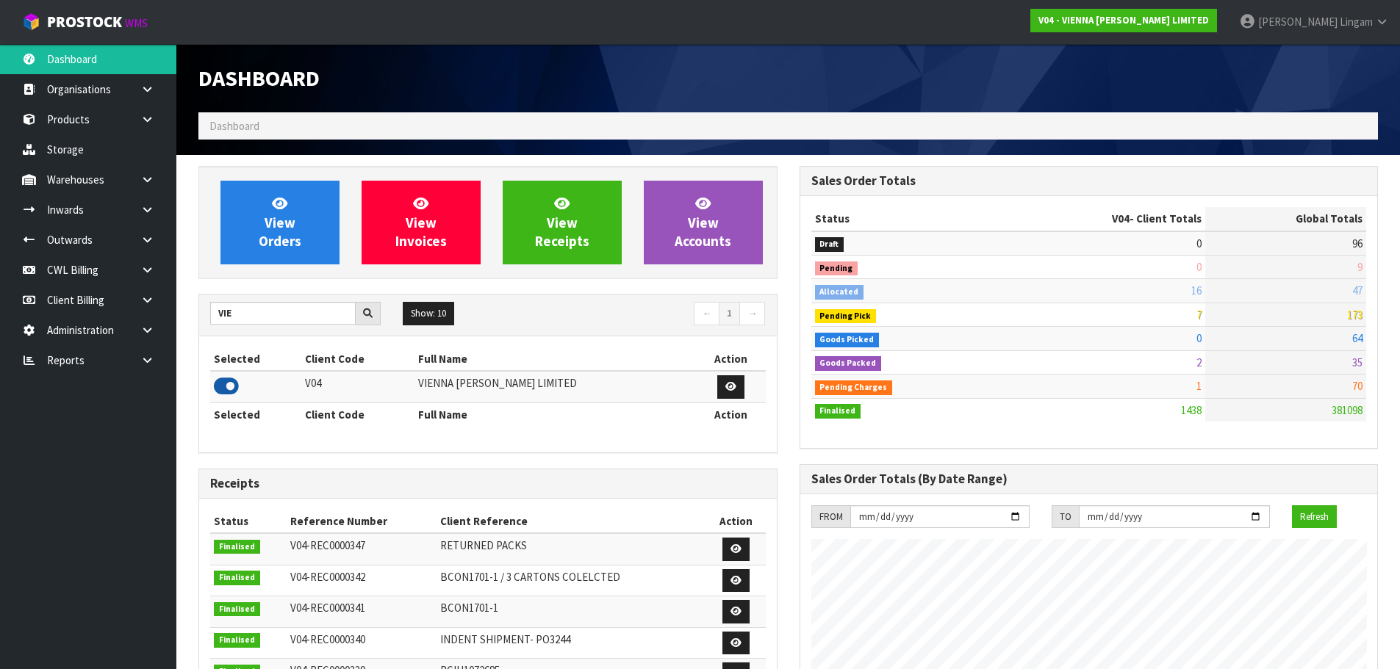
scroll to position [1145, 600]
click at [146, 208] on icon at bounding box center [147, 209] width 14 height 11
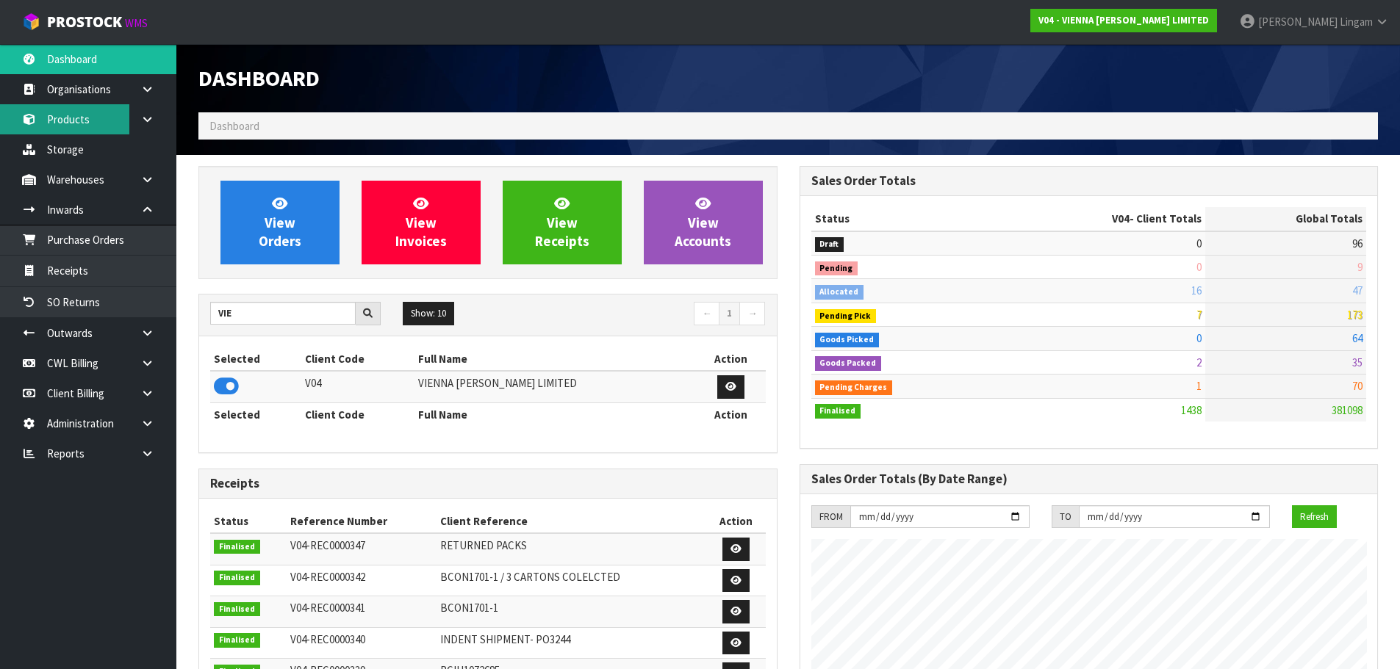
click at [79, 123] on link "Products" at bounding box center [88, 119] width 176 height 30
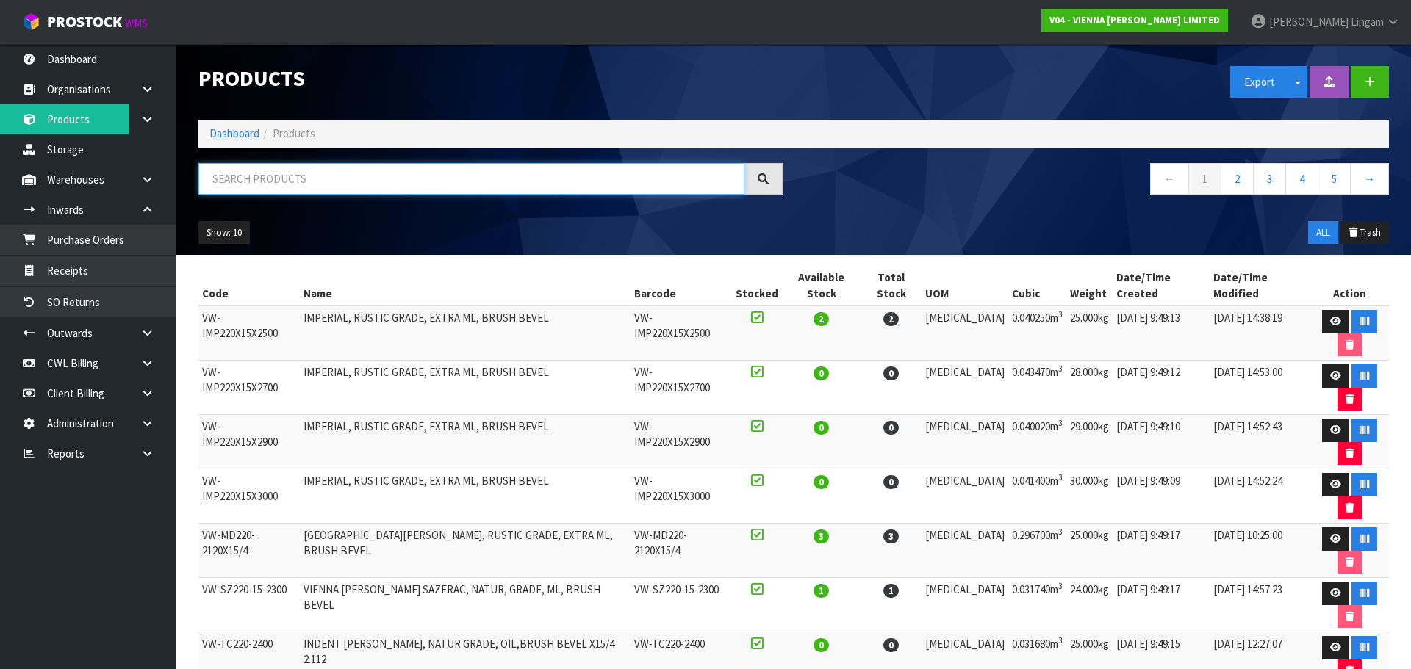
click at [528, 177] on input "text" at bounding box center [471, 179] width 546 height 32
paste input "E-F-SIENA-2390"
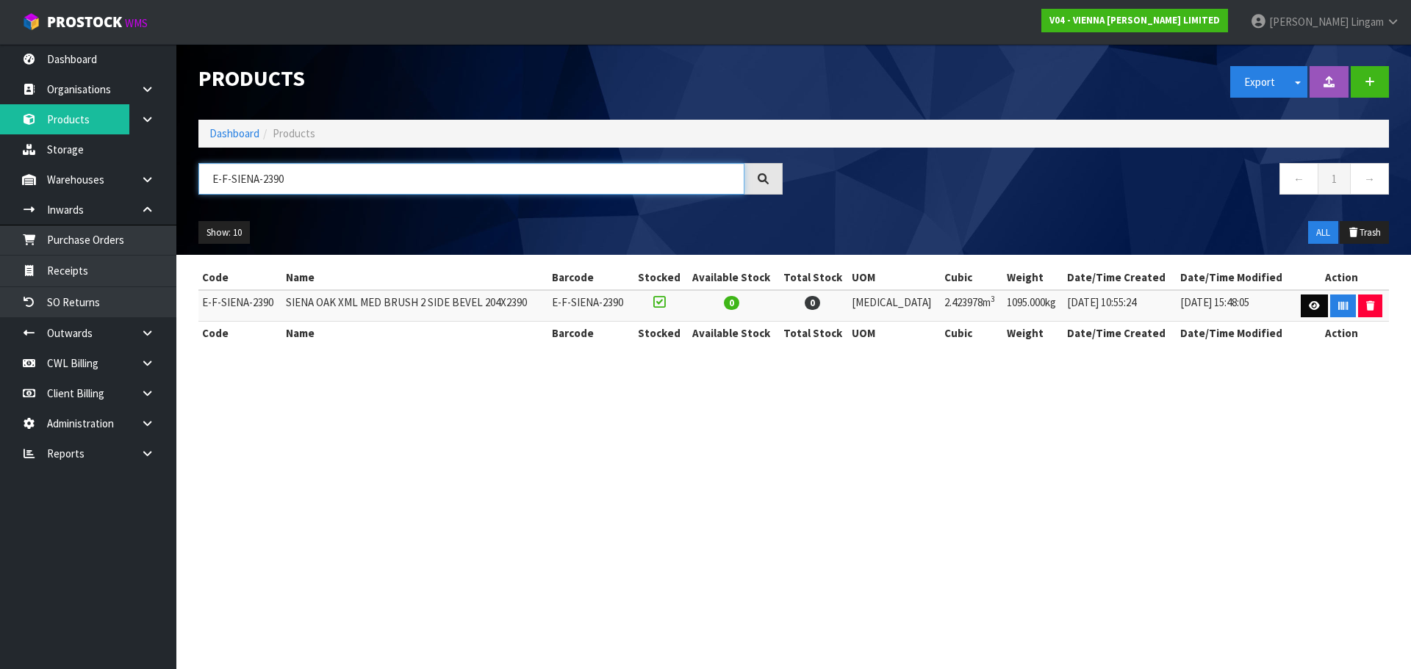
type input "E-F-SIENA-2390"
click at [1315, 305] on icon at bounding box center [1314, 306] width 11 height 10
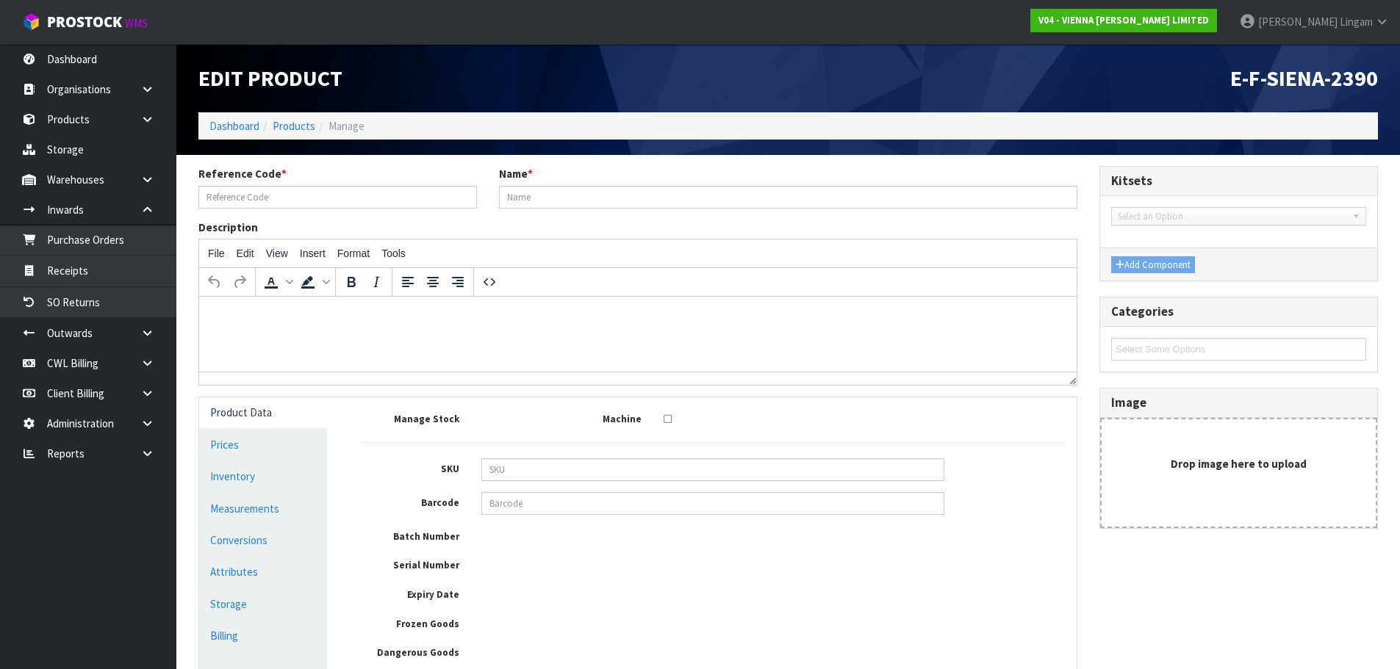
type input "E-F-SIENA-2390"
type input "SIENA OAK XML MED BRUSH 2 SIDE BEVEL 204X2390"
click at [267, 515] on link "Measurements" at bounding box center [263, 509] width 128 height 30
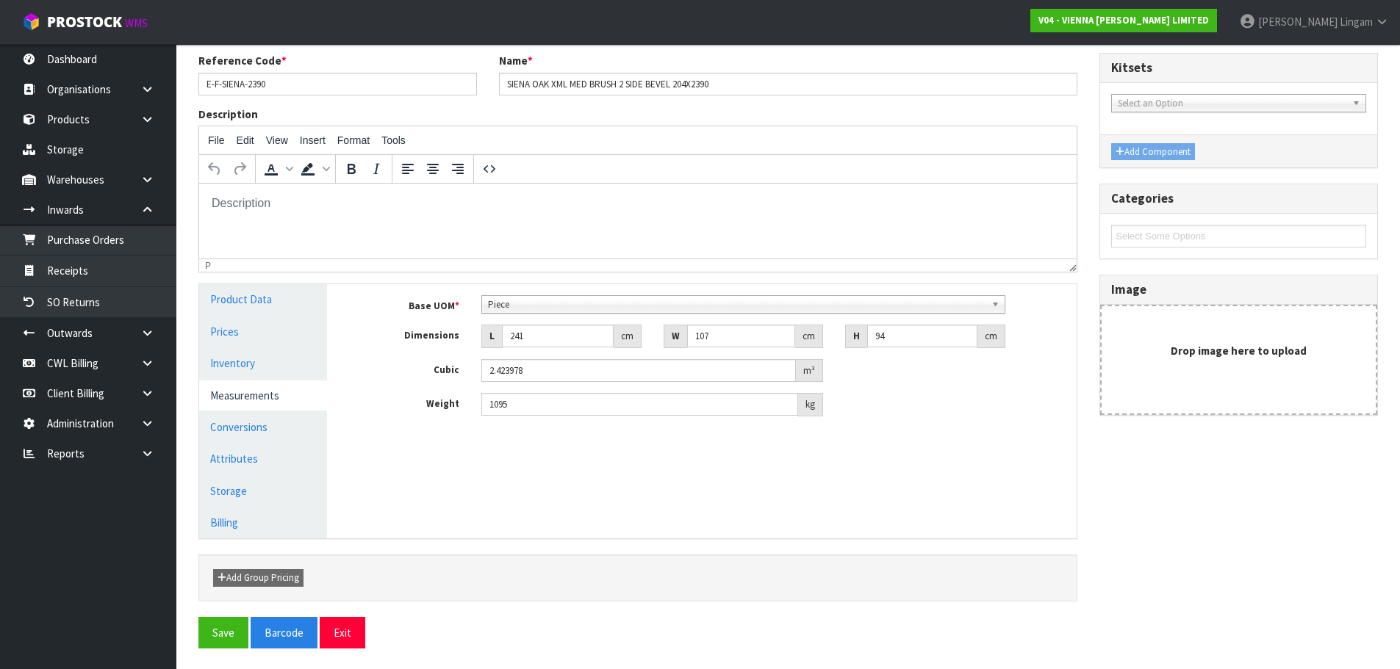
scroll to position [115, 0]
click at [273, 428] on link "Conversions" at bounding box center [263, 426] width 128 height 30
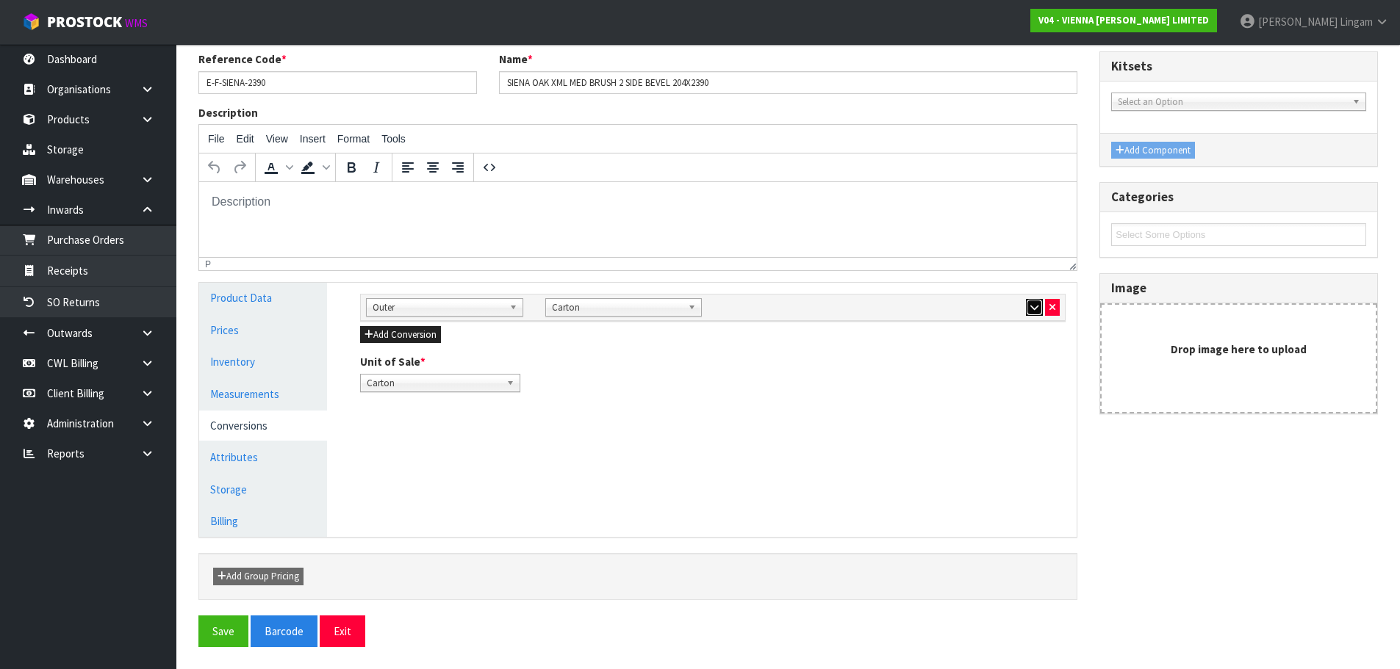
click at [1038, 312] on icon "button" at bounding box center [1034, 308] width 8 height 10
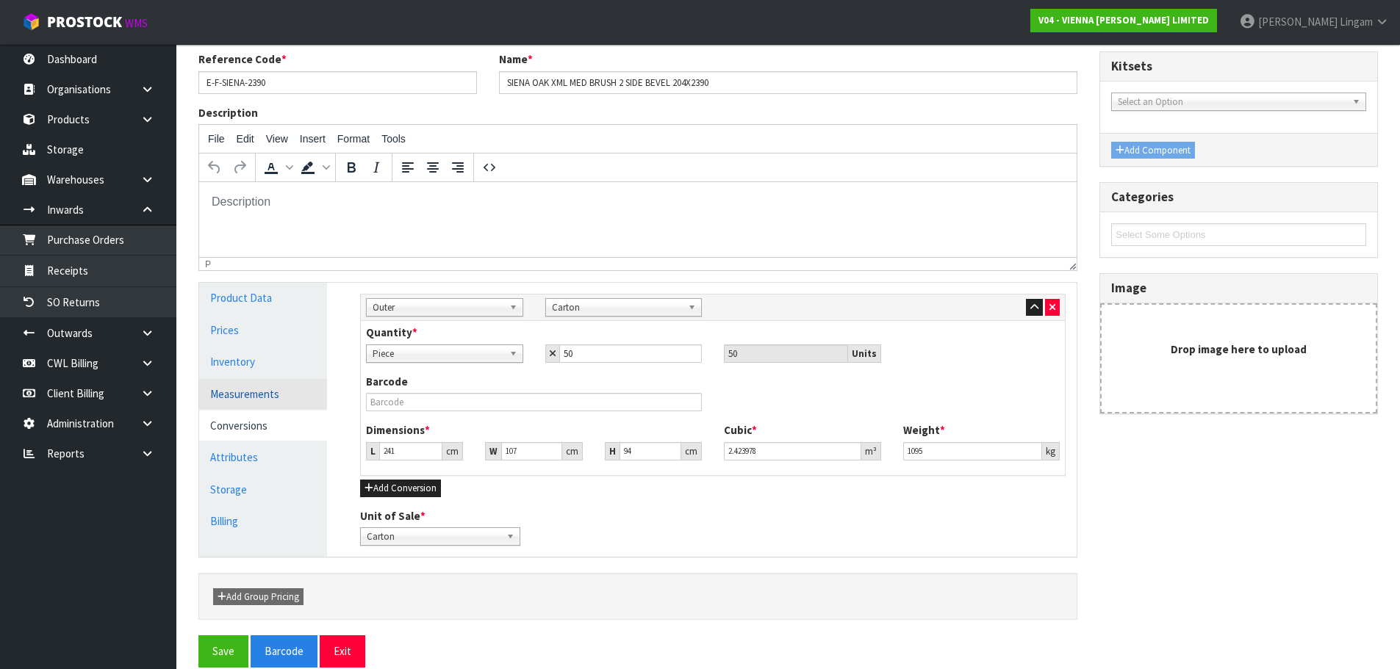
click at [255, 395] on link "Measurements" at bounding box center [263, 394] width 128 height 30
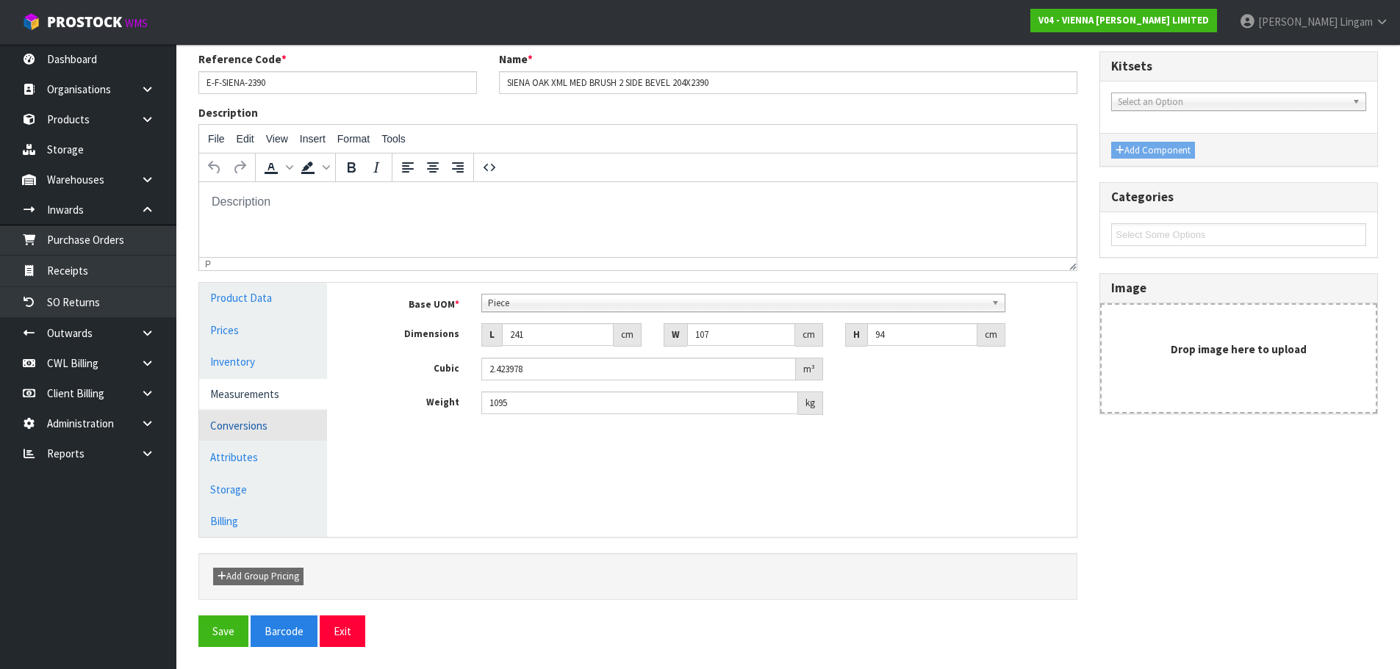
click at [251, 427] on link "Conversions" at bounding box center [263, 426] width 128 height 30
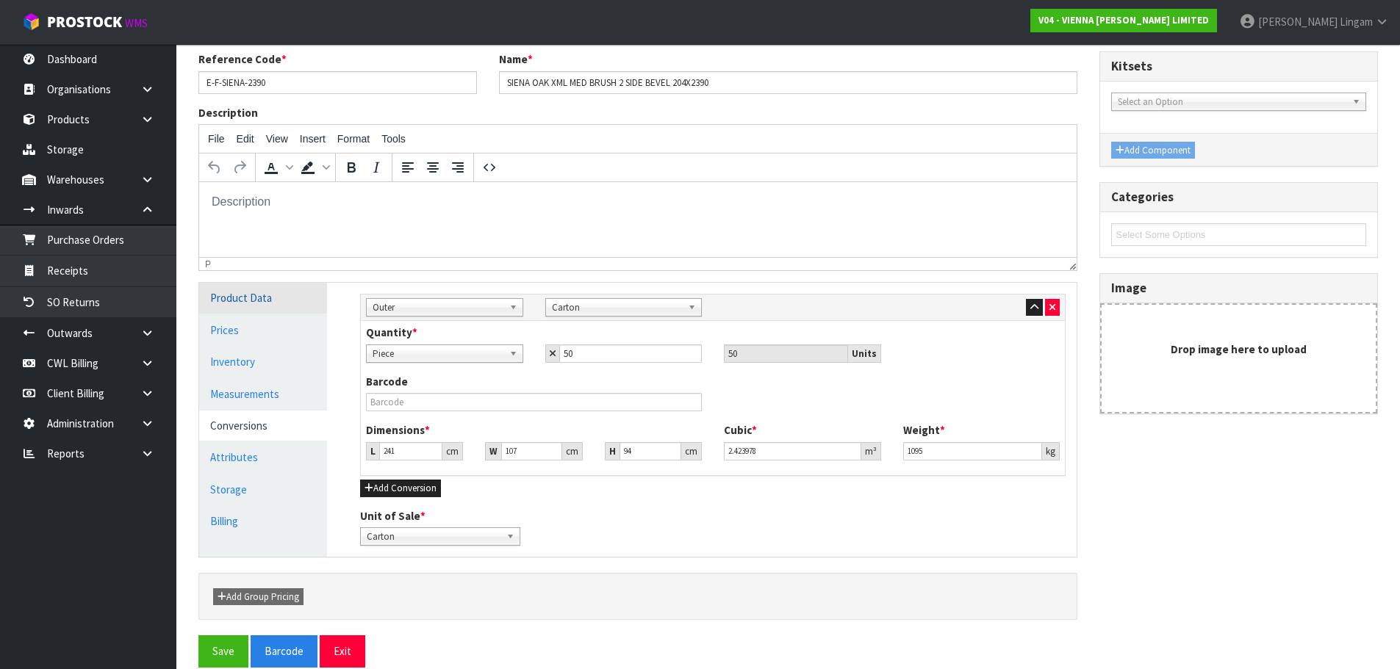
click at [267, 306] on link "Product Data" at bounding box center [263, 298] width 128 height 30
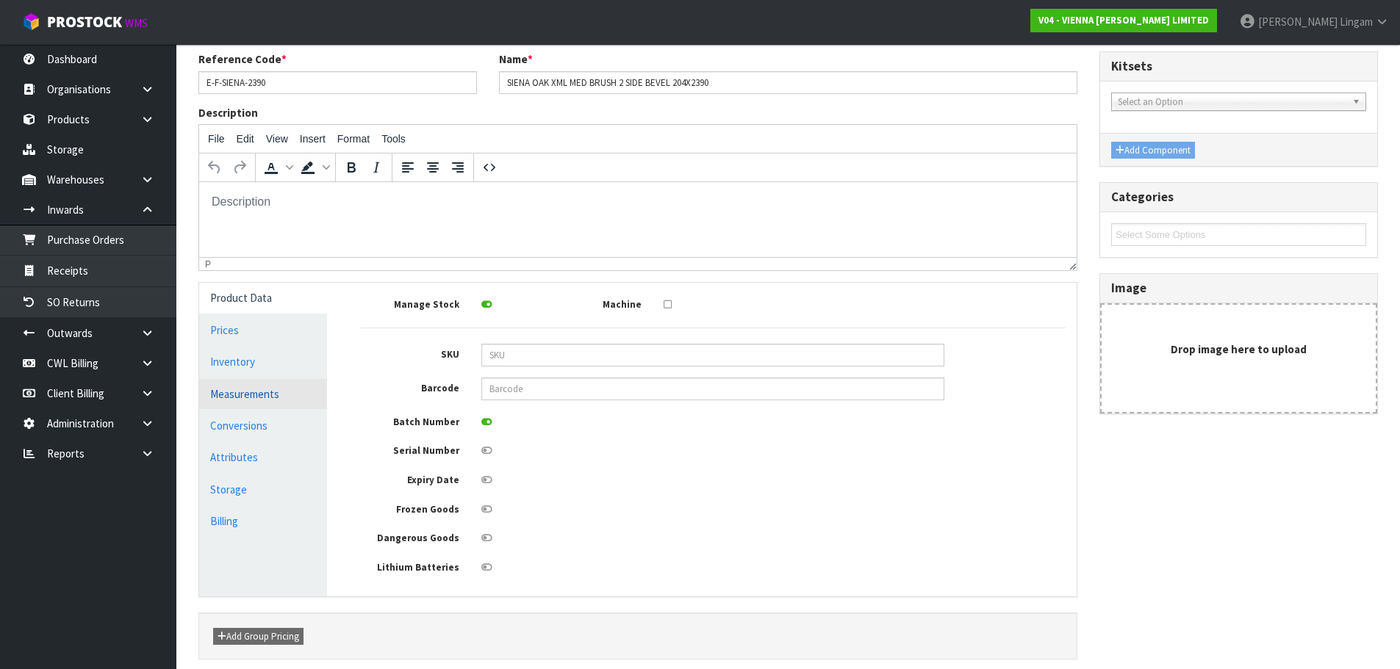
click at [252, 389] on link "Measurements" at bounding box center [263, 394] width 128 height 30
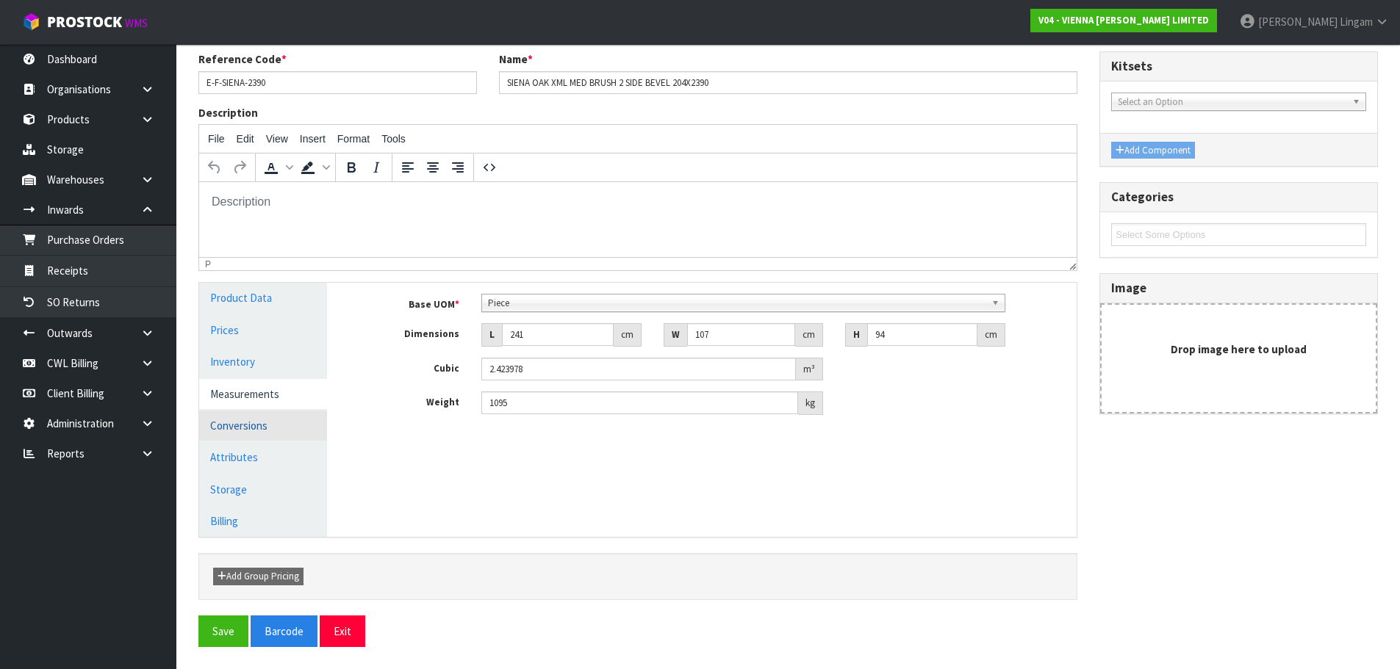
click at [269, 422] on link "Conversions" at bounding box center [263, 426] width 128 height 30
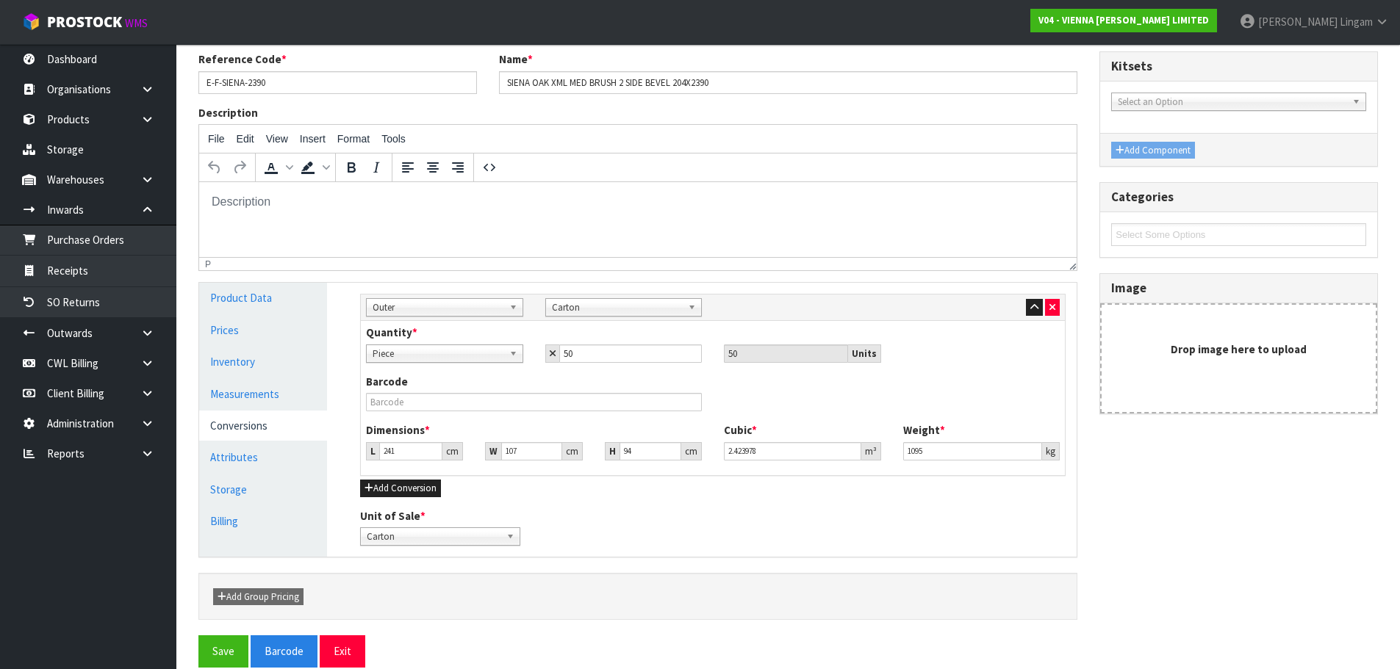
drag, startPoint x: 381, startPoint y: 461, endPoint x: 711, endPoint y: 470, distance: 329.3
click at [711, 470] on div "Dimensions * L 241 cm W 107 cm H 94 cm Cubic * 2.423978 m³ Weight * 1095 kg" at bounding box center [713, 447] width 716 height 48
click at [1231, 534] on div "Reference Code * E-F-SIENA-2390 Name * SIENA OAK XML MED BRUSH 2 SIDE BEVEL 204…" at bounding box center [787, 342] width 1201 height 583
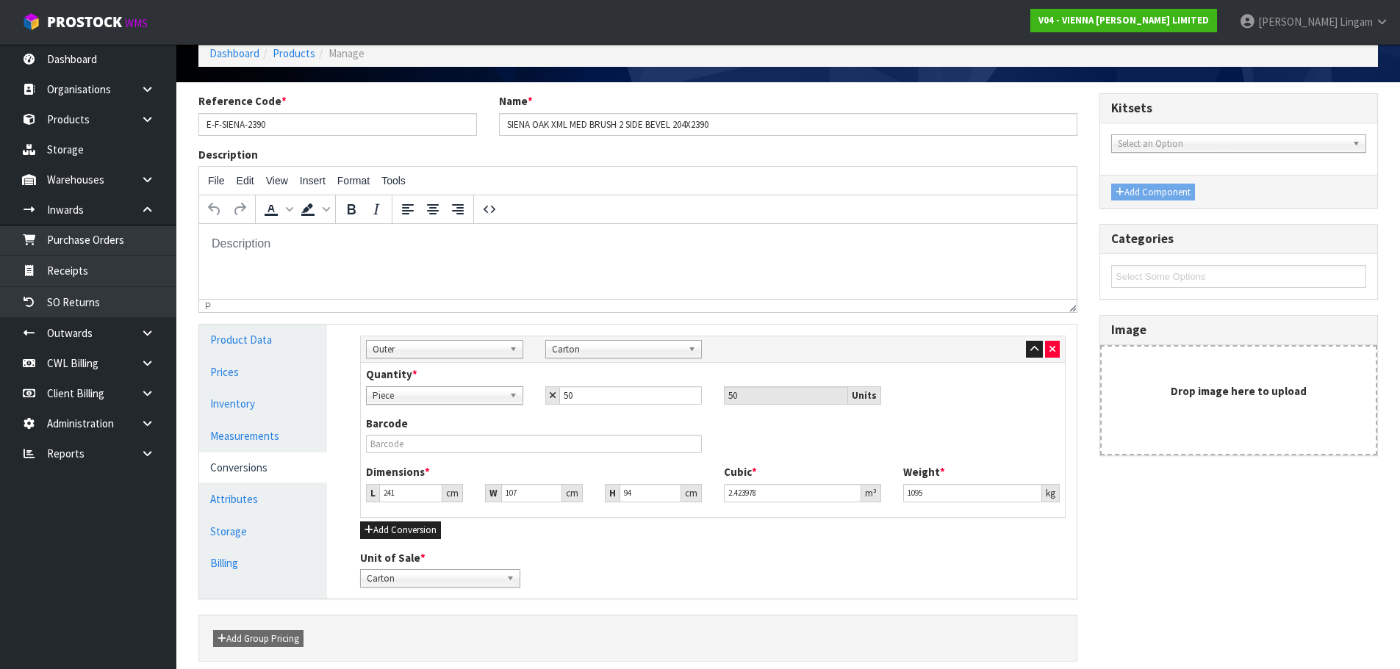
scroll to position [0, 0]
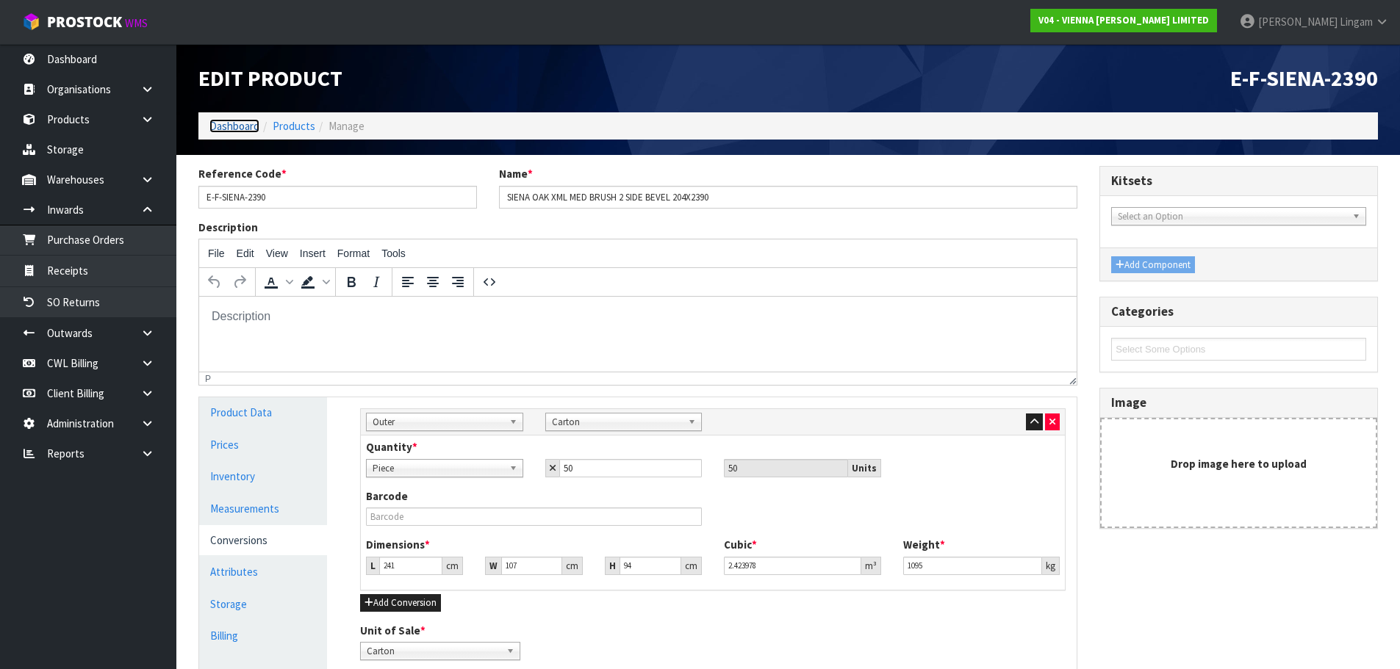
click at [234, 130] on link "Dashboard" at bounding box center [234, 126] width 50 height 14
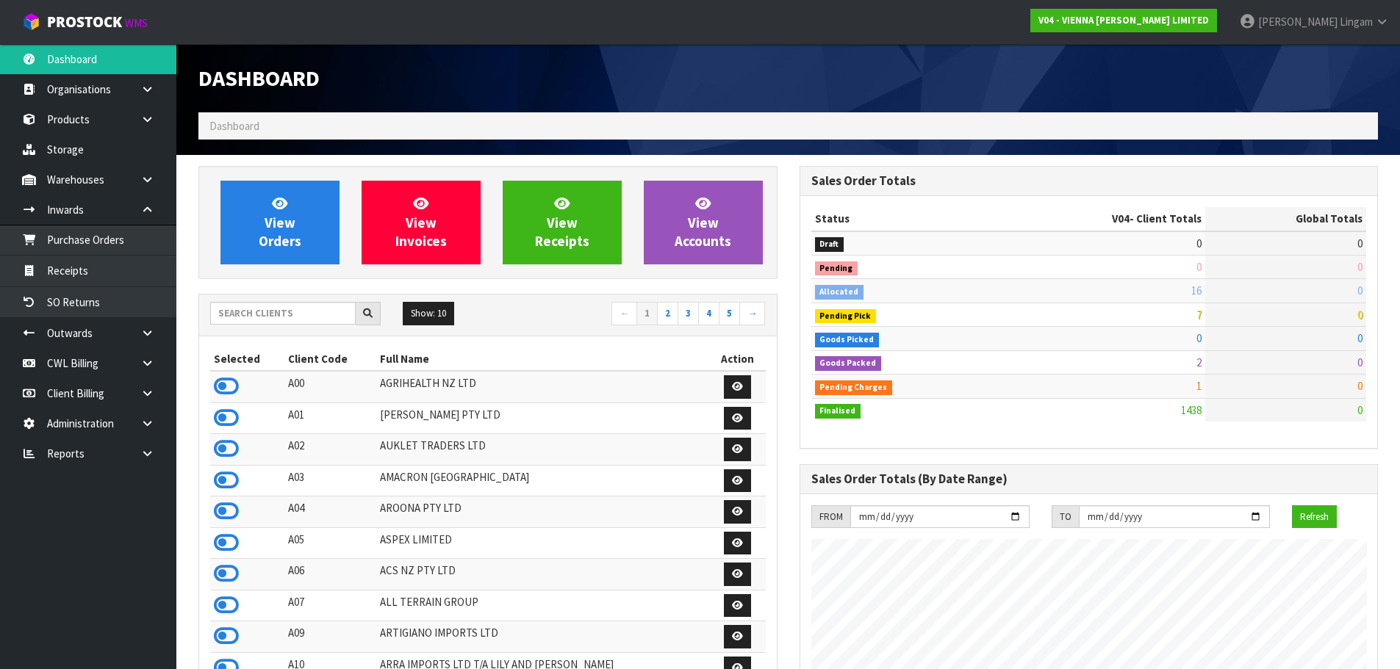
scroll to position [1145, 600]
click at [280, 315] on input "text" at bounding box center [282, 313] width 145 height 23
click at [291, 309] on input "text" at bounding box center [282, 313] width 145 height 23
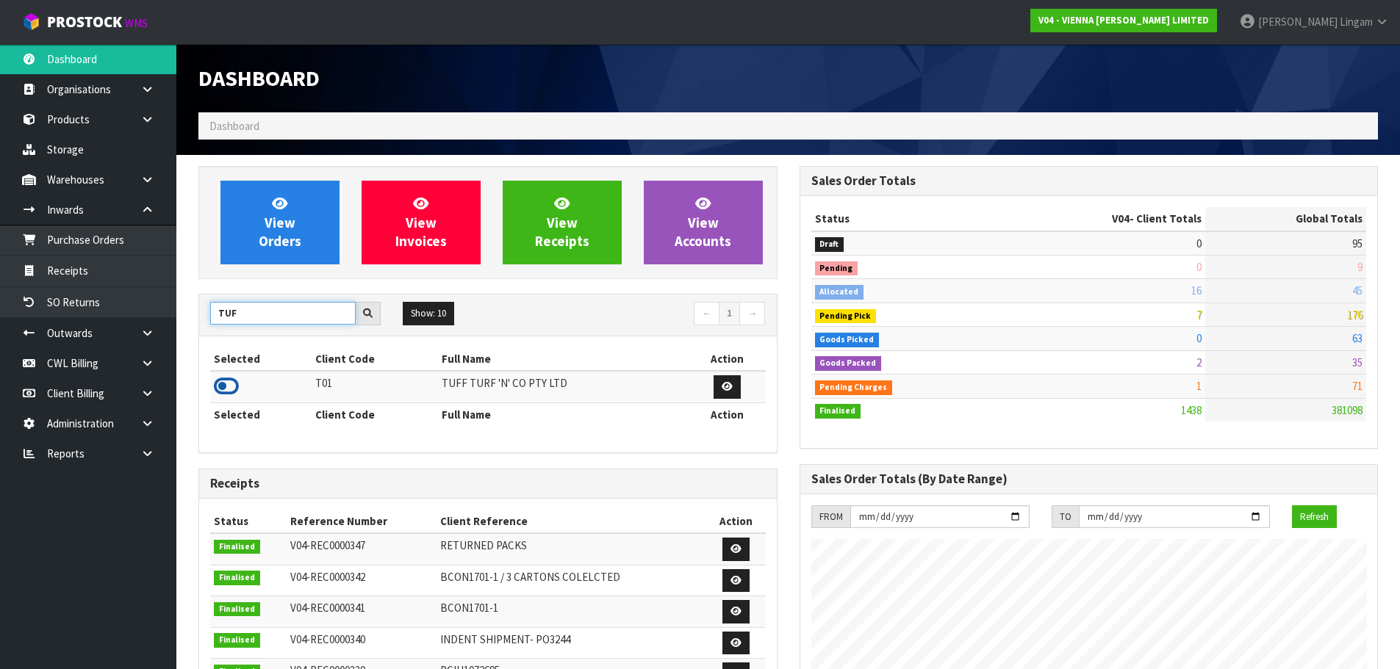
type input "TUF"
click at [229, 389] on icon at bounding box center [226, 387] width 25 height 22
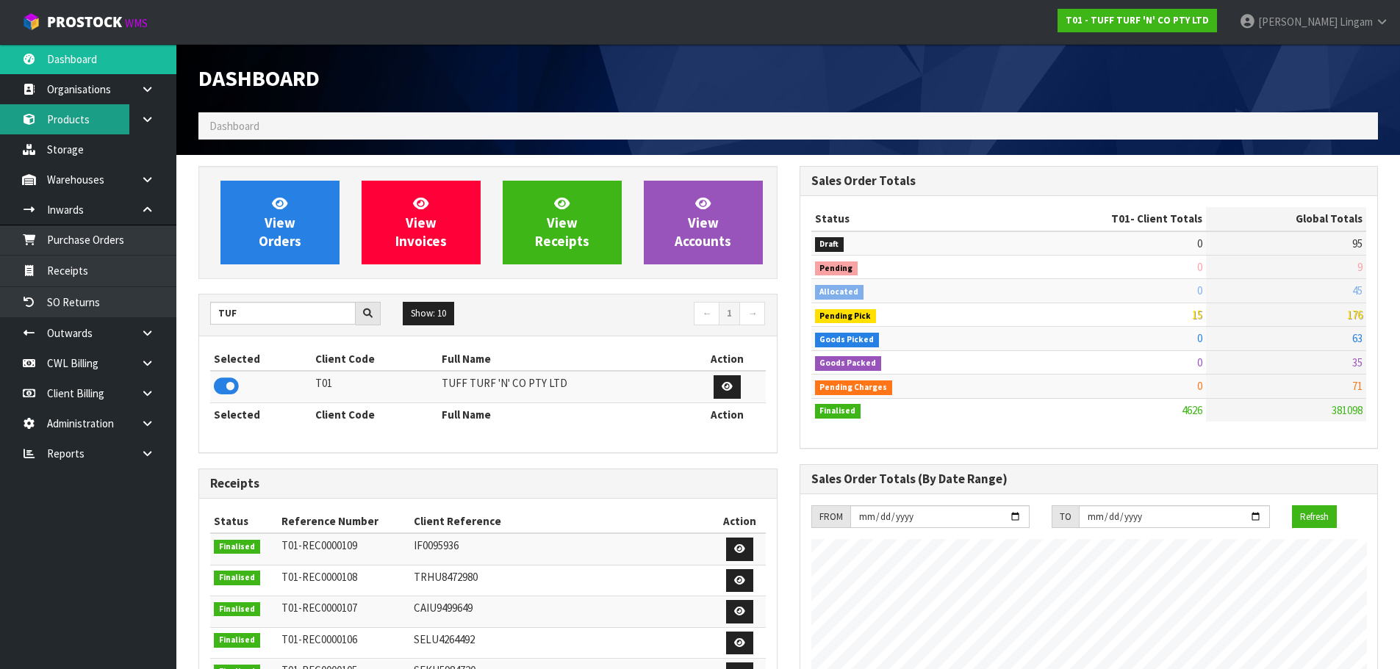
scroll to position [1113, 600]
click at [73, 112] on link "Products" at bounding box center [88, 119] width 176 height 30
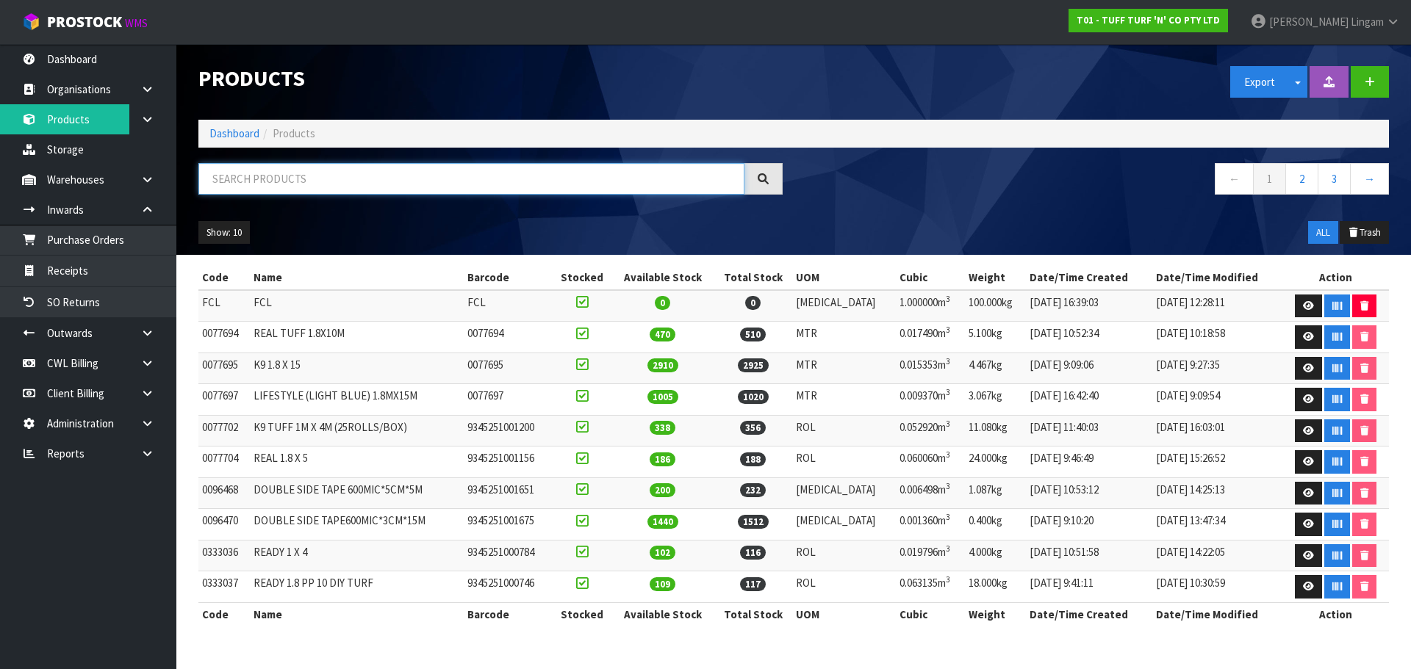
click at [354, 182] on input "text" at bounding box center [471, 179] width 546 height 32
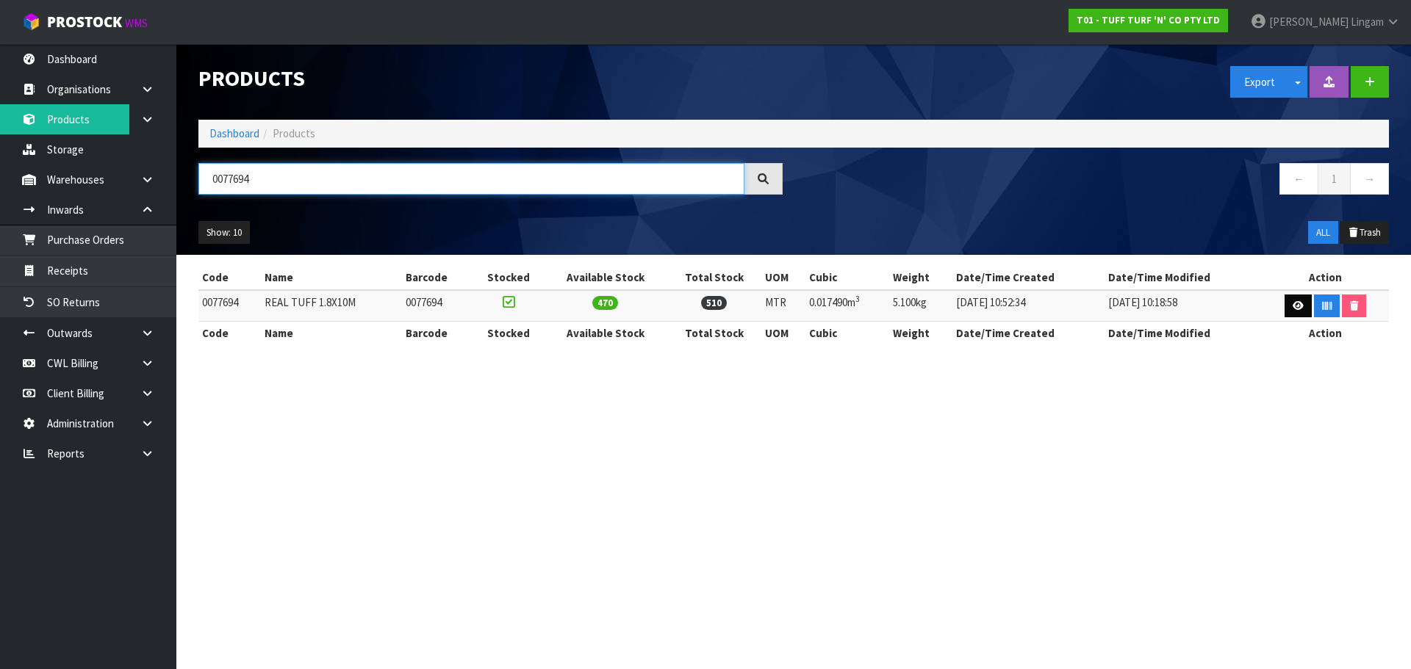
type input "0077694"
click at [1301, 304] on link at bounding box center [1297, 307] width 27 height 24
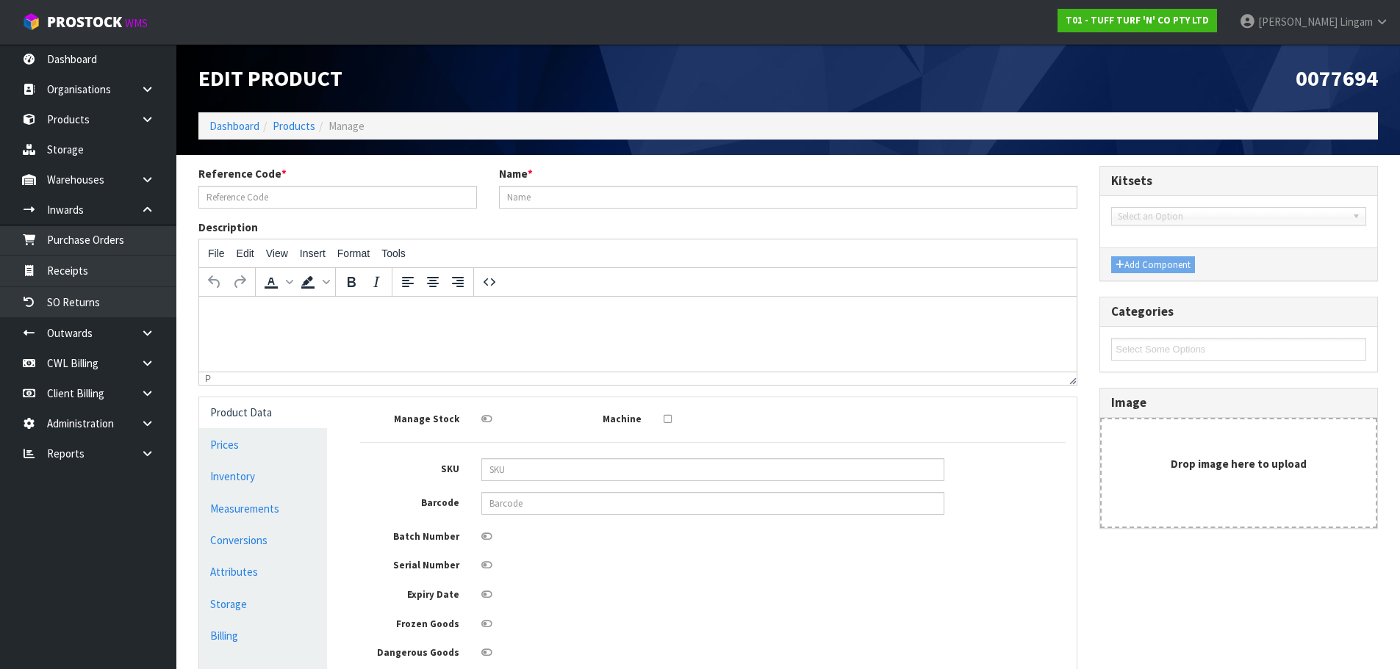
type input "0077694"
type input "REAL TUFF 1.8X10M"
click at [267, 506] on link "Measurements" at bounding box center [263, 509] width 128 height 30
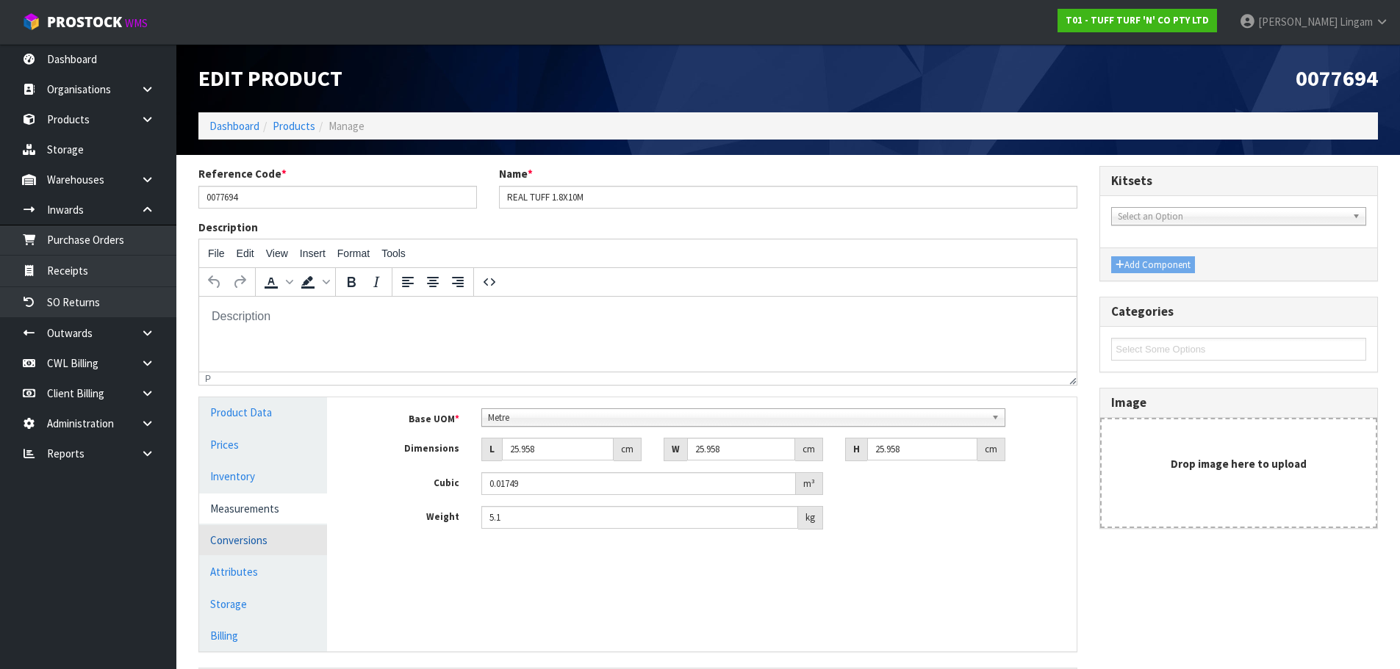
click at [273, 541] on link "Conversions" at bounding box center [263, 540] width 128 height 30
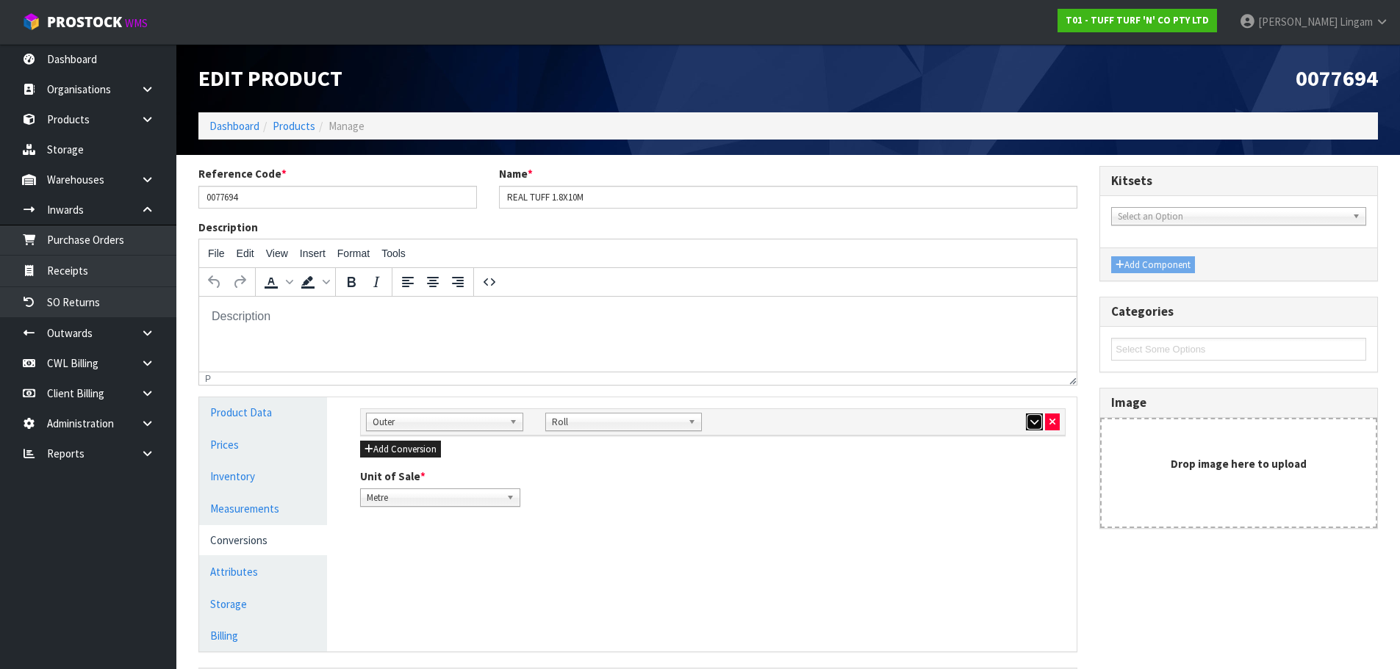
click at [1036, 425] on icon "button" at bounding box center [1034, 422] width 8 height 10
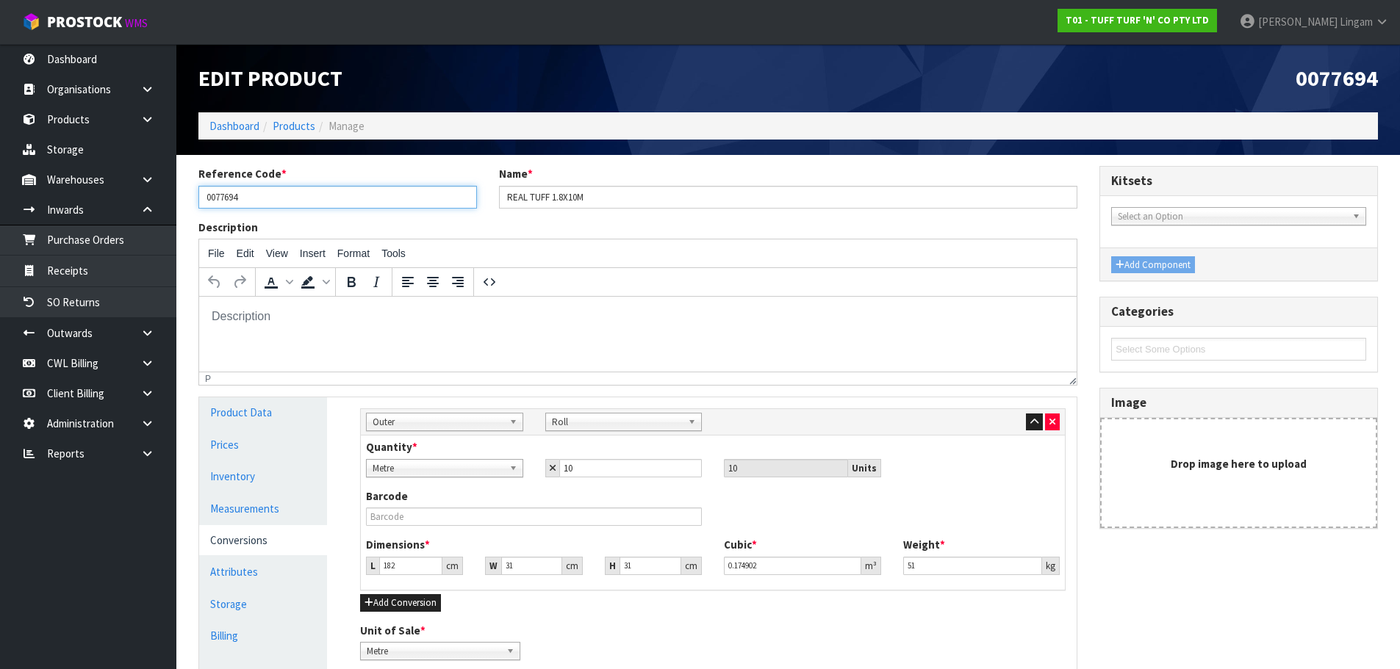
click at [228, 196] on input "0077694" at bounding box center [337, 197] width 279 height 23
click at [138, 182] on link at bounding box center [152, 180] width 47 height 30
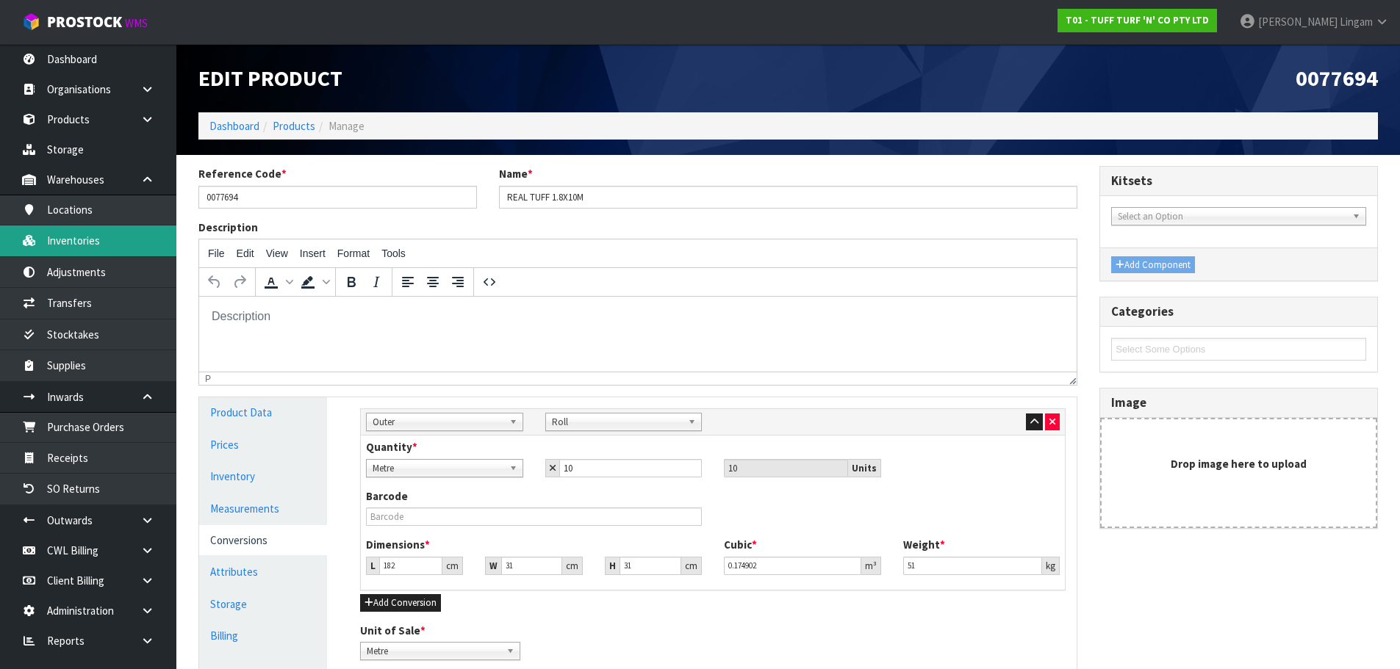
click at [86, 242] on link "Inventories" at bounding box center [88, 241] width 176 height 30
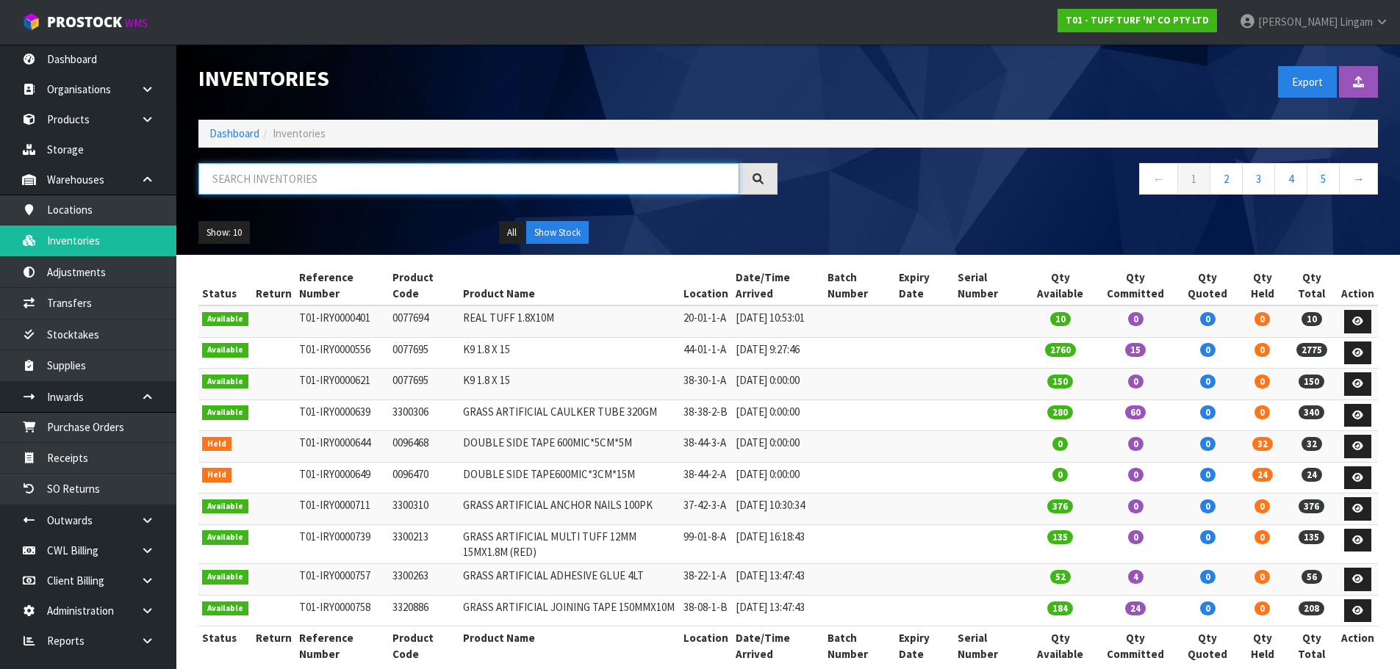
click at [360, 174] on input "text" at bounding box center [468, 179] width 541 height 32
paste input "0077694"
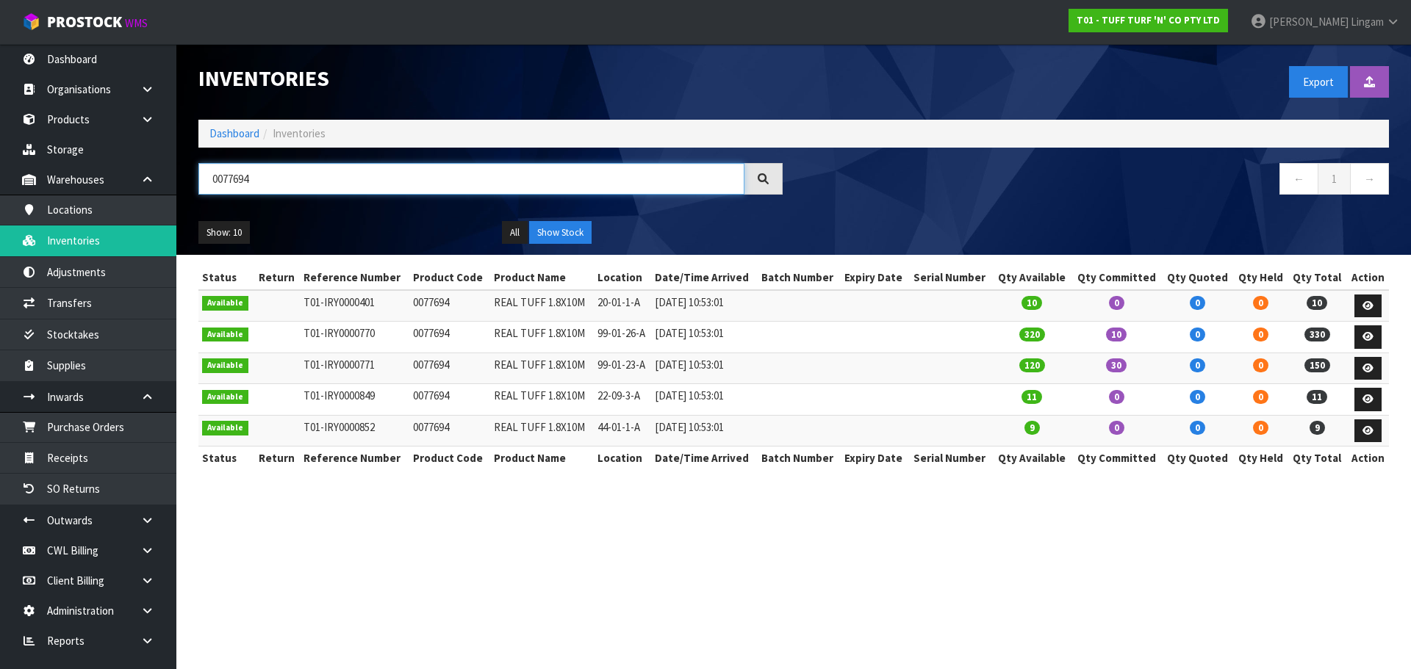
type input "0077694"
click at [240, 139] on link "Dashboard" at bounding box center [234, 133] width 50 height 14
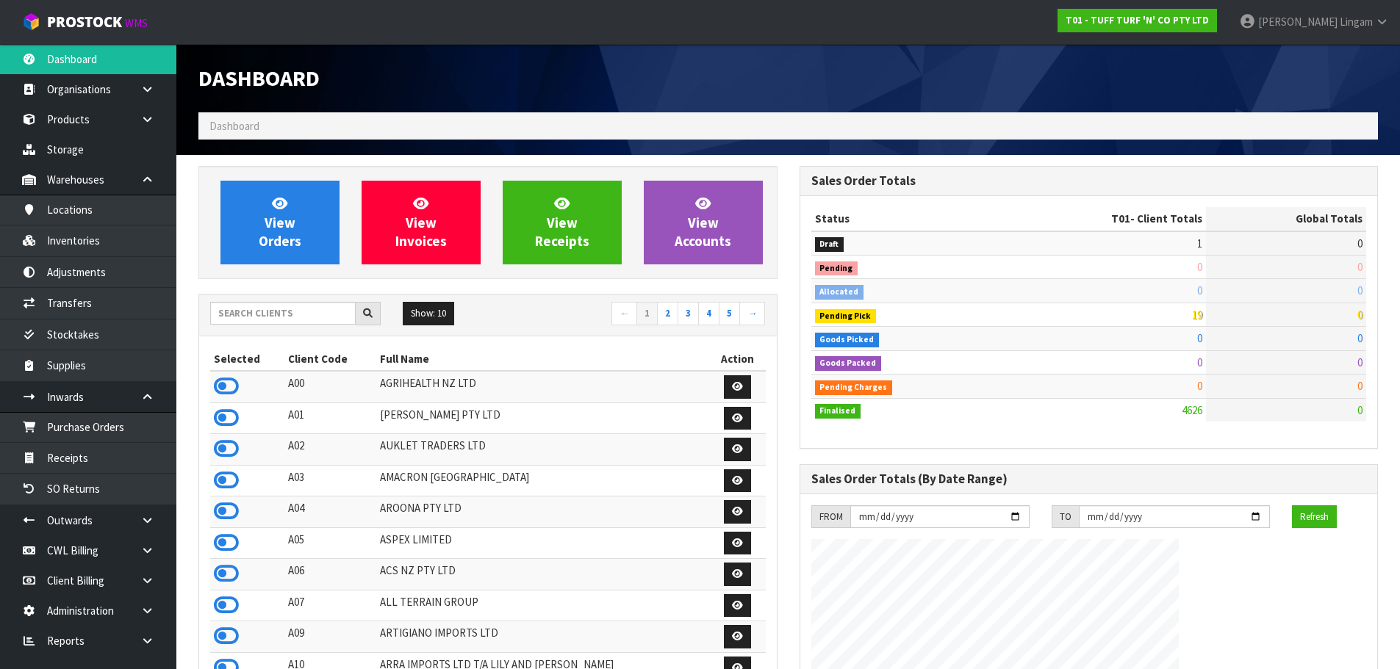
scroll to position [1113, 600]
click at [95, 300] on link "Transfers" at bounding box center [88, 303] width 176 height 30
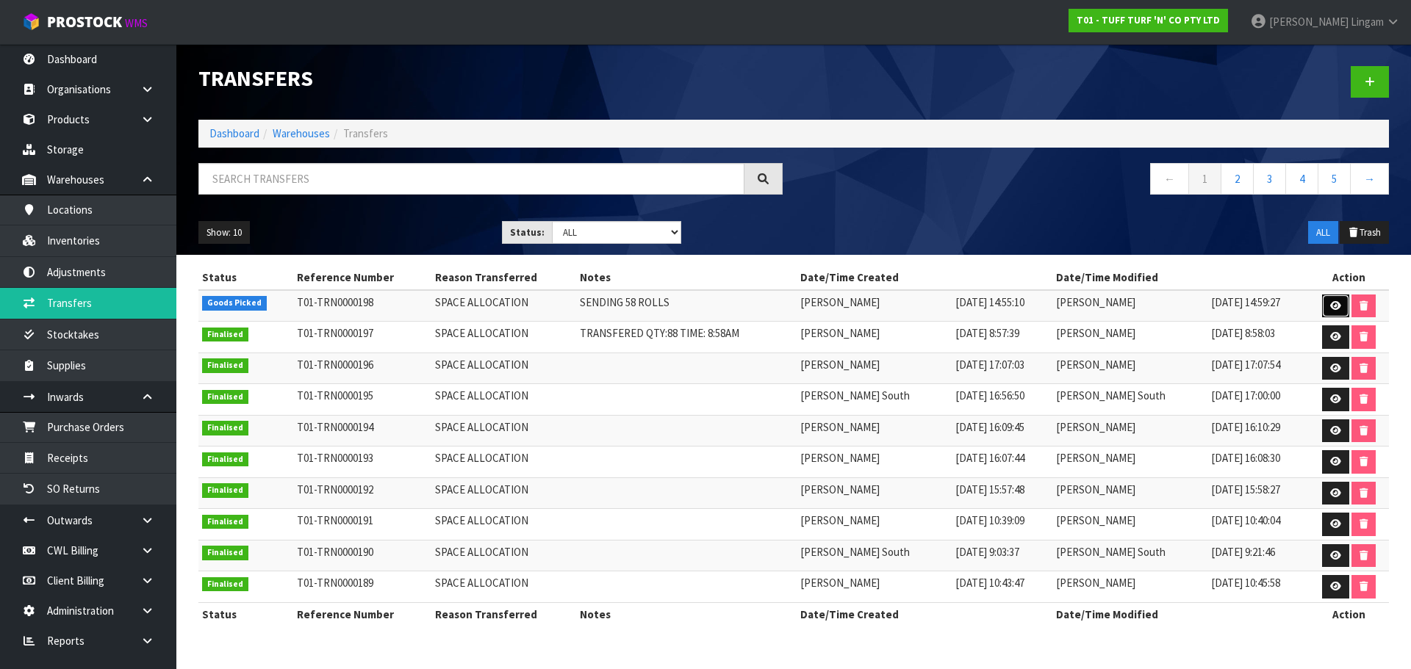
click at [1343, 304] on link at bounding box center [1335, 307] width 27 height 24
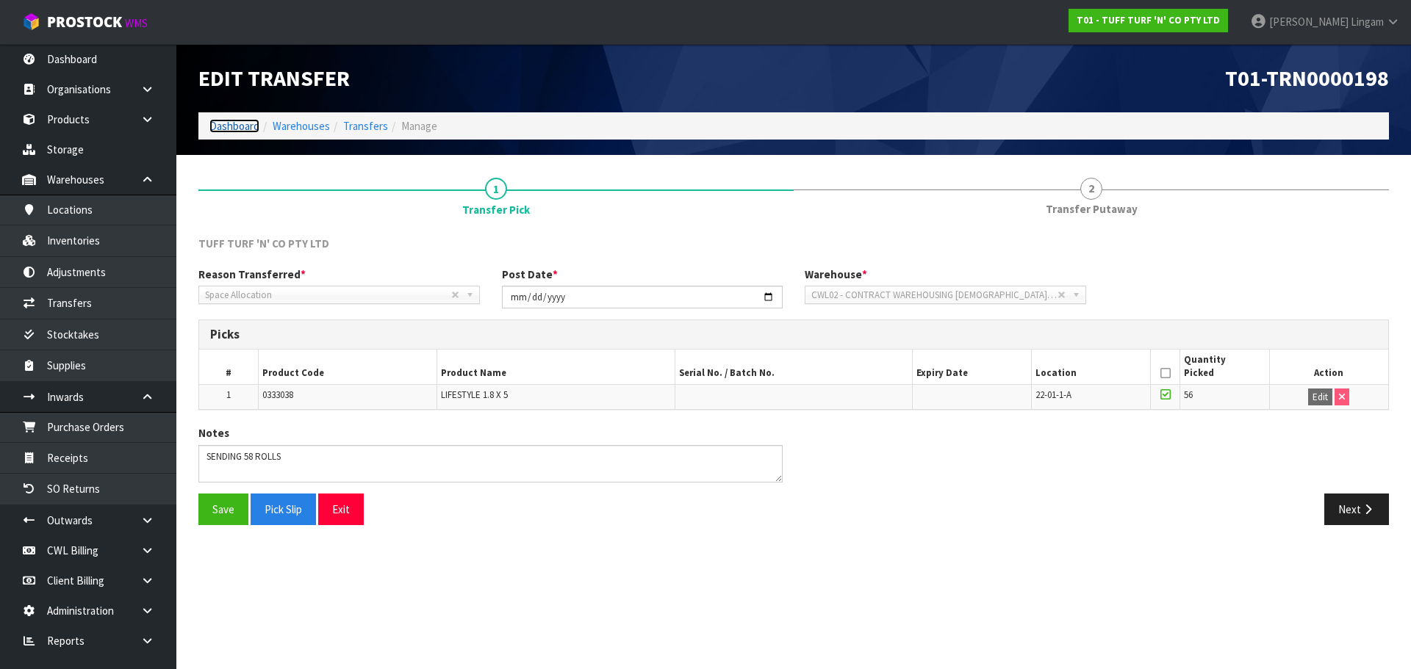
click at [242, 127] on link "Dashboard" at bounding box center [234, 126] width 50 height 14
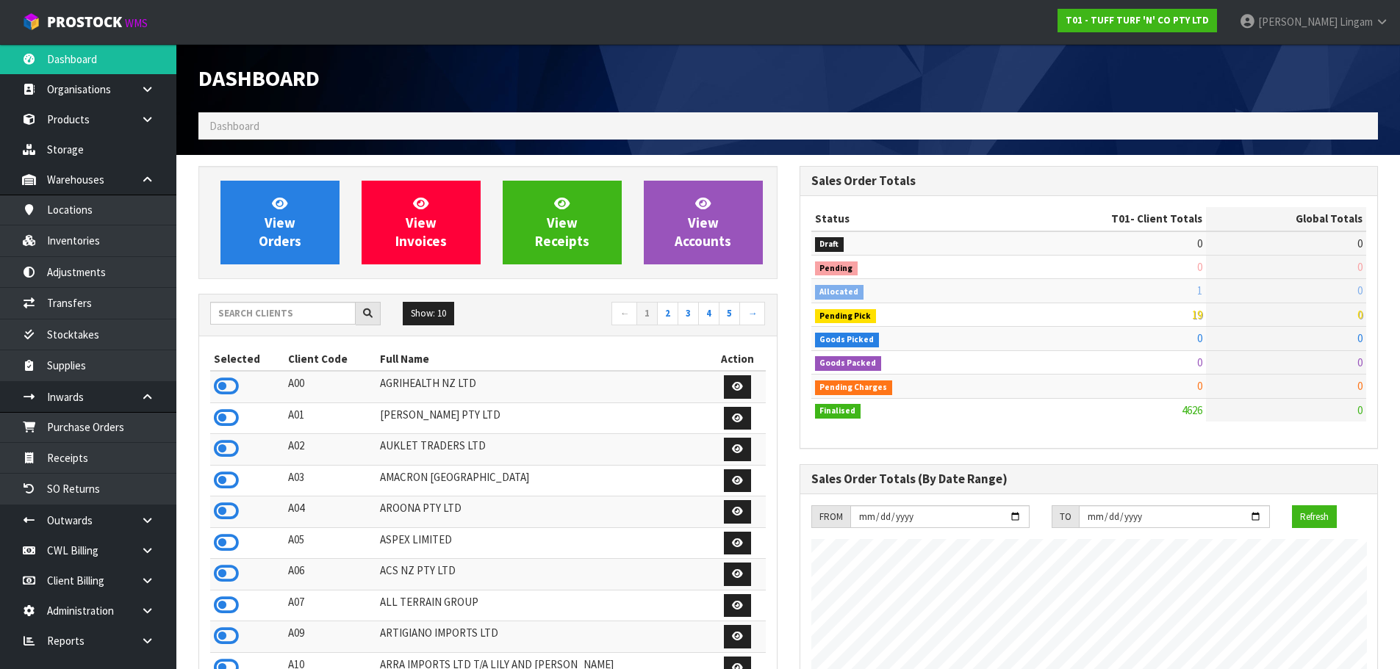
scroll to position [1113, 600]
click at [72, 305] on link "Transfers" at bounding box center [88, 303] width 176 height 30
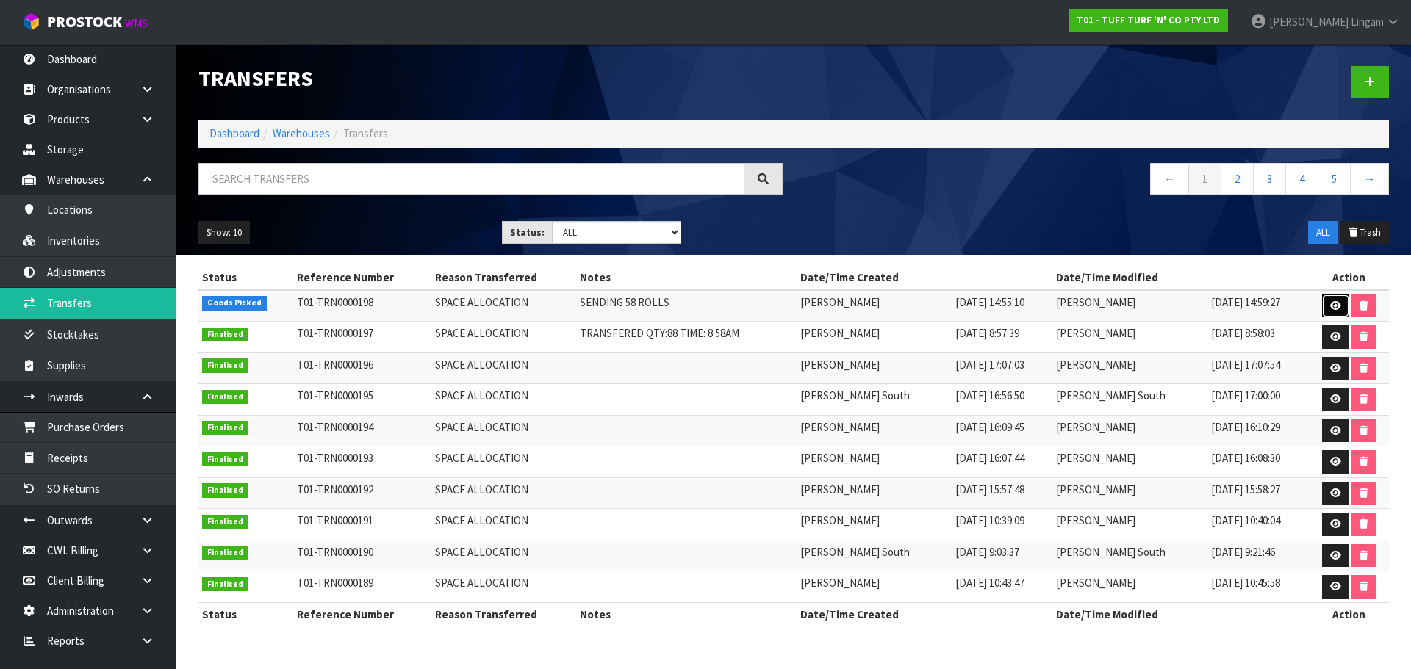
click at [1336, 310] on icon at bounding box center [1335, 306] width 11 height 10
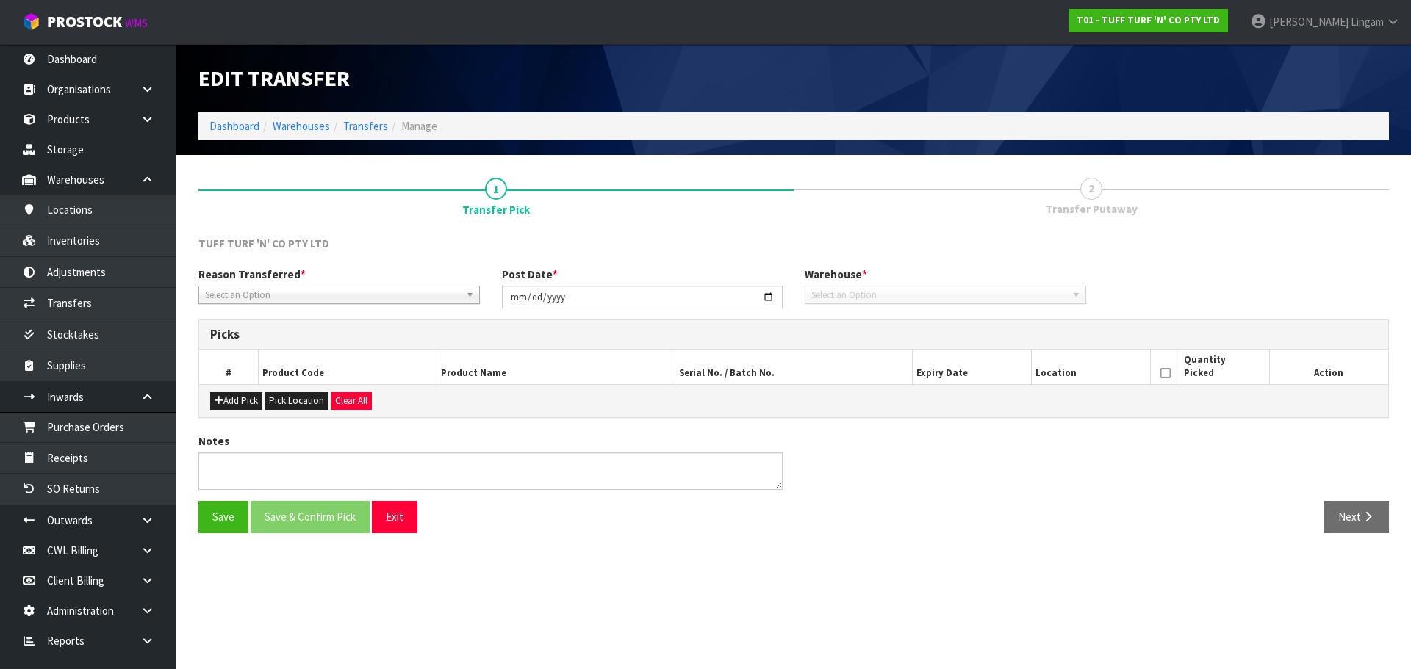
type input "2025-09-10"
type textarea "SENDING 58 ROLLS"
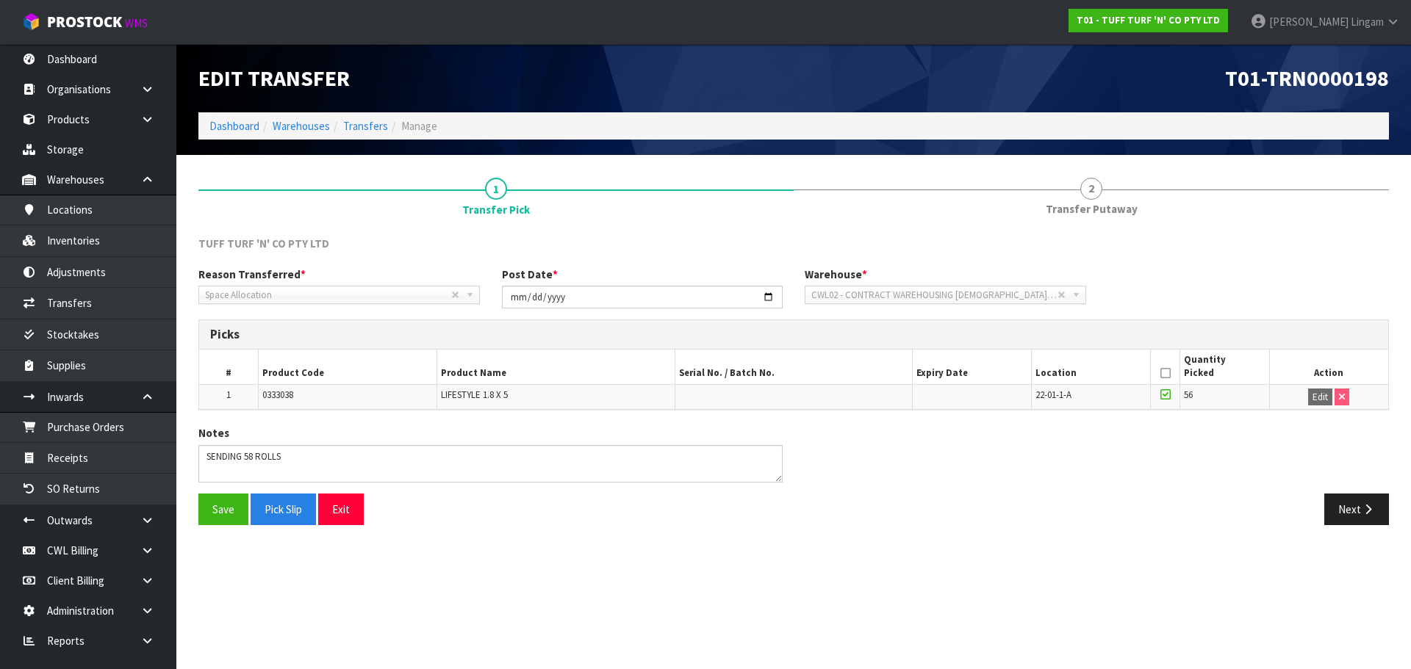
click at [289, 397] on span "0333038" at bounding box center [277, 395] width 31 height 12
copy span "0333038"
click at [1003, 467] on div "Notes" at bounding box center [793, 459] width 1212 height 68
click at [366, 124] on link "Transfers" at bounding box center [365, 126] width 45 height 14
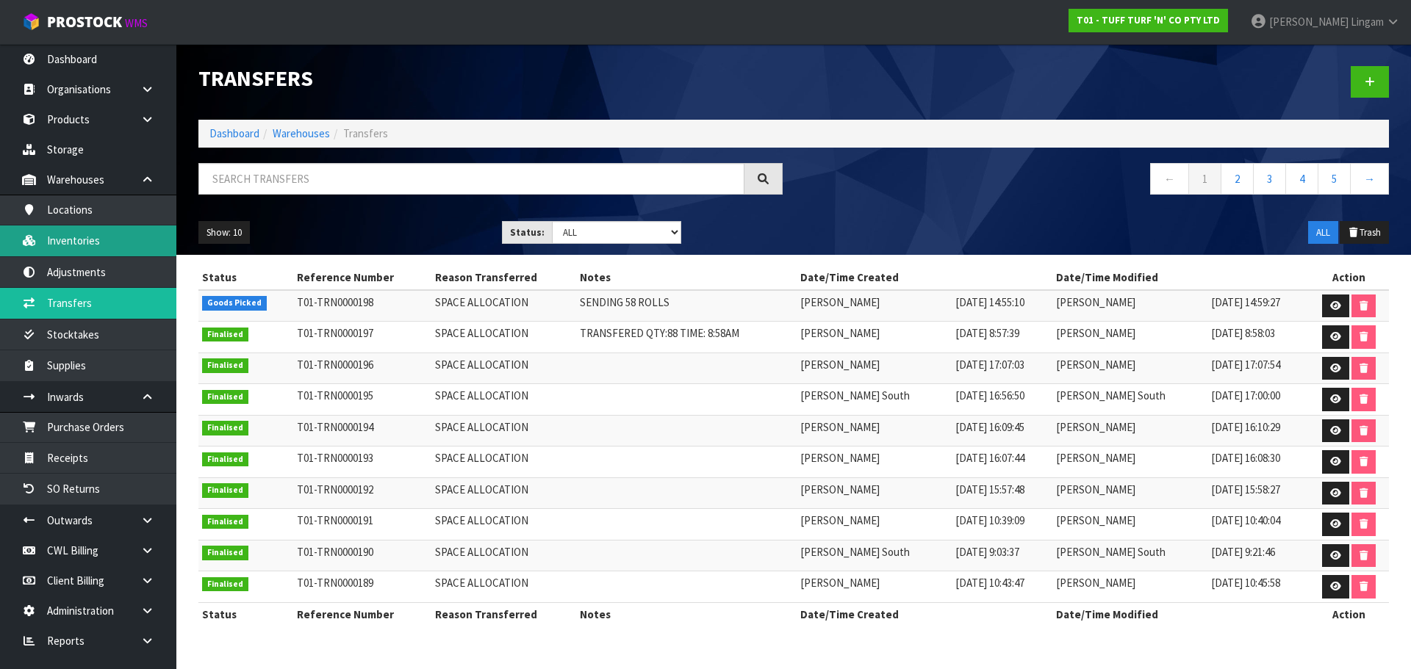
click at [79, 245] on link "Inventories" at bounding box center [88, 241] width 176 height 30
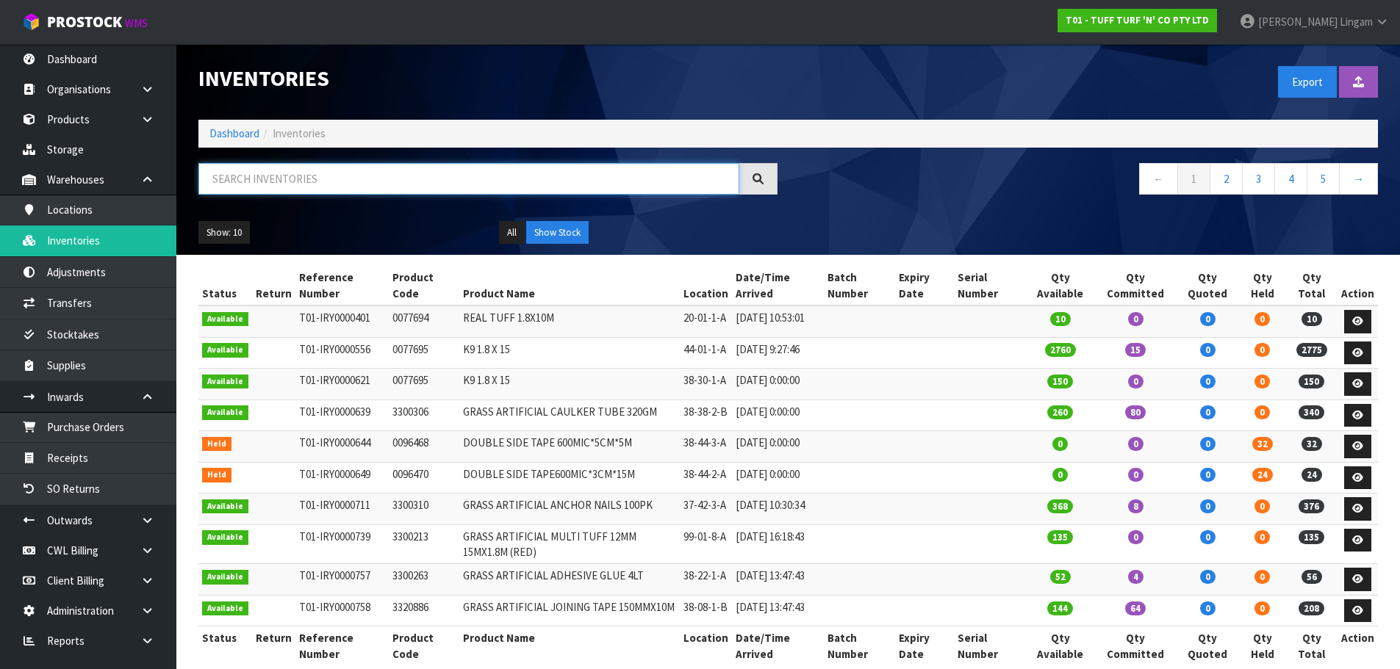
click at [368, 178] on input "text" at bounding box center [468, 179] width 541 height 32
paste input "0333038"
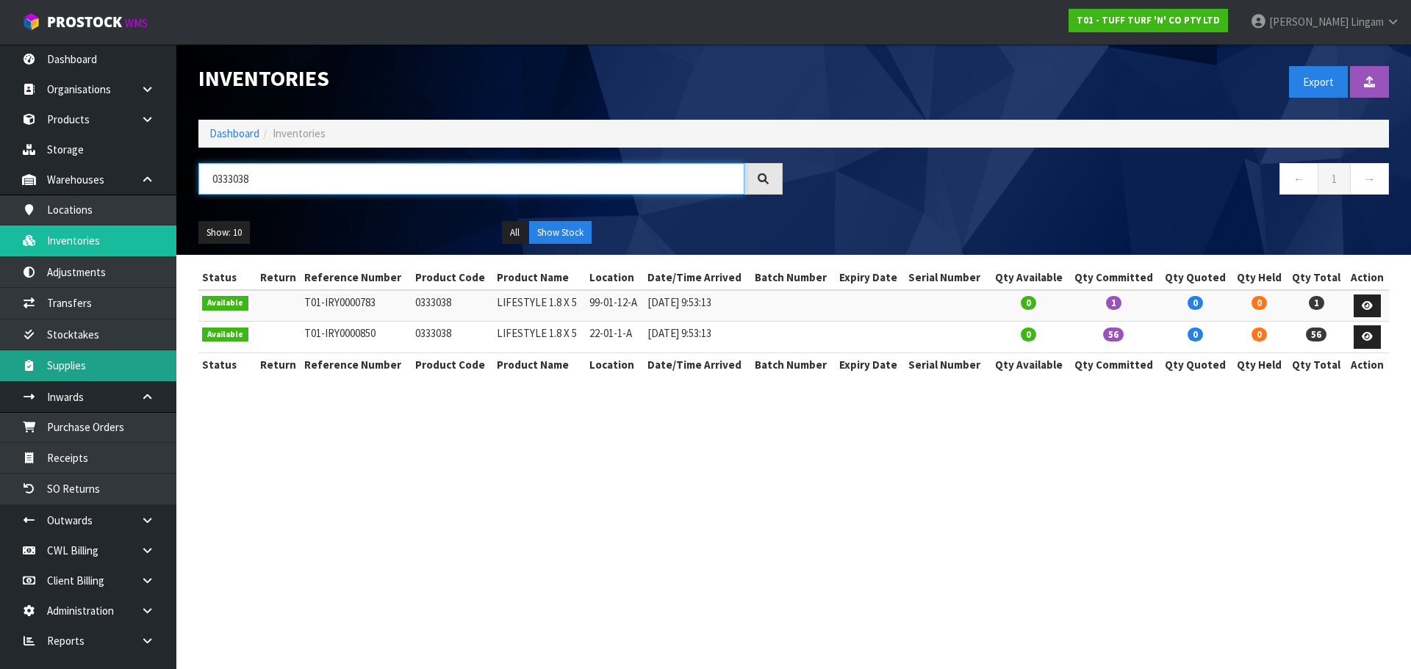
type input "0333038"
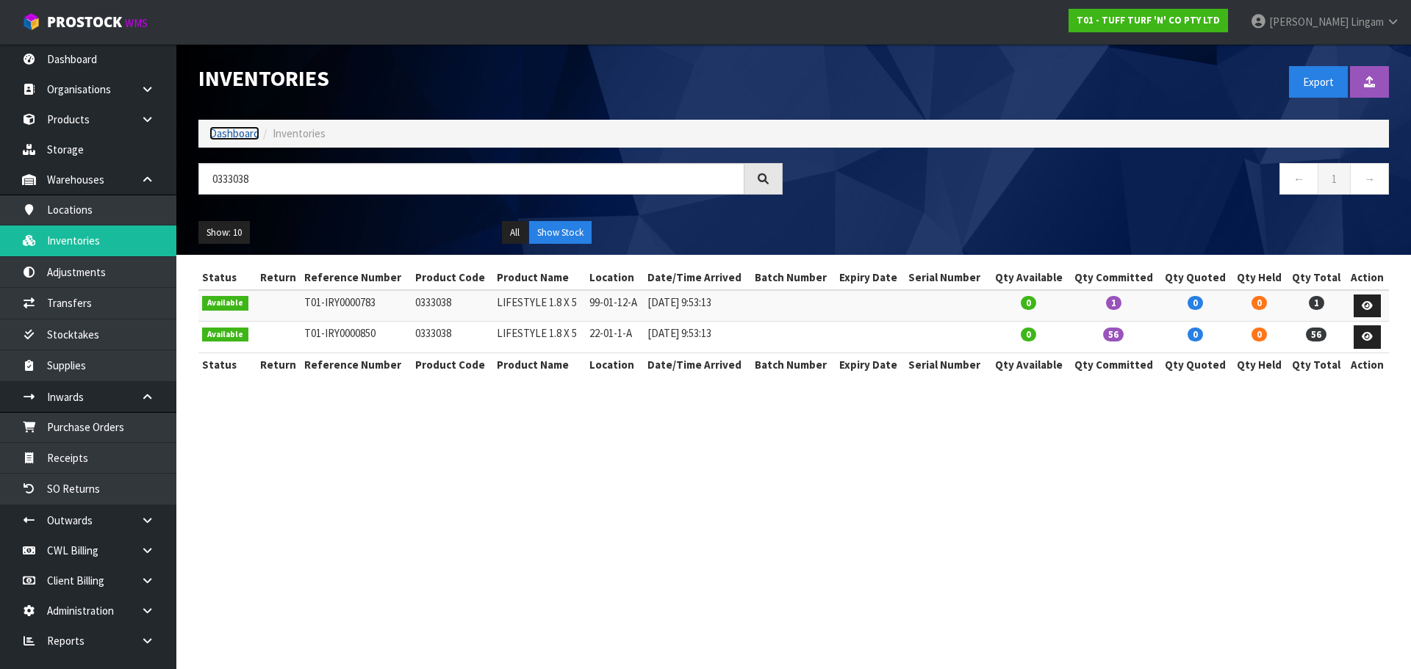
click at [227, 134] on link "Dashboard" at bounding box center [234, 133] width 50 height 14
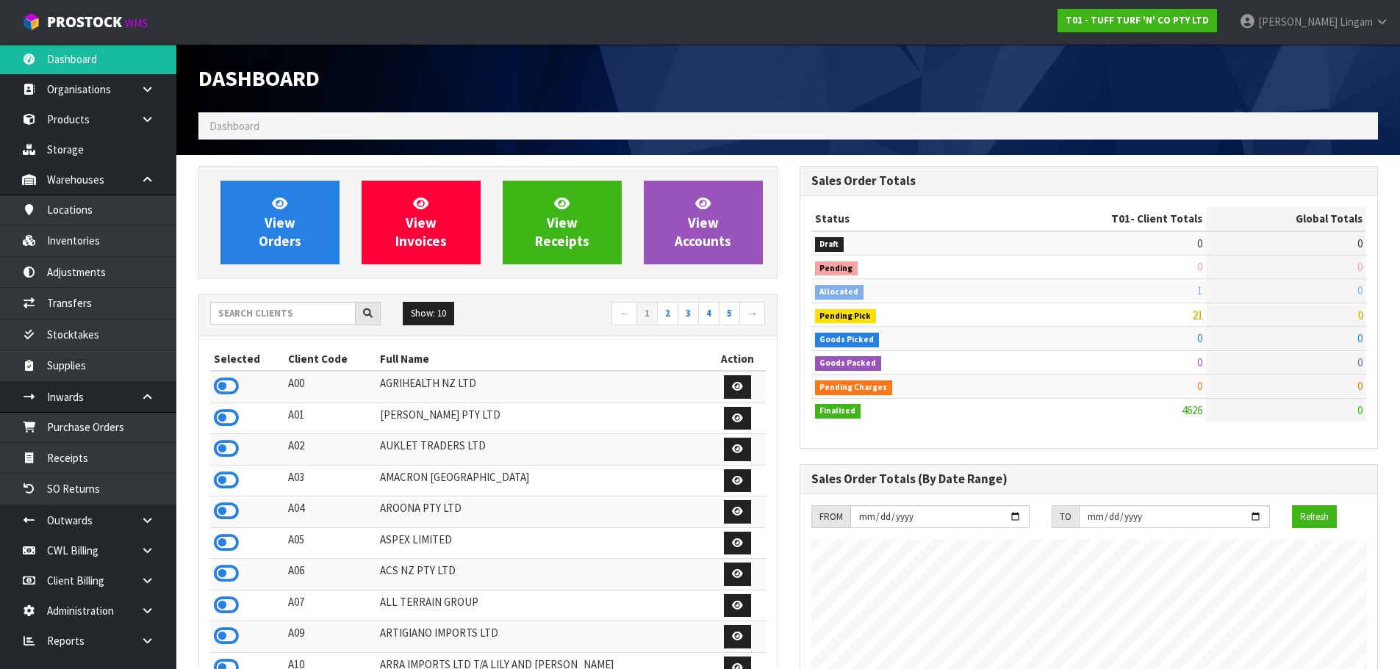
scroll to position [1113, 600]
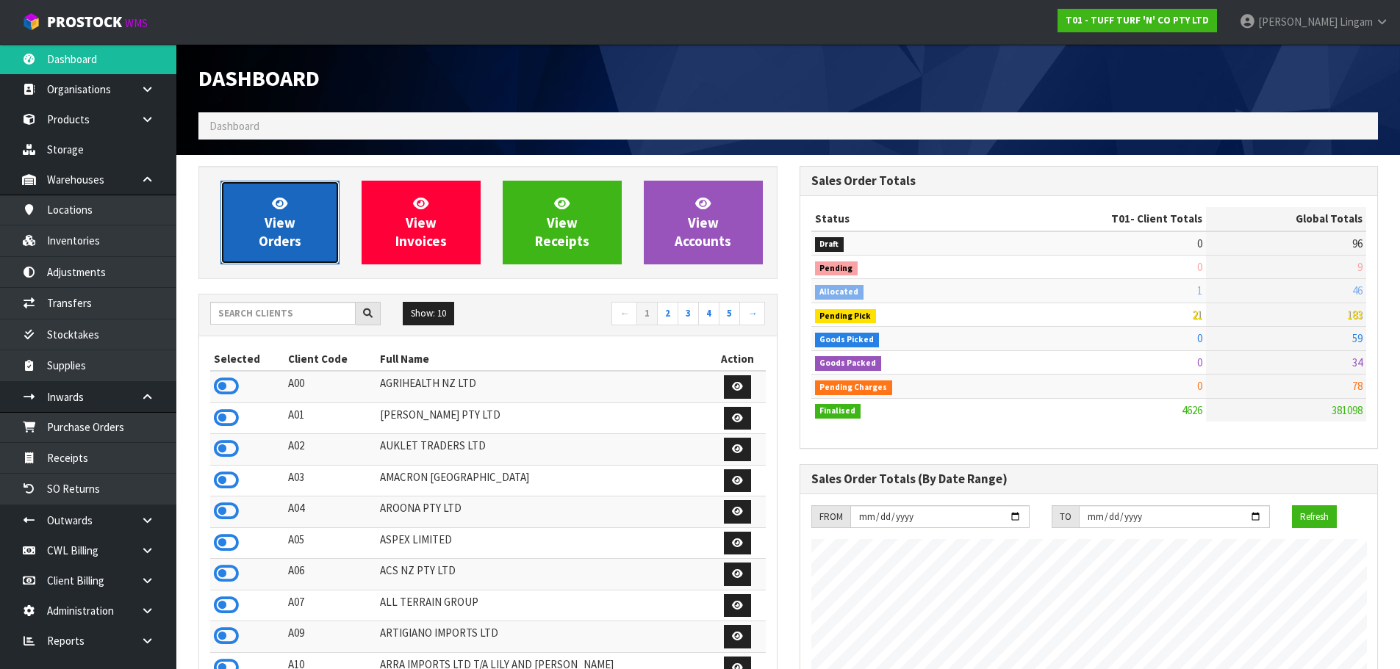
click at [270, 215] on span "View Orders" at bounding box center [280, 222] width 43 height 55
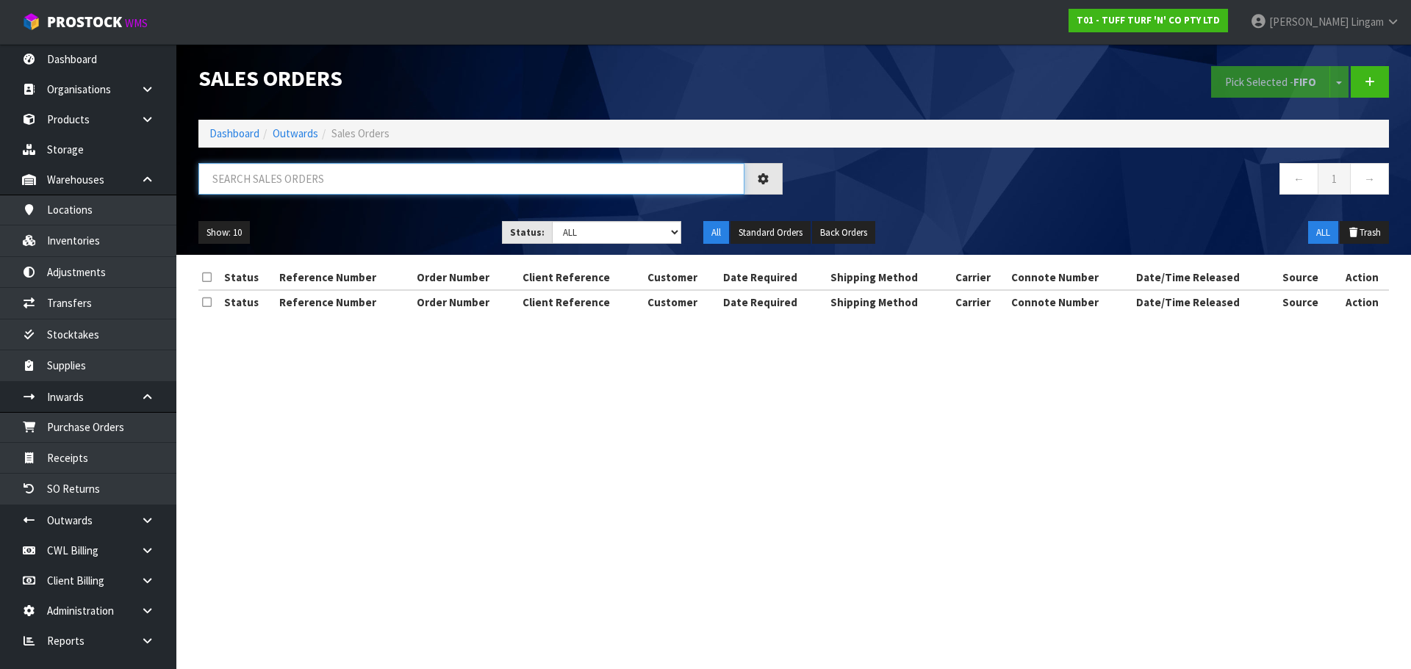
click at [409, 176] on input "text" at bounding box center [471, 179] width 546 height 32
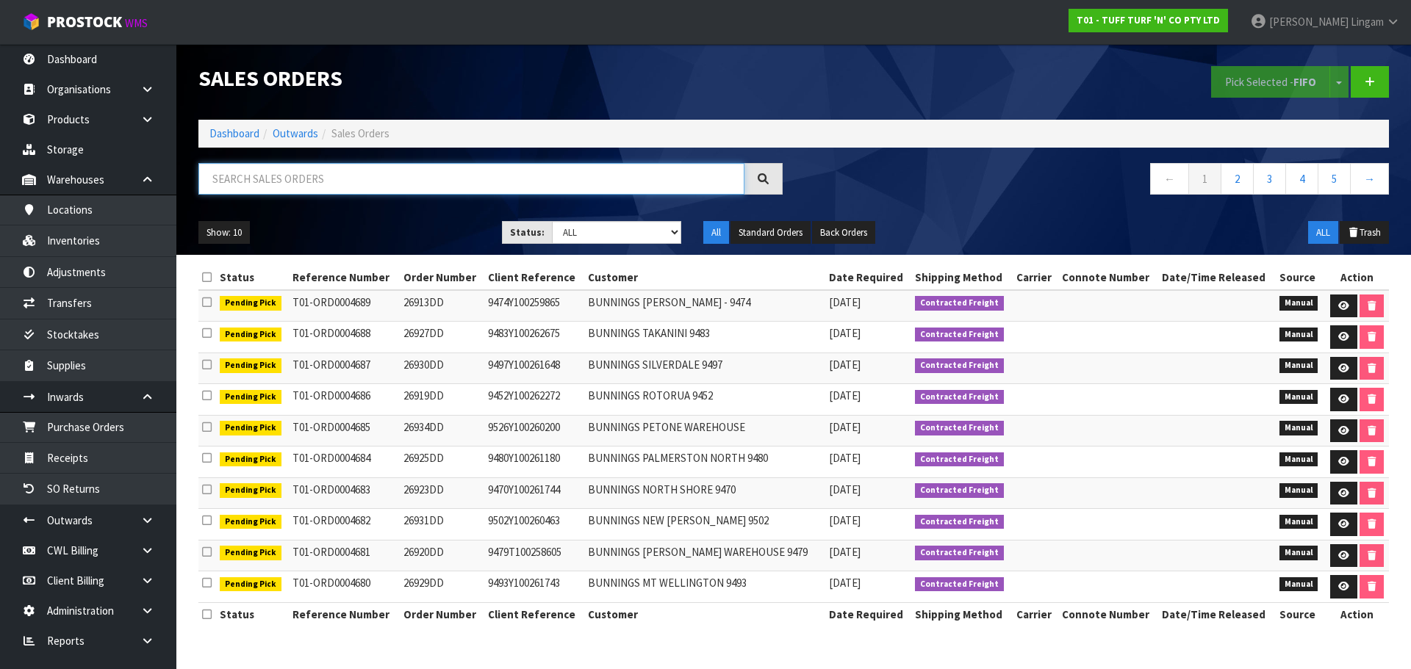
paste input "0333038"
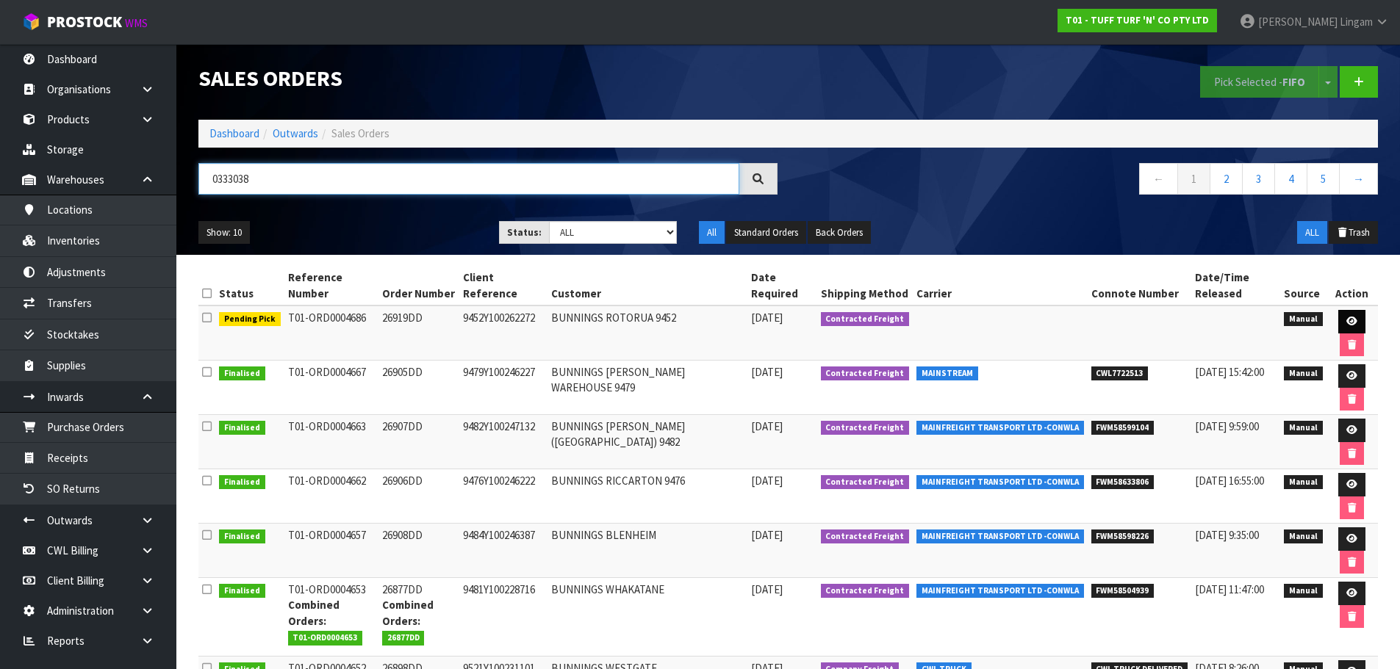
type input "0333038"
click at [1338, 320] on link at bounding box center [1351, 322] width 27 height 24
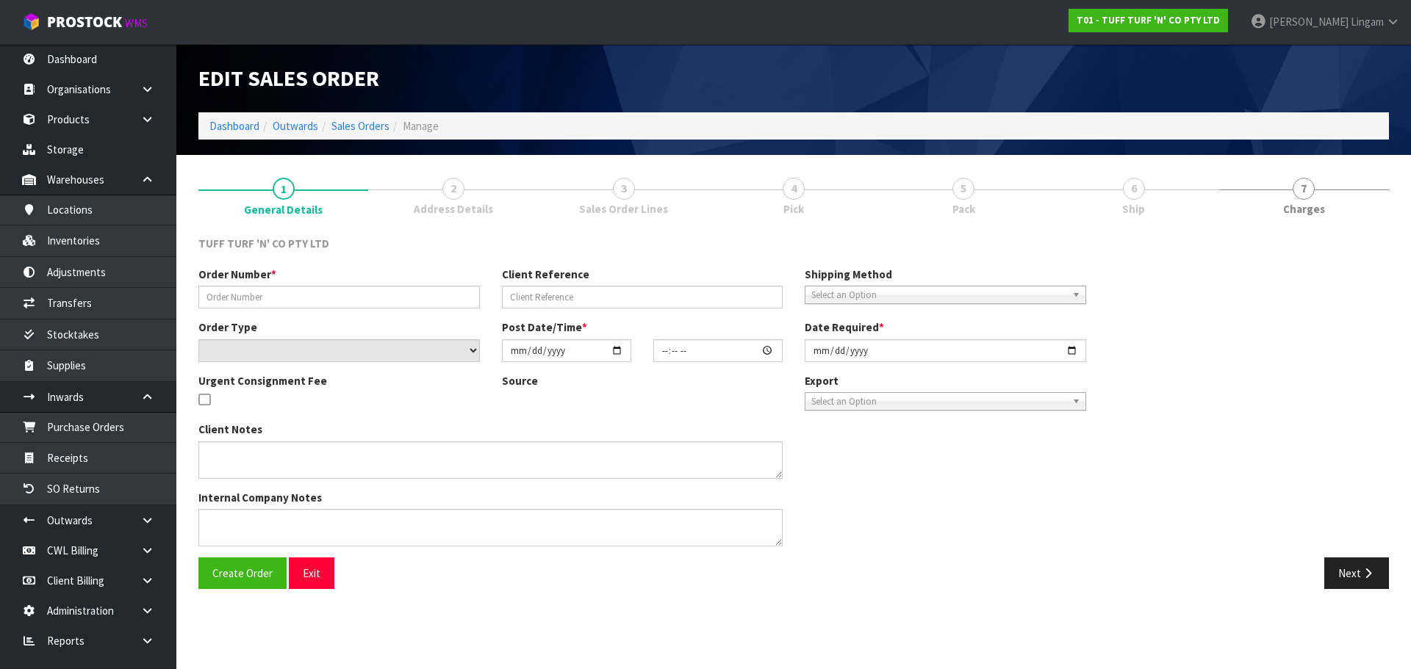
type input "26919DD"
type input "9452Y100262272"
select select "number:0"
type input "2025-09-15"
type input "13:14:00.000"
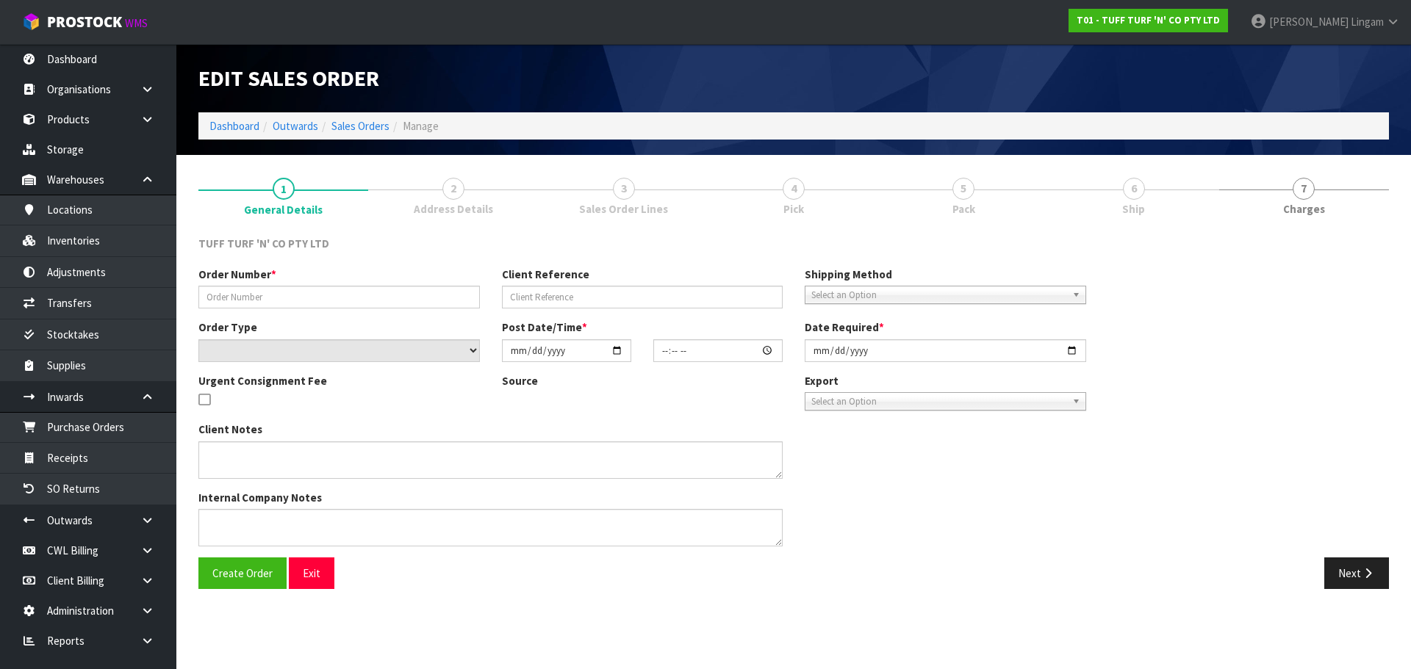
type input "2025-09-16"
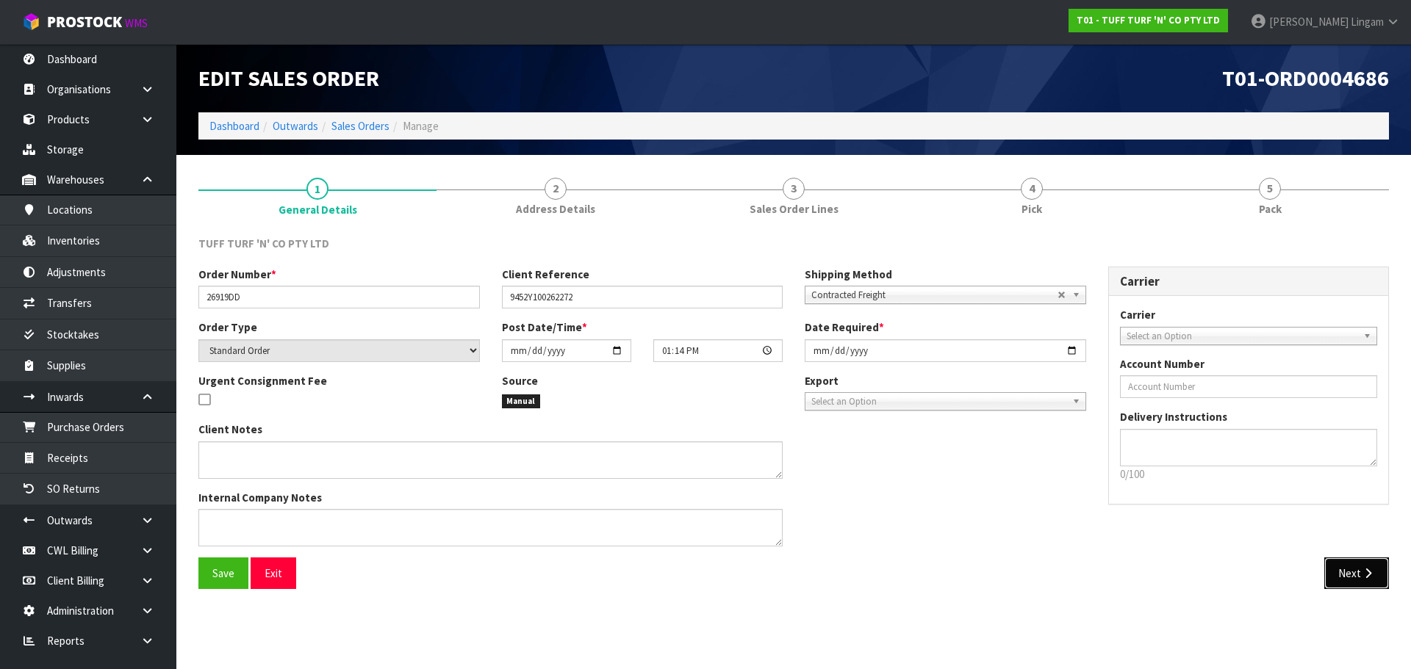
click at [1348, 575] on button "Next" at bounding box center [1356, 574] width 65 height 32
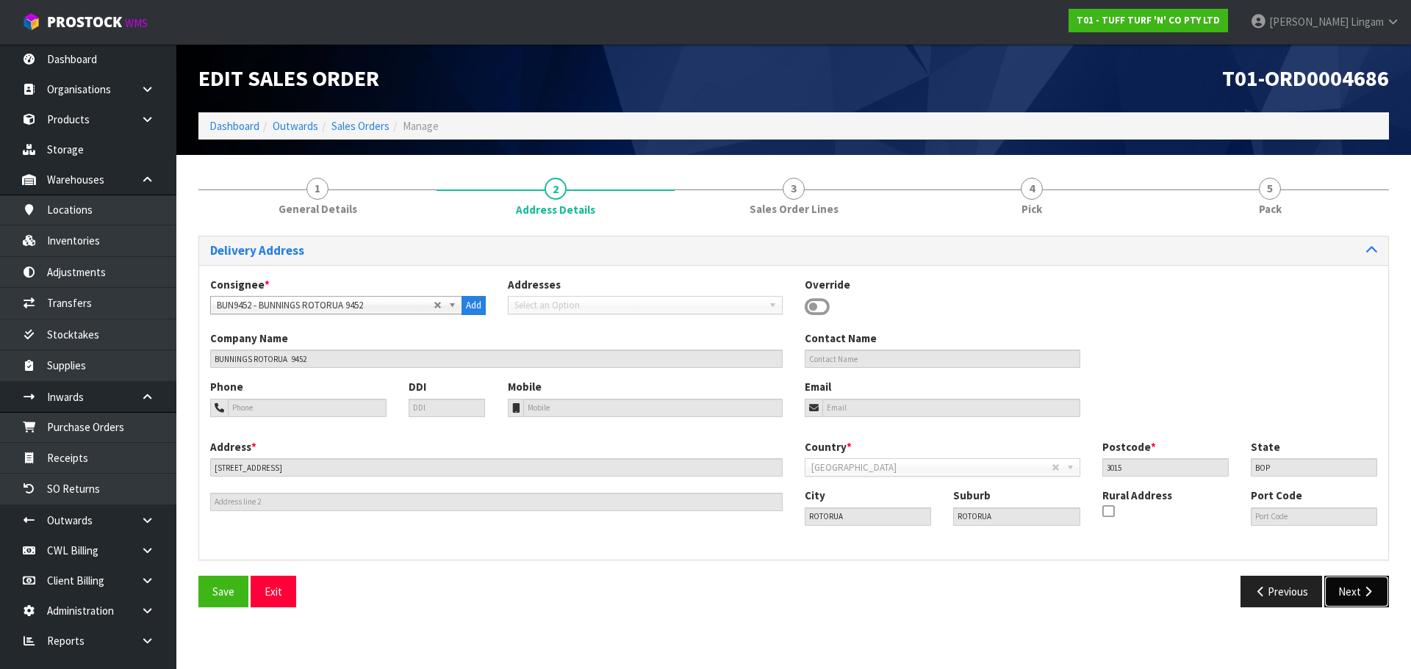
click at [1346, 597] on button "Next" at bounding box center [1356, 592] width 65 height 32
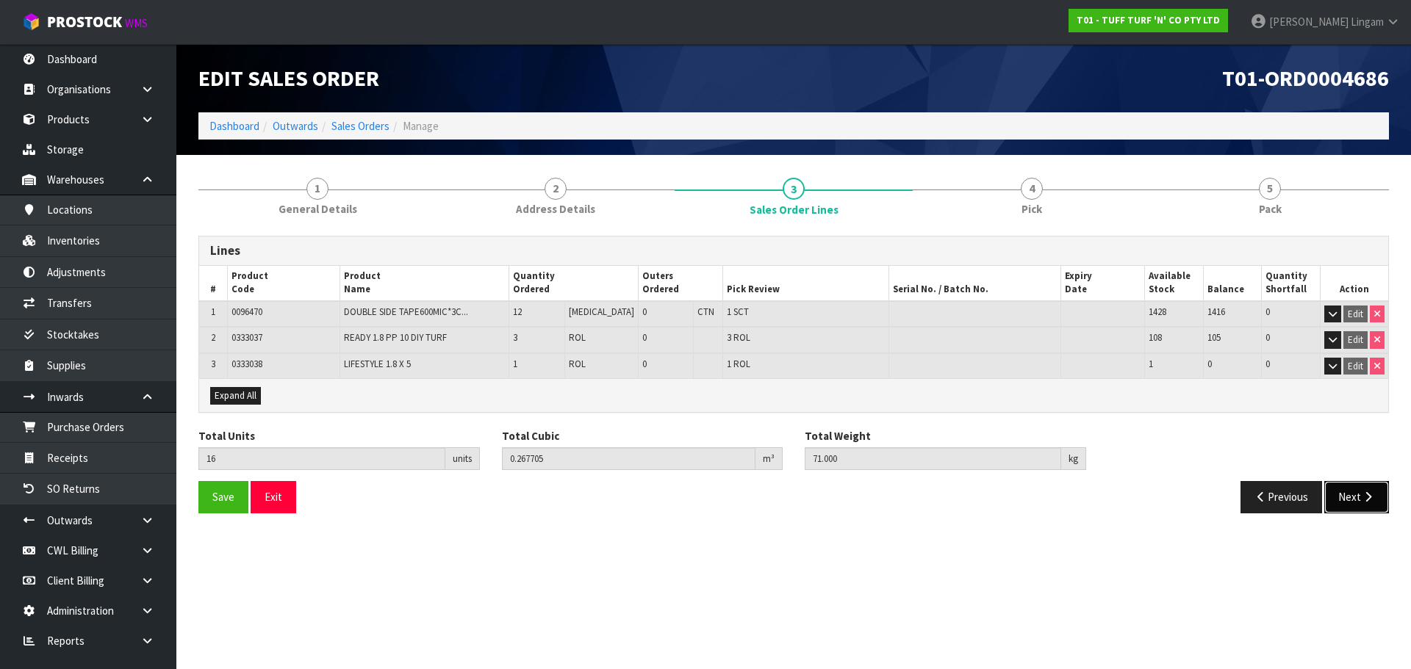
click at [1355, 509] on button "Next" at bounding box center [1356, 497] width 65 height 32
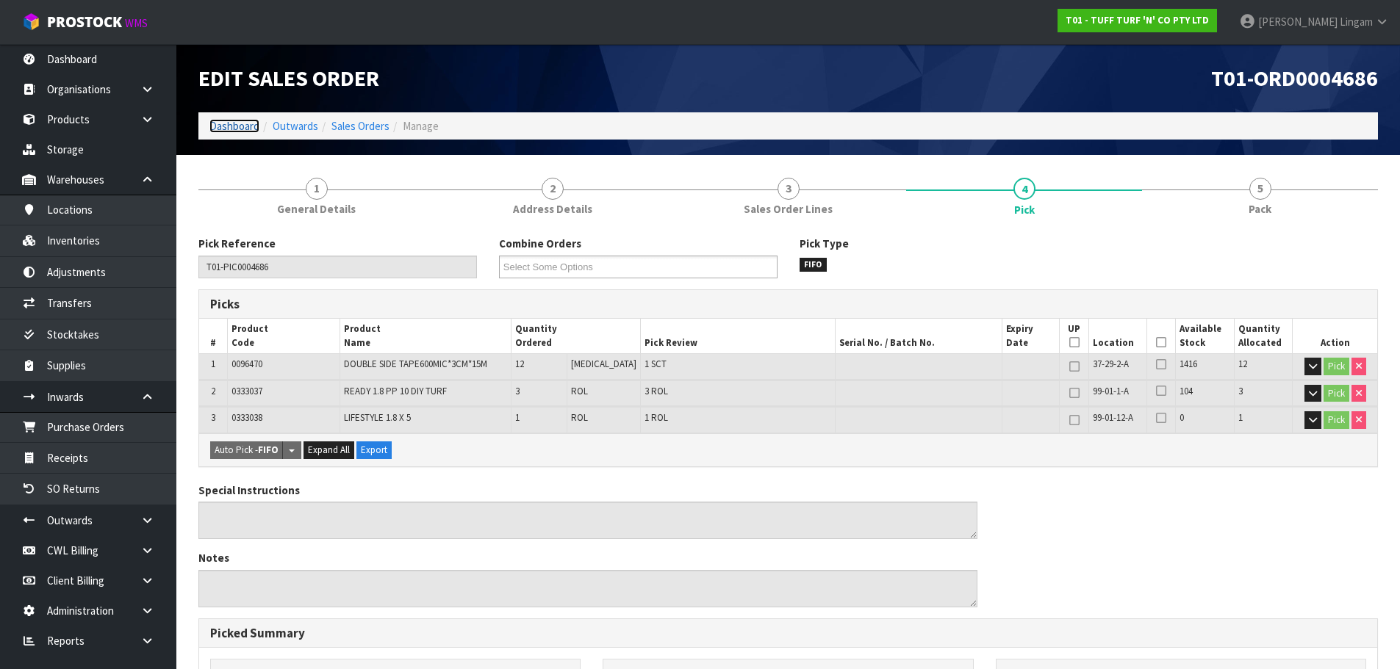
click at [228, 131] on link "Dashboard" at bounding box center [234, 126] width 50 height 14
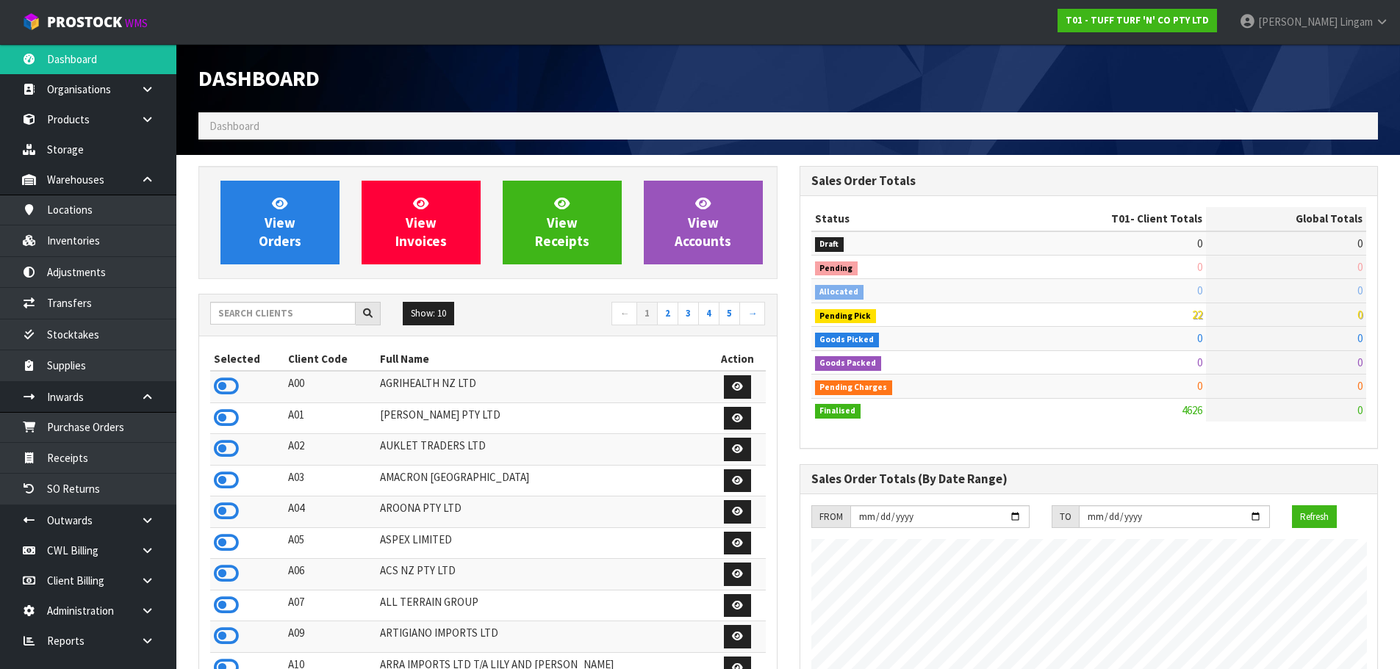
scroll to position [1113, 600]
click at [299, 312] on input "text" at bounding box center [282, 313] width 145 height 23
click at [310, 312] on input "text" at bounding box center [282, 313] width 145 height 23
click at [298, 319] on input "text" at bounding box center [282, 313] width 145 height 23
click at [303, 317] on input "text" at bounding box center [282, 313] width 145 height 23
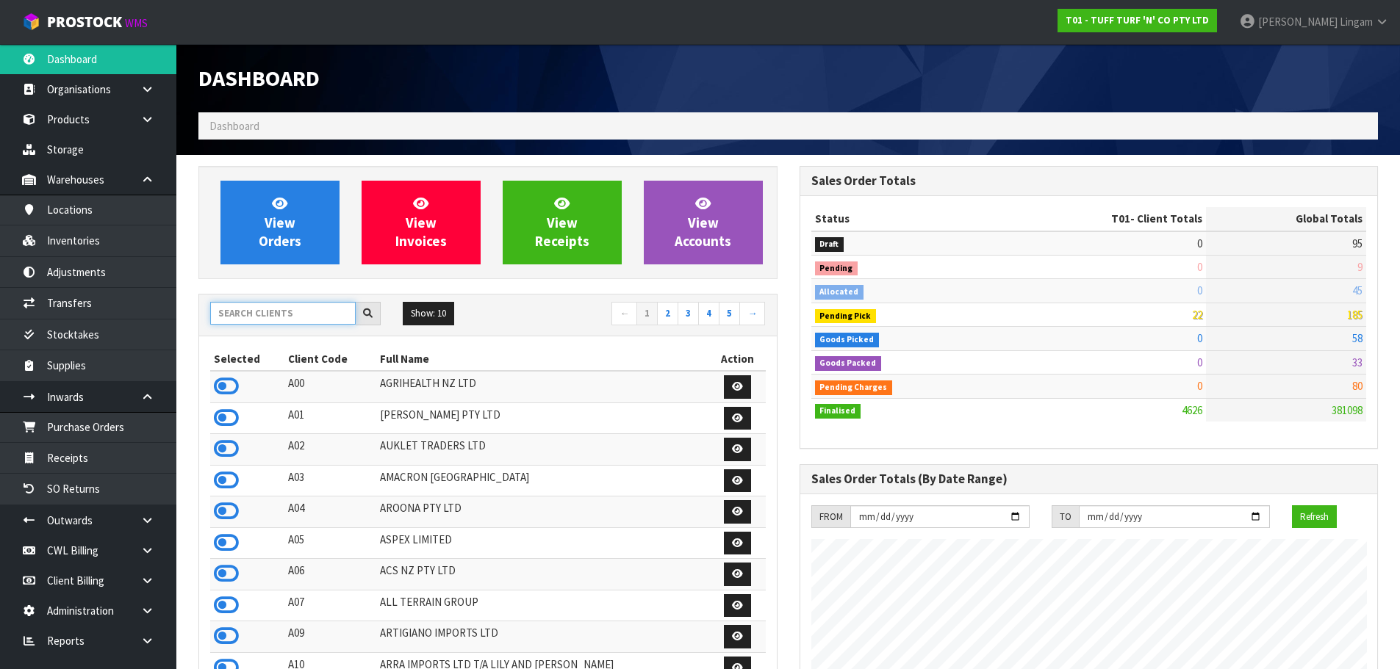
click at [318, 315] on input "text" at bounding box center [282, 313] width 145 height 23
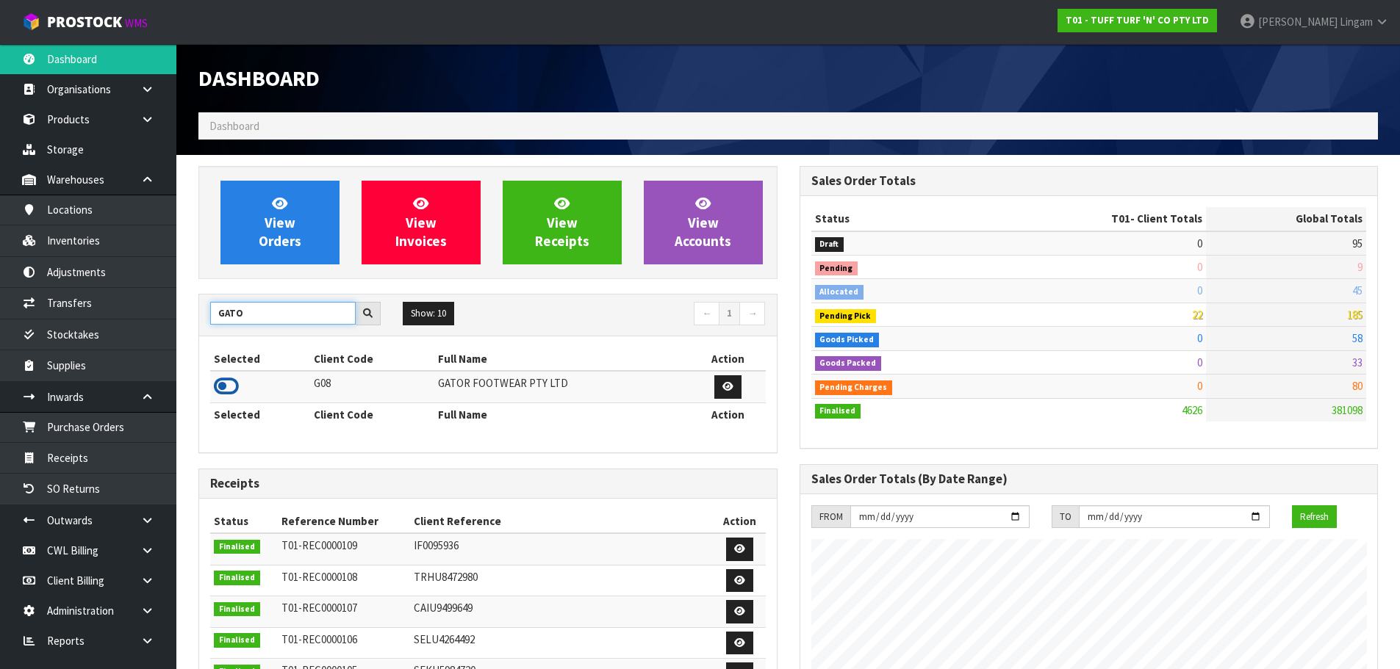
type input "GATO"
click at [223, 389] on icon at bounding box center [226, 387] width 25 height 22
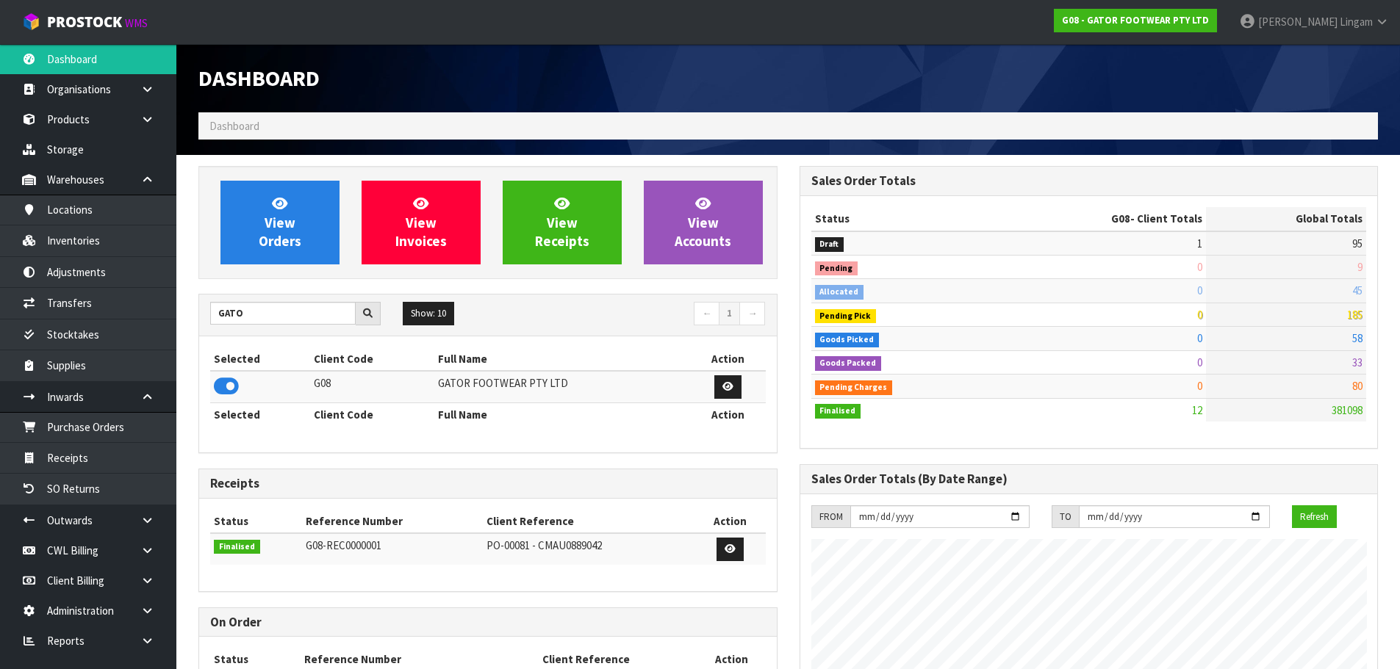
scroll to position [1002, 600]
click at [51, 431] on link "Purchase Orders" at bounding box center [88, 427] width 176 height 30
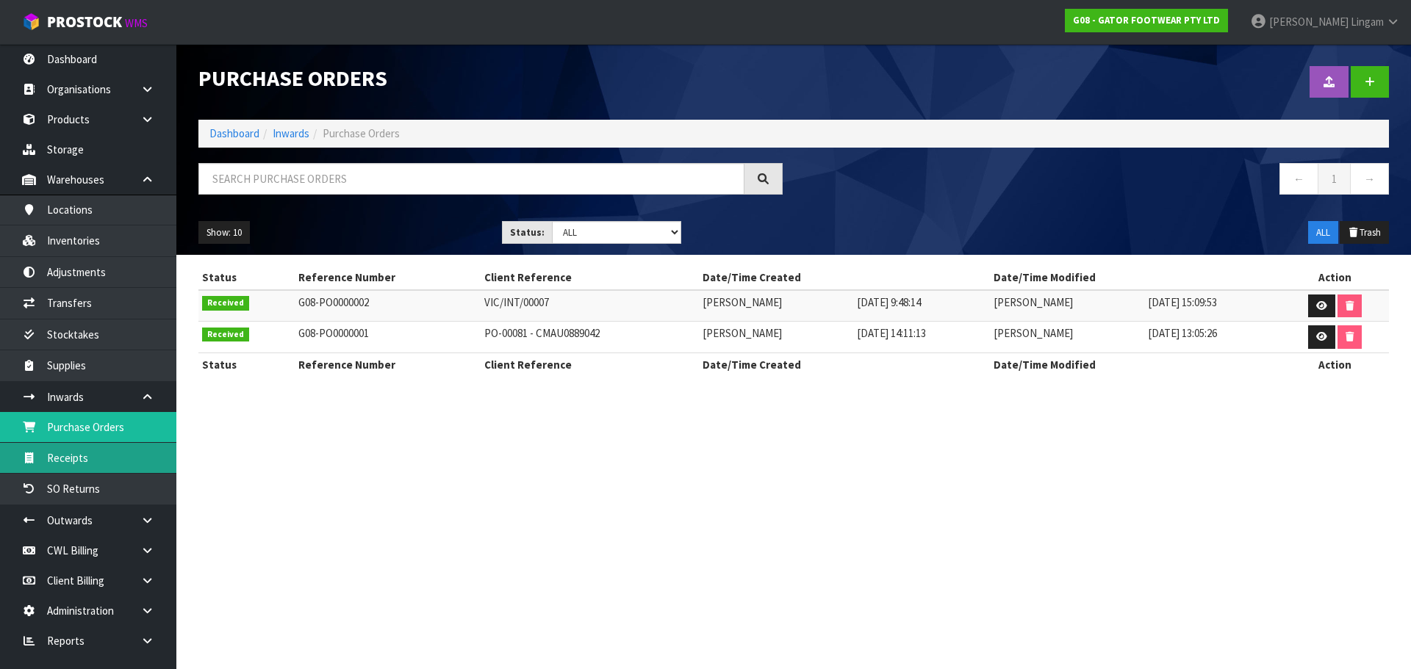
click at [123, 450] on link "Receipts" at bounding box center [88, 458] width 176 height 30
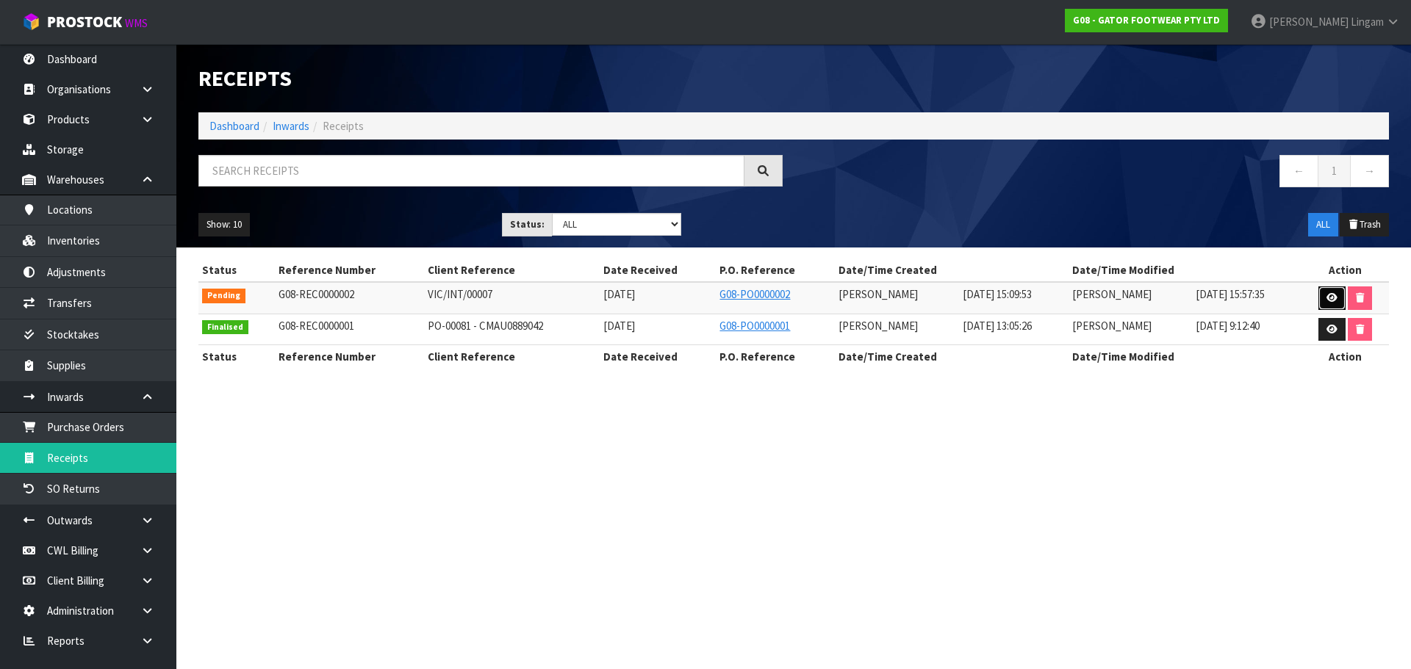
click at [1329, 294] on icon at bounding box center [1331, 298] width 11 height 10
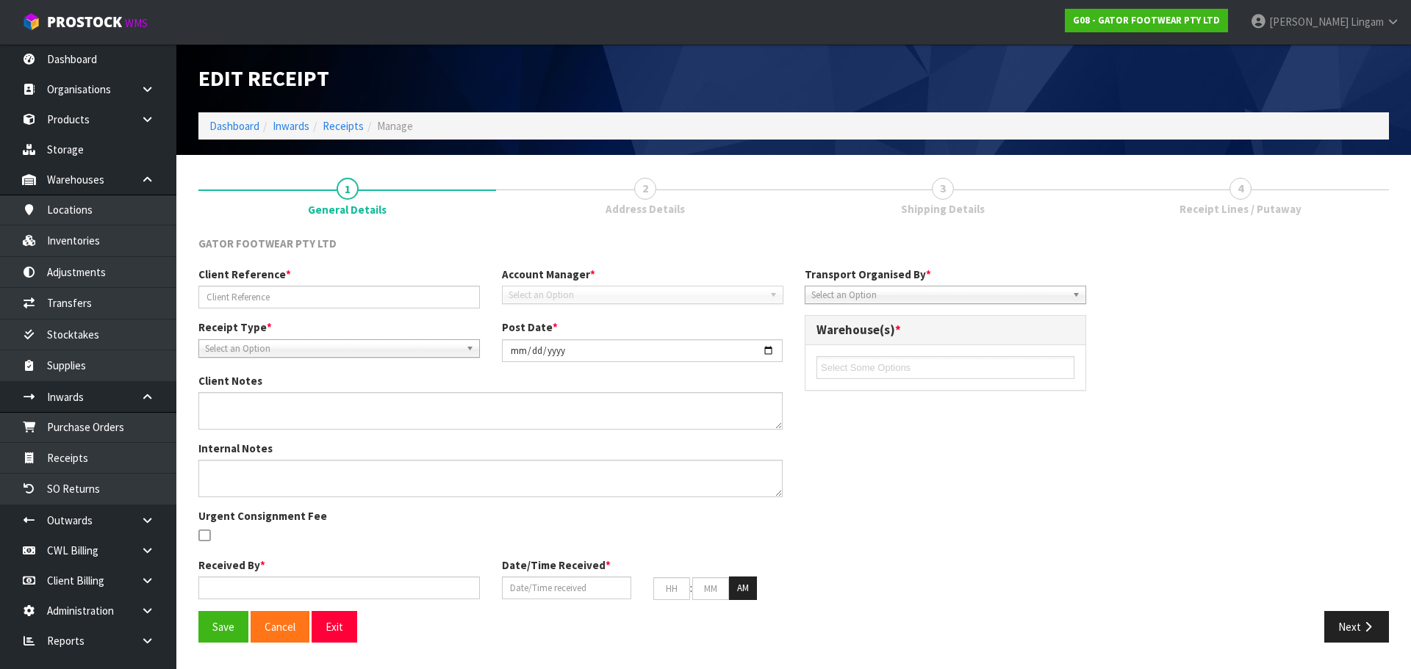
type input "VIC/INT/00007"
type input "2025-09-12"
type input "[PERSON_NAME]"
type input "[DATE]"
type input "03"
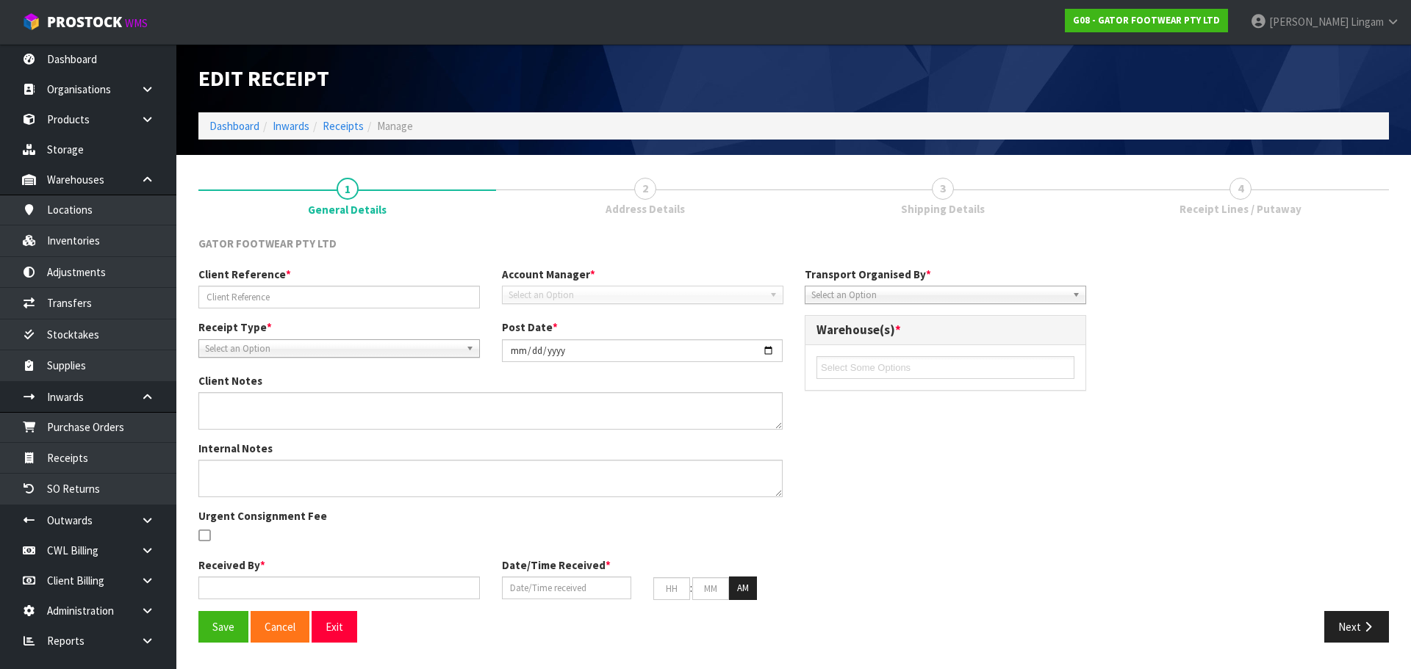
type input "00"
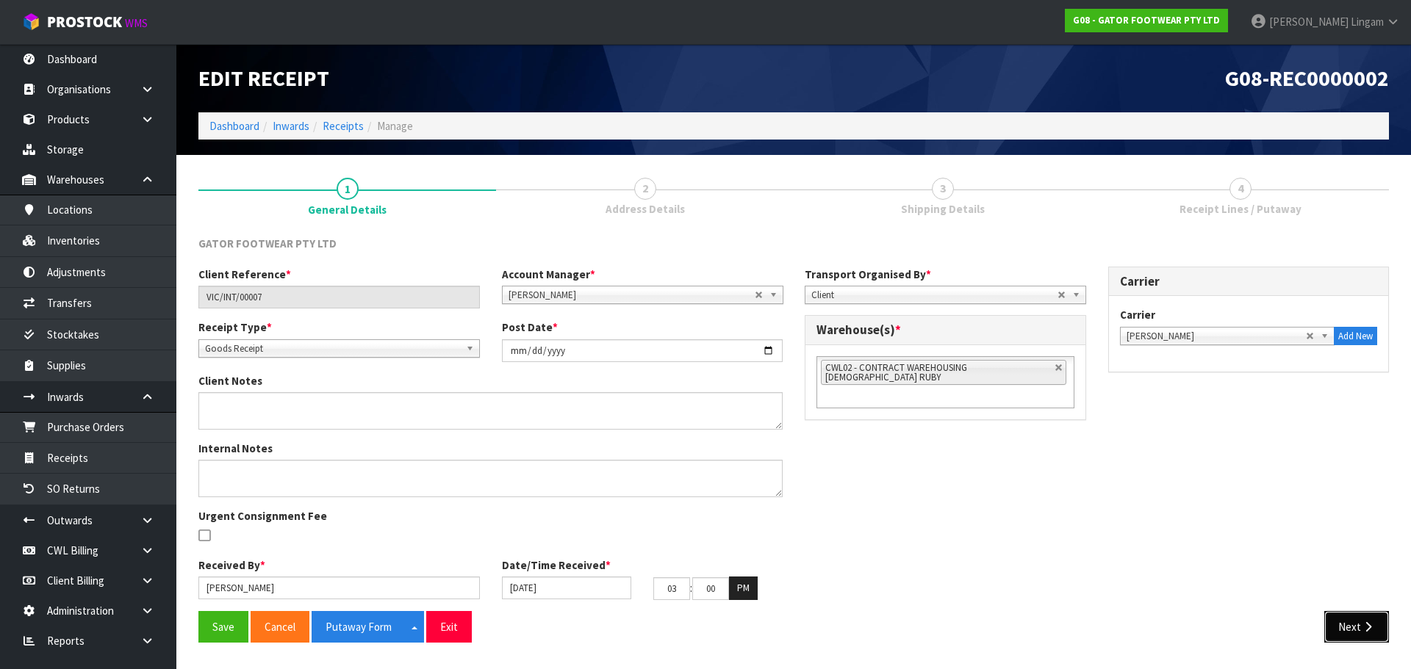
click at [1340, 619] on button "Next" at bounding box center [1356, 627] width 65 height 32
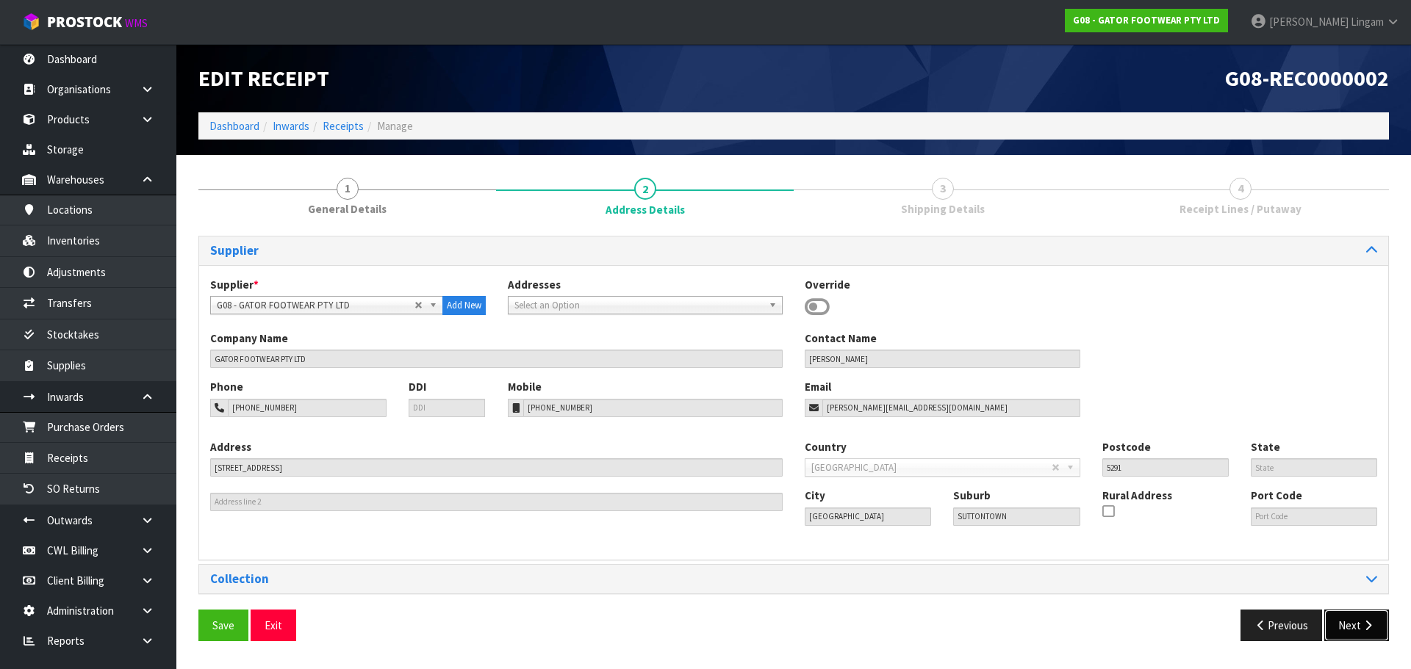
click at [1356, 633] on button "Next" at bounding box center [1356, 626] width 65 height 32
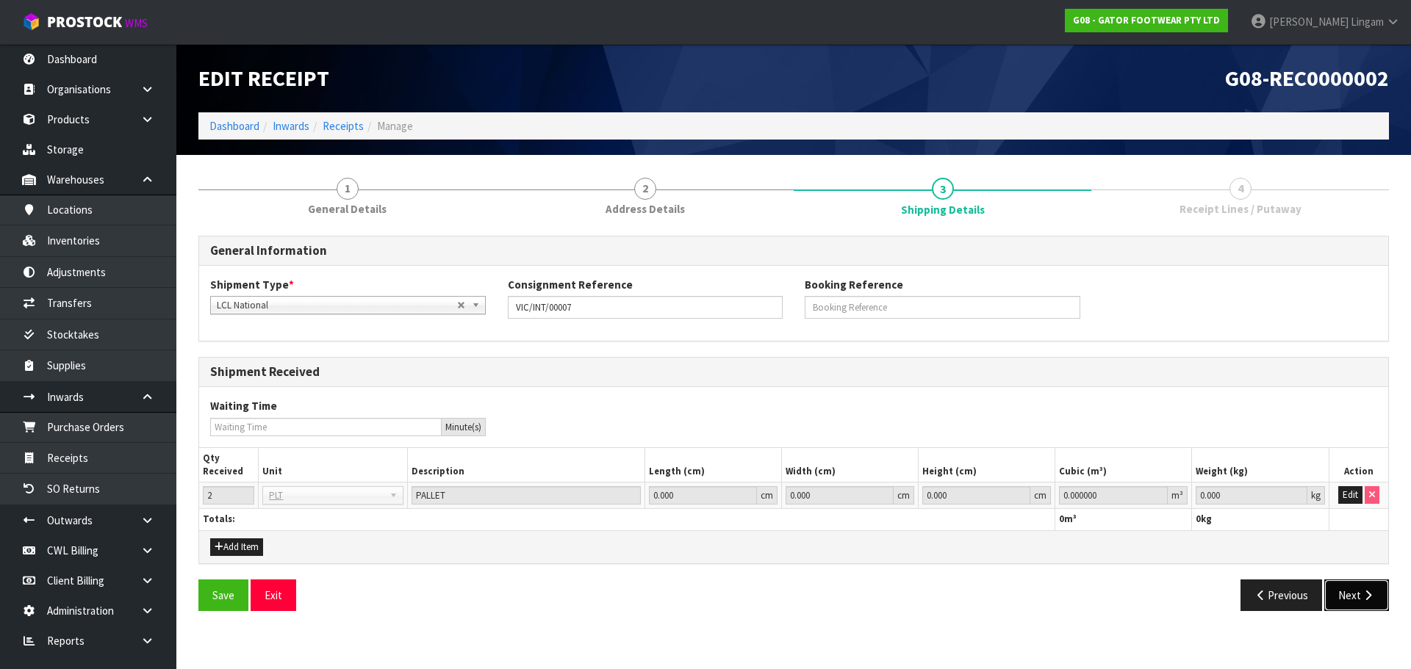
click at [1354, 594] on button "Next" at bounding box center [1356, 596] width 65 height 32
click at [1362, 599] on icon "button" at bounding box center [1368, 595] width 14 height 11
click at [1346, 493] on button "Edit" at bounding box center [1350, 495] width 24 height 18
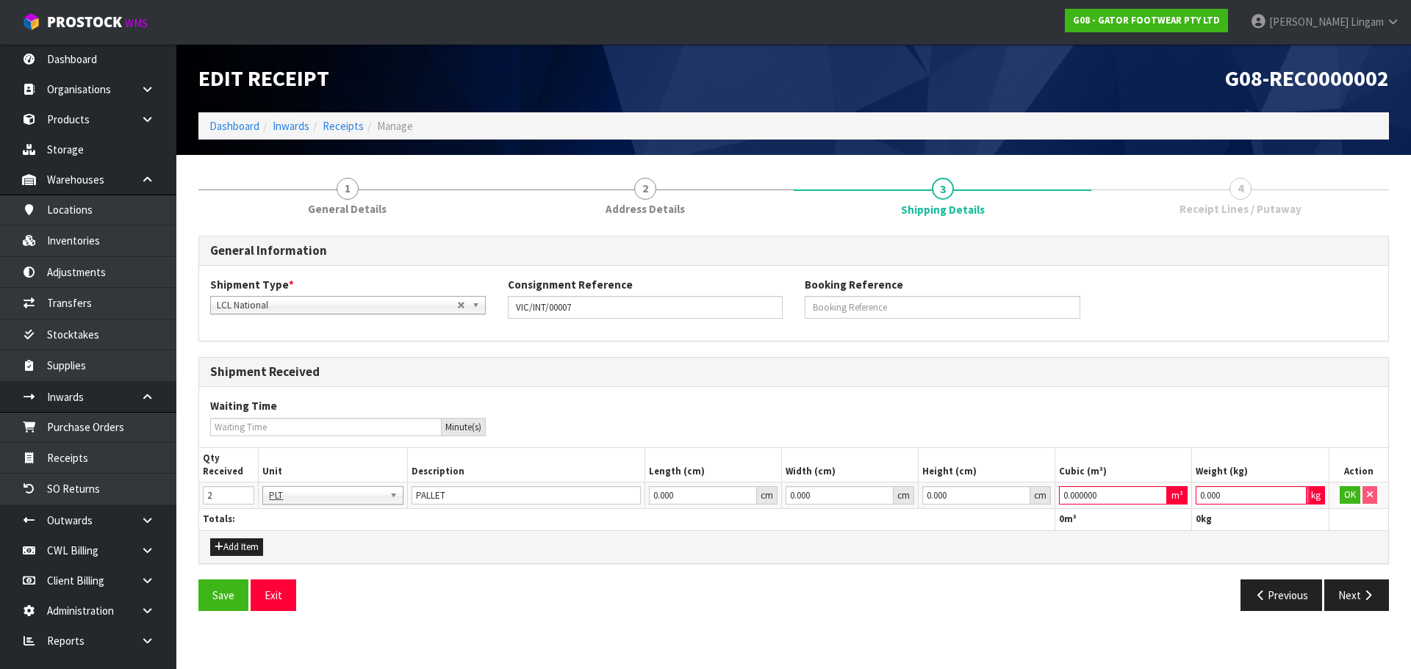
click at [1225, 498] on input "0.000" at bounding box center [1251, 495] width 110 height 18
type input "1"
click at [1110, 493] on input "0.000000" at bounding box center [1113, 495] width 108 height 18
type input "1"
click at [205, 592] on button "Save" at bounding box center [223, 596] width 50 height 32
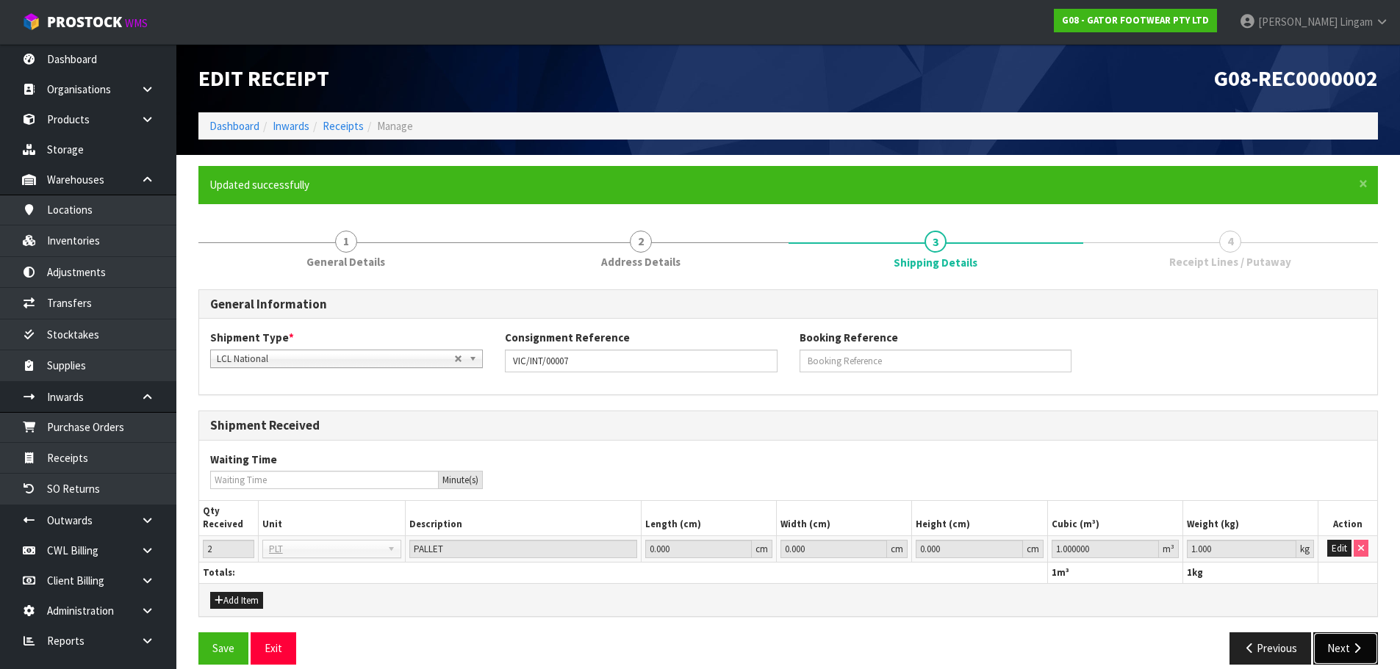
click at [1347, 645] on button "Next" at bounding box center [1345, 649] width 65 height 32
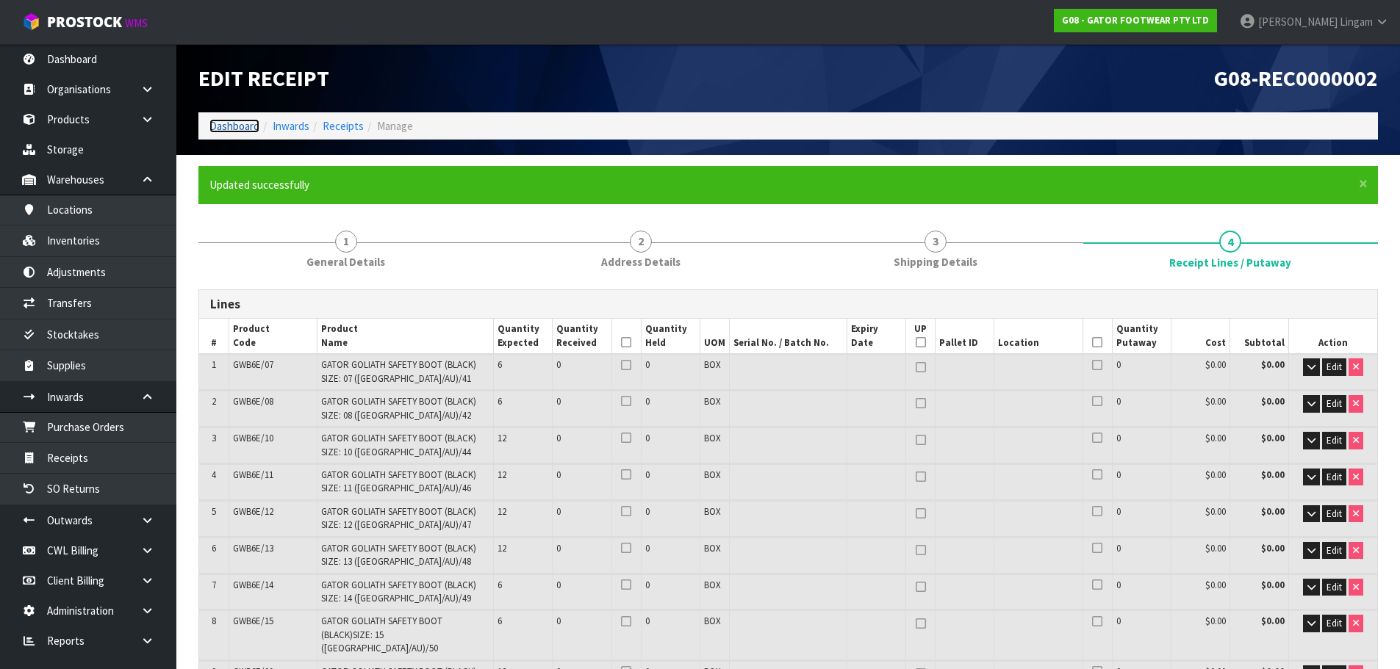
click at [220, 126] on link "Dashboard" at bounding box center [234, 126] width 50 height 14
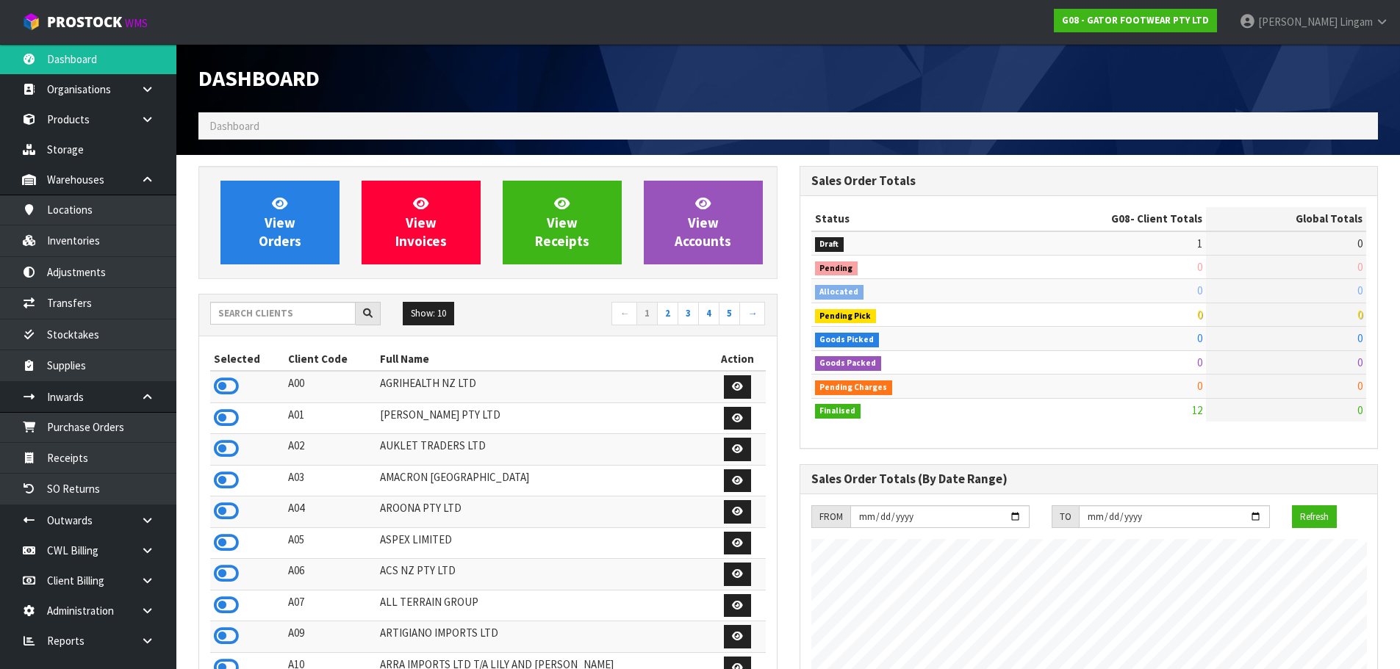
scroll to position [1002, 600]
click at [1082, 600] on div "View Orders View Invoices View Receipts View Accounts Show: 10 5 10 25 50 ←" at bounding box center [787, 667] width 1201 height 1002
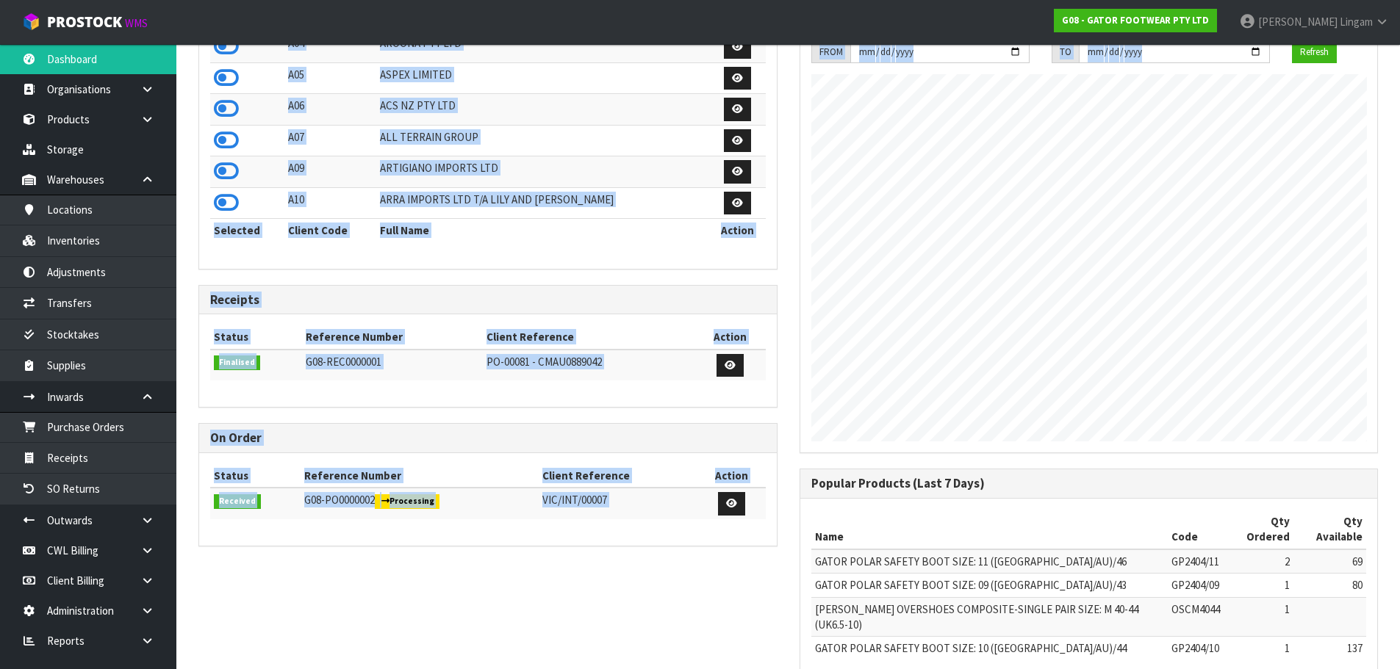
scroll to position [511, 0]
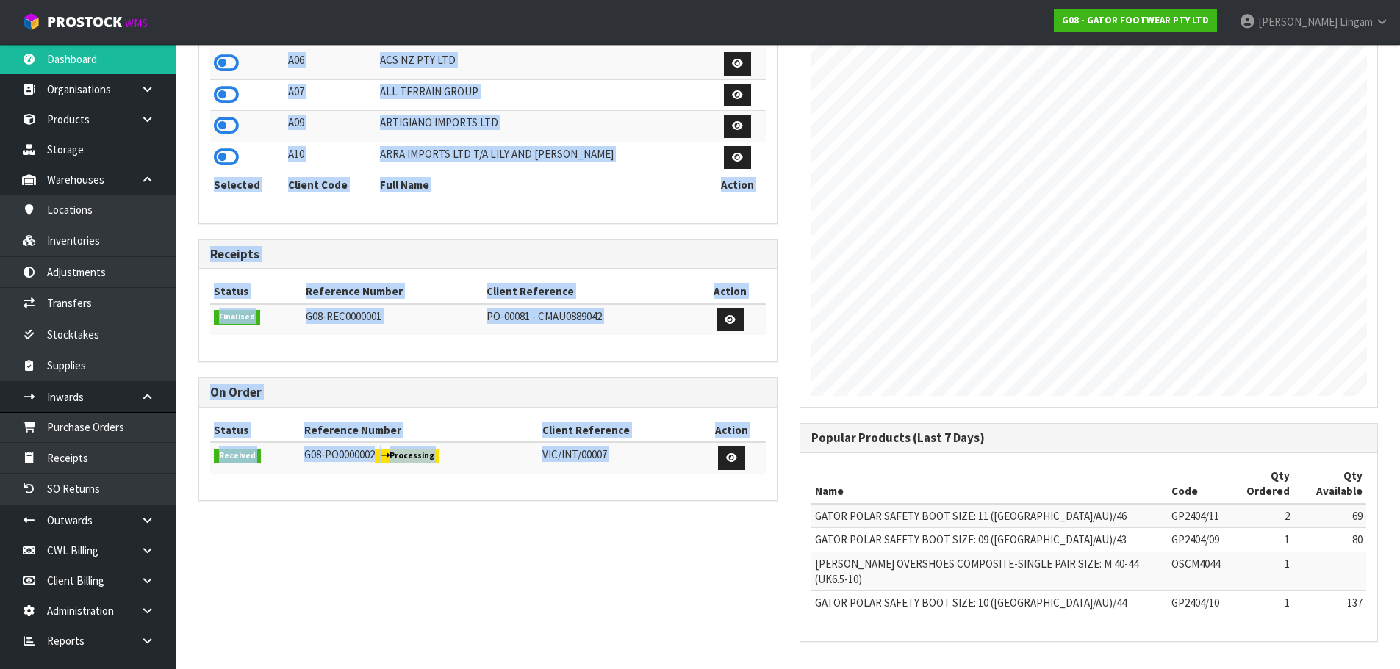
click at [576, 567] on div "View Orders View Invoices View Receipts View Accounts Show: 10 5 10 25 50 ←" at bounding box center [787, 156] width 1201 height 1002
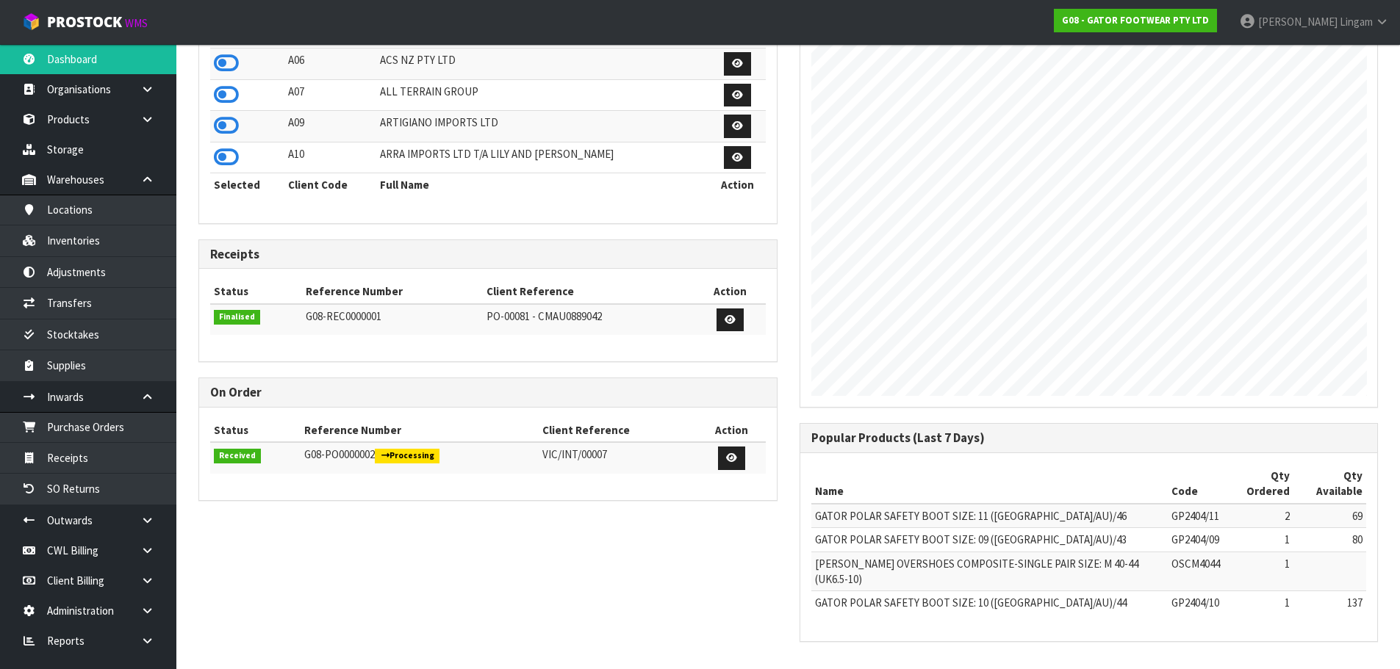
click at [560, 574] on div "View Orders View Invoices View Receipts View Accounts Show: 10 5 10 25 50 ←" at bounding box center [787, 156] width 1201 height 1002
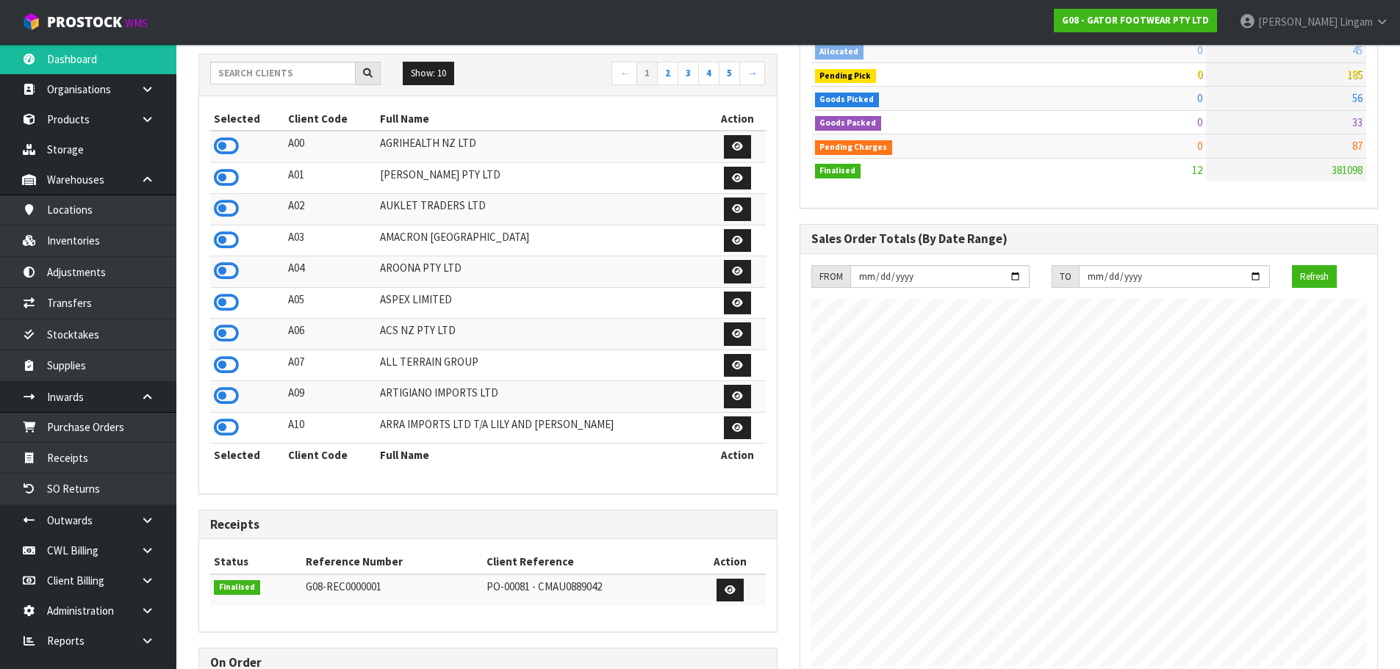
scroll to position [0, 0]
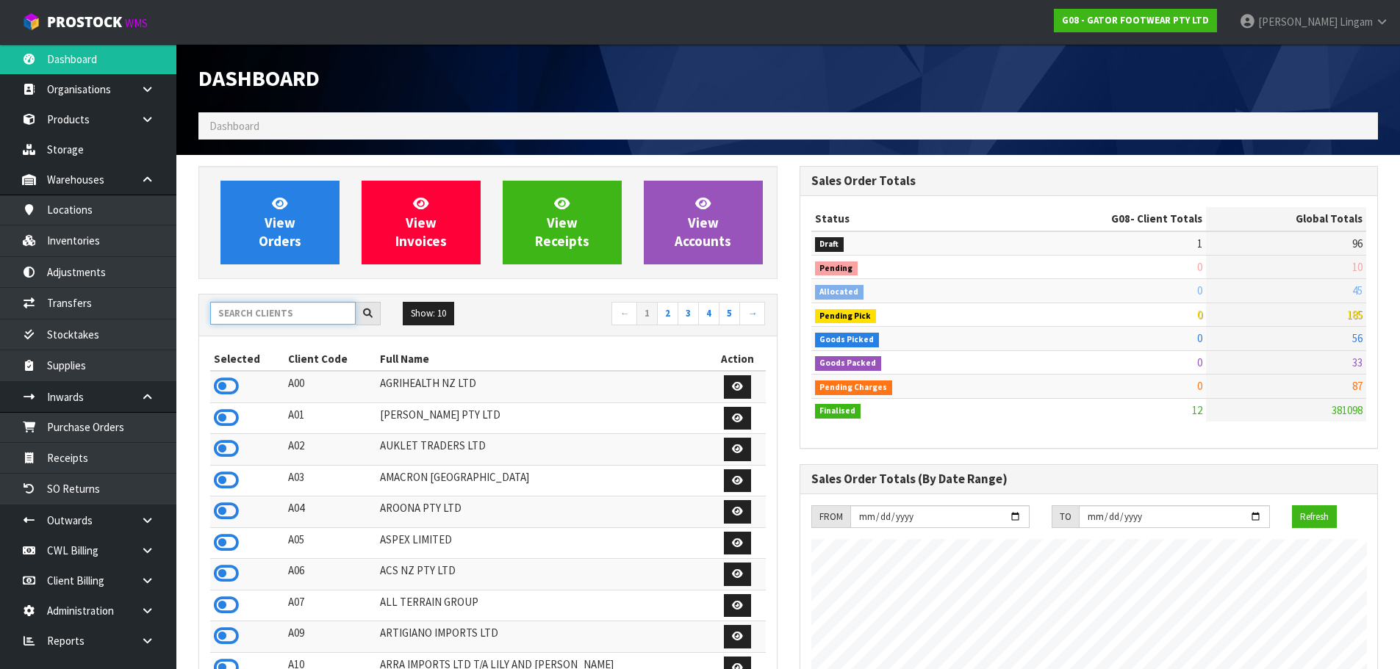
click at [312, 312] on input "text" at bounding box center [282, 313] width 145 height 23
click at [242, 320] on input "text" at bounding box center [282, 313] width 145 height 23
click at [306, 317] on input "text" at bounding box center [282, 313] width 145 height 23
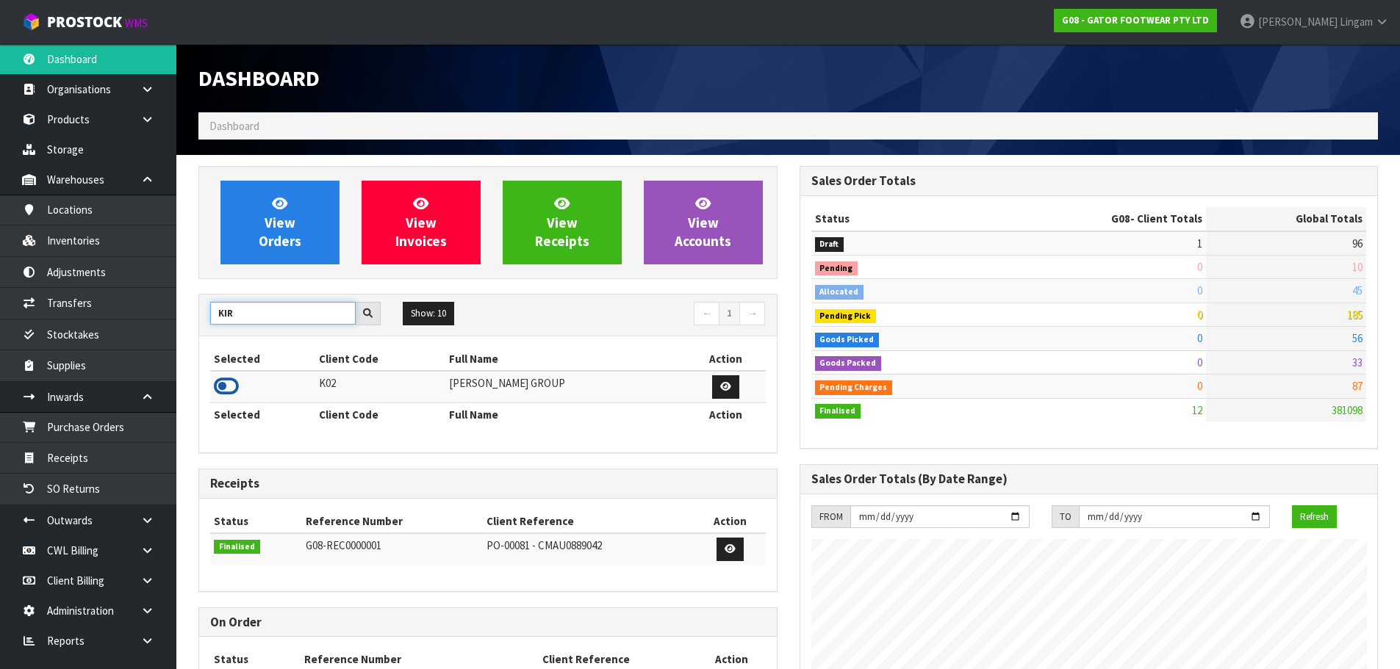
type input "KIR"
click at [219, 384] on icon at bounding box center [226, 387] width 25 height 22
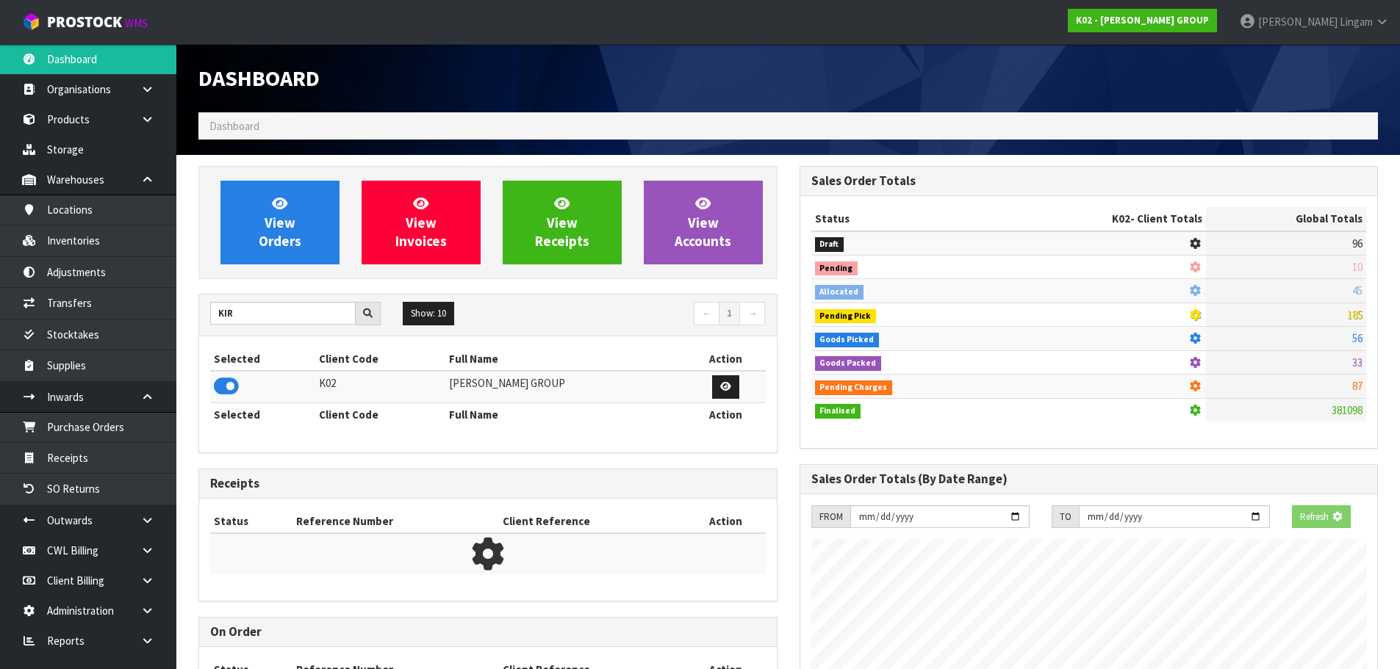
scroll to position [922, 600]
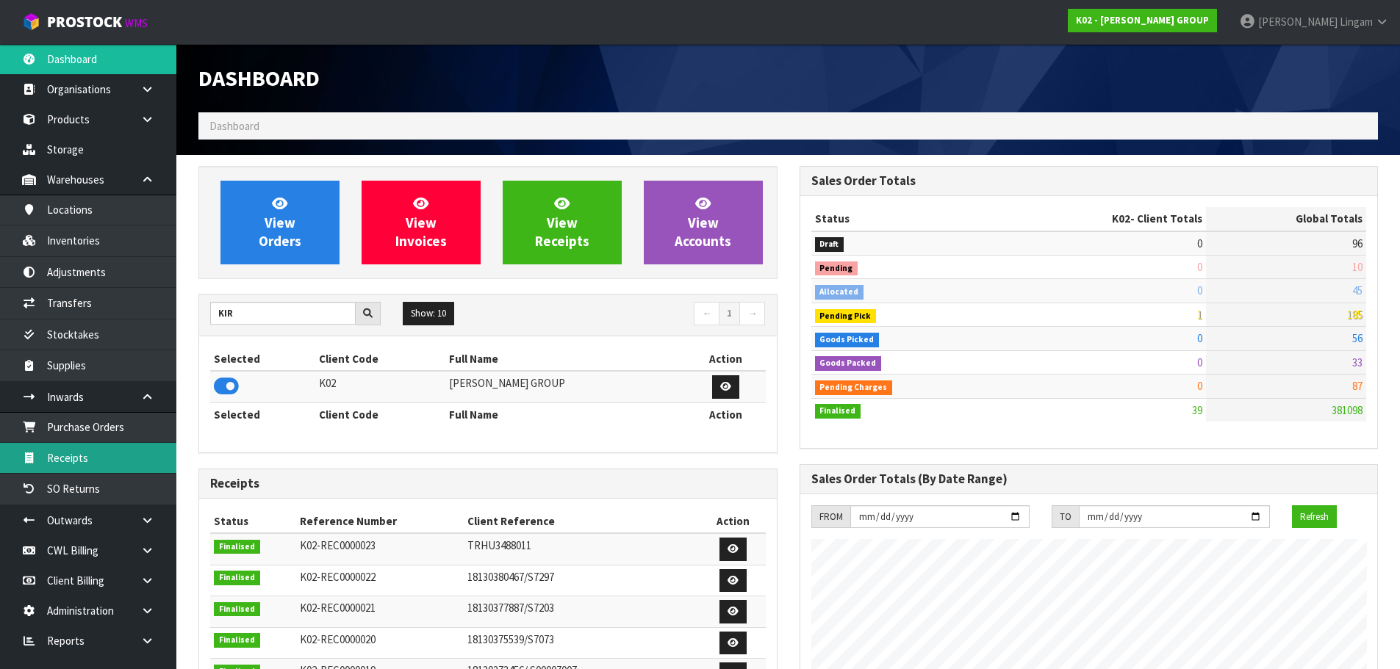
click at [98, 454] on link "Receipts" at bounding box center [88, 458] width 176 height 30
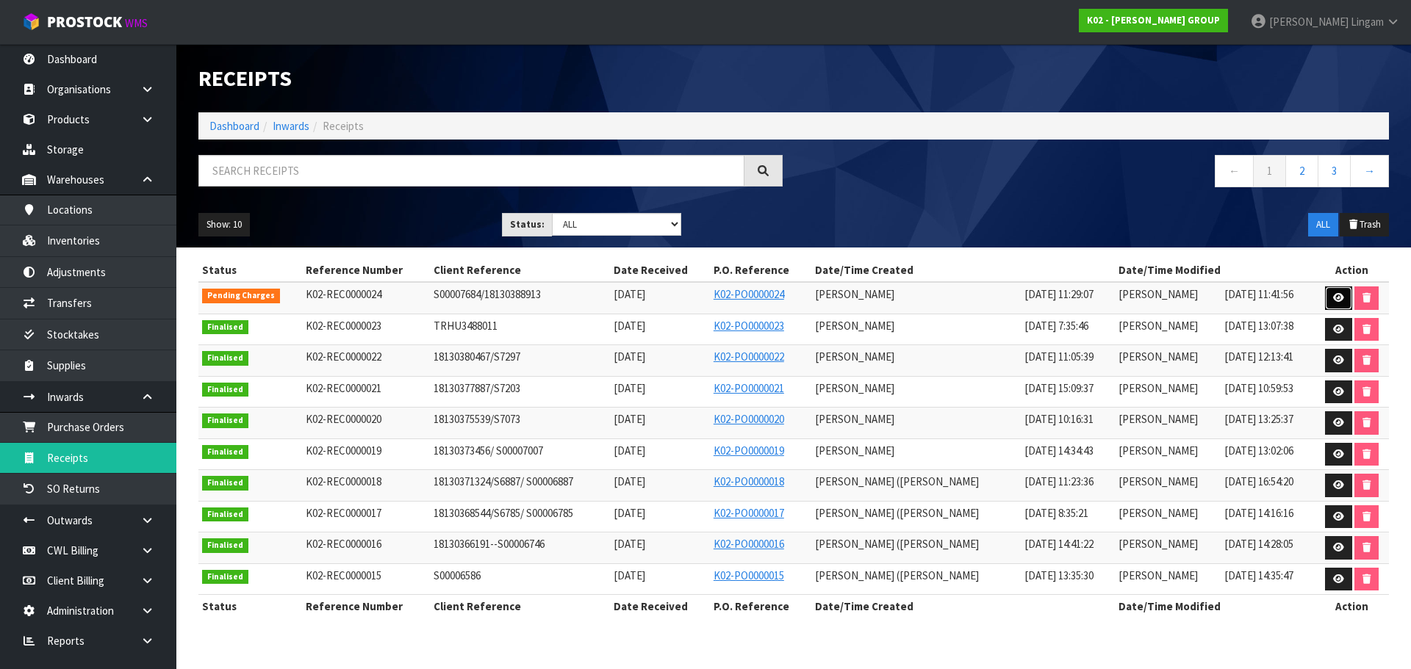
click at [1339, 307] on link at bounding box center [1338, 299] width 27 height 24
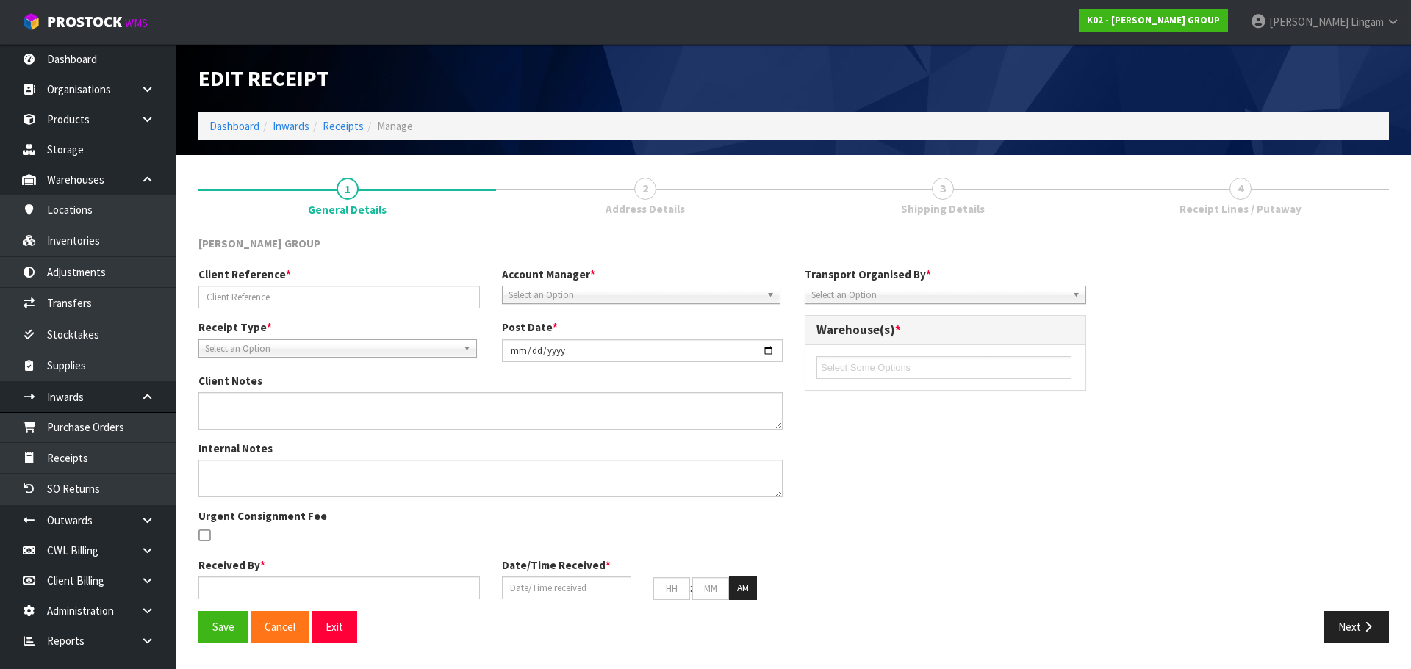
type input "S00007684/18130388913"
type input "2025-09-11"
type textarea "FEW DAMAGES FOUND, CRATE HAD FEW DAMAGES, AND OTHER PLT HAD 1 PLT ON TOP OF IT."
type input "[PERSON_NAME]"
type input "11/09/2025"
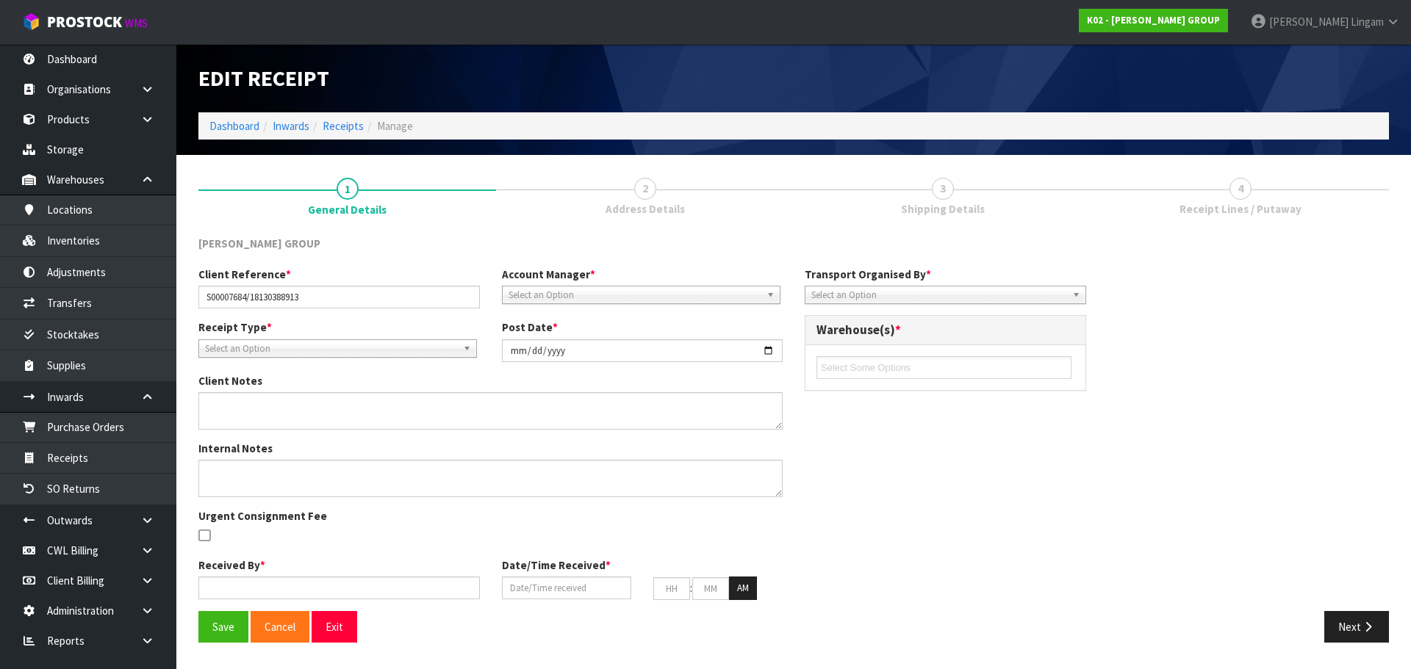
type input "11"
type input "29"
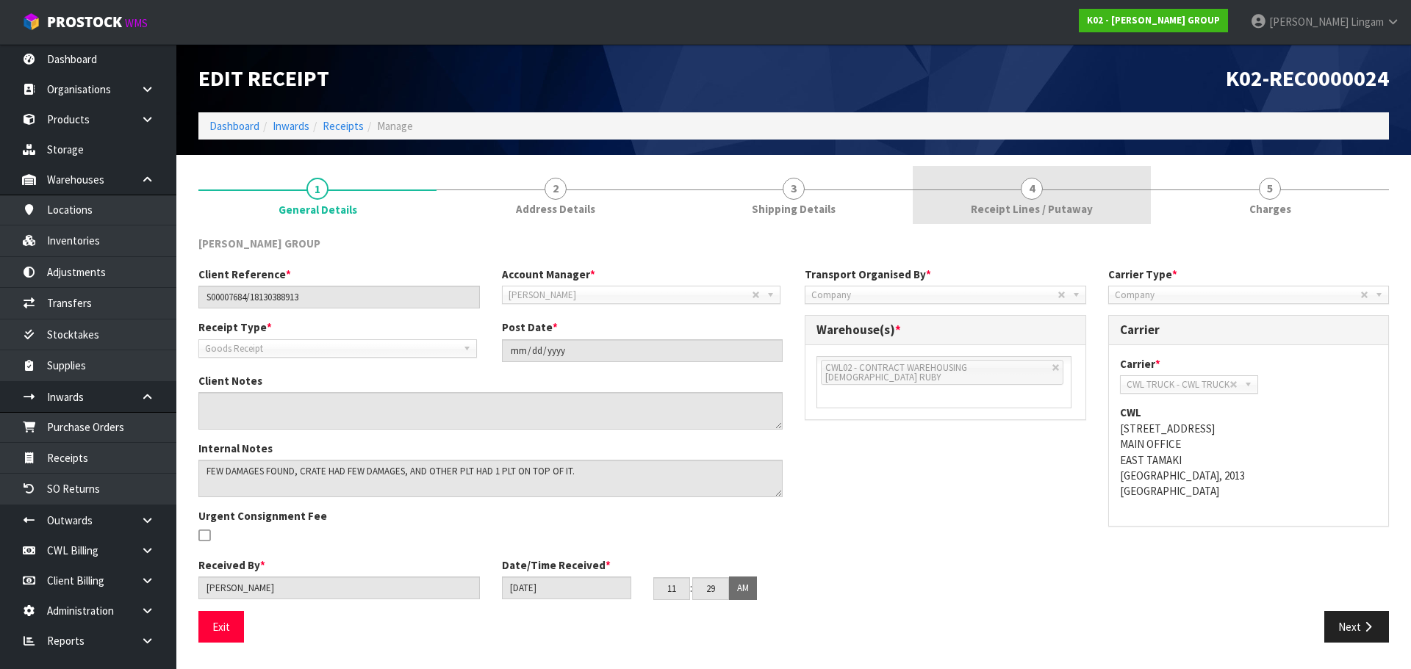
click at [1007, 214] on span "Receipt Lines / Putaway" at bounding box center [1032, 208] width 122 height 15
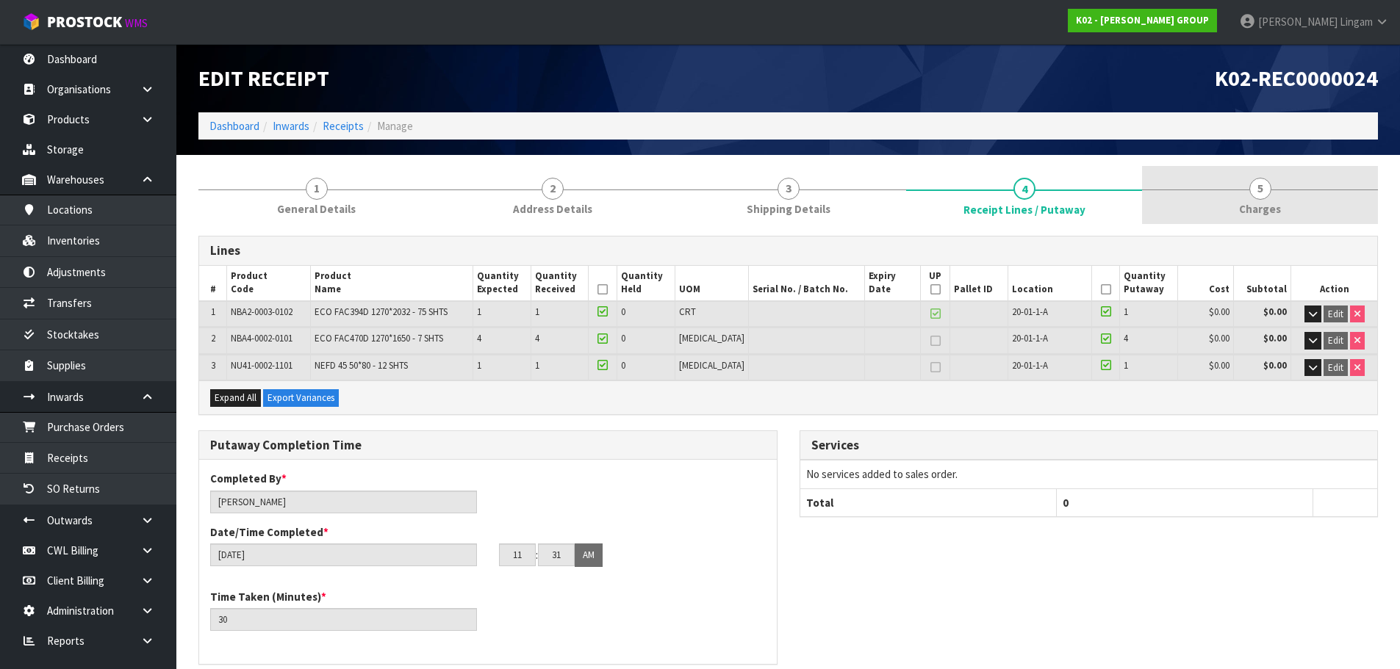
click at [1309, 203] on link "5 Charges" at bounding box center [1260, 195] width 236 height 58
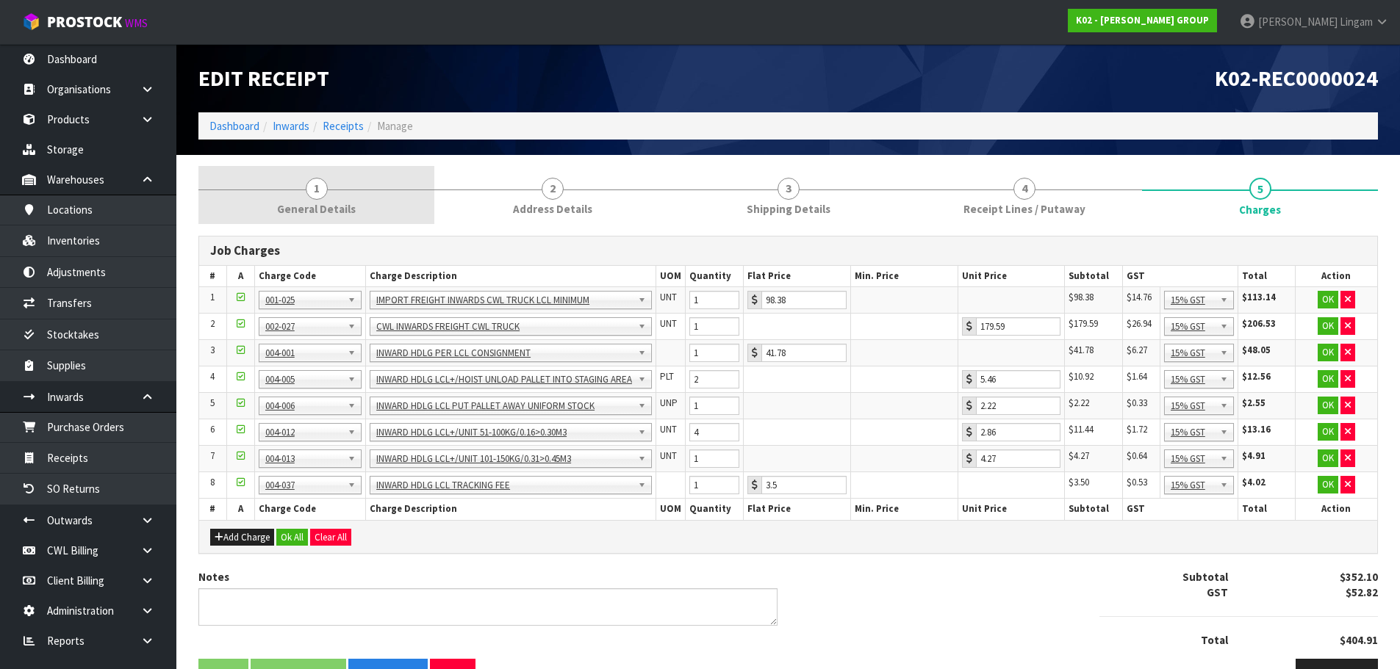
click at [362, 187] on link "1 General Details" at bounding box center [316, 195] width 236 height 58
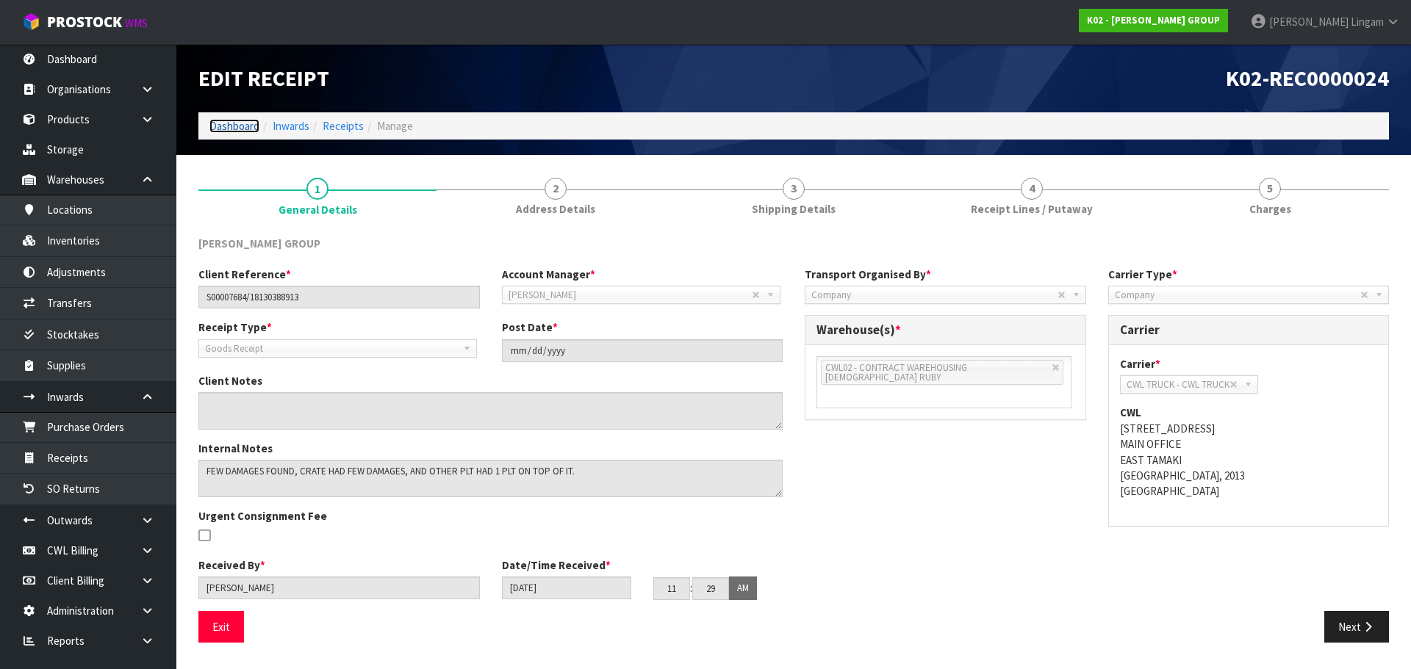
click at [236, 122] on link "Dashboard" at bounding box center [234, 126] width 50 height 14
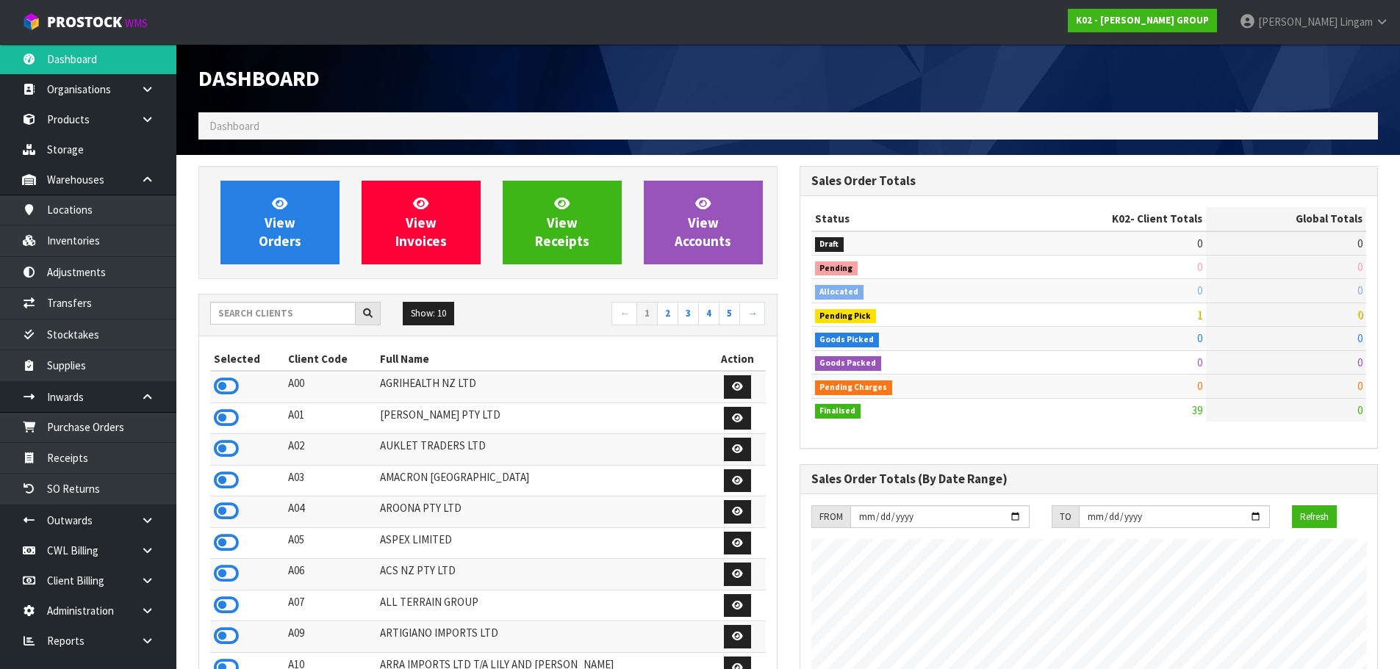
scroll to position [922, 600]
click at [309, 318] on input "text" at bounding box center [282, 313] width 145 height 23
click at [274, 316] on input "text" at bounding box center [282, 313] width 145 height 23
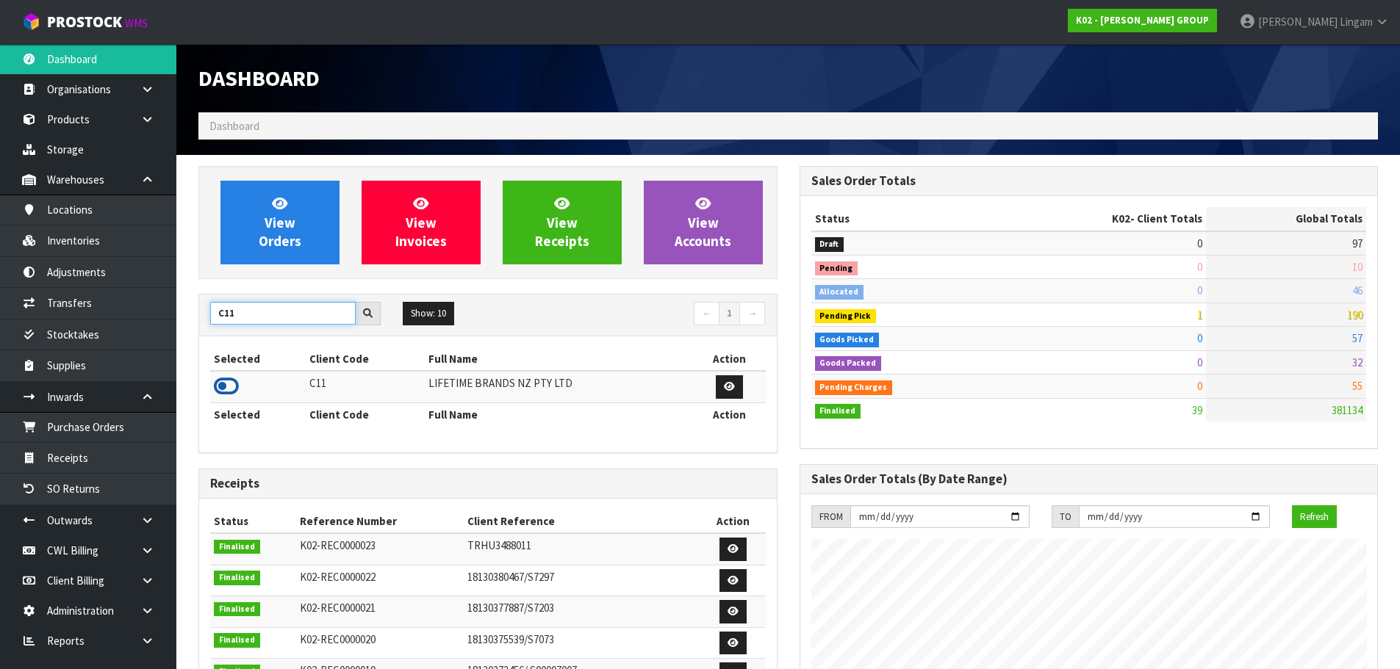
type input "C11"
click at [225, 384] on icon at bounding box center [226, 387] width 25 height 22
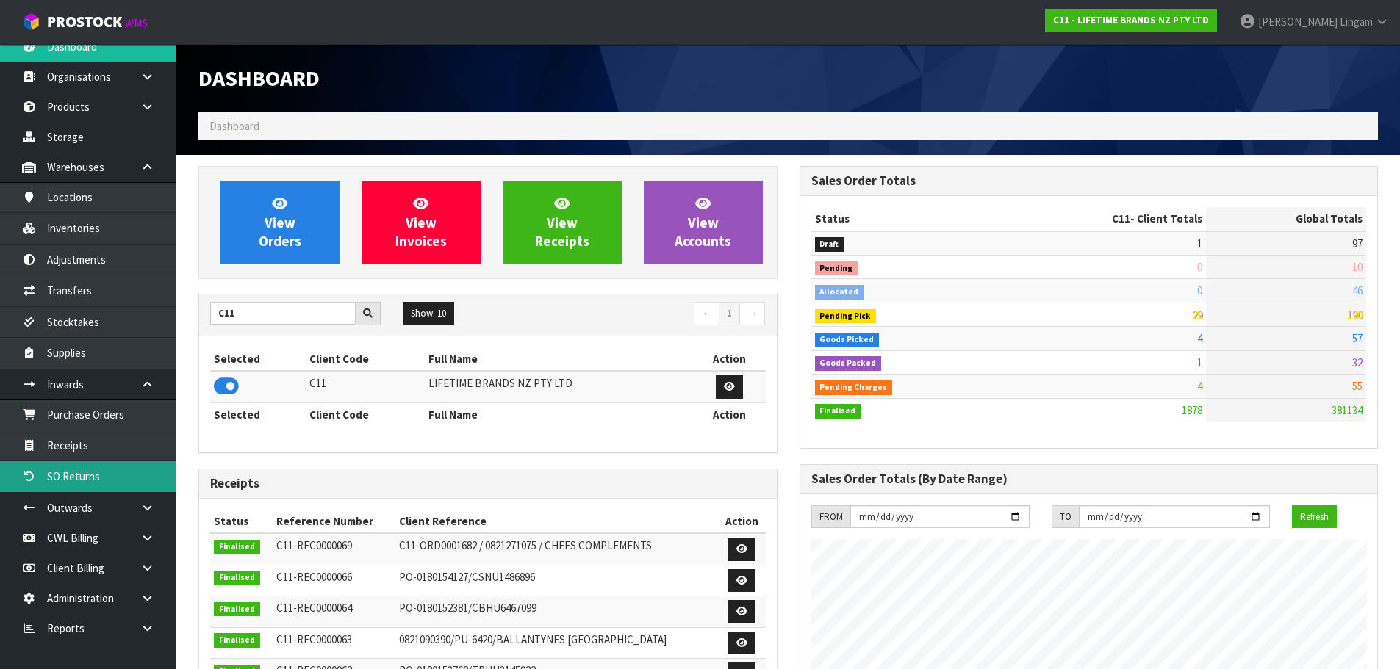
scroll to position [16, 0]
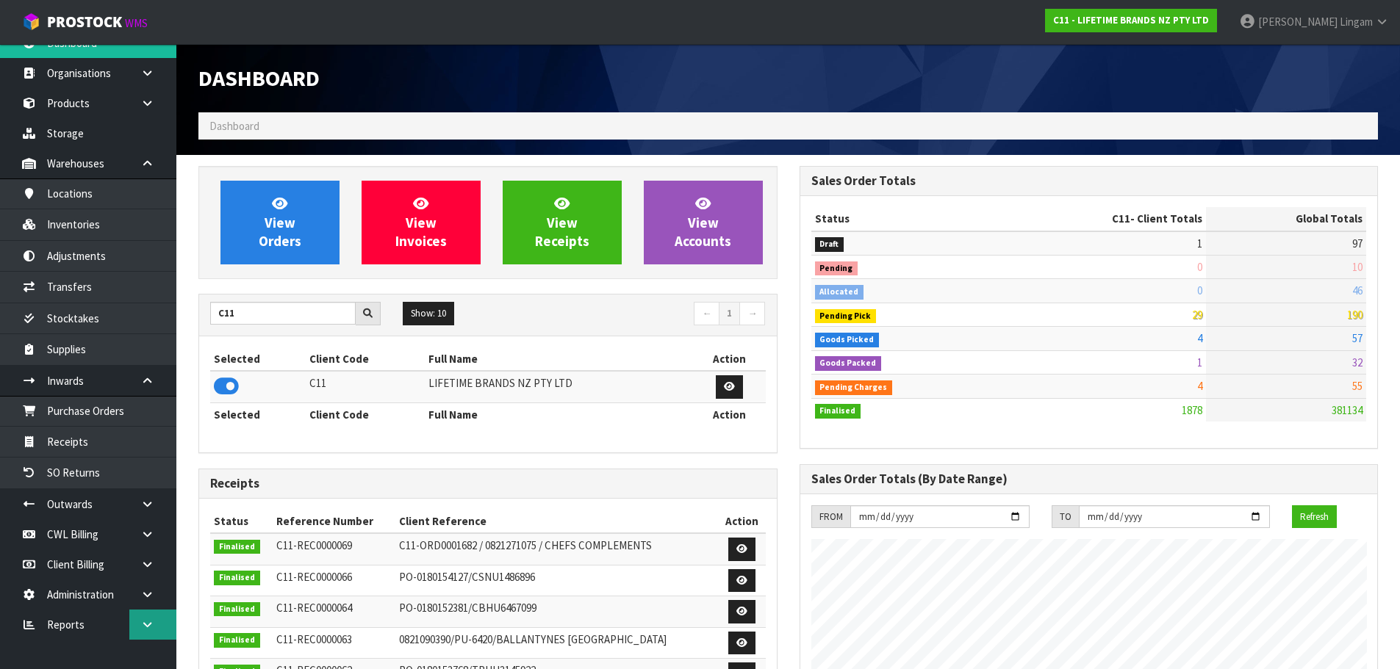
click at [160, 625] on link at bounding box center [152, 625] width 47 height 30
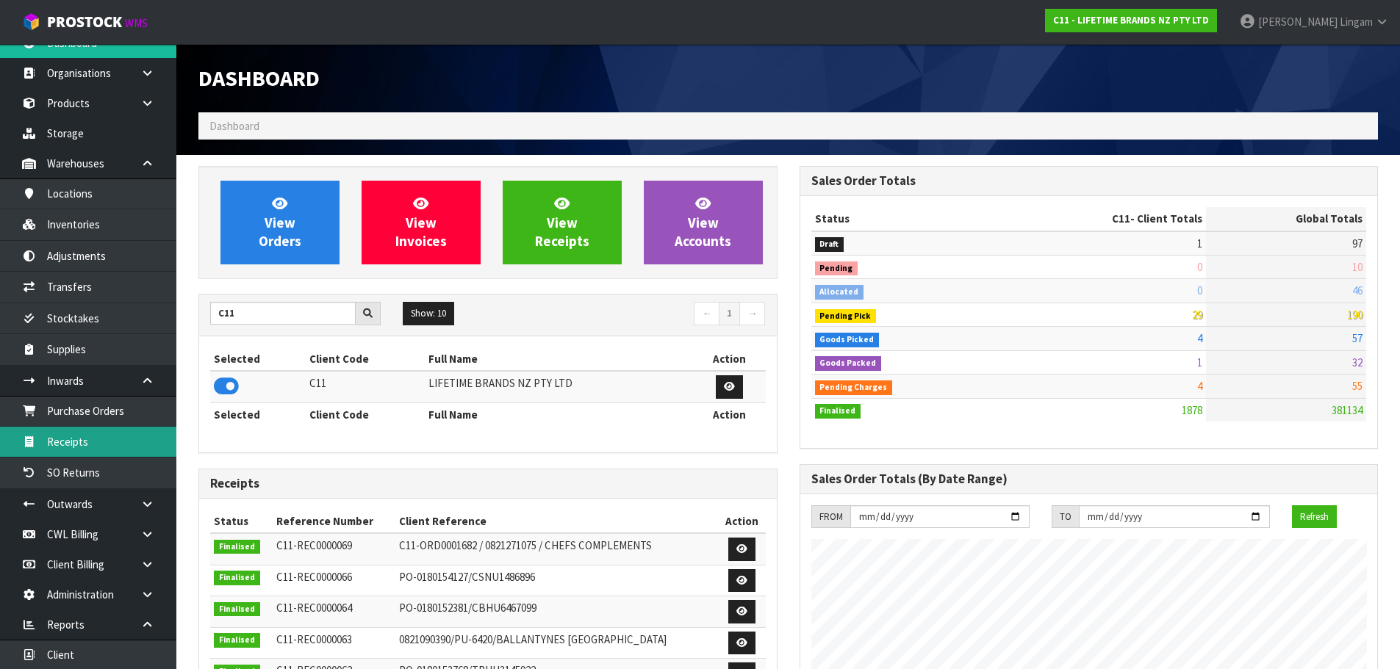
scroll to position [79, 0]
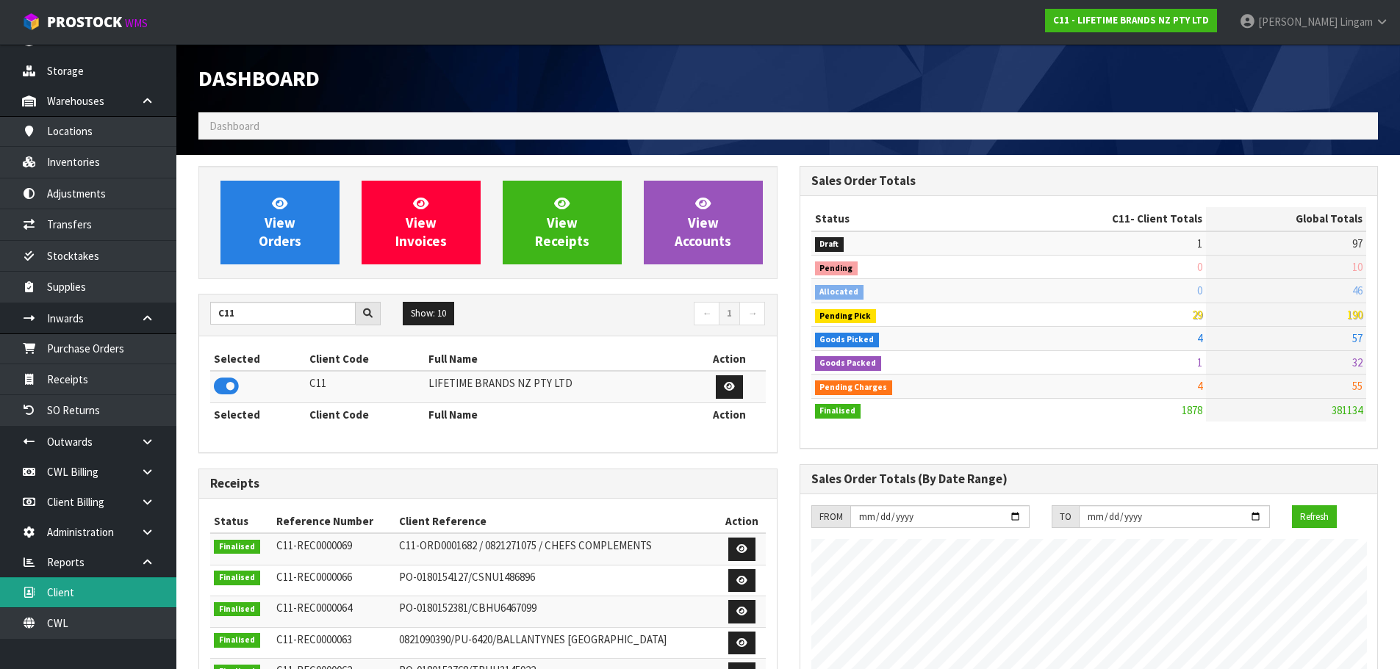
click at [85, 586] on link "Client" at bounding box center [88, 593] width 176 height 30
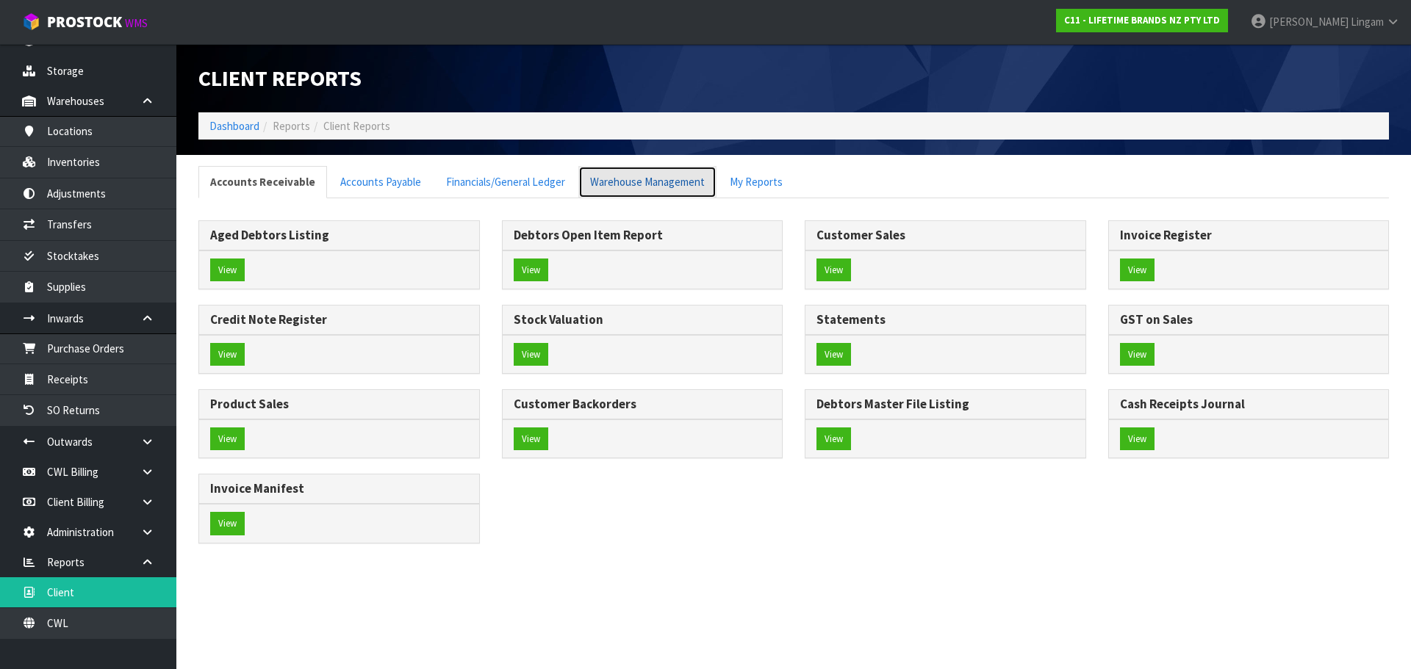
click at [606, 179] on link "Warehouse Management" at bounding box center [647, 182] width 138 height 32
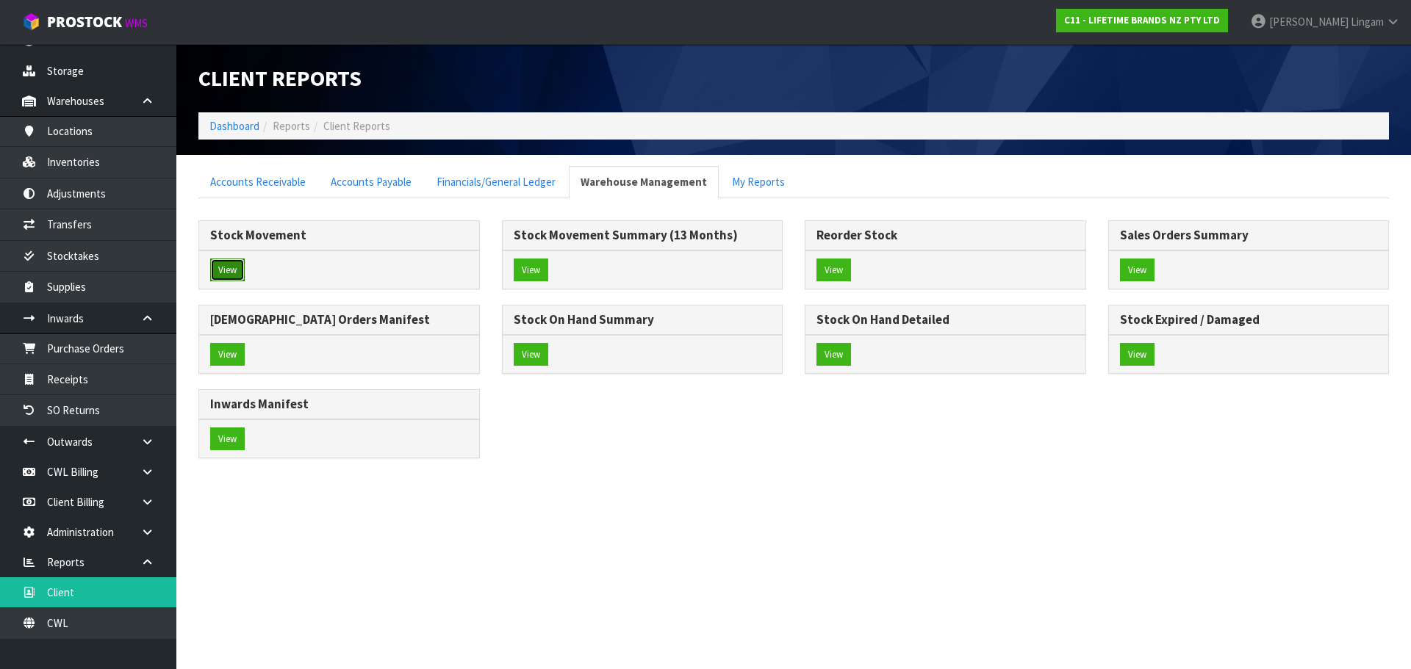
click at [226, 271] on button "View" at bounding box center [227, 271] width 35 height 24
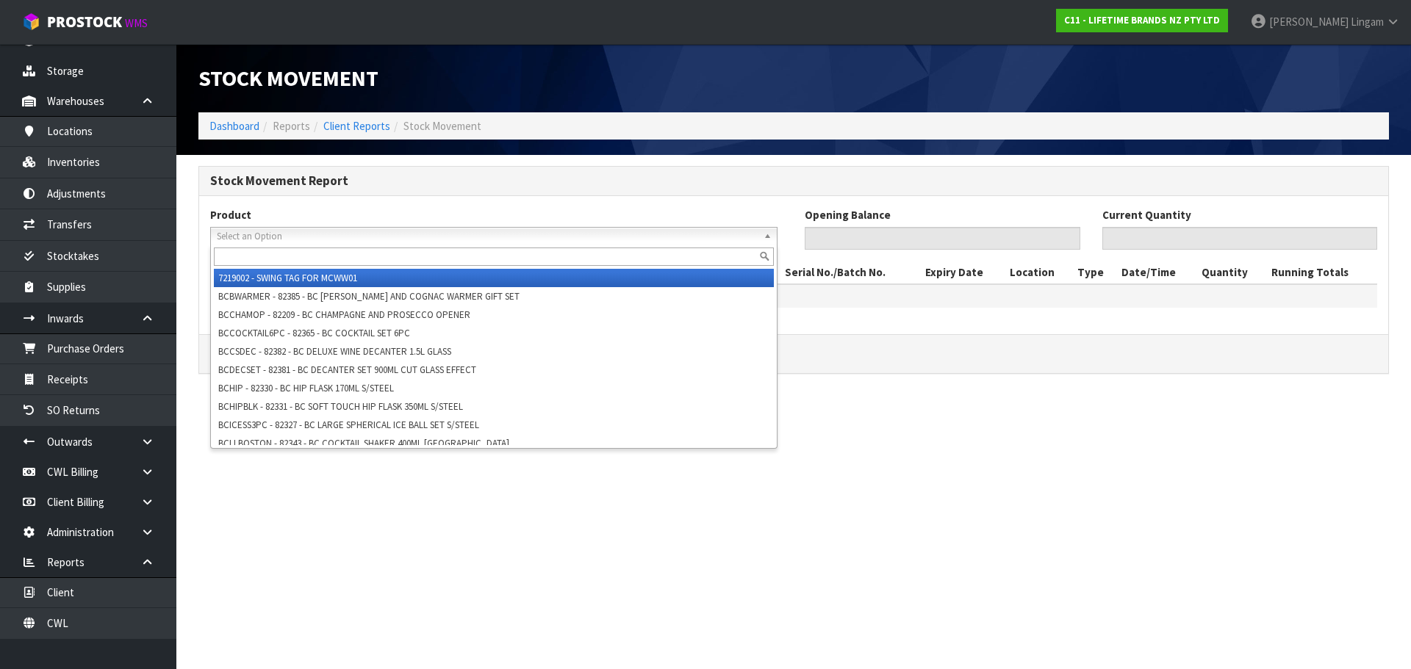
click at [241, 240] on span "Select an Option" at bounding box center [487, 237] width 541 height 18
click at [246, 259] on input "text" at bounding box center [494, 257] width 560 height 18
paste input "JOBLSSERVER34"
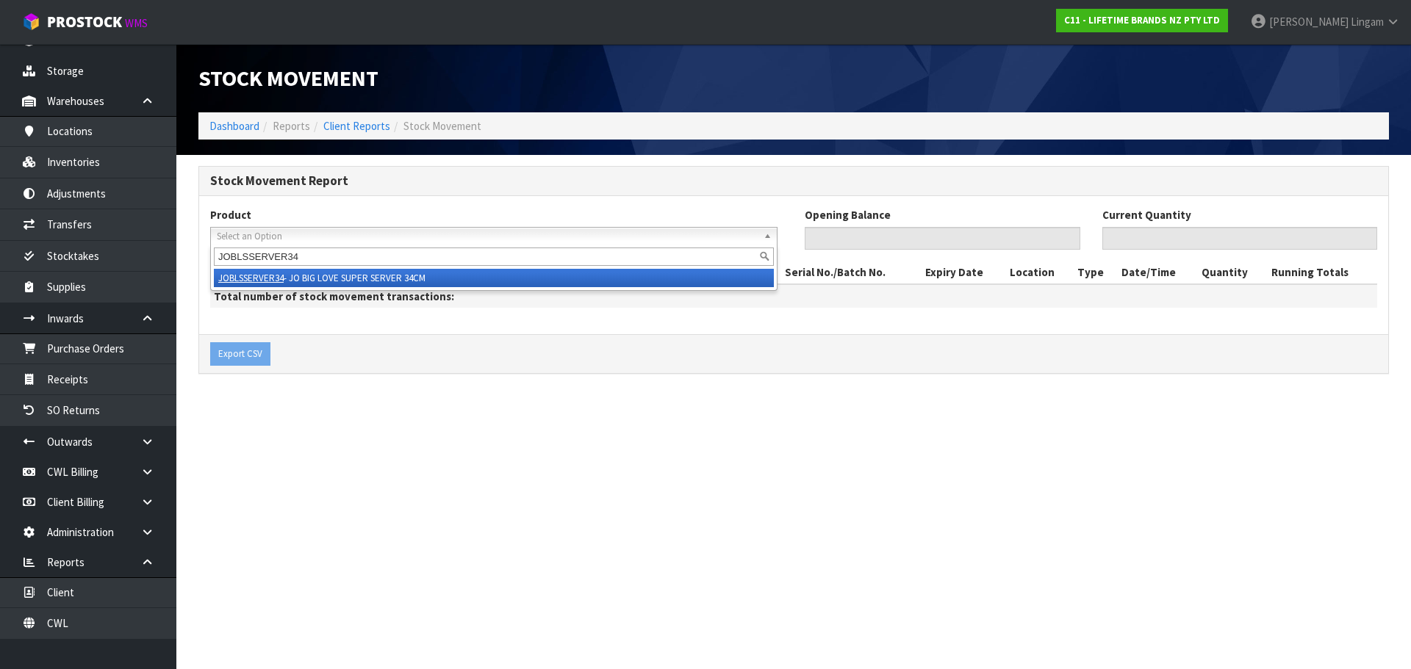
type input "JOBLSSERVER34"
click at [343, 282] on li "JOBLSSERVER34 - JO BIG LOVE SUPER SERVER 34CM" at bounding box center [494, 278] width 560 height 18
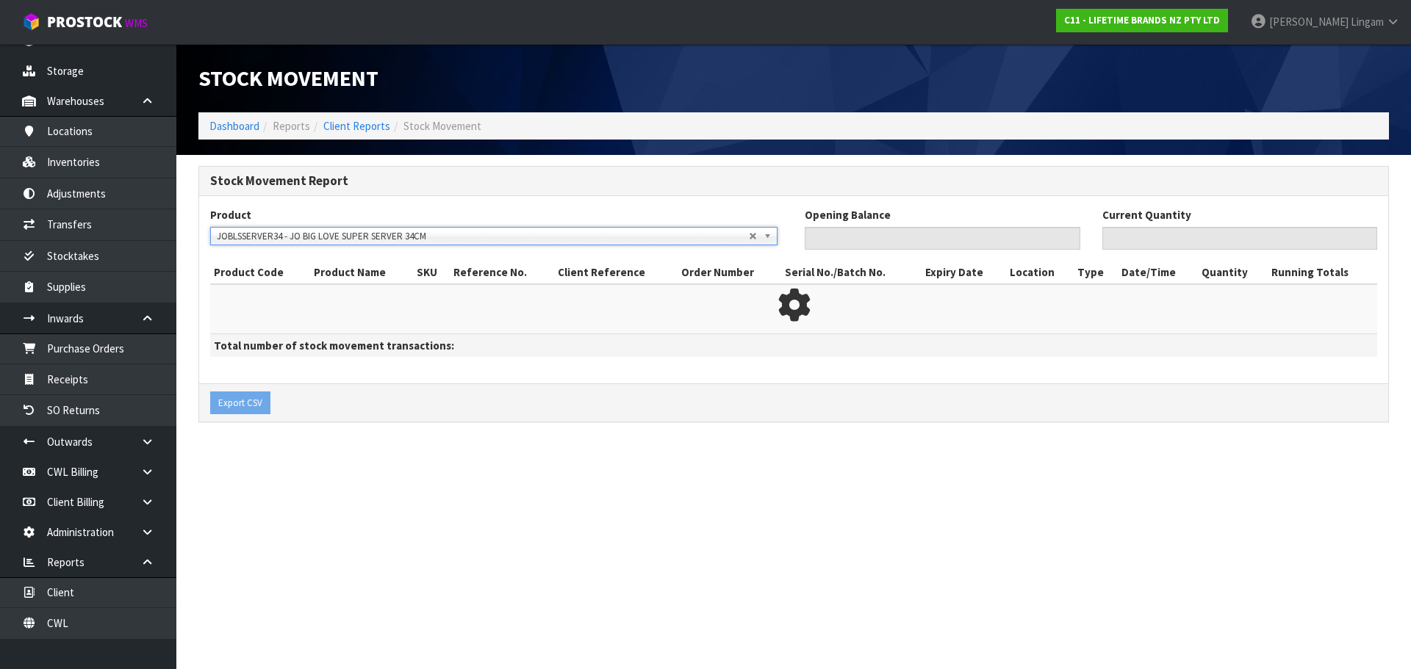
type input "0"
type input "1584"
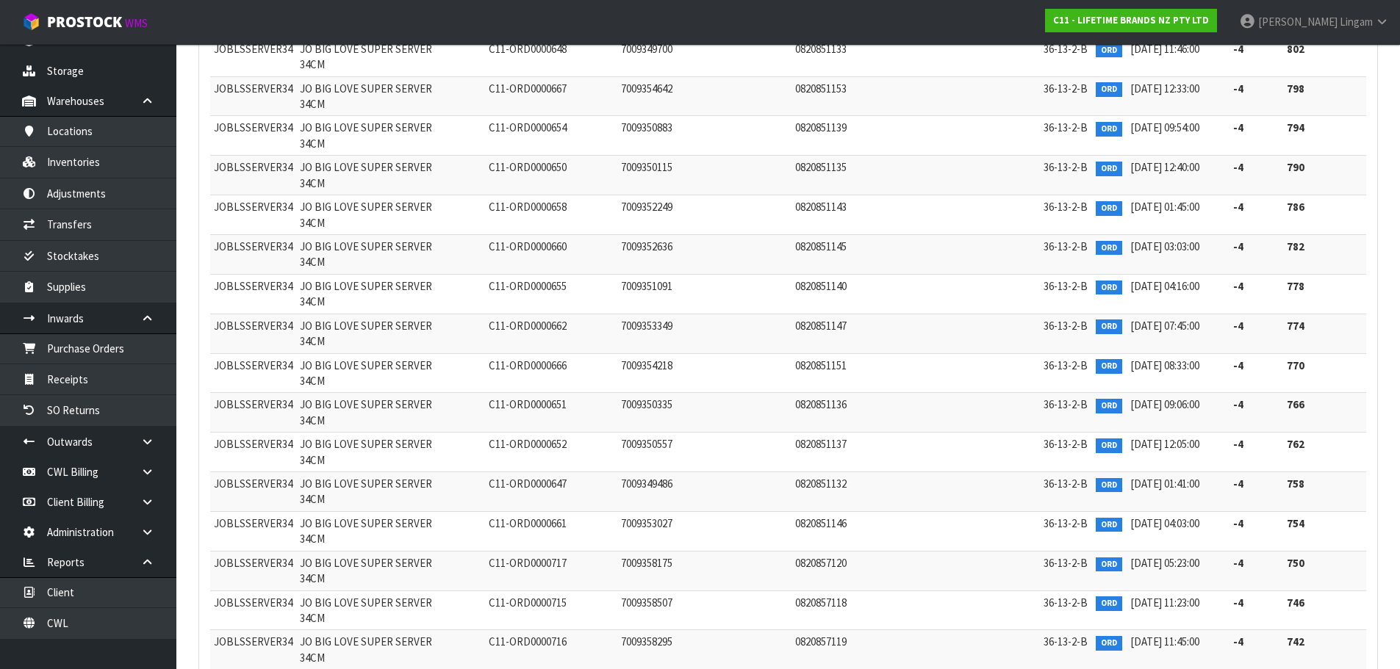
scroll to position [3638, 0]
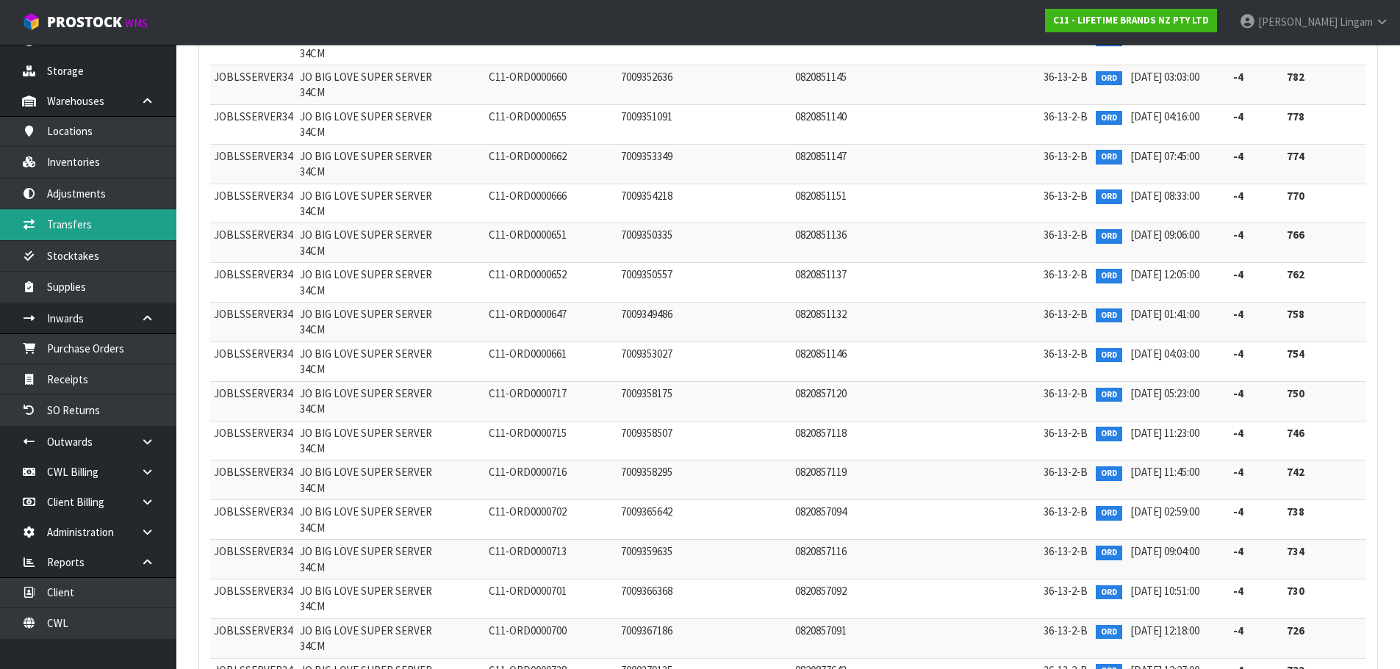
click at [93, 223] on link "Transfers" at bounding box center [88, 224] width 176 height 30
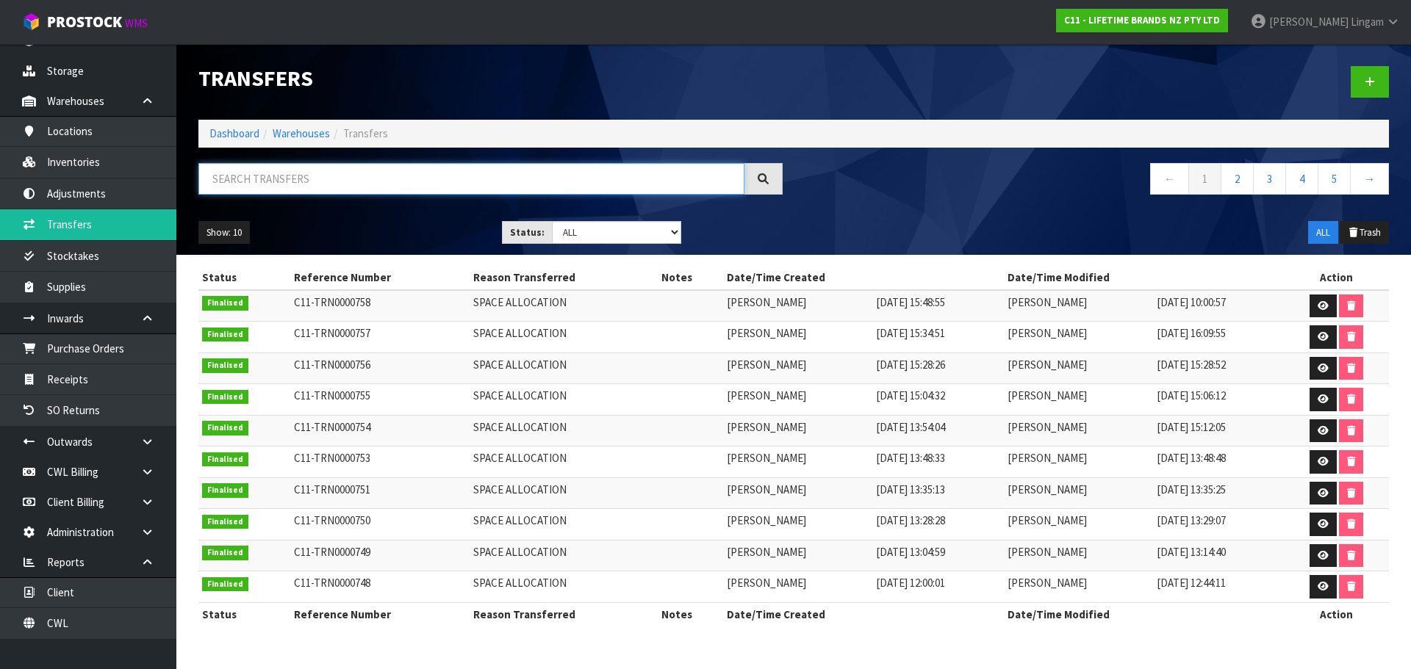
click at [331, 168] on input "text" at bounding box center [471, 179] width 546 height 32
paste input "JOBLSSERVER34"
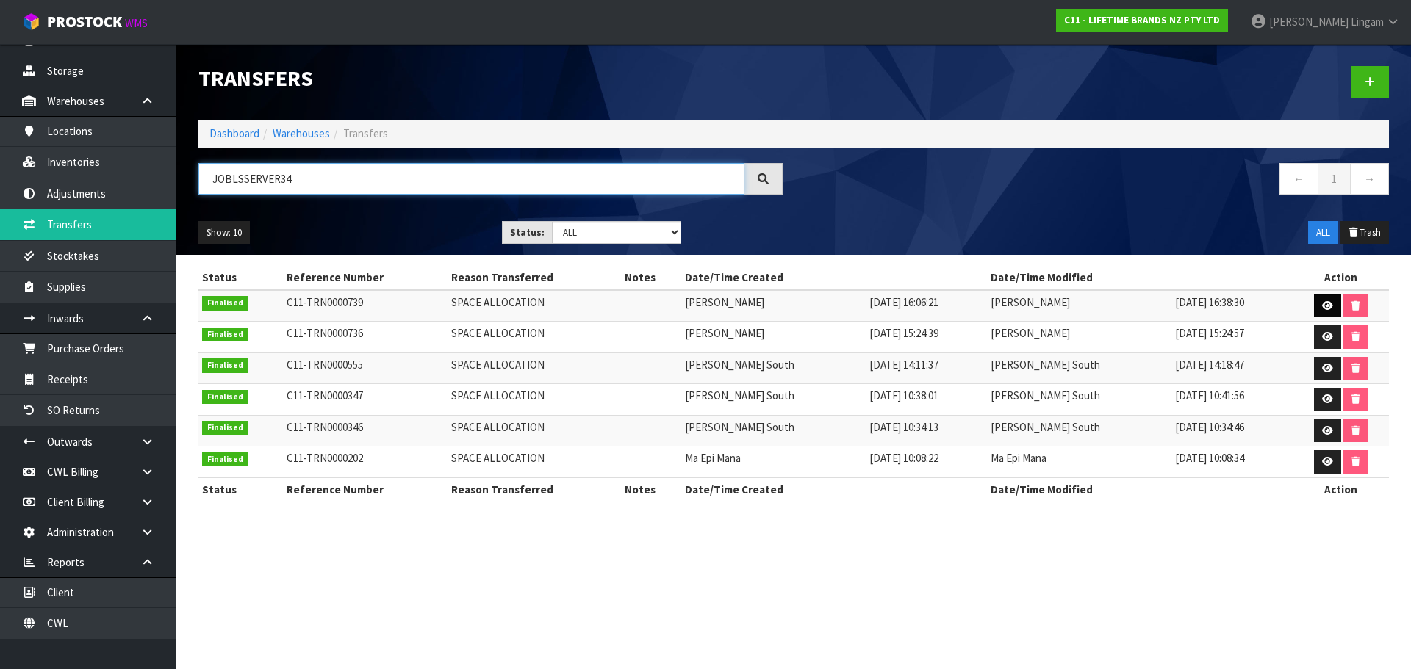
type input "JOBLSSERVER34"
click at [1323, 307] on icon at bounding box center [1327, 306] width 11 height 10
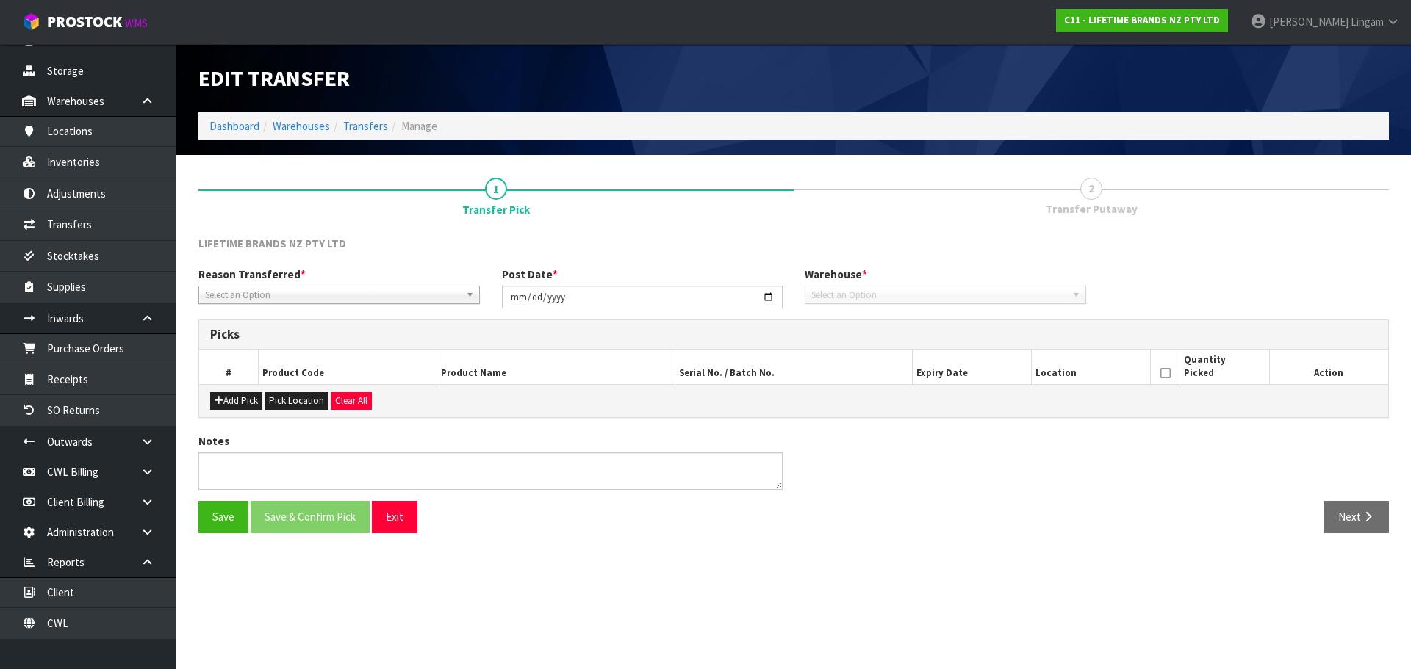
type input "2025-09-11"
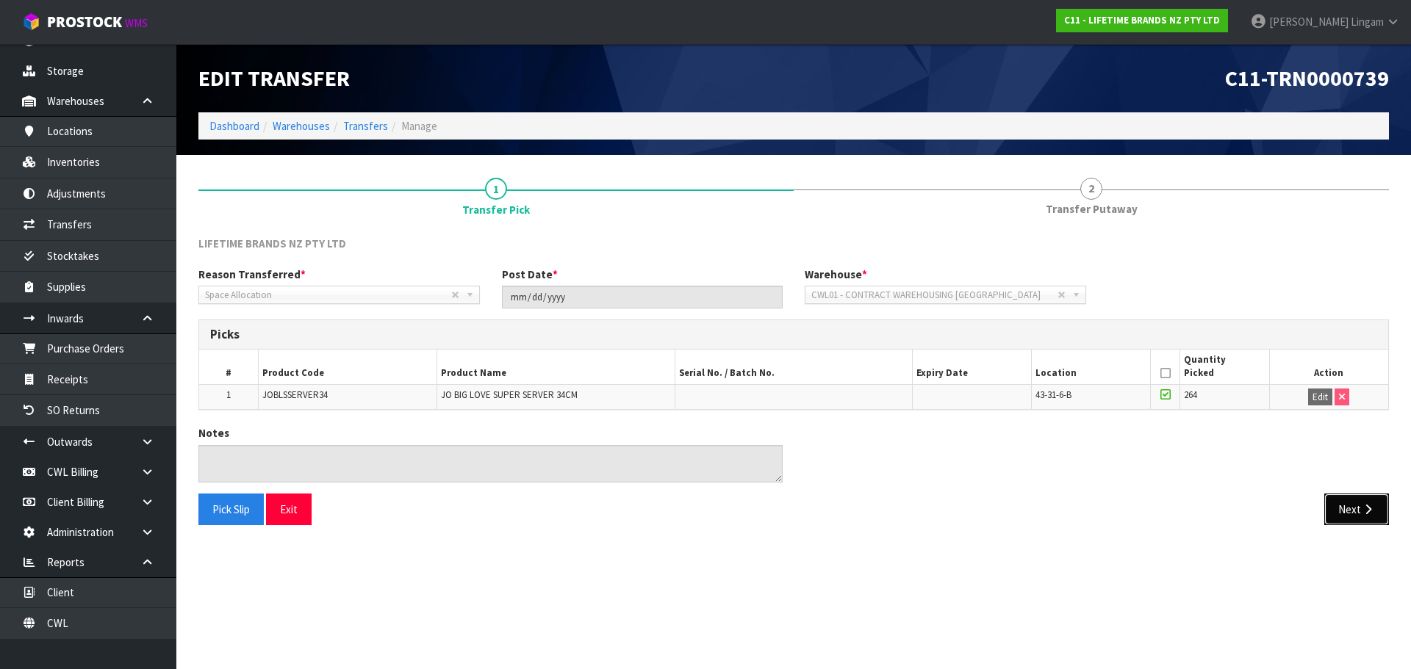
click at [1350, 507] on button "Next" at bounding box center [1356, 510] width 65 height 32
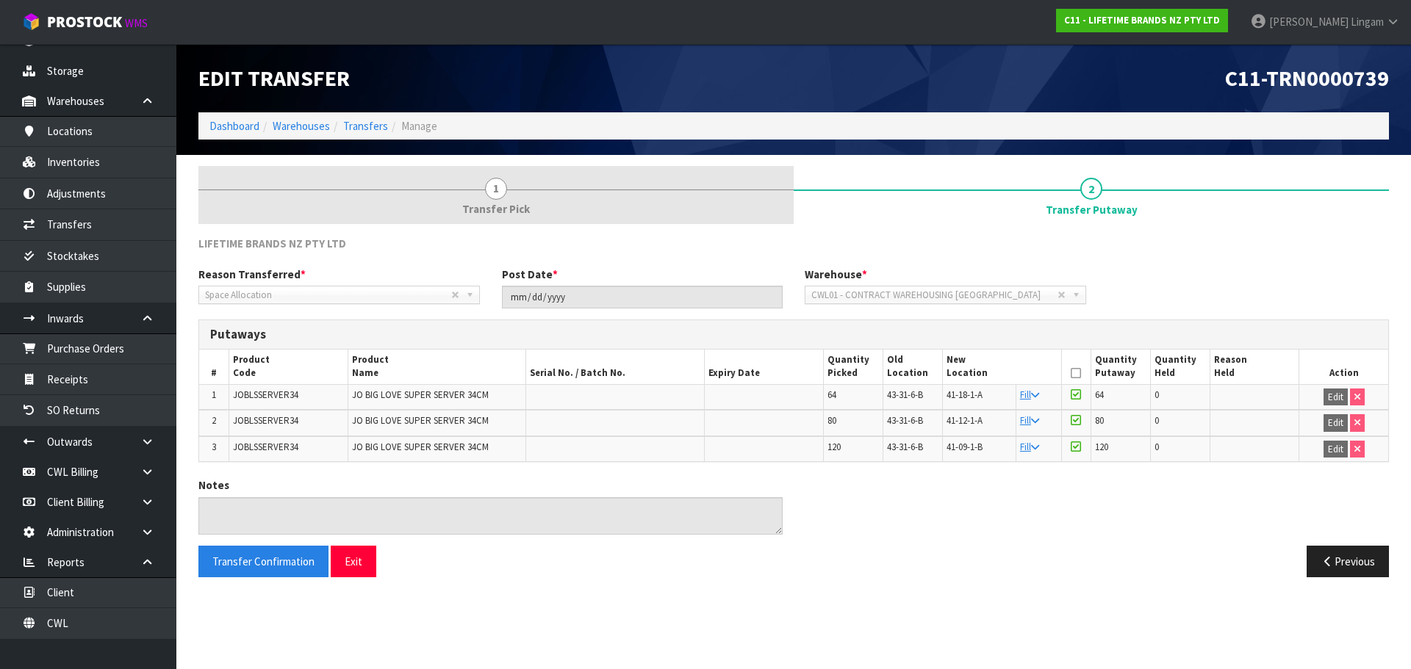
click at [559, 215] on link "1 Transfer Pick" at bounding box center [495, 195] width 595 height 58
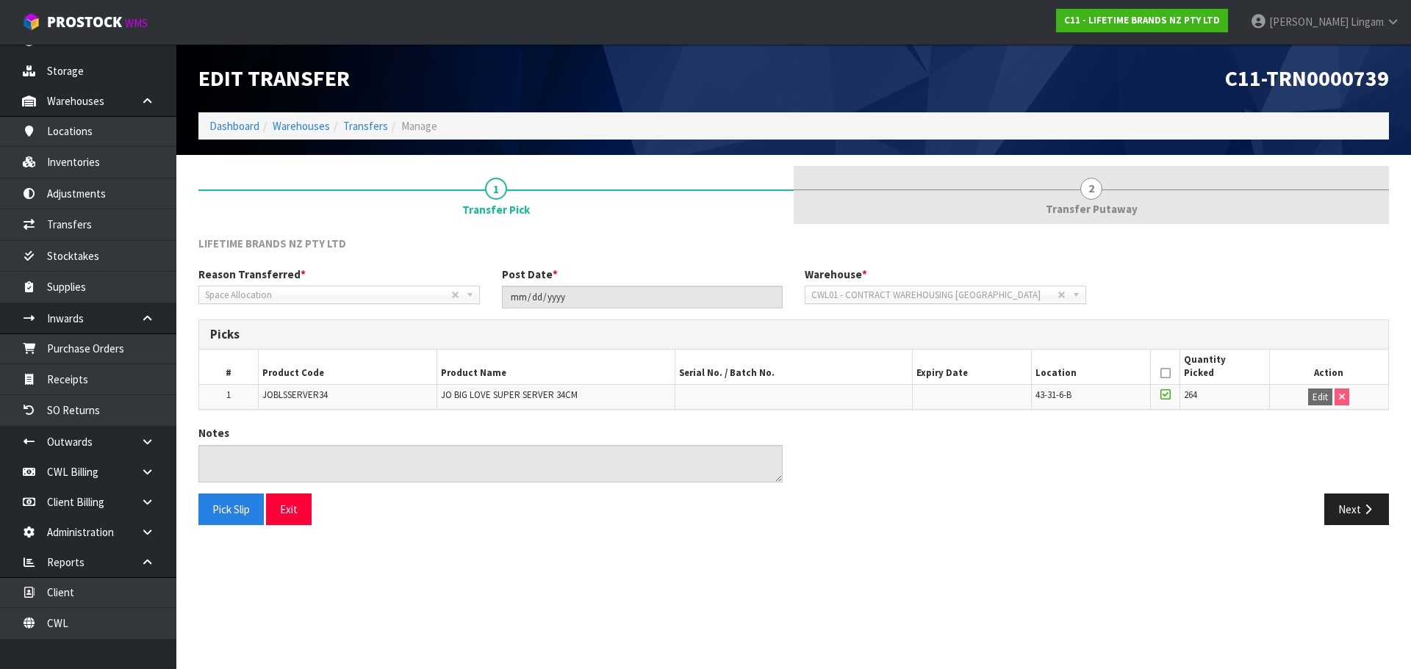
click at [1063, 207] on span "Transfer Putaway" at bounding box center [1092, 208] width 92 height 15
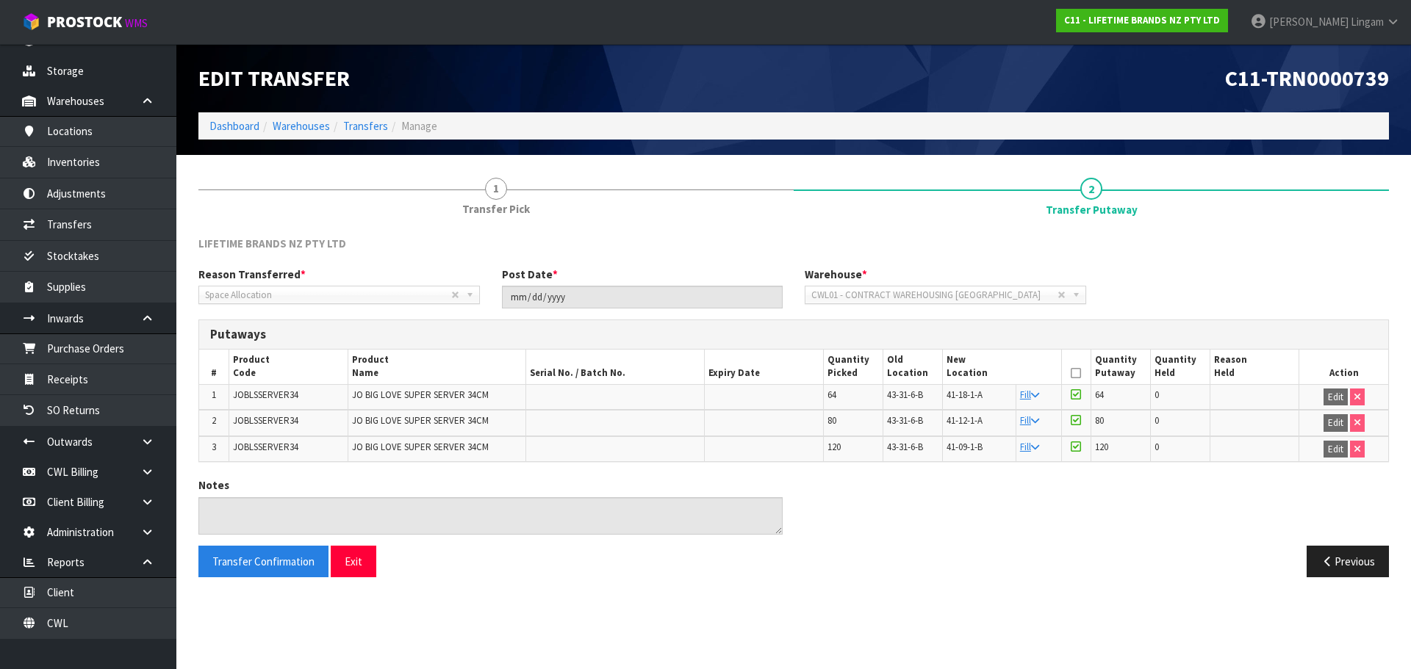
click at [274, 392] on span "JOBLSSERVER34" at bounding box center [265, 395] width 65 height 12
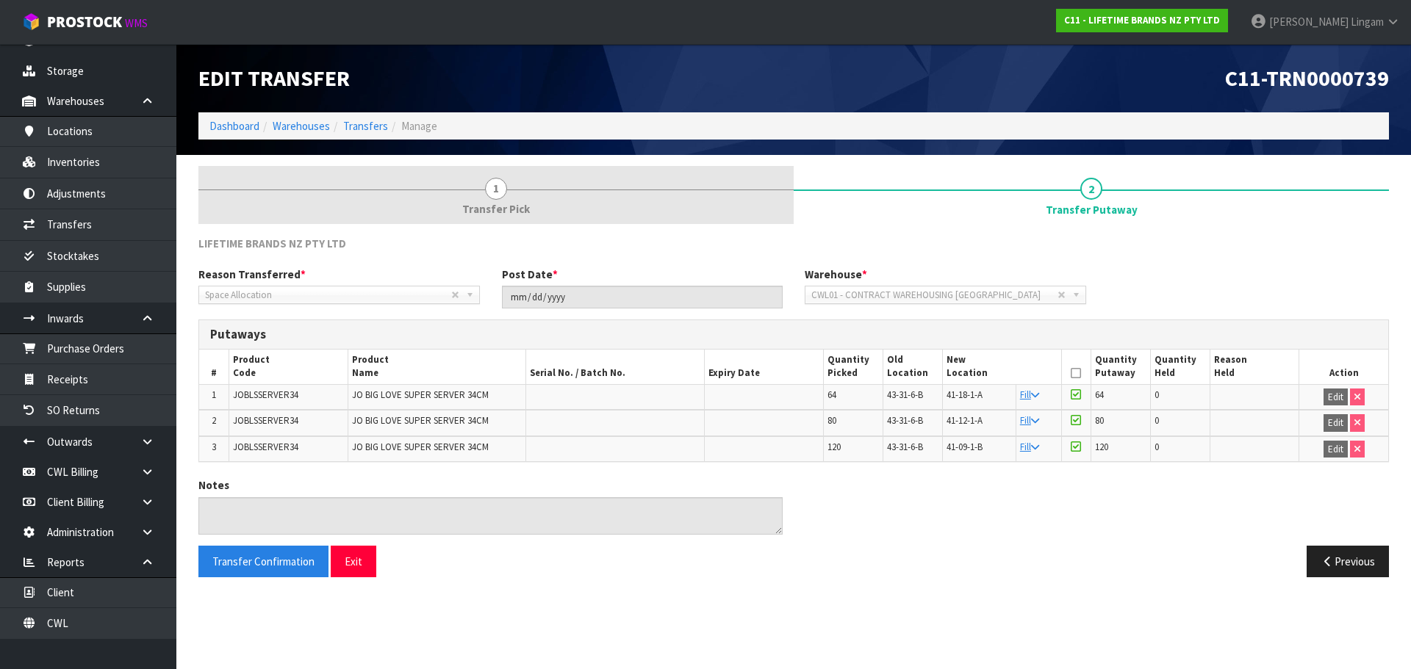
click at [472, 203] on span "Transfer Pick" at bounding box center [496, 208] width 68 height 15
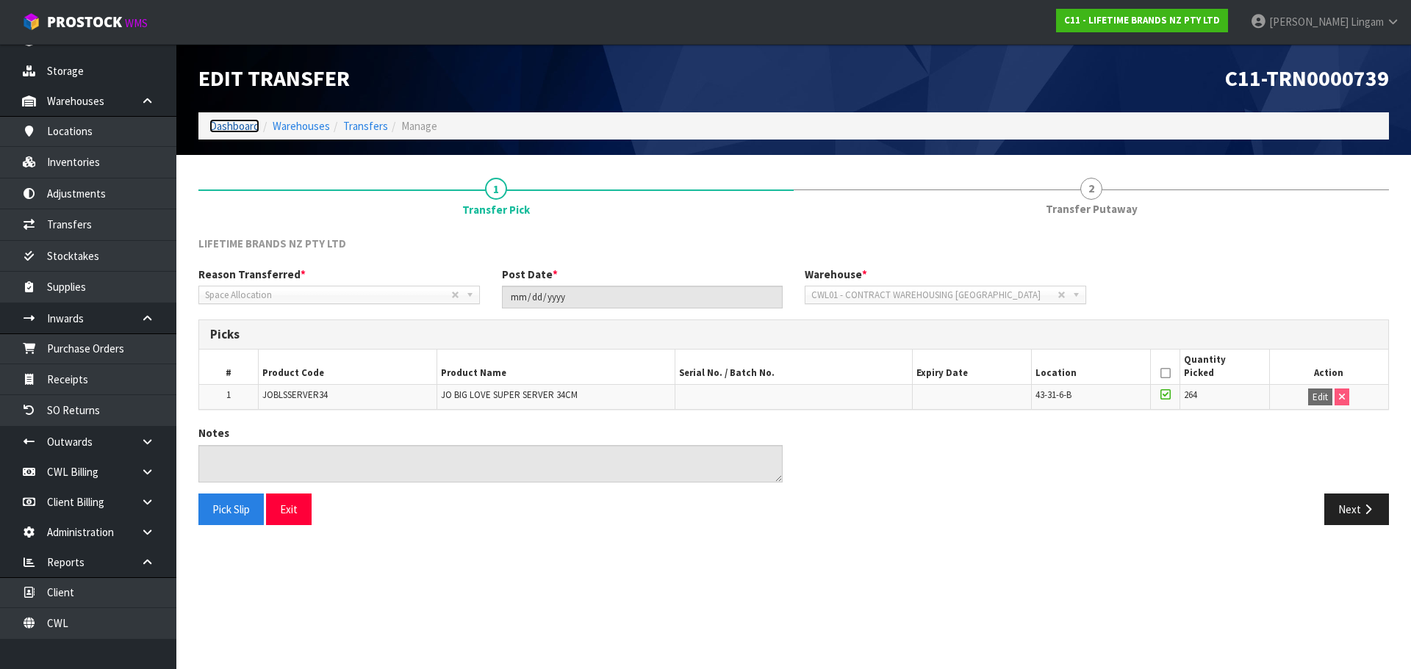
click at [234, 127] on link "Dashboard" at bounding box center [234, 126] width 50 height 14
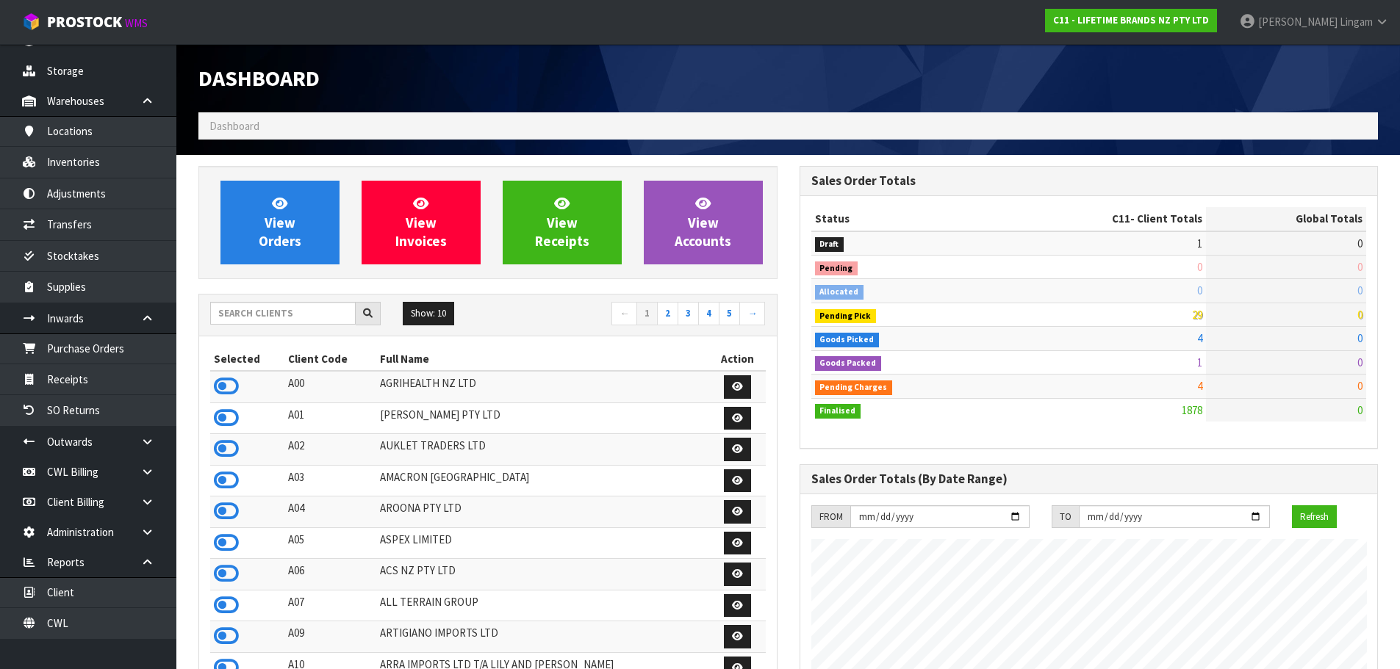
scroll to position [1113, 600]
click at [287, 237] on span "View Orders" at bounding box center [280, 222] width 43 height 55
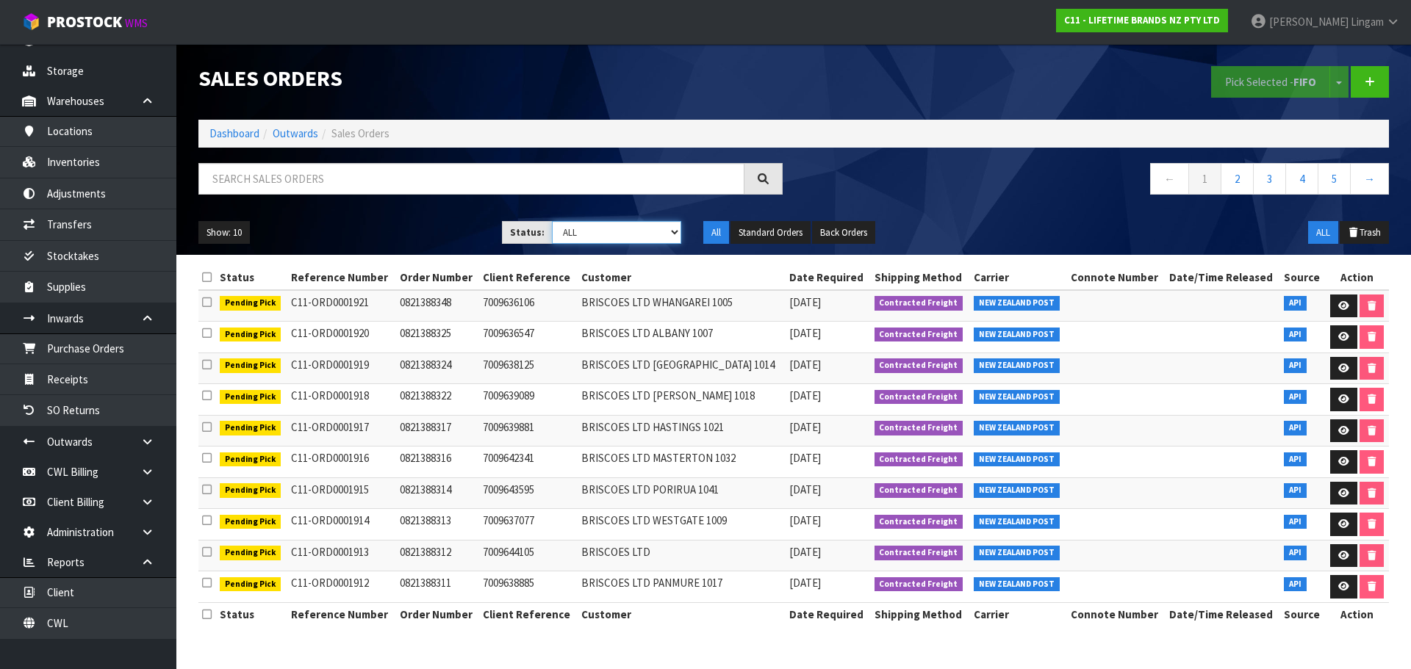
click at [659, 240] on select "Draft Pending Allocated Pending Pick Goods Picked Goods Packed Pending Charges …" at bounding box center [617, 232] width 130 height 23
select select "string:6"
click at [552, 221] on select "Draft Pending Allocated Pending Pick Goods Picked Goods Packed Pending Charges …" at bounding box center [617, 232] width 130 height 23
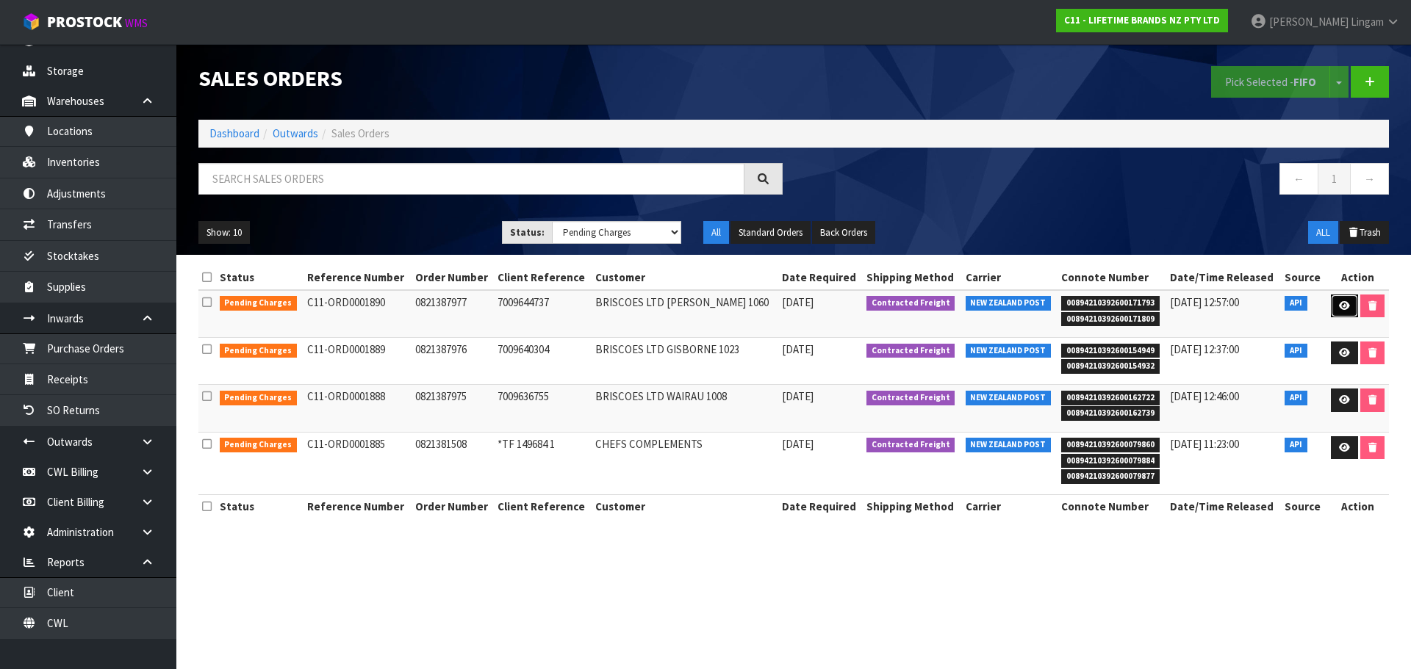
click at [1340, 314] on link at bounding box center [1344, 307] width 27 height 24
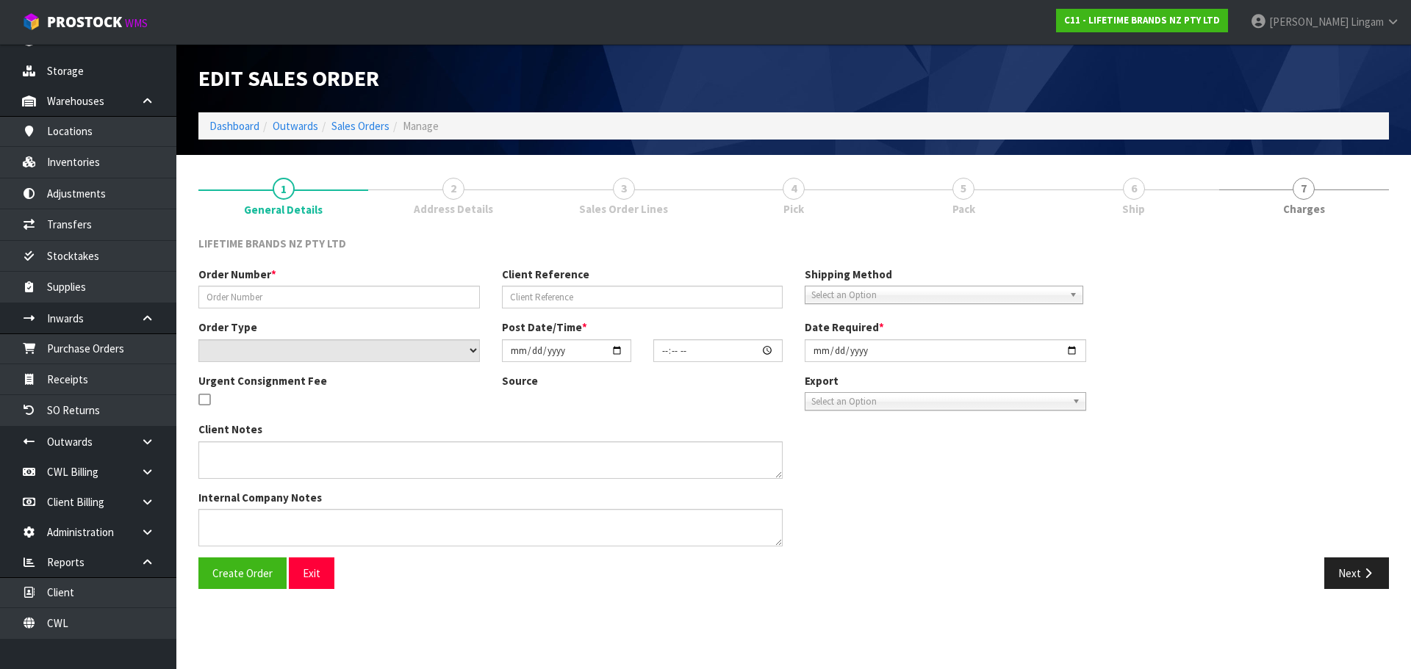
type input "0821387977"
type input "7009644737"
select select "number:0"
type input "2025-09-15"
type input "09:29:10.000"
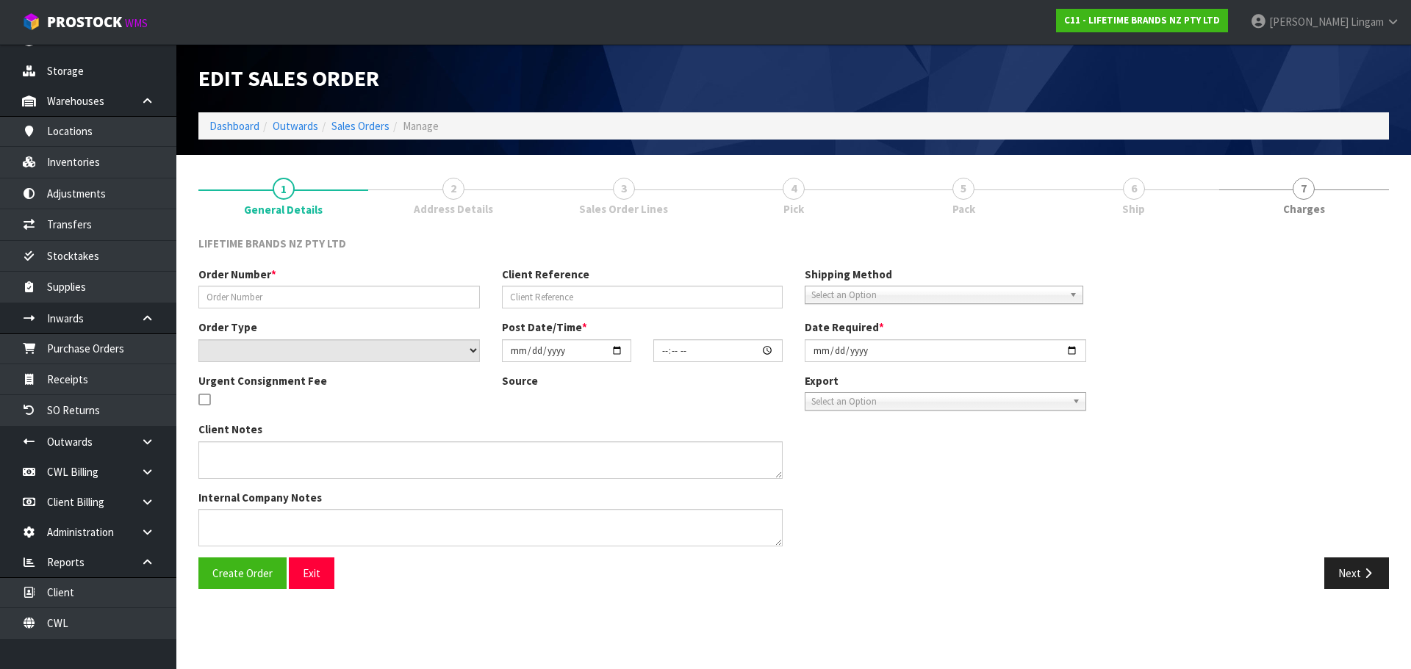
type input "2025-09-15"
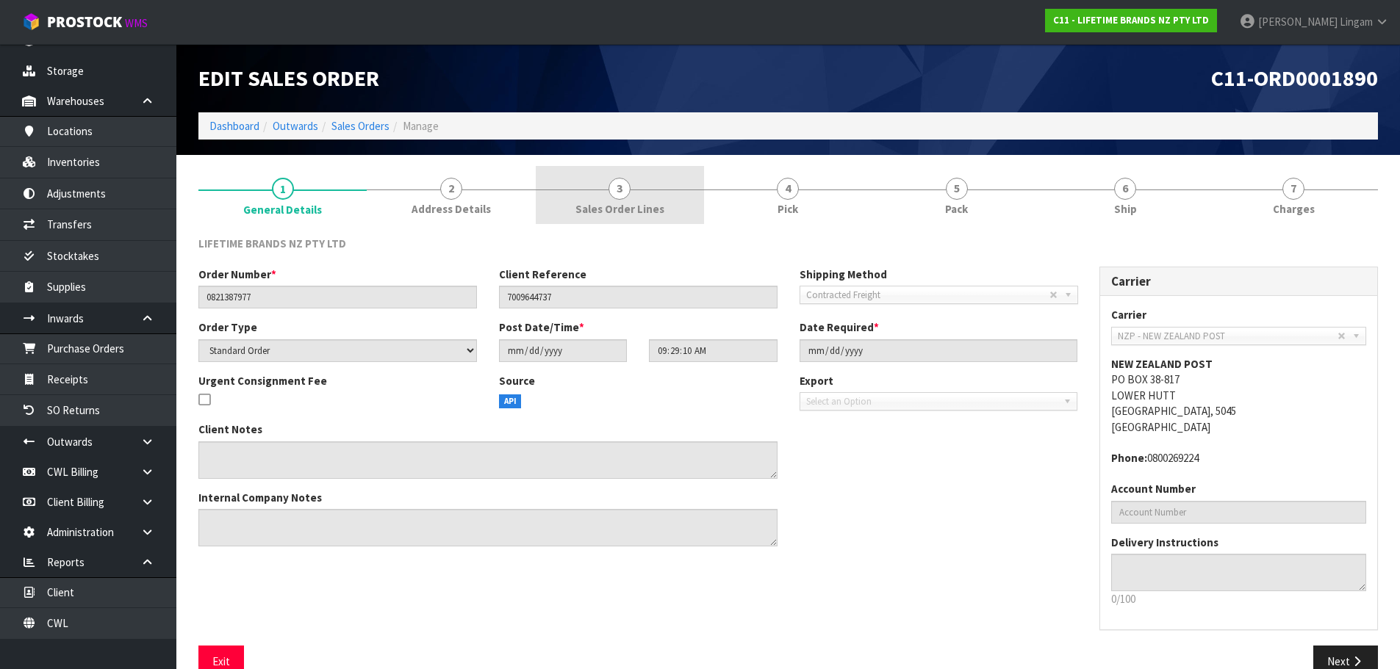
click at [612, 208] on span "Sales Order Lines" at bounding box center [619, 208] width 89 height 15
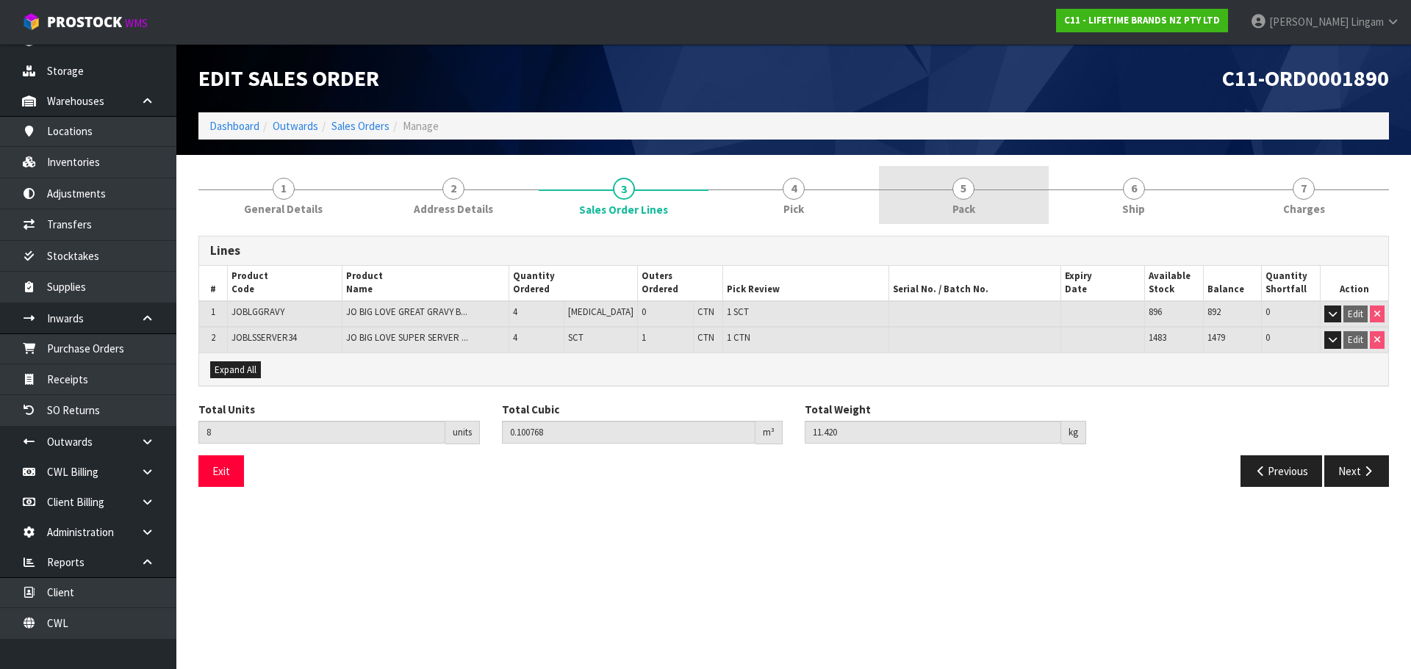
click at [980, 208] on link "5 Pack" at bounding box center [964, 195] width 170 height 58
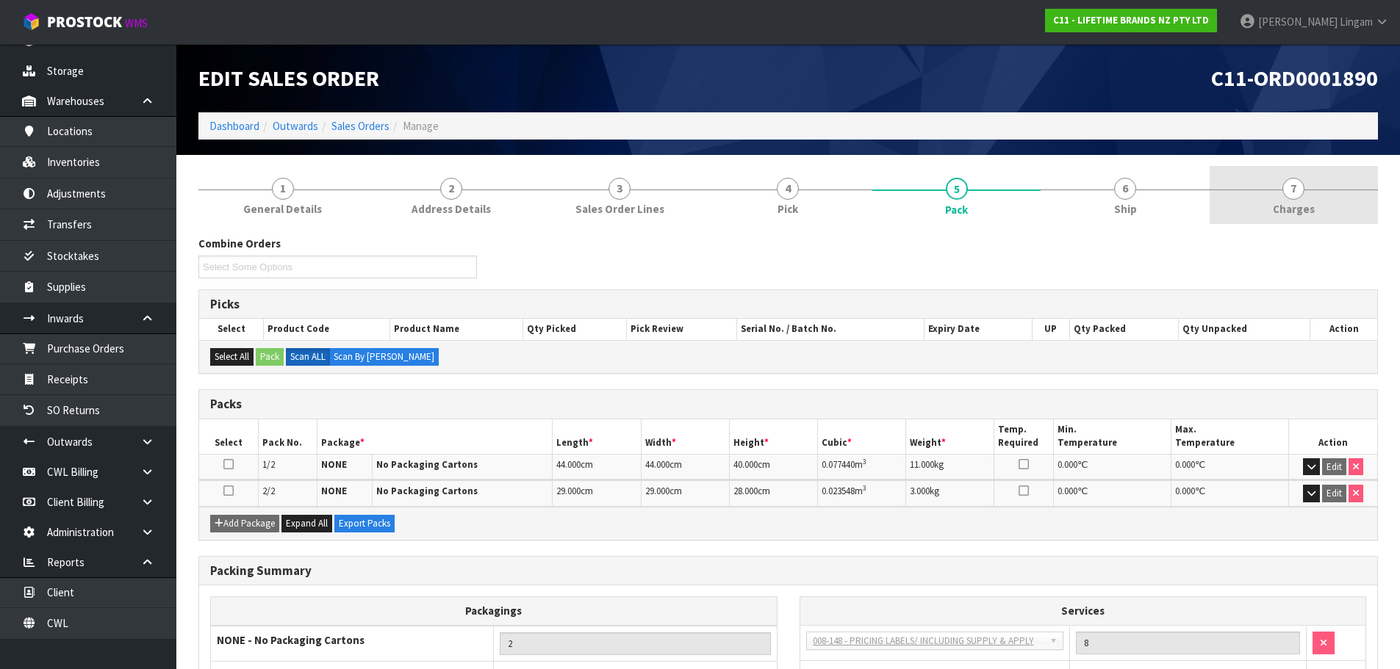
click at [1313, 210] on link "7 Charges" at bounding box center [1294, 195] width 168 height 58
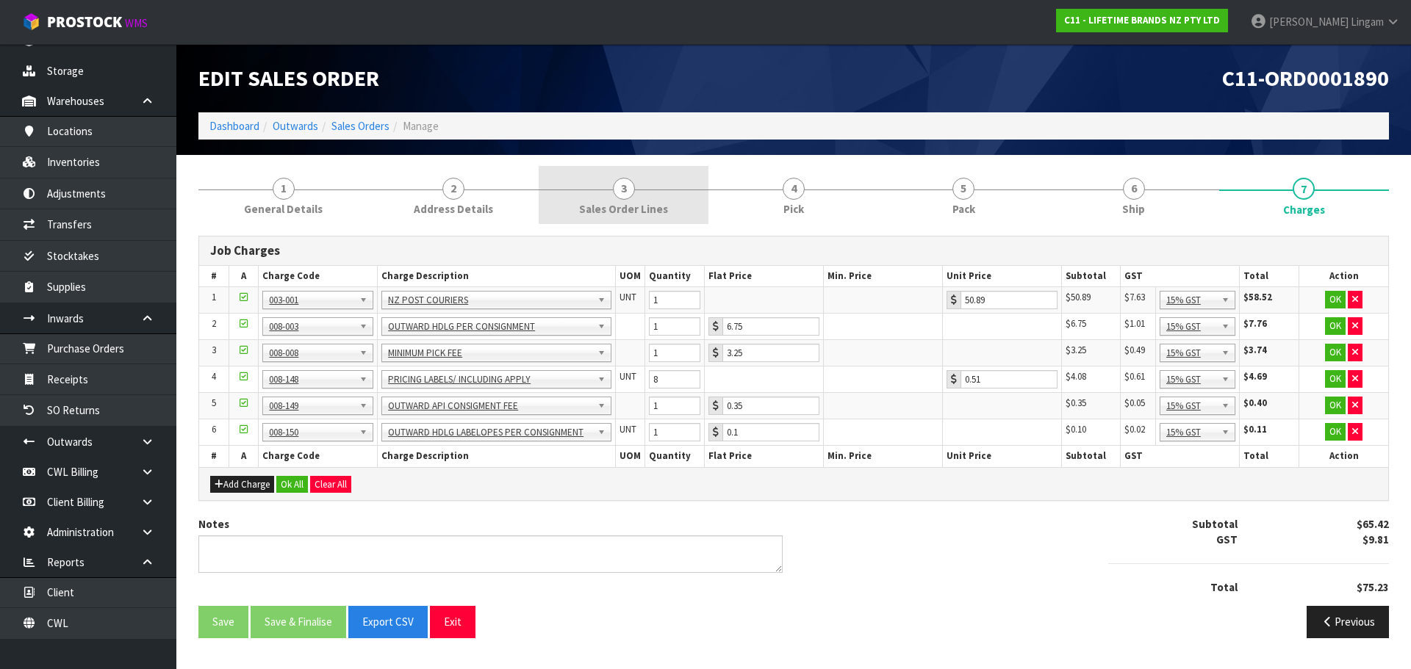
click at [657, 210] on span "Sales Order Lines" at bounding box center [623, 208] width 89 height 15
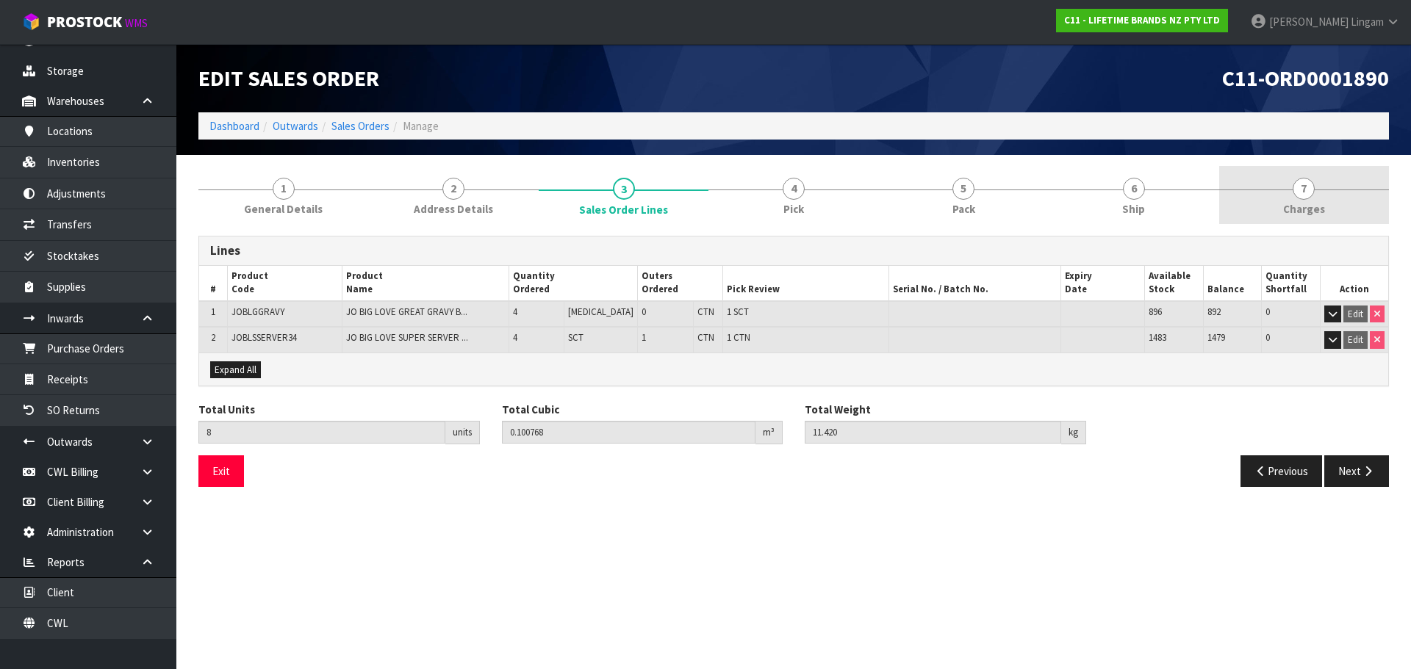
click at [1345, 201] on link "7 Charges" at bounding box center [1304, 195] width 170 height 58
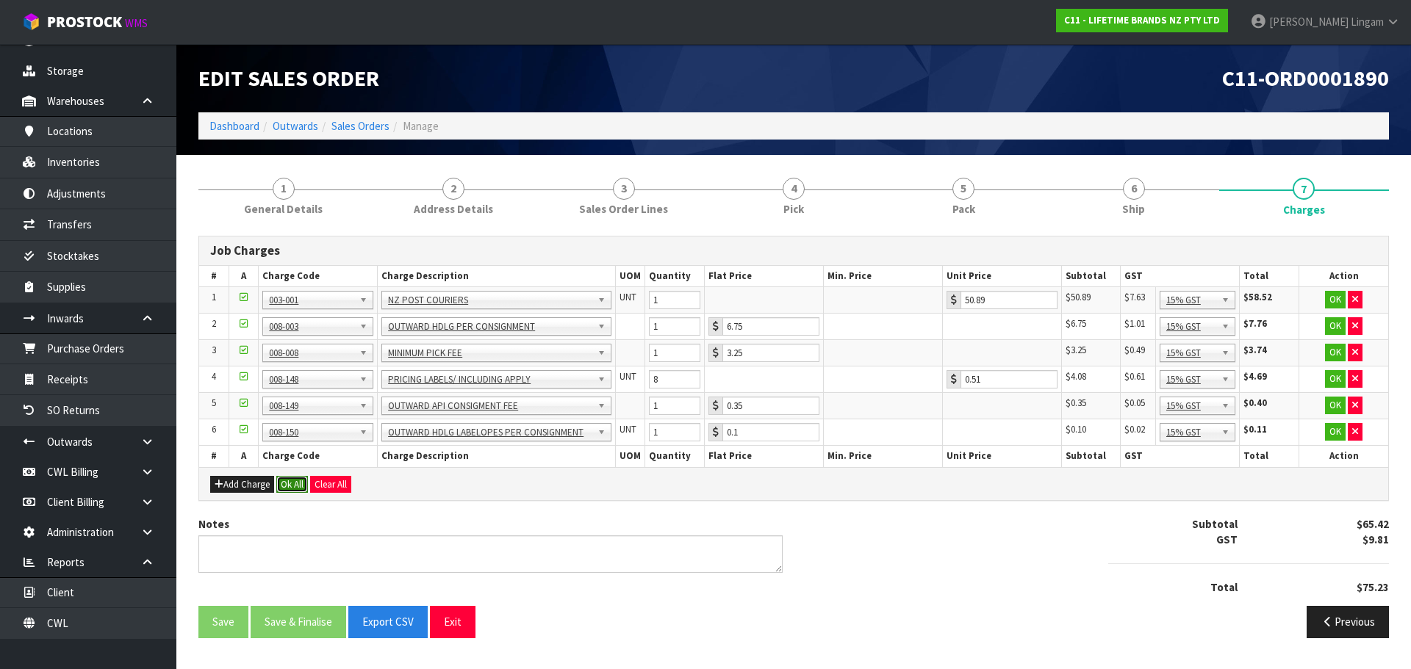
click at [284, 478] on button "Ok All" at bounding box center [292, 485] width 32 height 18
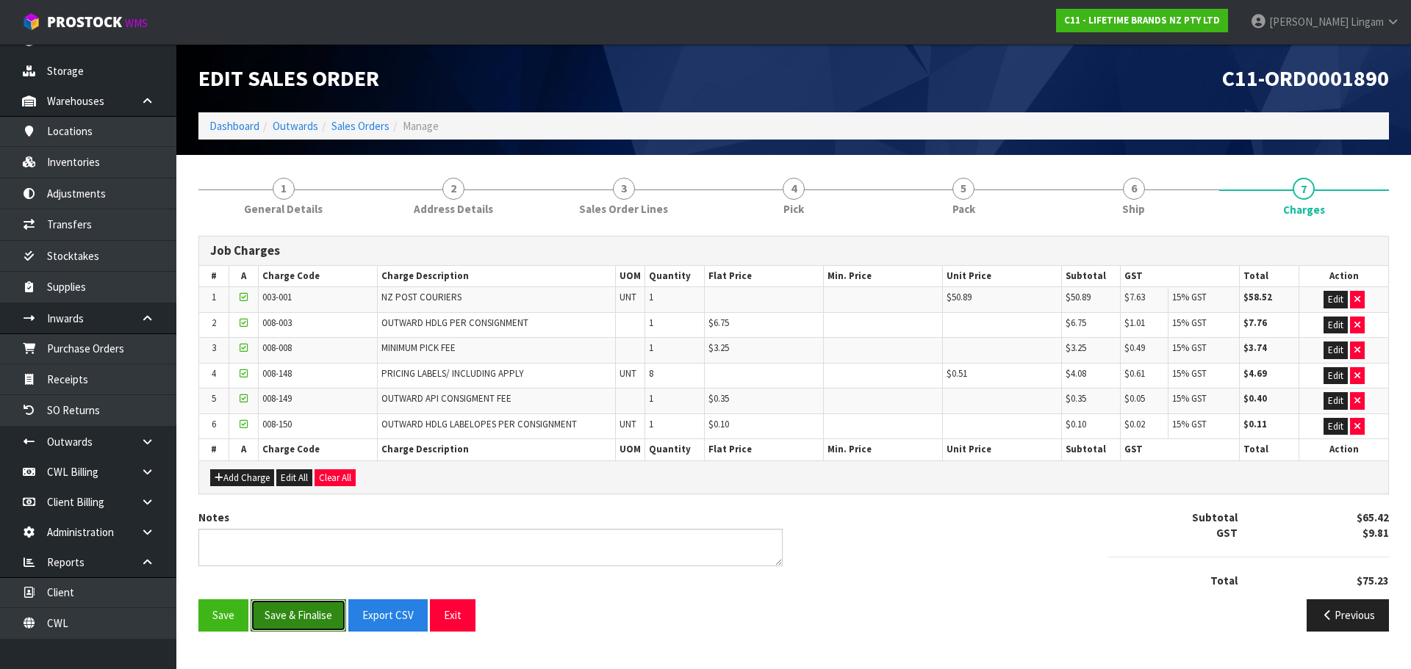
click at [309, 617] on button "Save & Finalise" at bounding box center [299, 616] width 96 height 32
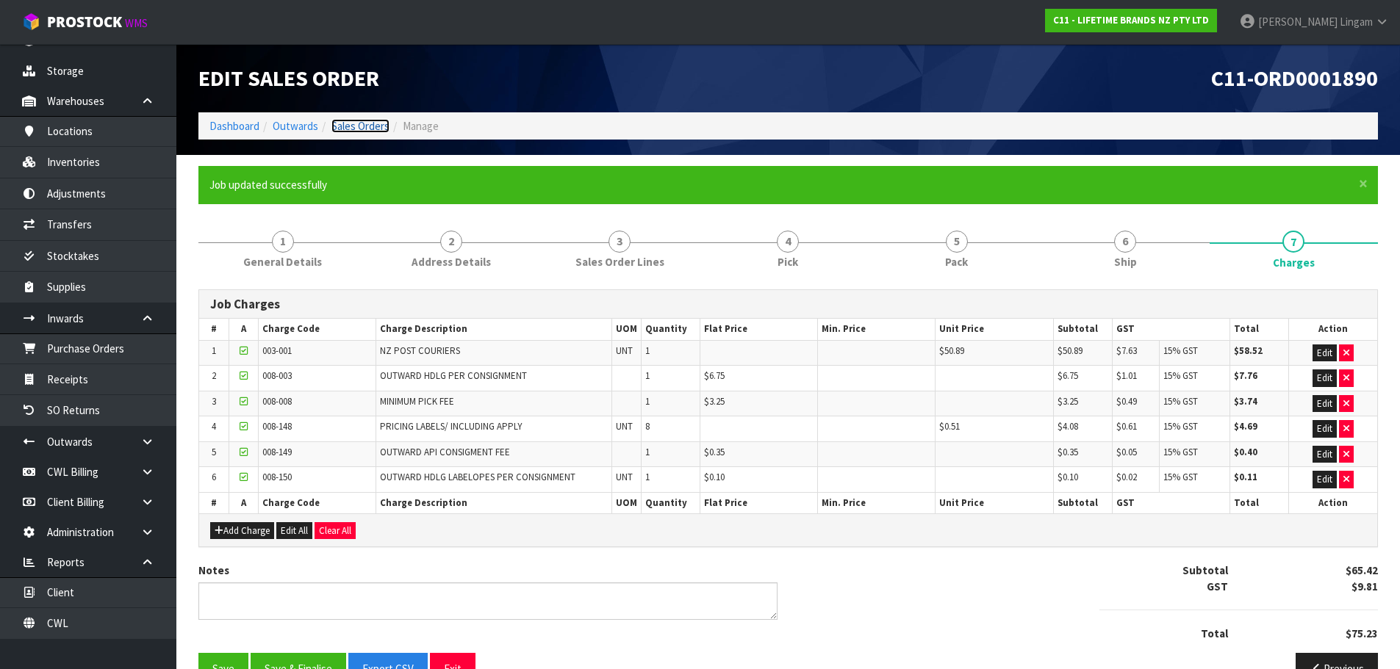
click at [379, 127] on link "Sales Orders" at bounding box center [360, 126] width 58 height 14
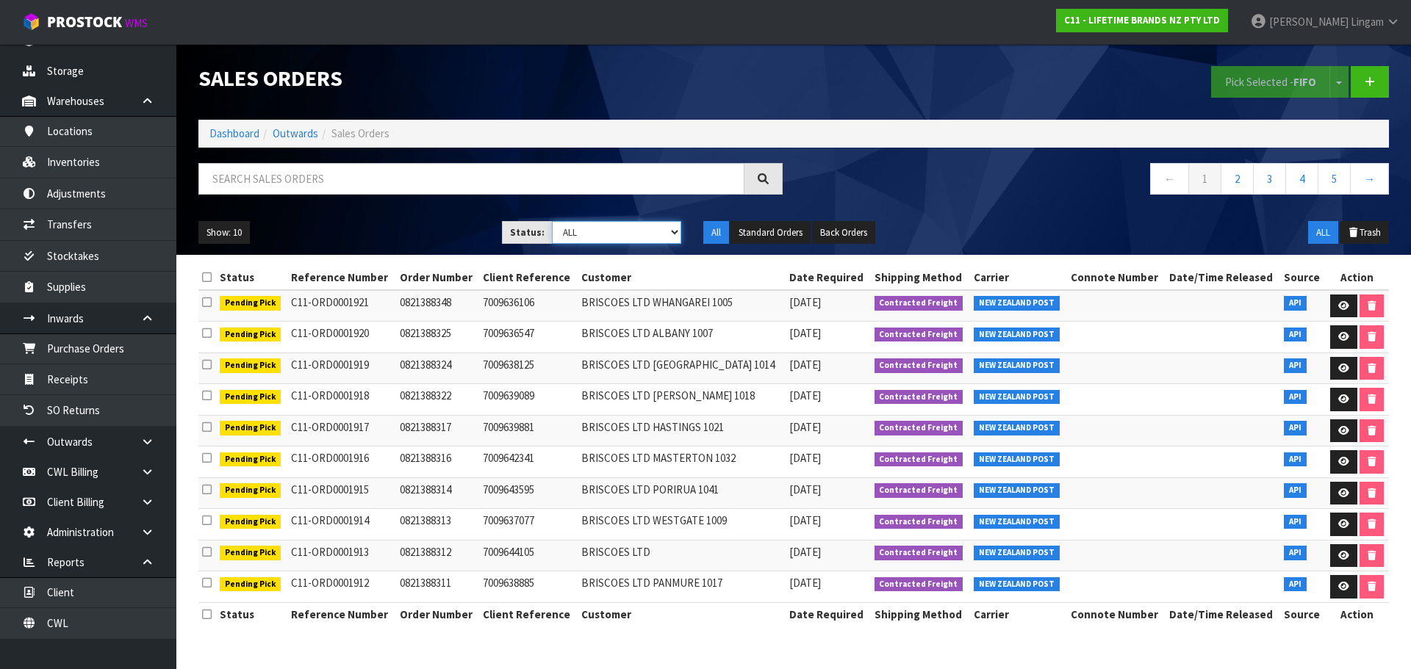
drag, startPoint x: 645, startPoint y: 228, endPoint x: 644, endPoint y: 241, distance: 13.3
click at [645, 228] on select "Draft Pending Allocated Pending Pick Goods Picked Goods Packed Pending Charges …" at bounding box center [617, 232] width 130 height 23
select select "string:6"
click at [552, 221] on select "Draft Pending Allocated Pending Pick Goods Picked Goods Packed Pending Charges …" at bounding box center [617, 232] width 130 height 23
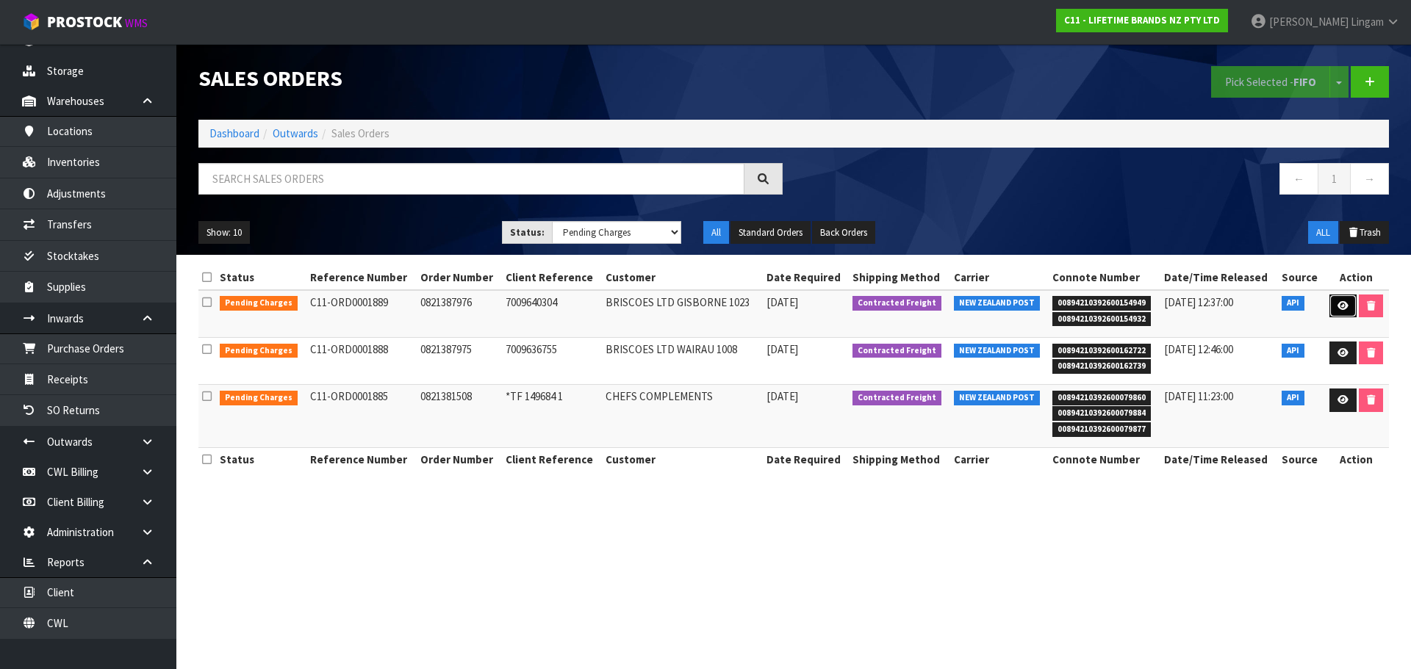
click at [1341, 298] on link at bounding box center [1342, 307] width 27 height 24
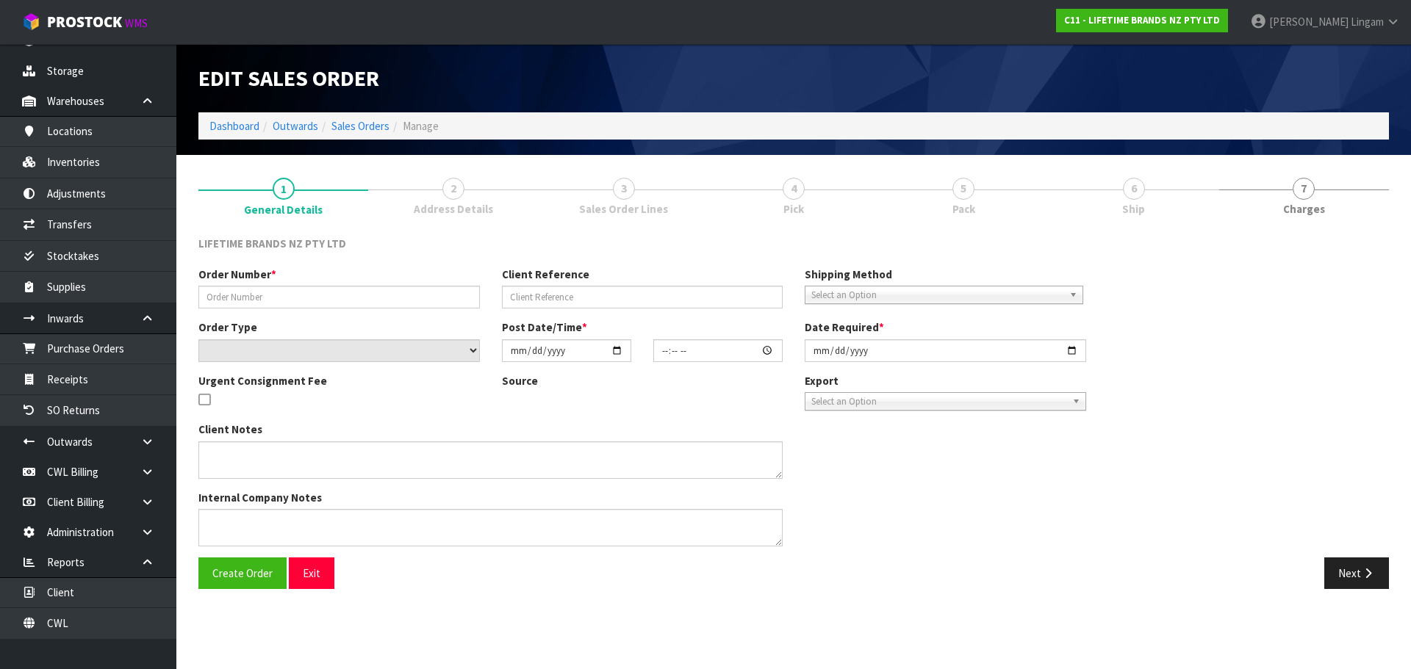
type input "0821387976"
type input "7009640304"
select select "number:0"
type input "2025-09-15"
type input "09:29:09.000"
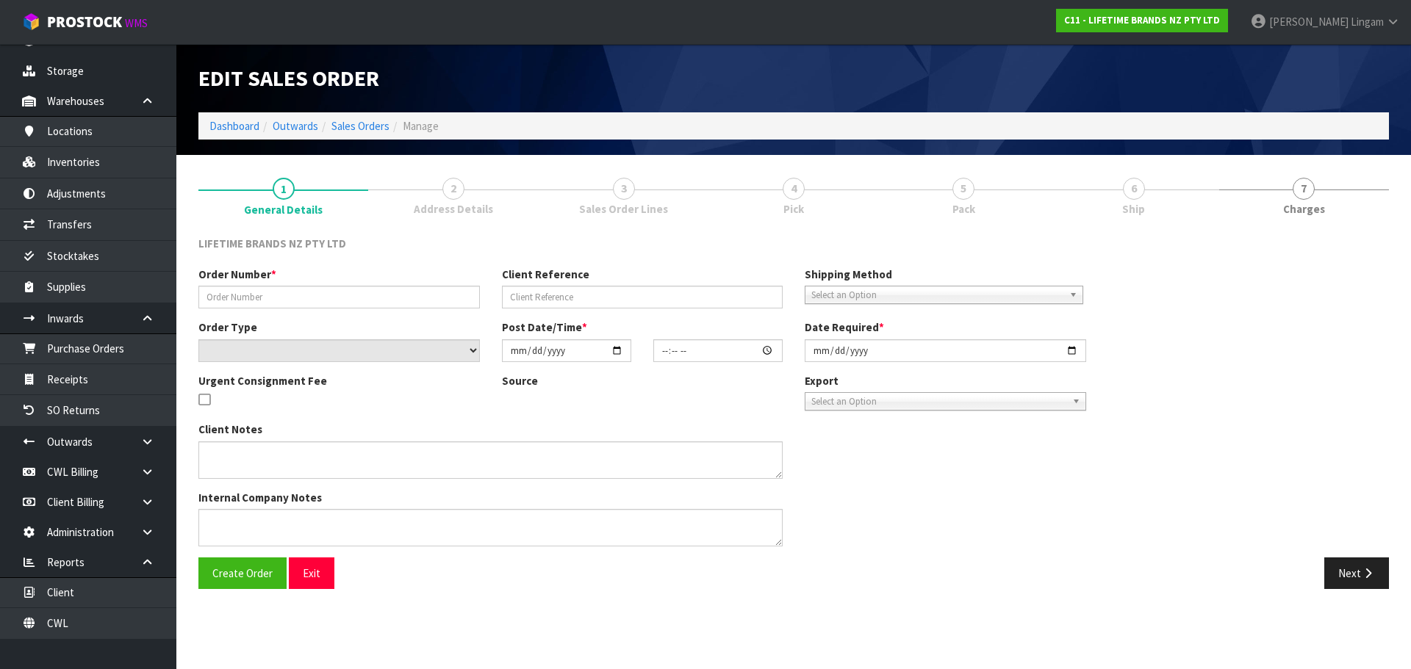
type input "2025-09-15"
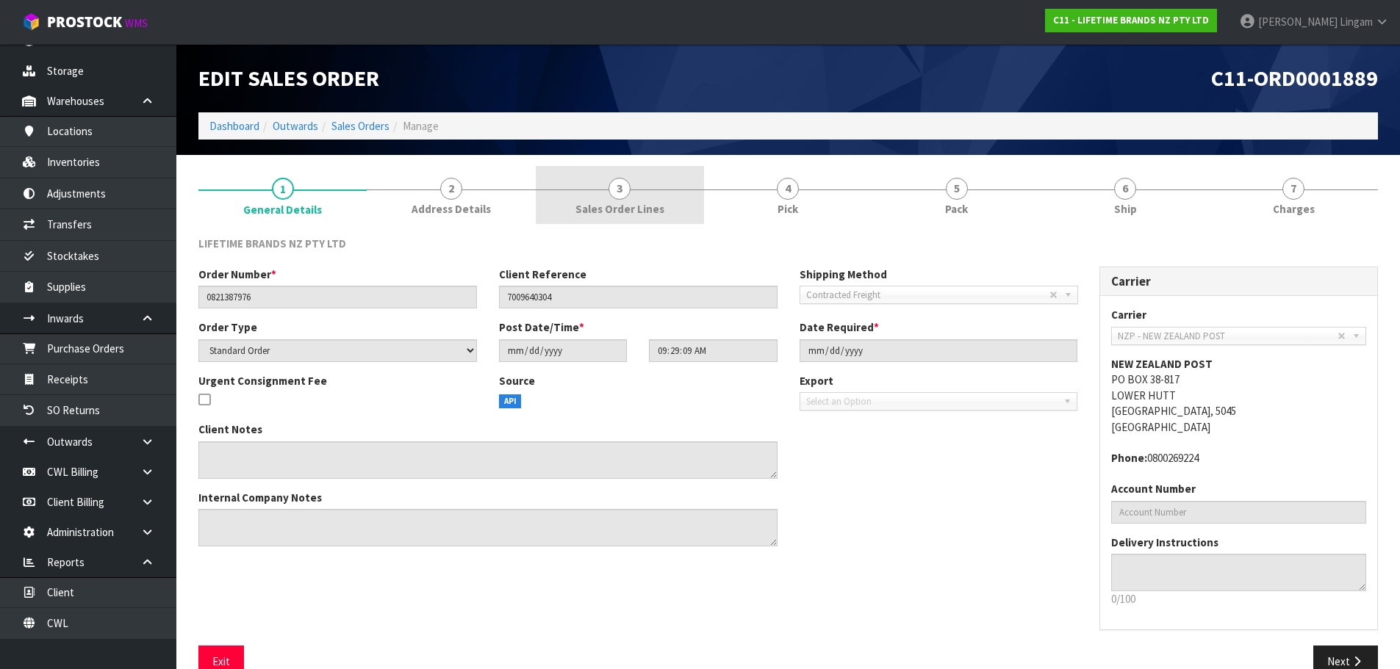
click at [637, 193] on link "3 Sales Order Lines" at bounding box center [620, 195] width 168 height 58
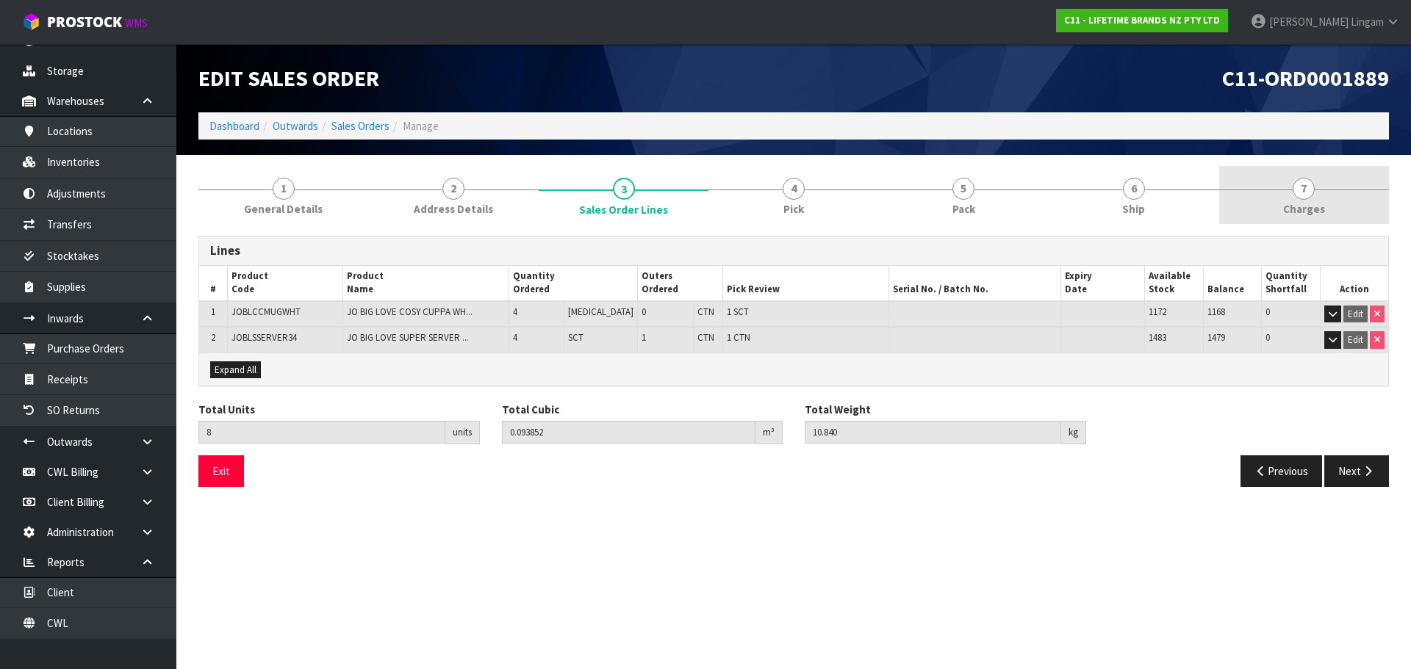
click at [1317, 220] on link "7 Charges" at bounding box center [1304, 195] width 170 height 58
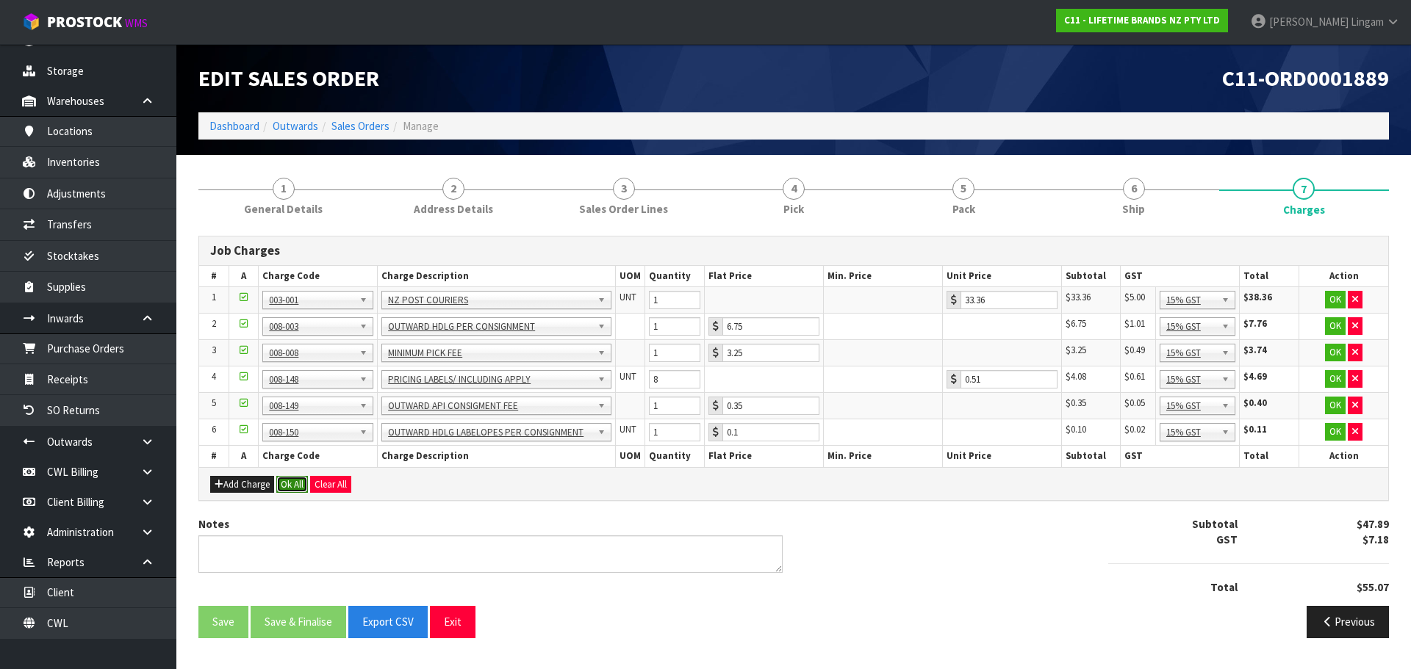
click at [293, 484] on button "Ok All" at bounding box center [292, 485] width 32 height 18
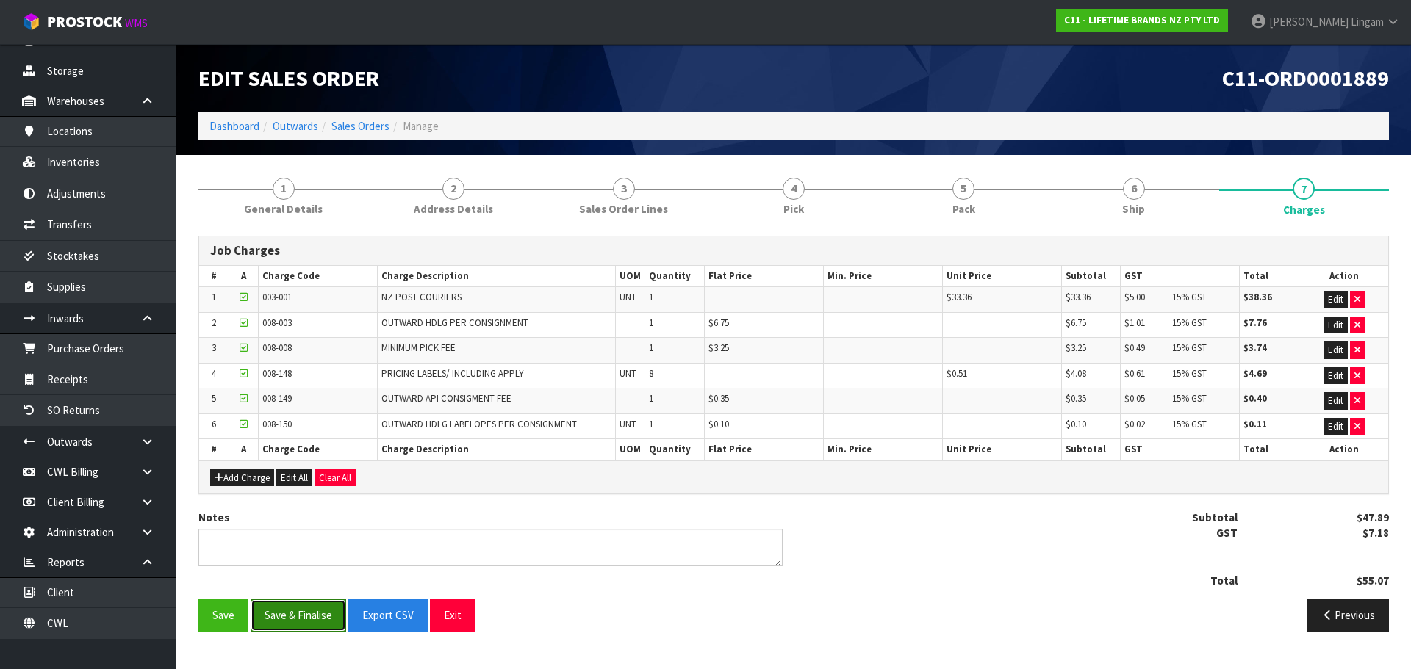
click at [301, 617] on button "Save & Finalise" at bounding box center [299, 616] width 96 height 32
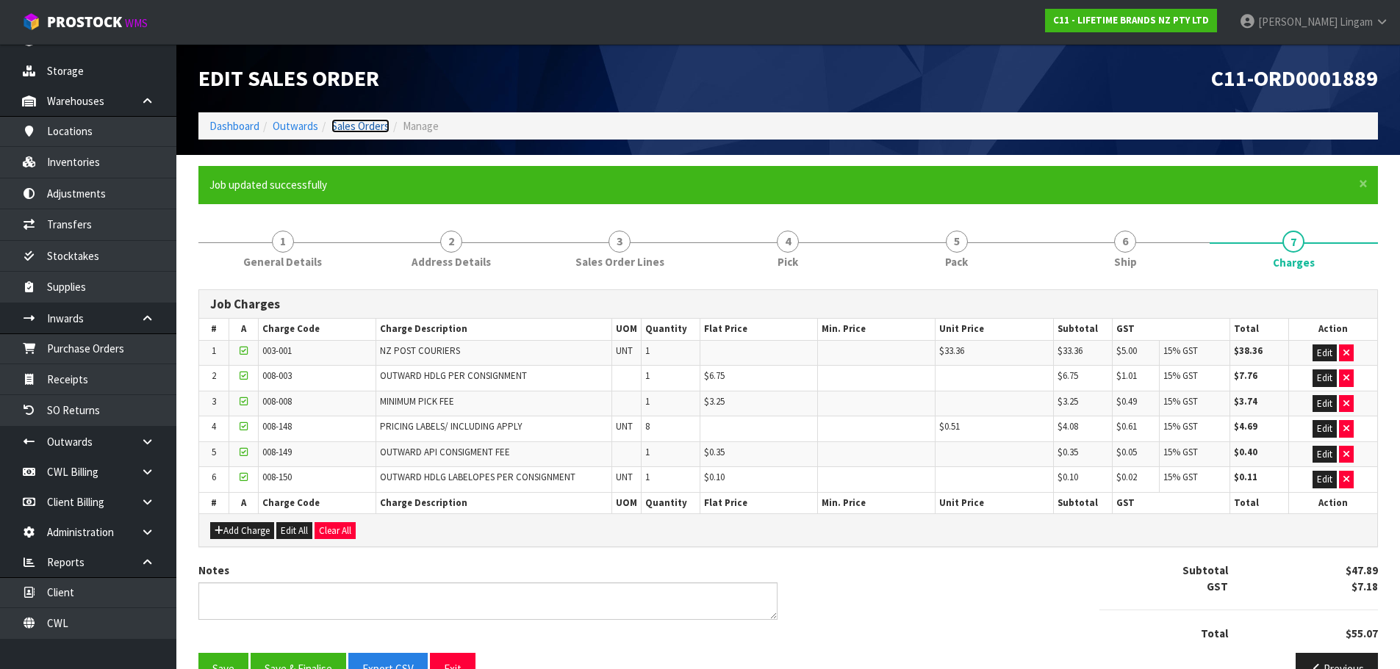
click at [370, 126] on link "Sales Orders" at bounding box center [360, 126] width 58 height 14
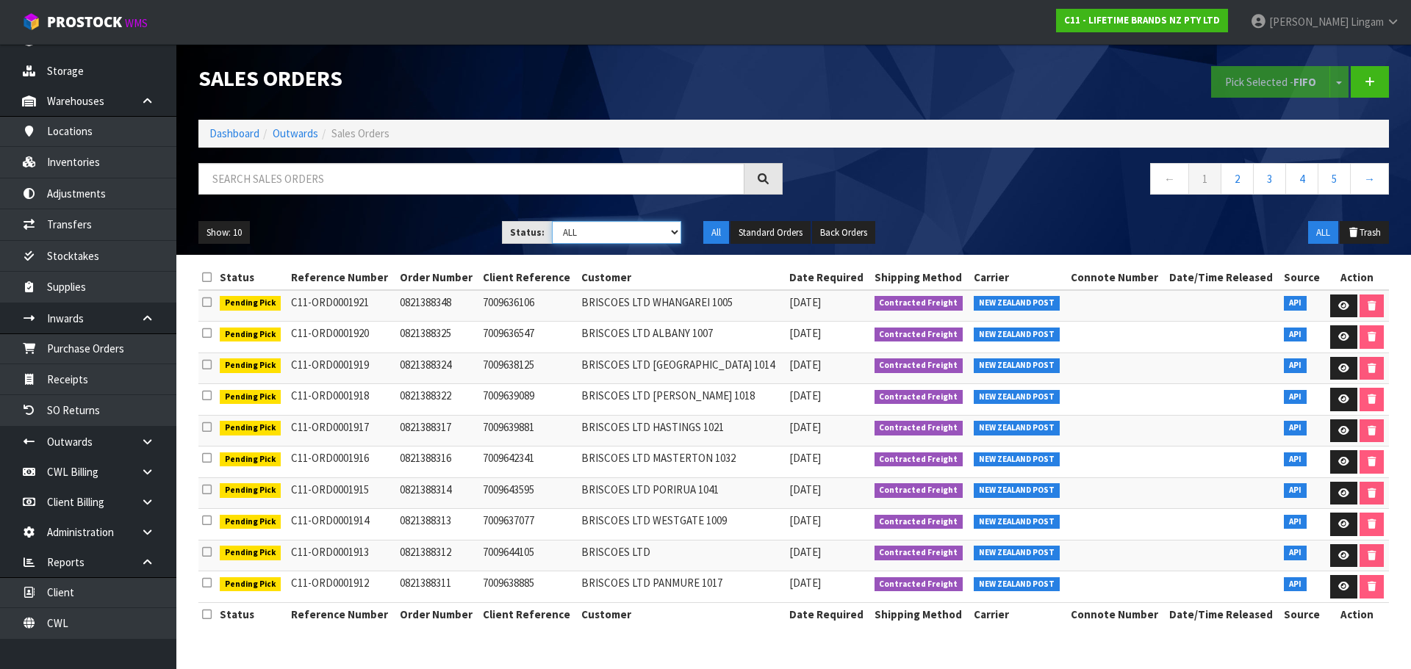
click at [647, 233] on select "Draft Pending Allocated Pending Pick Goods Picked Goods Packed Pending Charges …" at bounding box center [617, 232] width 130 height 23
select select "string:6"
click at [552, 221] on select "Draft Pending Allocated Pending Pick Goods Picked Goods Packed Pending Charges …" at bounding box center [617, 232] width 130 height 23
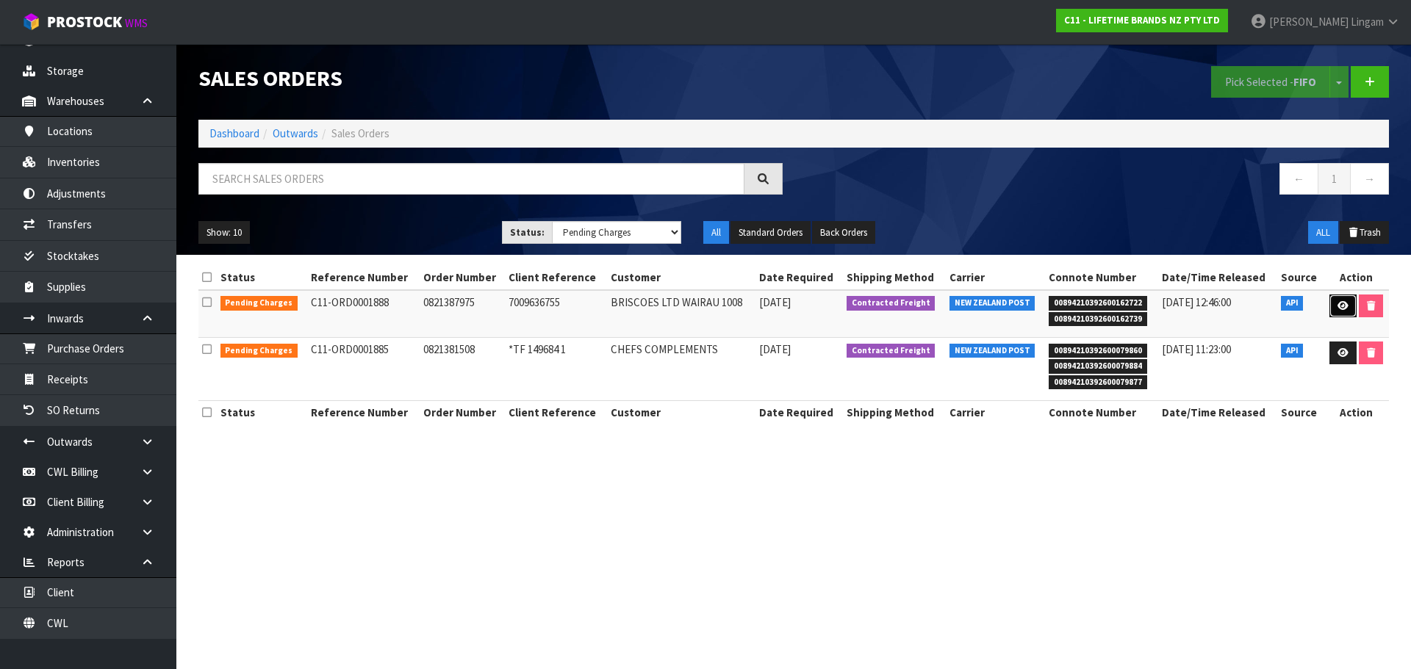
click at [1337, 309] on icon at bounding box center [1342, 306] width 11 height 10
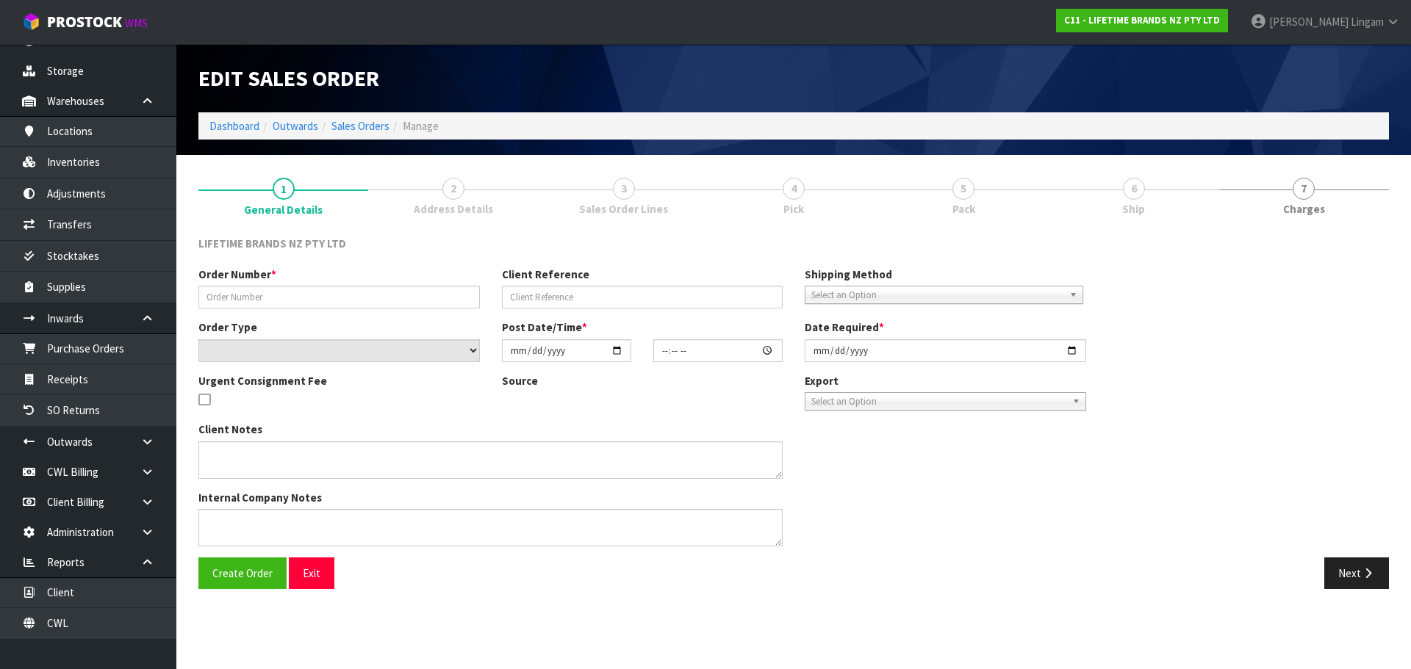
type input "0821387975"
type input "7009636755"
select select "number:0"
type input "2025-09-15"
type input "09:24:06.000"
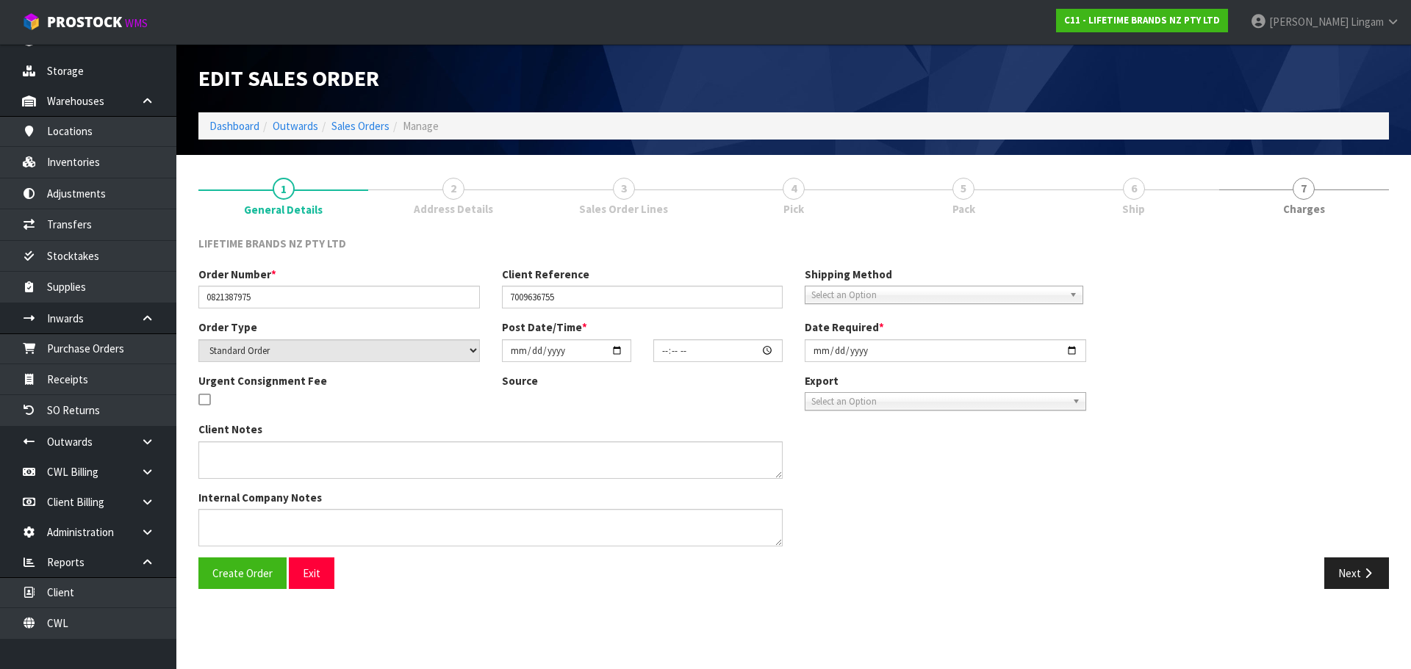
type input "2025-09-15"
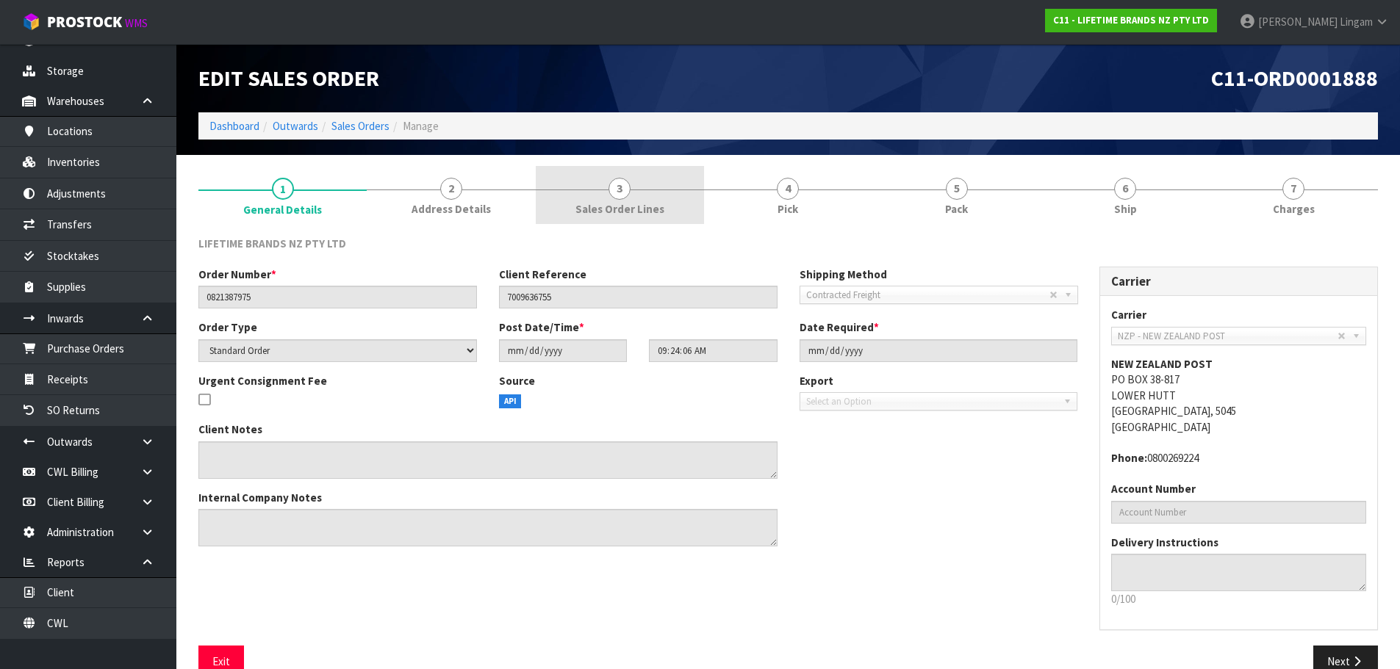
click at [675, 204] on link "3 Sales Order Lines" at bounding box center [620, 195] width 168 height 58
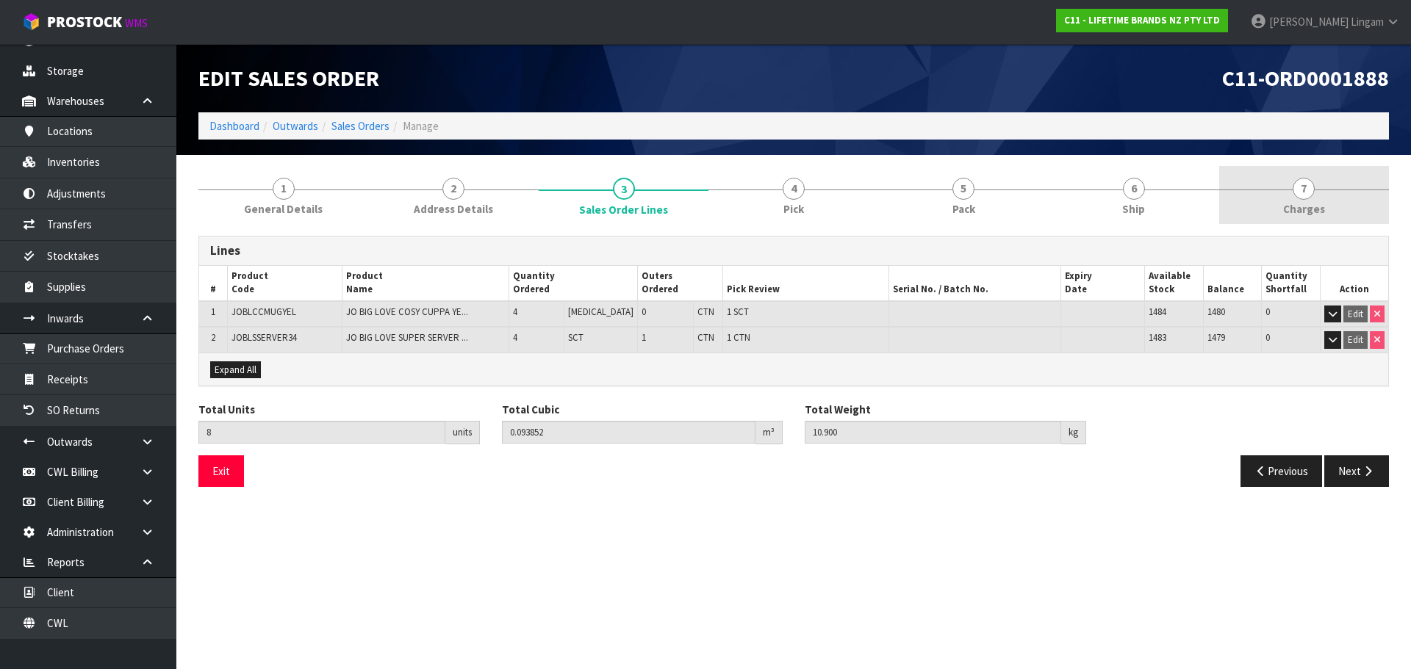
click at [1329, 206] on link "7 Charges" at bounding box center [1304, 195] width 170 height 58
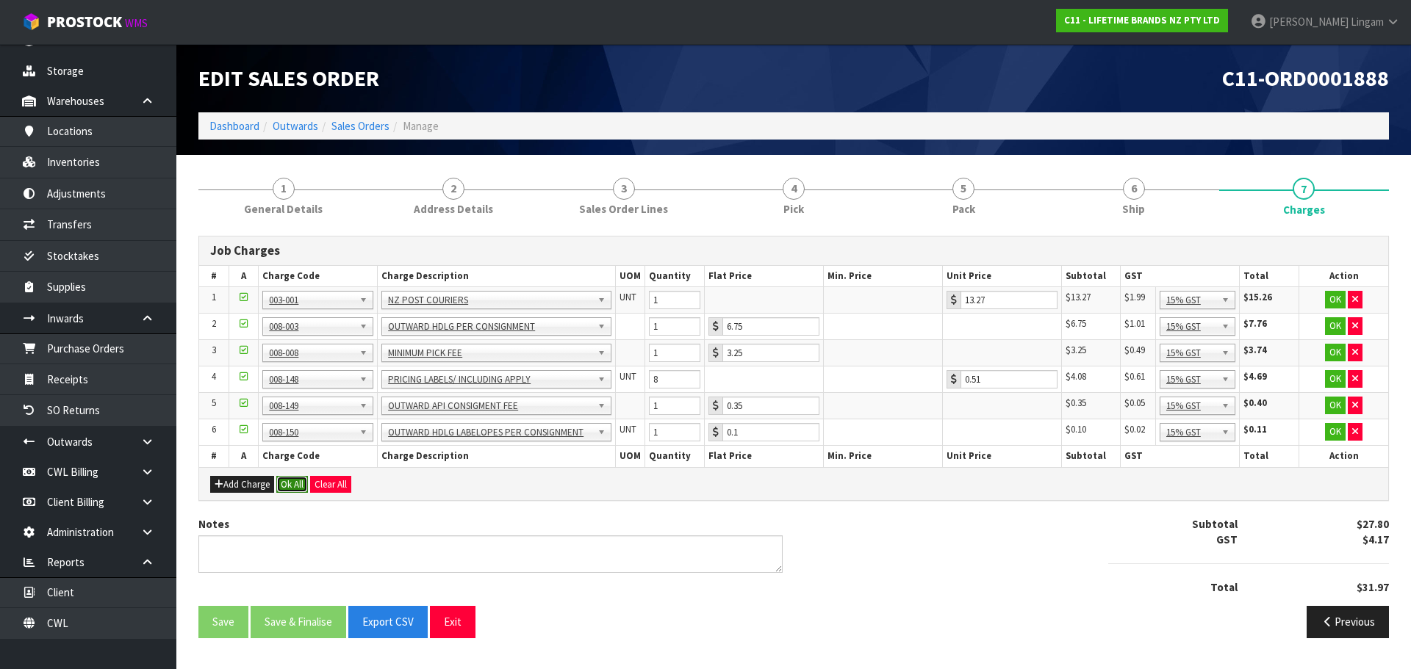
click at [289, 484] on button "Ok All" at bounding box center [292, 485] width 32 height 18
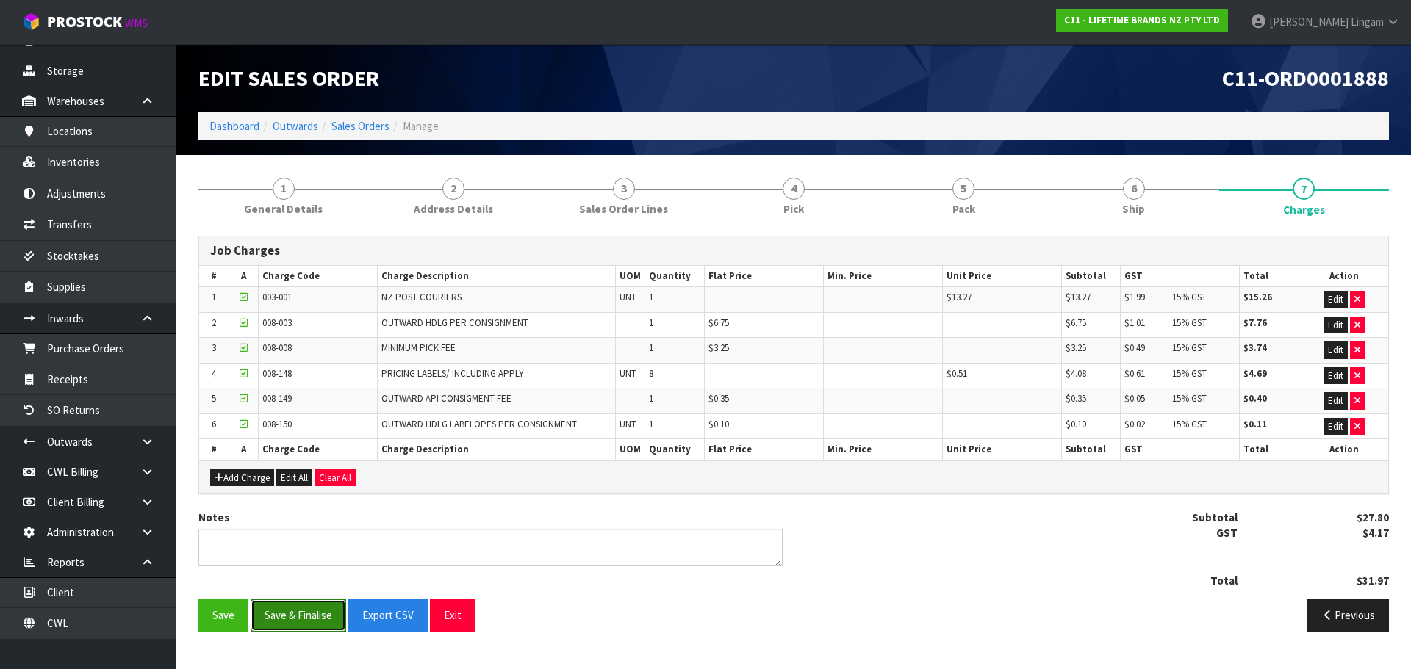
click at [309, 616] on button "Save & Finalise" at bounding box center [299, 616] width 96 height 32
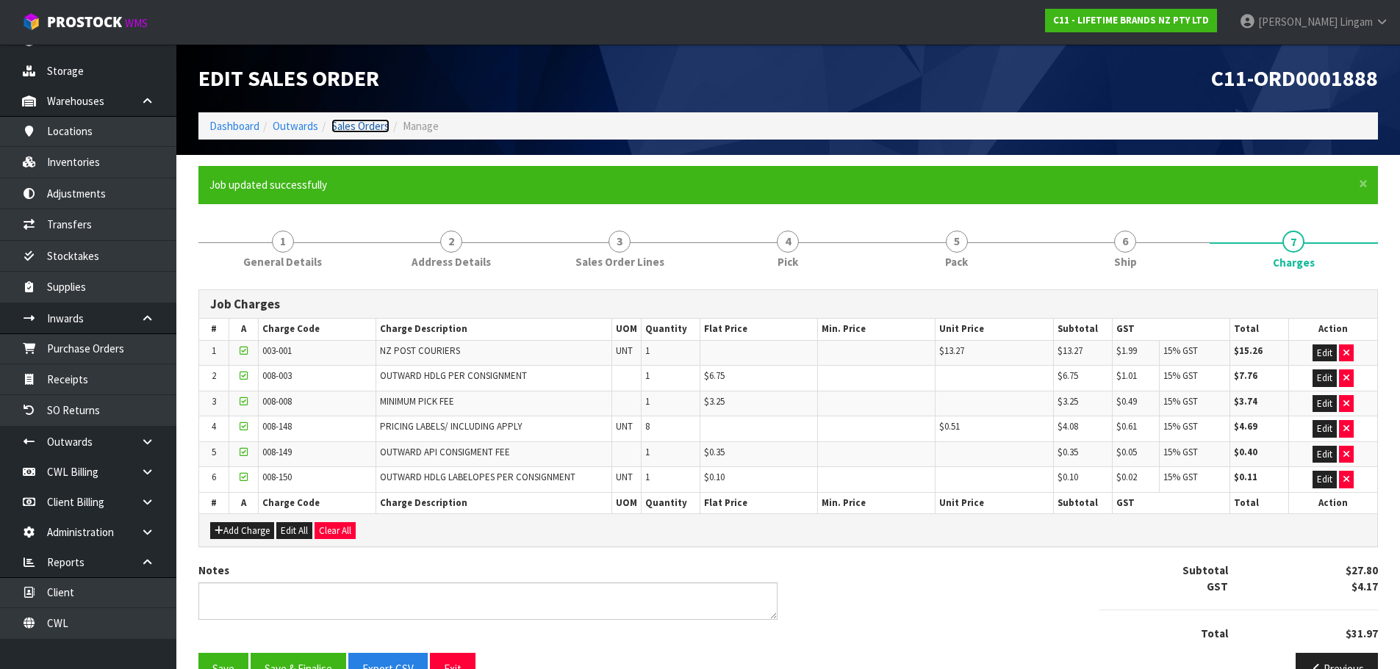
click at [358, 126] on link "Sales Orders" at bounding box center [360, 126] width 58 height 14
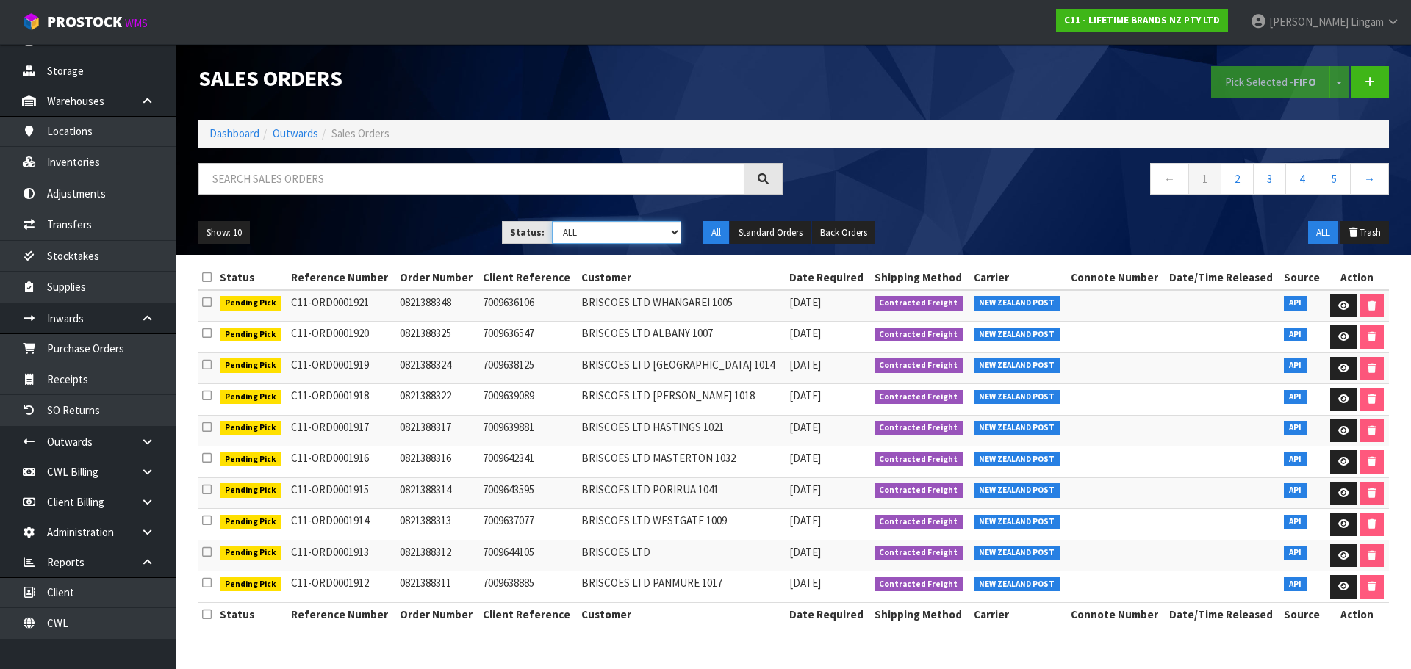
click at [662, 234] on select "Draft Pending Allocated Pending Pick Goods Picked Goods Packed Pending Charges …" at bounding box center [617, 232] width 130 height 23
select select "string:6"
click at [552, 221] on select "Draft Pending Allocated Pending Pick Goods Picked Goods Packed Pending Charges …" at bounding box center [617, 232] width 130 height 23
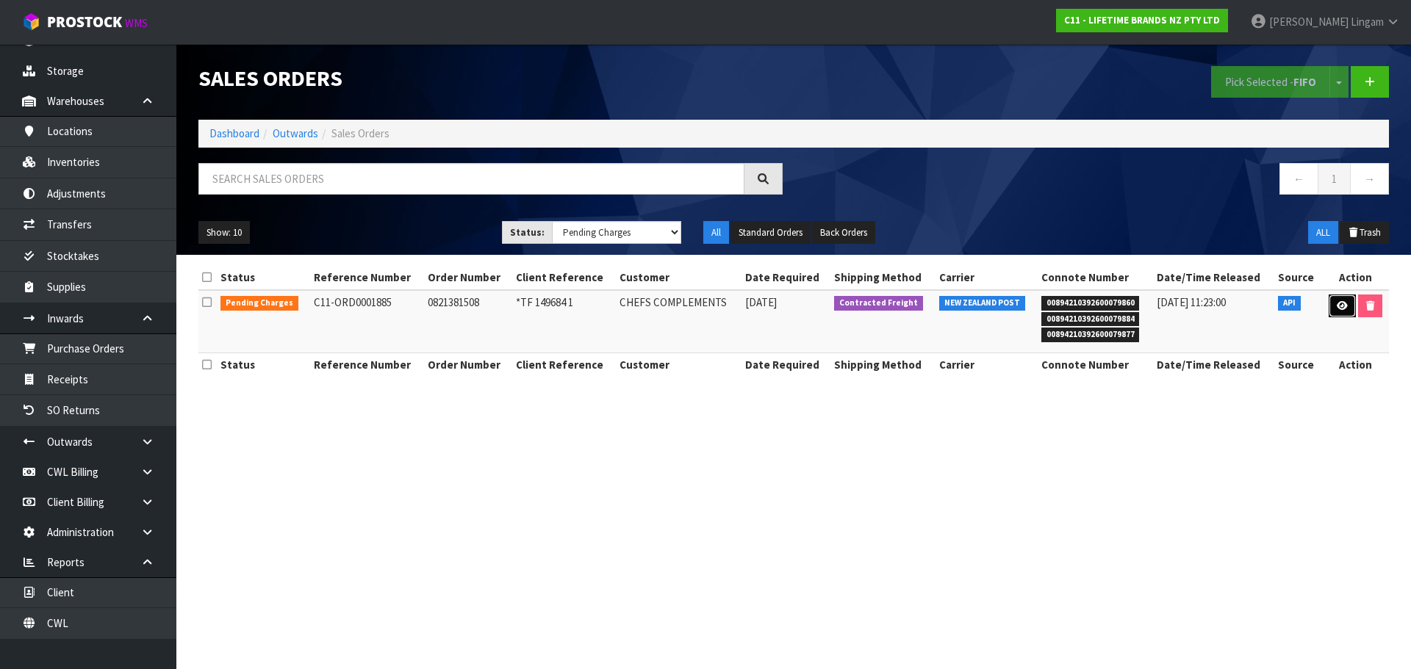
click at [1339, 314] on link at bounding box center [1342, 307] width 27 height 24
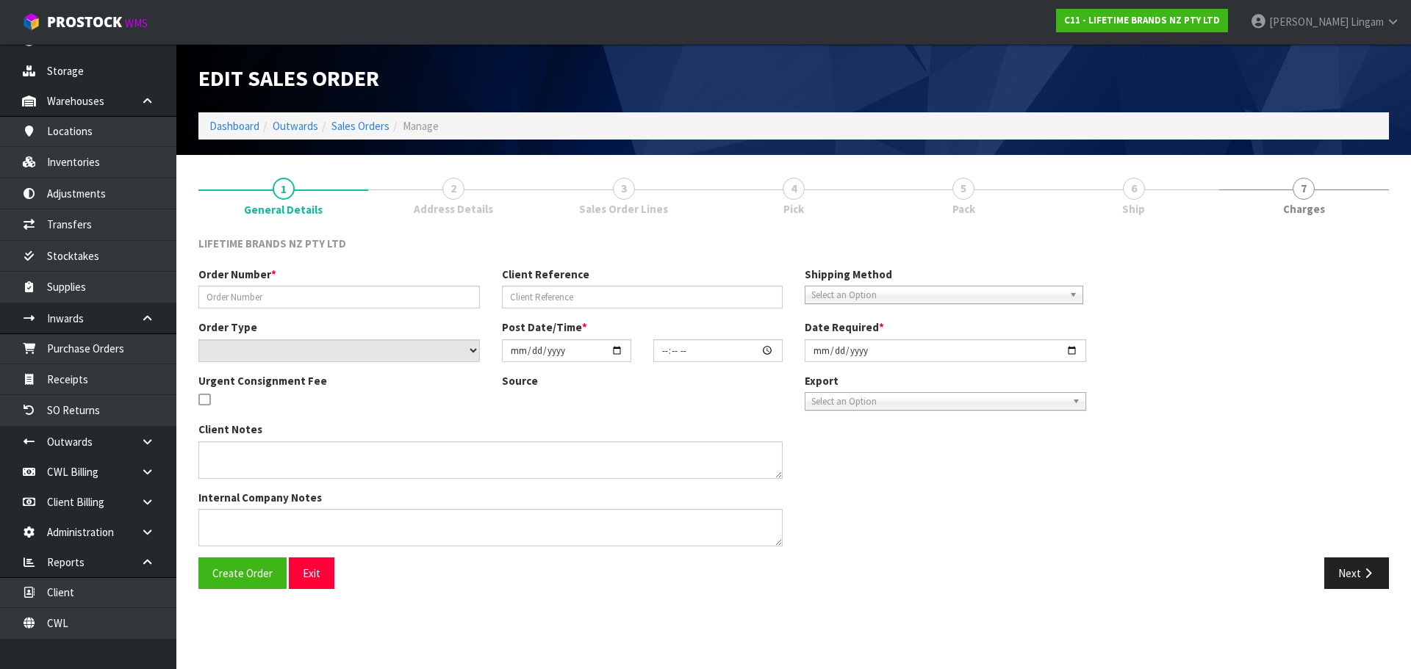
type input "0821381508"
type input "*TF 149684 1"
select select "number:0"
type input "2025-09-12"
type input "13:24:07.000"
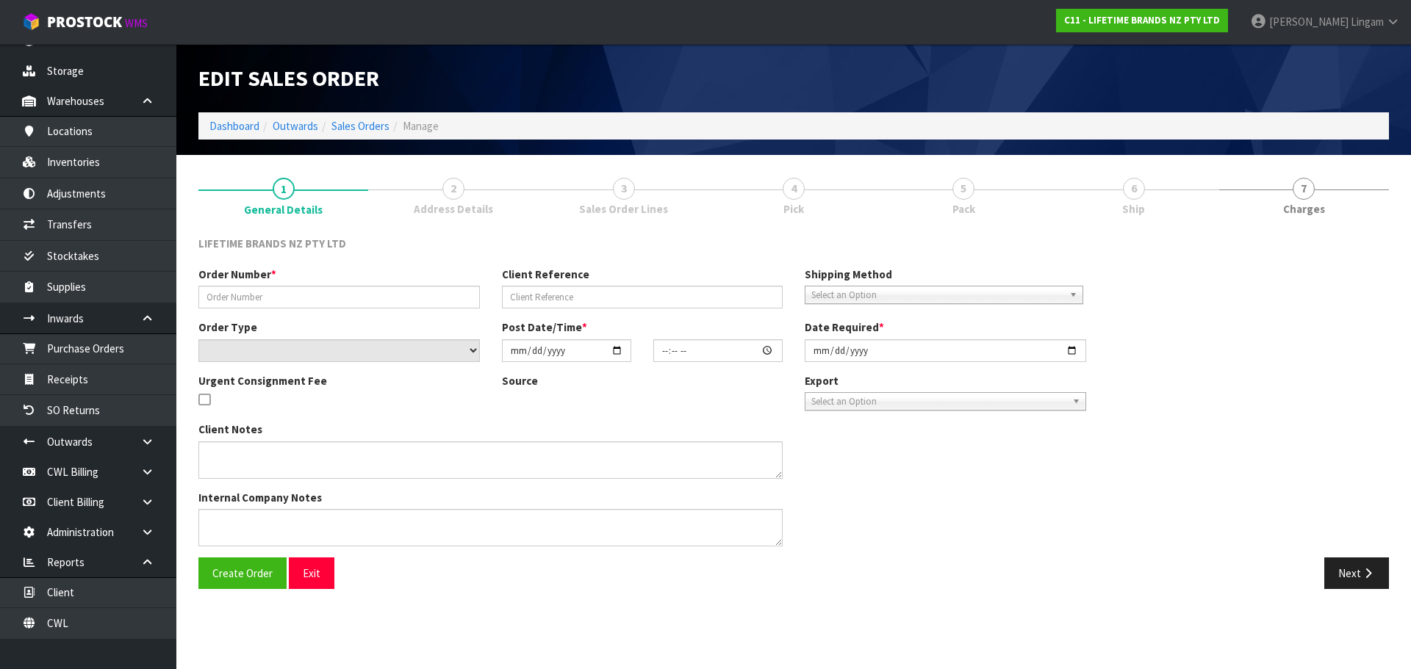
type input "2025-09-15"
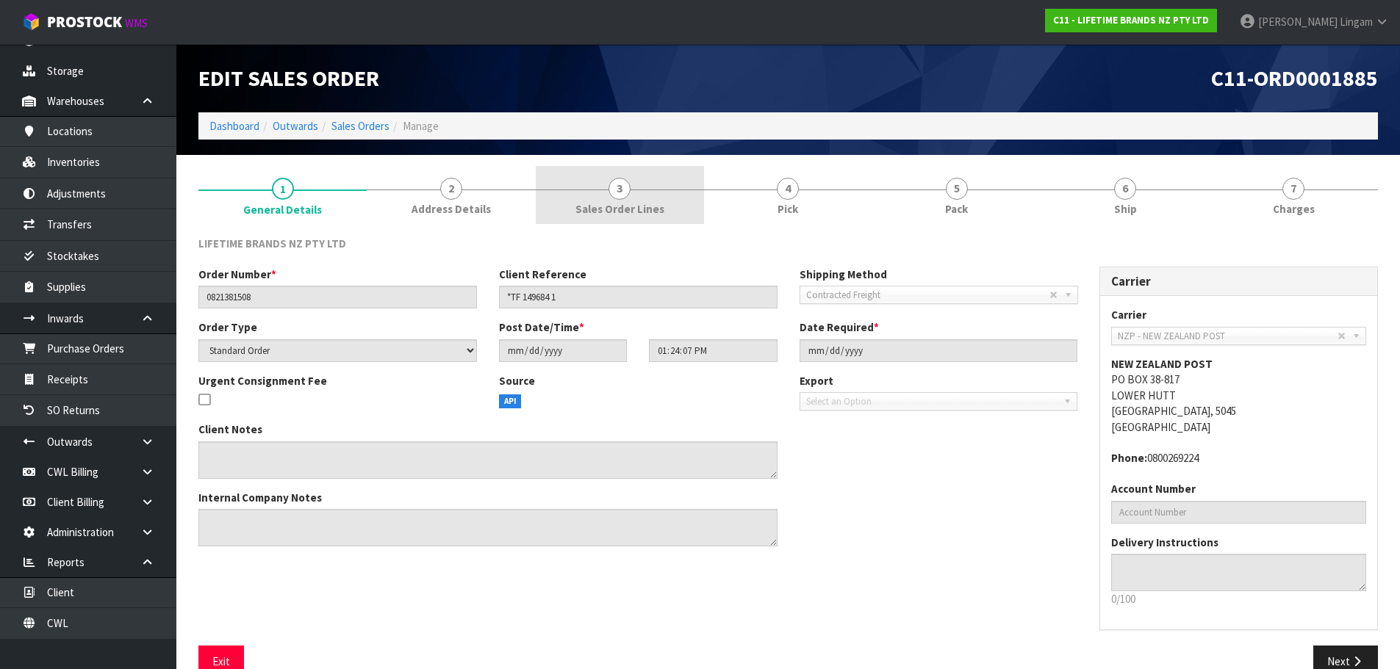
click at [665, 218] on link "3 Sales Order Lines" at bounding box center [620, 195] width 168 height 58
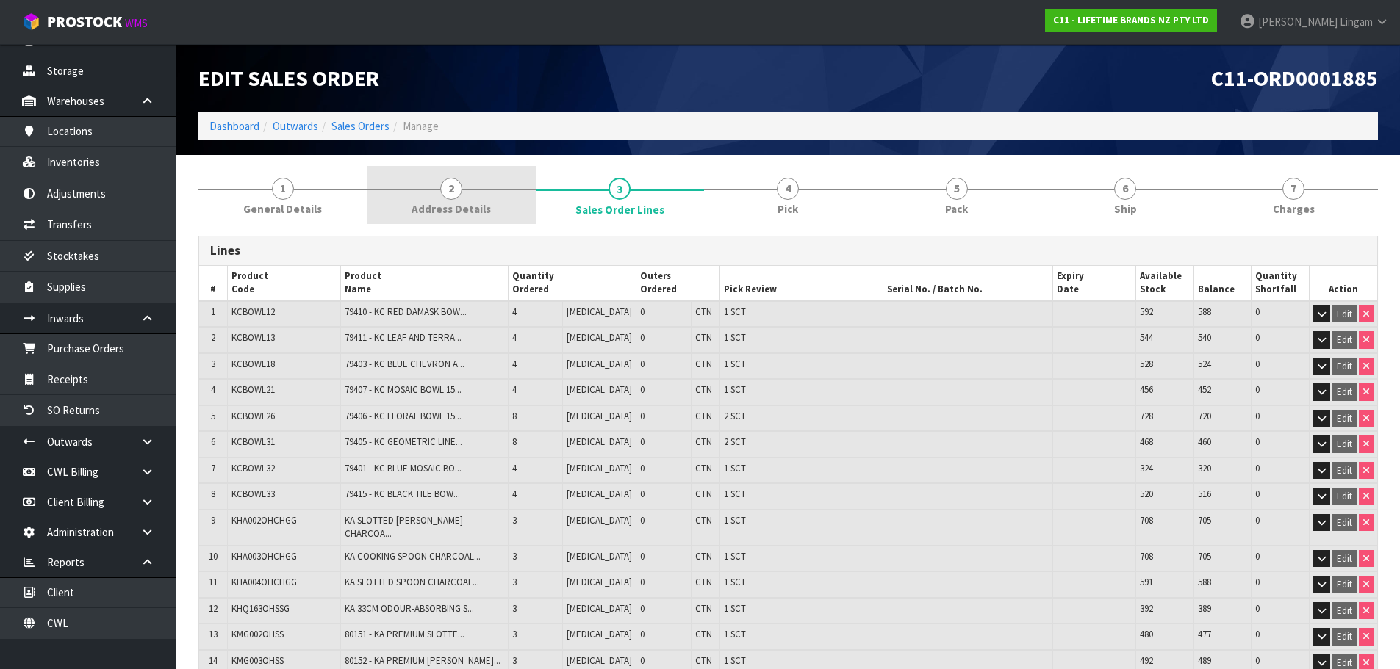
click at [461, 201] on span "Address Details" at bounding box center [451, 208] width 79 height 15
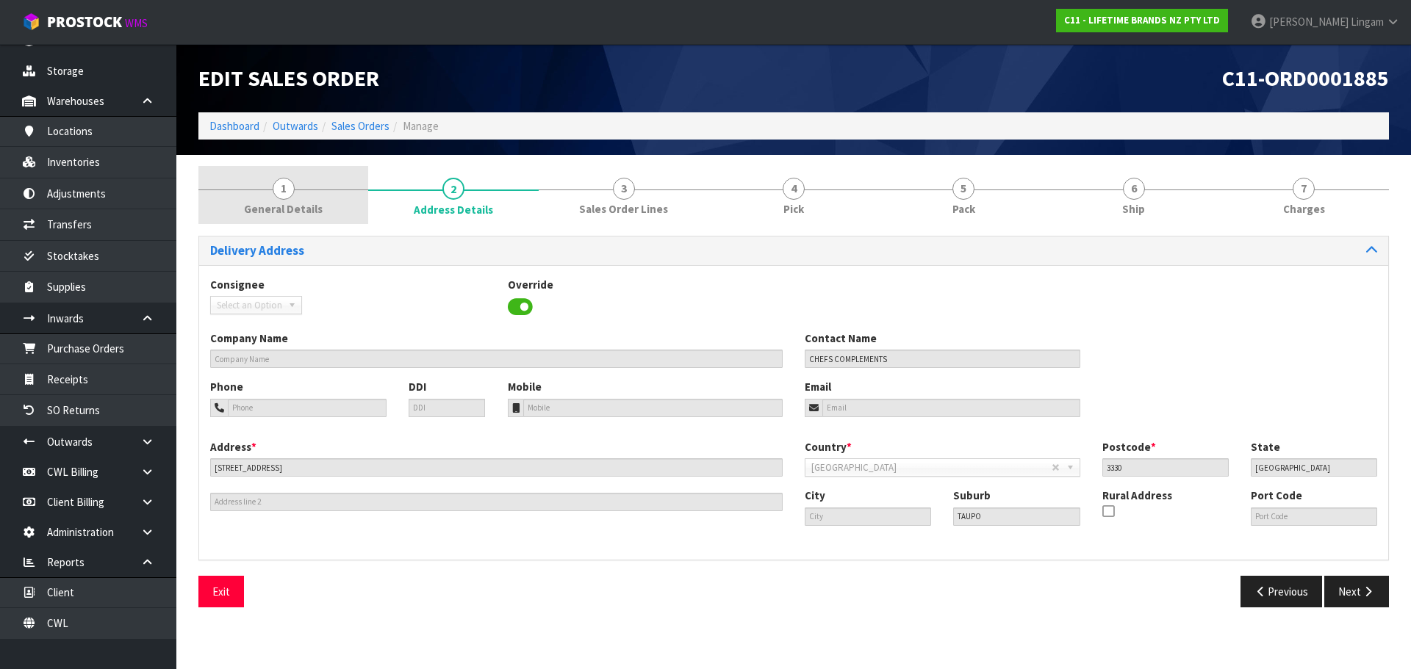
click at [336, 216] on link "1 General Details" at bounding box center [283, 195] width 170 height 58
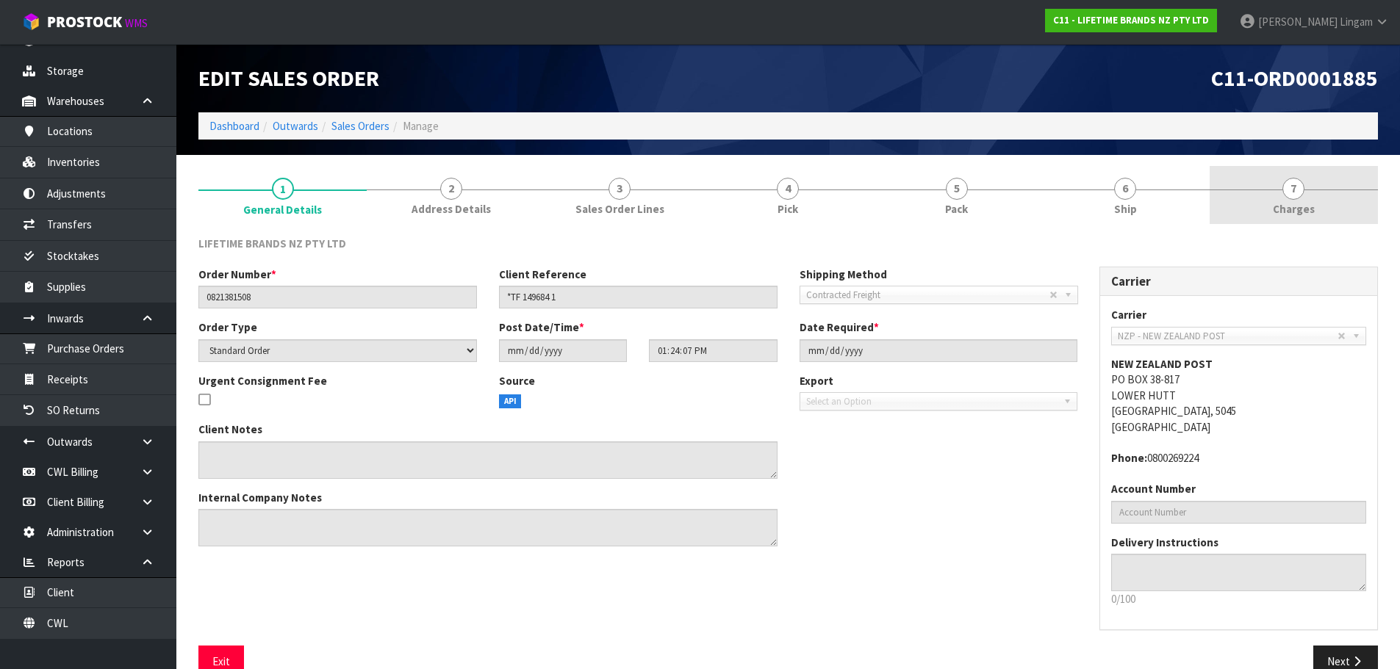
click at [1300, 191] on span "7" at bounding box center [1293, 189] width 22 height 22
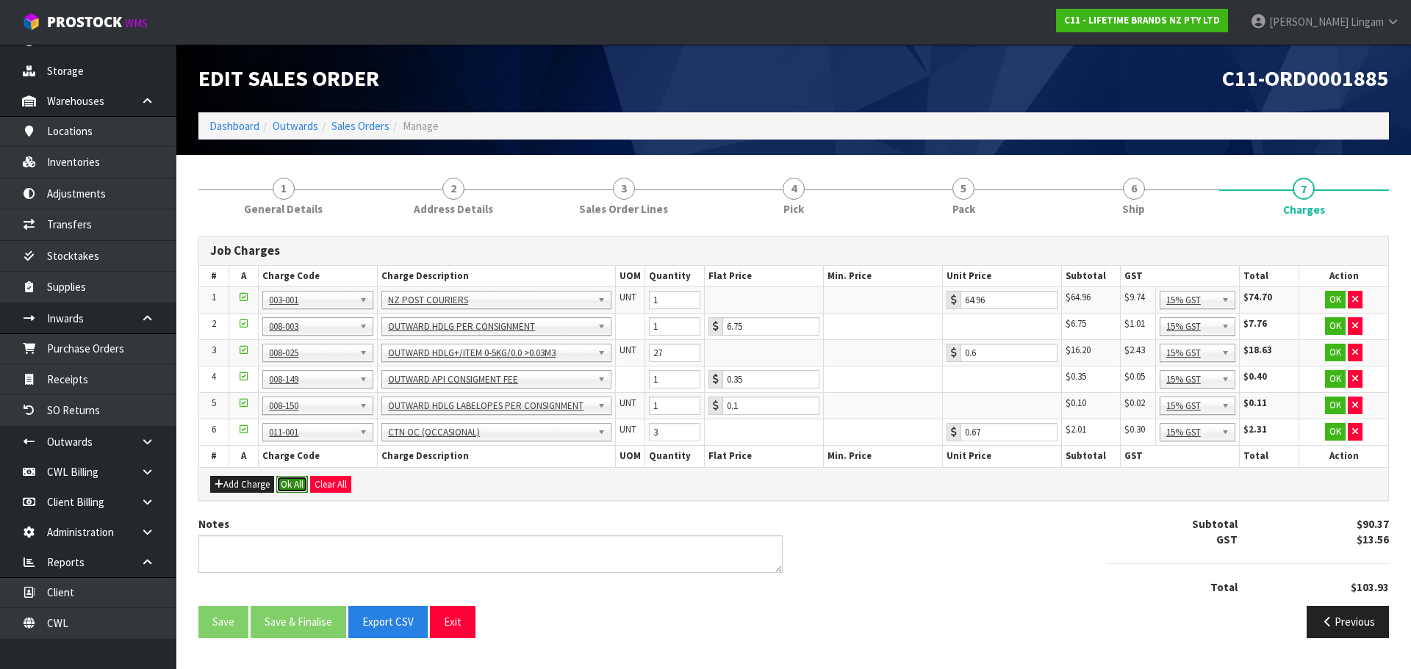
click at [292, 487] on button "Ok All" at bounding box center [292, 485] width 32 height 18
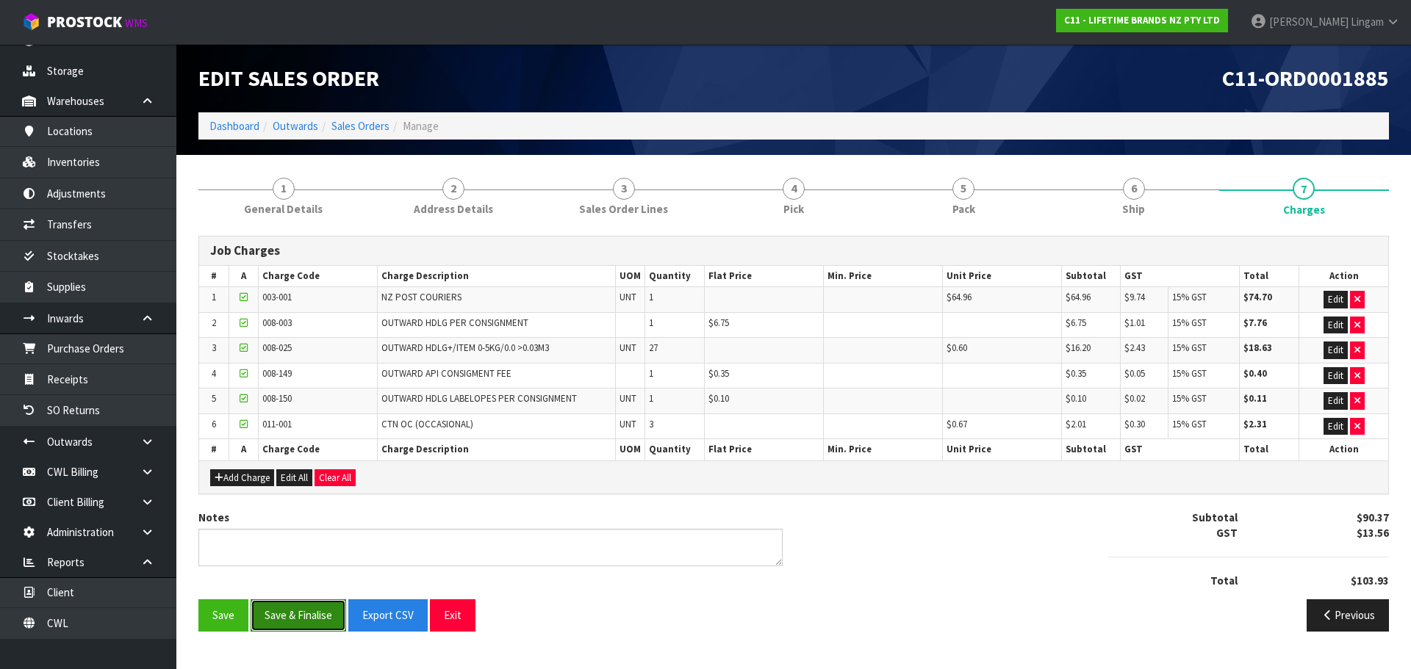
click at [306, 623] on button "Save & Finalise" at bounding box center [299, 616] width 96 height 32
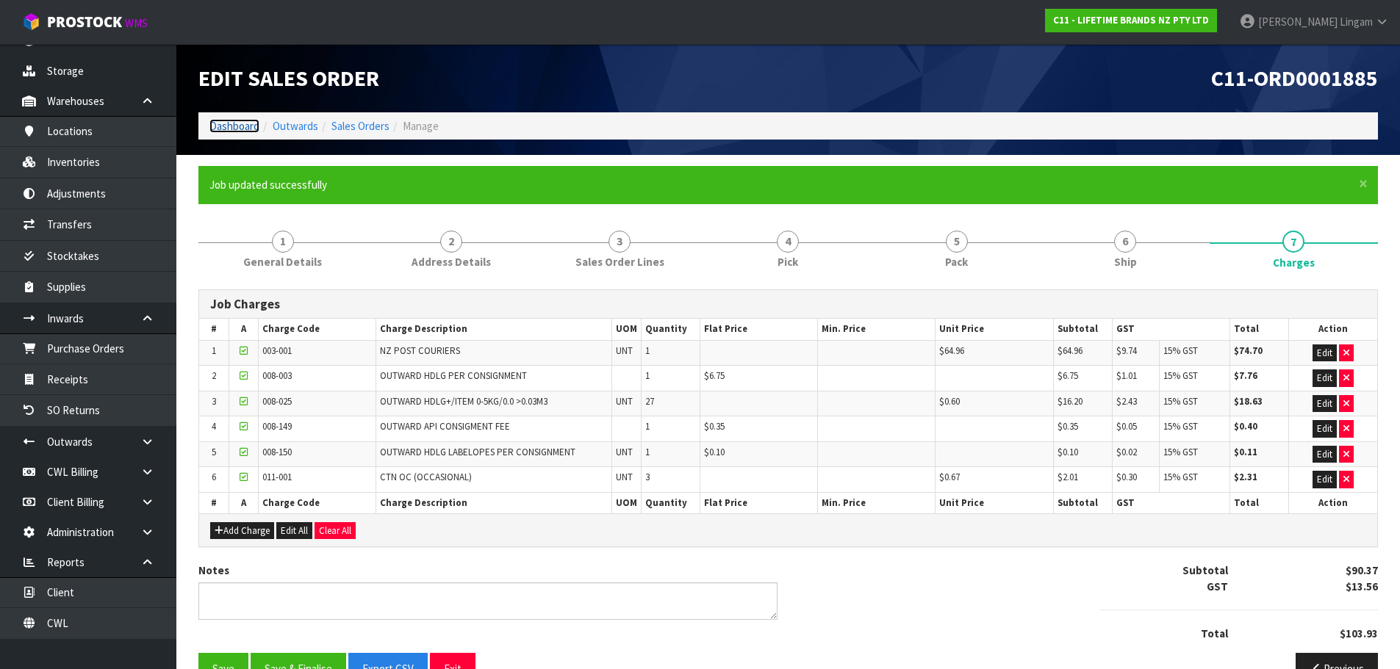
click at [226, 126] on link "Dashboard" at bounding box center [234, 126] width 50 height 14
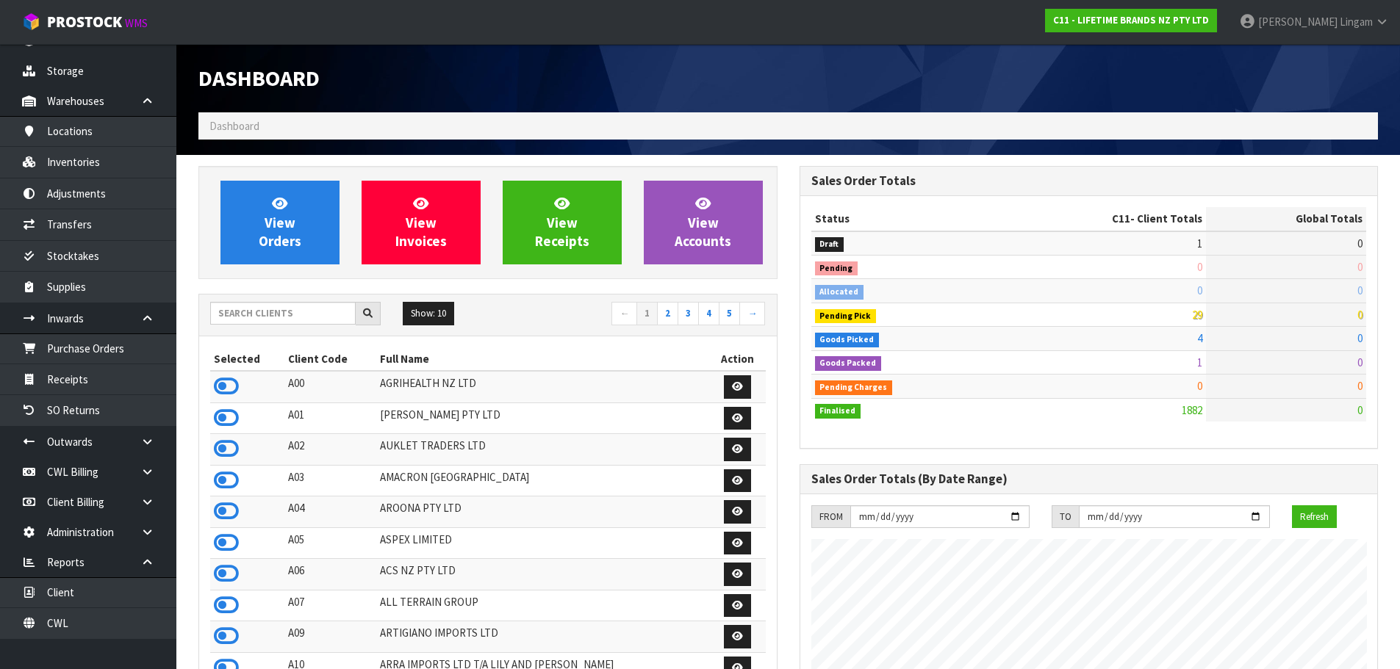
scroll to position [1113, 600]
click at [276, 303] on input "text" at bounding box center [282, 313] width 145 height 23
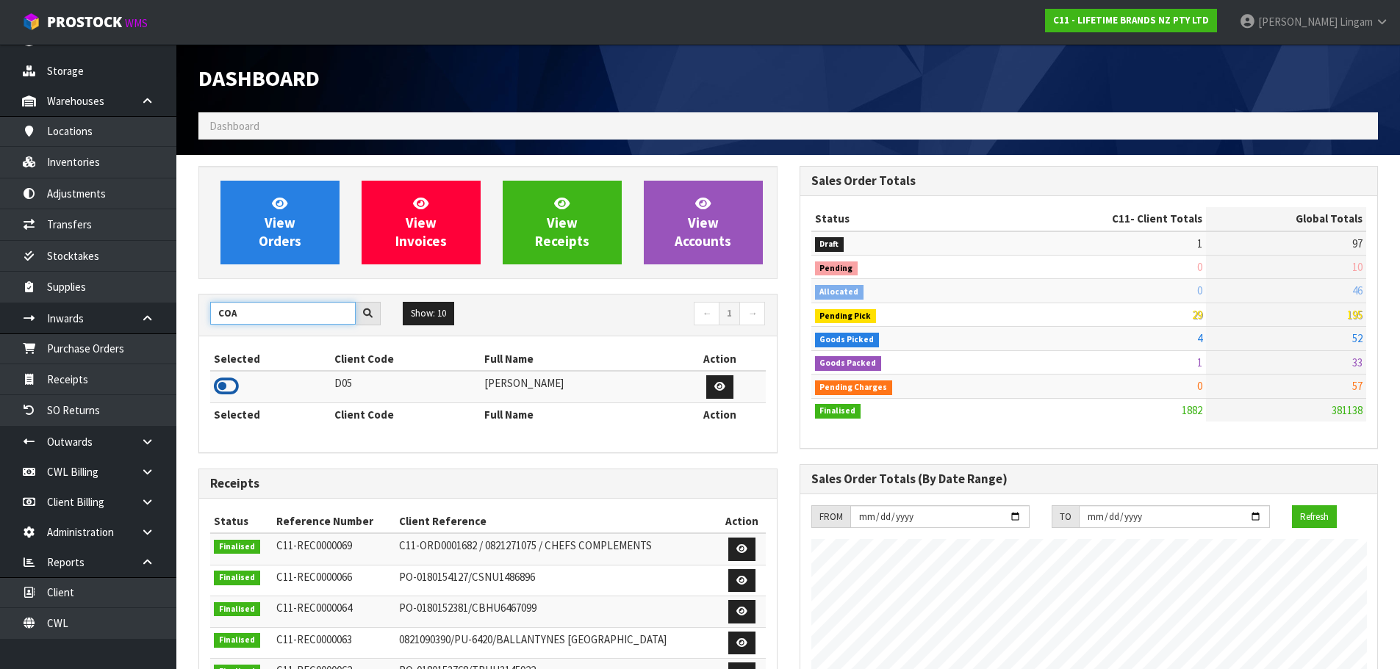
type input "COA"
click at [226, 387] on icon at bounding box center [226, 387] width 25 height 22
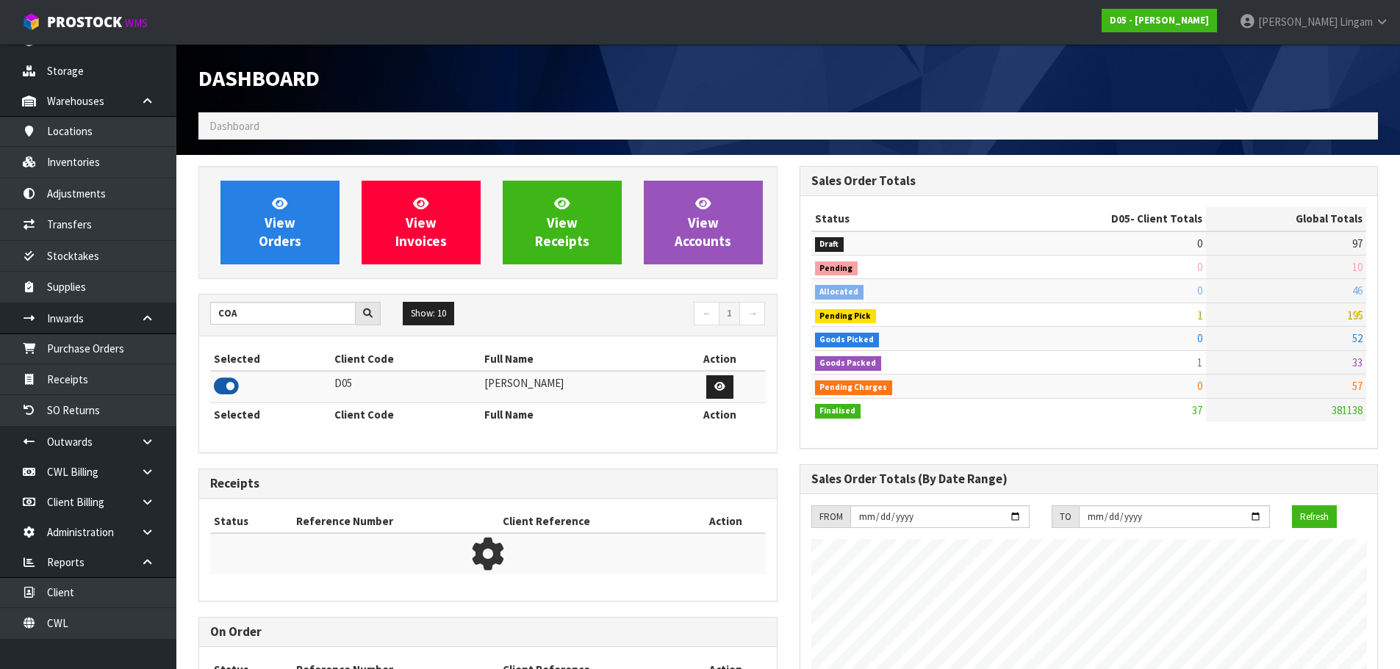
scroll to position [1286, 600]
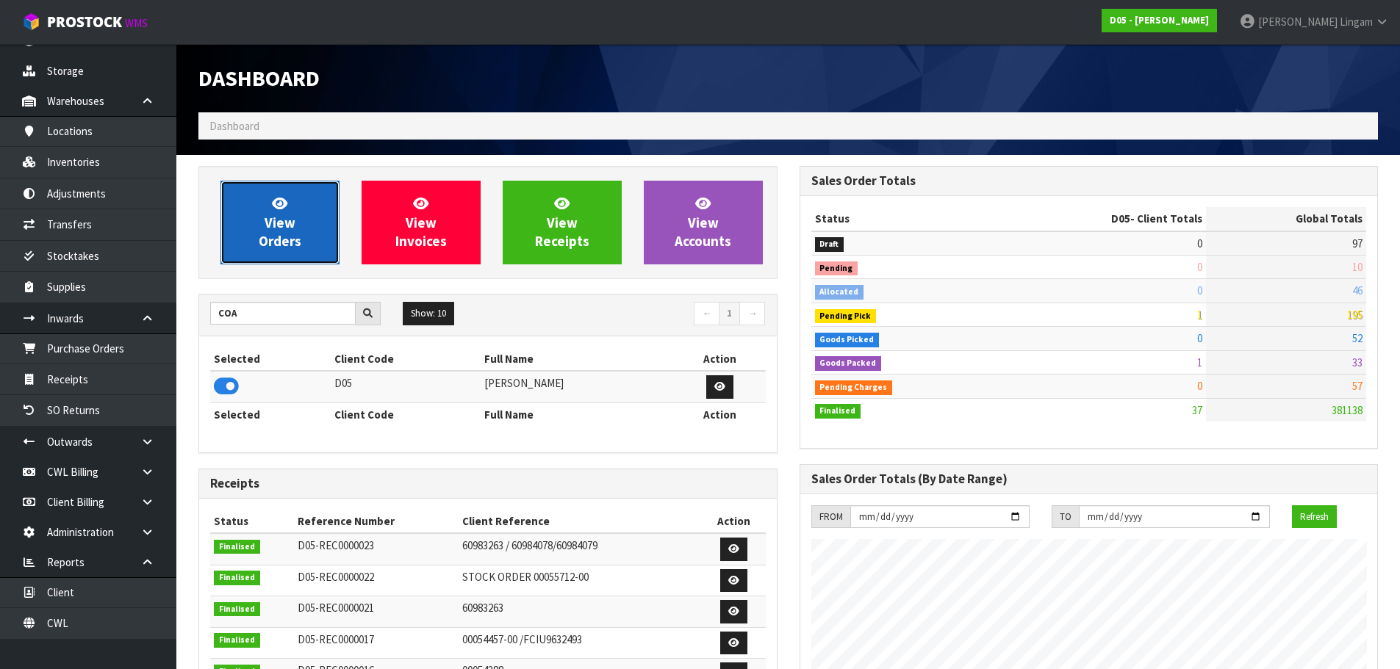
click at [283, 224] on span "View Orders" at bounding box center [280, 222] width 43 height 55
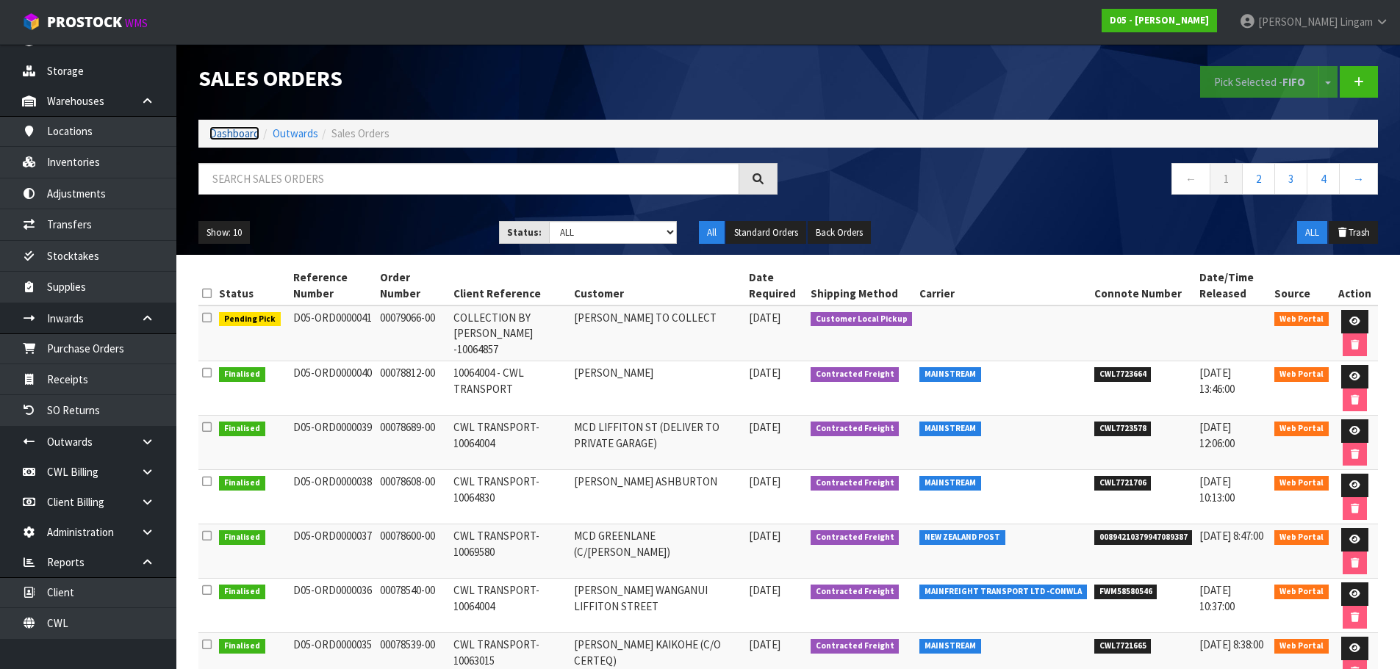
click at [215, 133] on link "Dashboard" at bounding box center [234, 133] width 50 height 14
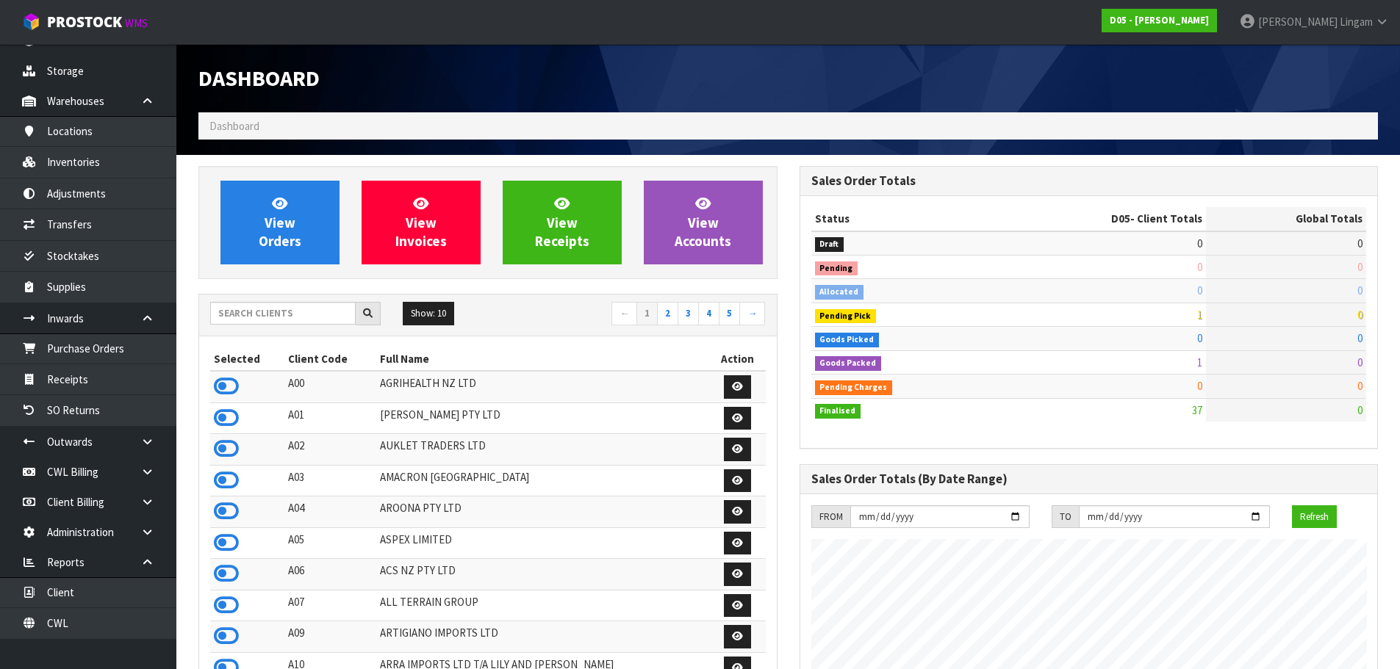
scroll to position [1286, 600]
click at [291, 313] on input "text" at bounding box center [282, 313] width 145 height 23
click at [255, 317] on input "text" at bounding box center [282, 313] width 145 height 23
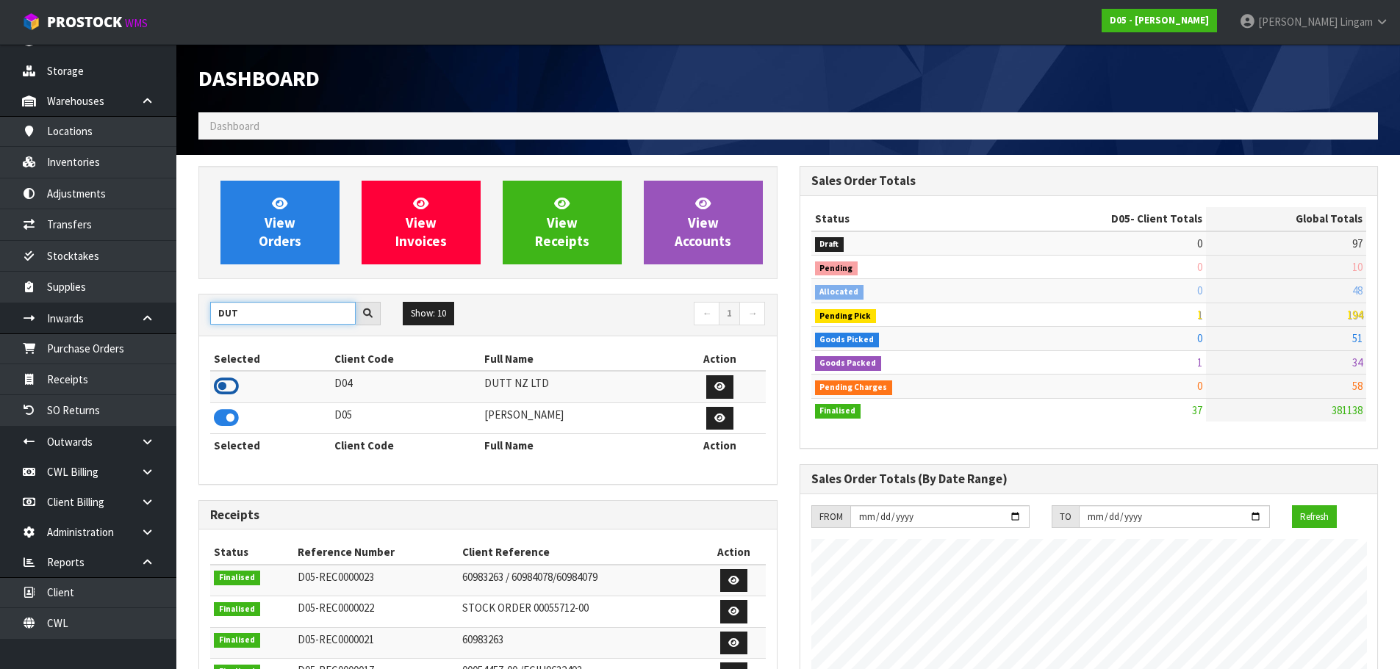
type input "DUT"
click at [226, 384] on icon at bounding box center [226, 387] width 25 height 22
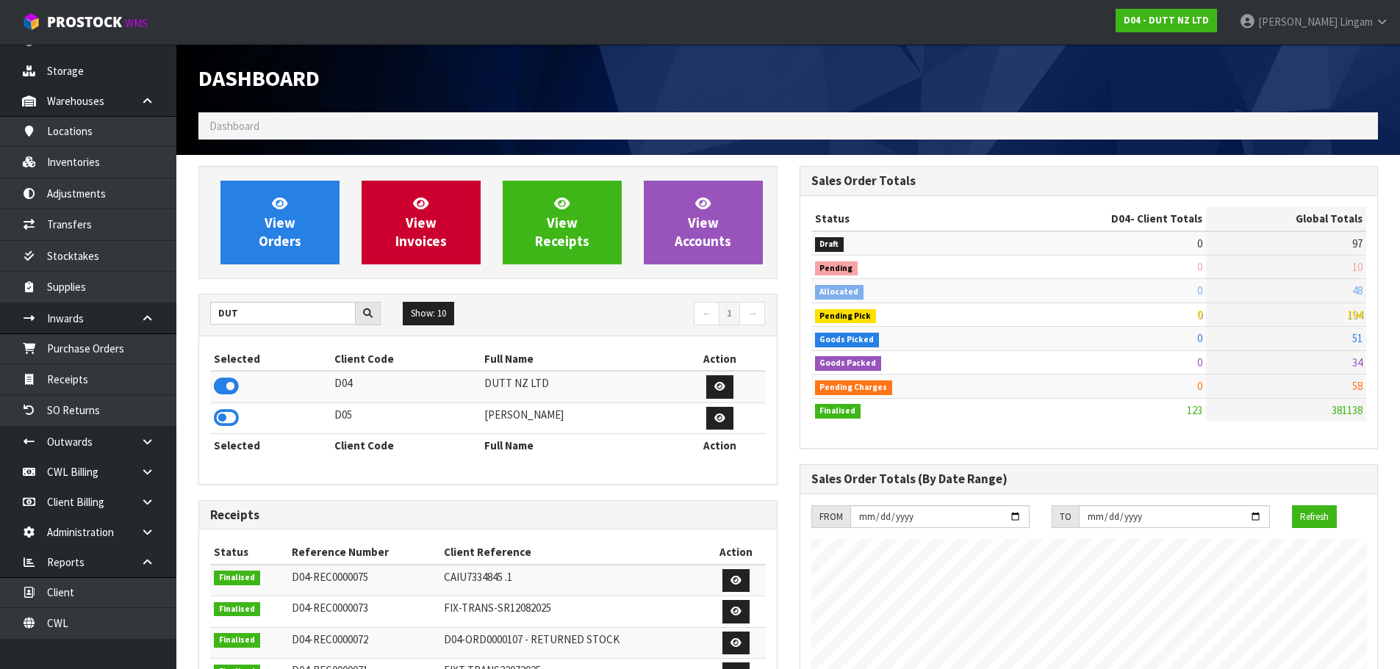
scroll to position [733937, 734235]
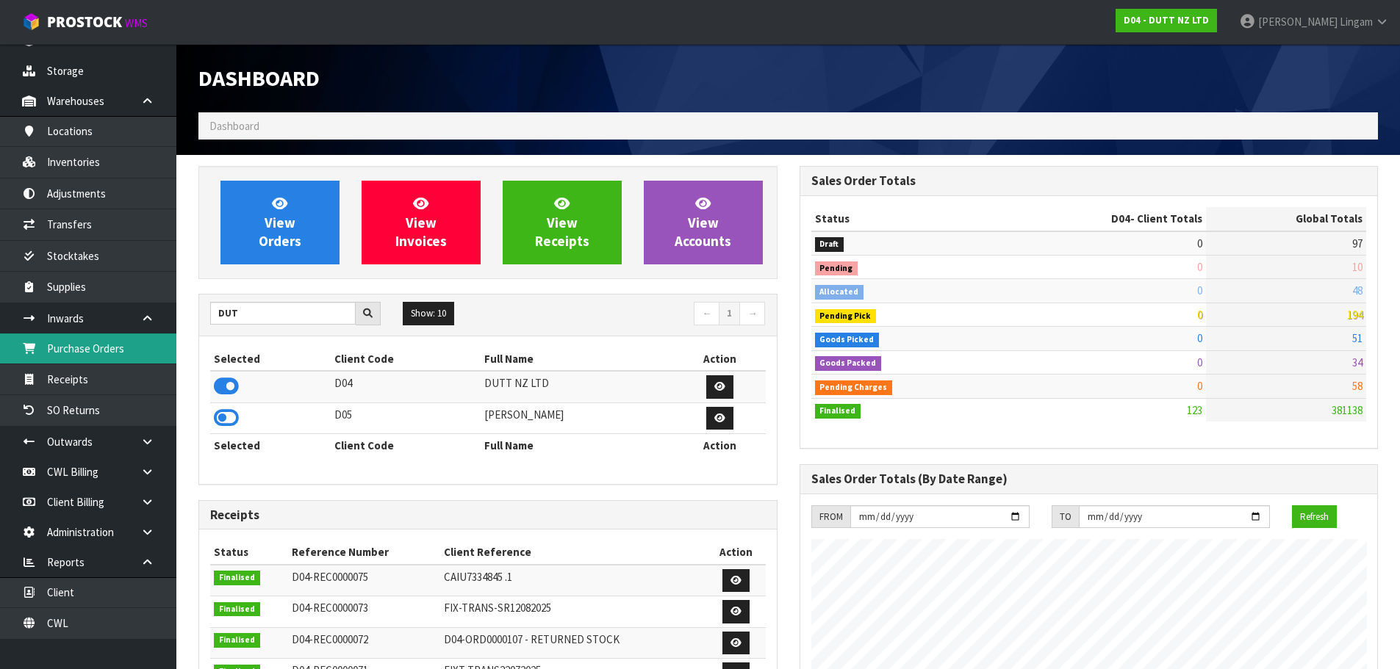
click at [109, 351] on link "Purchase Orders" at bounding box center [88, 349] width 176 height 30
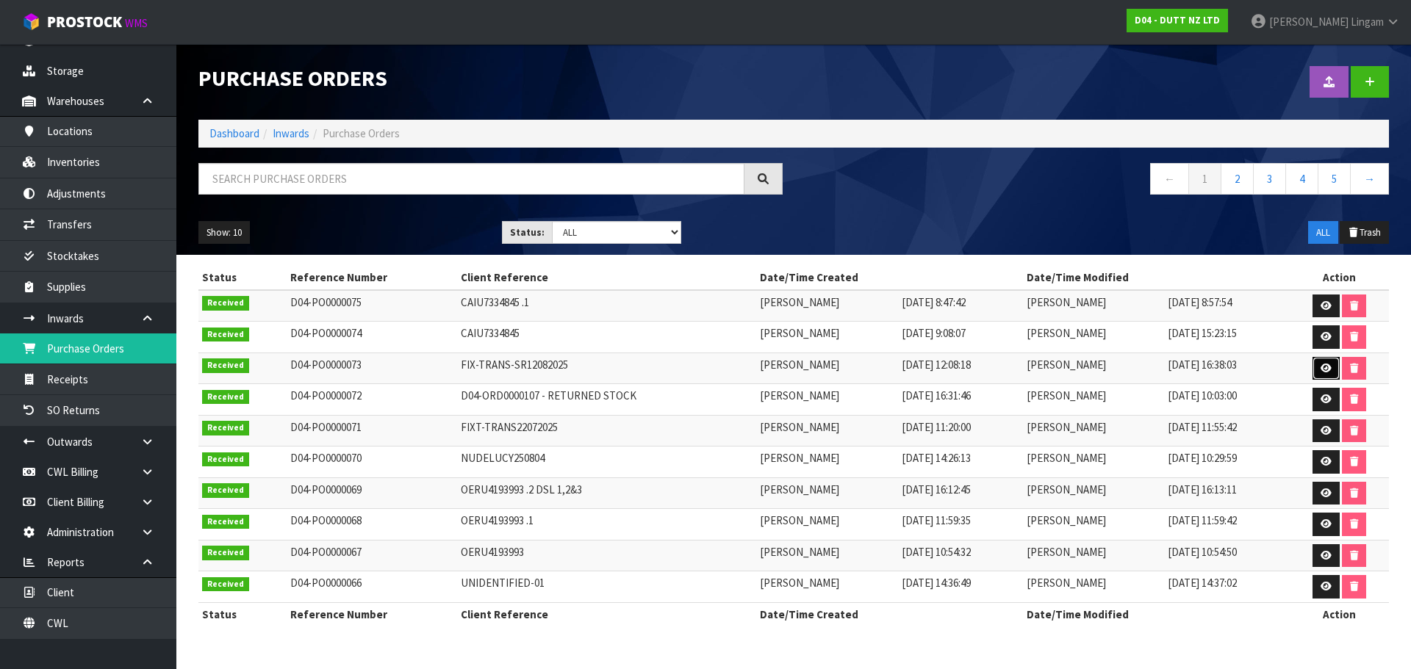
click at [1322, 367] on icon at bounding box center [1326, 369] width 11 height 10
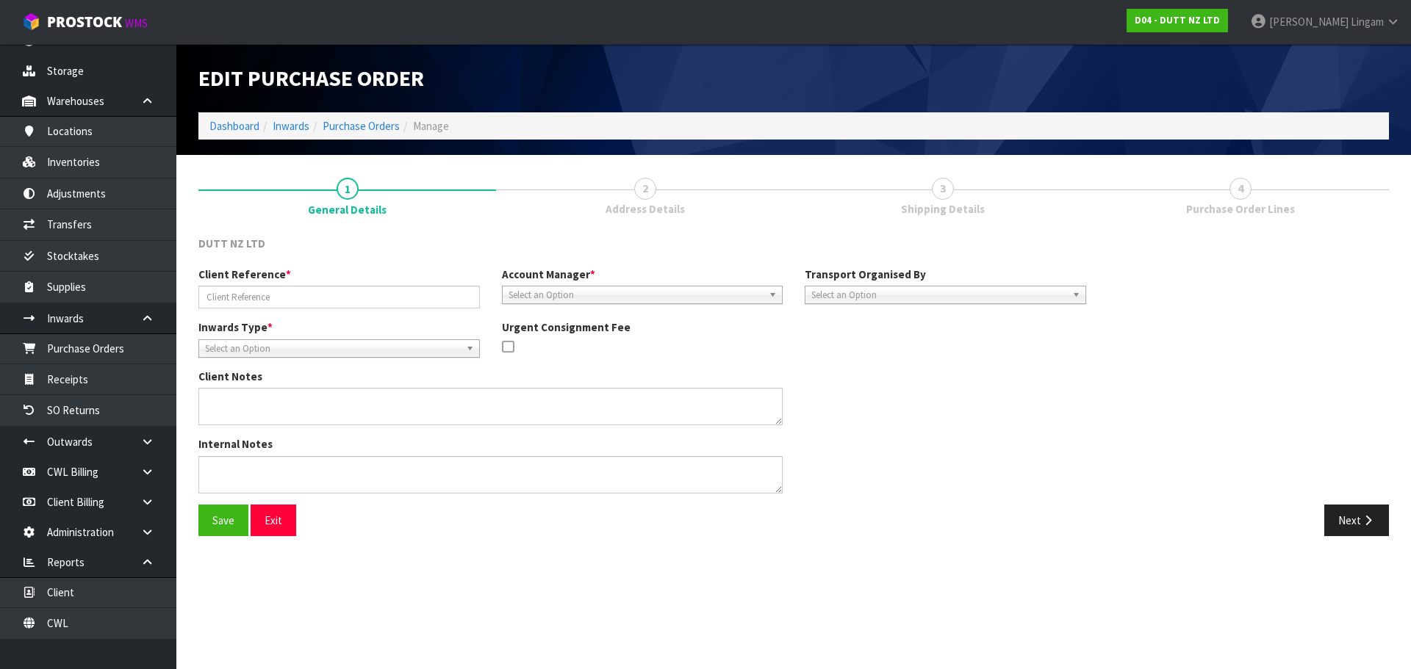
type input "FIX-TRANS-SR12082025"
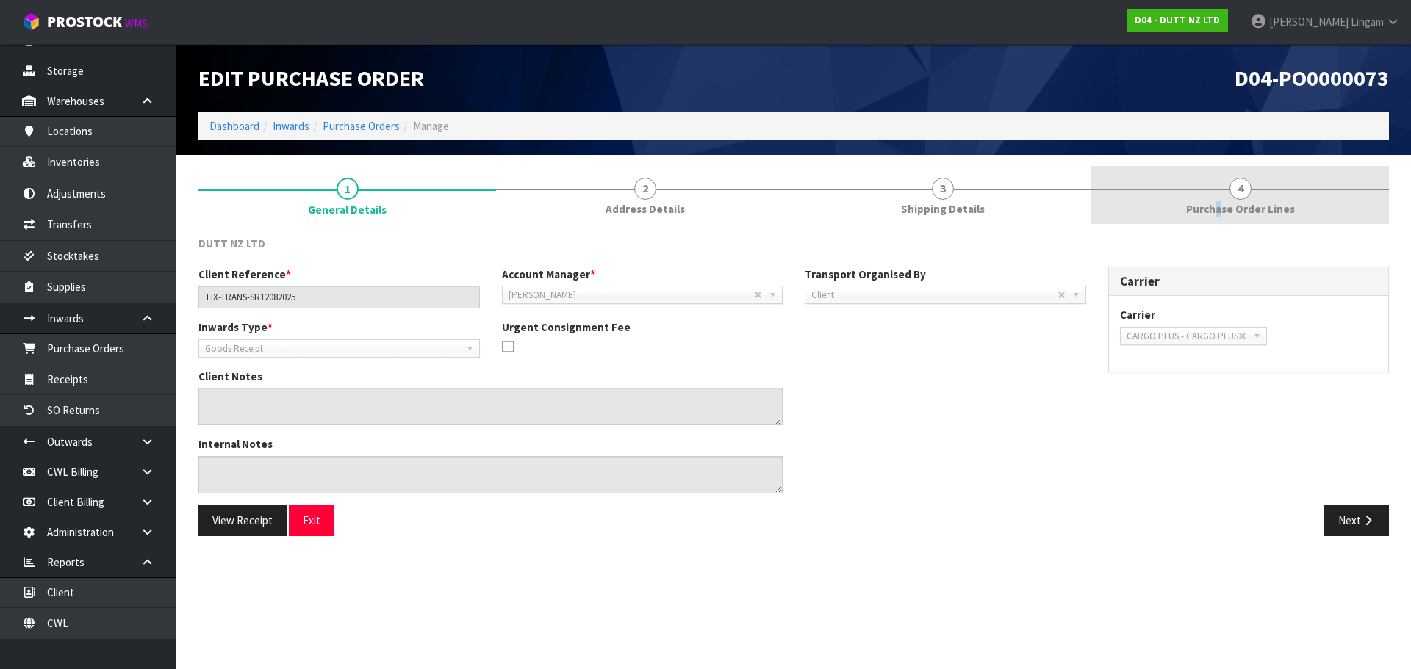
click at [1221, 212] on span "Purchase Order Lines" at bounding box center [1240, 208] width 109 height 15
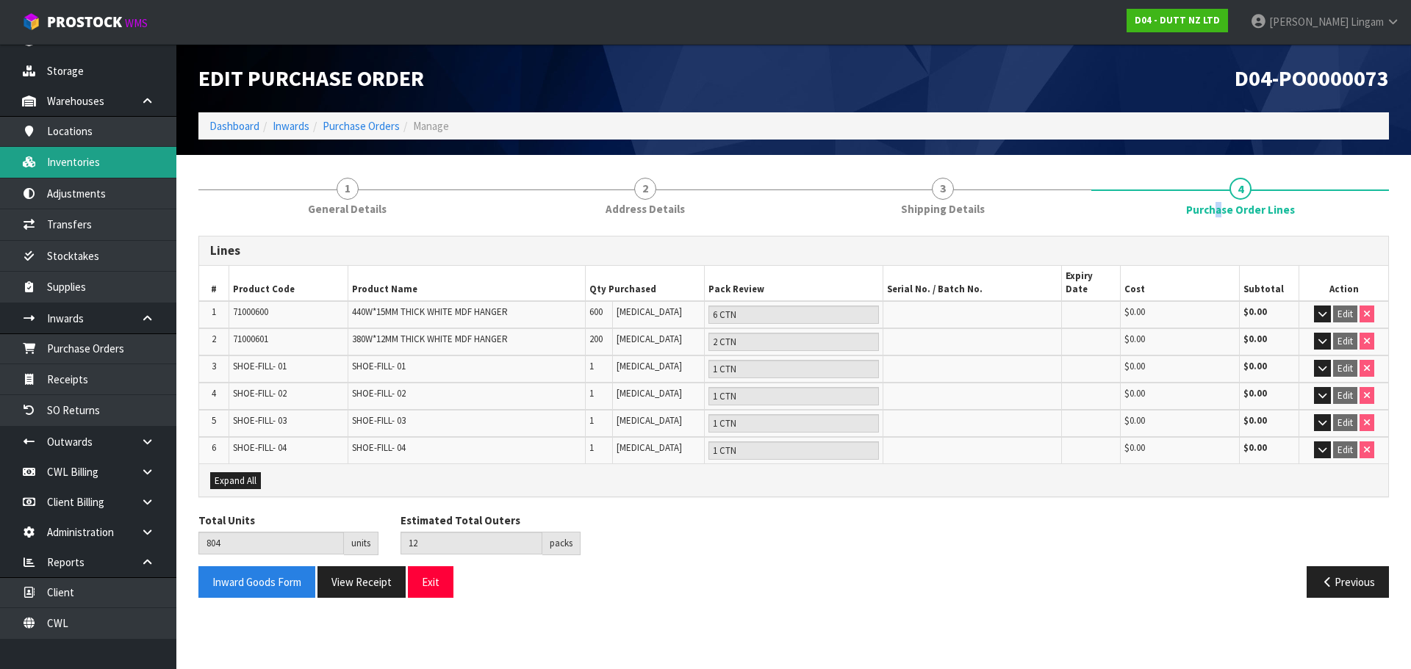
click at [87, 168] on link "Inventories" at bounding box center [88, 162] width 176 height 30
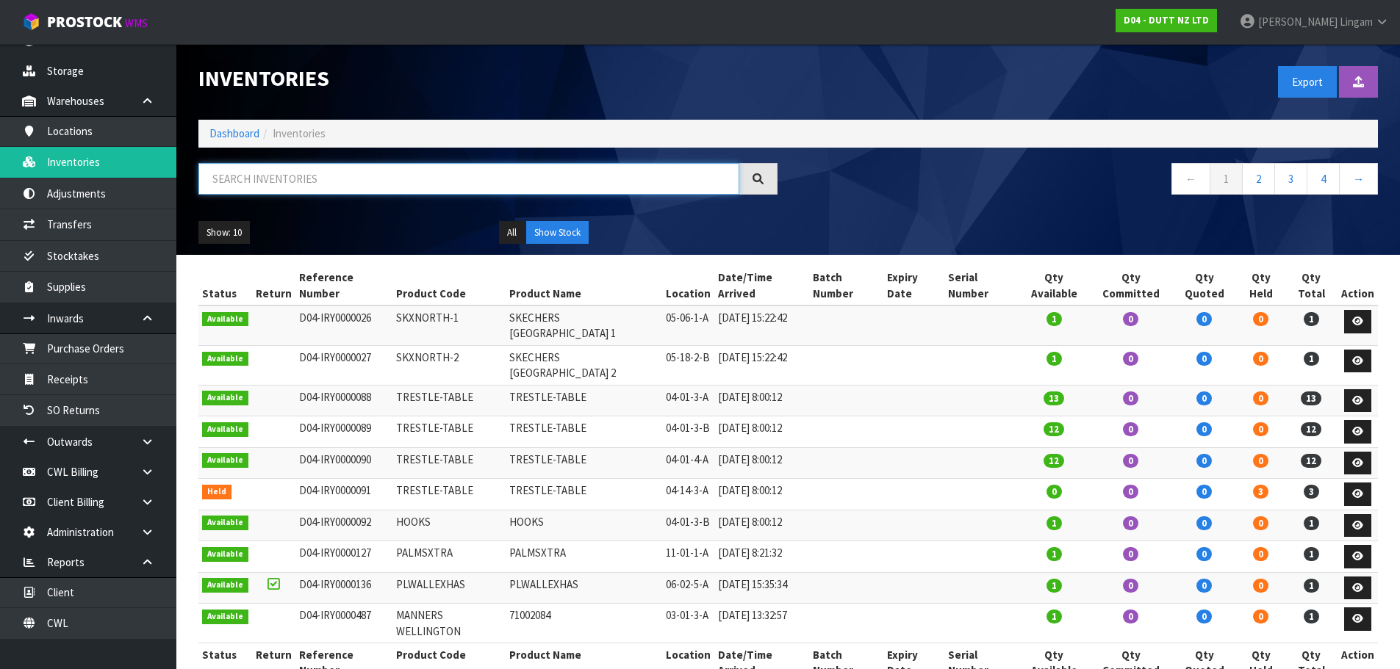
click at [377, 190] on input "text" at bounding box center [468, 179] width 541 height 32
paste input "71002210"
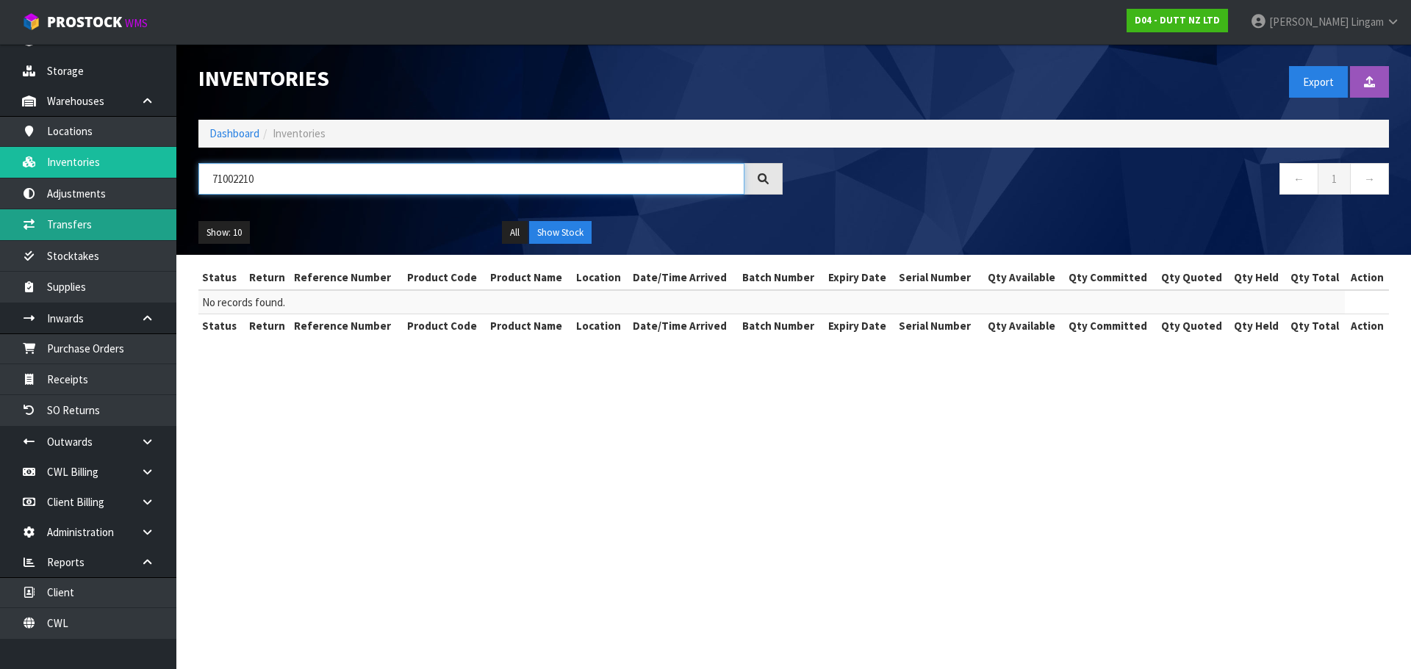
type input "71002210"
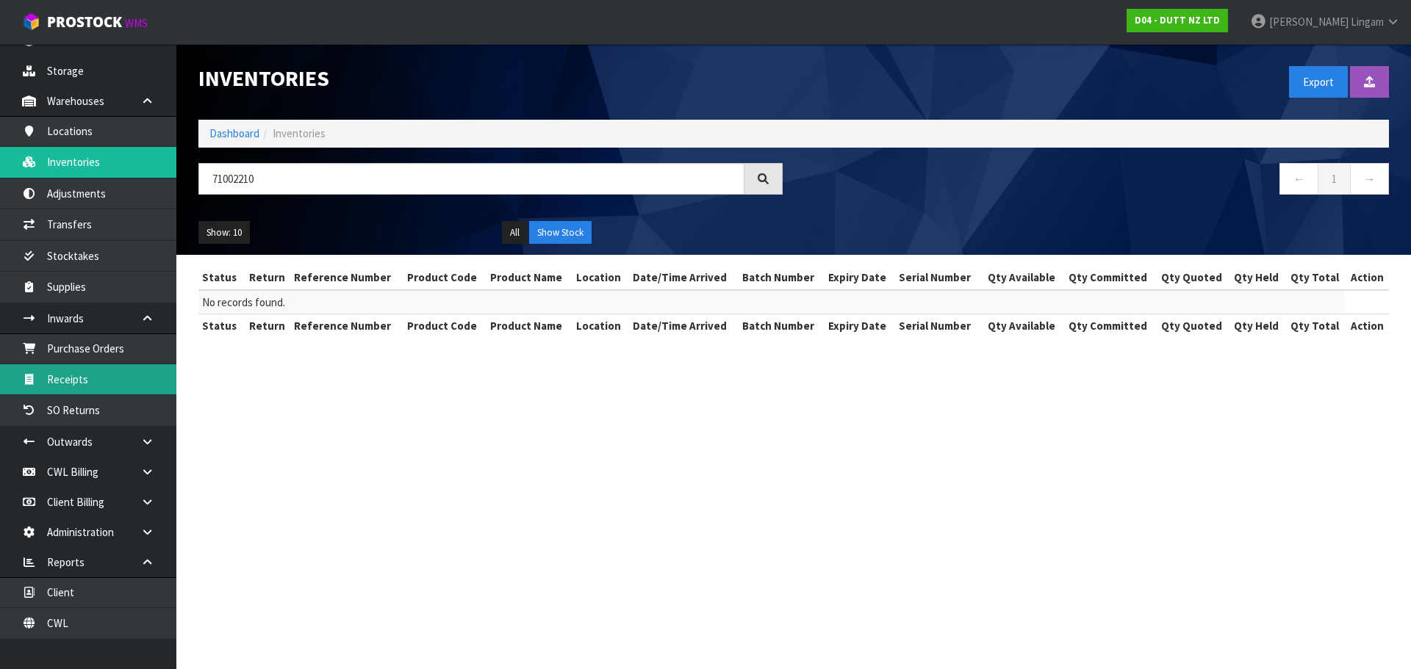
click at [92, 387] on link "Receipts" at bounding box center [88, 379] width 176 height 30
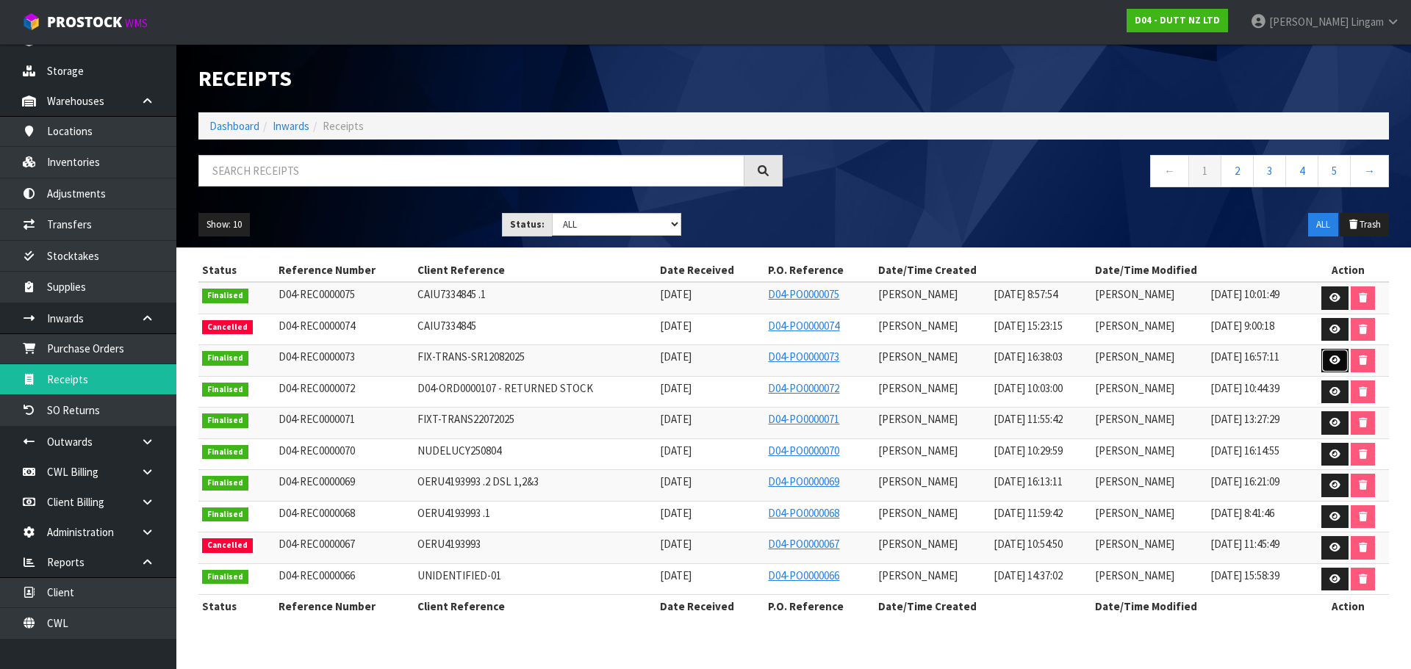
click at [1337, 357] on icon at bounding box center [1334, 361] width 11 height 10
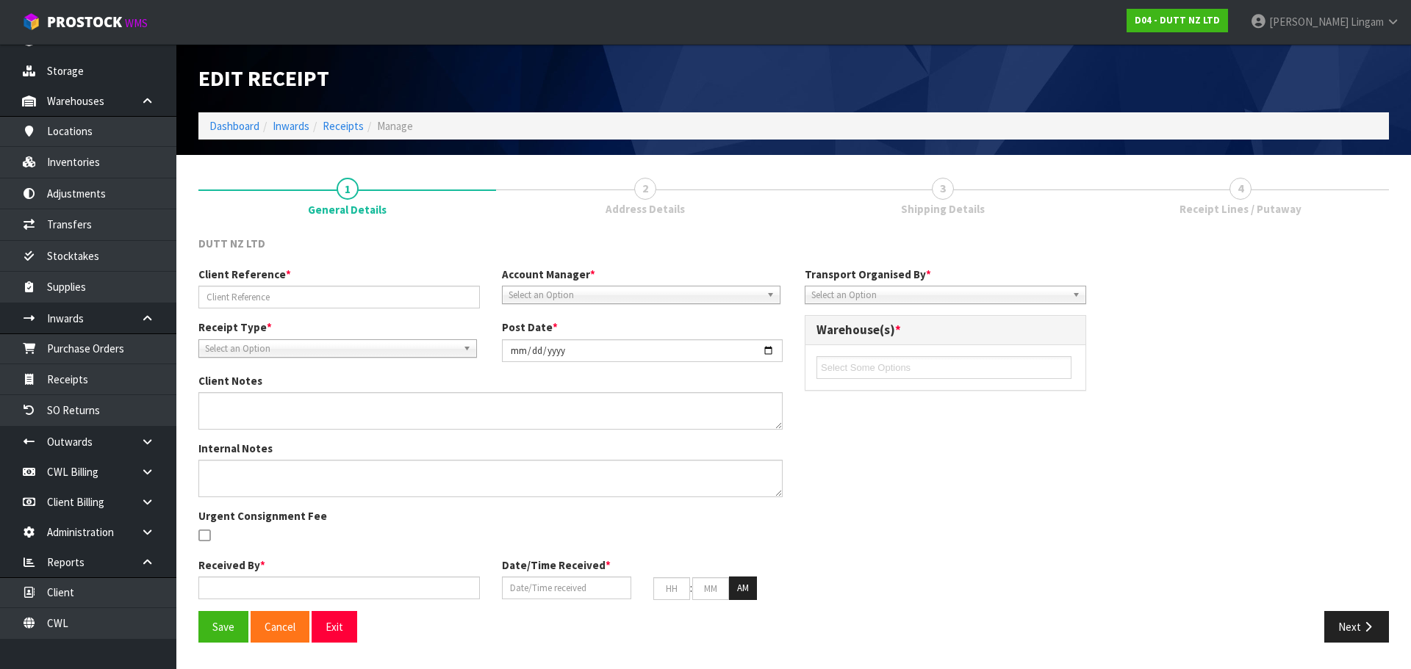
type input "FIX-TRANS-SR12082025"
type input "[DATE]"
type input "[PERSON_NAME]"
type input "[DATE]"
type input "10"
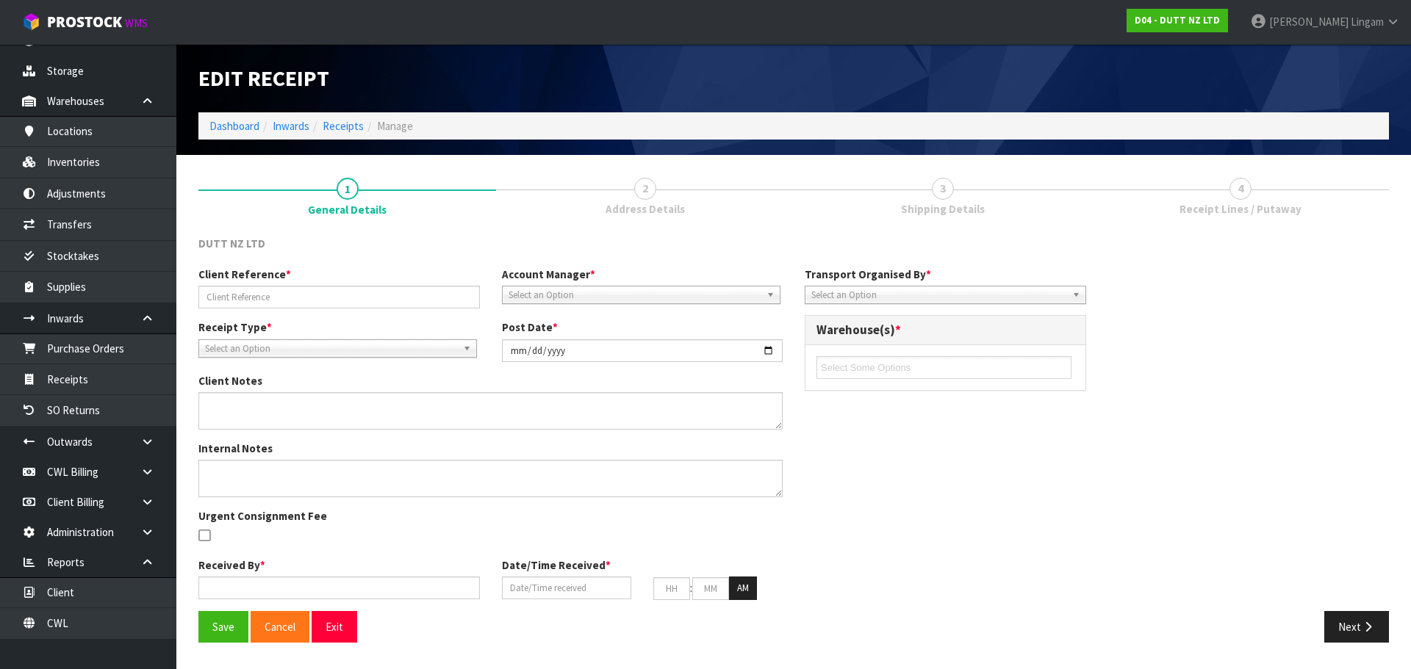
type input "38"
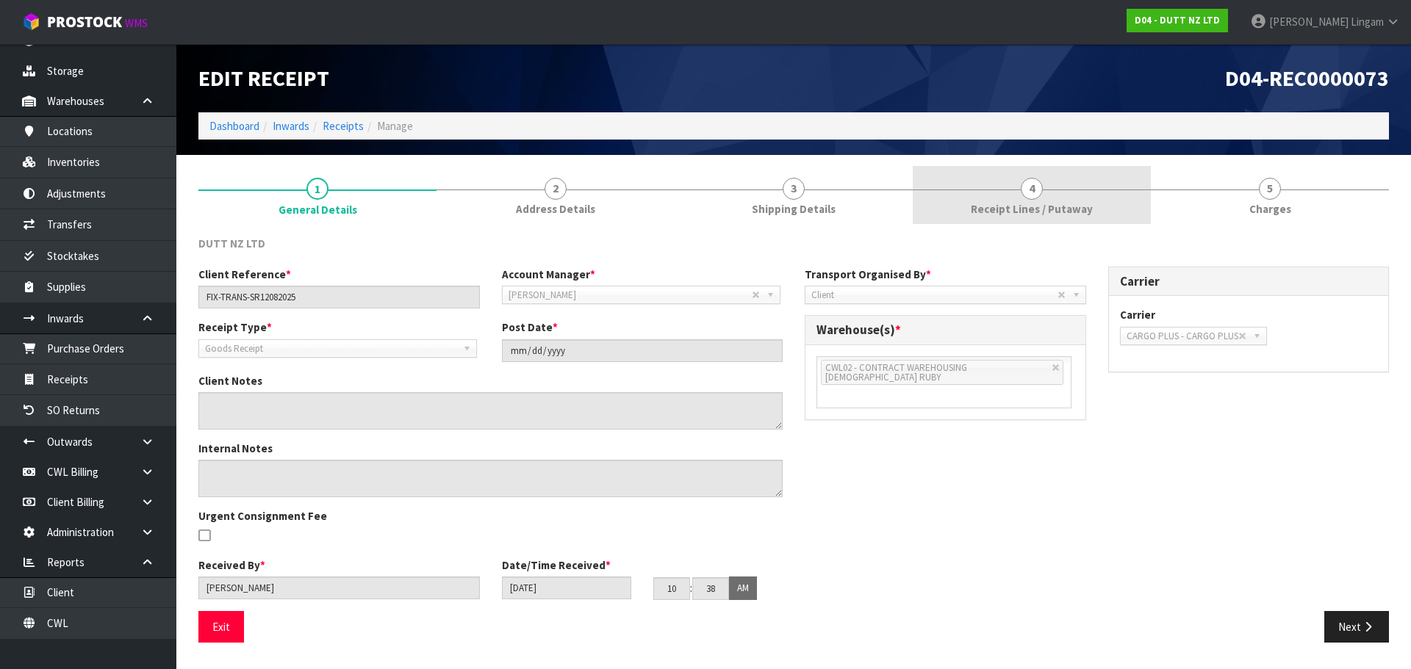
click at [1100, 209] on link "4 Receipt Lines / Putaway" at bounding box center [1032, 195] width 238 height 58
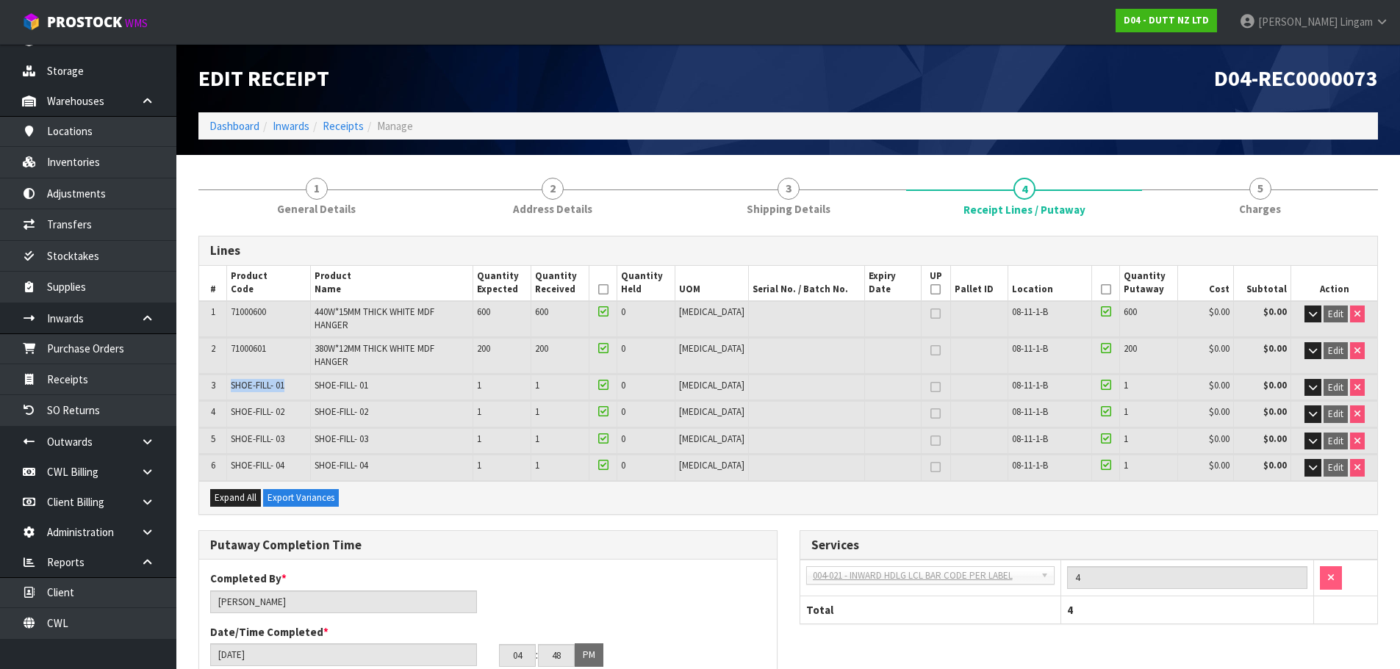
drag, startPoint x: 229, startPoint y: 365, endPoint x: 288, endPoint y: 363, distance: 58.8
click at [288, 375] on td "SHOE-FILL- 01" at bounding box center [269, 388] width 84 height 26
copy span "SHOE-FILL- 01"
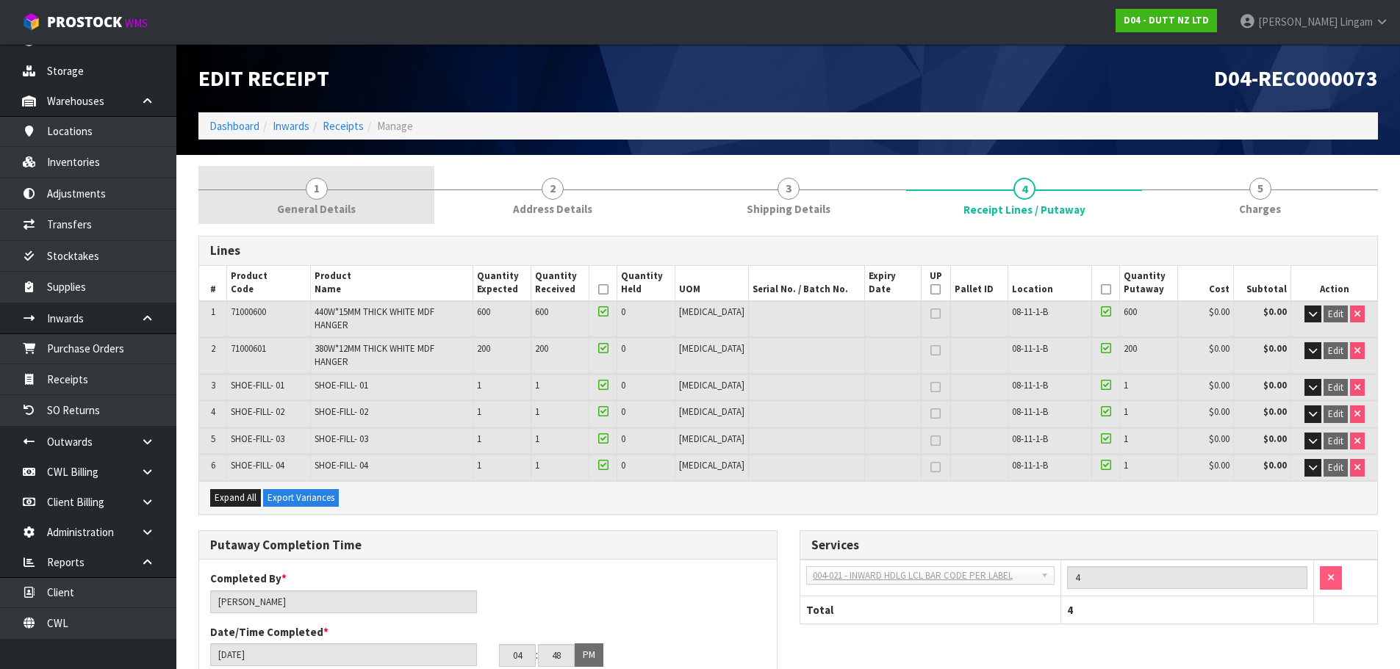
click at [374, 195] on link "1 General Details" at bounding box center [316, 195] width 236 height 58
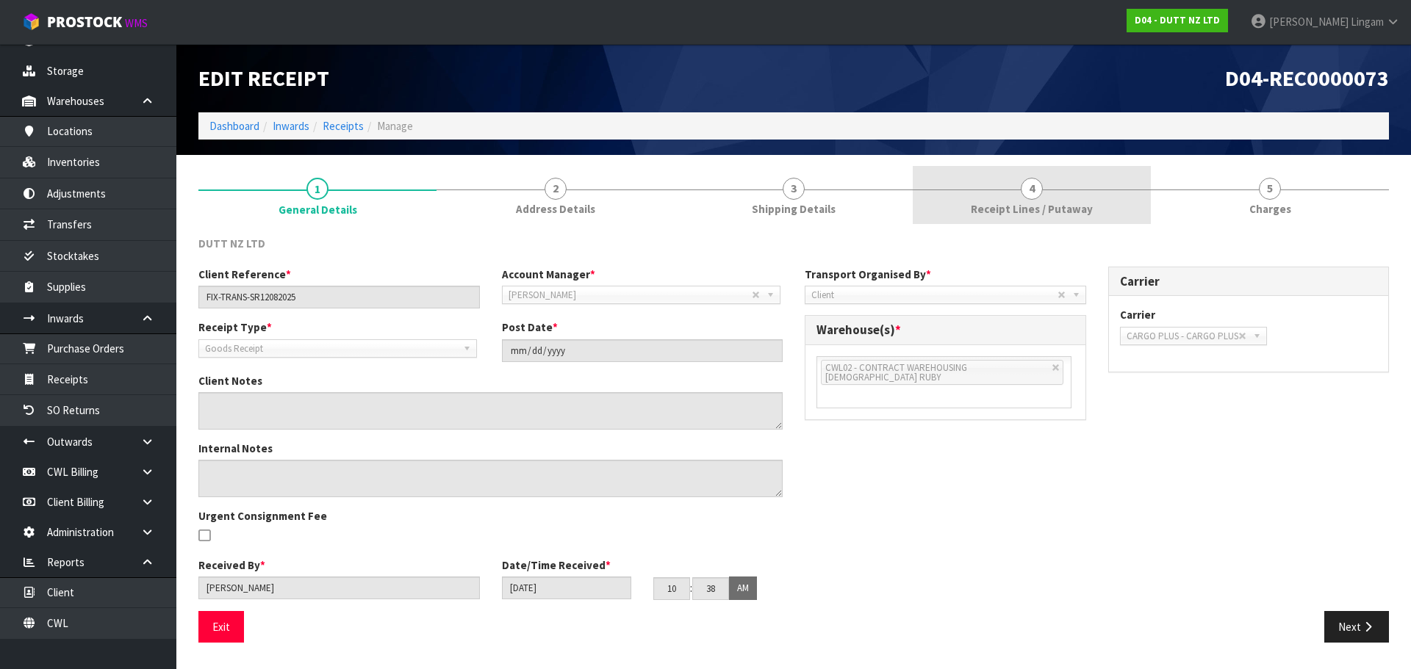
click at [1060, 201] on span "Receipt Lines / Putaway" at bounding box center [1032, 208] width 122 height 15
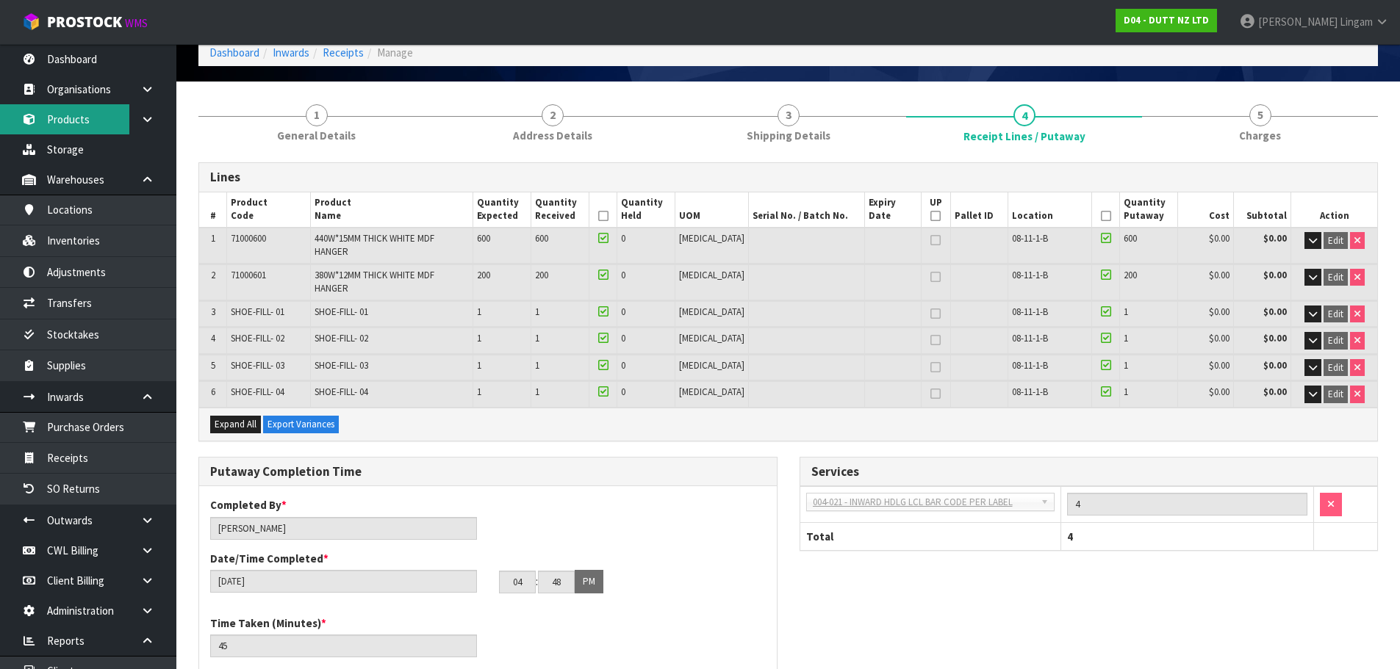
click at [71, 119] on link "Products" at bounding box center [88, 119] width 176 height 30
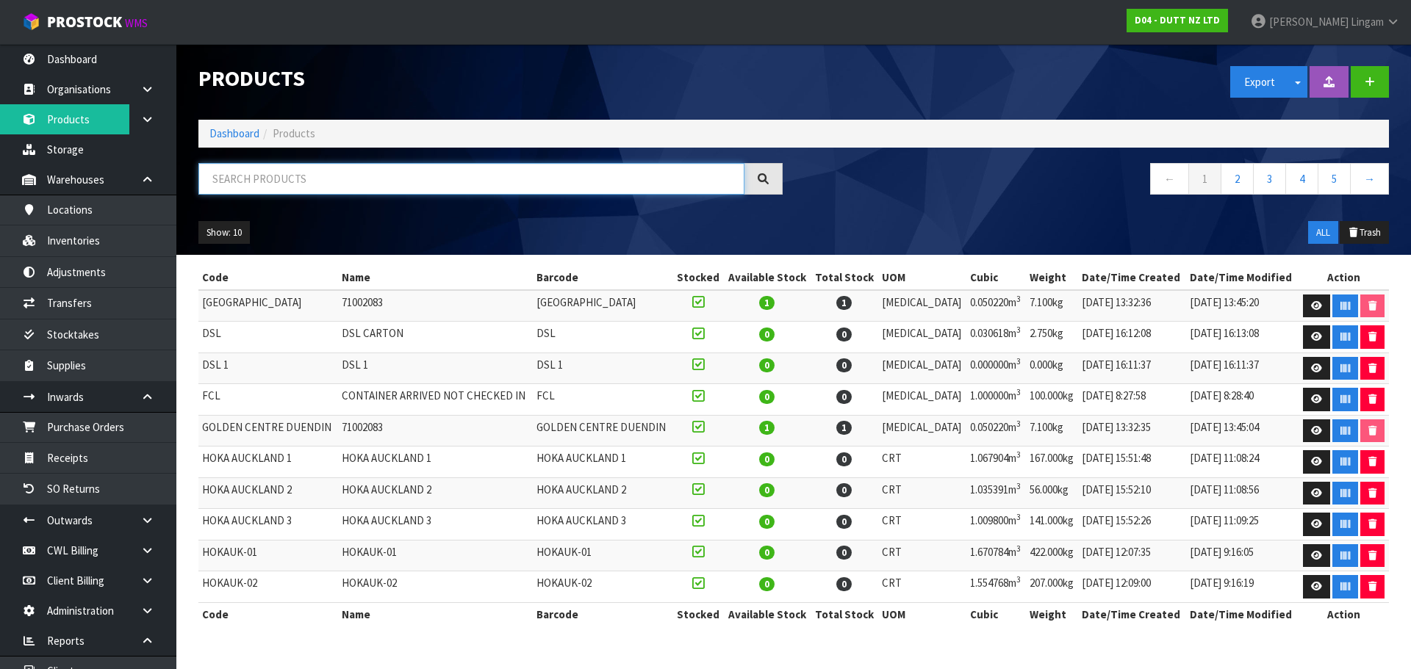
click at [380, 184] on input "text" at bounding box center [471, 179] width 546 height 32
paste input "71002210"
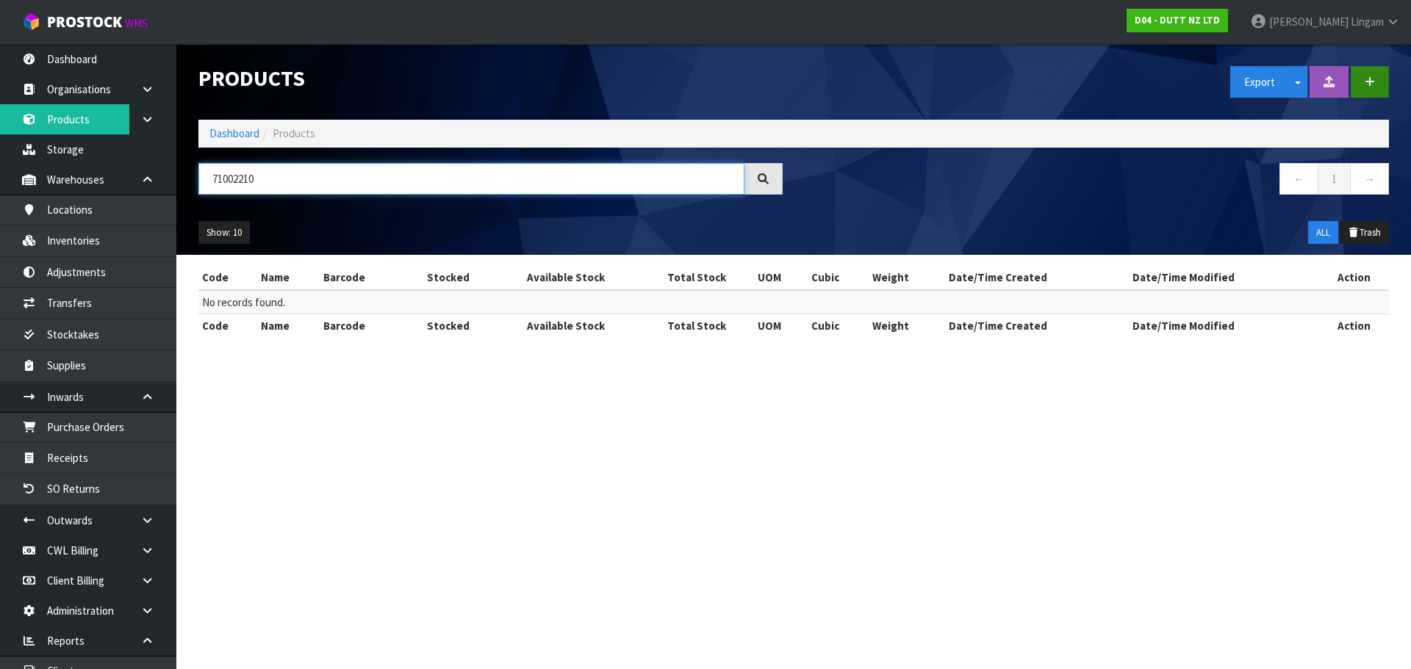
type input "71002210"
click at [1370, 91] on button "button" at bounding box center [1370, 82] width 38 height 32
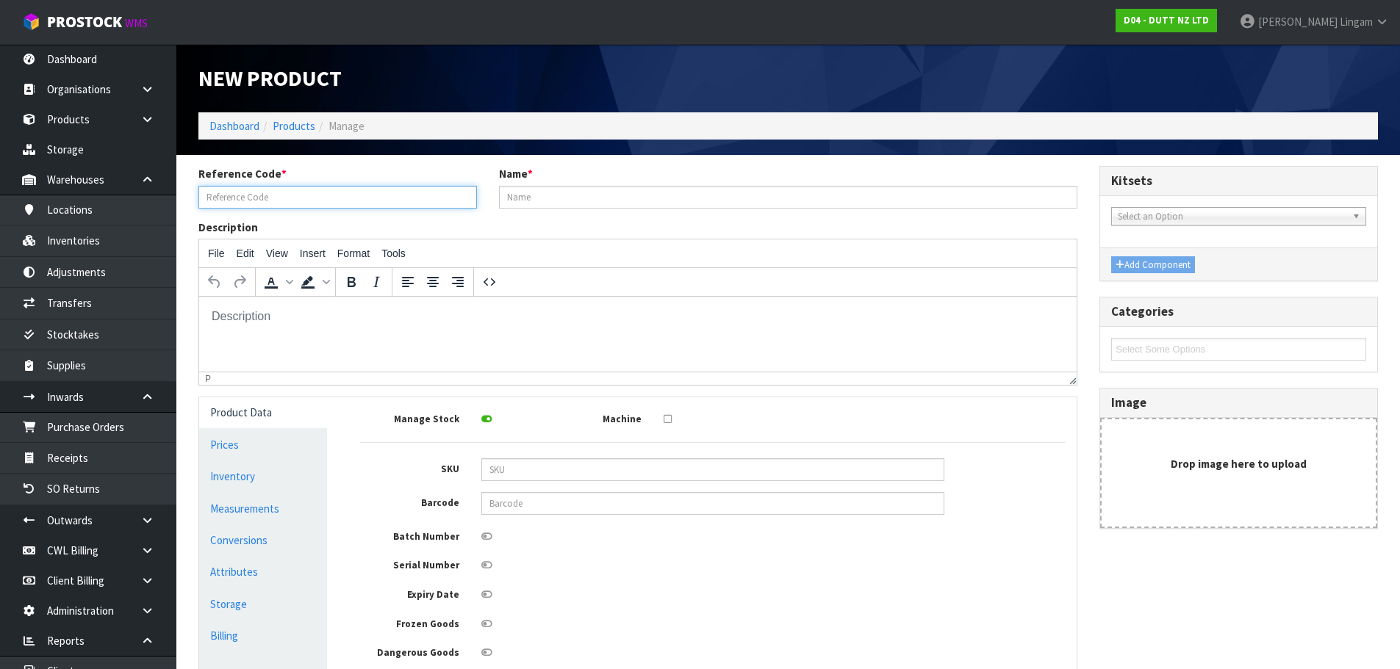
click at [279, 198] on input "text" at bounding box center [337, 197] width 279 height 23
paste input "71002210"
type input "71002210"
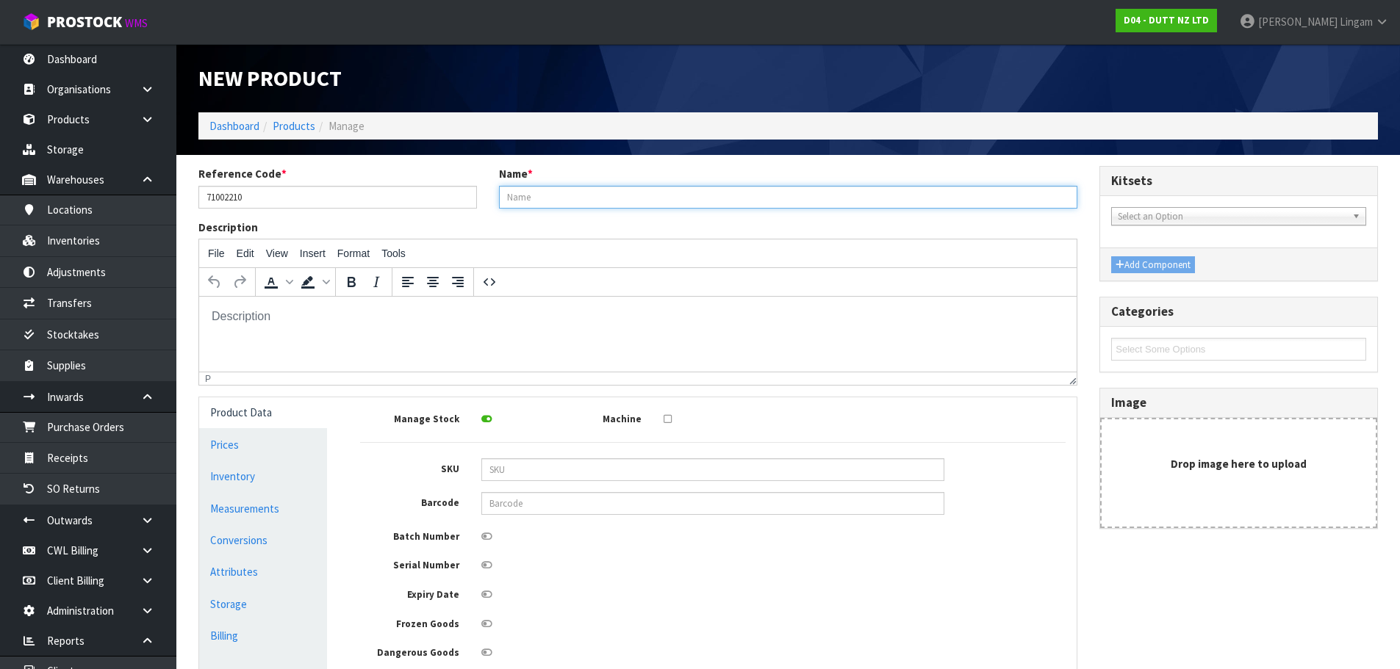
click at [611, 199] on input "text" at bounding box center [788, 197] width 579 height 23
paste input "71002210"
type input "71002210"
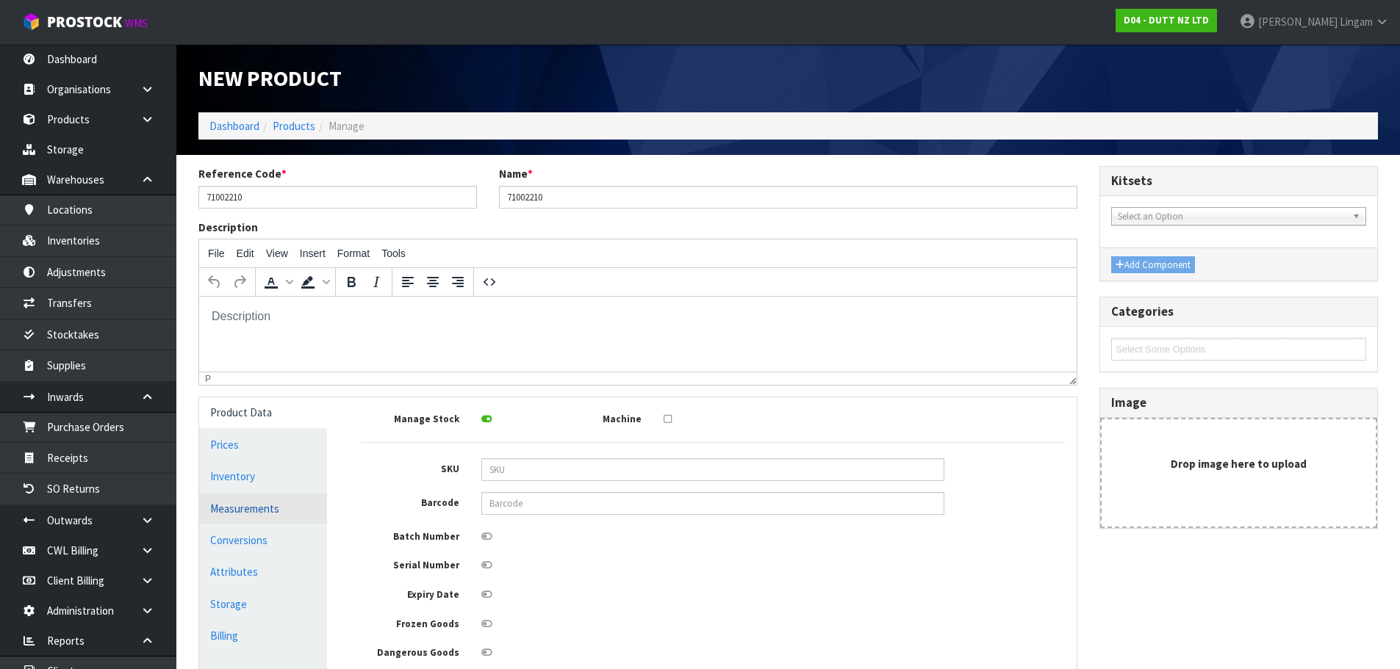
click at [279, 514] on link "Measurements" at bounding box center [263, 509] width 128 height 30
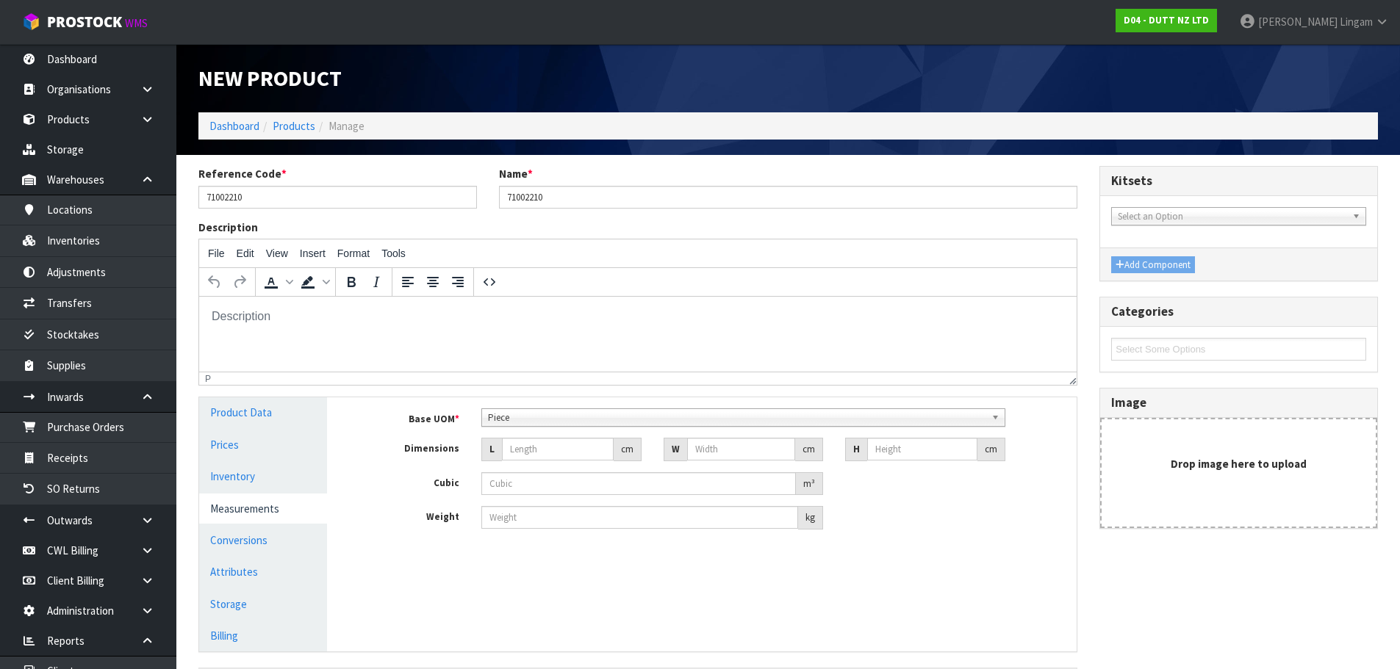
scroll to position [265, 0]
click at [516, 417] on span "Piece" at bounding box center [736, 418] width 497 height 18
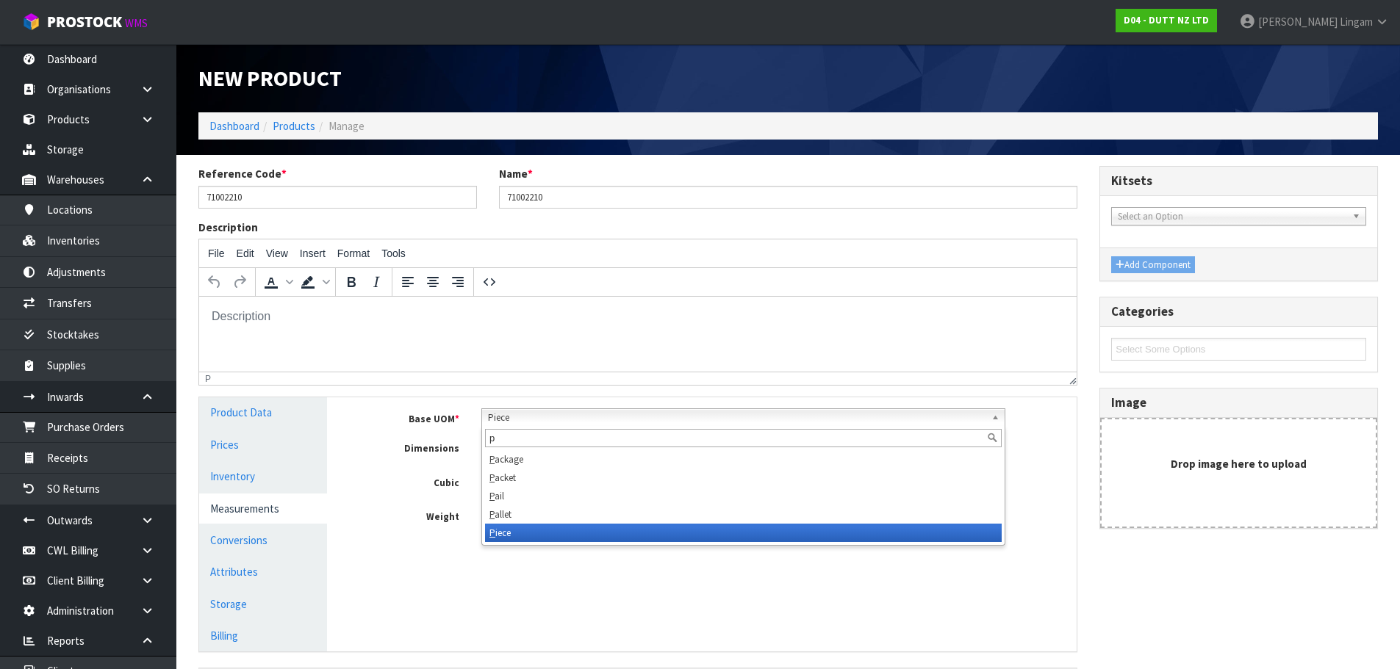
scroll to position [0, 0]
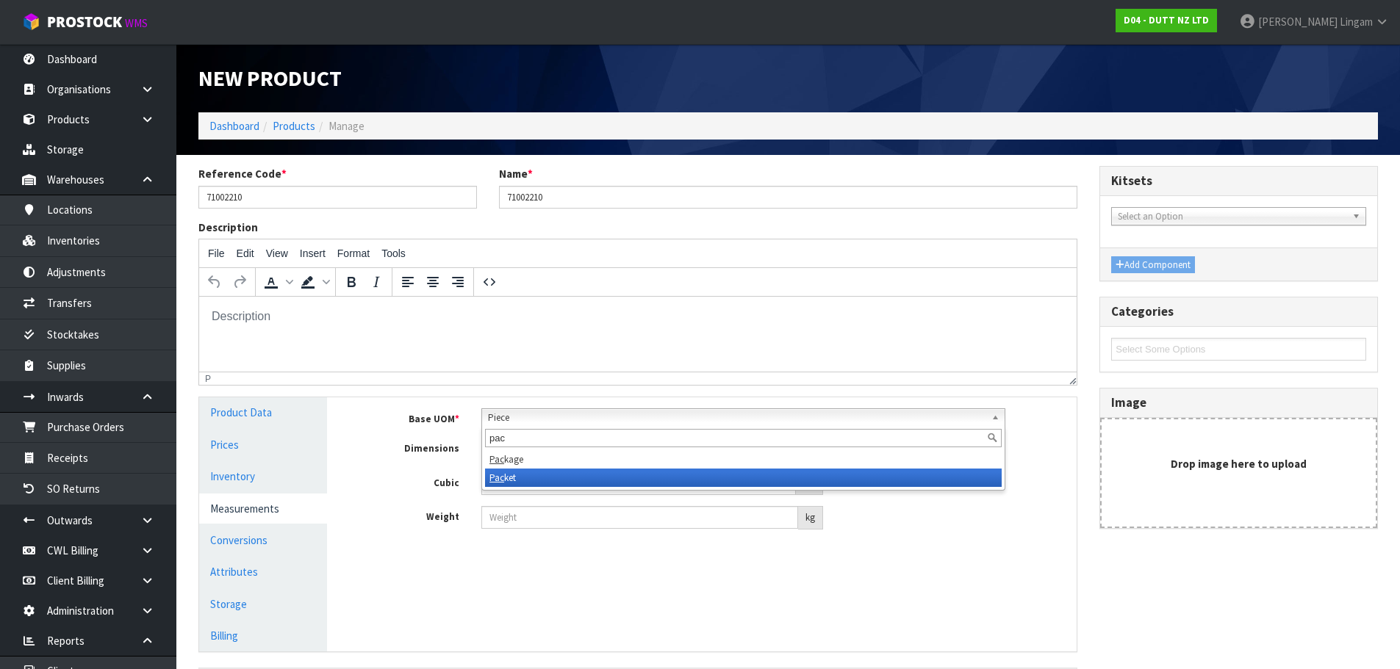
type input "pac"
click at [502, 478] on em "Pac" at bounding box center [496, 478] width 15 height 12
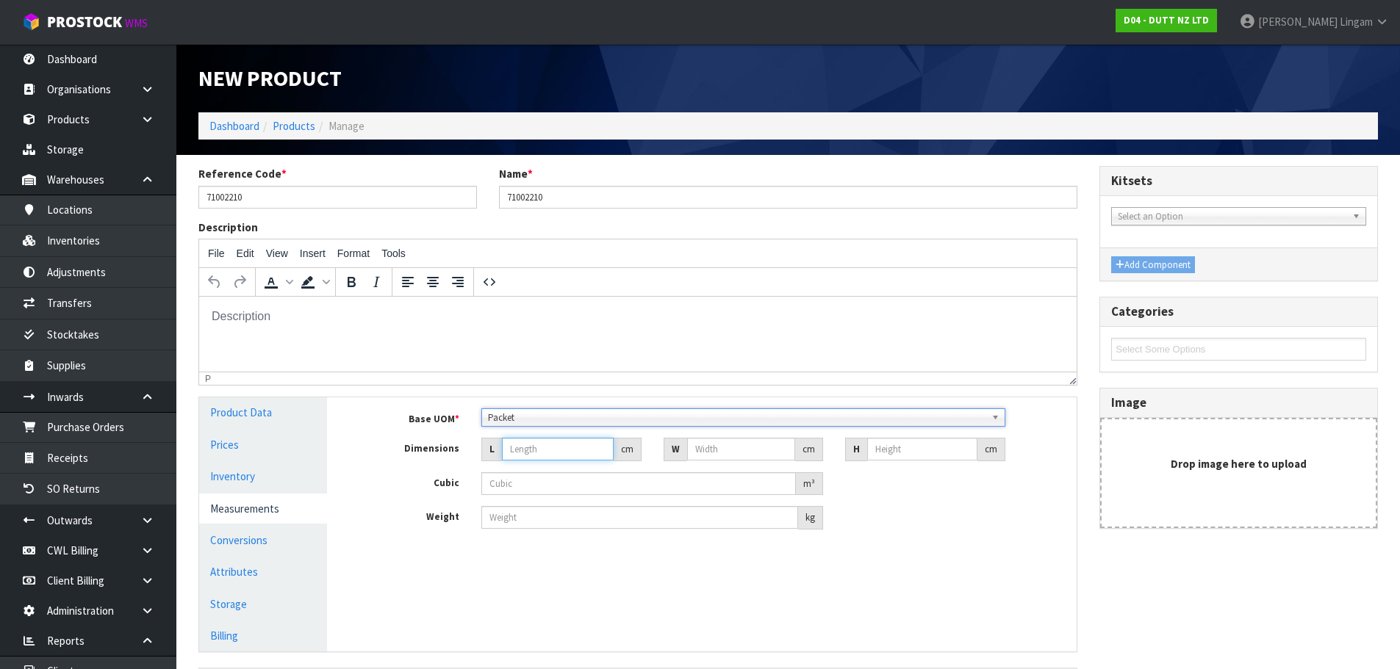
click at [526, 455] on input "number" at bounding box center [558, 449] width 112 height 23
type input "1"
type input "0.000001"
type input "10"
click at [733, 456] on input "number" at bounding box center [741, 449] width 109 height 23
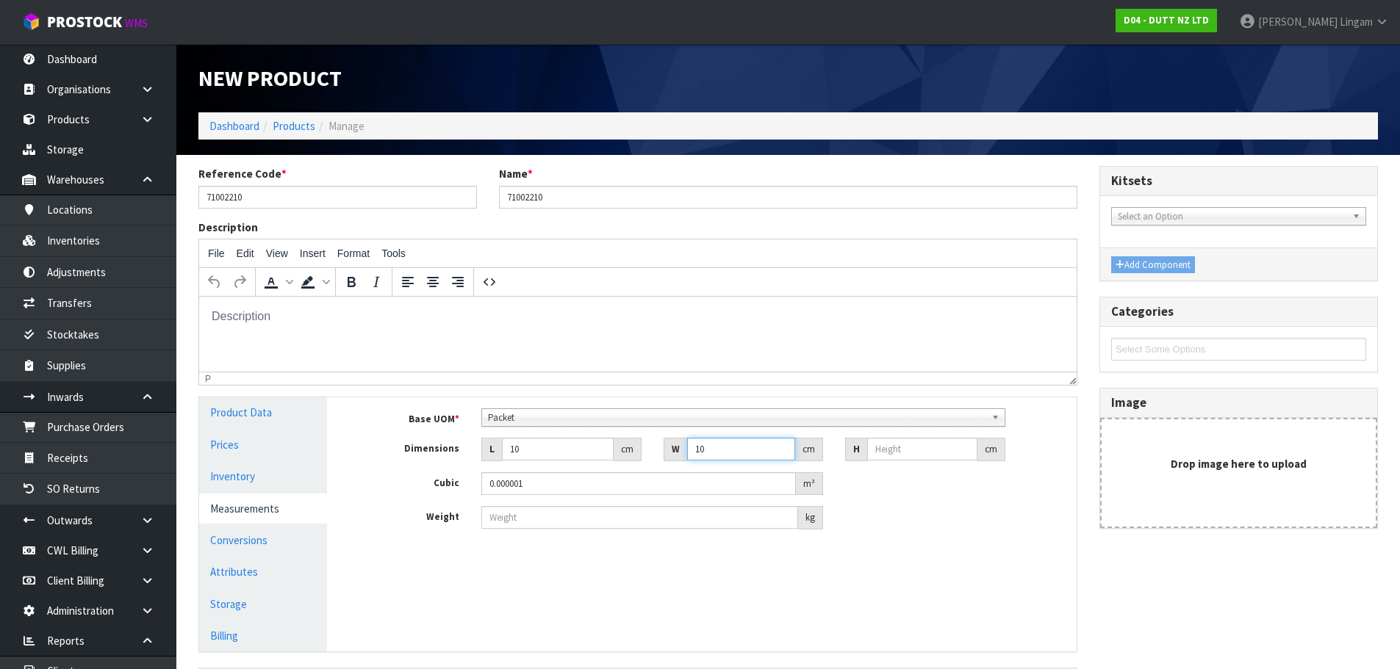
type input "10"
click at [890, 450] on input "number" at bounding box center [922, 449] width 110 height 23
type input "1"
type input "0.0001"
type input "10"
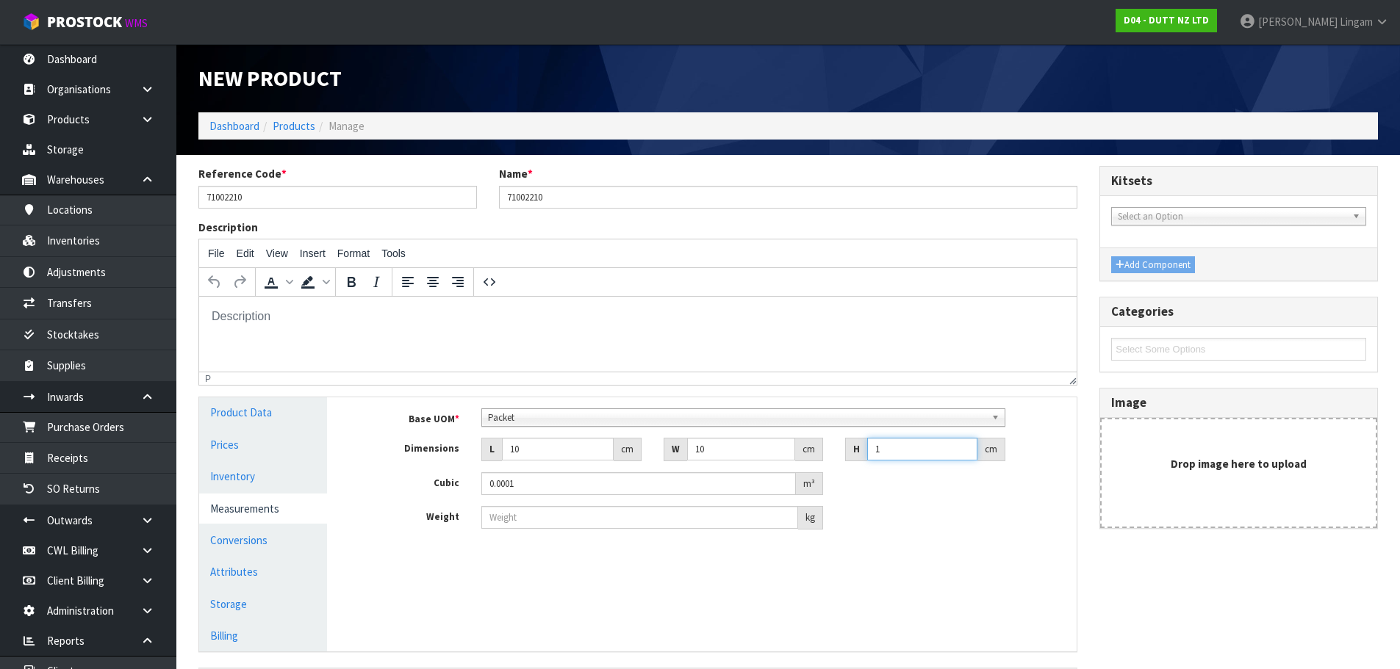
type input "0.001"
type input "10"
click at [519, 516] on input "number" at bounding box center [639, 517] width 317 height 23
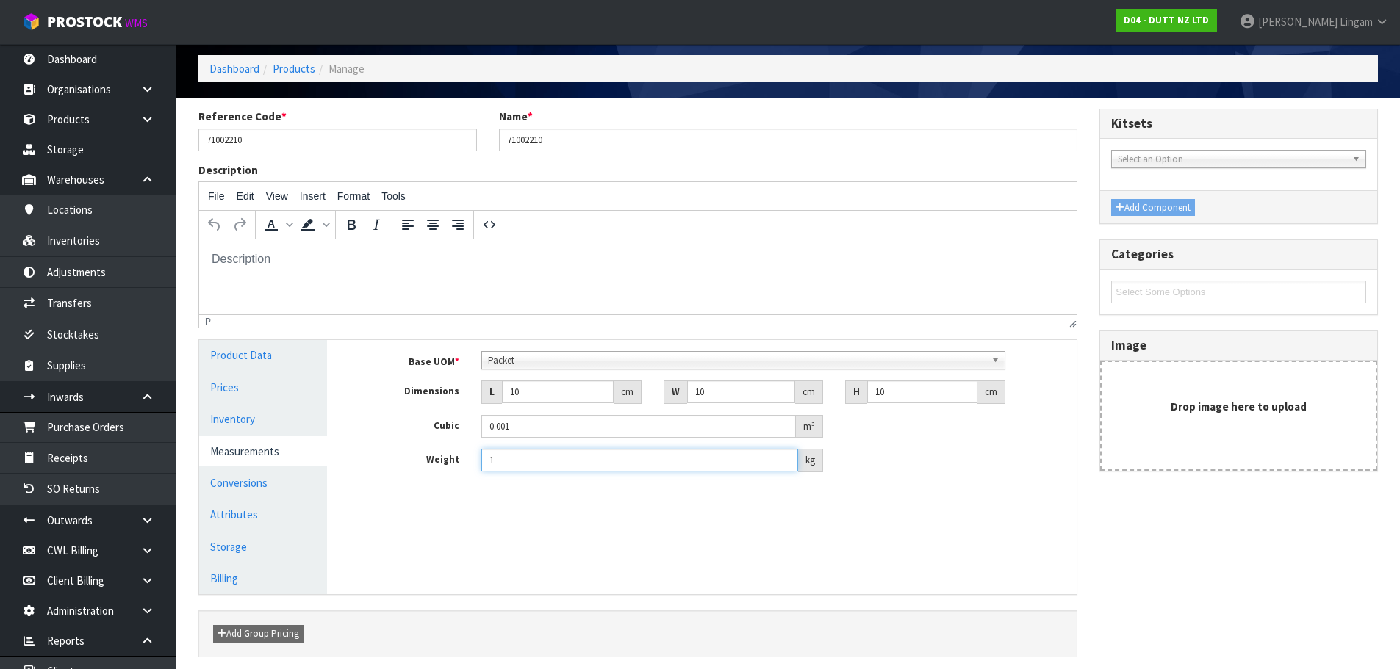
scroll to position [115, 0]
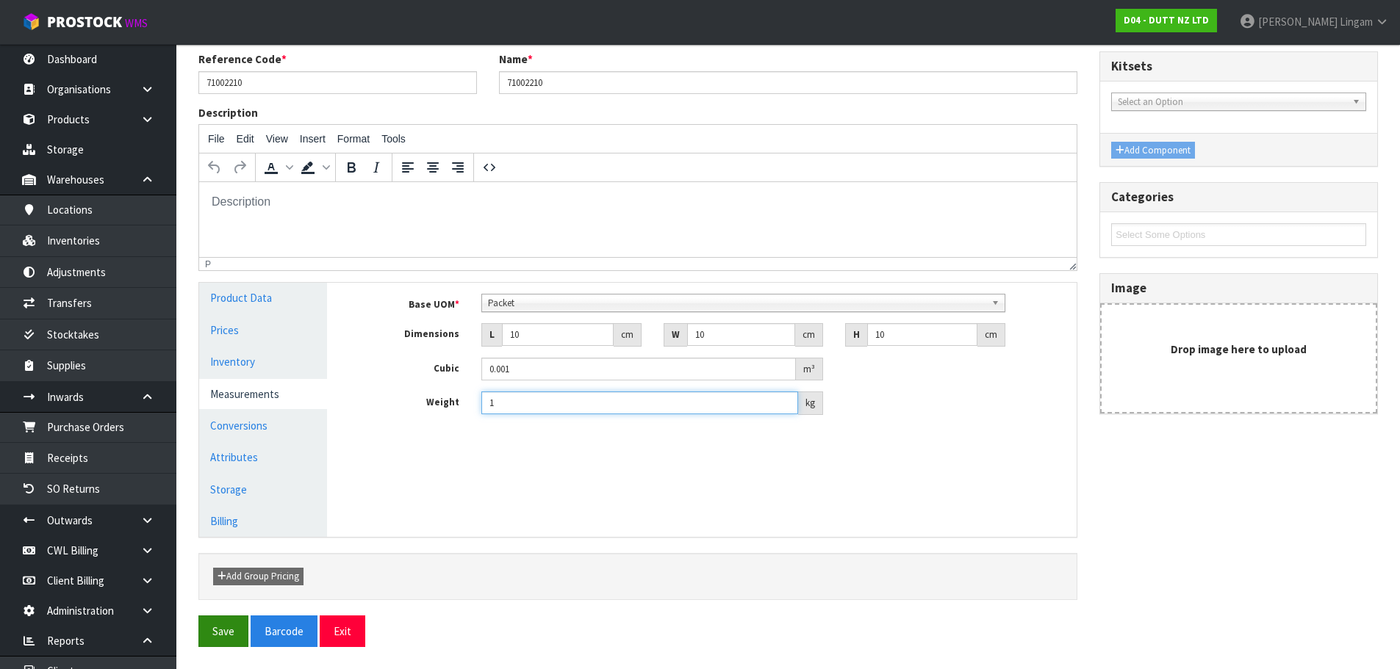
type input "1"
click at [228, 628] on button "Save" at bounding box center [223, 632] width 50 height 32
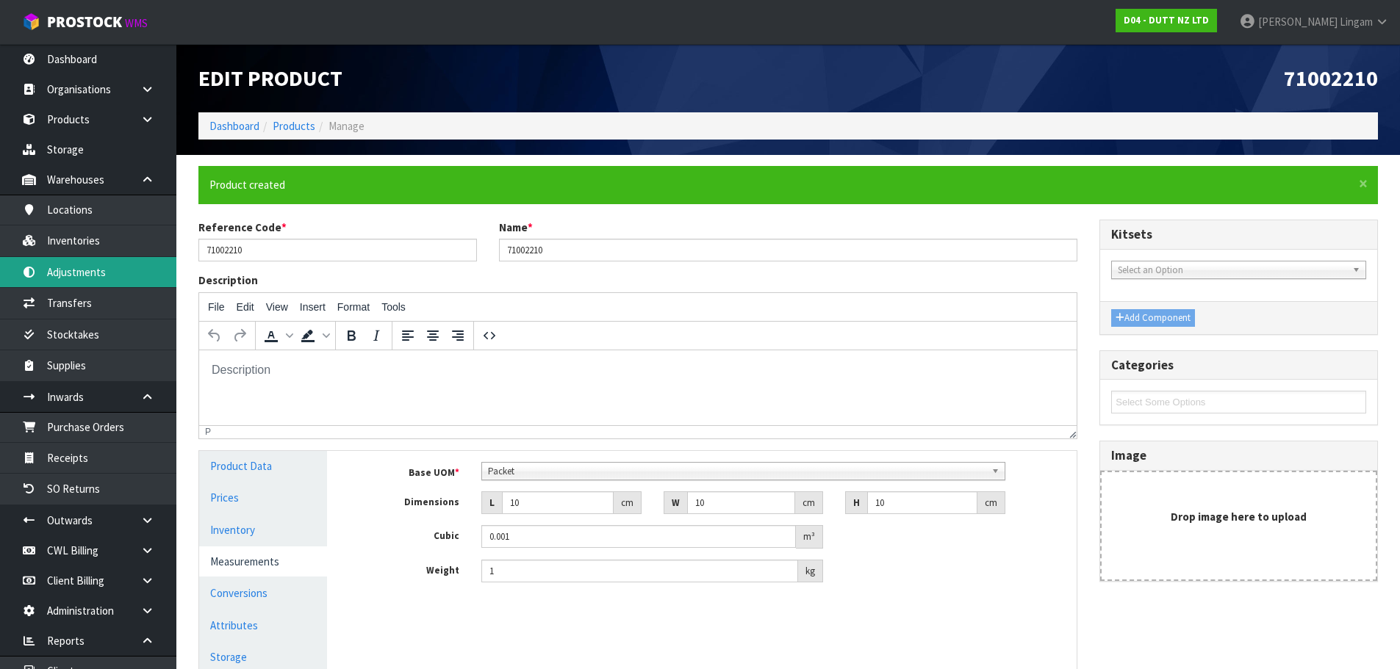
click at [112, 273] on link "Adjustments" at bounding box center [88, 272] width 176 height 30
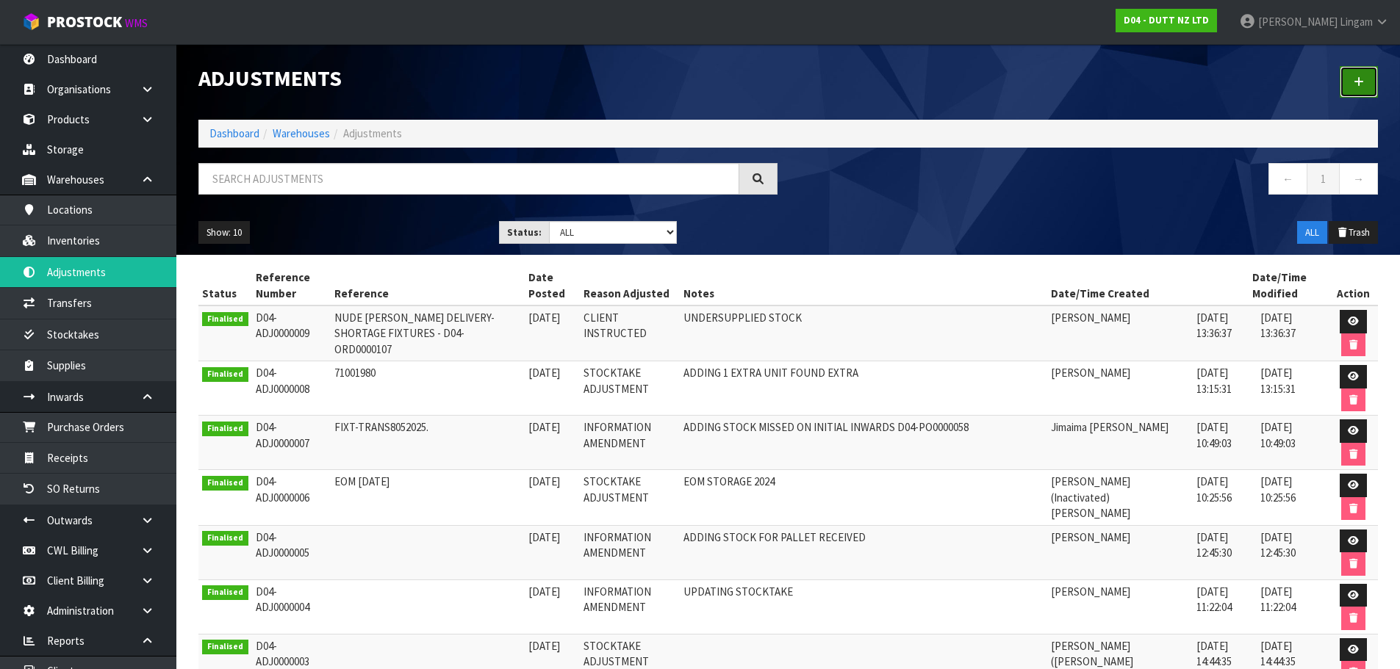
click at [1367, 82] on link at bounding box center [1359, 82] width 38 height 32
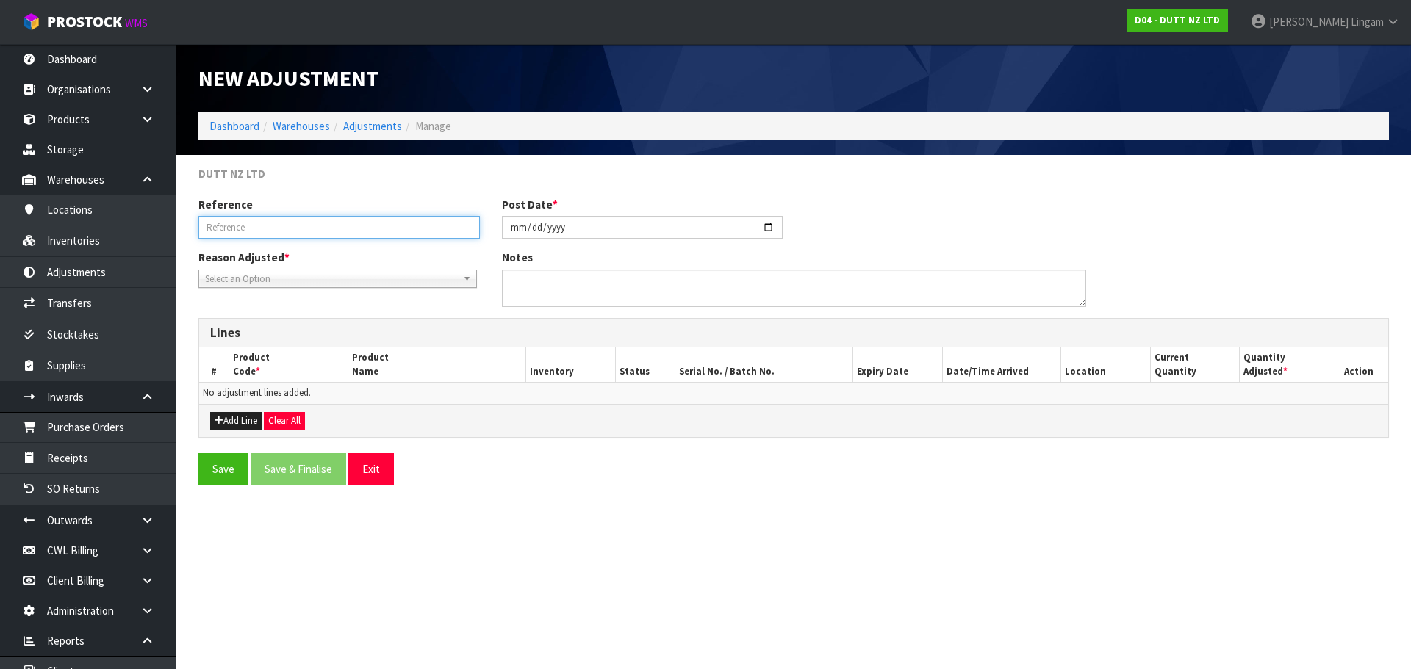
click at [241, 226] on input "text" at bounding box center [338, 227] width 281 height 23
click at [249, 228] on input "text" at bounding box center [338, 227] width 281 height 23
paste input "D04-REC0000073"
type input "D04-REC0000073"
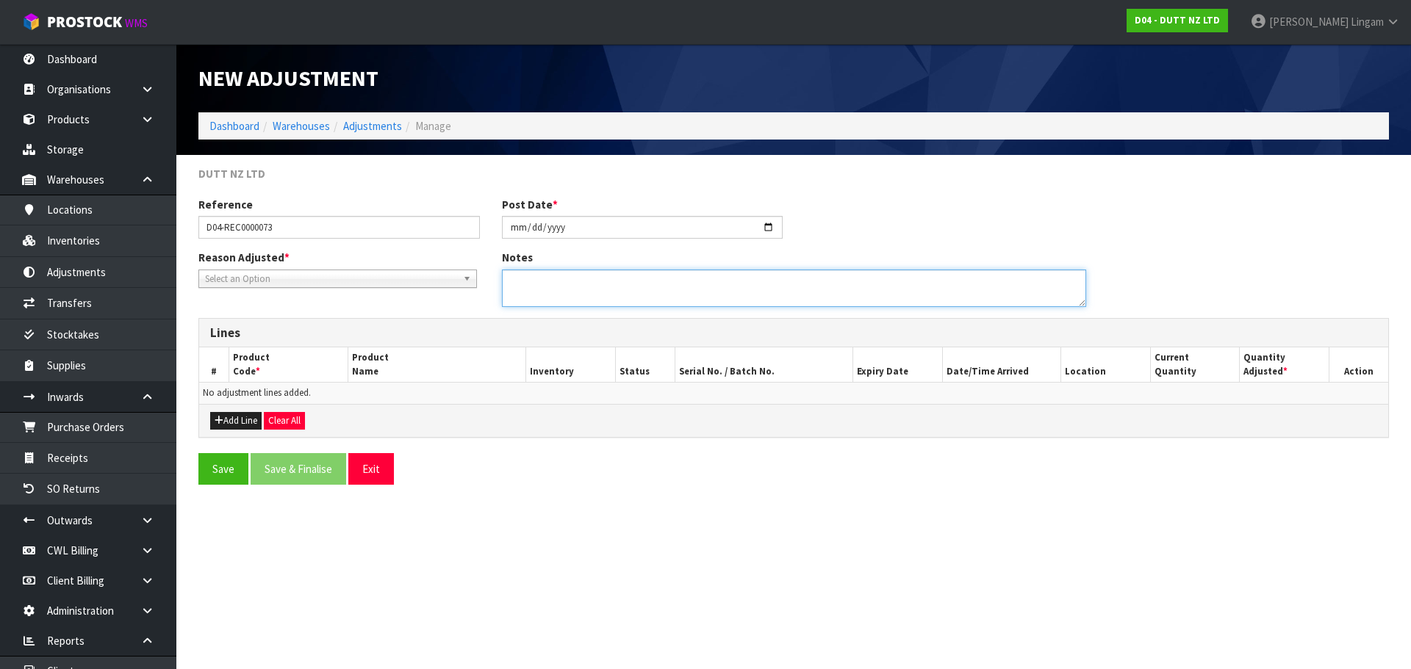
click at [536, 280] on textarea at bounding box center [794, 288] width 584 height 37
click at [706, 281] on textarea at bounding box center [794, 288] width 584 height 37
type textarea "SHOULD HAVE BOOKED AS LOOSE FOR INDIVIDUAL STORES"
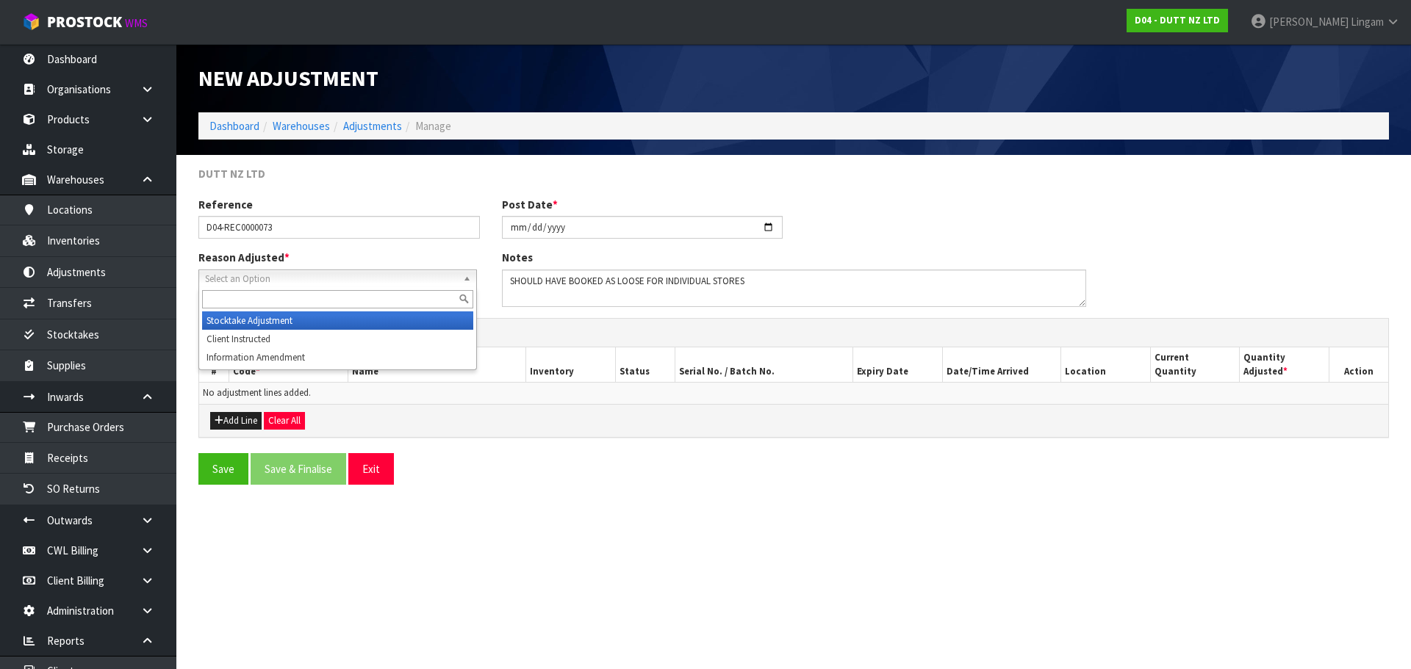
click at [262, 279] on span "Select an Option" at bounding box center [331, 279] width 252 height 18
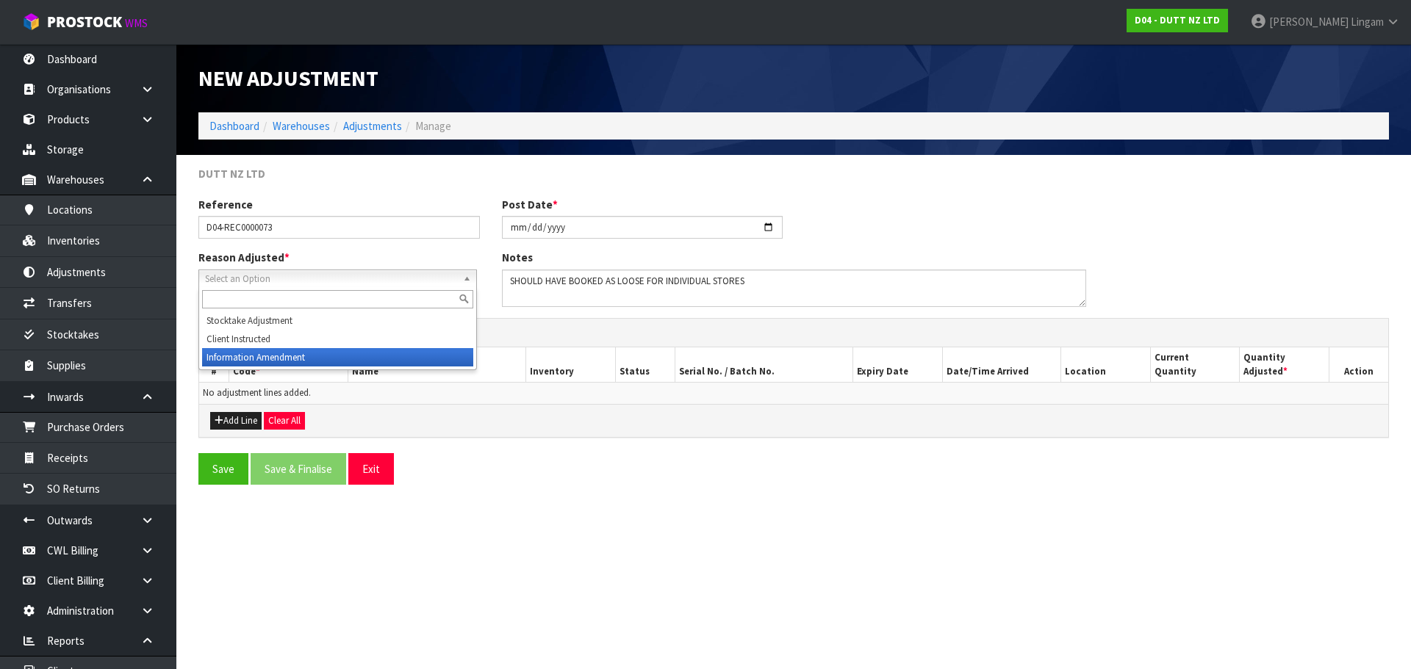
click at [244, 355] on li "Information Amendment" at bounding box center [337, 357] width 271 height 18
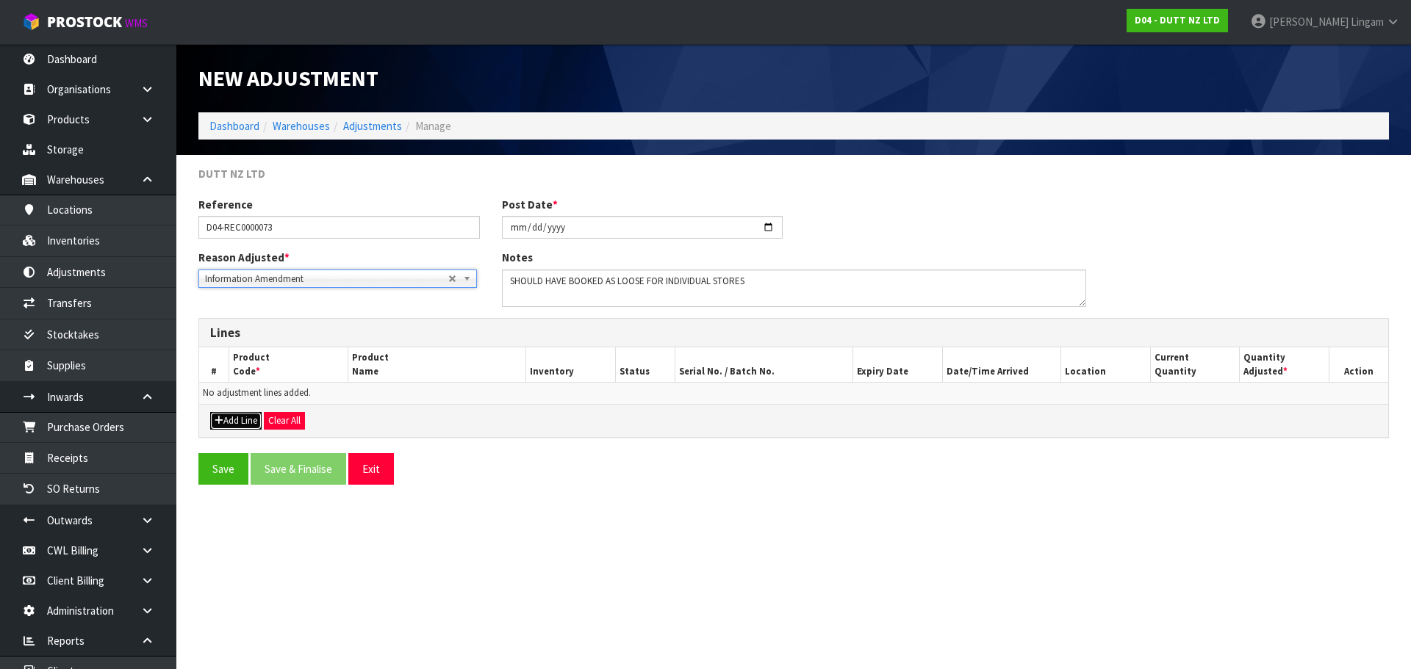
click at [240, 420] on button "Add Line" at bounding box center [235, 421] width 51 height 18
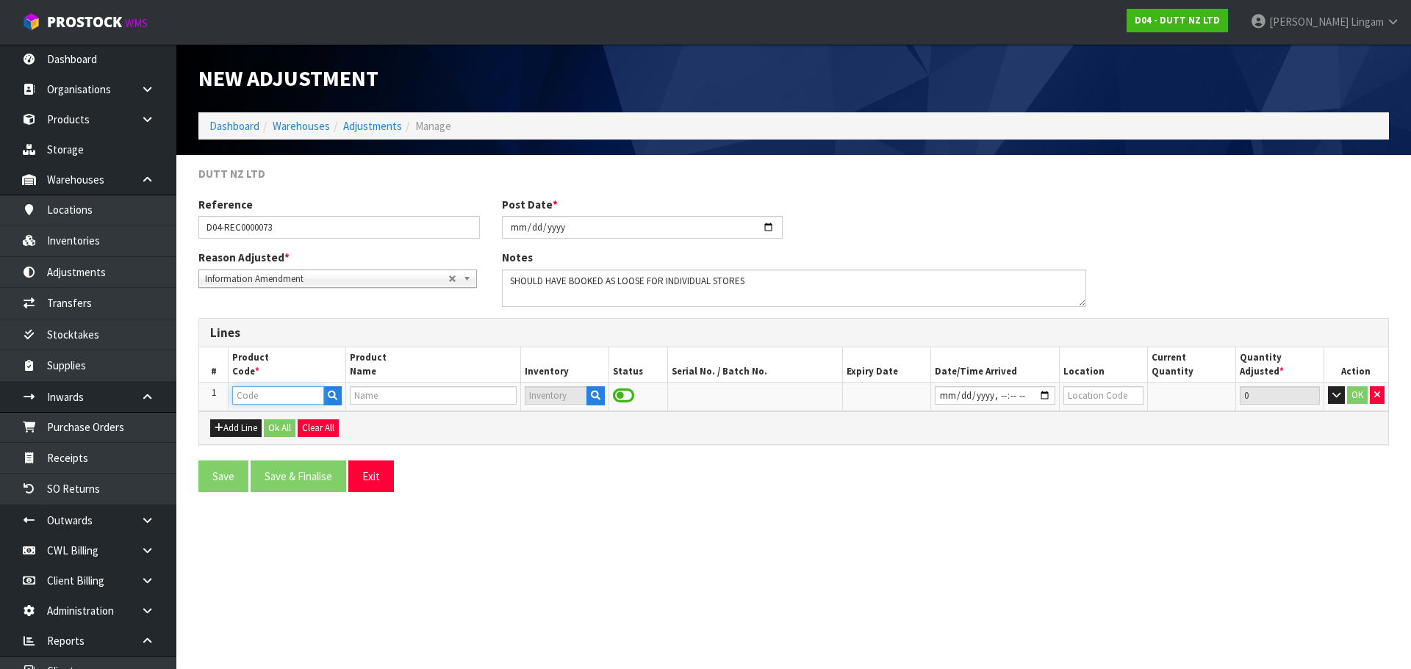
click at [272, 394] on input "text" at bounding box center [277, 396] width 91 height 18
paste input "SHOE-FILL- 01"
type input "SHOE-FILL- 01"
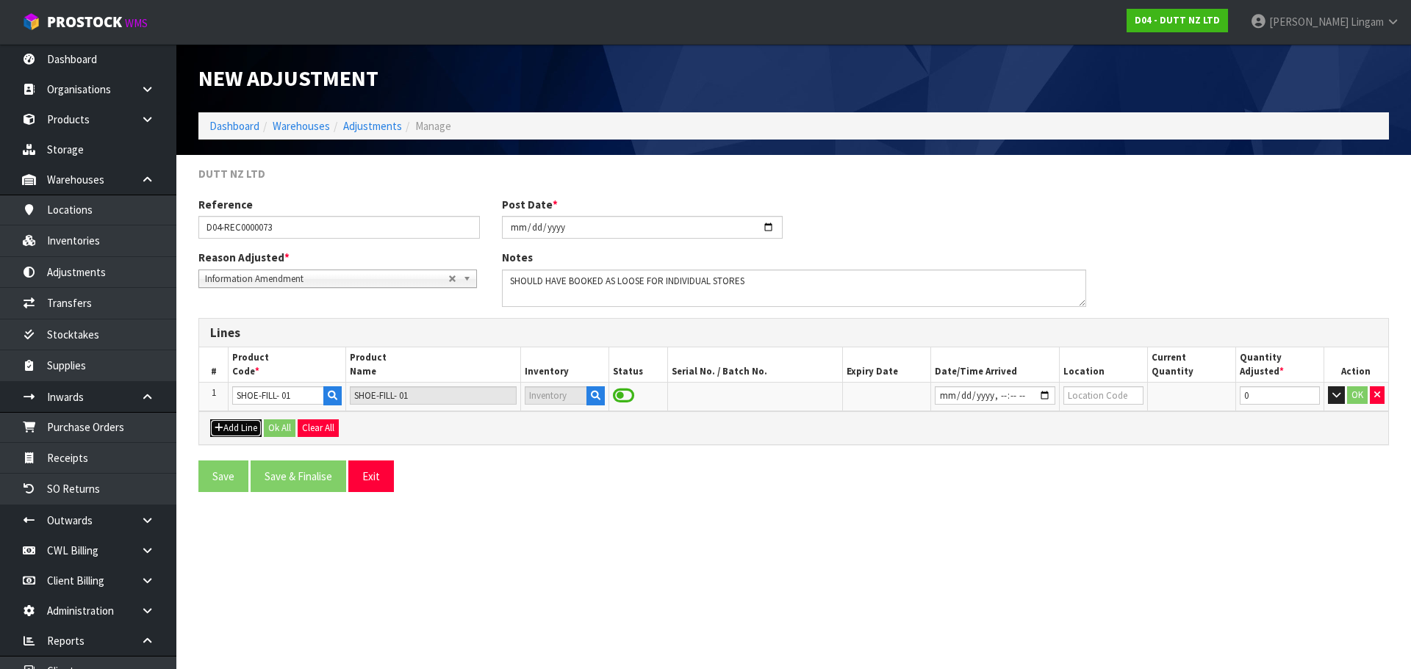
click at [237, 427] on button "Add Line" at bounding box center [235, 429] width 51 height 18
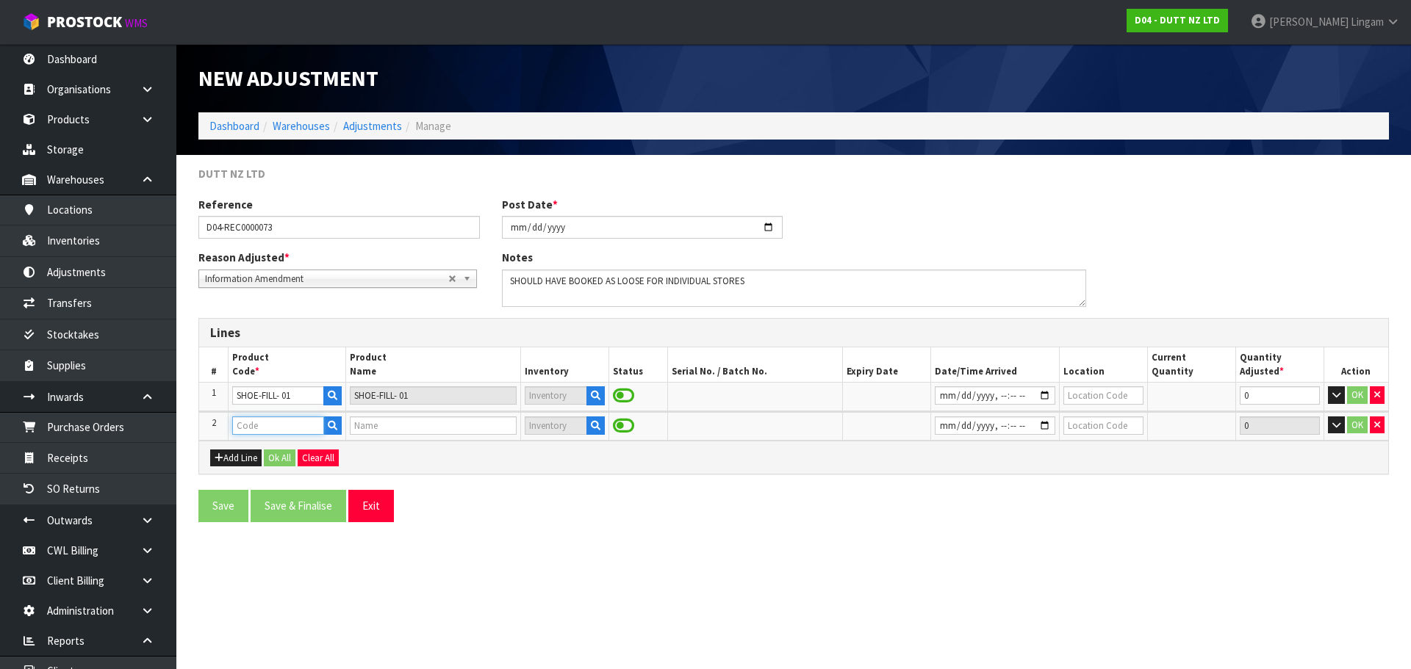
click at [242, 425] on input "text" at bounding box center [277, 426] width 91 height 18
paste input "SHOE-FILL- 02"
type input "SHOE-FILL- 02"
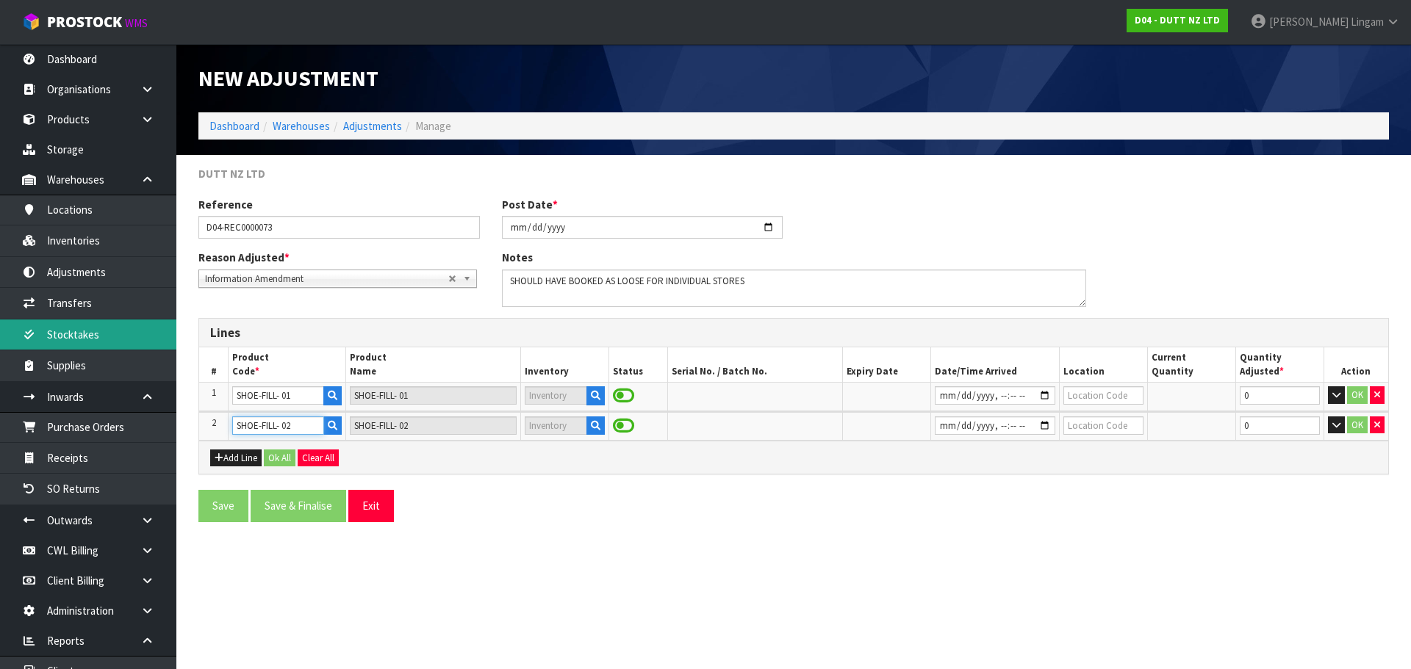
type input "SHOE-FILL- 02"
click at [231, 457] on button "Add Line" at bounding box center [235, 459] width 51 height 18
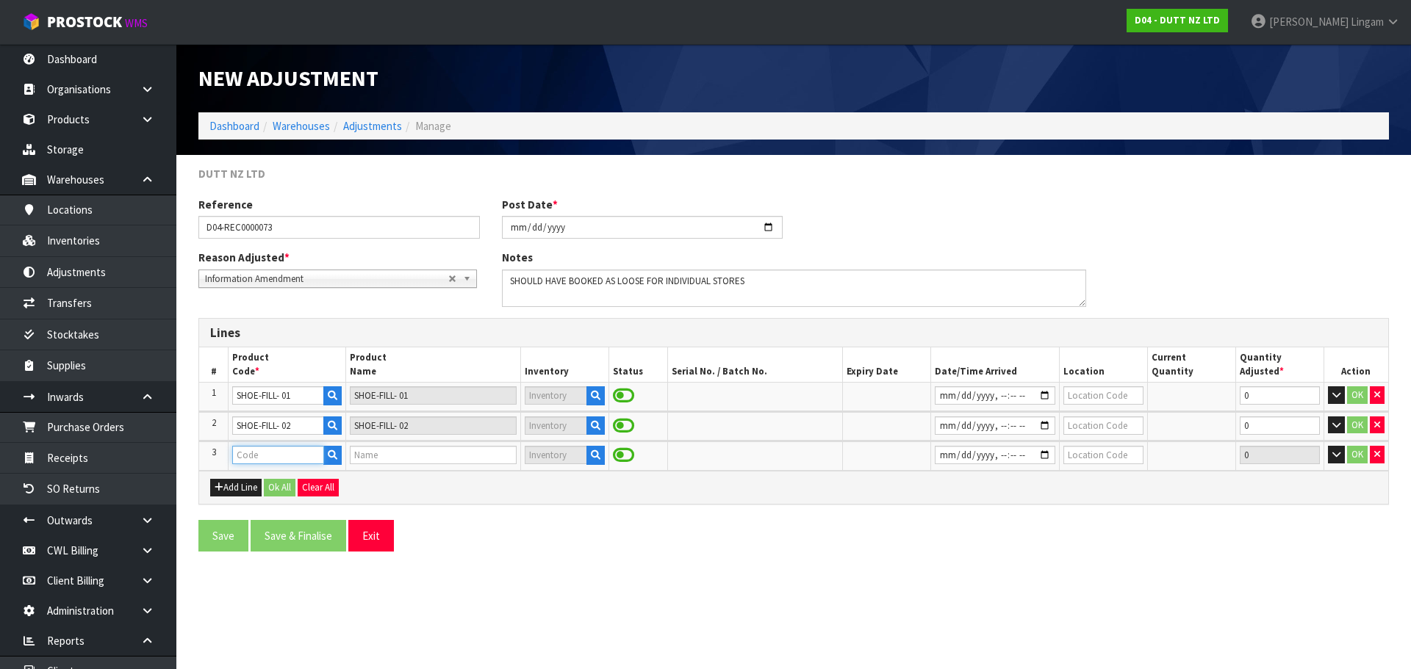
click at [251, 453] on input "text" at bounding box center [277, 455] width 91 height 18
paste input "SHOE-FILL- 03"
type input "SHOE-FILL- 03"
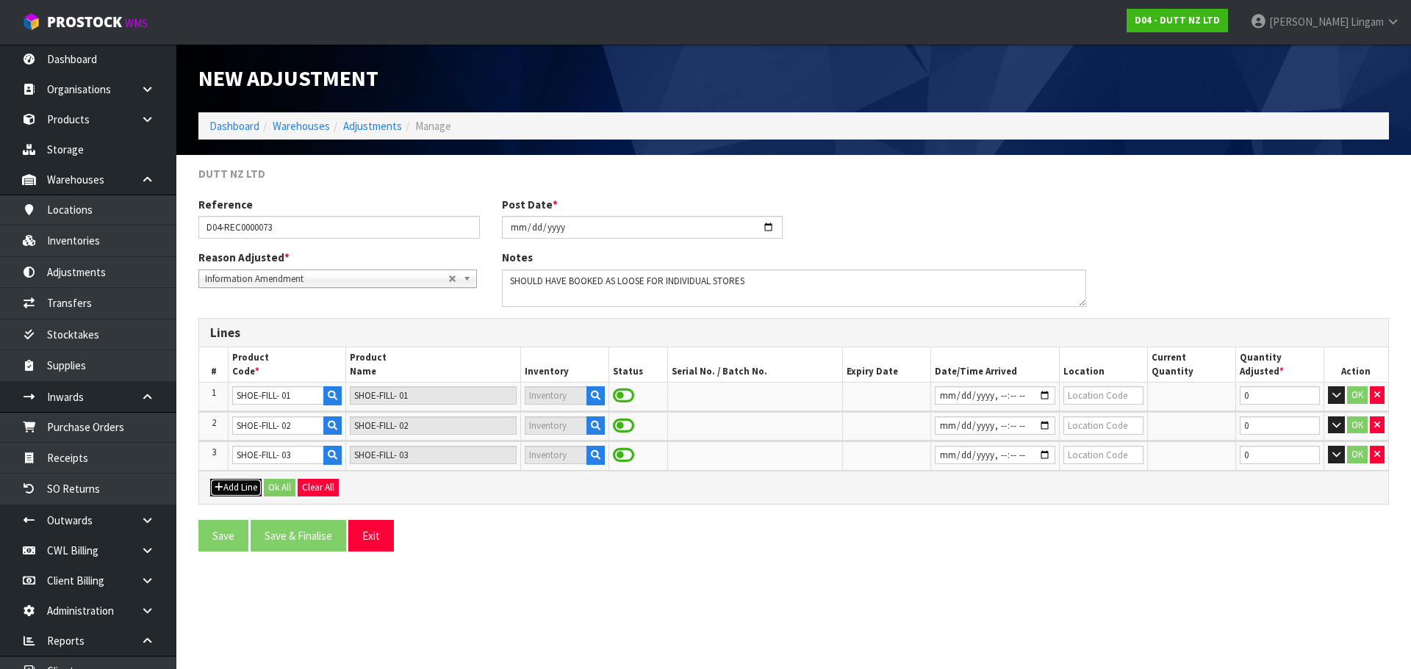
click at [242, 489] on button "Add Line" at bounding box center [235, 488] width 51 height 18
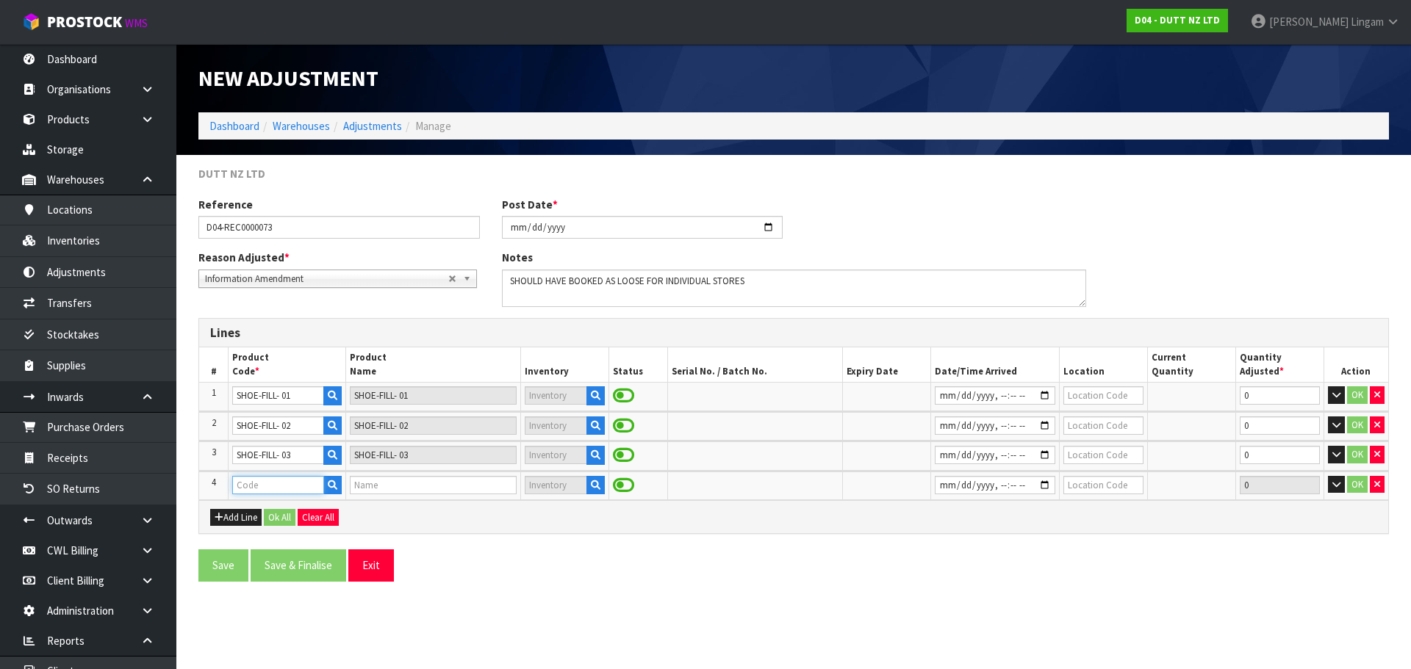
click at [254, 487] on input "text" at bounding box center [277, 485] width 91 height 18
paste input "SHOE-FILL- 04"
type input "SHOE-FILL- 04"
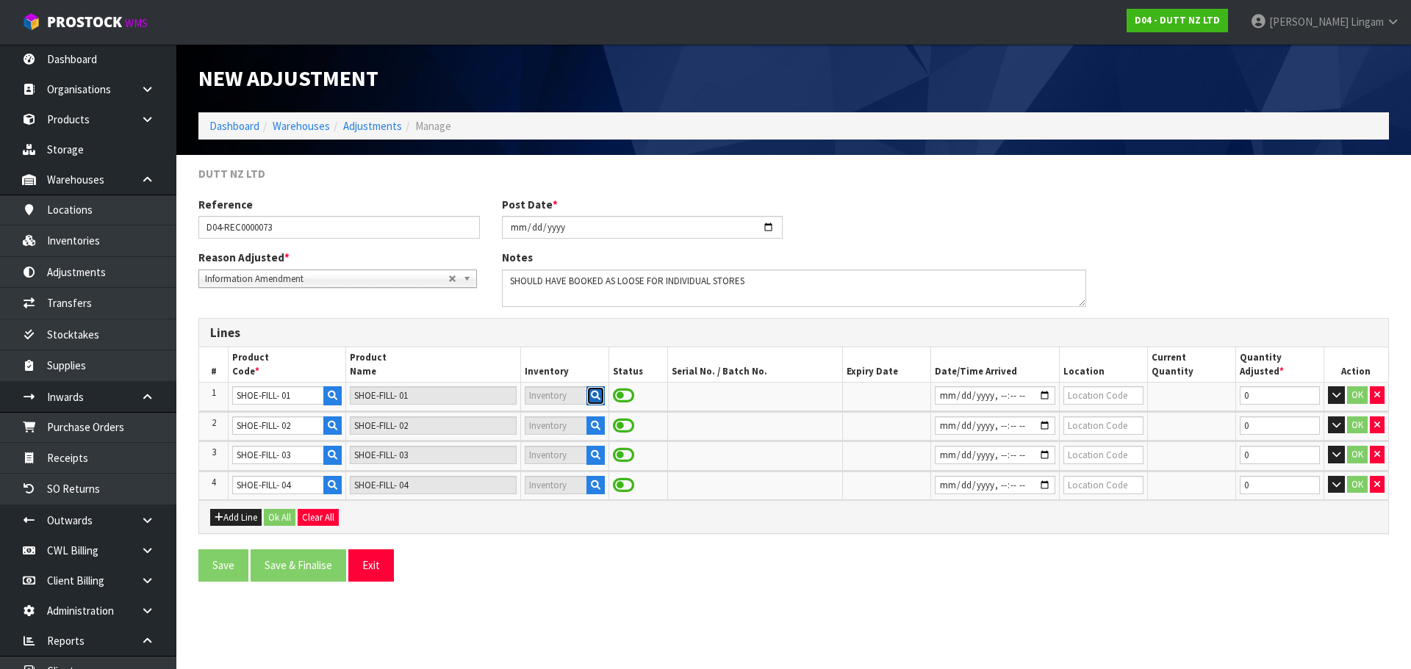
click at [600, 395] on icon "button" at bounding box center [596, 396] width 10 height 10
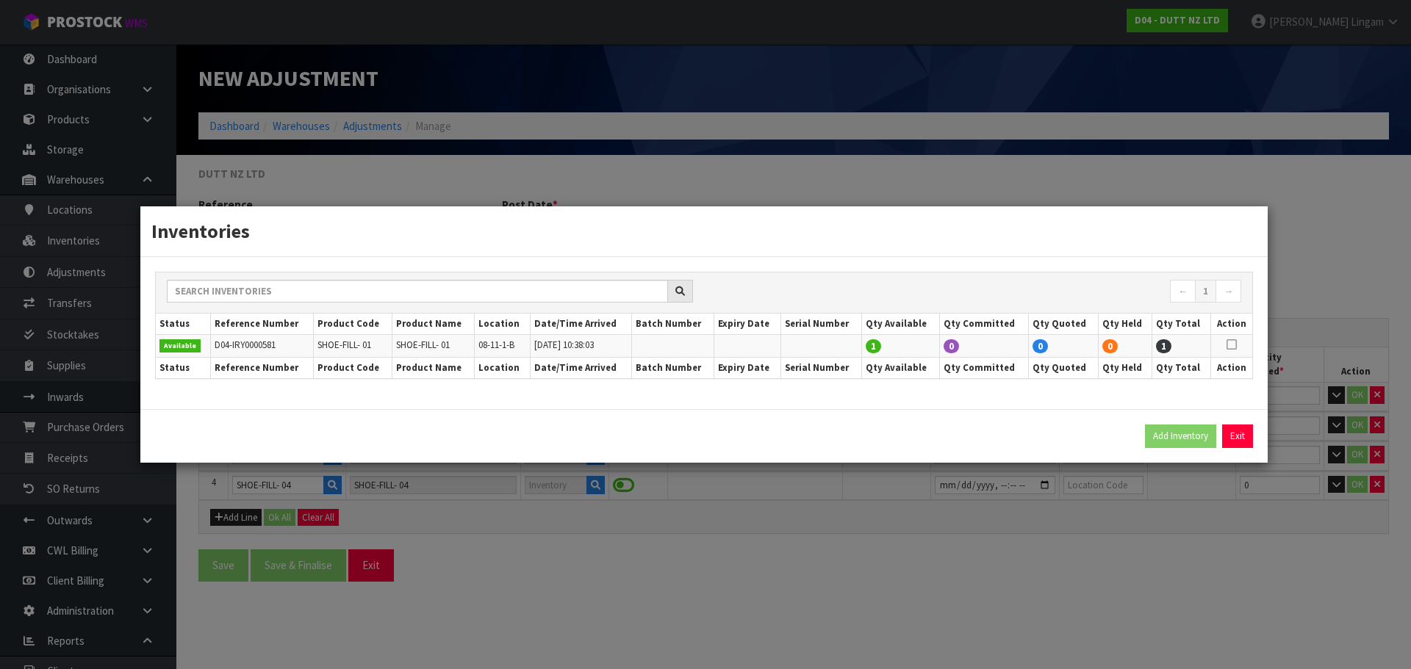
click at [1230, 345] on icon at bounding box center [1231, 345] width 10 height 1
click at [1188, 439] on button "Add Inventory" at bounding box center [1180, 437] width 71 height 24
type input "D04-IRY0000581"
type input "2025-08-21T10:38:03"
type input "08-11-1-B"
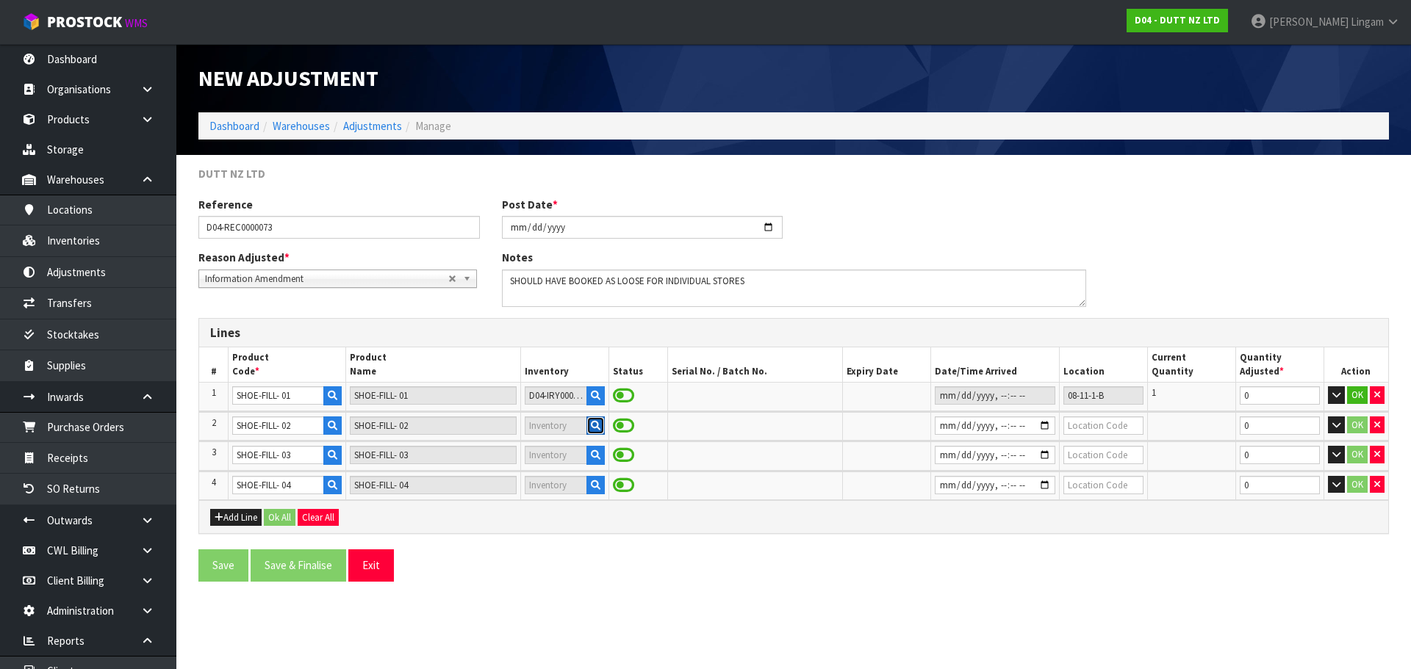
click at [591, 428] on icon "button" at bounding box center [596, 426] width 10 height 10
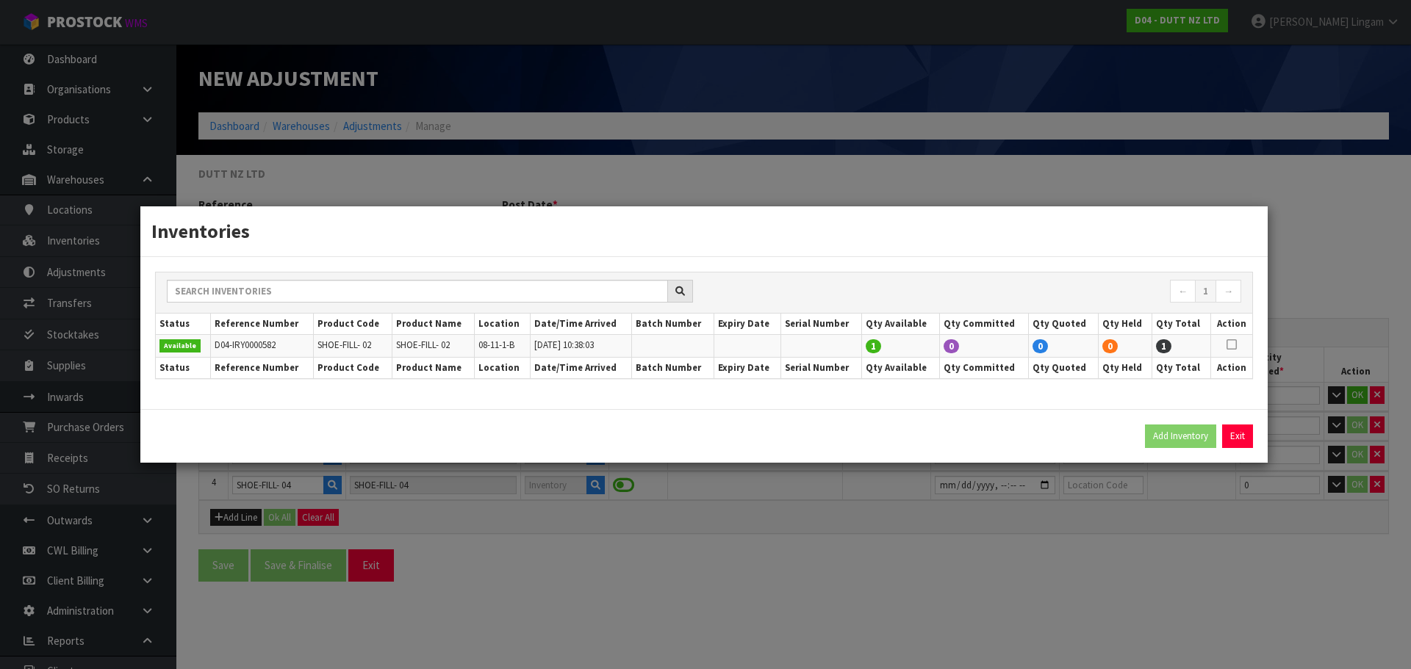
click at [1234, 345] on icon at bounding box center [1231, 345] width 10 height 1
click at [1188, 432] on button "Add Inventory" at bounding box center [1180, 437] width 71 height 24
type input "D04-IRY0000582"
type input "2025-08-21T10:38:03"
type input "08-11-1-B"
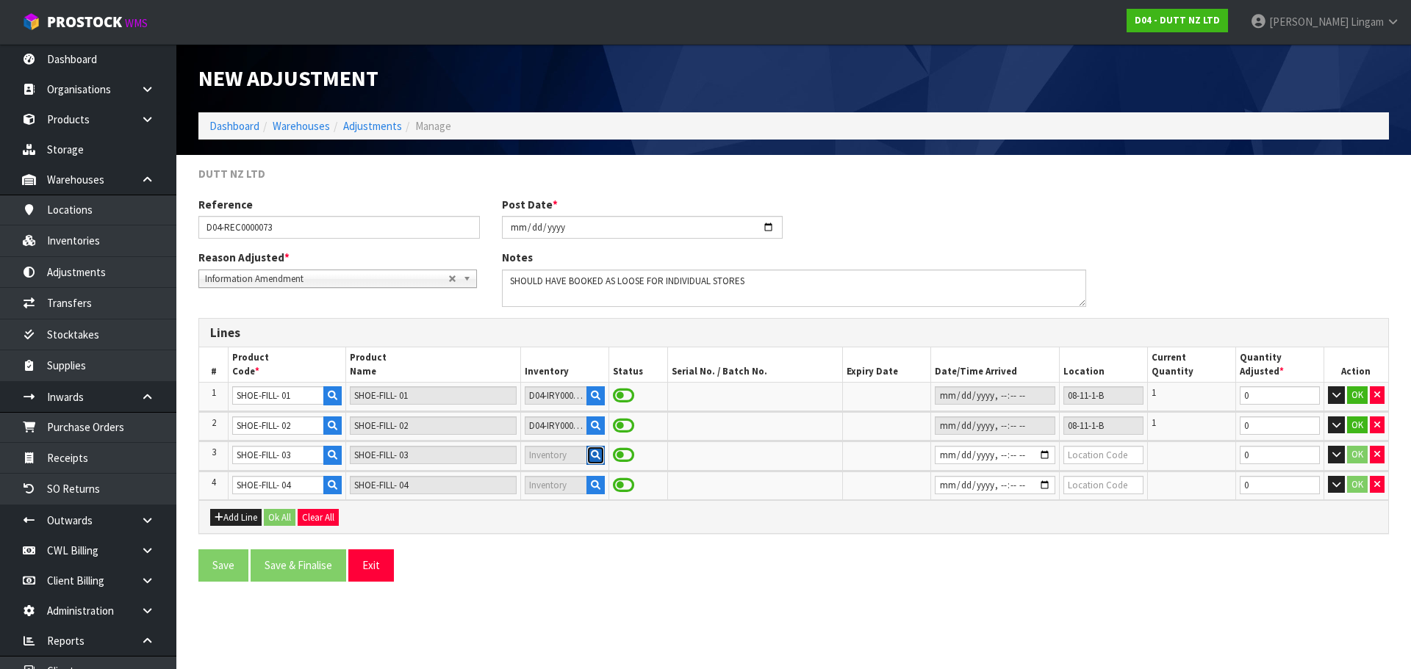
click at [591, 456] on icon "button" at bounding box center [596, 455] width 10 height 10
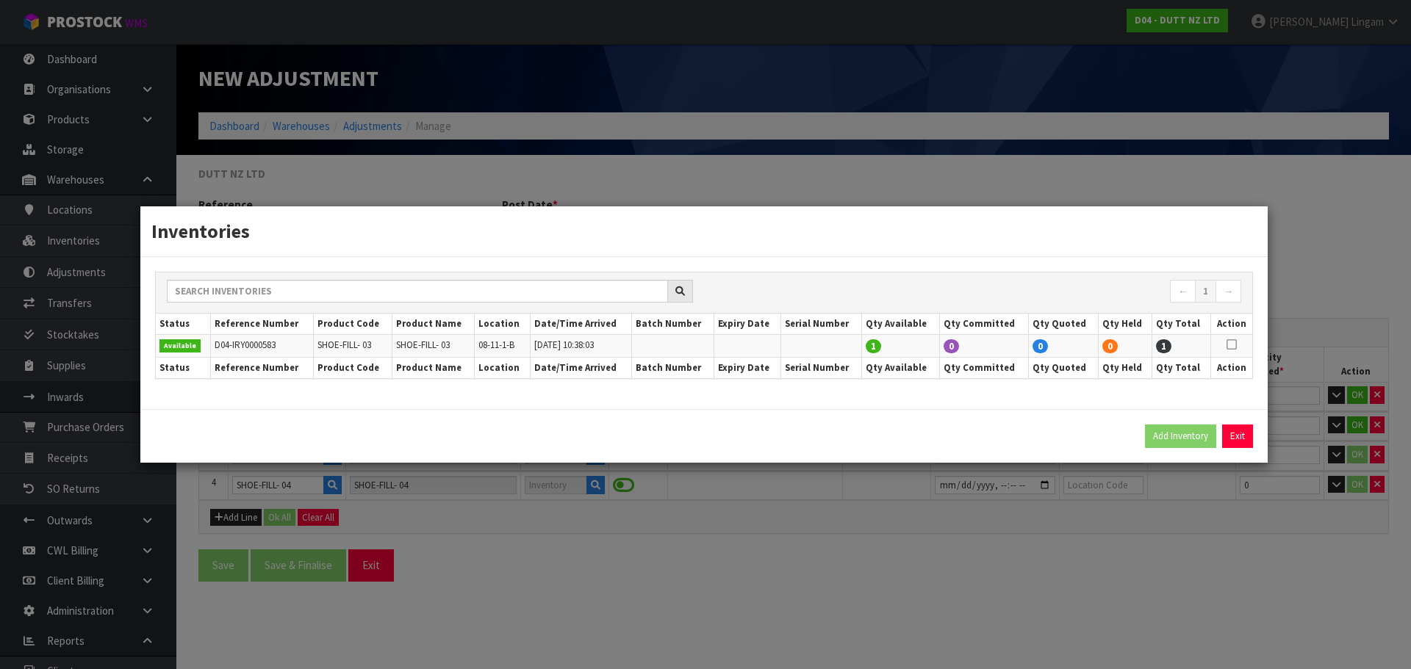
click at [1229, 345] on icon at bounding box center [1231, 345] width 10 height 1
click at [1187, 436] on button "Add Inventory" at bounding box center [1180, 437] width 71 height 24
type input "D04-IRY0000583"
type input "2025-08-21T10:38:03"
type input "08-11-1-B"
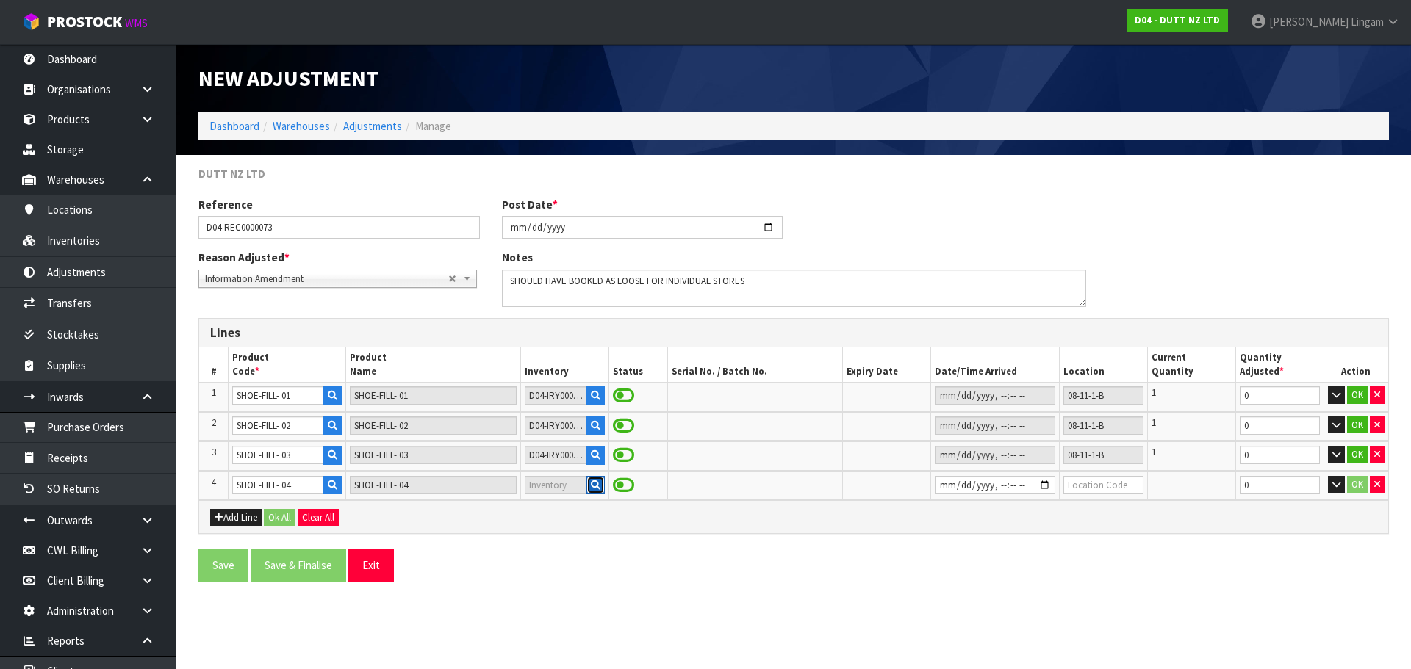
click at [595, 484] on button "button" at bounding box center [595, 485] width 18 height 19
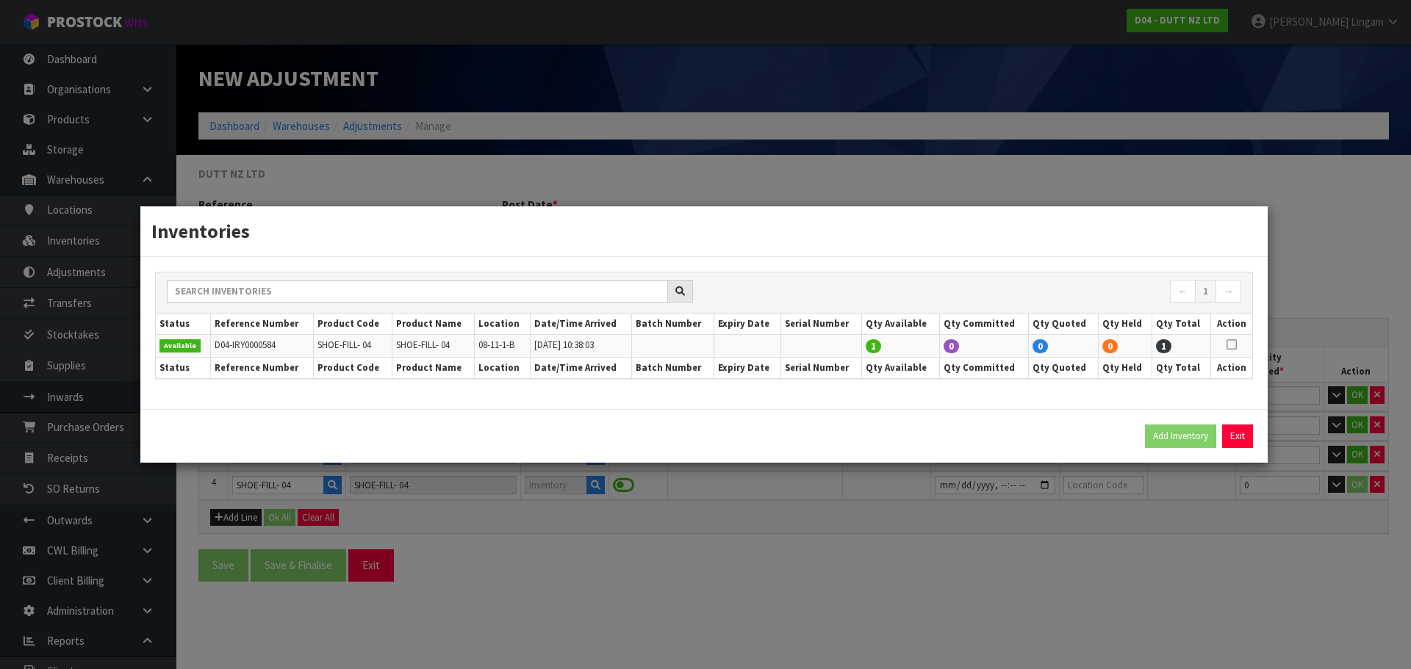
click at [1233, 345] on icon at bounding box center [1231, 345] width 10 height 1
click at [1187, 437] on button "Add Inventory" at bounding box center [1180, 437] width 71 height 24
type input "D04-IRY0000584"
type input "2025-08-21T10:38:03"
type input "08-11-1-B"
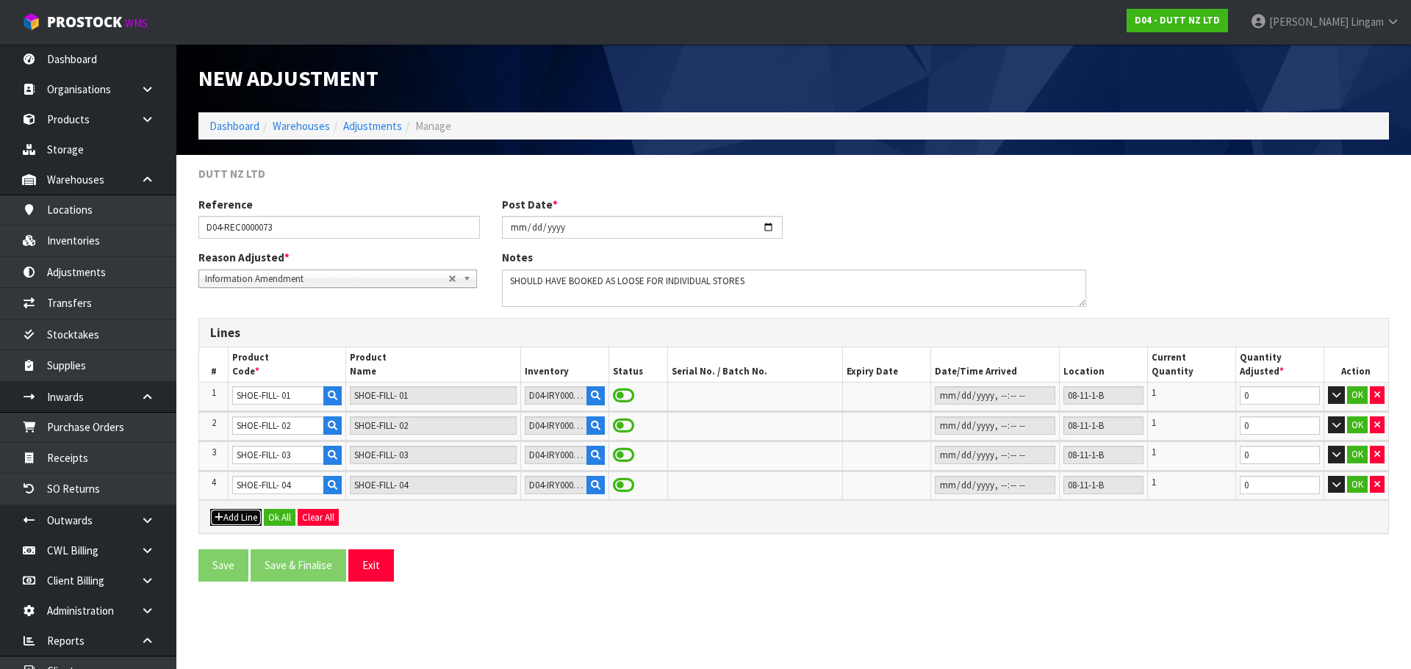
click at [248, 518] on button "Add Line" at bounding box center [235, 518] width 51 height 18
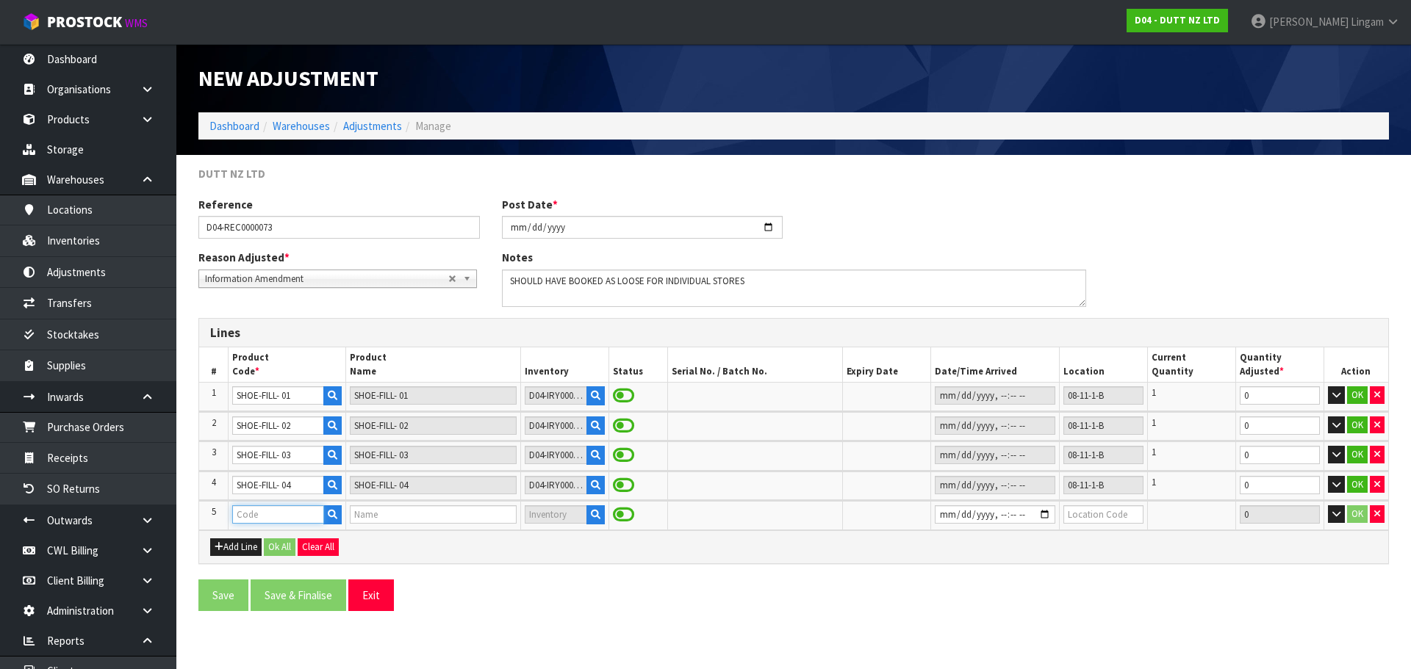
click at [276, 513] on input "text" at bounding box center [277, 515] width 91 height 18
paste input "71002210"
type input "71002210"
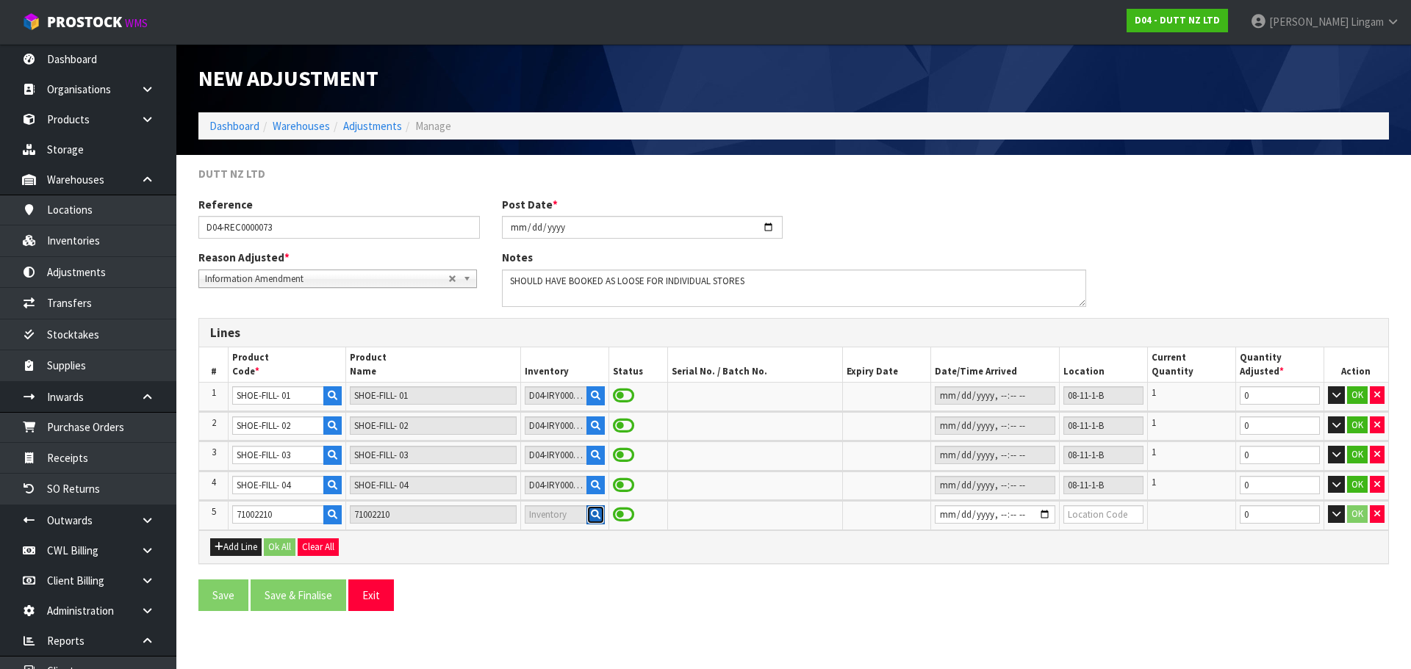
click at [591, 511] on icon "button" at bounding box center [596, 515] width 10 height 10
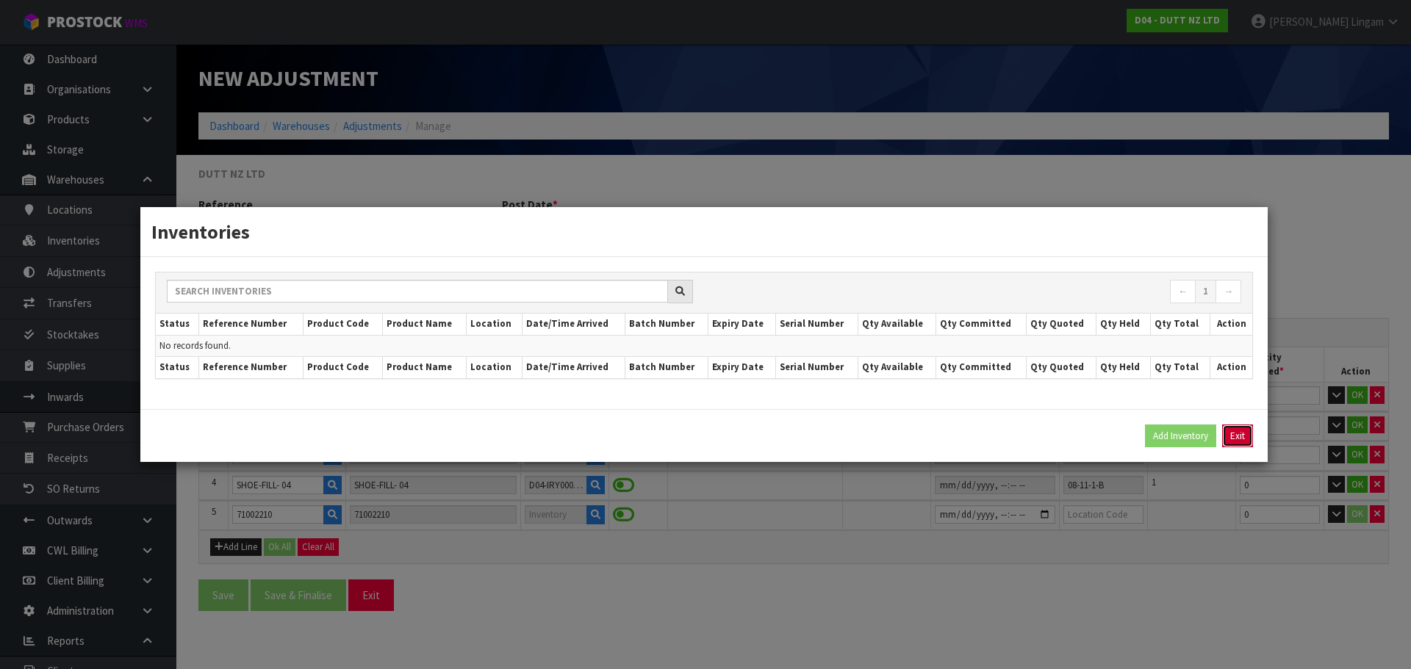
click at [1238, 438] on button "Exit" at bounding box center [1237, 437] width 31 height 24
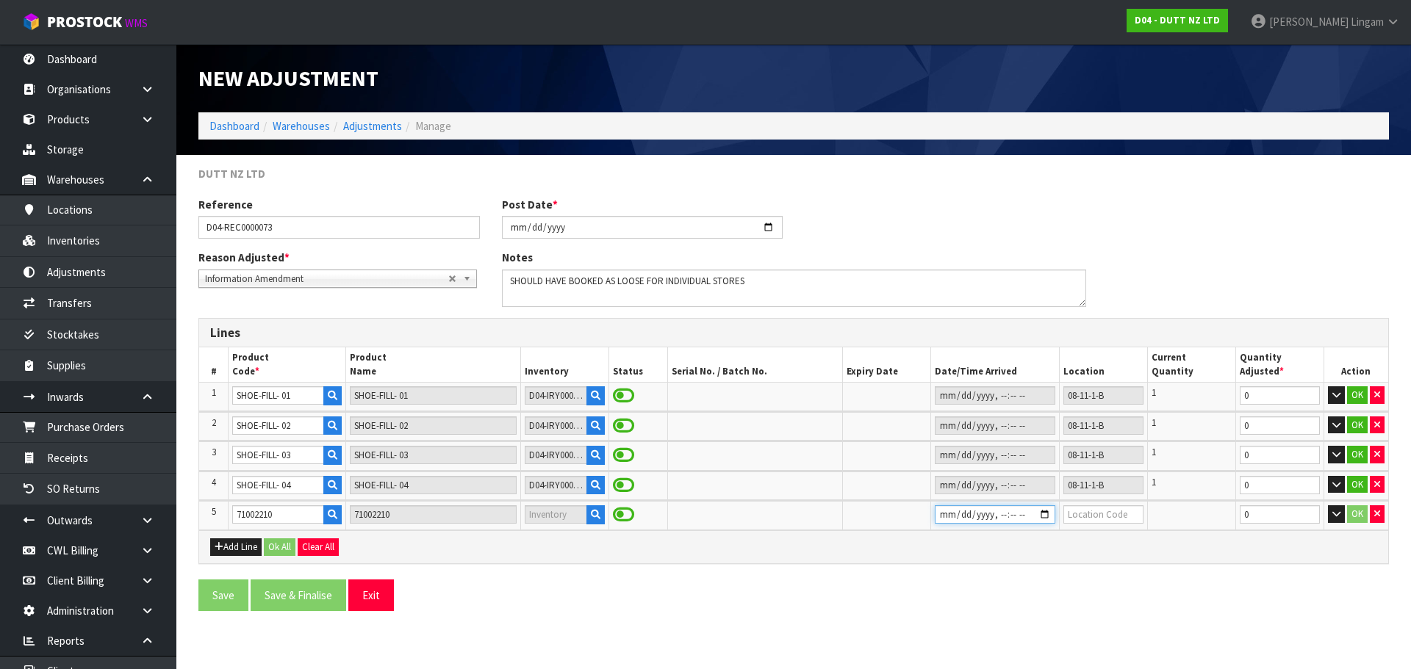
click at [935, 515] on input "datetime-local" at bounding box center [995, 515] width 121 height 18
click at [1074, 517] on input "text" at bounding box center [1103, 515] width 80 height 18
type input "08-11-1-B"
drag, startPoint x: 1267, startPoint y: 515, endPoint x: 1238, endPoint y: 518, distance: 28.8
click at [1237, 522] on td "0" at bounding box center [1279, 515] width 88 height 29
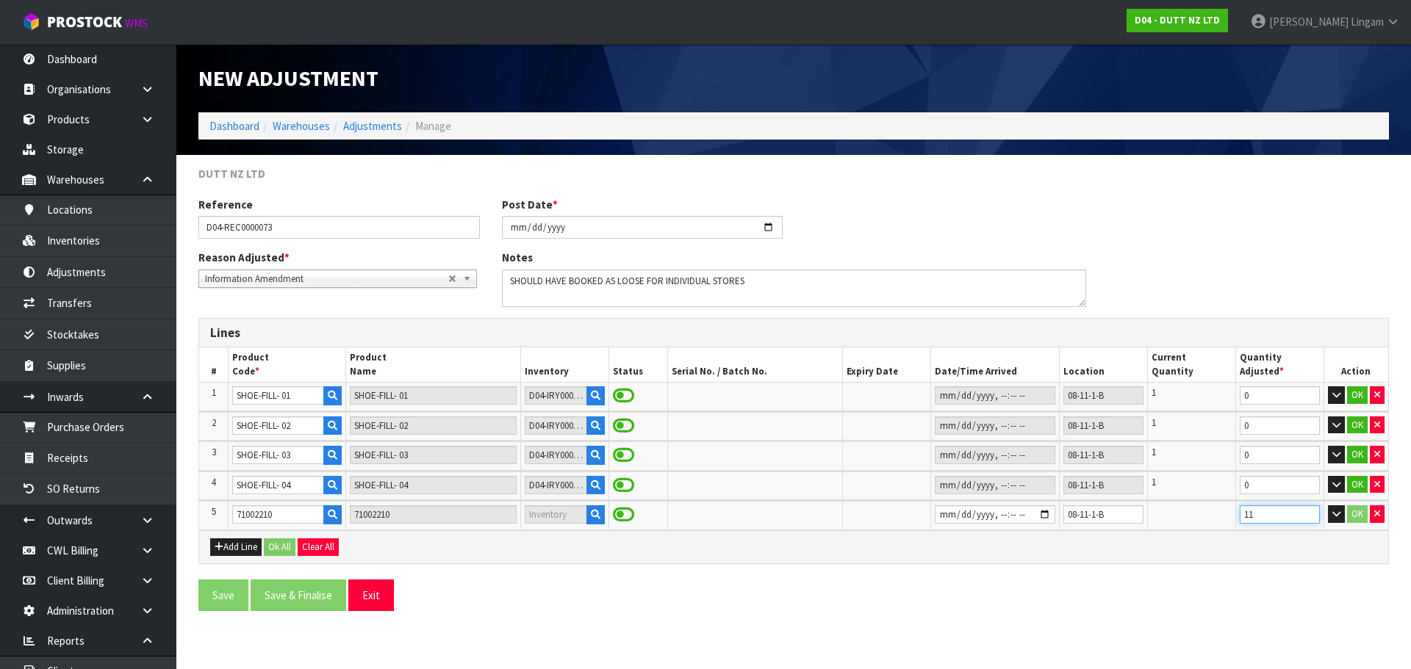
type input "11"
drag, startPoint x: 1263, startPoint y: 400, endPoint x: 1199, endPoint y: 403, distance: 64.7
click at [1199, 403] on tr "1 SHOE-FILL- 01 SHOE-FILL- 01 D04-IRY0000581 08-11-1-B 1 0 OK" at bounding box center [793, 397] width 1189 height 28
type input "-1"
click at [1238, 430] on td "0" at bounding box center [1279, 426] width 88 height 29
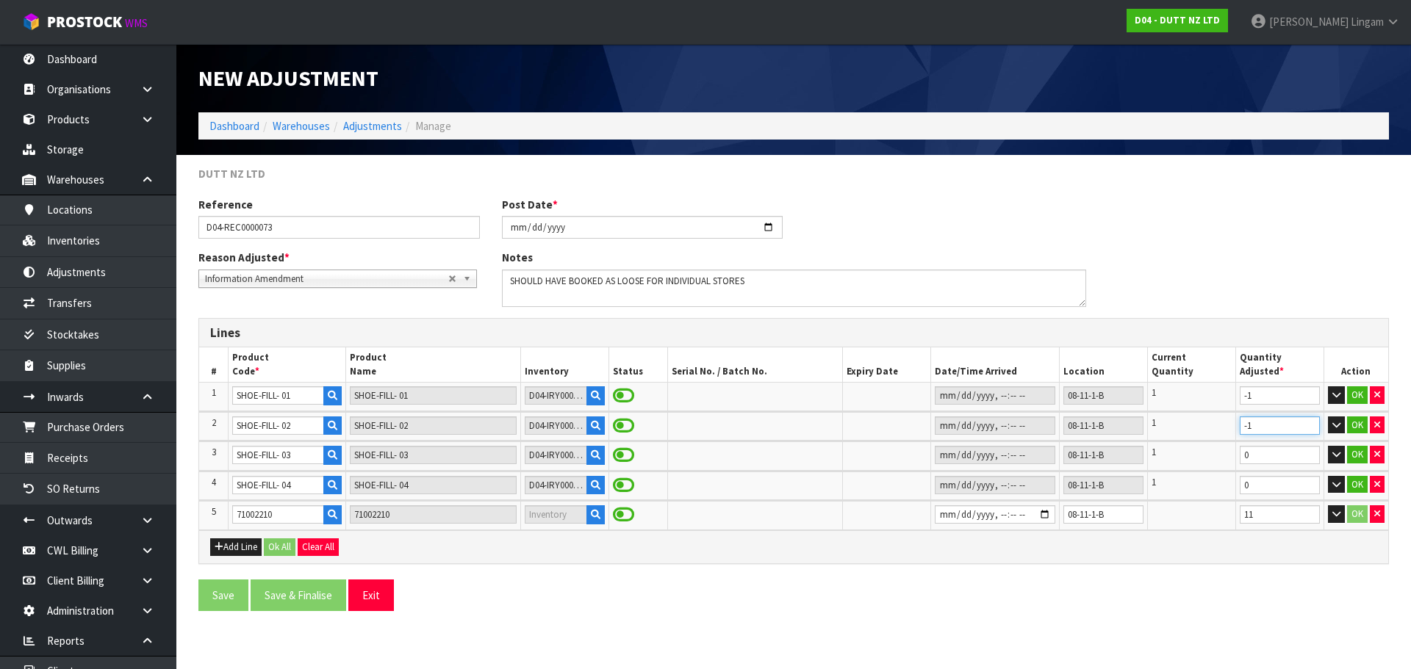
type input "-1"
drag, startPoint x: 1266, startPoint y: 454, endPoint x: 1242, endPoint y: 459, distance: 24.6
click at [1242, 459] on input "0" at bounding box center [1280, 455] width 80 height 18
type input "-1"
drag, startPoint x: 1260, startPoint y: 483, endPoint x: 1222, endPoint y: 489, distance: 38.8
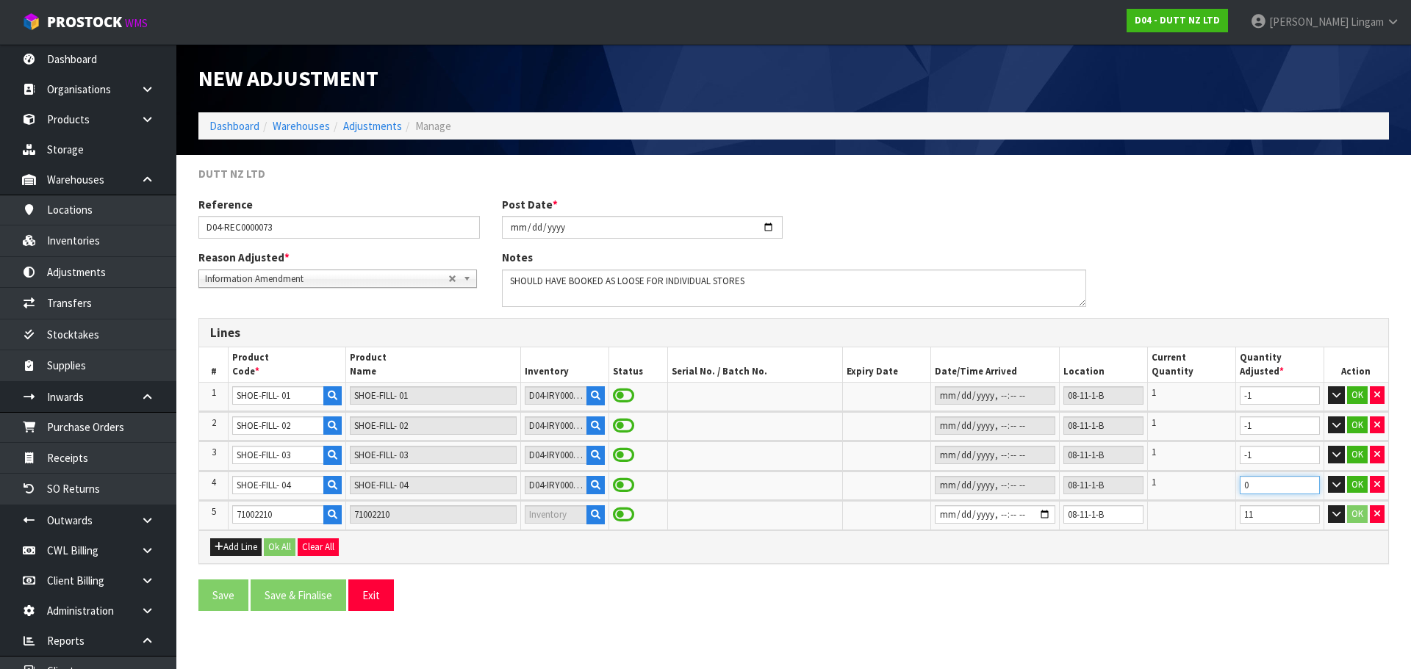
click at [1222, 489] on tr "4 SHOE-FILL- 04 SHOE-FILL- 04 D04-IRY0000584 08-11-1-B 1 0 OK" at bounding box center [793, 486] width 1189 height 29
type input "-1"
click at [935, 512] on input "datetime-local" at bounding box center [995, 515] width 121 height 18
type input "2025-08-10T10:38"
click at [287, 547] on button "Ok All" at bounding box center [280, 548] width 32 height 18
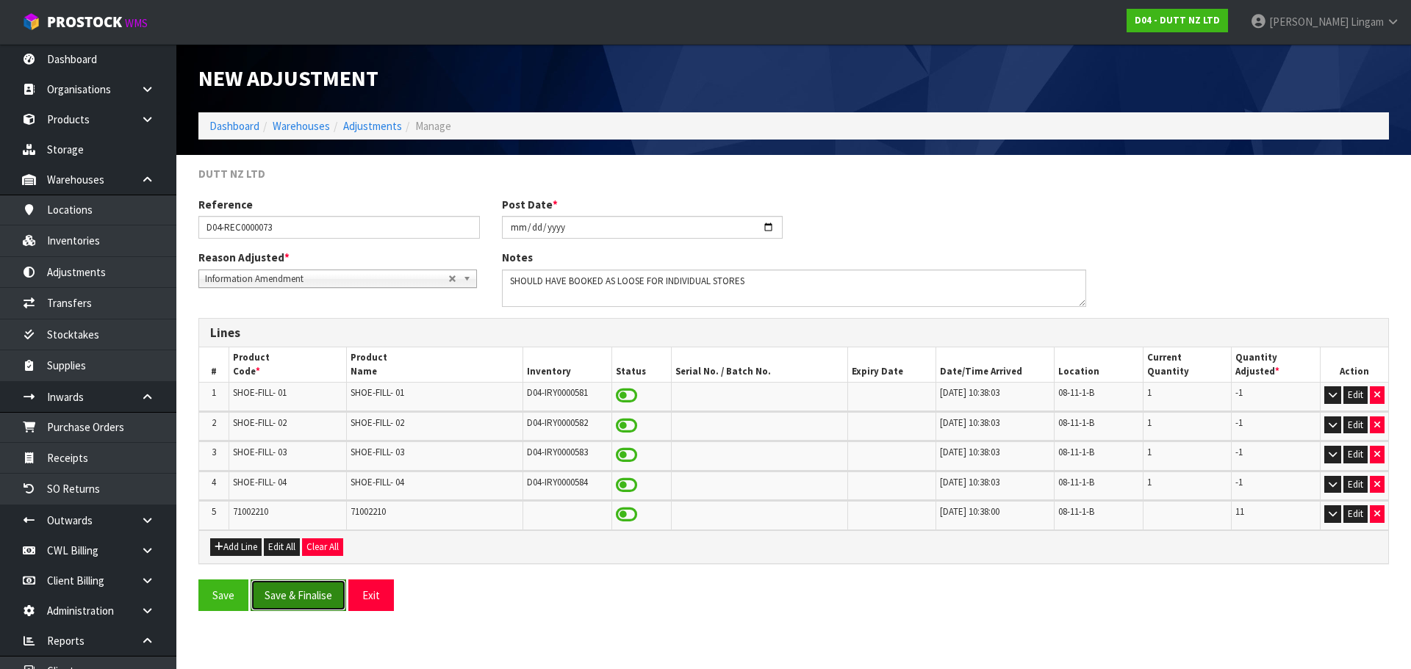
click at [313, 597] on button "Save & Finalise" at bounding box center [299, 596] width 96 height 32
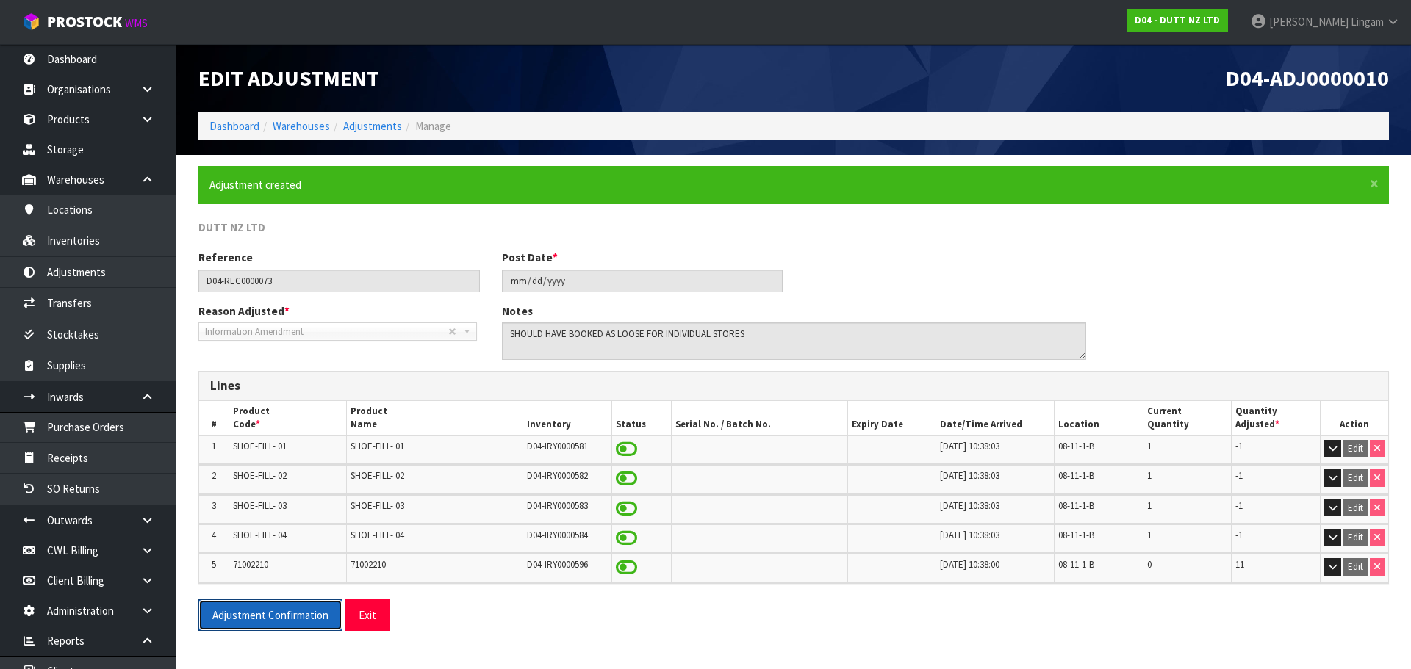
click at [292, 617] on button "Adjustment Confirmation" at bounding box center [270, 616] width 144 height 32
click at [229, 123] on link "Dashboard" at bounding box center [234, 126] width 50 height 14
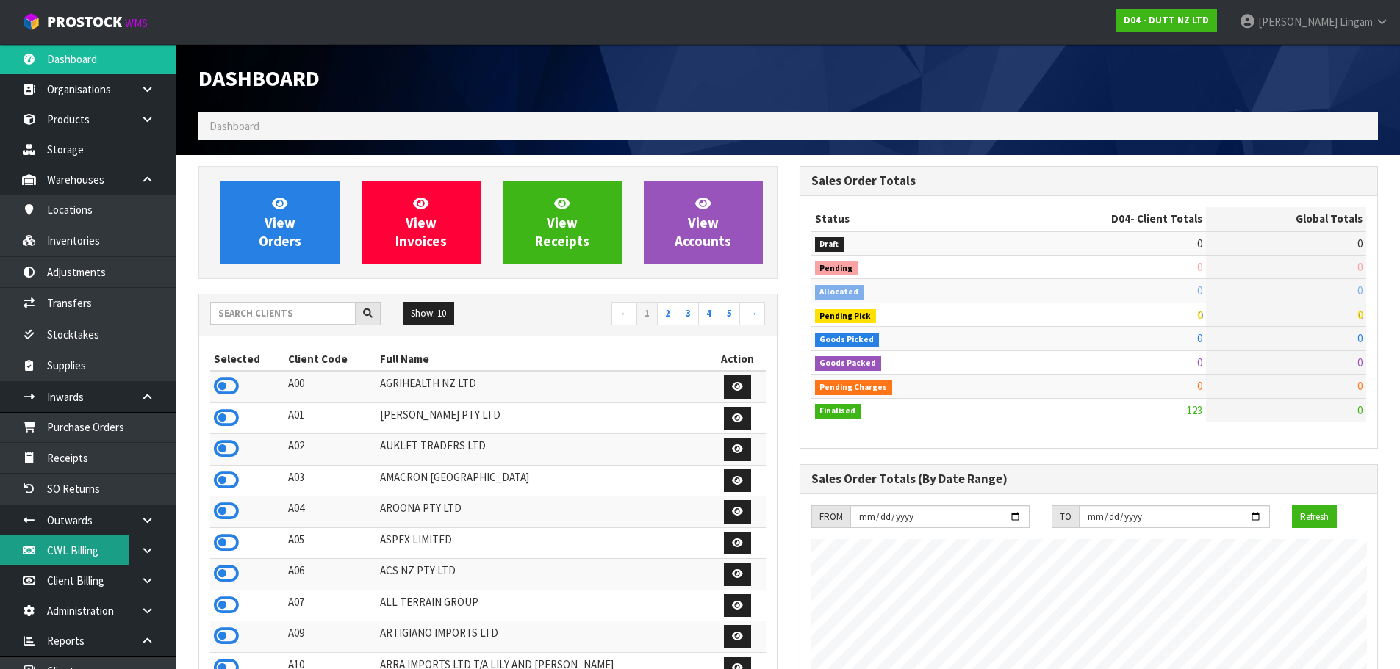
scroll to position [899, 600]
click at [278, 317] on input "text" at bounding box center [282, 313] width 145 height 23
click at [279, 319] on input "text" at bounding box center [282, 313] width 145 height 23
click at [297, 315] on input "text" at bounding box center [282, 313] width 145 height 23
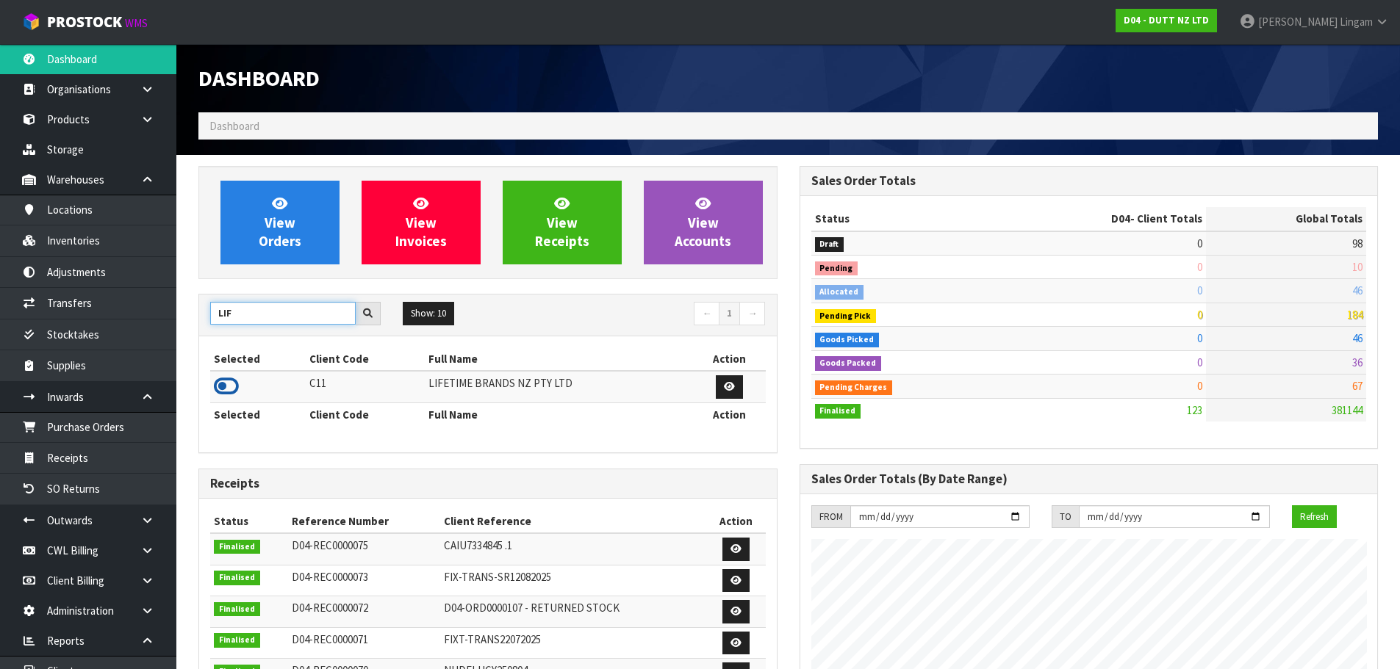
type input "LIF"
click at [231, 387] on icon at bounding box center [226, 387] width 25 height 22
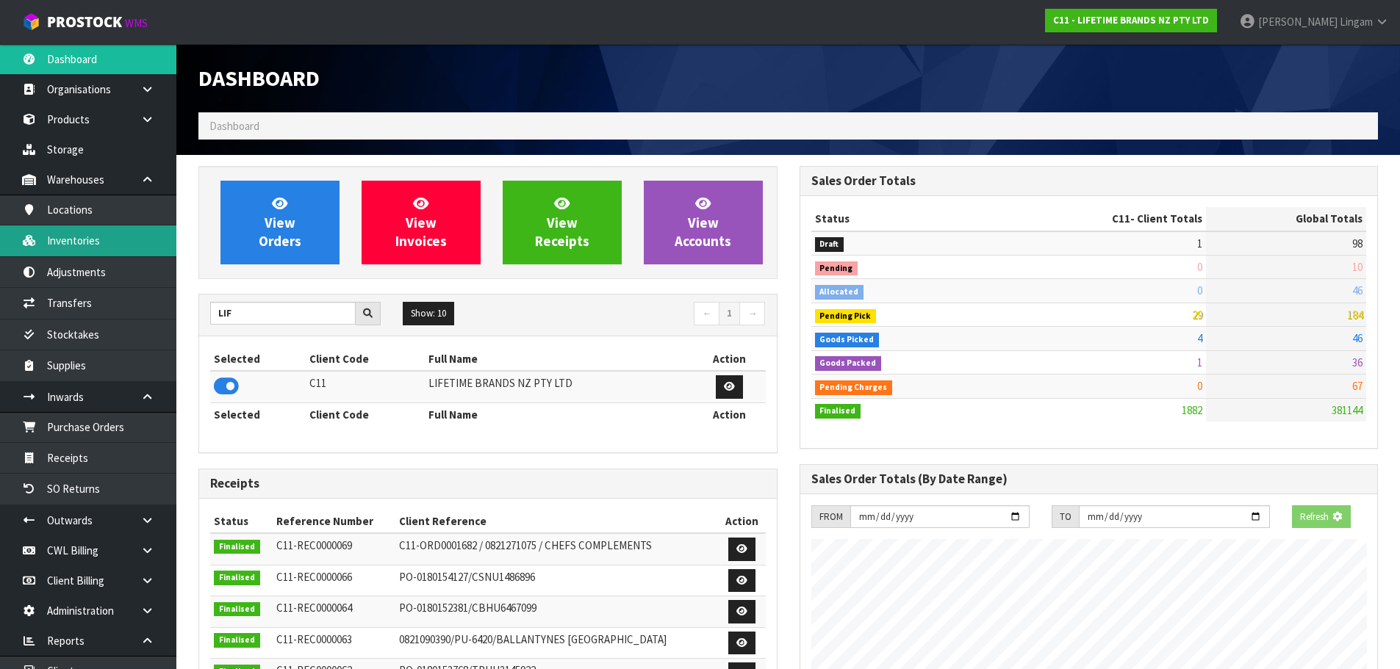
click at [104, 239] on link "Inventories" at bounding box center [88, 241] width 176 height 30
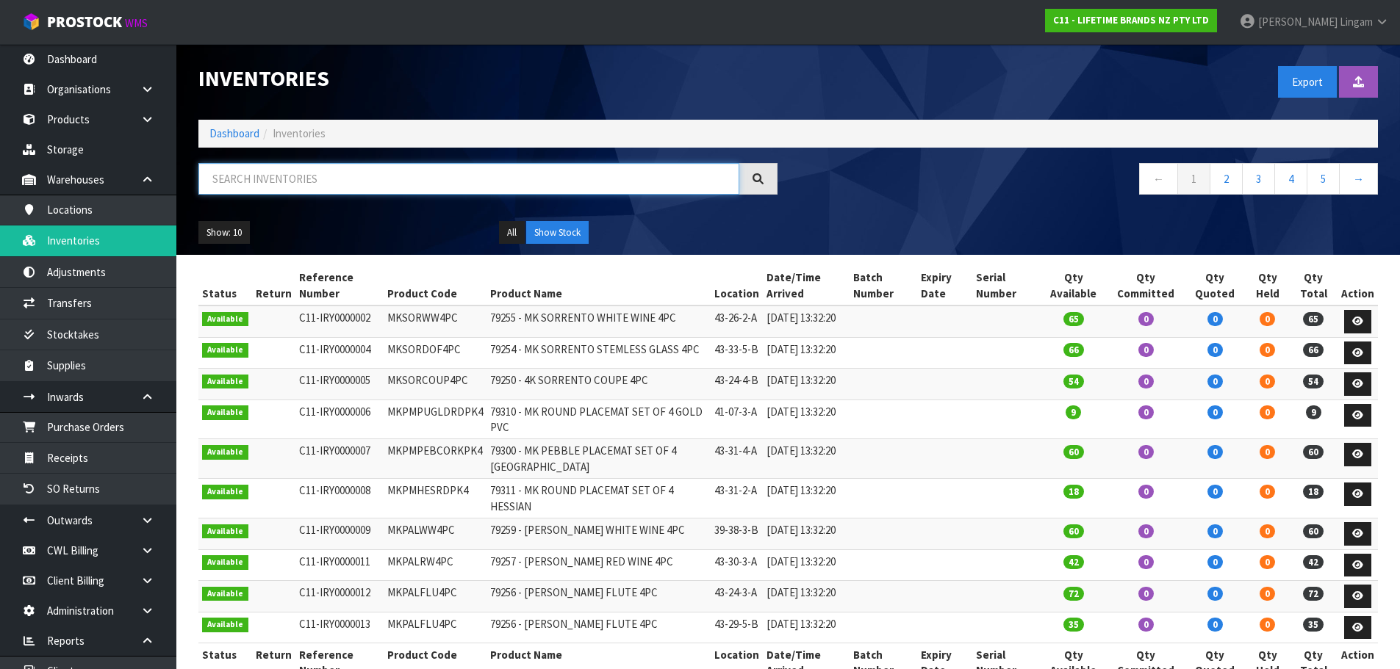
click at [299, 183] on input "text" at bounding box center [468, 179] width 541 height 32
paste input "CWL7723523"
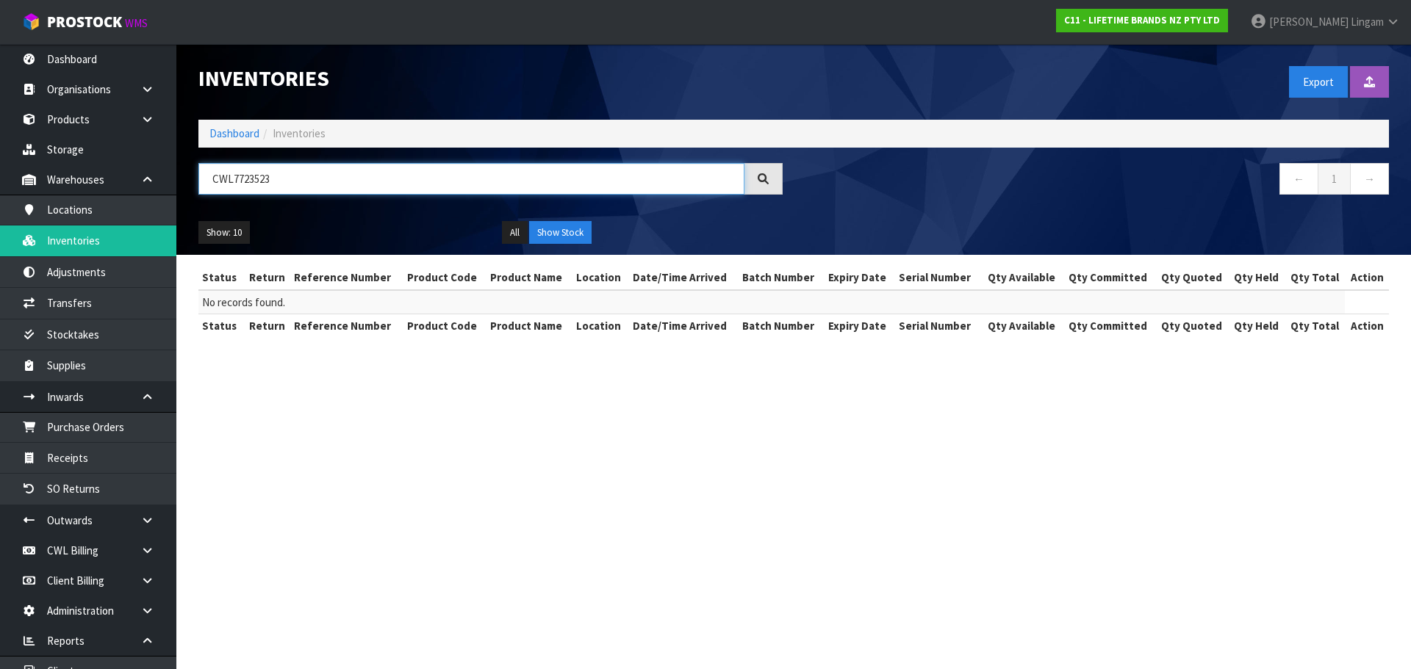
drag, startPoint x: 301, startPoint y: 179, endPoint x: 195, endPoint y: 188, distance: 106.9
click at [195, 188] on div "CWL7723523" at bounding box center [490, 184] width 606 height 43
paste input "JOBLSSERVER34"
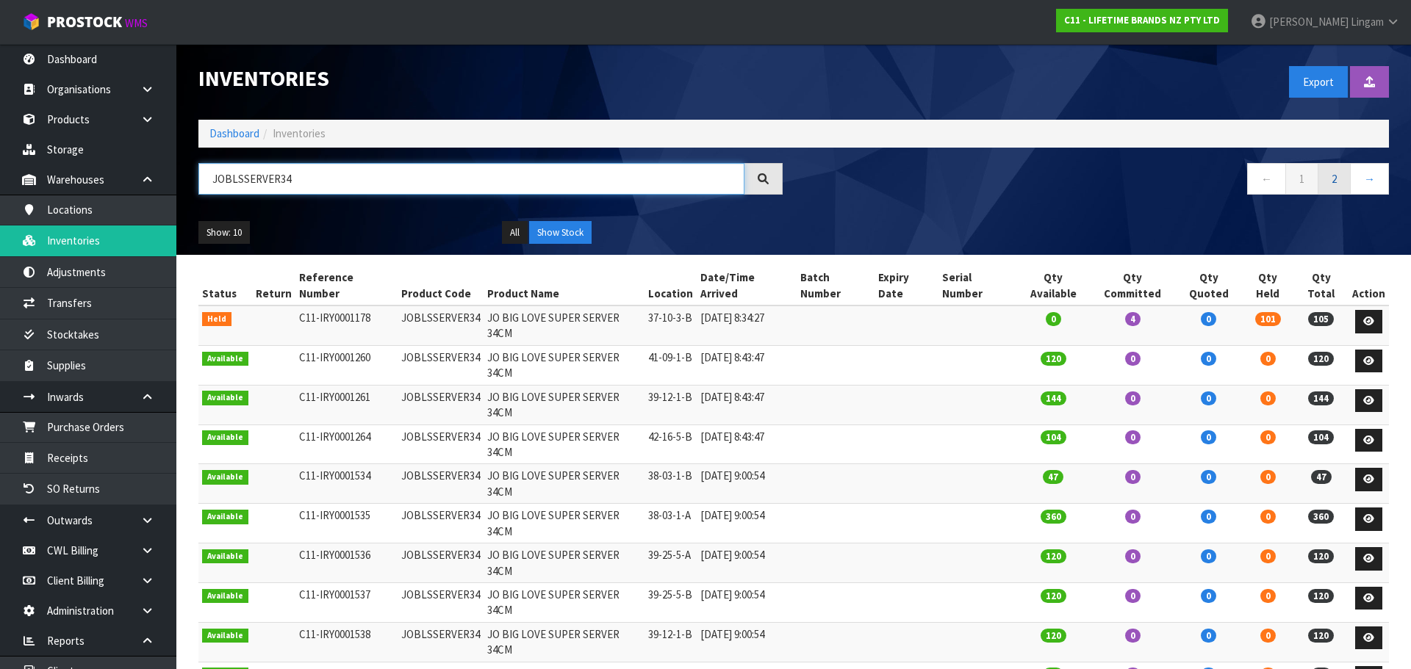
type input "JOBLSSERVER34"
click at [1332, 186] on link "2" at bounding box center [1334, 179] width 33 height 32
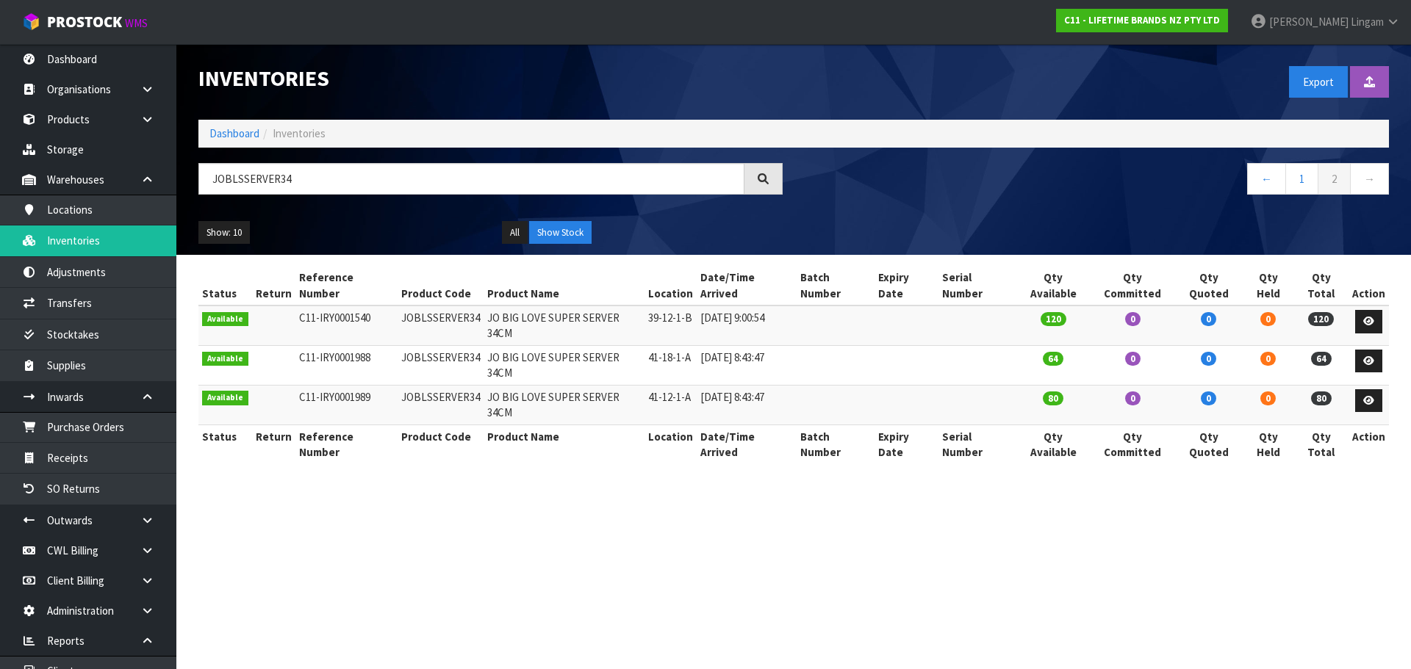
click at [793, 455] on section "Inventories Export Import Inventory Drop file here to import csv template Dashb…" at bounding box center [705, 334] width 1411 height 669
click at [454, 345] on td "JOBLSSERVER34" at bounding box center [441, 365] width 86 height 40
copy td "JOBLSSERVER34"
click at [82, 306] on link "Transfers" at bounding box center [88, 303] width 176 height 30
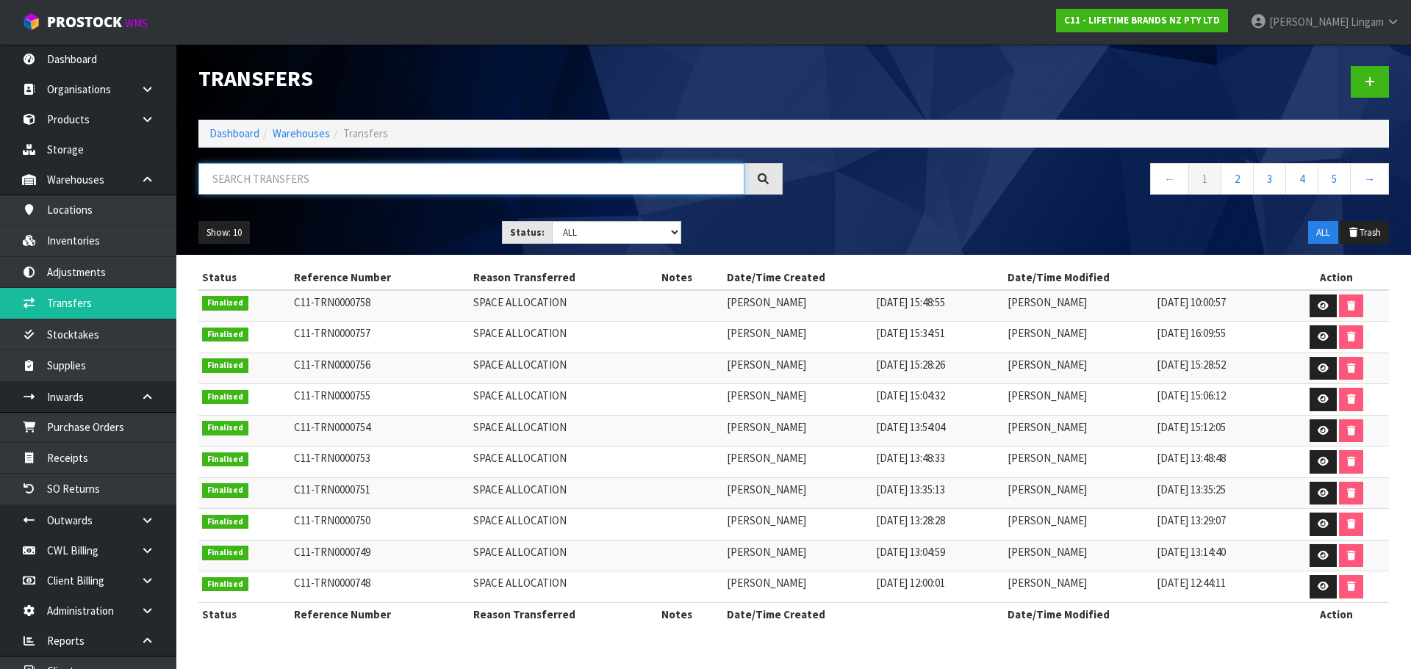
click at [365, 184] on input "text" at bounding box center [471, 179] width 546 height 32
paste input "JOBLSSERVER34"
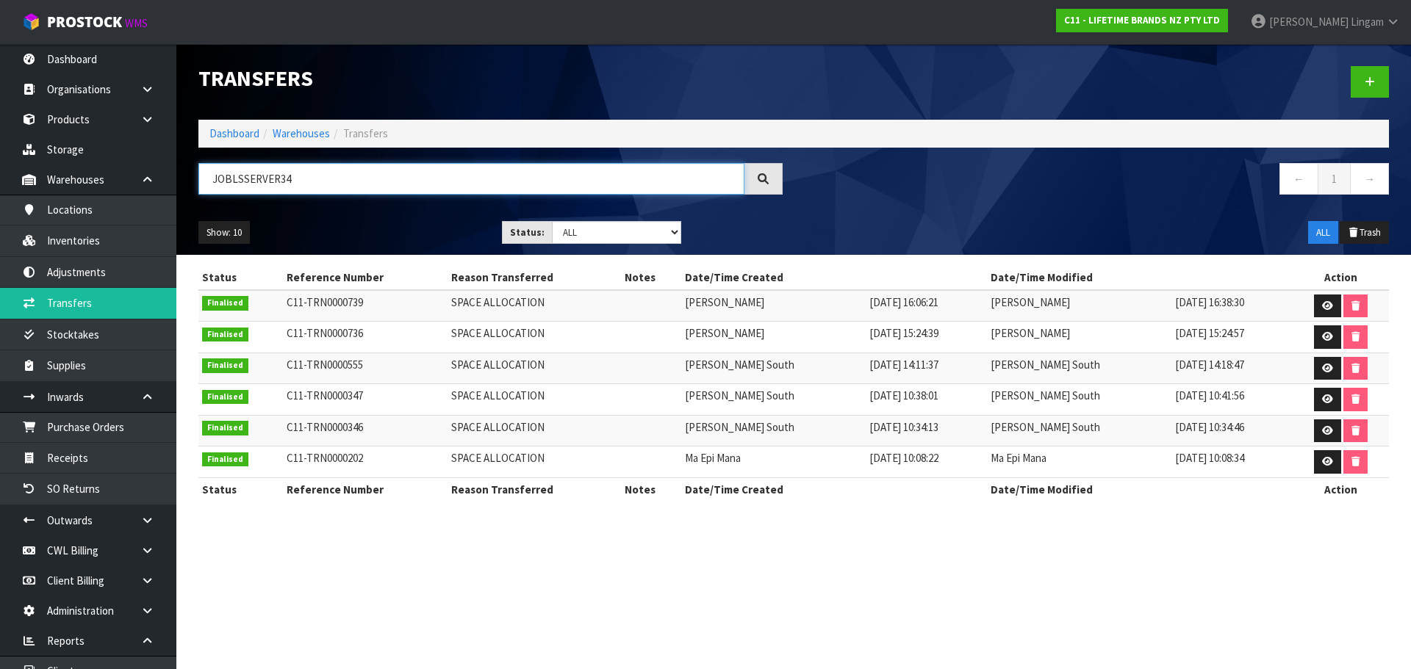
type input "JOBLSSERVER34"
click at [240, 131] on link "Dashboard" at bounding box center [234, 133] width 50 height 14
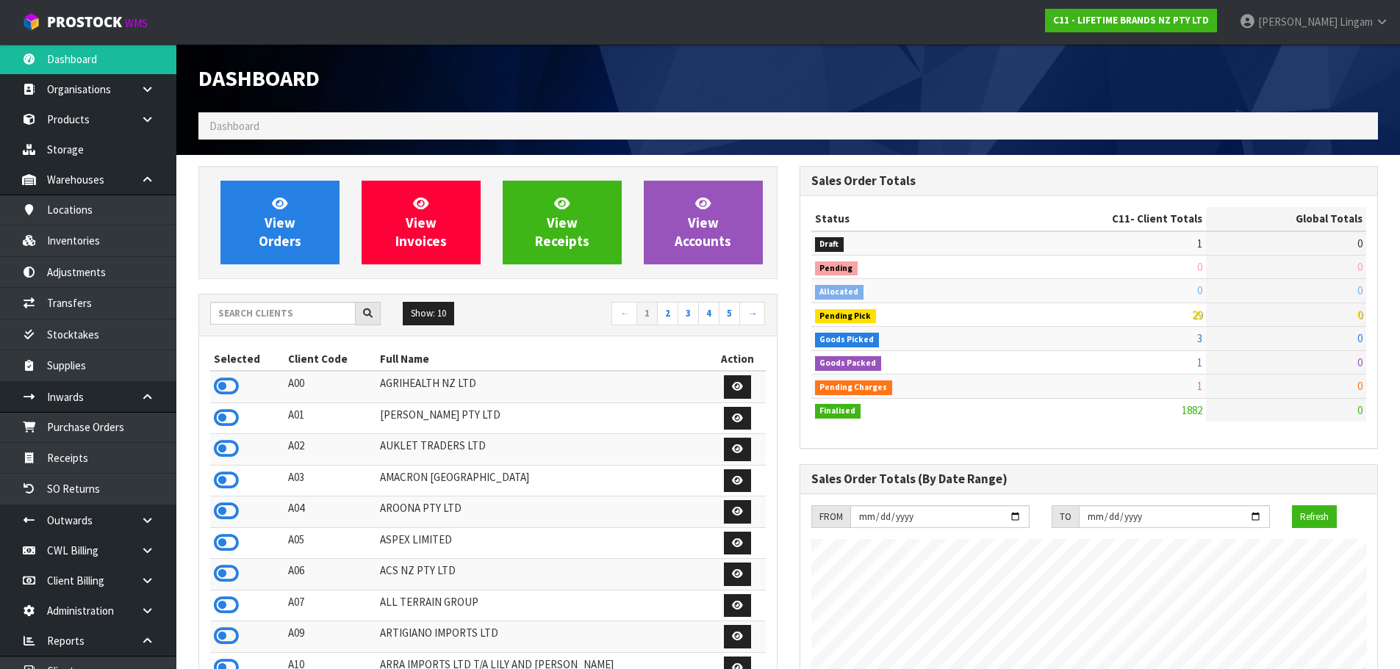
scroll to position [1113, 600]
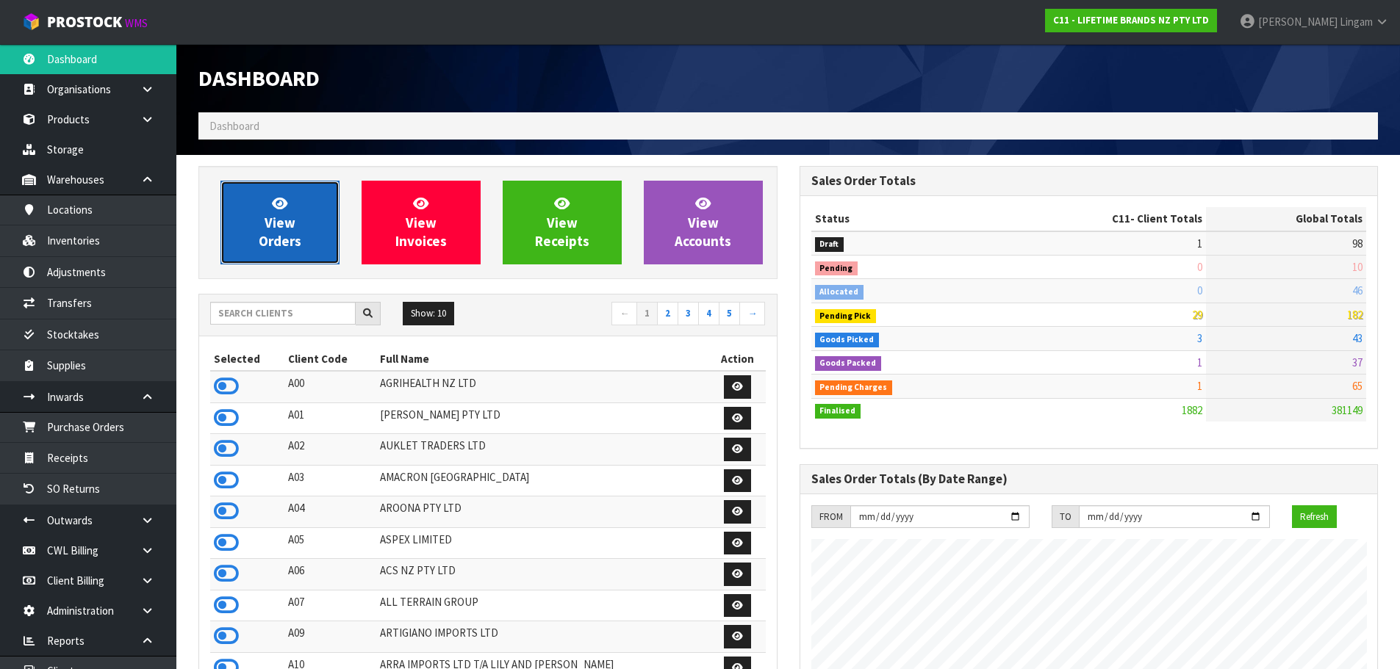
click at [302, 243] on link "View Orders" at bounding box center [279, 223] width 119 height 84
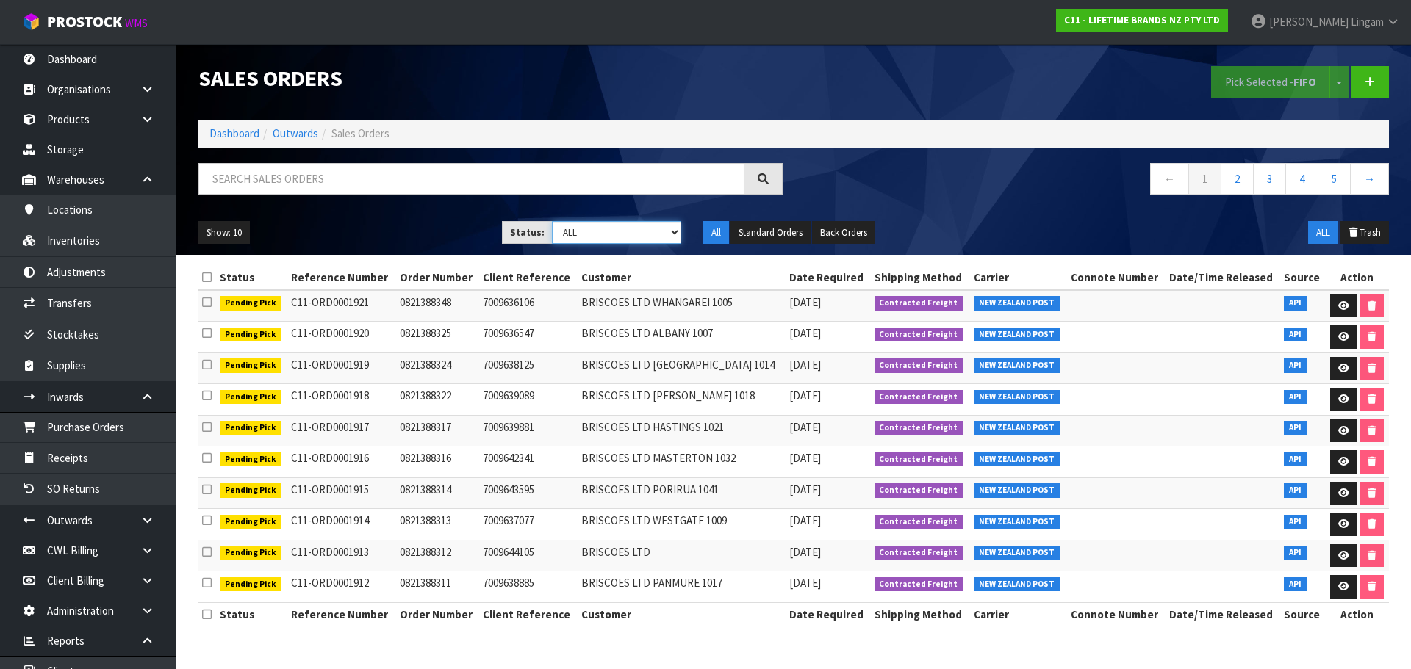
drag, startPoint x: 636, startPoint y: 229, endPoint x: 636, endPoint y: 237, distance: 8.8
click at [636, 229] on select "Draft Pending Allocated Pending Pick Goods Picked Goods Packed Pending Charges …" at bounding box center [617, 232] width 130 height 23
select select "string:6"
click at [552, 221] on select "Draft Pending Allocated Pending Pick Goods Picked Goods Packed Pending Charges …" at bounding box center [617, 232] width 130 height 23
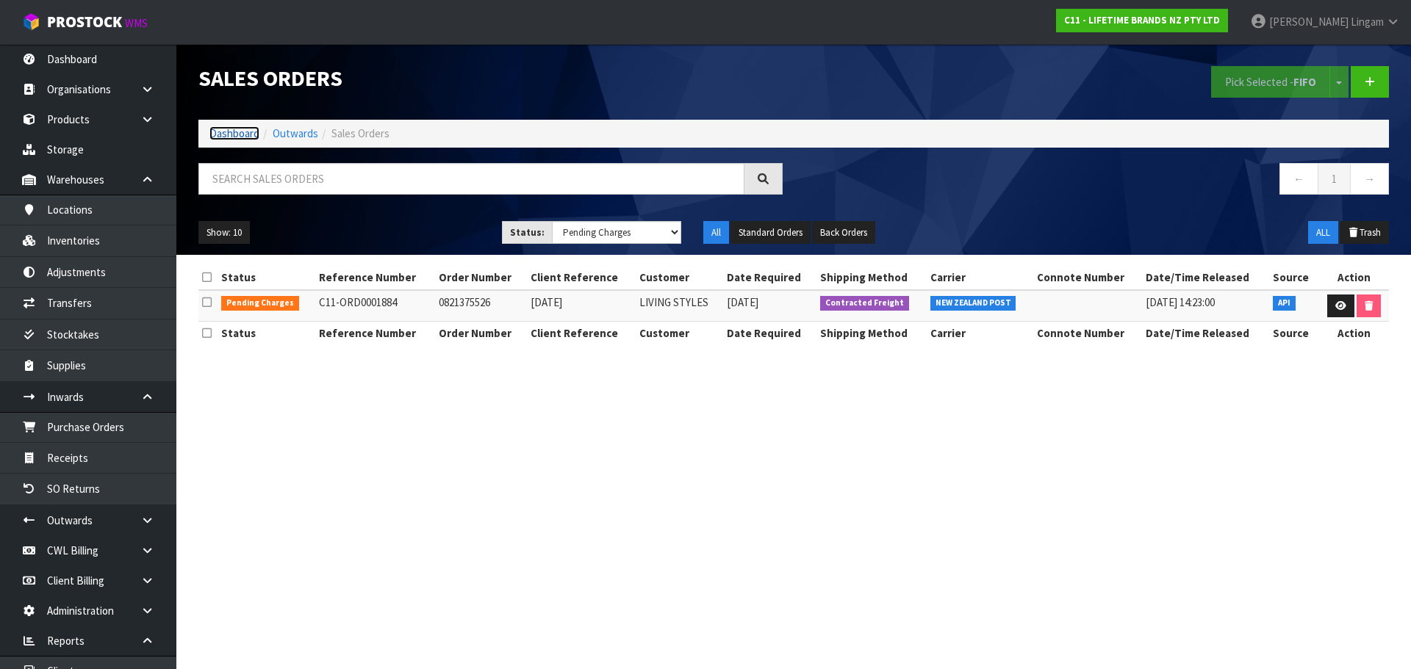
click at [213, 133] on link "Dashboard" at bounding box center [234, 133] width 50 height 14
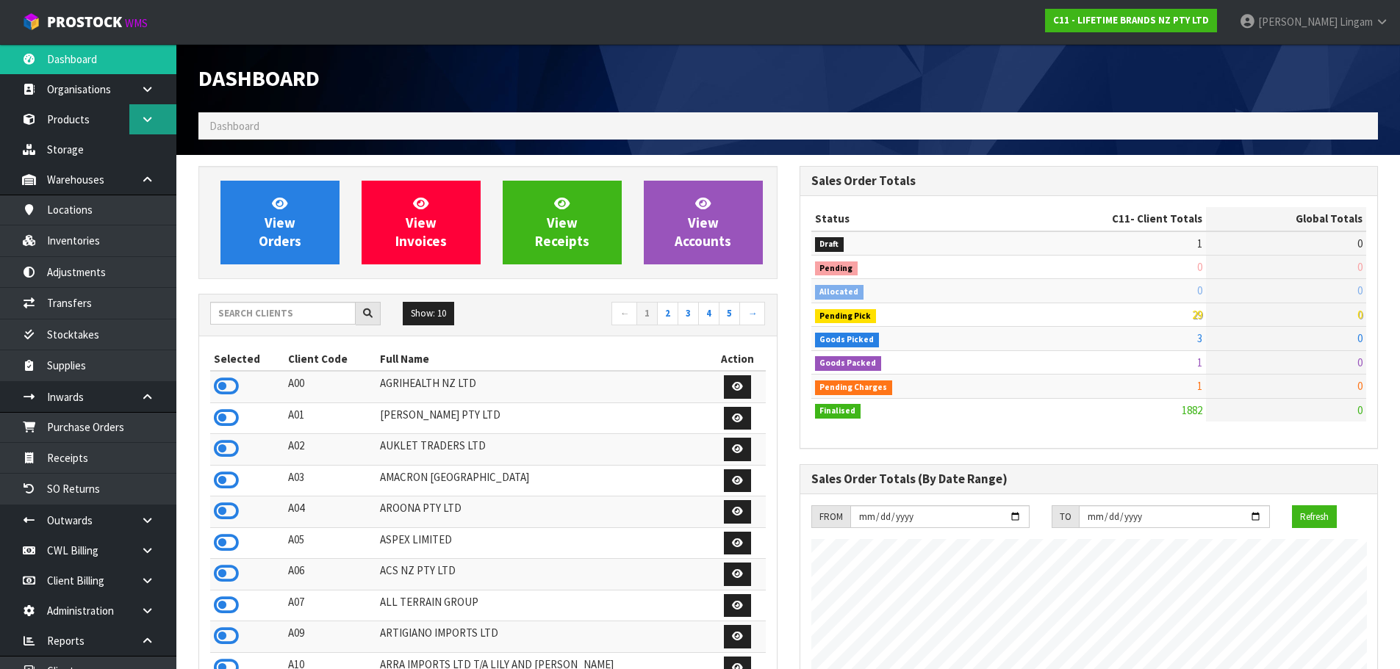
scroll to position [1113, 600]
click at [323, 317] on input "text" at bounding box center [282, 313] width 145 height 23
click at [274, 314] on input "text" at bounding box center [282, 313] width 145 height 23
click at [299, 316] on input "text" at bounding box center [282, 313] width 145 height 23
click at [268, 316] on input "text" at bounding box center [282, 313] width 145 height 23
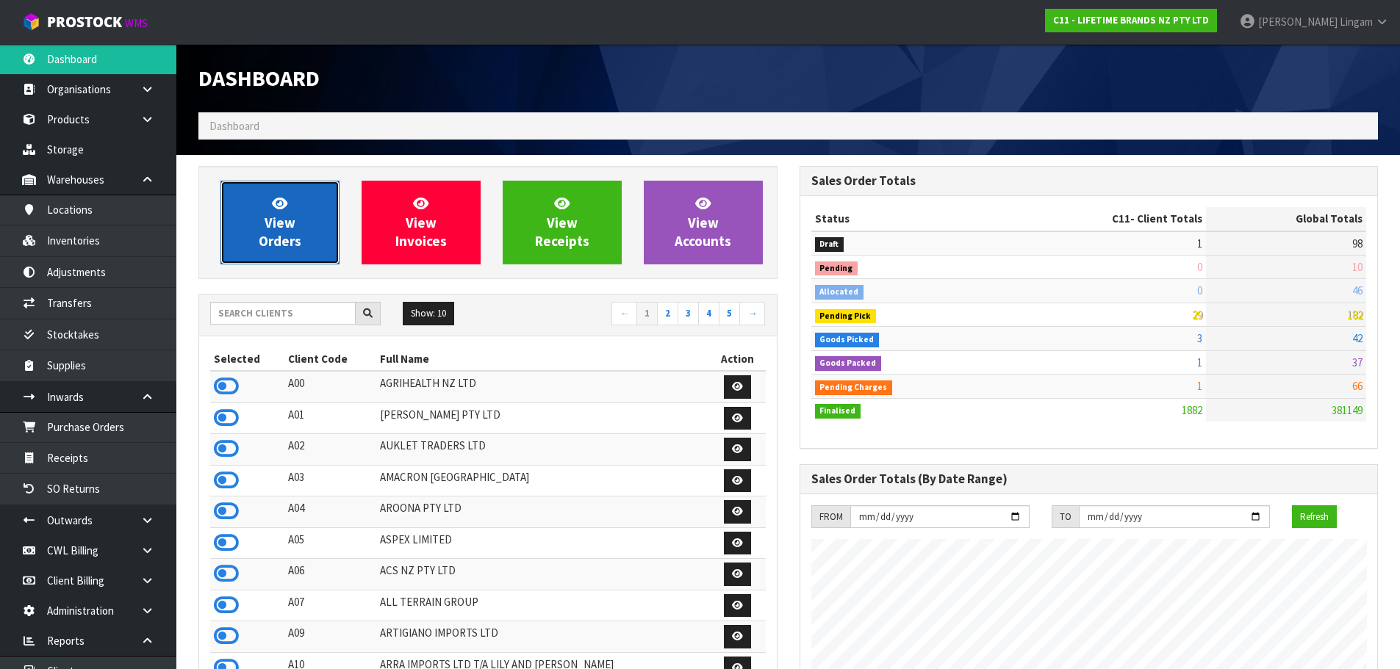
click at [303, 237] on link "View Orders" at bounding box center [279, 223] width 119 height 84
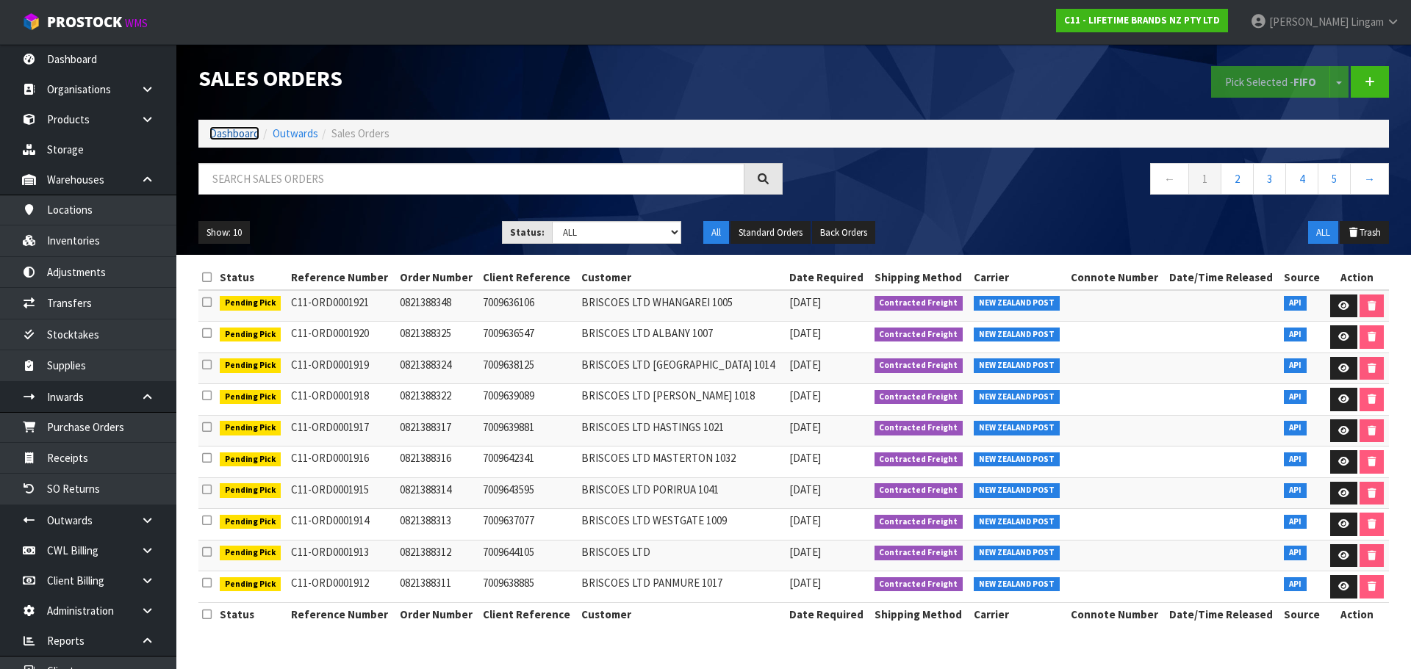
click at [234, 137] on link "Dashboard" at bounding box center [234, 133] width 50 height 14
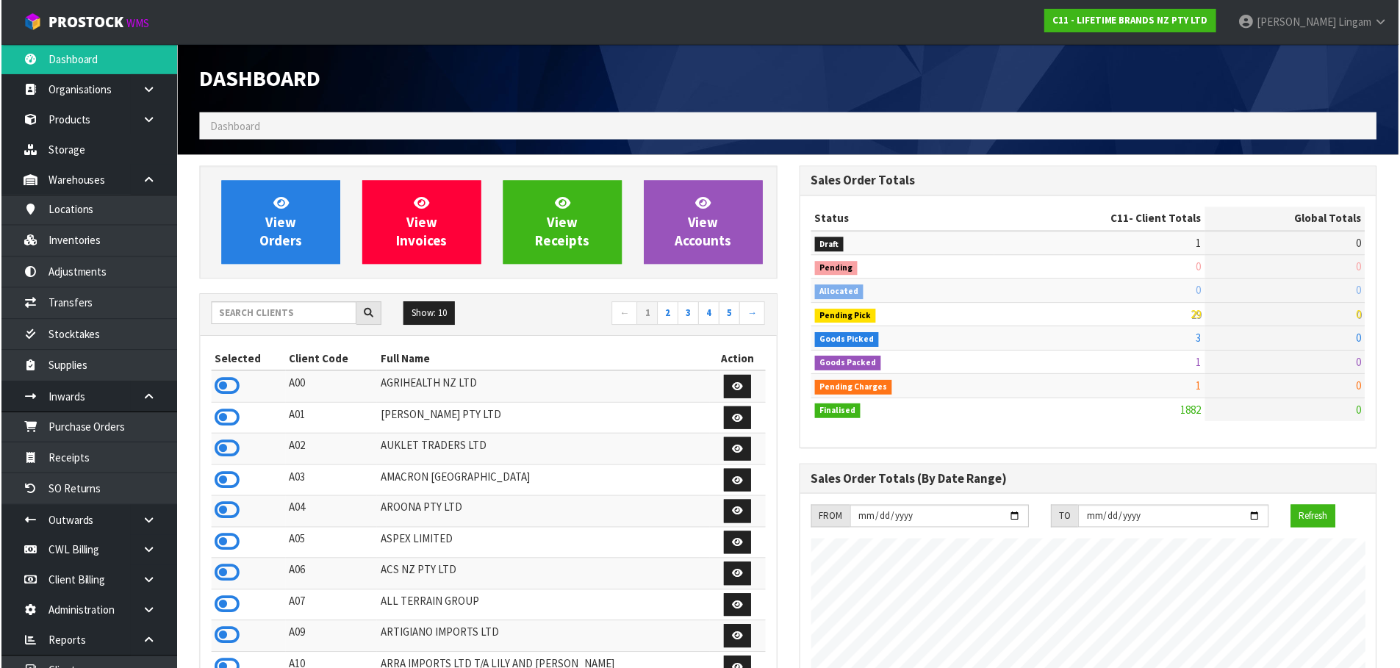
scroll to position [1113, 600]
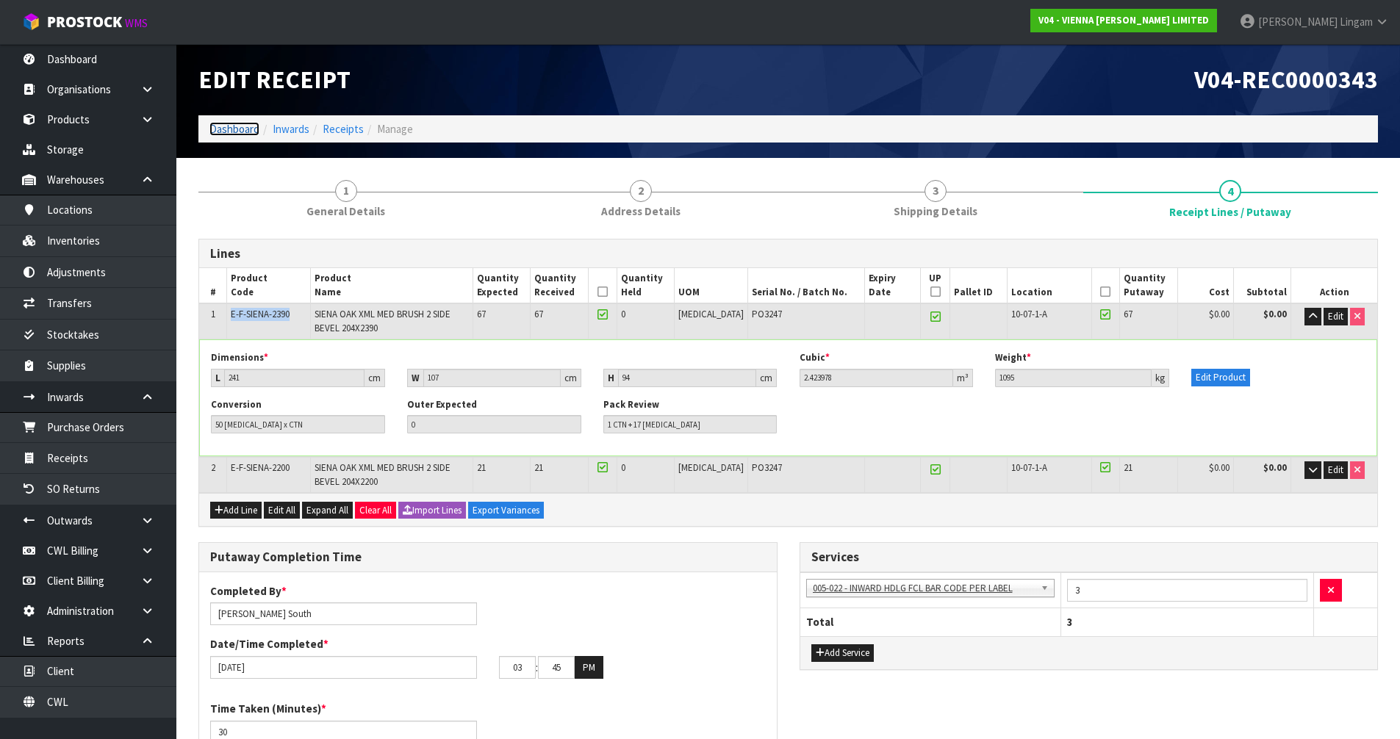
click at [233, 128] on link "Dashboard" at bounding box center [234, 129] width 50 height 14
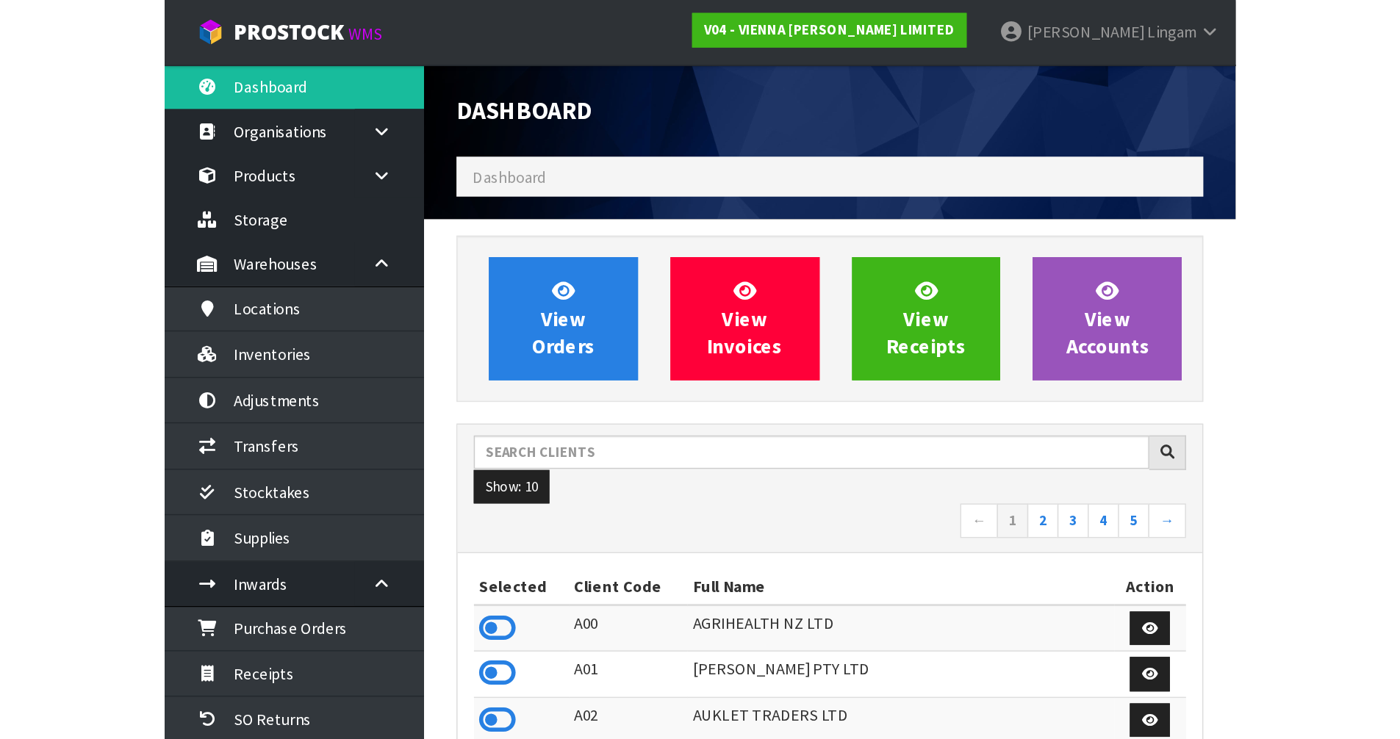
scroll to position [1113, 600]
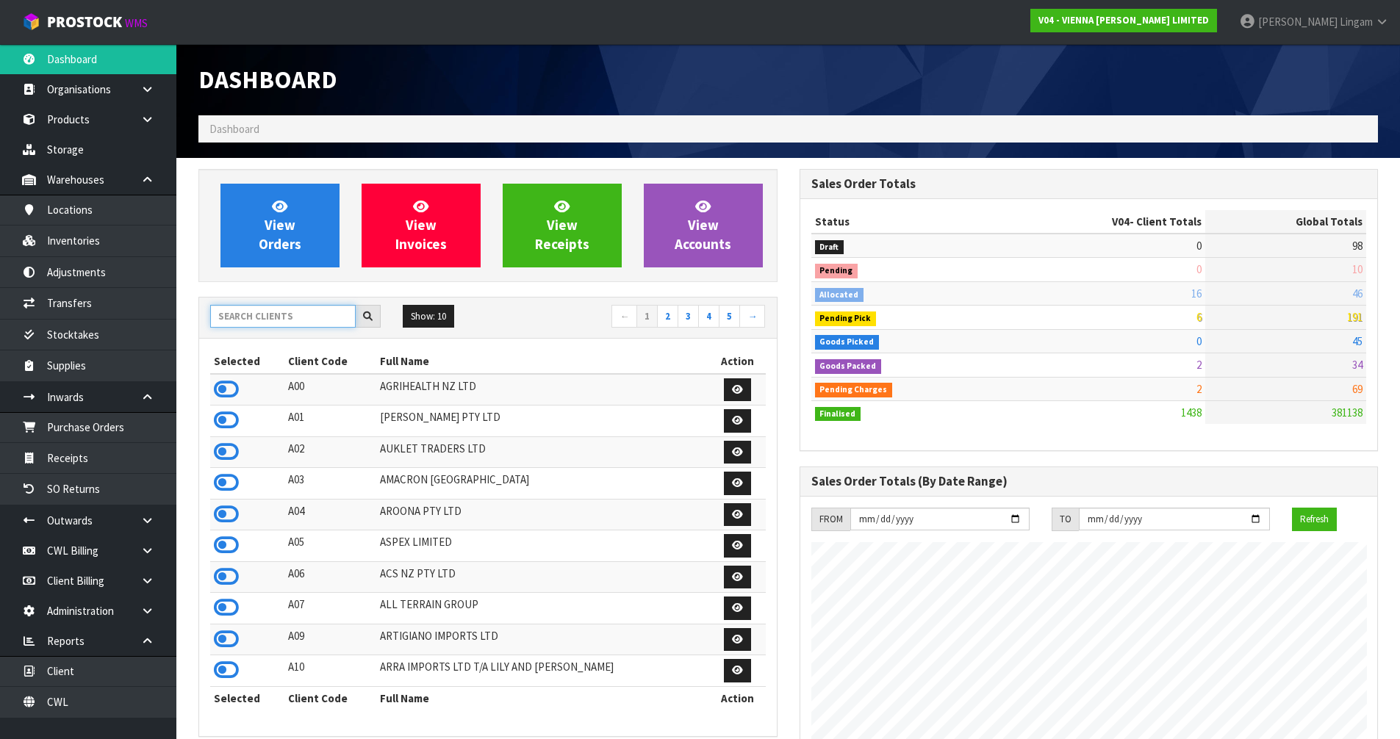
click at [263, 314] on input "text" at bounding box center [282, 316] width 145 height 23
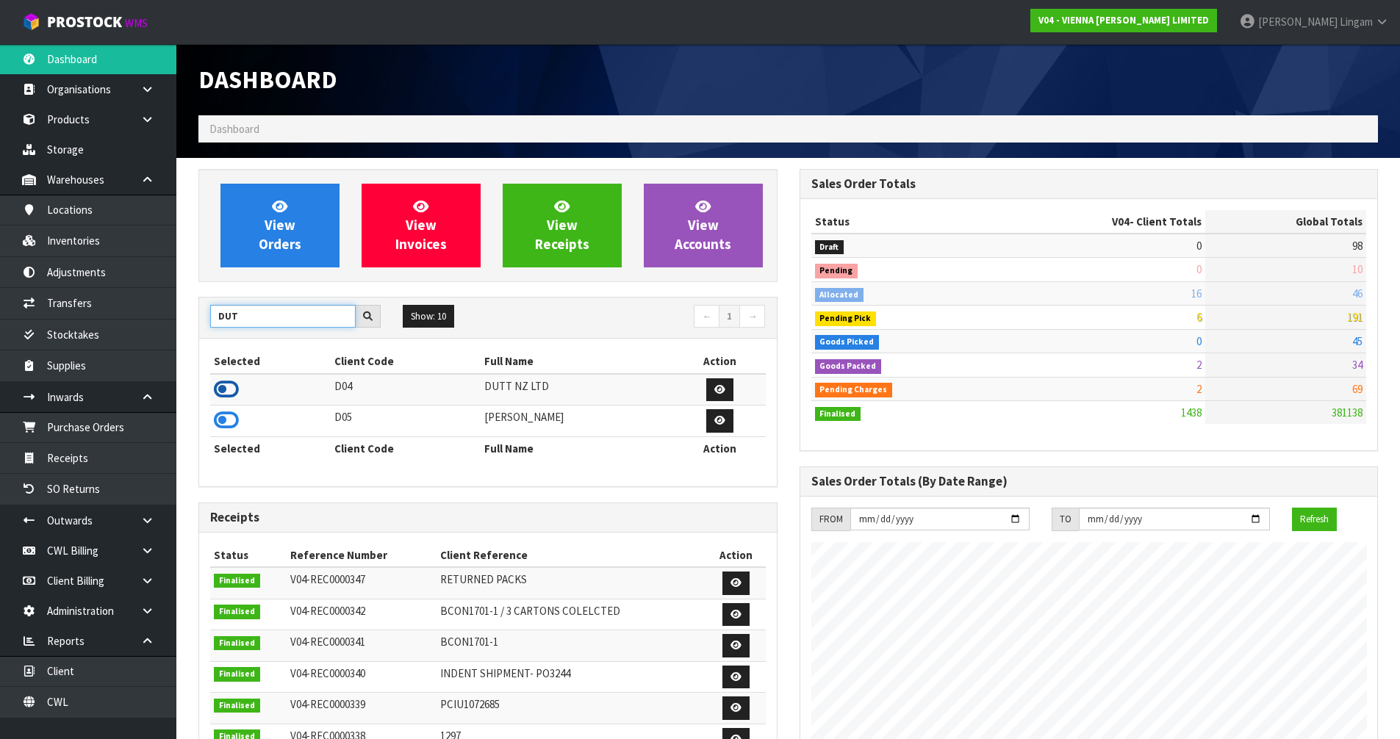
type input "DUT"
drag, startPoint x: 228, startPoint y: 389, endPoint x: 180, endPoint y: 389, distance: 47.8
click at [226, 389] on icon at bounding box center [226, 389] width 25 height 22
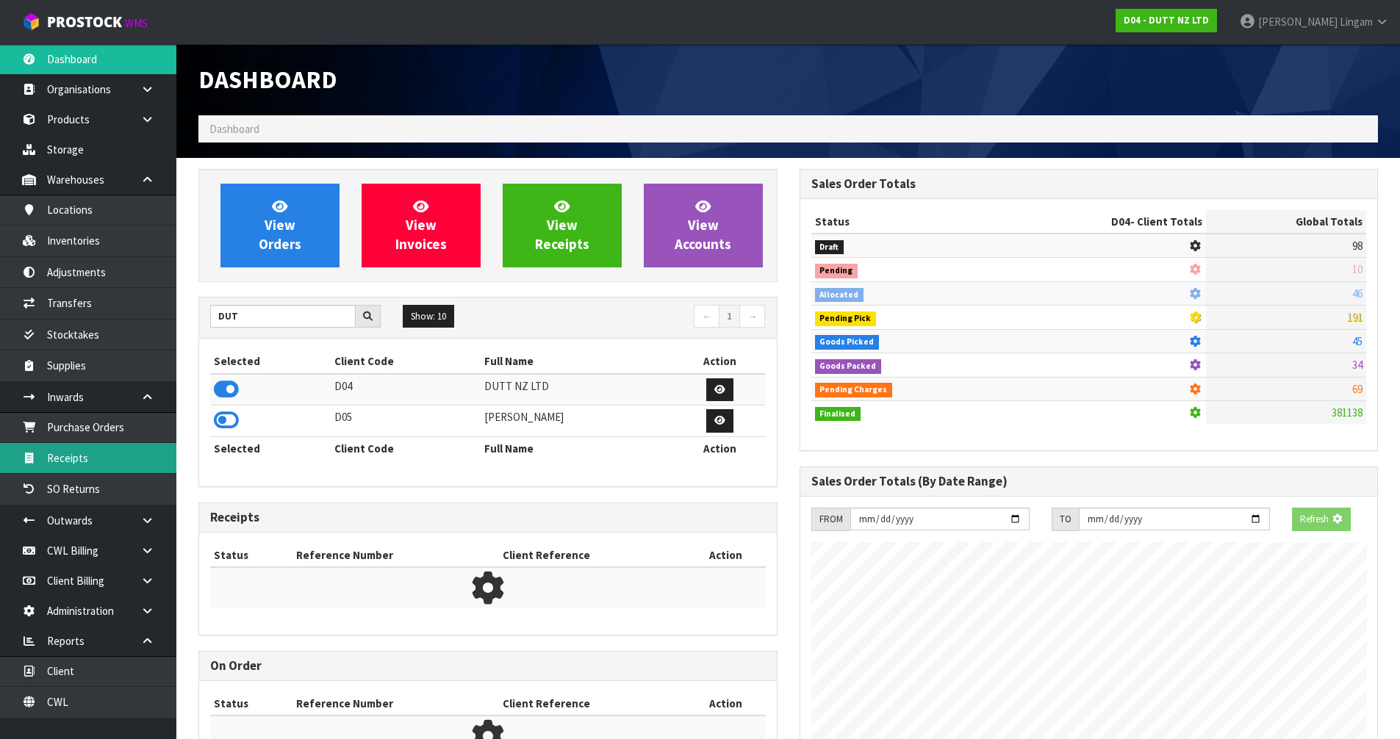
scroll to position [733937, 734235]
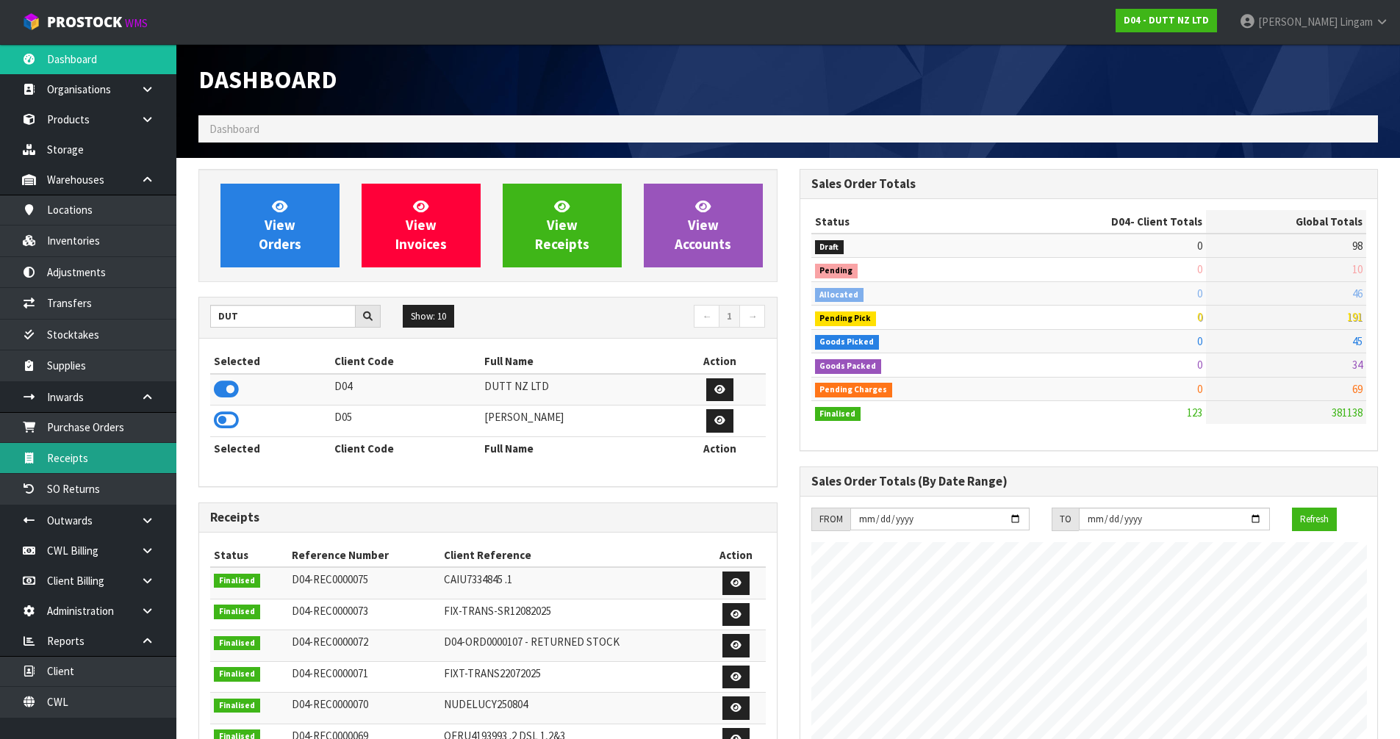
click at [93, 461] on link "Receipts" at bounding box center [88, 458] width 176 height 30
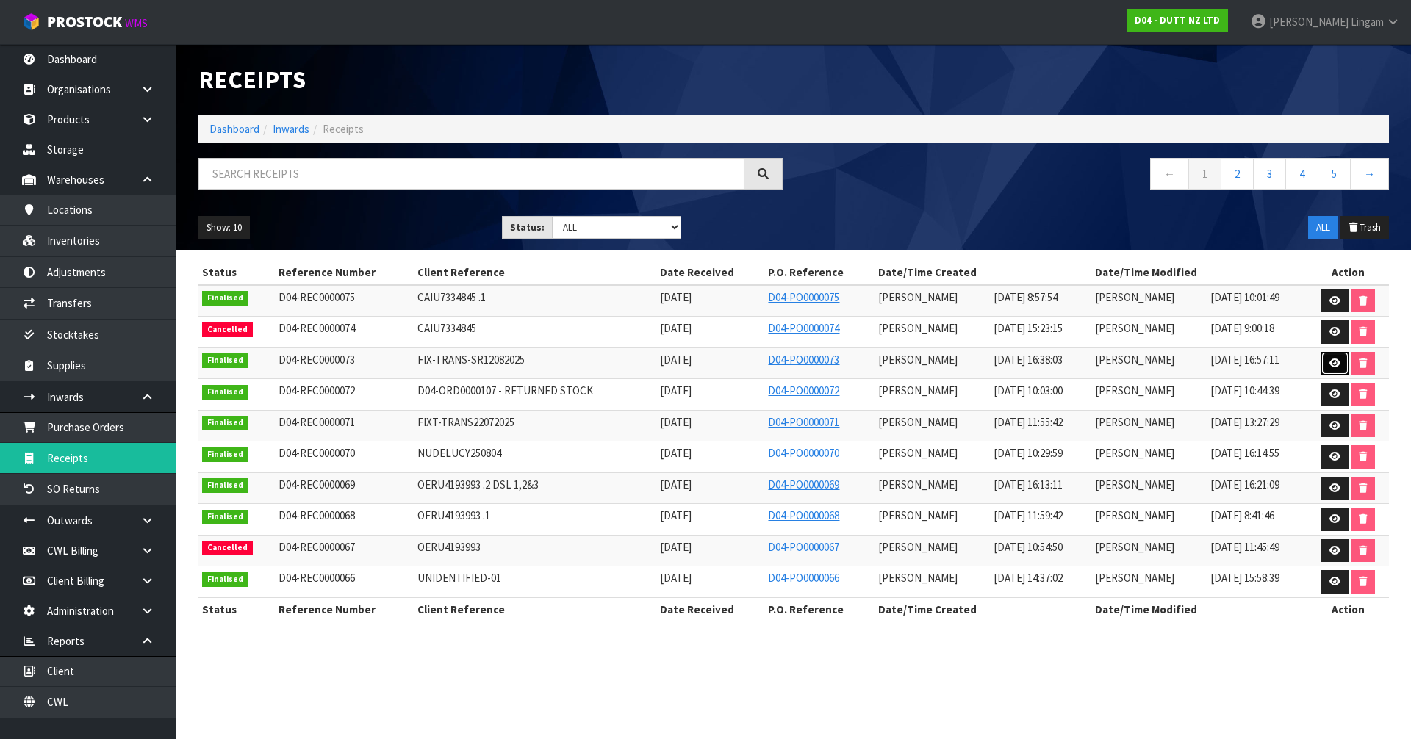
click at [1337, 361] on icon at bounding box center [1334, 364] width 11 height 10
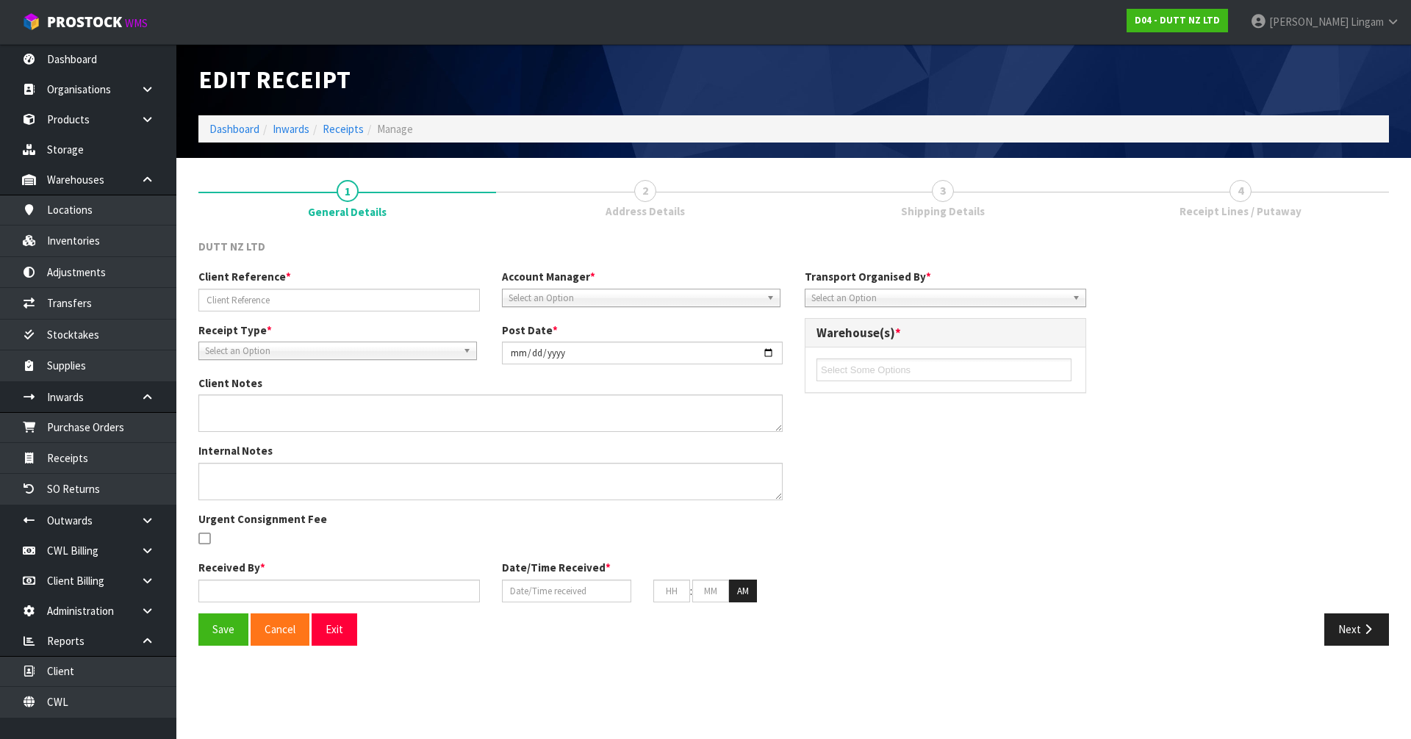
type input "FIX-TRANS-SR12082025"
type input "[DATE]"
type input "[PERSON_NAME]"
type input "[DATE]"
type input "10"
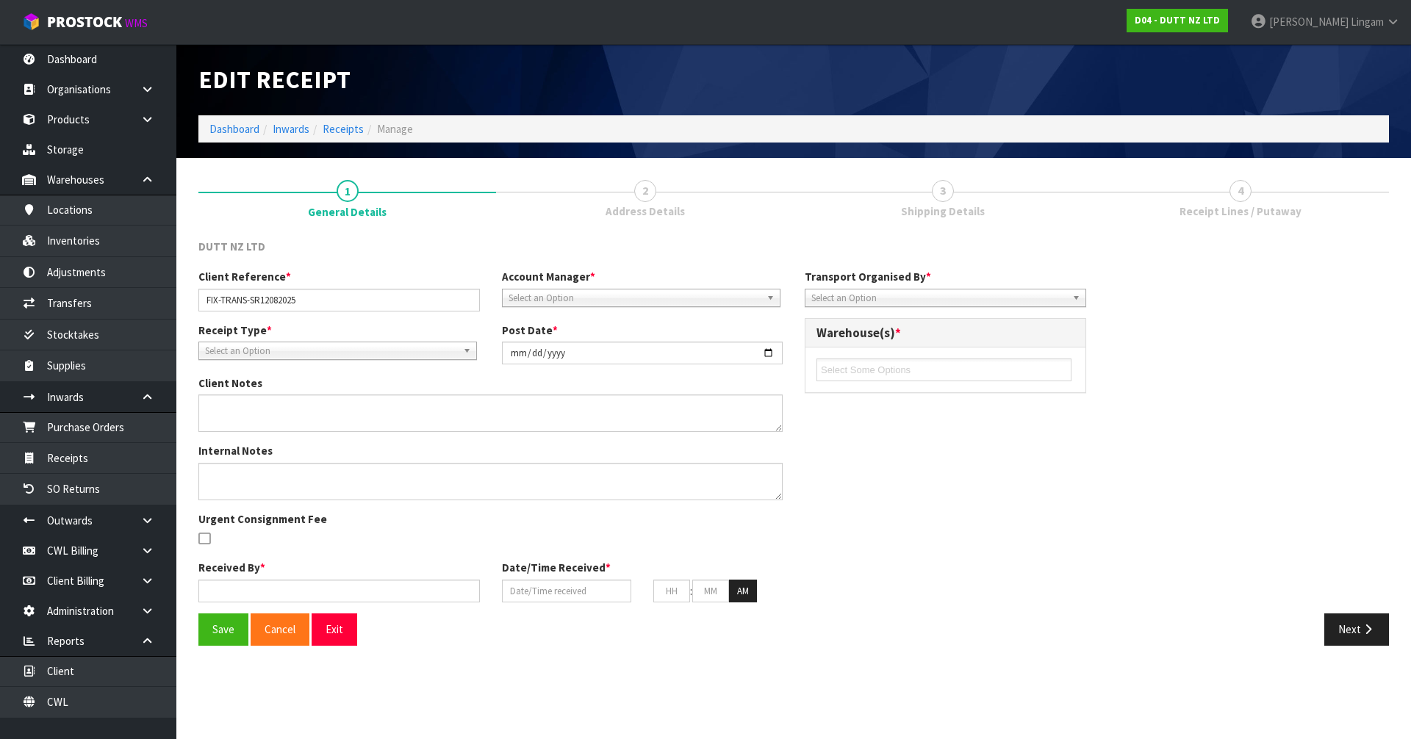
type input "38"
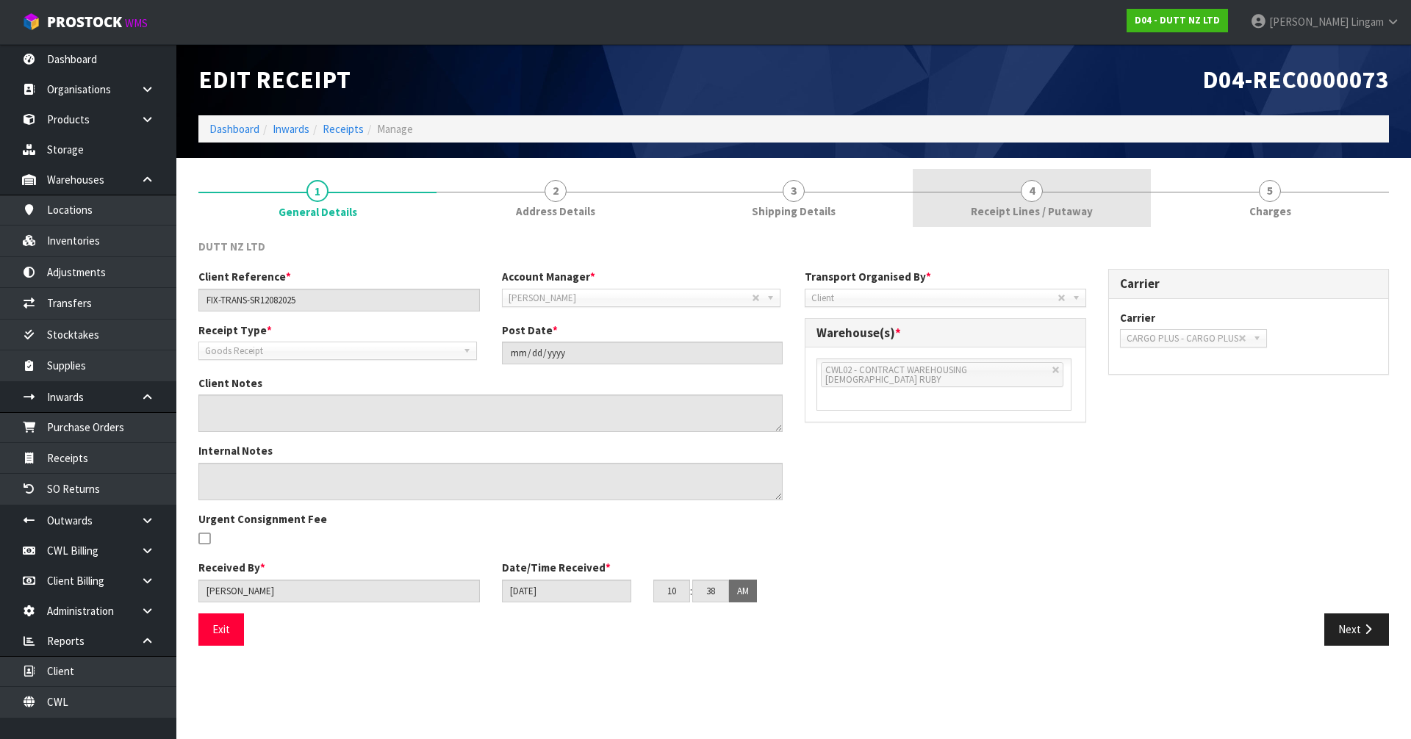
click at [1008, 200] on link "4 Receipt Lines / Putaway" at bounding box center [1032, 198] width 238 height 58
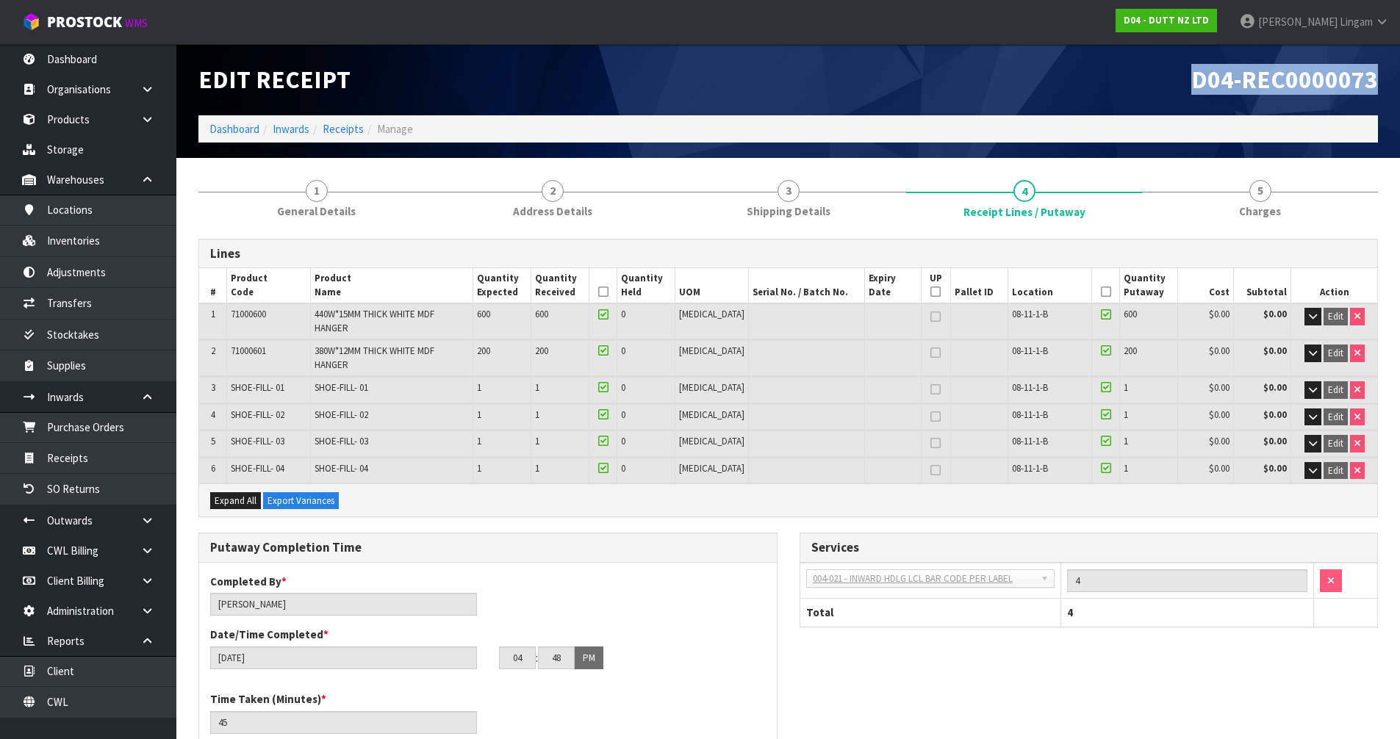
drag, startPoint x: 1193, startPoint y: 81, endPoint x: 1387, endPoint y: 93, distance: 193.7
click at [1387, 93] on div "D04-REC0000073" at bounding box center [1088, 79] width 601 height 71
copy span "D04-REC0000073"
drag, startPoint x: 231, startPoint y: 365, endPoint x: 288, endPoint y: 373, distance: 57.8
click at [288, 377] on td "SHOE-FILL- 01" at bounding box center [269, 390] width 84 height 26
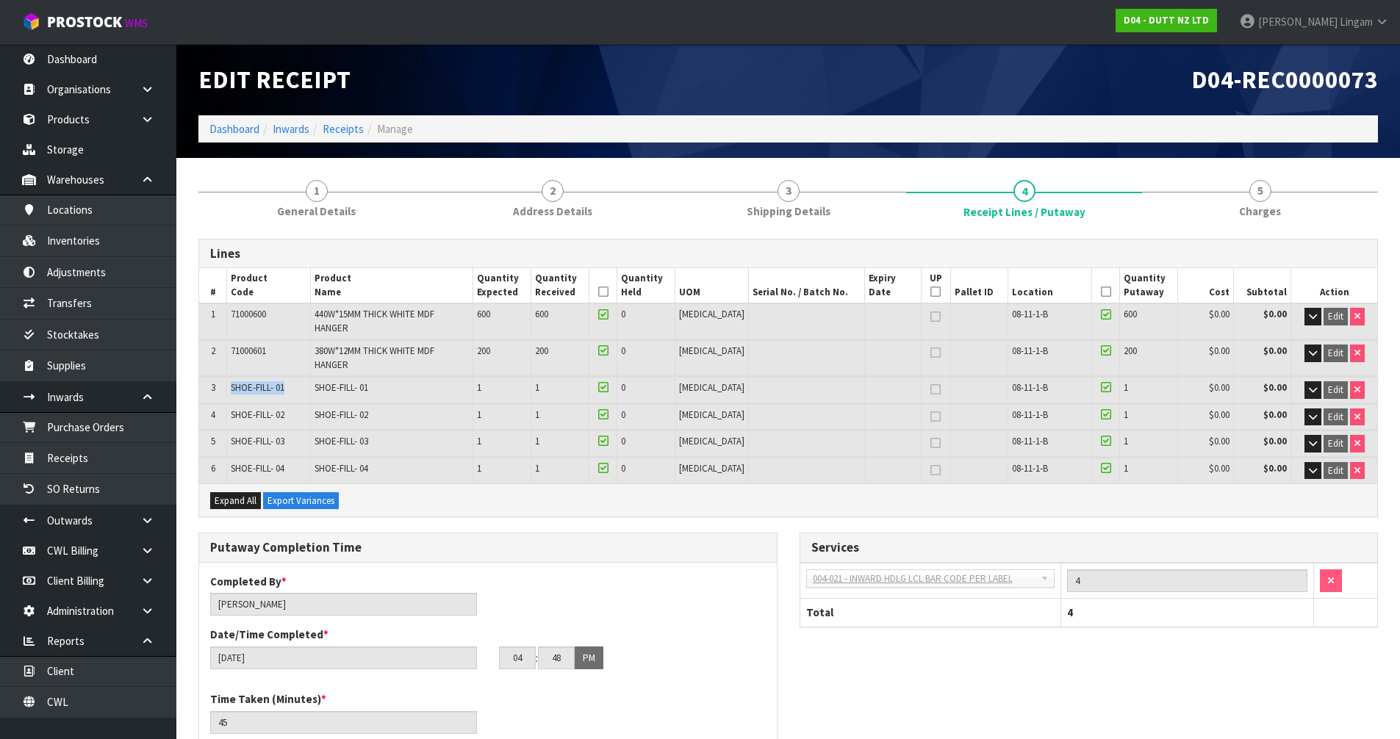
copy span "SHOE-FILL- 01"
drag, startPoint x: 231, startPoint y: 390, endPoint x: 289, endPoint y: 398, distance: 58.5
click at [289, 404] on td "SHOE-FILL- 02" at bounding box center [269, 417] width 84 height 26
copy span "SHOE-FILL- 02"
drag, startPoint x: 232, startPoint y: 425, endPoint x: 285, endPoint y: 423, distance: 53.0
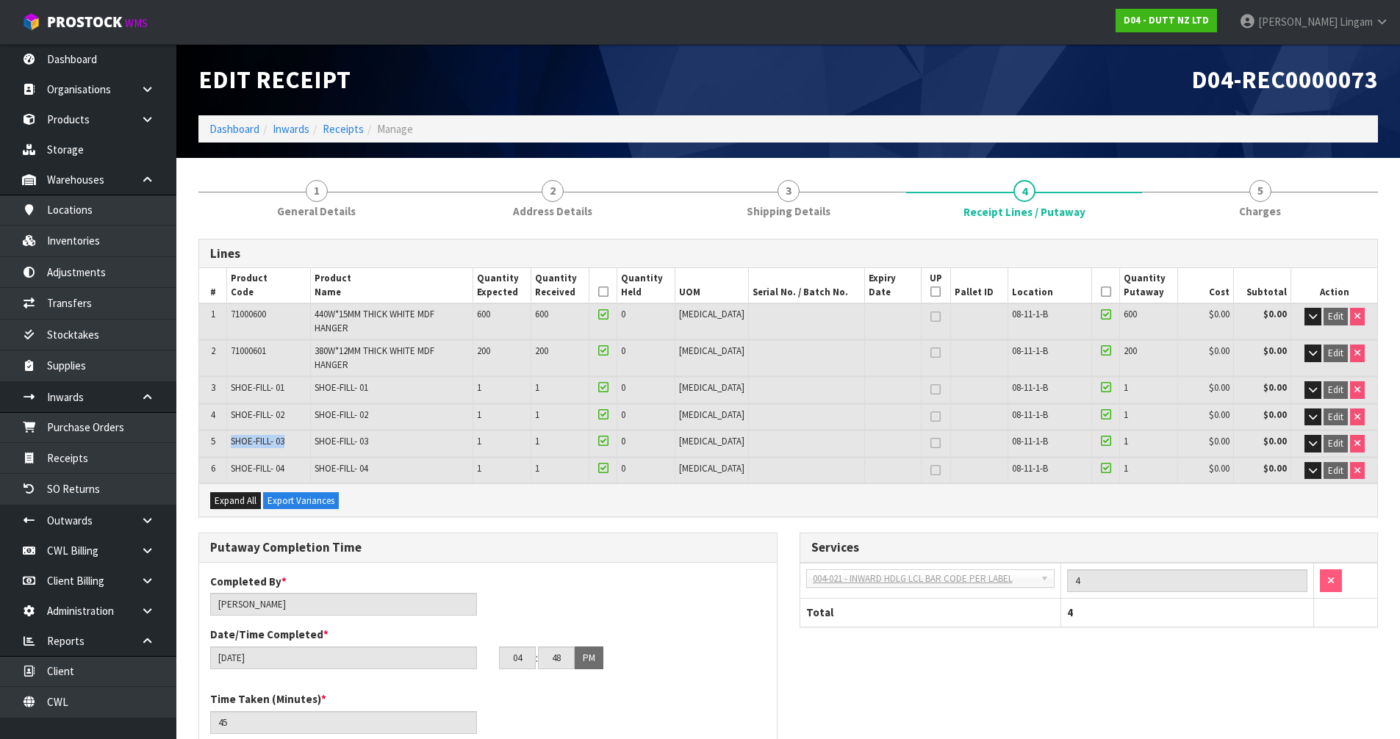
click at [290, 431] on td "SHOE-FILL- 03" at bounding box center [269, 444] width 84 height 26
copy span "SHOE-FILL- 03"
drag, startPoint x: 234, startPoint y: 450, endPoint x: 289, endPoint y: 450, distance: 55.1
click at [289, 458] on td "SHOE-FILL- 04" at bounding box center [269, 471] width 84 height 26
copy span "SHOE-FILL- 04"
